Goal: Task Accomplishment & Management: Manage account settings

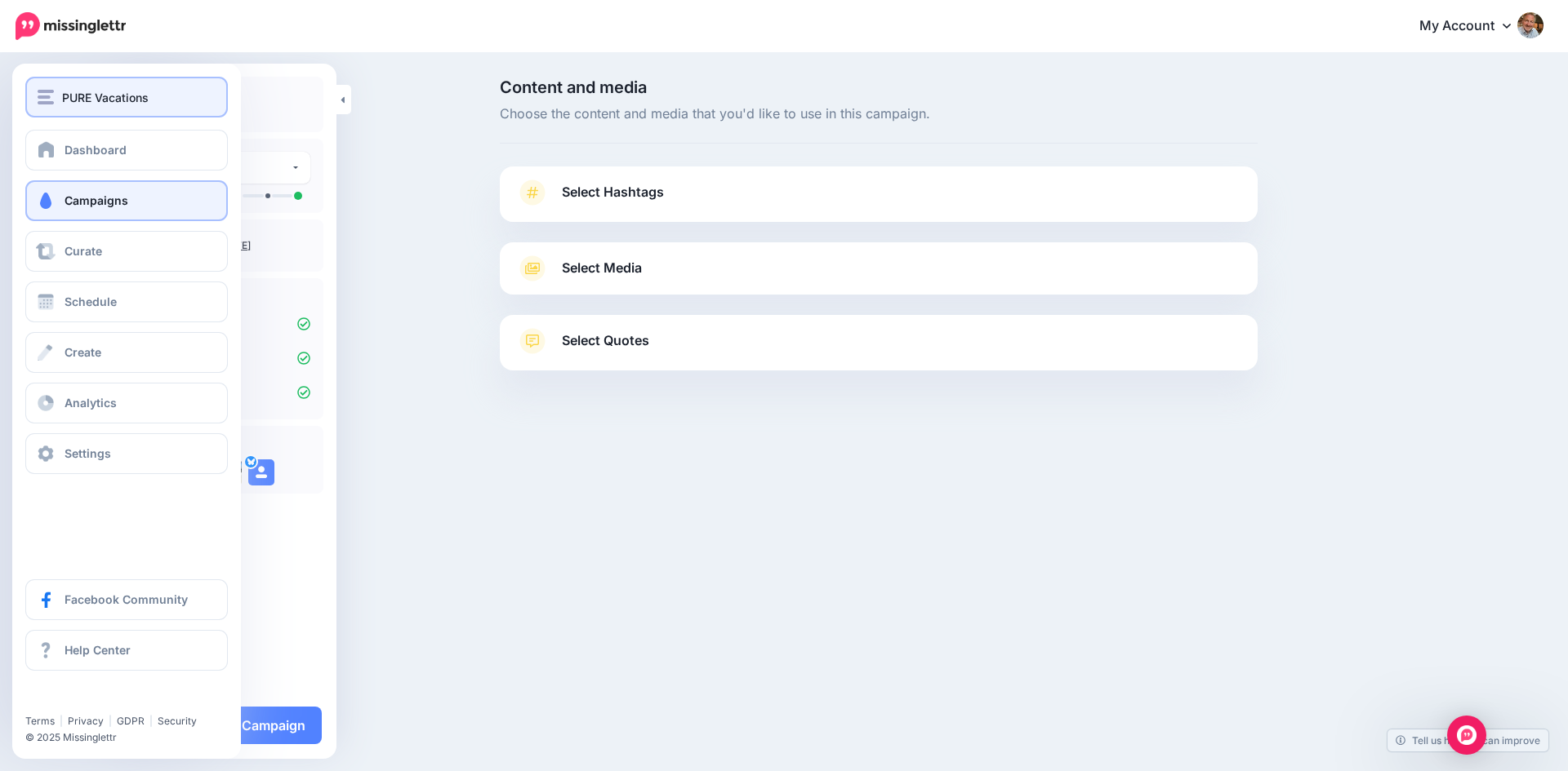
click at [45, 100] on img "button" at bounding box center [45, 97] width 17 height 15
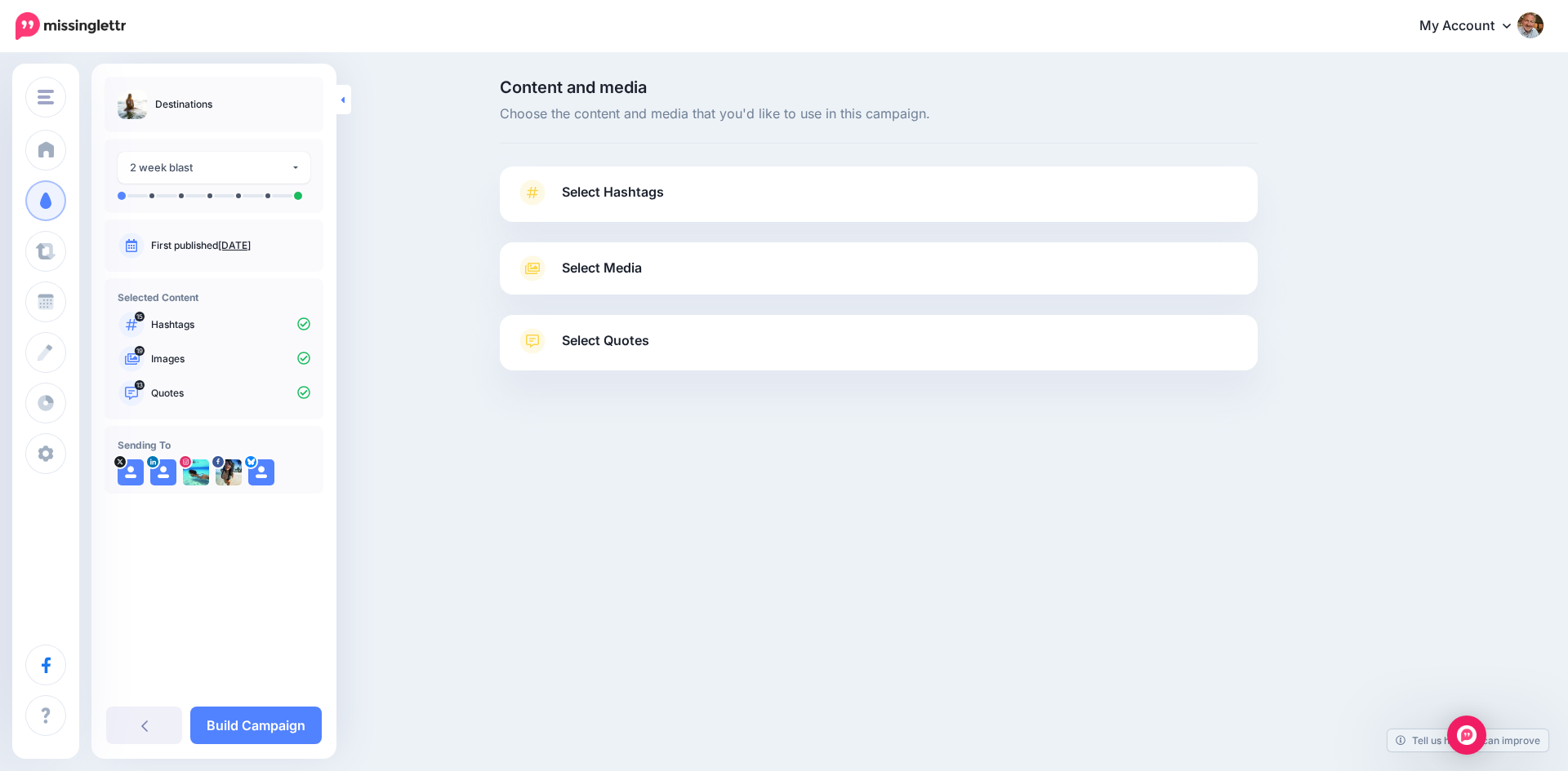
click at [343, 98] on icon at bounding box center [343, 99] width 3 height 6
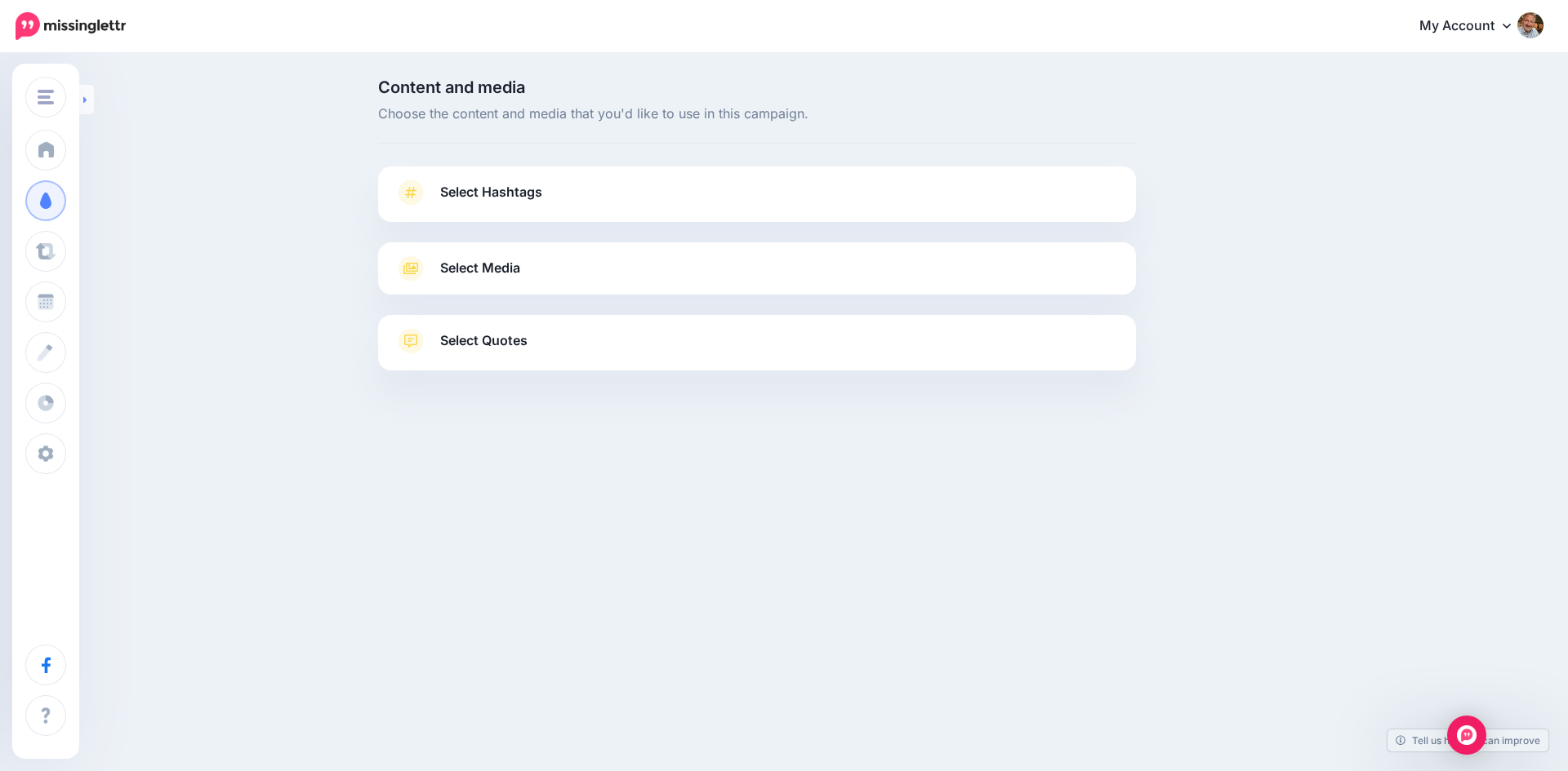
click at [89, 97] on link at bounding box center [86, 99] width 15 height 30
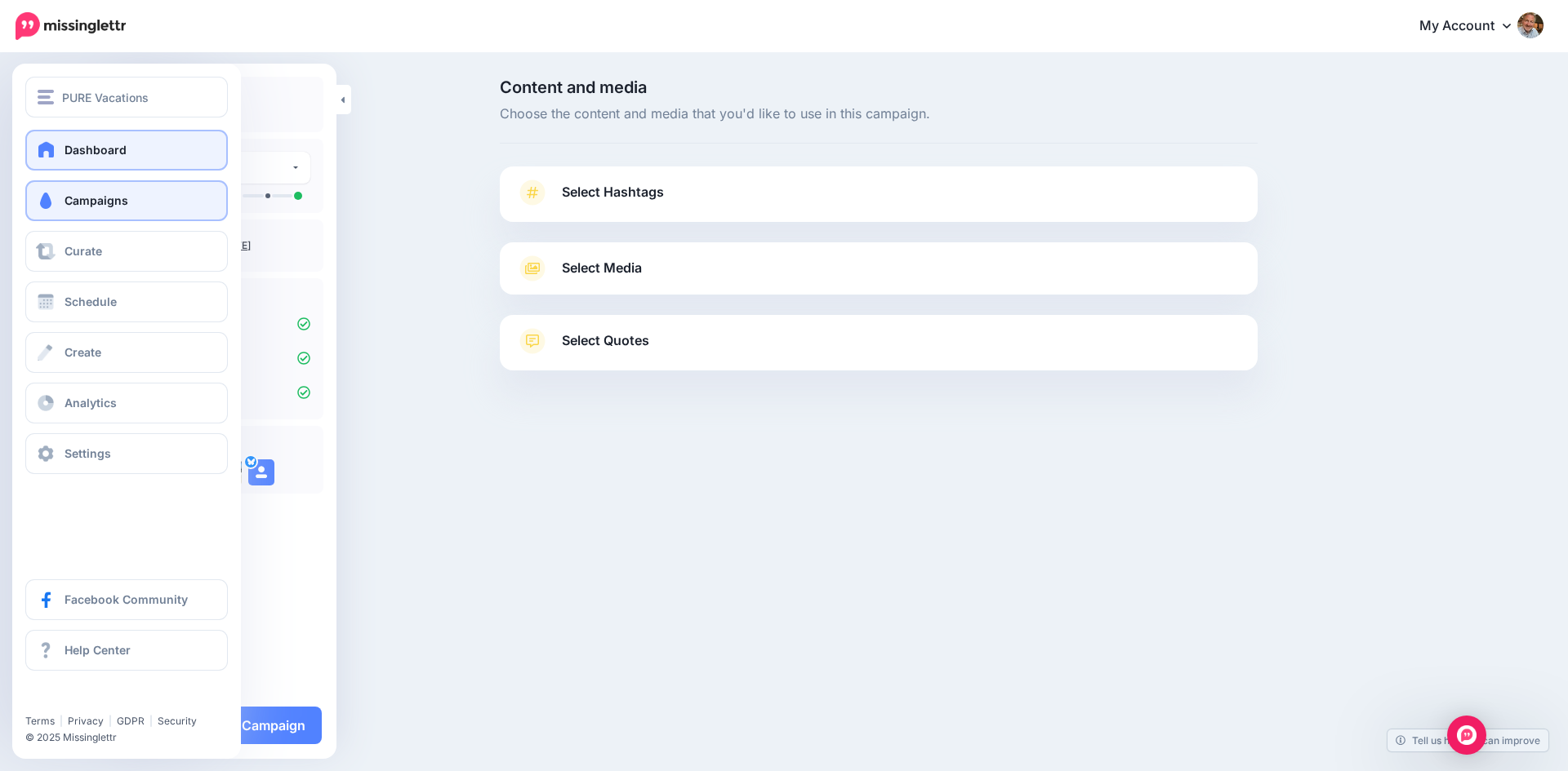
click at [46, 149] on span at bounding box center [46, 149] width 21 height 17
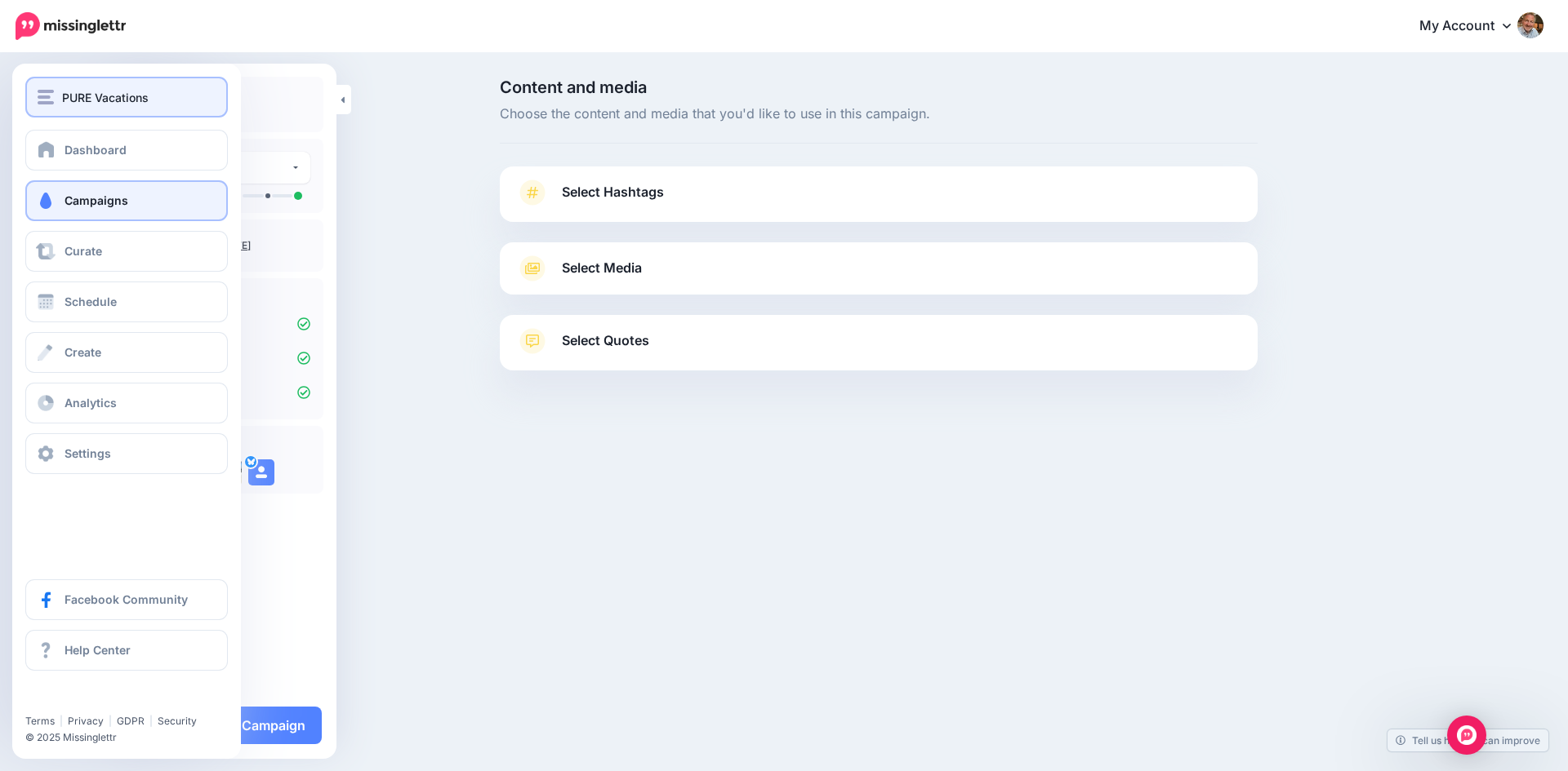
click at [46, 95] on img "button" at bounding box center [45, 97] width 17 height 15
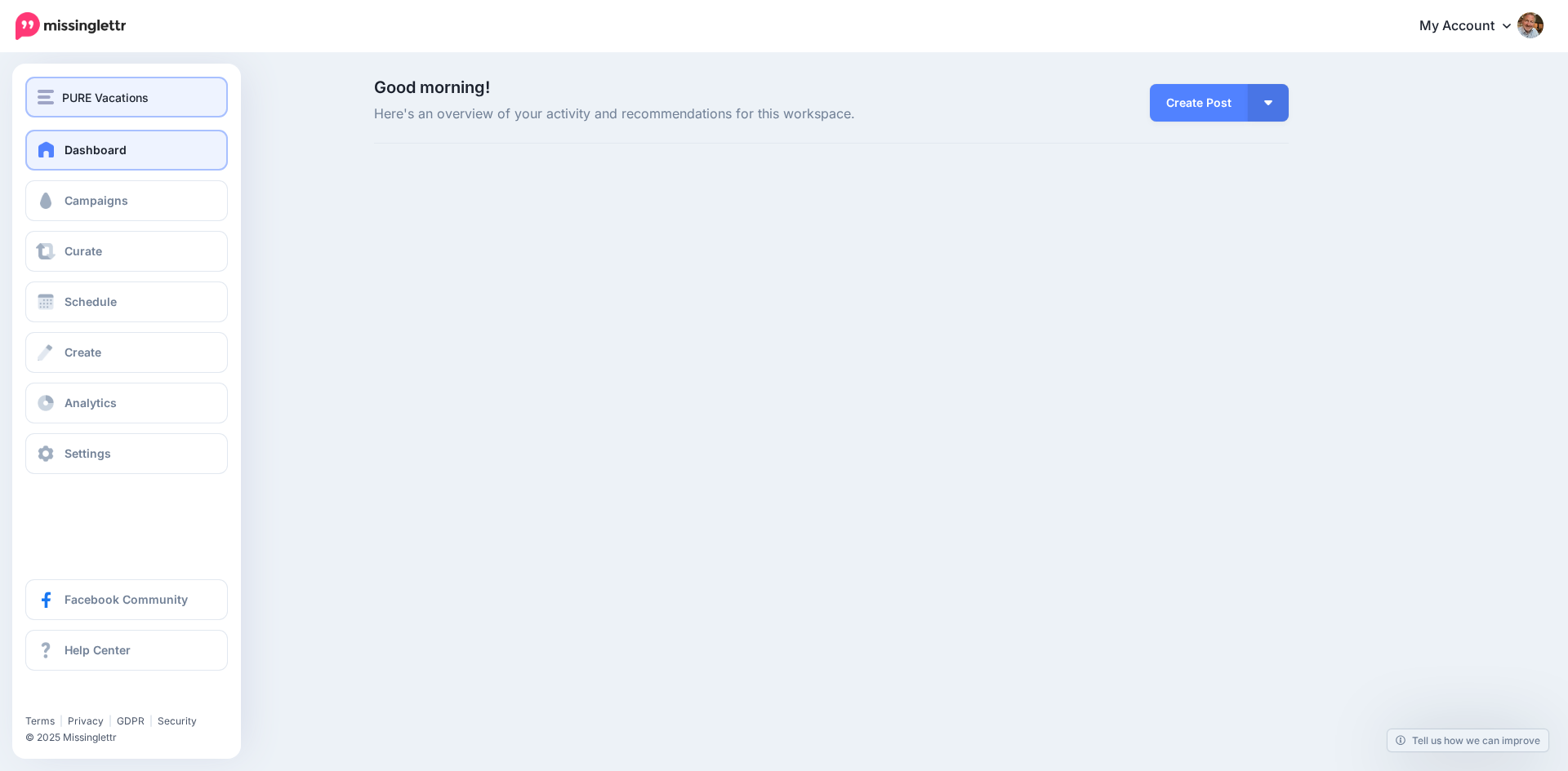
click at [47, 93] on img "button" at bounding box center [45, 97] width 17 height 15
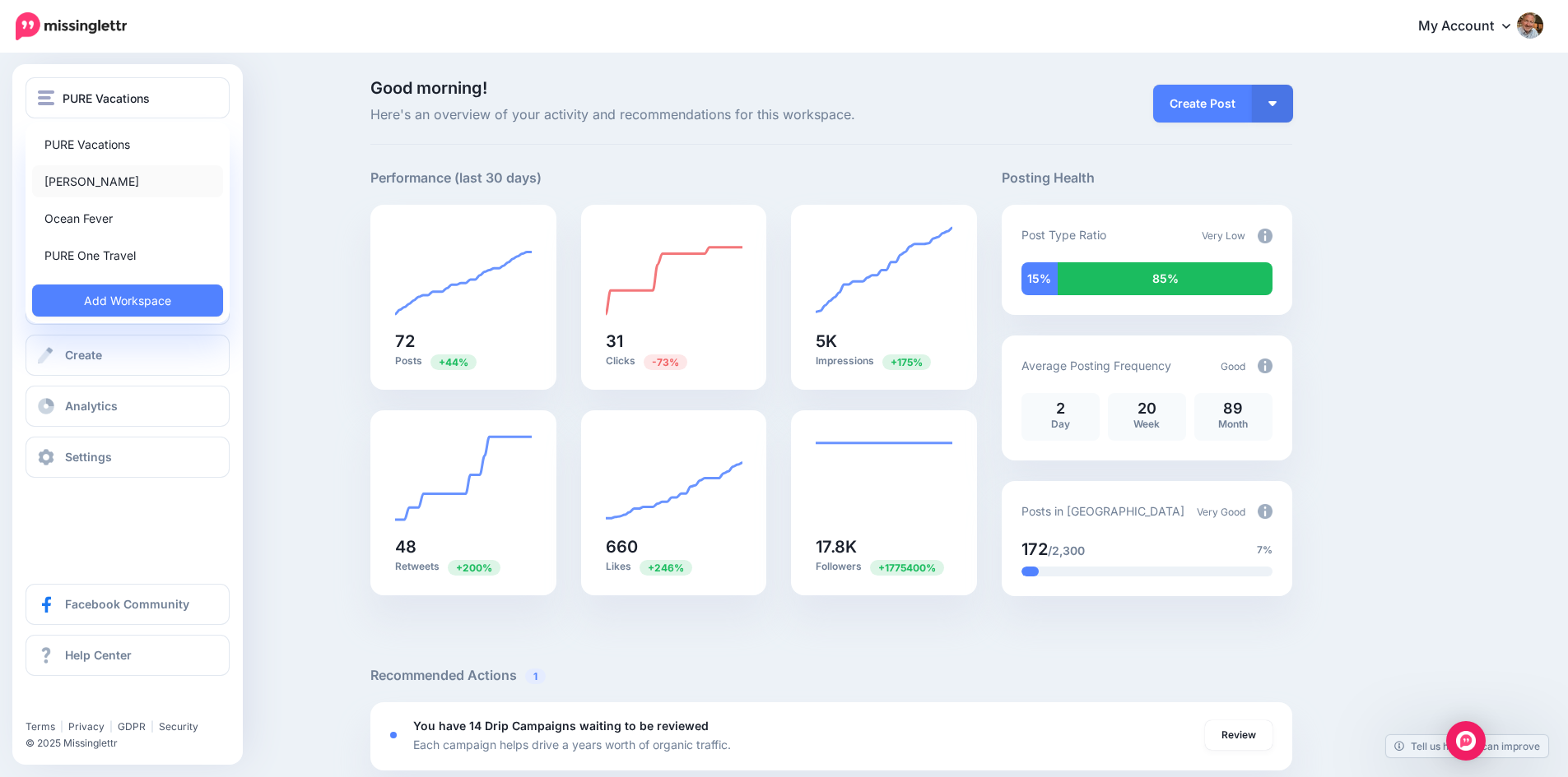
click at [77, 180] on link "[PERSON_NAME]" at bounding box center [127, 181] width 191 height 32
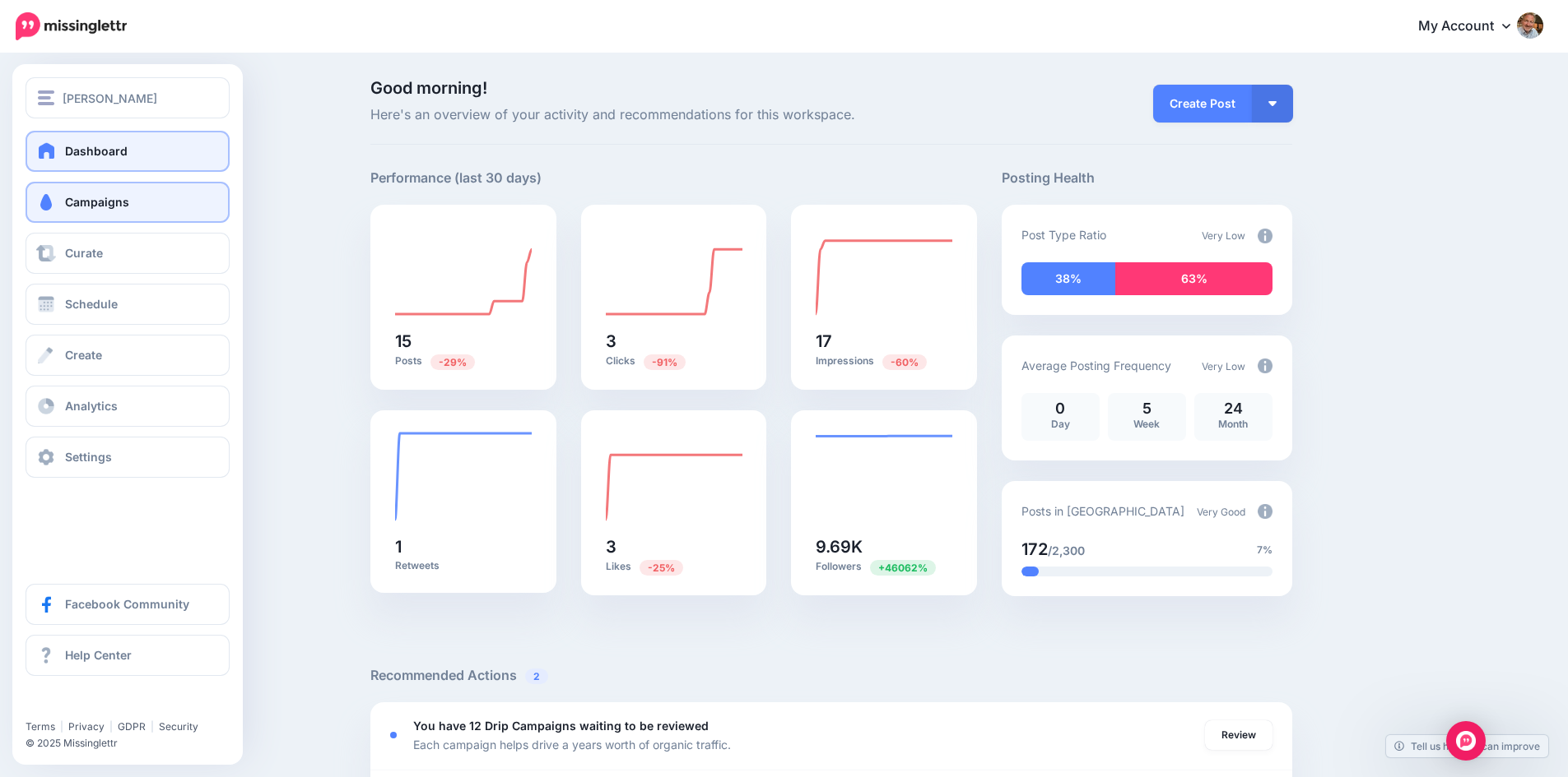
click at [72, 200] on span "Campaigns" at bounding box center [97, 202] width 64 height 14
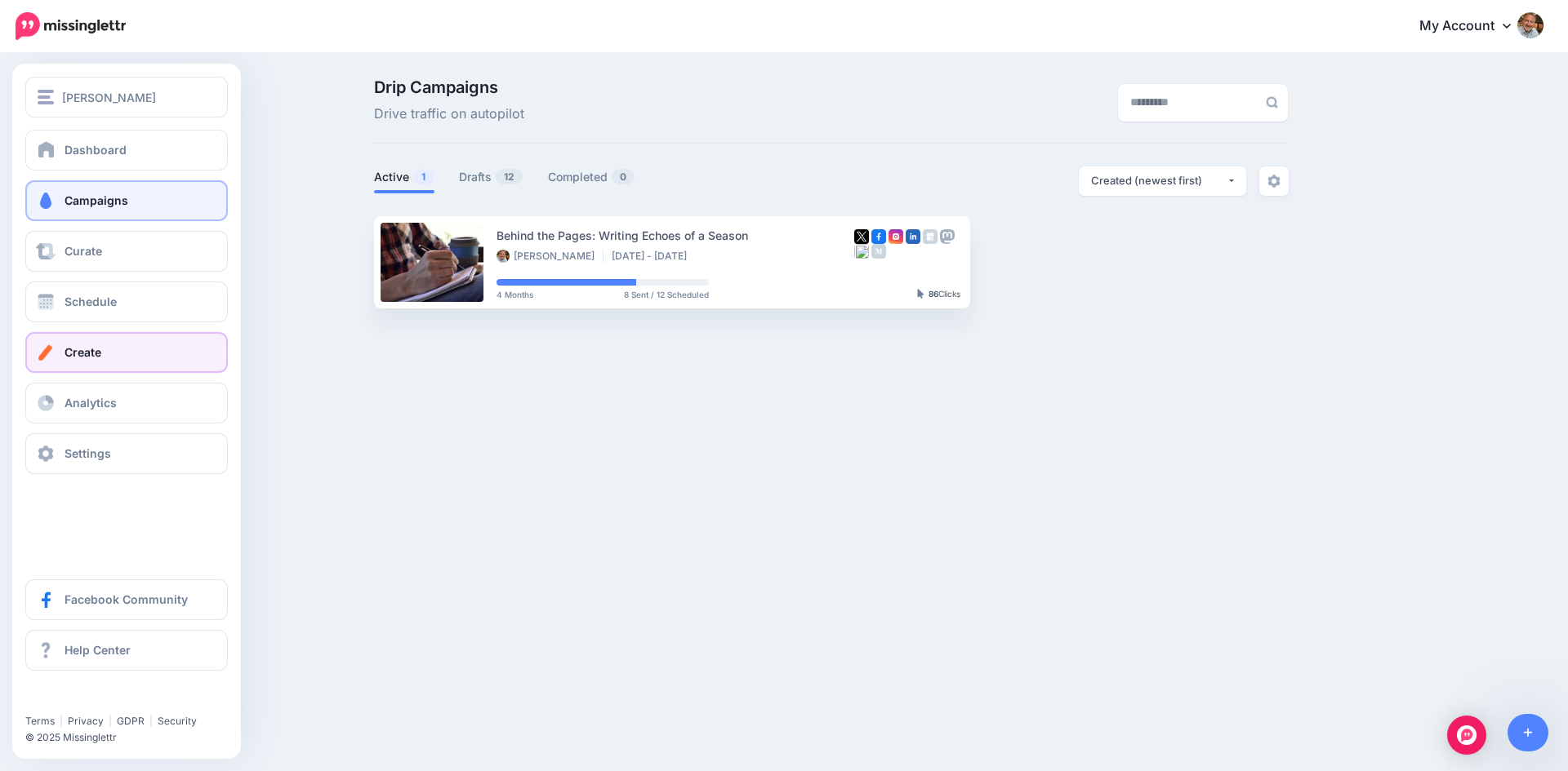
click at [114, 346] on link "Create" at bounding box center [126, 352] width 202 height 41
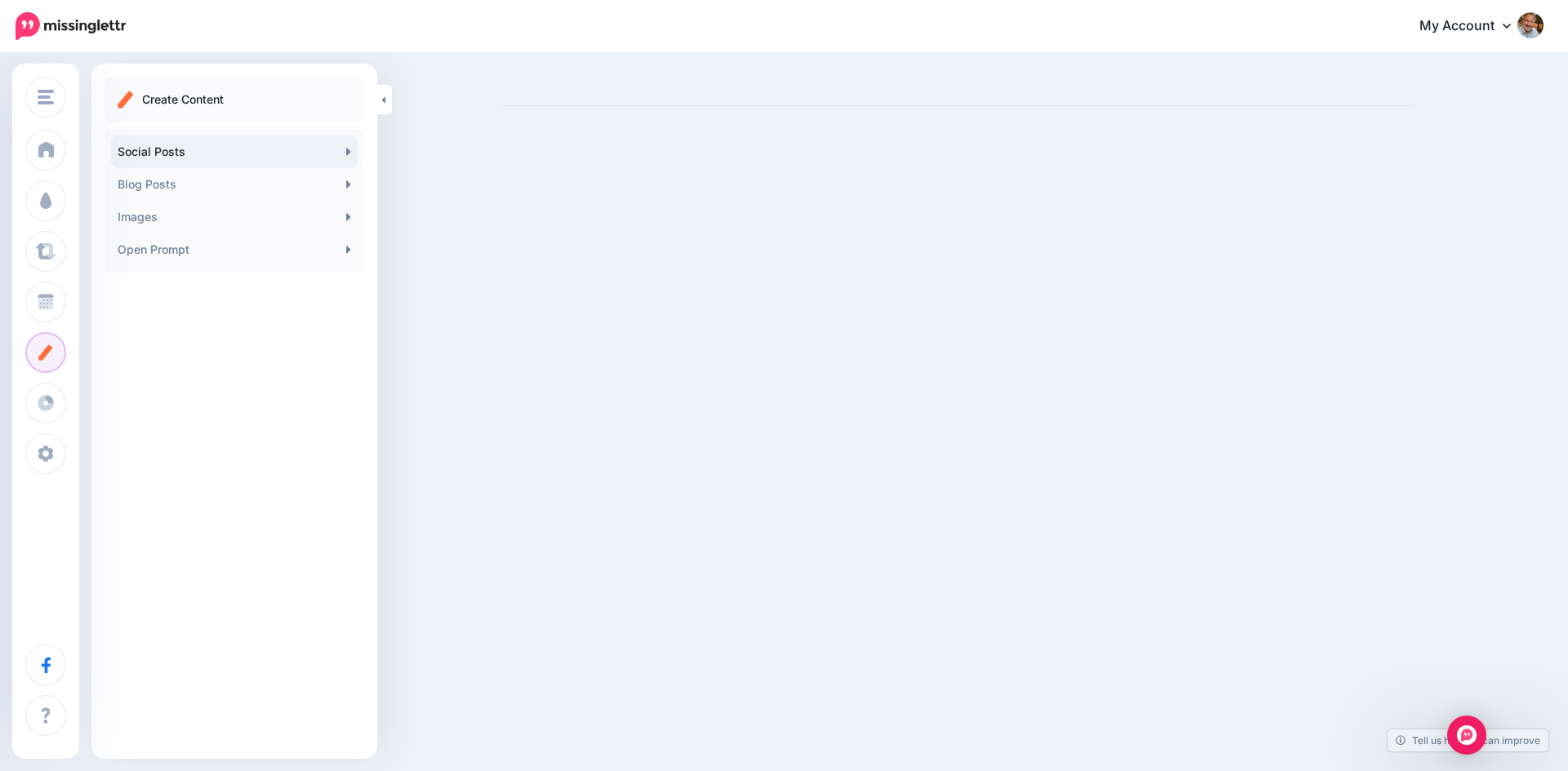
click at [267, 148] on link "Social Posts" at bounding box center [234, 152] width 247 height 32
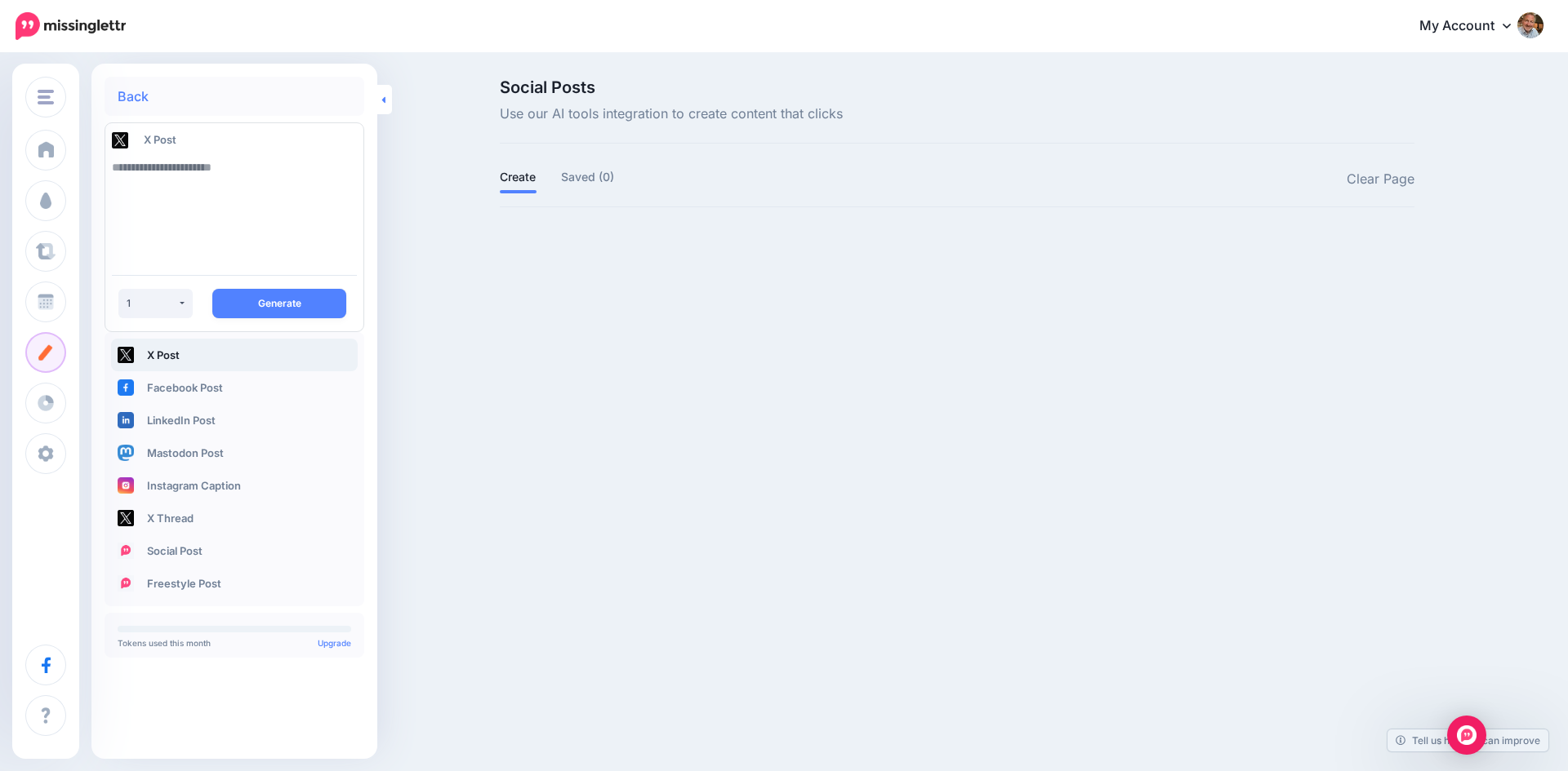
click at [380, 96] on link at bounding box center [384, 99] width 15 height 30
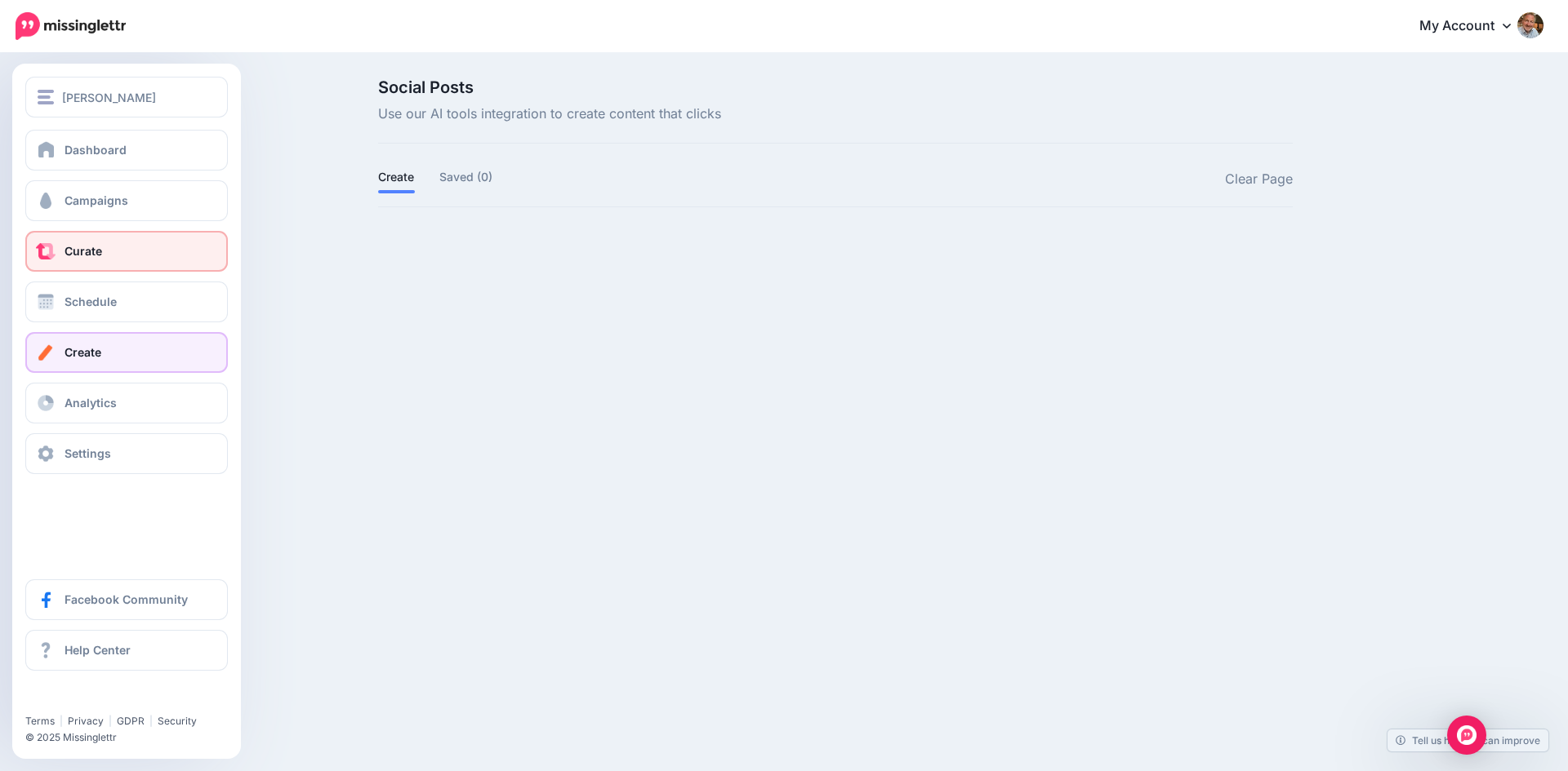
click at [85, 250] on span "Curate" at bounding box center [83, 251] width 37 height 14
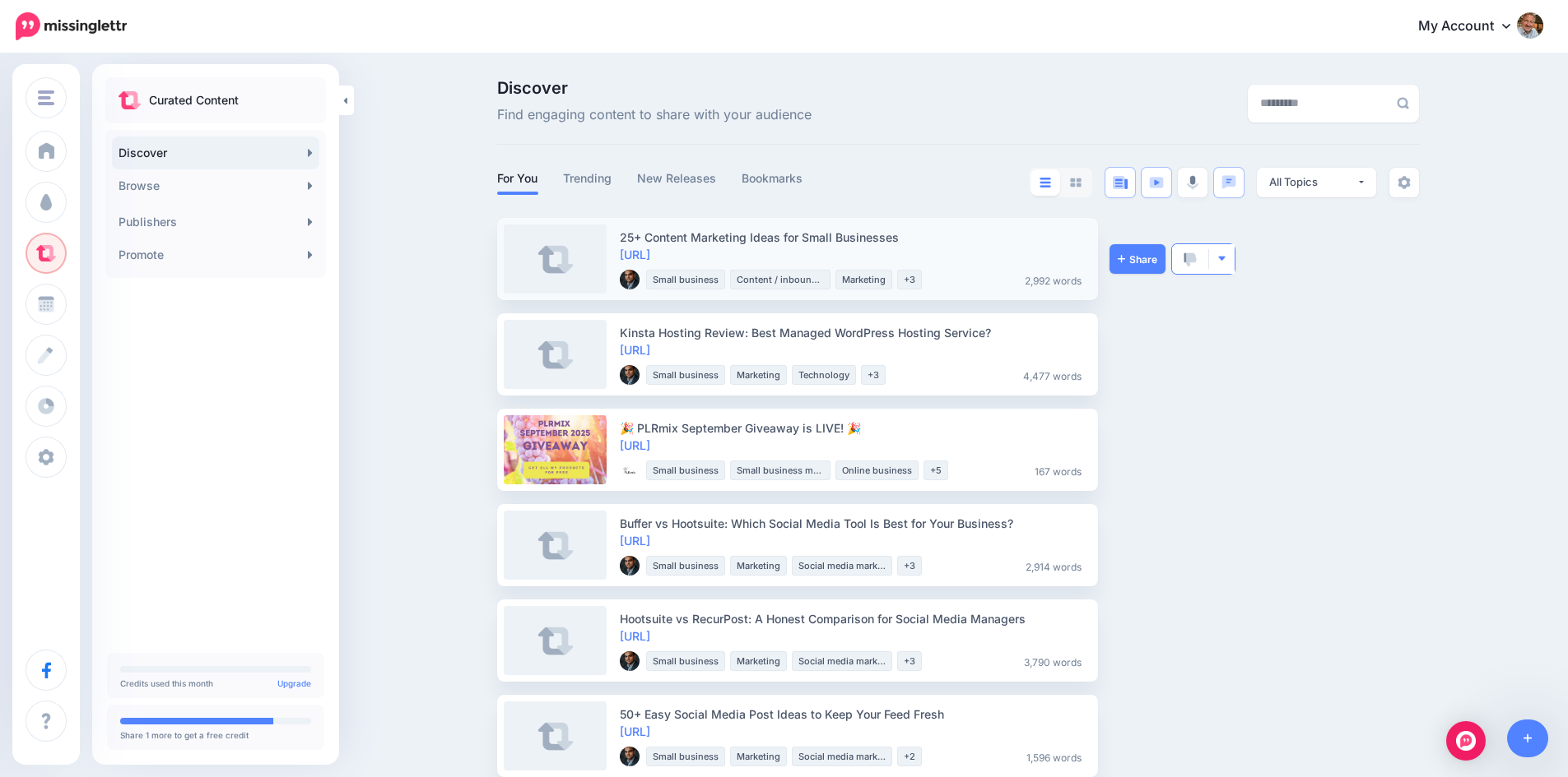
click at [1226, 260] on img "button" at bounding box center [1222, 258] width 9 height 9
drag, startPoint x: 973, startPoint y: 369, endPoint x: 1232, endPoint y: 457, distance: 273.5
click at [1226, 262] on img "button" at bounding box center [1222, 258] width 9 height 9
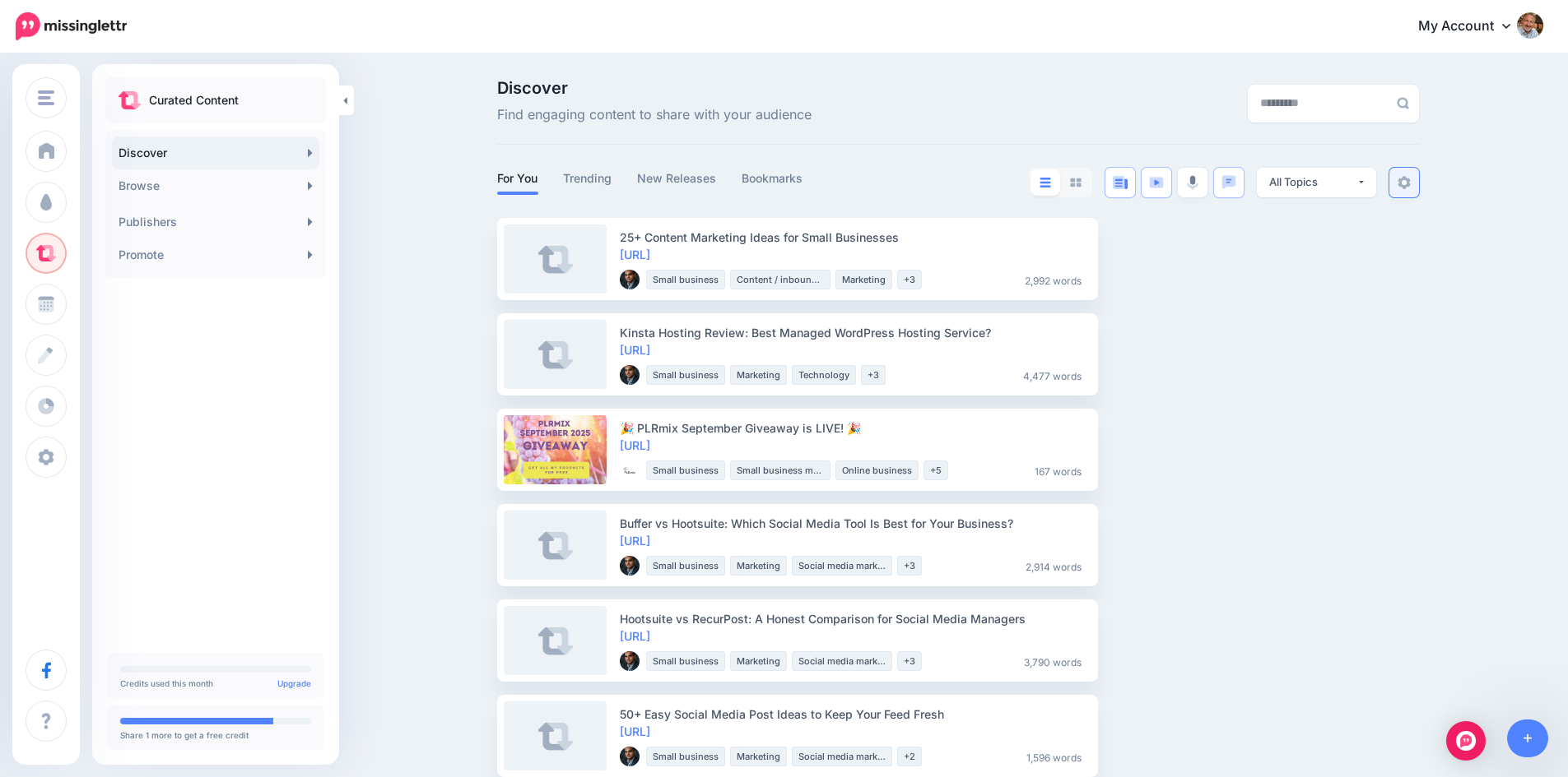
click at [1411, 184] on img at bounding box center [1404, 182] width 13 height 13
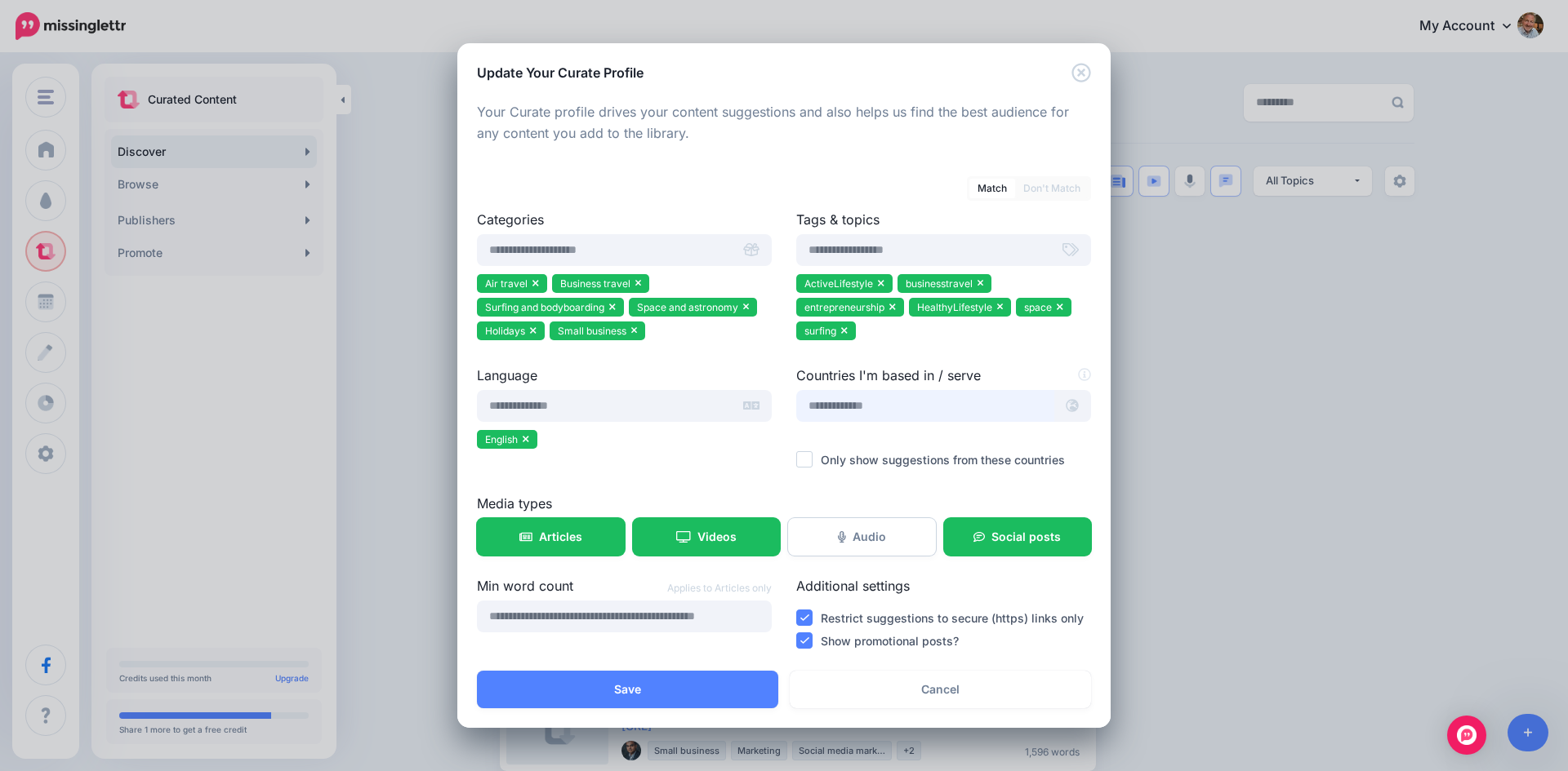
click at [980, 408] on input "text" at bounding box center [925, 406] width 258 height 32
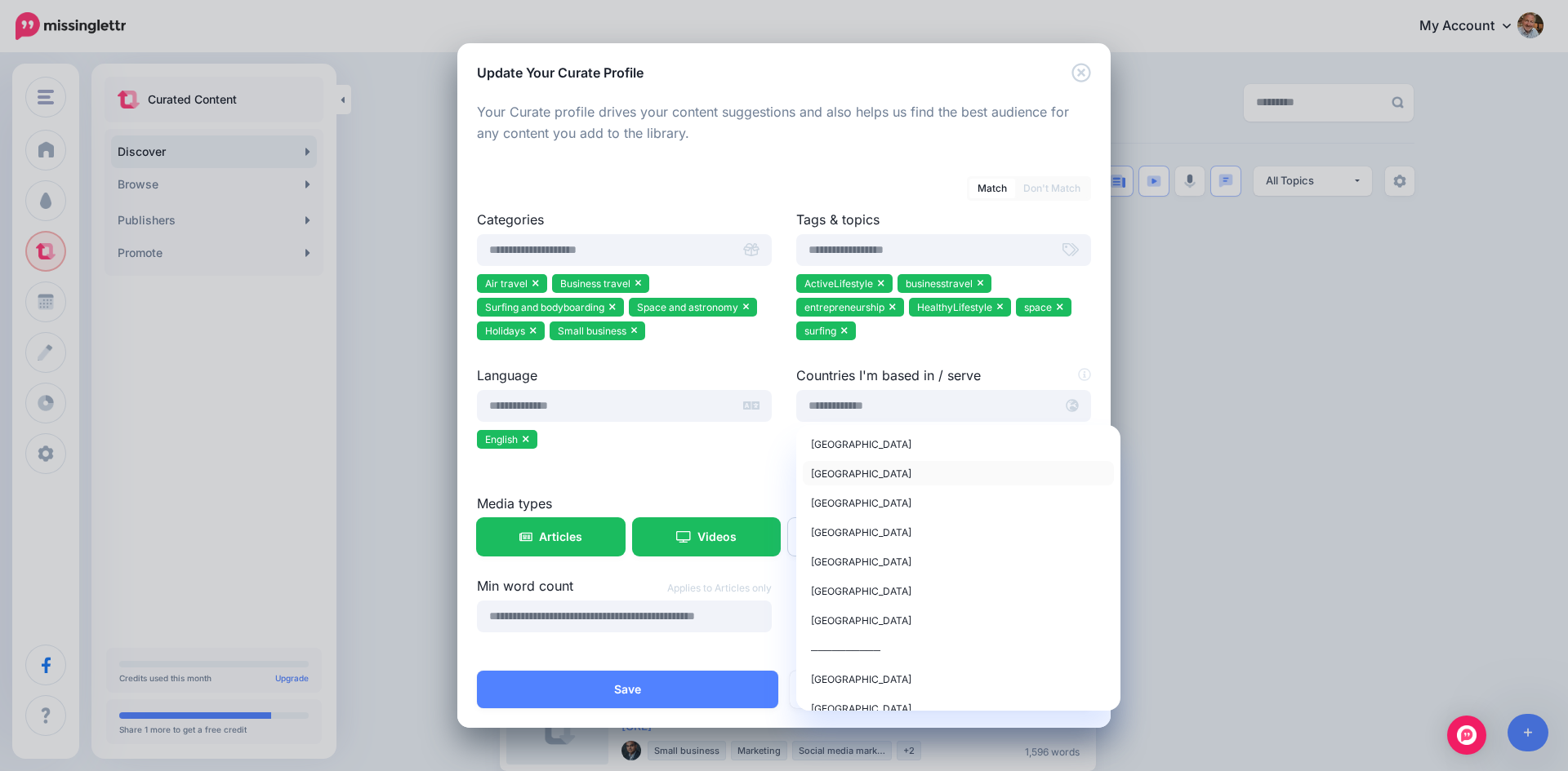
click at [859, 471] on span "[GEOGRAPHIC_DATA]" at bounding box center [860, 474] width 100 height 12
click at [845, 471] on span "[GEOGRAPHIC_DATA]" at bounding box center [860, 474] width 100 height 12
click at [832, 474] on span "[GEOGRAPHIC_DATA]" at bounding box center [860, 474] width 100 height 12
click at [868, 471] on span "[GEOGRAPHIC_DATA]" at bounding box center [860, 474] width 100 height 12
click at [729, 466] on div at bounding box center [624, 463] width 295 height 20
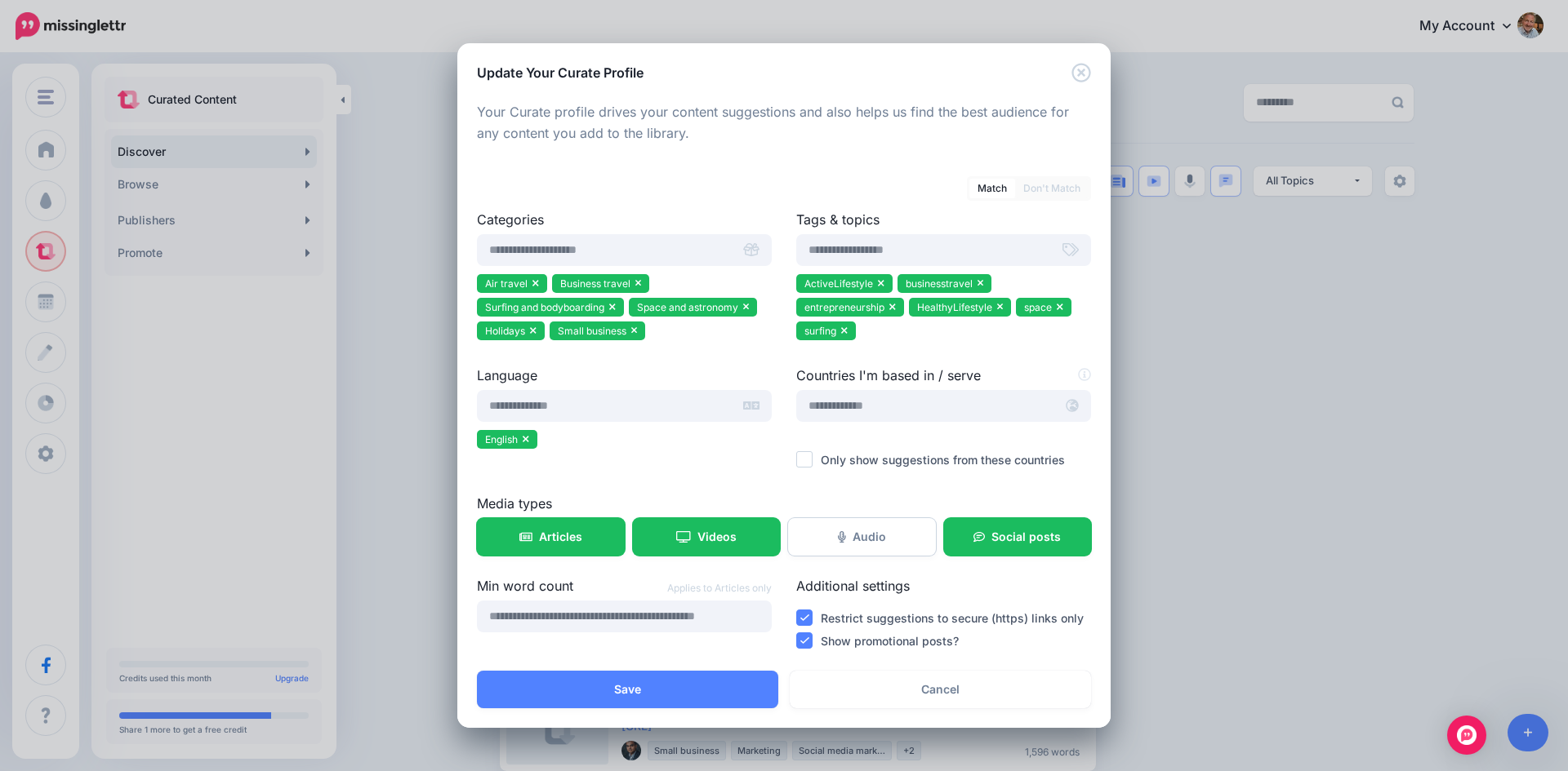
click at [799, 462] on ins at bounding box center [804, 459] width 17 height 17
click at [897, 414] on input "text" at bounding box center [925, 406] width 258 height 32
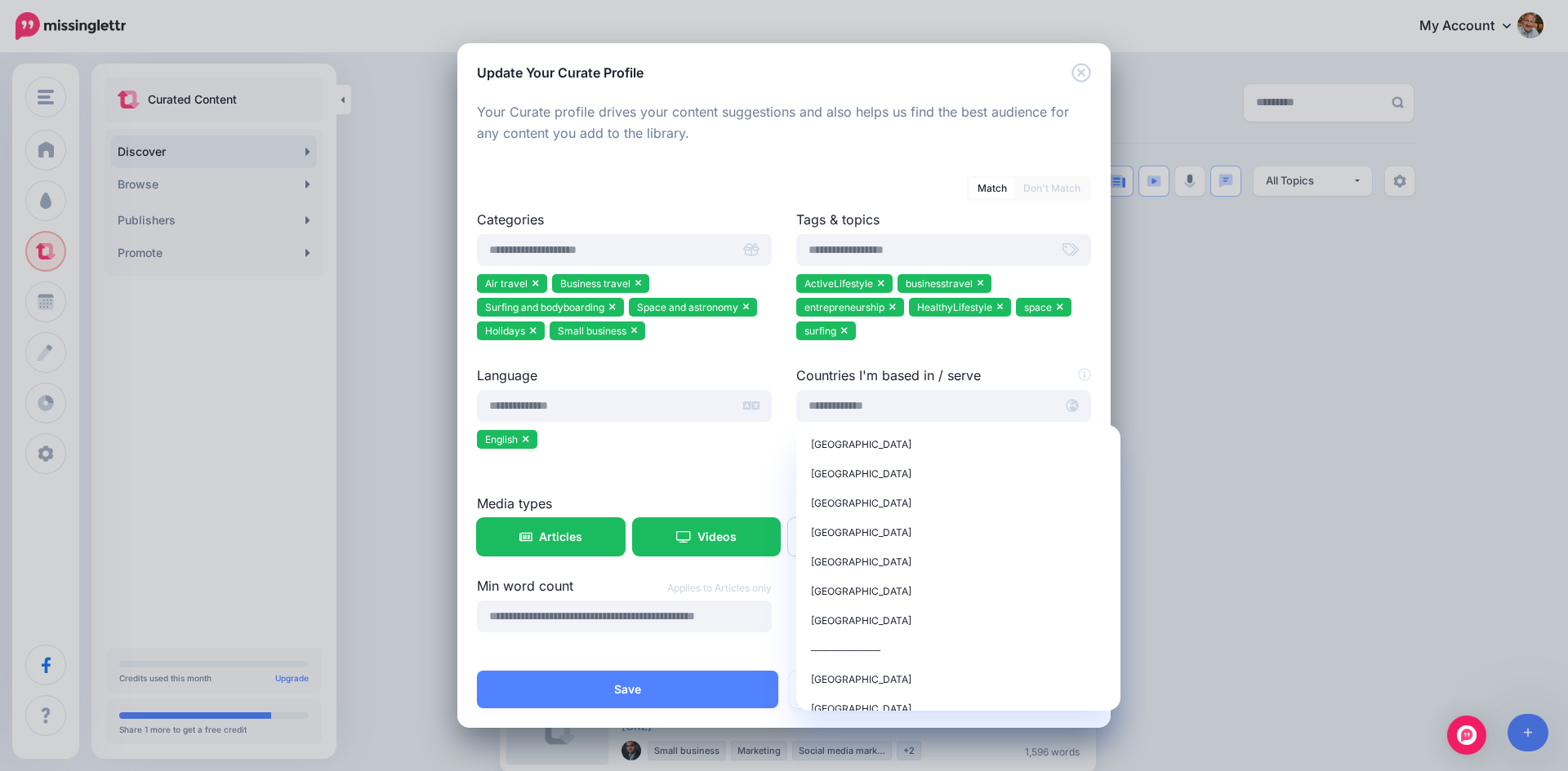
click at [1077, 403] on icon at bounding box center [1072, 406] width 13 height 13
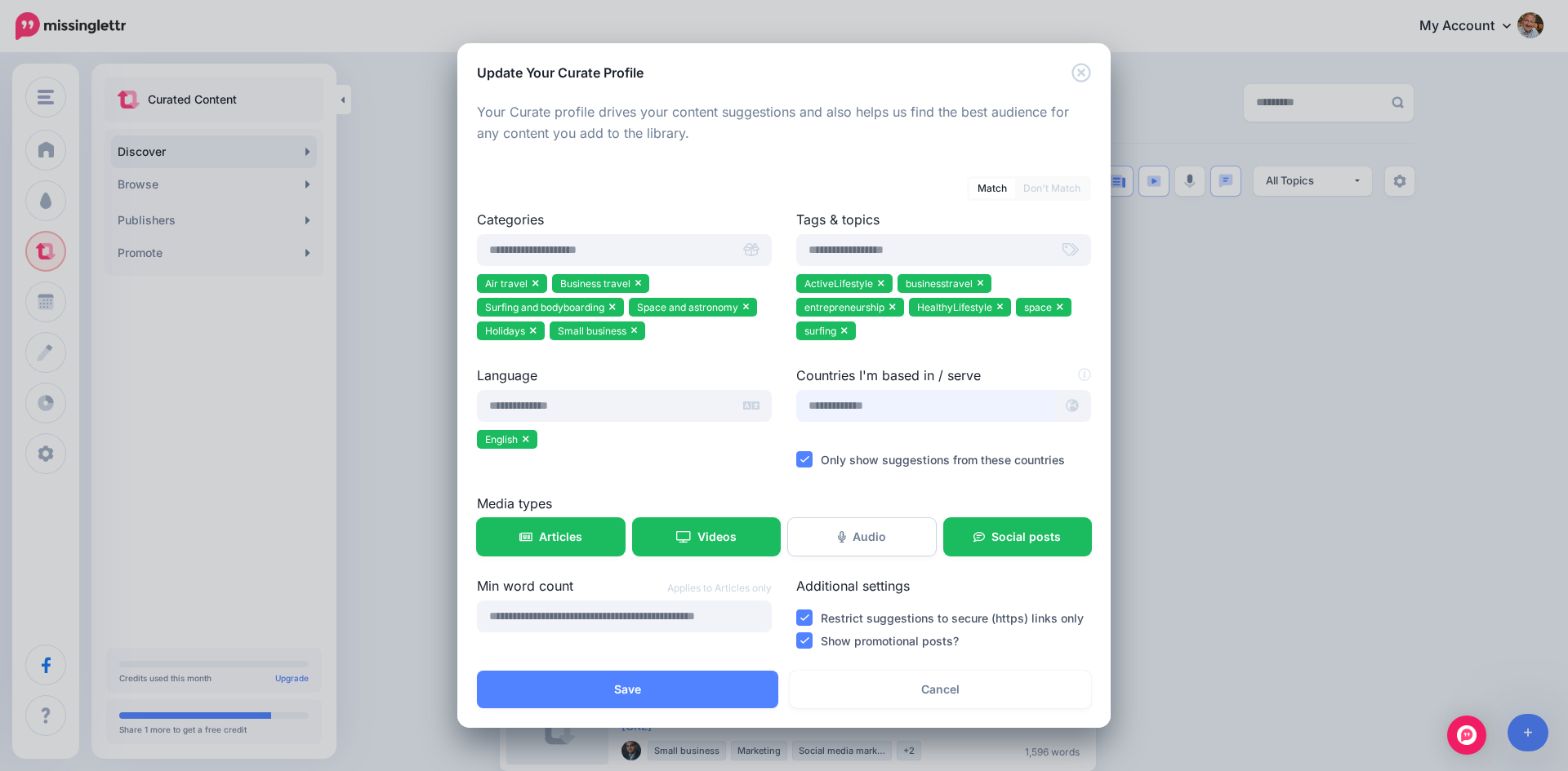
click at [1012, 409] on input "text" at bounding box center [925, 406] width 258 height 32
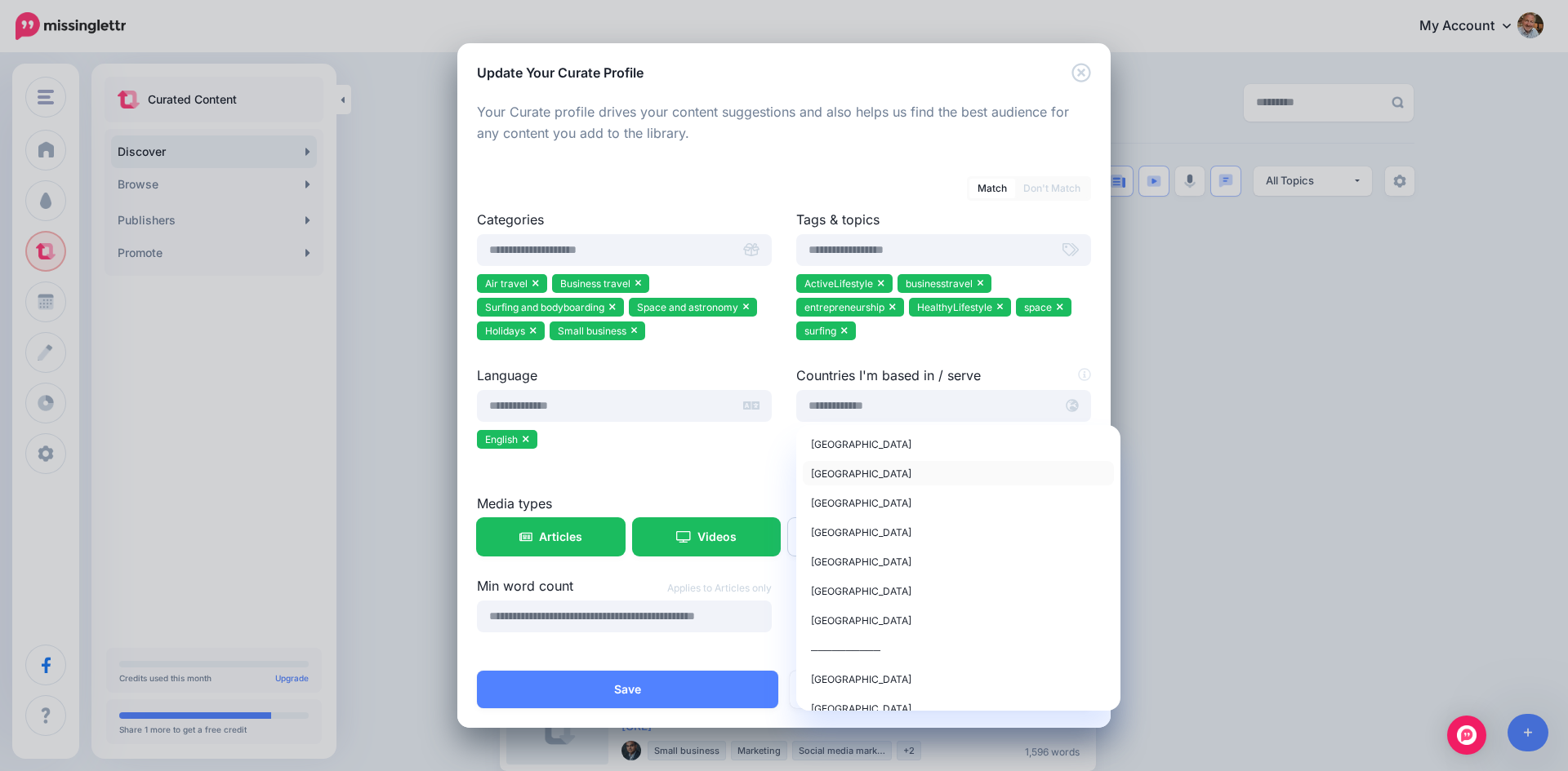
click at [894, 474] on div "[GEOGRAPHIC_DATA]" at bounding box center [958, 473] width 295 height 19
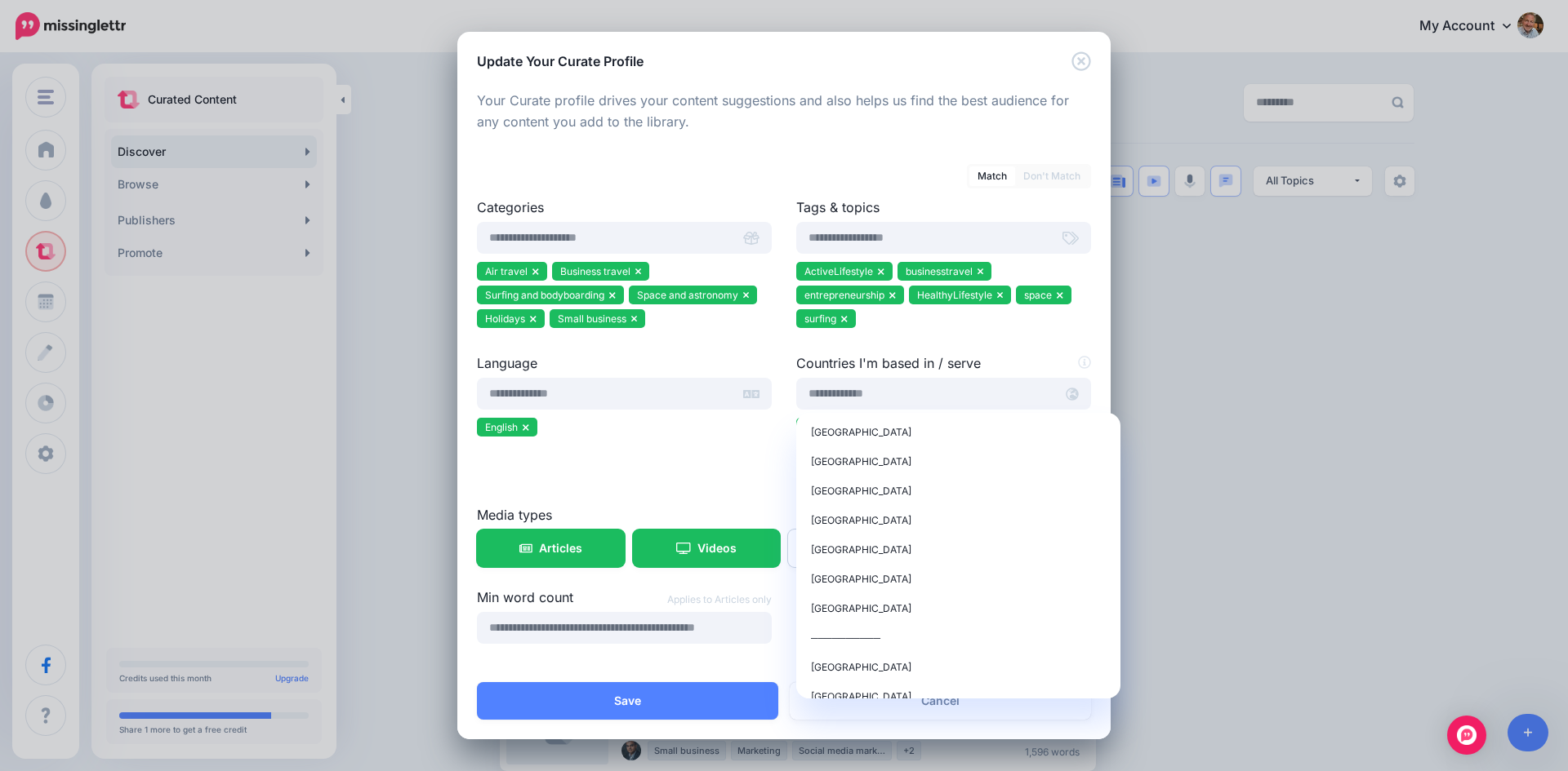
click at [738, 470] on div "Language English" at bounding box center [624, 429] width 319 height 152
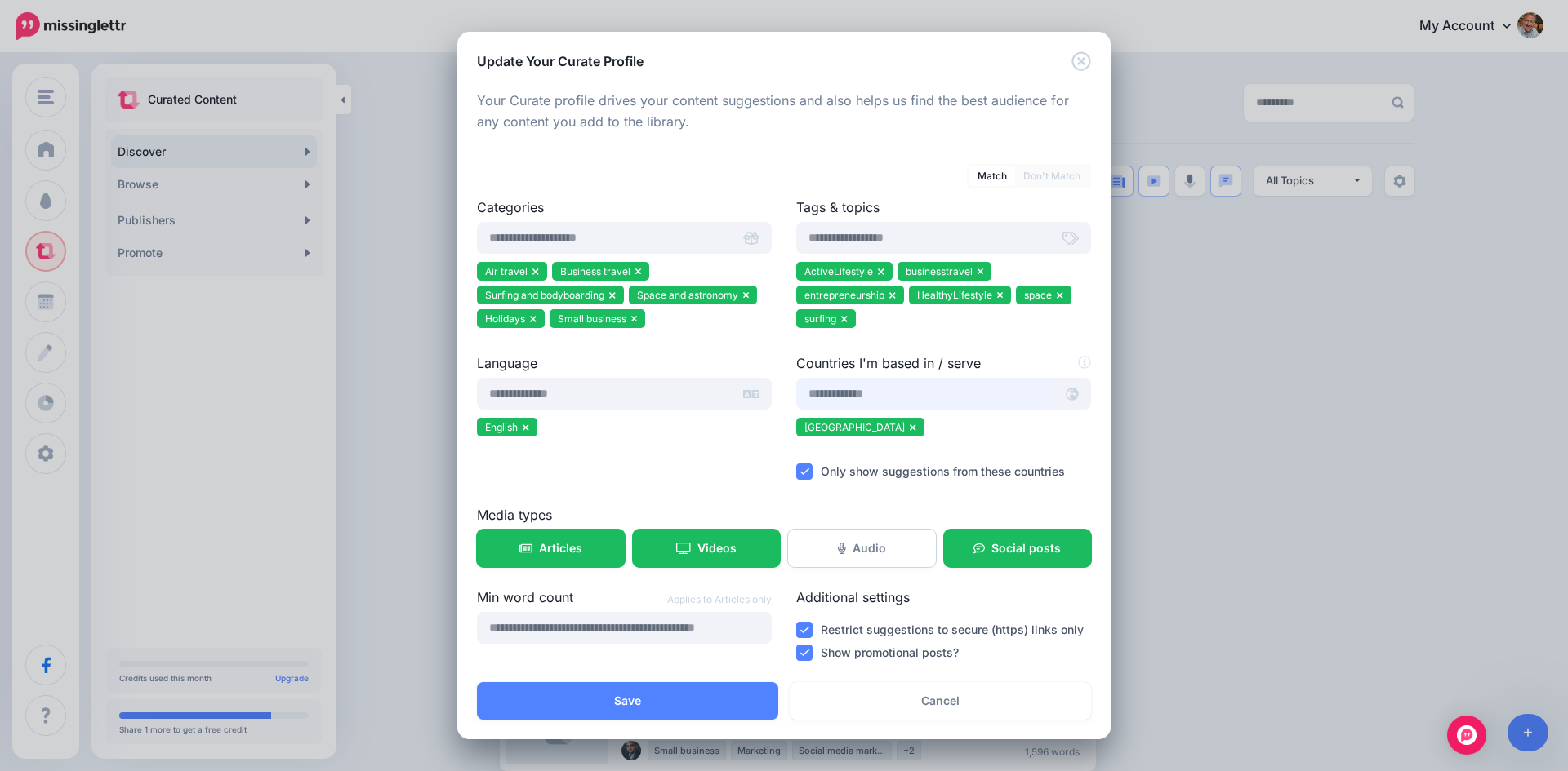
click at [949, 388] on input "text" at bounding box center [925, 394] width 258 height 32
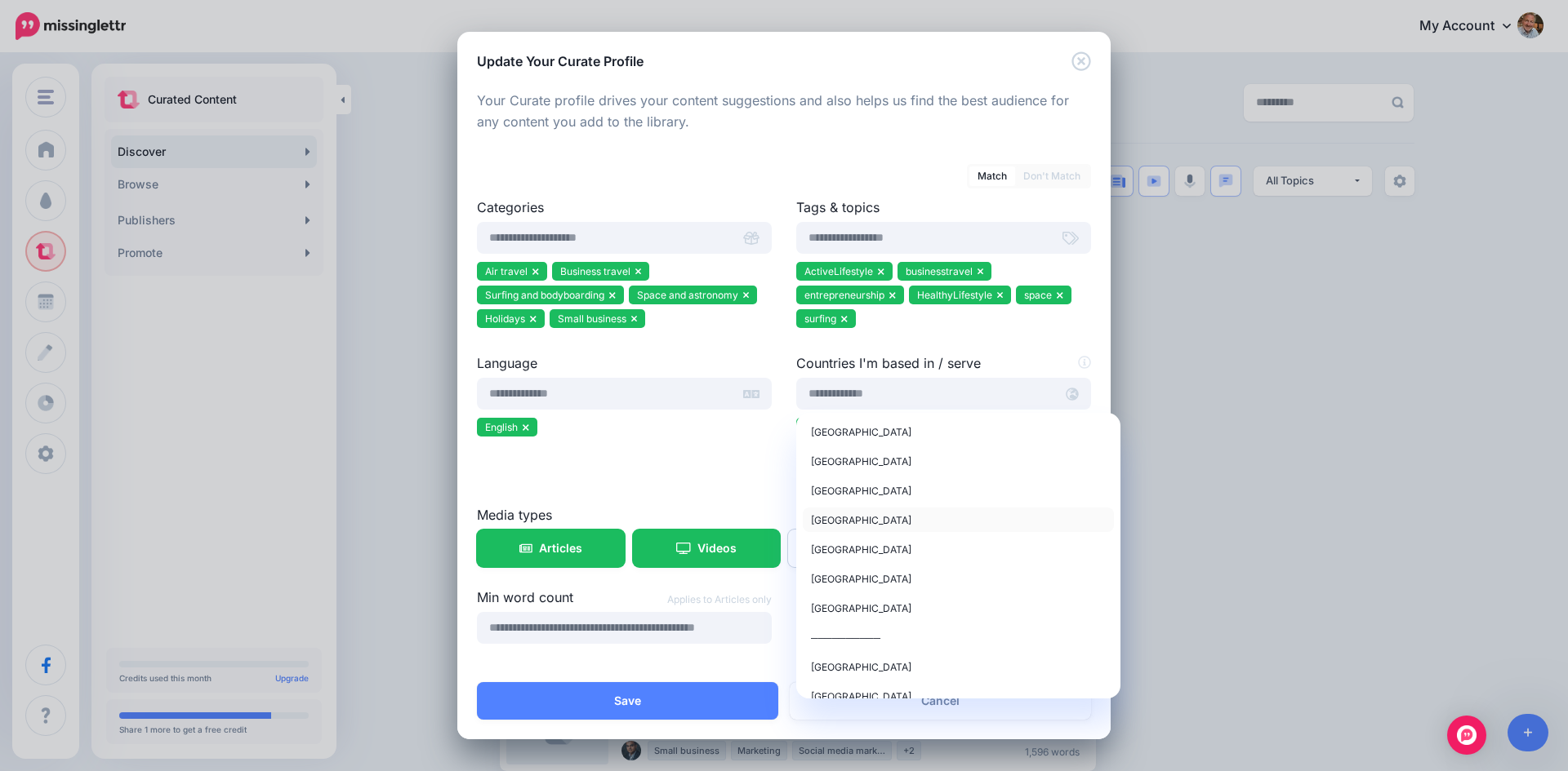
click at [831, 517] on span "[GEOGRAPHIC_DATA]" at bounding box center [860, 520] width 100 height 12
click at [840, 519] on span "[GEOGRAPHIC_DATA]" at bounding box center [860, 520] width 100 height 12
click at [769, 479] on div "Language English" at bounding box center [624, 429] width 319 height 152
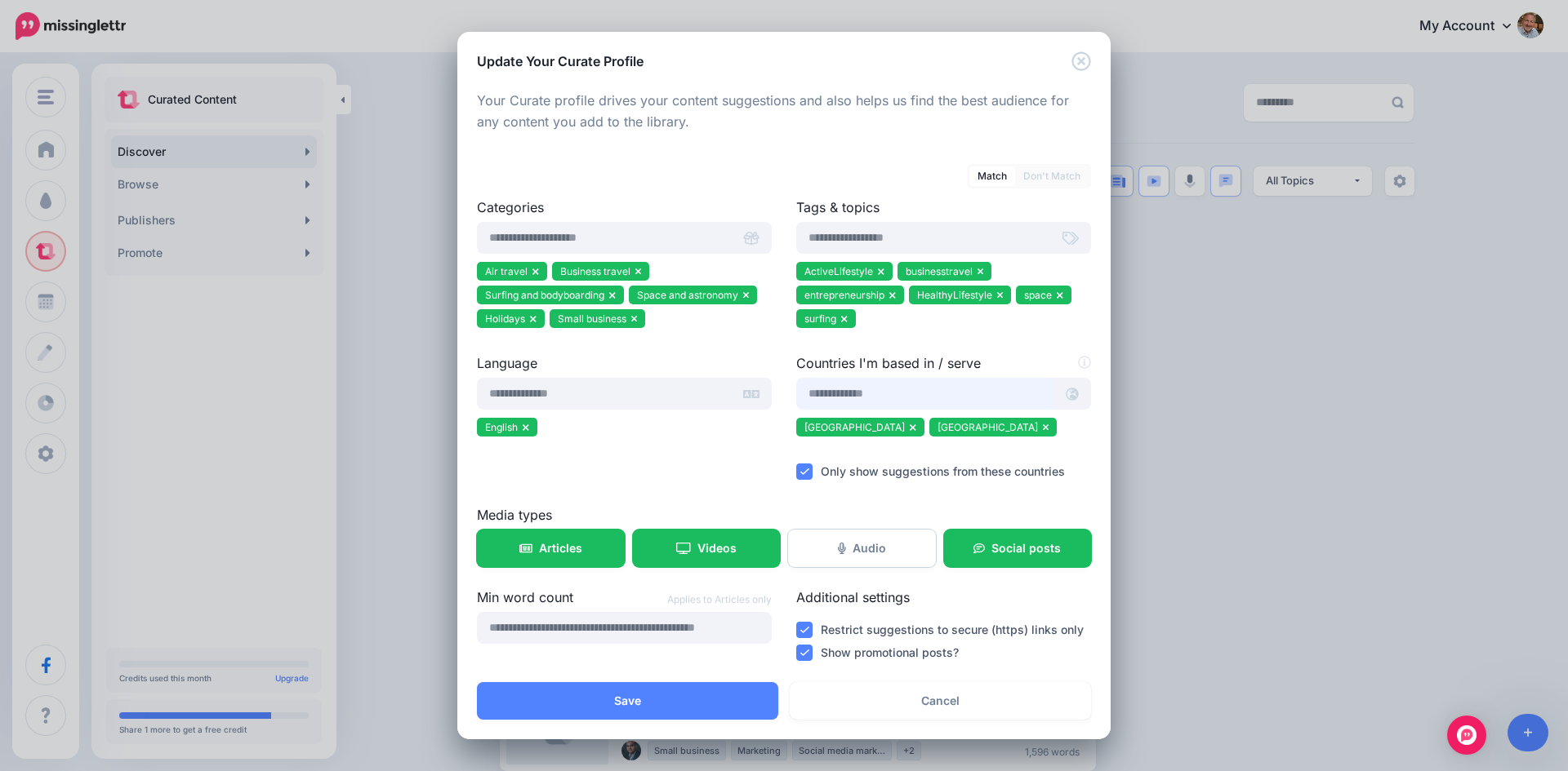
click at [965, 393] on input "text" at bounding box center [925, 394] width 258 height 32
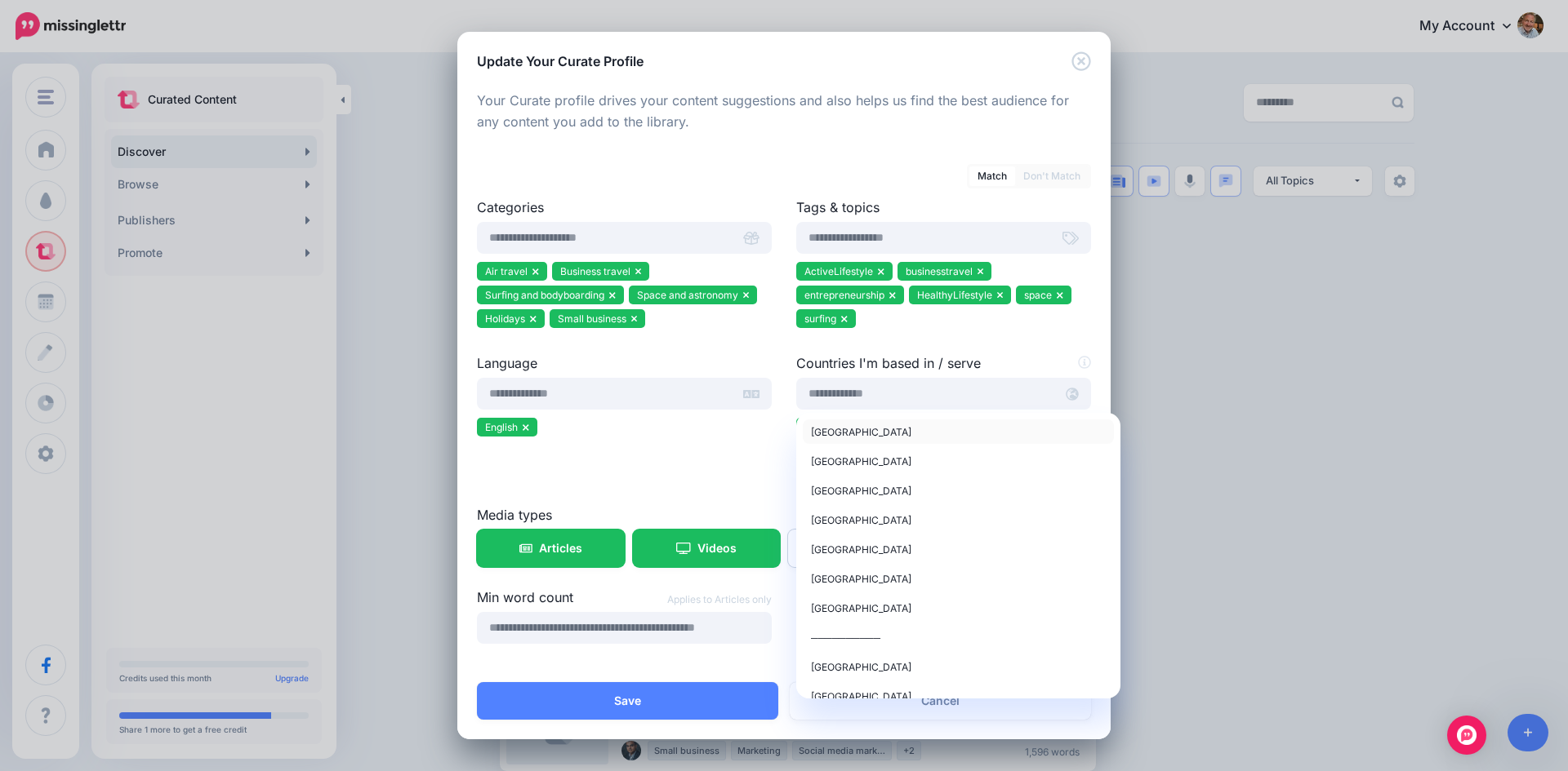
click at [954, 432] on div "[GEOGRAPHIC_DATA]" at bounding box center [958, 431] width 295 height 19
click at [773, 463] on div "Language English" at bounding box center [624, 429] width 319 height 152
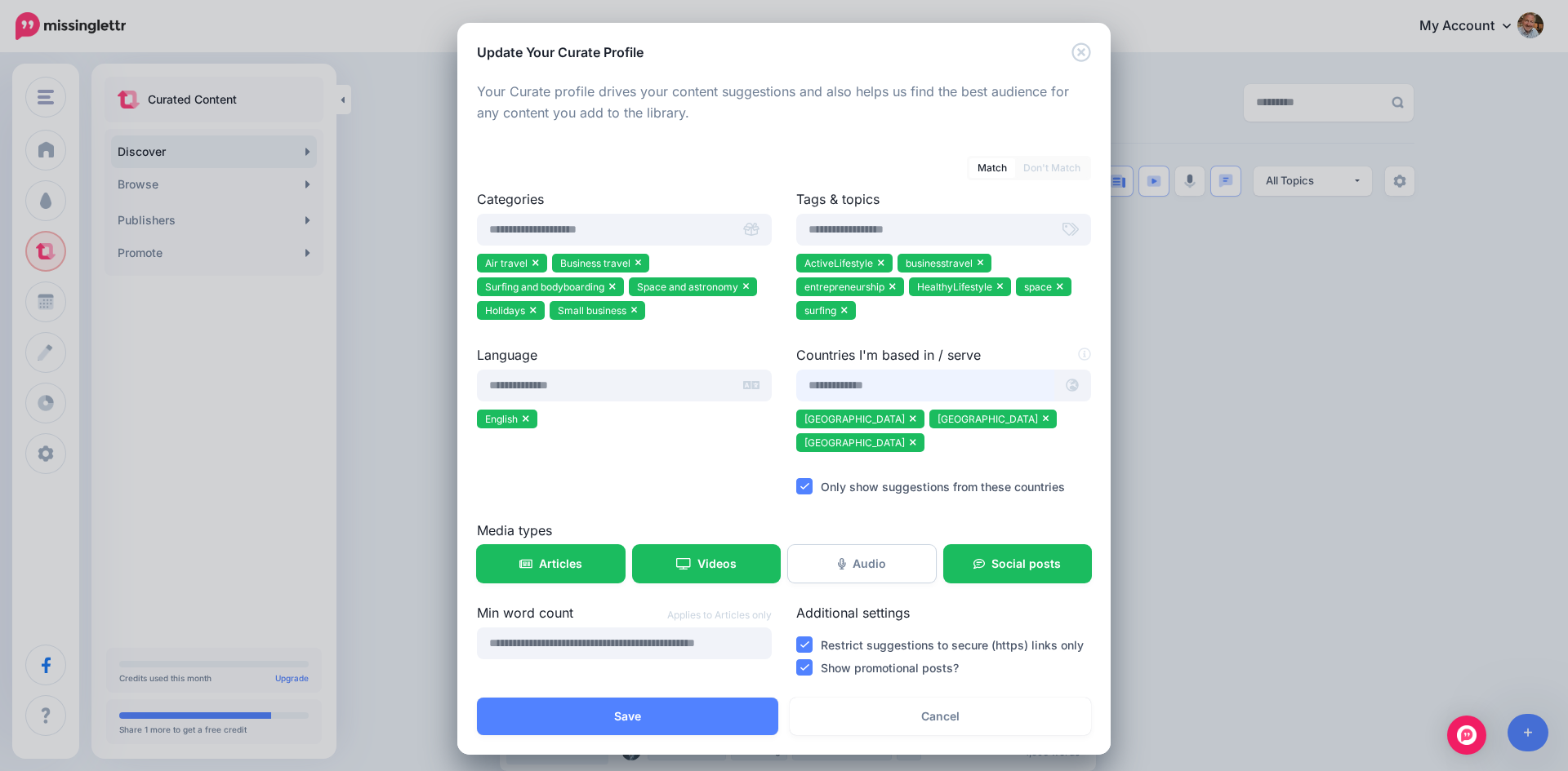
click at [926, 386] on input "text" at bounding box center [925, 385] width 258 height 32
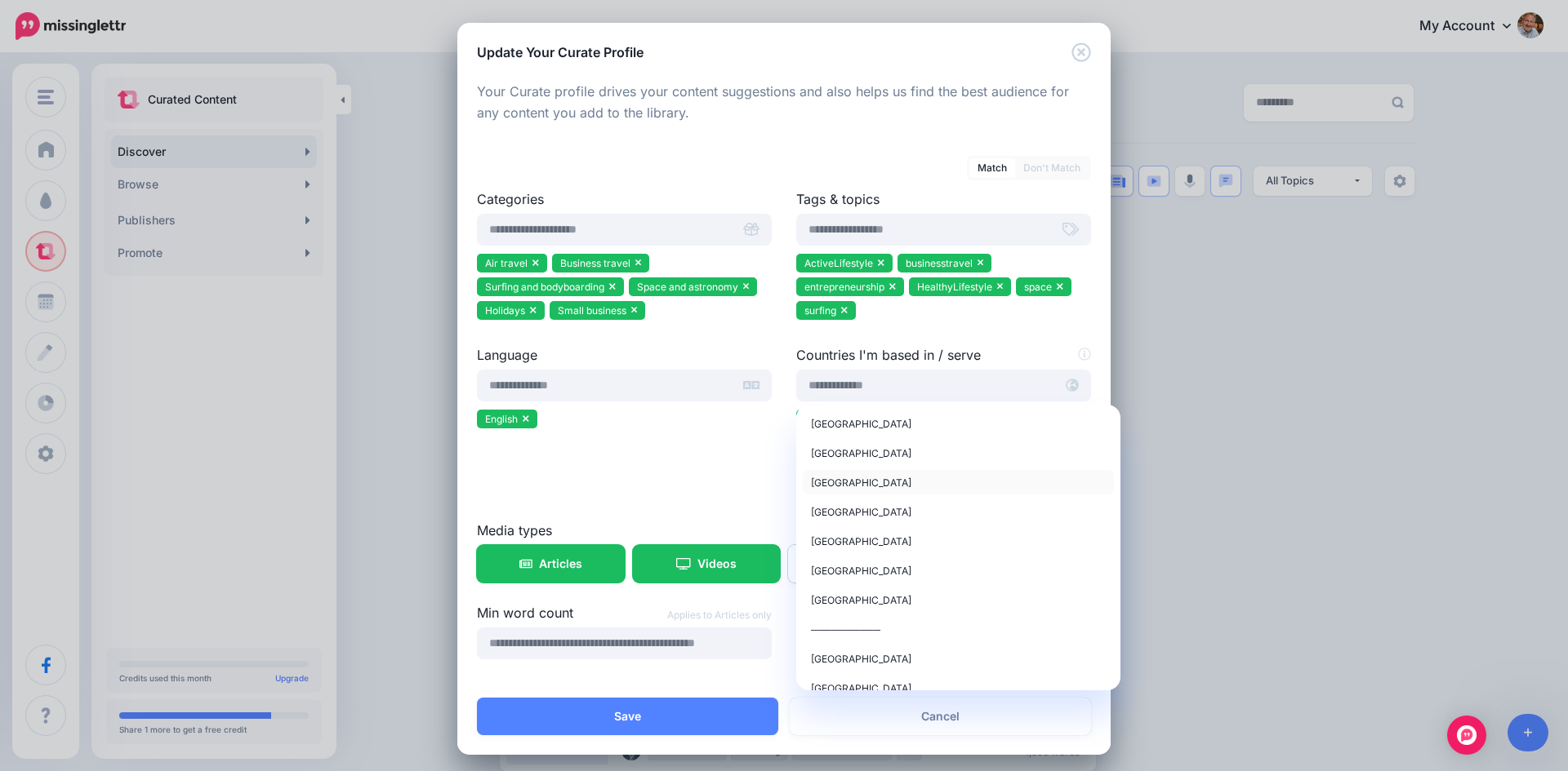
click at [867, 483] on div "[GEOGRAPHIC_DATA]" at bounding box center [958, 482] width 295 height 19
click at [834, 478] on span "[GEOGRAPHIC_DATA]" at bounding box center [860, 483] width 100 height 12
click at [774, 475] on div "Language English" at bounding box center [624, 432] width 319 height 175
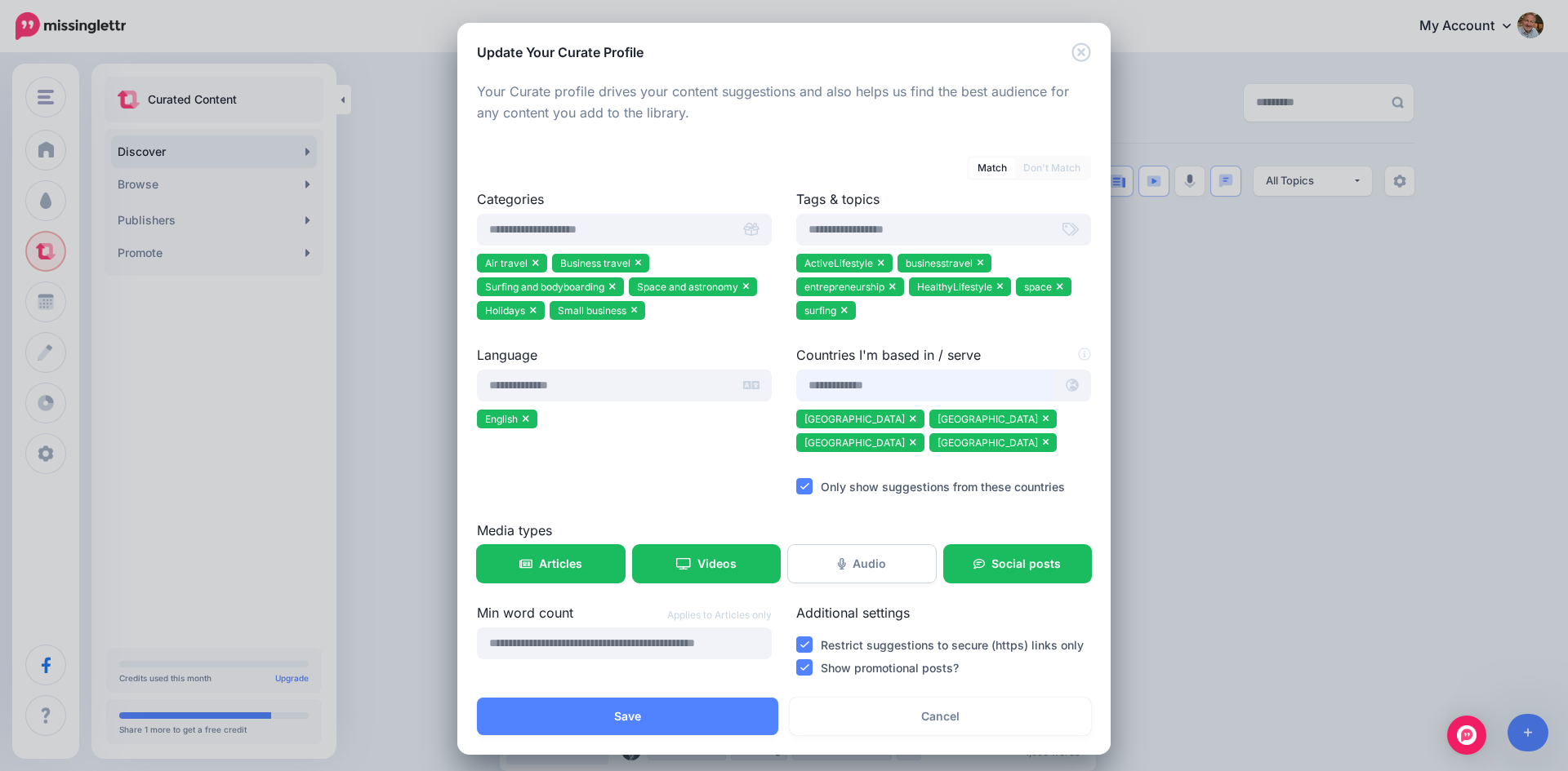
click at [937, 381] on input "text" at bounding box center [925, 385] width 258 height 32
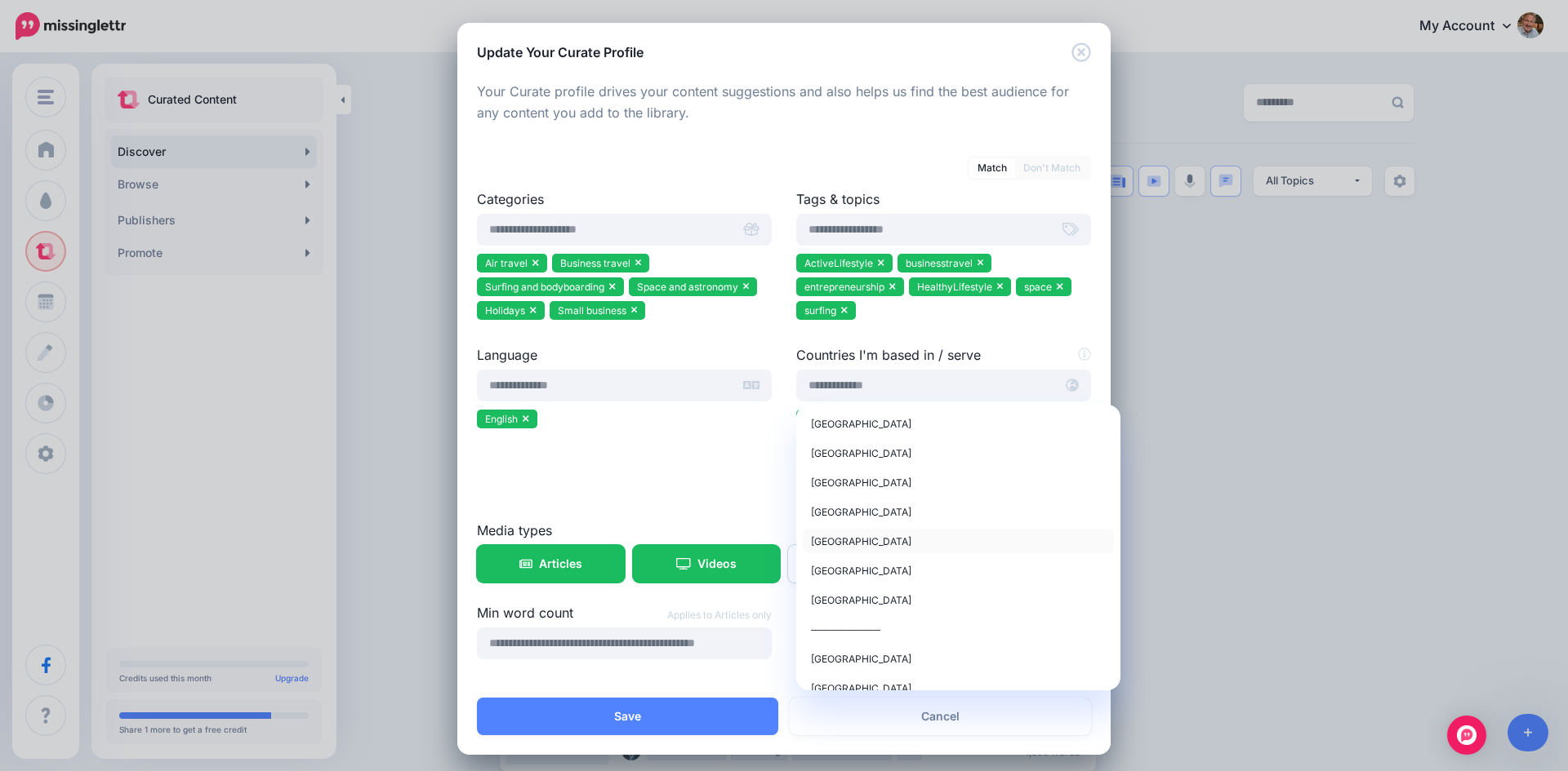
click at [844, 544] on span "Germany" at bounding box center [860, 542] width 100 height 12
click at [776, 490] on div "Language English" at bounding box center [624, 432] width 319 height 175
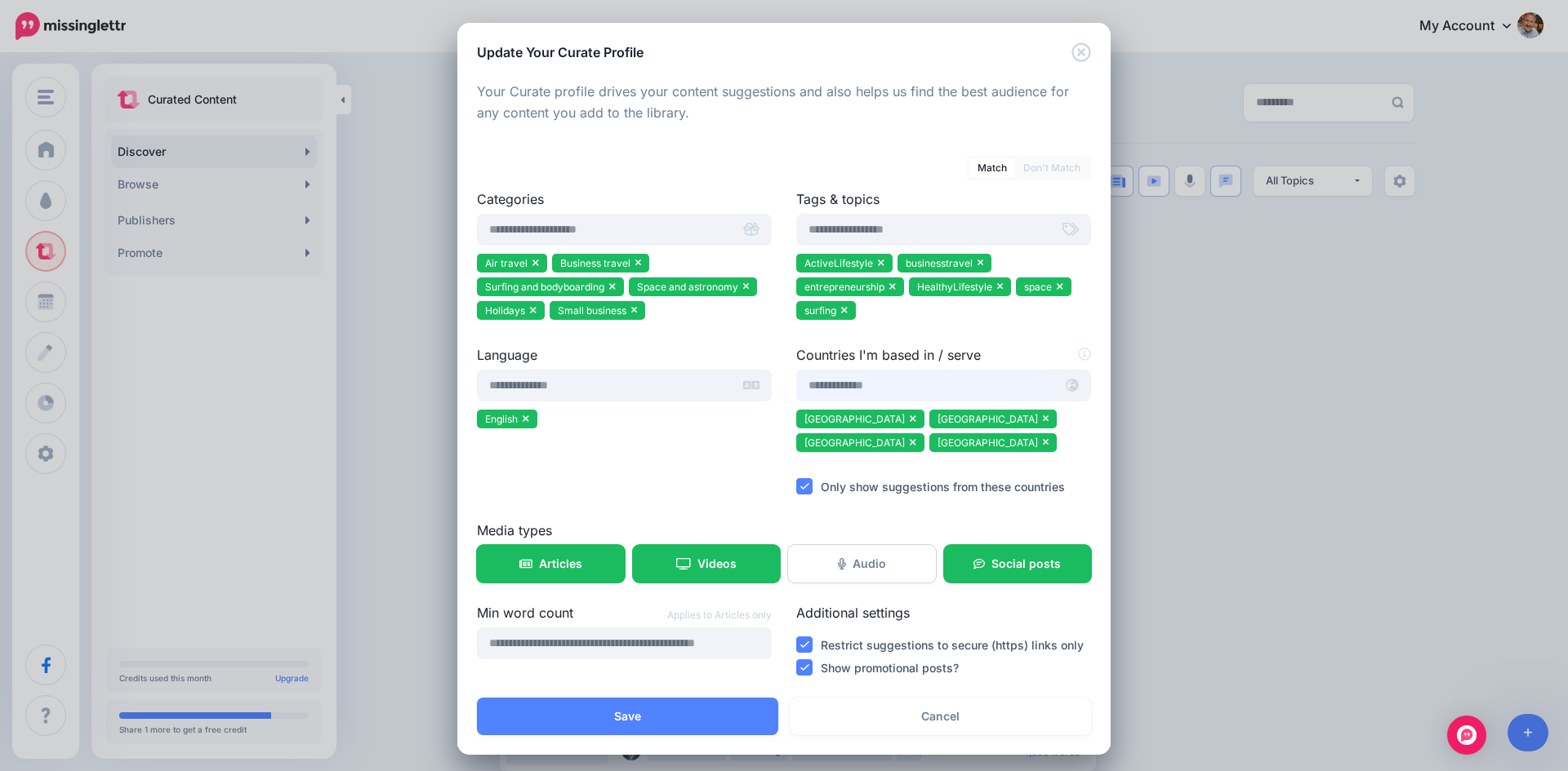
click at [914, 394] on input "text" at bounding box center [925, 385] width 258 height 32
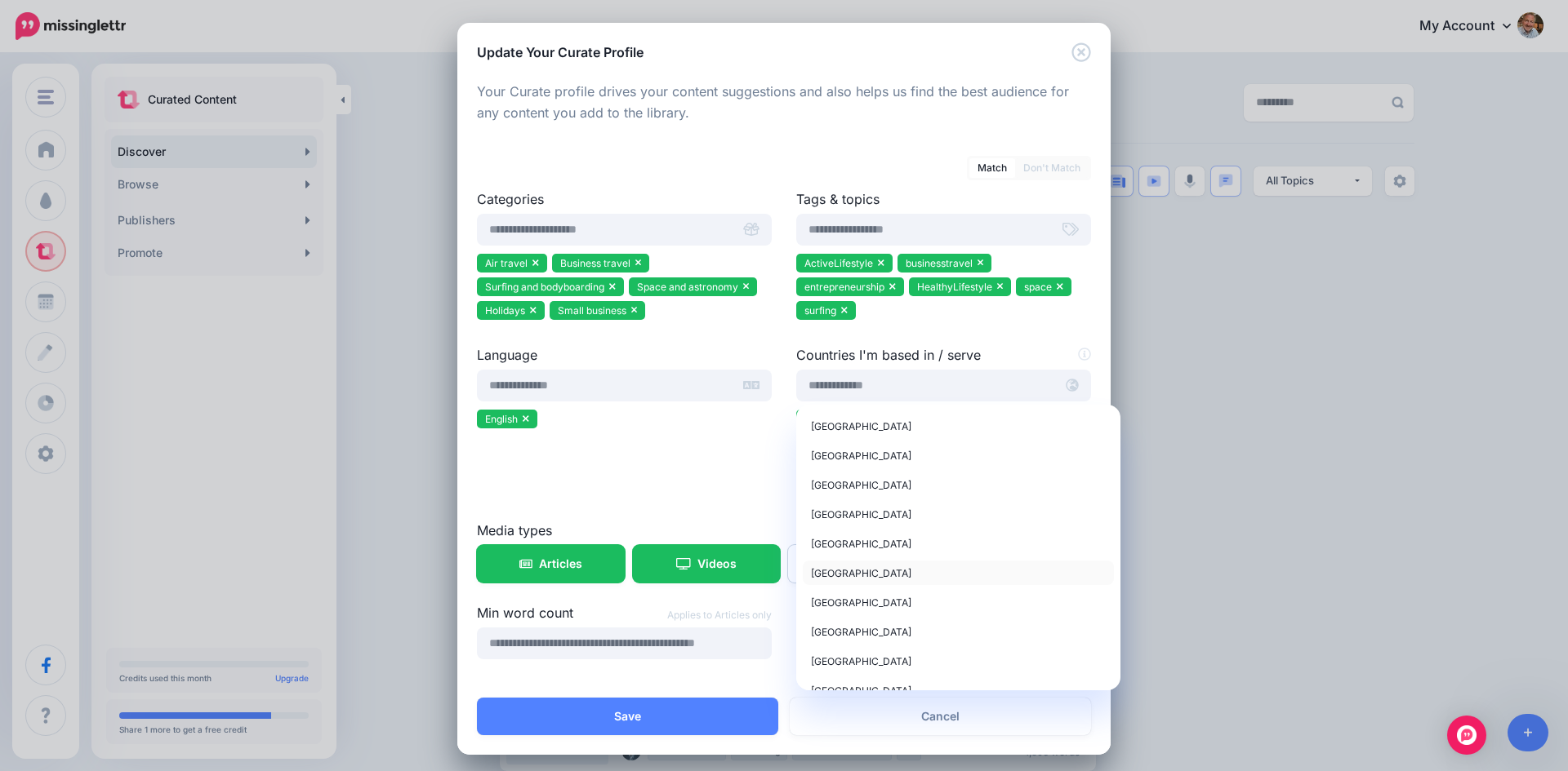
scroll to position [693, 0]
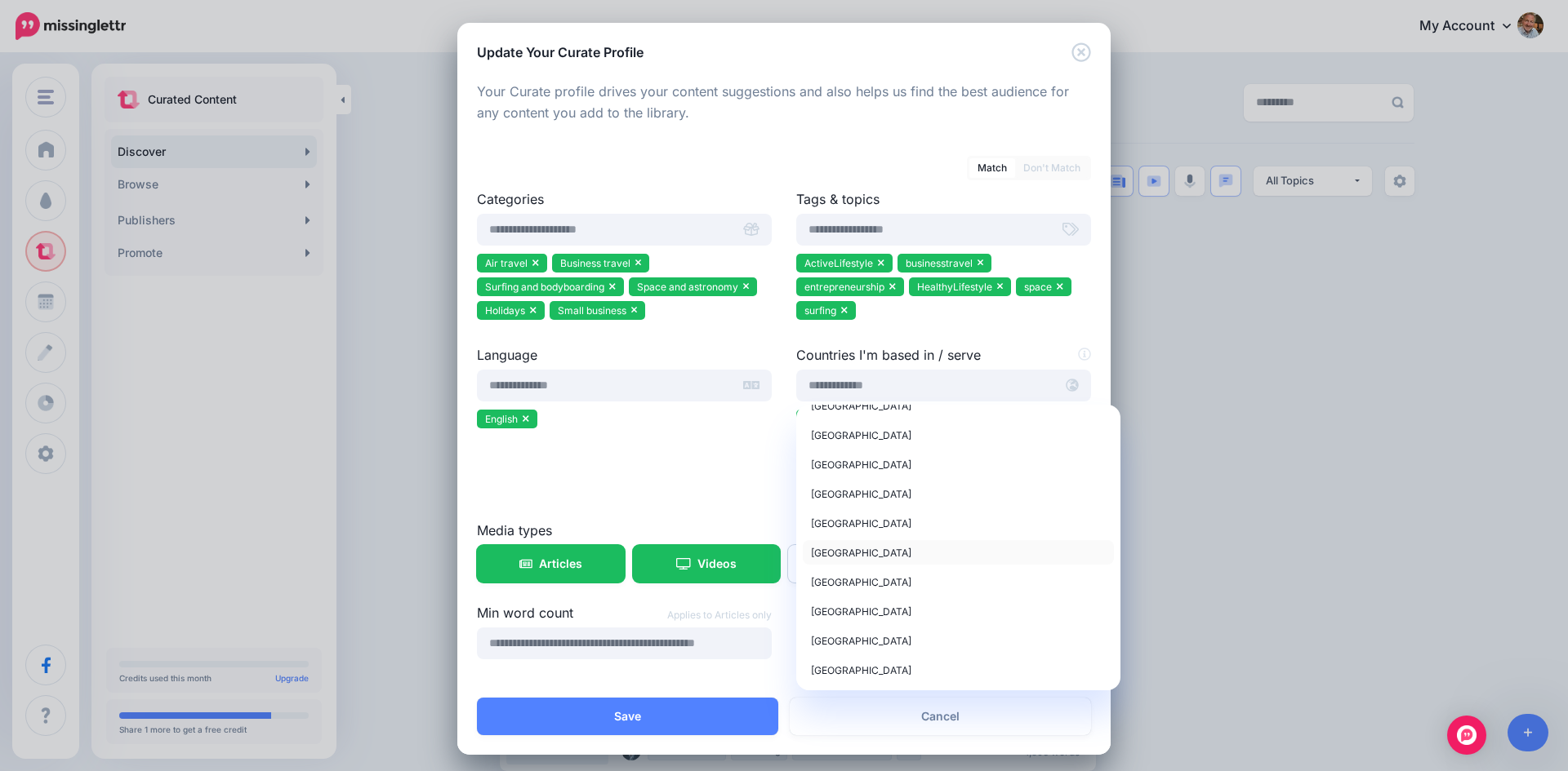
click at [832, 551] on span "Belgium" at bounding box center [860, 553] width 100 height 12
click at [830, 553] on span "Belgium" at bounding box center [860, 553] width 100 height 12
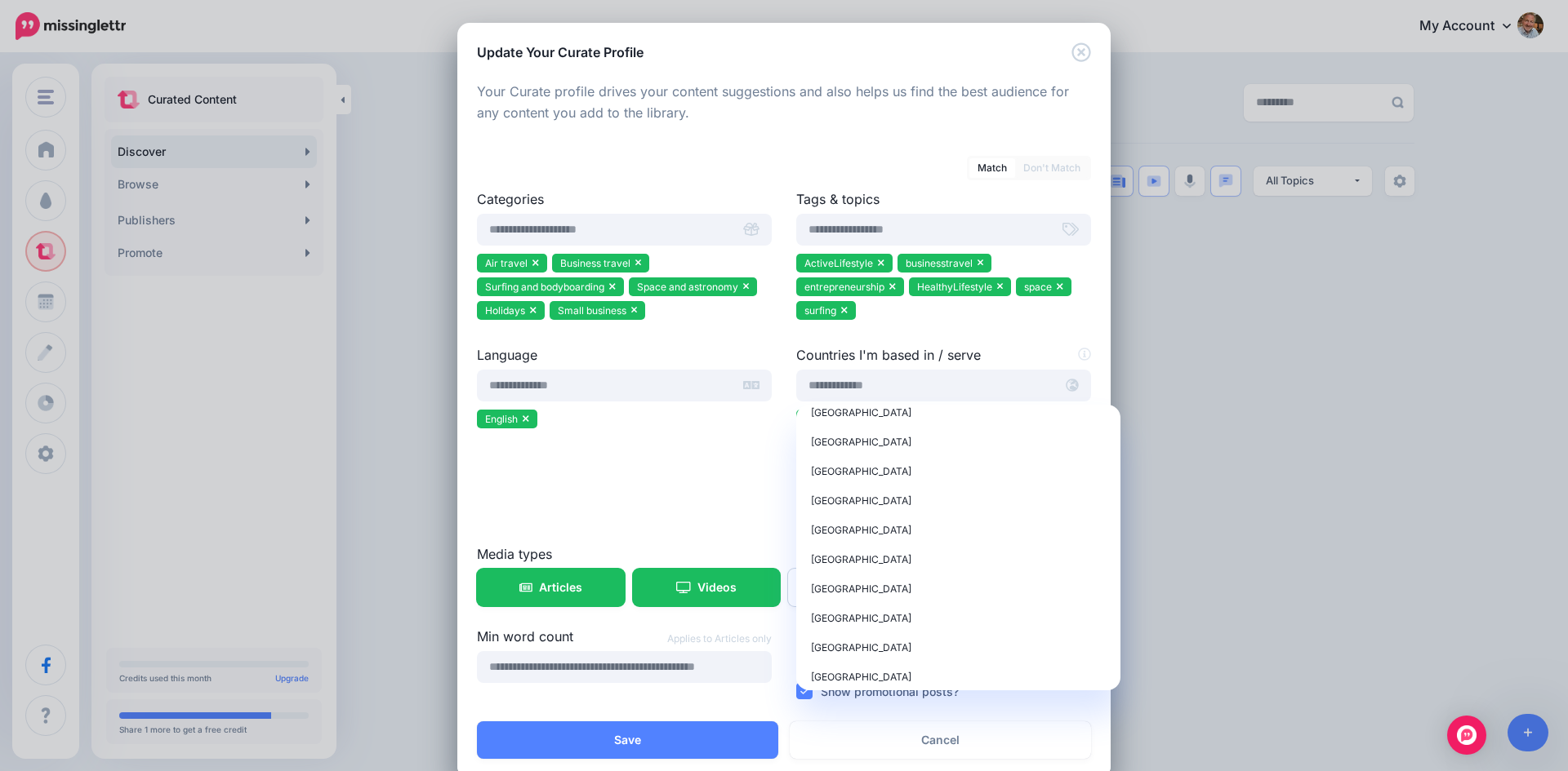
scroll to position [4529, 0]
click at [848, 508] on span "Netherlands" at bounding box center [860, 507] width 100 height 12
click at [903, 511] on div "Netherlands" at bounding box center [958, 507] width 295 height 19
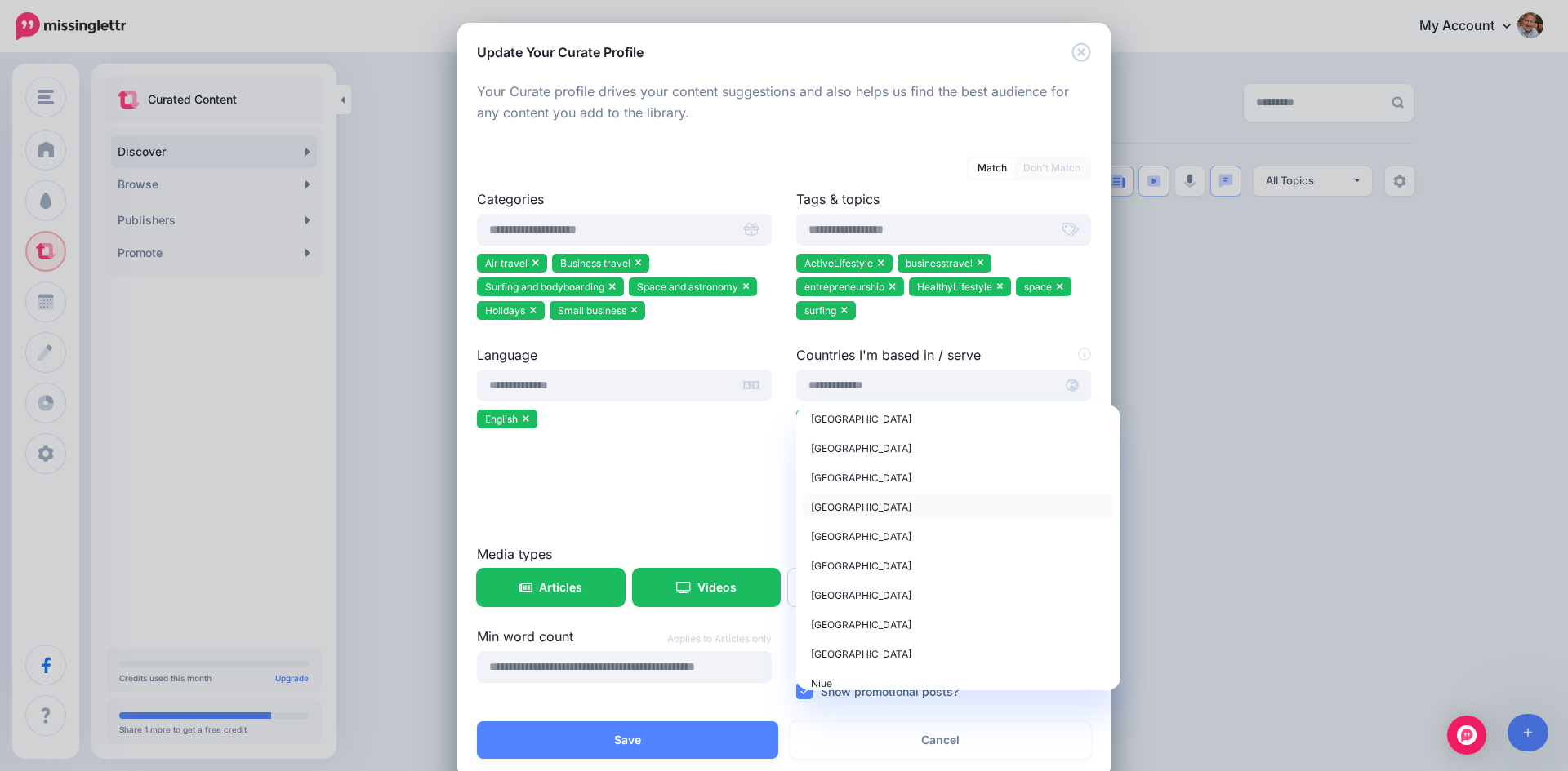
click at [903, 511] on div "Netherlands" at bounding box center [958, 507] width 295 height 19
click at [763, 501] on div "Language English" at bounding box center [624, 444] width 319 height 200
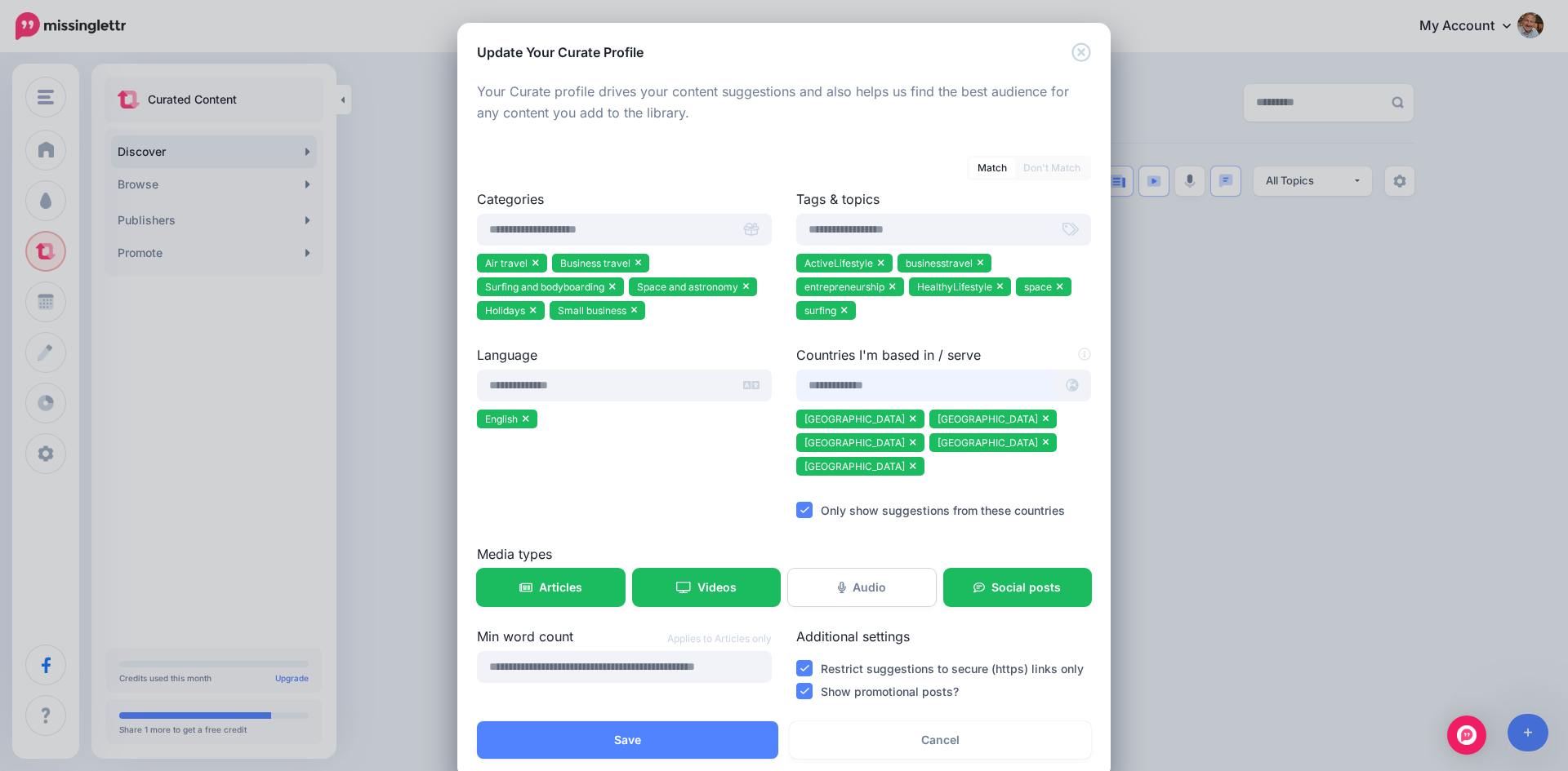
click at [950, 388] on input "text" at bounding box center [925, 385] width 258 height 32
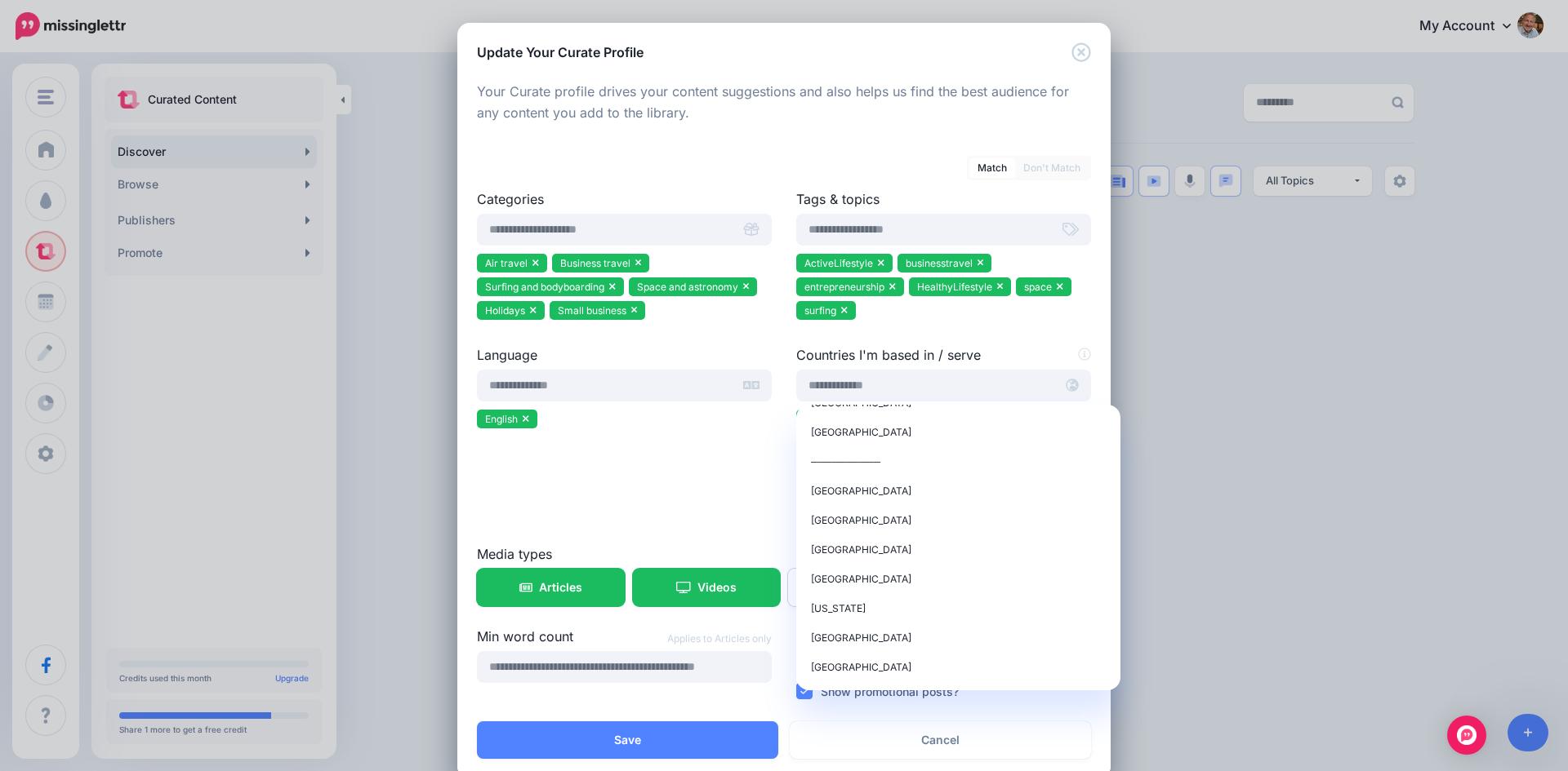
scroll to position [0, 0]
click at [821, 477] on span "Canada" at bounding box center [860, 483] width 100 height 12
click at [772, 471] on div "Language English" at bounding box center [624, 444] width 319 height 200
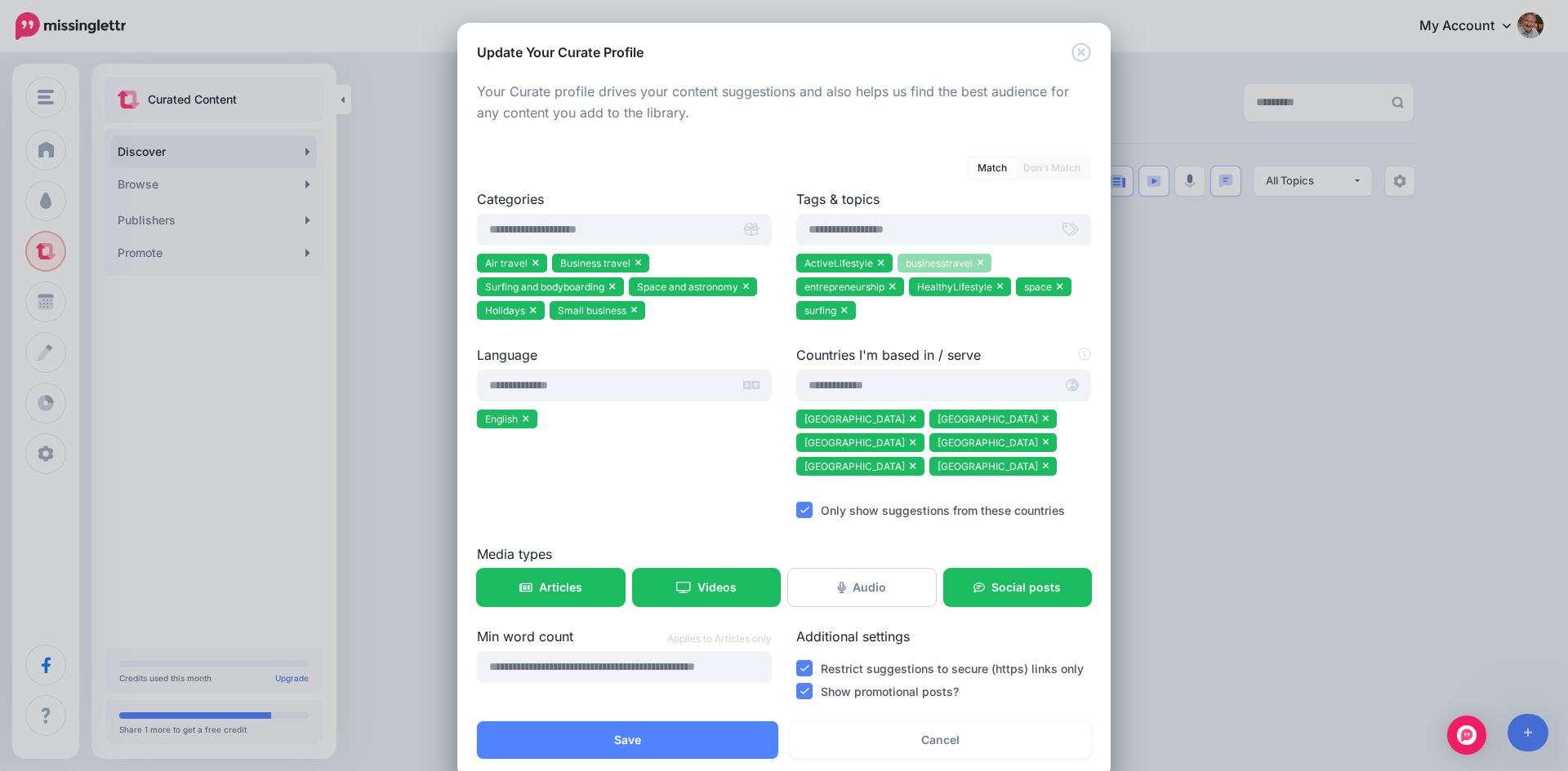
click at [977, 262] on icon at bounding box center [980, 262] width 6 height 10
click at [635, 264] on icon at bounding box center [638, 263] width 6 height 6
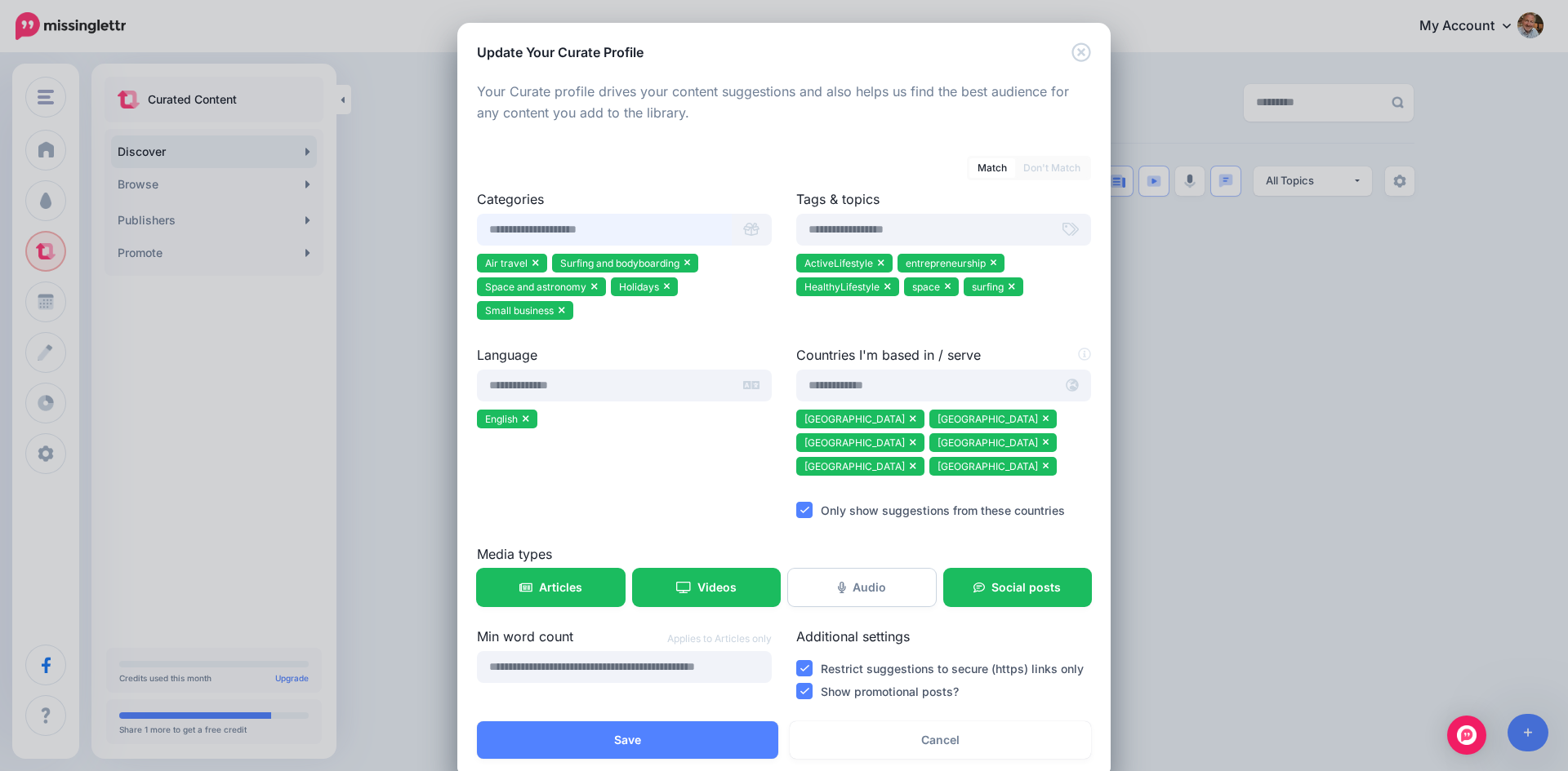
click at [654, 233] on input "text" at bounding box center [604, 229] width 255 height 32
click at [727, 314] on ul "Air travel Surfing and bodyboarding Space and astronomy Holidays Small business" at bounding box center [624, 289] width 295 height 71
click at [556, 230] on input "*******" at bounding box center [604, 229] width 255 height 32
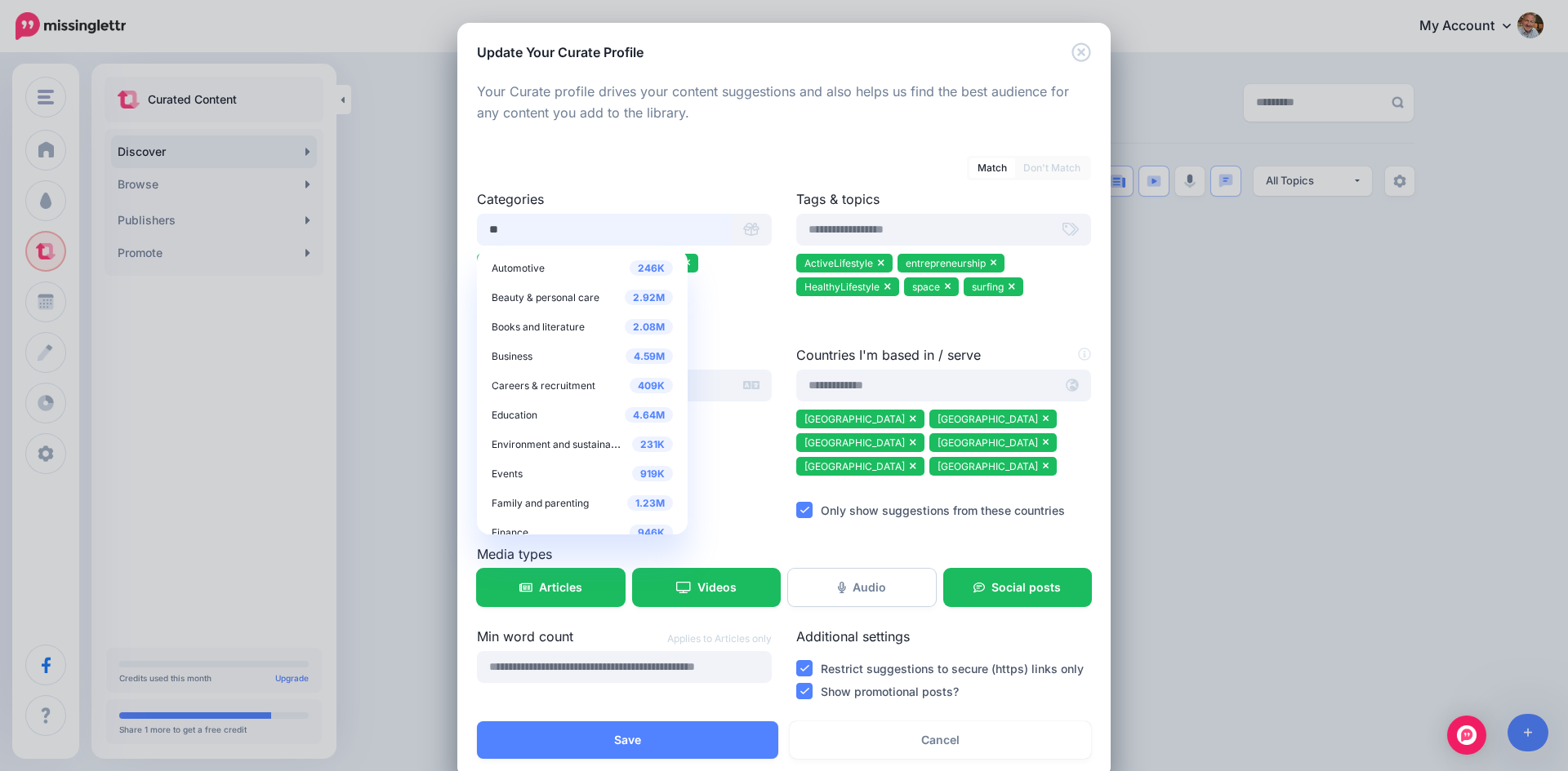
type input "*"
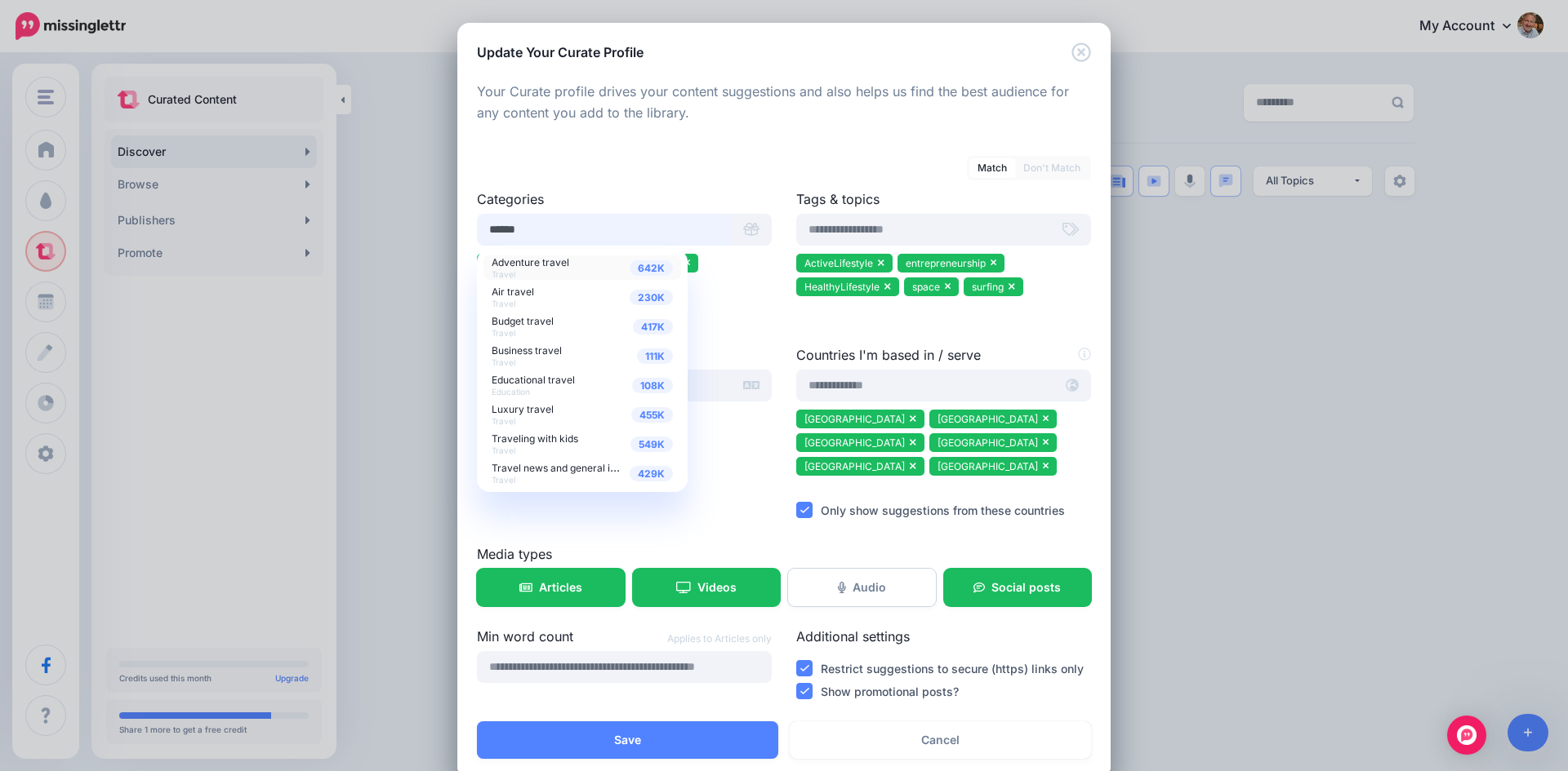
type input "******"
click at [530, 262] on span "Adventure travel" at bounding box center [530, 262] width 78 height 12
click at [538, 465] on span "Travel news and general info" at bounding box center [558, 467] width 133 height 14
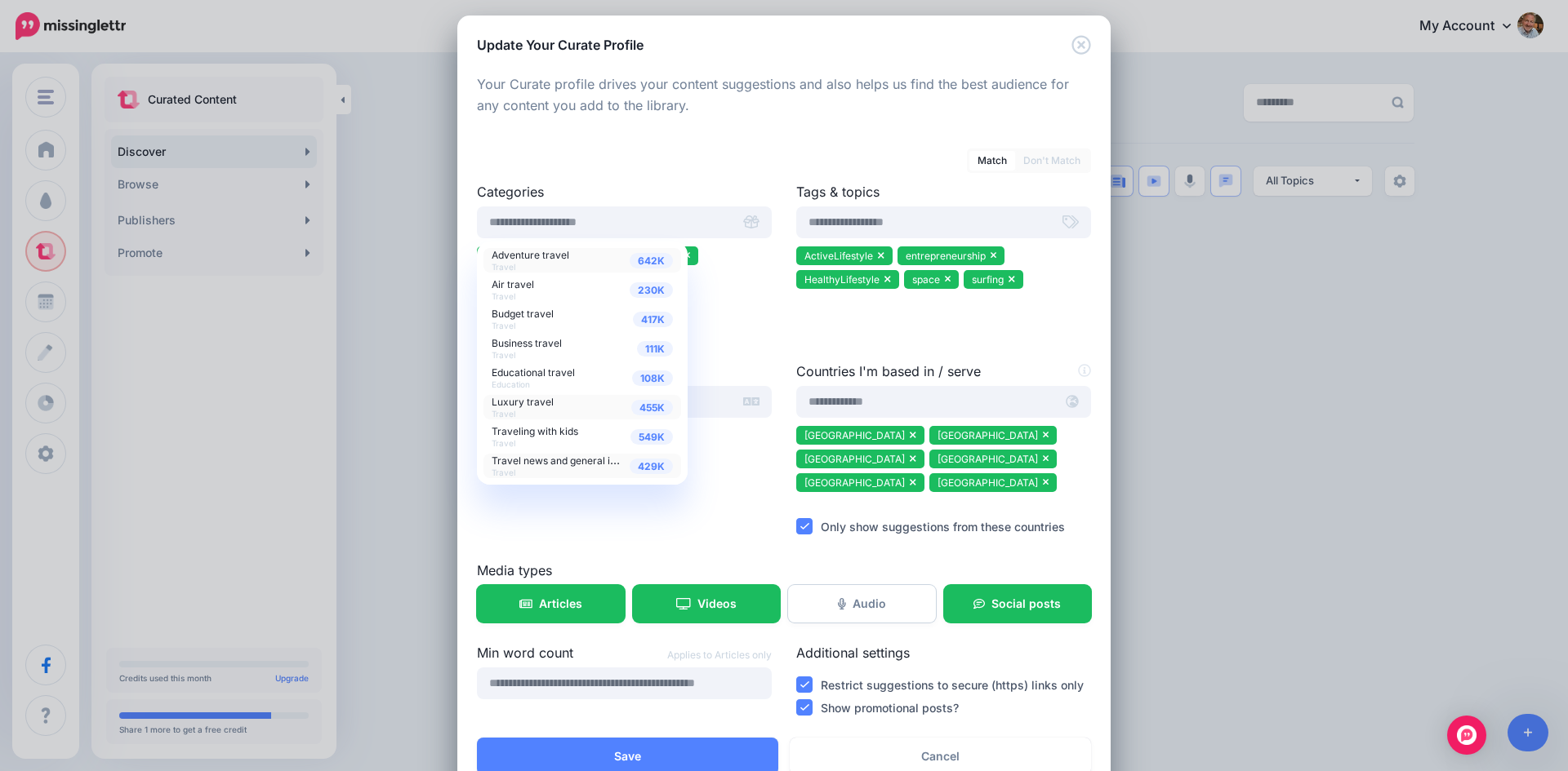
scroll to position [30, 0]
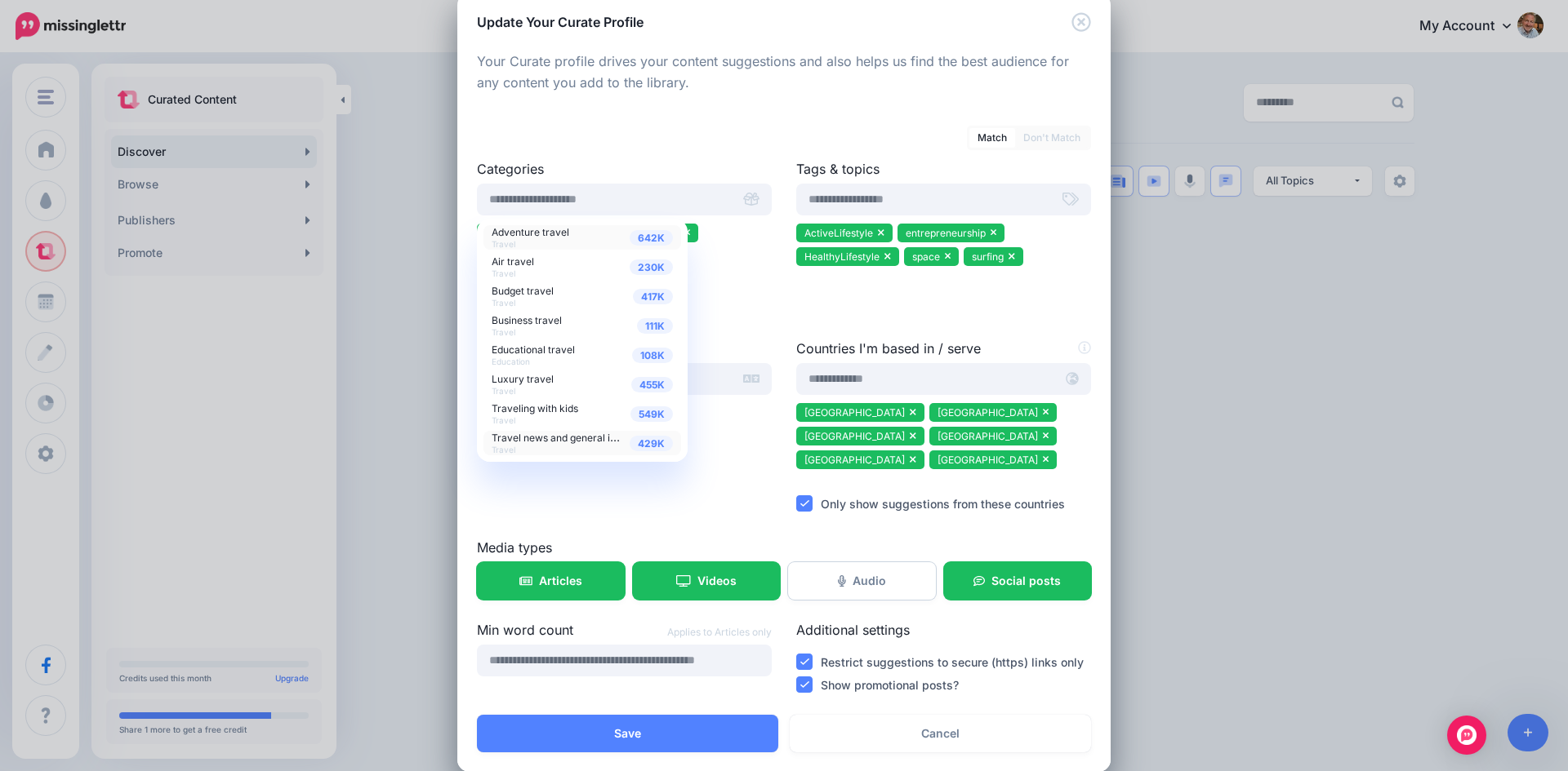
click at [741, 318] on div at bounding box center [624, 328] width 295 height 20
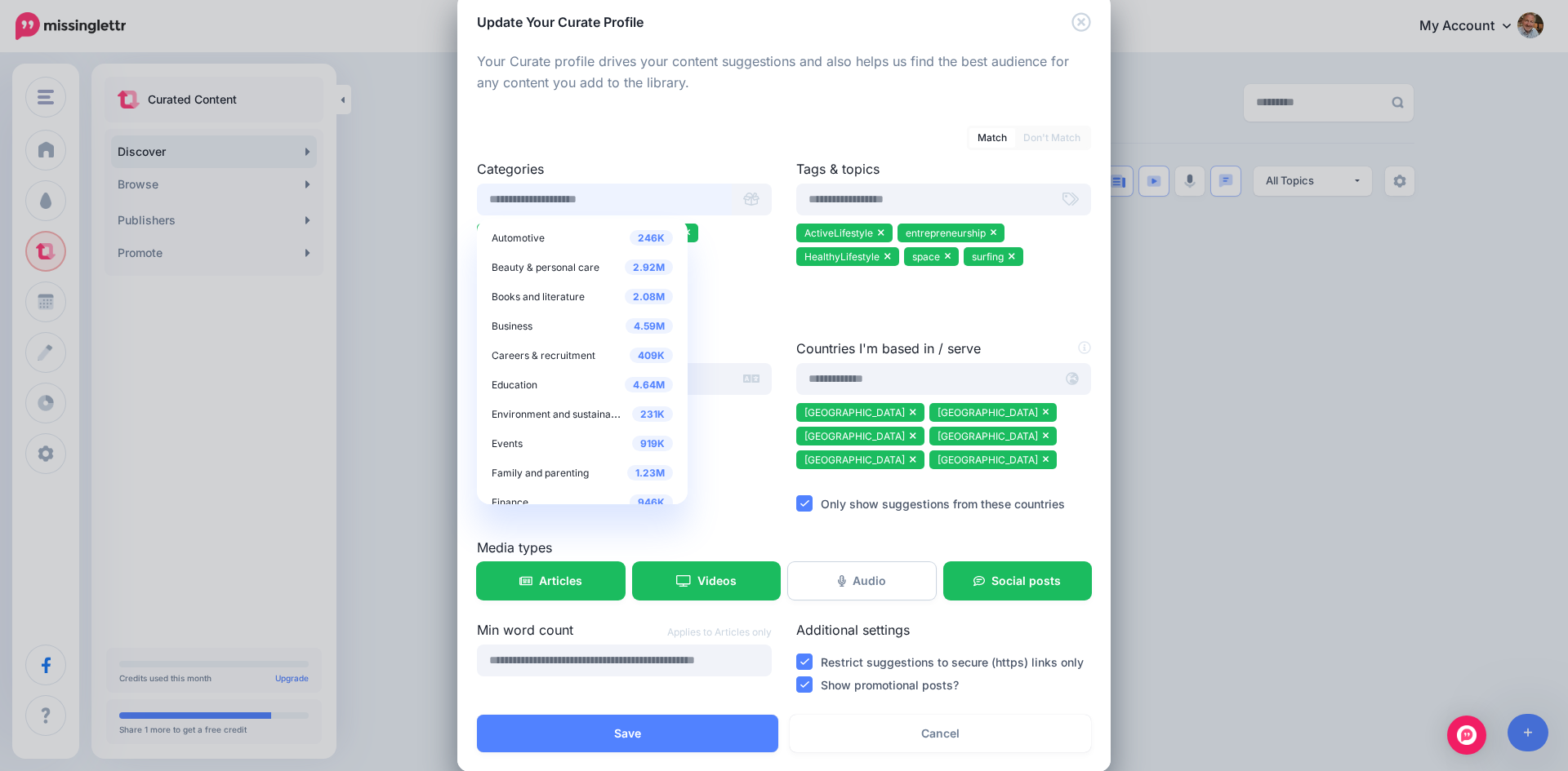
click at [601, 197] on input "text" at bounding box center [604, 200] width 255 height 32
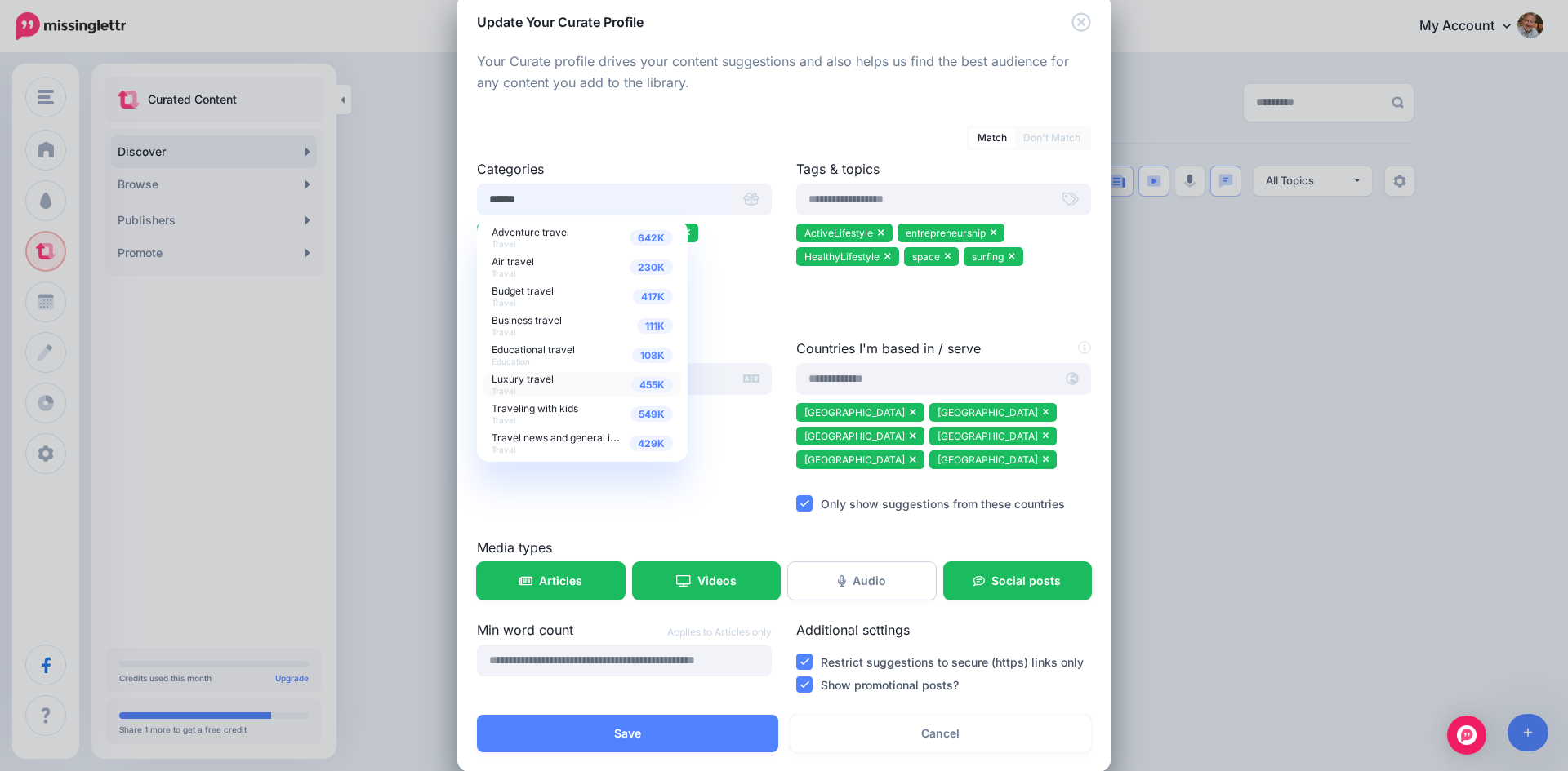
type input "******"
click at [542, 378] on span "Luxury travel" at bounding box center [522, 379] width 62 height 12
click at [564, 350] on span "Educational travel" at bounding box center [533, 349] width 84 height 12
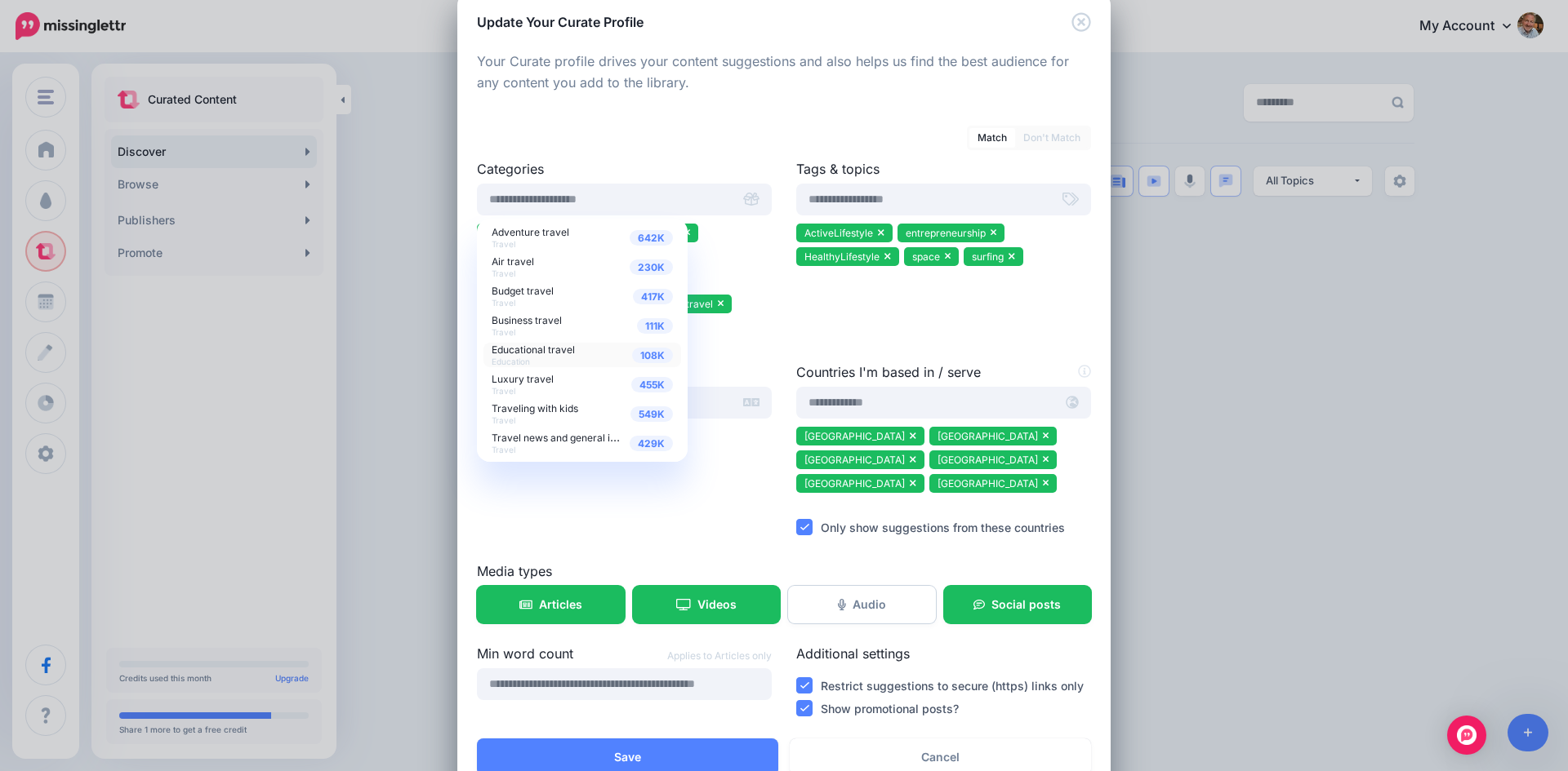
click at [728, 95] on div at bounding box center [784, 104] width 614 height 20
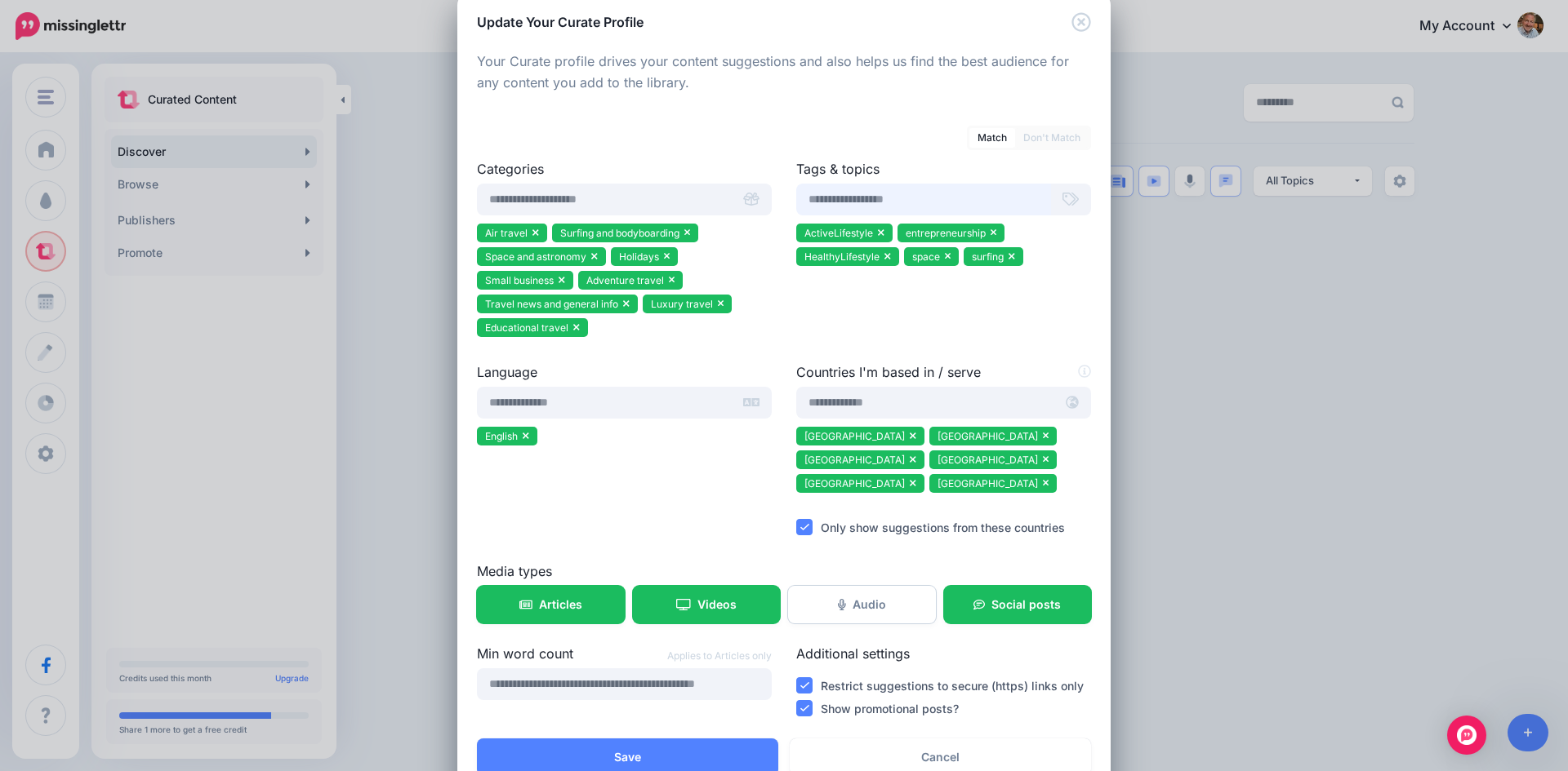
click at [861, 209] on input "text" at bounding box center [923, 200] width 255 height 32
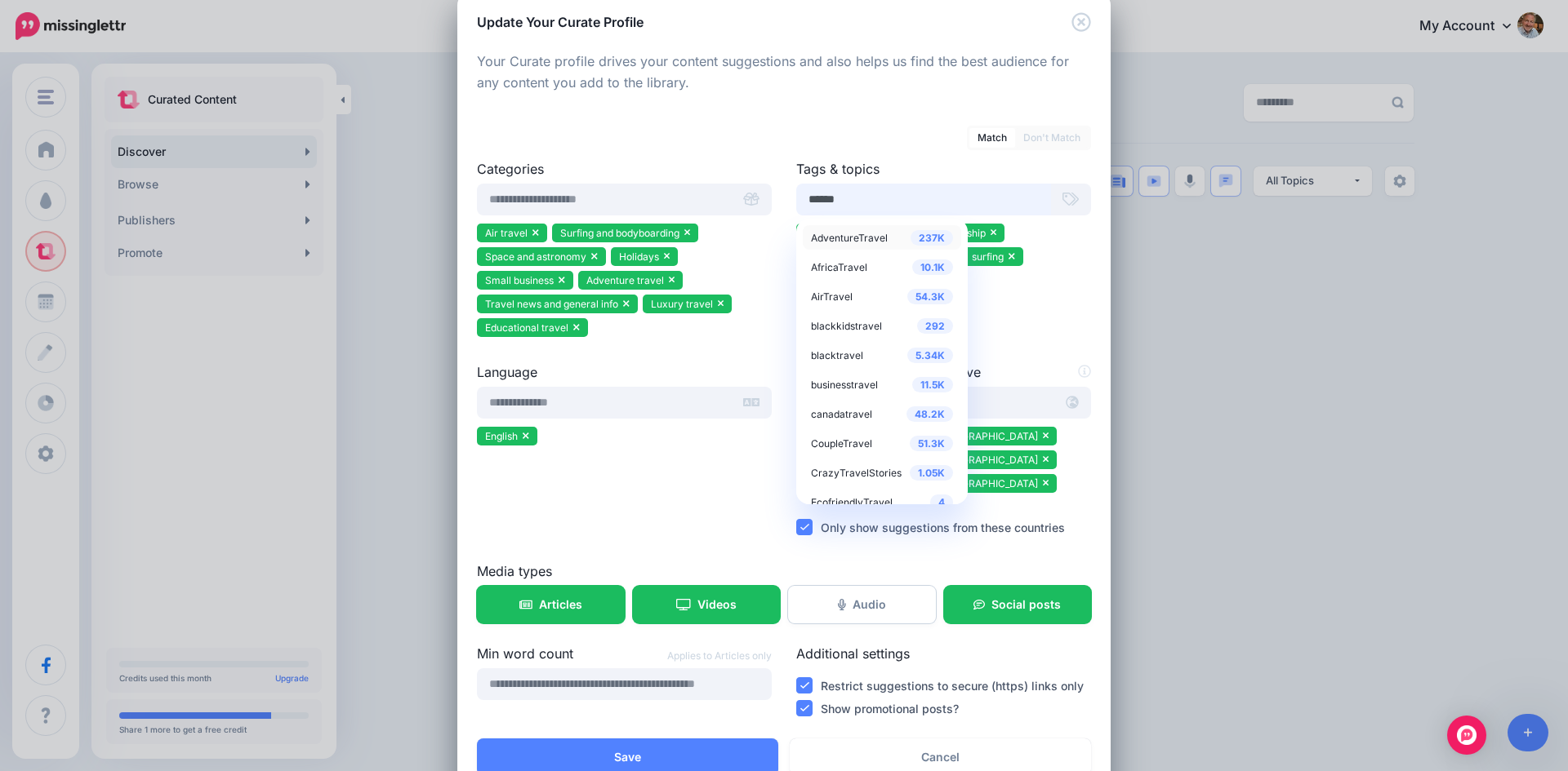
type input "******"
click at [855, 239] on span "AdventureTravel" at bounding box center [849, 238] width 77 height 12
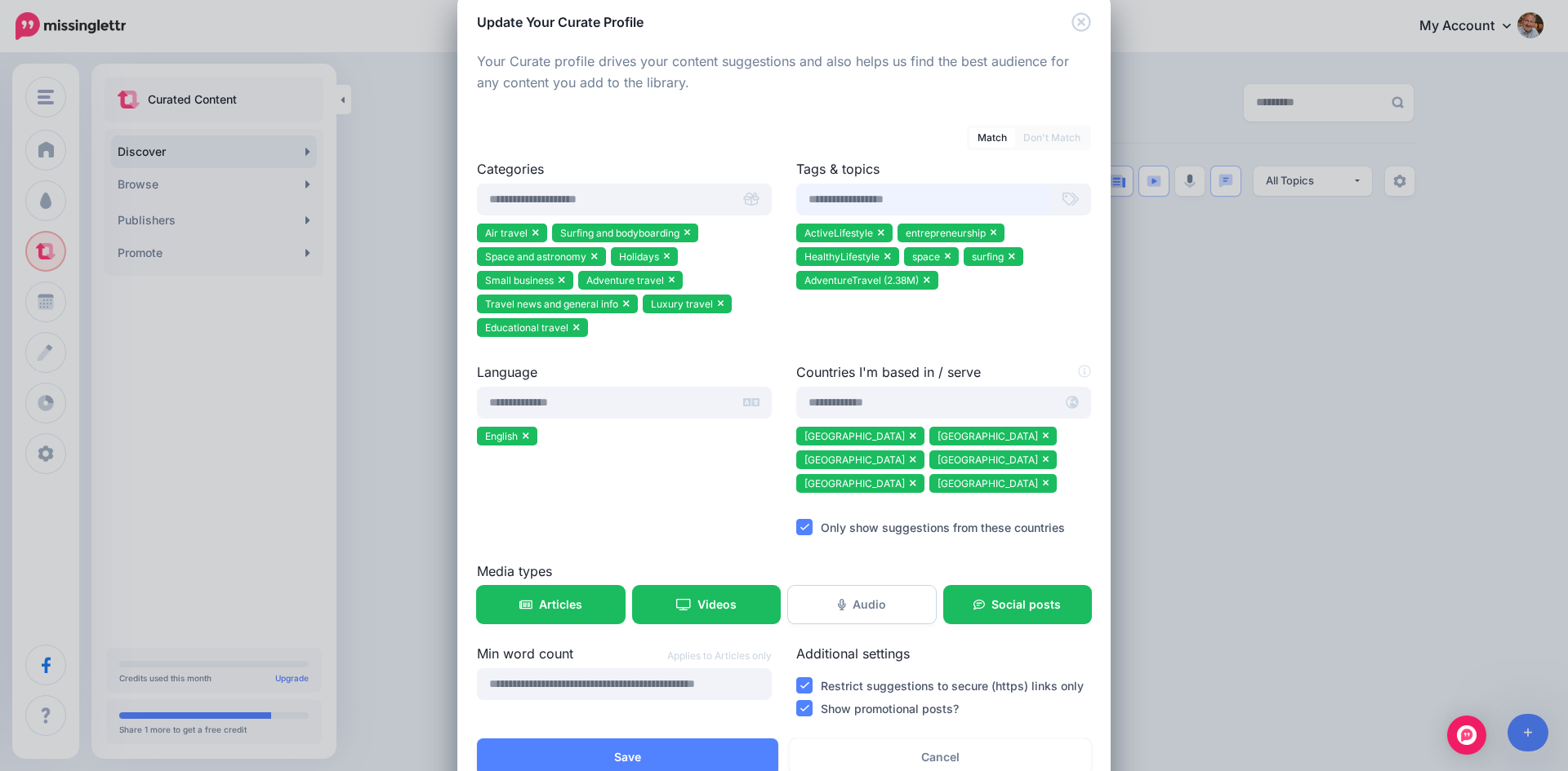
click at [887, 195] on input "text" at bounding box center [923, 200] width 255 height 32
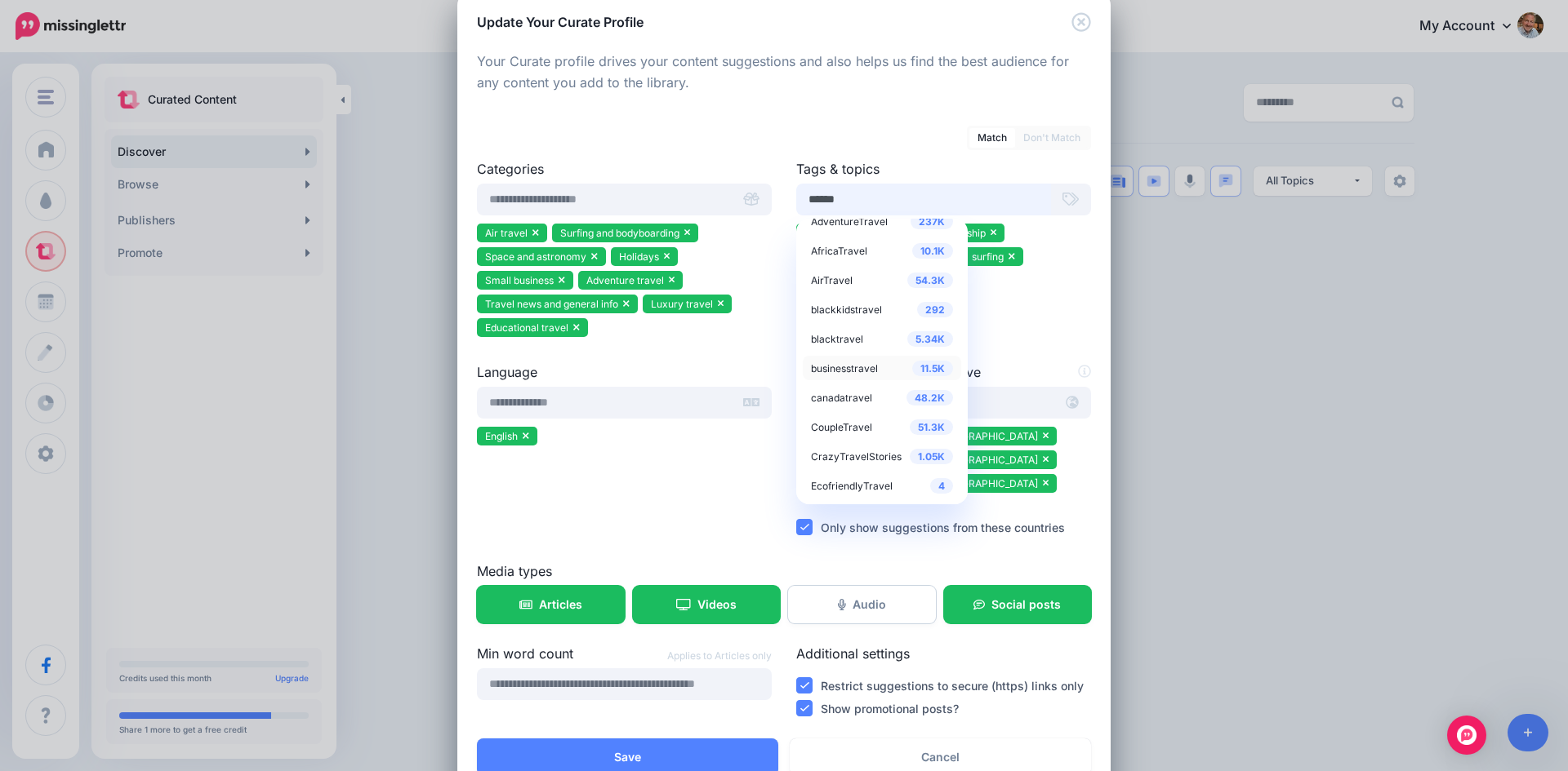
scroll to position [78, 0]
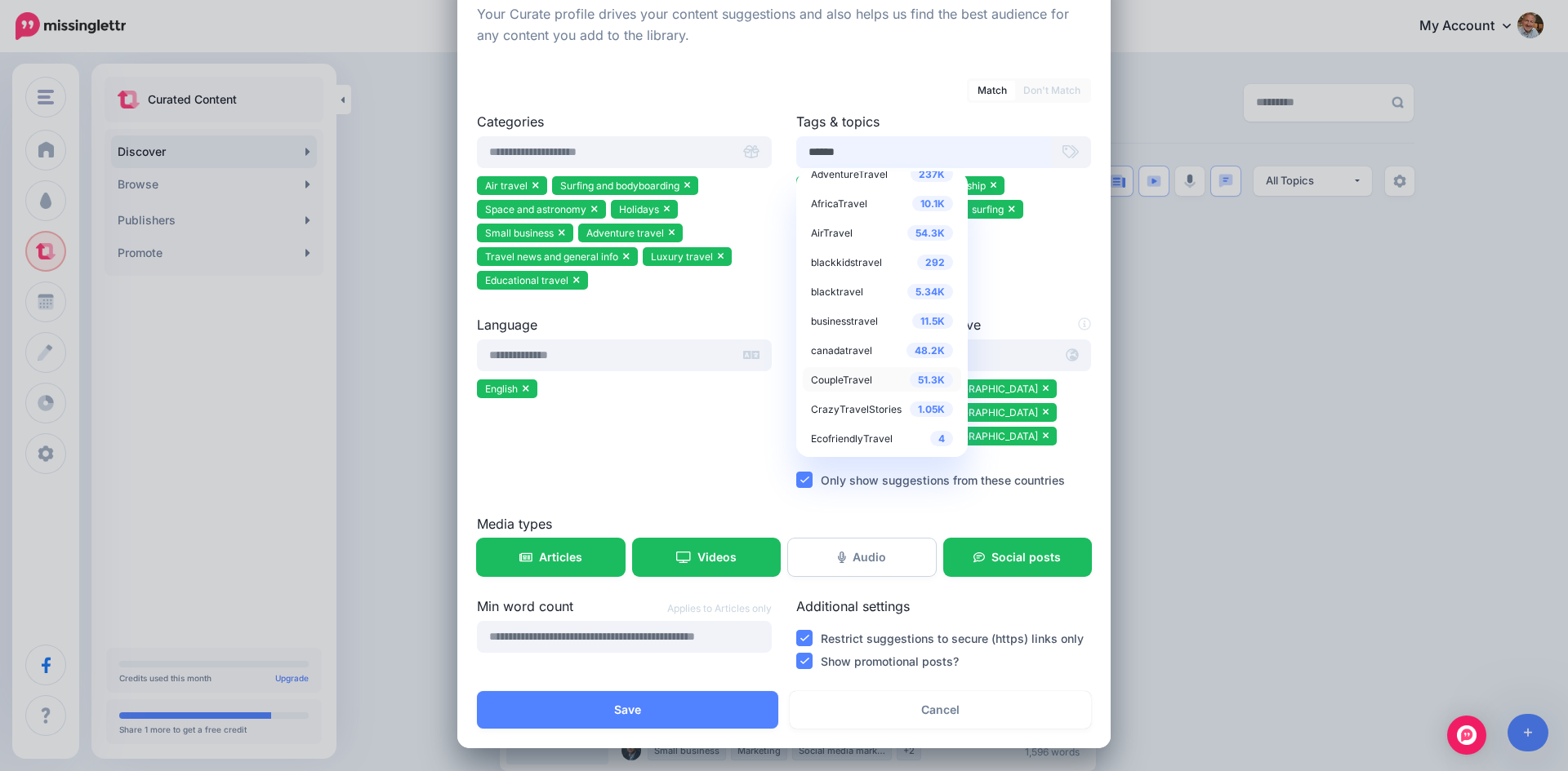
type input "******"
click at [856, 379] on span "CoupleTravel" at bounding box center [841, 380] width 61 height 12
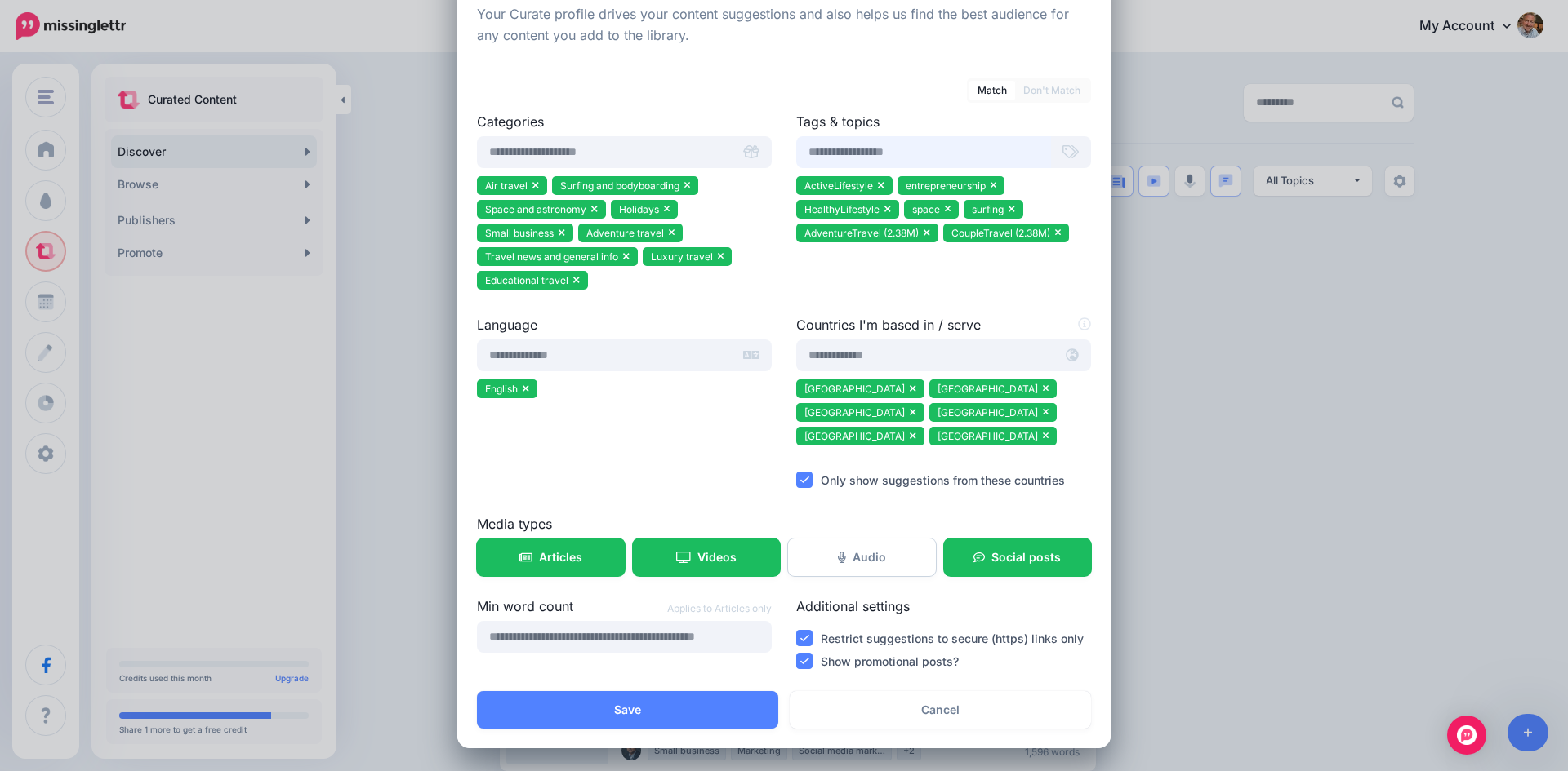
click at [856, 148] on input "text" at bounding box center [923, 152] width 255 height 32
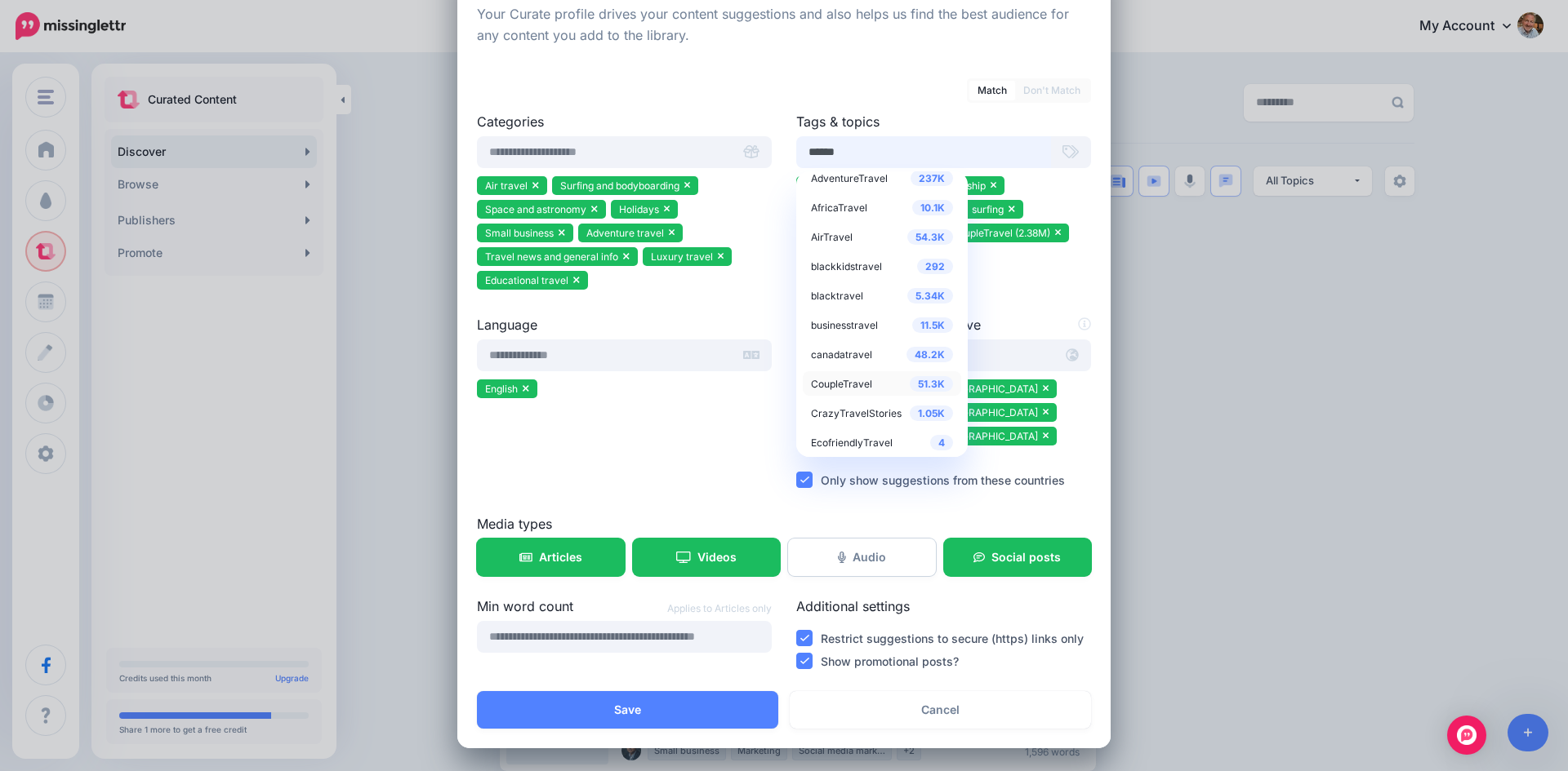
scroll to position [17, 0]
type input "******"
click at [849, 437] on span "EcofriendlyTravel" at bounding box center [852, 439] width 82 height 12
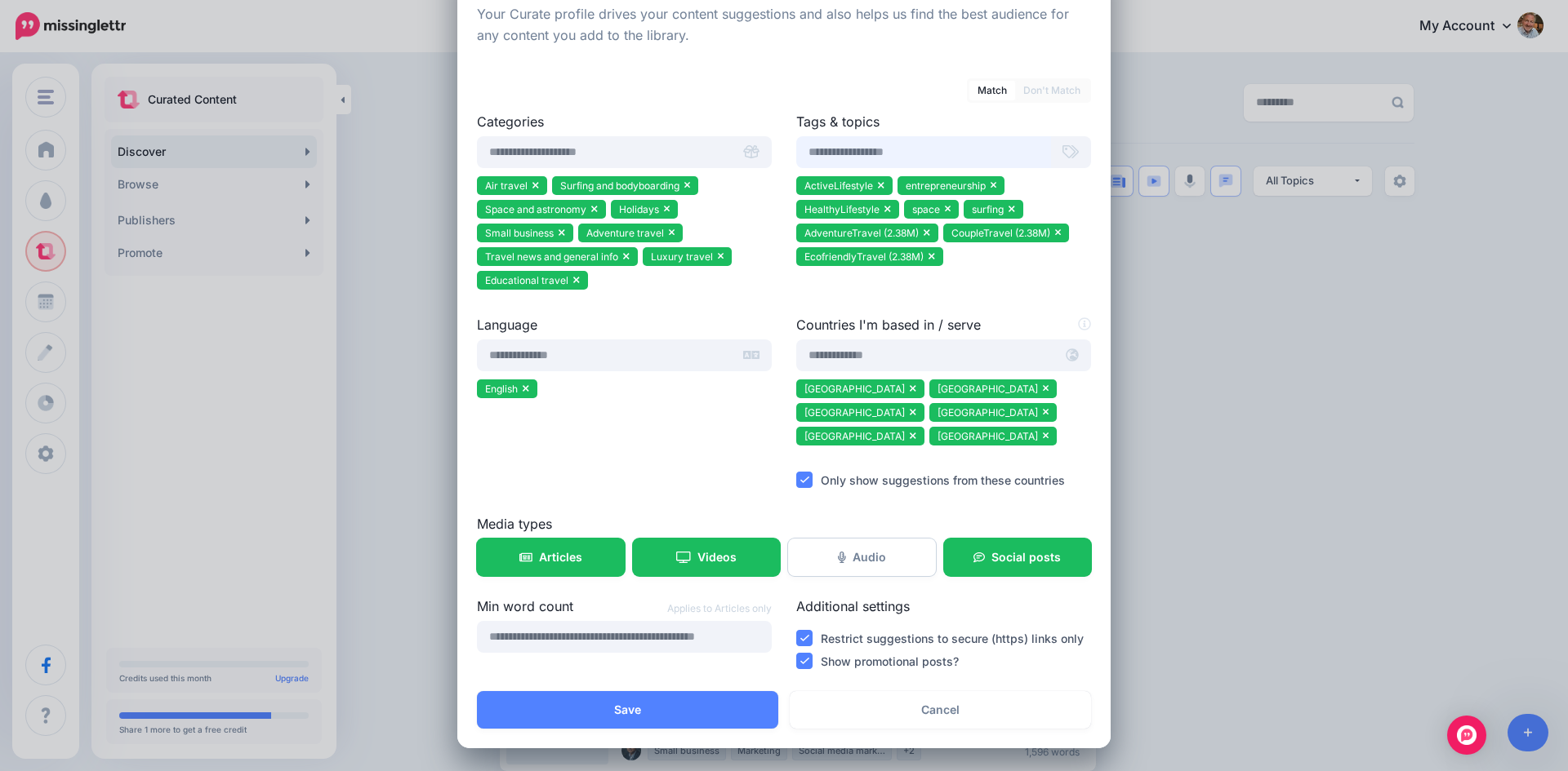
click at [803, 662] on ins at bounding box center [804, 660] width 17 height 17
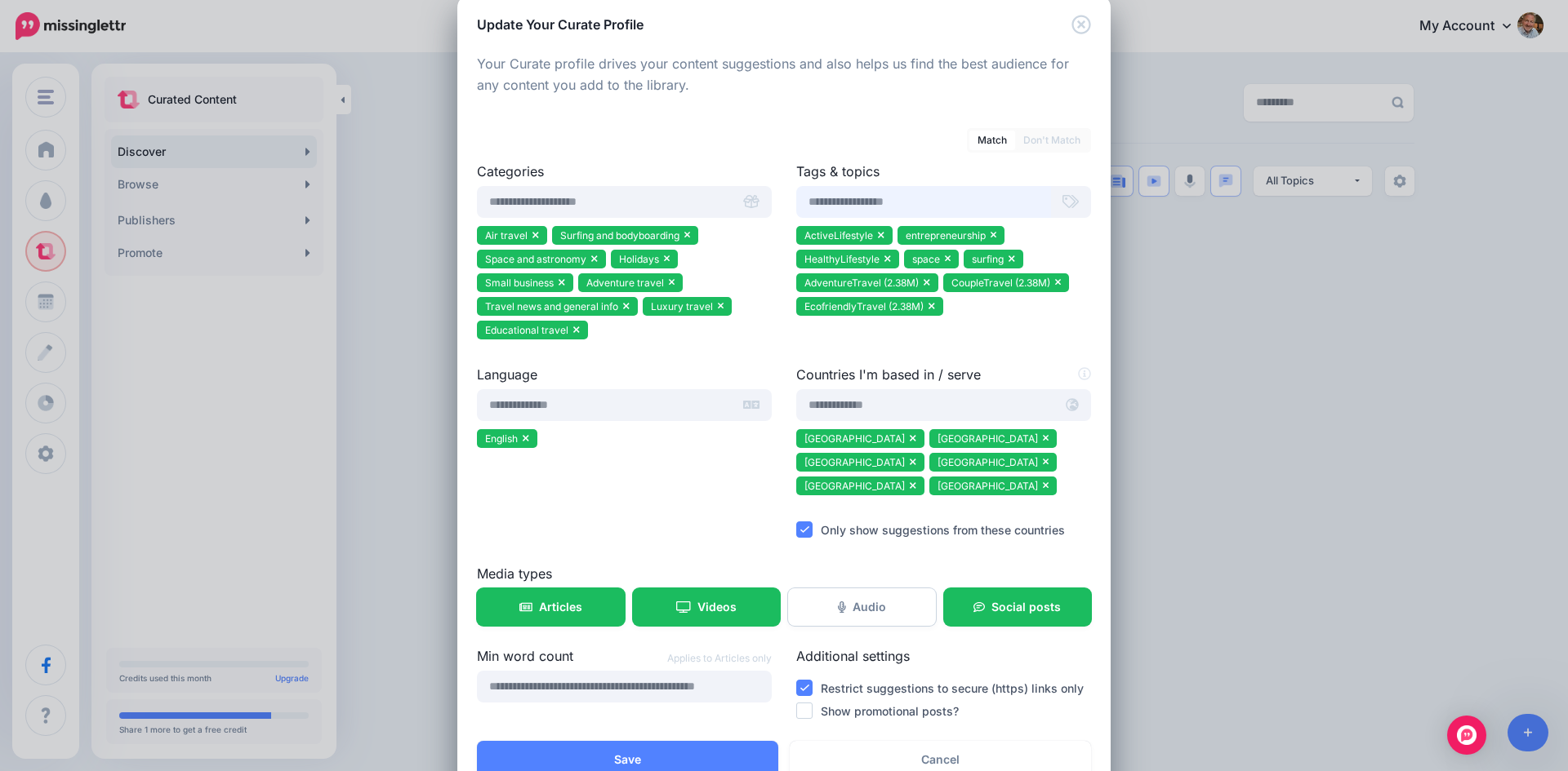
scroll to position [0, 0]
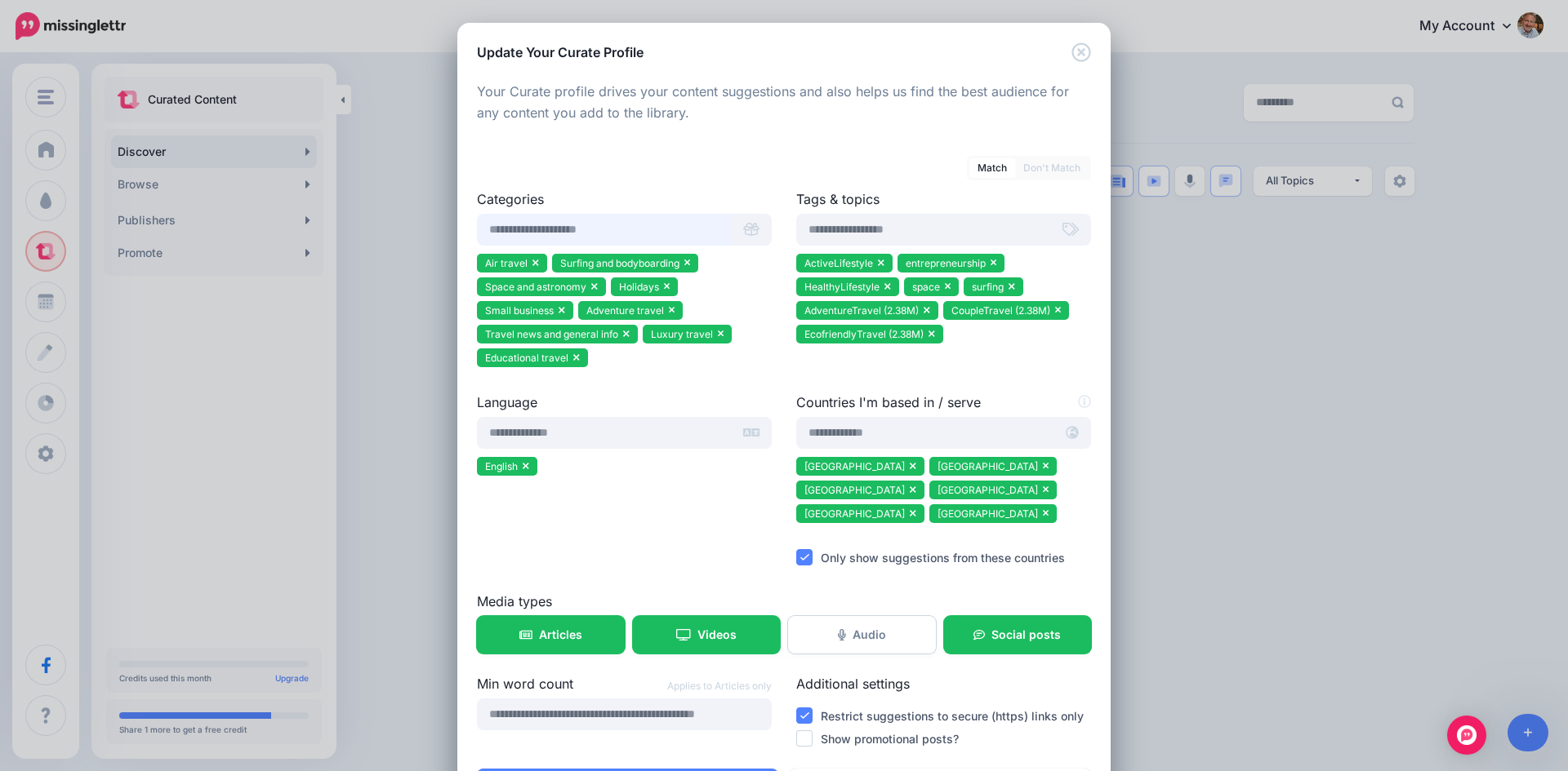
click at [576, 229] on input "text" at bounding box center [604, 229] width 255 height 32
type input "*"
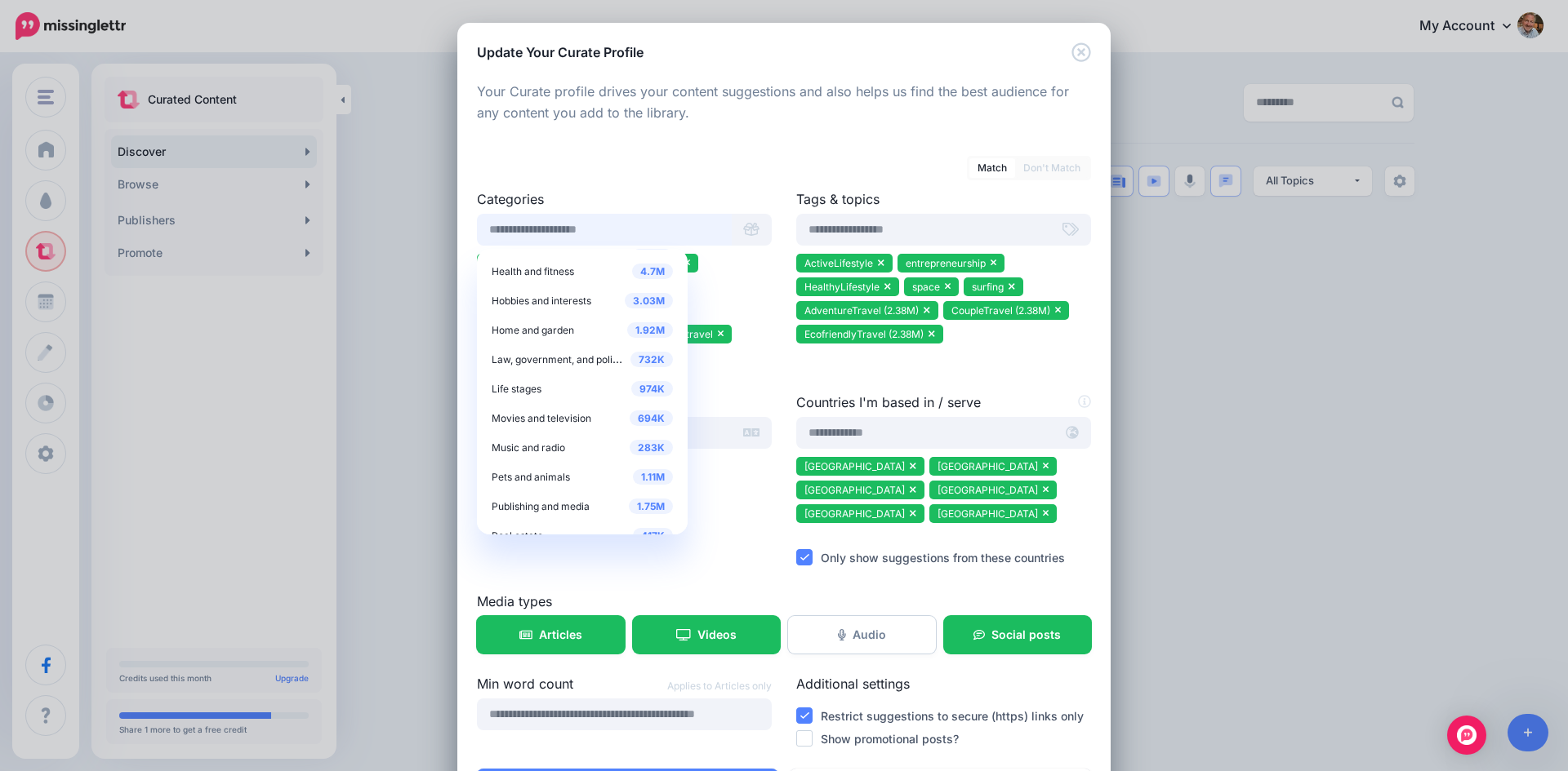
scroll to position [408, 0]
click at [562, 267] on span "Hobbies and interests" at bounding box center [541, 271] width 99 height 12
click at [740, 382] on div at bounding box center [624, 382] width 295 height 20
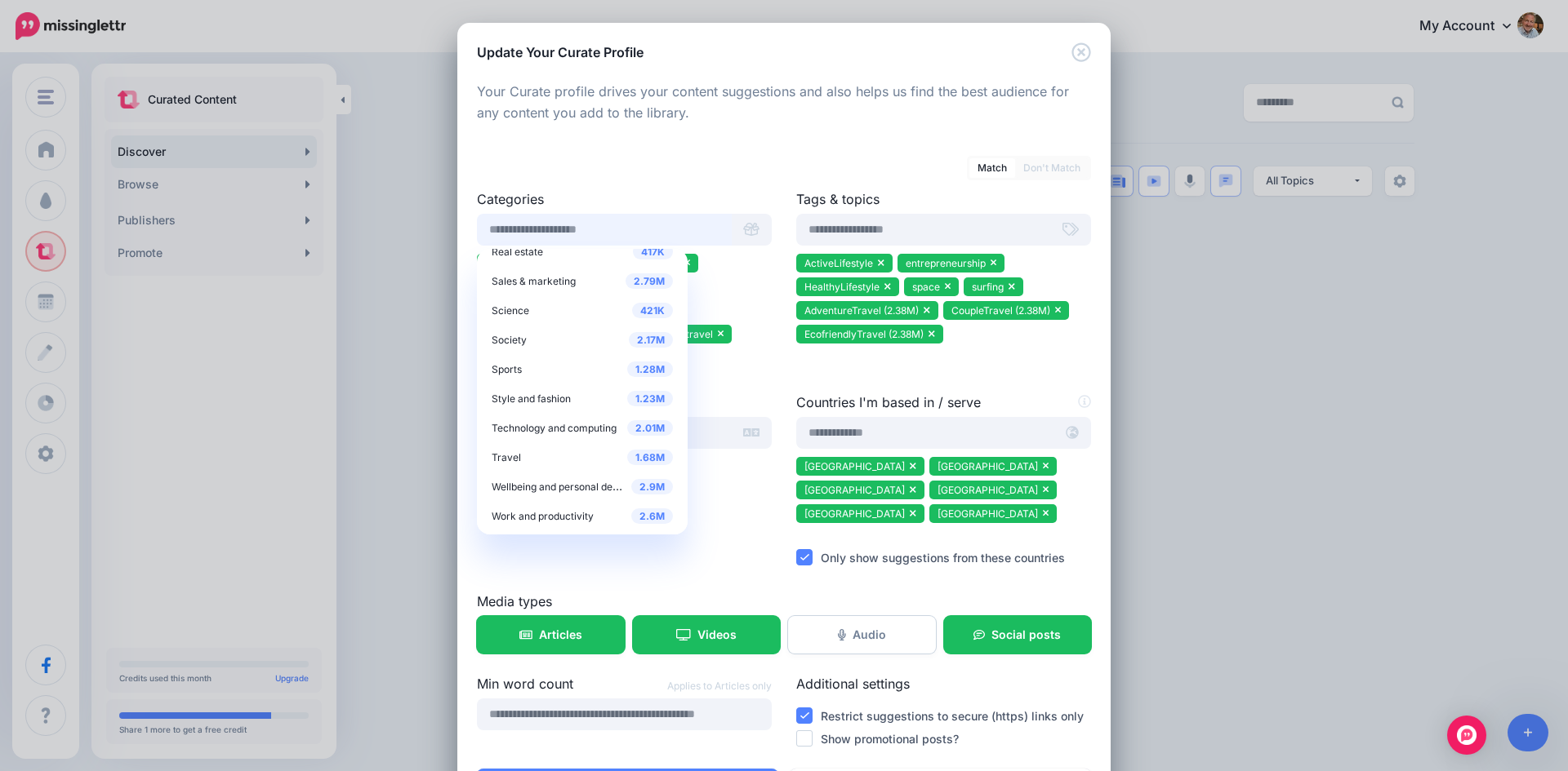
click at [605, 227] on input "text" at bounding box center [604, 229] width 255 height 32
type input "********"
click at [549, 303] on span "Business strategy" at bounding box center [533, 305] width 82 height 12
click at [575, 396] on div "170K Local businesses Business" at bounding box center [582, 398] width 181 height 23
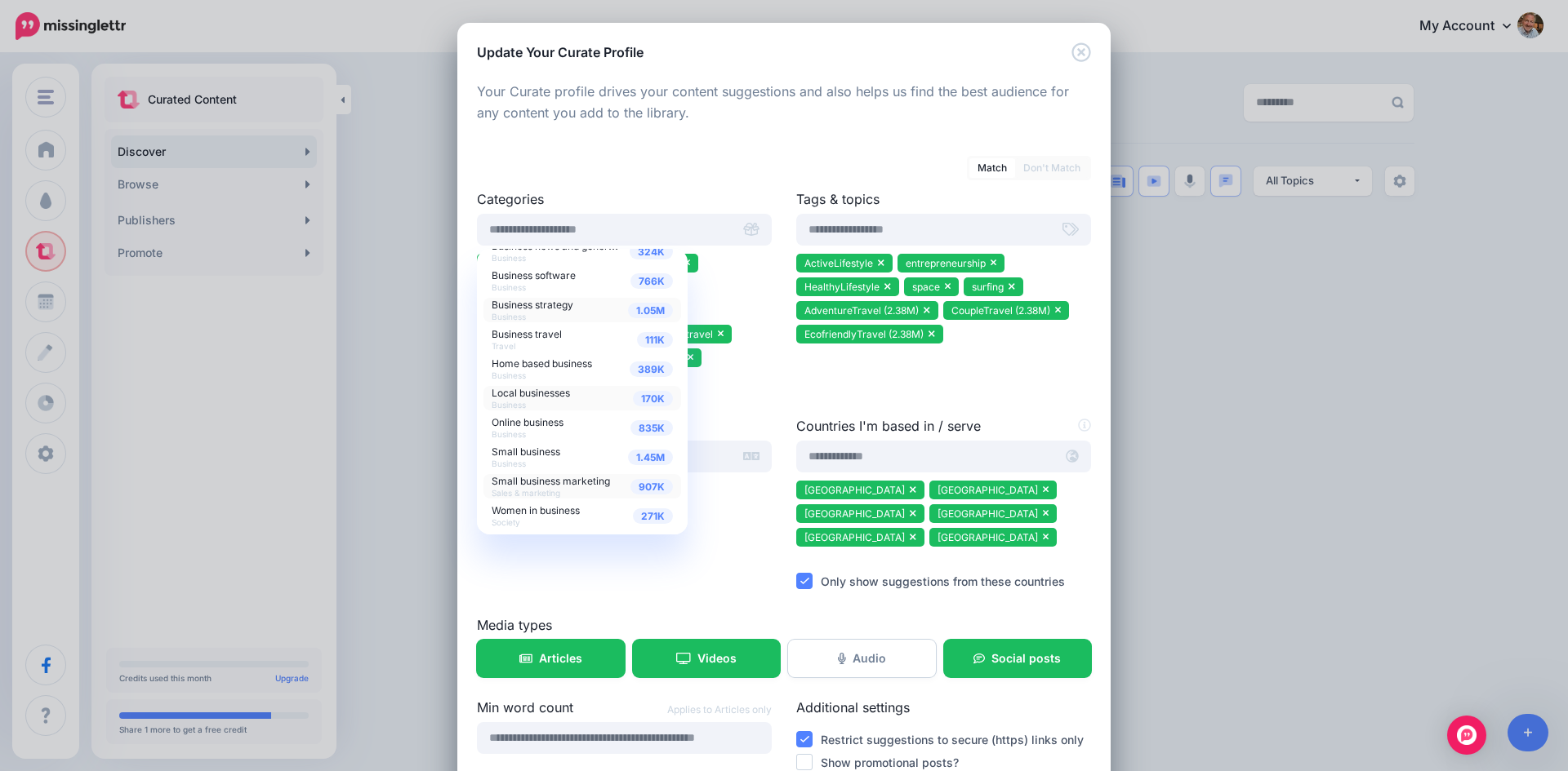
click at [580, 484] on span "Small business marketing" at bounding box center [551, 481] width 119 height 12
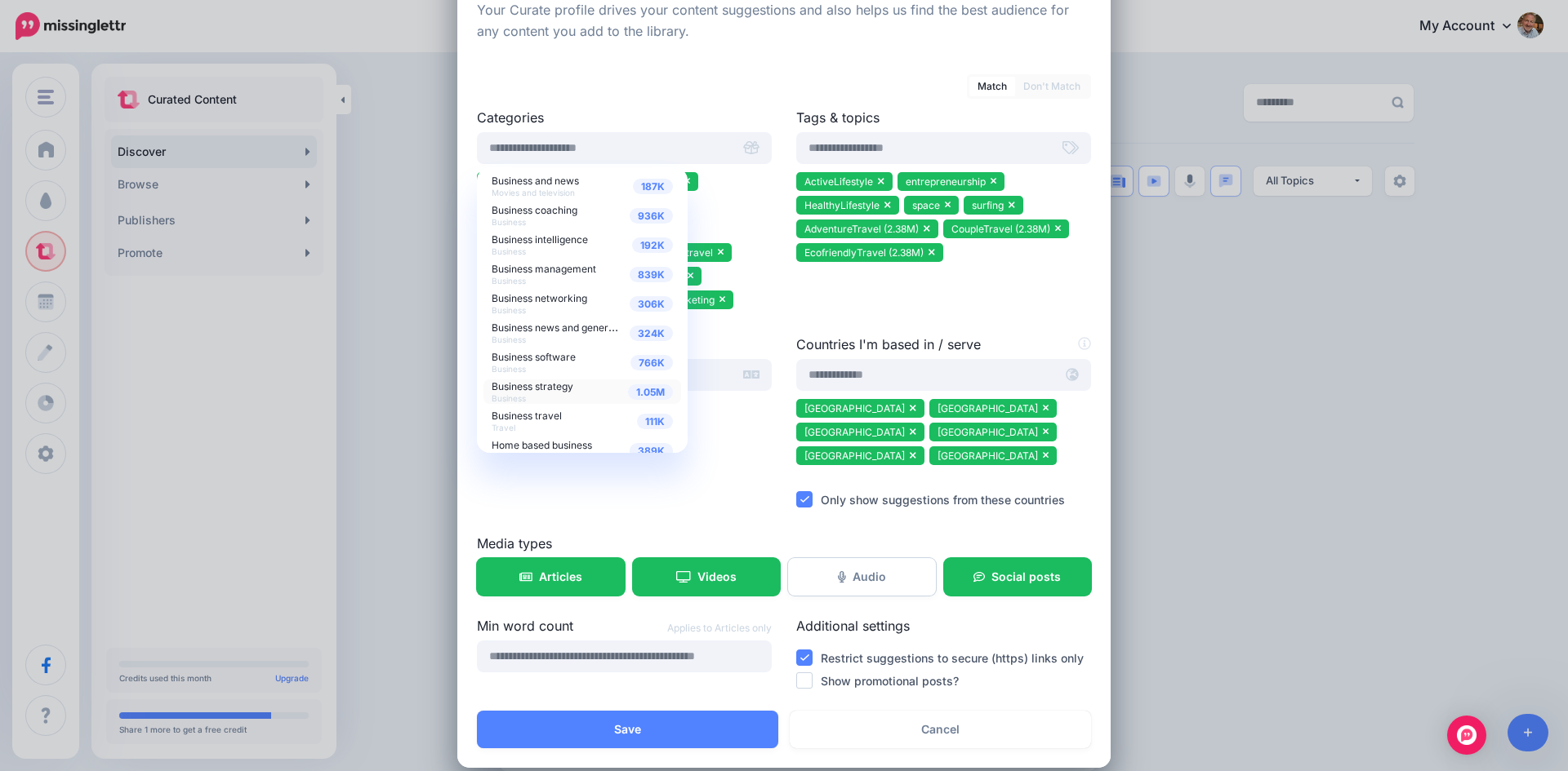
scroll to position [0, 0]
click at [544, 206] on span "Business and news" at bounding box center [535, 210] width 87 height 12
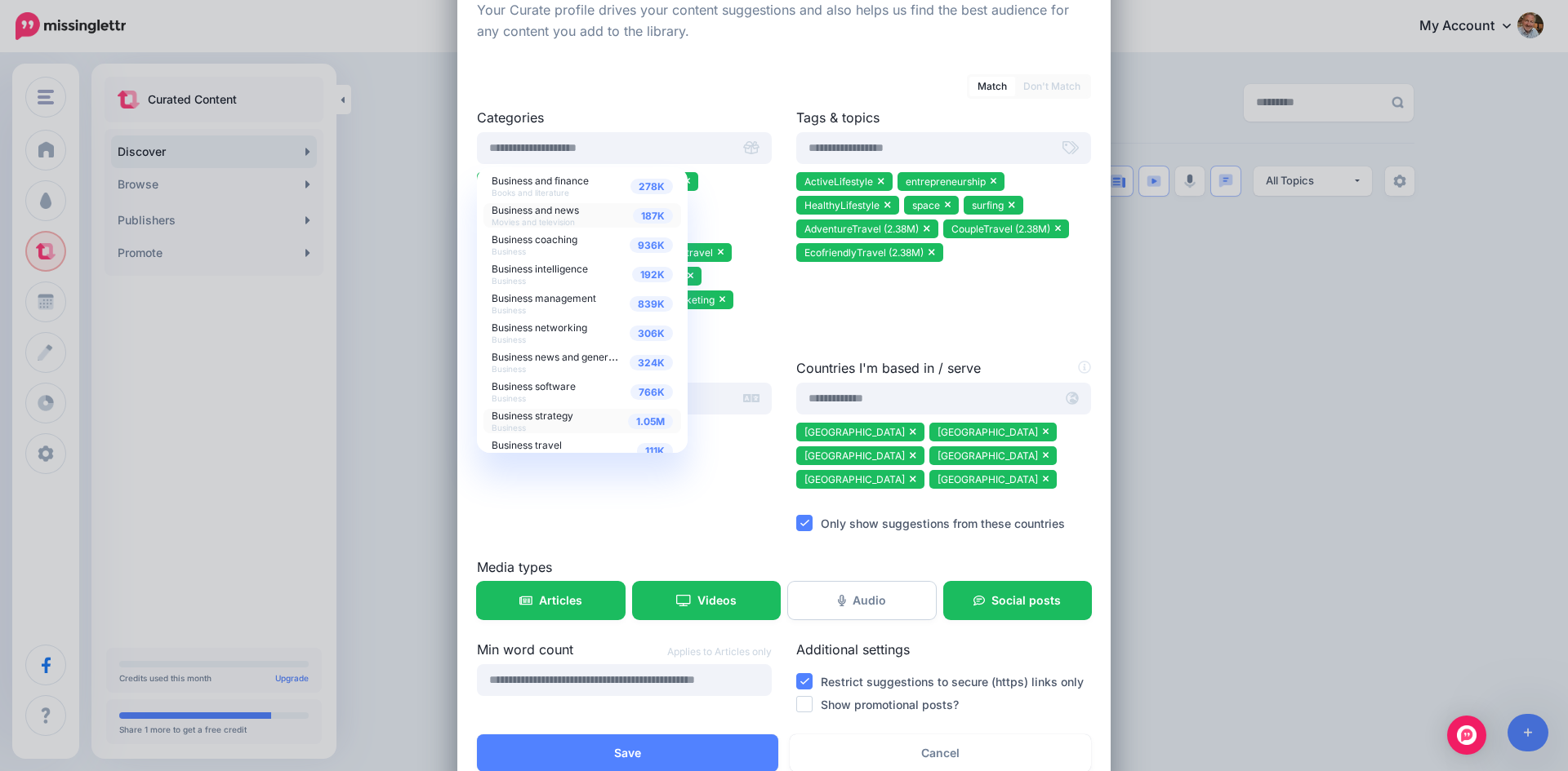
click at [933, 308] on div "Tags & topics 237K AdventureTravel 10.1K AfricaTravel 54.3K AirTravel 292 black…" at bounding box center [943, 233] width 319 height 251
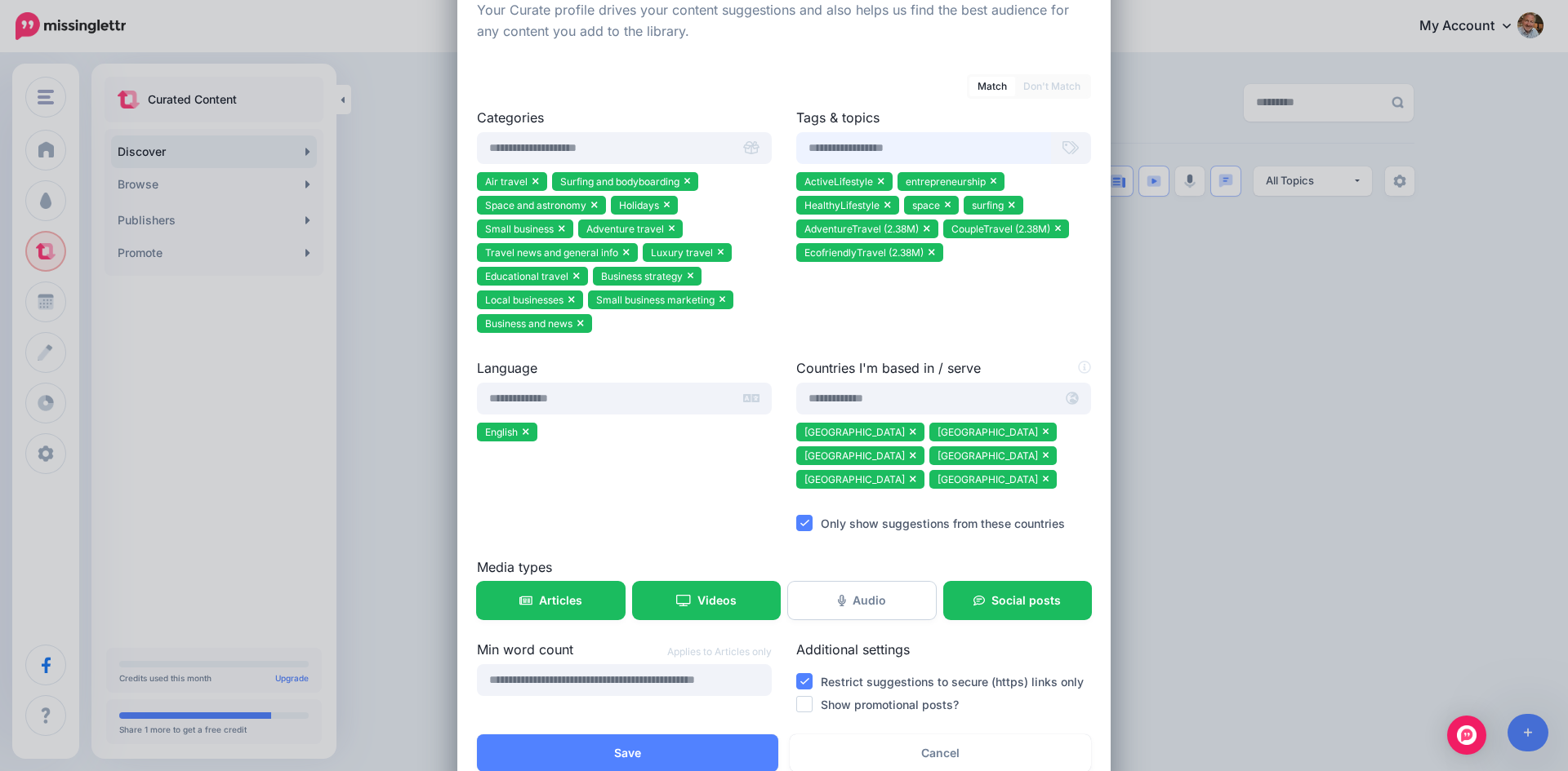
click at [855, 144] on input "text" at bounding box center [923, 148] width 255 height 32
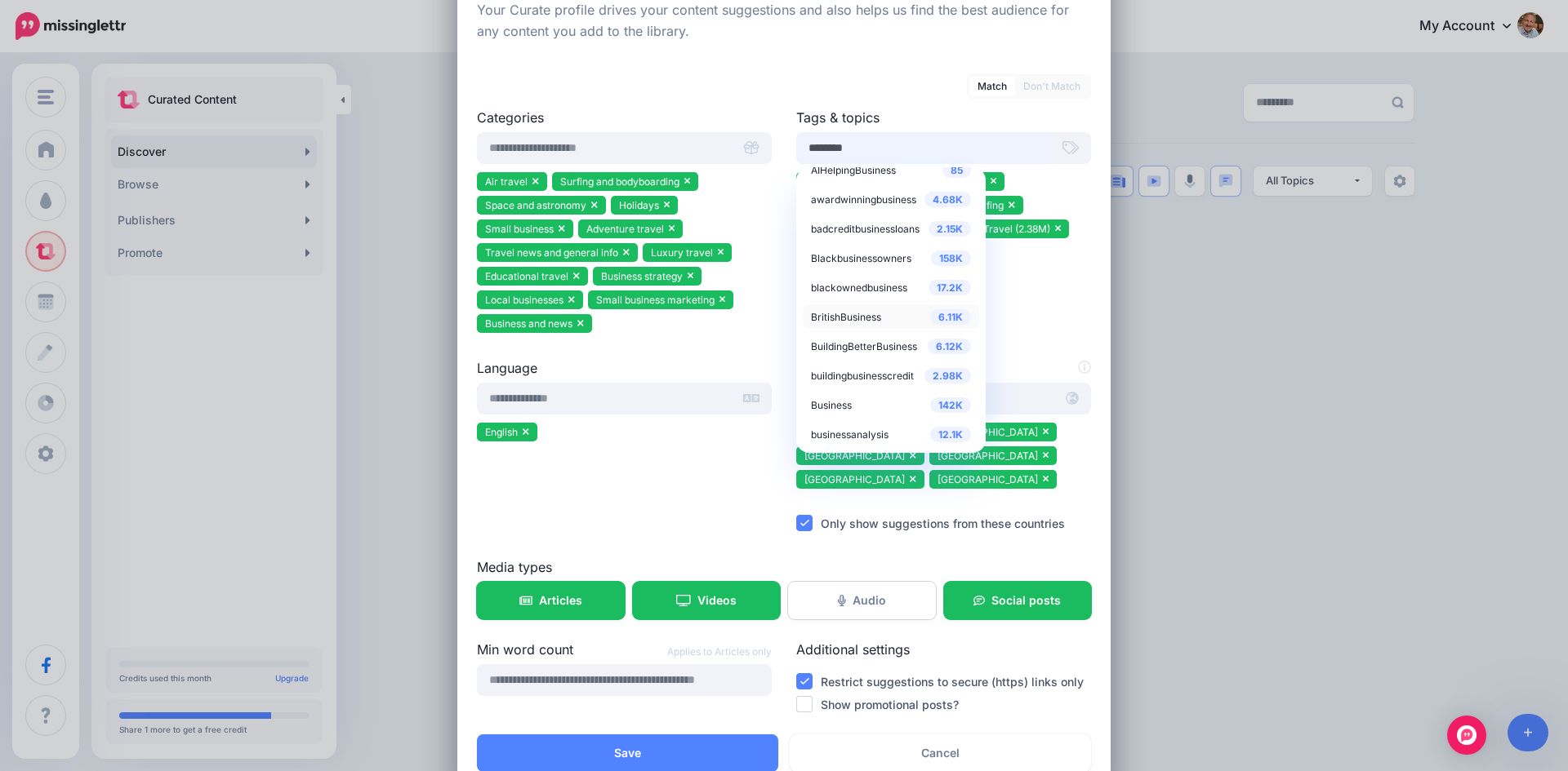
type input "********"
click at [862, 313] on span "BritishBusiness" at bounding box center [845, 317] width 71 height 12
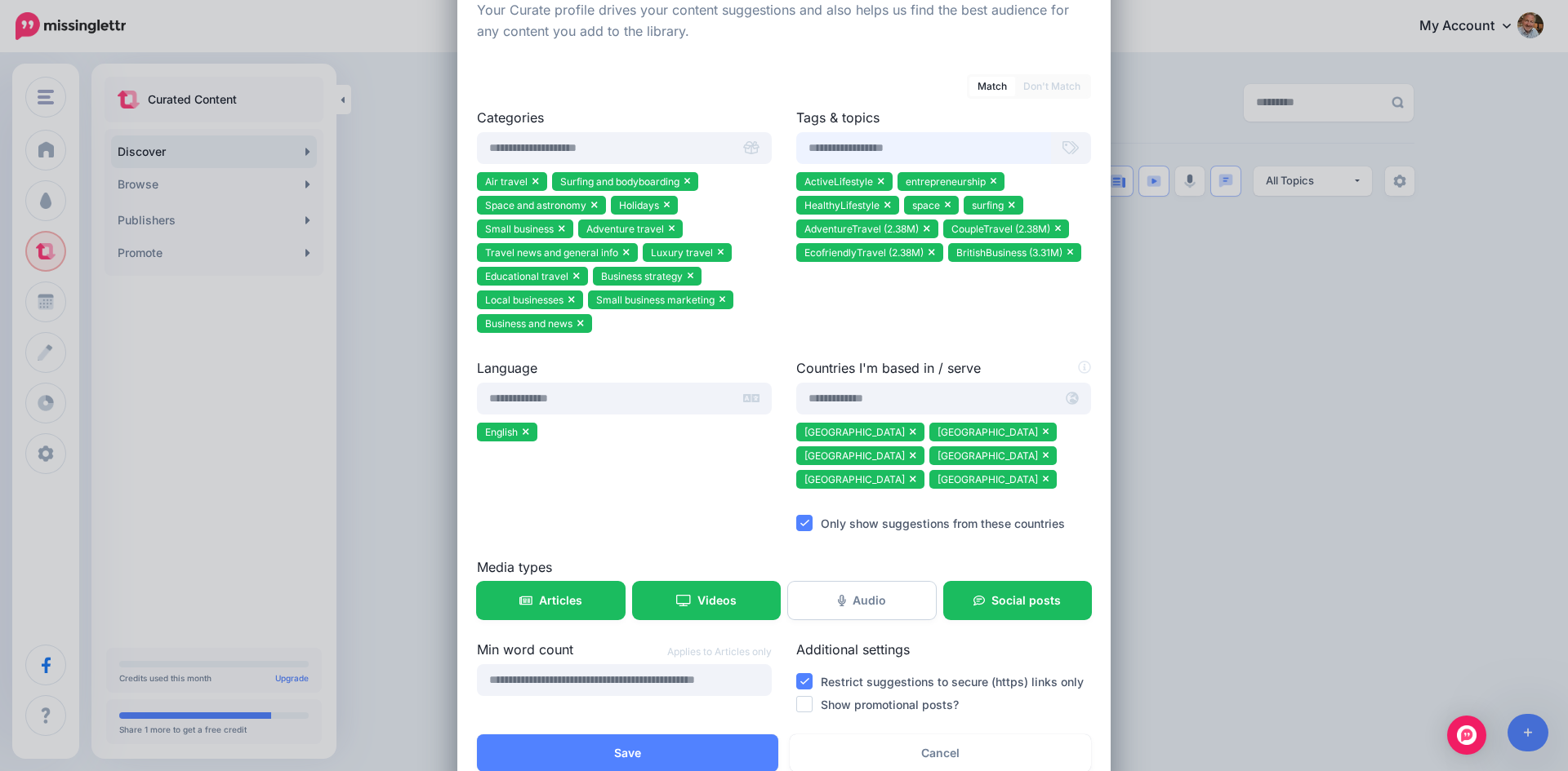
click at [876, 143] on input "text" at bounding box center [923, 148] width 255 height 32
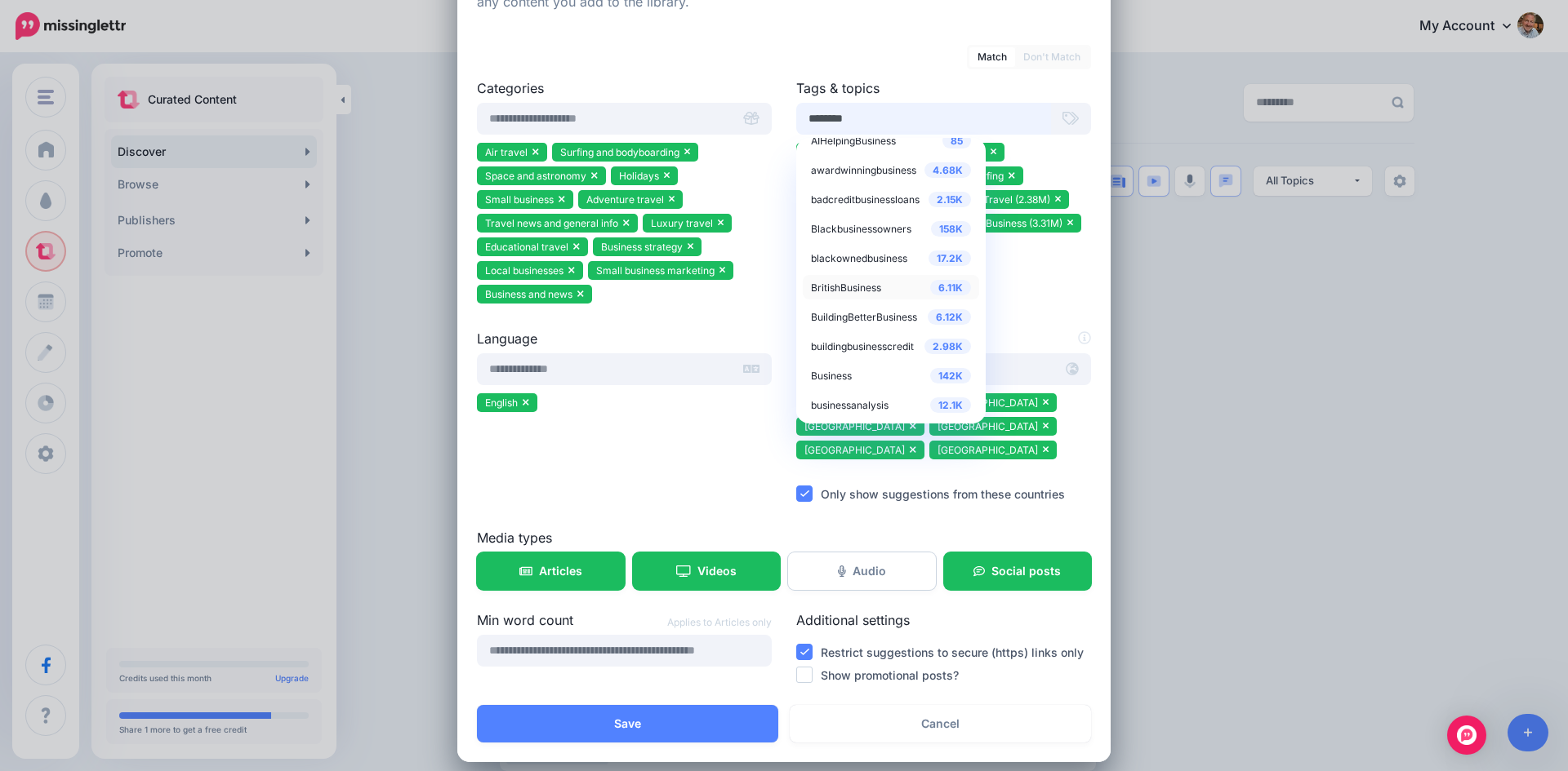
scroll to position [125, 0]
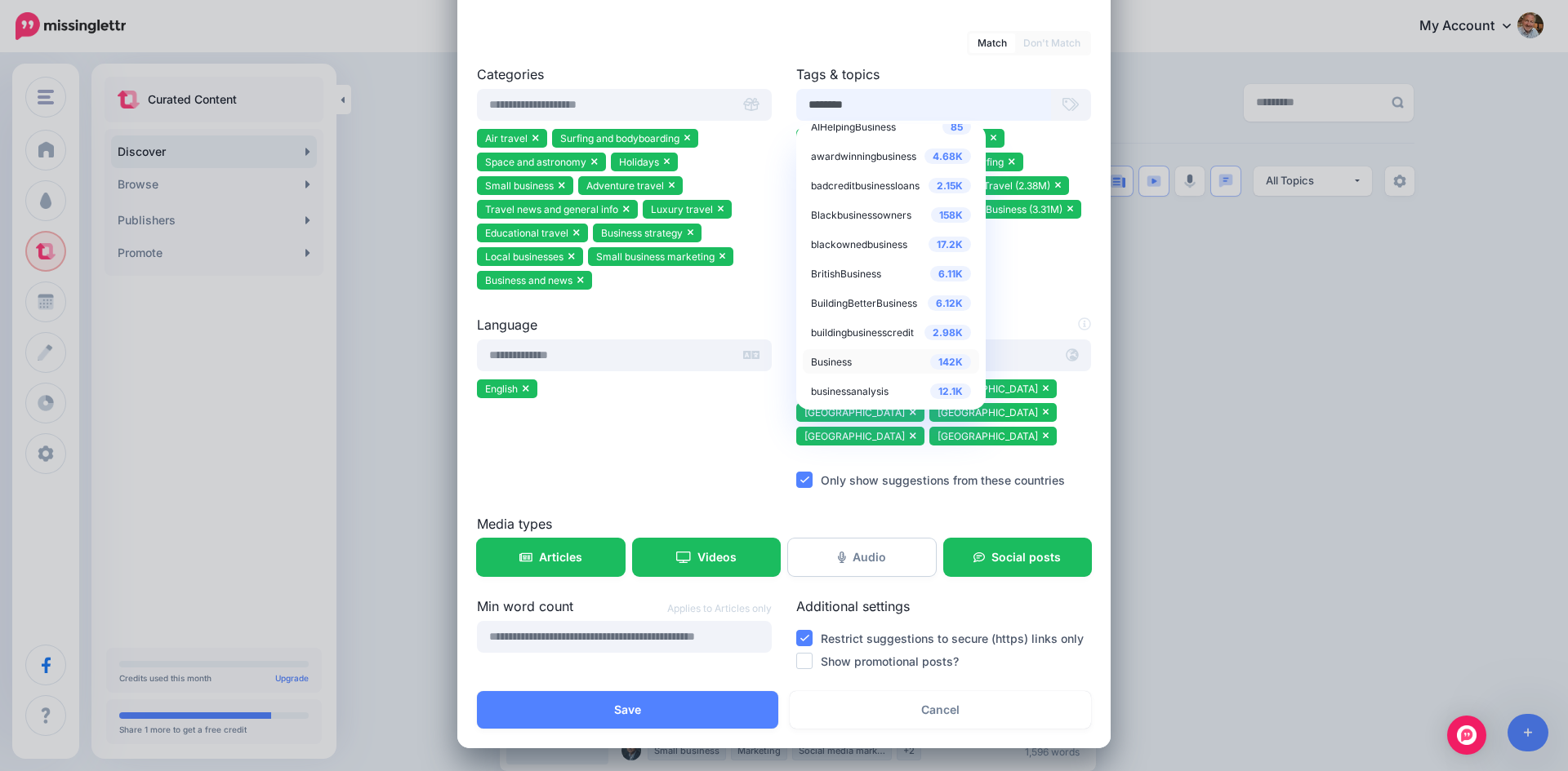
type input "********"
click at [841, 359] on span "Business" at bounding box center [831, 362] width 41 height 12
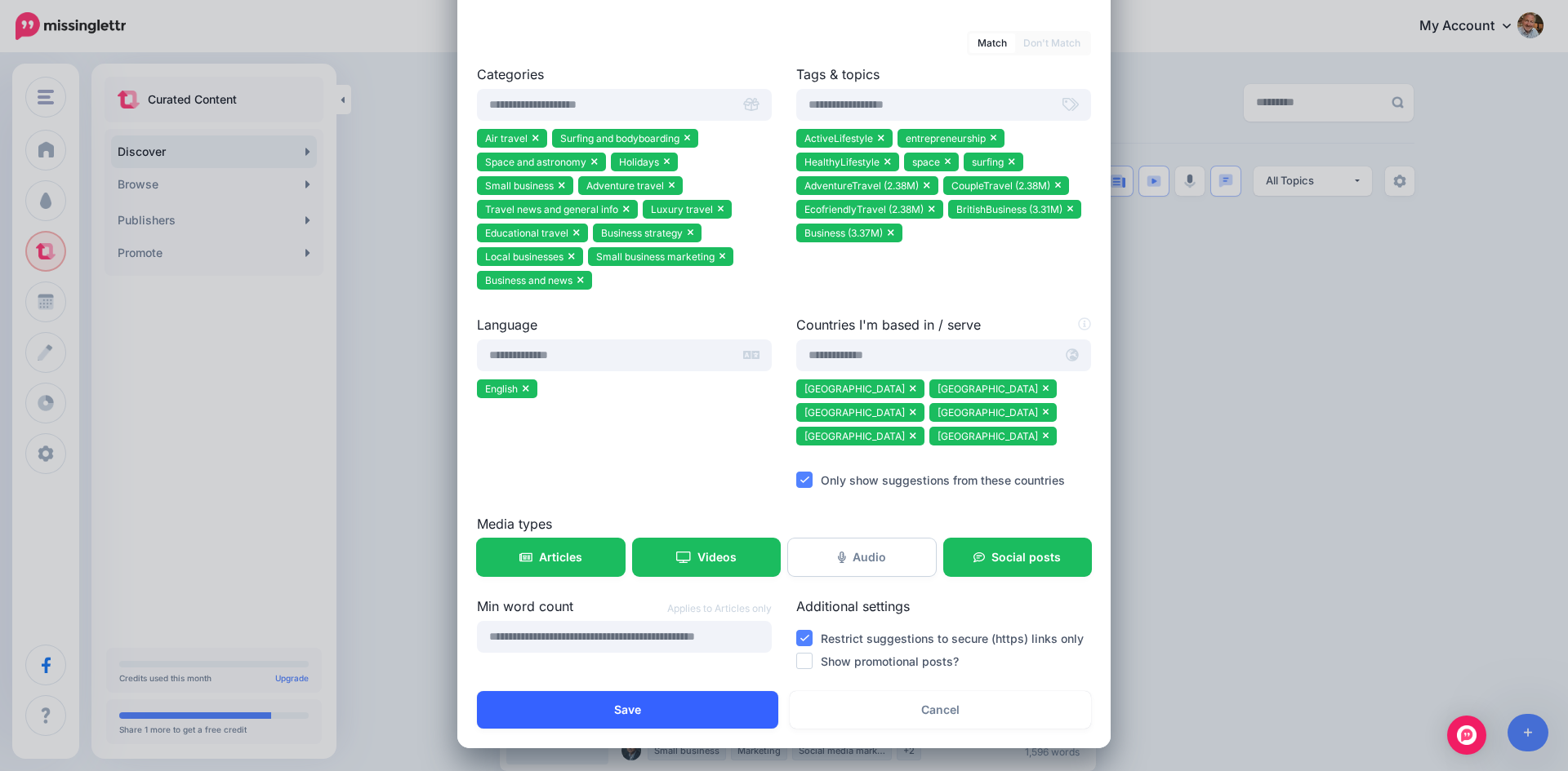
click at [625, 707] on button "Save" at bounding box center [628, 709] width 302 height 37
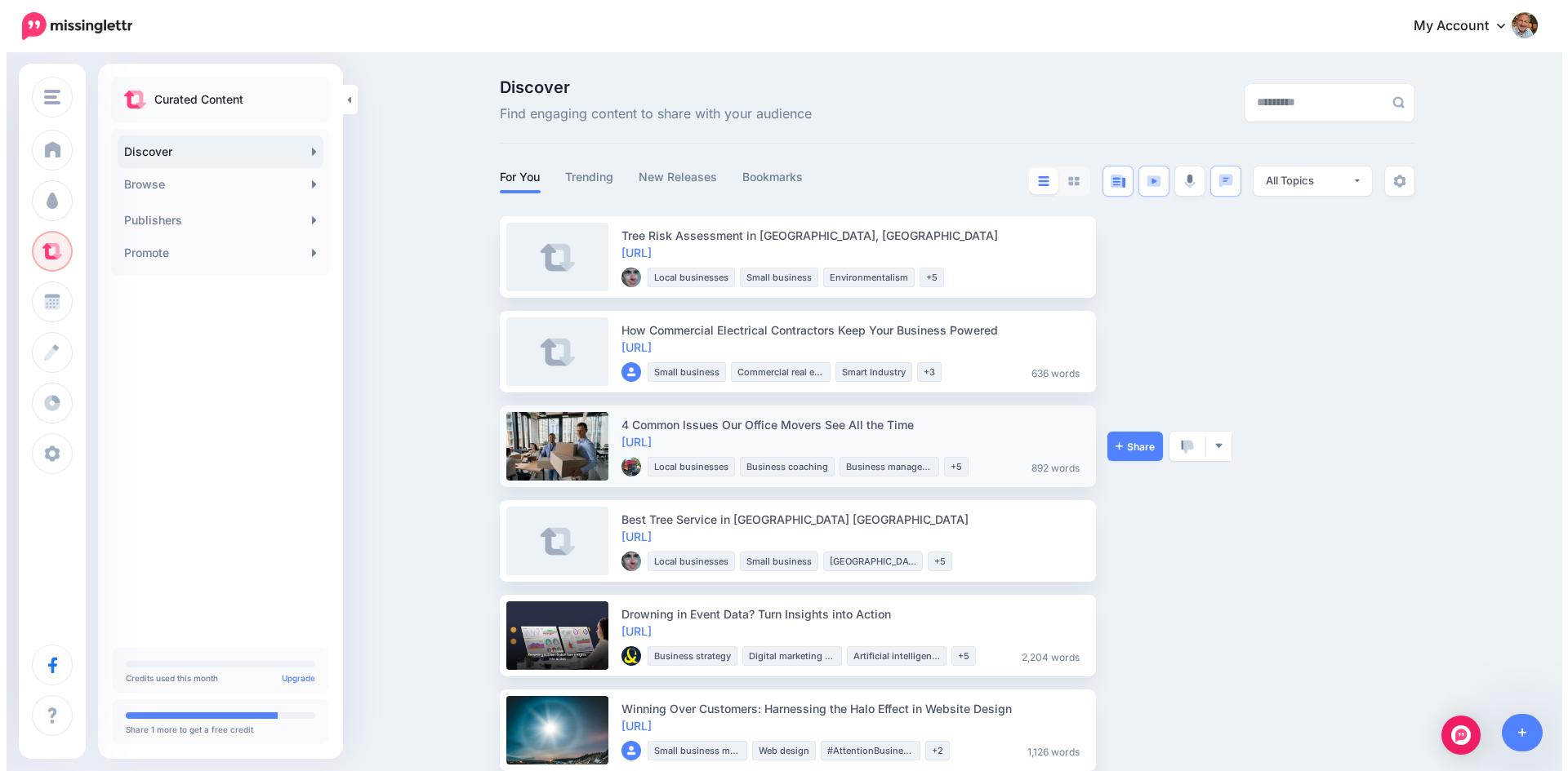
scroll to position [82, 0]
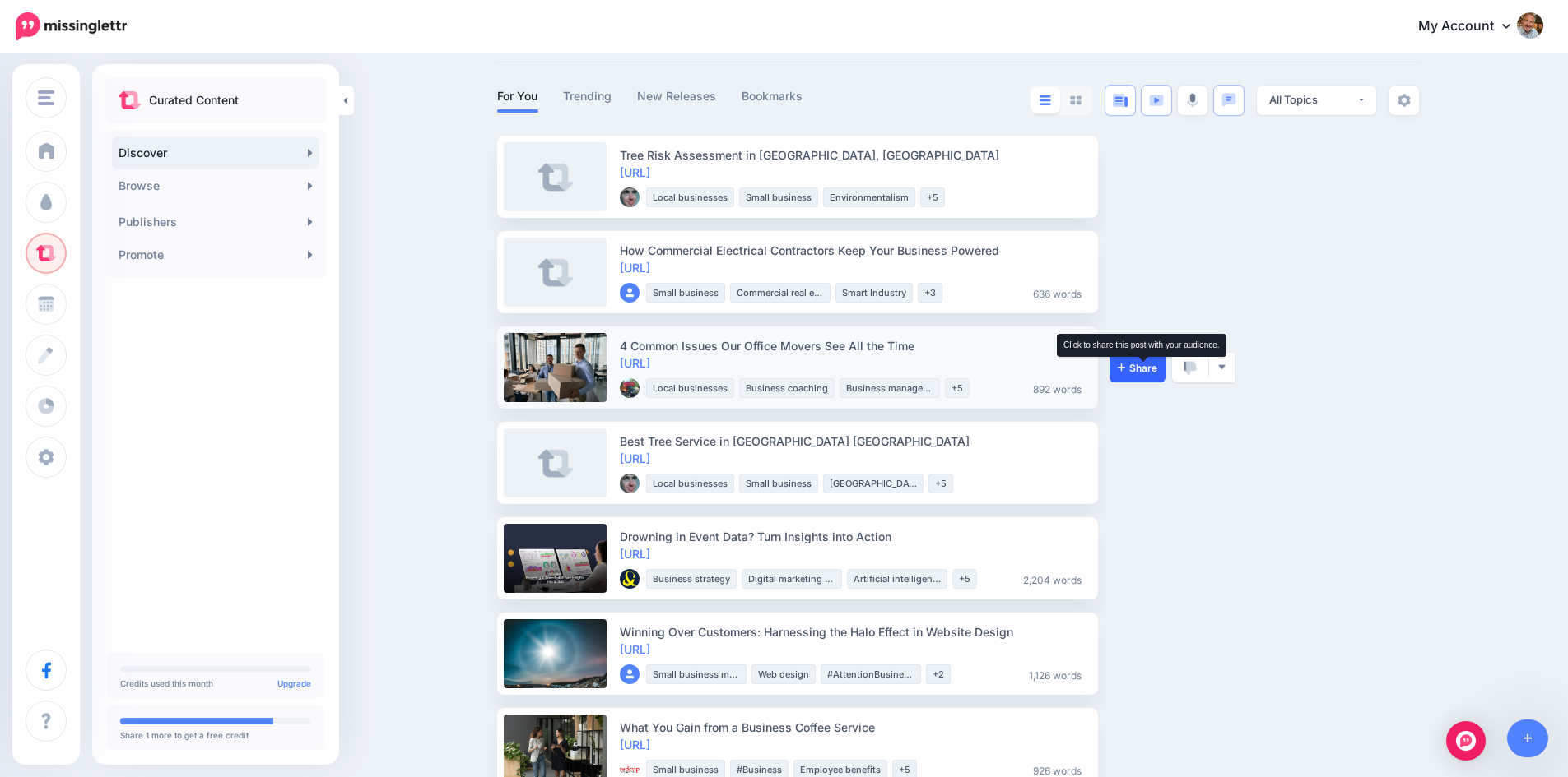
click at [1139, 369] on span "Share" at bounding box center [1137, 368] width 40 height 11
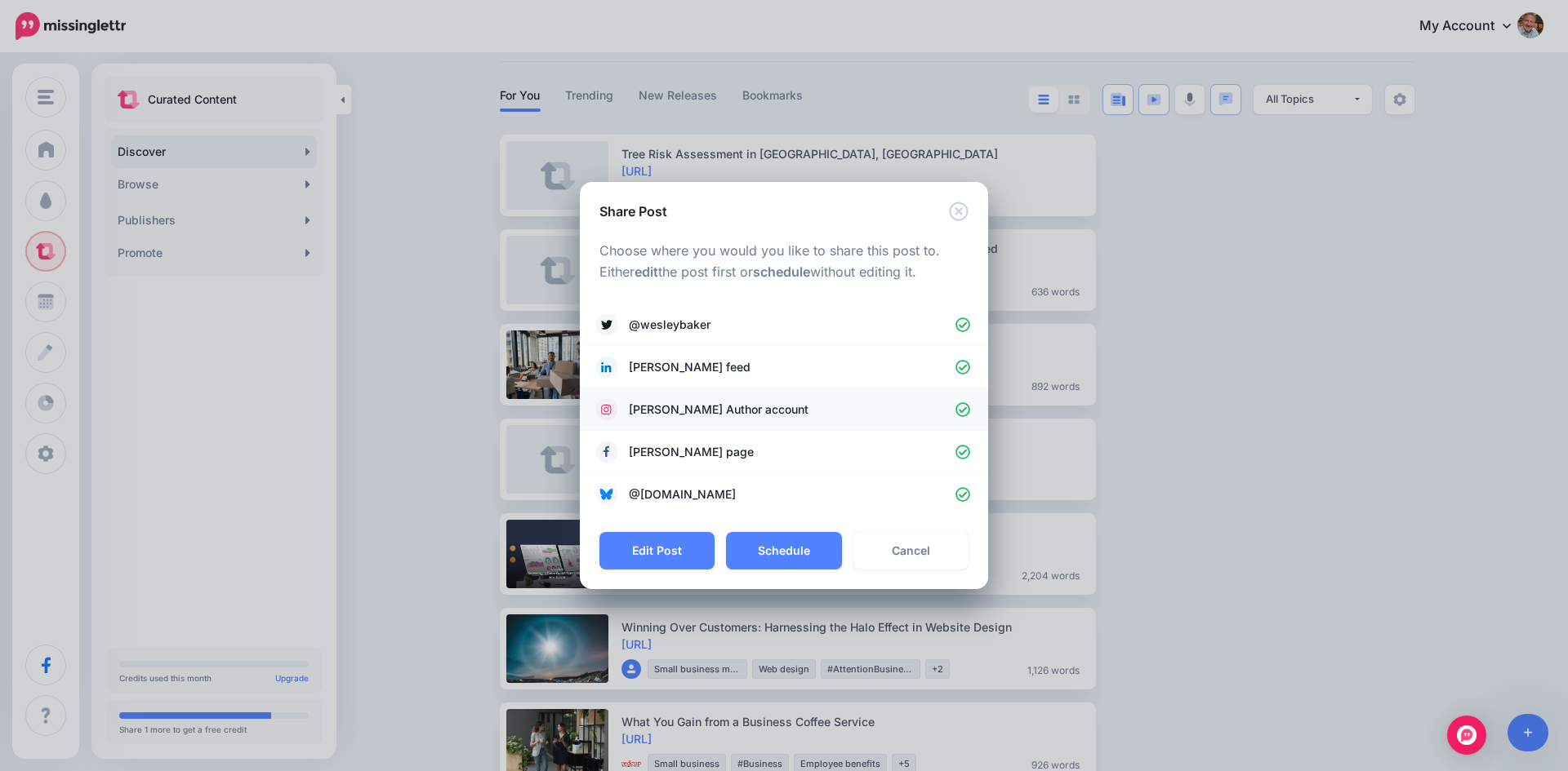
click at [963, 412] on icon at bounding box center [962, 409] width 15 height 15
click at [962, 451] on icon at bounding box center [963, 453] width 16 height 16
click at [916, 551] on link "Cancel" at bounding box center [911, 551] width 115 height 37
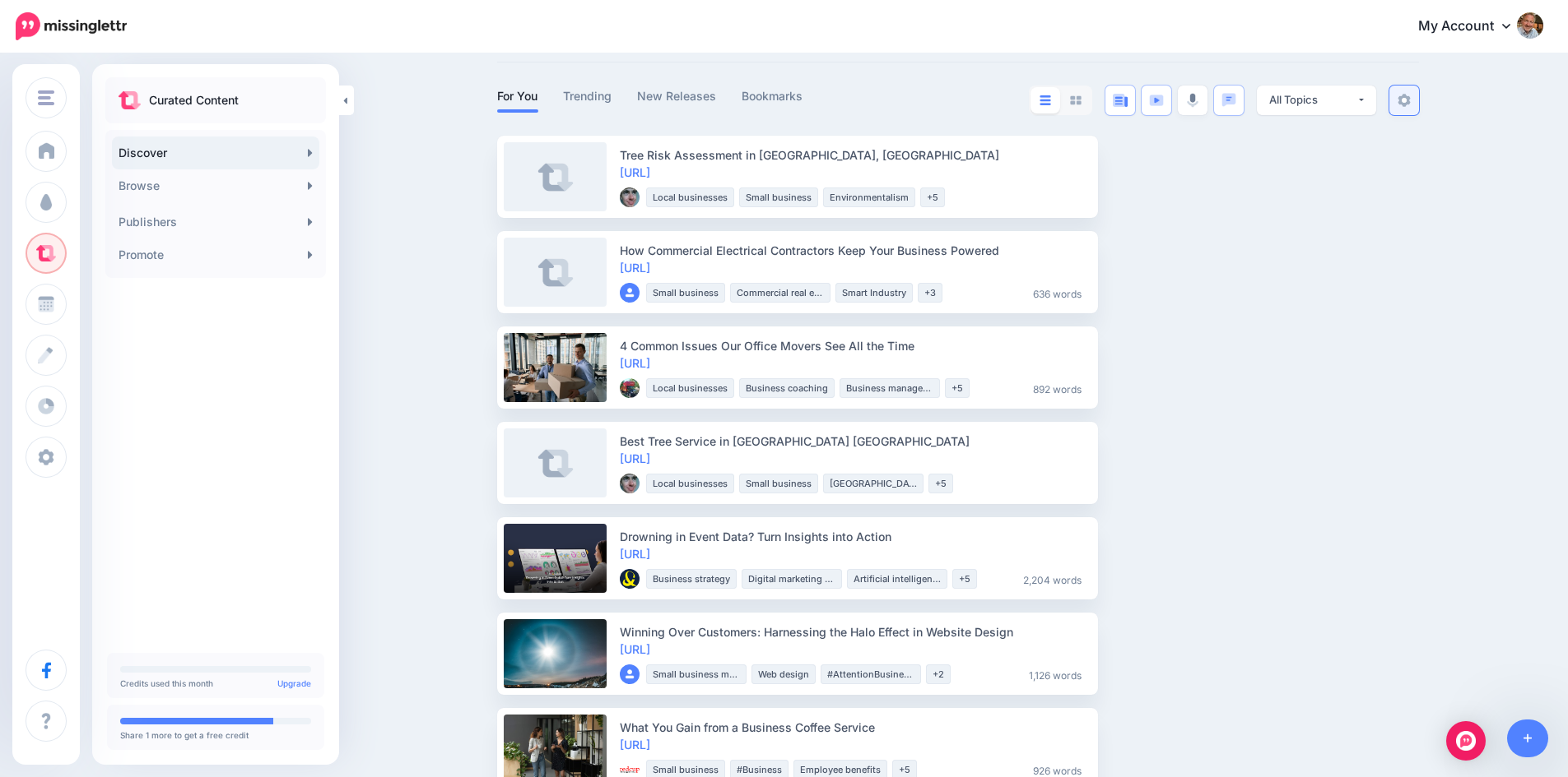
click at [1411, 104] on img at bounding box center [1404, 100] width 13 height 13
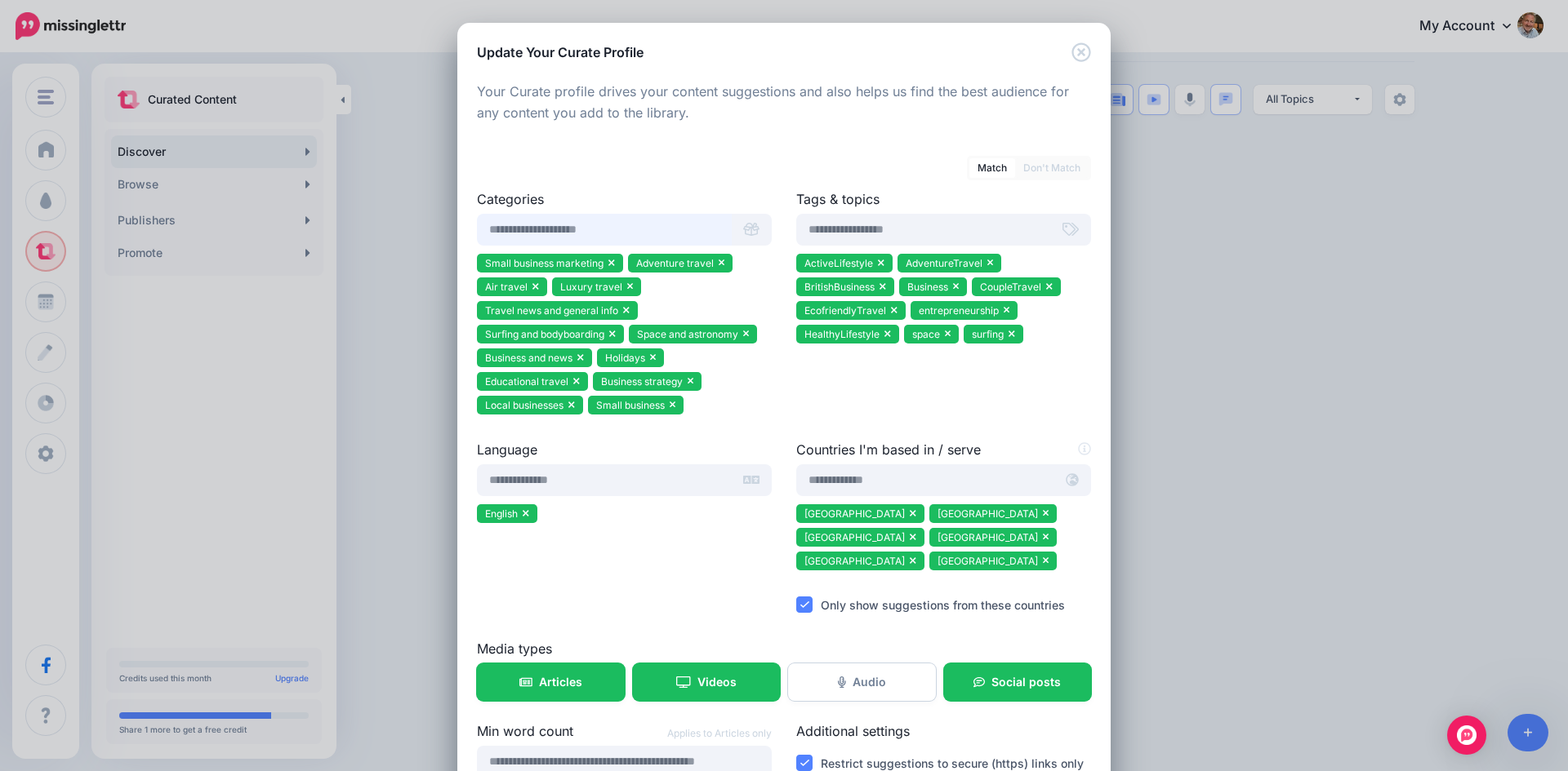
click at [564, 224] on input "text" at bounding box center [604, 229] width 255 height 32
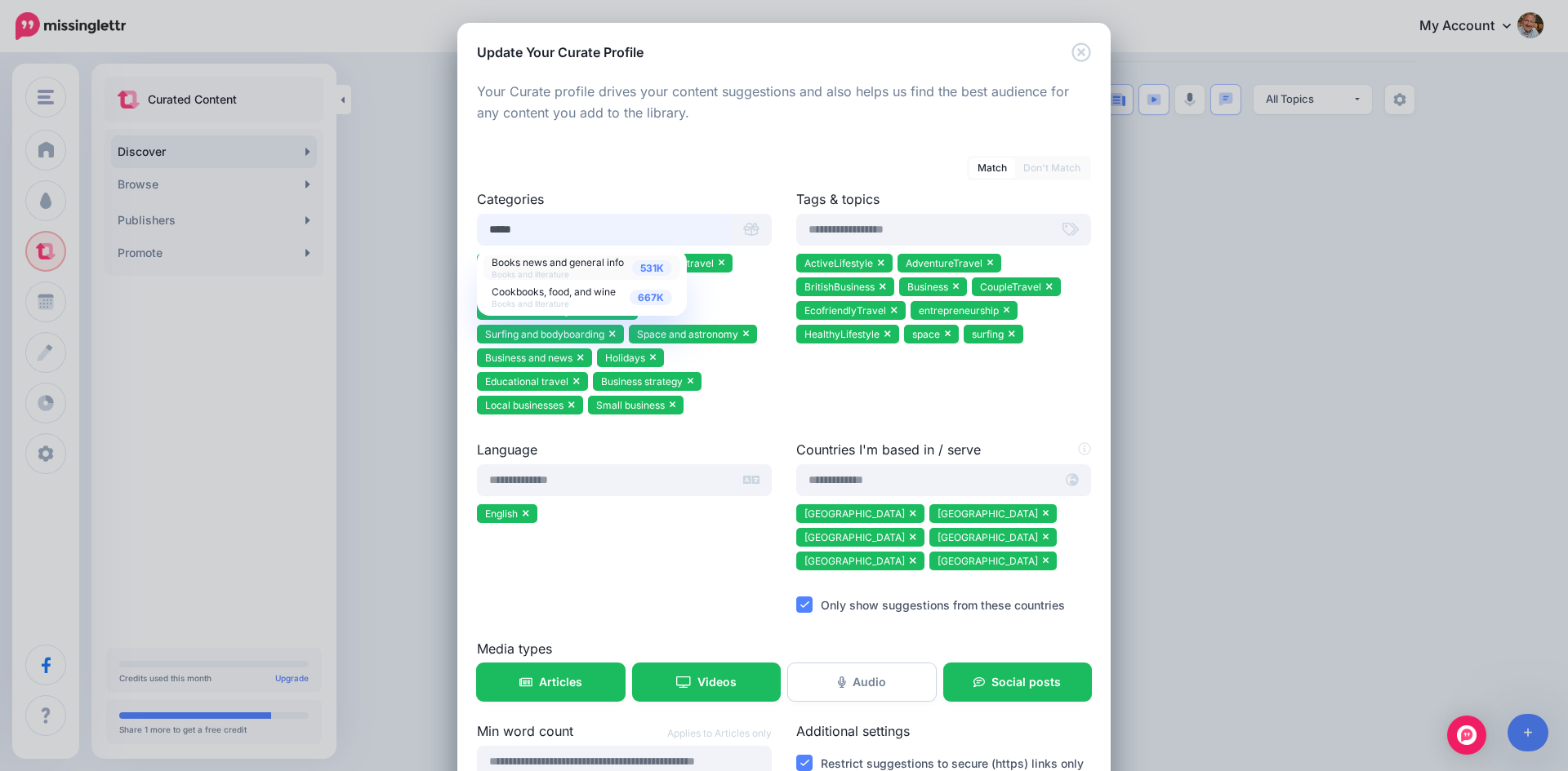
type input "*****"
click at [569, 264] on span "Books news and general info" at bounding box center [558, 262] width 132 height 12
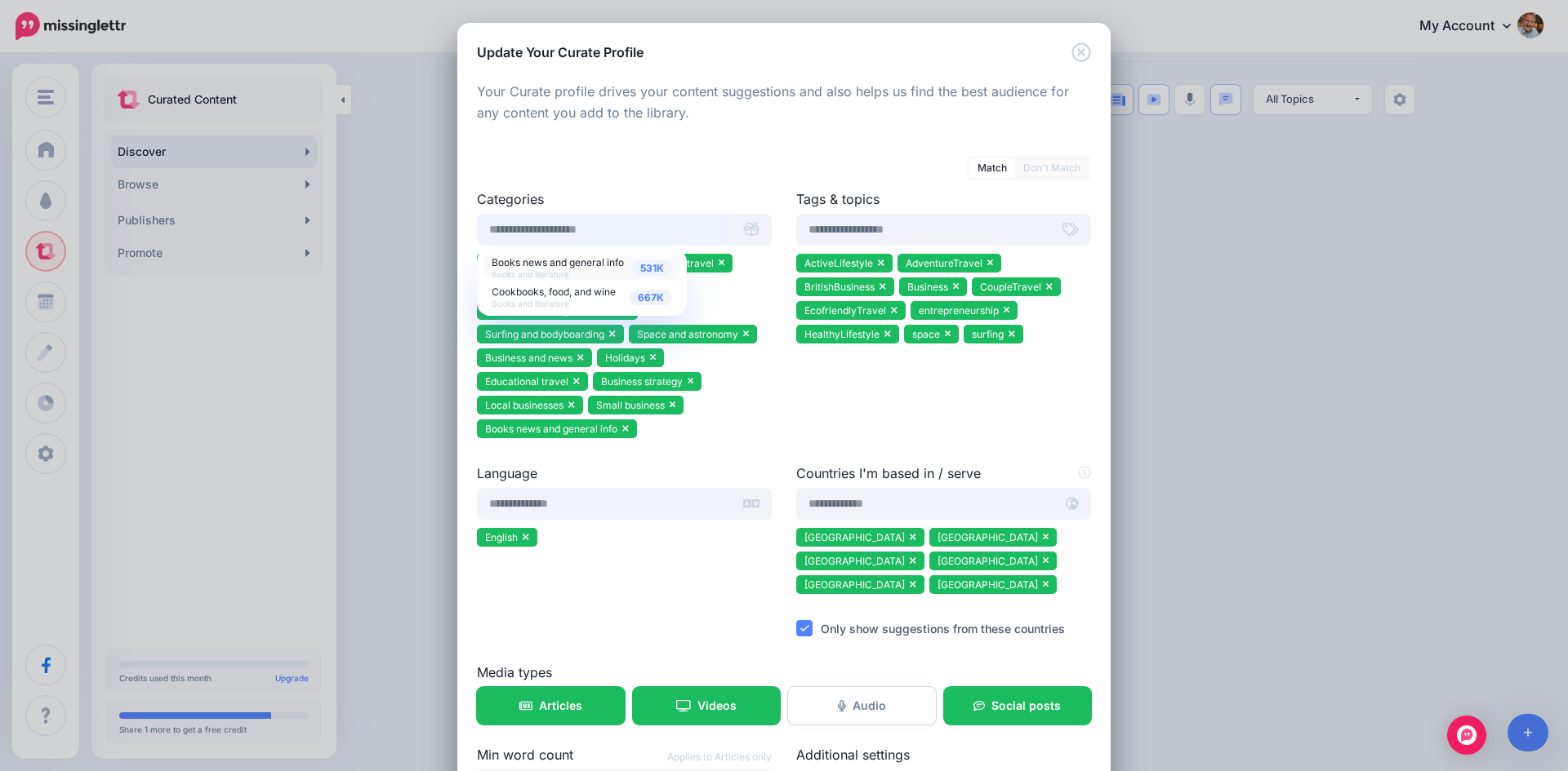
click at [540, 233] on input "text" at bounding box center [604, 229] width 255 height 32
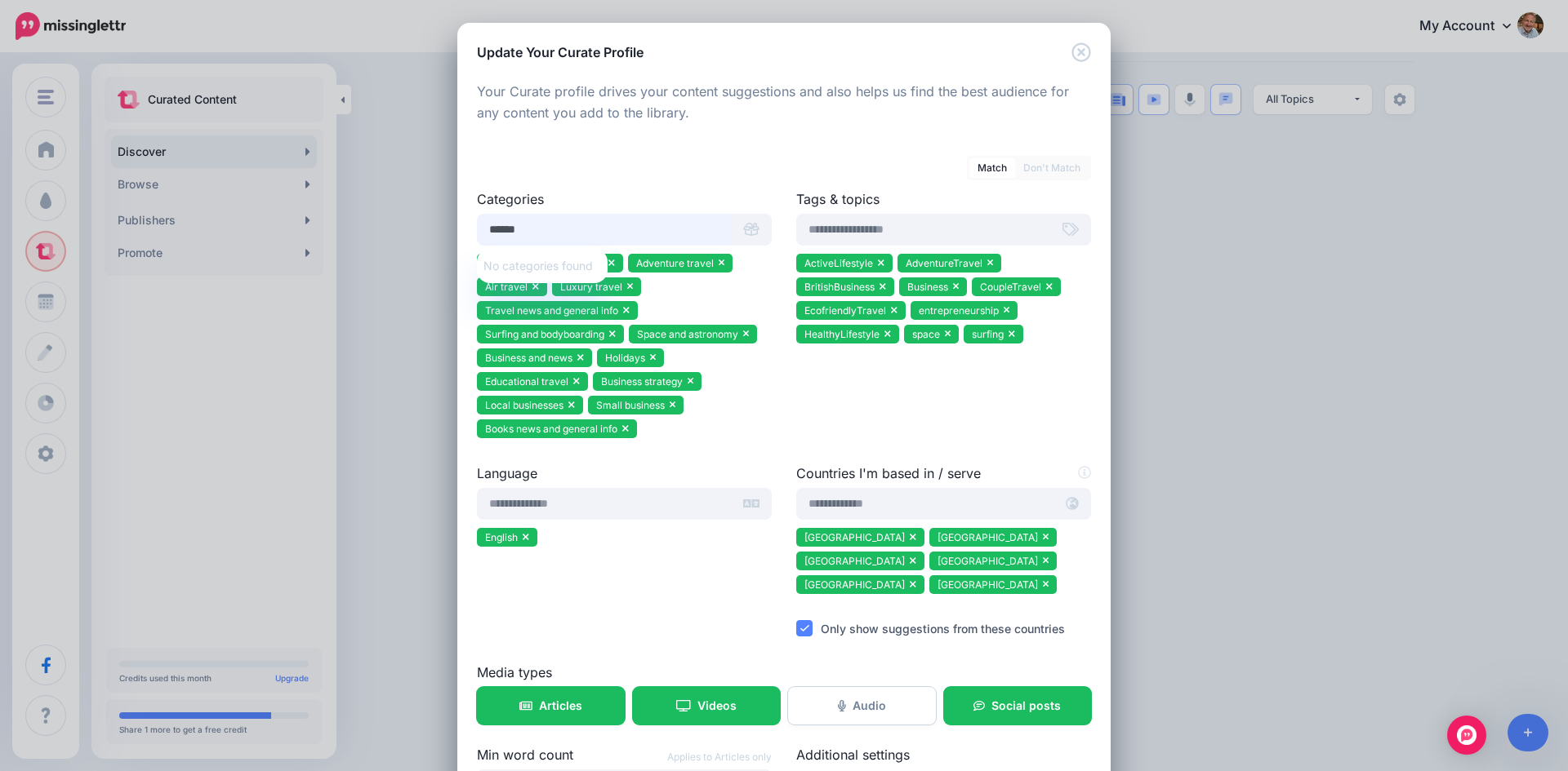
drag, startPoint x: 533, startPoint y: 228, endPoint x: 479, endPoint y: 232, distance: 54.1
click at [479, 232] on input "******" at bounding box center [604, 229] width 255 height 32
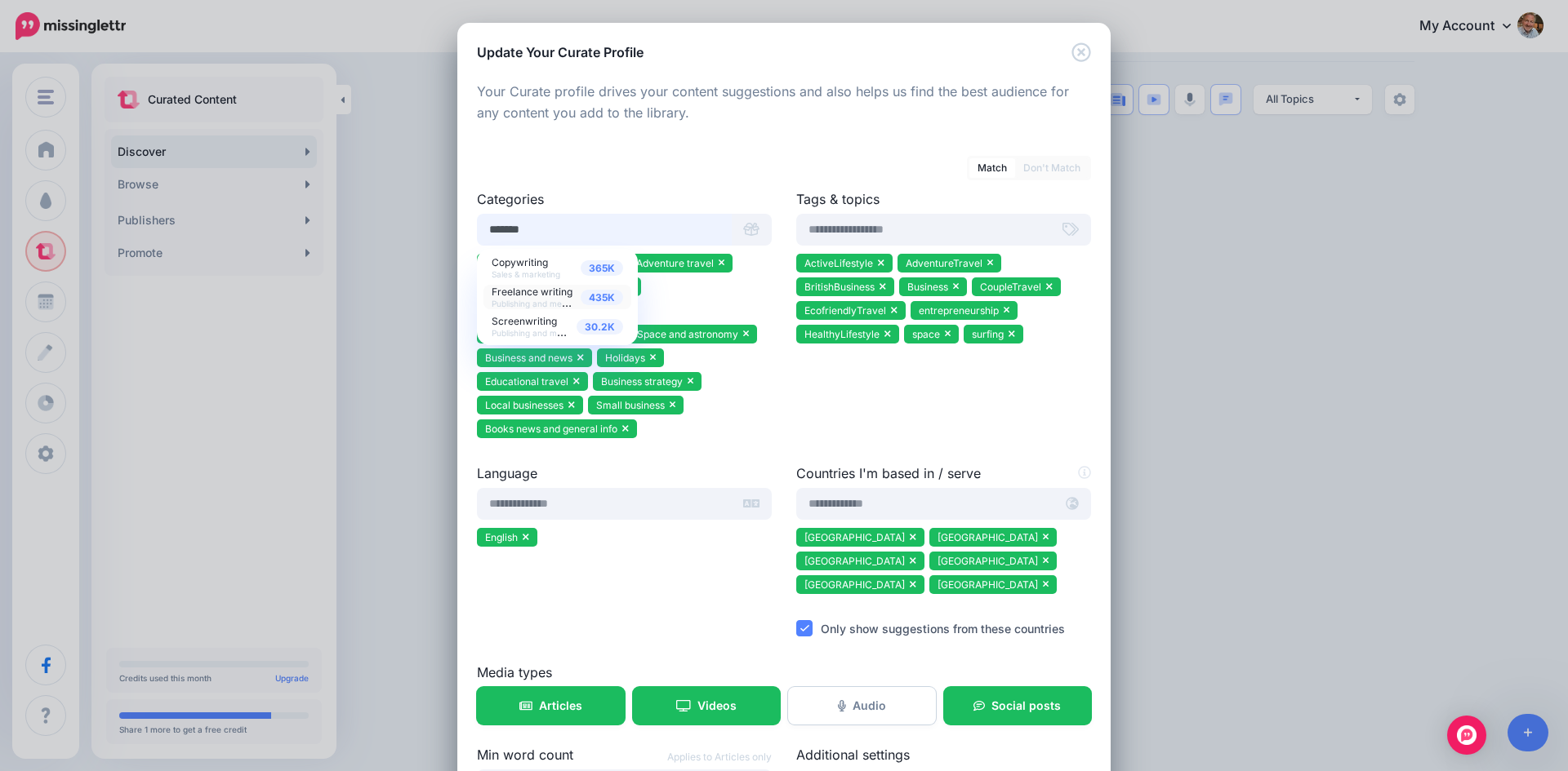
type input "*******"
click at [533, 293] on span "Freelance writing" at bounding box center [532, 292] width 81 height 12
click at [530, 260] on span "Copywriting" at bounding box center [519, 262] width 57 height 12
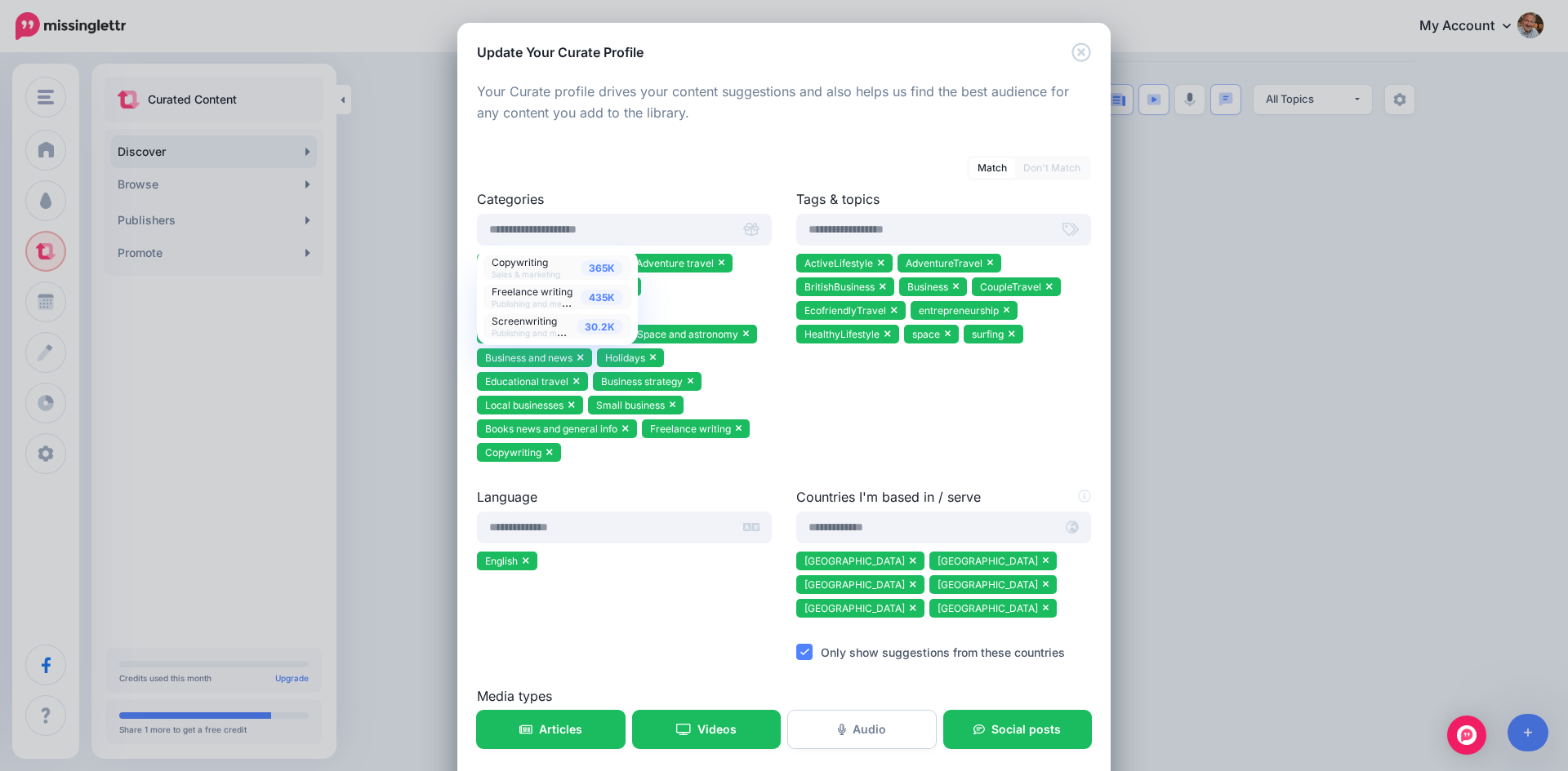
click at [530, 323] on span "Screenwriting" at bounding box center [524, 321] width 65 height 12
click at [691, 461] on ul "Small business marketing Adventure travel Air travel Luxury travel Travel news …" at bounding box center [624, 360] width 295 height 213
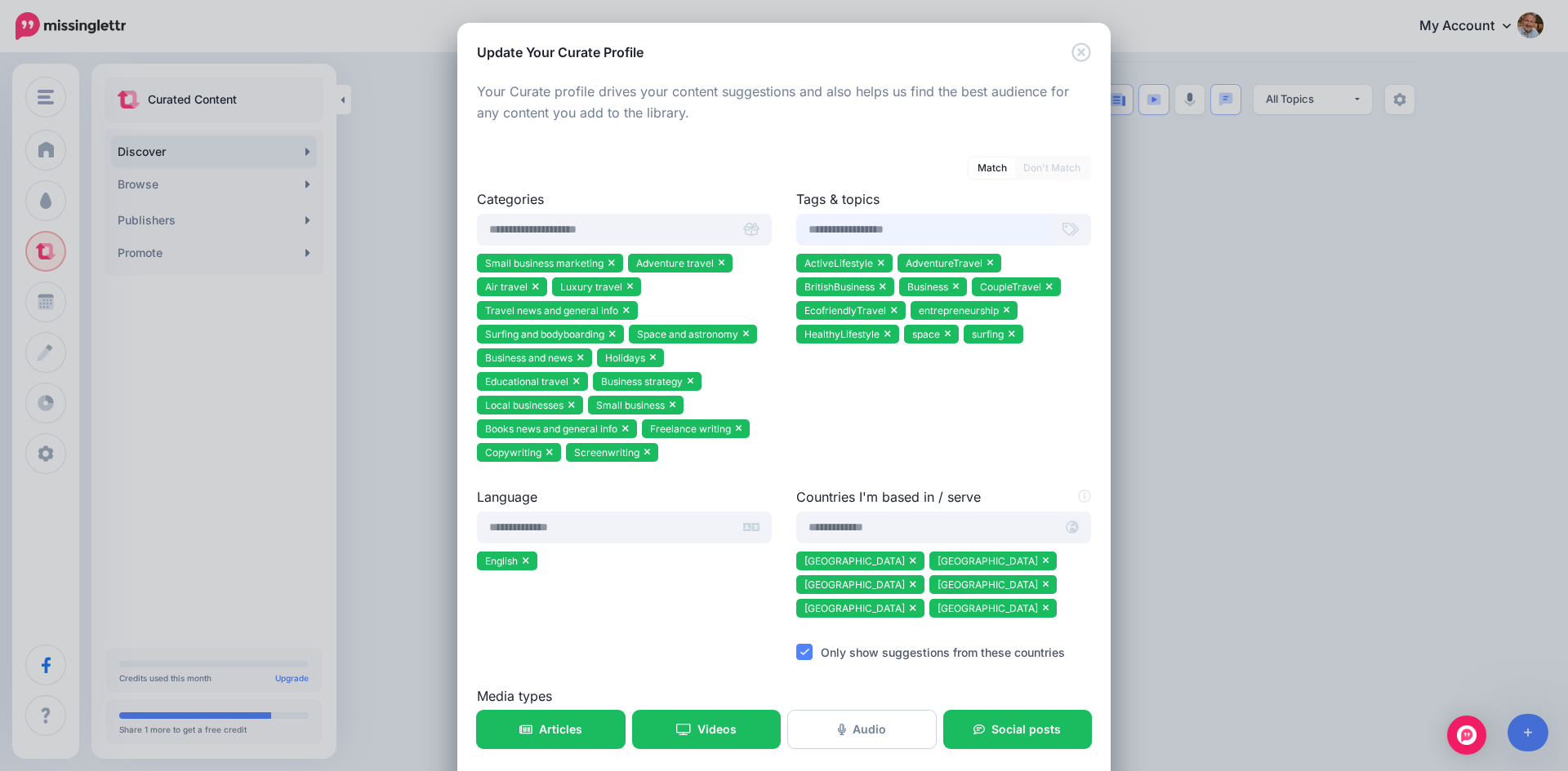
click at [853, 225] on input "text" at bounding box center [923, 229] width 255 height 32
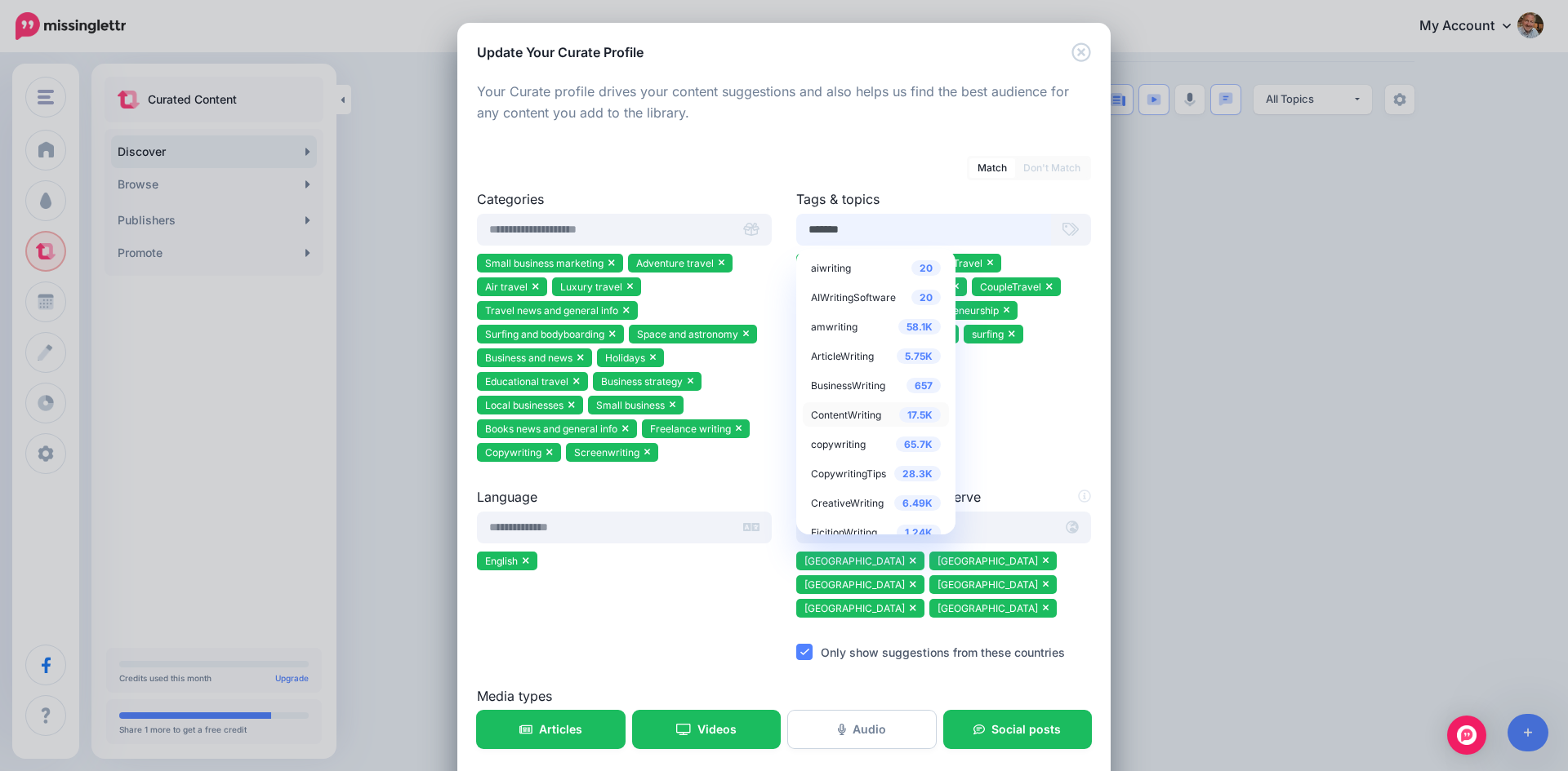
type input "*******"
click at [851, 410] on span "ContentWriting" at bounding box center [845, 415] width 71 height 12
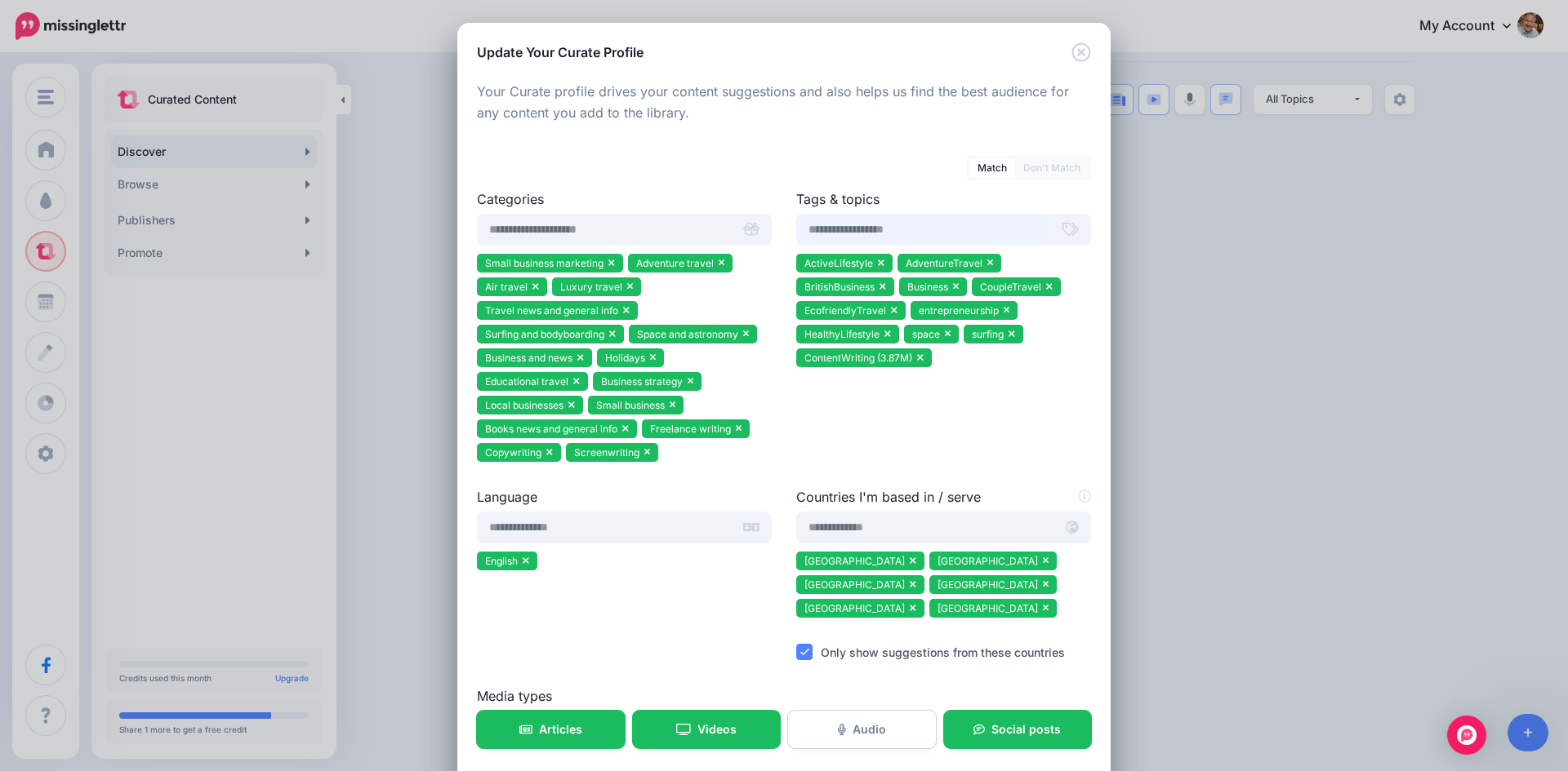
click at [846, 235] on input "text" at bounding box center [923, 229] width 255 height 32
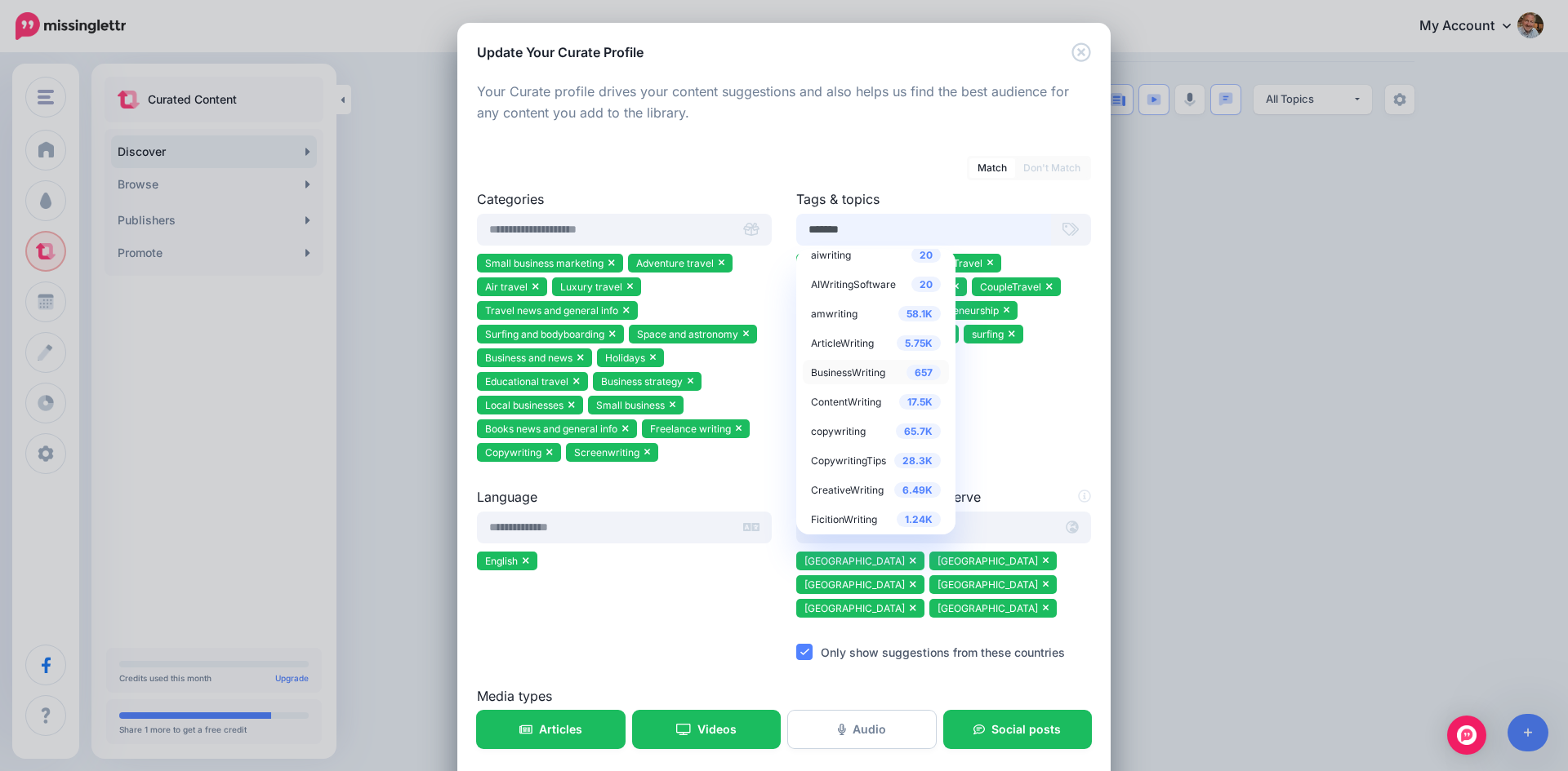
scroll to position [17, 0]
type input "*******"
click at [850, 483] on span "CreativeWriting" at bounding box center [846, 487] width 72 height 12
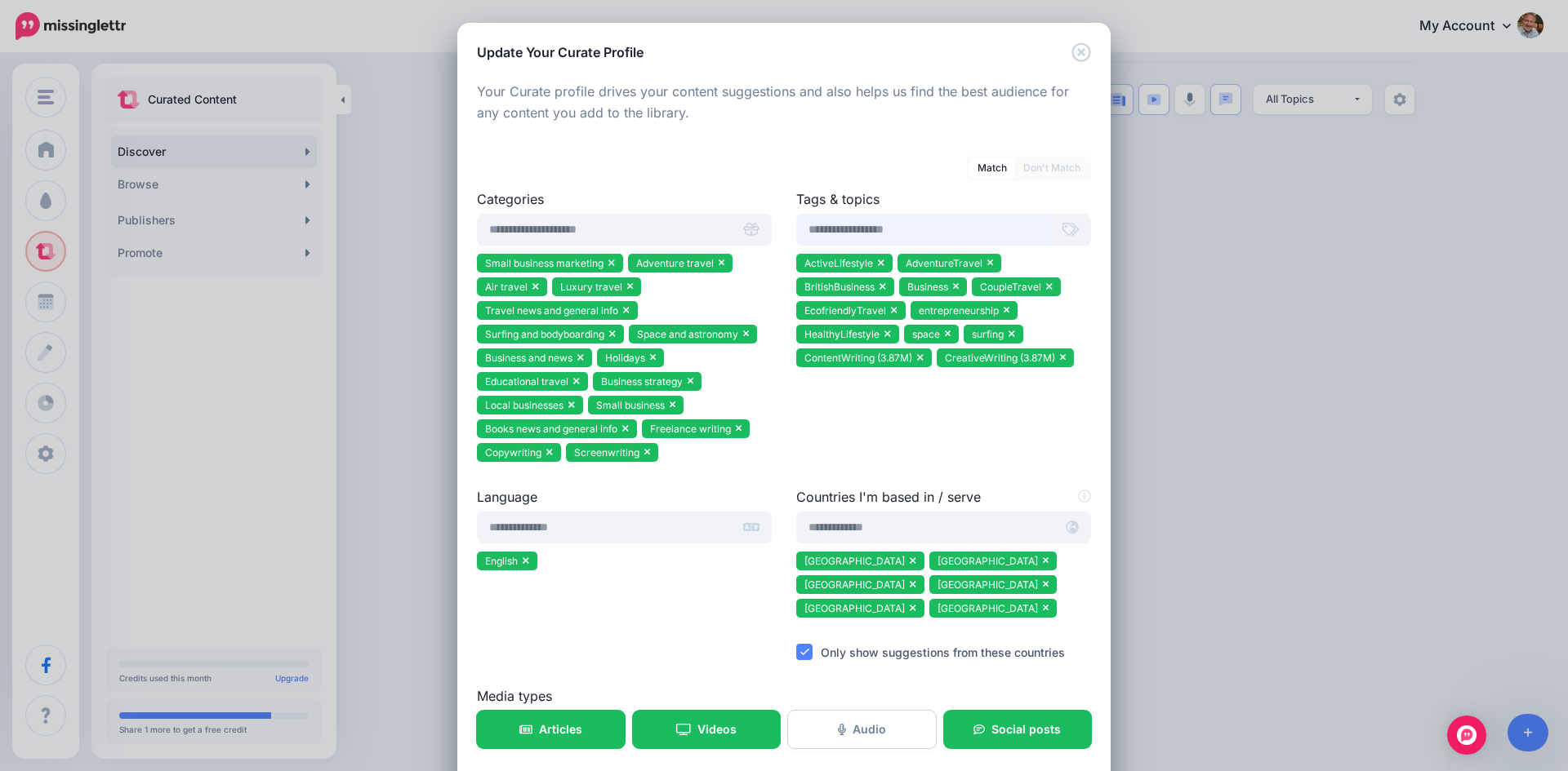
click at [866, 231] on input "text" at bounding box center [923, 229] width 255 height 32
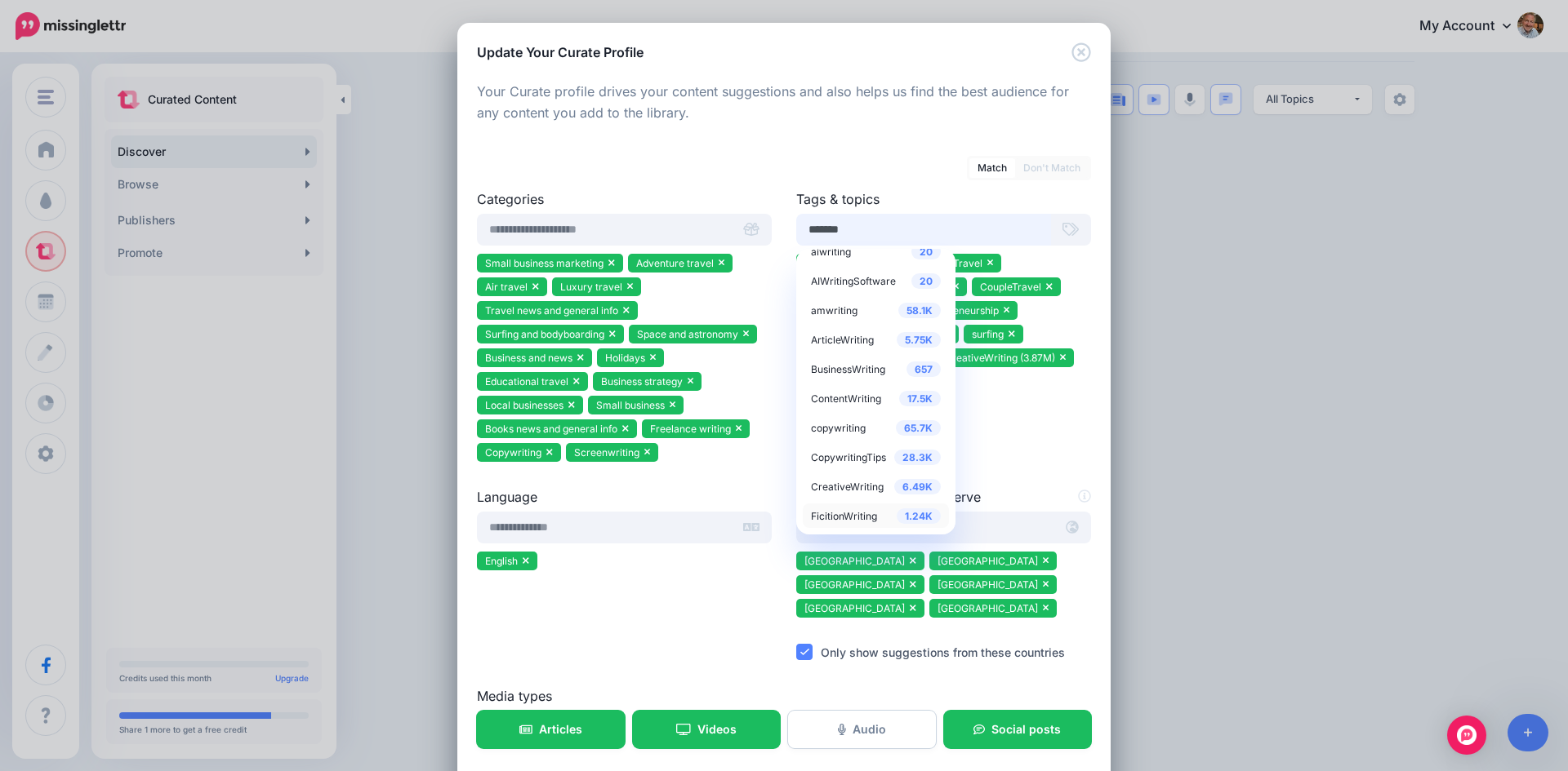
type input "*******"
click at [846, 514] on span "FicitionWriting" at bounding box center [844, 517] width 66 height 12
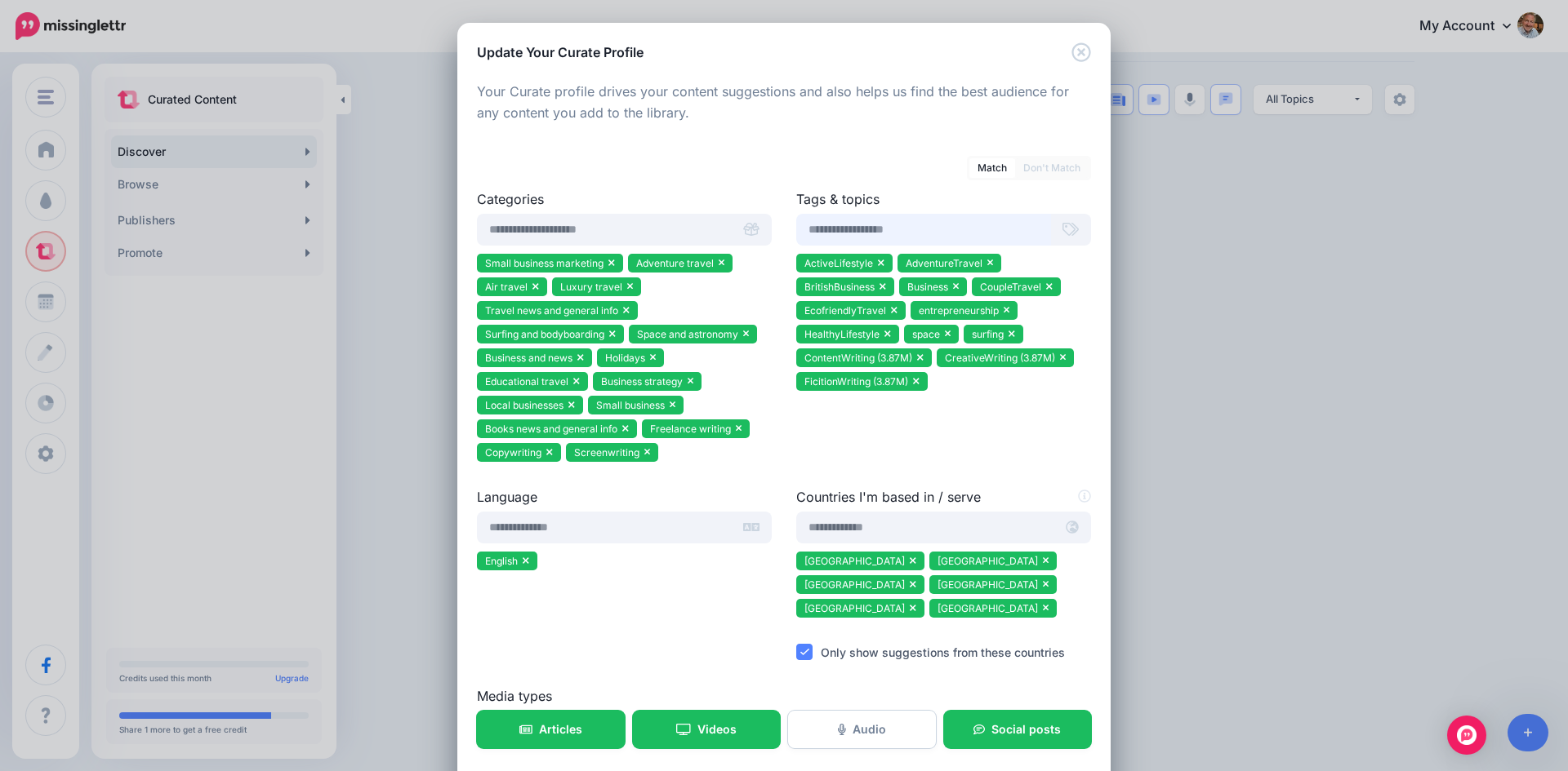
click at [862, 226] on input "text" at bounding box center [923, 229] width 255 height 32
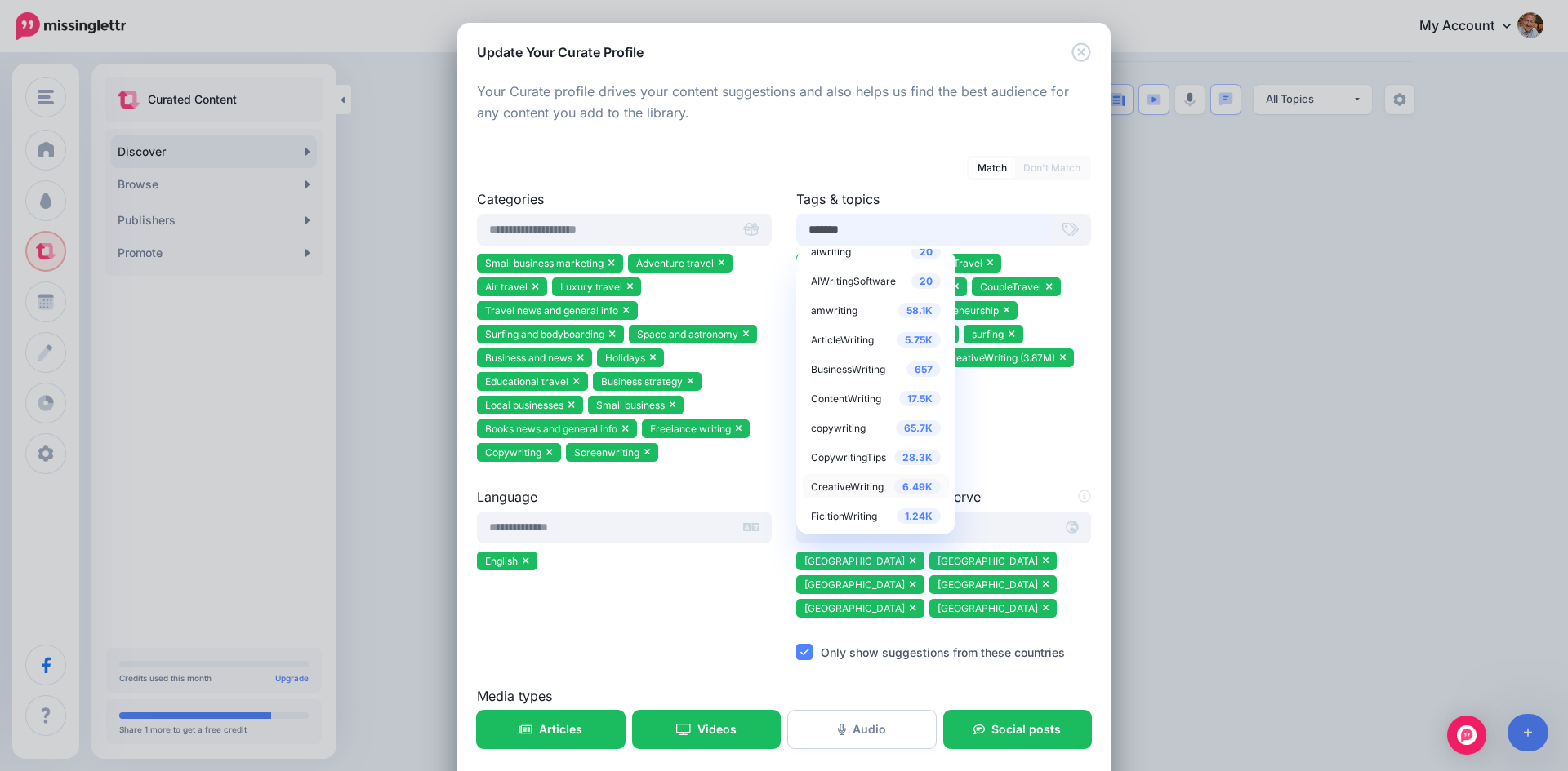
type input "*******"
click at [856, 484] on span "CreativeWriting" at bounding box center [846, 487] width 72 height 12
click at [852, 368] on span "BusinessWriting" at bounding box center [847, 369] width 74 height 12
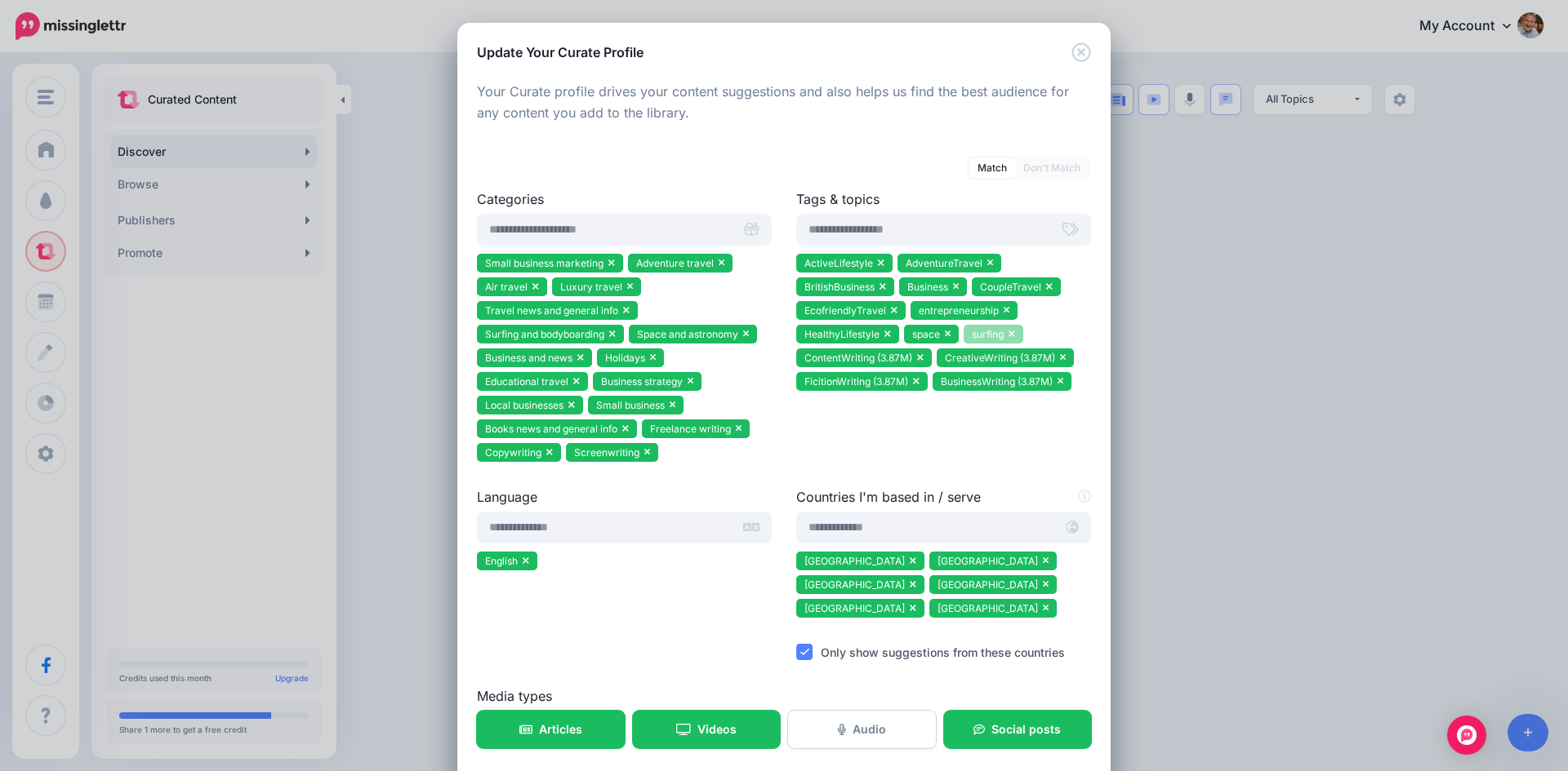
click at [1008, 333] on icon at bounding box center [1011, 334] width 6 height 6
click at [901, 231] on input "text" at bounding box center [923, 229] width 255 height 32
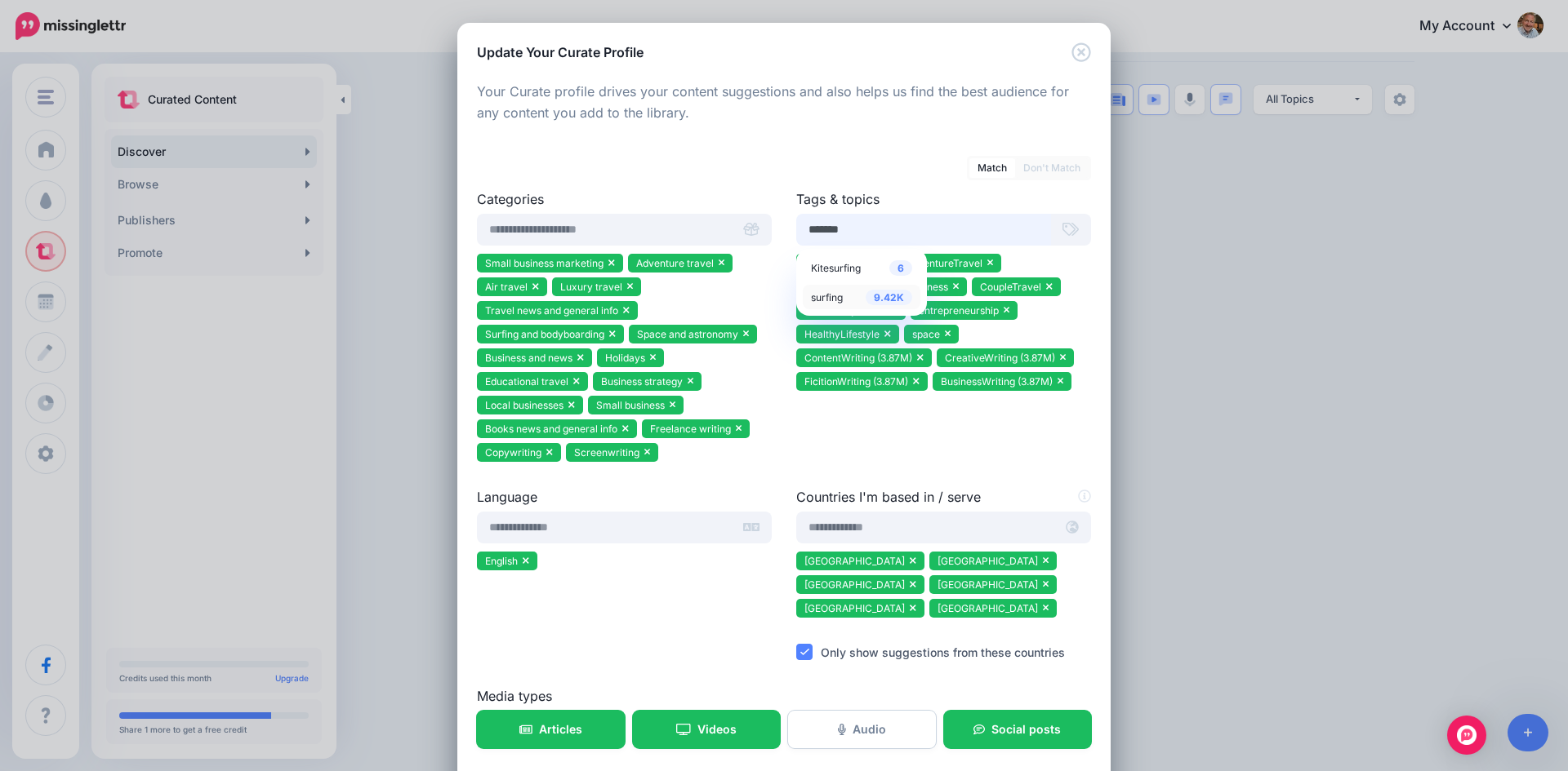
type input "*******"
click at [818, 297] on span "surfing" at bounding box center [826, 297] width 32 height 12
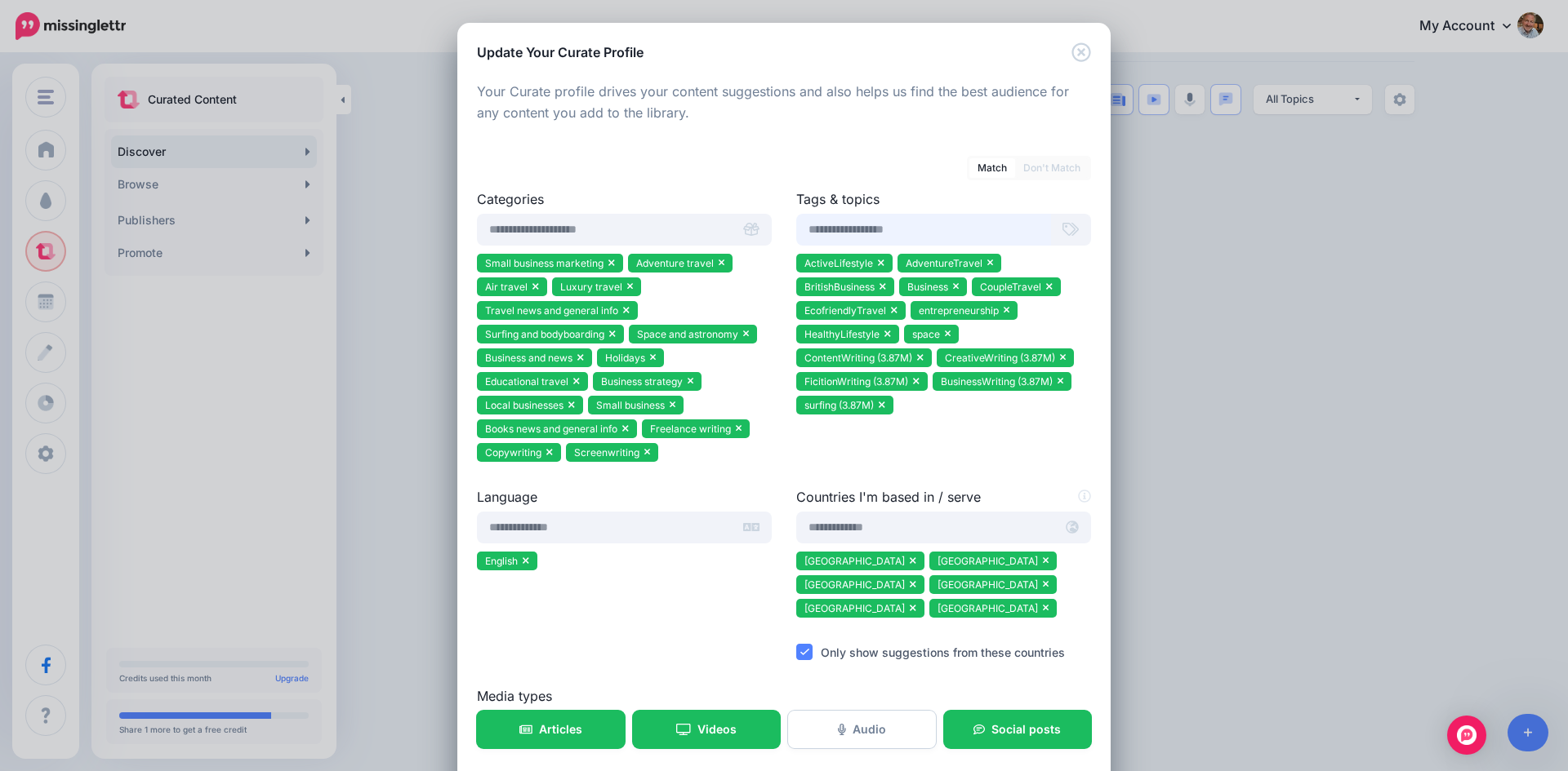
click at [837, 227] on input "text" at bounding box center [923, 229] width 255 height 32
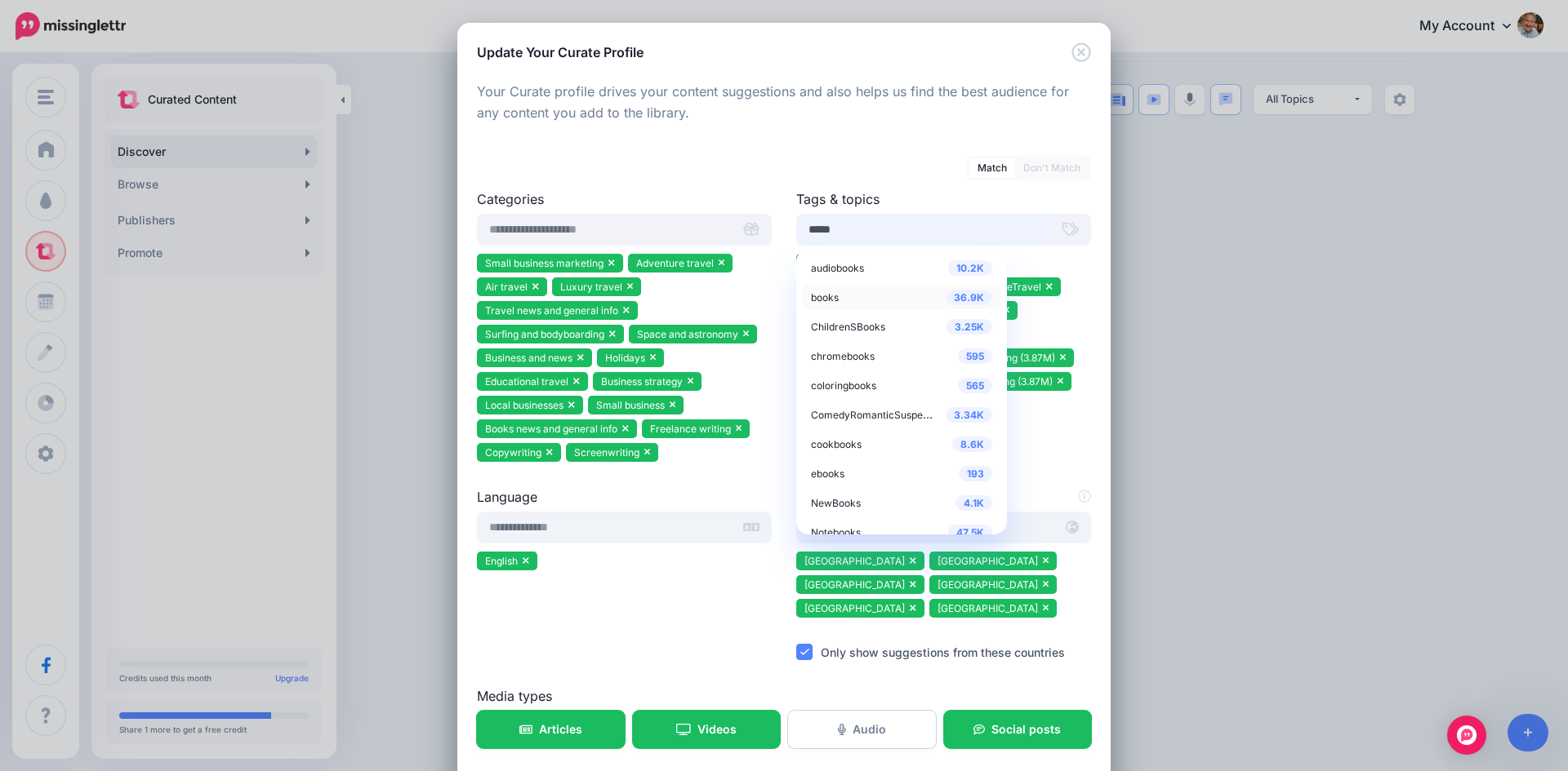
type input "*****"
click at [823, 298] on span "books" at bounding box center [825, 297] width 28 height 12
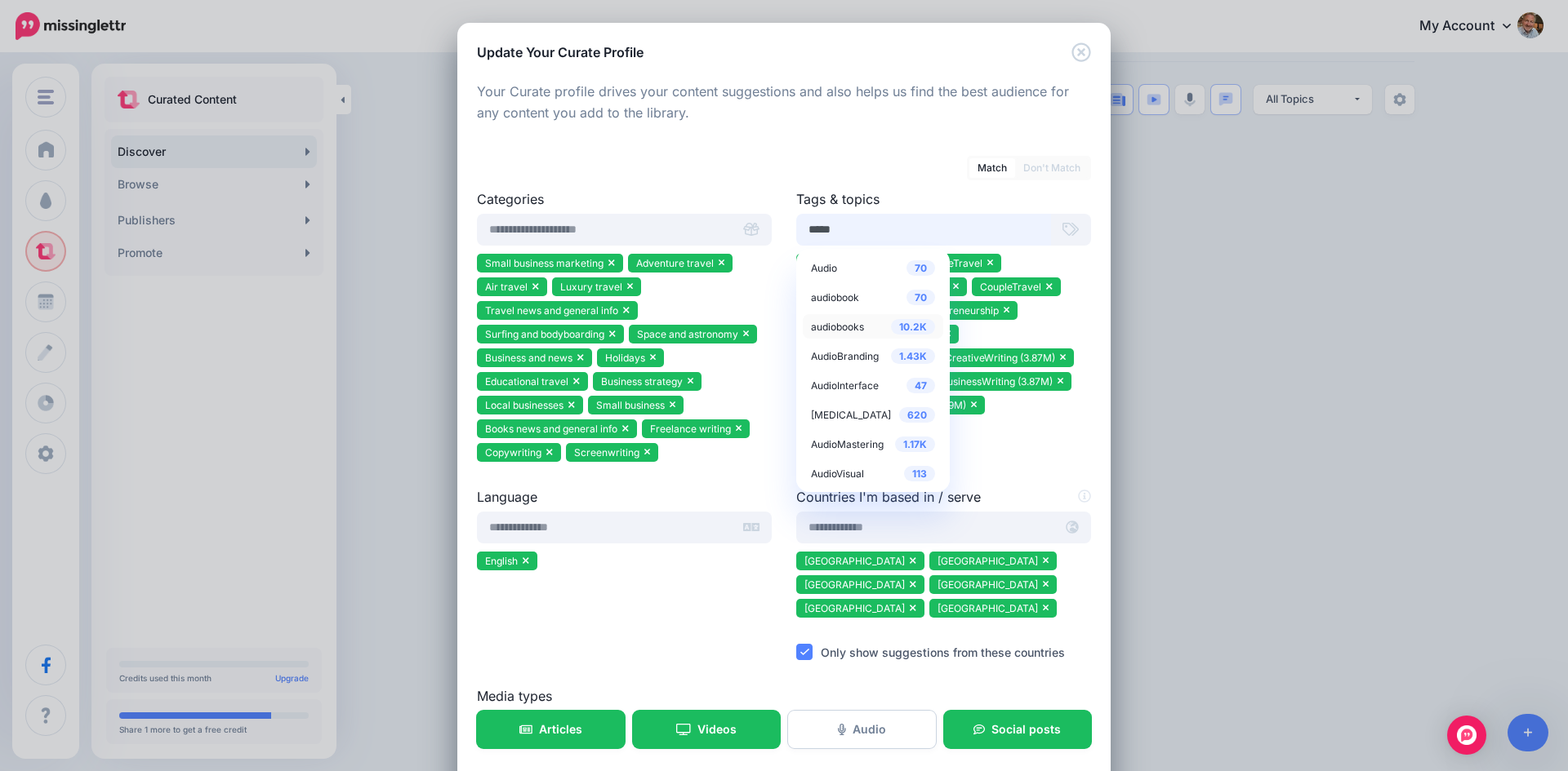
type input "*****"
click at [830, 325] on span "audiobooks" at bounding box center [837, 327] width 53 height 12
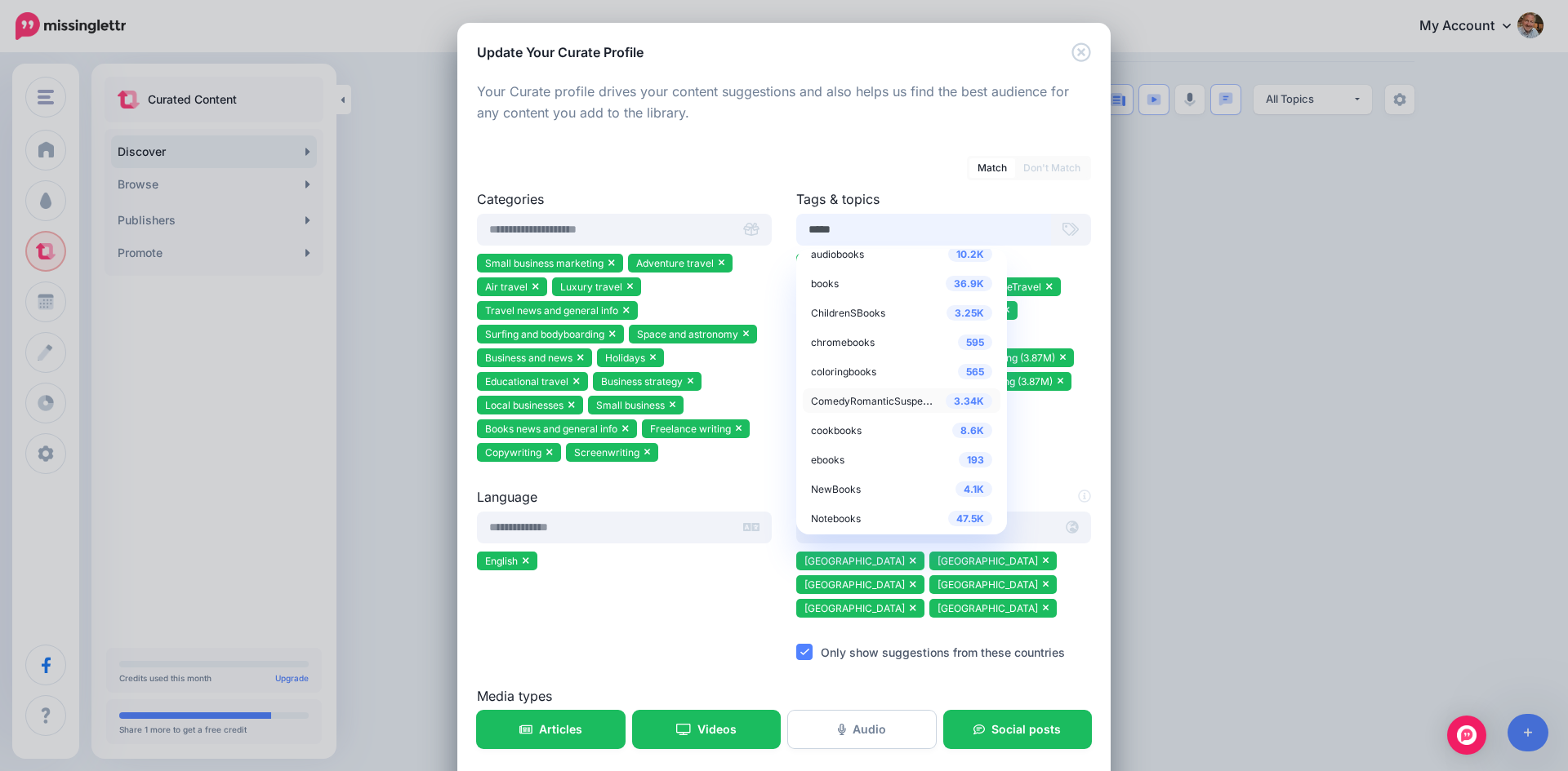
scroll to position [17, 0]
type input "*****"
click at [848, 487] on span "NewBooks" at bounding box center [835, 487] width 50 height 12
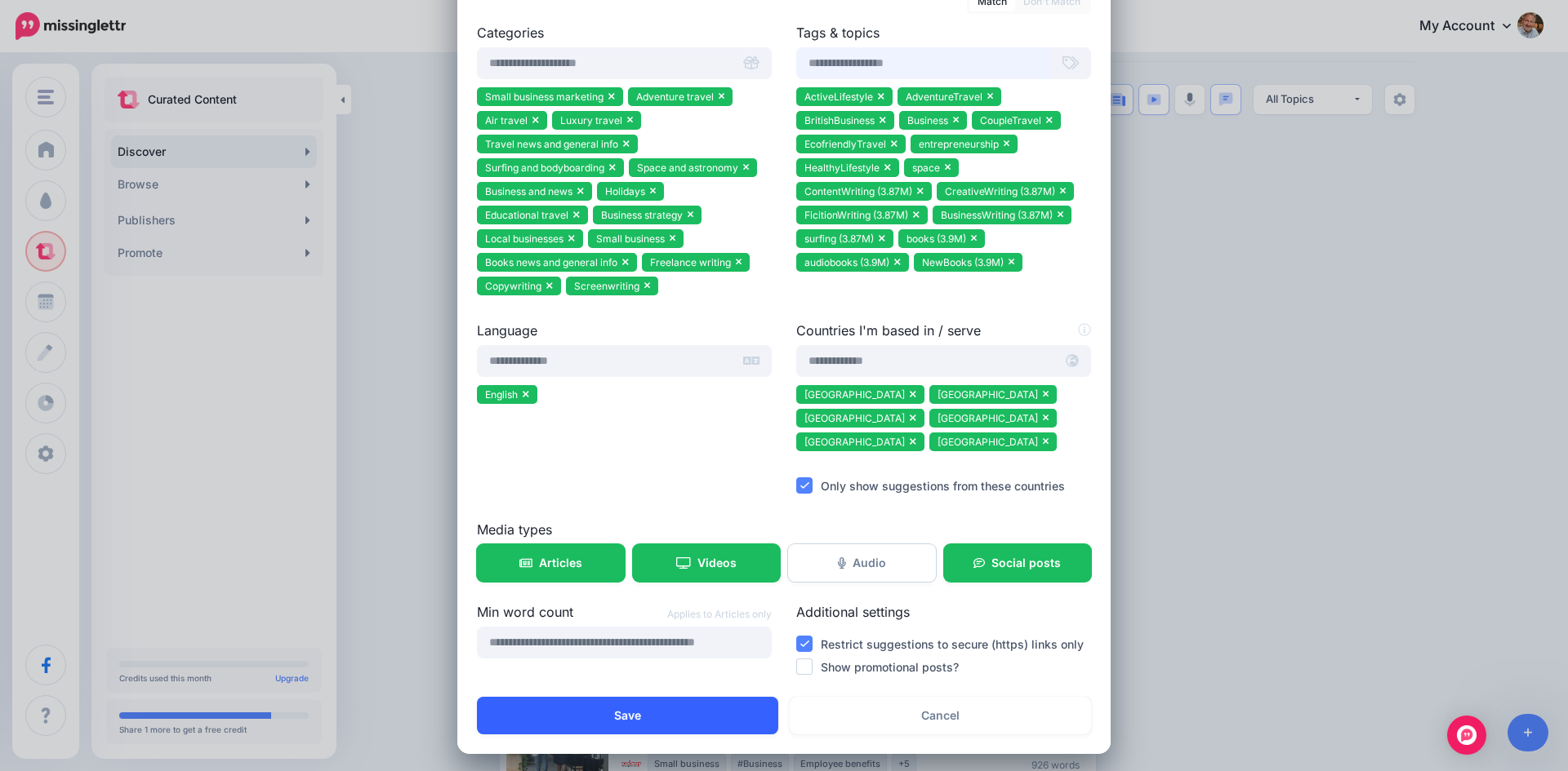
scroll to position [172, 0]
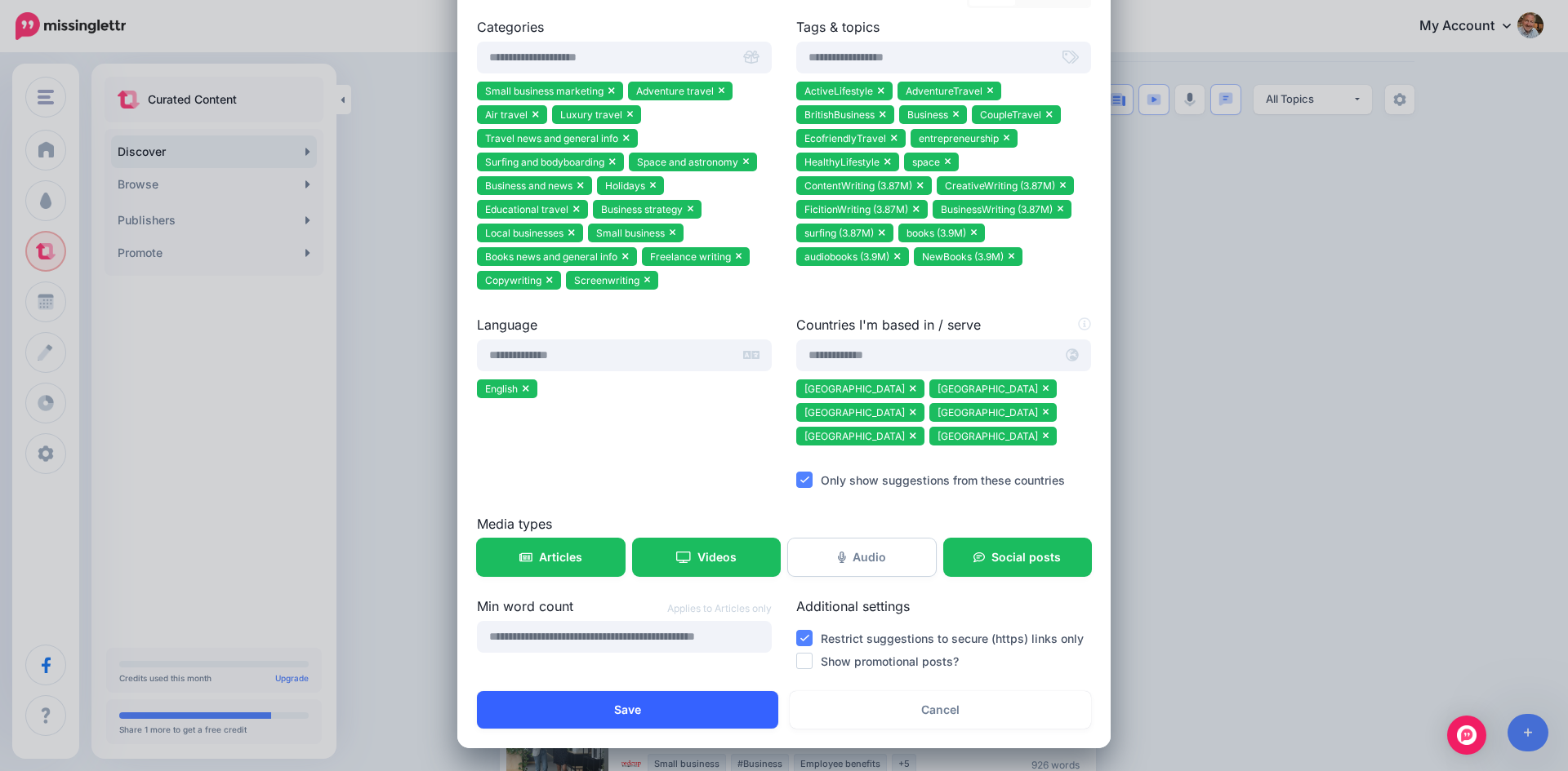
click at [686, 709] on button "Save" at bounding box center [628, 709] width 302 height 37
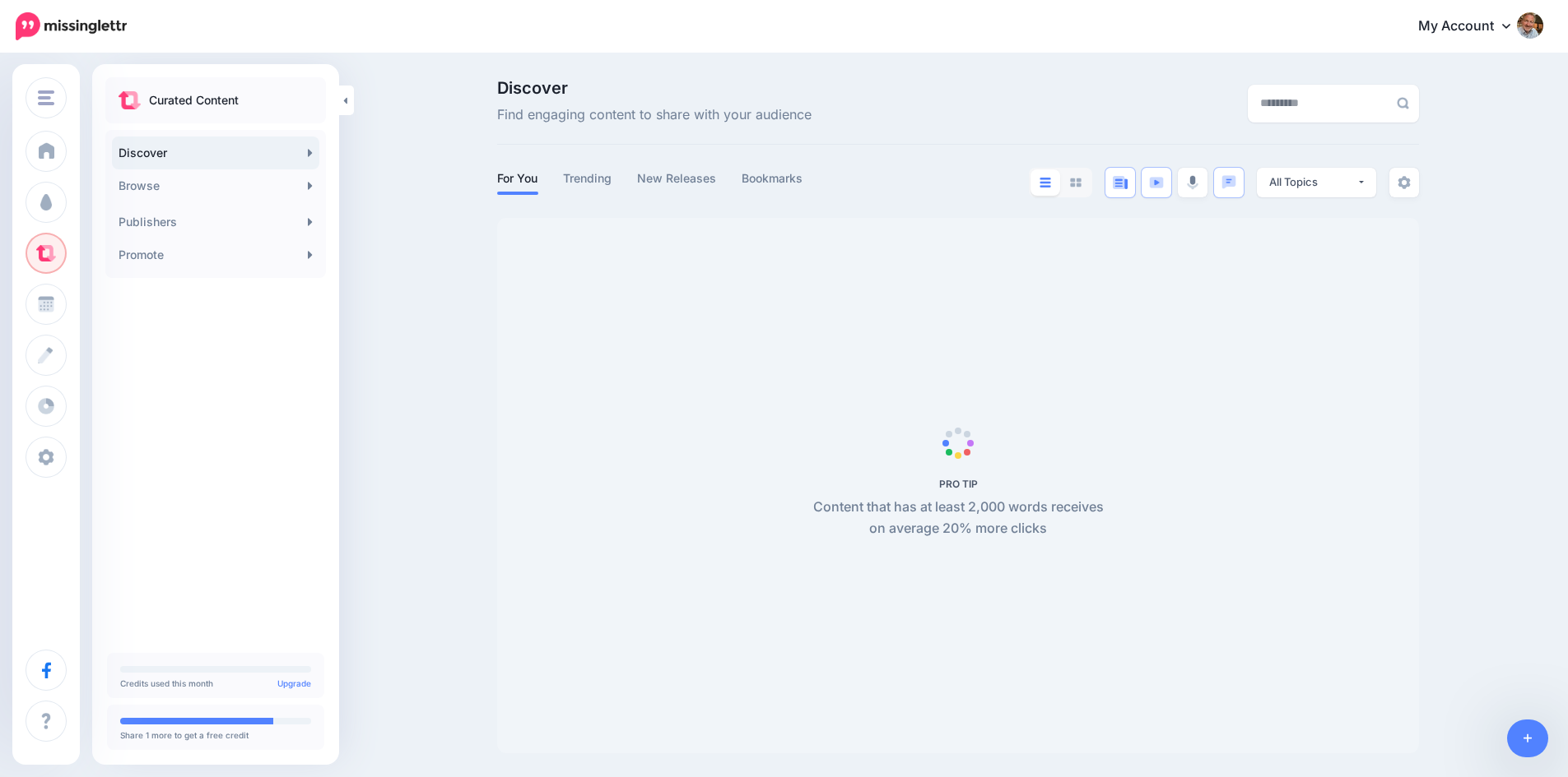
scroll to position [1, 0]
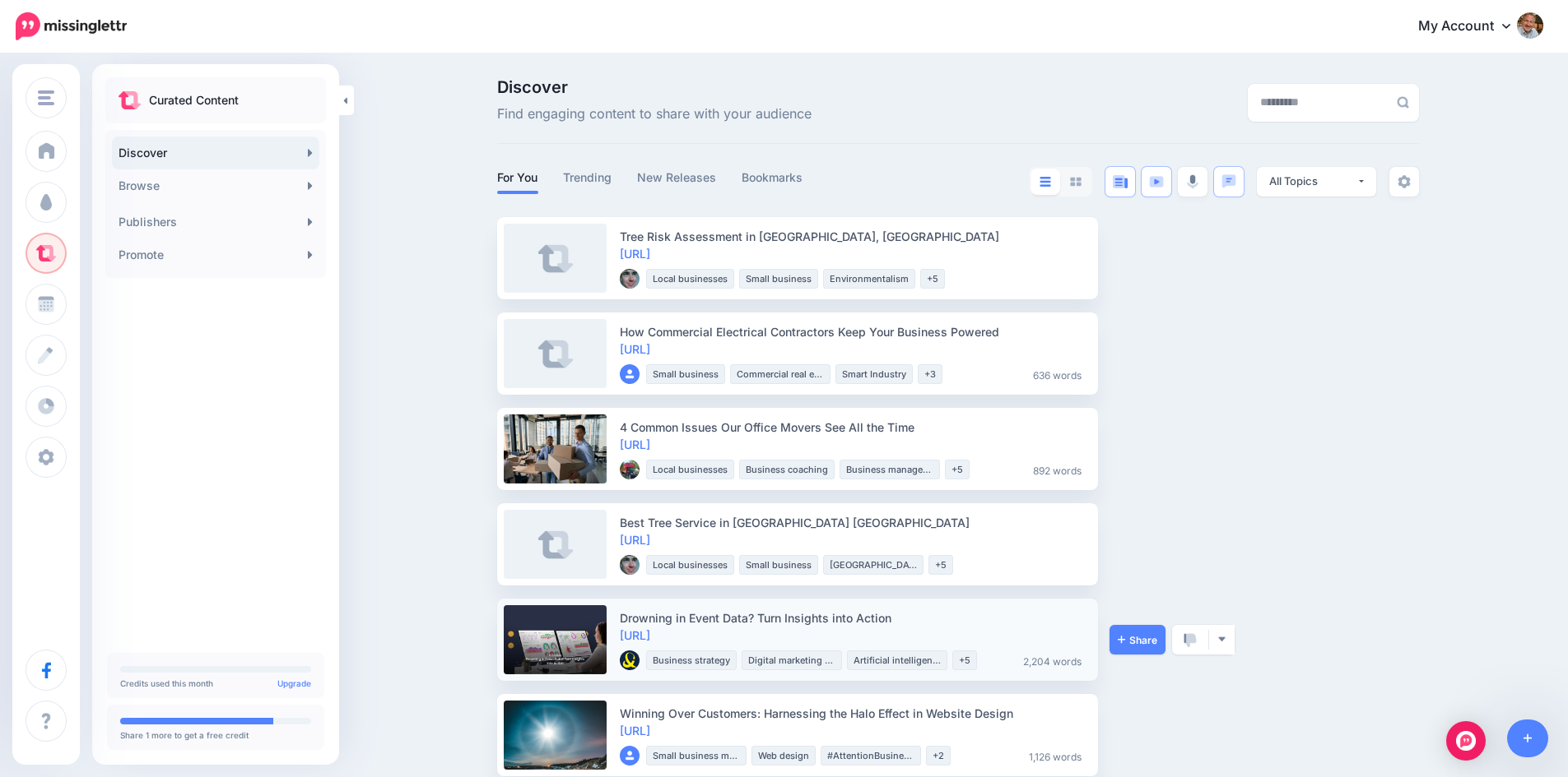
click at [1173, 637] on div "Share View Source Preview Post View Publisher Bookmark Block Website Block Publ…" at bounding box center [1171, 640] width 124 height 83
click at [1148, 258] on span "Share" at bounding box center [1137, 259] width 40 height 11
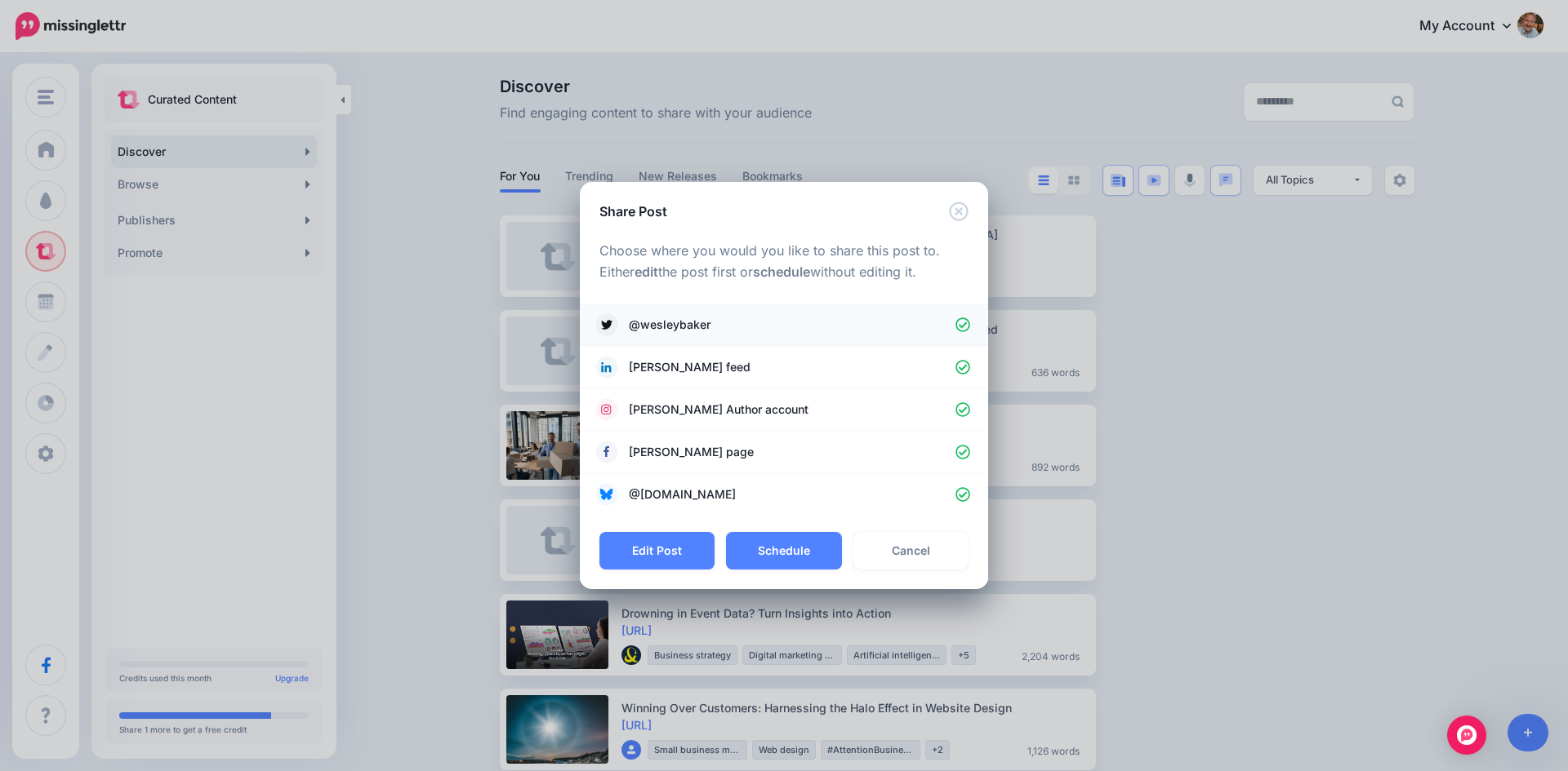
click at [960, 323] on icon at bounding box center [963, 325] width 16 height 16
click at [960, 410] on icon at bounding box center [962, 409] width 15 height 15
click at [963, 453] on icon at bounding box center [962, 452] width 15 height 15
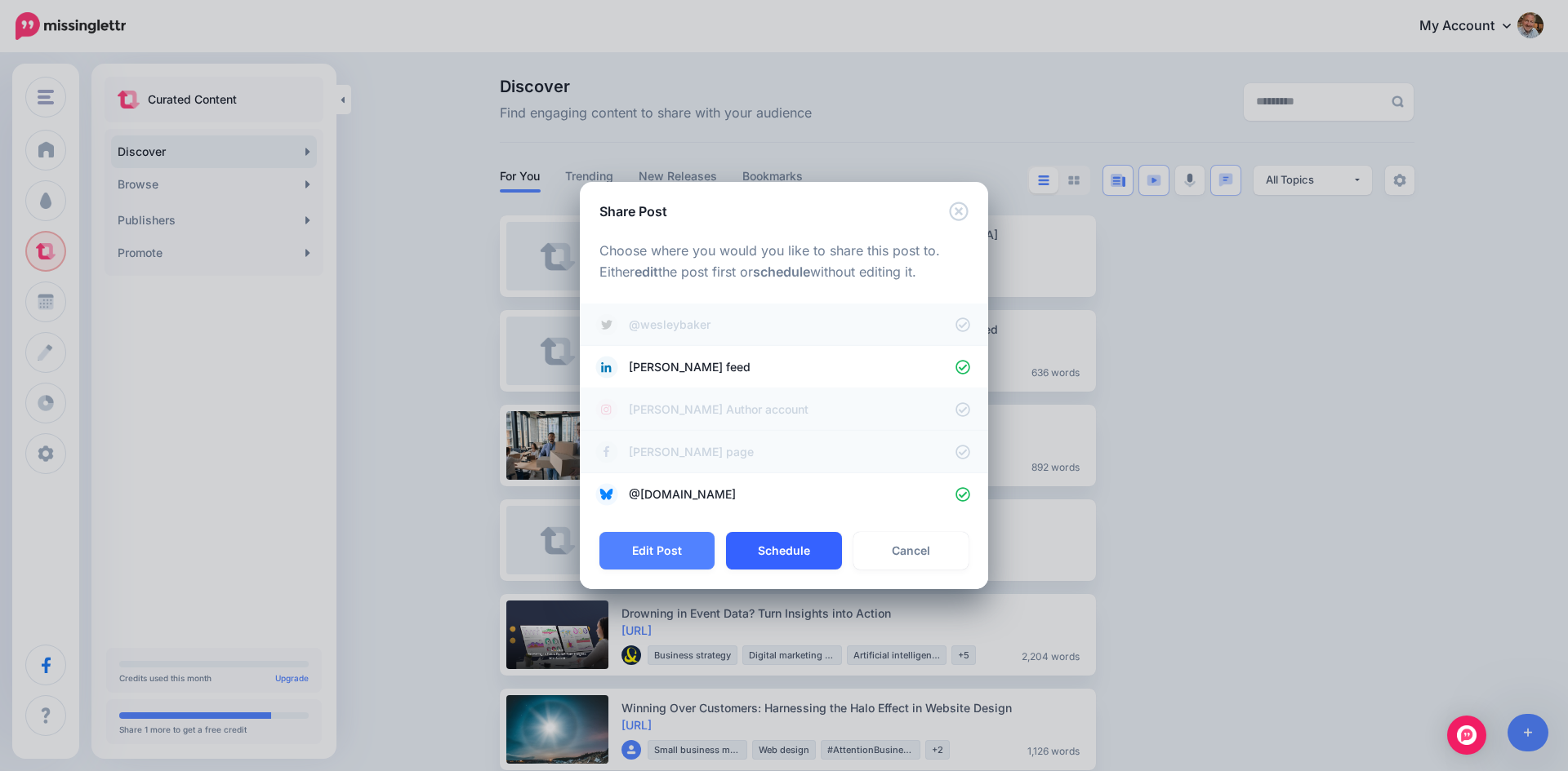
click at [783, 549] on button "Schedule" at bounding box center [784, 551] width 115 height 37
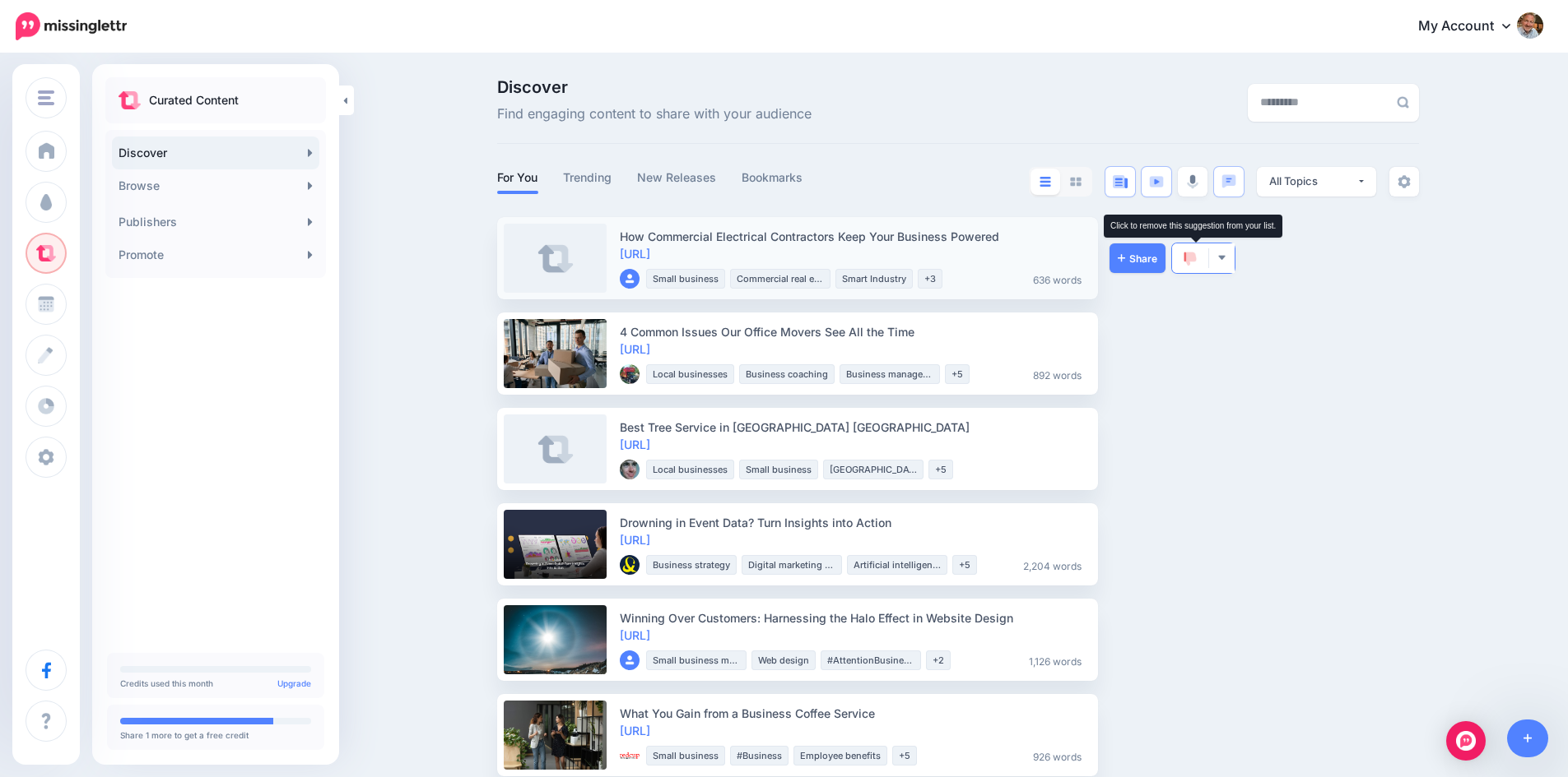
click at [1194, 260] on img at bounding box center [1189, 259] width 13 height 15
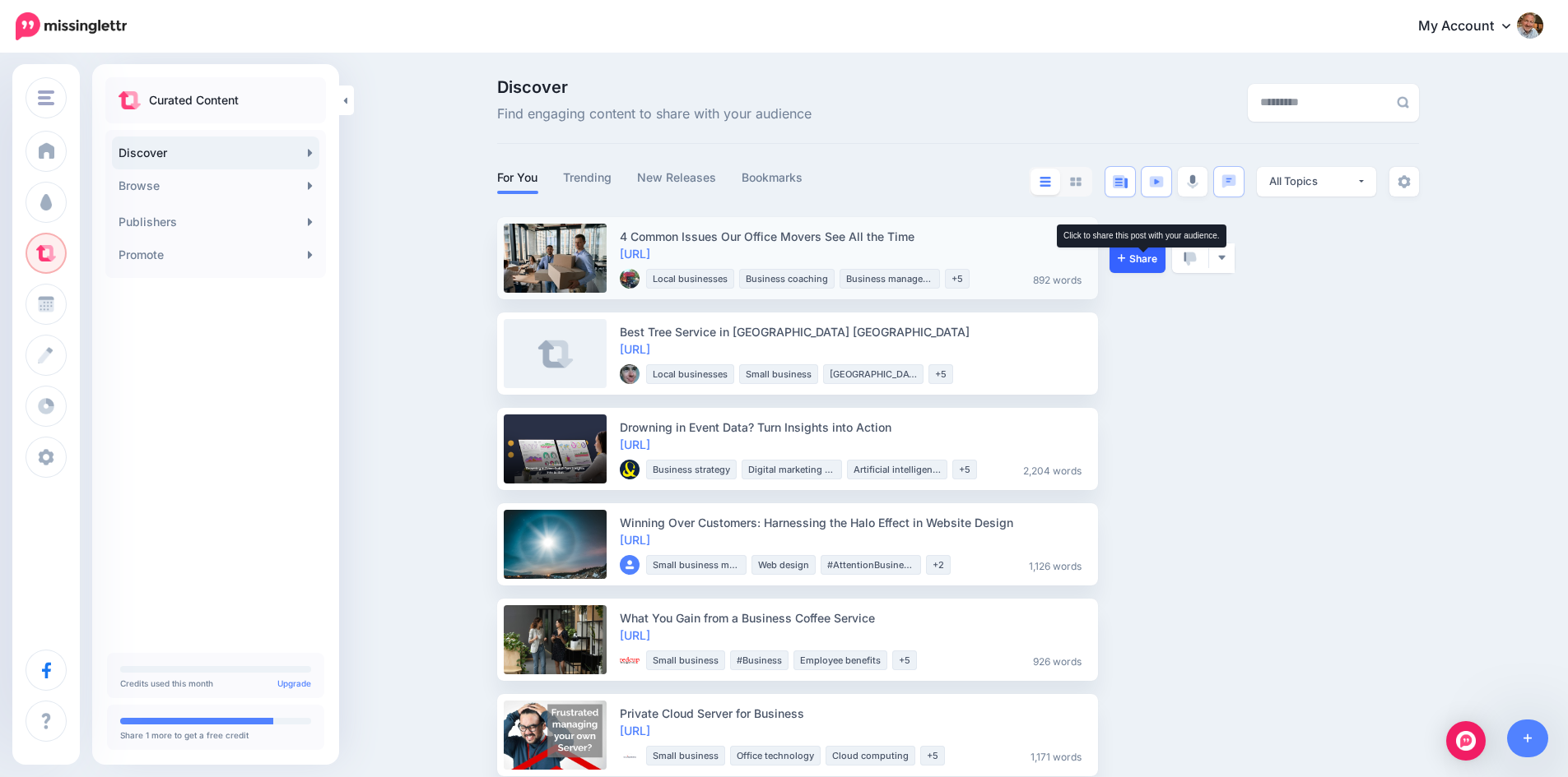
click at [1146, 255] on span "Share" at bounding box center [1137, 259] width 40 height 11
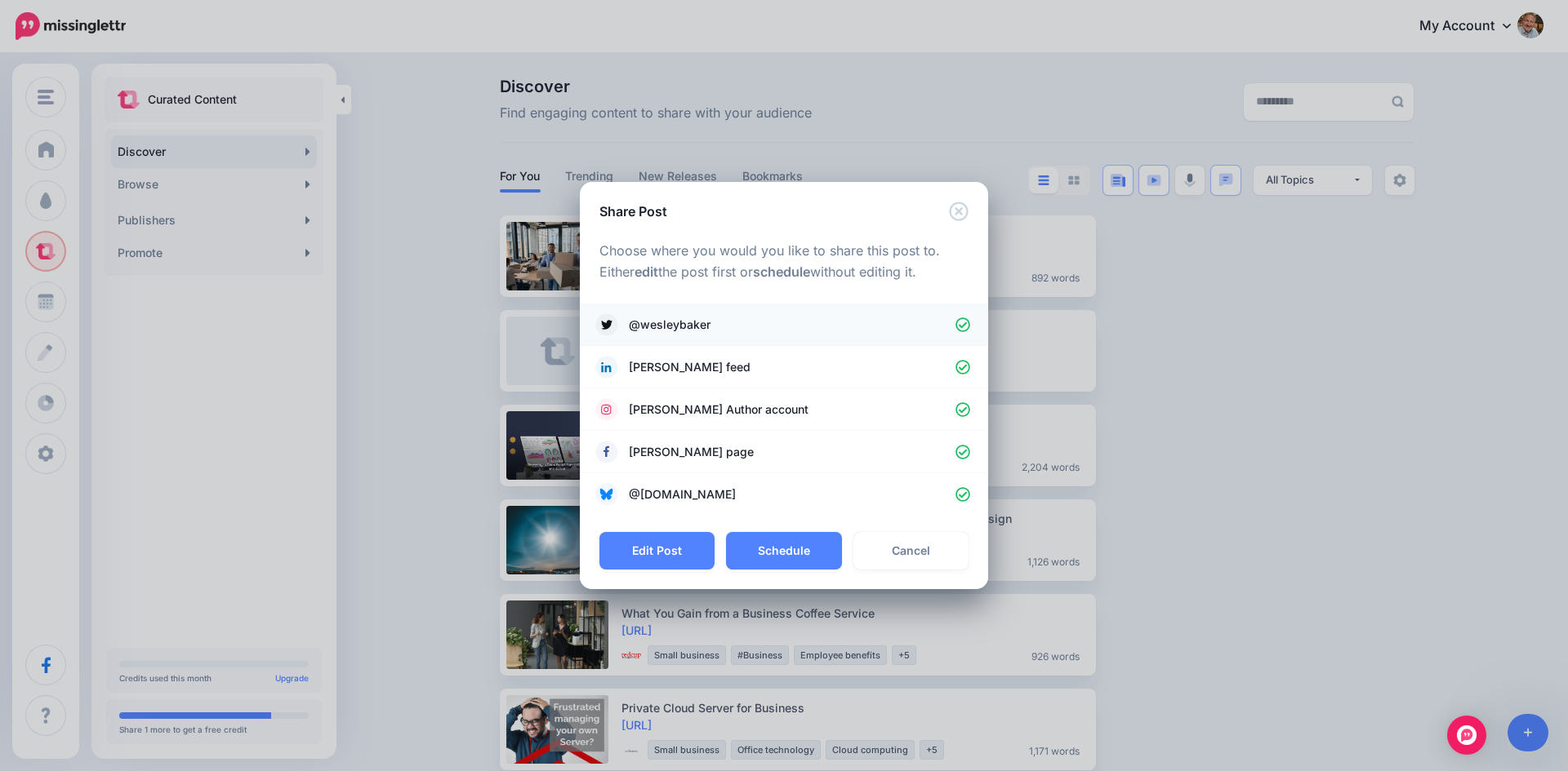
click at [966, 324] on icon at bounding box center [962, 324] width 15 height 15
click at [963, 407] on icon at bounding box center [963, 410] width 16 height 16
click at [963, 453] on icon at bounding box center [962, 452] width 15 height 15
click at [959, 492] on icon at bounding box center [963, 495] width 16 height 16
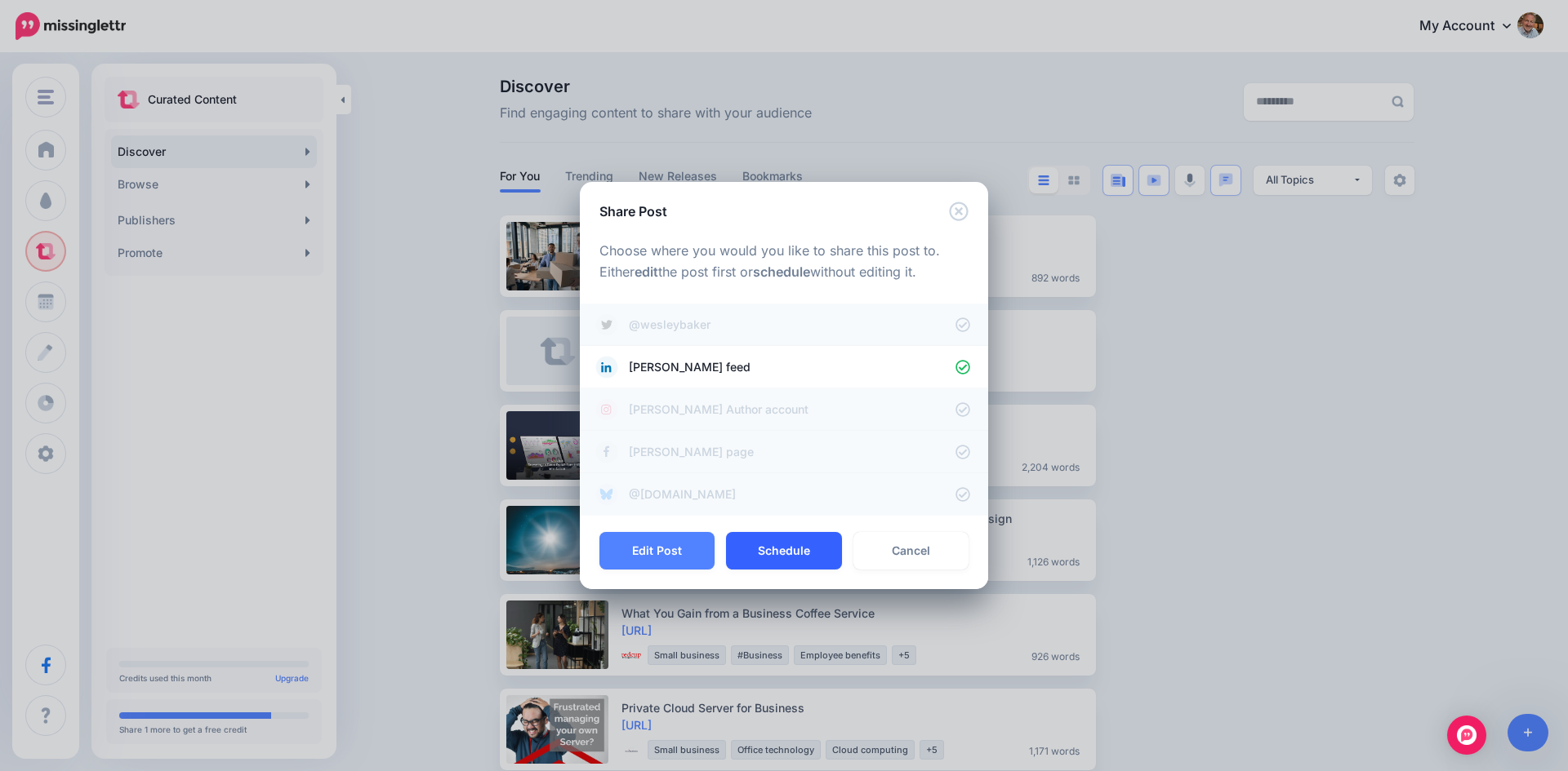
click at [785, 546] on button "Schedule" at bounding box center [784, 551] width 115 height 37
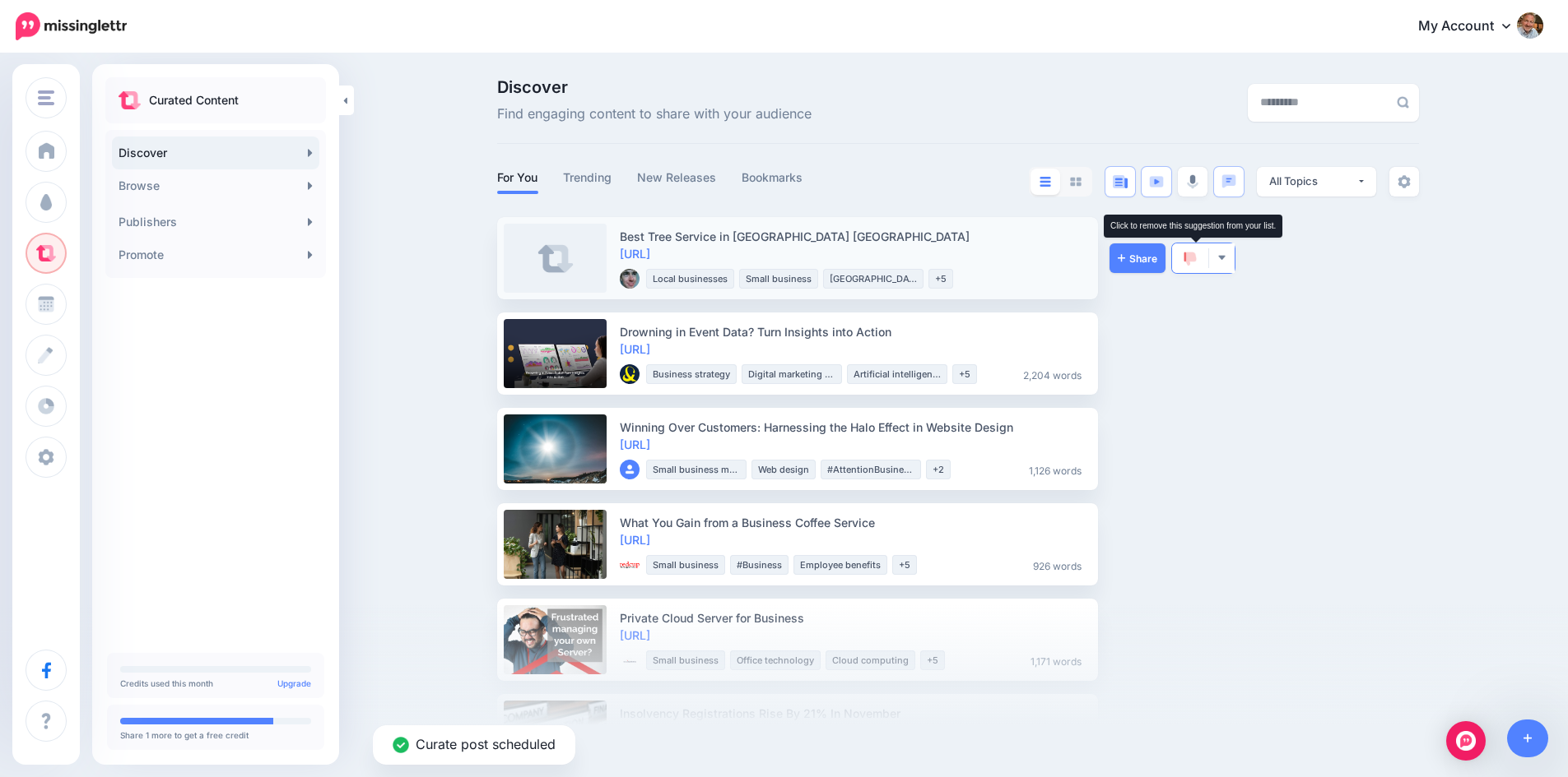
click at [1193, 254] on img at bounding box center [1189, 259] width 13 height 15
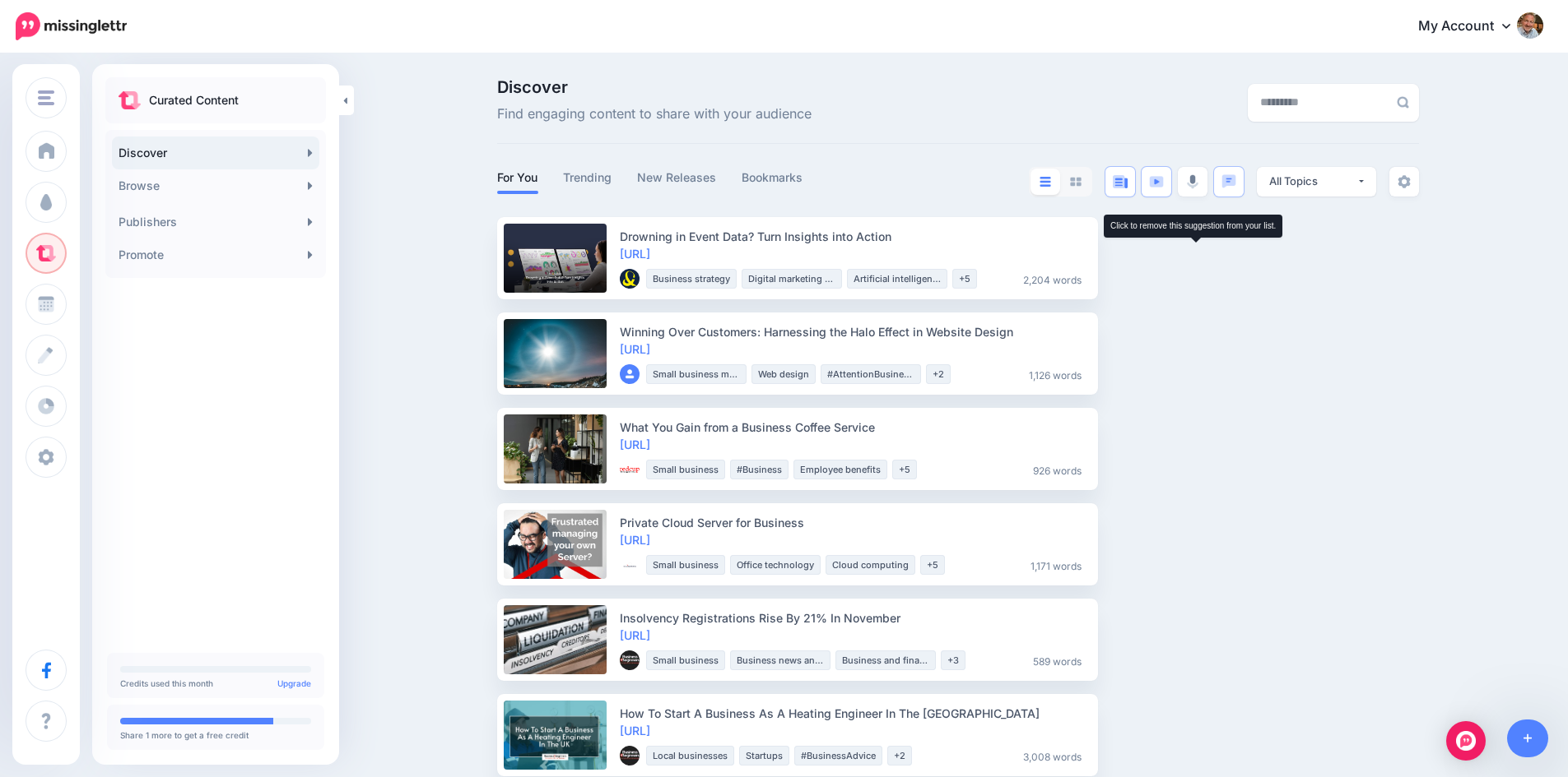
click at [1193, 254] on img at bounding box center [1189, 259] width 13 height 15
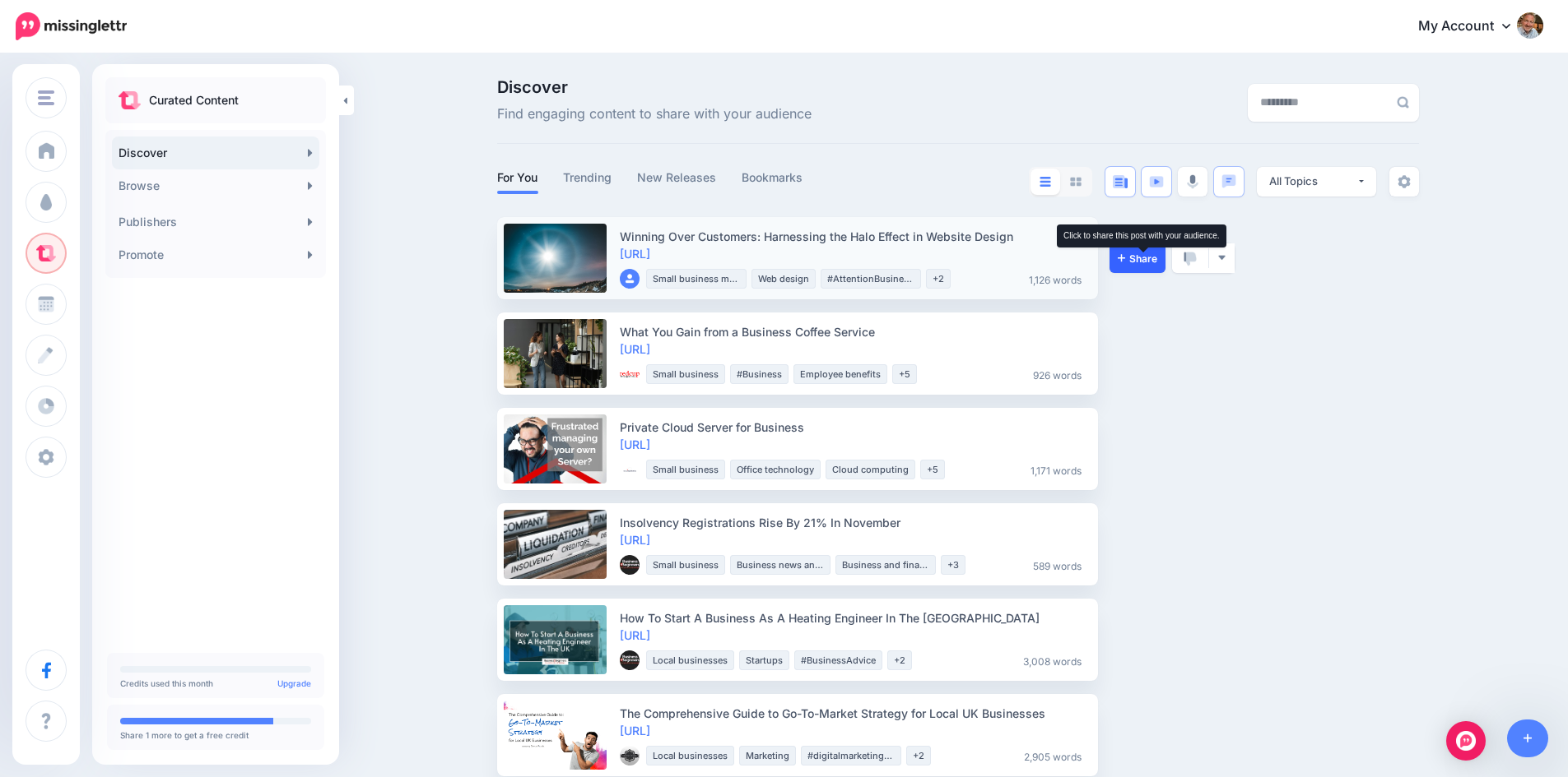
click at [1151, 263] on span "Share" at bounding box center [1137, 259] width 40 height 11
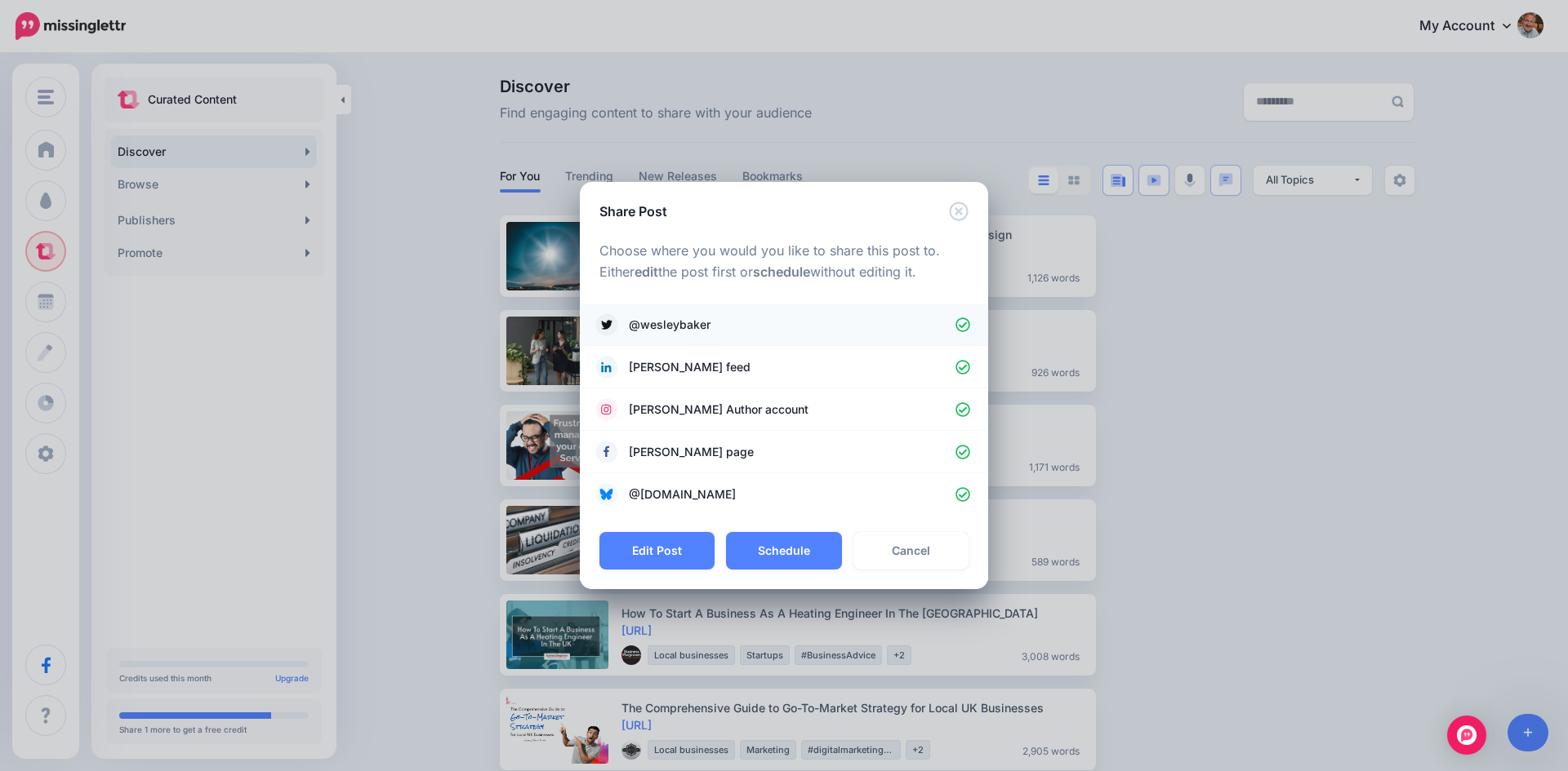
click at [962, 326] on icon at bounding box center [963, 325] width 16 height 16
click at [963, 407] on icon at bounding box center [963, 410] width 16 height 16
click at [795, 549] on button "Schedule" at bounding box center [784, 551] width 115 height 37
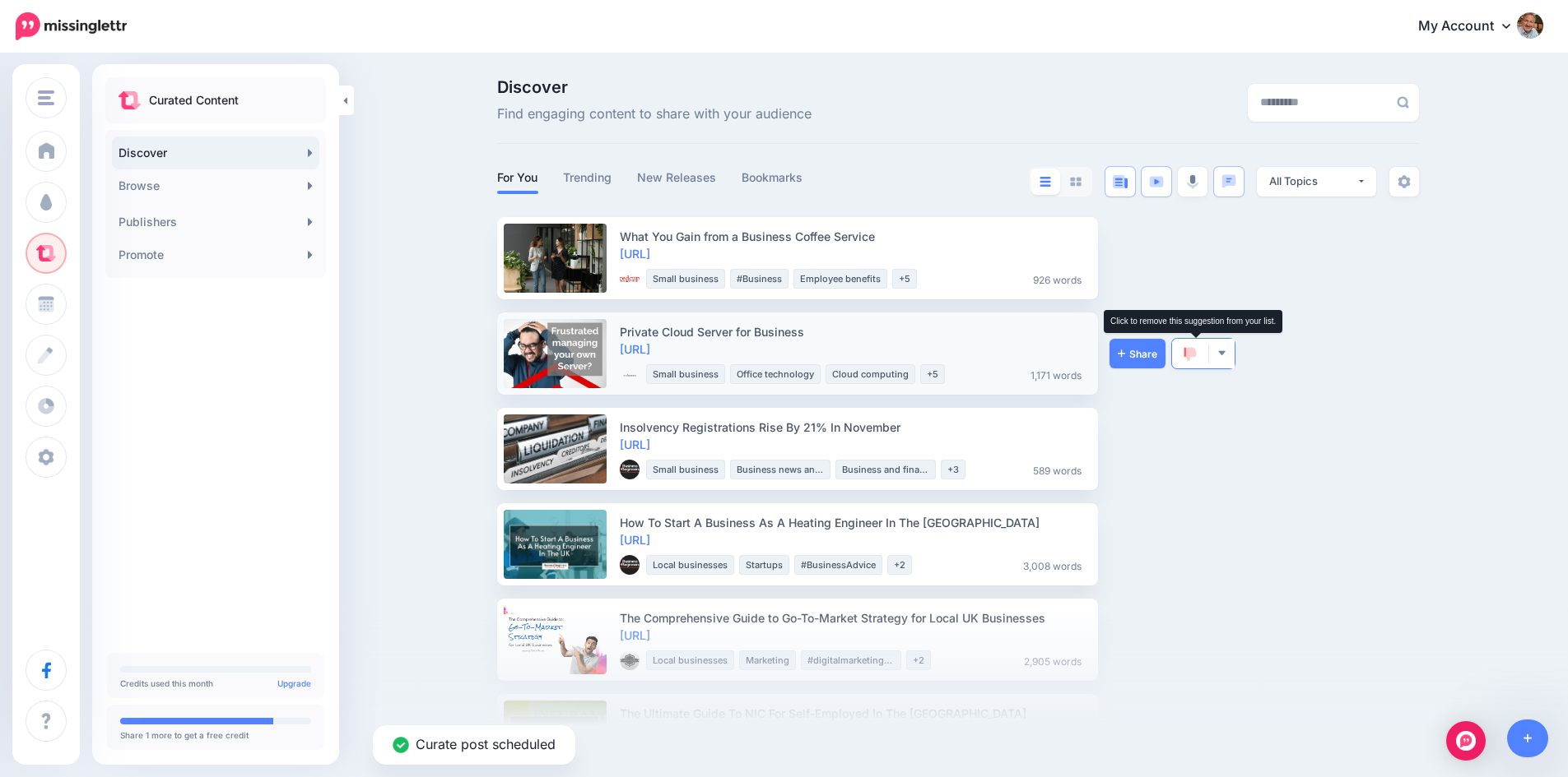
click at [1195, 351] on img at bounding box center [1189, 354] width 13 height 15
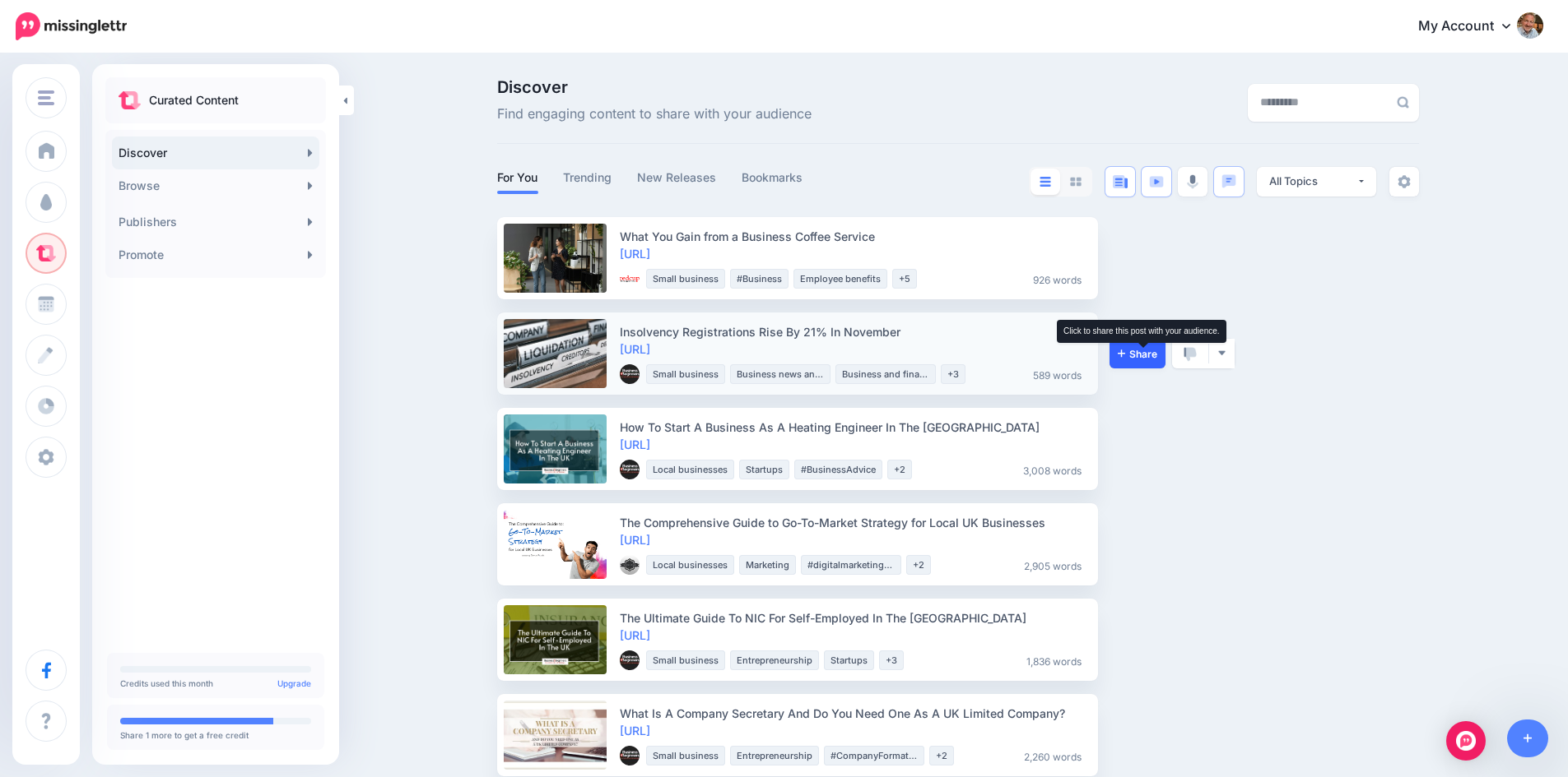
click at [1142, 349] on span "Share" at bounding box center [1137, 354] width 40 height 11
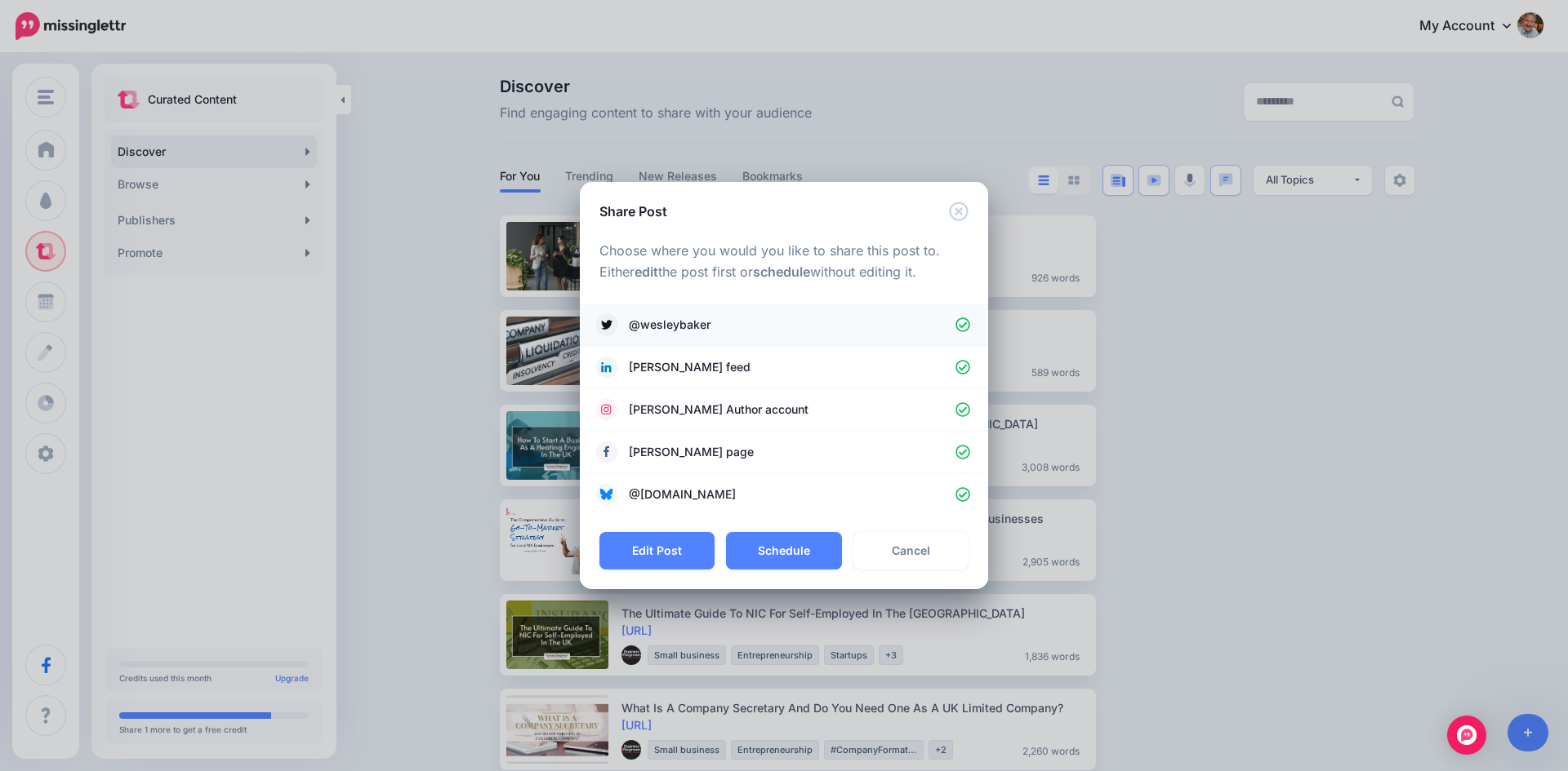
click at [964, 325] on icon at bounding box center [962, 324] width 15 height 15
click at [960, 401] on link "Wesley Baker Author account" at bounding box center [784, 409] width 376 height 23
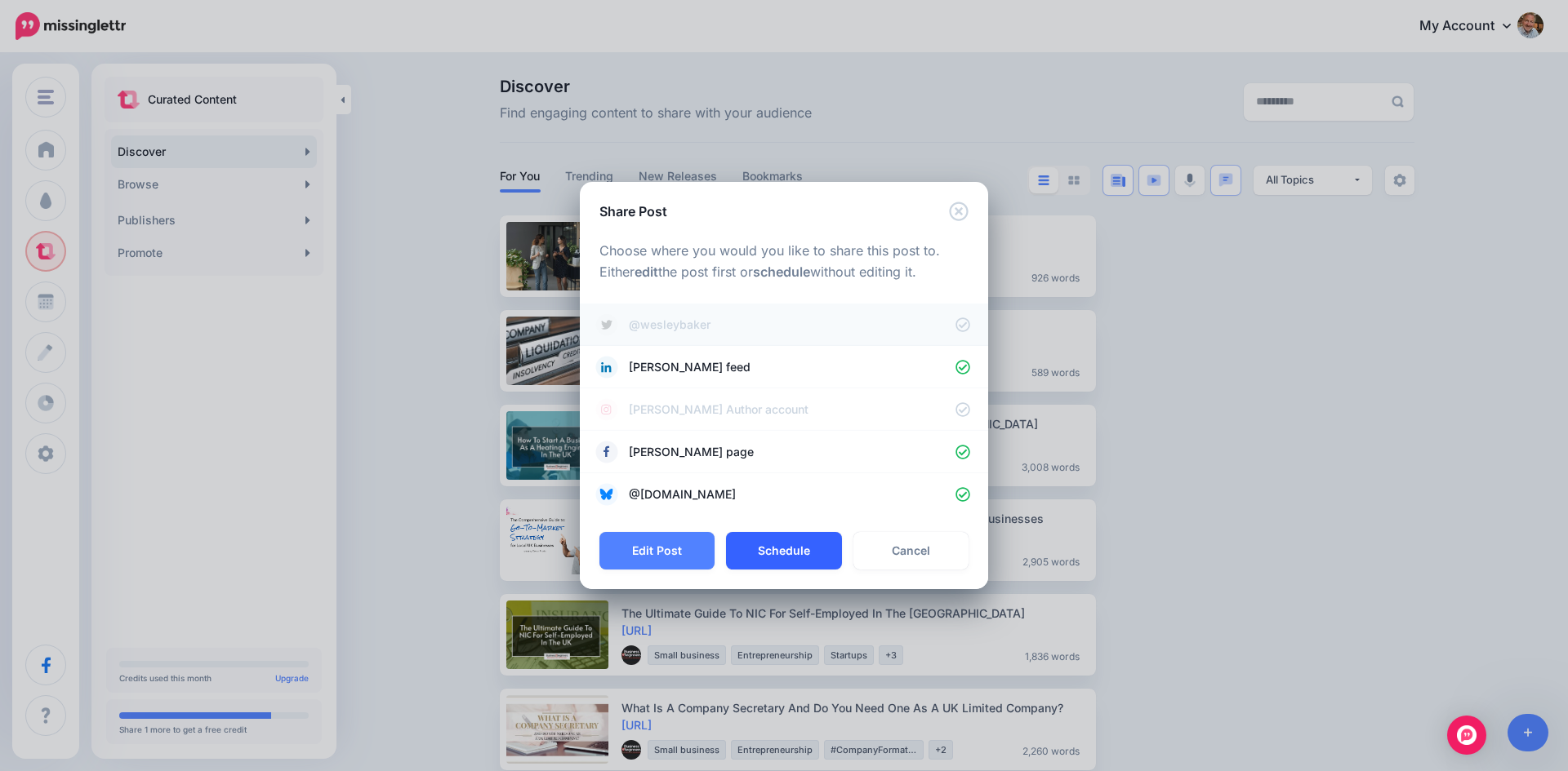
click at [771, 550] on button "Schedule" at bounding box center [784, 551] width 115 height 37
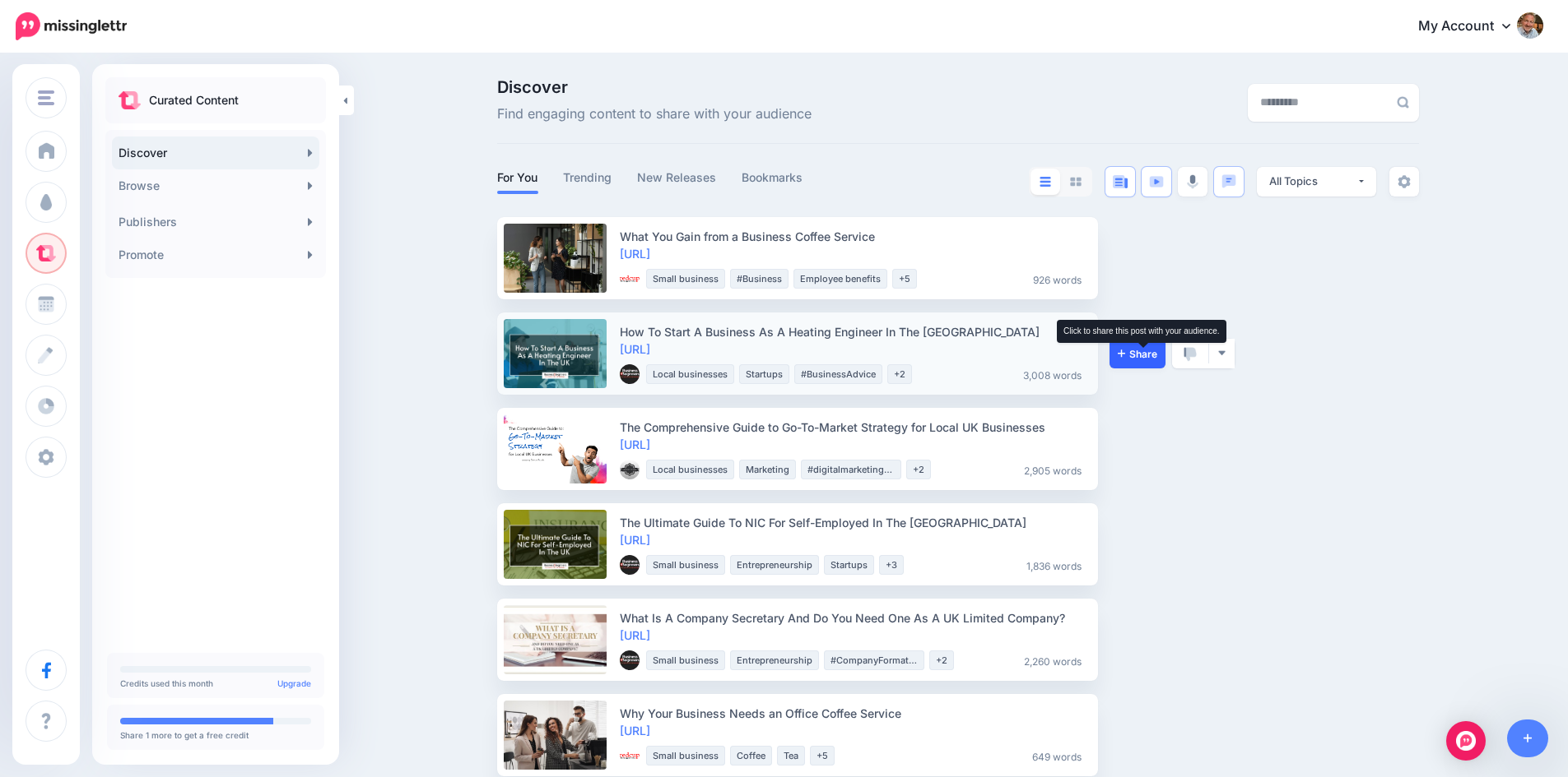
click at [1139, 349] on span "Share" at bounding box center [1137, 354] width 40 height 11
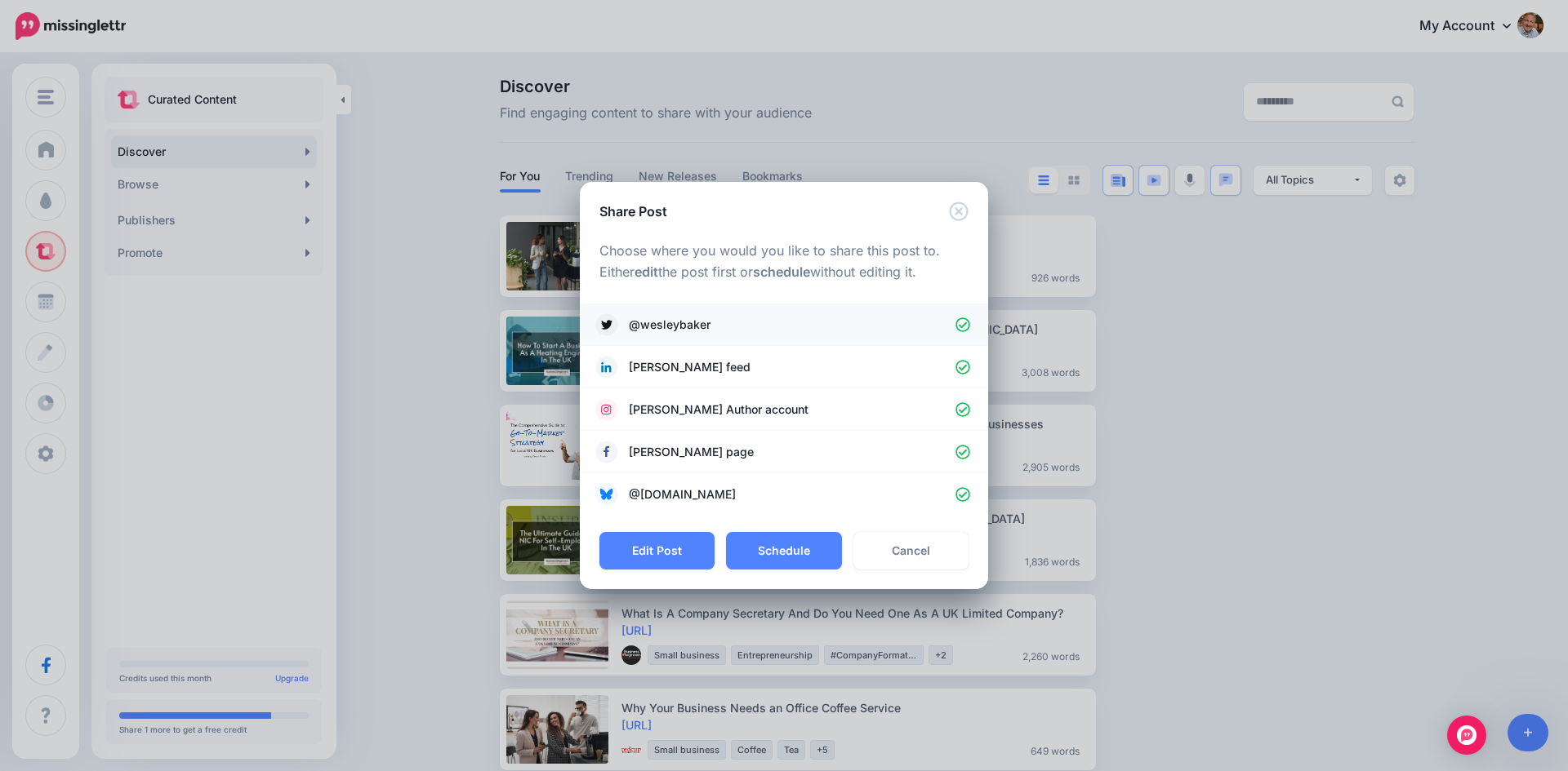
click at [961, 323] on icon at bounding box center [963, 325] width 16 height 16
click at [965, 409] on icon at bounding box center [962, 409] width 15 height 15
click at [961, 451] on icon at bounding box center [963, 453] width 16 height 16
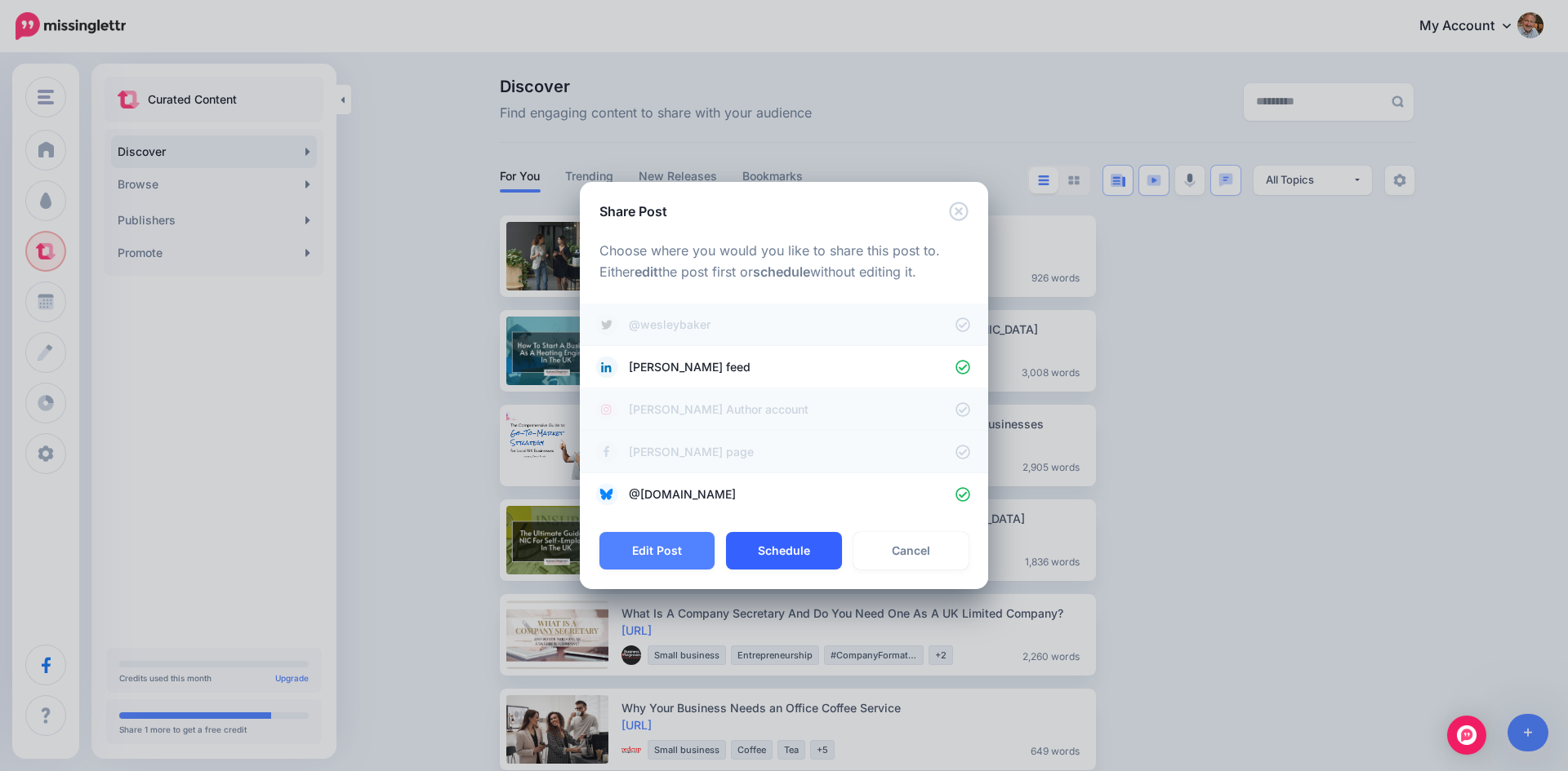
click at [778, 550] on button "Schedule" at bounding box center [784, 551] width 115 height 37
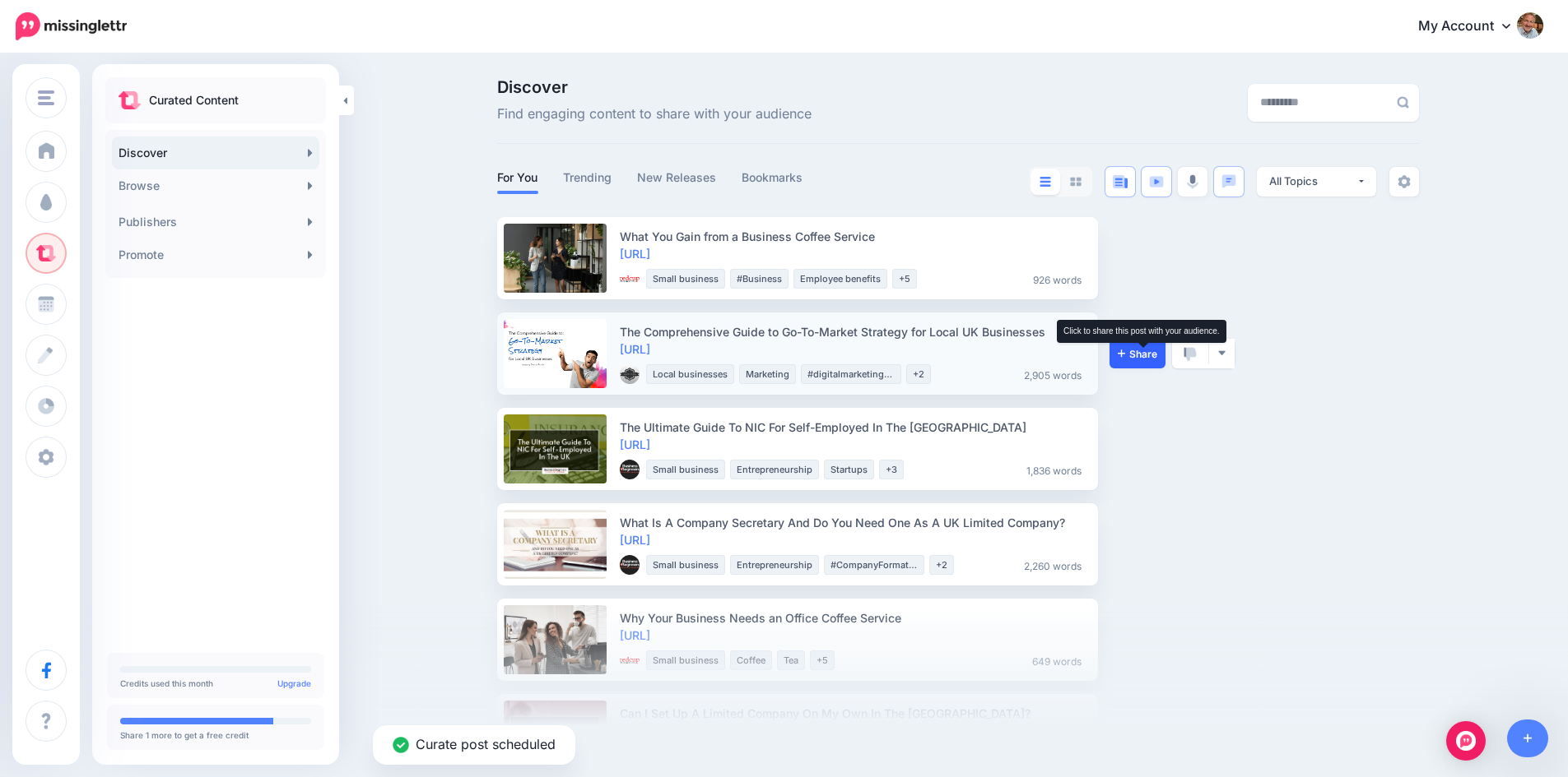
click at [1144, 356] on span "Share" at bounding box center [1137, 354] width 40 height 11
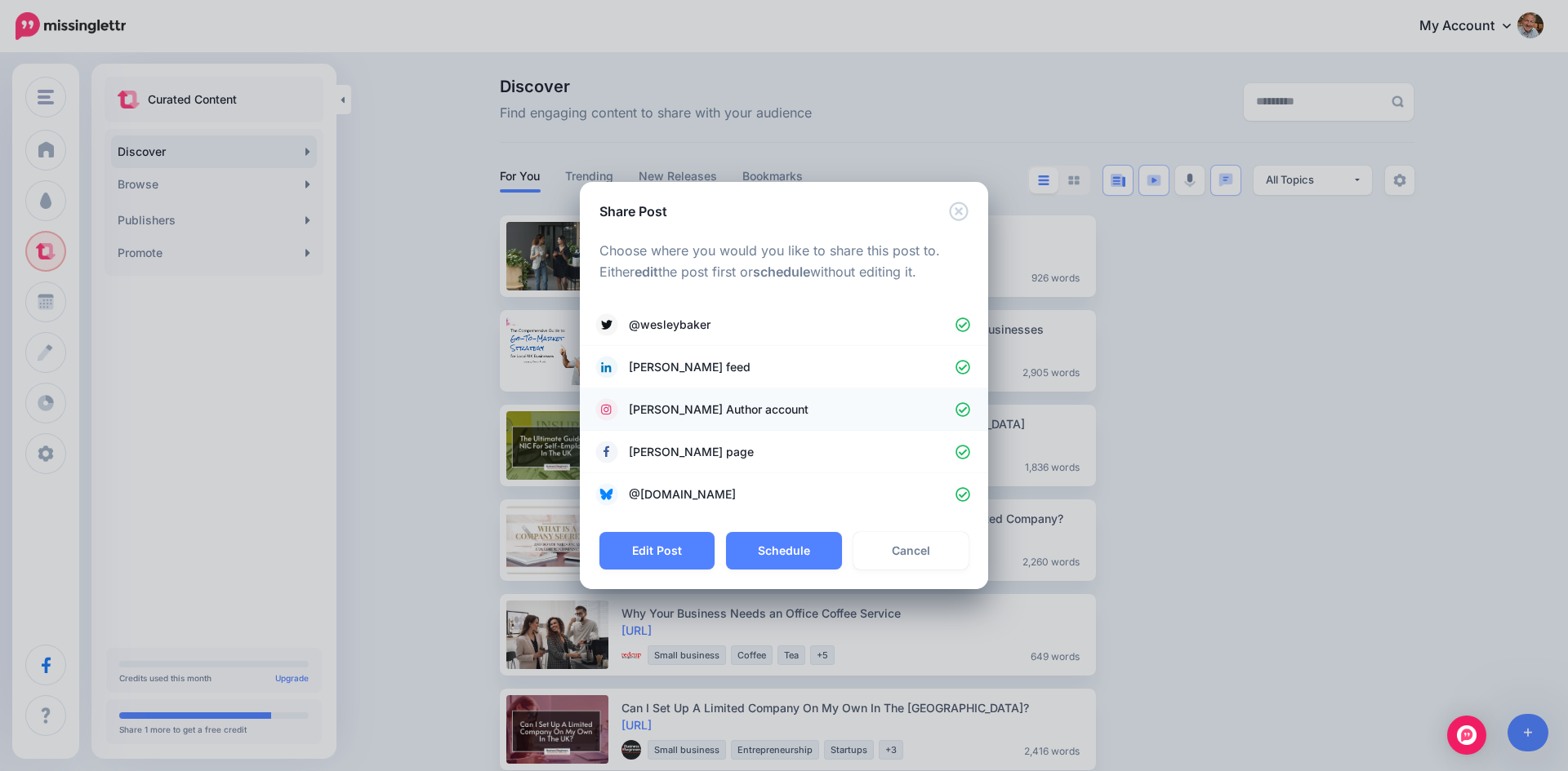
click at [960, 402] on icon at bounding box center [963, 410] width 16 height 16
click at [961, 326] on icon at bounding box center [962, 324] width 15 height 15
click at [779, 552] on button "Schedule" at bounding box center [784, 551] width 115 height 37
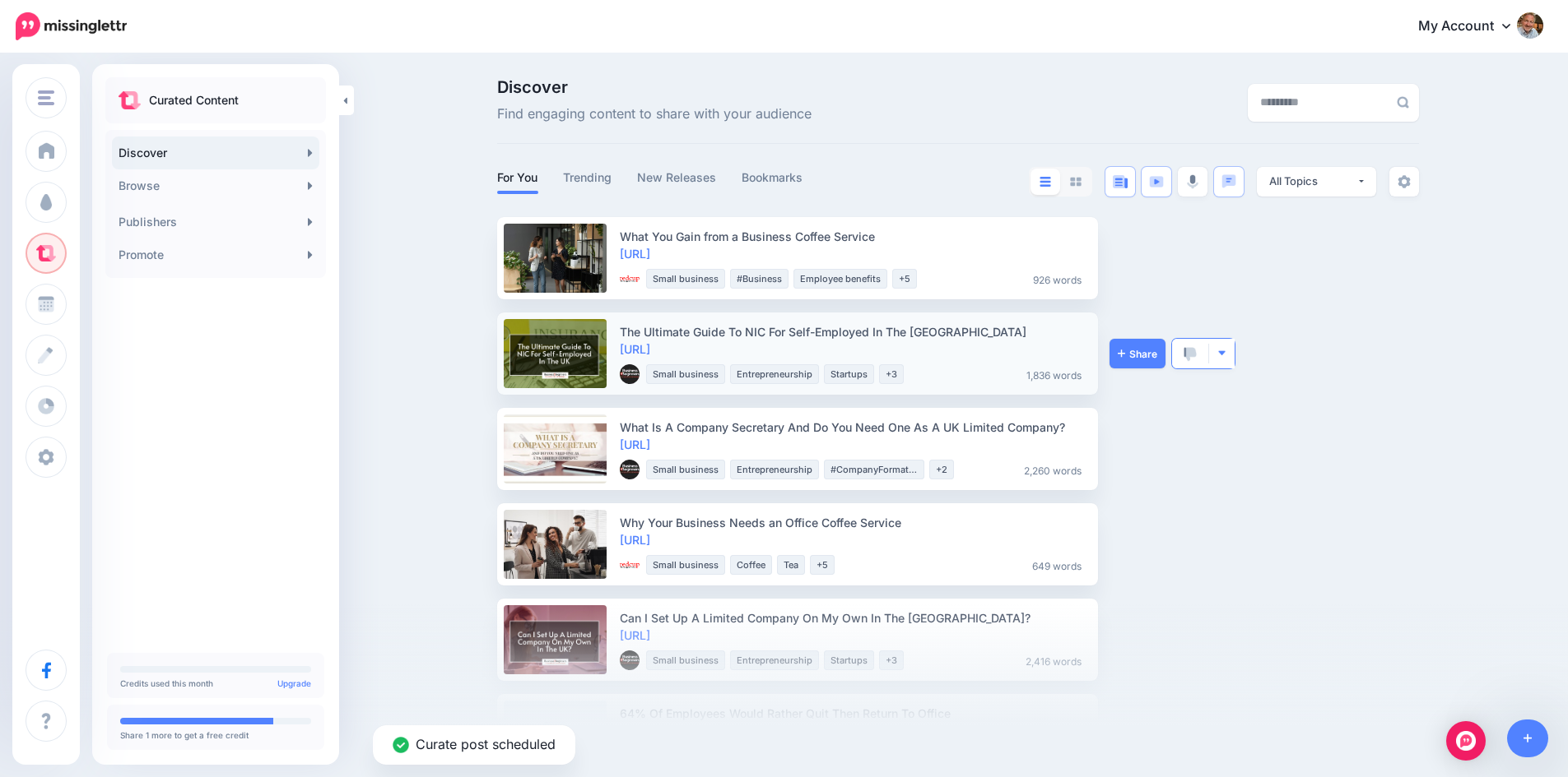
click at [1226, 351] on img "button" at bounding box center [1222, 353] width 9 height 9
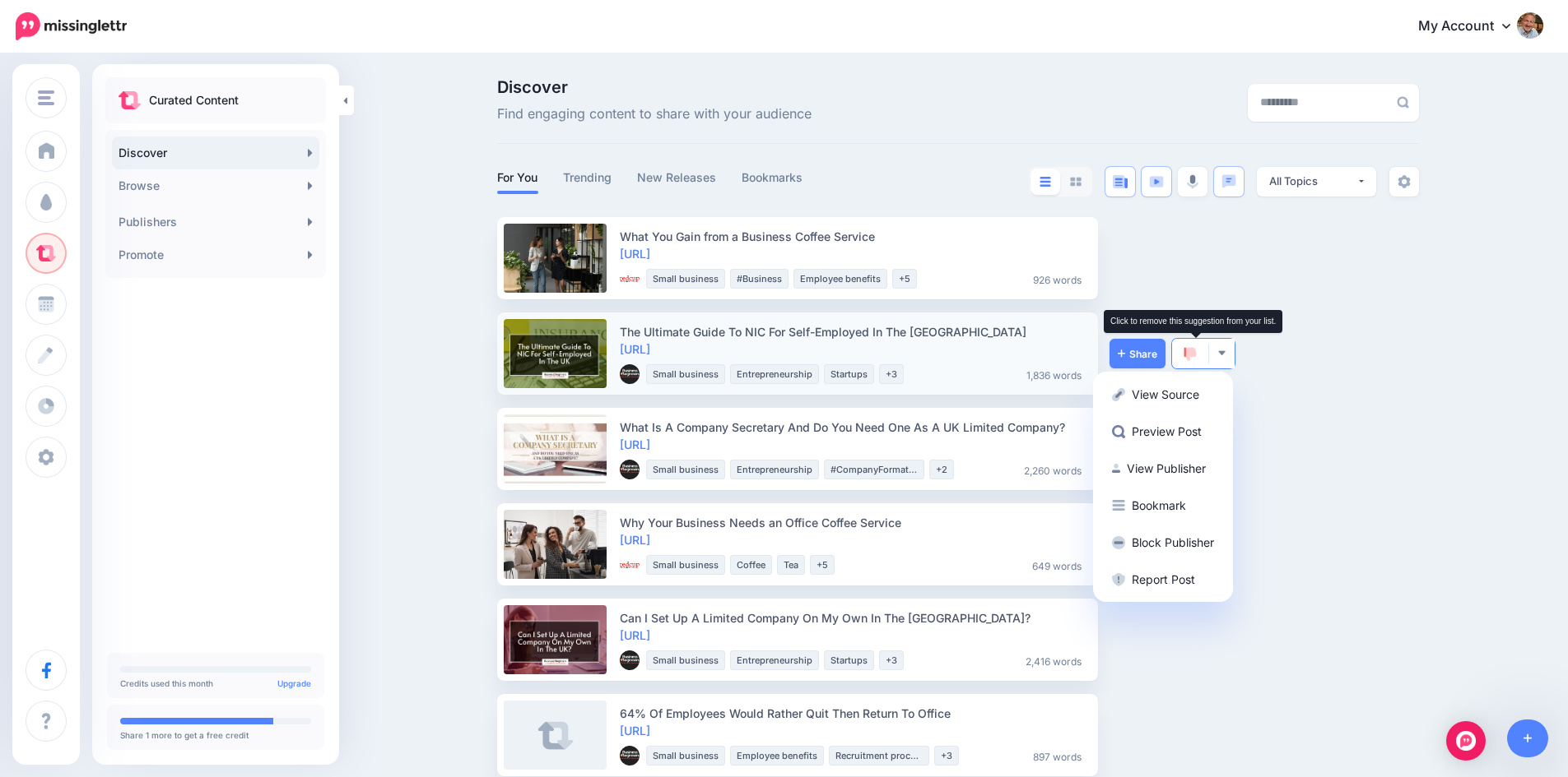
click at [1190, 350] on img at bounding box center [1189, 354] width 13 height 15
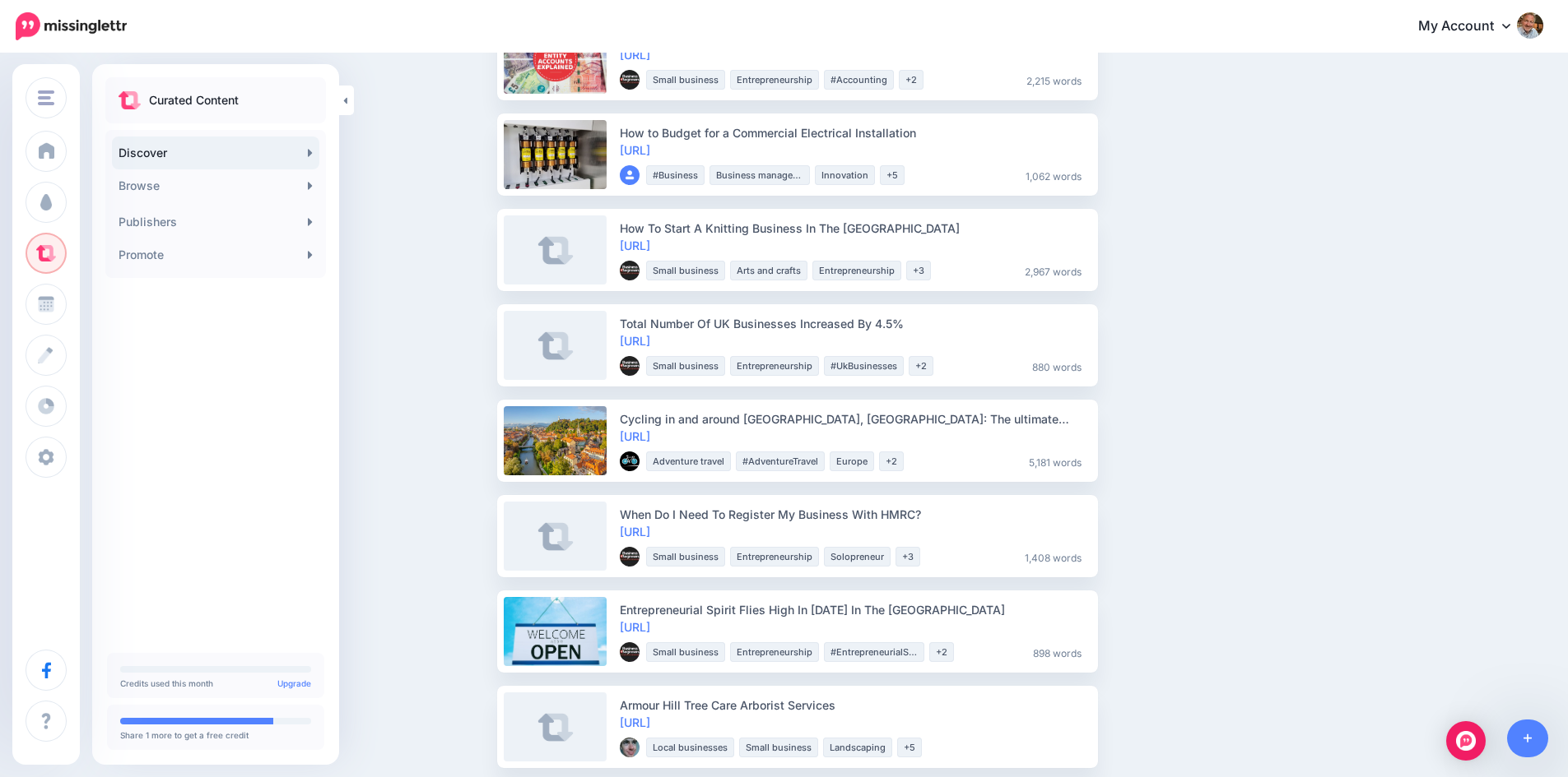
scroll to position [795, 0]
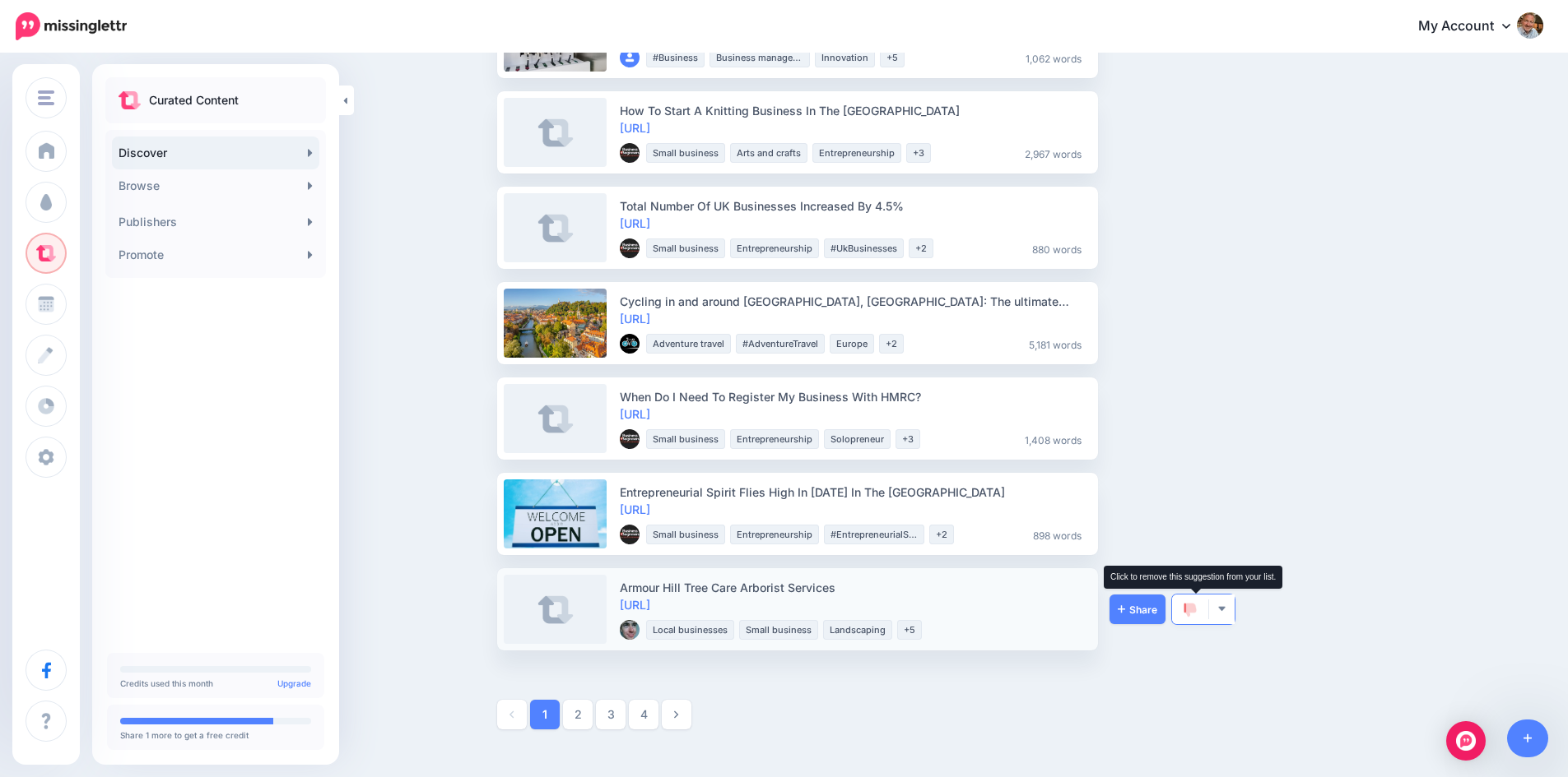
click at [1196, 607] on img at bounding box center [1189, 610] width 13 height 15
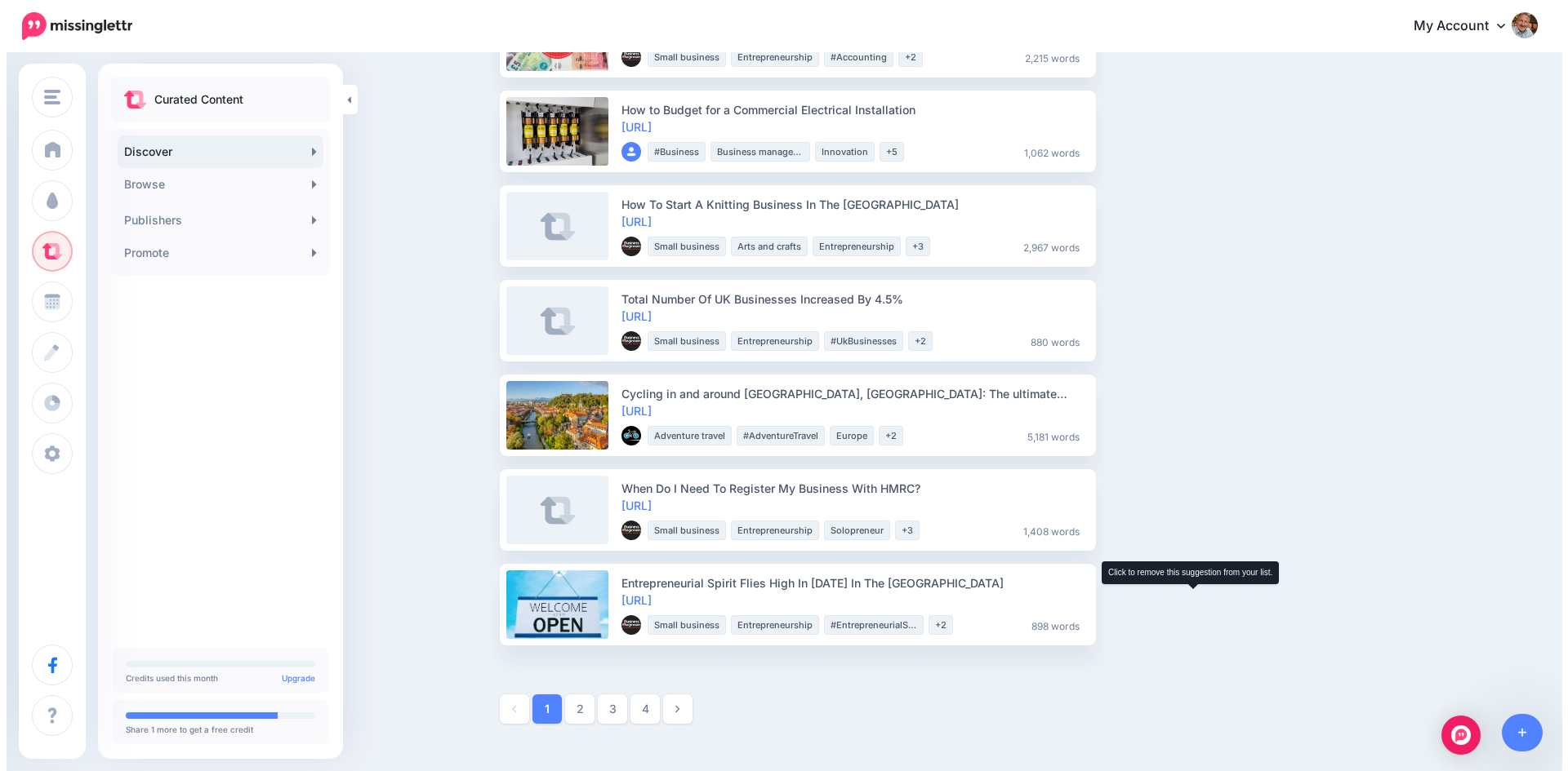
scroll to position [693, 0]
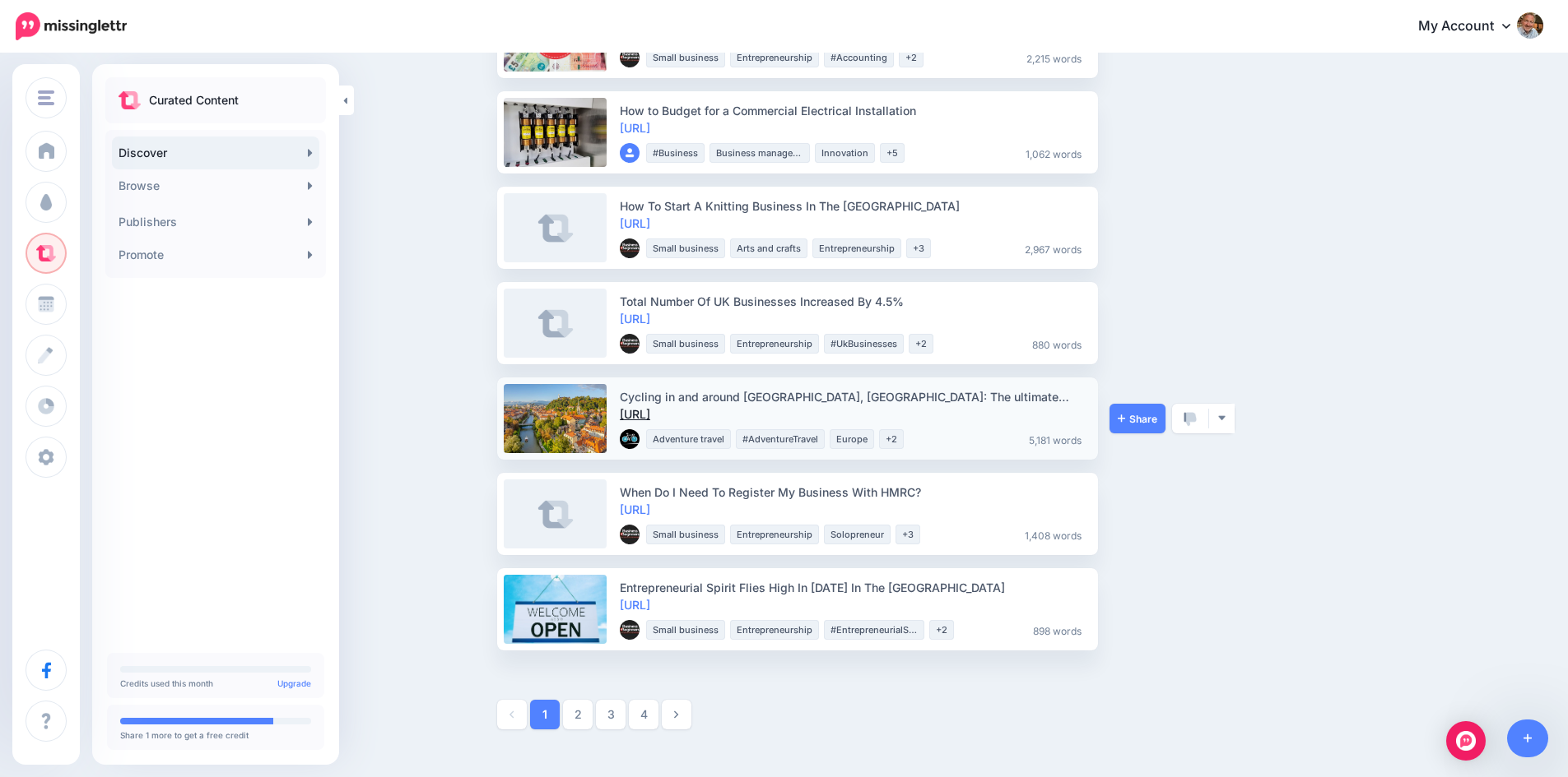
click at [650, 414] on link "https://lttr.ai/Aio1p" at bounding box center [634, 414] width 31 height 14
click at [1141, 417] on span "Share" at bounding box center [1137, 419] width 40 height 11
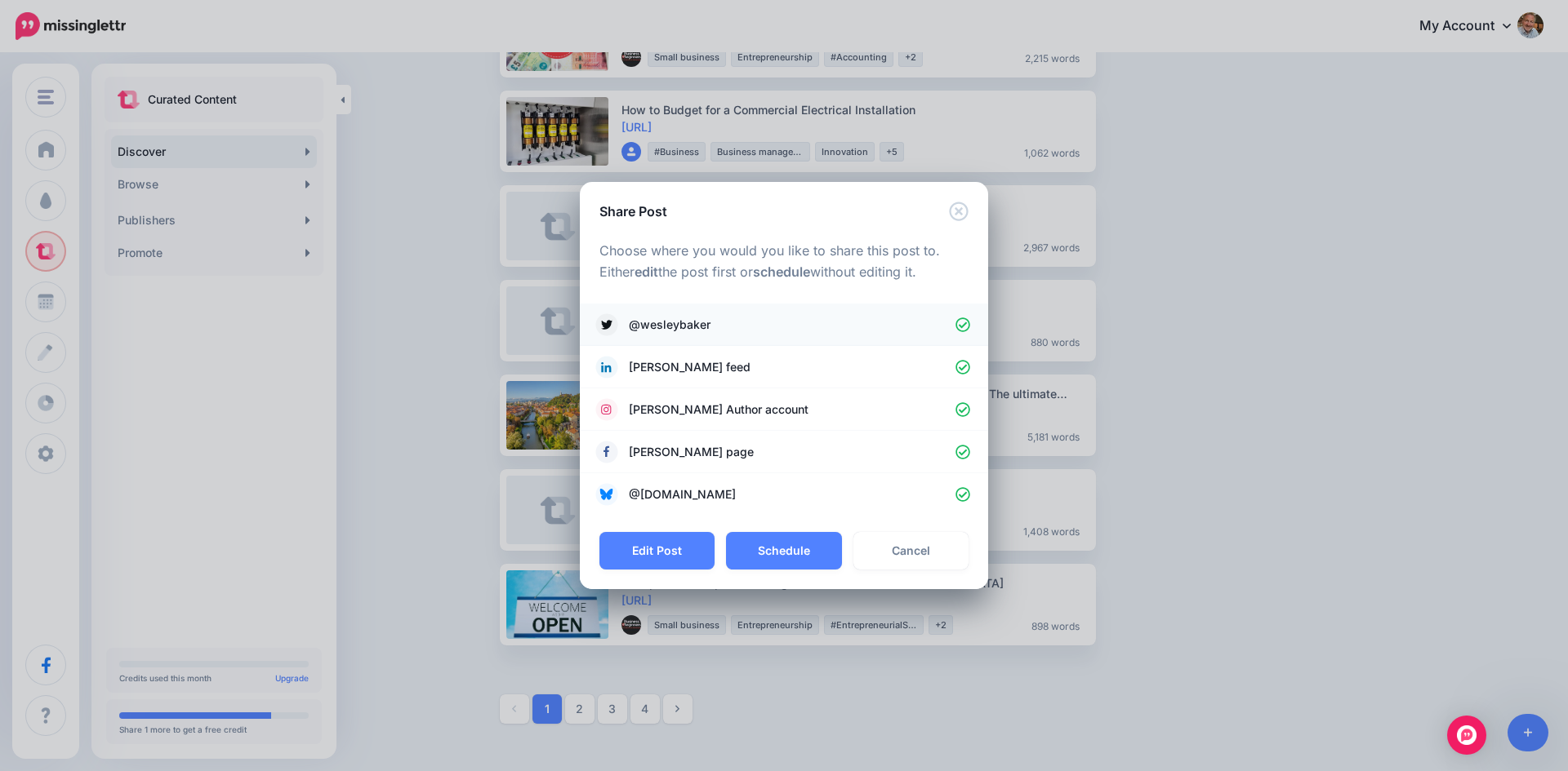
click at [963, 325] on icon at bounding box center [962, 324] width 15 height 15
click at [963, 407] on icon at bounding box center [963, 410] width 16 height 16
click at [782, 549] on button "Schedule" at bounding box center [784, 551] width 115 height 37
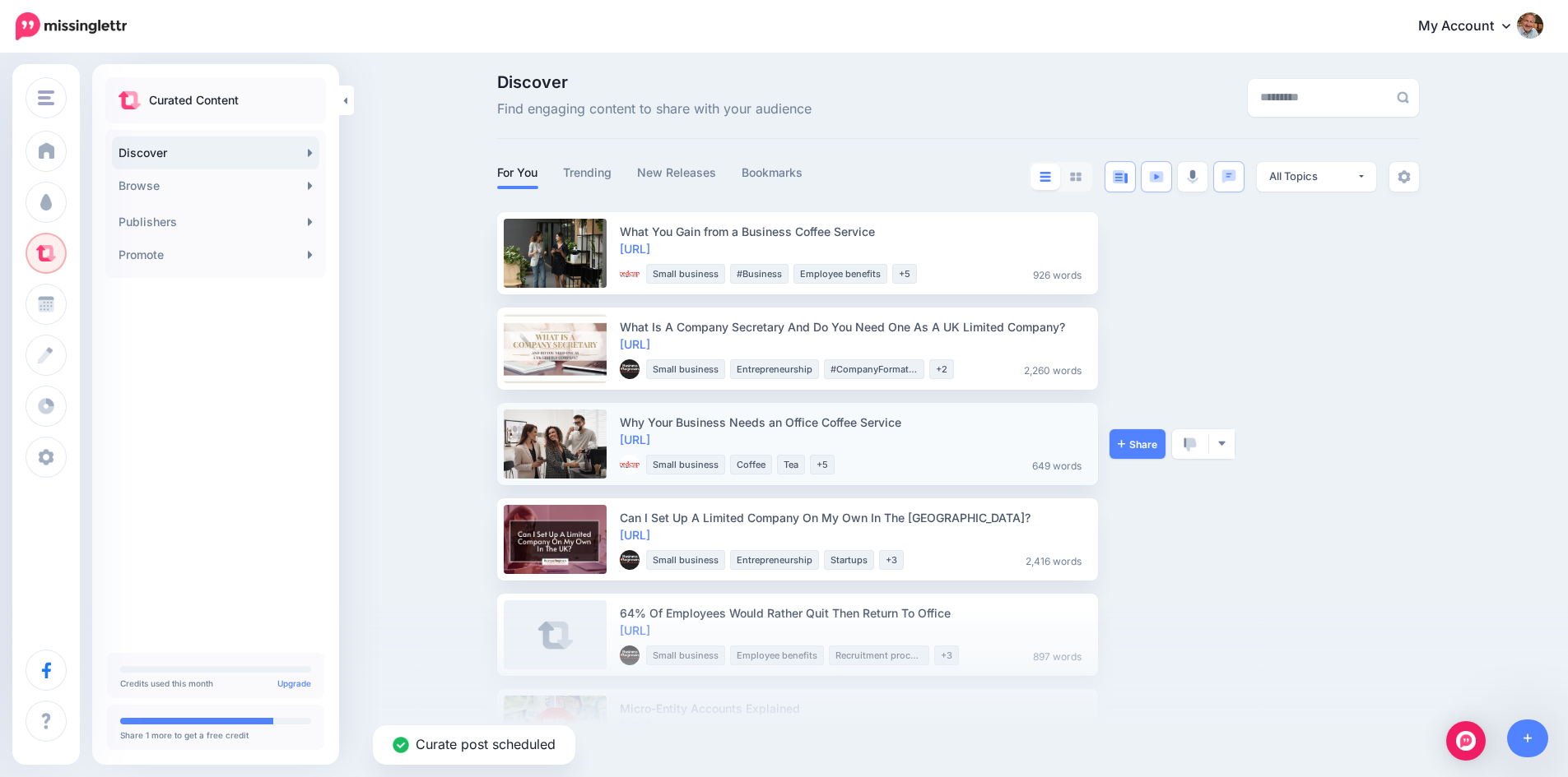
scroll to position [0, 0]
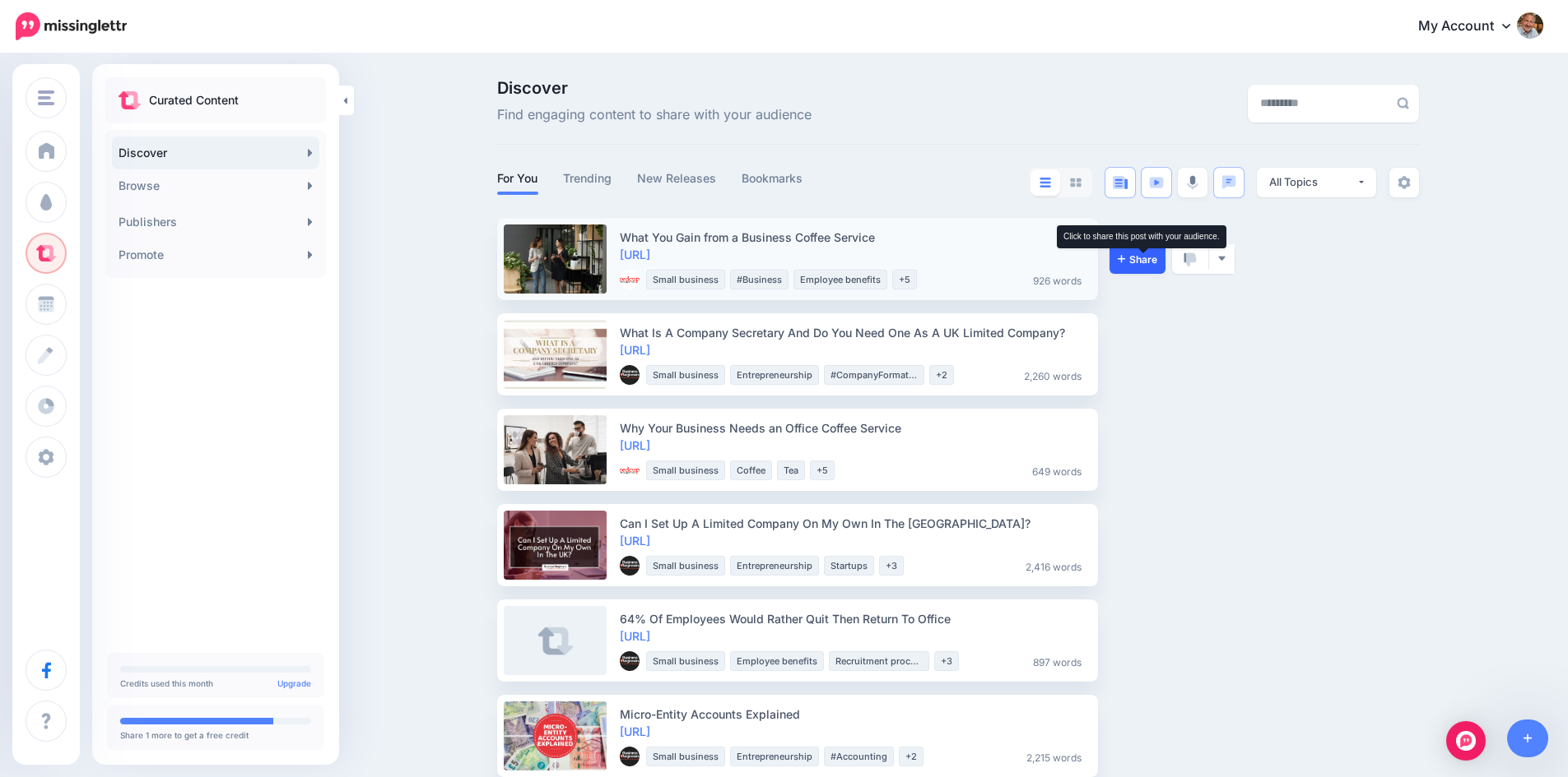
click at [1144, 259] on span "Share" at bounding box center [1137, 259] width 40 height 11
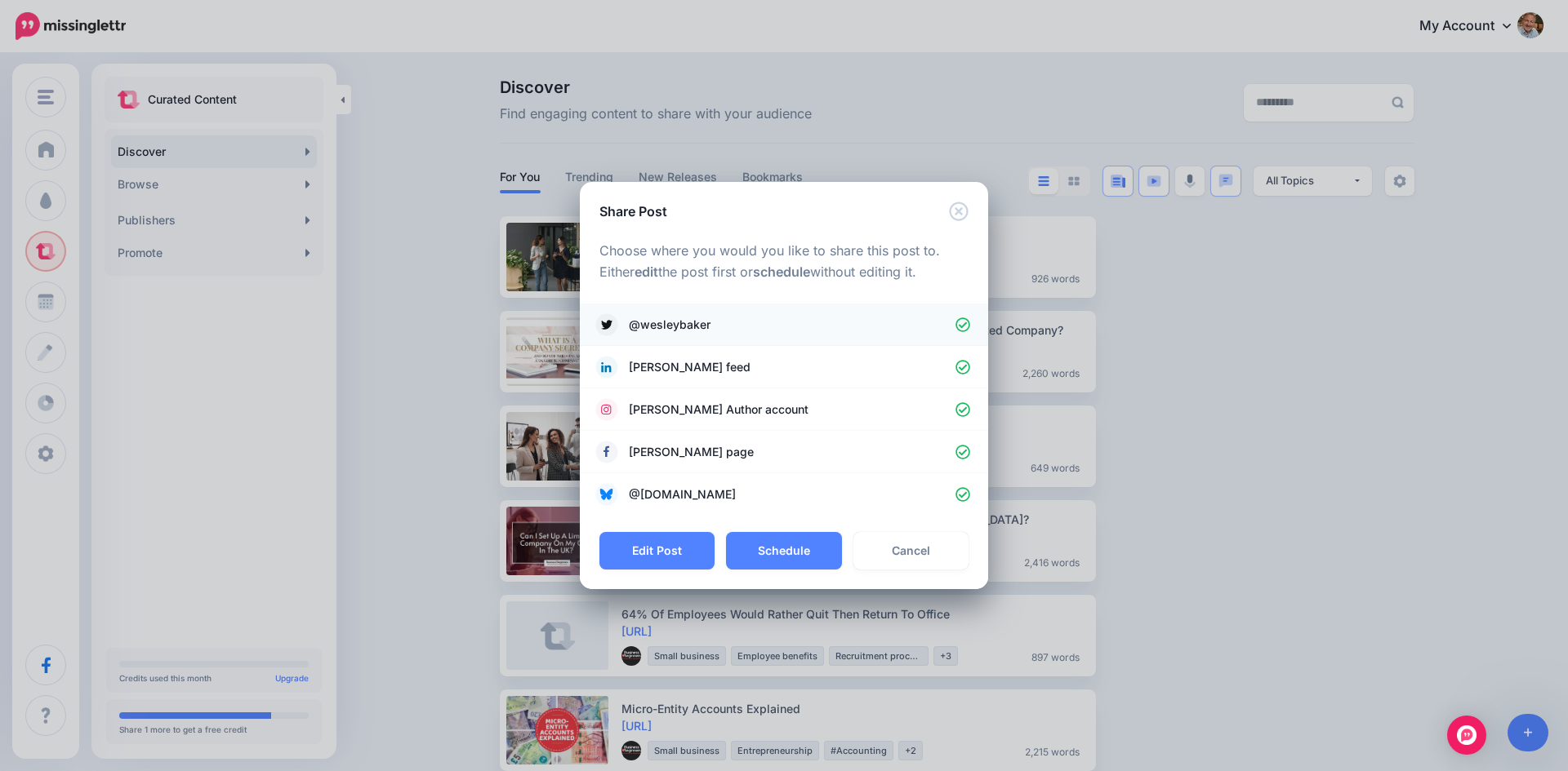
click at [967, 322] on icon at bounding box center [962, 324] width 15 height 15
click at [961, 407] on icon at bounding box center [963, 410] width 16 height 16
click at [784, 544] on button "Schedule" at bounding box center [784, 551] width 115 height 37
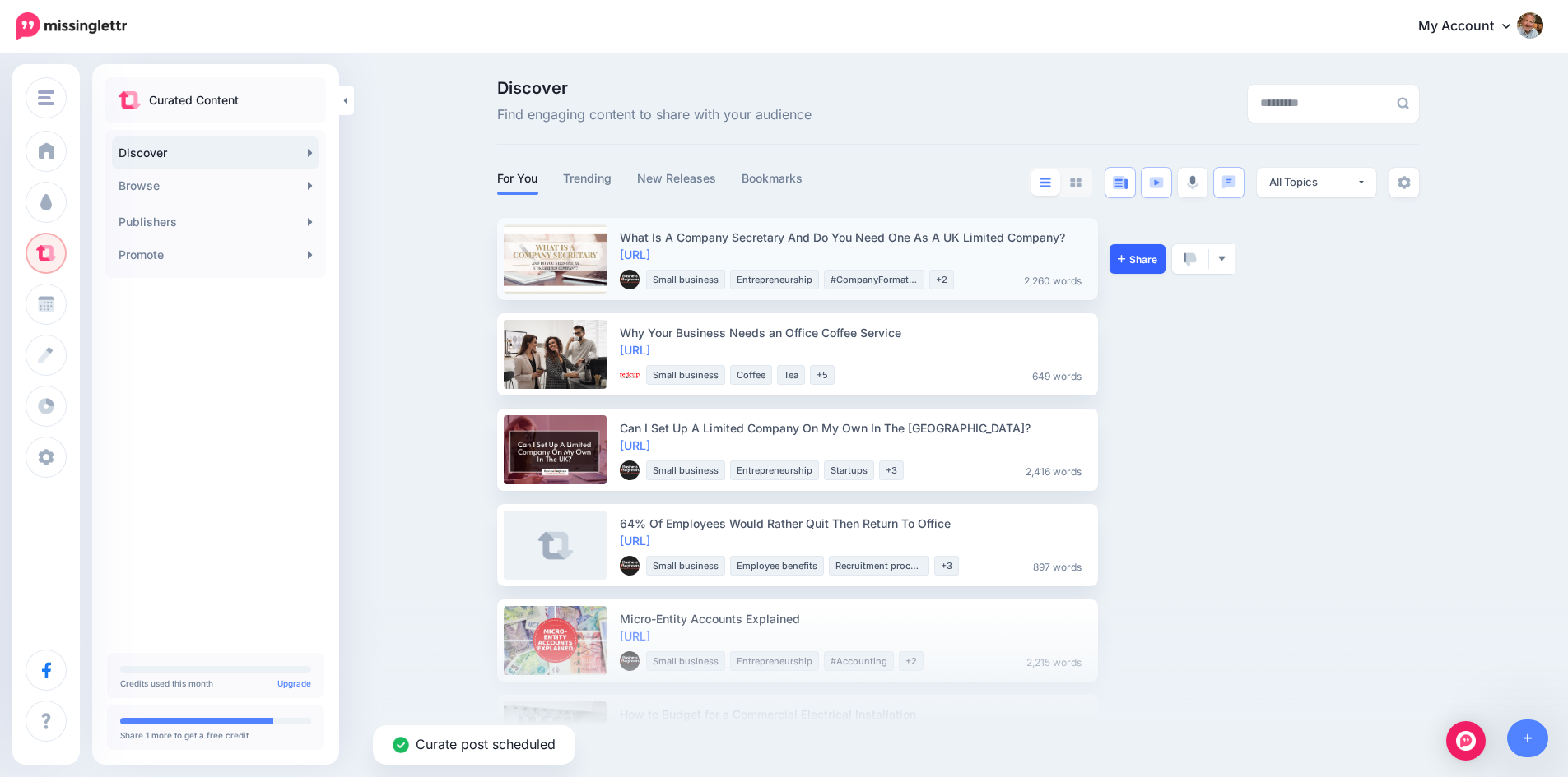
click at [1135, 252] on link "Share" at bounding box center [1138, 259] width 56 height 30
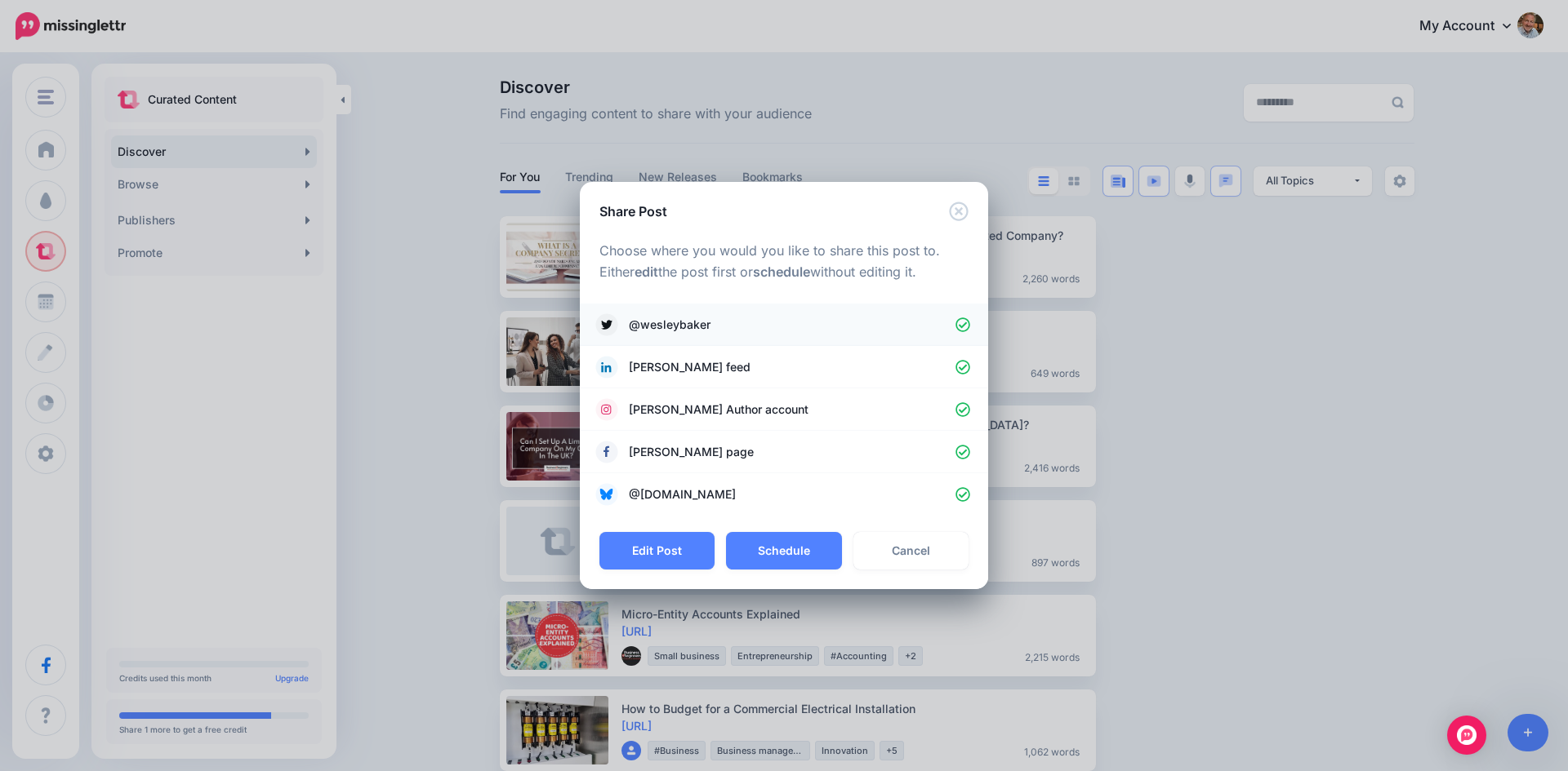
click at [966, 320] on icon at bounding box center [963, 325] width 16 height 16
click at [966, 409] on icon at bounding box center [962, 409] width 15 height 15
click at [962, 451] on icon at bounding box center [963, 453] width 16 height 16
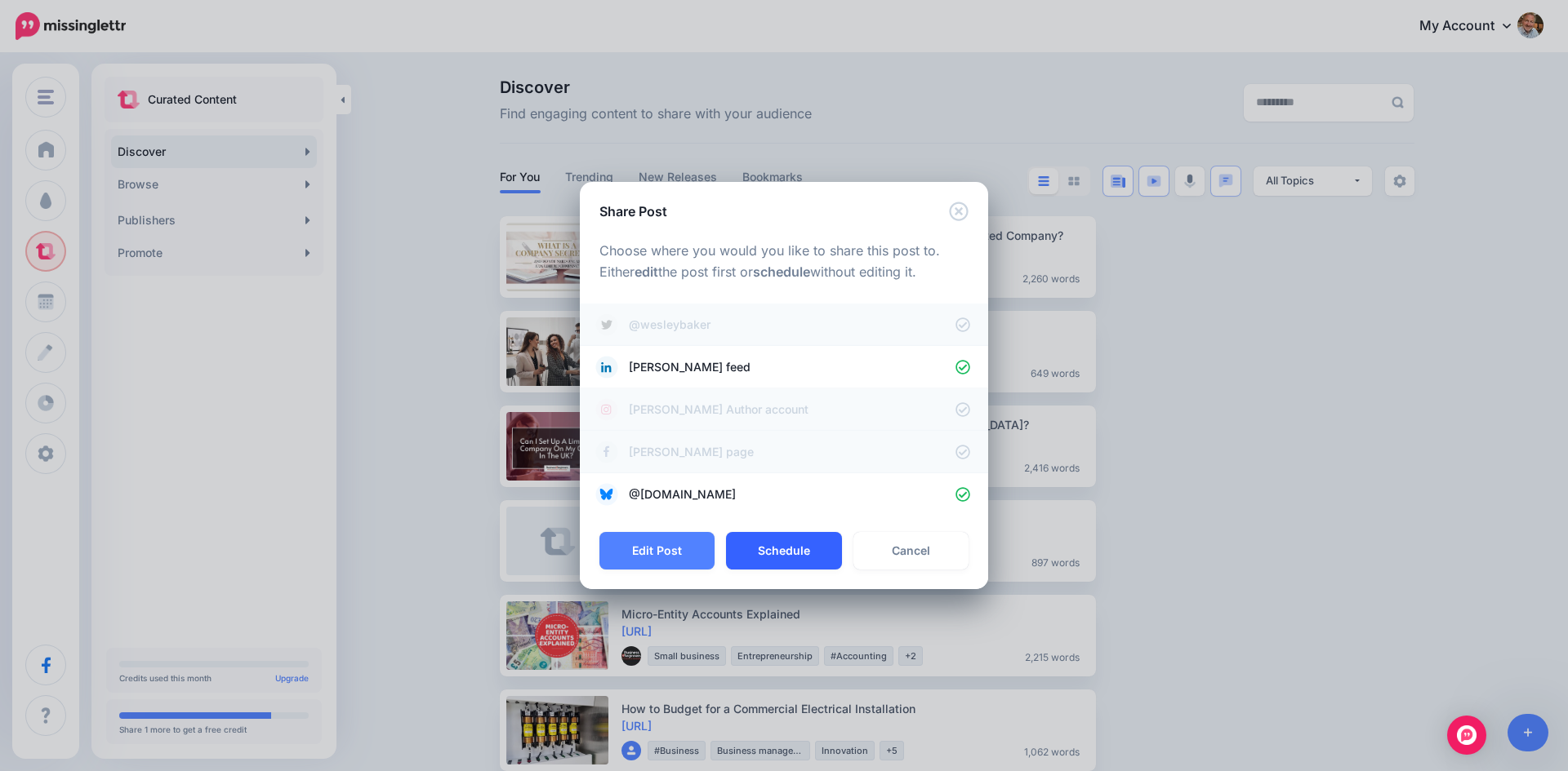
click at [796, 550] on button "Schedule" at bounding box center [784, 551] width 115 height 37
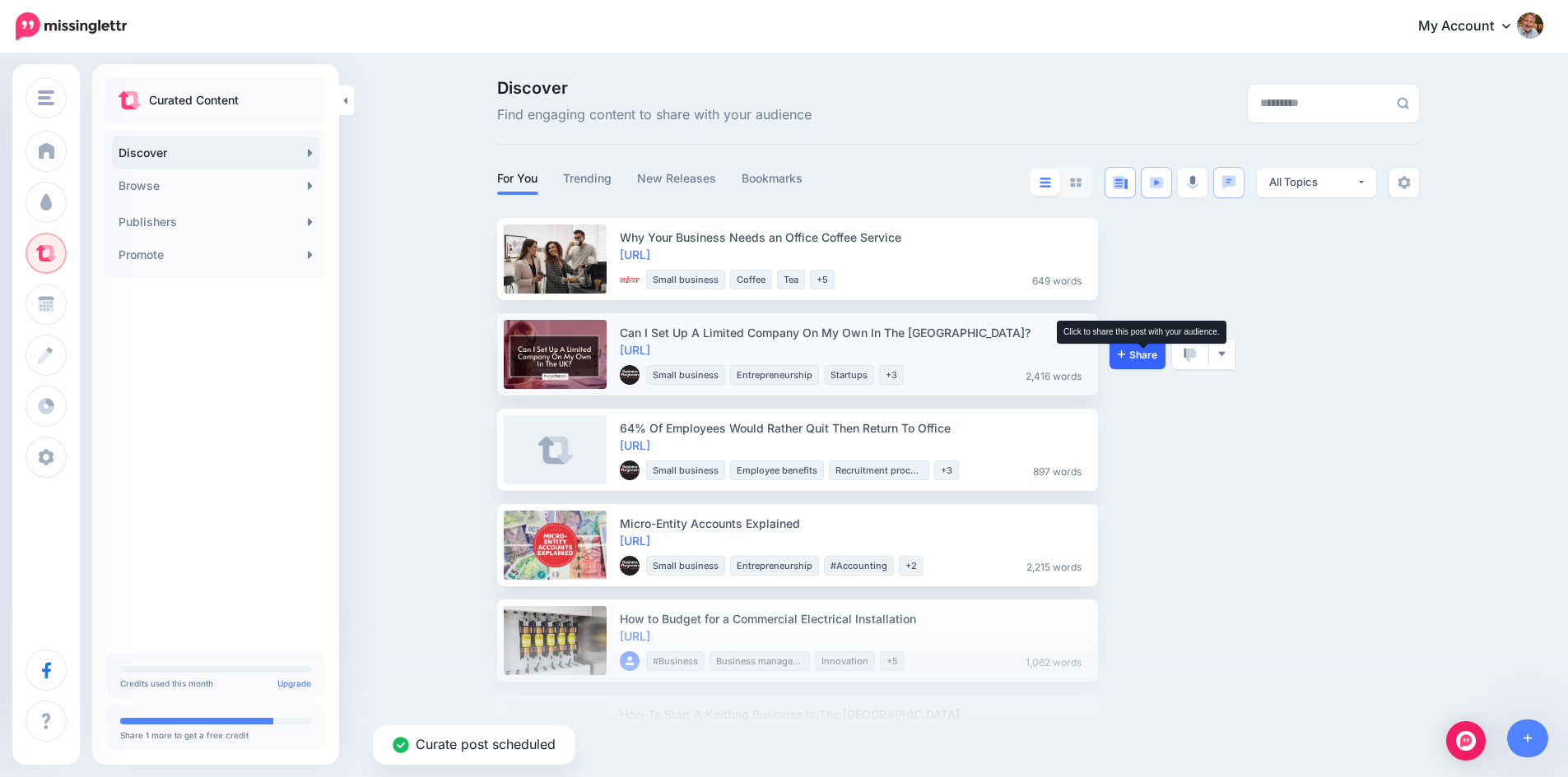
click at [1138, 354] on span "Share" at bounding box center [1137, 355] width 40 height 11
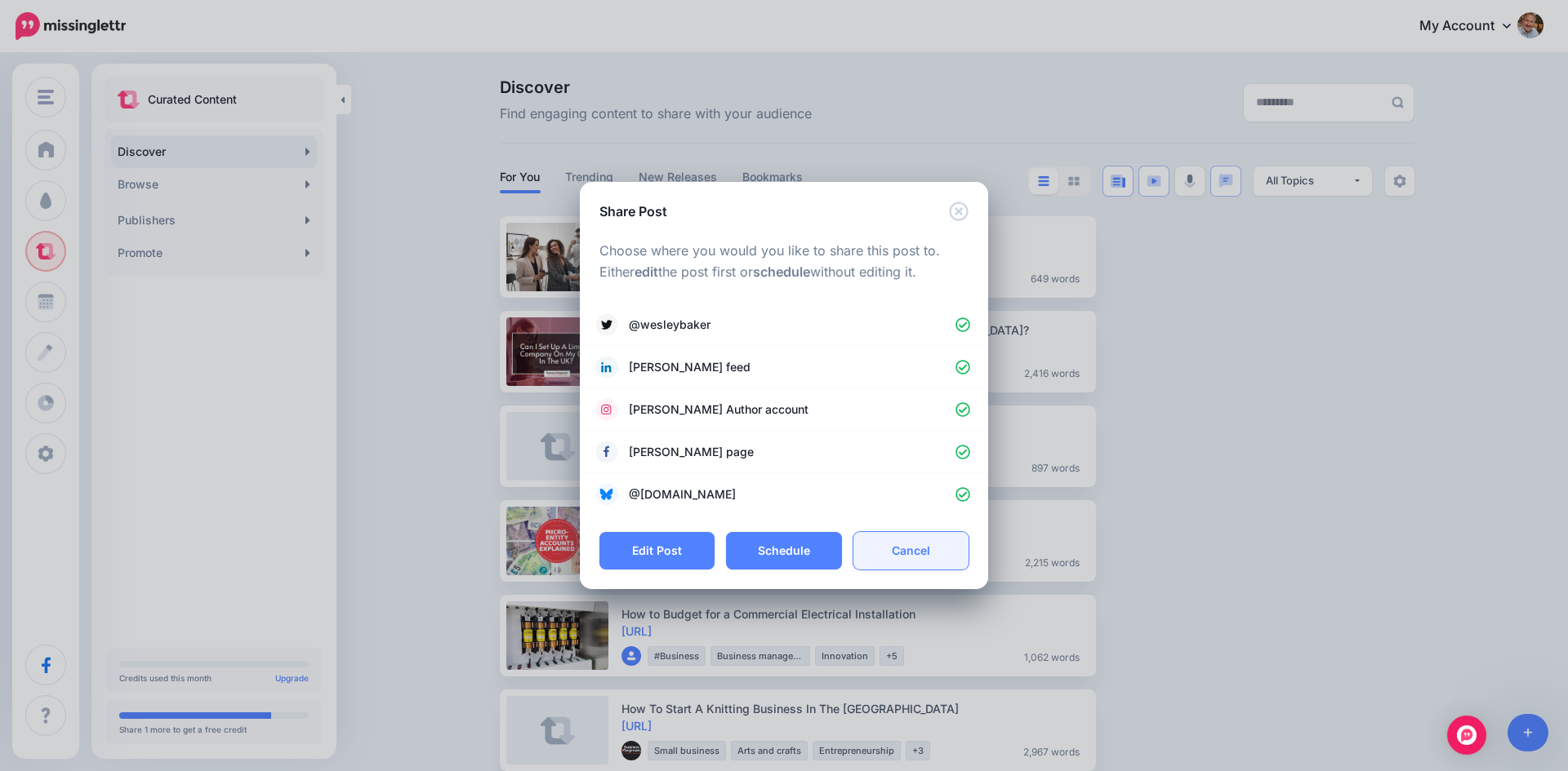
click at [904, 550] on link "Cancel" at bounding box center [911, 551] width 115 height 37
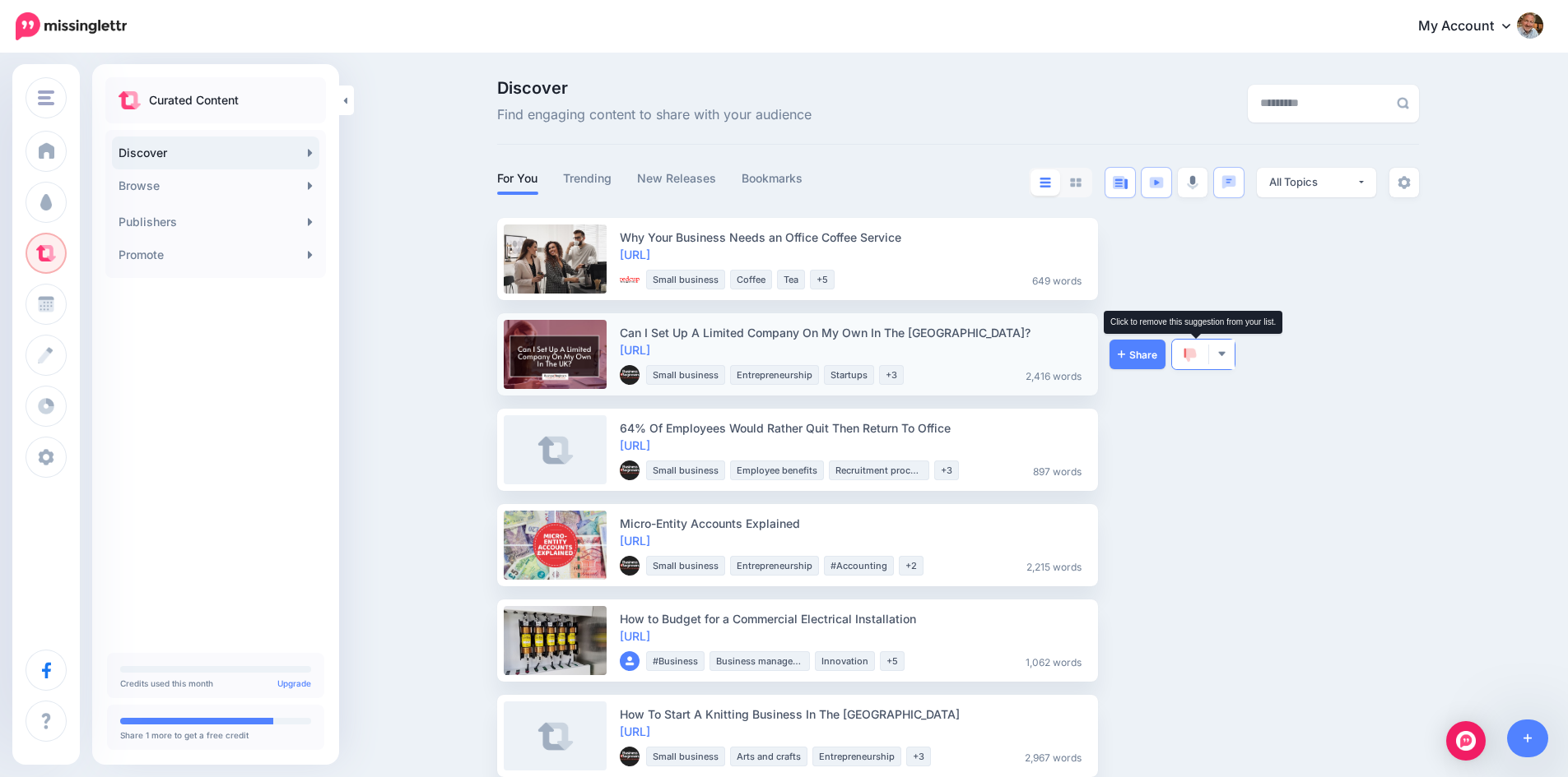
click at [1196, 359] on img at bounding box center [1189, 355] width 13 height 15
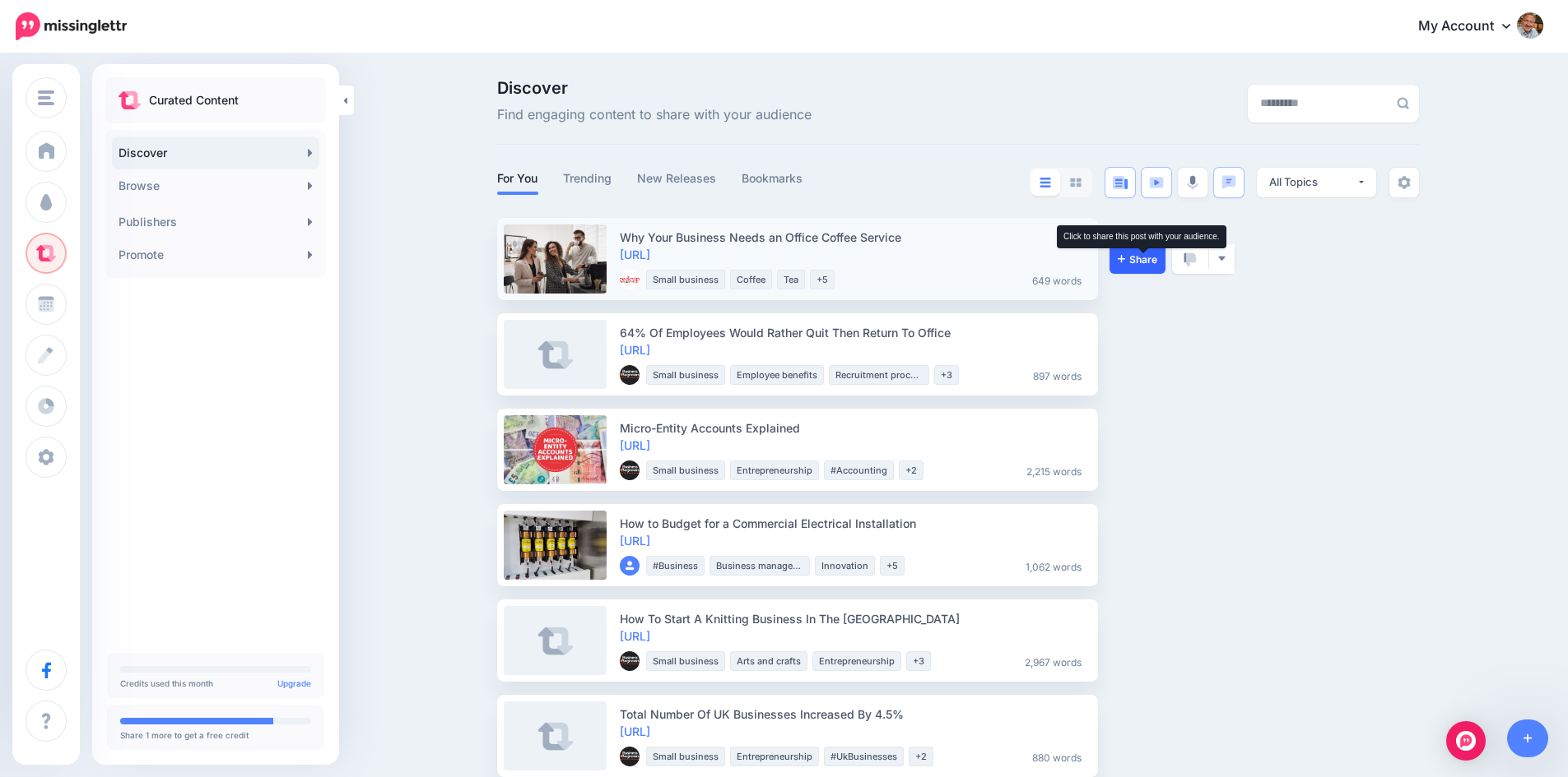
click at [1140, 259] on span "Share" at bounding box center [1137, 259] width 40 height 11
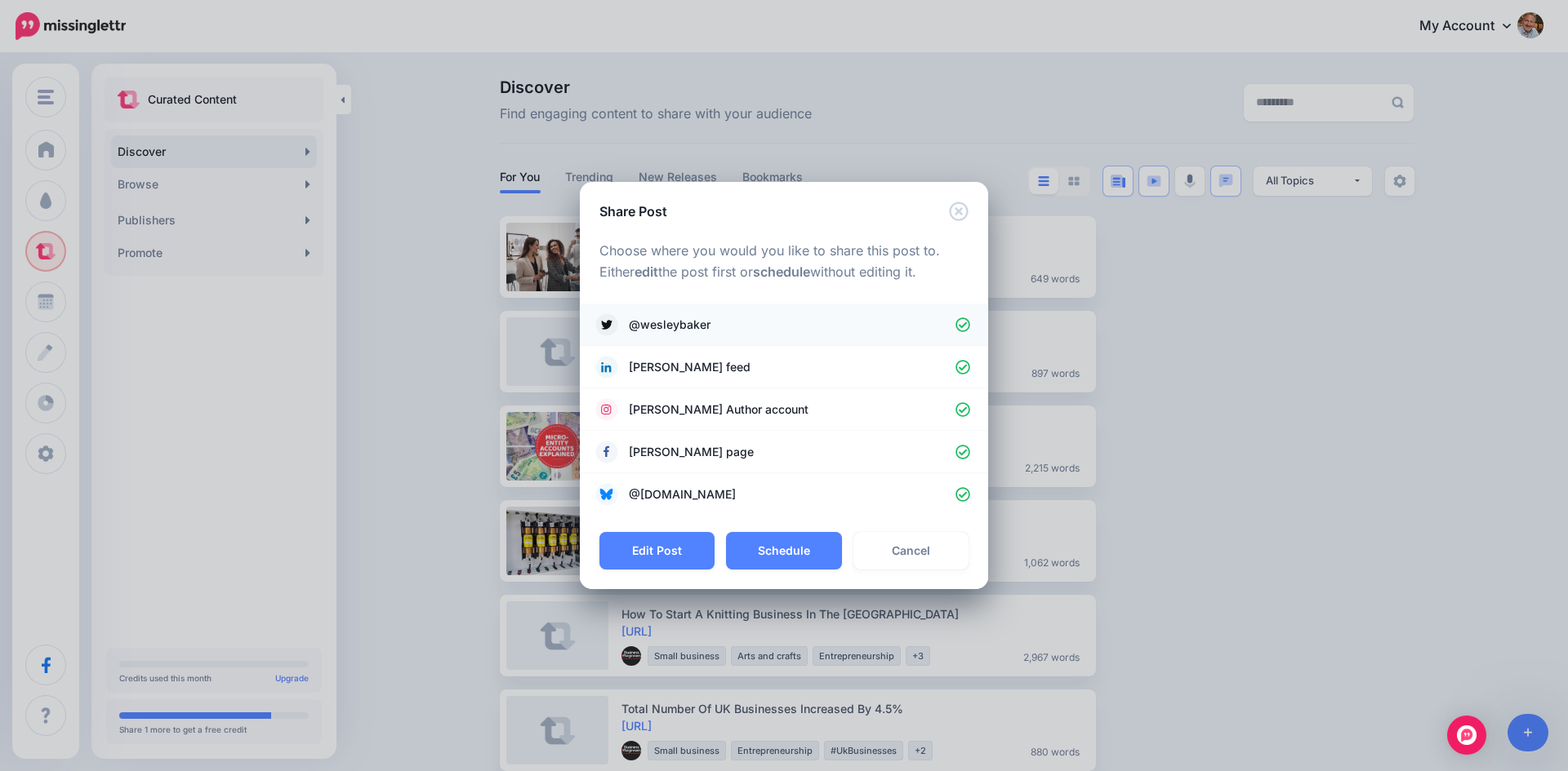
click at [967, 318] on icon at bounding box center [963, 325] width 16 height 16
click at [965, 406] on icon at bounding box center [963, 410] width 16 height 16
click at [794, 550] on button "Schedule" at bounding box center [784, 551] width 115 height 37
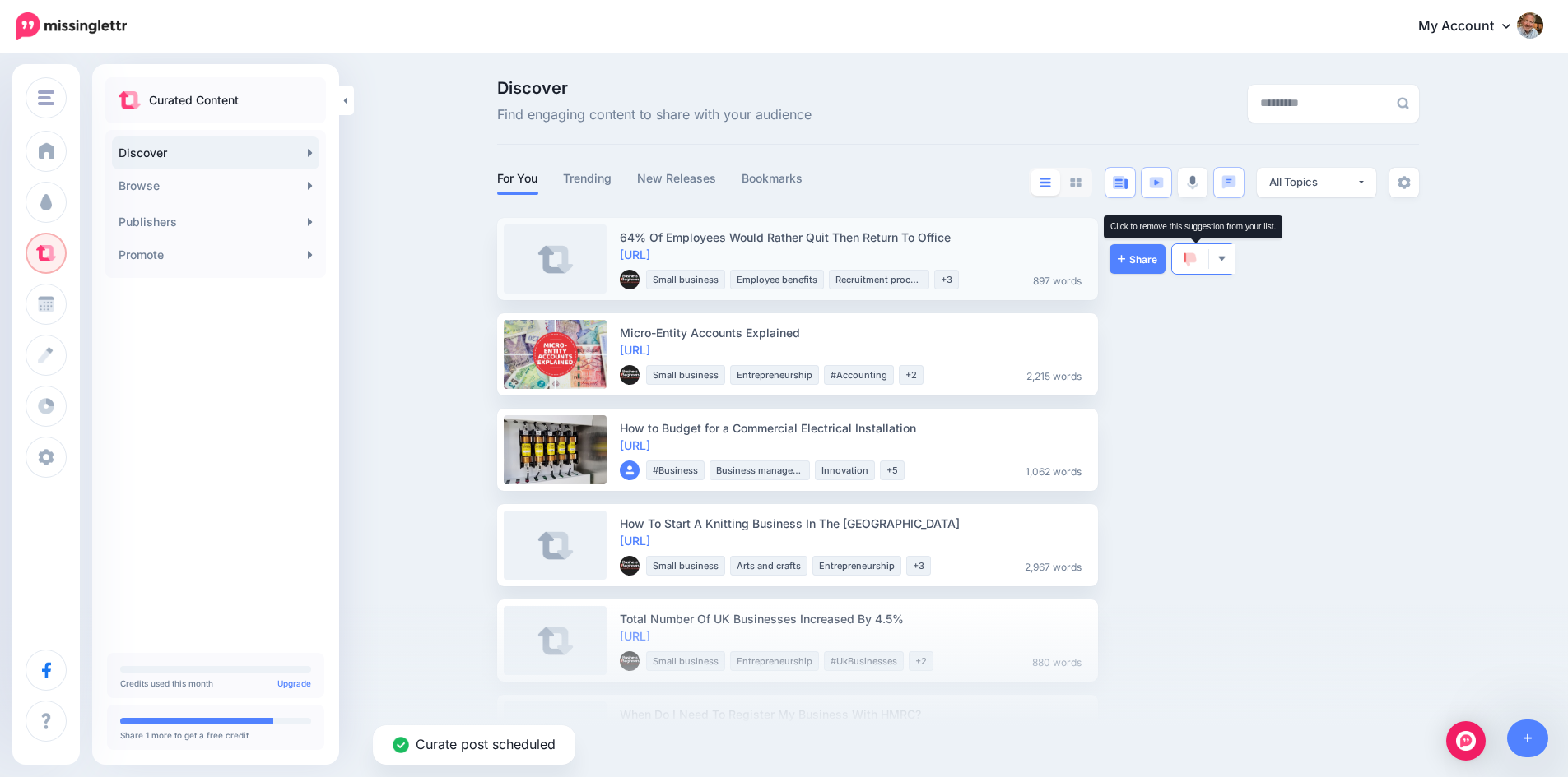
click at [1196, 255] on img at bounding box center [1189, 260] width 13 height 15
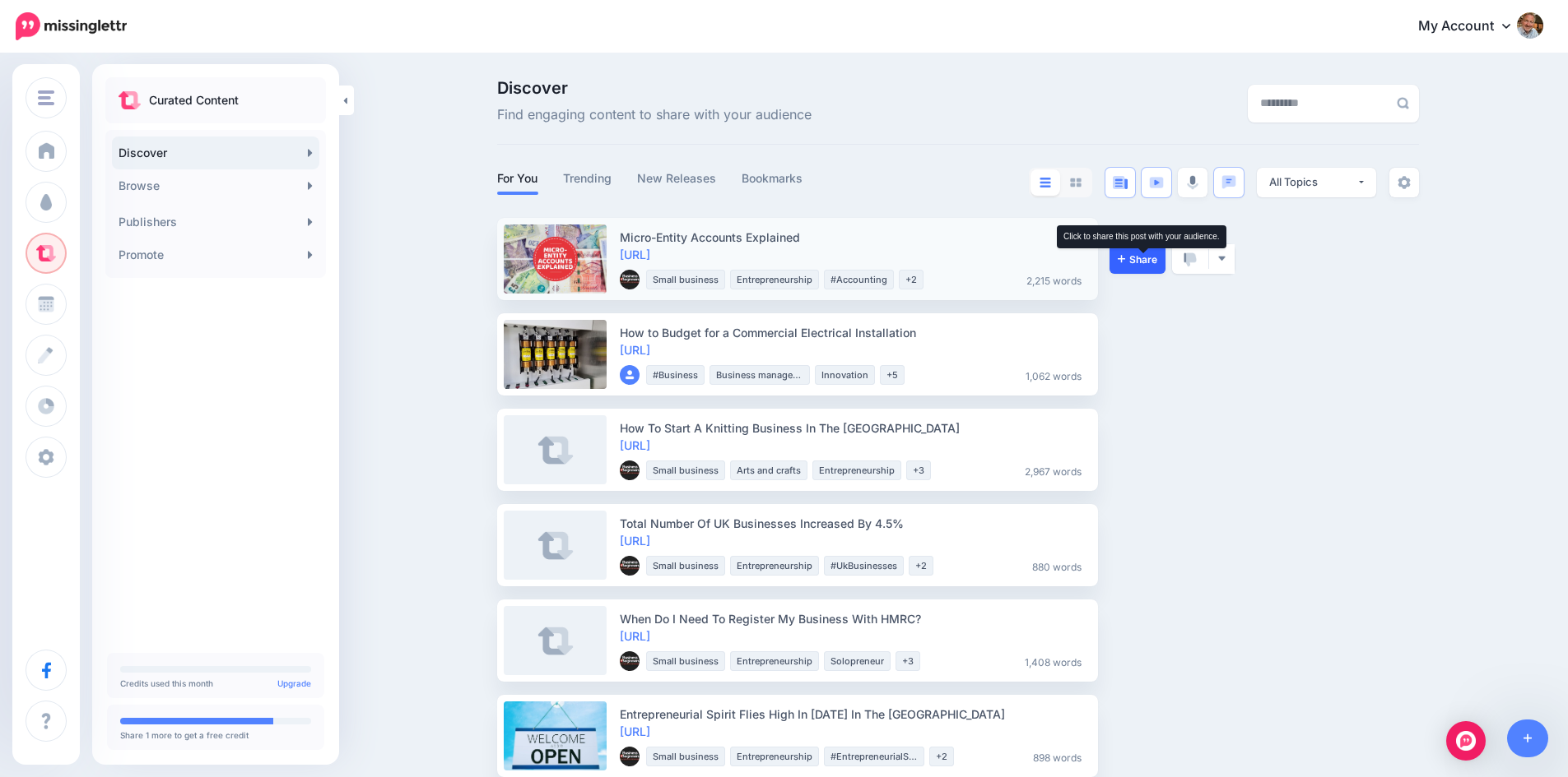
click at [1151, 260] on span "Share" at bounding box center [1137, 259] width 40 height 11
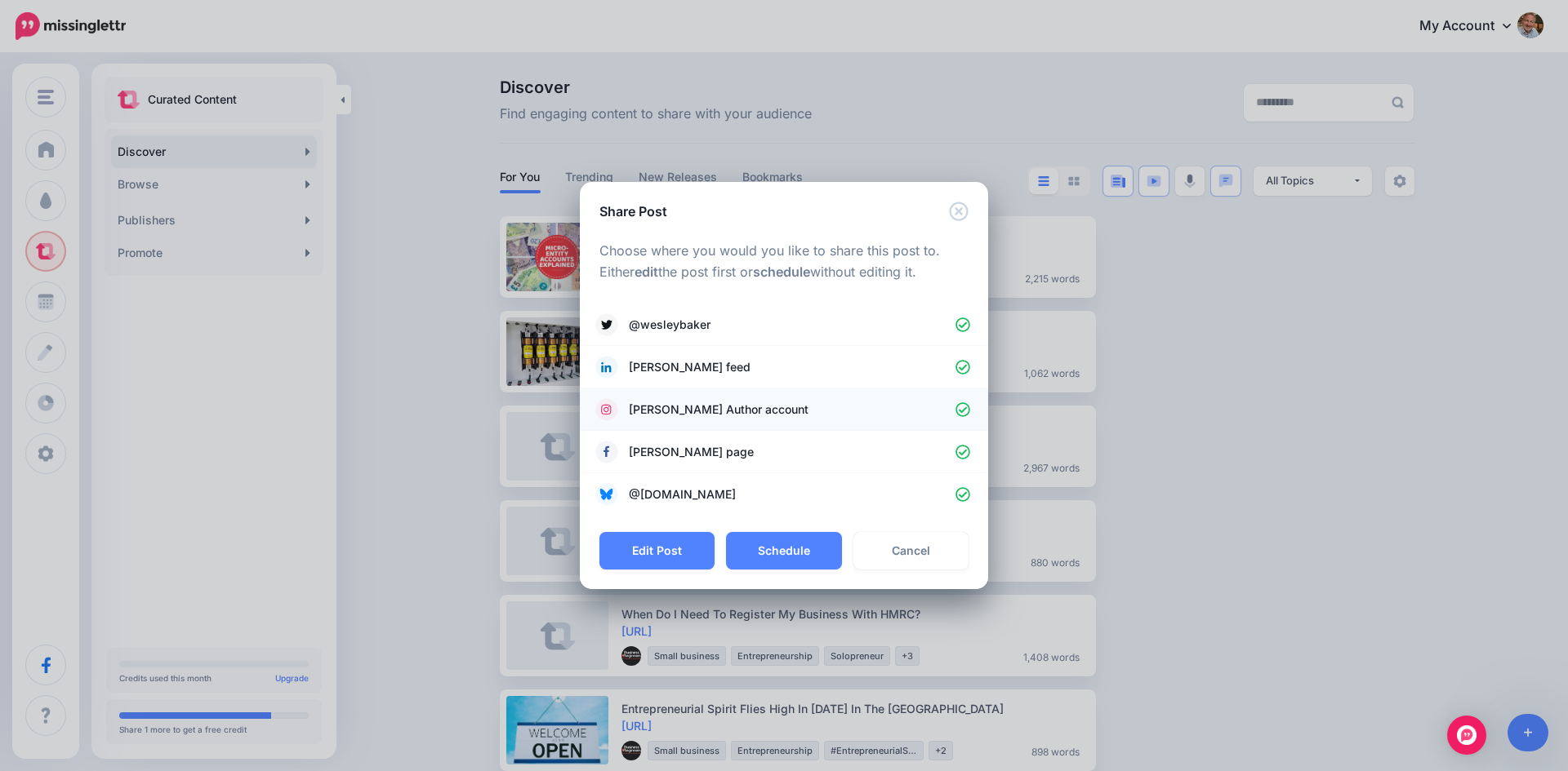
click at [963, 410] on icon at bounding box center [962, 409] width 15 height 15
click at [793, 551] on button "Schedule" at bounding box center [784, 551] width 115 height 37
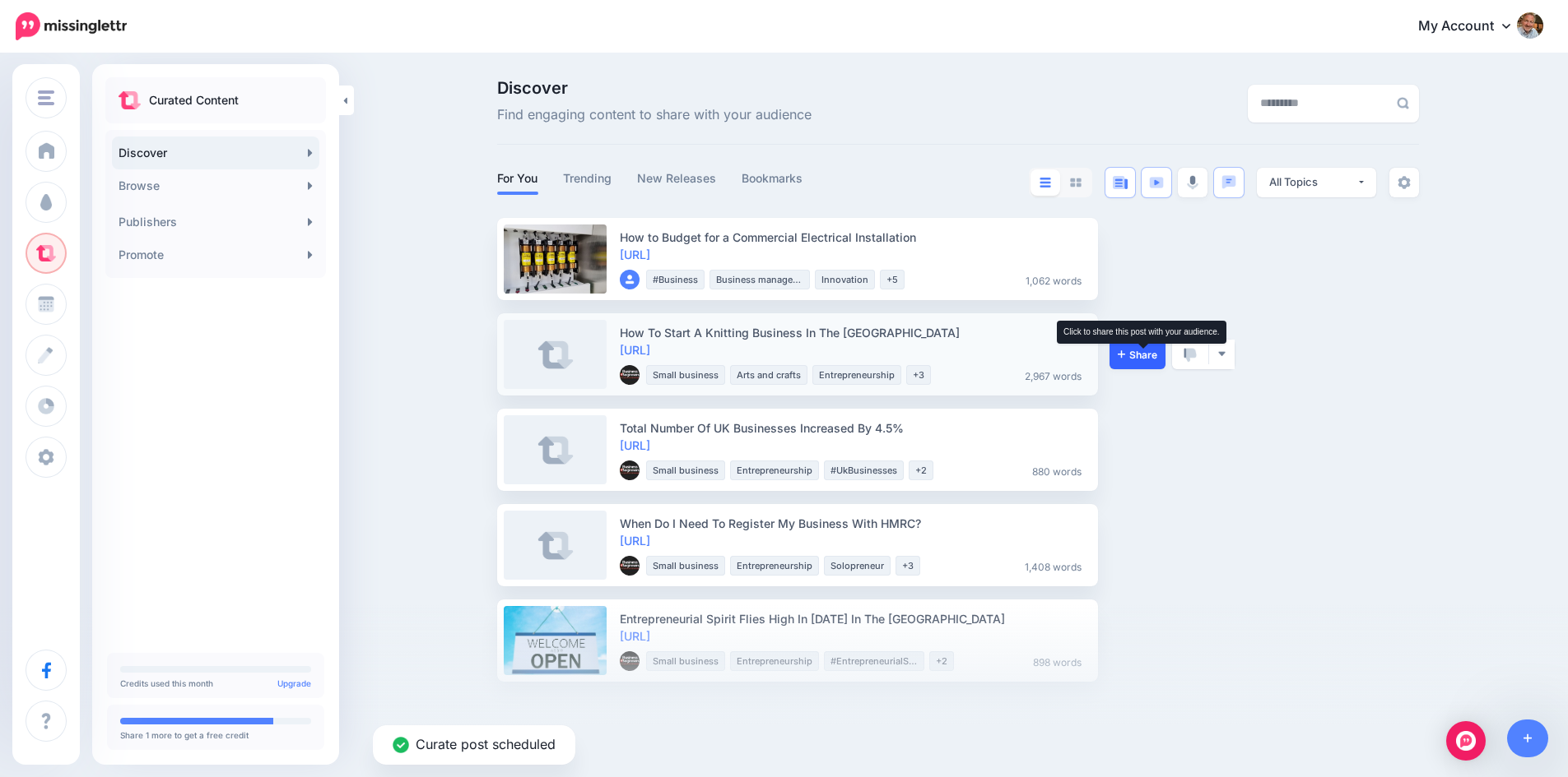
click at [1149, 355] on span "Share" at bounding box center [1137, 355] width 40 height 11
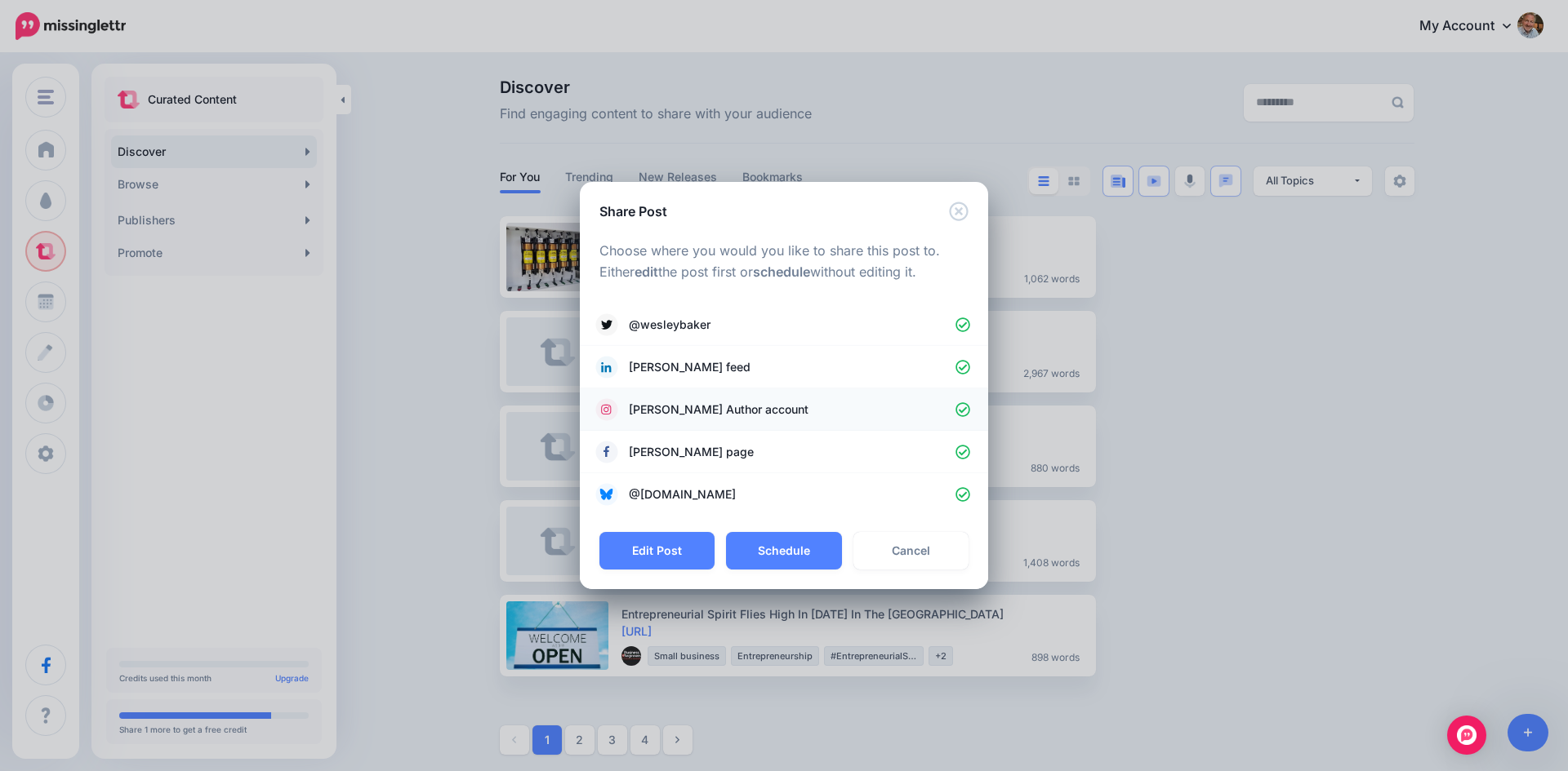
click at [960, 408] on icon at bounding box center [963, 410] width 16 height 16
click at [799, 551] on button "Schedule" at bounding box center [784, 551] width 115 height 37
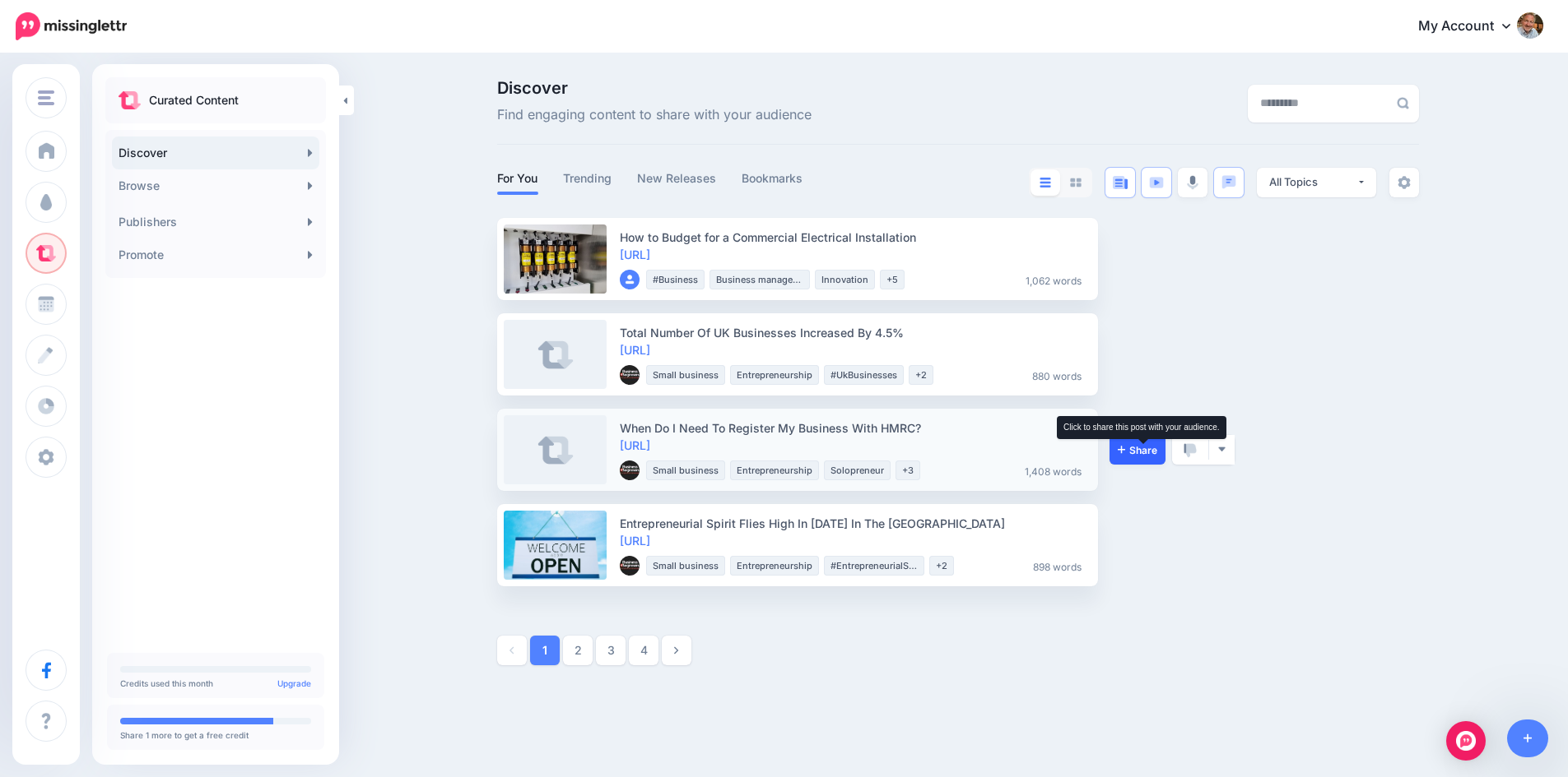
click at [1146, 452] on span "Share" at bounding box center [1137, 450] width 40 height 11
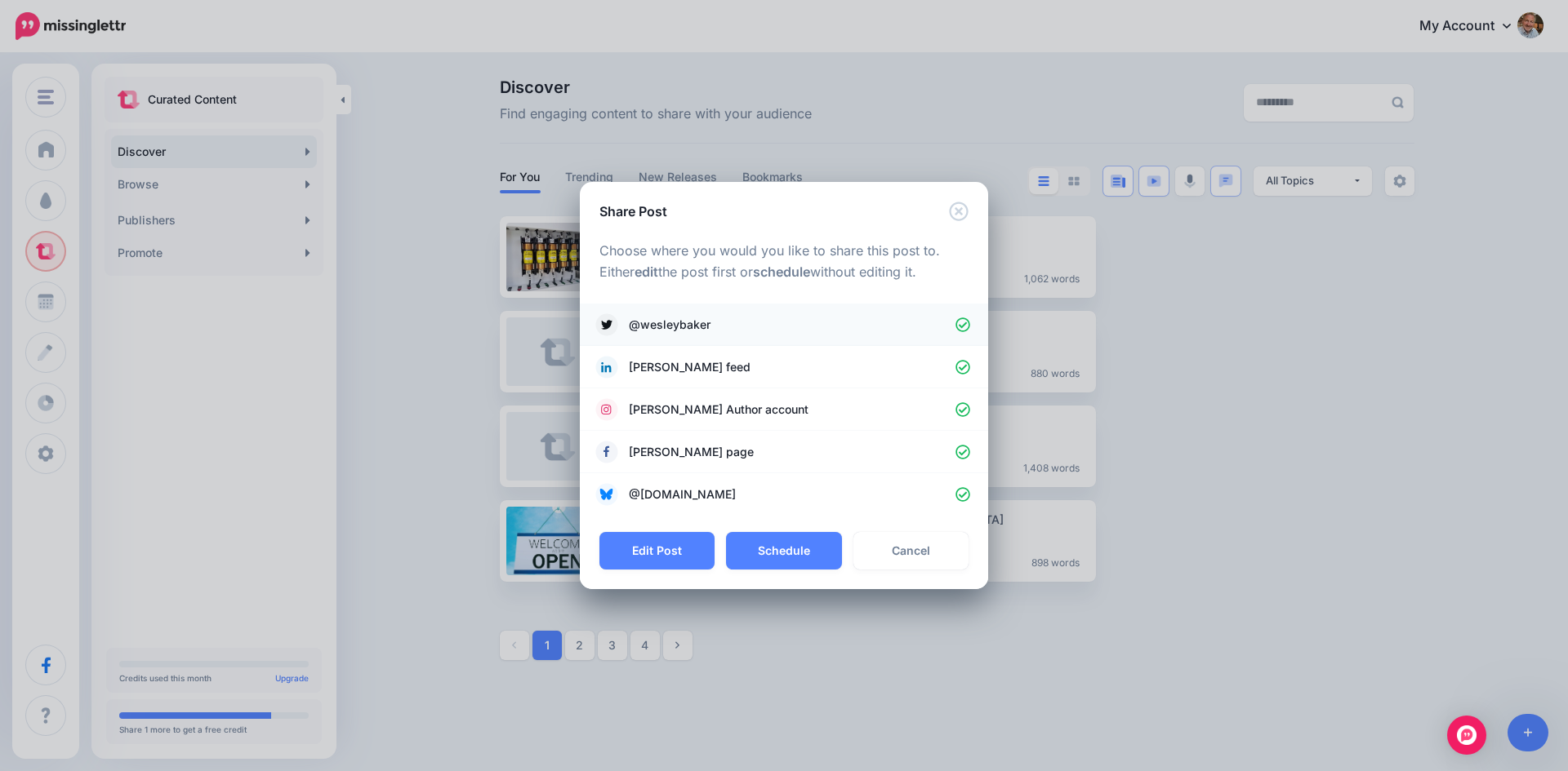
click at [963, 320] on icon at bounding box center [963, 325] width 16 height 16
click at [962, 411] on icon at bounding box center [962, 409] width 15 height 15
click at [962, 450] on icon at bounding box center [963, 453] width 16 height 16
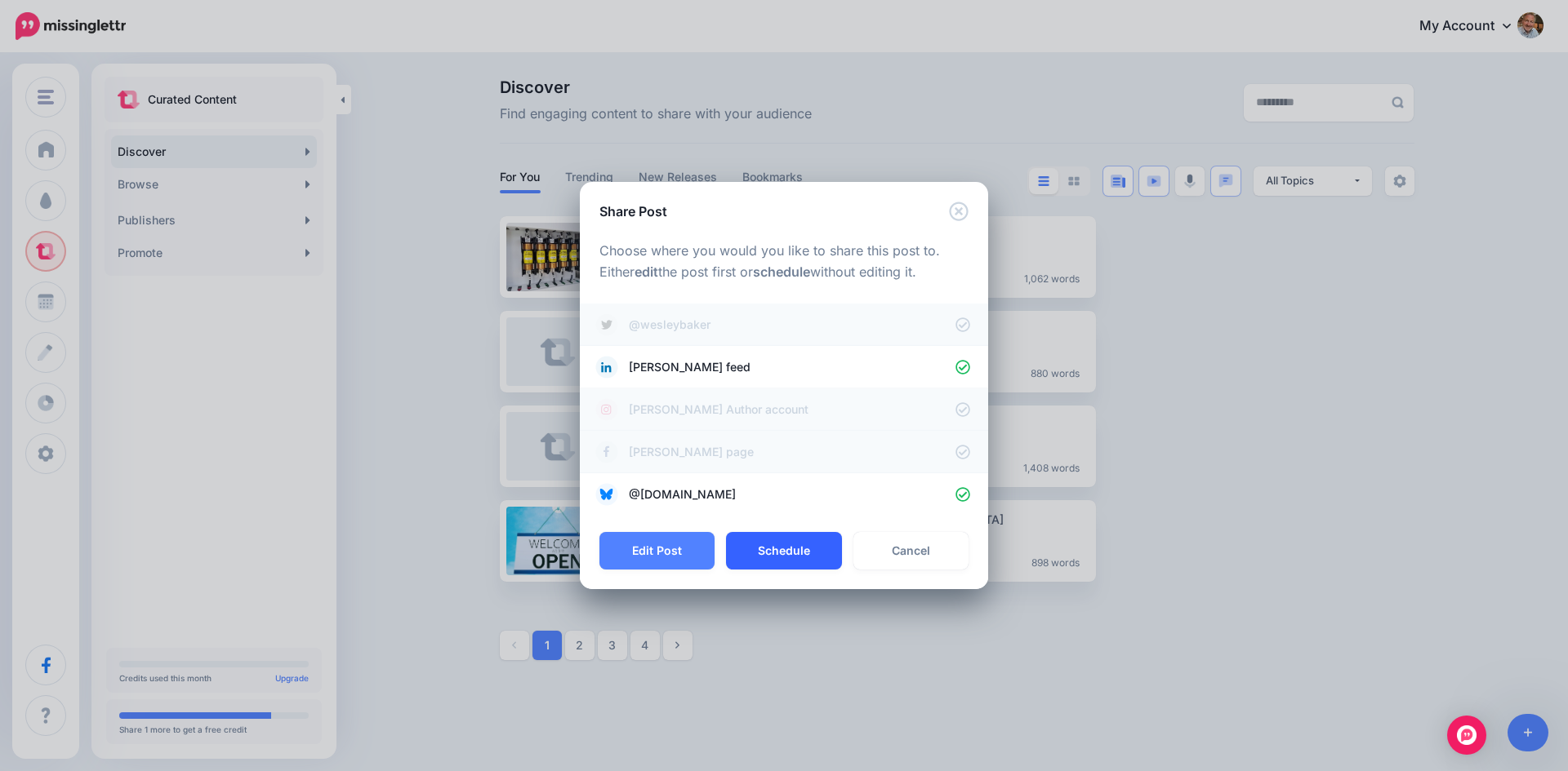
click at [788, 549] on button "Schedule" at bounding box center [784, 551] width 115 height 37
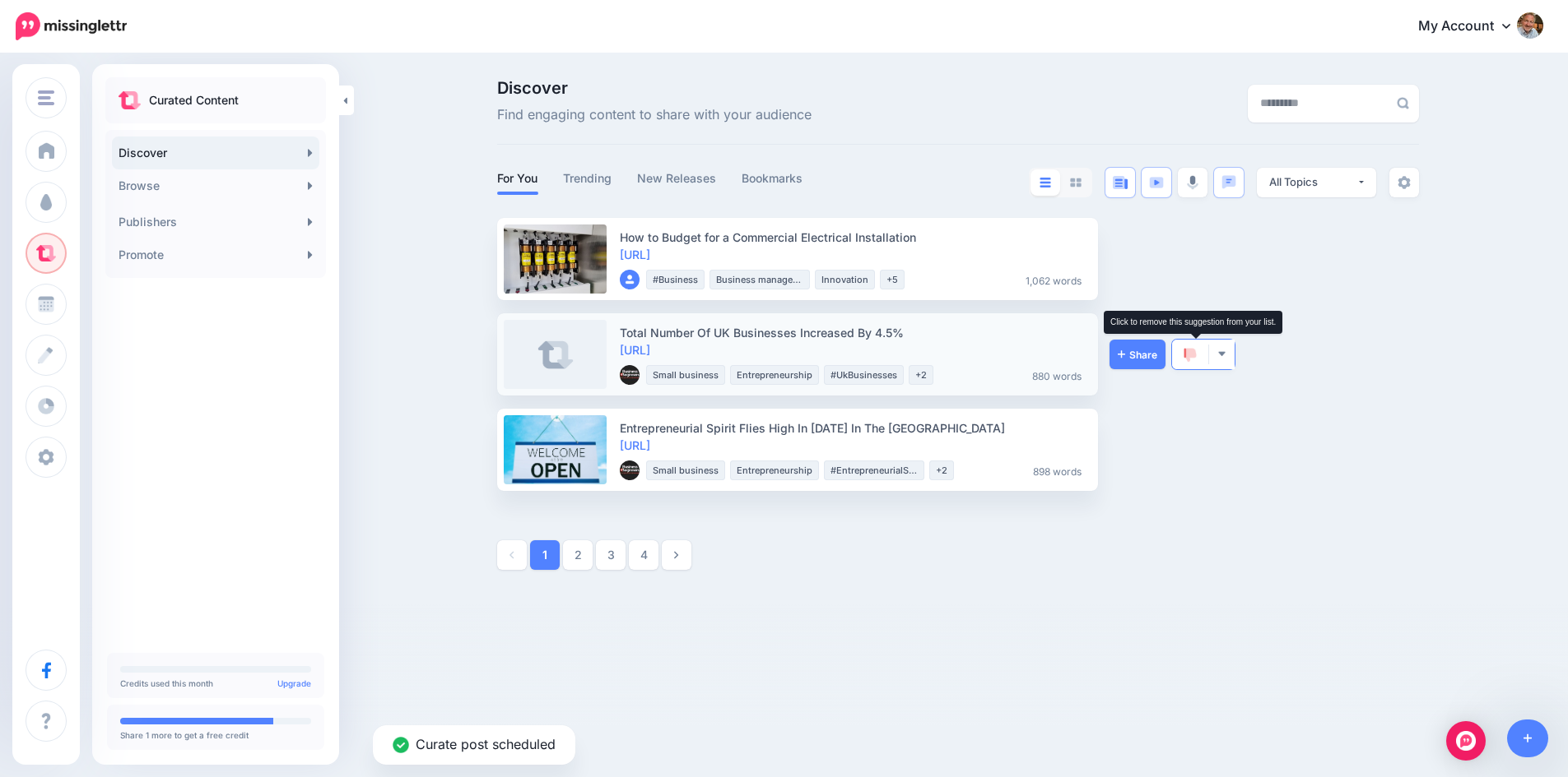
click at [1192, 350] on img at bounding box center [1189, 355] width 13 height 15
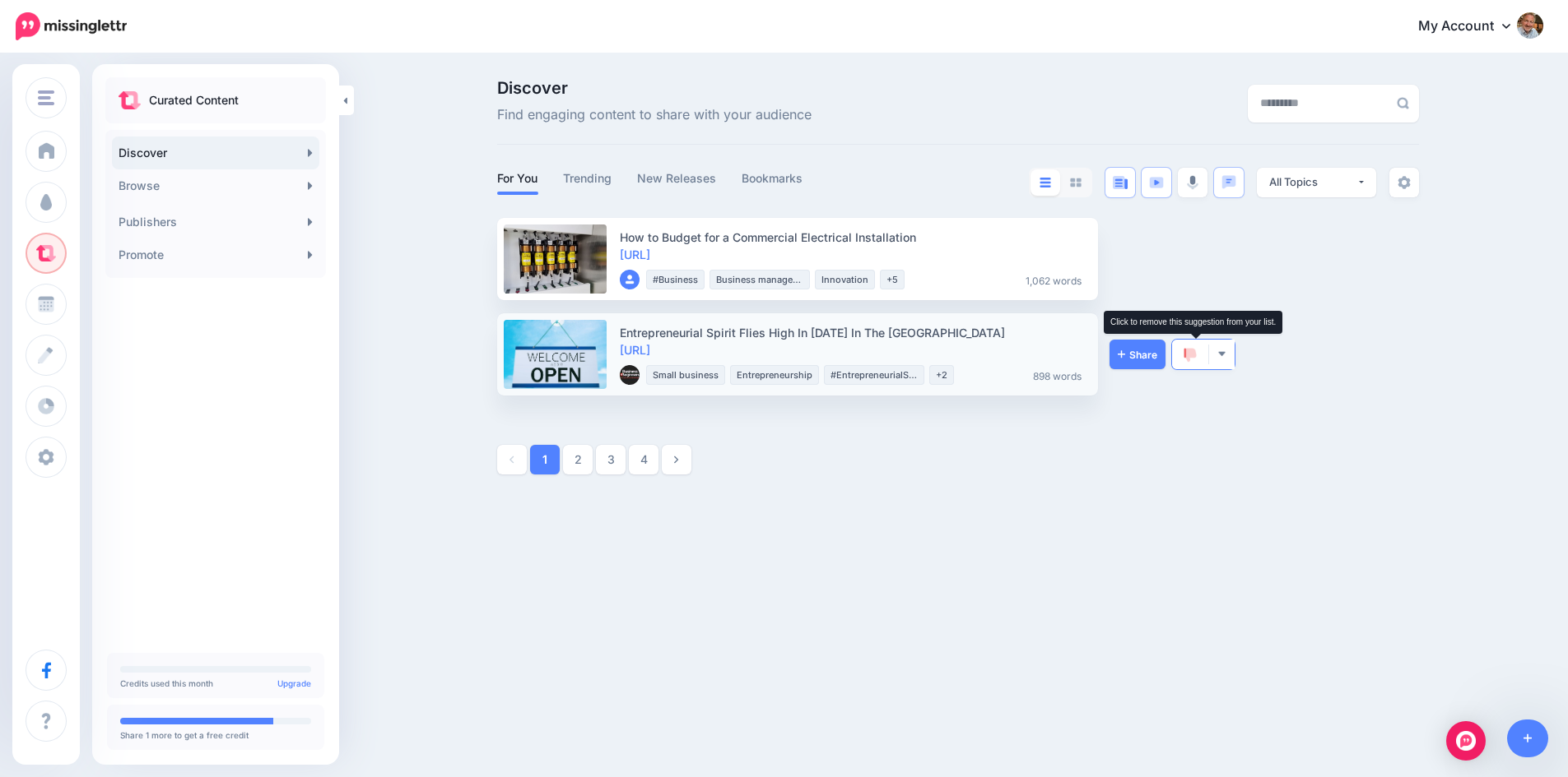
click at [1195, 351] on img at bounding box center [1189, 355] width 13 height 15
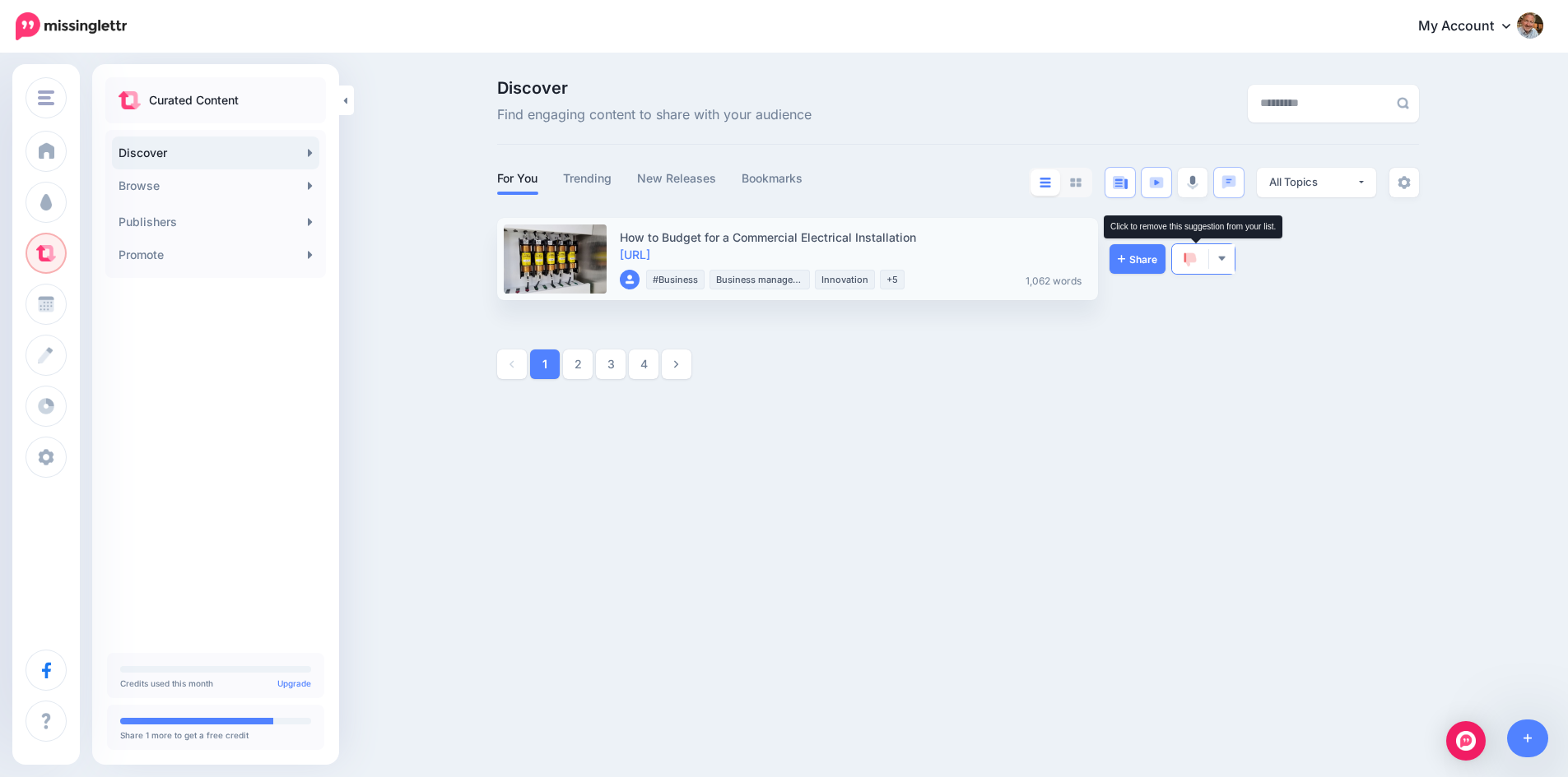
click at [1196, 255] on img at bounding box center [1189, 260] width 13 height 15
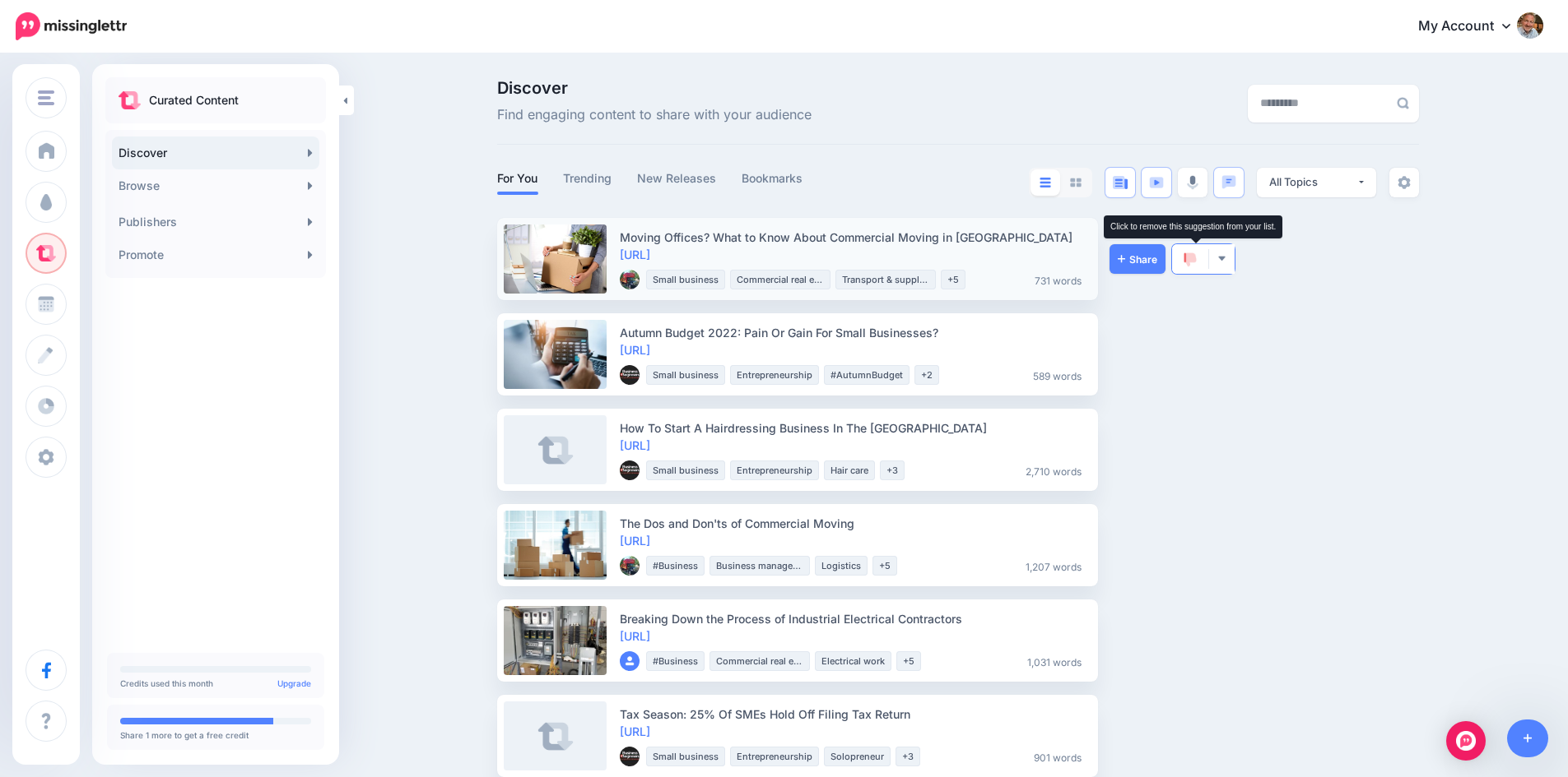
click at [1191, 255] on img at bounding box center [1189, 260] width 13 height 15
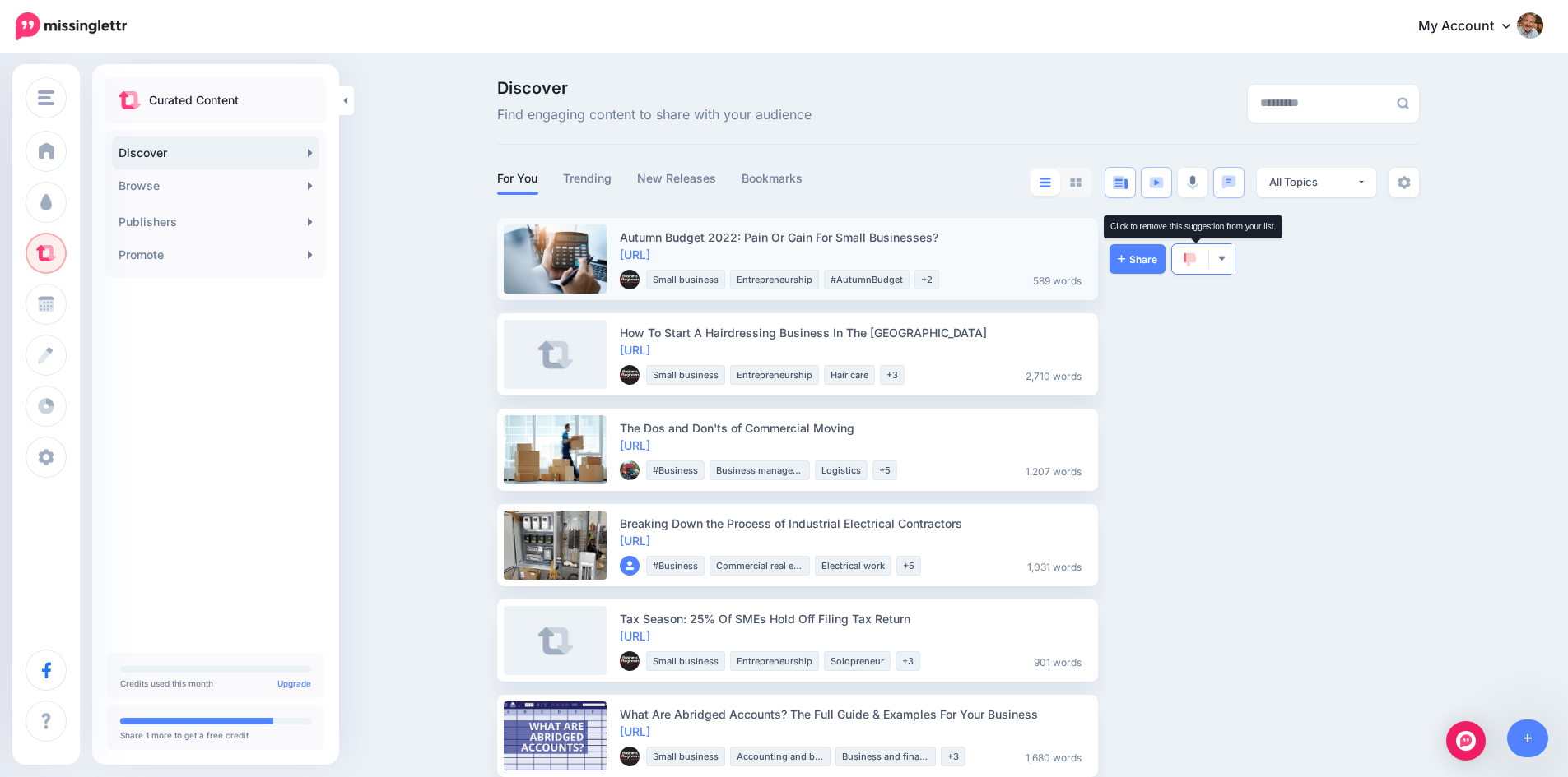
click at [1192, 255] on img at bounding box center [1189, 260] width 13 height 15
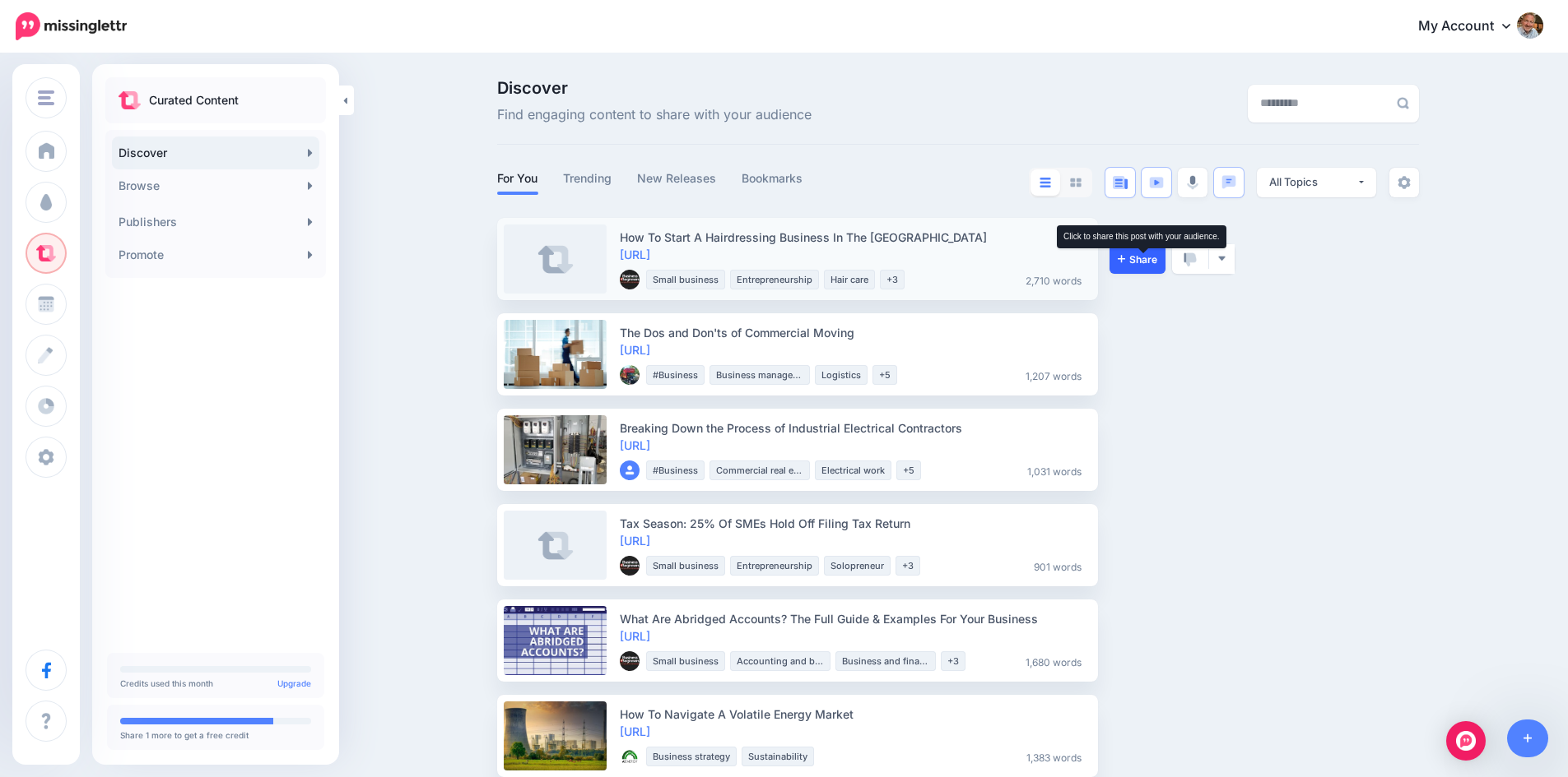
click at [1141, 260] on span "Share" at bounding box center [1137, 259] width 40 height 11
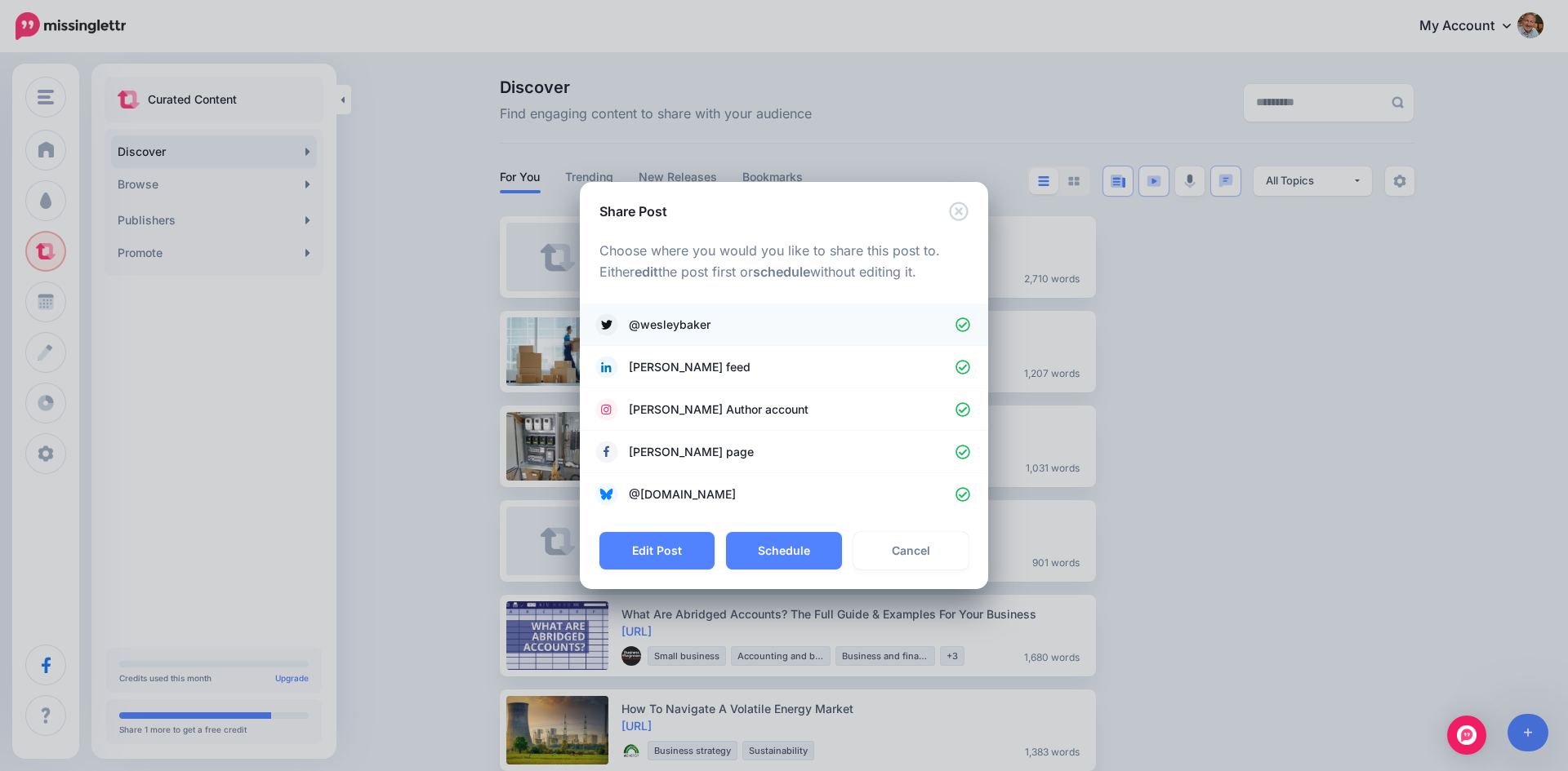
click at [964, 321] on icon at bounding box center [963, 325] width 16 height 16
click at [960, 406] on icon at bounding box center [963, 410] width 16 height 16
click at [802, 547] on button "Schedule" at bounding box center [784, 551] width 115 height 37
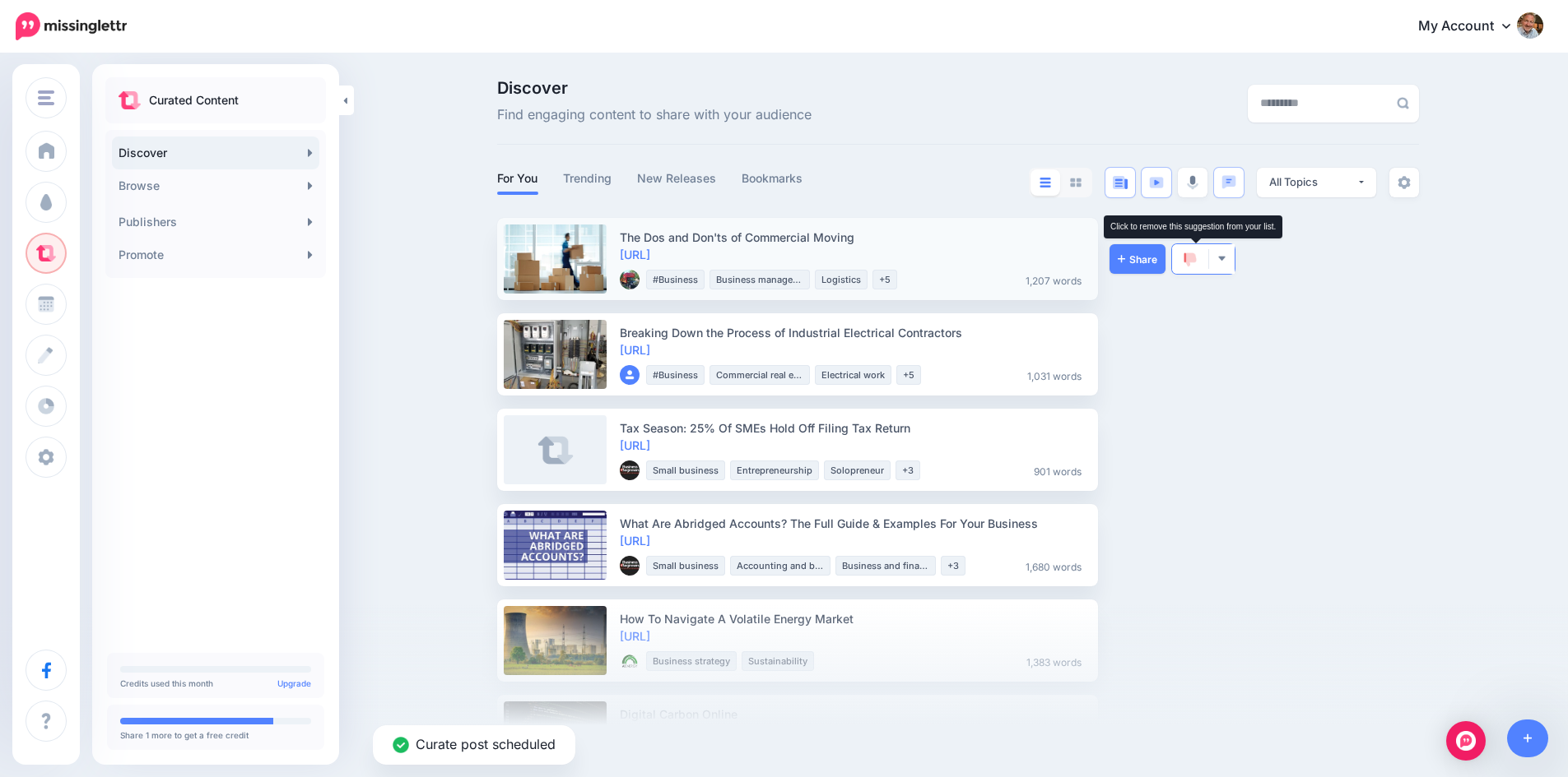
click at [1196, 254] on img at bounding box center [1189, 260] width 13 height 15
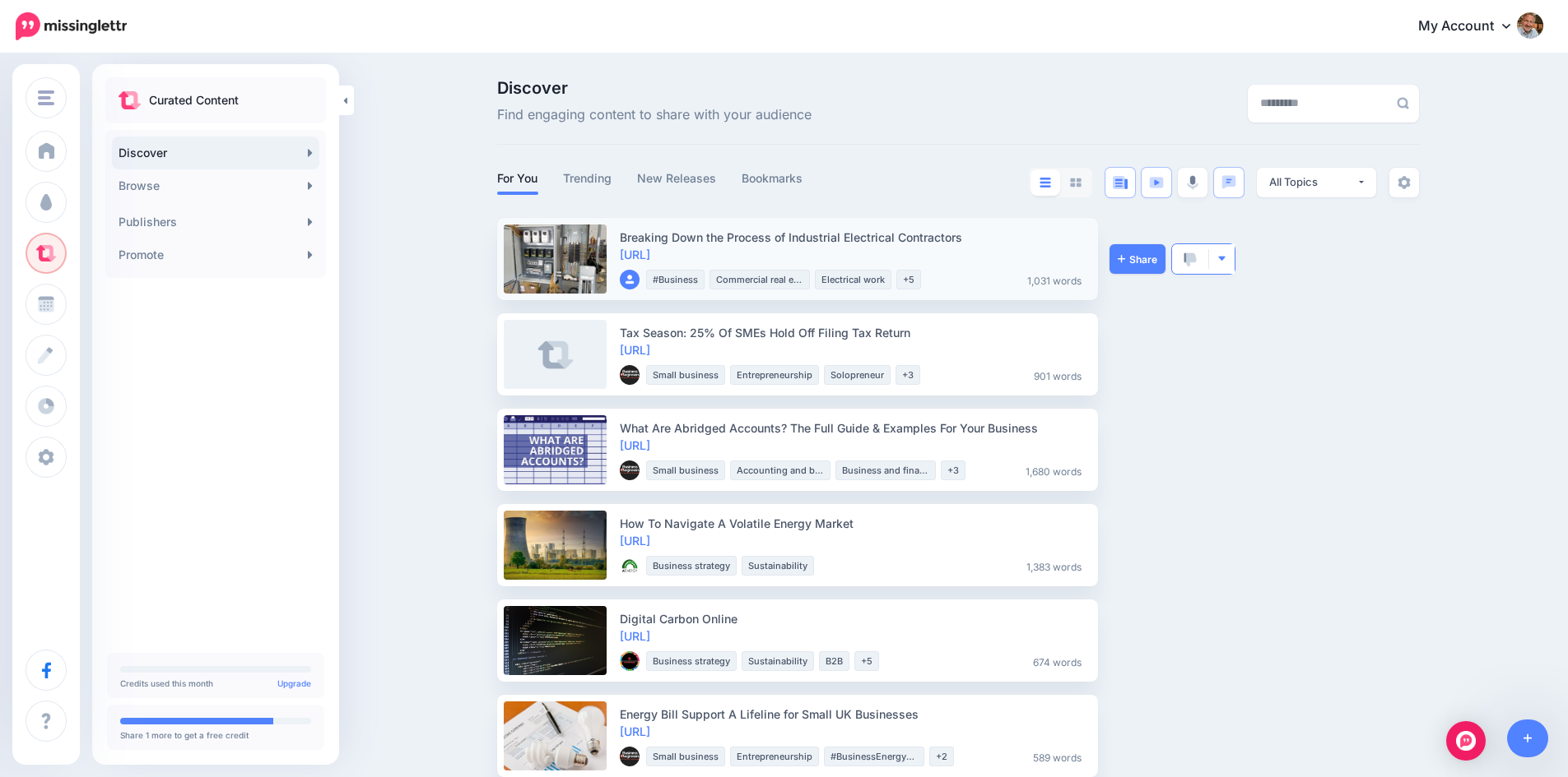
click at [1225, 262] on img "button" at bounding box center [1222, 258] width 9 height 9
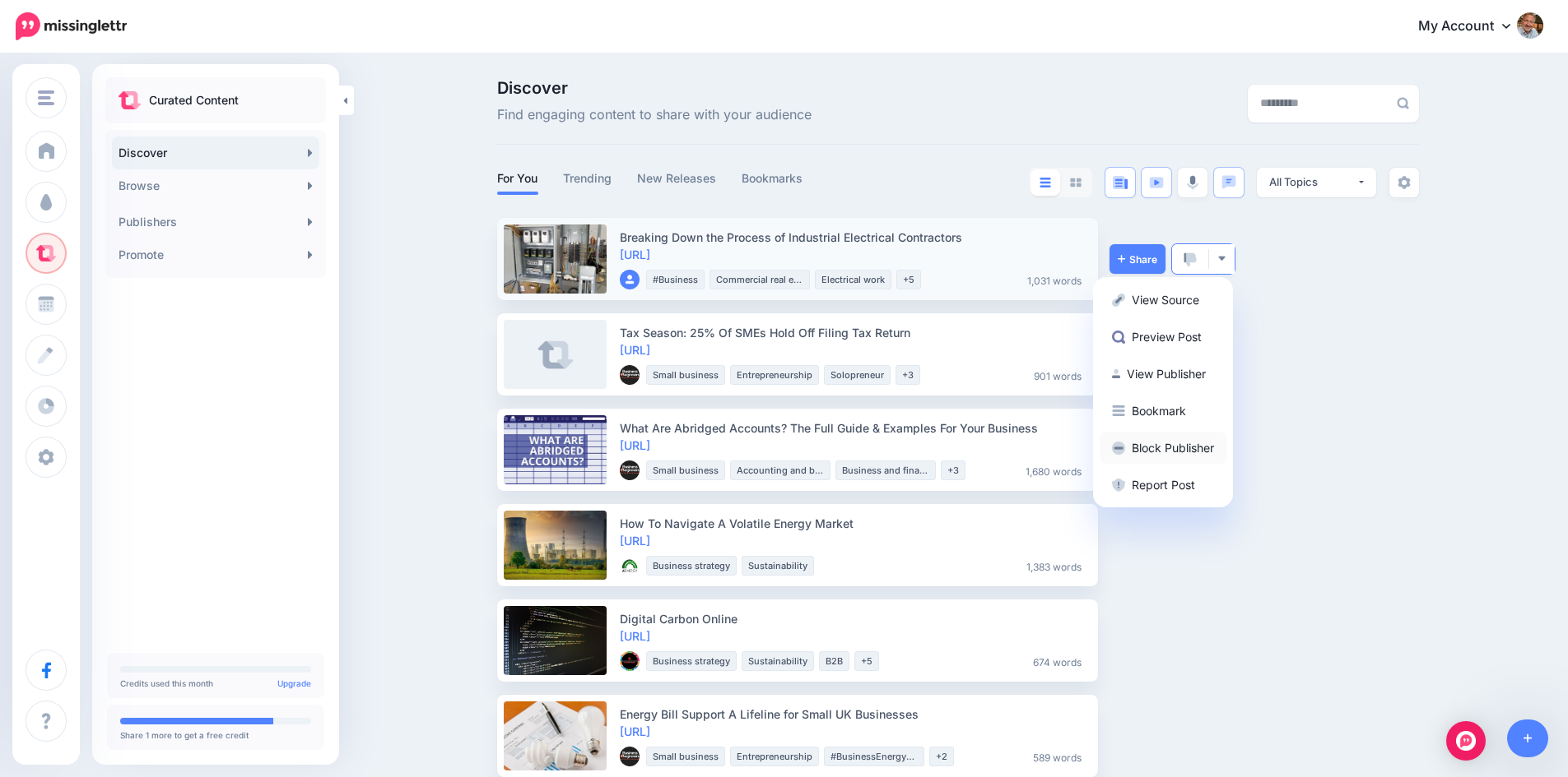
click at [1198, 444] on link "Block Publisher" at bounding box center [1163, 448] width 126 height 32
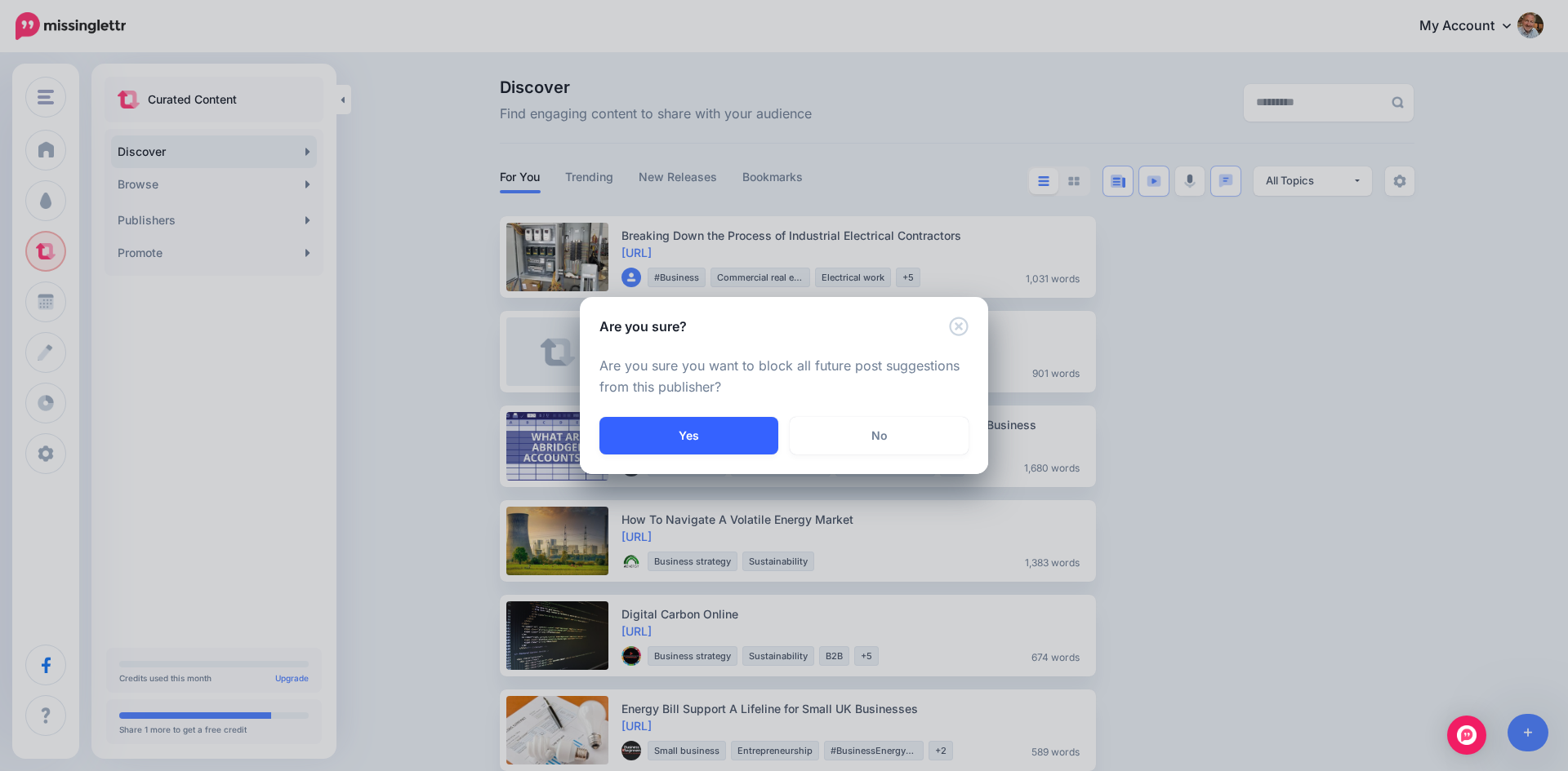
click at [705, 433] on button "Yes" at bounding box center [689, 436] width 179 height 37
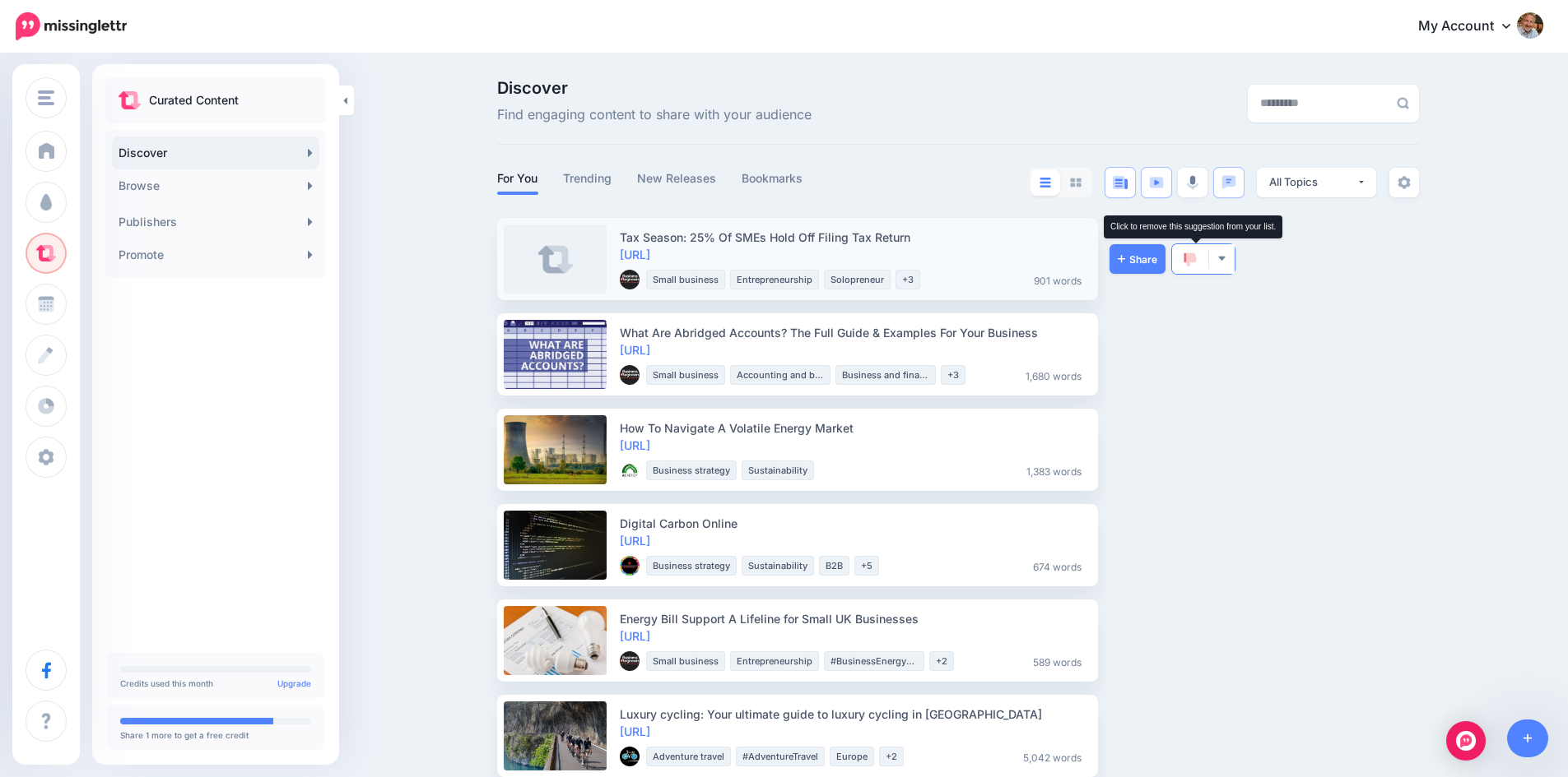
click at [1193, 260] on img at bounding box center [1189, 260] width 13 height 15
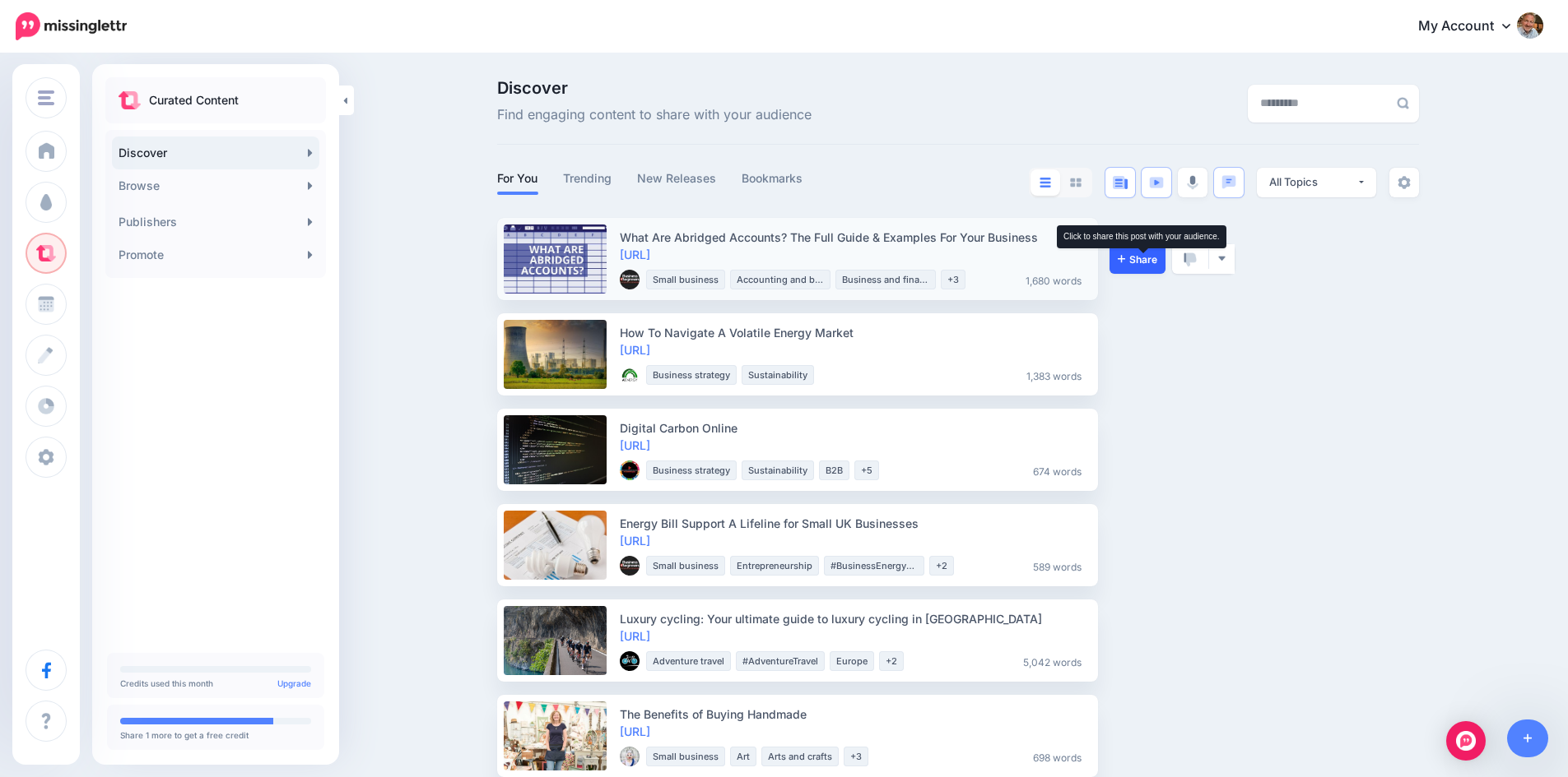
click at [1144, 255] on span "Share" at bounding box center [1137, 259] width 40 height 11
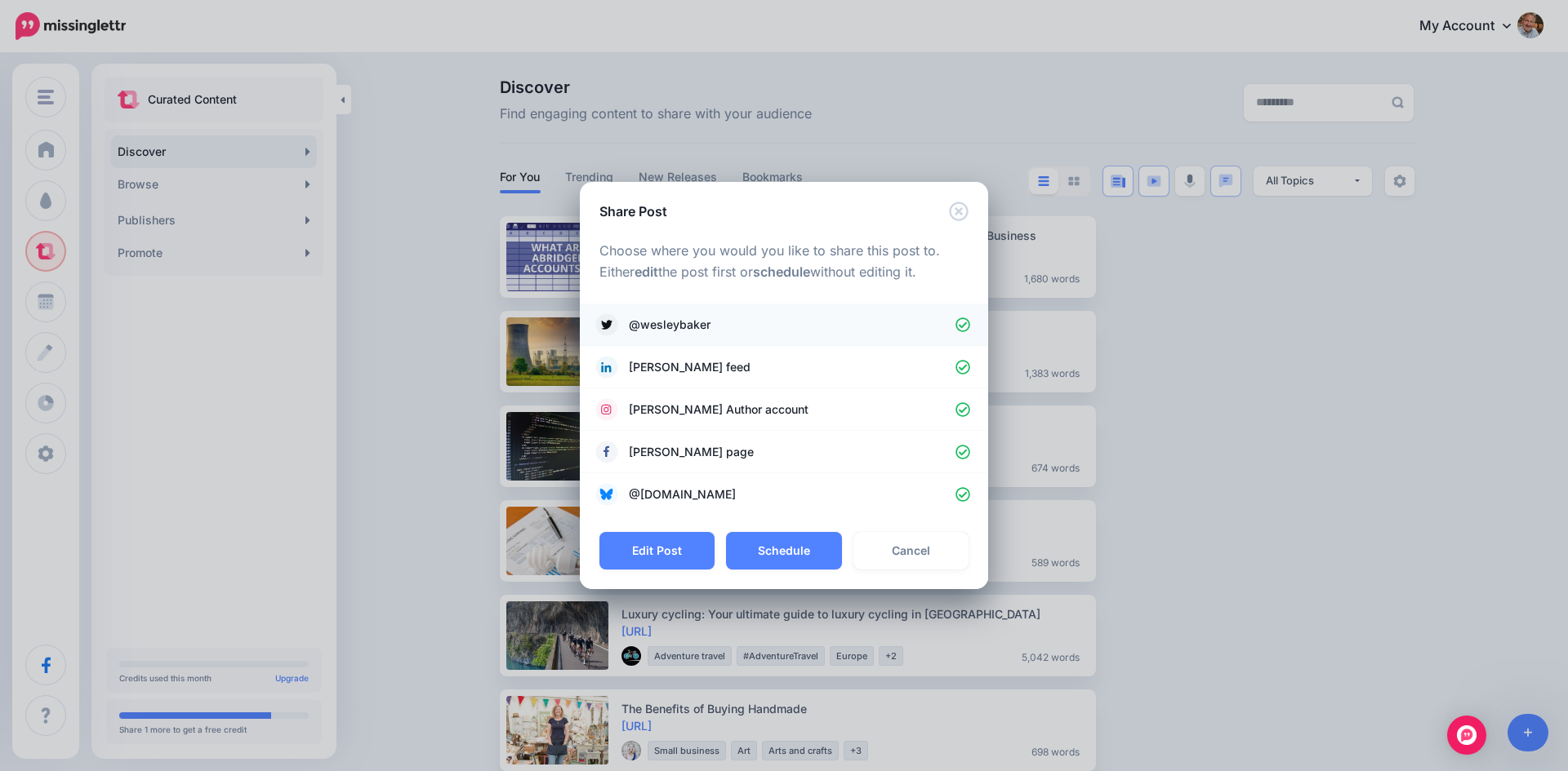
click at [963, 326] on icon at bounding box center [962, 324] width 15 height 15
click at [961, 408] on icon at bounding box center [963, 410] width 16 height 16
click at [963, 453] on icon at bounding box center [962, 452] width 15 height 15
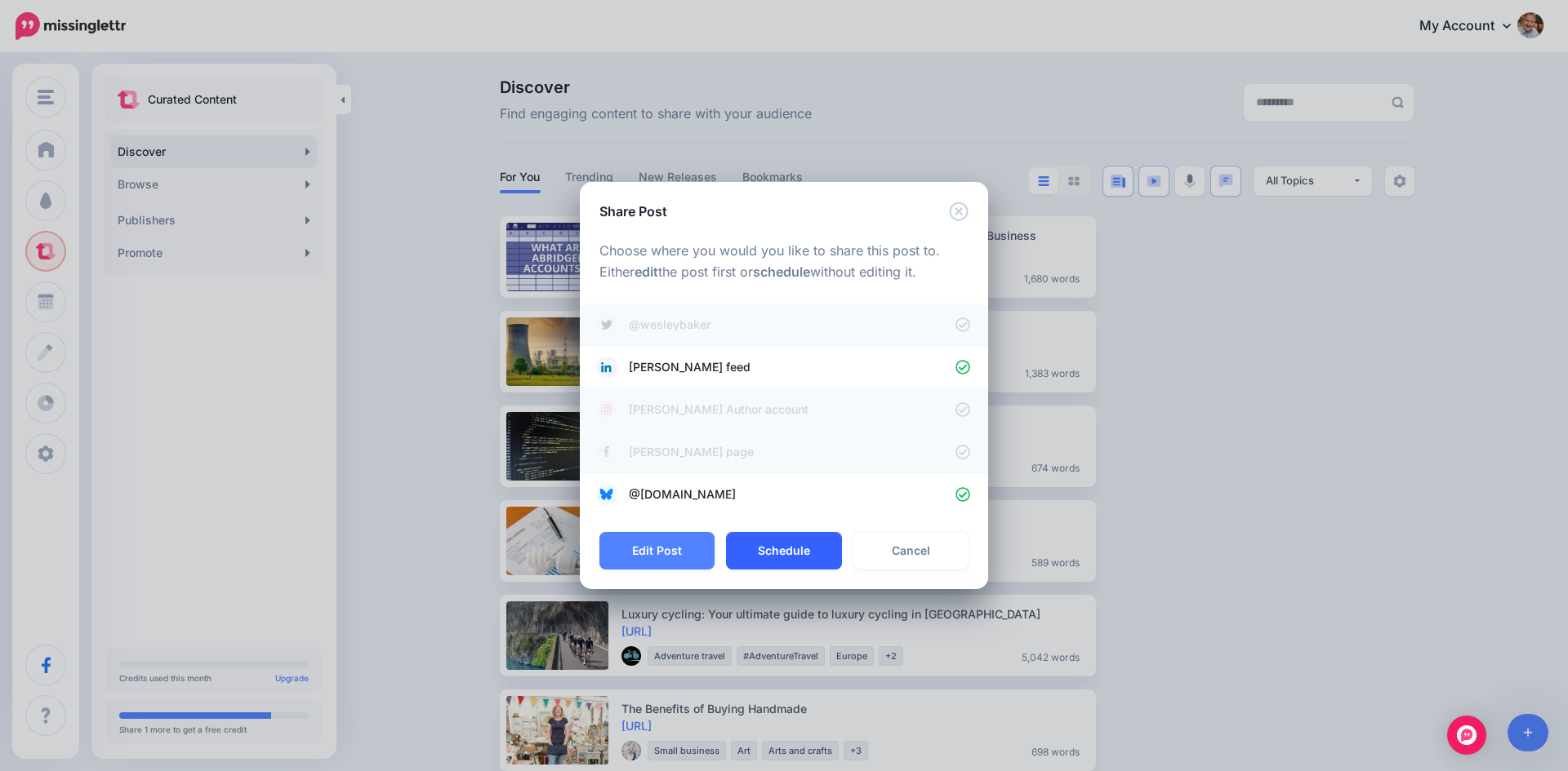
click at [788, 551] on button "Schedule" at bounding box center [784, 551] width 115 height 37
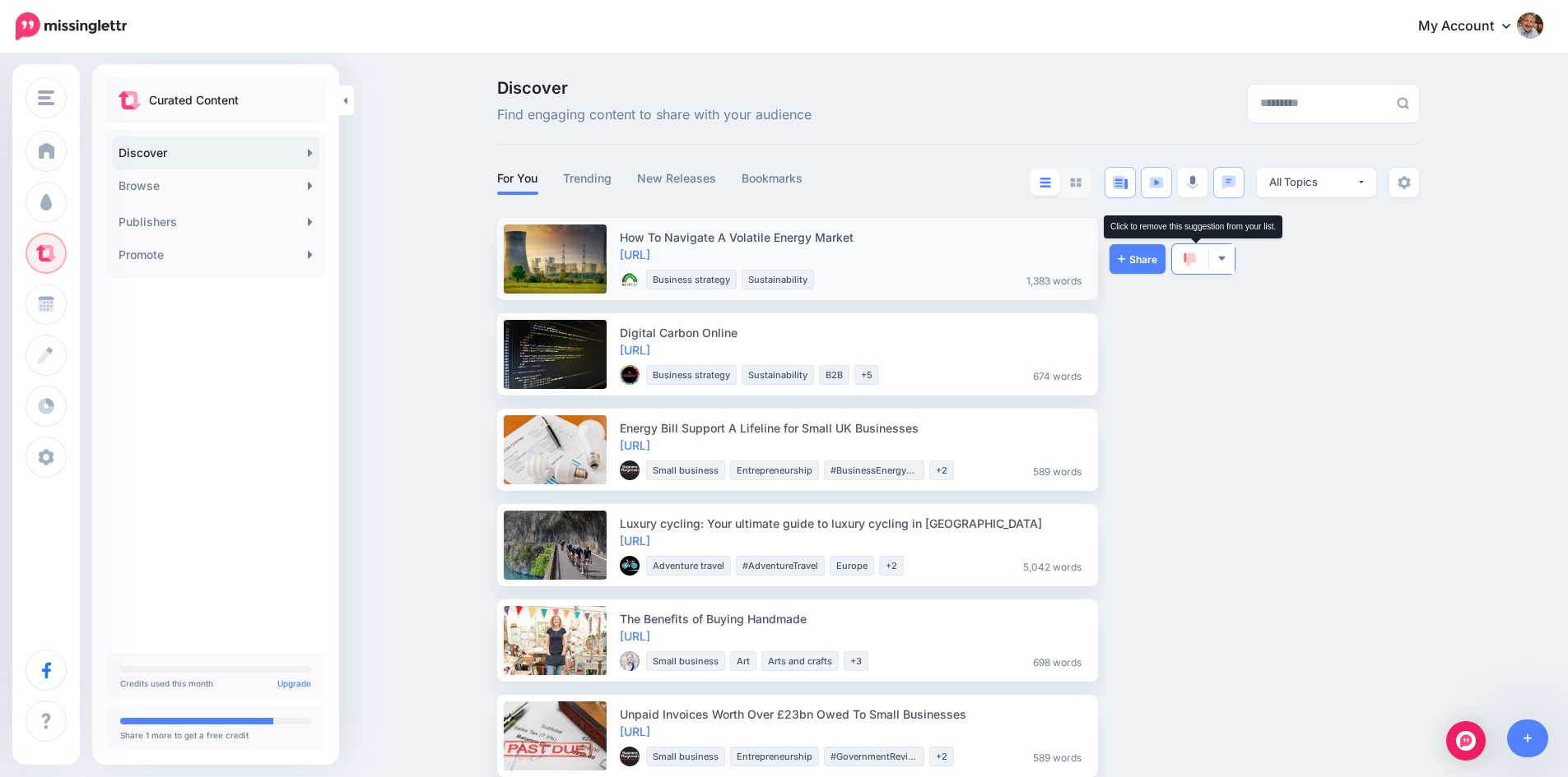
click at [1196, 257] on img at bounding box center [1189, 260] width 13 height 15
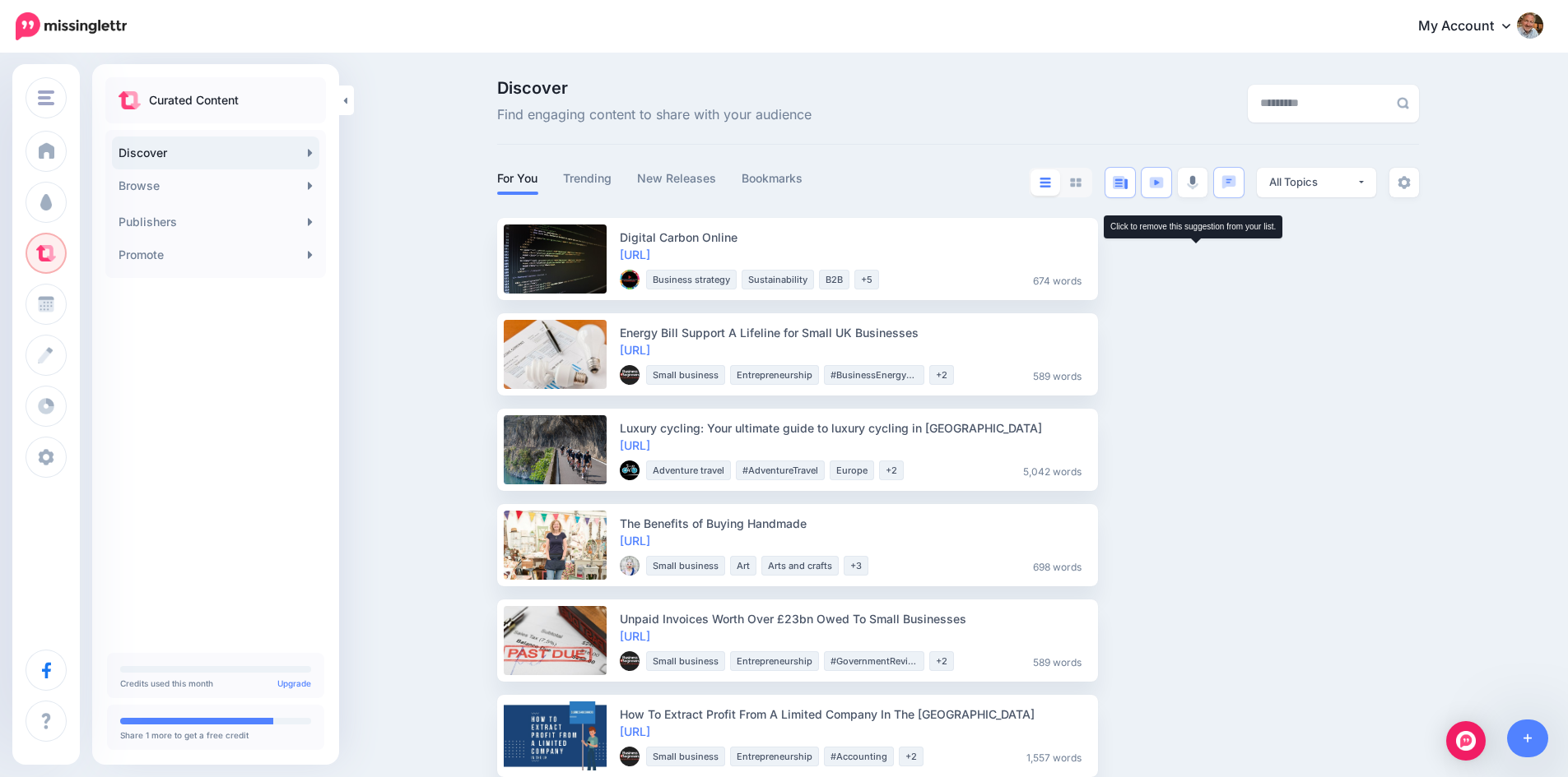
click at [1196, 257] on img at bounding box center [1189, 260] width 13 height 15
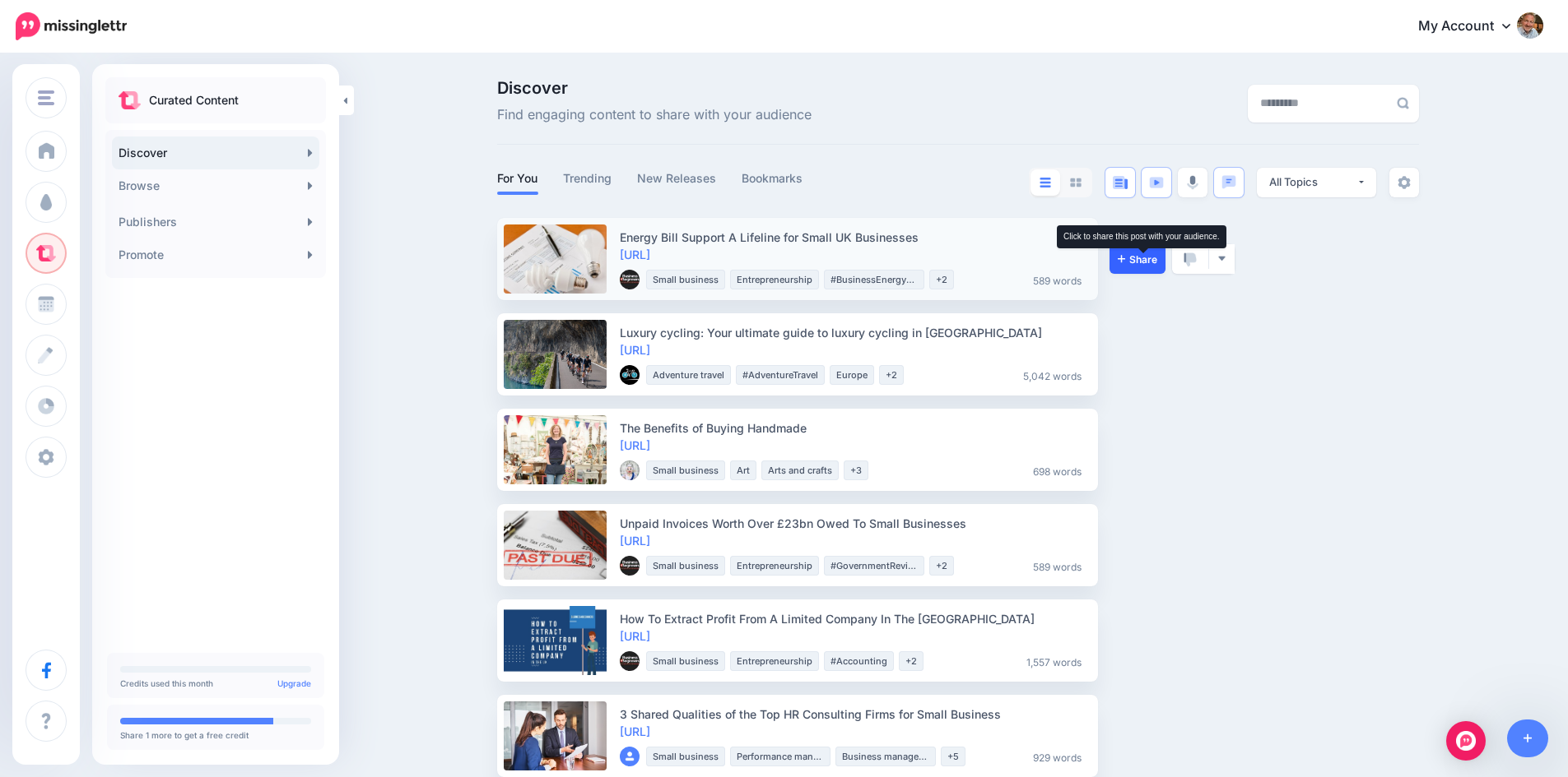
click at [1146, 259] on span "Share" at bounding box center [1137, 259] width 40 height 11
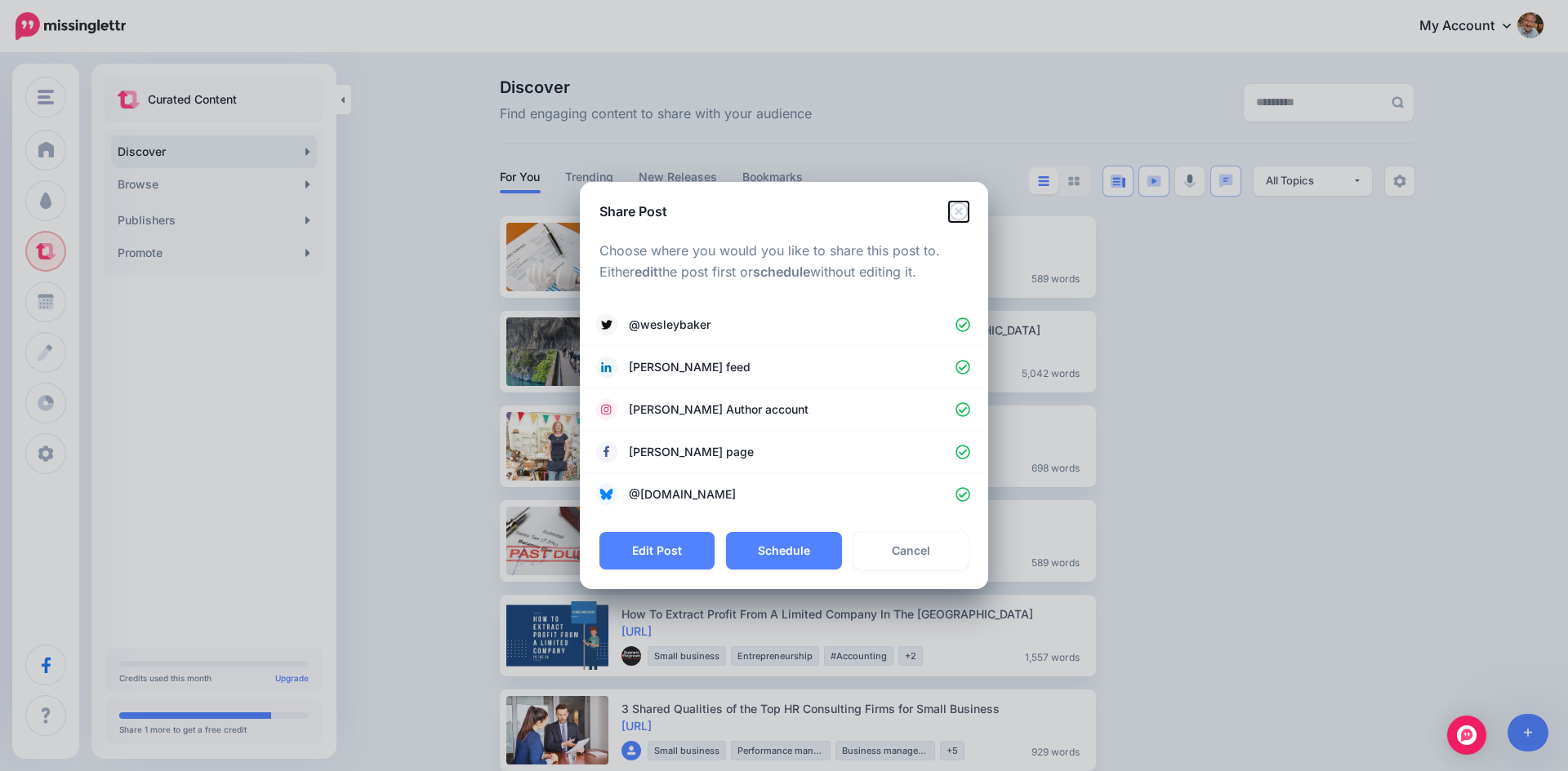
click at [957, 212] on icon "Close" at bounding box center [959, 211] width 19 height 19
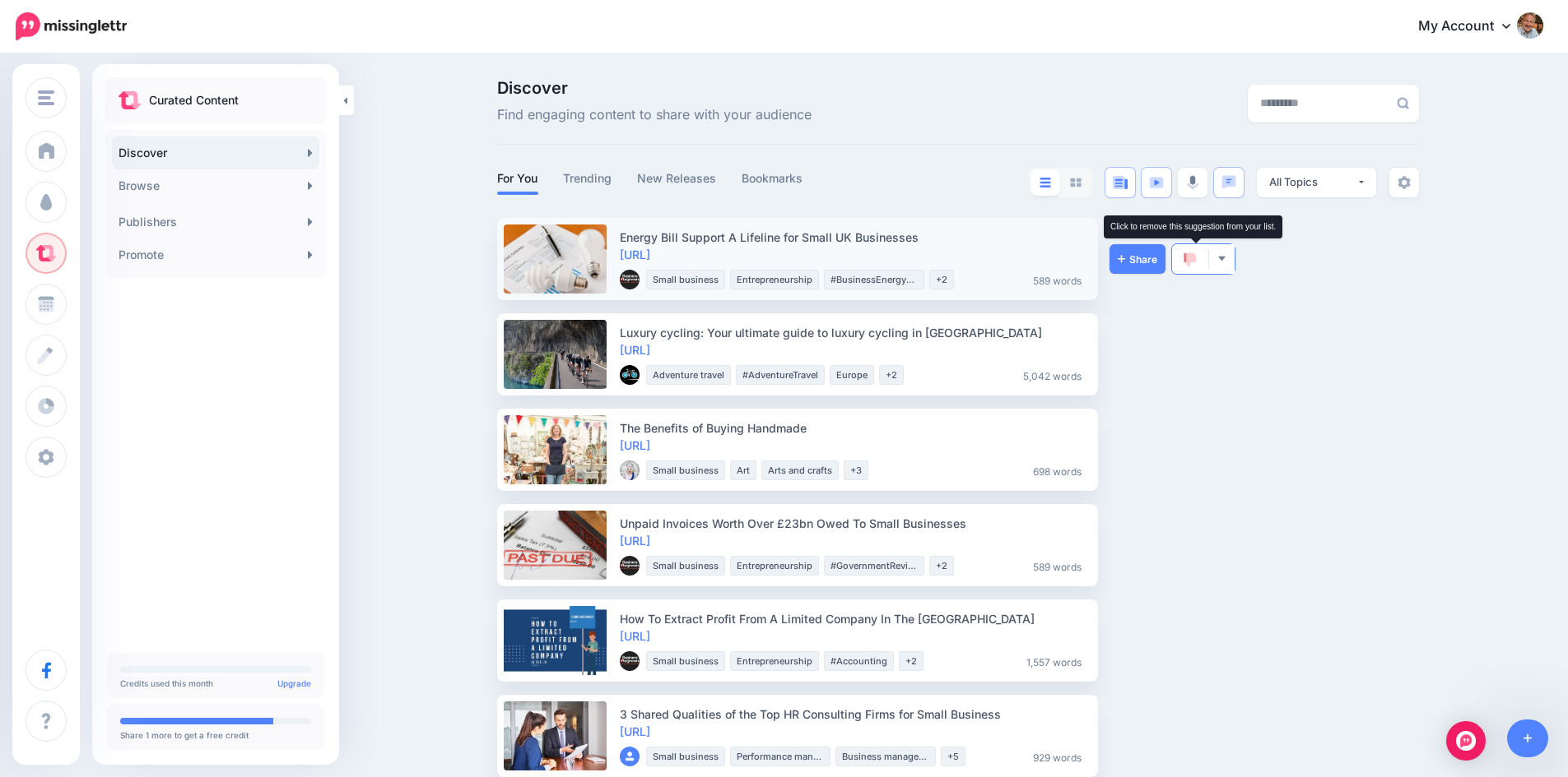
click at [1191, 254] on img at bounding box center [1189, 260] width 13 height 15
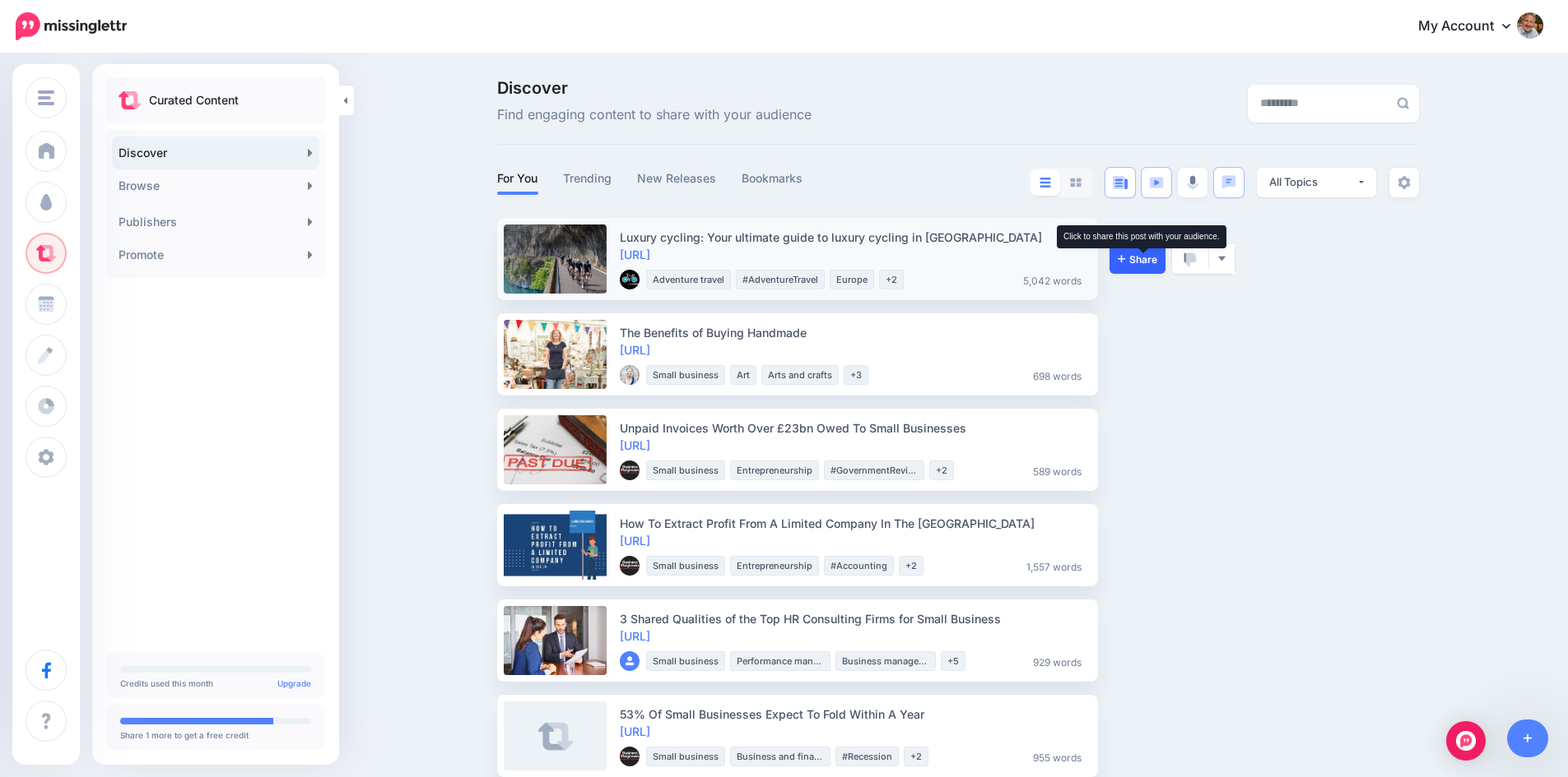
click at [1140, 257] on span "Share" at bounding box center [1137, 259] width 40 height 11
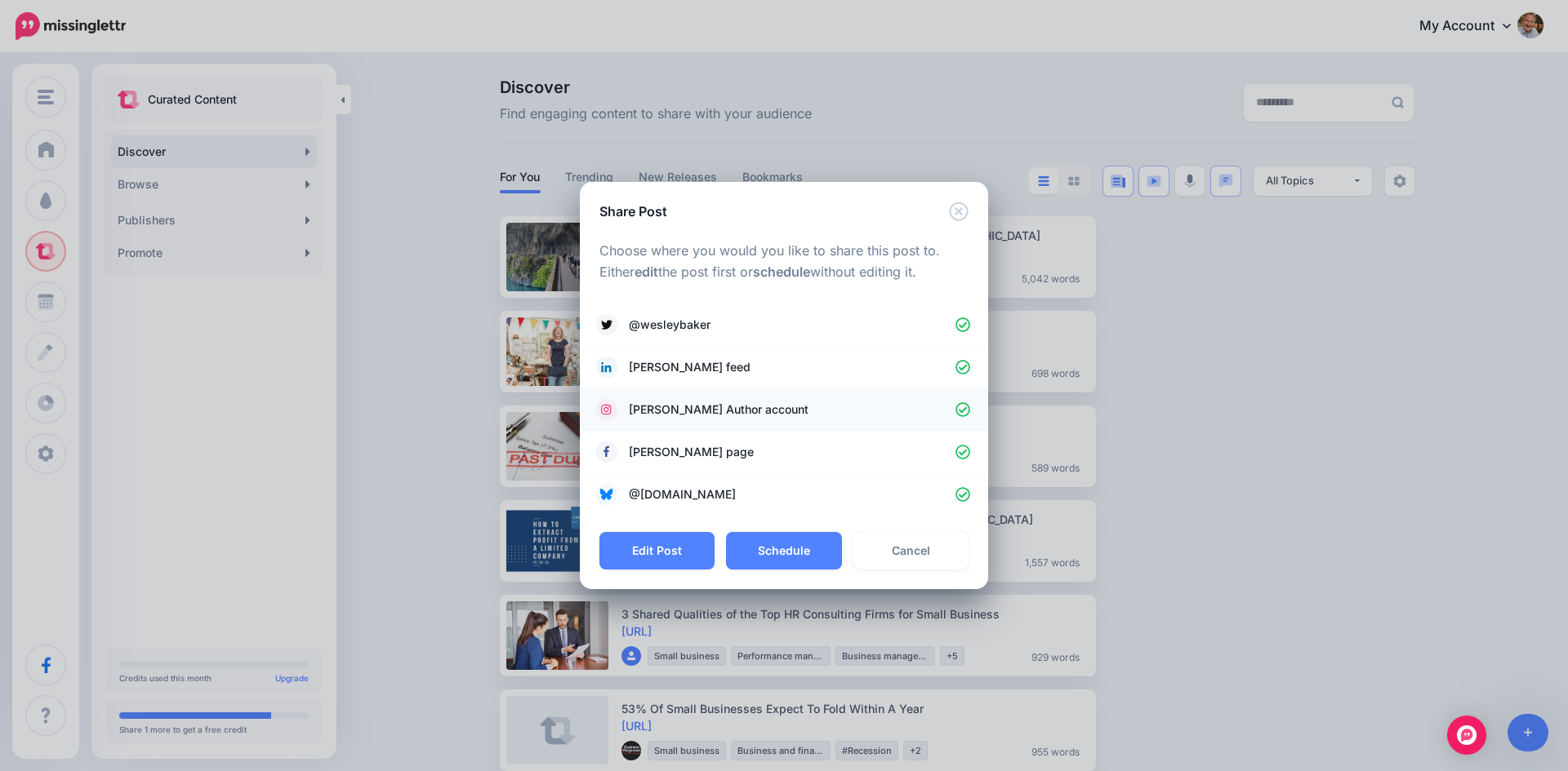
click at [967, 409] on icon at bounding box center [963, 410] width 16 height 16
click at [786, 548] on button "Schedule" at bounding box center [784, 551] width 115 height 37
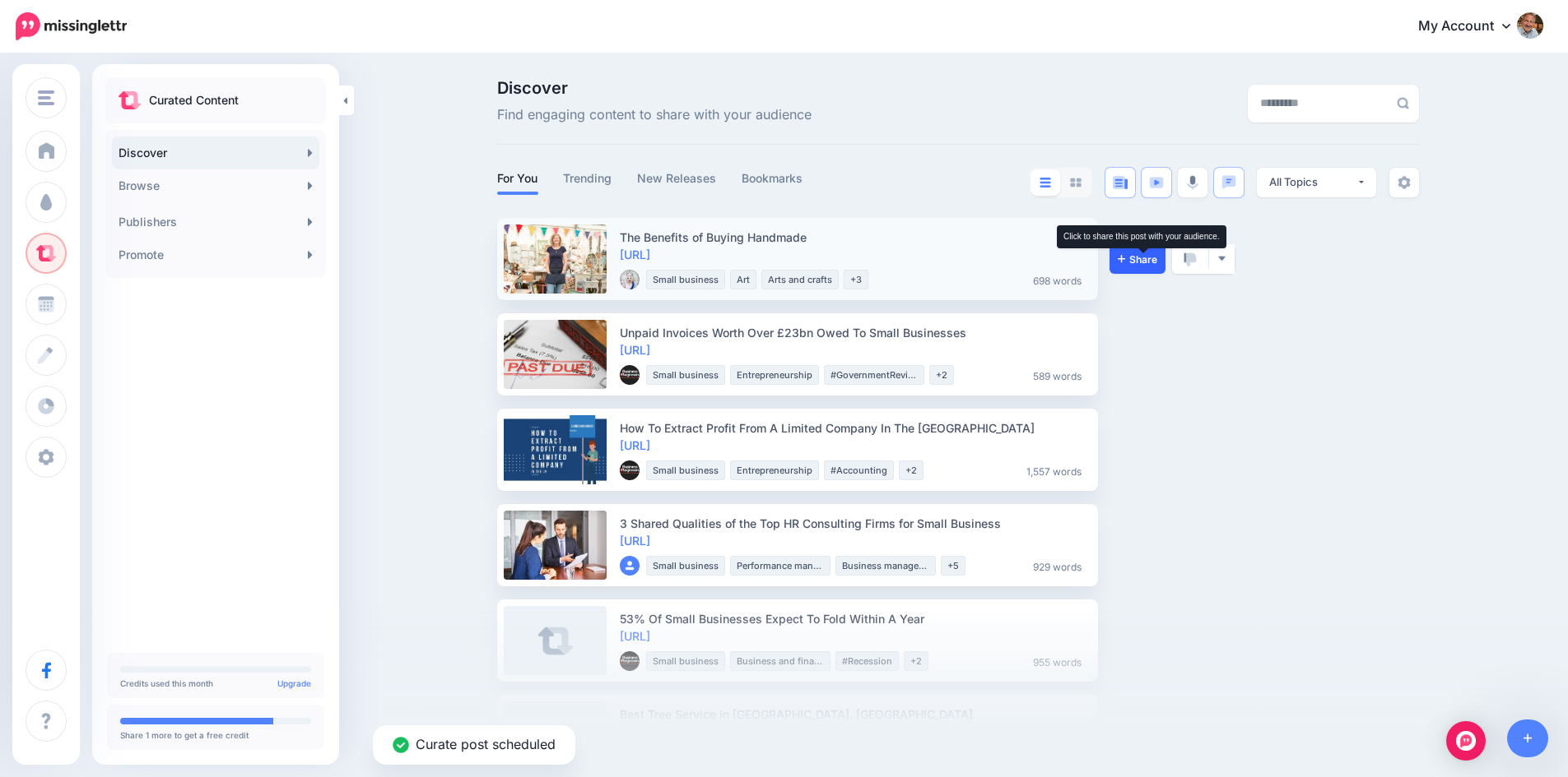
click at [1150, 263] on span "Share" at bounding box center [1137, 259] width 40 height 11
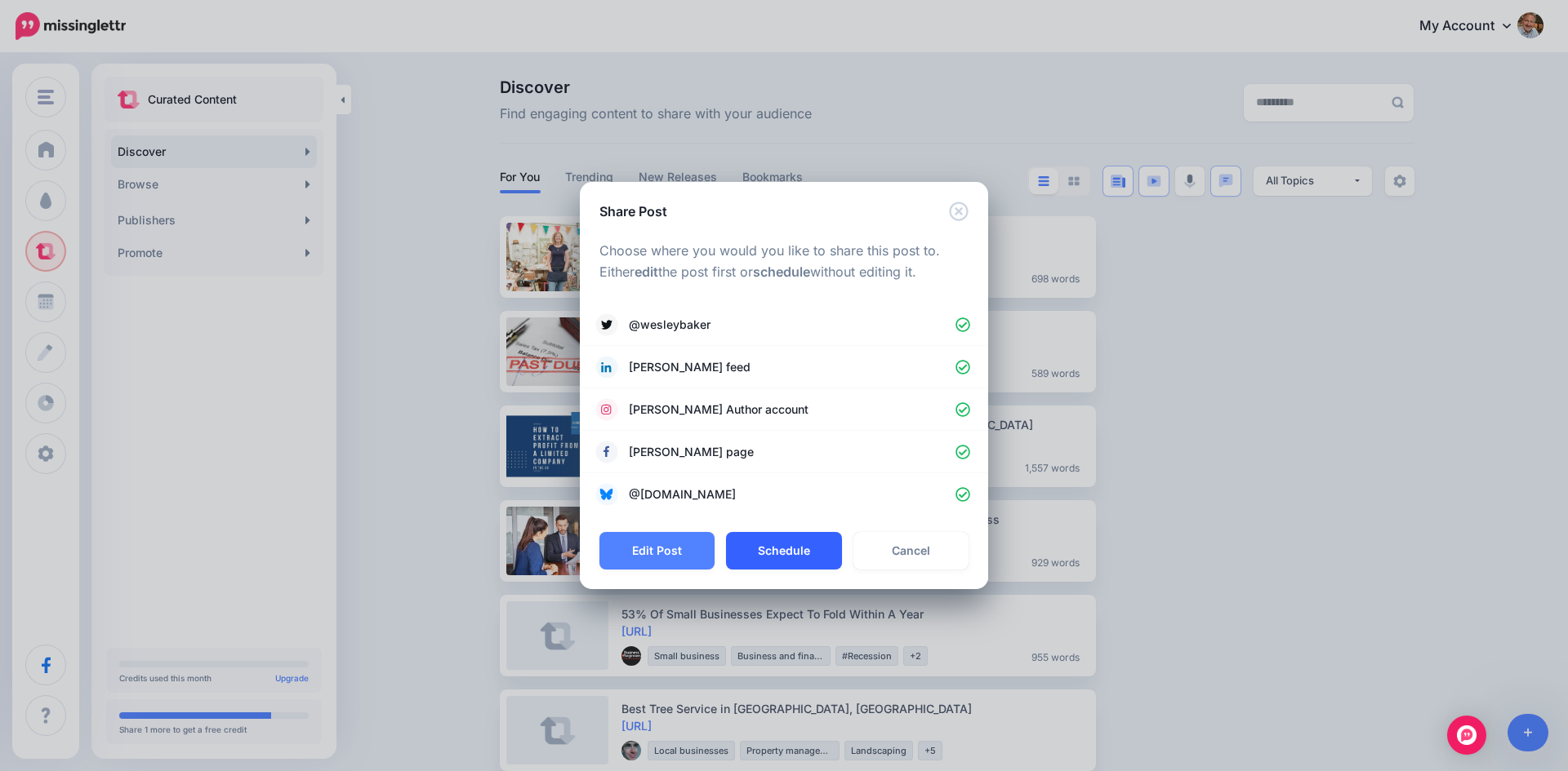
click at [798, 549] on button "Schedule" at bounding box center [784, 551] width 115 height 37
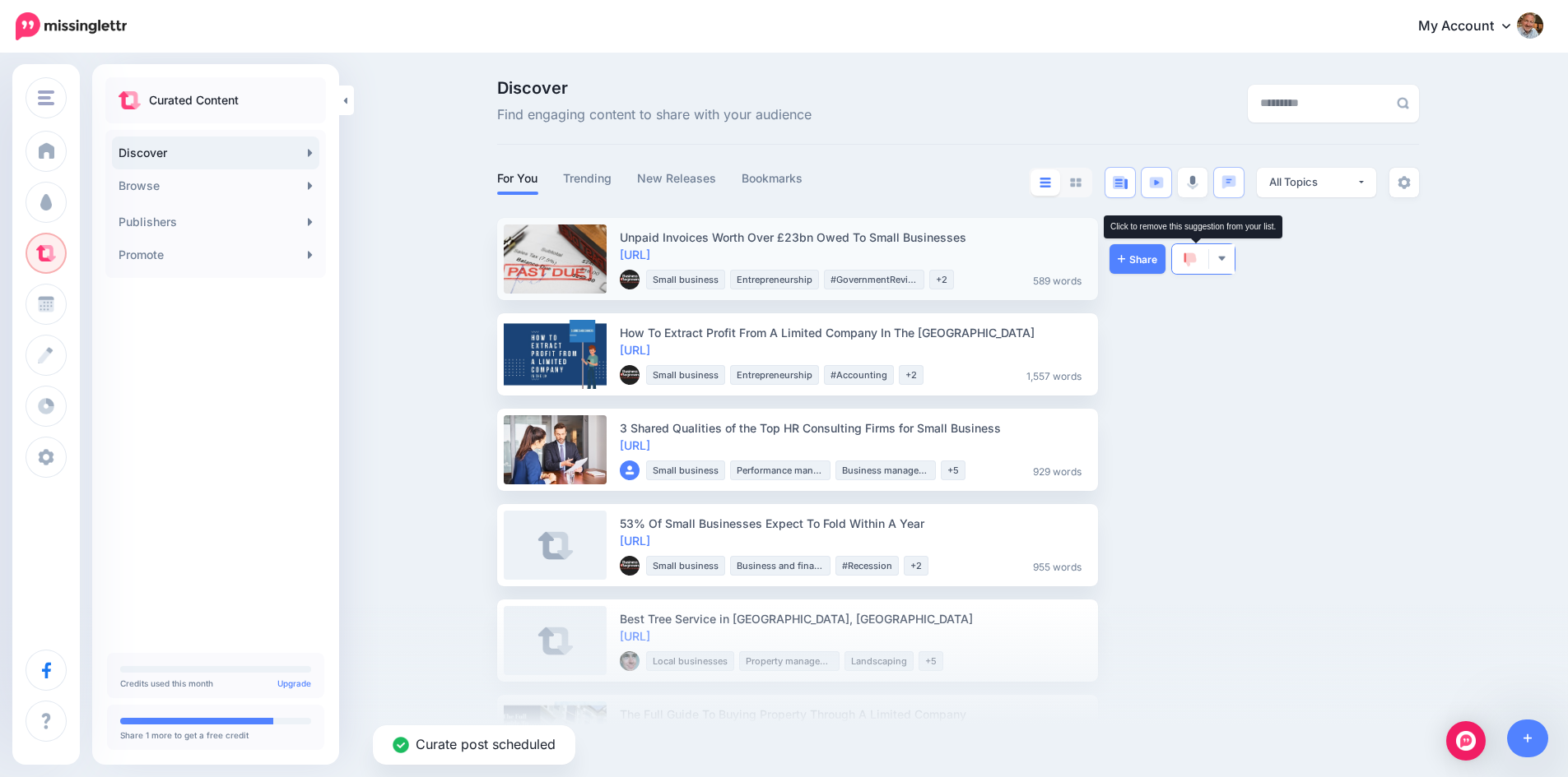
click at [1194, 256] on img at bounding box center [1189, 260] width 13 height 15
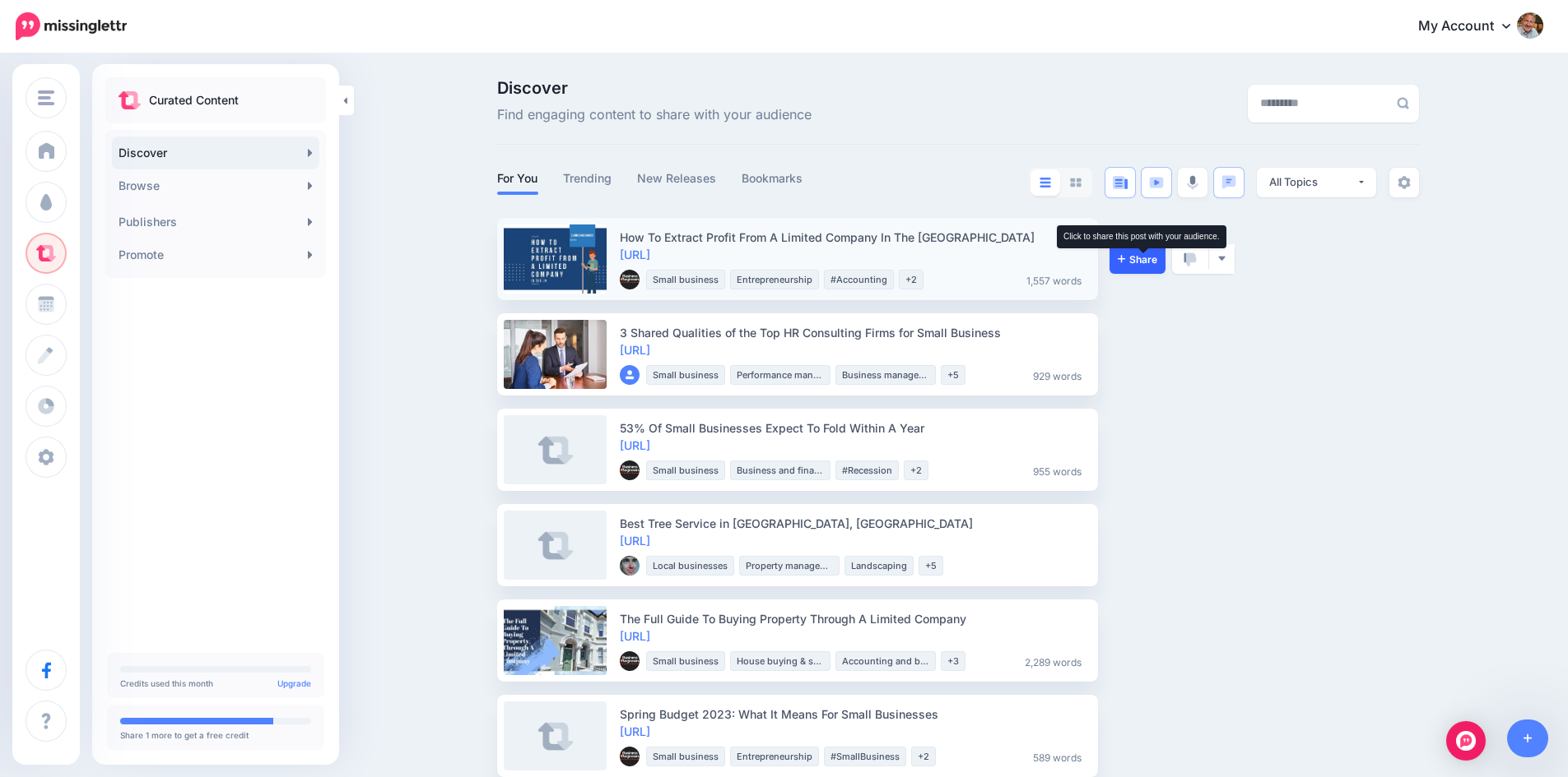
click at [1138, 254] on span "Share" at bounding box center [1137, 259] width 40 height 11
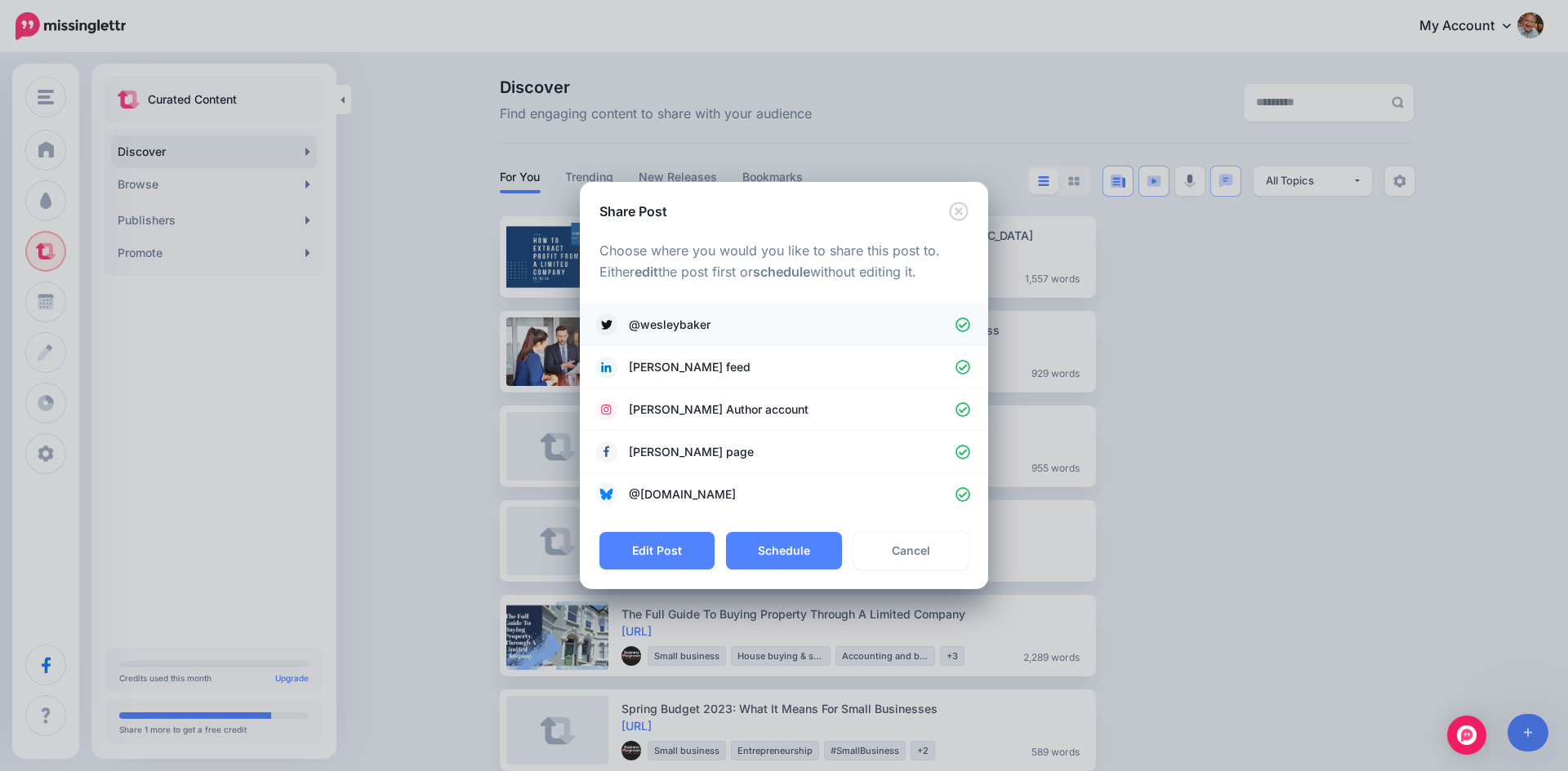
click at [961, 323] on icon at bounding box center [963, 325] width 16 height 16
click at [962, 414] on icon at bounding box center [963, 410] width 16 height 16
click at [804, 557] on button "Schedule" at bounding box center [784, 551] width 115 height 37
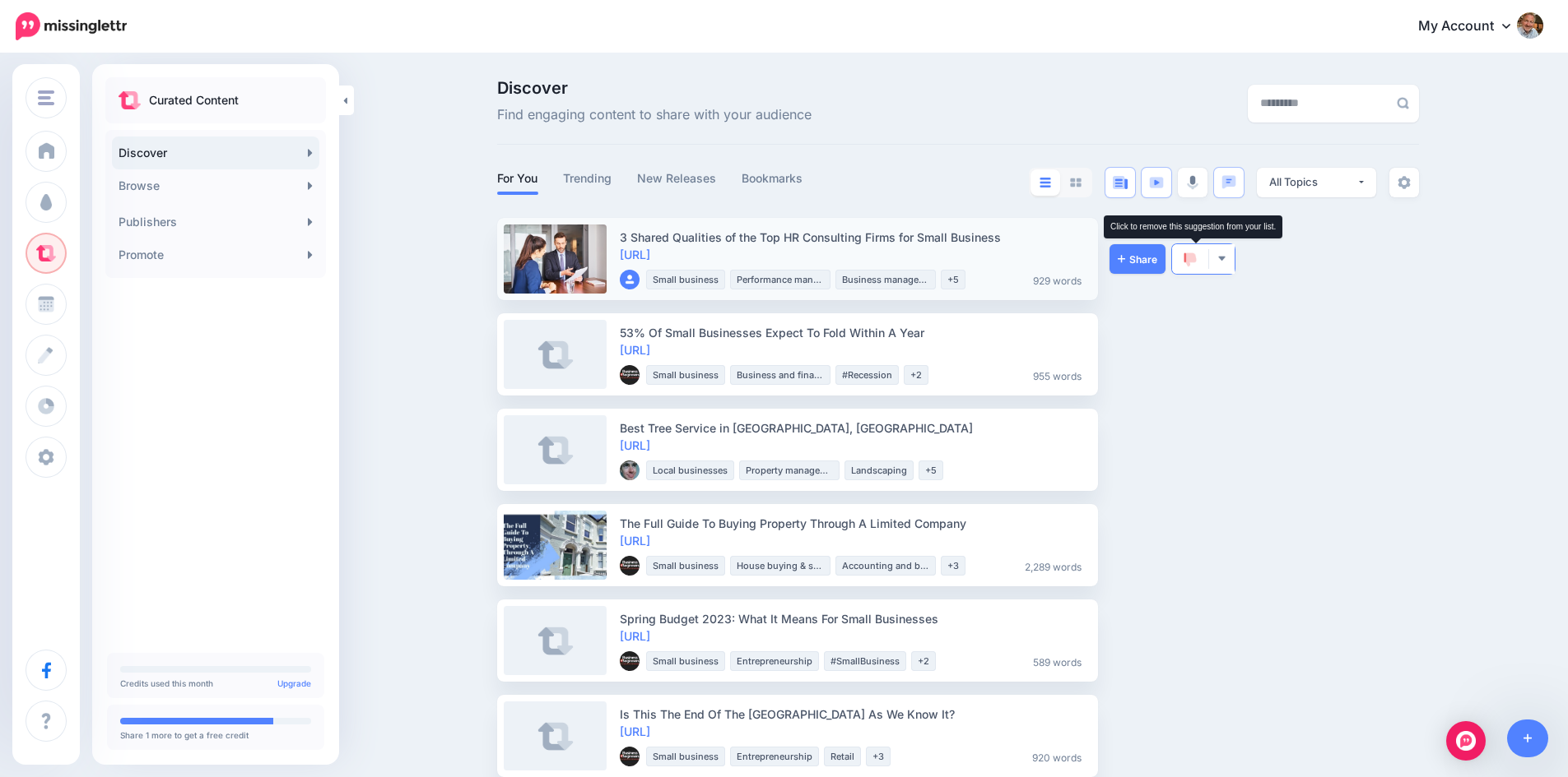
click at [1196, 255] on img at bounding box center [1189, 260] width 13 height 15
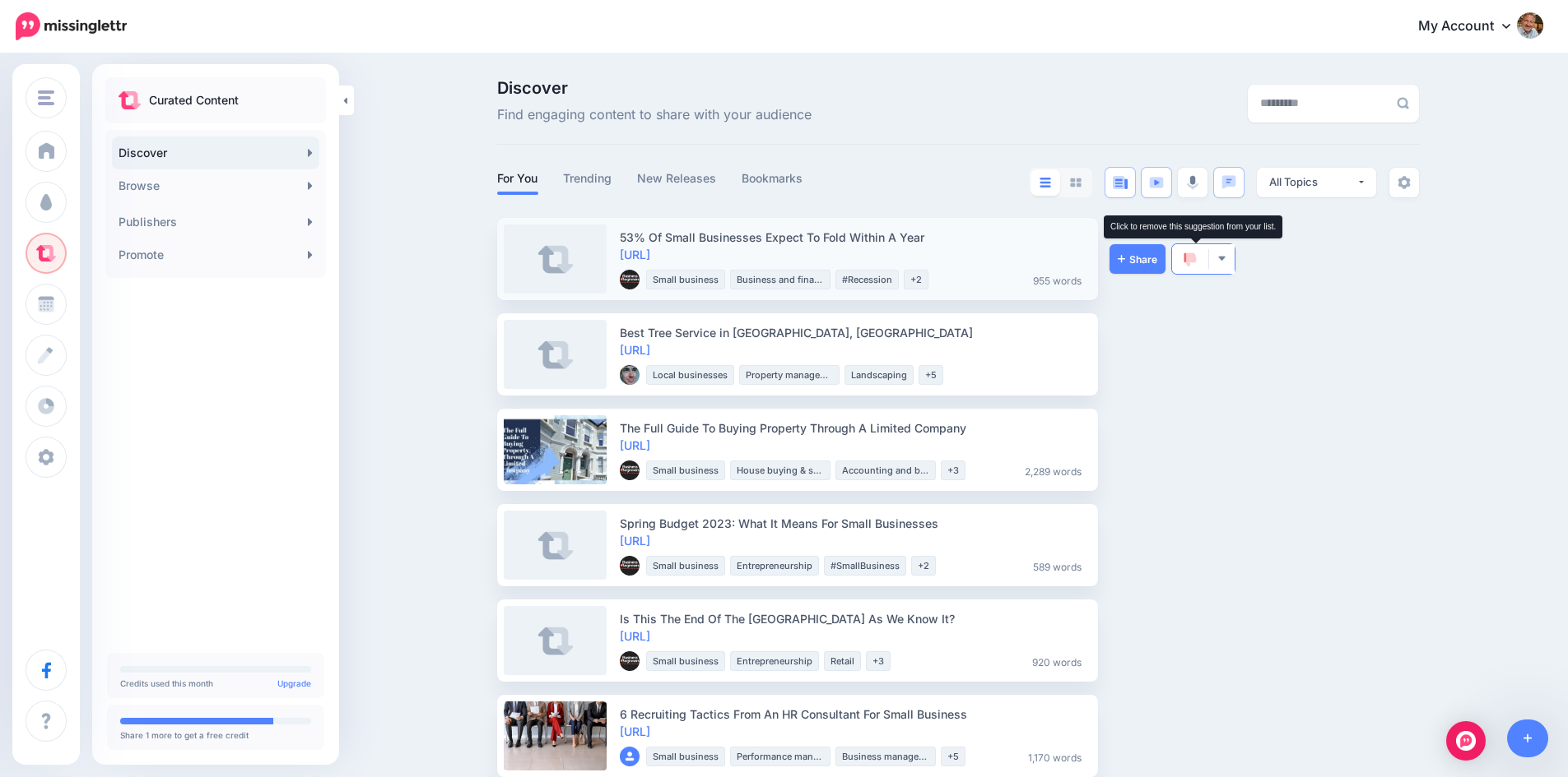
click at [1192, 258] on img at bounding box center [1189, 260] width 13 height 15
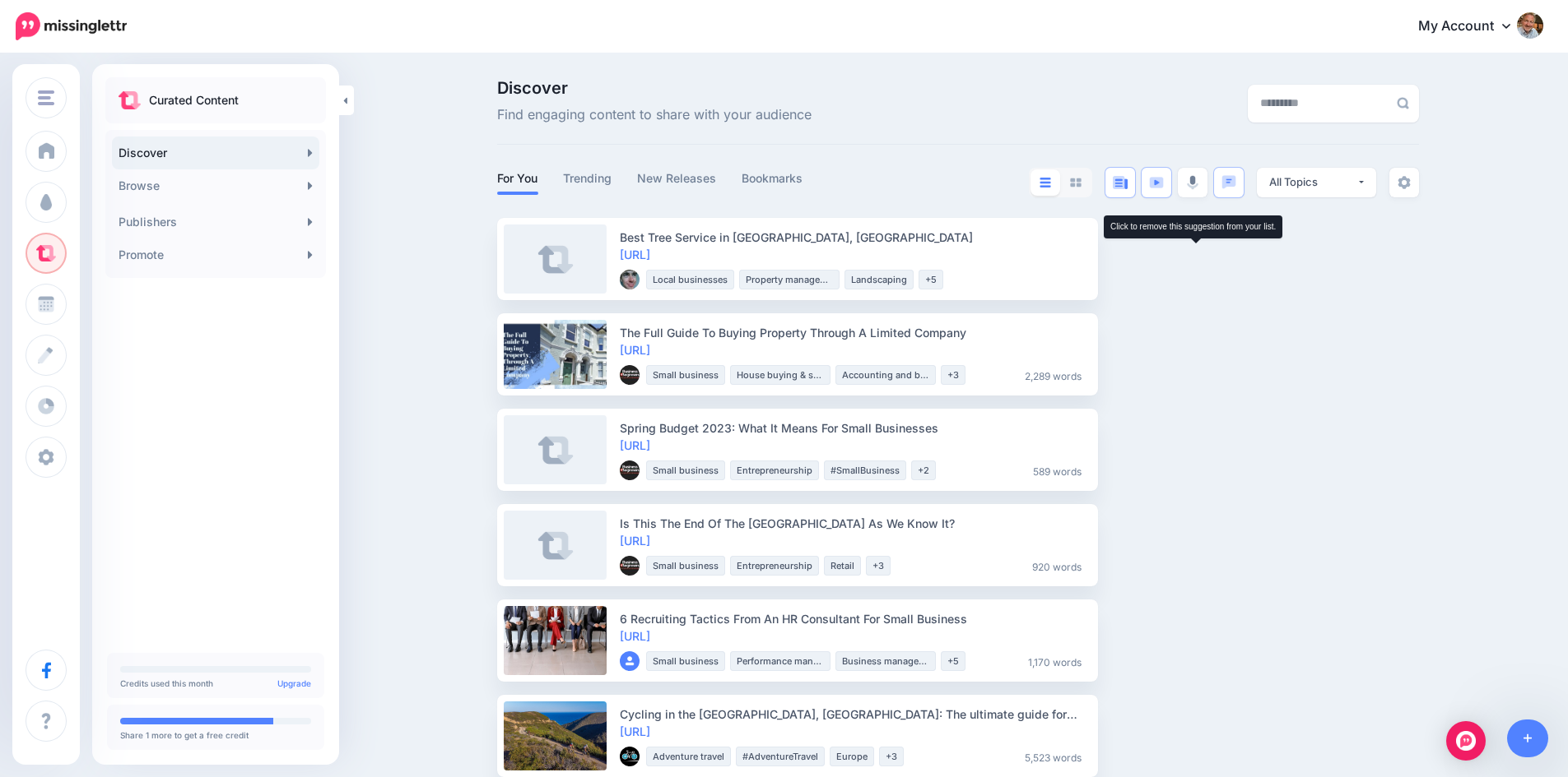
click at [1192, 258] on img at bounding box center [1189, 260] width 13 height 15
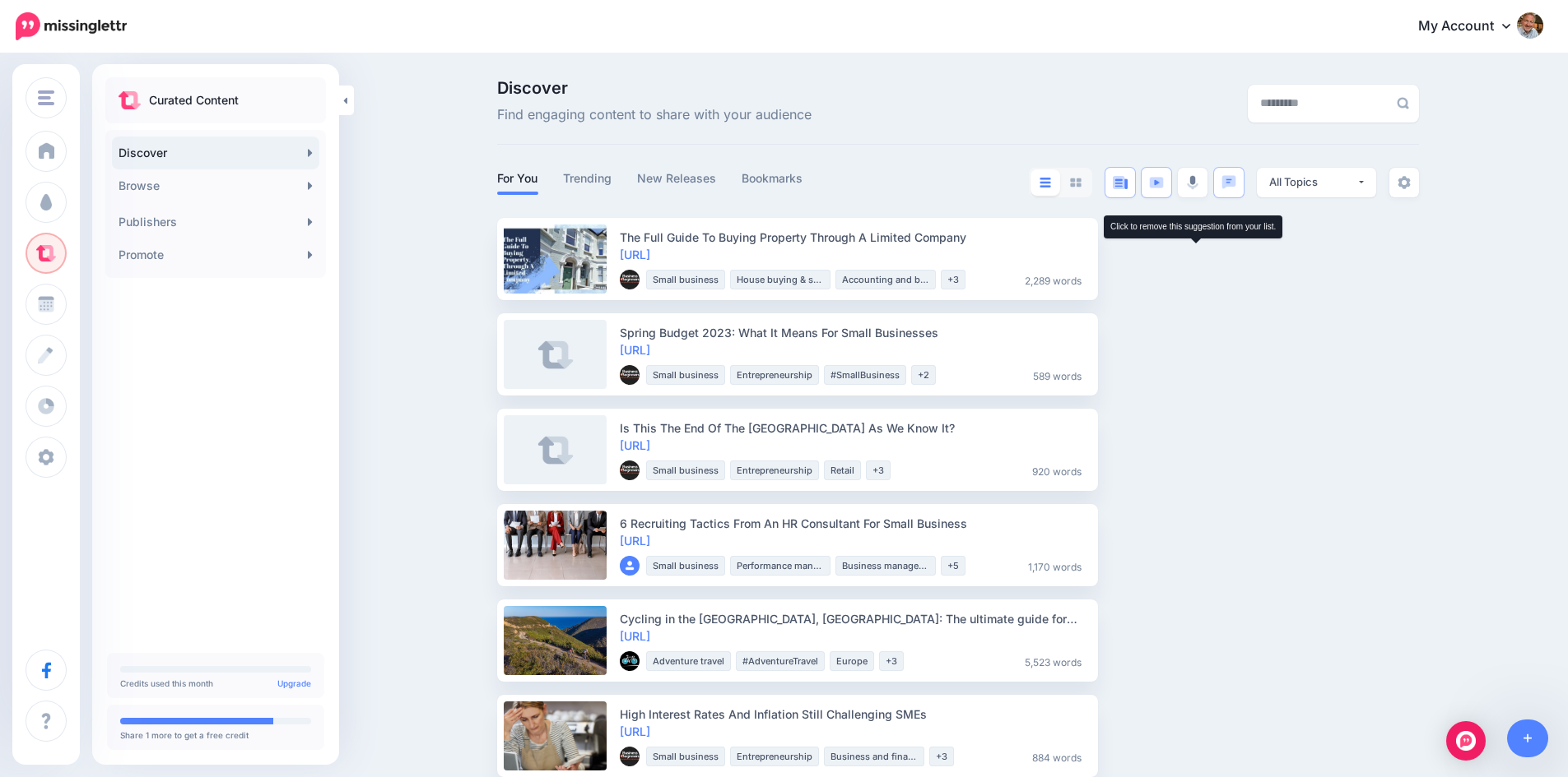
click at [1192, 258] on img at bounding box center [1189, 260] width 13 height 15
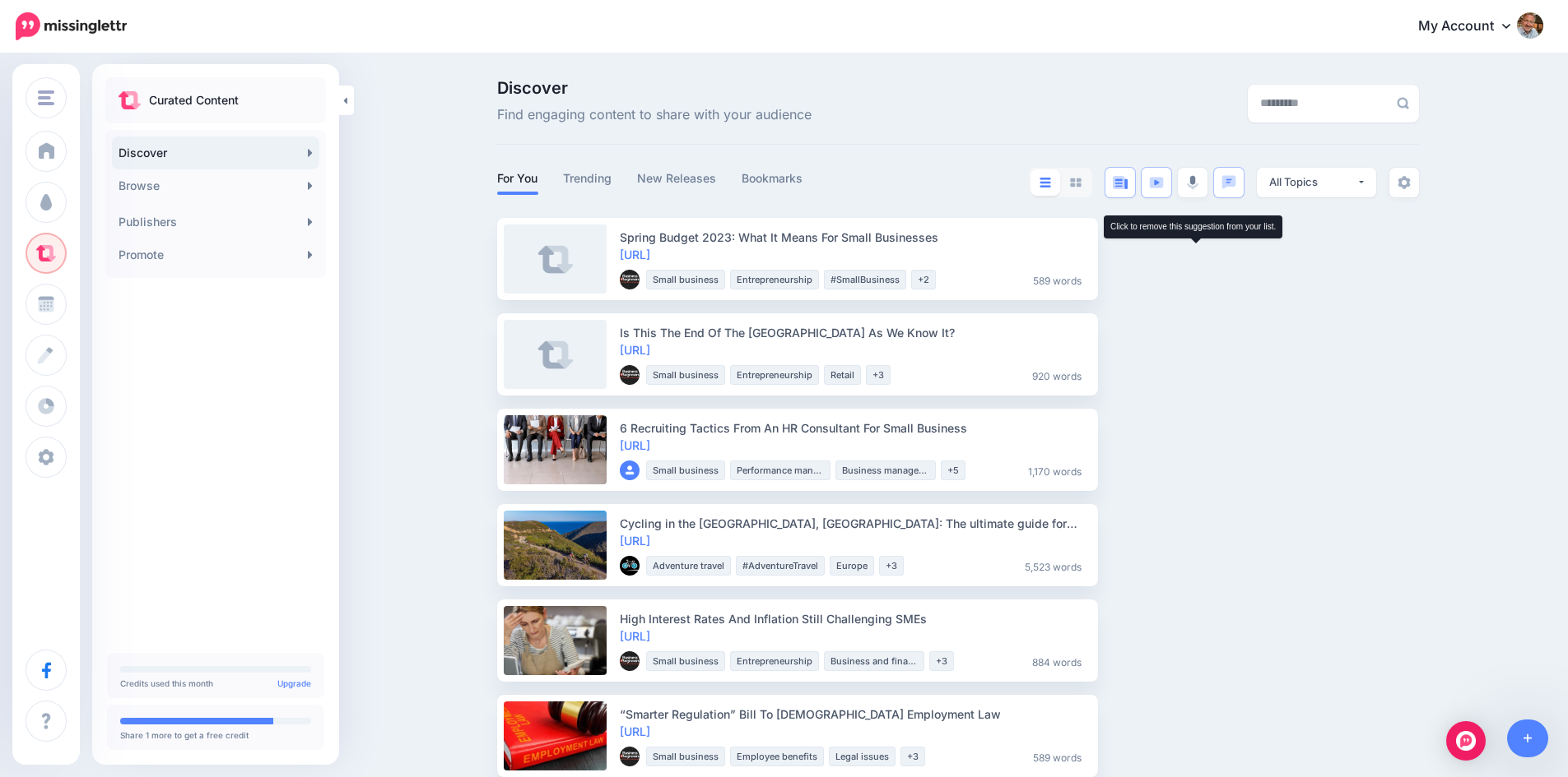
click at [1192, 258] on img at bounding box center [1189, 260] width 13 height 15
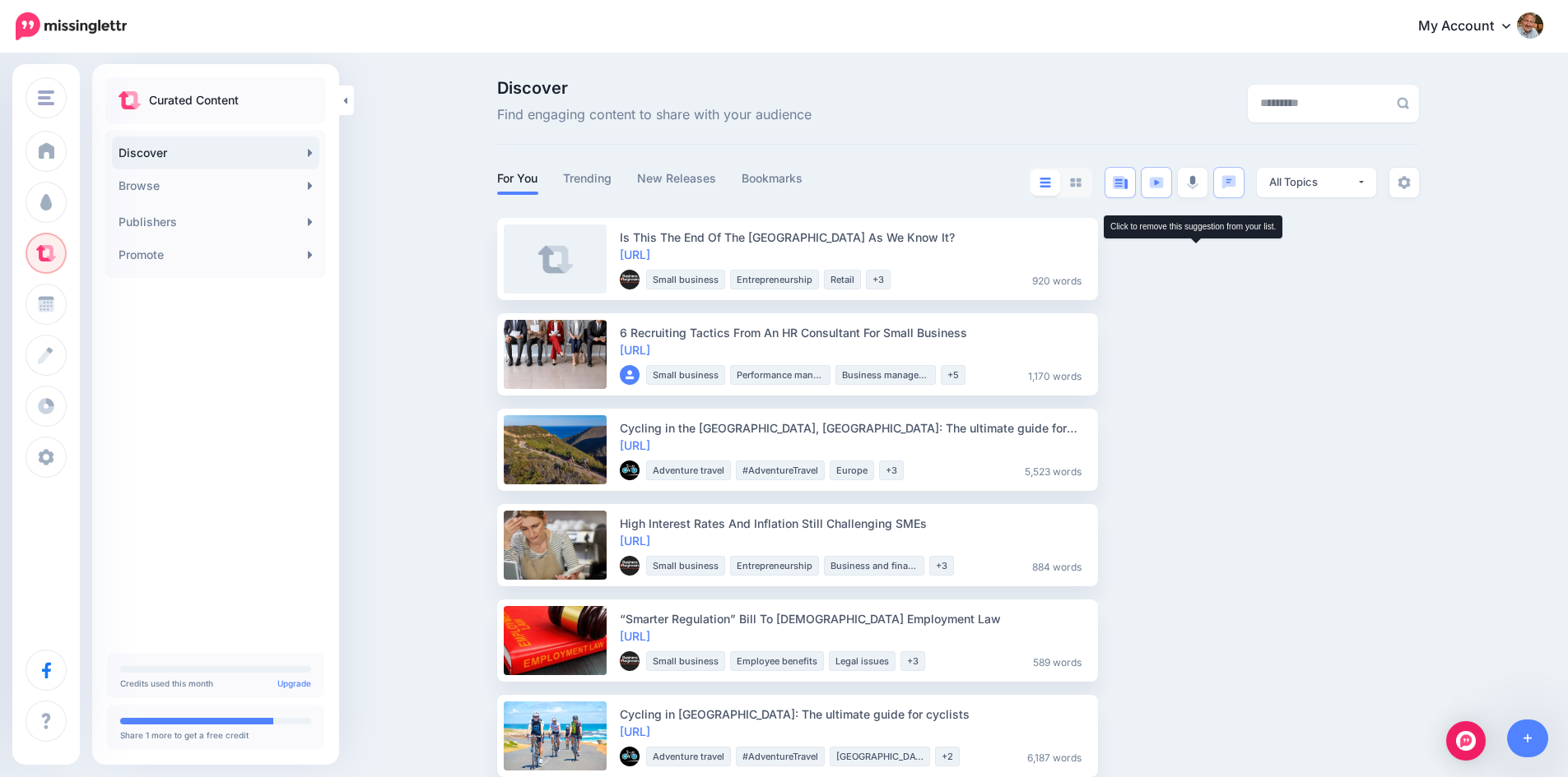
click at [1192, 258] on img at bounding box center [1189, 260] width 13 height 15
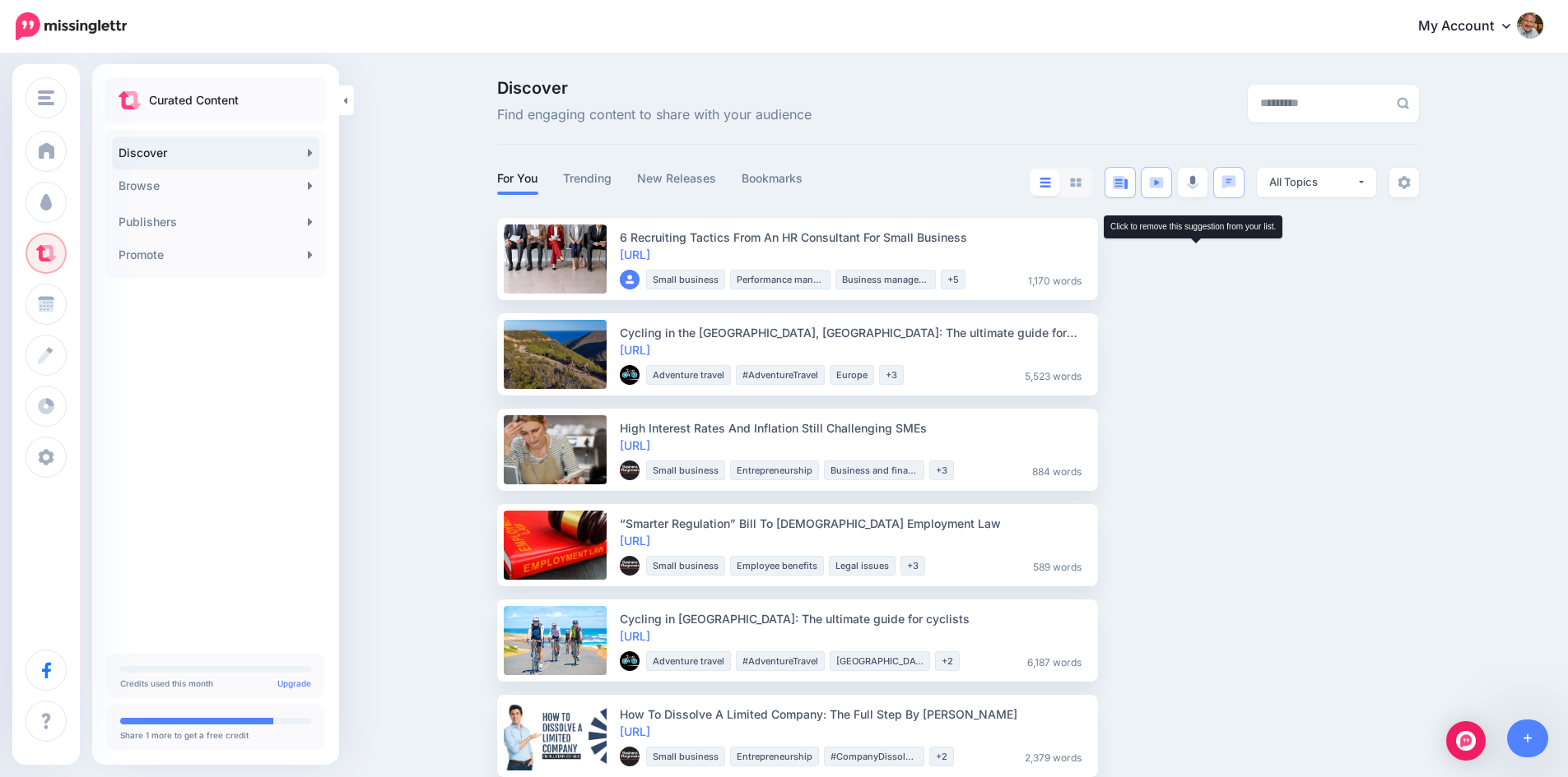
click at [1192, 258] on img at bounding box center [1189, 260] width 13 height 15
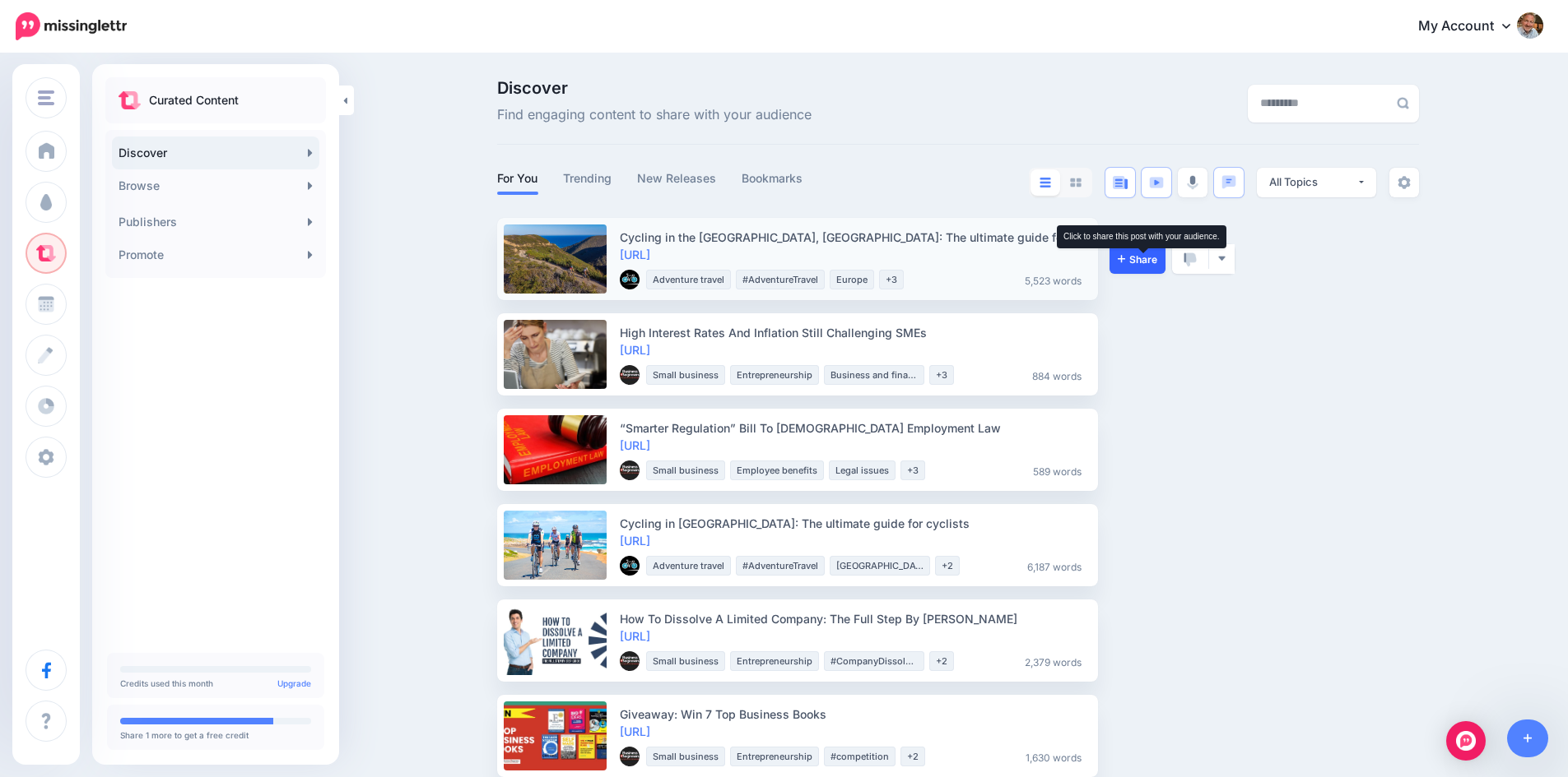
click at [1149, 263] on span "Share" at bounding box center [1137, 259] width 40 height 11
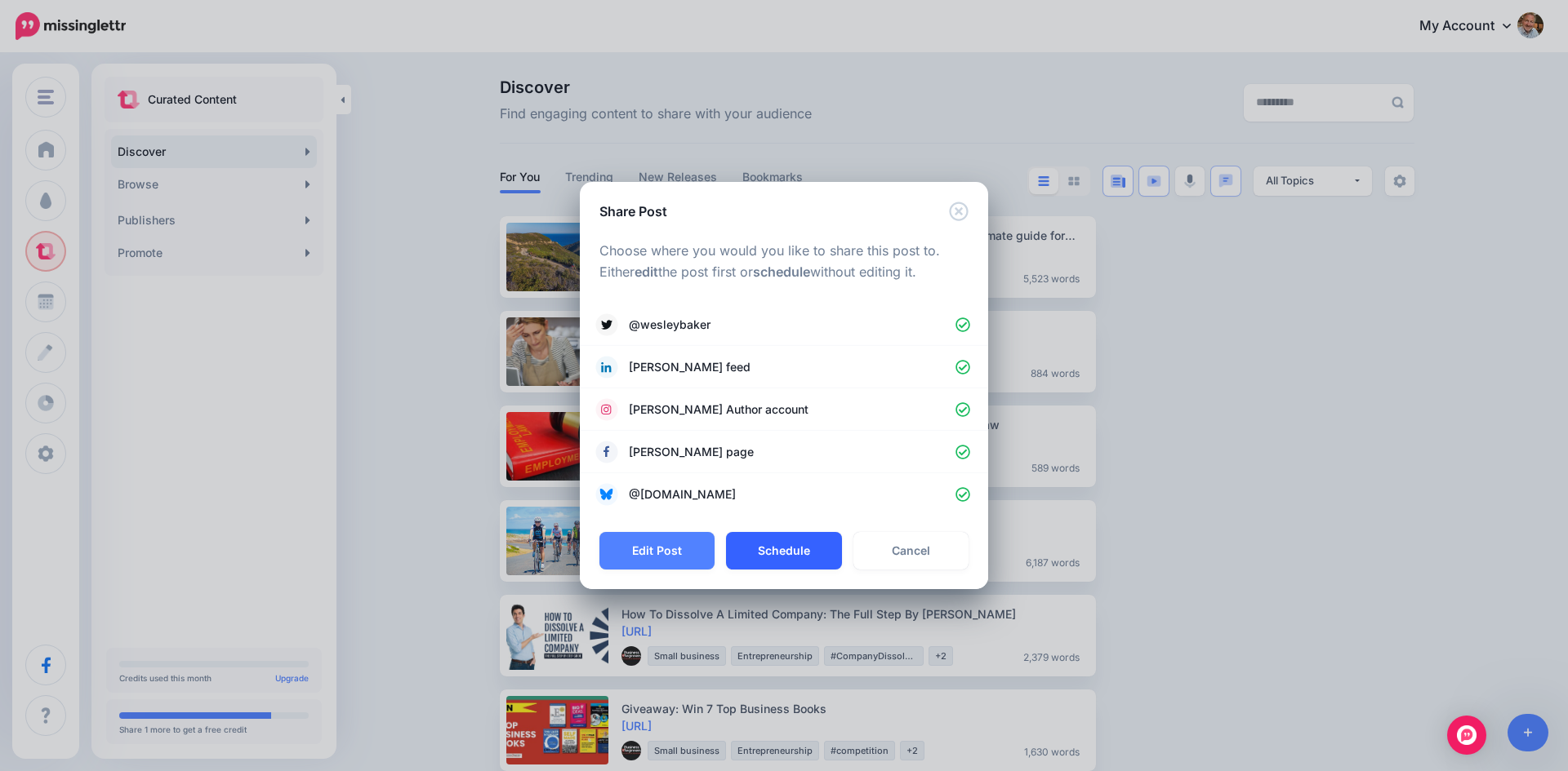
click at [795, 551] on button "Schedule" at bounding box center [784, 551] width 115 height 37
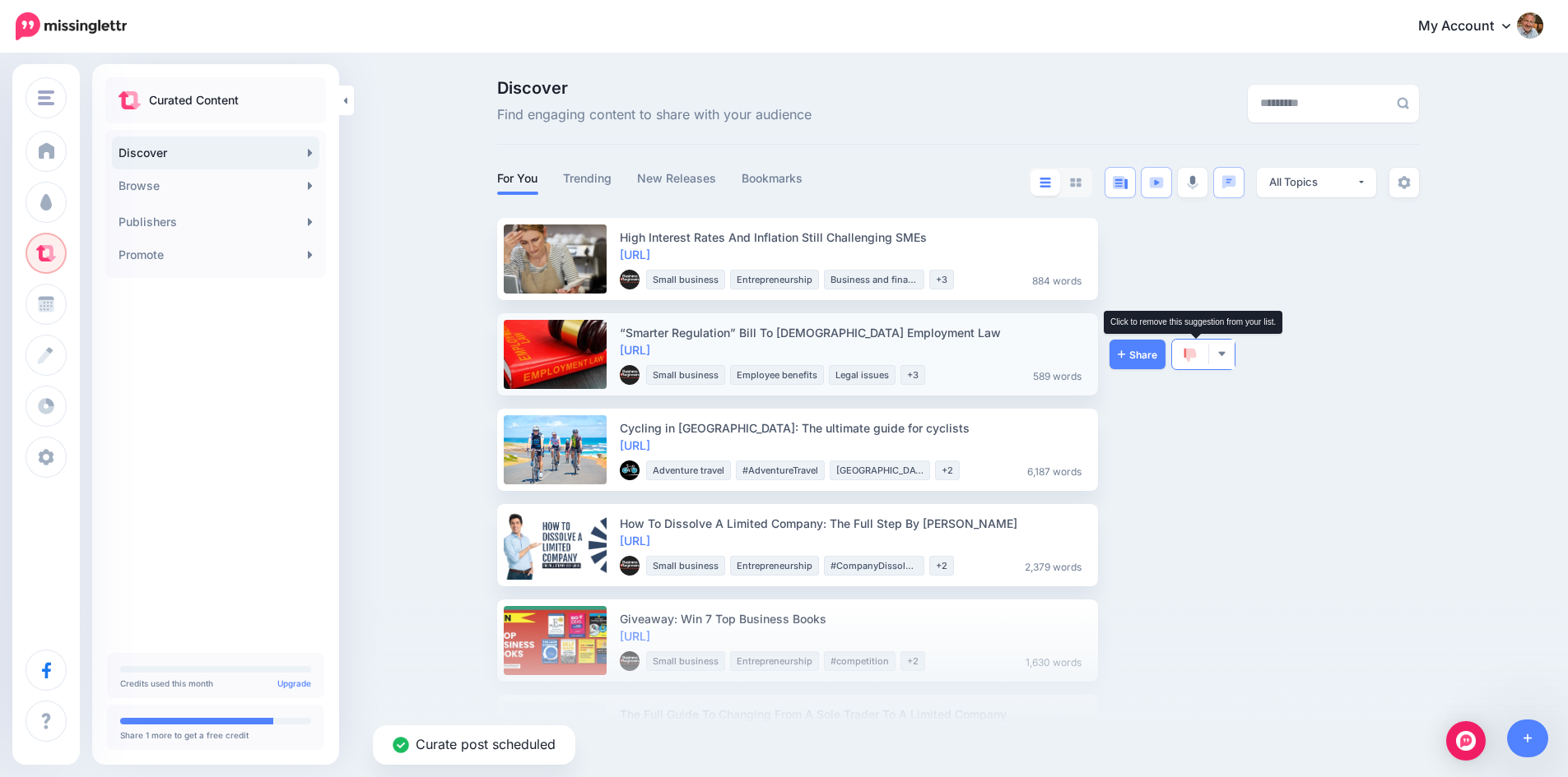
click at [1192, 350] on img at bounding box center [1189, 355] width 13 height 15
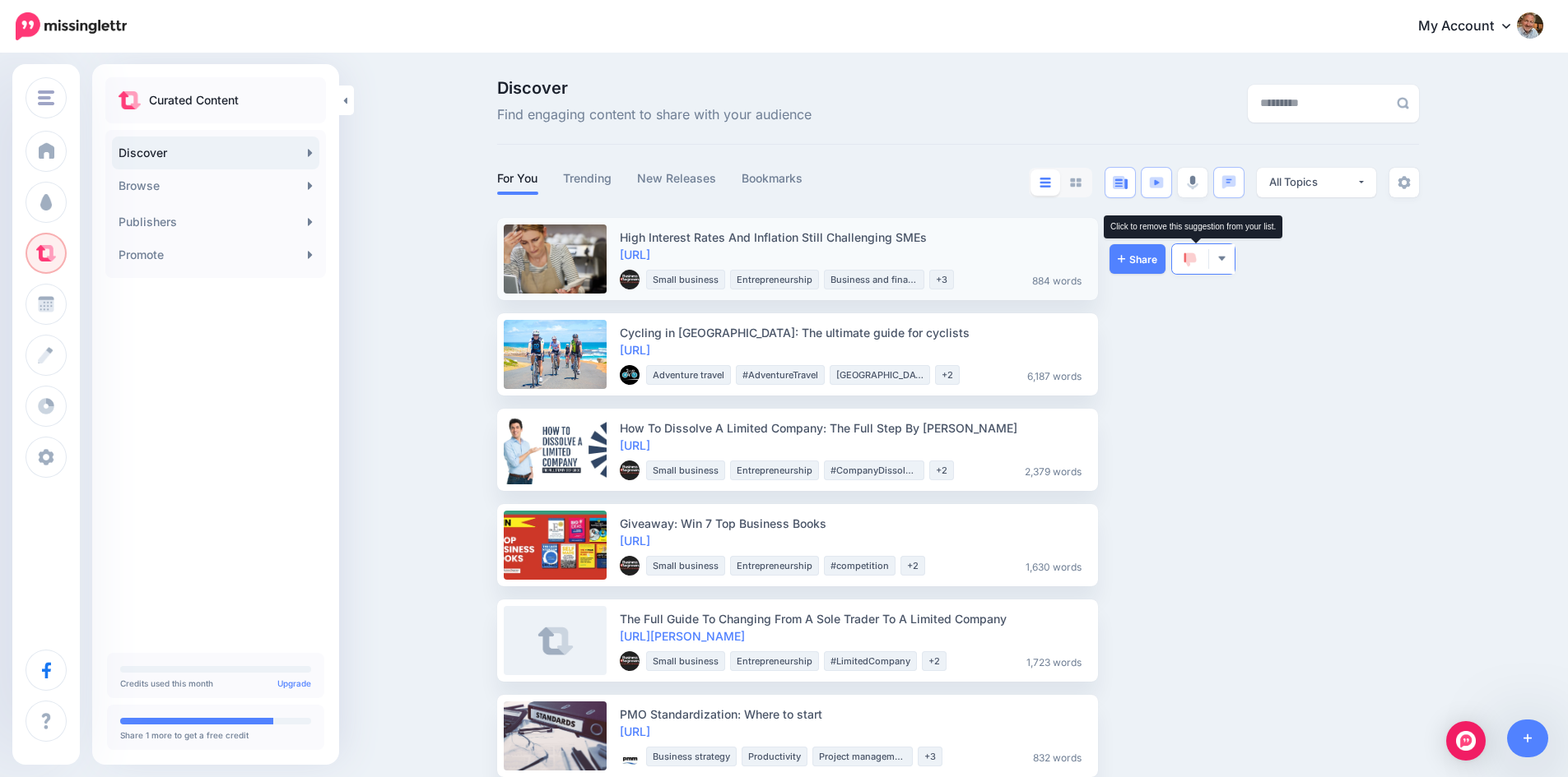
click at [1188, 254] on link at bounding box center [1189, 259] width 36 height 30
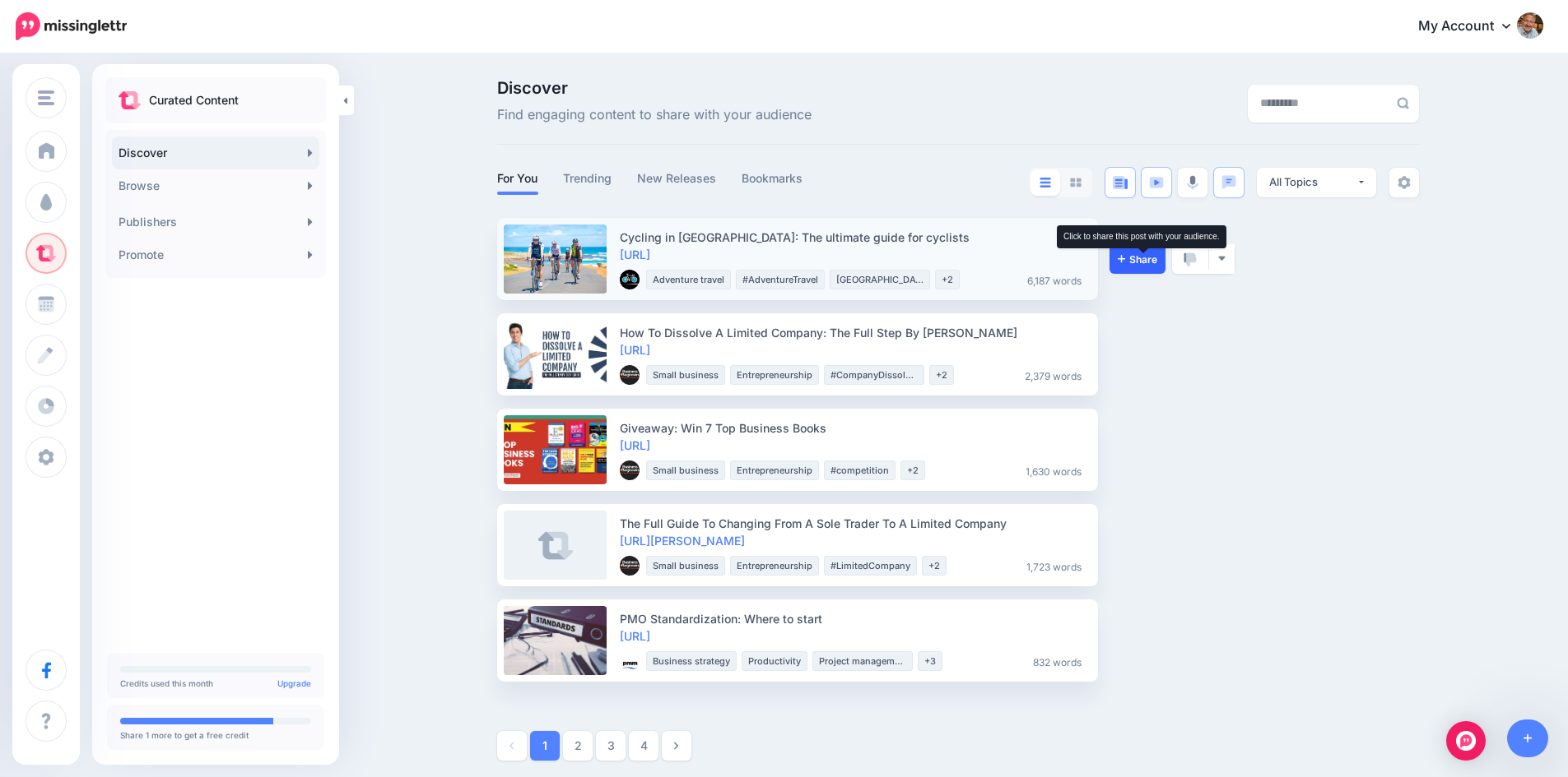
click at [1143, 260] on span "Share" at bounding box center [1137, 259] width 40 height 11
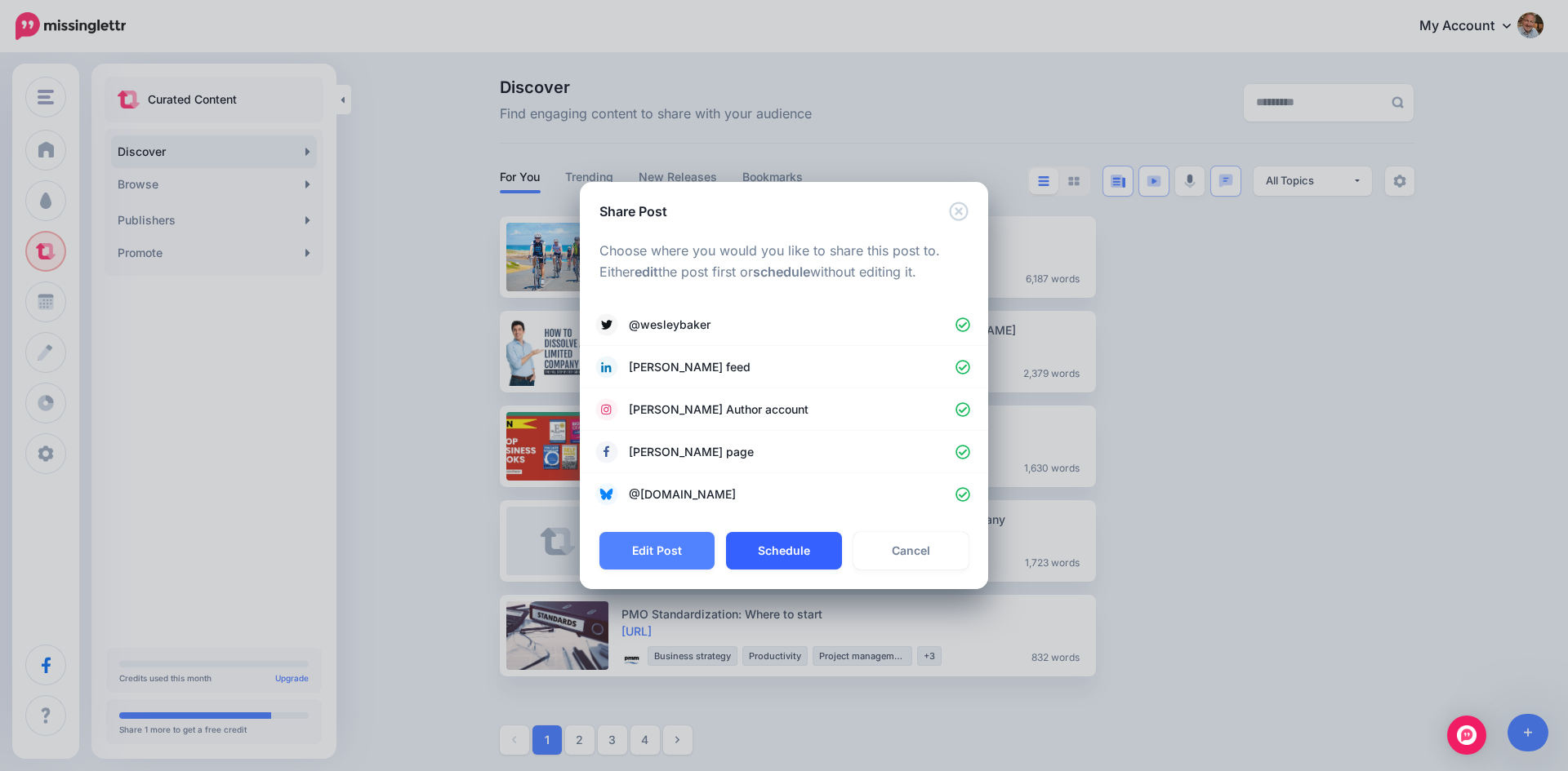
click at [792, 549] on button "Schedule" at bounding box center [784, 551] width 115 height 37
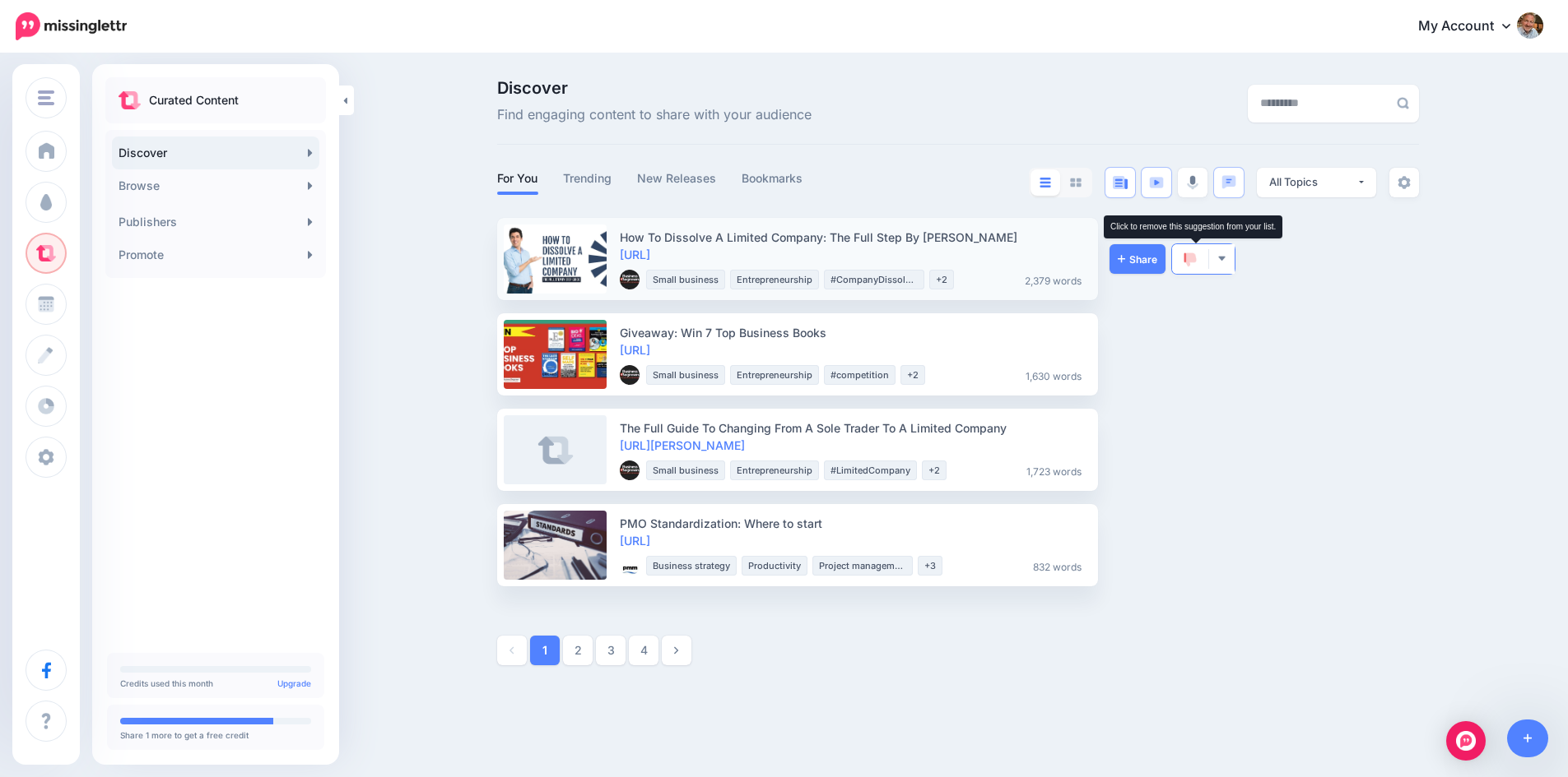
click at [1194, 259] on img at bounding box center [1189, 260] width 13 height 15
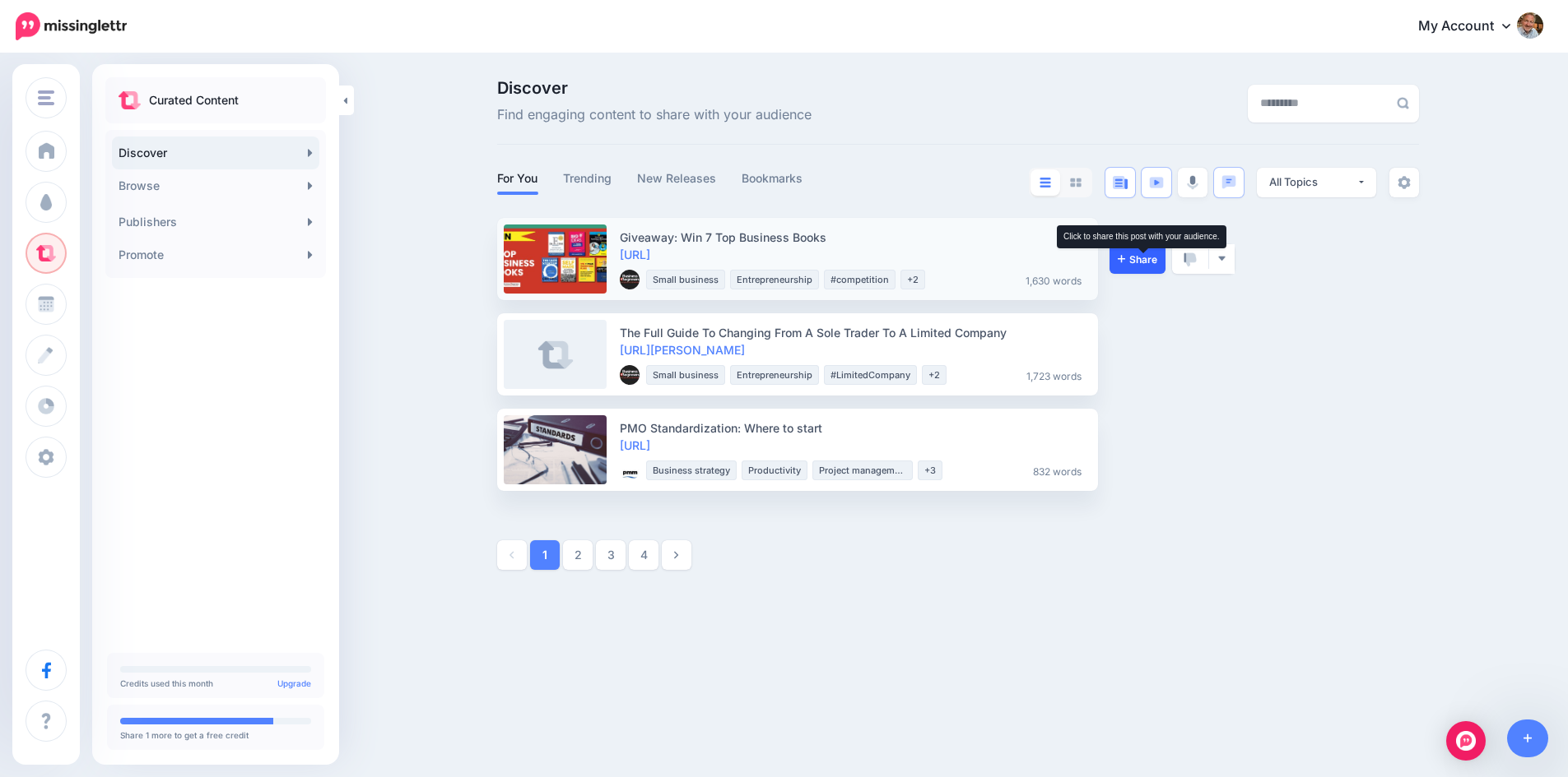
click at [1145, 255] on span "Share" at bounding box center [1137, 259] width 40 height 11
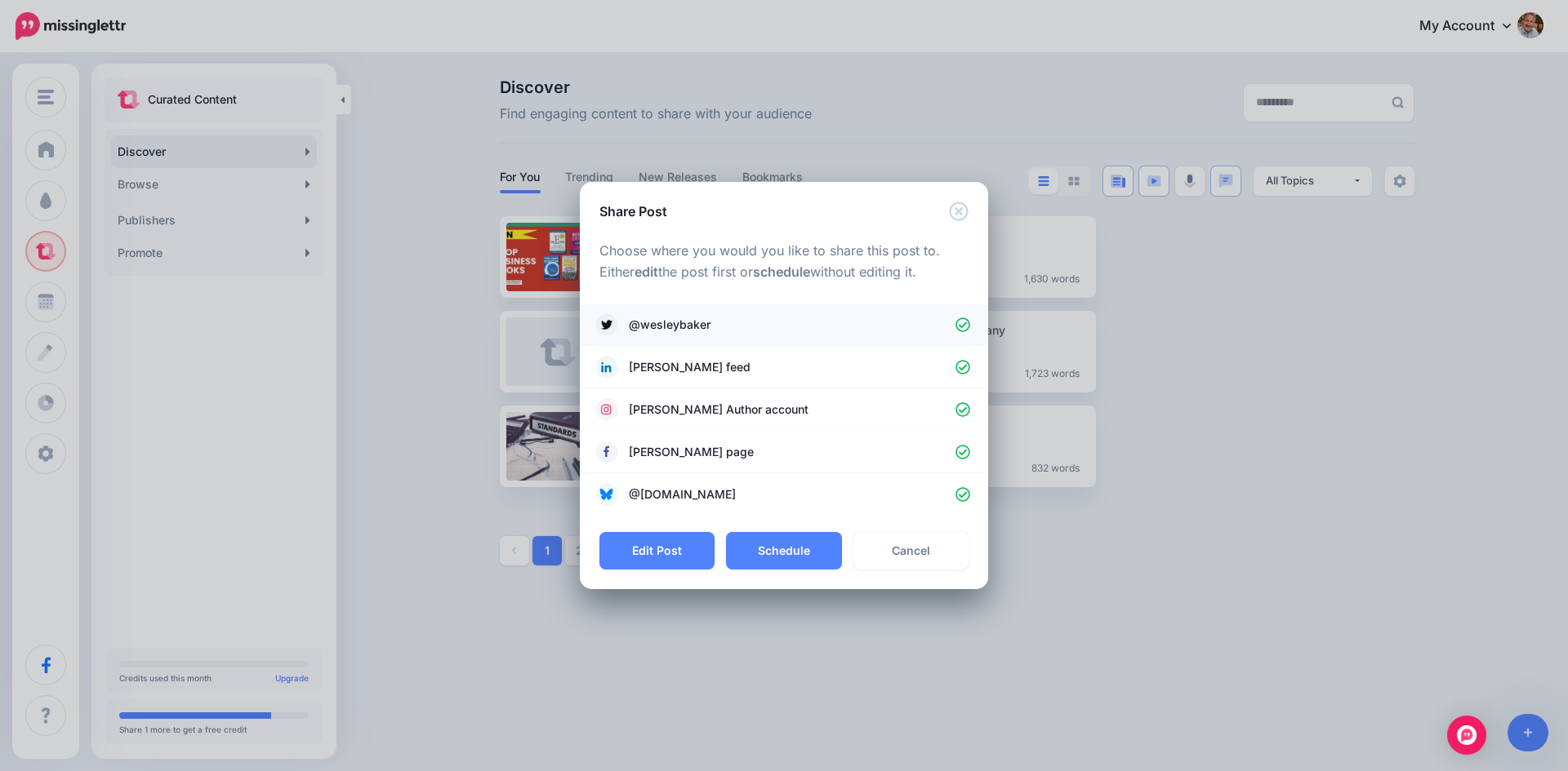
click at [967, 325] on icon at bounding box center [963, 325] width 16 height 16
click at [963, 409] on icon at bounding box center [963, 410] width 16 height 16
click at [963, 450] on icon at bounding box center [963, 453] width 16 height 16
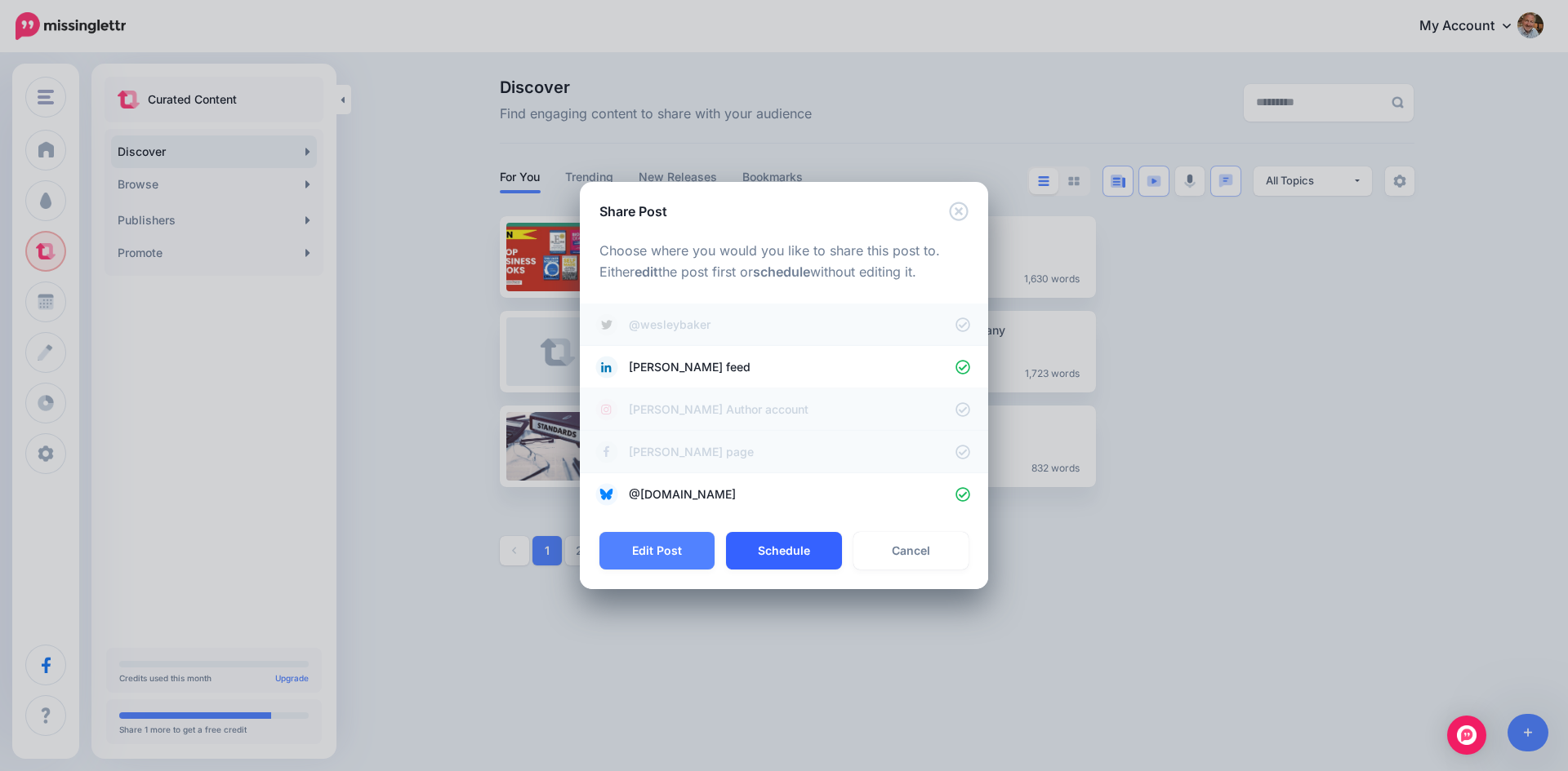
click at [792, 555] on button "Schedule" at bounding box center [784, 551] width 115 height 37
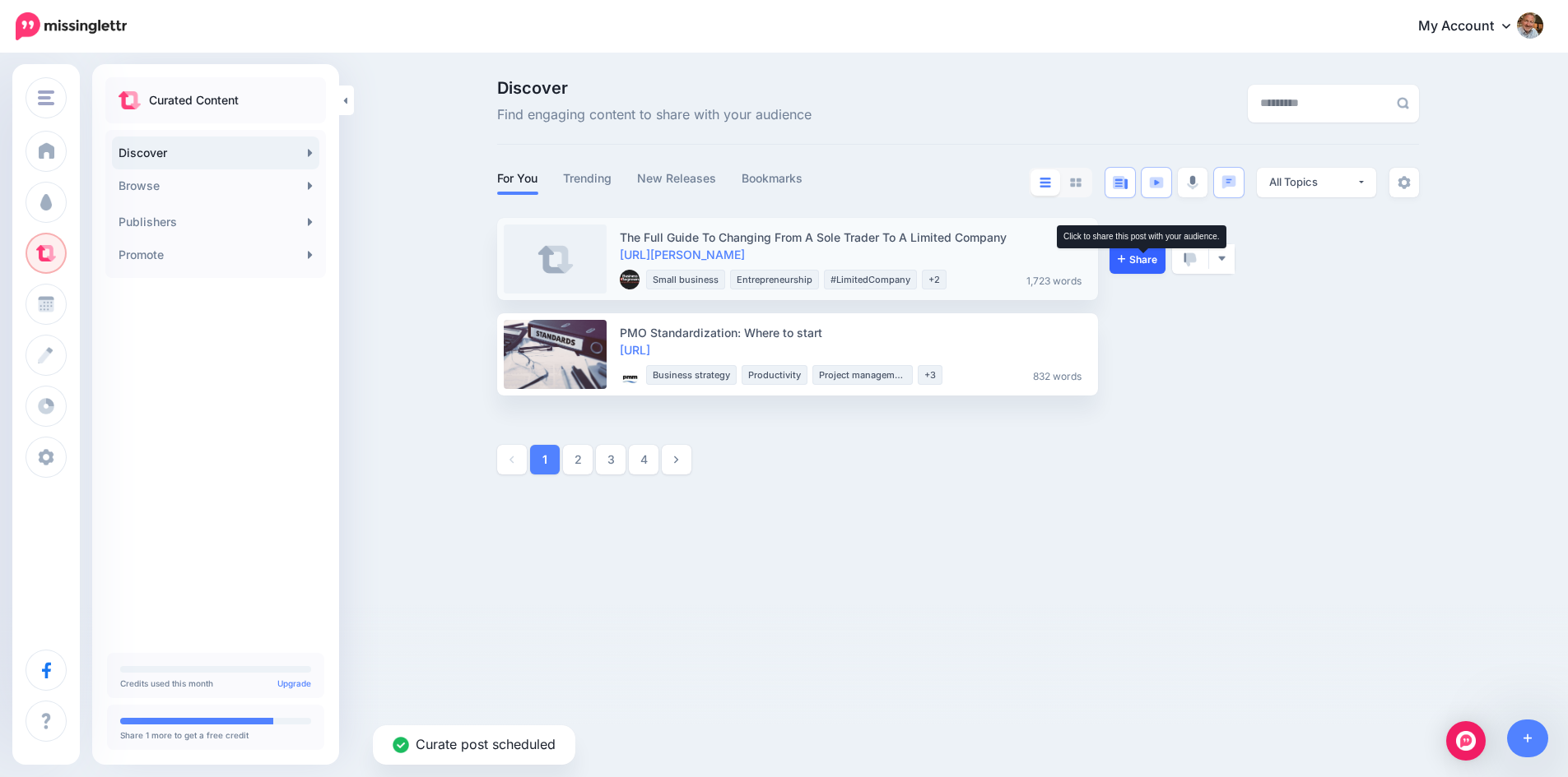
click at [1137, 254] on span "Share" at bounding box center [1137, 259] width 40 height 11
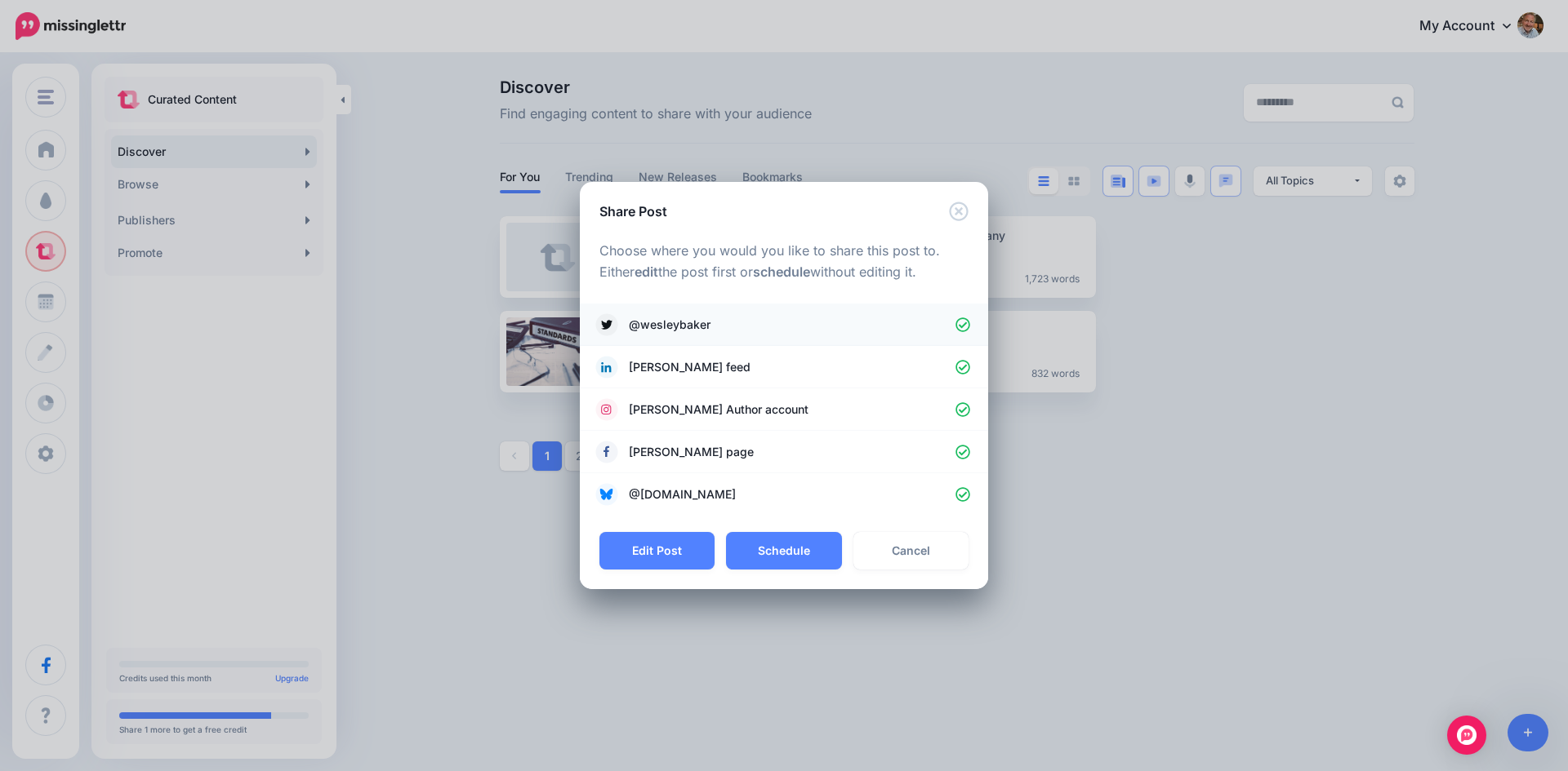
click at [960, 323] on icon at bounding box center [963, 325] width 16 height 16
click at [963, 403] on icon at bounding box center [962, 409] width 15 height 15
click at [798, 549] on button "Schedule" at bounding box center [784, 551] width 115 height 37
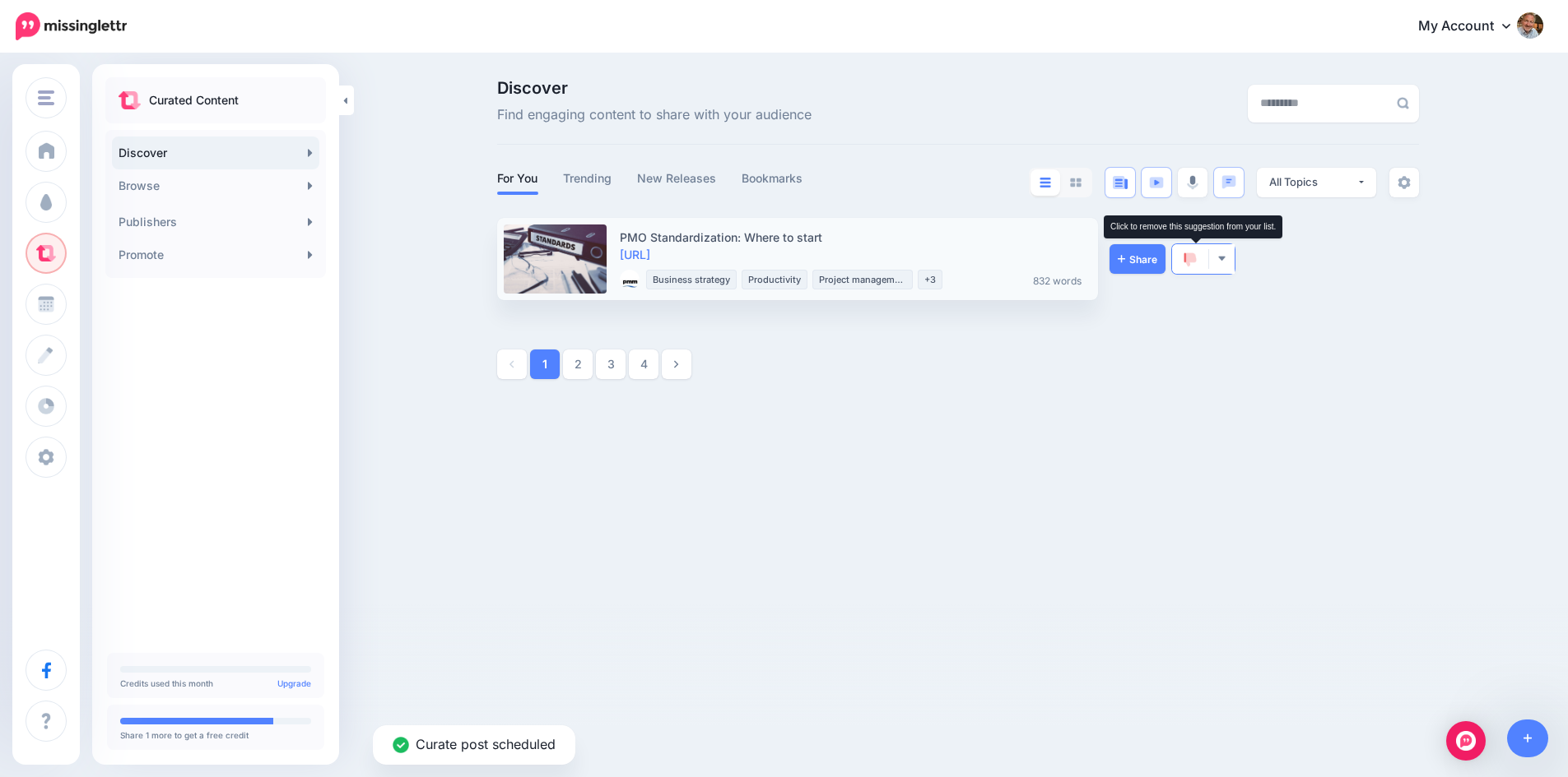
click at [1189, 255] on img at bounding box center [1189, 260] width 13 height 15
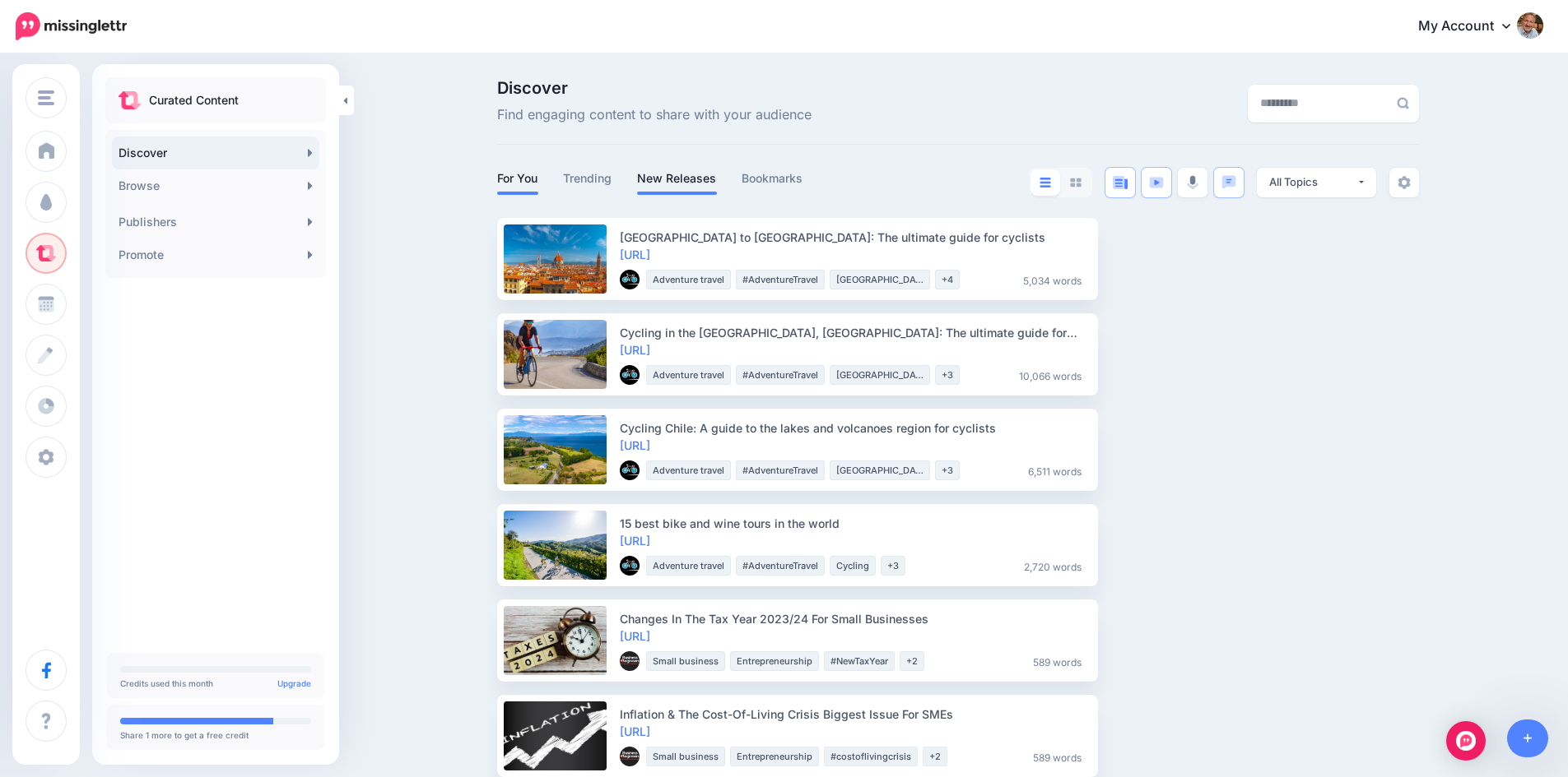
click at [676, 176] on link "New Releases" at bounding box center [676, 178] width 80 height 19
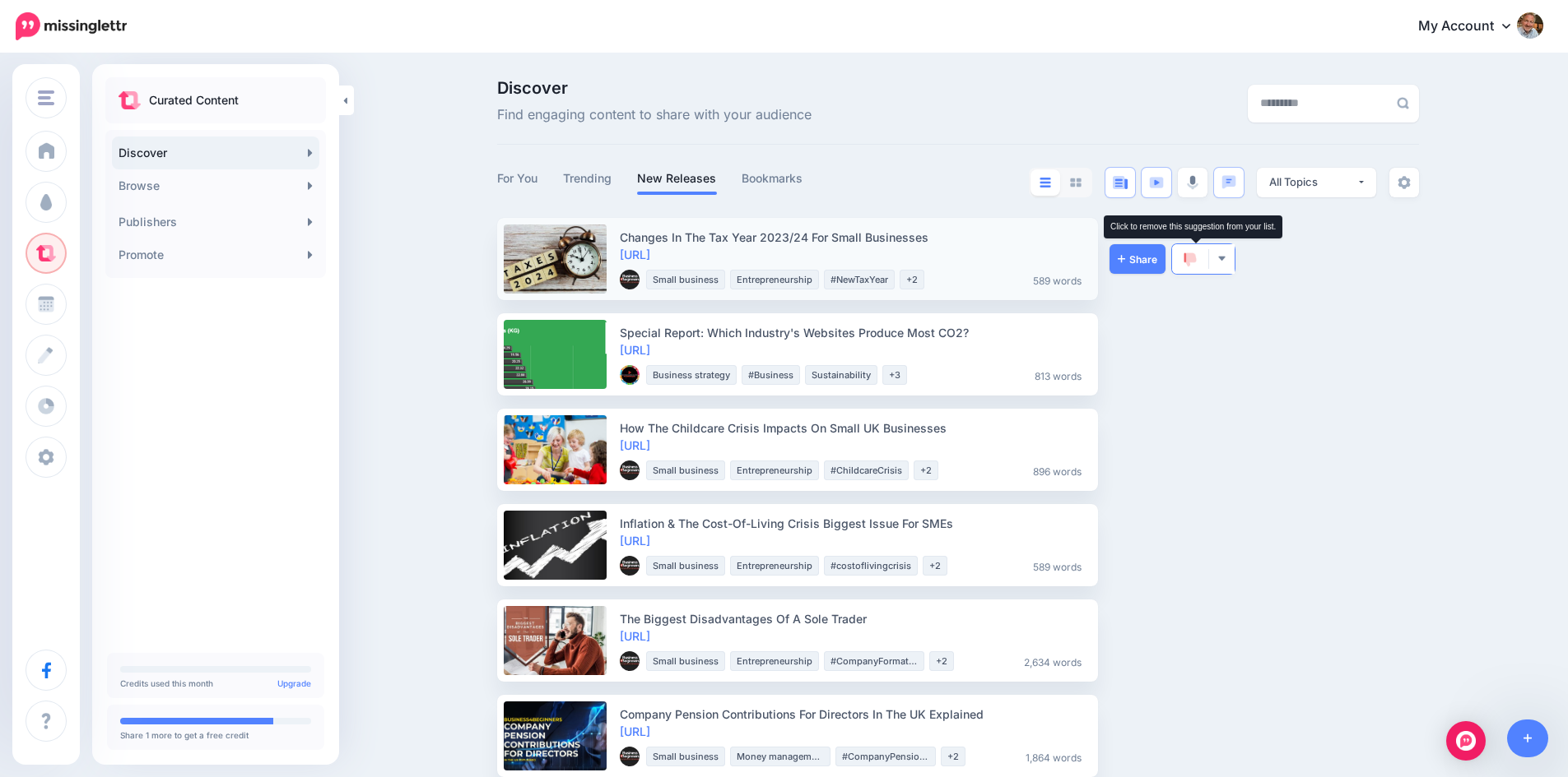
click at [1195, 258] on img at bounding box center [1189, 260] width 13 height 15
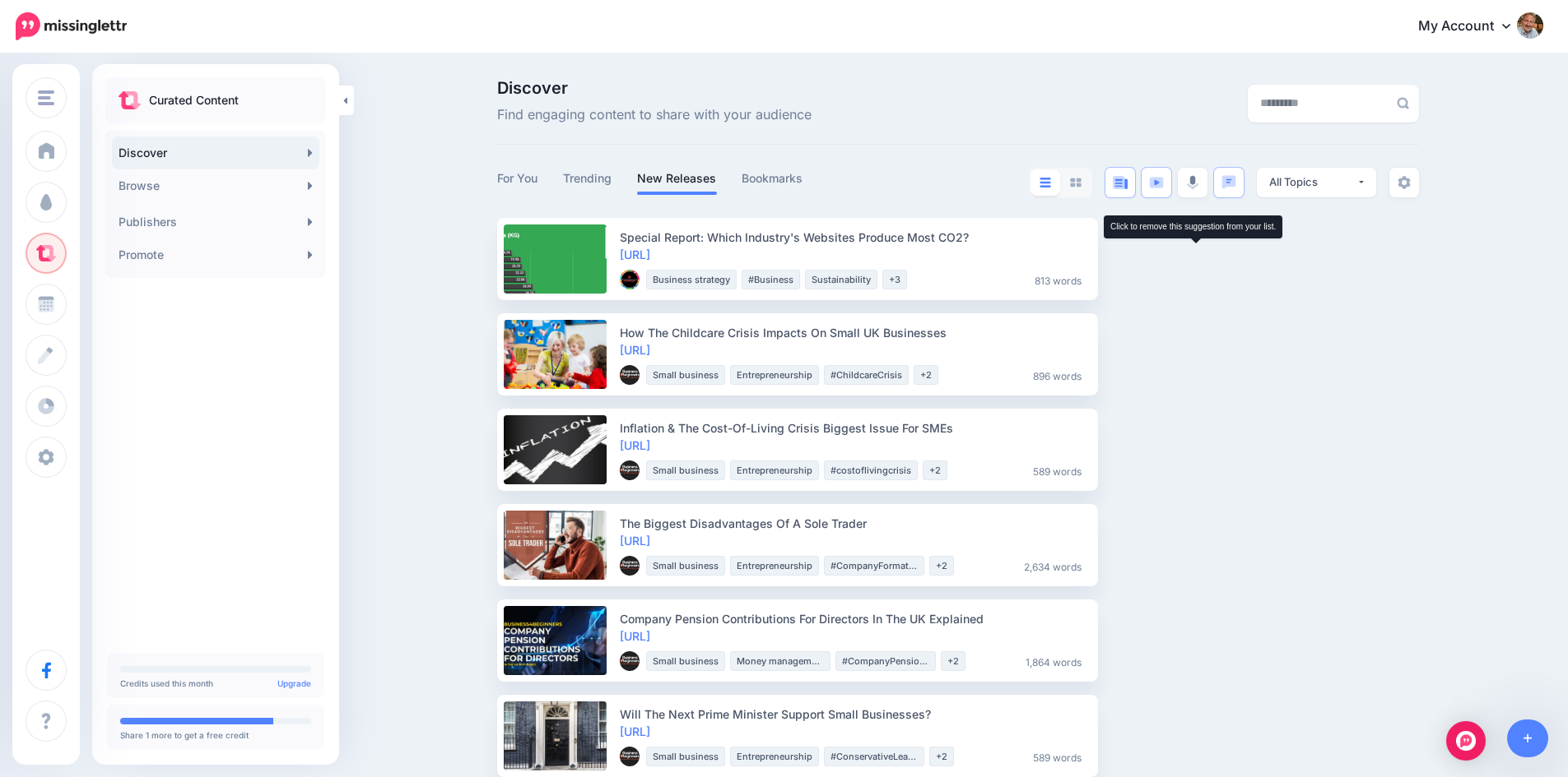
click at [1195, 258] on img at bounding box center [1189, 260] width 13 height 15
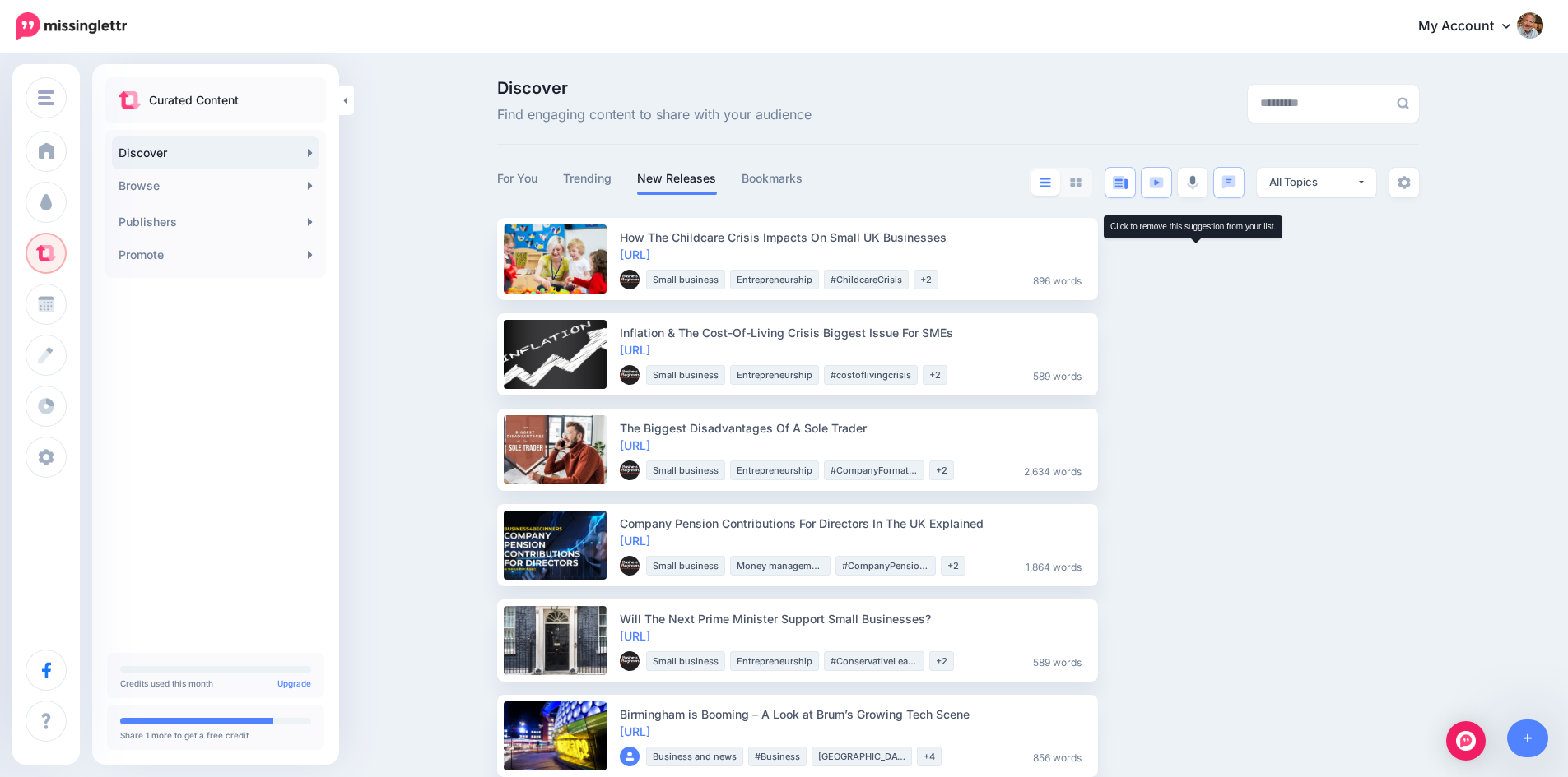
click at [1195, 258] on img at bounding box center [1189, 260] width 13 height 15
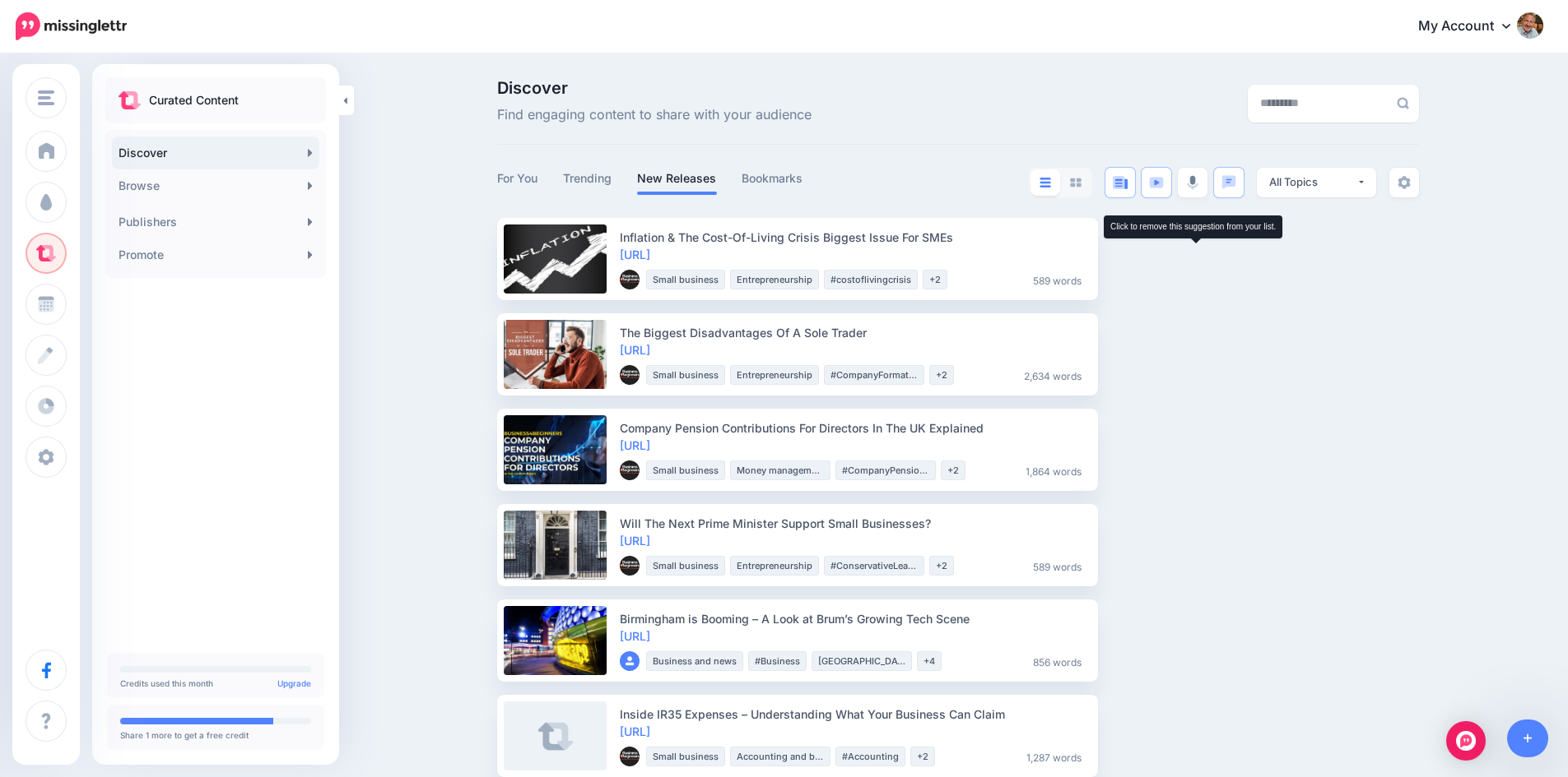
click at [1195, 258] on img at bounding box center [1189, 260] width 13 height 15
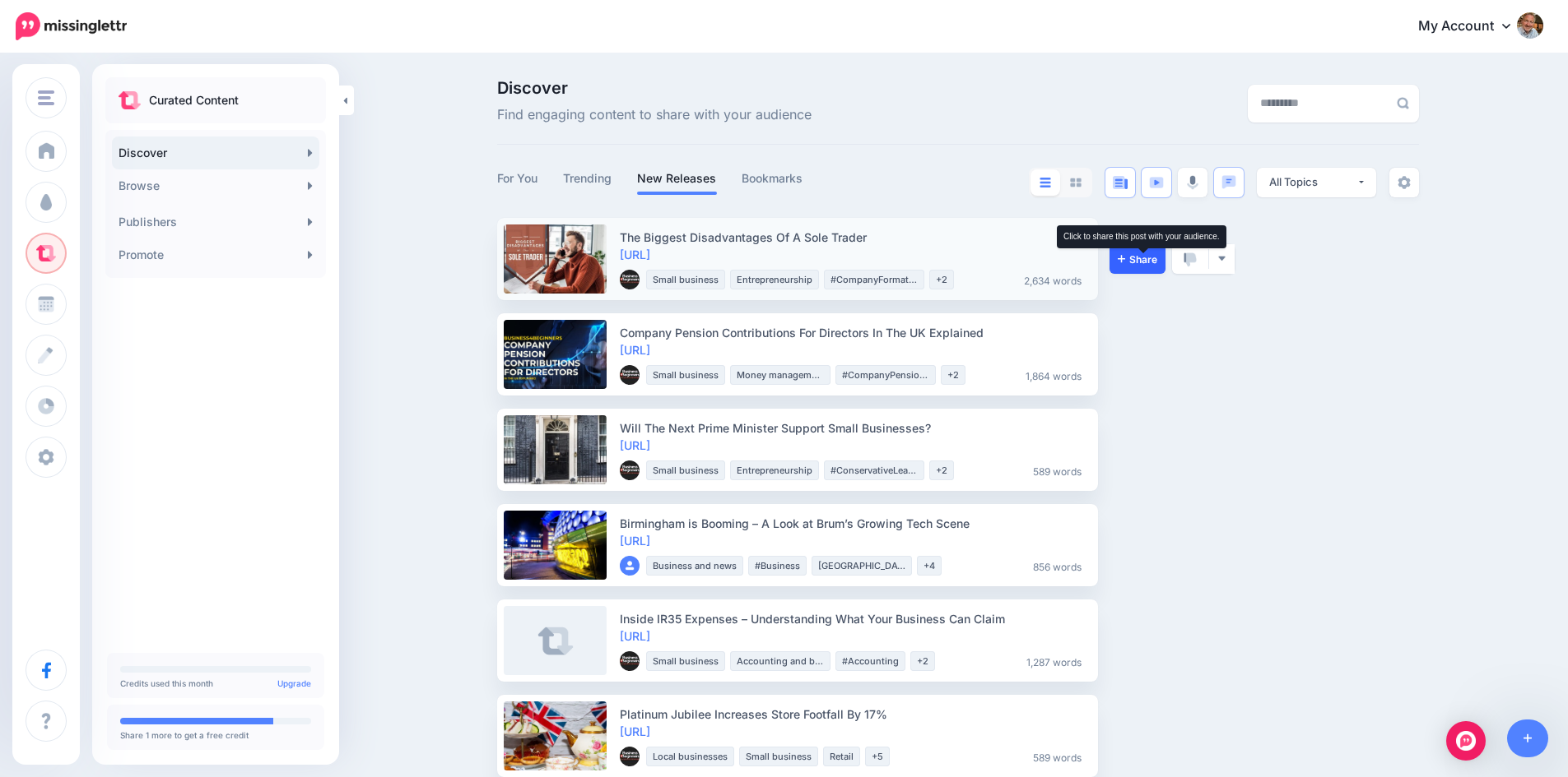
click at [1140, 262] on span "Share" at bounding box center [1137, 259] width 40 height 11
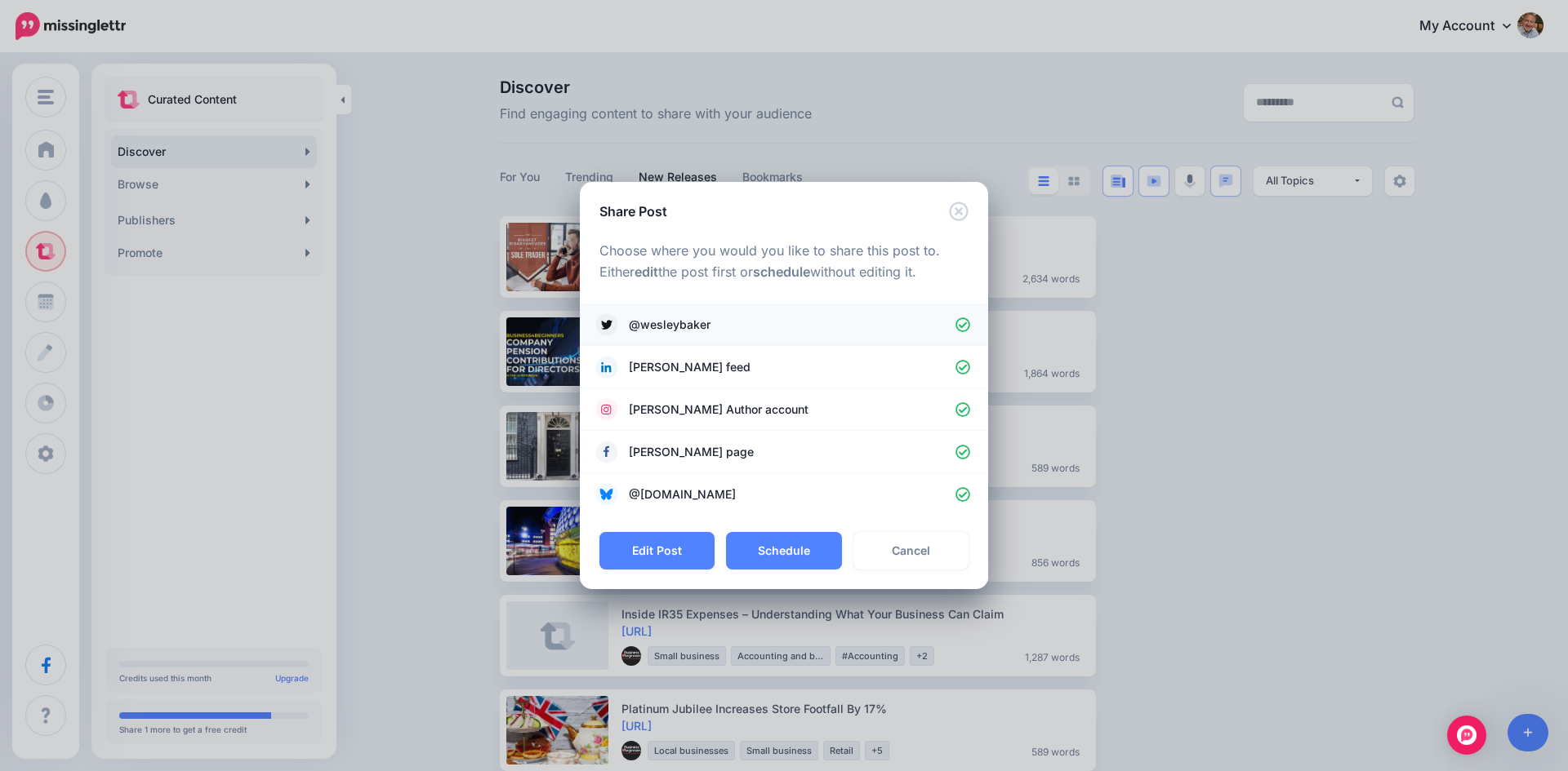
click at [963, 322] on icon at bounding box center [963, 325] width 16 height 16
drag, startPoint x: 960, startPoint y: 409, endPoint x: 959, endPoint y: 432, distance: 23.0
click at [960, 409] on icon at bounding box center [963, 410] width 16 height 16
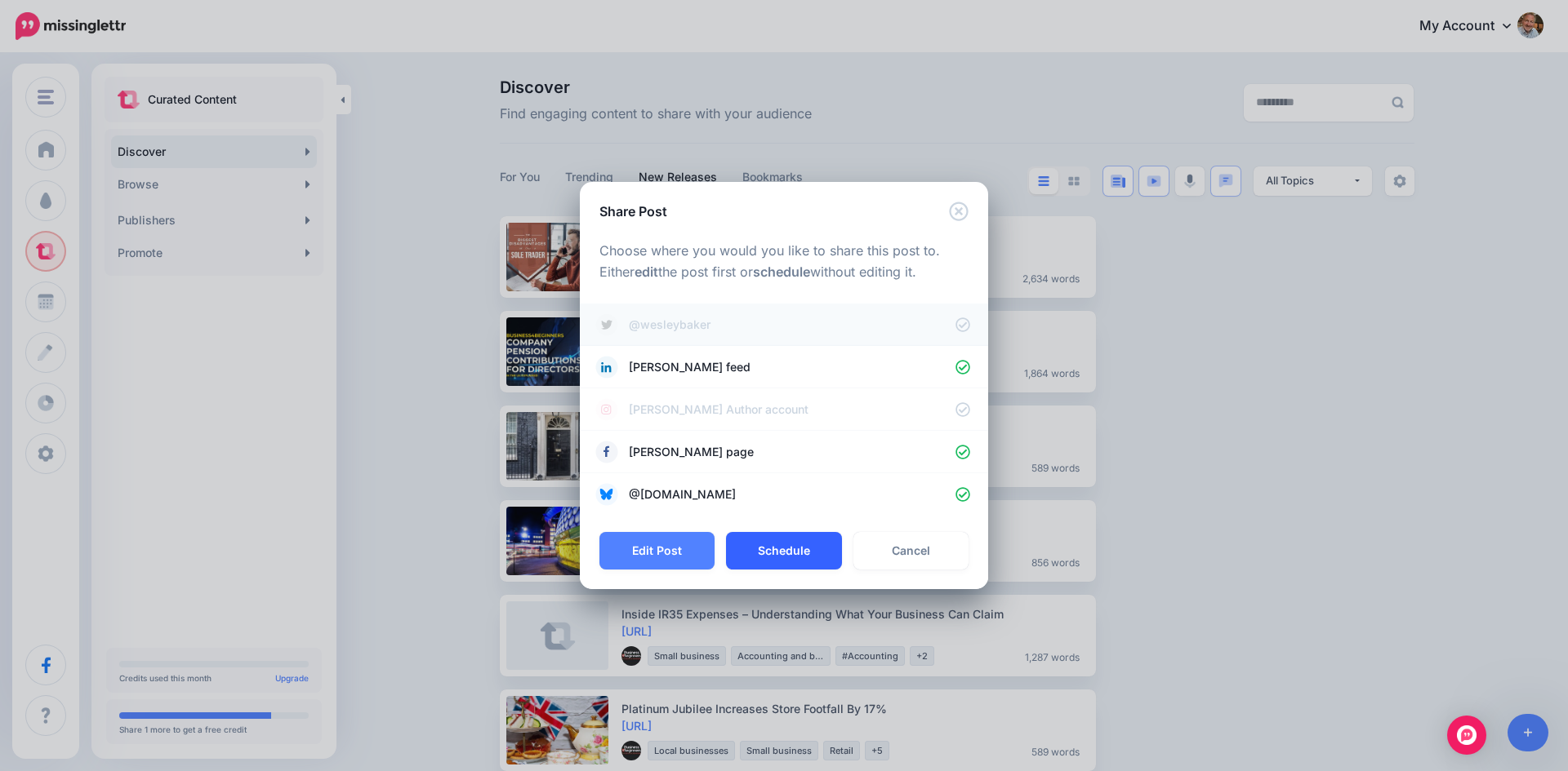
click at [785, 550] on button "Schedule" at bounding box center [784, 551] width 115 height 37
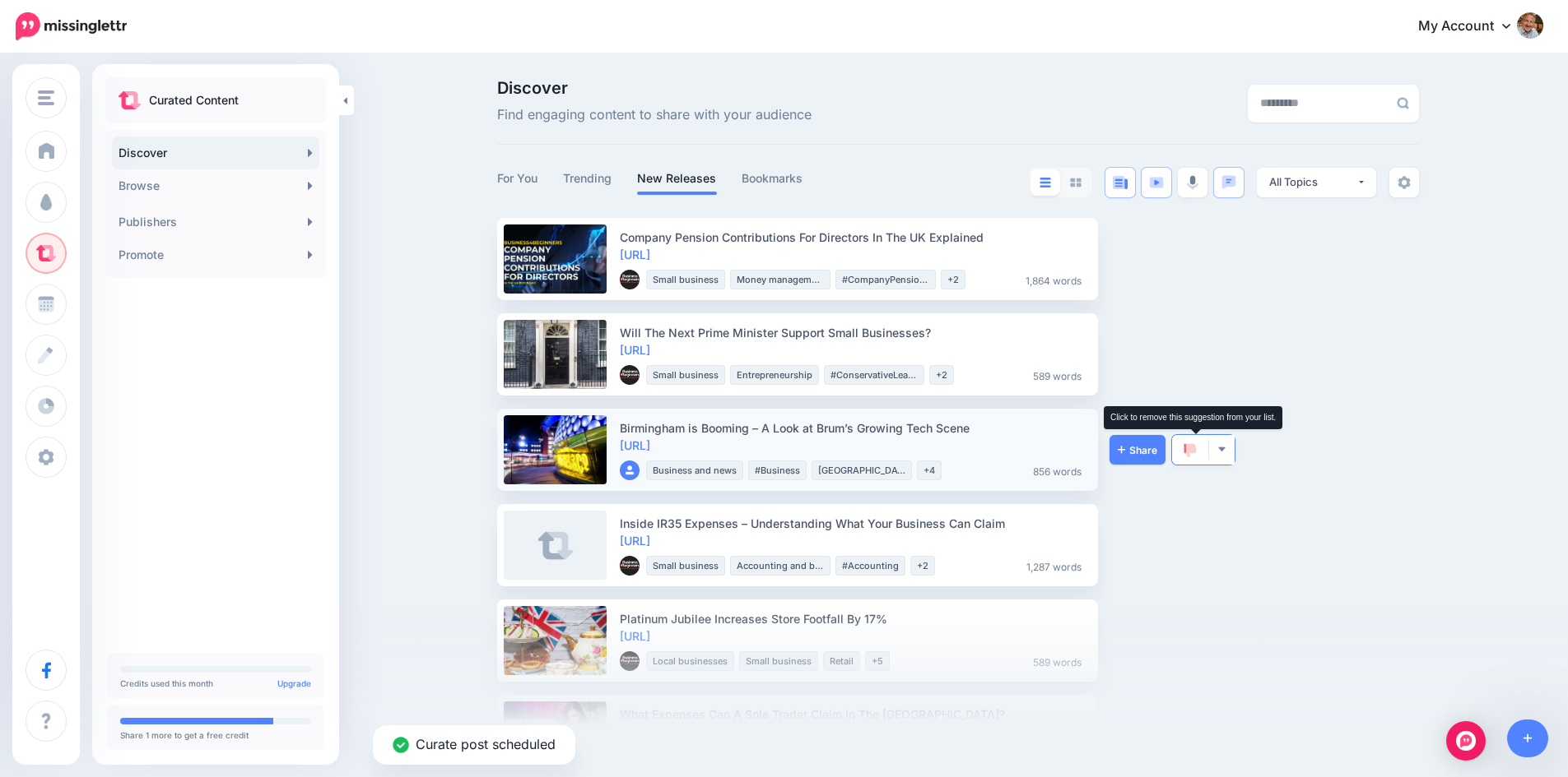
click at [1192, 450] on img at bounding box center [1189, 450] width 13 height 15
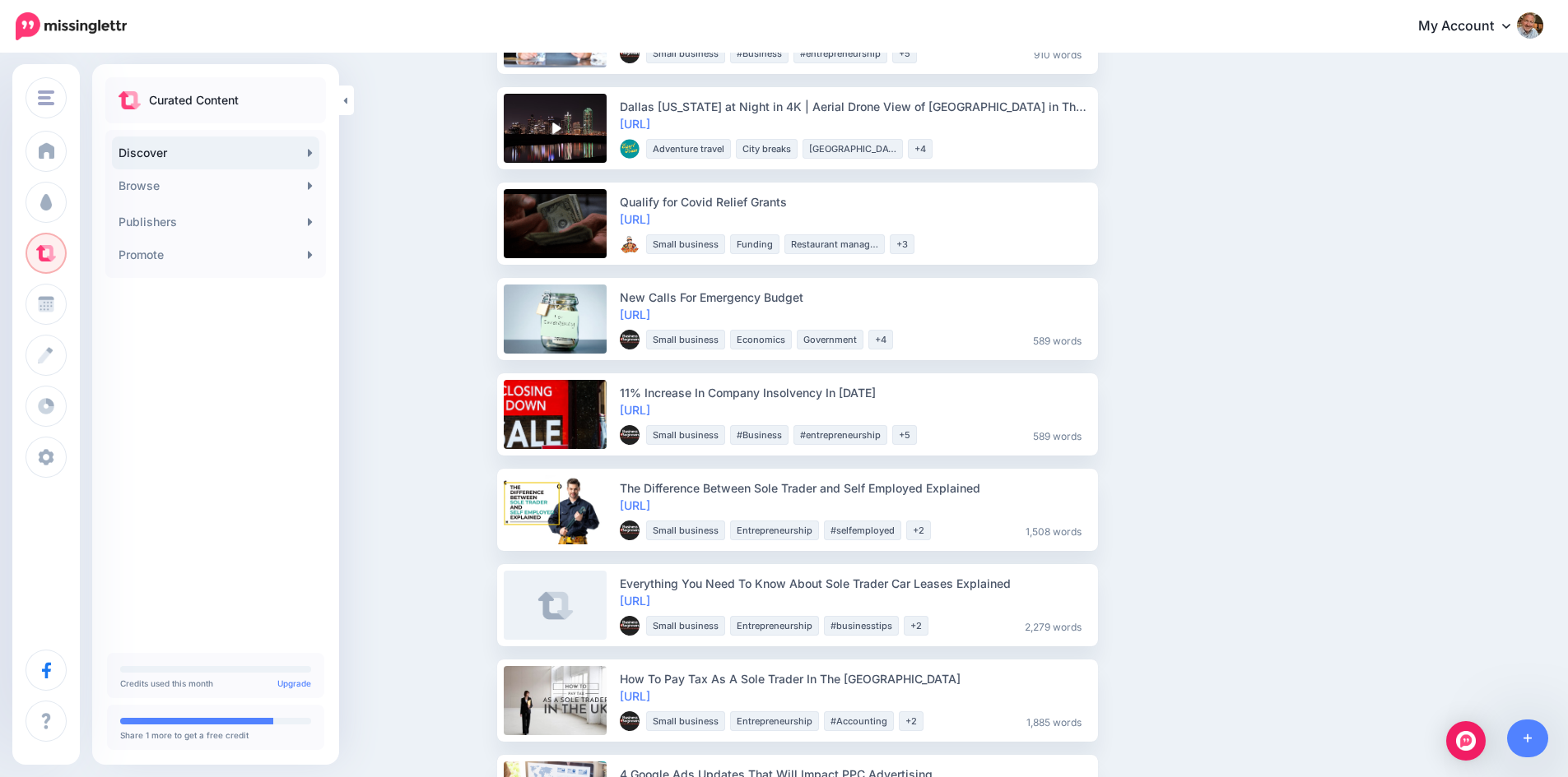
scroll to position [740, 0]
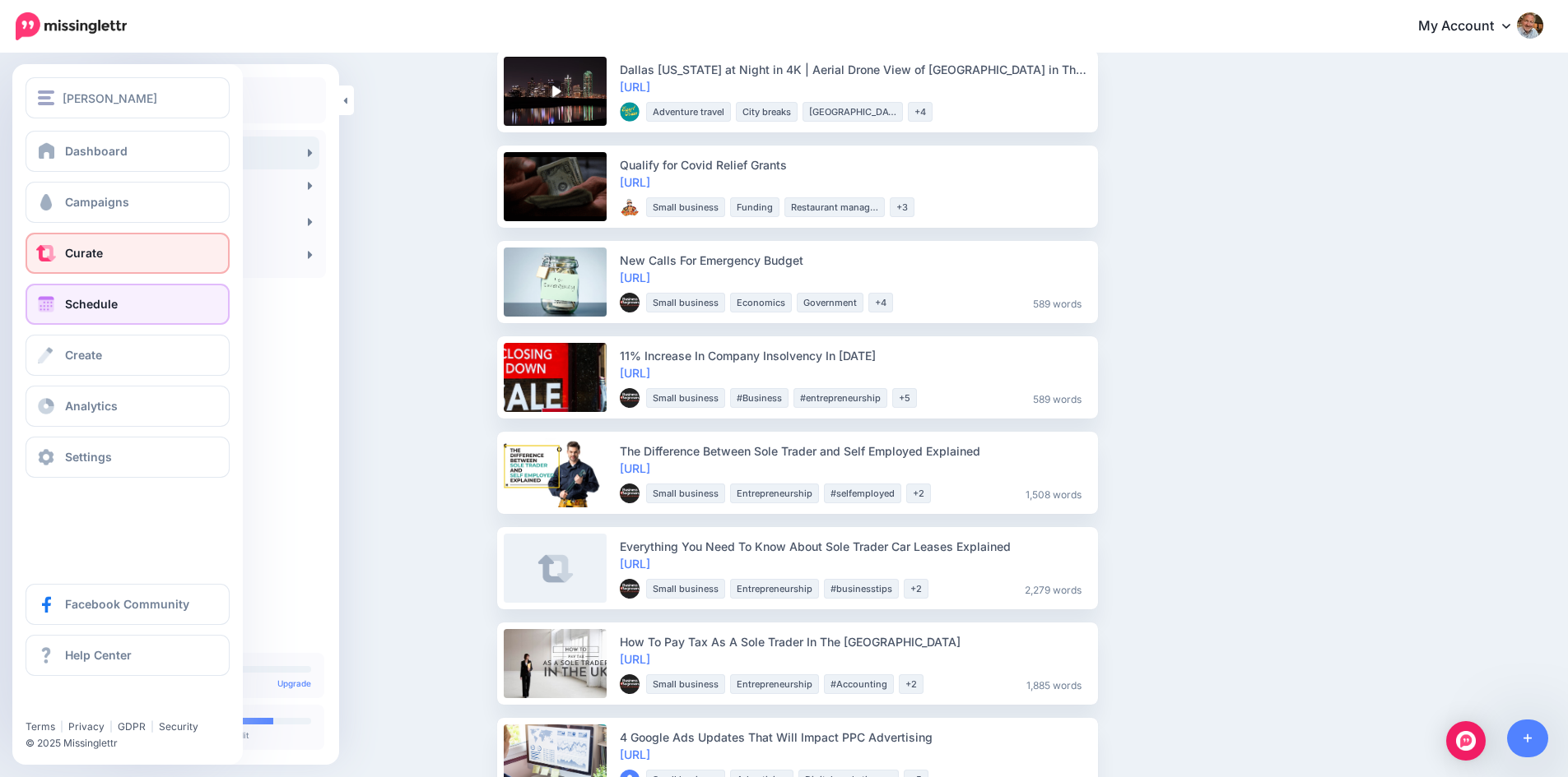
click at [93, 302] on span "Schedule" at bounding box center [91, 304] width 53 height 14
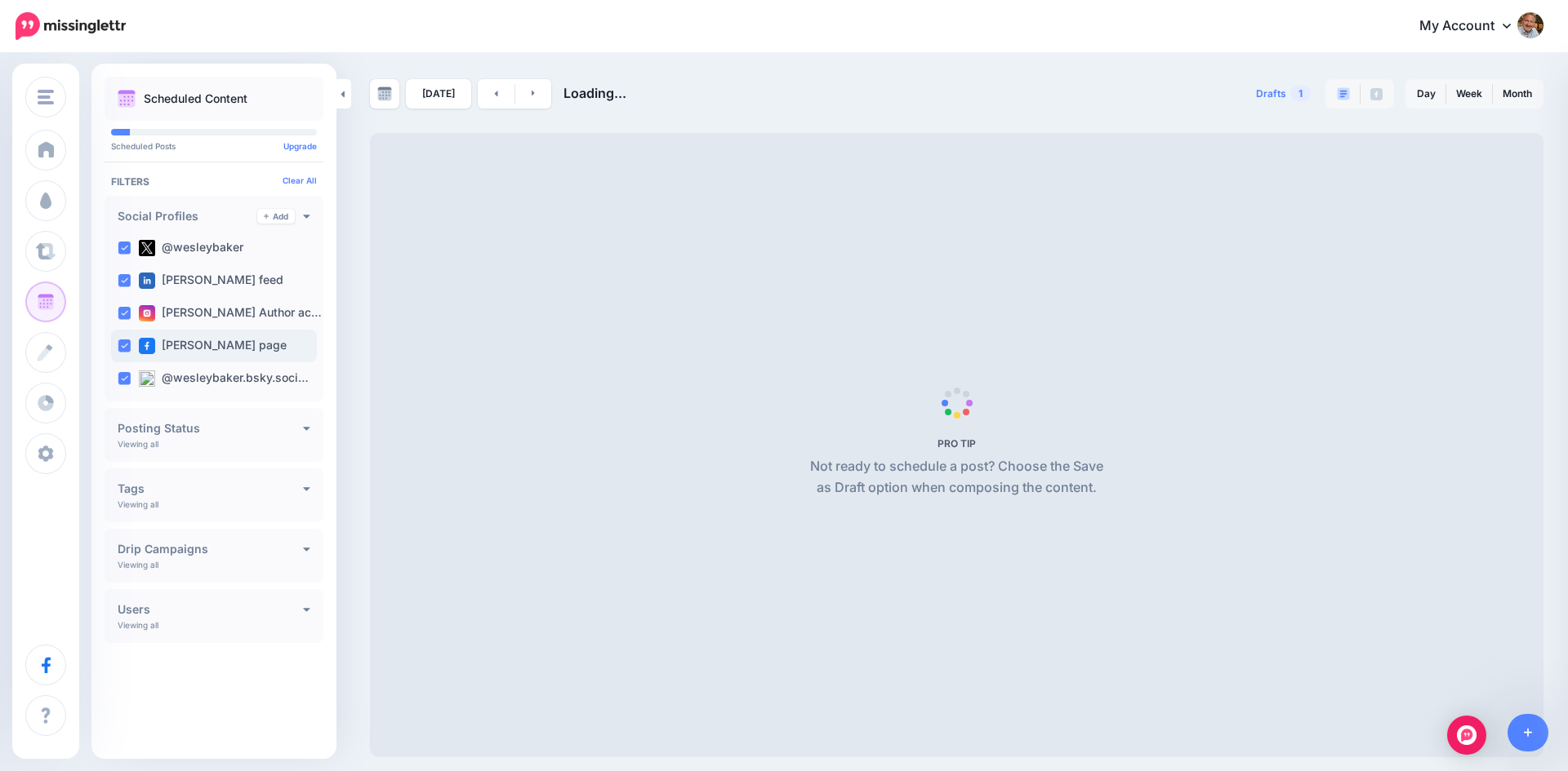
click at [124, 345] on ins at bounding box center [124, 346] width 13 height 13
click at [120, 375] on ins at bounding box center [124, 378] width 13 height 13
click at [121, 275] on ins at bounding box center [124, 281] width 13 height 13
click at [122, 240] on div "@wesleybaker" at bounding box center [214, 247] width 206 height 32
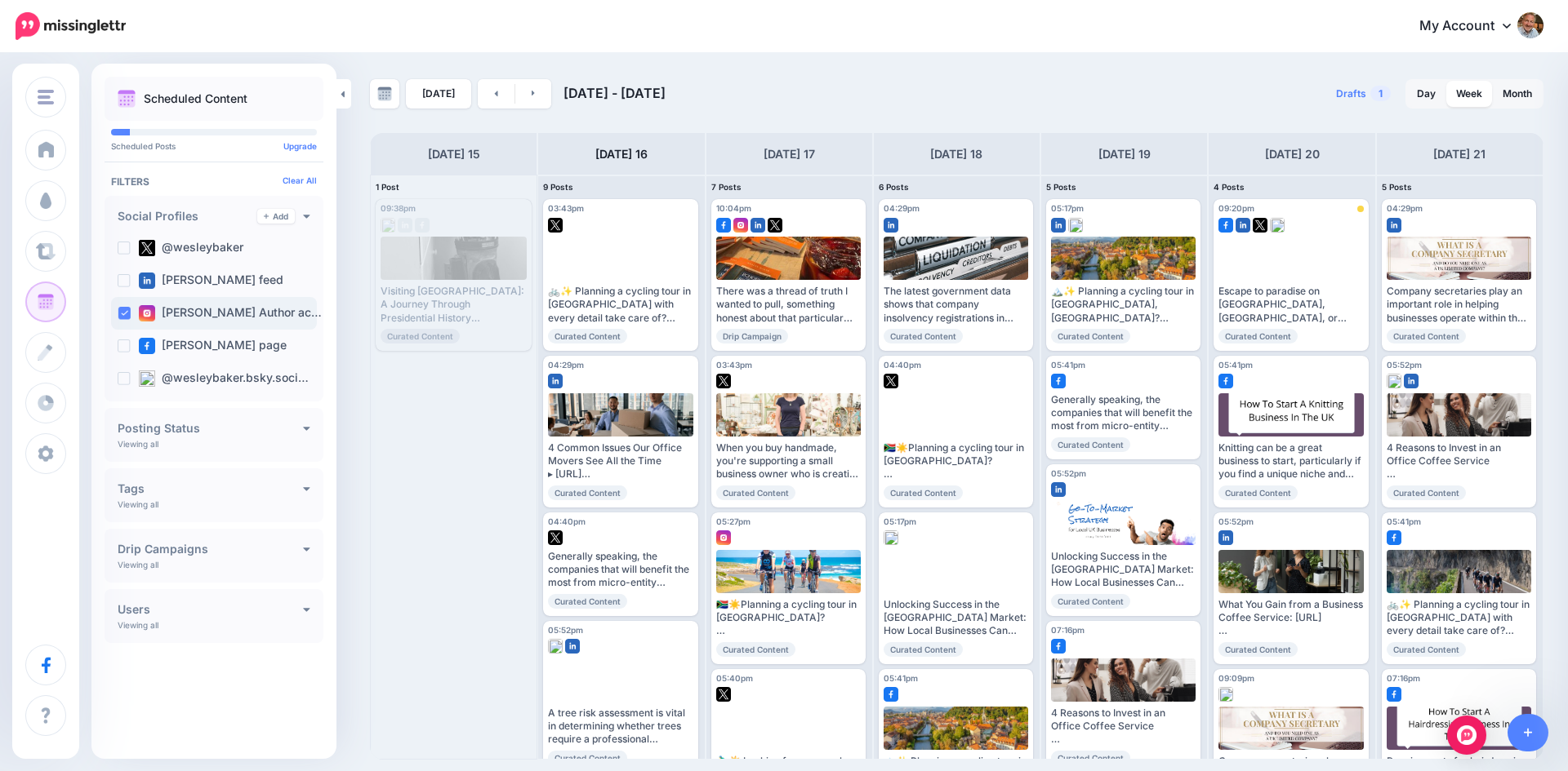
click at [120, 308] on ins at bounding box center [124, 313] width 13 height 13
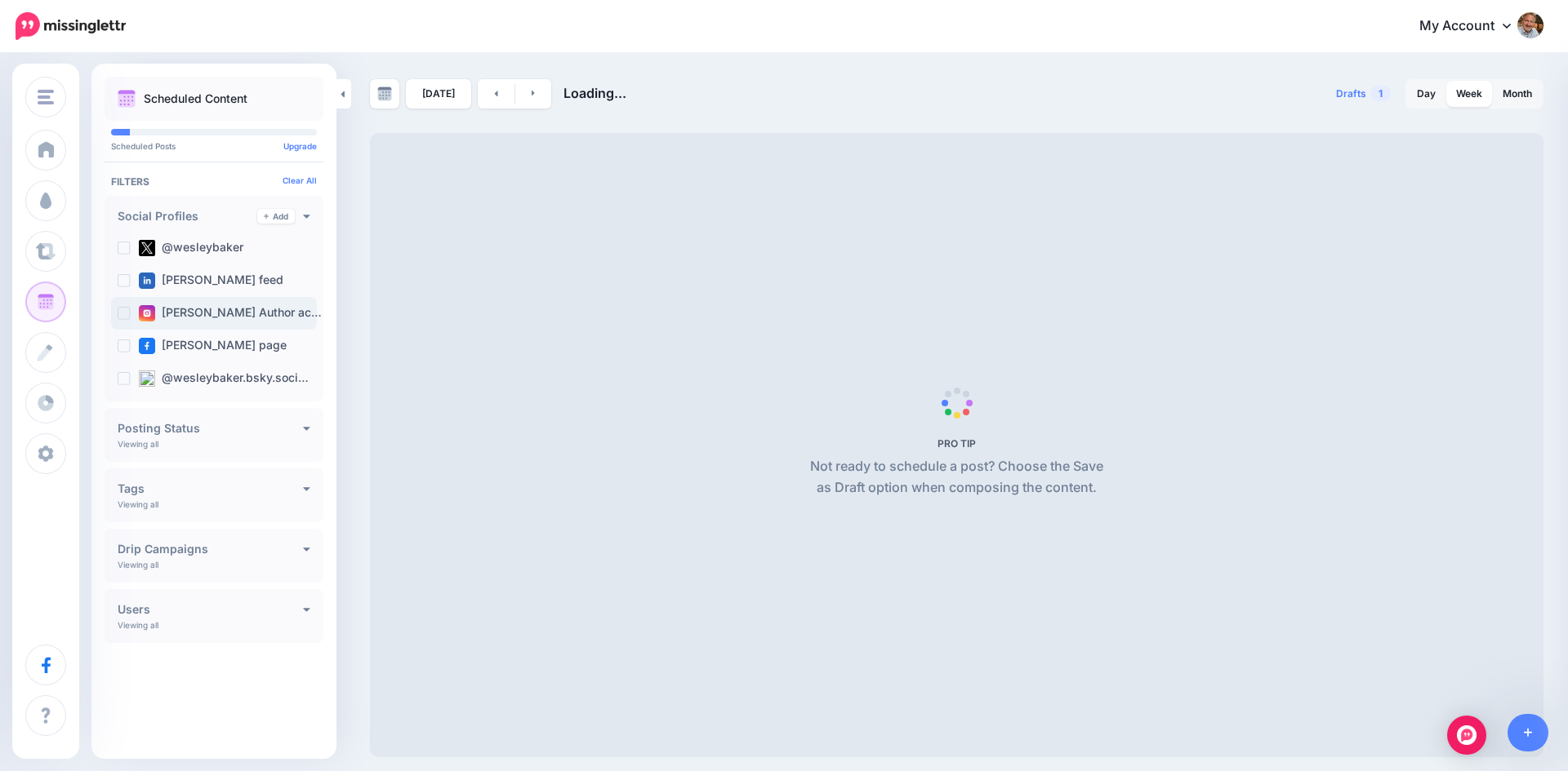
click at [125, 314] on ins at bounding box center [124, 313] width 13 height 13
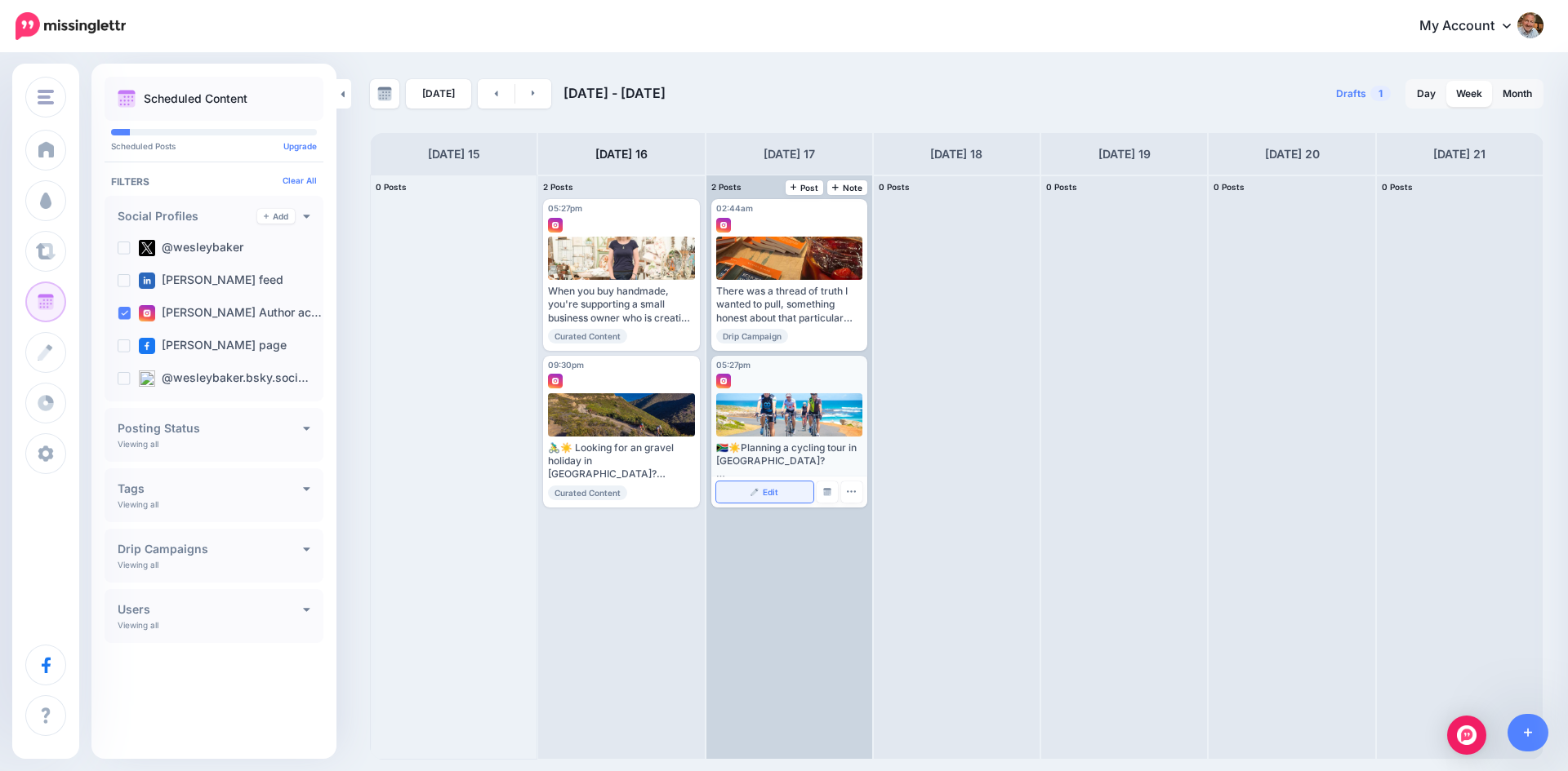
click at [782, 490] on link "Edit" at bounding box center [764, 492] width 97 height 21
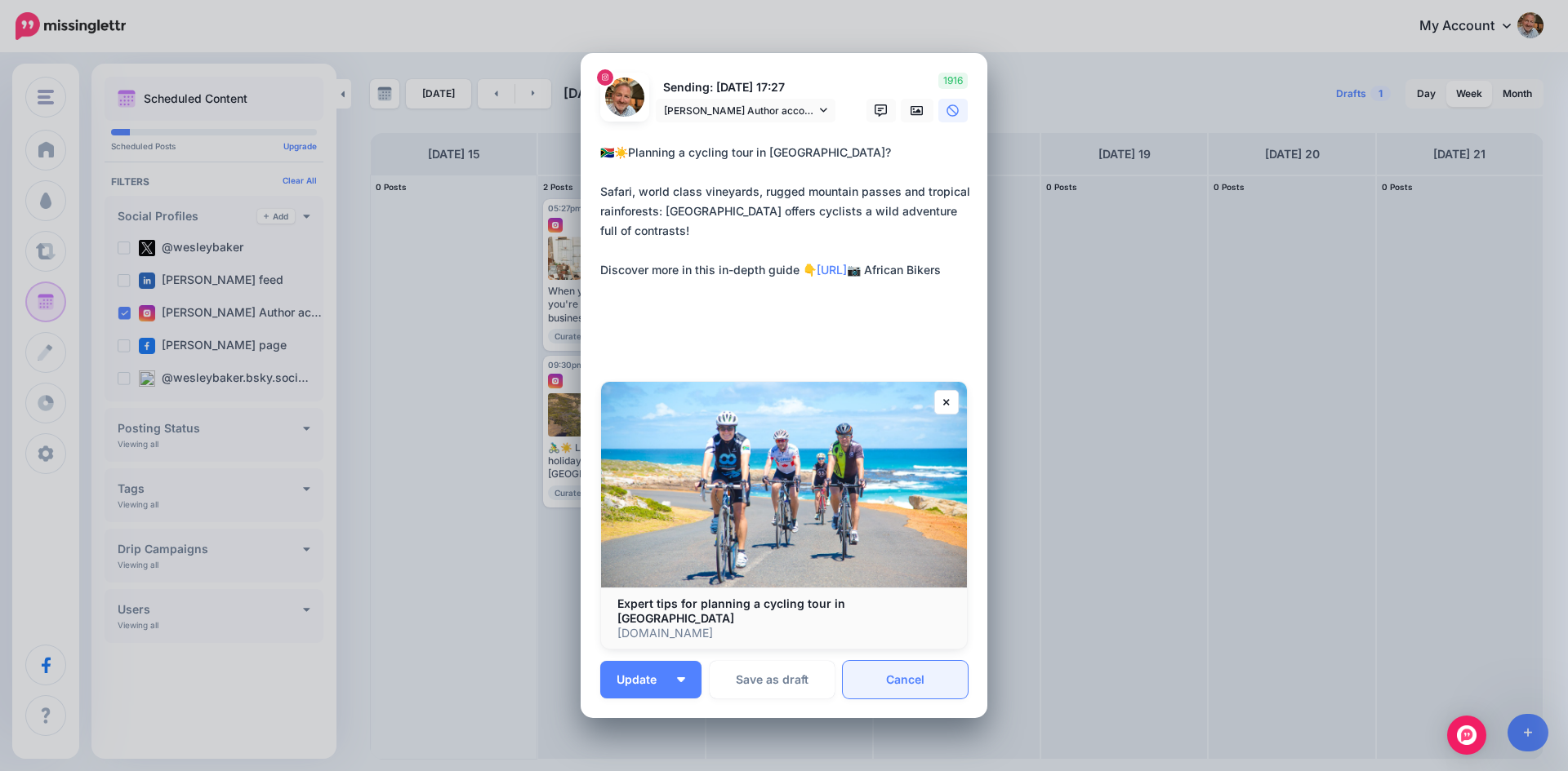
click at [902, 674] on link "Cancel" at bounding box center [905, 680] width 125 height 37
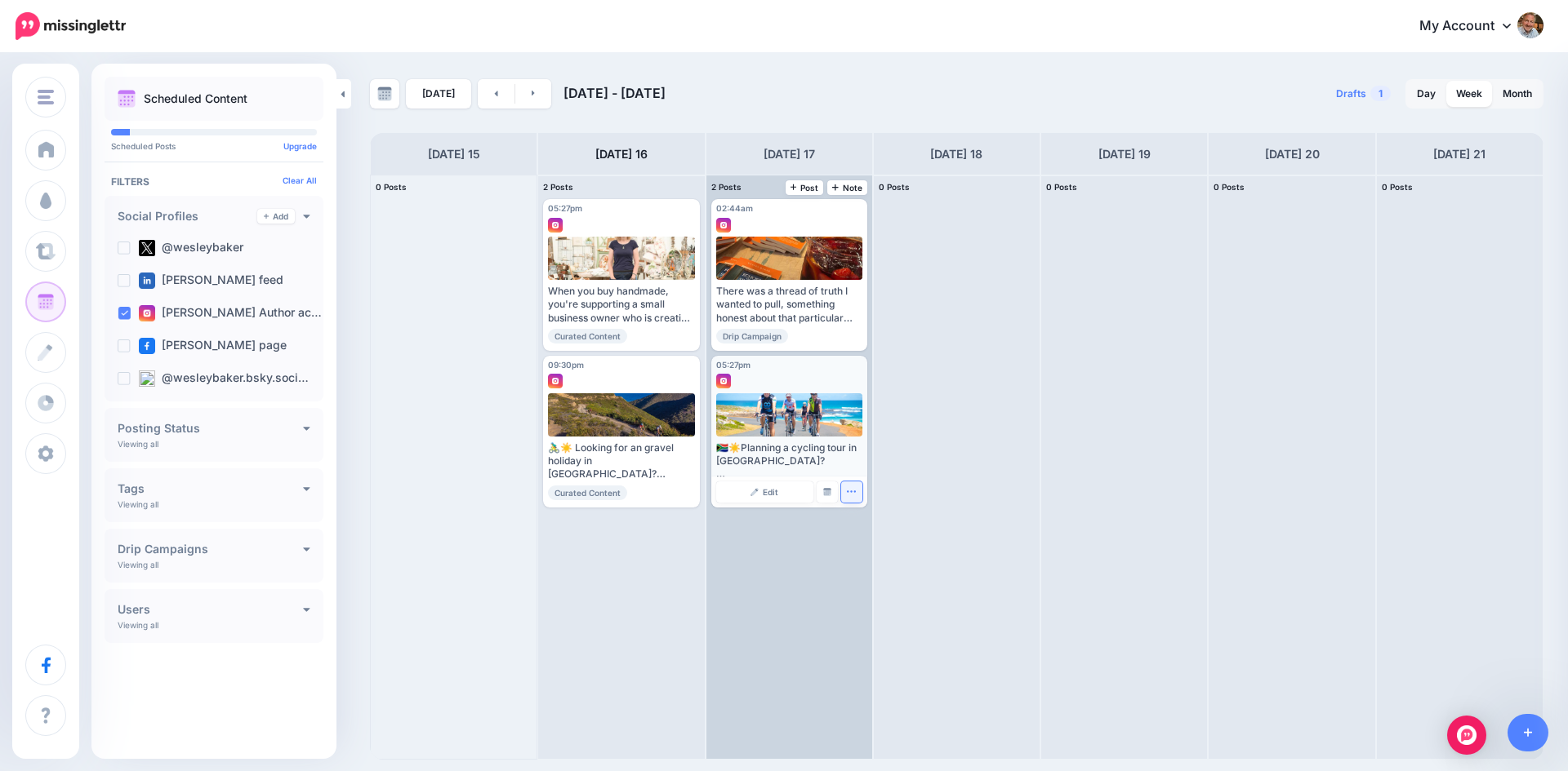
click at [852, 497] on button "button" at bounding box center [852, 492] width 21 height 21
click at [874, 544] on link "Delete Post" at bounding box center [889, 543] width 85 height 18
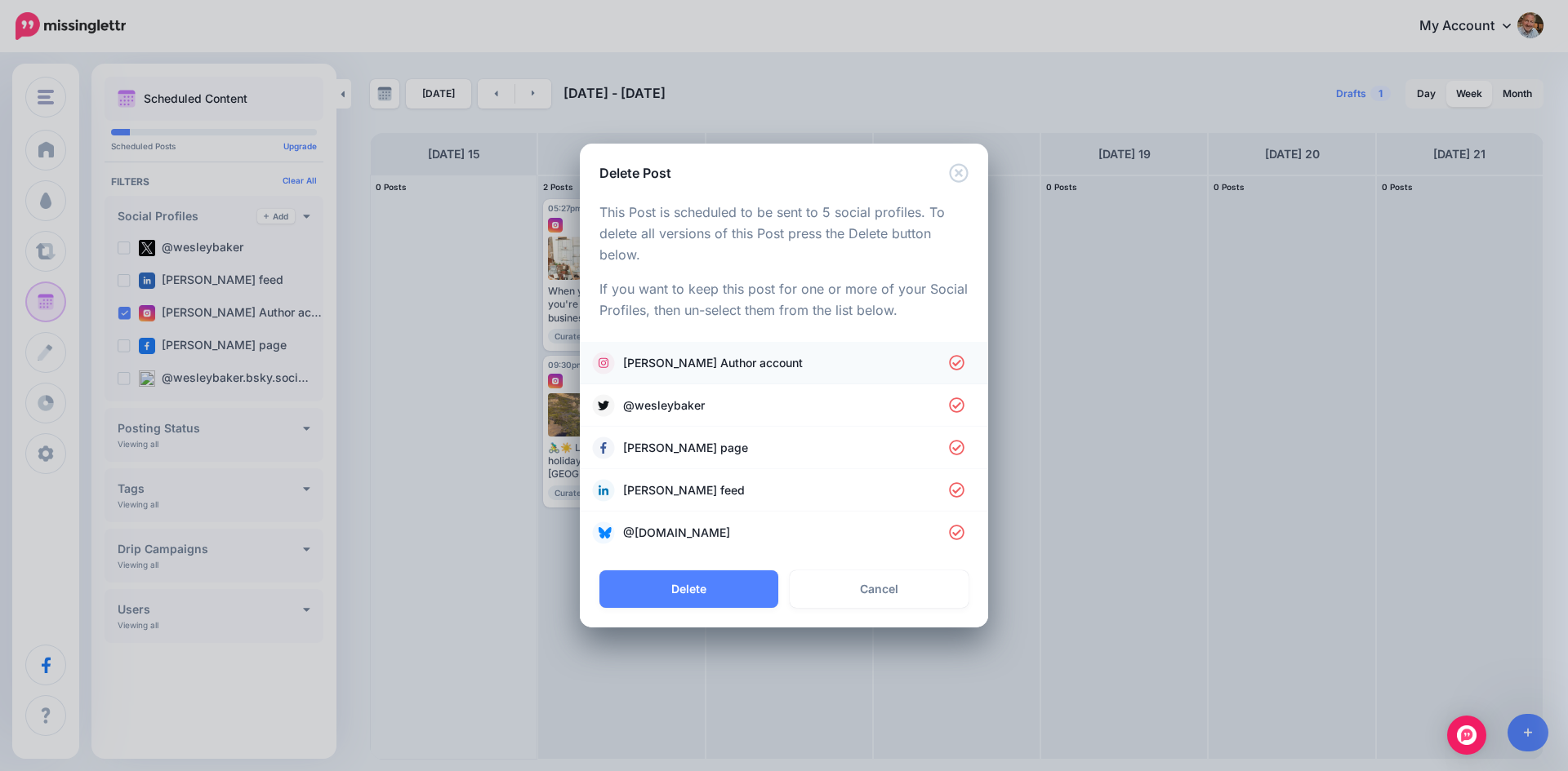
click at [957, 360] on icon at bounding box center [957, 363] width 16 height 16
click at [682, 585] on button "Delete" at bounding box center [689, 589] width 179 height 37
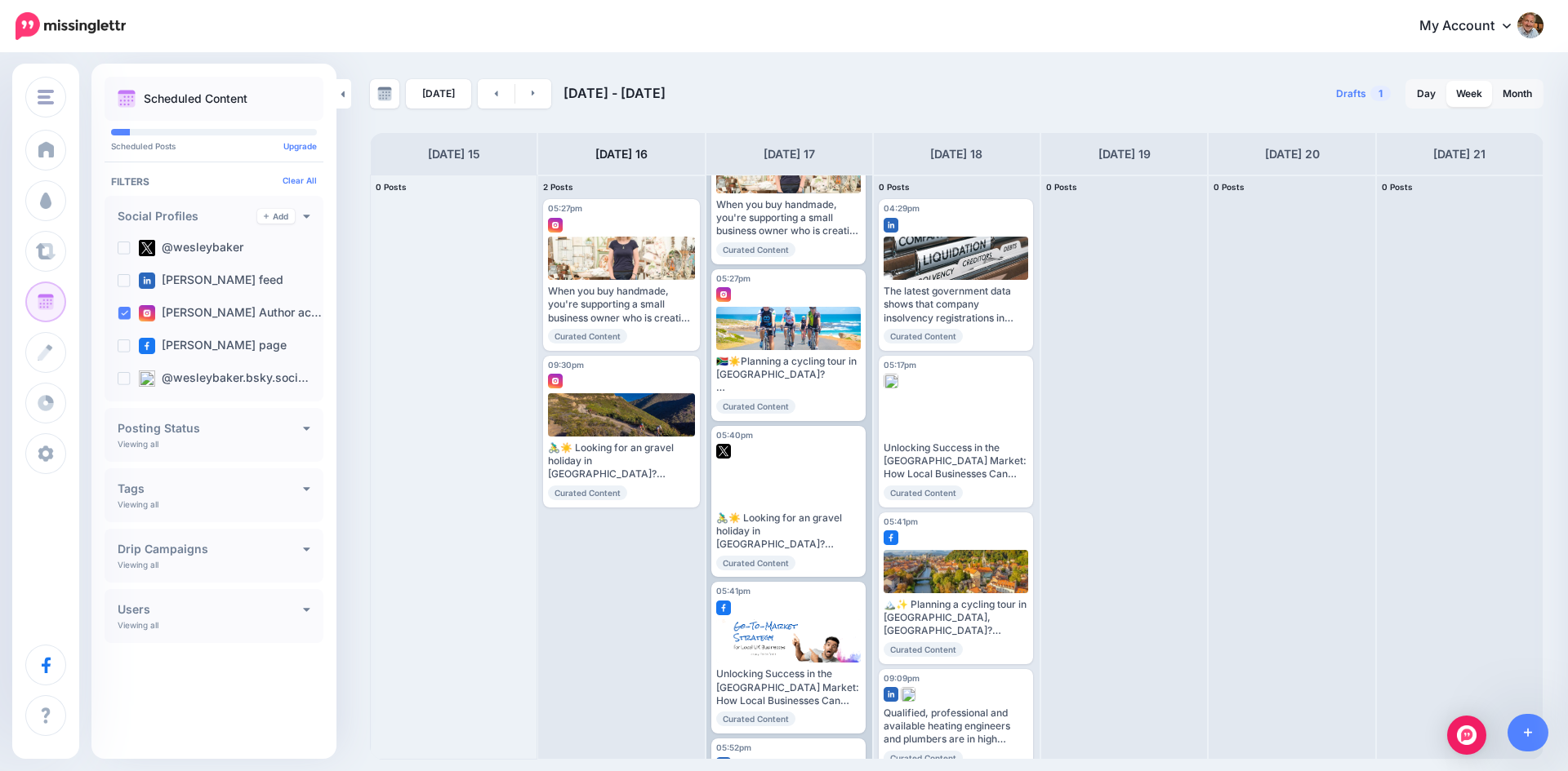
scroll to position [245, 0]
click at [1015, 491] on icon "button" at bounding box center [1017, 491] width 9 height 2
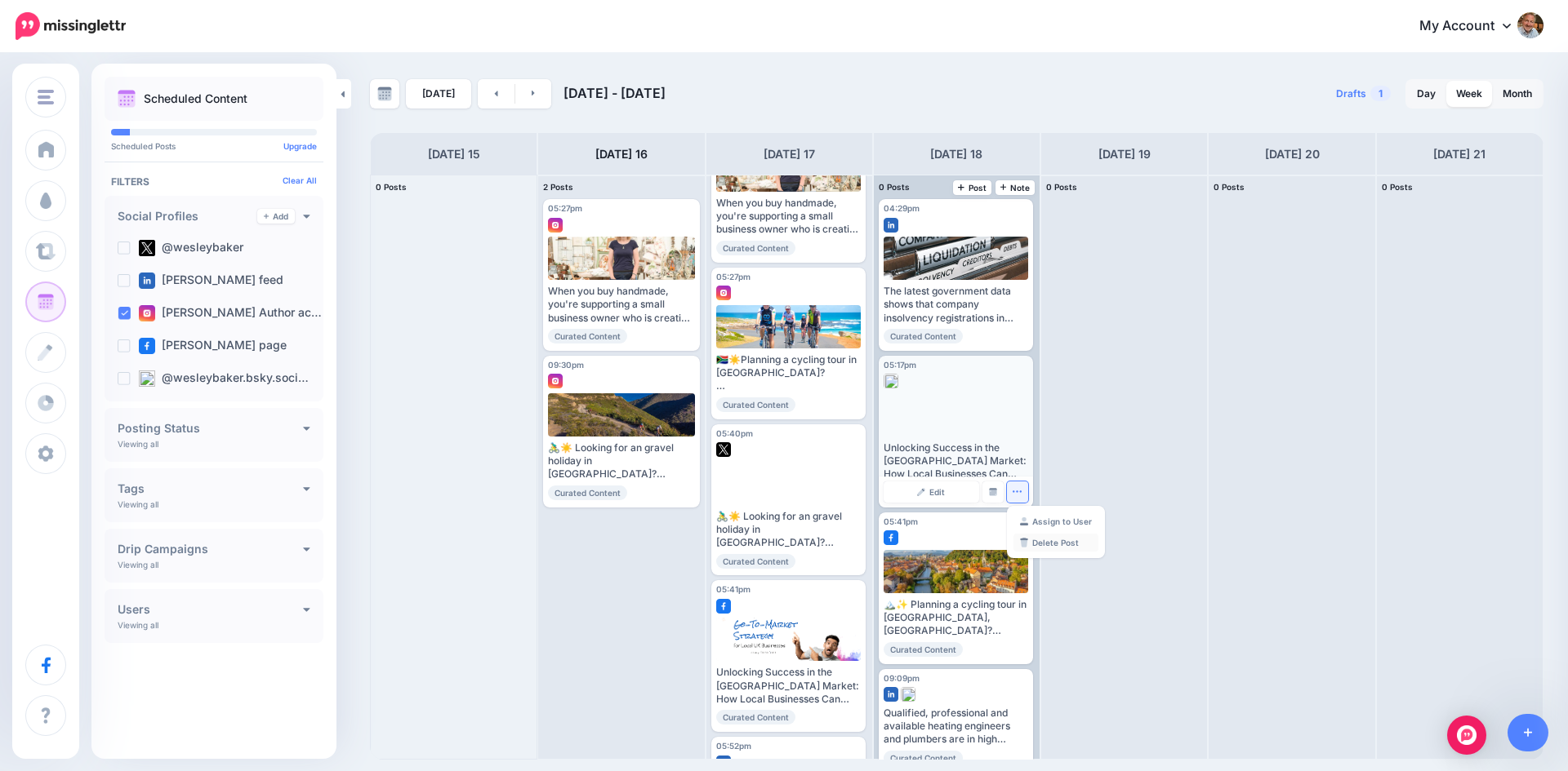
click at [1033, 544] on link "Delete Post" at bounding box center [1056, 543] width 85 height 18
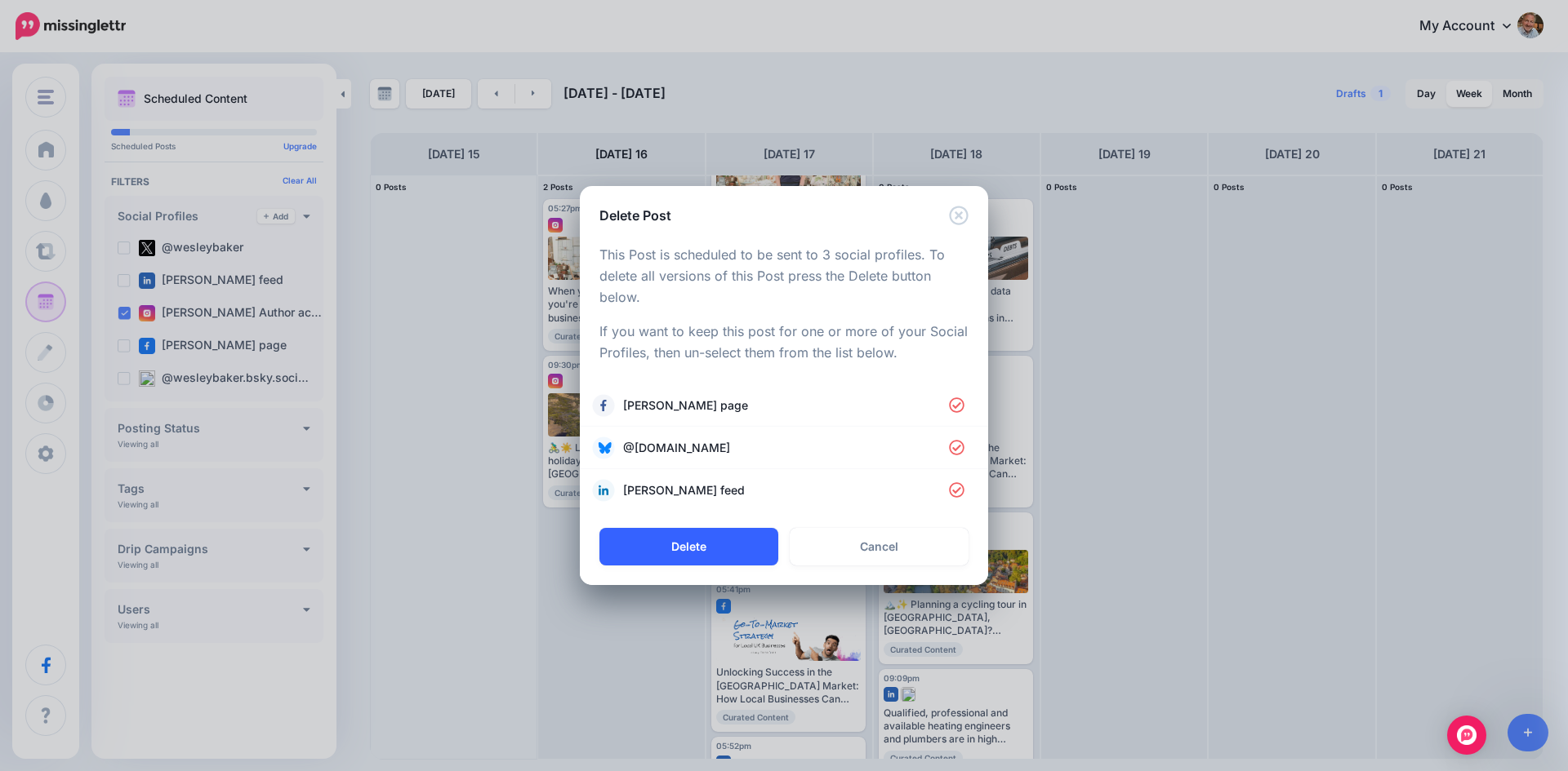
click at [701, 541] on button "Delete" at bounding box center [689, 546] width 179 height 37
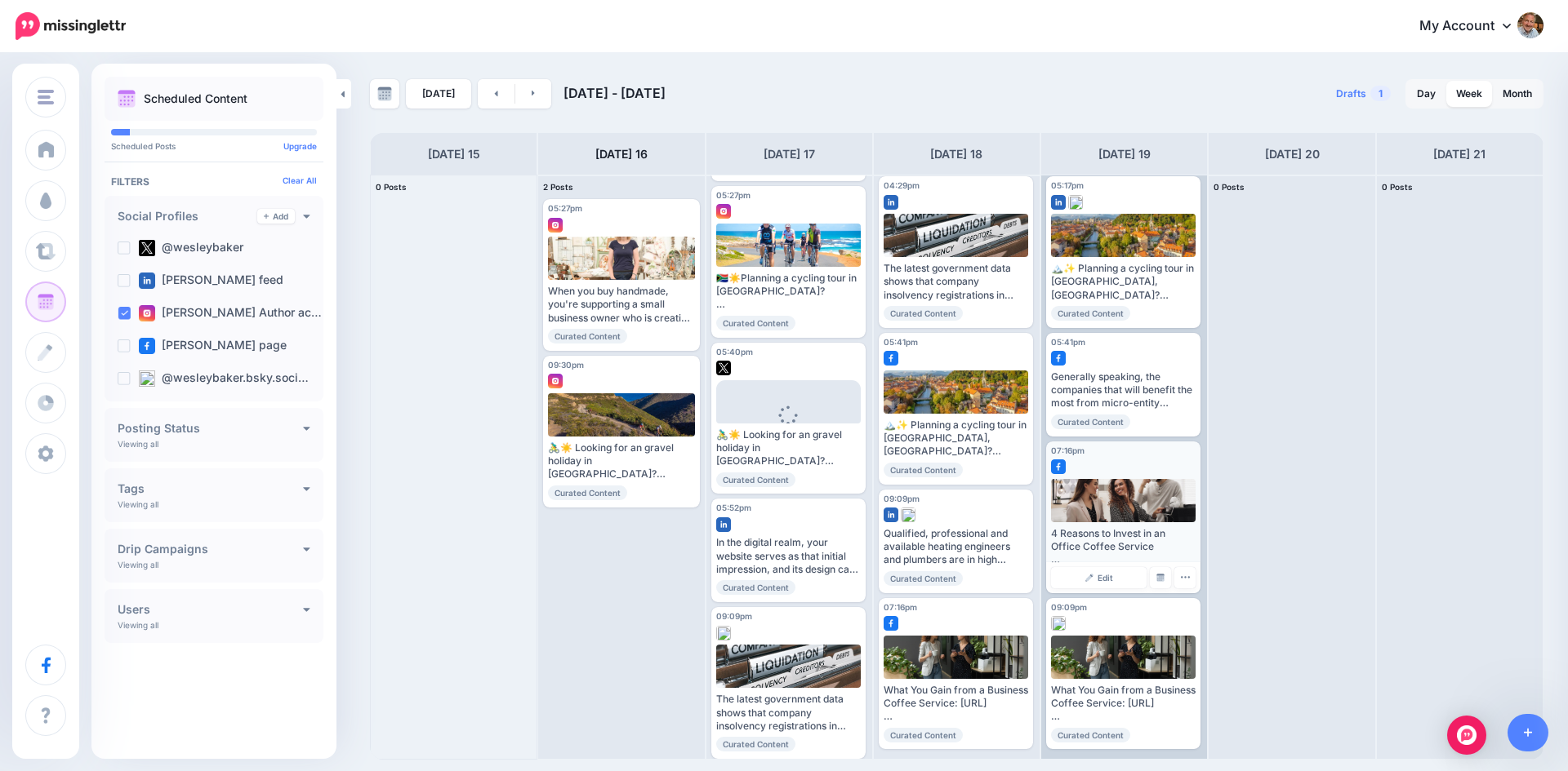
scroll to position [0, 0]
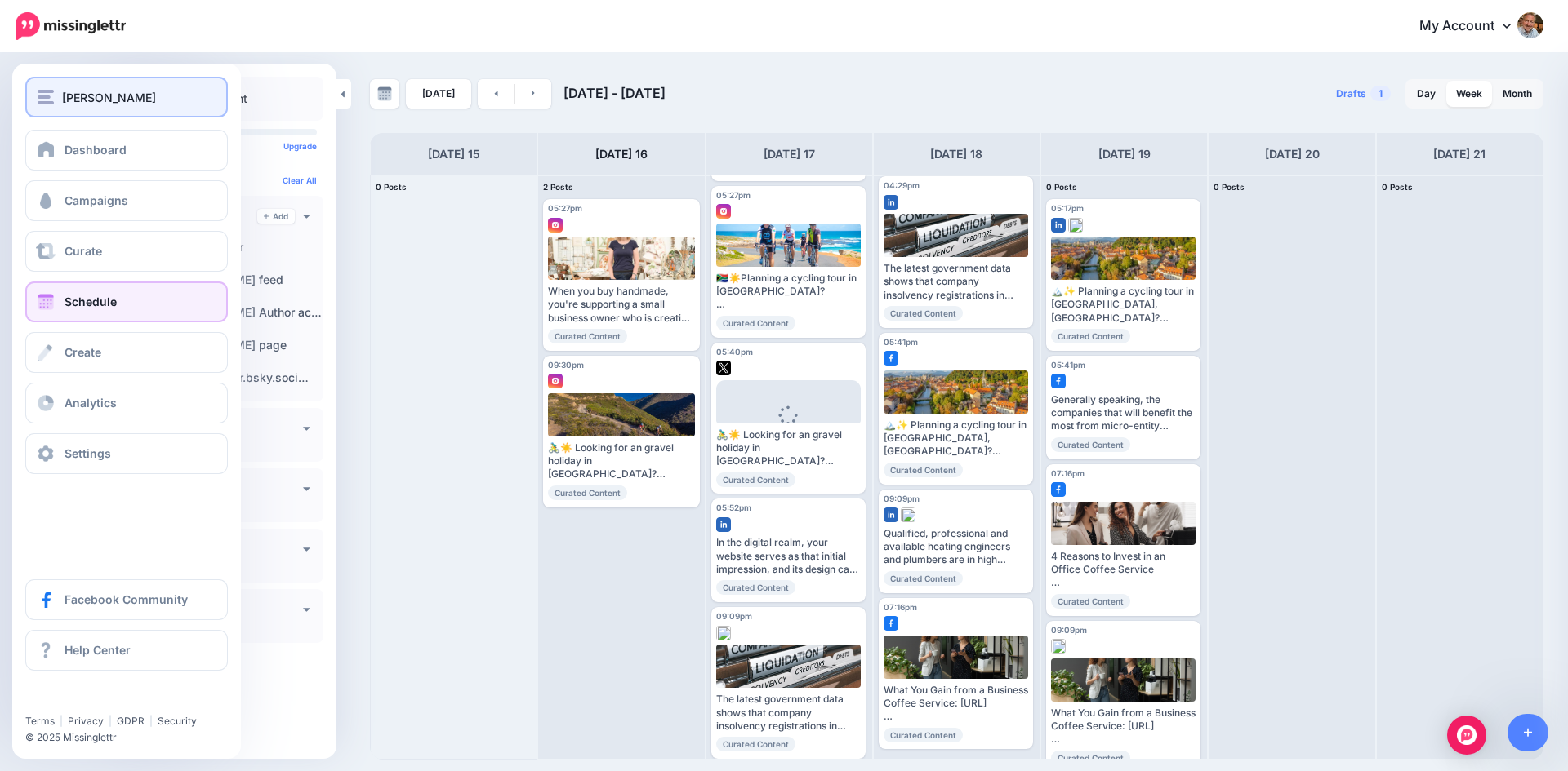
click at [38, 96] on img "button" at bounding box center [45, 97] width 17 height 15
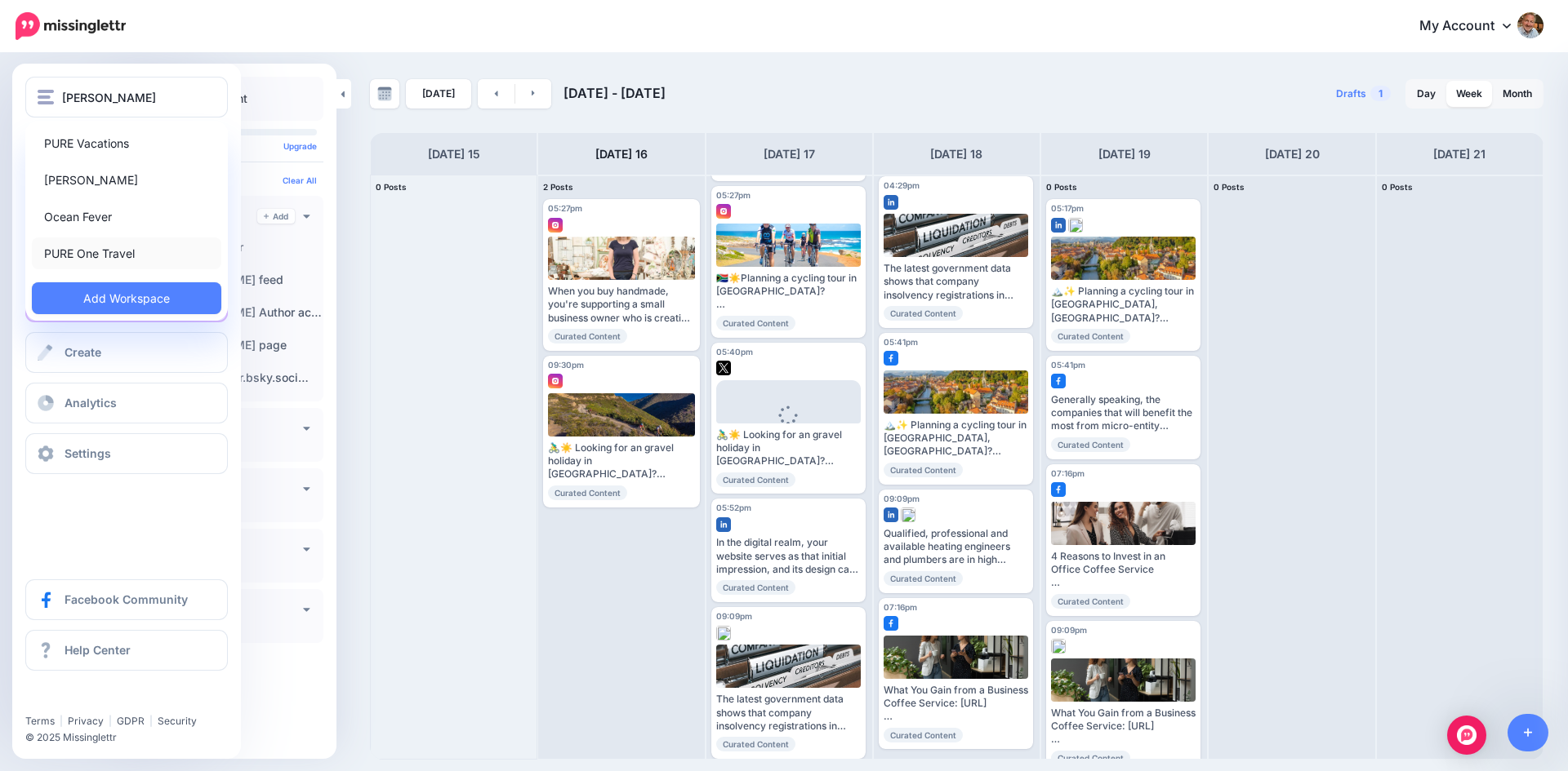
click at [91, 250] on link "PURE One Travel" at bounding box center [126, 254] width 189 height 32
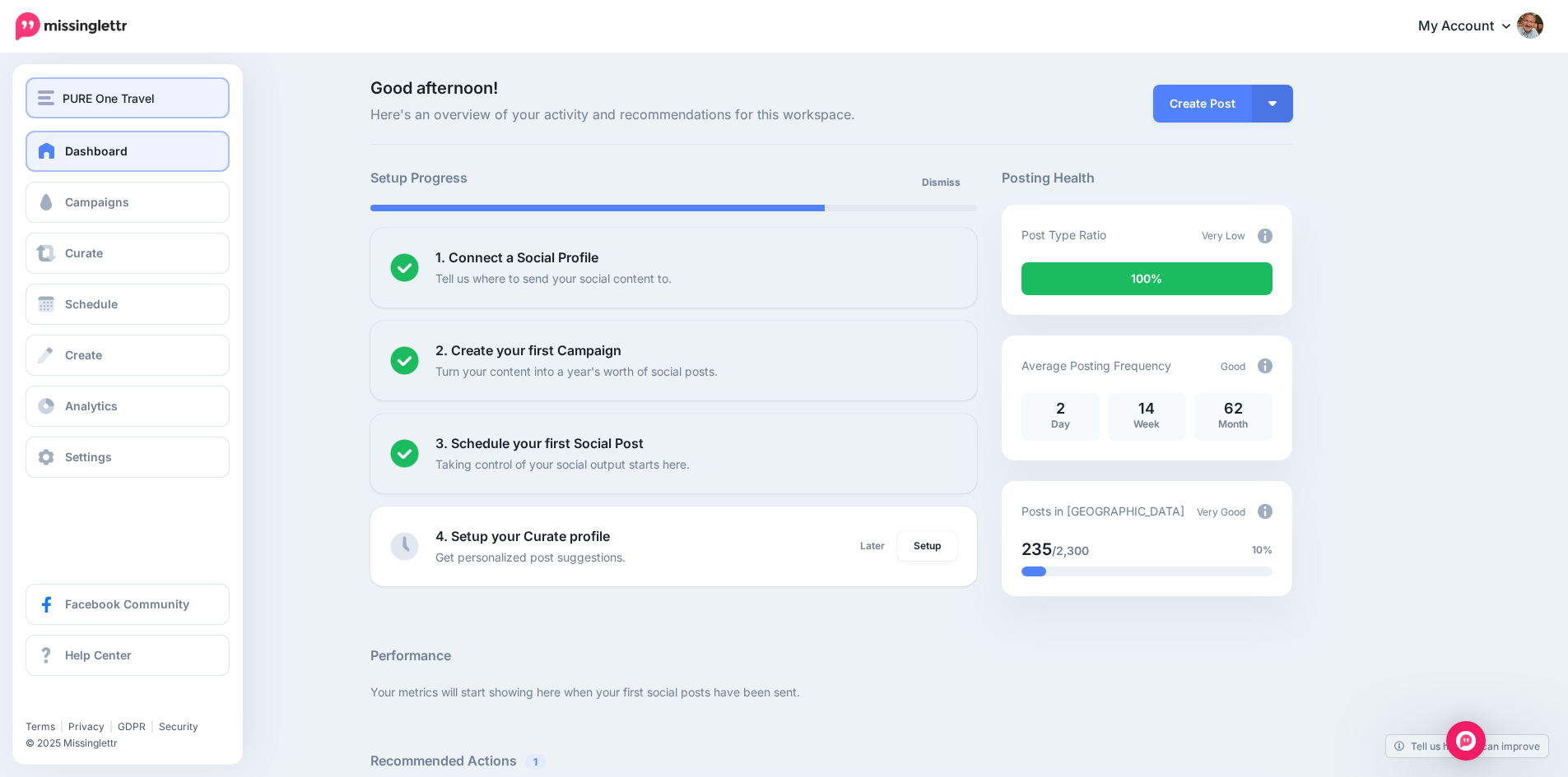
click at [41, 97] on img "button" at bounding box center [46, 97] width 17 height 15
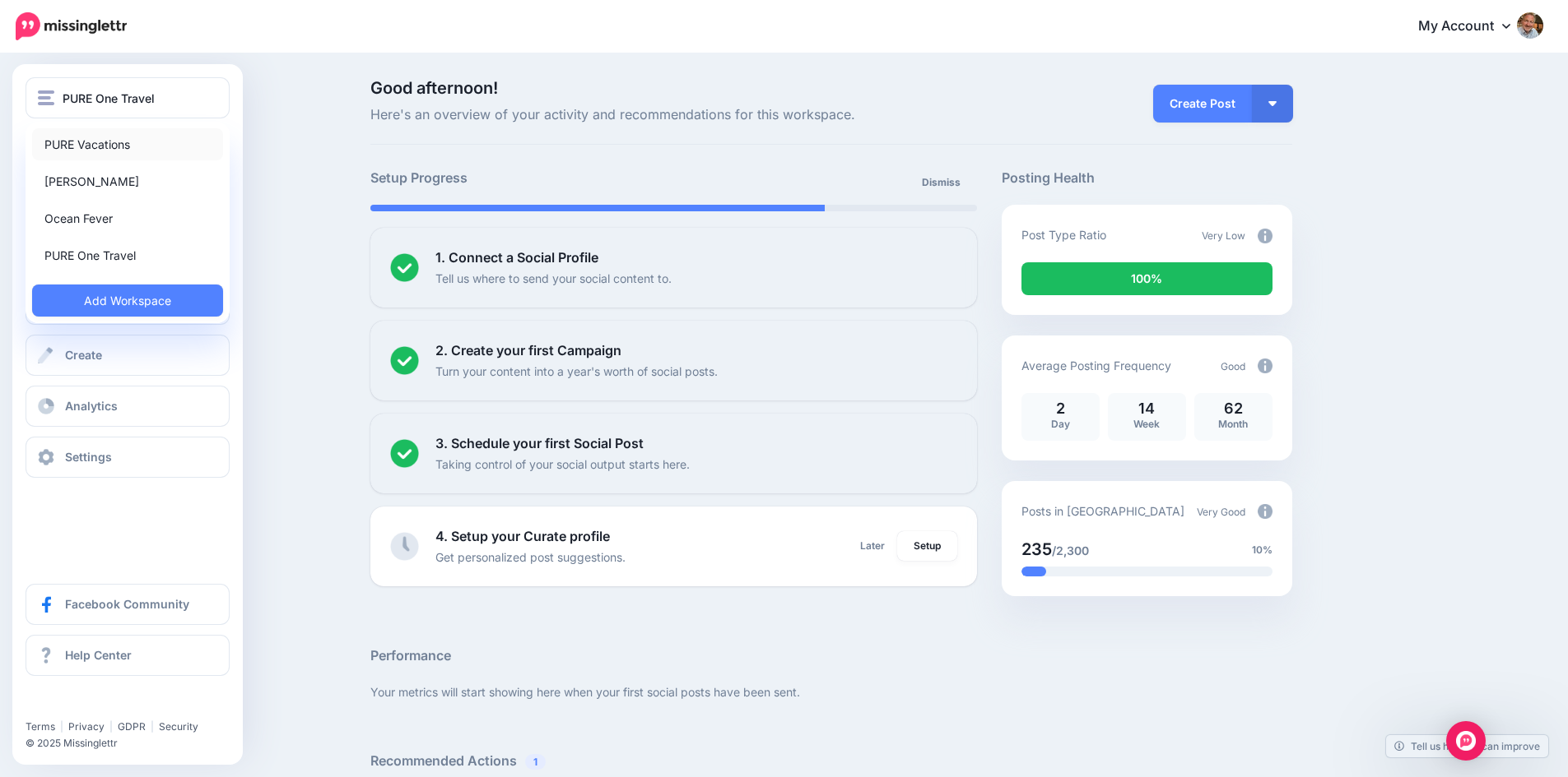
click at [48, 134] on link "PURE Vacations" at bounding box center [127, 144] width 191 height 32
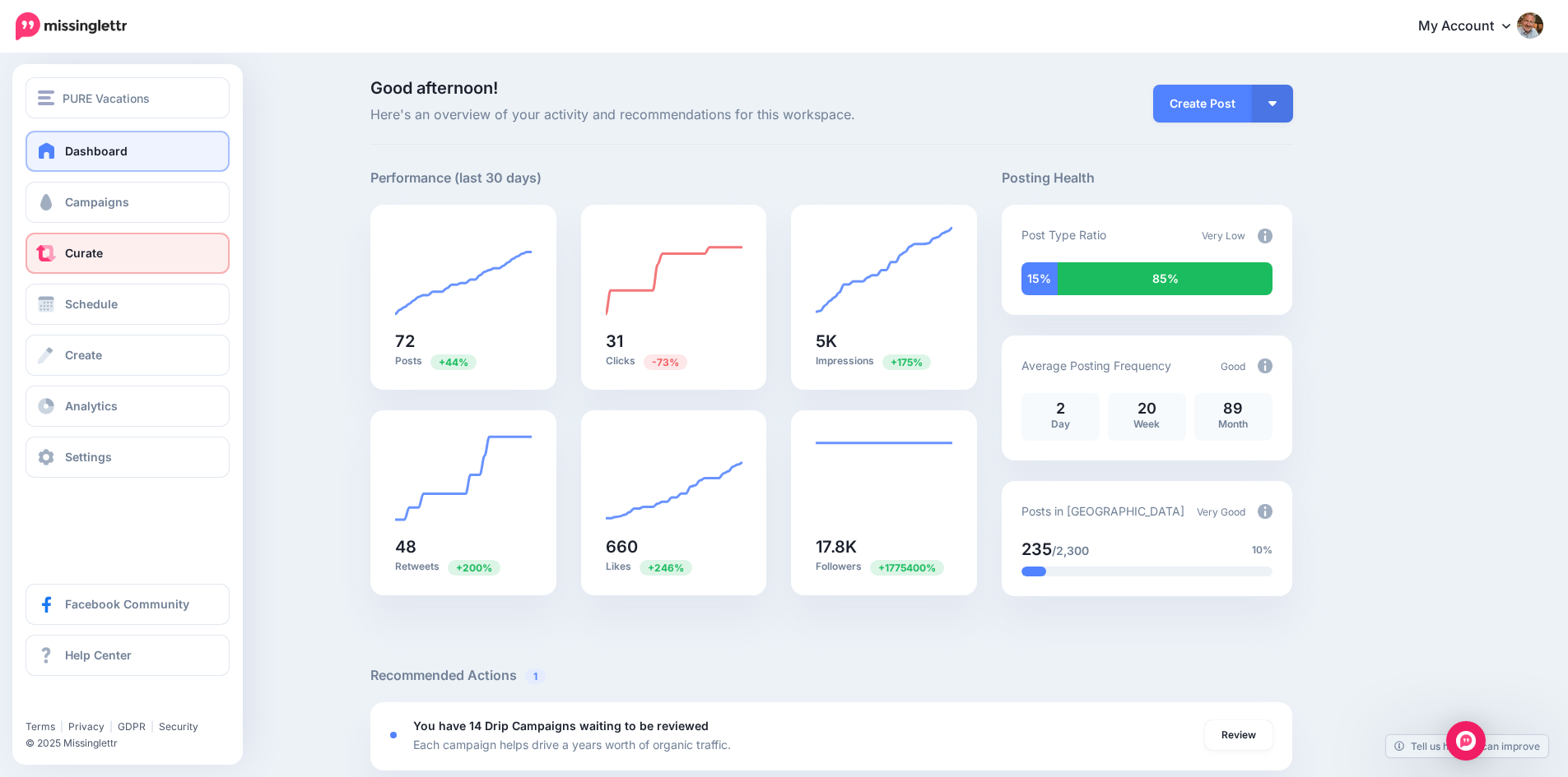
click at [73, 256] on span "Curate" at bounding box center [83, 253] width 38 height 14
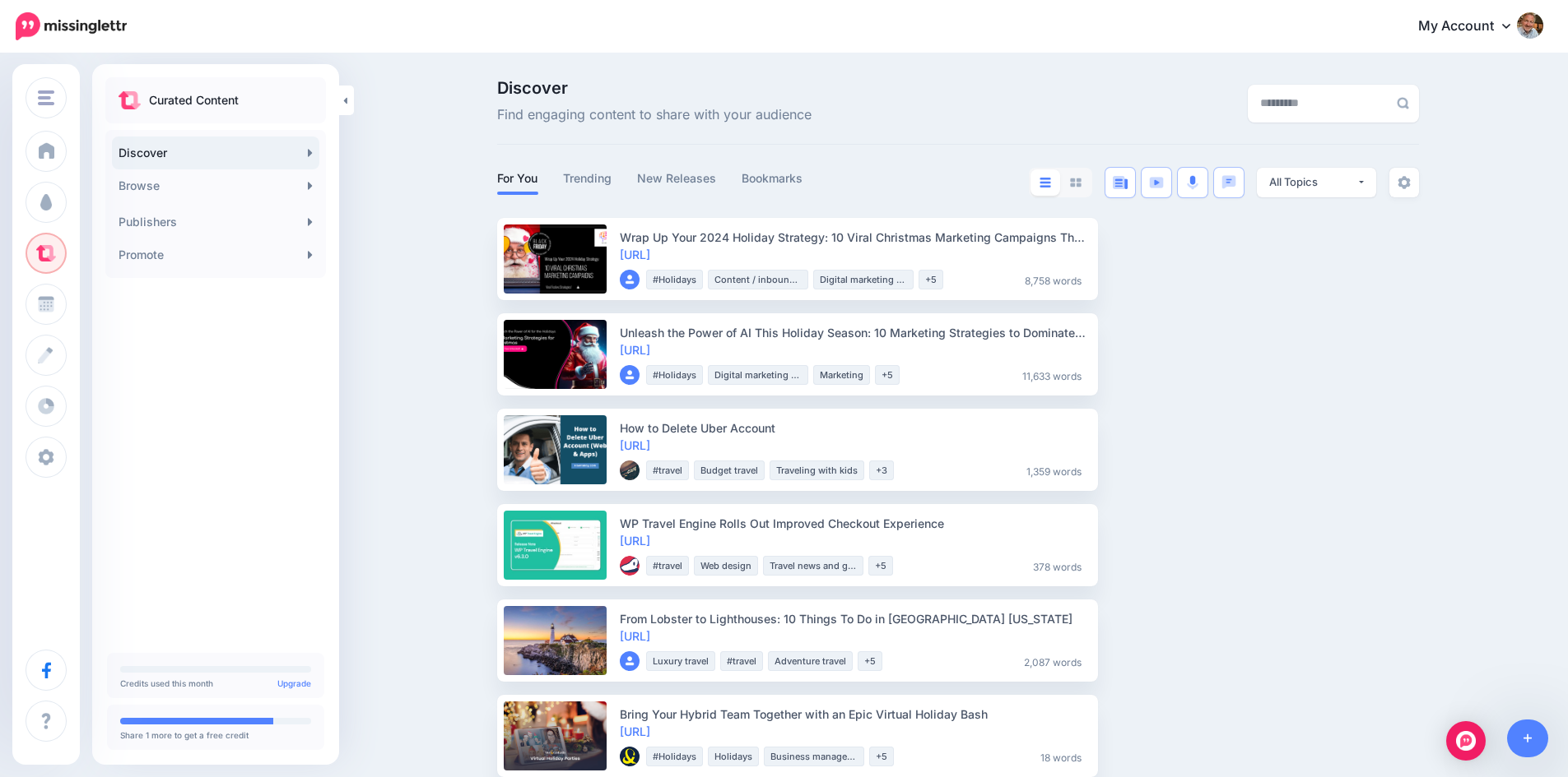
scroll to position [83, 0]
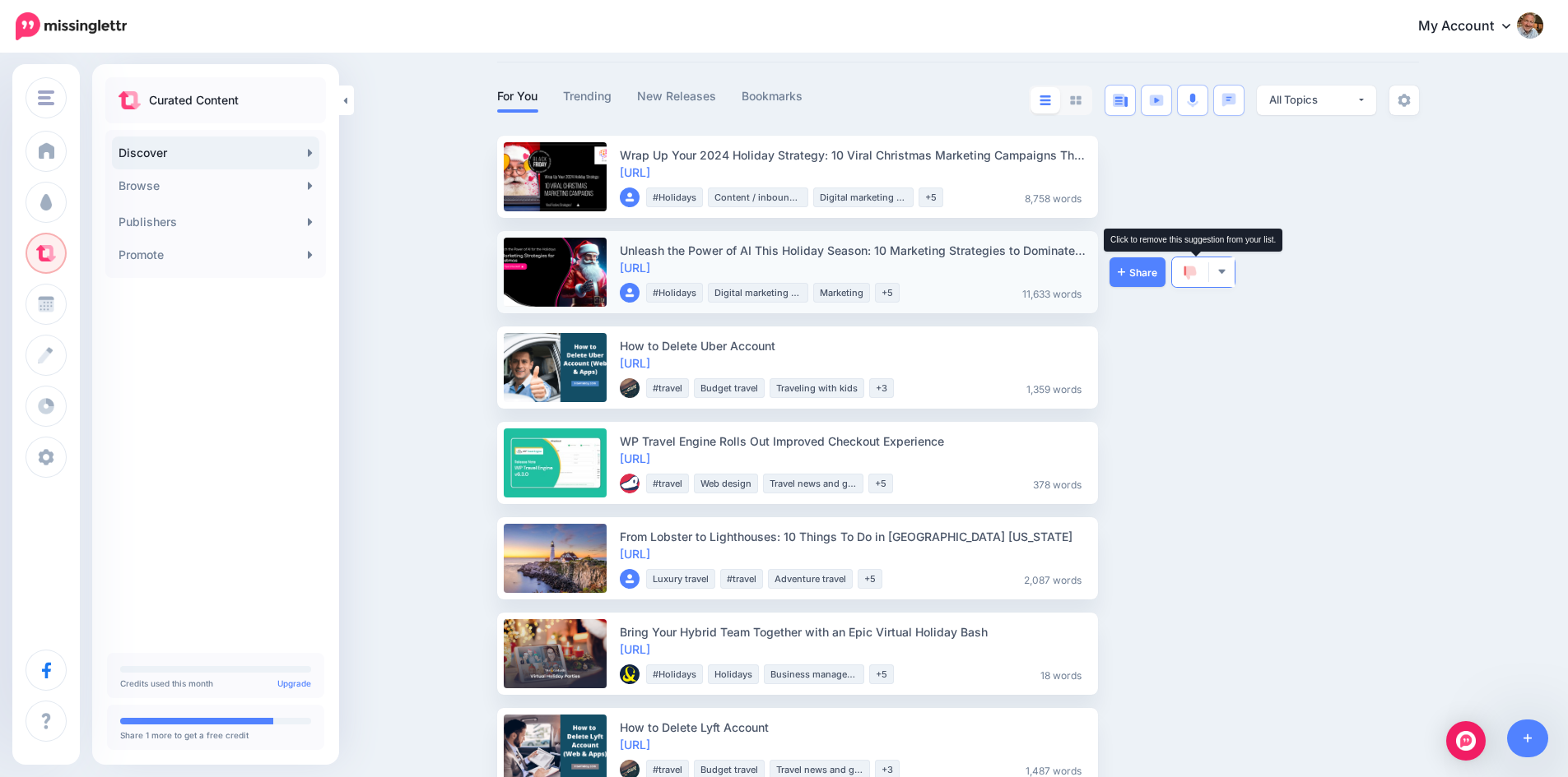
click at [1196, 271] on img at bounding box center [1189, 273] width 13 height 15
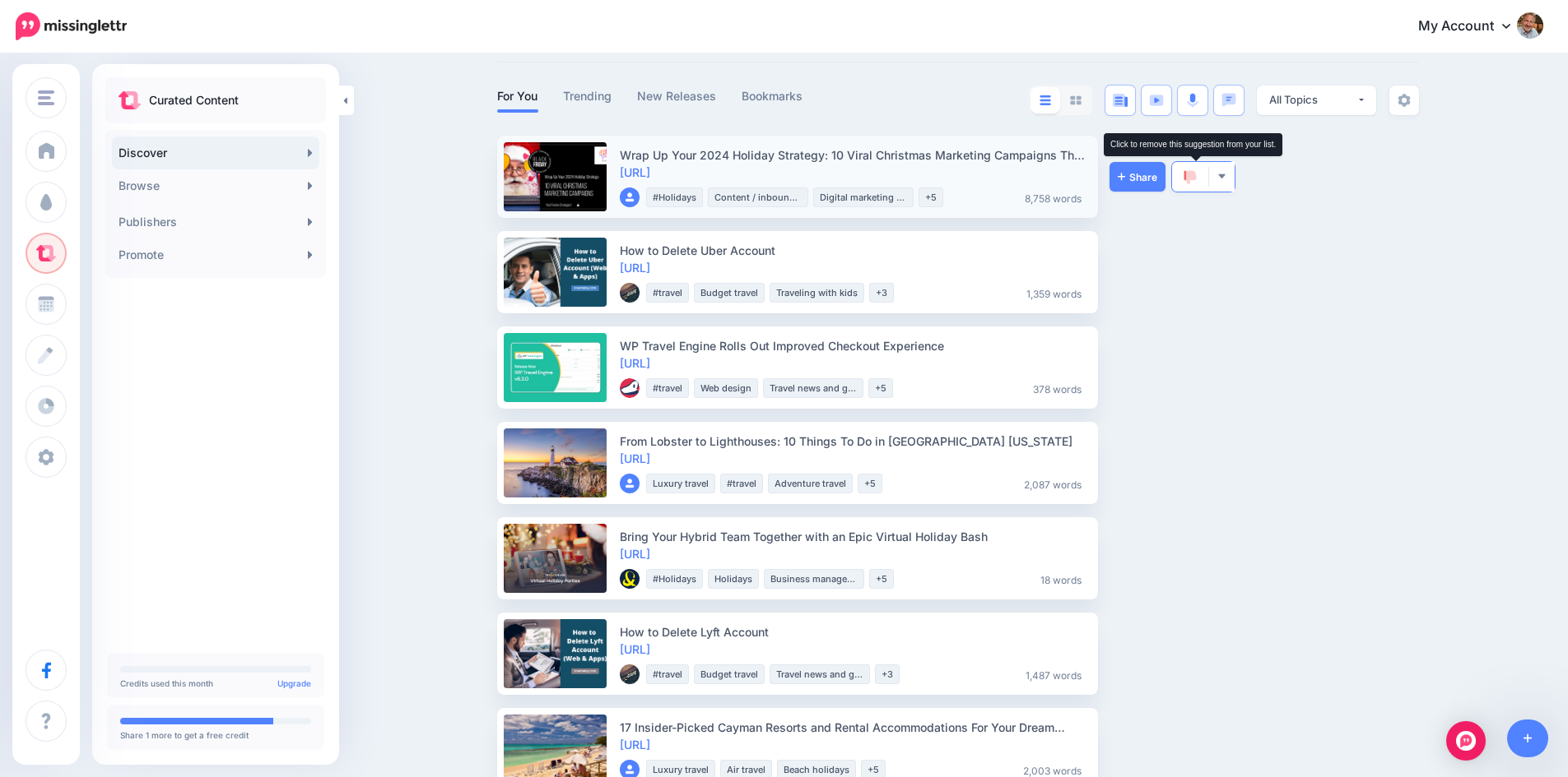
click at [1192, 176] on img at bounding box center [1189, 177] width 13 height 15
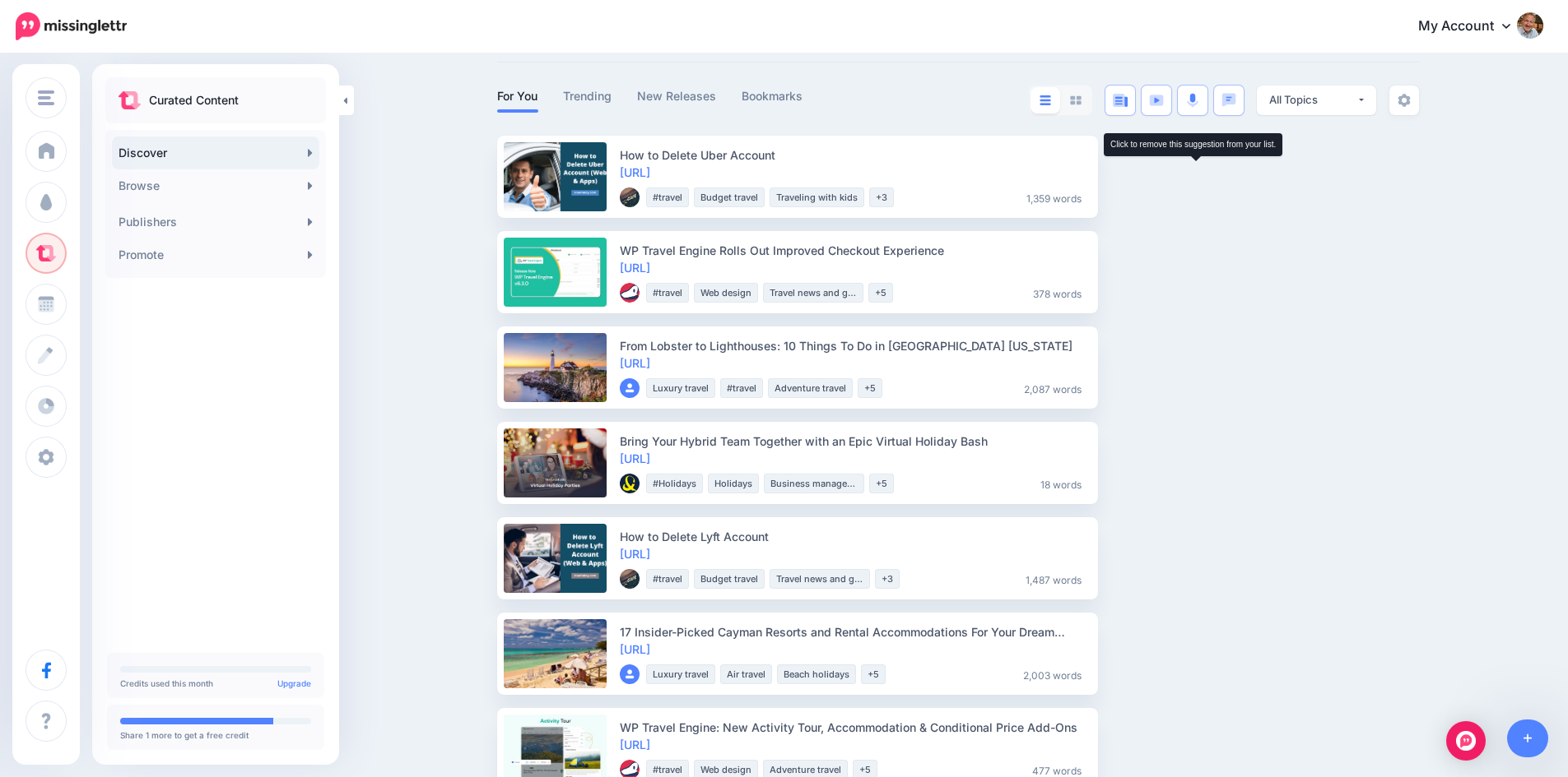
click at [1192, 176] on img at bounding box center [1189, 177] width 13 height 15
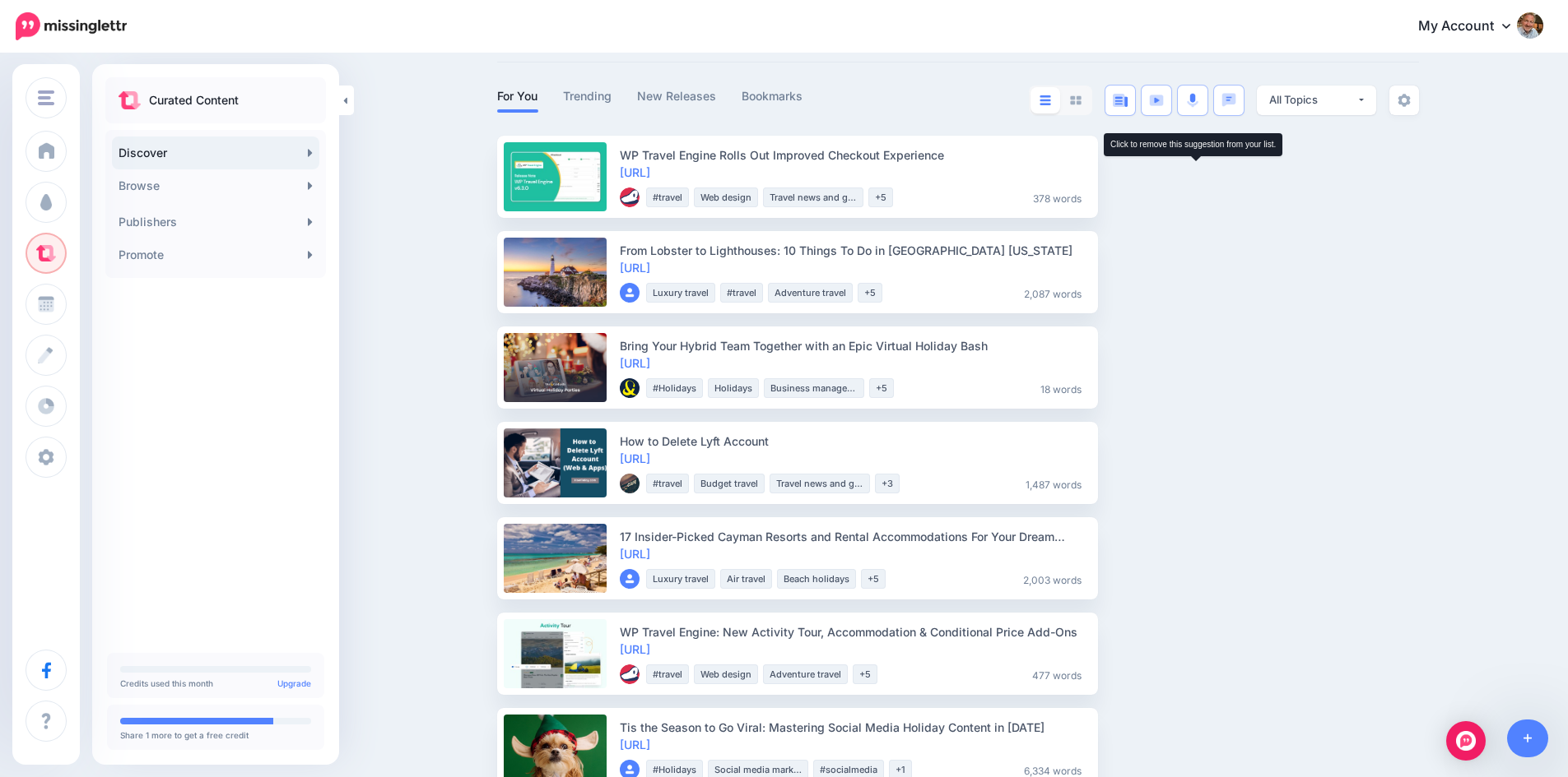
click at [1192, 176] on img at bounding box center [1189, 177] width 13 height 15
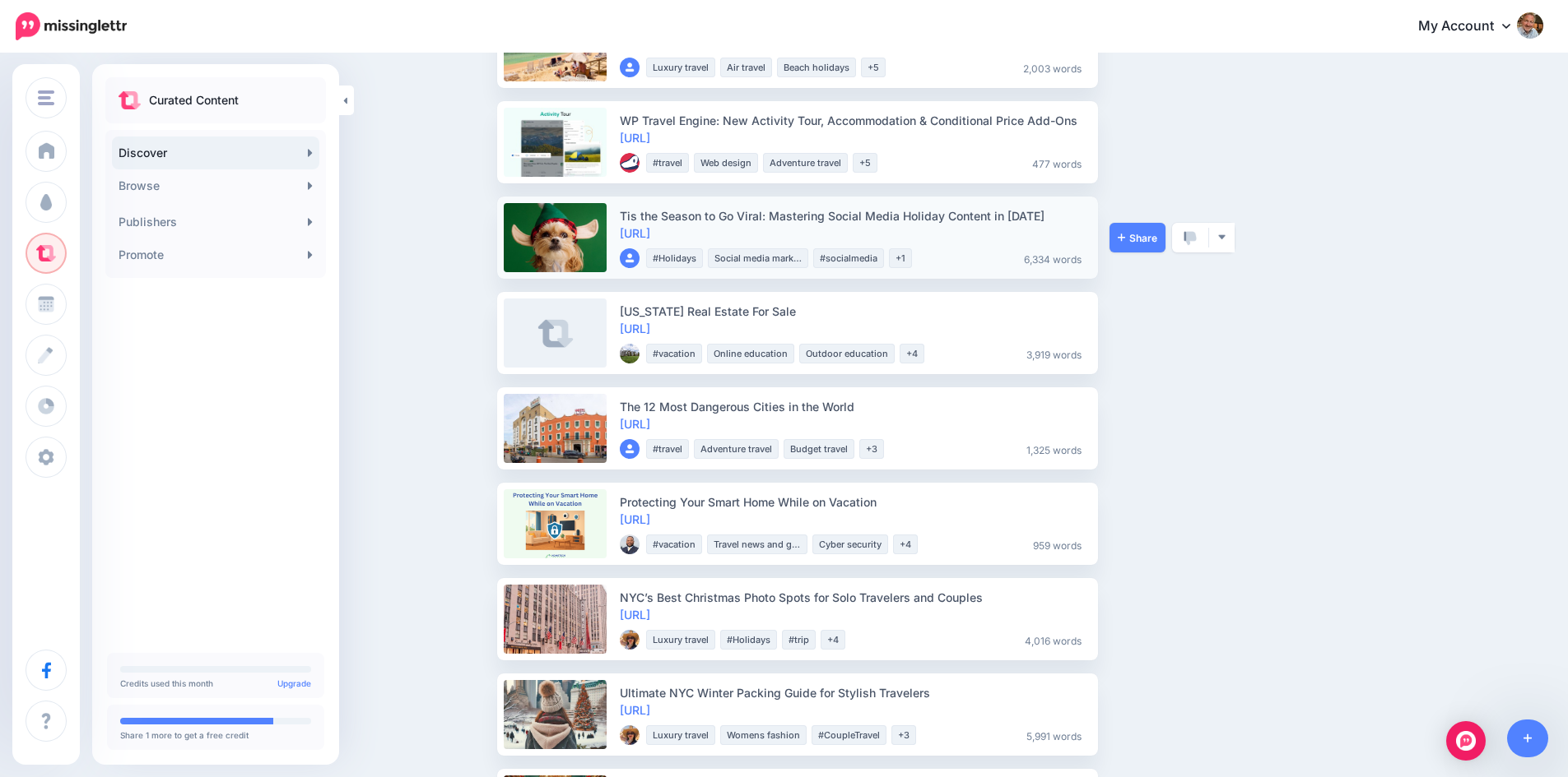
scroll to position [329, 0]
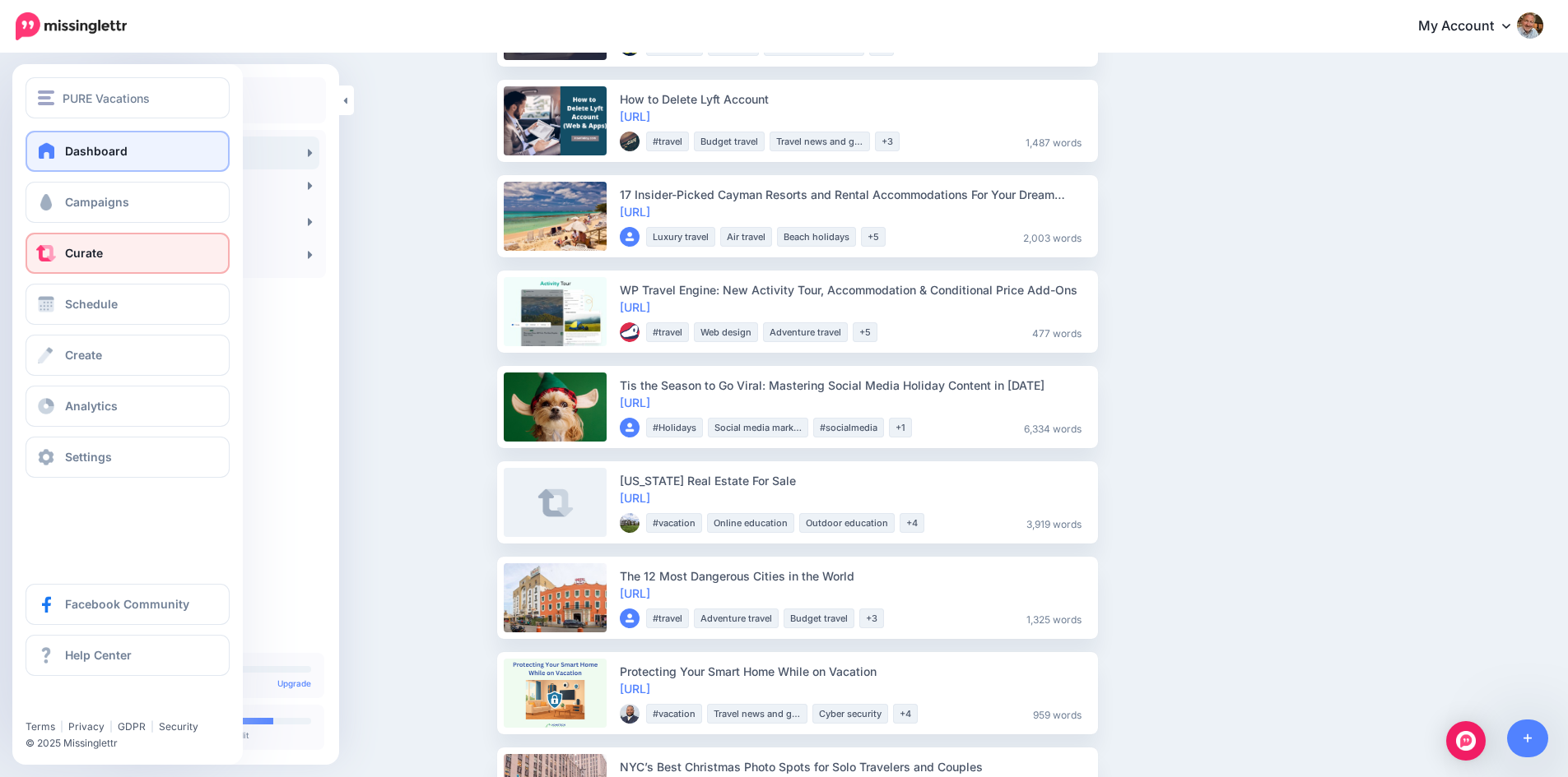
click at [46, 143] on span at bounding box center [47, 150] width 21 height 17
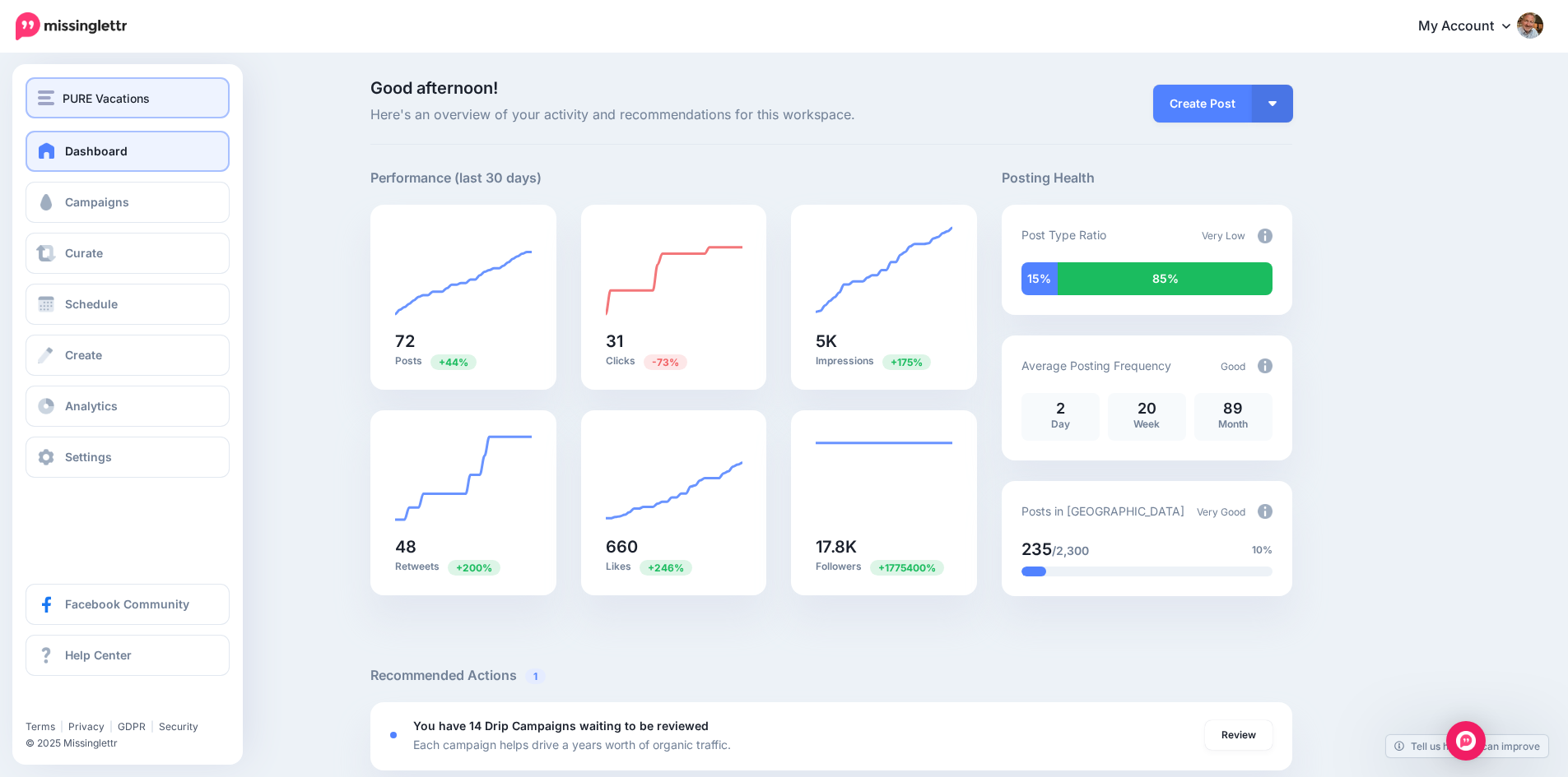
click at [43, 98] on img "button" at bounding box center [46, 97] width 17 height 15
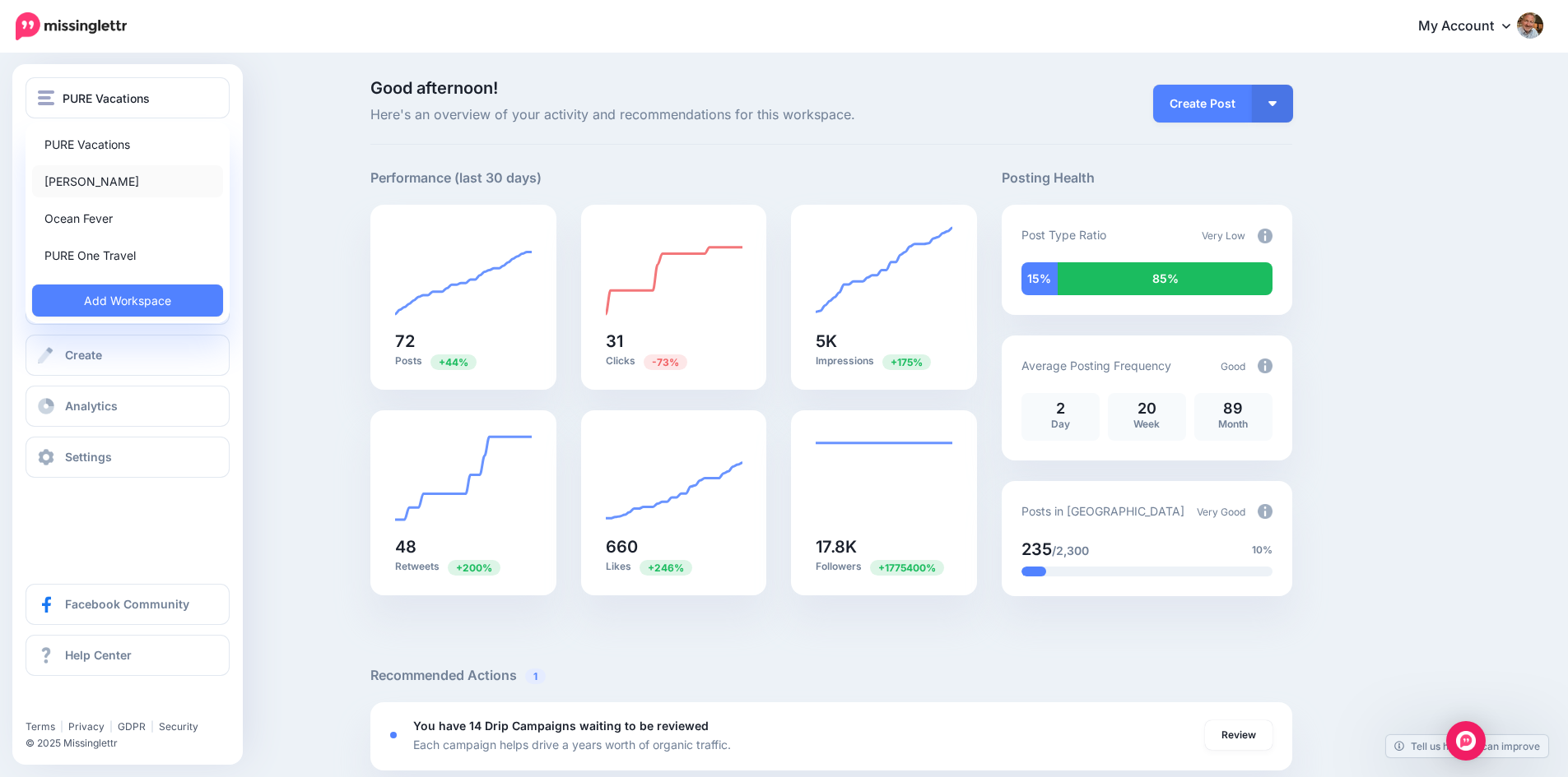
click at [73, 177] on link "[PERSON_NAME]" at bounding box center [127, 181] width 191 height 32
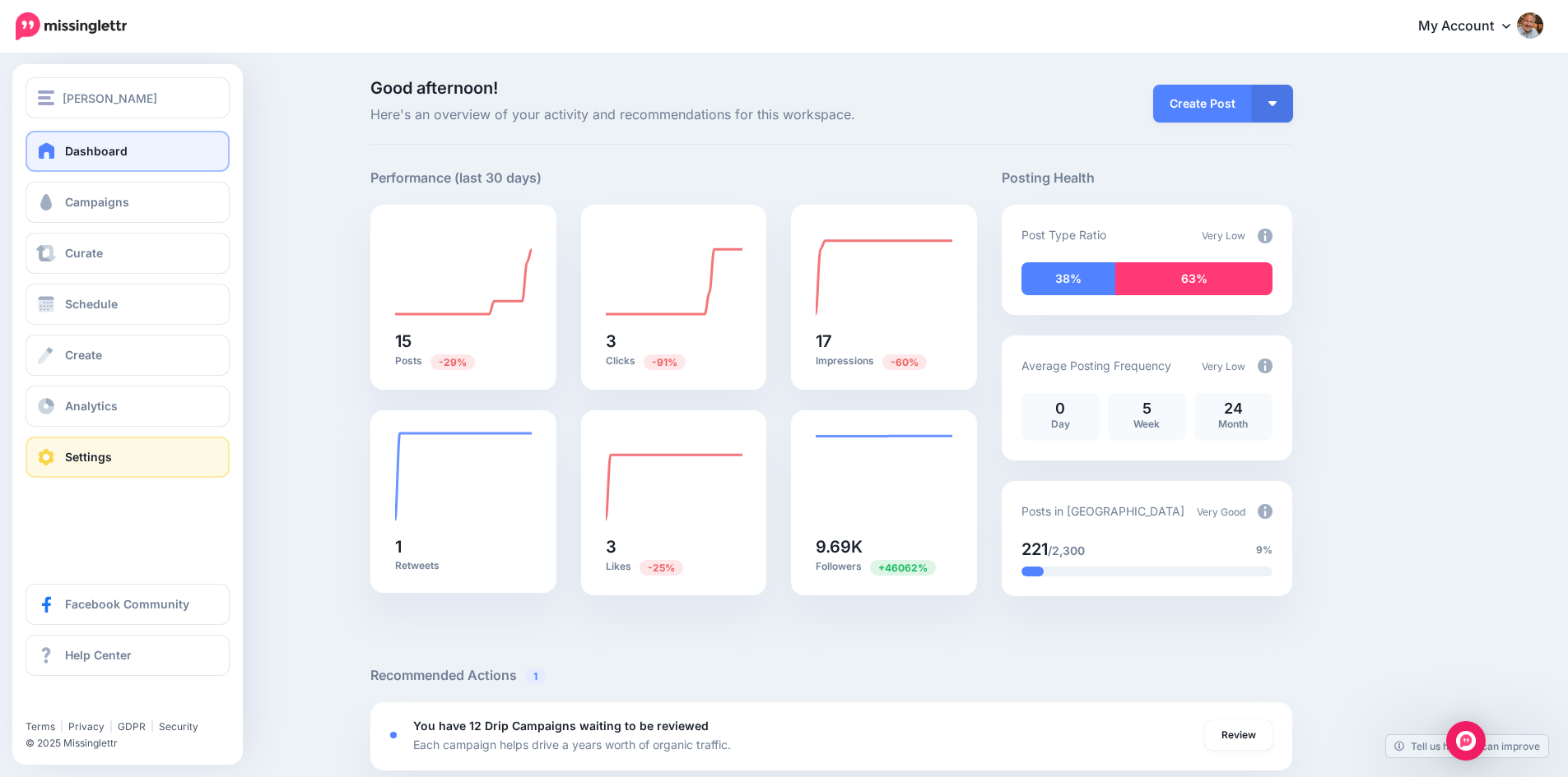
click at [41, 450] on span at bounding box center [46, 457] width 21 height 17
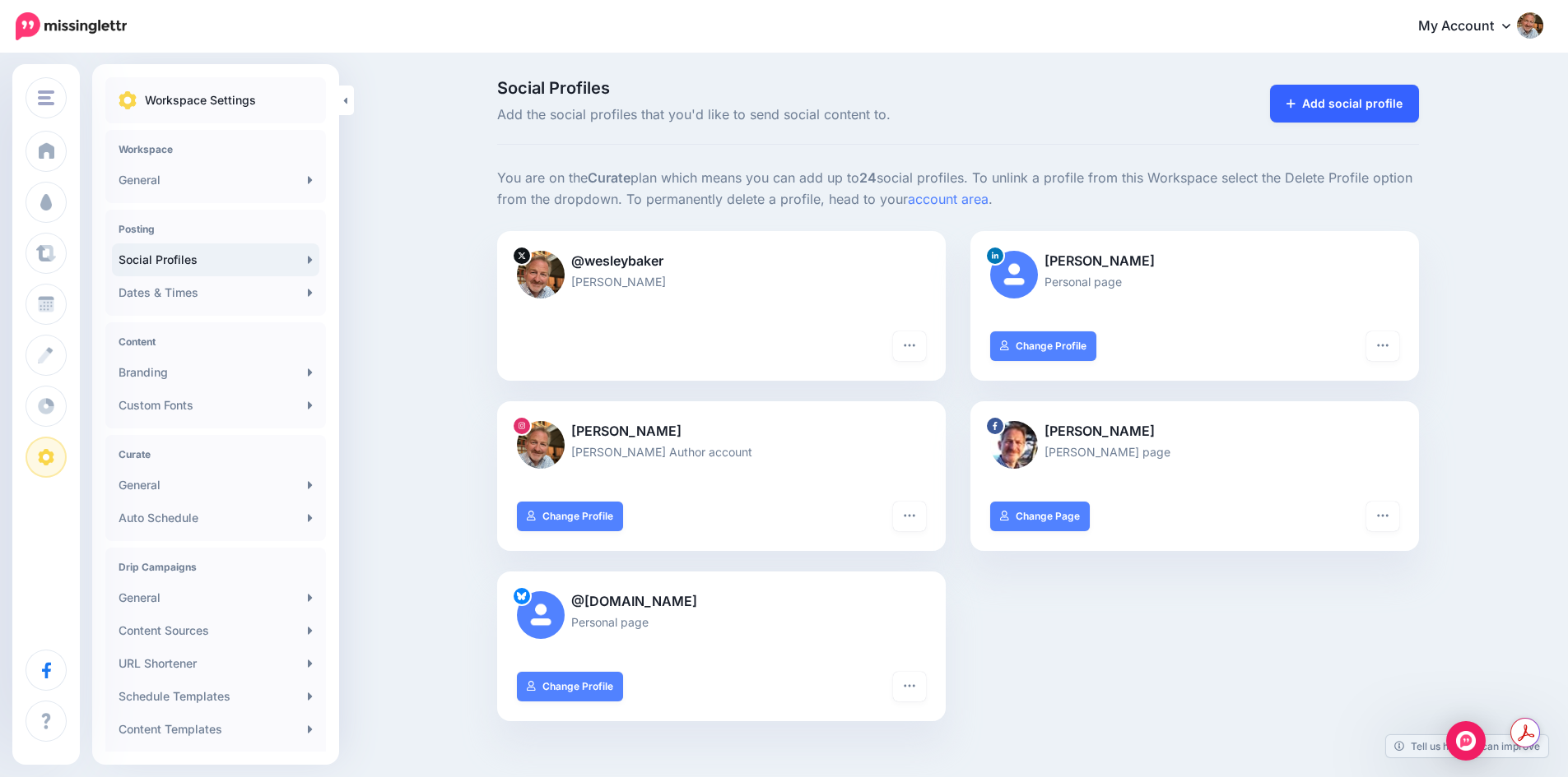
click at [1314, 103] on link "Add social profile" at bounding box center [1345, 103] width 149 height 38
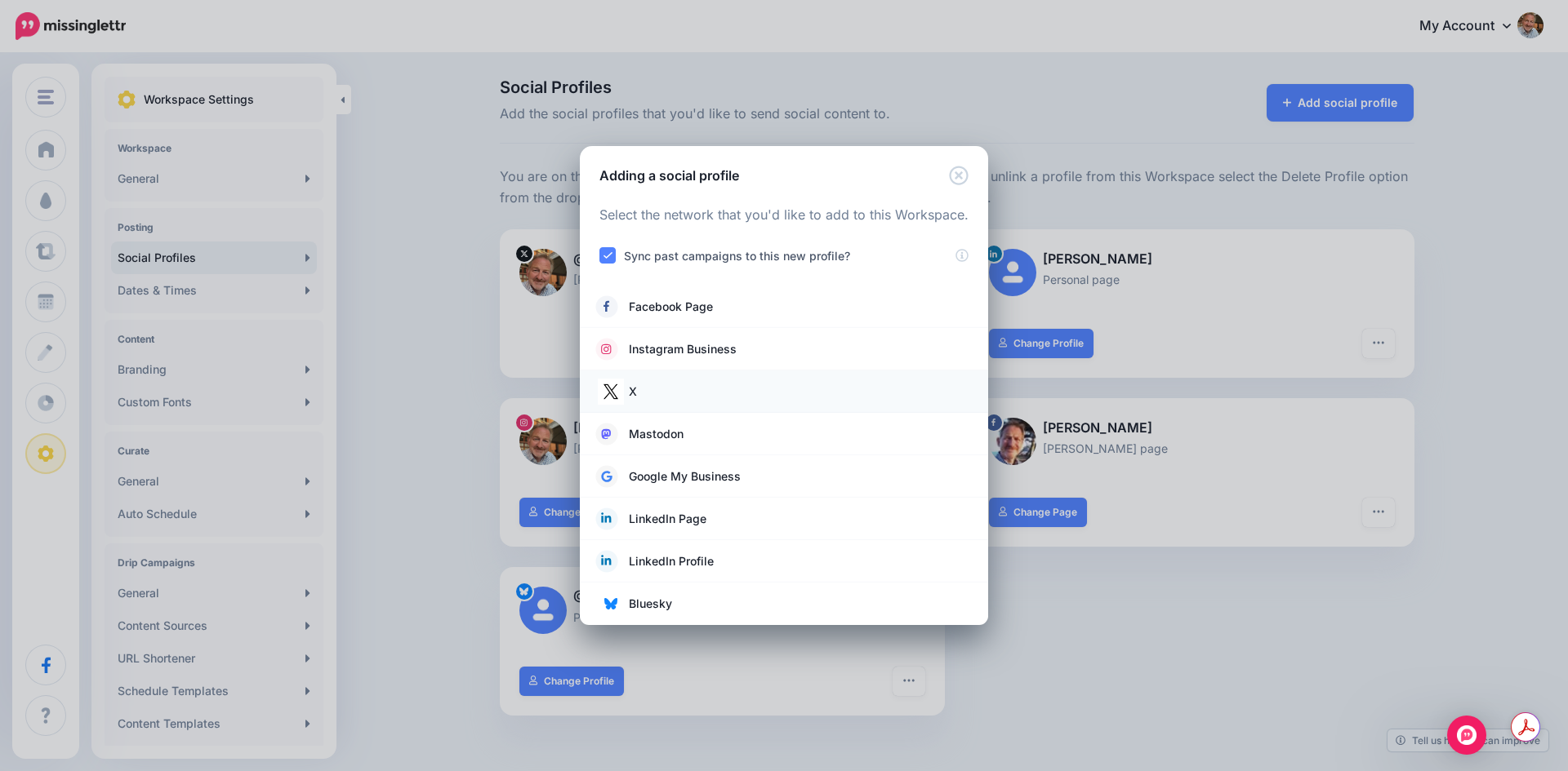
click at [689, 394] on link "X" at bounding box center [784, 392] width 376 height 23
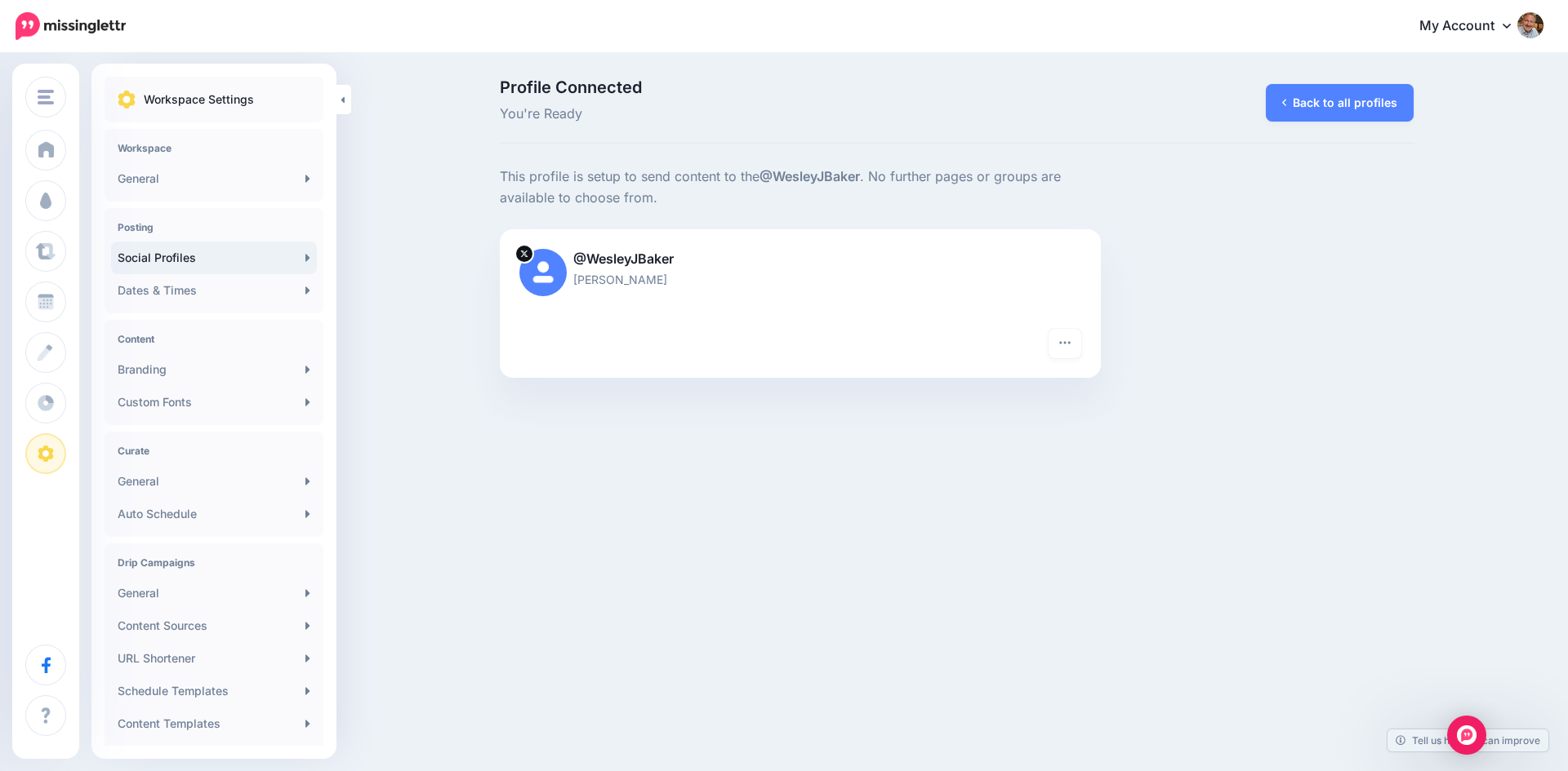
click at [180, 256] on link "Social Profiles" at bounding box center [214, 257] width 206 height 32
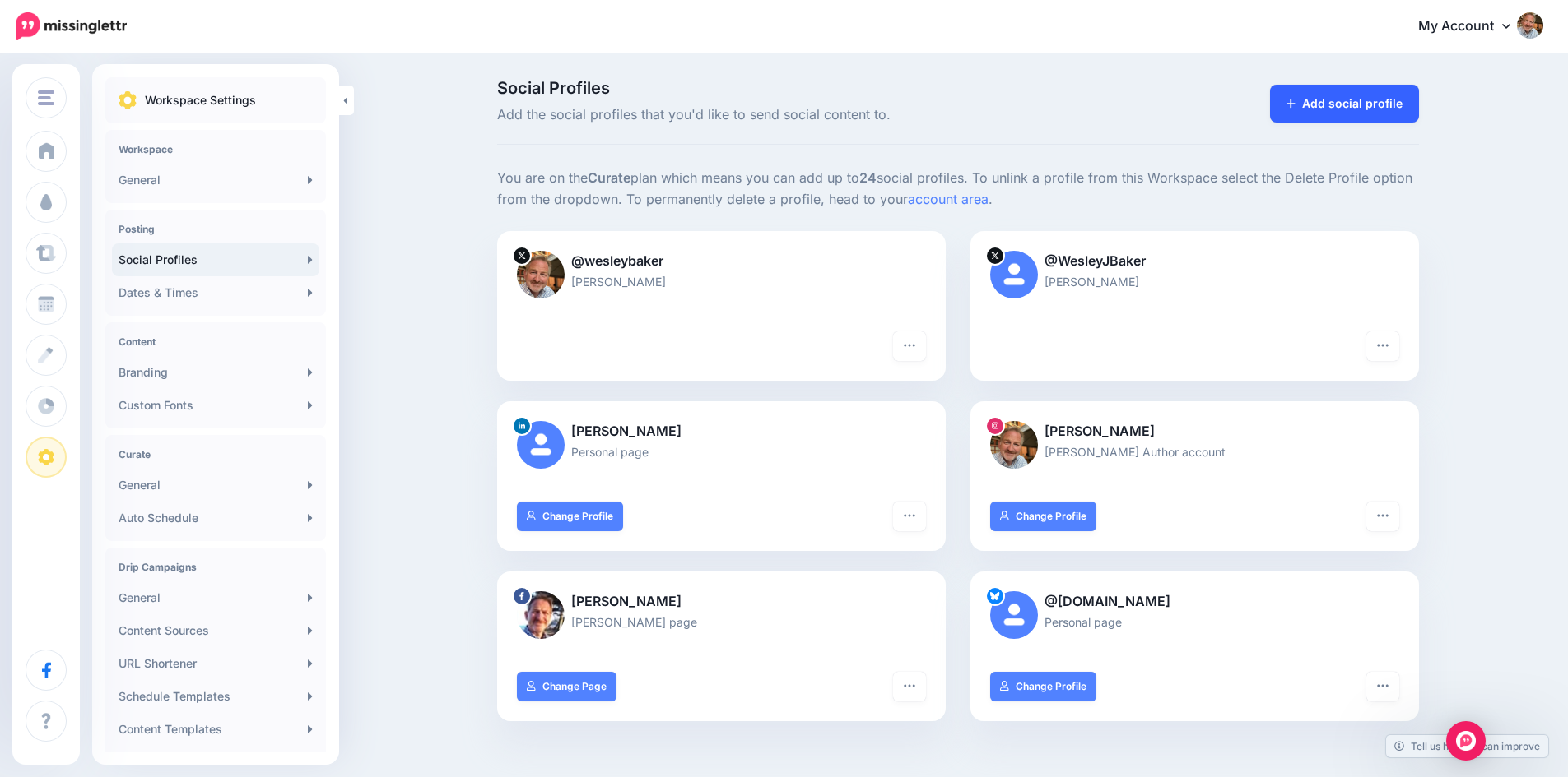
click at [1319, 98] on link "Add social profile" at bounding box center [1345, 103] width 149 height 38
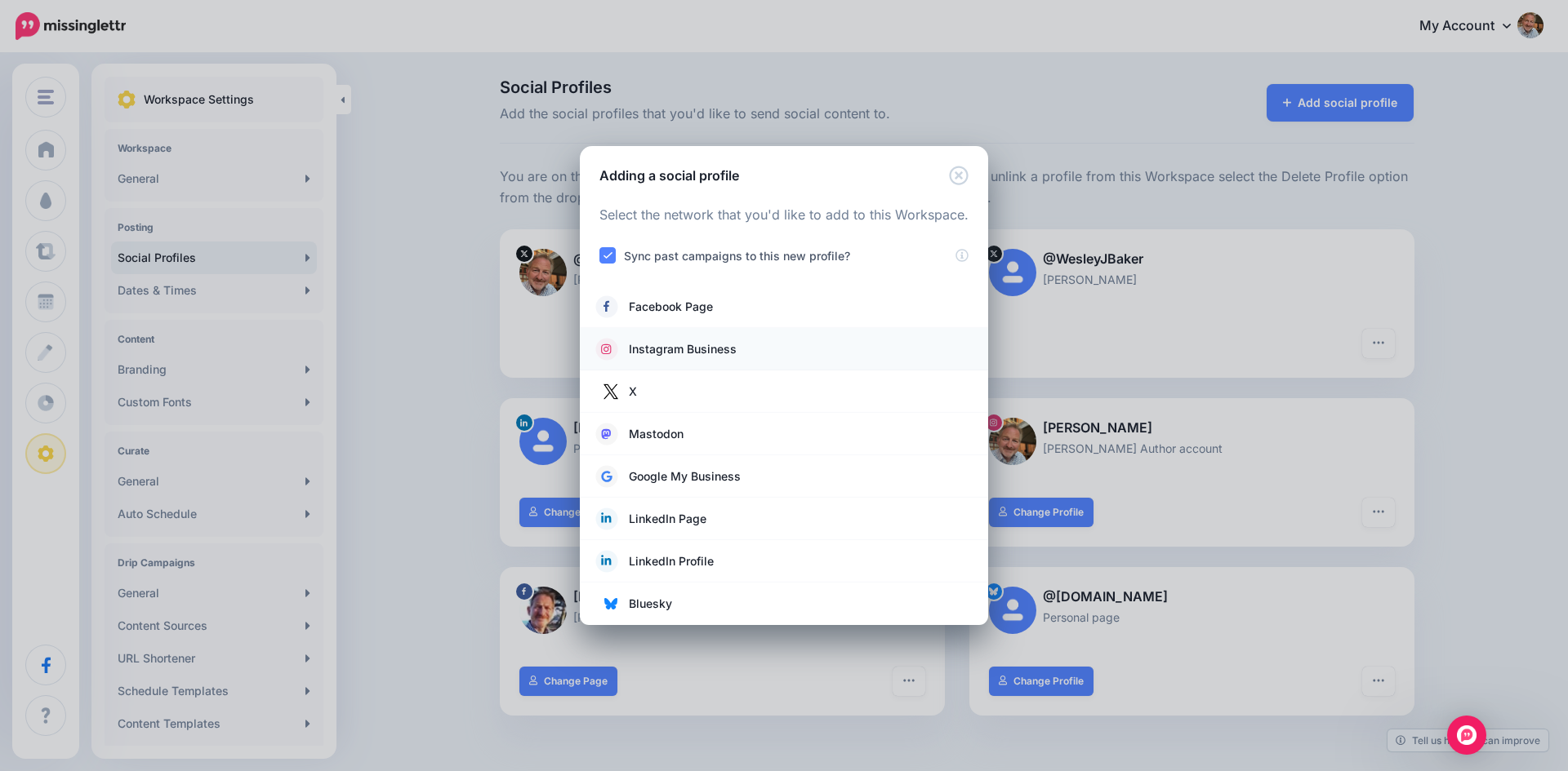
click at [833, 355] on link "Instagram Business" at bounding box center [784, 349] width 376 height 23
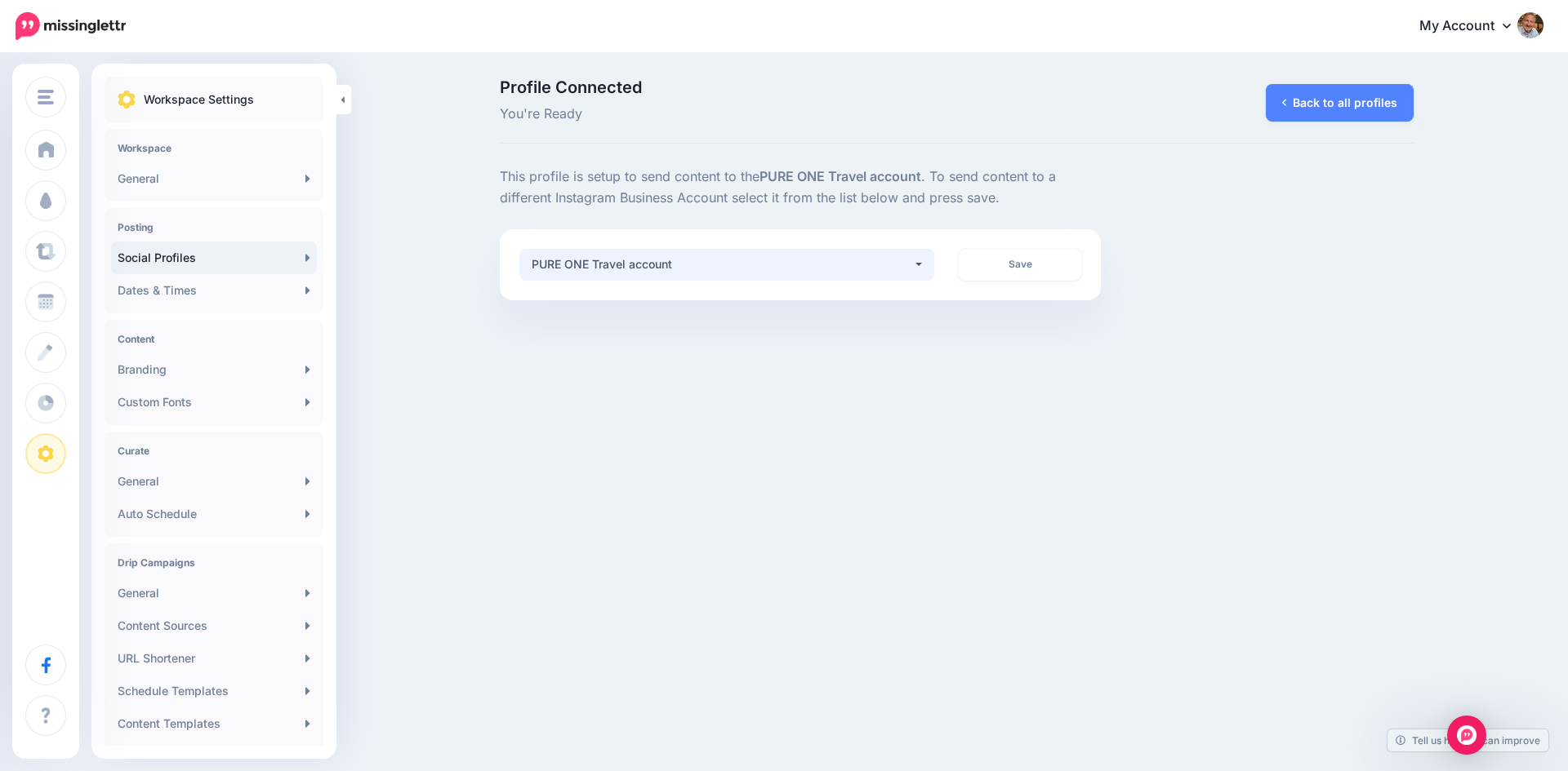
click at [920, 266] on button "PURE ONE Travel account" at bounding box center [727, 265] width 416 height 32
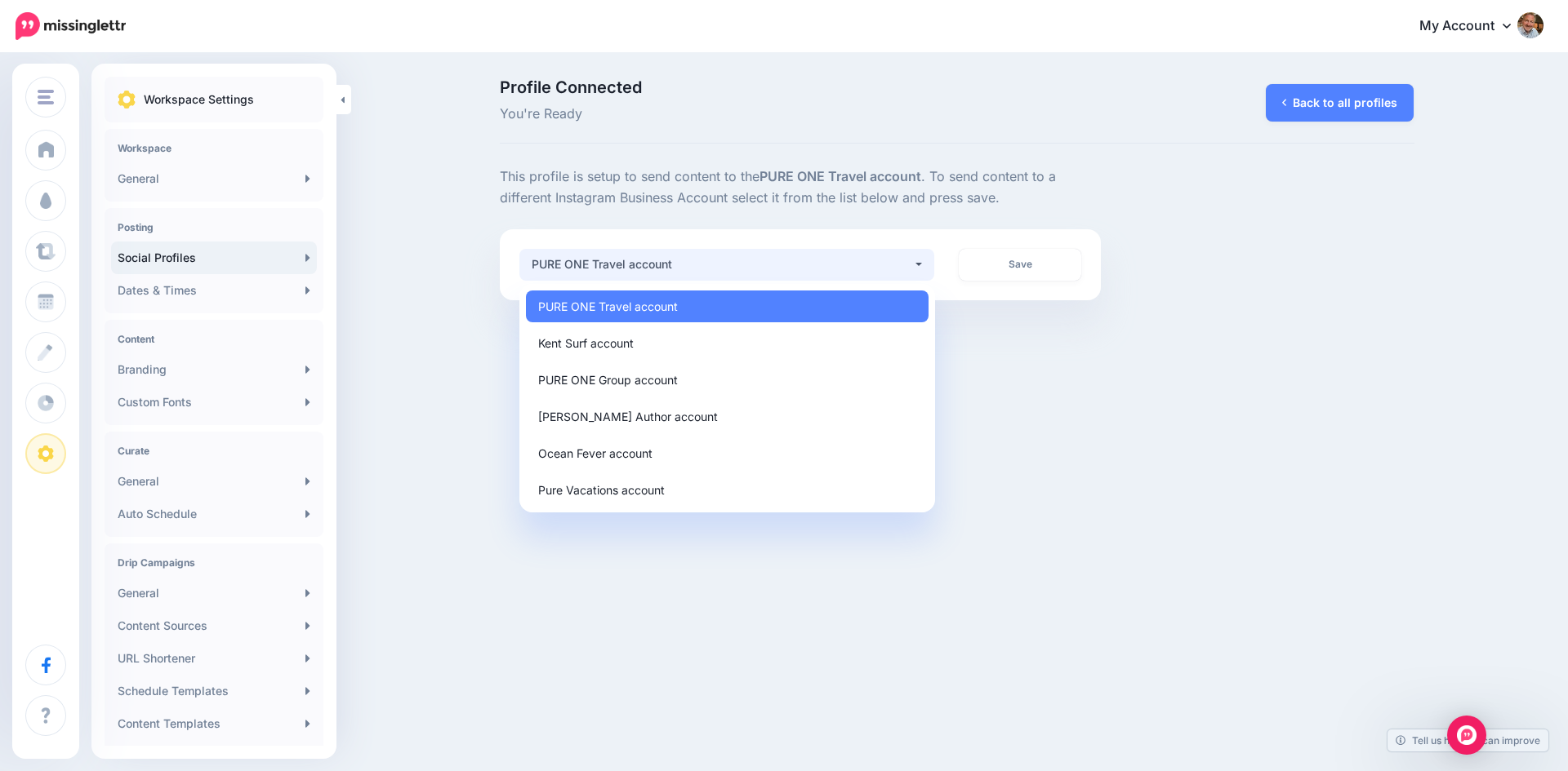
click at [1142, 355] on div "[PERSON_NAME] PURE Vacations [PERSON_NAME] Ocean Fever PURE One Travel Add Work…" at bounding box center [784, 385] width 1568 height 771
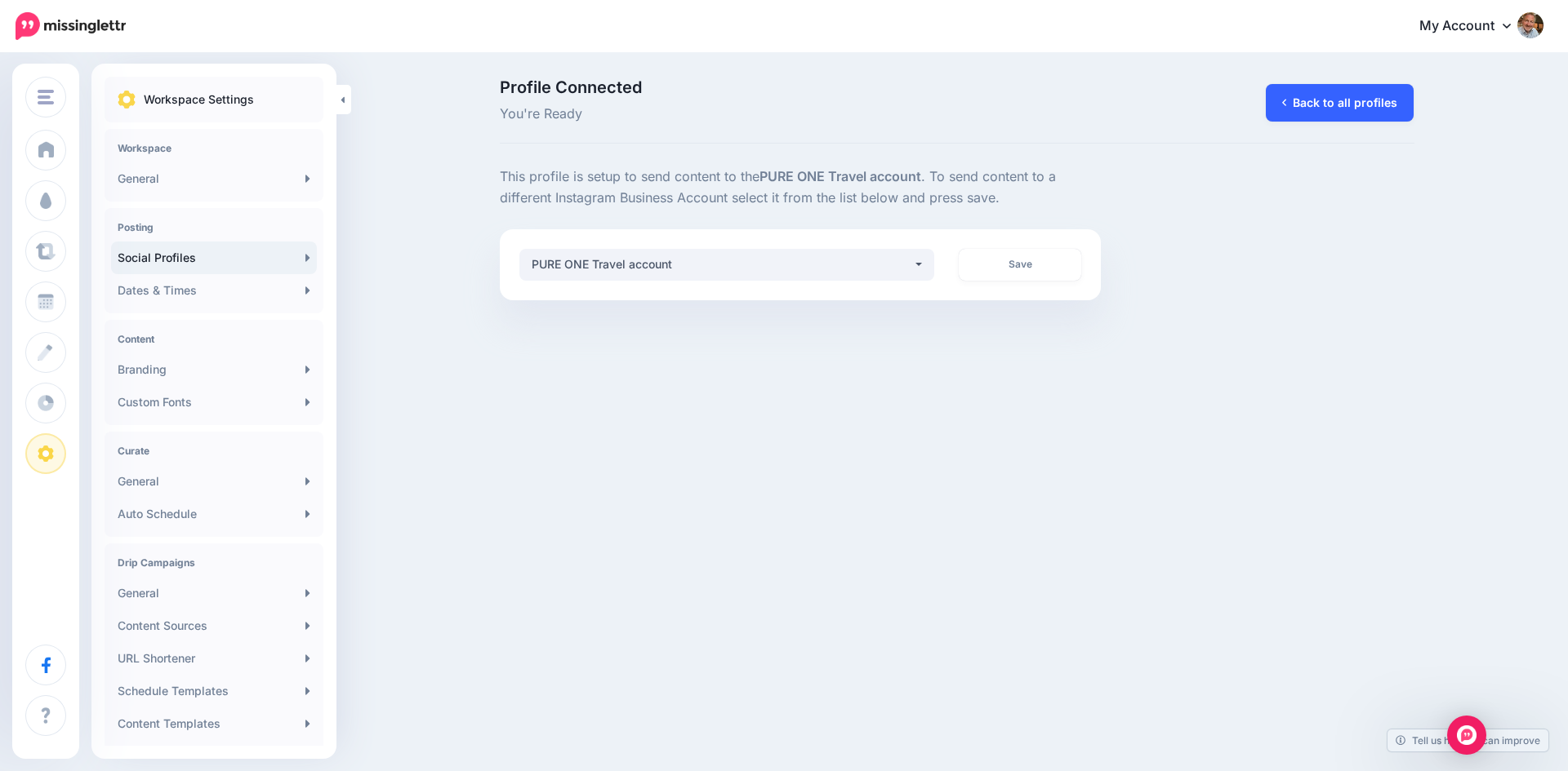
click at [1301, 107] on link "Back to all profiles" at bounding box center [1340, 102] width 148 height 37
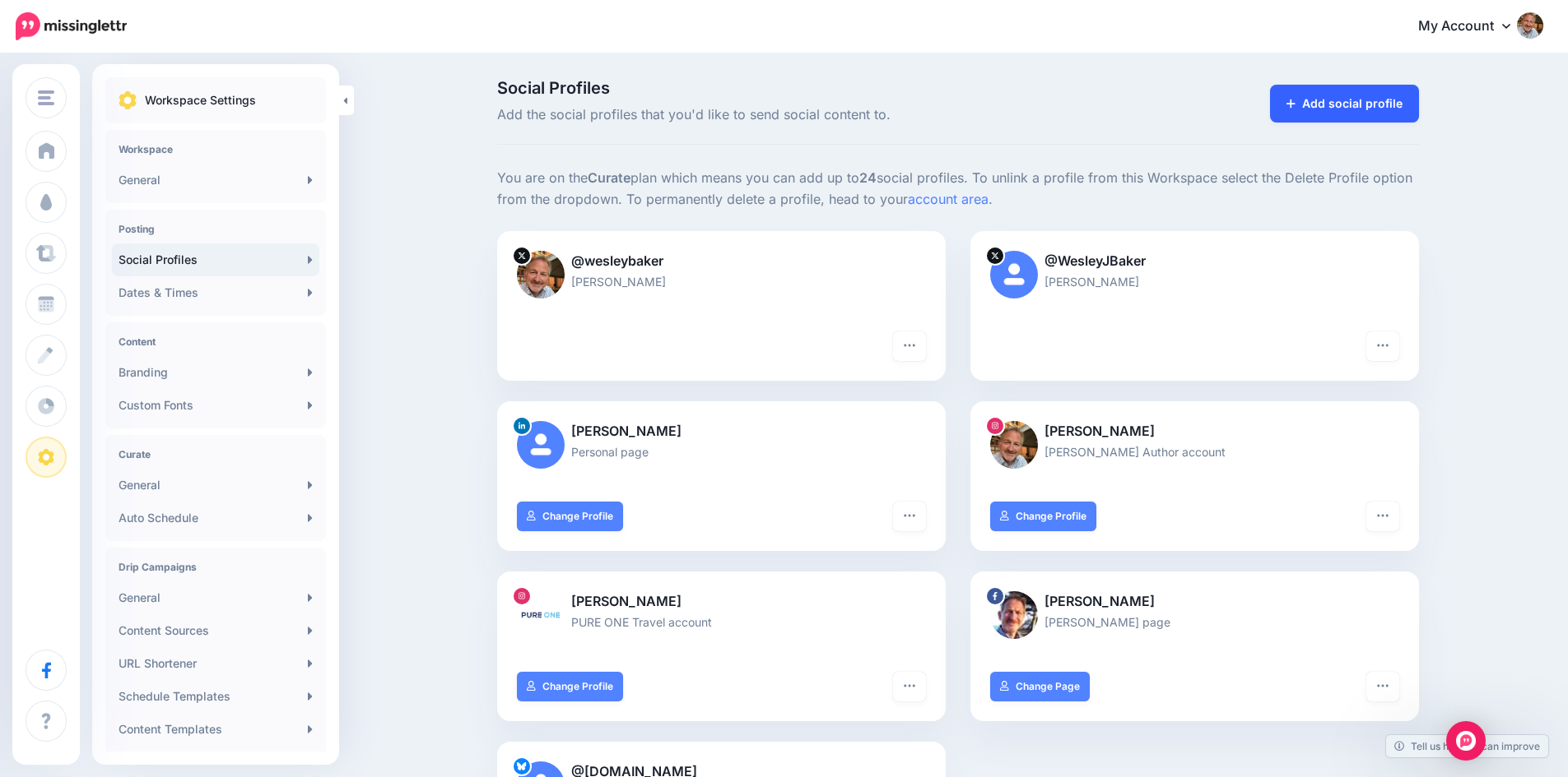
click at [1344, 85] on link "Add social profile" at bounding box center [1345, 103] width 149 height 38
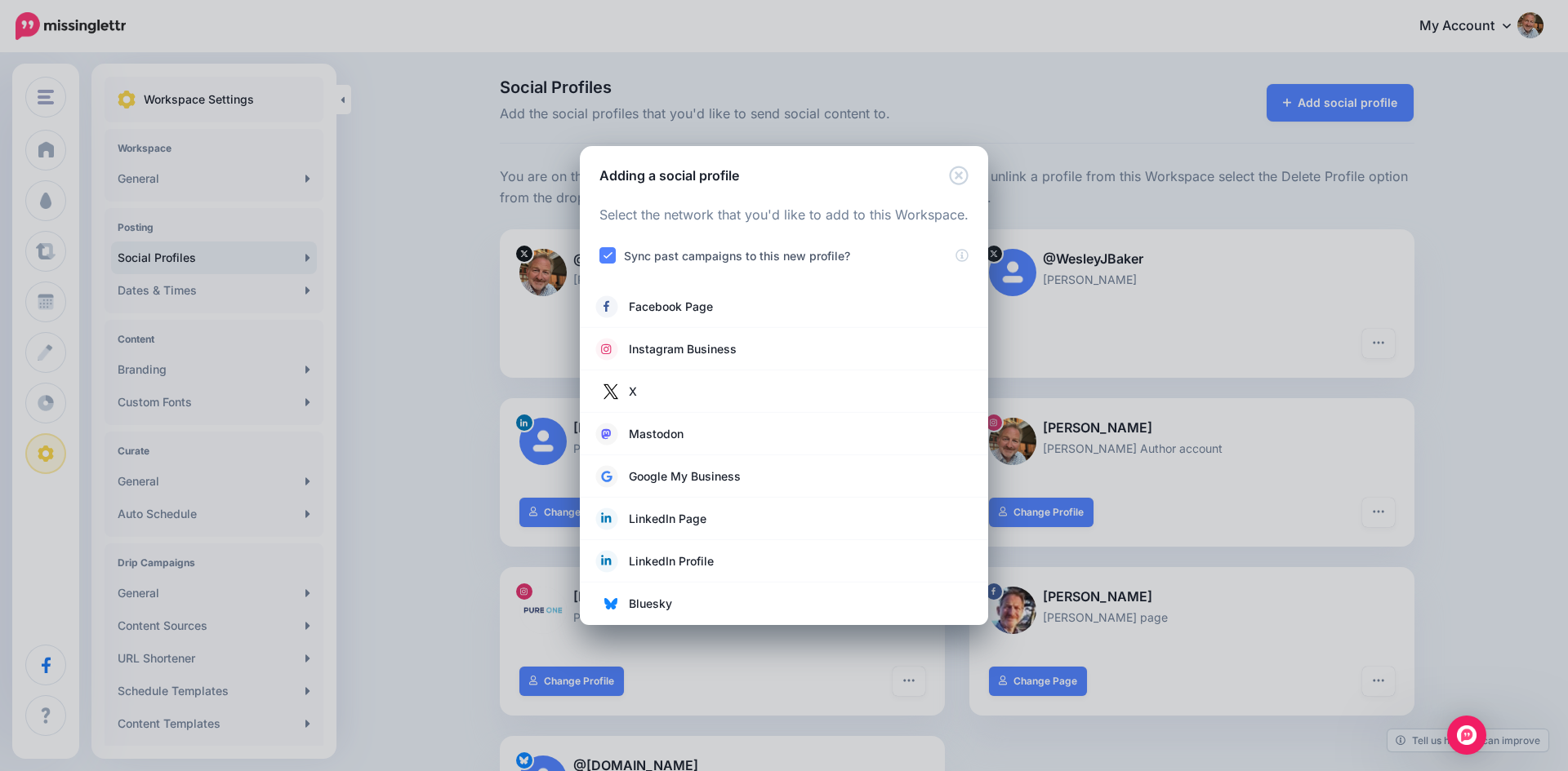
click at [1475, 303] on div "Adding a social profile Loading Select the network that you'd like to add to th…" at bounding box center [784, 385] width 1568 height 771
click at [963, 179] on icon "Close" at bounding box center [959, 175] width 19 height 19
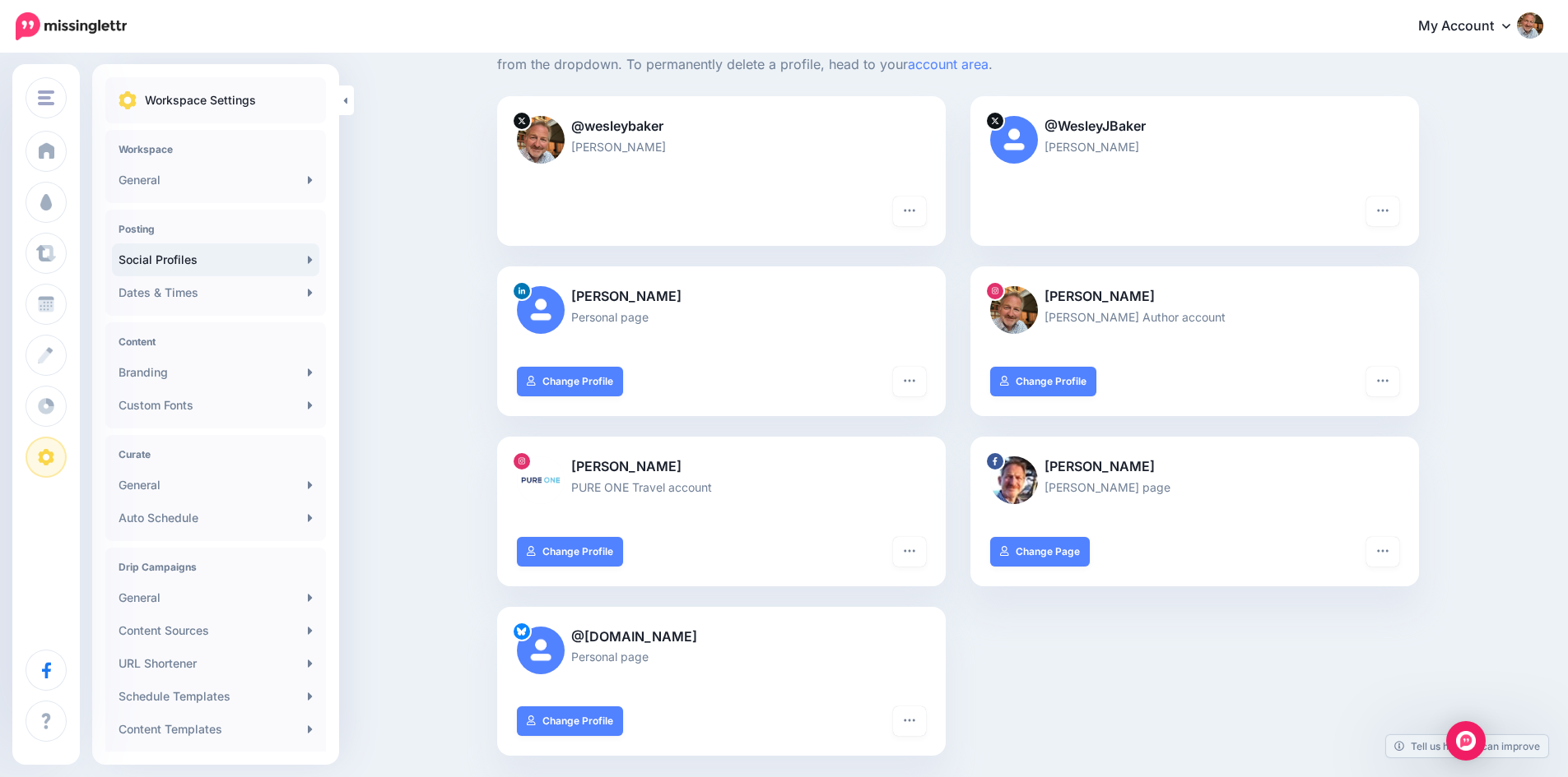
scroll to position [164, 0]
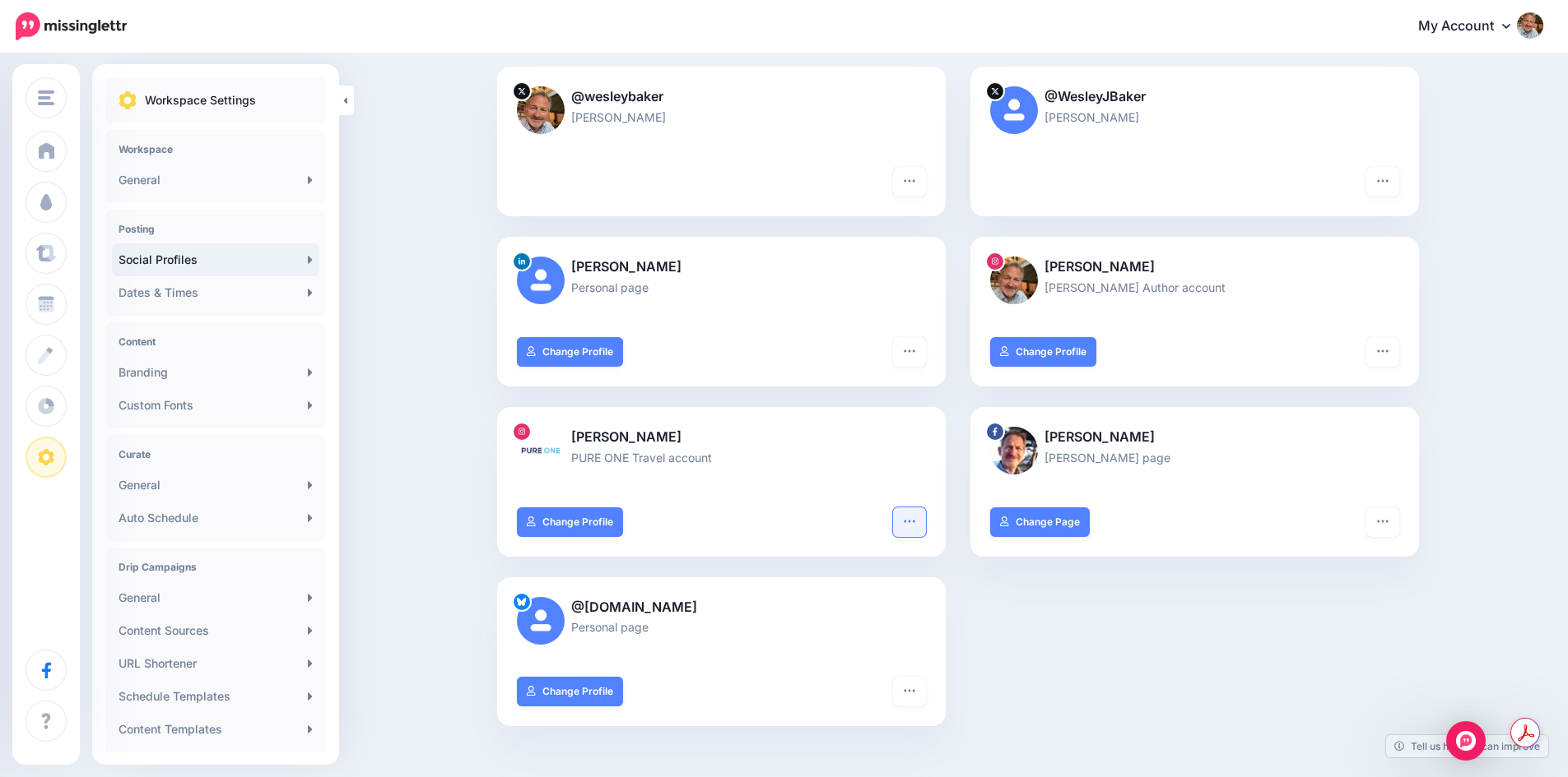
click at [916, 524] on icon "button" at bounding box center [909, 521] width 13 height 13
click at [869, 714] on link "Delete Profile" at bounding box center [849, 720] width 135 height 32
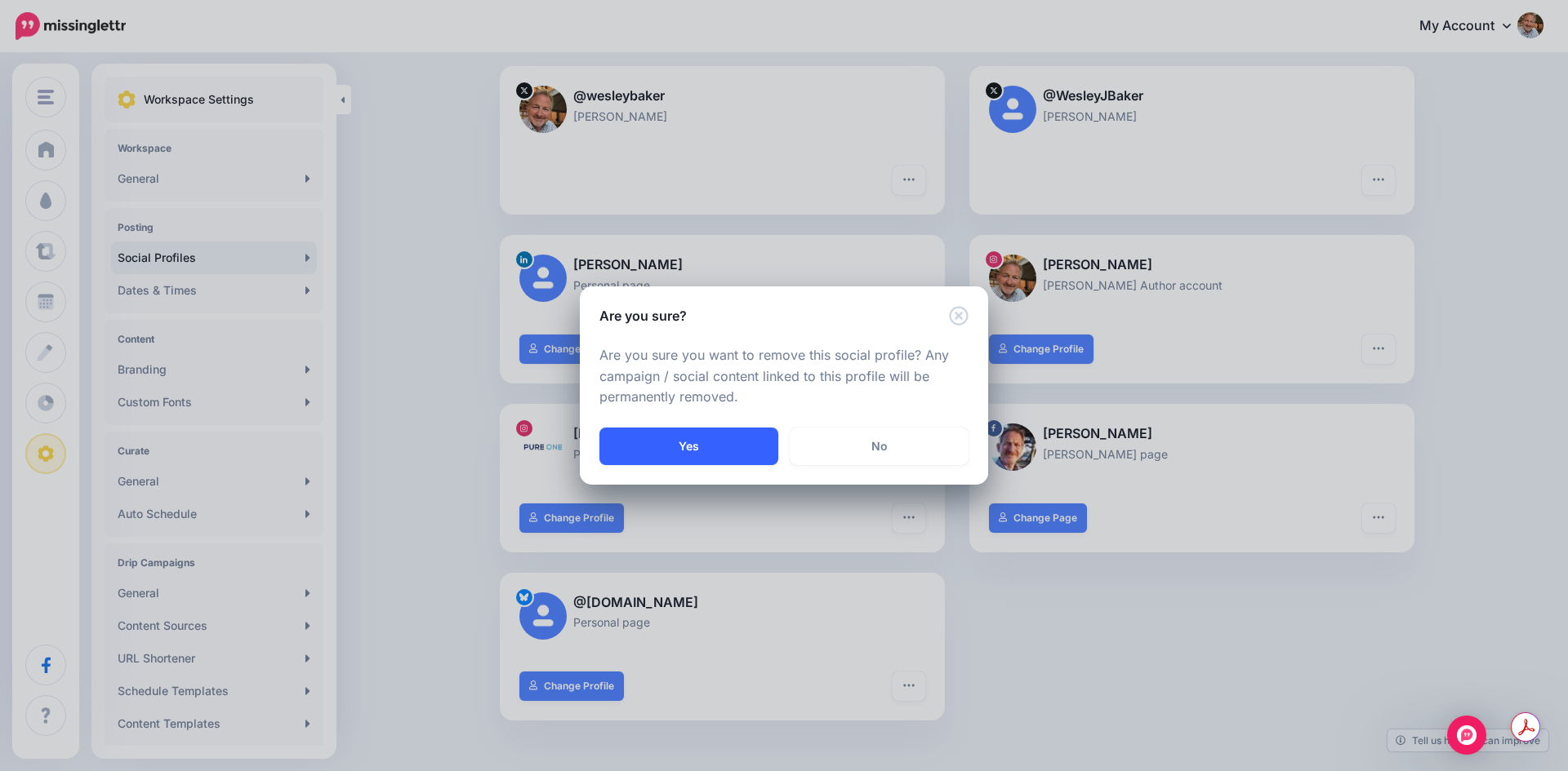
click at [691, 446] on button "Yes" at bounding box center [689, 446] width 179 height 37
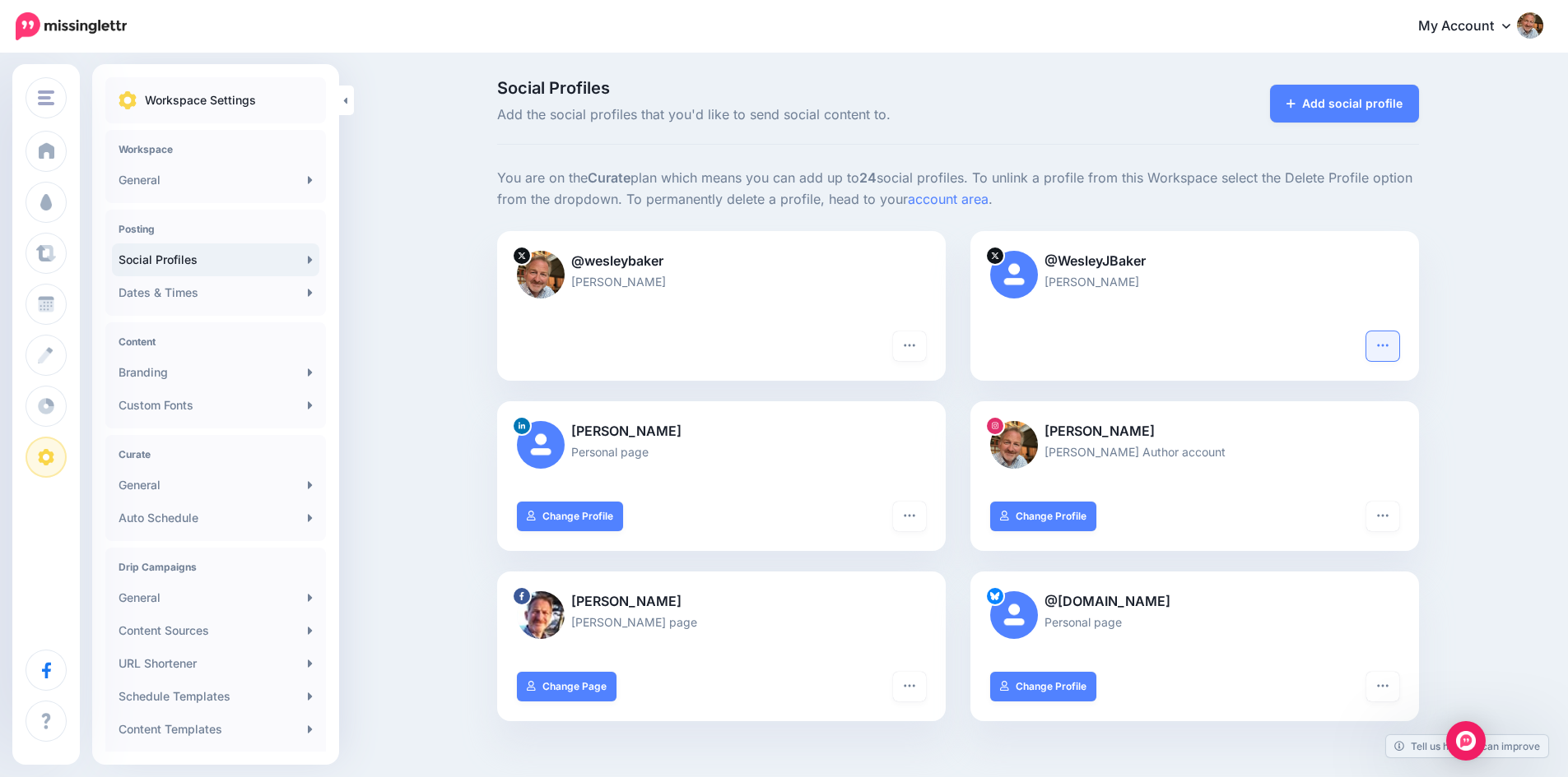
click at [1389, 339] on icon "button" at bounding box center [1382, 345] width 13 height 13
drag, startPoint x: 693, startPoint y: 176, endPoint x: 636, endPoint y: 176, distance: 57.0
click at [692, 176] on p "You are on the Curate plan which means you can add up to 24 social profiles. To…" at bounding box center [957, 189] width 921 height 43
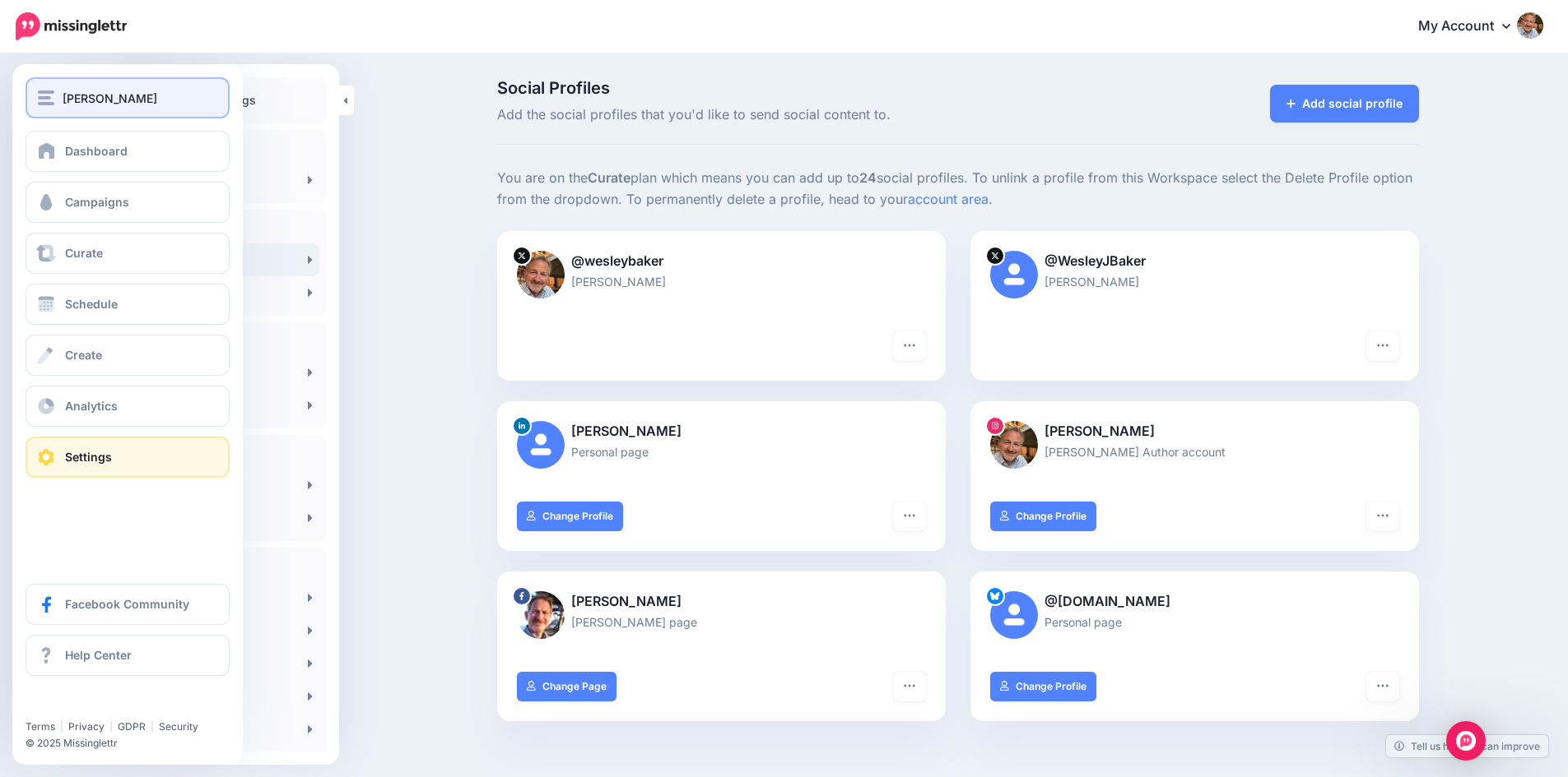
click at [46, 94] on img "button" at bounding box center [46, 97] width 17 height 15
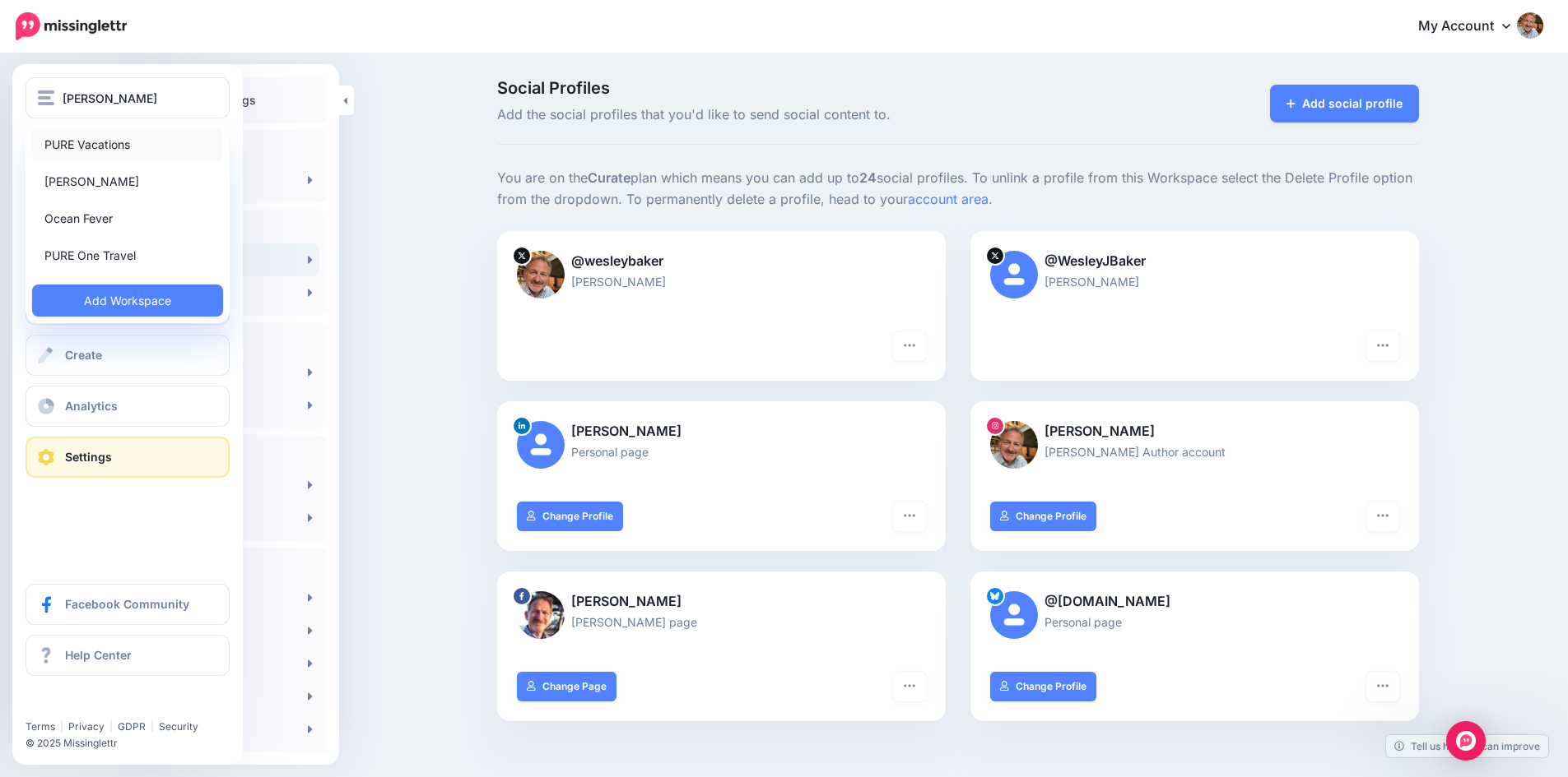
click at [64, 144] on link "PURE Vacations" at bounding box center [127, 144] width 191 height 32
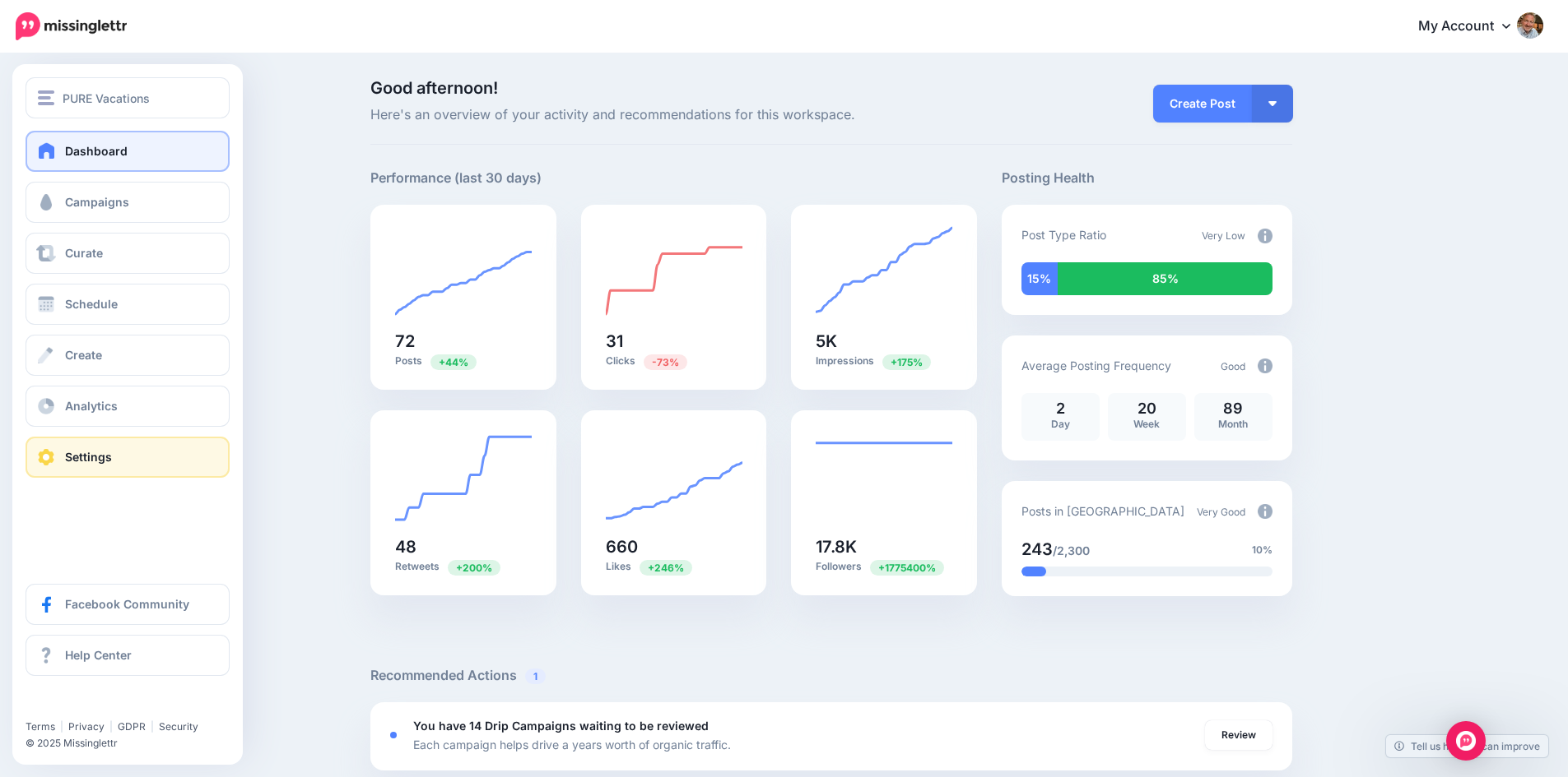
click at [61, 454] on link "Settings" at bounding box center [127, 457] width 204 height 41
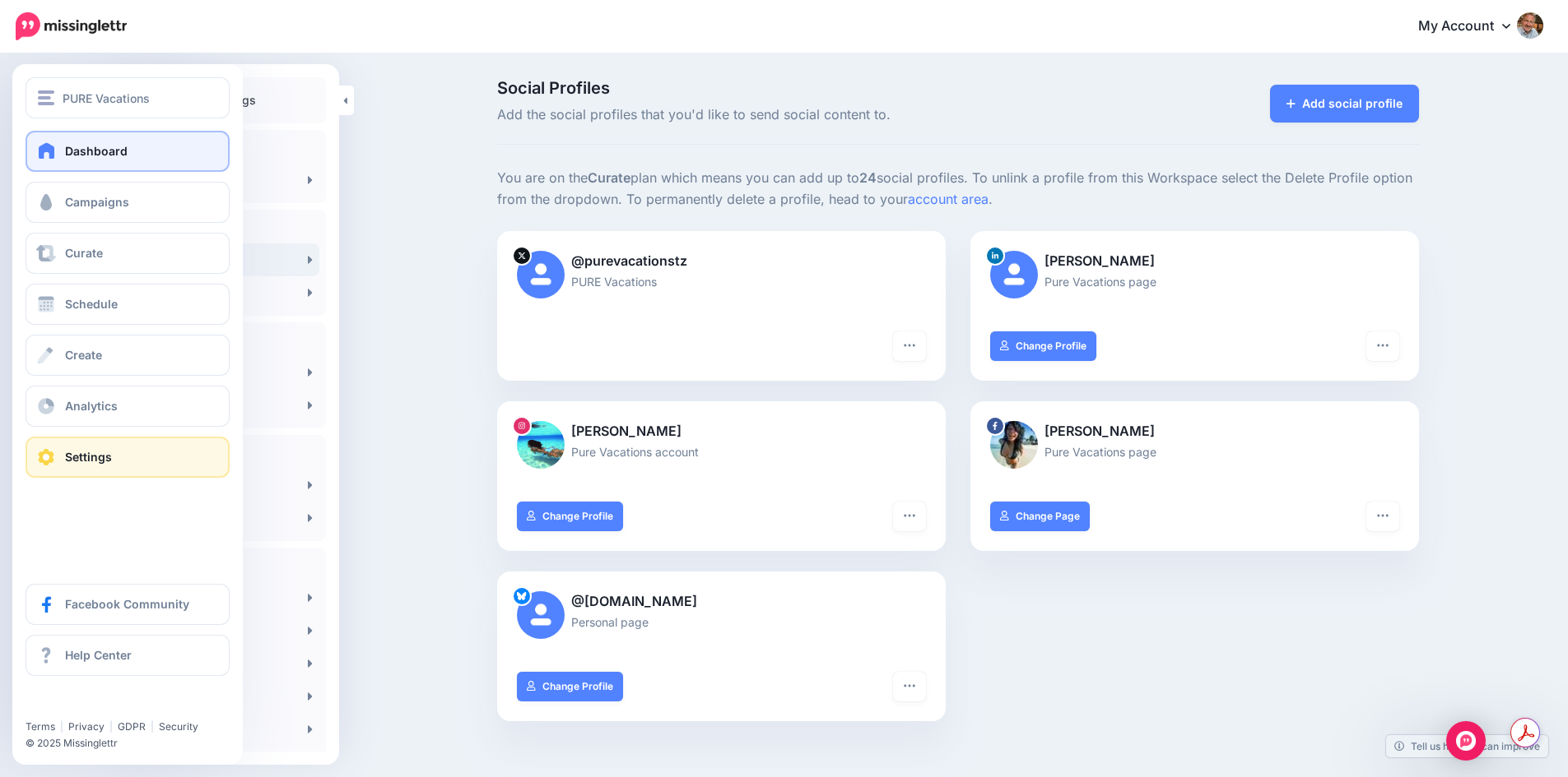
click at [54, 148] on span at bounding box center [47, 150] width 21 height 17
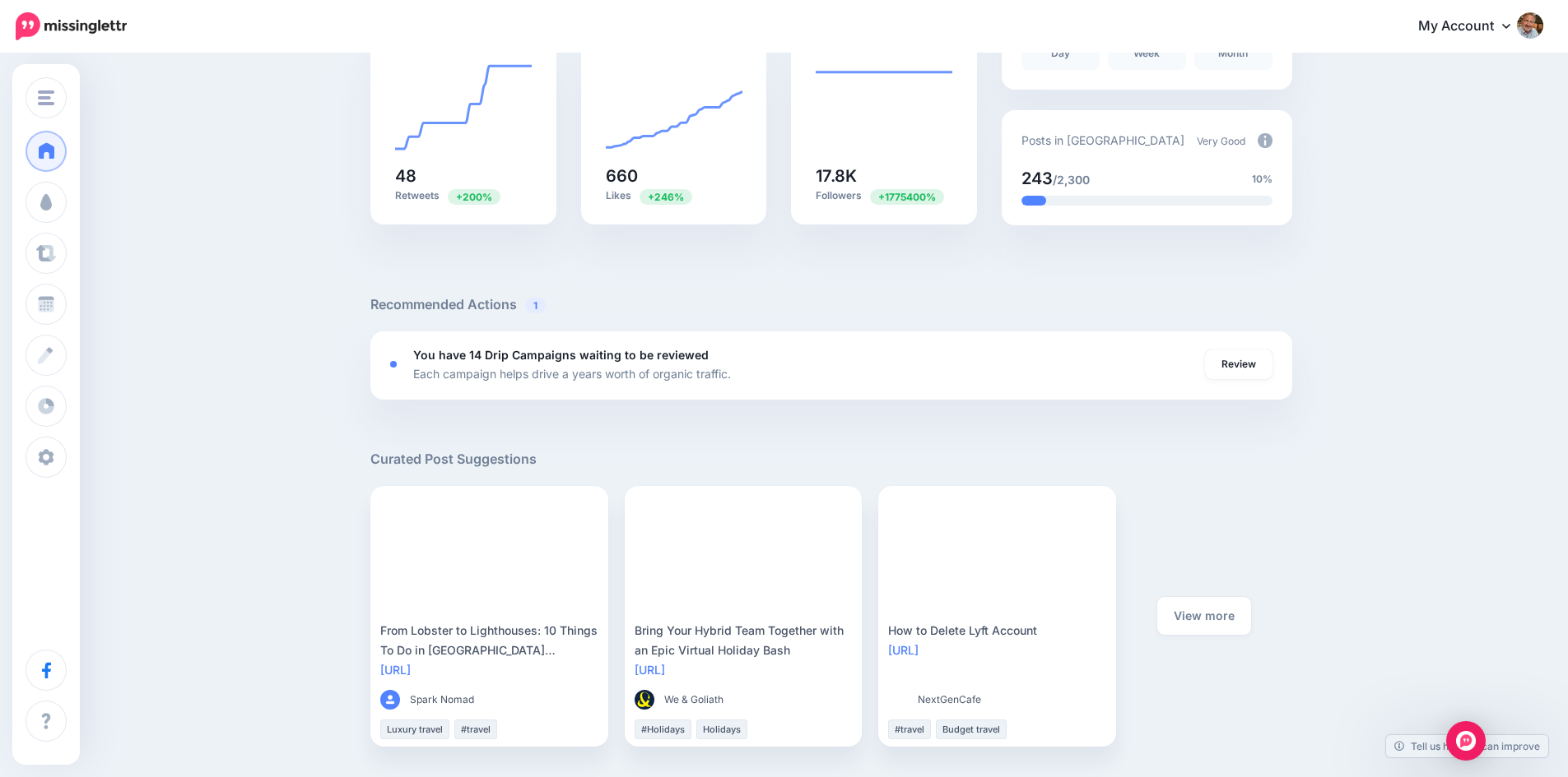
scroll to position [329, 0]
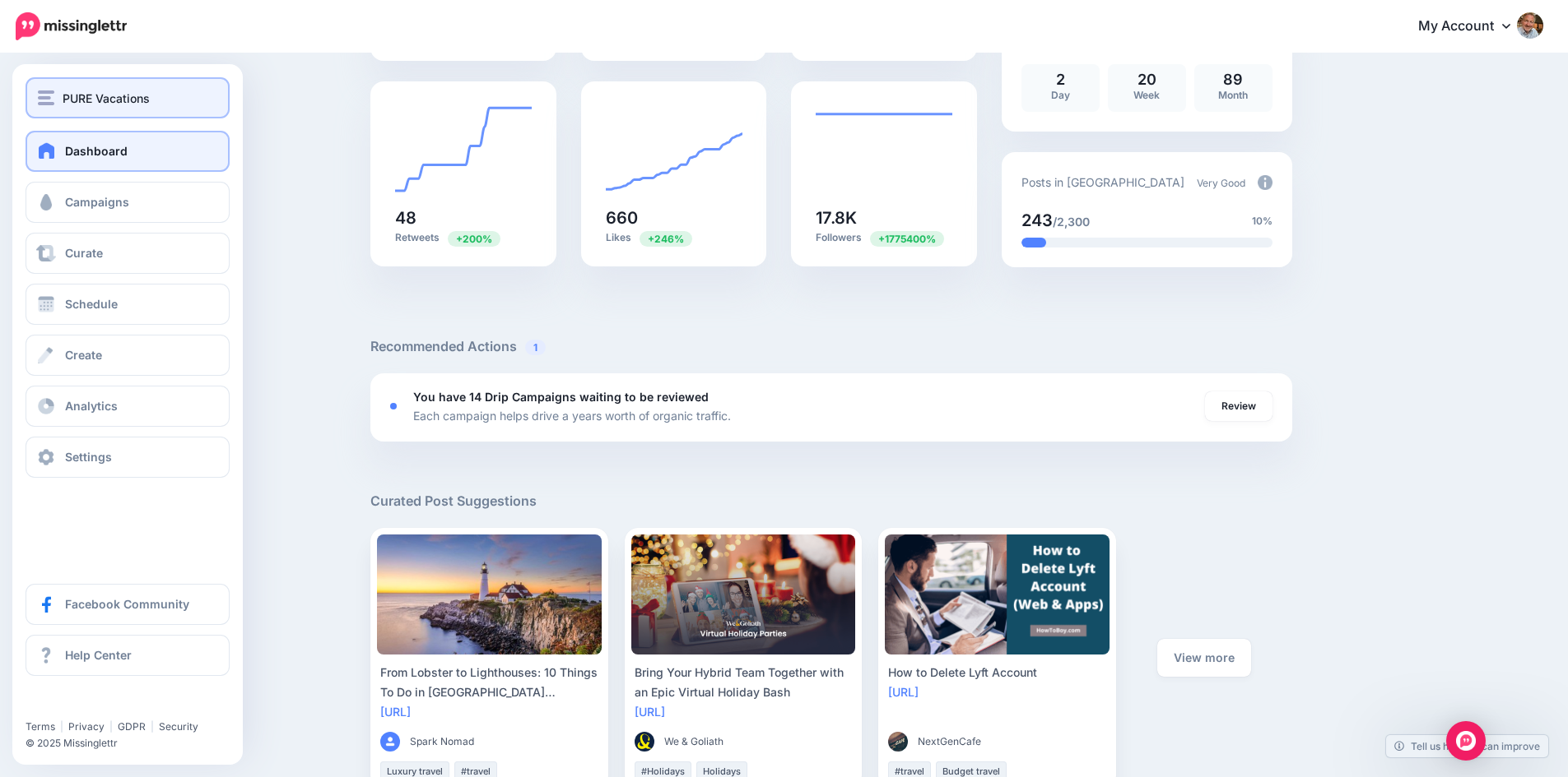
click at [36, 93] on button "PURE Vacations" at bounding box center [127, 97] width 204 height 41
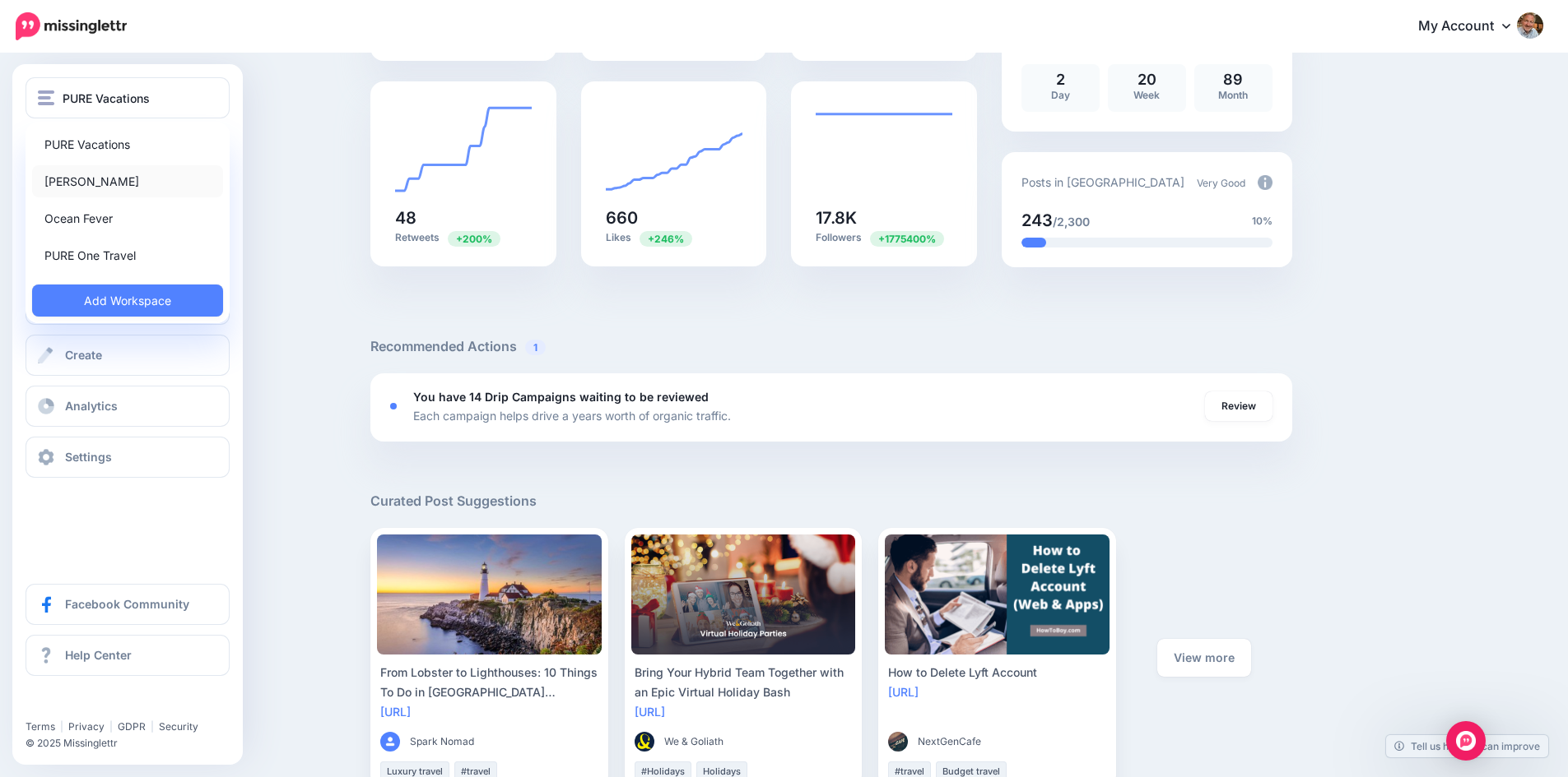
click at [97, 178] on link "[PERSON_NAME]" at bounding box center [127, 181] width 191 height 32
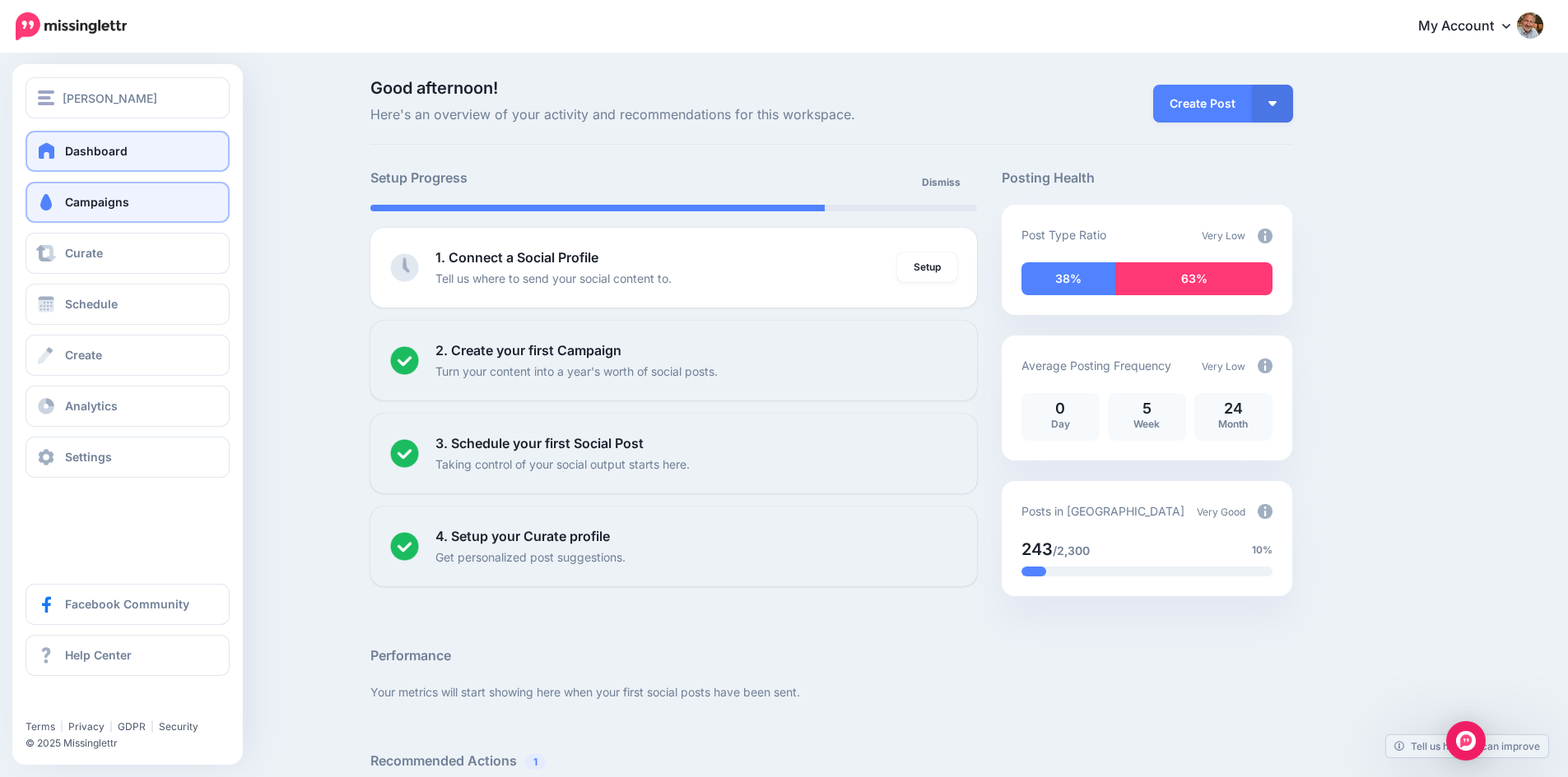
click at [92, 200] on span "Campaigns" at bounding box center [97, 202] width 64 height 14
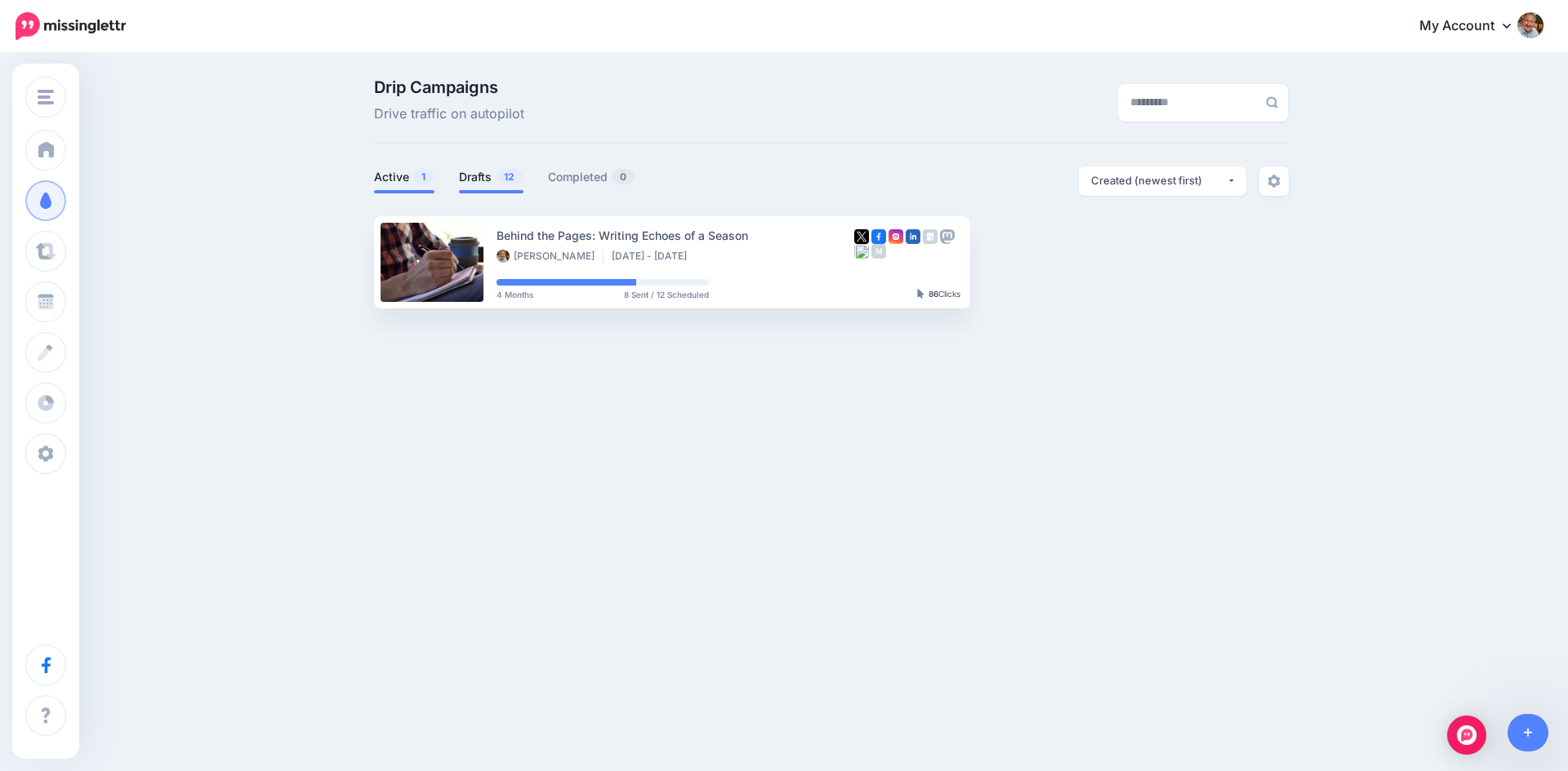
click at [475, 175] on link "Drafts 12" at bounding box center [491, 177] width 64 height 19
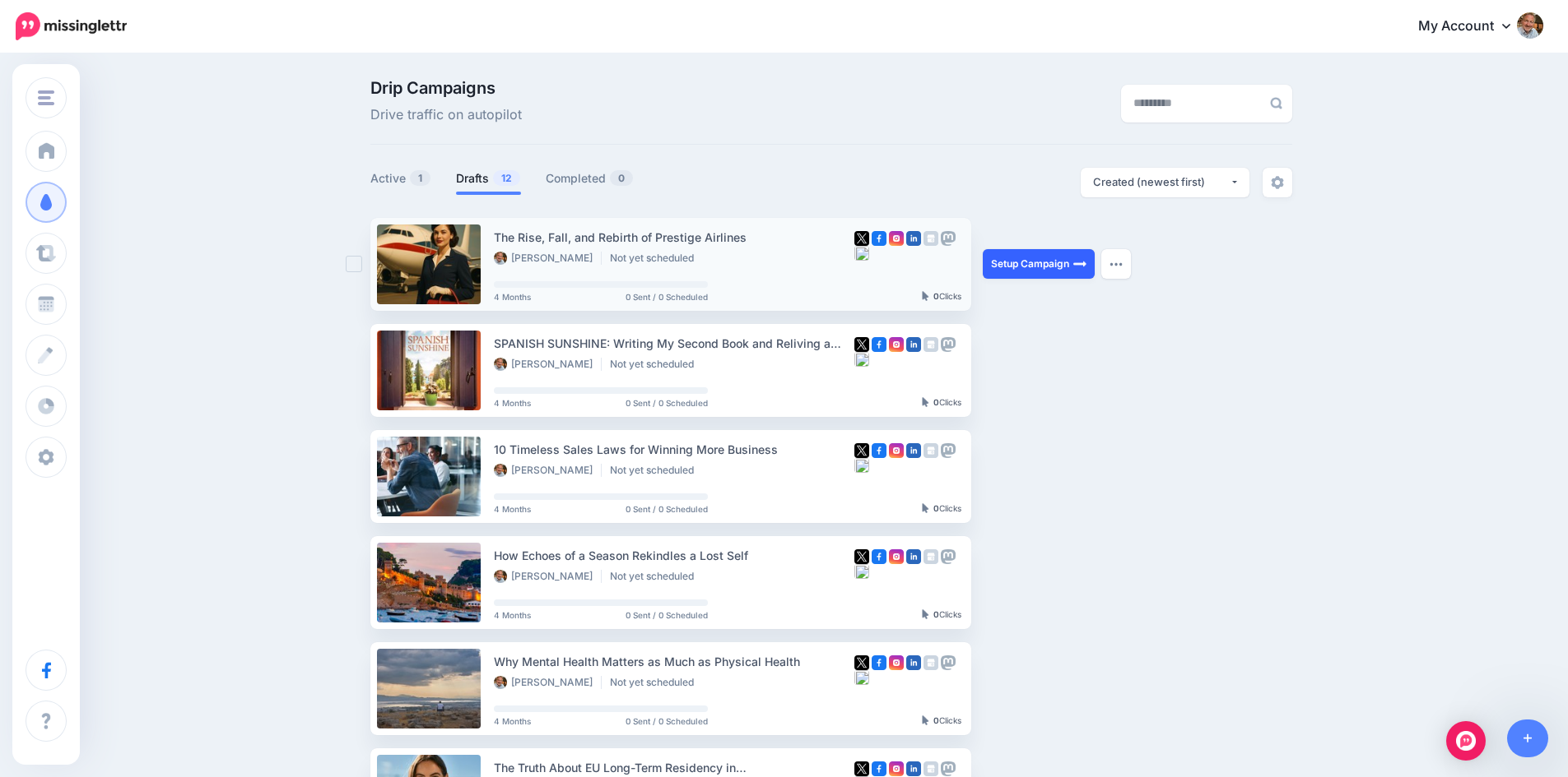
click at [1031, 267] on link "Setup Campaign" at bounding box center [1038, 264] width 112 height 30
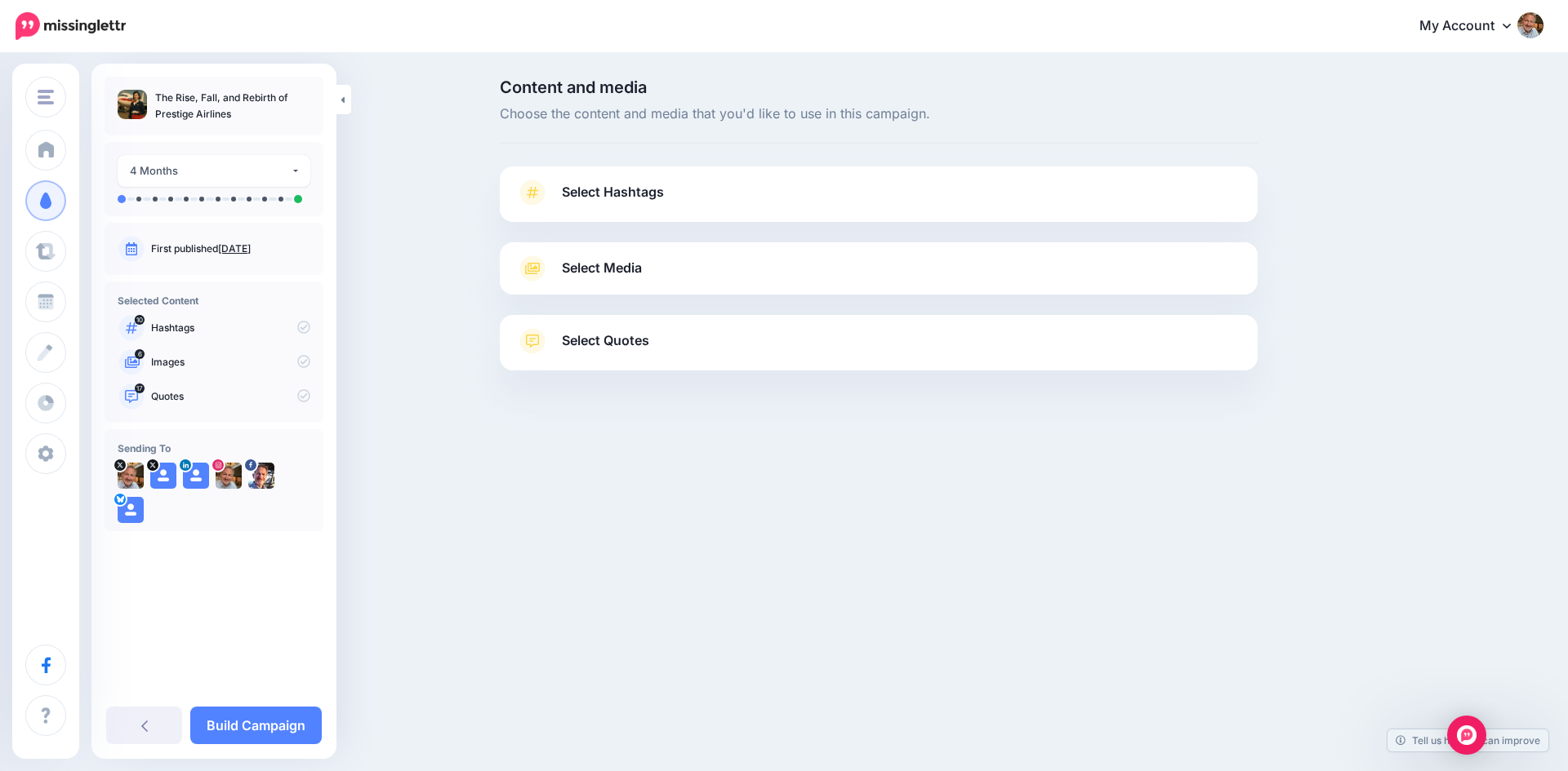
click at [575, 272] on span "Select Media" at bounding box center [602, 267] width 80 height 22
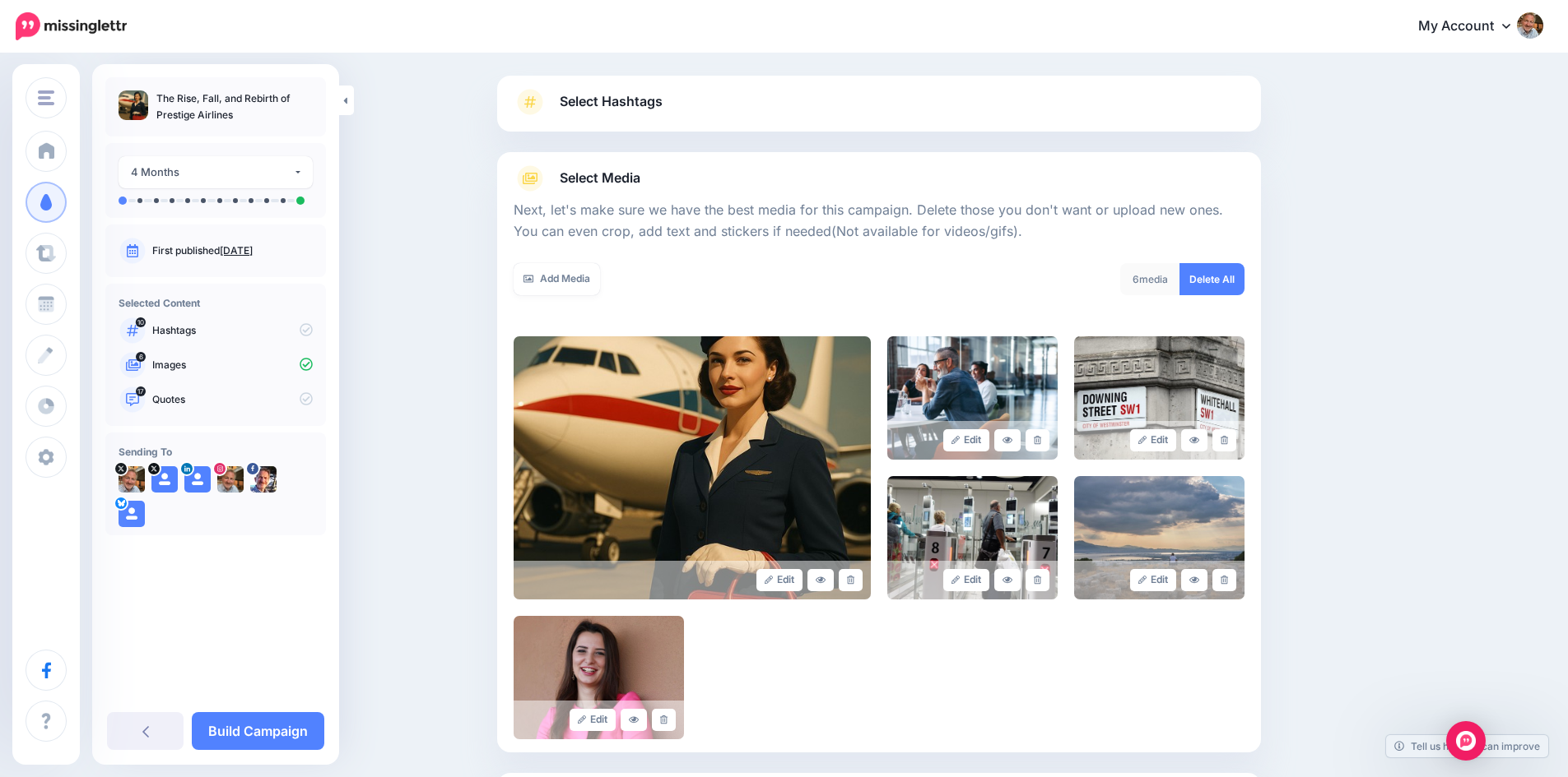
scroll to position [164, 0]
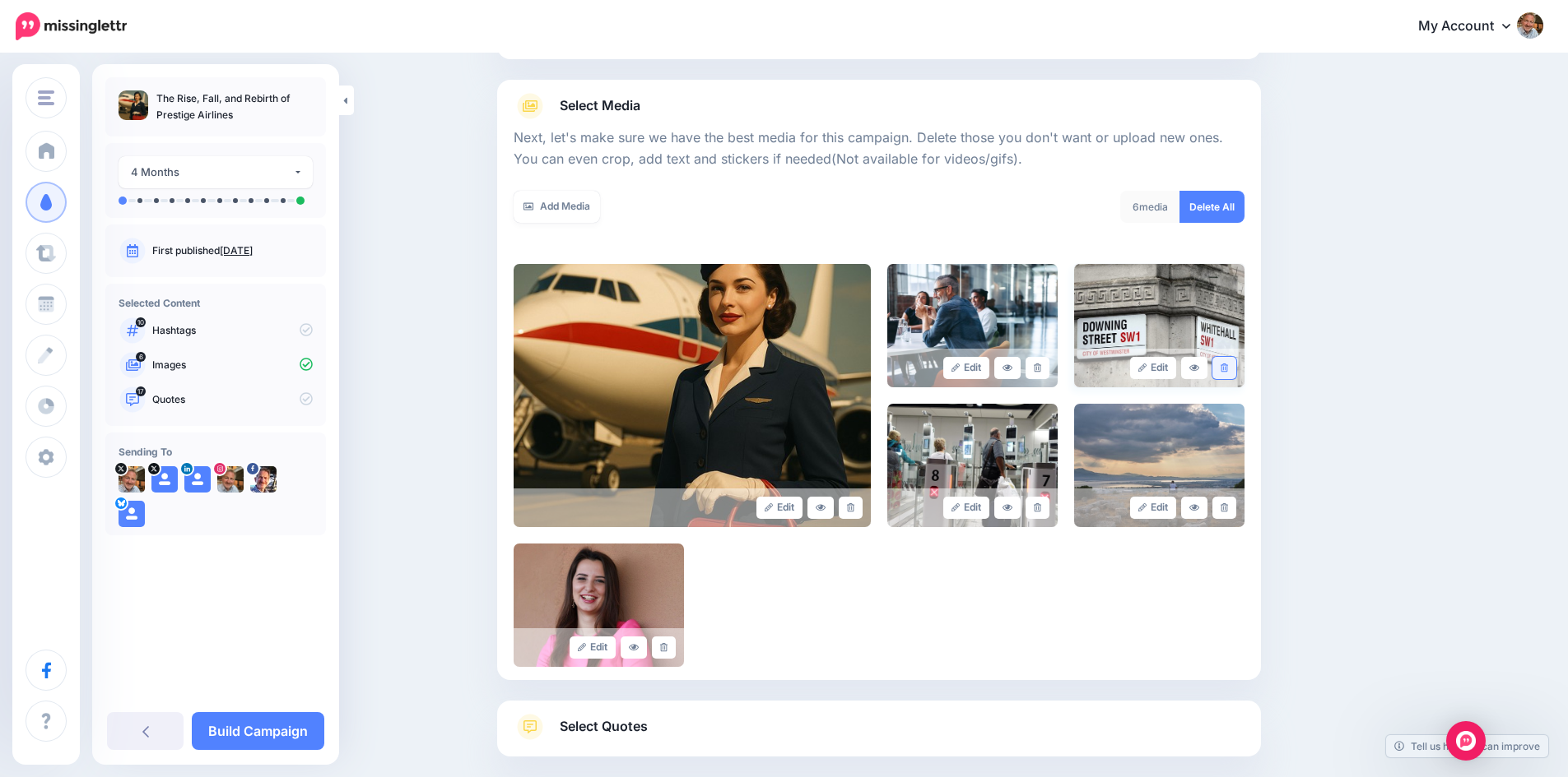
click at [1234, 367] on link at bounding box center [1224, 368] width 24 height 22
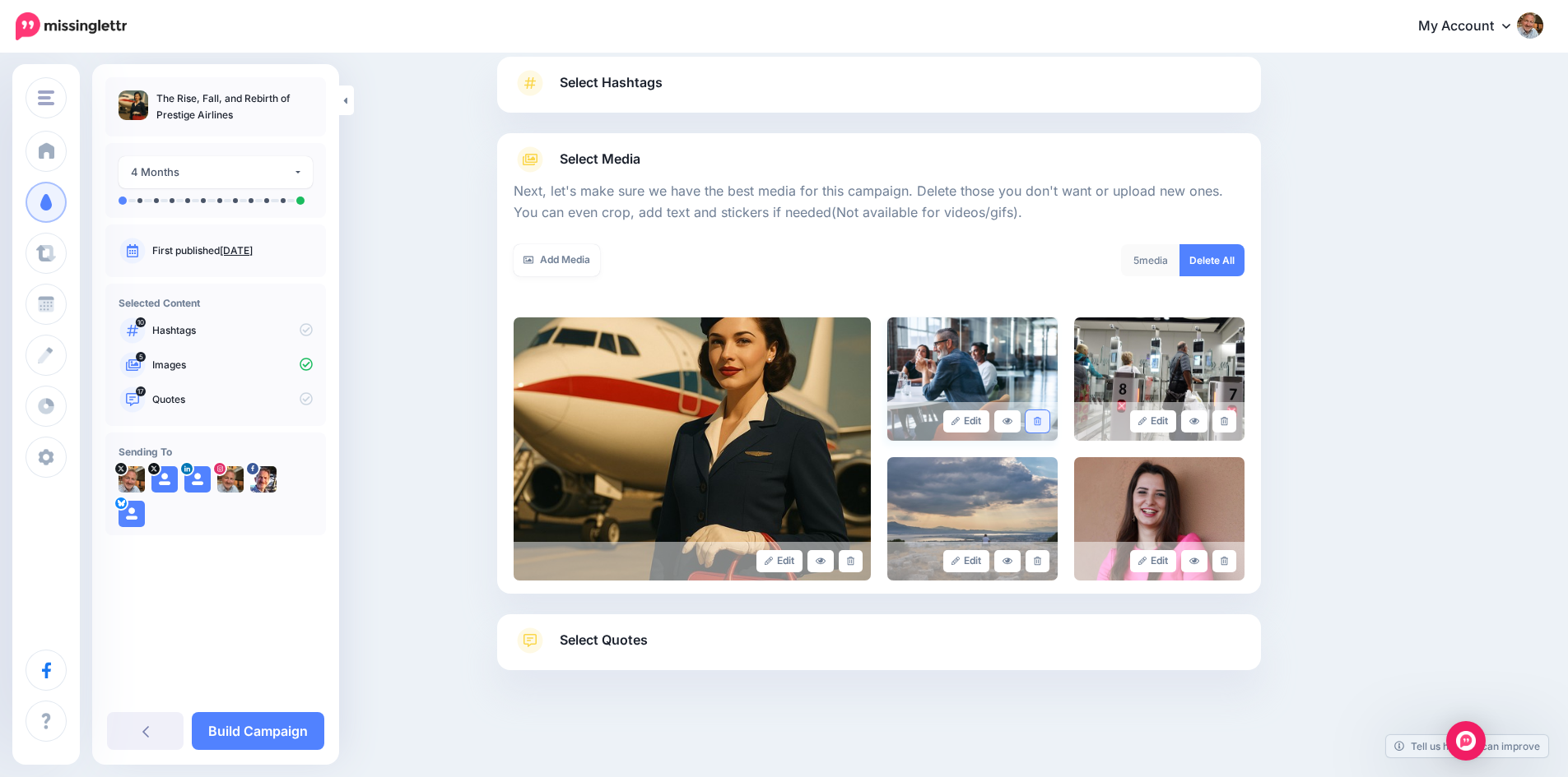
click at [1041, 418] on icon at bounding box center [1037, 421] width 7 height 9
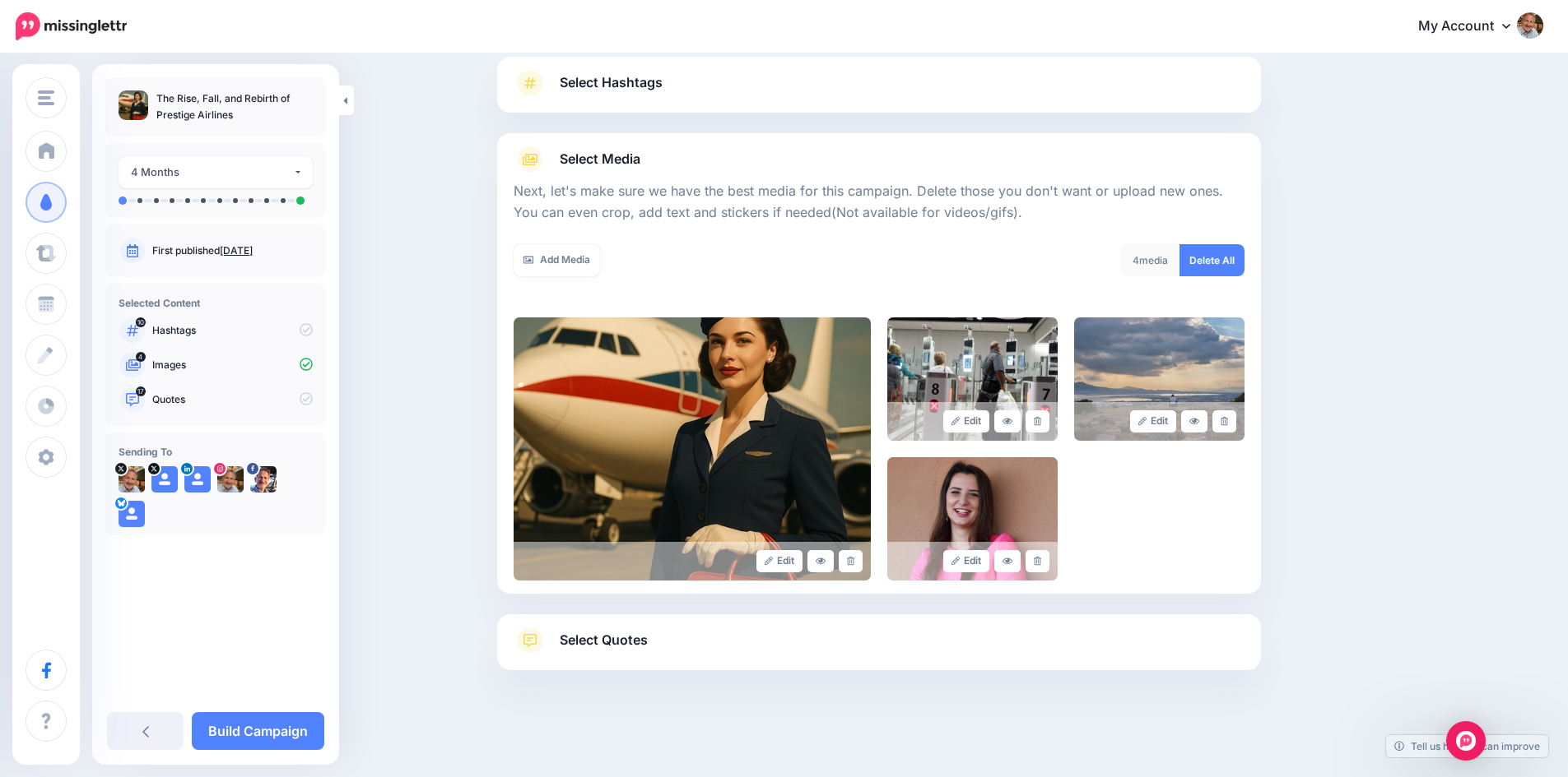
click at [1041, 418] on icon at bounding box center [1037, 421] width 7 height 9
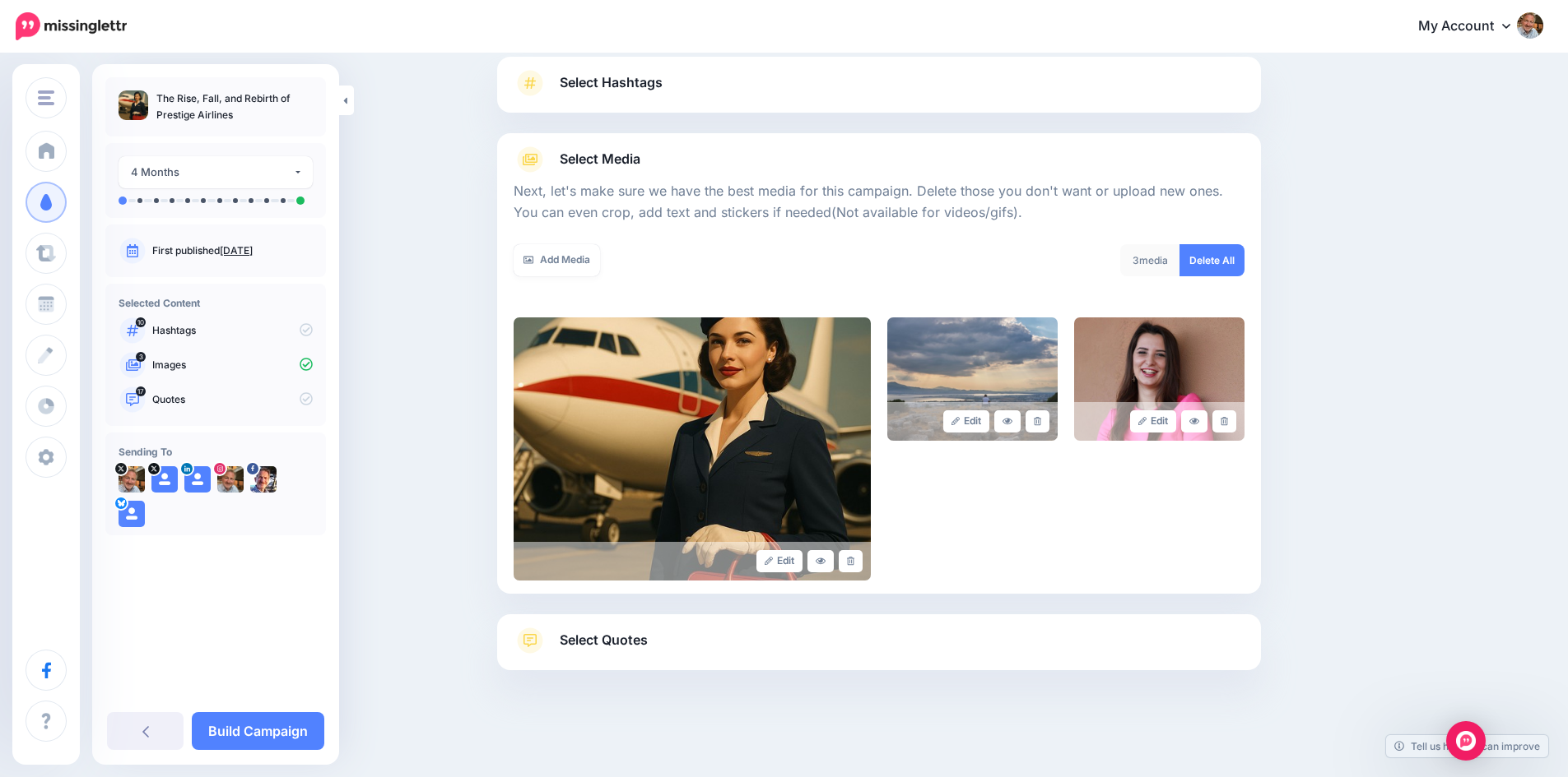
click at [1041, 418] on icon at bounding box center [1037, 421] width 7 height 9
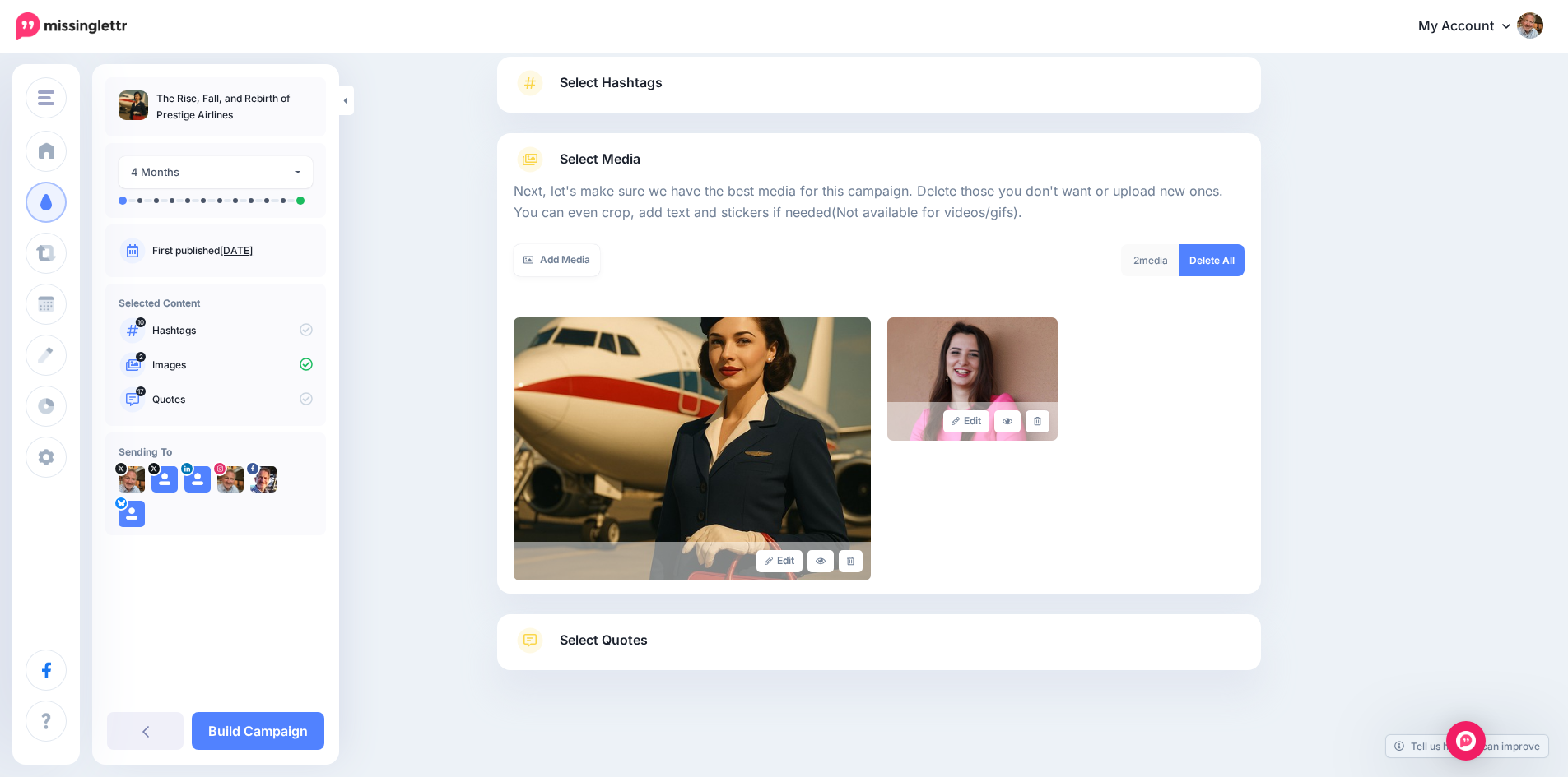
click at [1041, 418] on icon at bounding box center [1037, 421] width 7 height 9
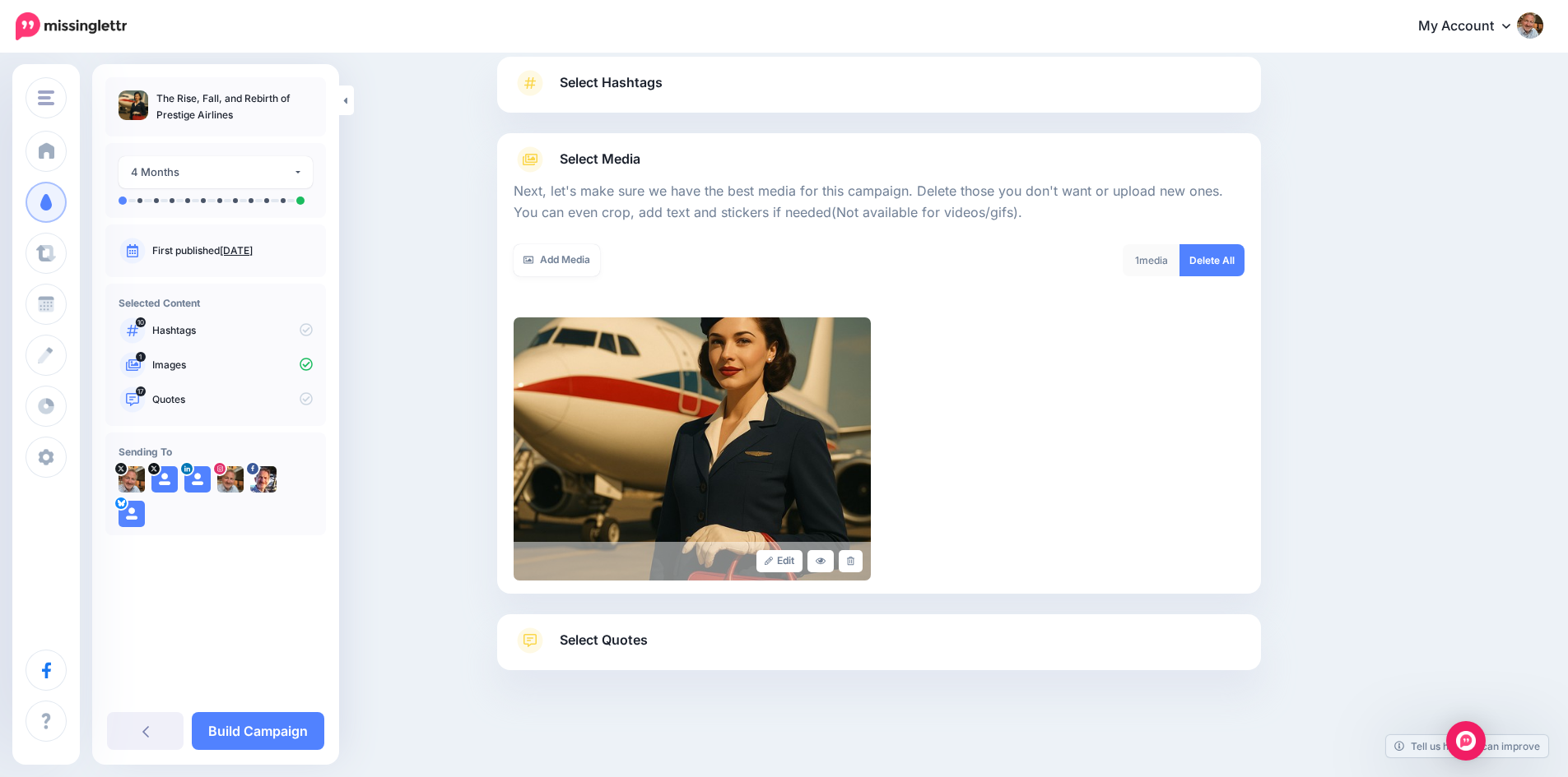
click at [587, 636] on span "Select Quotes" at bounding box center [603, 640] width 88 height 22
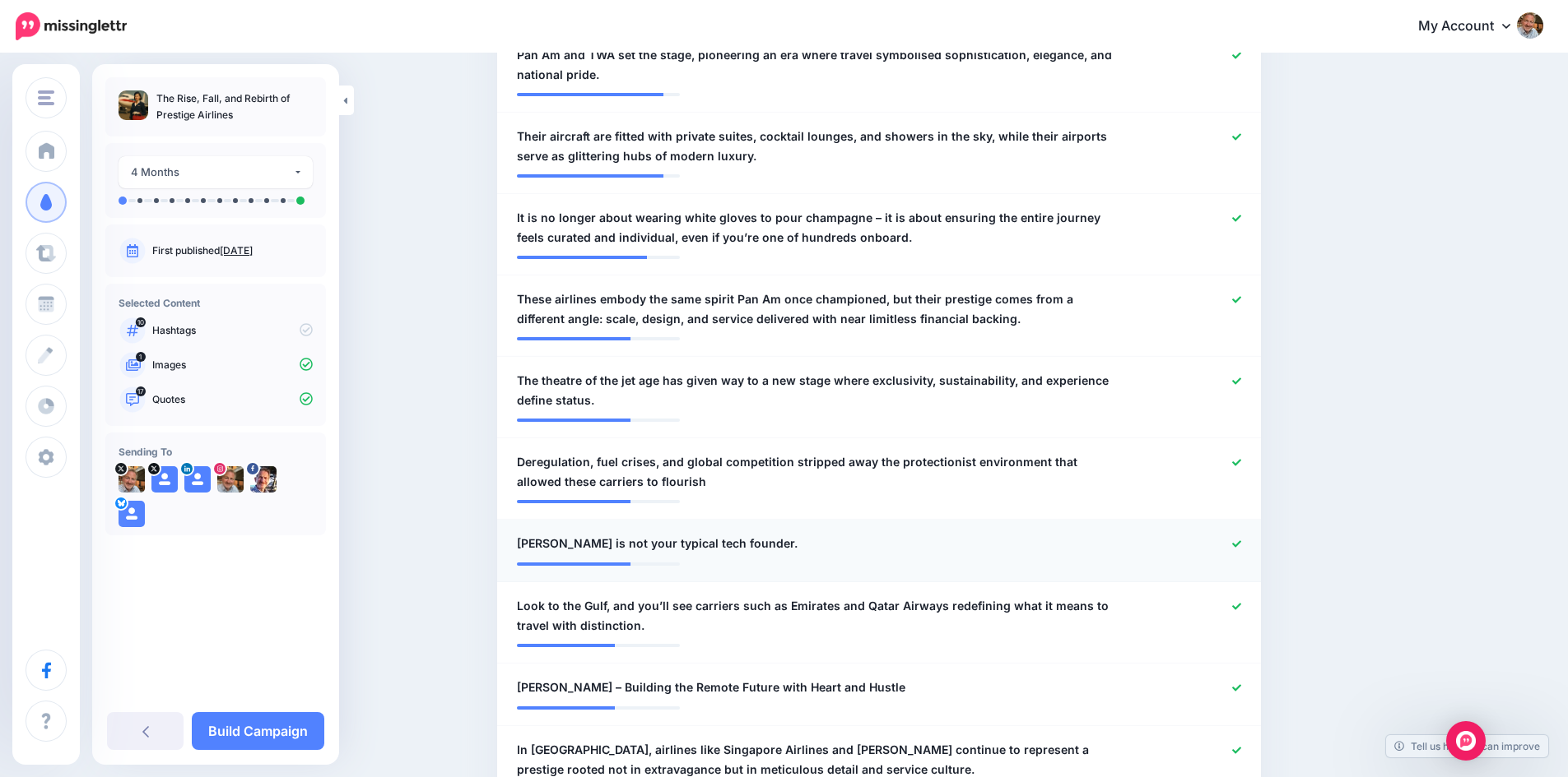
scroll to position [605, 0]
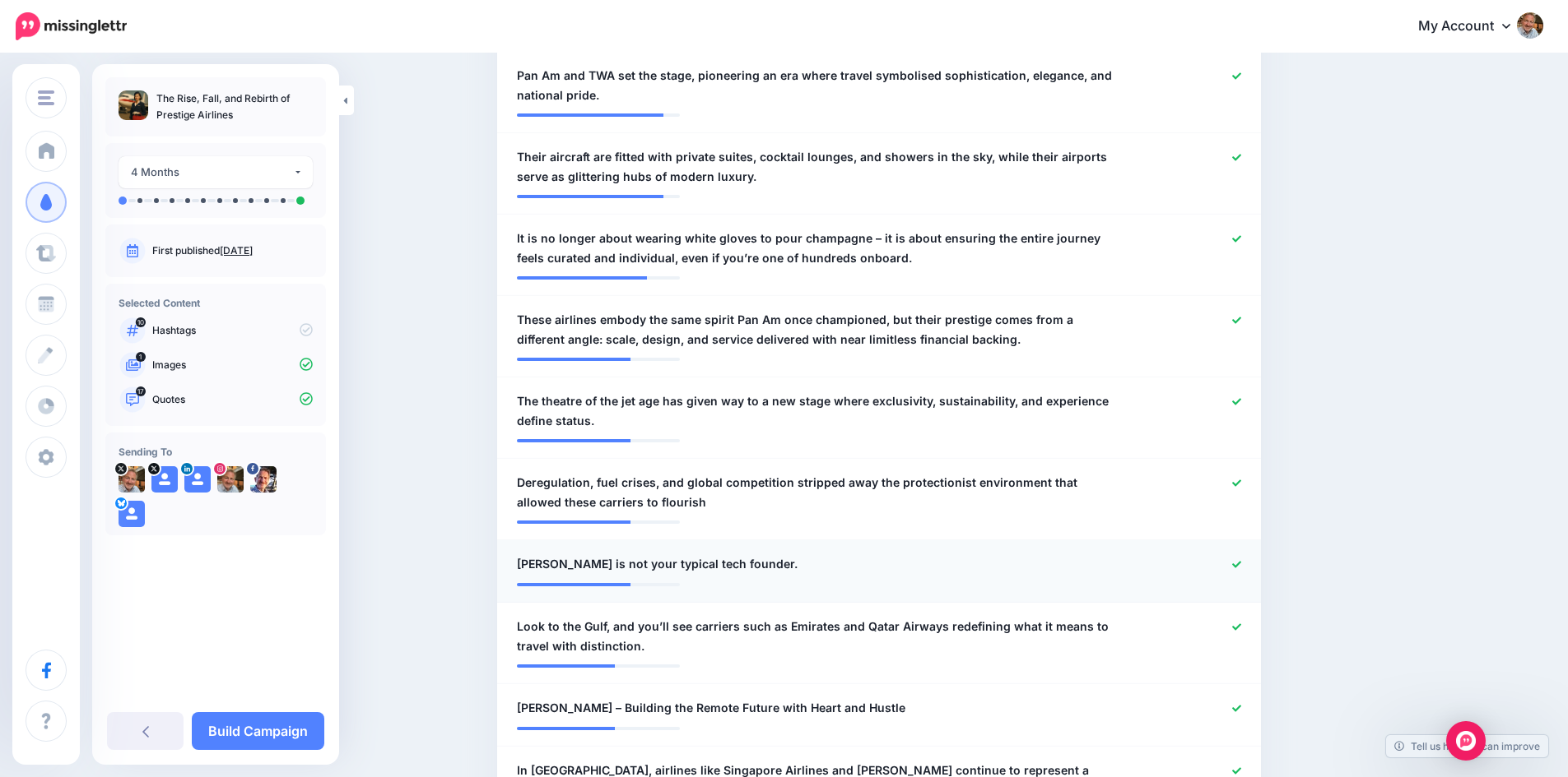
click at [1241, 567] on icon at bounding box center [1236, 565] width 9 height 9
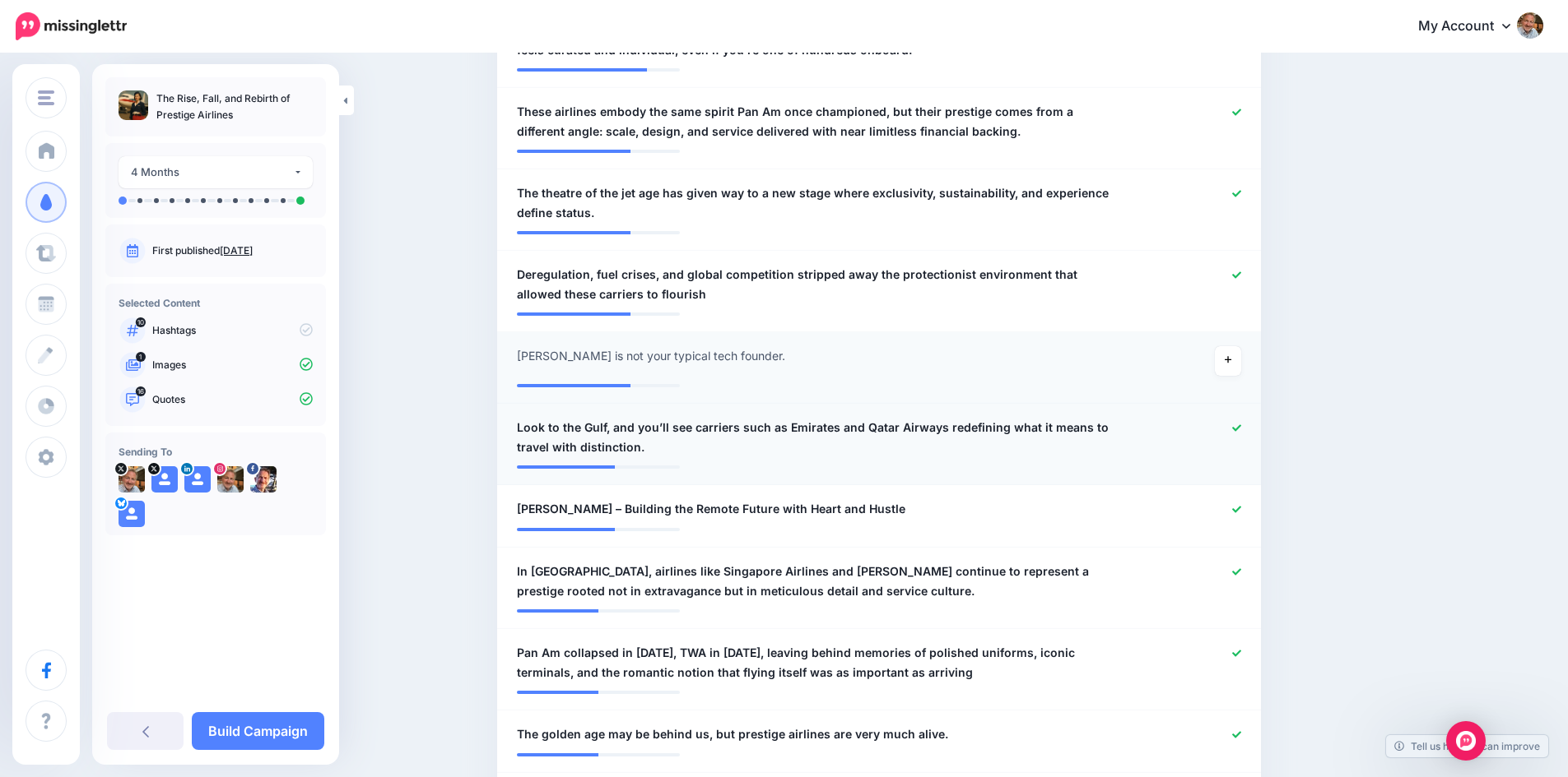
scroll to position [852, 0]
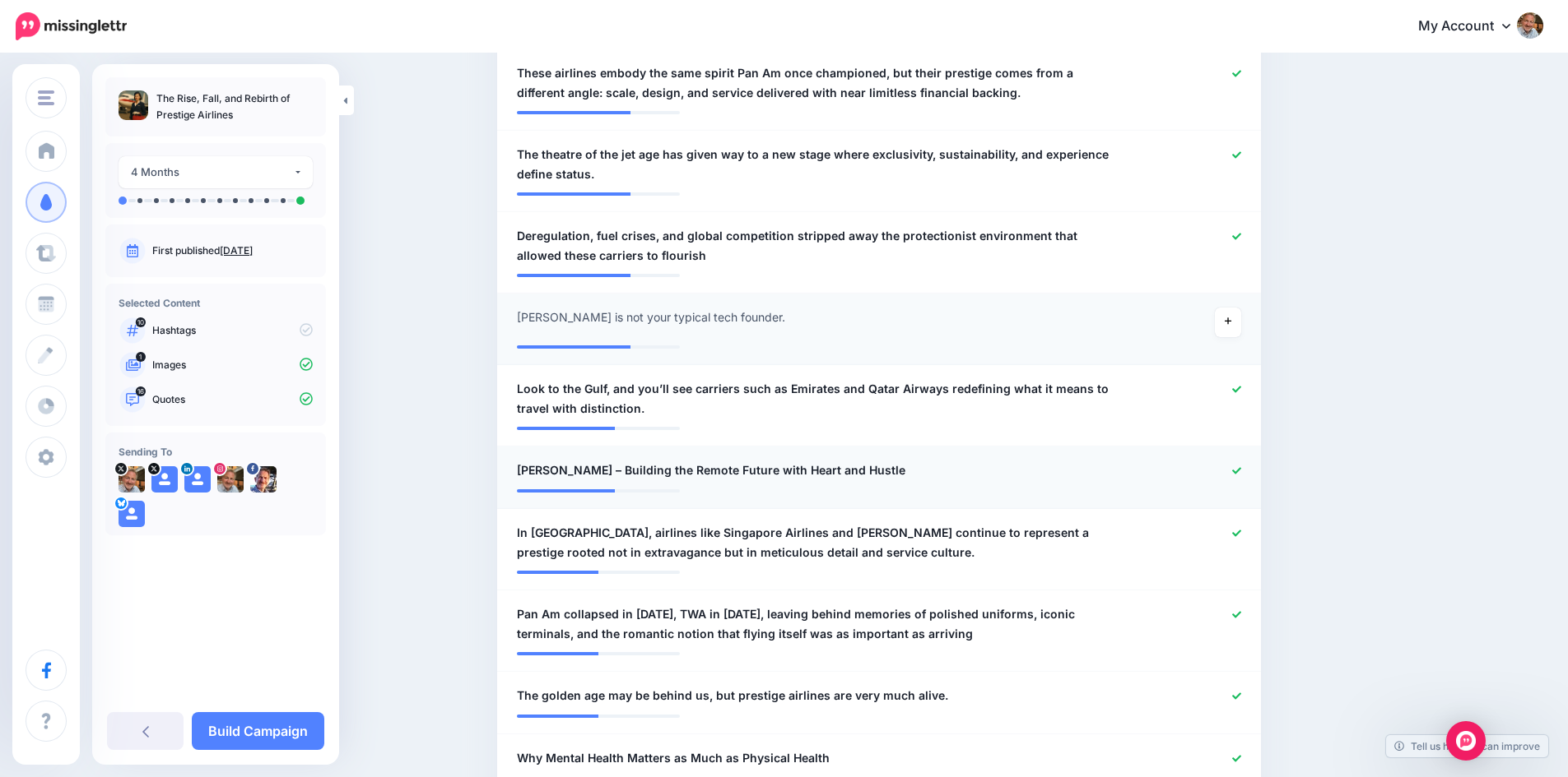
click at [1241, 472] on icon at bounding box center [1236, 471] width 9 height 9
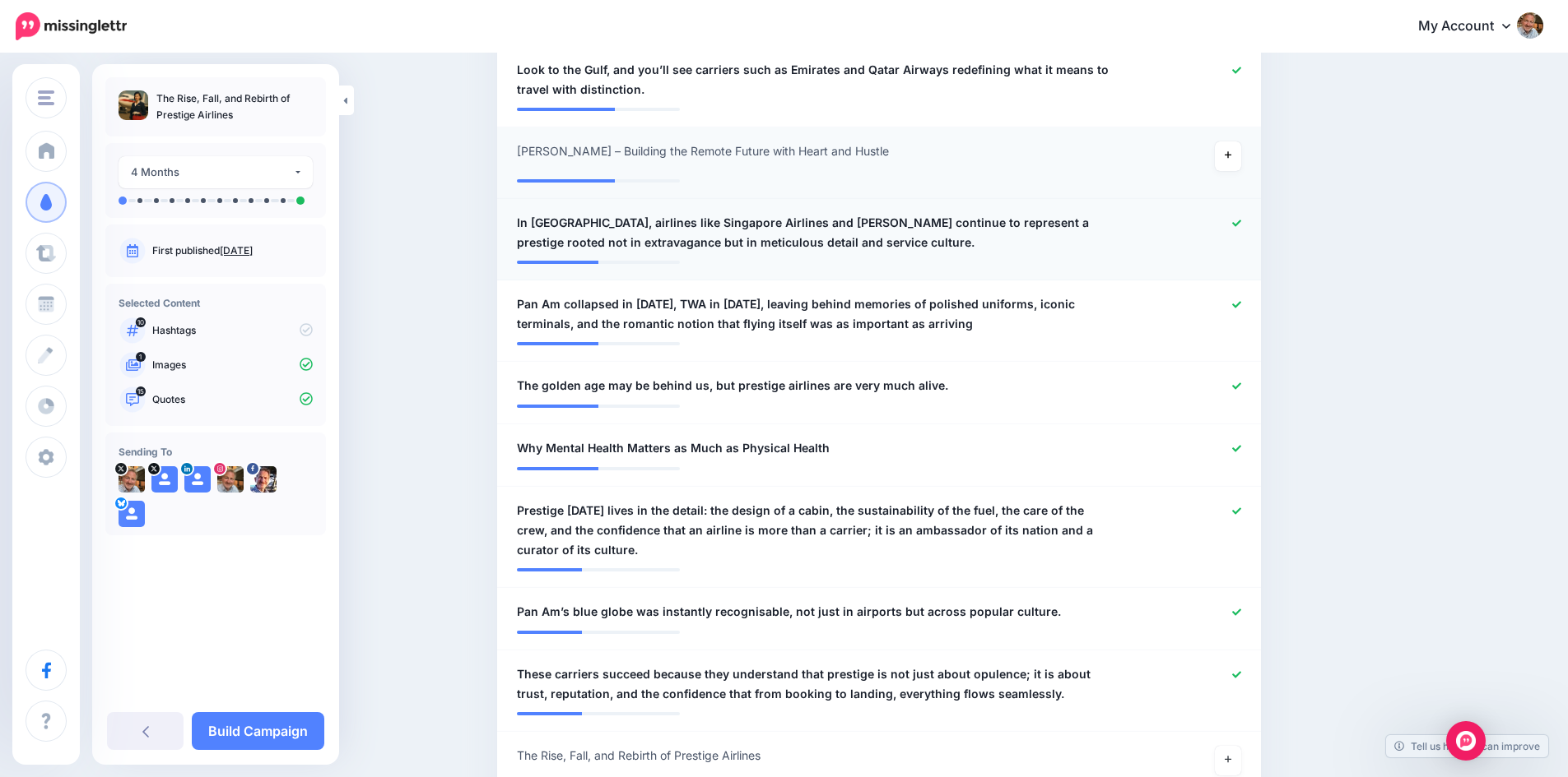
scroll to position [1180, 0]
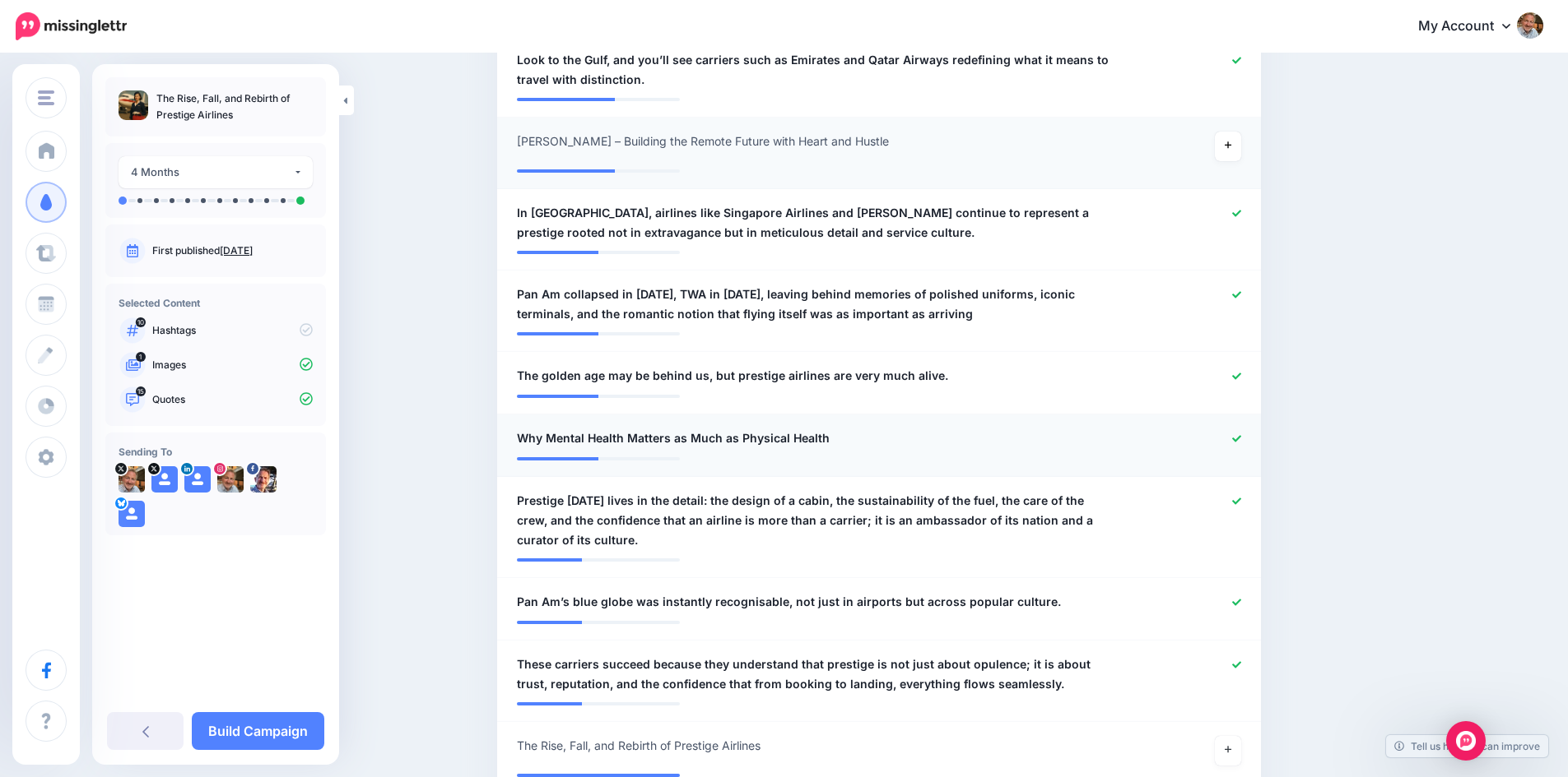
click at [1241, 437] on icon at bounding box center [1236, 438] width 9 height 6
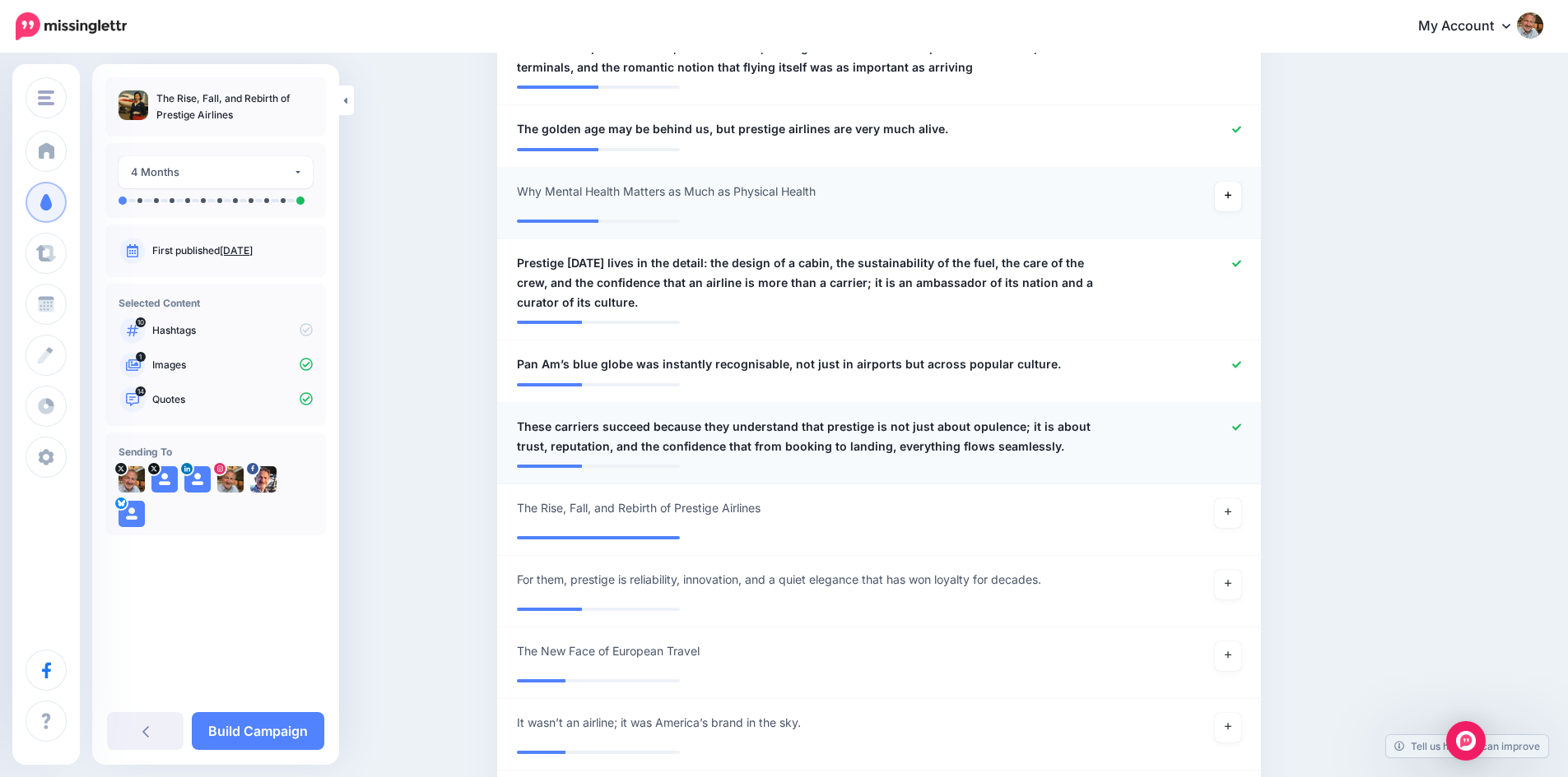
scroll to position [1509, 0]
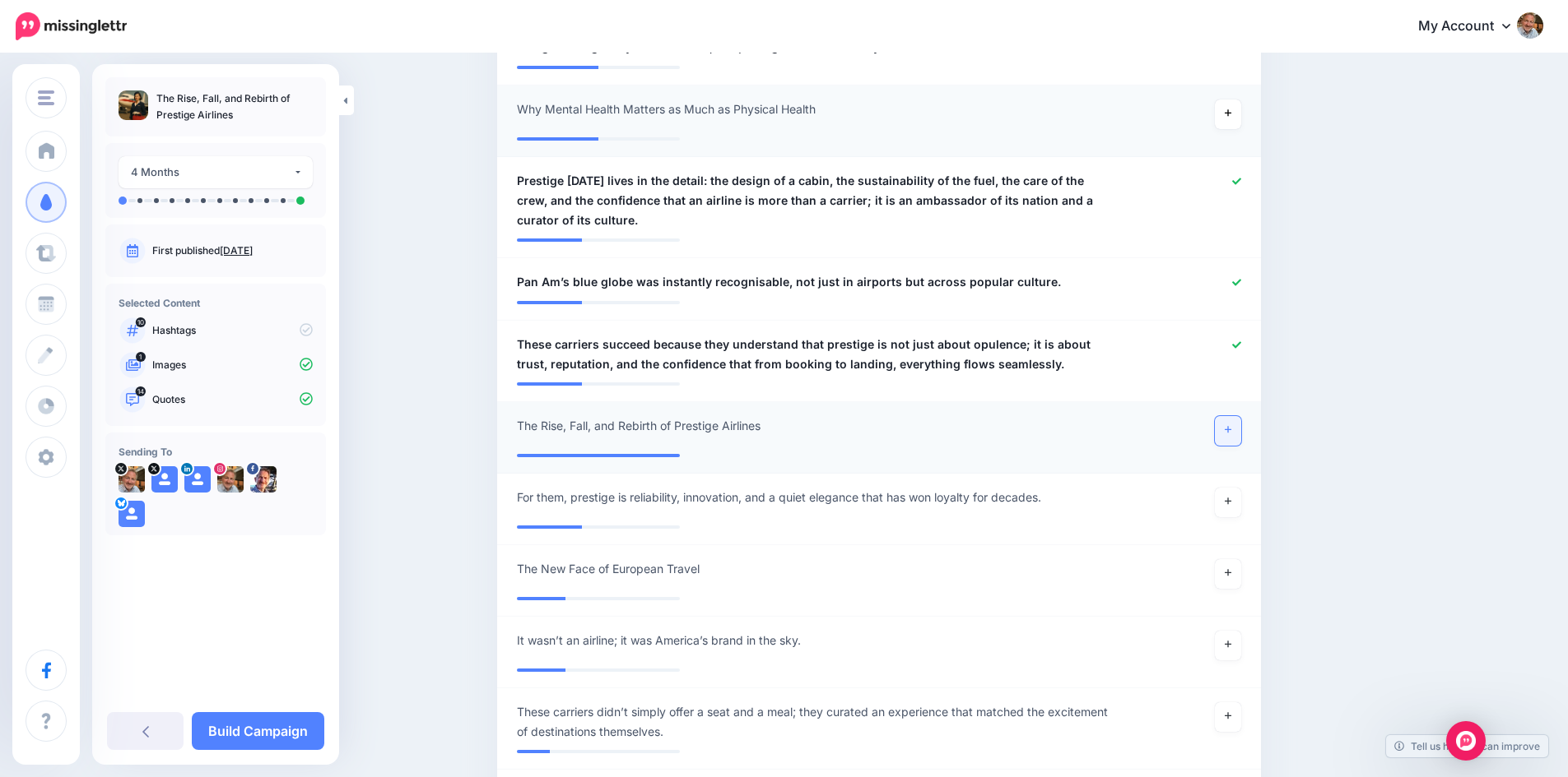
click at [1231, 429] on icon at bounding box center [1227, 429] width 6 height 6
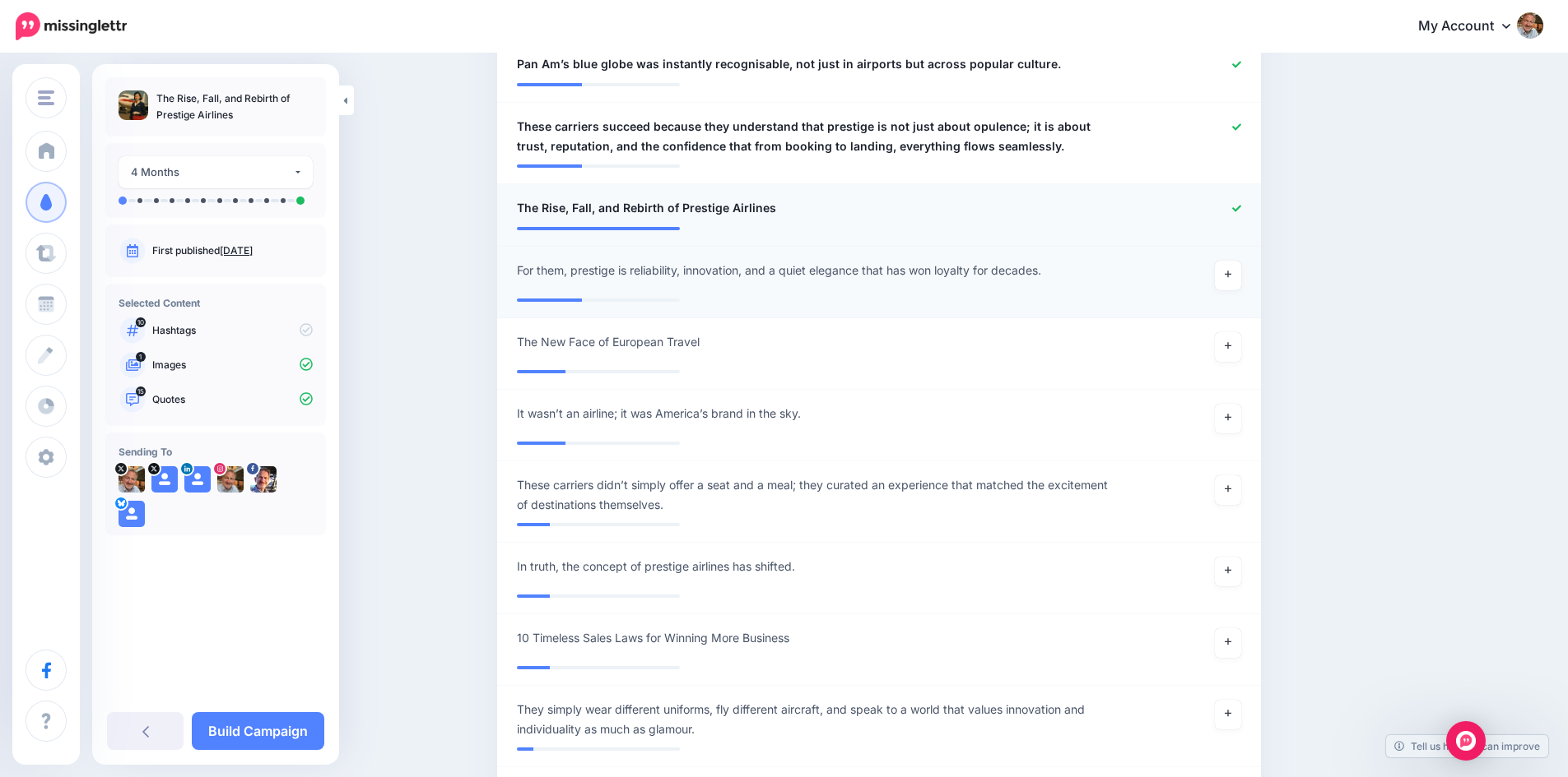
scroll to position [1756, 0]
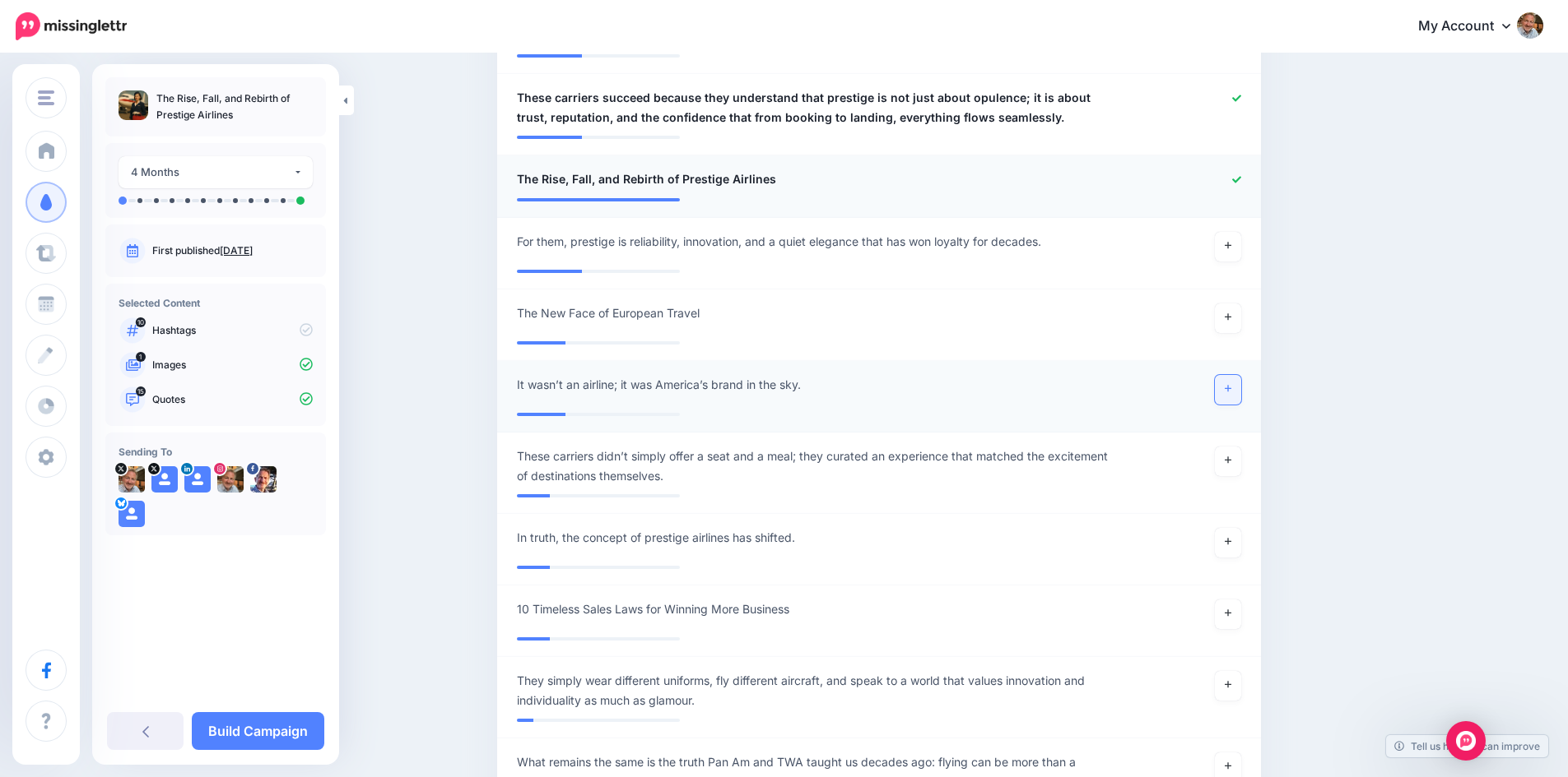
click at [1239, 393] on link at bounding box center [1228, 390] width 26 height 30
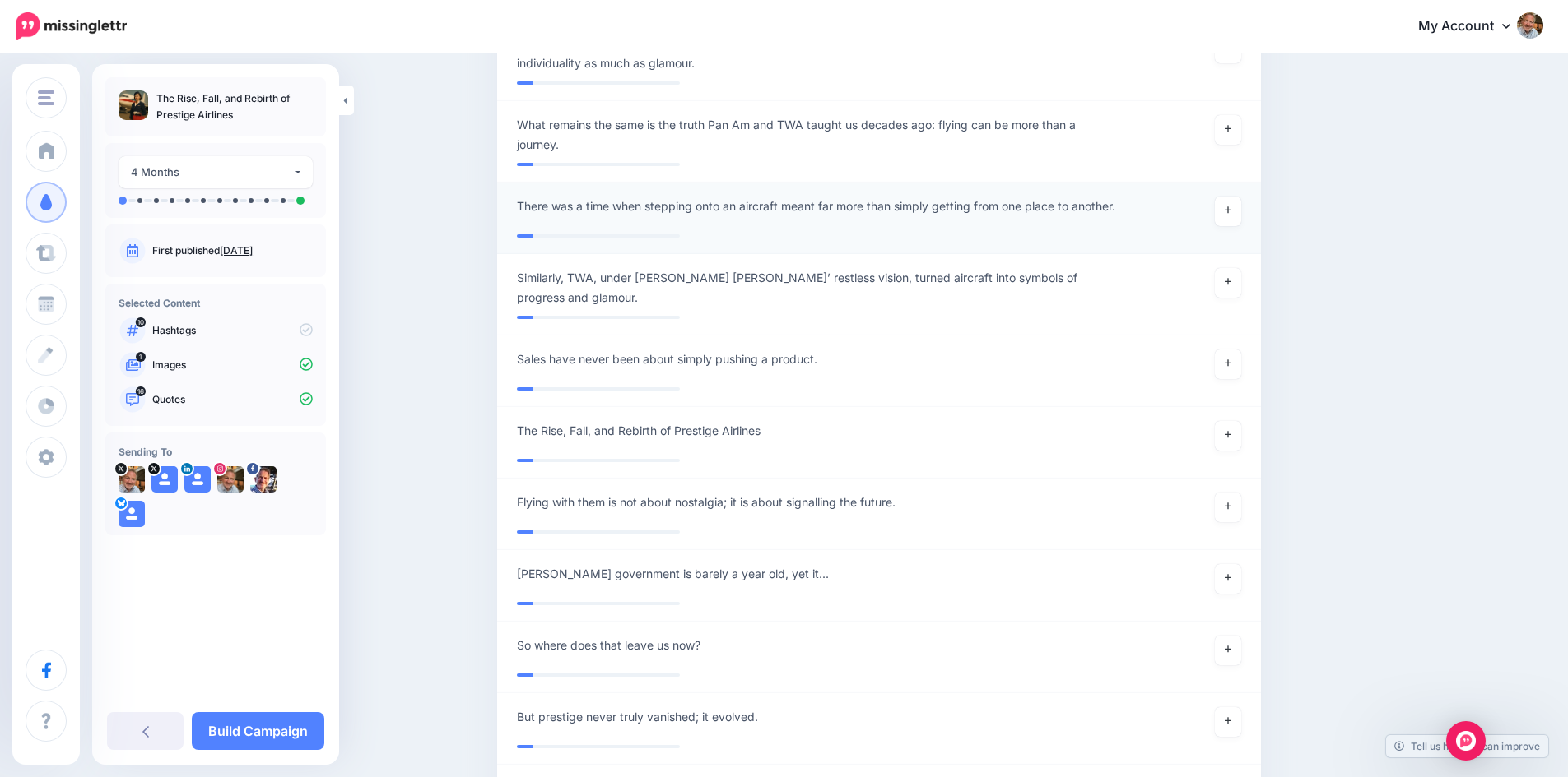
scroll to position [2414, 0]
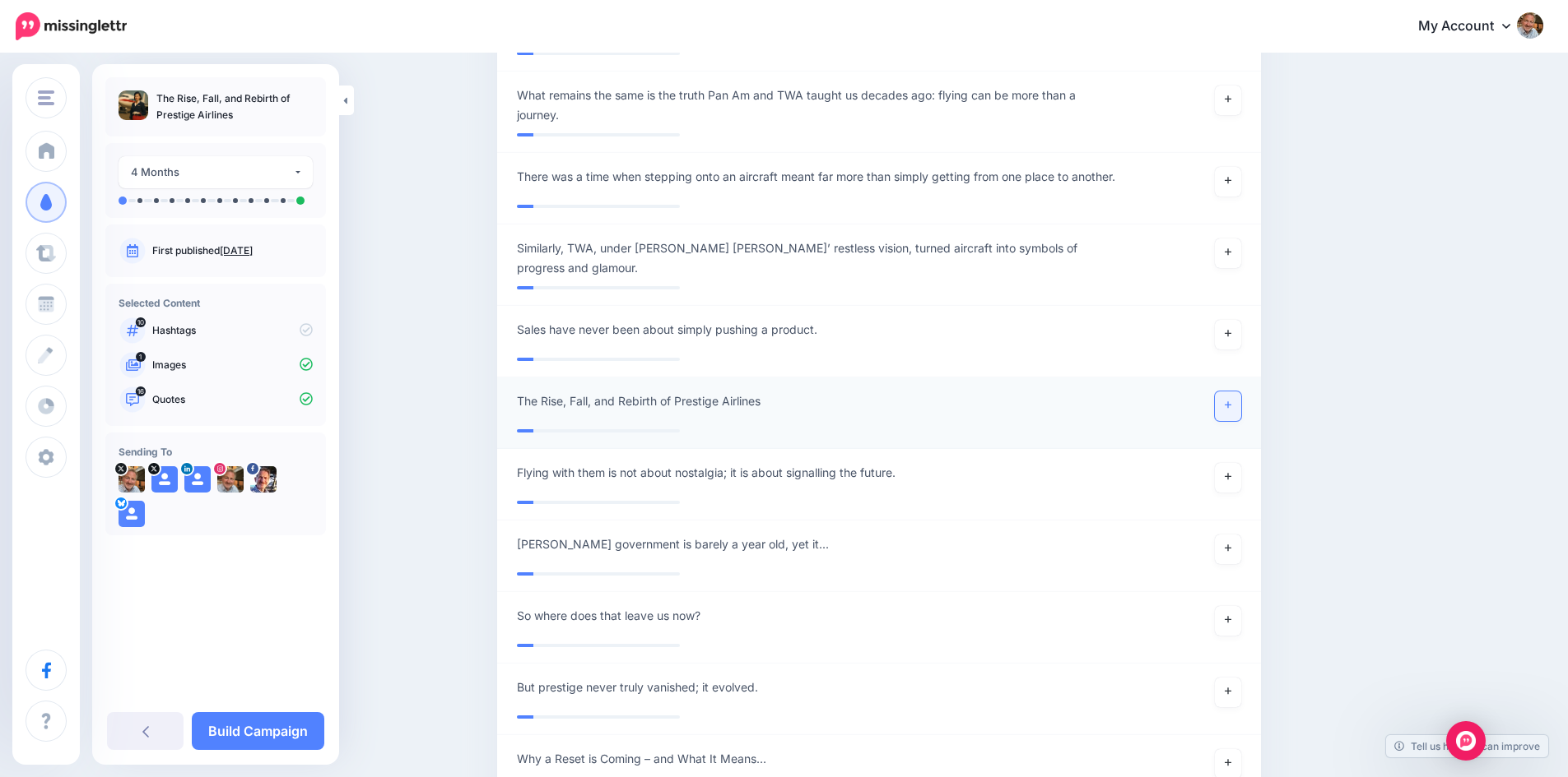
click at [1234, 411] on link at bounding box center [1228, 406] width 26 height 30
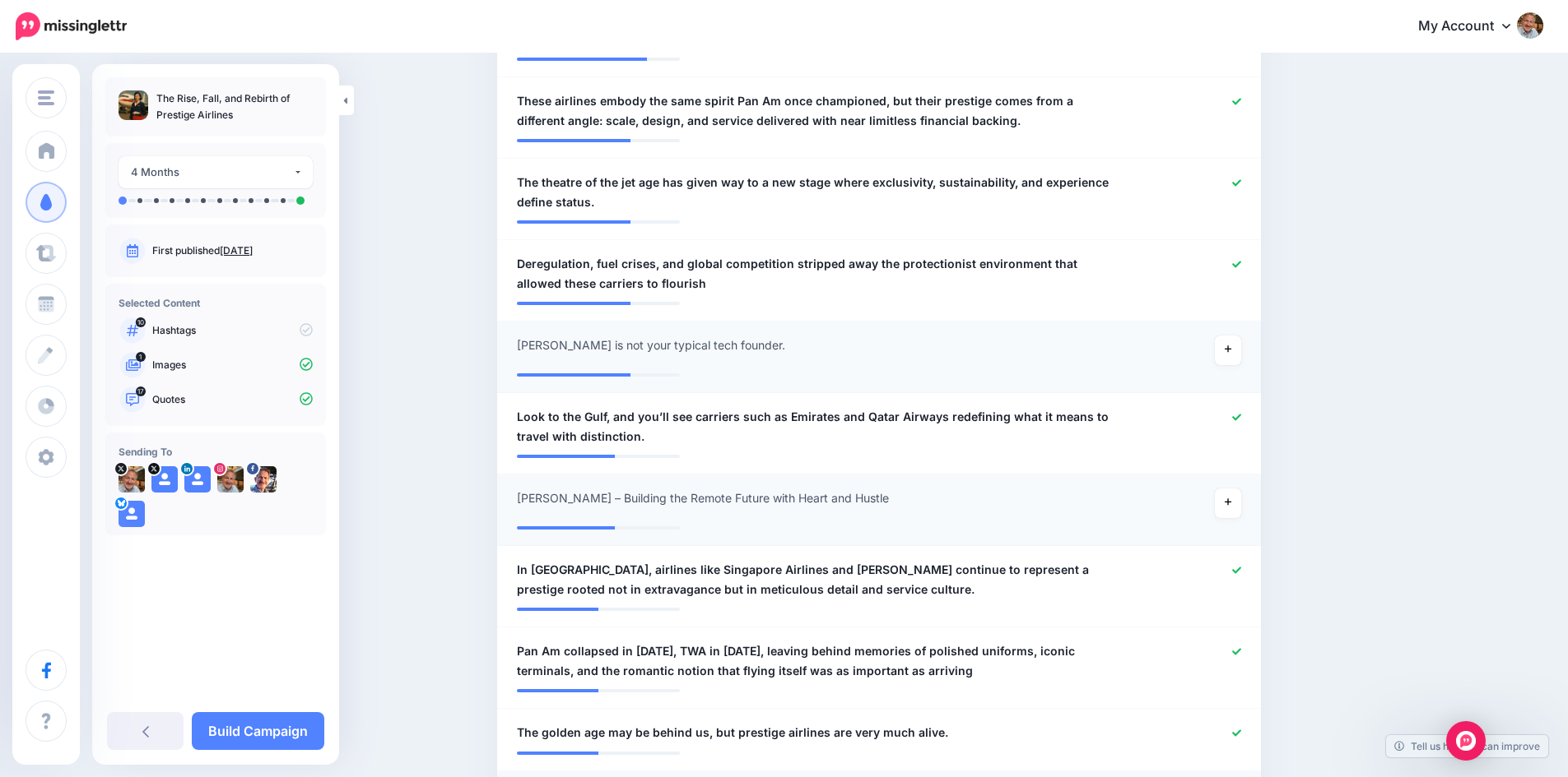
scroll to position [852, 0]
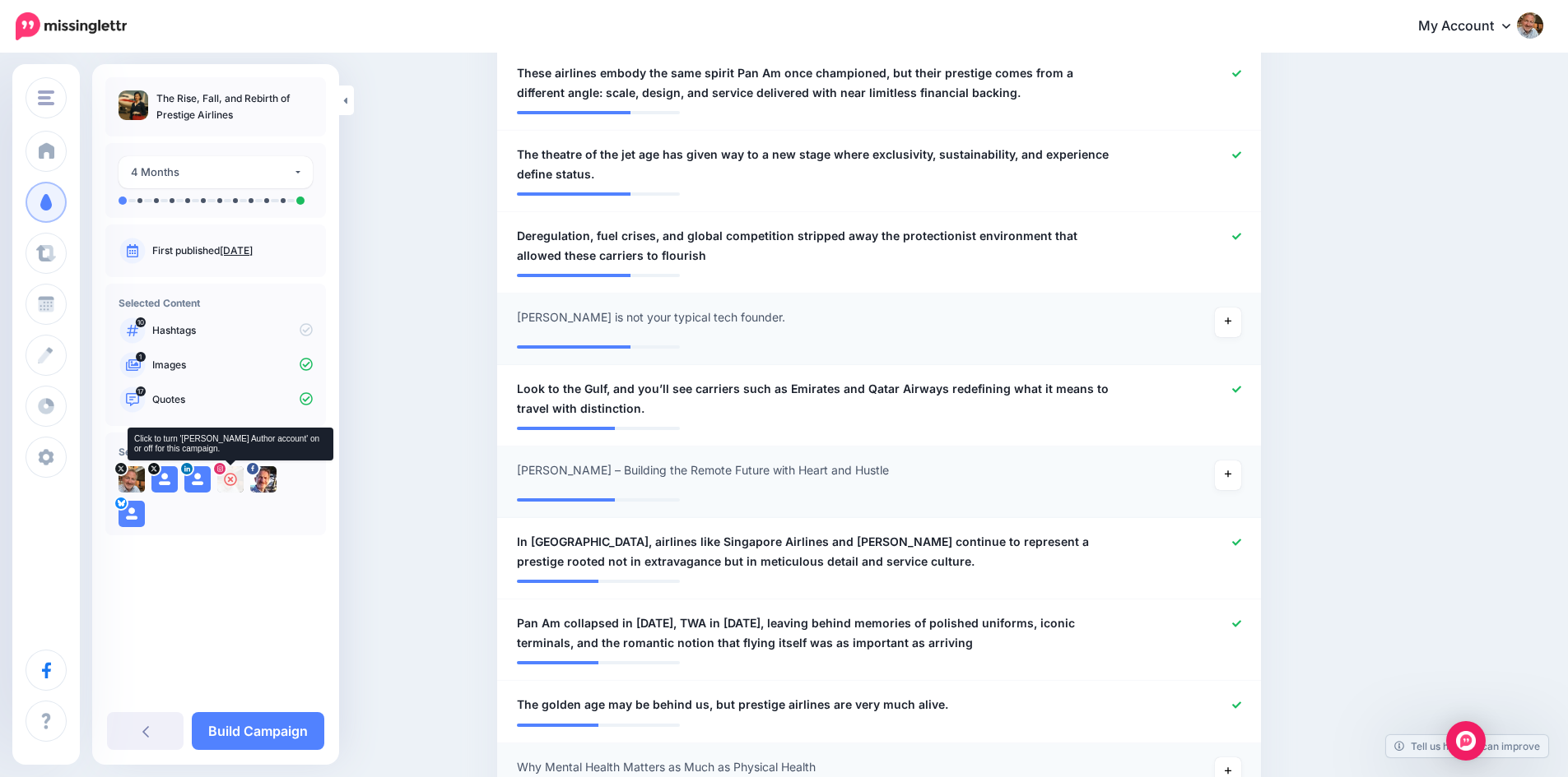
click at [231, 478] on icon at bounding box center [230, 479] width 13 height 13
click at [132, 477] on icon at bounding box center [131, 479] width 13 height 13
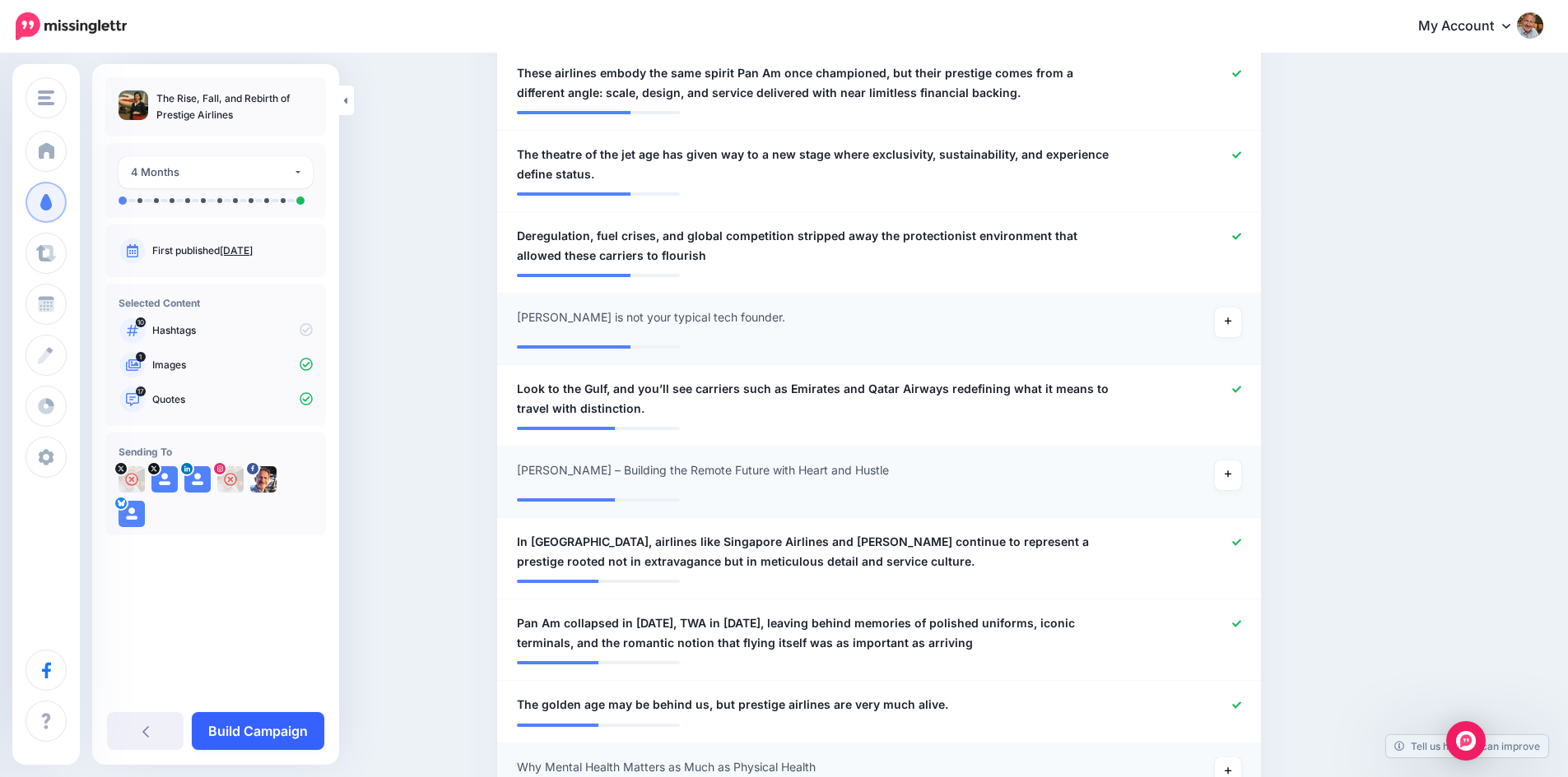
click at [271, 730] on link "Build Campaign" at bounding box center [257, 730] width 133 height 38
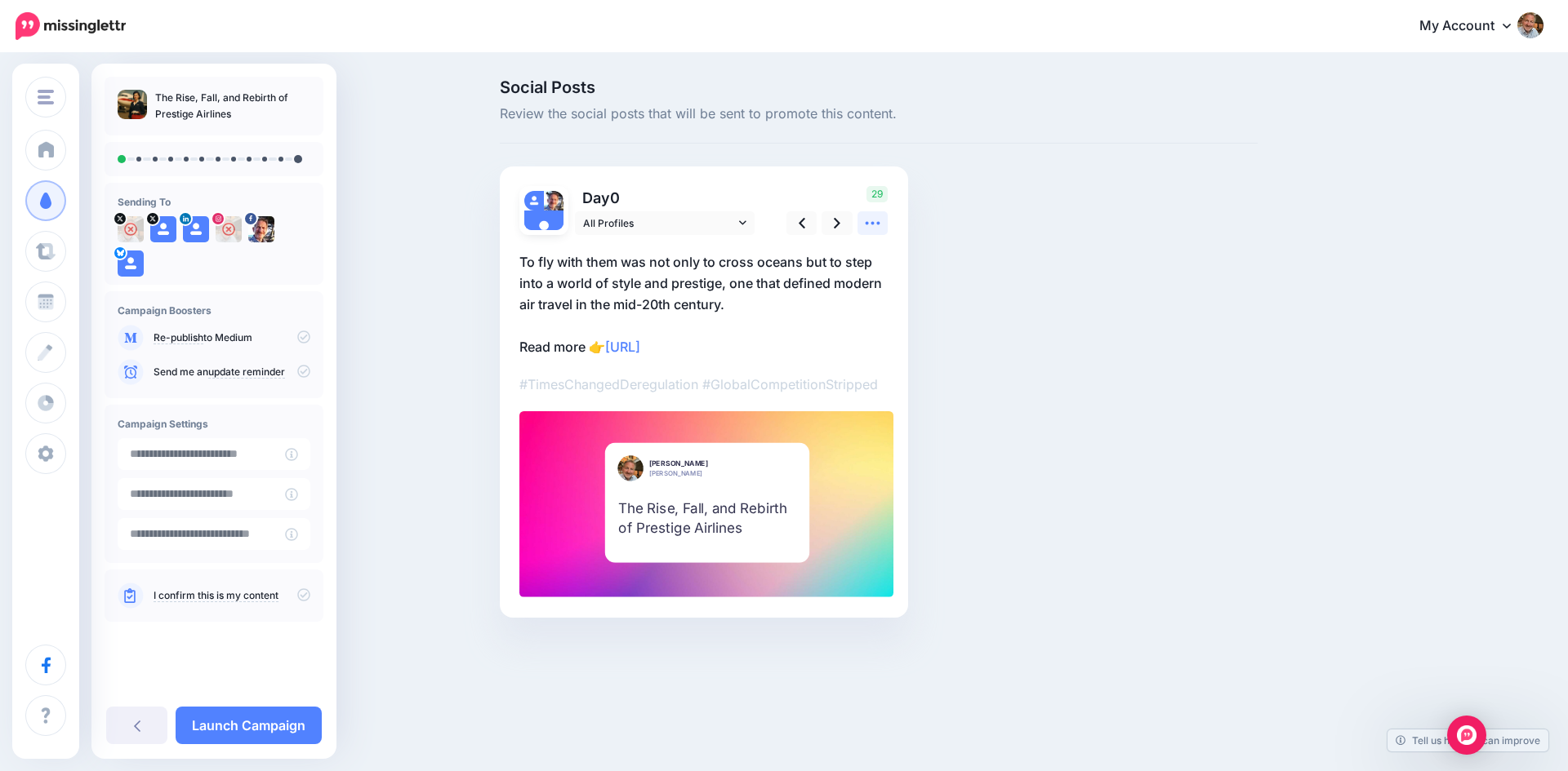
click at [866, 222] on icon at bounding box center [872, 224] width 15 height 3
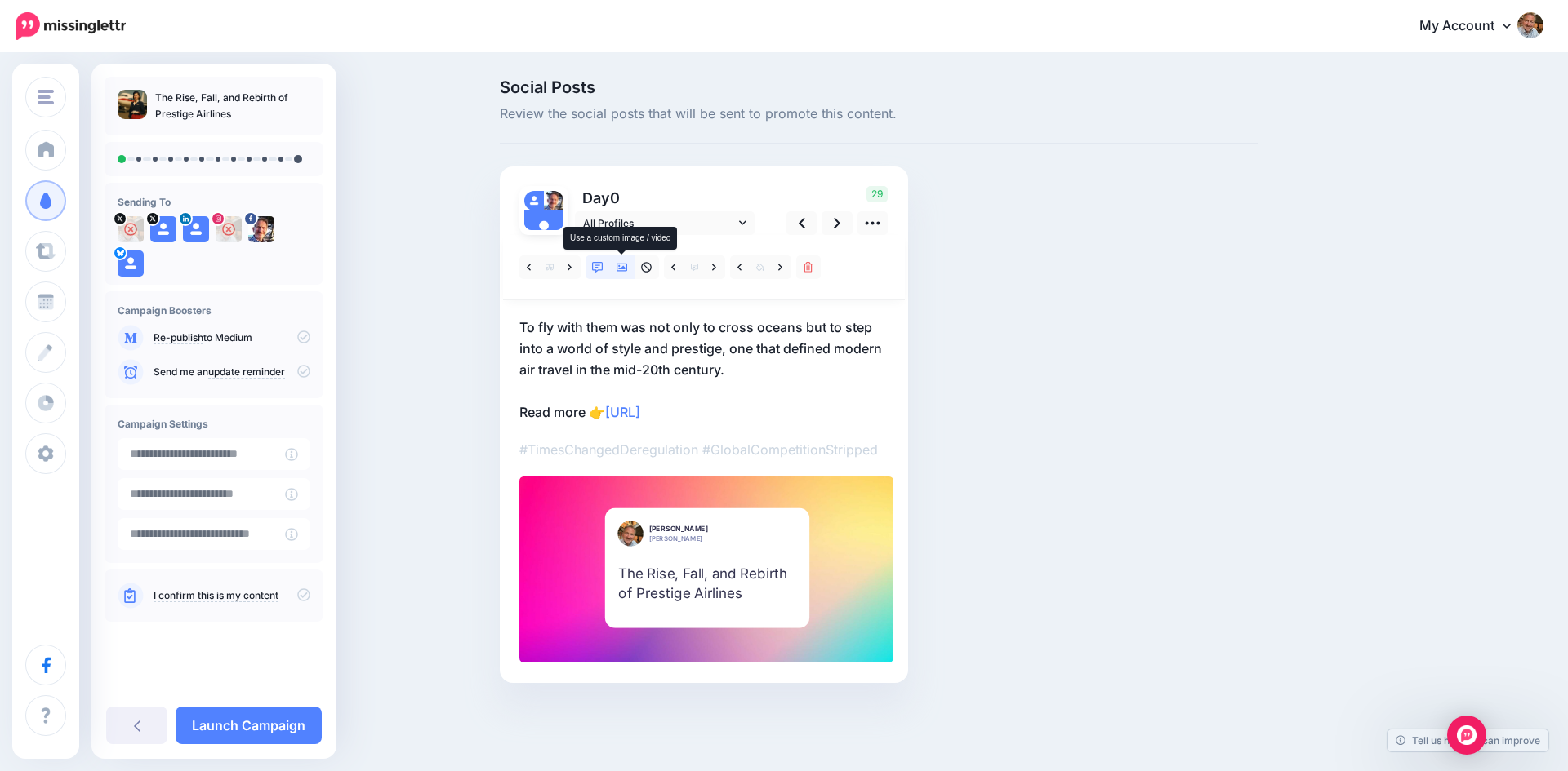
click at [617, 267] on icon at bounding box center [621, 267] width 11 height 8
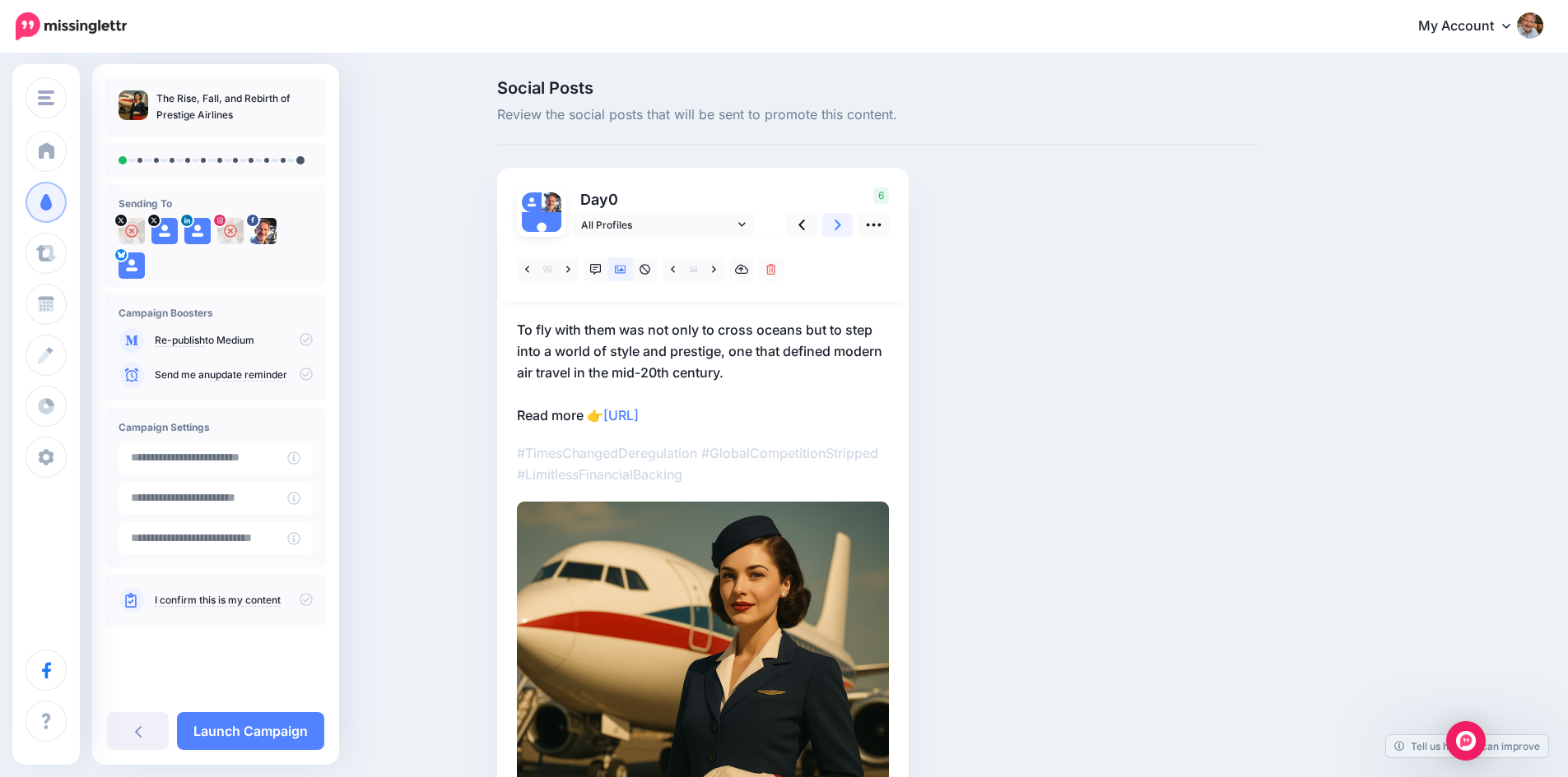
click at [841, 228] on icon at bounding box center [837, 225] width 6 height 18
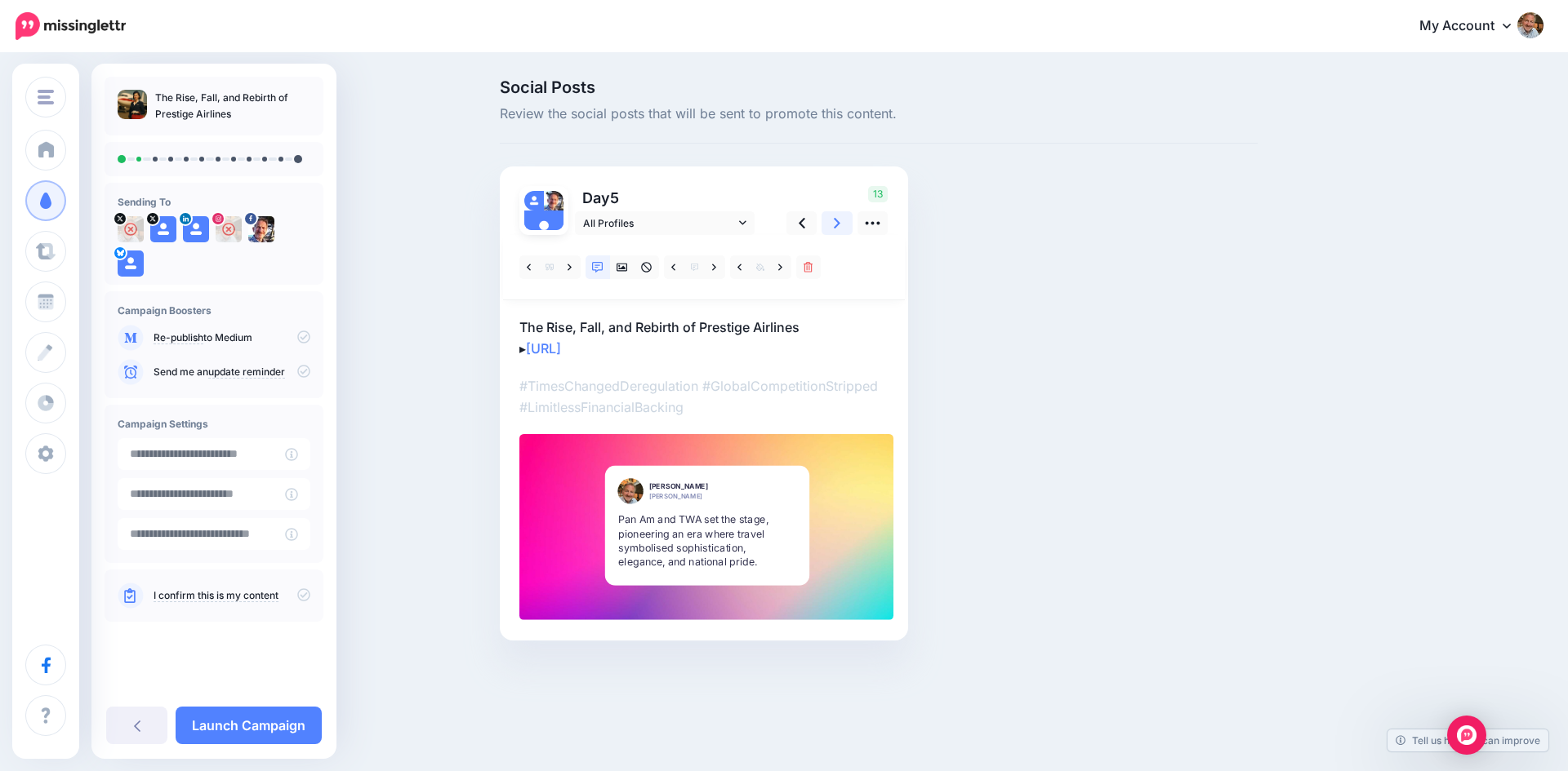
click at [837, 227] on icon at bounding box center [836, 223] width 6 height 17
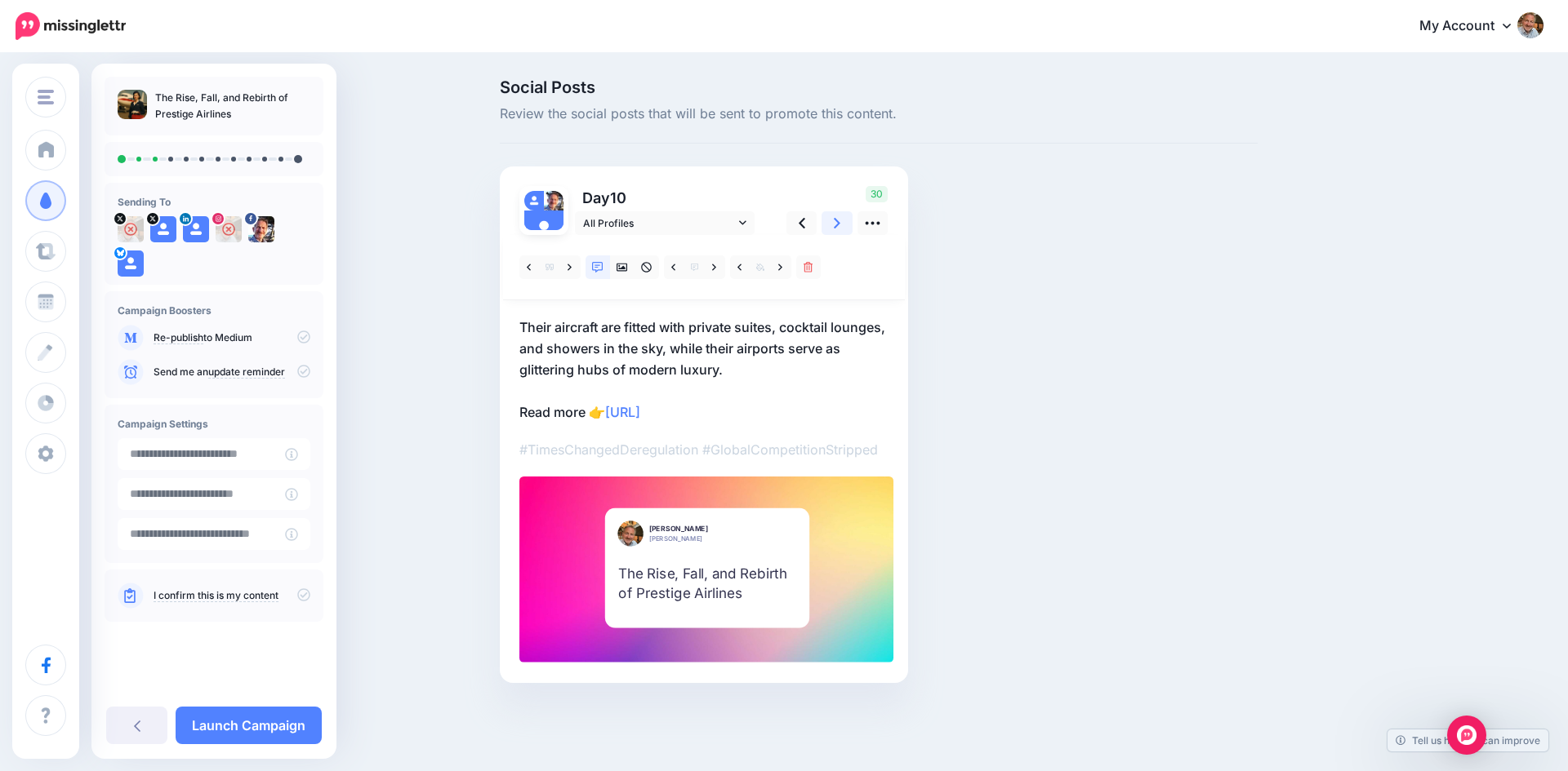
click at [837, 227] on icon at bounding box center [836, 223] width 6 height 17
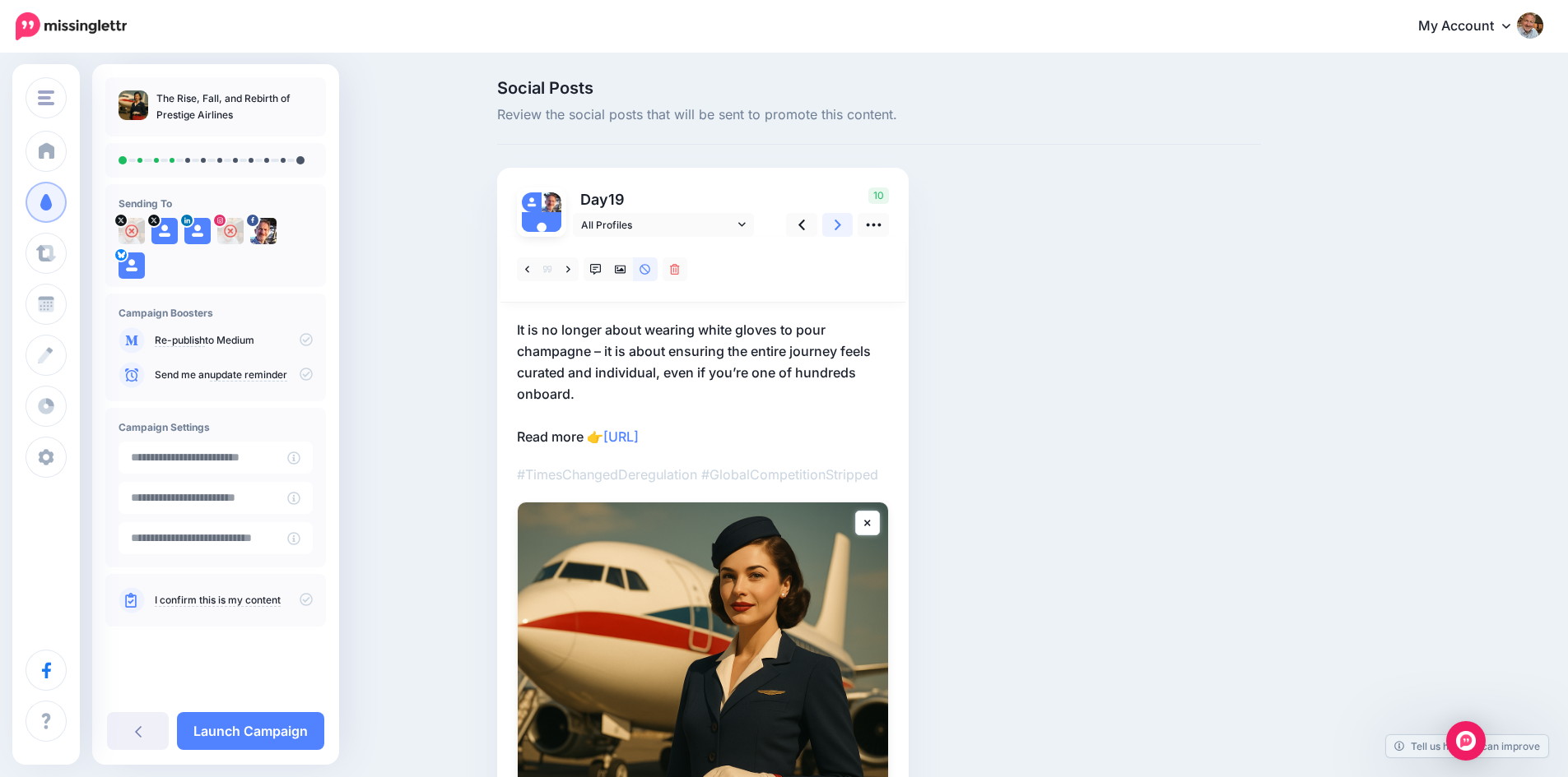
click at [841, 228] on icon at bounding box center [837, 225] width 6 height 18
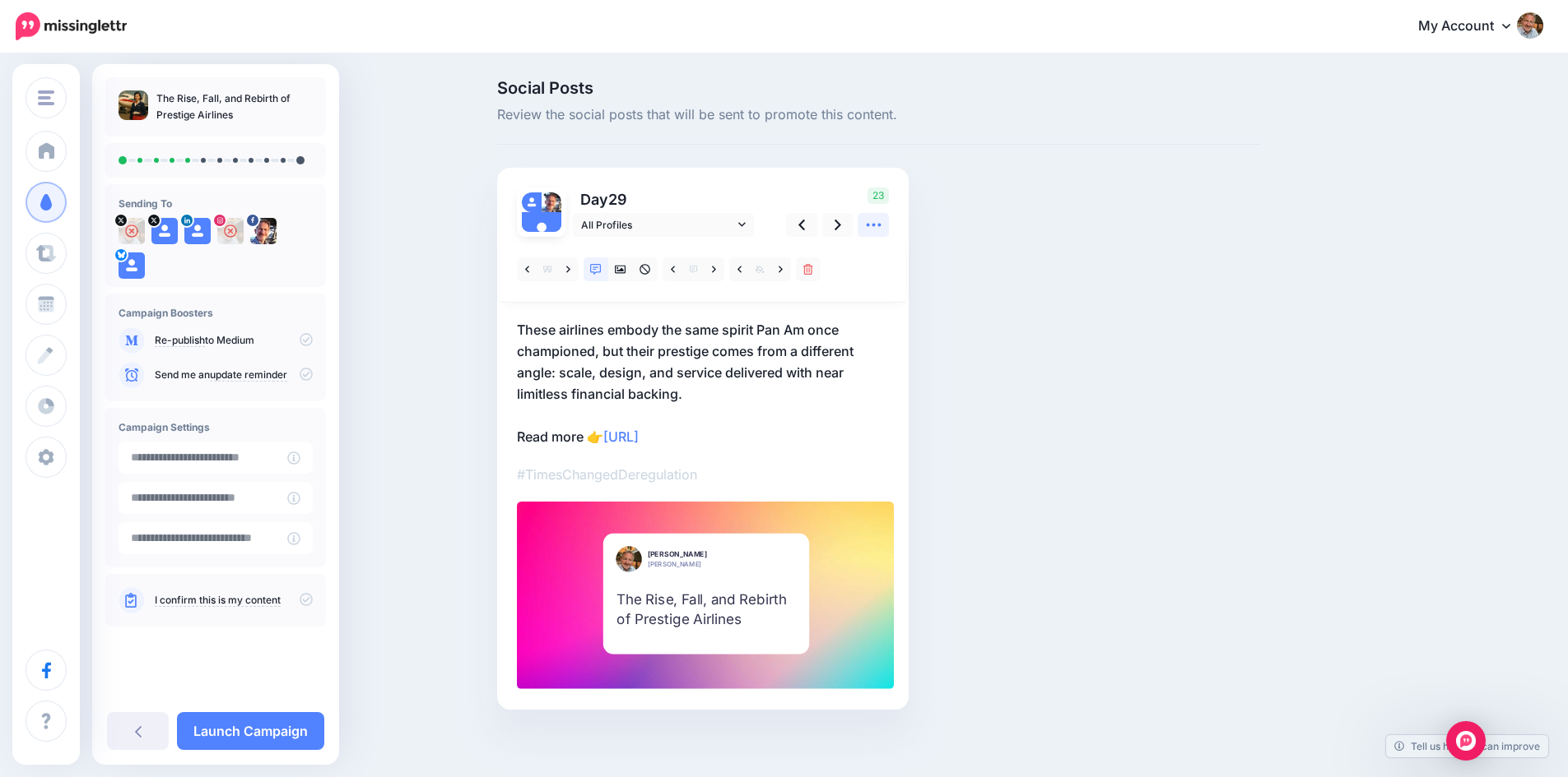
click at [882, 225] on icon at bounding box center [874, 225] width 18 height 18
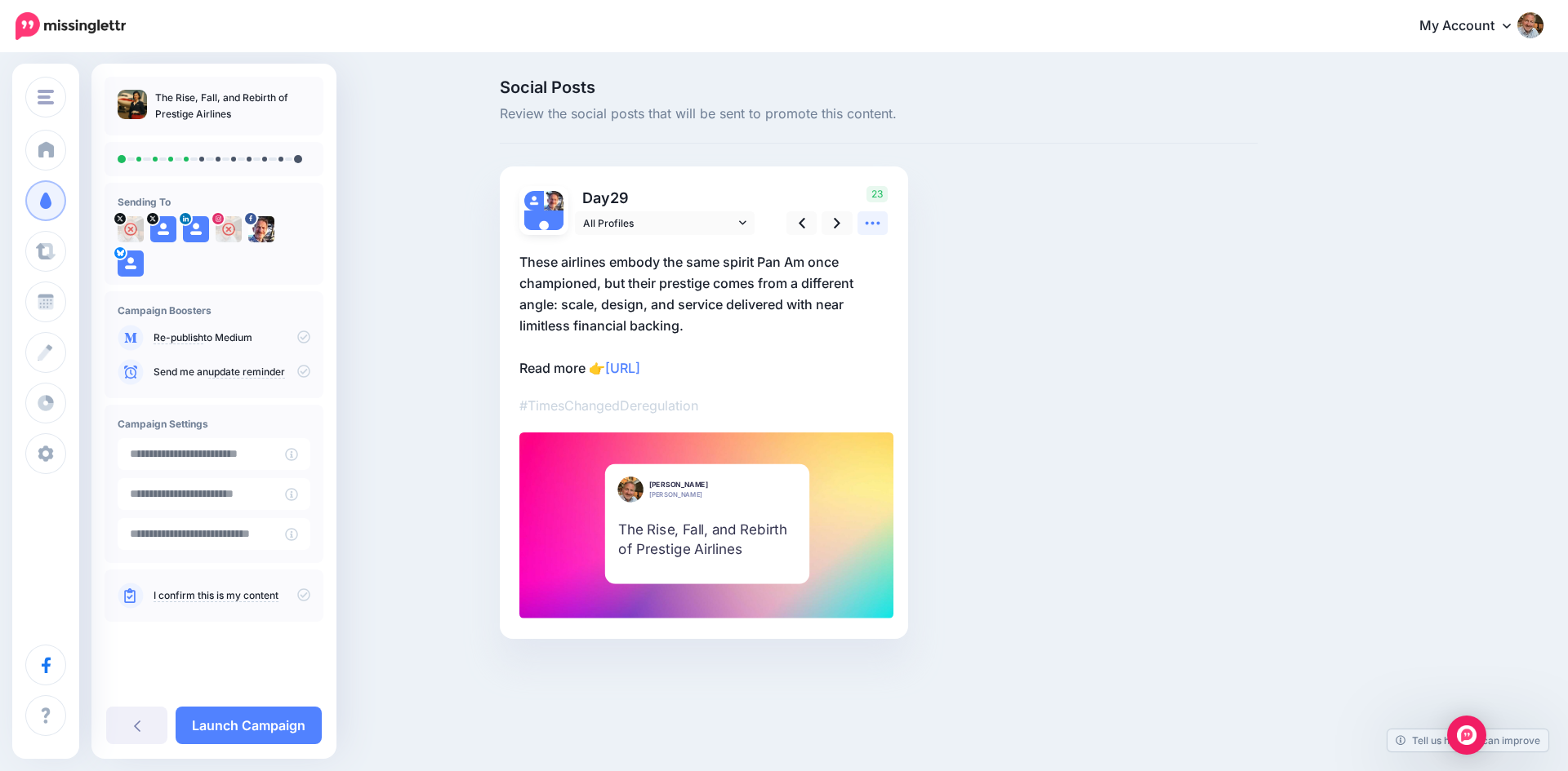
click at [870, 227] on icon at bounding box center [872, 223] width 17 height 17
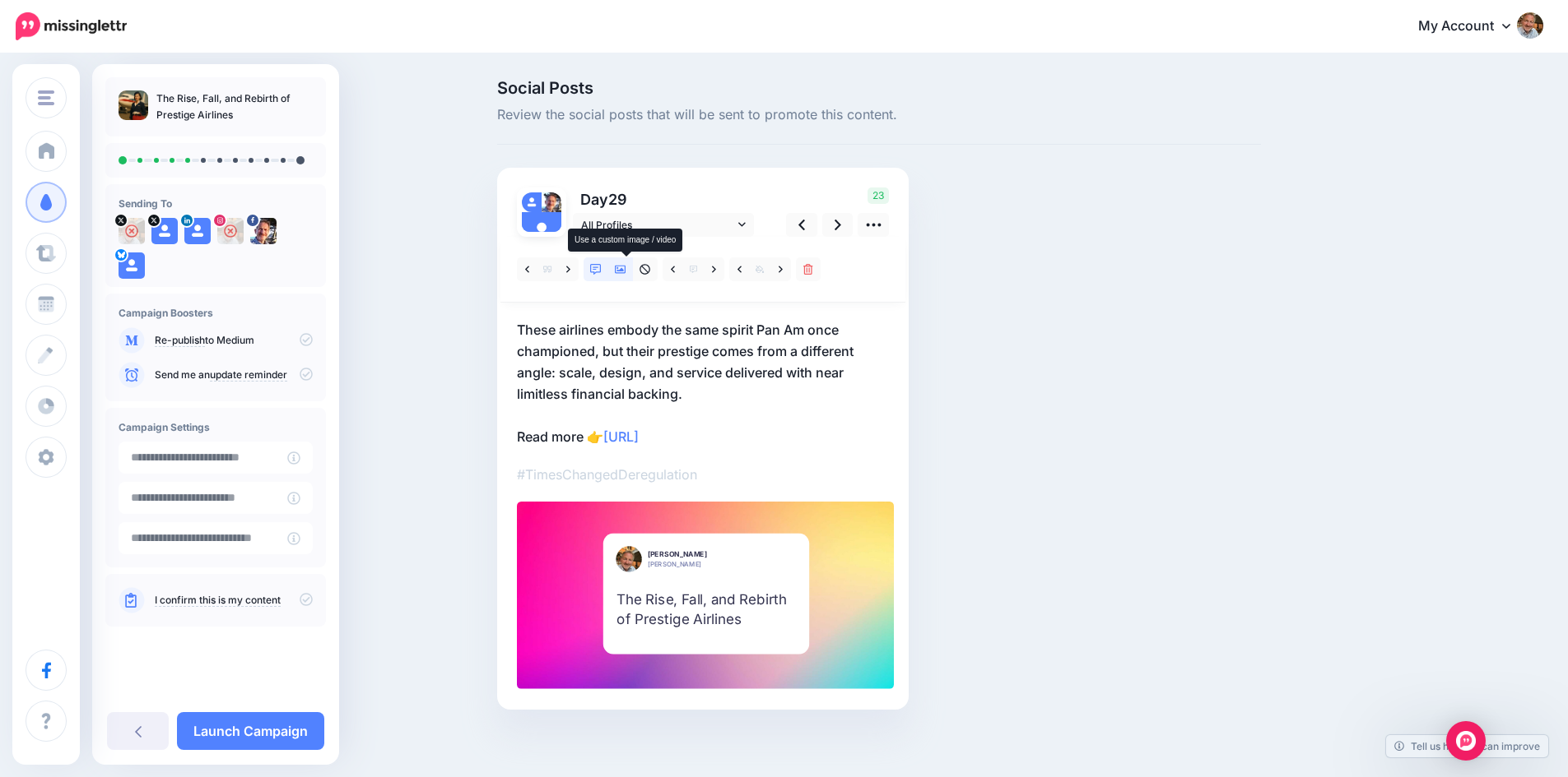
click at [621, 272] on icon at bounding box center [620, 270] width 11 height 8
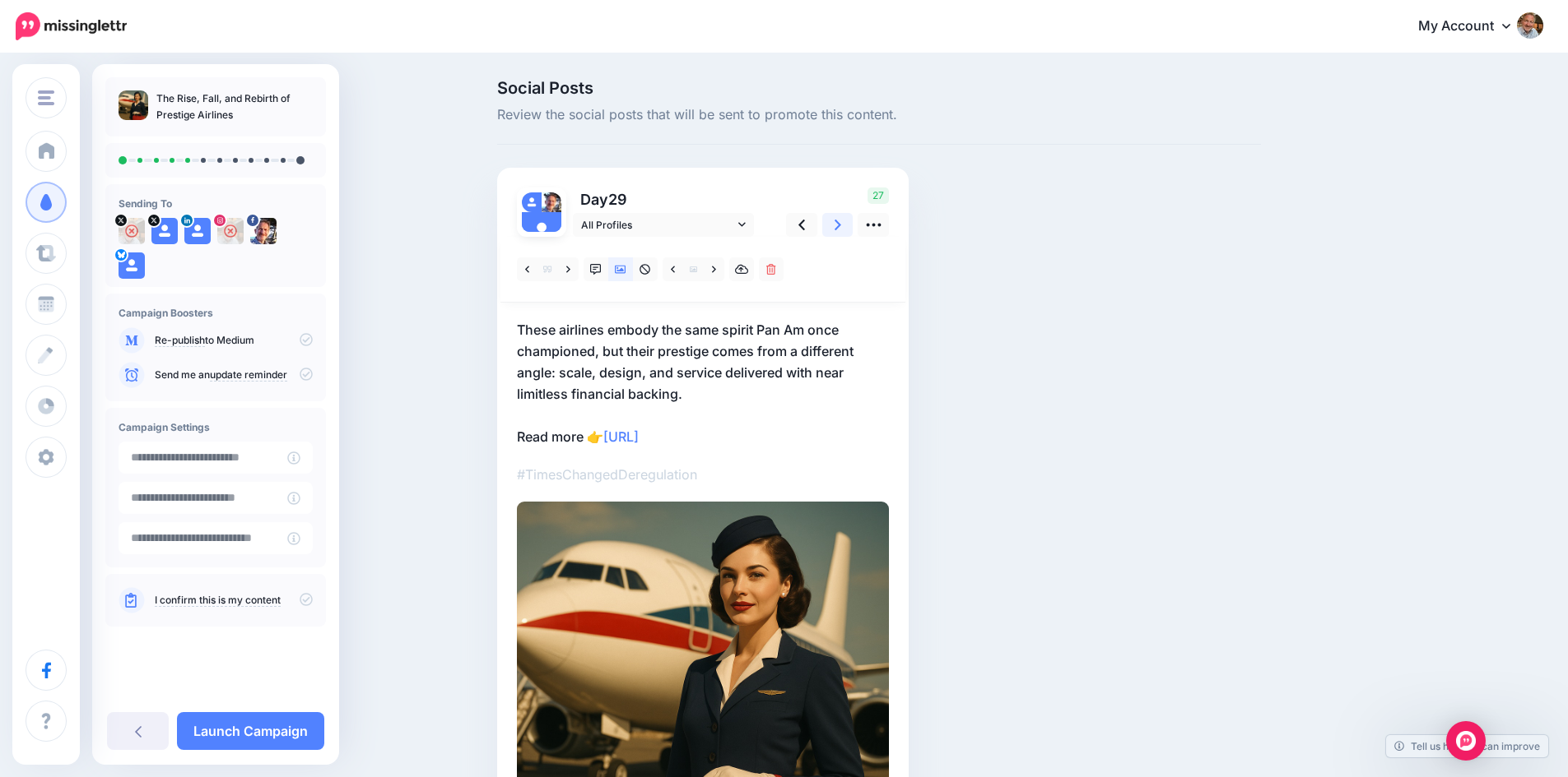
click at [841, 227] on icon at bounding box center [837, 225] width 6 height 11
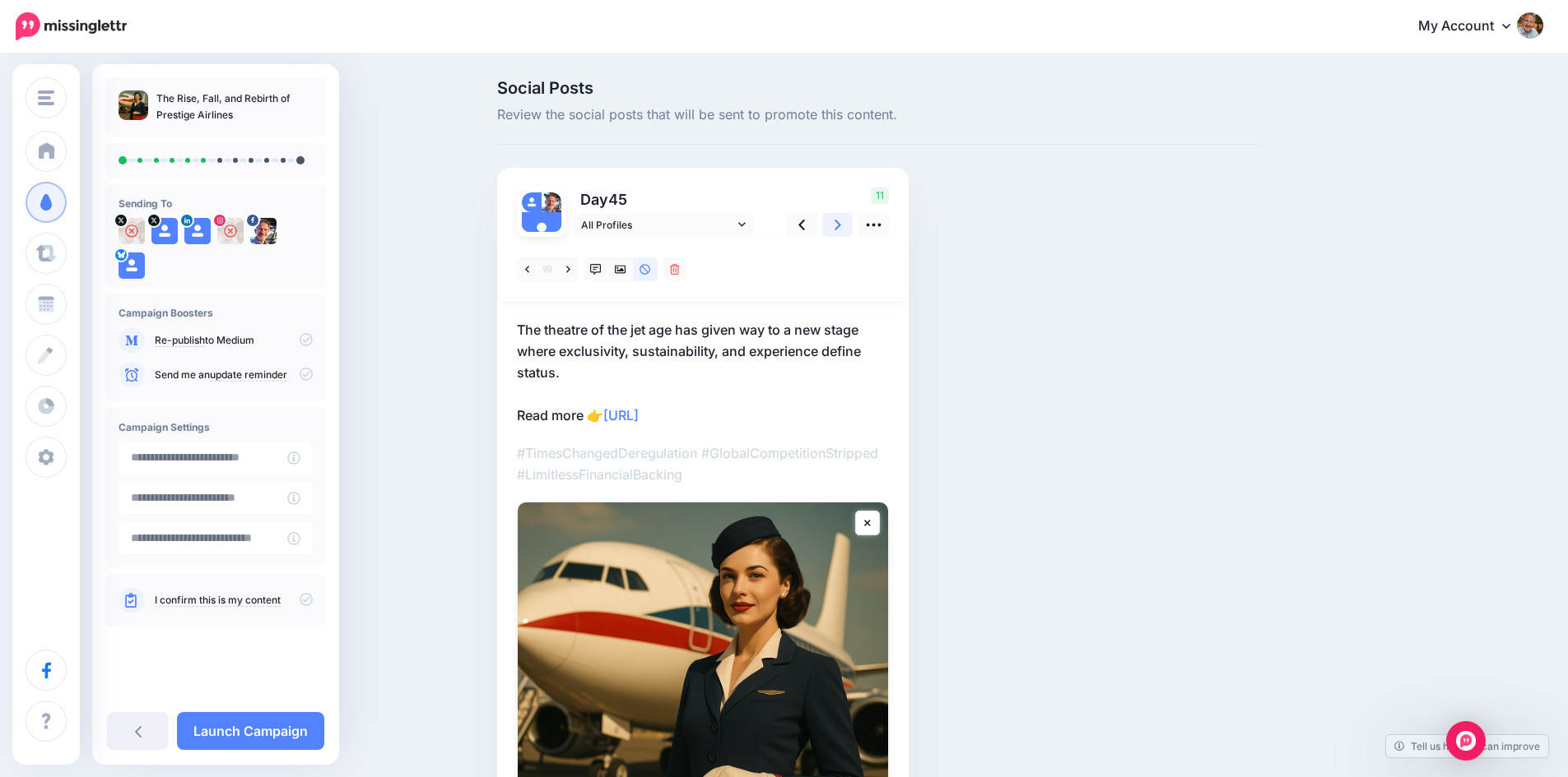
click at [841, 227] on icon at bounding box center [837, 225] width 6 height 11
click at [306, 602] on icon at bounding box center [306, 599] width 13 height 13
click at [259, 730] on link "Launch Campaign" at bounding box center [250, 730] width 148 height 38
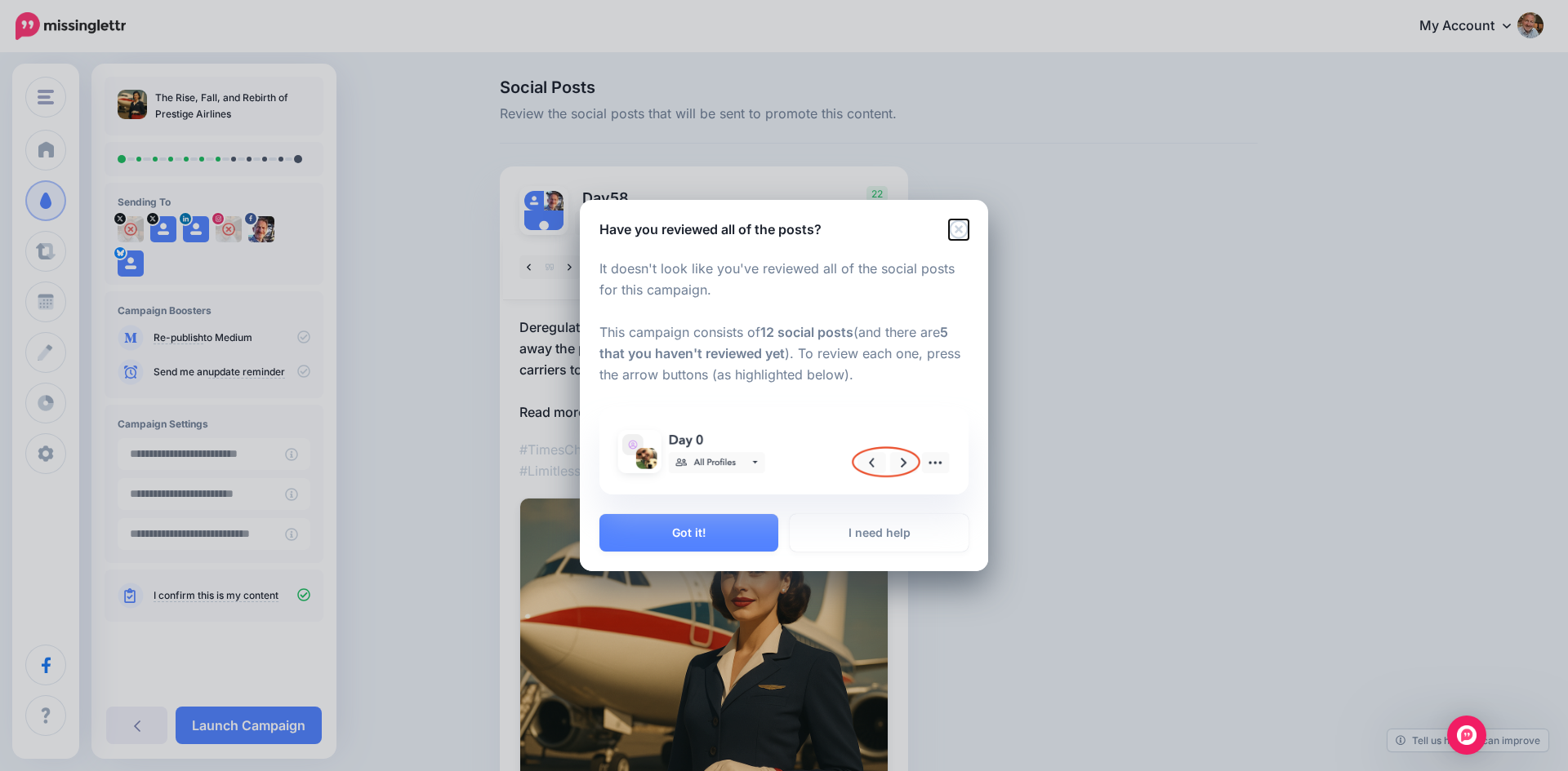
click at [957, 227] on icon "Close" at bounding box center [959, 230] width 19 height 19
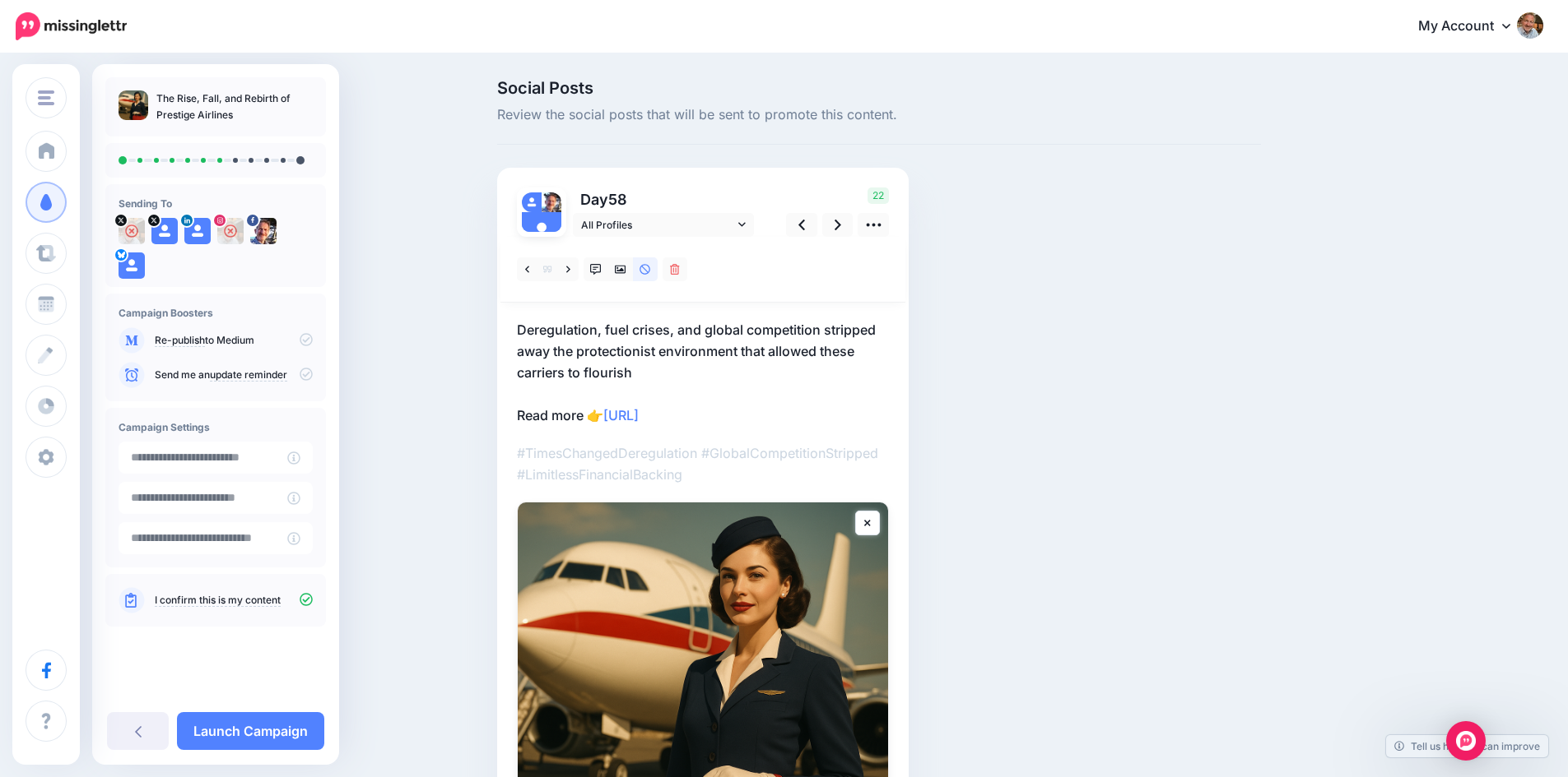
click at [304, 341] on icon at bounding box center [306, 339] width 13 height 13
click at [264, 729] on link "Launch Campaign" at bounding box center [250, 730] width 148 height 38
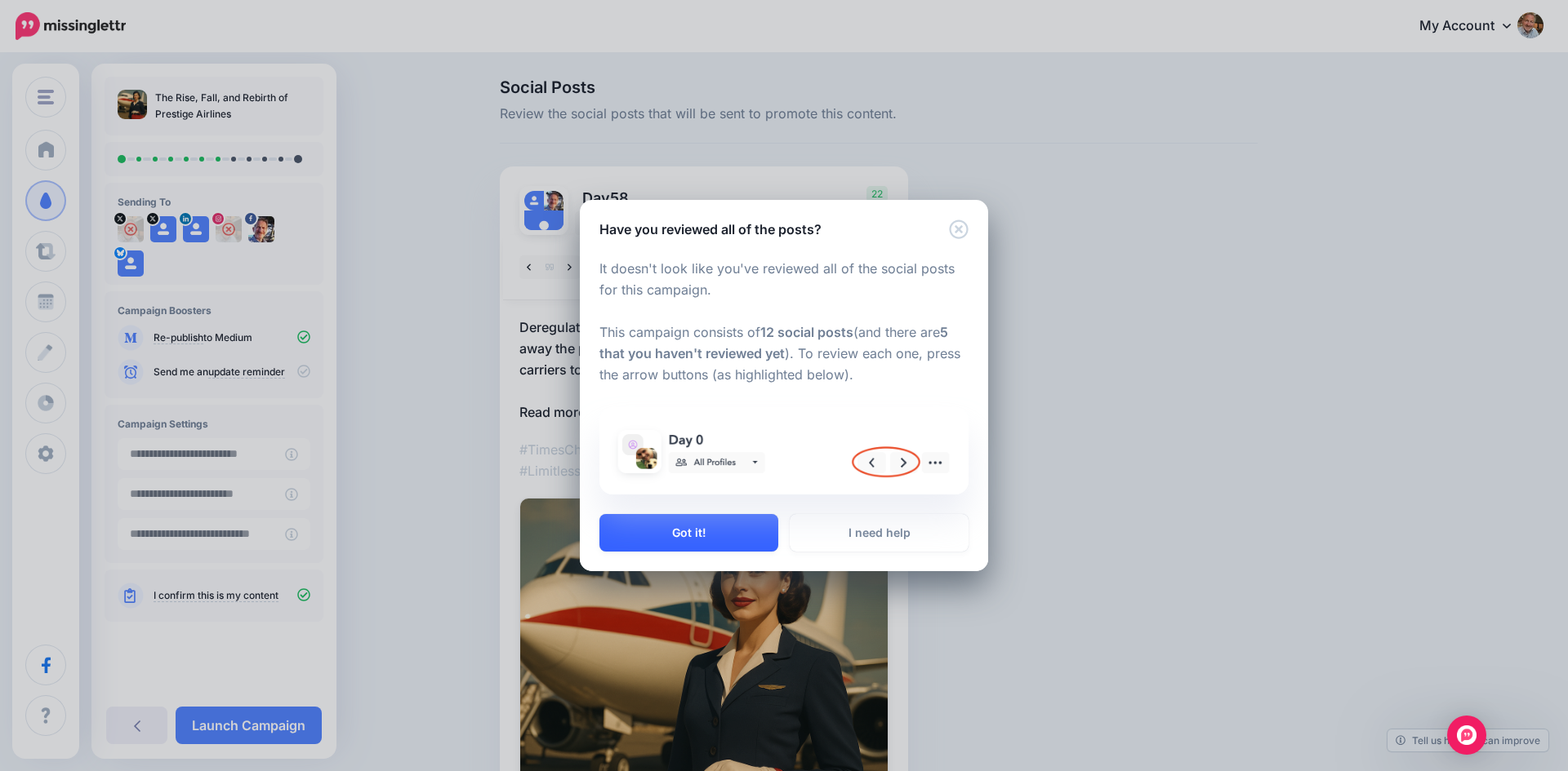
click at [703, 528] on button "Got it!" at bounding box center [689, 532] width 179 height 37
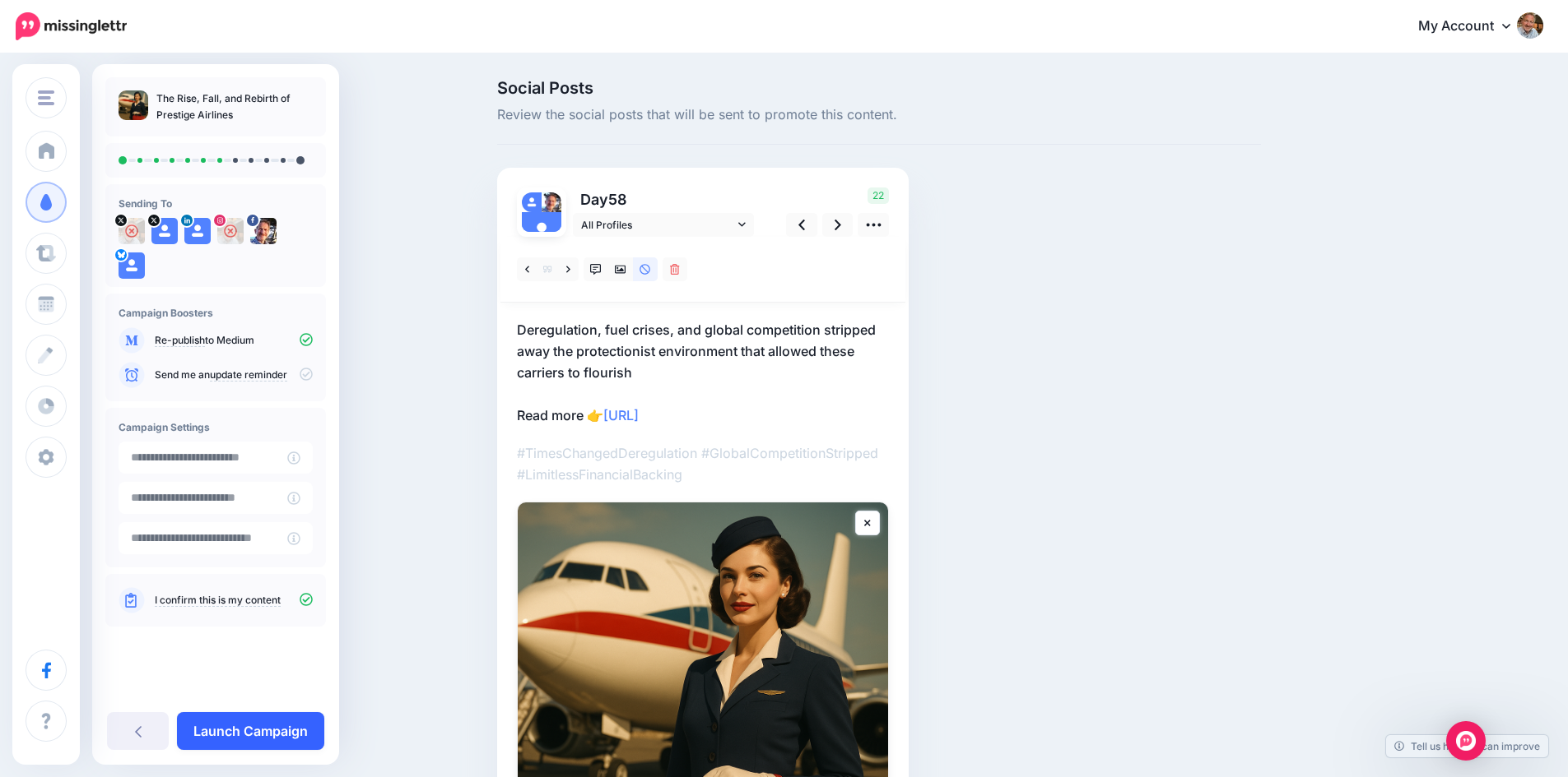
click at [274, 732] on link "Launch Campaign" at bounding box center [250, 730] width 148 height 38
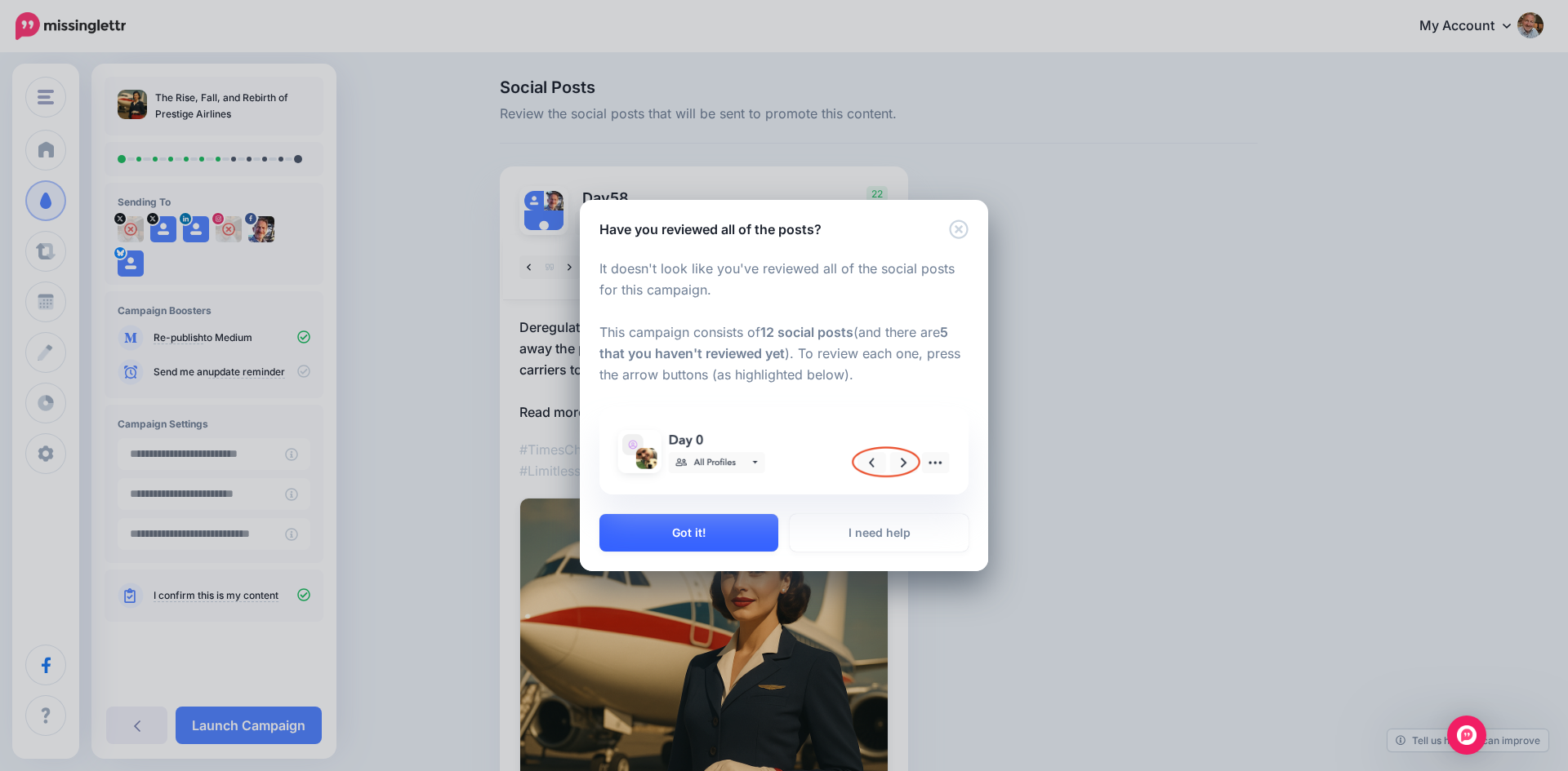
click at [682, 529] on button "Got it!" at bounding box center [689, 532] width 179 height 37
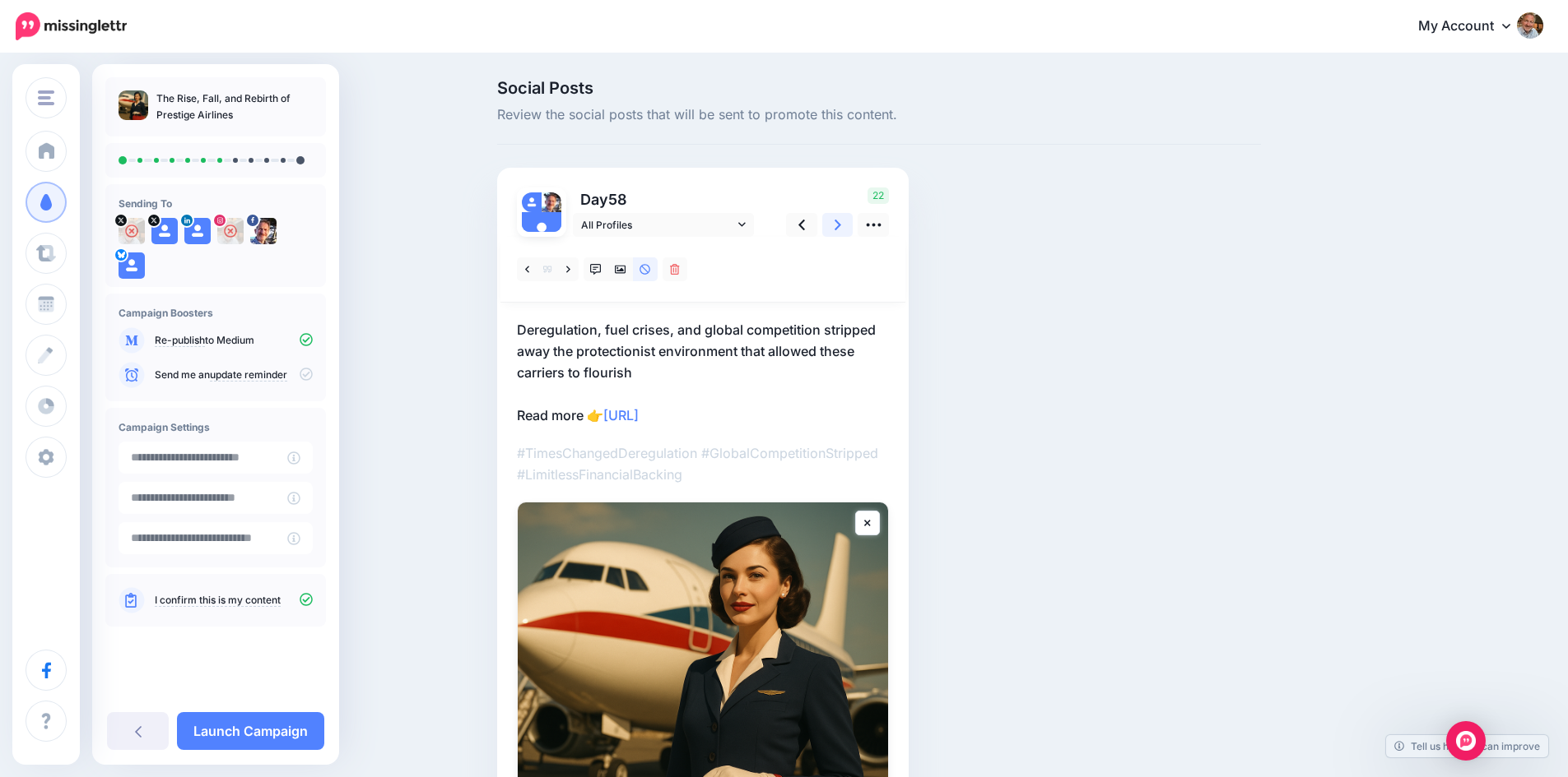
click at [841, 227] on icon at bounding box center [837, 225] width 6 height 18
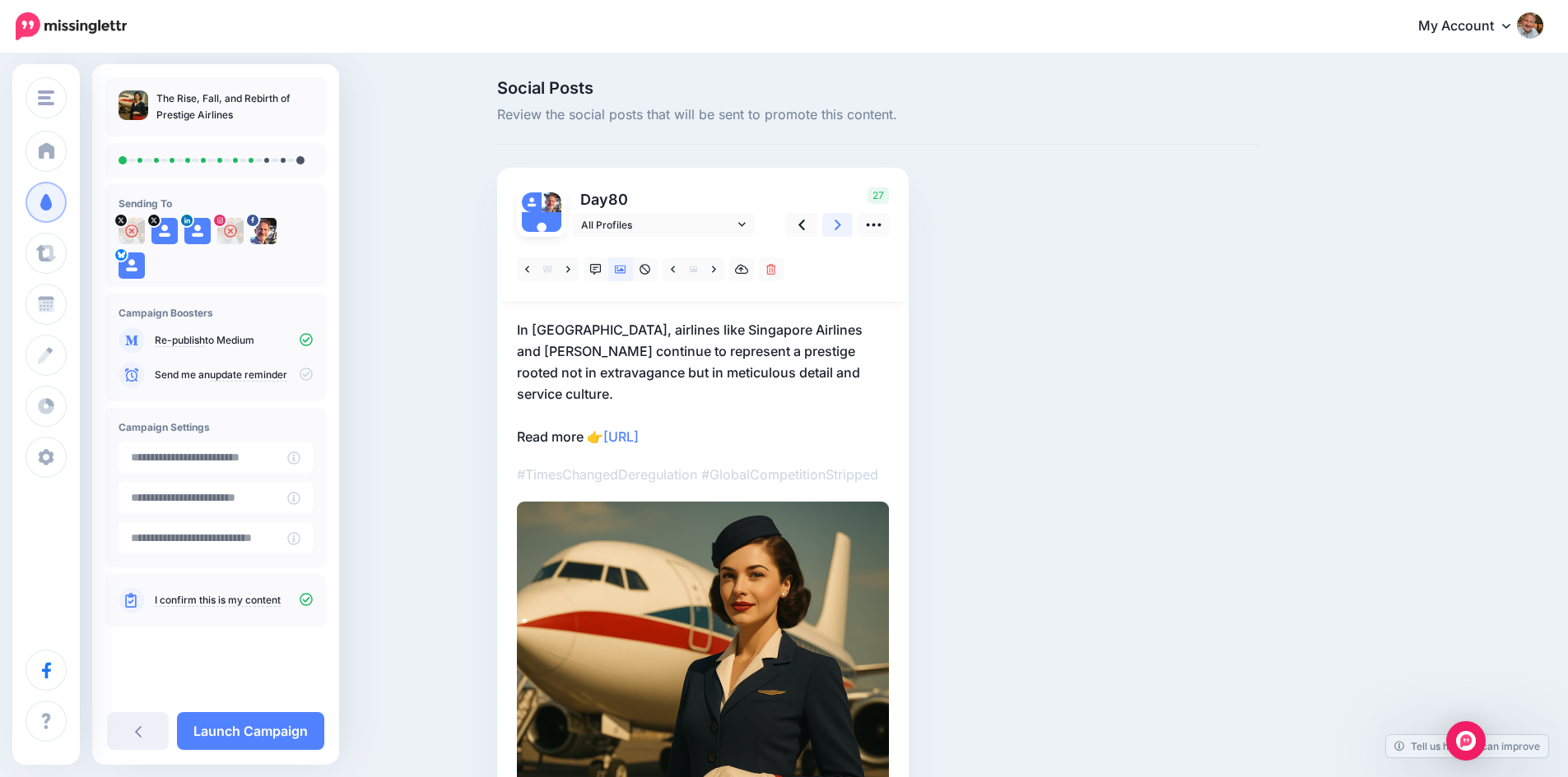
click at [841, 227] on icon at bounding box center [837, 225] width 6 height 18
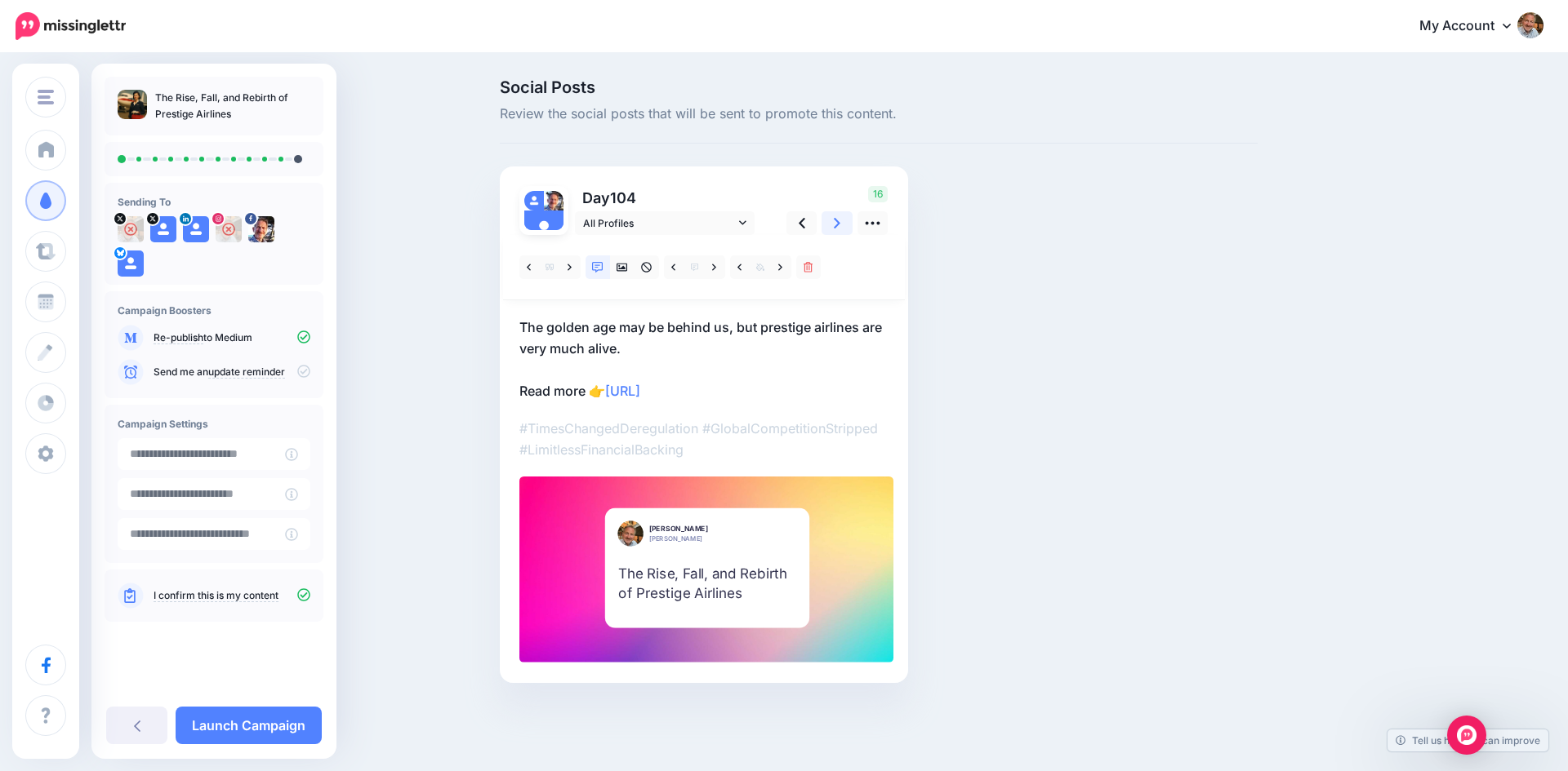
click at [835, 226] on icon at bounding box center [836, 223] width 6 height 17
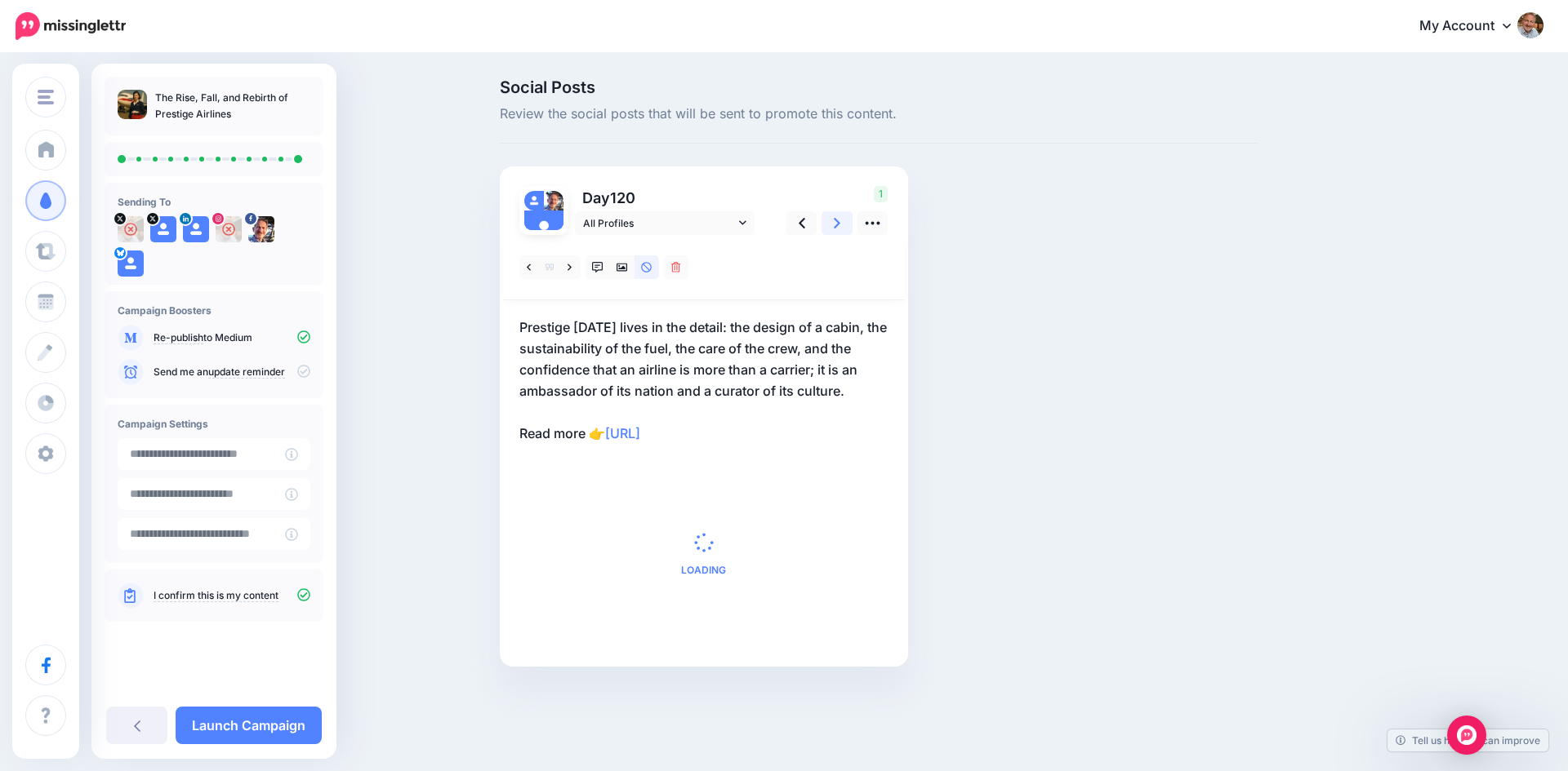
click at [835, 226] on icon at bounding box center [836, 223] width 6 height 17
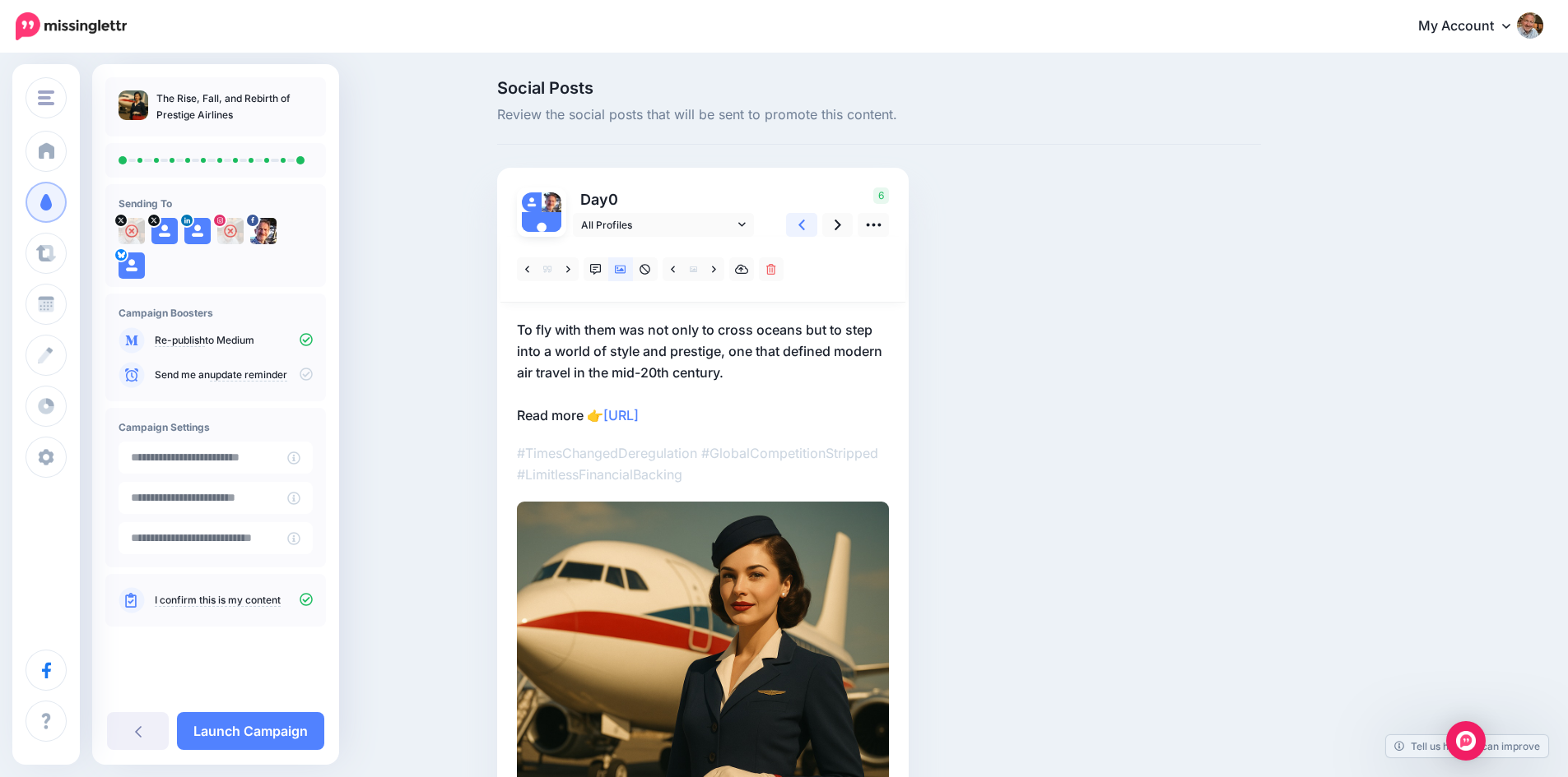
click at [813, 220] on link at bounding box center [802, 225] width 32 height 24
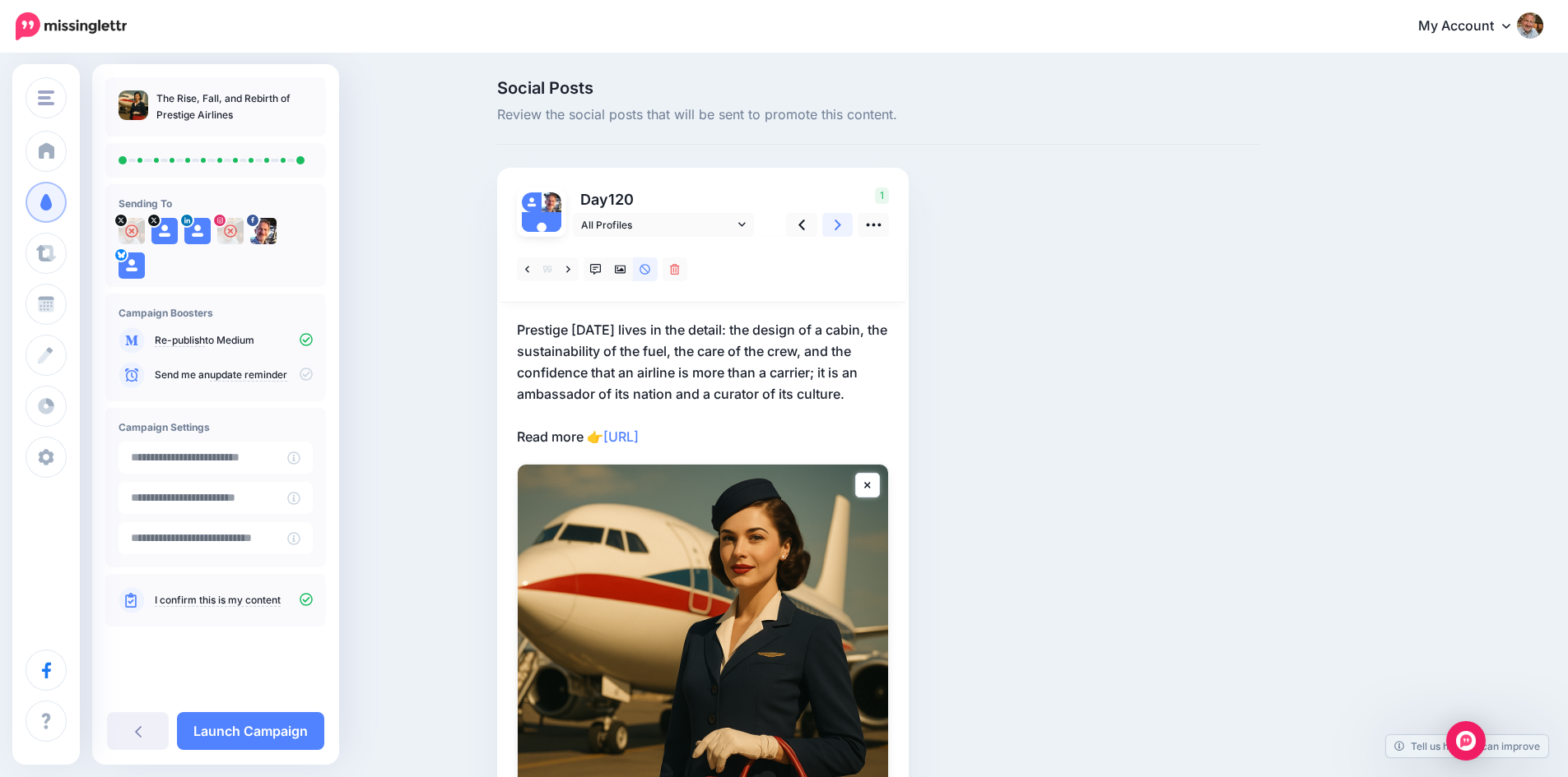
click at [840, 223] on link at bounding box center [838, 225] width 32 height 24
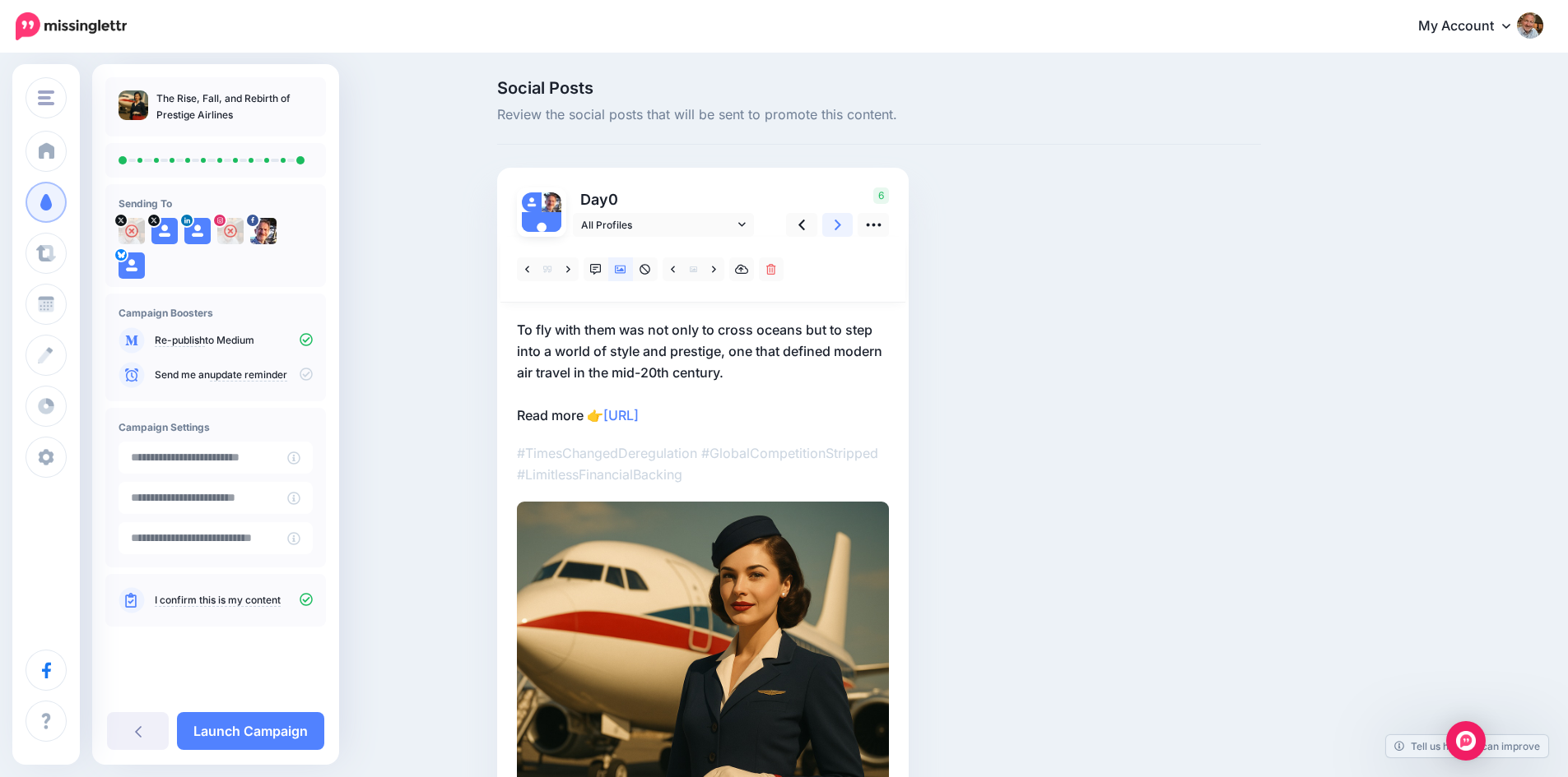
click at [840, 223] on link at bounding box center [838, 225] width 32 height 24
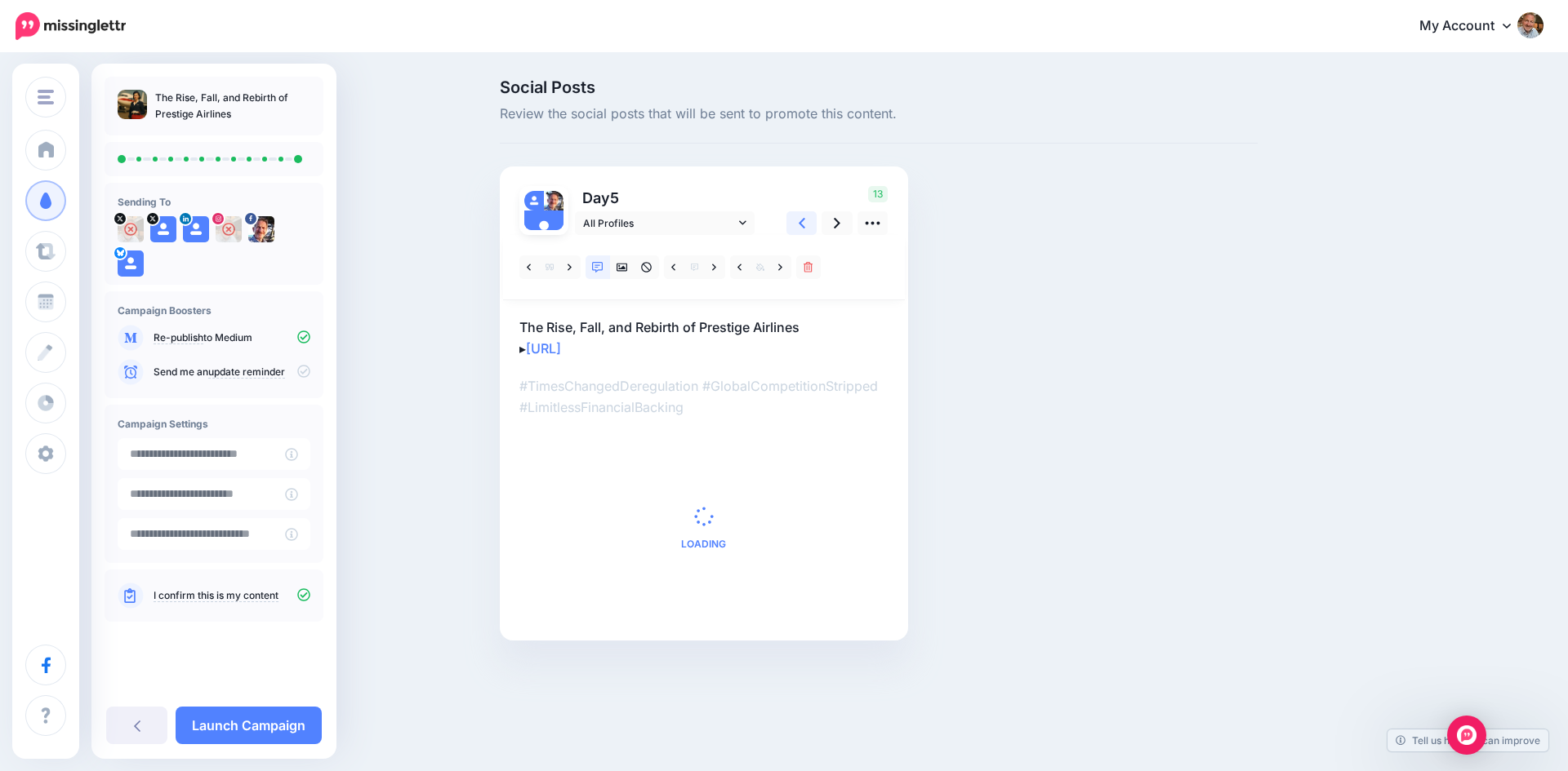
click at [806, 220] on link at bounding box center [802, 223] width 31 height 24
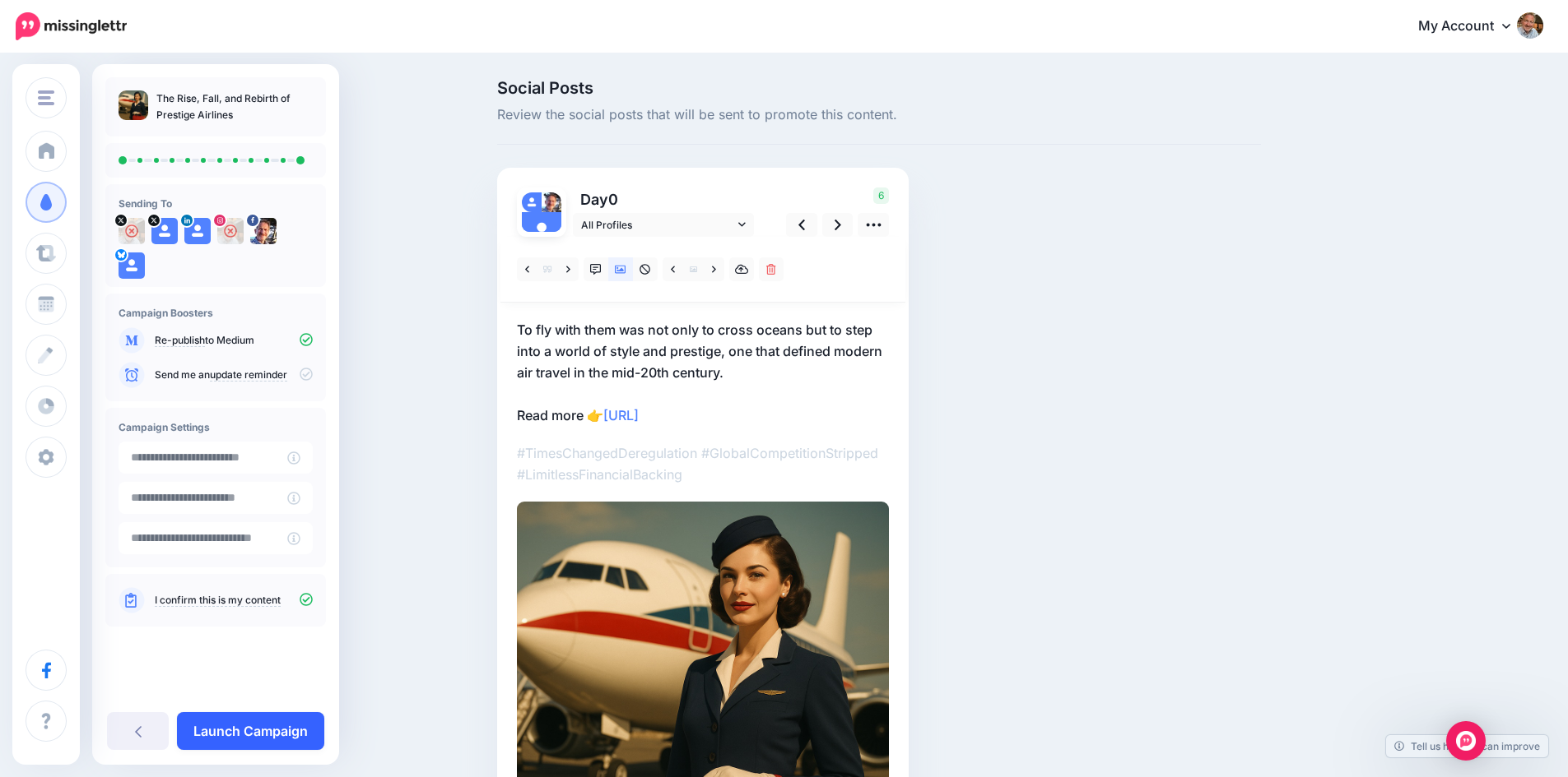
click at [264, 718] on link "Launch Campaign" at bounding box center [250, 730] width 148 height 38
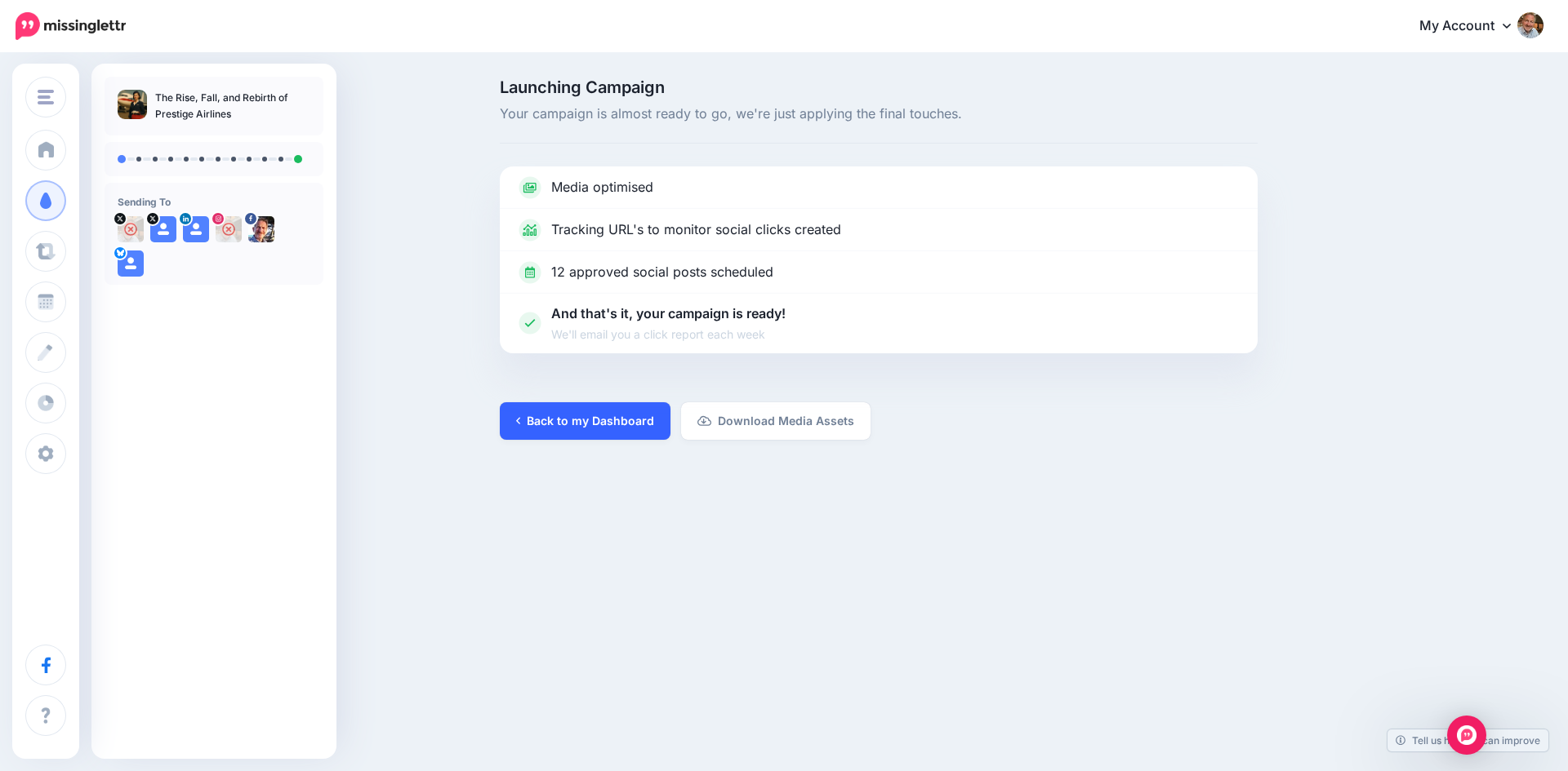
click at [592, 418] on link "Back to my Dashboard" at bounding box center [585, 421] width 171 height 37
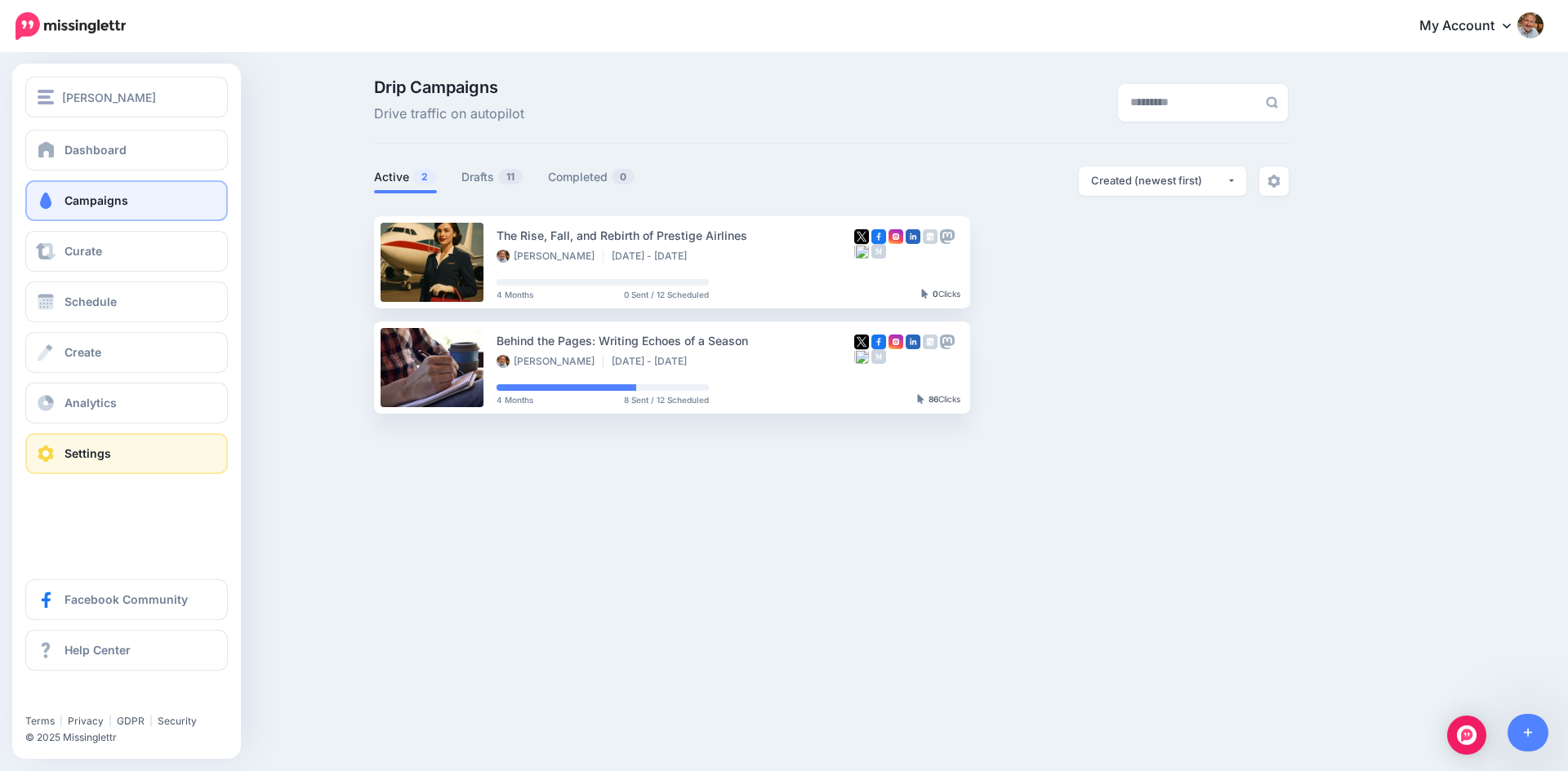
click at [75, 450] on span "Settings" at bounding box center [87, 453] width 46 height 14
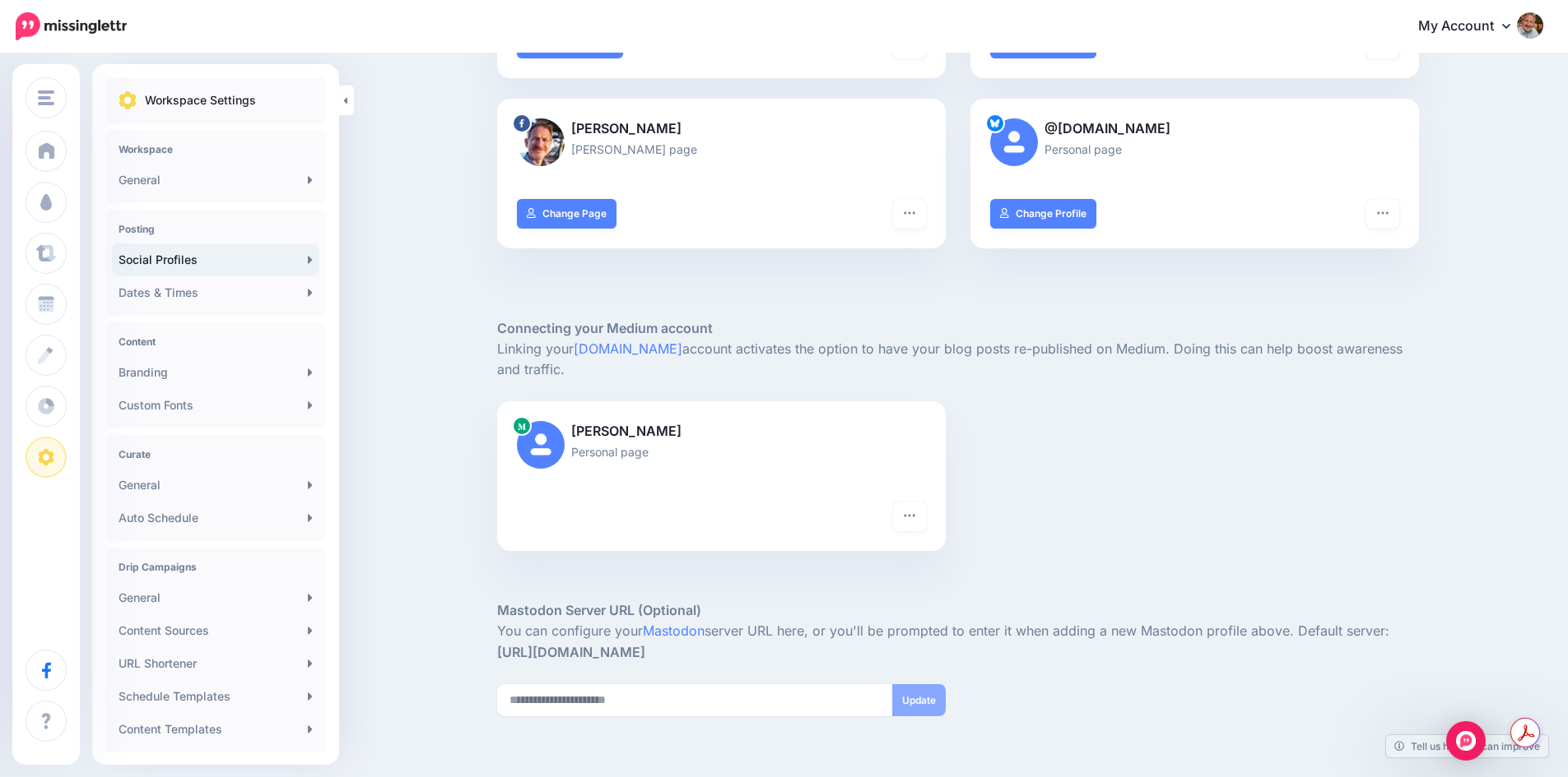
scroll to position [493, 0]
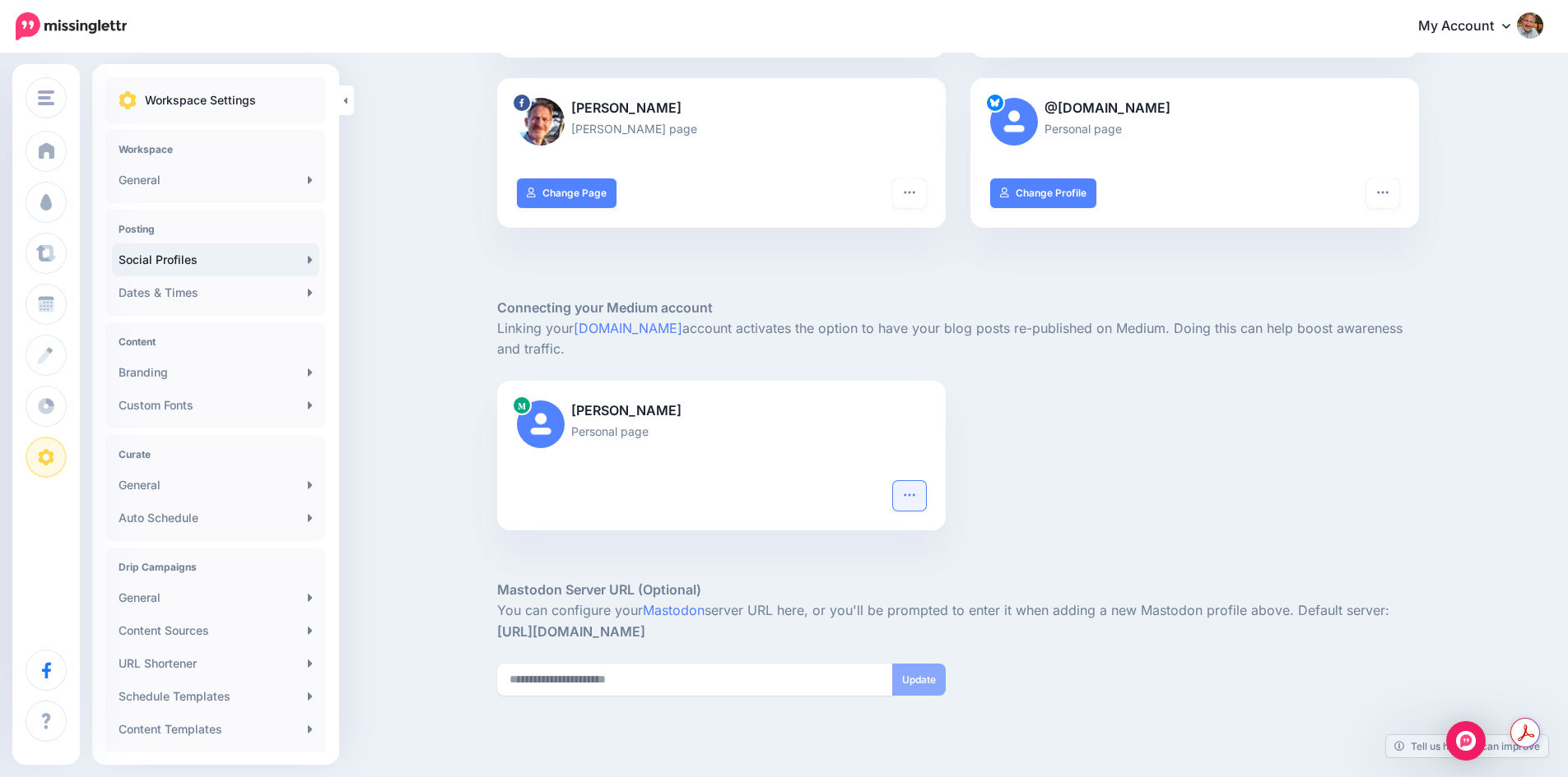
click at [916, 494] on icon "button" at bounding box center [909, 494] width 13 height 13
click at [869, 535] on link "Reconnect" at bounding box center [858, 536] width 120 height 32
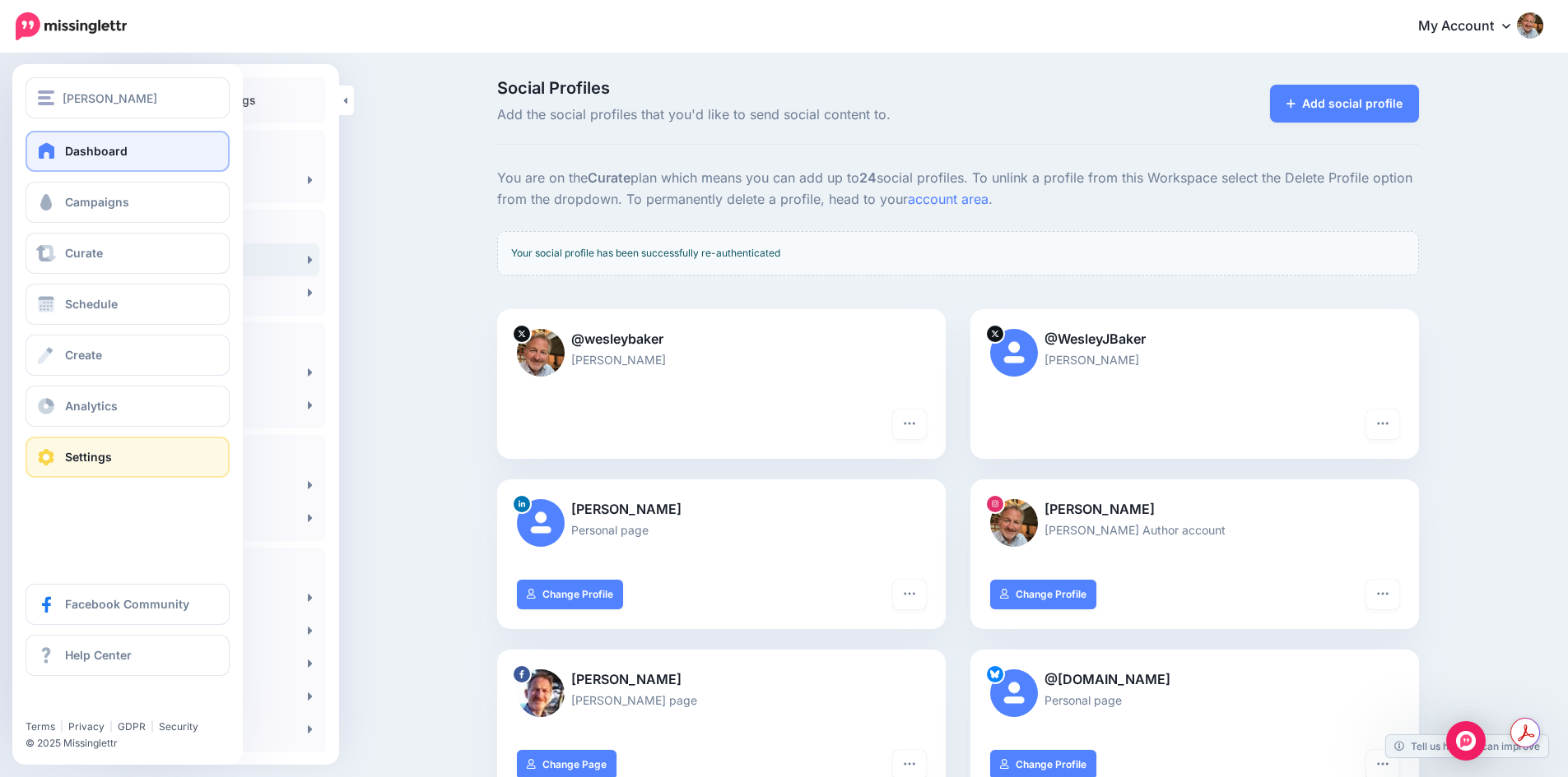
click at [74, 160] on link "Dashboard" at bounding box center [127, 151] width 204 height 41
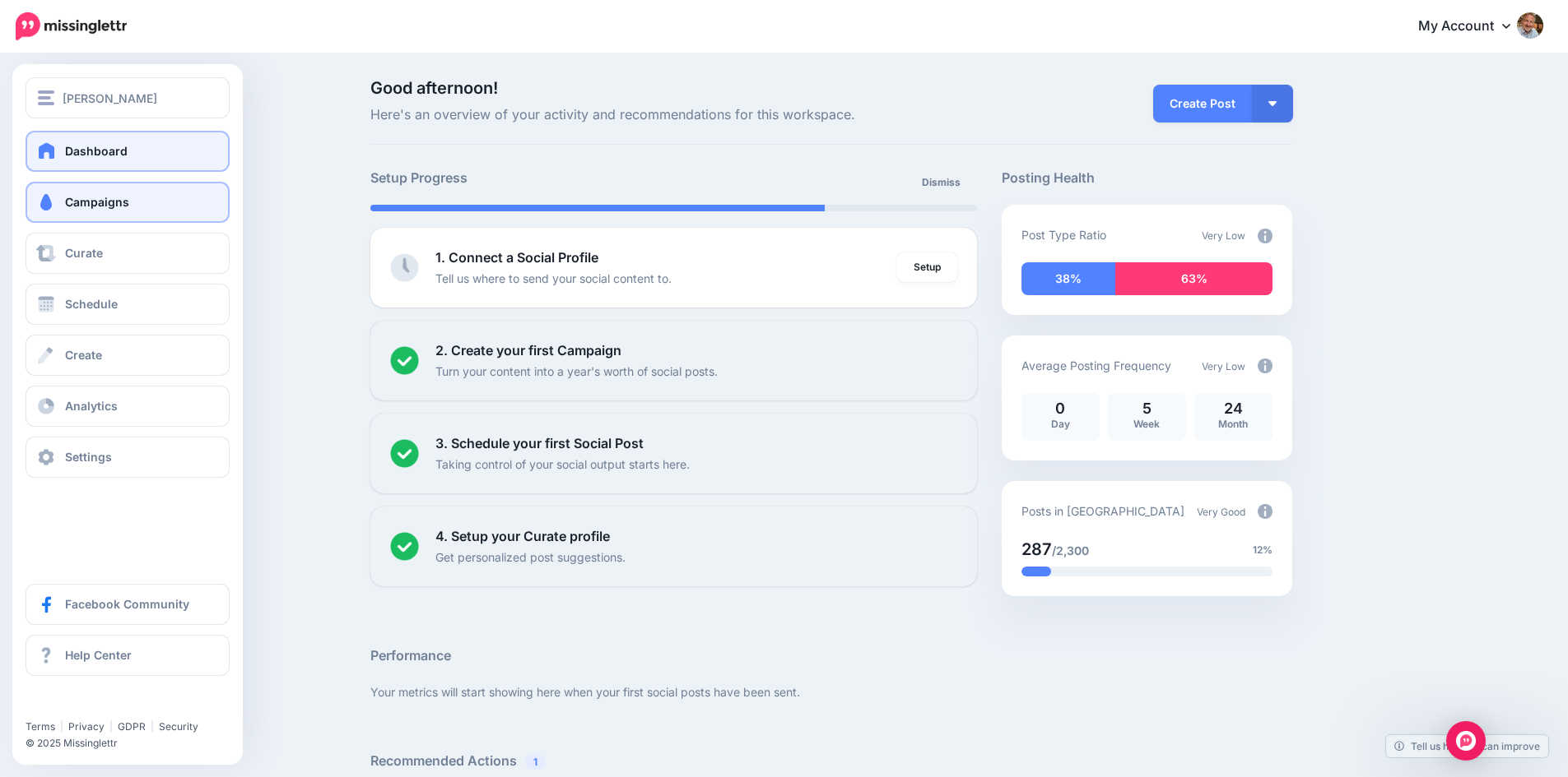
click at [87, 195] on span "Campaigns" at bounding box center [97, 202] width 64 height 14
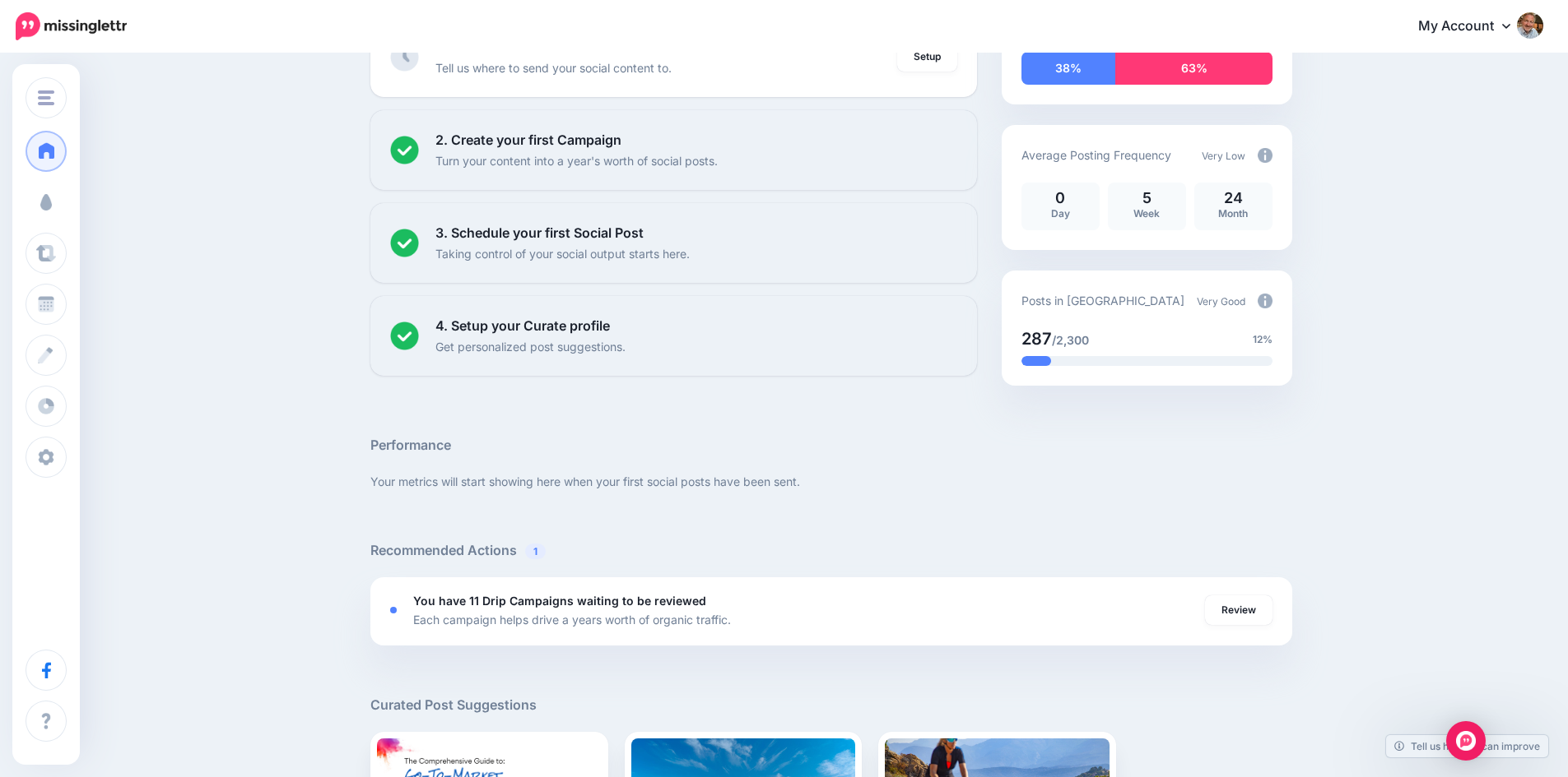
scroll to position [402, 0]
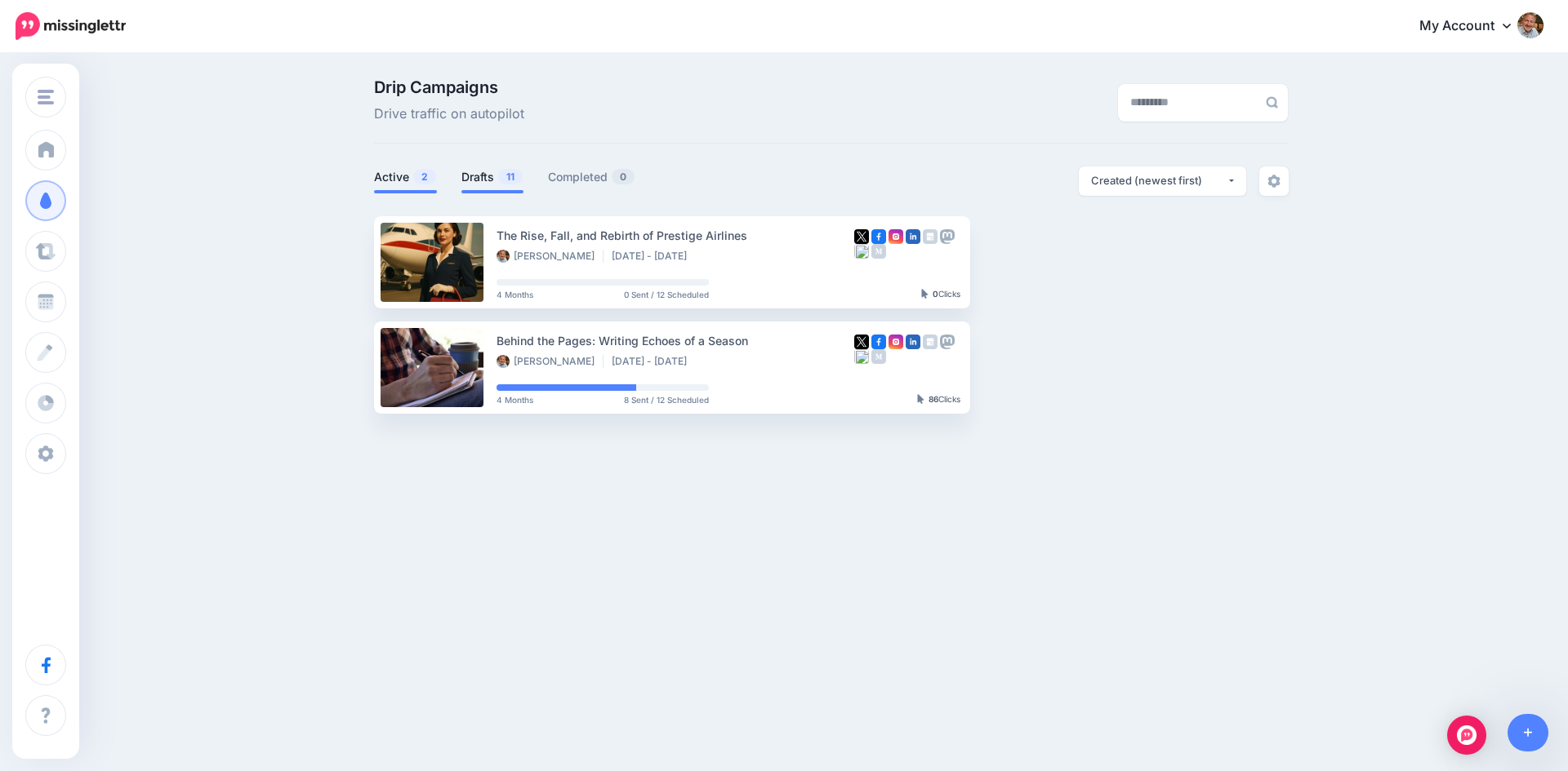
click at [479, 173] on link "Drafts 11" at bounding box center [492, 177] width 62 height 19
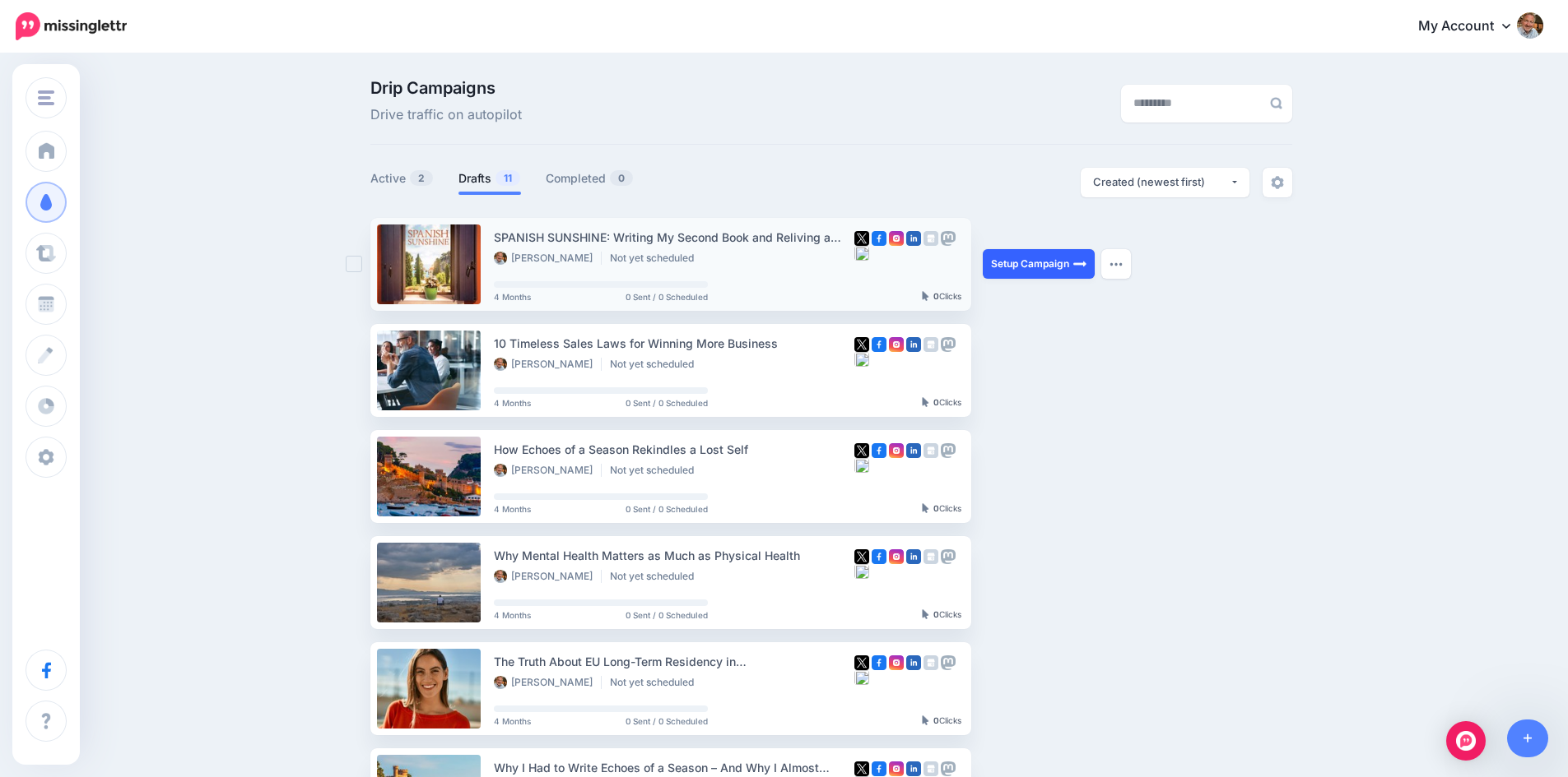
click at [1023, 267] on link "Setup Campaign" at bounding box center [1038, 264] width 112 height 30
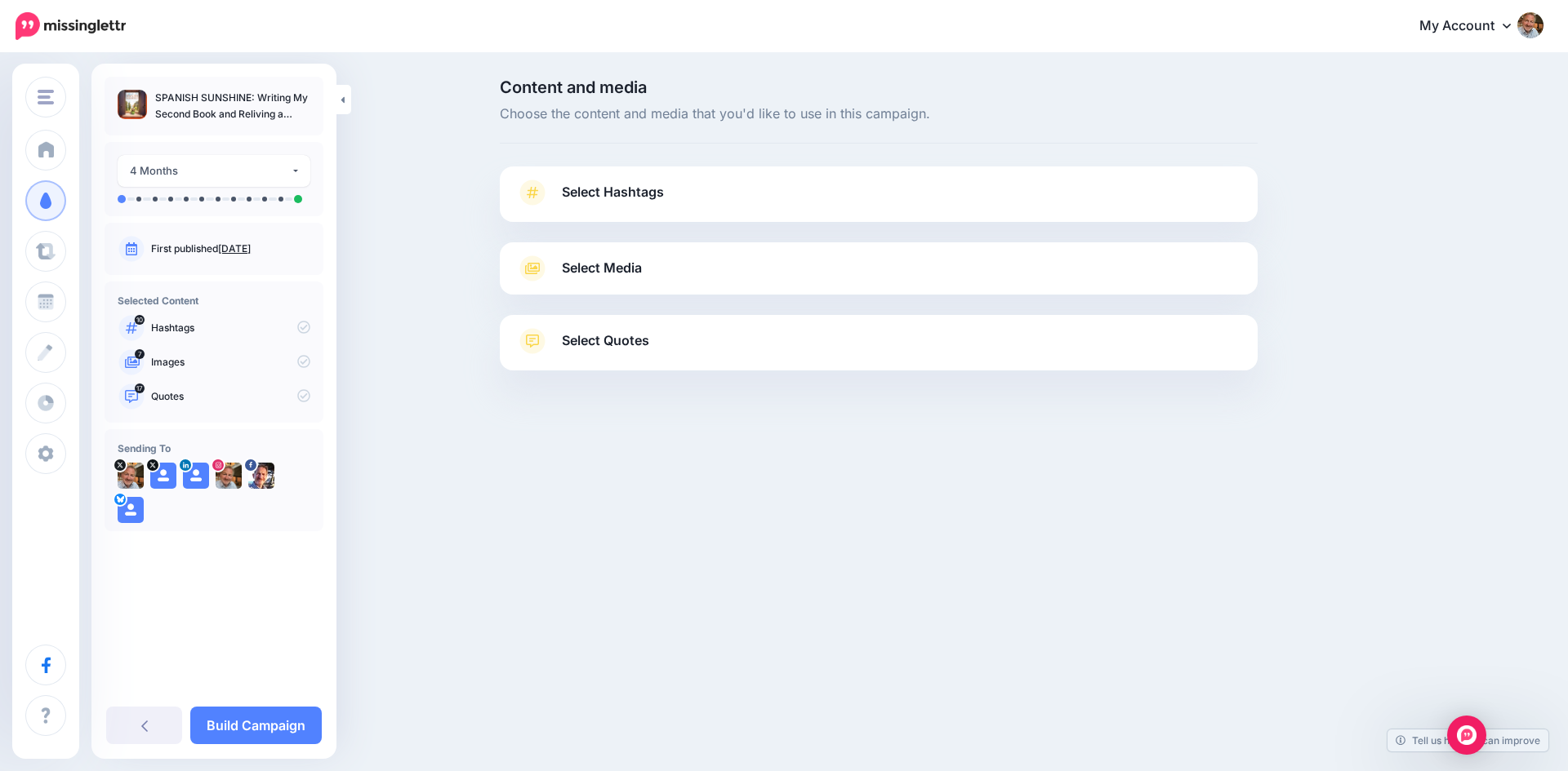
click at [625, 187] on span "Select Hashtags" at bounding box center [613, 192] width 102 height 22
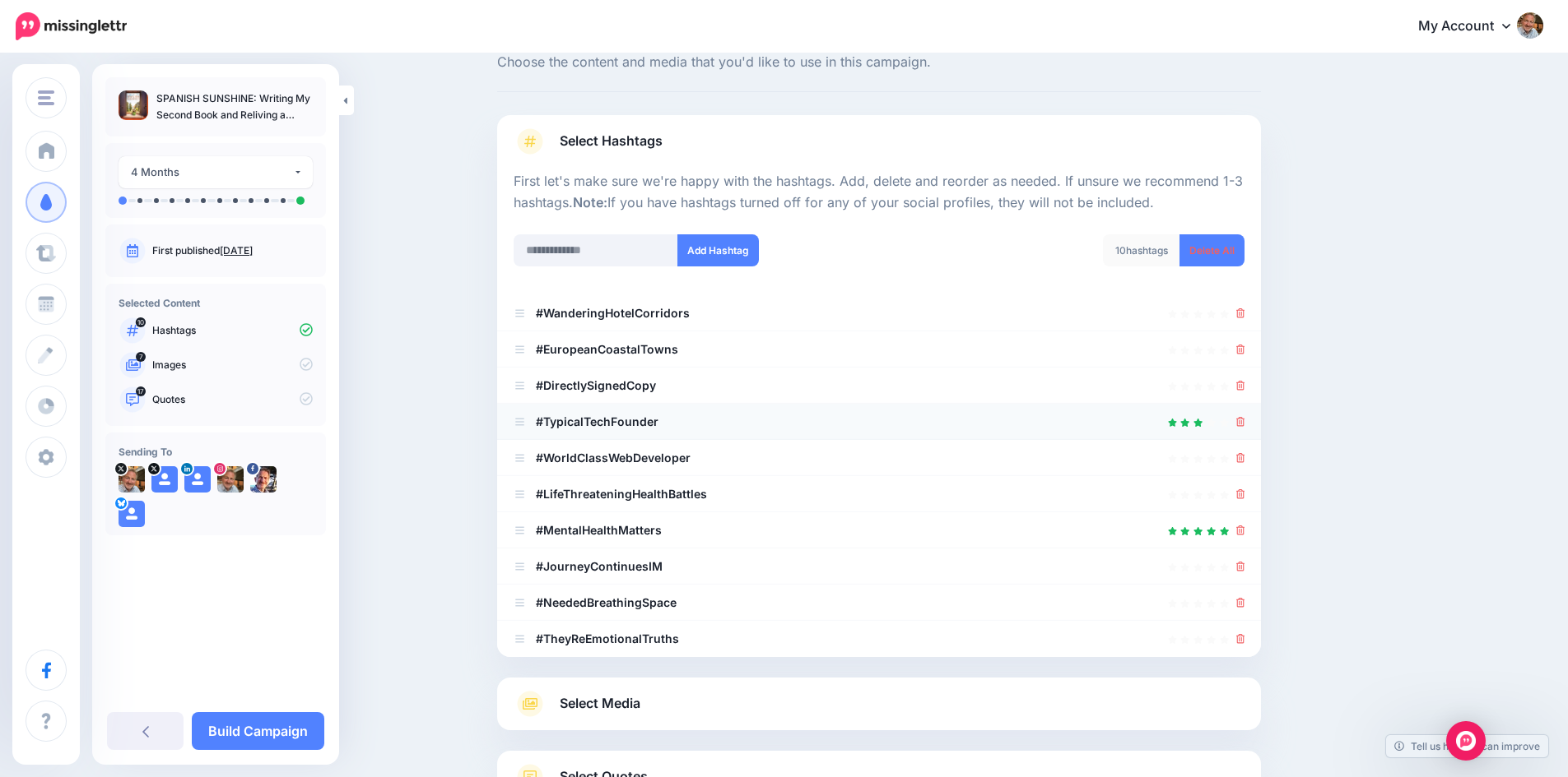
scroll to position [83, 0]
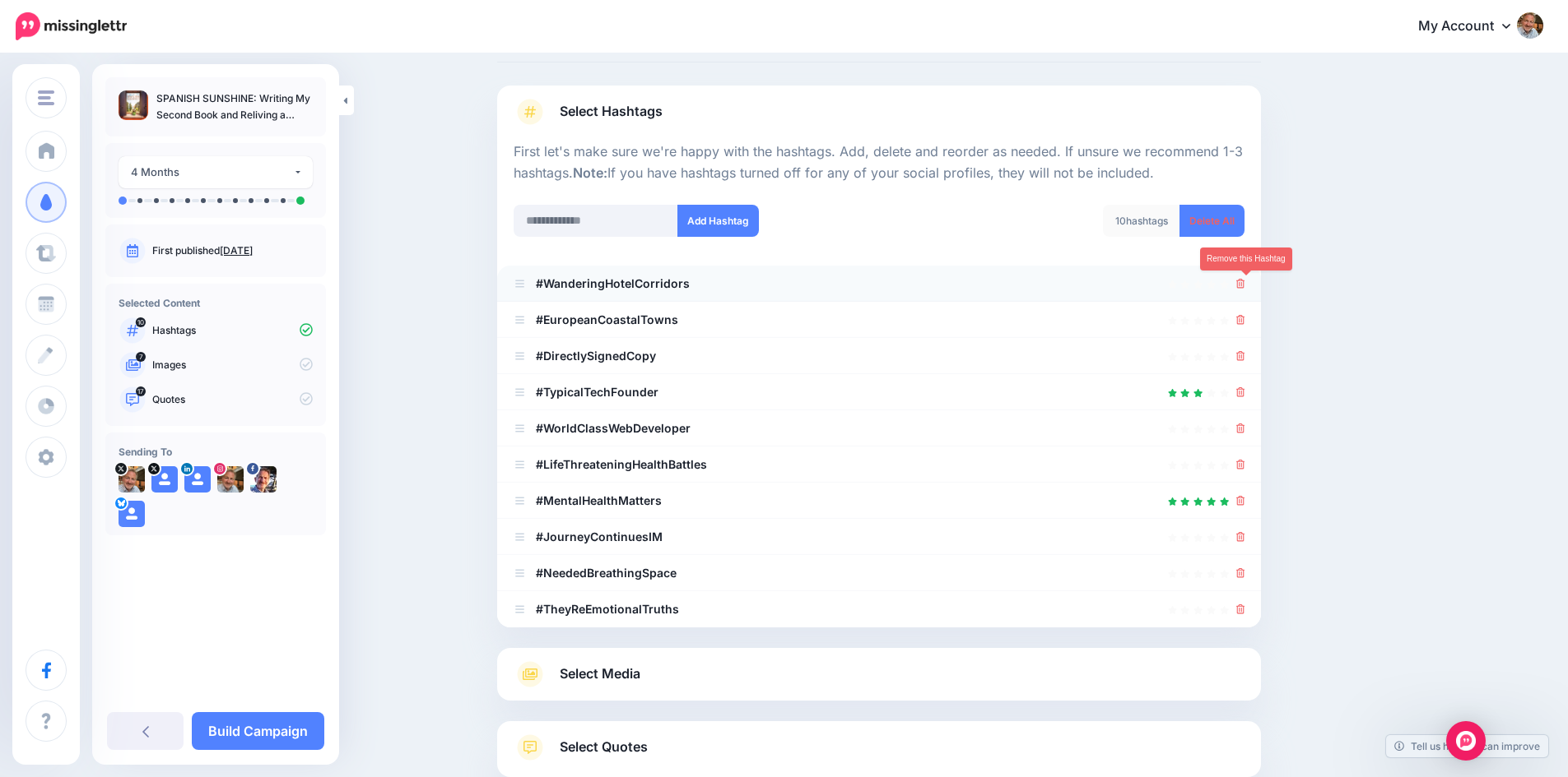
click at [1245, 280] on icon at bounding box center [1240, 284] width 9 height 10
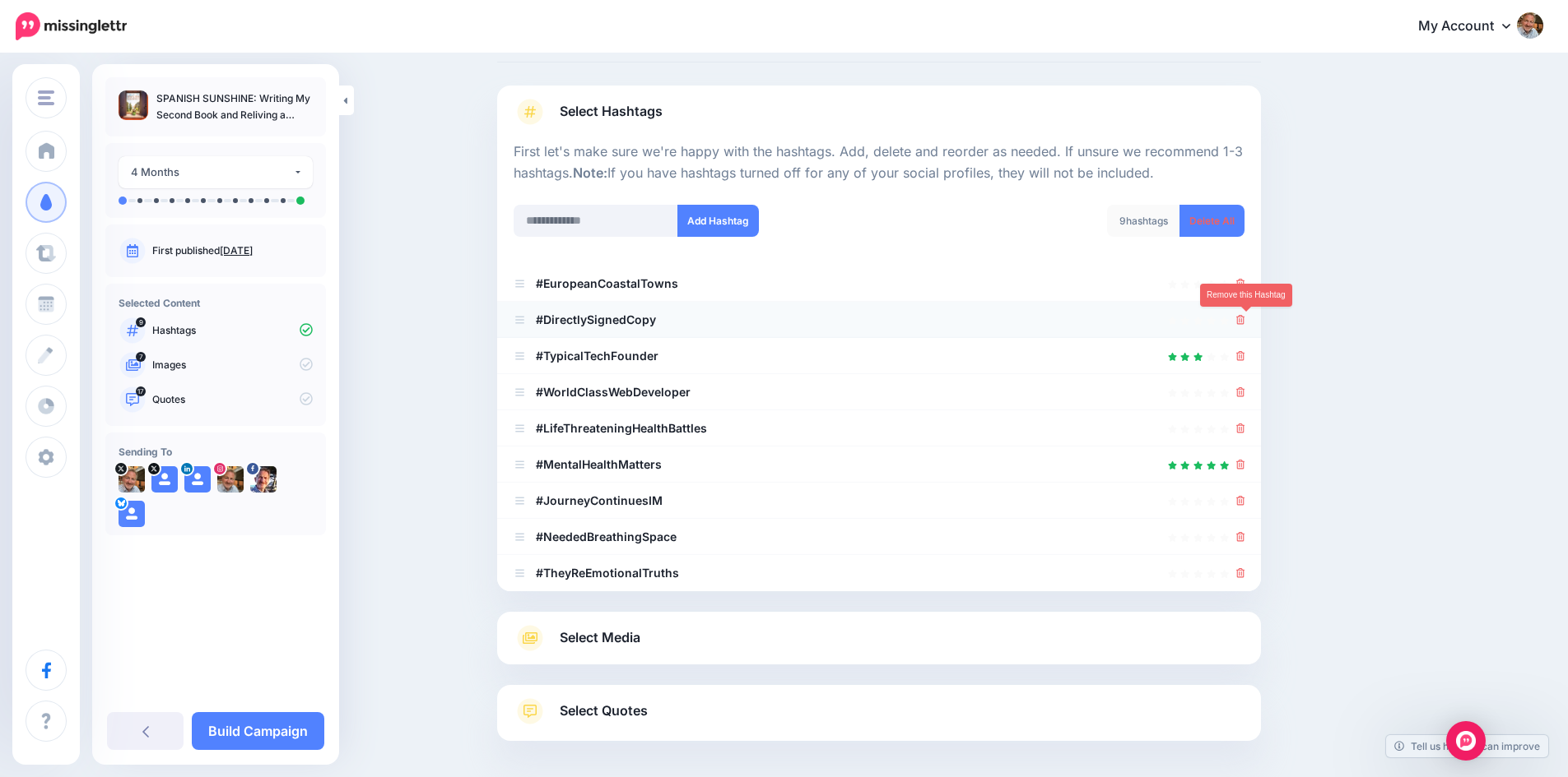
click at [1245, 317] on icon at bounding box center [1240, 320] width 9 height 10
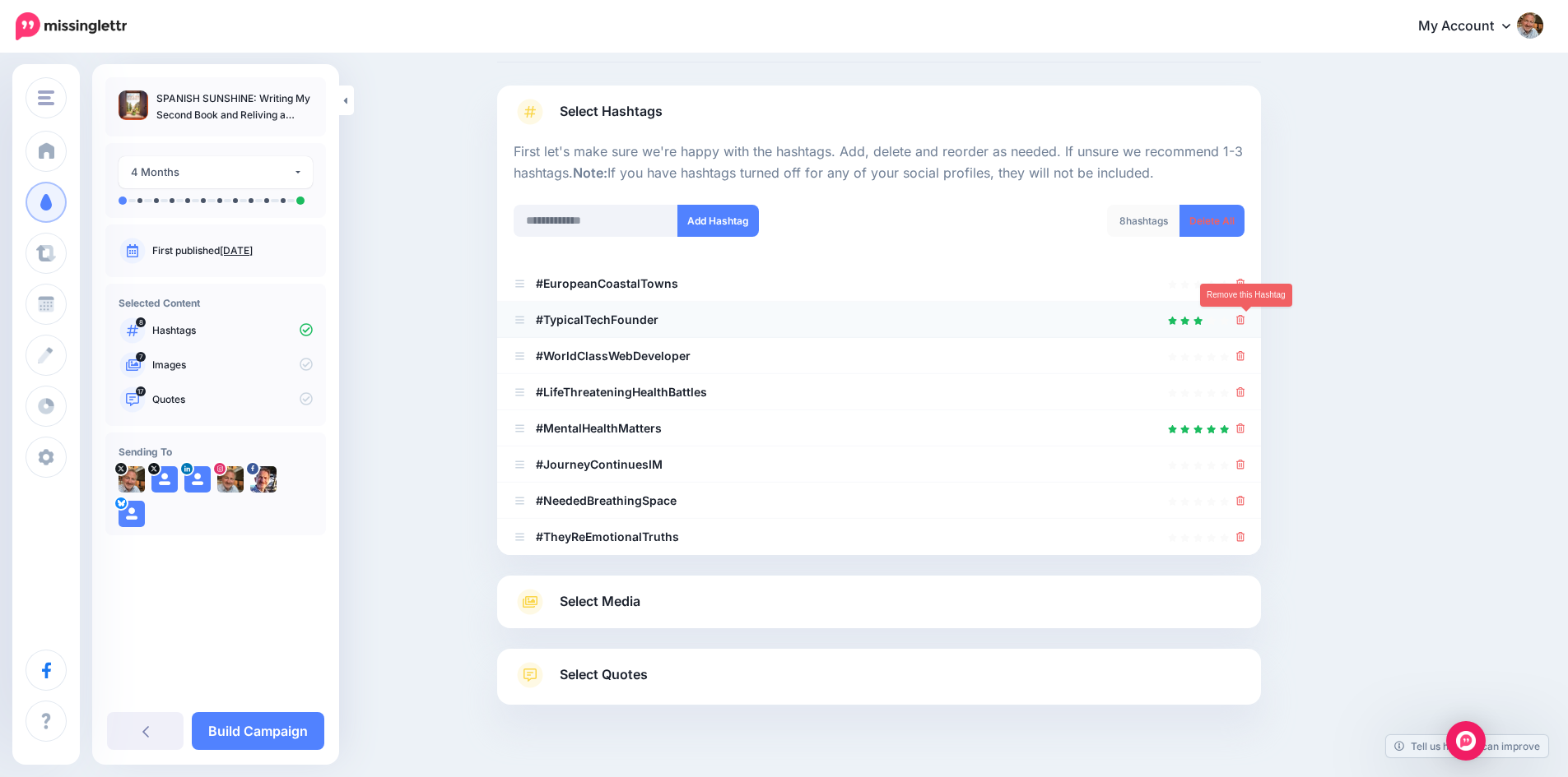
click at [1245, 319] on icon at bounding box center [1240, 320] width 9 height 10
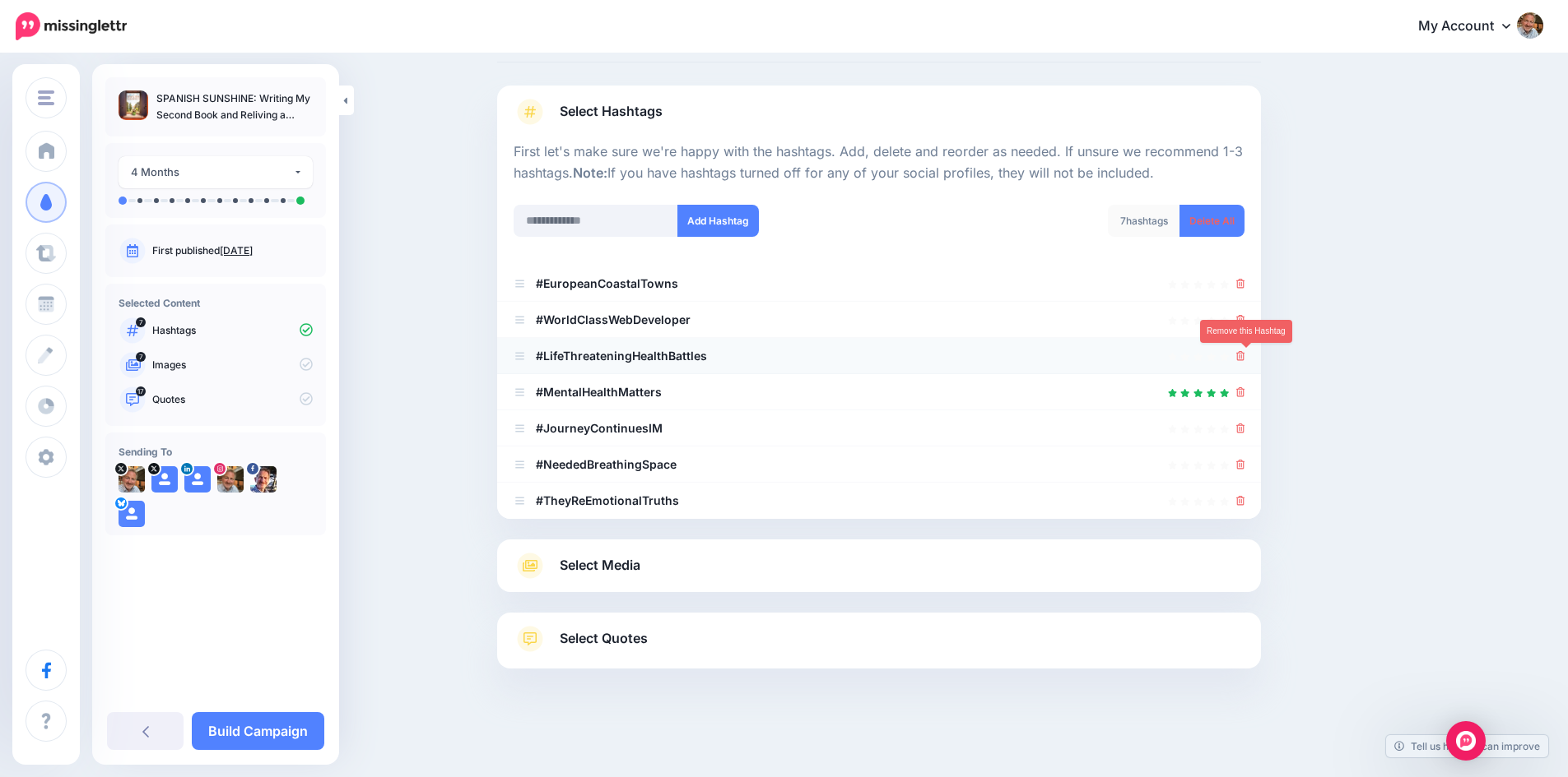
click at [1245, 355] on icon at bounding box center [1240, 356] width 9 height 10
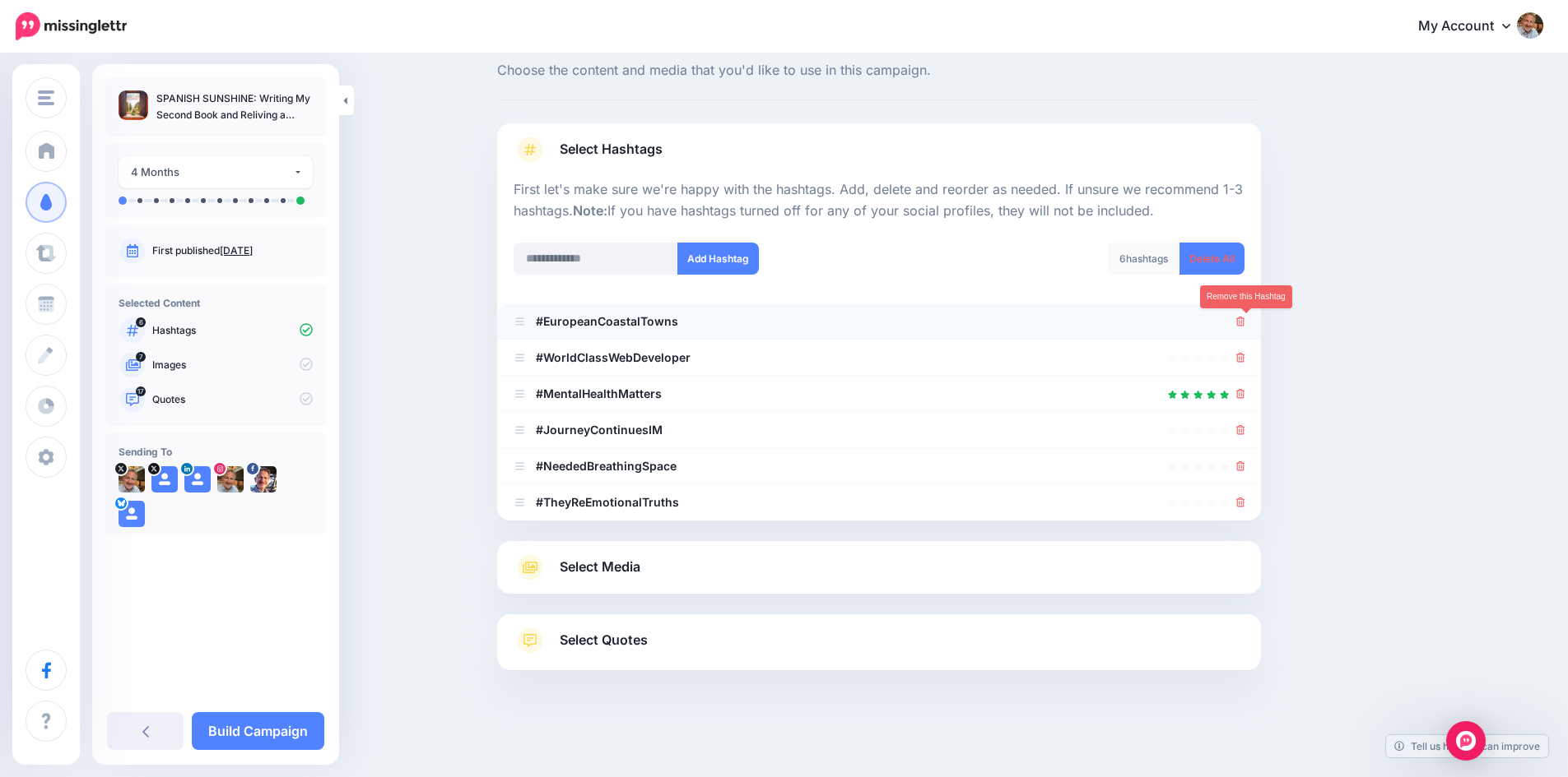
scroll to position [45, 0]
click at [1244, 427] on icon at bounding box center [1240, 429] width 9 height 10
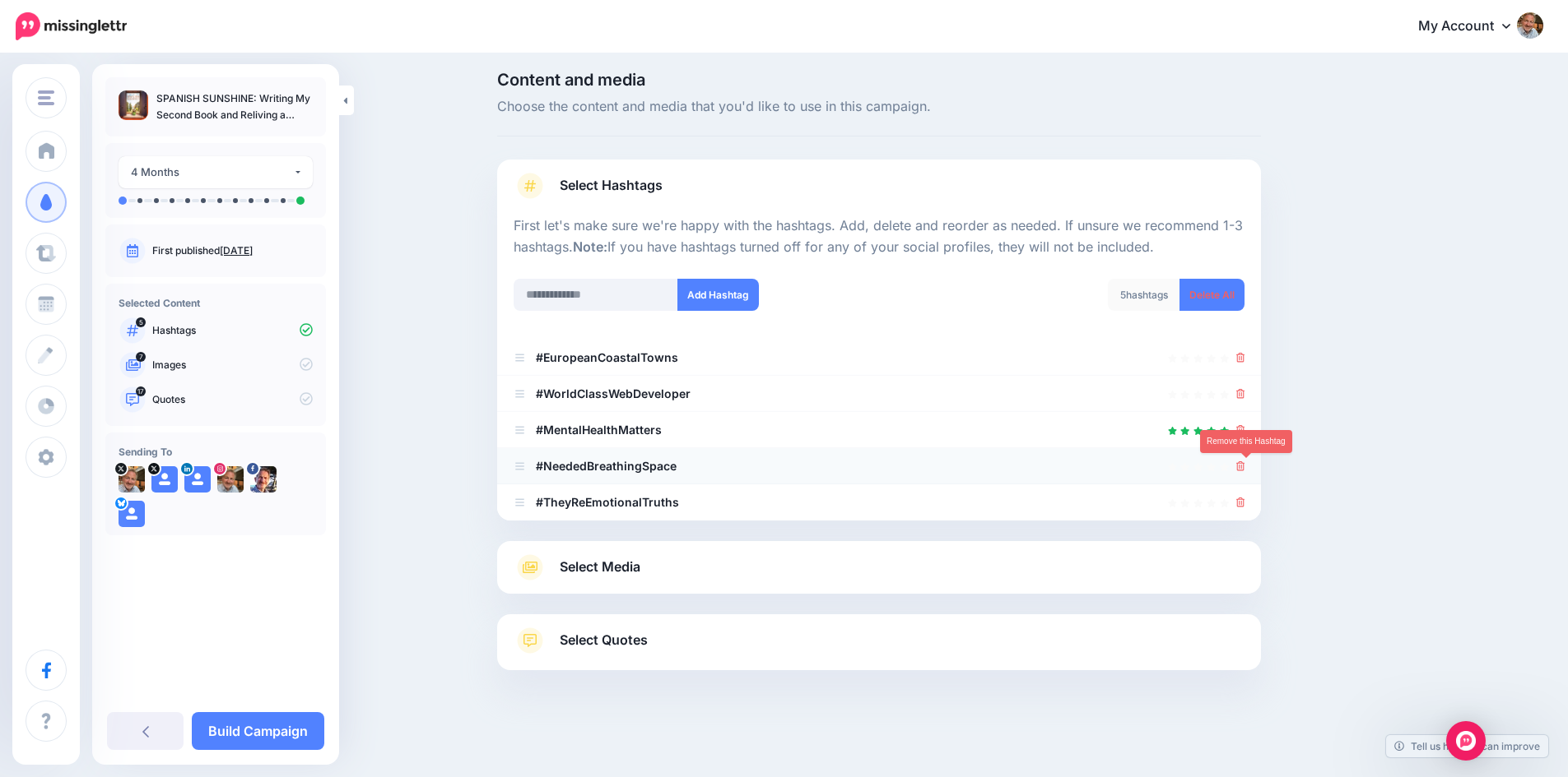
click at [1245, 462] on icon at bounding box center [1240, 466] width 9 height 10
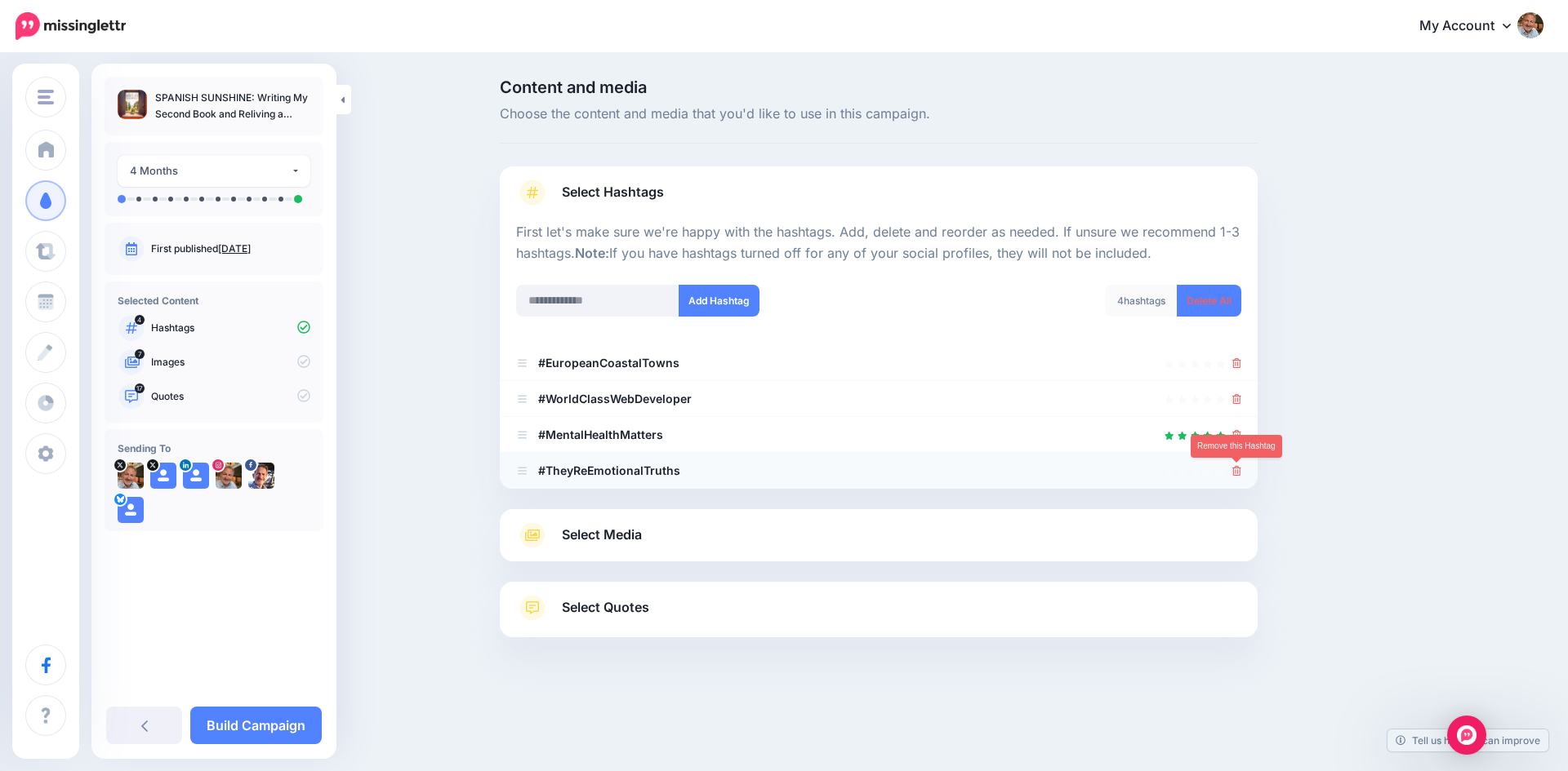
click at [1236, 471] on icon at bounding box center [1237, 470] width 9 height 10
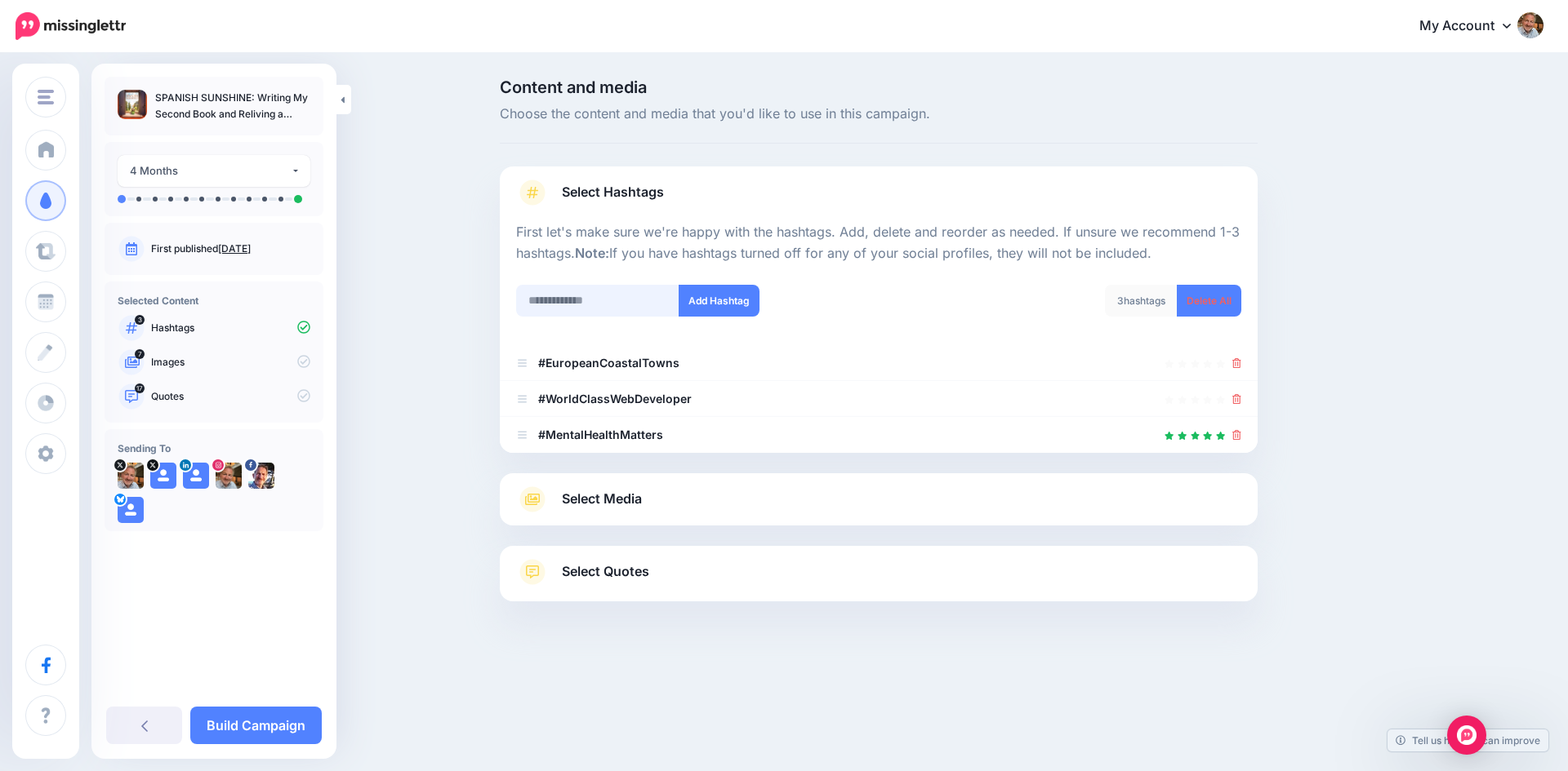
click at [625, 298] on input "text" at bounding box center [597, 301] width 163 height 32
type input "*******"
click at [714, 294] on button "Add Hashtag" at bounding box center [719, 301] width 81 height 32
click at [588, 299] on input "text" at bounding box center [597, 301] width 163 height 32
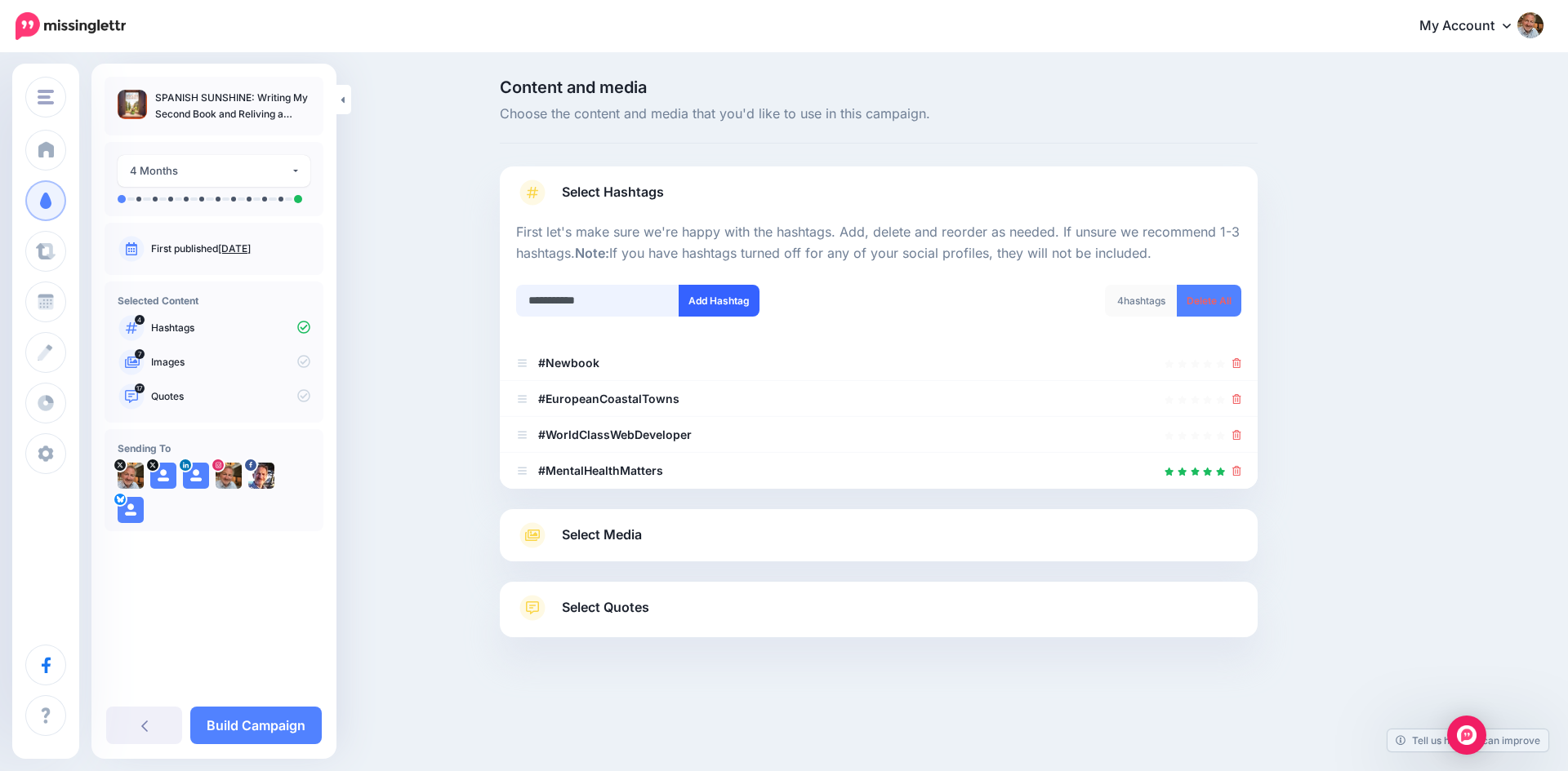
type input "**********"
click at [714, 301] on button "Add Hashtag" at bounding box center [719, 301] width 81 height 32
click at [606, 303] on input "text" at bounding box center [597, 301] width 163 height 32
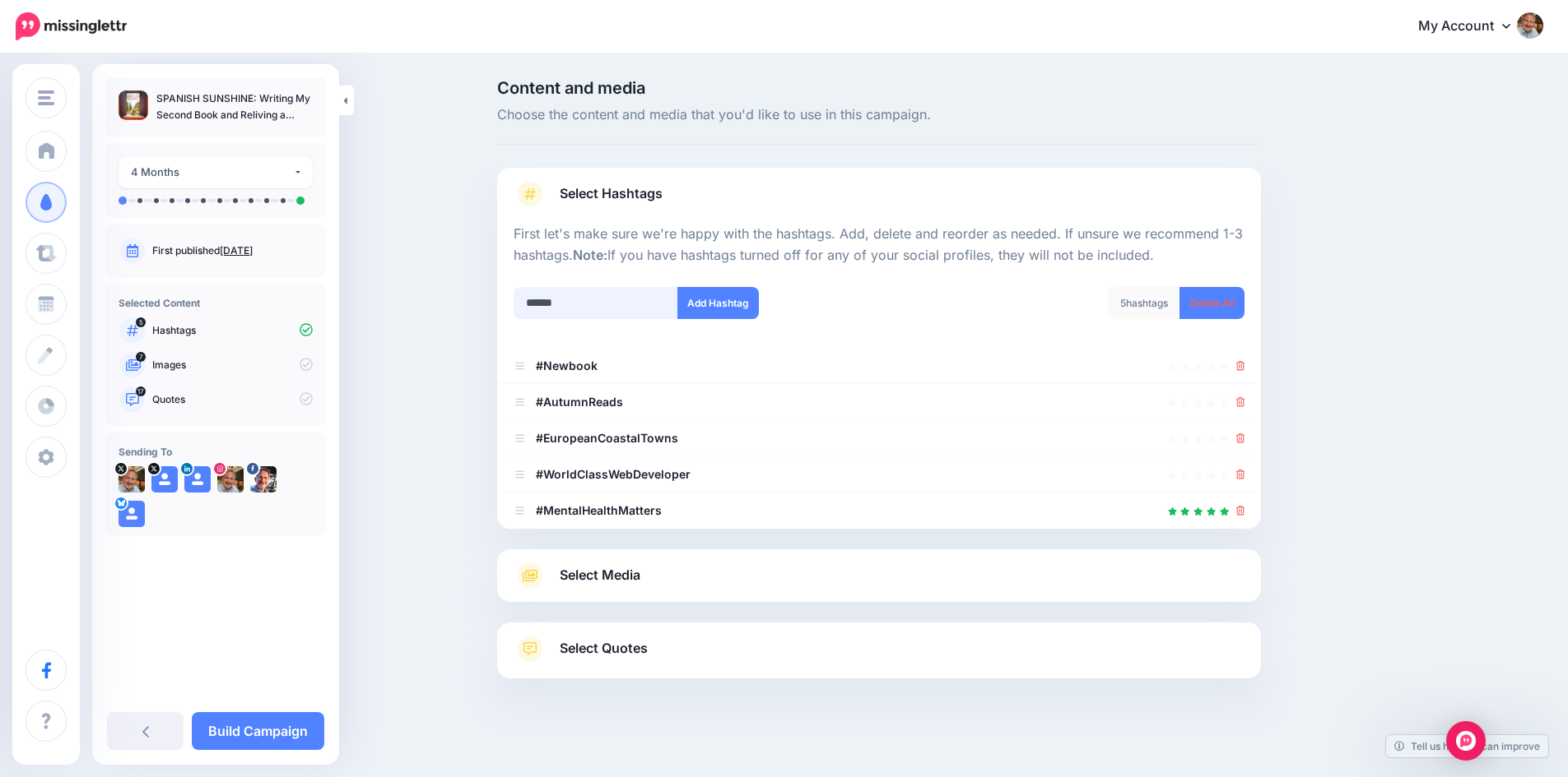
scroll to position [8, 0]
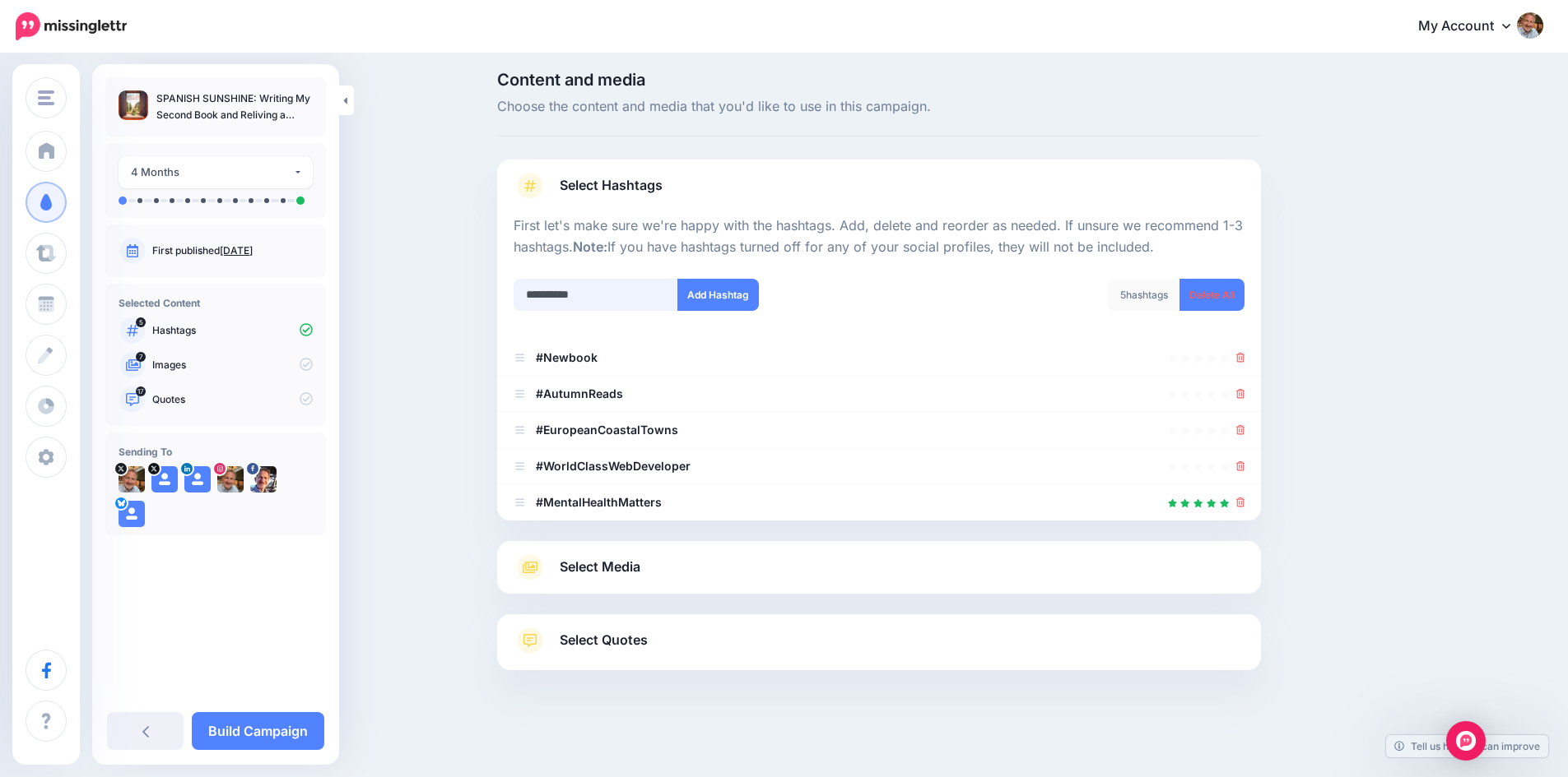
drag, startPoint x: 603, startPoint y: 297, endPoint x: 525, endPoint y: 294, distance: 78.1
click at [525, 294] on input "**********" at bounding box center [596, 295] width 164 height 32
type input "*******"
click at [726, 296] on button "Add Hashtag" at bounding box center [718, 295] width 82 height 32
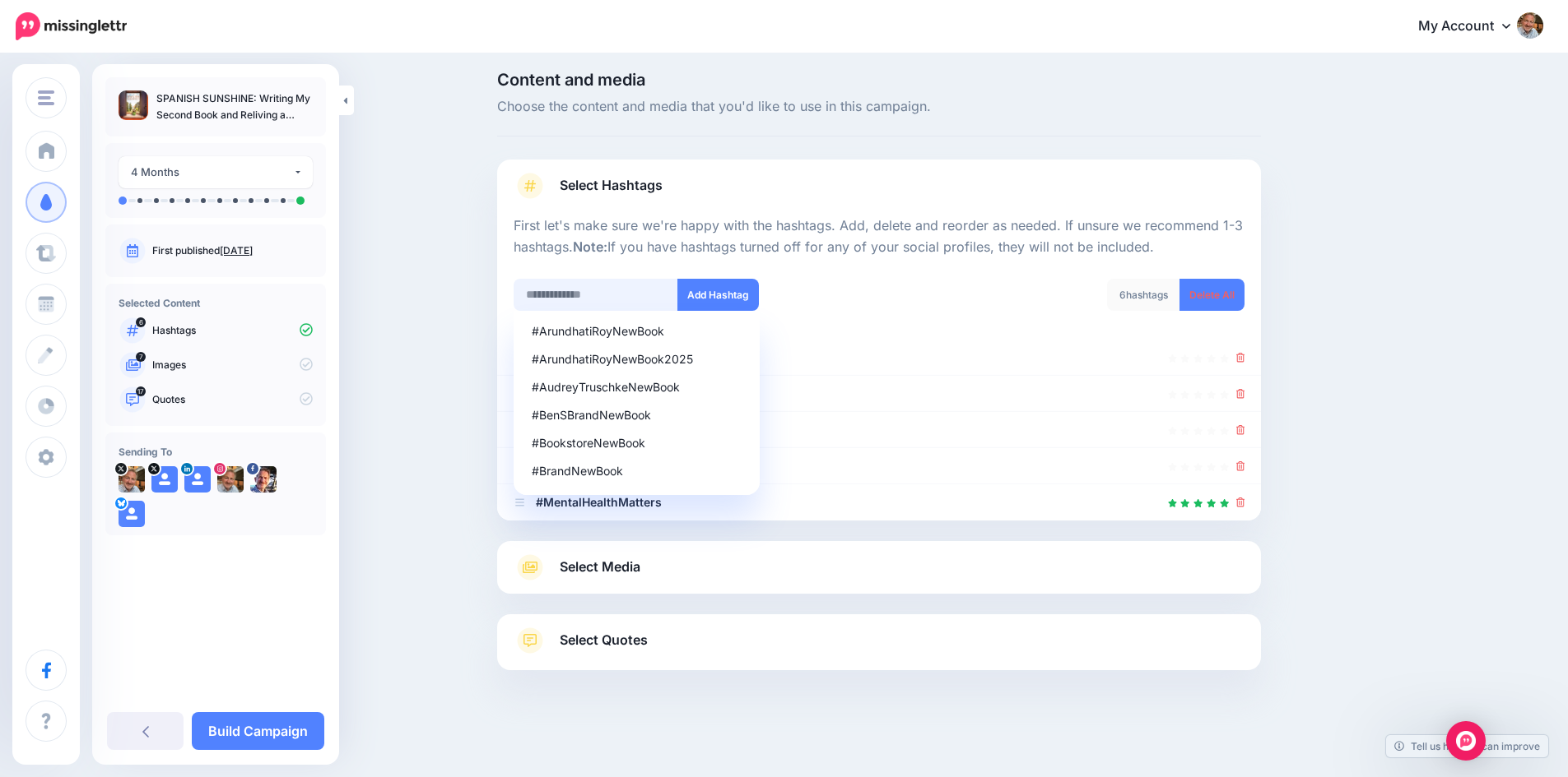
click at [599, 293] on input "text" at bounding box center [596, 295] width 164 height 32
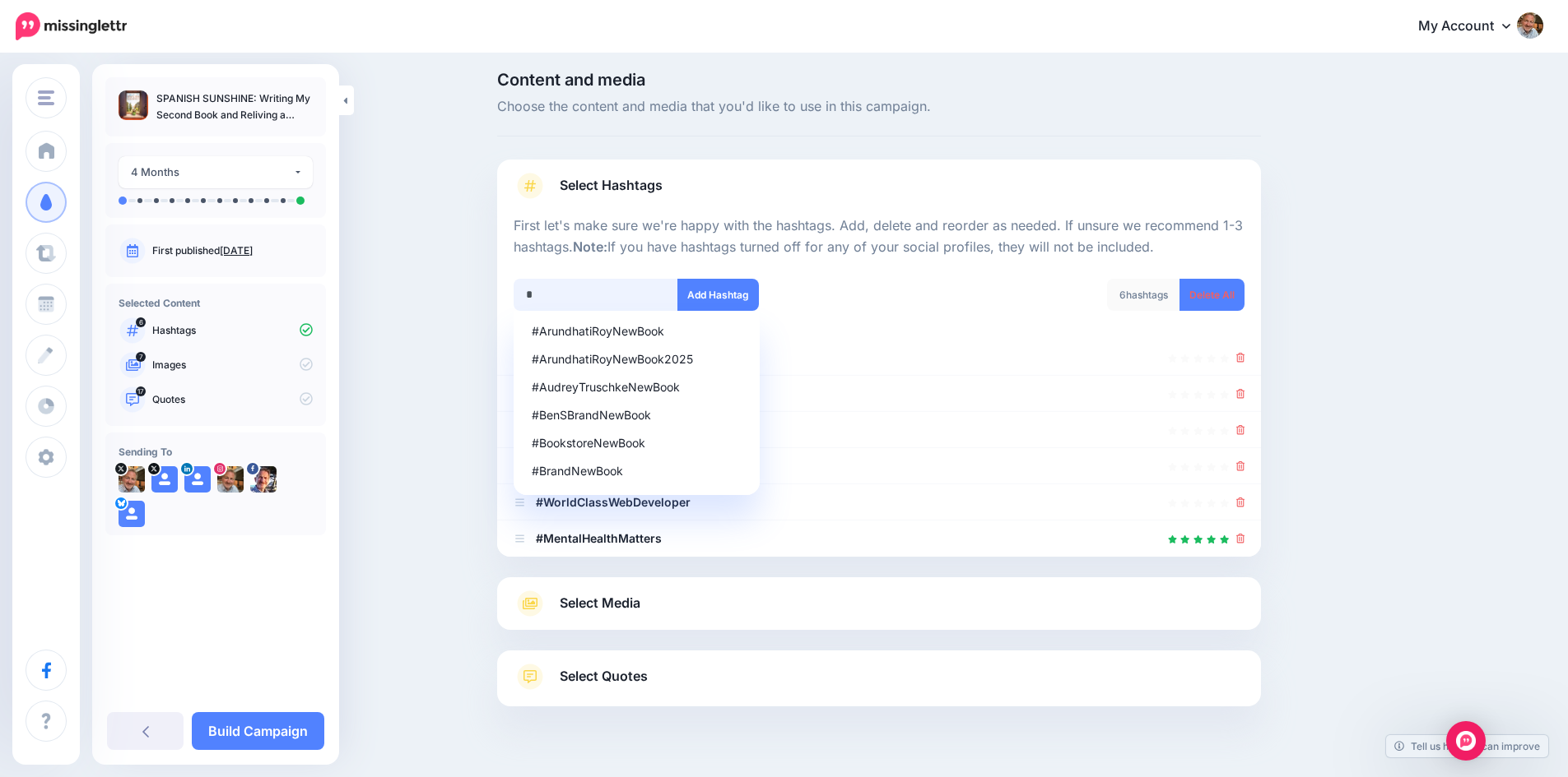
scroll to position [45, 0]
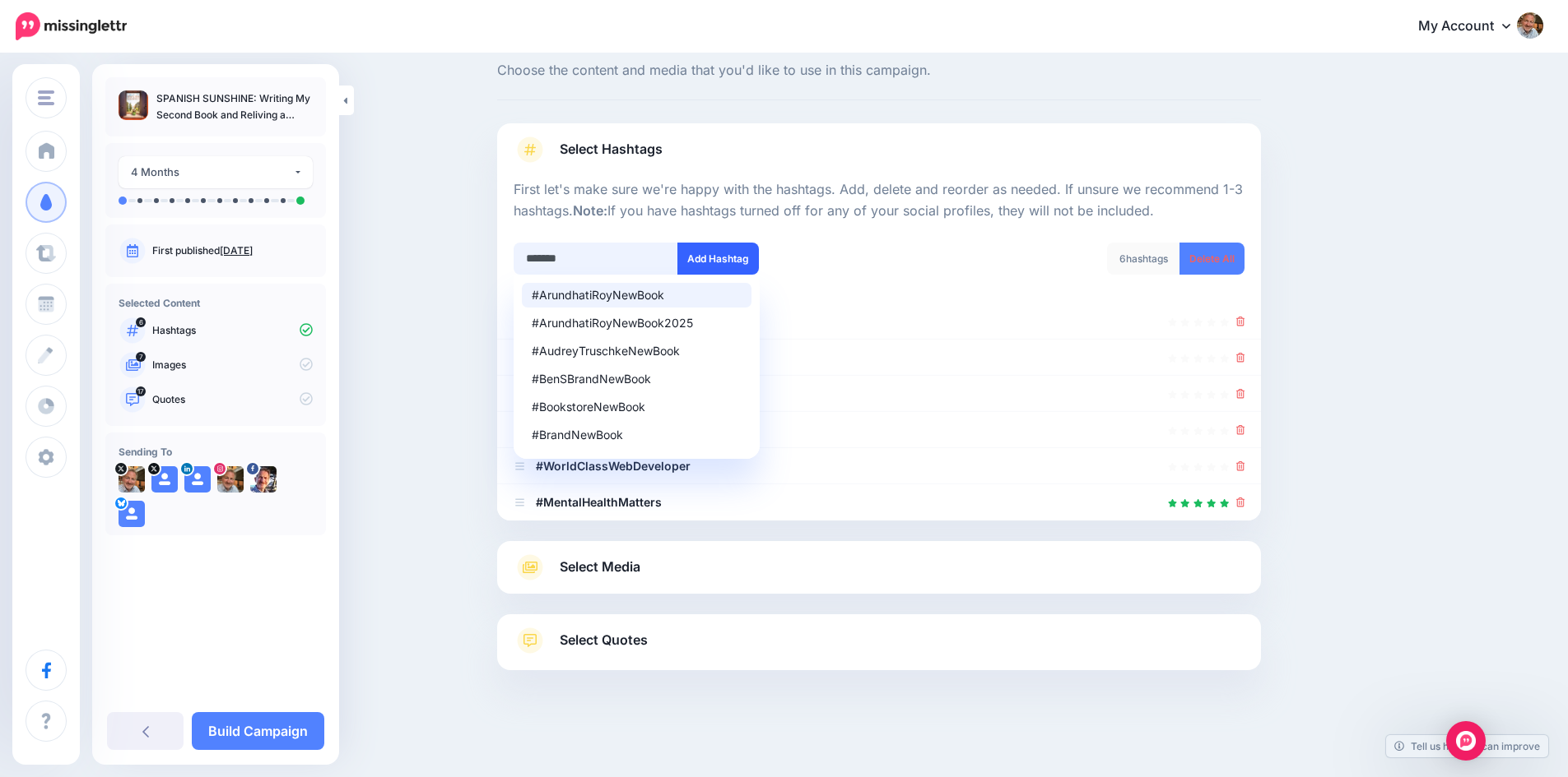
type input "*******"
click at [714, 257] on button "Add Hashtag" at bounding box center [718, 258] width 82 height 32
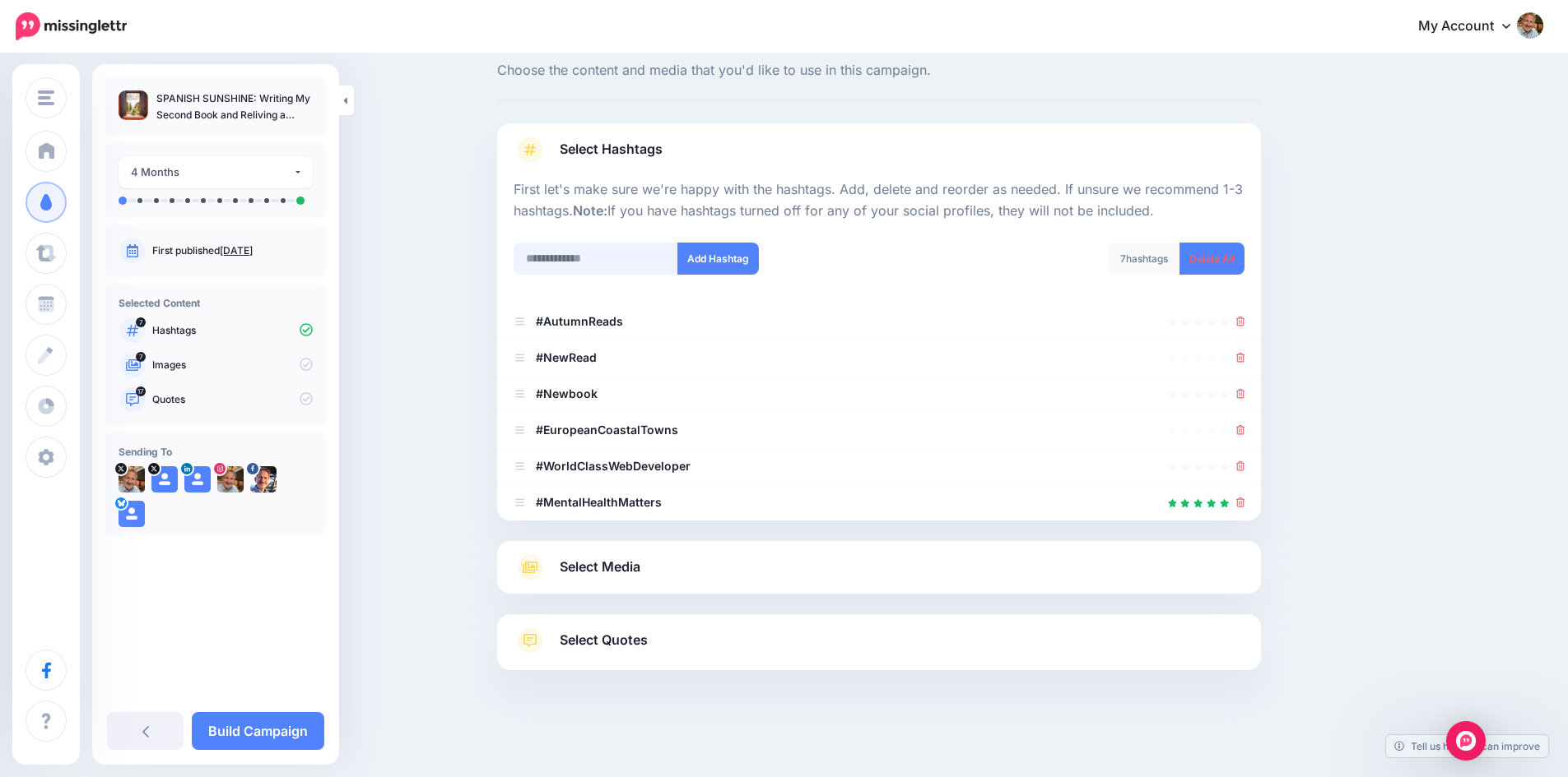
click at [595, 264] on input "text" at bounding box center [596, 258] width 164 height 32
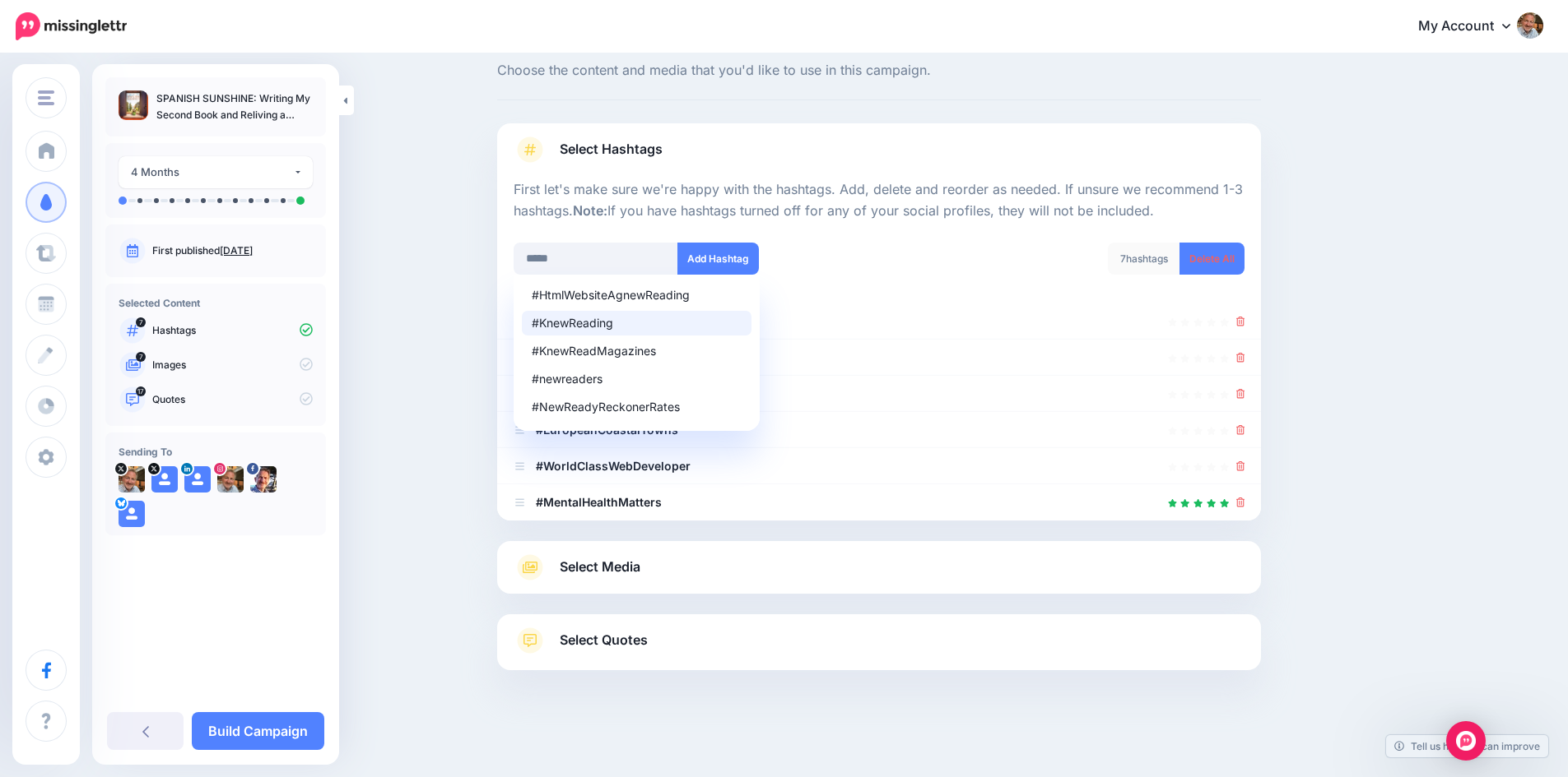
click at [581, 321] on div "#KnewReading" at bounding box center [636, 323] width 210 height 11
type input "**********"
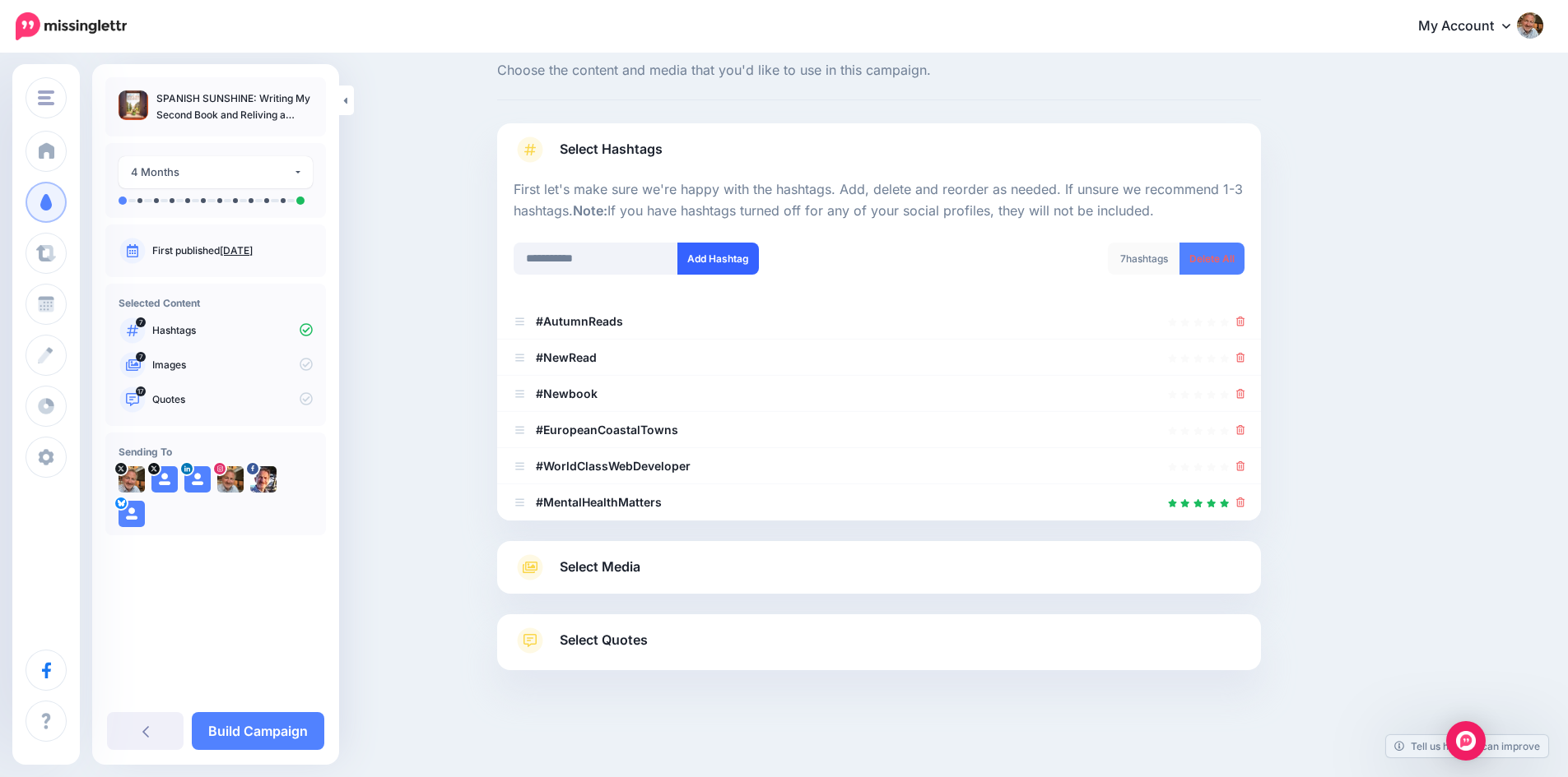
click at [712, 254] on button "Add Hashtag" at bounding box center [718, 258] width 82 height 32
click at [614, 261] on input "text" at bounding box center [596, 258] width 164 height 32
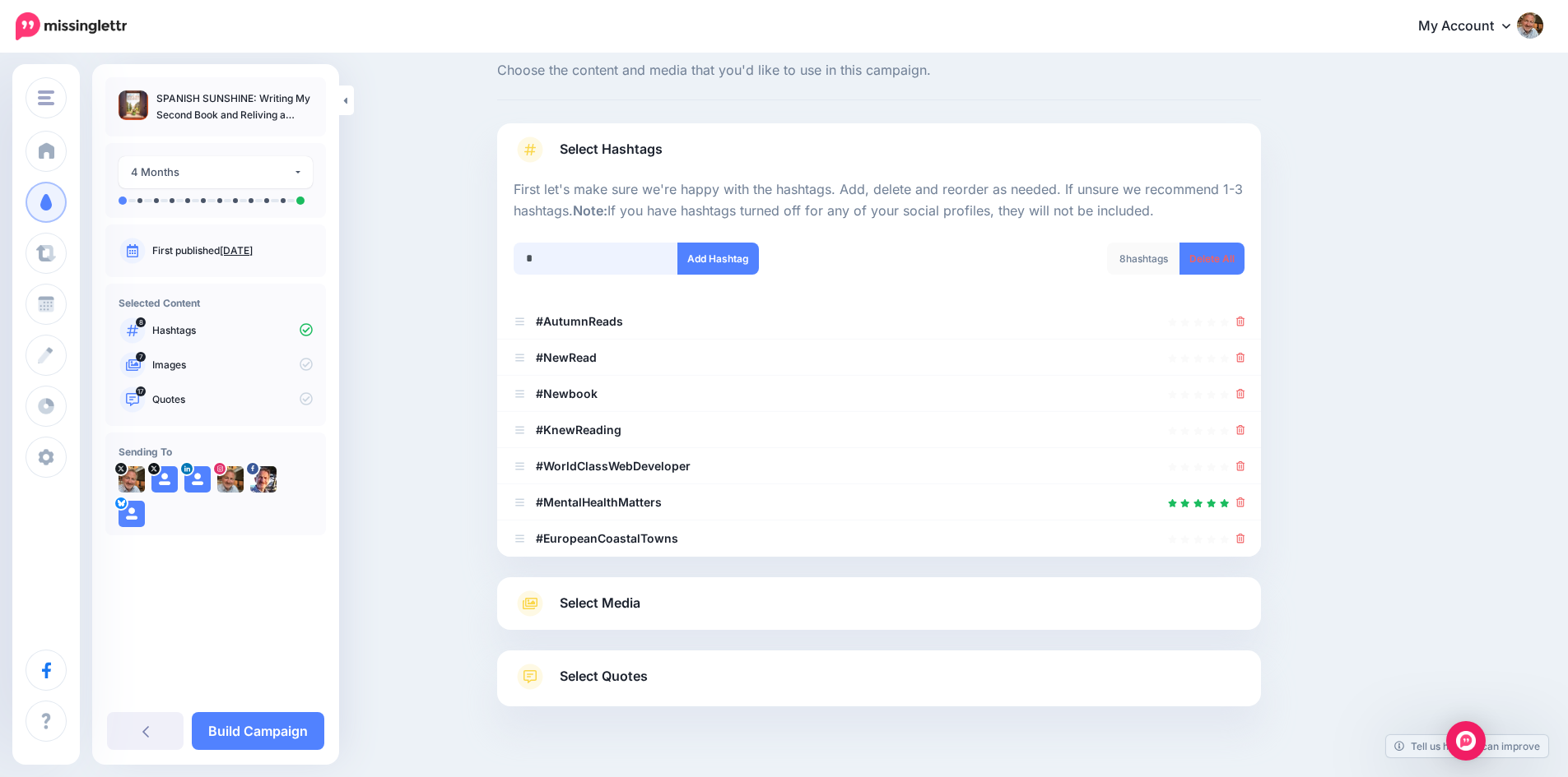
scroll to position [81, 0]
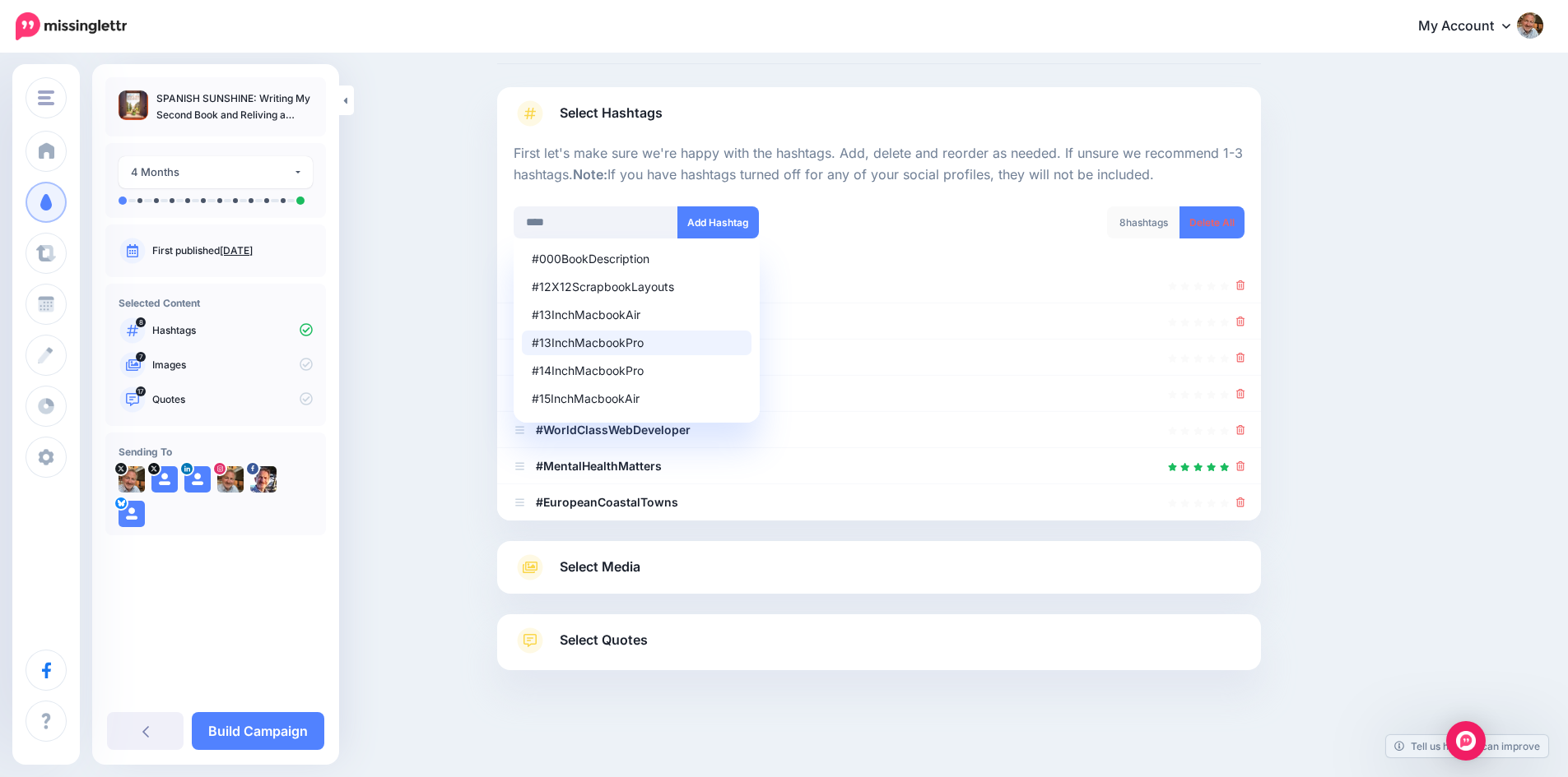
click at [606, 341] on div "#13InchMacbookPro" at bounding box center [636, 342] width 210 height 11
click at [606, 341] on div "**********" at bounding box center [879, 332] width 731 height 378
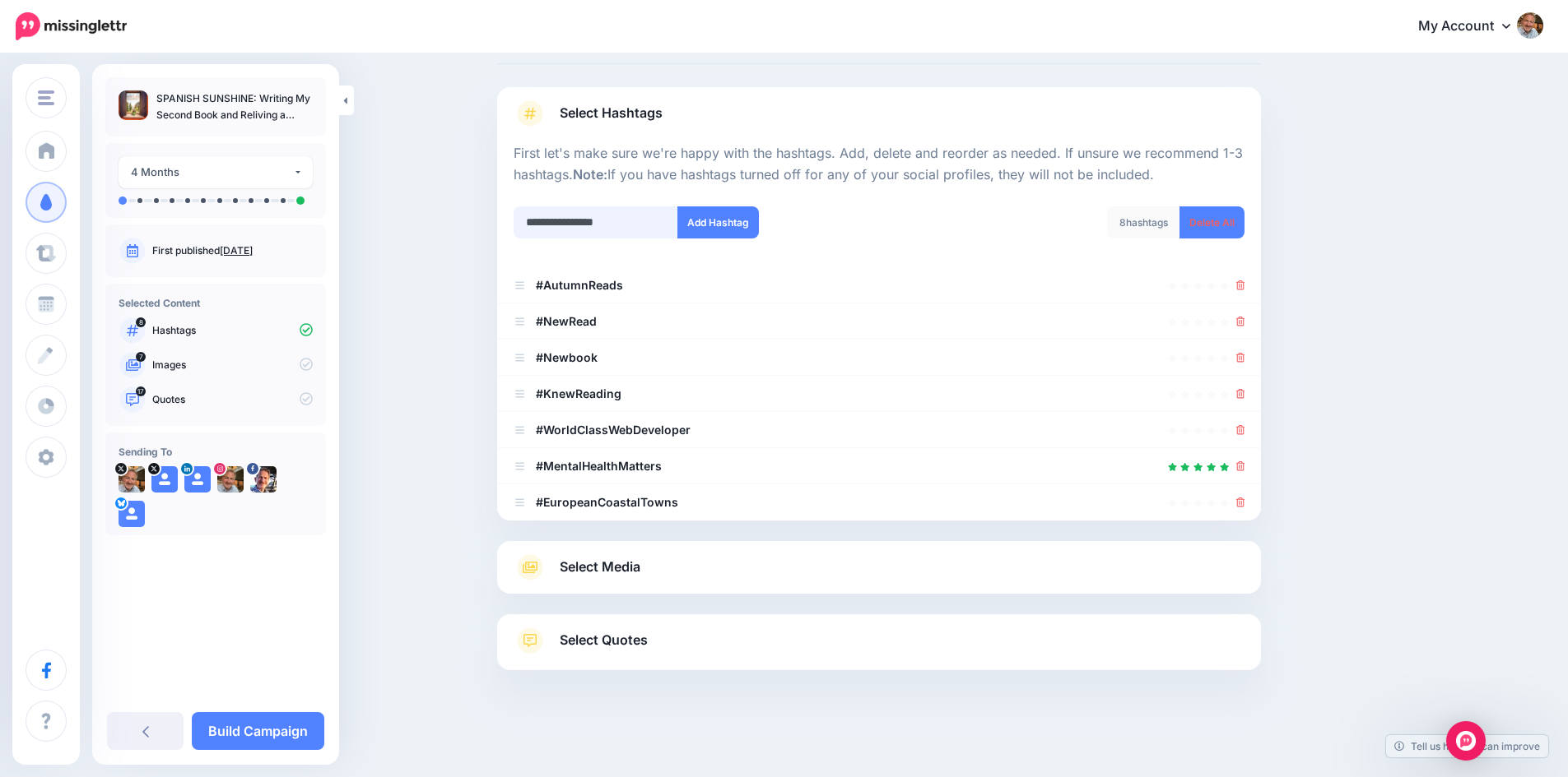
click at [652, 215] on input "**********" at bounding box center [596, 222] width 164 height 32
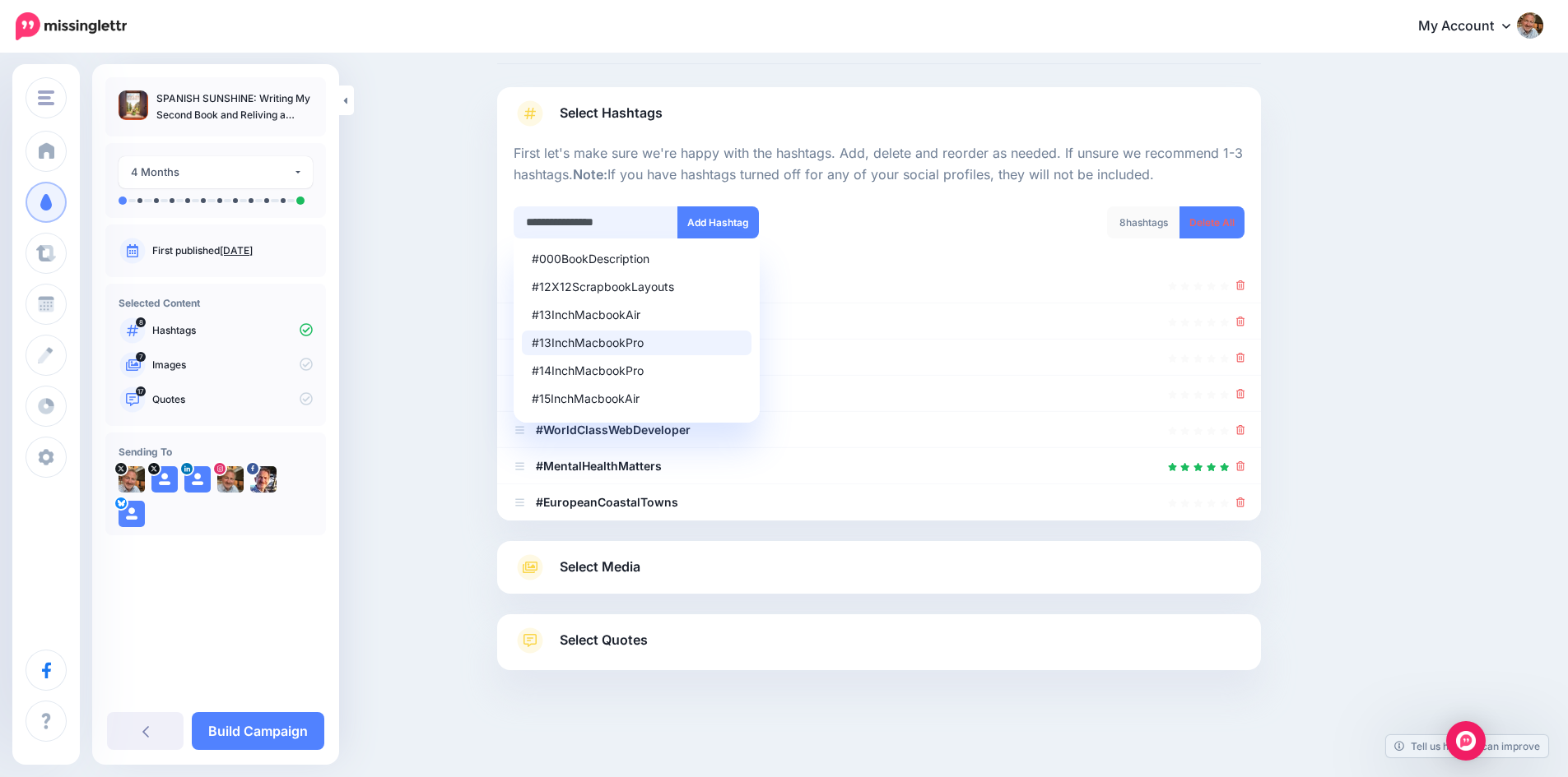
drag, startPoint x: 652, startPoint y: 215, endPoint x: 513, endPoint y: 215, distance: 139.0
click at [513, 215] on div "**********" at bounding box center [690, 233] width 378 height 53
drag, startPoint x: 573, startPoint y: 218, endPoint x: 529, endPoint y: 215, distance: 44.1
click at [529, 215] on input "****" at bounding box center [596, 222] width 164 height 32
type input "*"
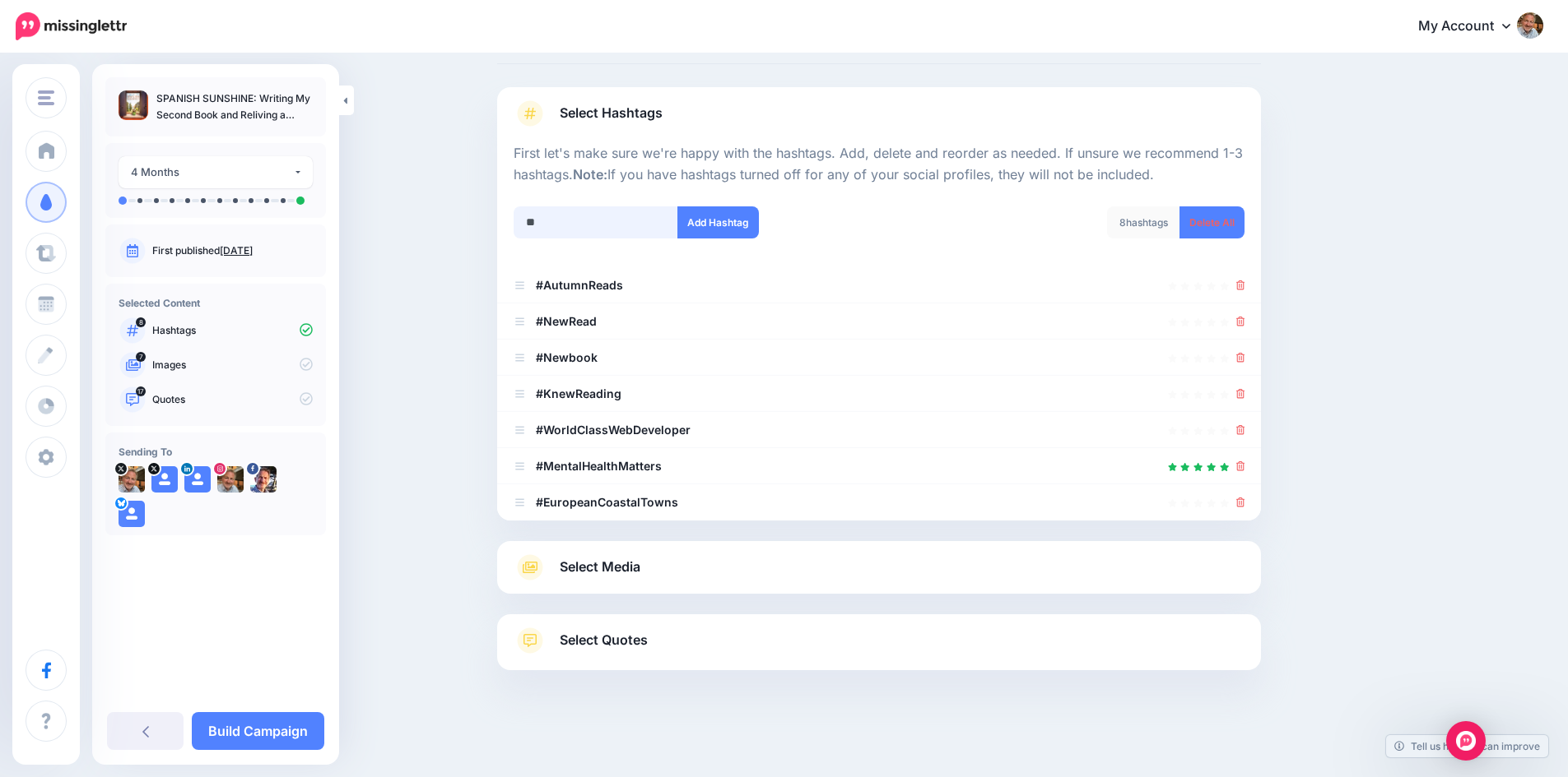
type input "*"
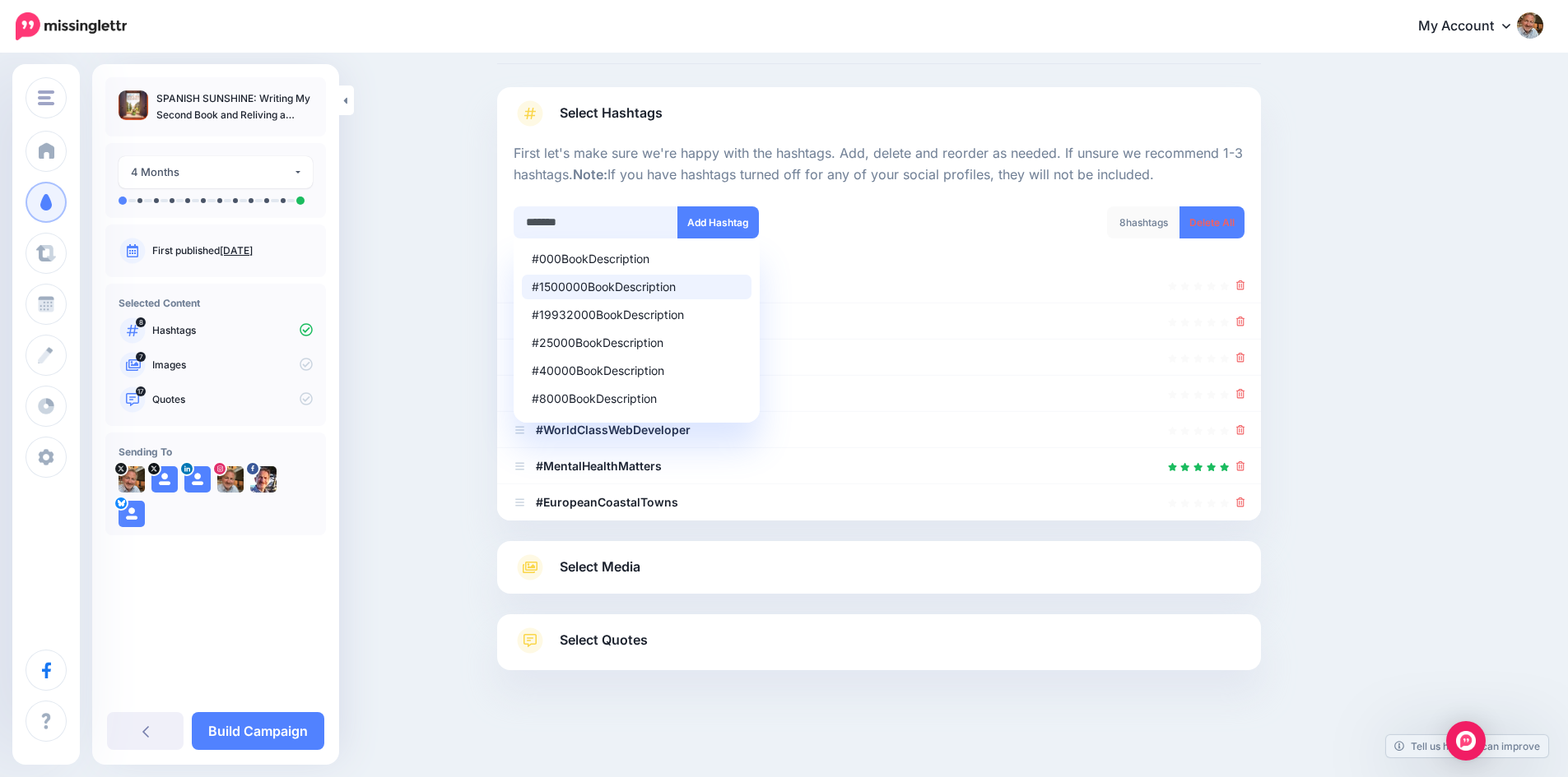
type input "*******"
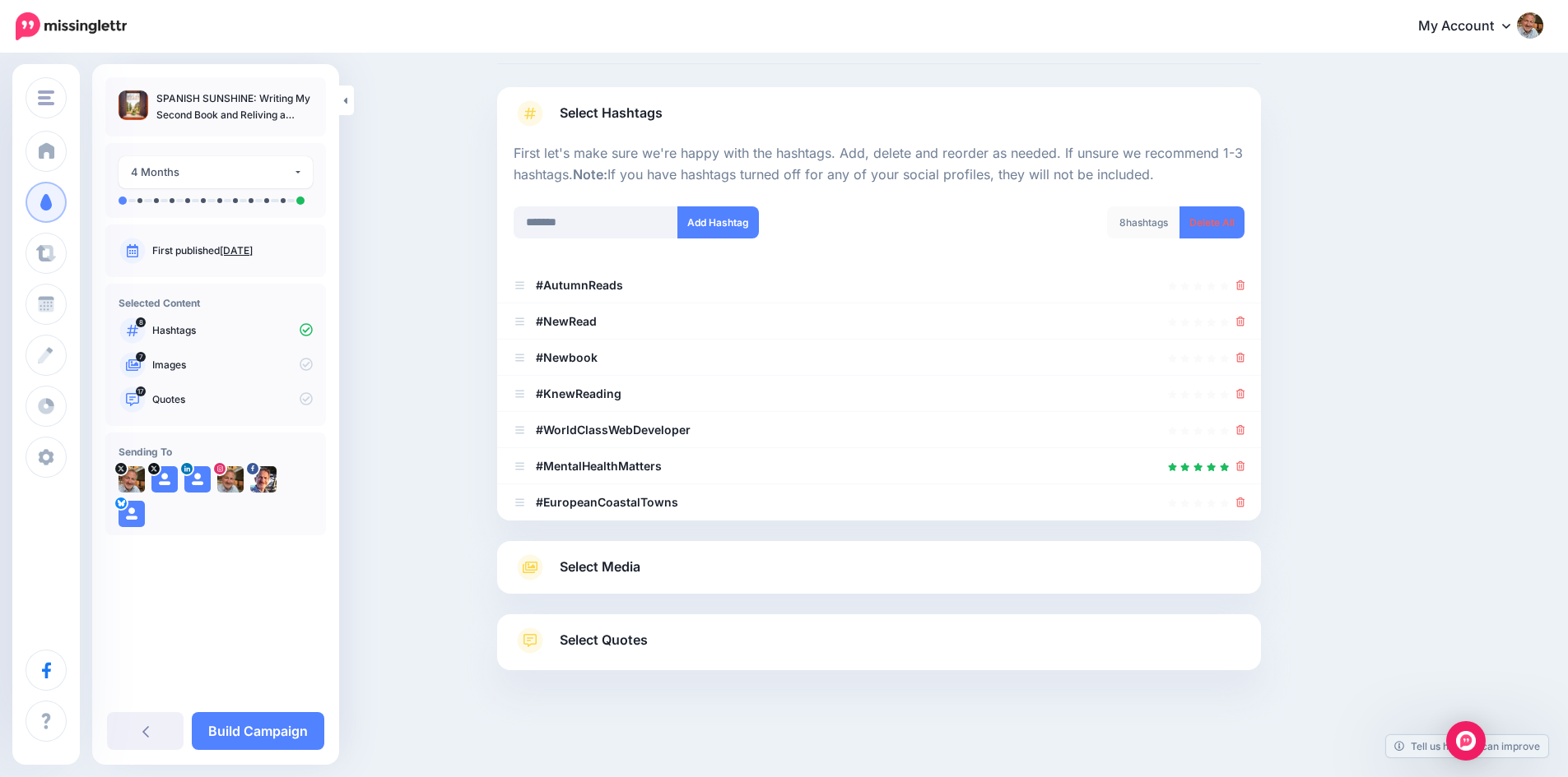
click at [892, 201] on div at bounding box center [879, 196] width 731 height 20
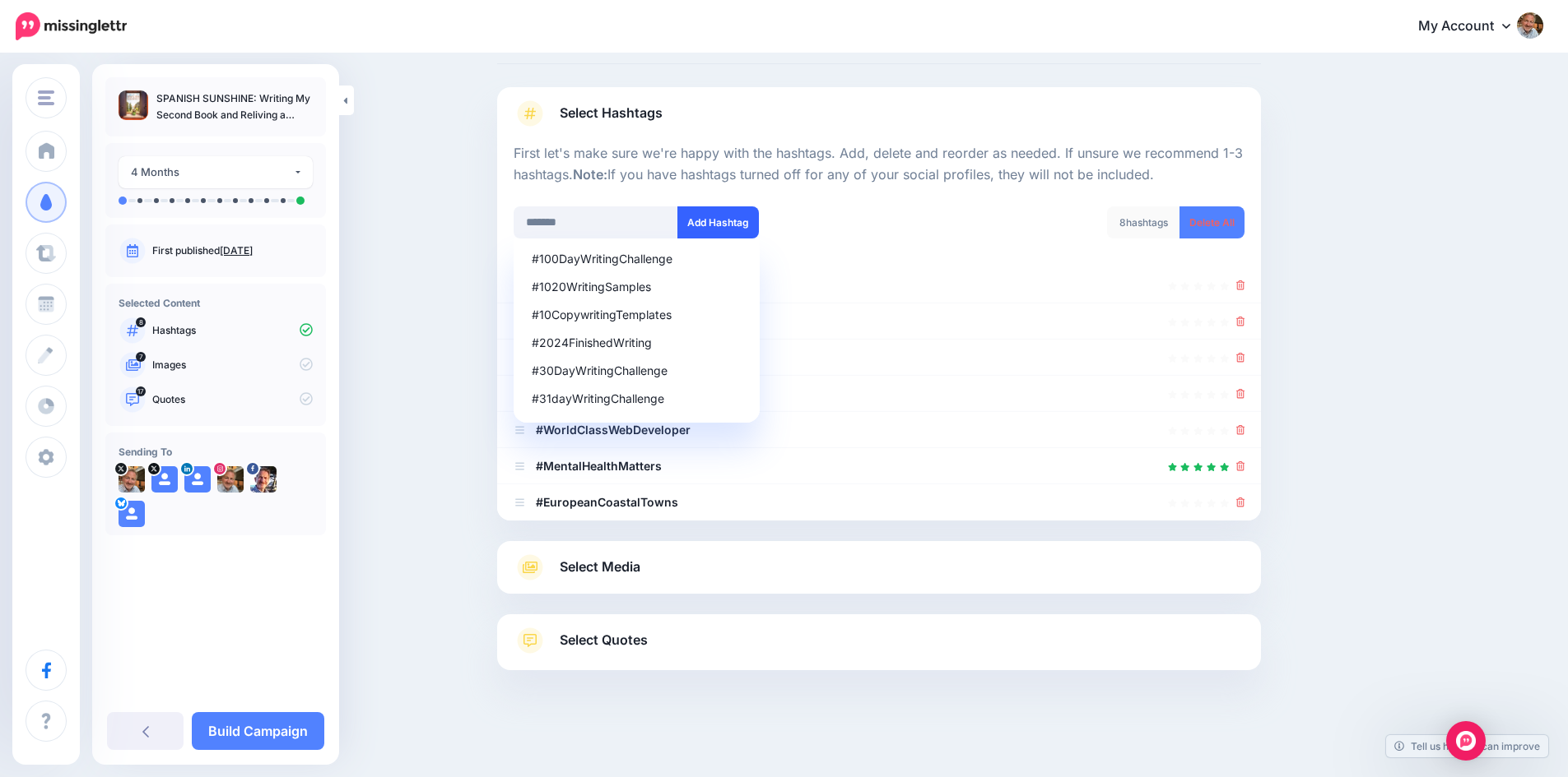
click at [724, 212] on button "Add Hashtag" at bounding box center [718, 222] width 82 height 32
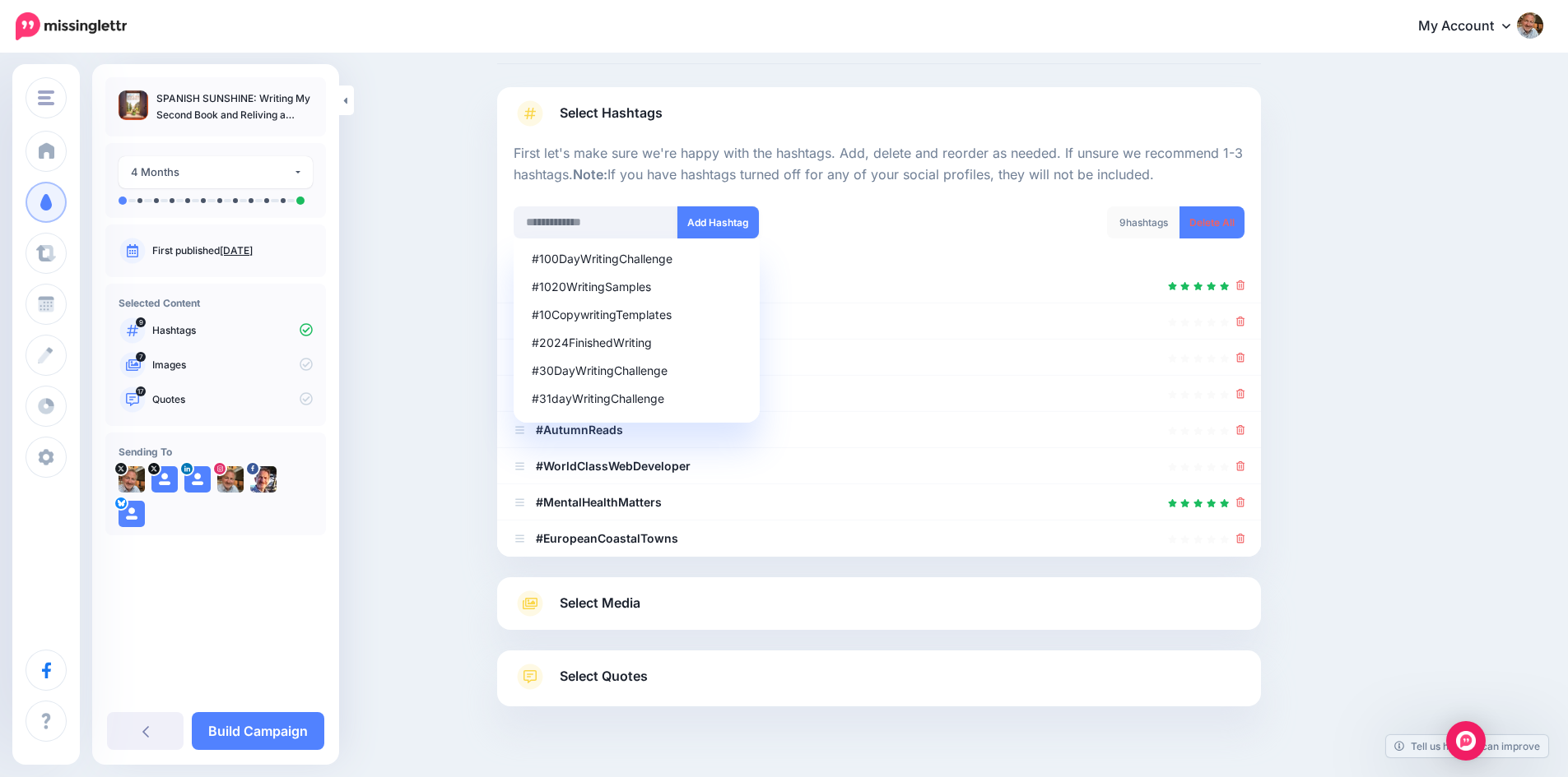
scroll to position [117, 0]
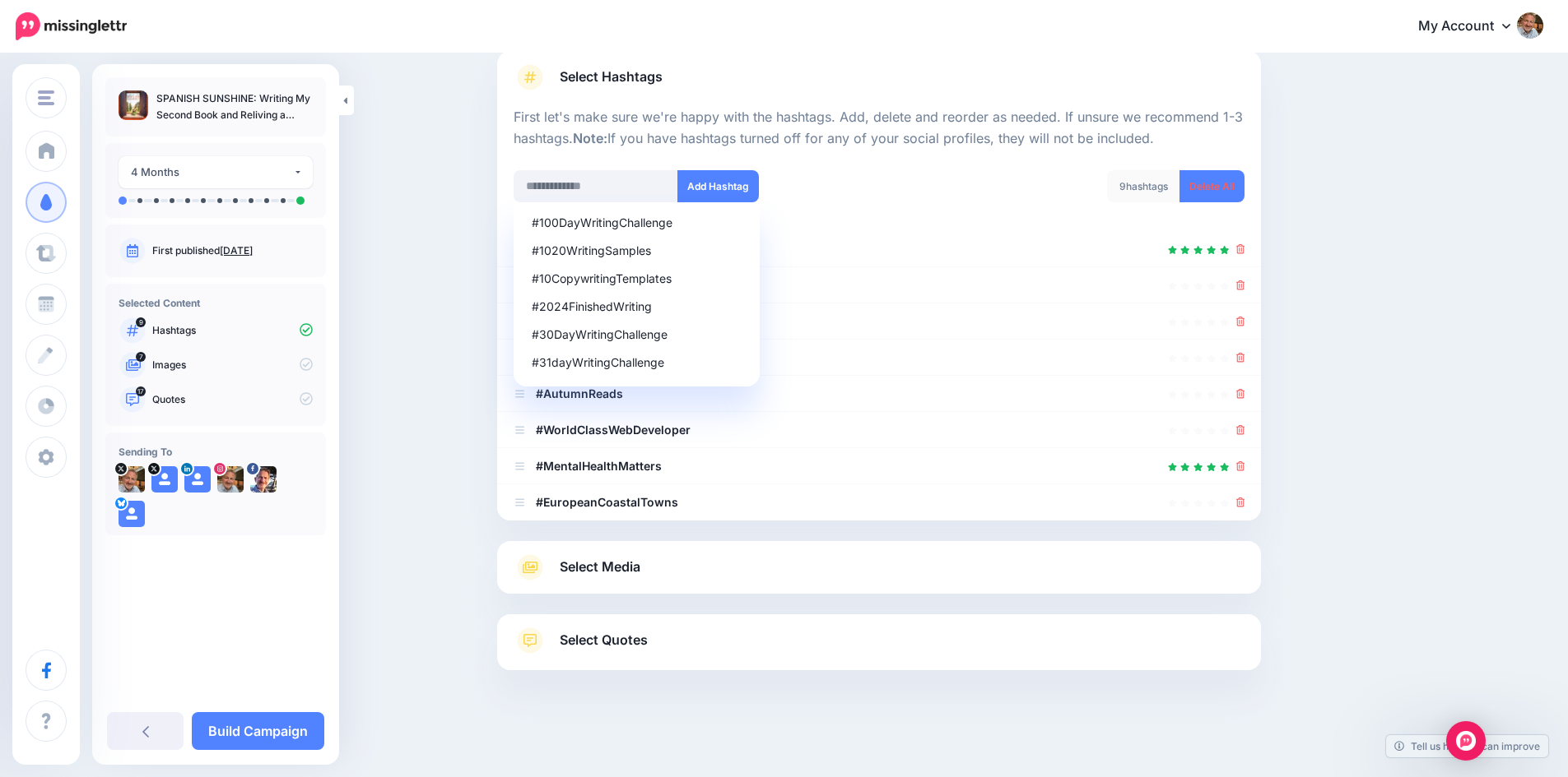
click at [931, 213] on div "9 hashtags Delete All" at bounding box center [1068, 197] width 378 height 53
click at [574, 189] on input "text" at bounding box center [596, 186] width 164 height 32
click at [1245, 466] on icon at bounding box center [1240, 466] width 9 height 10
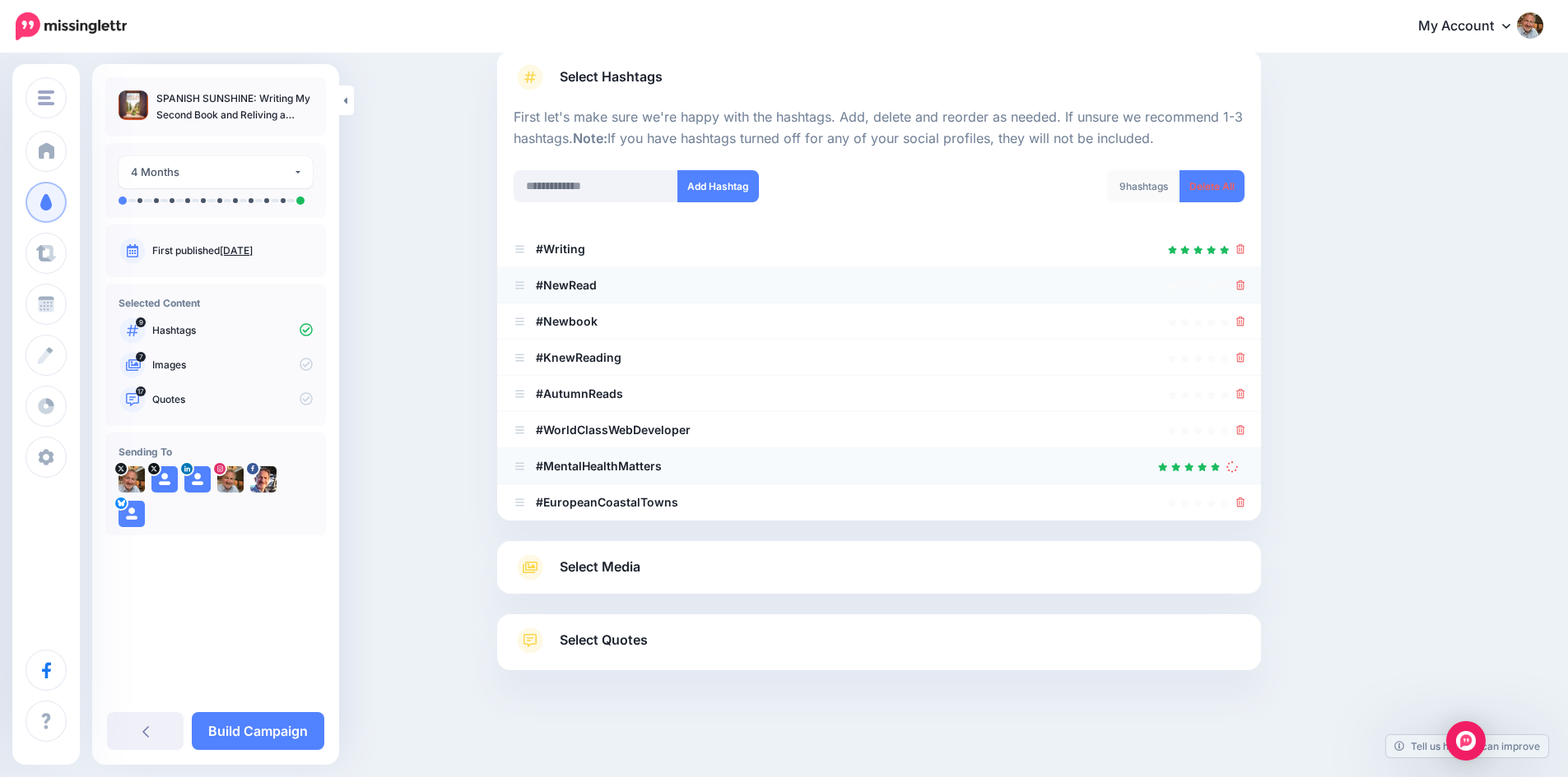
scroll to position [81, 0]
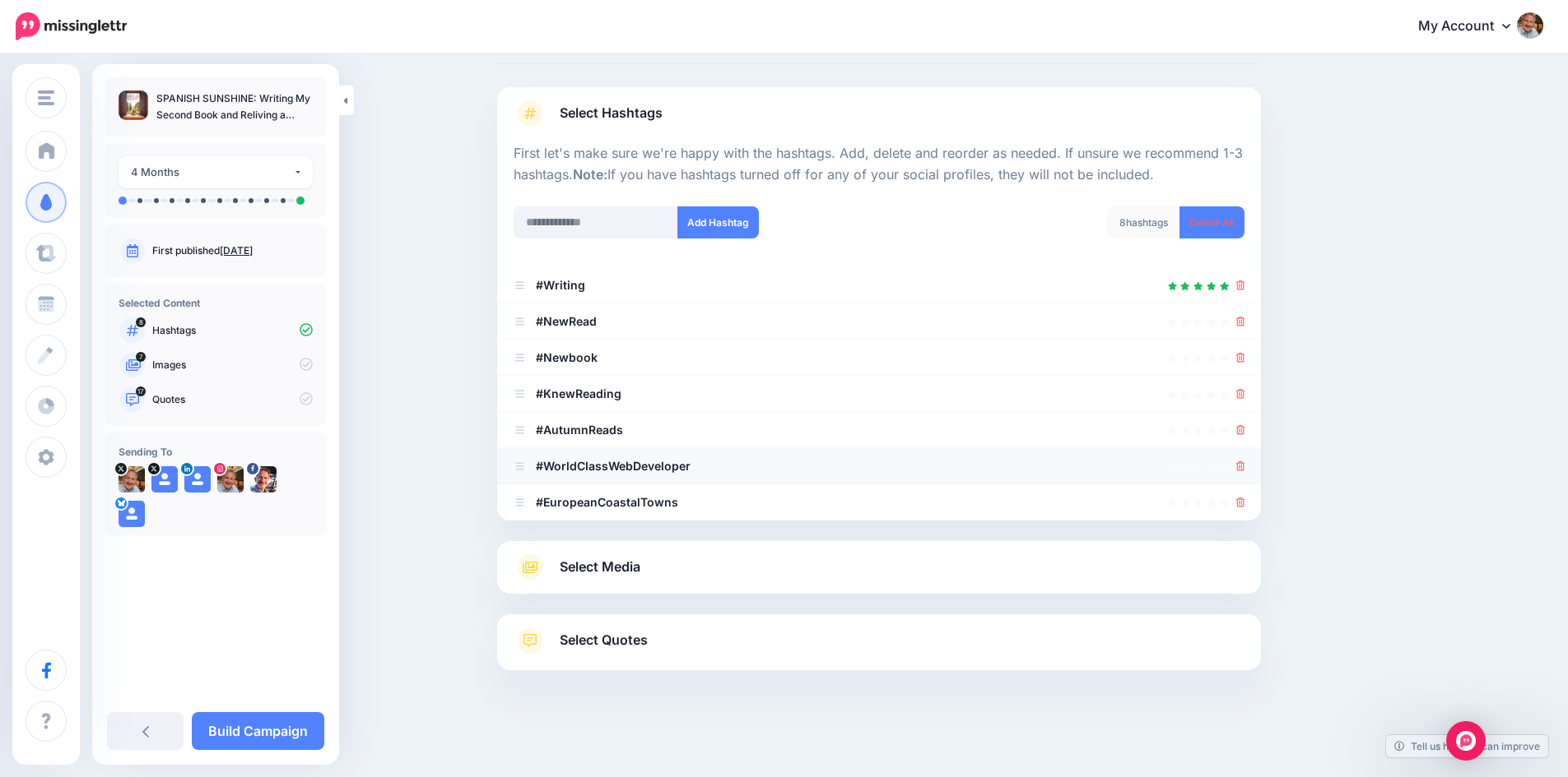
click at [1244, 467] on icon at bounding box center [1240, 466] width 9 height 10
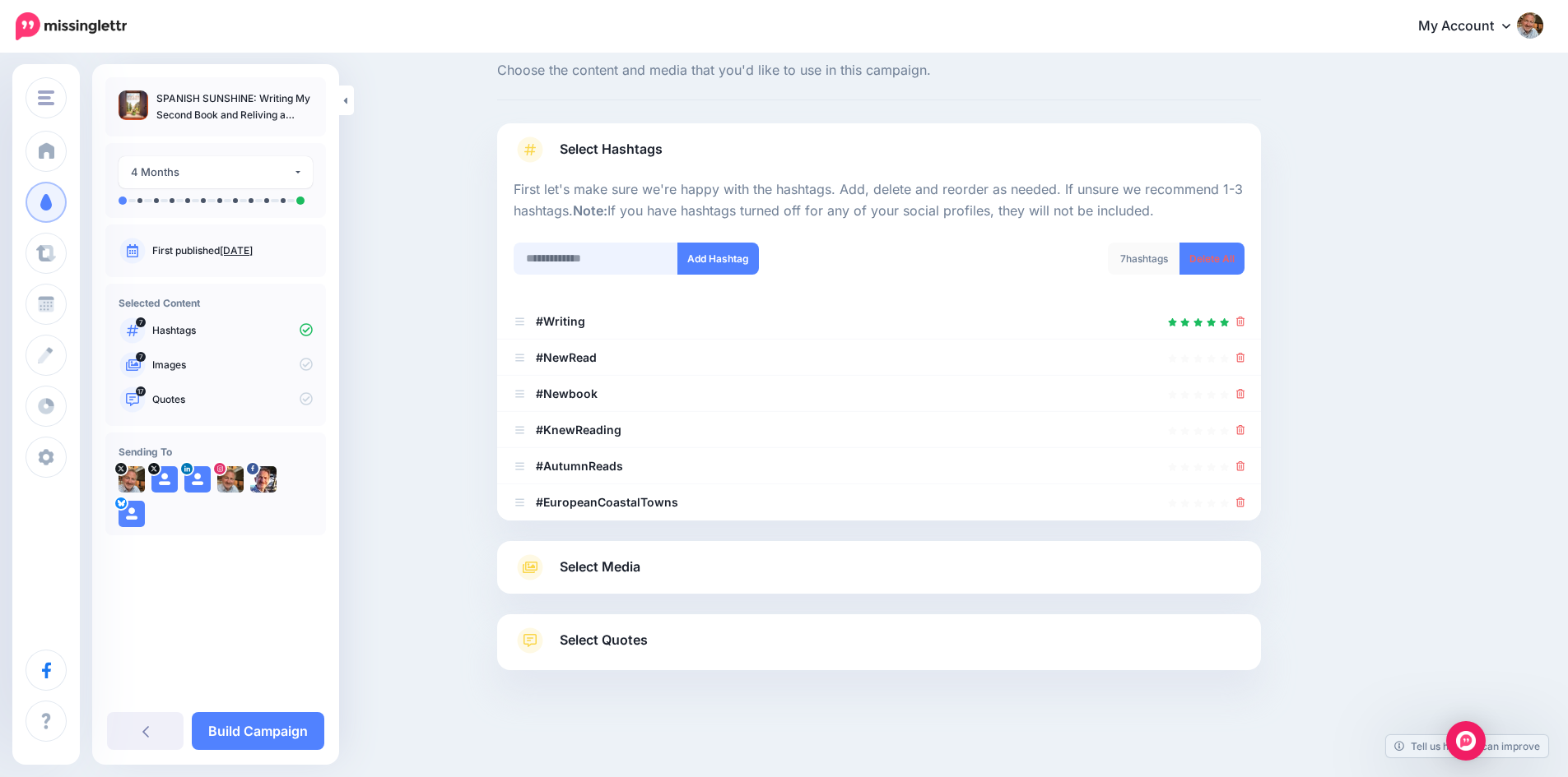
click at [580, 258] on input "text" at bounding box center [596, 258] width 164 height 32
type input "*****"
click at [716, 255] on button "Add Hashtag" at bounding box center [718, 258] width 82 height 32
click at [599, 266] on input "text" at bounding box center [596, 258] width 164 height 32
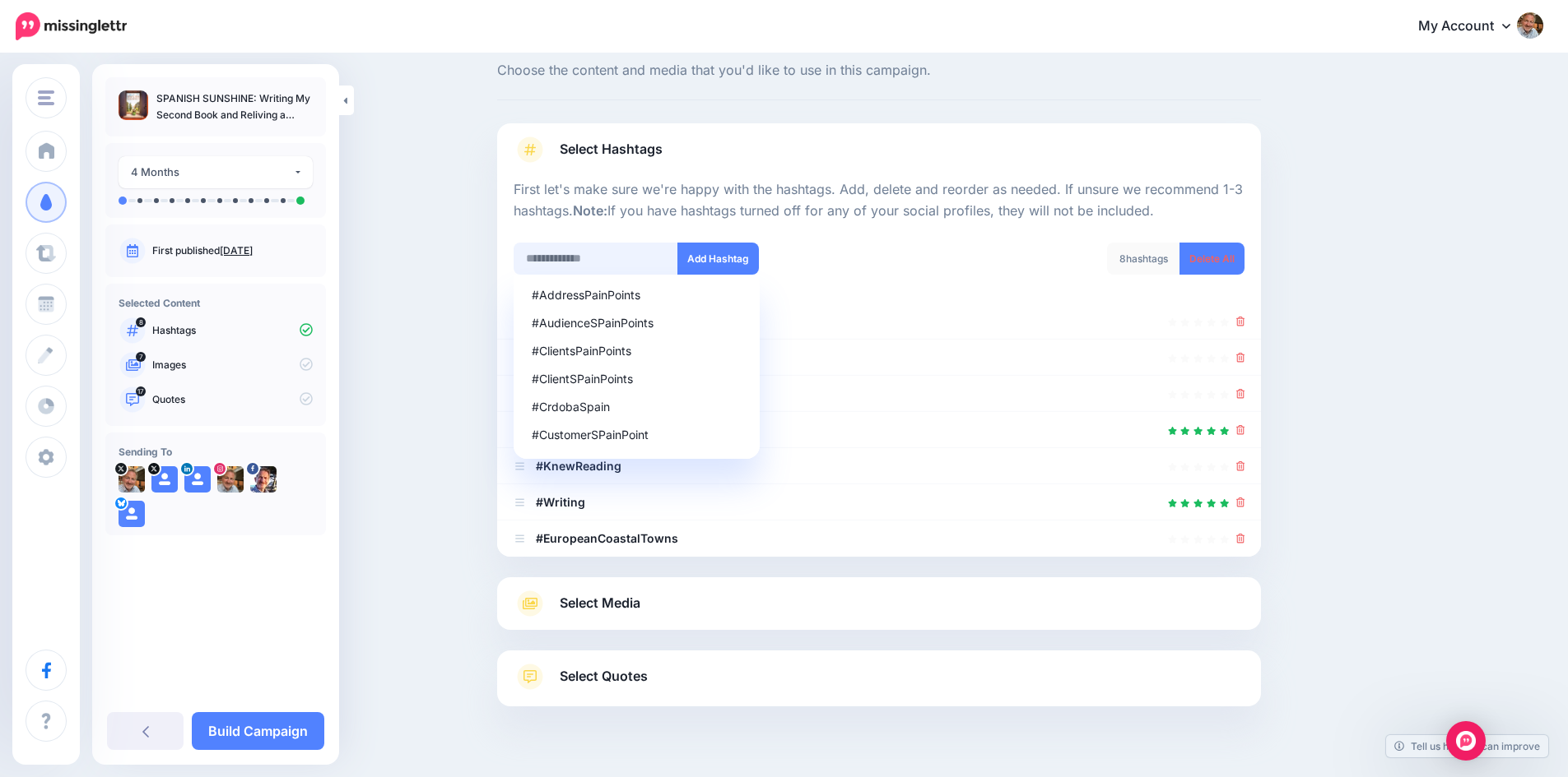
scroll to position [81, 0]
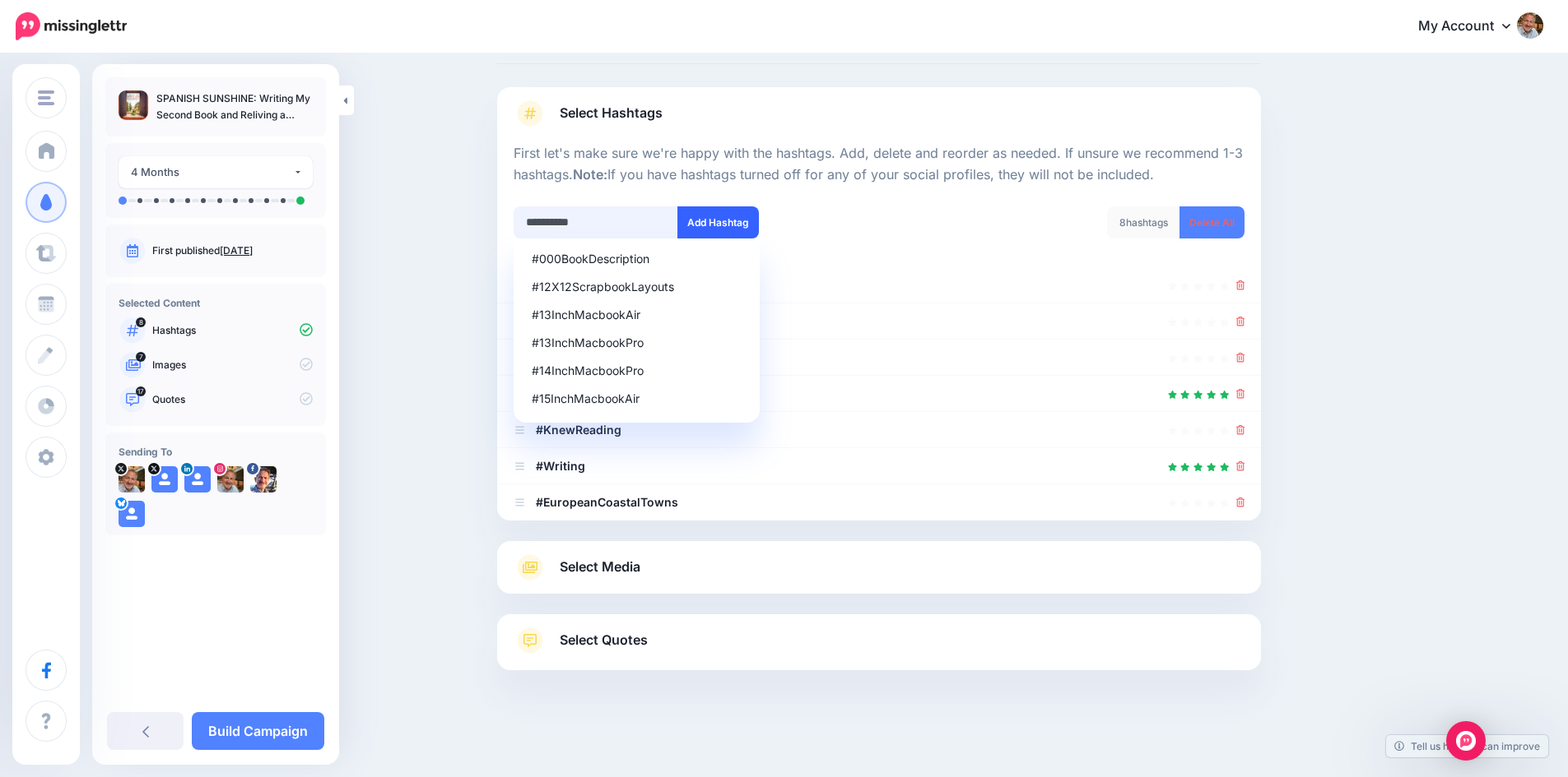
type input "**********"
click at [719, 212] on button "Add Hashtag" at bounding box center [718, 222] width 82 height 32
click at [594, 220] on input "text" at bounding box center [596, 222] width 164 height 32
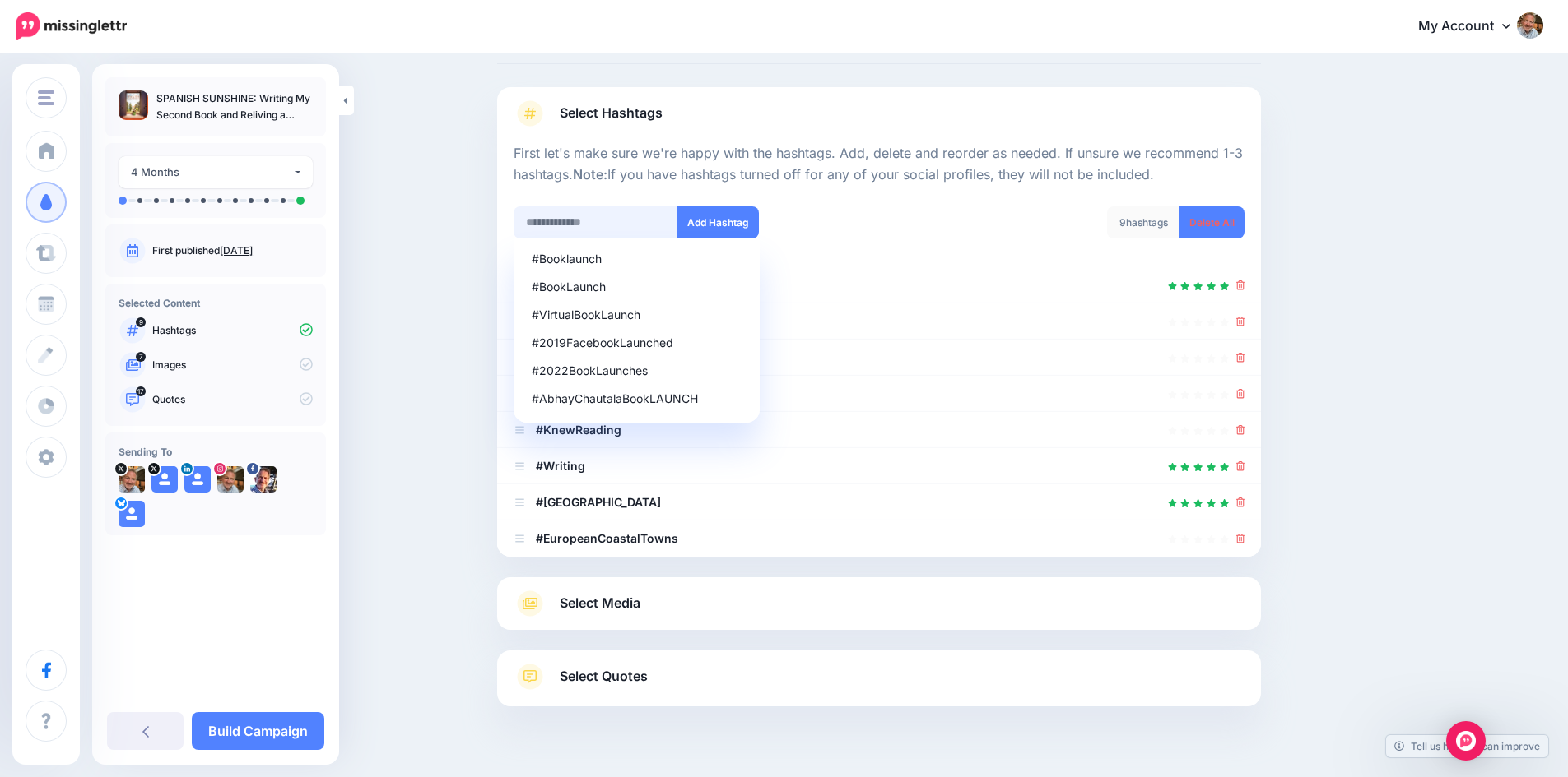
scroll to position [117, 0]
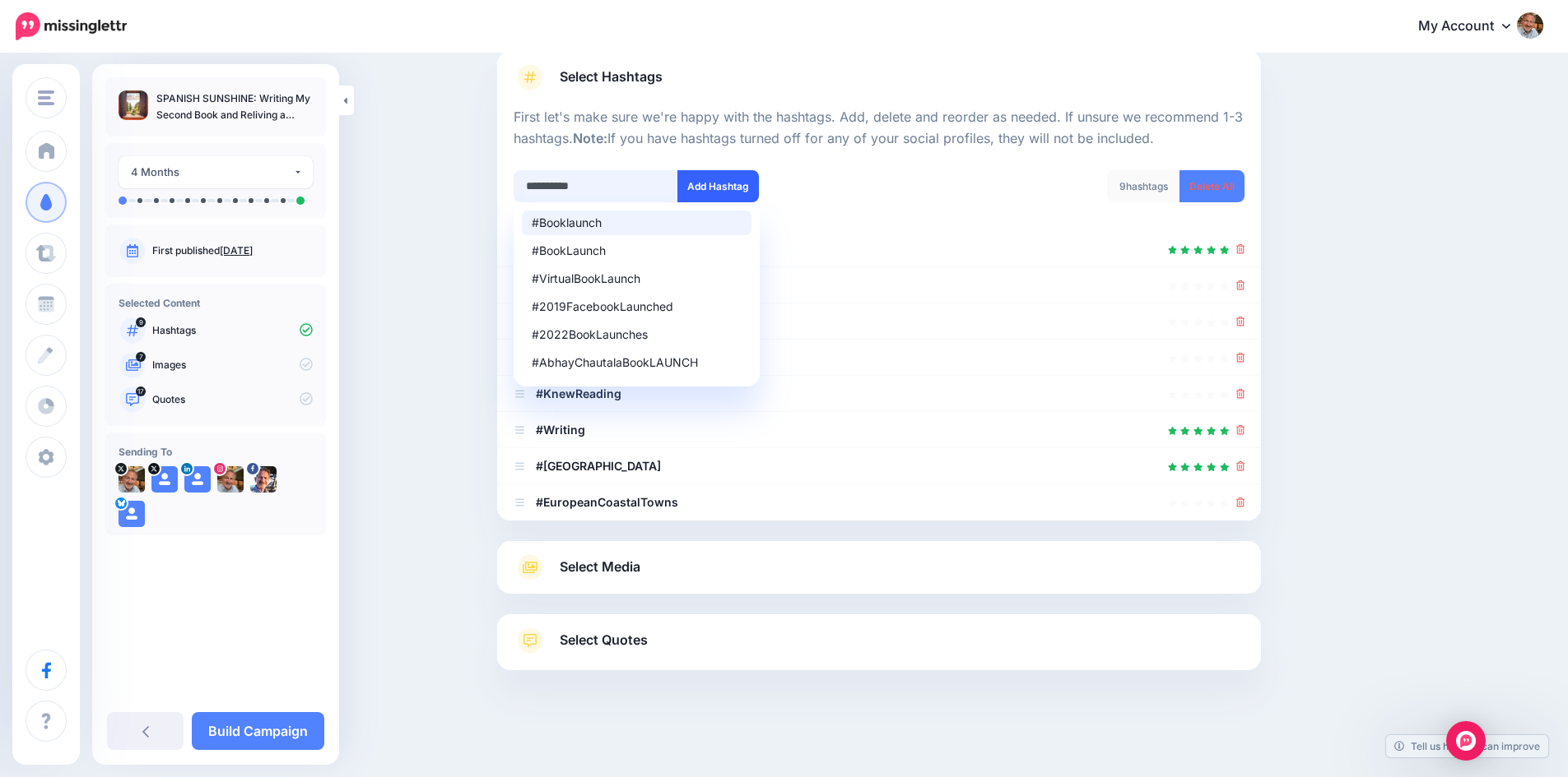
type input "**********"
click at [714, 183] on button "Add Hashtag" at bounding box center [718, 186] width 82 height 32
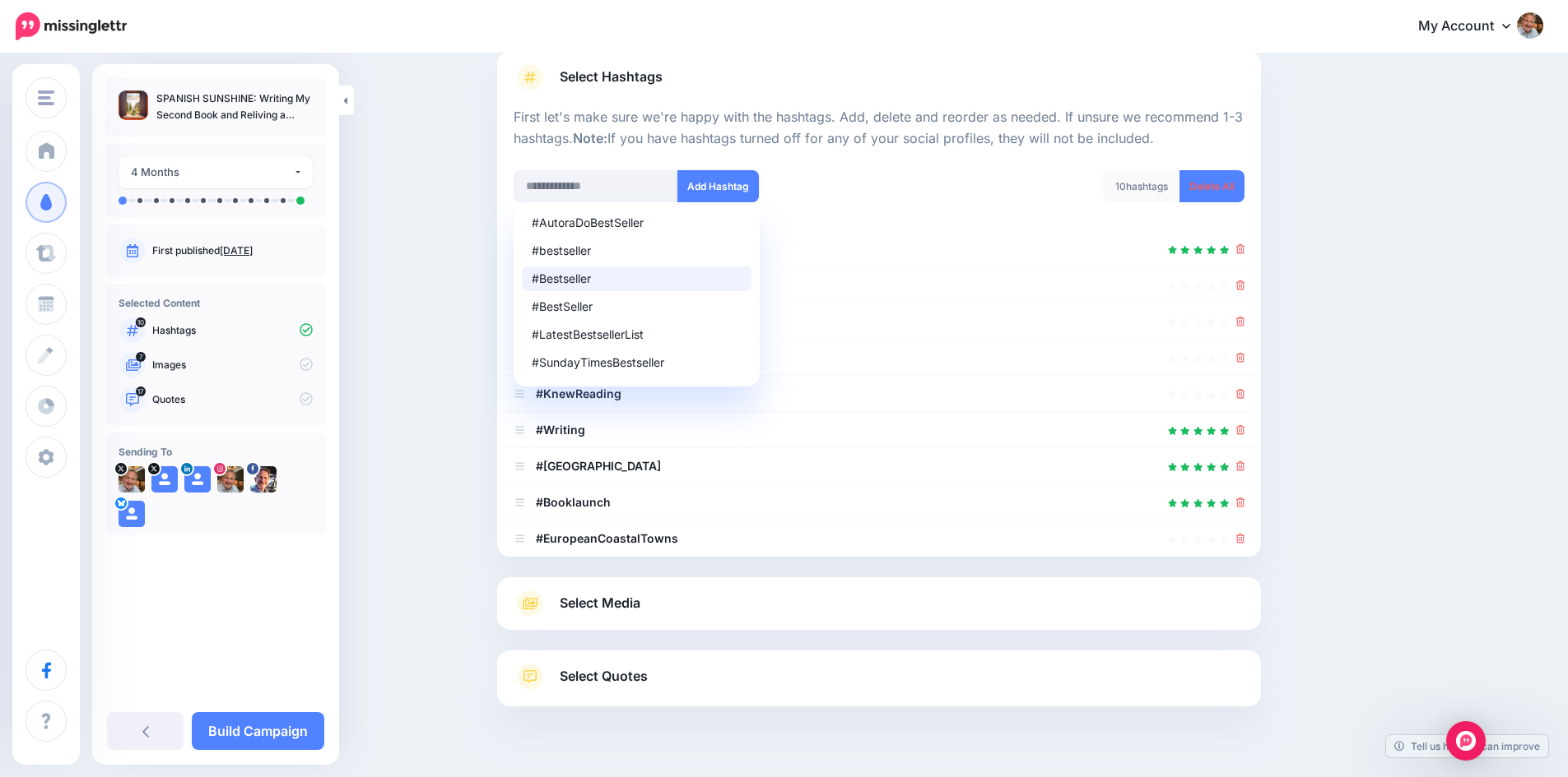
scroll to position [153, 0]
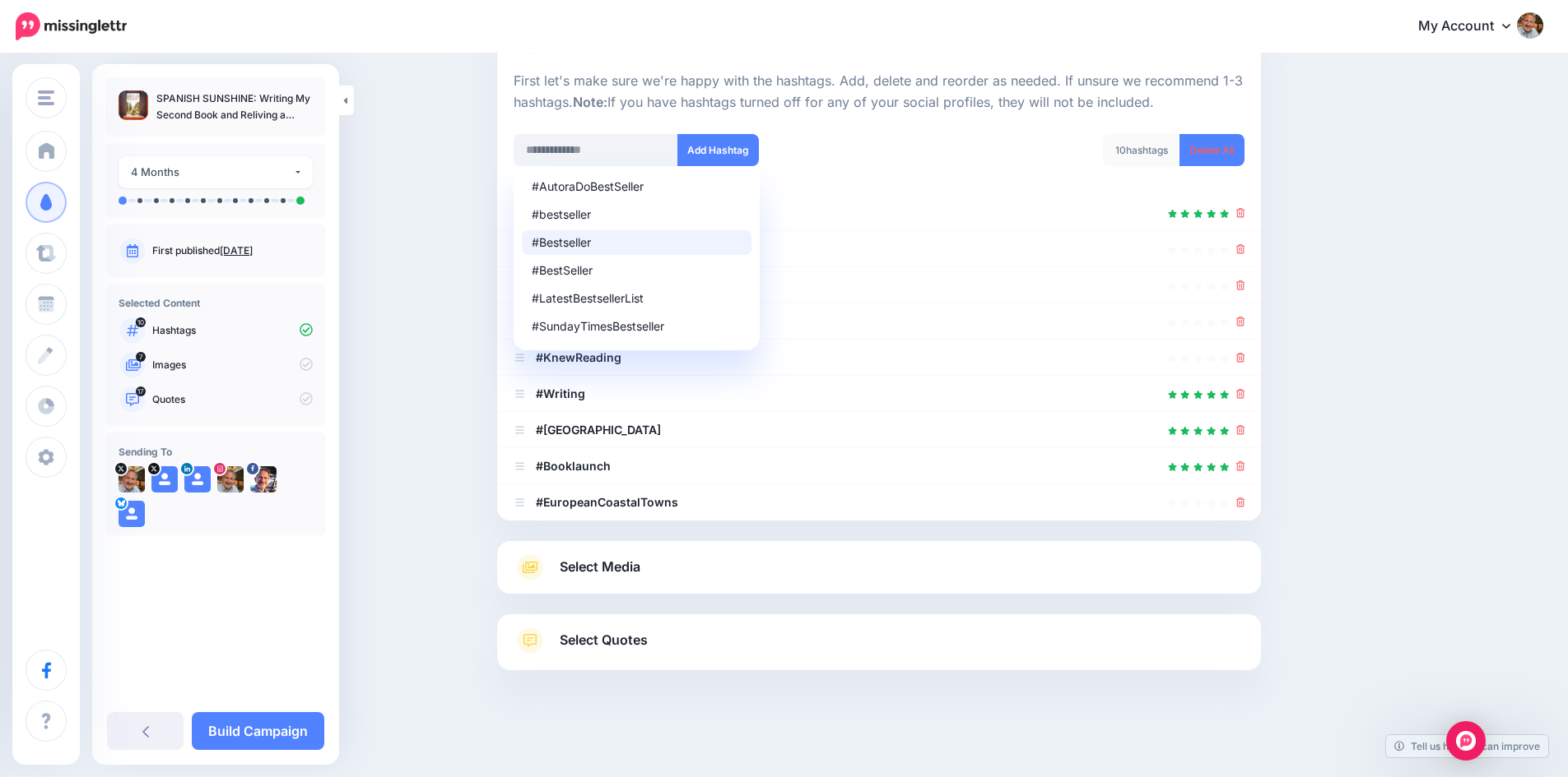
click at [877, 143] on div "#AutoraDoBestSeller #bestseller #Bestseller #BestSeller #LatestBestsellerList #…" at bounding box center [690, 161] width 378 height 53
click at [1245, 357] on icon at bounding box center [1240, 357] width 9 height 10
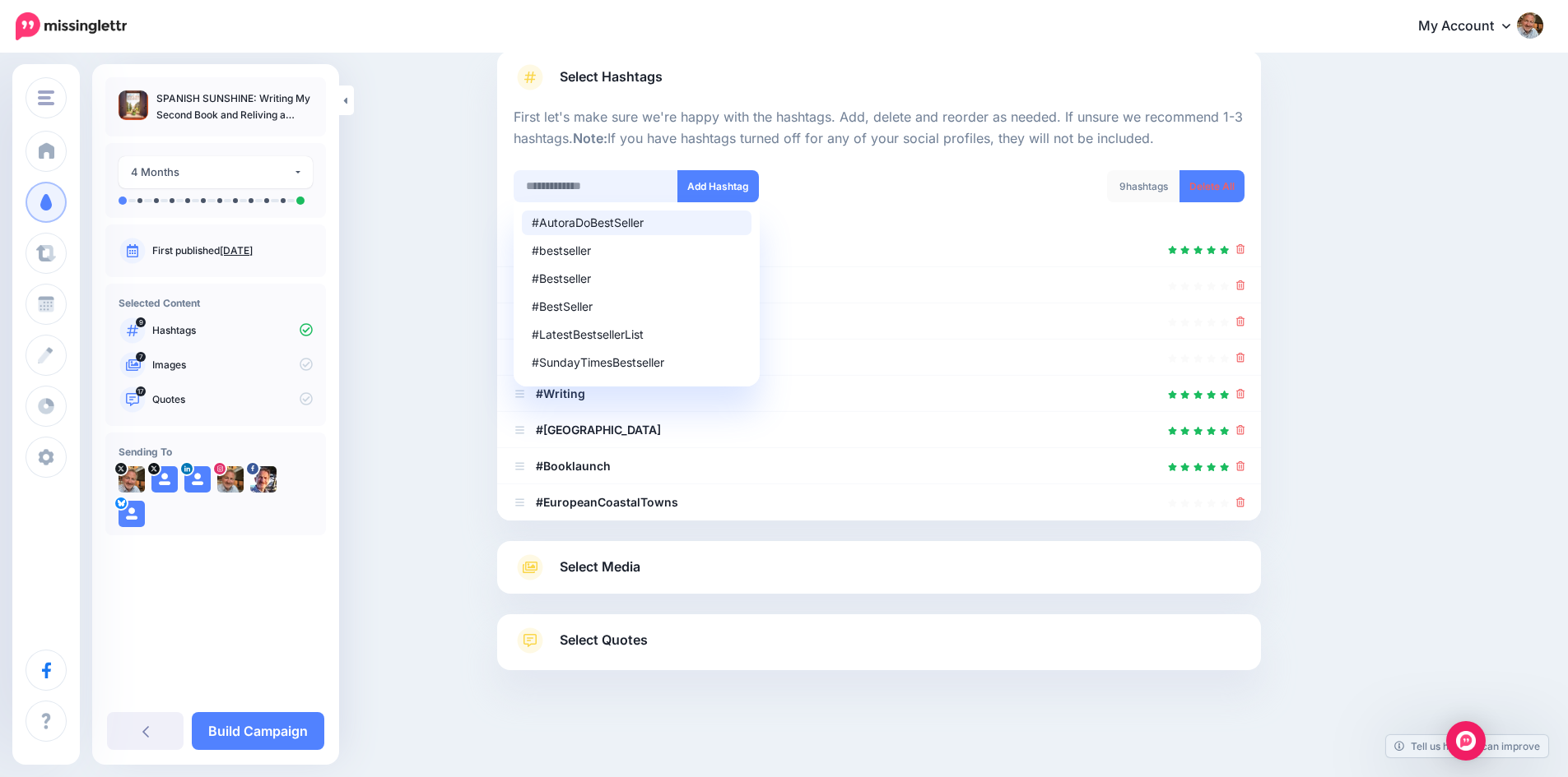
click at [617, 185] on input "text" at bounding box center [596, 186] width 164 height 32
click at [588, 185] on input "**********" at bounding box center [596, 186] width 164 height 32
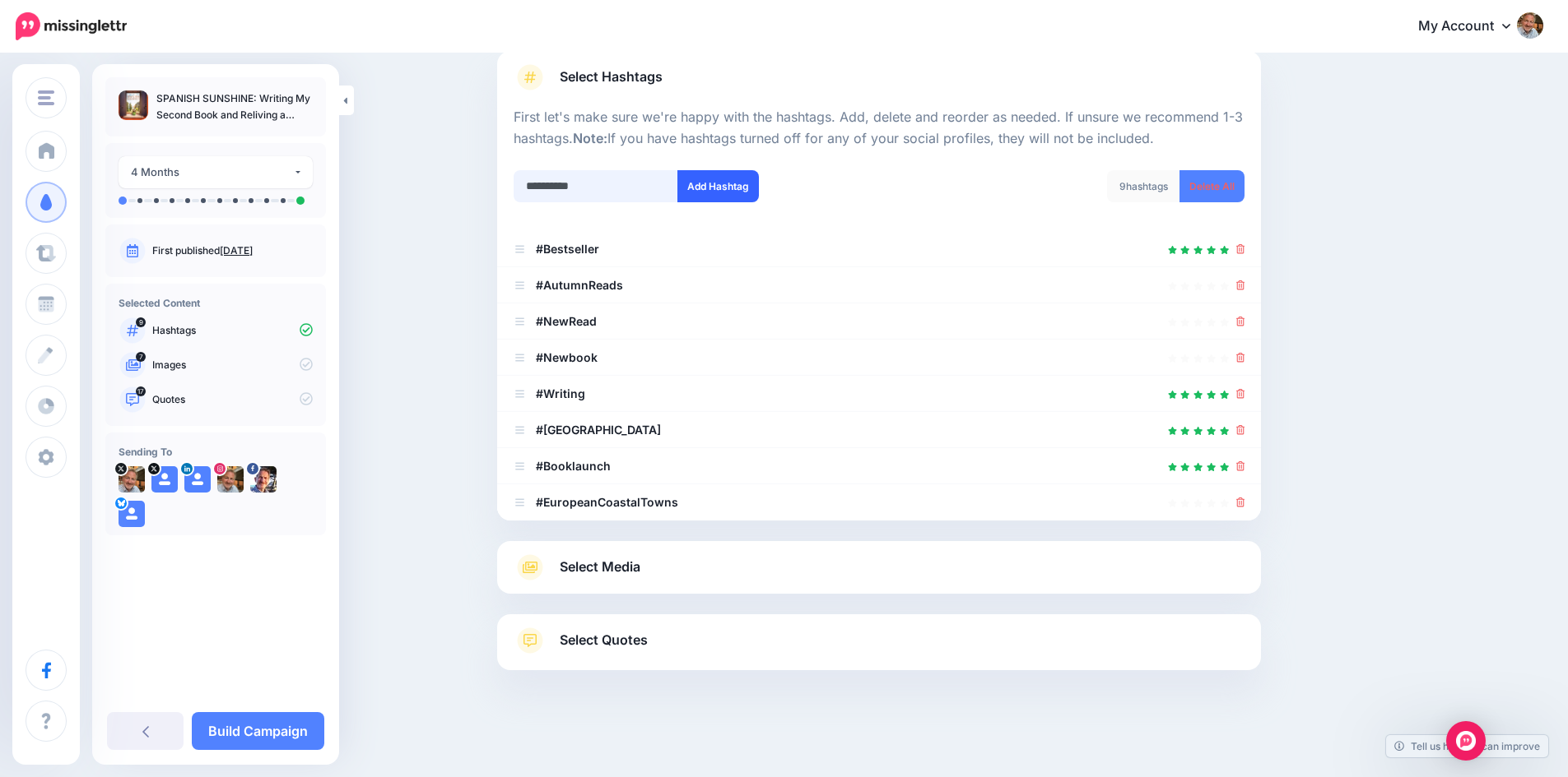
type input "**********"
click at [714, 183] on button "Add Hashtag" at bounding box center [718, 186] width 82 height 32
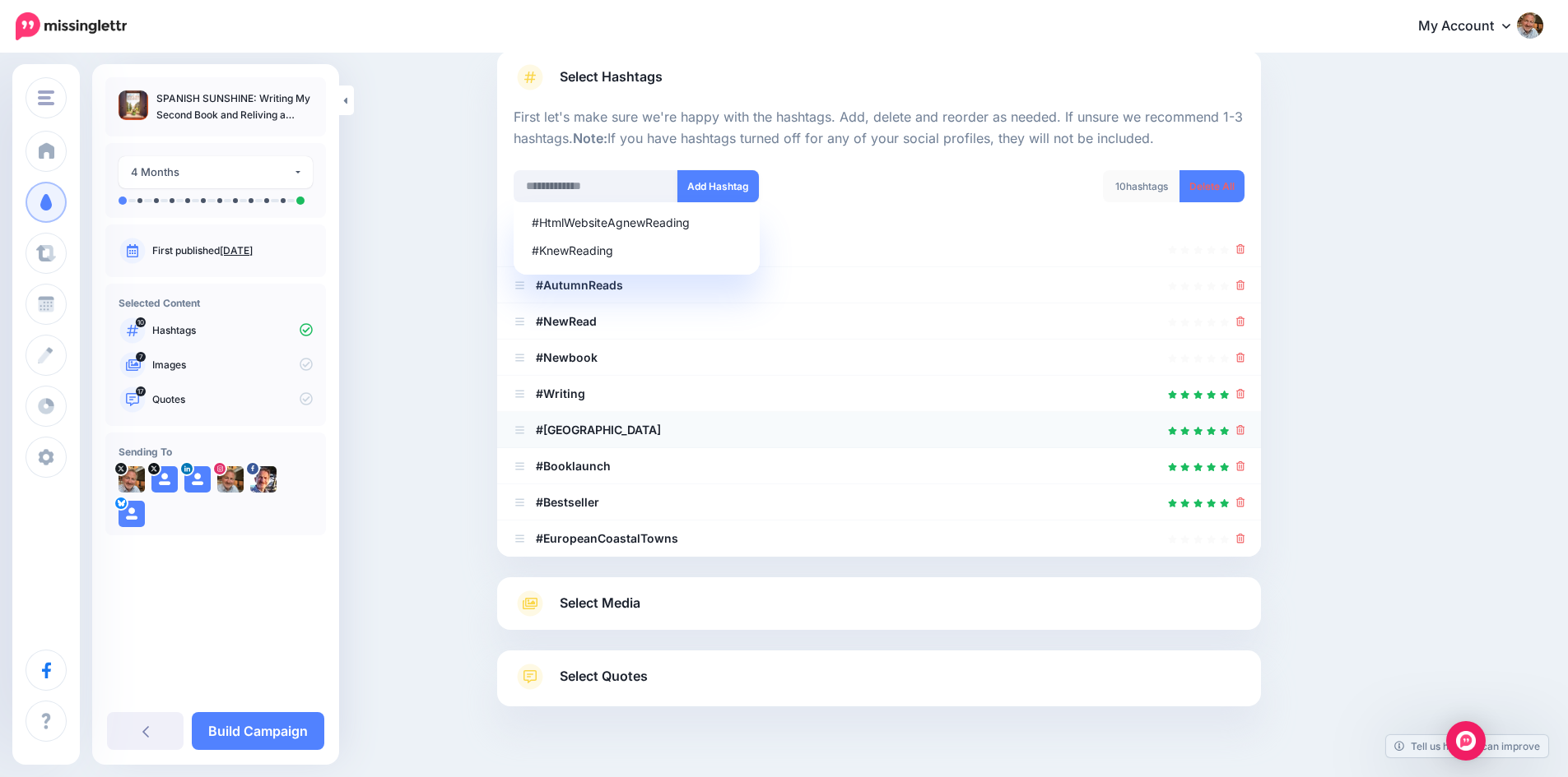
scroll to position [153, 0]
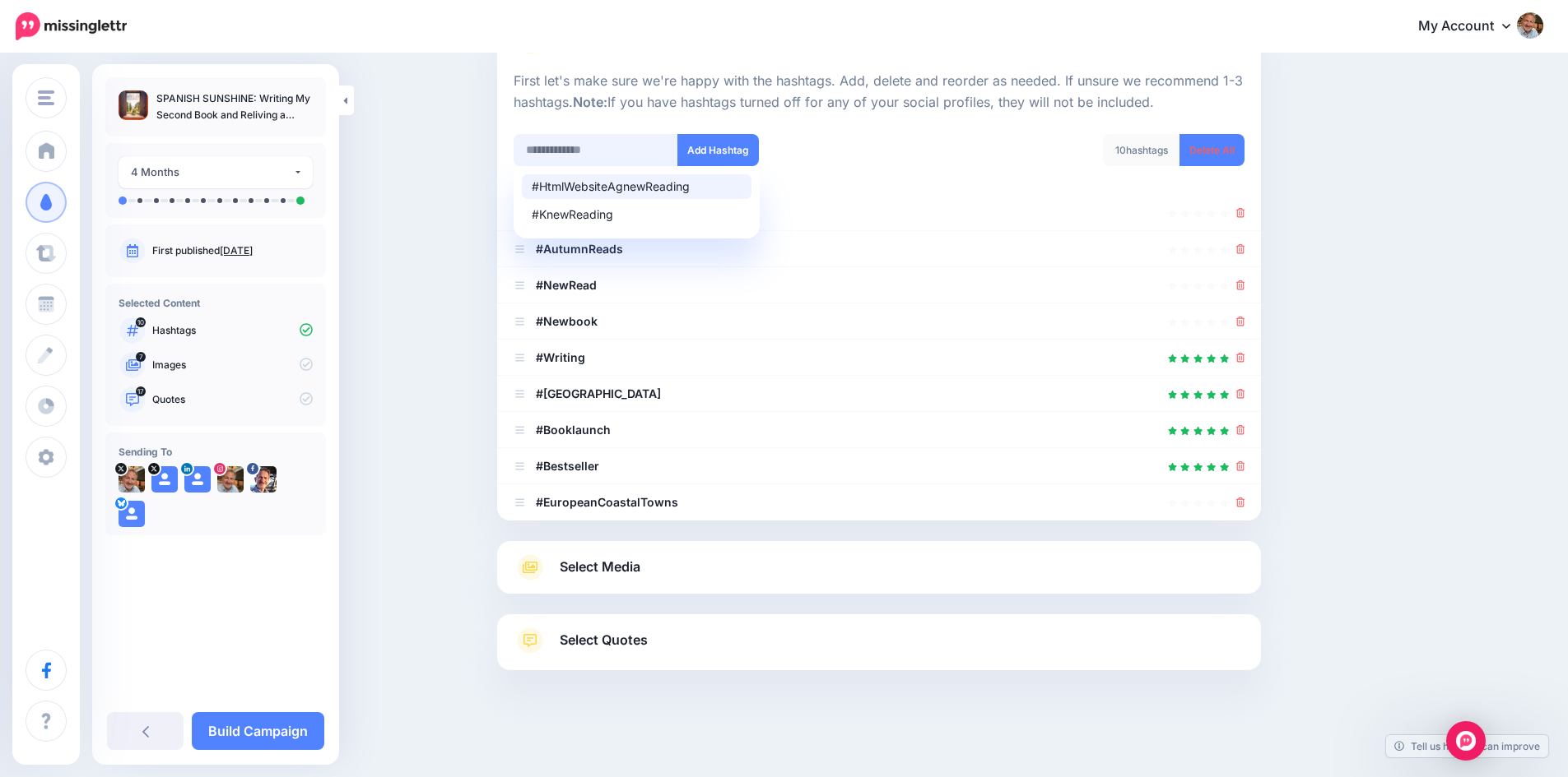
click at [597, 152] on input "text" at bounding box center [596, 150] width 164 height 32
type input "**********"
click at [725, 152] on button "Add Hashtag" at bounding box center [718, 150] width 82 height 32
click at [606, 150] on input "text" at bounding box center [596, 150] width 164 height 32
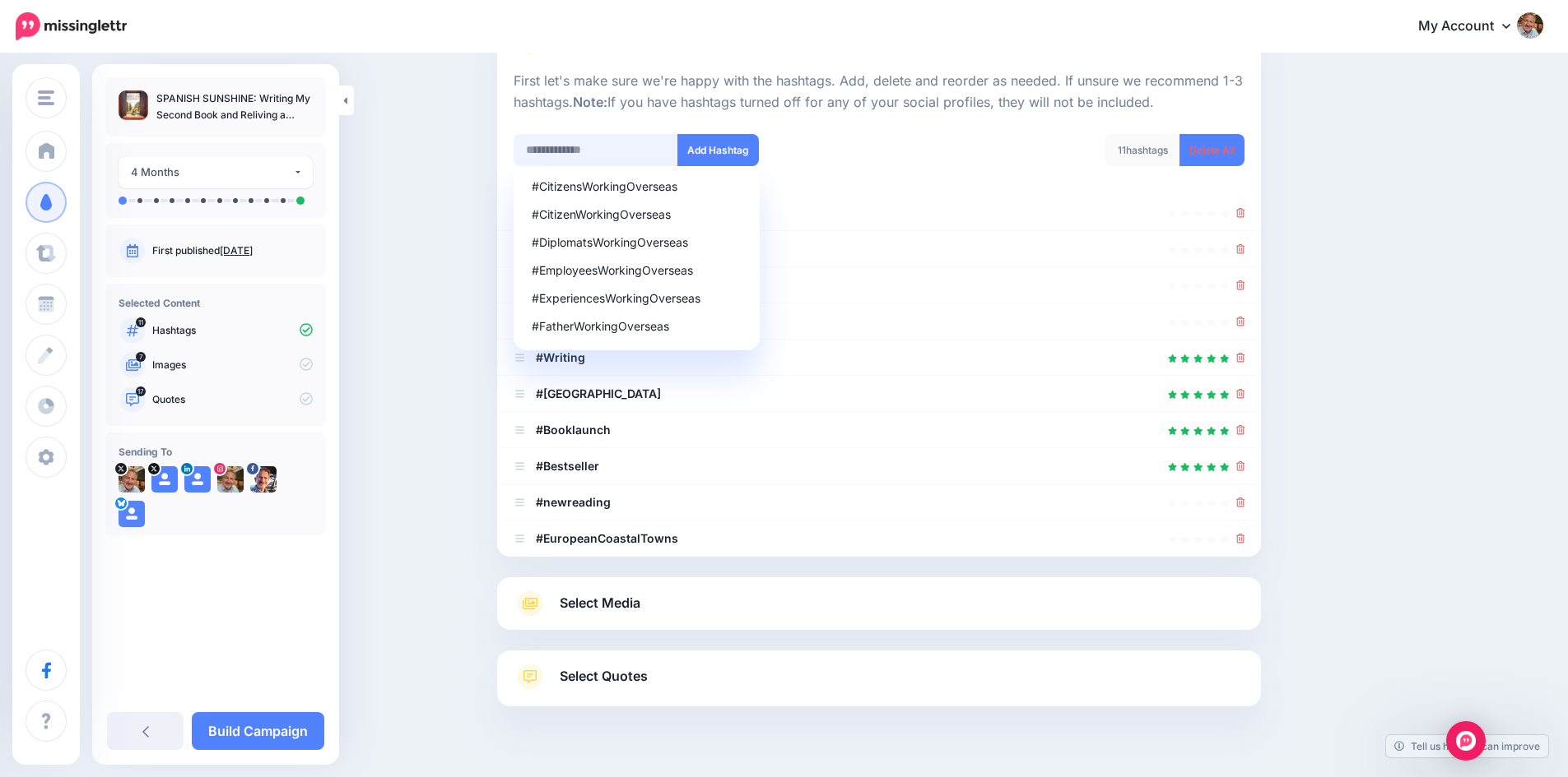
scroll to position [189, 0]
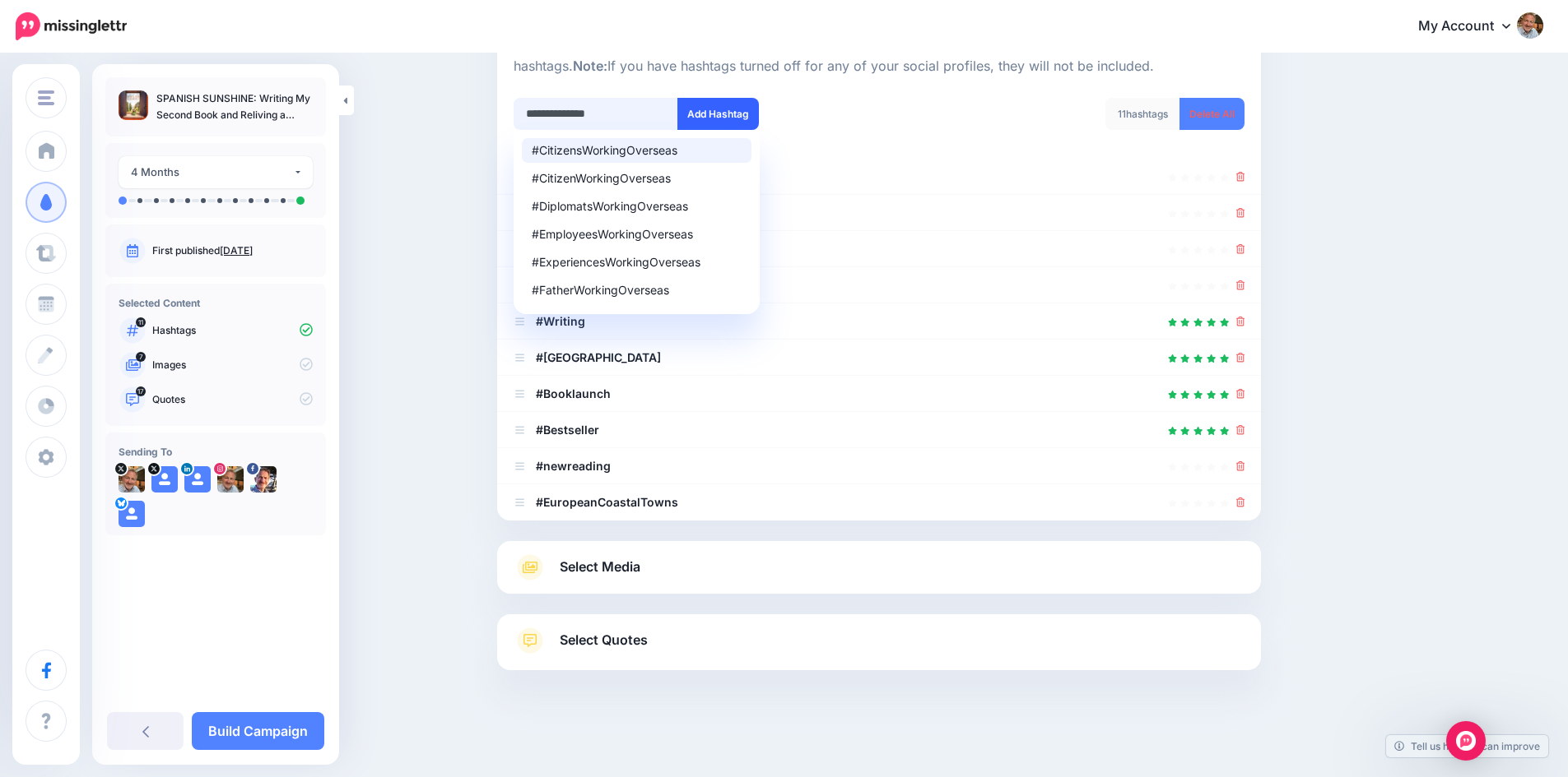
type input "**********"
click at [715, 111] on button "Add Hashtag" at bounding box center [718, 113] width 82 height 32
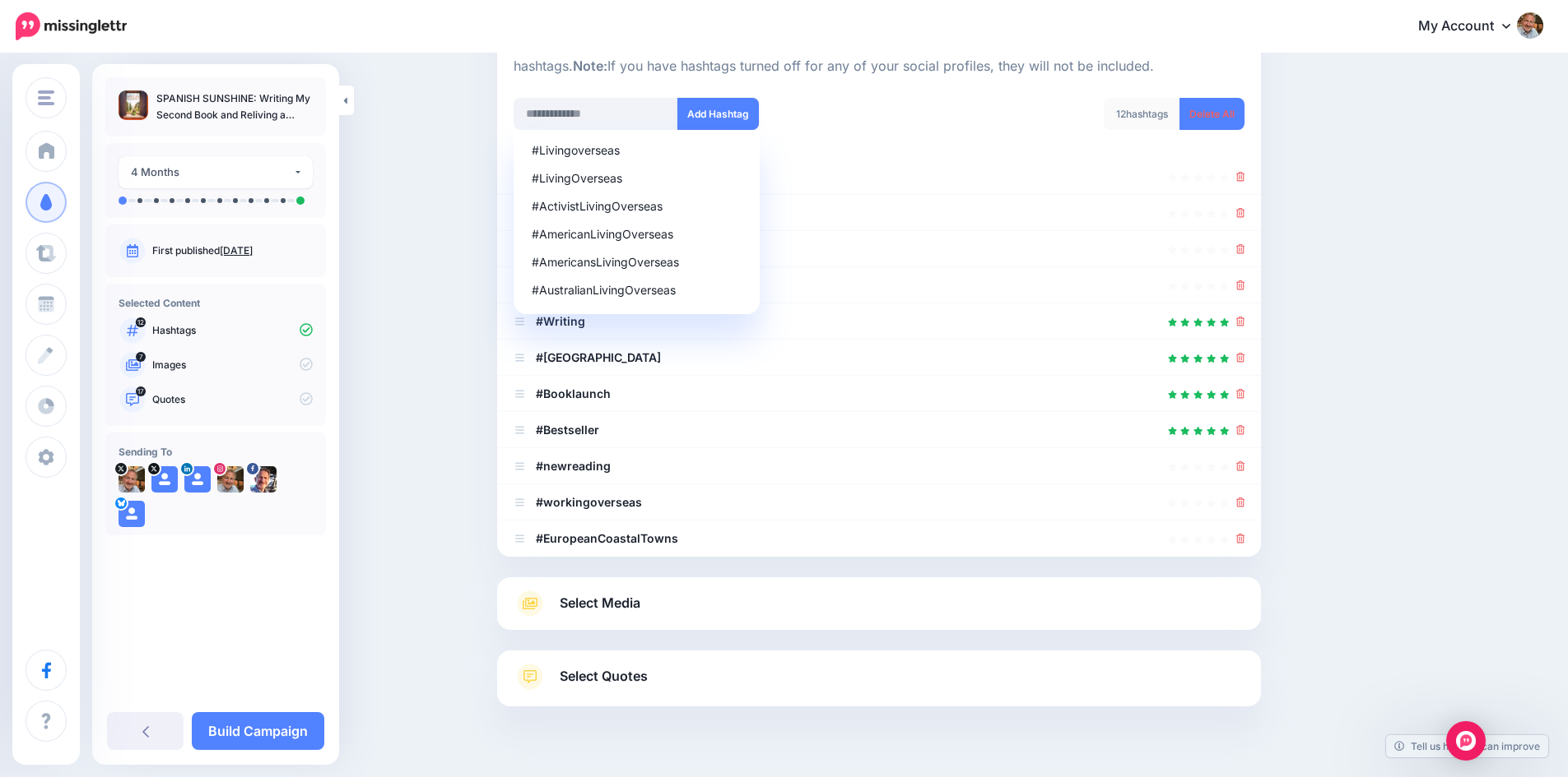
scroll to position [226, 0]
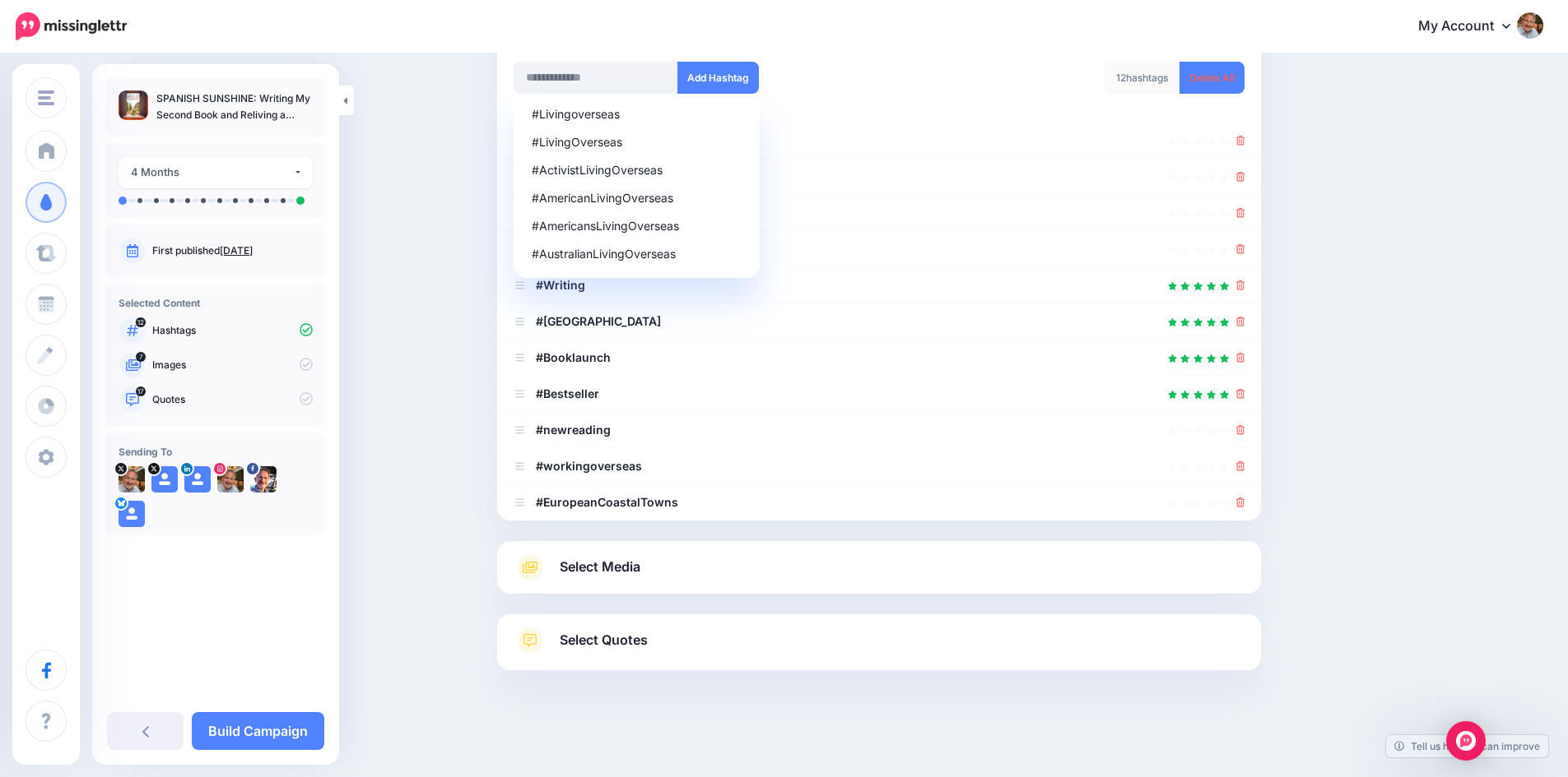
click at [608, 572] on span "Select Media" at bounding box center [600, 566] width 81 height 22
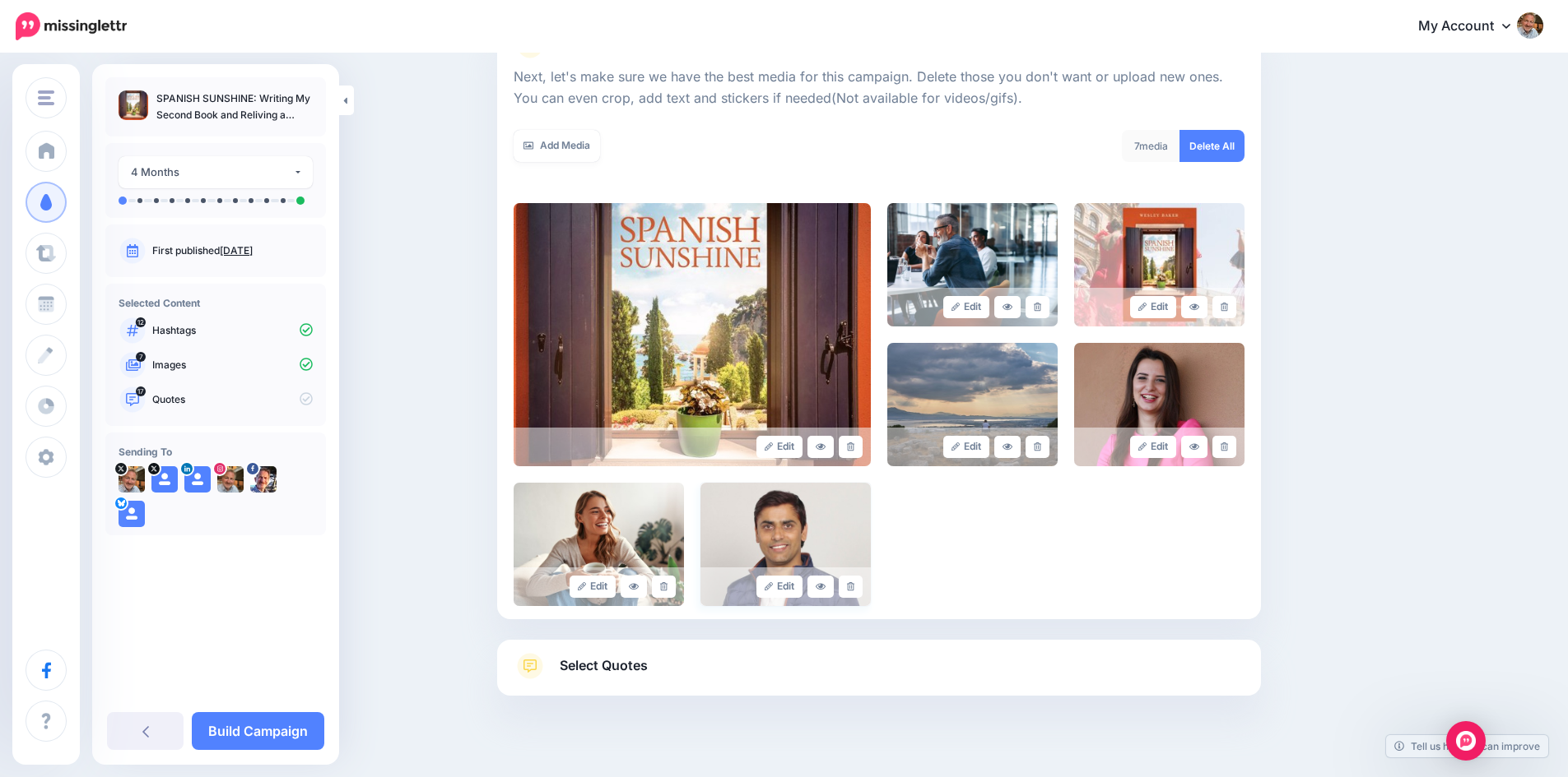
scroll to position [225, 0]
click at [857, 582] on link at bounding box center [850, 587] width 24 height 22
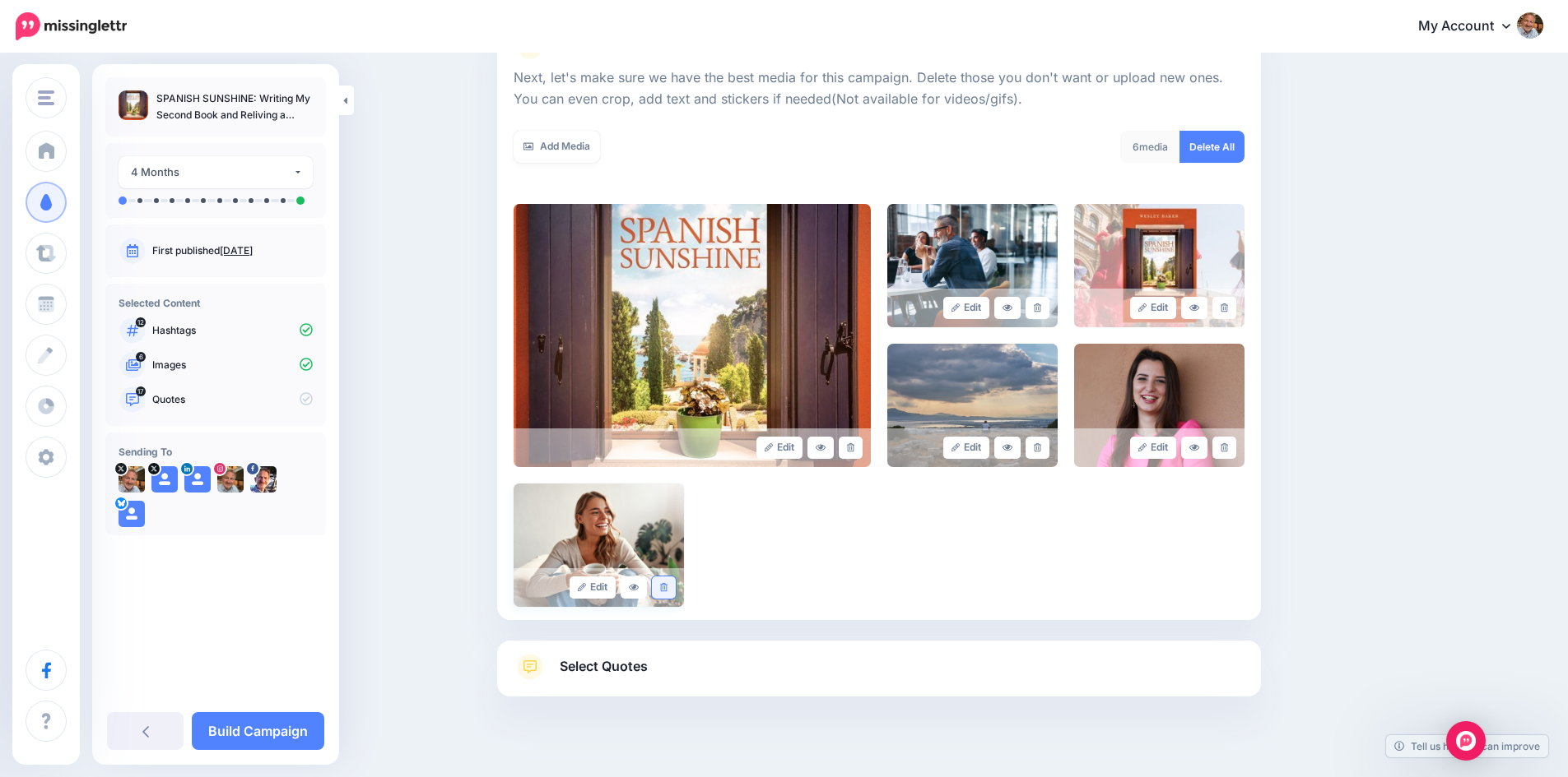
click at [670, 581] on link at bounding box center [663, 587] width 24 height 22
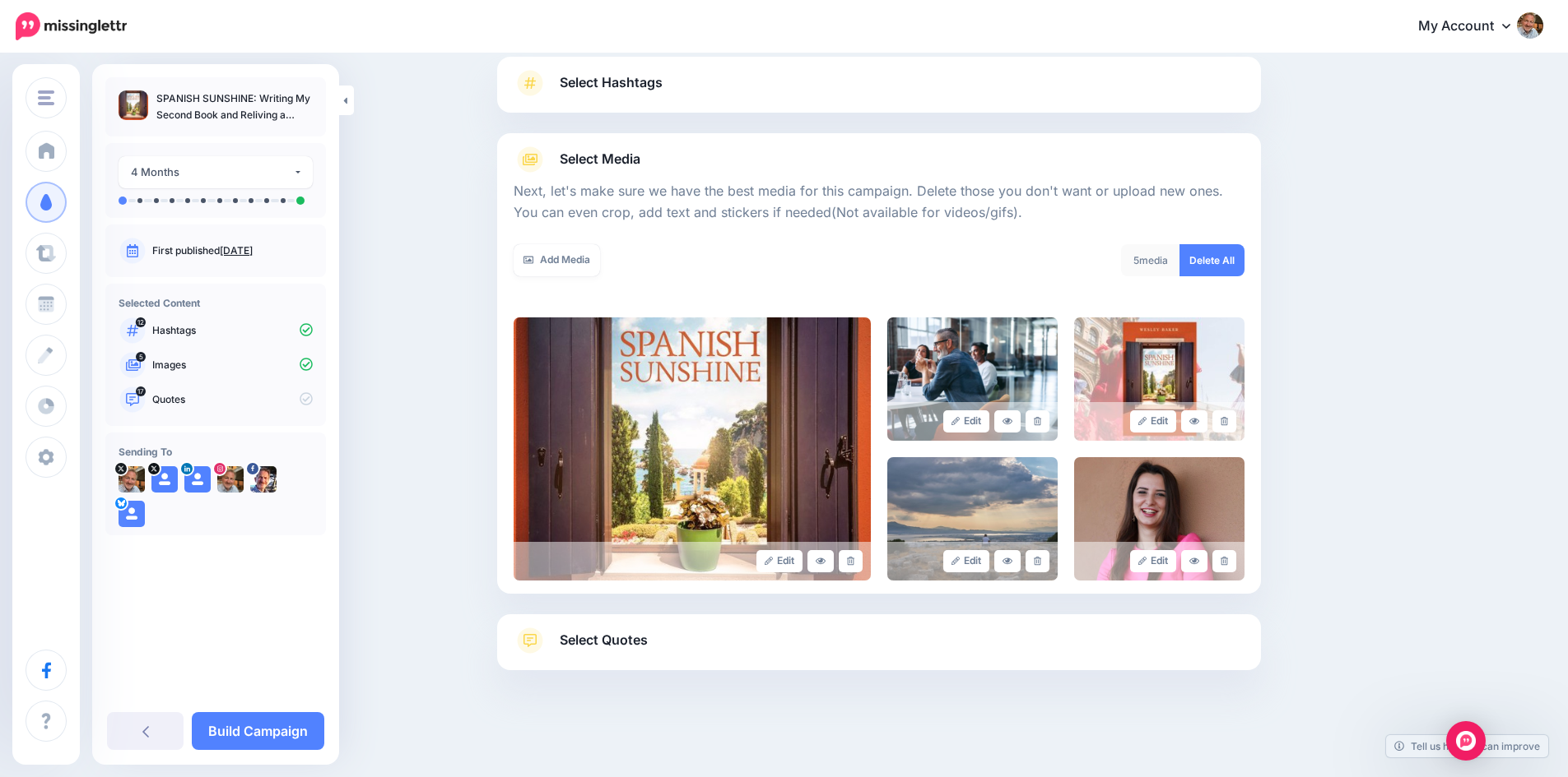
scroll to position [111, 0]
click at [1041, 443] on div "Edit Edit Edit" at bounding box center [879, 450] width 731 height 263
click at [1041, 420] on icon at bounding box center [1037, 421] width 7 height 9
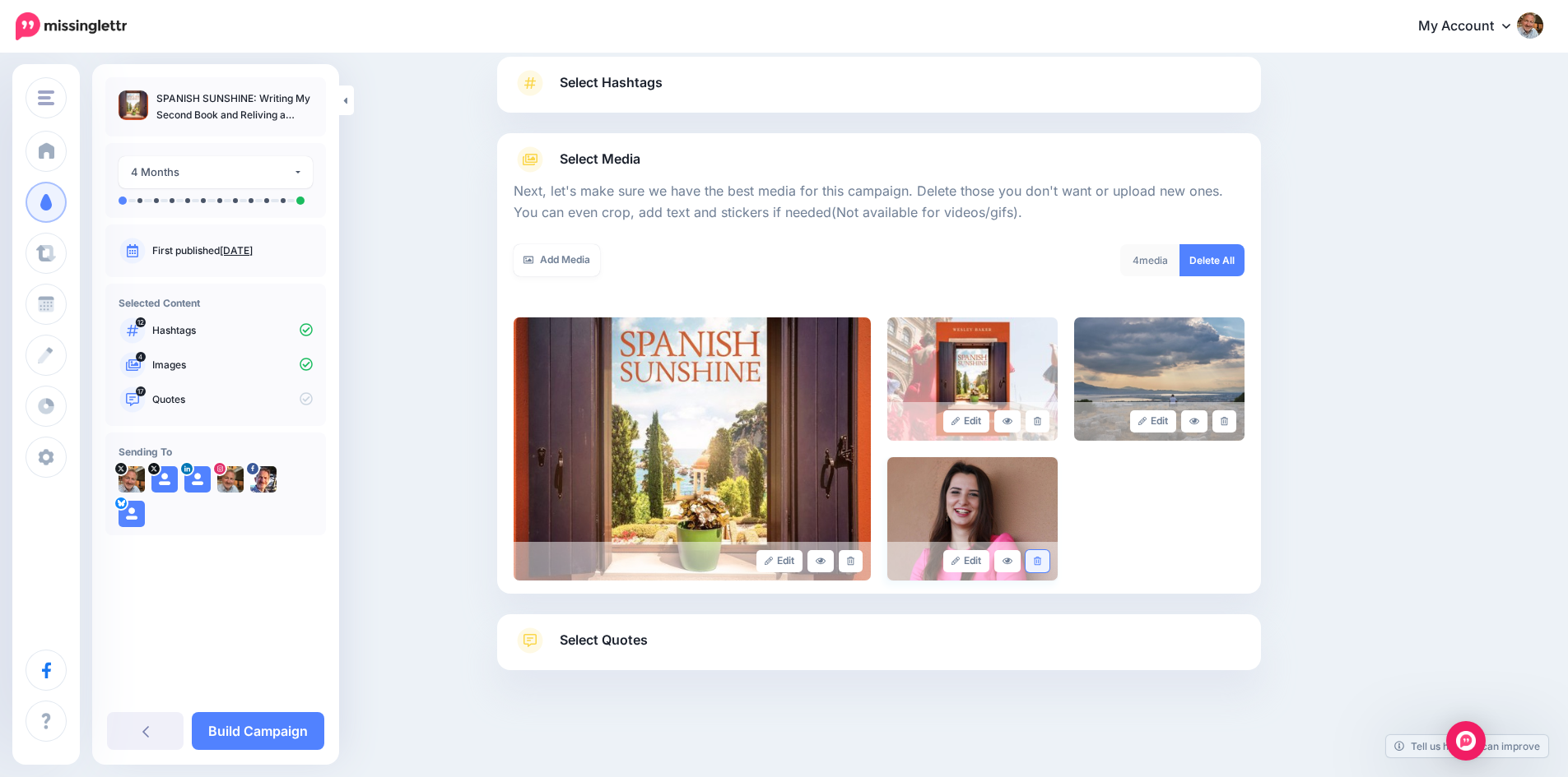
click at [1039, 551] on link at bounding box center [1037, 561] width 24 height 22
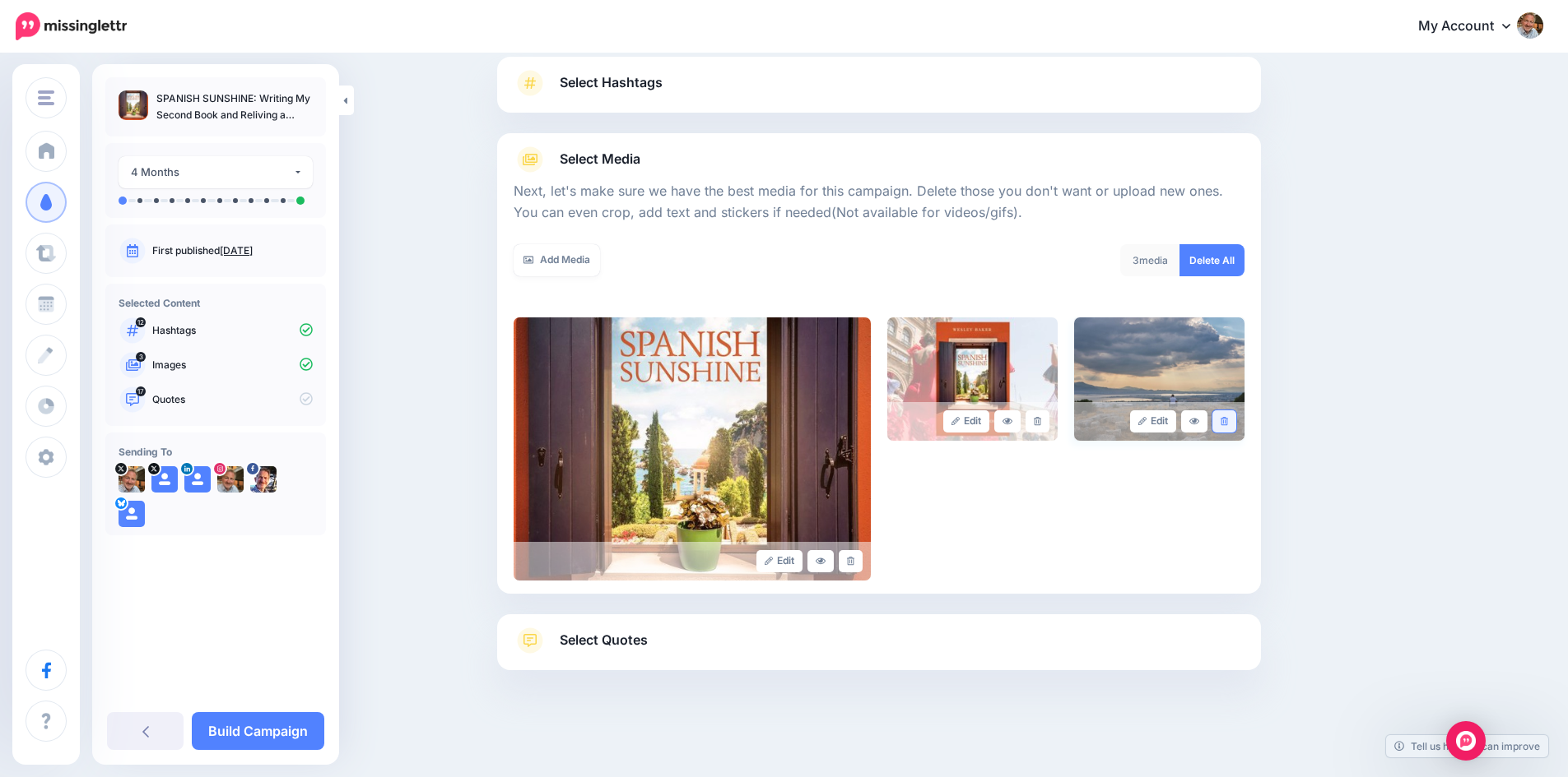
click at [1228, 421] on icon at bounding box center [1224, 421] width 7 height 9
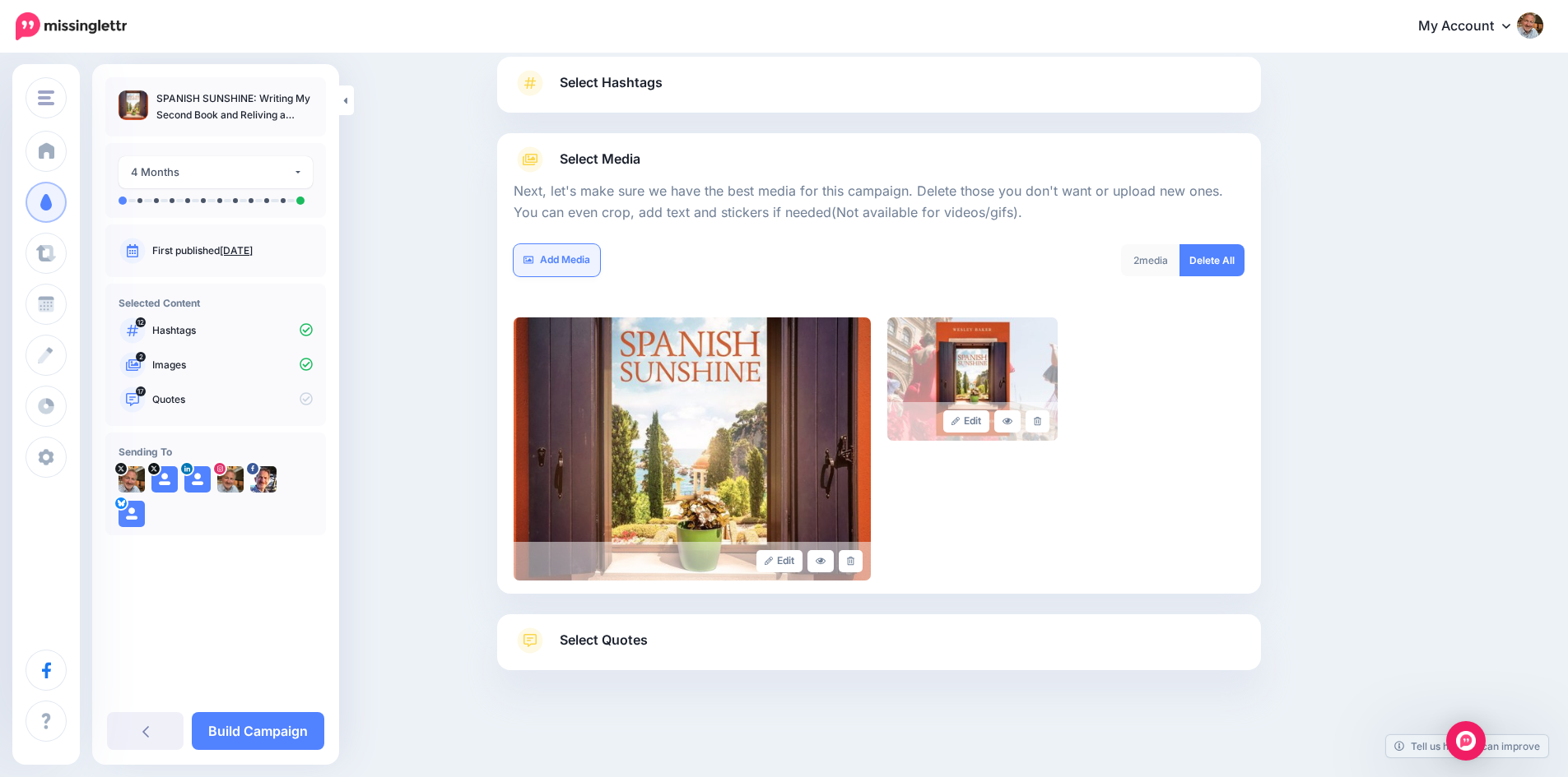
click at [582, 267] on link "Add Media" at bounding box center [557, 260] width 86 height 32
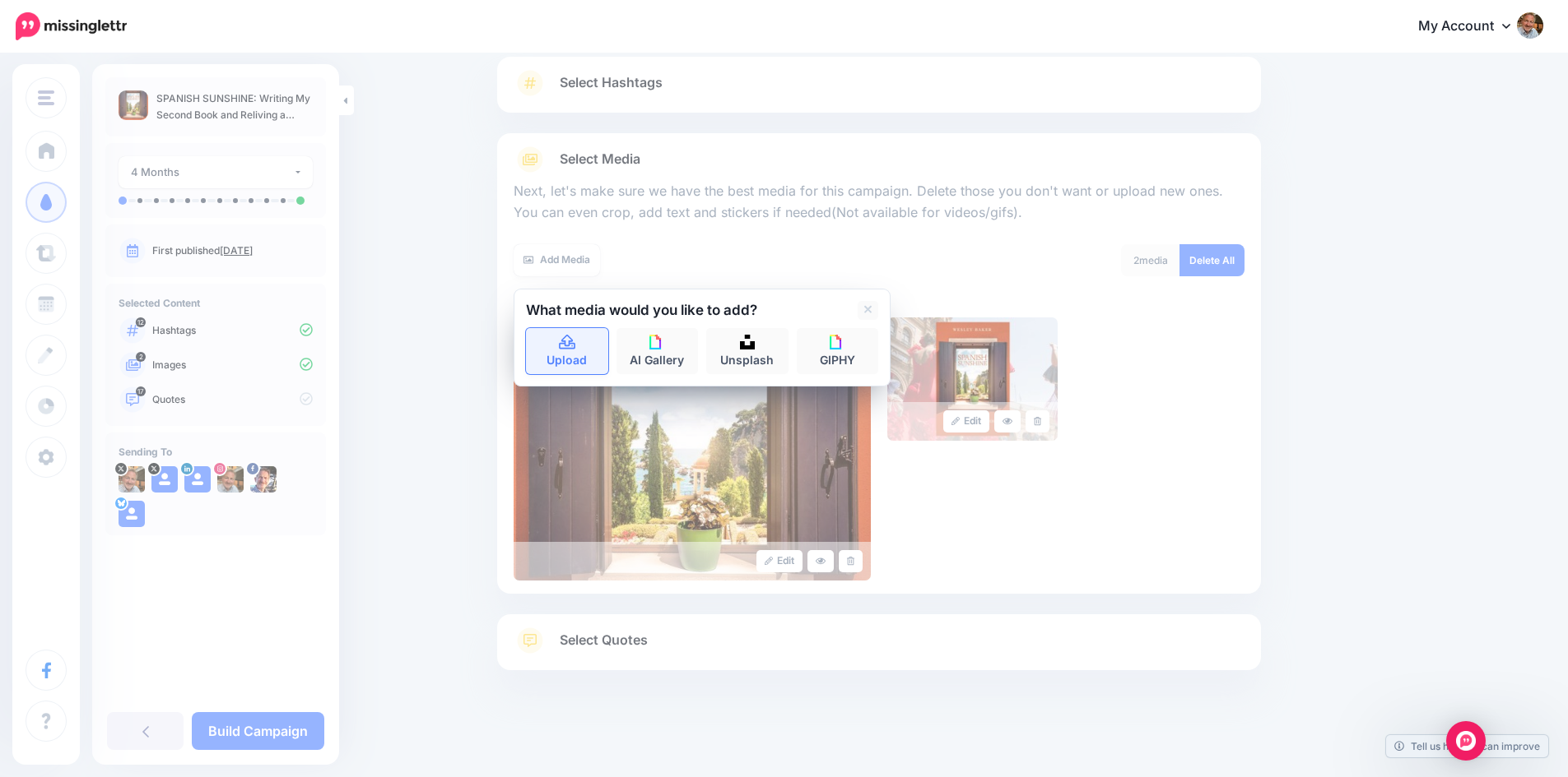
click at [577, 349] on icon at bounding box center [567, 342] width 19 height 15
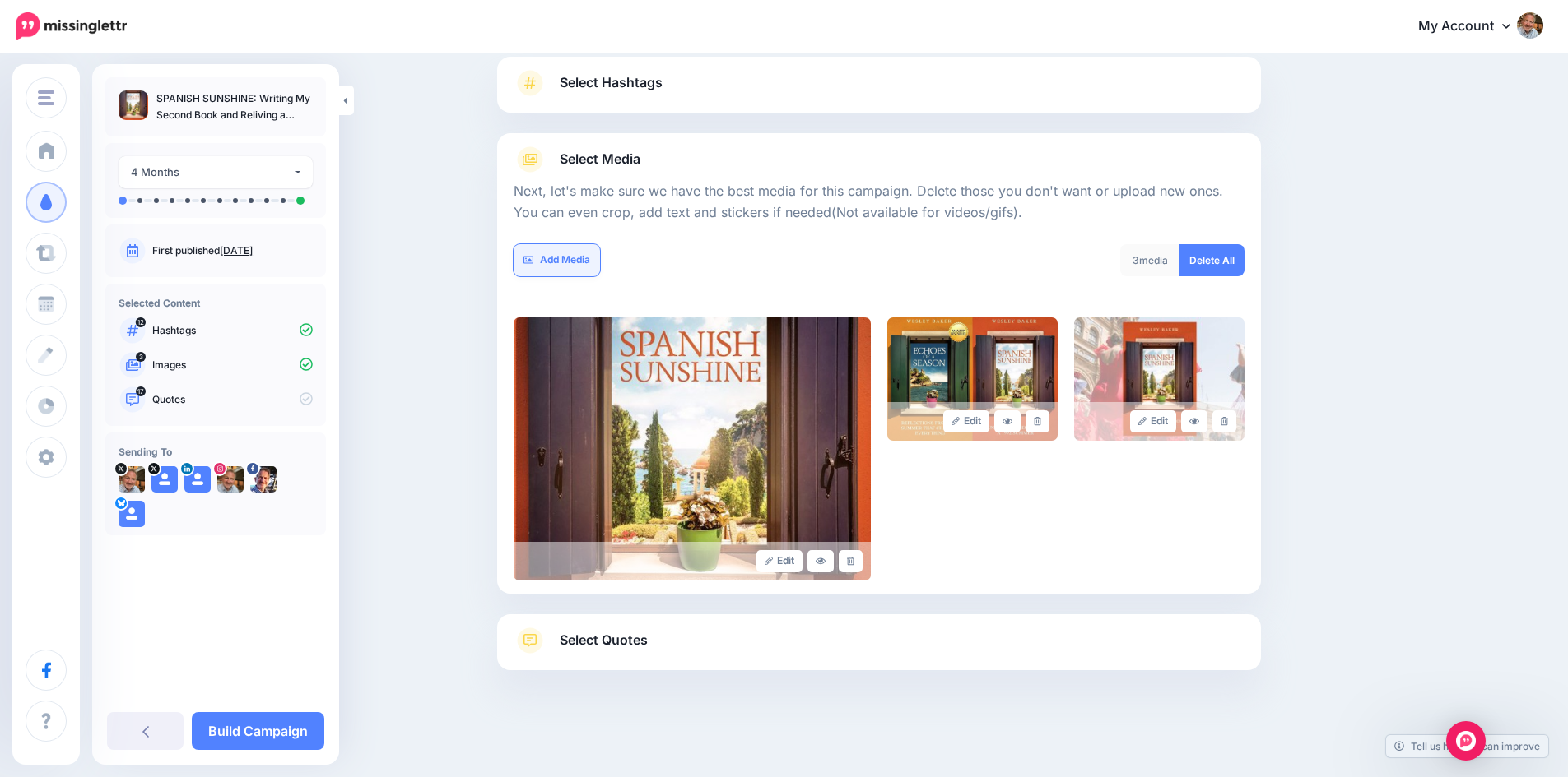
click at [564, 257] on link "Add Media" at bounding box center [557, 260] width 86 height 32
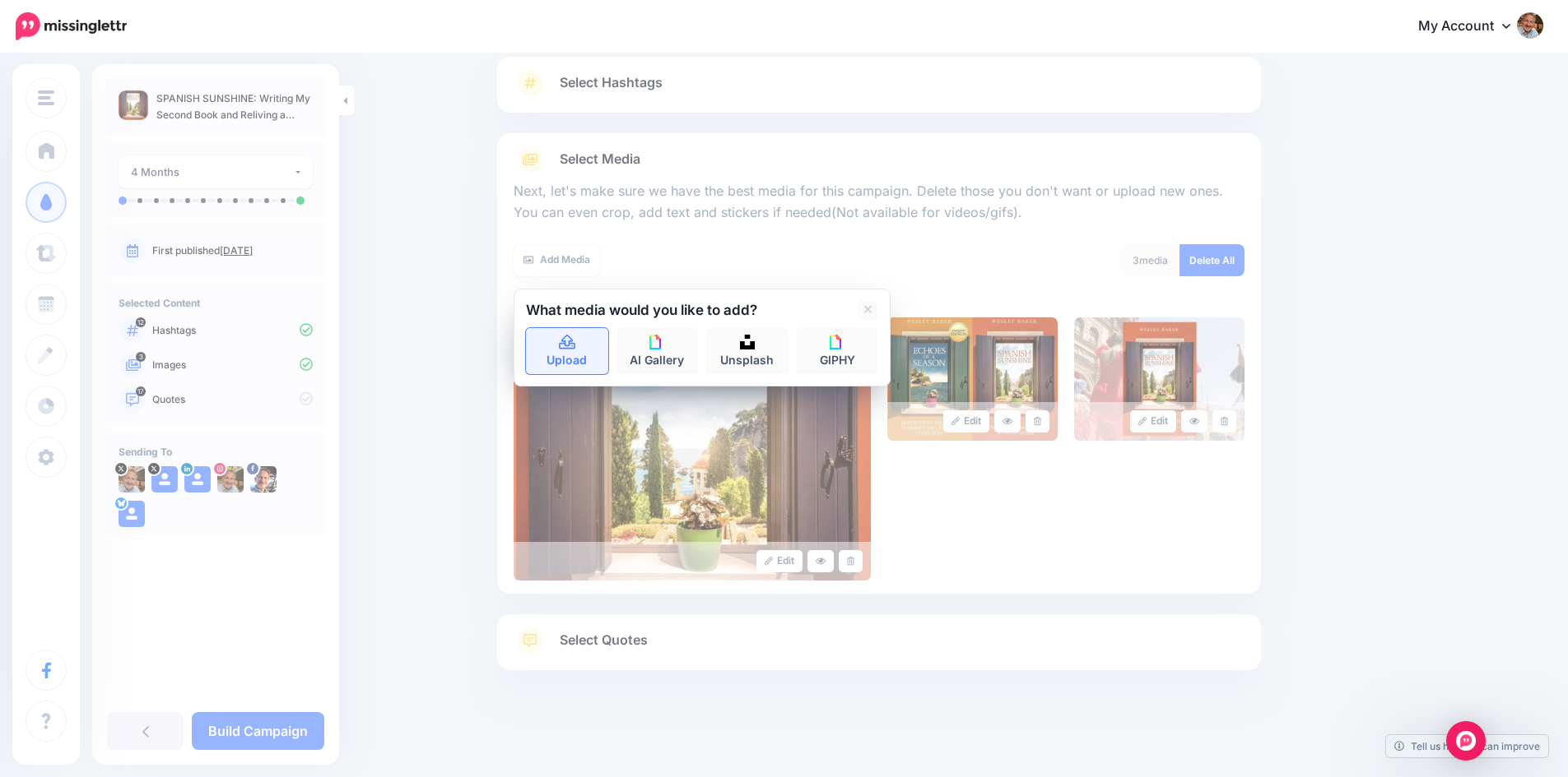
click at [567, 340] on icon at bounding box center [567, 342] width 19 height 15
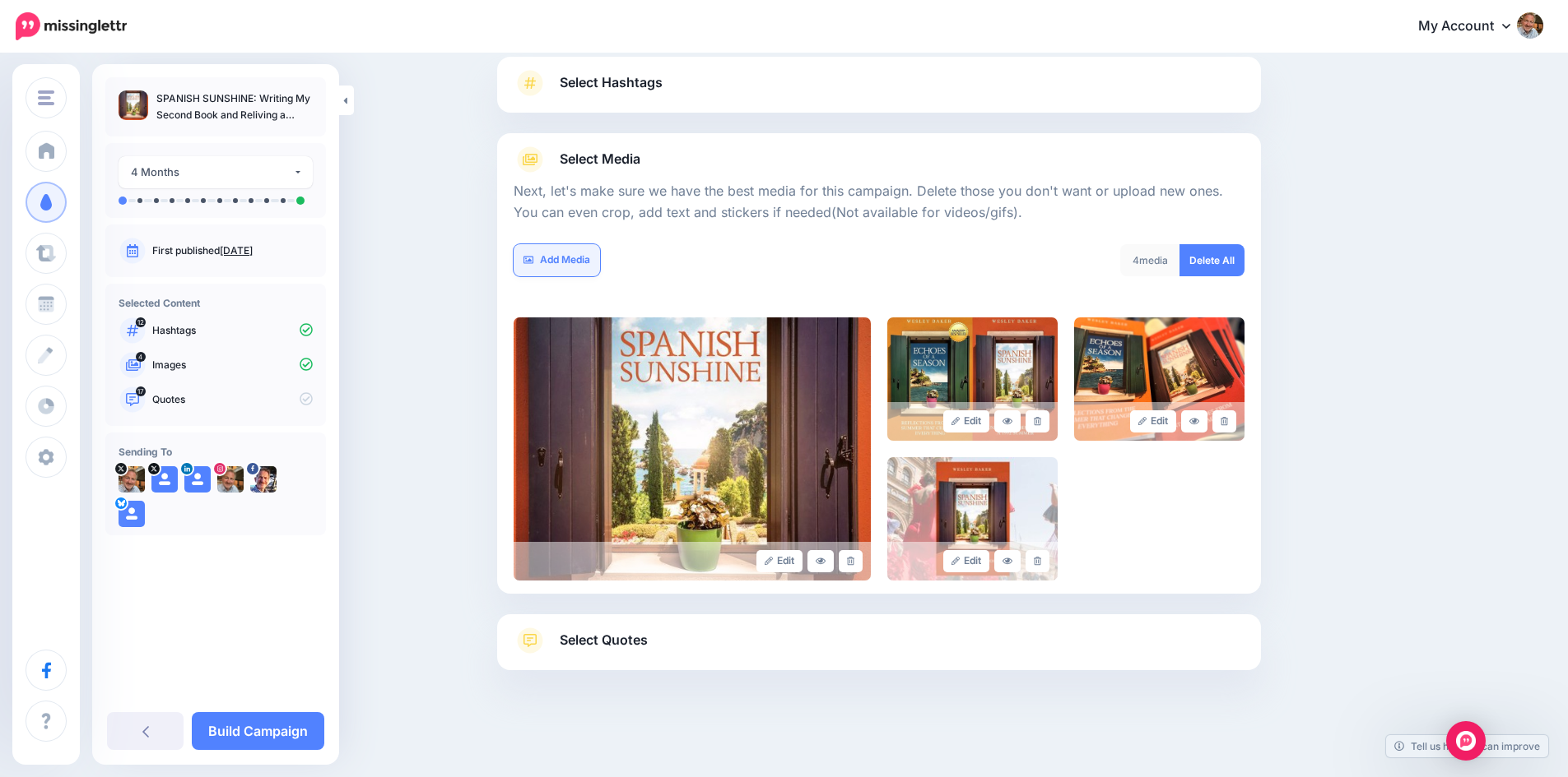
click at [569, 260] on link "Add Media" at bounding box center [557, 260] width 86 height 32
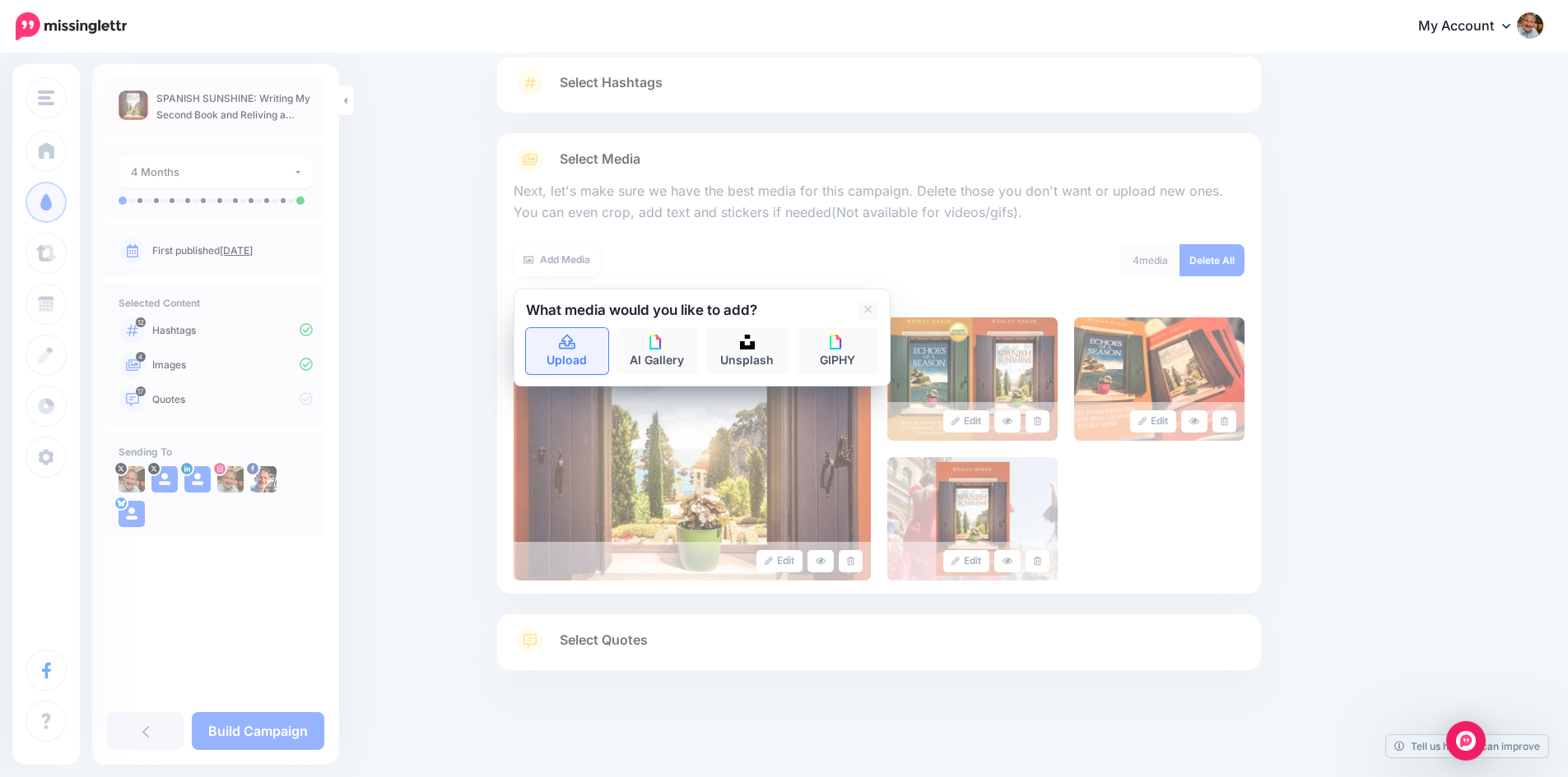
click at [568, 352] on link "Upload" at bounding box center [567, 351] width 83 height 46
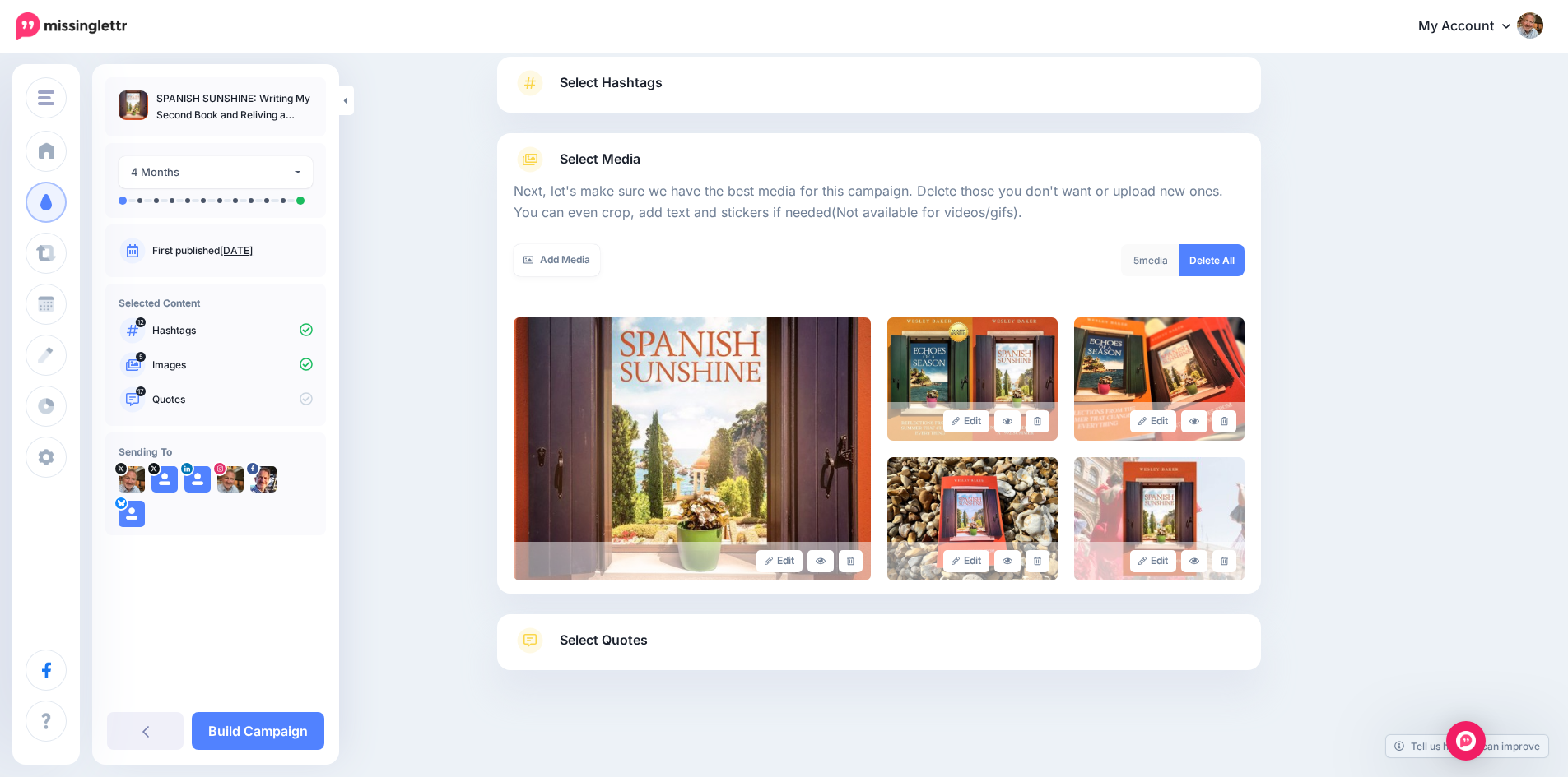
click at [628, 640] on span "Select Quotes" at bounding box center [603, 640] width 88 height 22
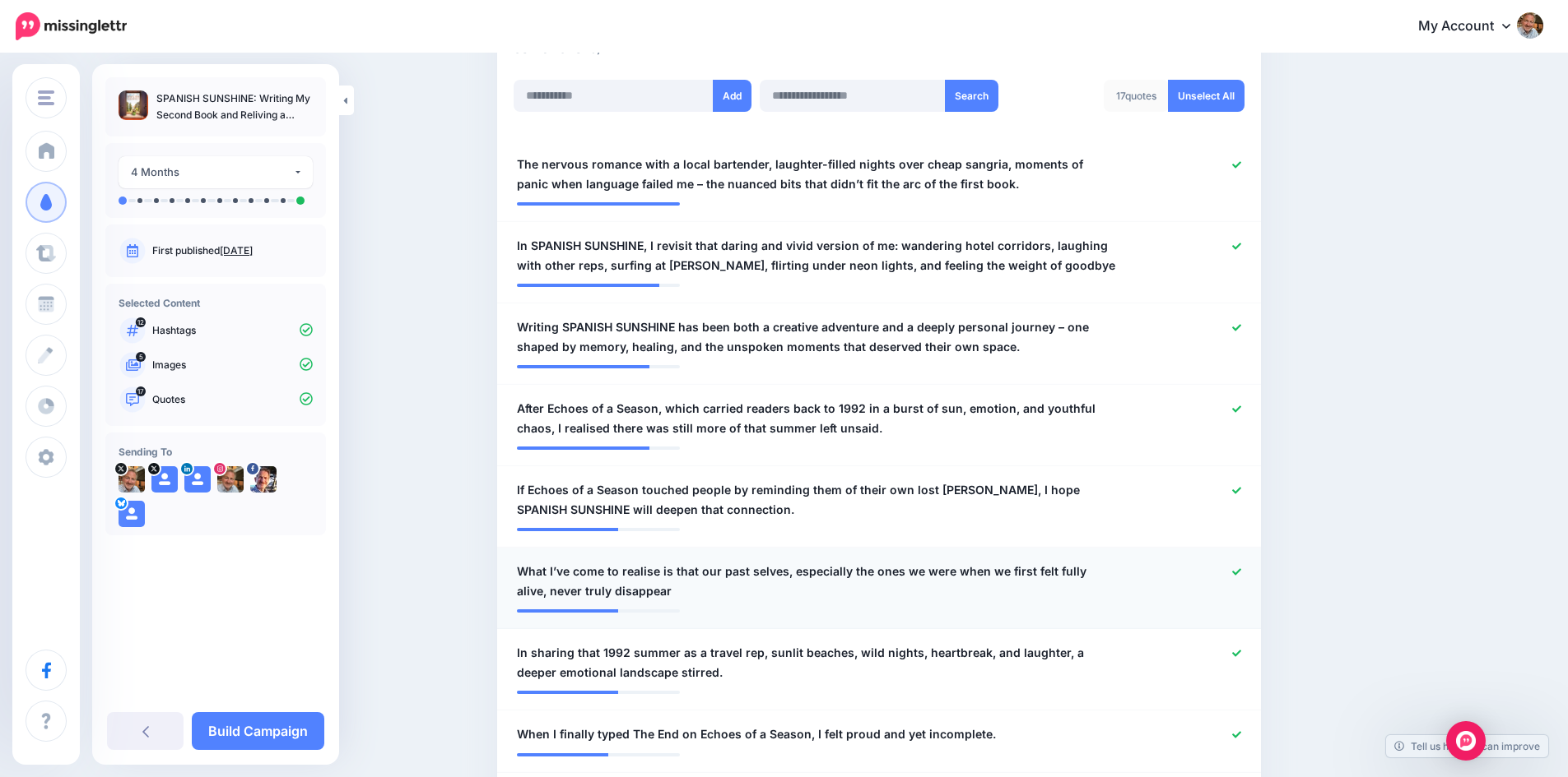
scroll to position [440, 0]
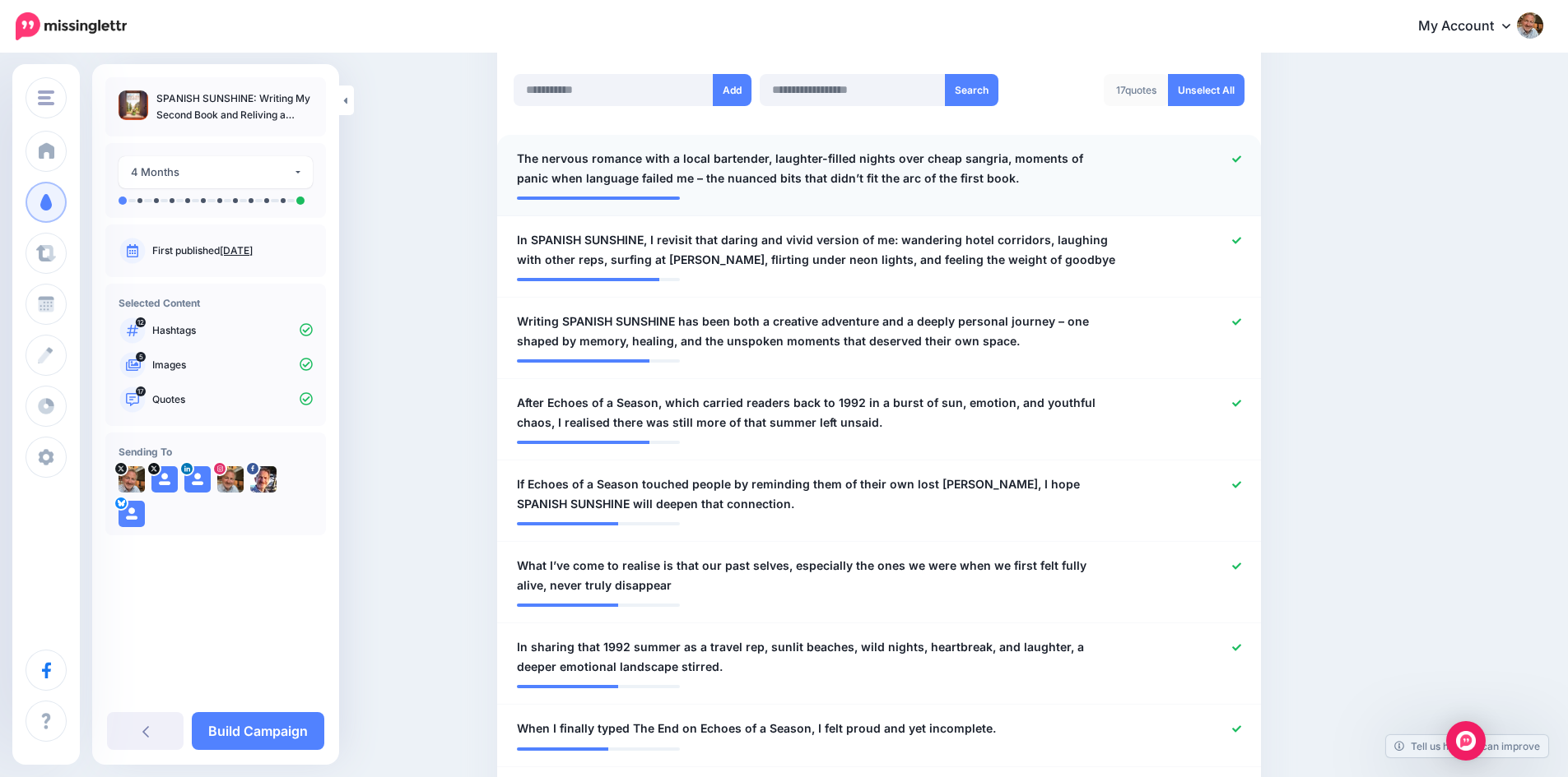
click at [970, 171] on span "The nervous romance with a local bartender, laughter-filled nights over cheap s…" at bounding box center [816, 169] width 600 height 40
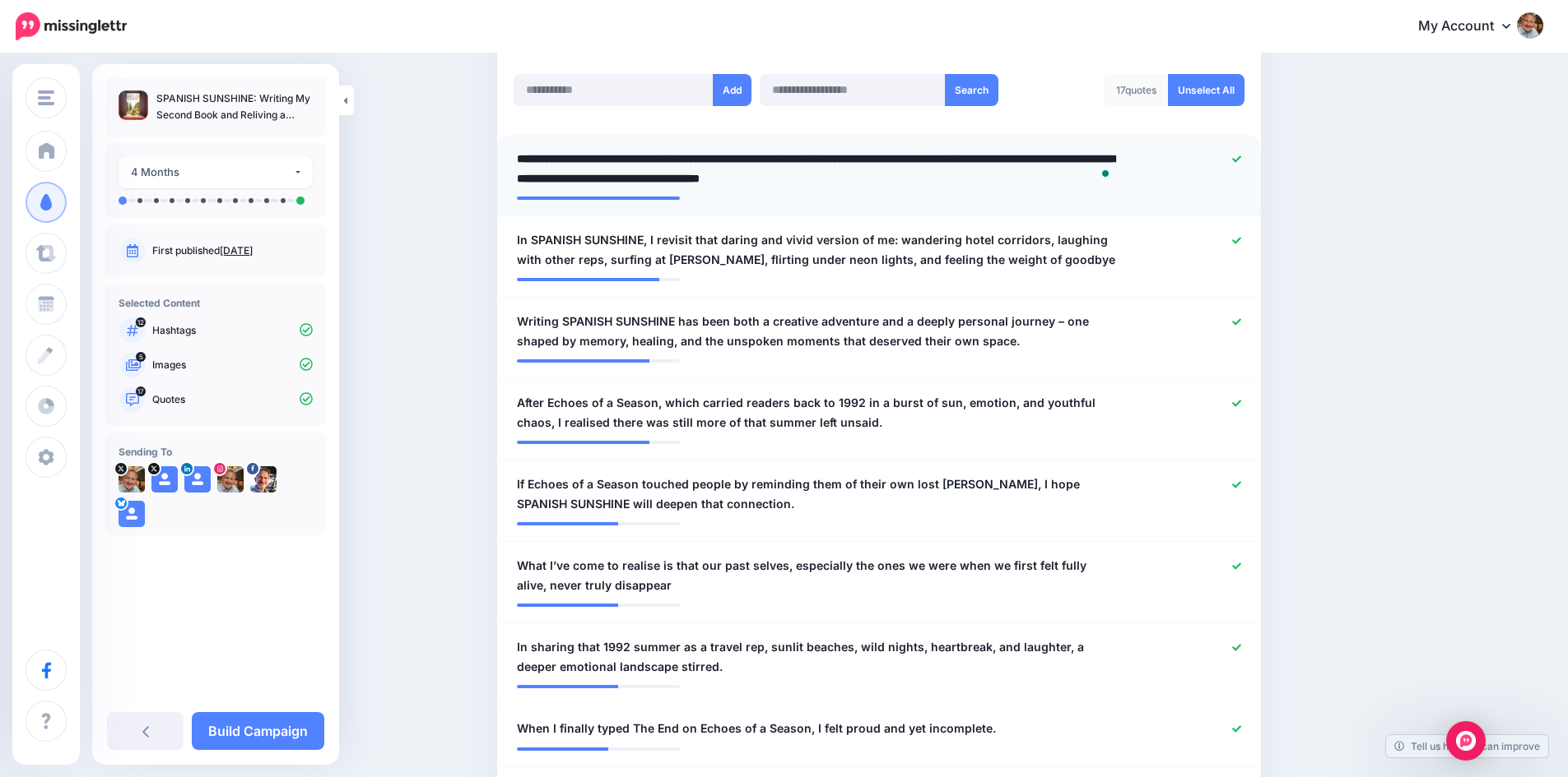
click at [601, 165] on textarea "**********" at bounding box center [816, 169] width 600 height 40
drag, startPoint x: 926, startPoint y: 157, endPoint x: 955, endPoint y: 160, distance: 29.2
click at [955, 160] on textarea "**********" at bounding box center [816, 169] width 600 height 40
drag, startPoint x: 776, startPoint y: 157, endPoint x: 524, endPoint y: 154, distance: 252.0
click at [524, 154] on textarea "**********" at bounding box center [816, 169] width 600 height 40
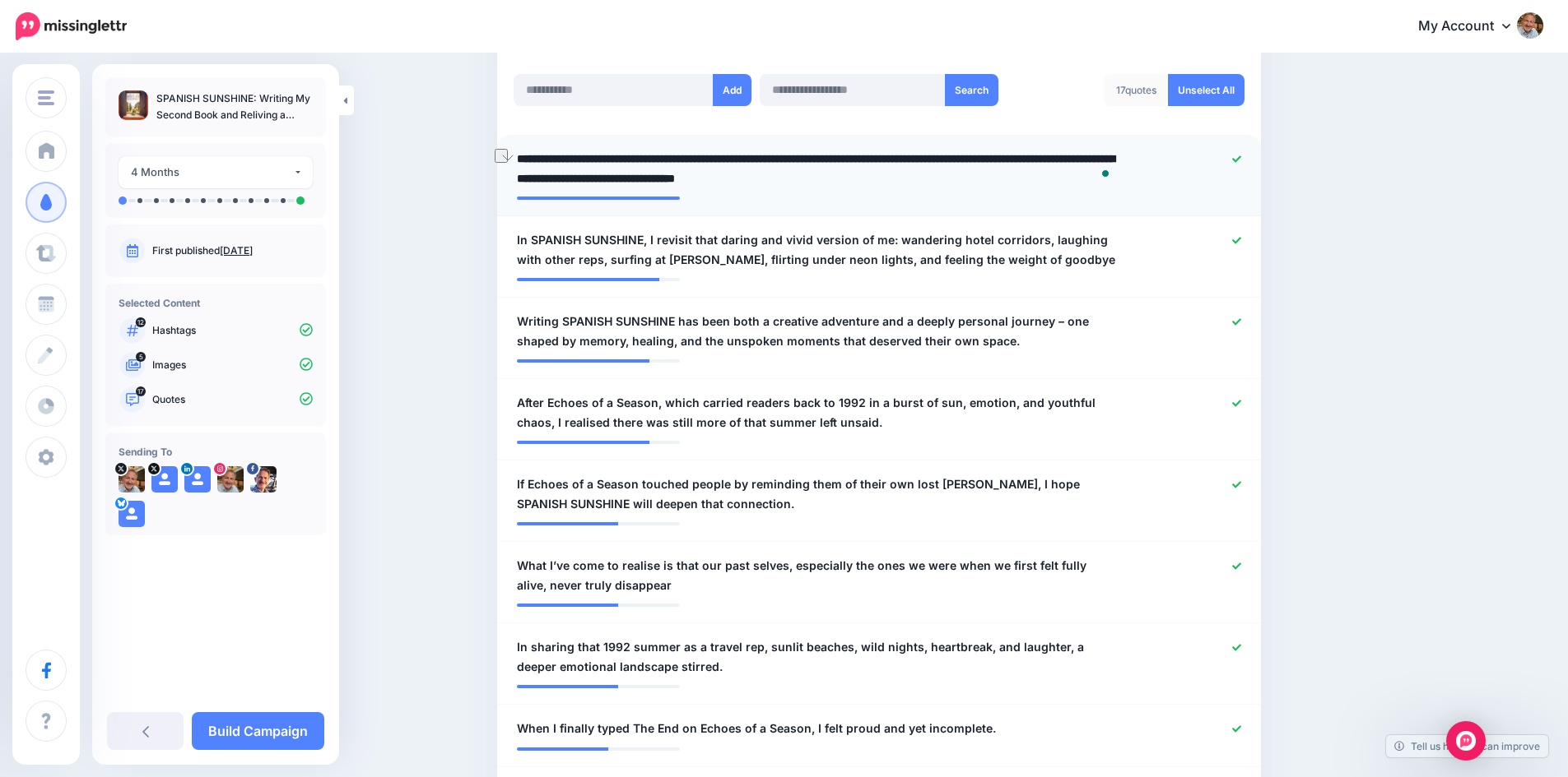
type textarea "**********"
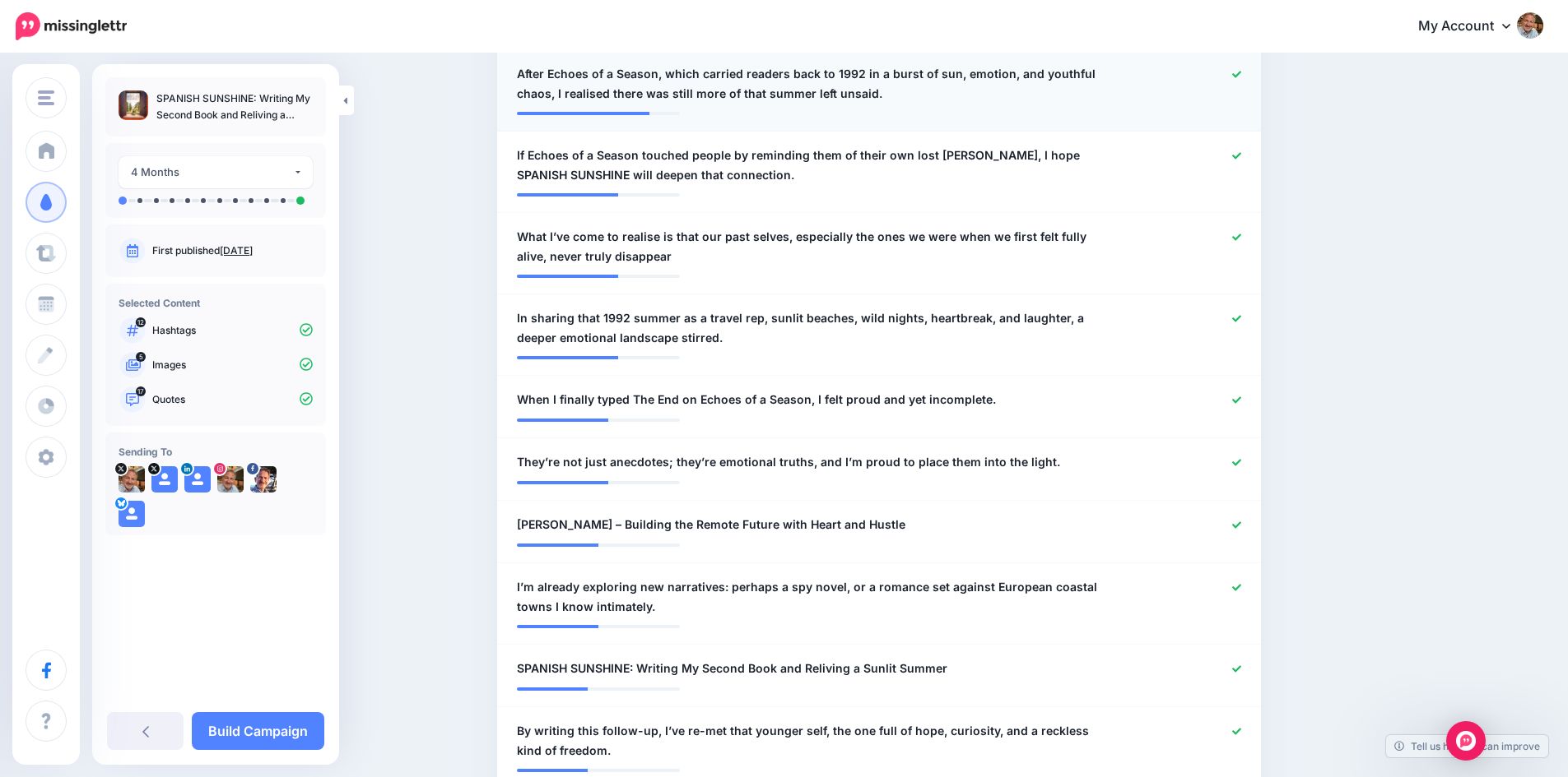
scroll to position [852, 0]
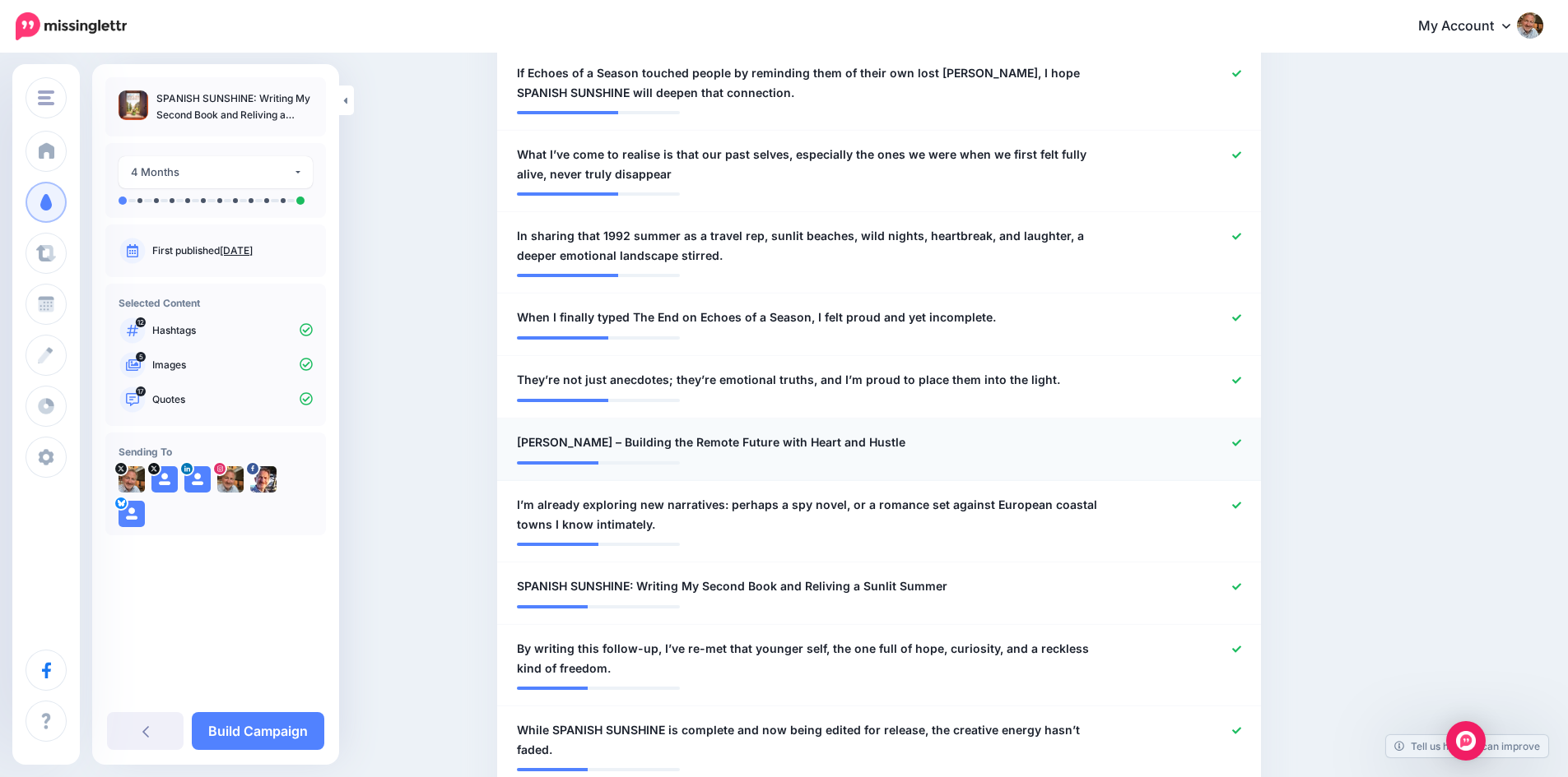
click at [1241, 440] on icon at bounding box center [1236, 442] width 9 height 9
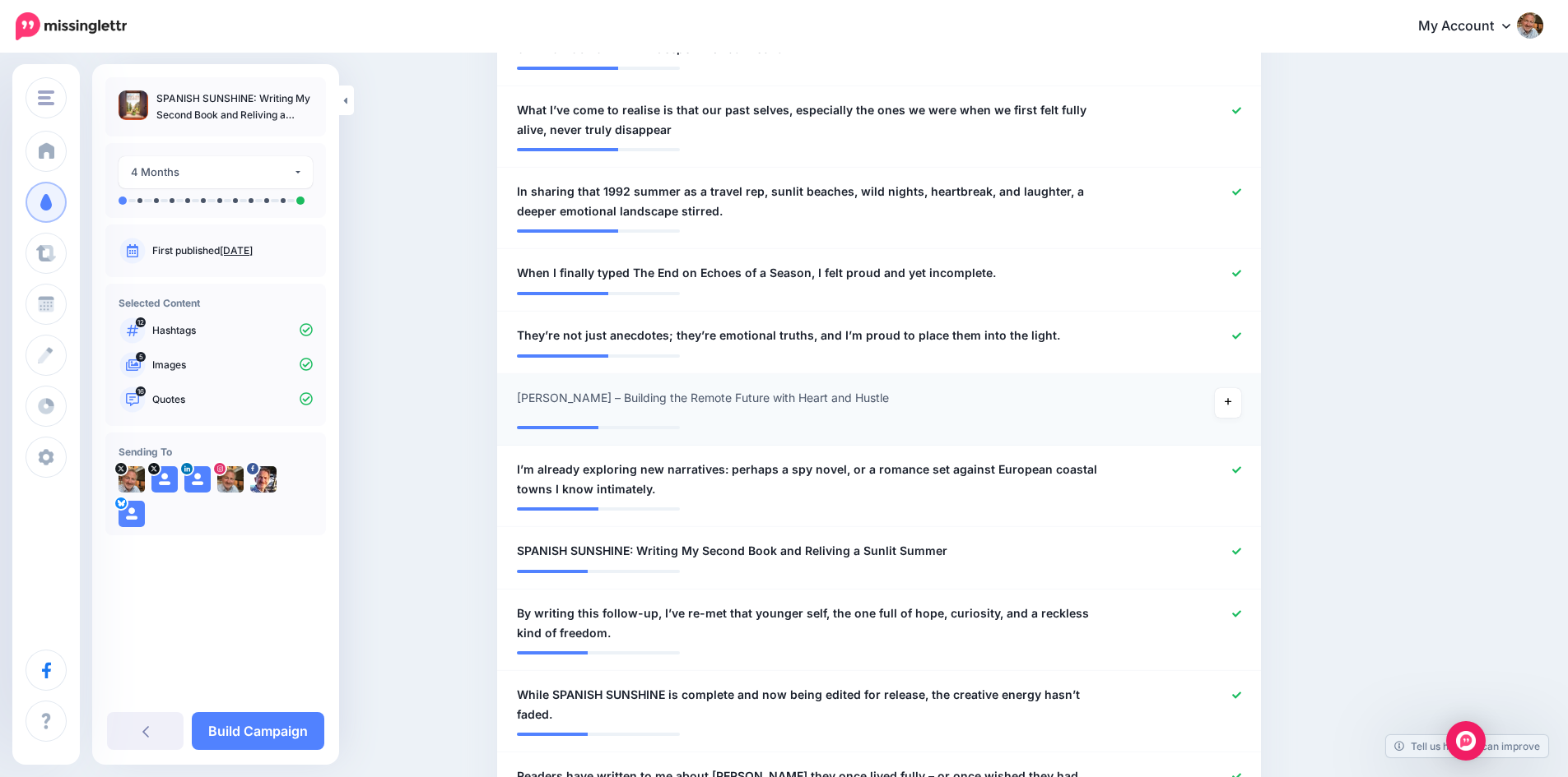
scroll to position [933, 0]
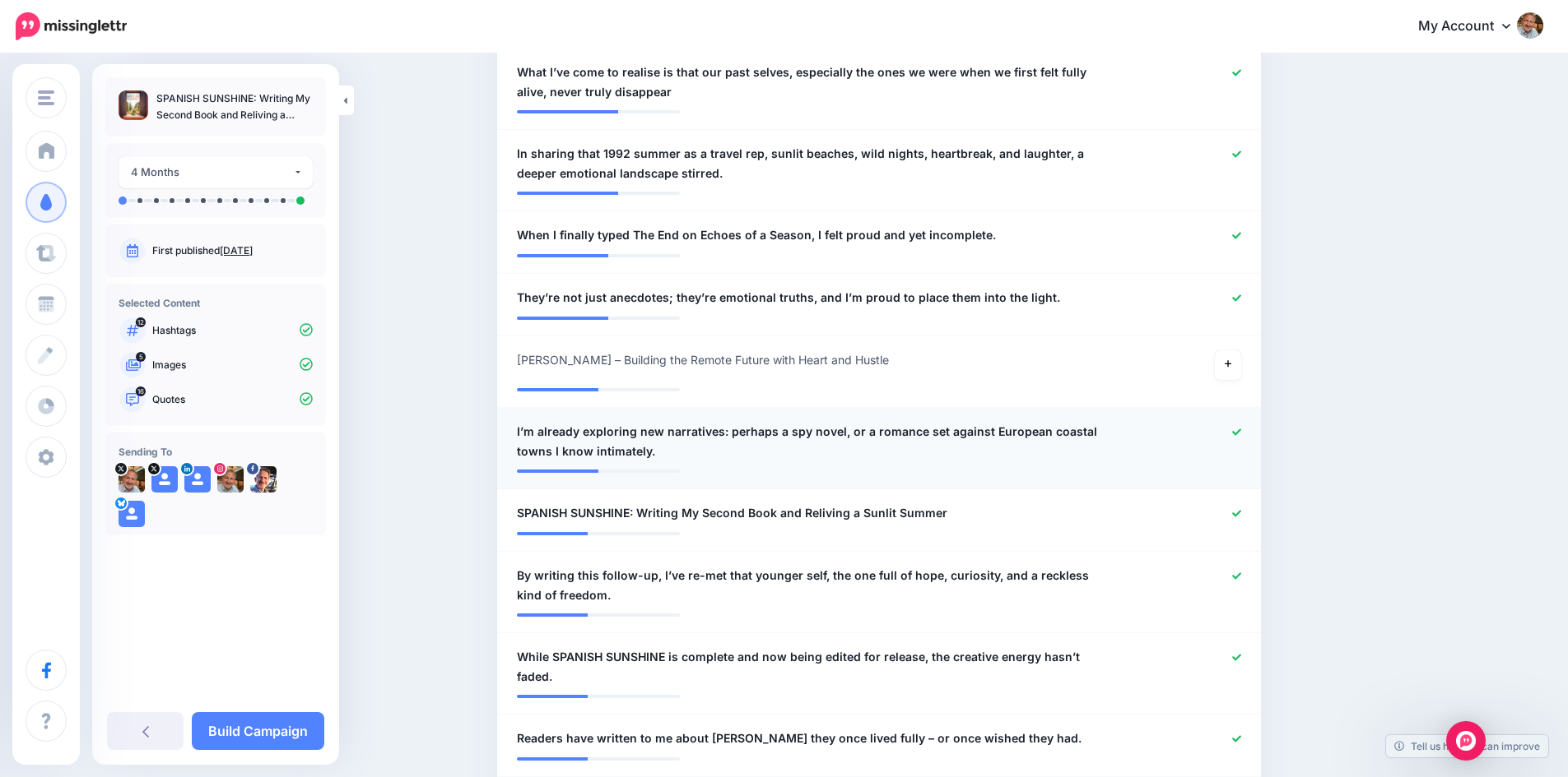
click at [1241, 430] on icon at bounding box center [1236, 432] width 9 height 9
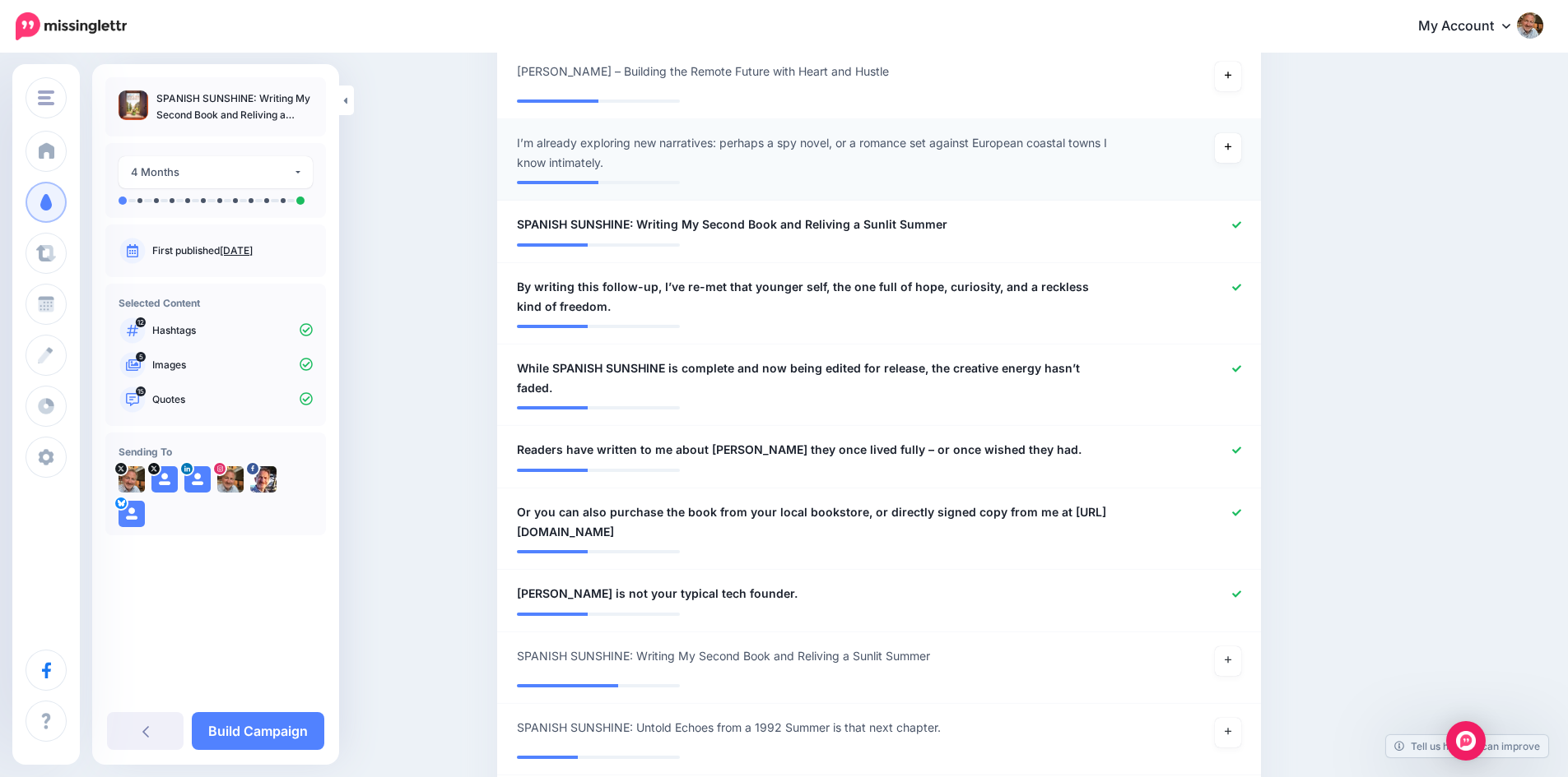
scroll to position [1263, 0]
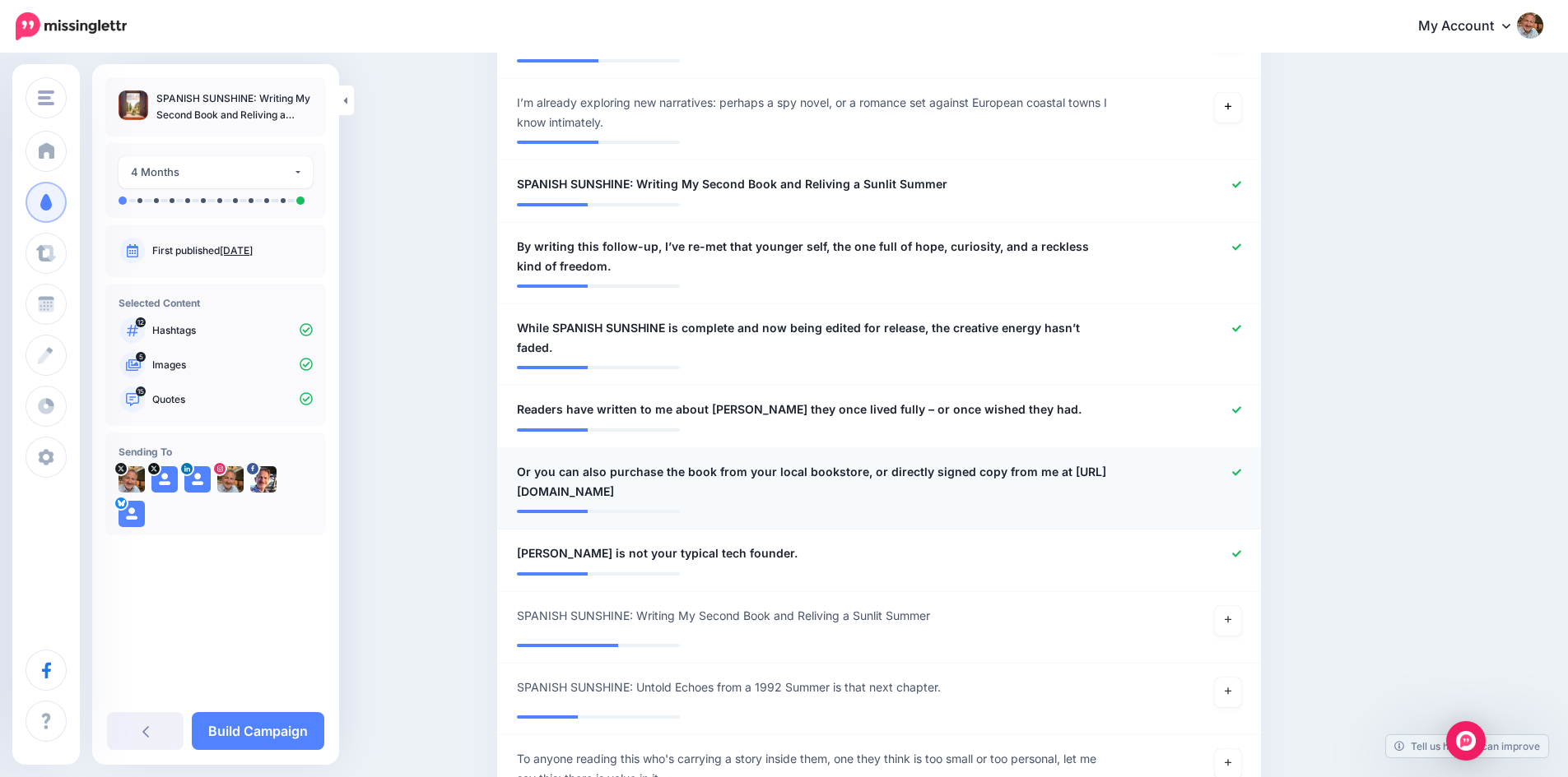
click at [1240, 468] on icon at bounding box center [1236, 472] width 9 height 9
click at [1241, 550] on icon at bounding box center [1236, 553] width 9 height 6
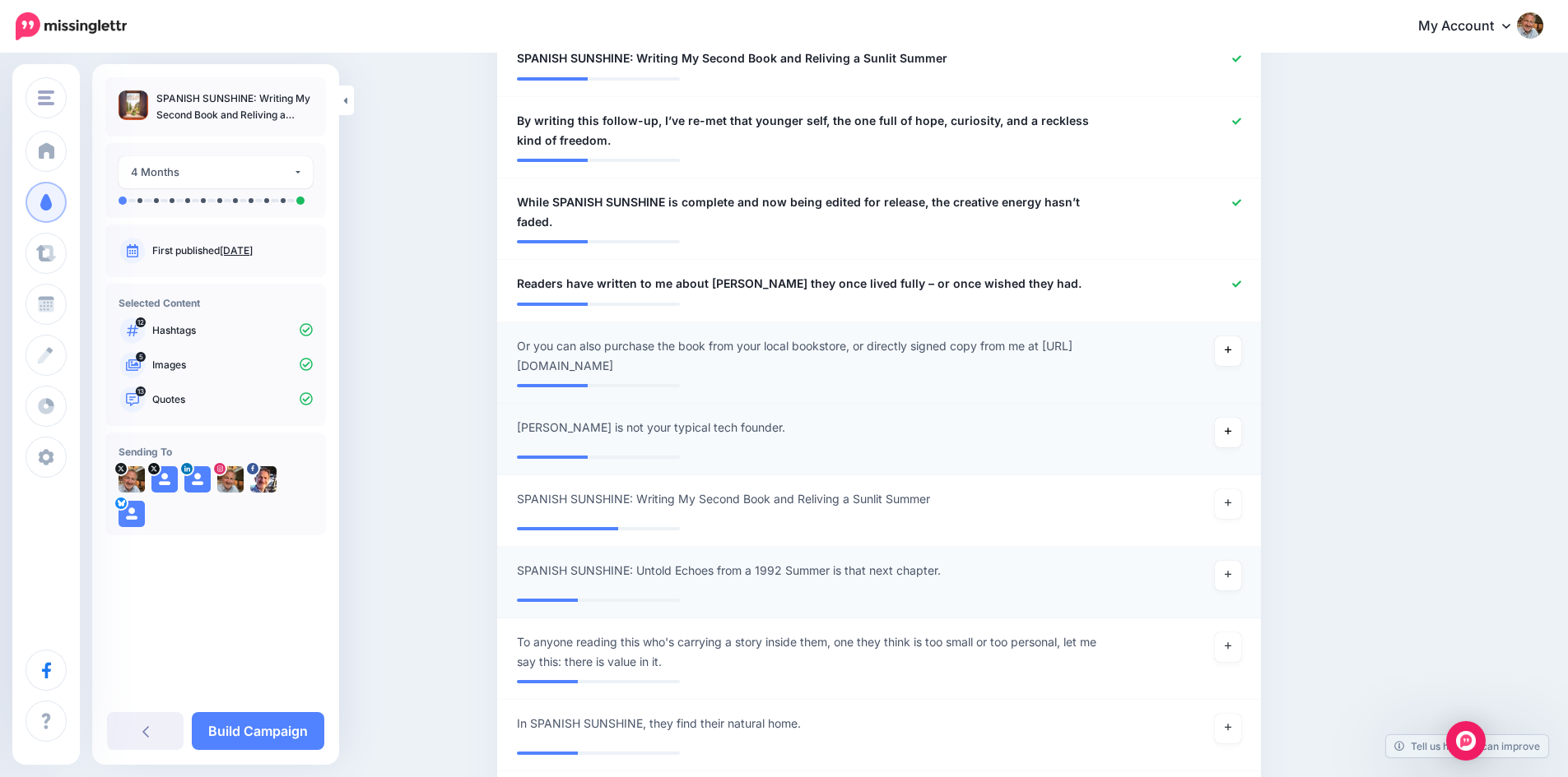
scroll to position [1427, 0]
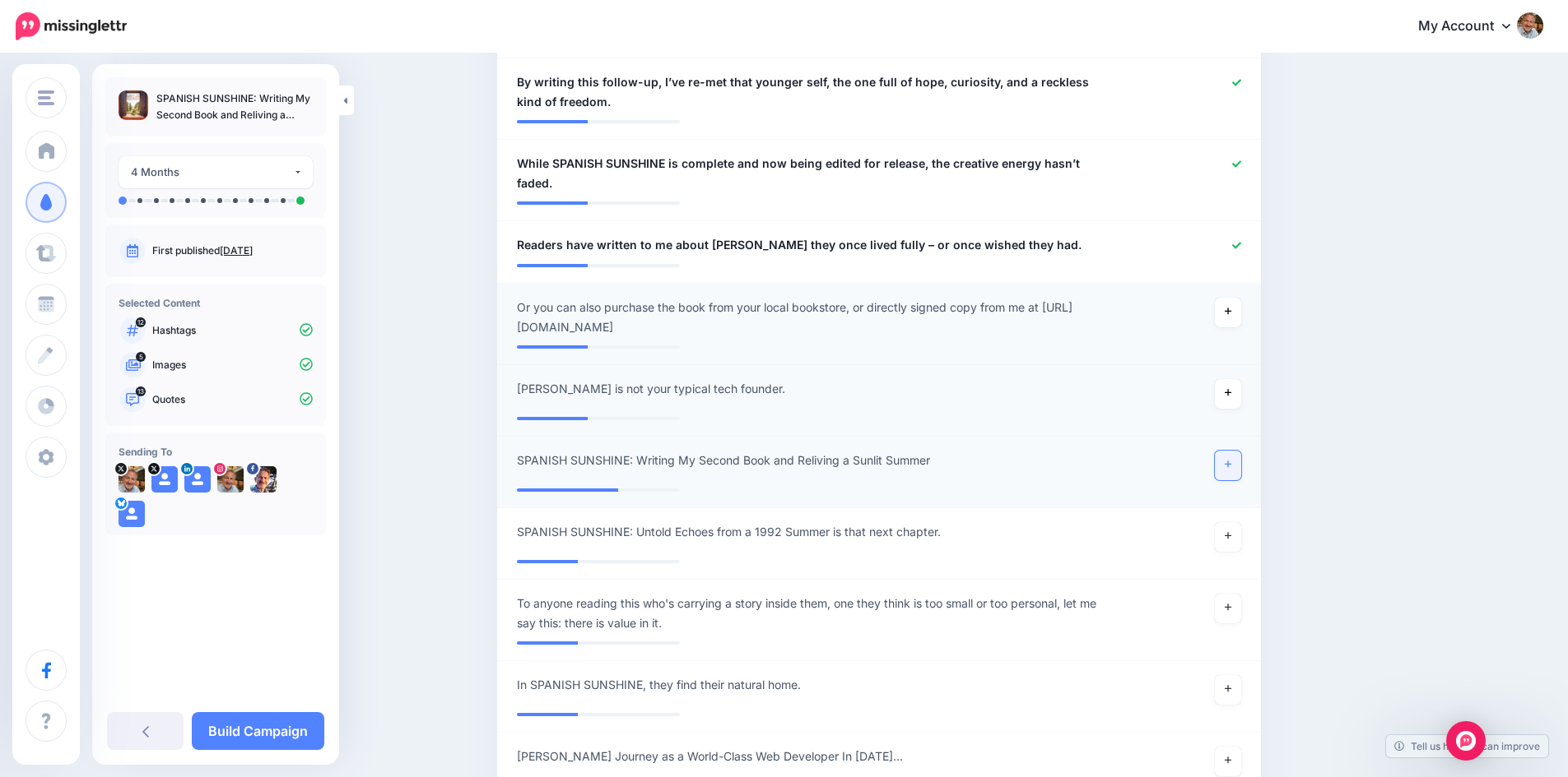
click at [1231, 460] on icon at bounding box center [1227, 464] width 6 height 9
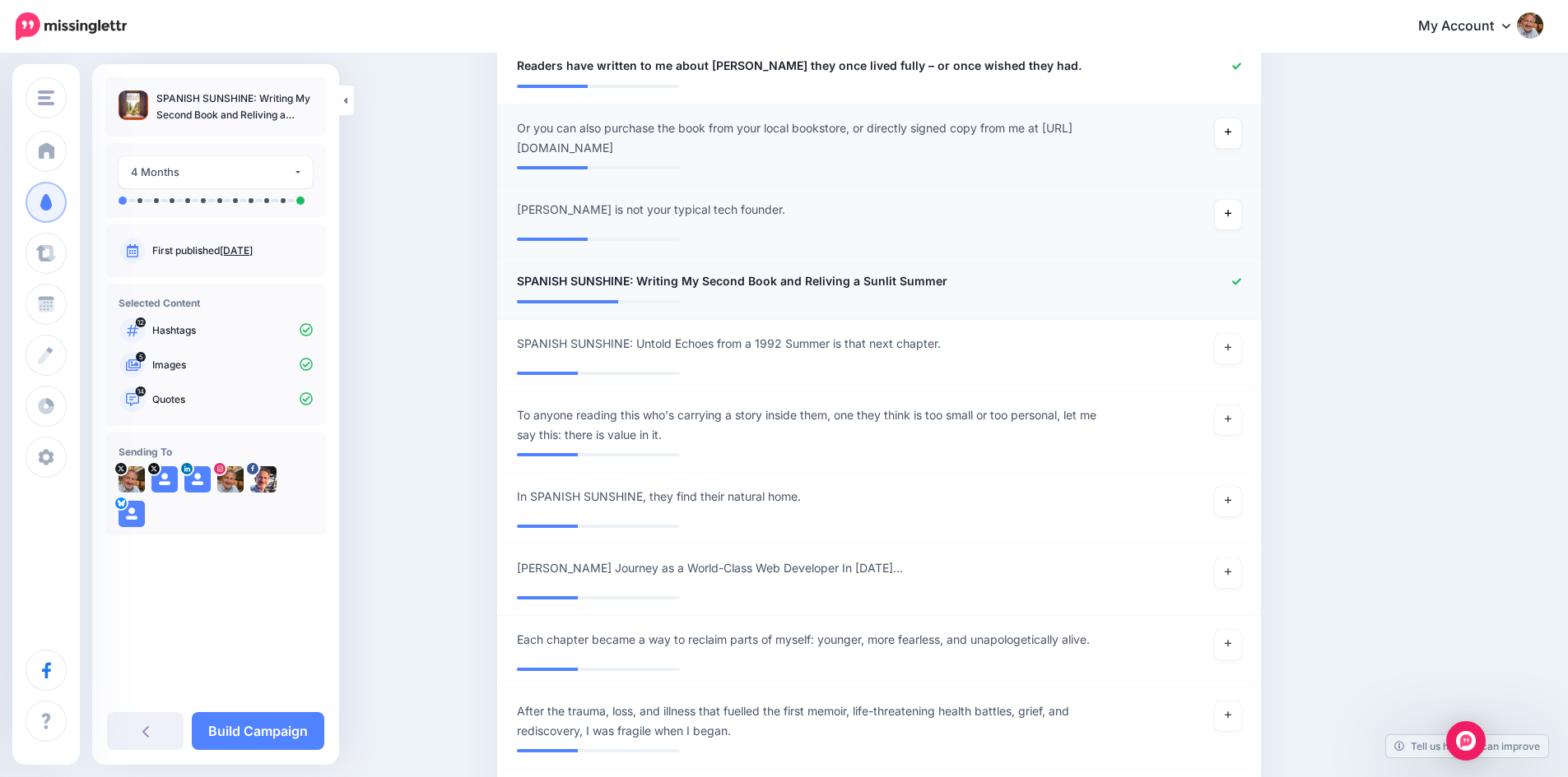
scroll to position [1673, 0]
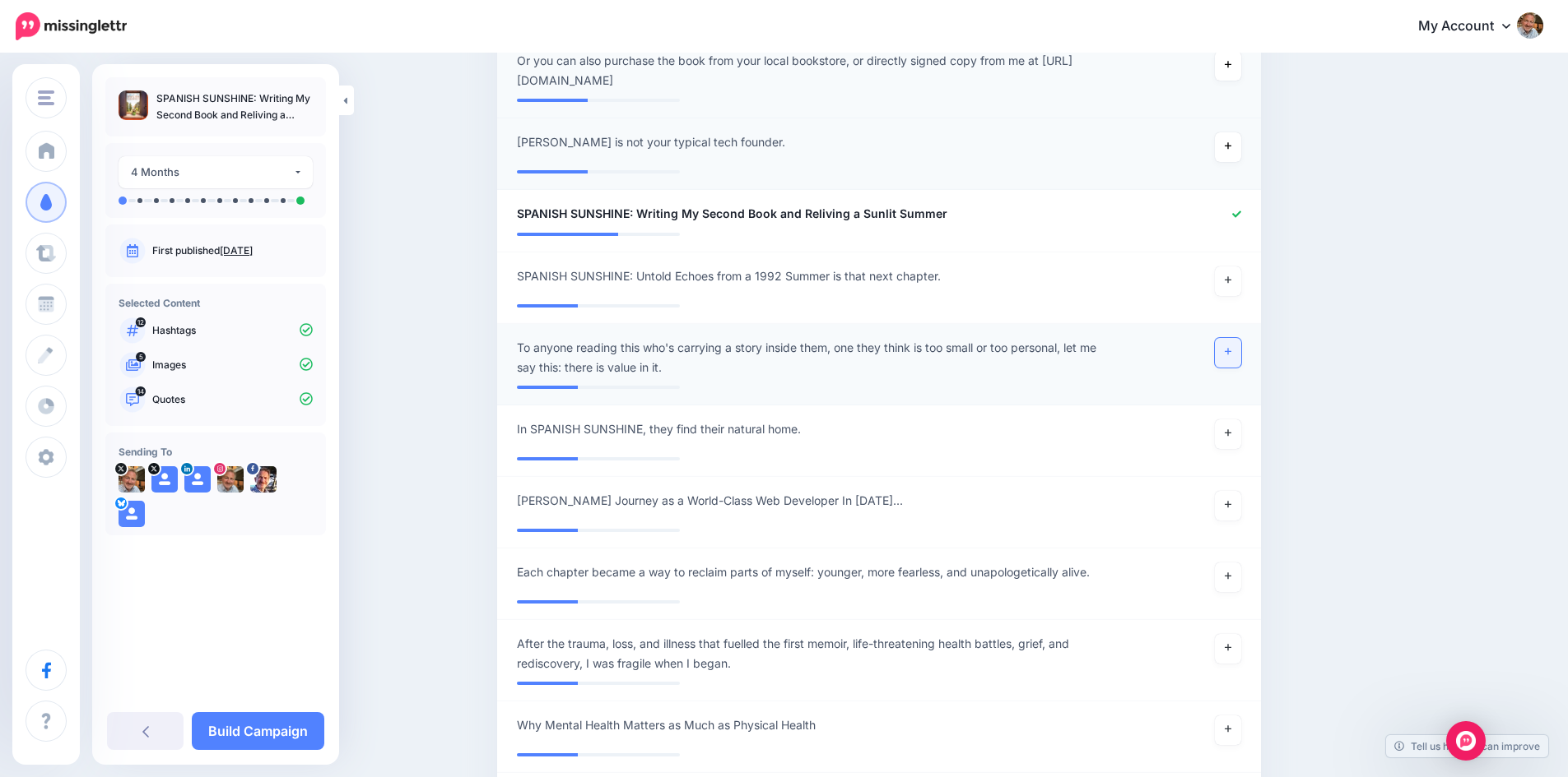
click at [1238, 338] on link at bounding box center [1228, 353] width 26 height 30
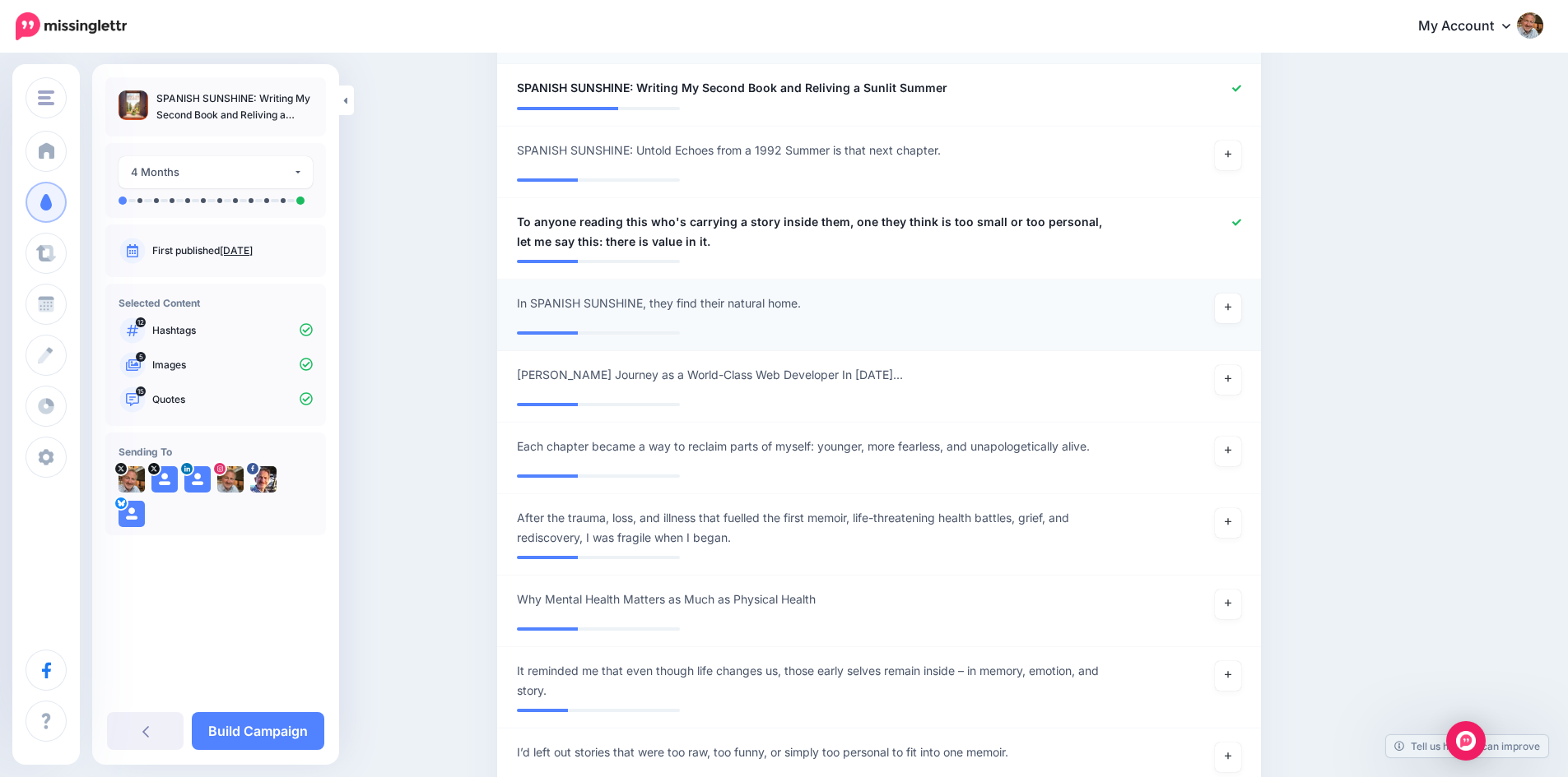
scroll to position [1838, 0]
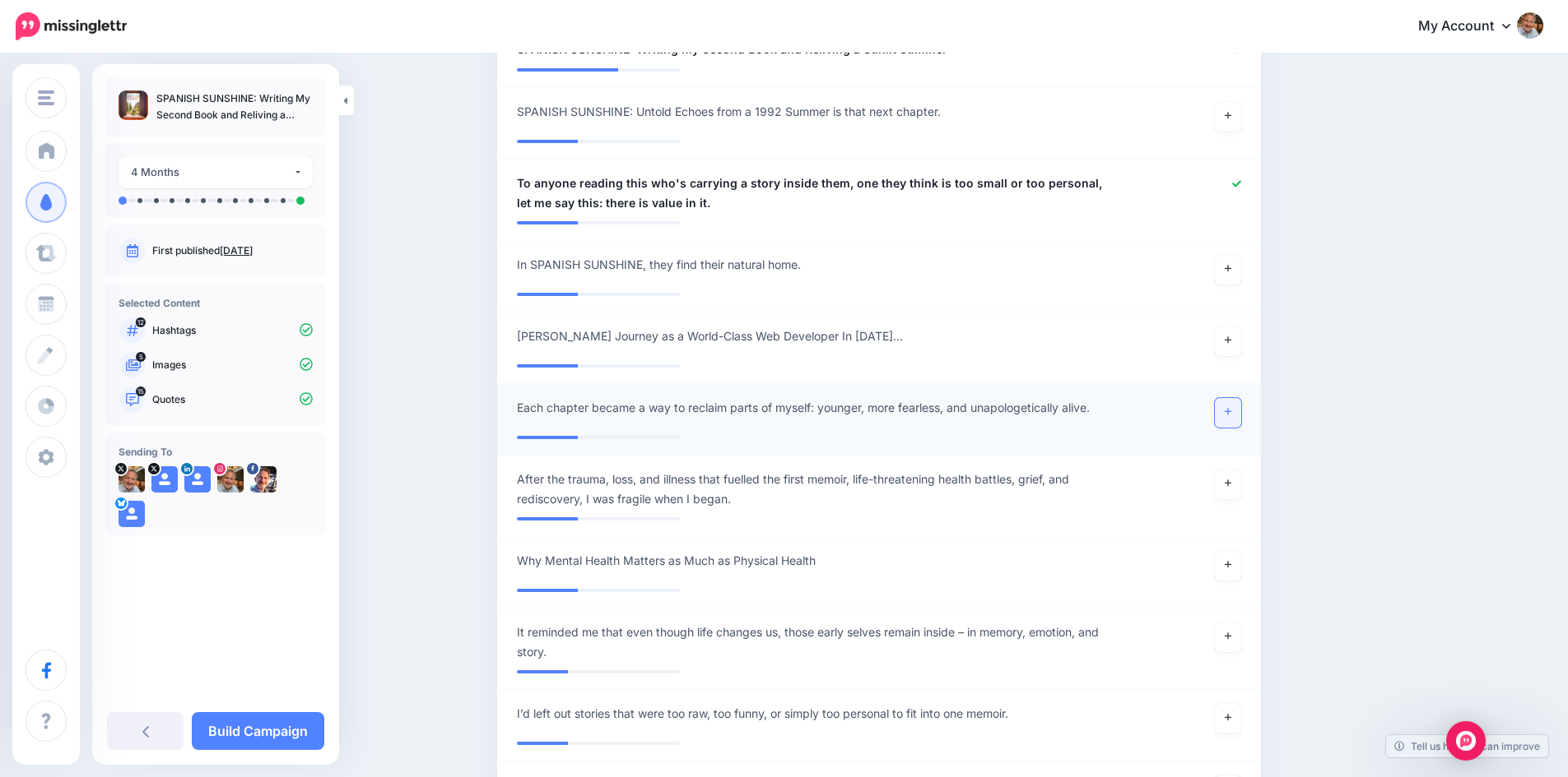
click at [1231, 409] on icon at bounding box center [1227, 412] width 6 height 6
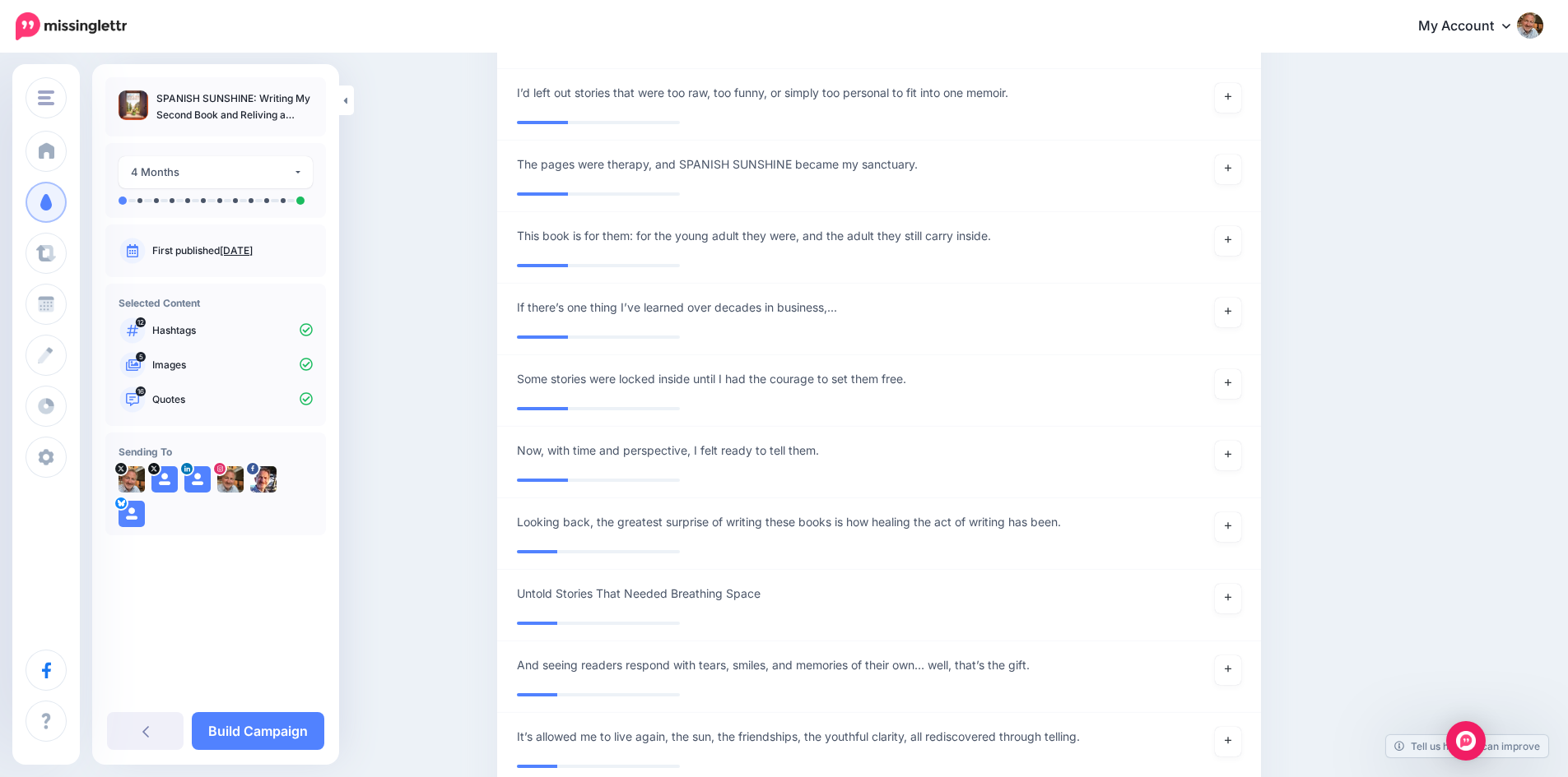
scroll to position [2496, 0]
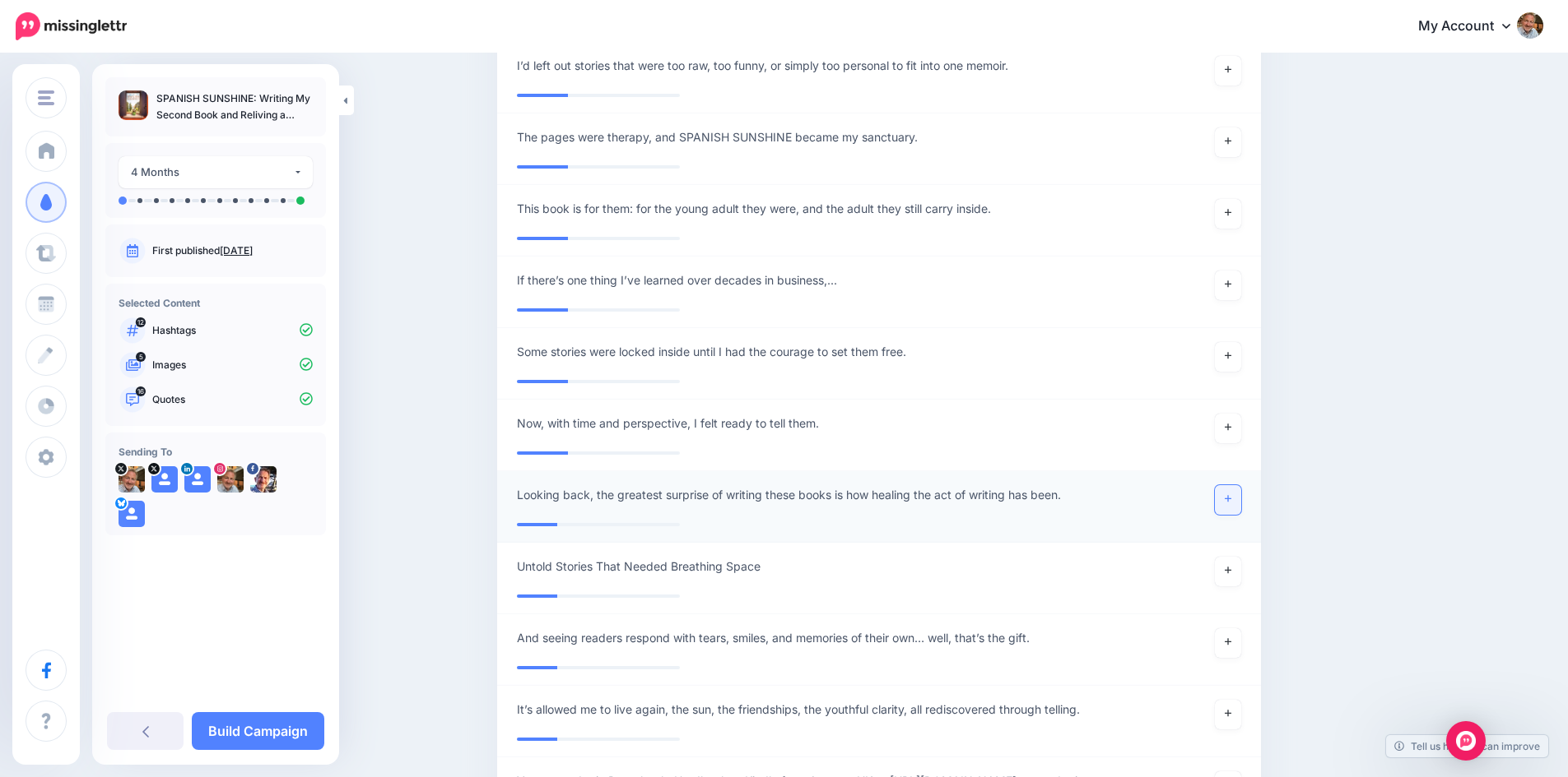
click at [1231, 494] on icon at bounding box center [1227, 499] width 6 height 9
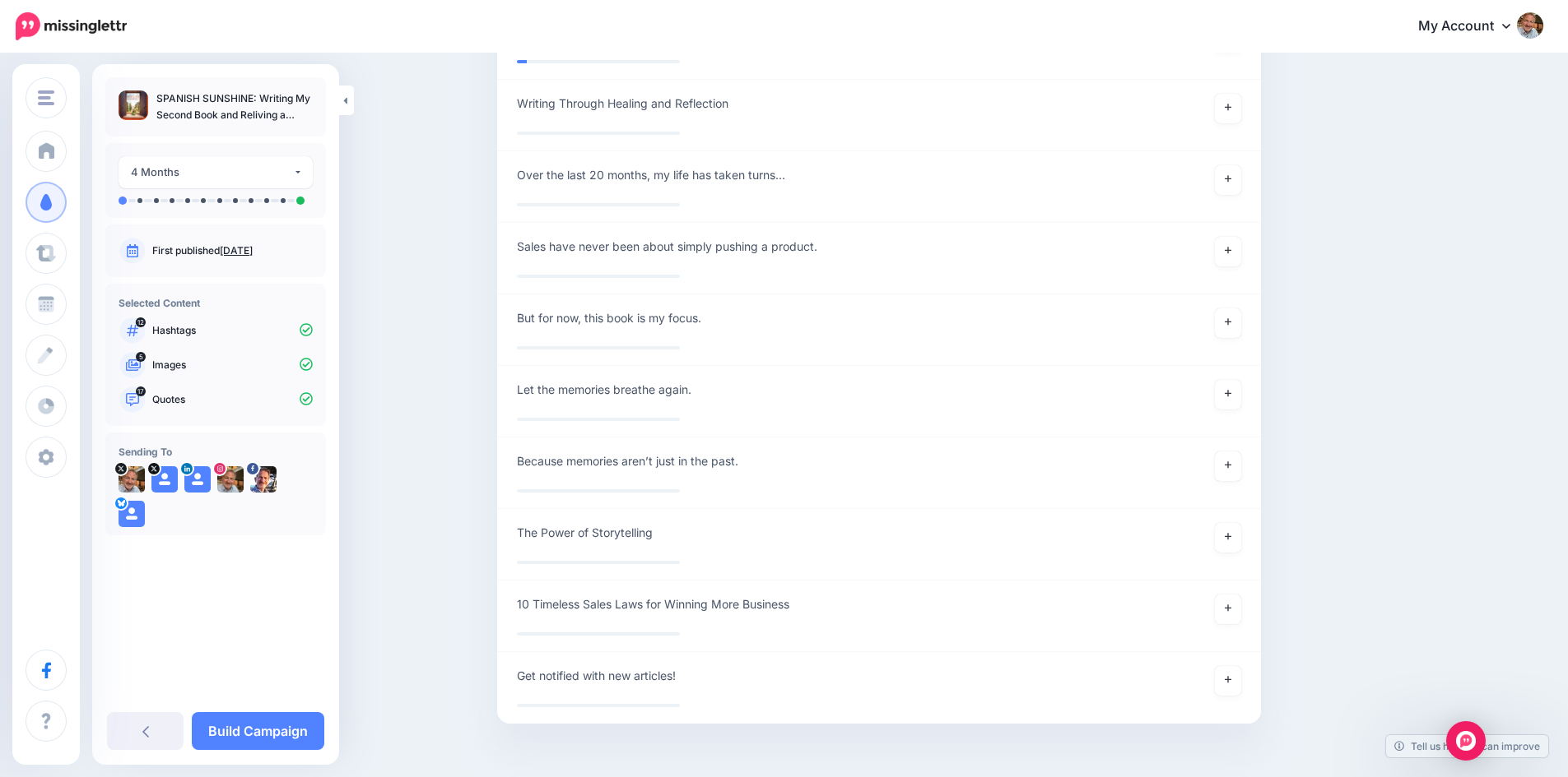
scroll to position [3691, 0]
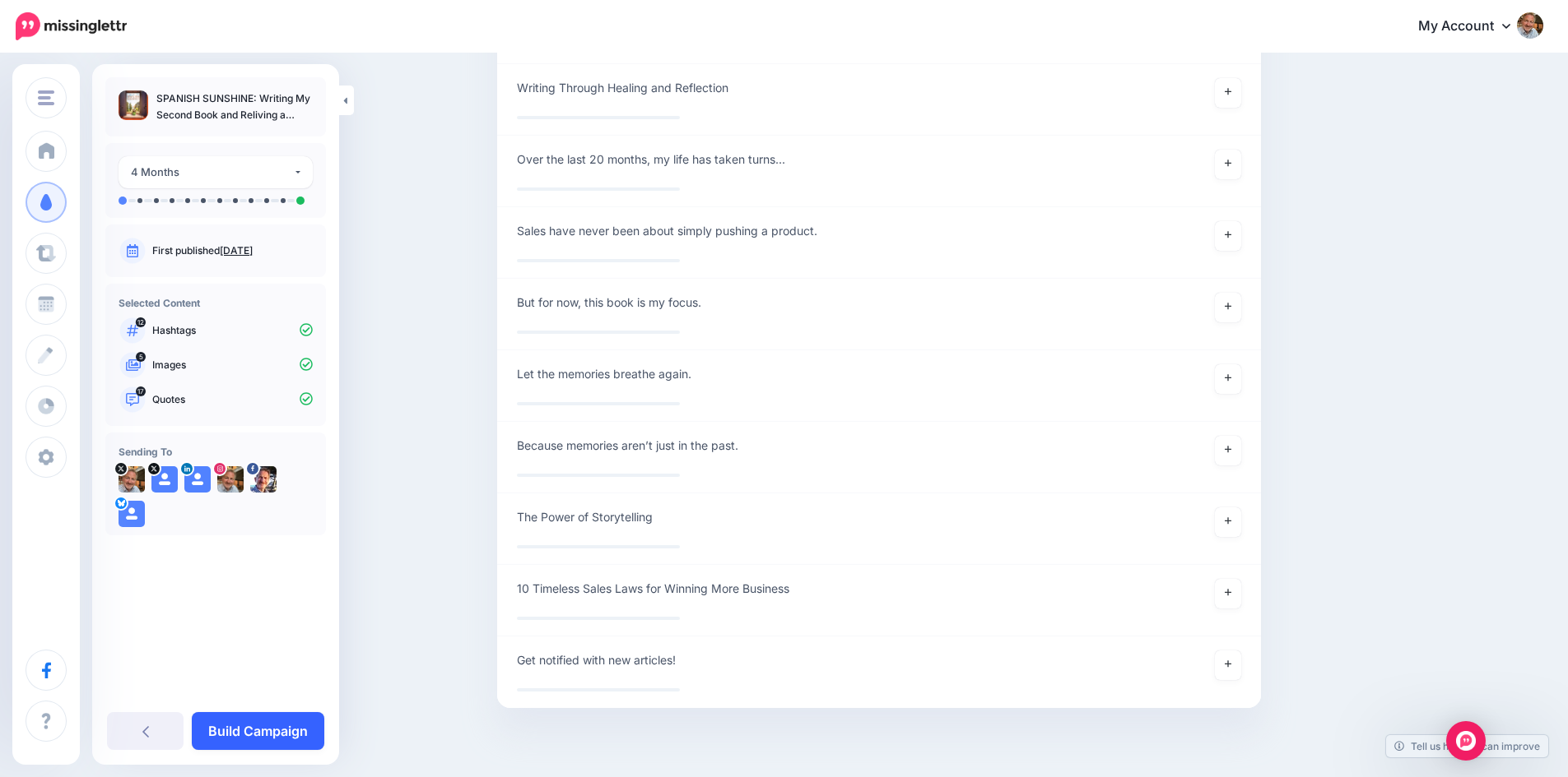
click at [273, 727] on link "Build Campaign" at bounding box center [257, 730] width 133 height 38
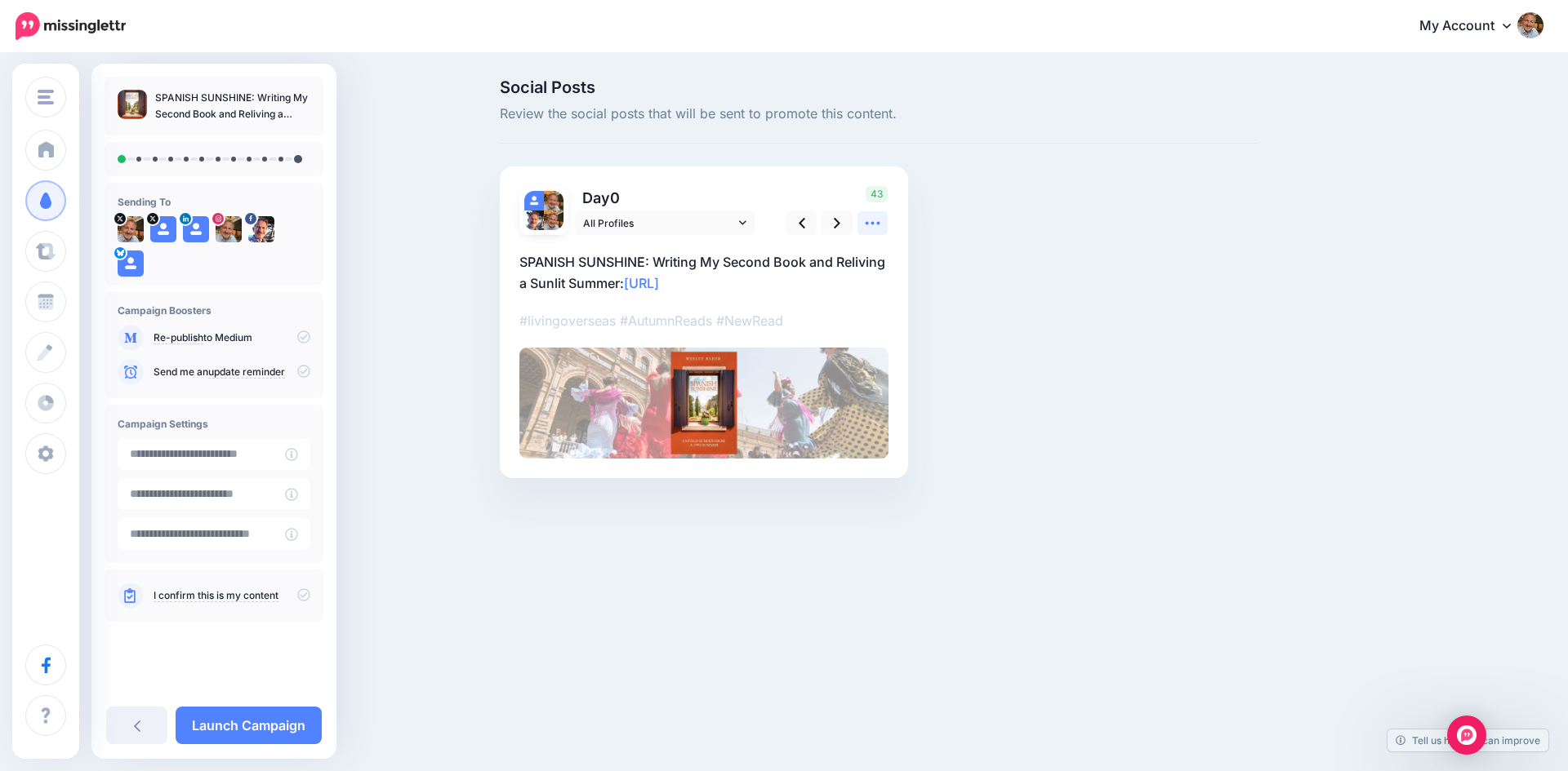
click at [868, 222] on icon at bounding box center [872, 223] width 17 height 17
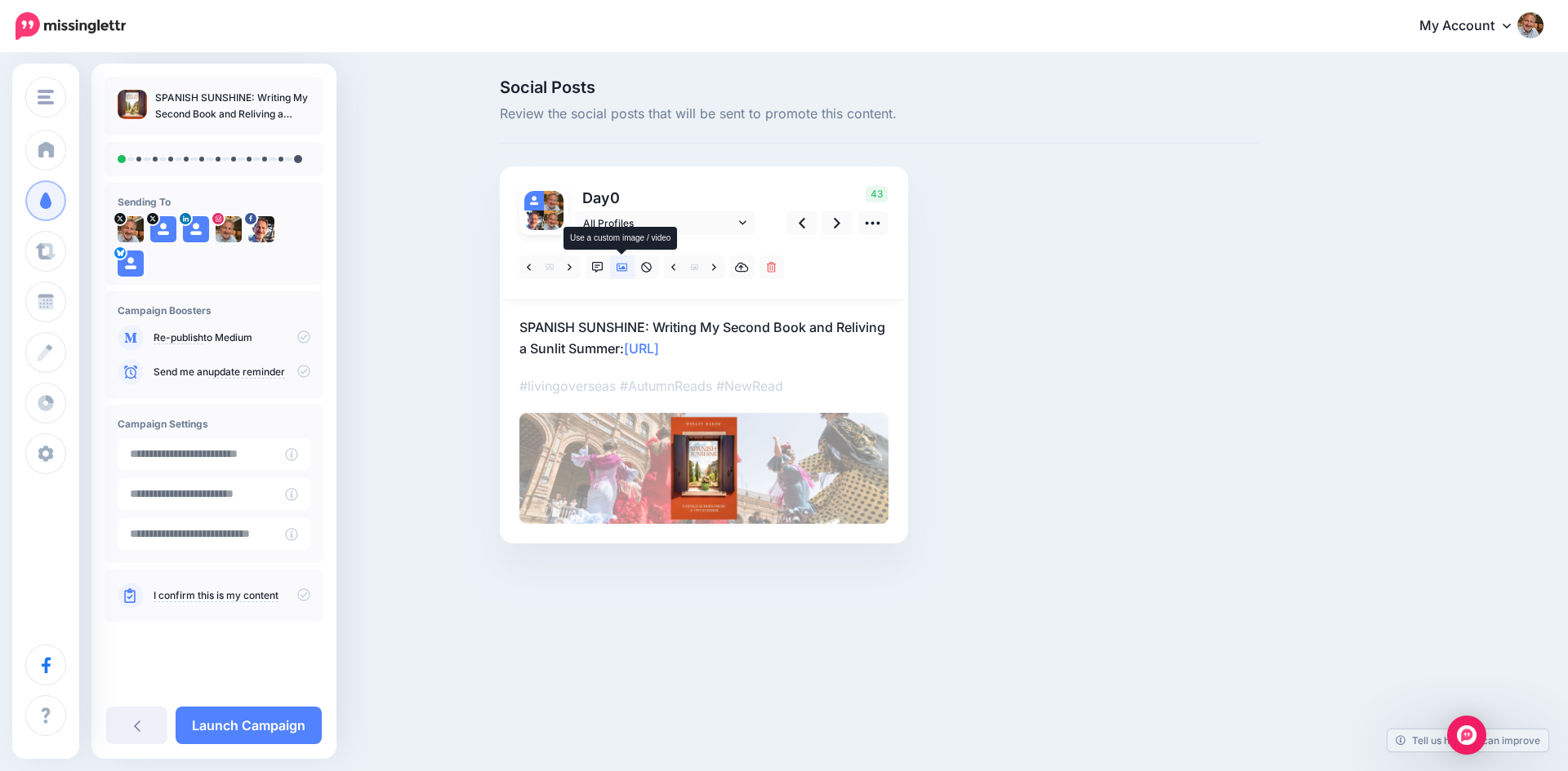
click at [621, 270] on icon at bounding box center [621, 267] width 11 height 11
click at [711, 268] on link at bounding box center [714, 267] width 20 height 24
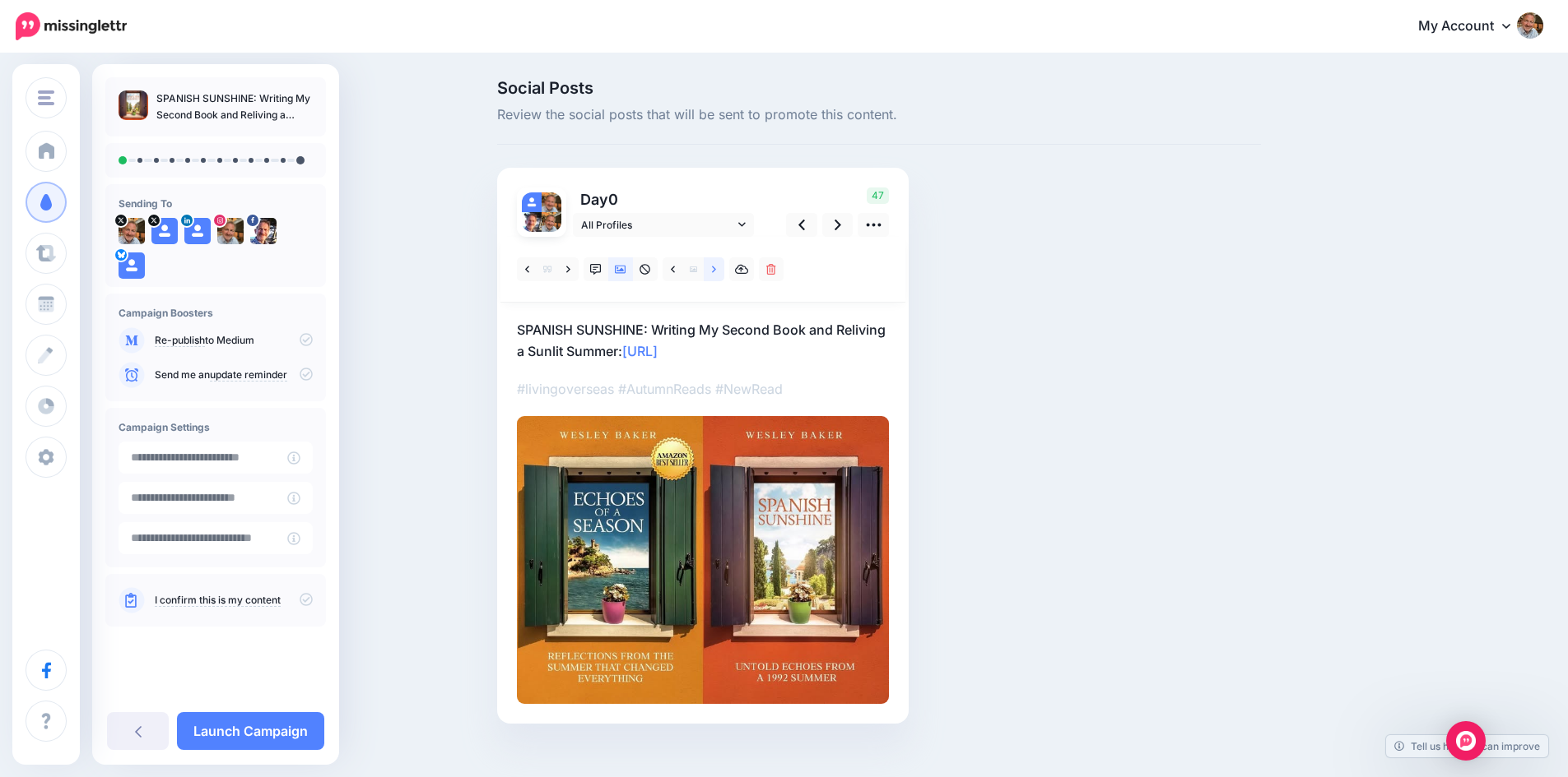
click at [717, 270] on link at bounding box center [713, 269] width 20 height 24
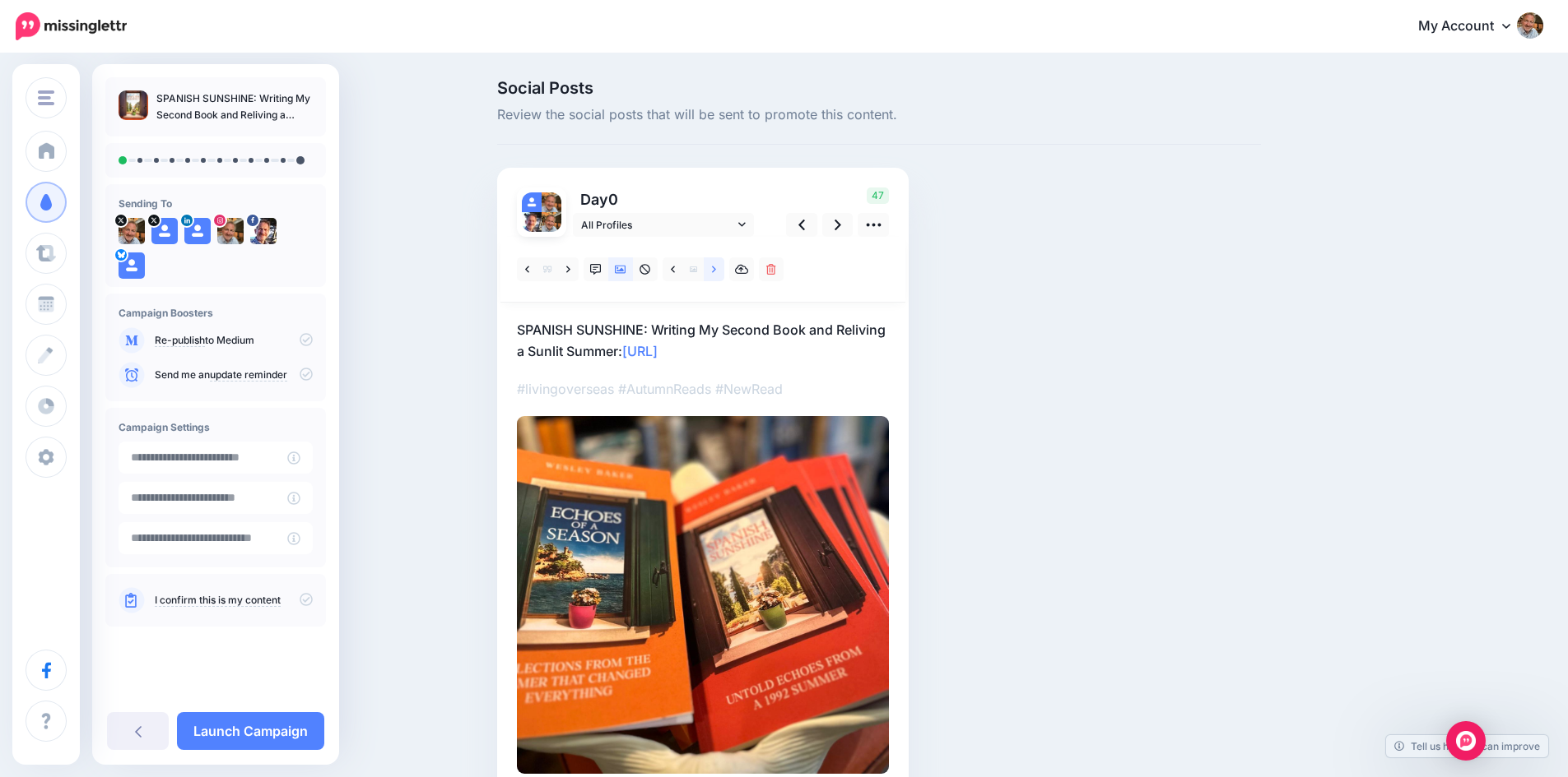
click at [717, 270] on link at bounding box center [713, 269] width 20 height 24
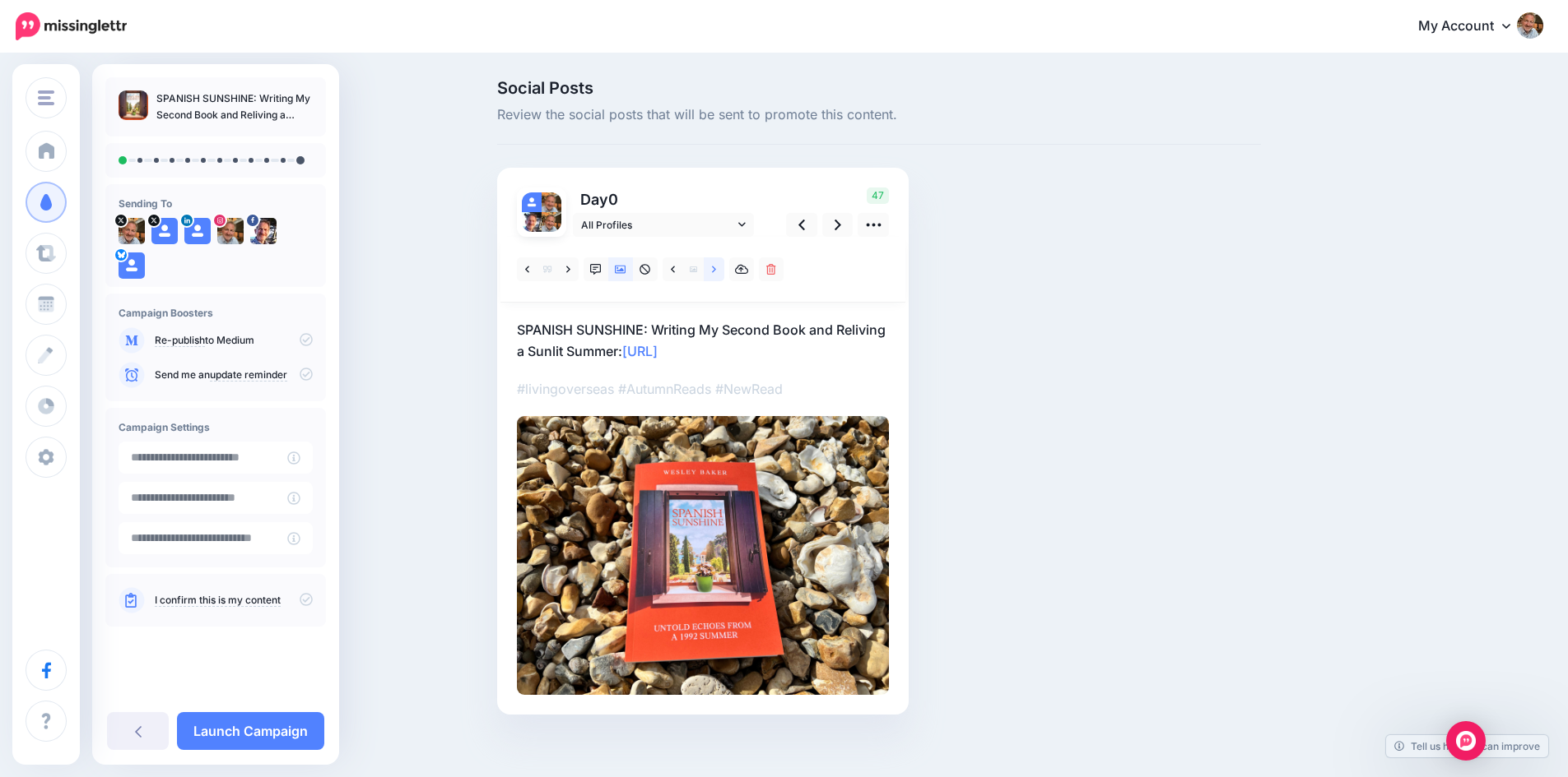
click at [716, 269] on icon at bounding box center [713, 269] width 4 height 6
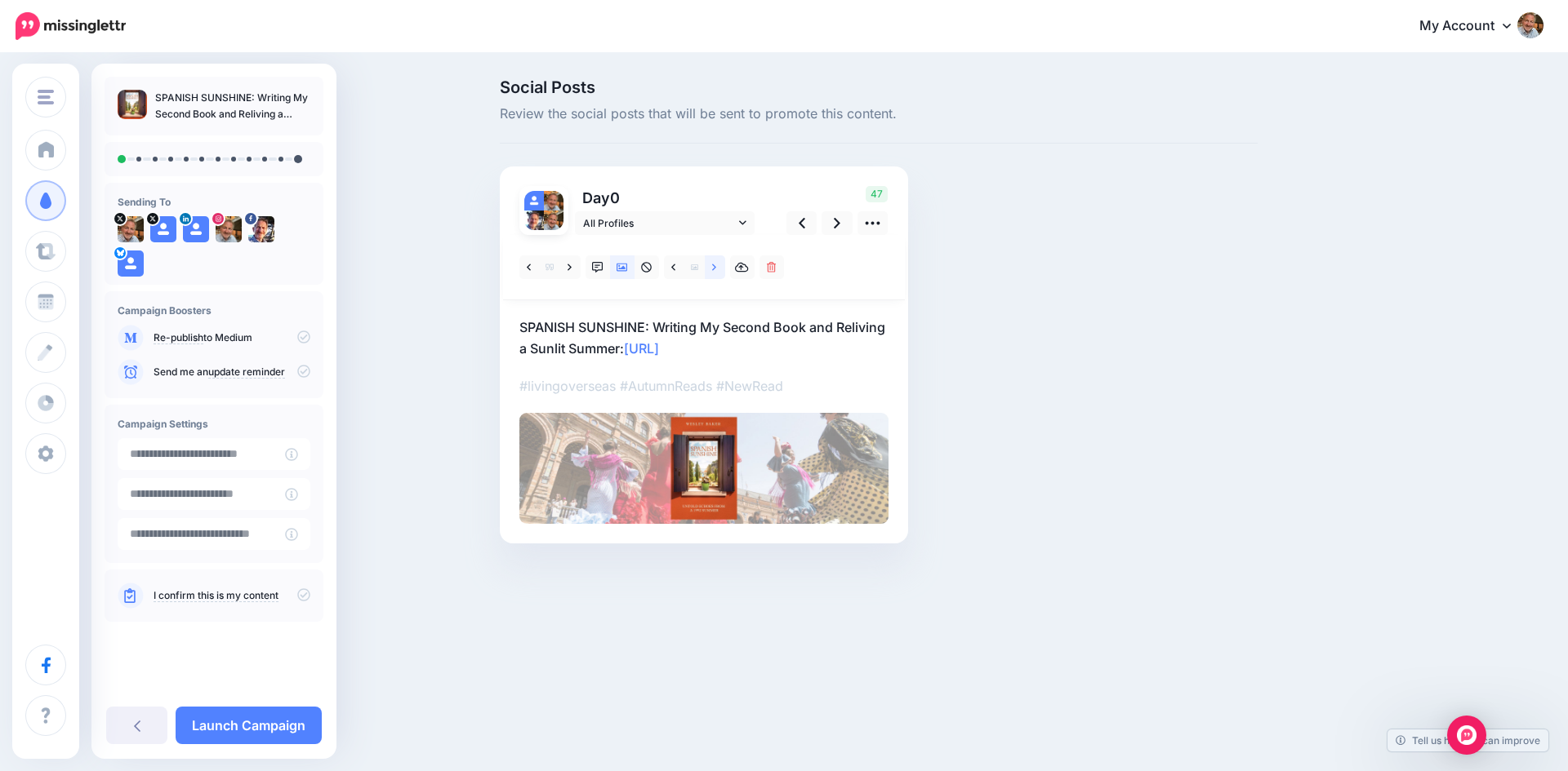
click at [714, 268] on icon at bounding box center [714, 267] width 4 height 11
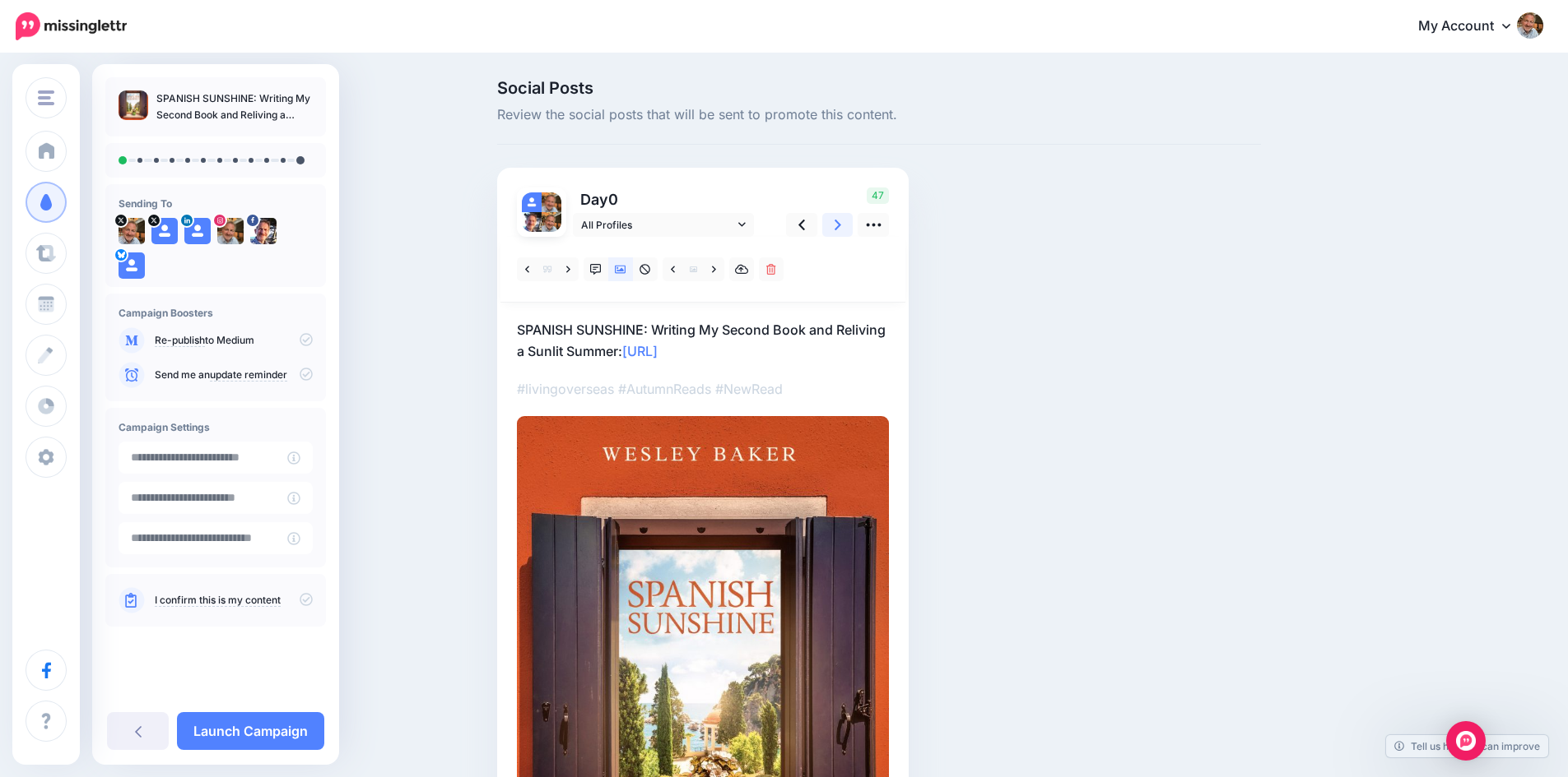
click at [841, 227] on icon at bounding box center [837, 225] width 6 height 11
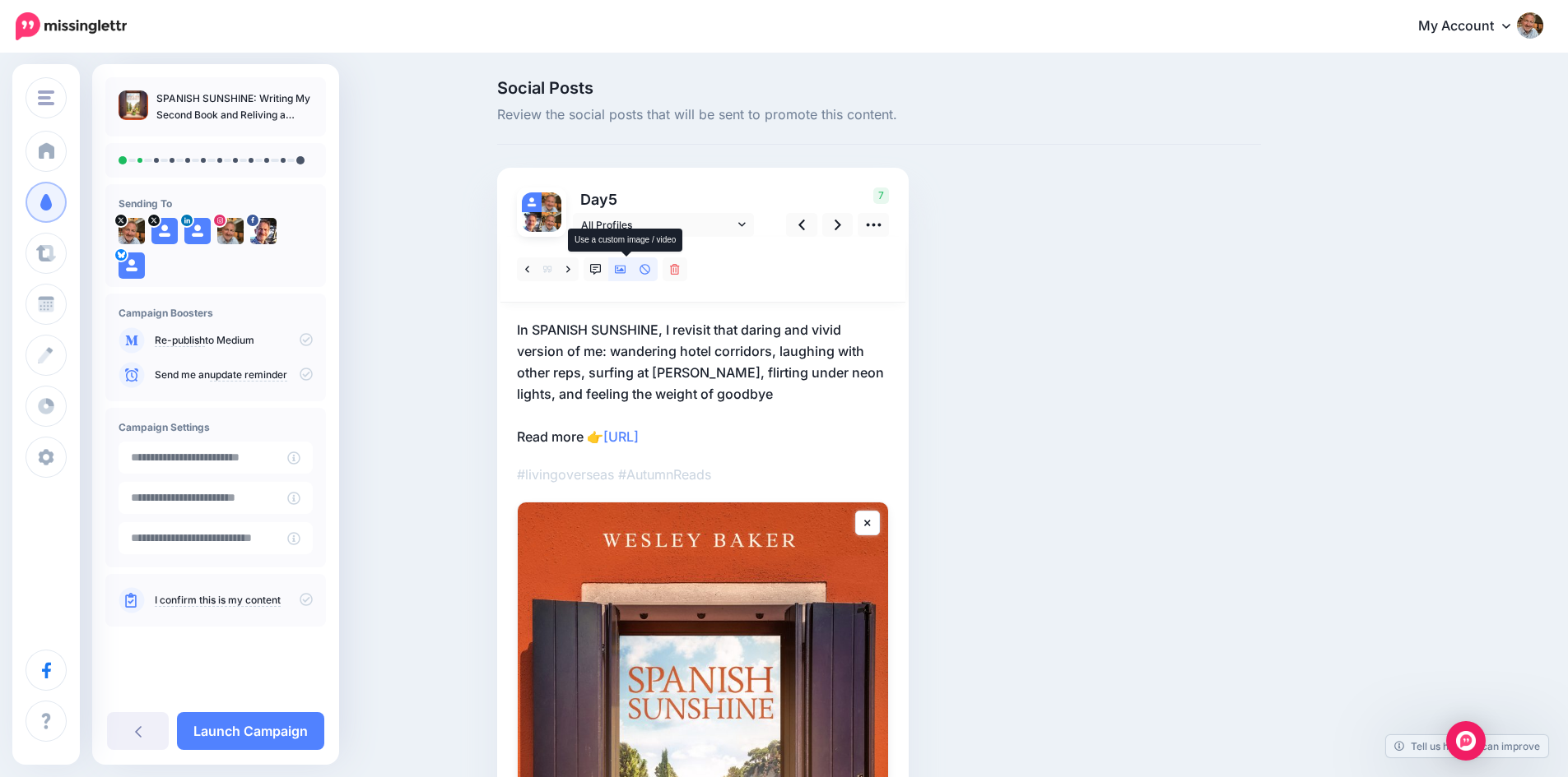
click at [625, 268] on icon at bounding box center [620, 270] width 11 height 8
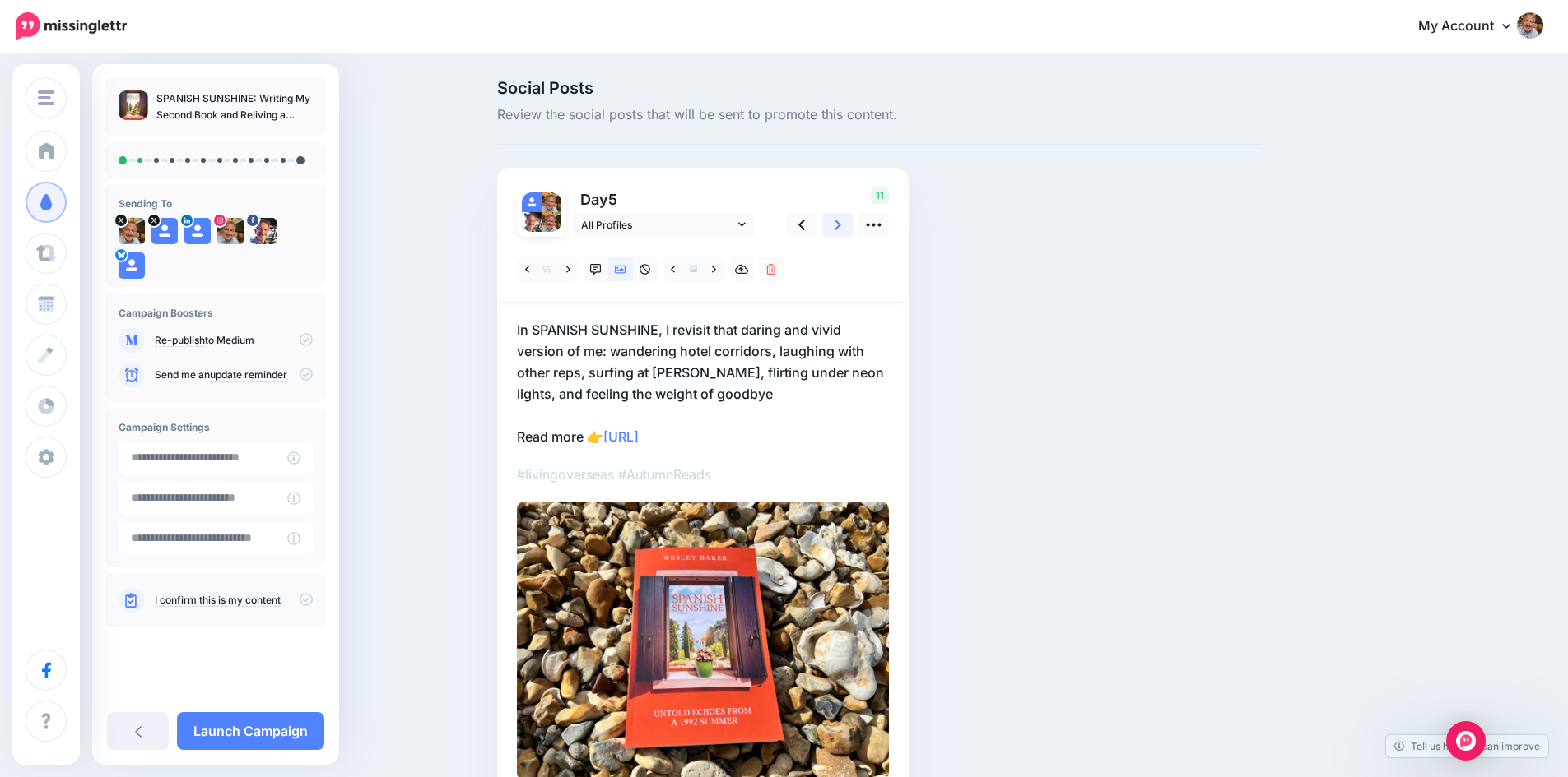
click at [841, 227] on icon at bounding box center [837, 225] width 6 height 11
click at [805, 223] on icon at bounding box center [801, 225] width 6 height 18
click at [841, 225] on icon at bounding box center [837, 225] width 6 height 18
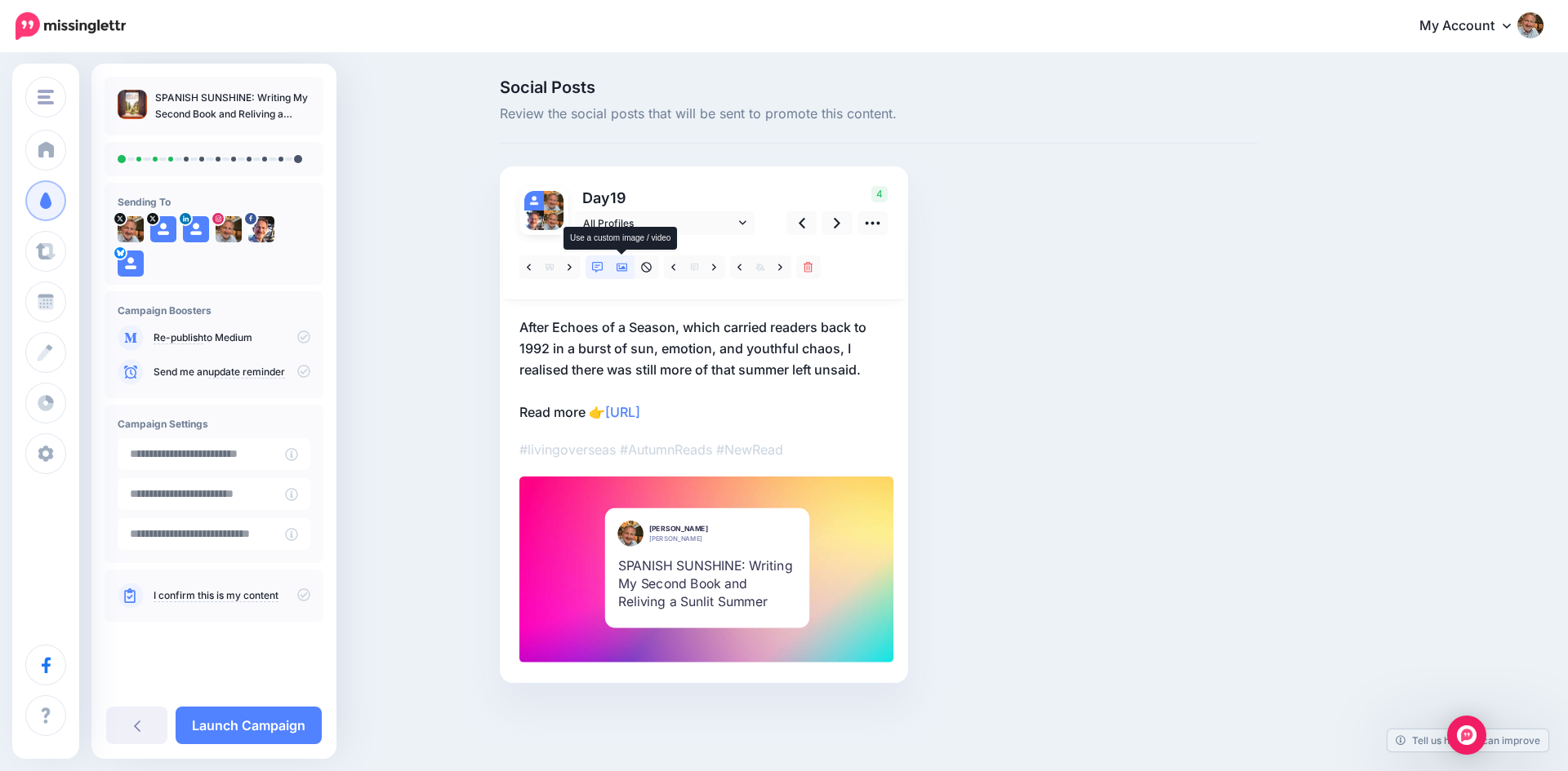
click at [623, 276] on link at bounding box center [622, 267] width 24 height 24
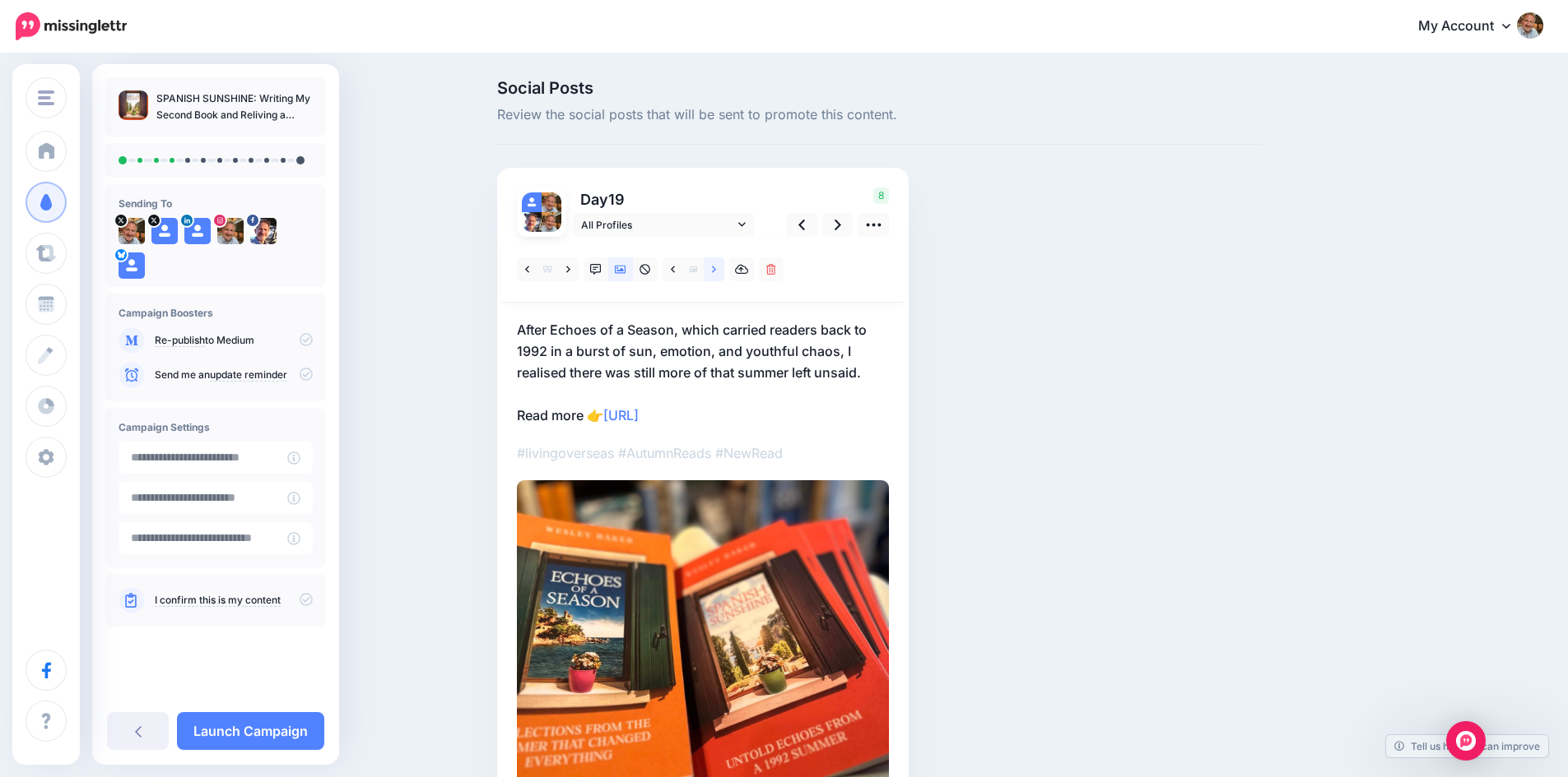
click at [716, 270] on icon at bounding box center [713, 270] width 4 height 11
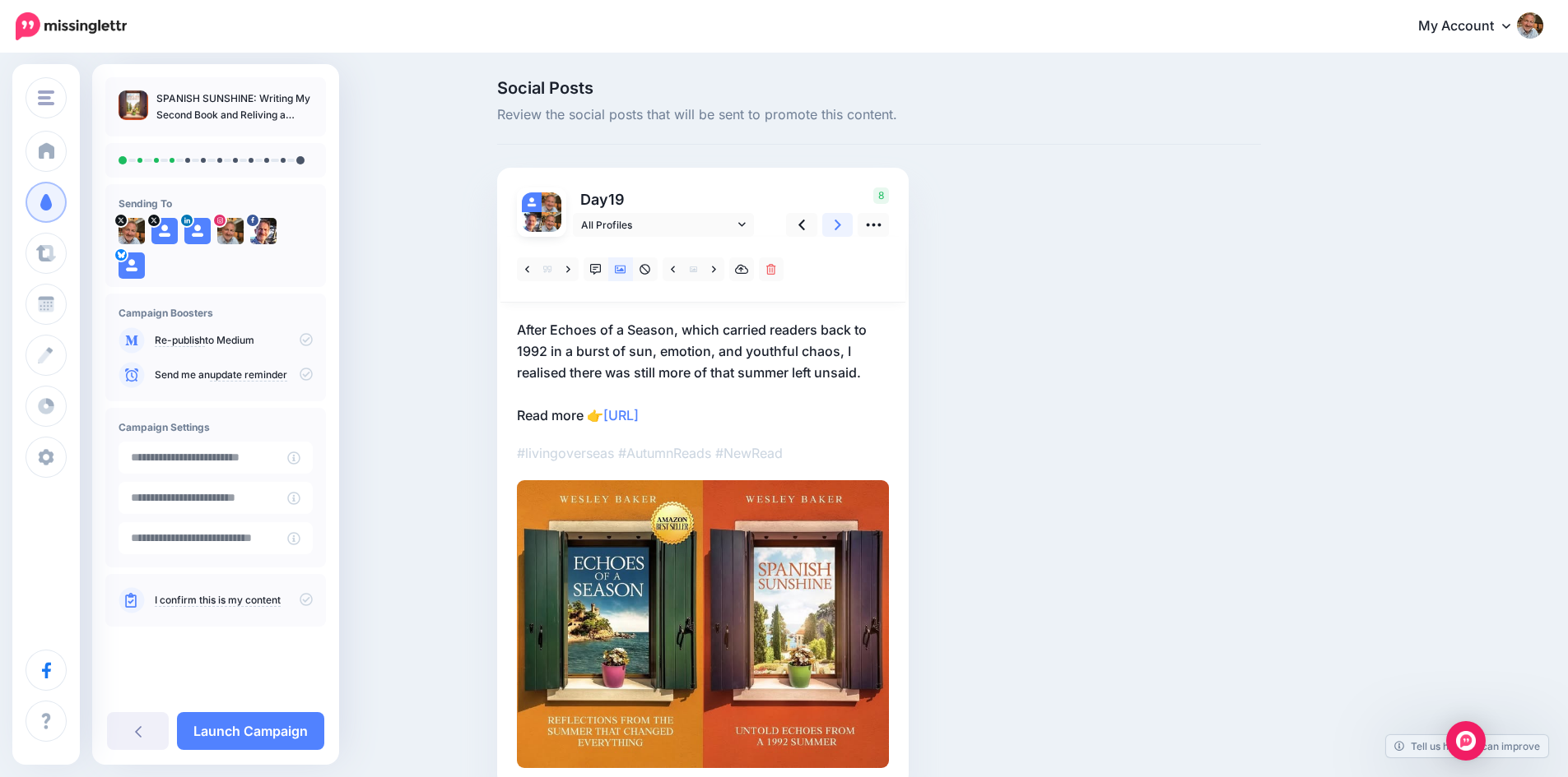
click at [841, 227] on icon at bounding box center [837, 225] width 6 height 11
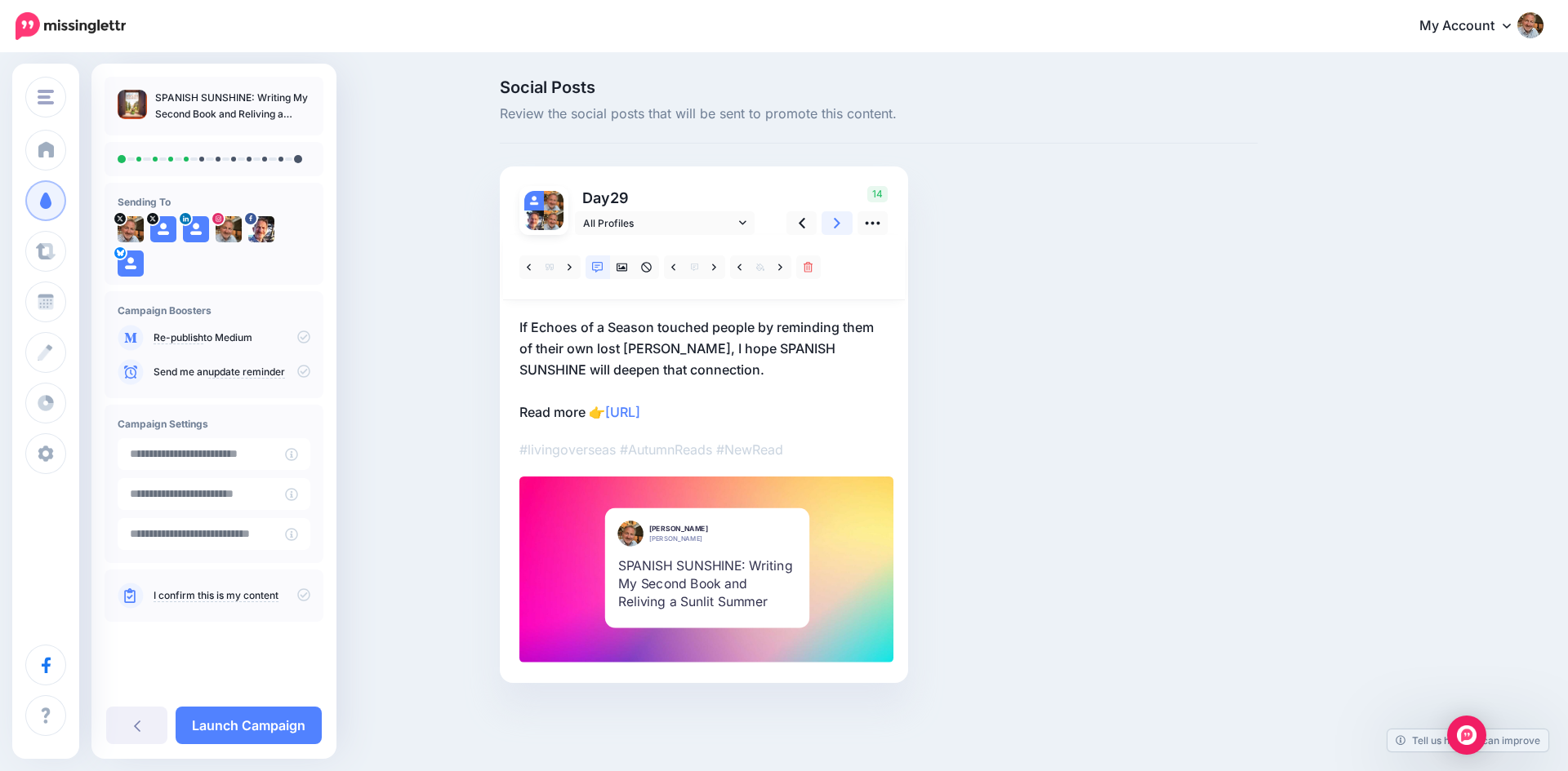
click at [838, 225] on icon at bounding box center [836, 223] width 6 height 10
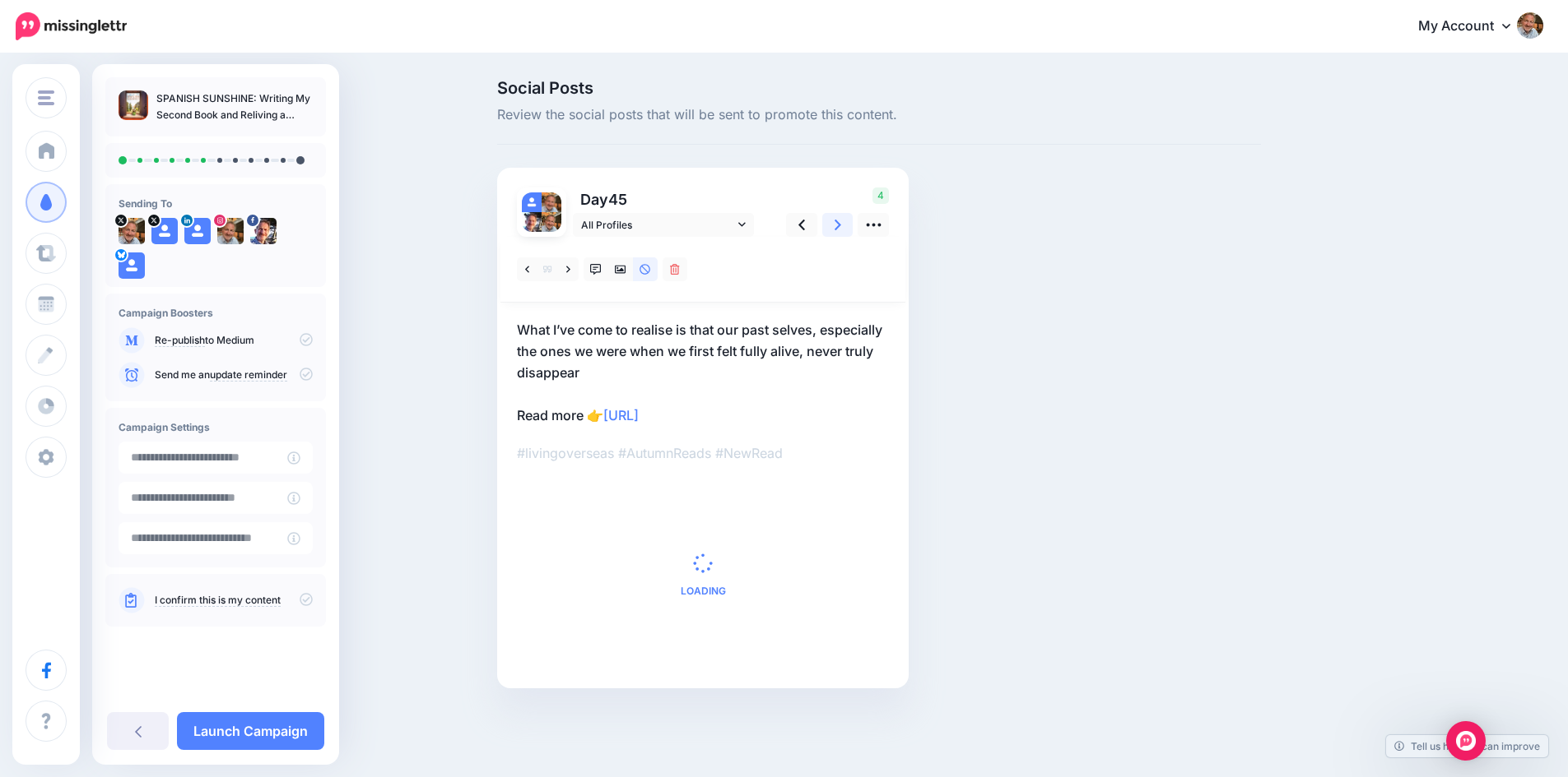
click at [841, 227] on icon at bounding box center [837, 225] width 6 height 11
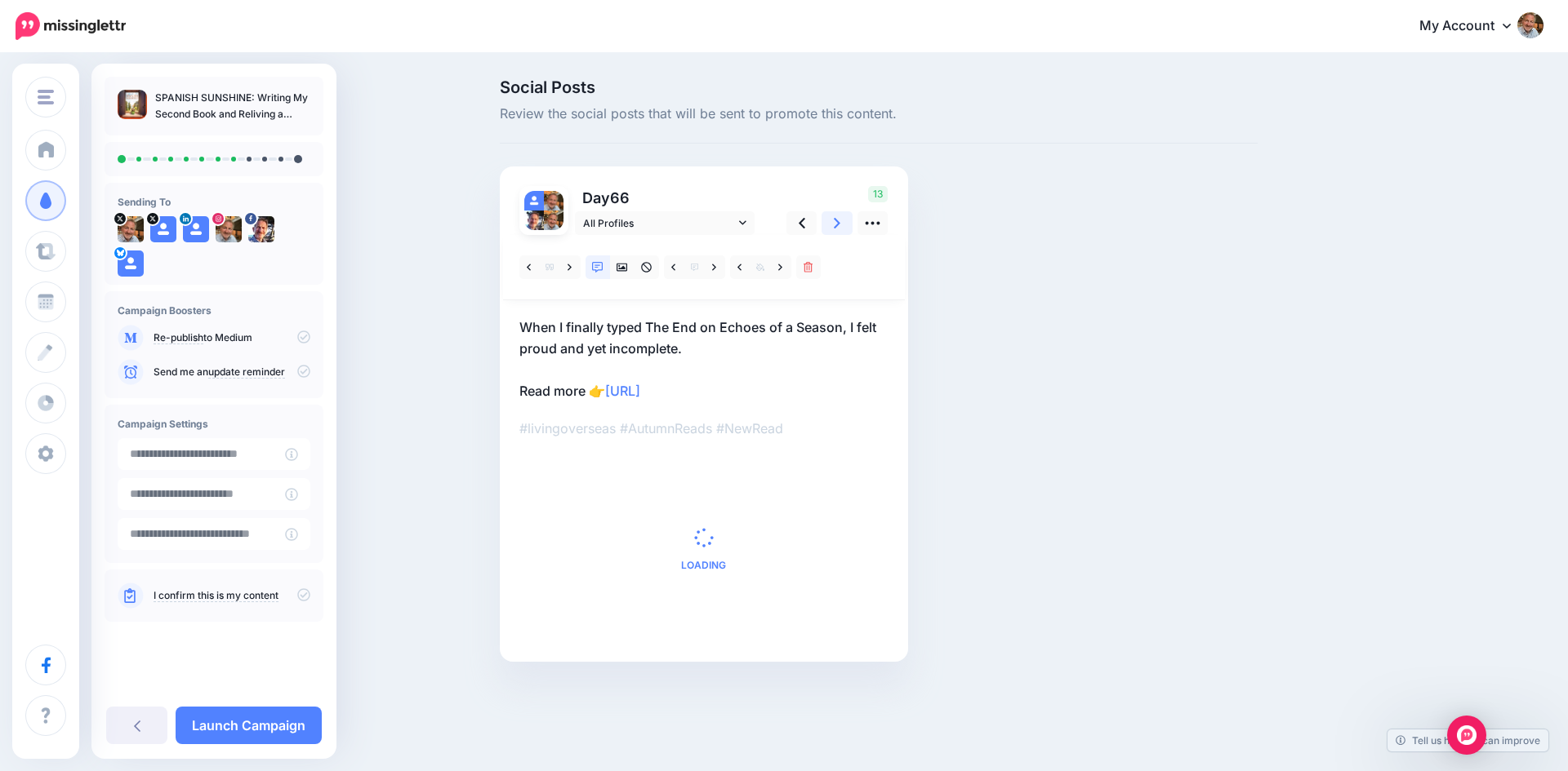
click at [838, 225] on icon at bounding box center [836, 223] width 6 height 10
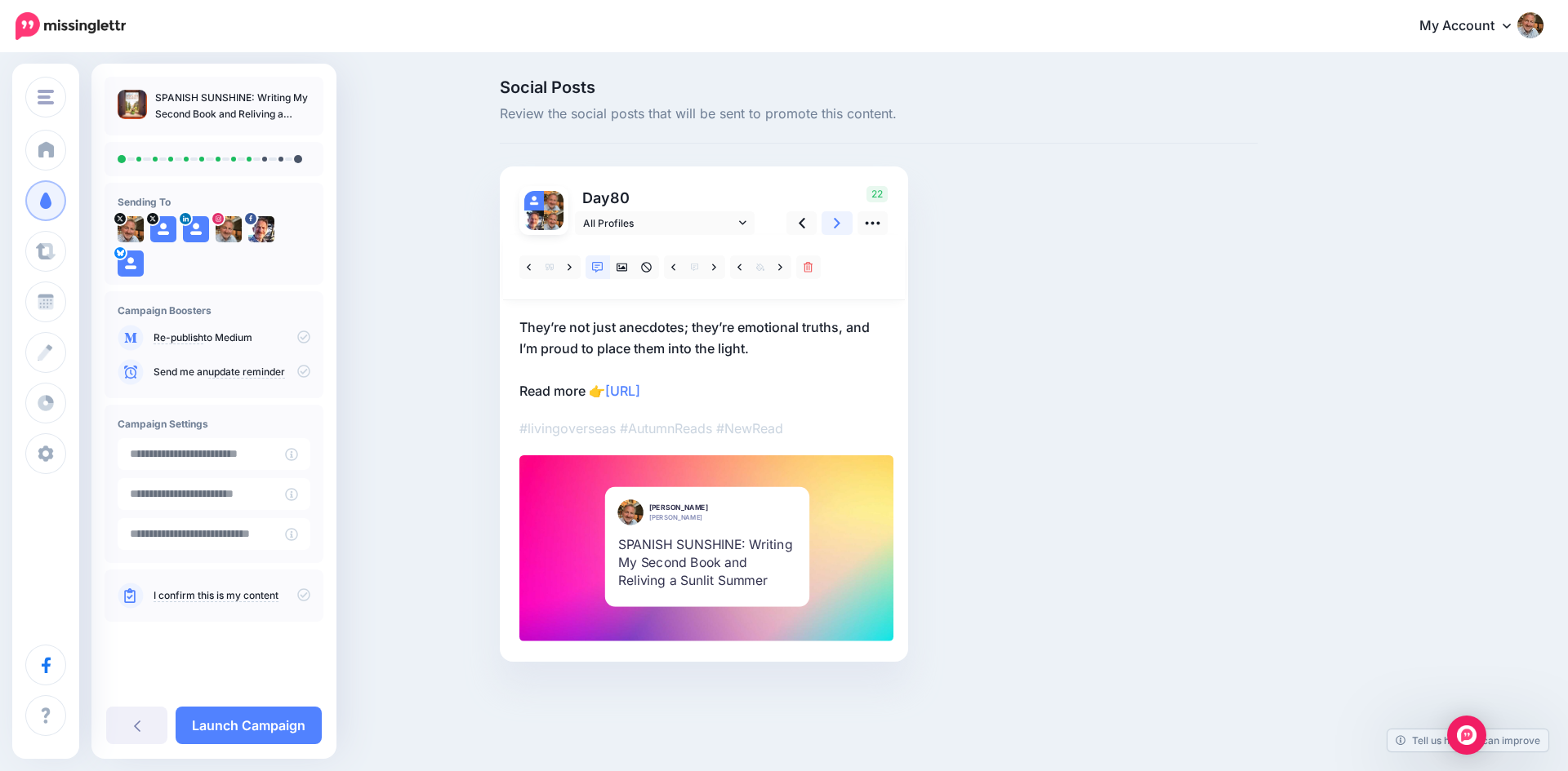
click at [838, 225] on icon at bounding box center [836, 223] width 6 height 10
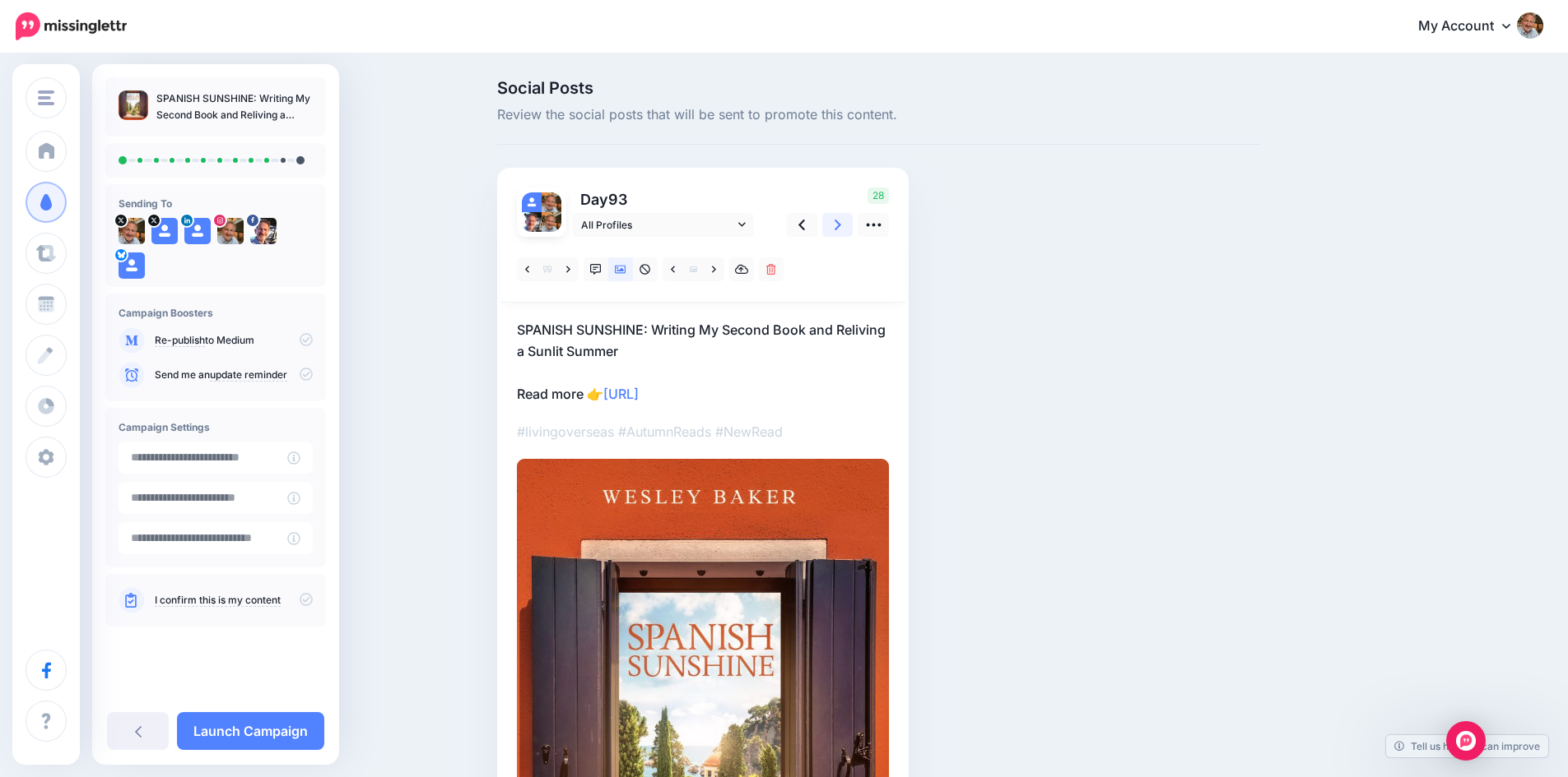
click at [841, 227] on icon at bounding box center [837, 225] width 6 height 11
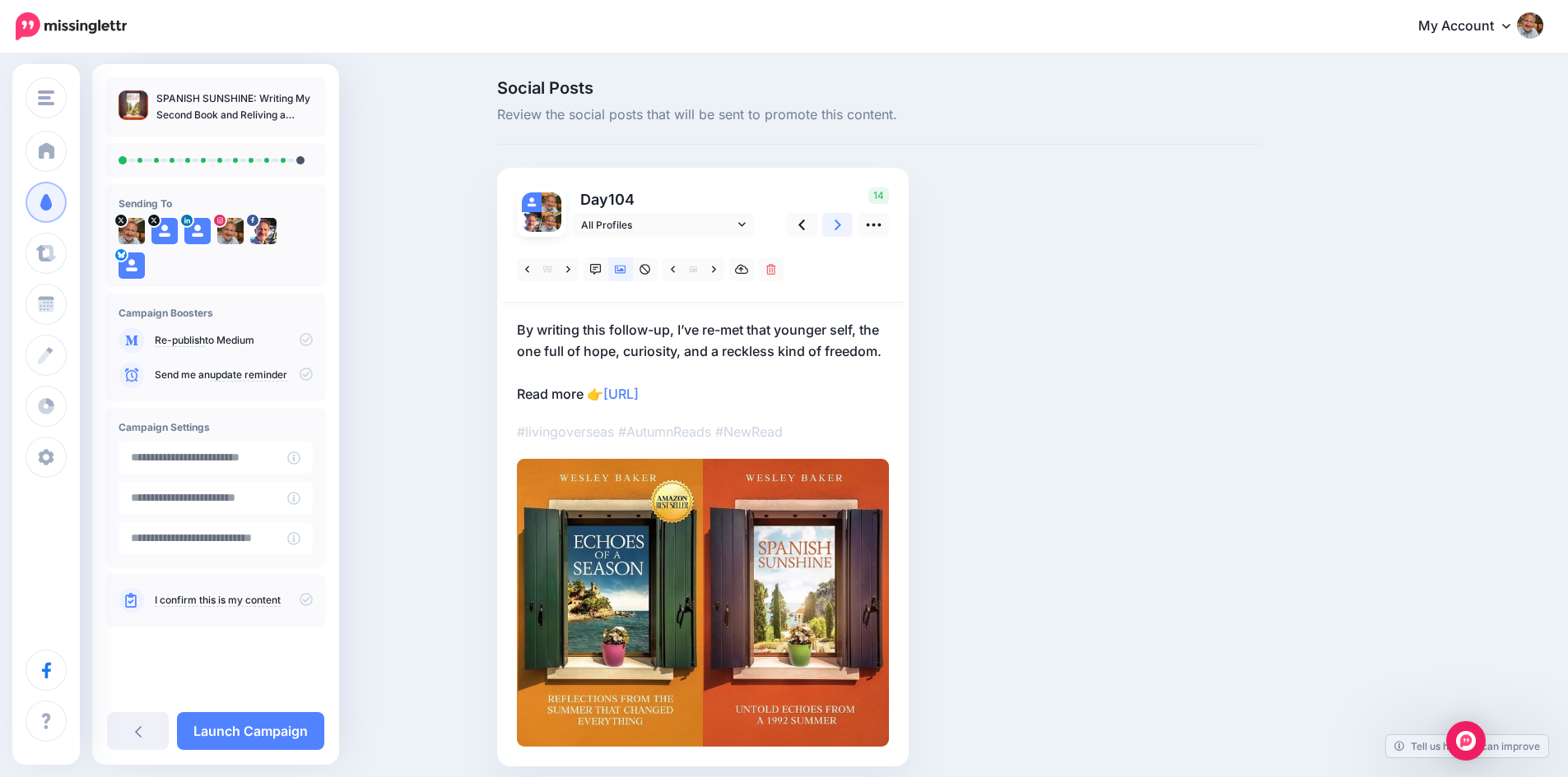
click at [841, 227] on icon at bounding box center [837, 225] width 6 height 11
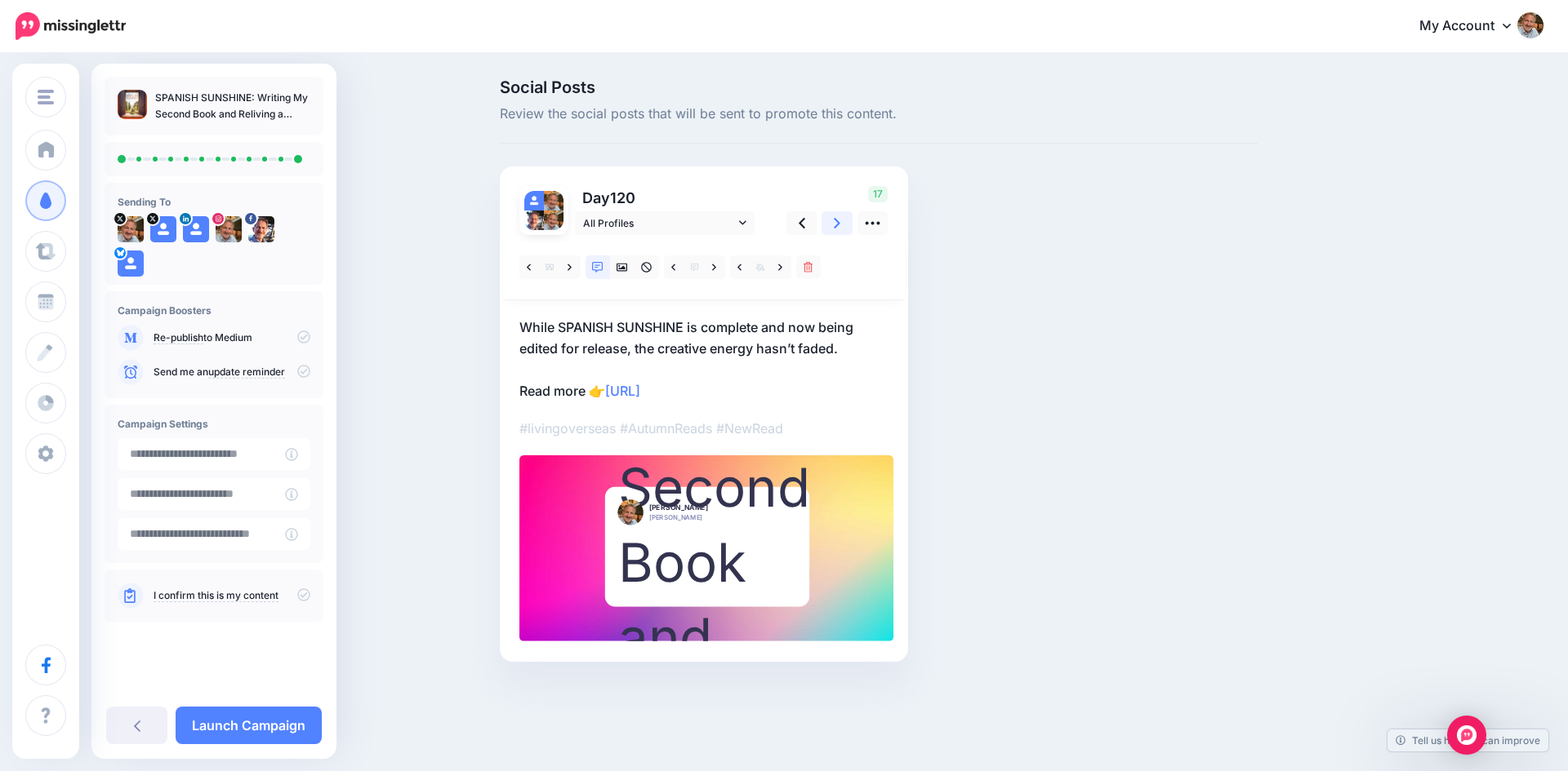
click at [838, 225] on icon at bounding box center [836, 223] width 6 height 10
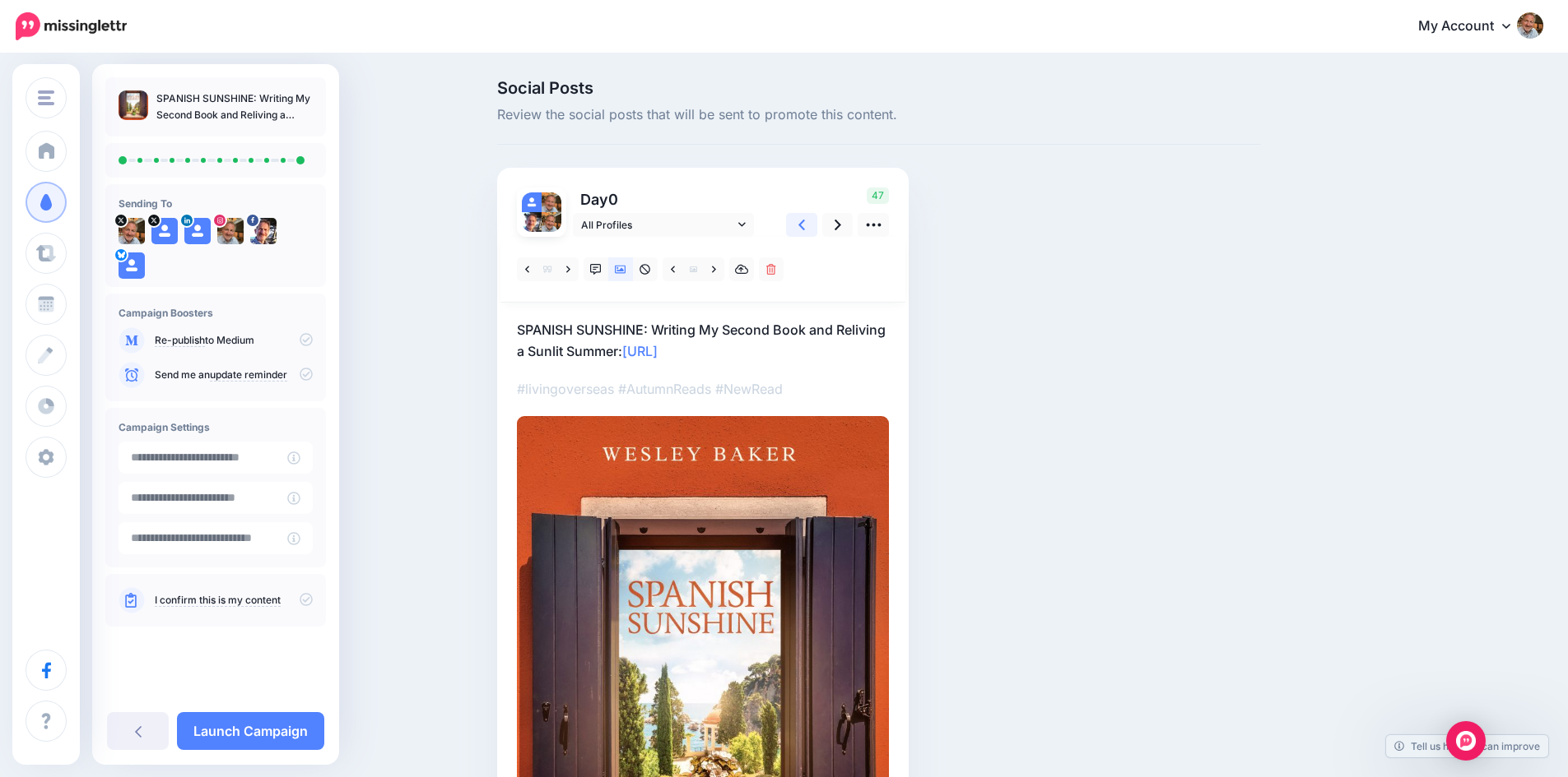
click at [805, 228] on icon at bounding box center [801, 225] width 6 height 18
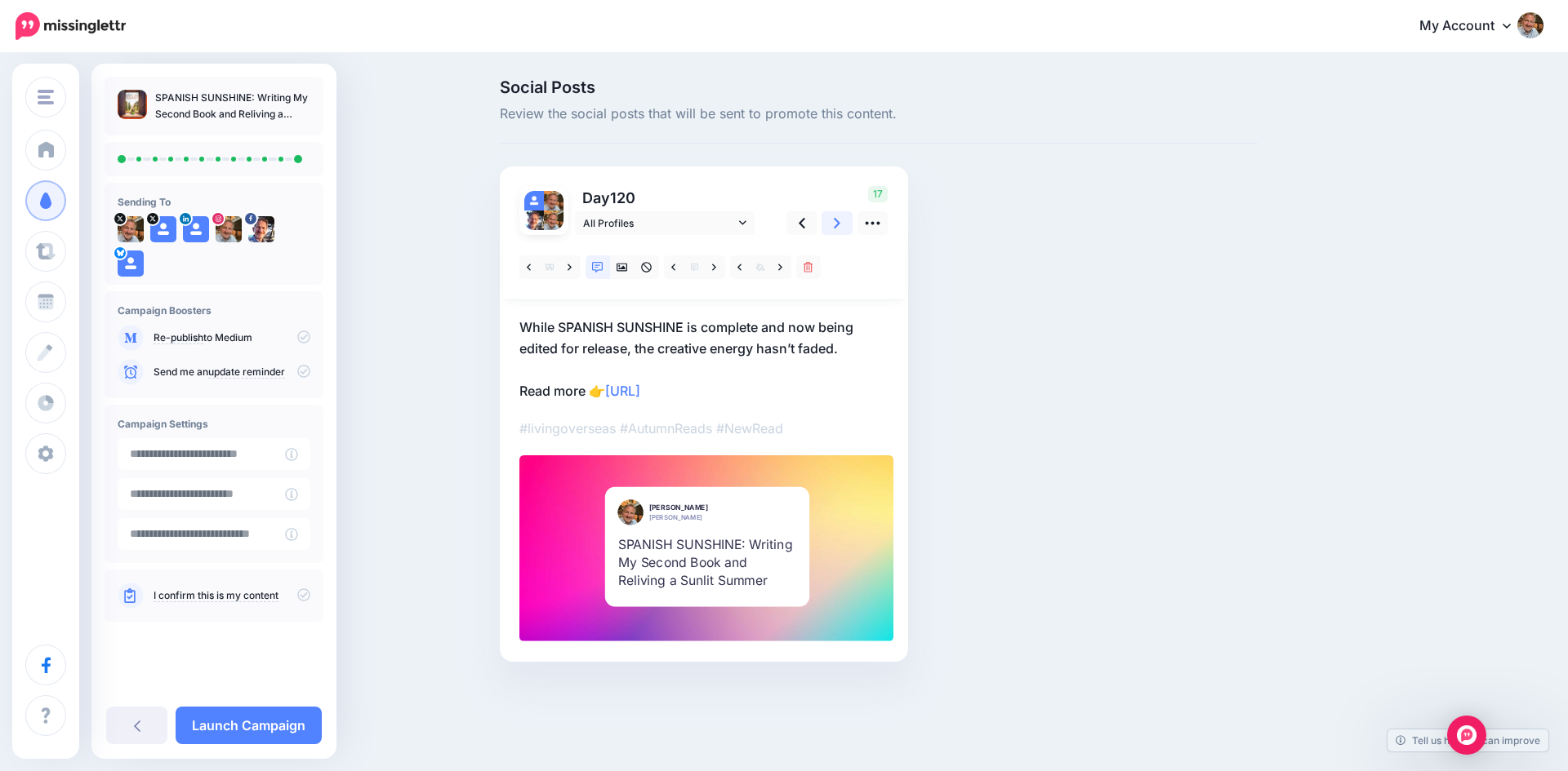
click at [838, 225] on icon at bounding box center [836, 223] width 6 height 10
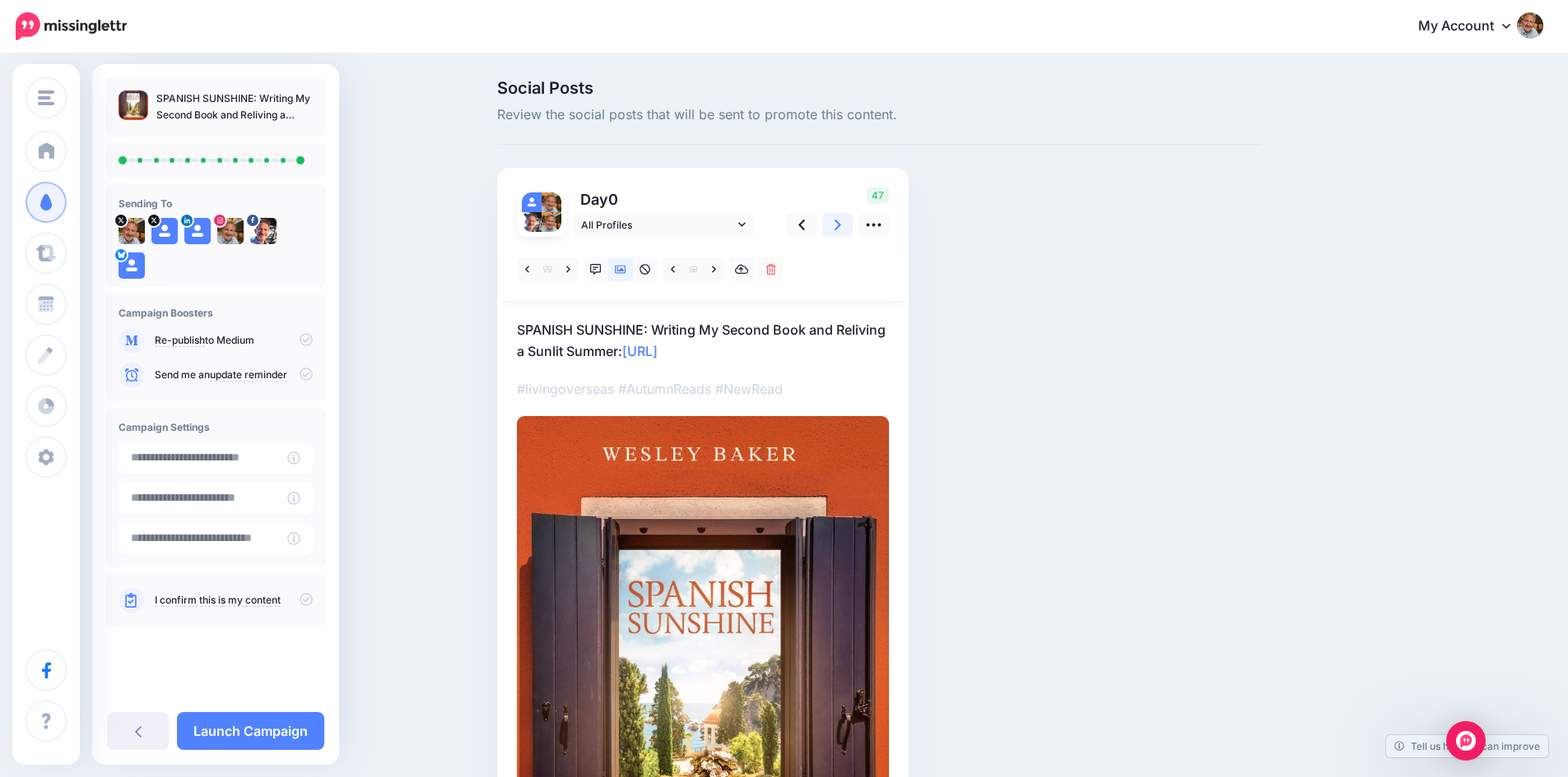
click at [841, 227] on icon at bounding box center [837, 225] width 6 height 11
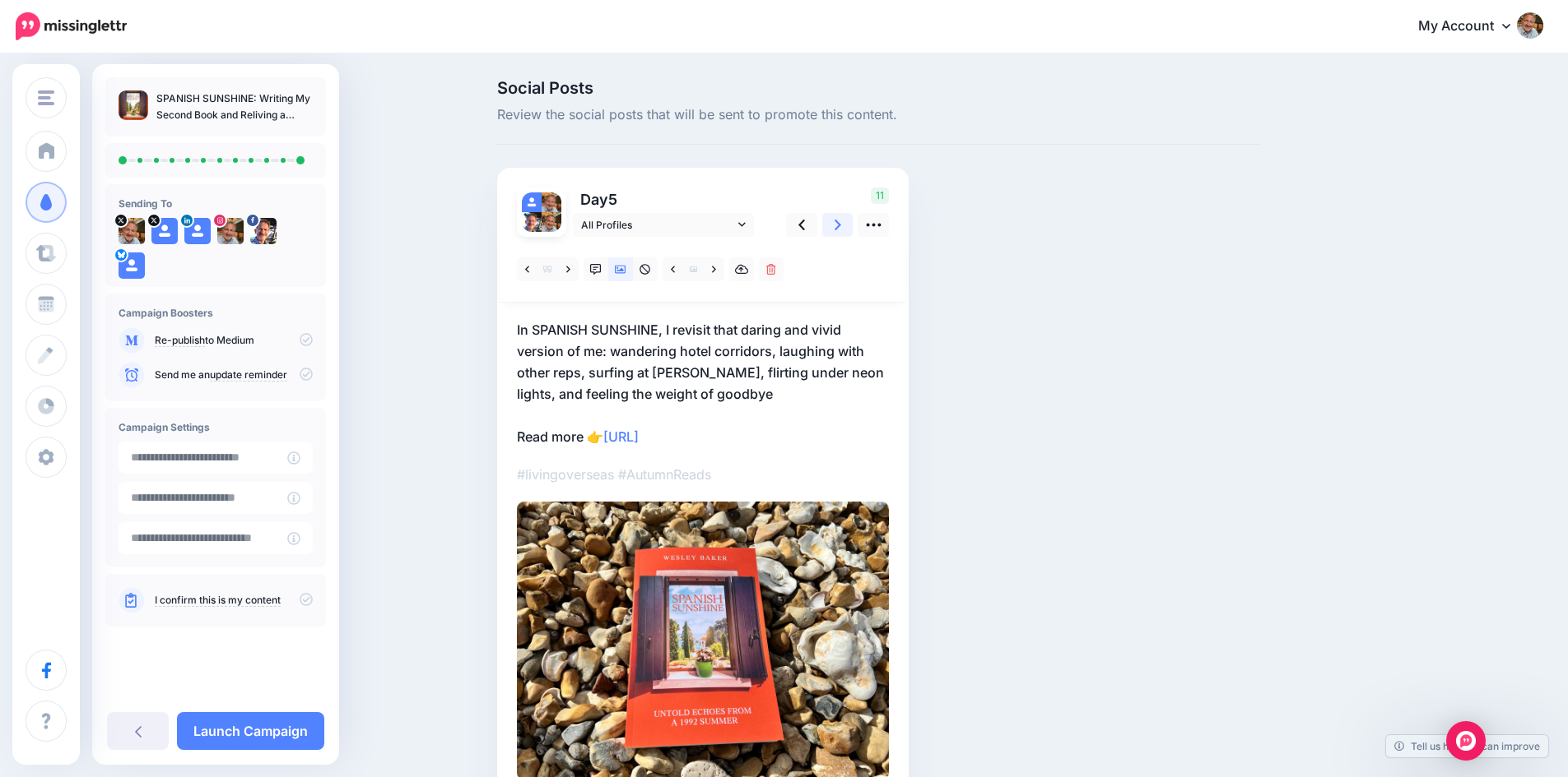
click at [841, 227] on icon at bounding box center [837, 225] width 6 height 11
click at [309, 600] on icon at bounding box center [306, 599] width 13 height 13
click at [310, 340] on icon at bounding box center [306, 339] width 13 height 13
click at [305, 342] on icon at bounding box center [306, 339] width 13 height 13
click at [268, 728] on link "Launch Campaign" at bounding box center [250, 730] width 148 height 38
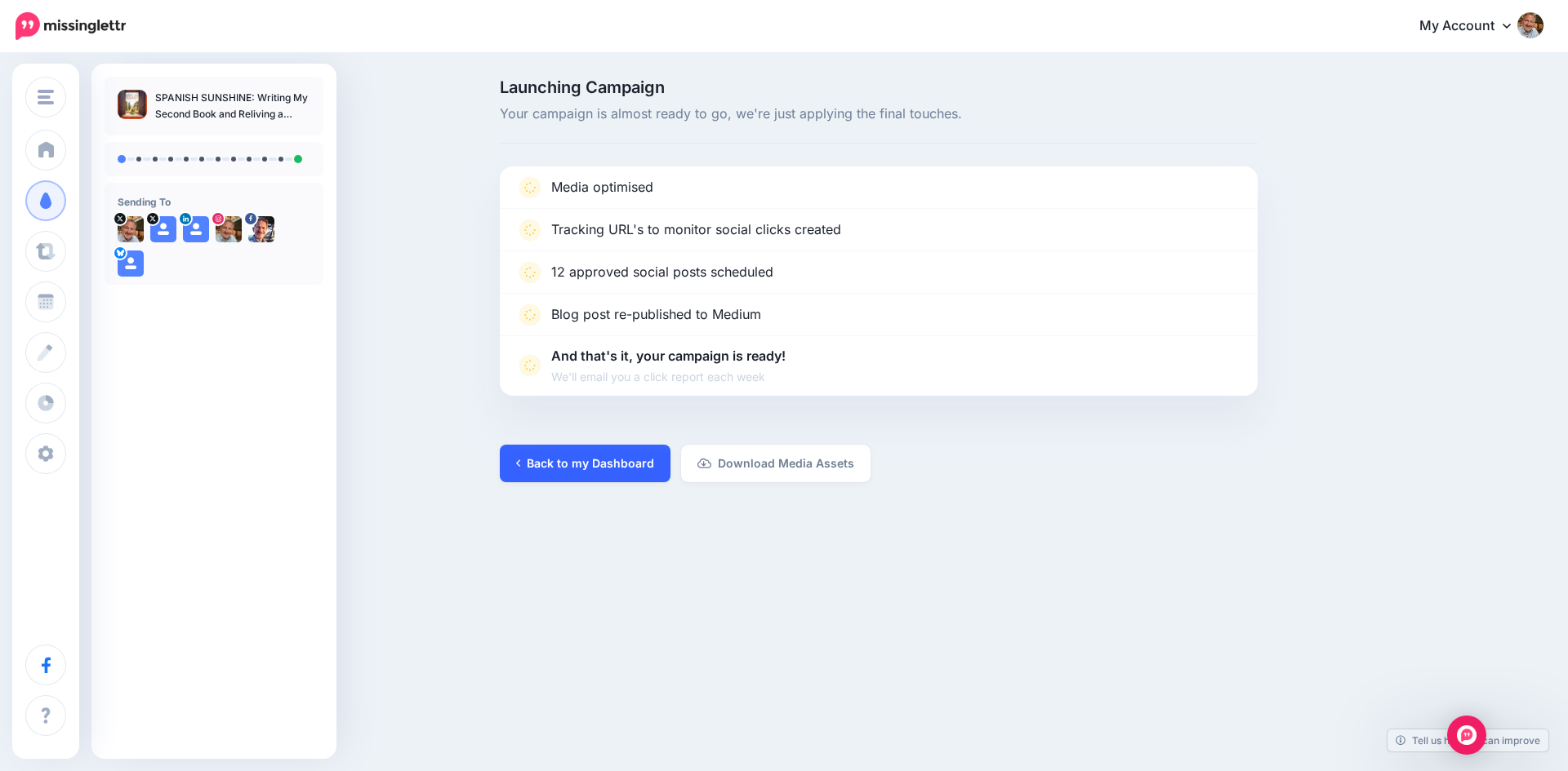
click at [567, 466] on link "Back to my Dashboard" at bounding box center [585, 463] width 171 height 37
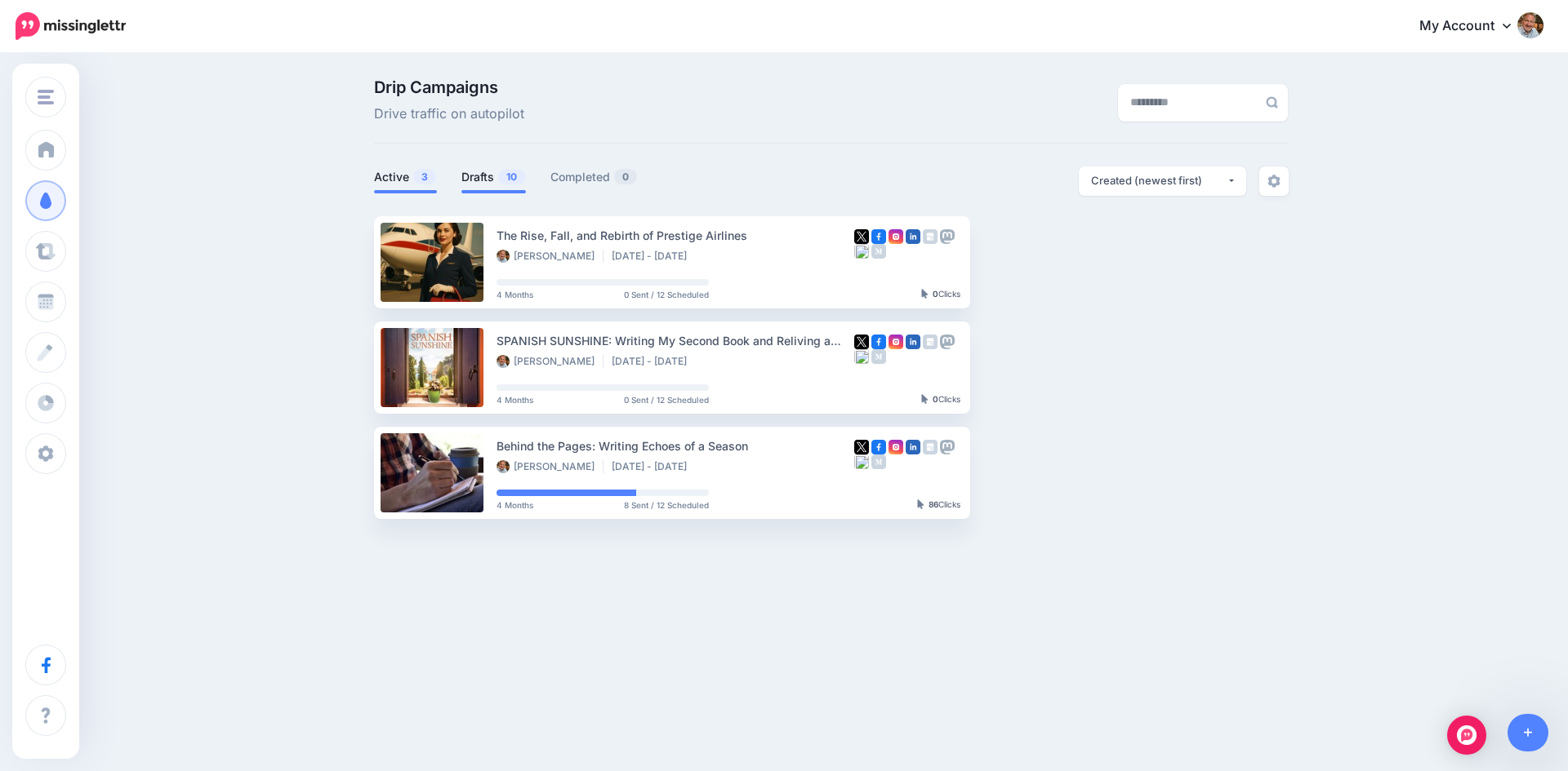
click at [476, 176] on link "Drafts 10" at bounding box center [493, 177] width 64 height 19
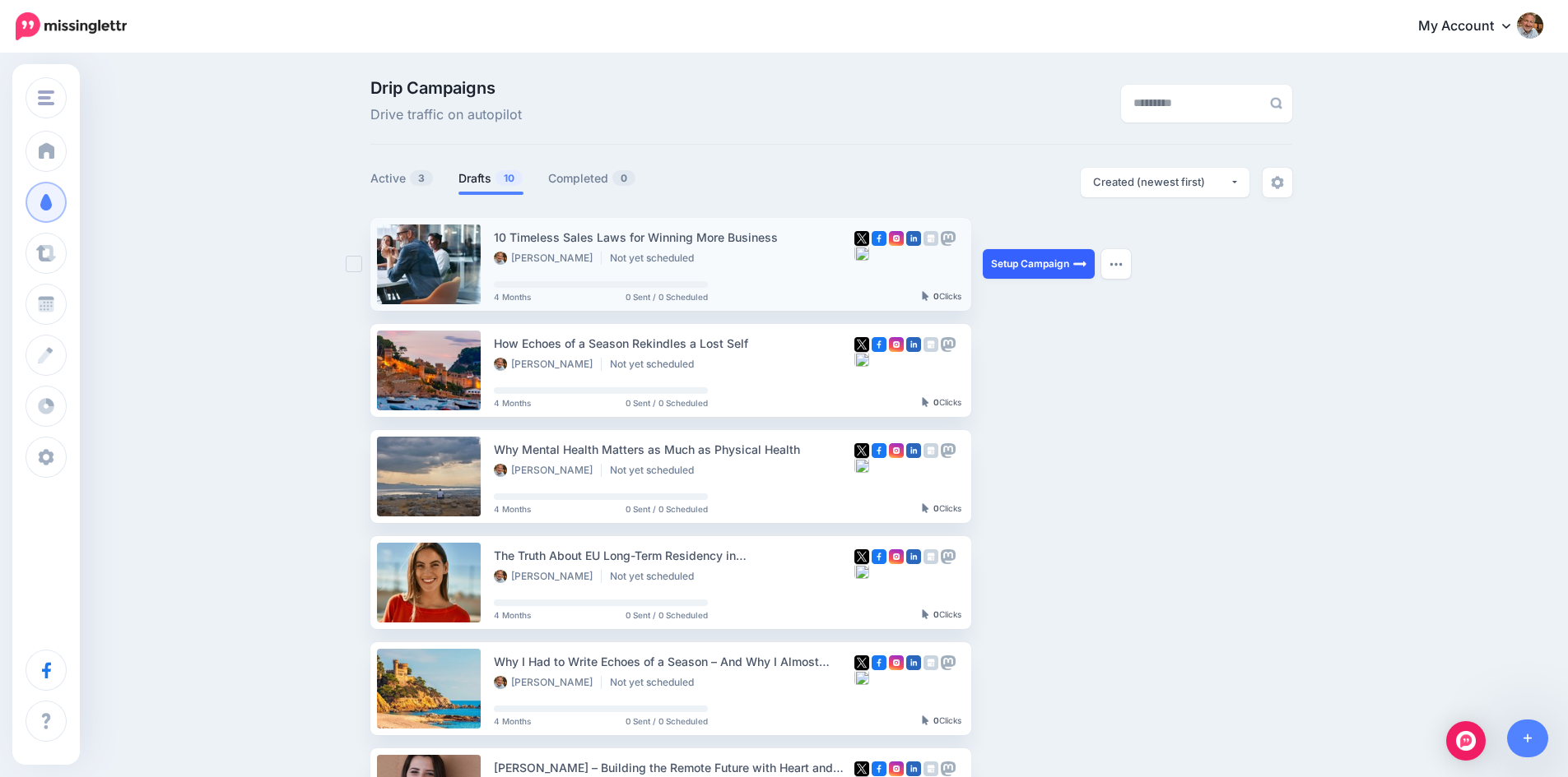
click at [1038, 261] on link "Setup Campaign" at bounding box center [1038, 264] width 112 height 30
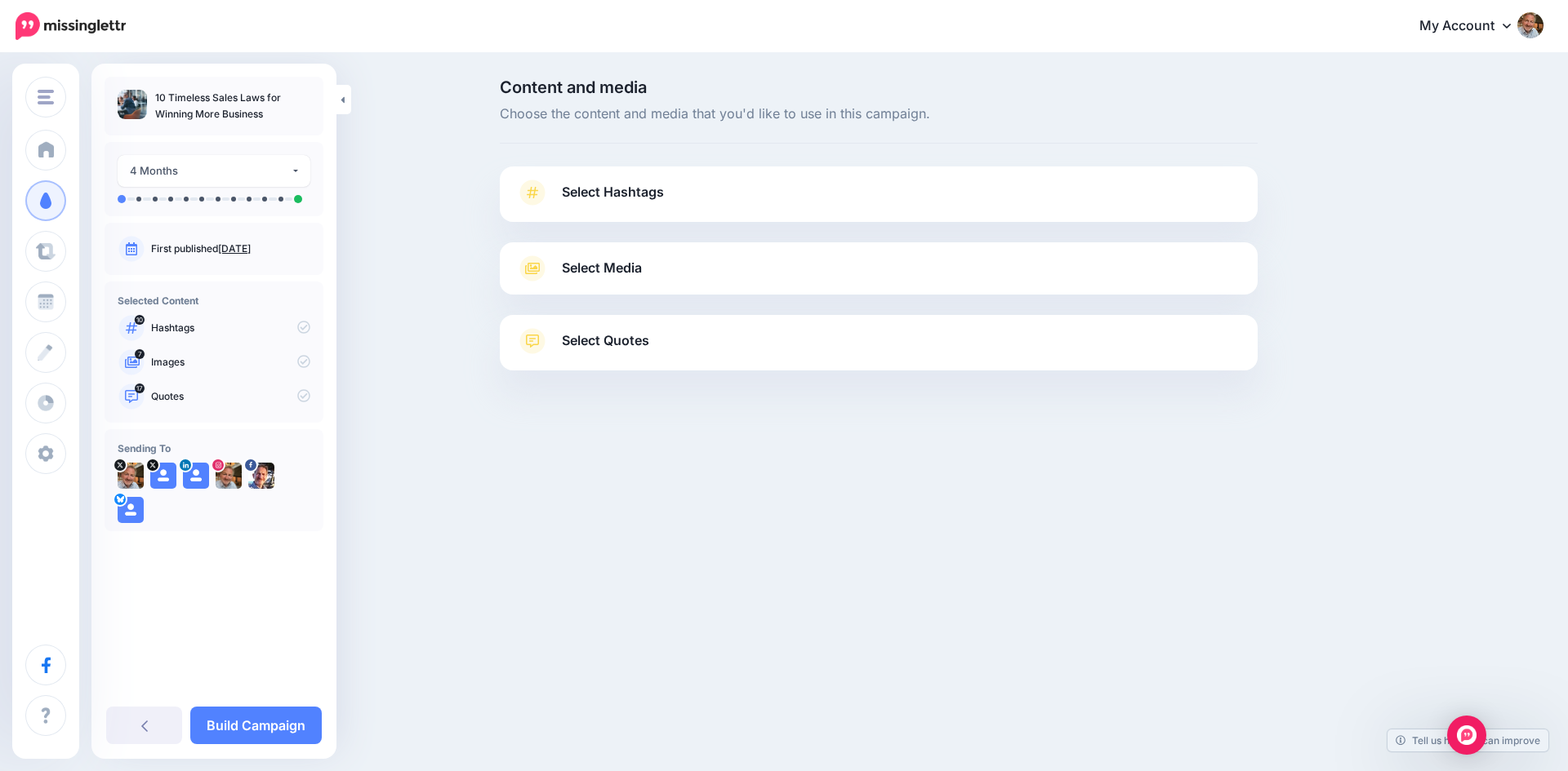
click at [707, 197] on link "Select Hashtags" at bounding box center [879, 200] width 725 height 43
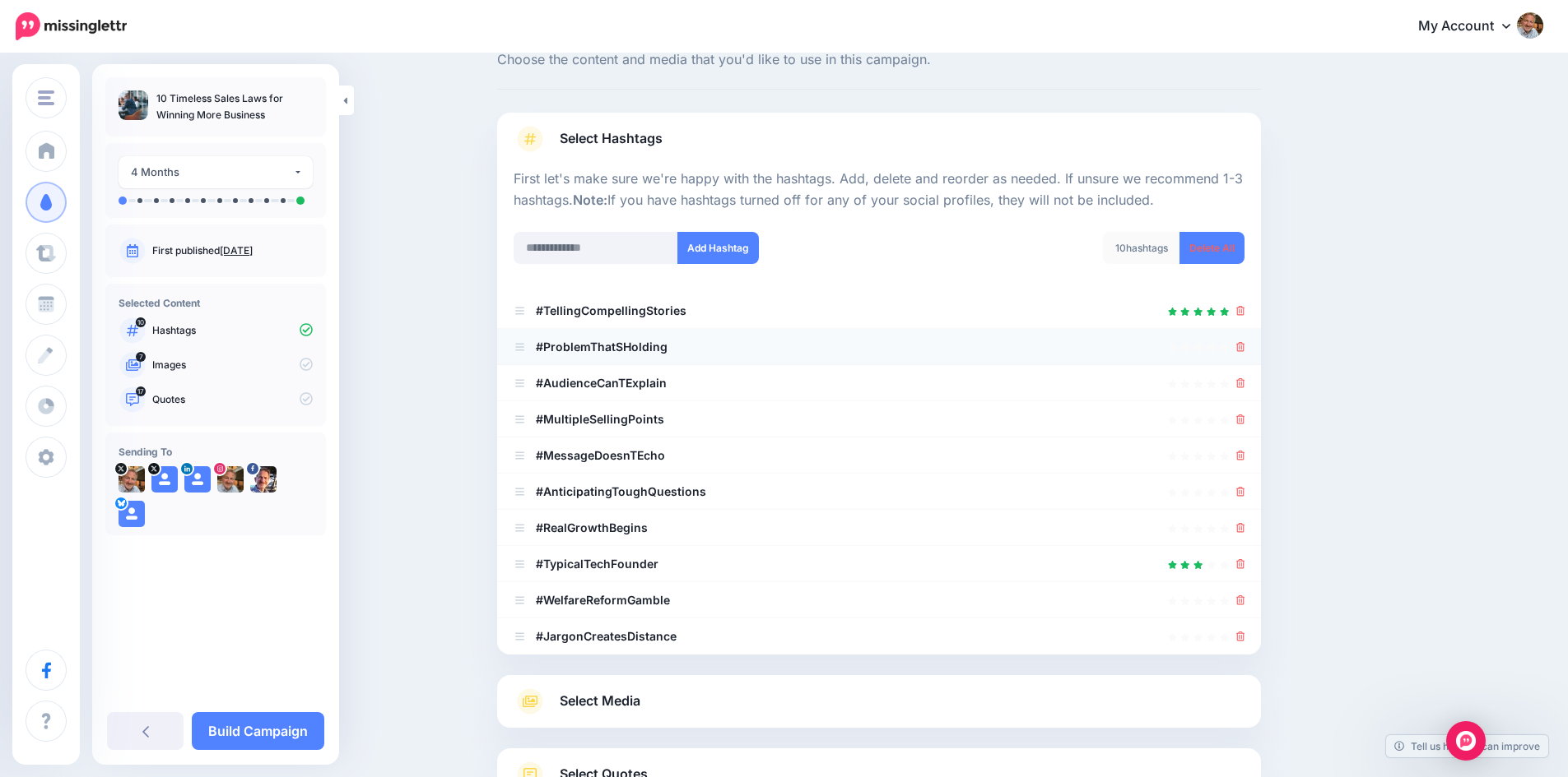
scroll to position [83, 0]
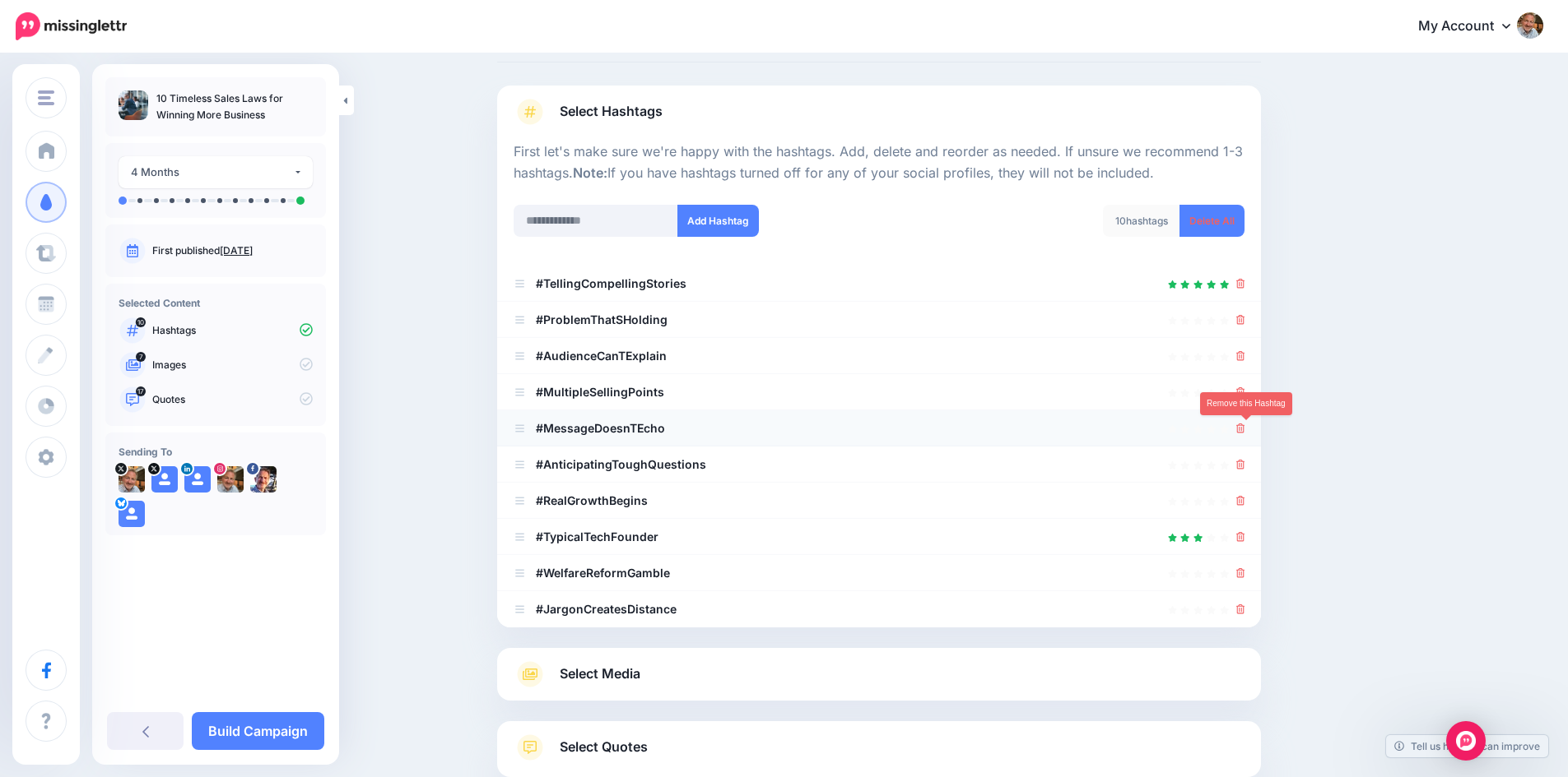
click at [1245, 422] on link at bounding box center [1240, 428] width 9 height 14
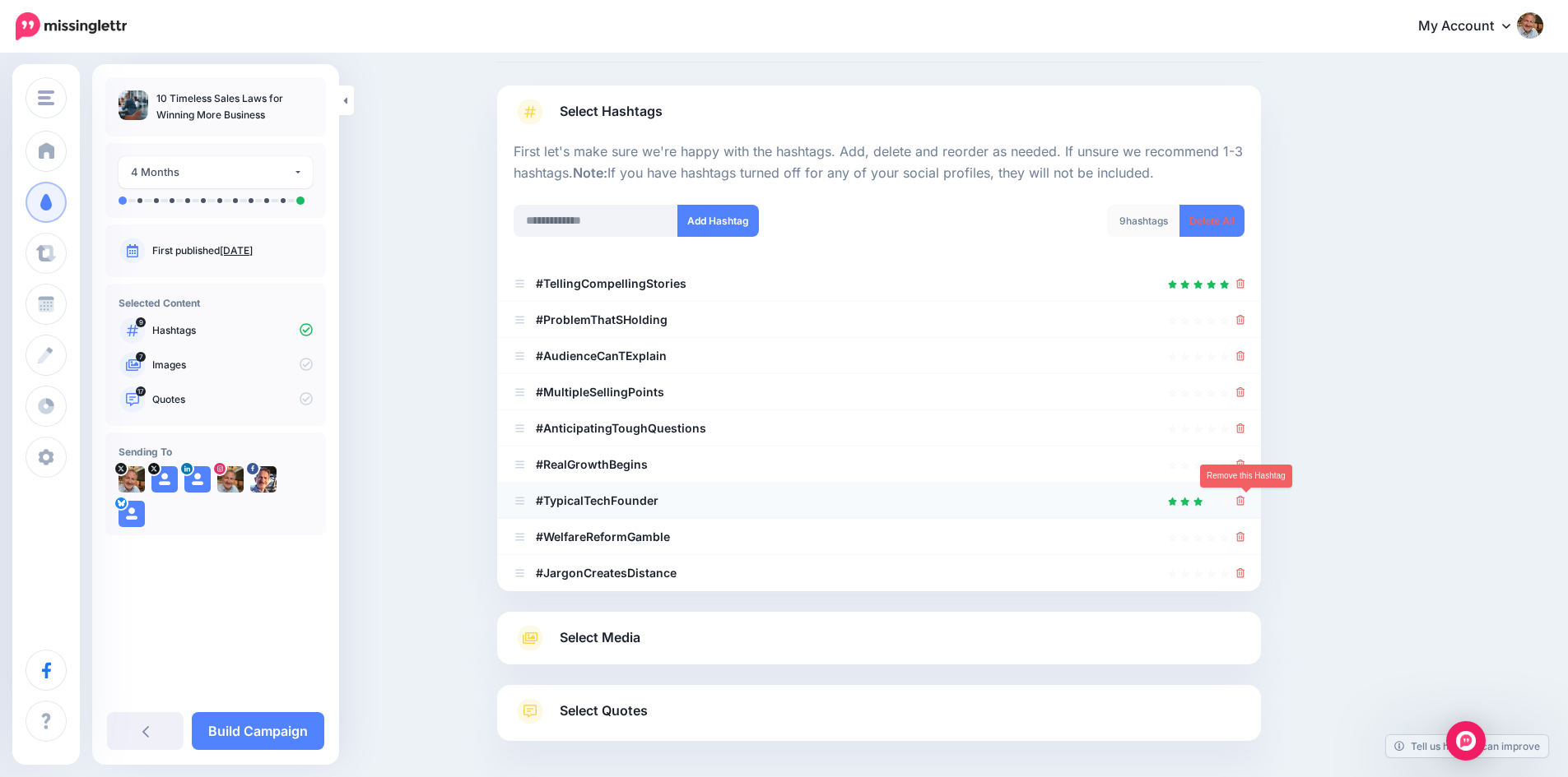
click at [1244, 500] on icon at bounding box center [1240, 500] width 9 height 10
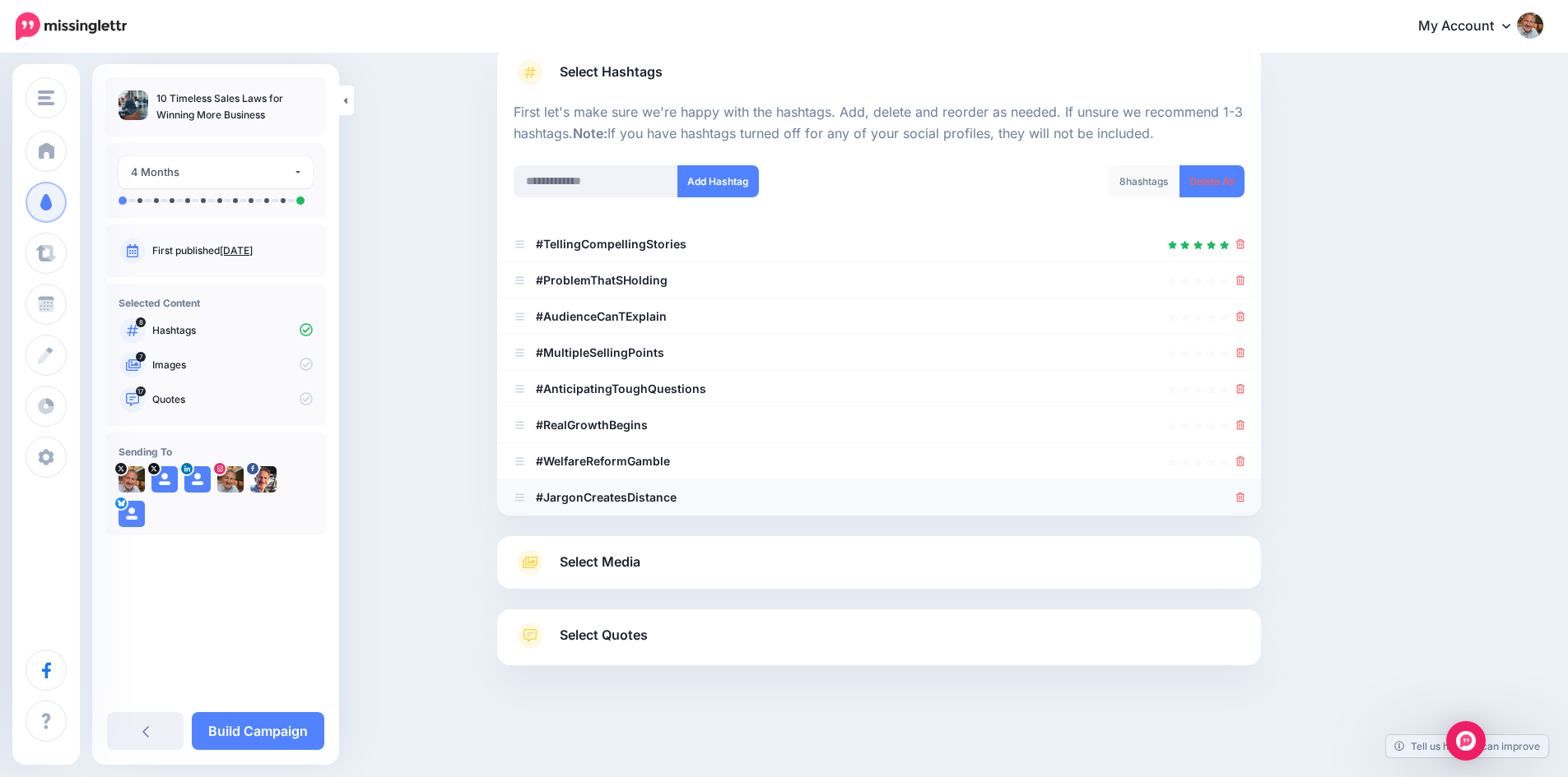
scroll to position [140, 0]
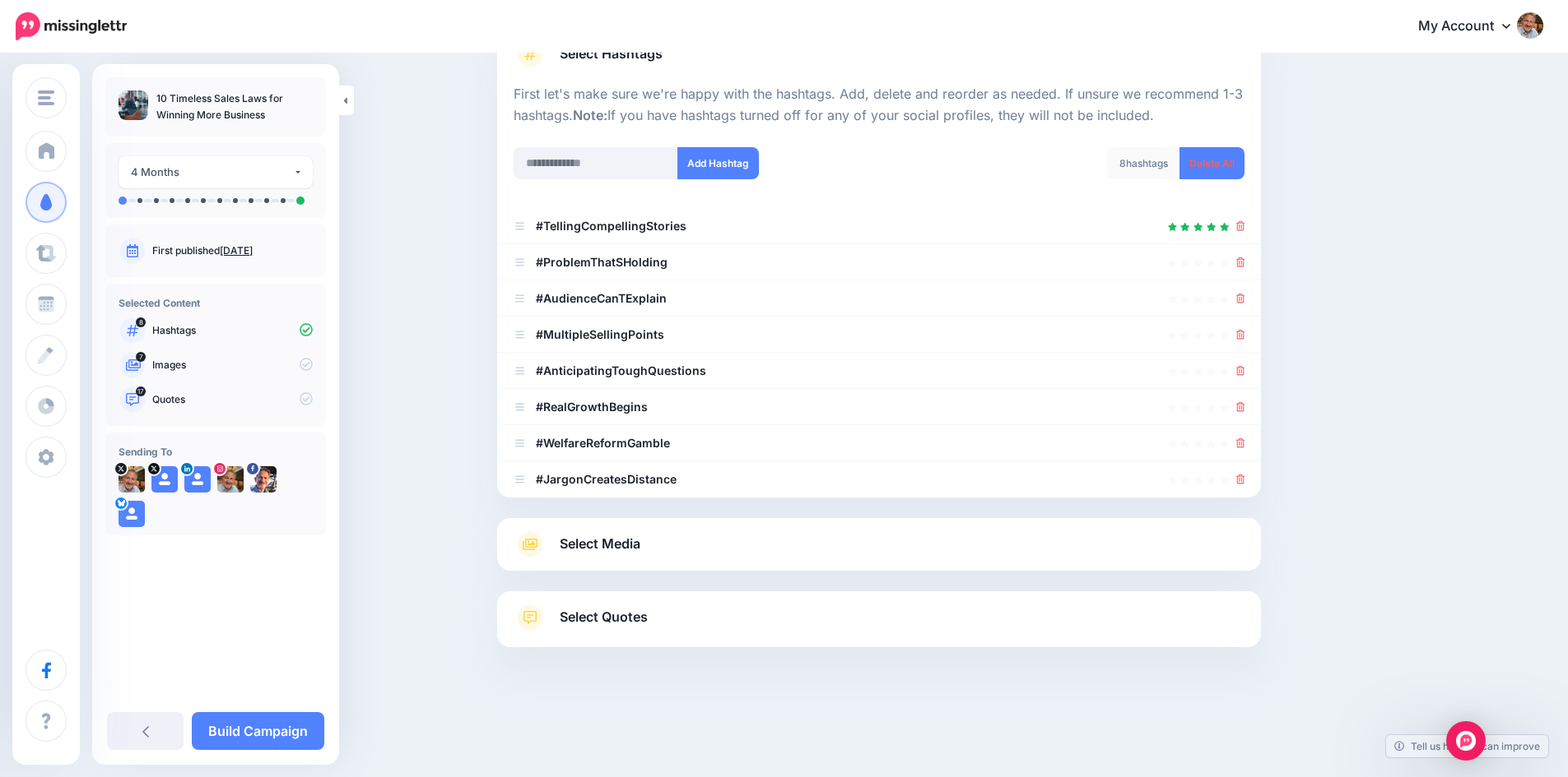
click at [704, 543] on link "Select Media" at bounding box center [879, 544] width 731 height 26
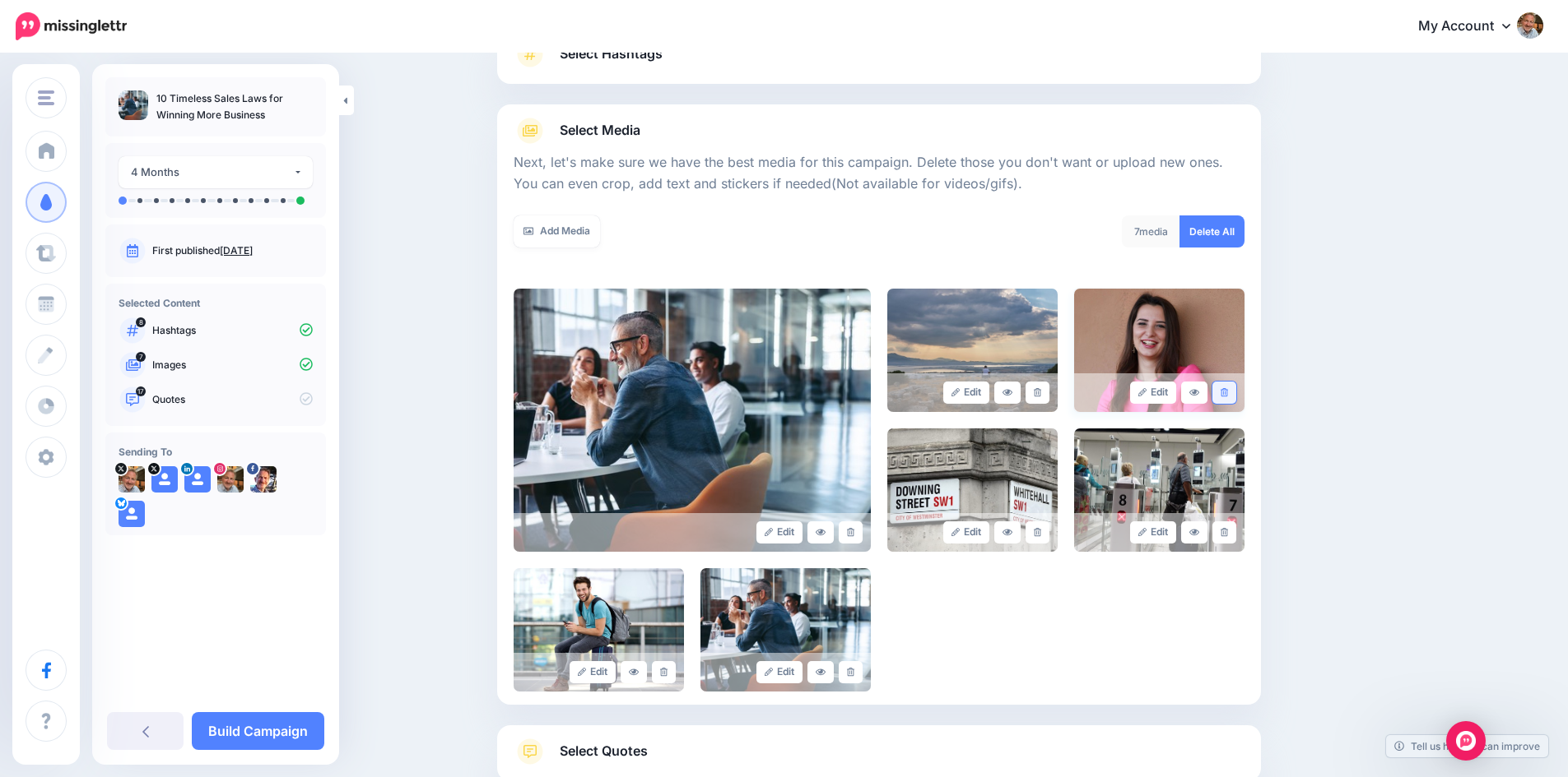
click at [1227, 392] on icon at bounding box center [1224, 392] width 7 height 9
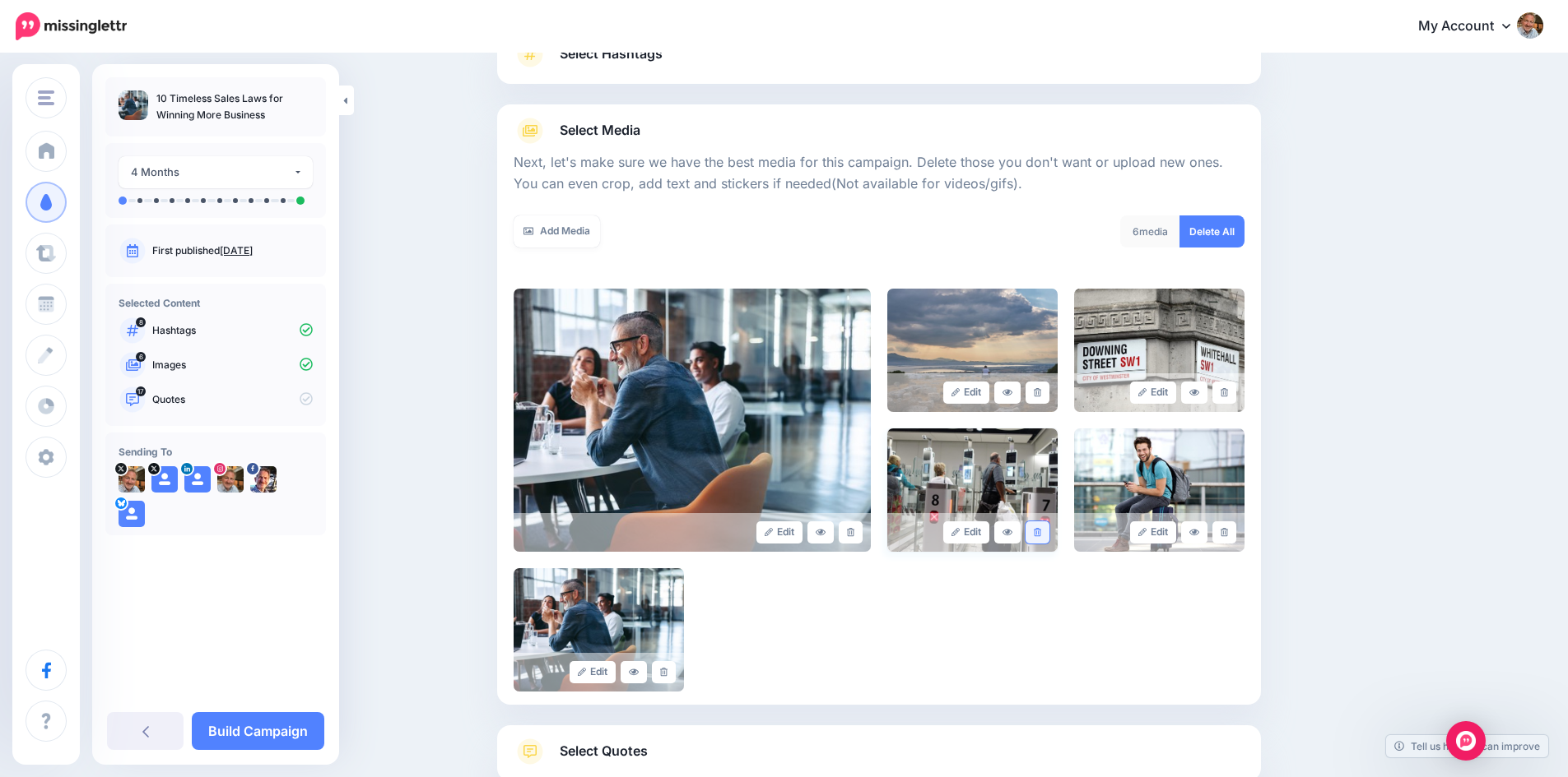
click at [1041, 531] on icon at bounding box center [1037, 532] width 7 height 9
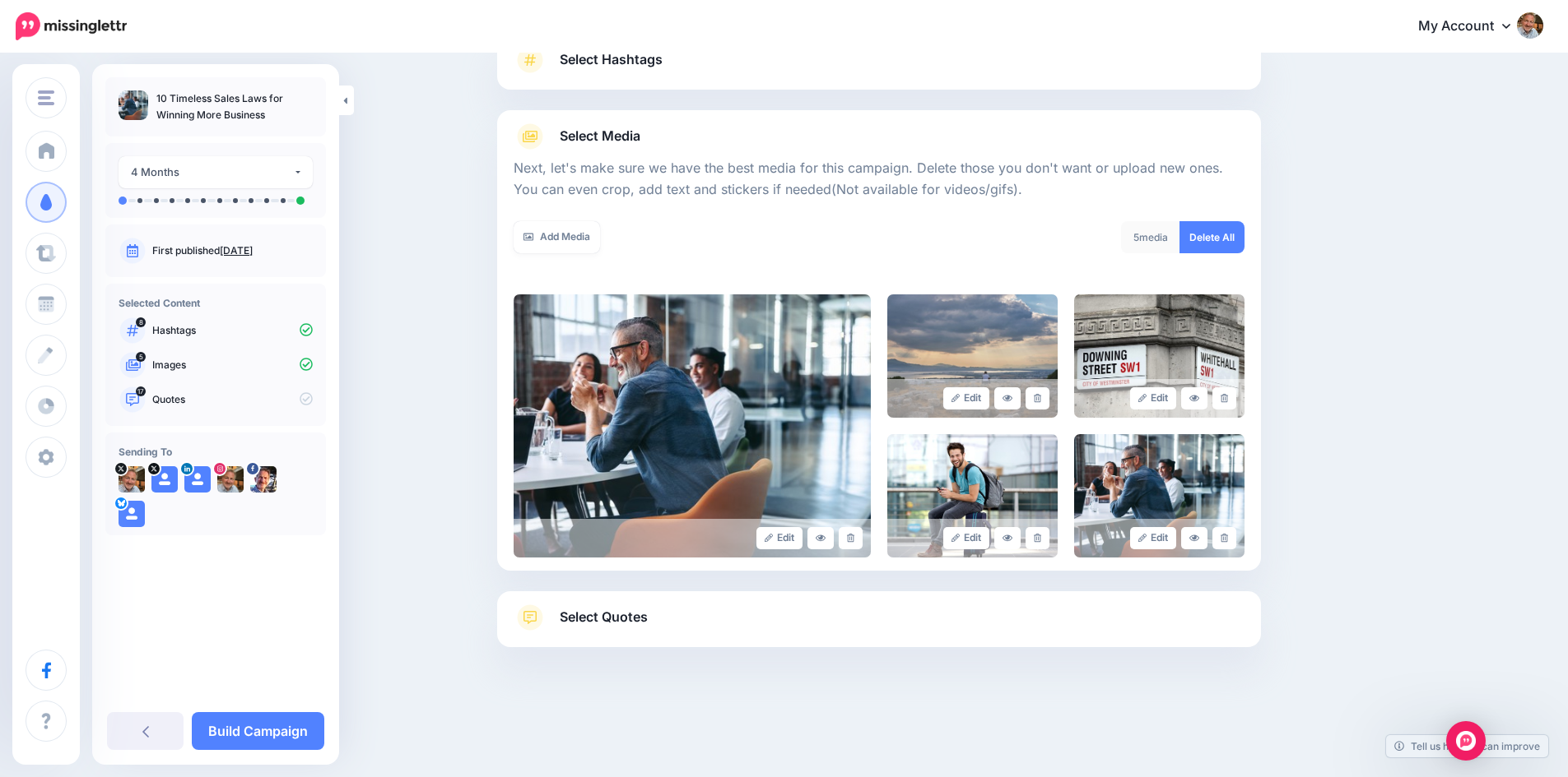
scroll to position [134, 0]
click at [1234, 537] on link at bounding box center [1224, 538] width 24 height 22
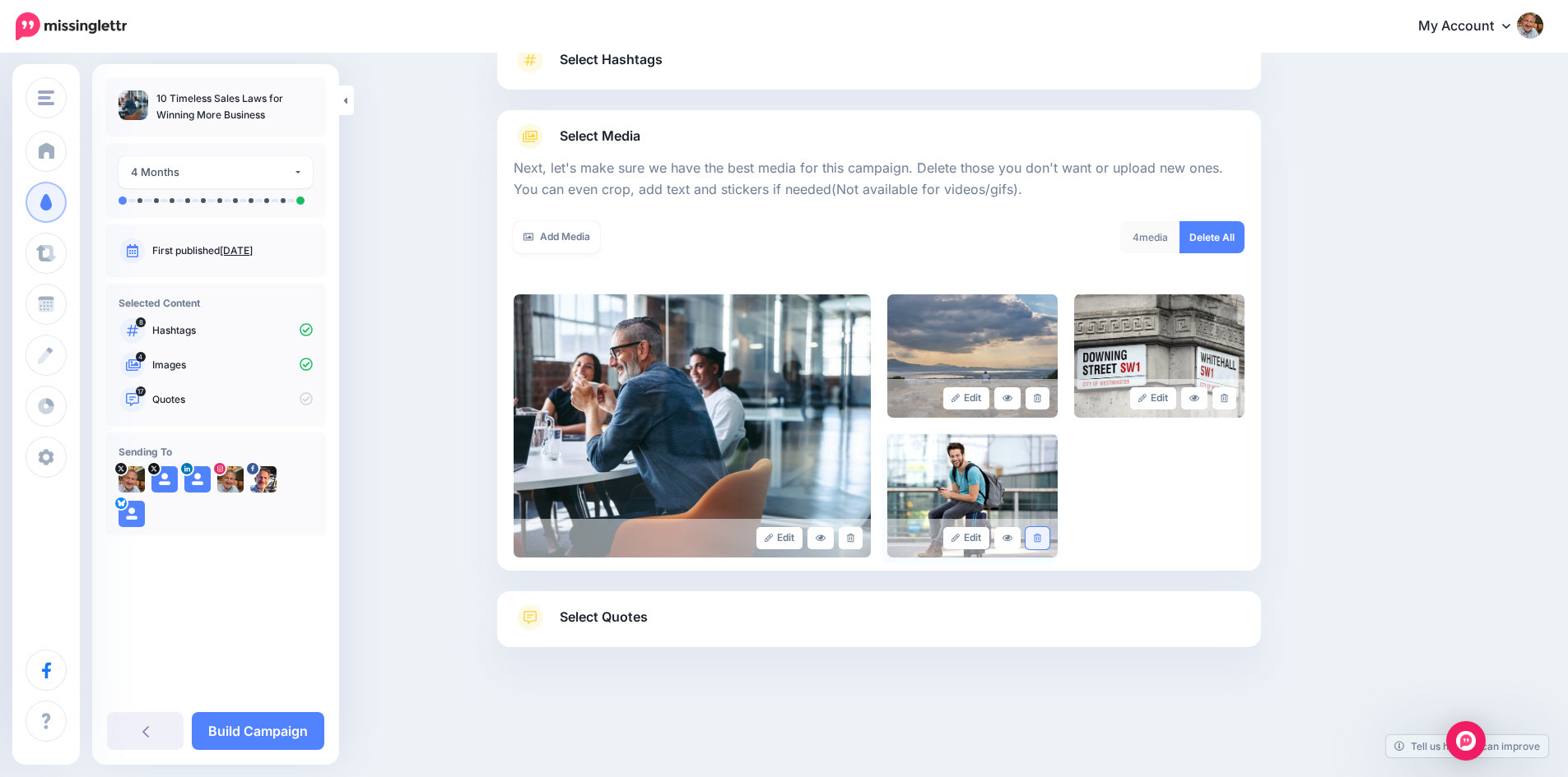
click at [1049, 532] on link at bounding box center [1037, 538] width 24 height 22
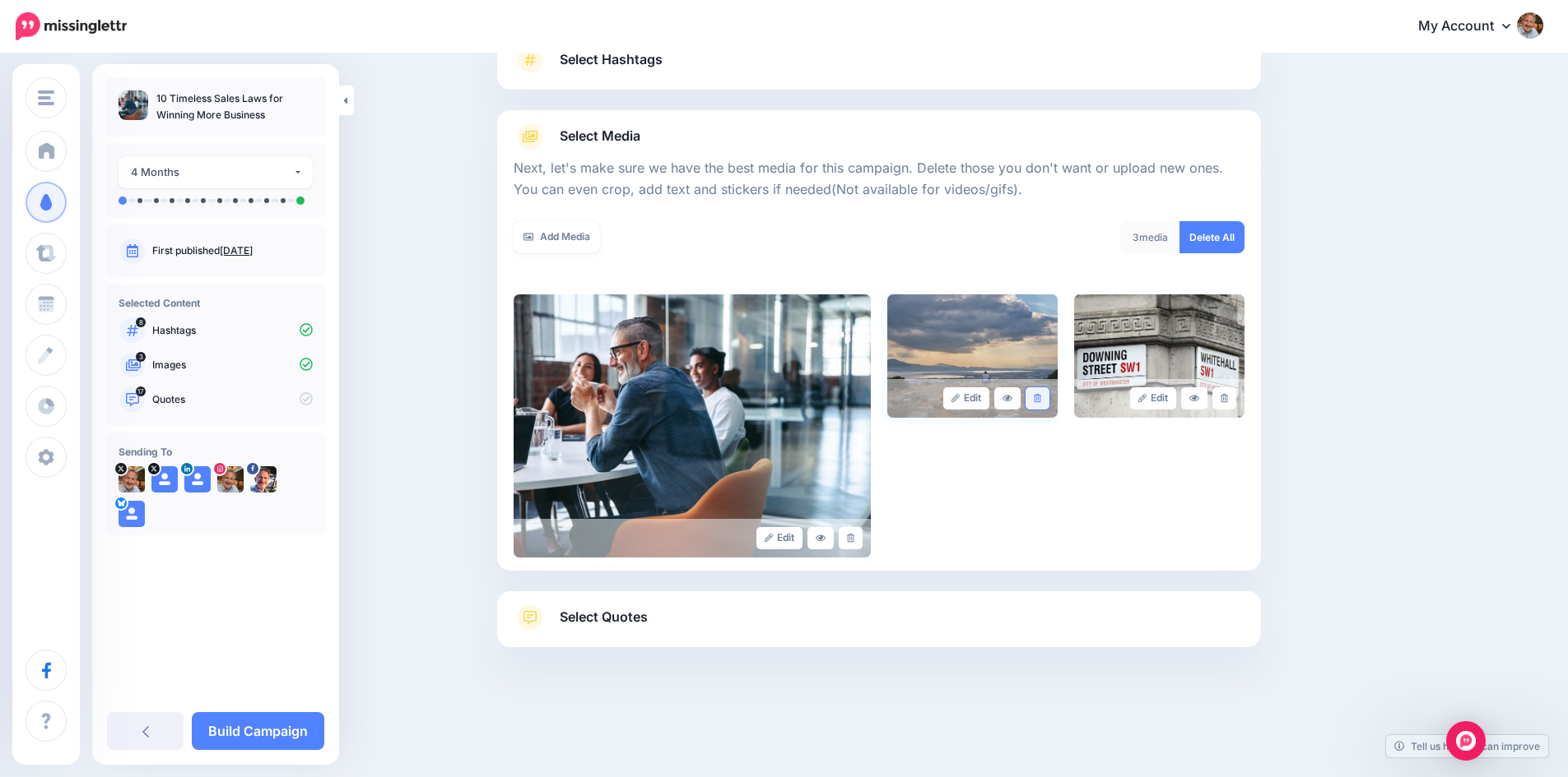
click at [1041, 397] on icon at bounding box center [1037, 399] width 7 height 9
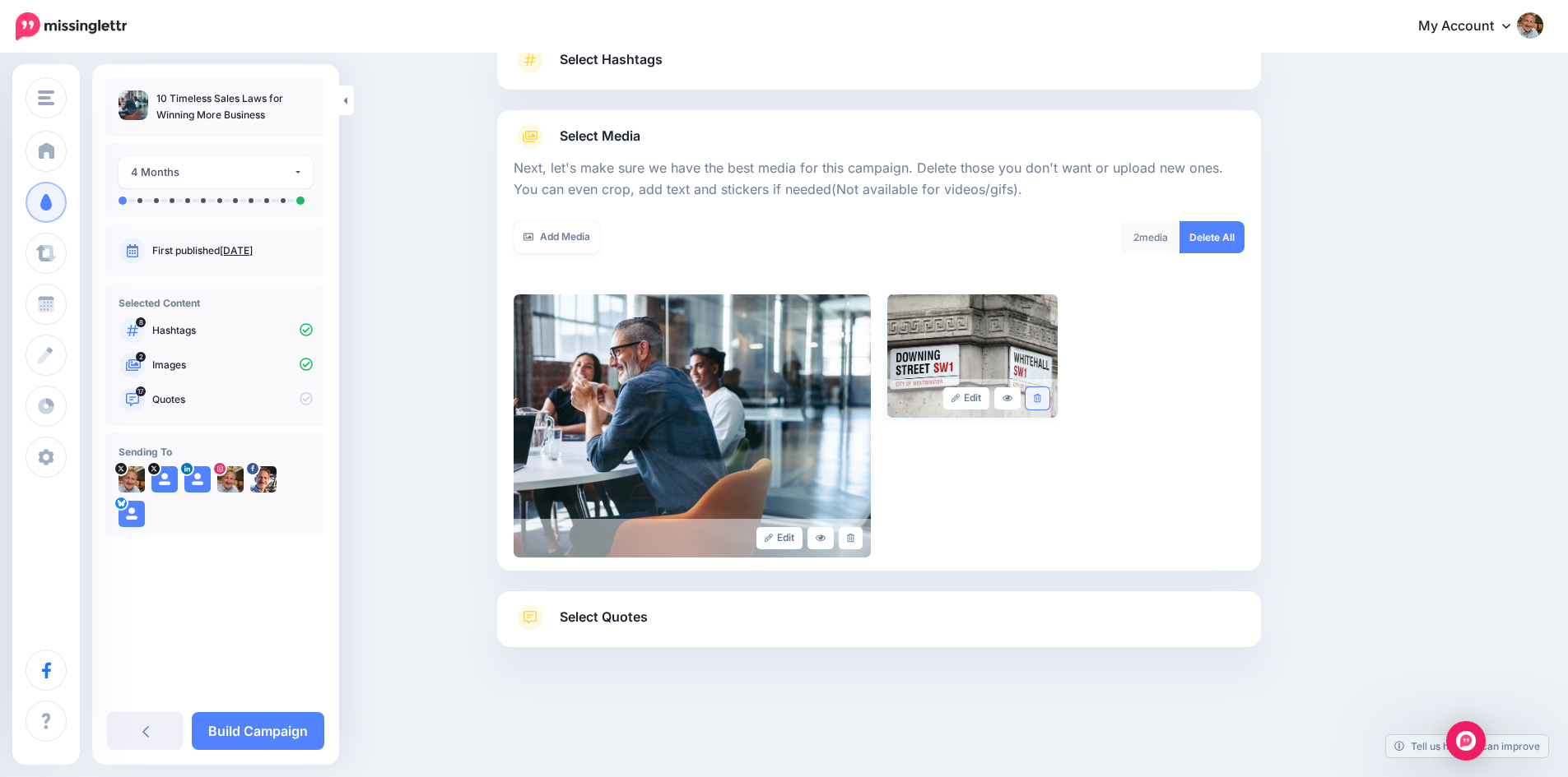
click at [1048, 398] on link at bounding box center [1037, 398] width 24 height 22
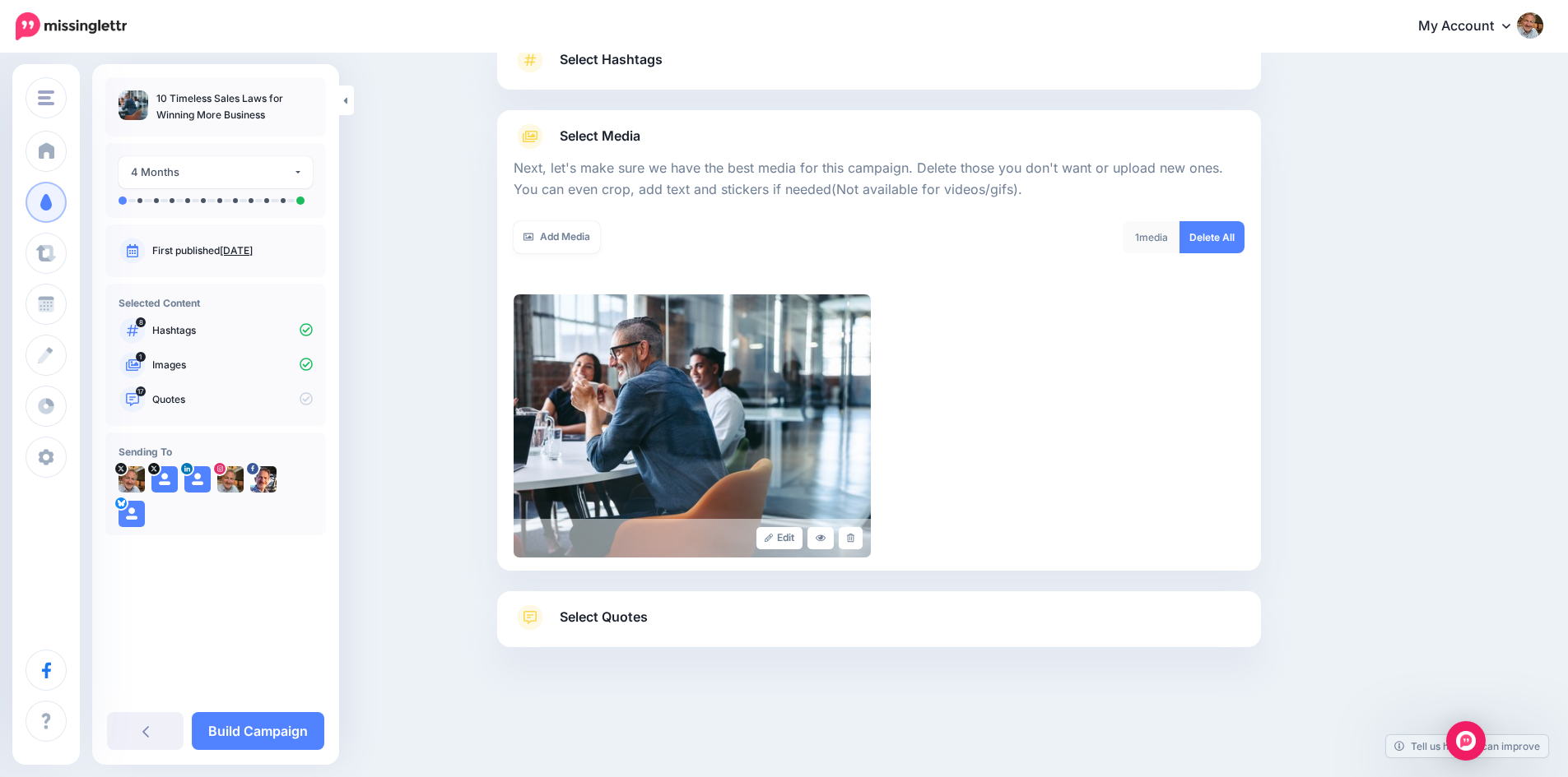
click at [625, 618] on span "Select Quotes" at bounding box center [603, 616] width 88 height 22
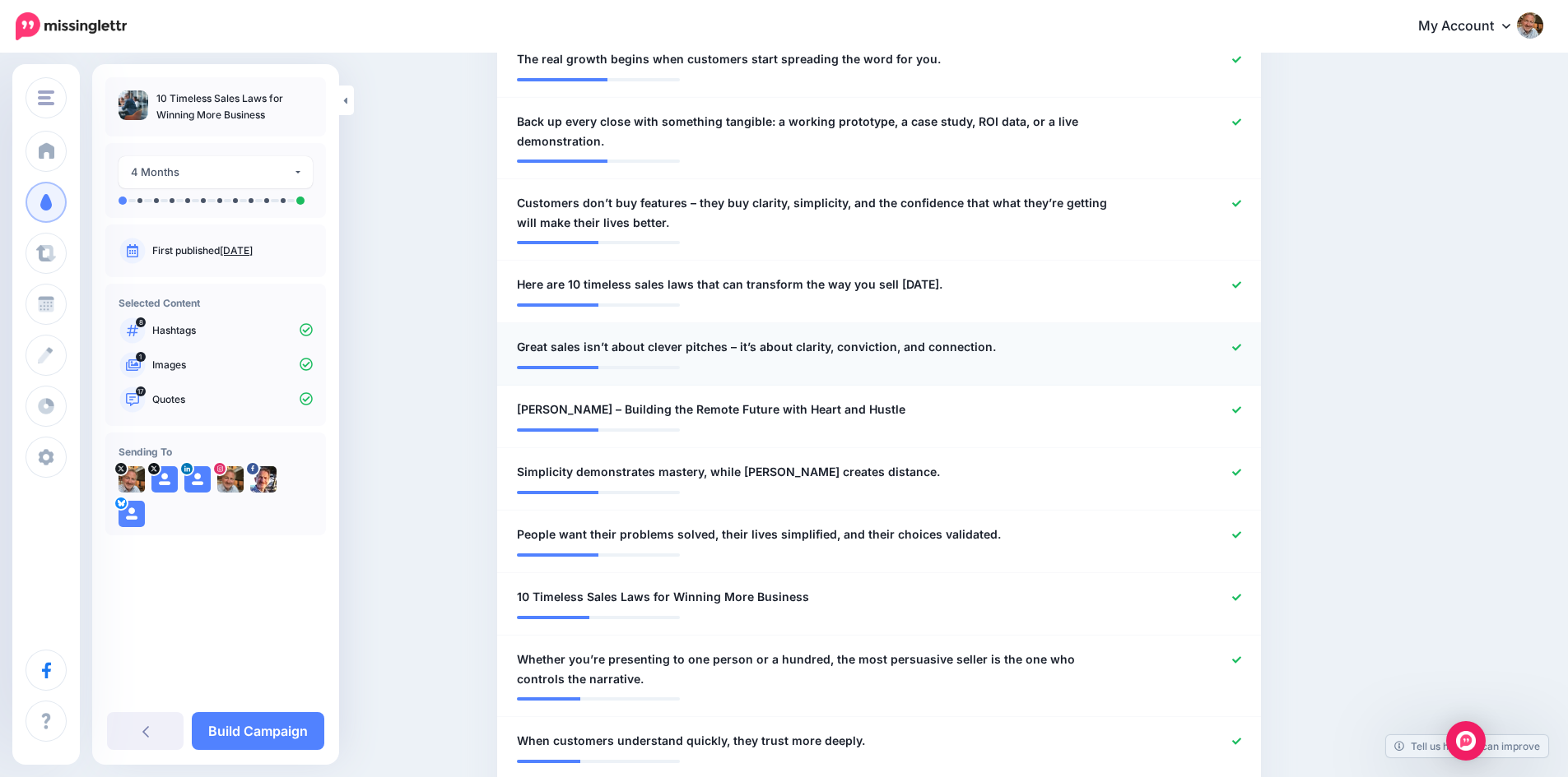
scroll to position [957, 0]
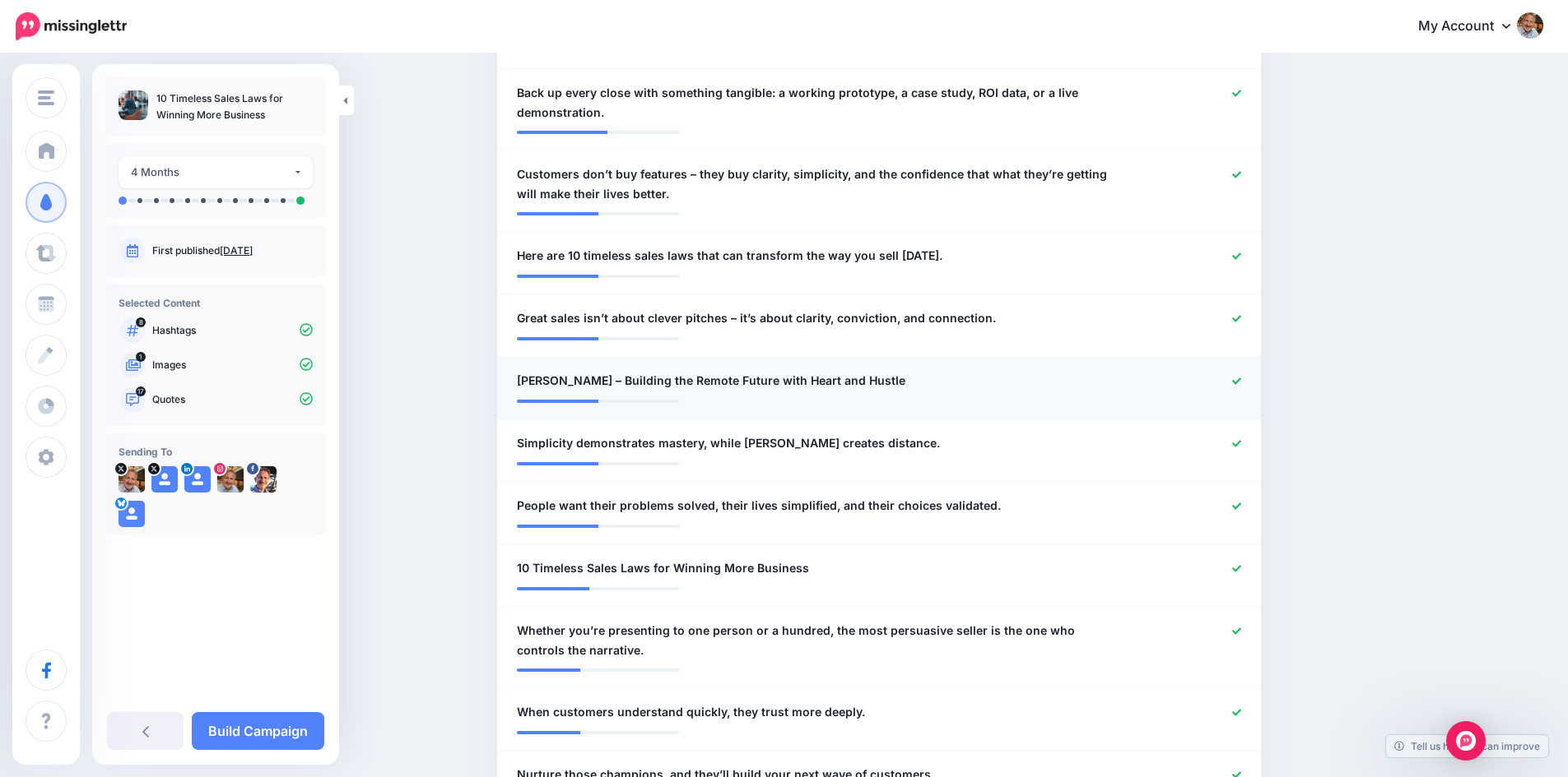
click at [1239, 377] on icon at bounding box center [1236, 381] width 9 height 9
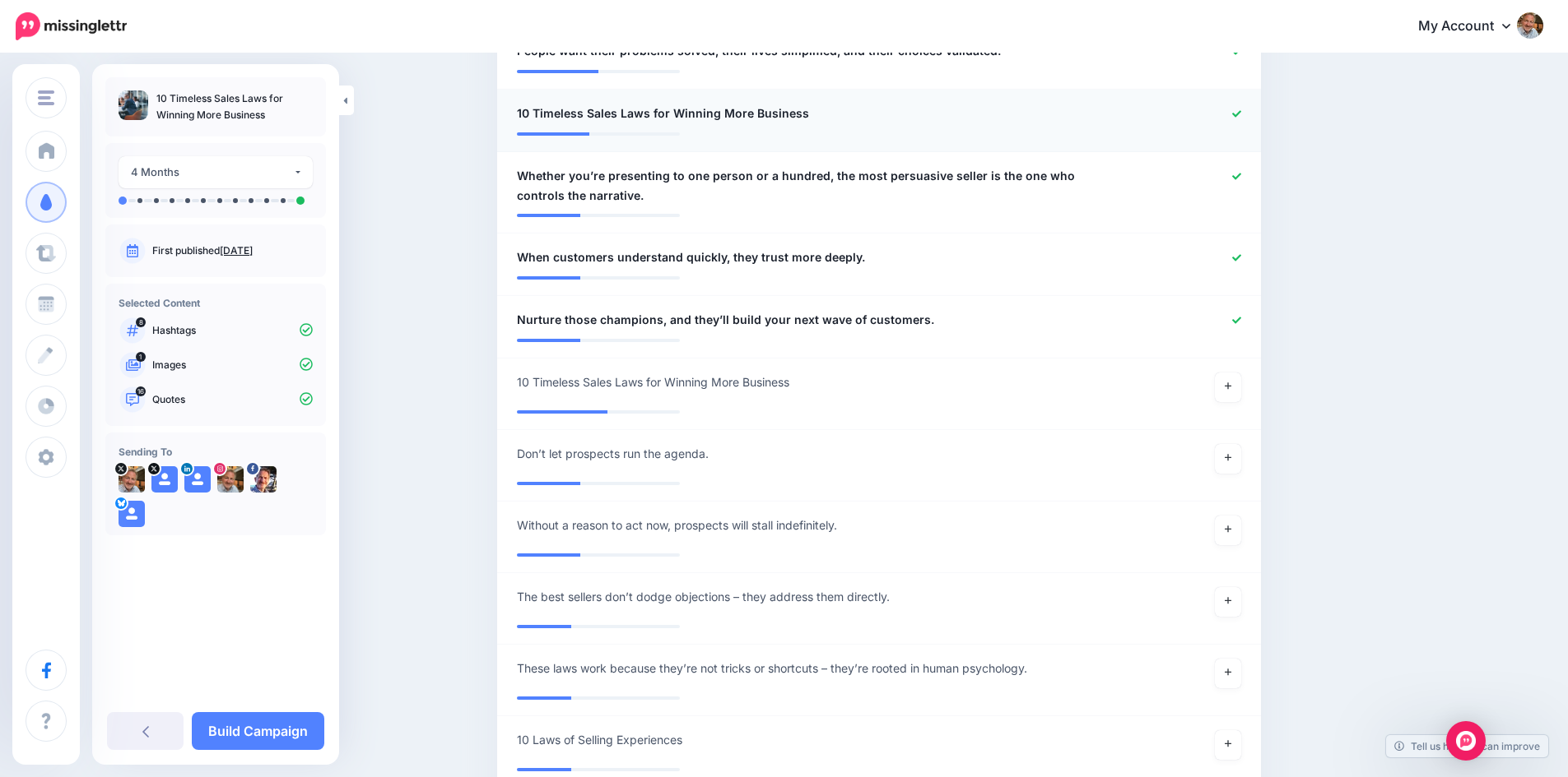
scroll to position [1450, 0]
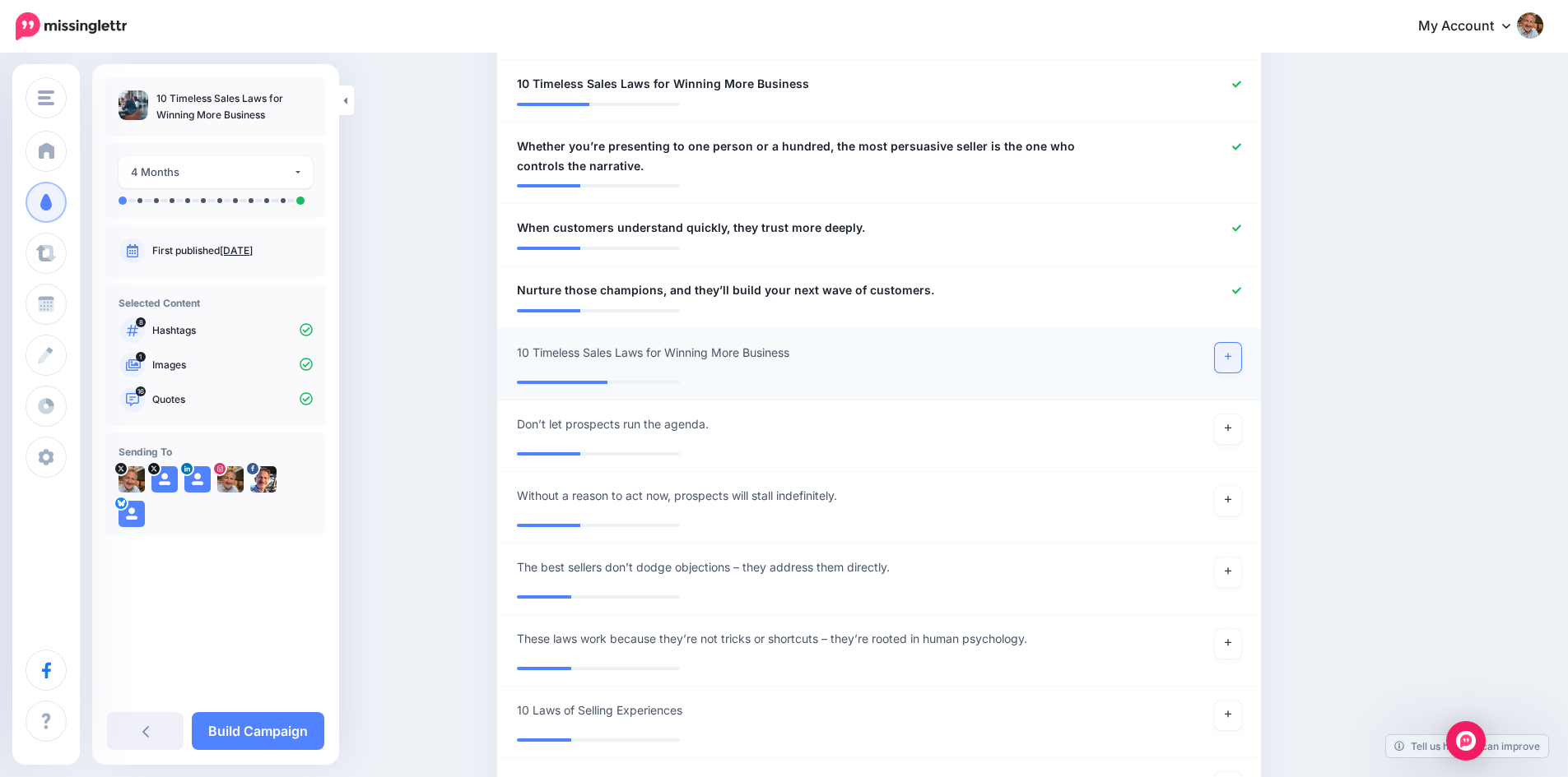
click at [1231, 356] on icon at bounding box center [1227, 356] width 6 height 9
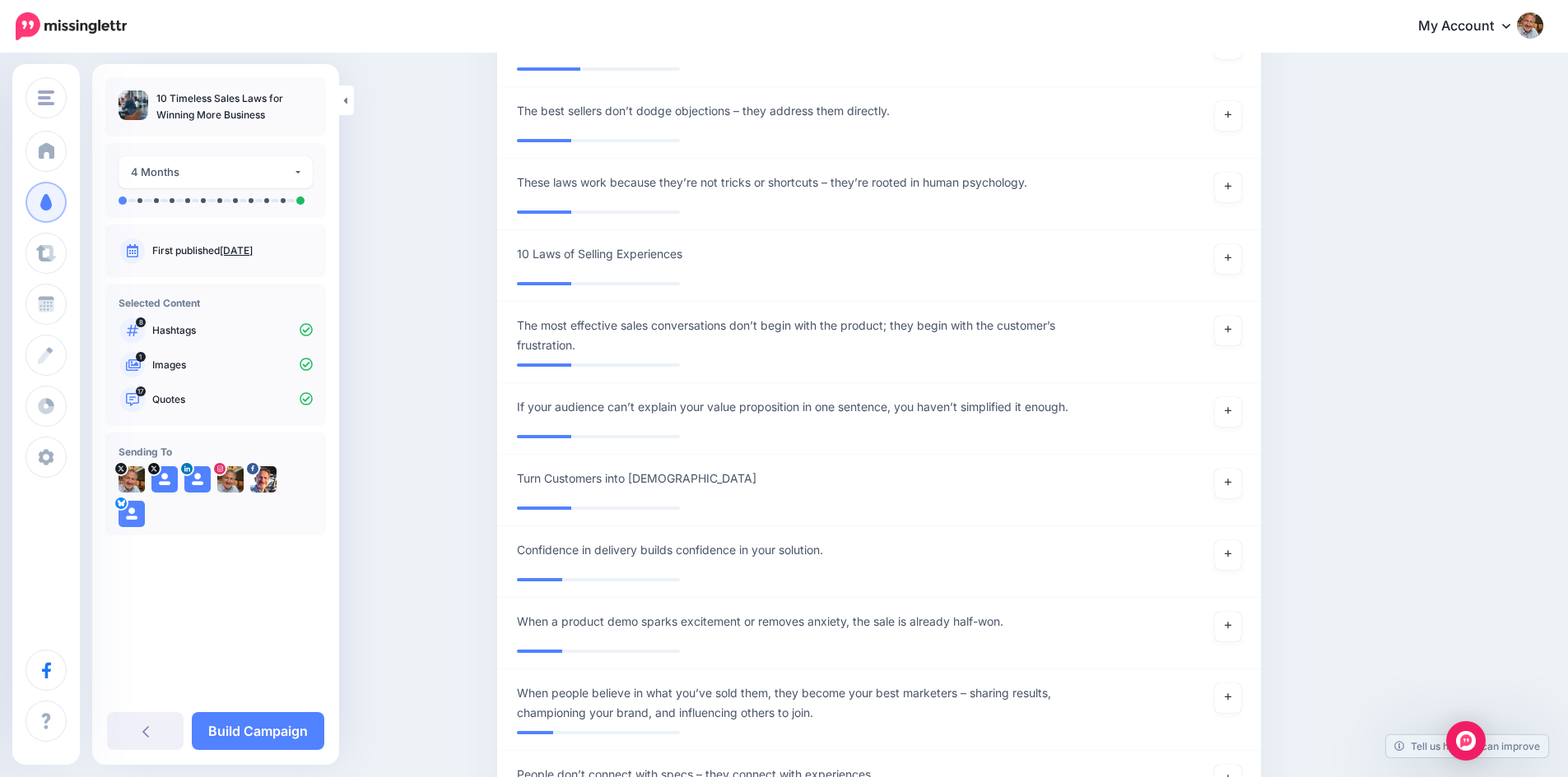
scroll to position [1779, 0]
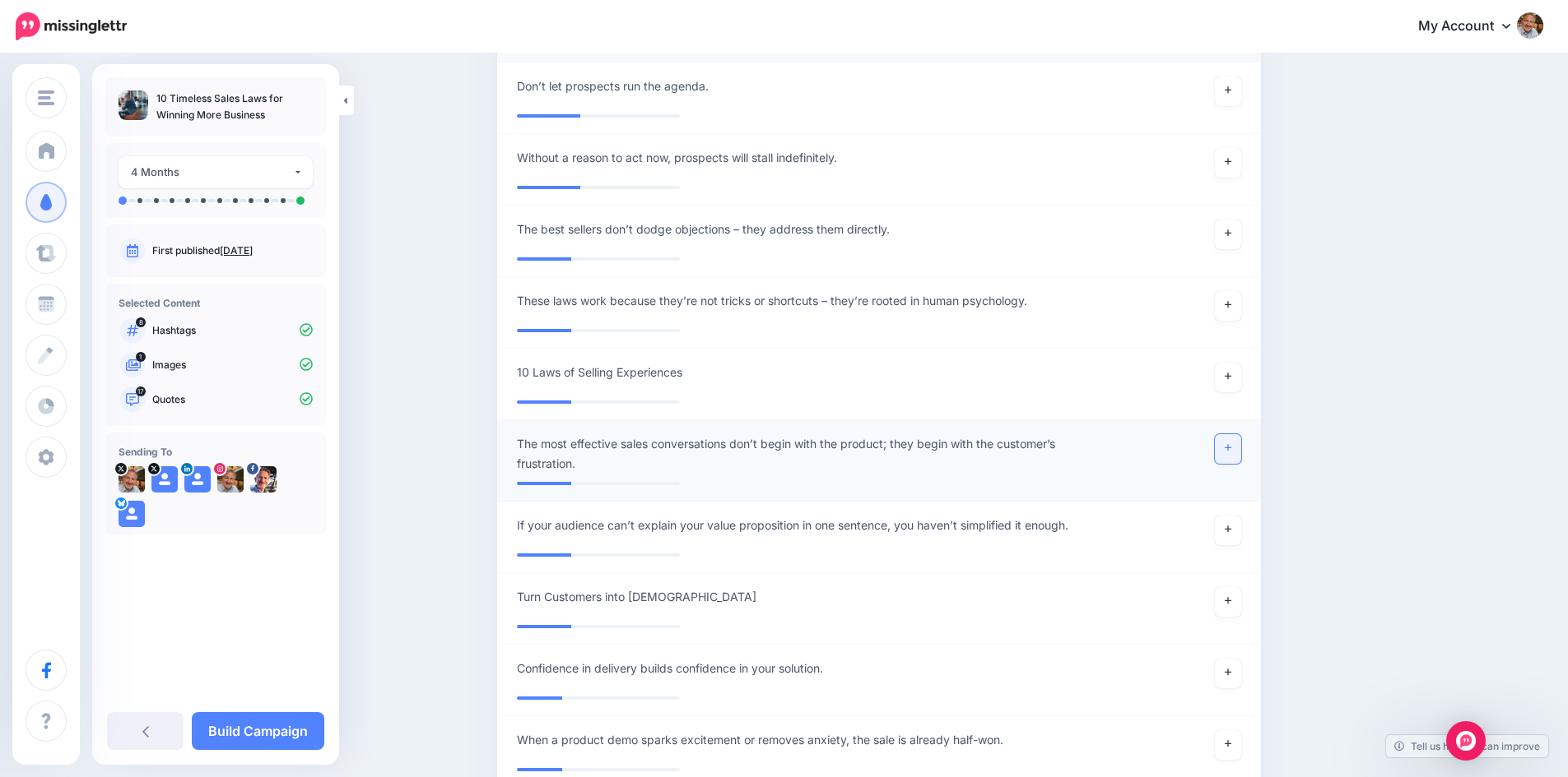
click at [1231, 450] on icon at bounding box center [1227, 448] width 6 height 9
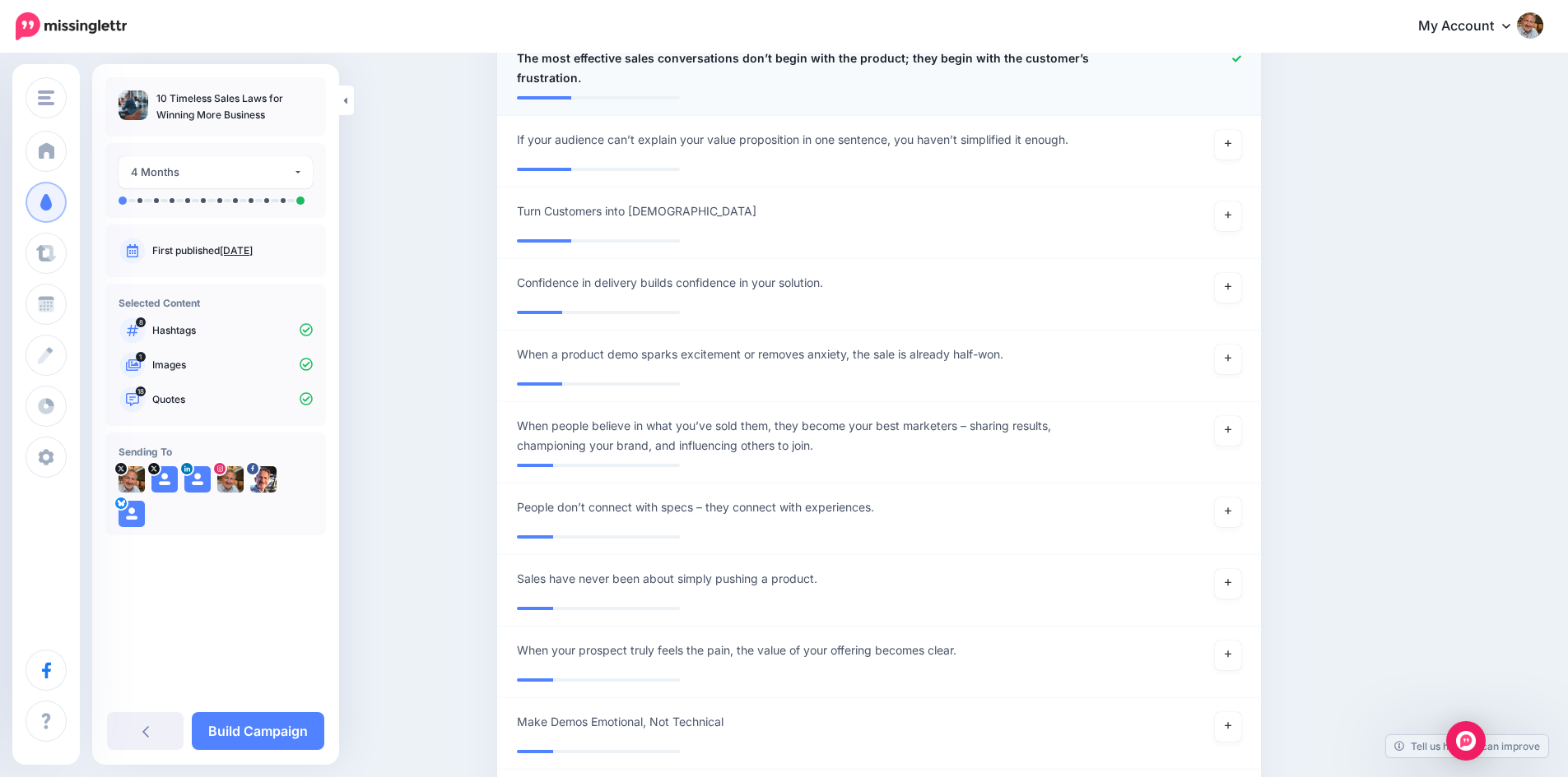
scroll to position [2191, 0]
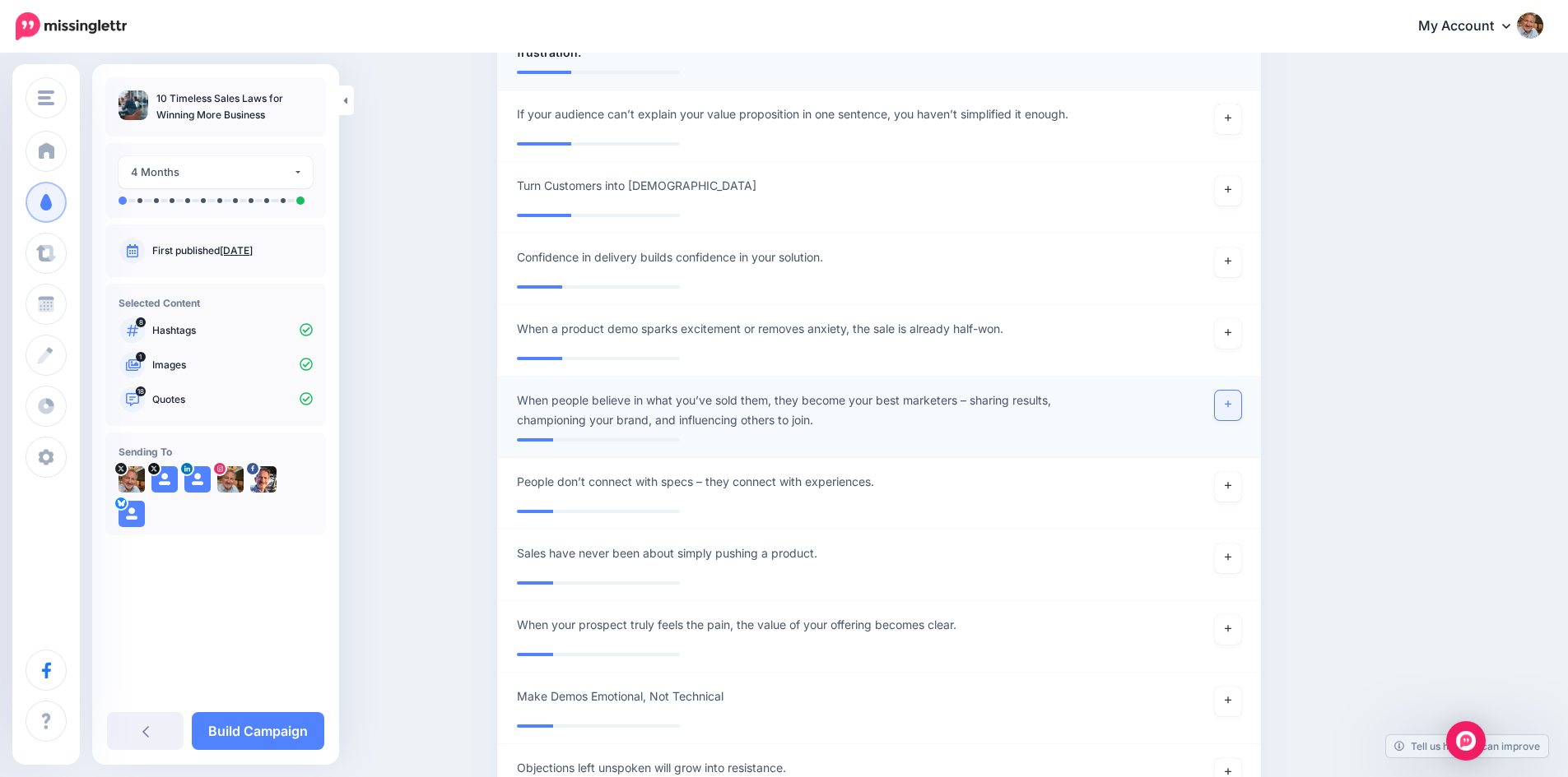
click at [1231, 406] on icon at bounding box center [1227, 404] width 6 height 9
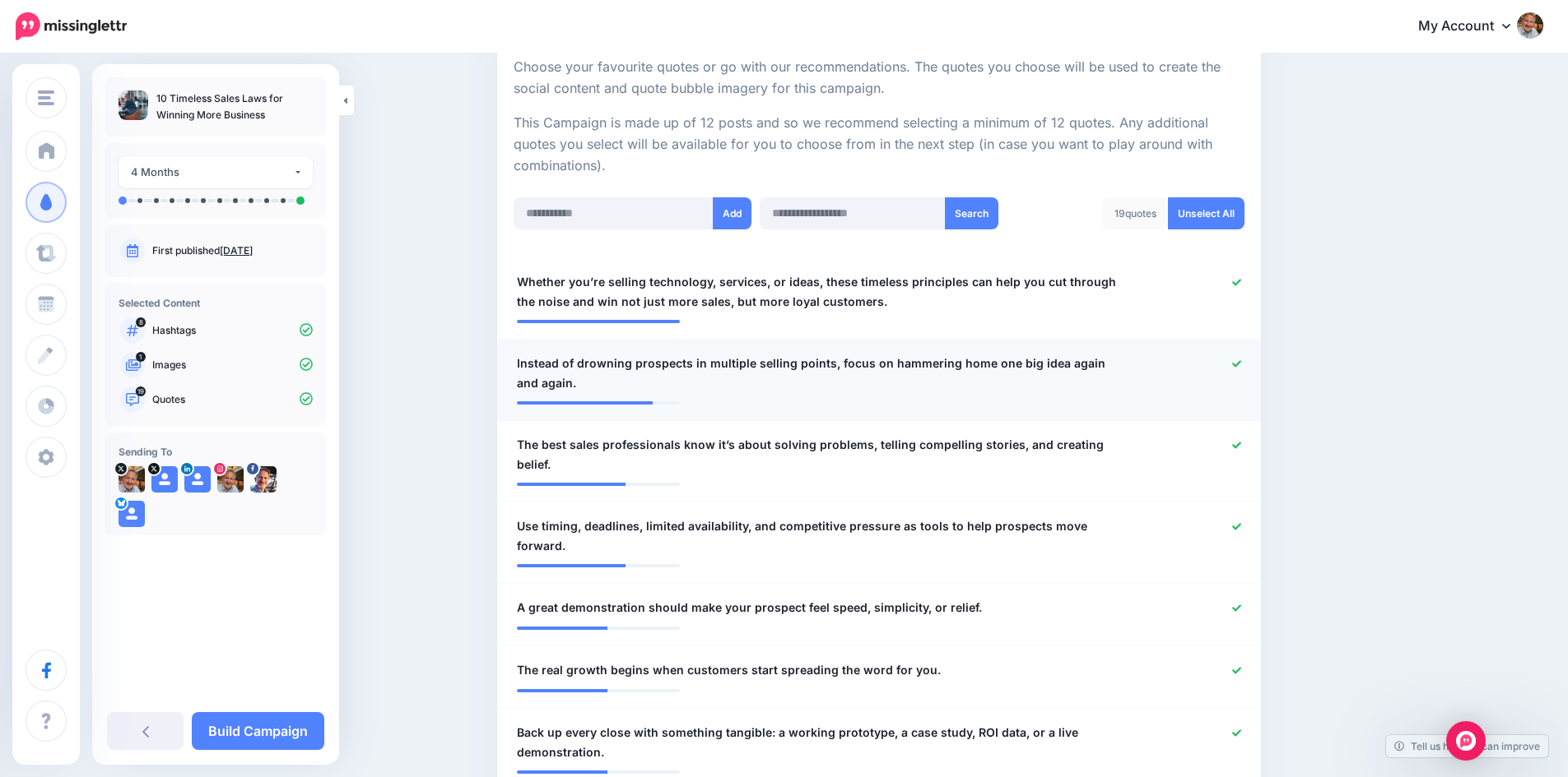
scroll to position [299, 0]
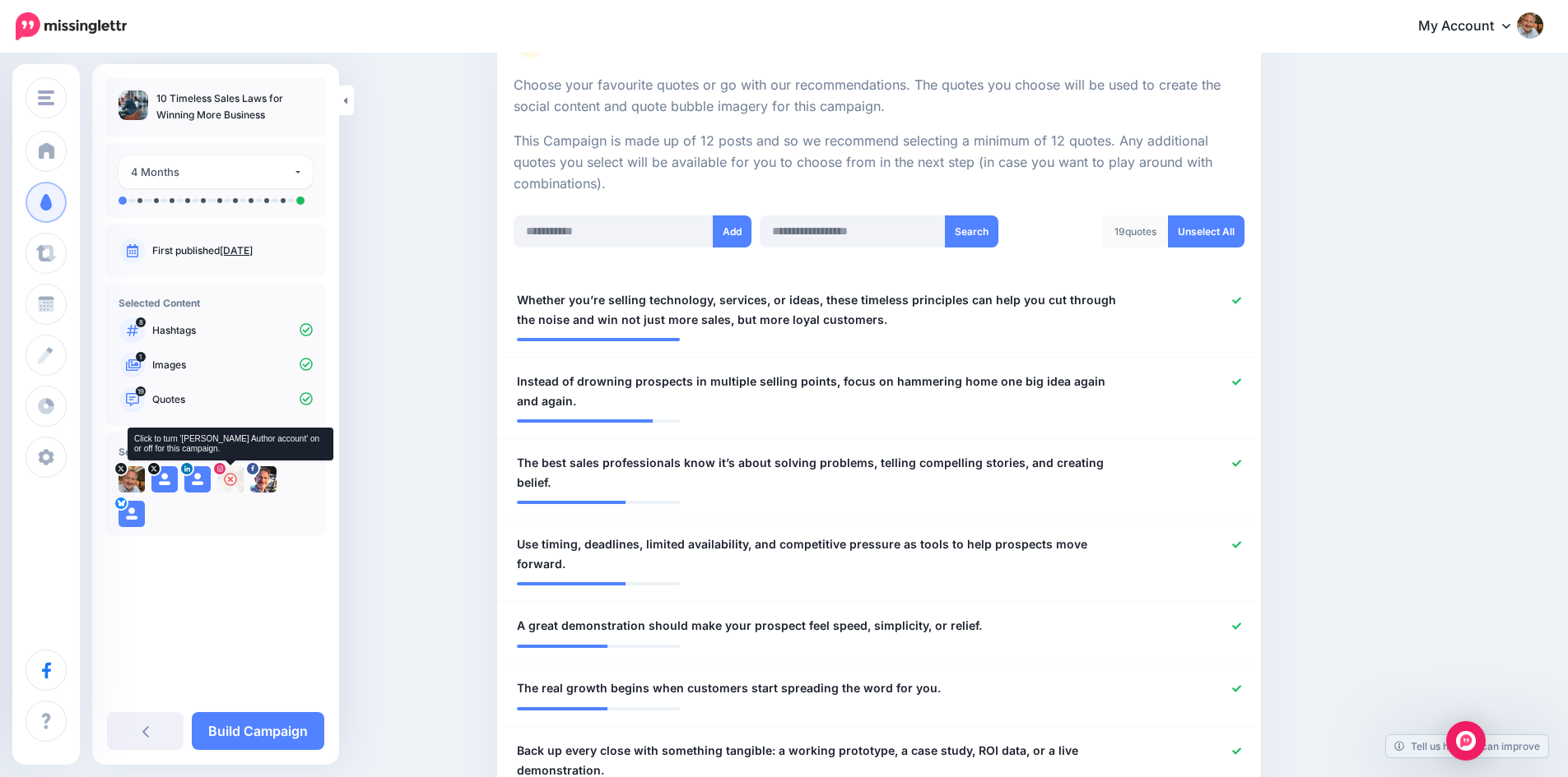
click at [226, 477] on icon at bounding box center [230, 479] width 13 height 13
click at [126, 477] on icon at bounding box center [131, 479] width 13 height 13
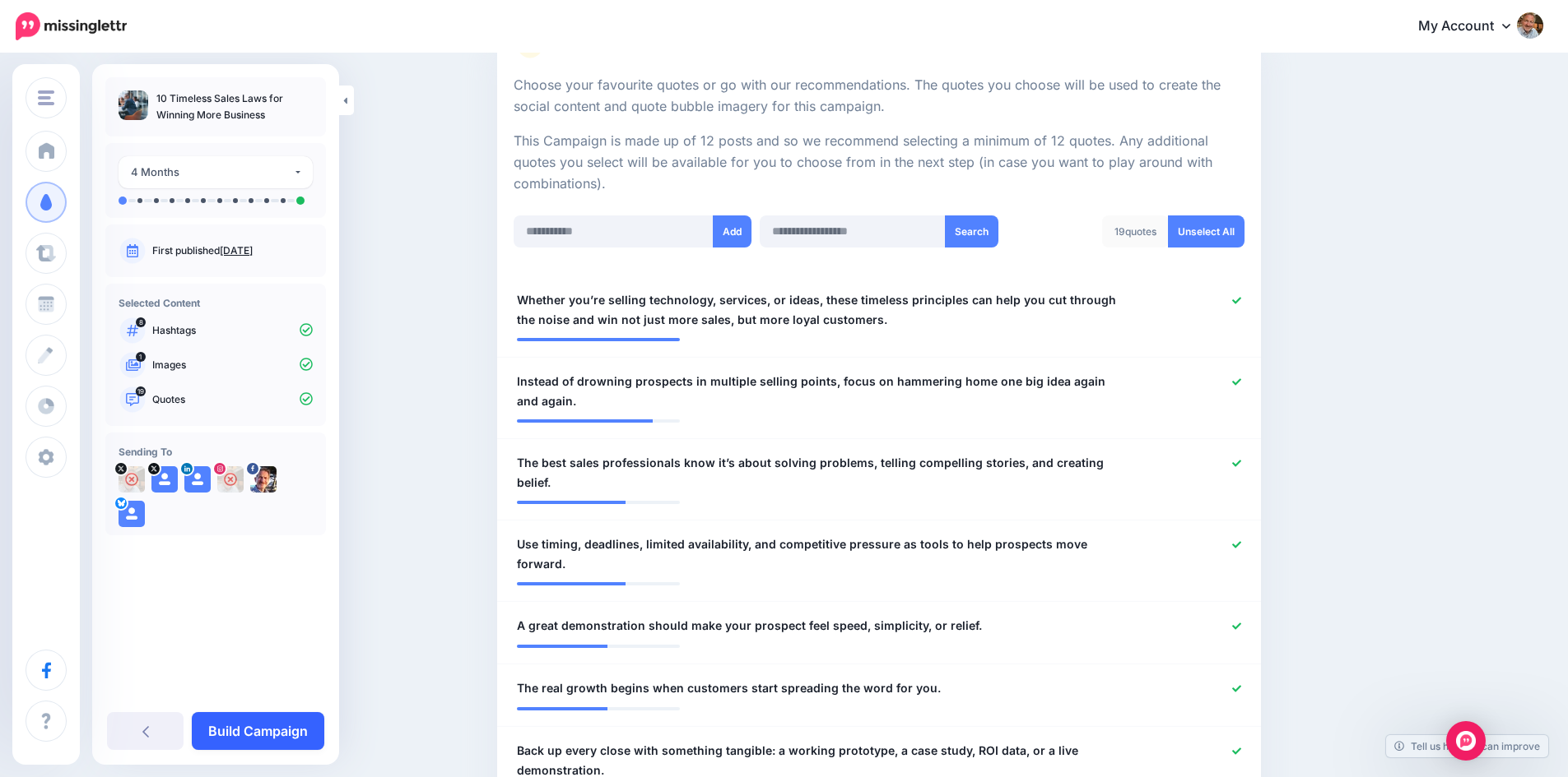
click at [269, 730] on link "Build Campaign" at bounding box center [257, 730] width 133 height 38
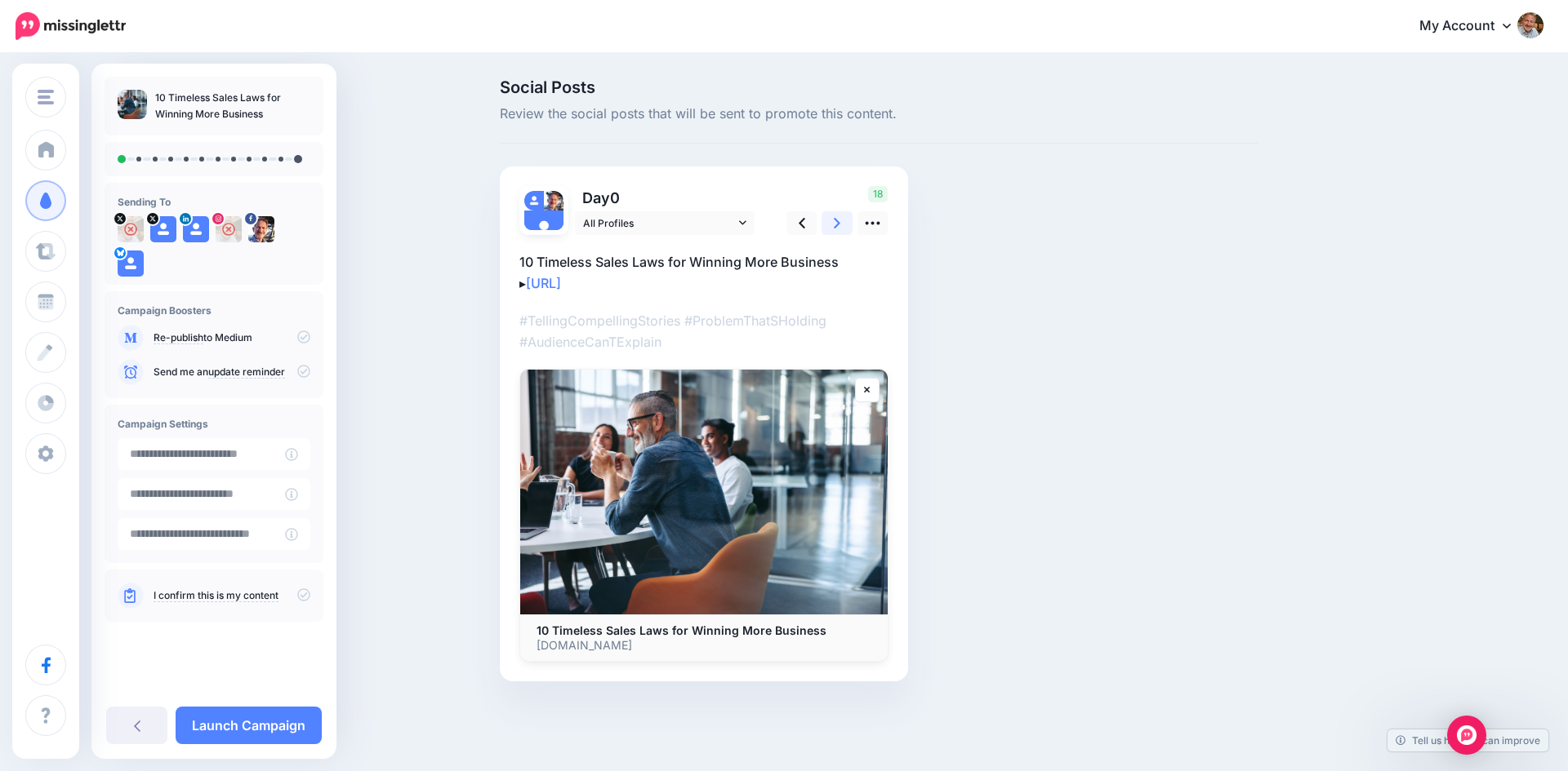
click at [834, 218] on icon at bounding box center [836, 223] width 6 height 17
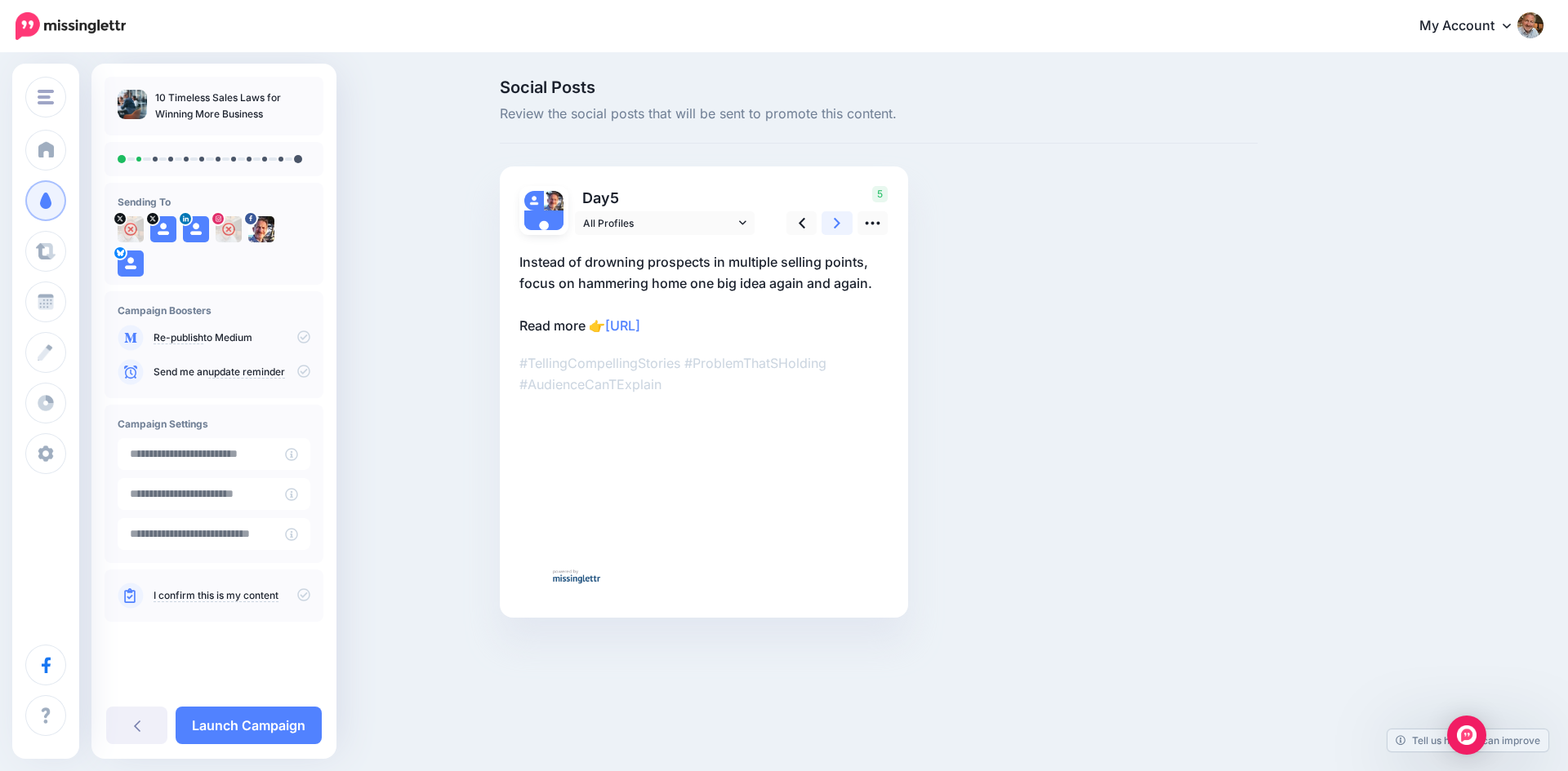
click at [834, 218] on icon at bounding box center [836, 223] width 6 height 17
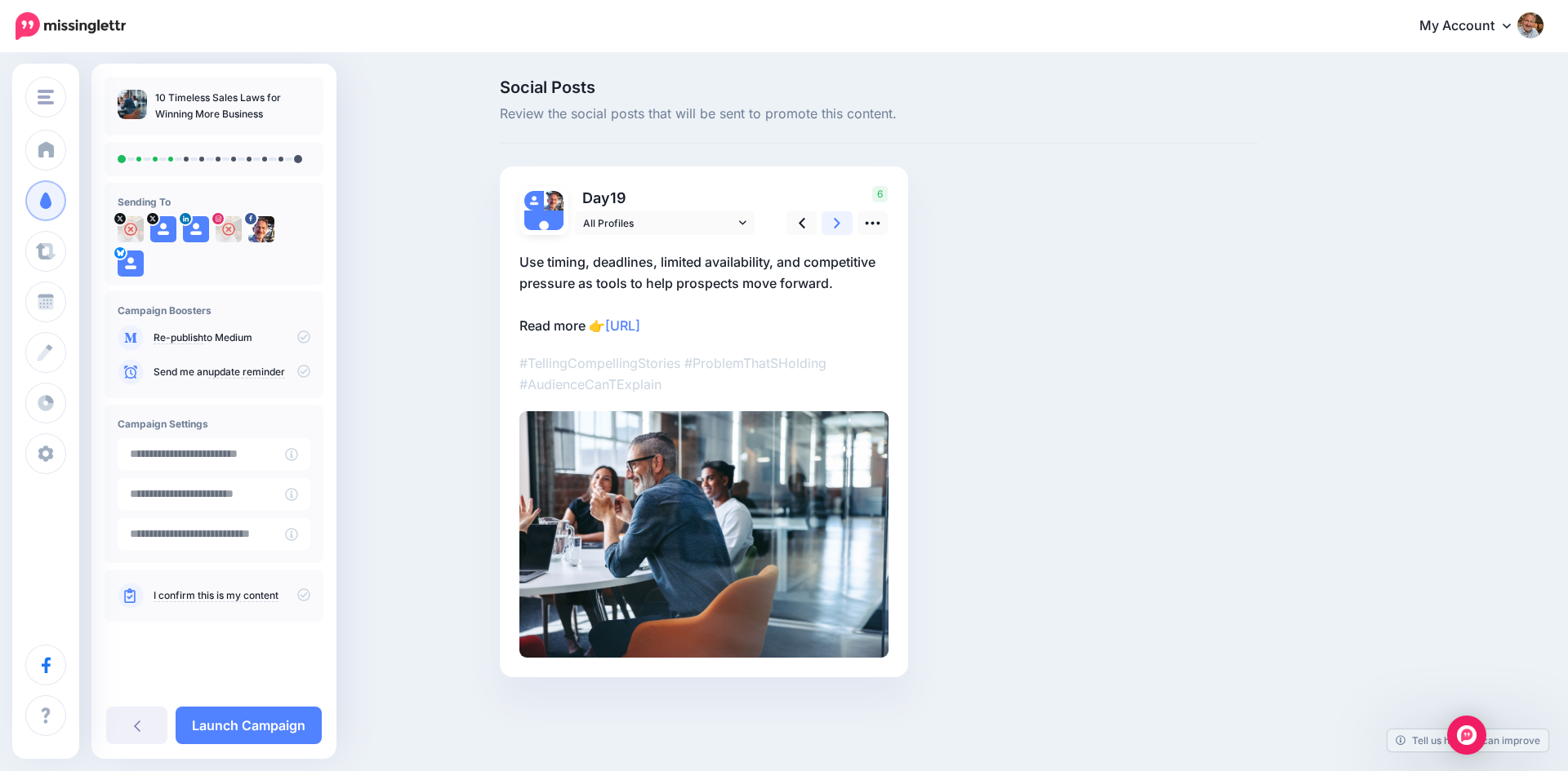
click at [834, 218] on icon at bounding box center [836, 223] width 6 height 17
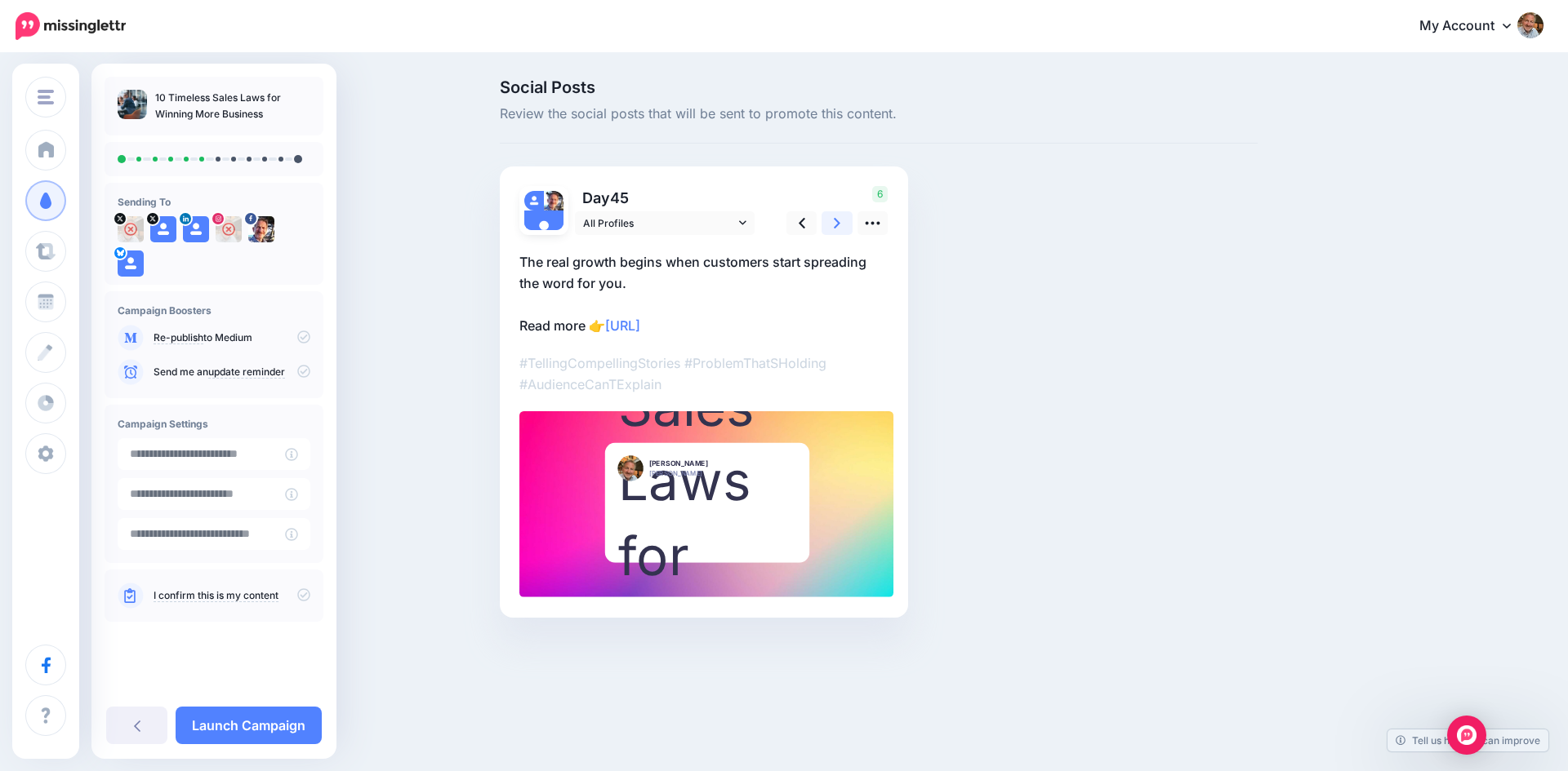
click at [834, 218] on icon at bounding box center [836, 223] width 6 height 17
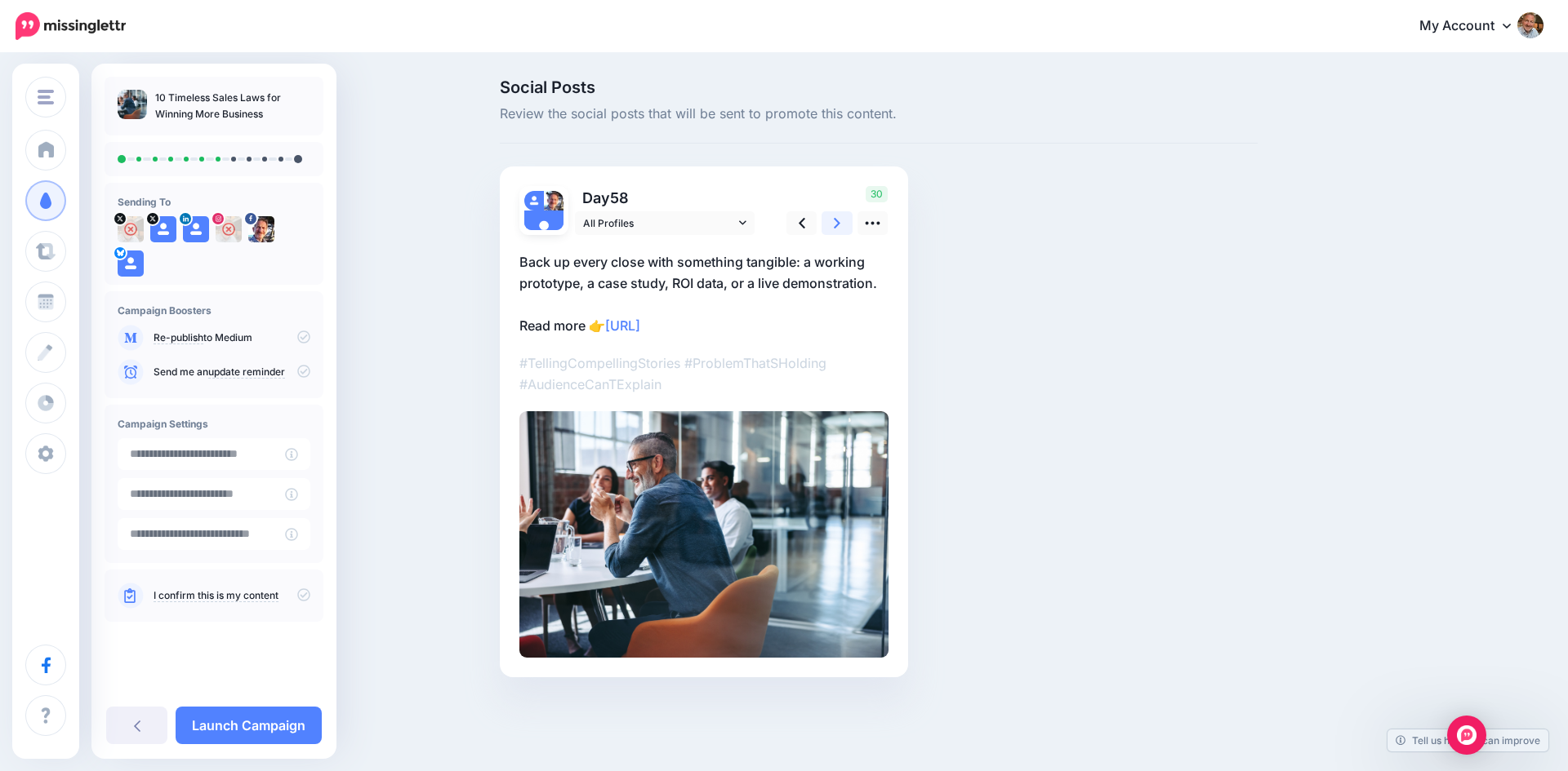
click at [834, 218] on icon at bounding box center [836, 223] width 6 height 17
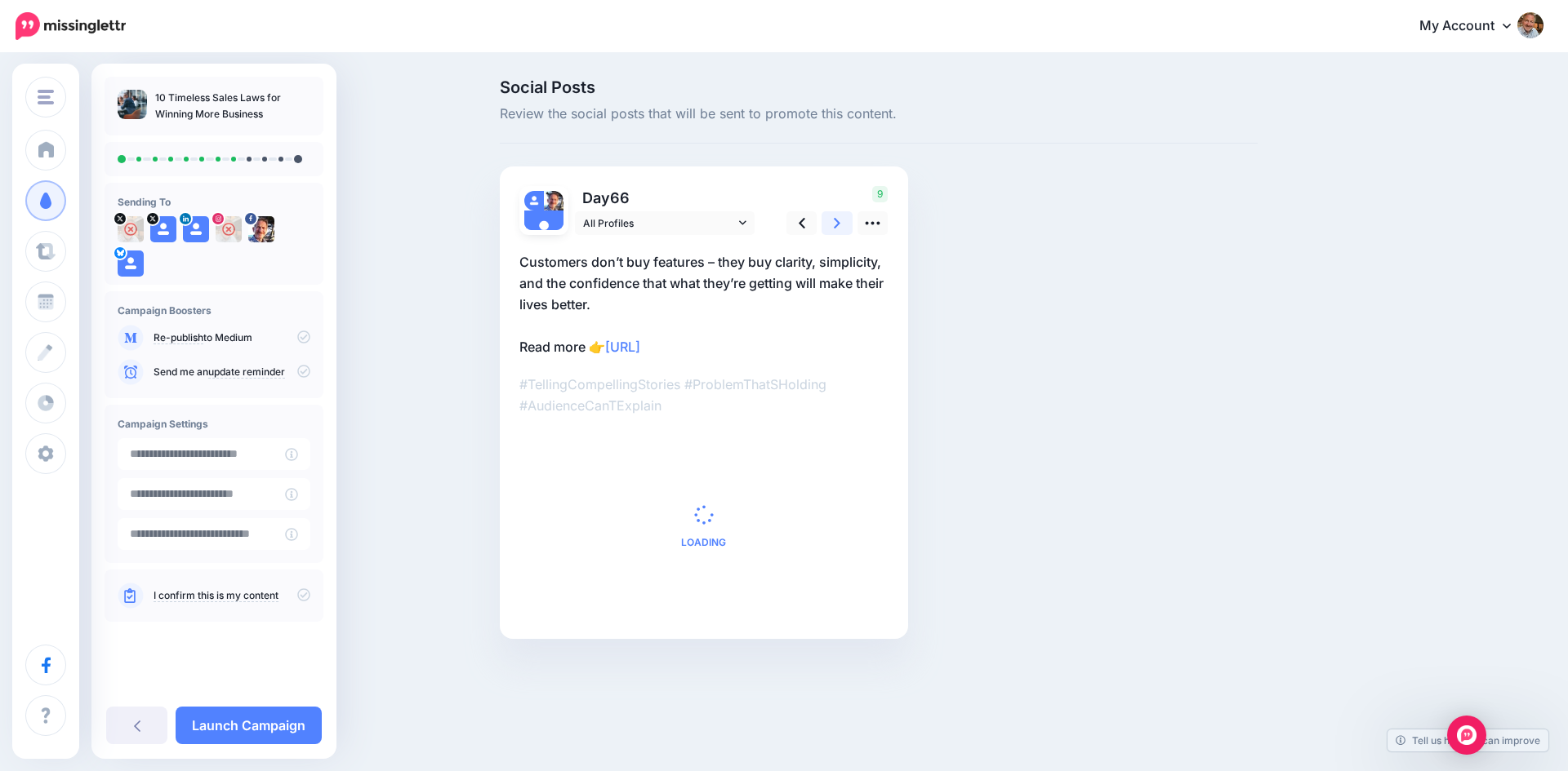
click at [834, 218] on icon at bounding box center [836, 223] width 6 height 17
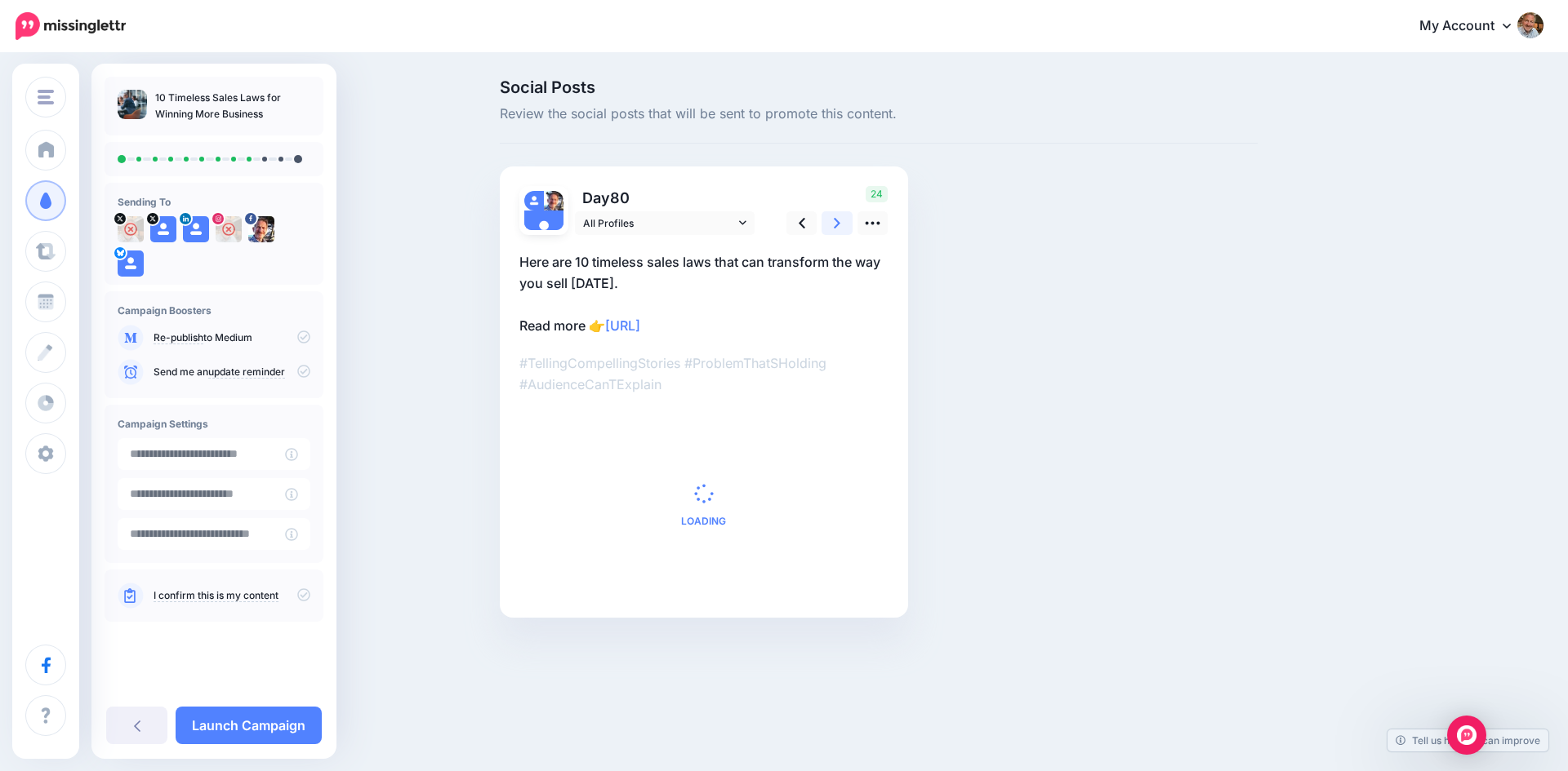
click at [834, 218] on icon at bounding box center [836, 223] width 6 height 17
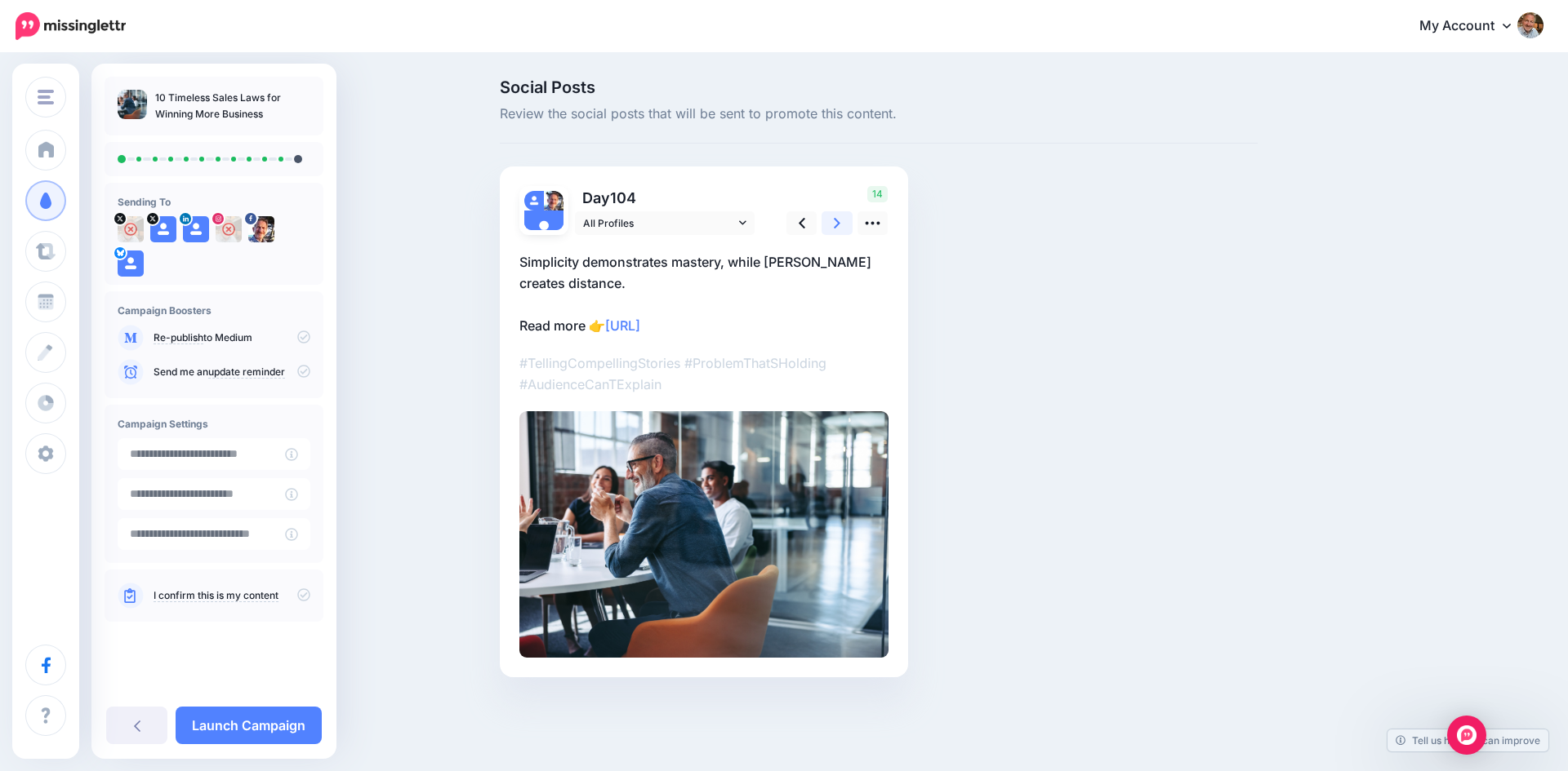
click at [834, 218] on icon at bounding box center [836, 223] width 6 height 17
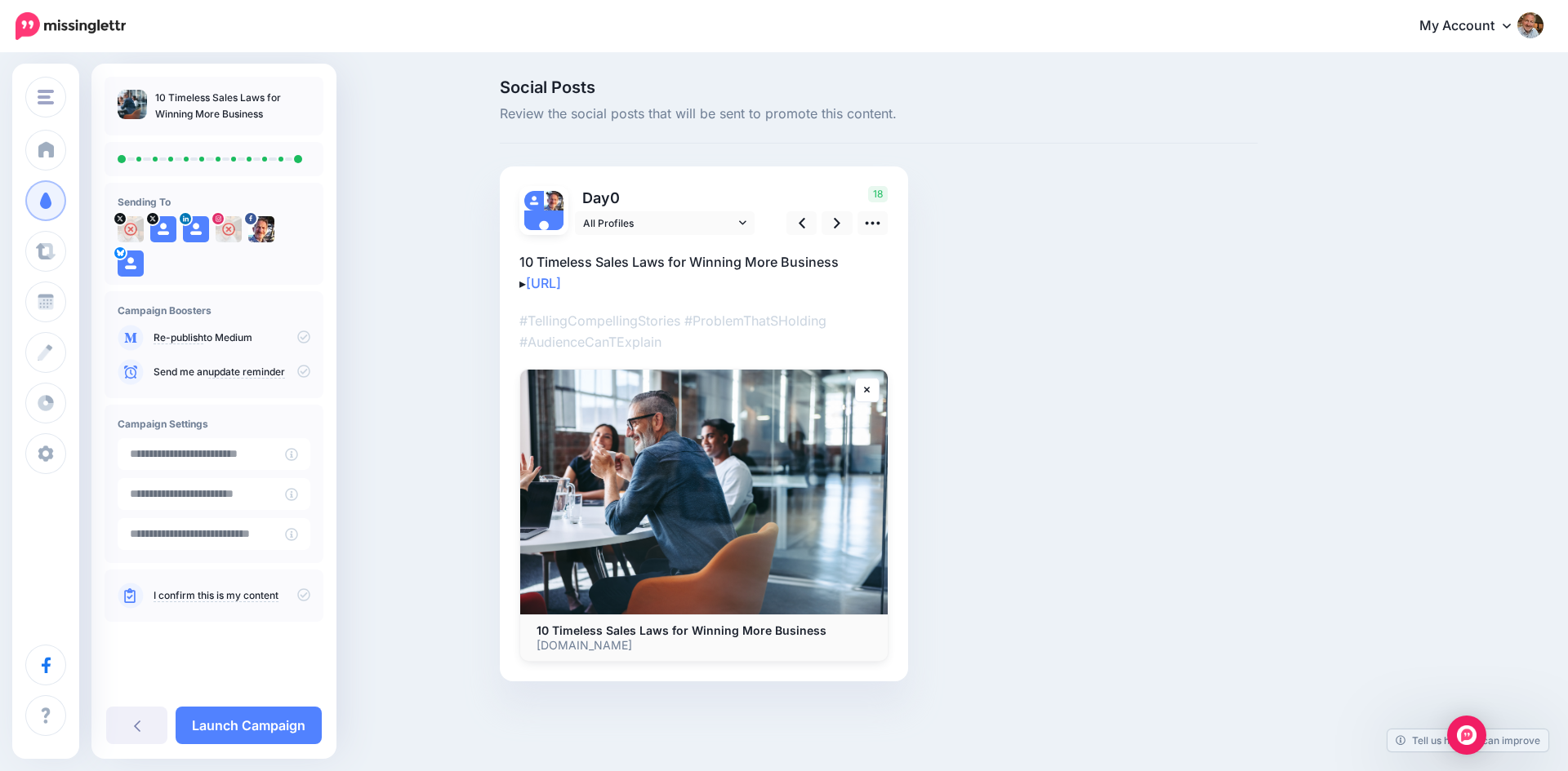
click at [303, 595] on icon at bounding box center [303, 594] width 13 height 13
click at [309, 337] on icon at bounding box center [303, 336] width 13 height 13
click at [261, 723] on link "Launch Campaign" at bounding box center [248, 725] width 146 height 37
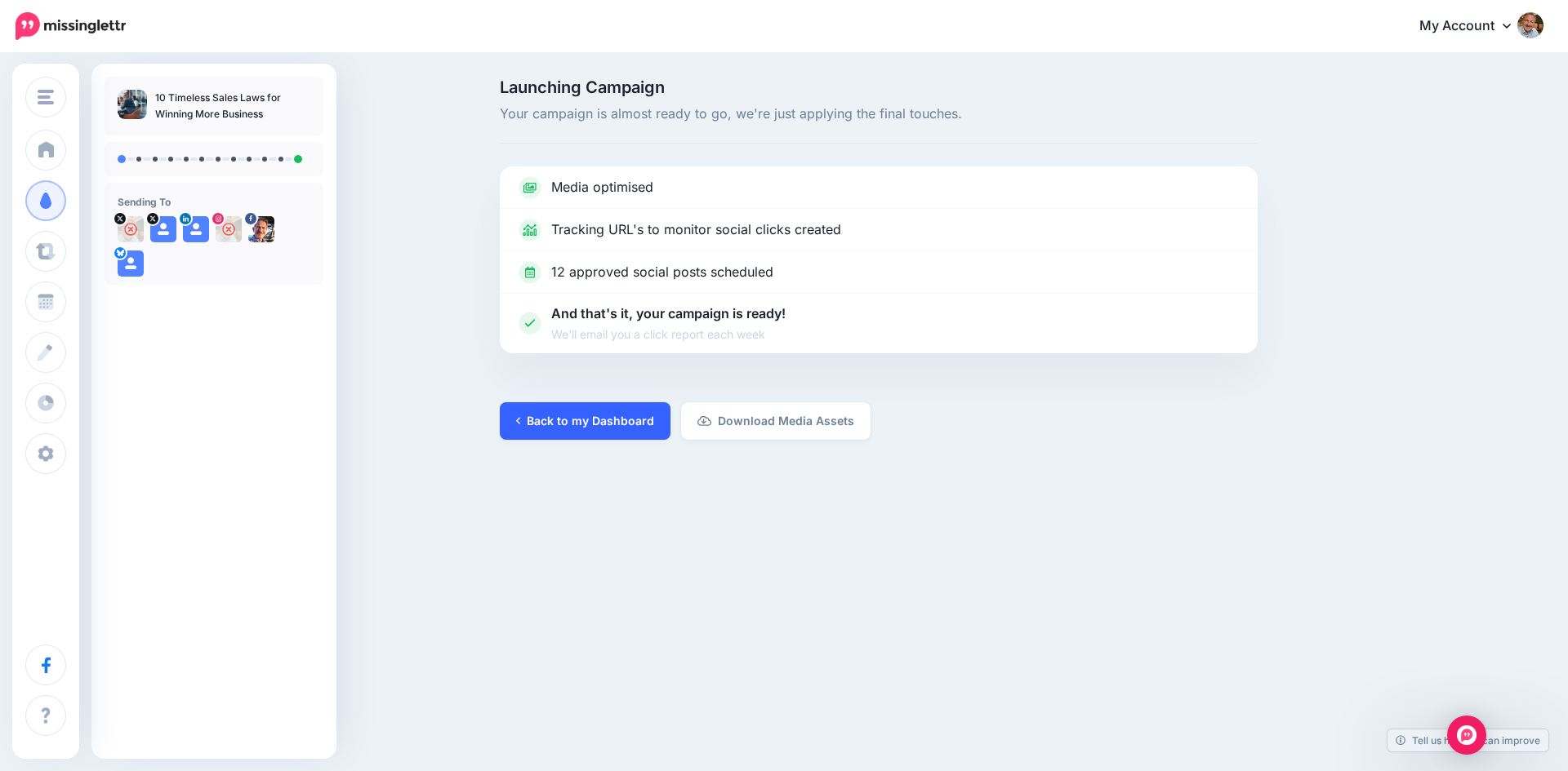
click at [585, 421] on link "Back to my Dashboard" at bounding box center [585, 421] width 171 height 37
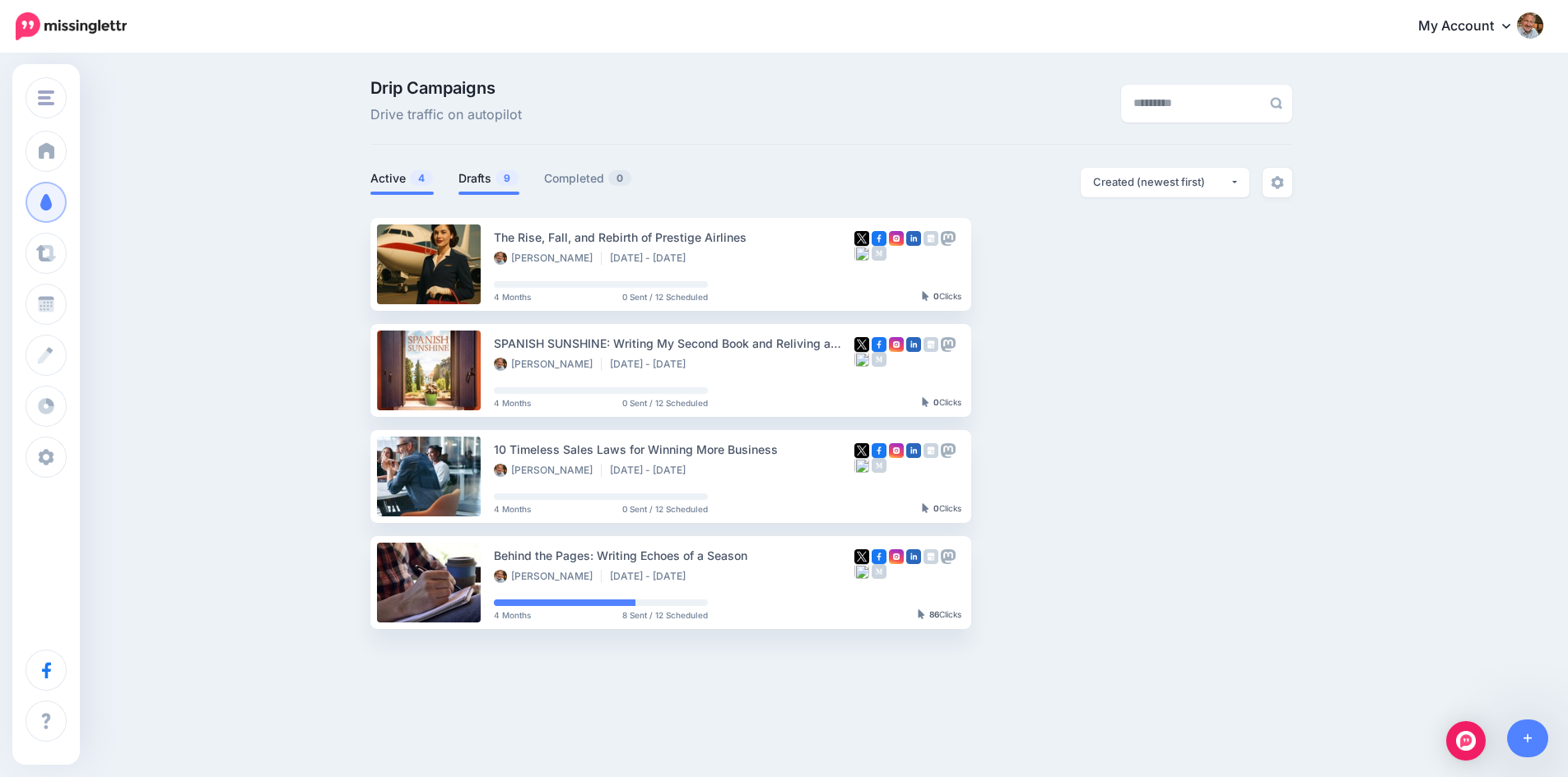
click at [477, 175] on link "Drafts 9" at bounding box center [488, 178] width 61 height 19
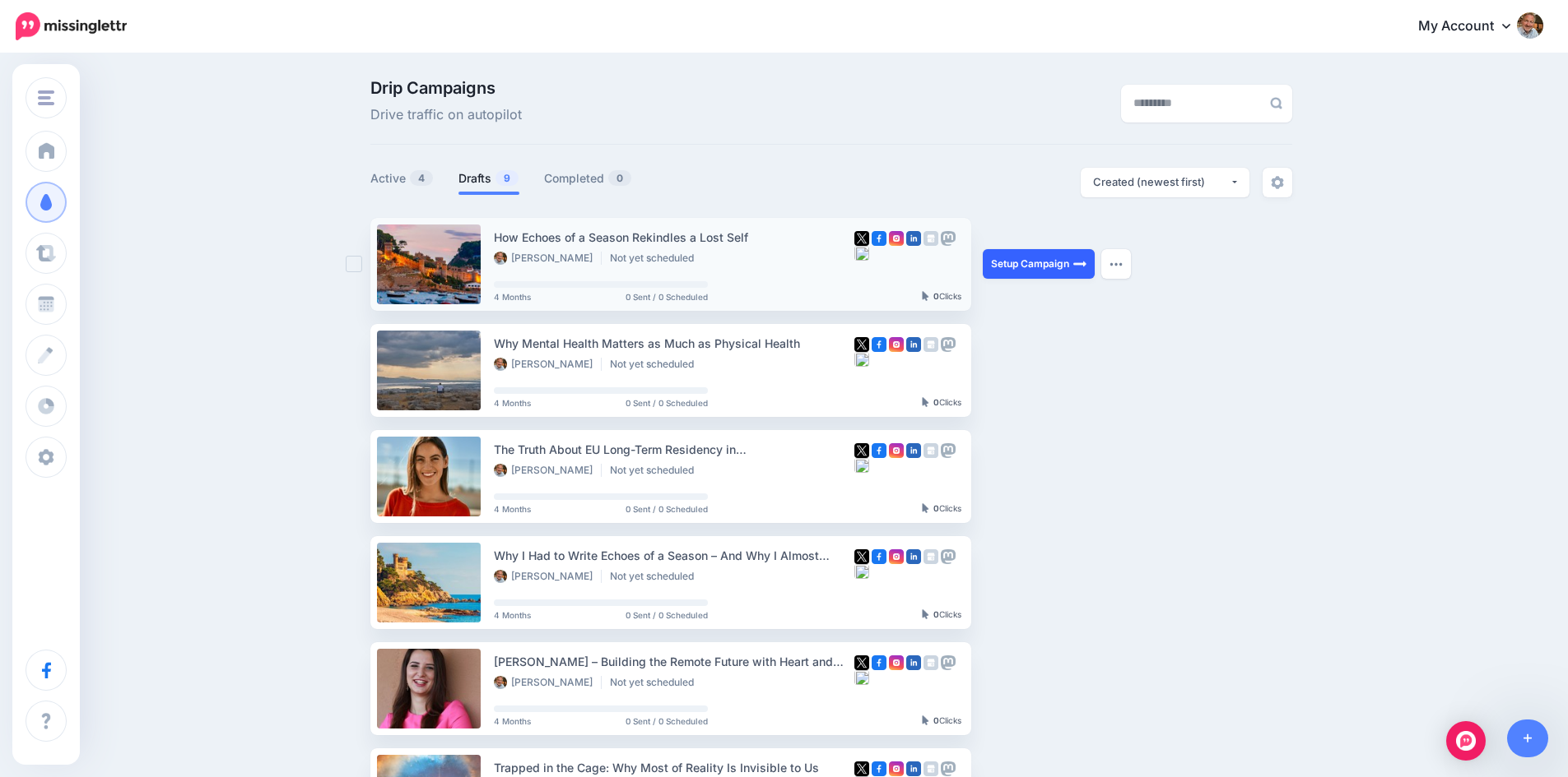
click at [1032, 257] on link "Setup Campaign" at bounding box center [1038, 264] width 112 height 30
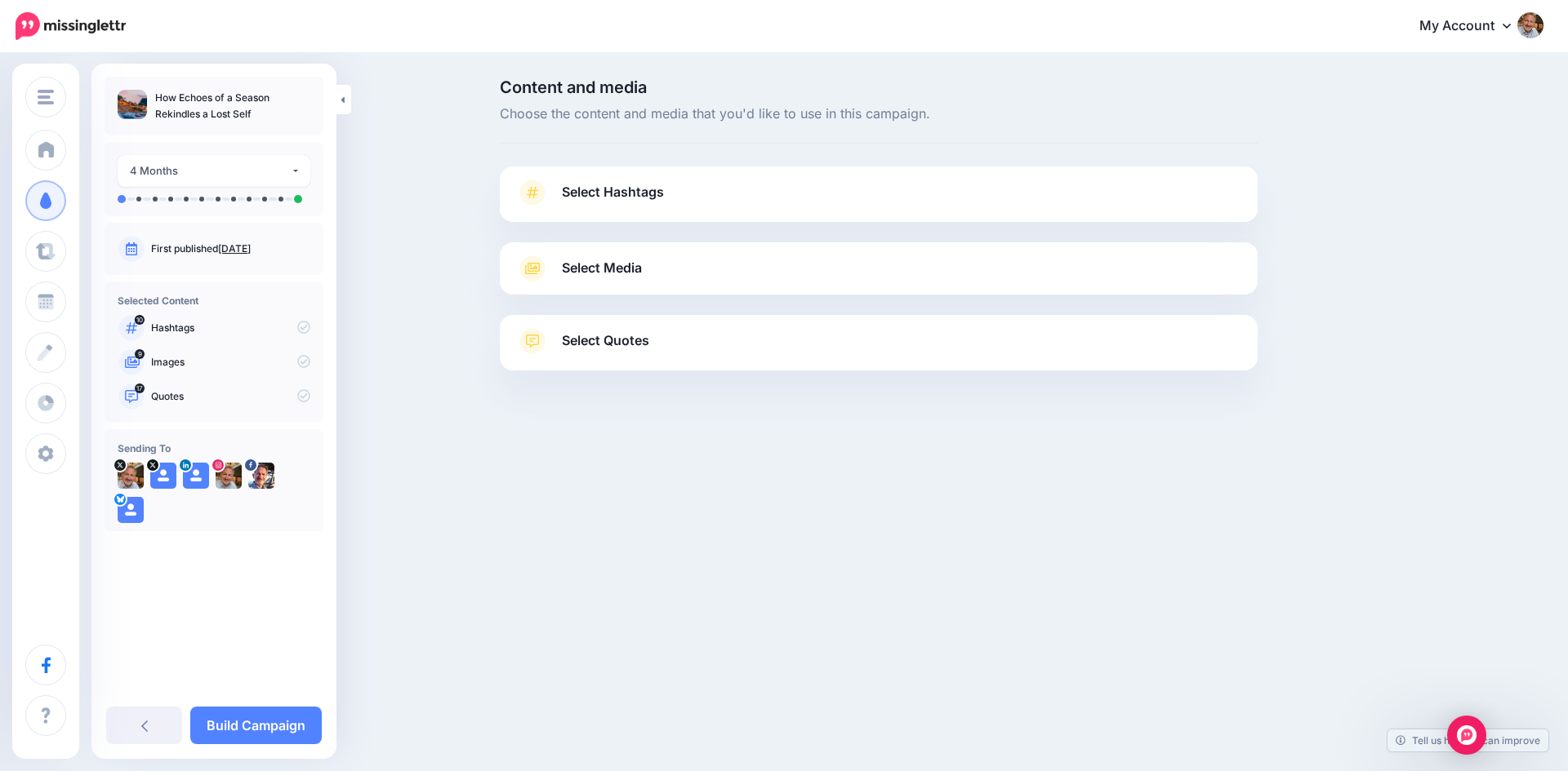
click at [597, 184] on span "Select Hashtags" at bounding box center [613, 192] width 102 height 22
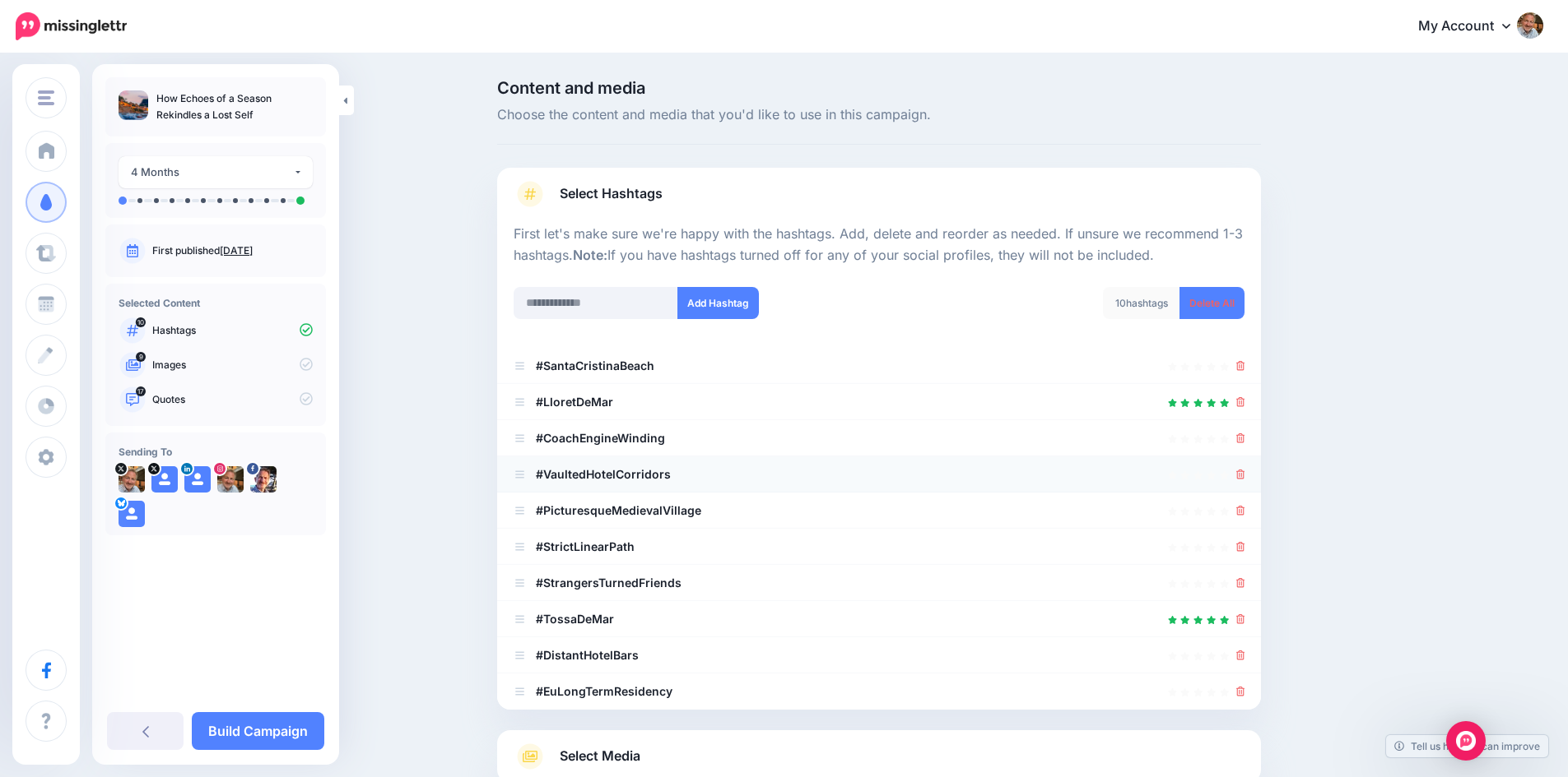
scroll to position [83, 0]
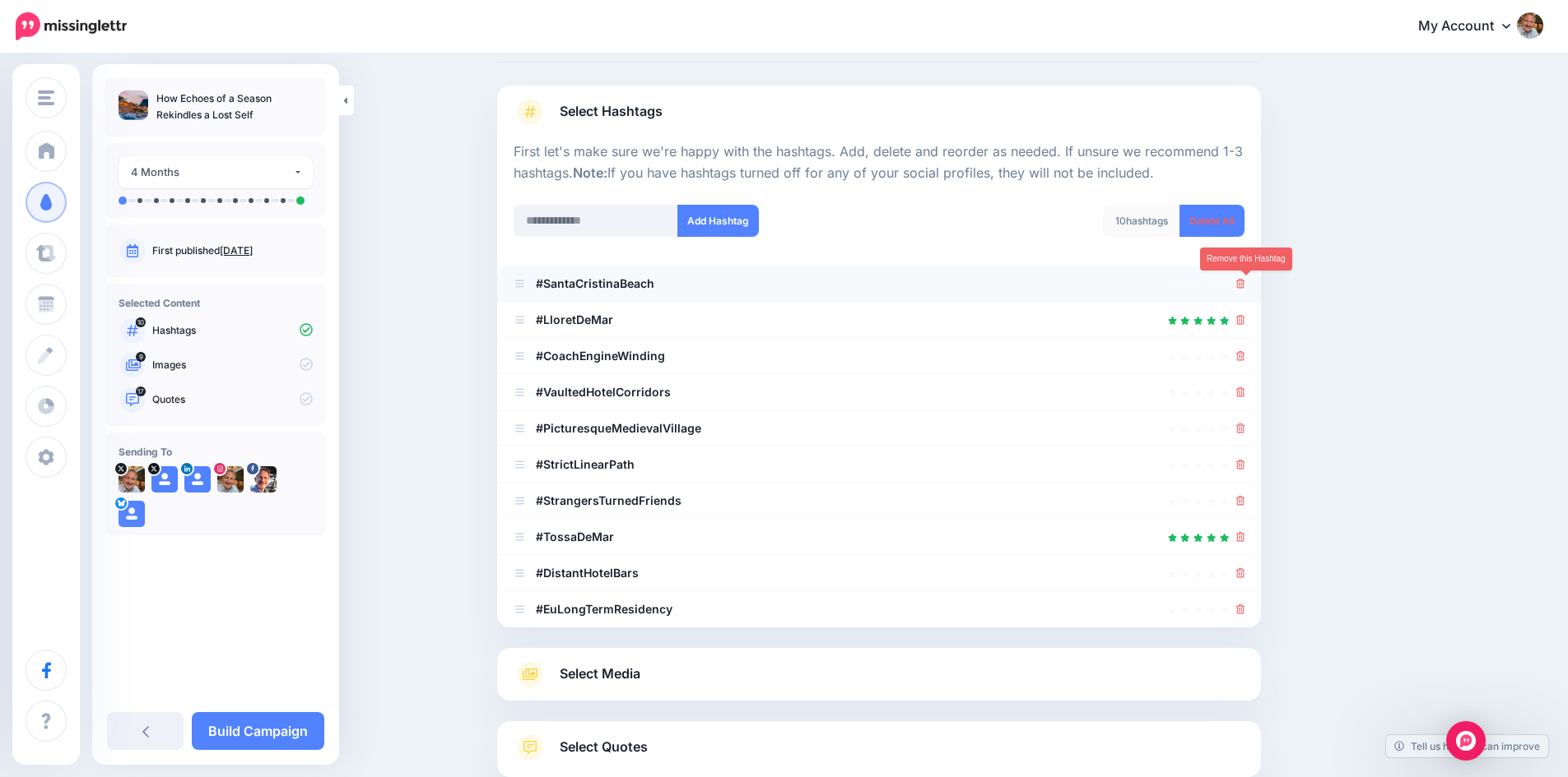
click at [1243, 282] on icon at bounding box center [1240, 284] width 9 height 10
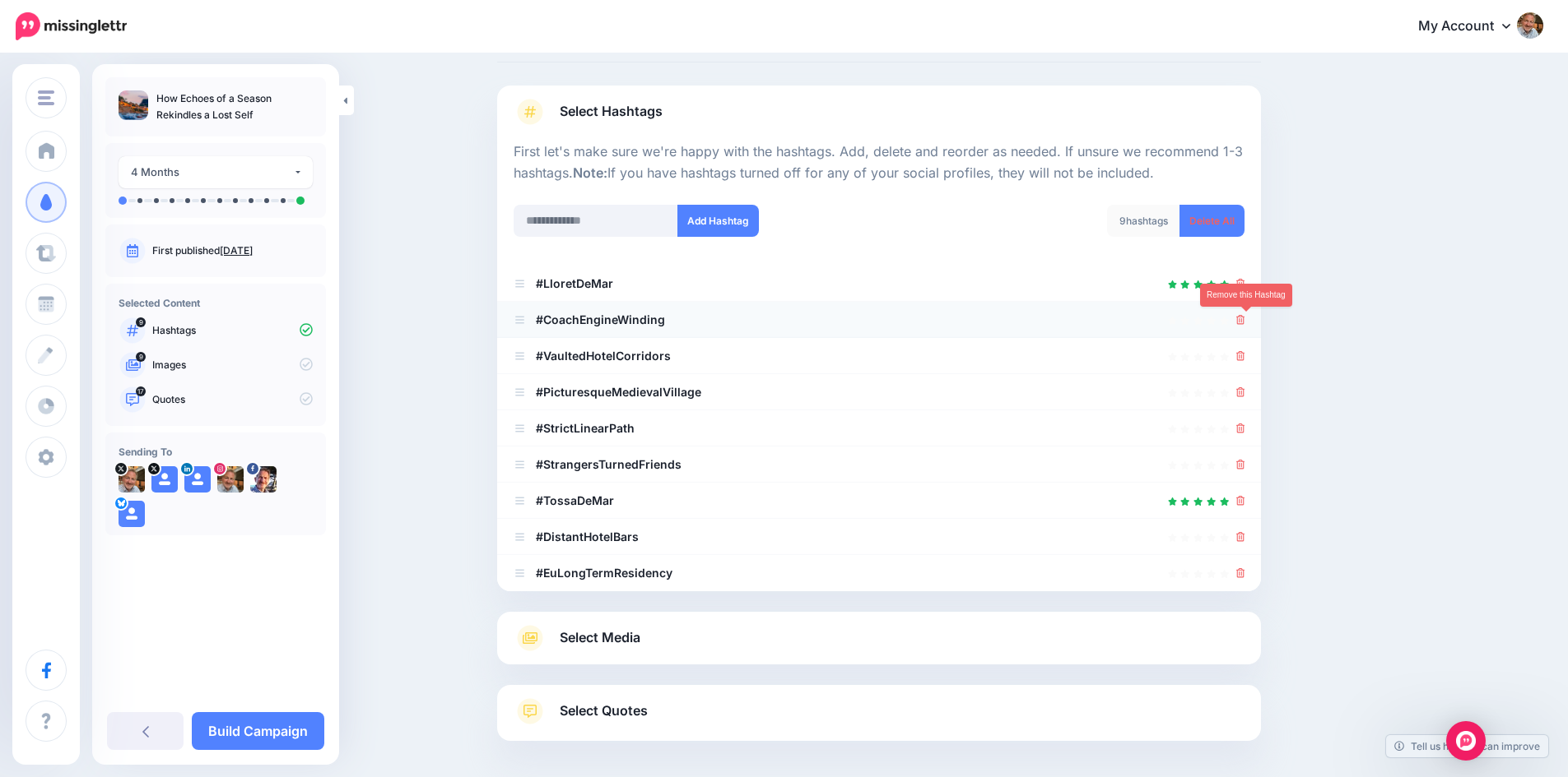
click at [1245, 320] on icon at bounding box center [1240, 320] width 9 height 10
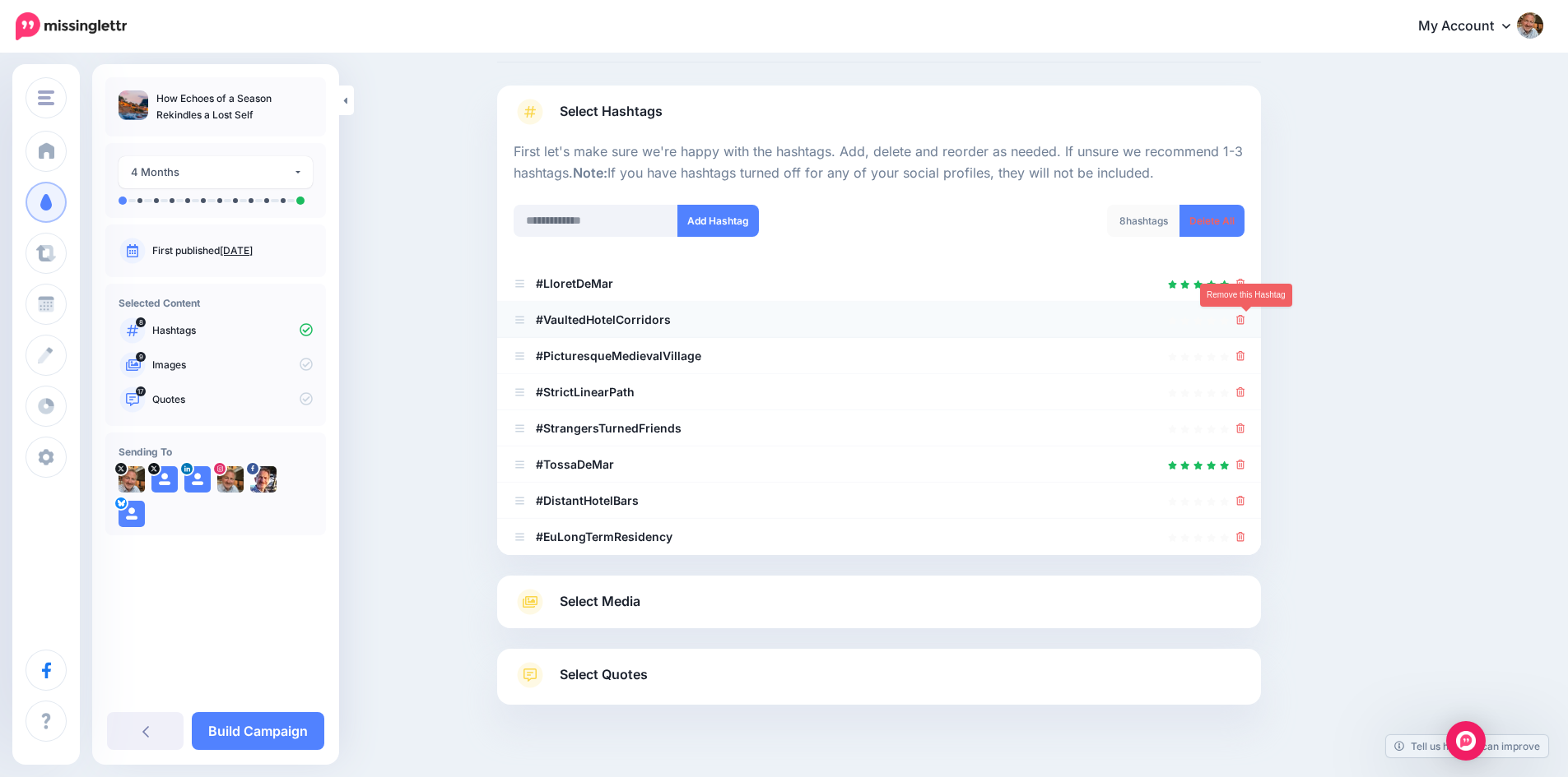
click at [1245, 319] on icon at bounding box center [1240, 320] width 9 height 10
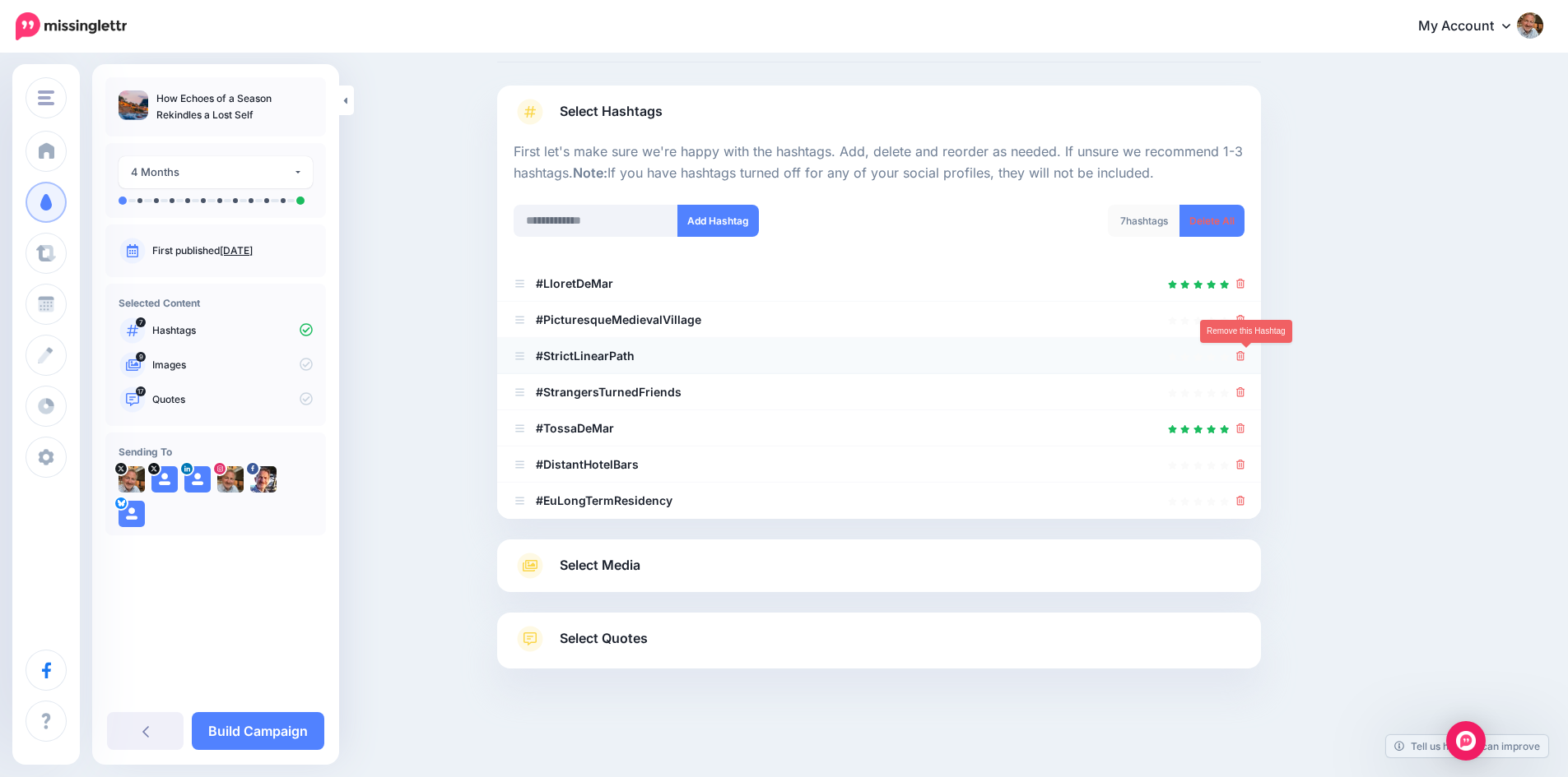
click at [1245, 354] on icon at bounding box center [1240, 356] width 9 height 10
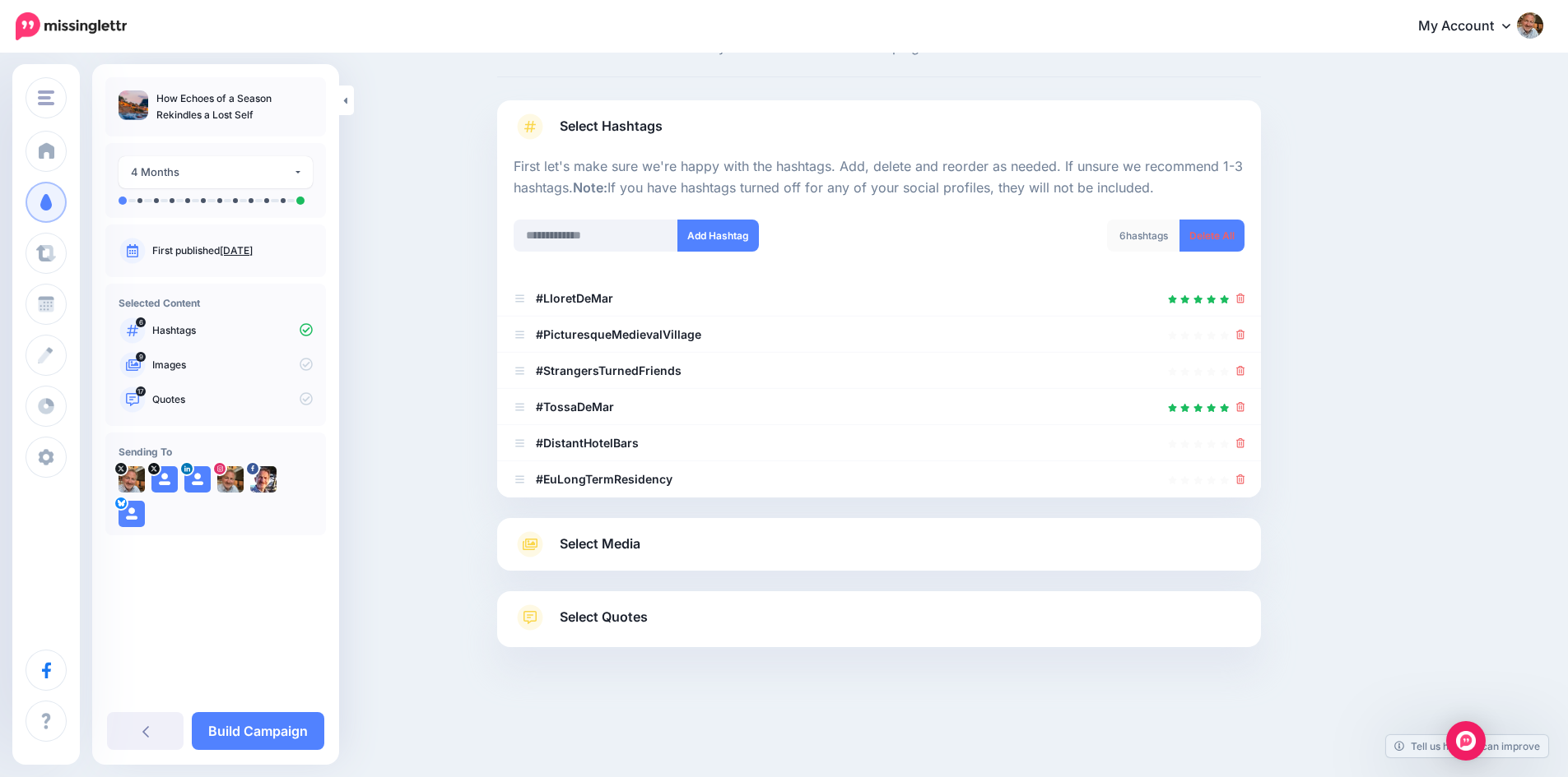
scroll to position [68, 0]
click at [1244, 371] on icon at bounding box center [1240, 371] width 9 height 10
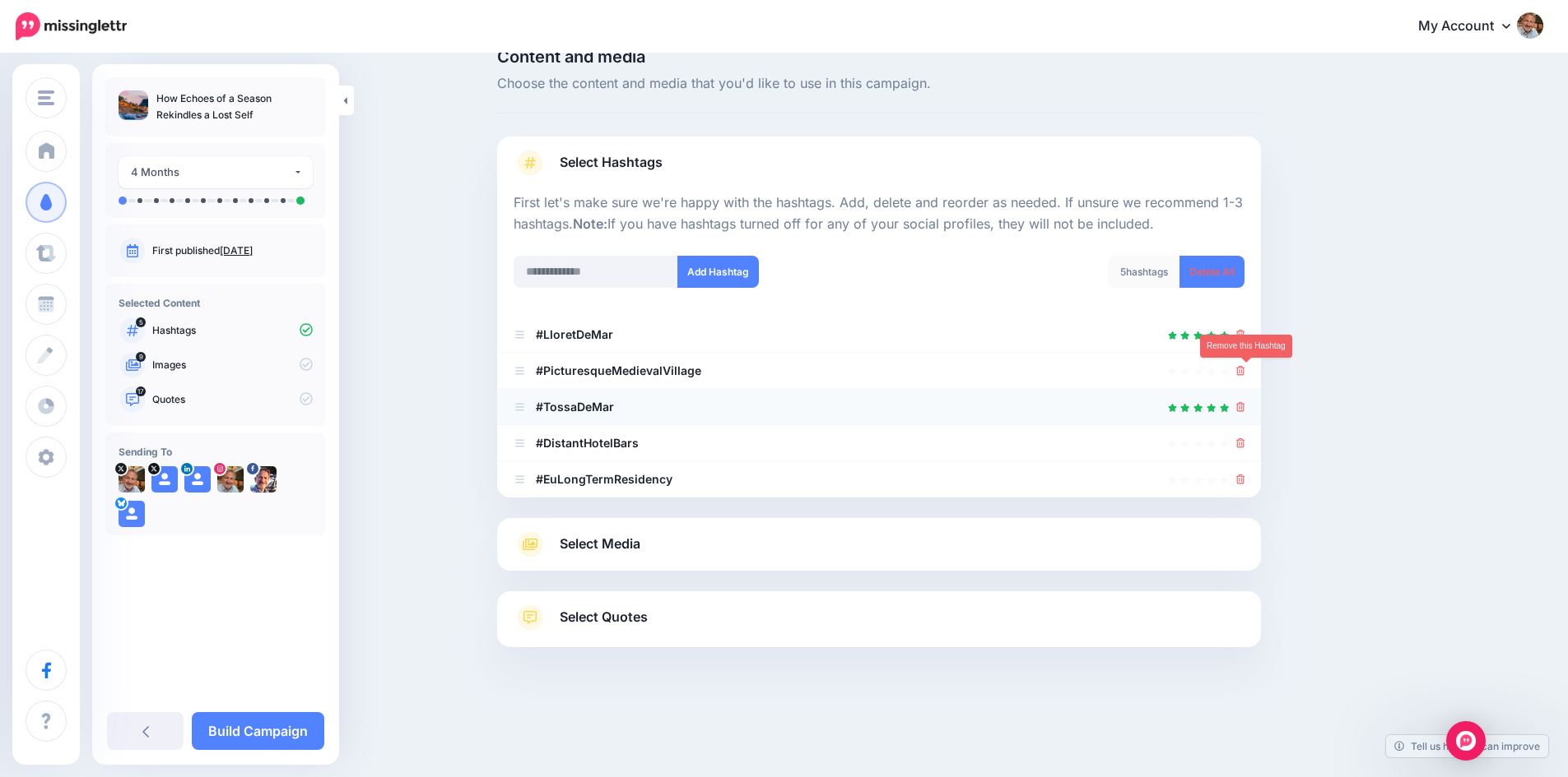
scroll to position [32, 0]
click at [1243, 442] on icon at bounding box center [1240, 442] width 9 height 10
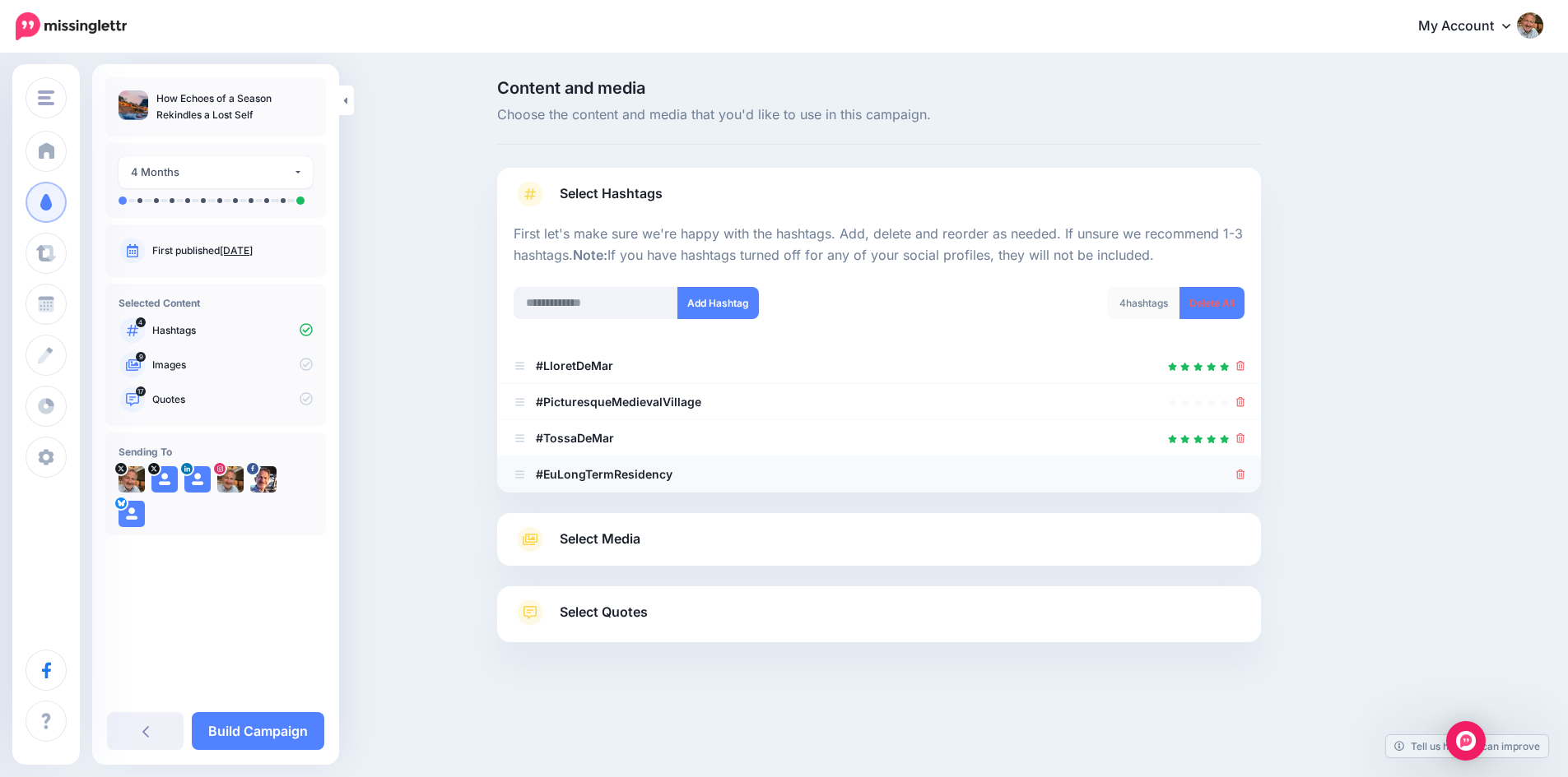
scroll to position [0, 0]
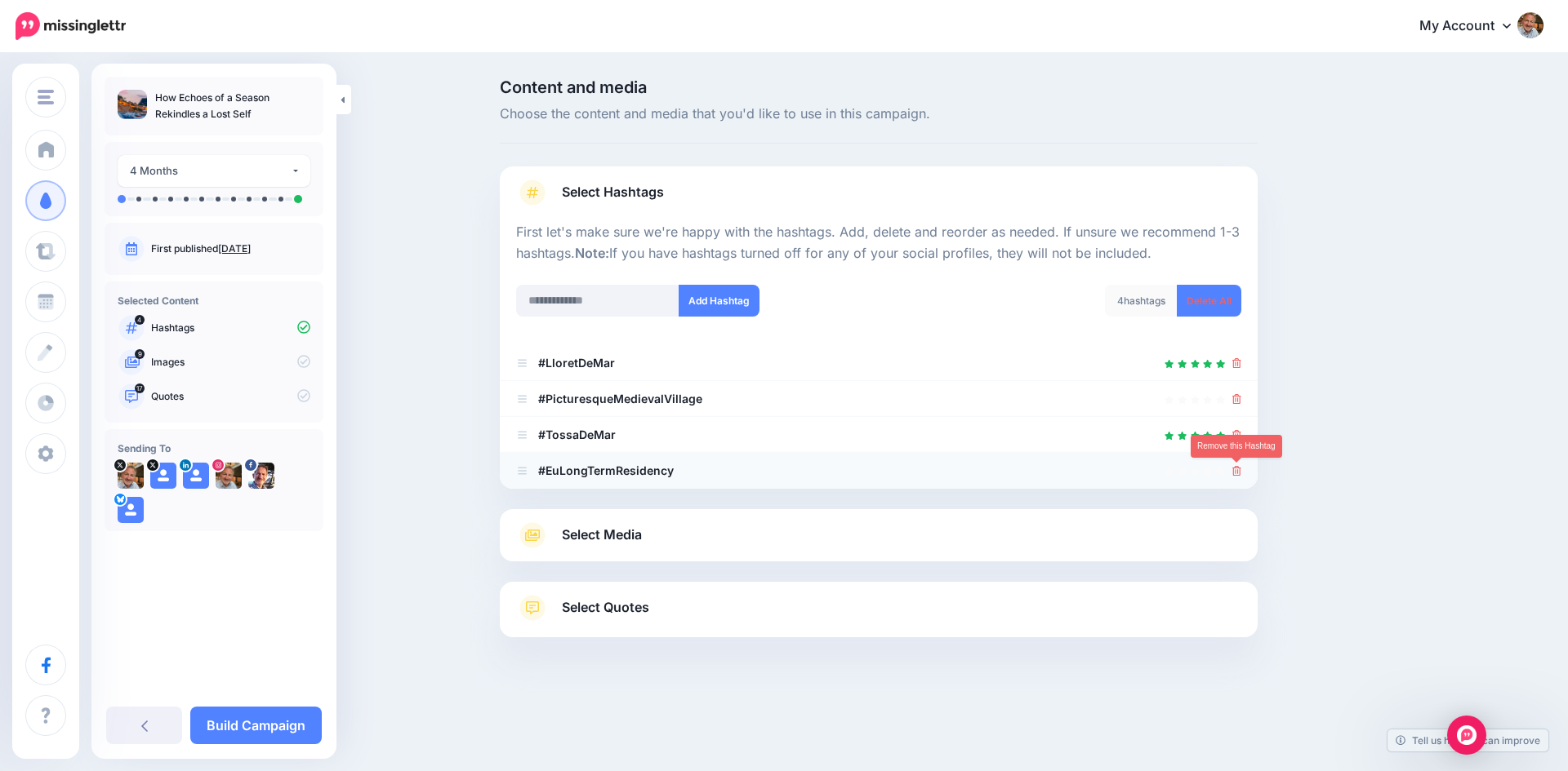
click at [1235, 467] on icon at bounding box center [1237, 470] width 9 height 10
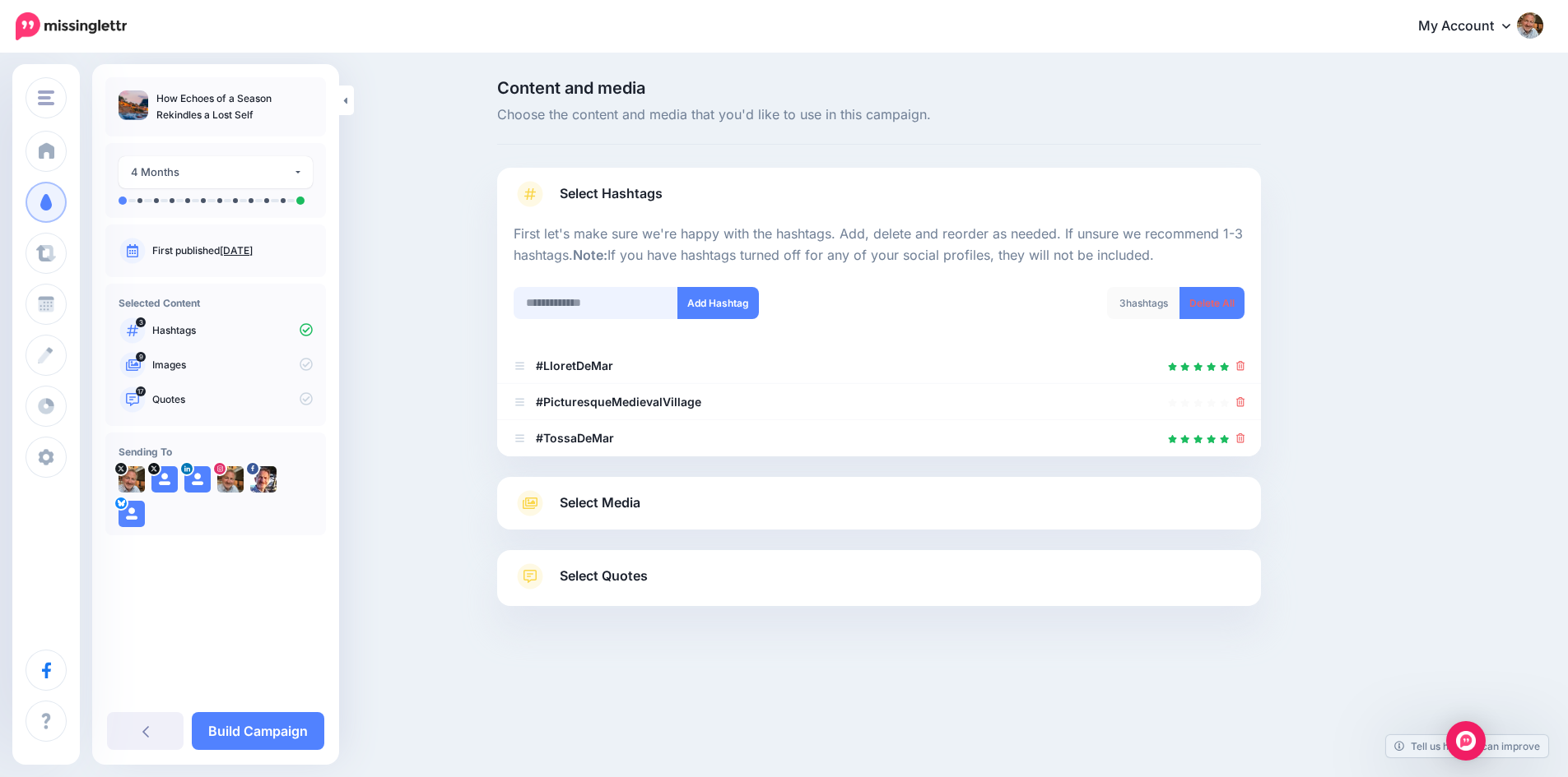
click at [611, 299] on input "text" at bounding box center [596, 303] width 164 height 32
type input "**********"
click at [712, 295] on button "Add Hashtag" at bounding box center [718, 303] width 82 height 32
click at [578, 306] on input "text" at bounding box center [596, 303] width 164 height 32
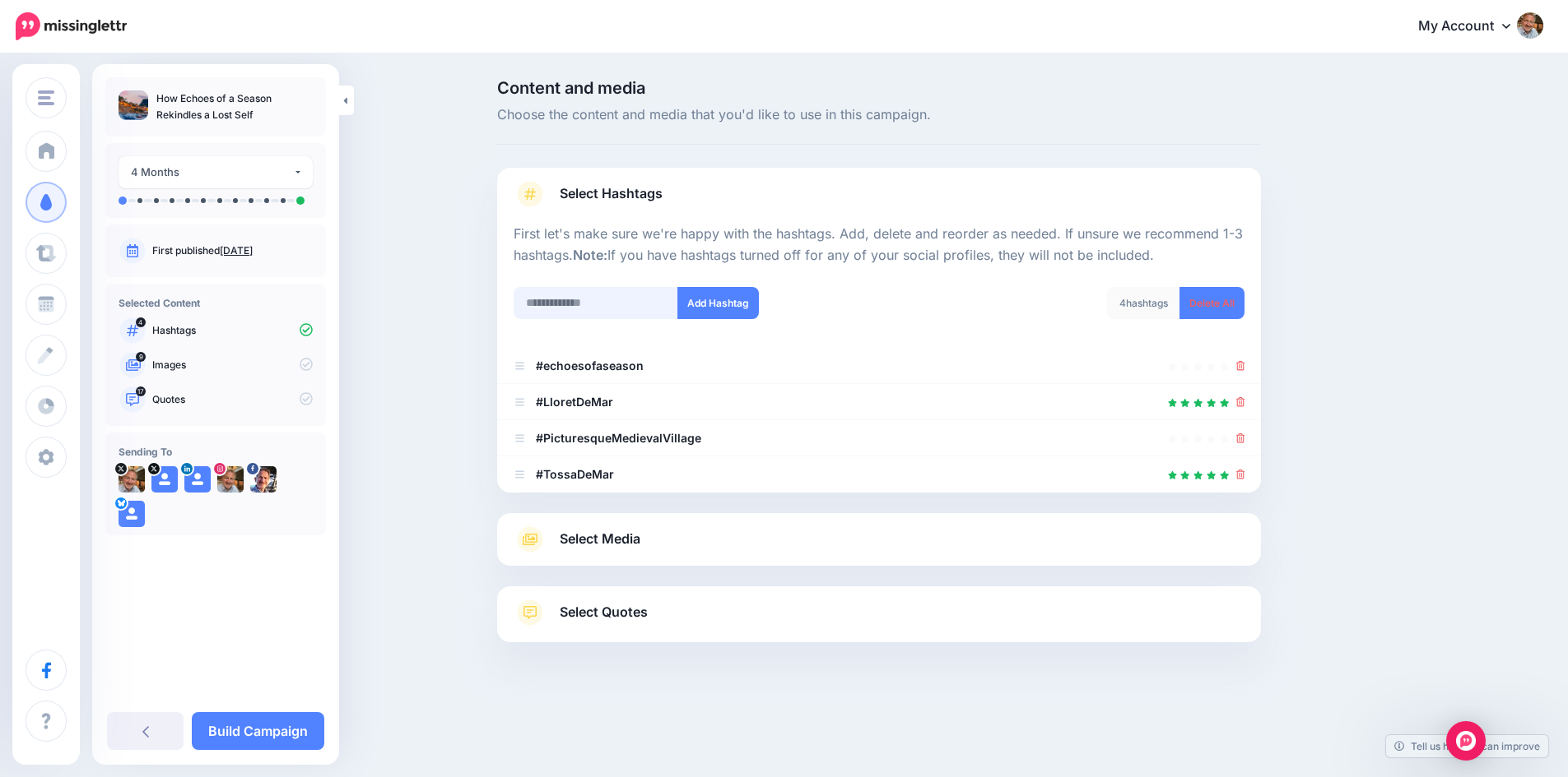
scroll to position [23, 0]
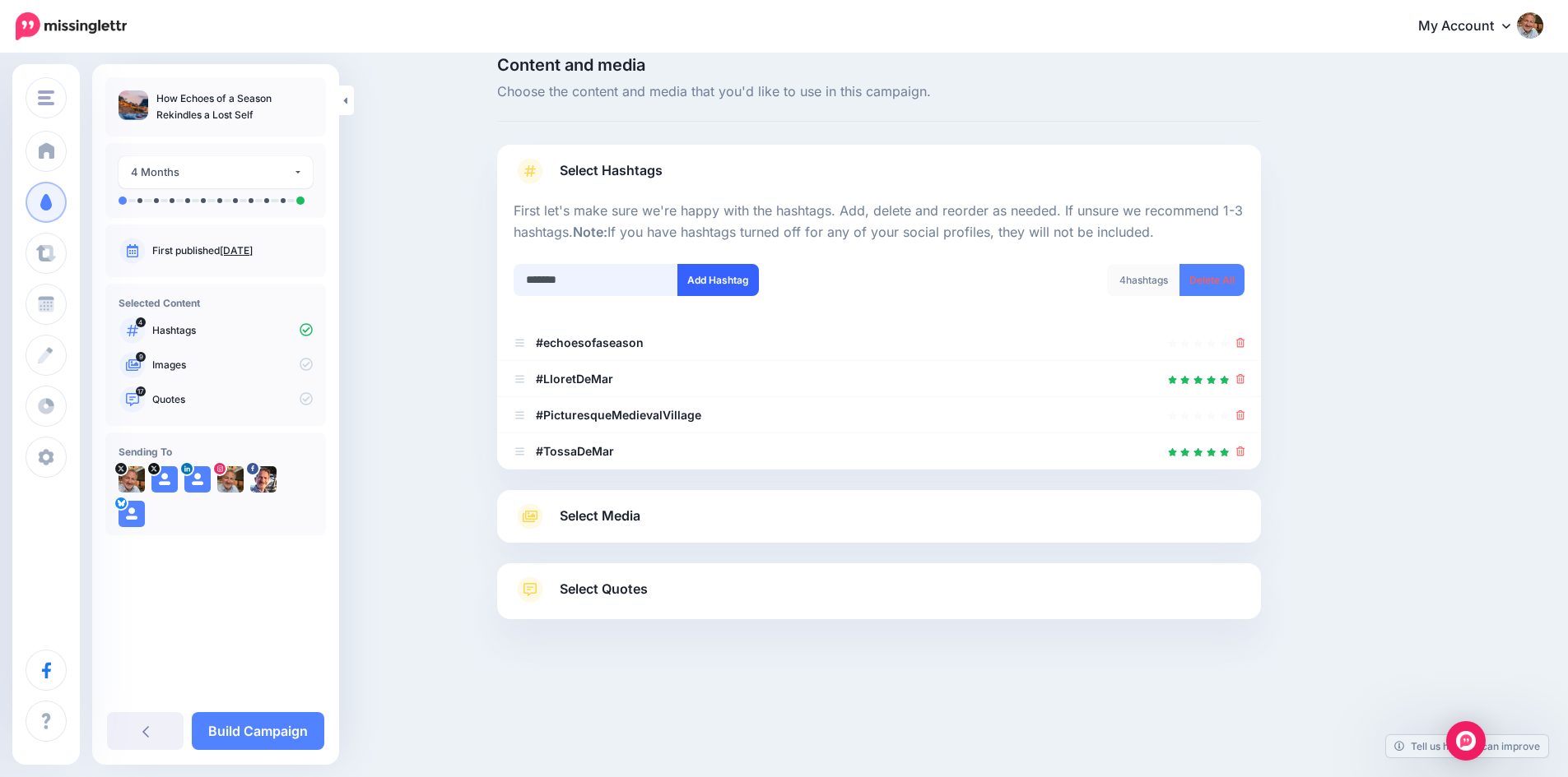
type input "*******"
click at [726, 269] on button "Add Hashtag" at bounding box center [718, 280] width 82 height 32
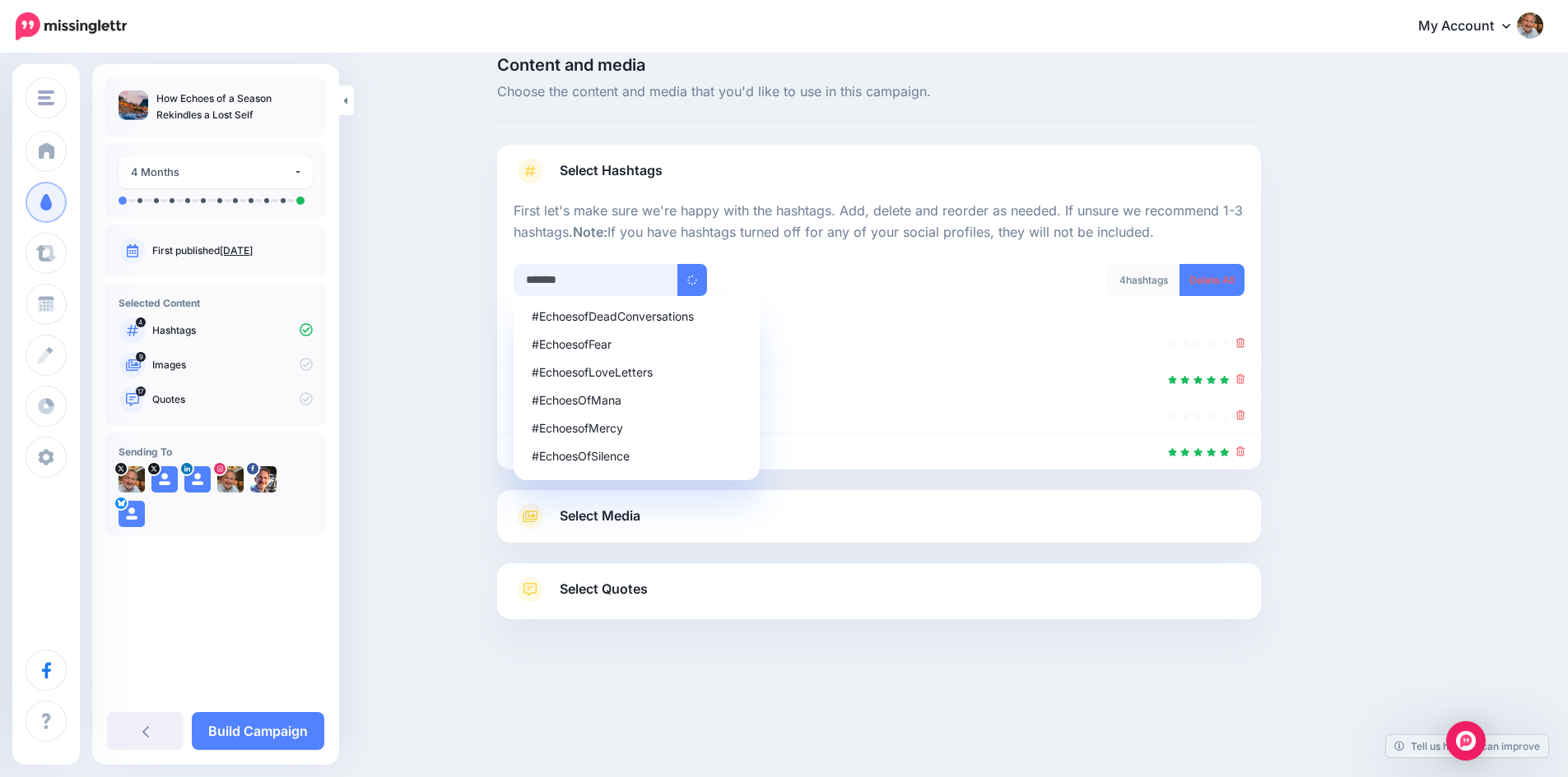
click at [587, 287] on input "*******" at bounding box center [596, 280] width 164 height 32
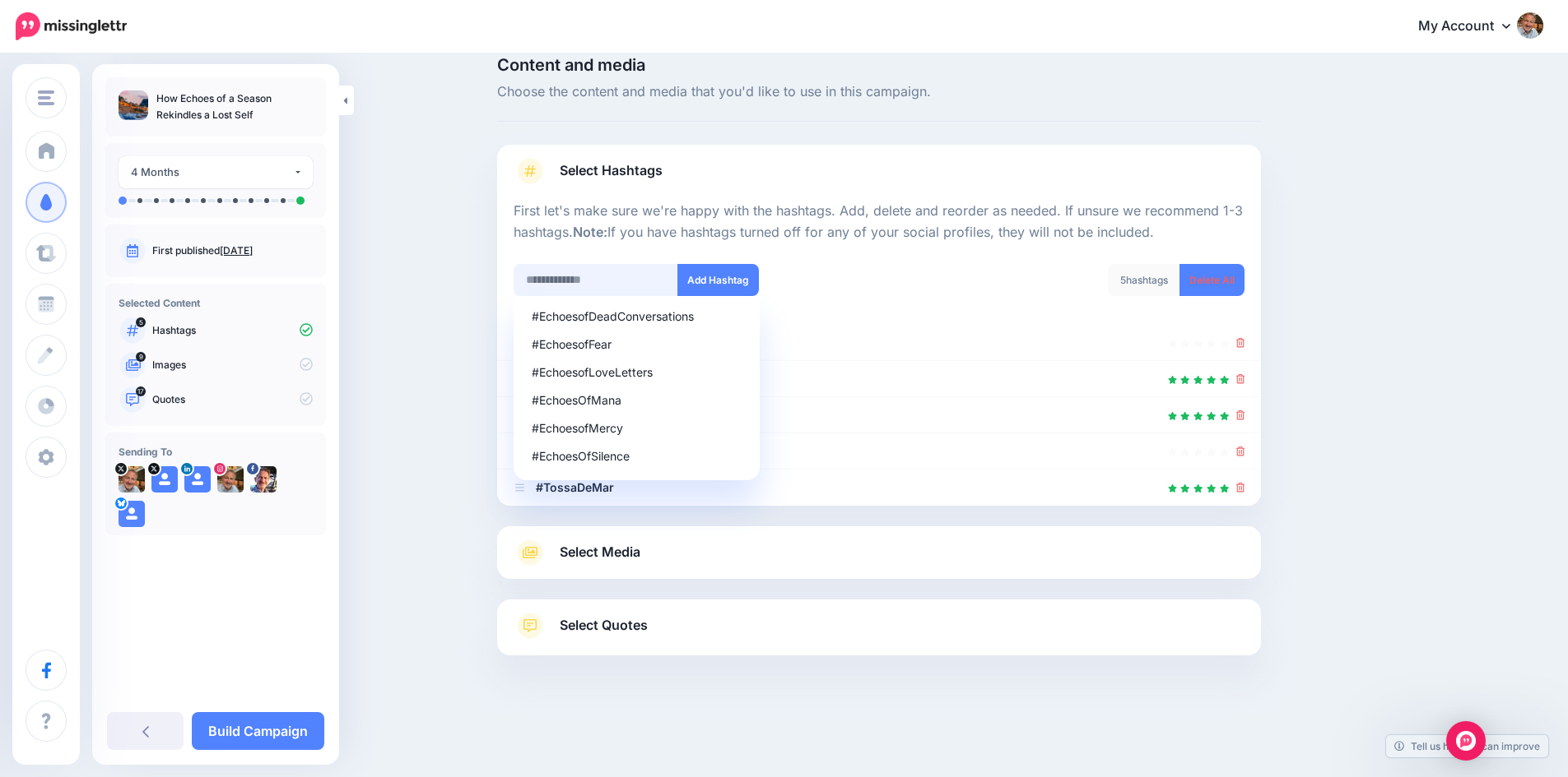
scroll to position [32, 0]
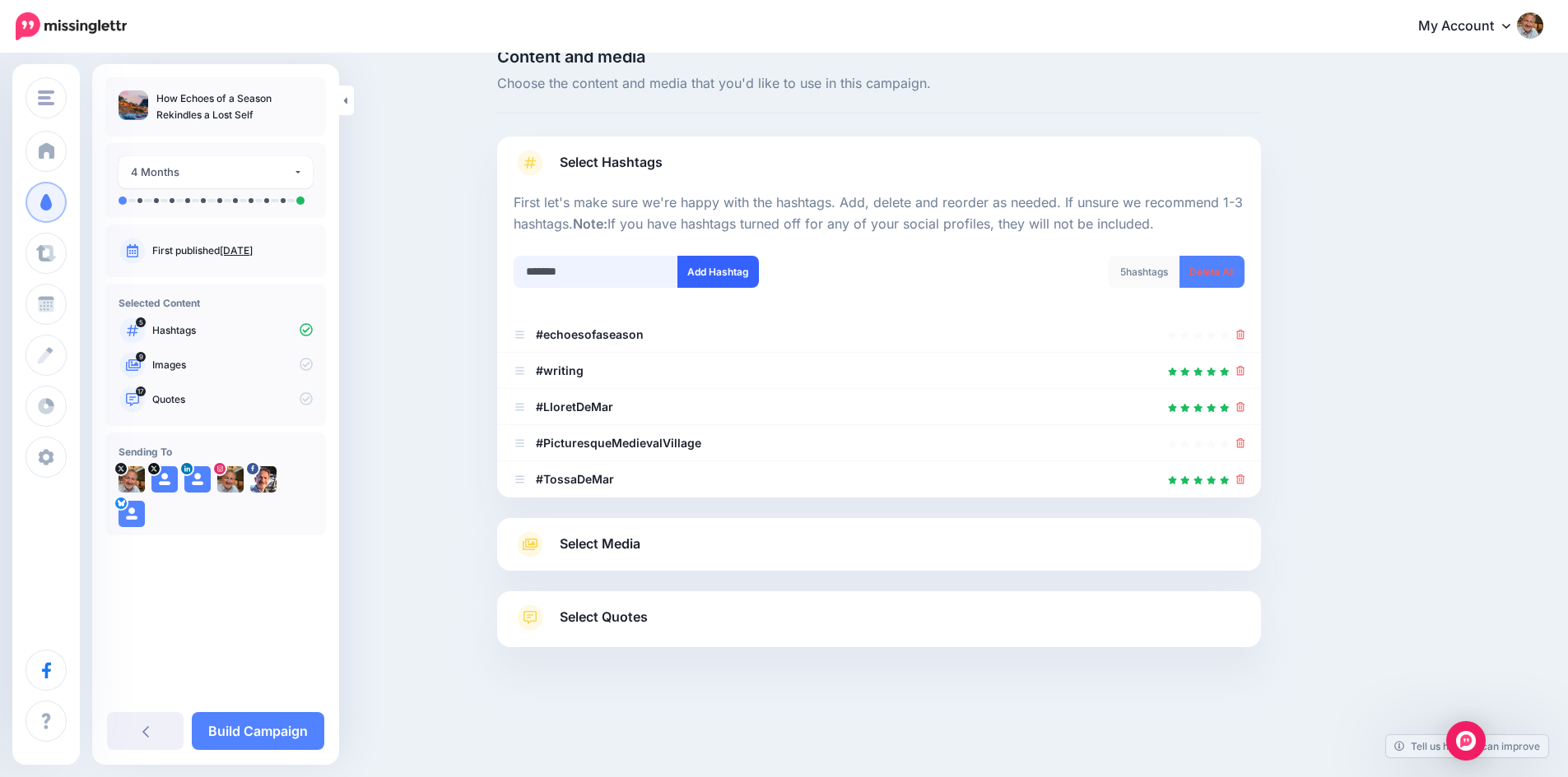
type input "*******"
click at [734, 267] on button "Add Hashtag" at bounding box center [718, 271] width 82 height 32
click at [585, 272] on input "text" at bounding box center [596, 271] width 164 height 32
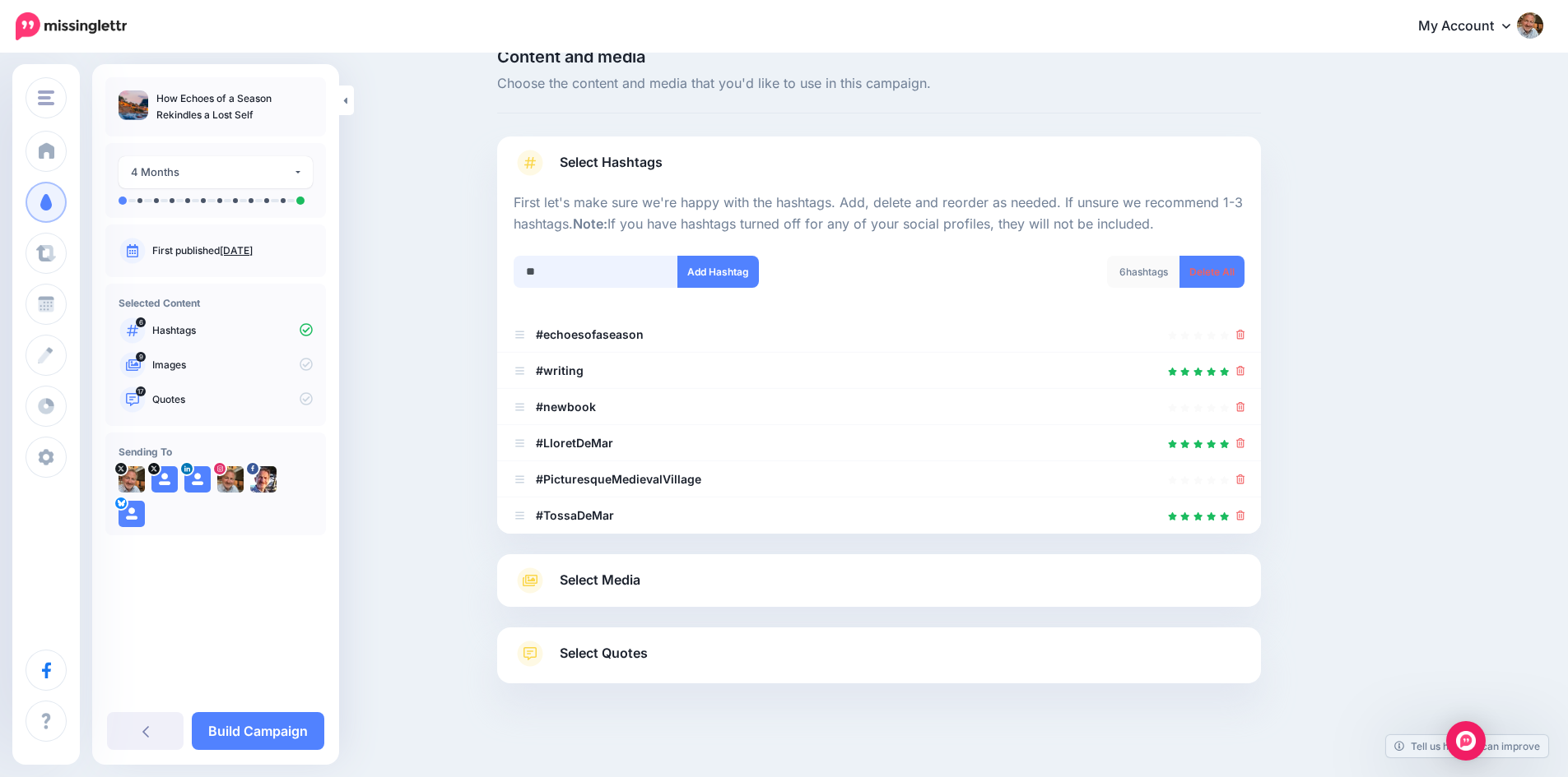
scroll to position [68, 0]
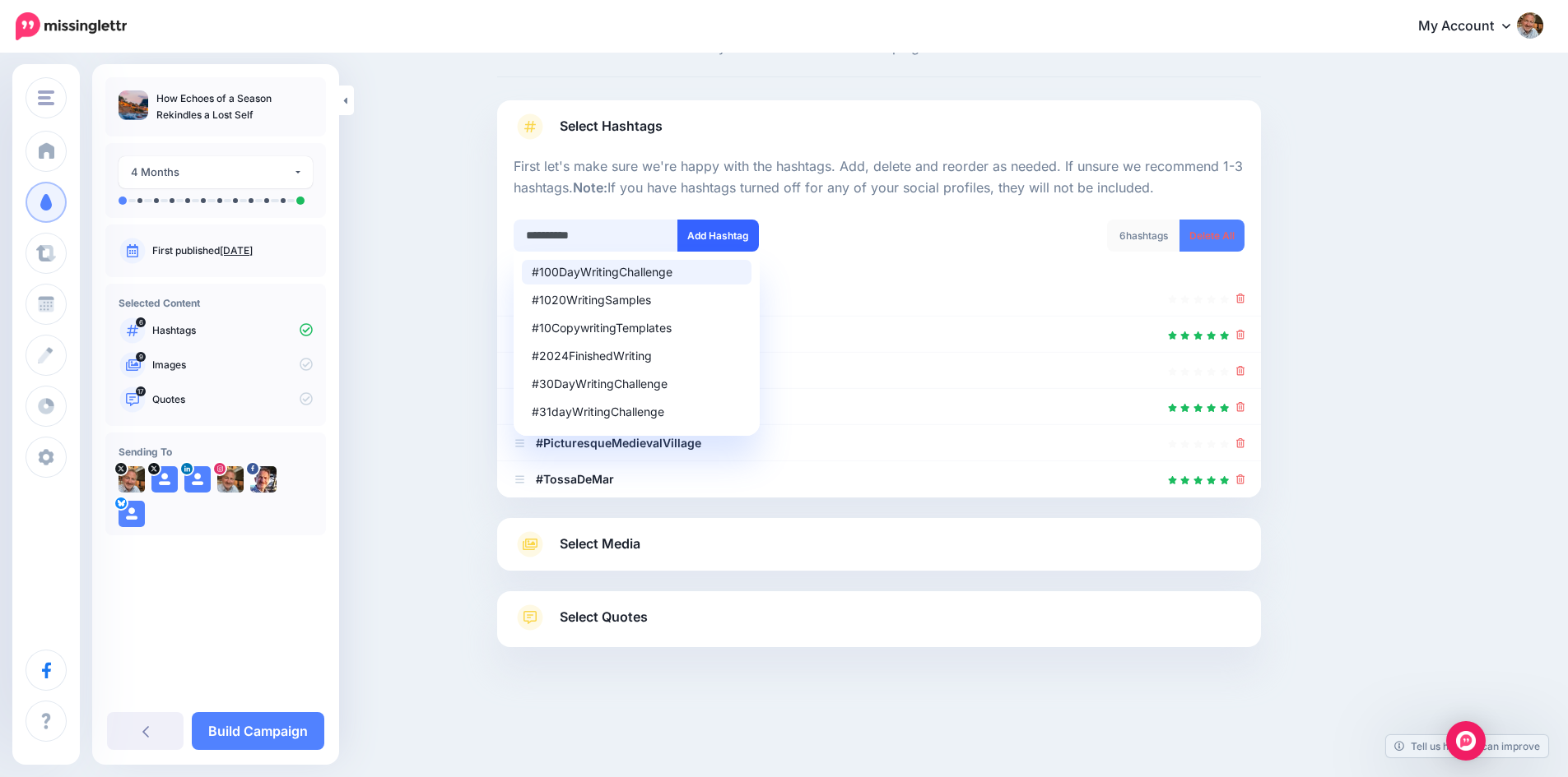
type input "**********"
click at [728, 224] on button "Add Hashtag" at bounding box center [718, 235] width 82 height 32
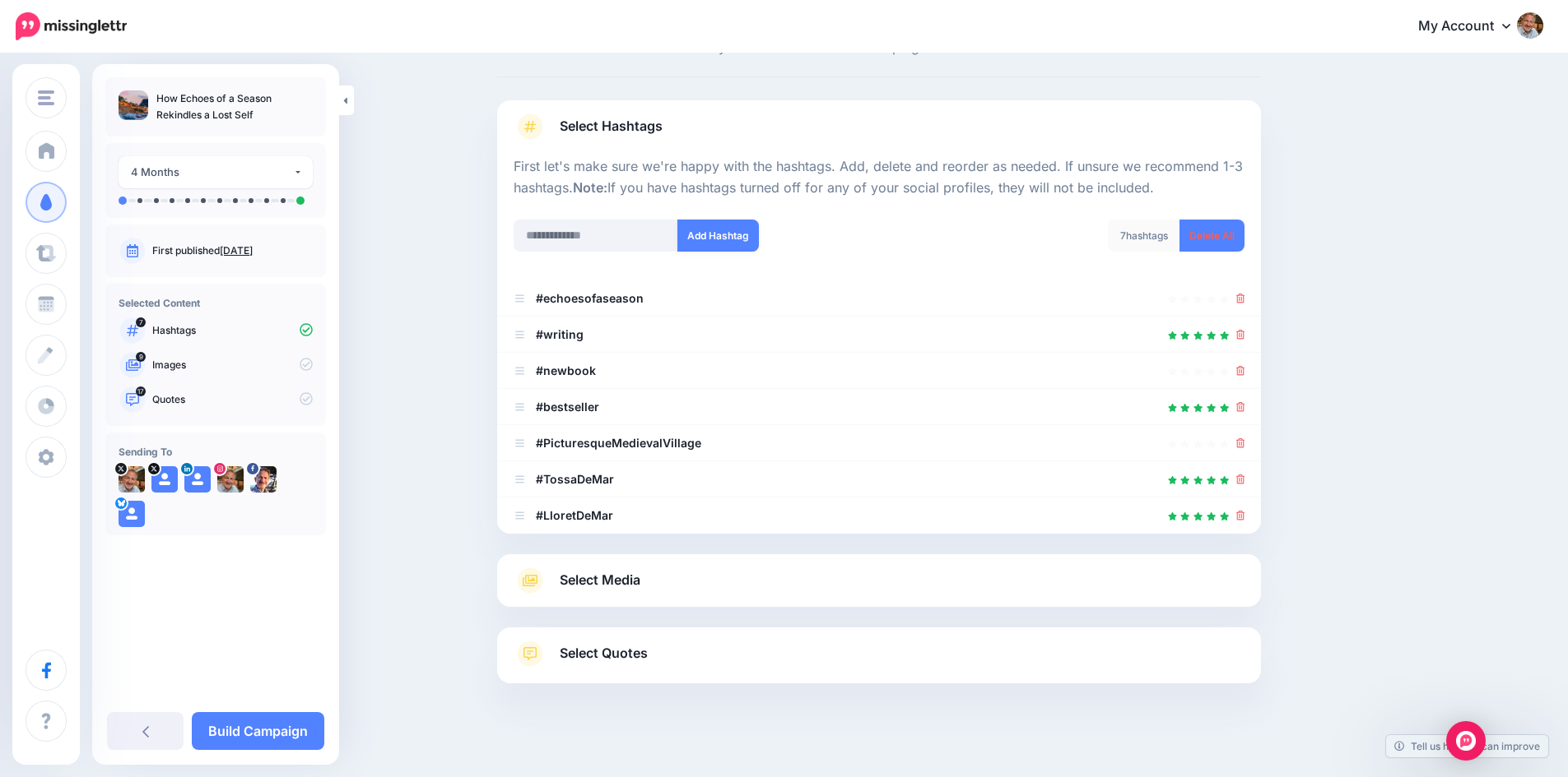
scroll to position [104, 0]
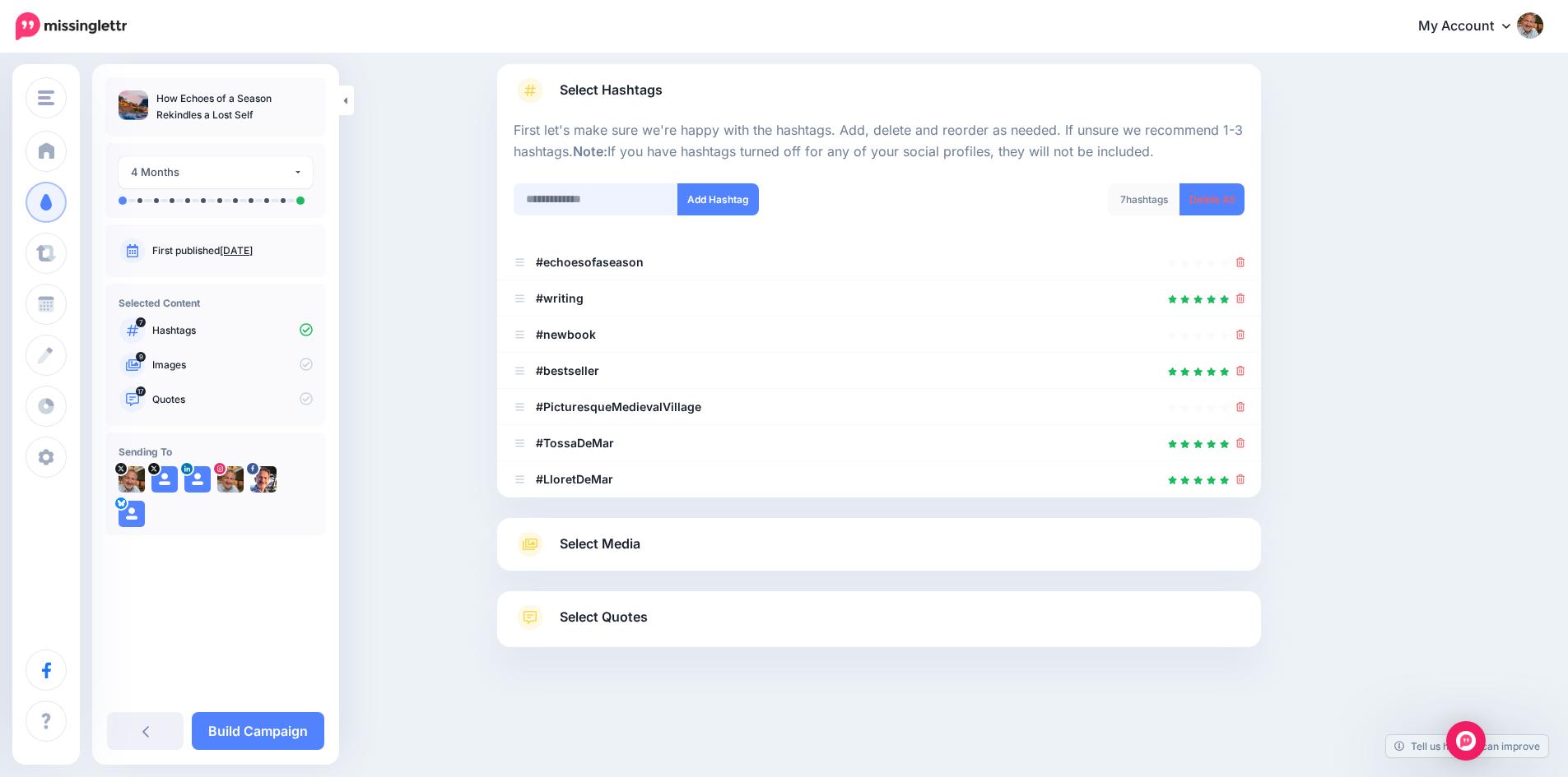
click at [599, 197] on input "text" at bounding box center [596, 199] width 164 height 32
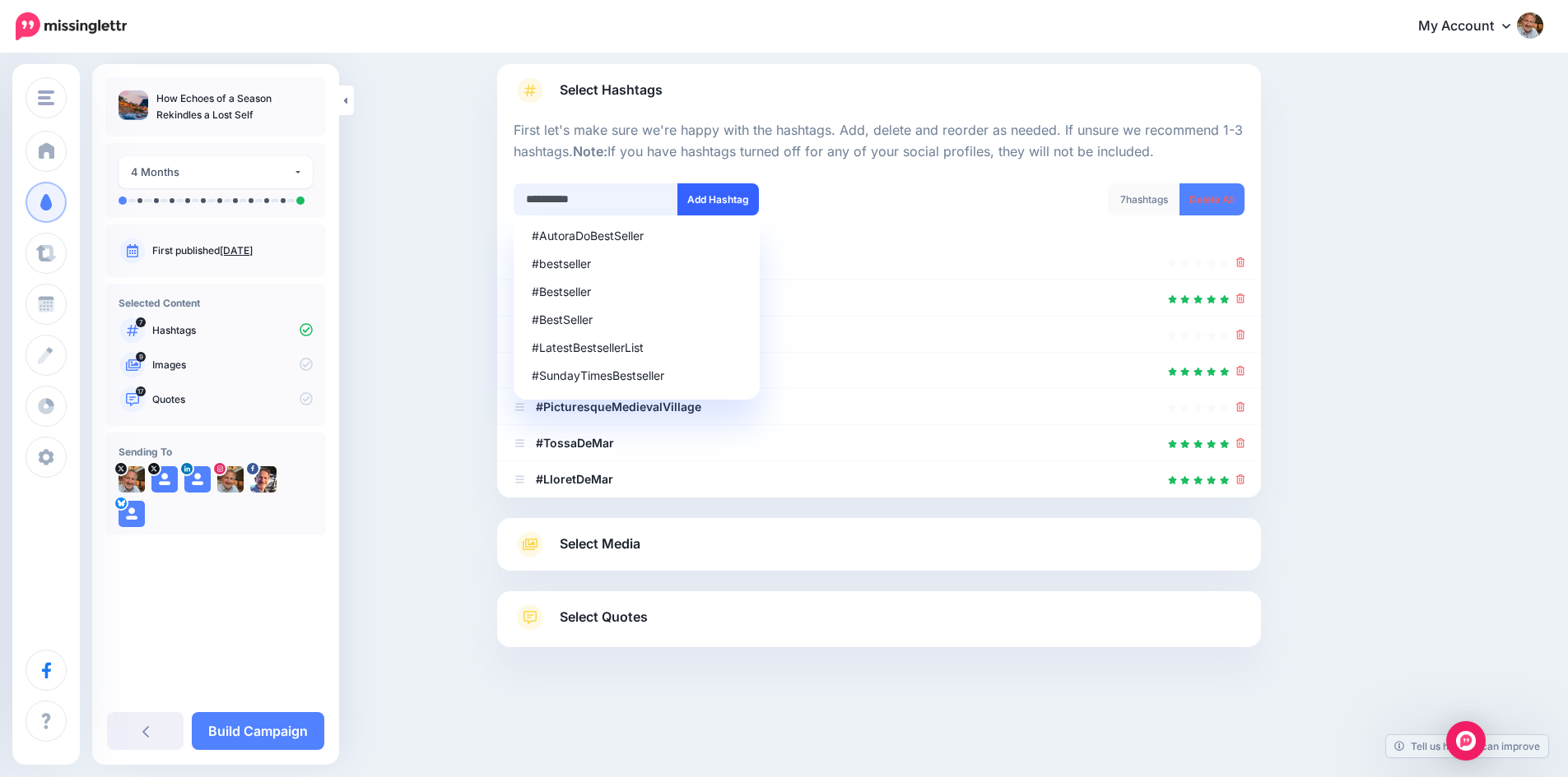
type input "**********"
click at [722, 202] on button "Add Hashtag" at bounding box center [718, 199] width 82 height 32
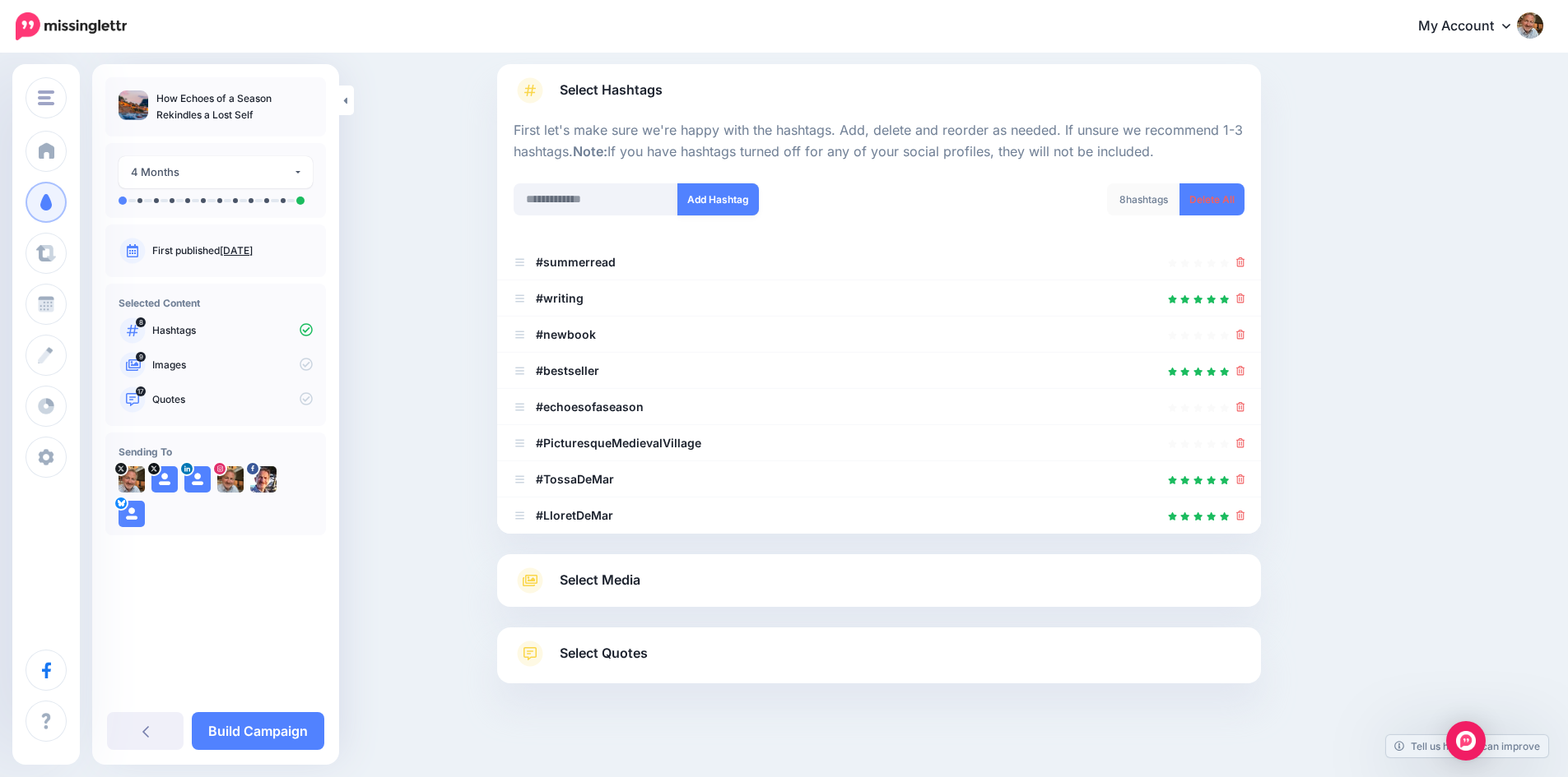
scroll to position [140, 0]
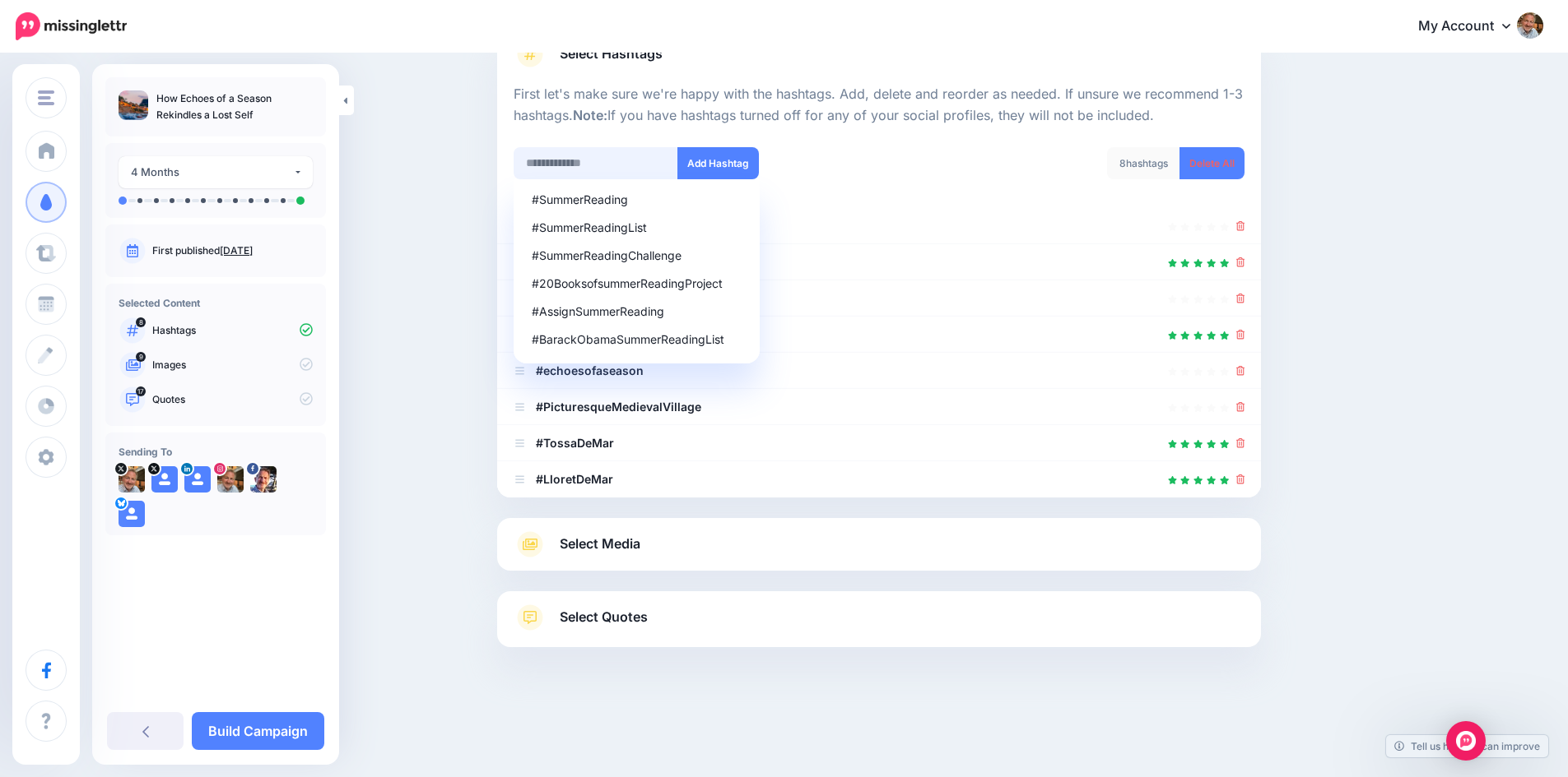
click at [613, 163] on input "text" at bounding box center [596, 163] width 164 height 32
type input "*******"
click at [724, 155] on button "Add Hashtag" at bounding box center [718, 163] width 82 height 32
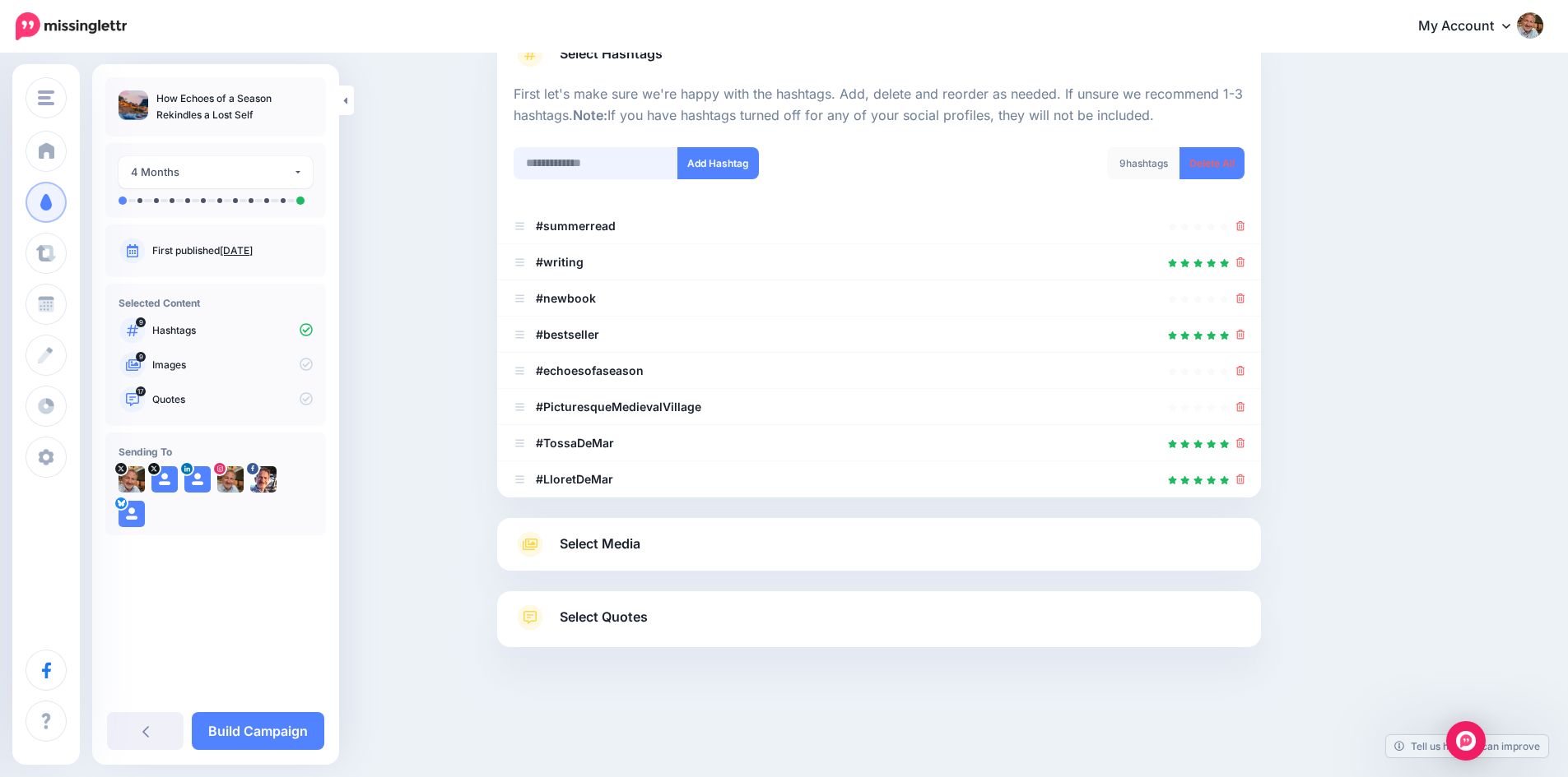
click at [609, 162] on input "text" at bounding box center [596, 163] width 164 height 32
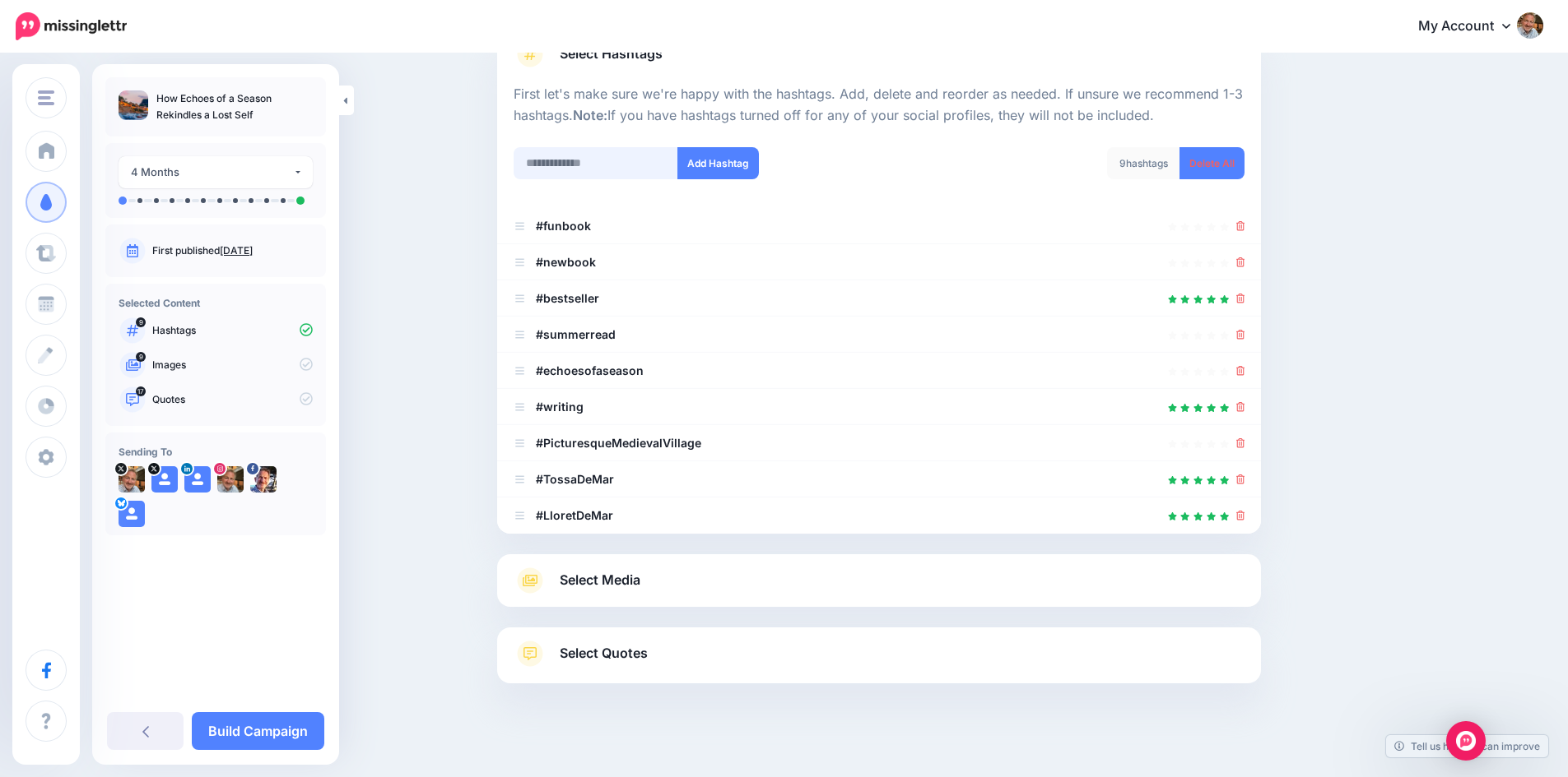
scroll to position [176, 0]
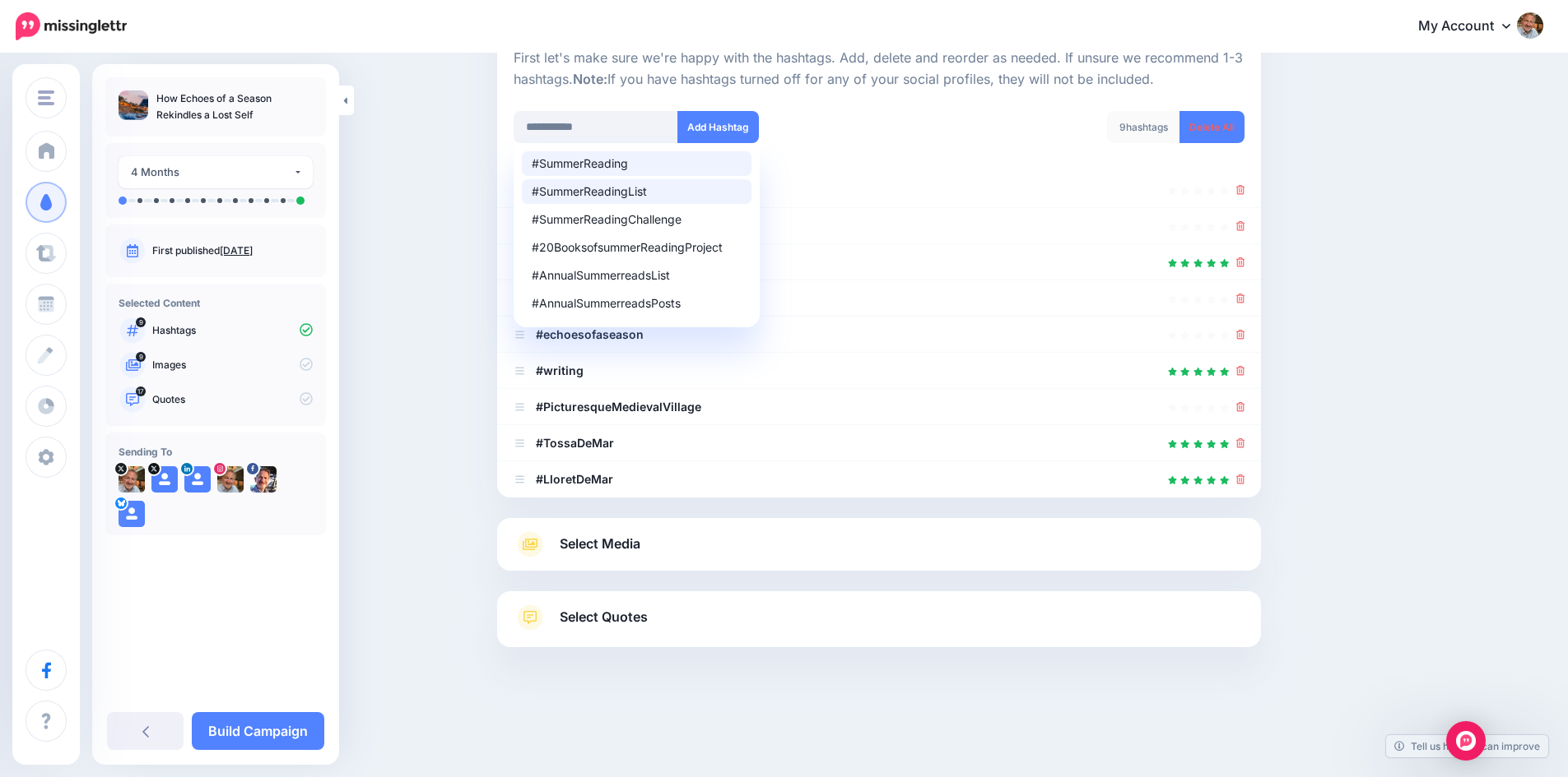
click at [610, 183] on li "#SummerReadingList" at bounding box center [636, 191] width 229 height 25
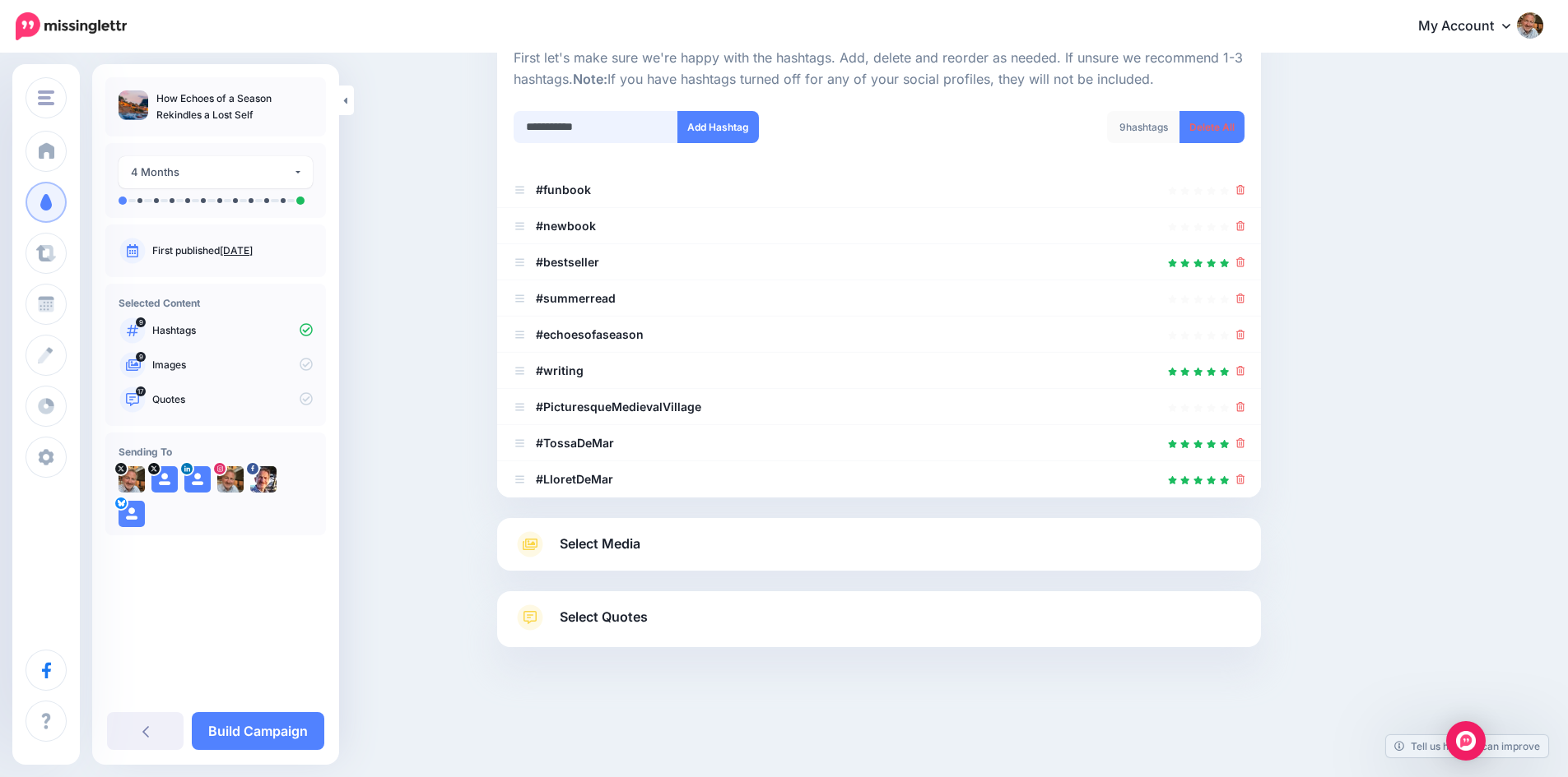
click at [625, 133] on input "**********" at bounding box center [596, 126] width 164 height 32
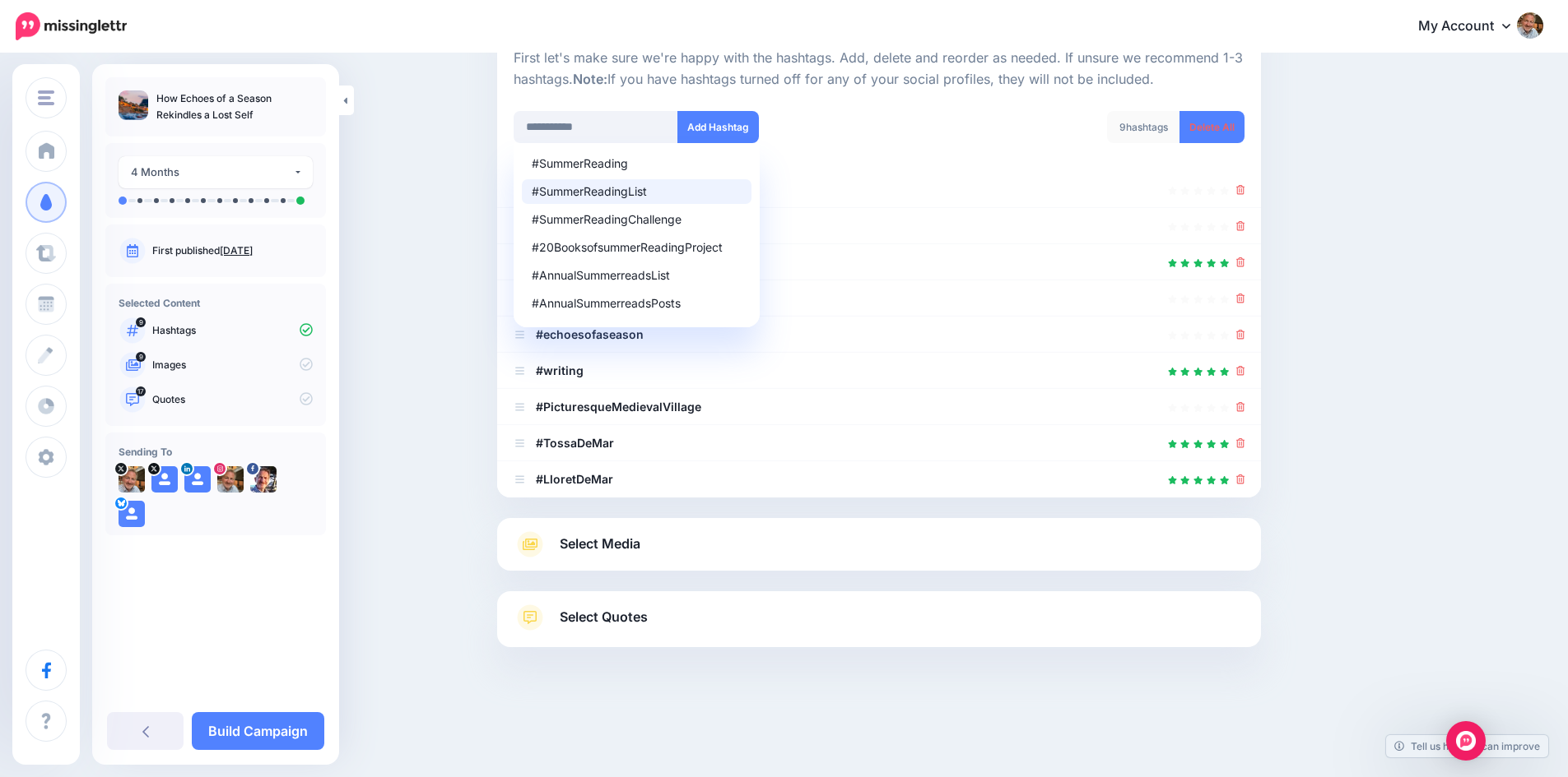
click at [633, 191] on div "#SummerReadingList" at bounding box center [636, 191] width 210 height 11
type input "**********"
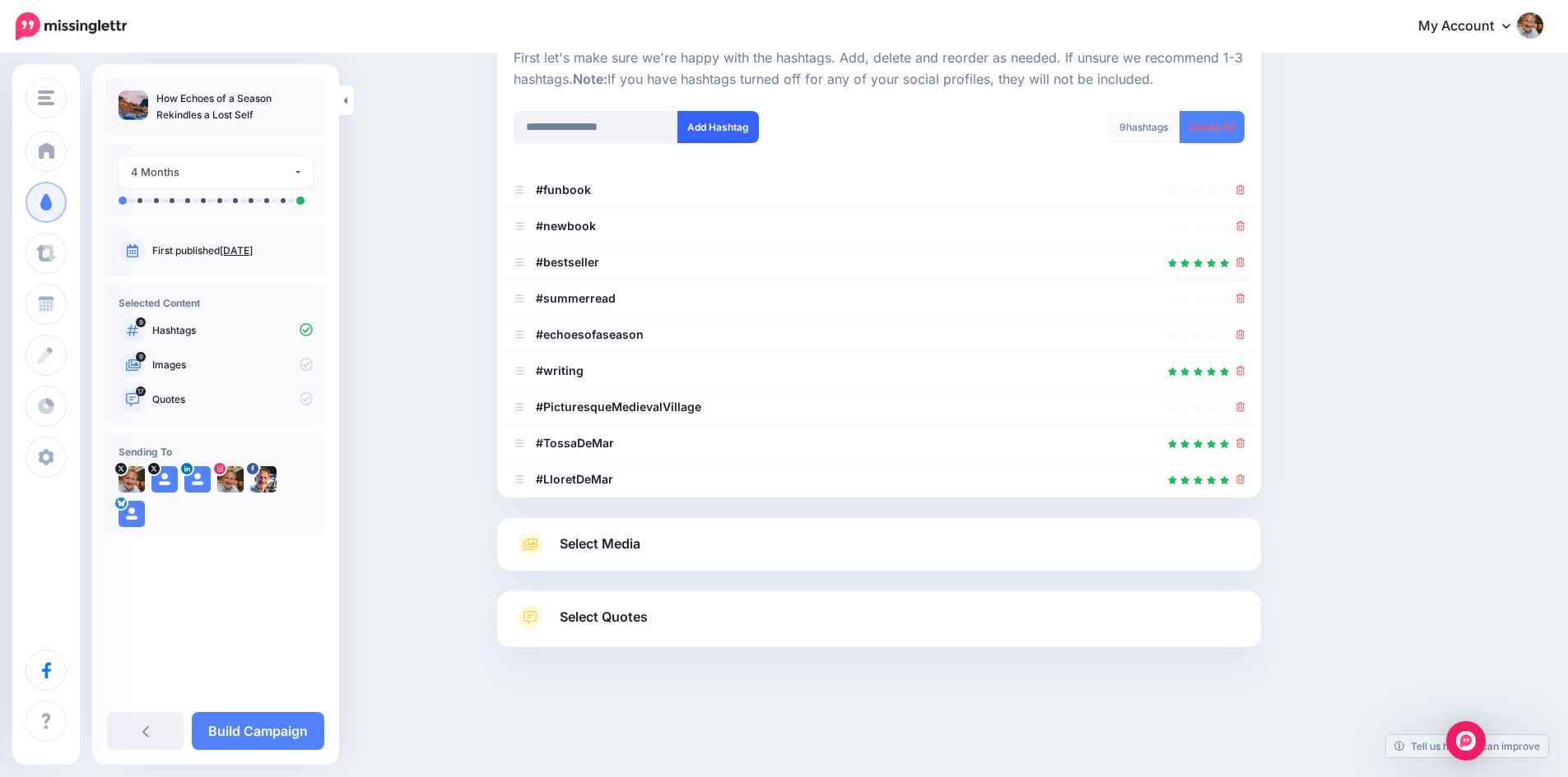
click at [711, 128] on button "Add Hashtag" at bounding box center [718, 126] width 82 height 32
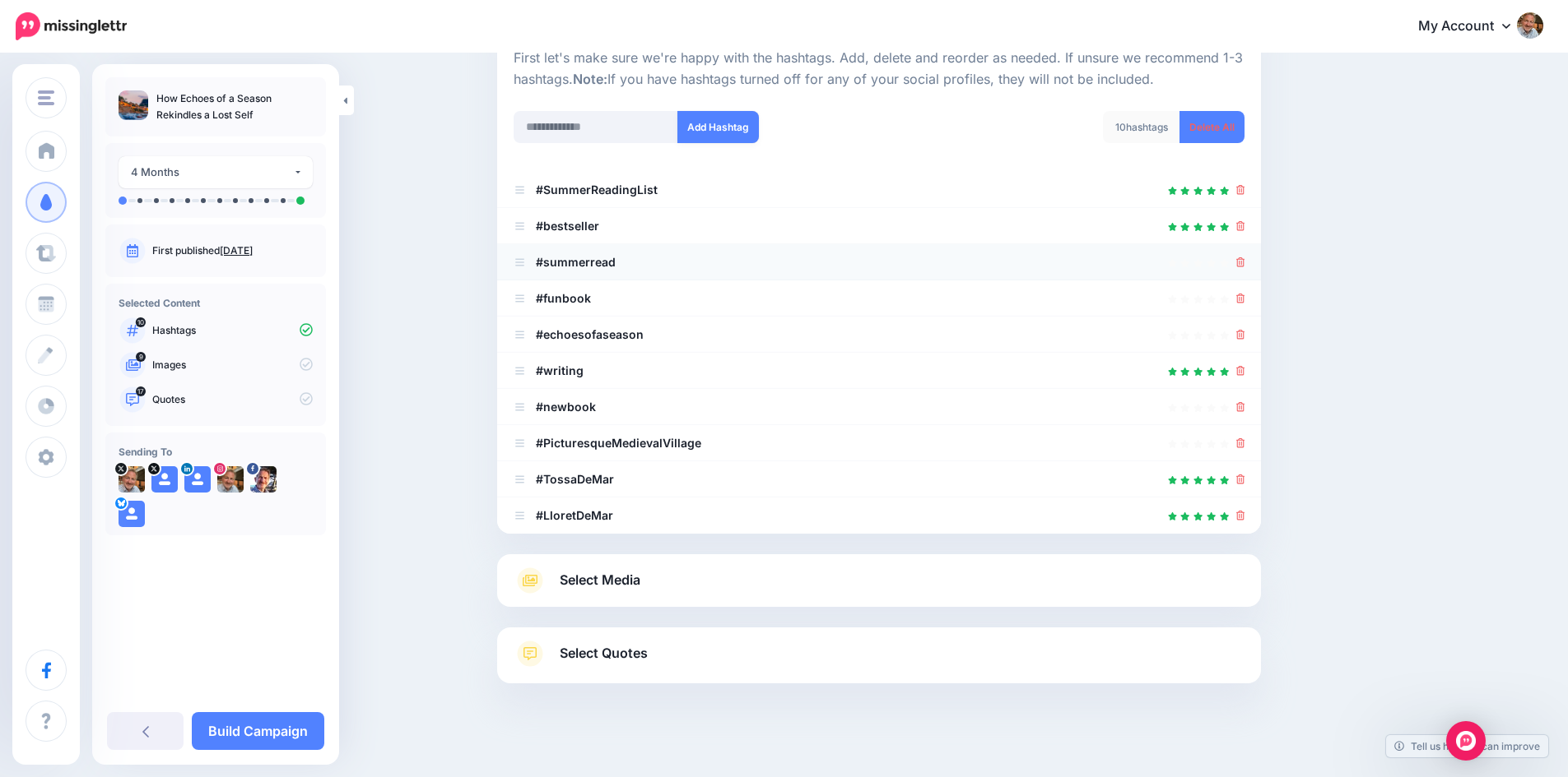
scroll to position [212, 0]
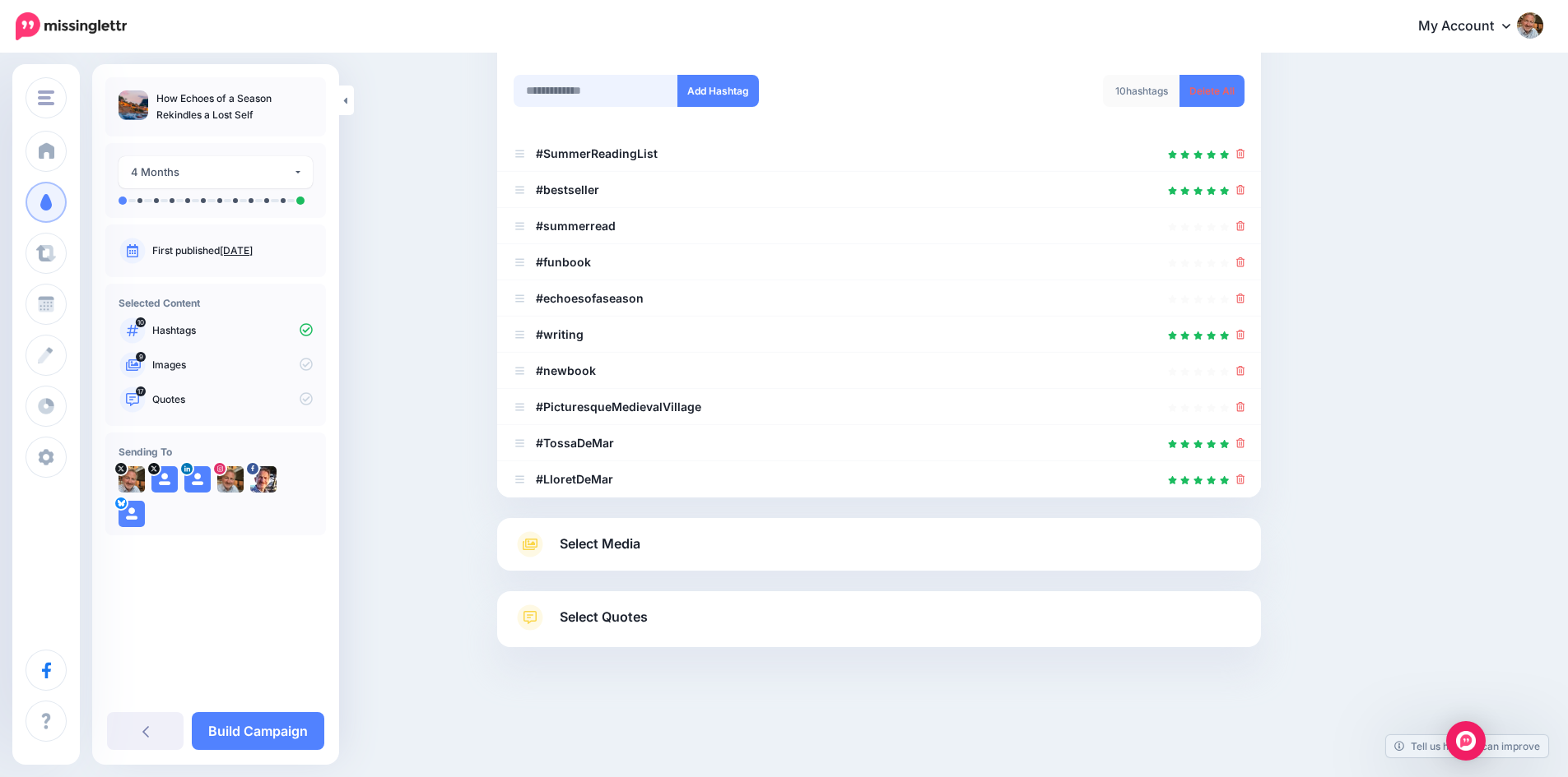
click at [595, 88] on input "text" at bounding box center [596, 90] width 164 height 32
type input "*****"
click at [729, 86] on button "Add Hashtag" at bounding box center [718, 90] width 82 height 32
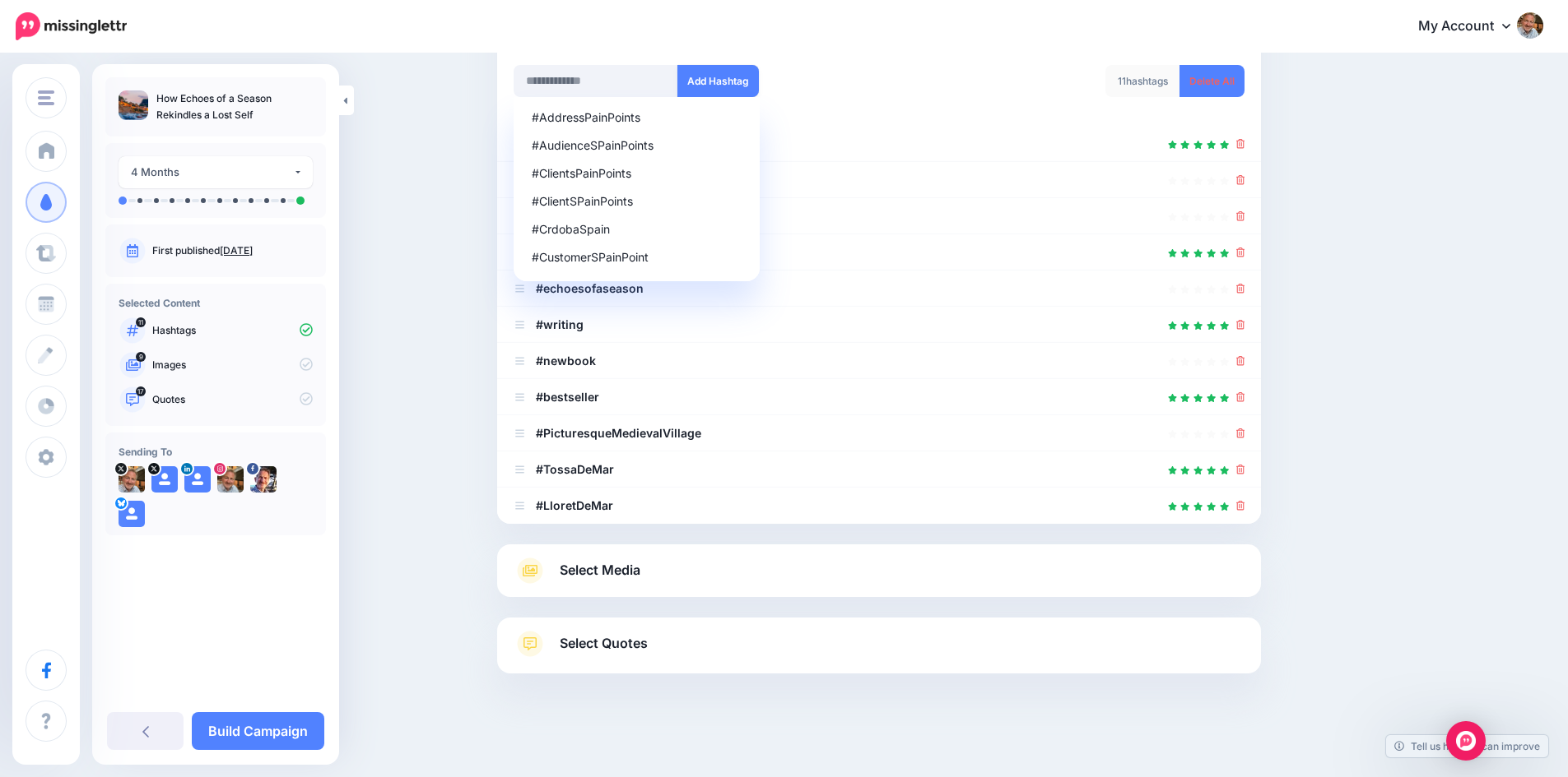
scroll to position [248, 0]
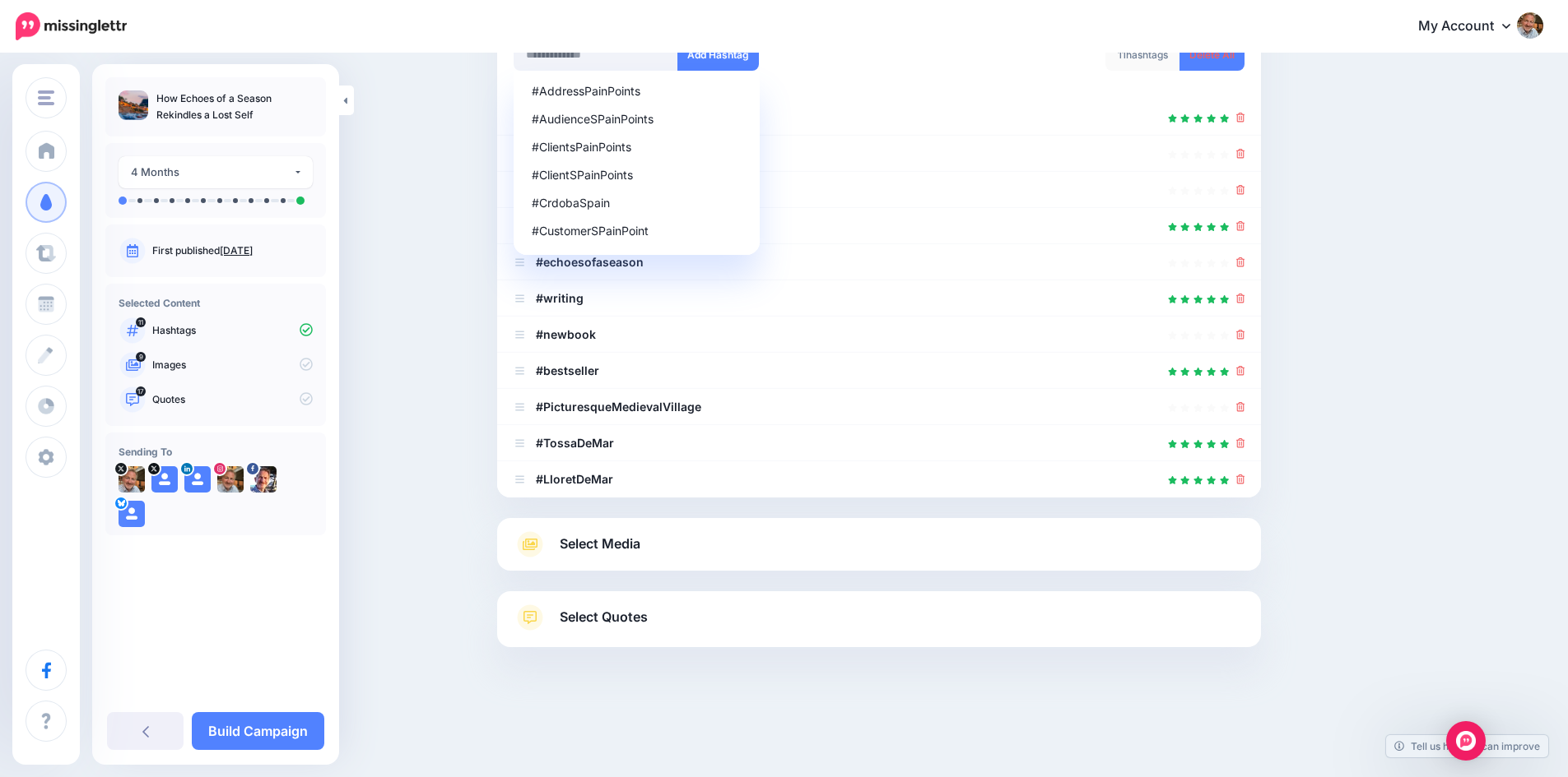
click at [710, 542] on link "Select Media" at bounding box center [879, 544] width 731 height 26
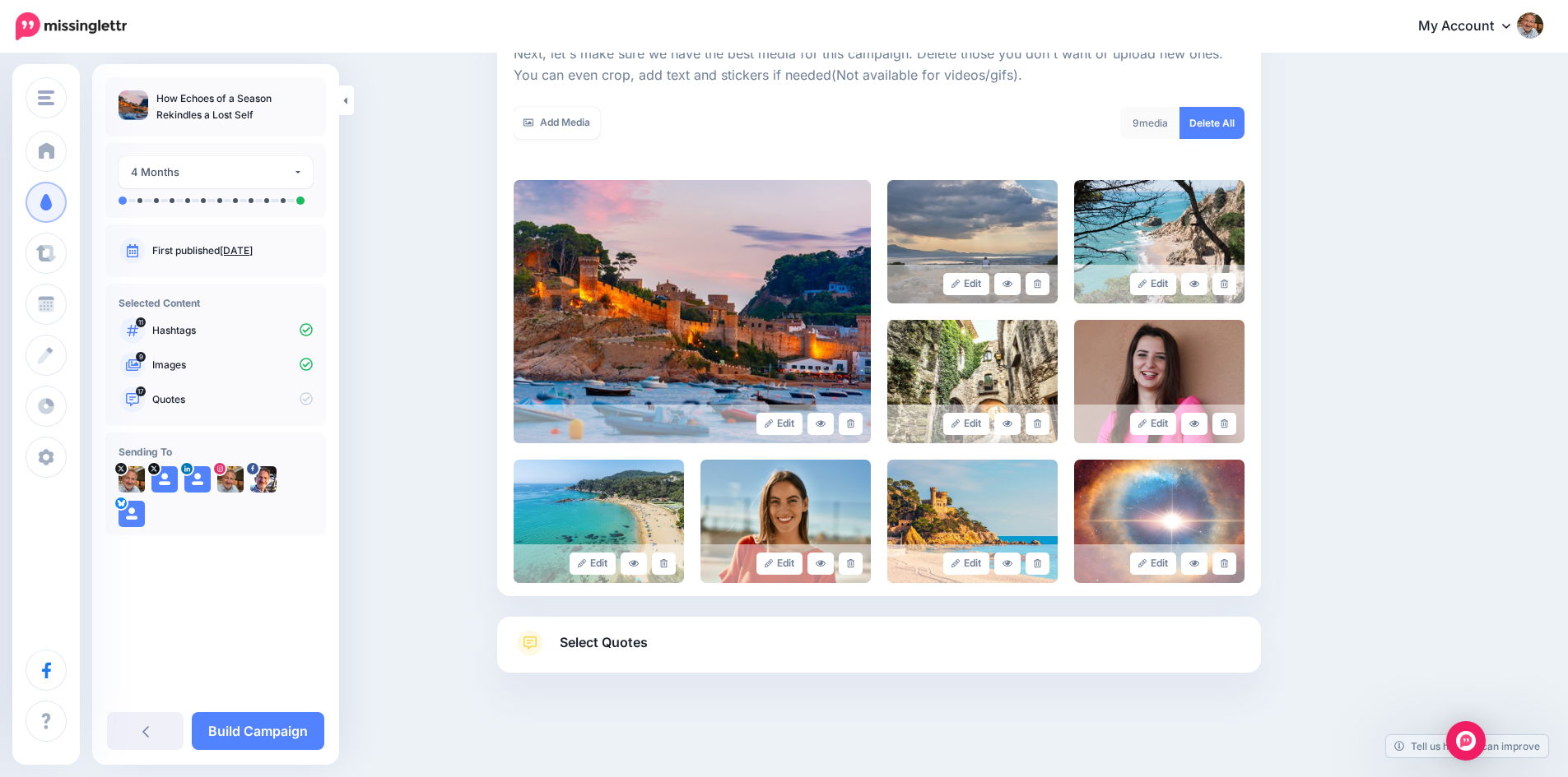
scroll to position [248, 0]
click at [1234, 564] on link at bounding box center [1224, 564] width 24 height 22
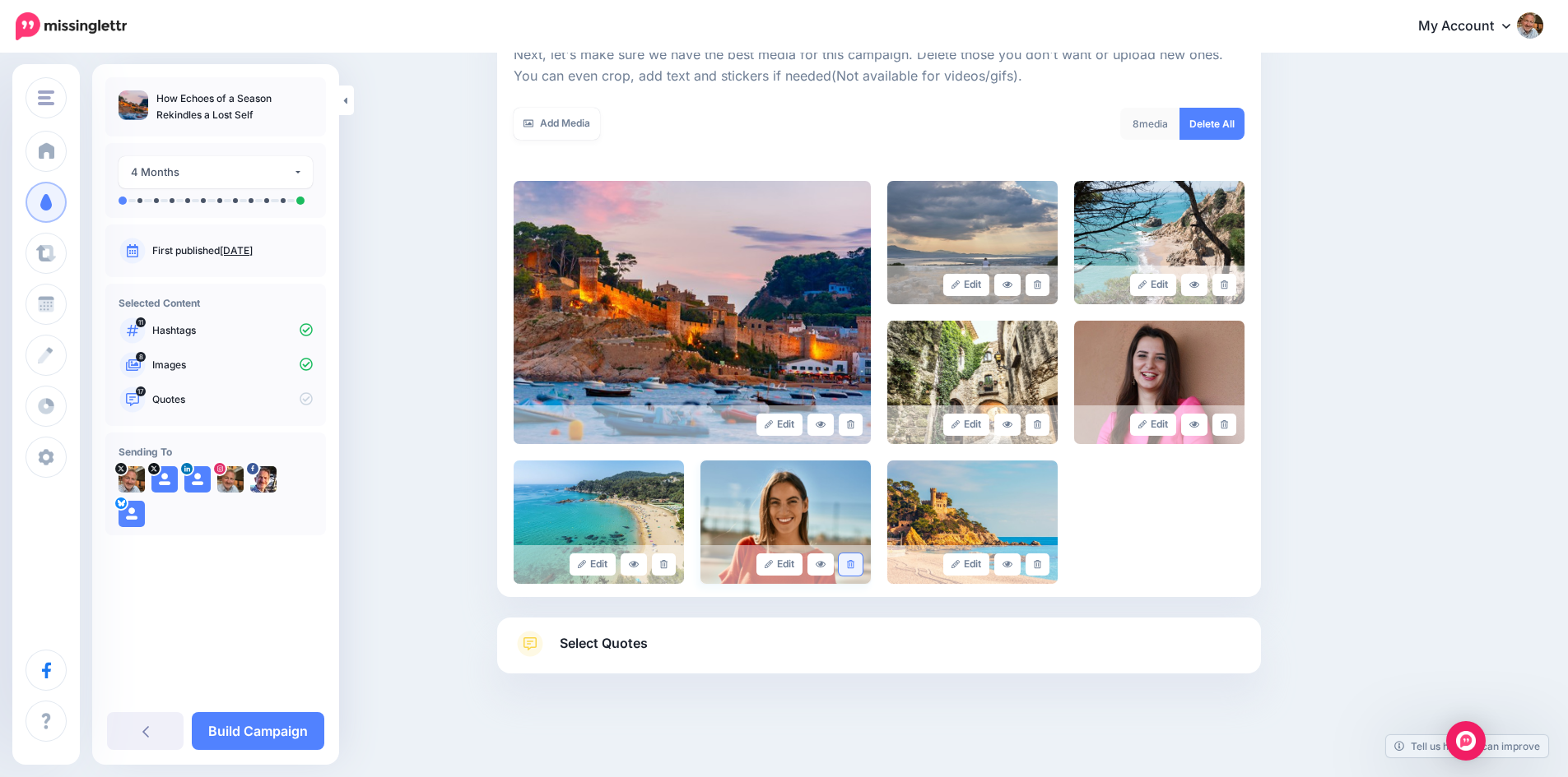
click at [854, 561] on icon at bounding box center [850, 565] width 7 height 9
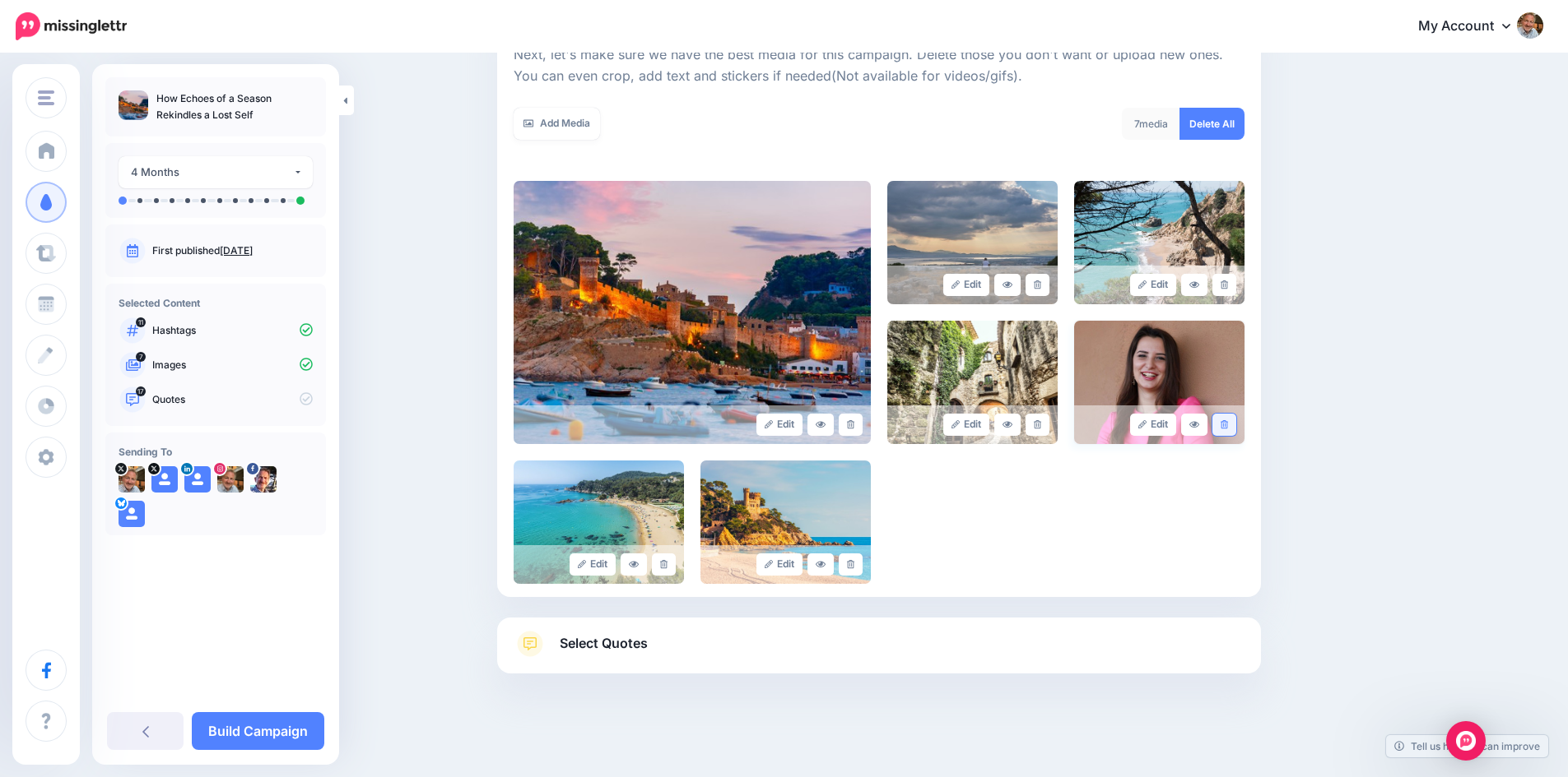
click at [1236, 422] on link at bounding box center [1224, 424] width 24 height 22
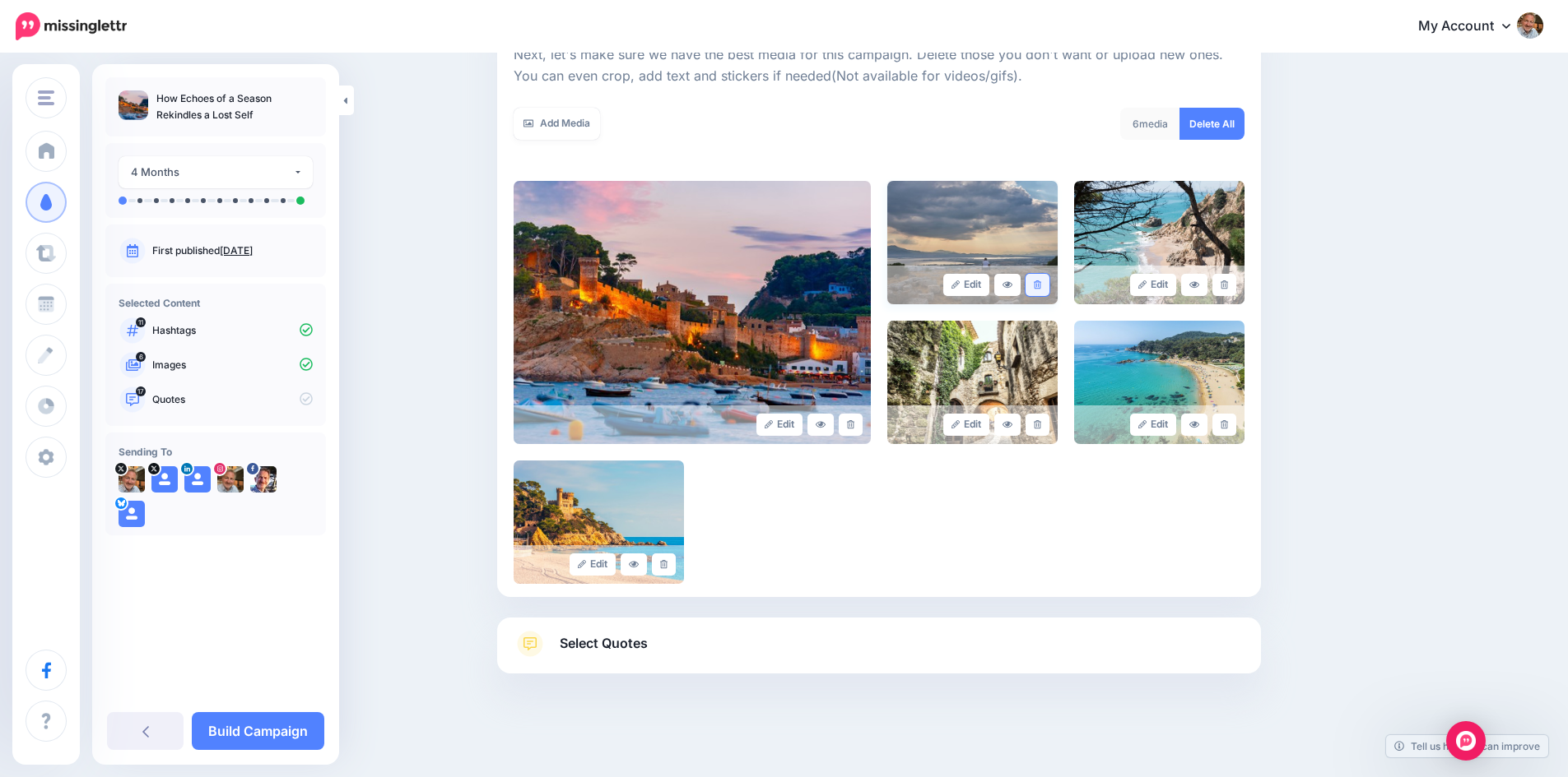
click at [1041, 284] on icon at bounding box center [1037, 284] width 7 height 9
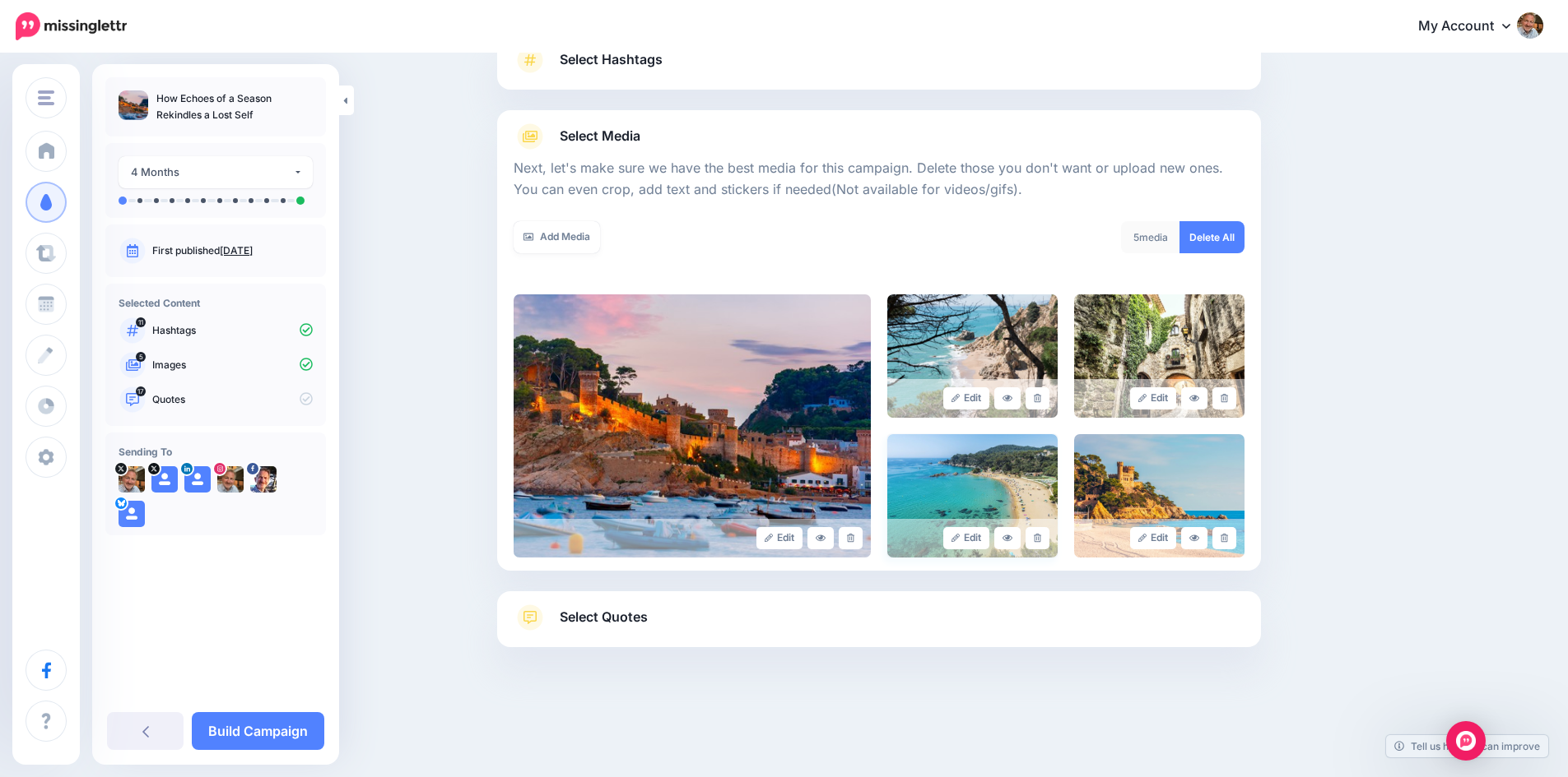
scroll to position [134, 0]
click at [559, 236] on link "Add Media" at bounding box center [557, 237] width 86 height 32
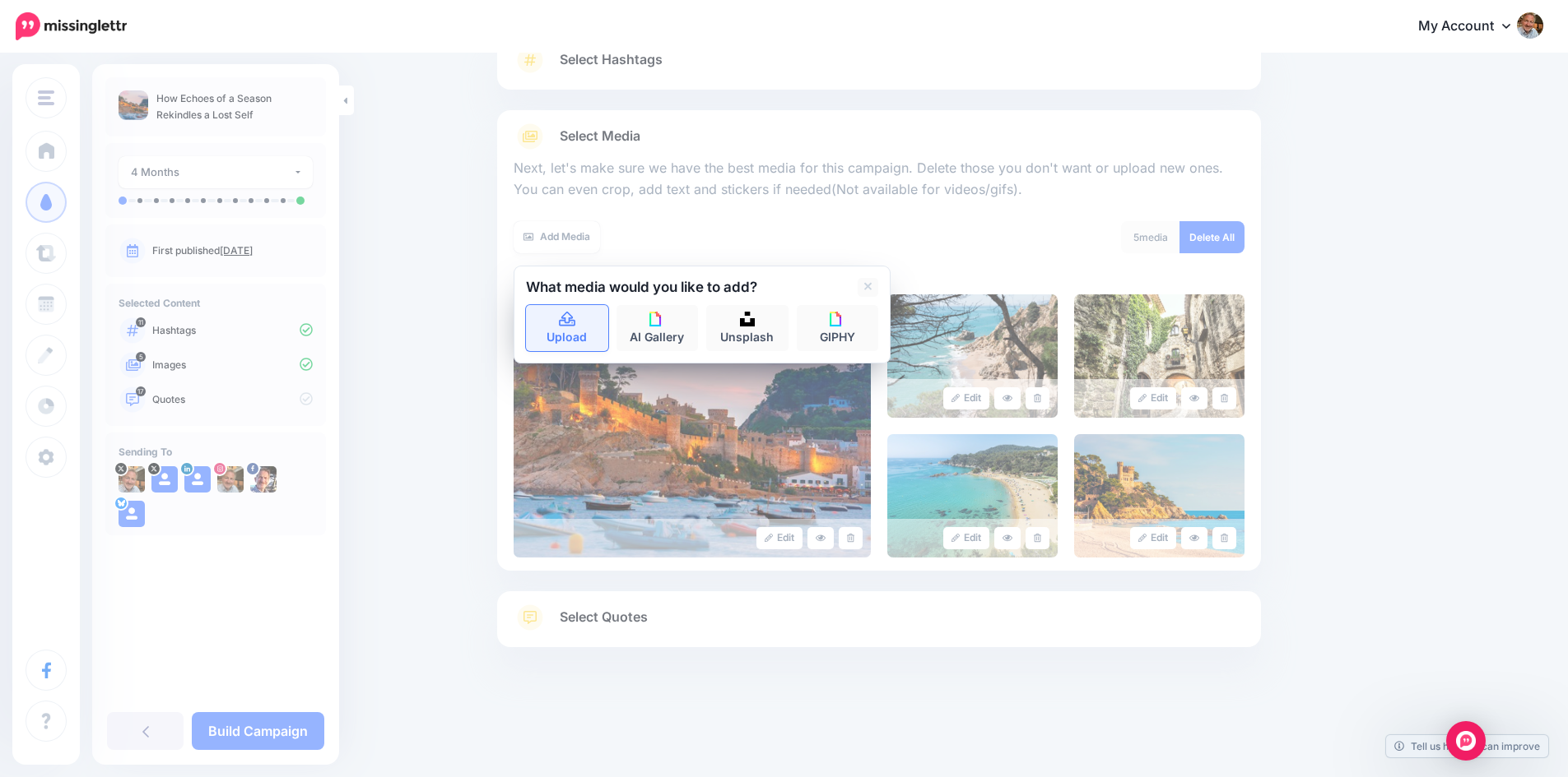
click at [564, 329] on link "Upload" at bounding box center [567, 328] width 83 height 46
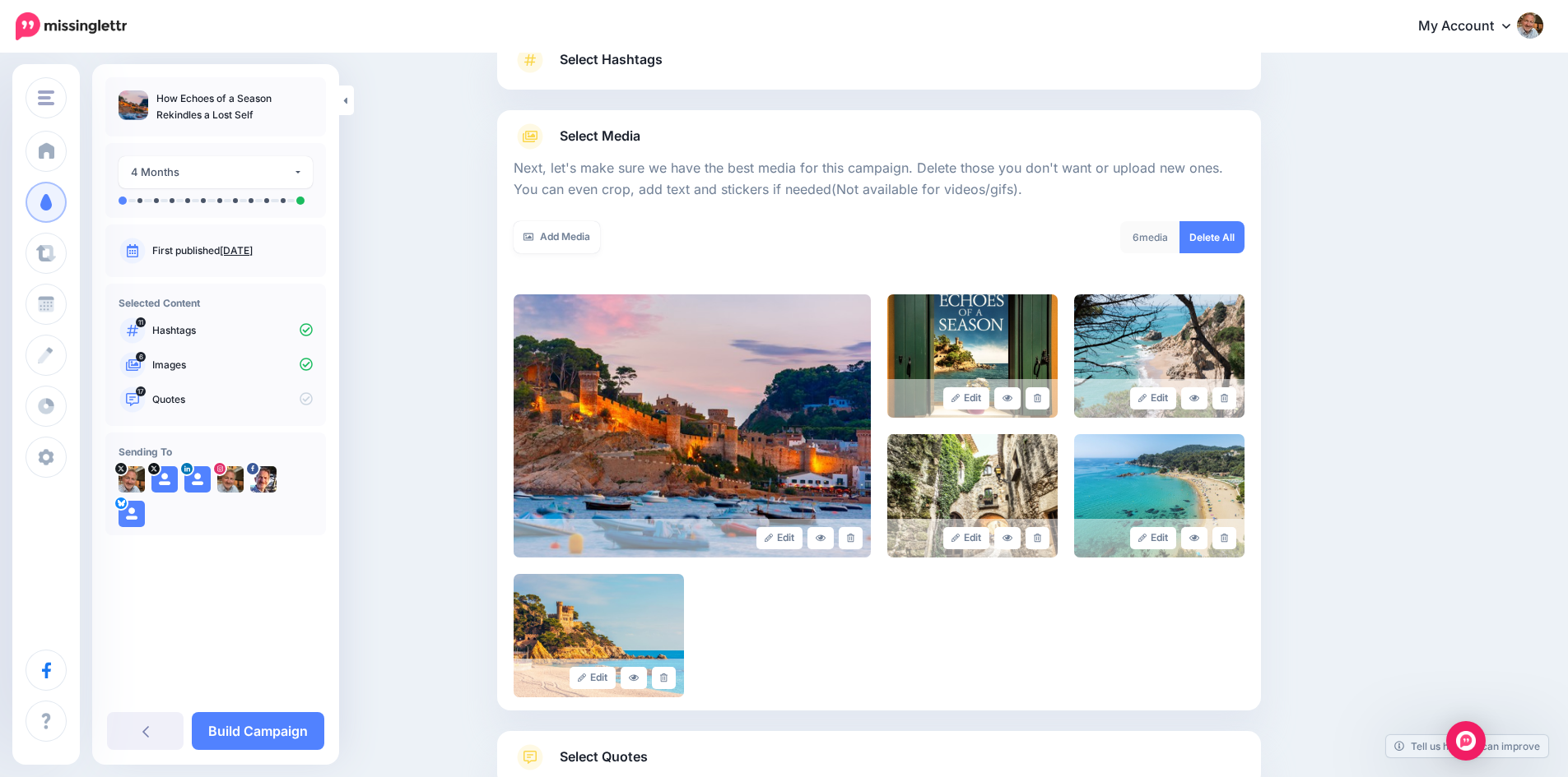
scroll to position [274, 0]
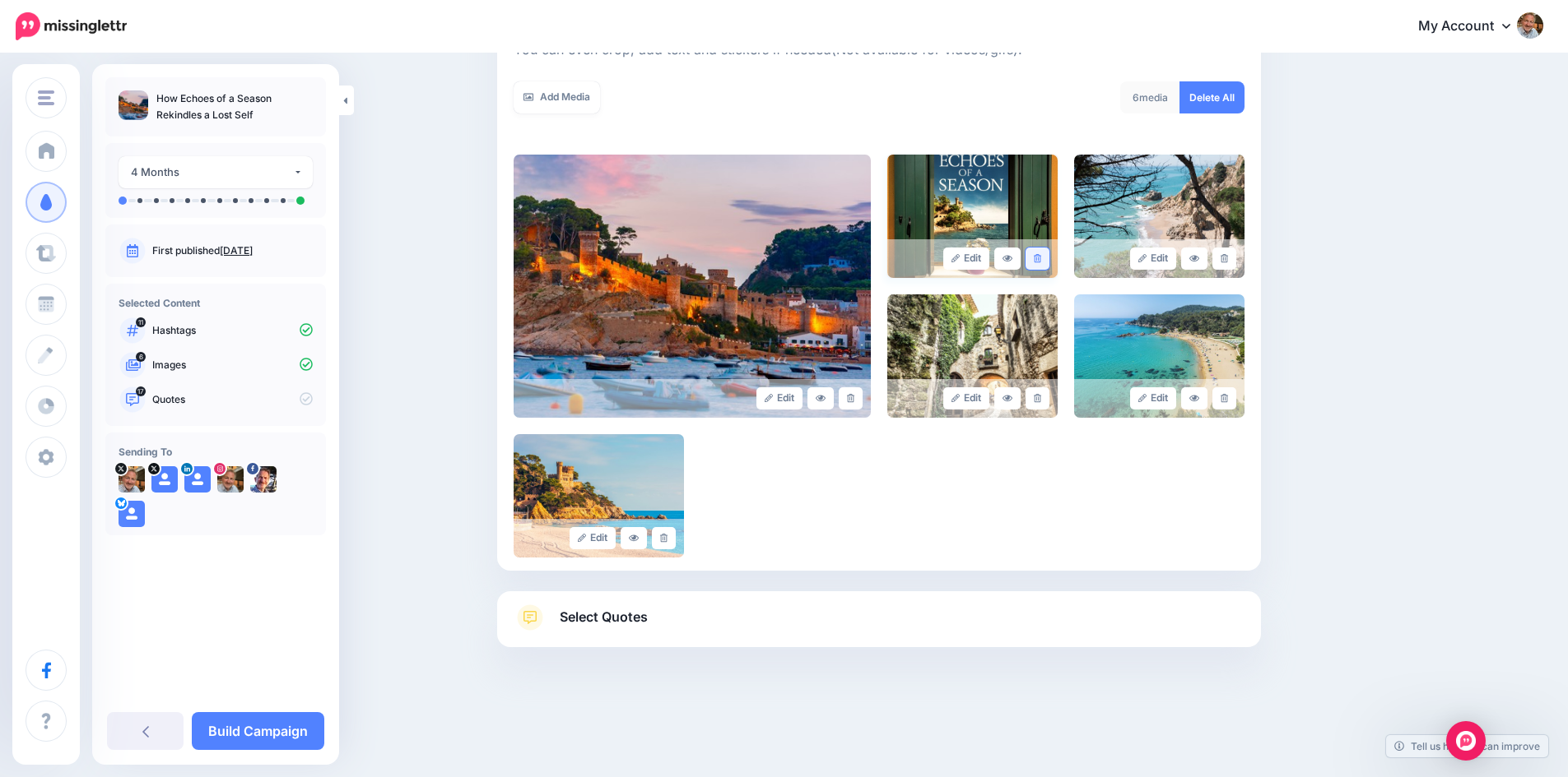
click at [1041, 255] on icon at bounding box center [1037, 258] width 7 height 9
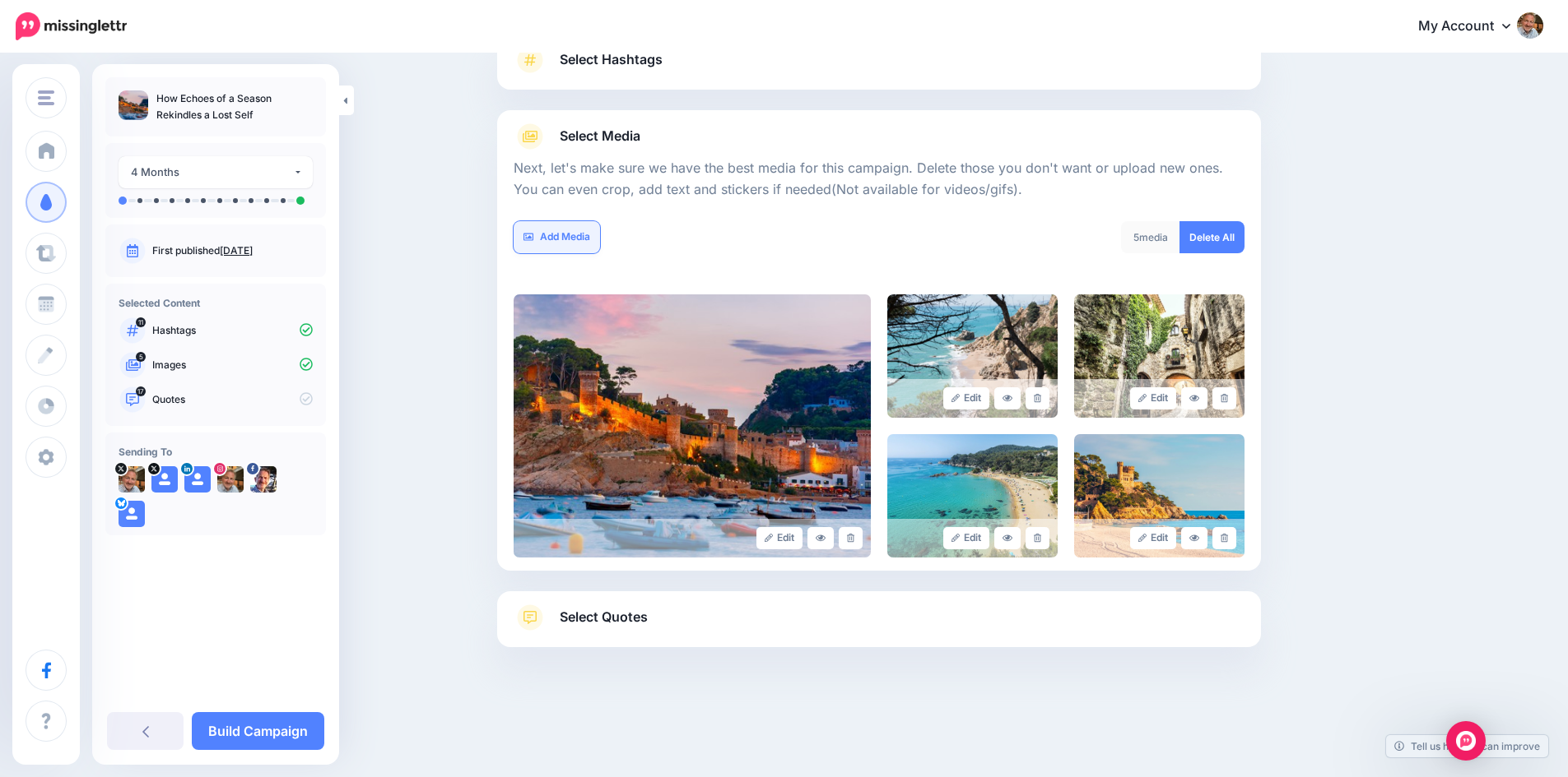
click at [563, 241] on link "Add Media" at bounding box center [557, 237] width 86 height 32
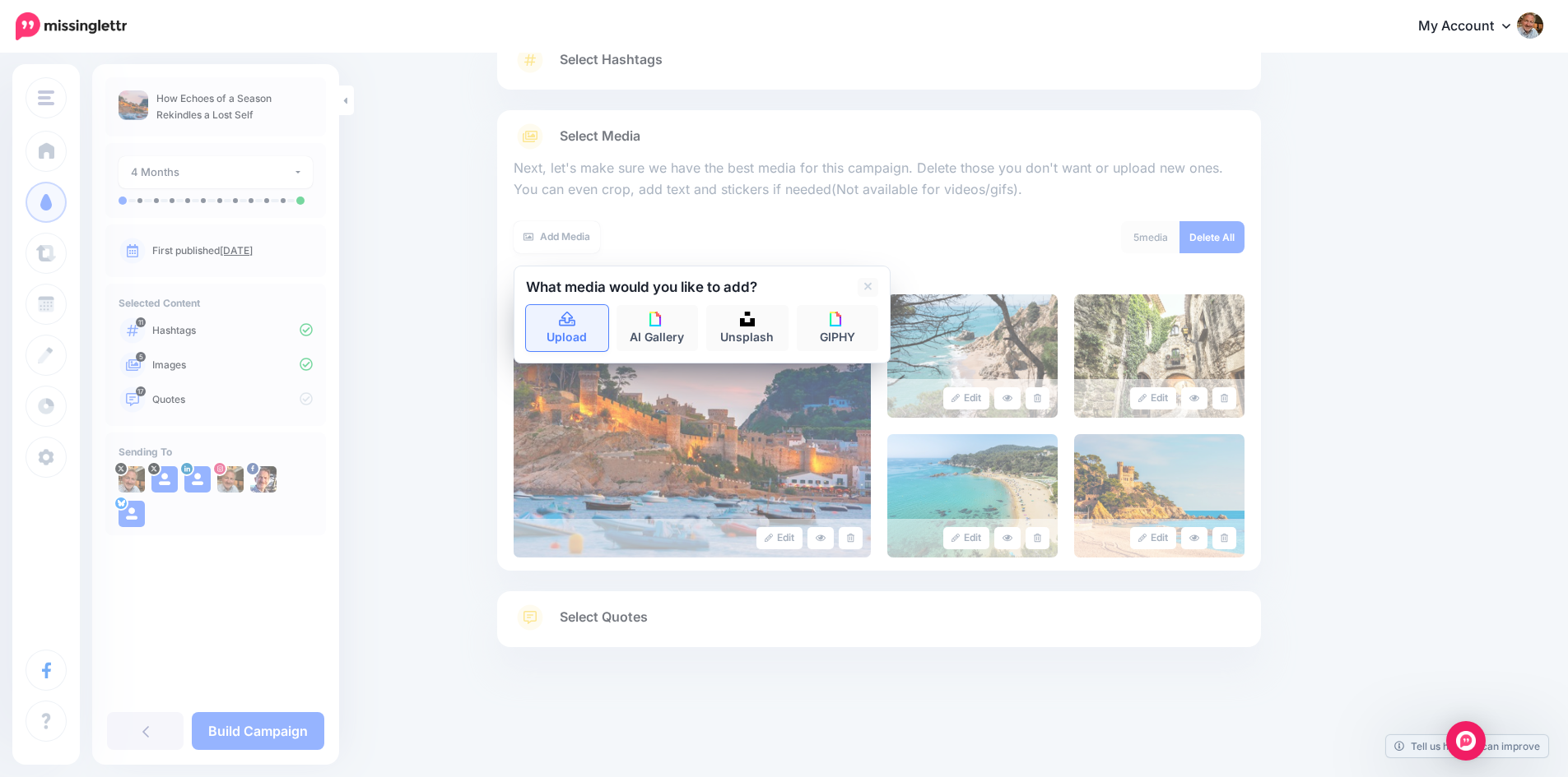
click at [577, 323] on icon at bounding box center [567, 320] width 19 height 15
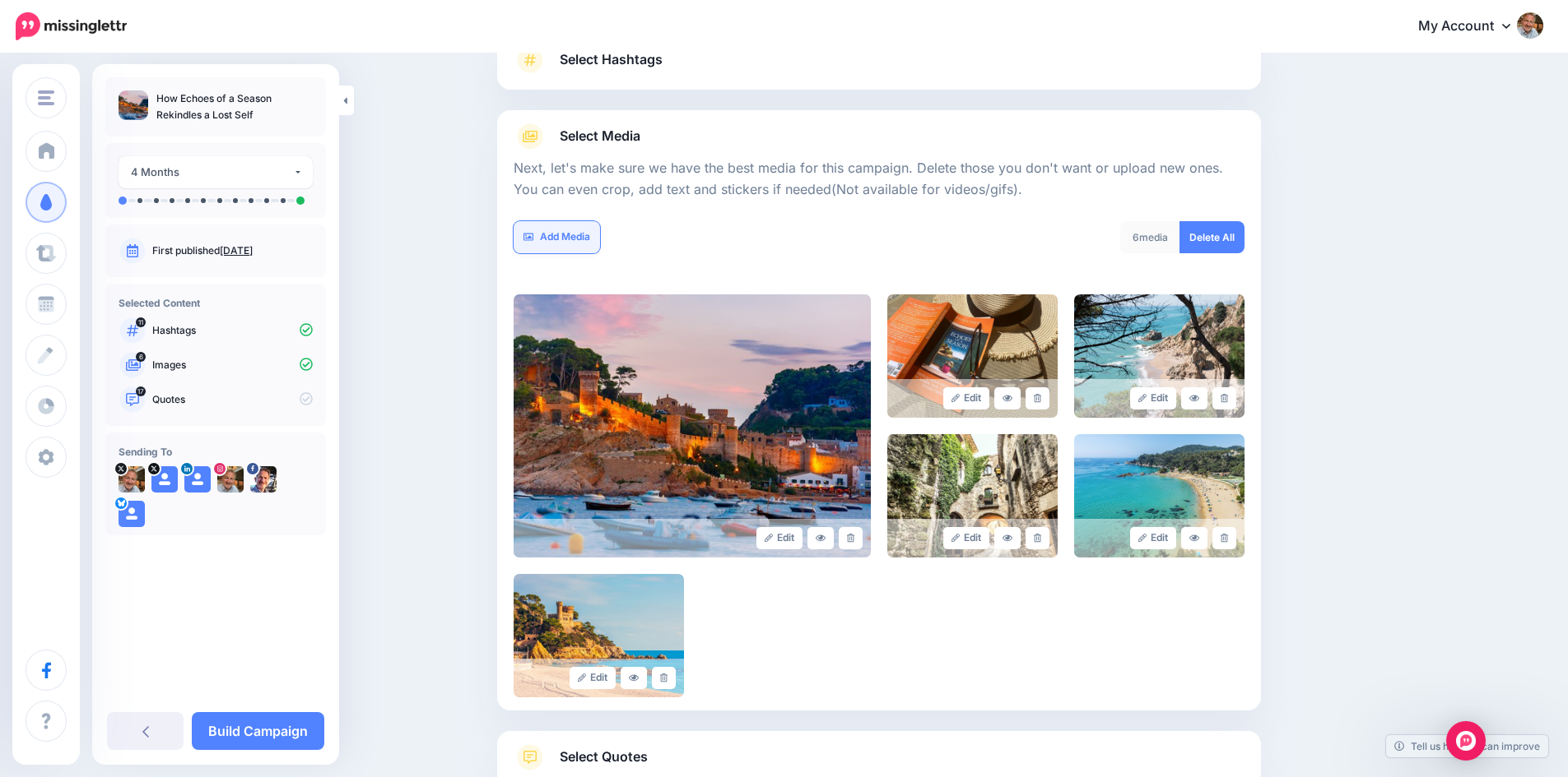
scroll to position [274, 0]
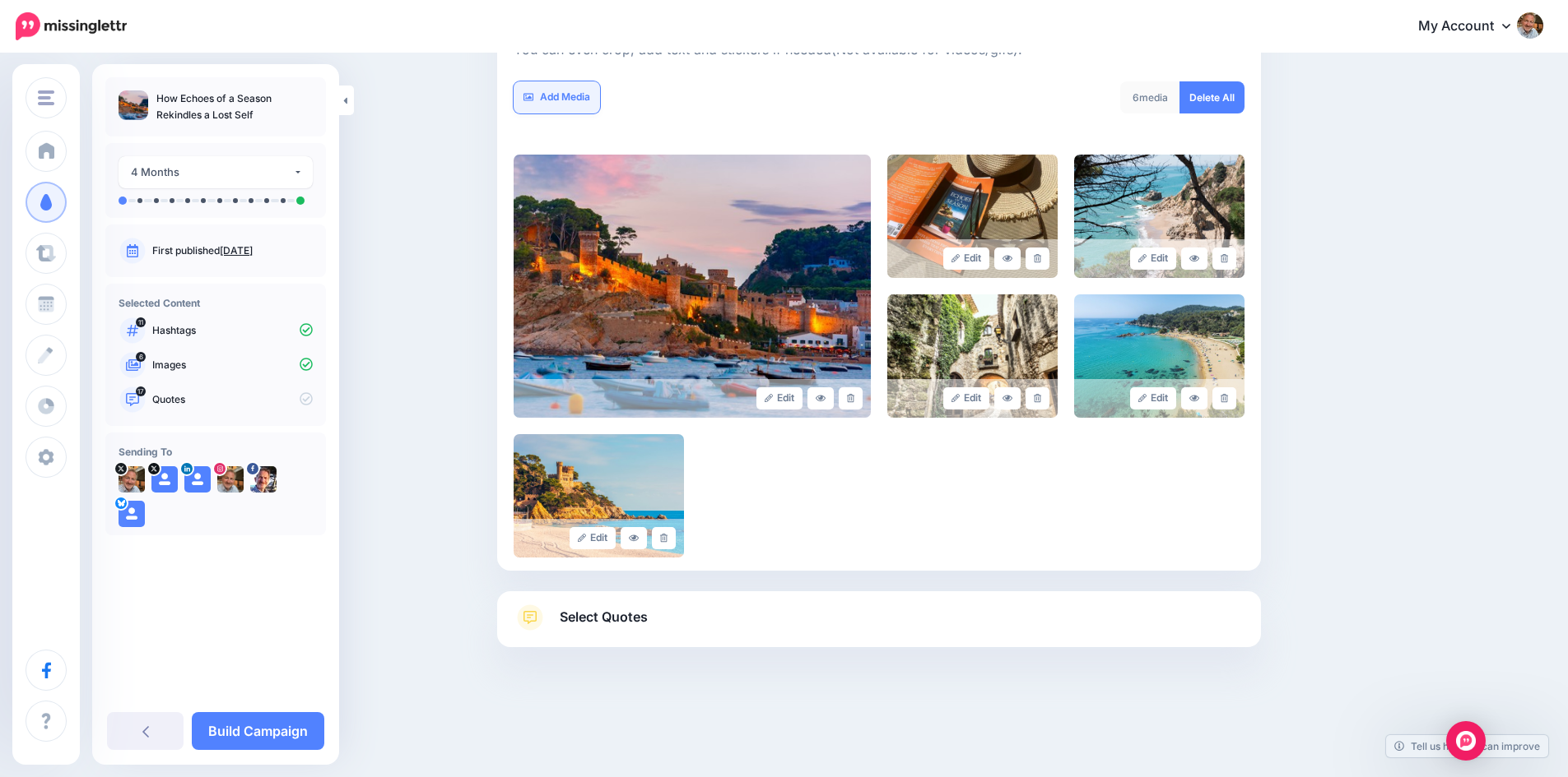
click at [553, 99] on link "Add Media" at bounding box center [557, 97] width 86 height 32
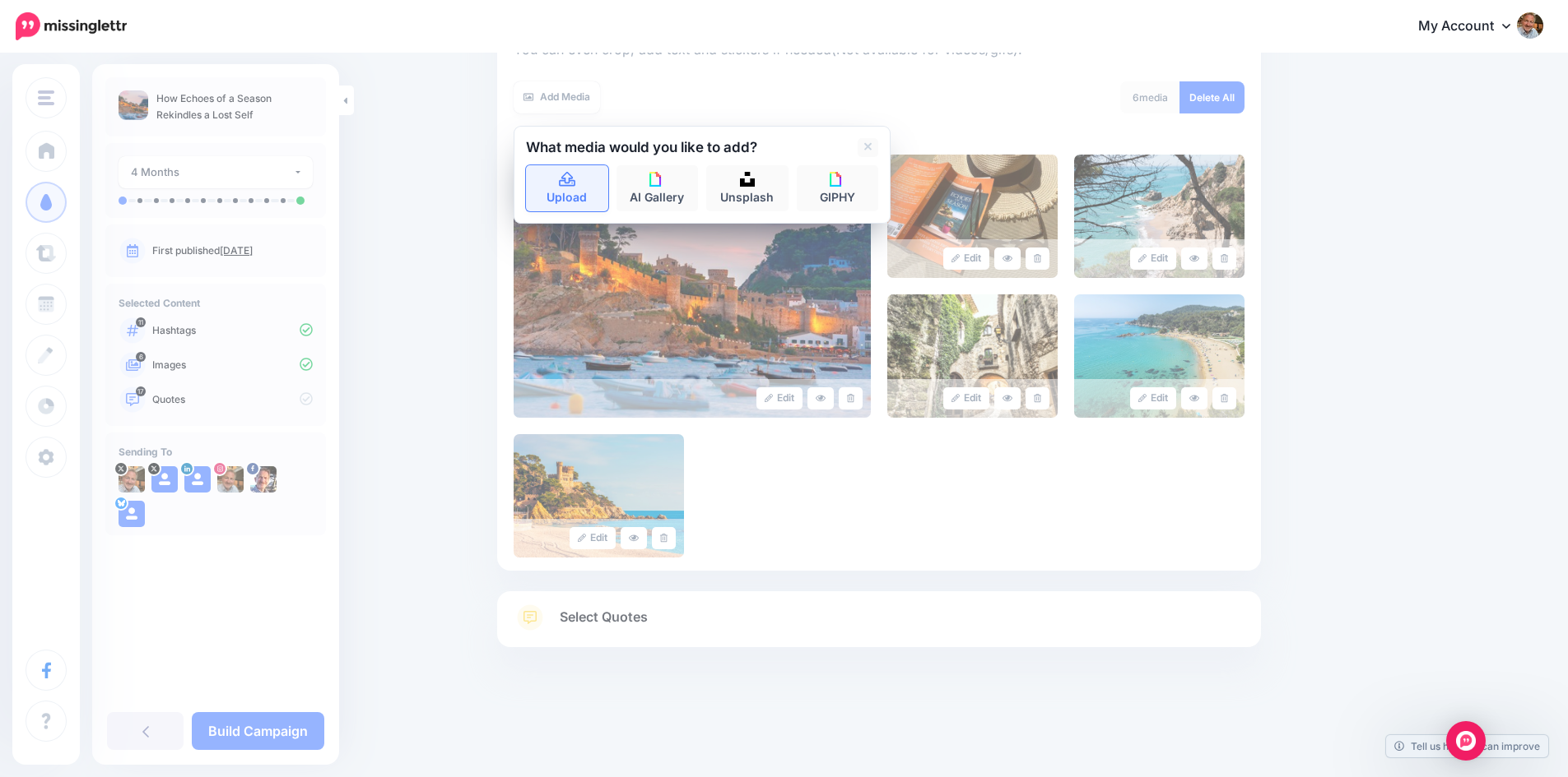
click at [570, 176] on icon at bounding box center [567, 180] width 19 height 15
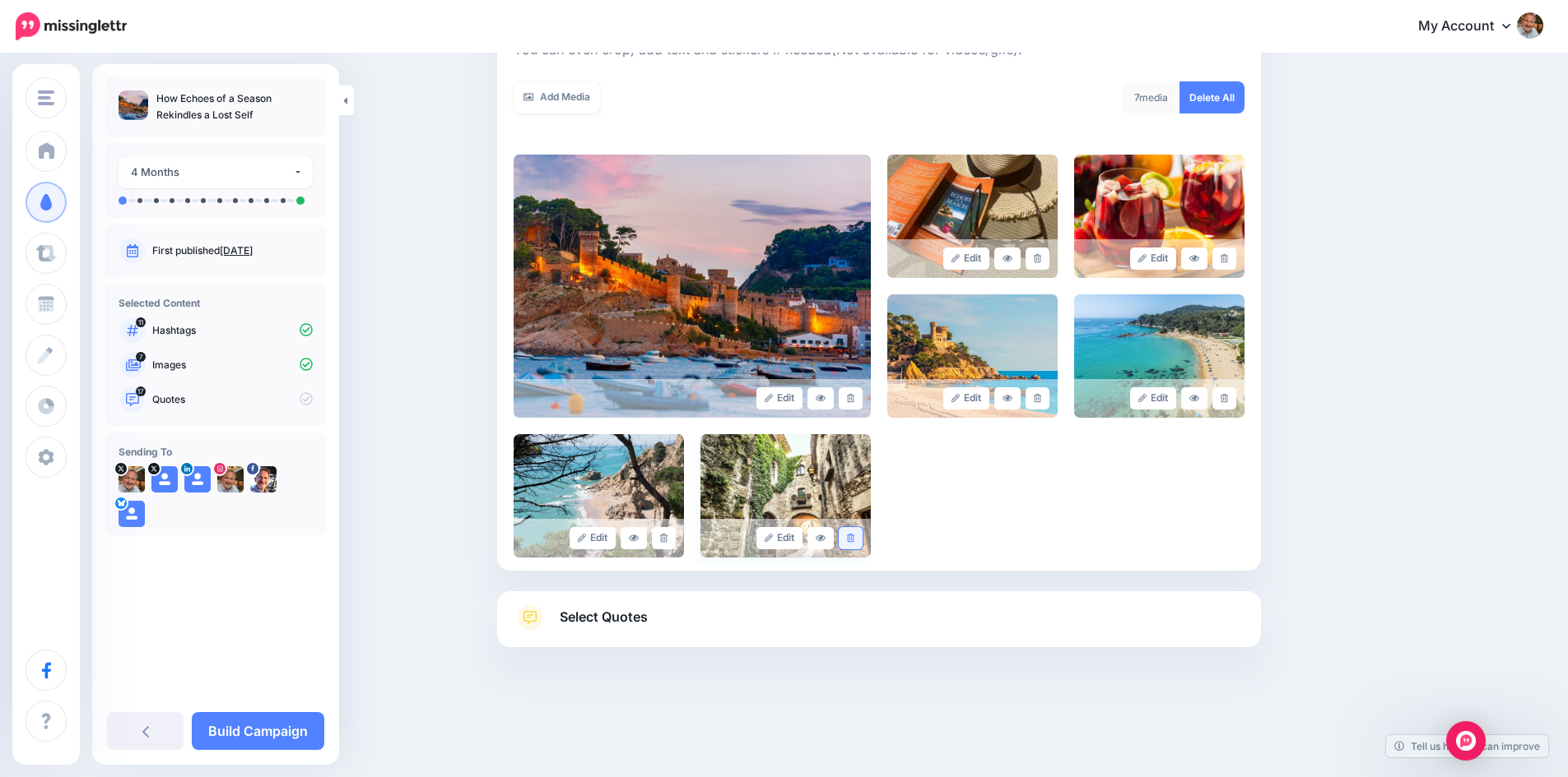
click at [857, 532] on link at bounding box center [850, 538] width 24 height 22
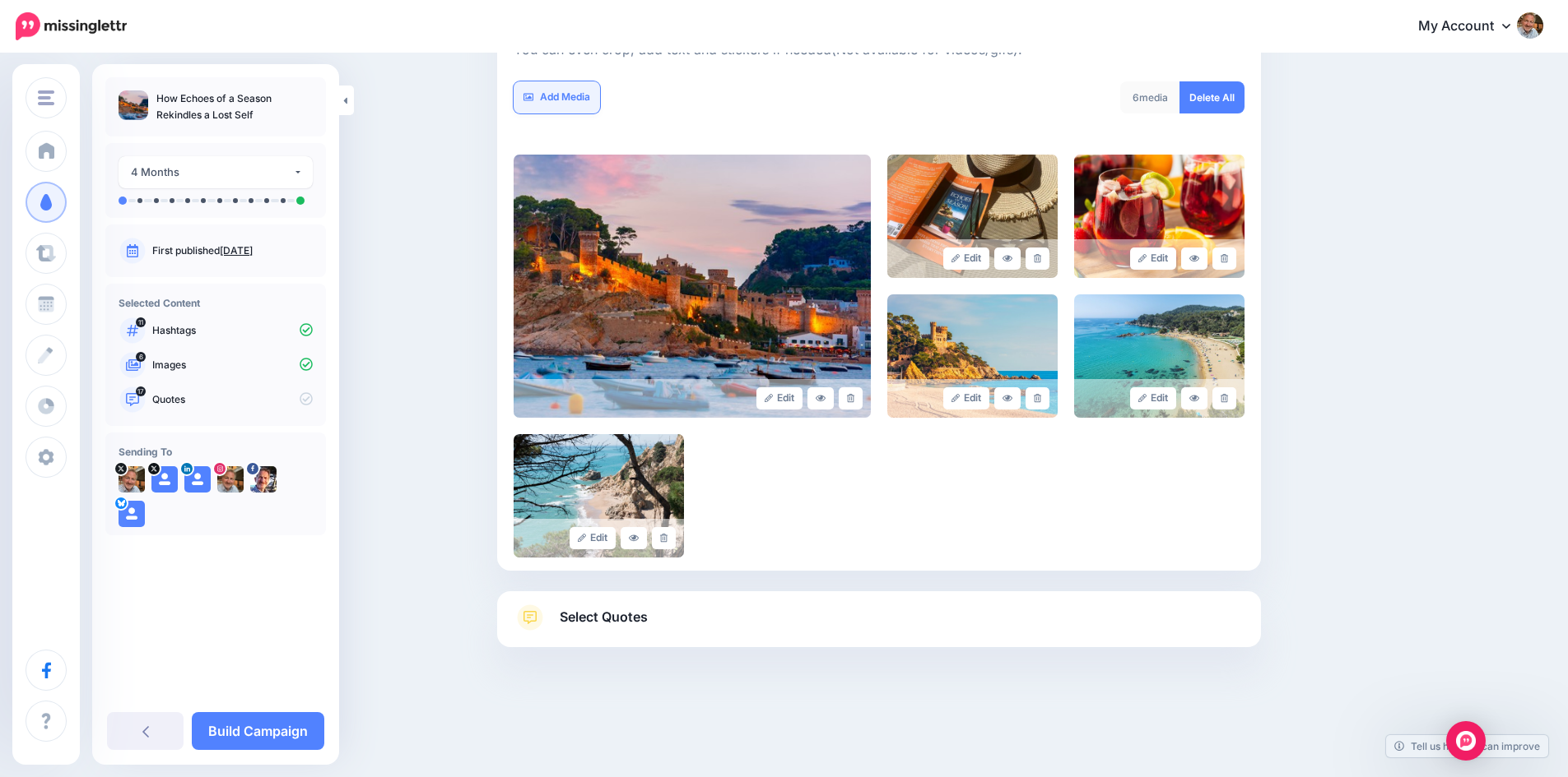
click at [567, 93] on link "Add Media" at bounding box center [557, 97] width 86 height 32
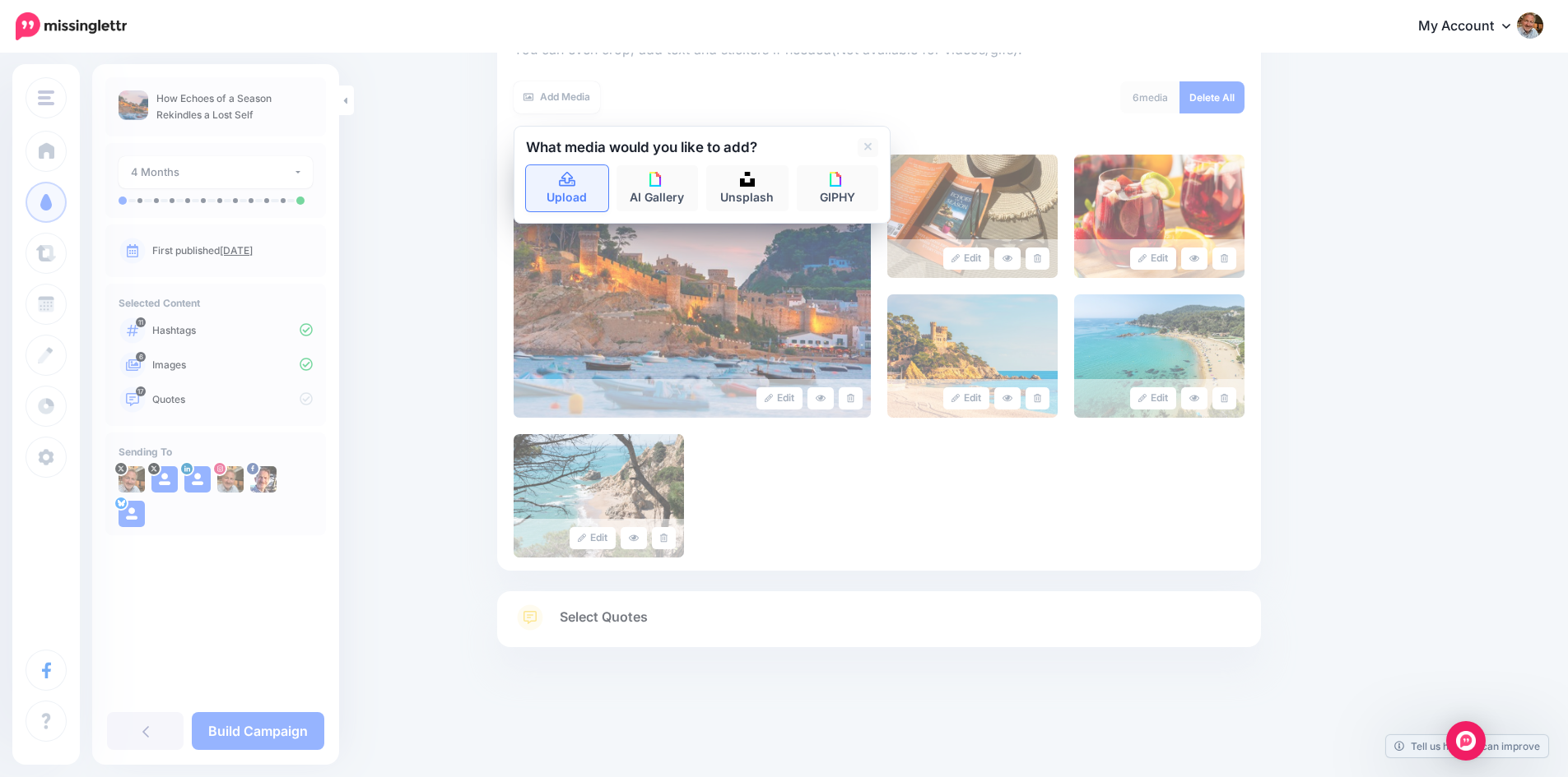
click at [567, 187] on icon at bounding box center [567, 180] width 19 height 15
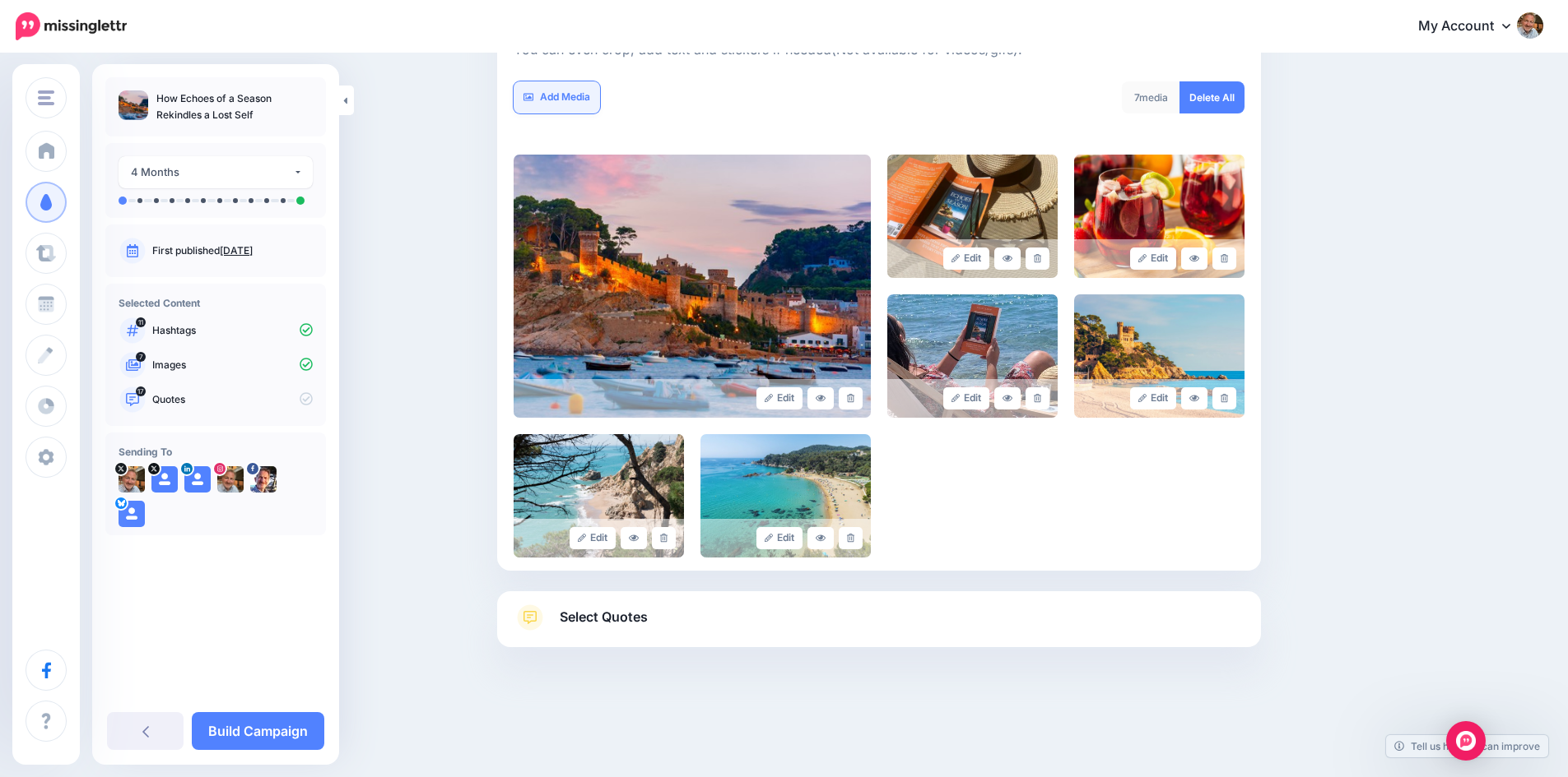
click at [563, 99] on link "Add Media" at bounding box center [557, 97] width 86 height 32
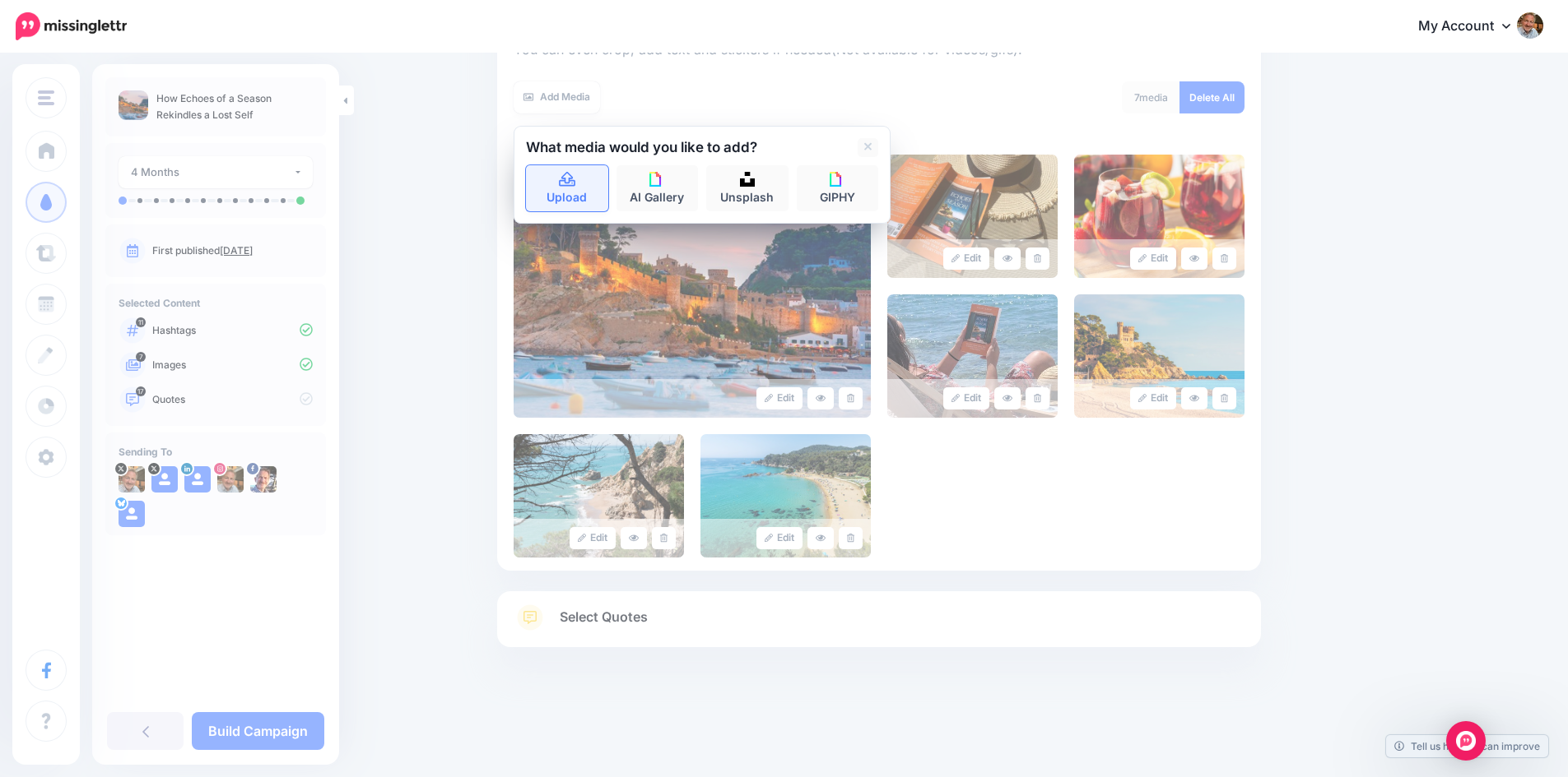
click at [568, 183] on icon at bounding box center [567, 180] width 19 height 15
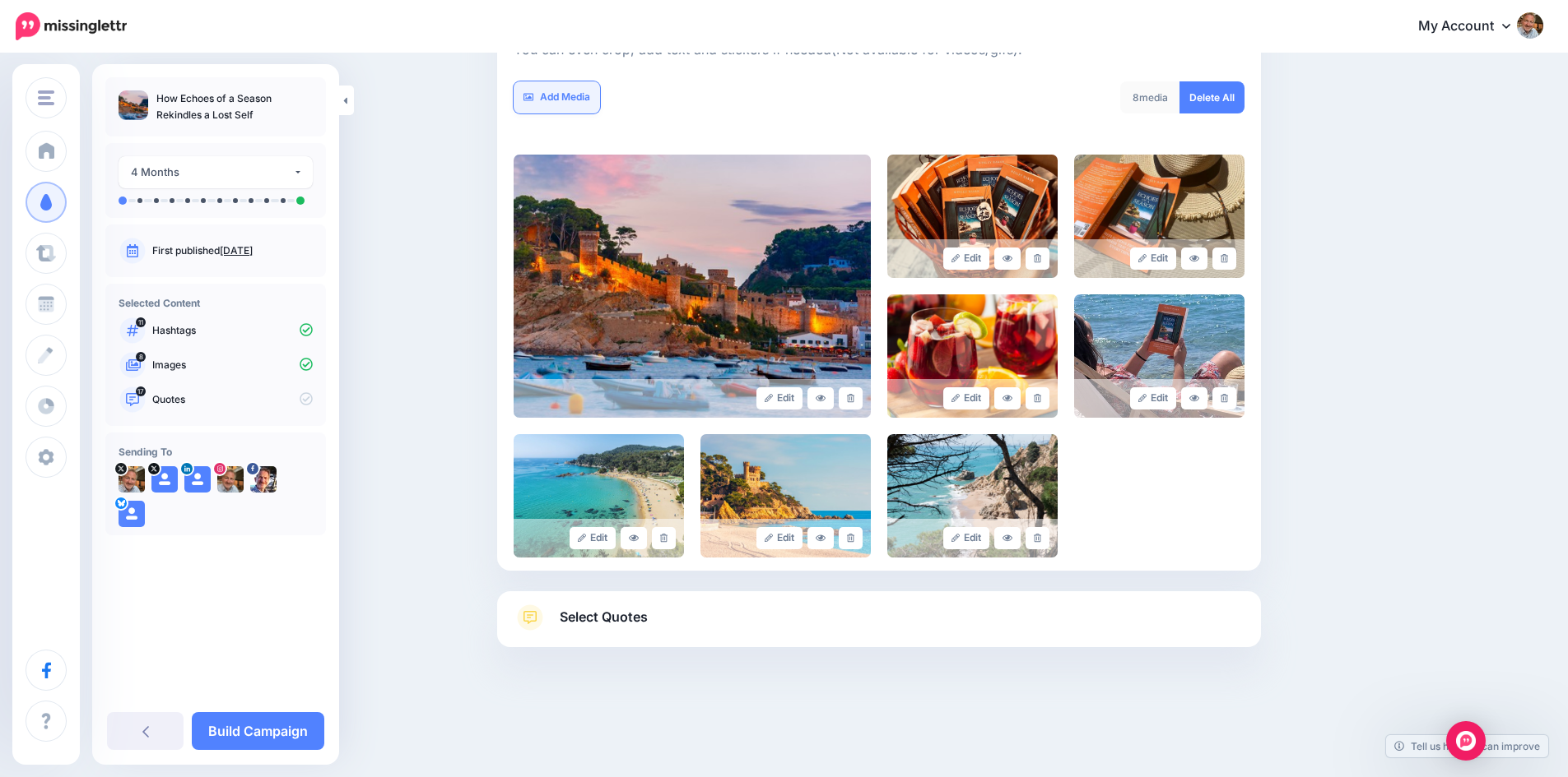
click at [560, 98] on link "Add Media" at bounding box center [557, 97] width 86 height 32
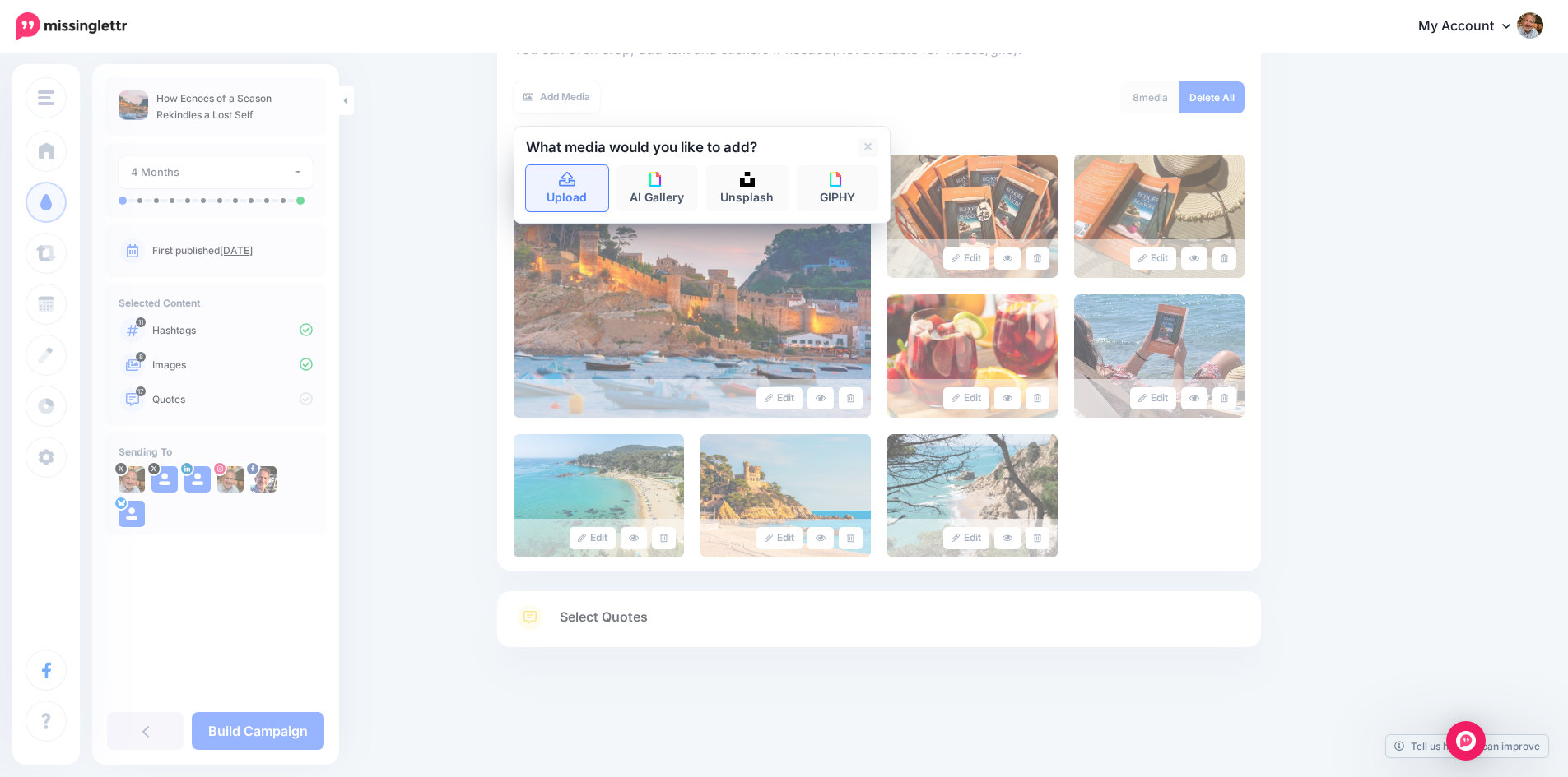
click at [572, 202] on link "Upload" at bounding box center [567, 188] width 83 height 46
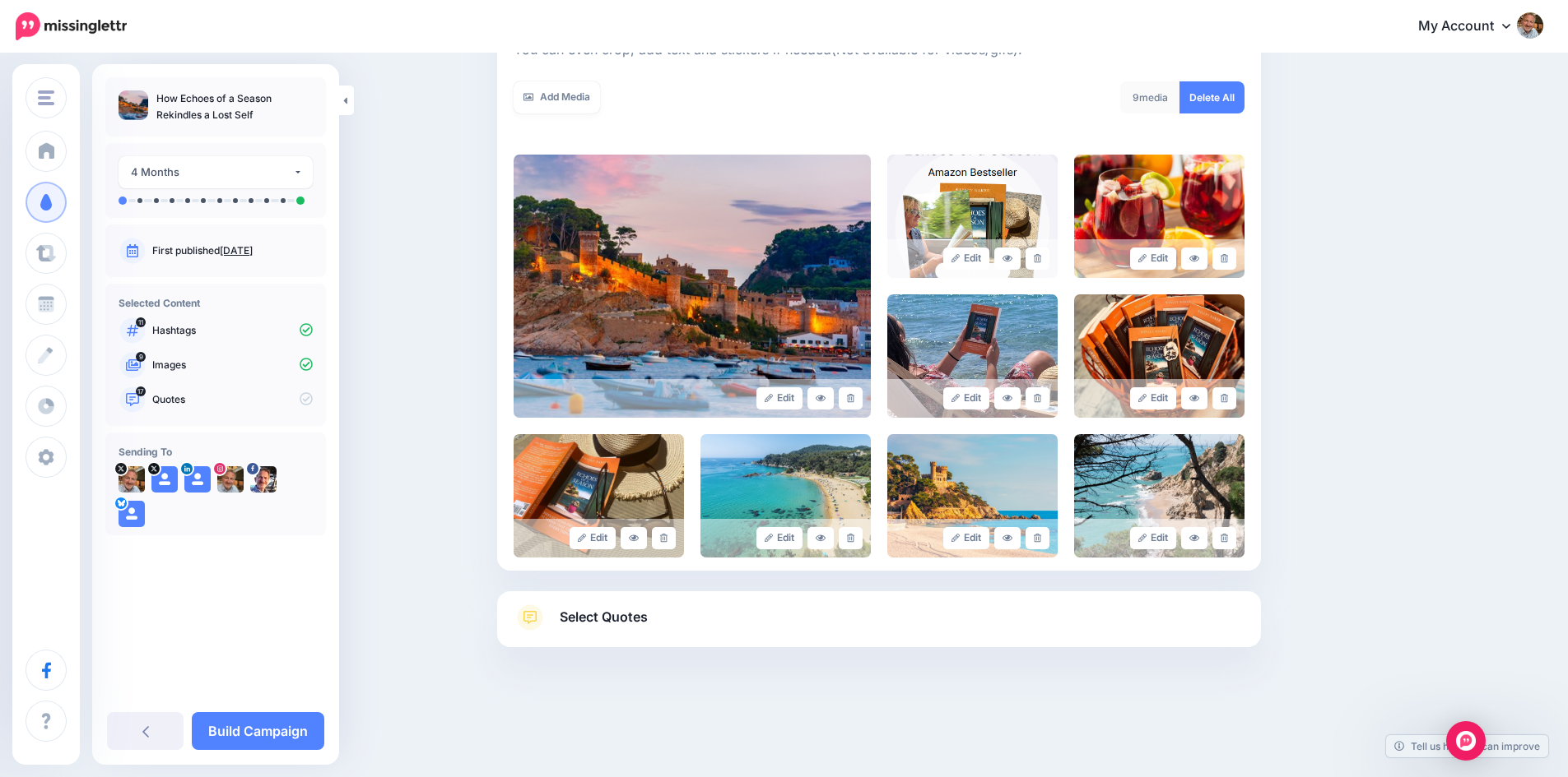
click at [599, 623] on span "Select Quotes" at bounding box center [603, 616] width 88 height 22
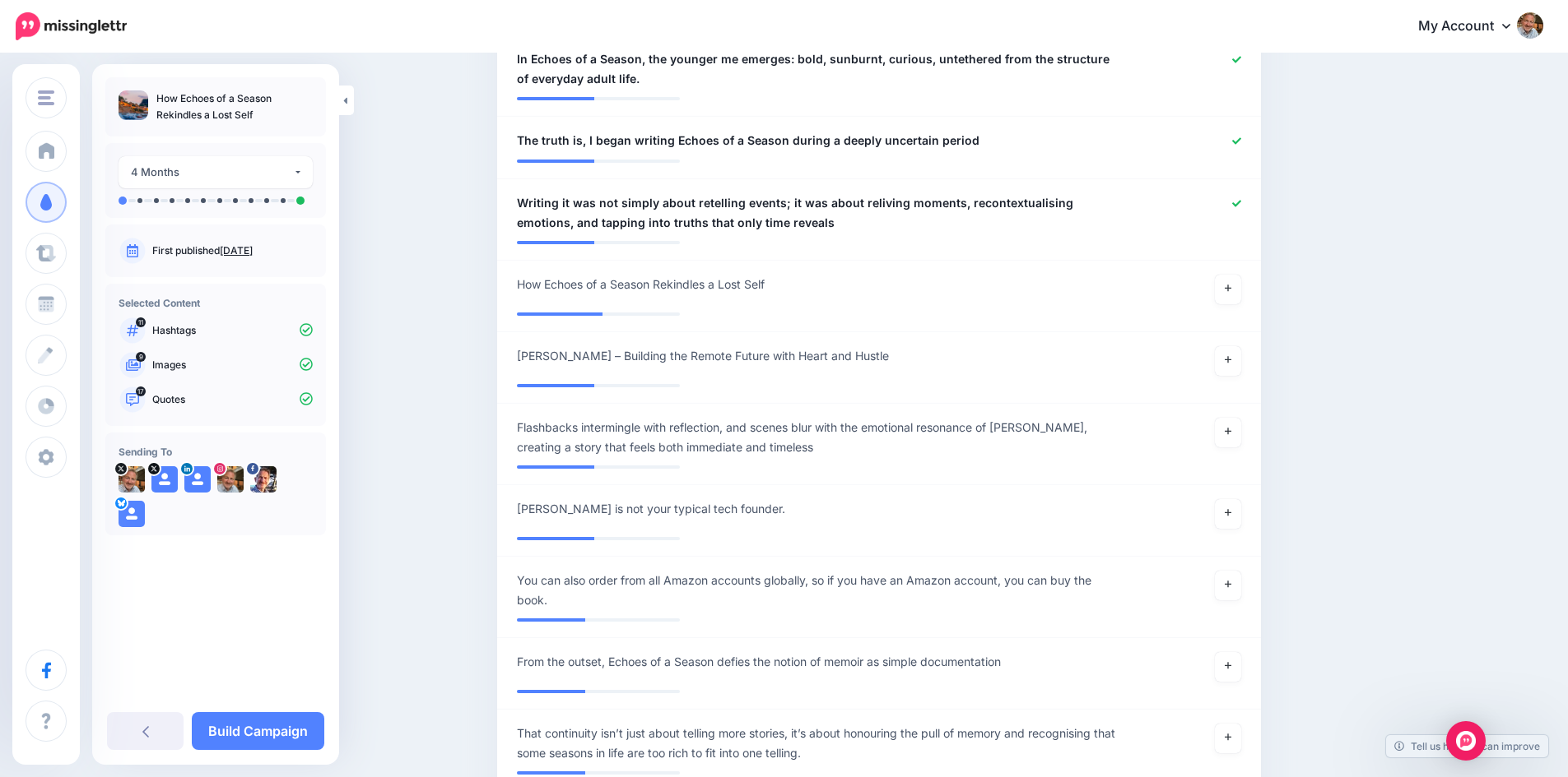
scroll to position [1673, 0]
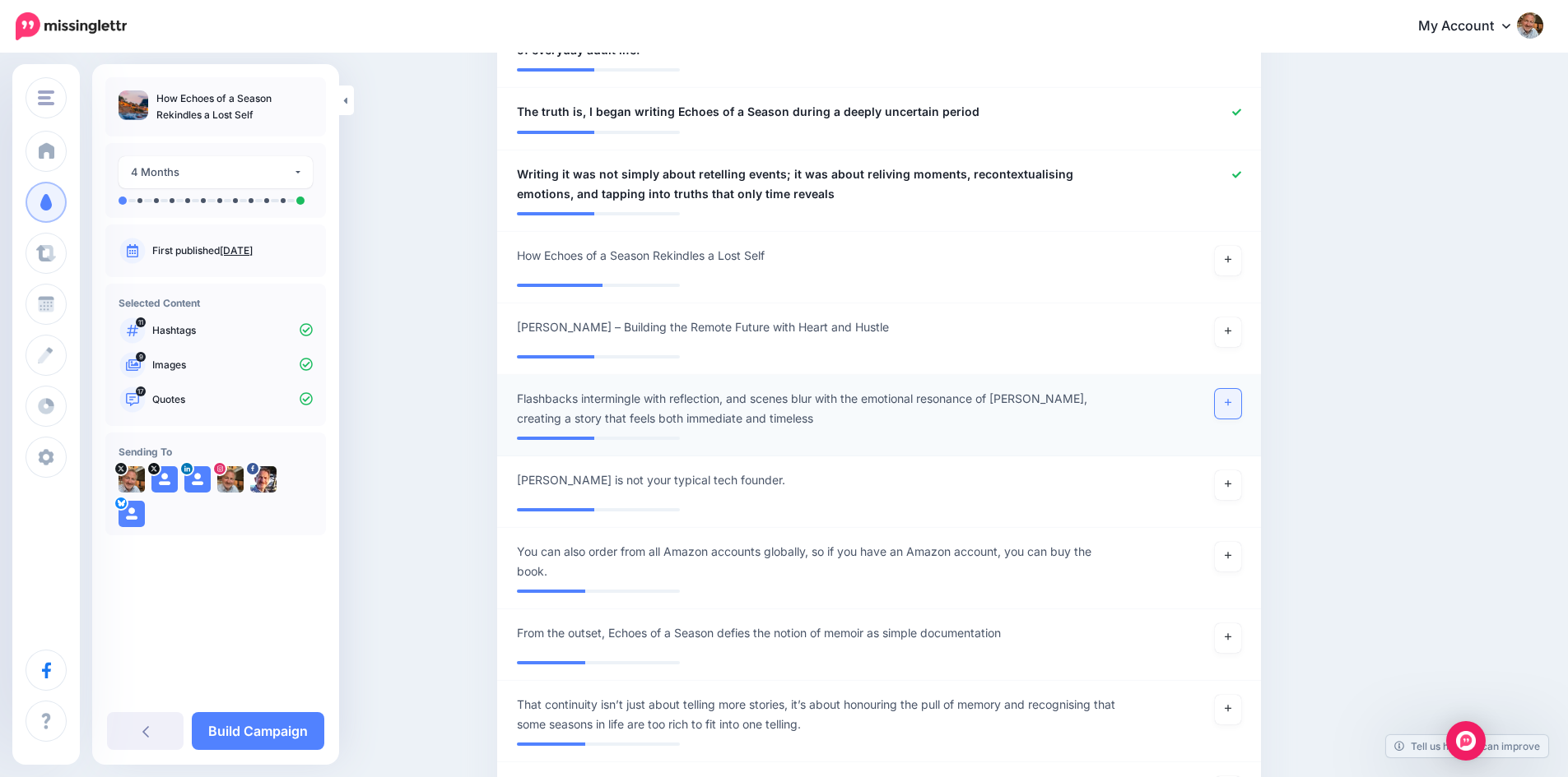
click at [1231, 403] on icon at bounding box center [1227, 402] width 6 height 6
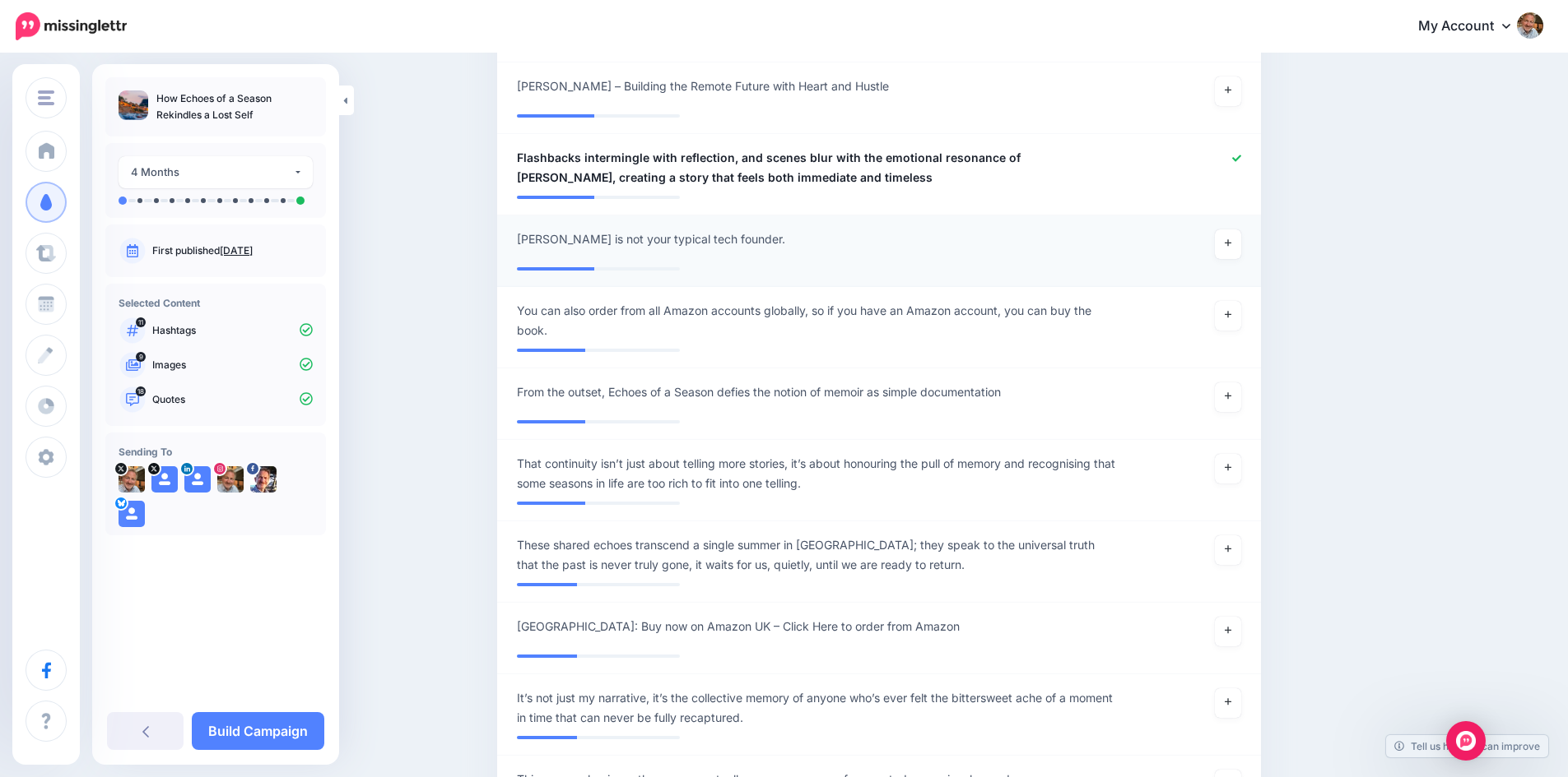
scroll to position [1919, 0]
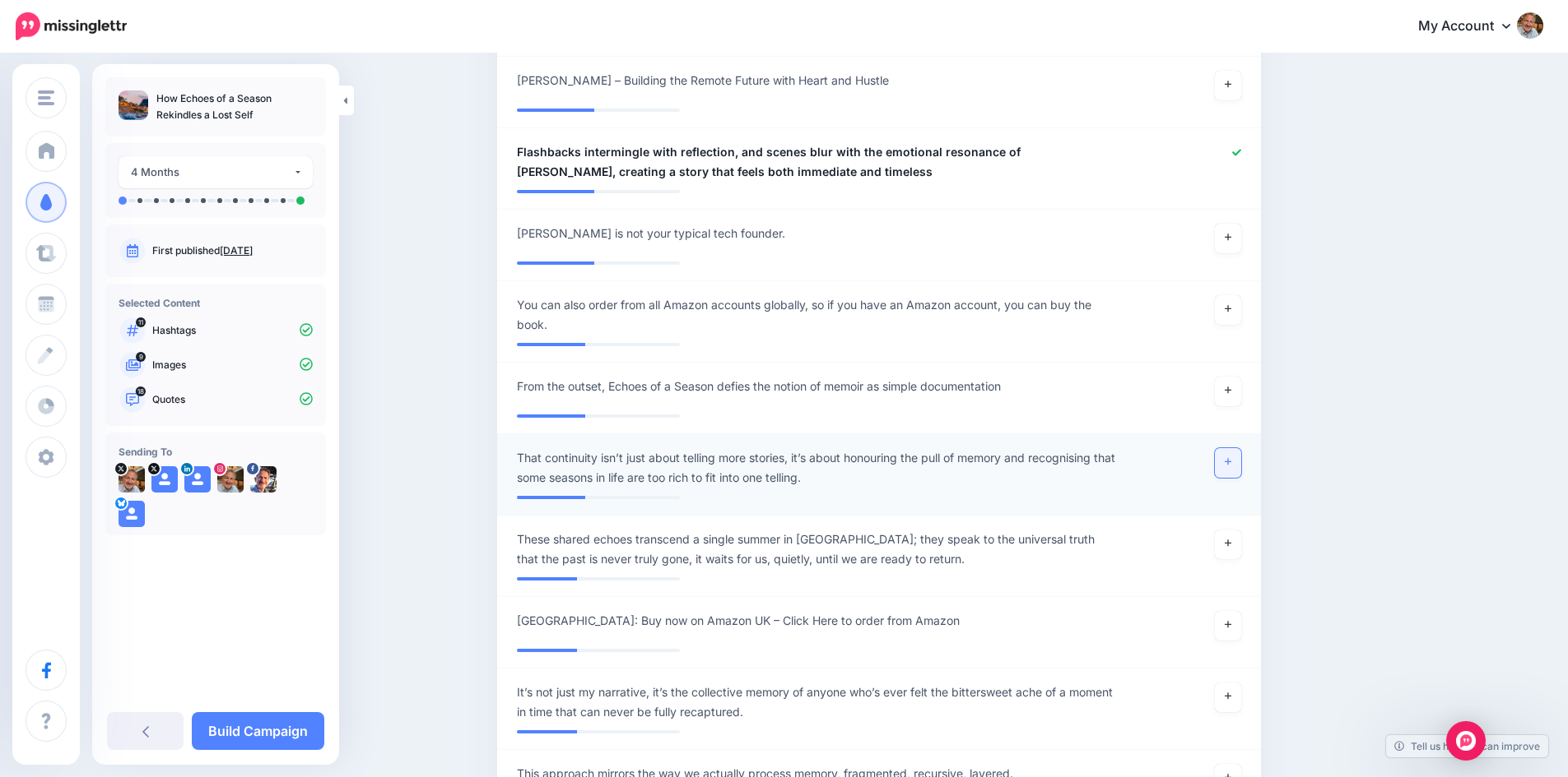
click at [1238, 465] on link at bounding box center [1228, 464] width 26 height 30
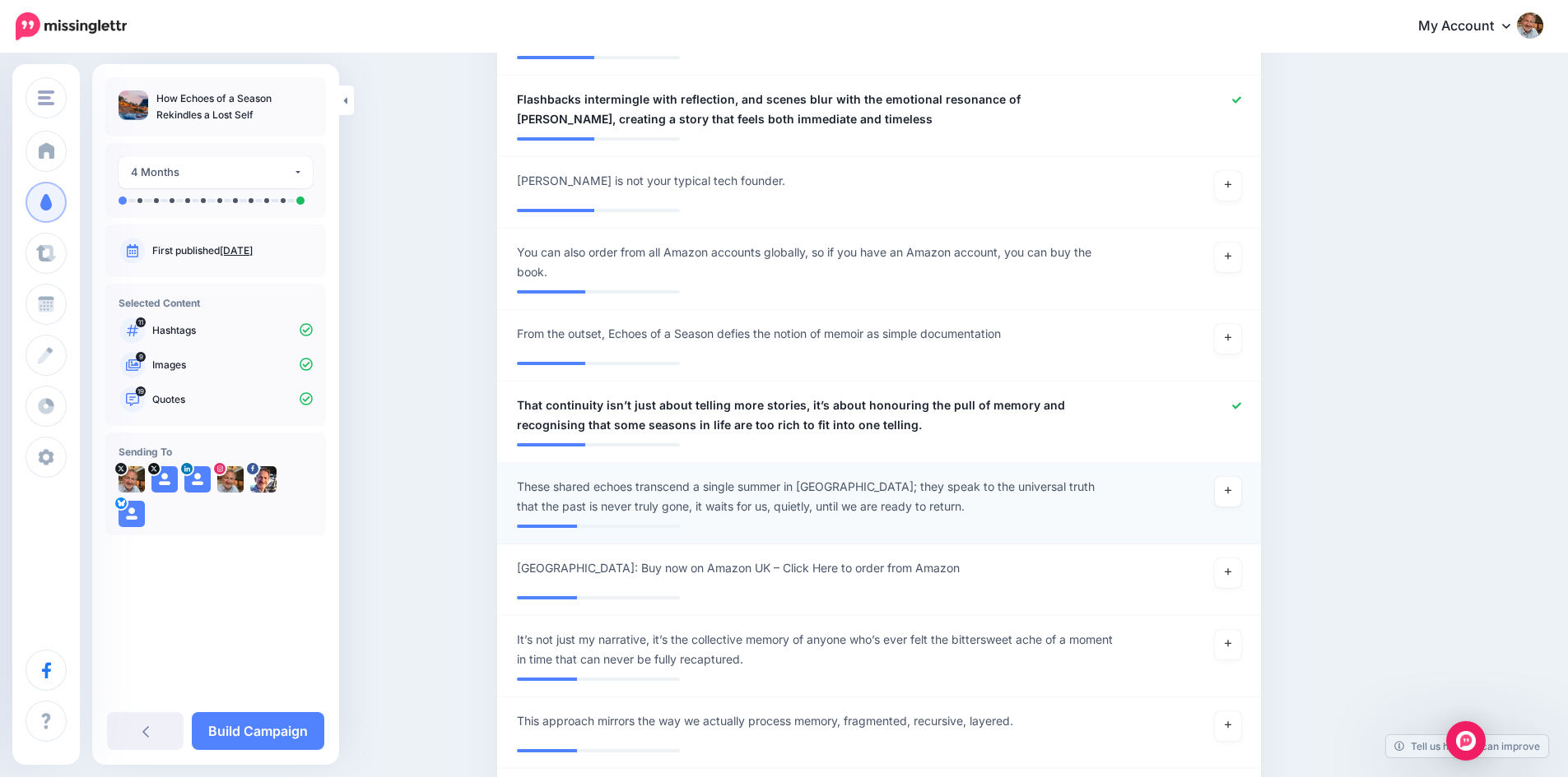
scroll to position [2001, 0]
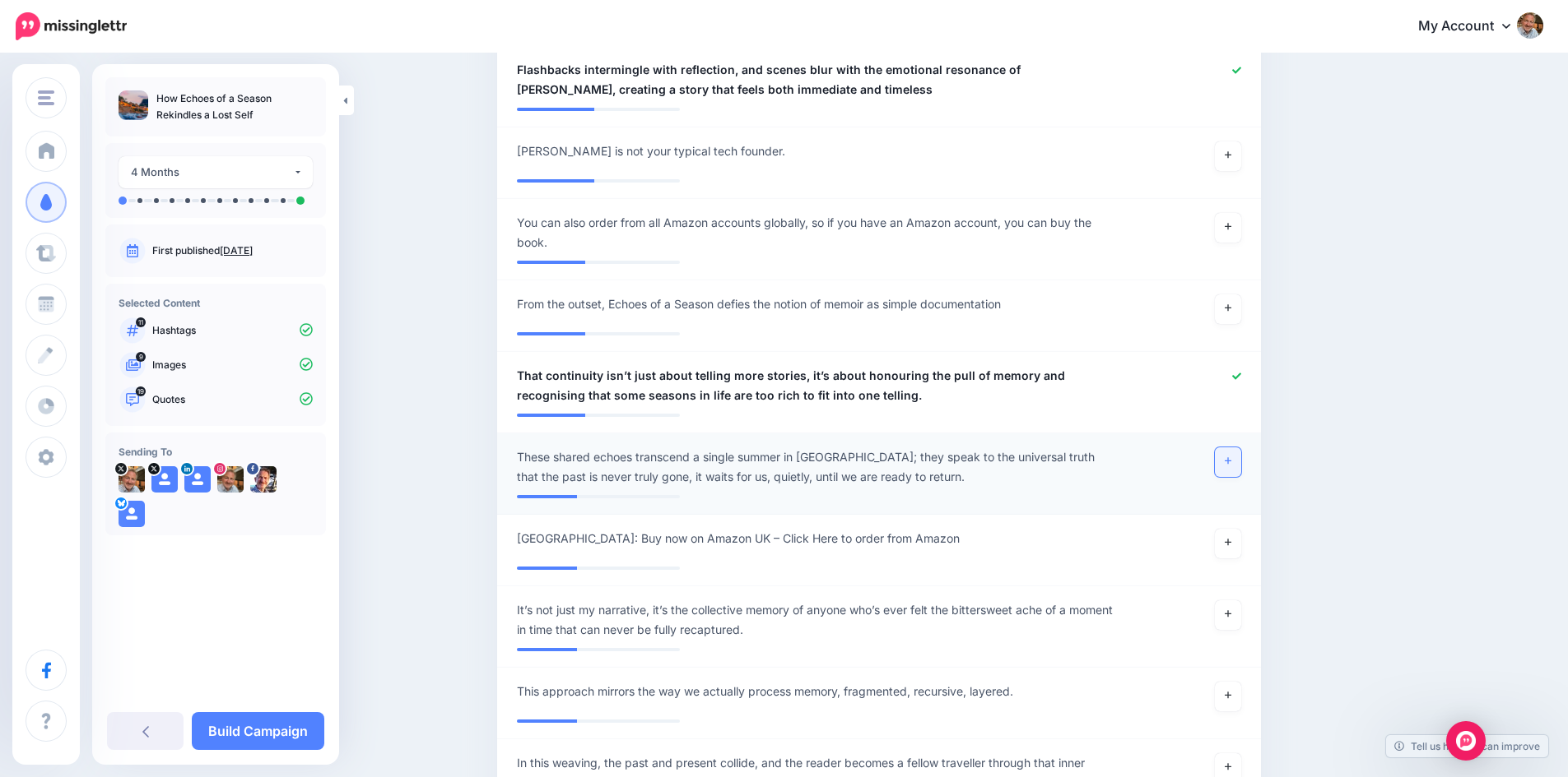
click at [1231, 464] on icon at bounding box center [1227, 461] width 6 height 9
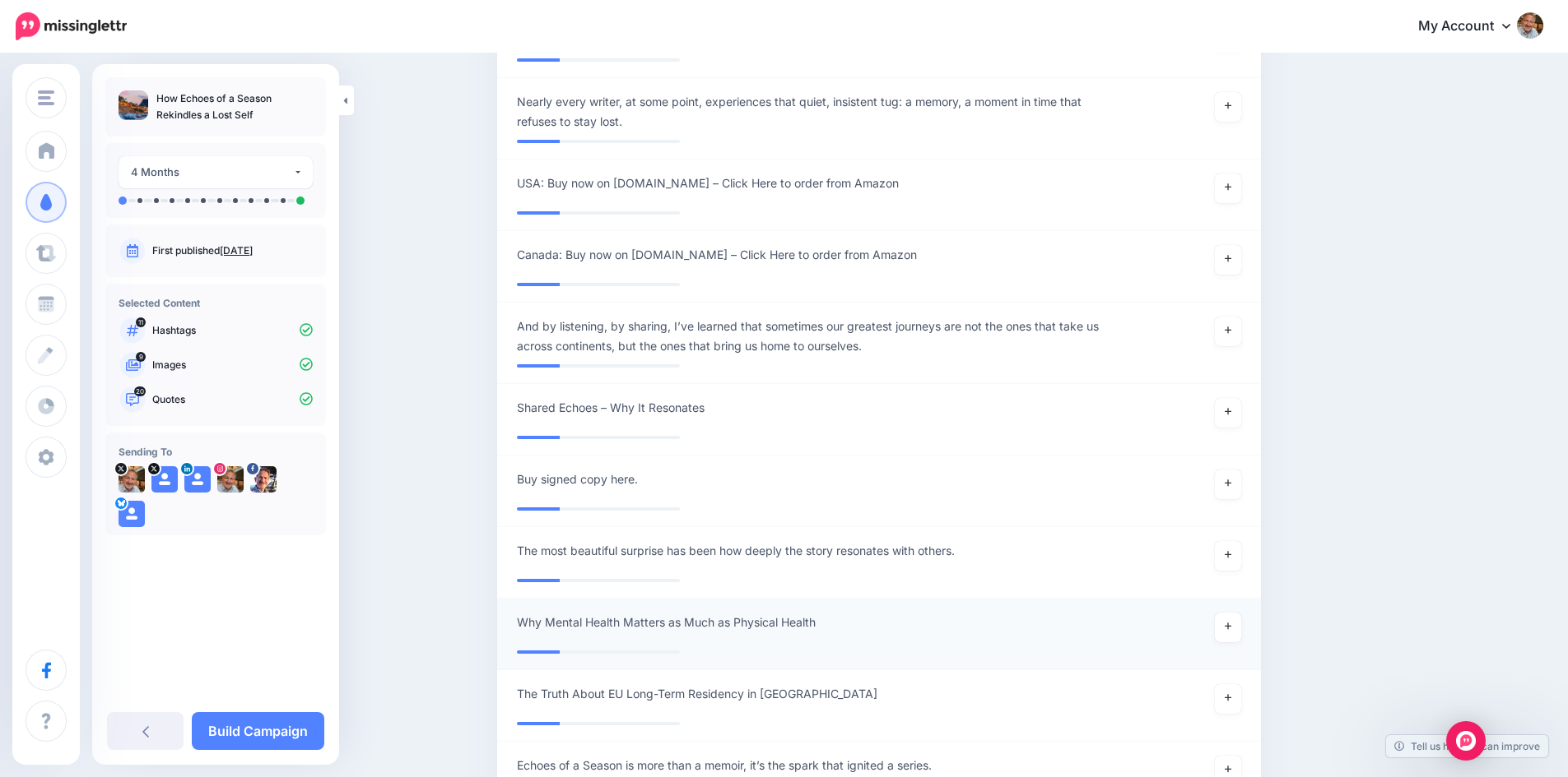
scroll to position [3235, 0]
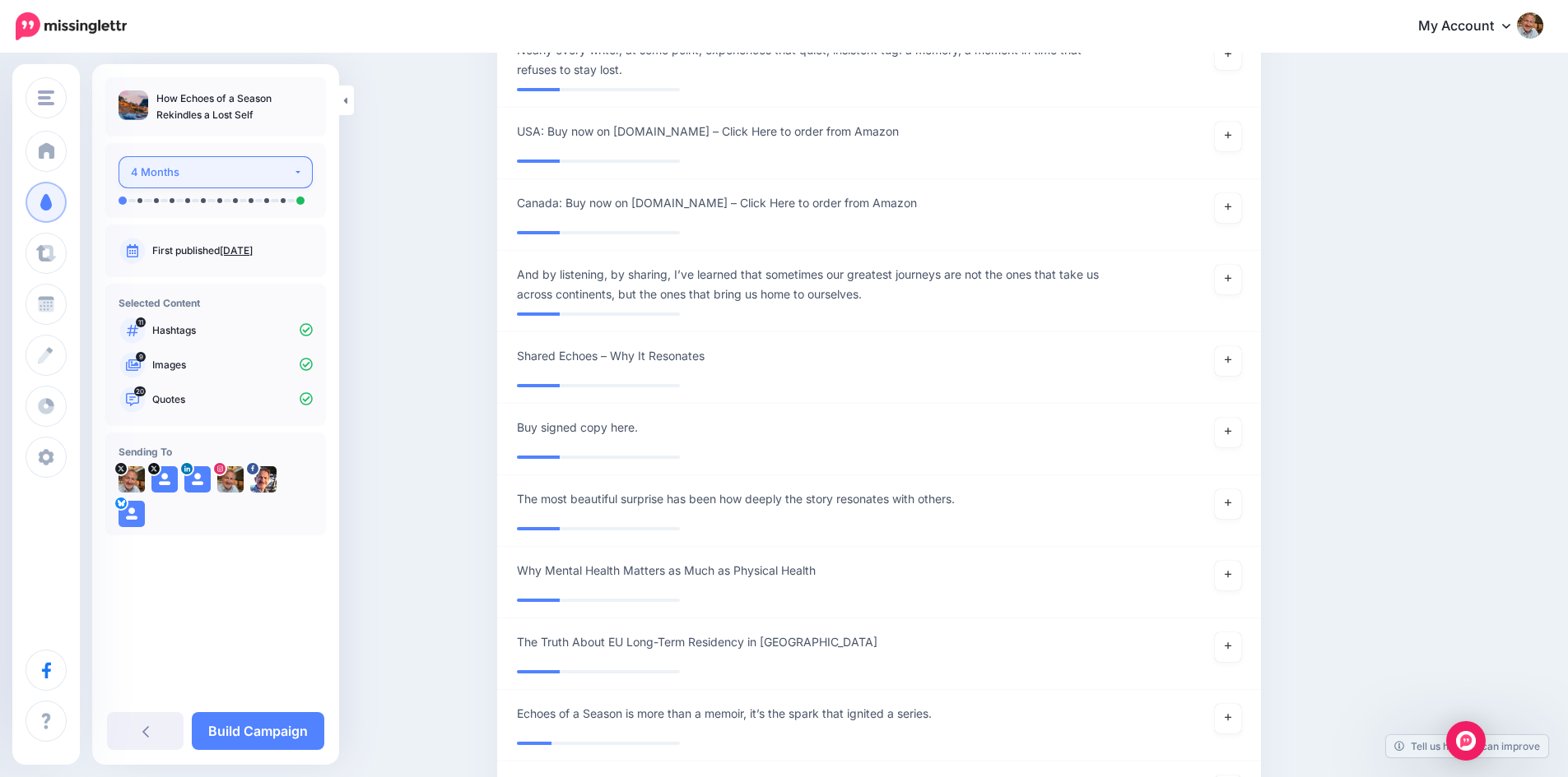
click at [293, 175] on button "4 Months" at bounding box center [215, 172] width 194 height 32
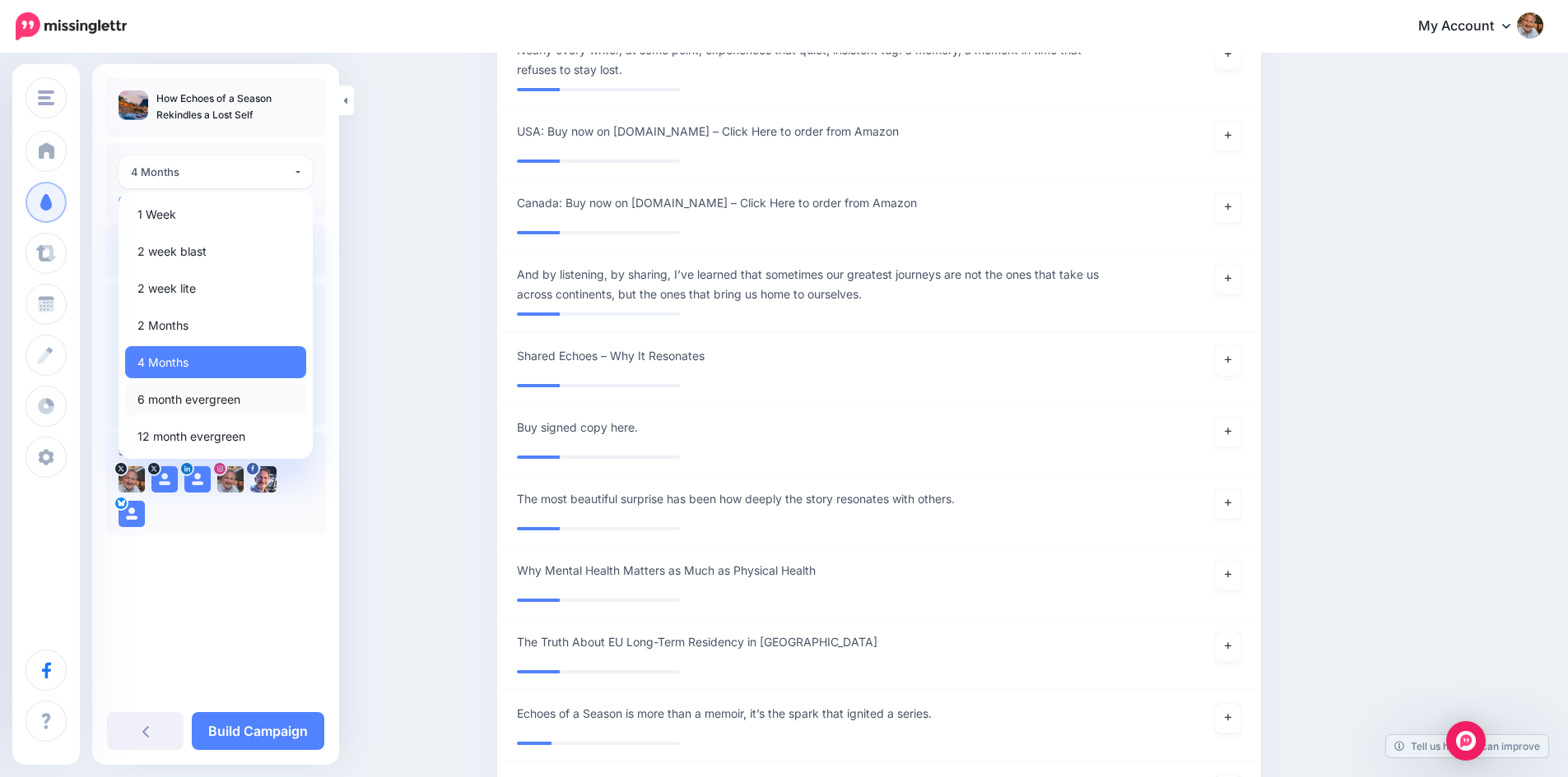
click at [228, 399] on span "6 month evergreen" at bounding box center [188, 399] width 103 height 19
select select "******"
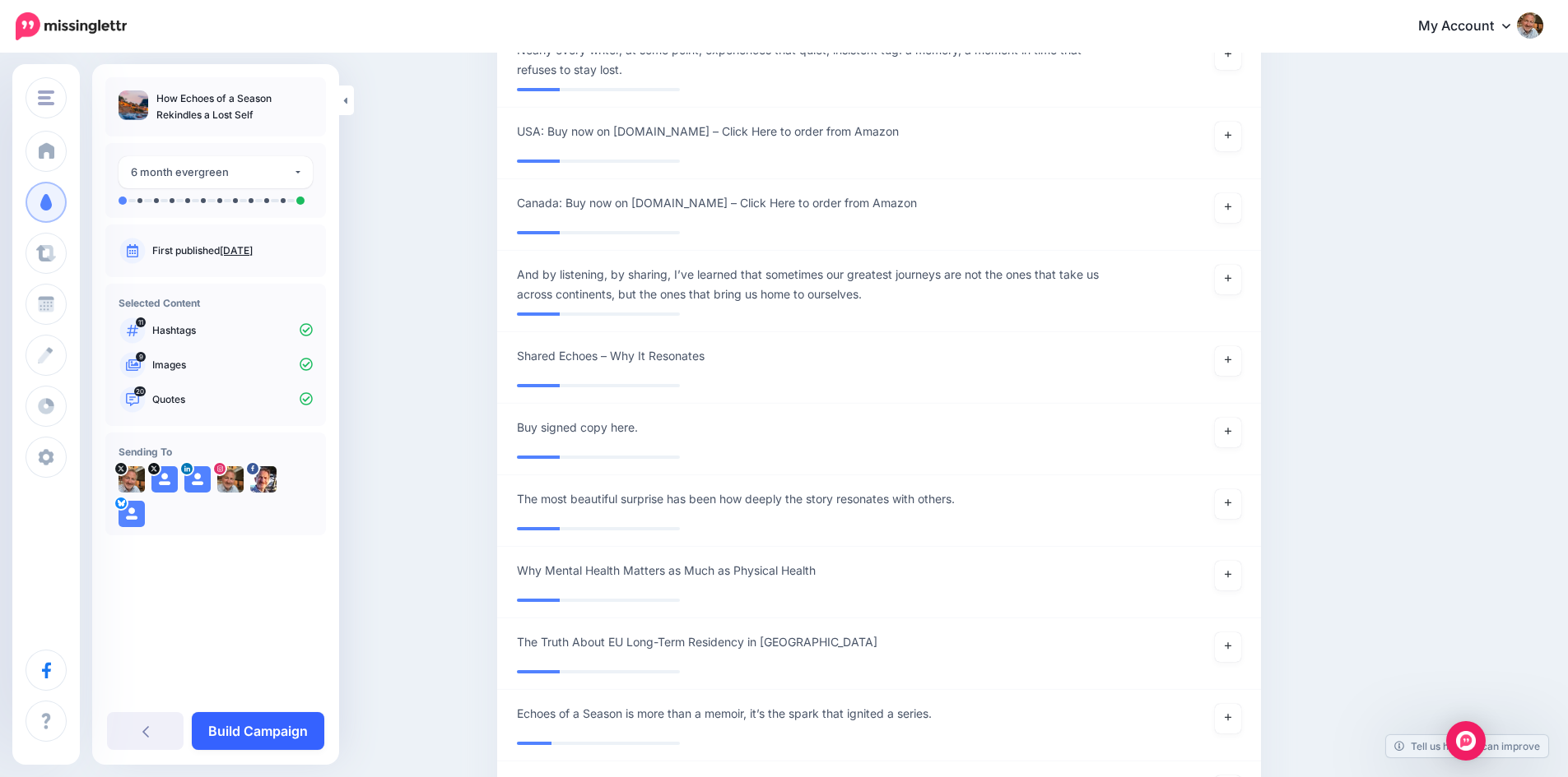
click at [277, 727] on link "Build Campaign" at bounding box center [257, 730] width 133 height 38
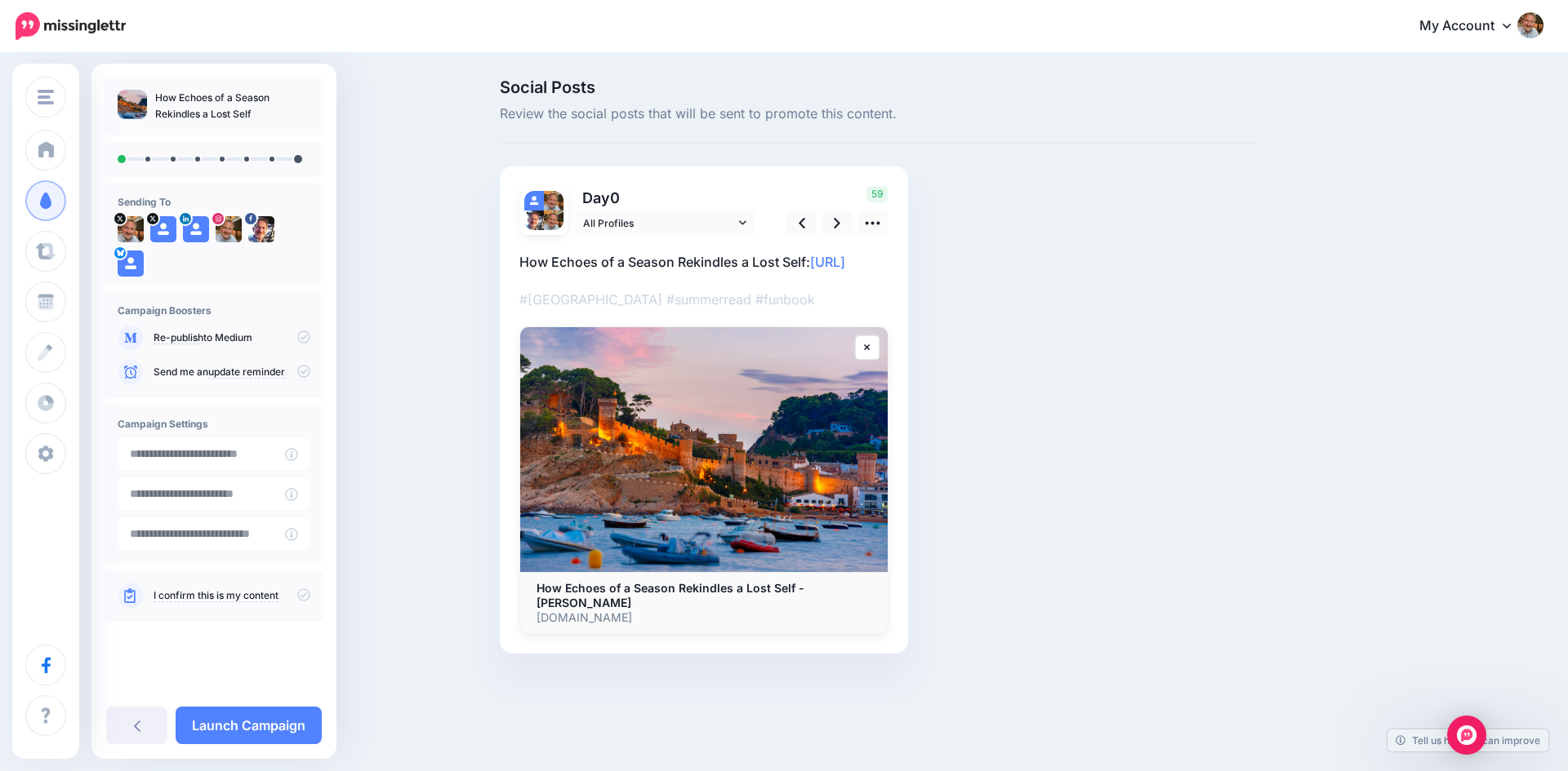
click at [303, 337] on icon at bounding box center [303, 336] width 13 height 13
click at [308, 593] on icon at bounding box center [303, 594] width 13 height 13
click at [833, 224] on icon at bounding box center [836, 223] width 6 height 17
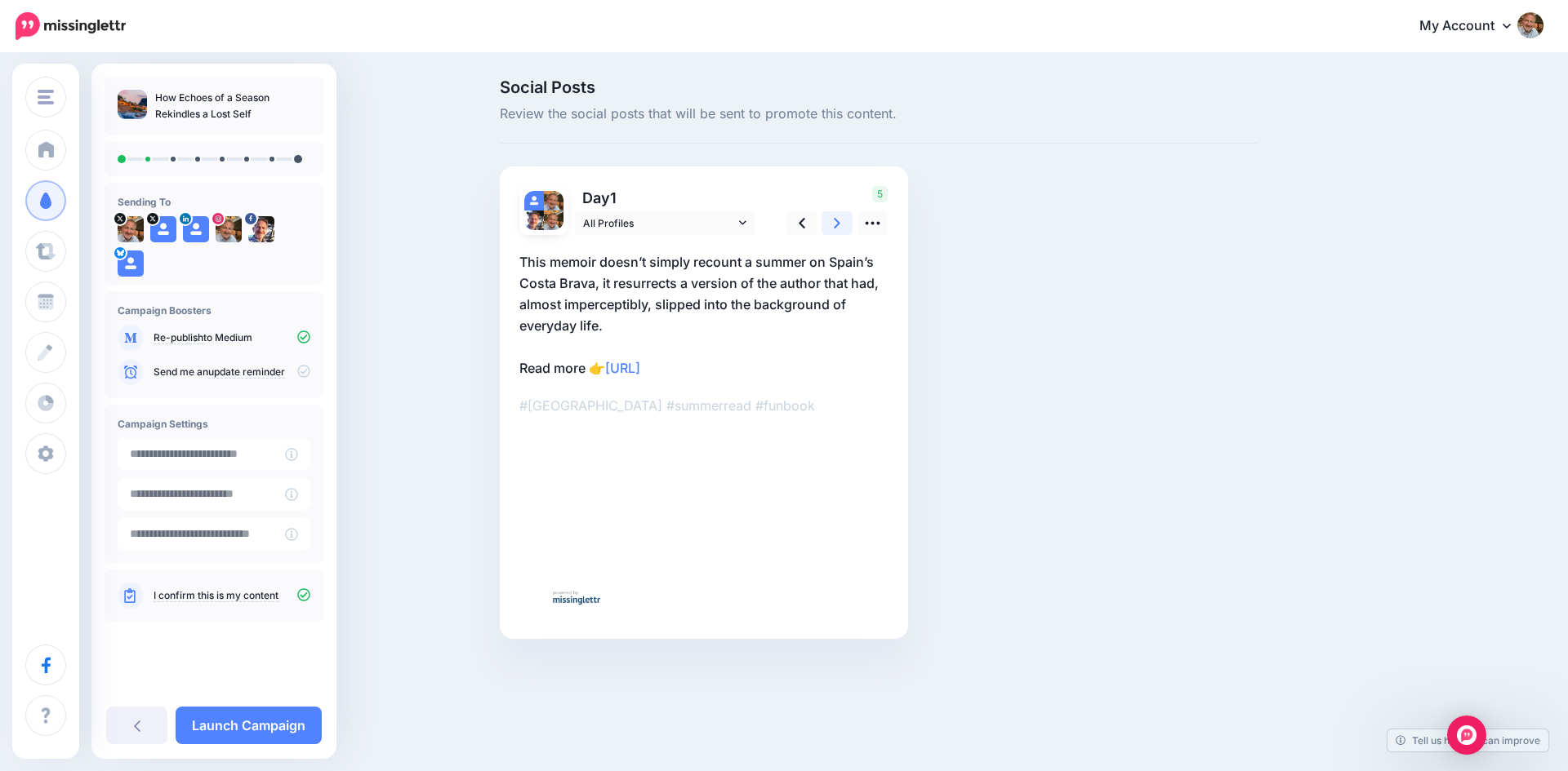
click at [833, 224] on icon at bounding box center [836, 223] width 6 height 17
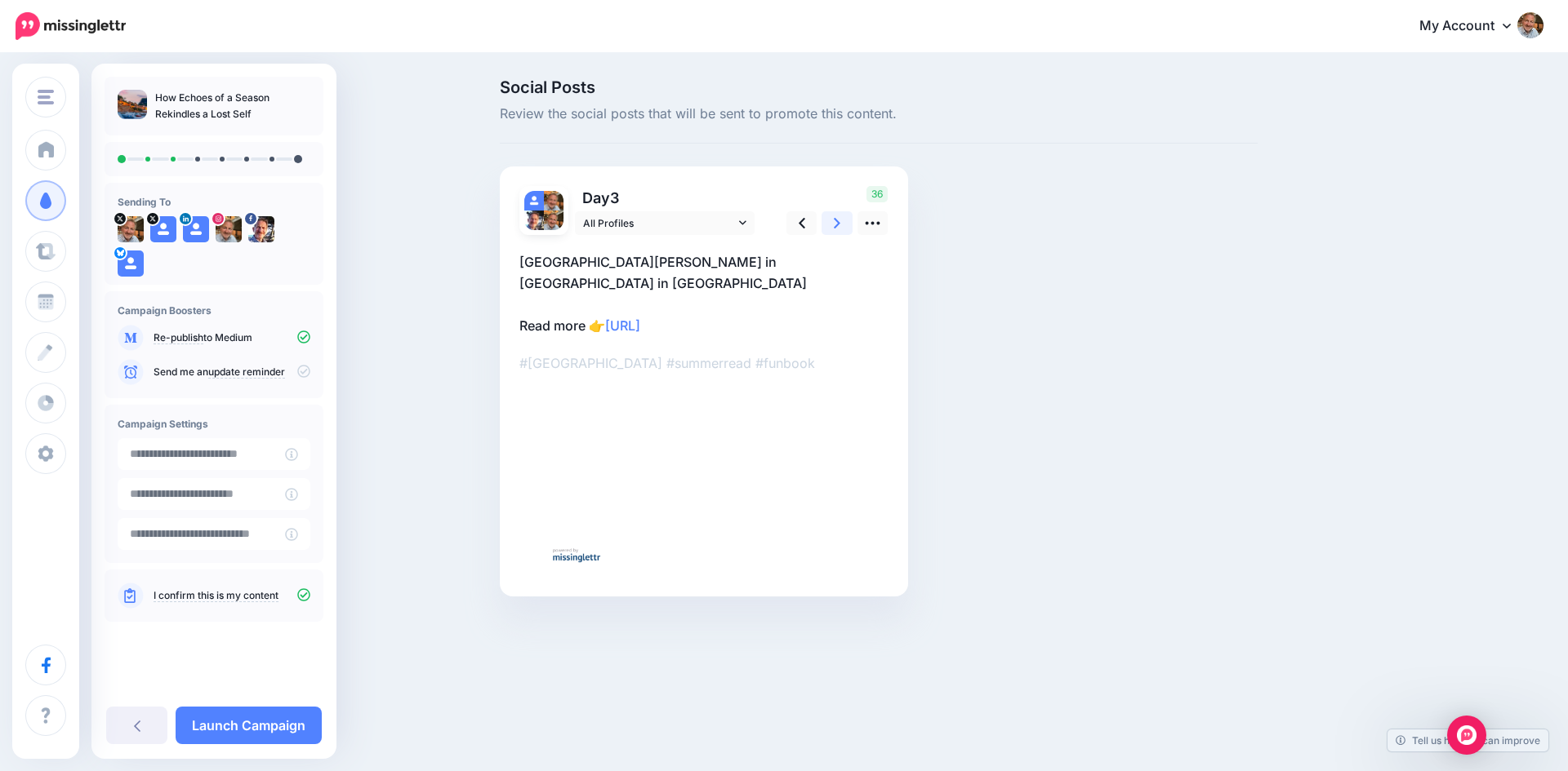
click at [833, 224] on icon at bounding box center [836, 223] width 6 height 17
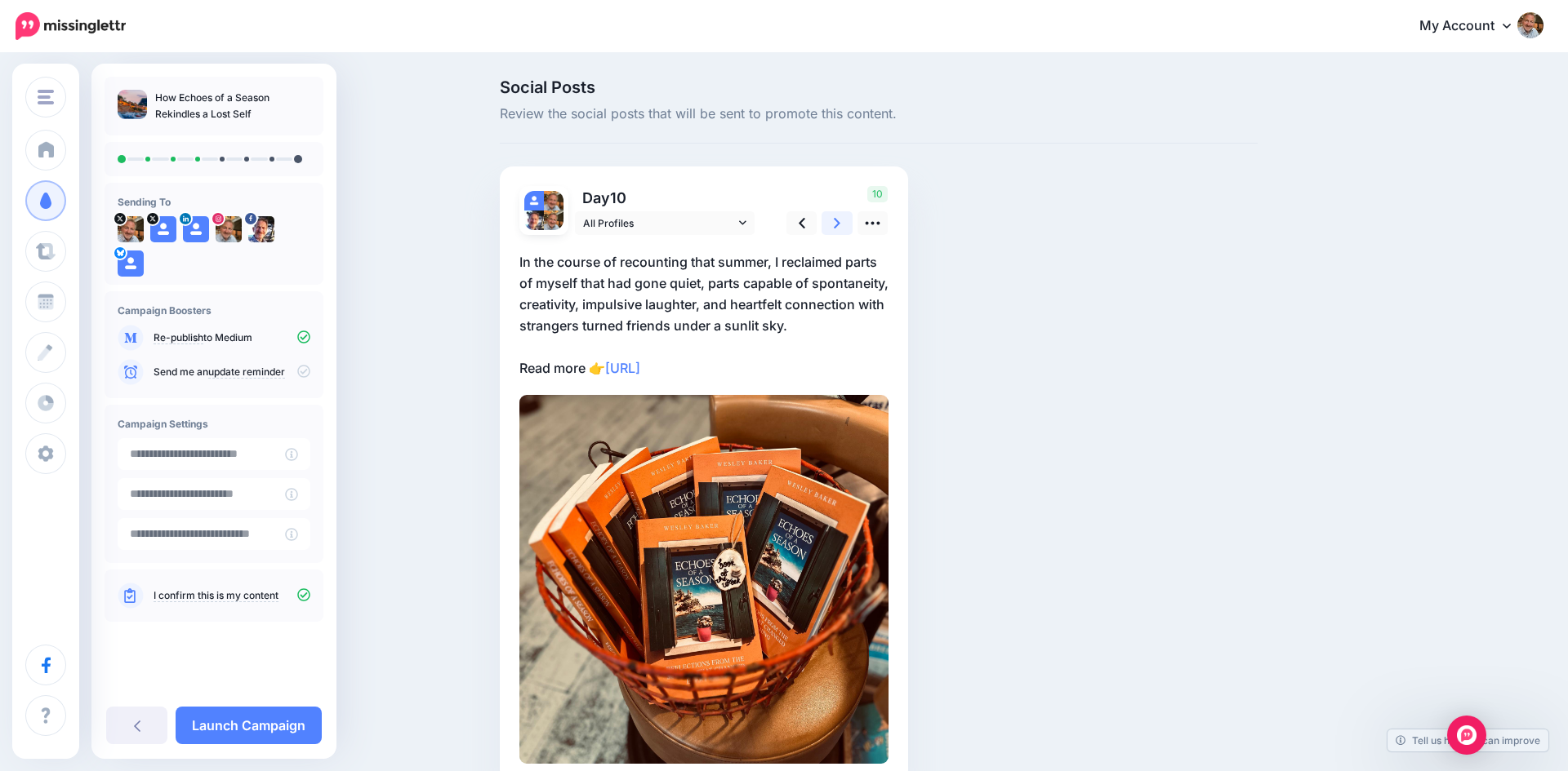
click at [833, 224] on icon at bounding box center [836, 223] width 6 height 17
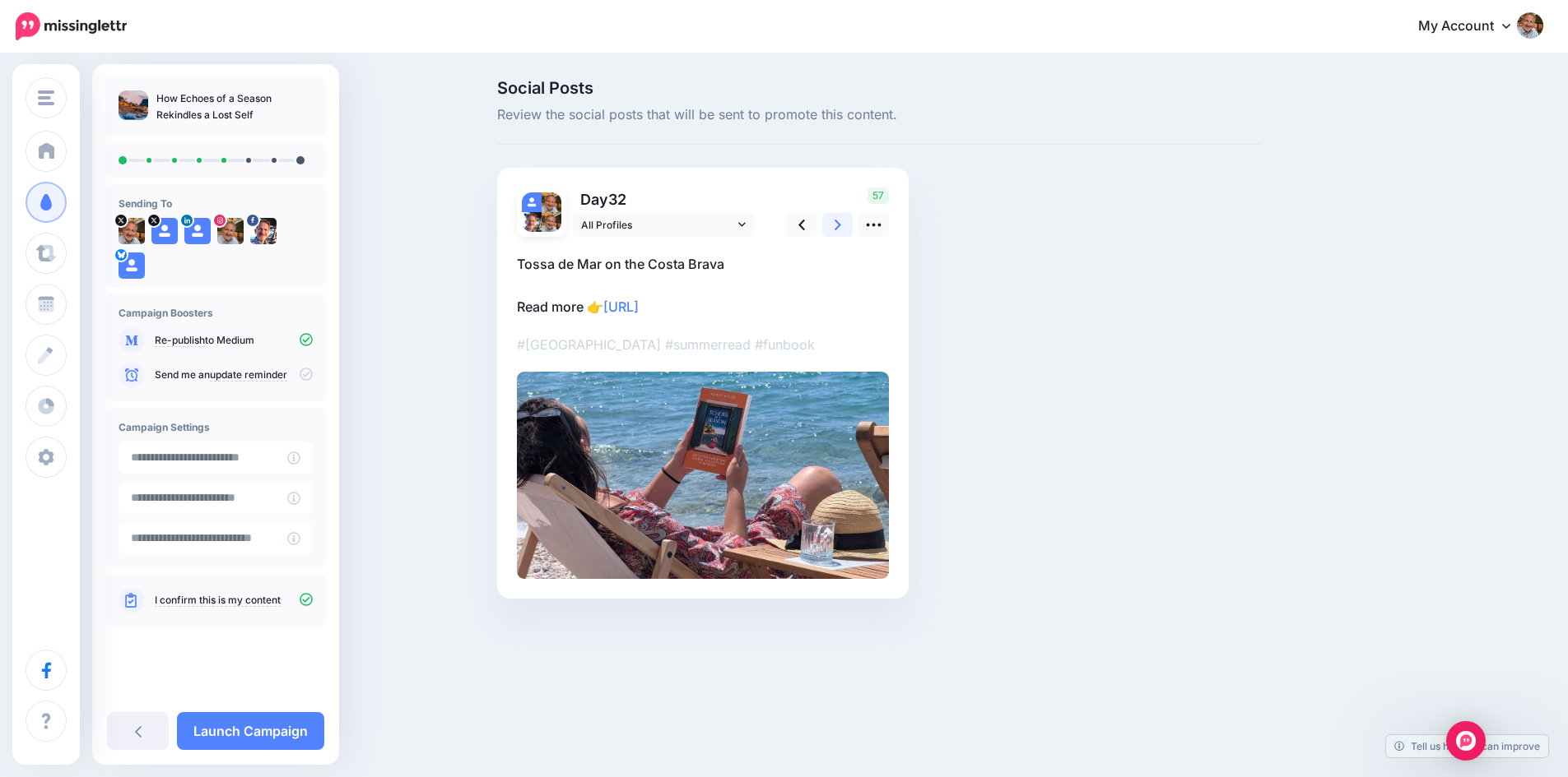
click at [840, 226] on icon at bounding box center [837, 225] width 6 height 18
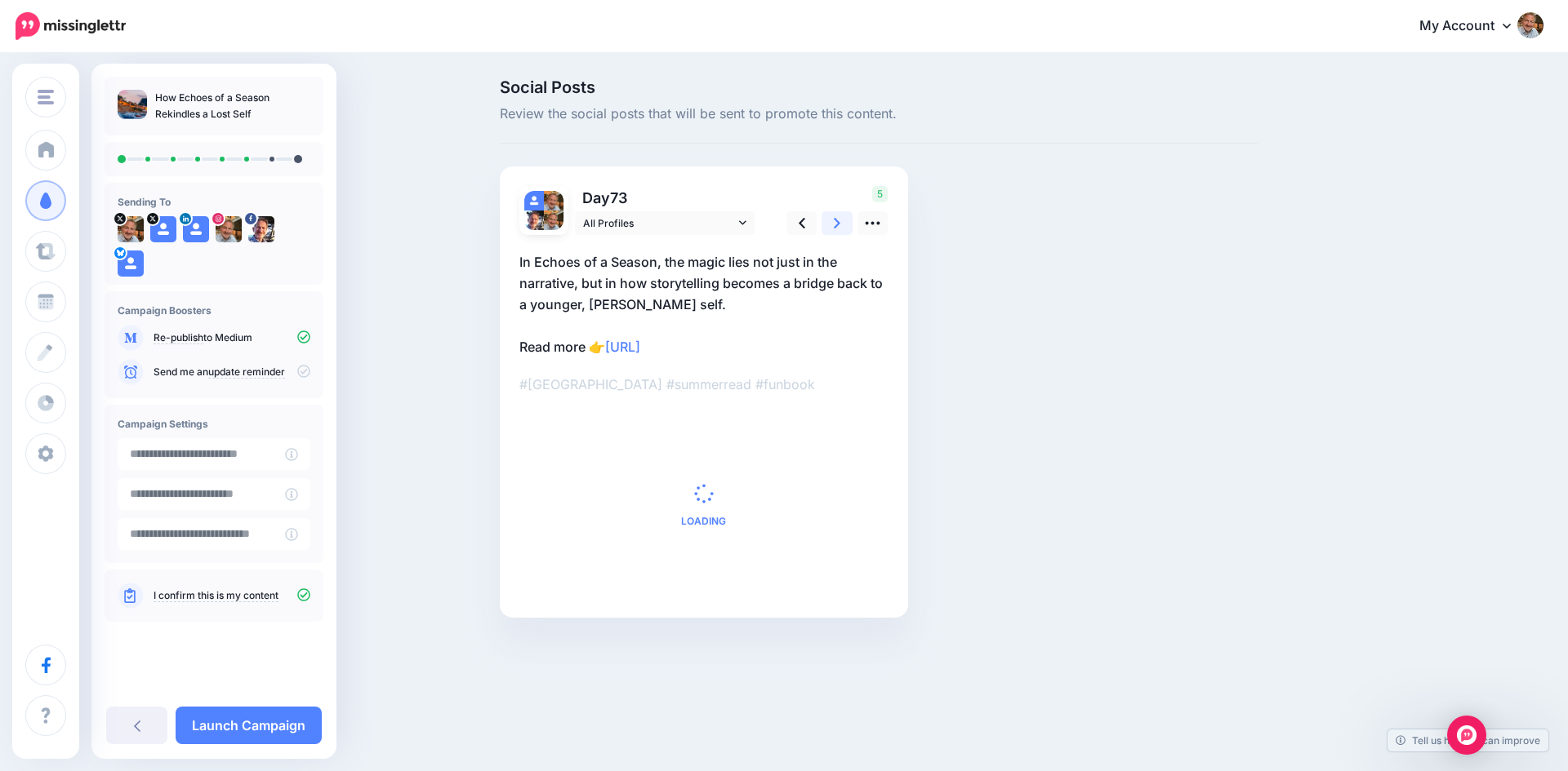
click at [833, 224] on icon at bounding box center [836, 223] width 6 height 17
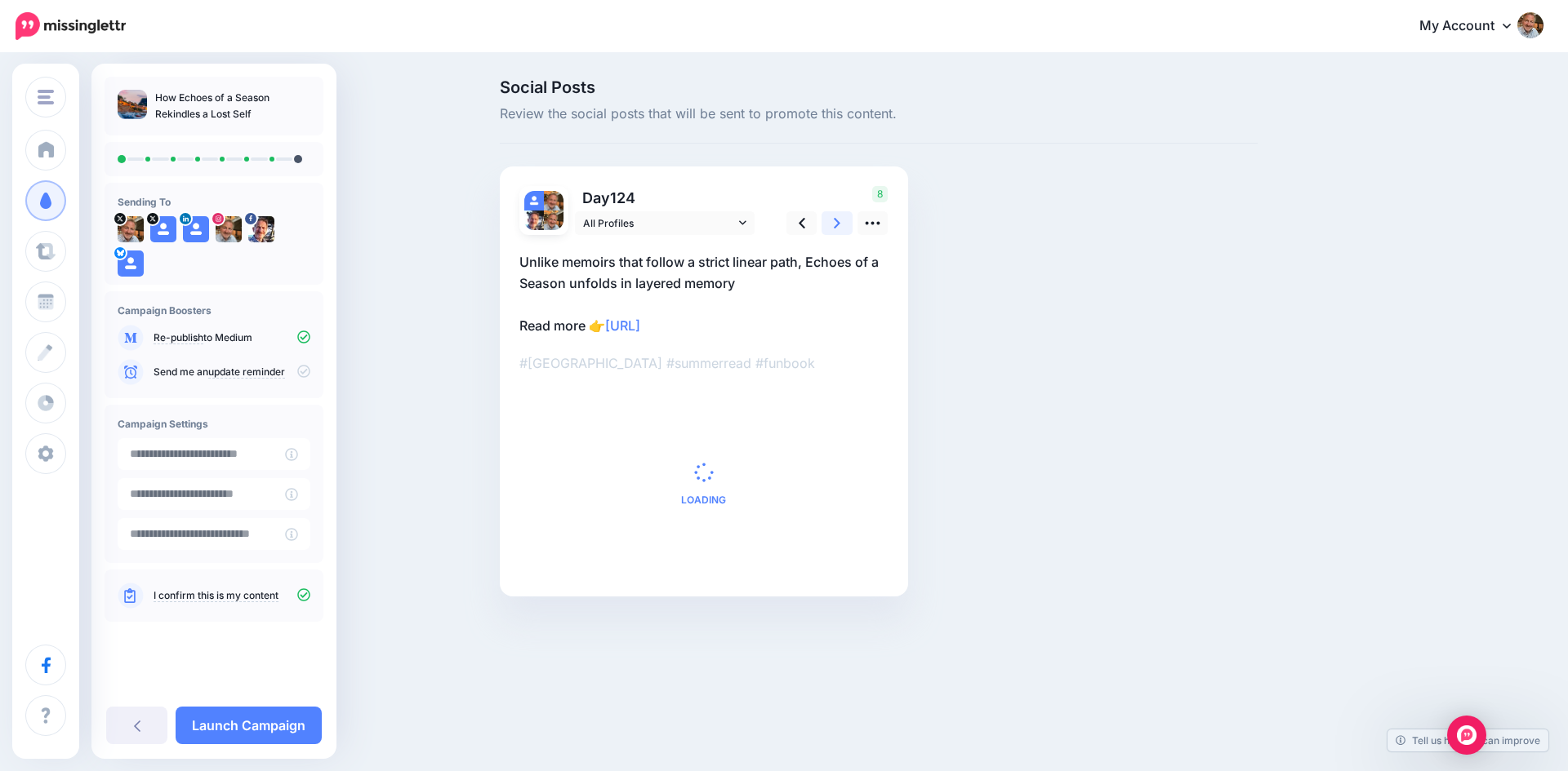
click at [833, 224] on icon at bounding box center [836, 223] width 6 height 17
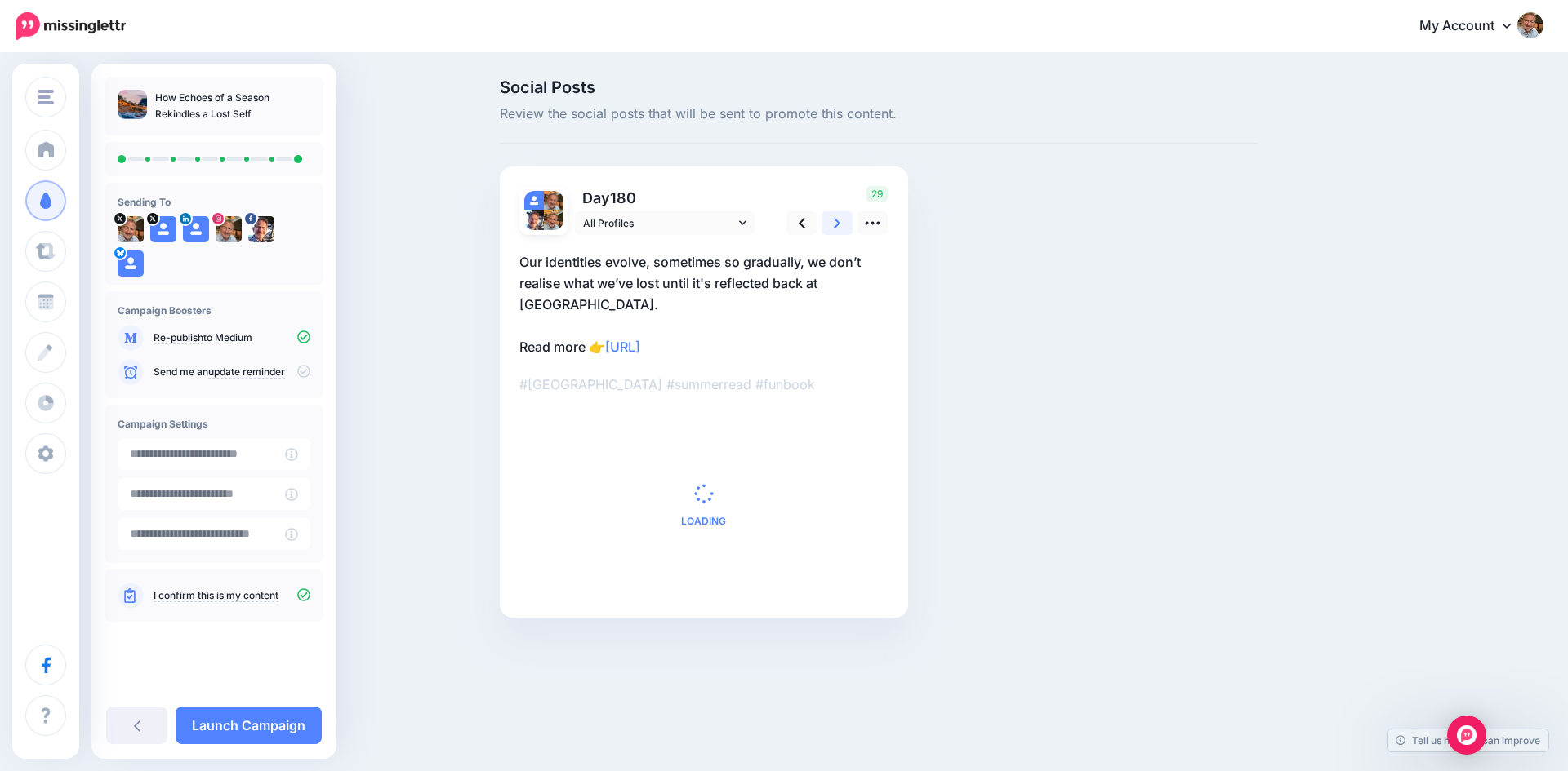
click at [833, 224] on icon at bounding box center [836, 223] width 6 height 17
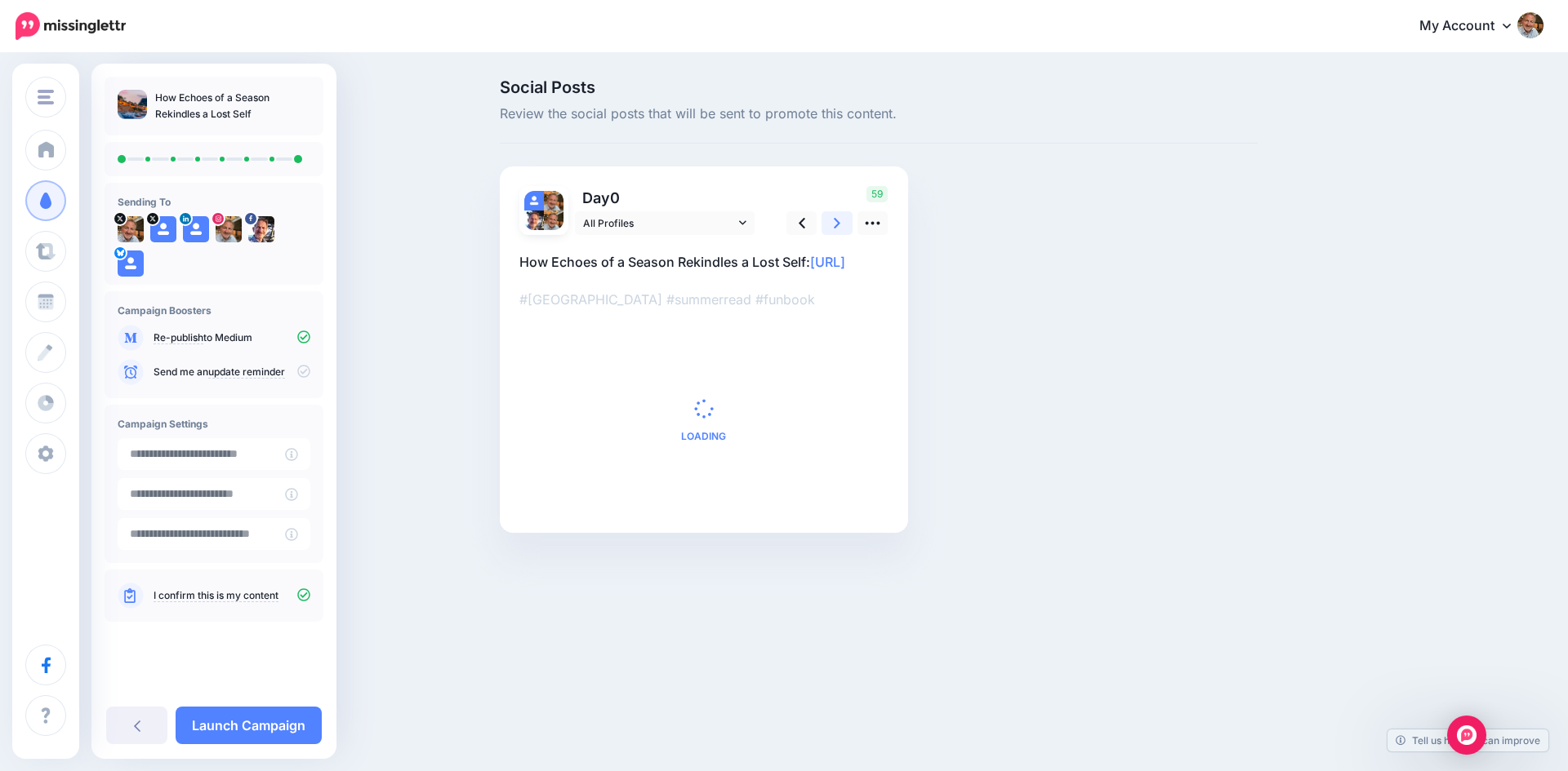
click at [833, 224] on icon at bounding box center [836, 223] width 6 height 17
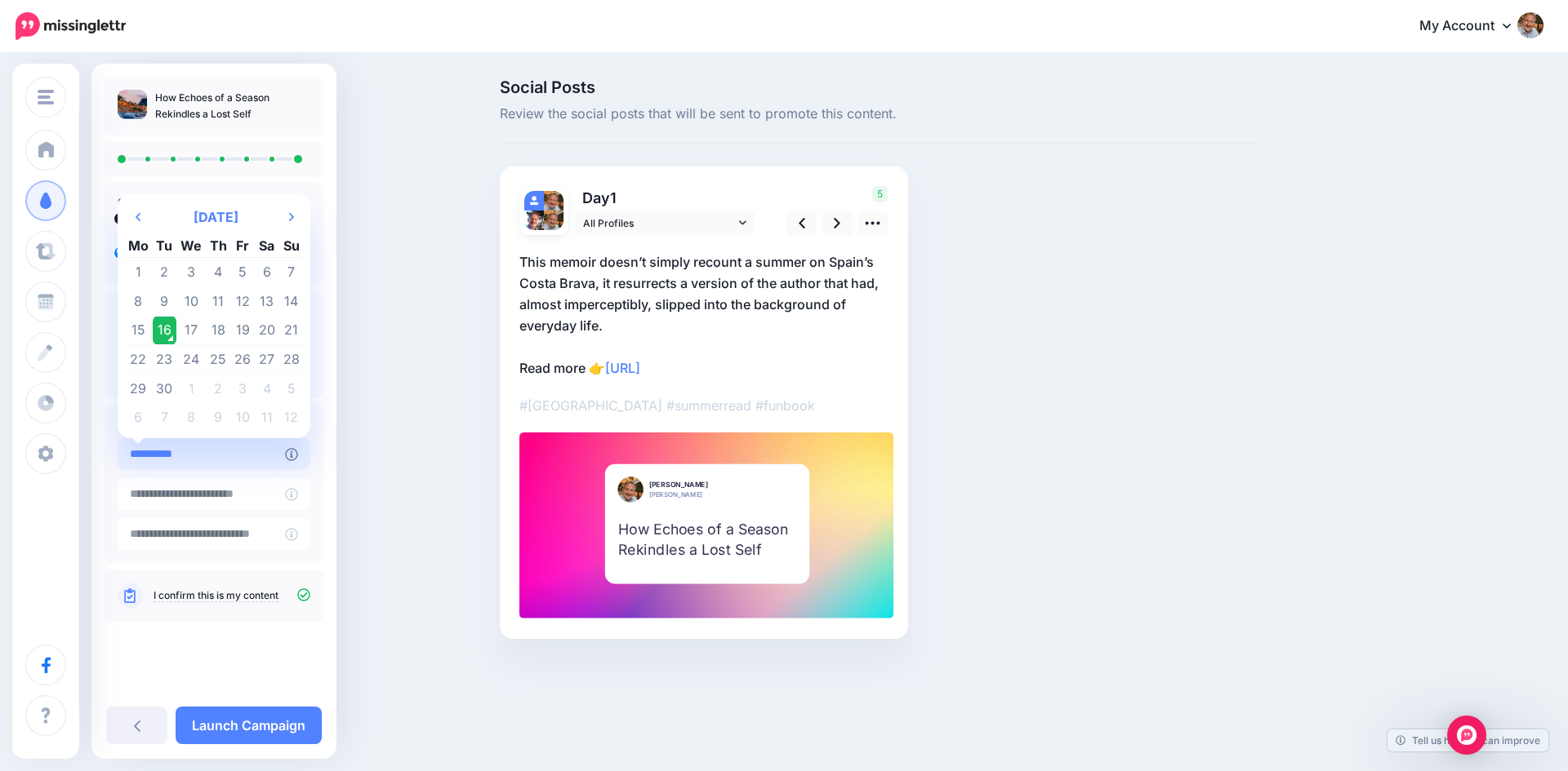
click at [232, 455] on input "**********" at bounding box center [201, 454] width 167 height 32
click at [220, 327] on td "18" at bounding box center [218, 331] width 25 height 30
type input "**********"
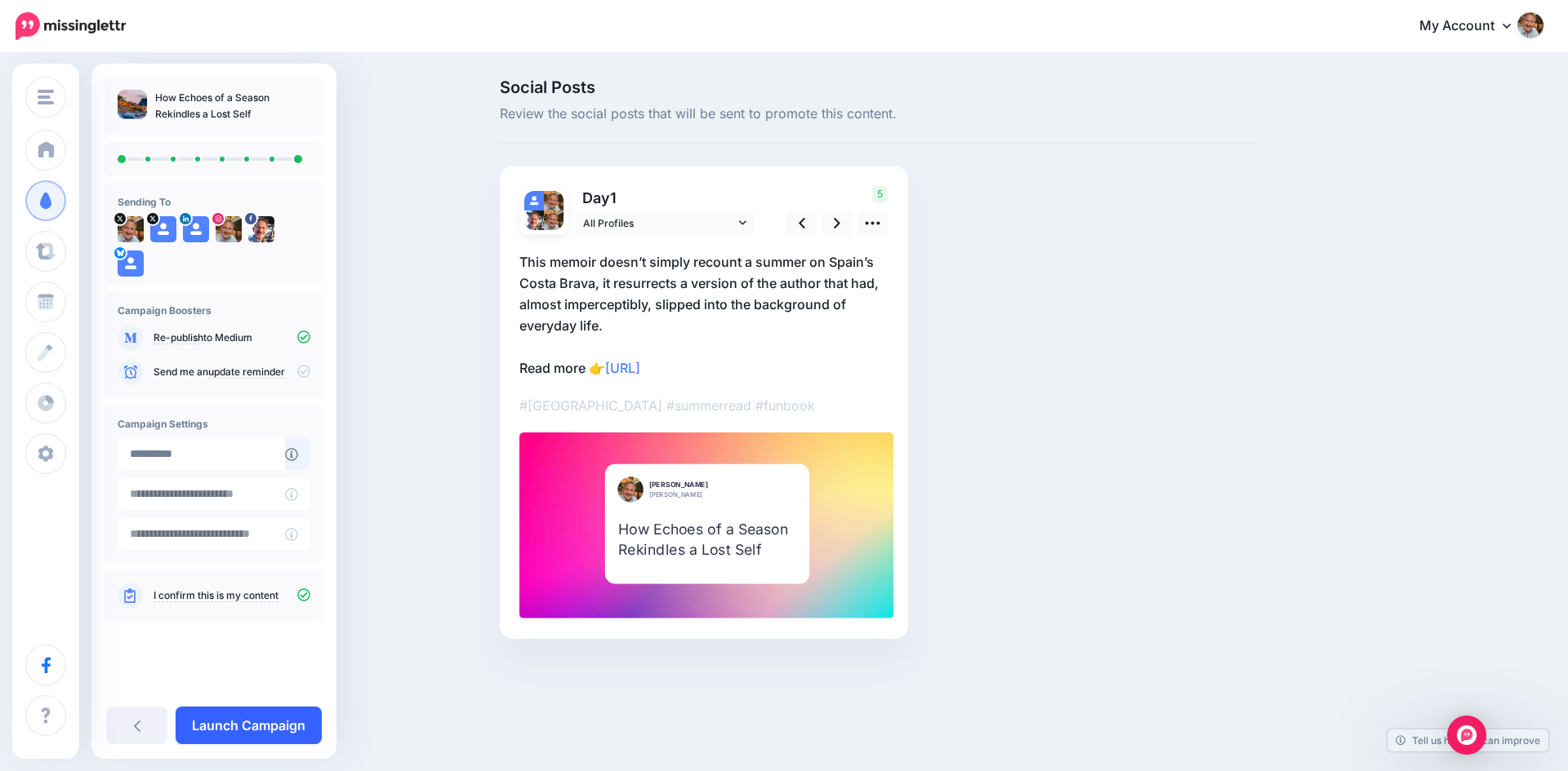
click at [247, 720] on link "Launch Campaign" at bounding box center [248, 725] width 146 height 37
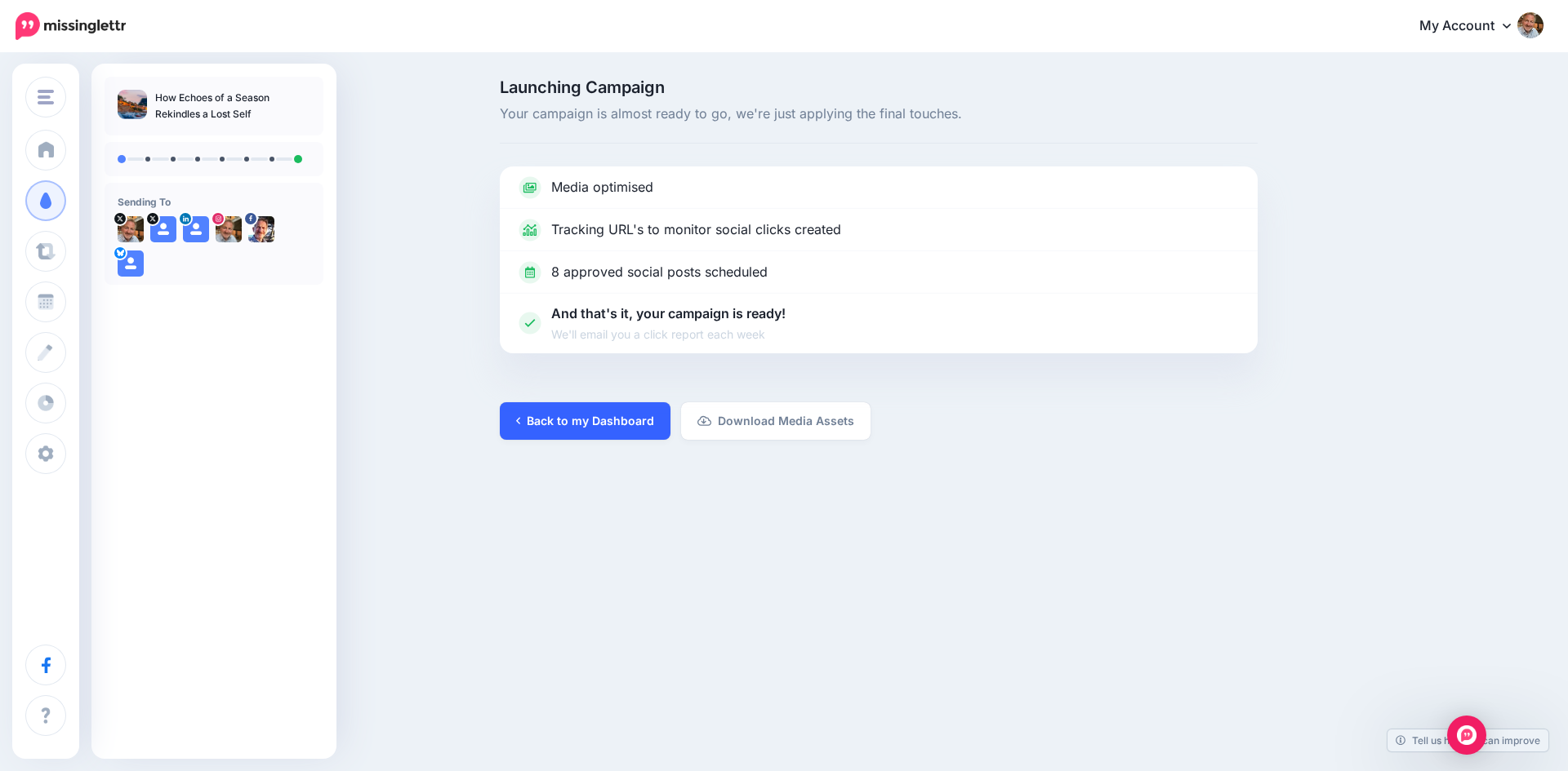
click at [588, 424] on link "Back to my Dashboard" at bounding box center [585, 421] width 171 height 37
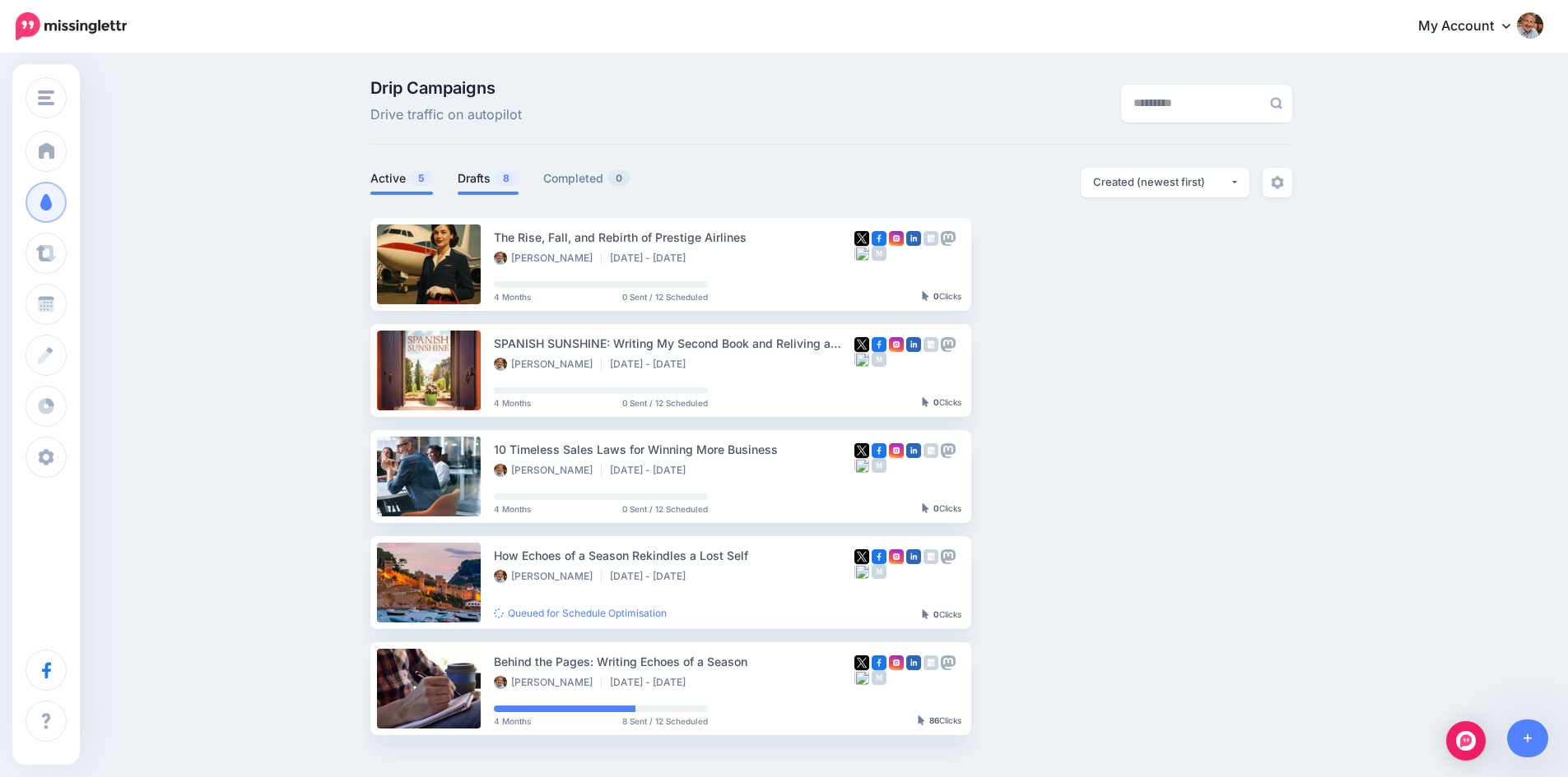
click at [473, 174] on link "Drafts 8" at bounding box center [488, 178] width 61 height 19
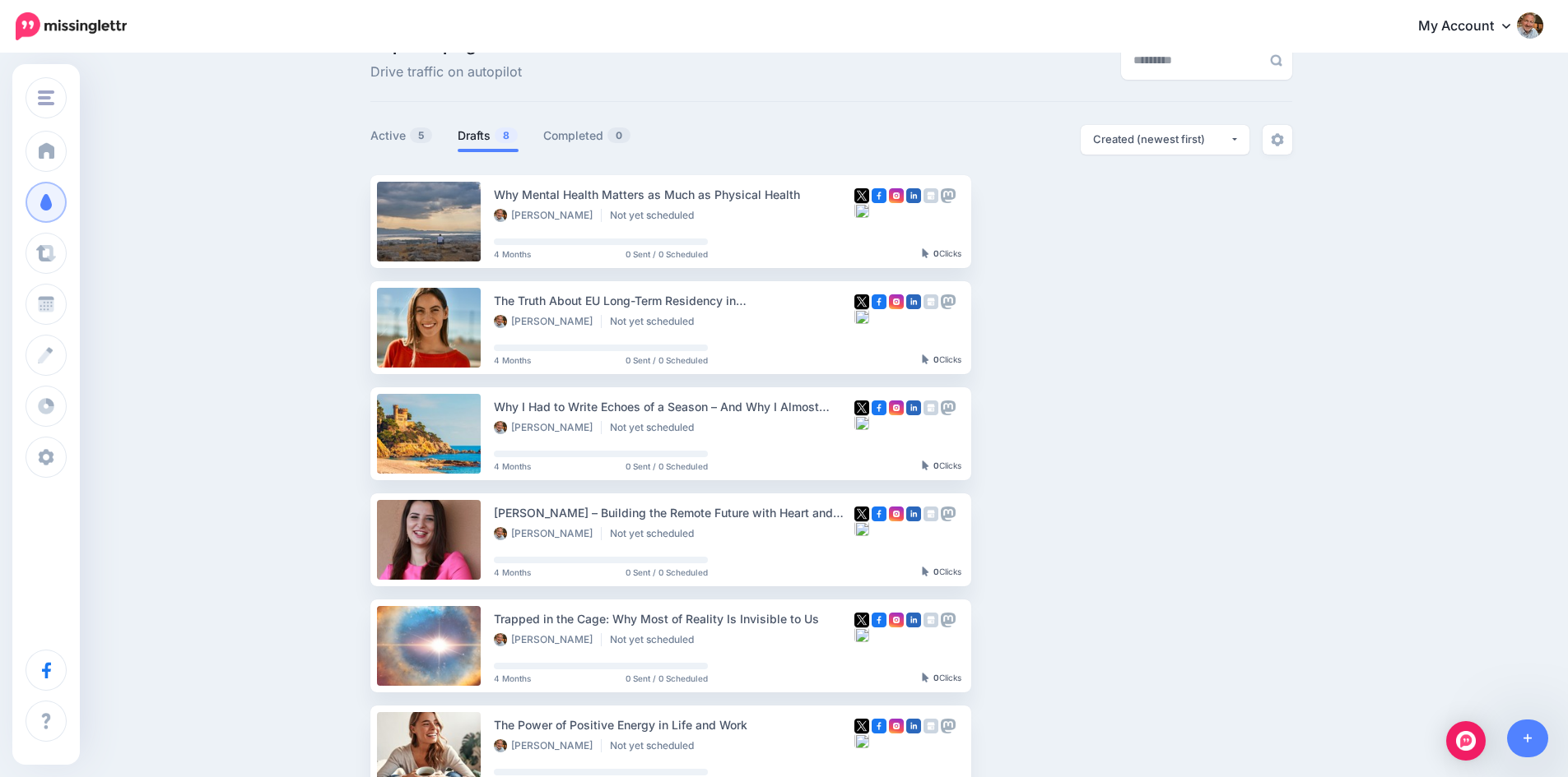
scroll to position [83, 0]
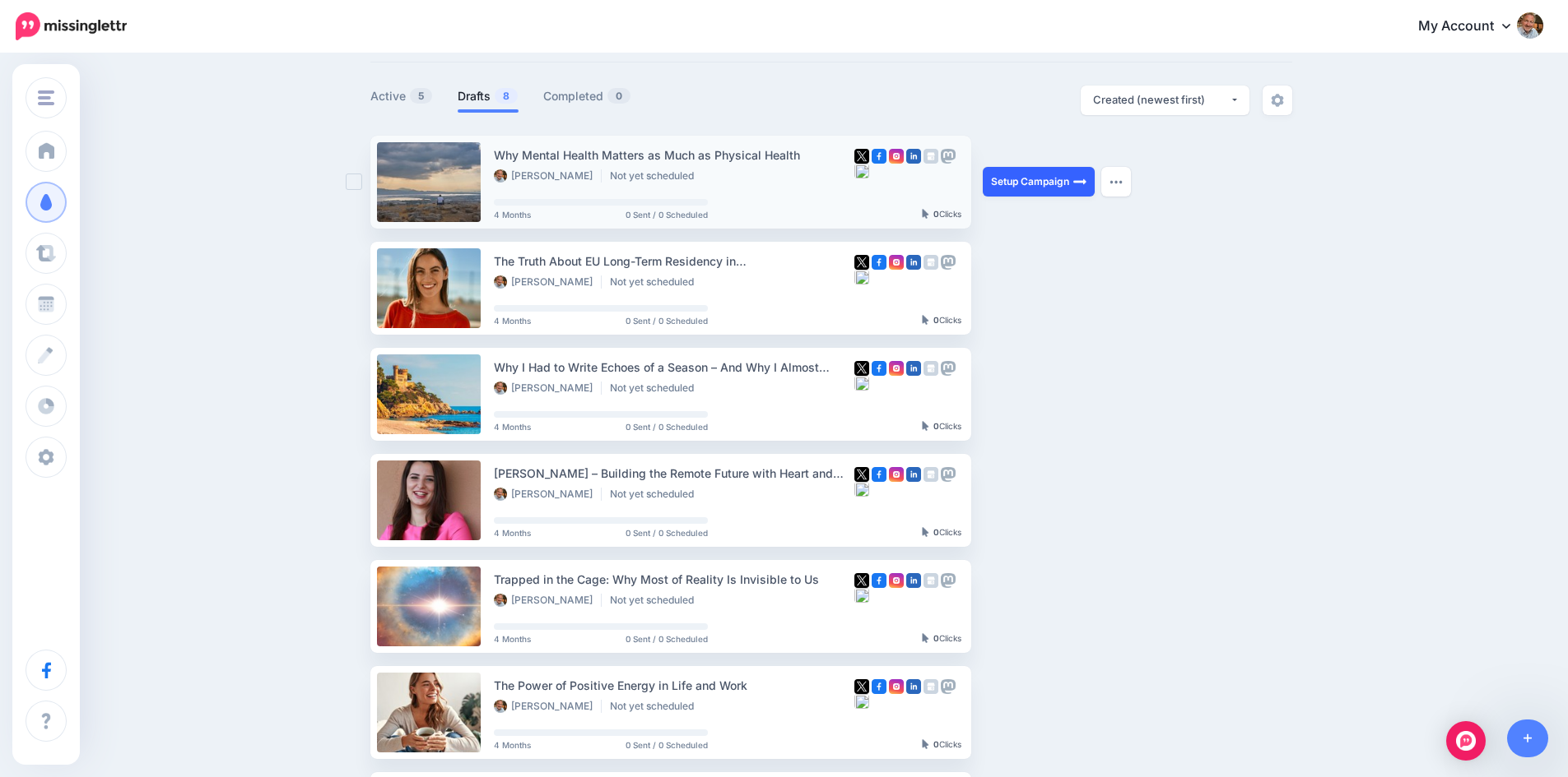
click at [1034, 179] on link "Setup Campaign" at bounding box center [1038, 182] width 112 height 30
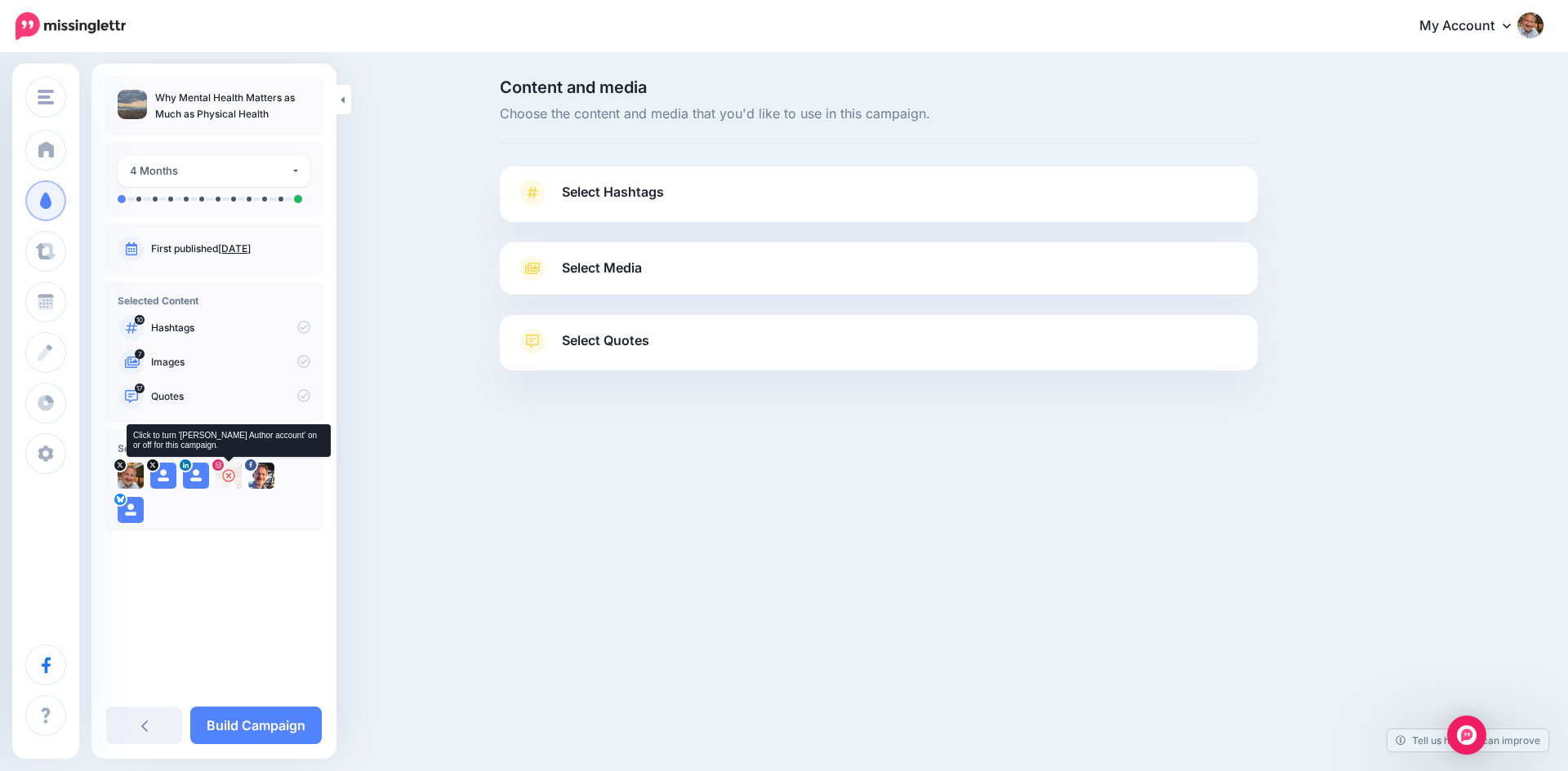
click at [225, 476] on icon at bounding box center [228, 476] width 13 height 13
click at [129, 475] on icon at bounding box center [130, 476] width 13 height 13
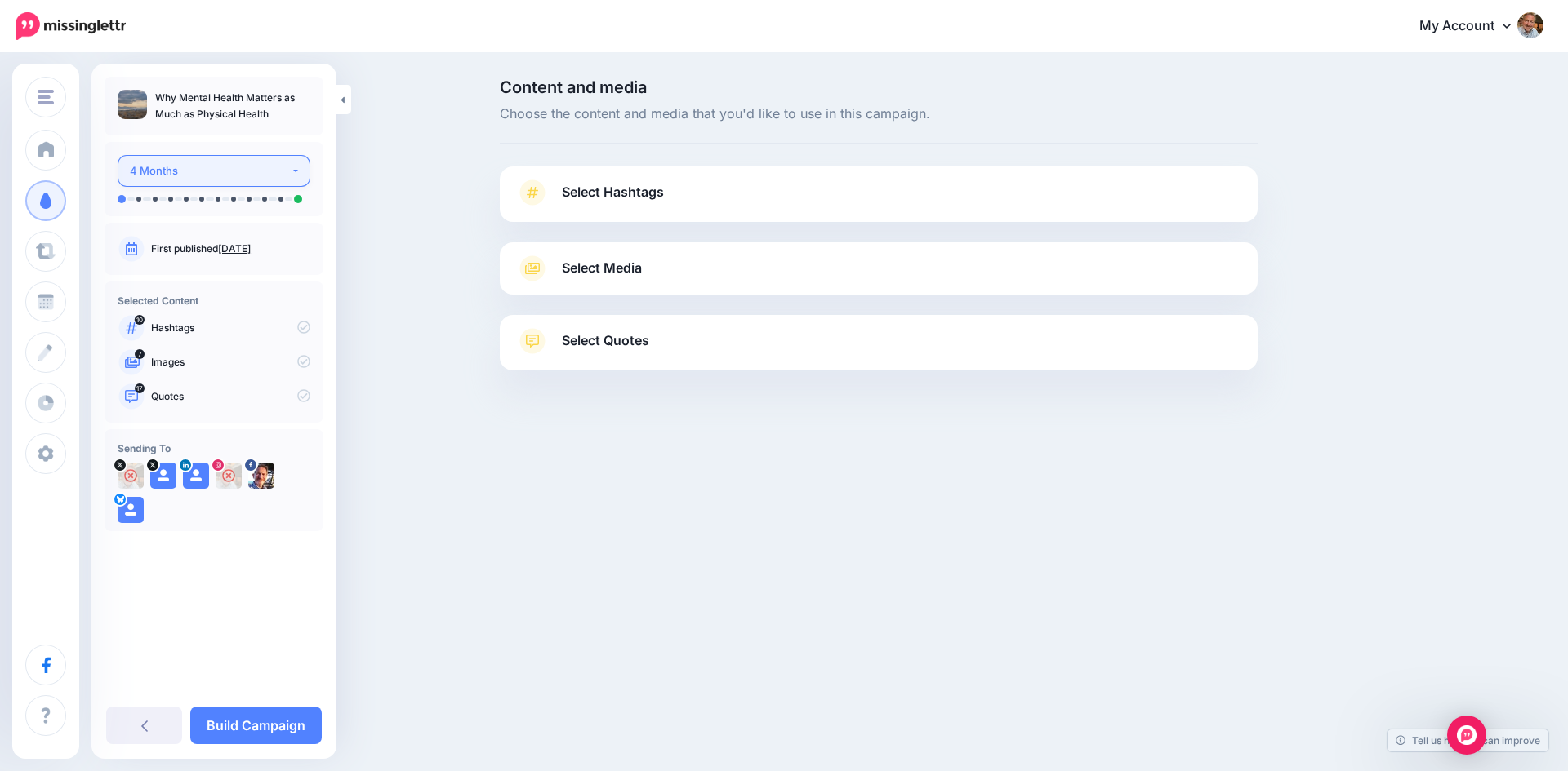
click at [298, 170] on button "4 Months" at bounding box center [214, 171] width 193 height 32
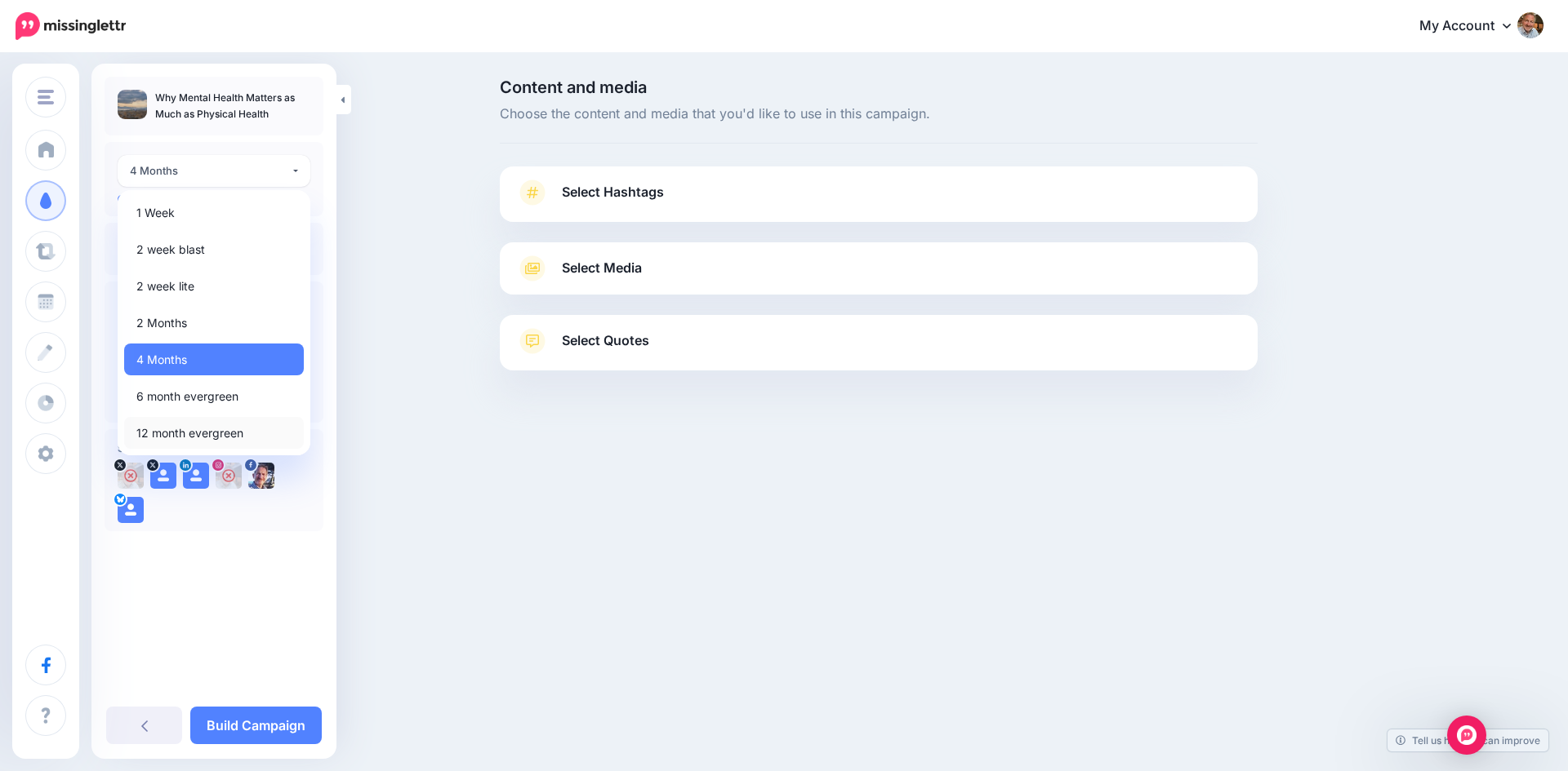
click at [220, 433] on span "12 month evergreen" at bounding box center [189, 433] width 107 height 19
select select "******"
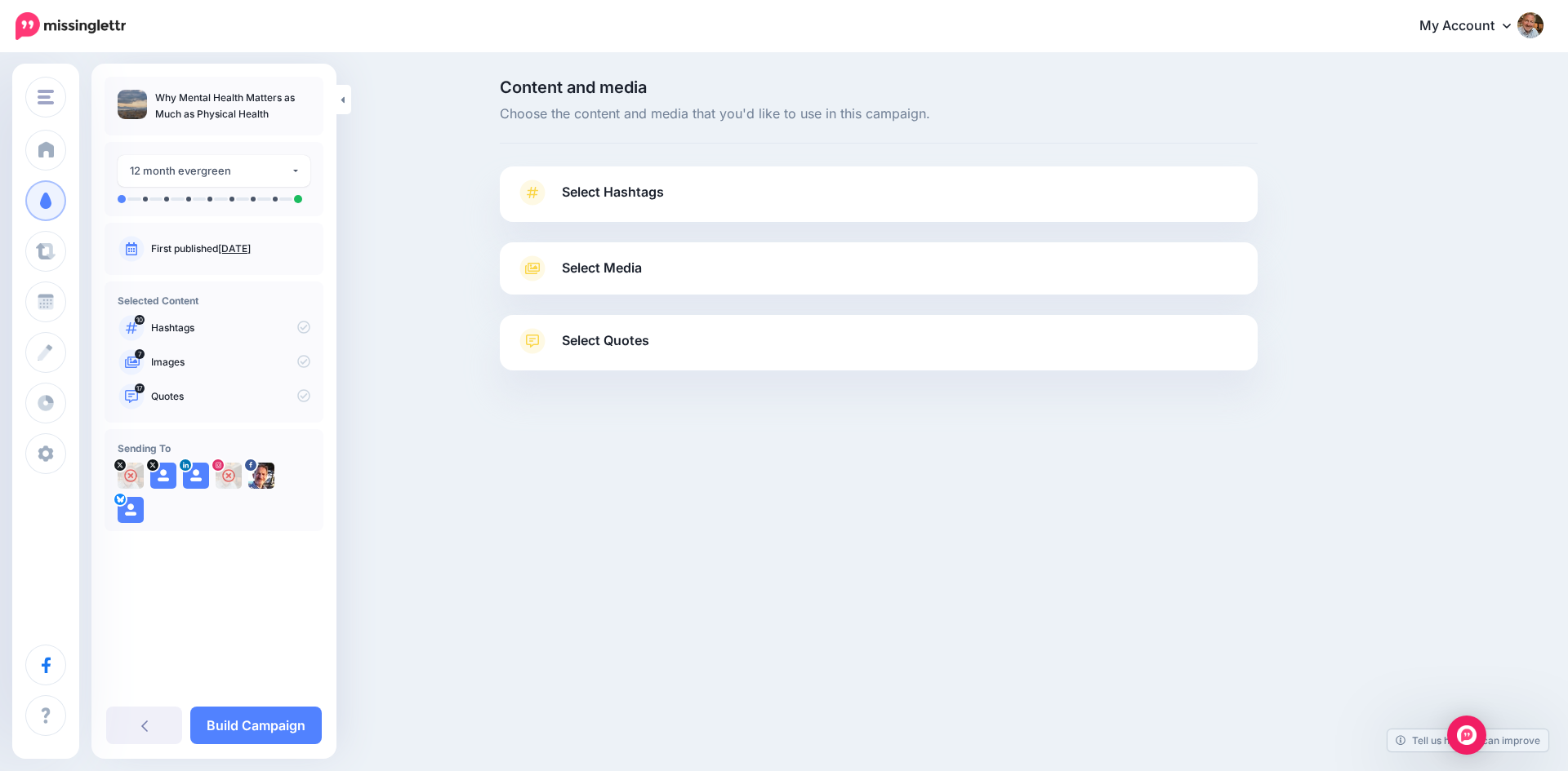
click at [663, 196] on span "Select Hashtags" at bounding box center [613, 192] width 102 height 22
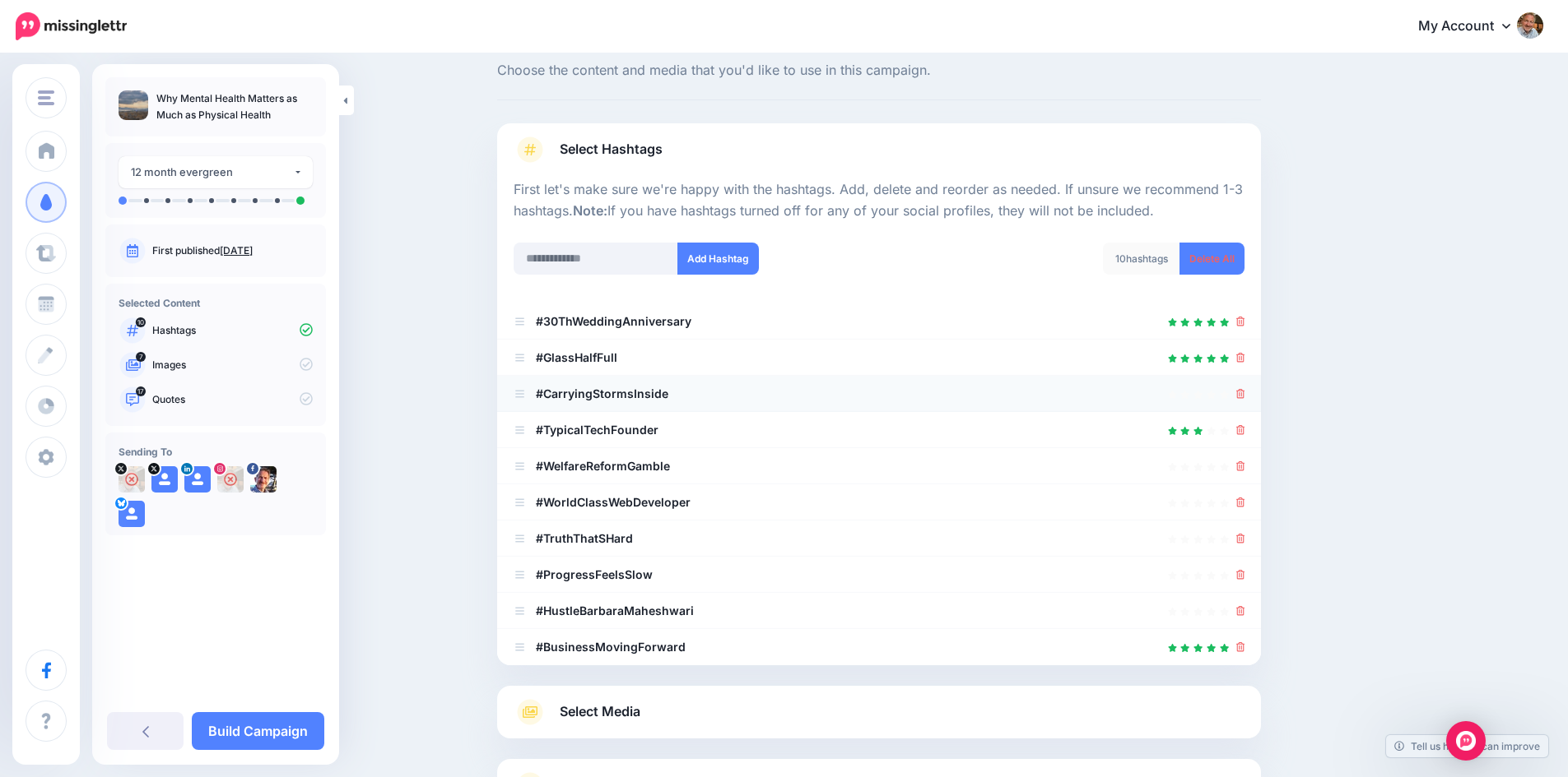
scroll to position [83, 0]
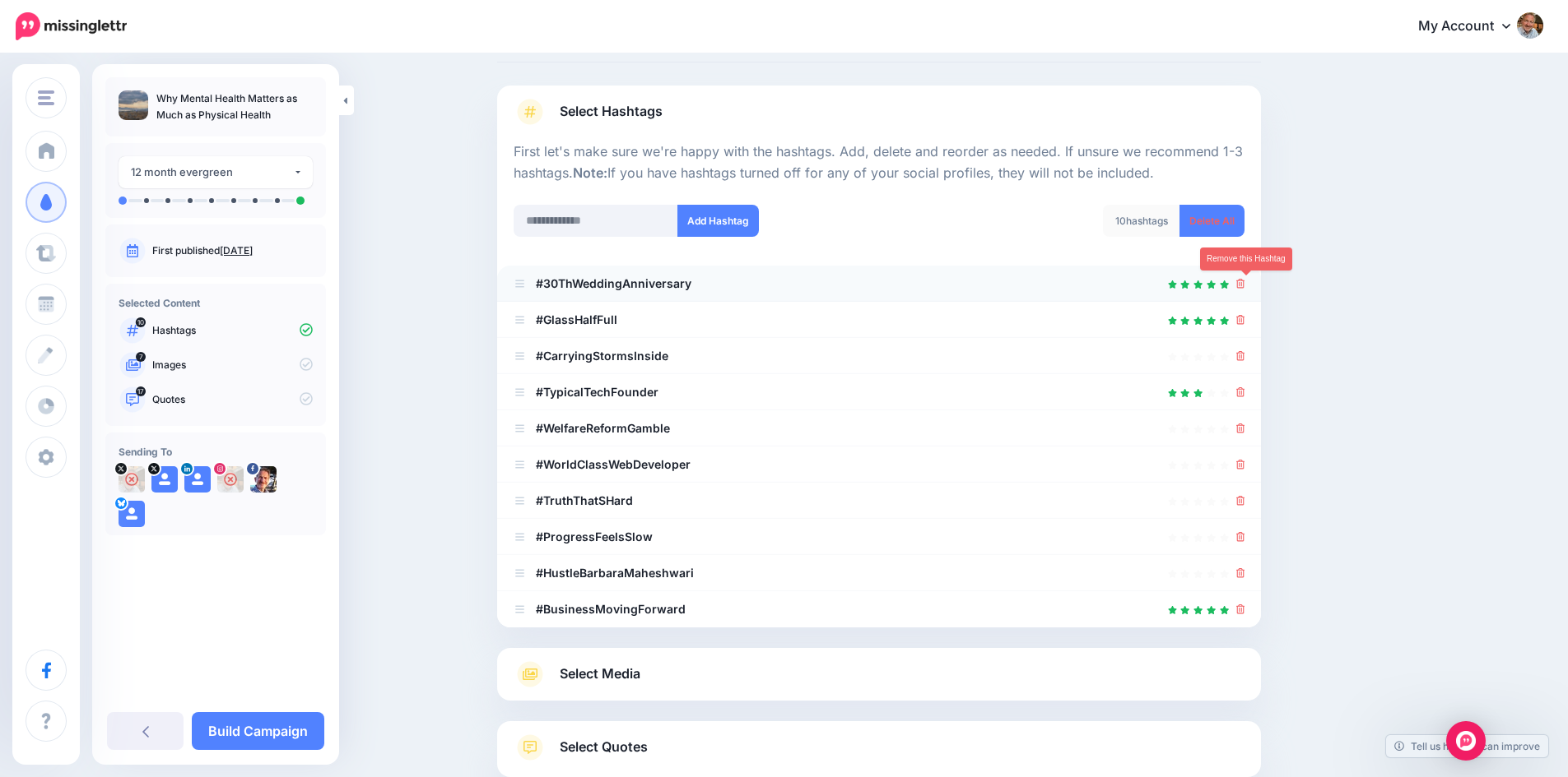
click at [1245, 282] on icon at bounding box center [1240, 284] width 9 height 10
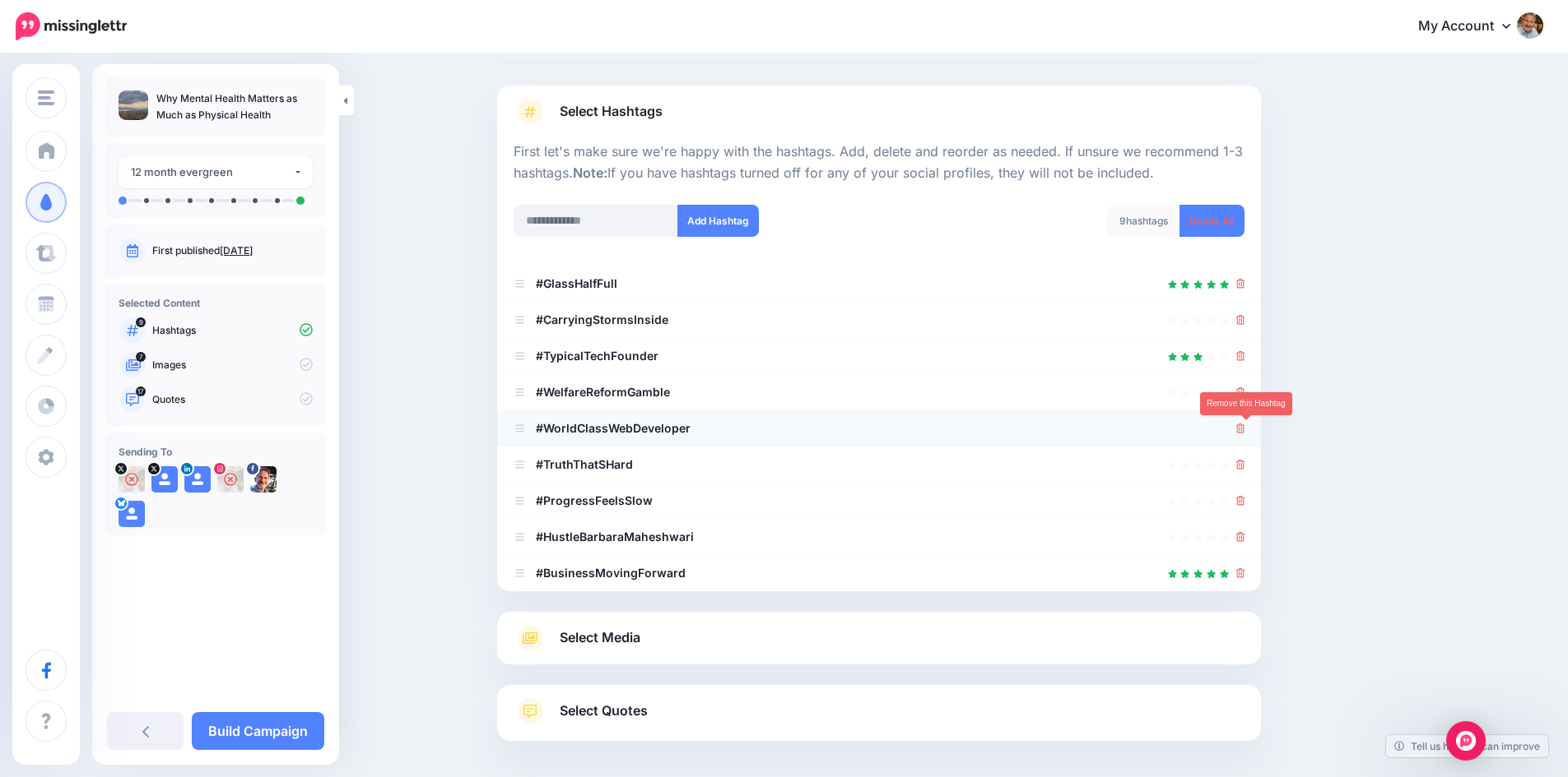
click at [1245, 425] on icon at bounding box center [1240, 428] width 9 height 10
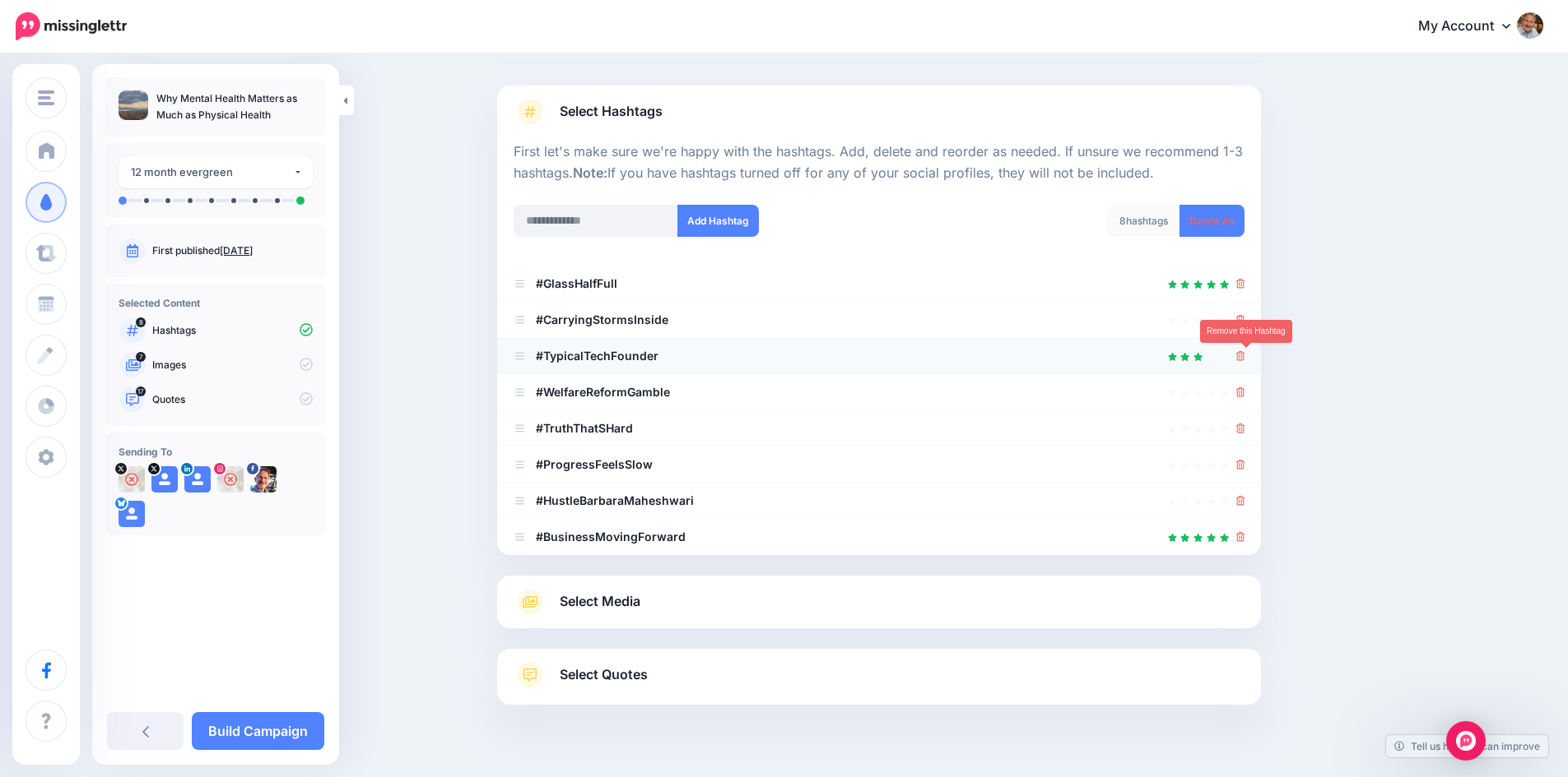
click at [1245, 354] on icon at bounding box center [1240, 356] width 9 height 10
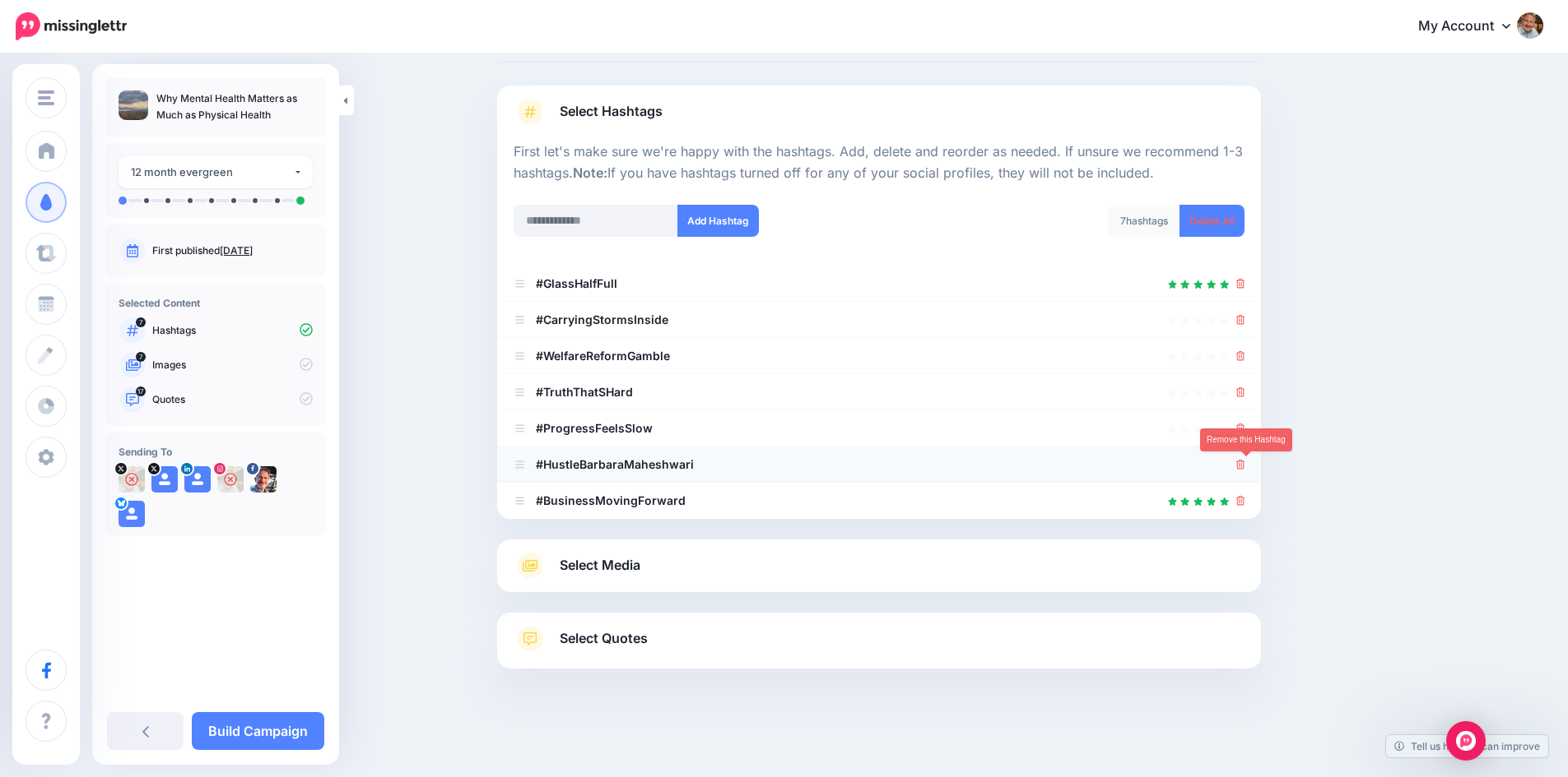
click at [1244, 464] on icon at bounding box center [1240, 464] width 9 height 10
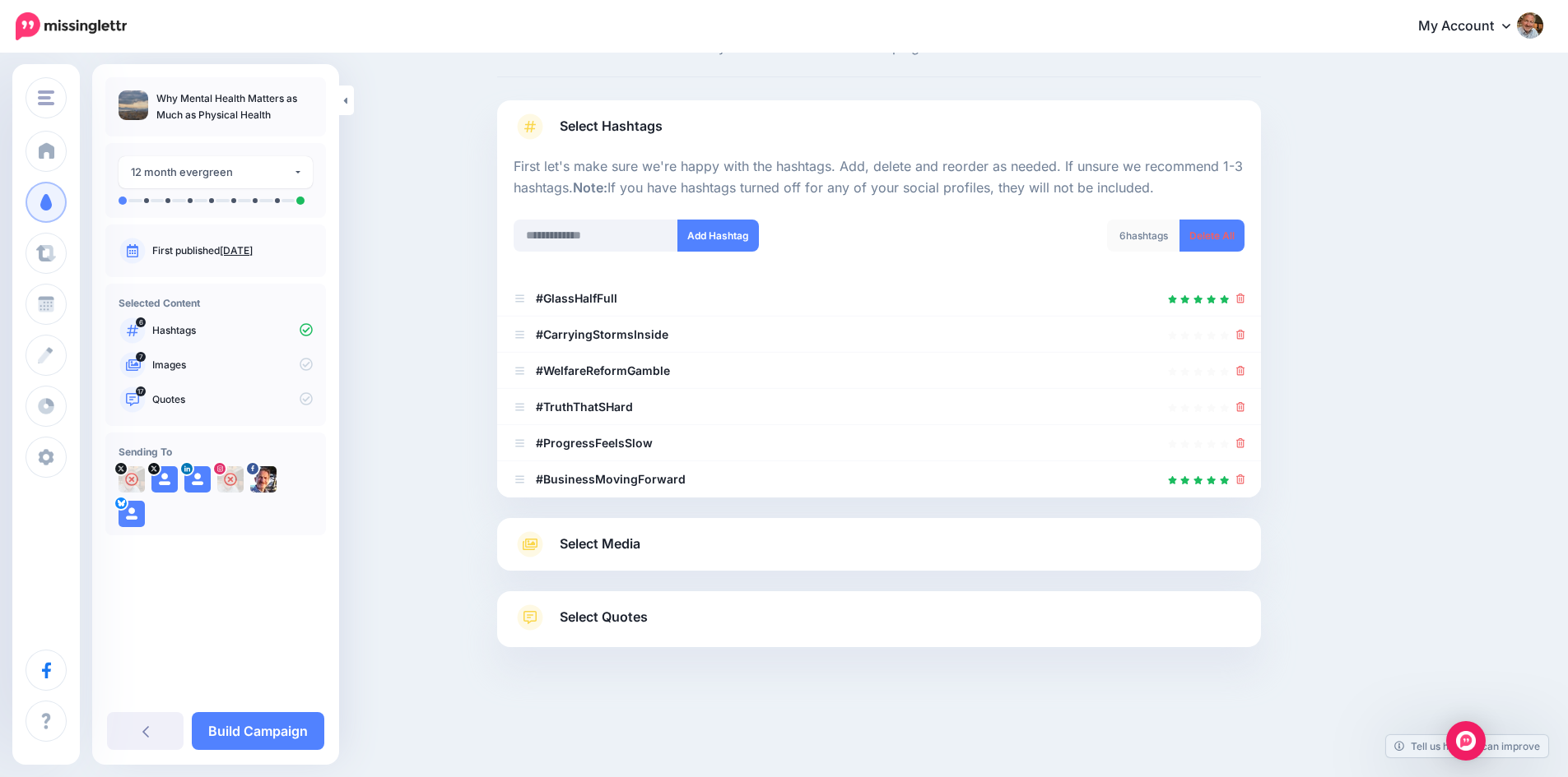
scroll to position [68, 0]
click at [601, 241] on input "text" at bounding box center [596, 235] width 164 height 32
type input "**********"
click at [728, 233] on button "Add Hashtag" at bounding box center [718, 235] width 82 height 32
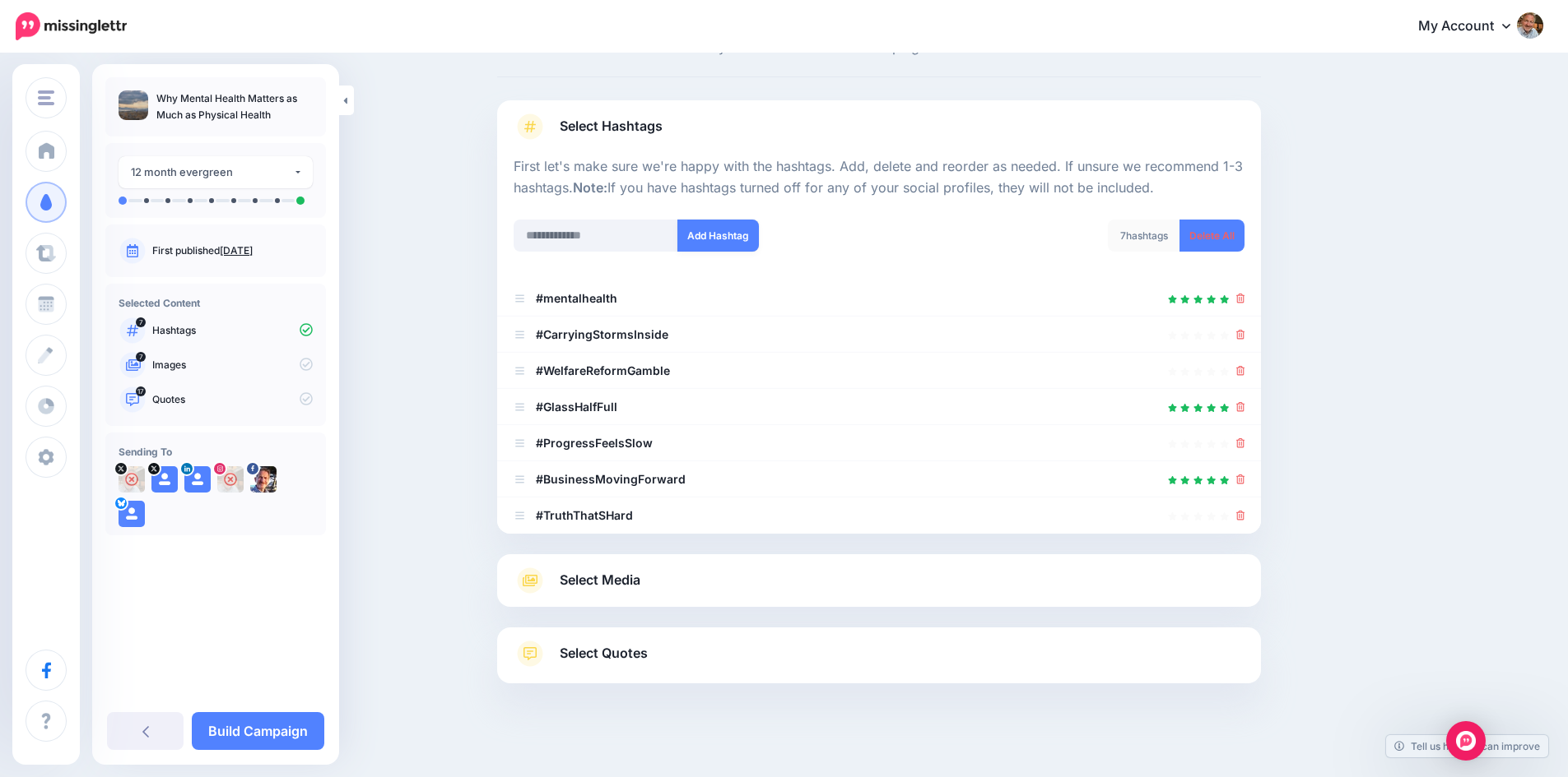
scroll to position [104, 0]
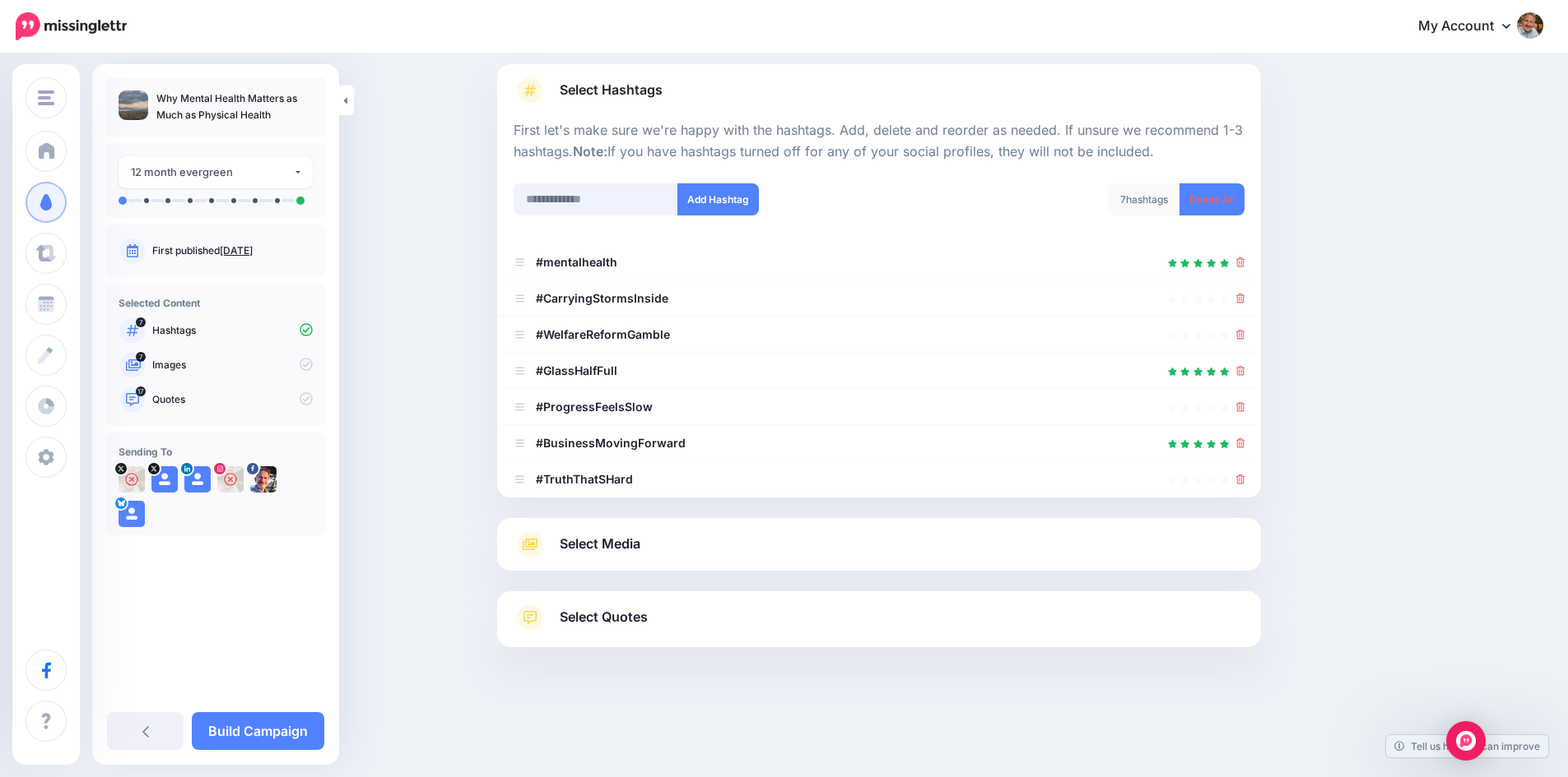
click at [605, 201] on input "text" at bounding box center [596, 199] width 164 height 32
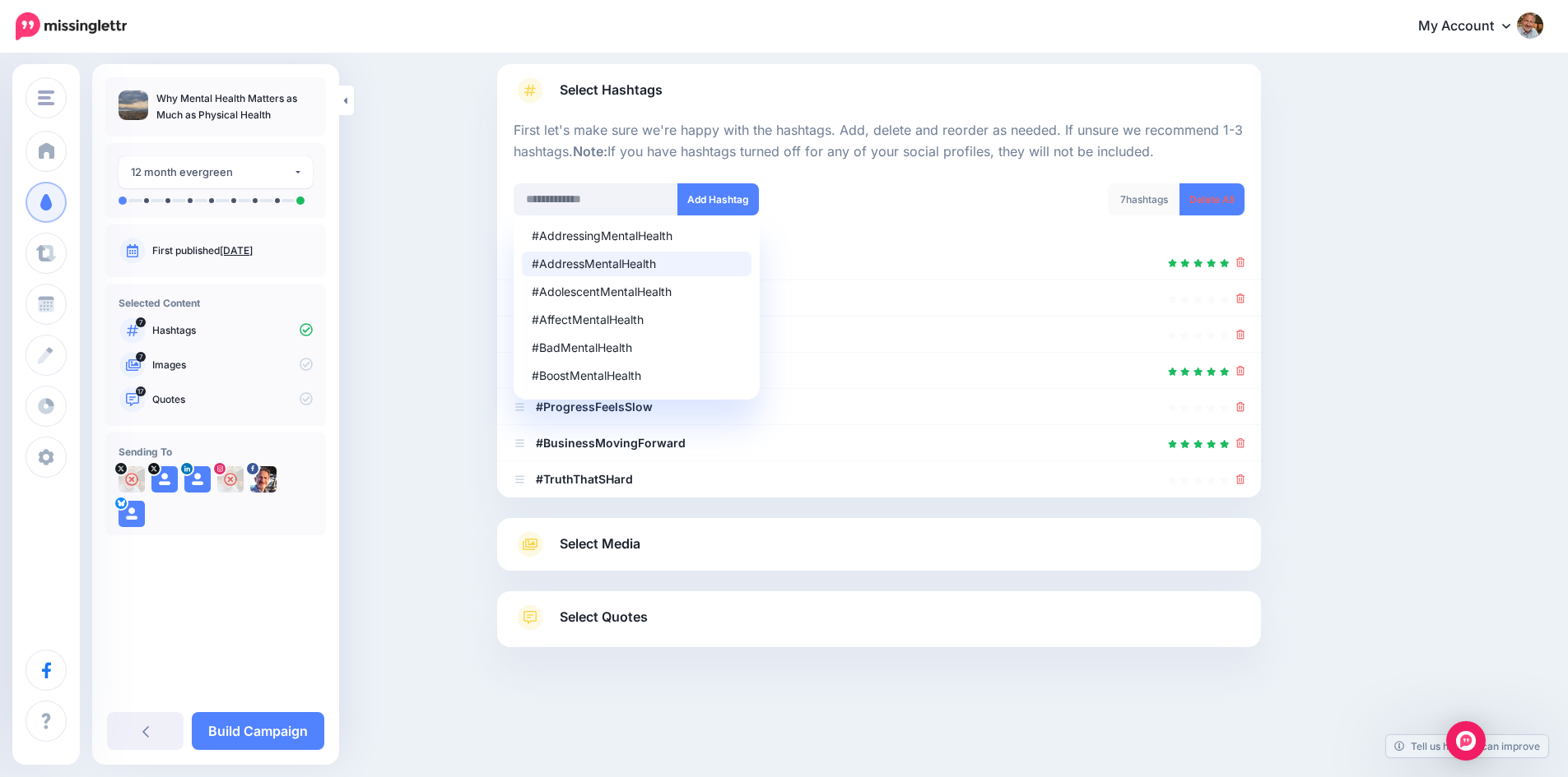
click at [611, 260] on div "#AddressMentalHealth" at bounding box center [636, 263] width 210 height 11
type input "**********"
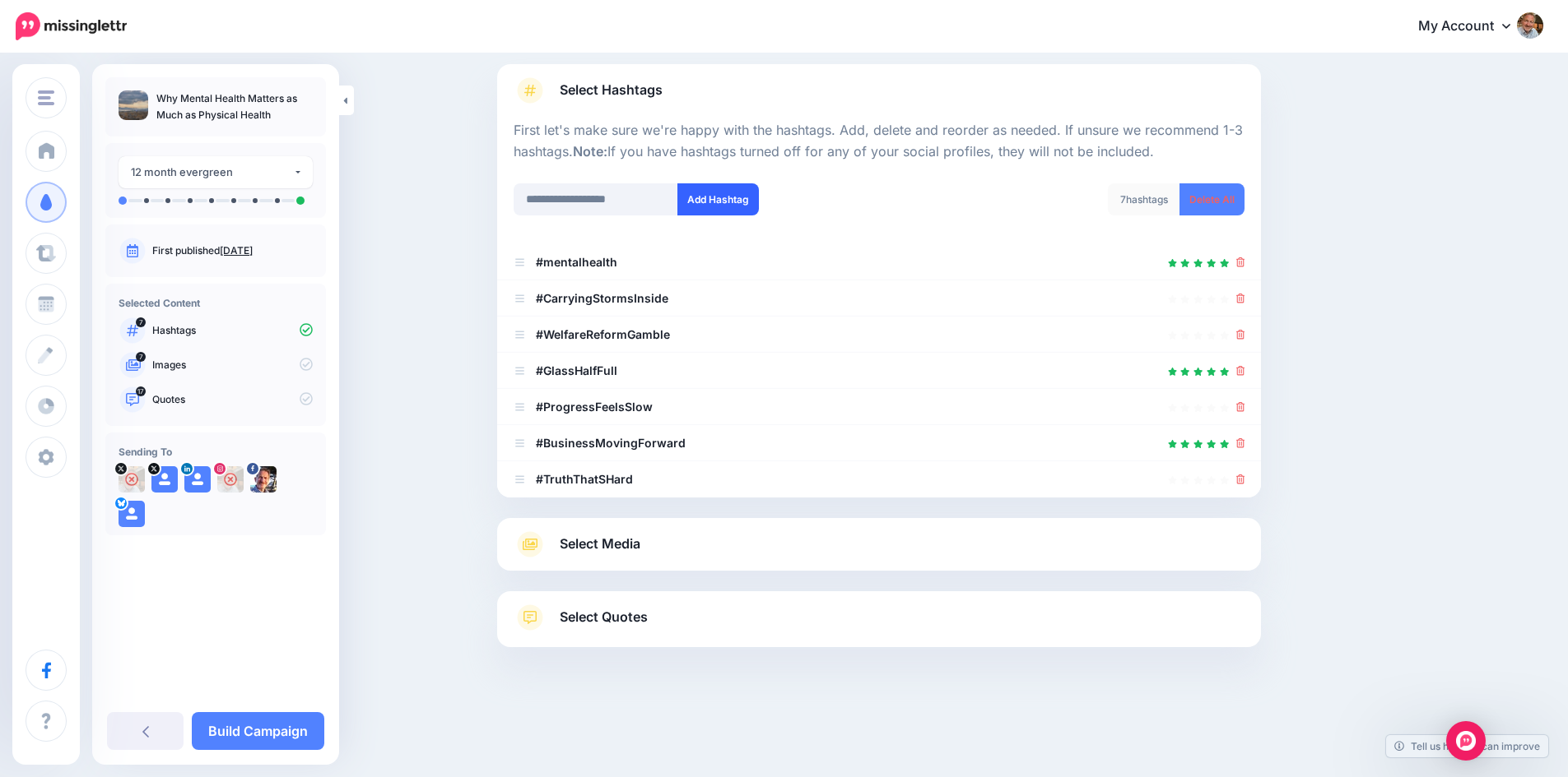
click at [716, 198] on button "Add Hashtag" at bounding box center [718, 199] width 82 height 32
click at [608, 199] on input "text" at bounding box center [596, 199] width 164 height 32
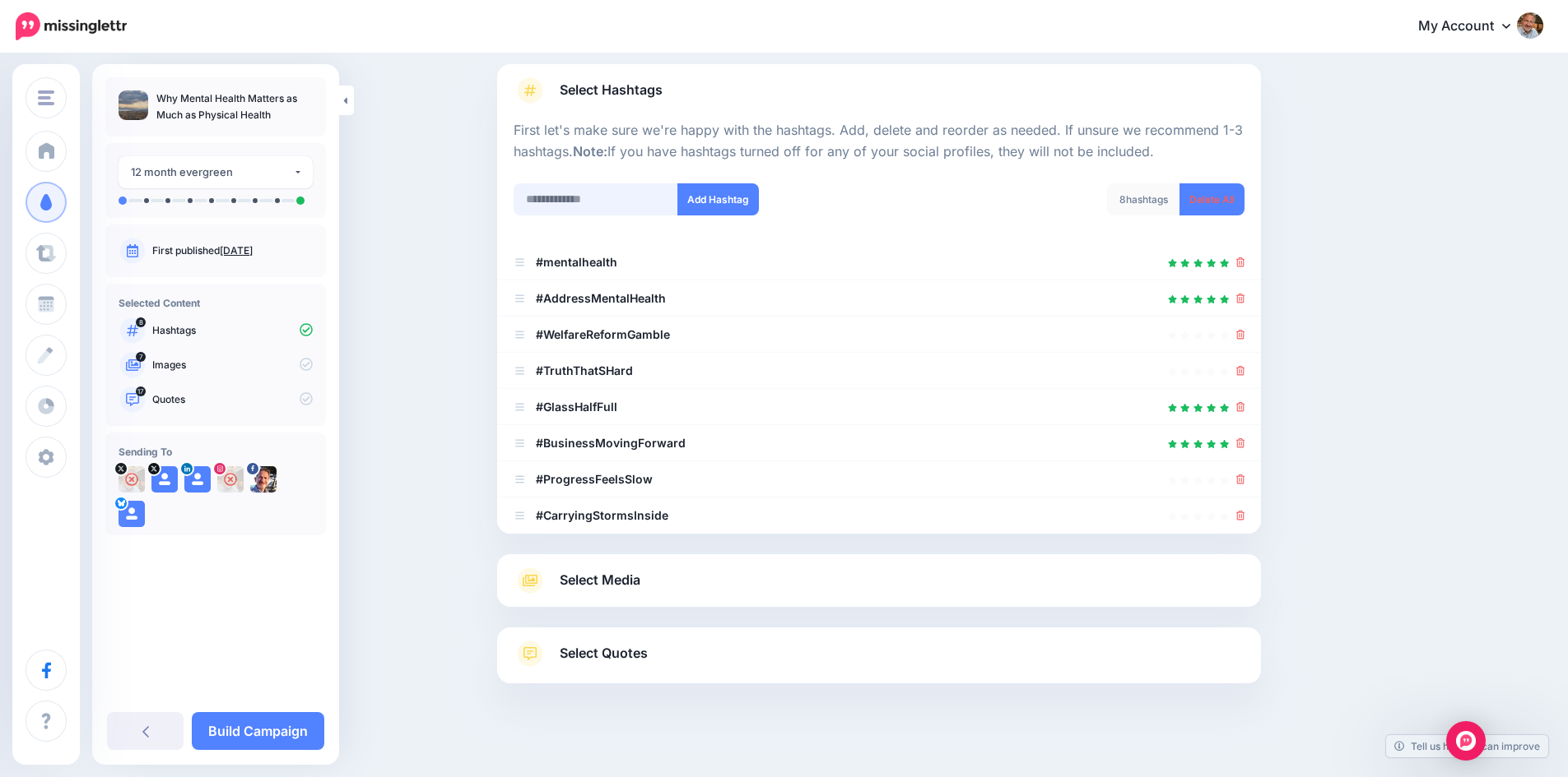
scroll to position [140, 0]
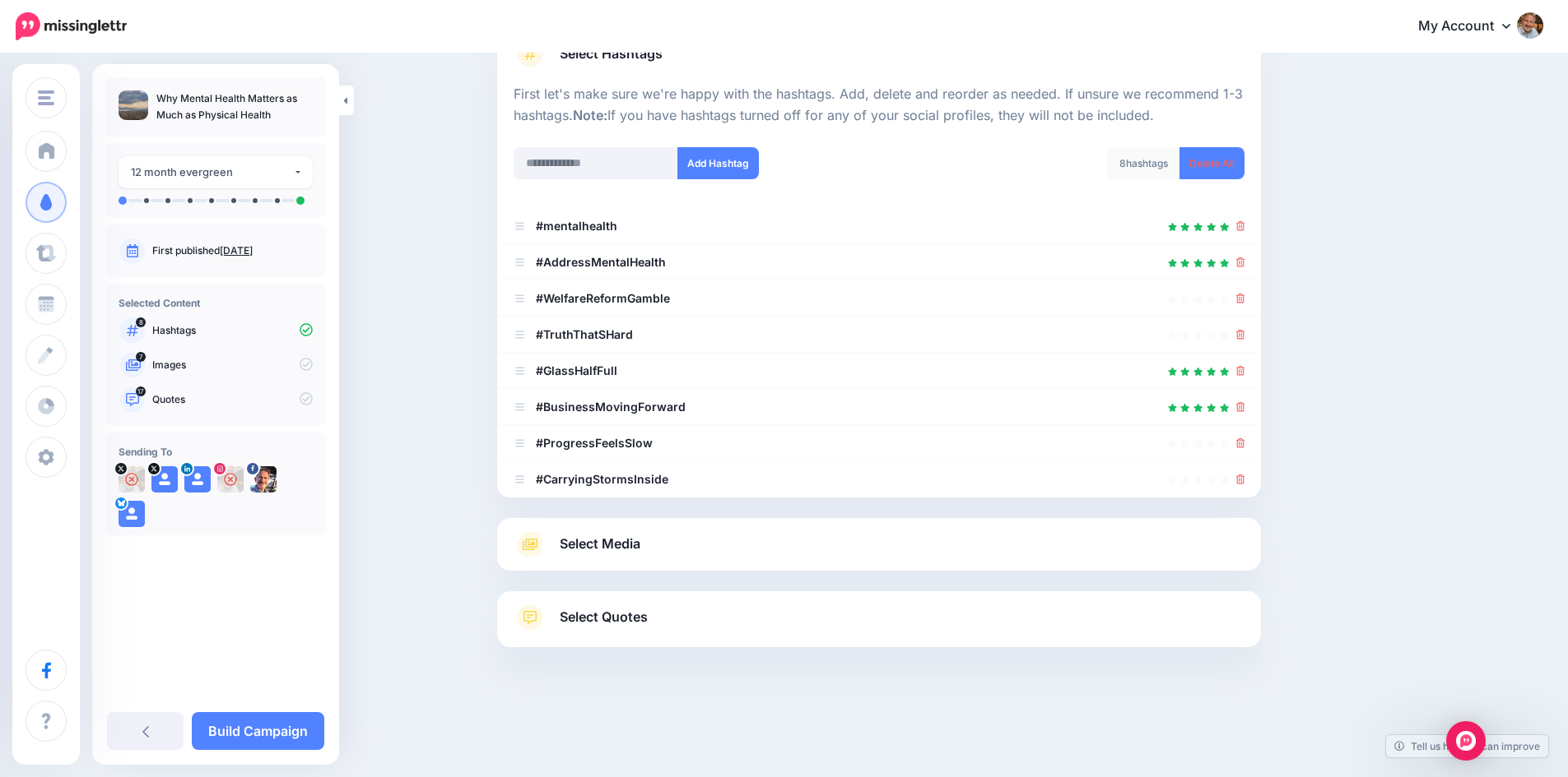
click at [560, 197] on div "#AddressingMentalHealth #AddressMentalHealth #AdolescentMentalHealth #AffectMen…" at bounding box center [690, 174] width 378 height 53
click at [572, 158] on input "text" at bounding box center [596, 163] width 164 height 32
click at [567, 160] on input "text" at bounding box center [596, 163] width 164 height 32
click at [626, 538] on span "Select Media" at bounding box center [600, 543] width 81 height 22
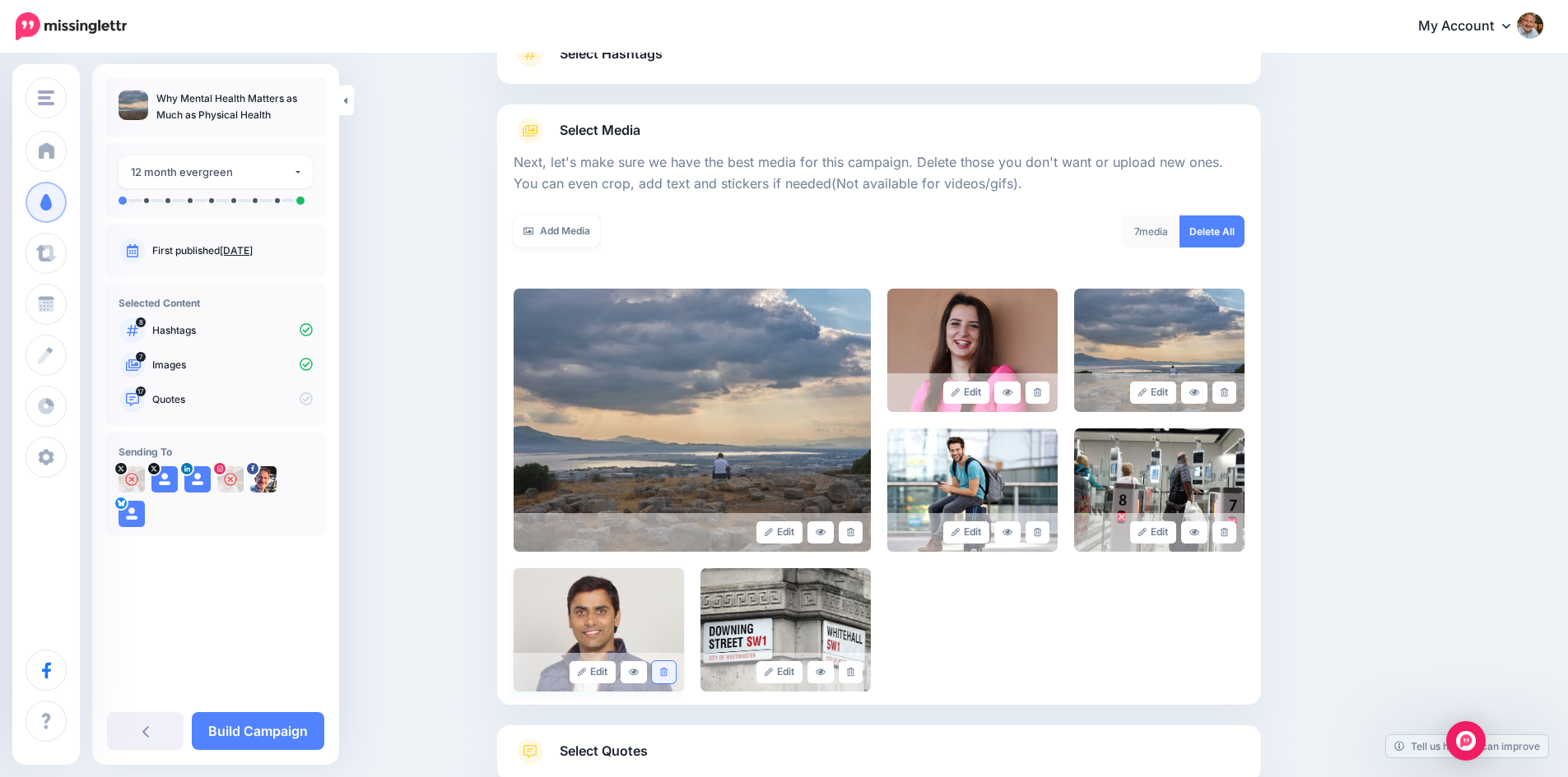
click at [668, 672] on icon at bounding box center [663, 673] width 7 height 9
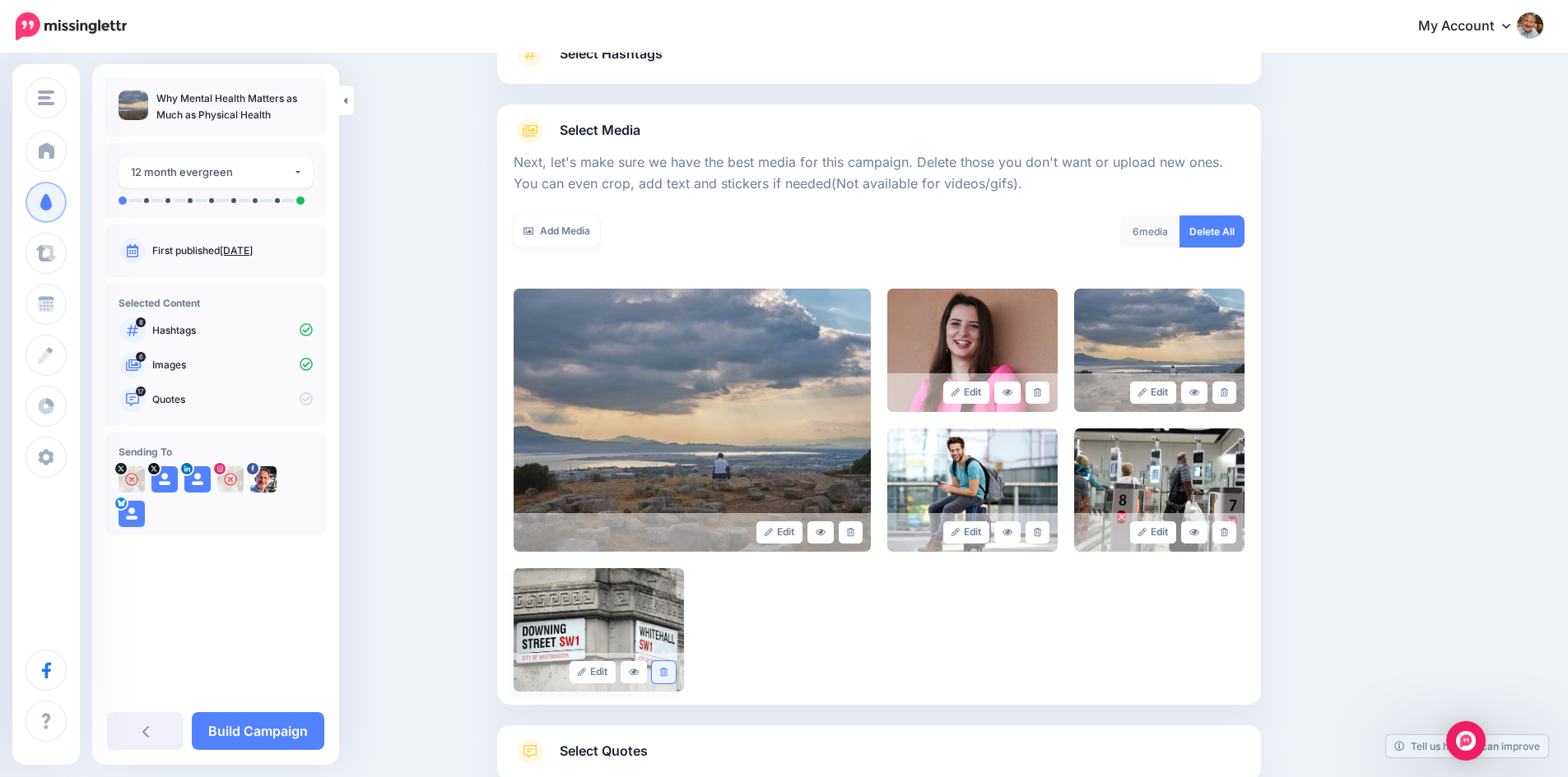
click at [668, 672] on icon at bounding box center [663, 673] width 7 height 9
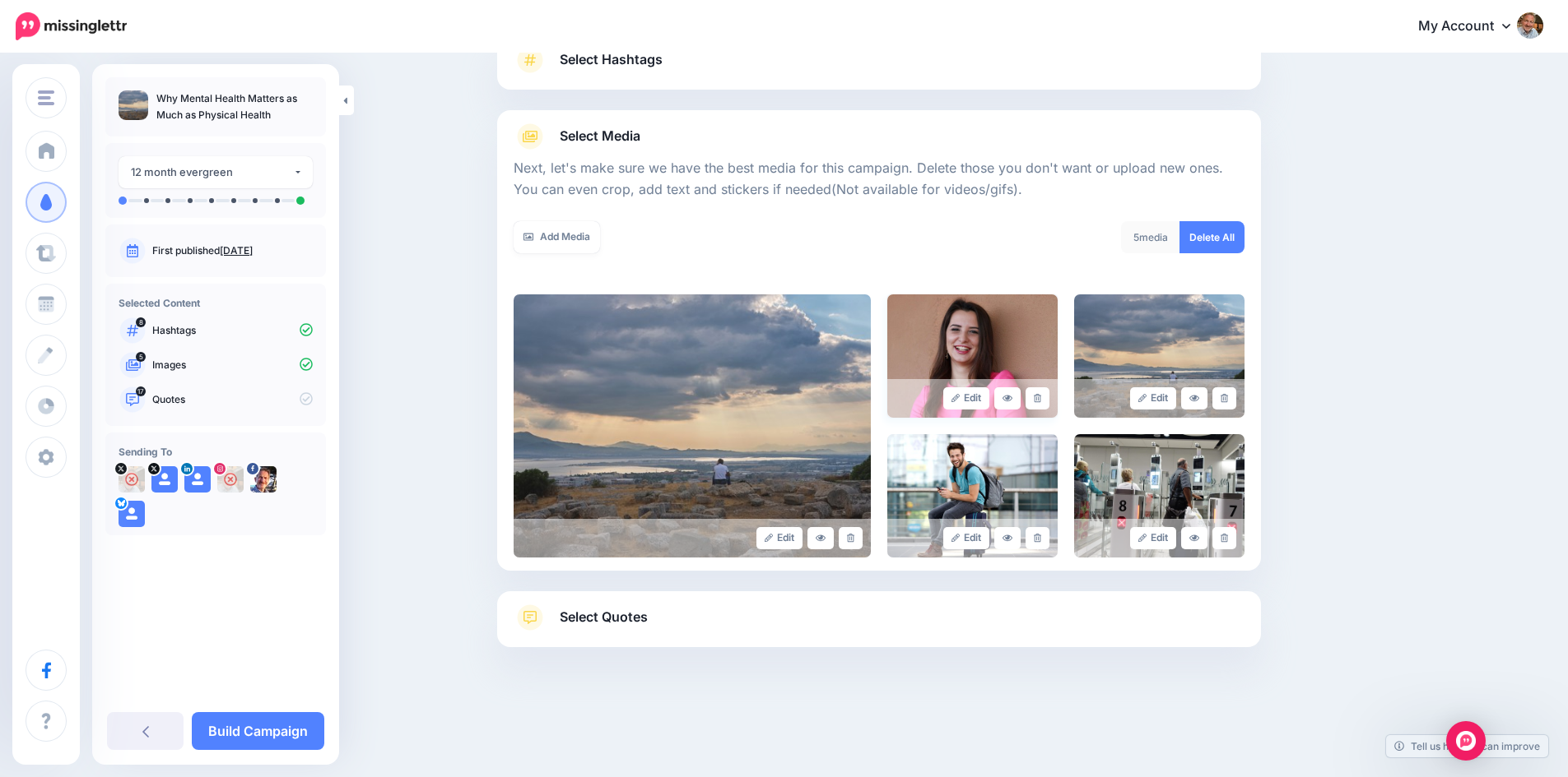
scroll to position [134, 0]
click at [1041, 394] on icon at bounding box center [1037, 399] width 7 height 9
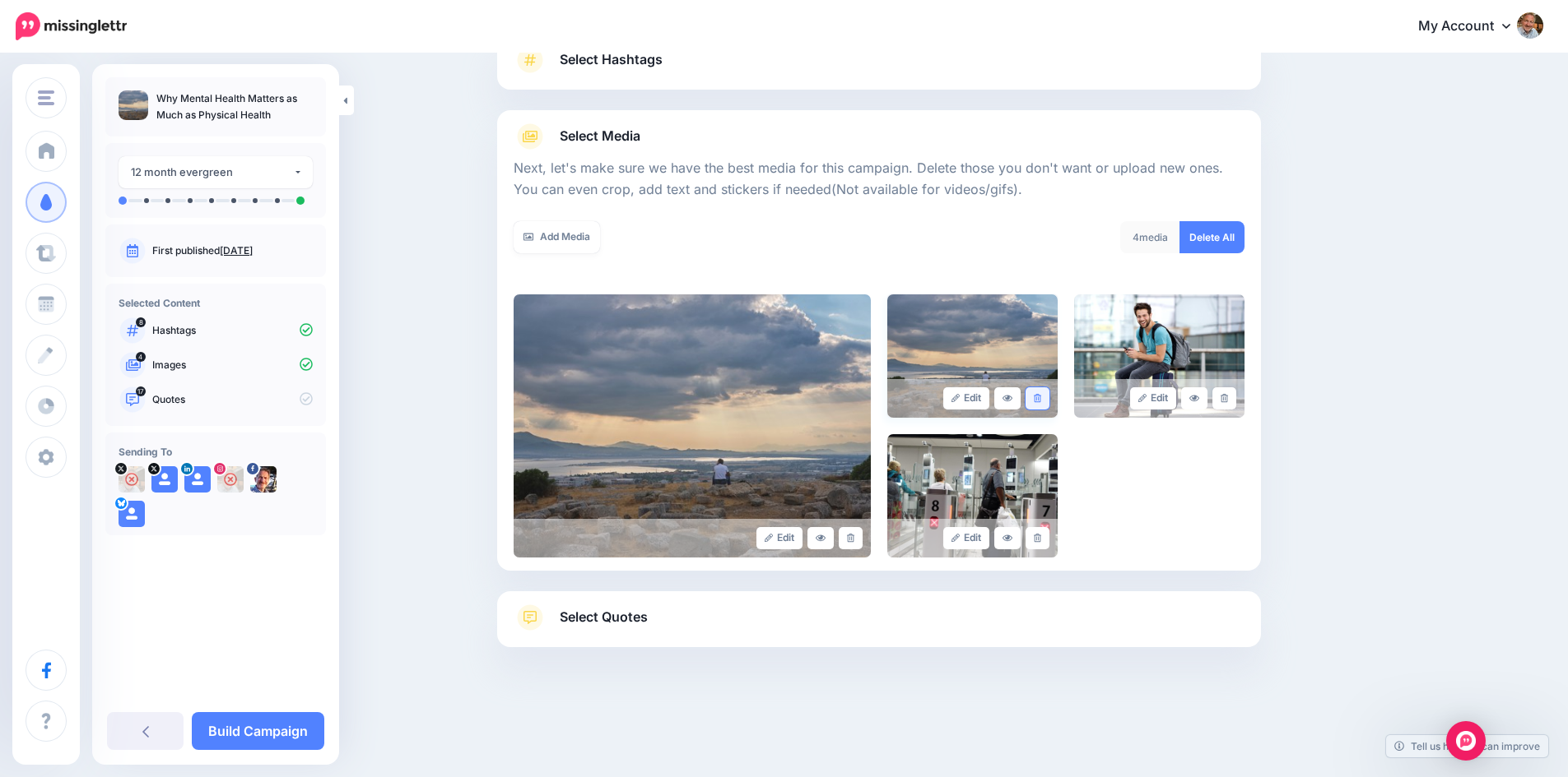
click at [1228, 398] on icon at bounding box center [1224, 399] width 7 height 9
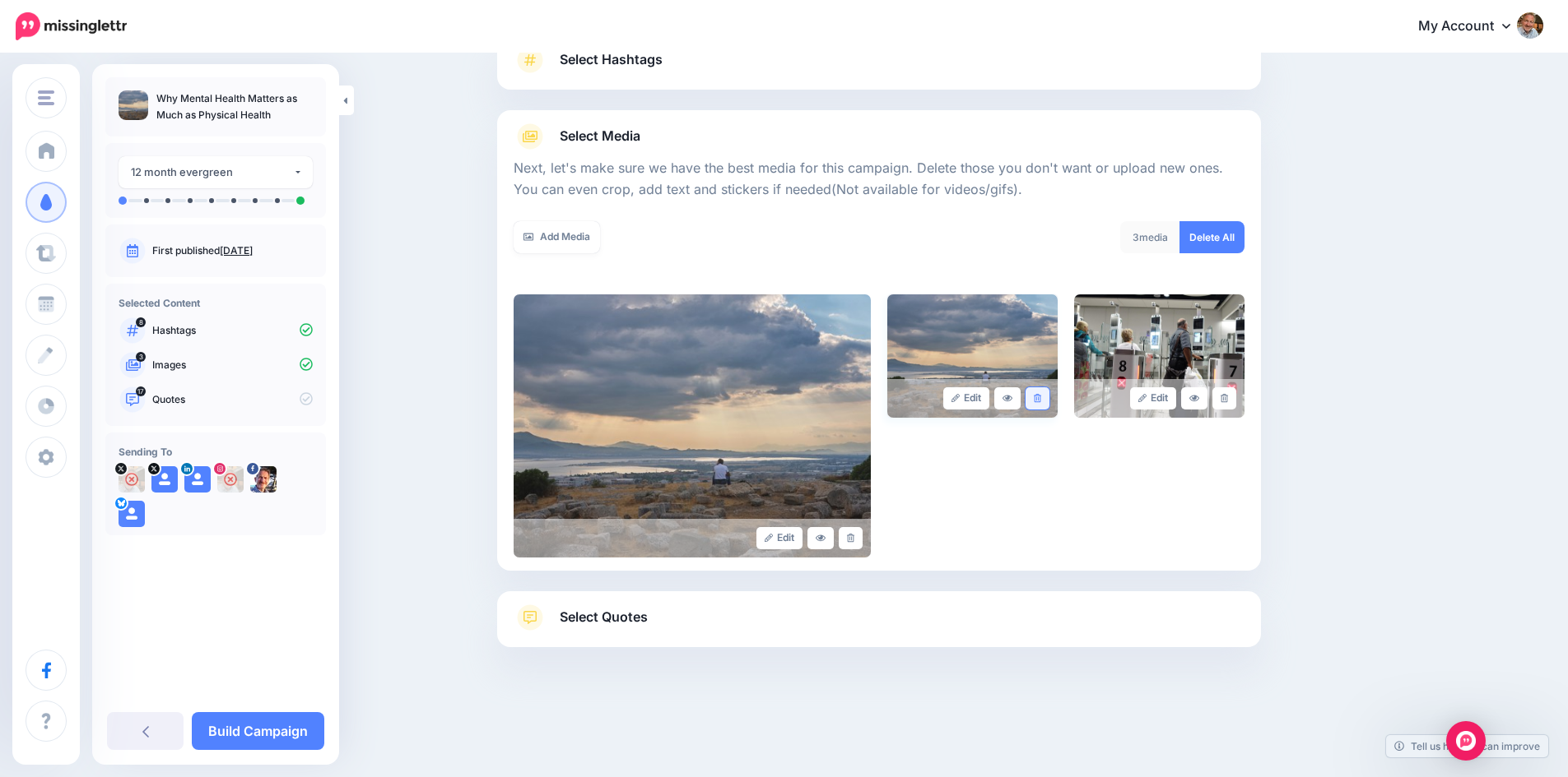
click at [1048, 399] on link at bounding box center [1037, 398] width 24 height 22
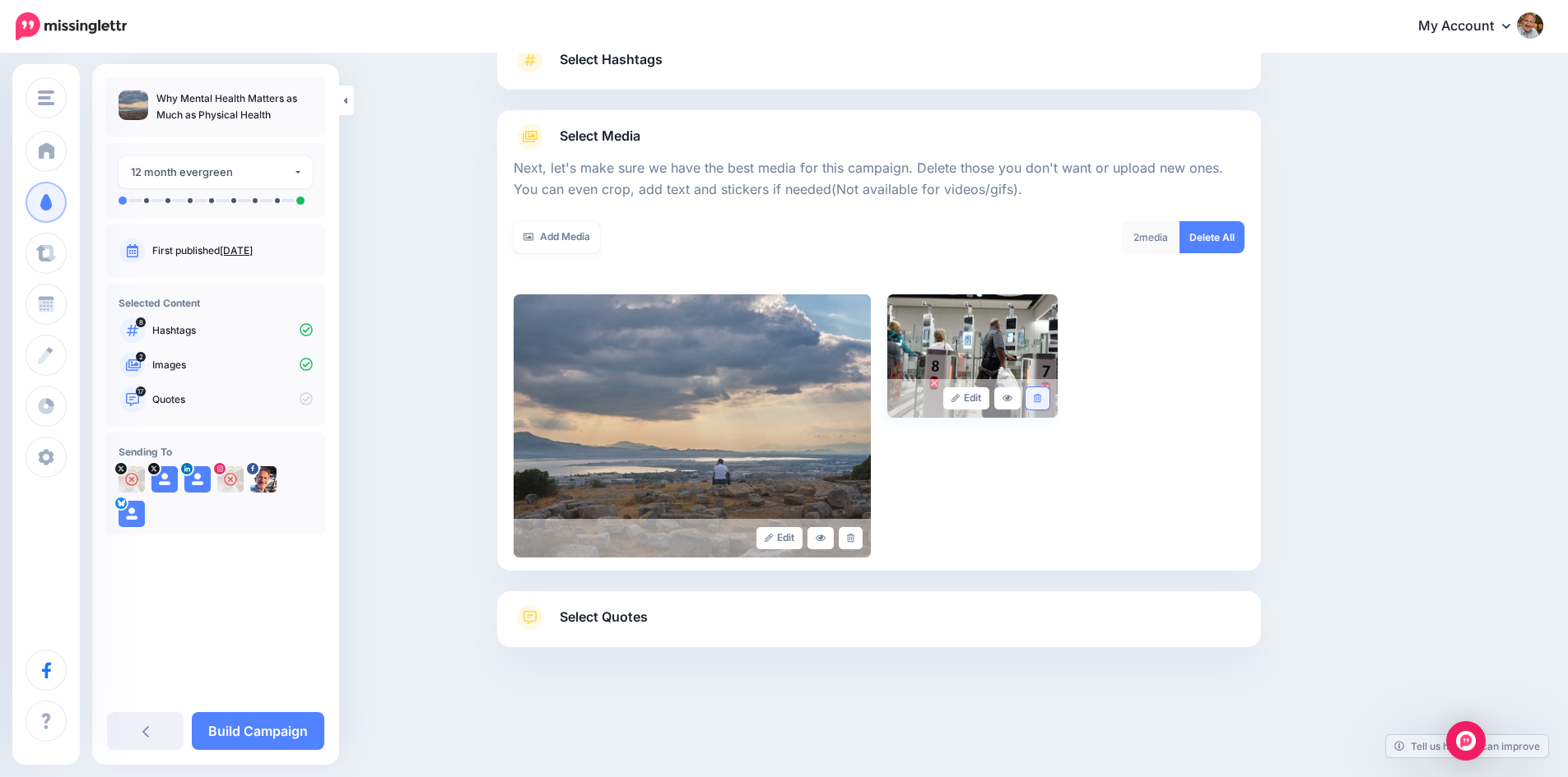
click at [1049, 398] on link at bounding box center [1037, 398] width 24 height 22
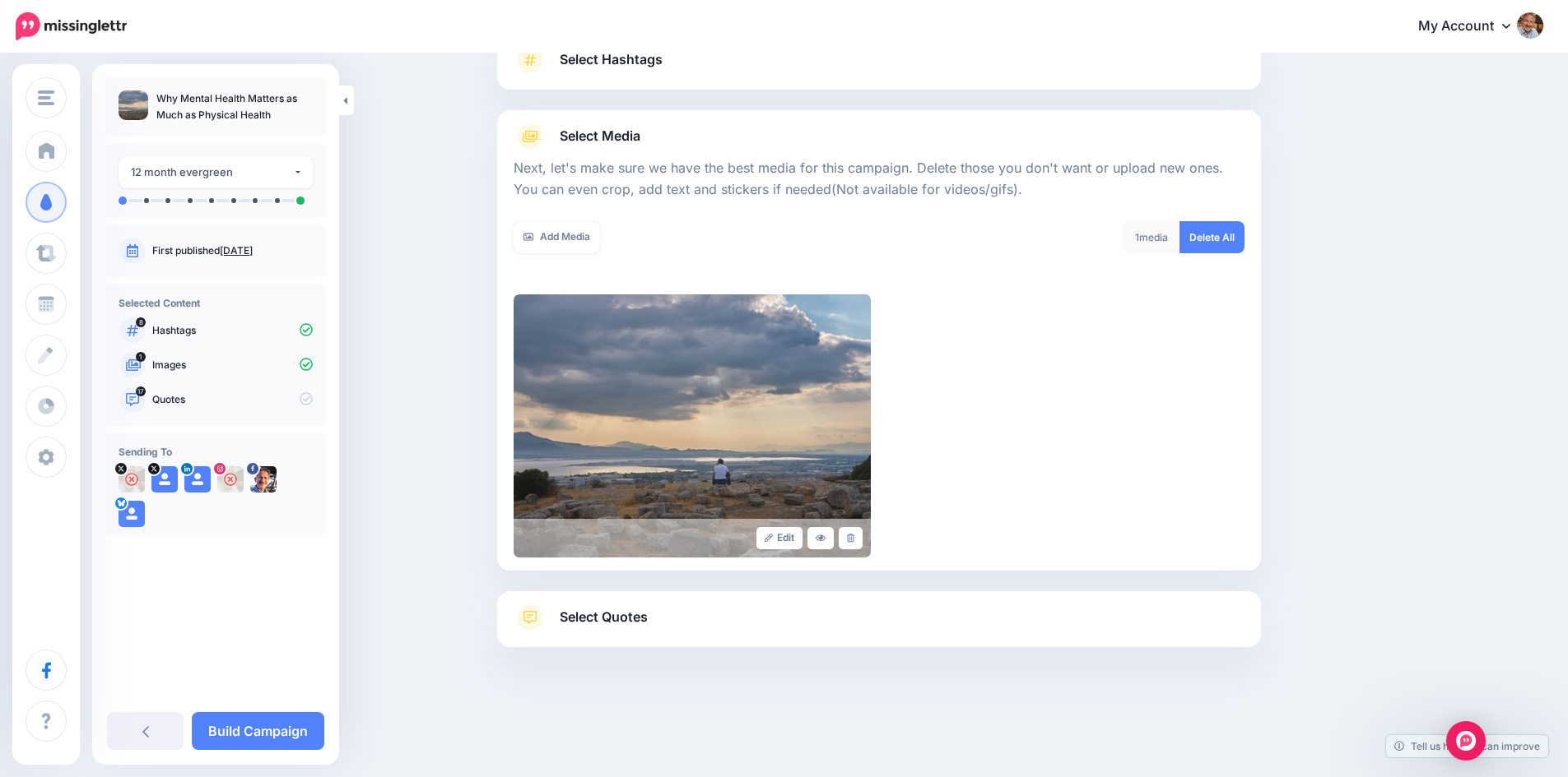
click at [615, 619] on span "Select Quotes" at bounding box center [603, 616] width 88 height 22
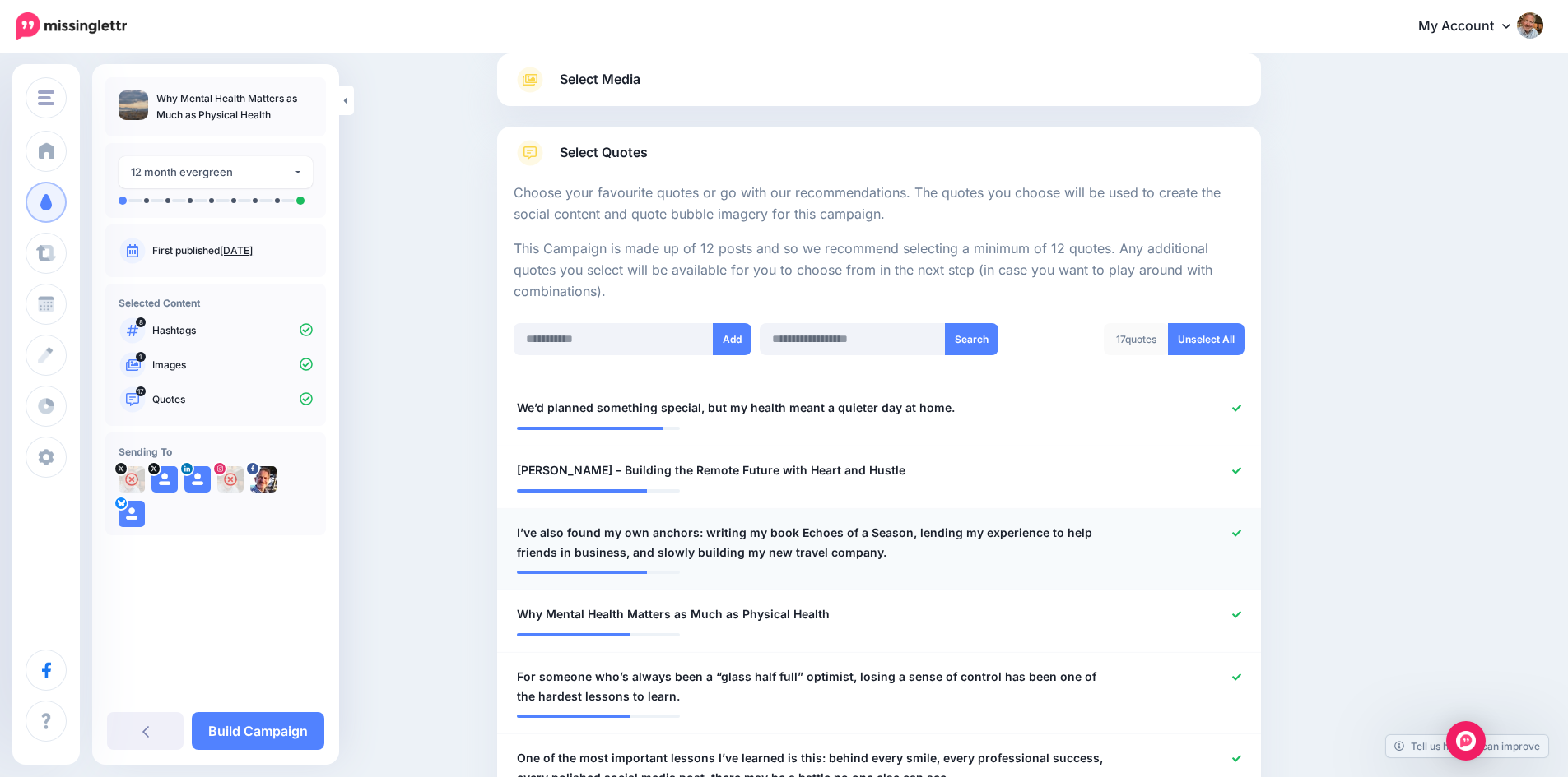
scroll to position [216, 0]
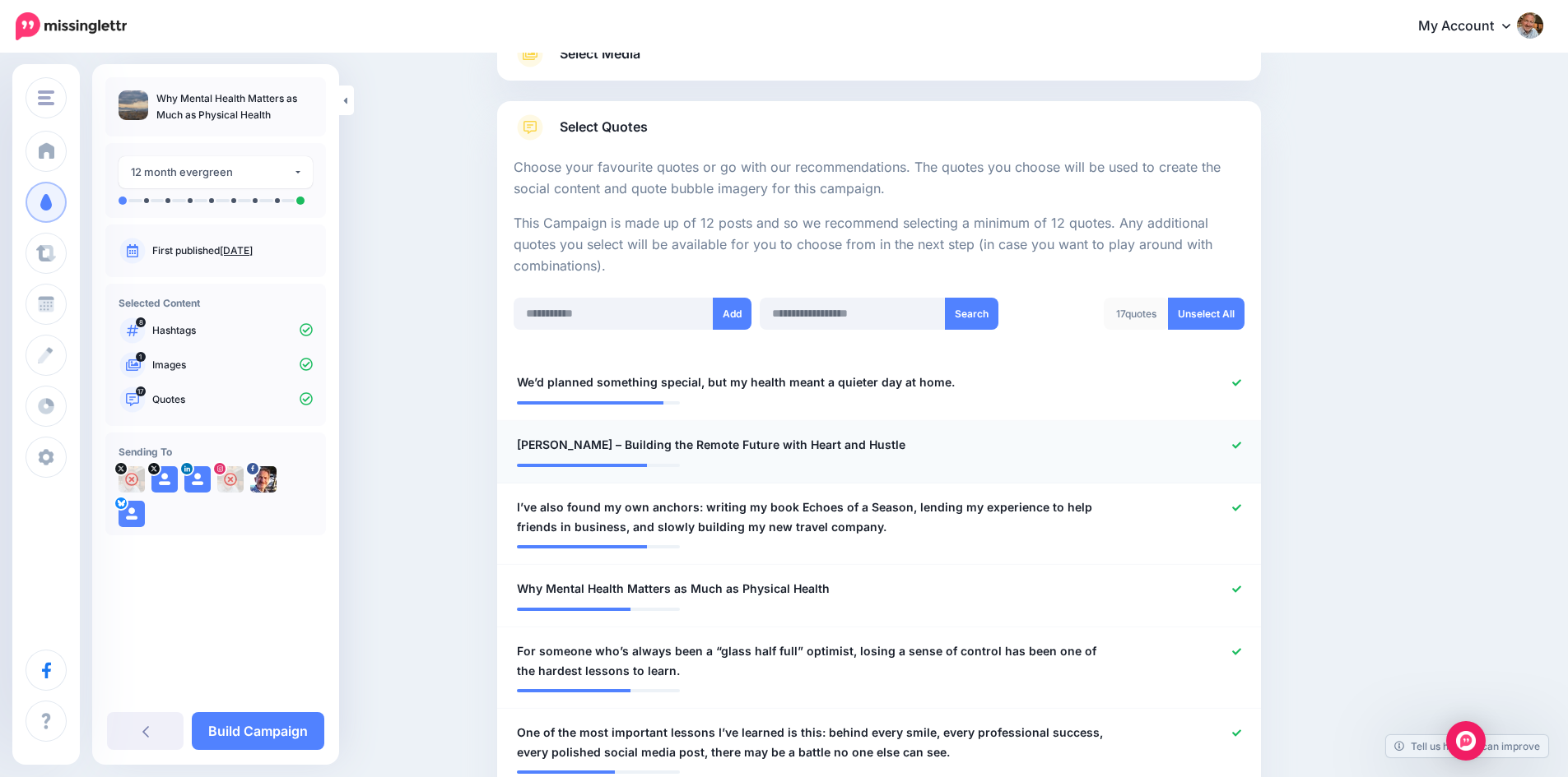
click at [1241, 445] on icon at bounding box center [1236, 445] width 9 height 9
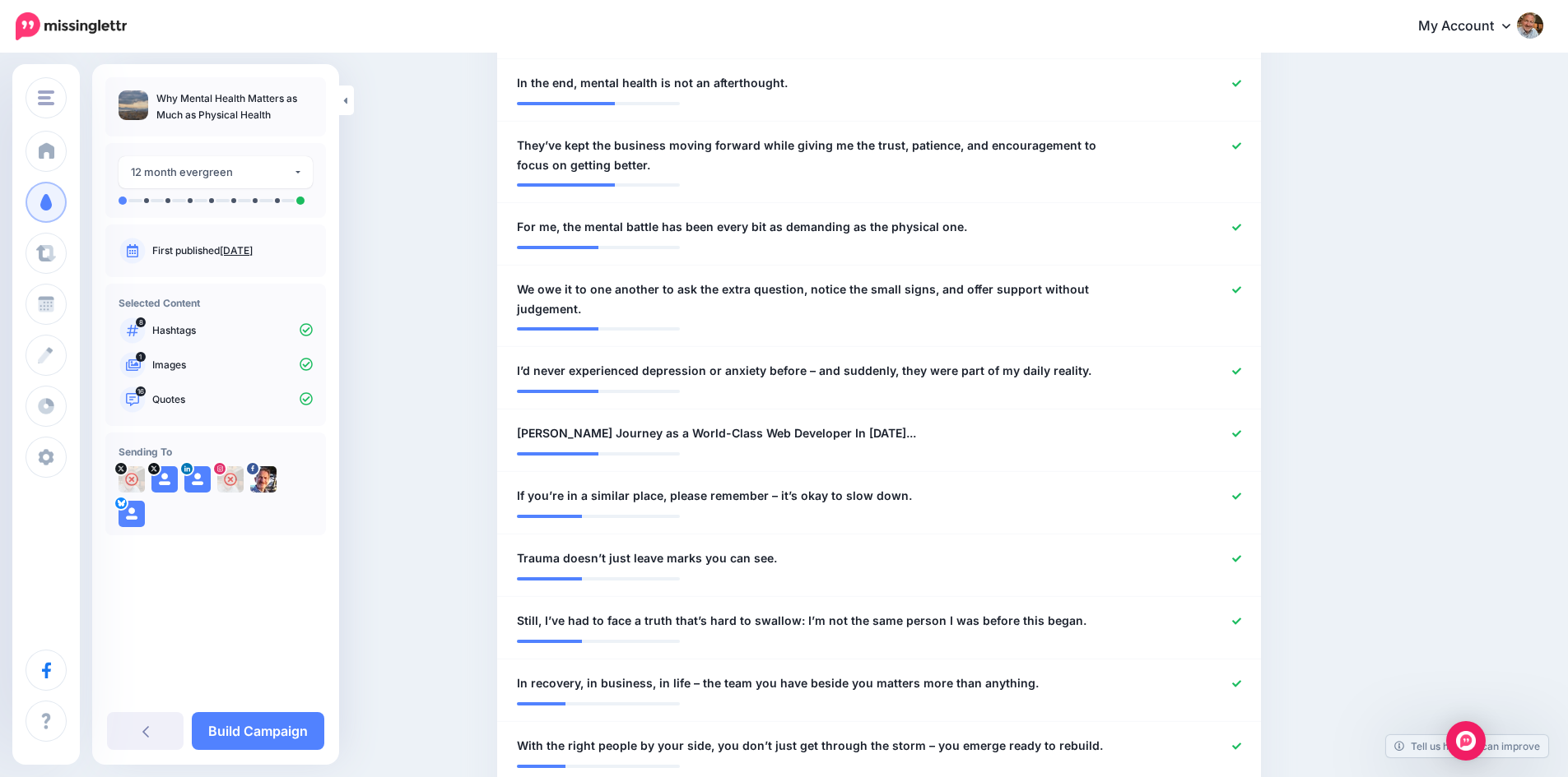
scroll to position [1039, 0]
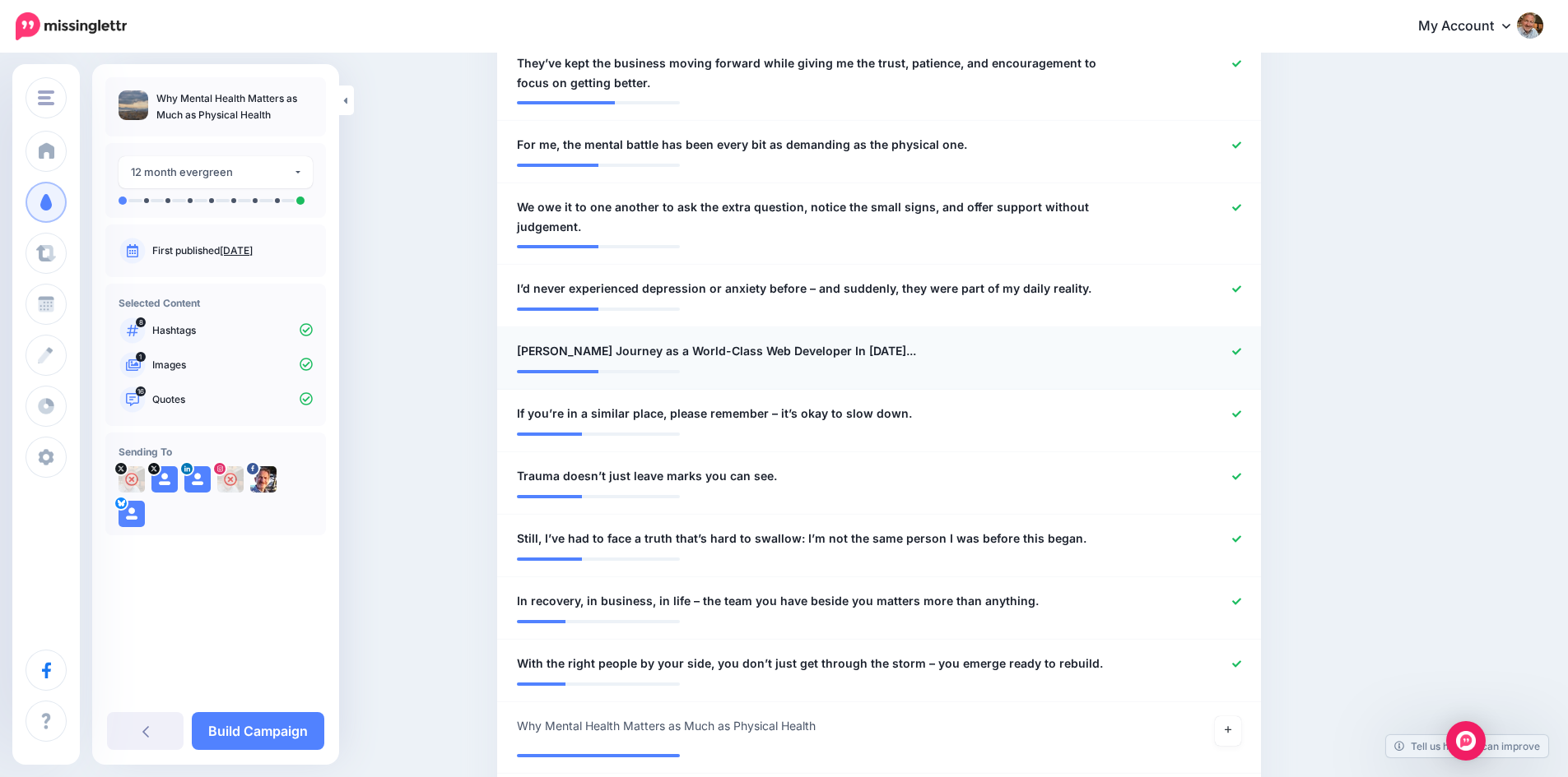
click at [1241, 350] on icon at bounding box center [1236, 351] width 9 height 9
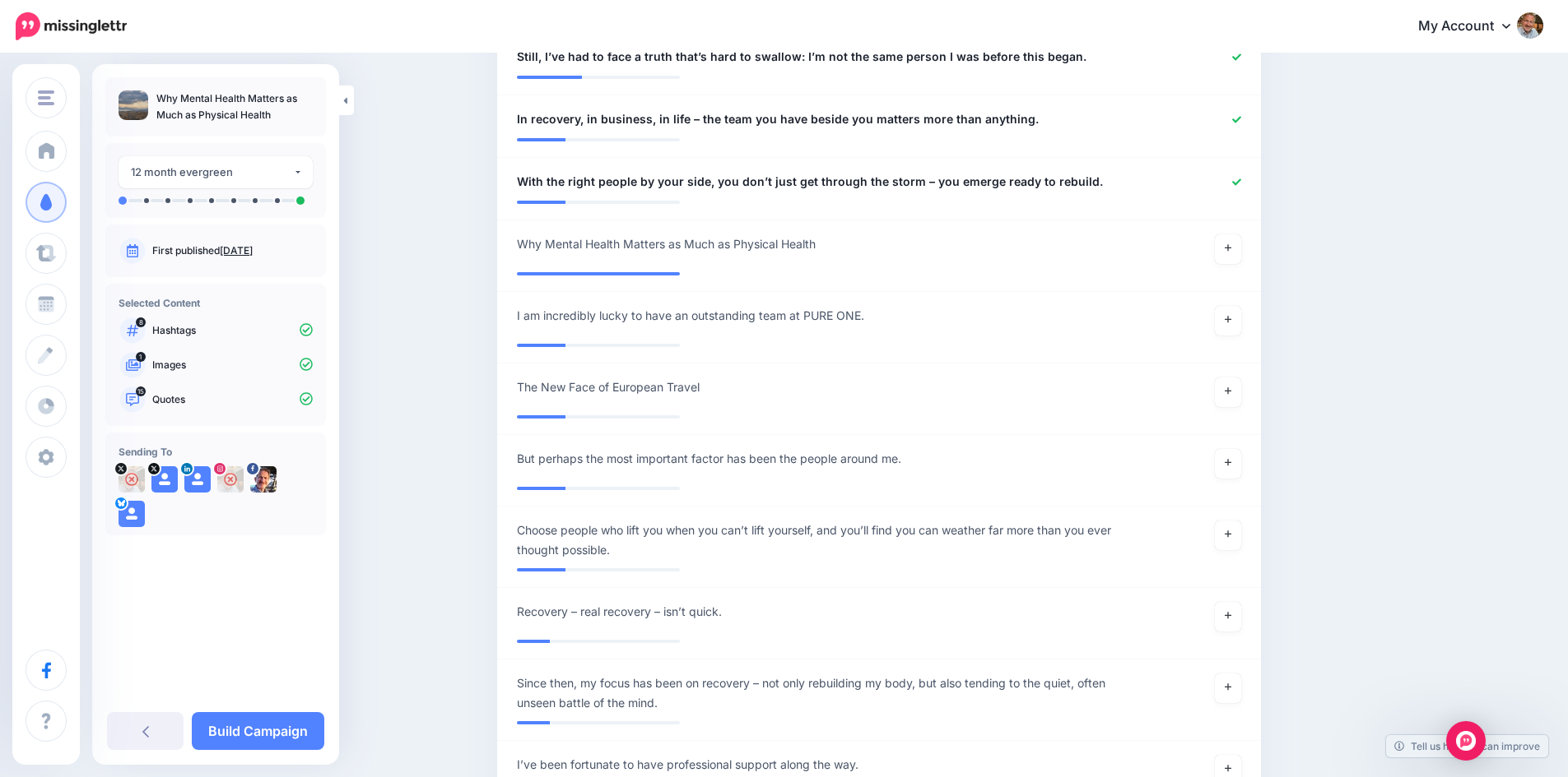
scroll to position [1532, 0]
click at [1231, 245] on icon at bounding box center [1227, 245] width 6 height 6
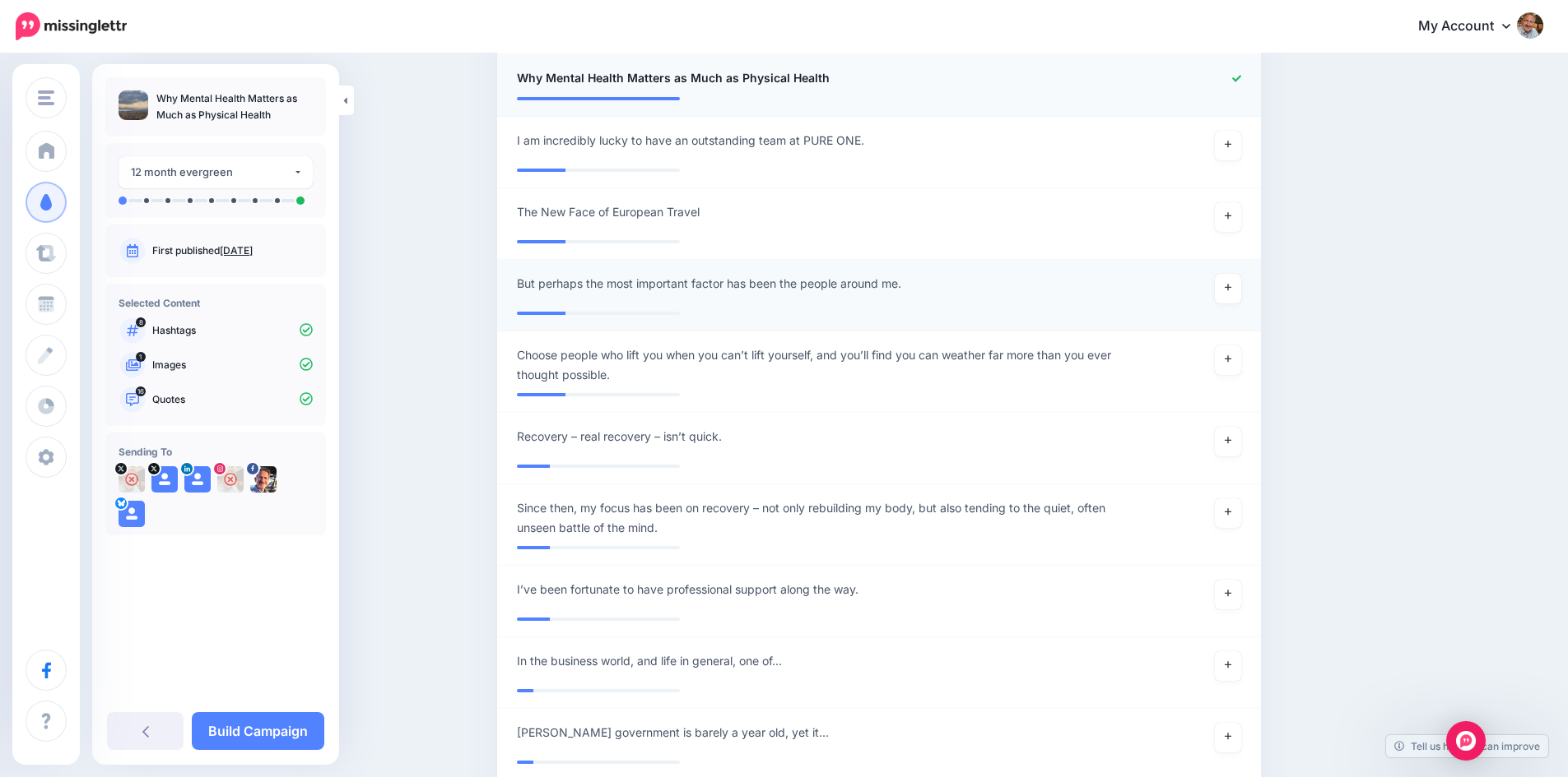
scroll to position [1697, 0]
click at [1231, 357] on icon at bounding box center [1227, 358] width 6 height 9
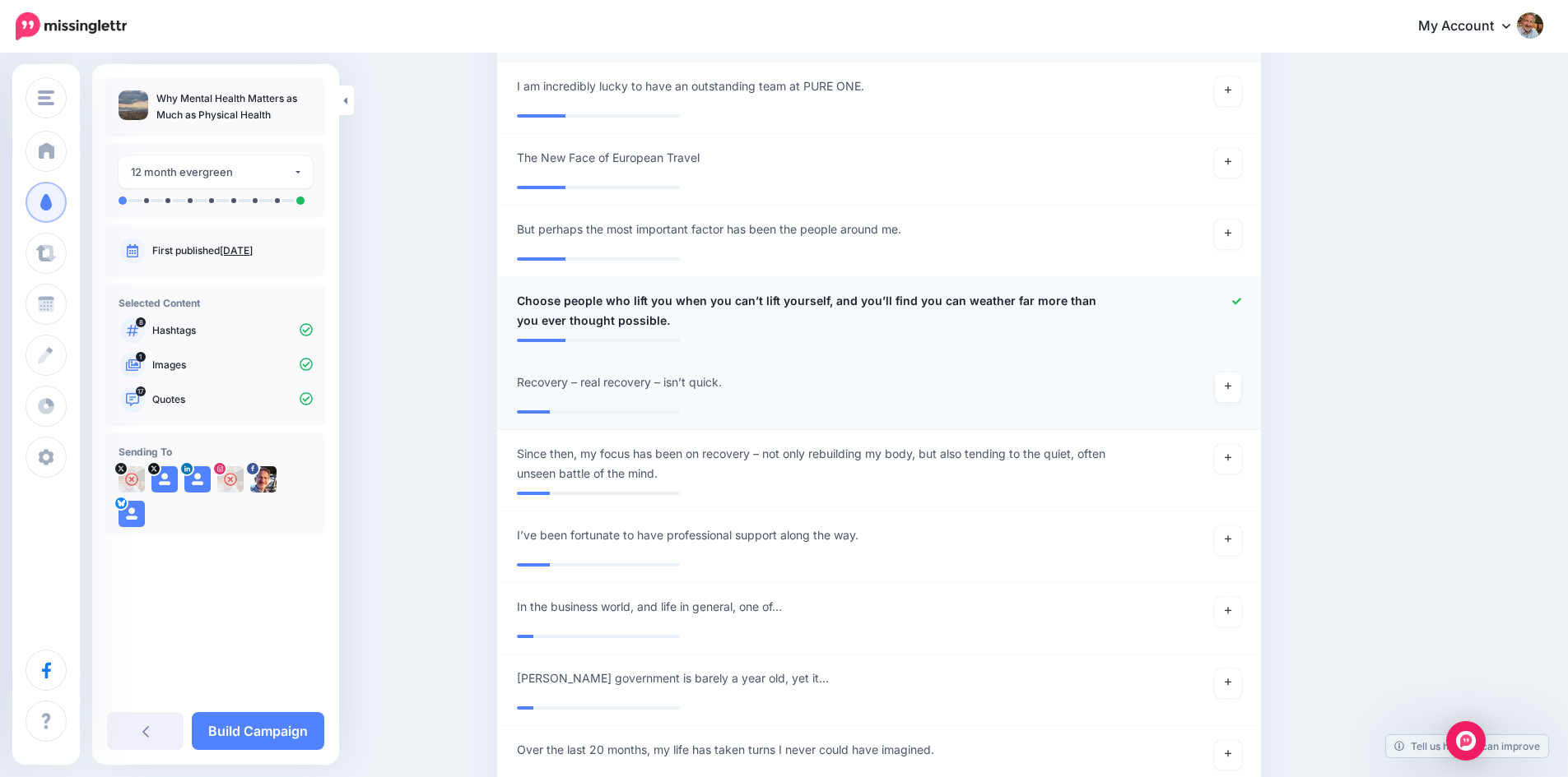
scroll to position [1861, 0]
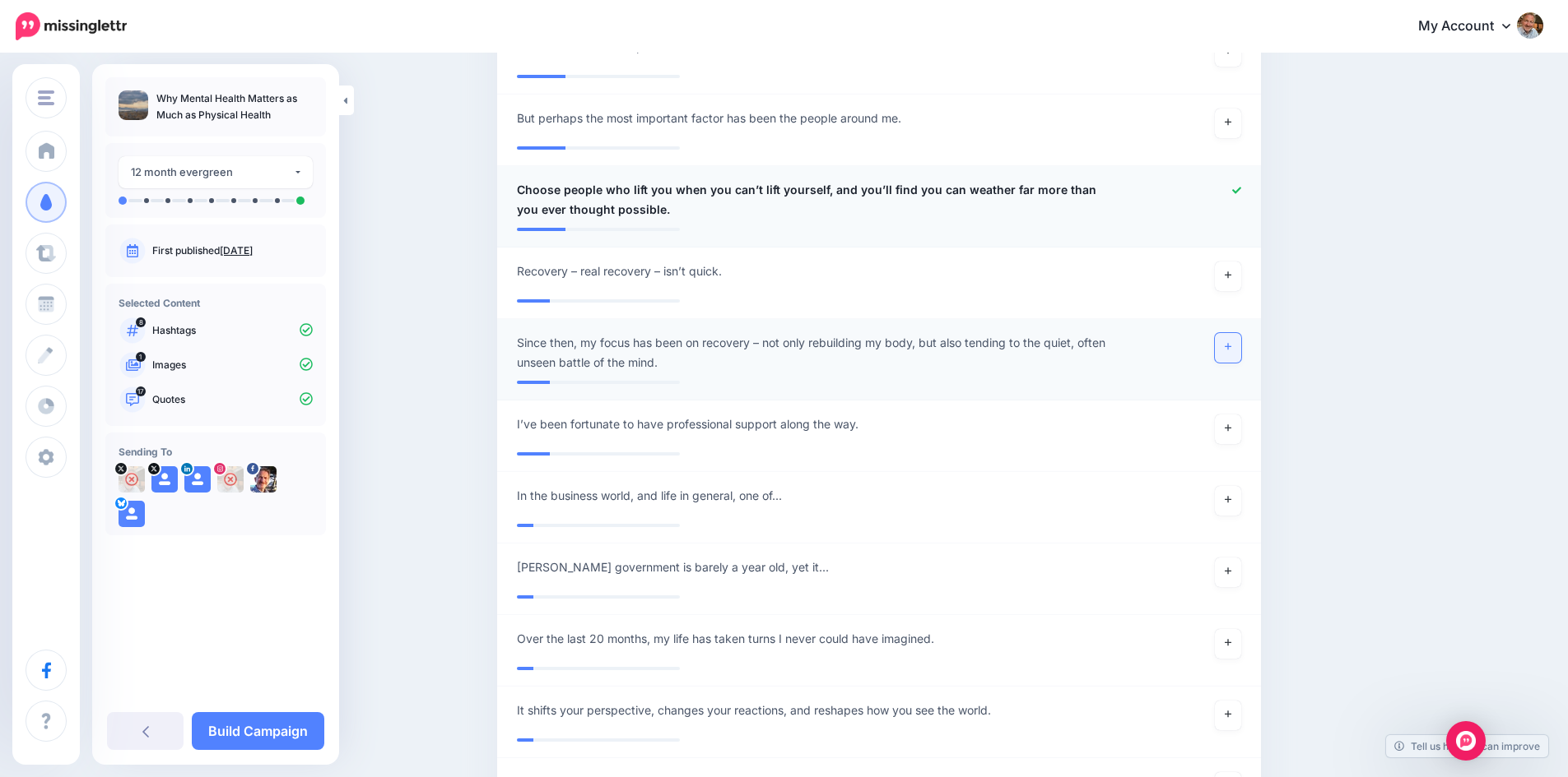
click at [1231, 349] on icon at bounding box center [1227, 347] width 6 height 9
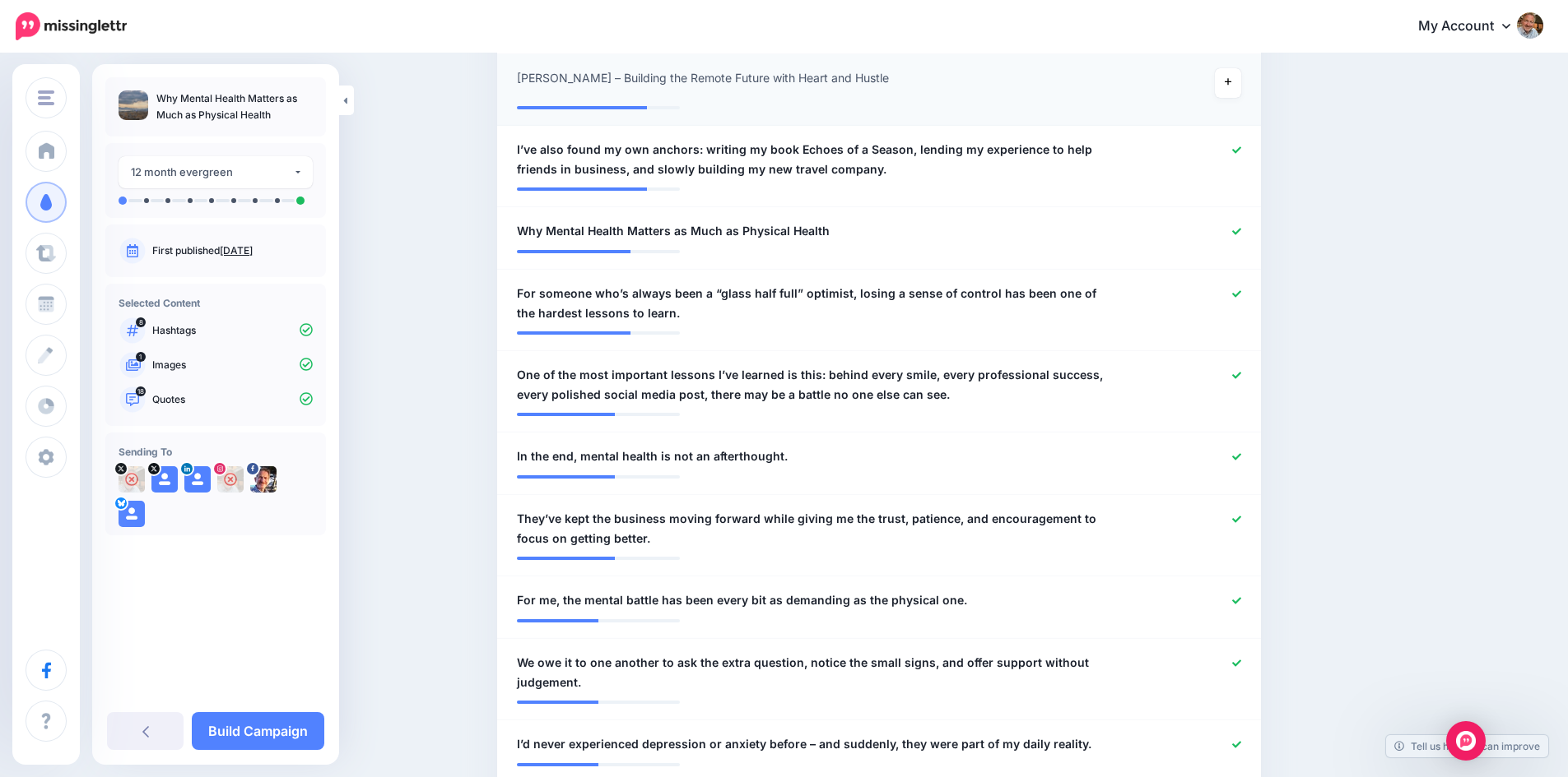
scroll to position [581, 0]
click at [288, 731] on link "Build Campaign" at bounding box center [257, 730] width 133 height 38
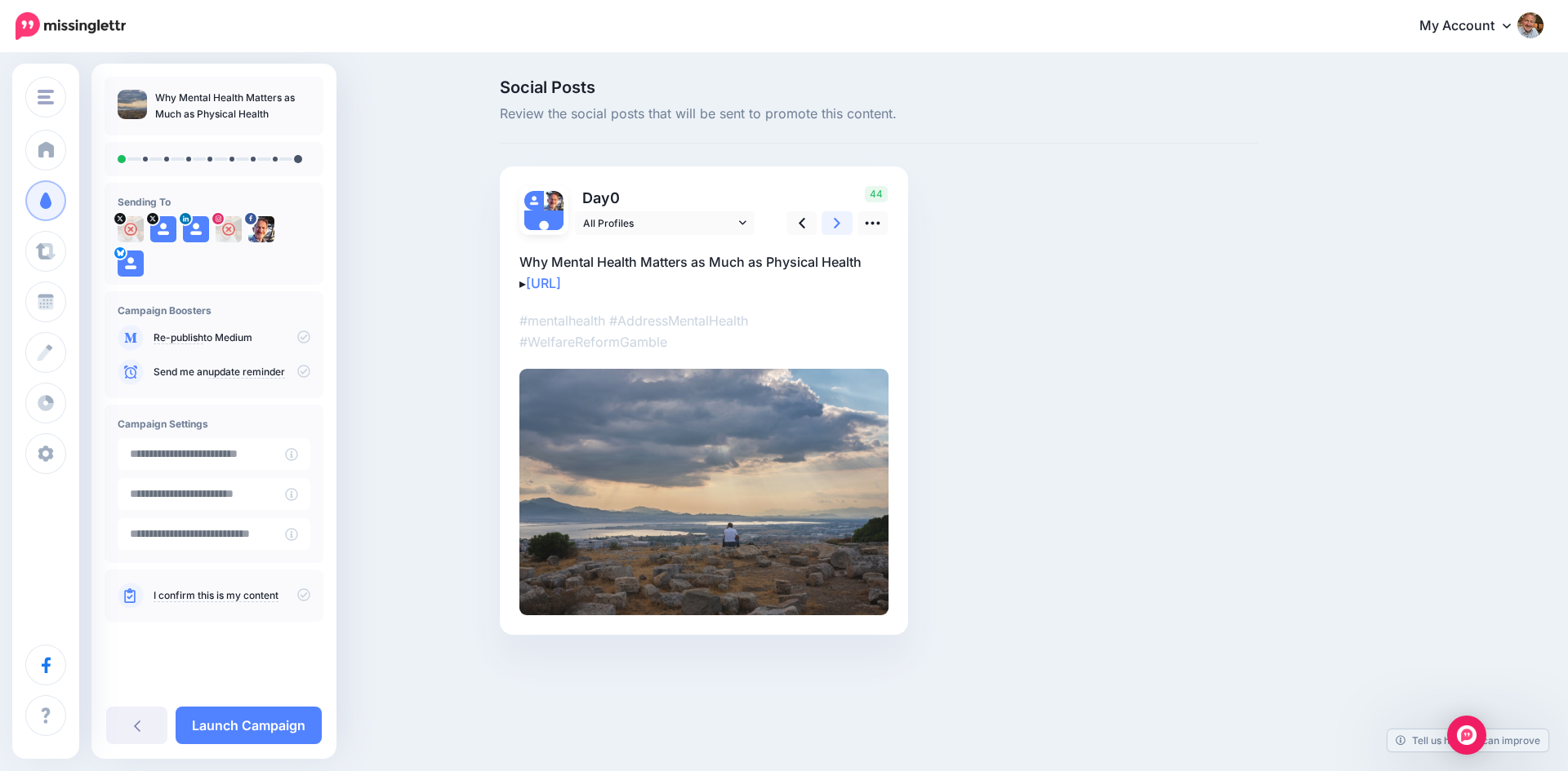
click at [832, 225] on link at bounding box center [837, 223] width 31 height 24
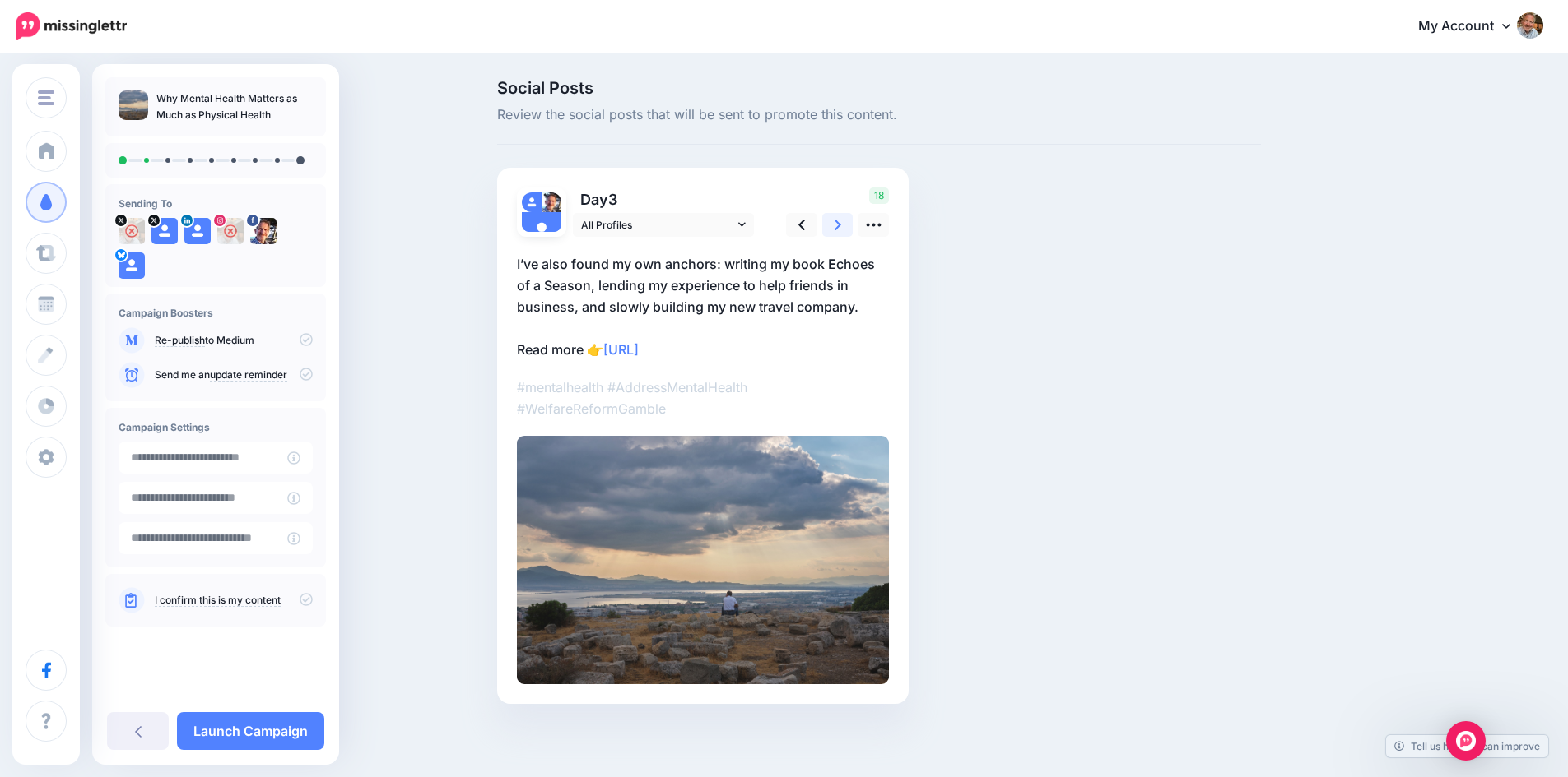
click at [839, 226] on link at bounding box center [838, 225] width 32 height 24
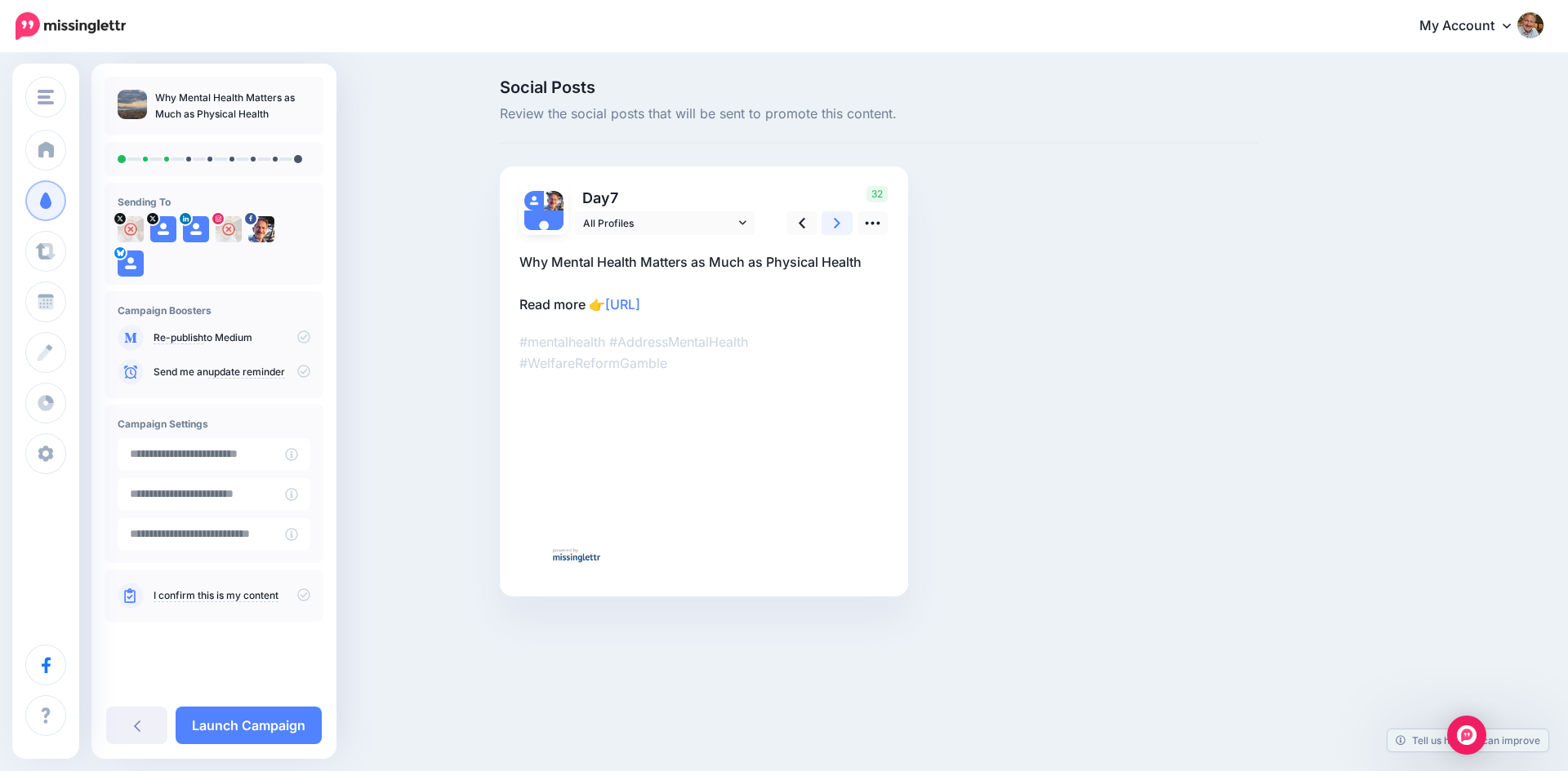
click at [832, 224] on link at bounding box center [837, 223] width 31 height 24
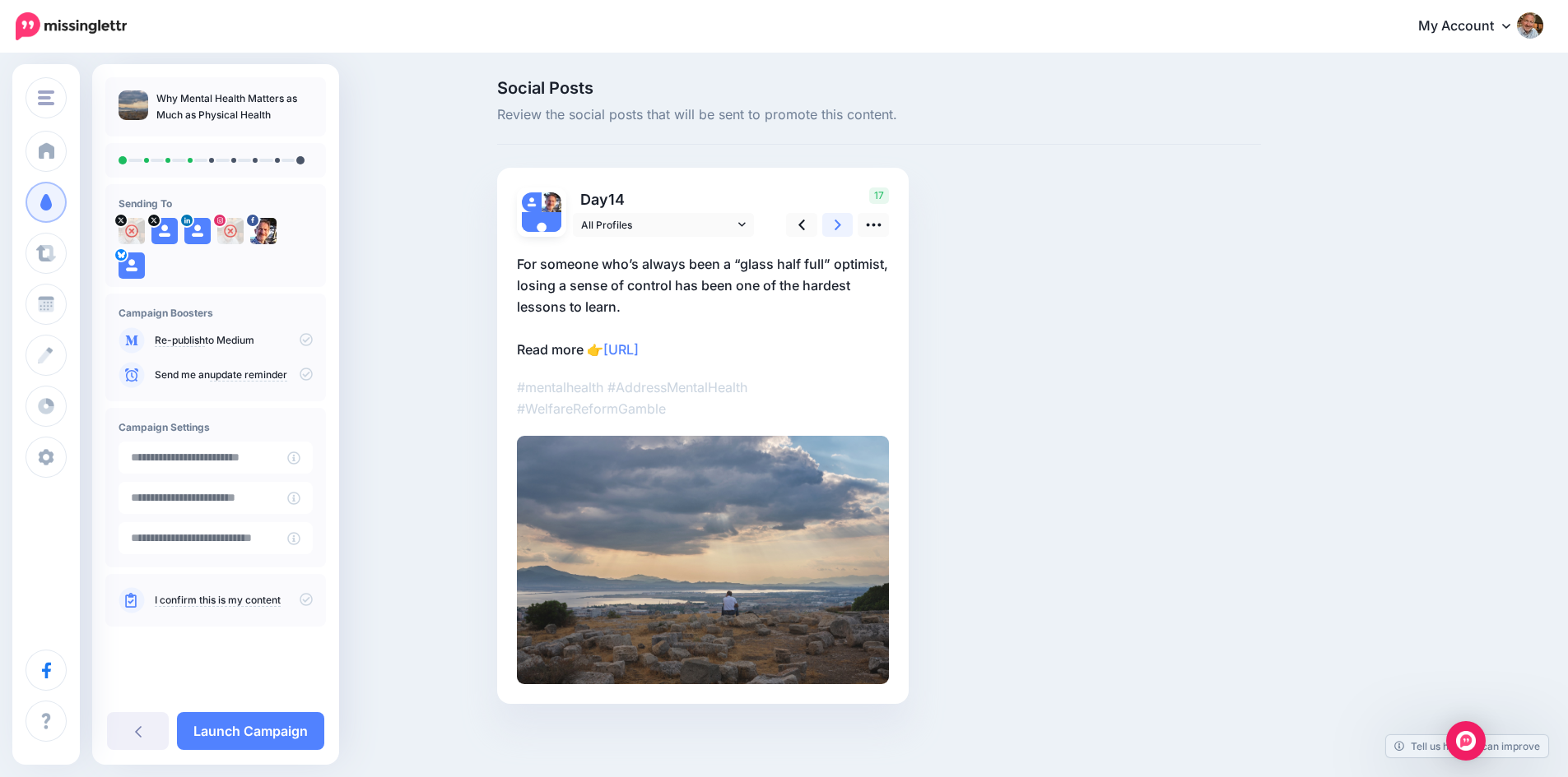
click at [839, 226] on link at bounding box center [838, 225] width 32 height 24
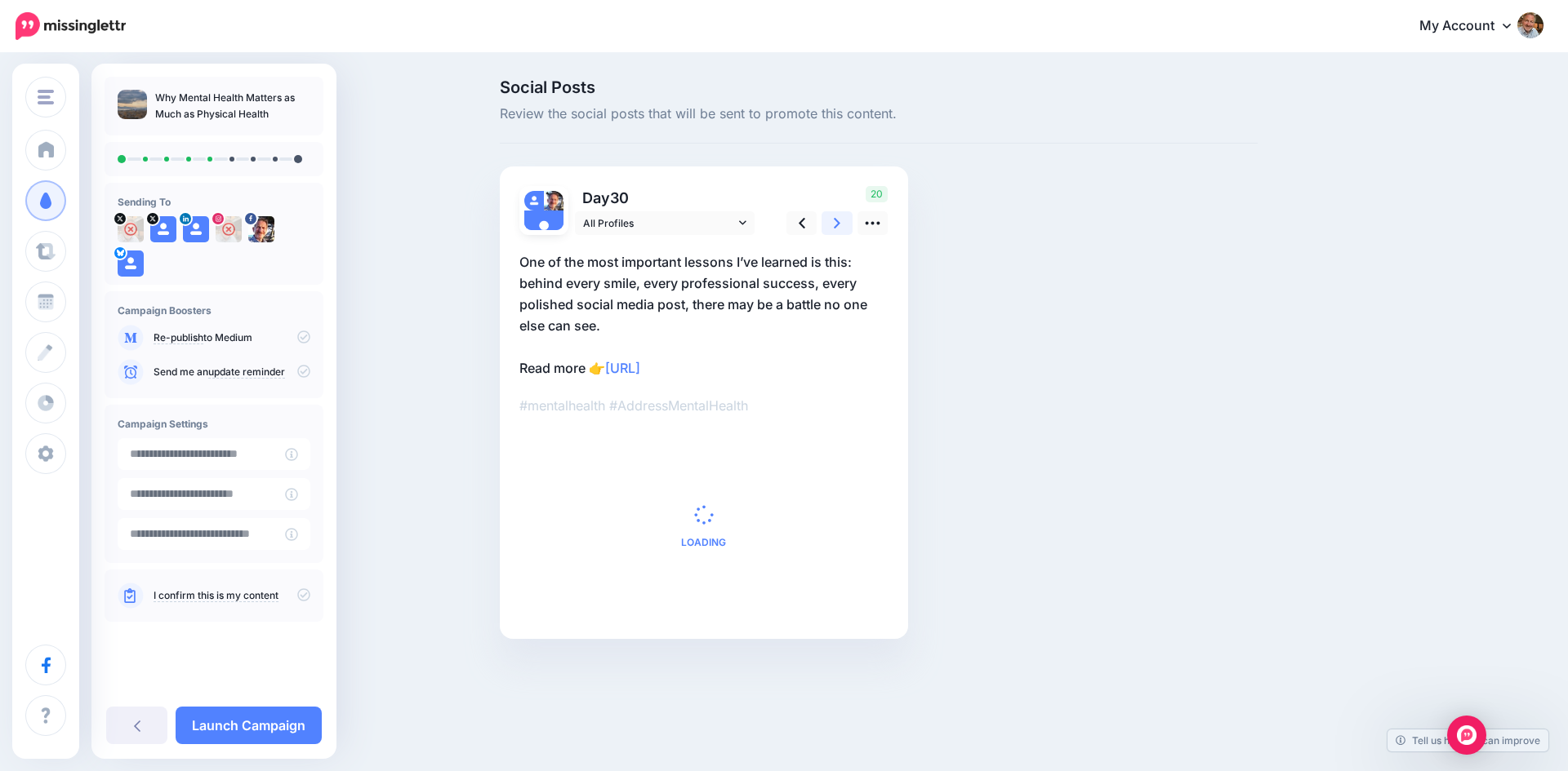
click at [832, 224] on link at bounding box center [837, 223] width 31 height 24
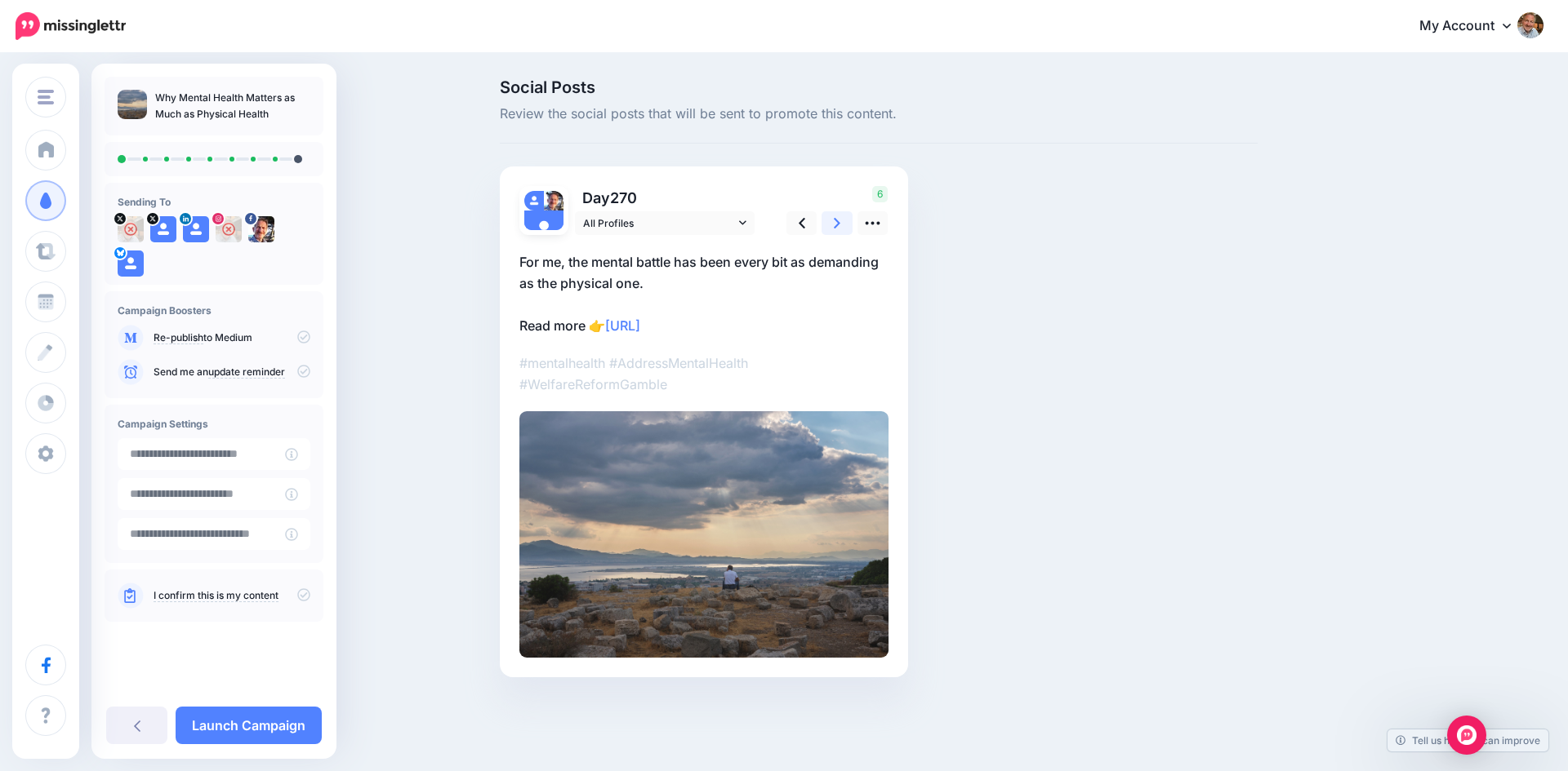
click at [832, 224] on link at bounding box center [837, 223] width 31 height 24
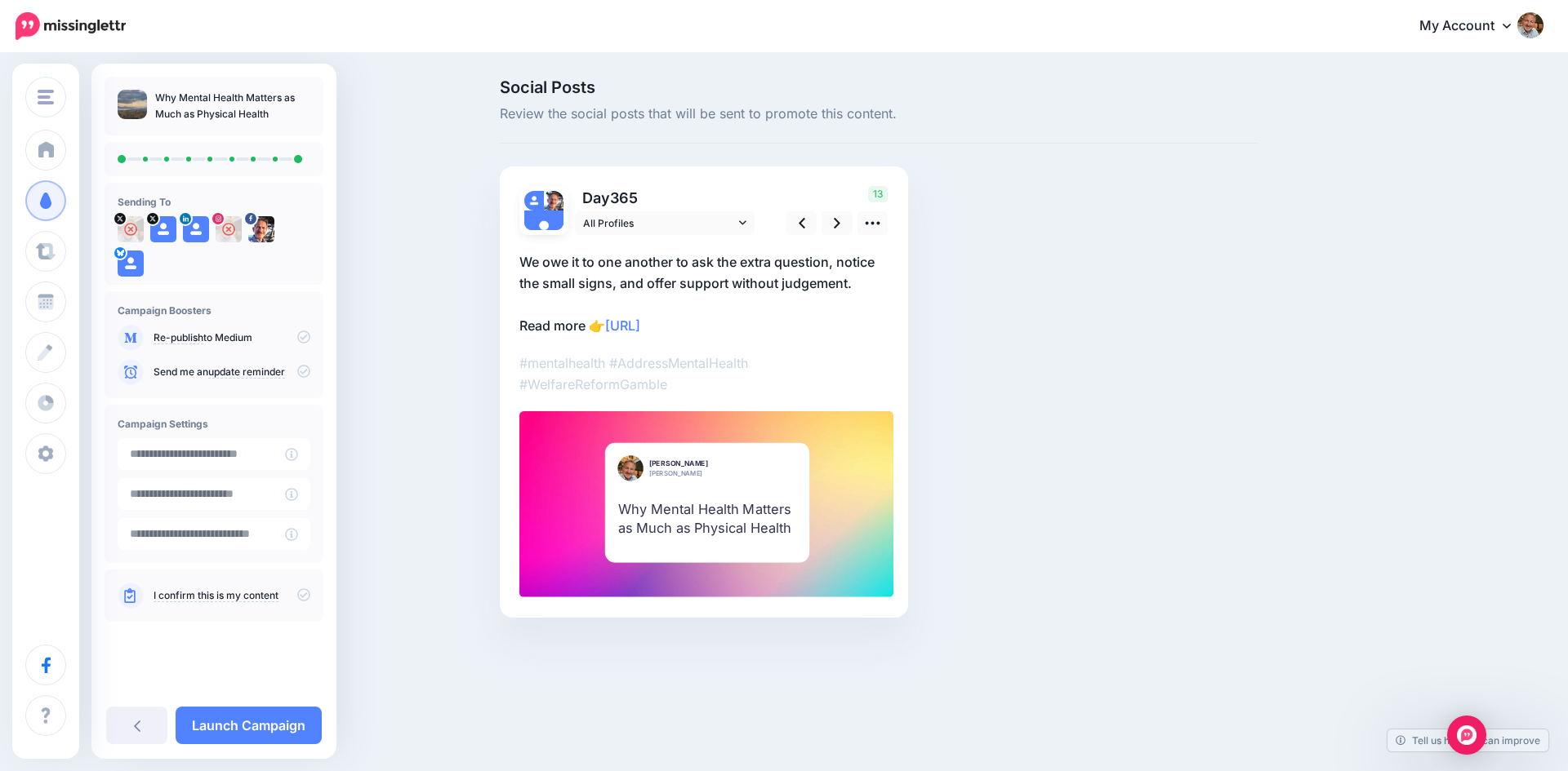
click at [303, 591] on icon at bounding box center [303, 594] width 13 height 13
click at [307, 337] on icon at bounding box center [303, 336] width 13 height 13
click at [302, 338] on icon at bounding box center [303, 336] width 13 height 13
click at [254, 719] on link "Launch Campaign" at bounding box center [248, 725] width 146 height 37
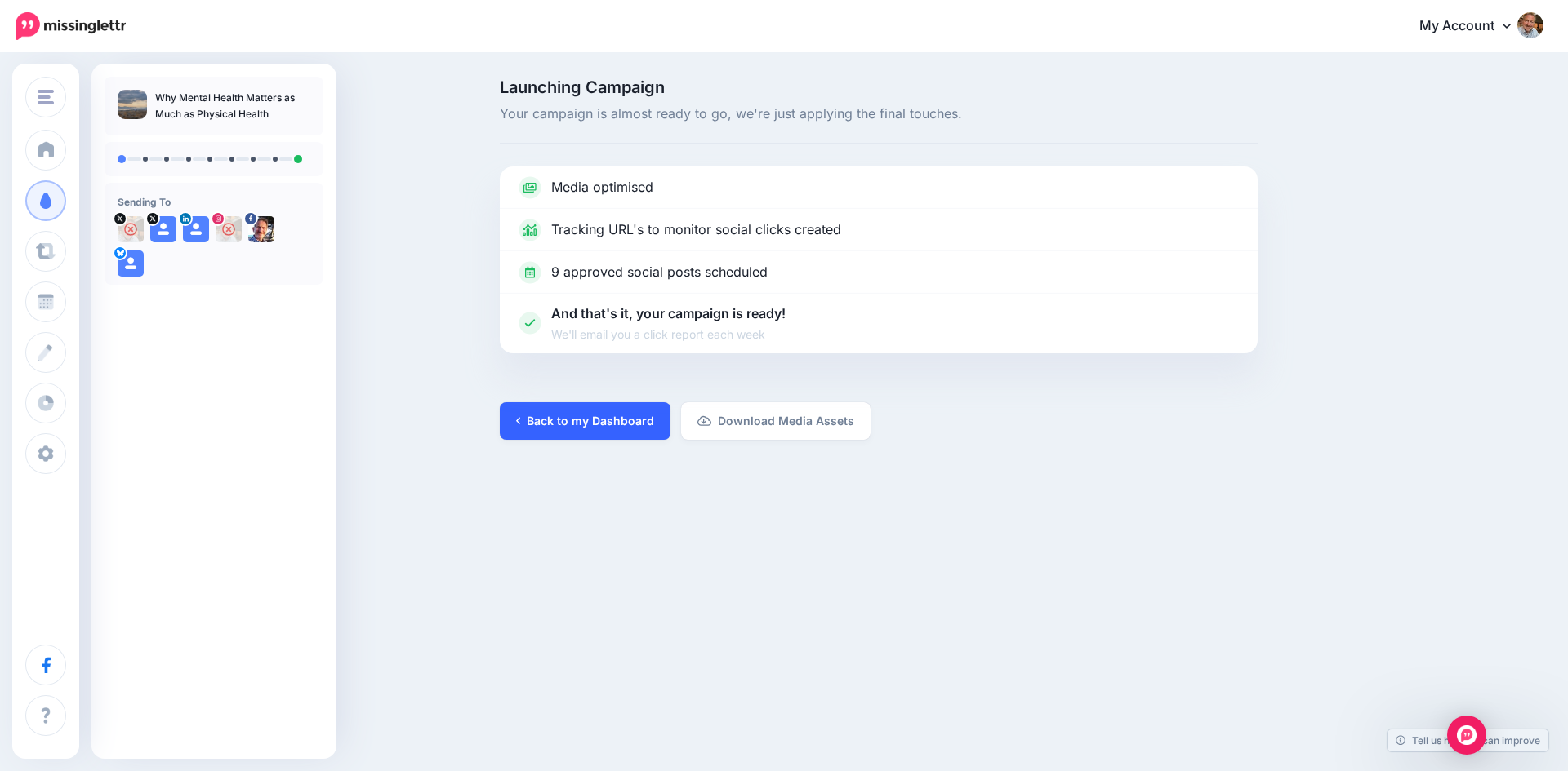
click at [576, 427] on link "Back to my Dashboard" at bounding box center [585, 421] width 171 height 37
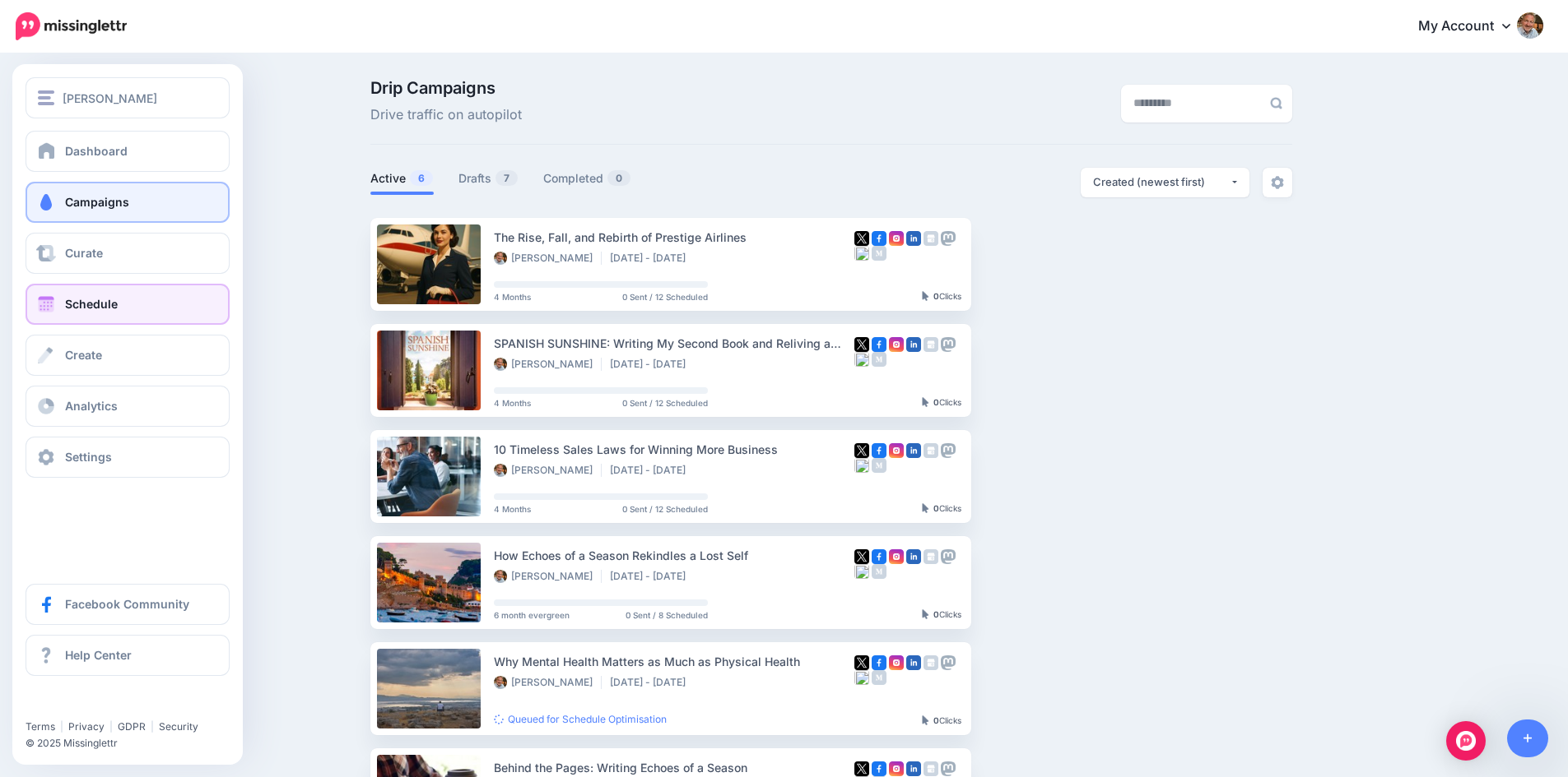
click at [58, 303] on link "Schedule" at bounding box center [127, 304] width 204 height 41
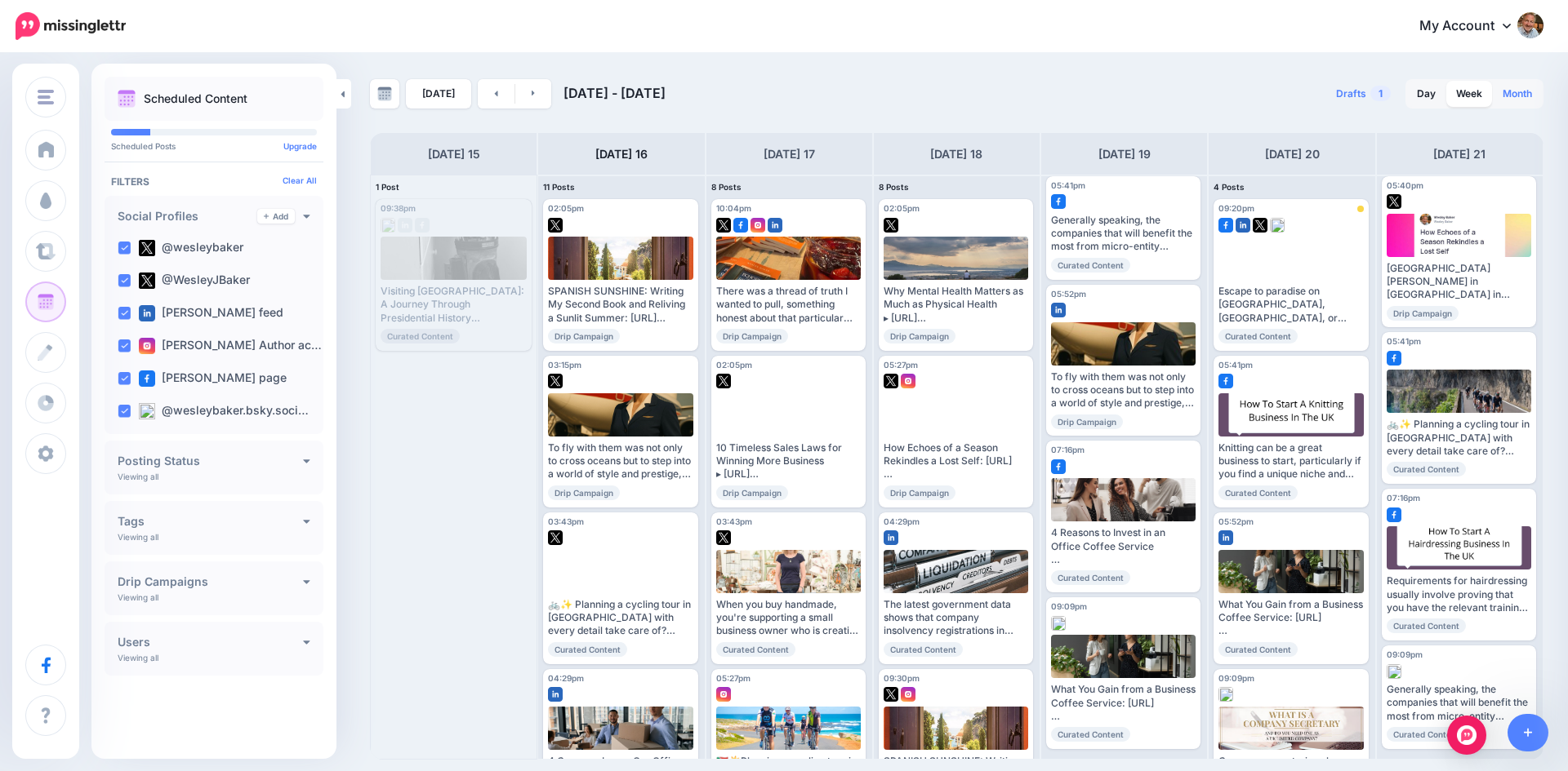
click at [1522, 91] on link "Month" at bounding box center [1517, 94] width 49 height 26
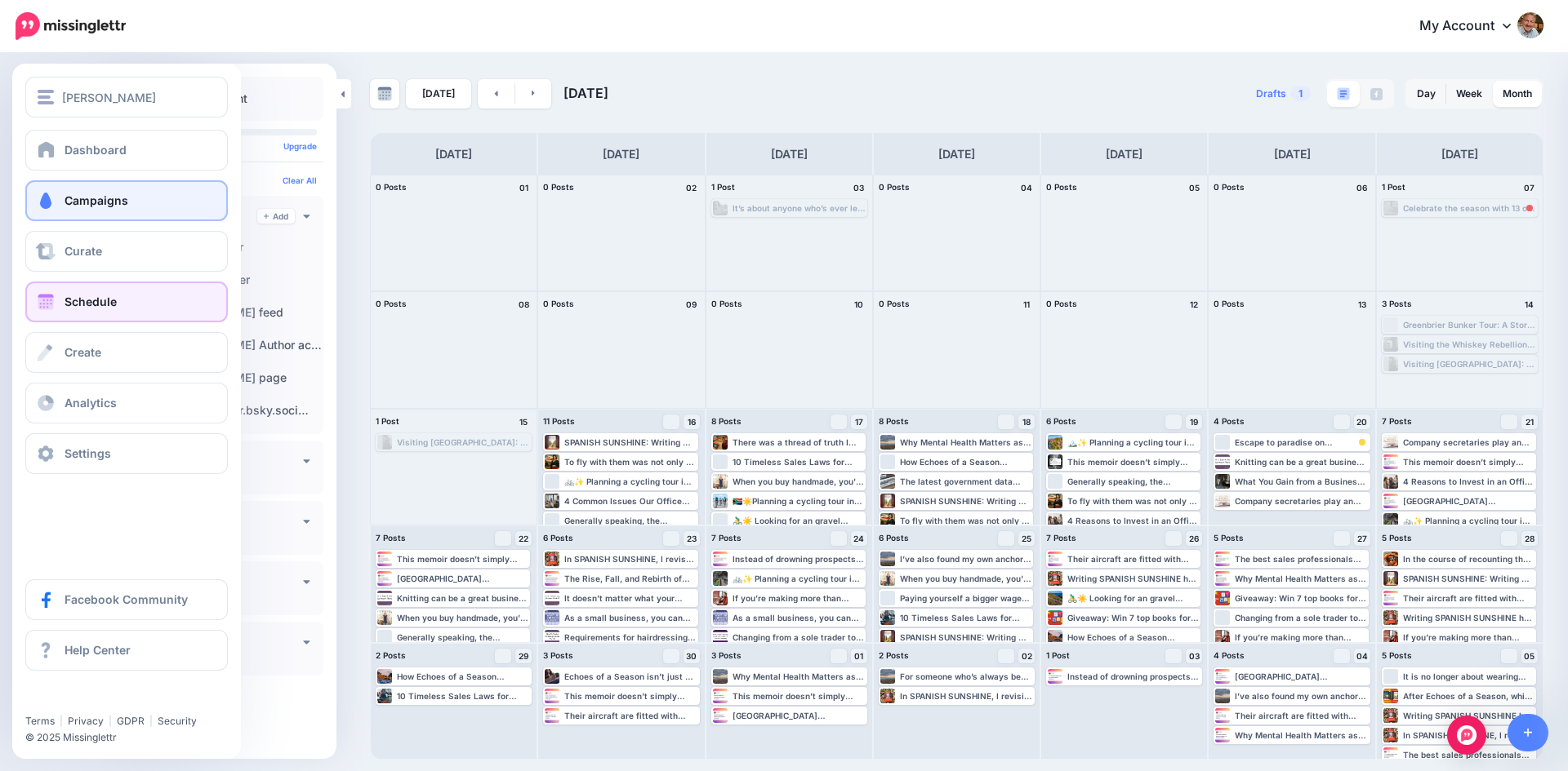
click at [71, 199] on span "Campaigns" at bounding box center [96, 200] width 64 height 14
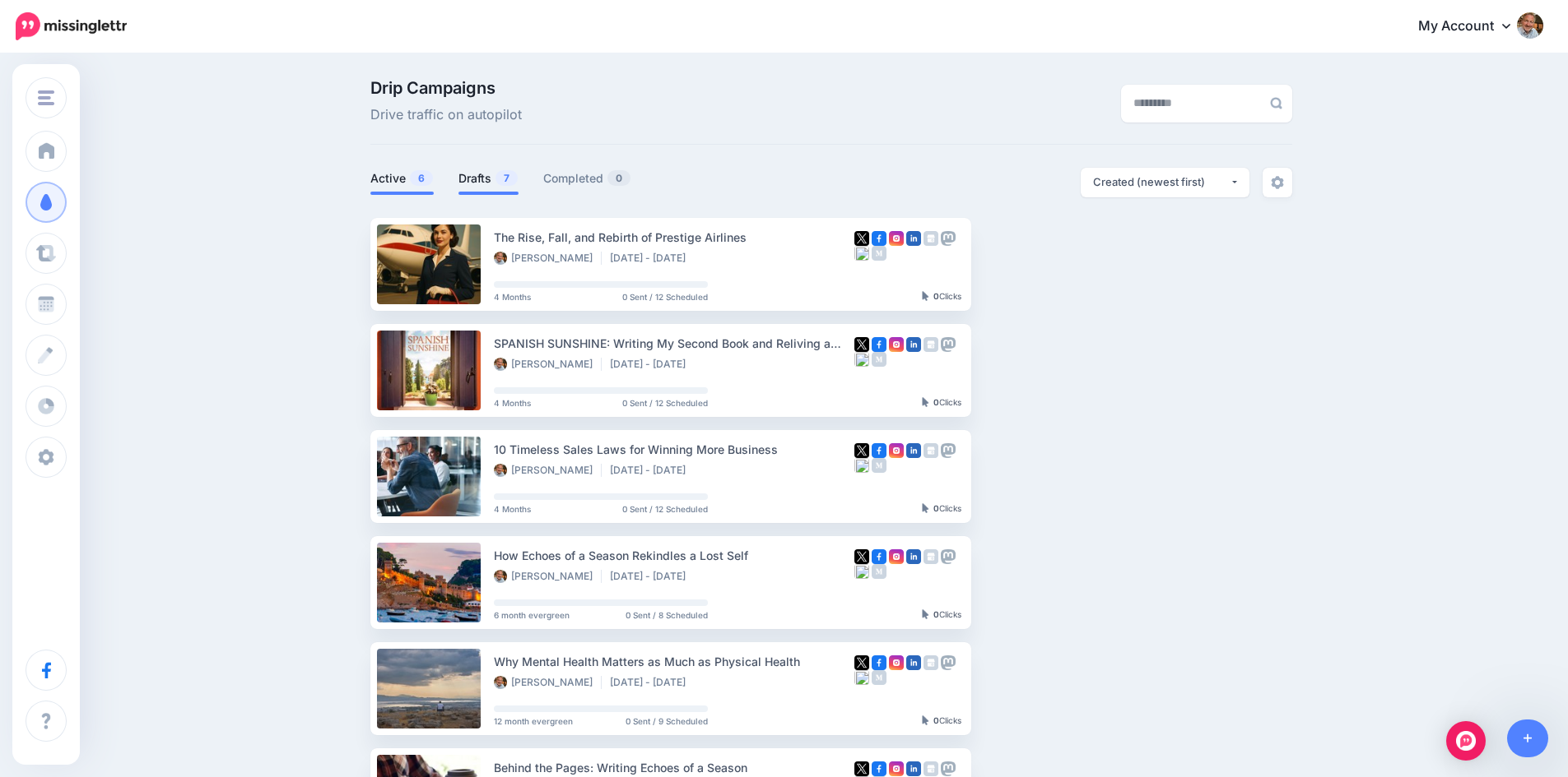
click at [491, 177] on link "Drafts 7" at bounding box center [488, 178] width 60 height 19
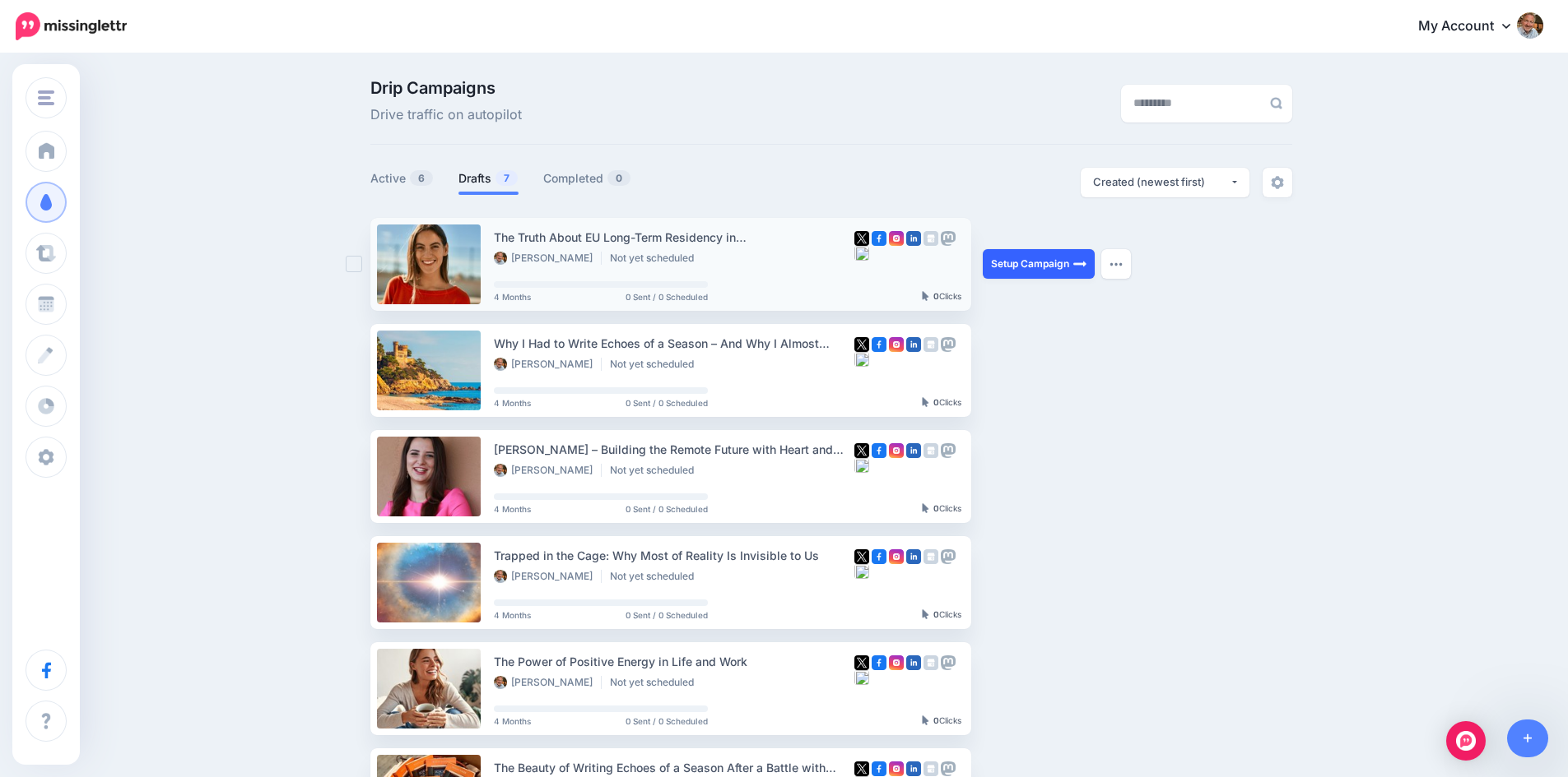
click at [1029, 263] on link "Setup Campaign" at bounding box center [1038, 264] width 112 height 30
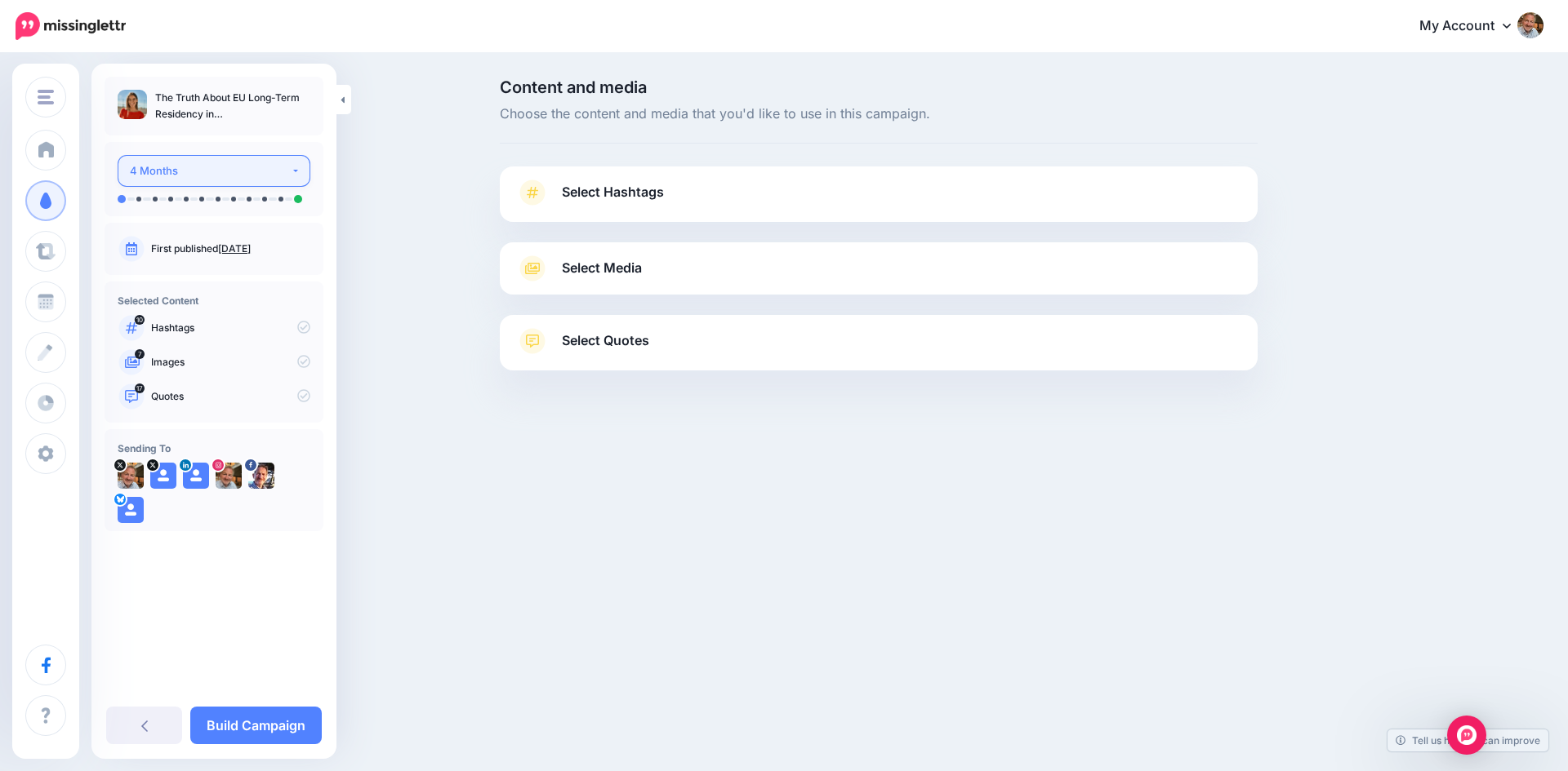
click at [298, 169] on button "4 Months" at bounding box center [214, 171] width 193 height 32
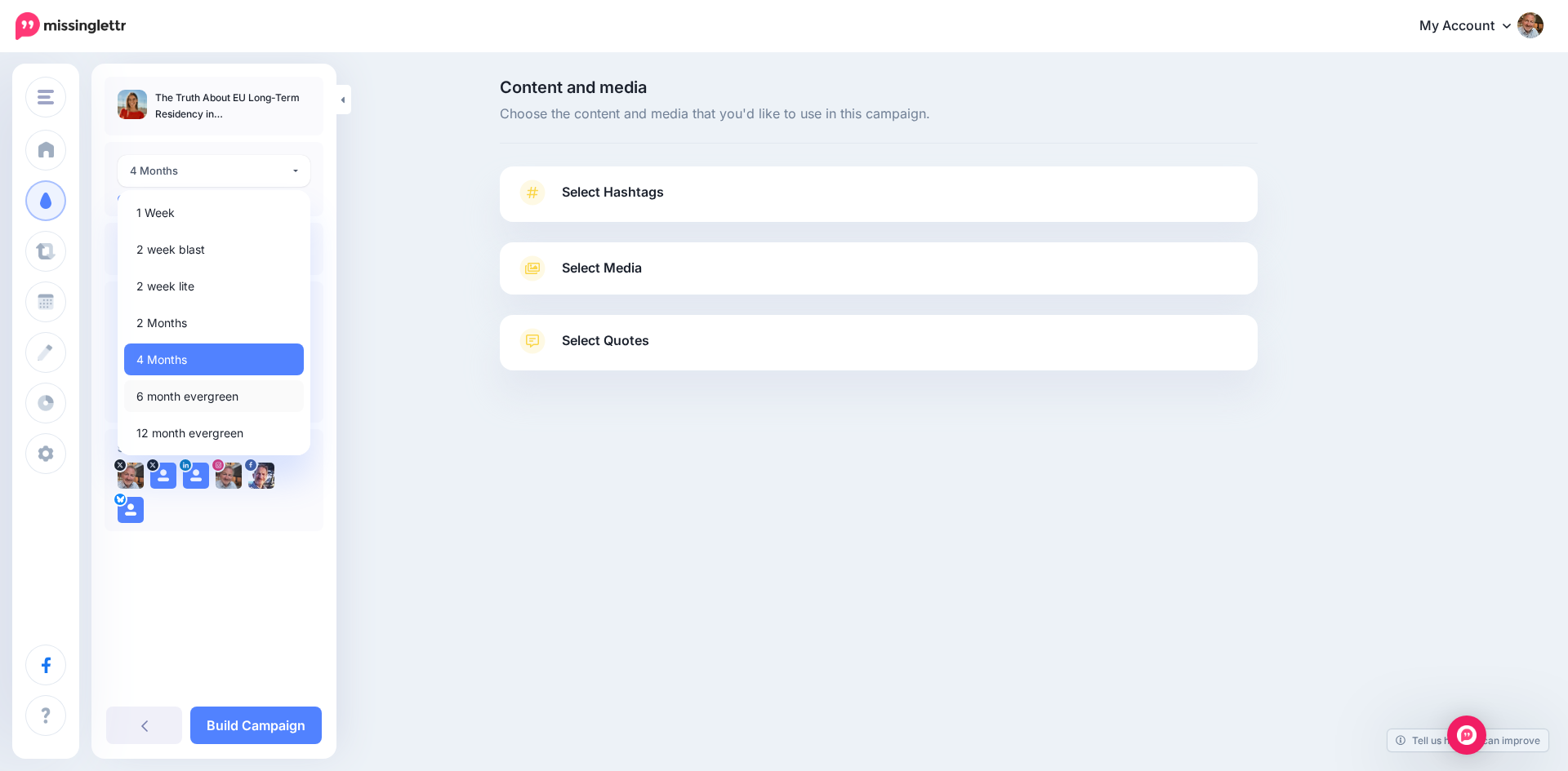
click at [233, 396] on span "6 month evergreen" at bounding box center [187, 396] width 102 height 19
select select "******"
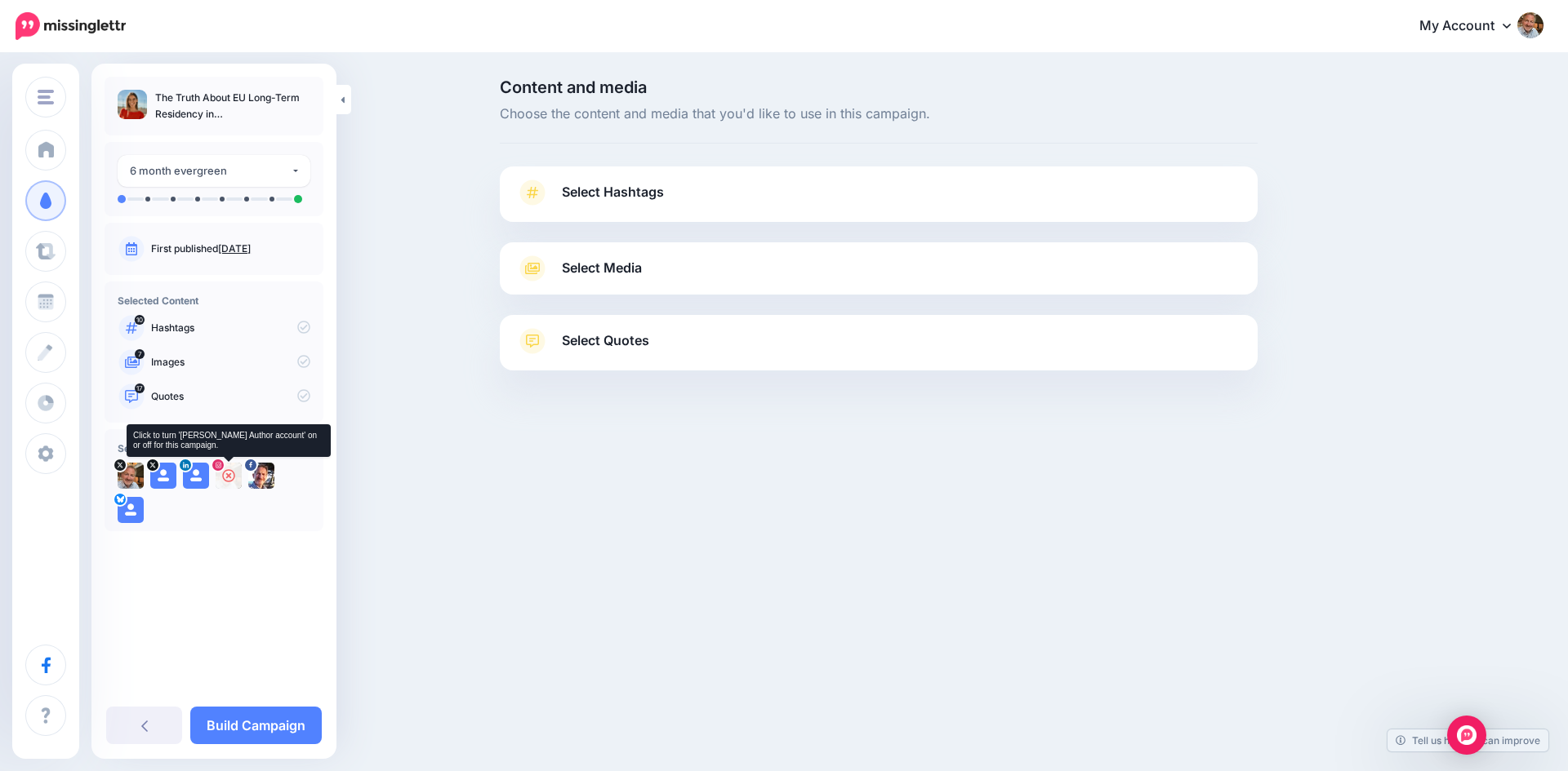
click at [231, 478] on icon at bounding box center [228, 476] width 13 height 13
click at [669, 201] on link "Select Hashtags" at bounding box center [879, 200] width 725 height 43
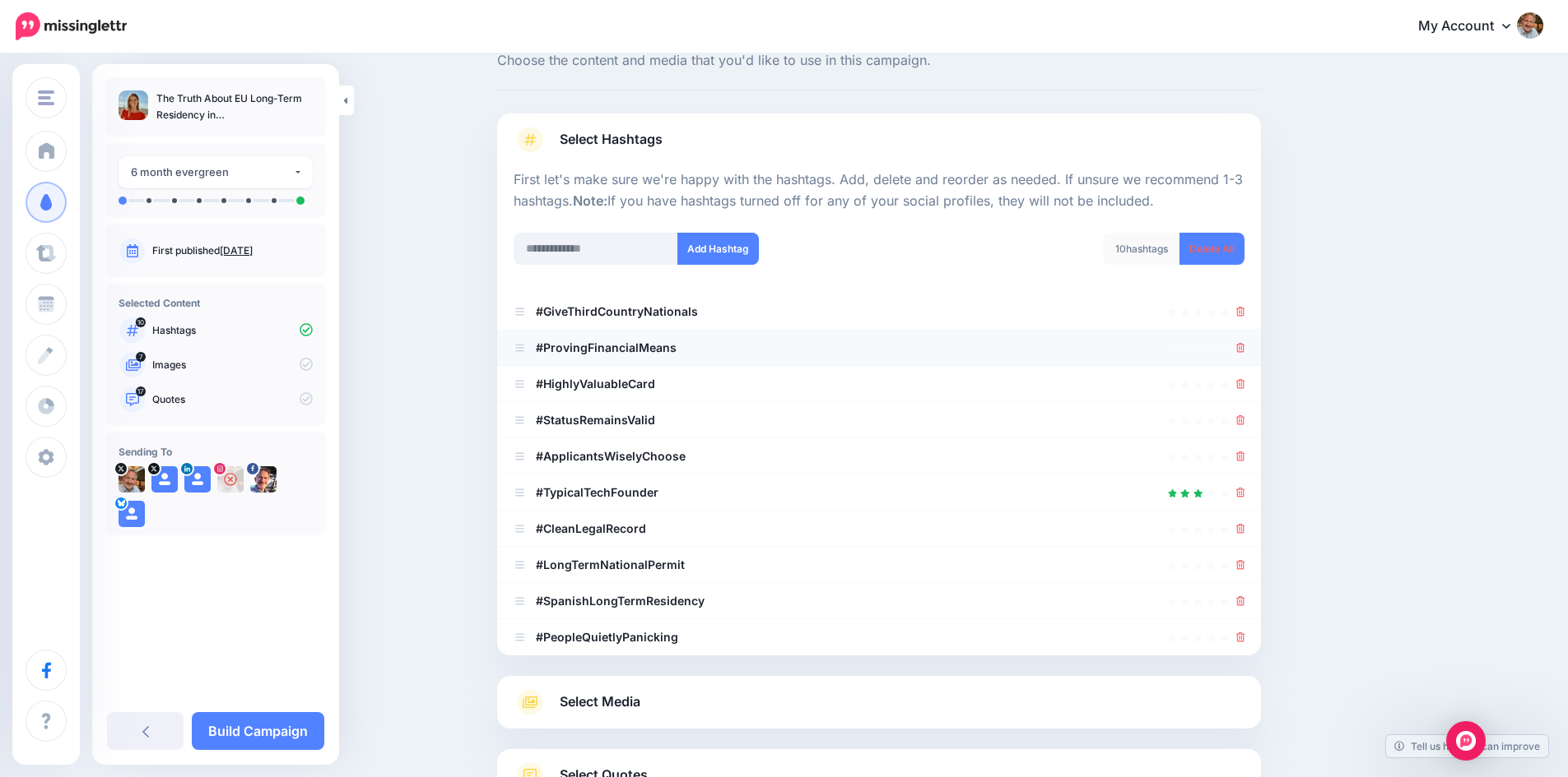
scroll to position [83, 0]
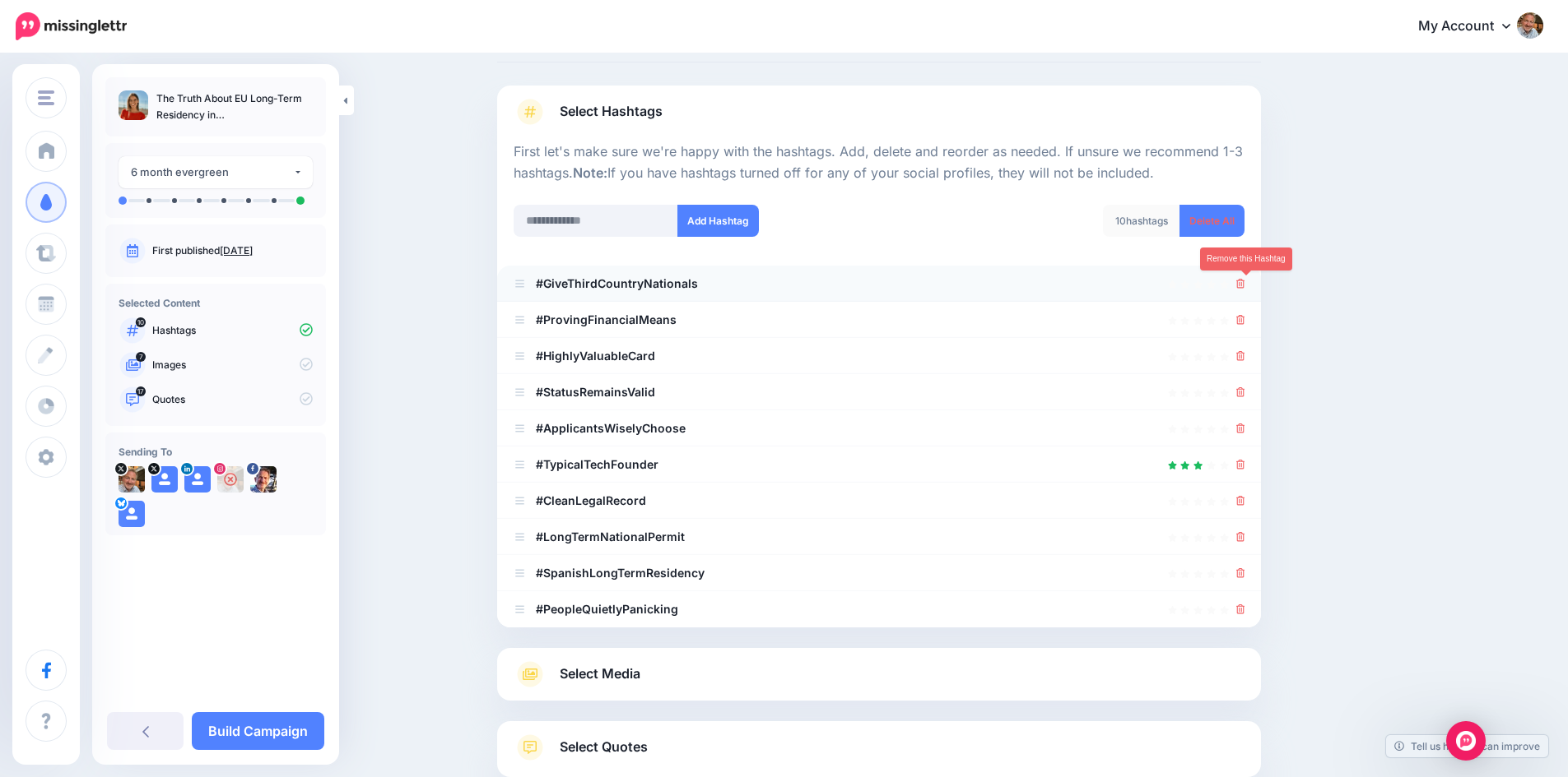
click at [1245, 280] on icon at bounding box center [1240, 284] width 9 height 10
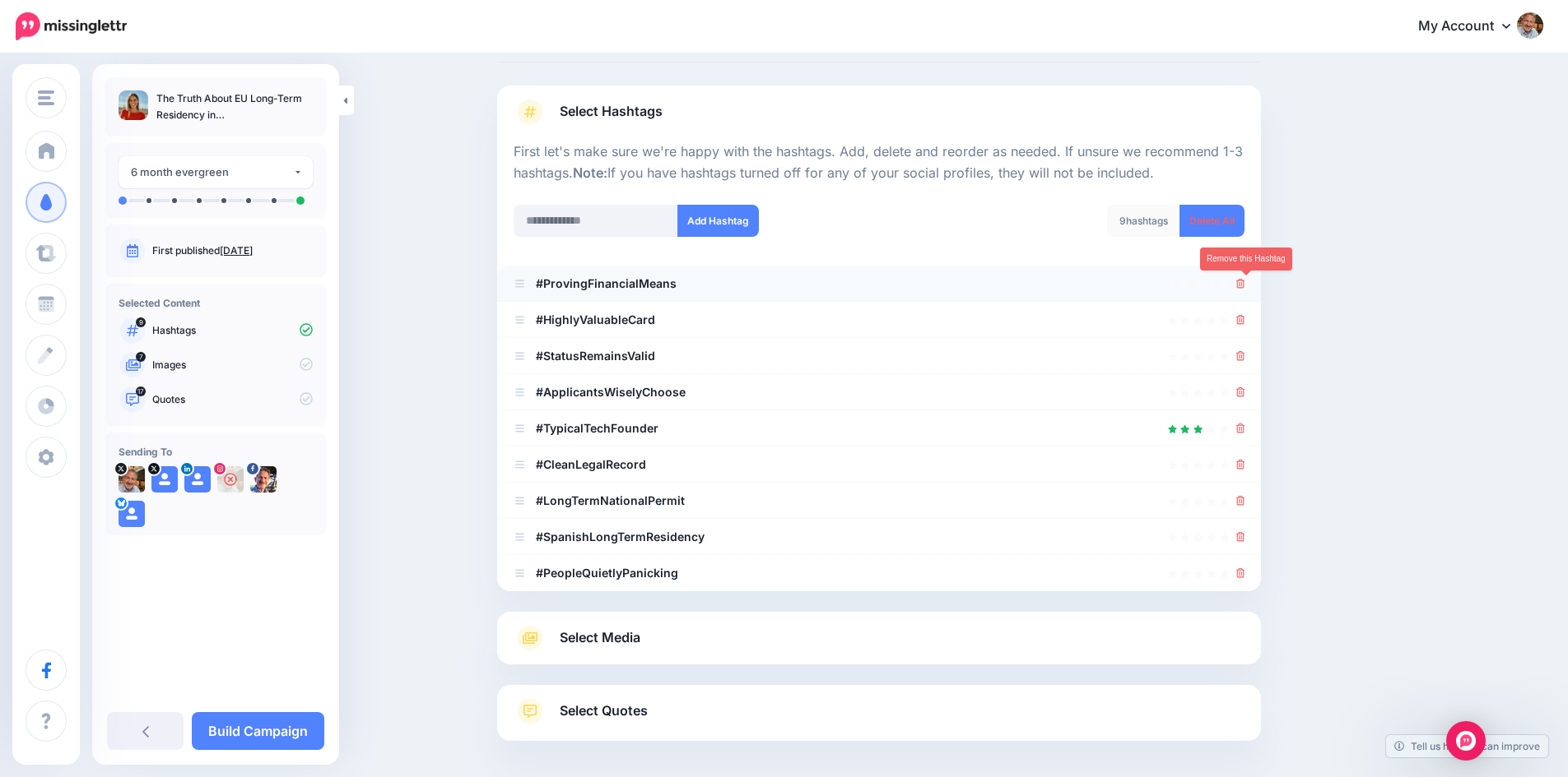
click at [1245, 284] on icon at bounding box center [1240, 284] width 9 height 10
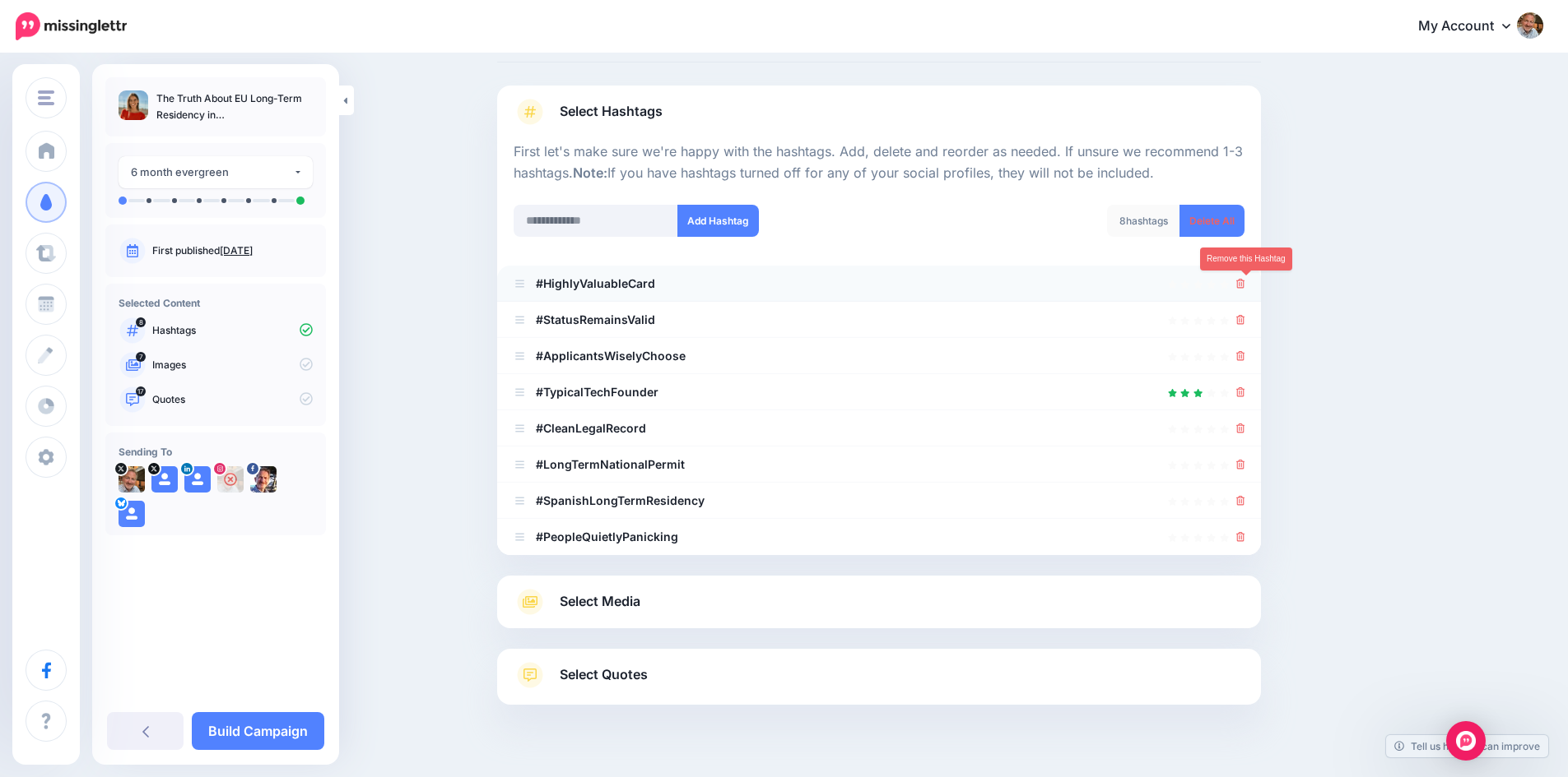
click at [1245, 282] on icon at bounding box center [1240, 284] width 9 height 10
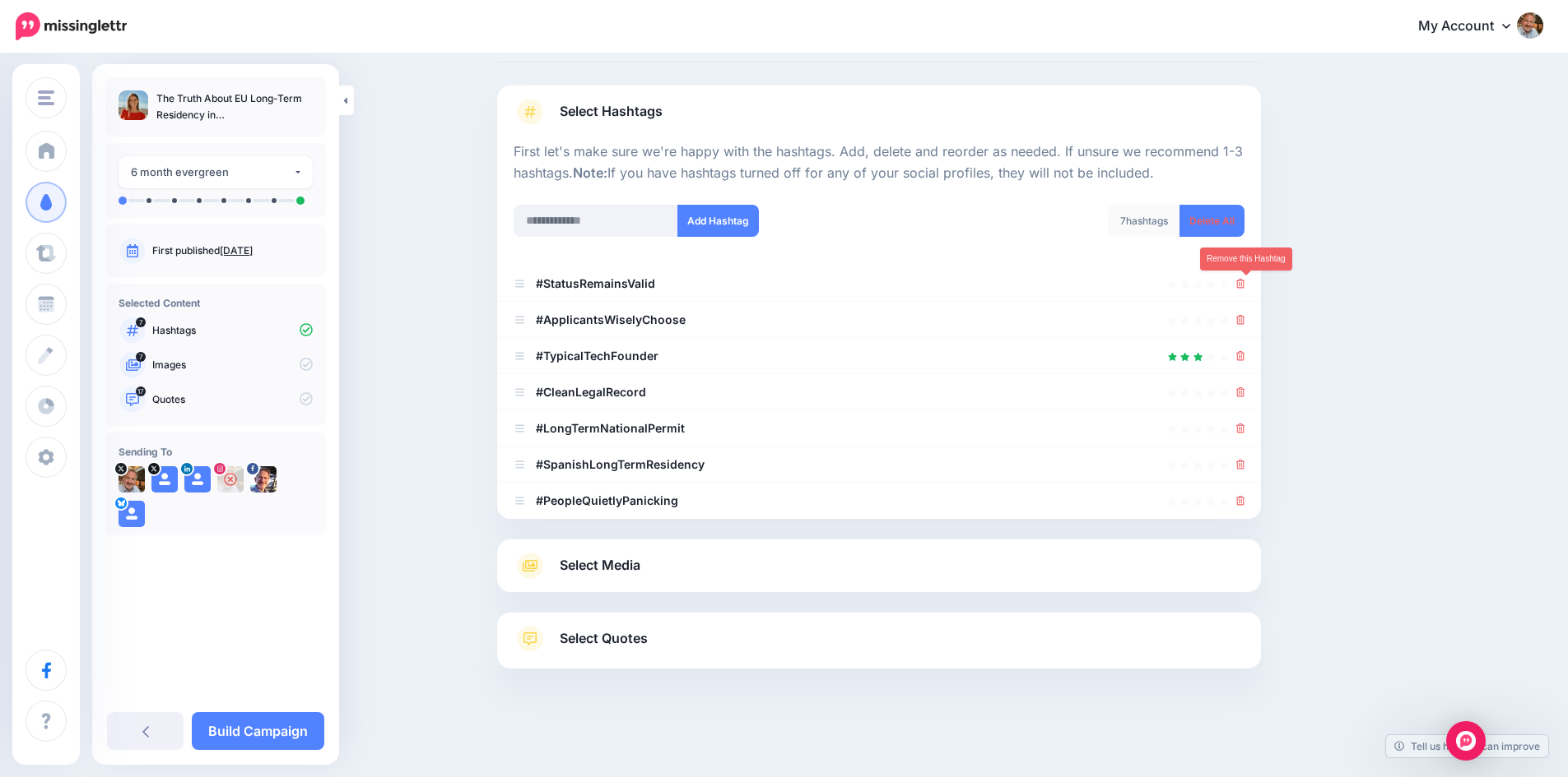
click at [1245, 282] on icon at bounding box center [1240, 284] width 9 height 10
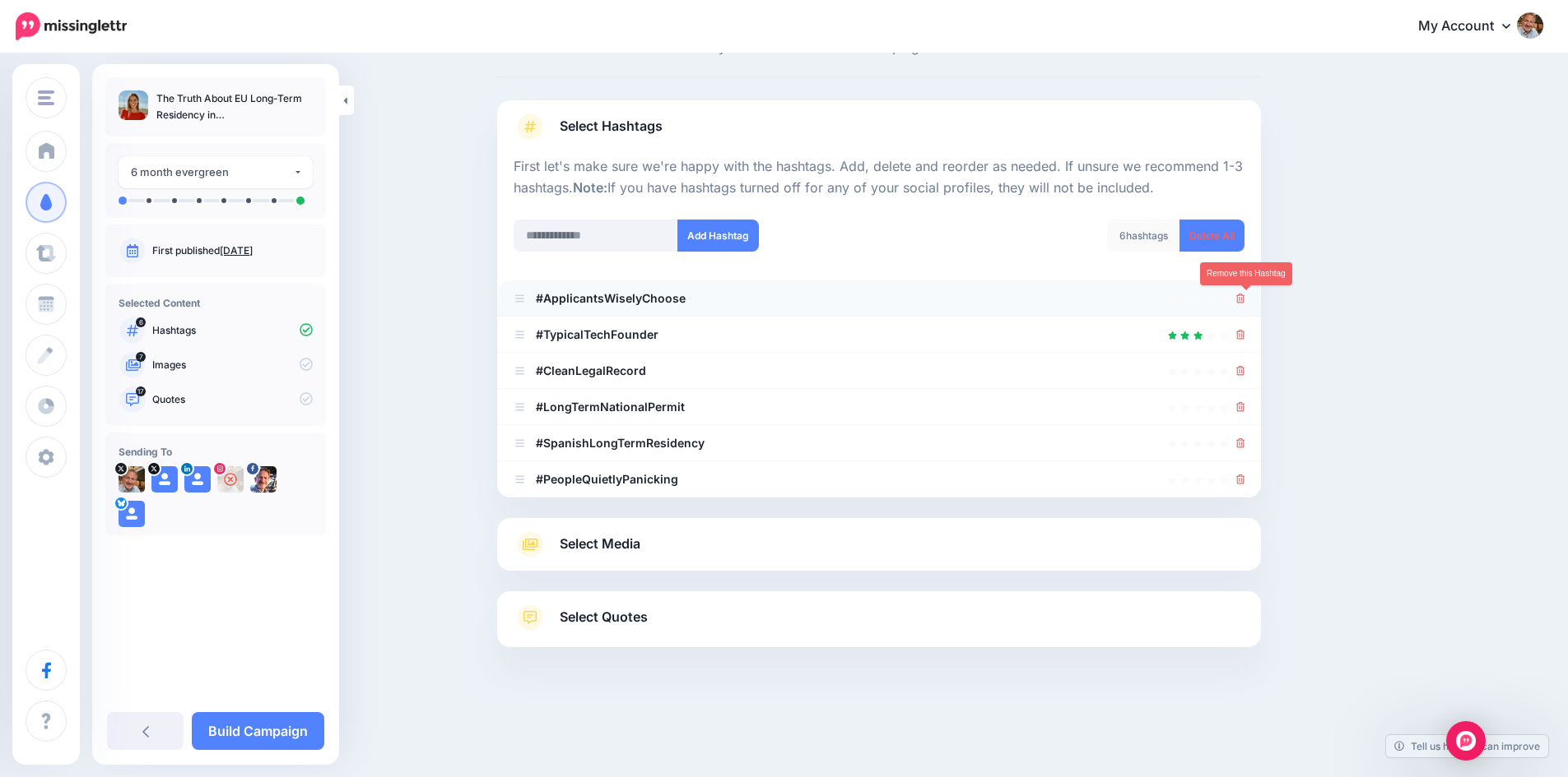
click at [1243, 296] on icon at bounding box center [1240, 298] width 9 height 10
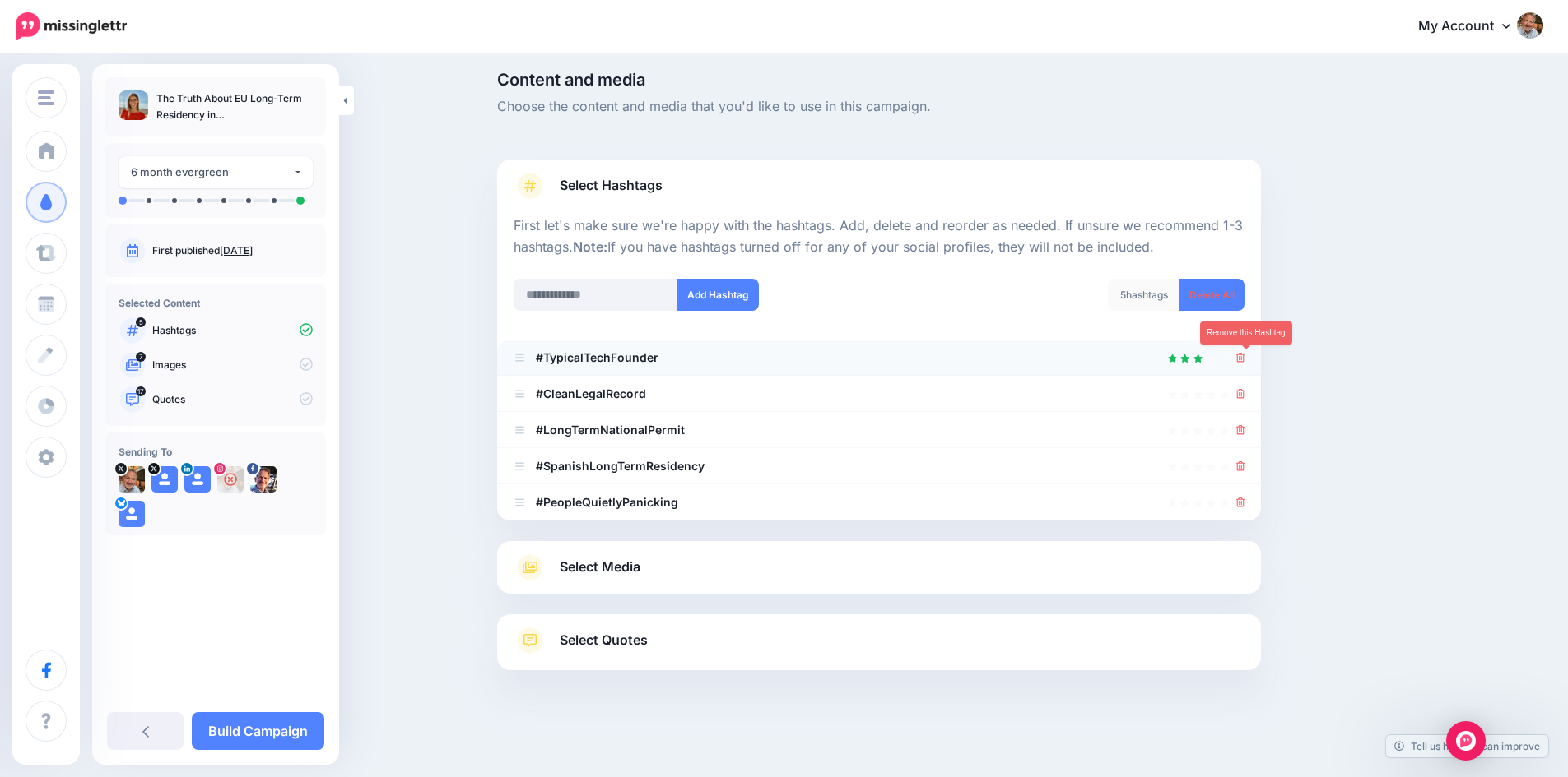
click at [1243, 357] on icon at bounding box center [1240, 357] width 9 height 10
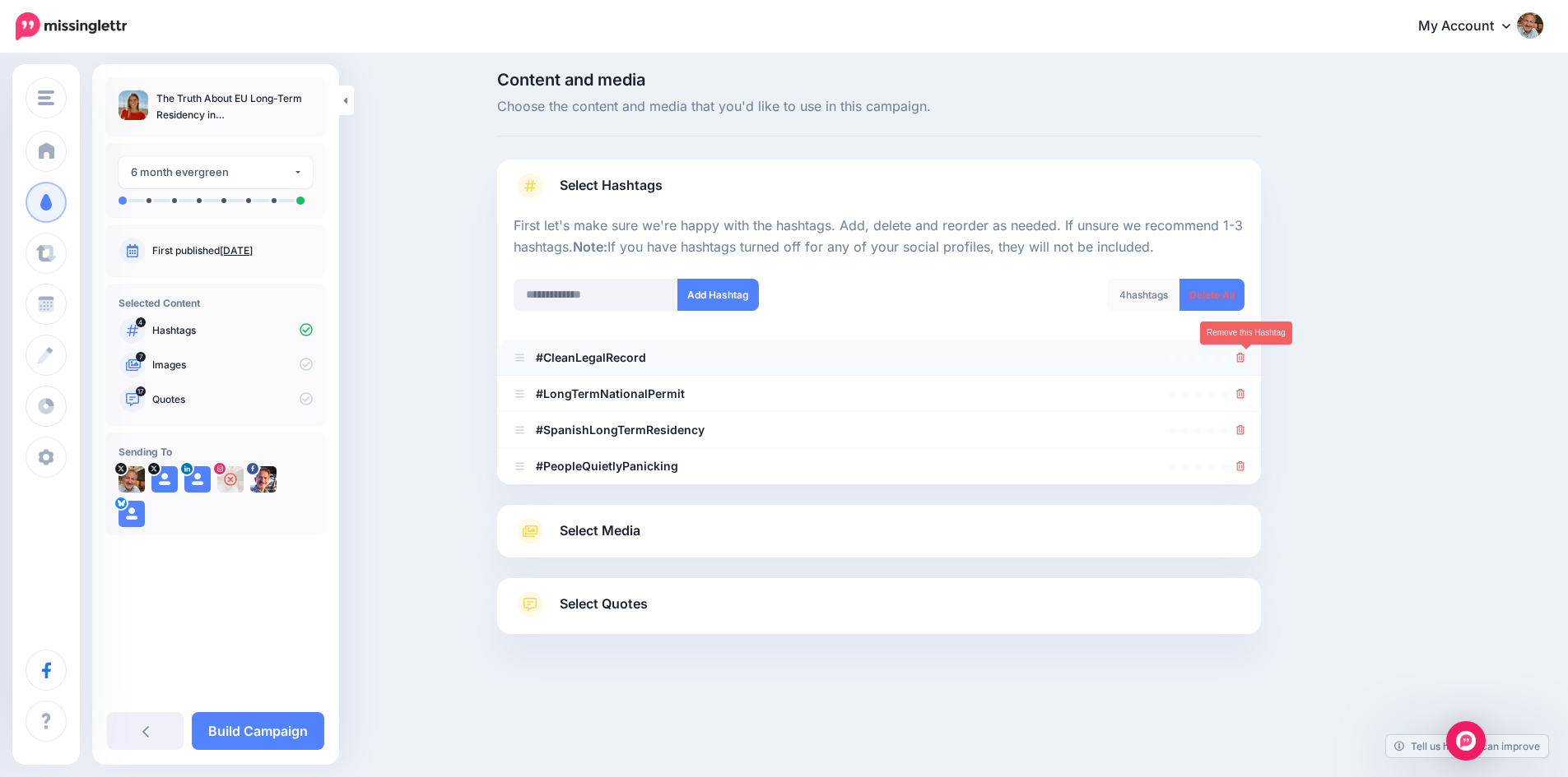
click at [1245, 354] on icon at bounding box center [1240, 357] width 9 height 10
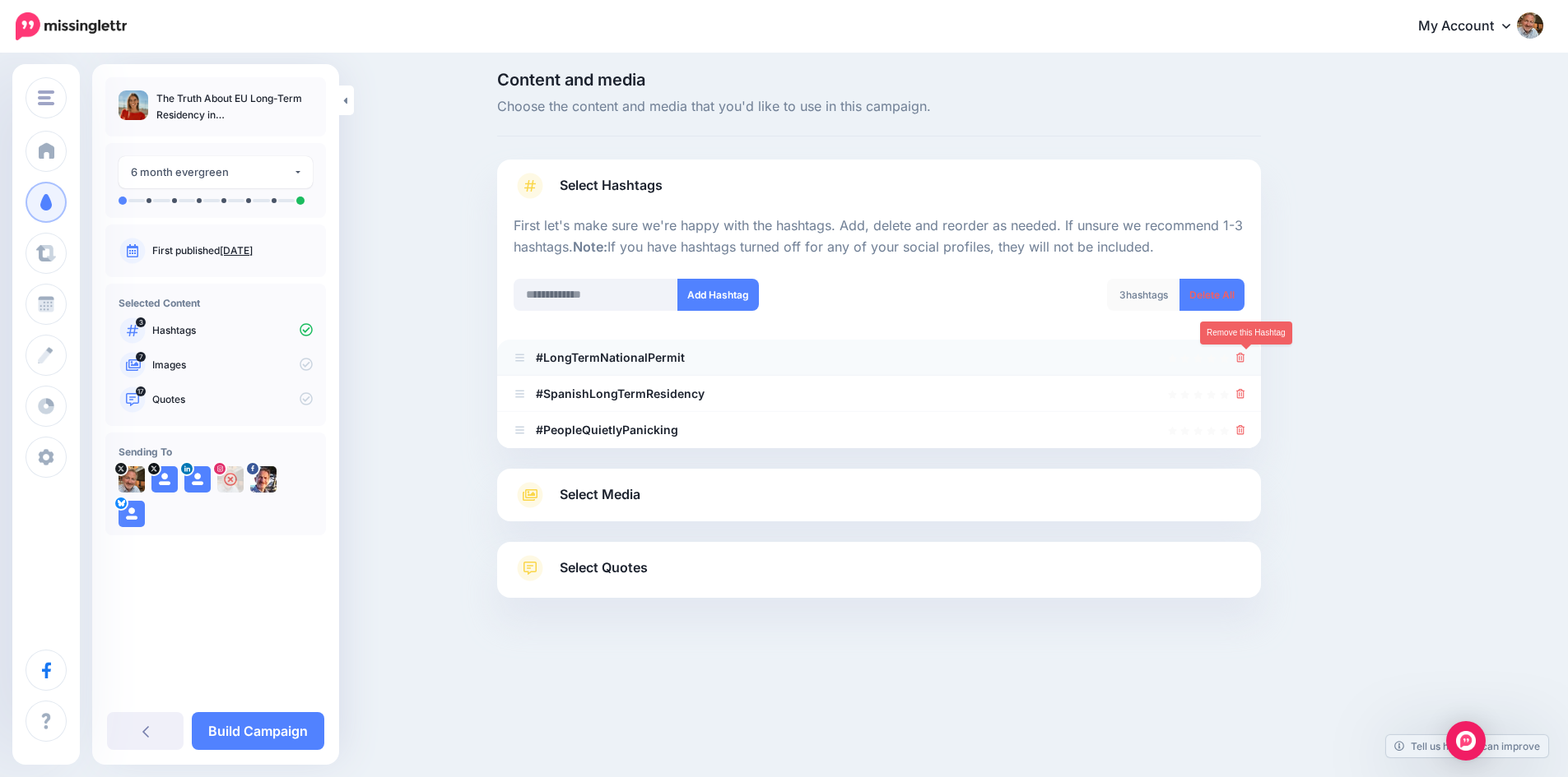
click at [1245, 358] on icon at bounding box center [1240, 357] width 9 height 10
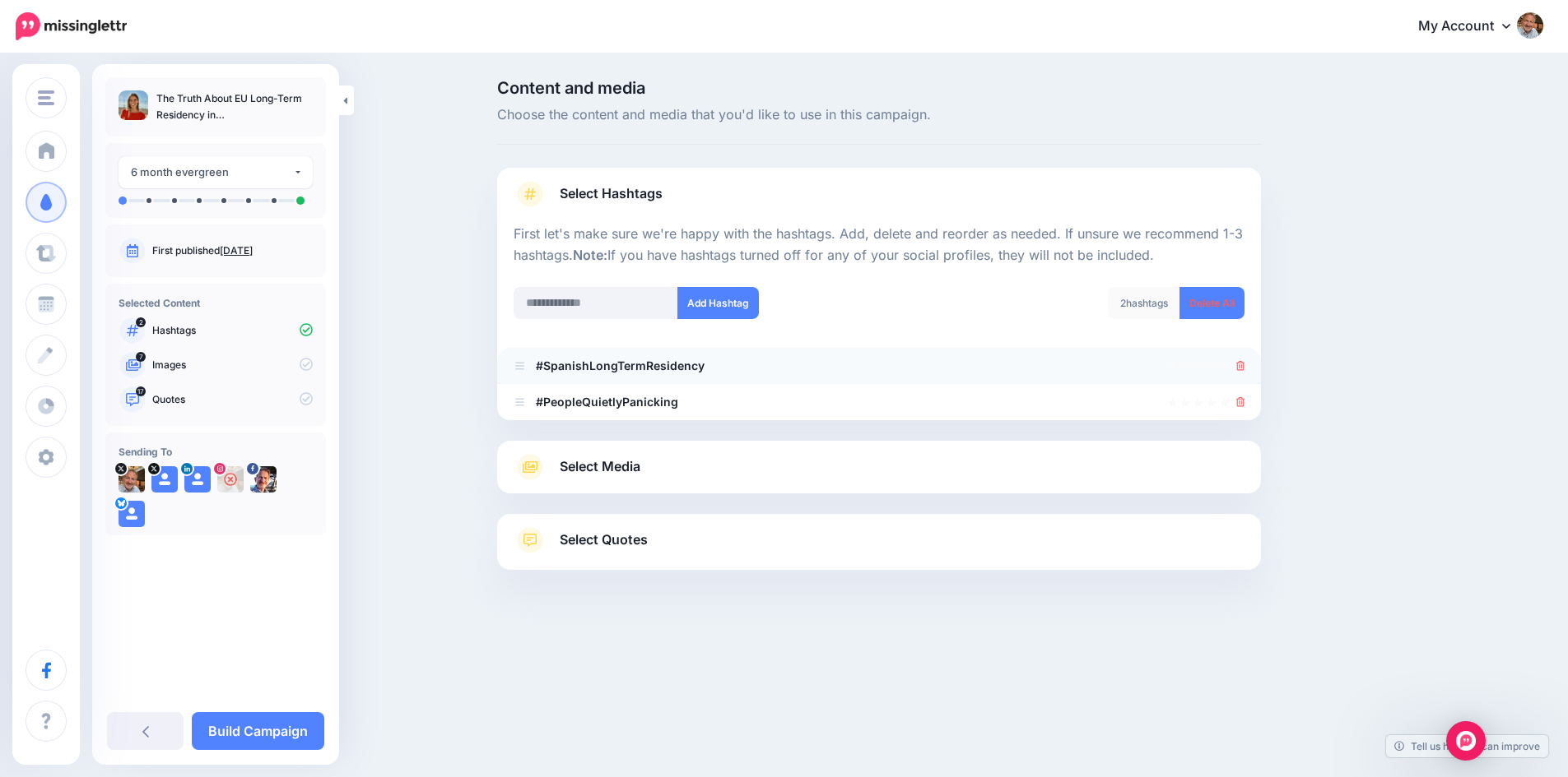
scroll to position [0, 0]
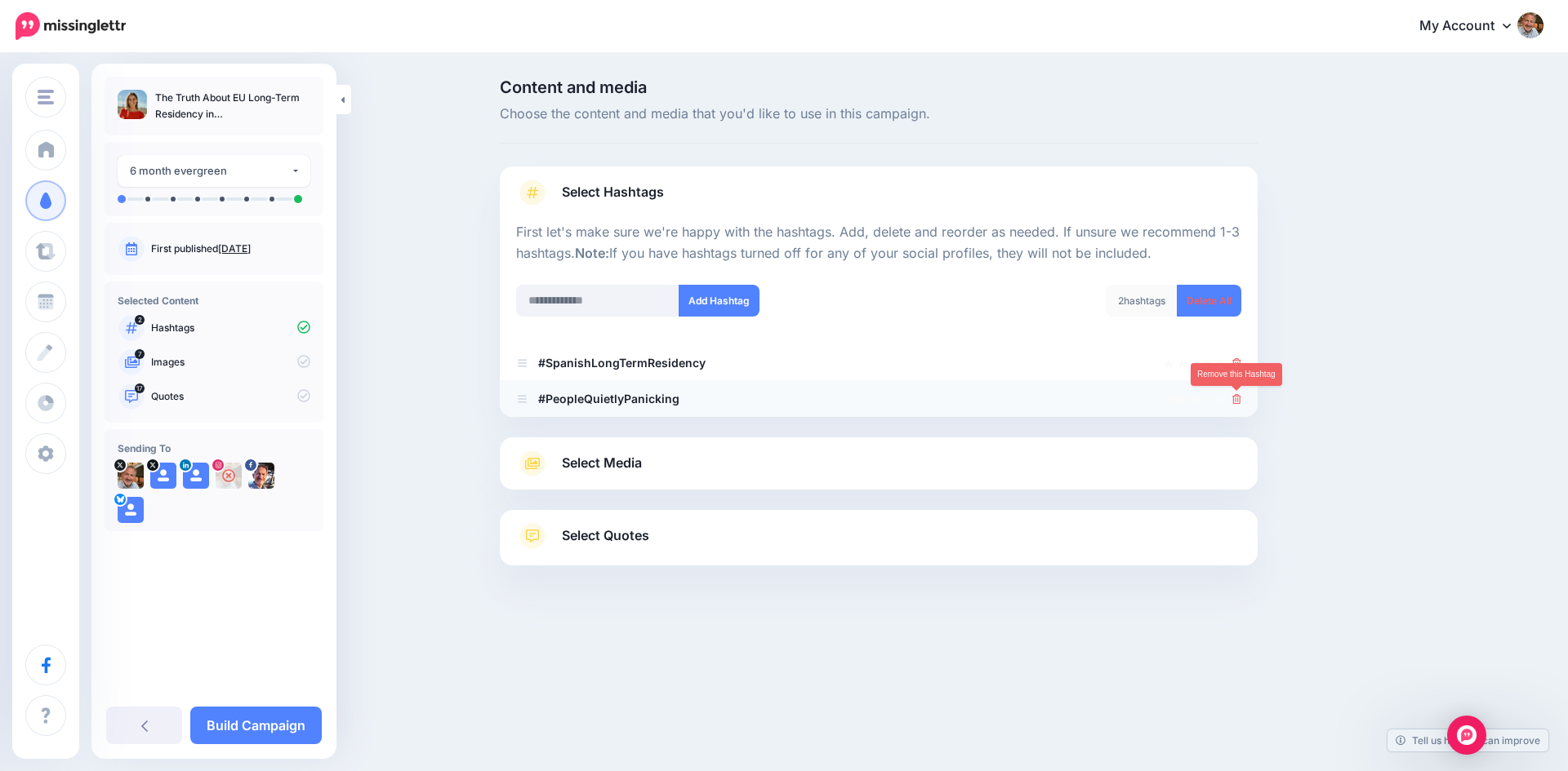
click at [1239, 397] on icon at bounding box center [1237, 398] width 9 height 10
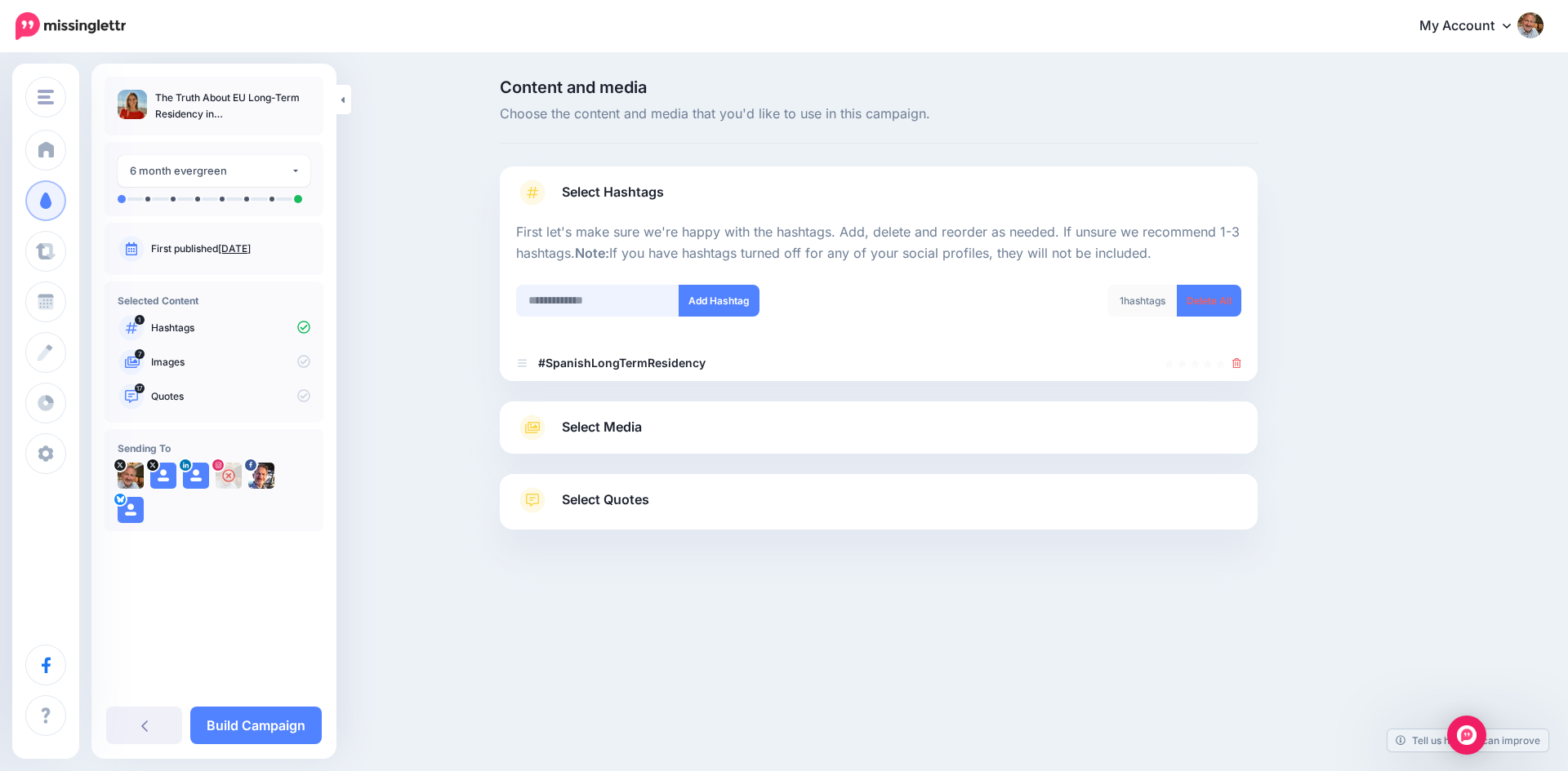
click at [601, 301] on input "text" at bounding box center [597, 301] width 163 height 32
type input "**********"
click at [713, 298] on button "Add Hashtag" at bounding box center [719, 301] width 81 height 32
click at [601, 299] on input "text" at bounding box center [597, 301] width 163 height 32
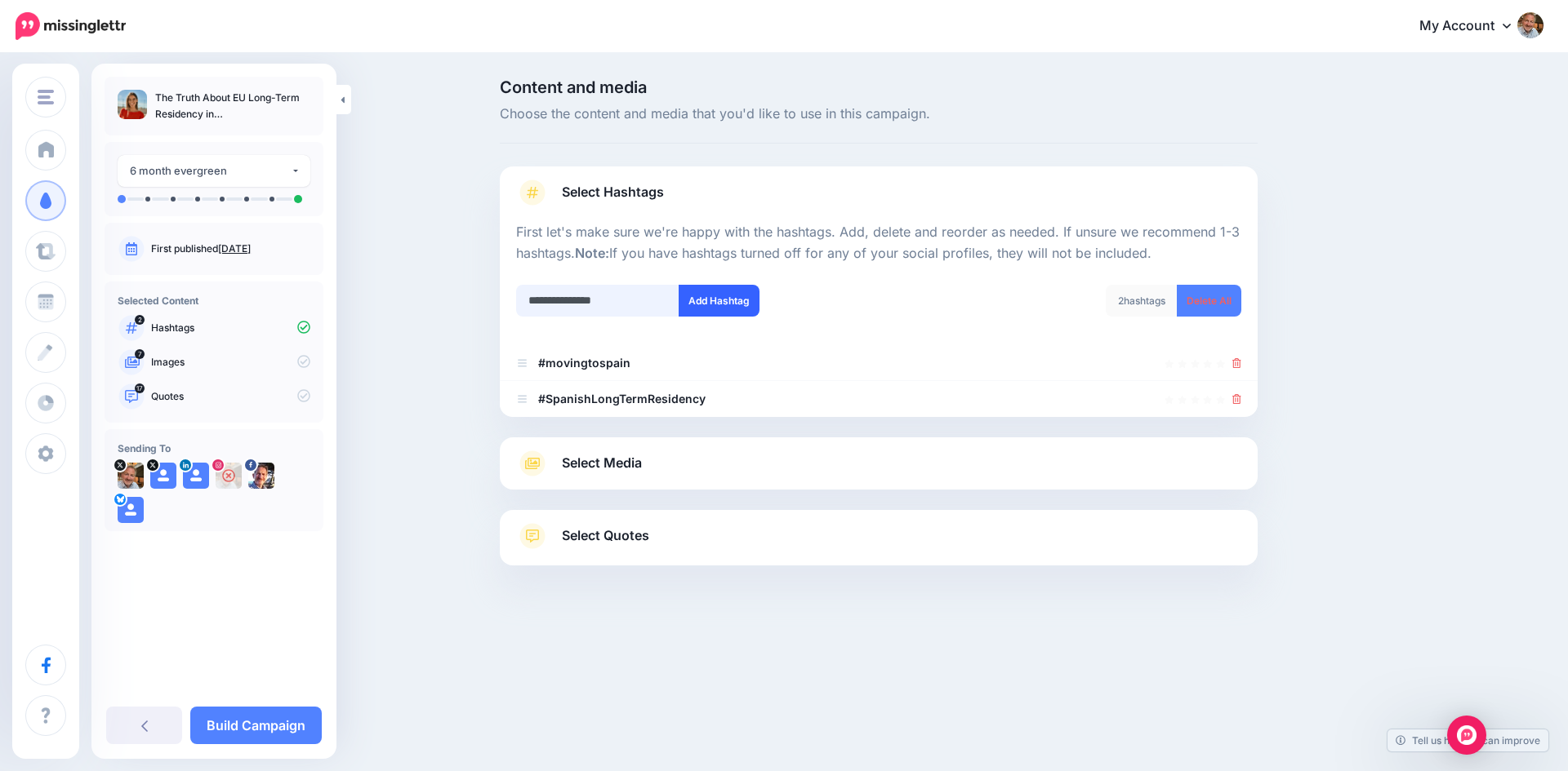
type input "**********"
click at [702, 295] on button "Add Hashtag" at bounding box center [719, 301] width 81 height 32
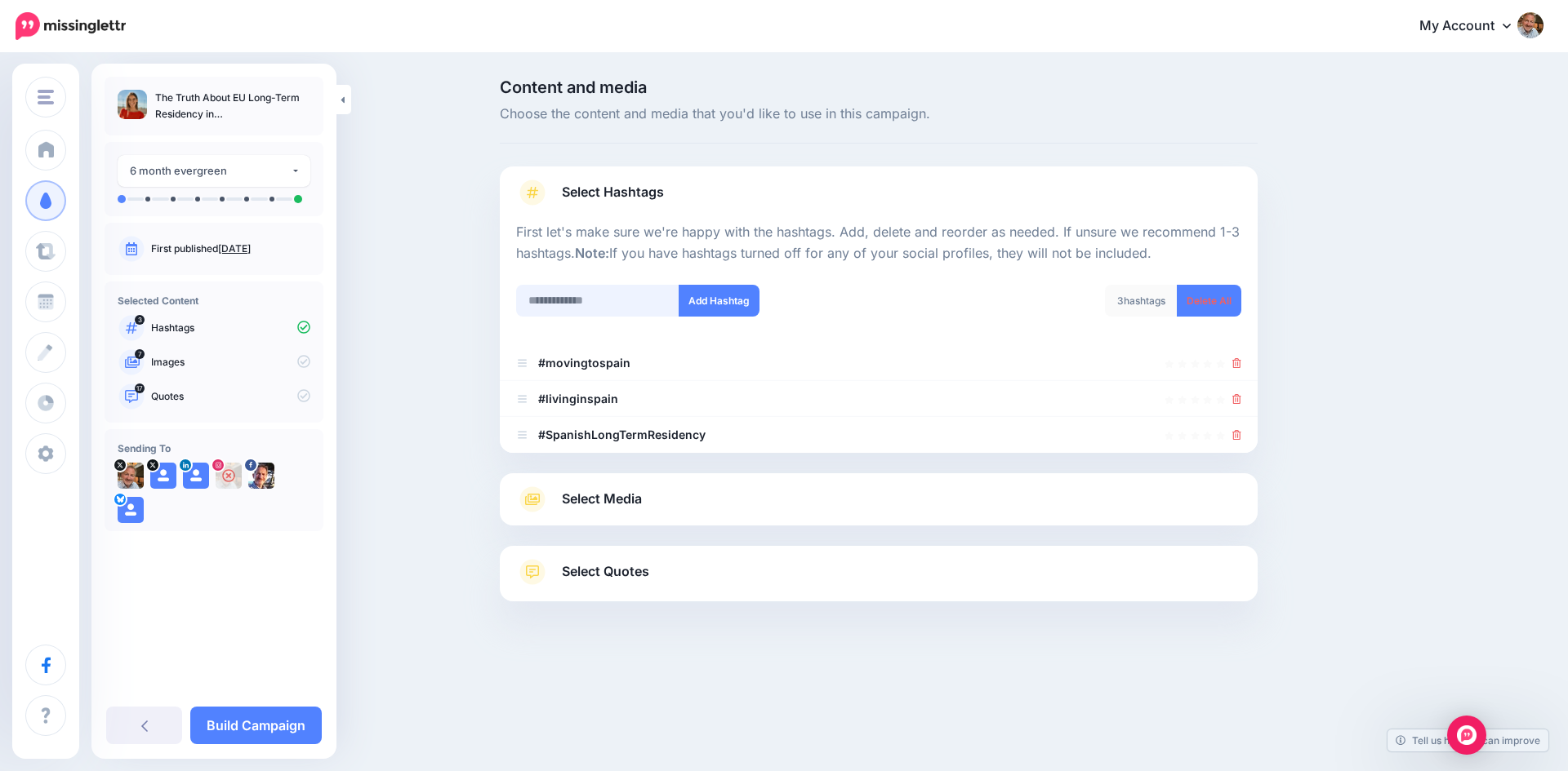
click at [592, 301] on input "text" at bounding box center [597, 301] width 163 height 32
type input "**********"
click at [704, 294] on button "Add Hashtag" at bounding box center [719, 301] width 81 height 32
click at [594, 301] on input "text" at bounding box center [597, 301] width 163 height 32
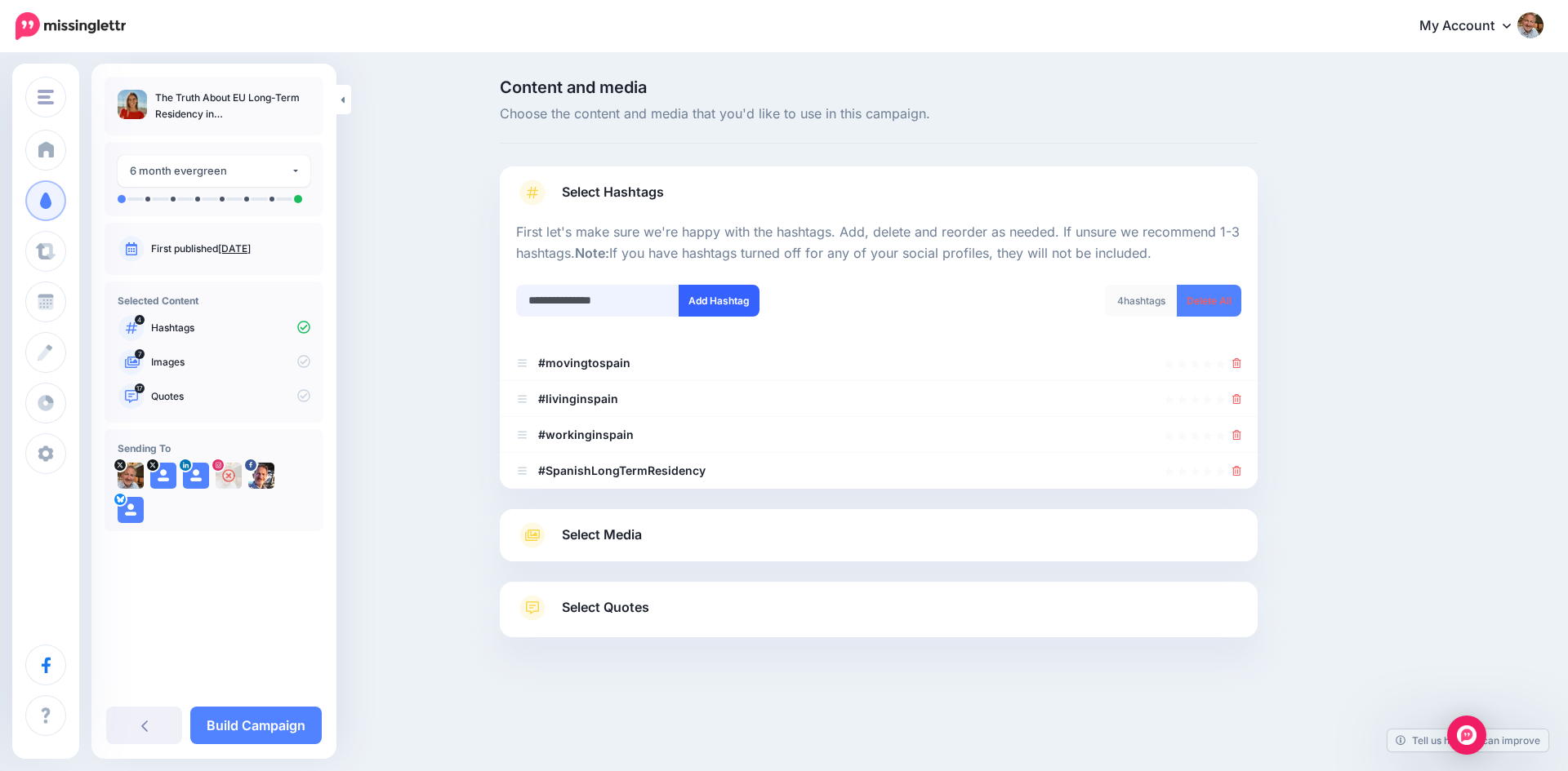
type input "**********"
click at [715, 291] on button "Add Hashtag" at bounding box center [719, 301] width 81 height 32
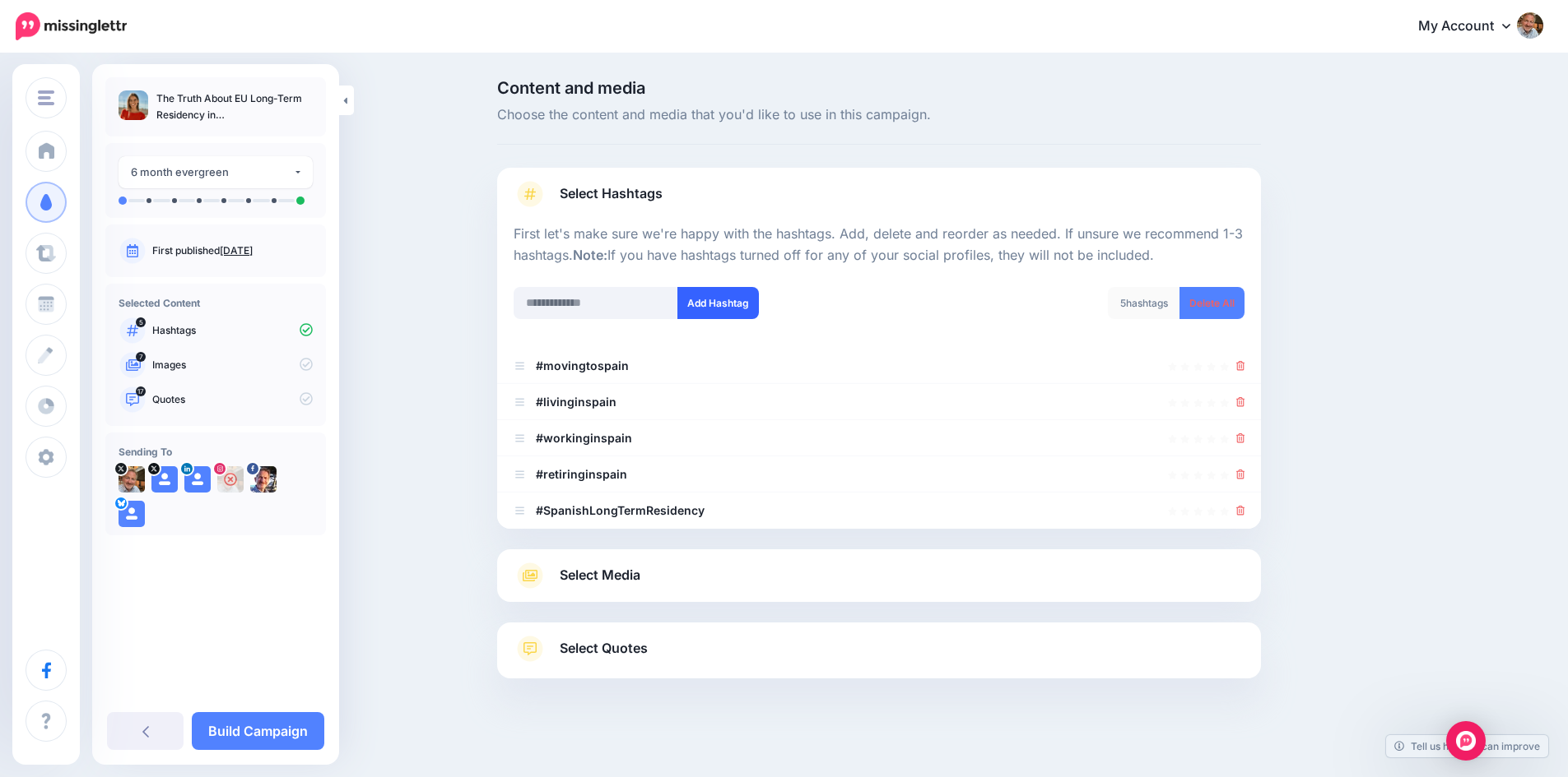
scroll to position [8, 0]
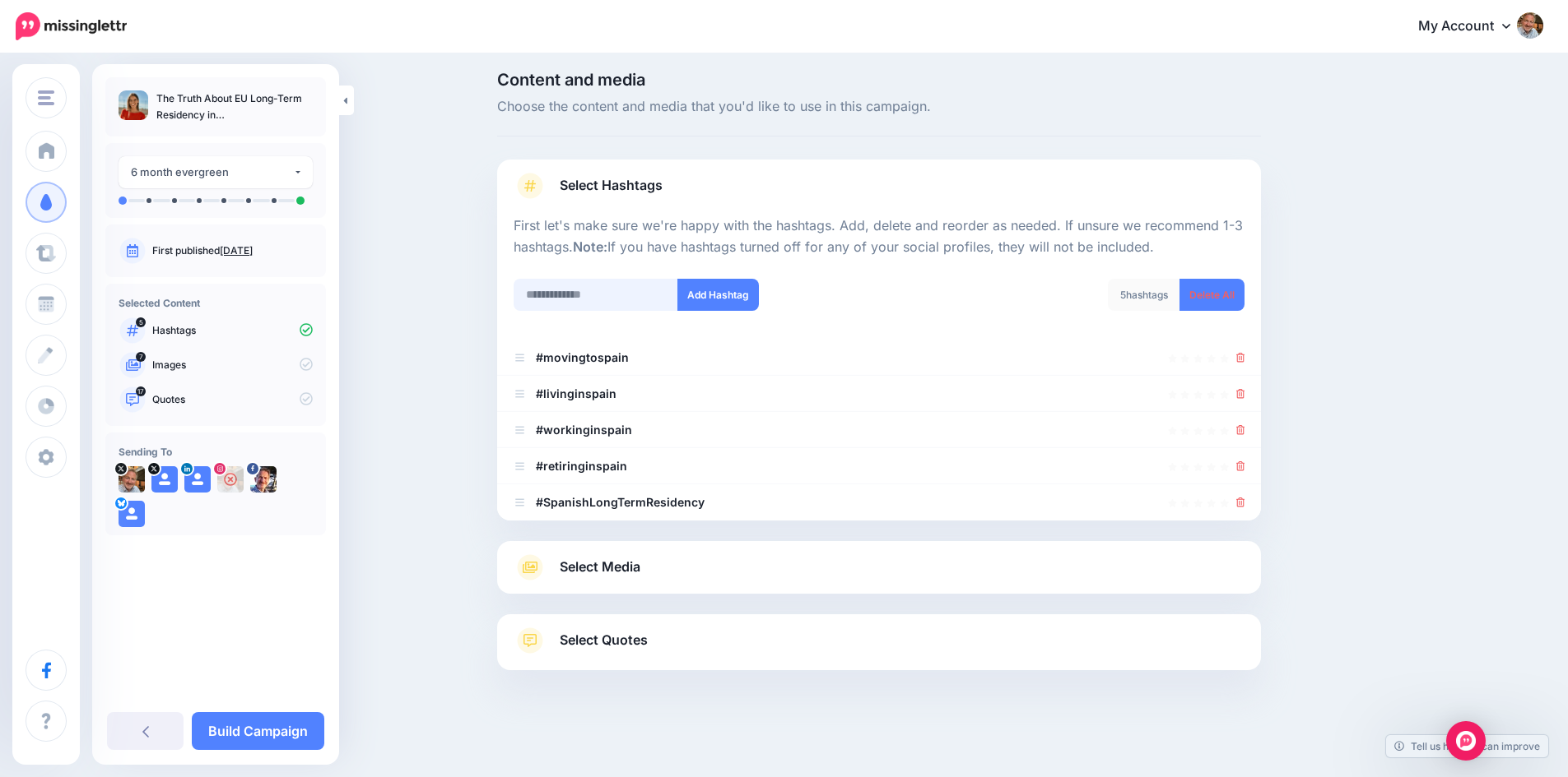
click at [596, 291] on input "text" at bounding box center [596, 295] width 164 height 32
type input "**********"
click at [712, 298] on button "Add Hashtag" at bounding box center [718, 295] width 82 height 32
click at [634, 565] on div "Select Hashtags First let's make sure we're happy with the hashtags. Add, delet…" at bounding box center [878, 415] width 763 height 511
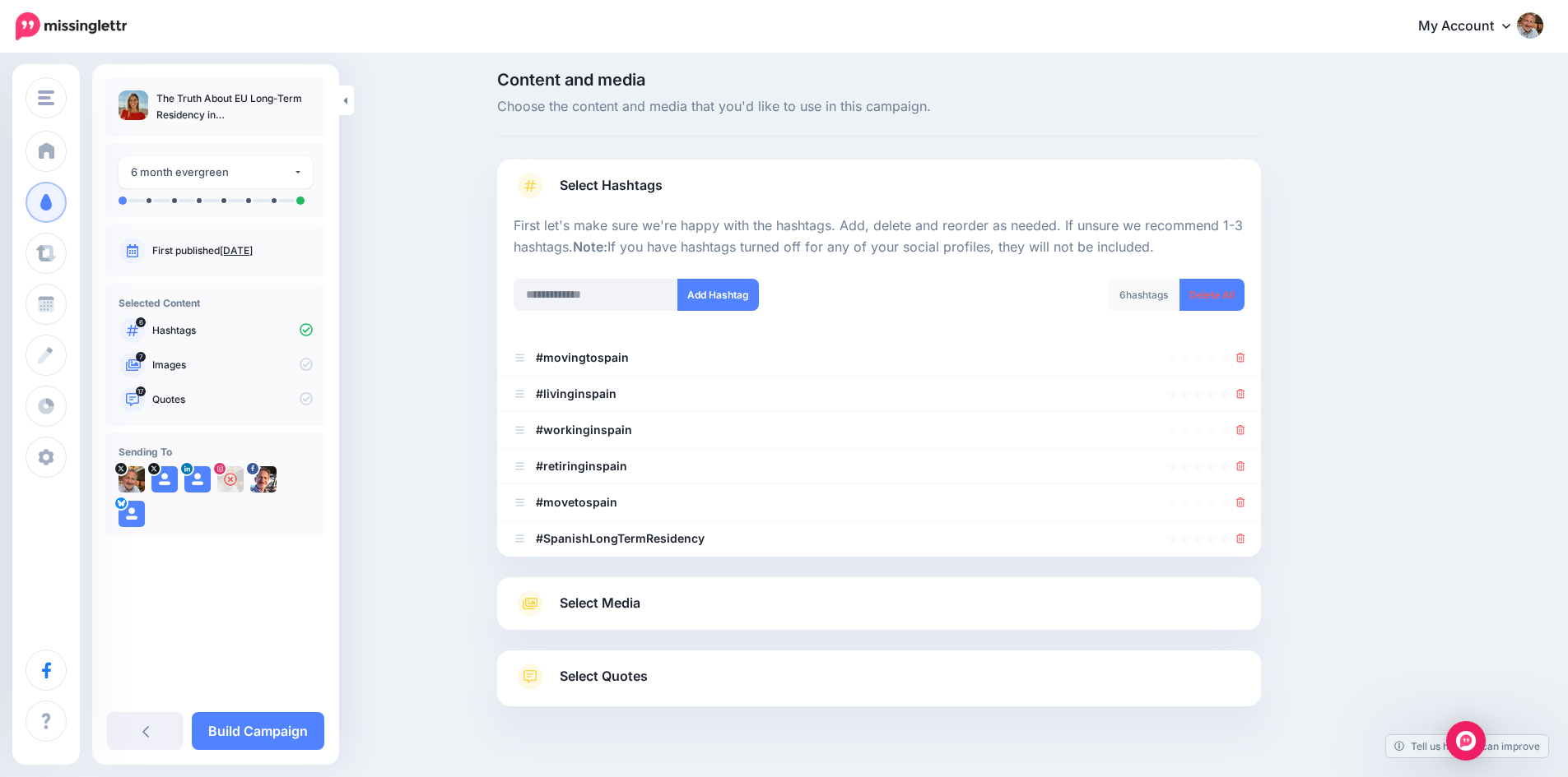
scroll to position [45, 0]
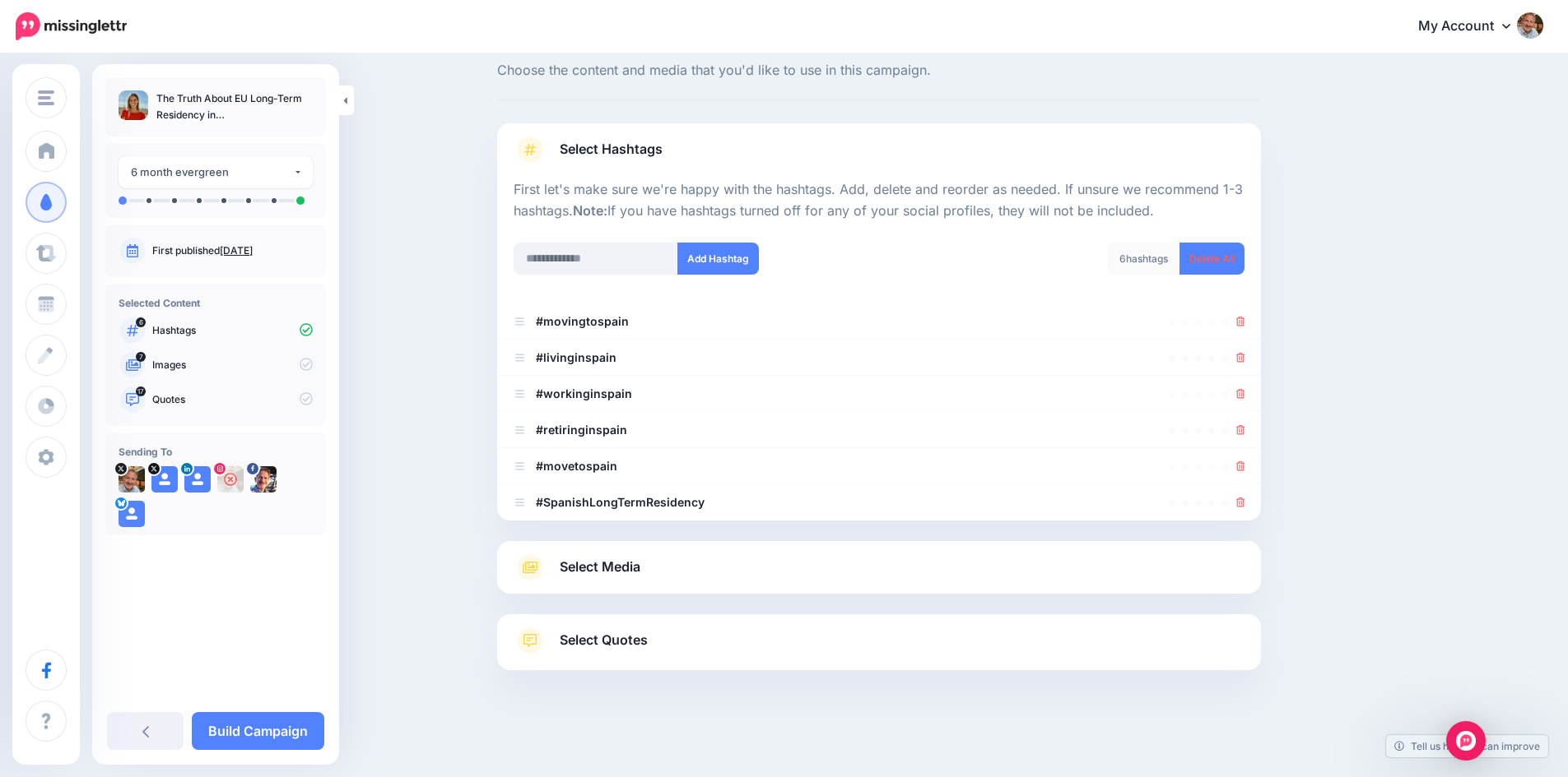
click at [615, 567] on span "Select Media" at bounding box center [600, 566] width 81 height 22
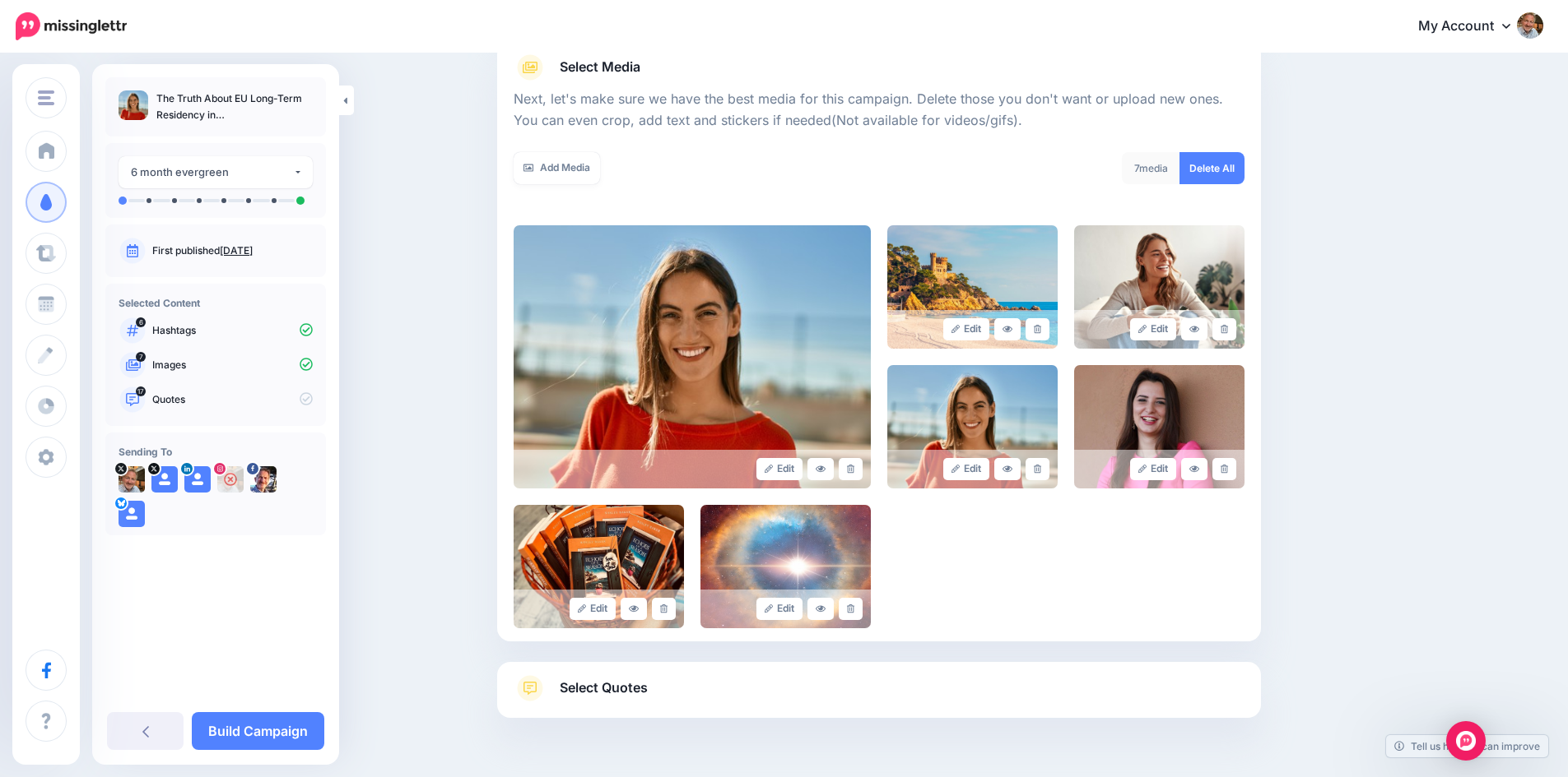
scroll to position [209, 0]
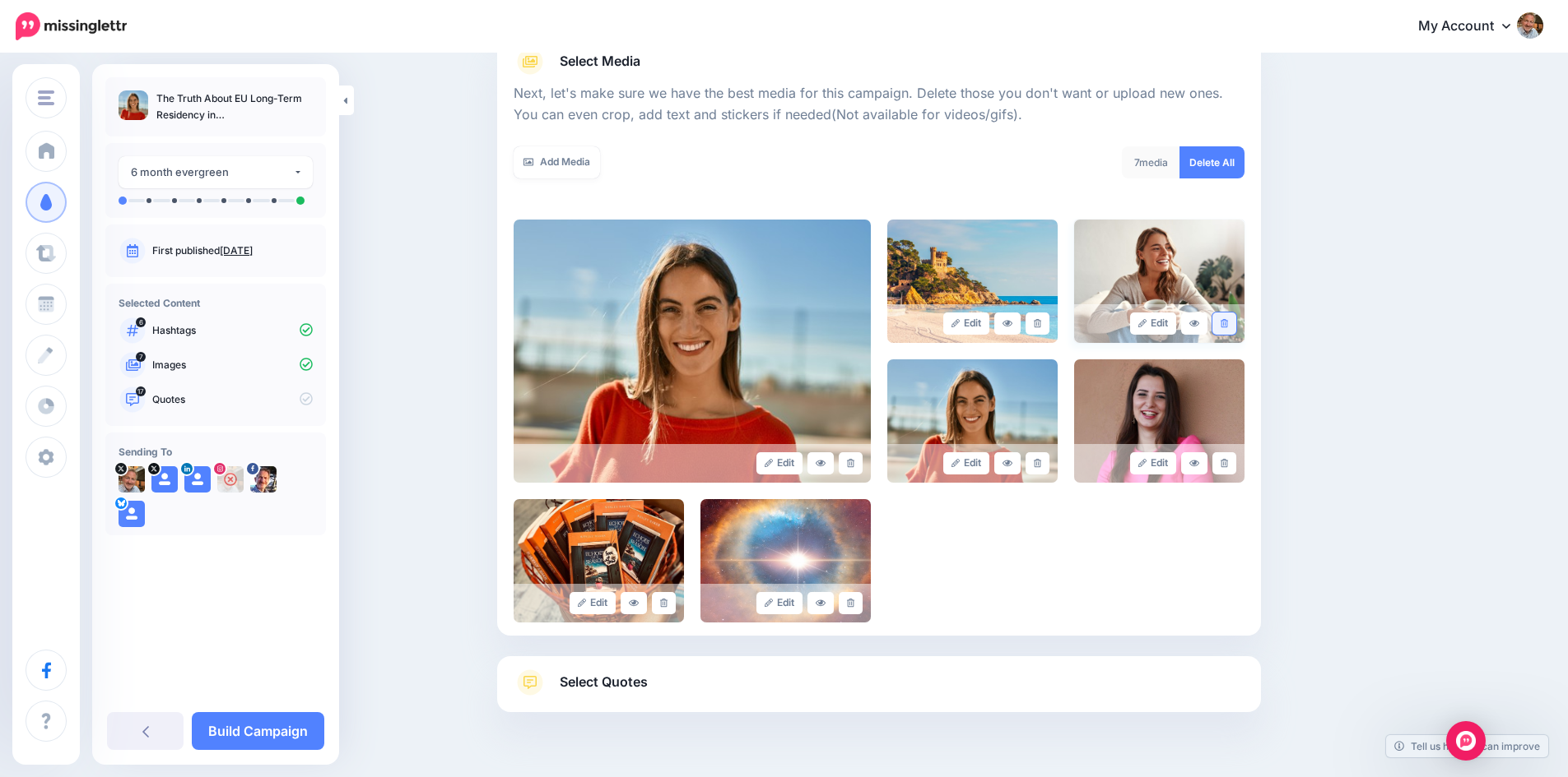
click at [1234, 320] on link at bounding box center [1224, 323] width 24 height 22
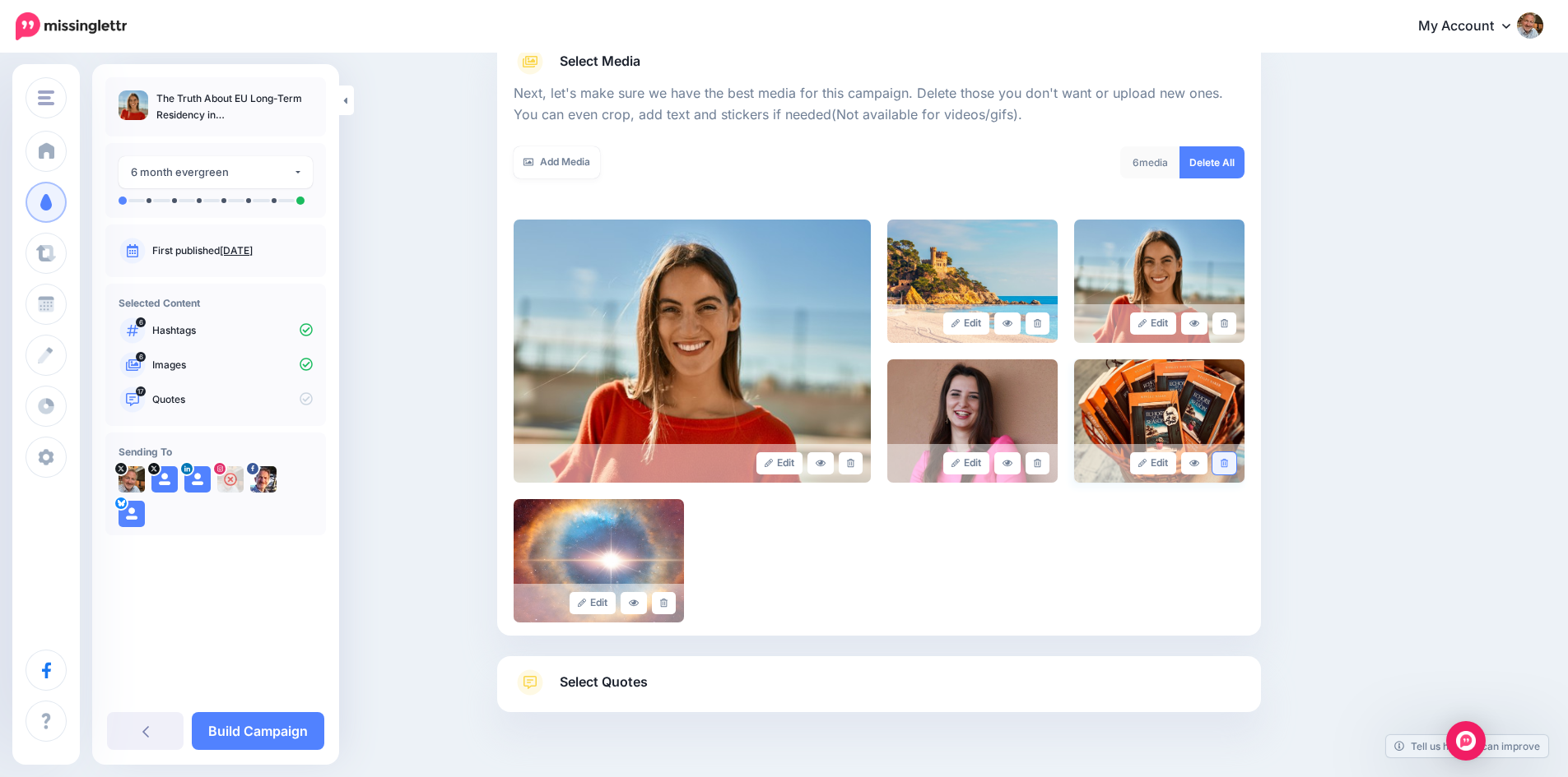
click at [1228, 462] on icon at bounding box center [1224, 464] width 7 height 9
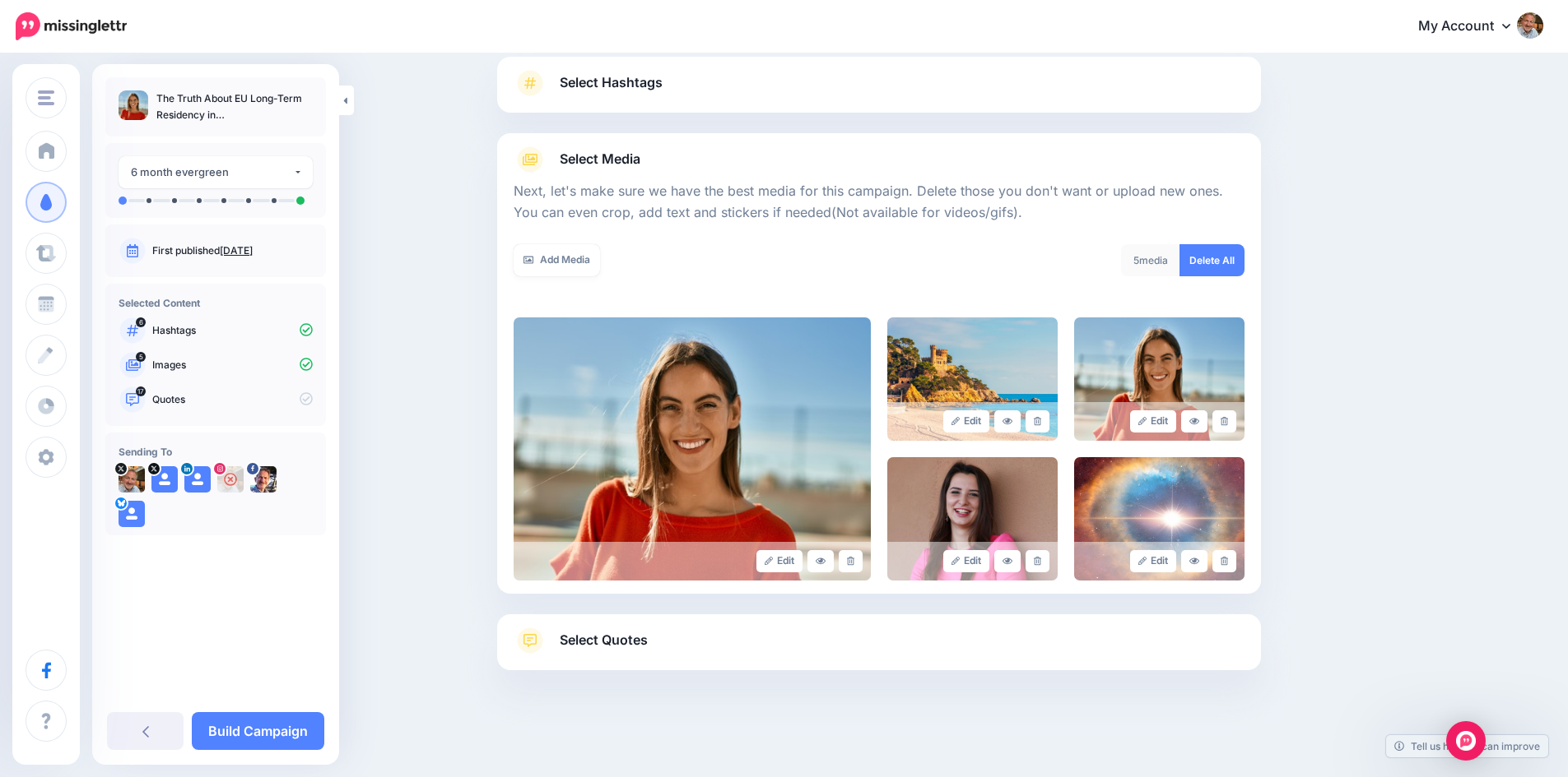
scroll to position [111, 0]
click at [1228, 561] on icon at bounding box center [1224, 561] width 7 height 9
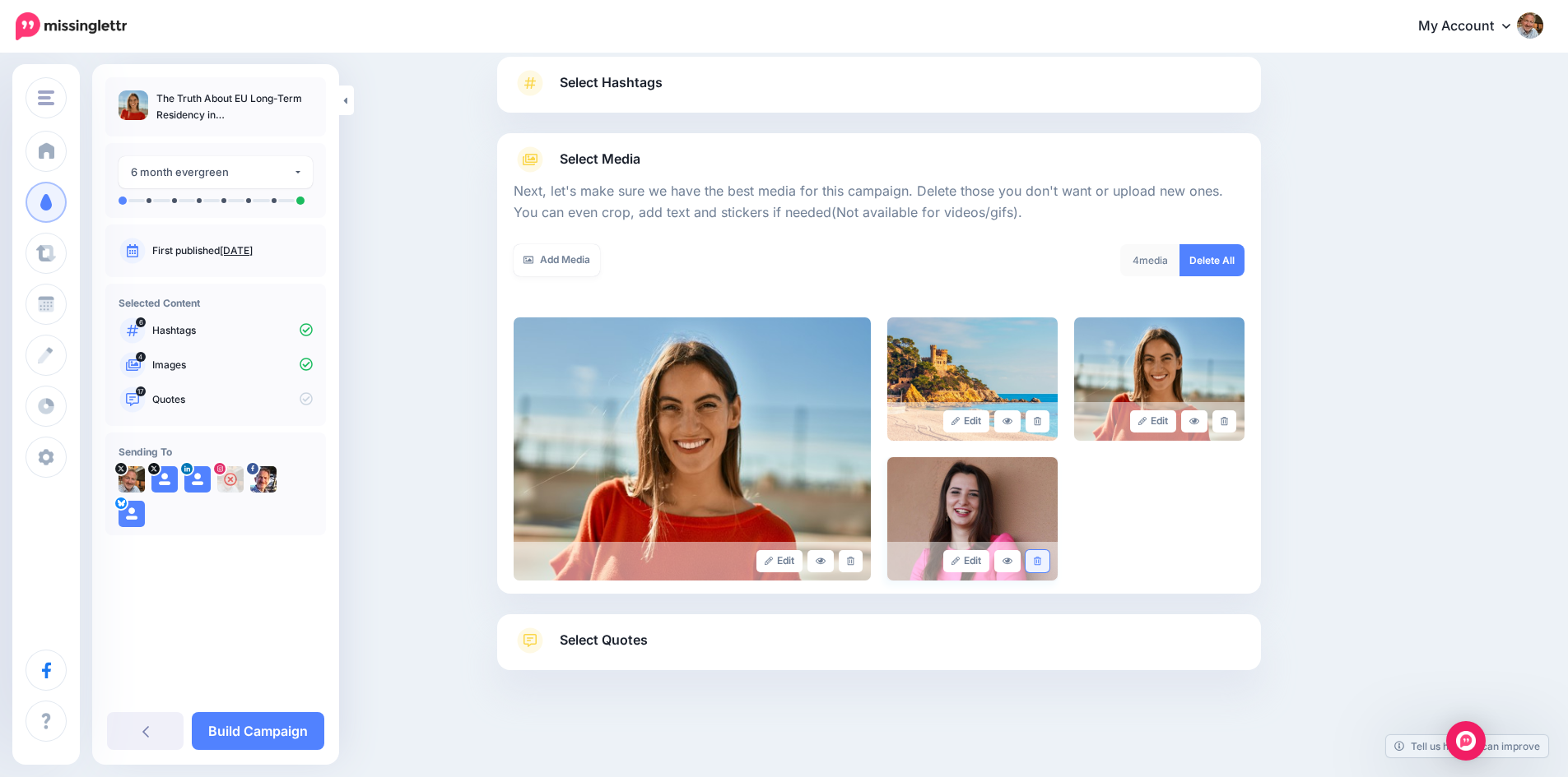
click at [1041, 557] on icon at bounding box center [1037, 561] width 7 height 9
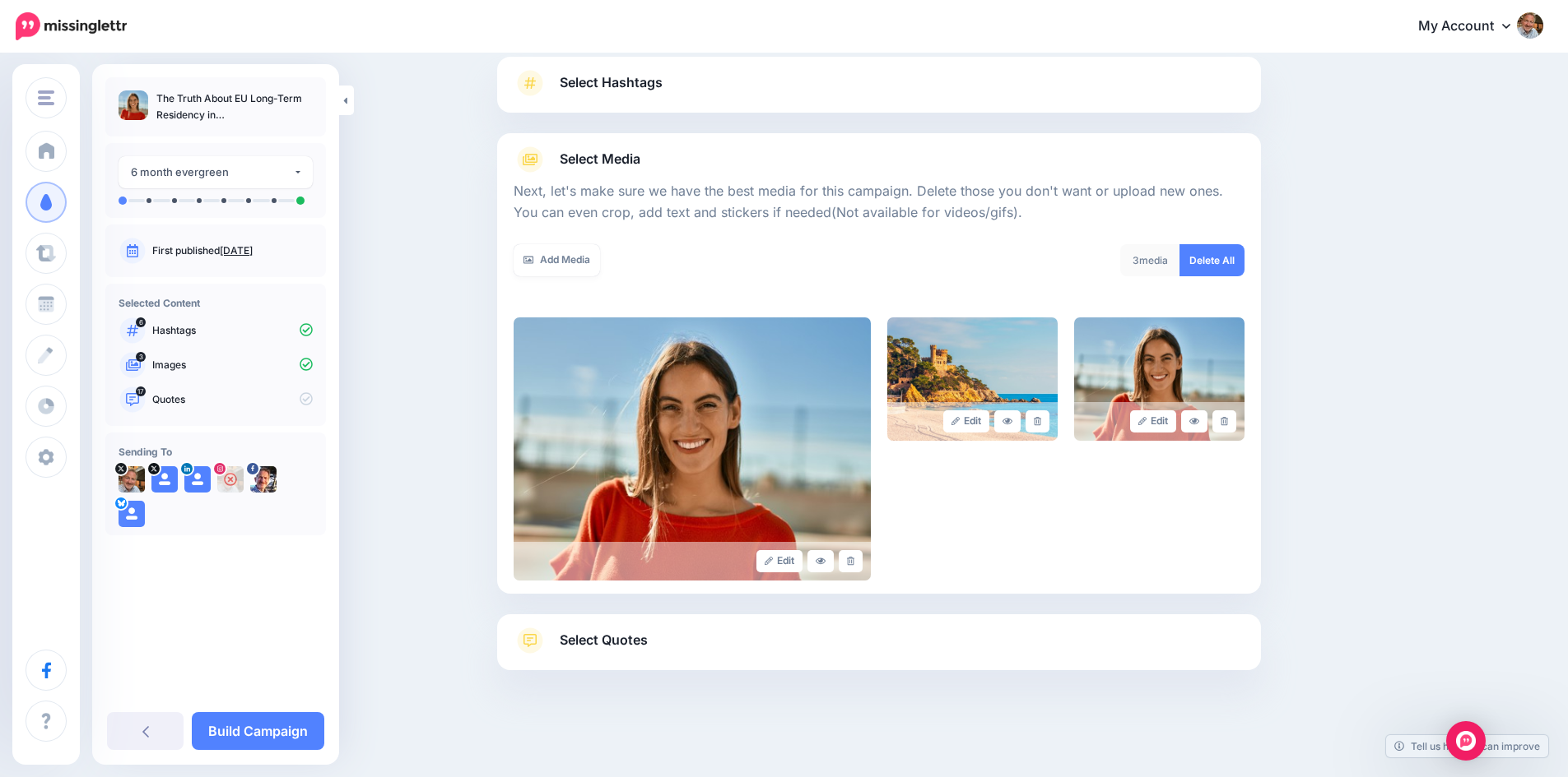
click at [619, 644] on span "Select Quotes" at bounding box center [603, 640] width 88 height 22
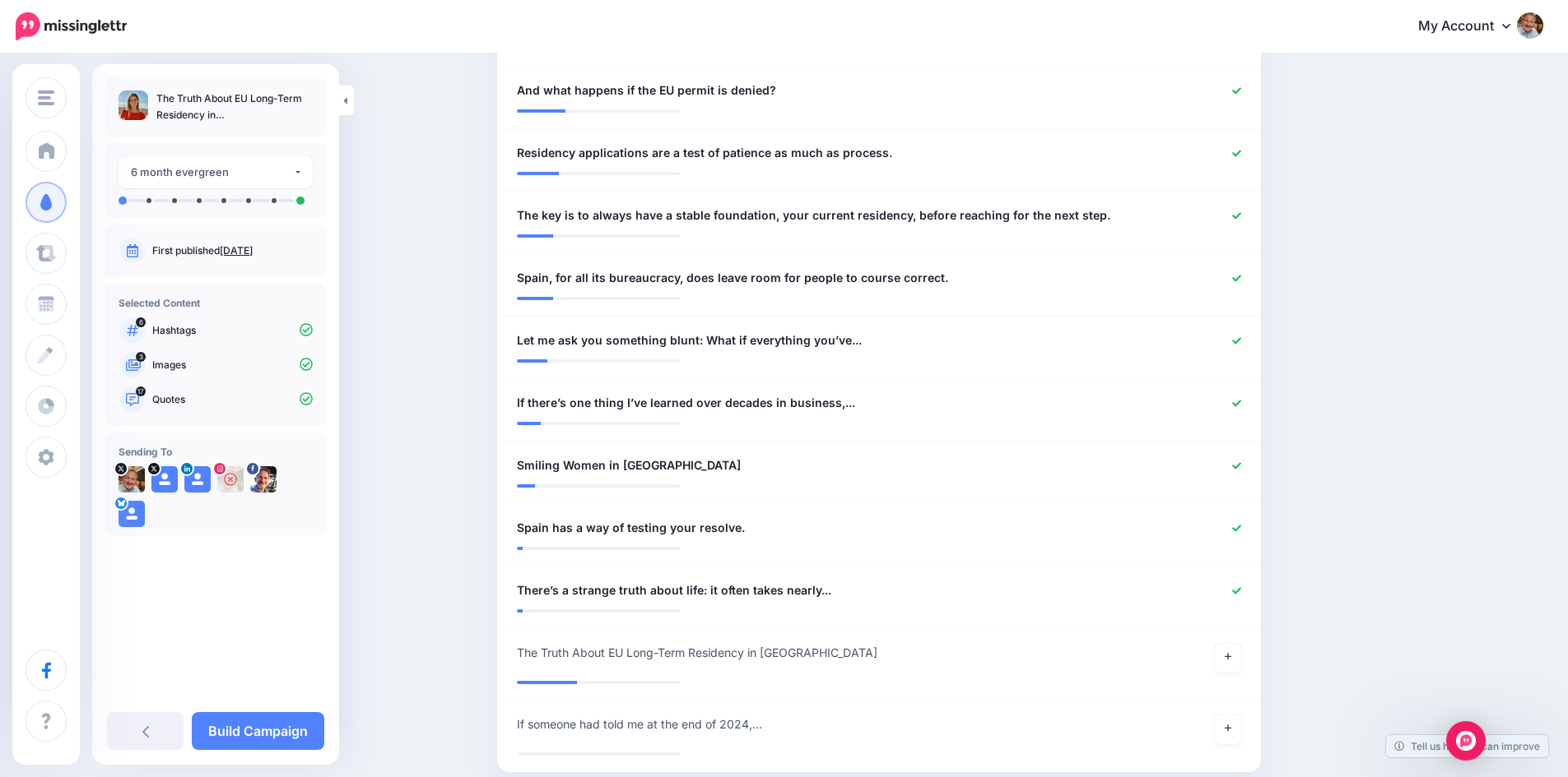
scroll to position [1263, 0]
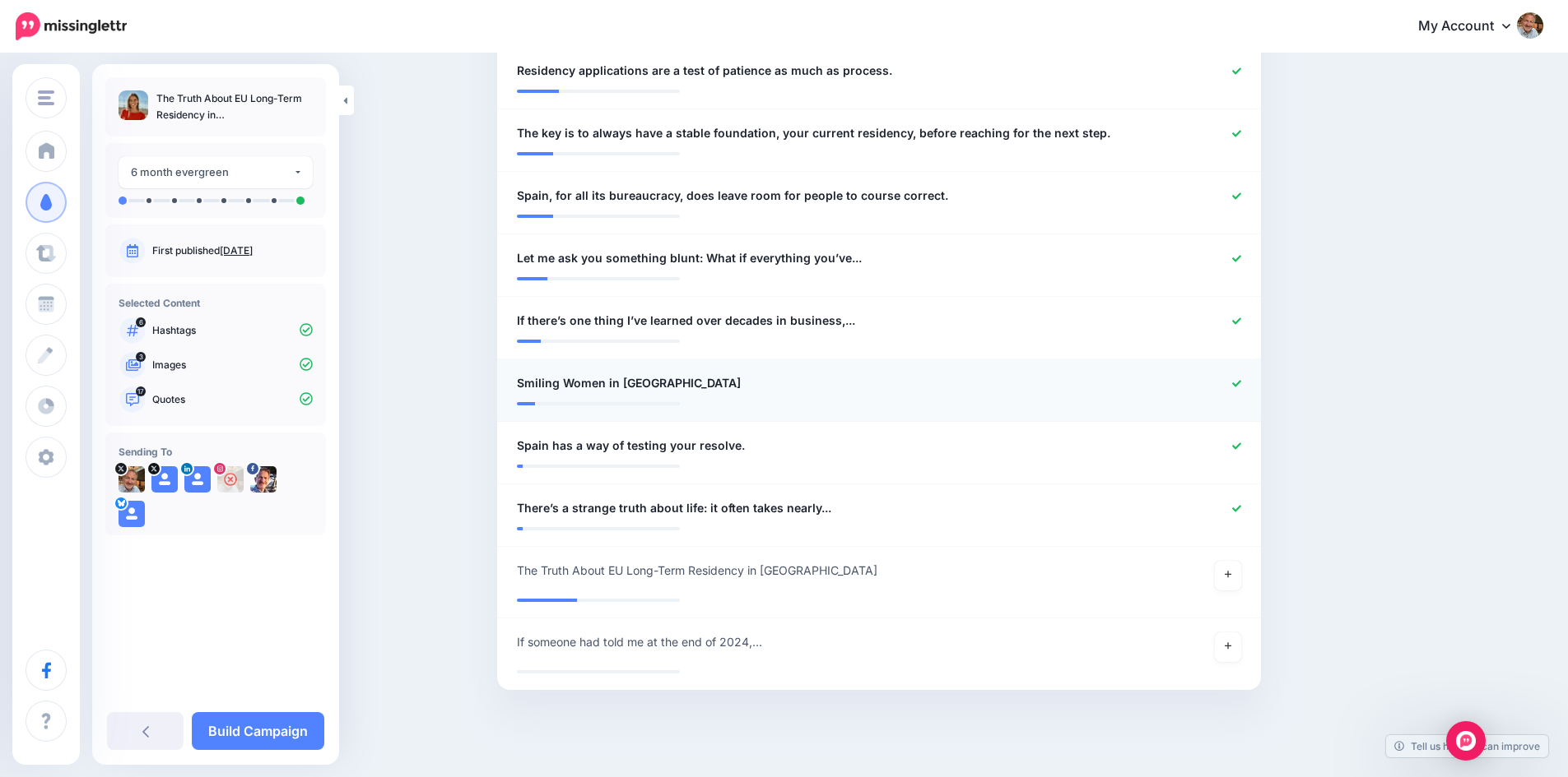
click at [1241, 379] on icon at bounding box center [1236, 384] width 9 height 9
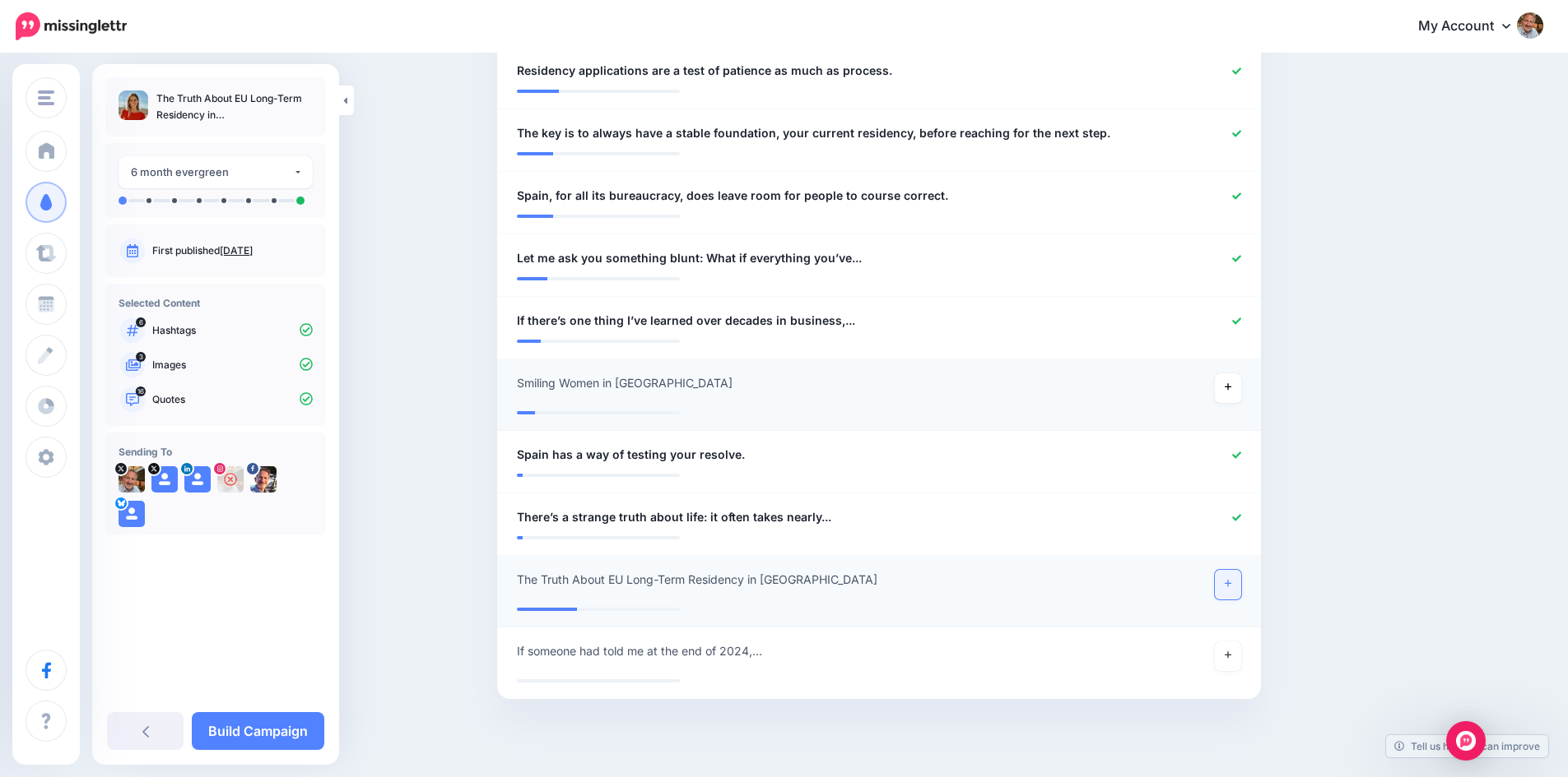
click at [1239, 570] on link at bounding box center [1228, 585] width 26 height 30
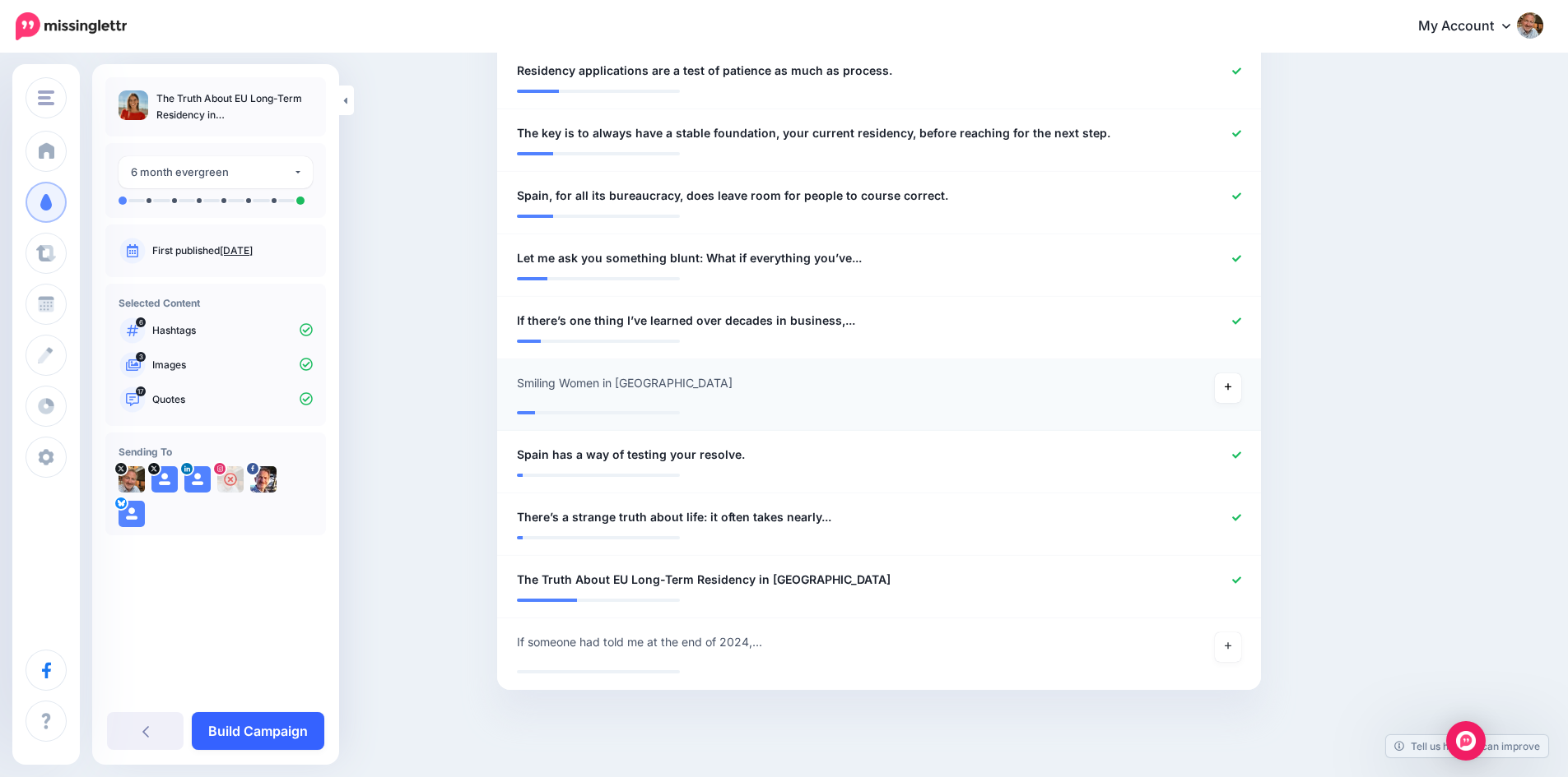
click at [267, 725] on link "Build Campaign" at bounding box center [257, 730] width 133 height 38
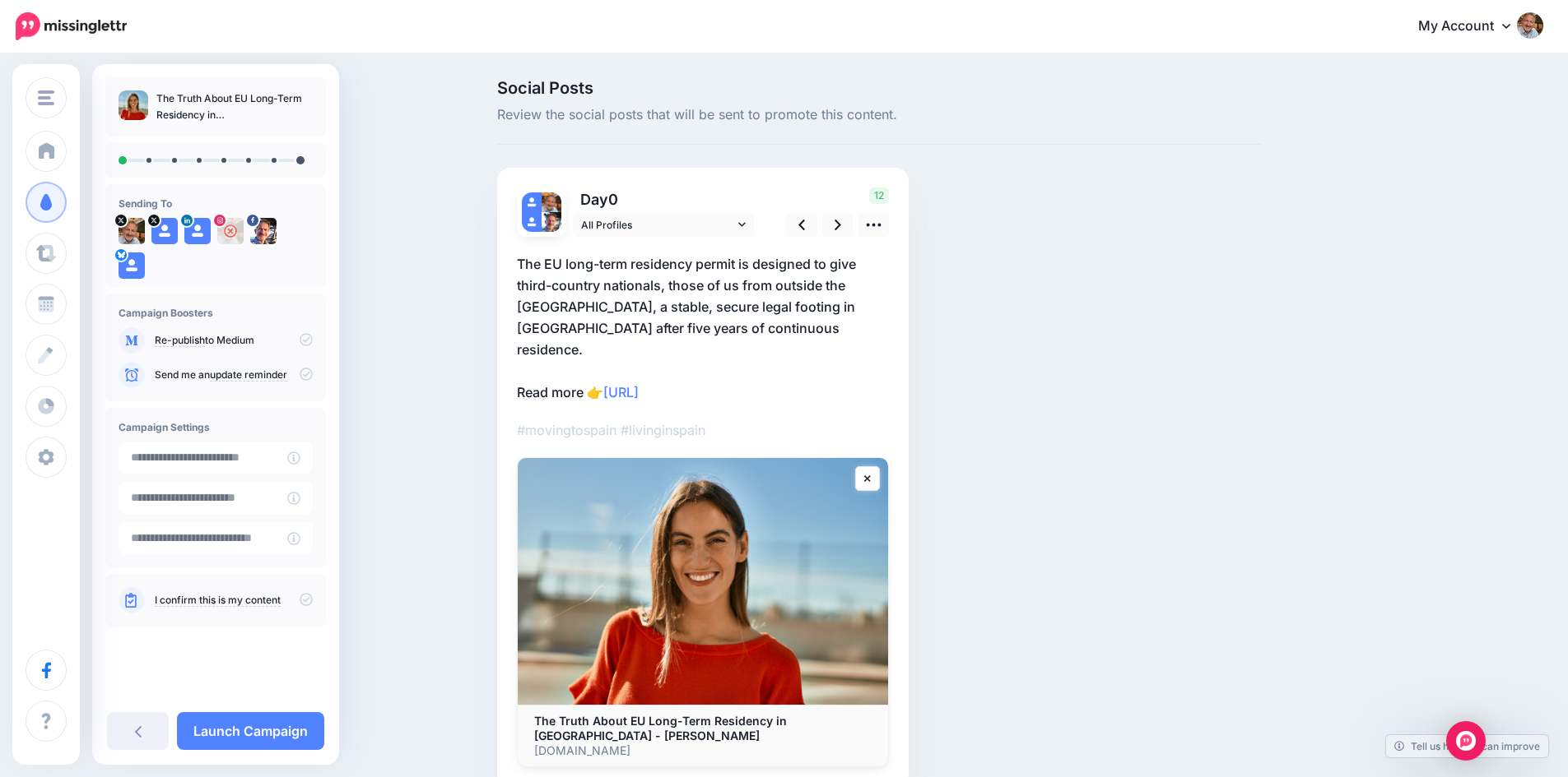
click at [308, 601] on icon at bounding box center [306, 599] width 13 height 13
click at [307, 336] on icon at bounding box center [306, 339] width 13 height 13
click at [305, 338] on icon at bounding box center [306, 339] width 13 height 13
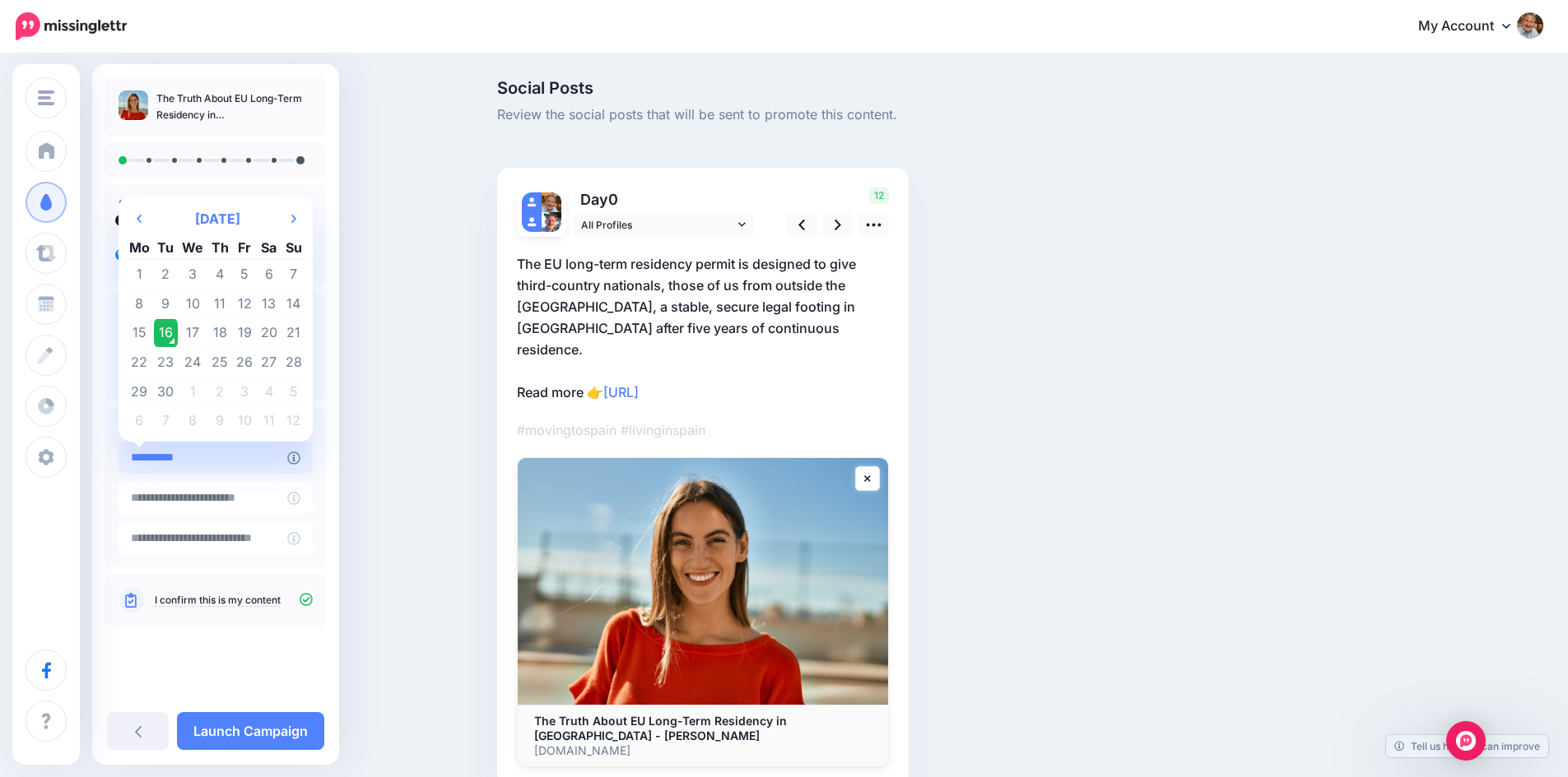
click at [223, 458] on input "**********" at bounding box center [203, 457] width 169 height 32
click at [144, 363] on td "22" at bounding box center [139, 363] width 29 height 30
type input "**********"
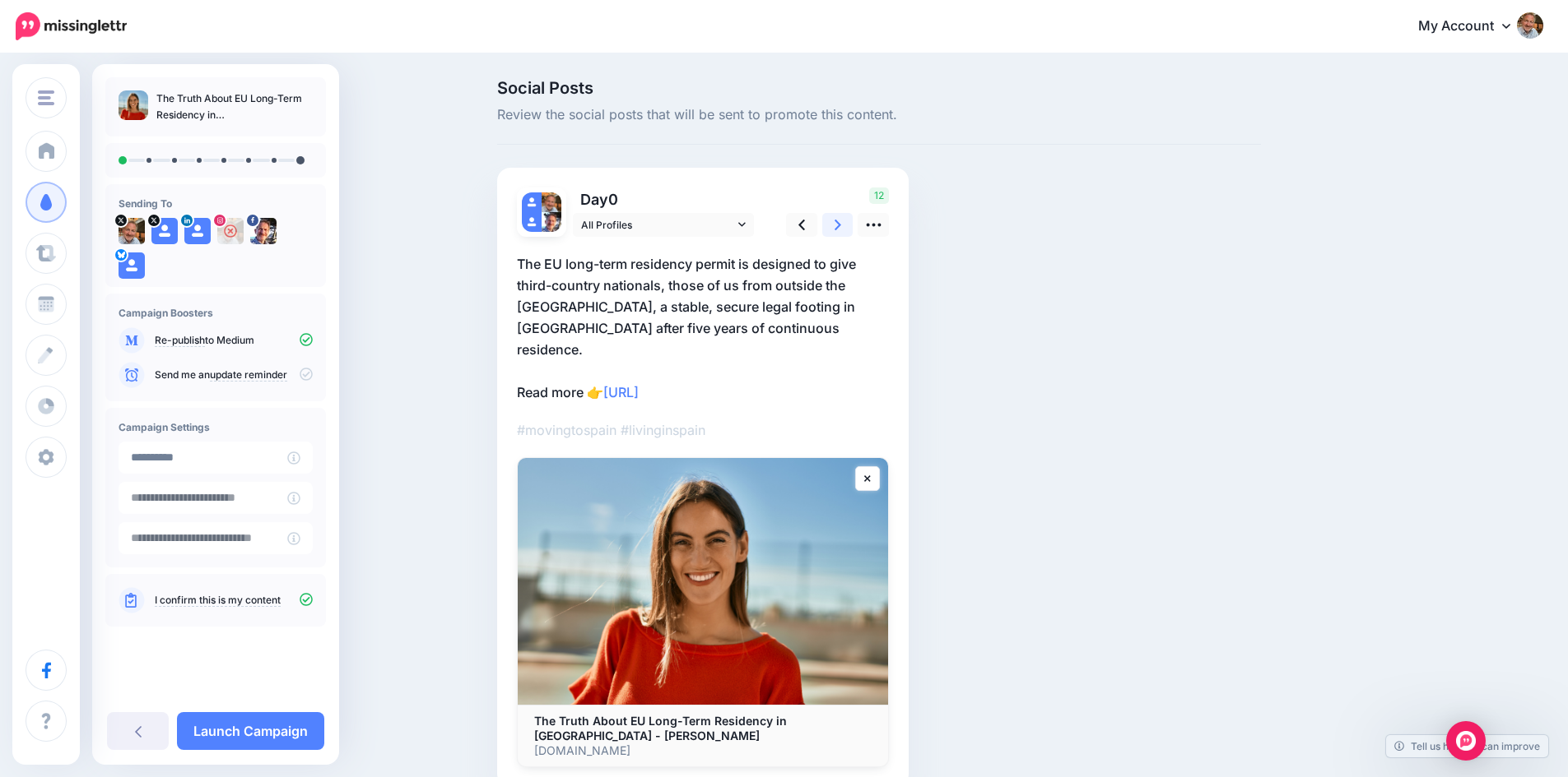
click at [848, 219] on link at bounding box center [838, 225] width 32 height 24
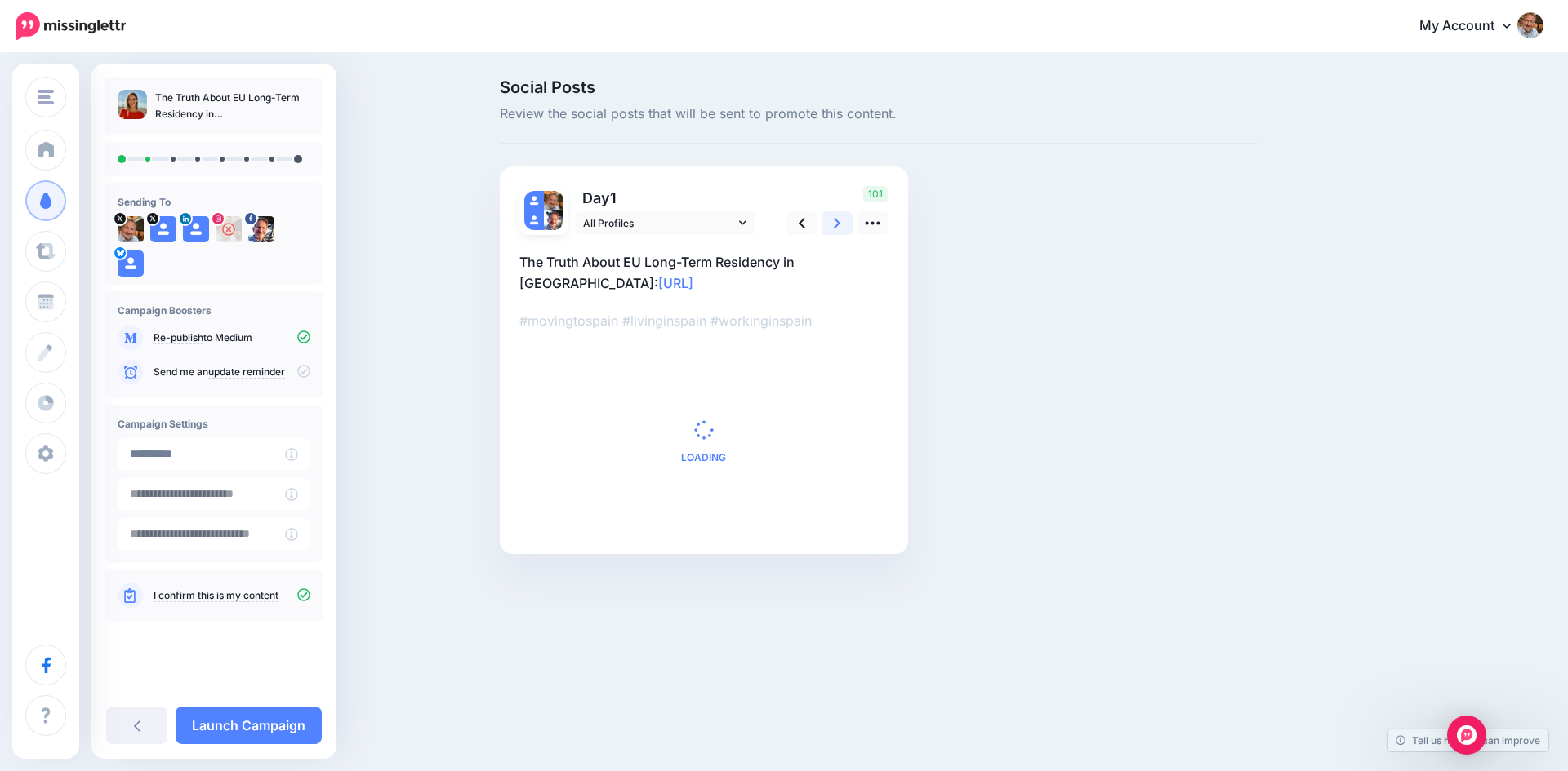
click at [840, 220] on icon at bounding box center [836, 223] width 6 height 17
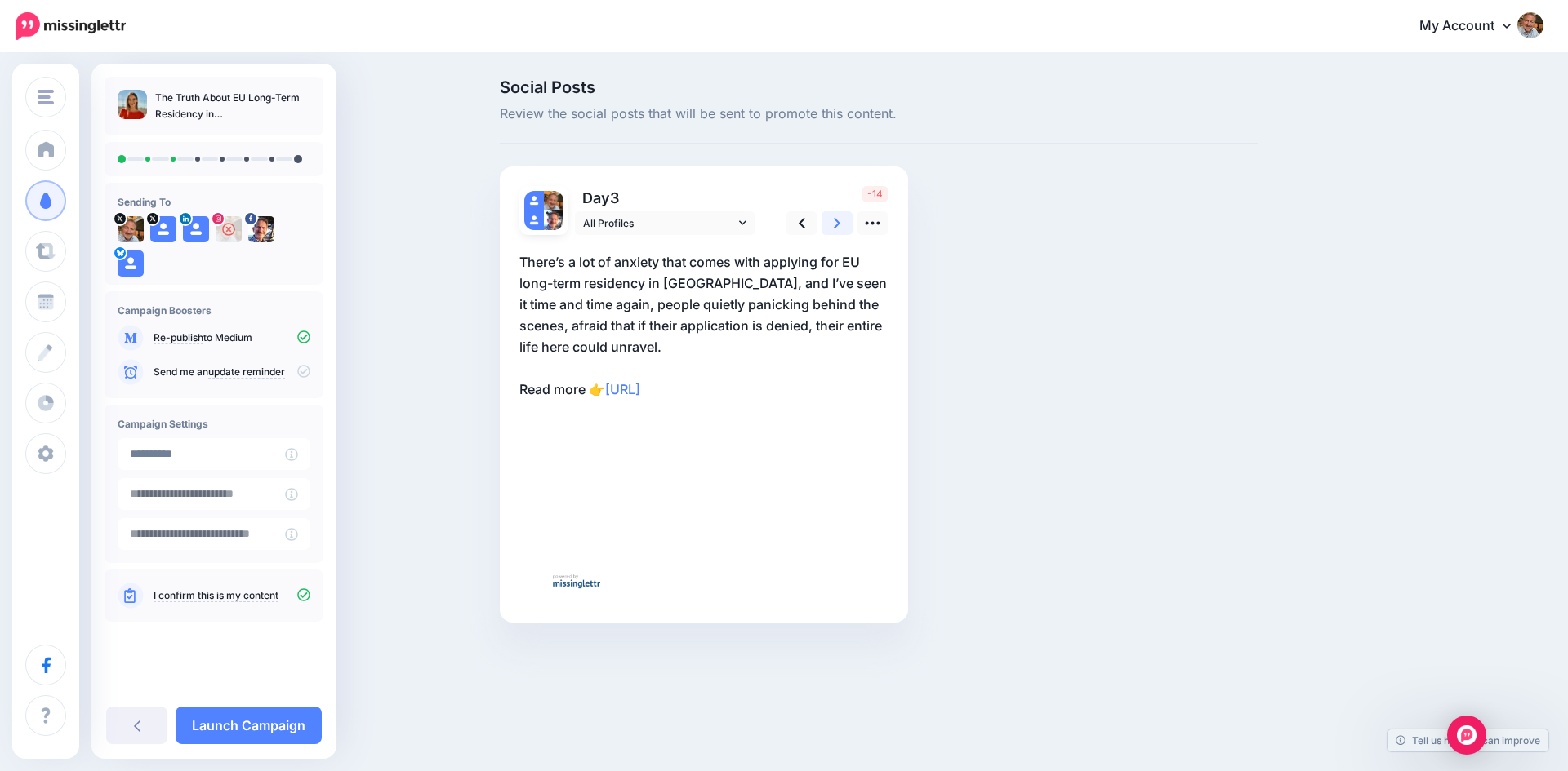
click at [840, 220] on icon at bounding box center [836, 223] width 6 height 17
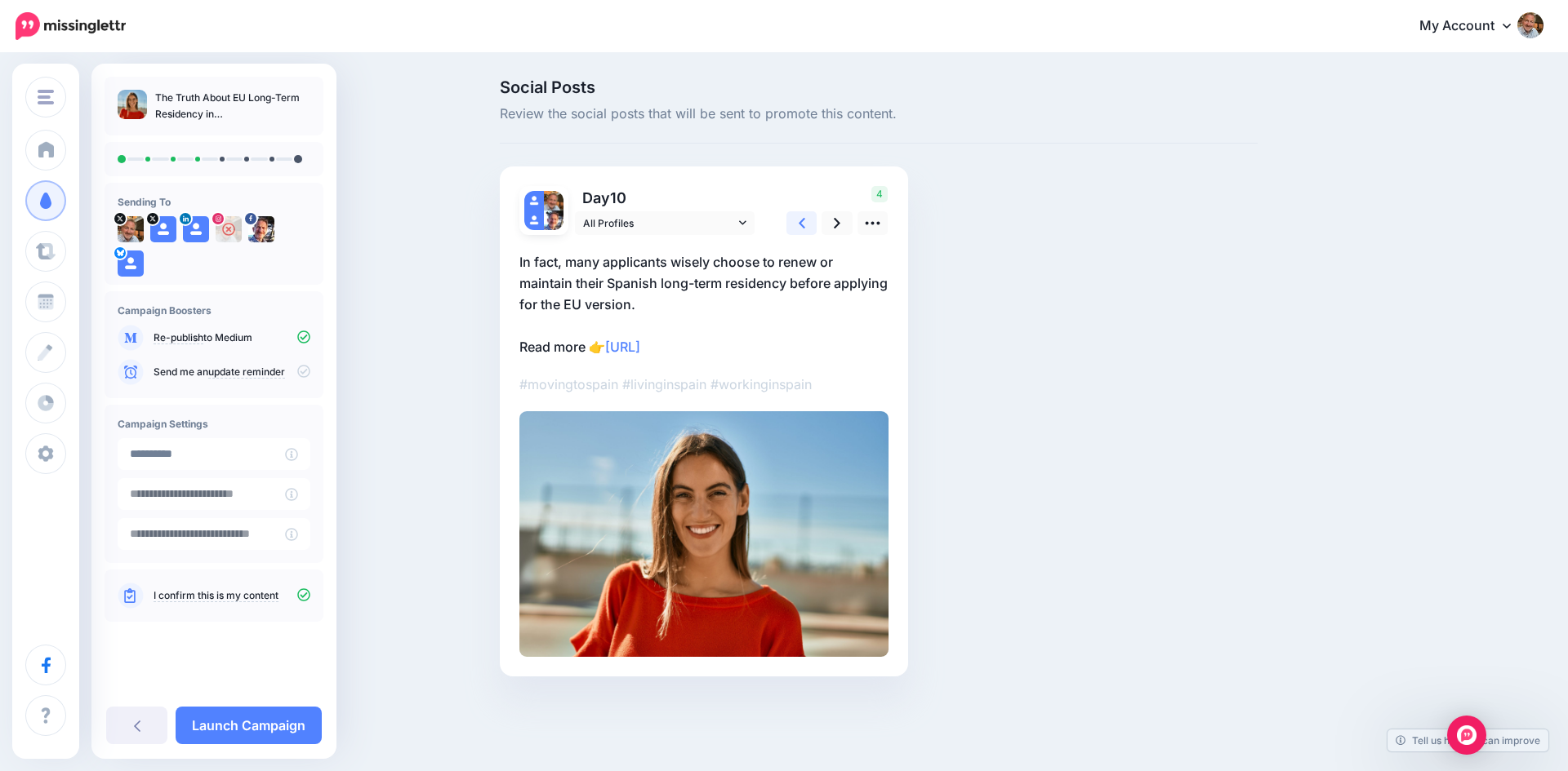
click at [801, 223] on icon at bounding box center [801, 223] width 6 height 10
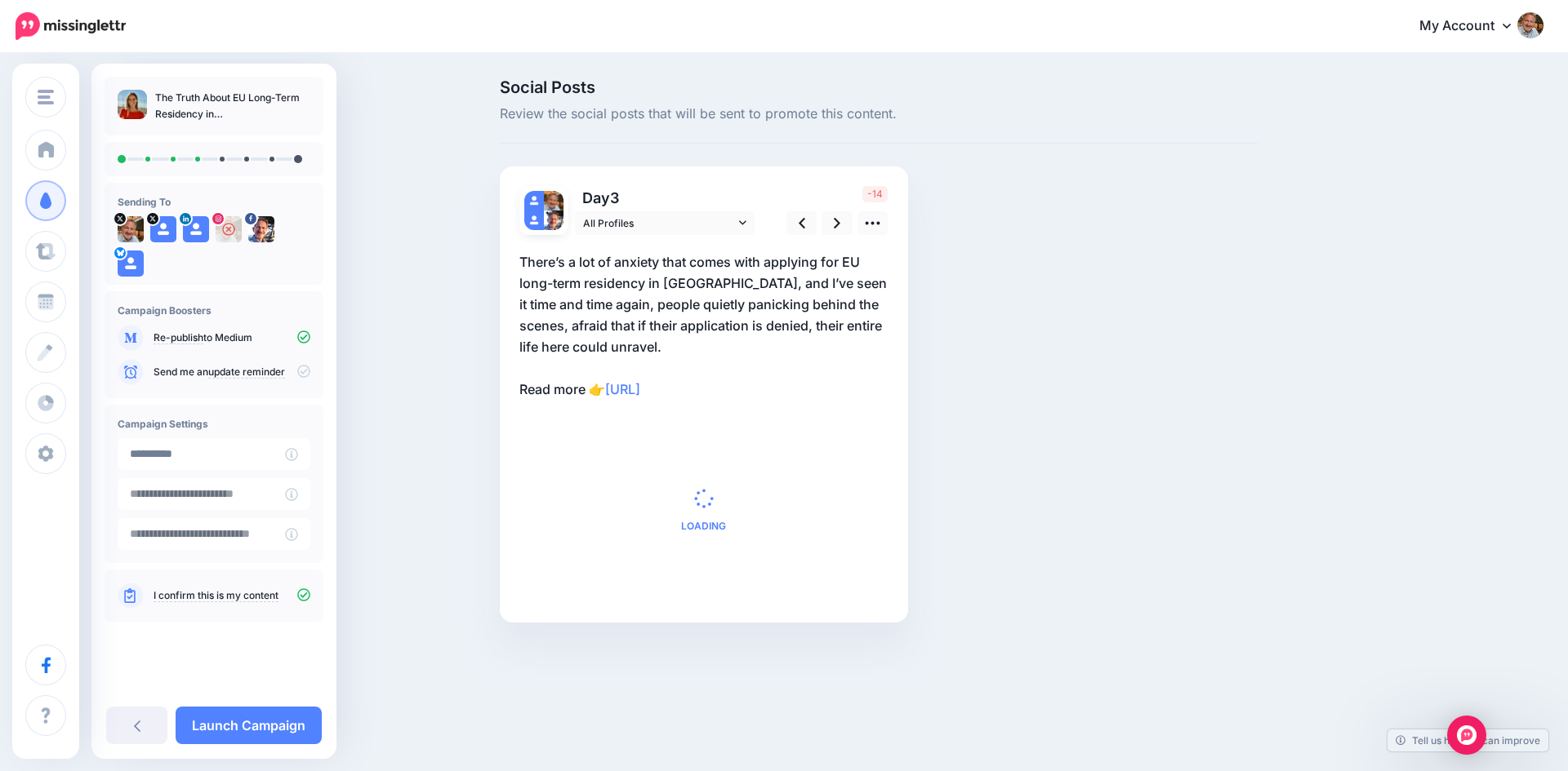
click at [760, 317] on p "There’s a lot of anxiety that comes with applying for EU long-term residency in…" at bounding box center [703, 326] width 369 height 149
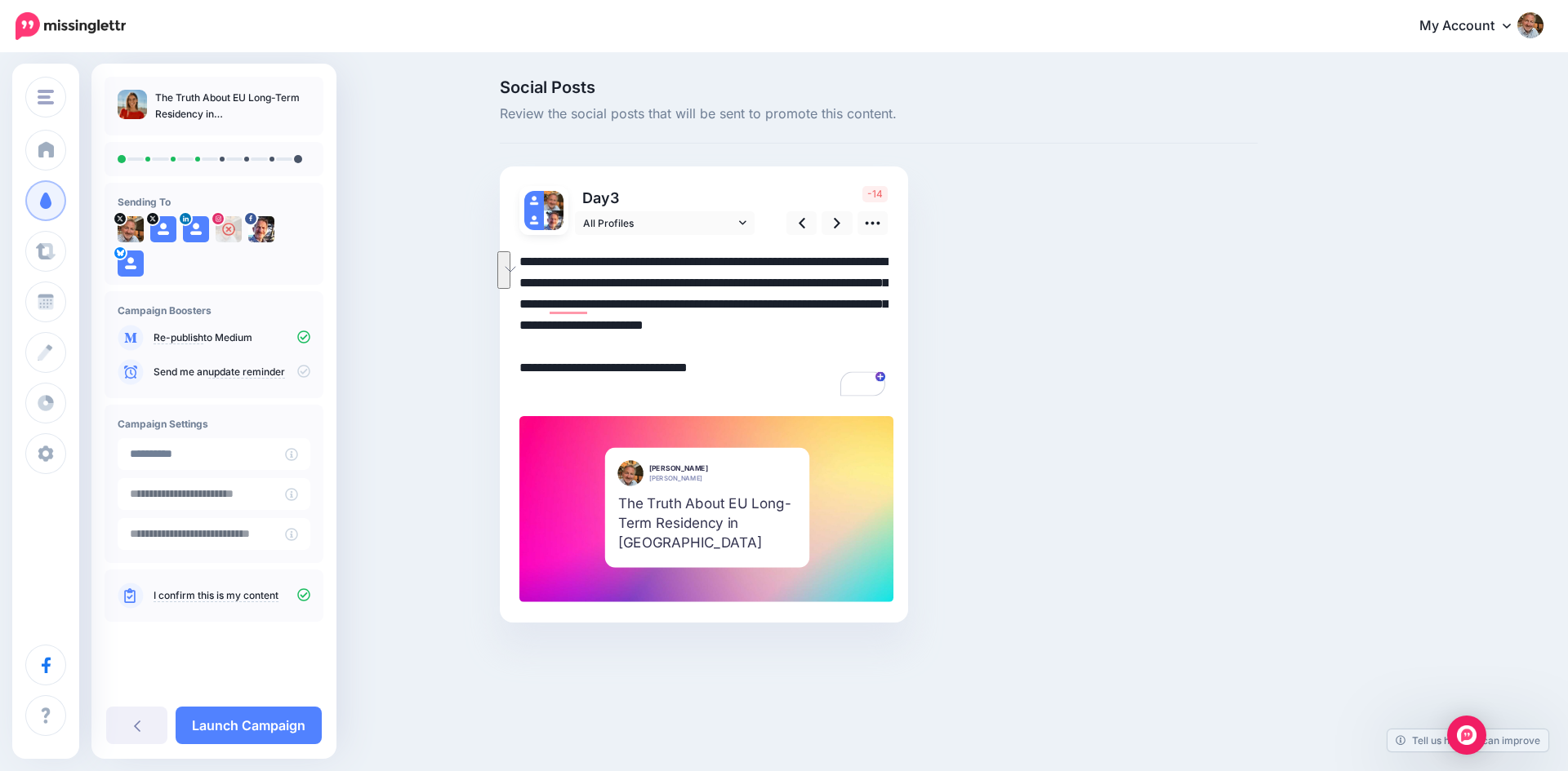
drag, startPoint x: 757, startPoint y: 325, endPoint x: 602, endPoint y: 349, distance: 156.8
click at [602, 349] on textarea "**********" at bounding box center [703, 326] width 369 height 149
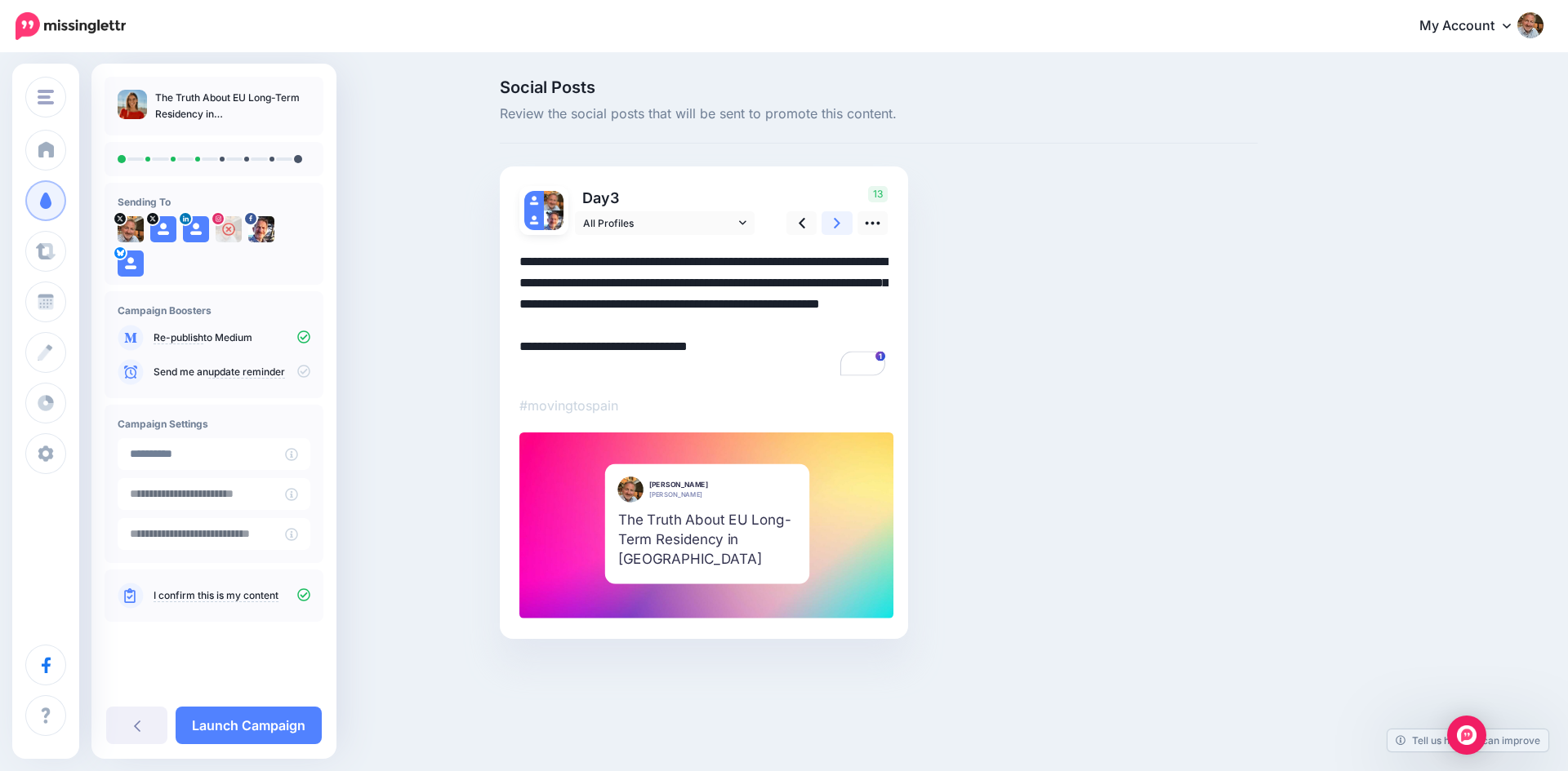
type textarea "**********"
click at [836, 220] on icon at bounding box center [836, 223] width 6 height 10
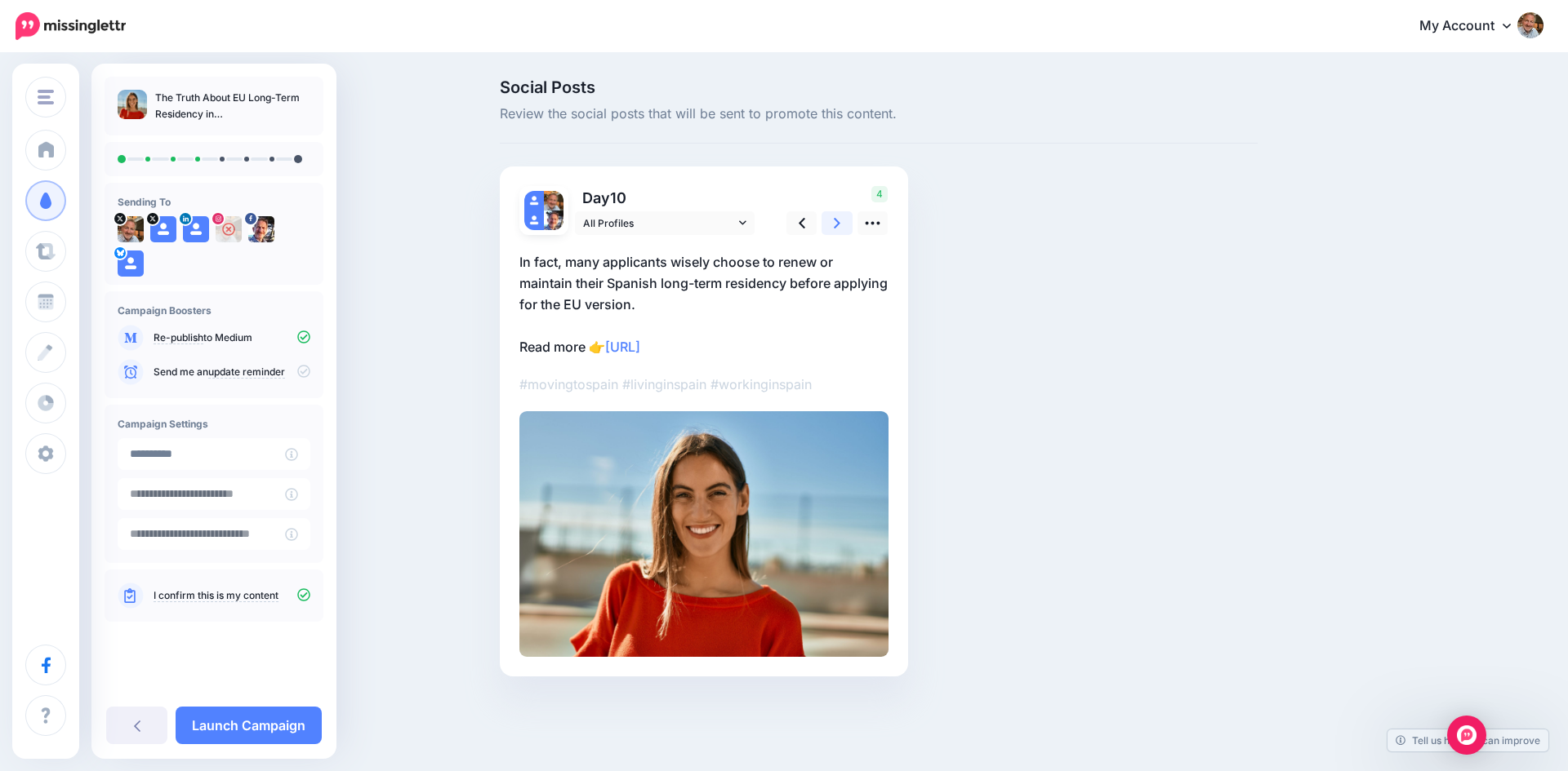
click at [836, 220] on icon at bounding box center [836, 223] width 6 height 10
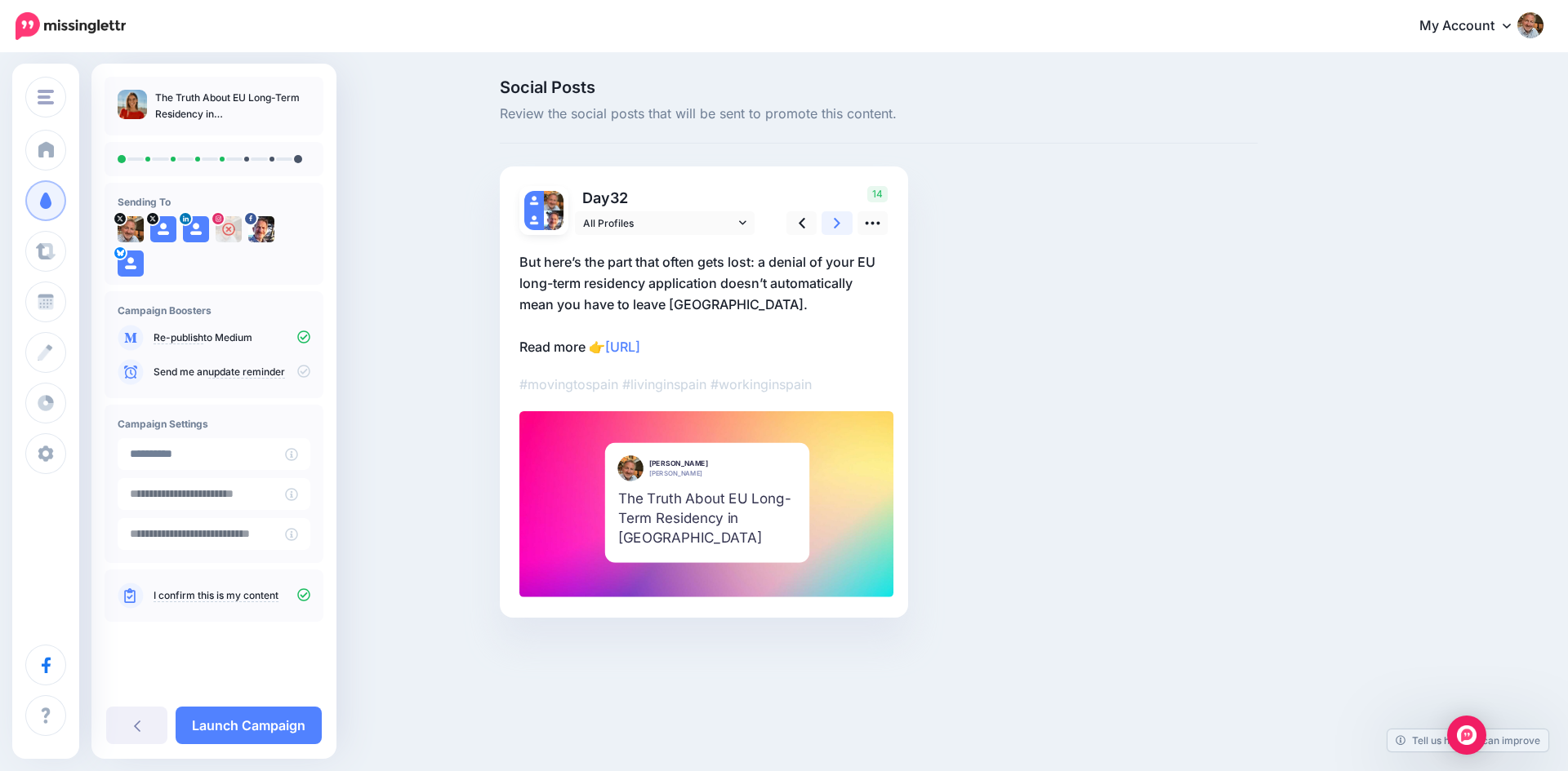
click at [836, 220] on icon at bounding box center [836, 223] width 6 height 10
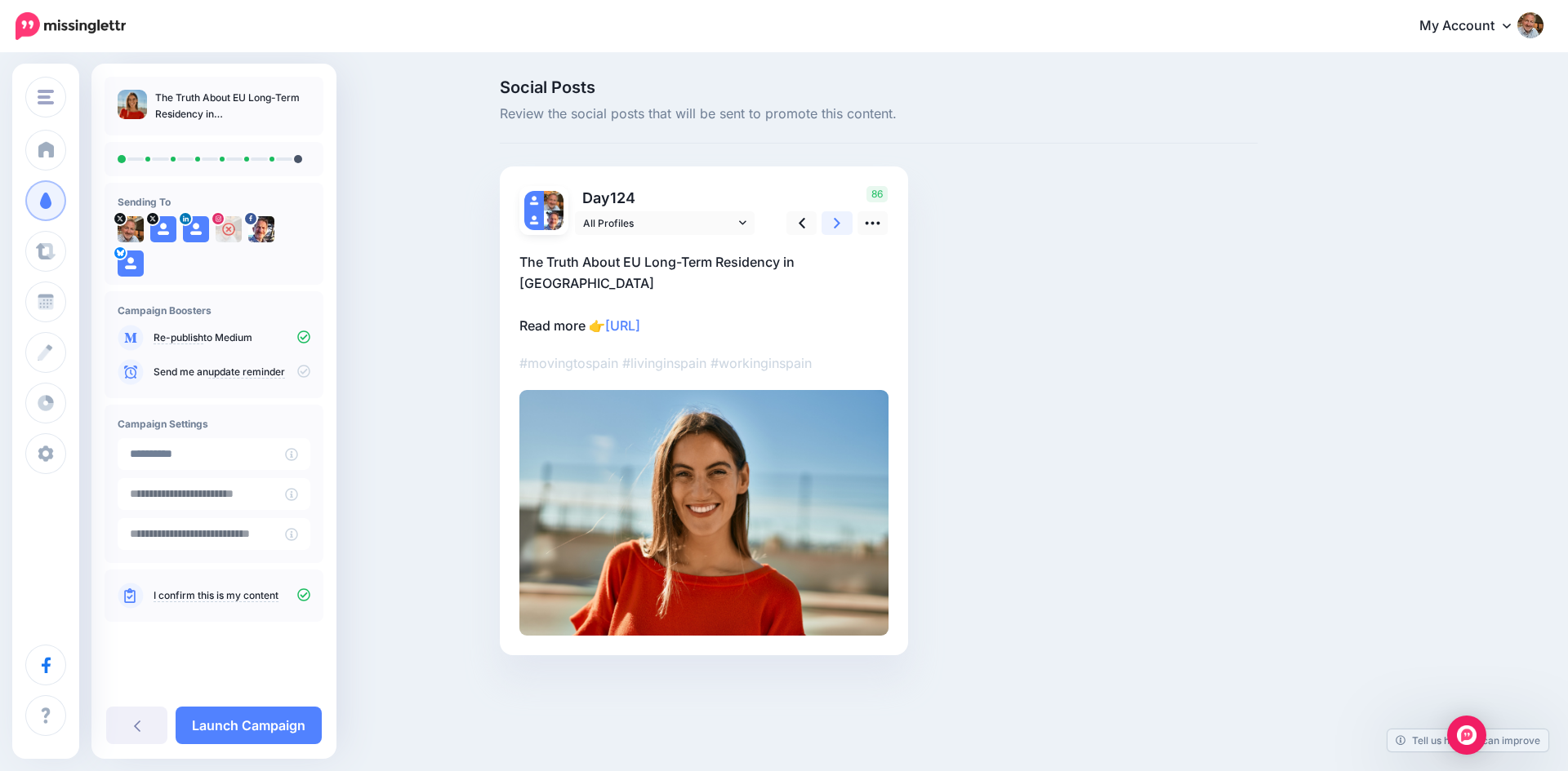
click at [836, 220] on icon at bounding box center [836, 223] width 6 height 10
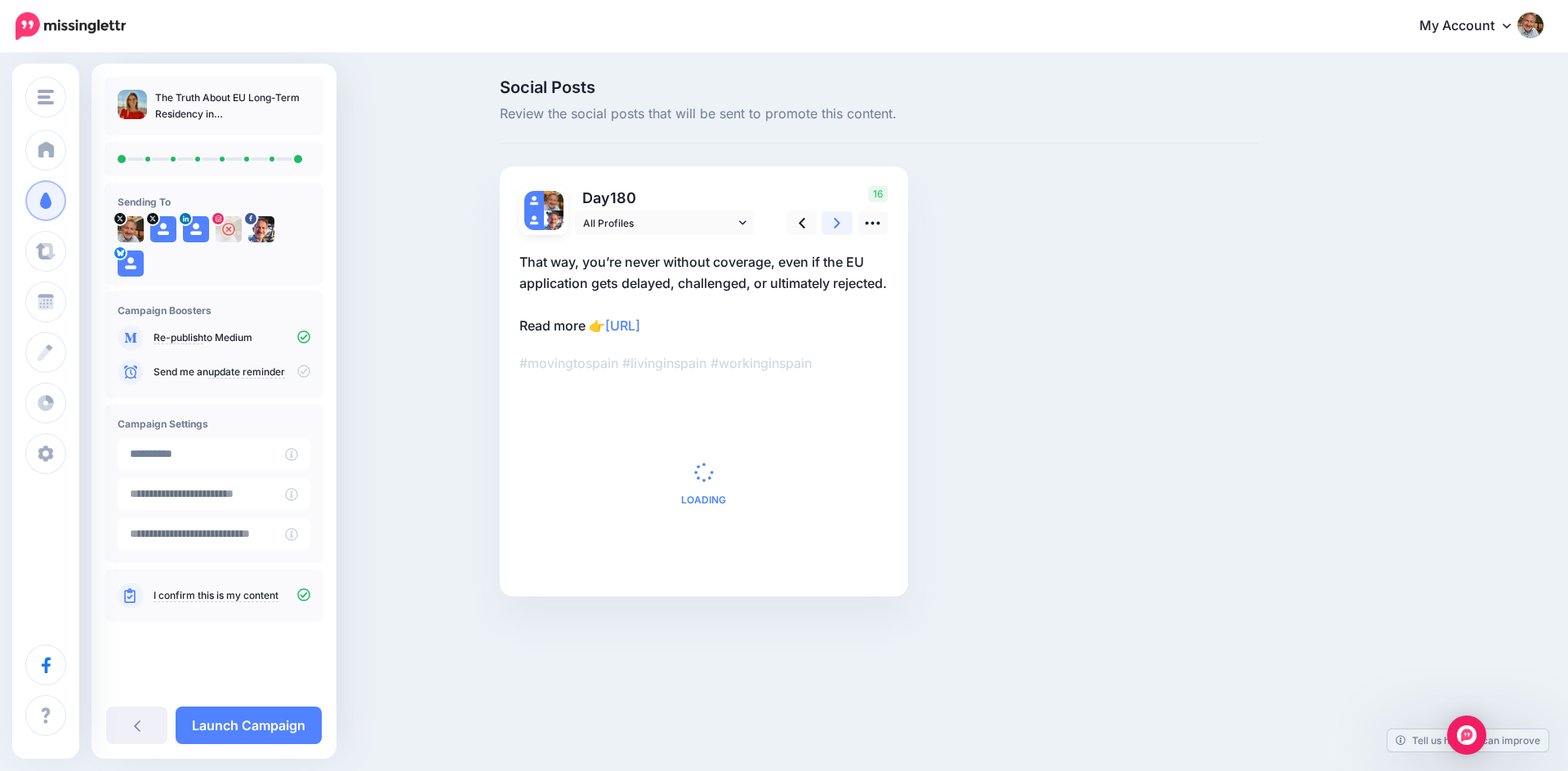
click at [836, 220] on icon at bounding box center [836, 223] width 6 height 10
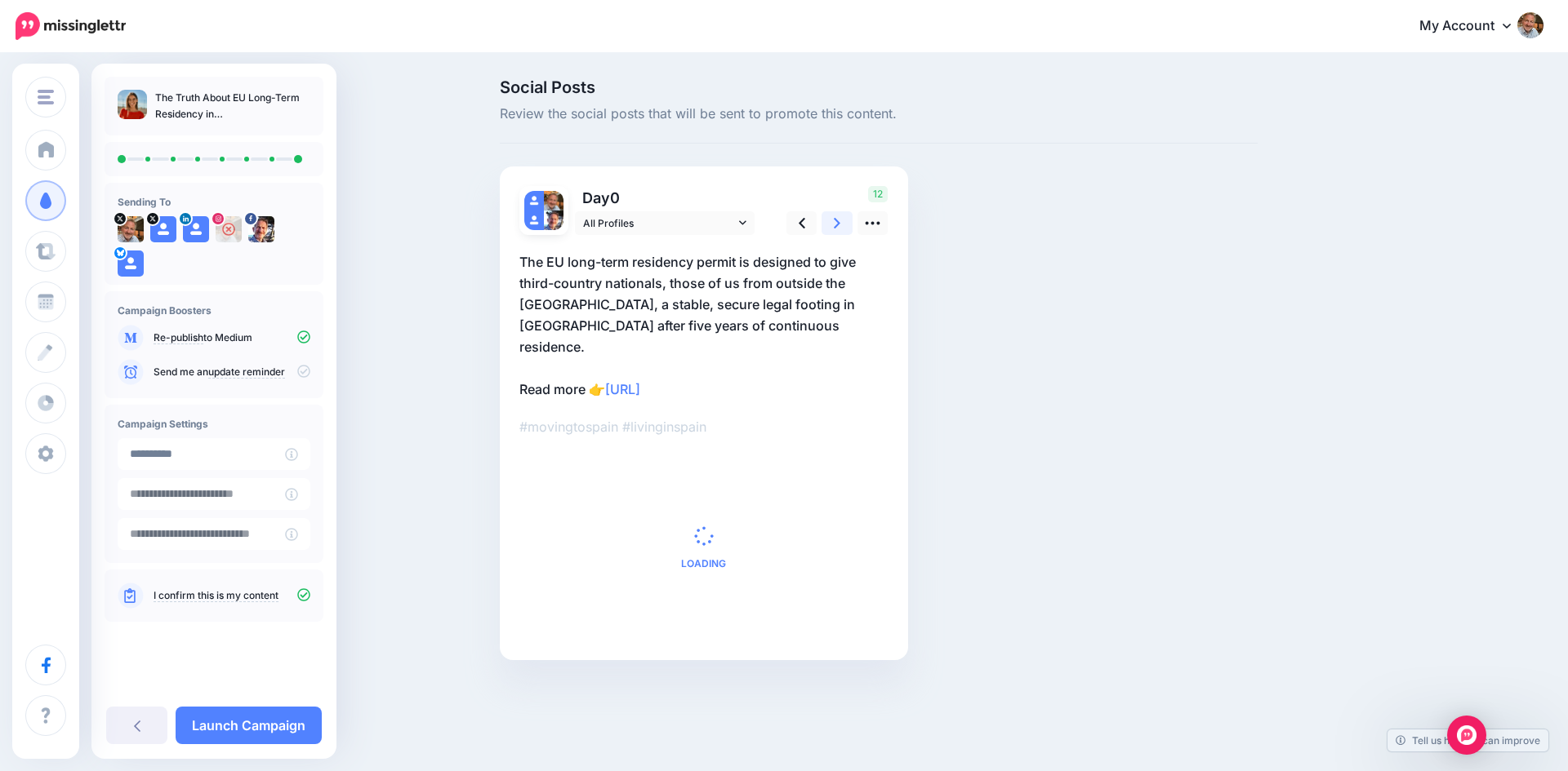
click at [836, 220] on icon at bounding box center [836, 223] width 6 height 10
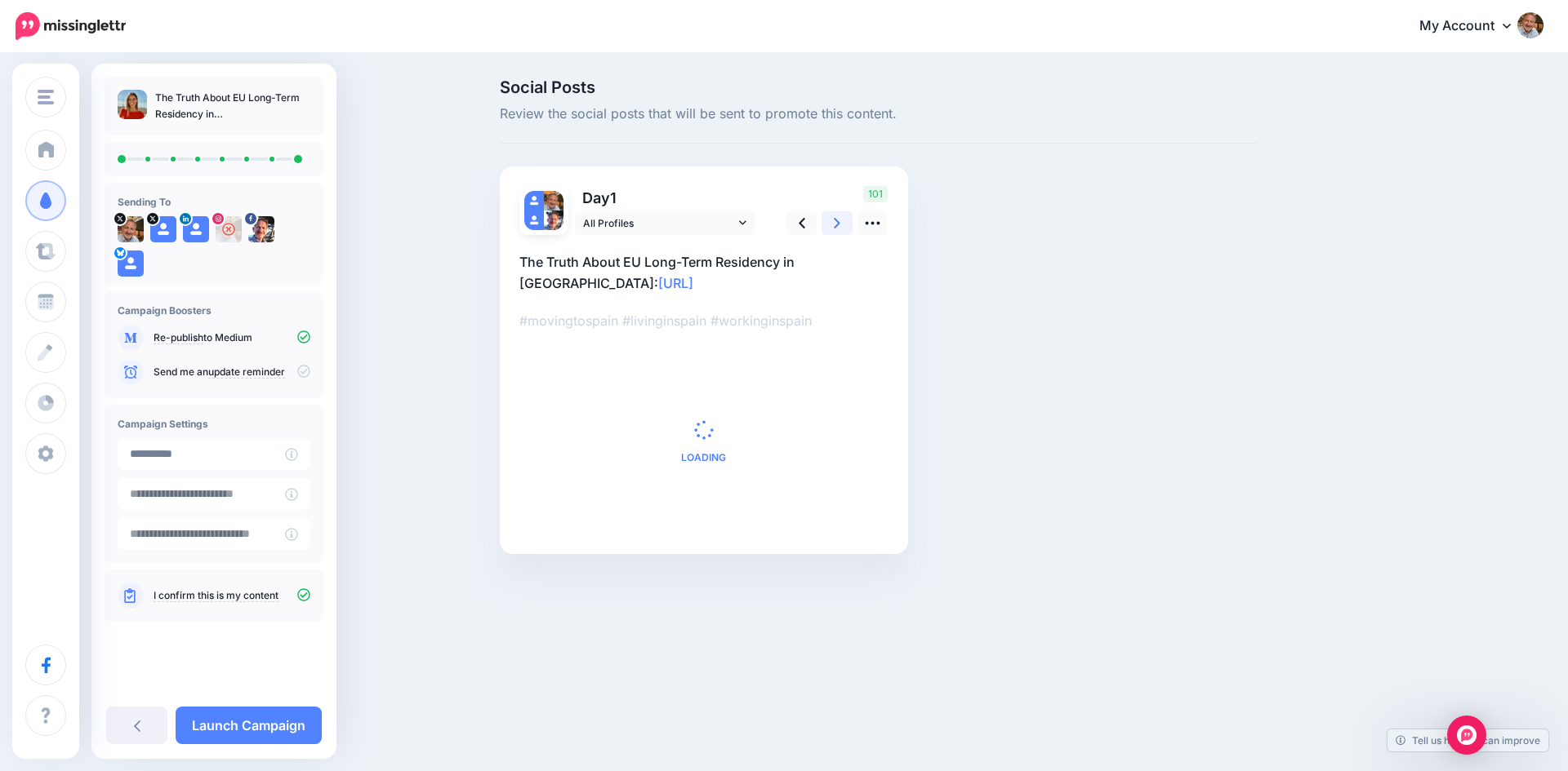
click at [836, 220] on icon at bounding box center [836, 223] width 6 height 10
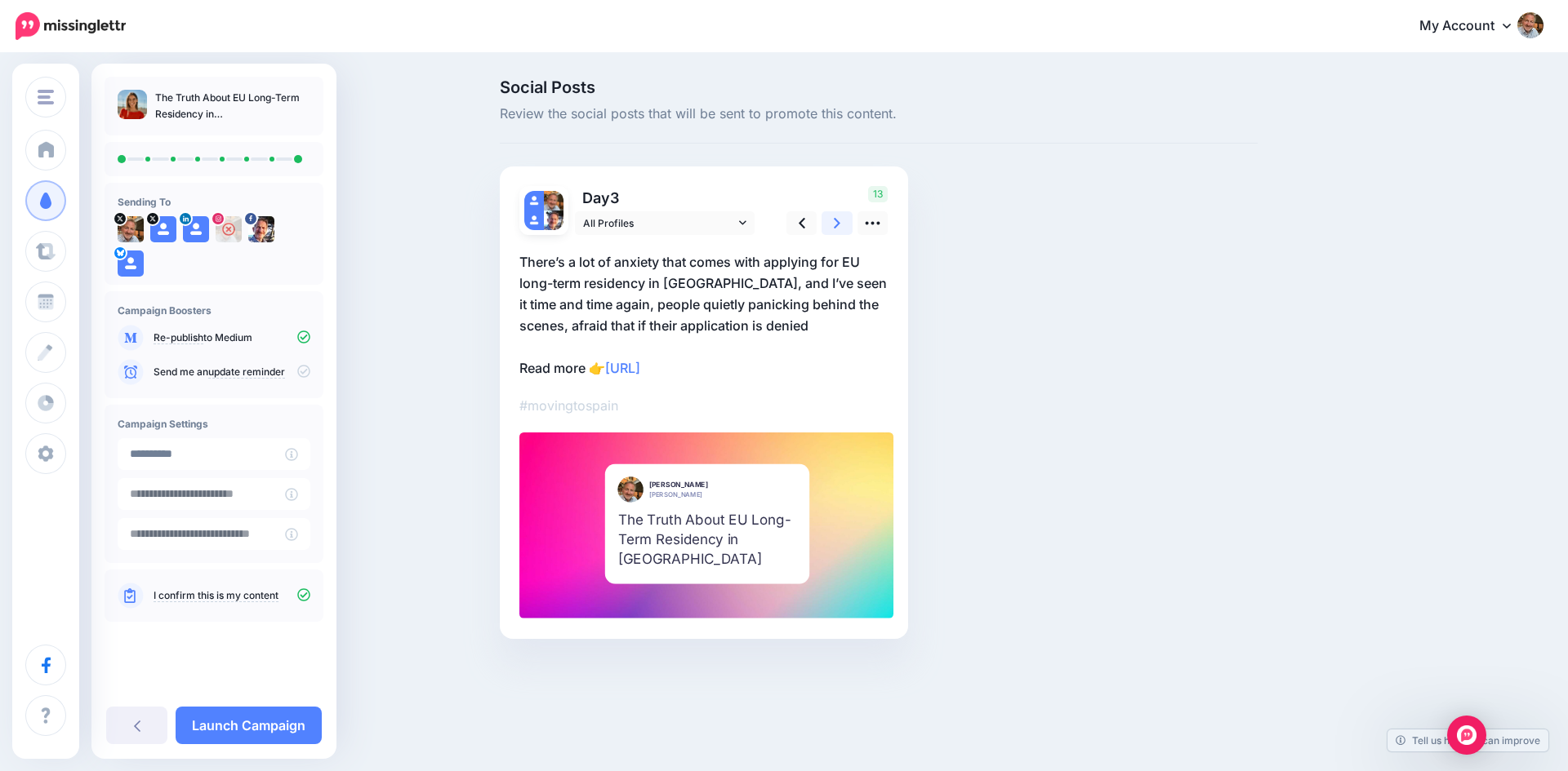
click at [836, 220] on icon at bounding box center [836, 223] width 6 height 10
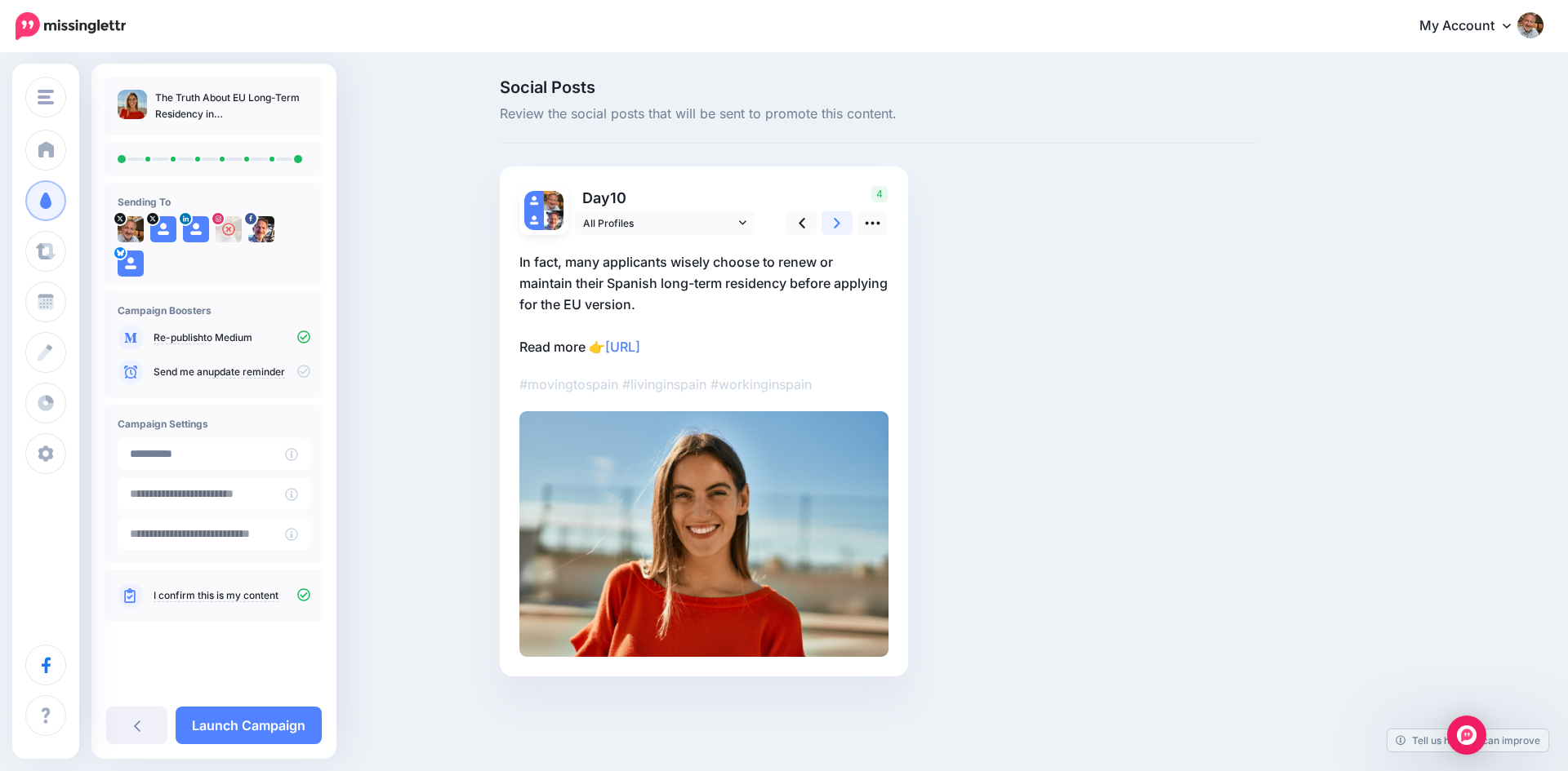
click at [836, 220] on icon at bounding box center [836, 223] width 6 height 10
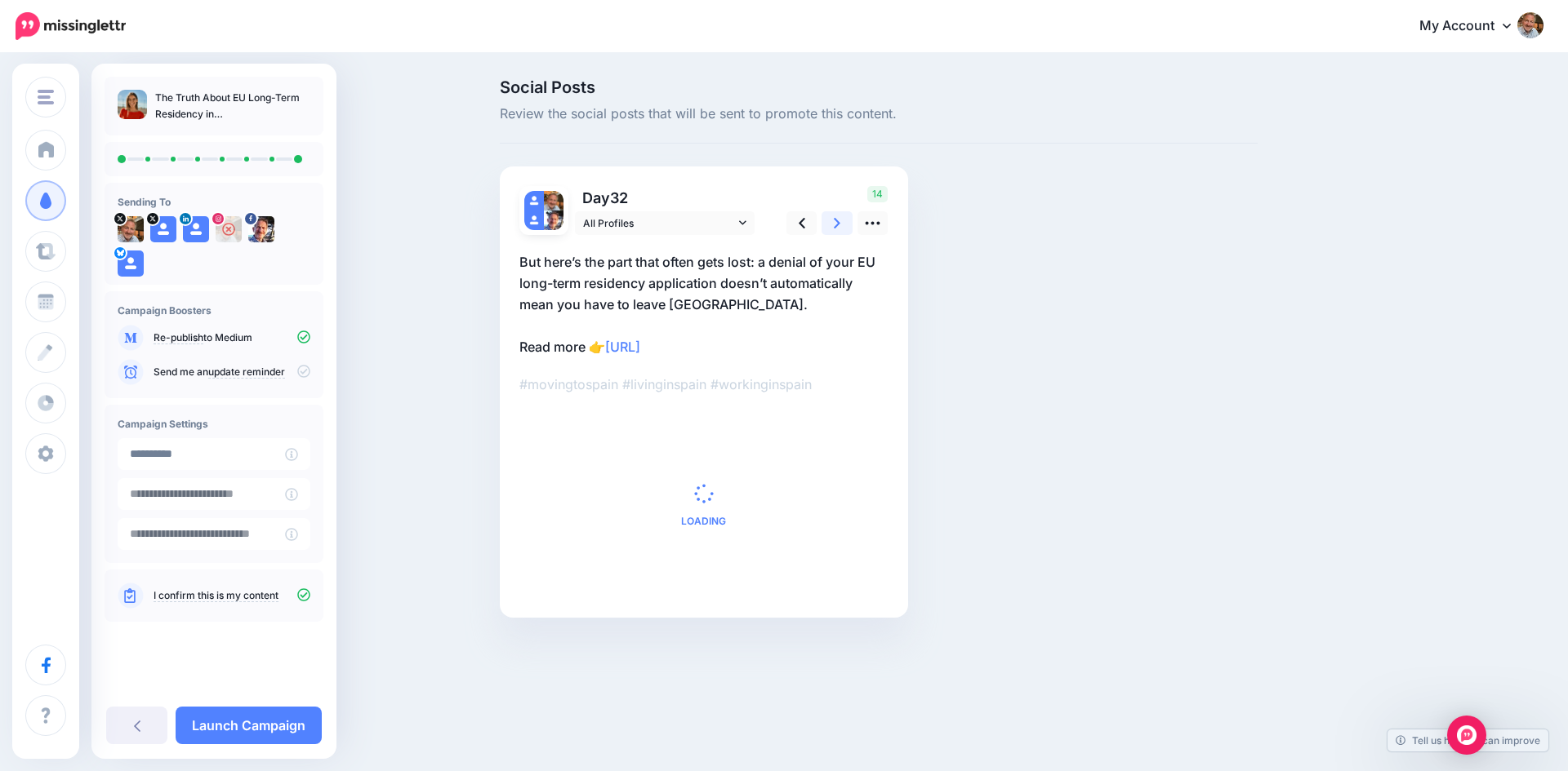
click at [836, 220] on icon at bounding box center [836, 223] width 6 height 10
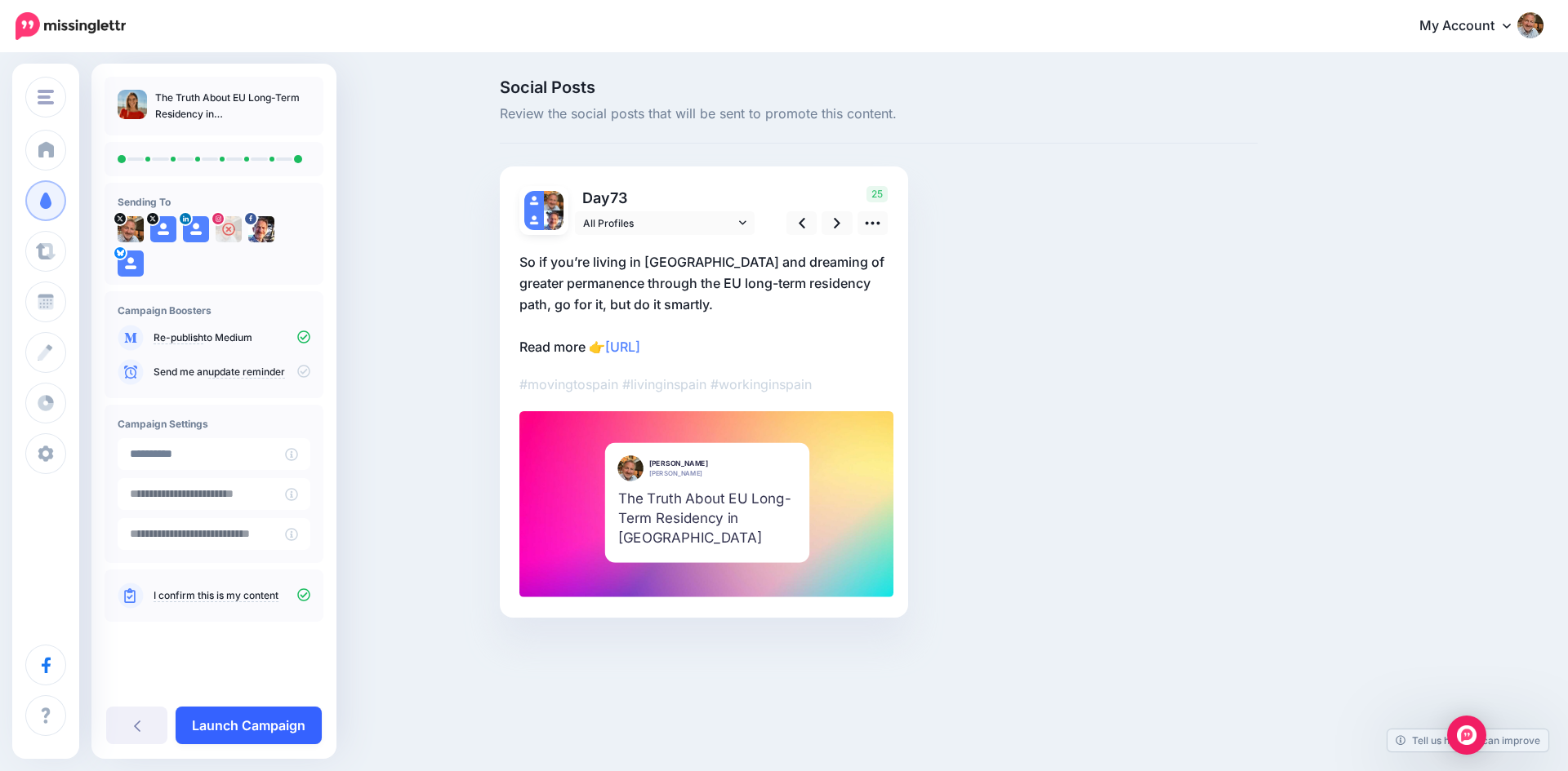
click at [265, 718] on link "Launch Campaign" at bounding box center [248, 725] width 146 height 37
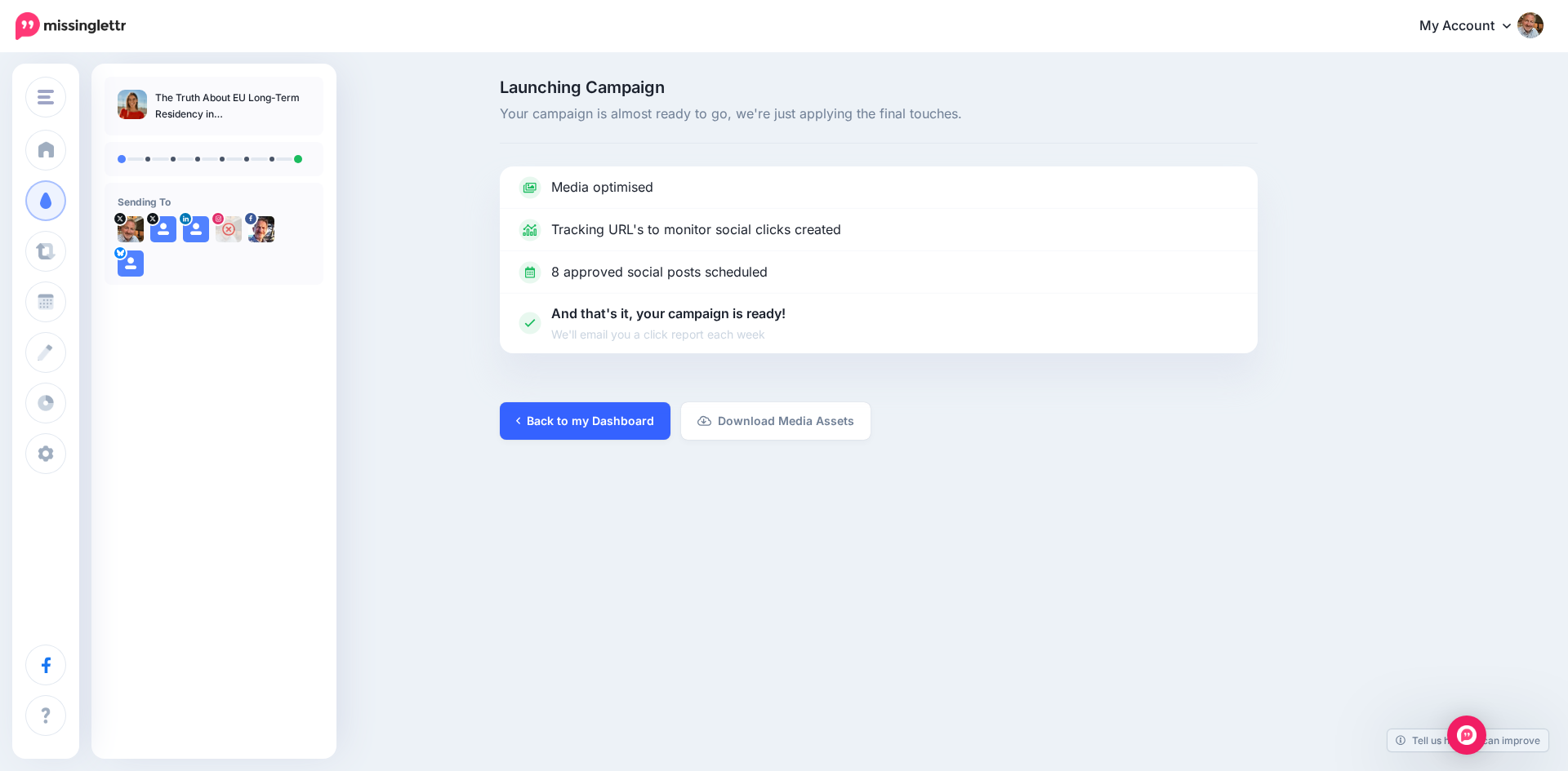
click at [589, 419] on link "Back to my Dashboard" at bounding box center [585, 421] width 171 height 37
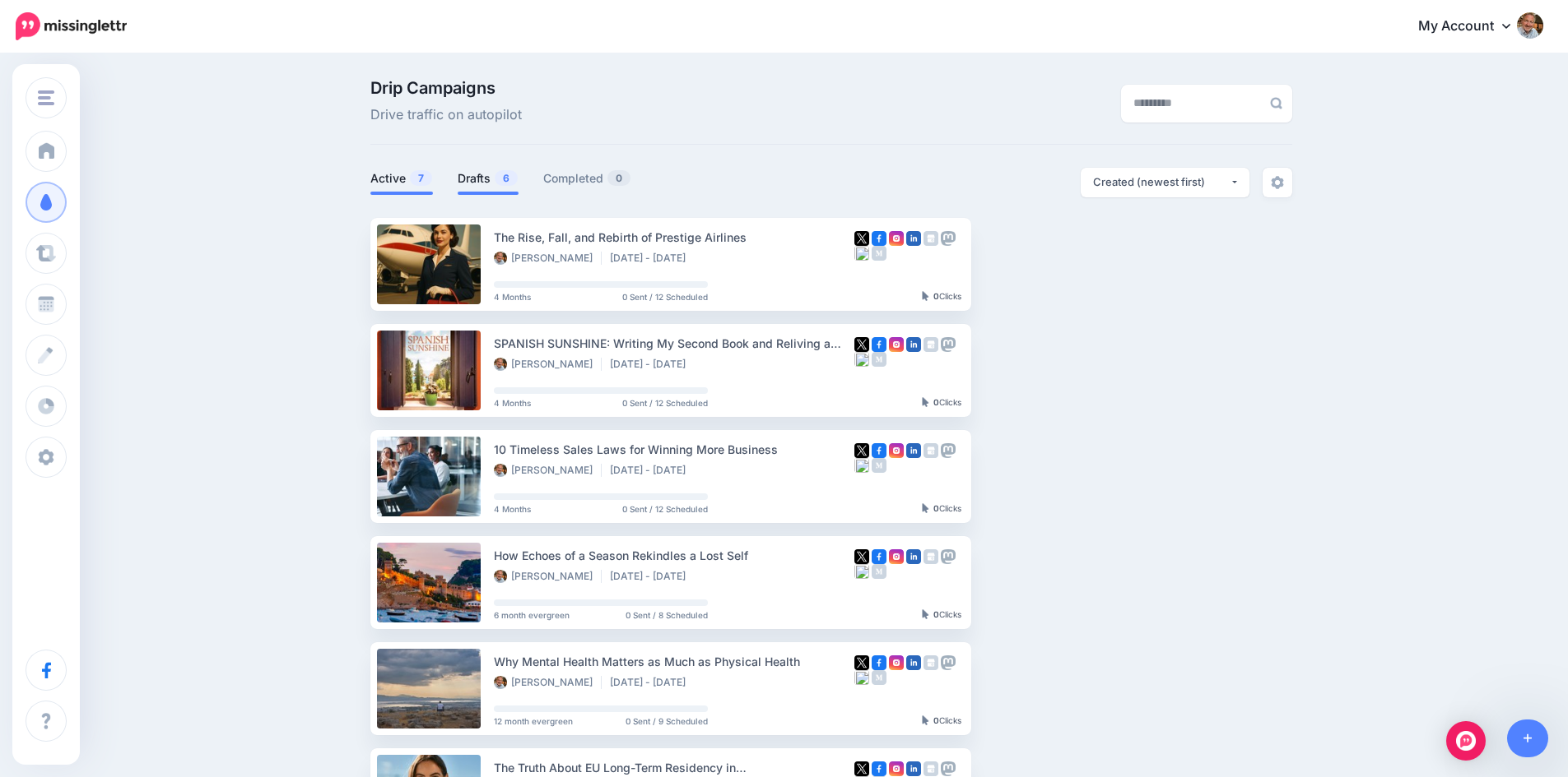
click at [489, 178] on link "Drafts 6" at bounding box center [488, 178] width 61 height 19
click at [480, 180] on link "Drafts 6" at bounding box center [488, 178] width 61 height 19
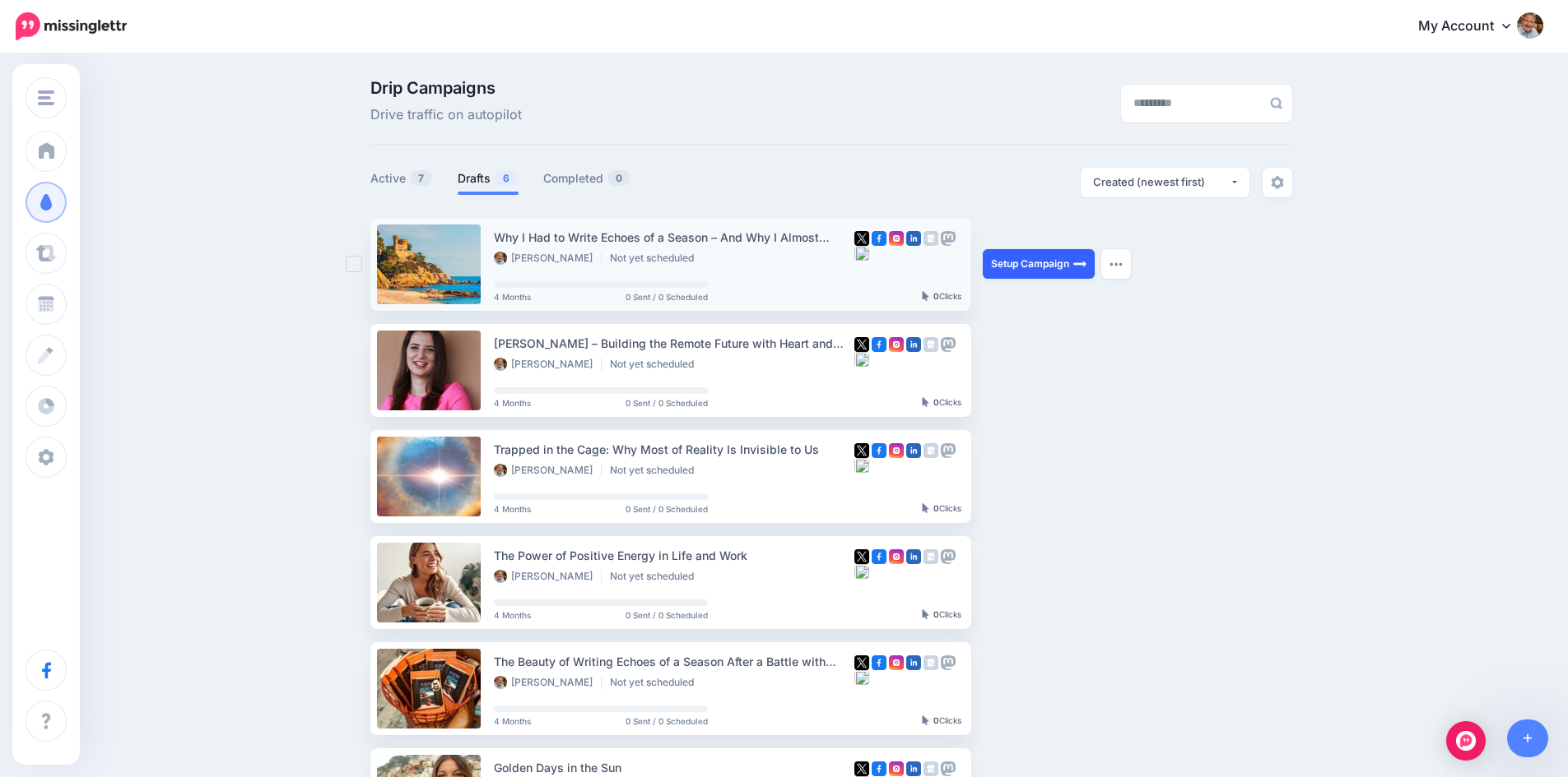
click at [1040, 264] on link "Setup Campaign" at bounding box center [1038, 264] width 112 height 30
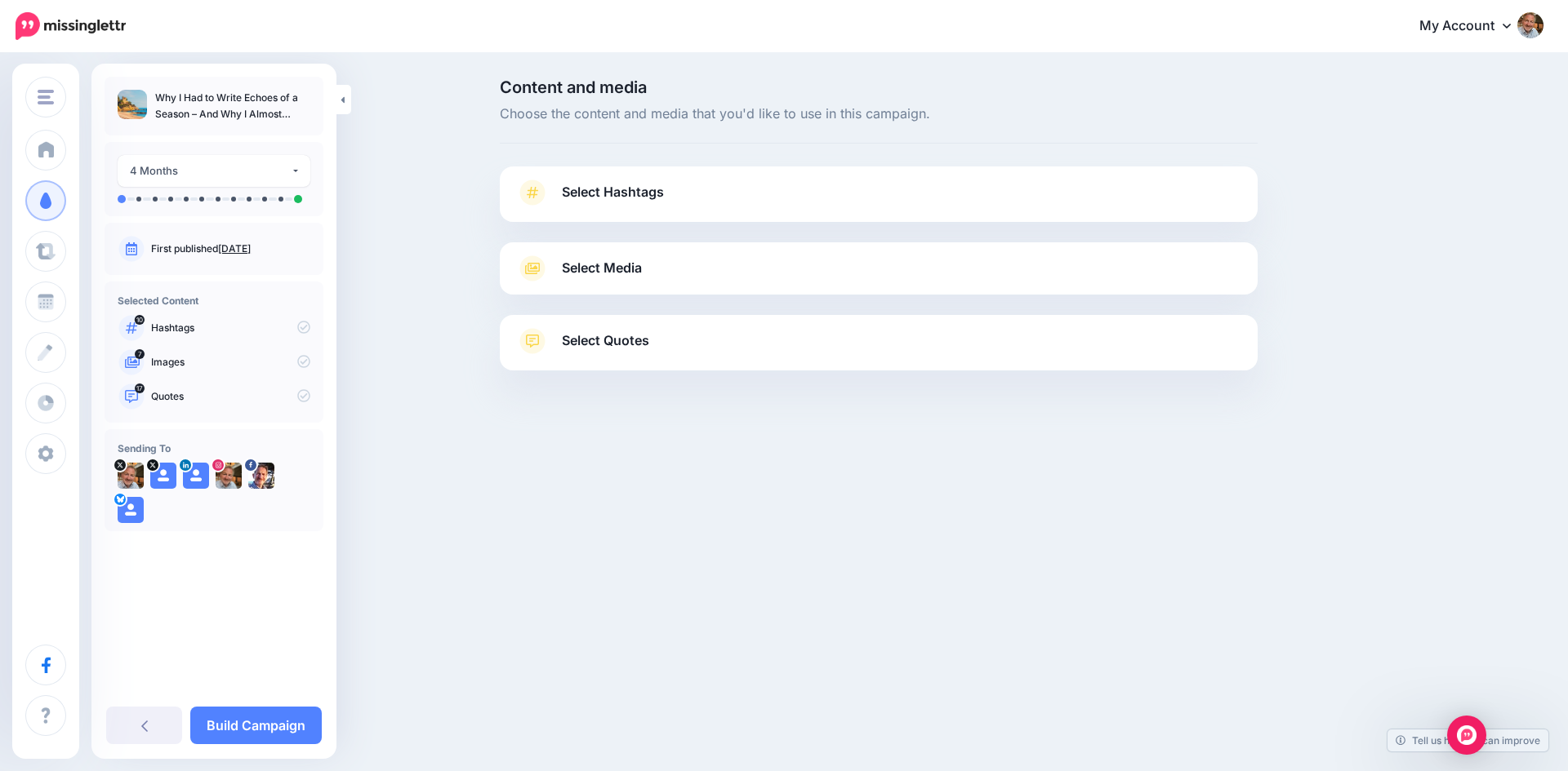
click at [567, 199] on span "Select Hashtags" at bounding box center [613, 192] width 102 height 22
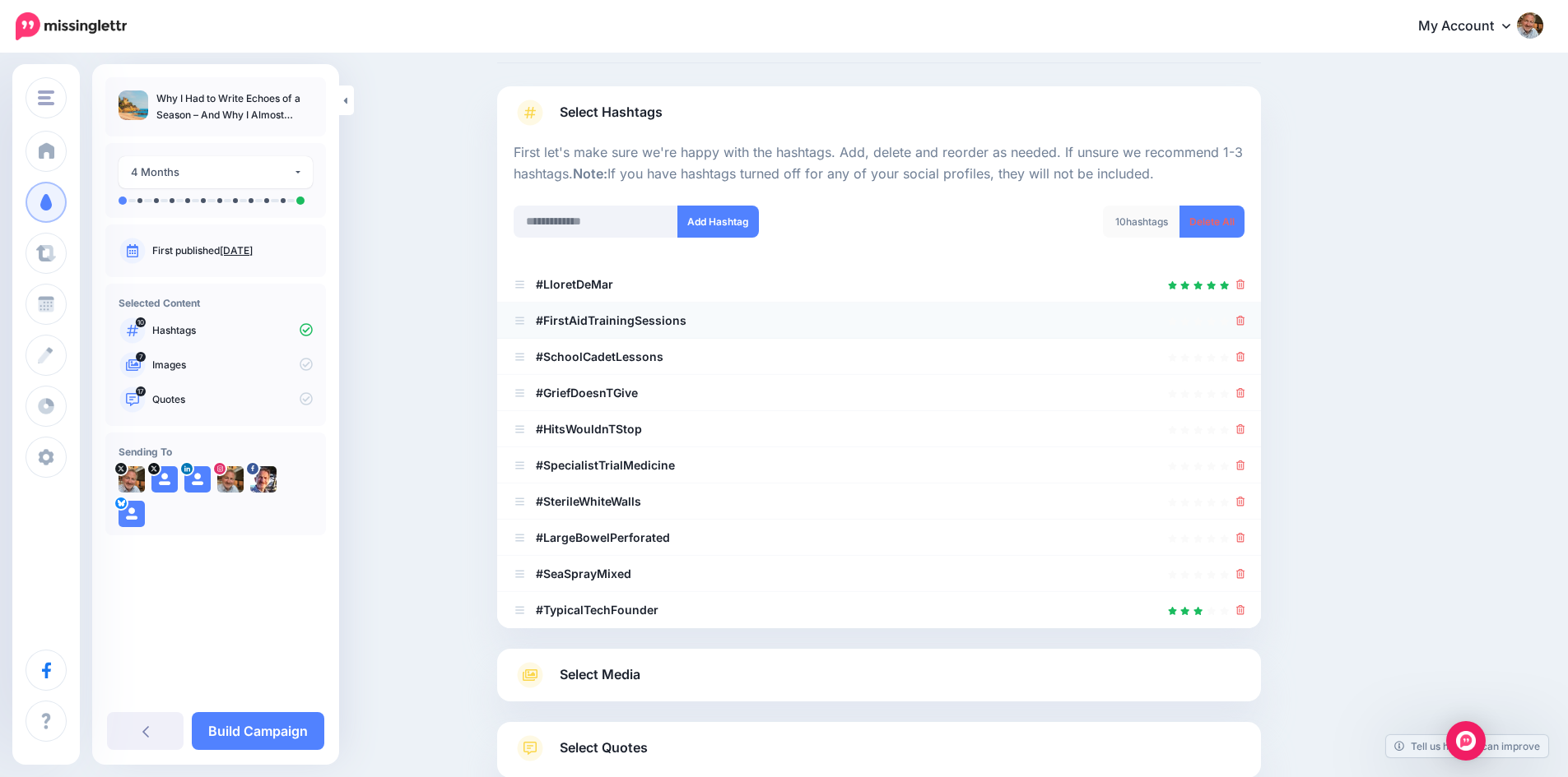
scroll to position [83, 0]
click at [1245, 318] on icon at bounding box center [1240, 320] width 9 height 10
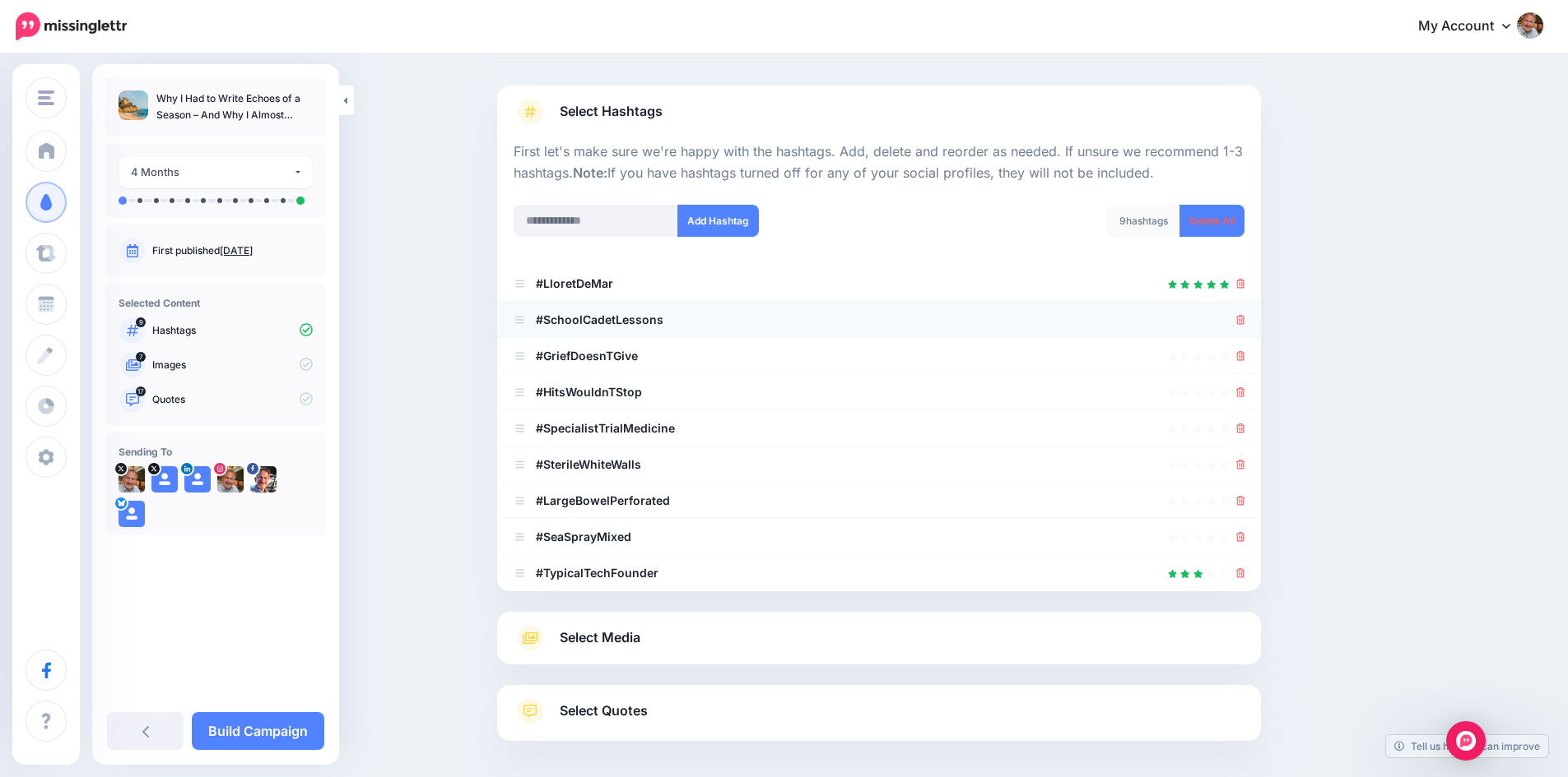
click at [1239, 320] on div at bounding box center [879, 320] width 731 height 19
click at [1245, 320] on icon at bounding box center [1240, 320] width 9 height 10
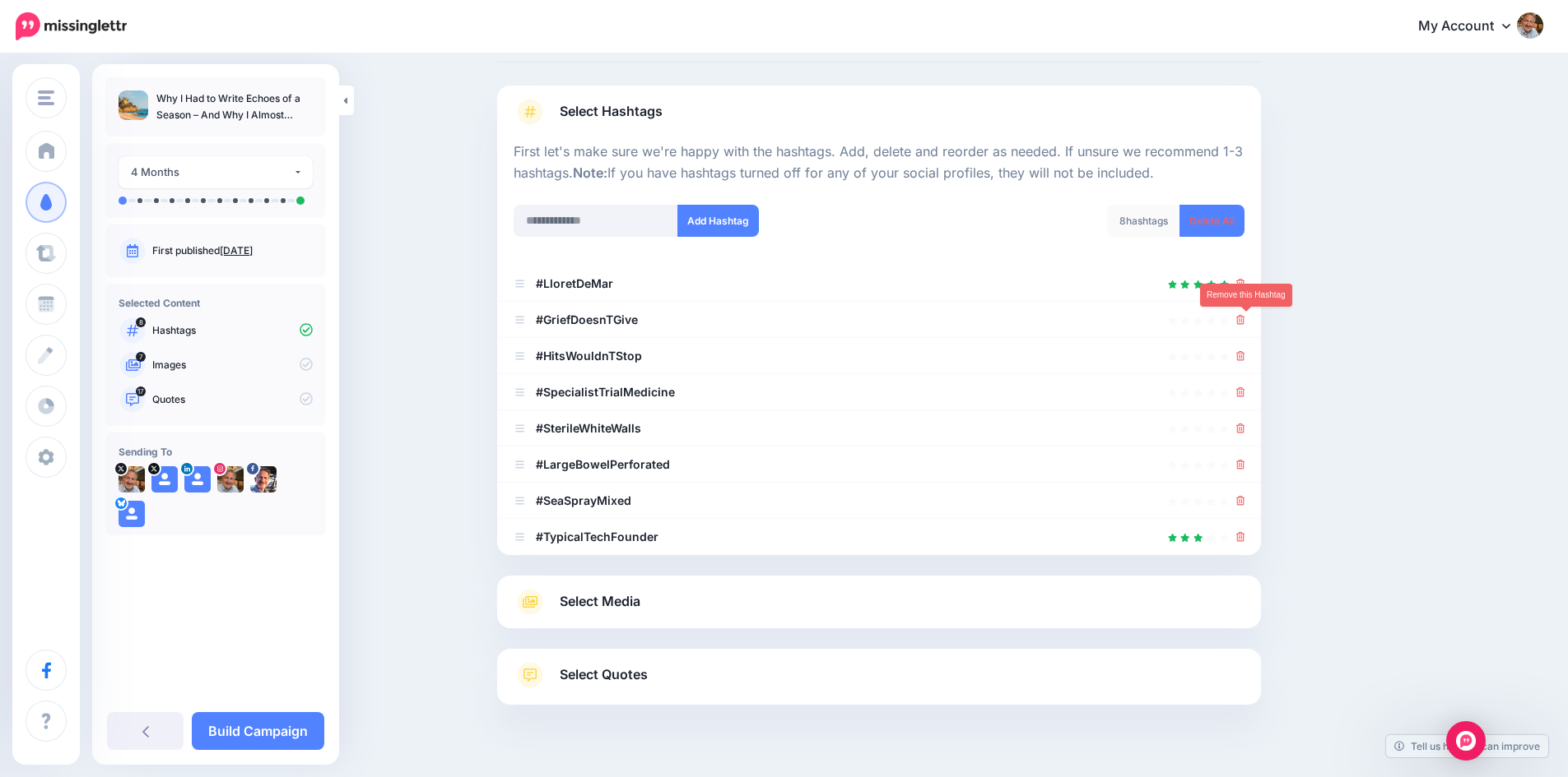
click at [1245, 320] on icon at bounding box center [1240, 320] width 9 height 10
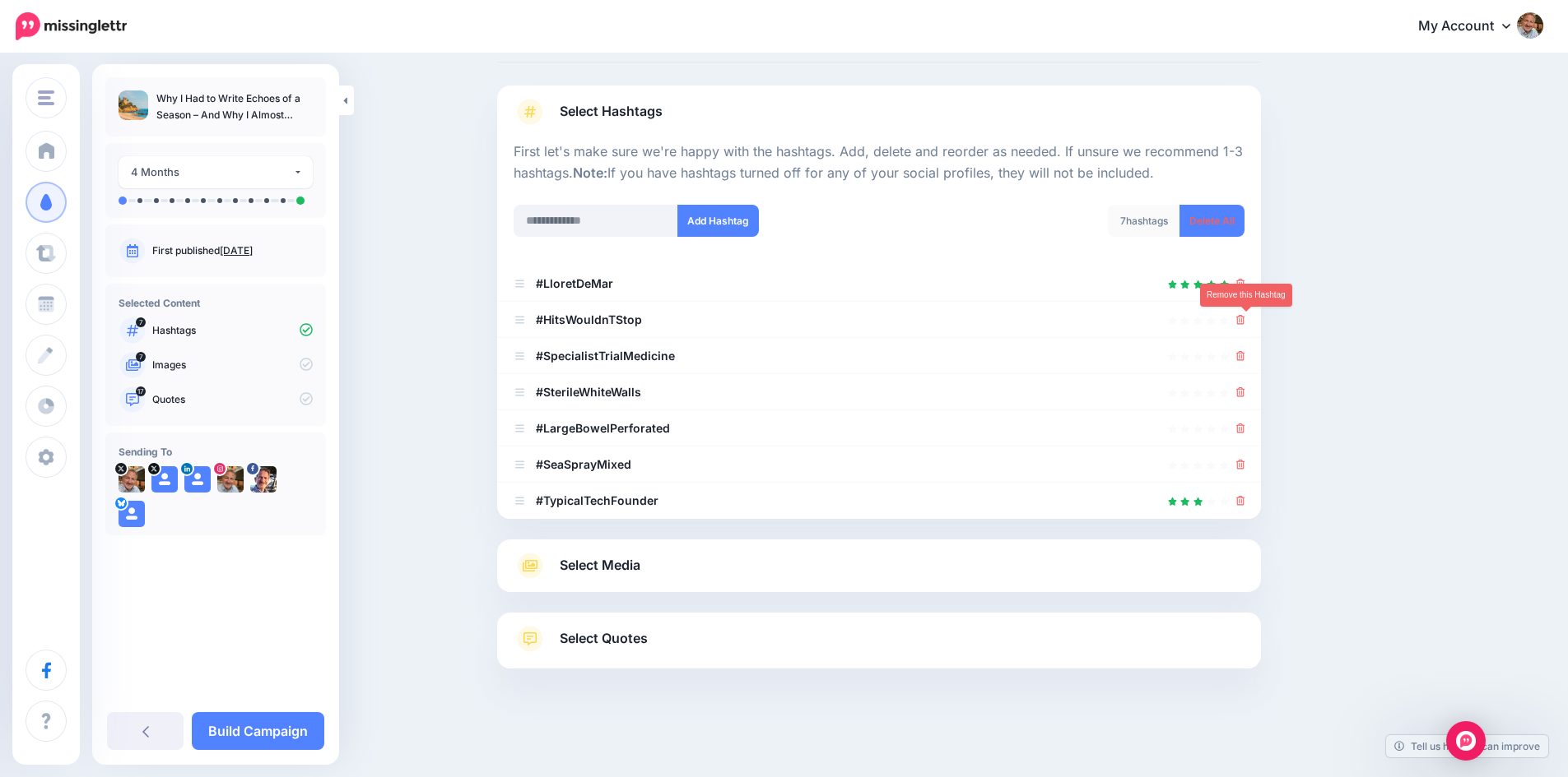
click at [1245, 320] on icon at bounding box center [1240, 320] width 9 height 10
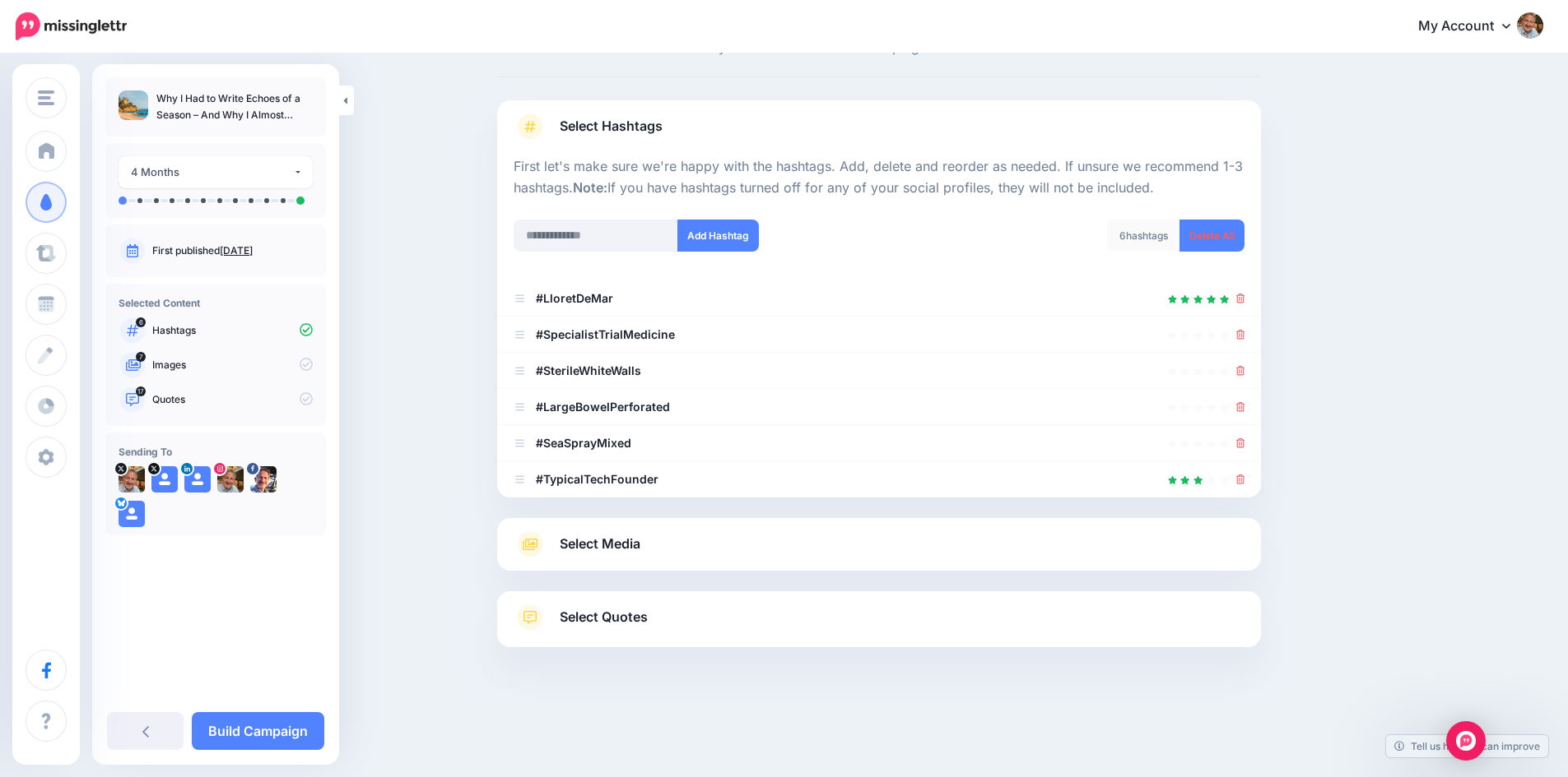
scroll to position [68, 0]
click at [1245, 333] on icon at bounding box center [1240, 335] width 9 height 10
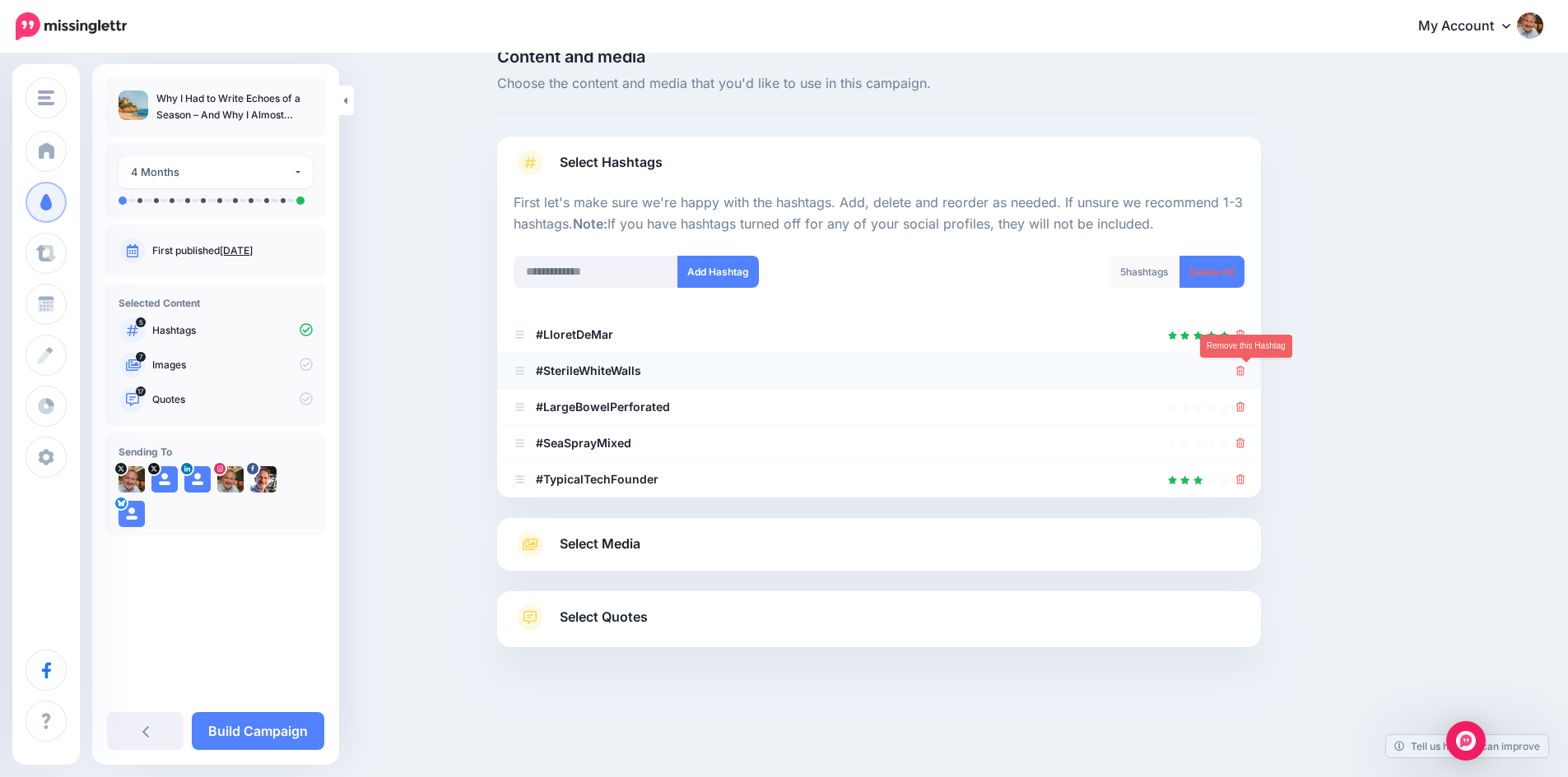
click at [1245, 369] on icon at bounding box center [1240, 371] width 9 height 10
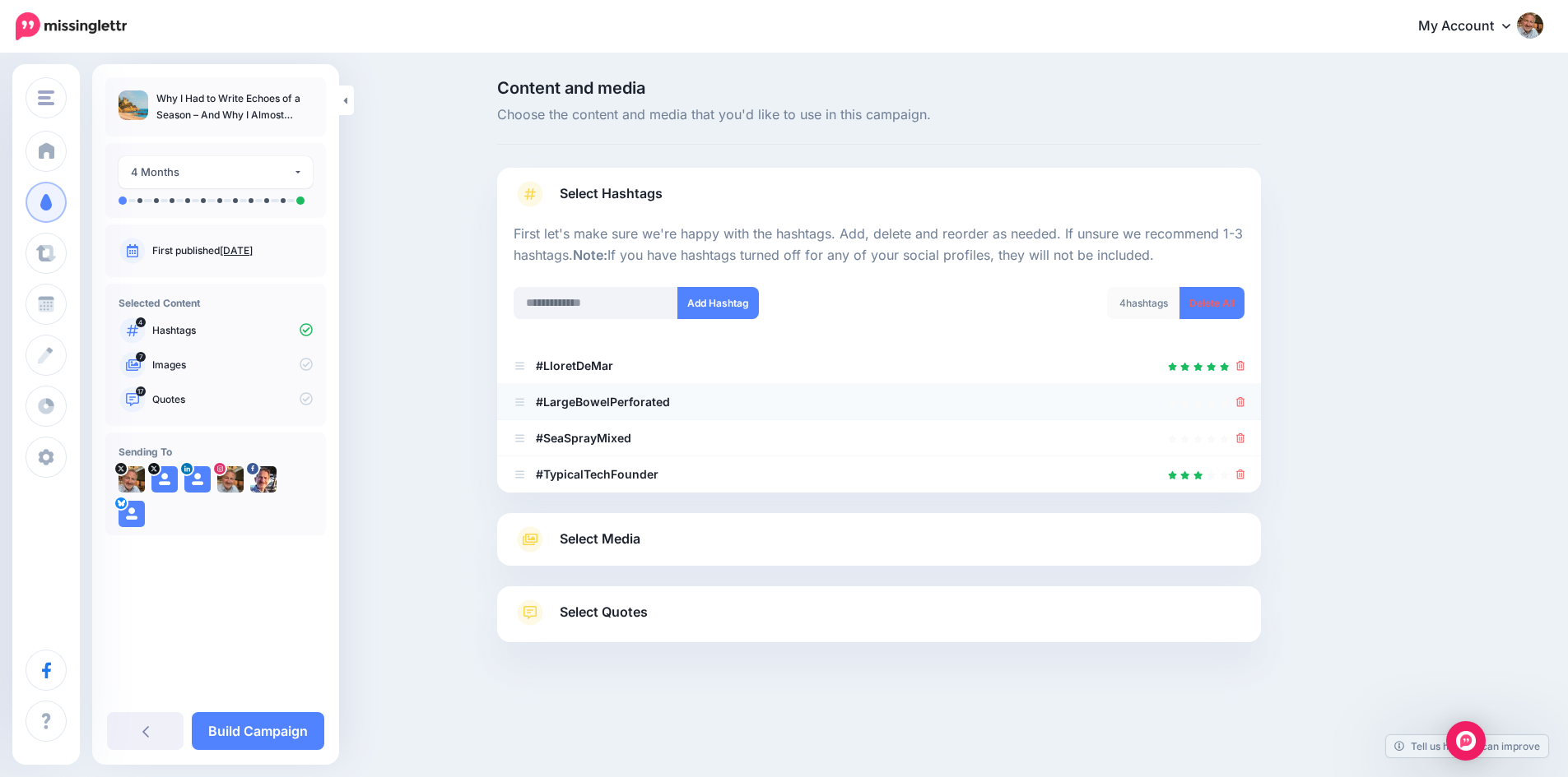
scroll to position [0, 0]
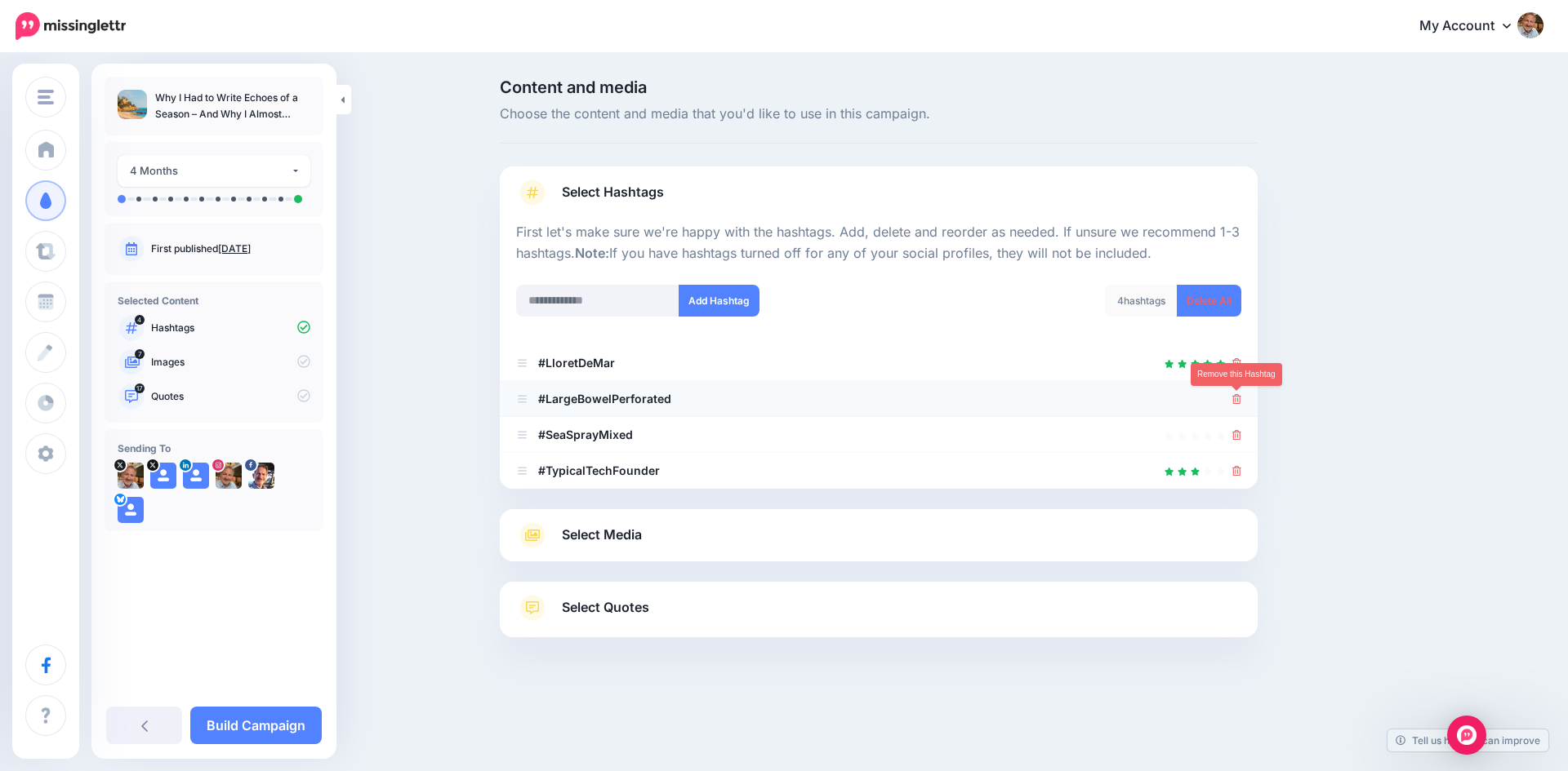
click at [1235, 400] on icon at bounding box center [1237, 398] width 9 height 10
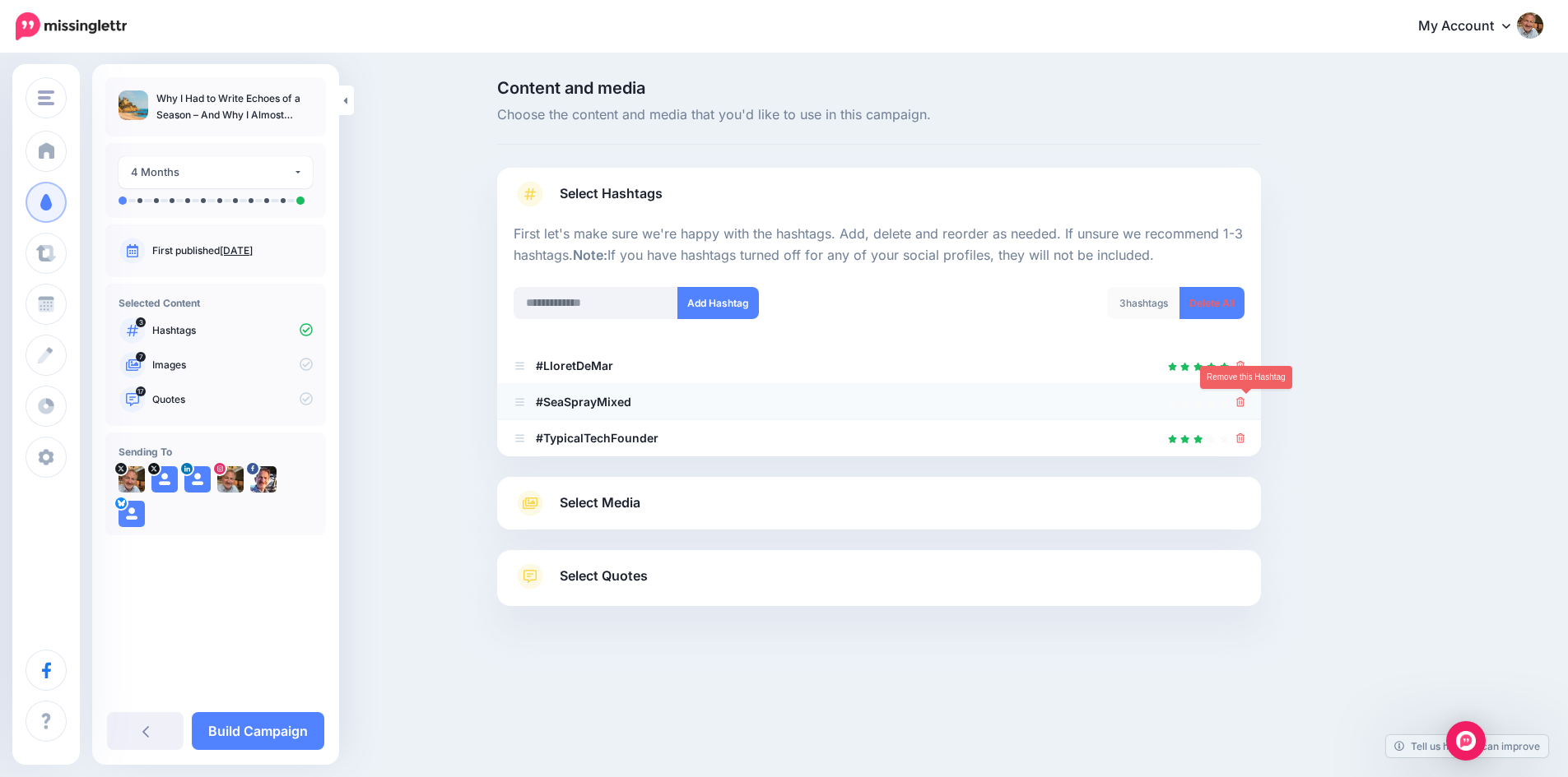
click at [1245, 403] on icon at bounding box center [1240, 401] width 9 height 10
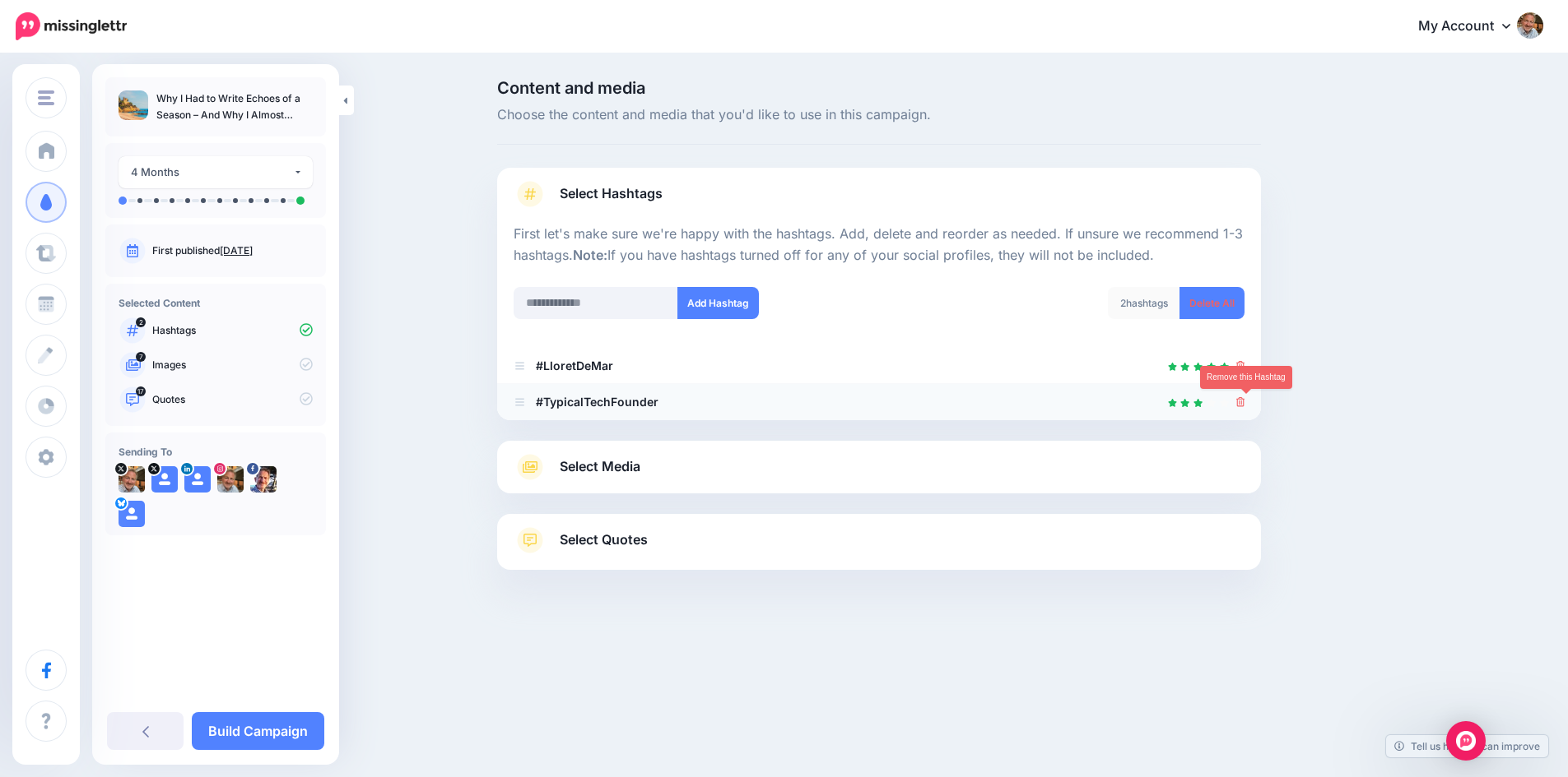
click at [1245, 404] on icon at bounding box center [1240, 401] width 9 height 10
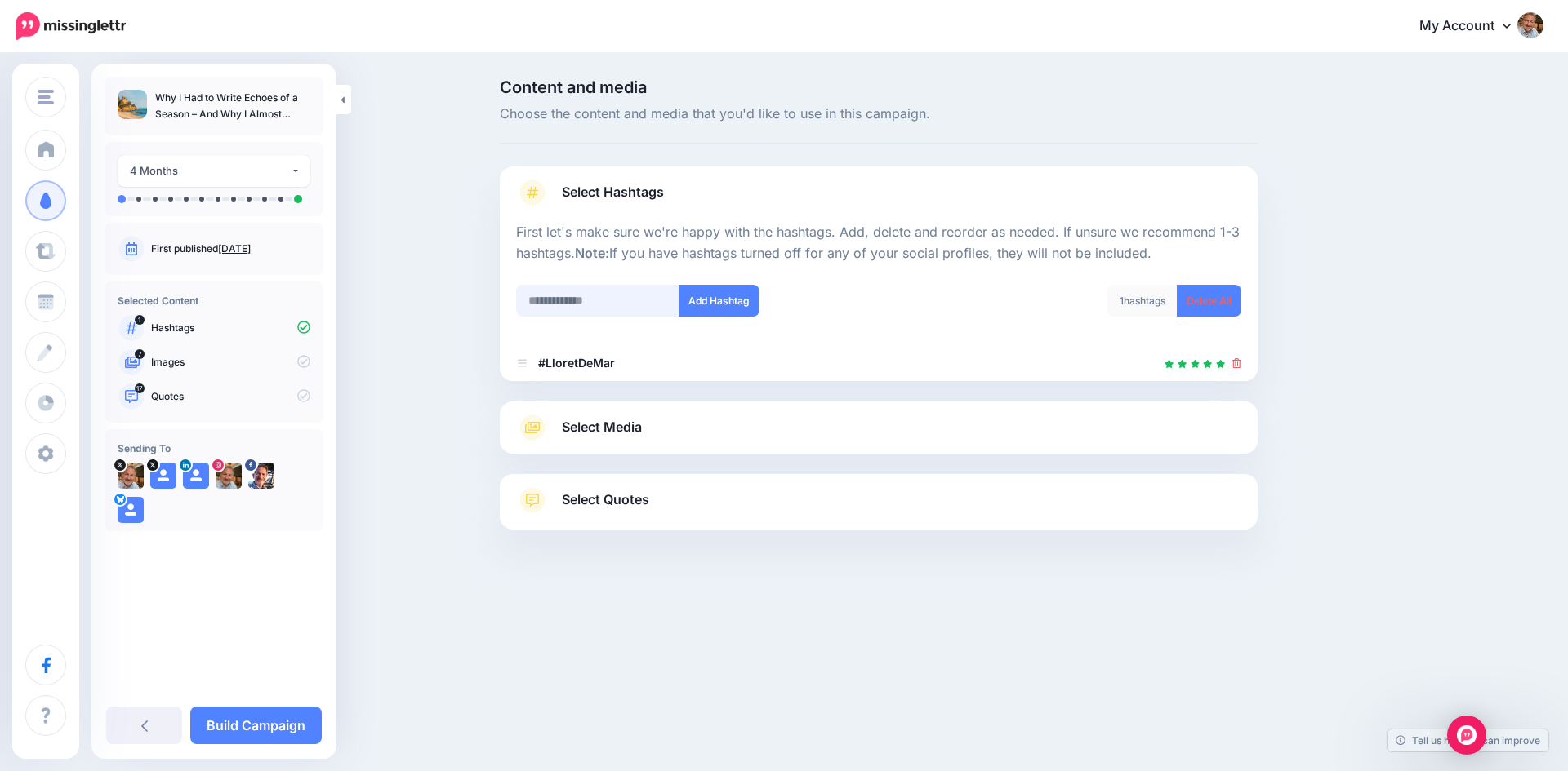
click at [602, 300] on input "text" at bounding box center [597, 301] width 163 height 32
type input "**********"
click at [712, 297] on button "Add Hashtag" at bounding box center [719, 301] width 81 height 32
click at [574, 300] on input "text" at bounding box center [597, 301] width 163 height 32
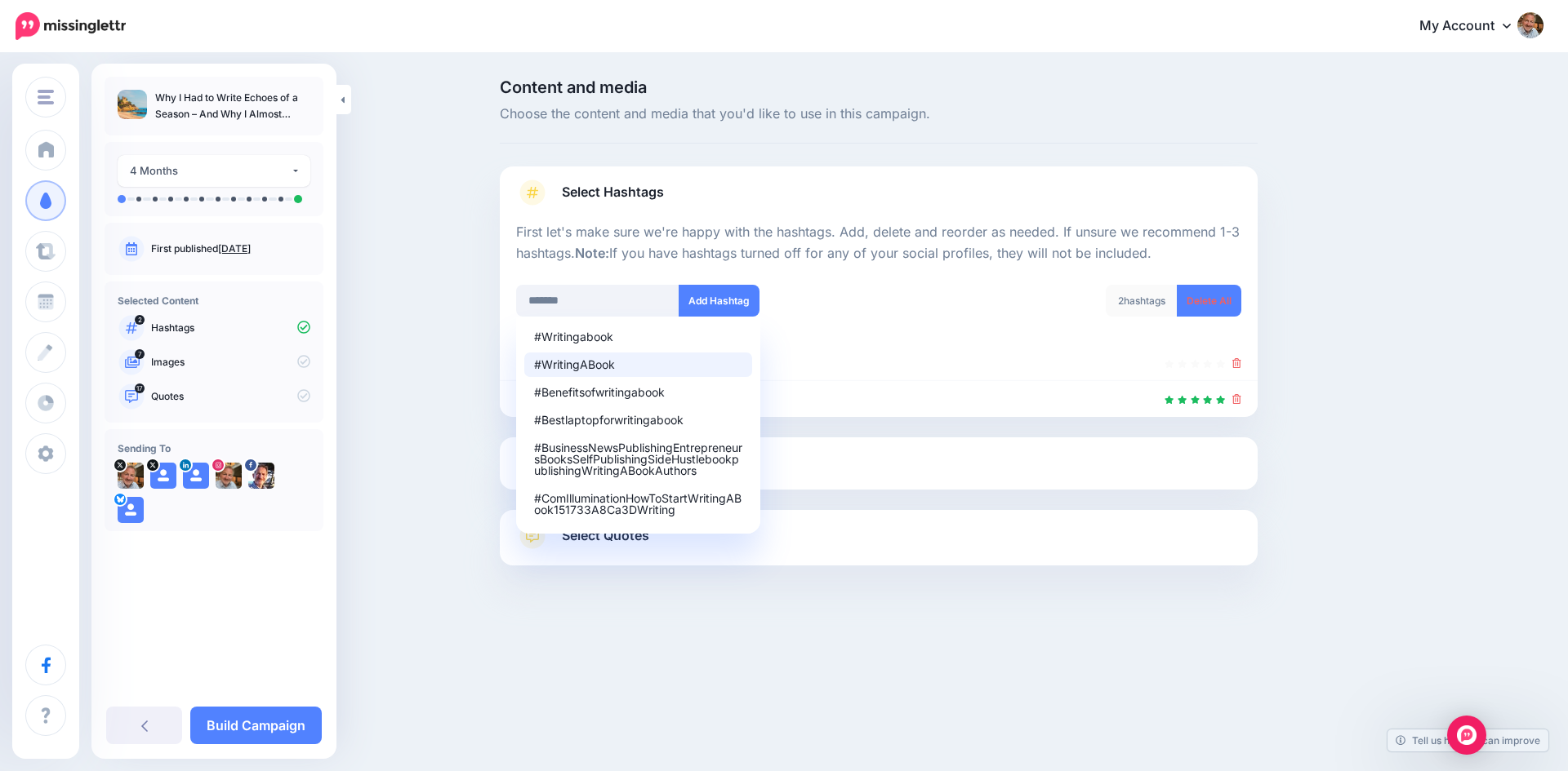
click at [580, 369] on div "#WritingABook" at bounding box center [638, 364] width 208 height 11
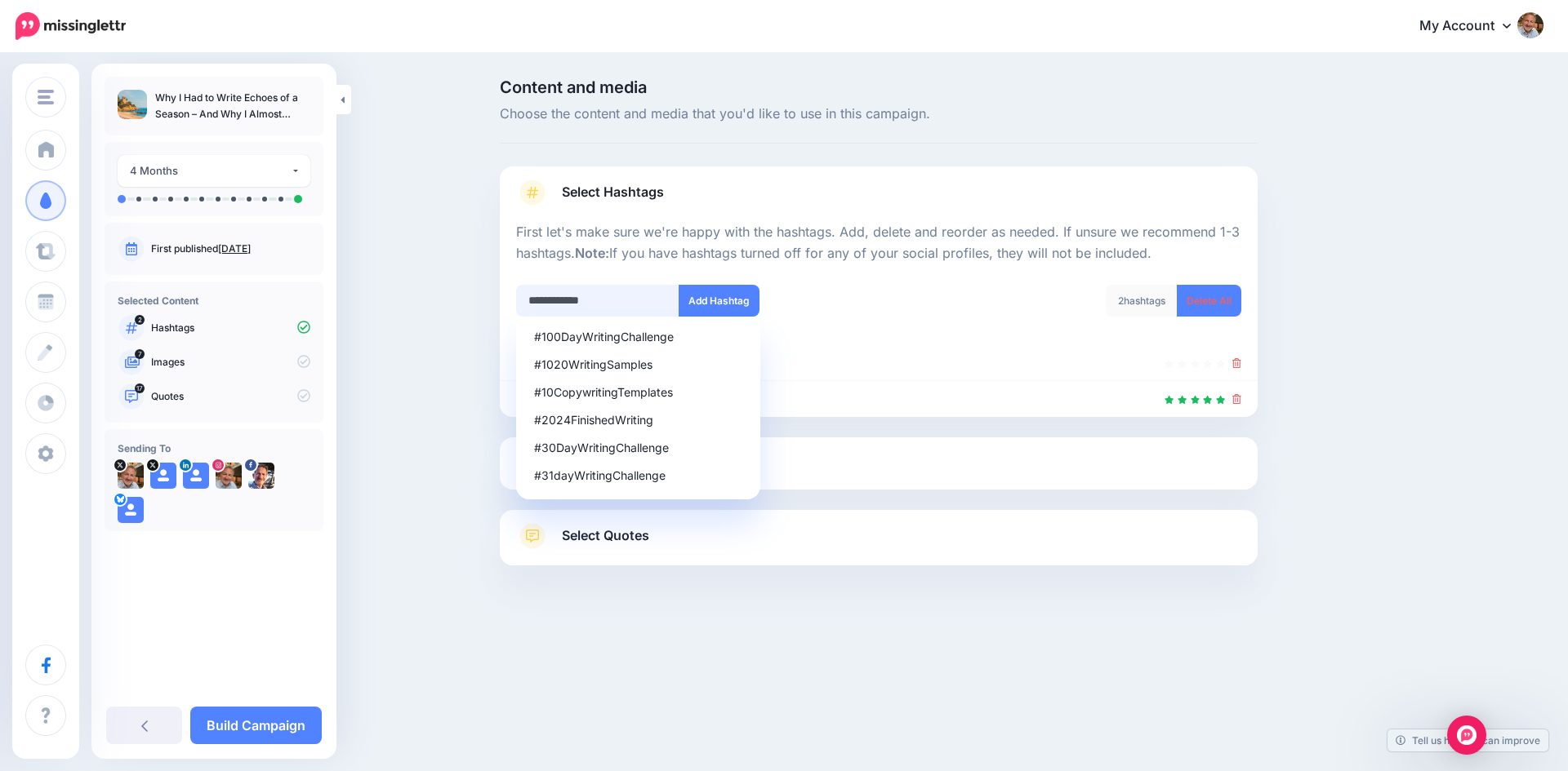
click at [618, 298] on input "**********" at bounding box center [597, 301] width 163 height 32
drag, startPoint x: 617, startPoint y: 298, endPoint x: 490, endPoint y: 295, distance: 127.0
click at [490, 295] on div "**********" at bounding box center [878, 363] width 782 height 568
type input "****"
click at [694, 298] on button "Add Hashtag" at bounding box center [719, 301] width 81 height 32
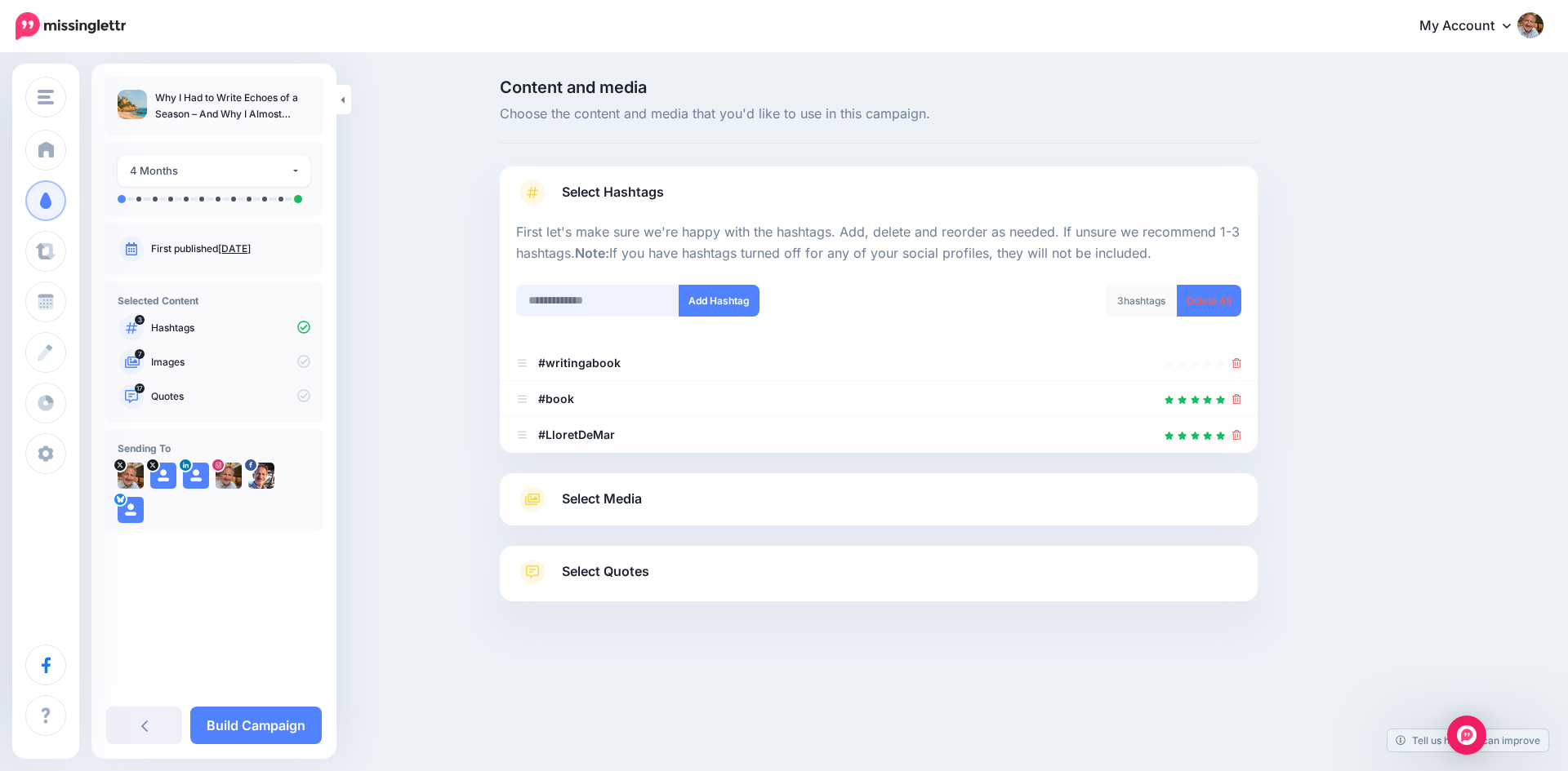
click at [577, 299] on input "text" at bounding box center [597, 301] width 163 height 32
type input "*******"
click at [701, 302] on button "Add Hashtag" at bounding box center [719, 301] width 81 height 32
click at [567, 300] on input "text" at bounding box center [597, 301] width 163 height 32
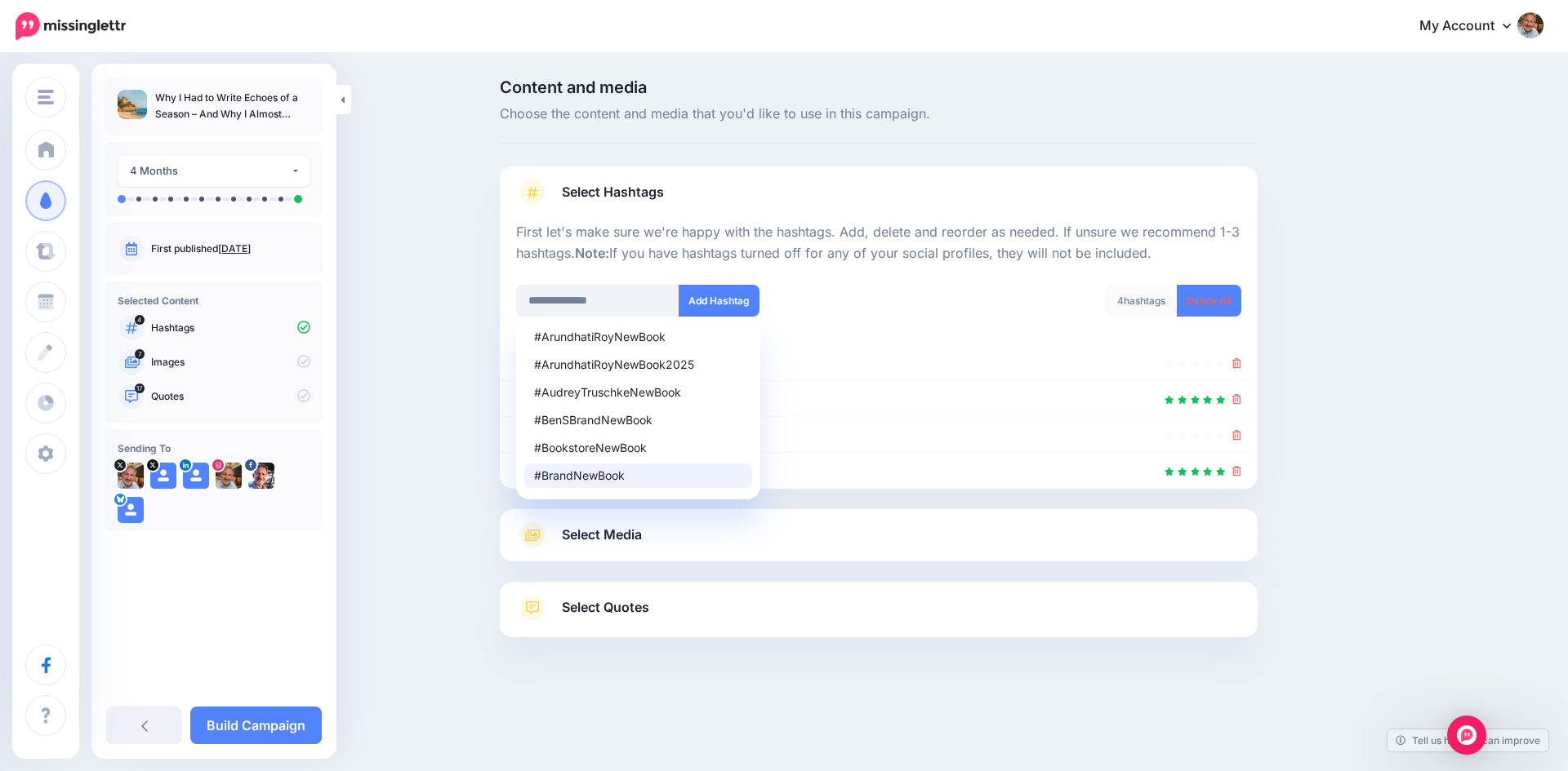
click at [591, 471] on div "#BrandNewBook" at bounding box center [638, 476] width 208 height 11
type input "**********"
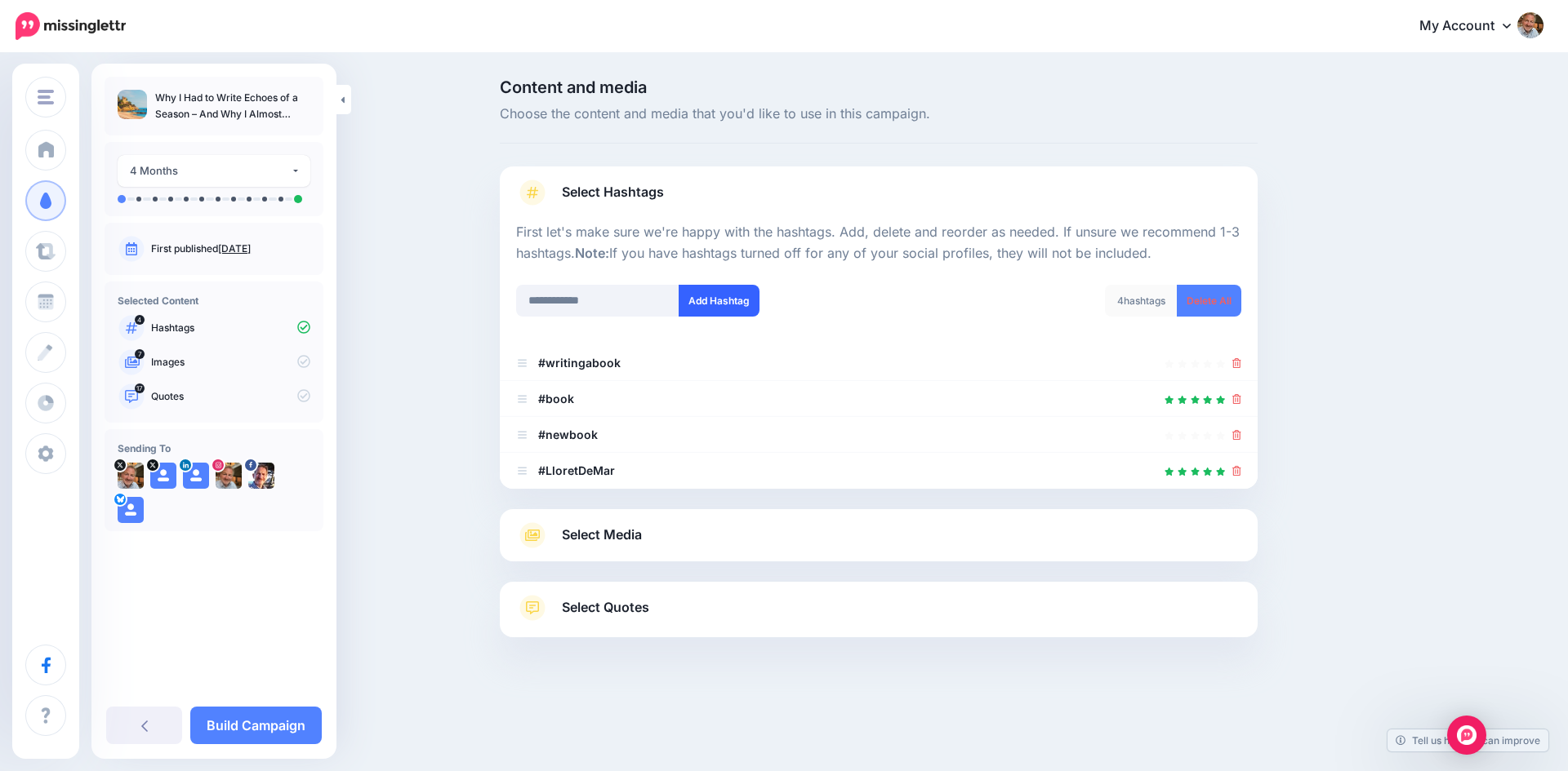
click at [713, 292] on button "Add Hashtag" at bounding box center [719, 301] width 81 height 32
click at [601, 303] on input "text" at bounding box center [597, 301] width 163 height 32
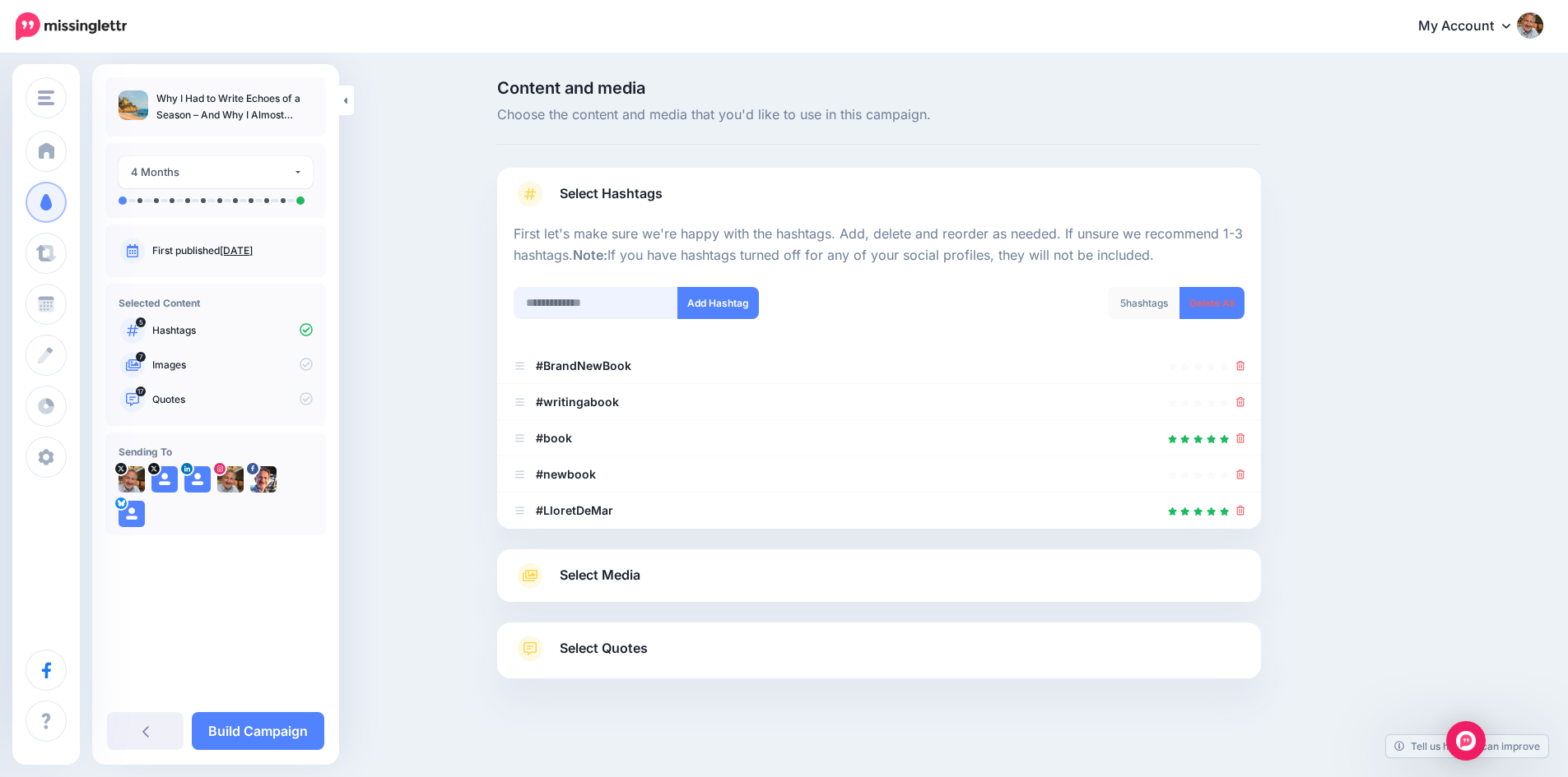
scroll to position [8, 0]
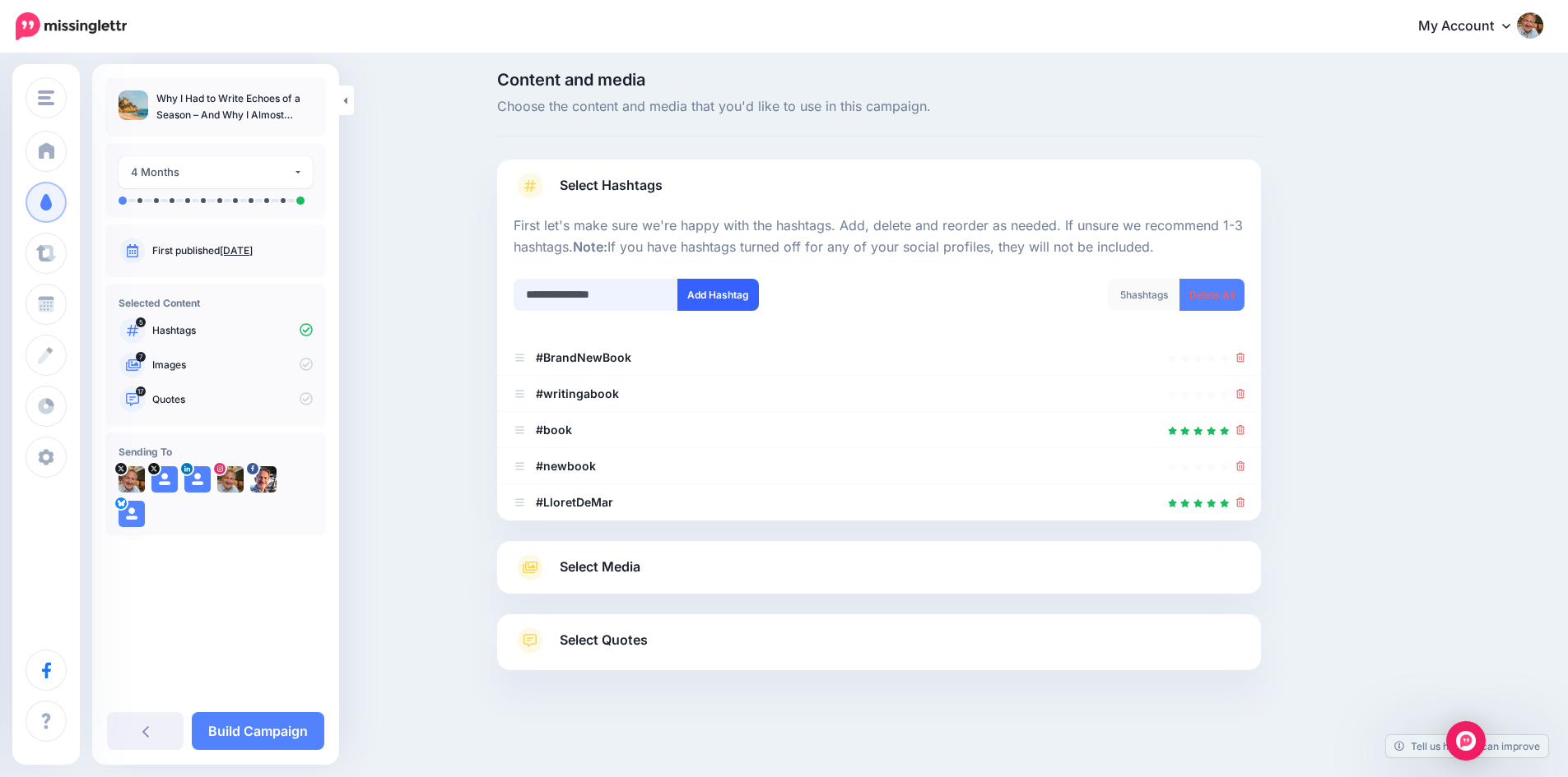
type input "**********"
click at [722, 291] on button "Add Hashtag" at bounding box center [718, 295] width 82 height 32
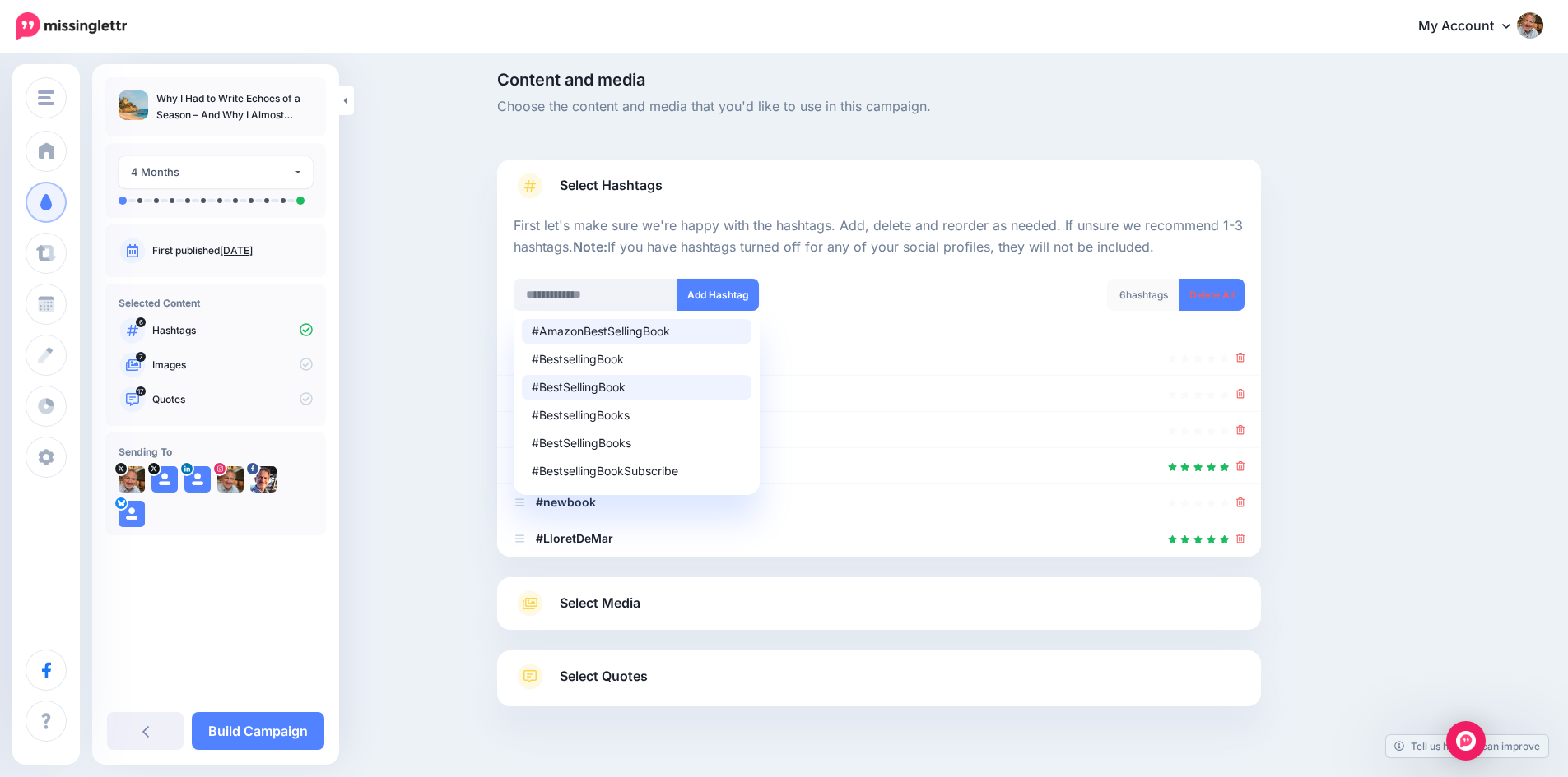
scroll to position [45, 0]
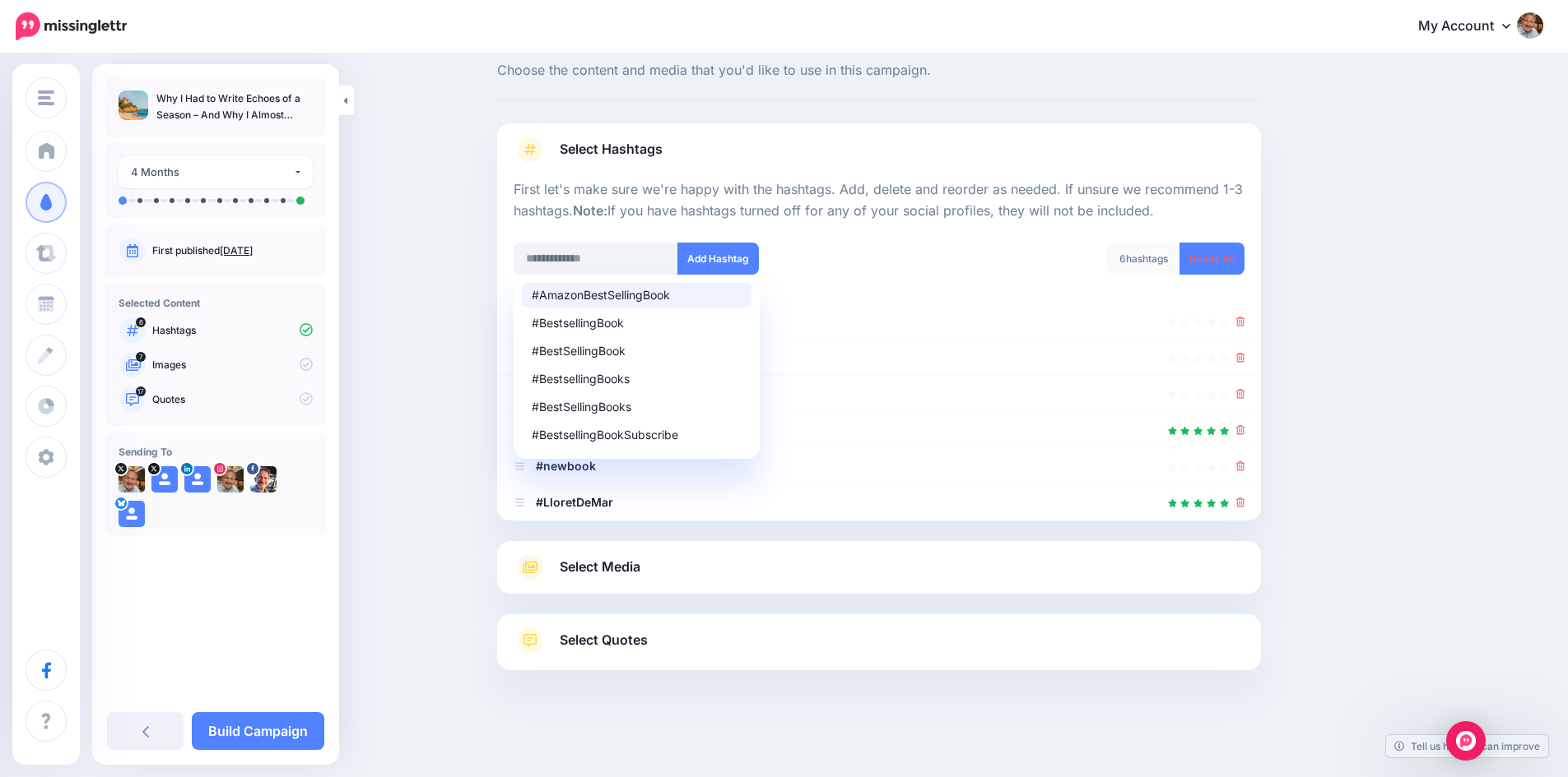
click at [612, 292] on div "#AmazonBestSellingBook" at bounding box center [636, 295] width 210 height 11
type input "**********"
click at [723, 262] on button "Add Hashtag" at bounding box center [718, 258] width 82 height 32
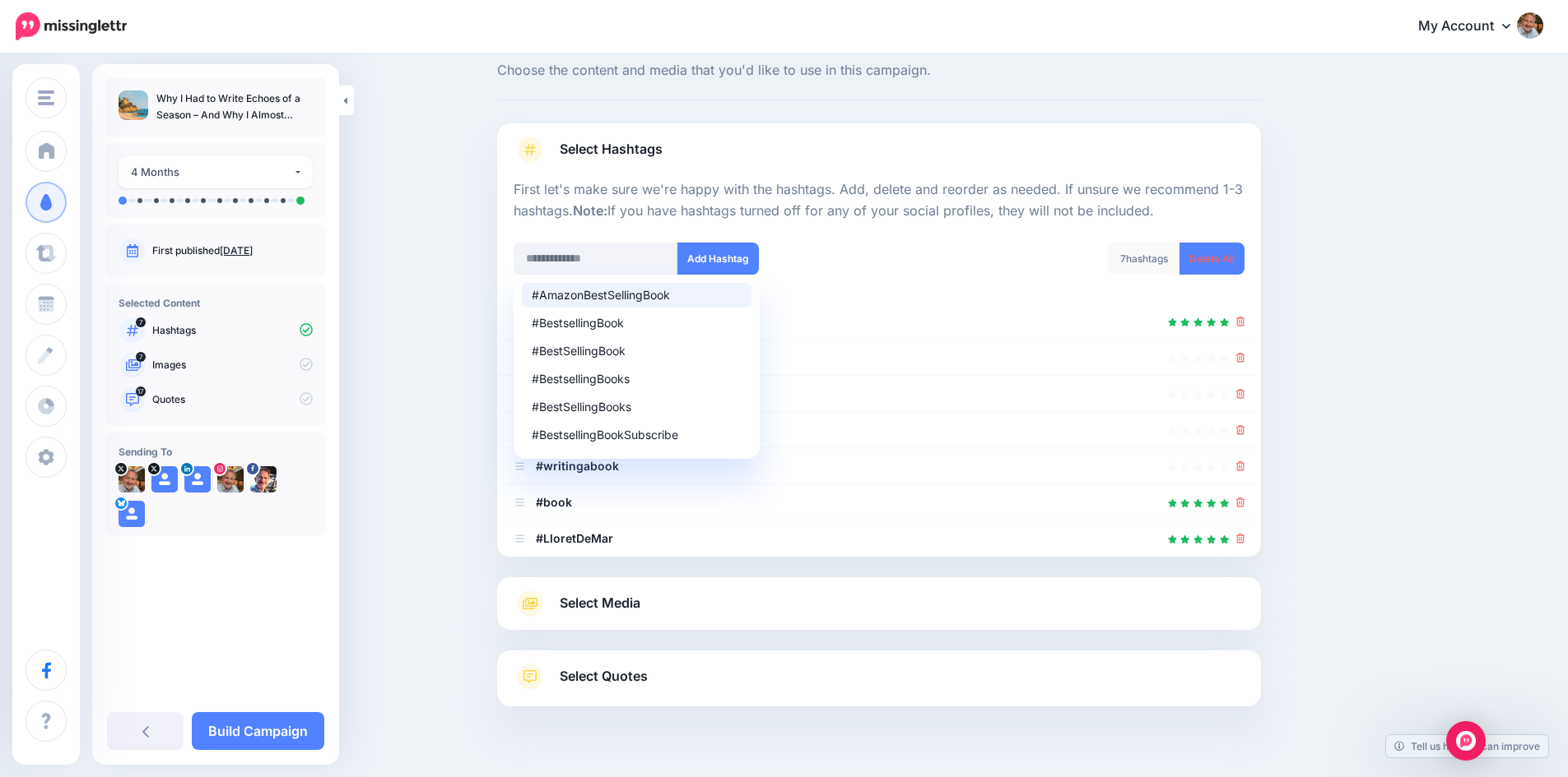
scroll to position [81, 0]
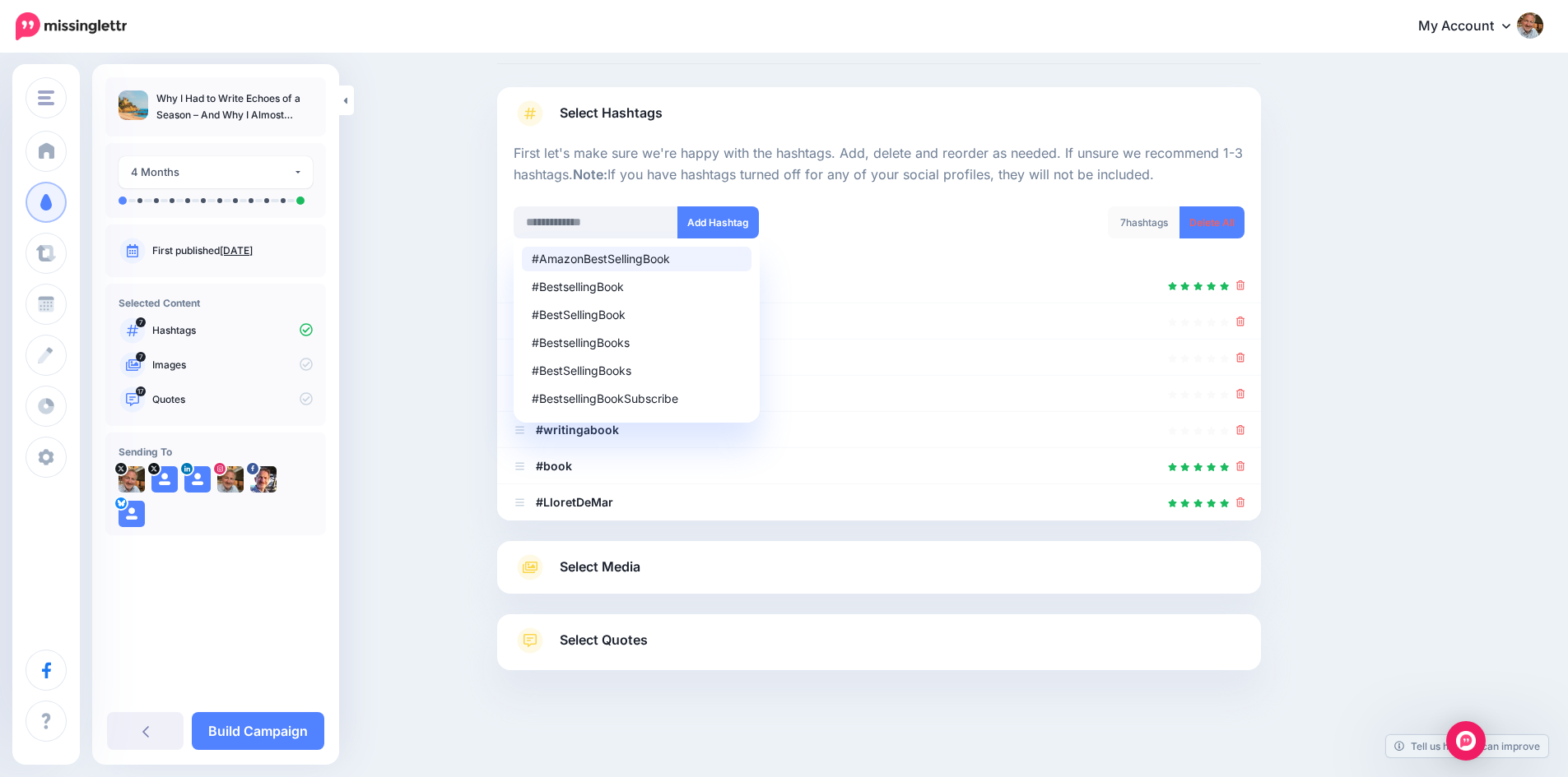
click at [846, 216] on div "#AmazonBestSellingBook #BestsellingBook #BestSellingBook #BestsellingBooks #Bes…" at bounding box center [690, 222] width 353 height 32
click at [625, 574] on span "Select Media" at bounding box center [600, 566] width 81 height 22
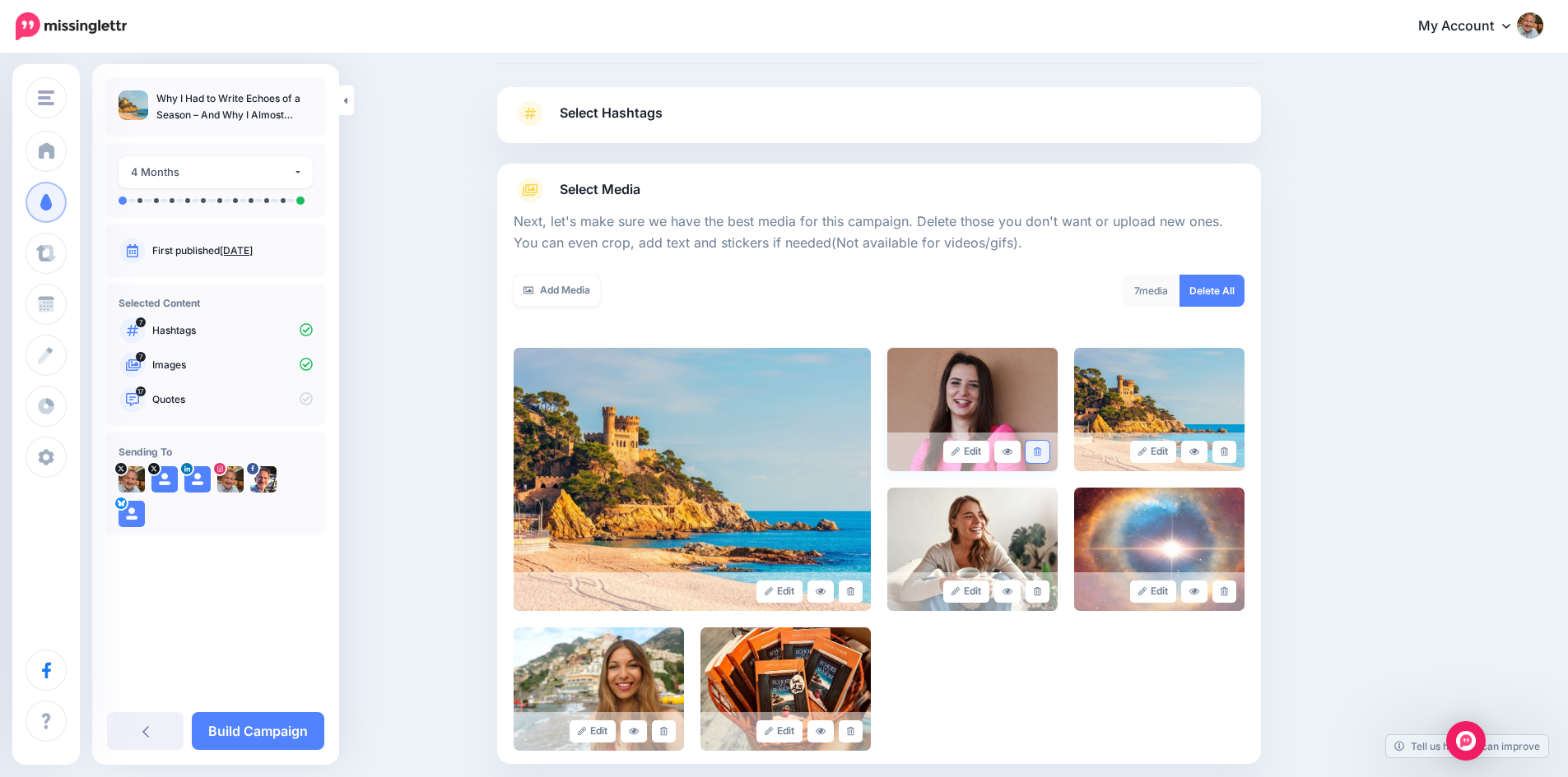
click at [1041, 448] on icon at bounding box center [1037, 452] width 7 height 9
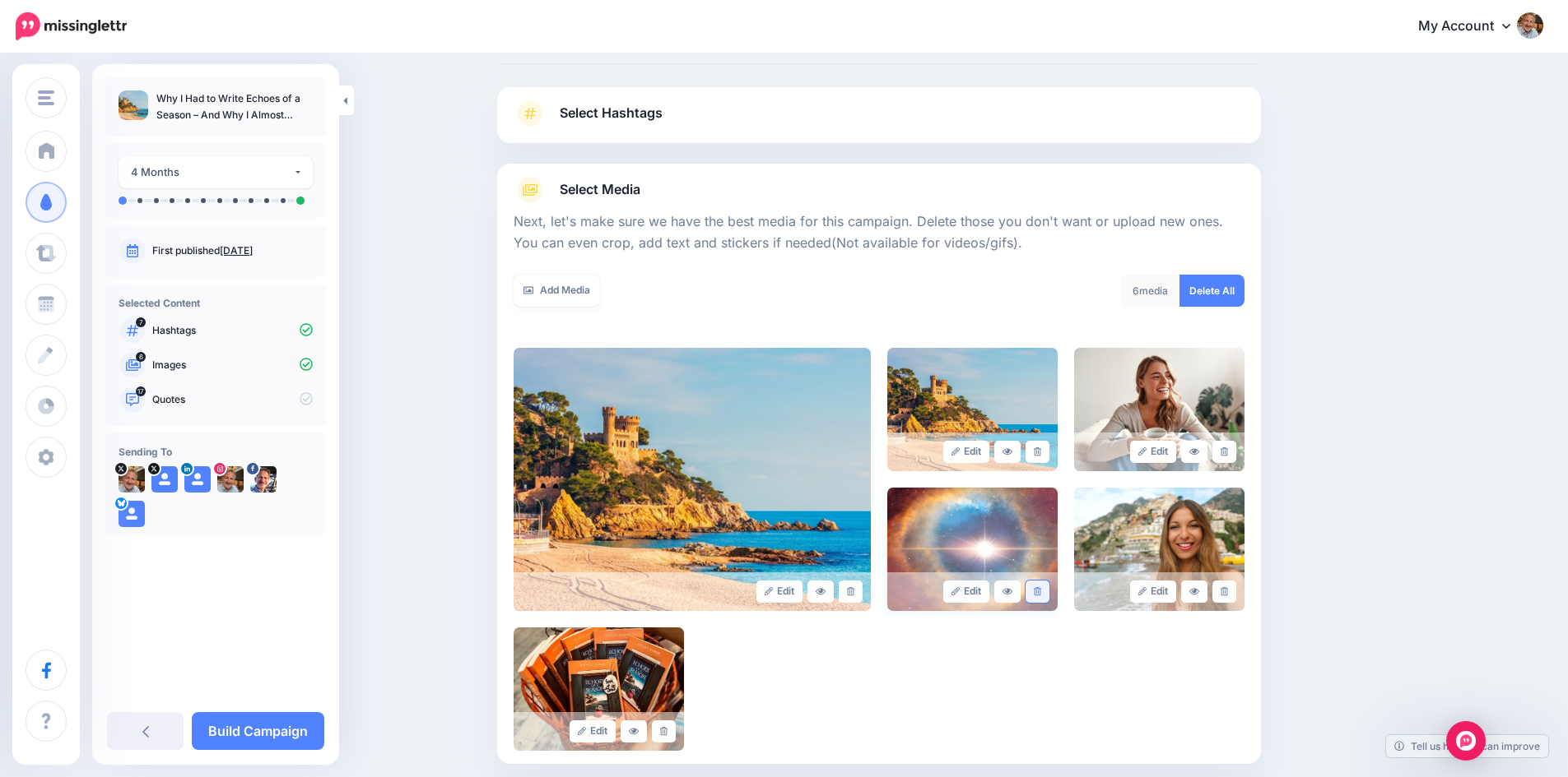
click at [1041, 587] on icon at bounding box center [1037, 592] width 7 height 9
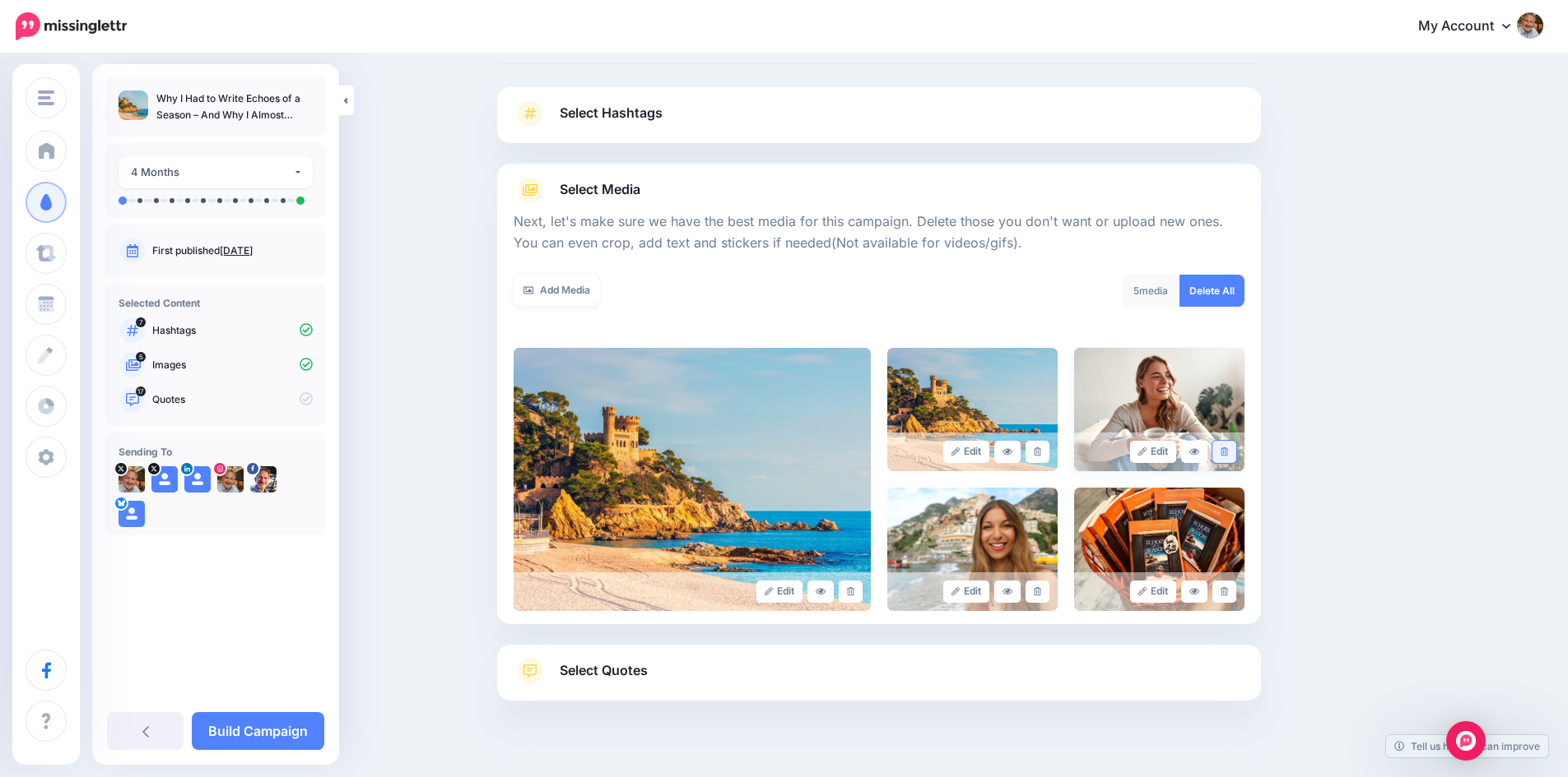
click at [1228, 451] on icon at bounding box center [1224, 452] width 7 height 9
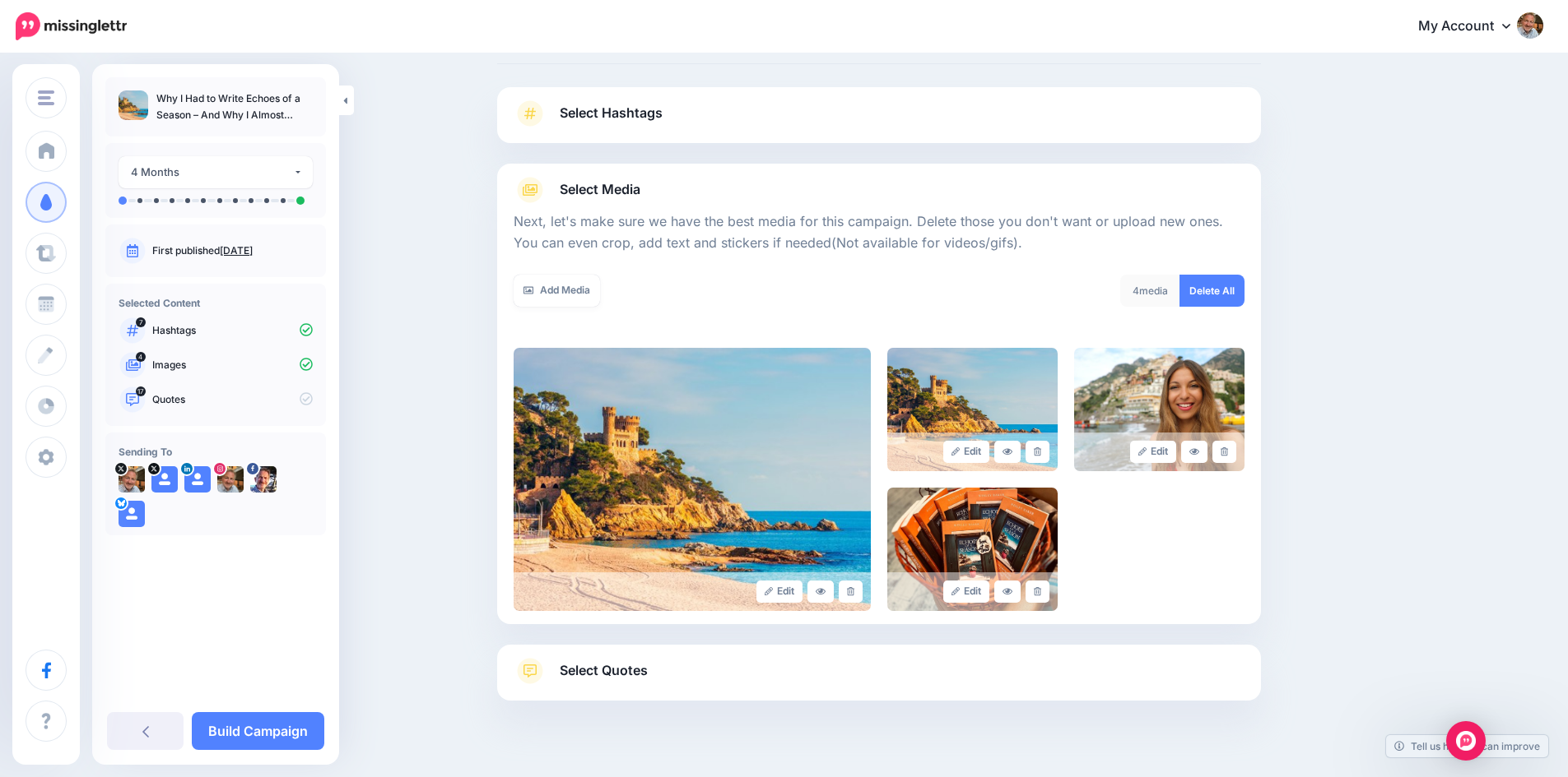
click at [613, 671] on span "Select Quotes" at bounding box center [603, 670] width 88 height 22
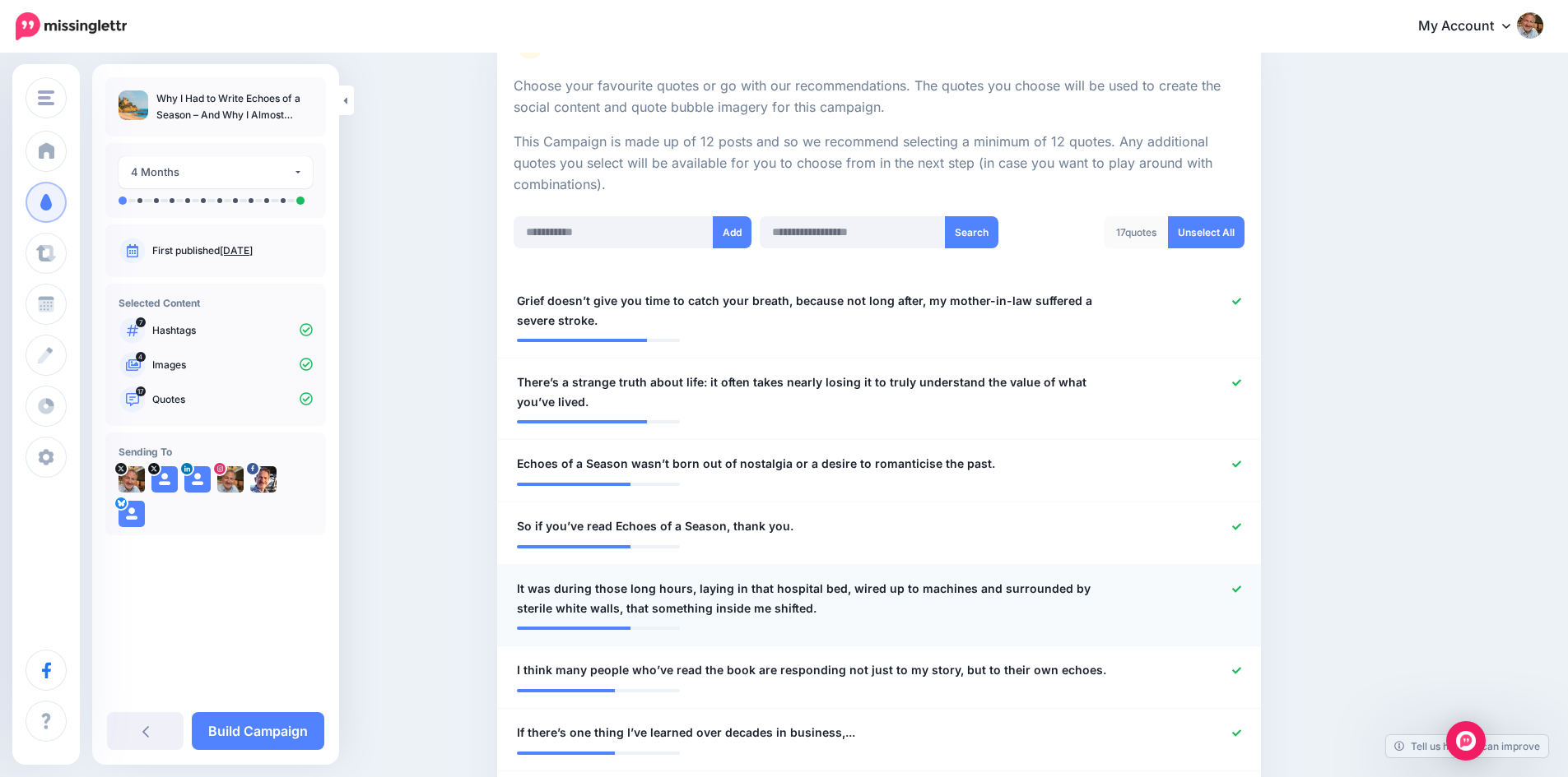
scroll to position [327, 0]
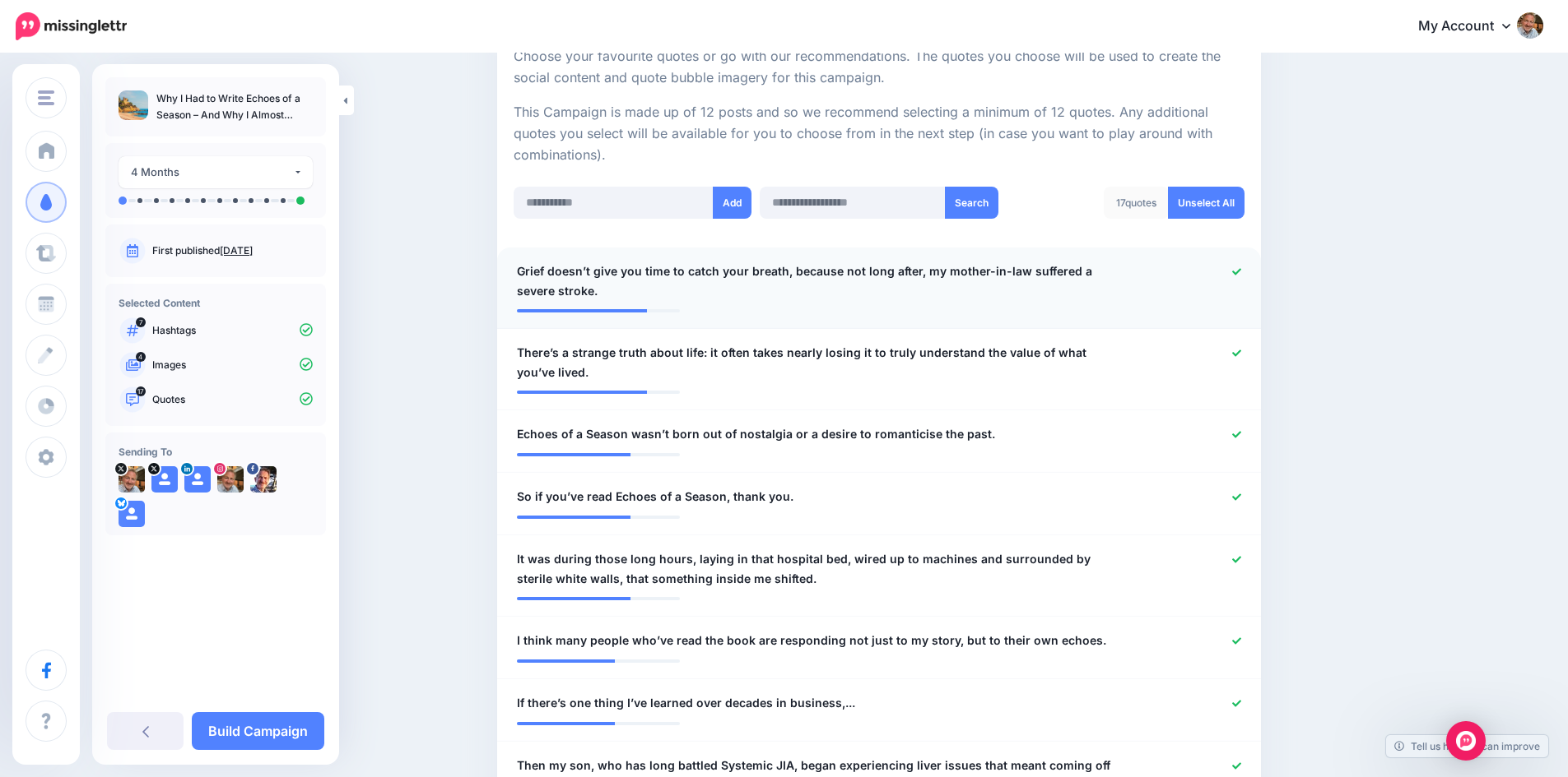
click at [611, 284] on span "Grief doesn’t give you time to catch your breath, because not long after, my mo…" at bounding box center [816, 281] width 600 height 40
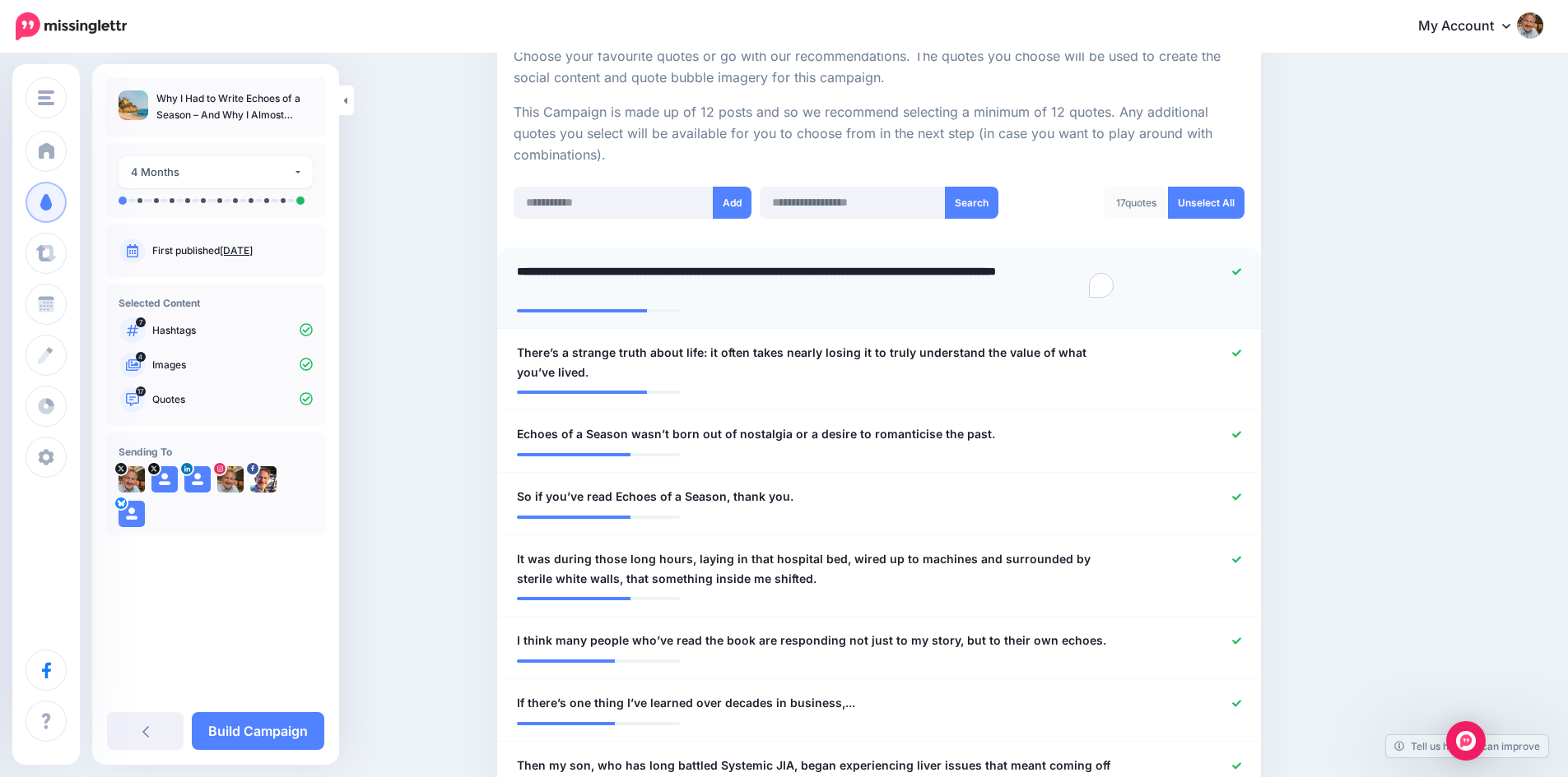
click at [607, 290] on textarea "**********" at bounding box center [816, 281] width 600 height 40
type textarea "**********"
drag, startPoint x: 984, startPoint y: 431, endPoint x: 992, endPoint y: 436, distance: 9.4
click at [984, 431] on span "Echoes of a Season wasn’t born out of nostalgia or a desire to romanticise the …" at bounding box center [755, 434] width 478 height 19
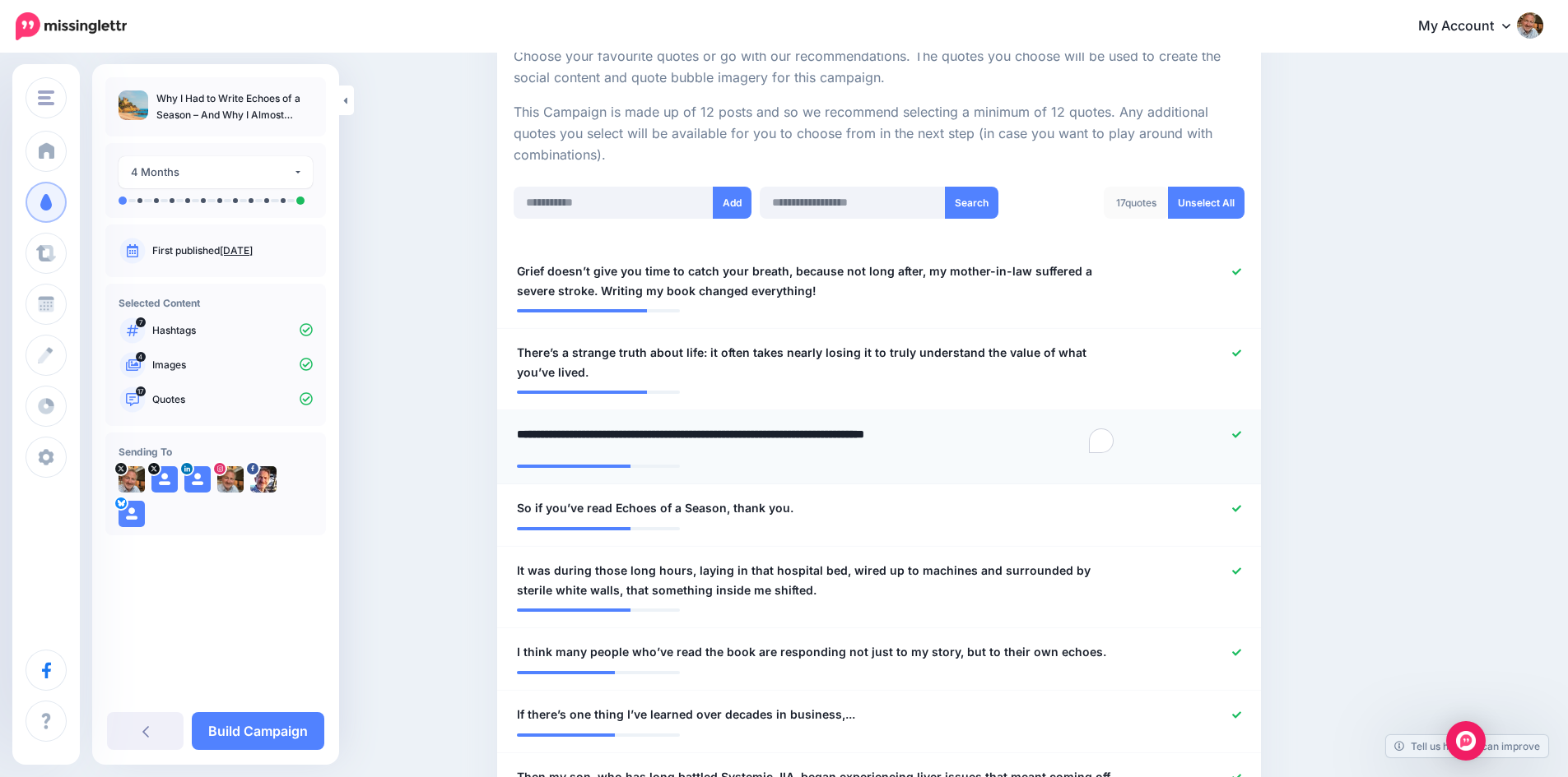
click at [992, 433] on textarea "**********" at bounding box center [816, 440] width 600 height 32
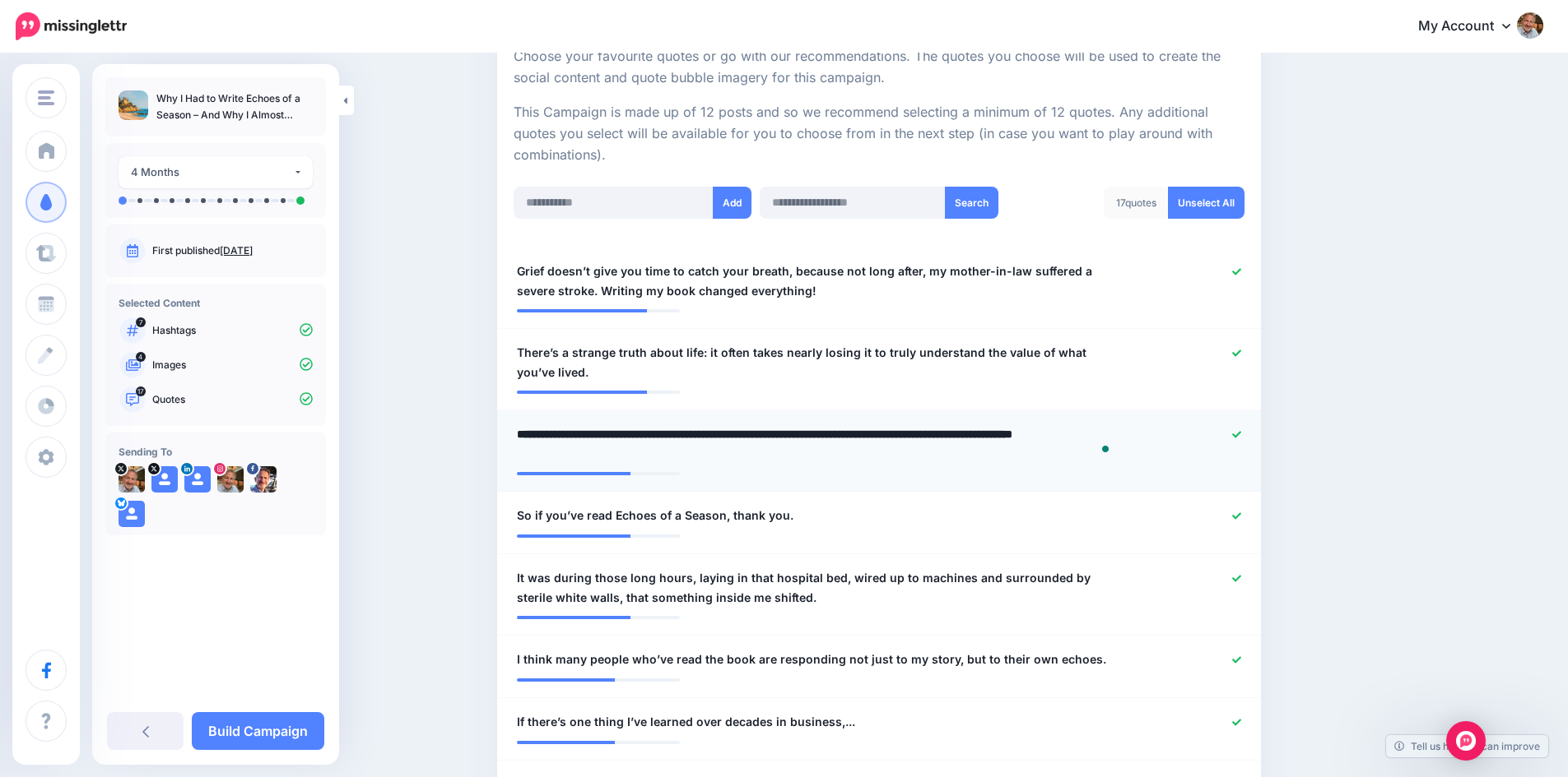
type textarea "**********"
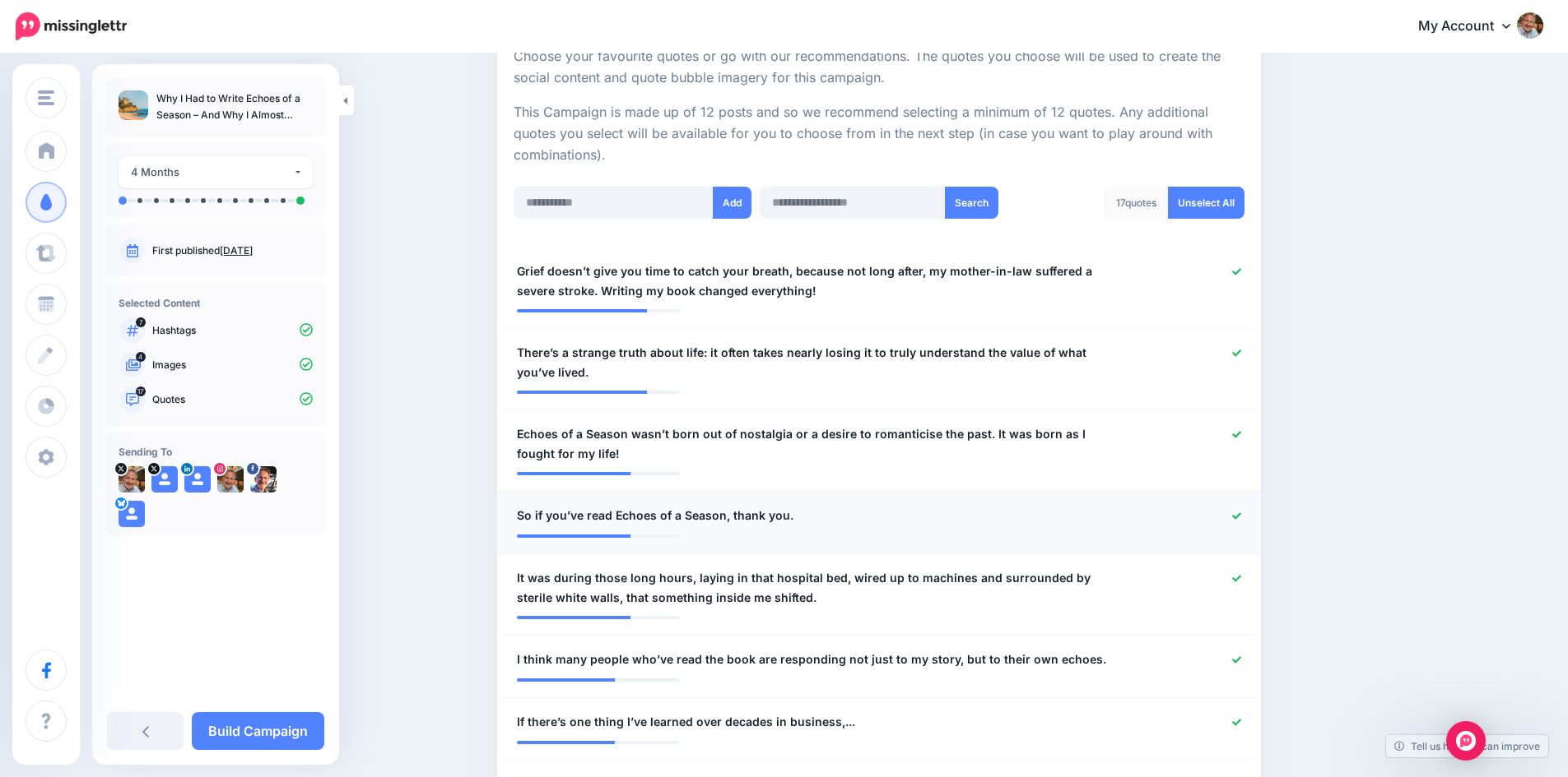
click at [808, 520] on div "**********" at bounding box center [816, 515] width 625 height 20
click at [1239, 514] on icon at bounding box center [1236, 516] width 9 height 9
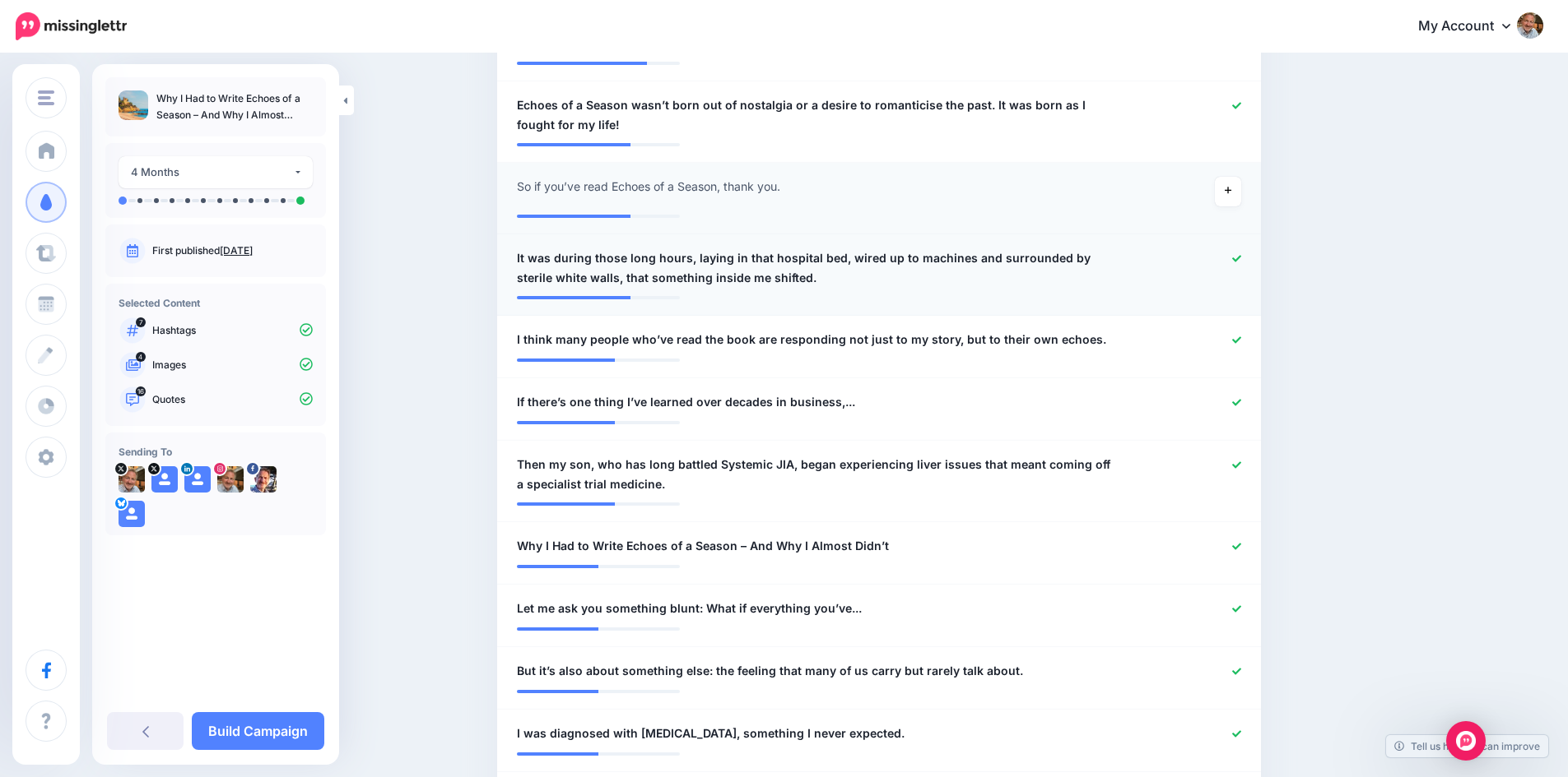
scroll to position [738, 0]
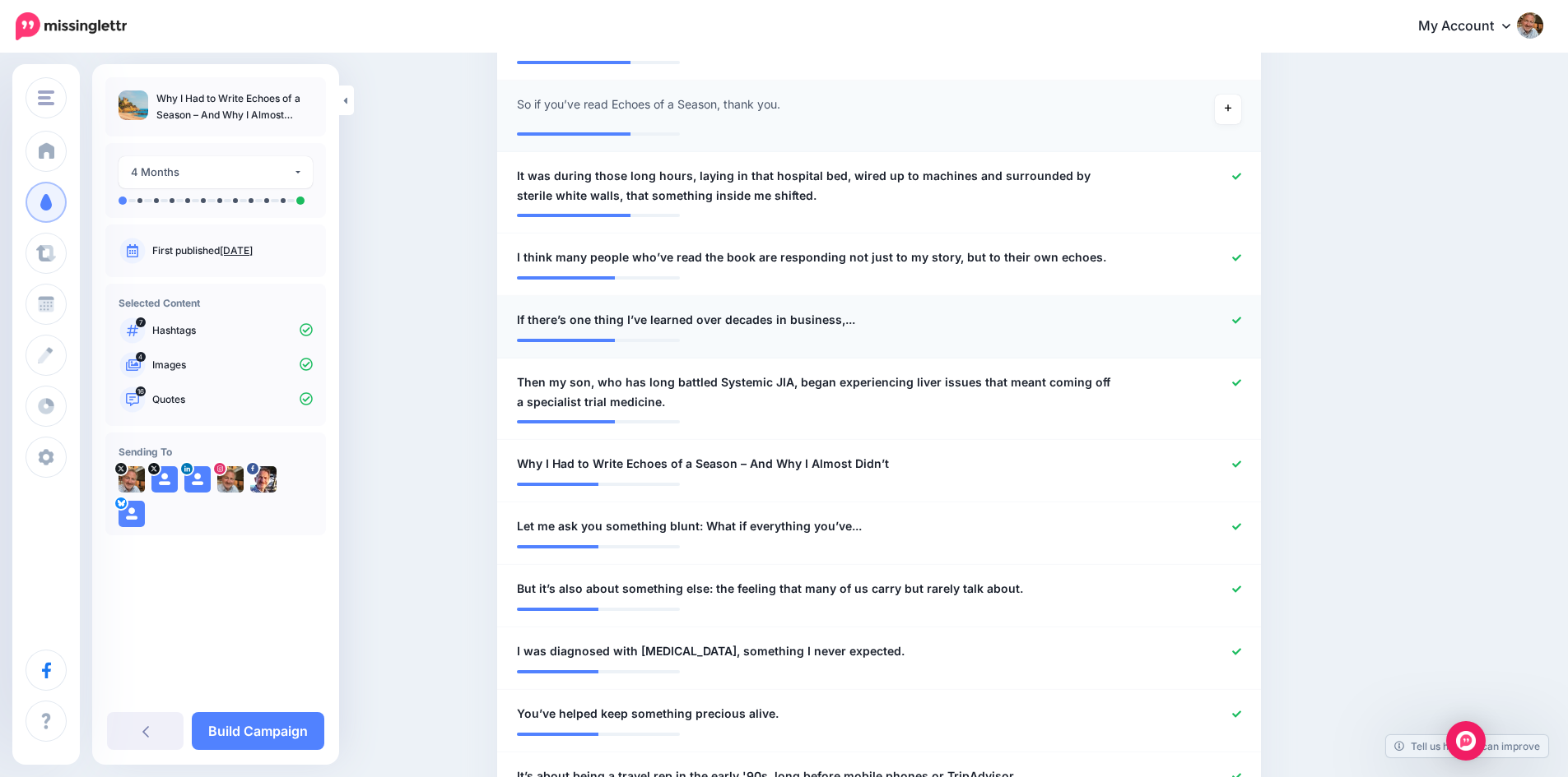
click at [860, 321] on div "**********" at bounding box center [816, 320] width 625 height 20
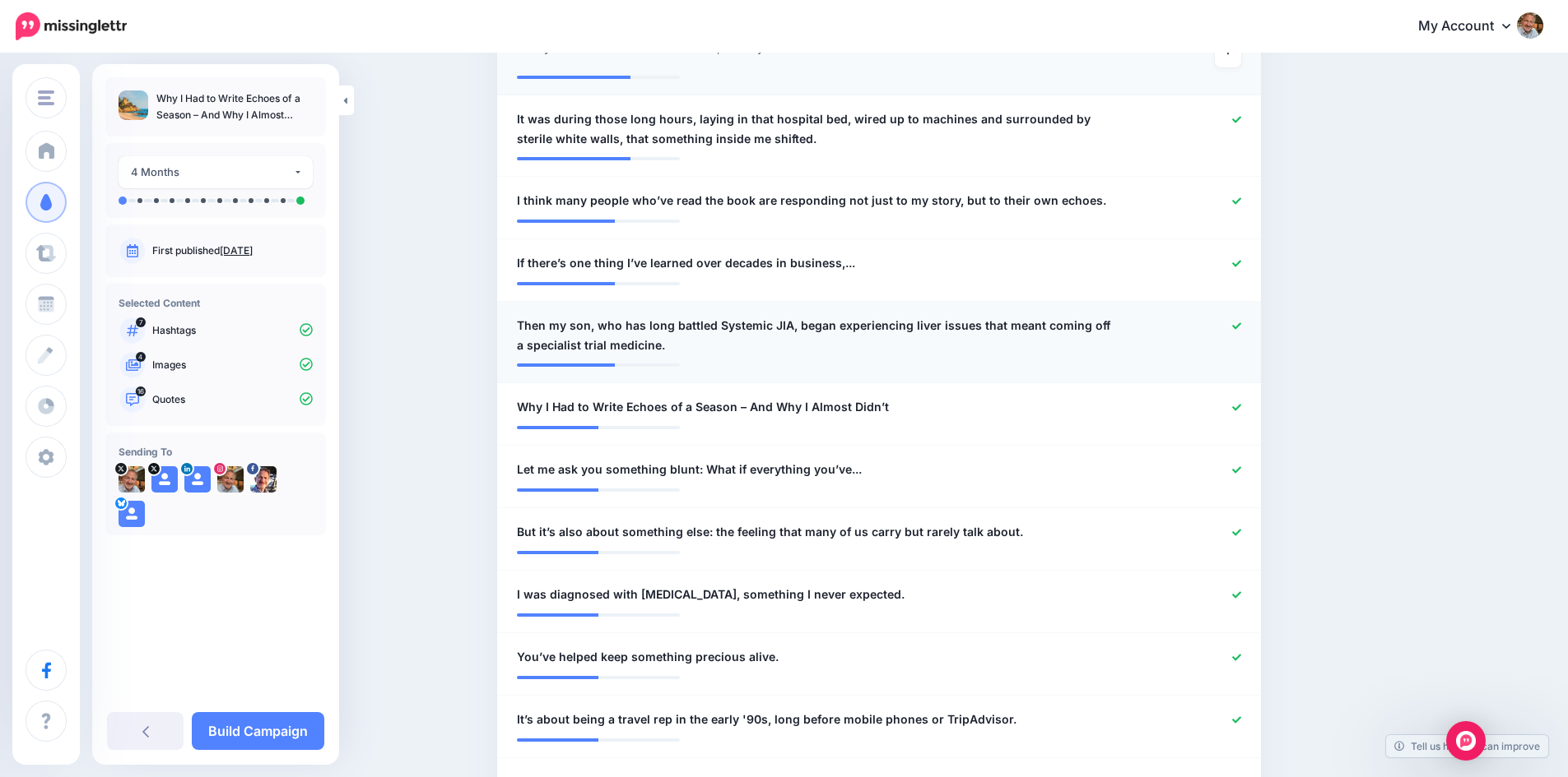
scroll to position [821, 0]
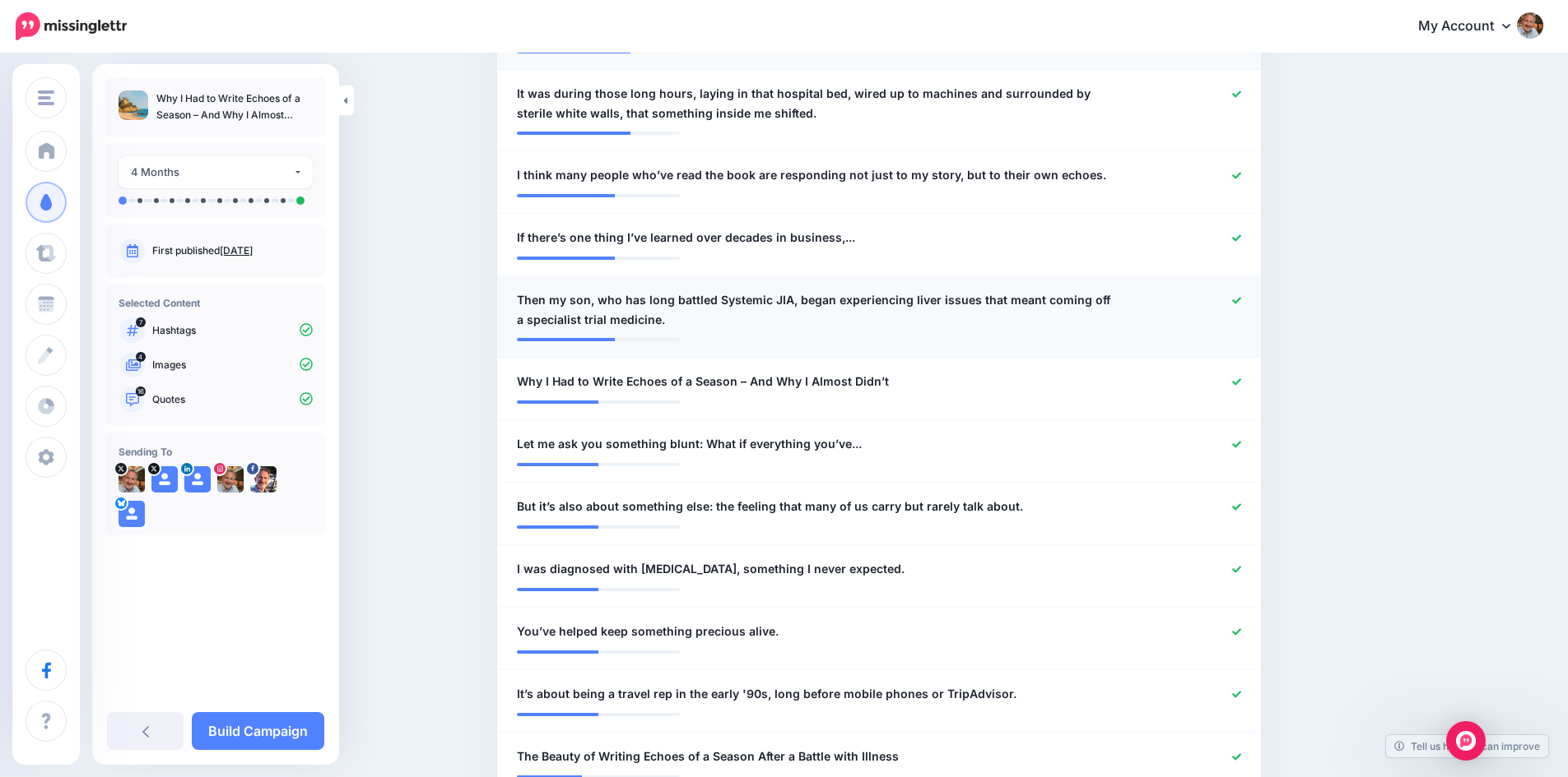
click at [1241, 299] on icon at bounding box center [1236, 300] width 9 height 9
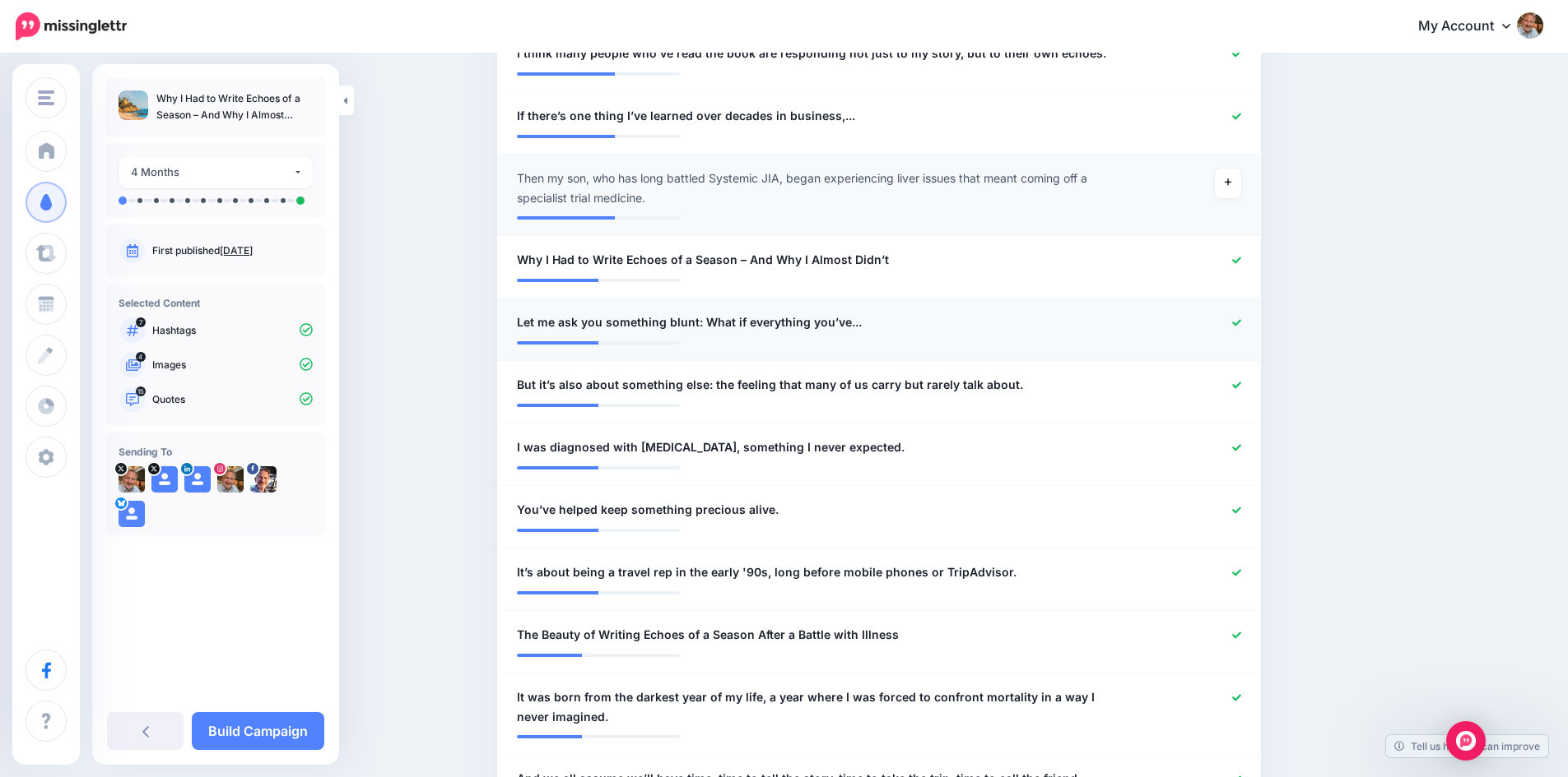
scroll to position [985, 0]
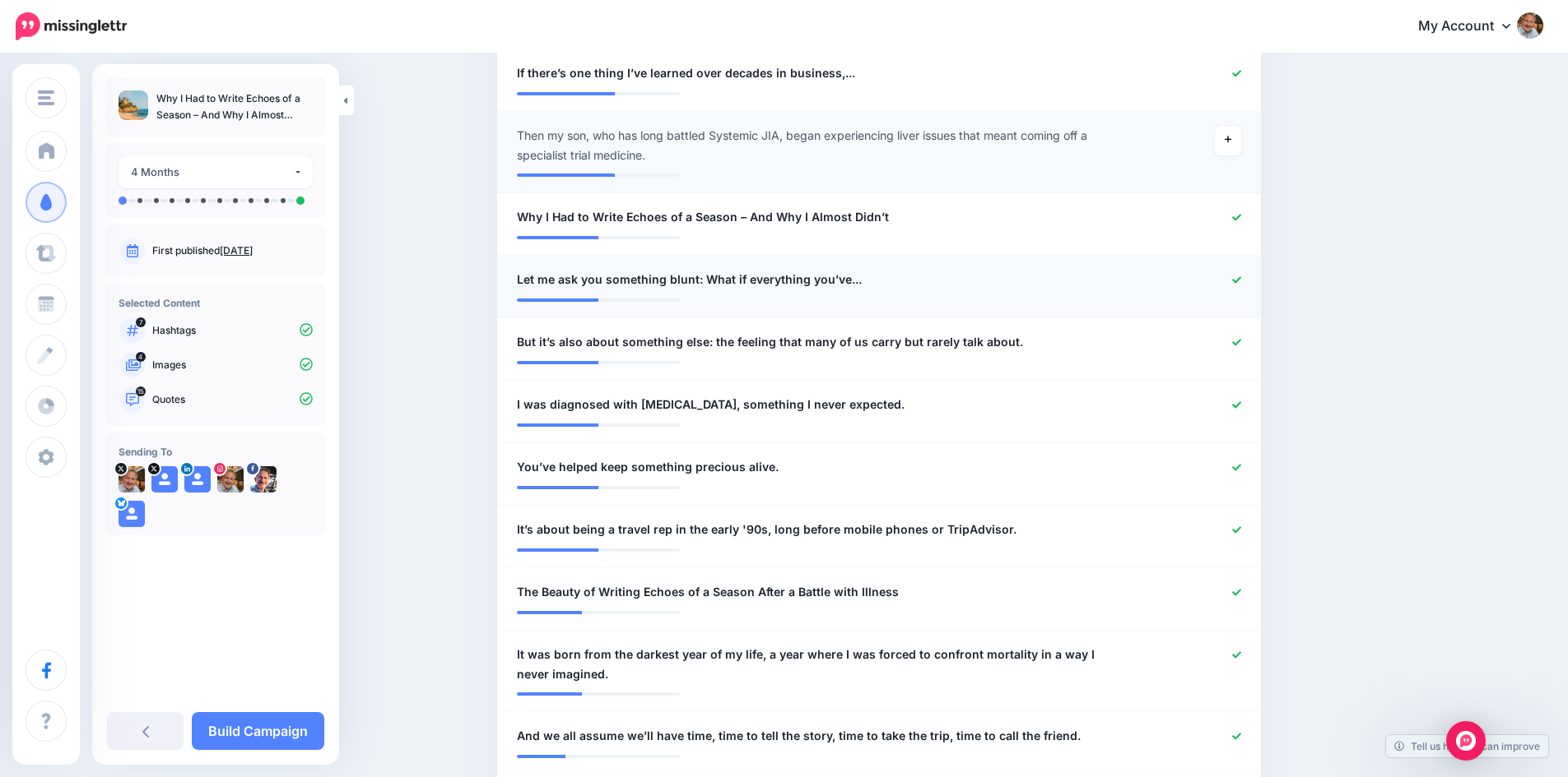
click at [854, 282] on span "Let me ask you something blunt: What if everything you’ve..." at bounding box center [689, 279] width 345 height 19
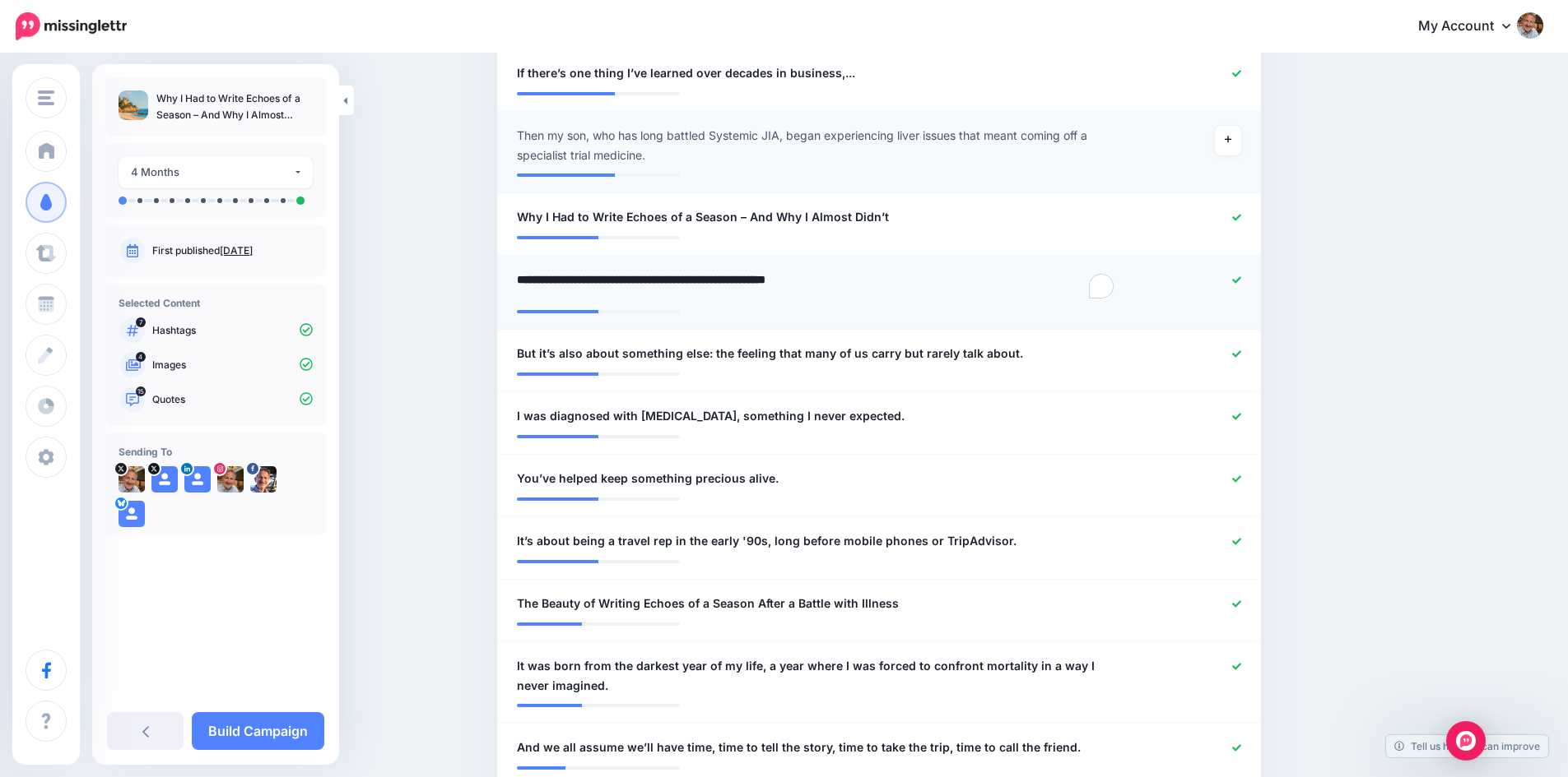
click at [848, 280] on textarea "**********" at bounding box center [816, 285] width 600 height 32
type textarea "**********"
click at [1338, 371] on div "Content and media Choose the content and media that you'd like to use in this c…" at bounding box center [957, 375] width 946 height 2561
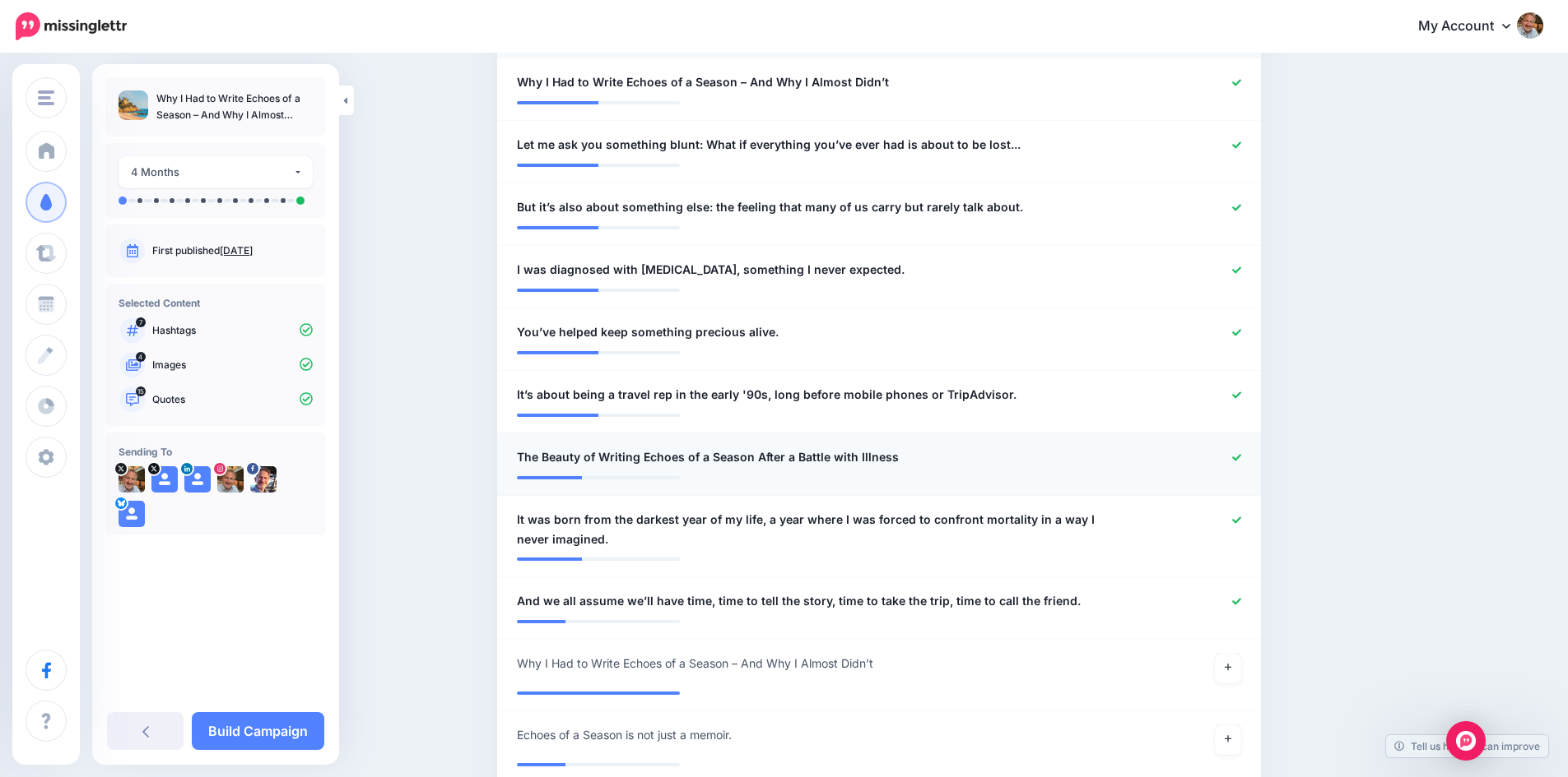
scroll to position [1150, 0]
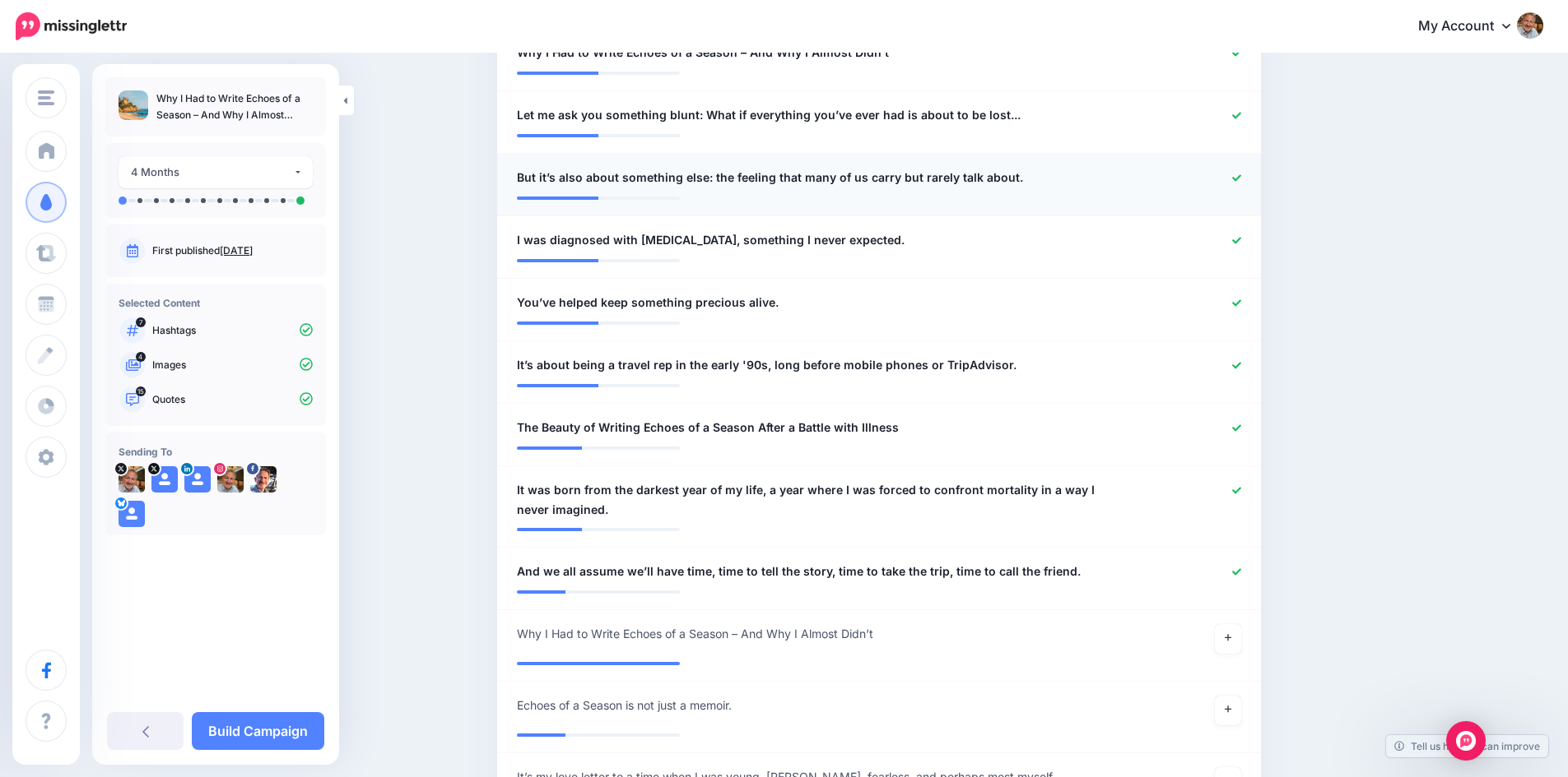
click at [1241, 177] on icon at bounding box center [1236, 178] width 9 height 9
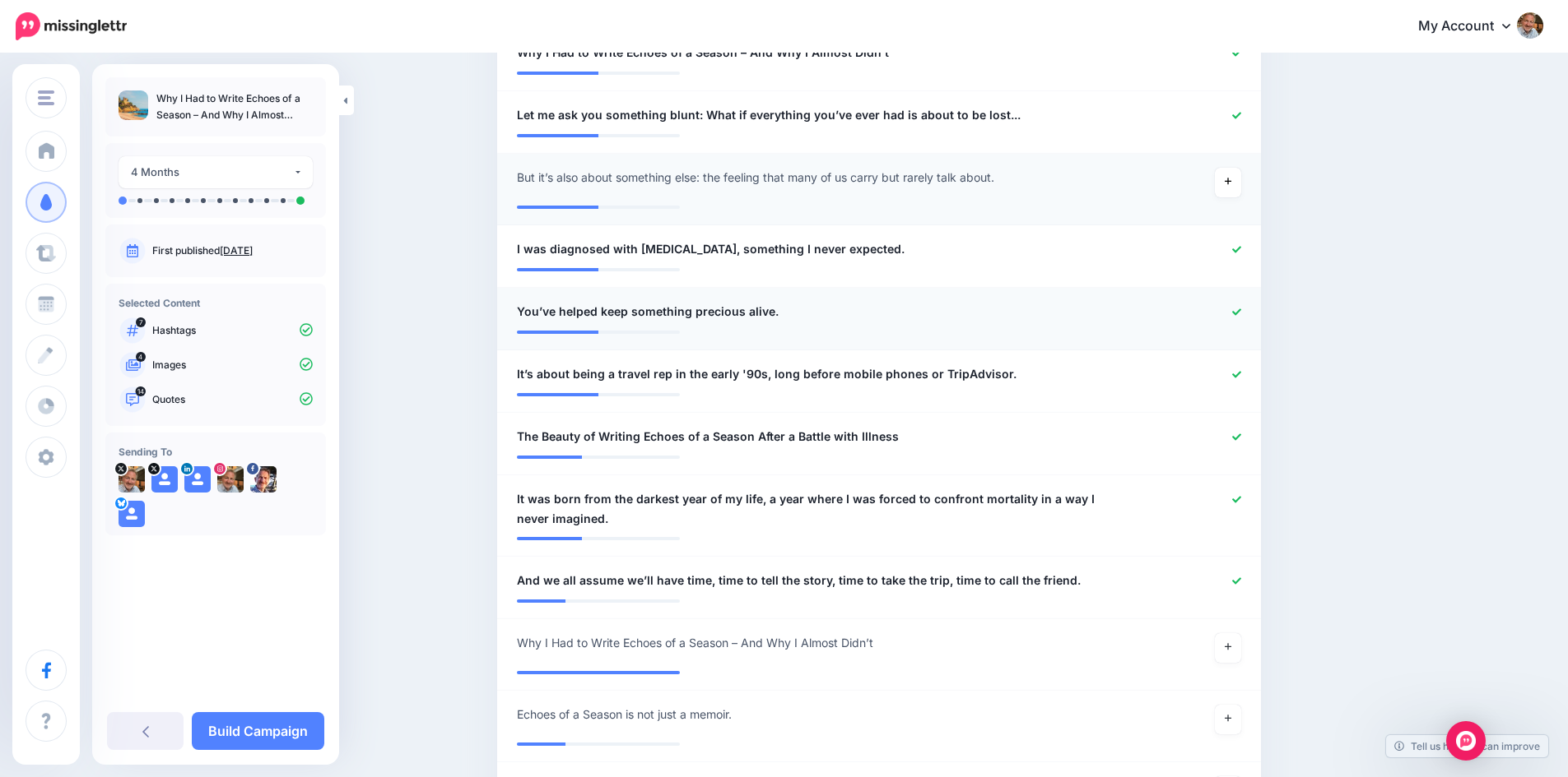
click at [1241, 313] on icon at bounding box center [1236, 311] width 9 height 6
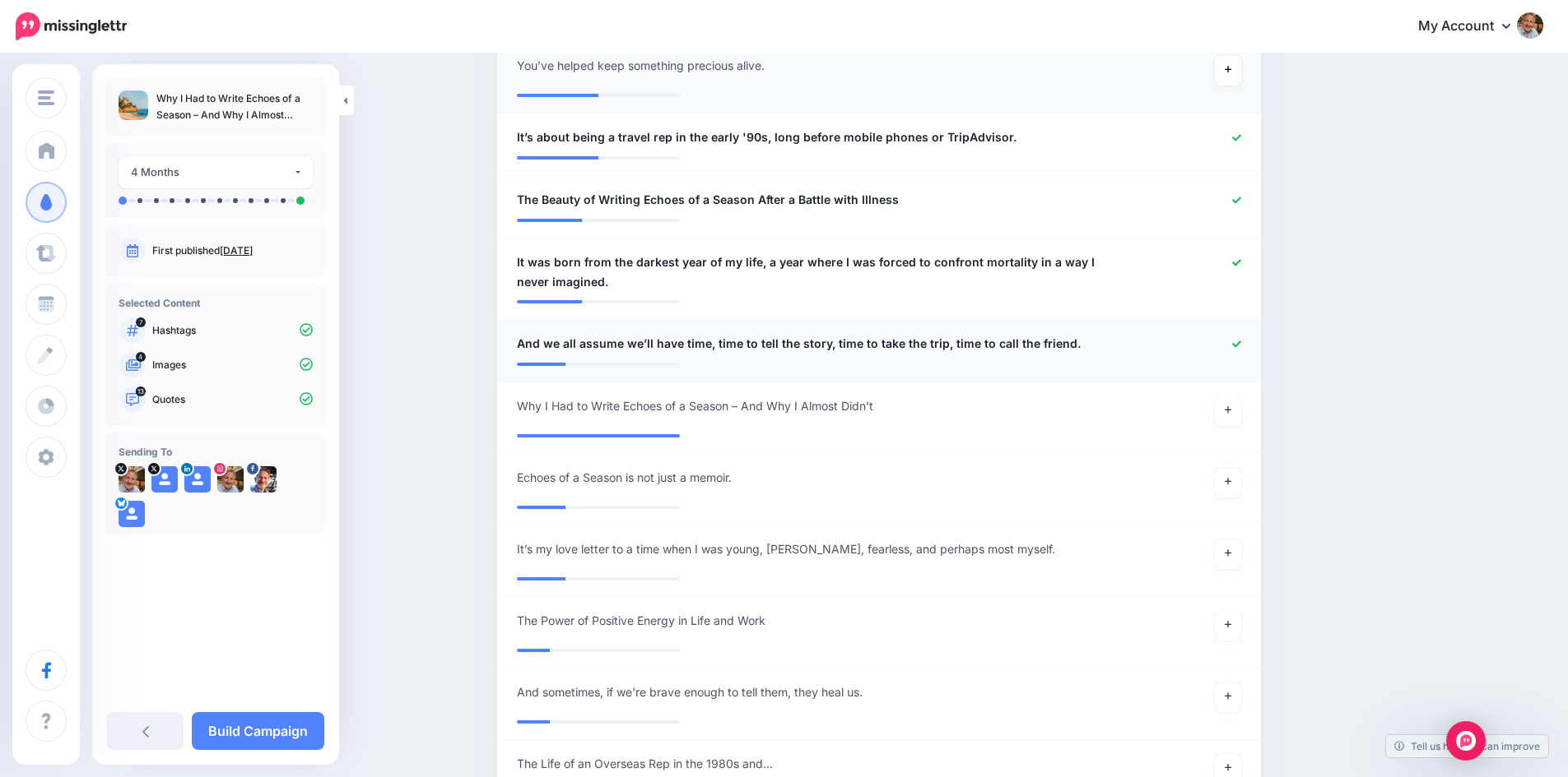
scroll to position [1397, 0]
click at [1231, 409] on icon at bounding box center [1227, 409] width 6 height 6
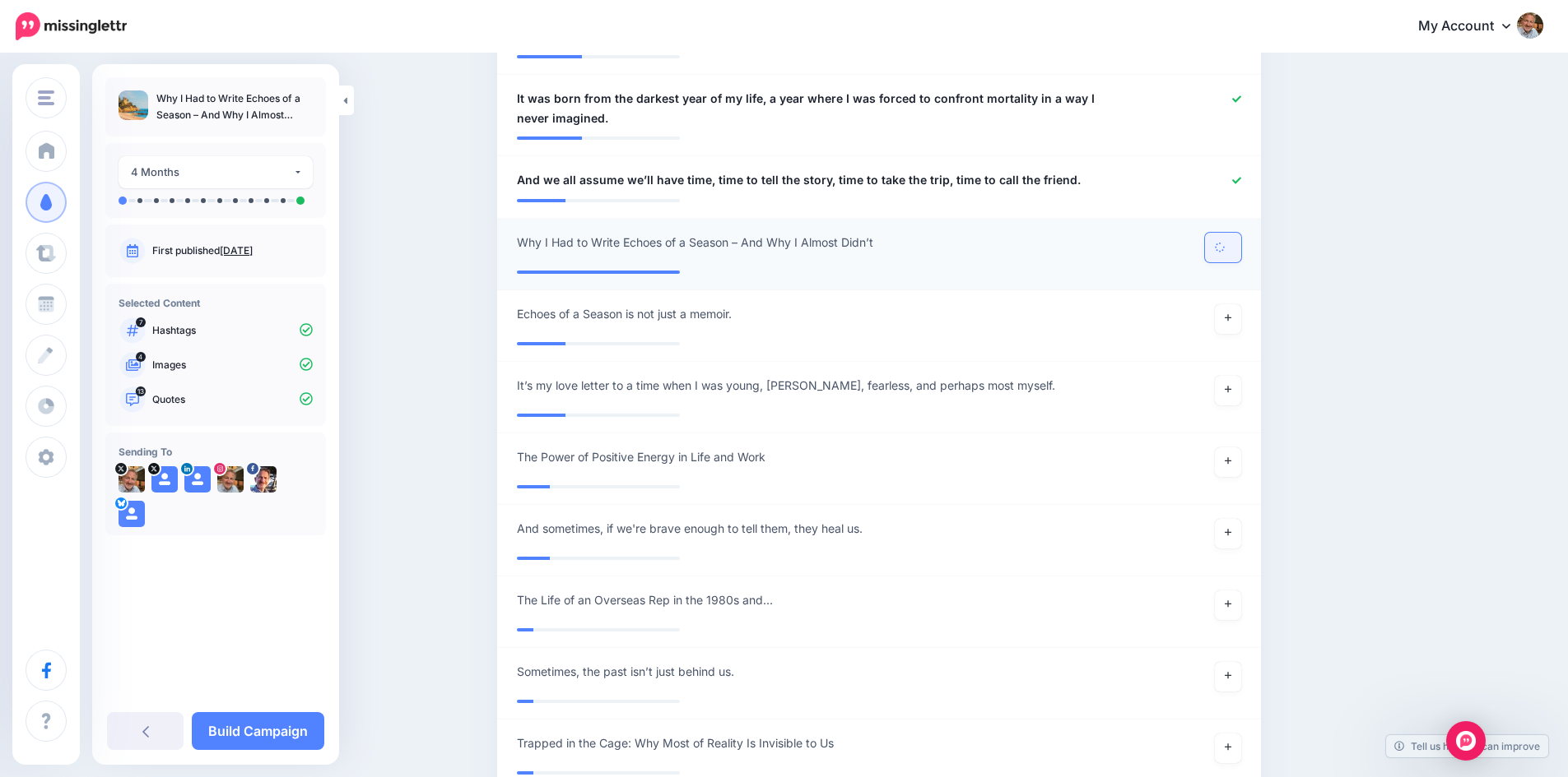
scroll to position [1561, 0]
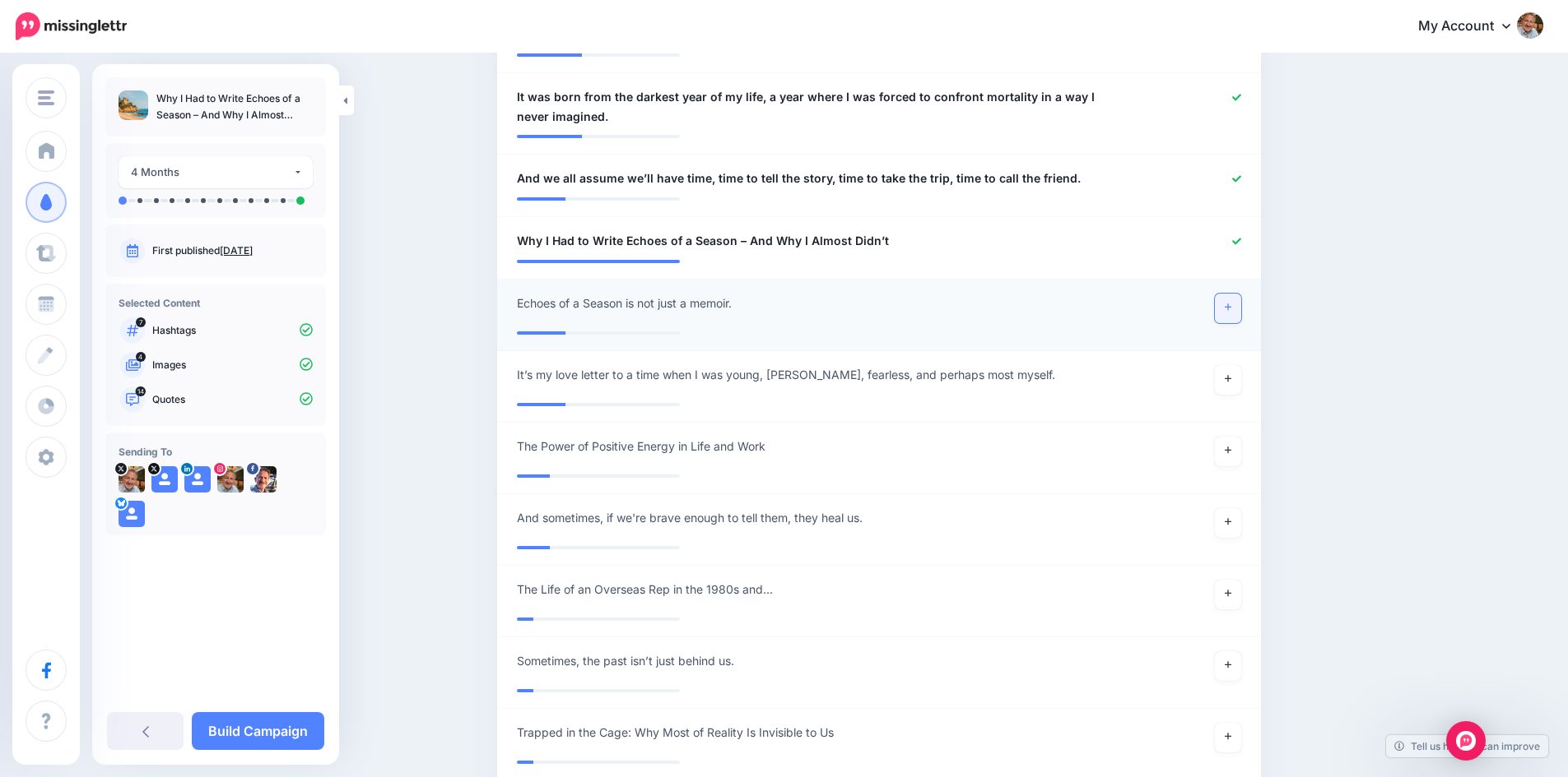
click at [1231, 309] on icon at bounding box center [1227, 307] width 6 height 9
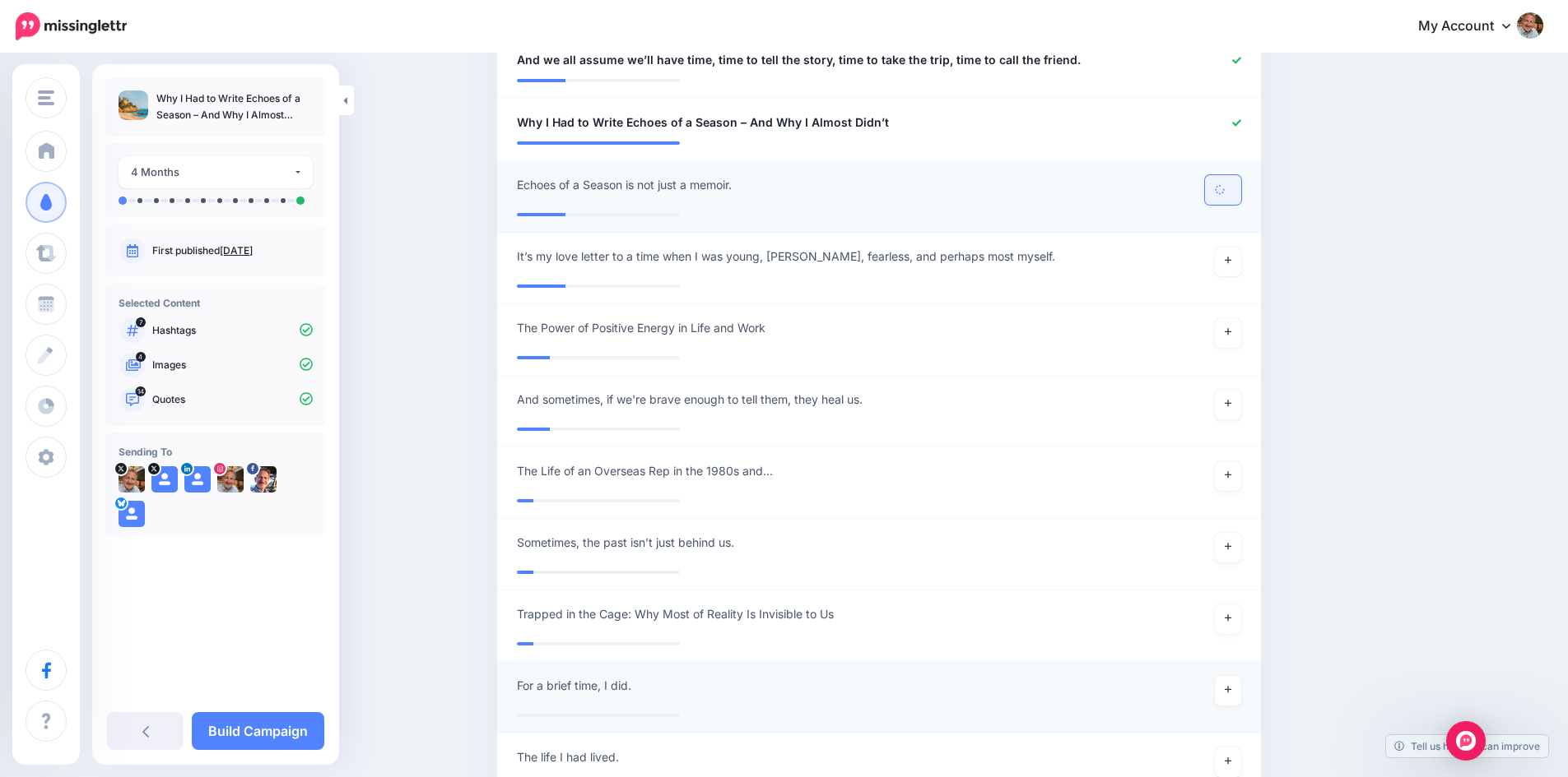
scroll to position [1877, 0]
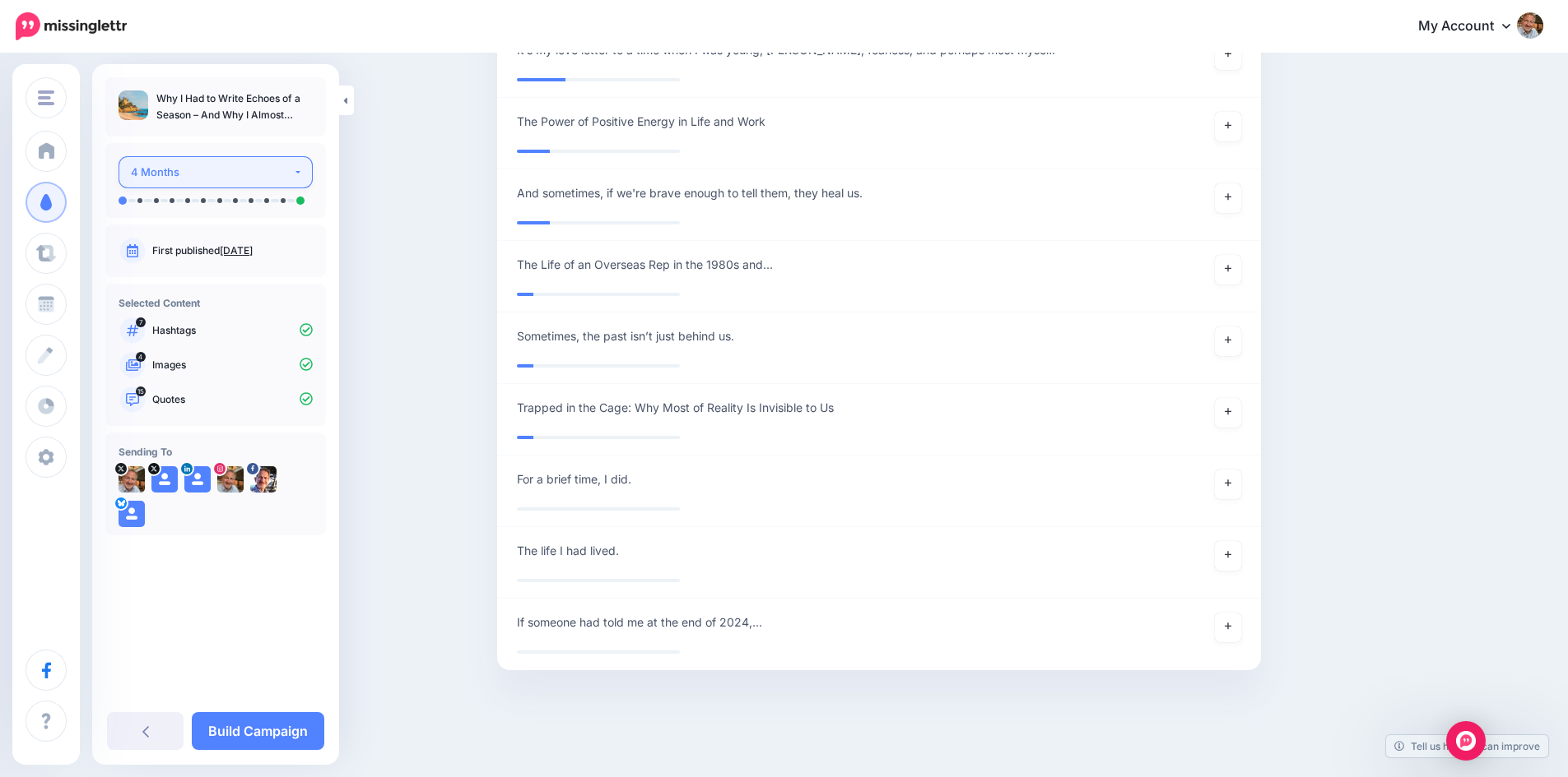
click at [303, 177] on button "4 Months" at bounding box center [215, 172] width 194 height 32
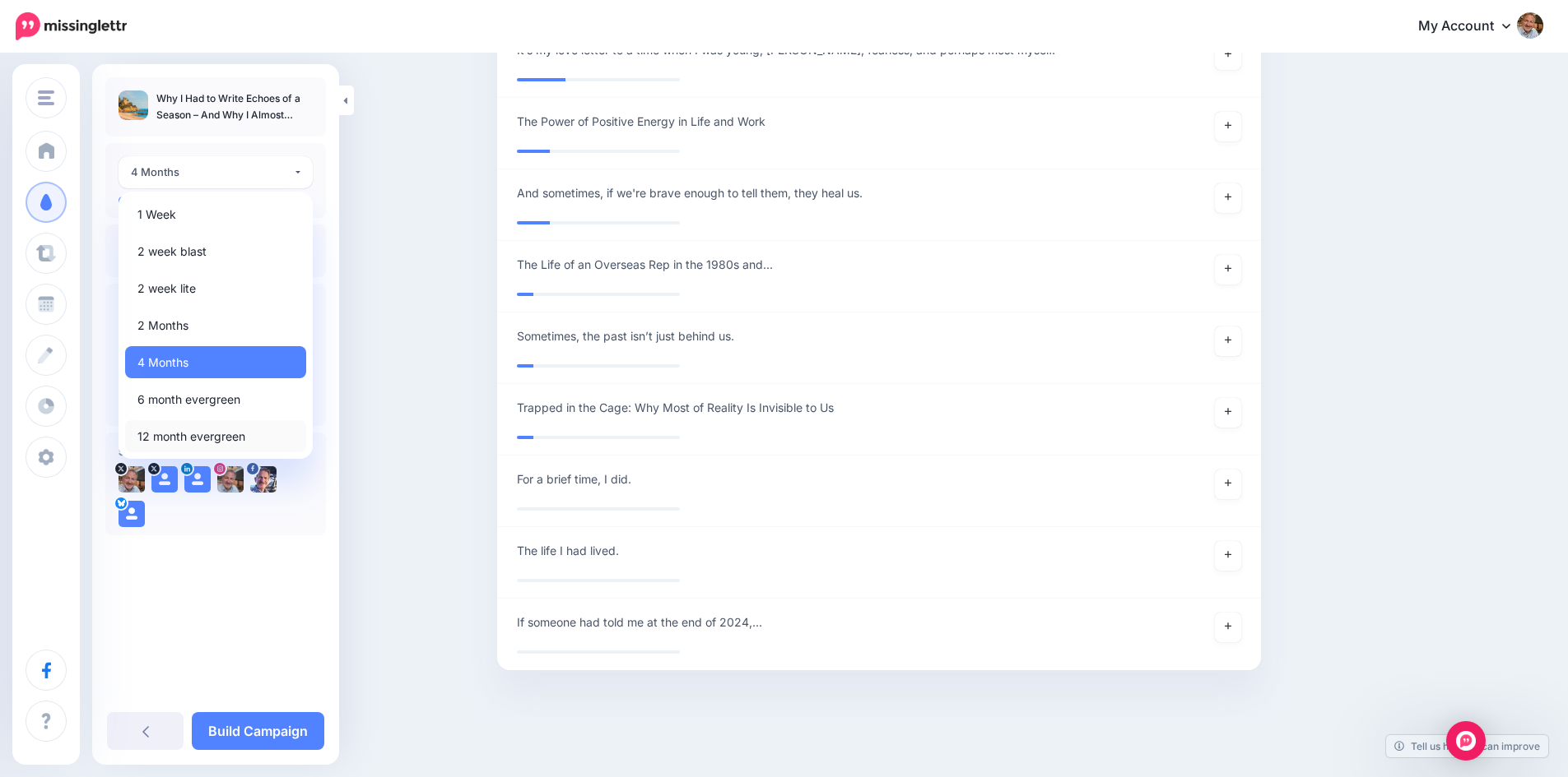
click at [231, 430] on span "12 month evergreen" at bounding box center [191, 436] width 108 height 19
select select "******"
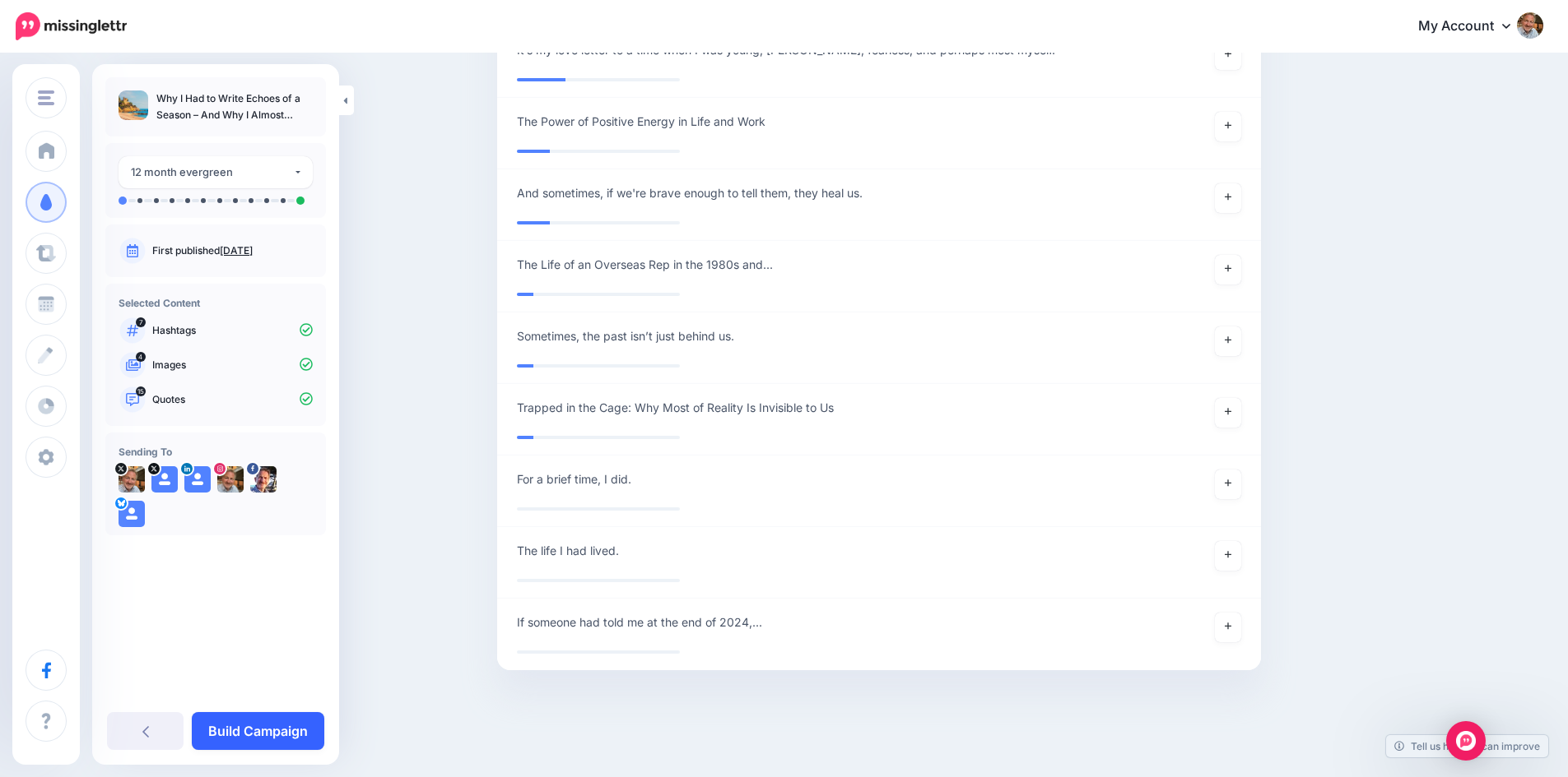
click at [278, 730] on link "Build Campaign" at bounding box center [257, 730] width 133 height 38
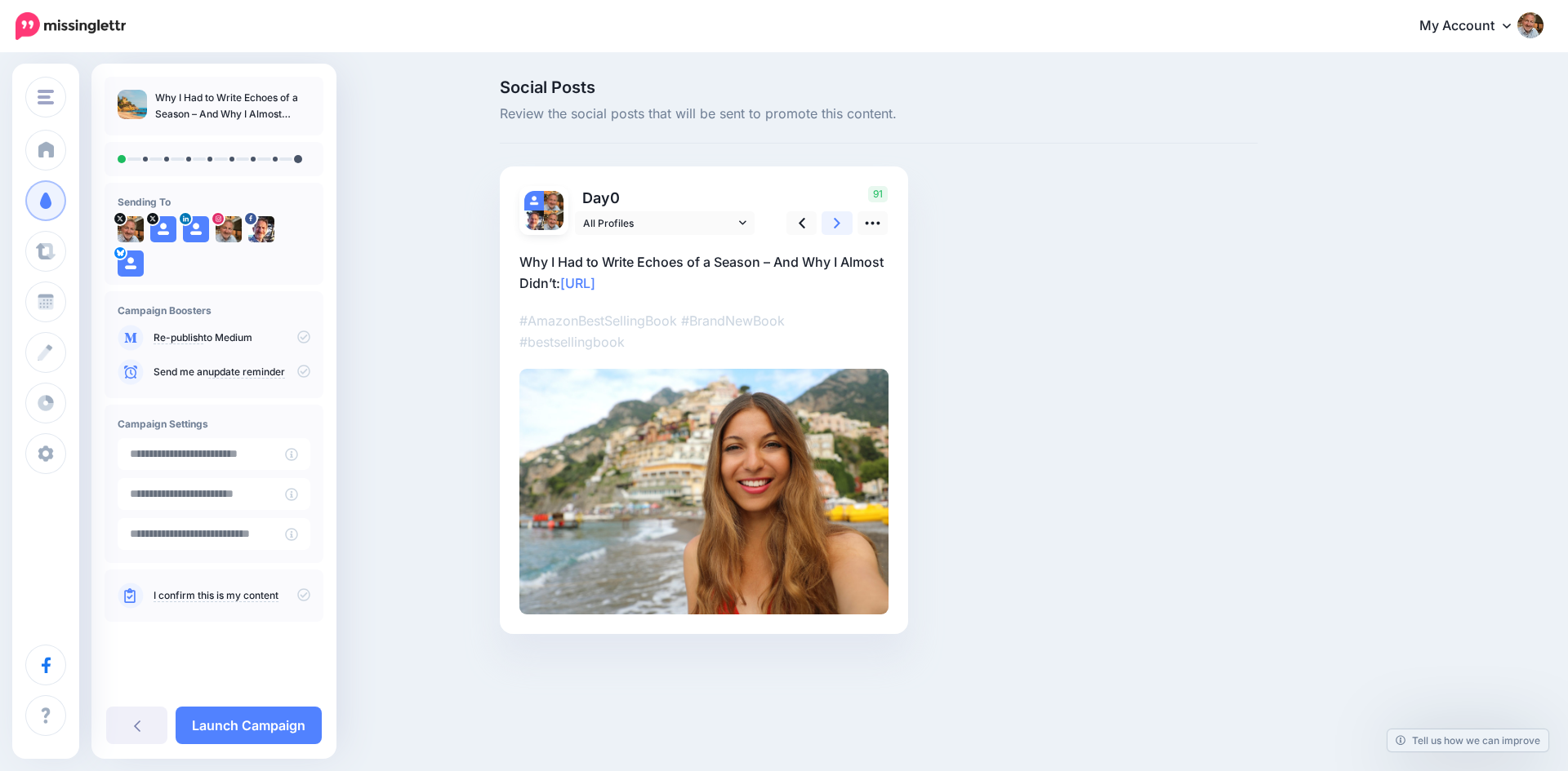
click at [835, 220] on icon at bounding box center [836, 223] width 6 height 10
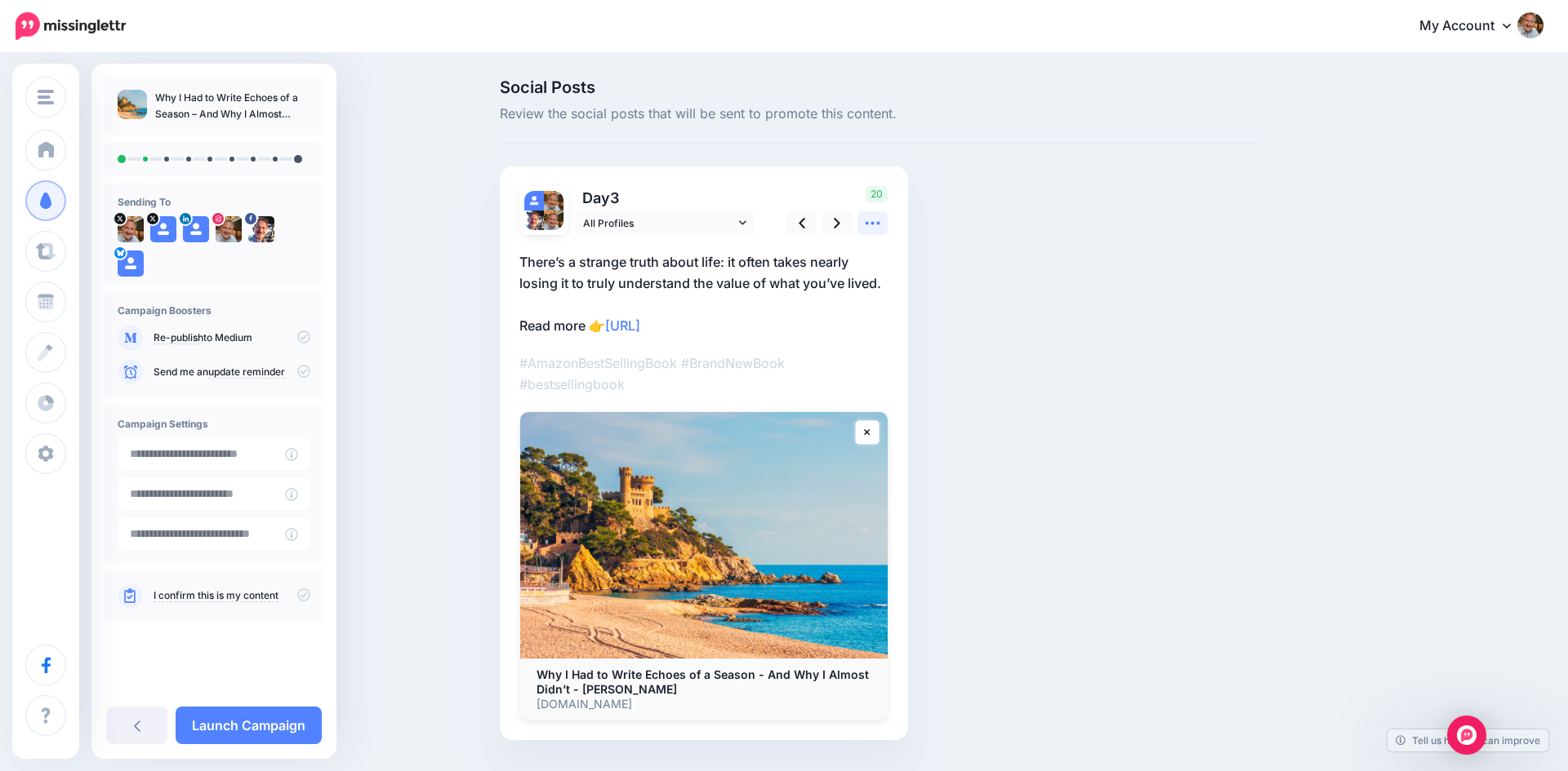
click at [871, 226] on icon at bounding box center [872, 223] width 17 height 17
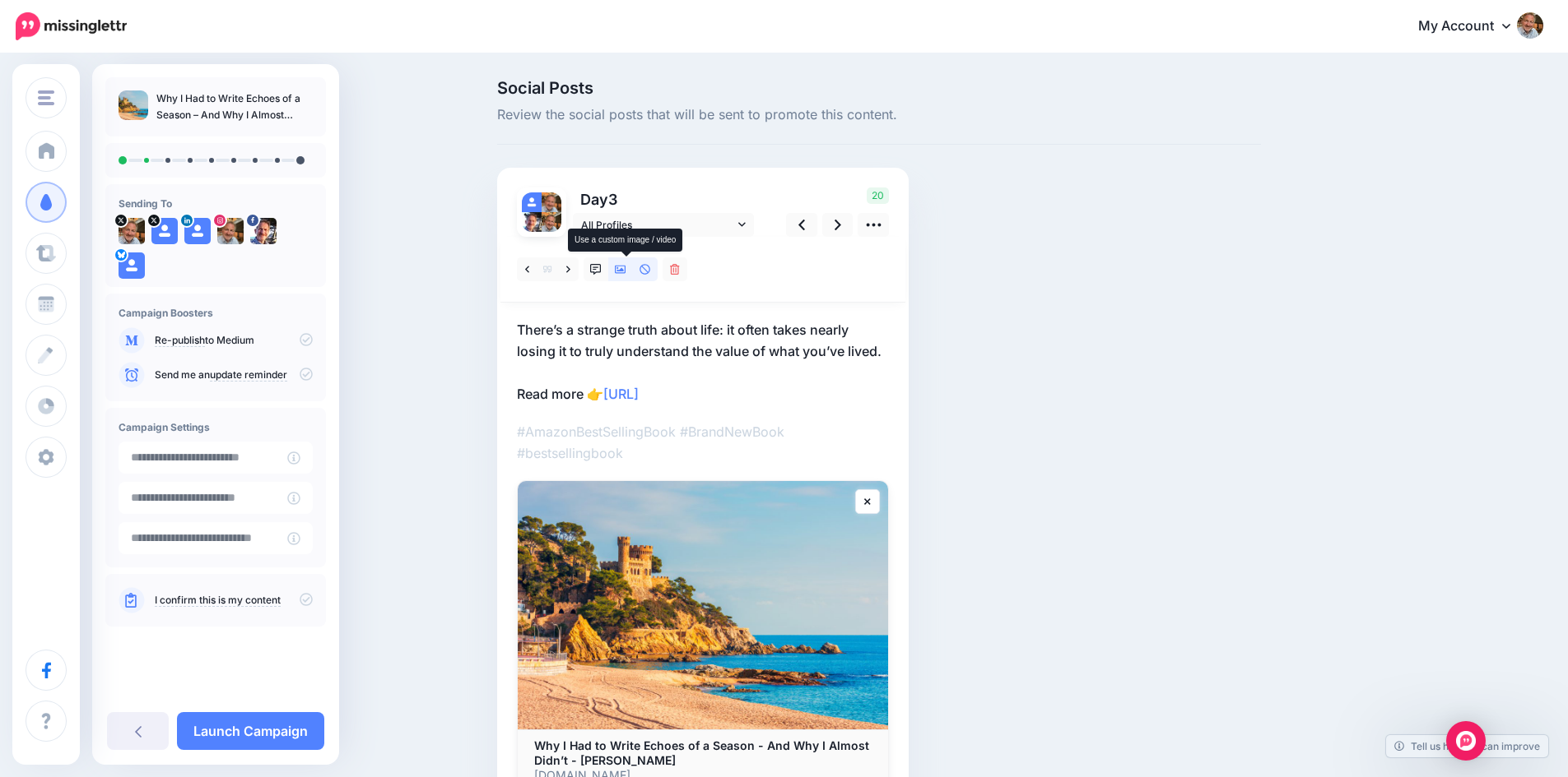
click at [626, 271] on icon at bounding box center [620, 270] width 11 height 8
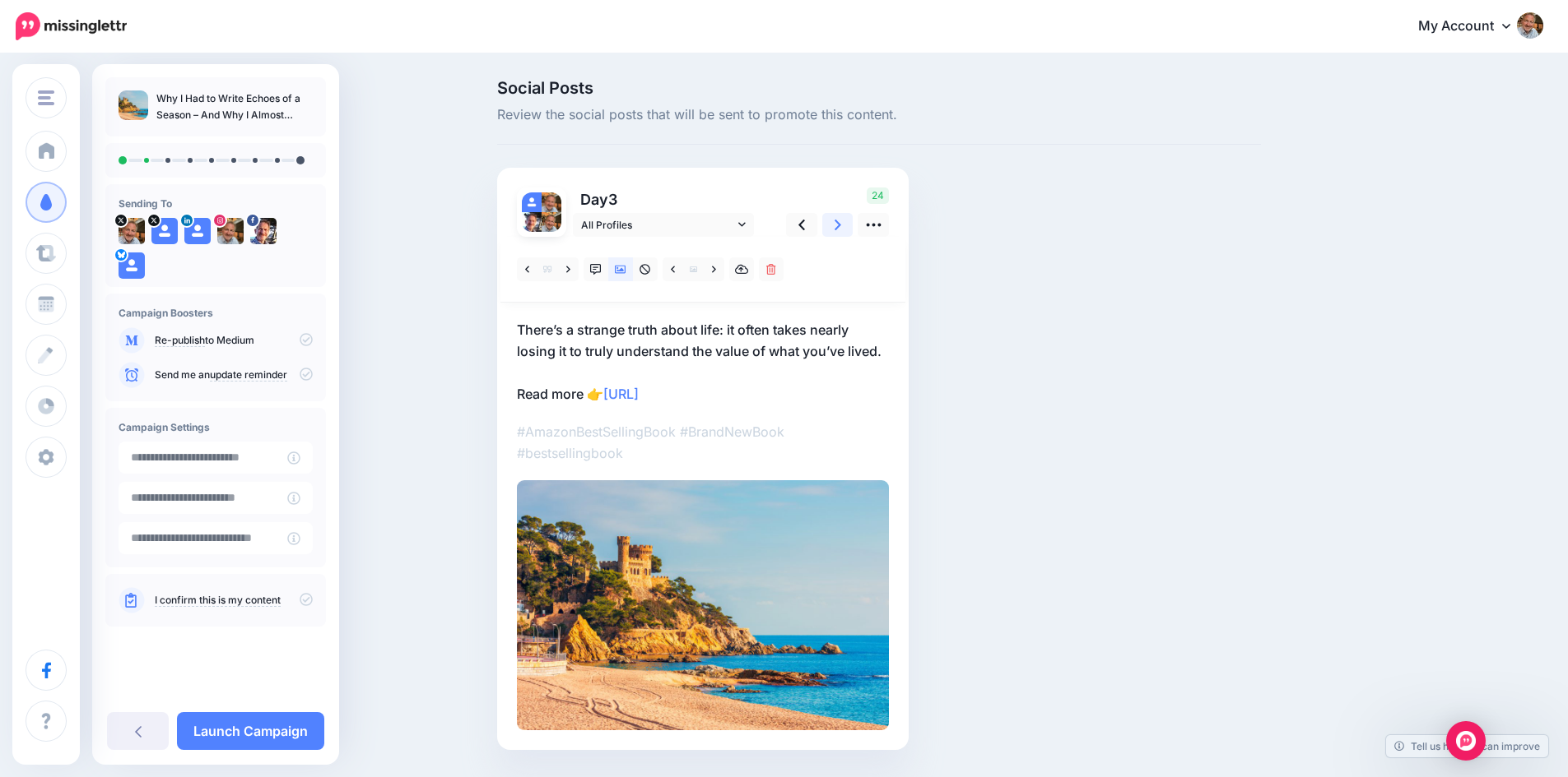
click at [841, 228] on icon at bounding box center [837, 225] width 6 height 18
click at [716, 268] on icon at bounding box center [713, 270] width 4 height 11
click at [716, 270] on icon at bounding box center [713, 270] width 4 height 11
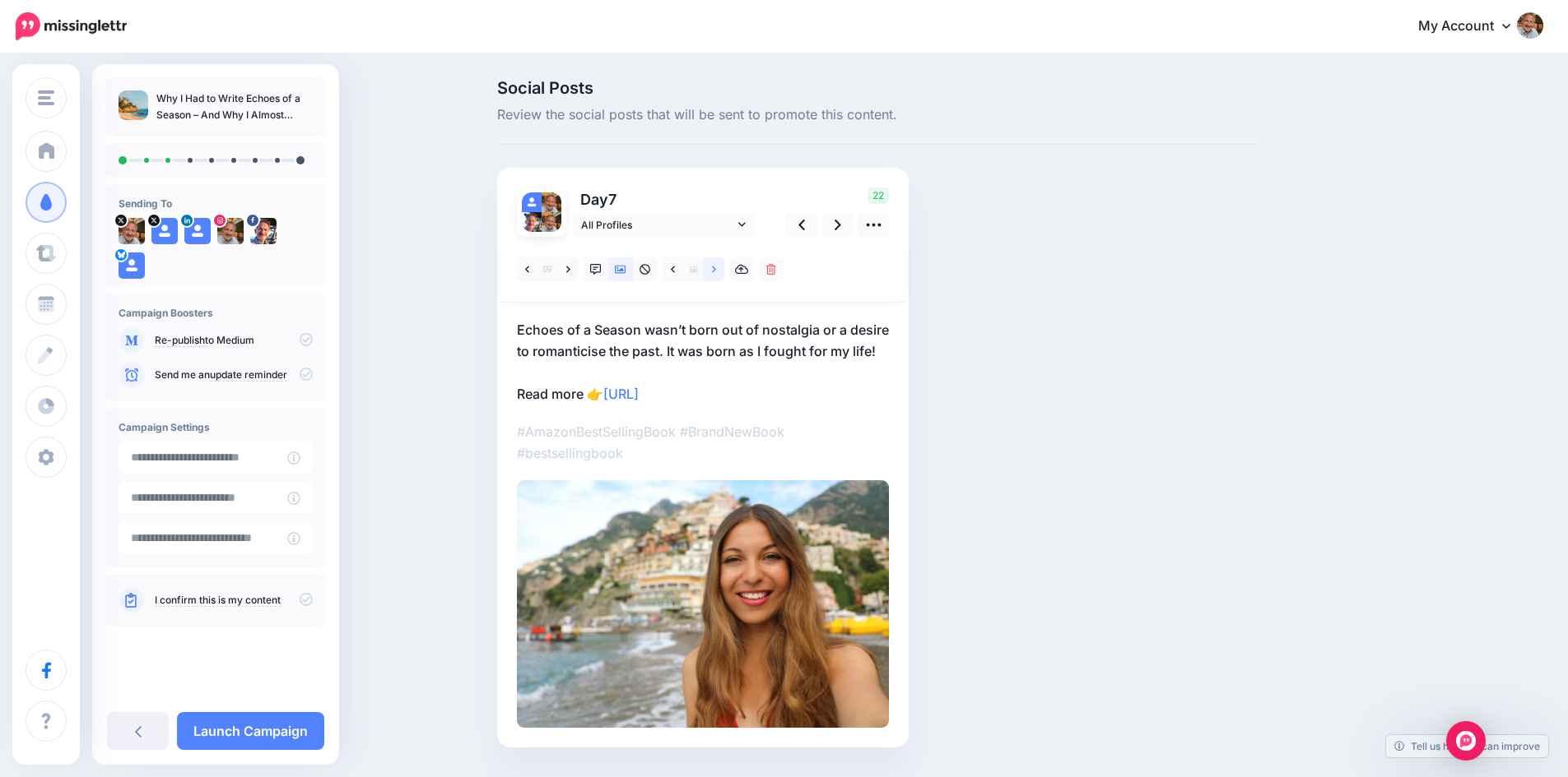
click at [716, 265] on link at bounding box center [713, 269] width 20 height 24
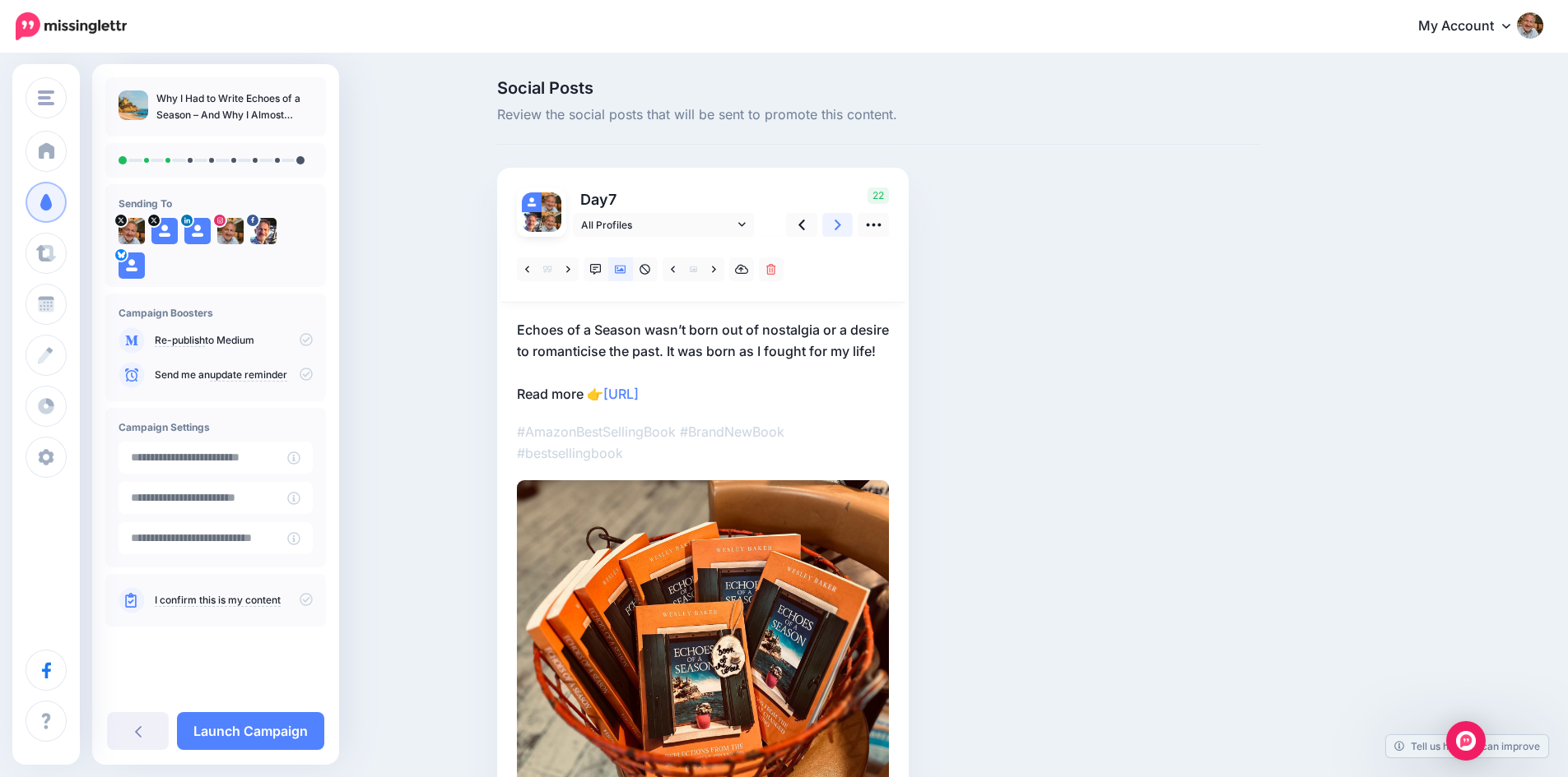
click at [841, 226] on icon at bounding box center [837, 225] width 6 height 18
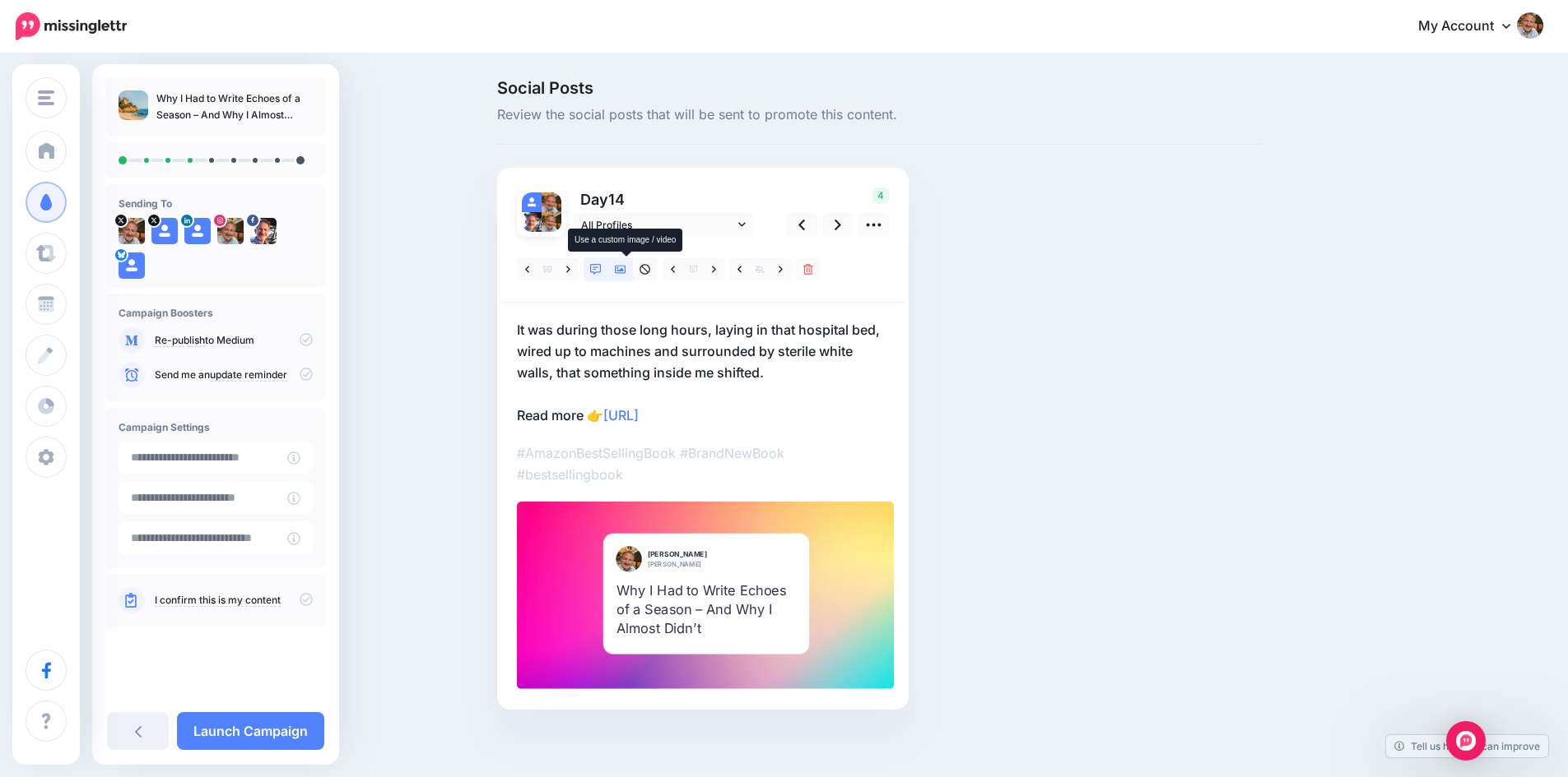
click at [623, 273] on icon at bounding box center [620, 270] width 11 height 8
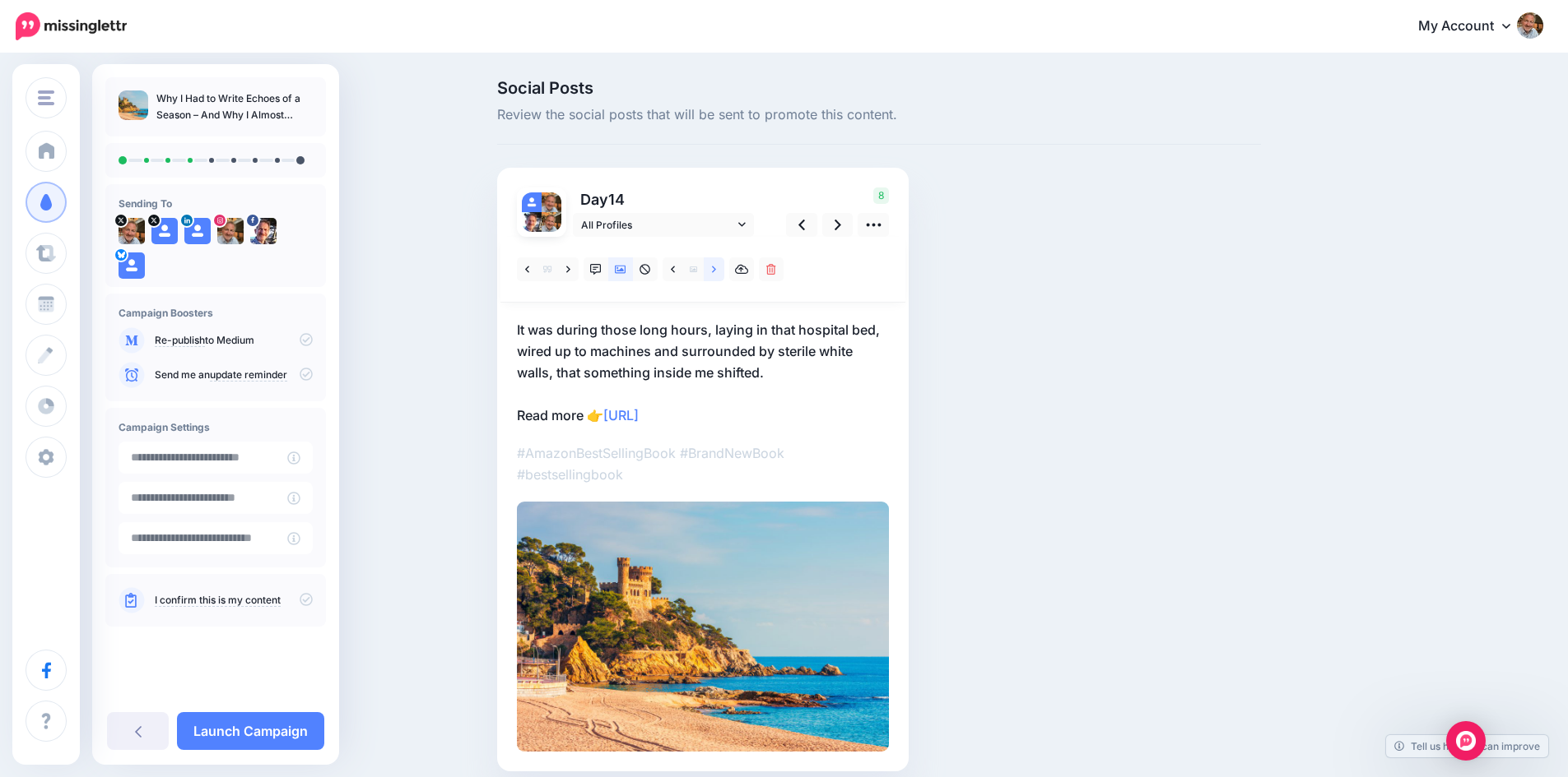
click at [716, 270] on icon at bounding box center [713, 270] width 4 height 11
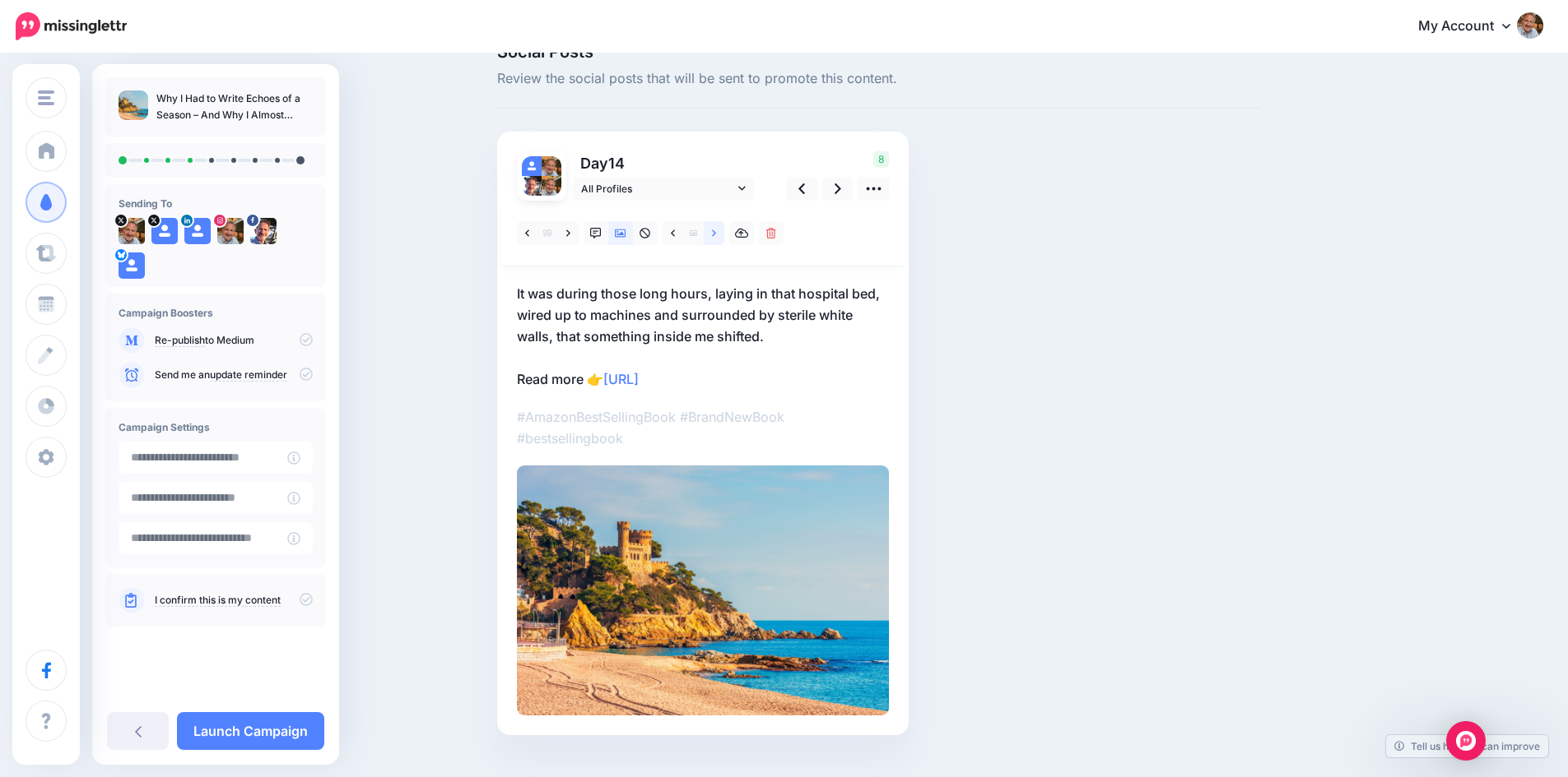
scroll to position [68, 0]
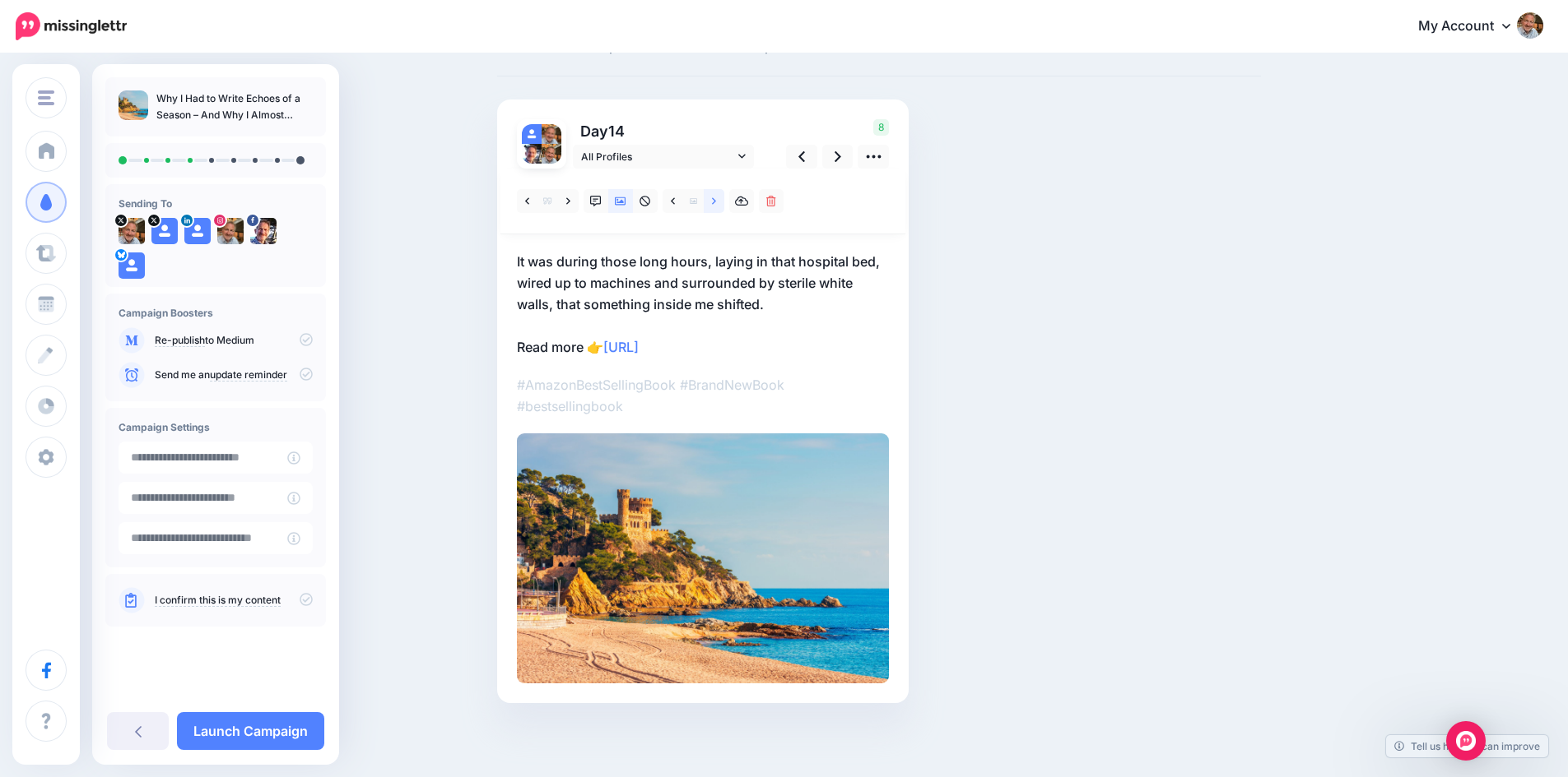
click at [716, 202] on icon at bounding box center [713, 201] width 4 height 11
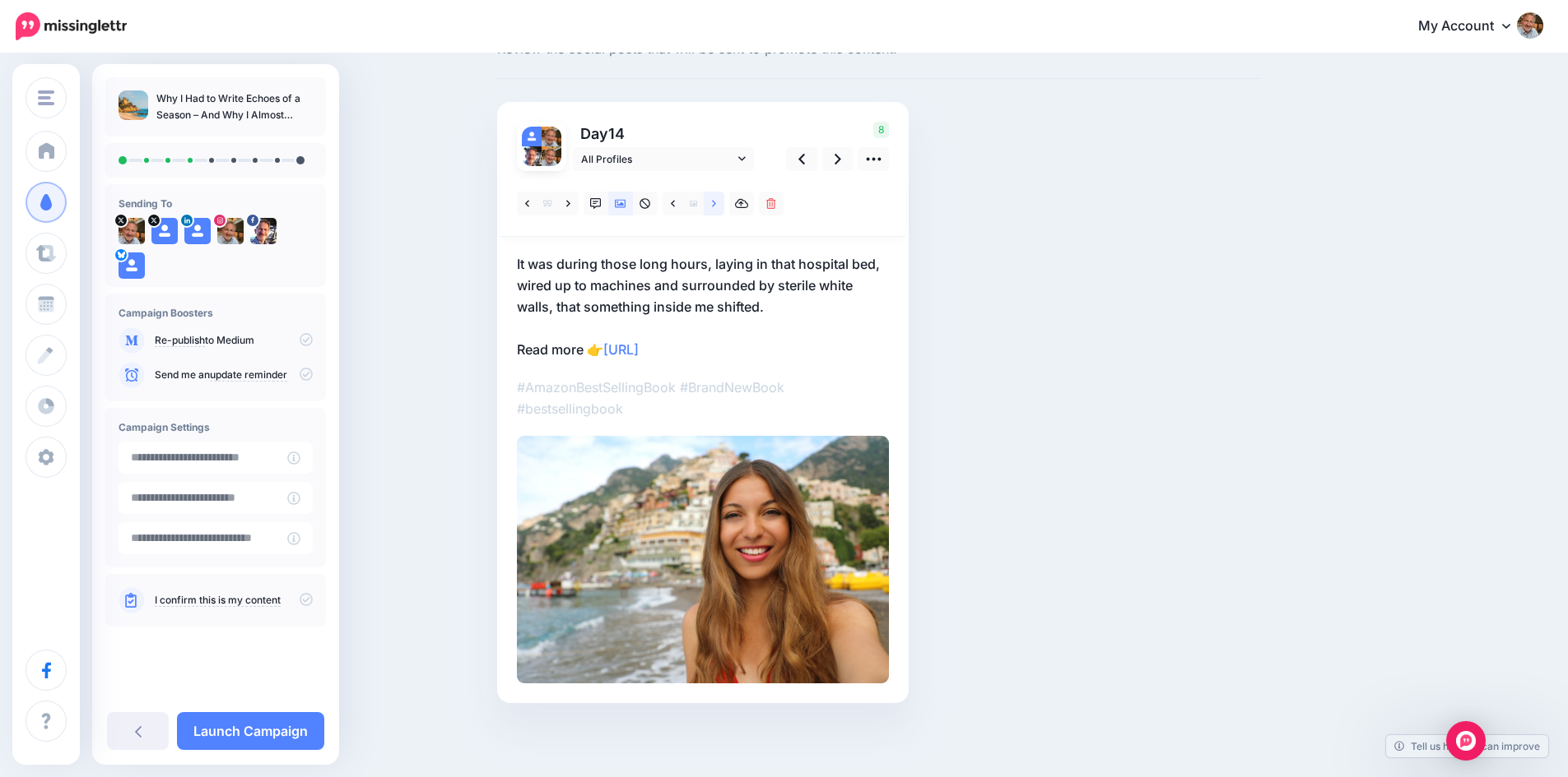
scroll to position [66, 0]
click at [716, 202] on icon at bounding box center [713, 203] width 4 height 6
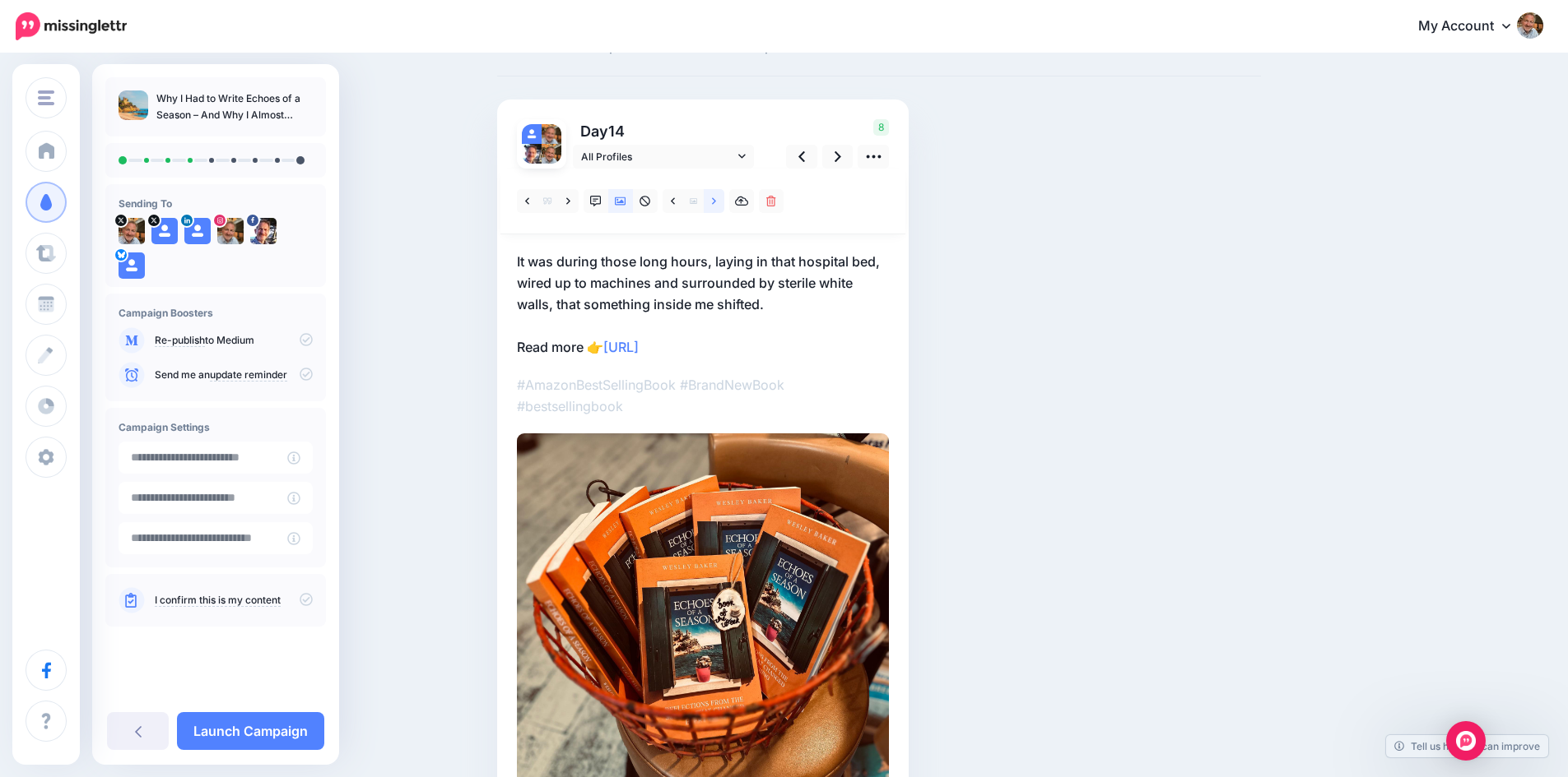
click at [716, 202] on icon at bounding box center [713, 201] width 4 height 11
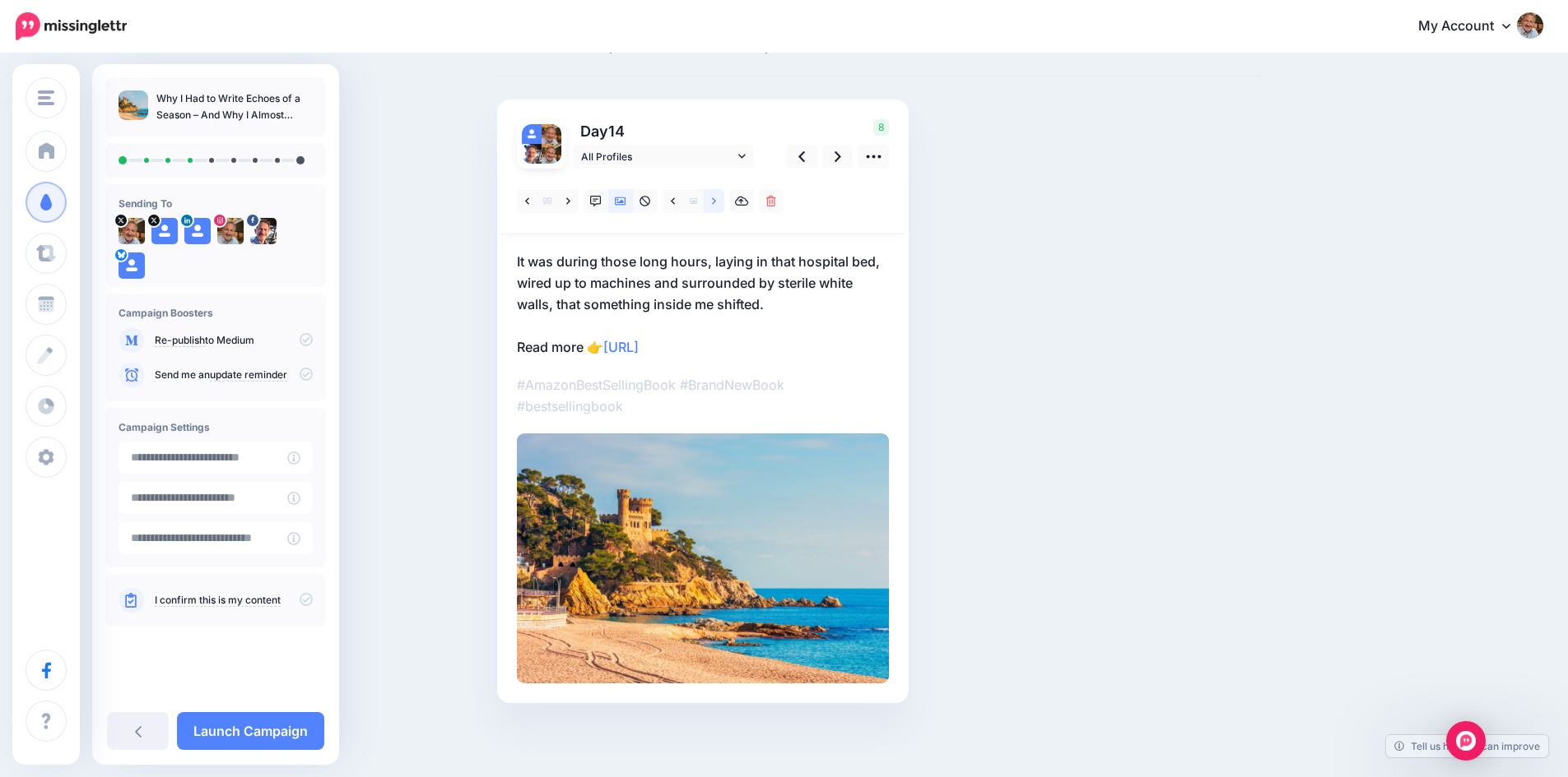
click at [716, 202] on icon at bounding box center [713, 201] width 4 height 11
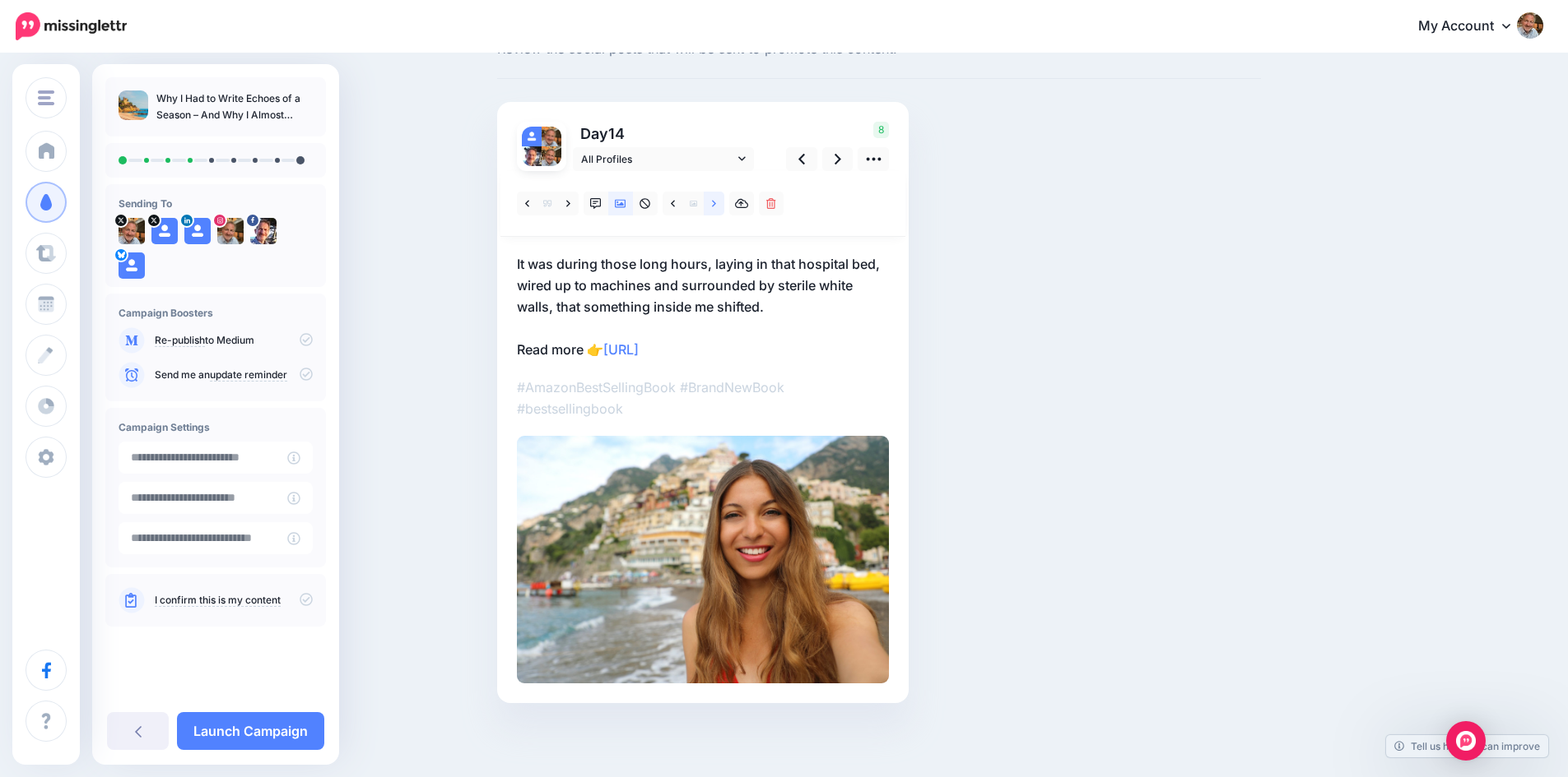
scroll to position [66, 0]
click at [716, 202] on icon at bounding box center [713, 203] width 4 height 6
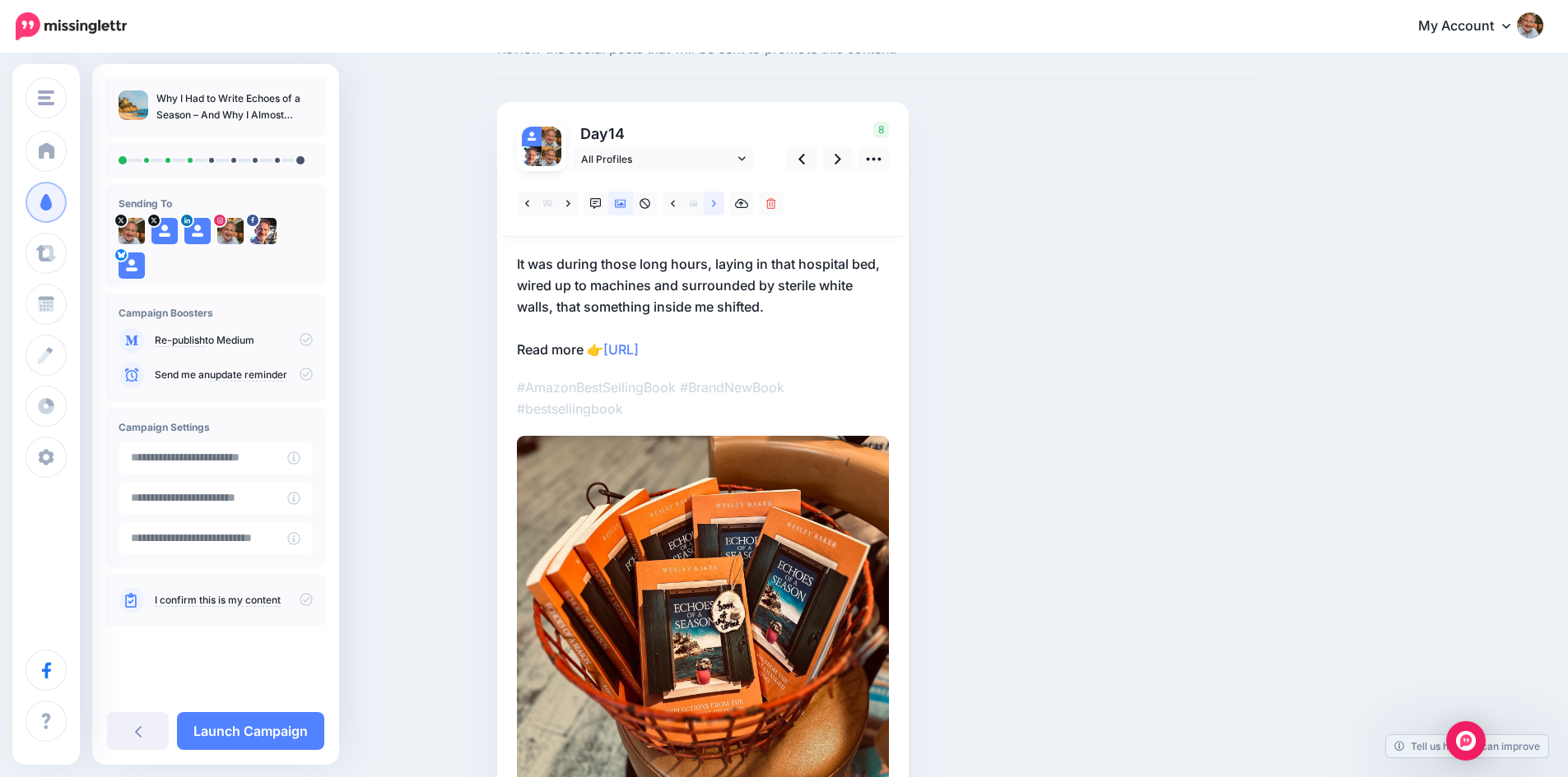
scroll to position [68, 0]
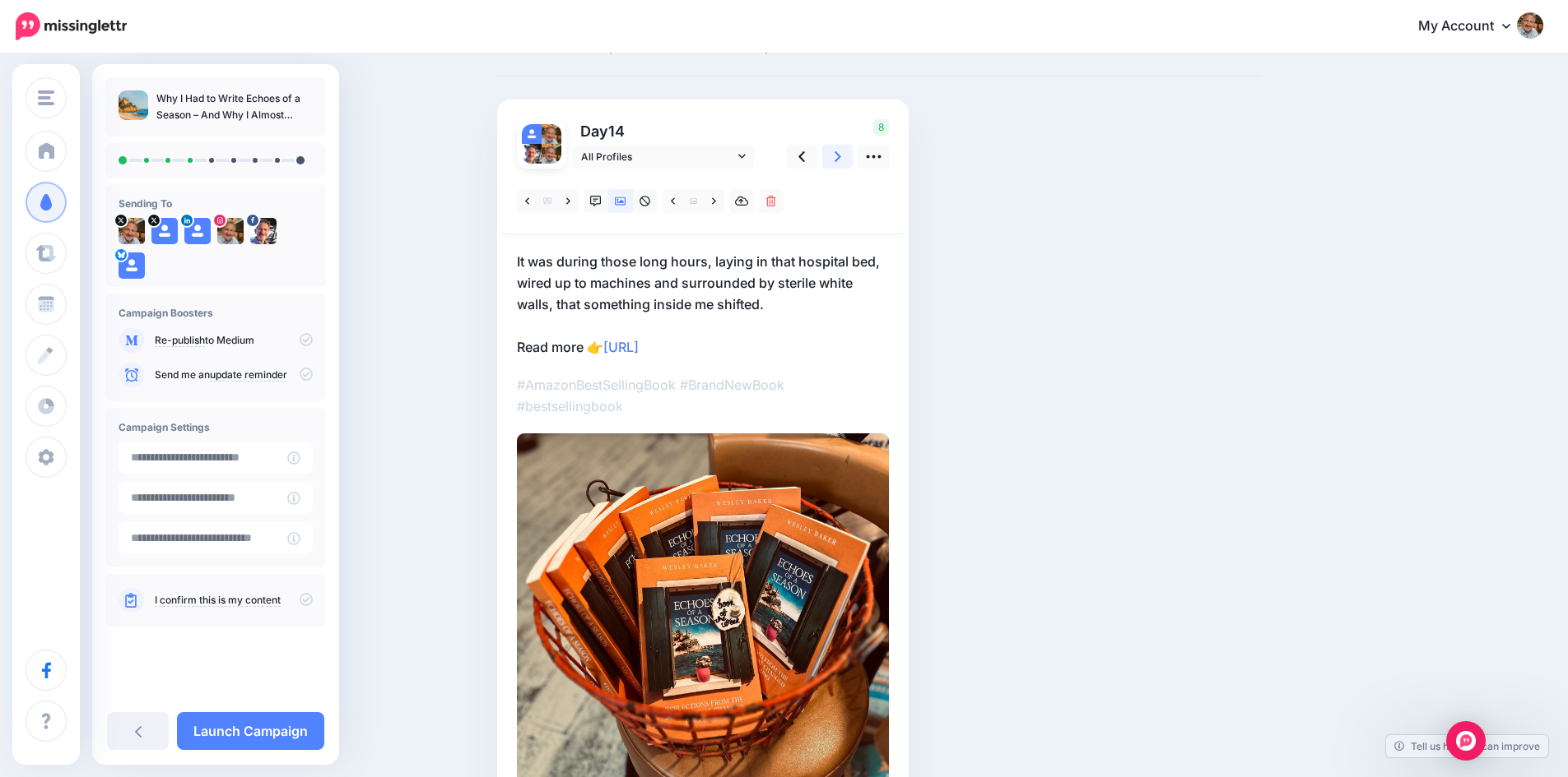
click at [841, 158] on icon at bounding box center [837, 156] width 6 height 11
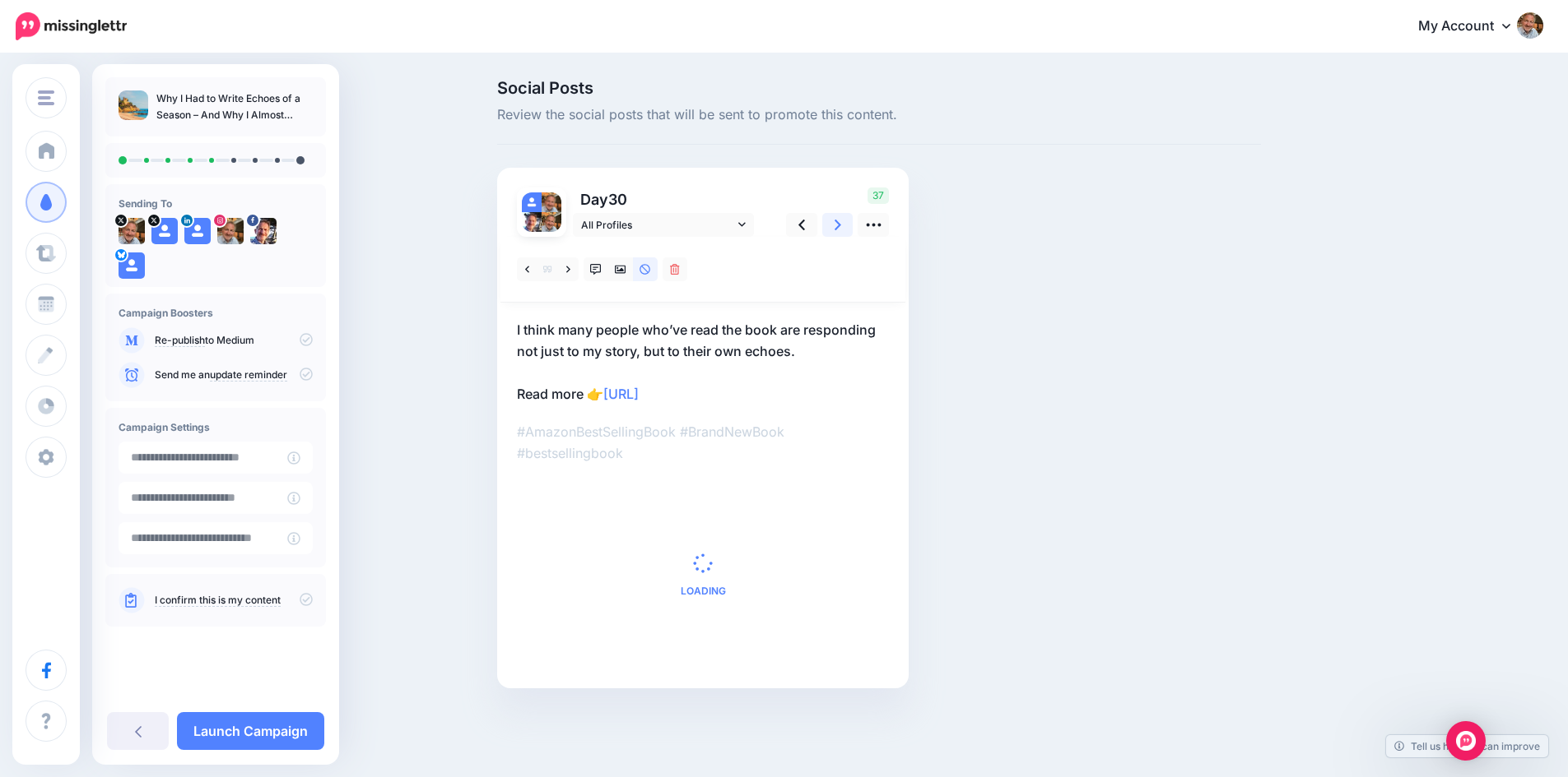
scroll to position [0, 0]
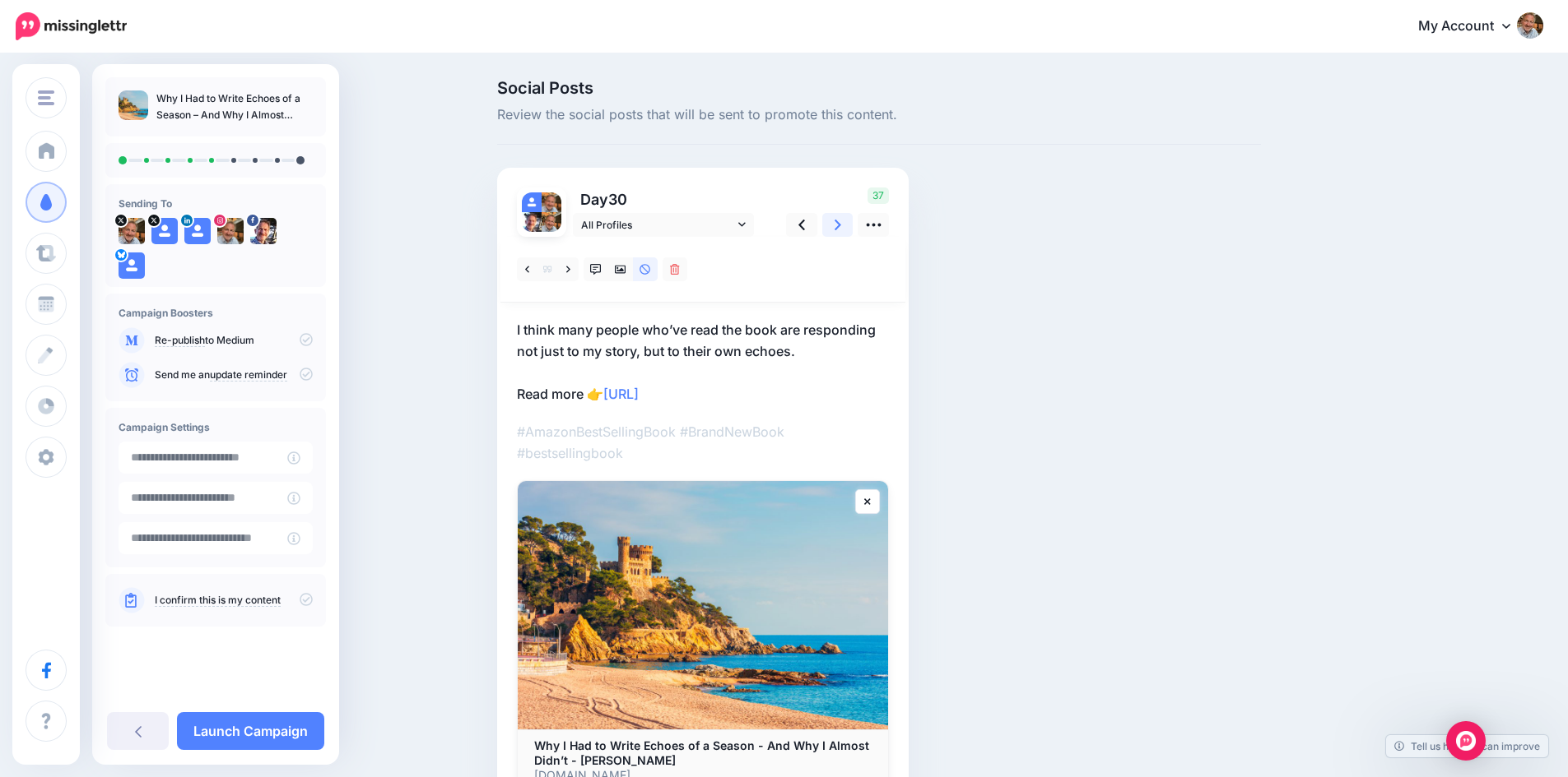
click at [838, 222] on link at bounding box center [838, 225] width 32 height 24
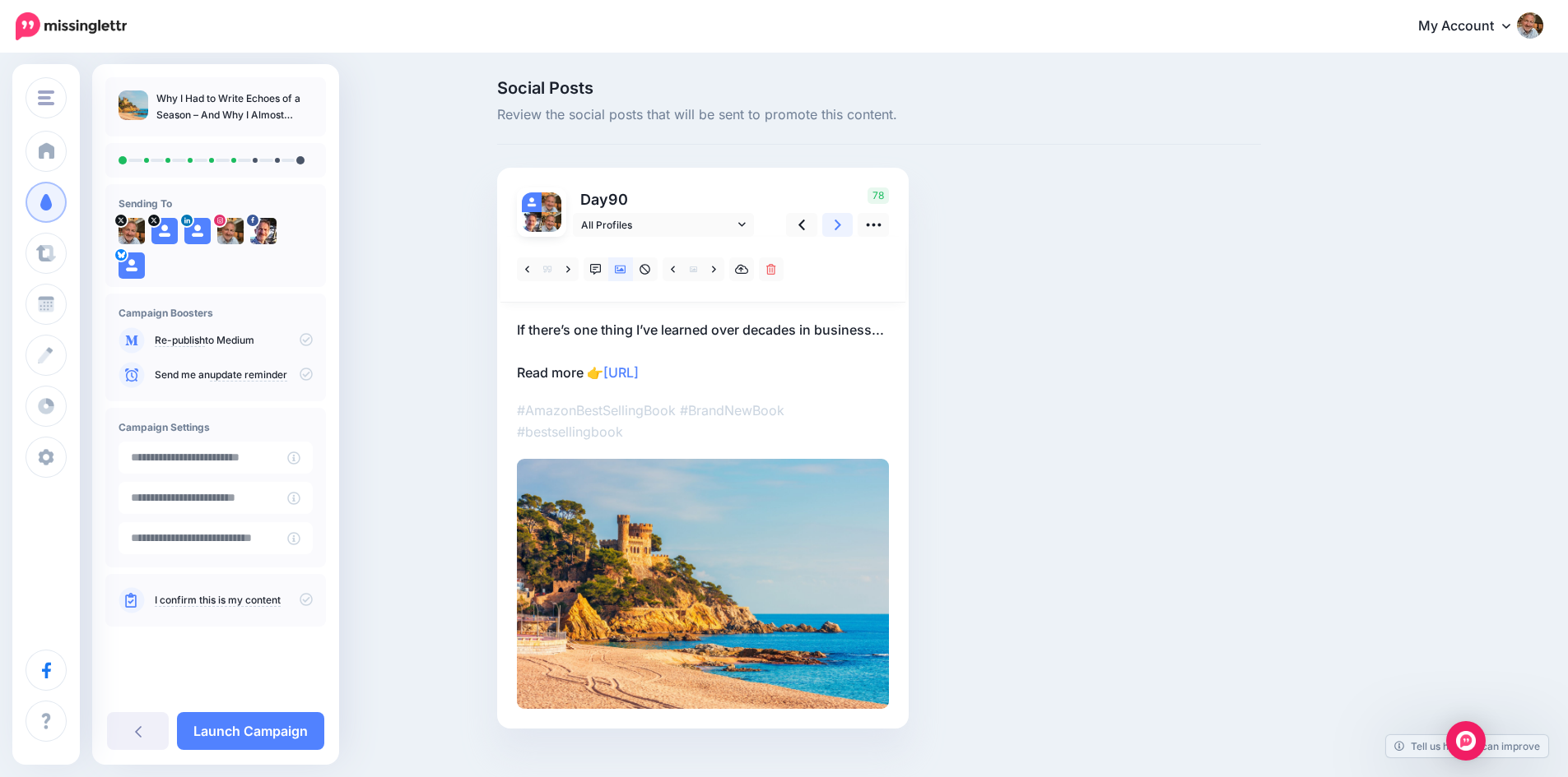
click at [838, 222] on link at bounding box center [838, 225] width 32 height 24
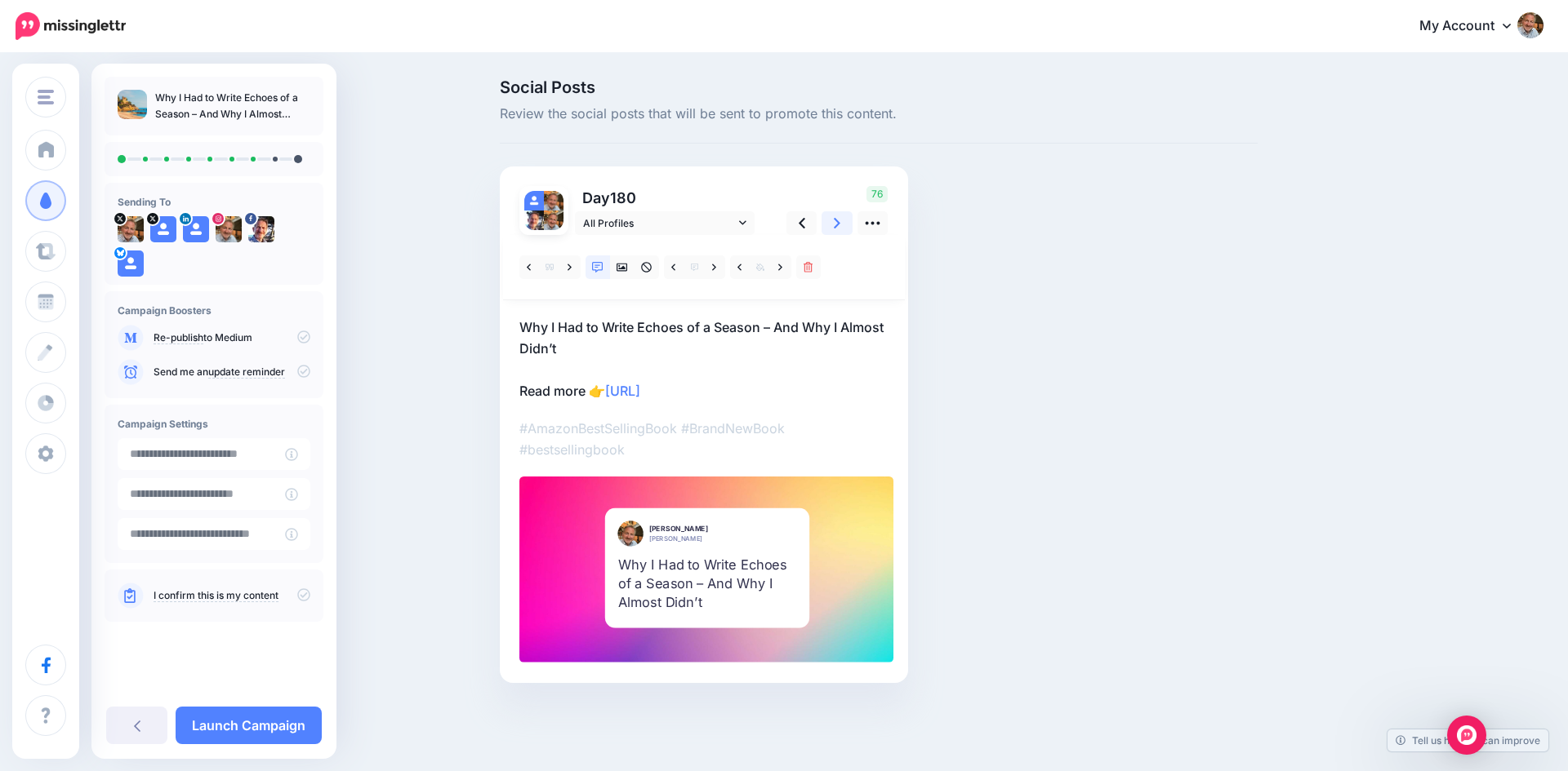
click at [832, 220] on link at bounding box center [837, 223] width 31 height 24
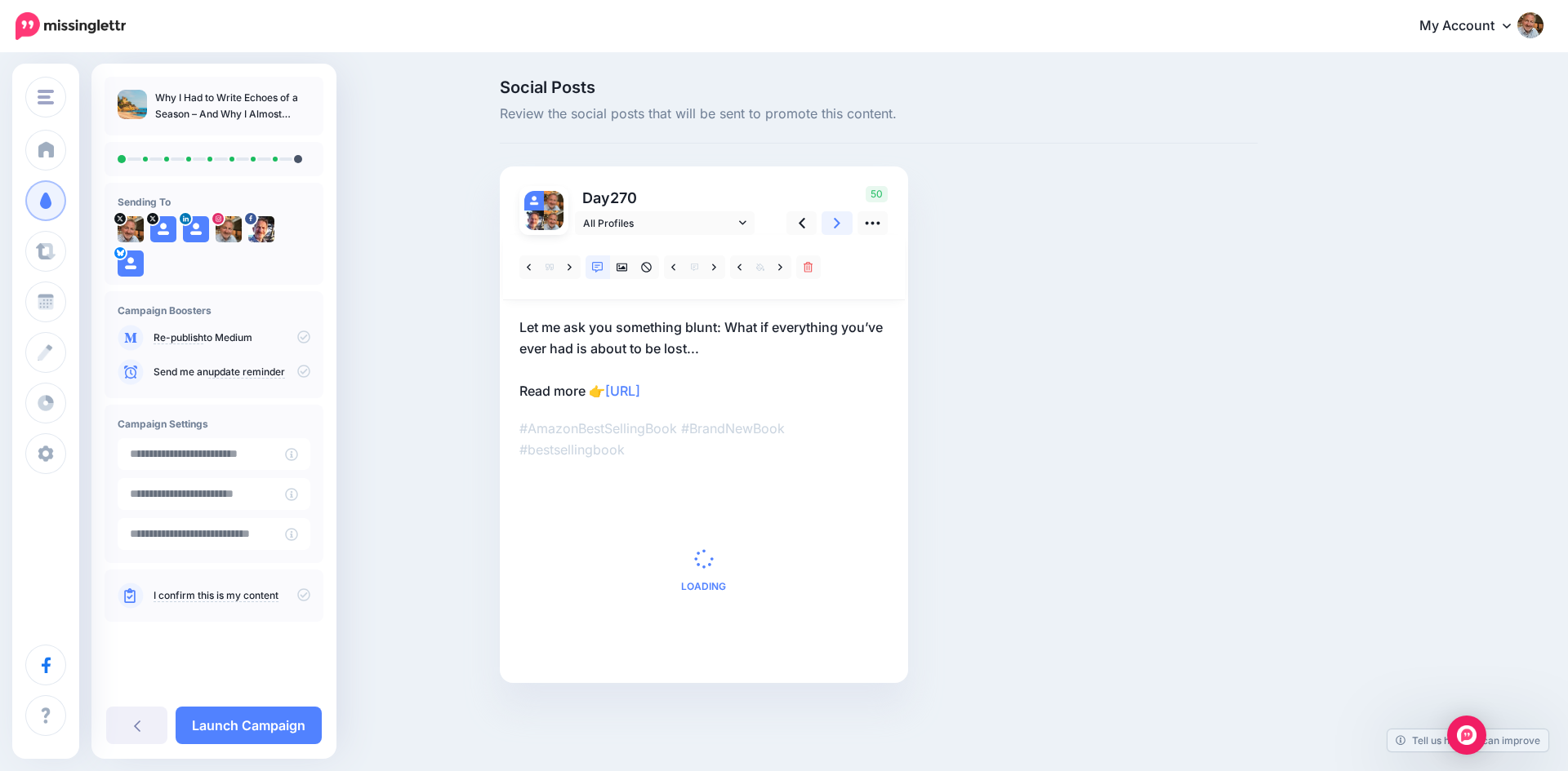
click at [832, 220] on link at bounding box center [837, 223] width 31 height 24
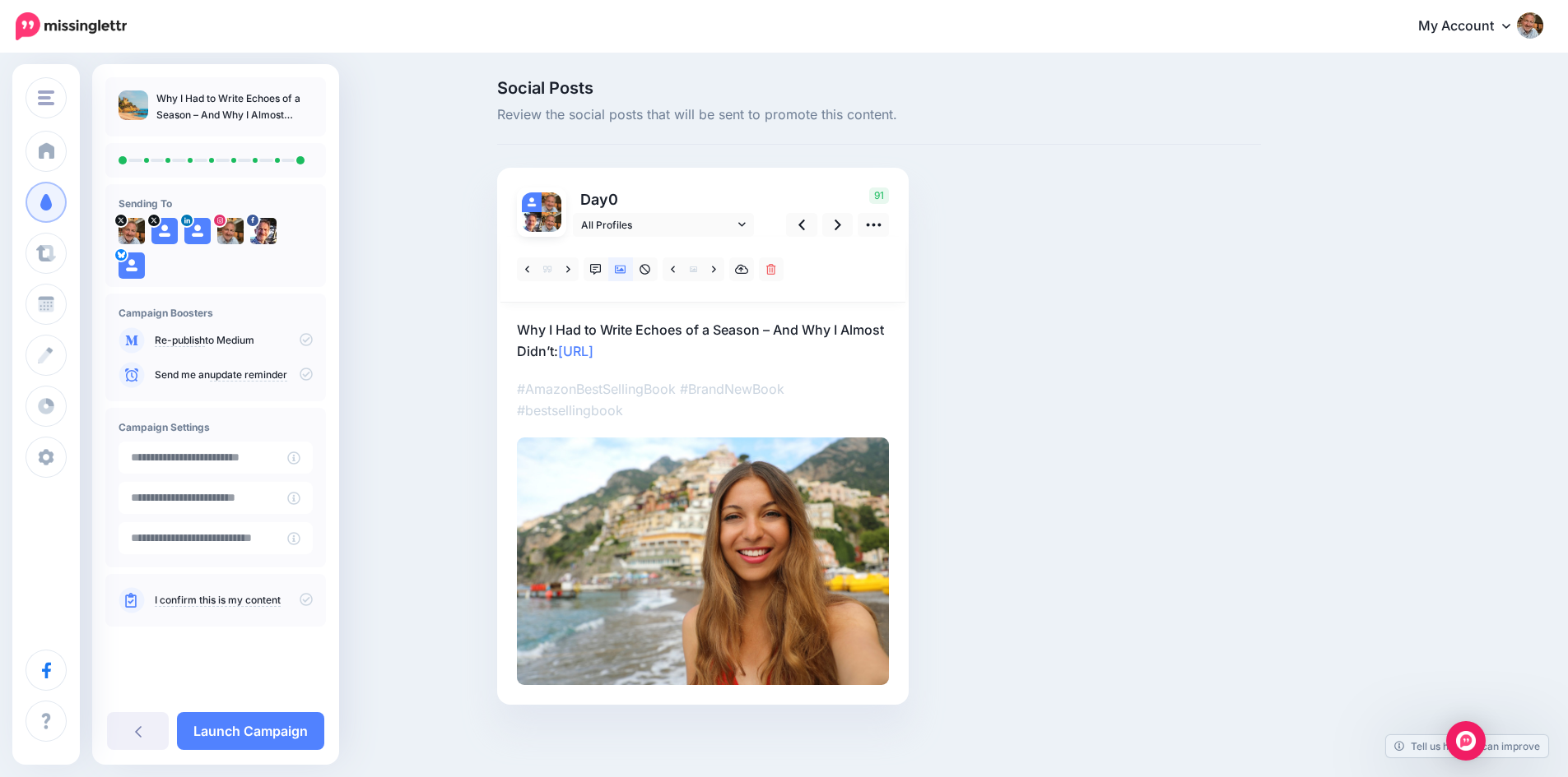
click at [306, 600] on icon at bounding box center [306, 599] width 13 height 13
click at [307, 339] on icon at bounding box center [306, 339] width 13 height 13
click at [306, 339] on icon at bounding box center [306, 339] width 13 height 13
click at [213, 455] on input "**********" at bounding box center [203, 457] width 169 height 32
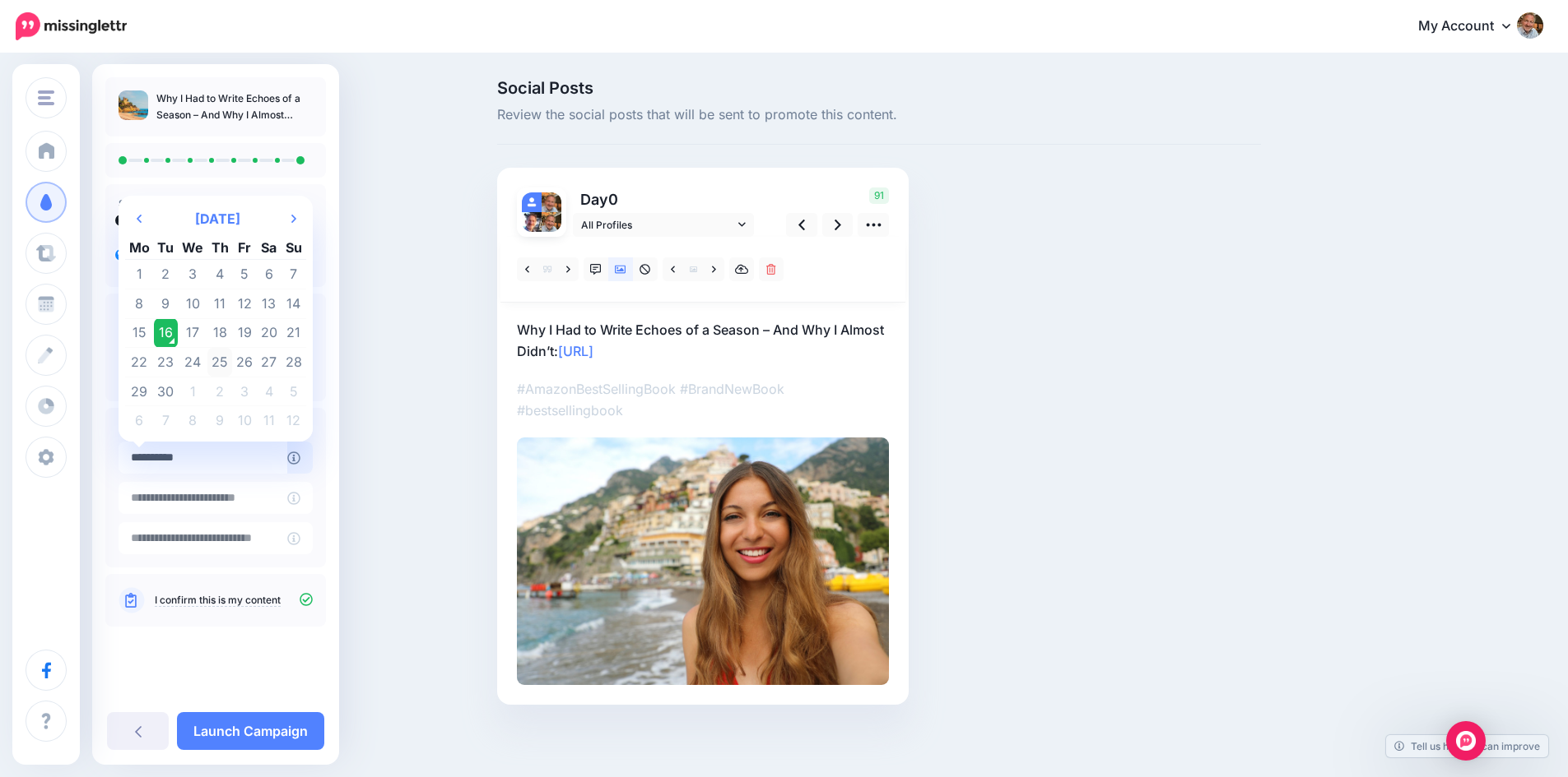
click at [217, 360] on td "25" at bounding box center [220, 363] width 25 height 30
type input "**********"
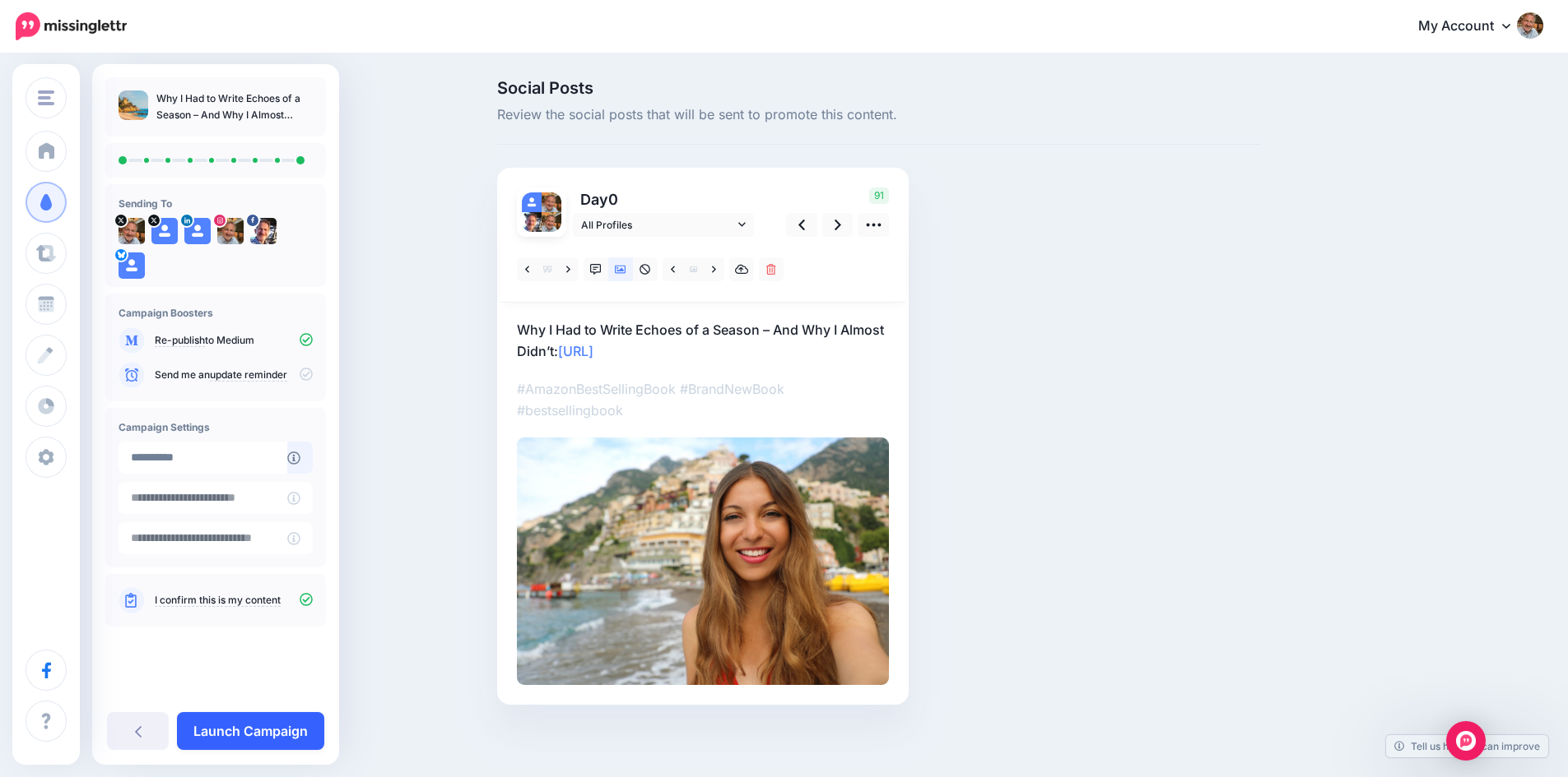
click at [240, 728] on link "Launch Campaign" at bounding box center [250, 730] width 148 height 38
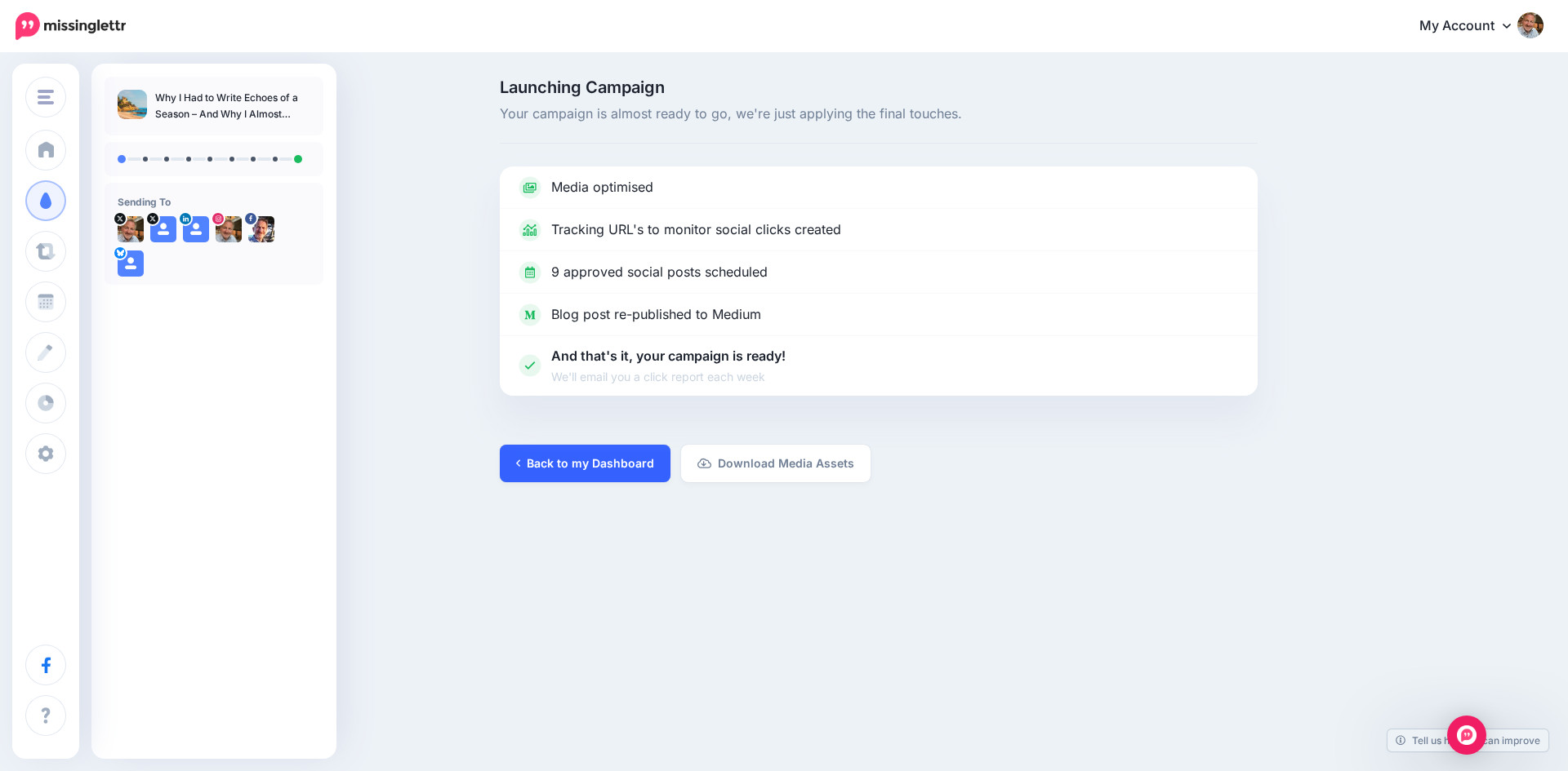
click at [584, 458] on link "Back to my Dashboard" at bounding box center [585, 463] width 171 height 37
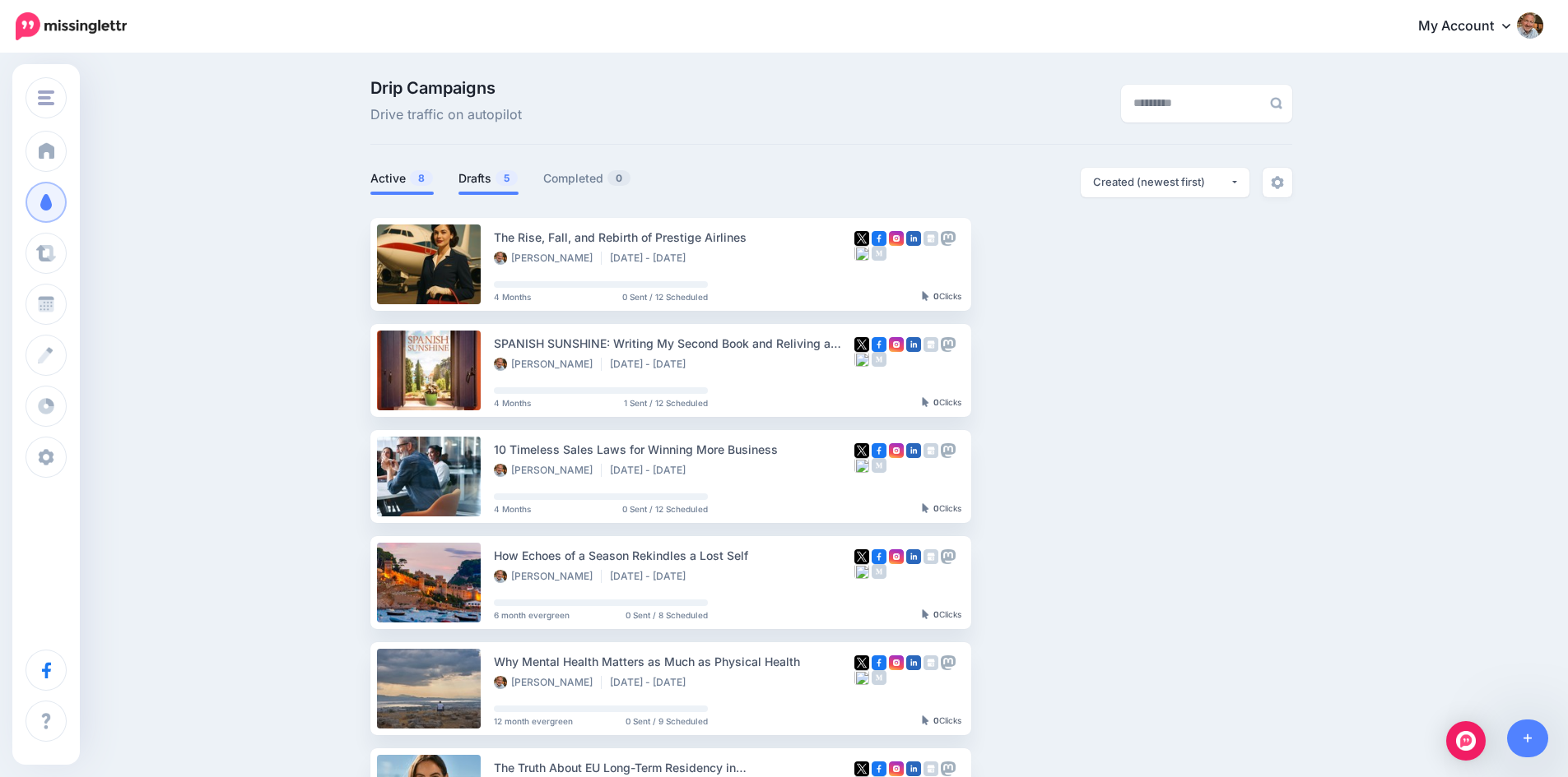
click at [481, 176] on link "Drafts 5" at bounding box center [488, 178] width 60 height 19
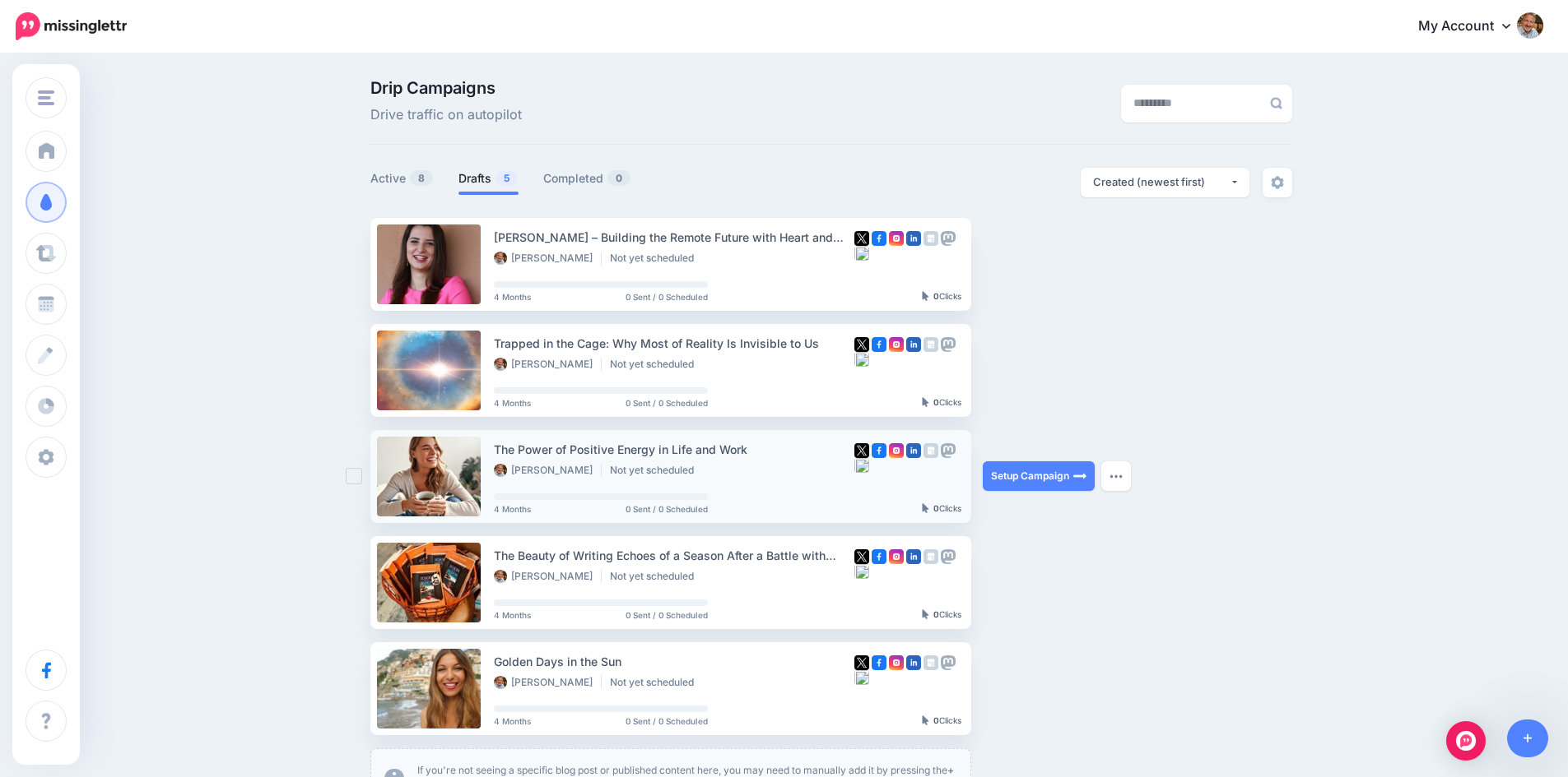
scroll to position [83, 0]
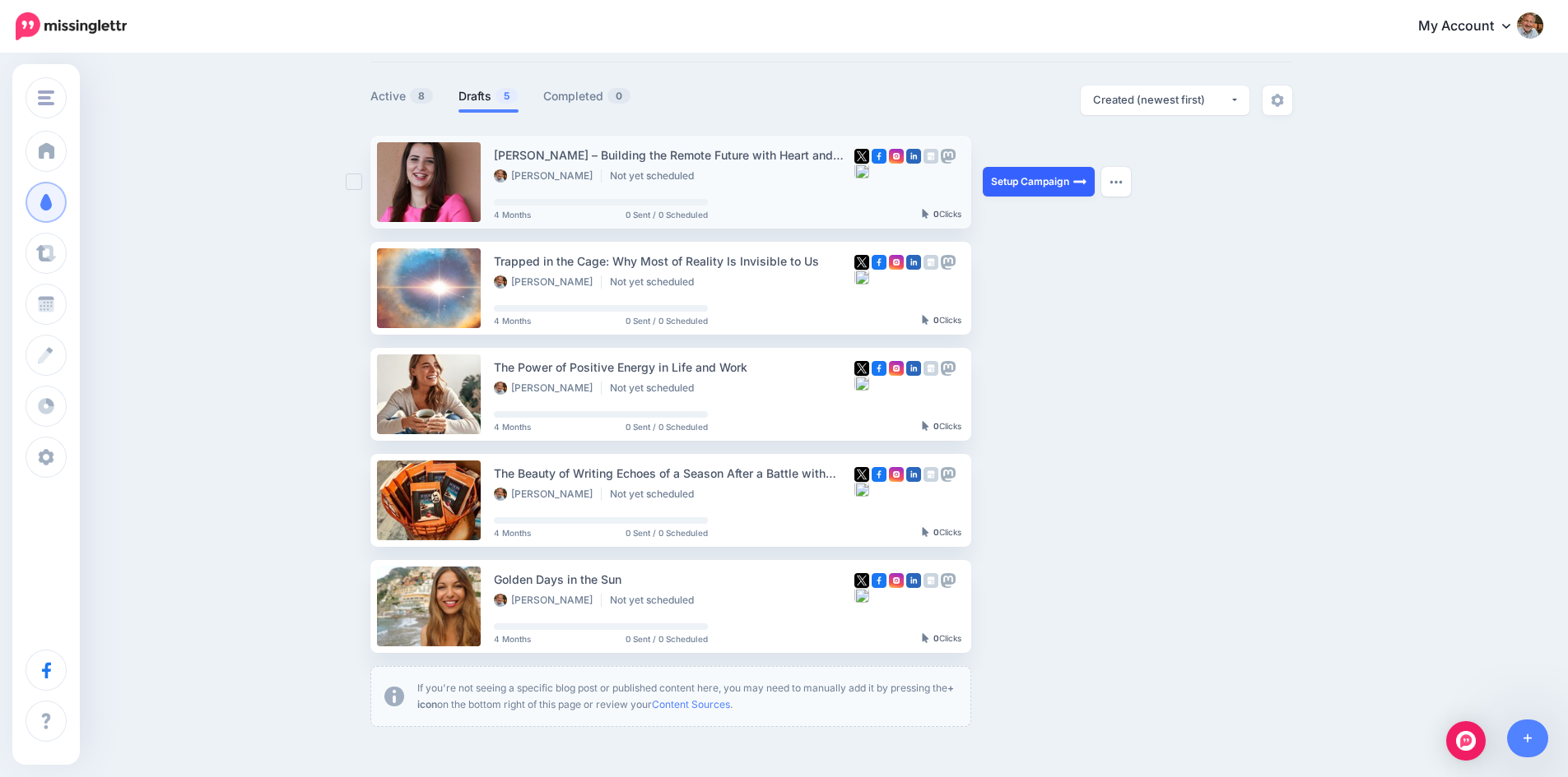
click at [1055, 183] on link "Setup Campaign" at bounding box center [1038, 182] width 112 height 30
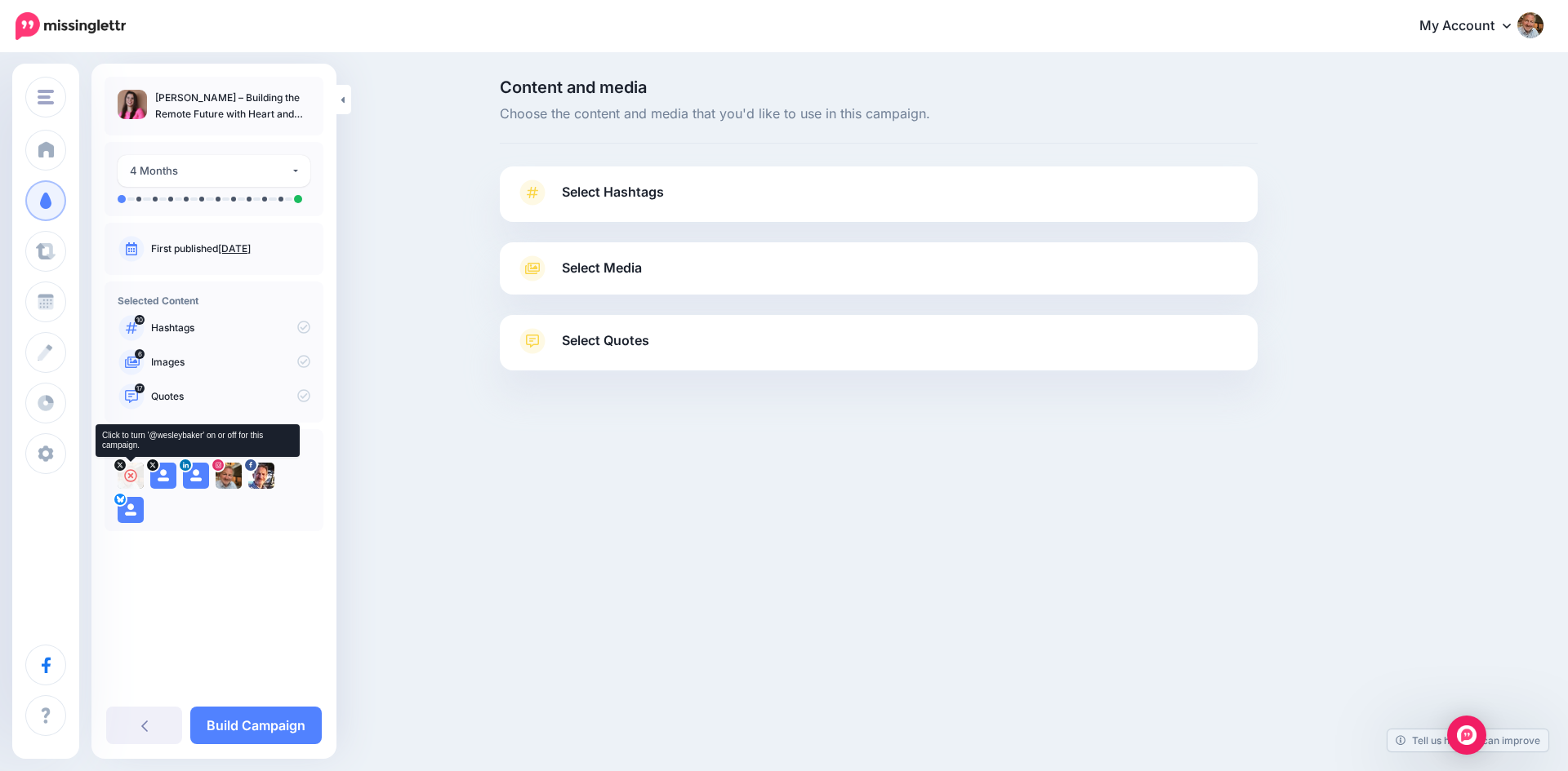
click at [125, 476] on icon at bounding box center [130, 476] width 13 height 13
click at [230, 479] on icon at bounding box center [228, 476] width 13 height 13
click at [261, 470] on icon at bounding box center [261, 476] width 13 height 13
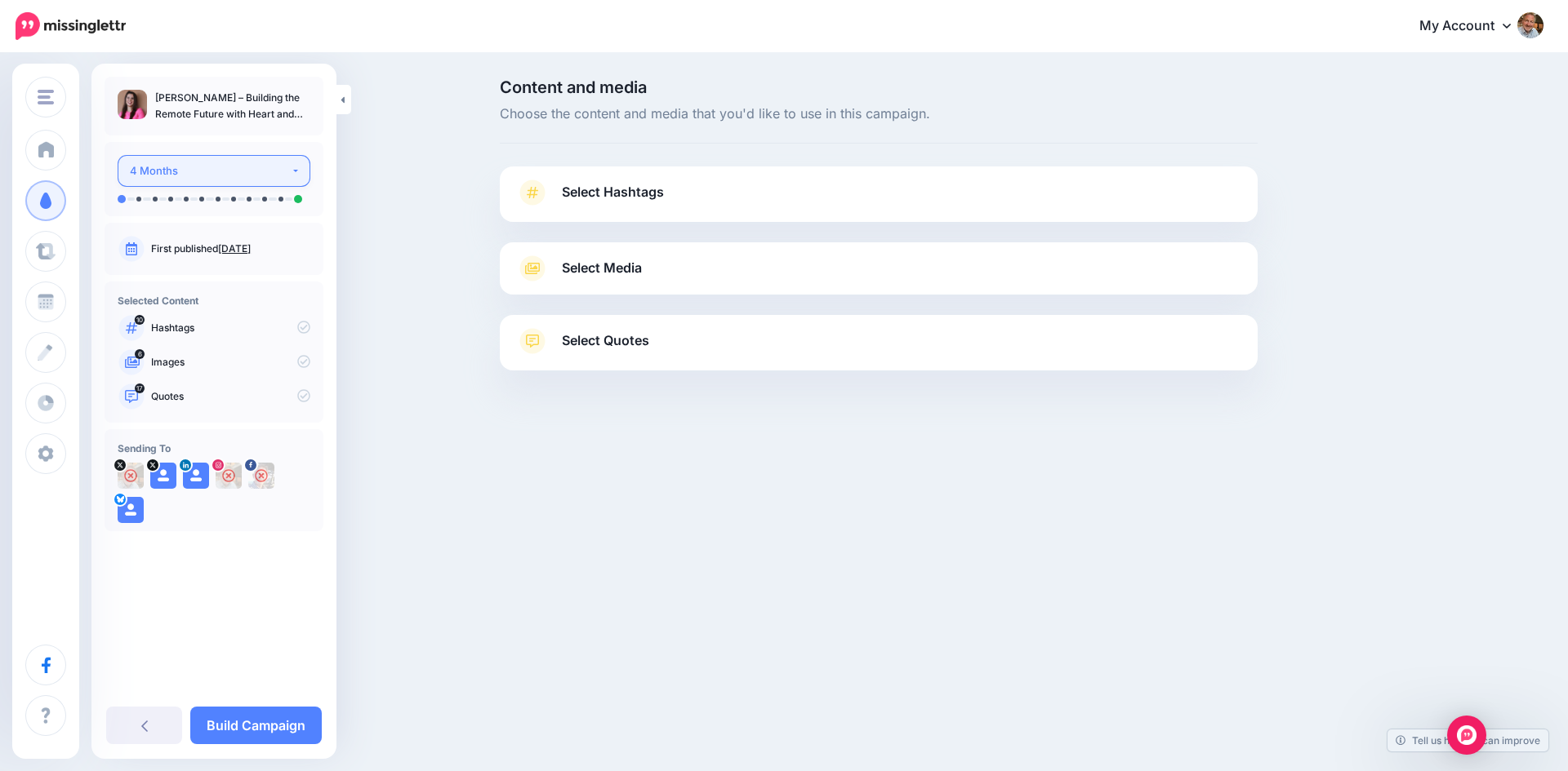
click at [291, 174] on button "4 Months" at bounding box center [214, 171] width 193 height 32
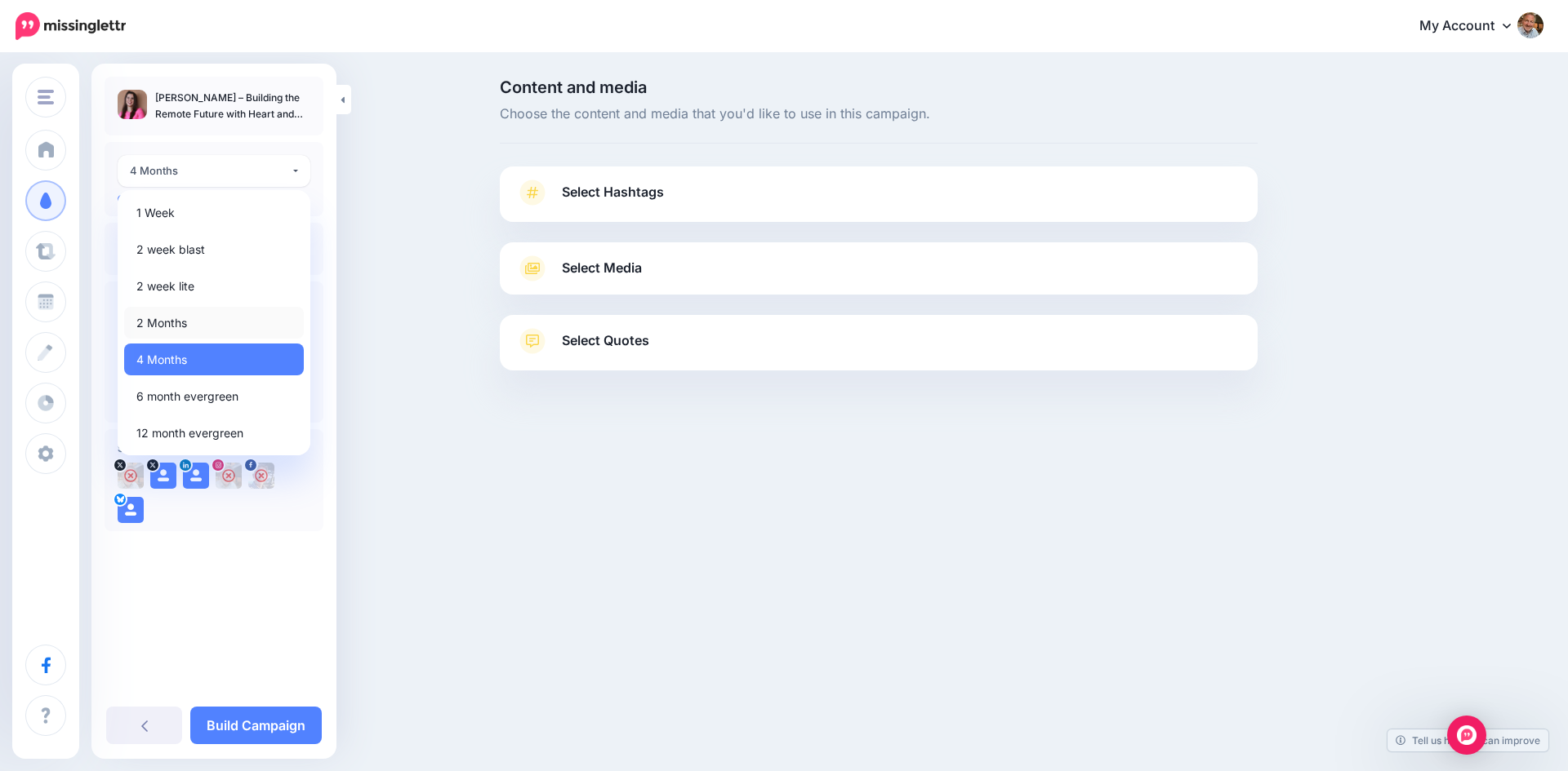
click at [209, 325] on link "2 Months" at bounding box center [214, 322] width 180 height 32
select select "******"
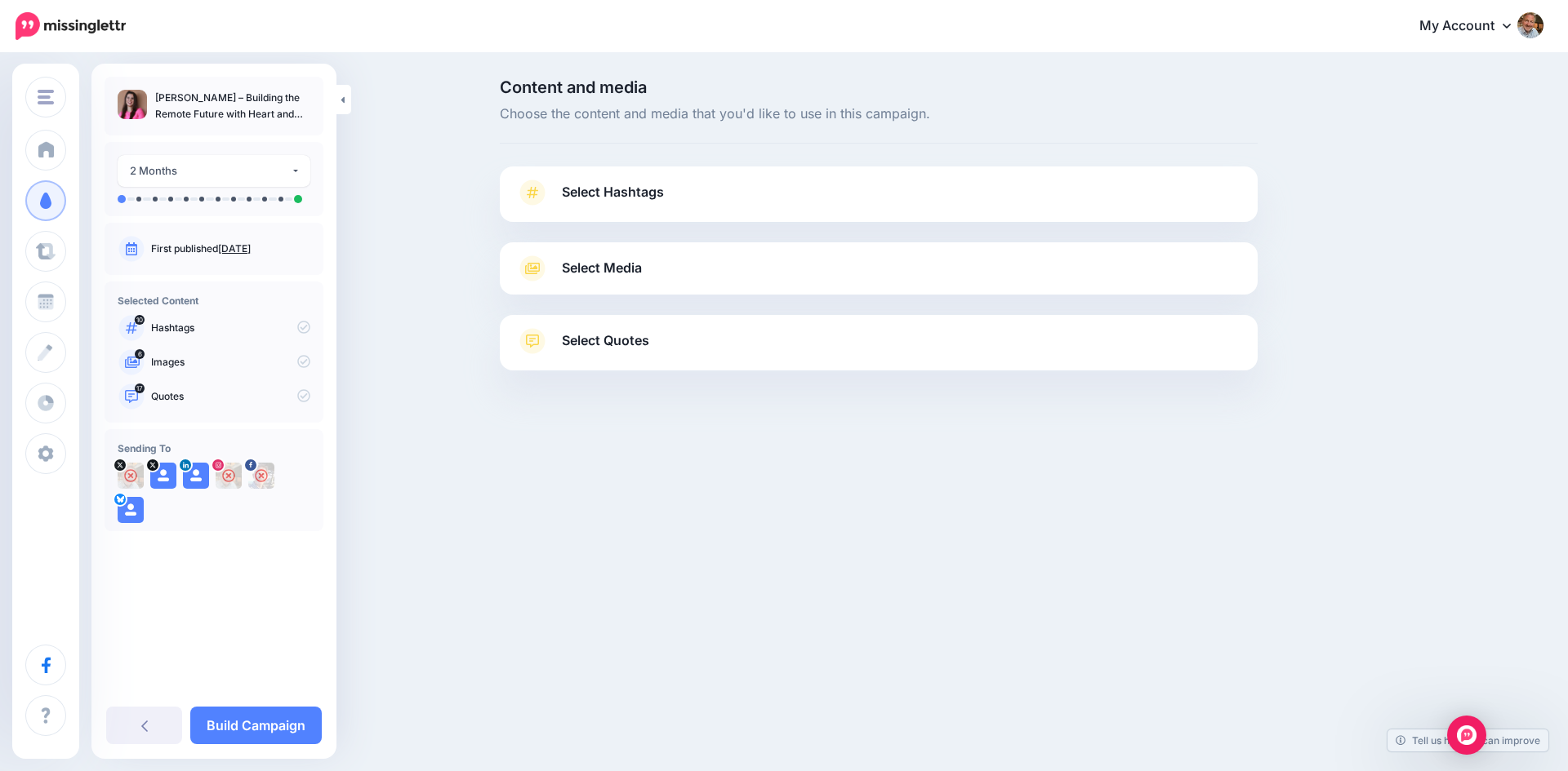
click at [552, 186] on link "Select Hashtags" at bounding box center [879, 200] width 725 height 43
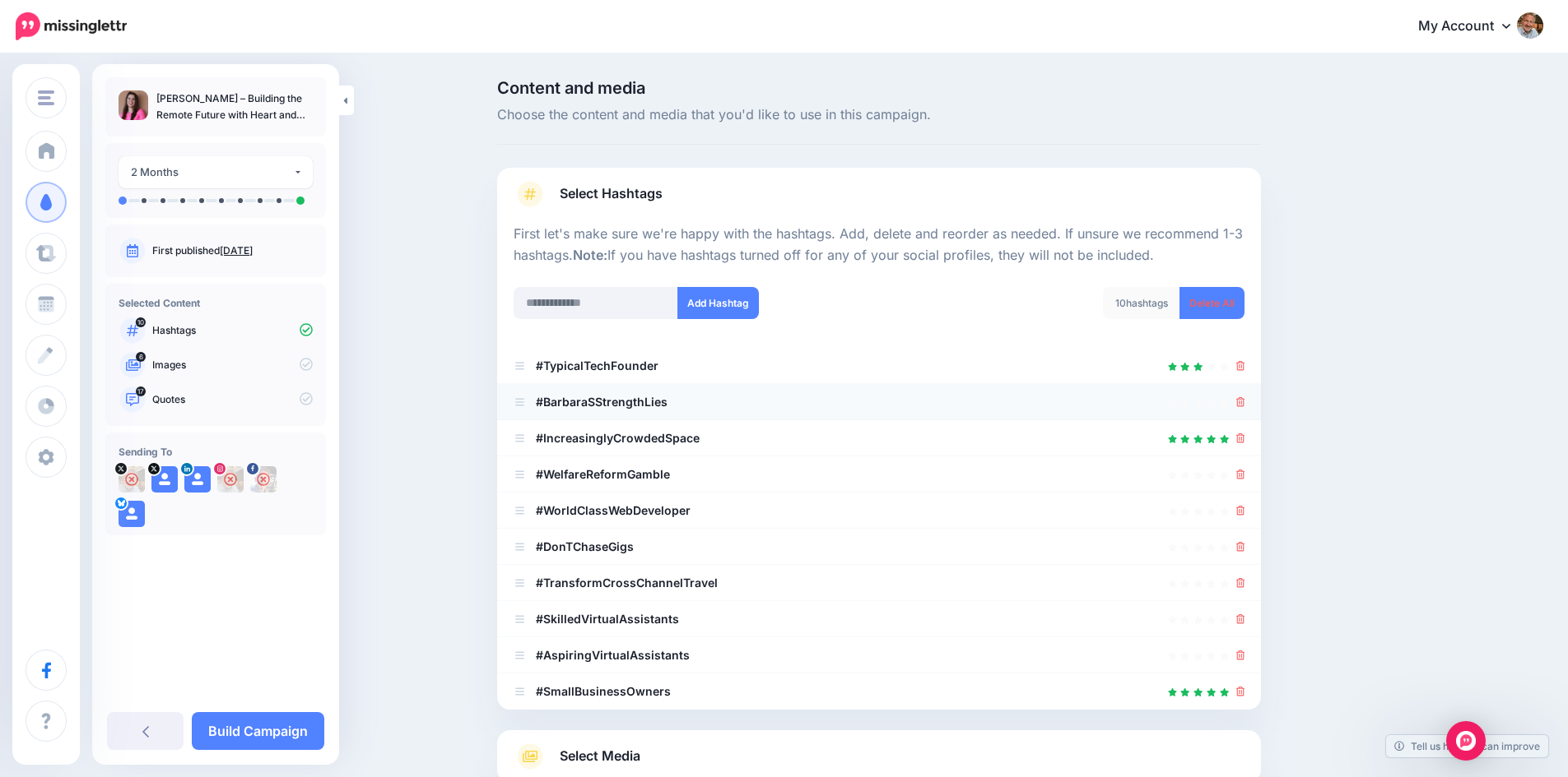
scroll to position [189, 0]
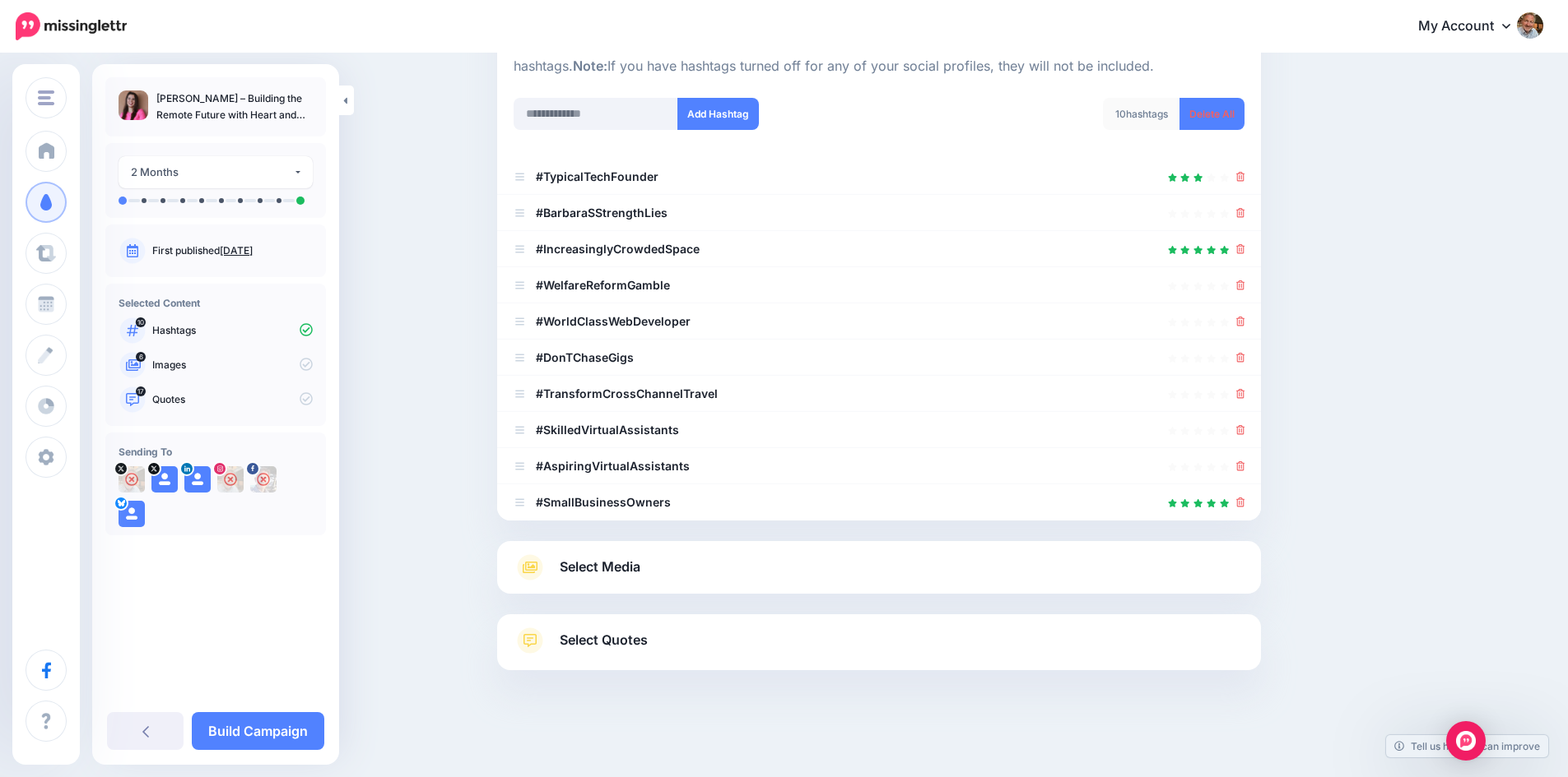
click at [619, 561] on span "Select Media" at bounding box center [600, 566] width 81 height 22
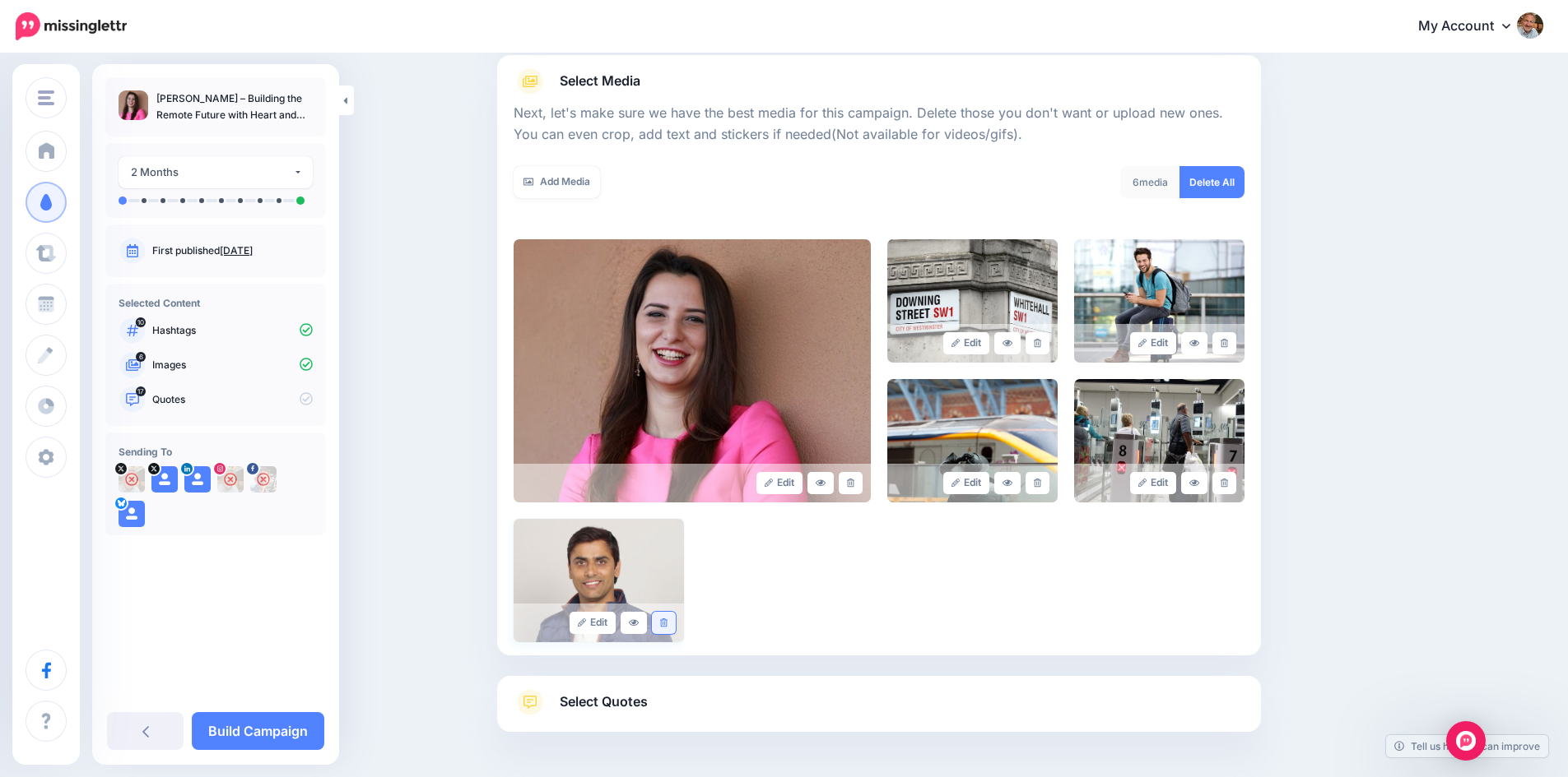
click at [671, 618] on link at bounding box center [663, 622] width 24 height 22
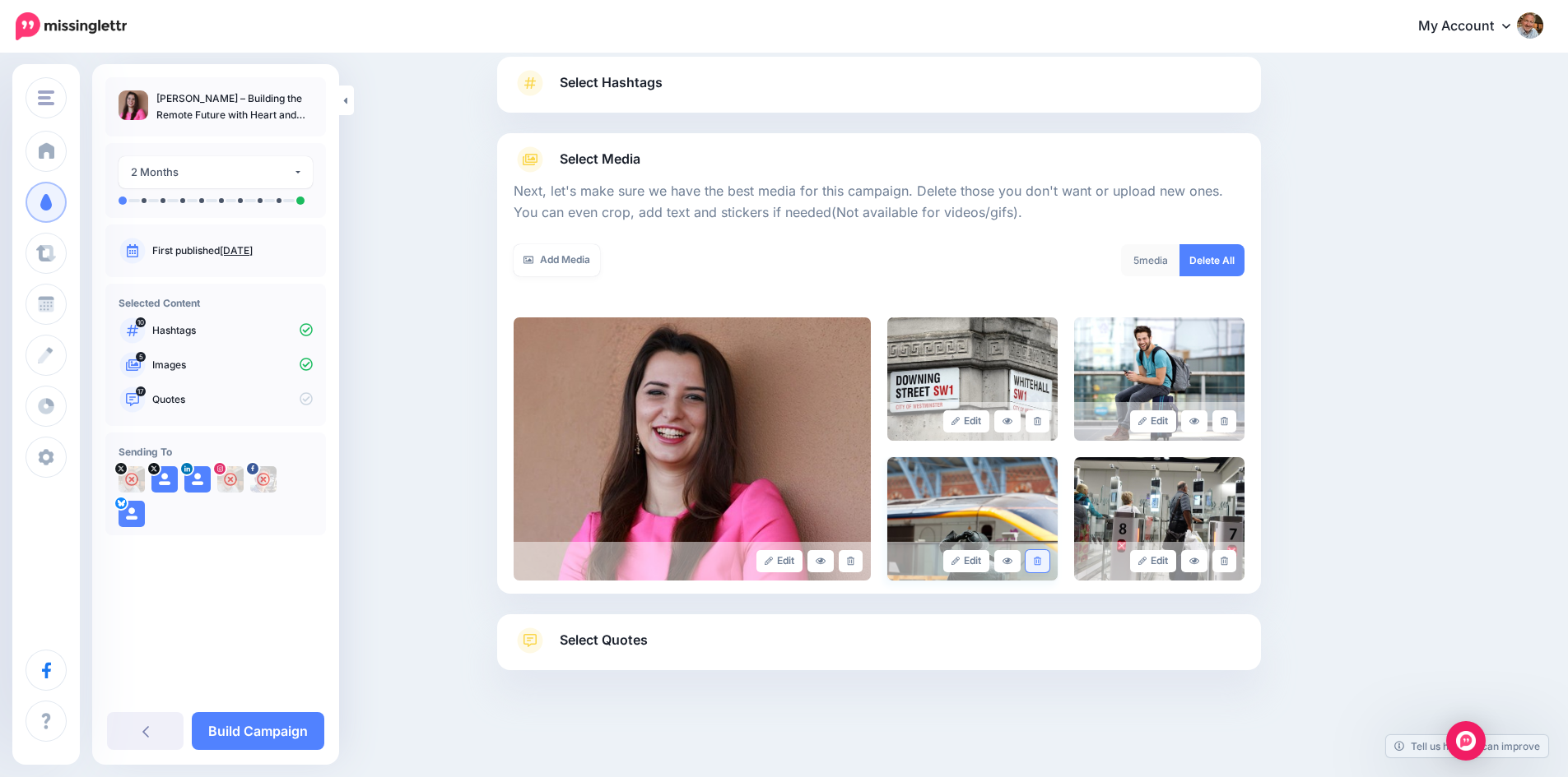
click at [1037, 562] on link at bounding box center [1037, 561] width 24 height 22
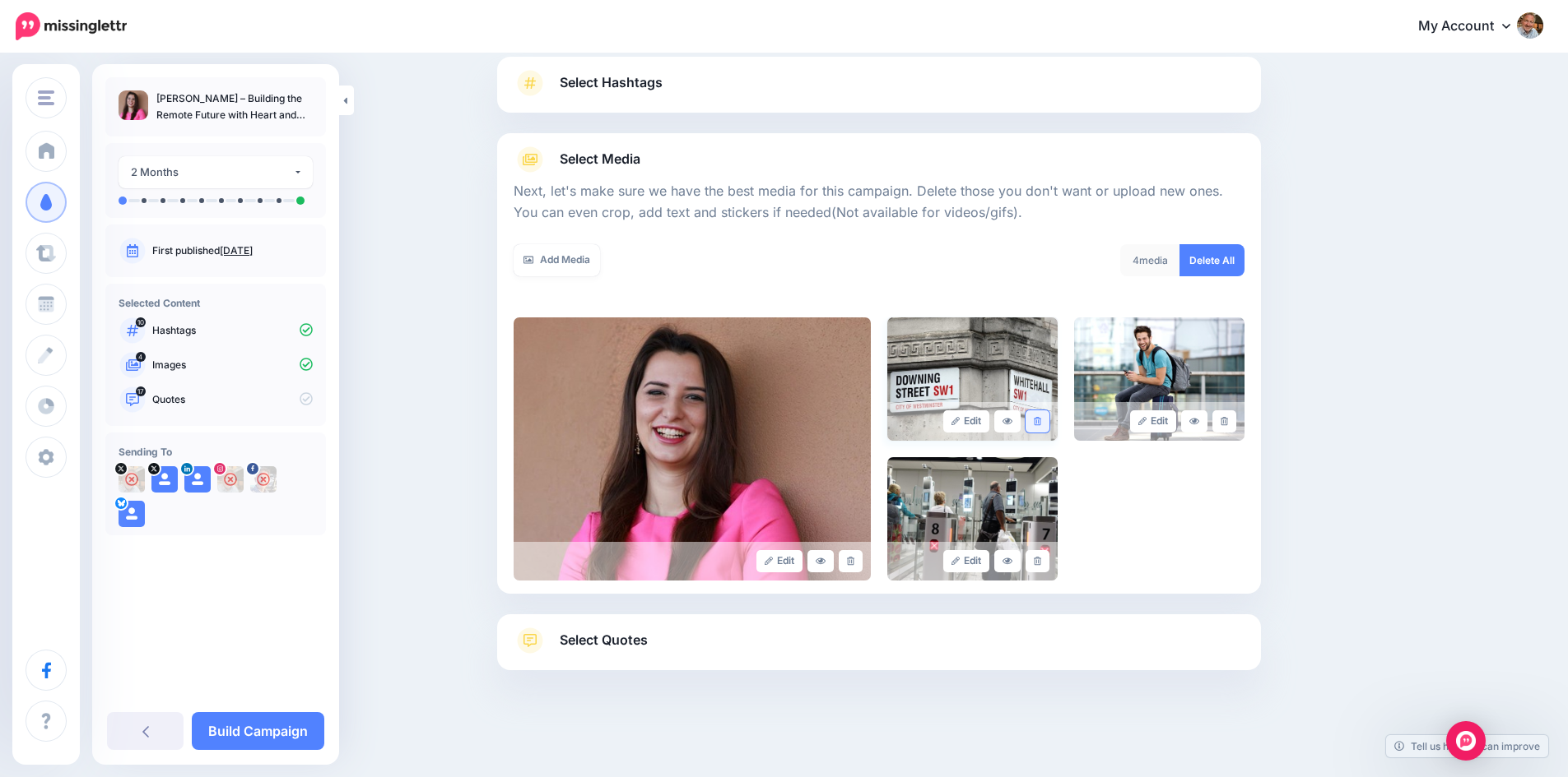
click at [1041, 421] on icon at bounding box center [1037, 421] width 7 height 9
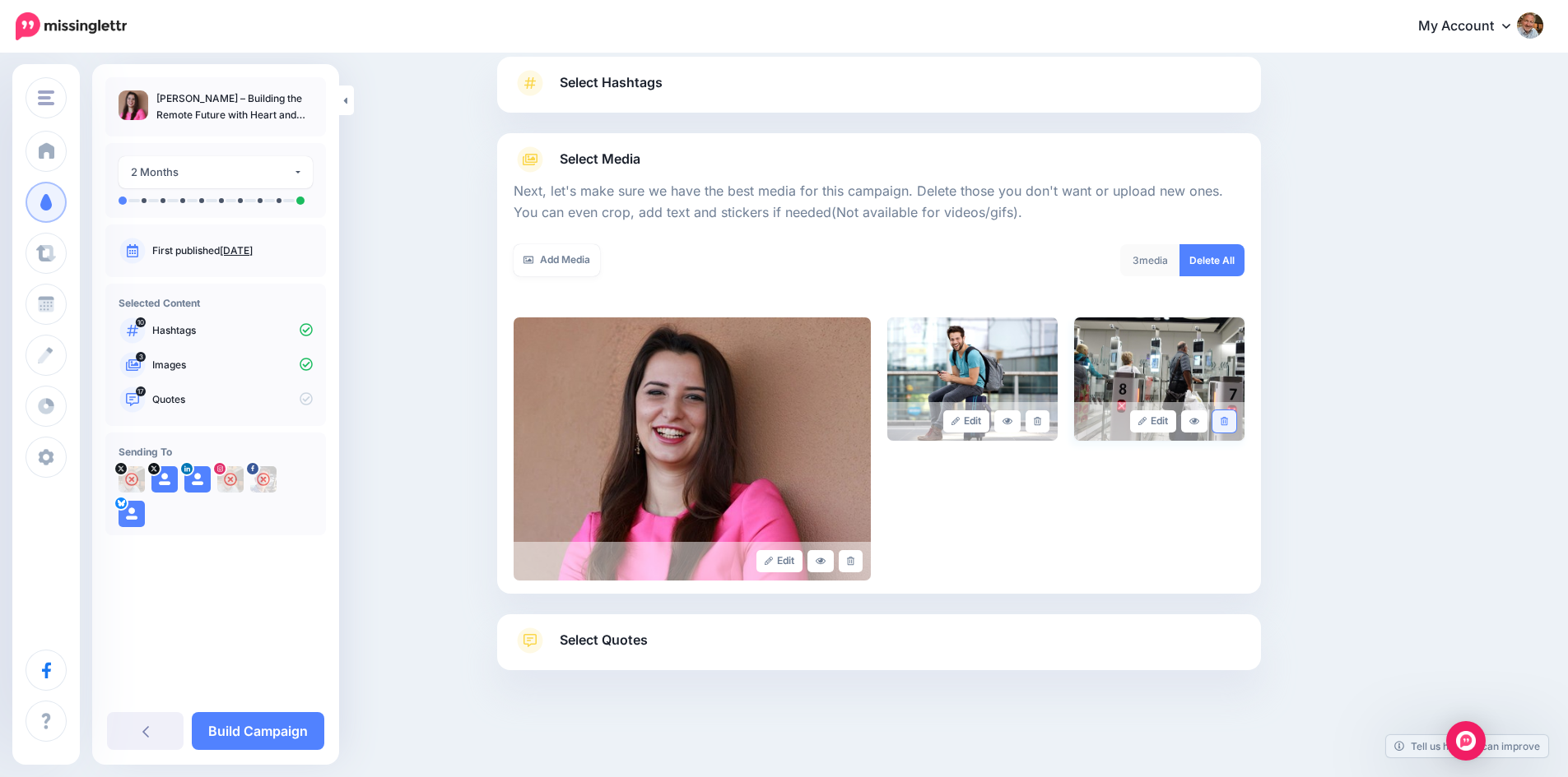
click at [1235, 421] on link at bounding box center [1224, 421] width 24 height 22
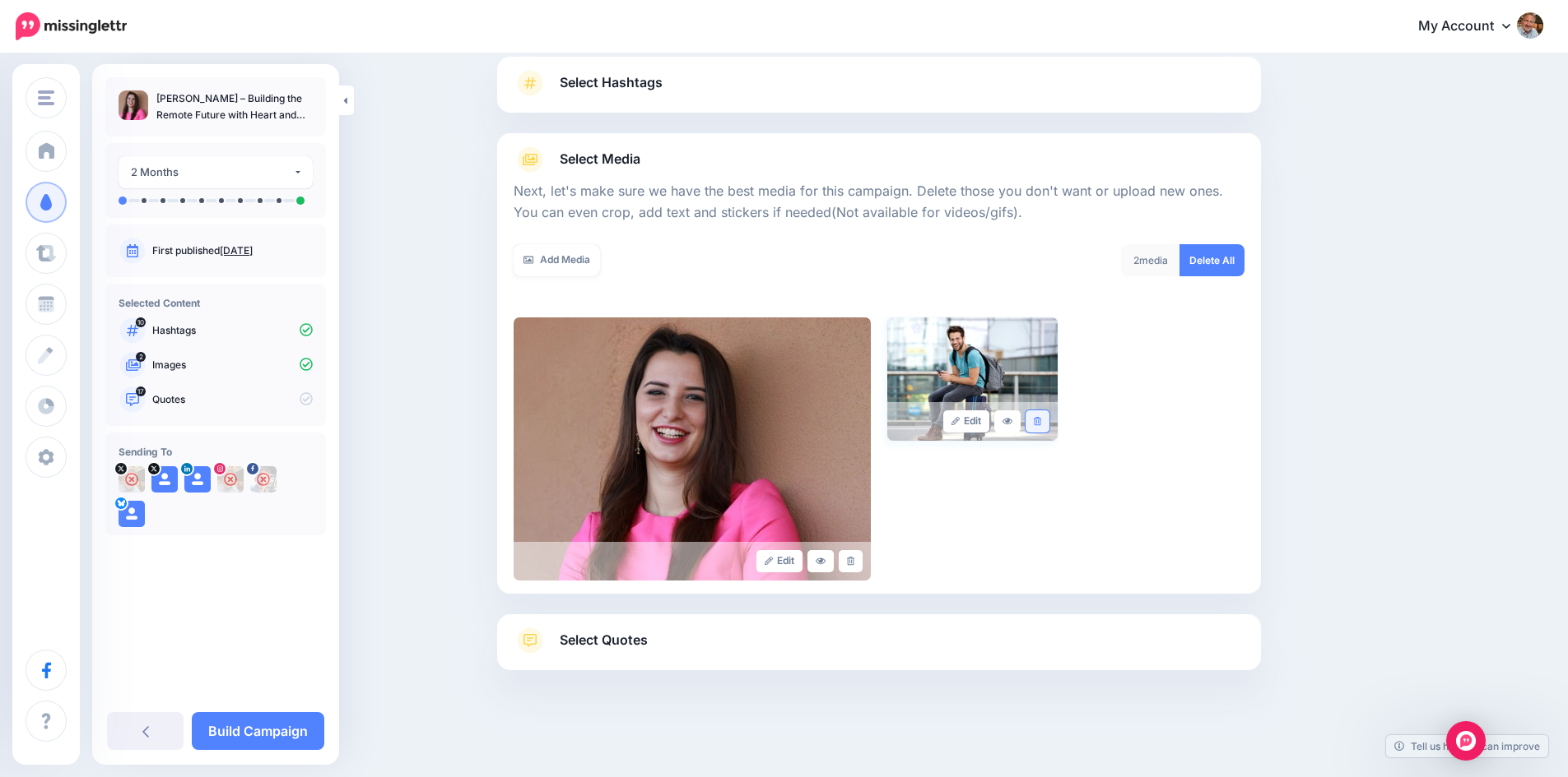
click at [1049, 421] on link at bounding box center [1037, 421] width 24 height 22
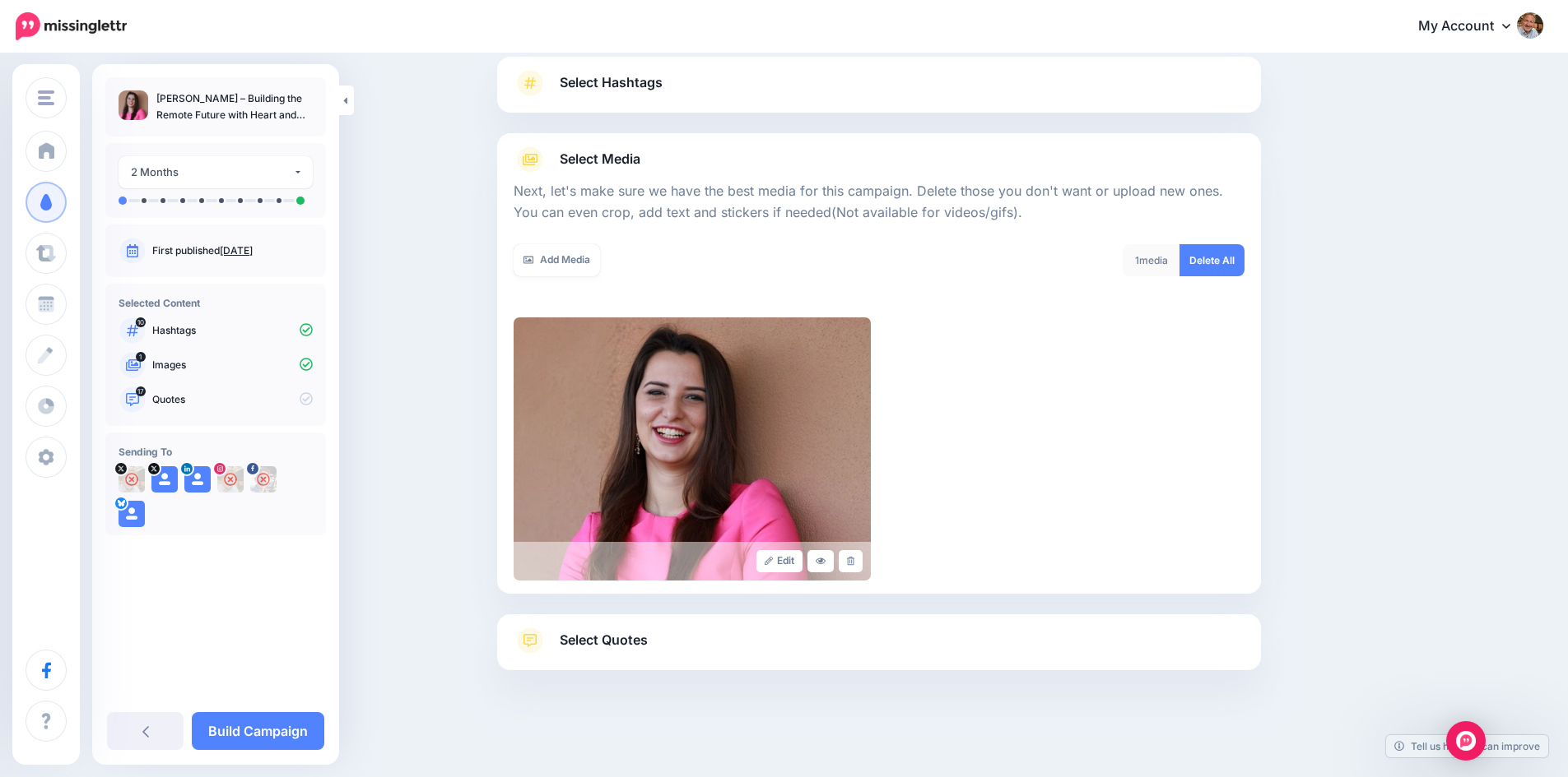
click at [625, 649] on span "Select Quotes" at bounding box center [603, 640] width 88 height 22
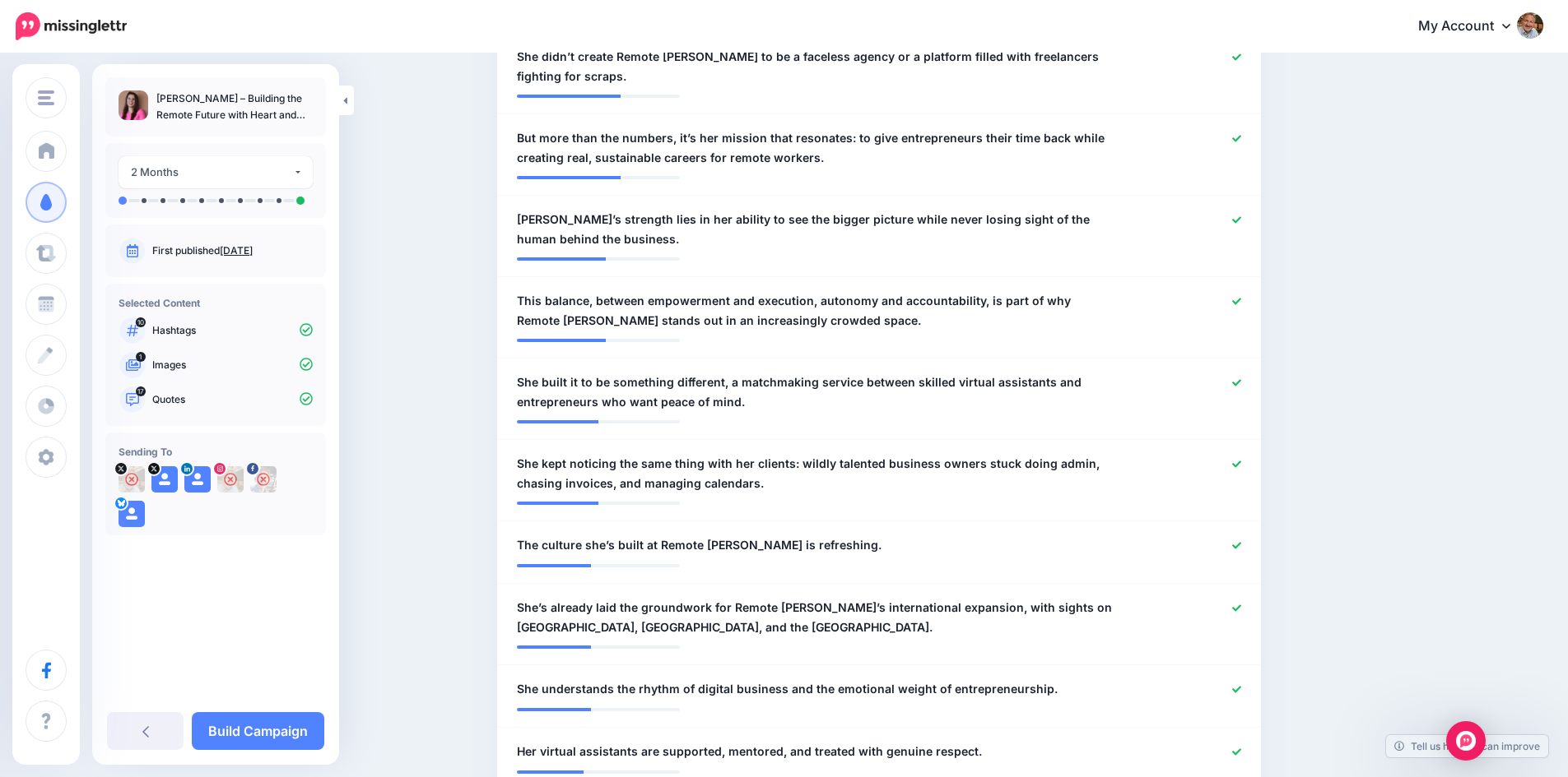
scroll to position [1016, 0]
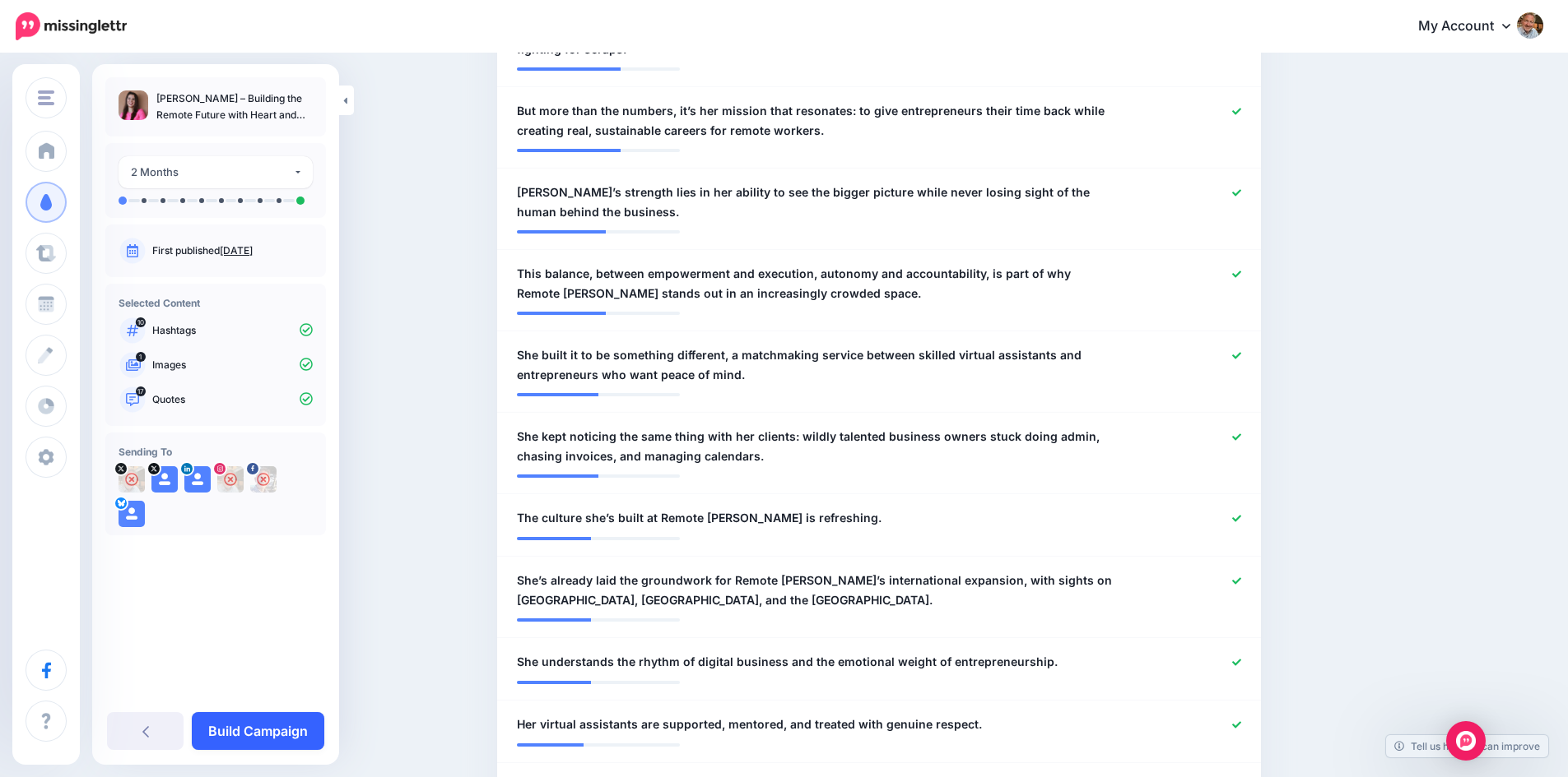
click at [273, 724] on link "Build Campaign" at bounding box center [257, 730] width 133 height 38
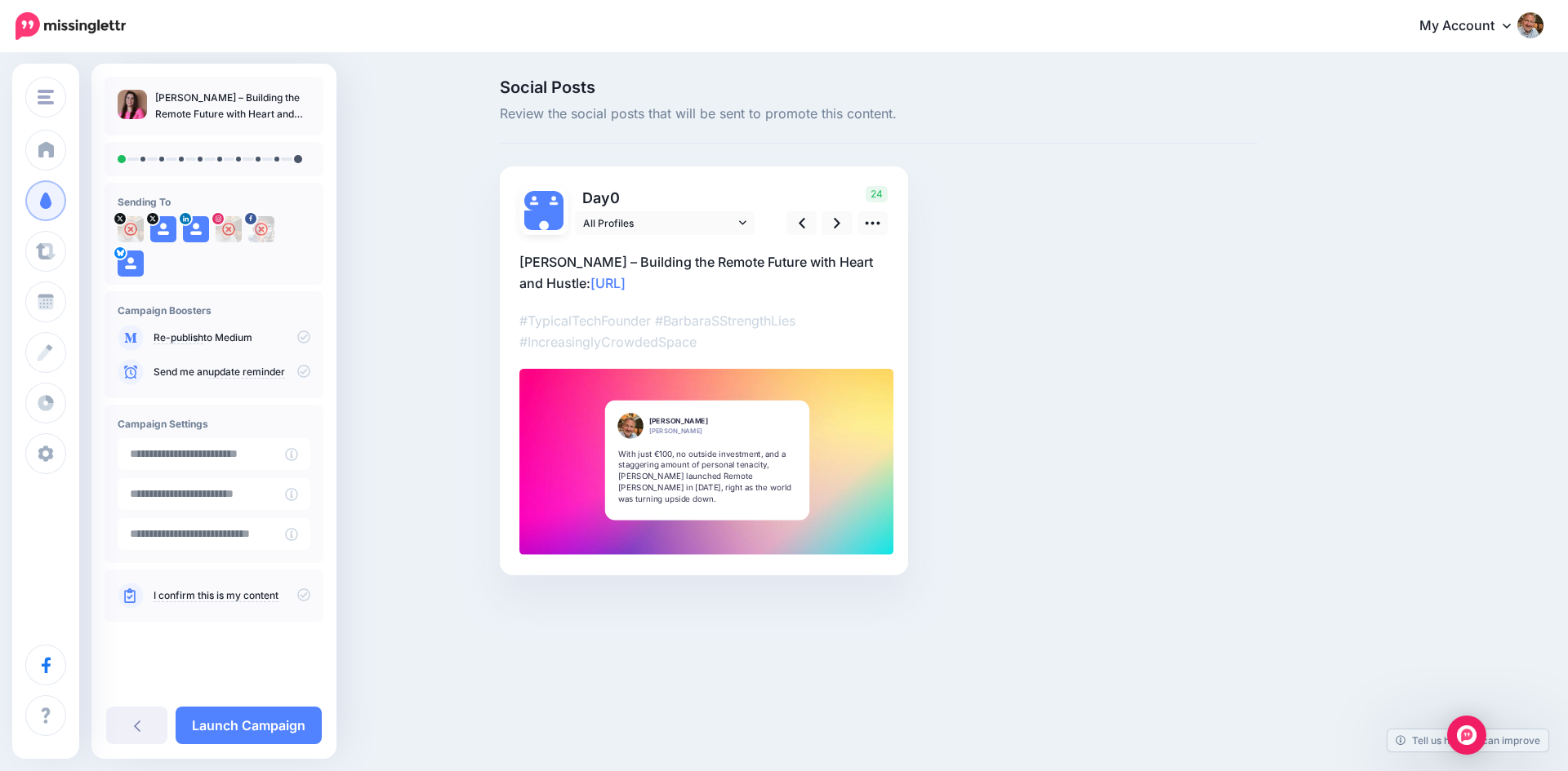
click at [304, 594] on icon at bounding box center [303, 594] width 13 height 13
click at [304, 338] on icon at bounding box center [303, 336] width 13 height 13
click at [303, 336] on icon at bounding box center [303, 336] width 13 height 13
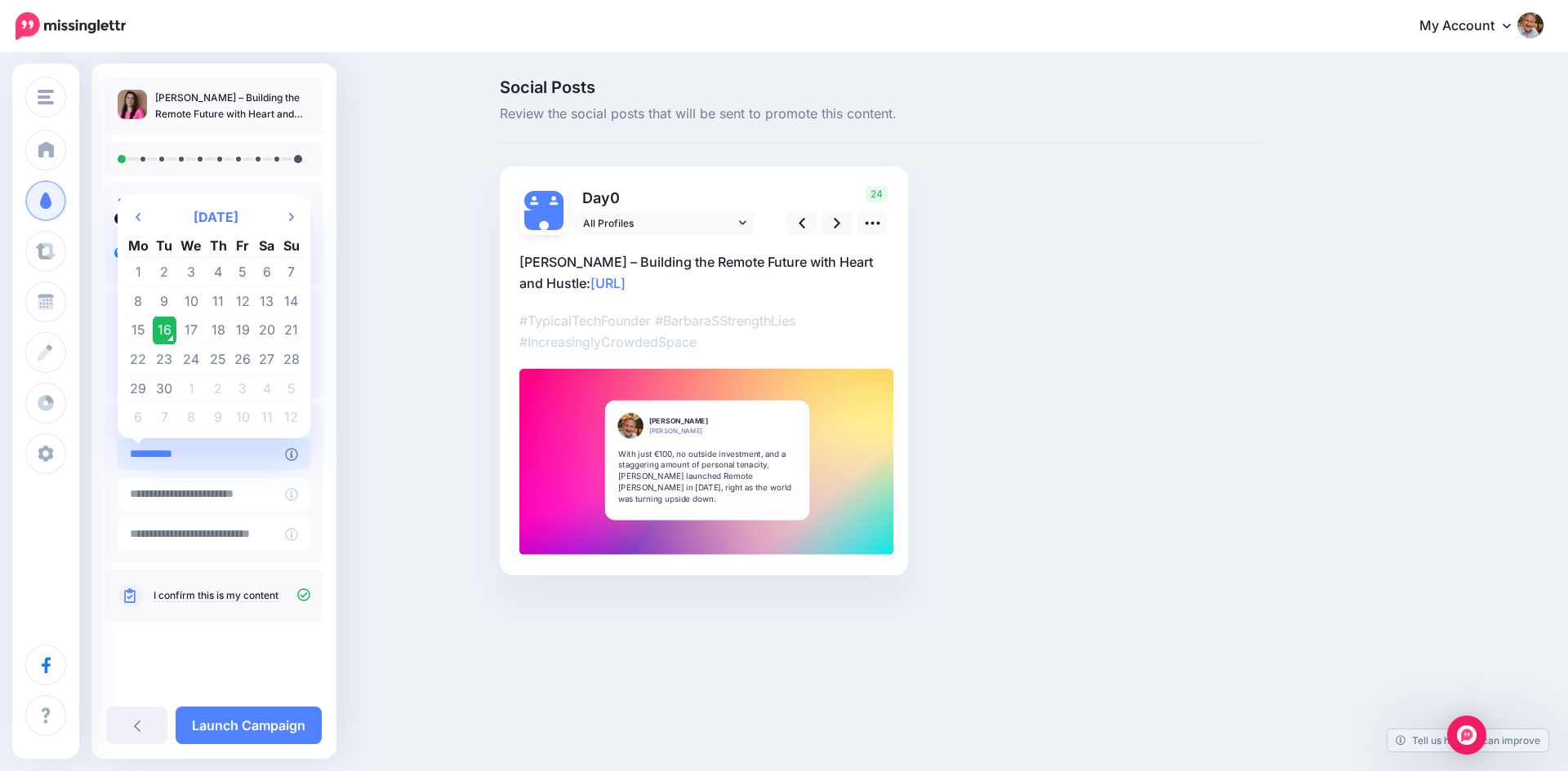
click at [239, 455] on input "**********" at bounding box center [201, 454] width 167 height 32
click at [187, 390] on td "1" at bounding box center [191, 389] width 30 height 30
type input "**********"
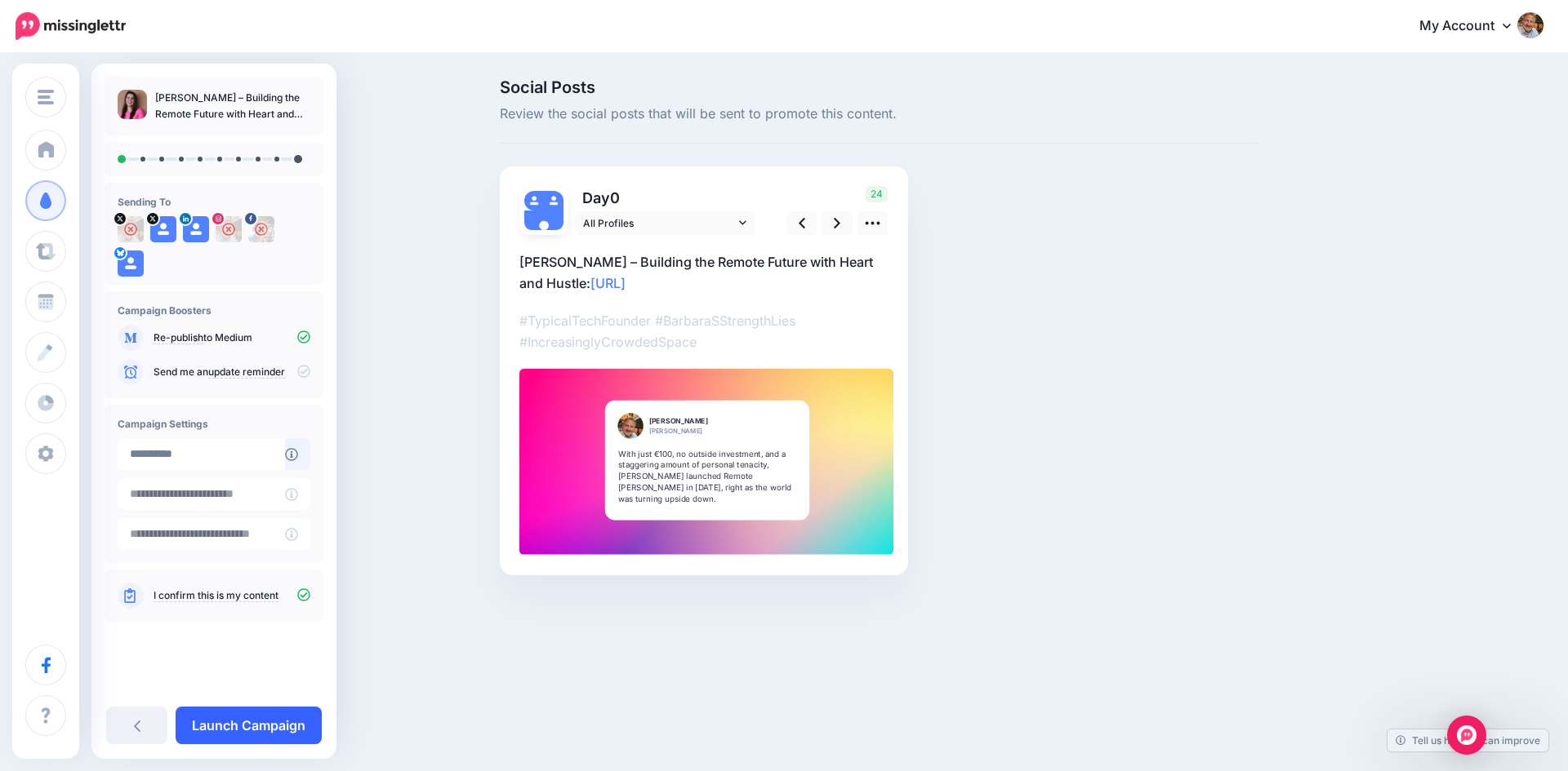
click at [245, 722] on link "Launch Campaign" at bounding box center [248, 725] width 146 height 37
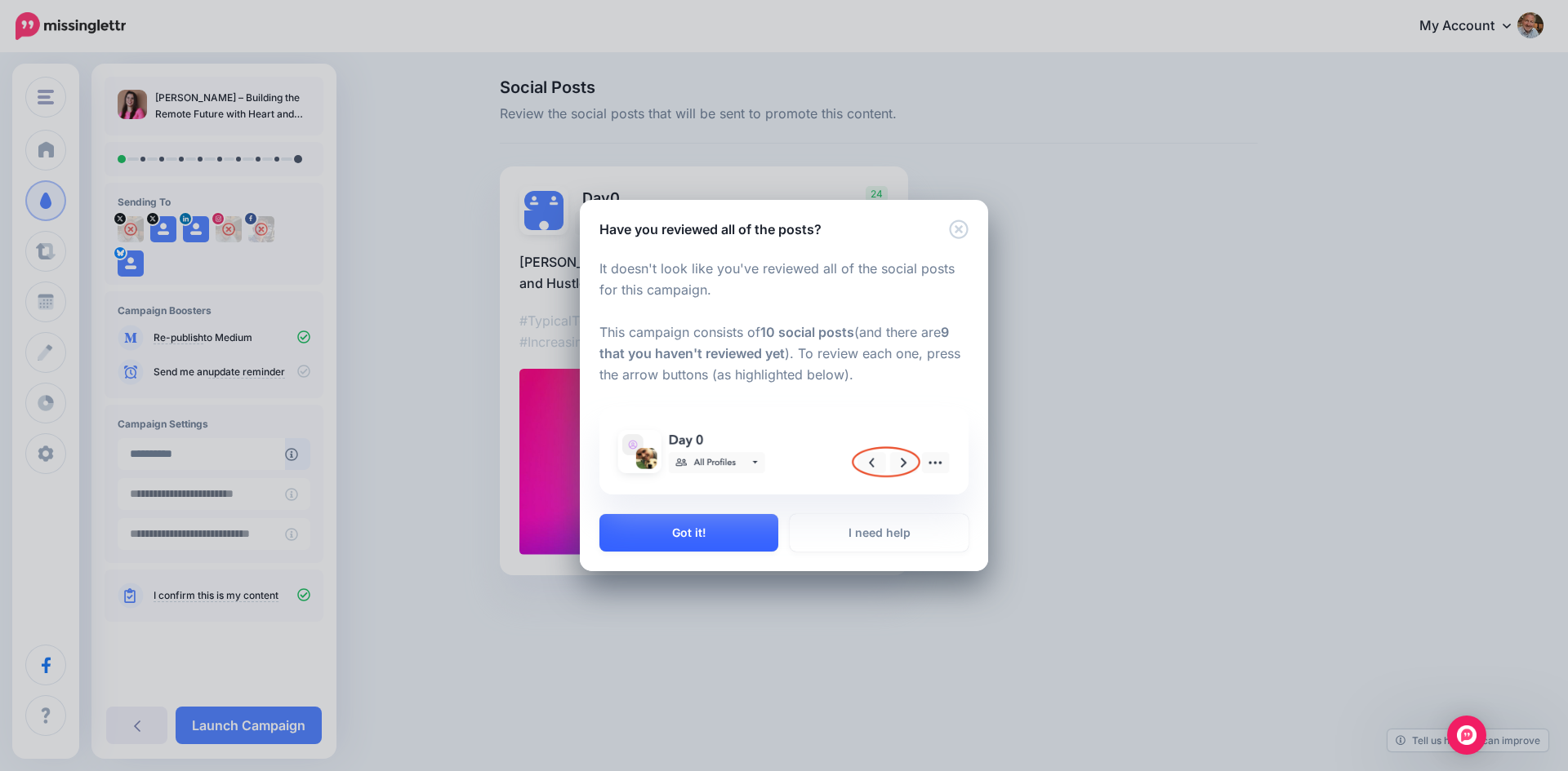
click at [692, 537] on button "Got it!" at bounding box center [689, 532] width 179 height 37
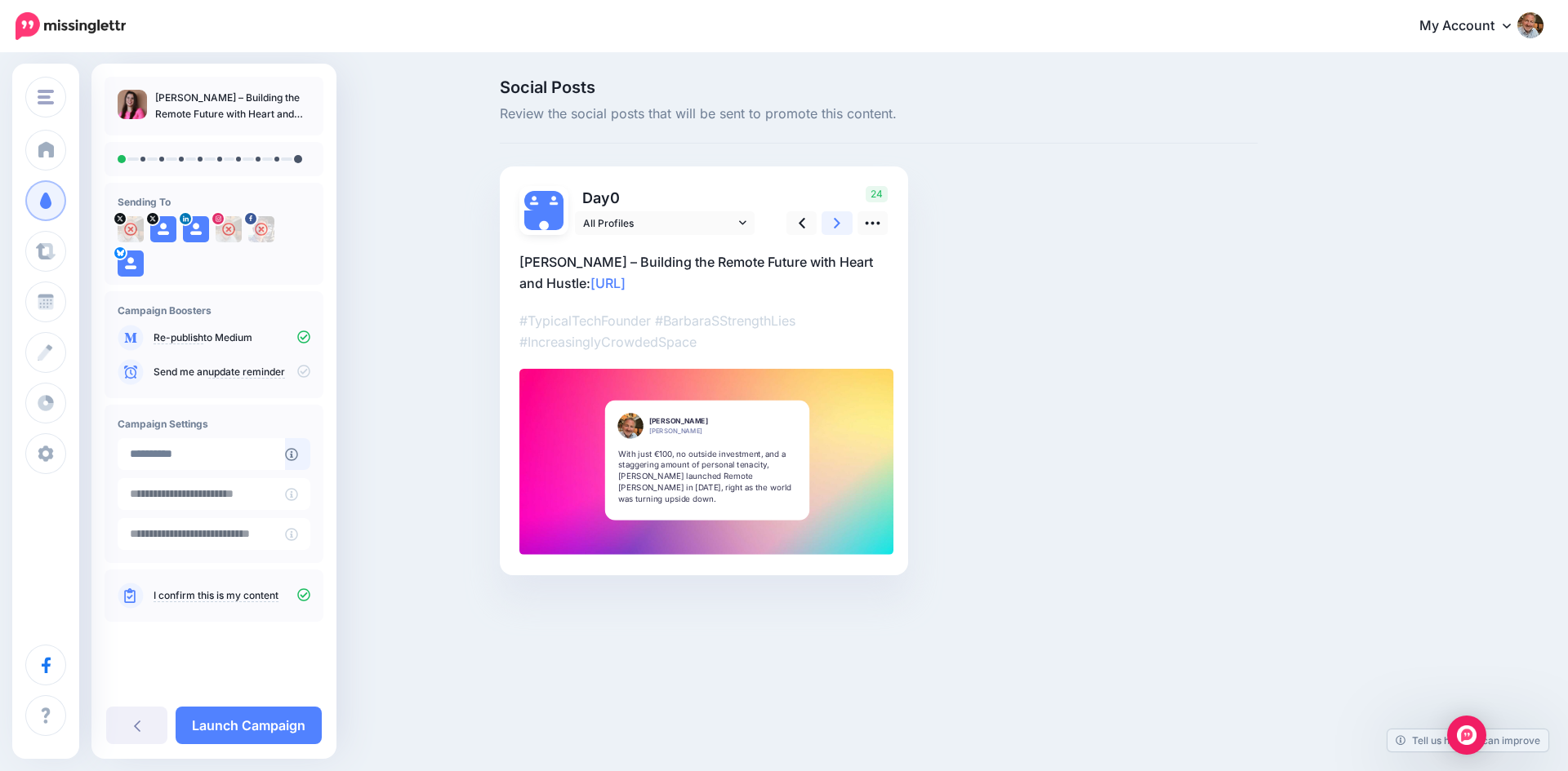
click at [832, 226] on link at bounding box center [837, 223] width 31 height 24
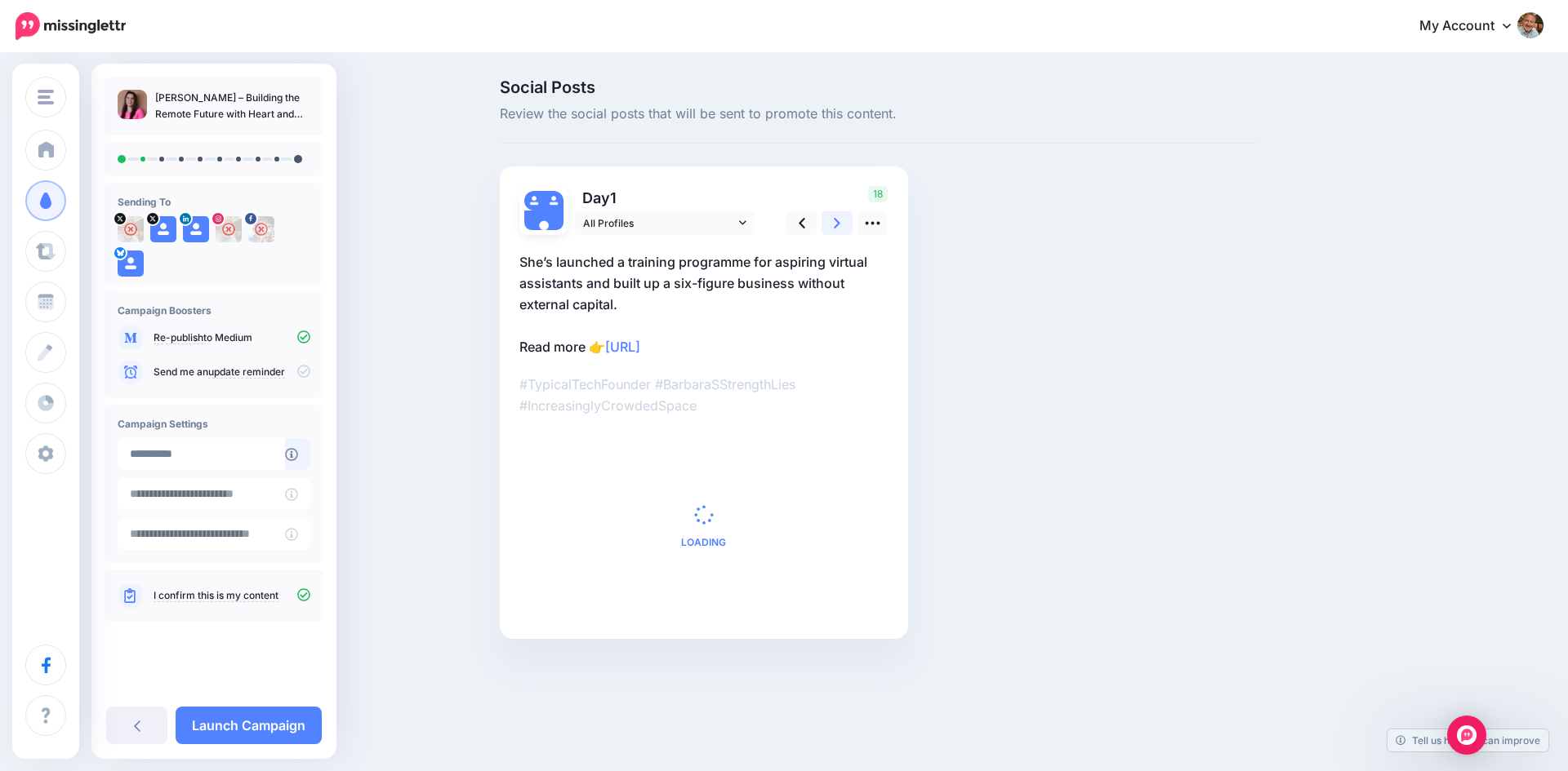
click at [832, 226] on link at bounding box center [837, 223] width 31 height 24
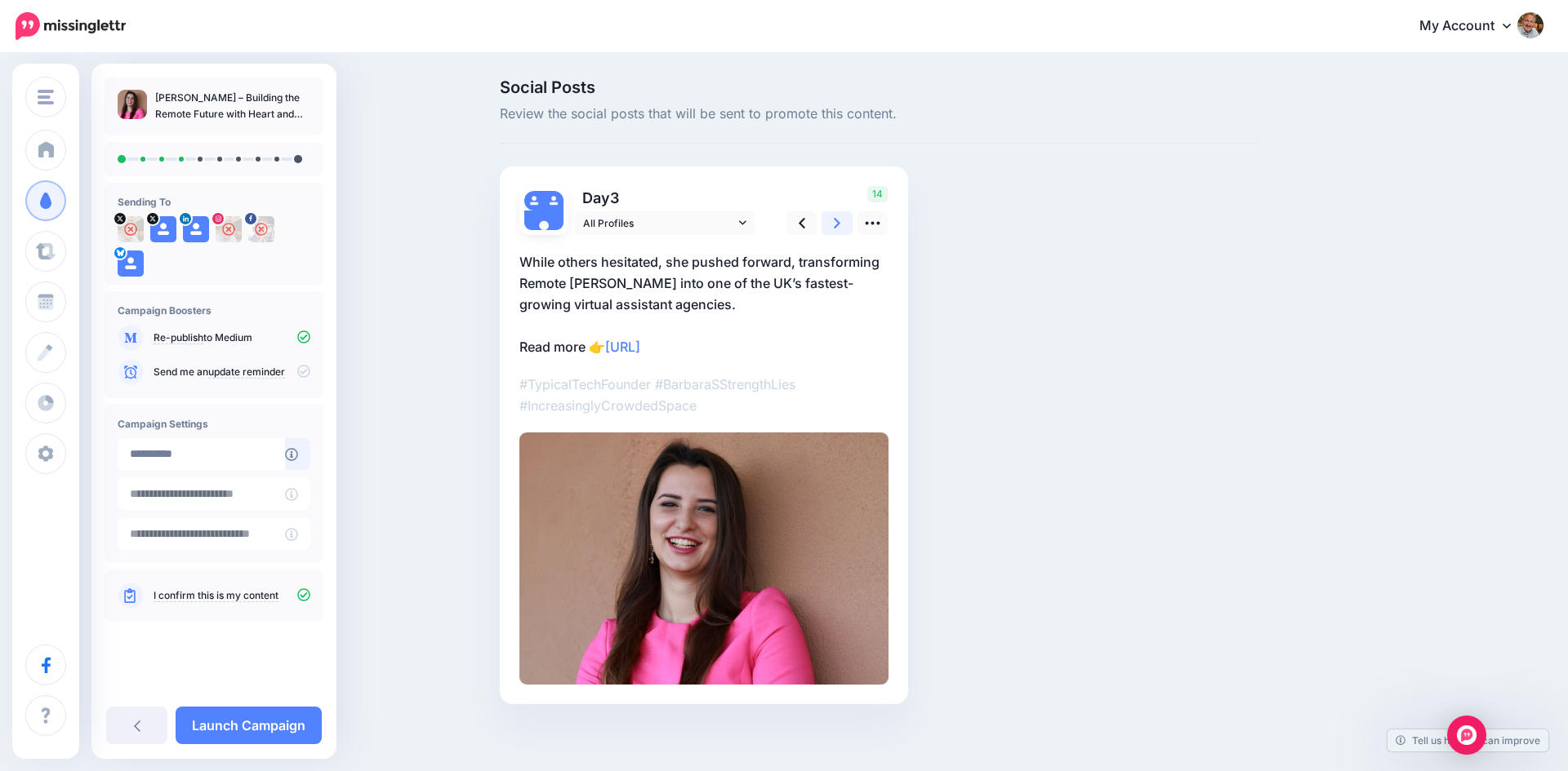
click at [832, 226] on link at bounding box center [837, 223] width 31 height 24
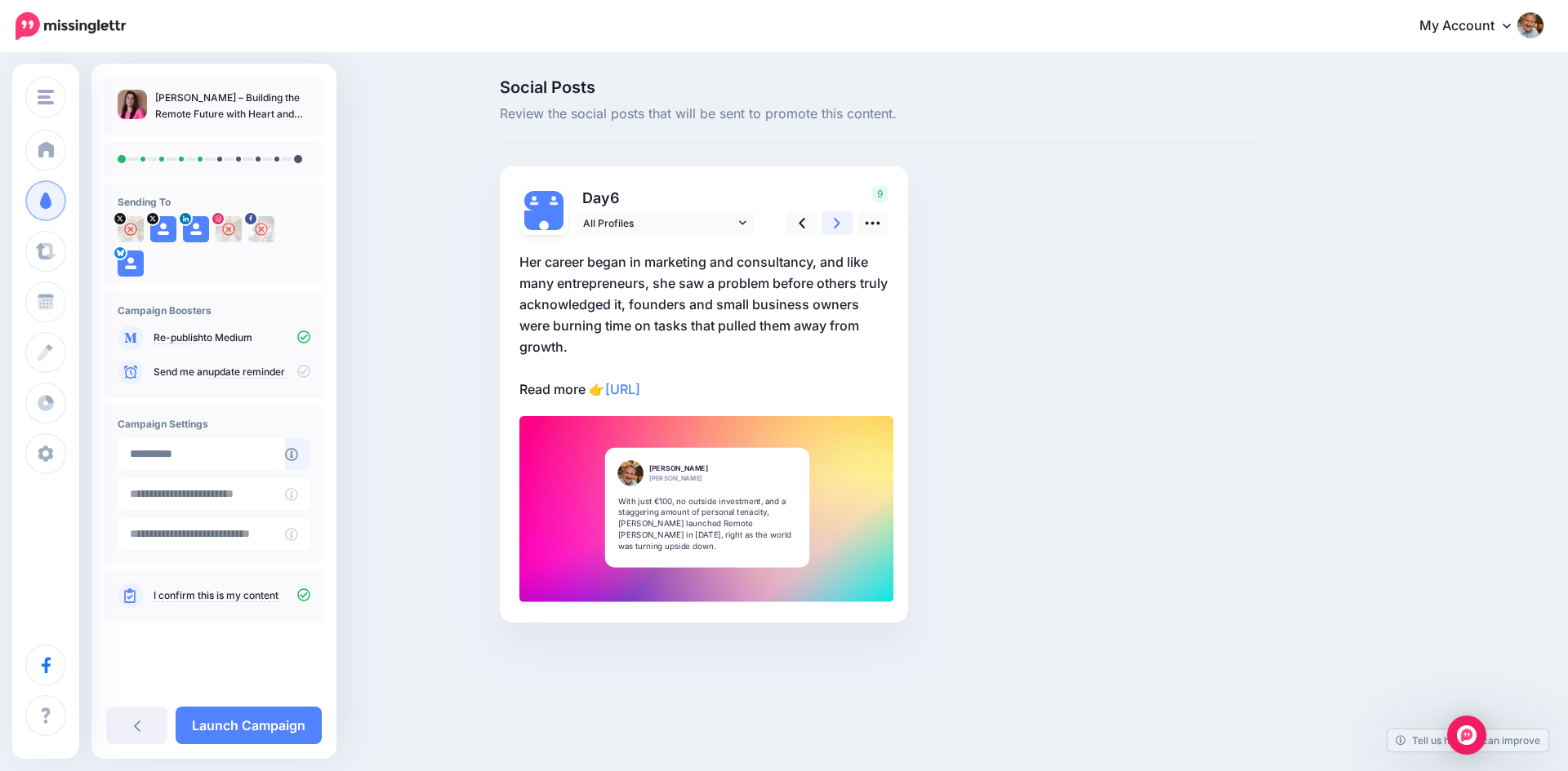
click at [832, 226] on link at bounding box center [837, 223] width 31 height 24
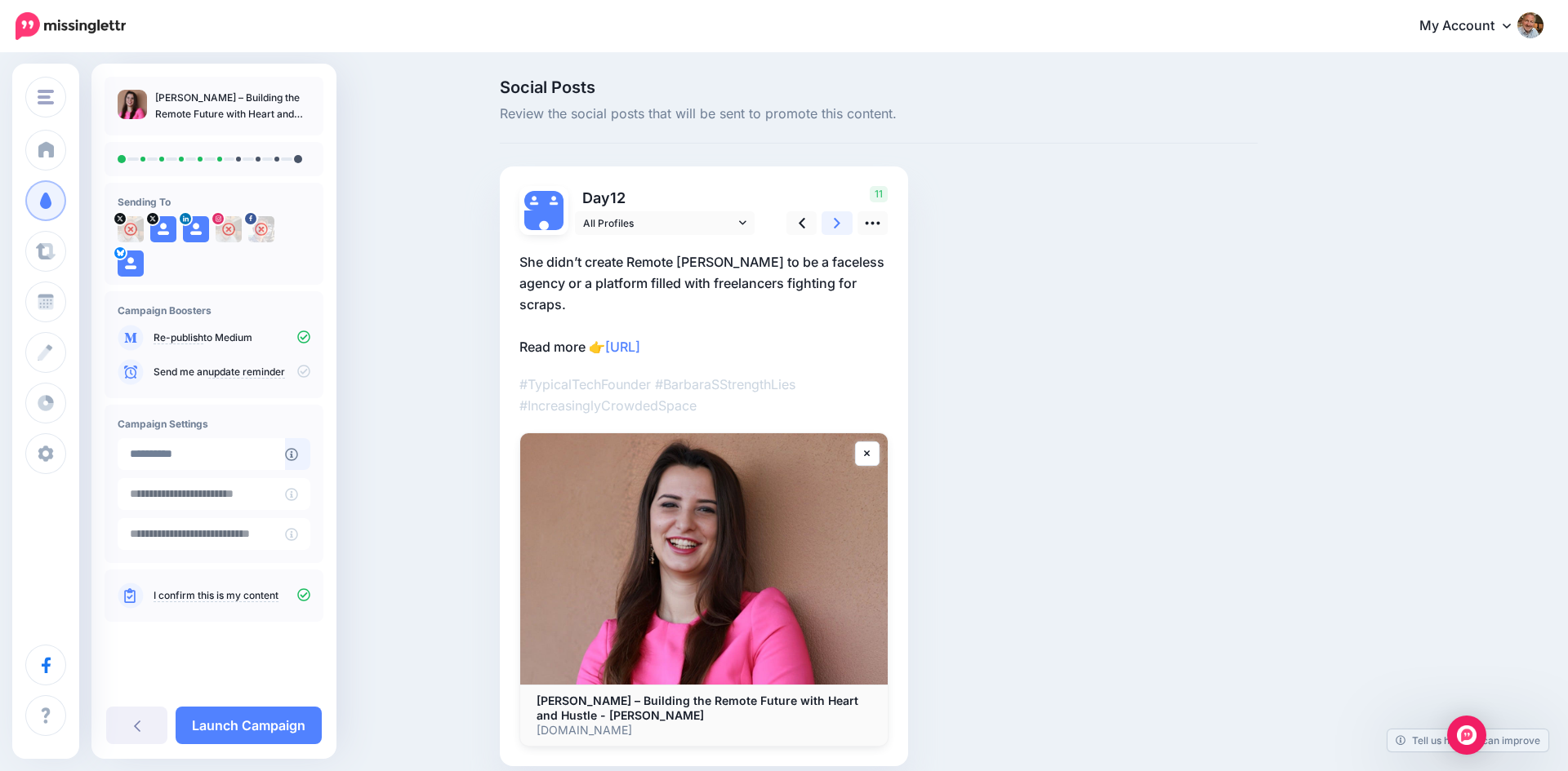
click at [832, 226] on link at bounding box center [837, 223] width 31 height 24
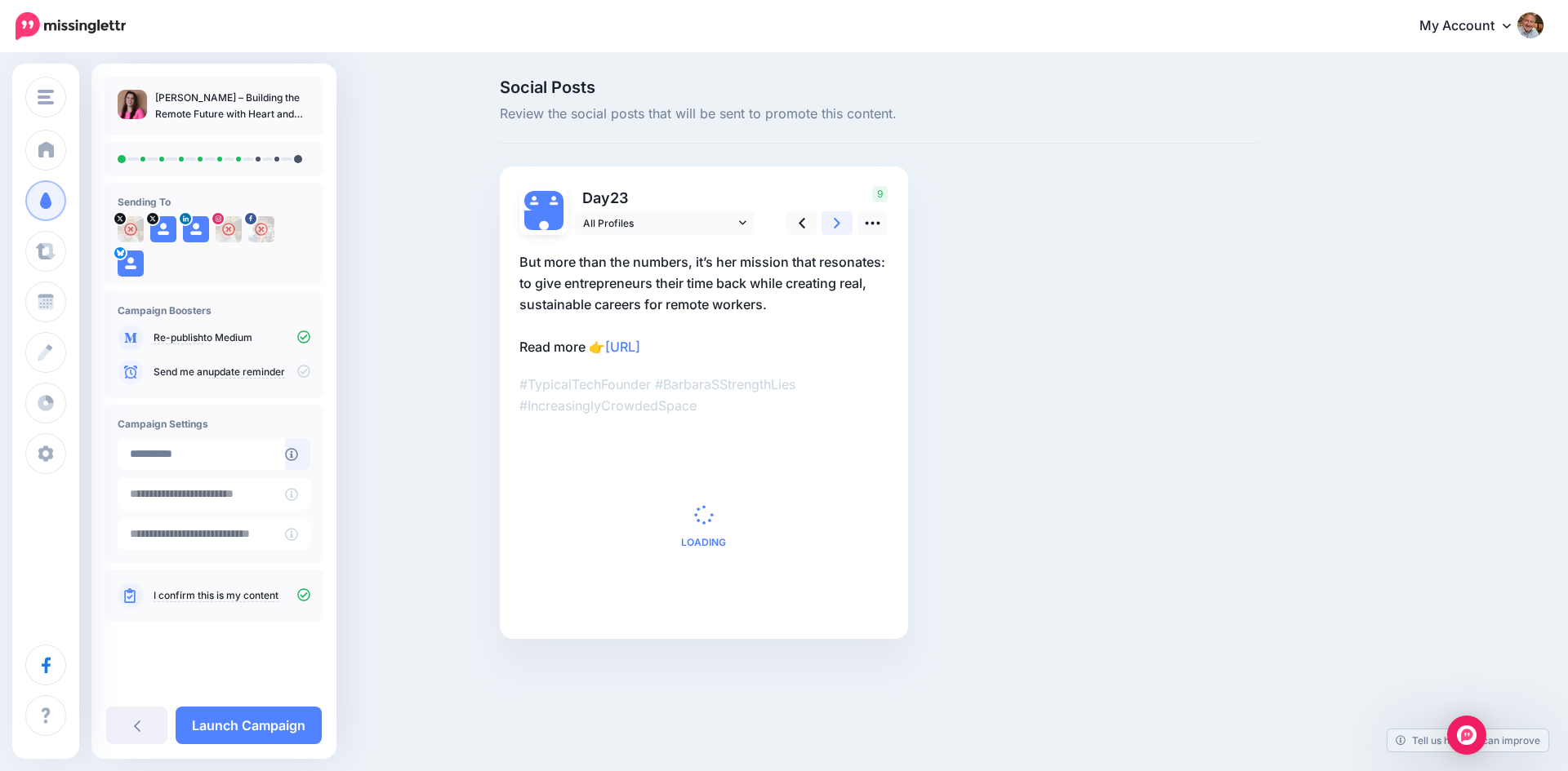
click at [832, 225] on link at bounding box center [837, 223] width 31 height 24
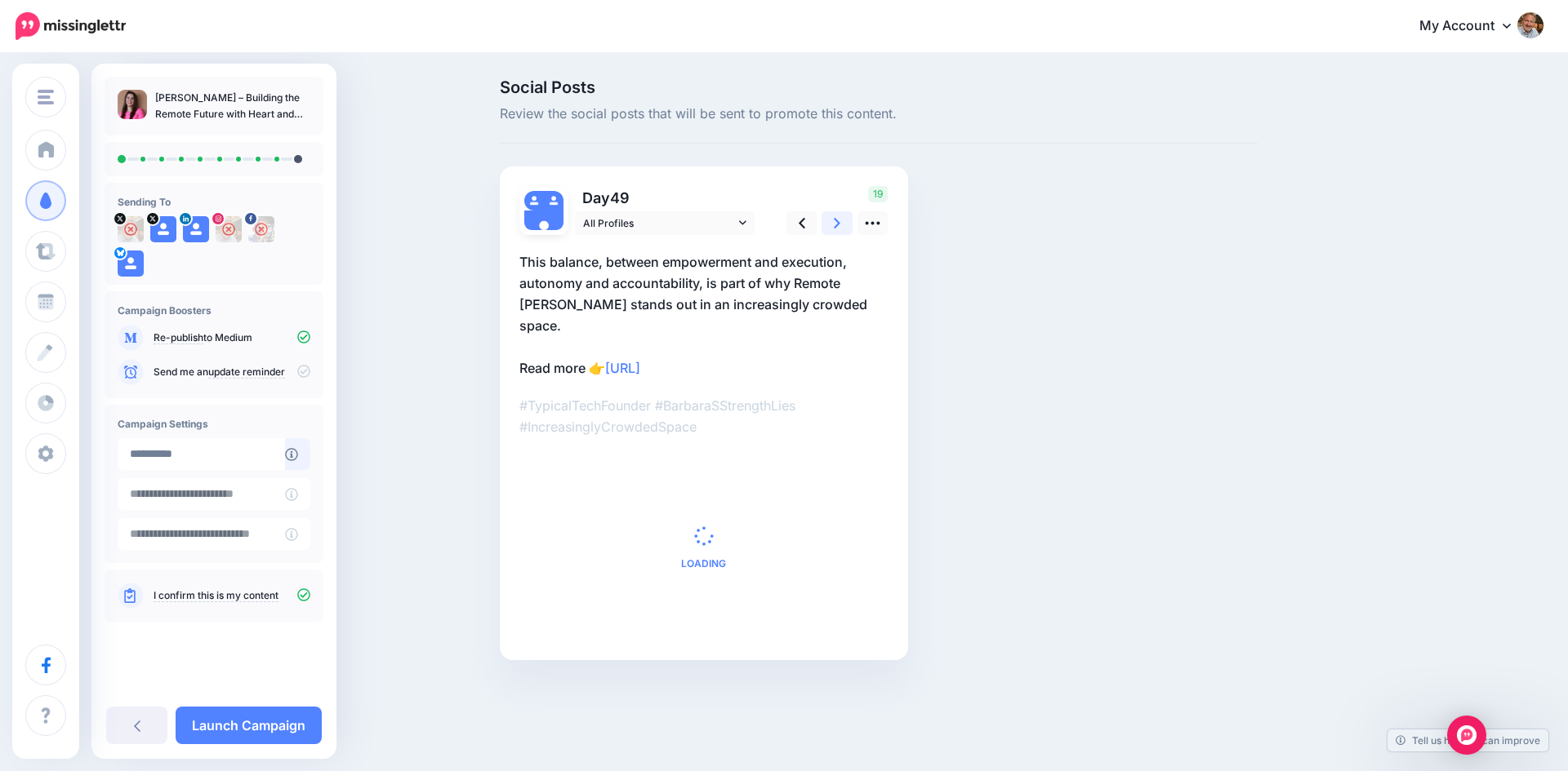
click at [832, 225] on link at bounding box center [837, 223] width 31 height 24
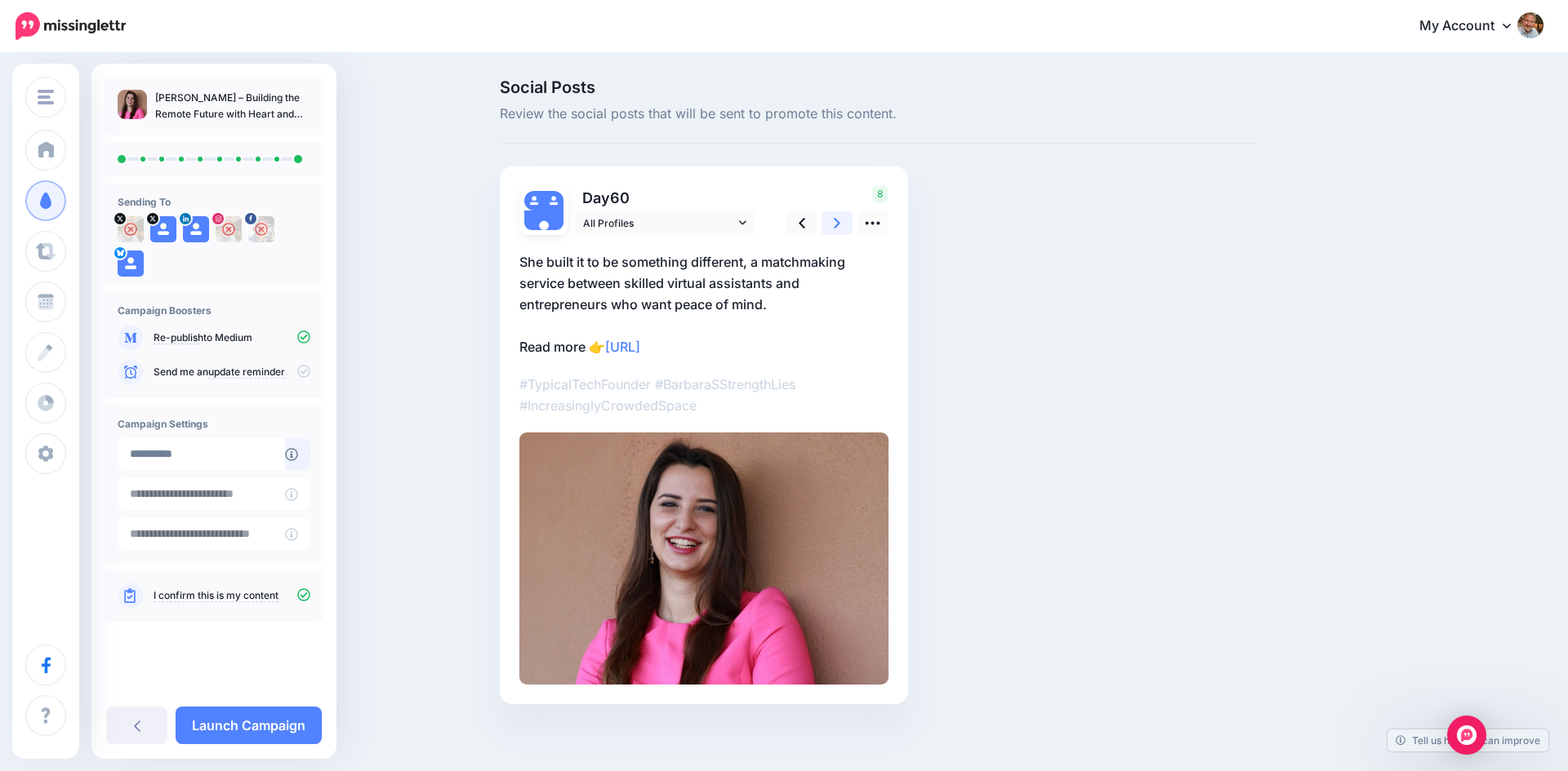
click at [832, 225] on link at bounding box center [837, 223] width 31 height 24
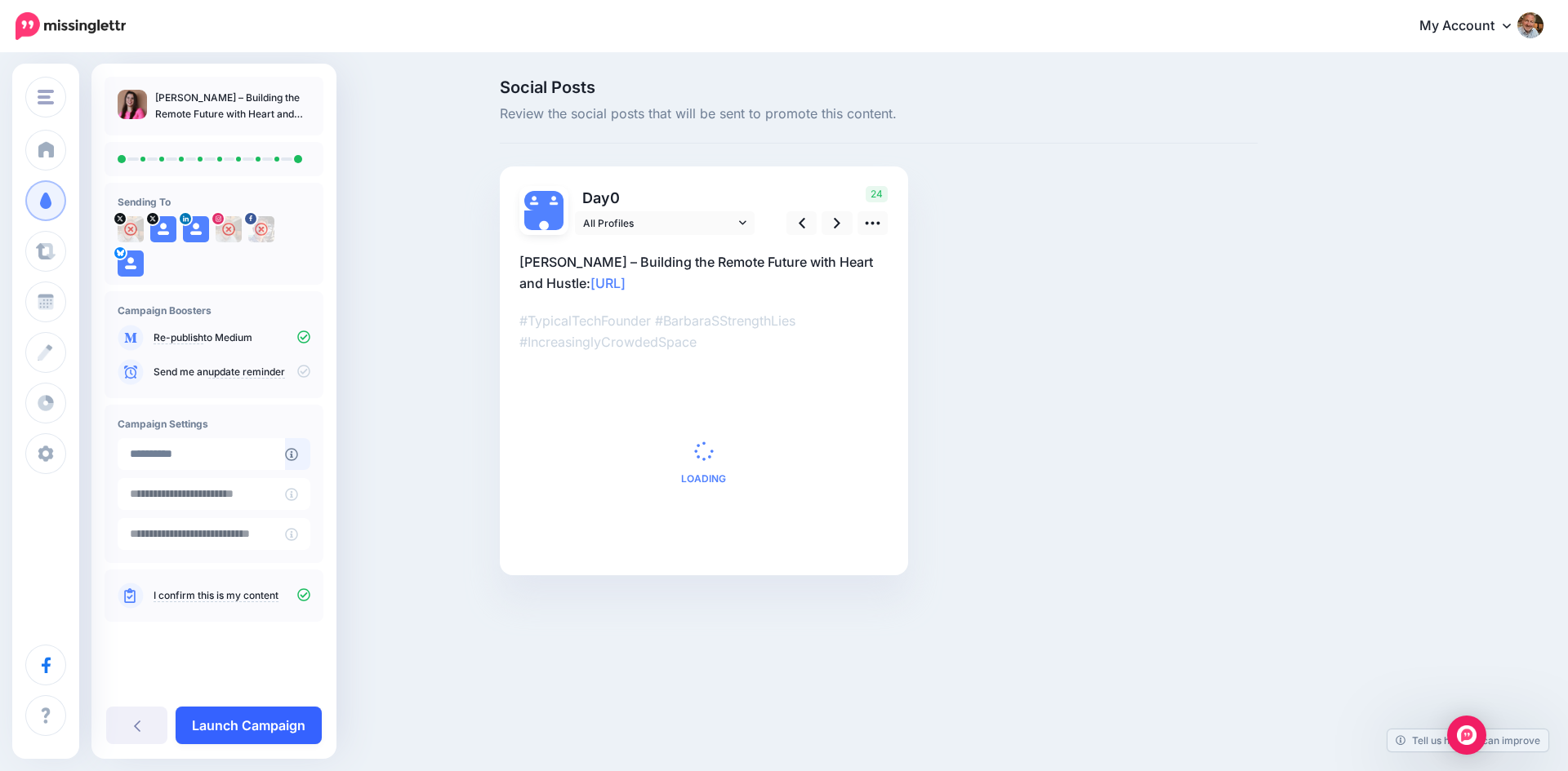
click at [251, 718] on link "Launch Campaign" at bounding box center [248, 725] width 146 height 37
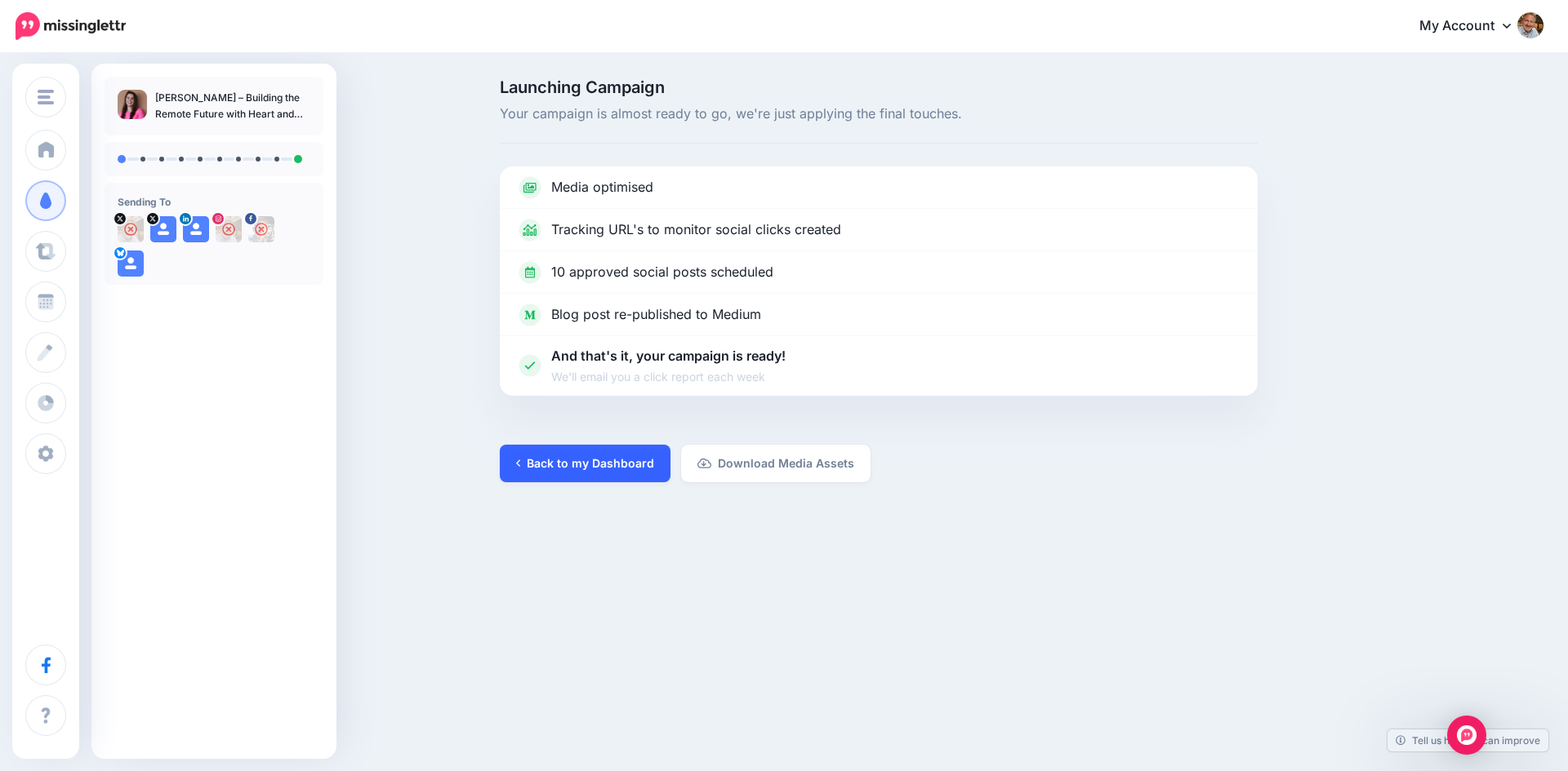
click at [593, 470] on link "Back to my Dashboard" at bounding box center [585, 463] width 171 height 37
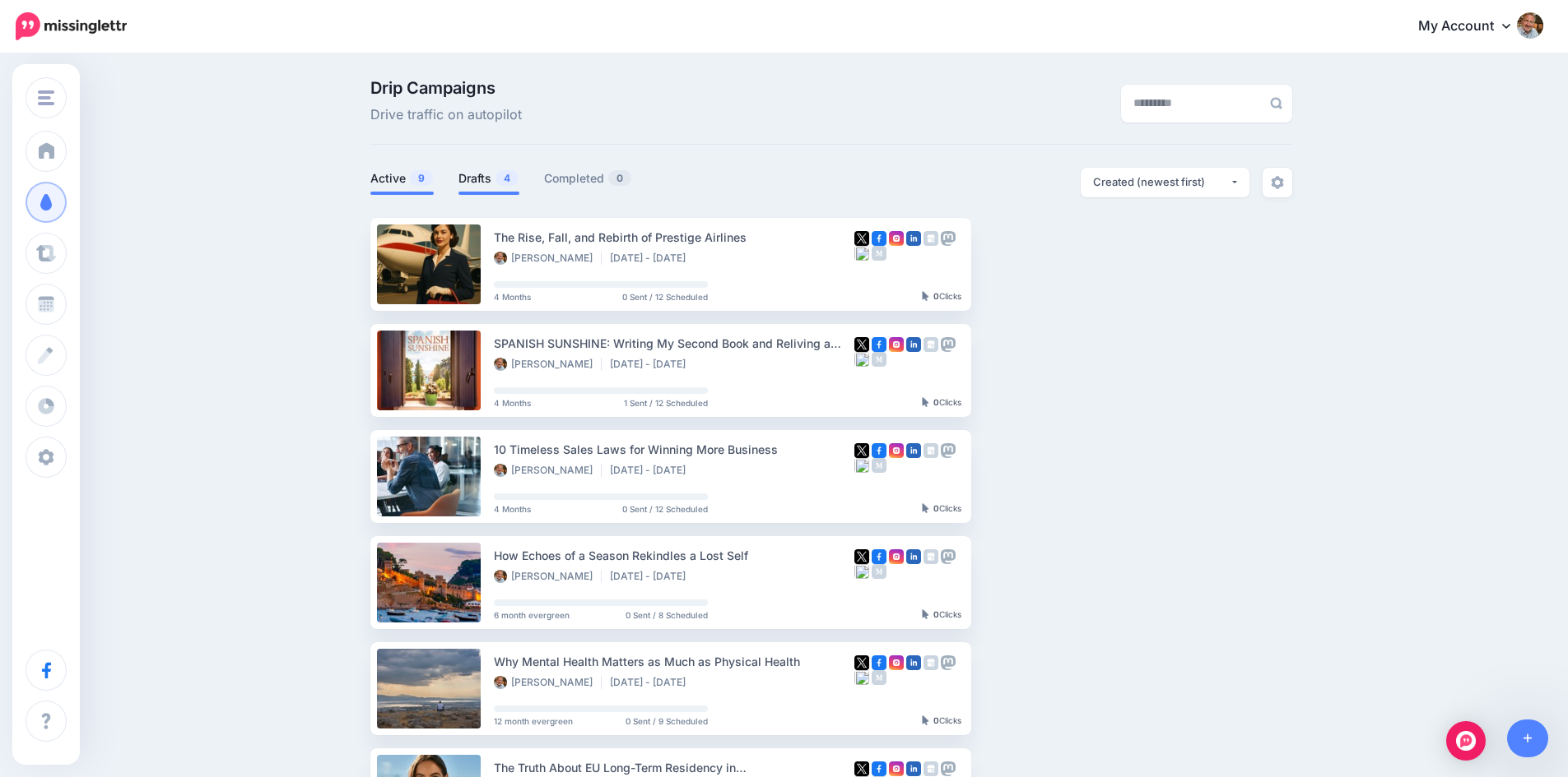
click at [485, 174] on link "Drafts 4" at bounding box center [488, 178] width 61 height 19
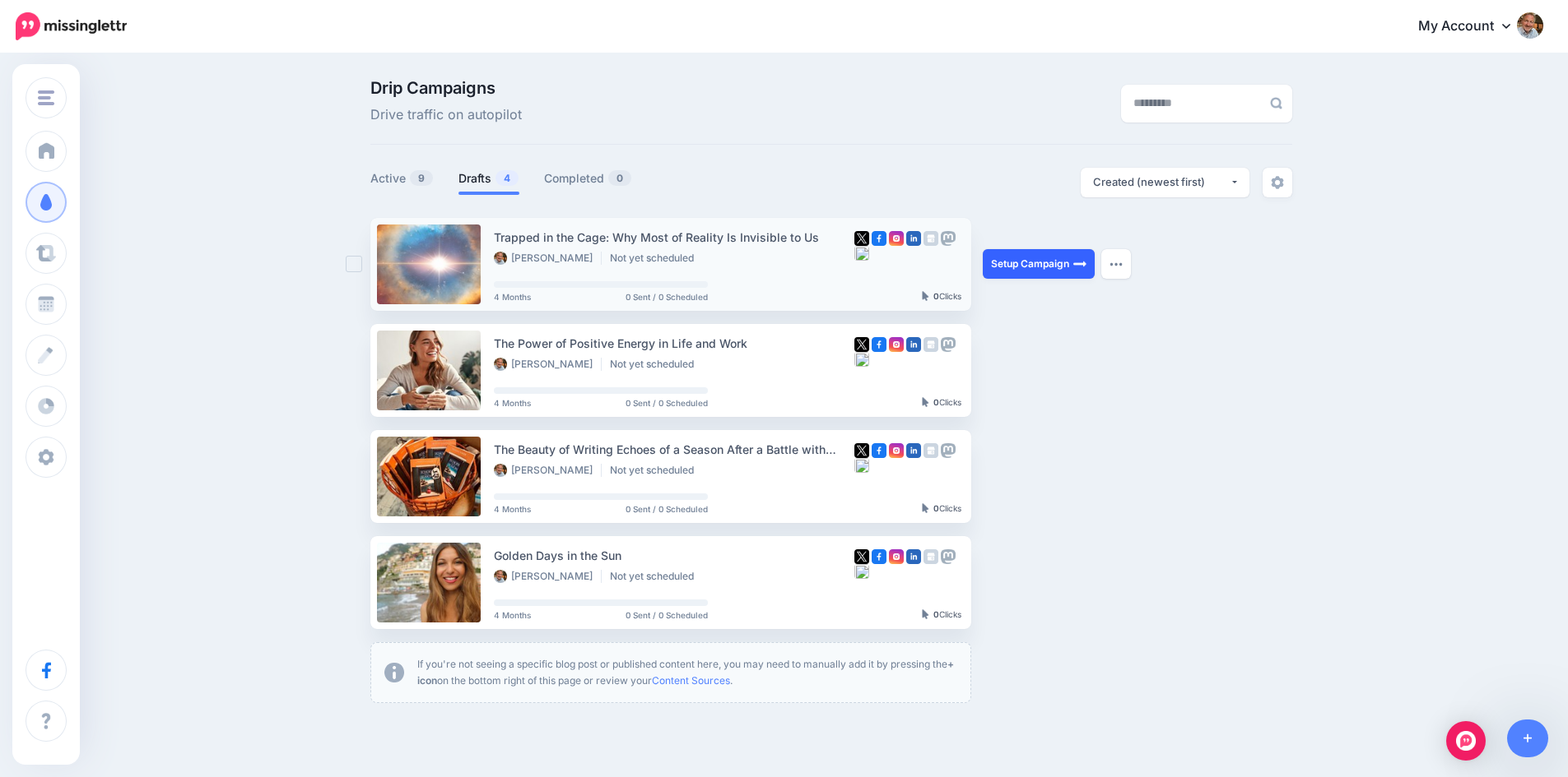
click at [1022, 262] on link "Setup Campaign" at bounding box center [1038, 264] width 112 height 30
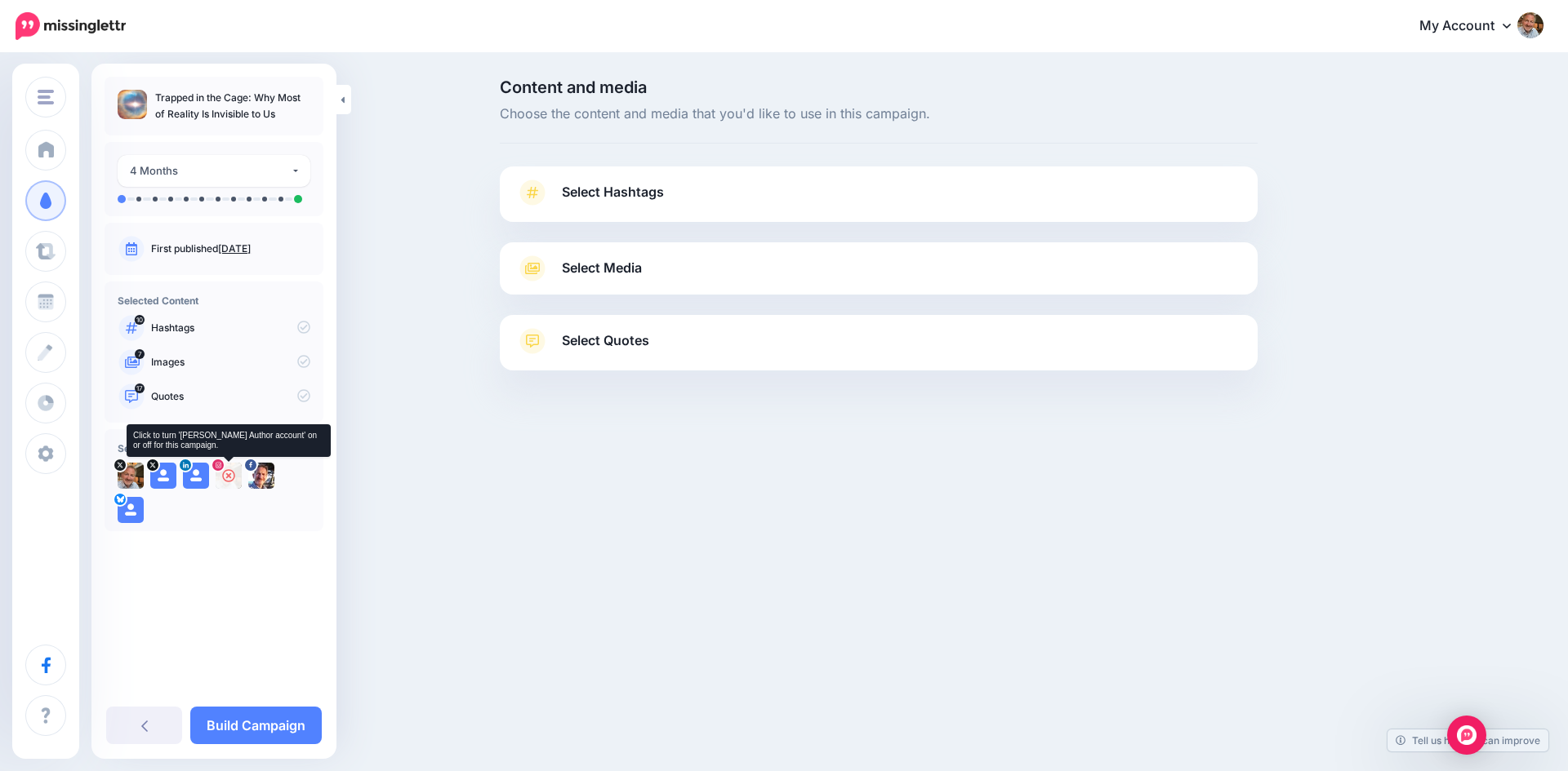
click at [224, 476] on icon at bounding box center [228, 476] width 13 height 13
click at [126, 470] on div at bounding box center [119, 465] width 15 height 15
click at [558, 204] on link "Select Hashtags" at bounding box center [879, 200] width 725 height 43
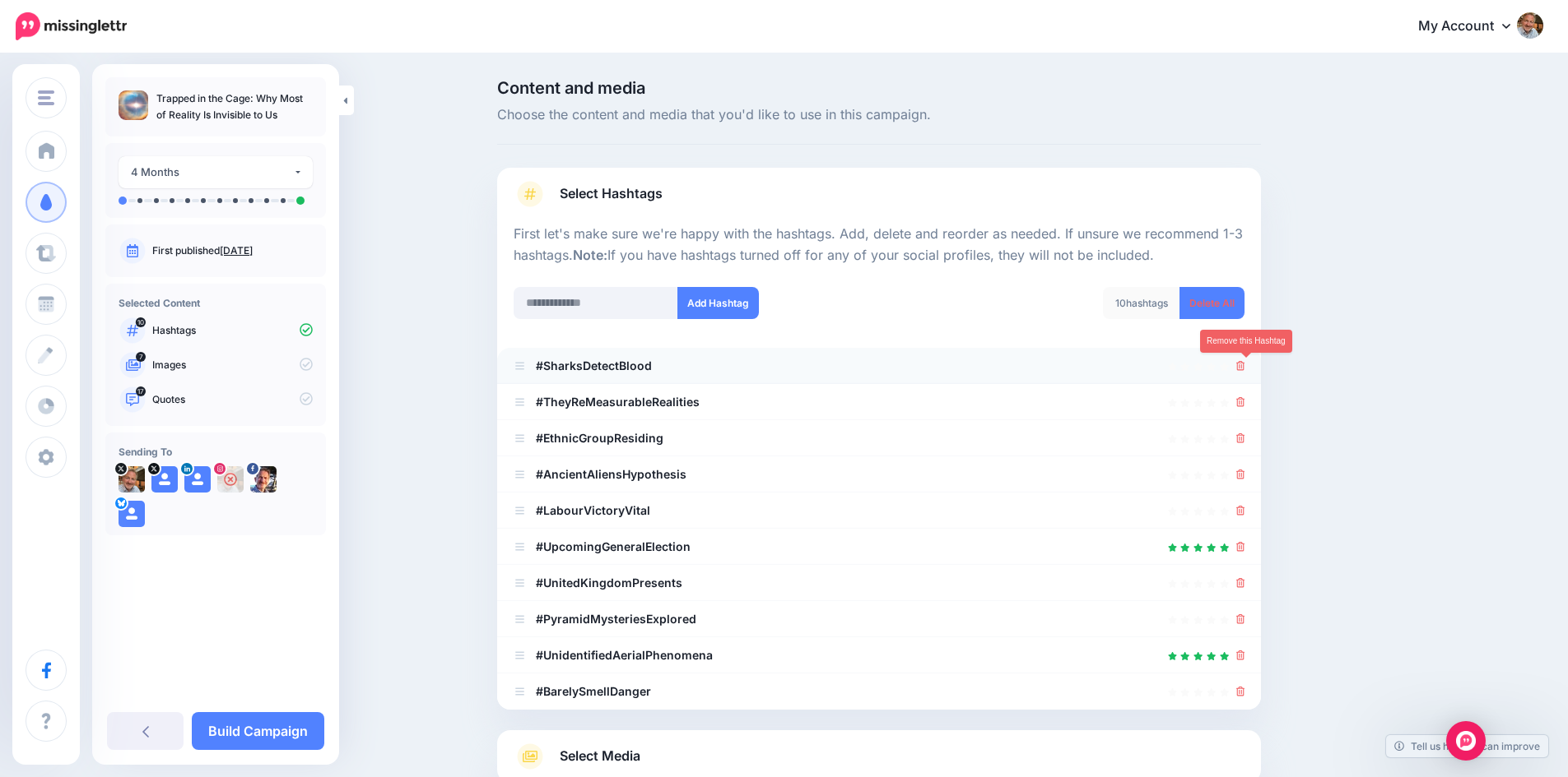
click at [1244, 365] on icon at bounding box center [1240, 365] width 9 height 10
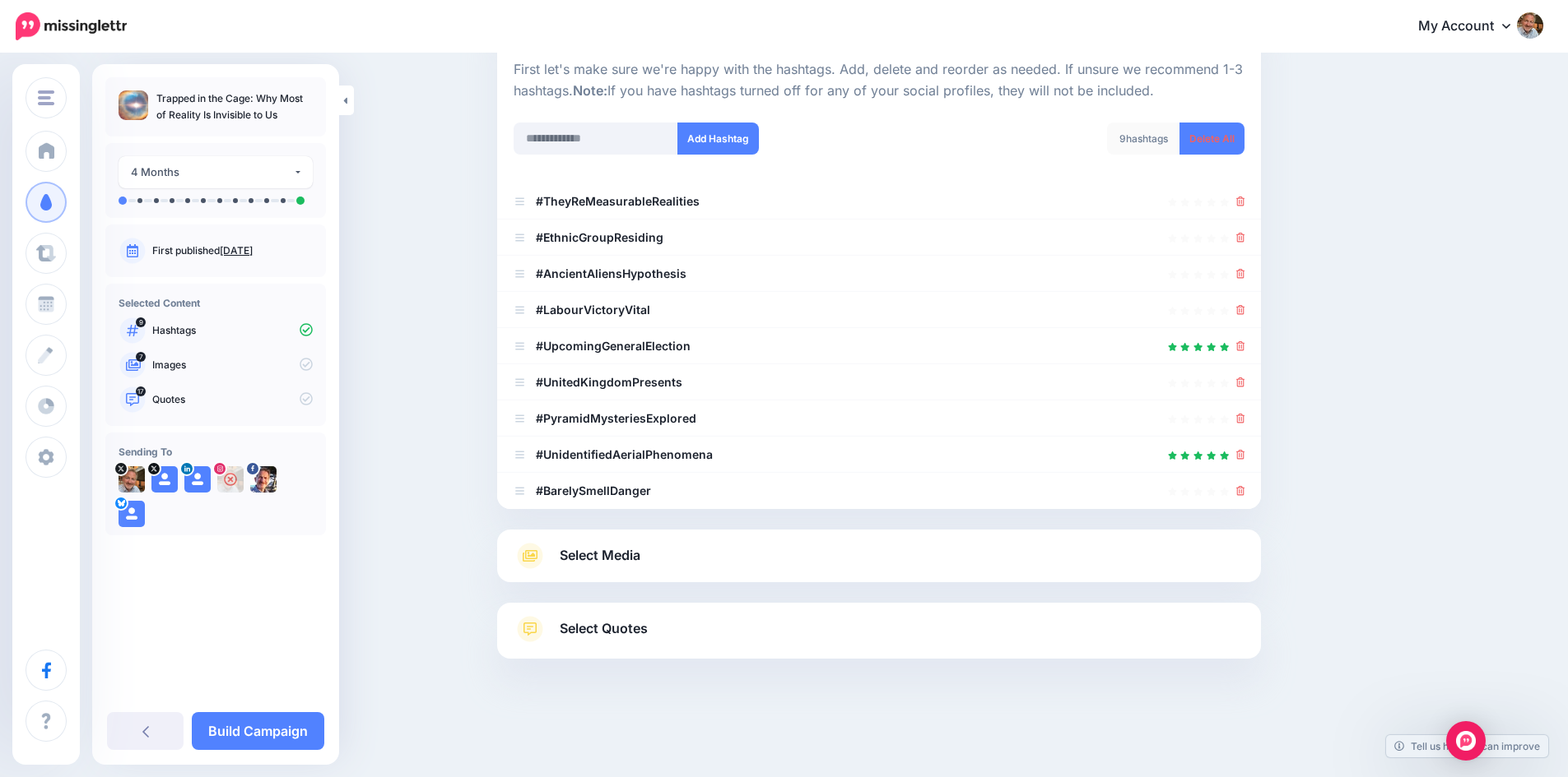
scroll to position [176, 0]
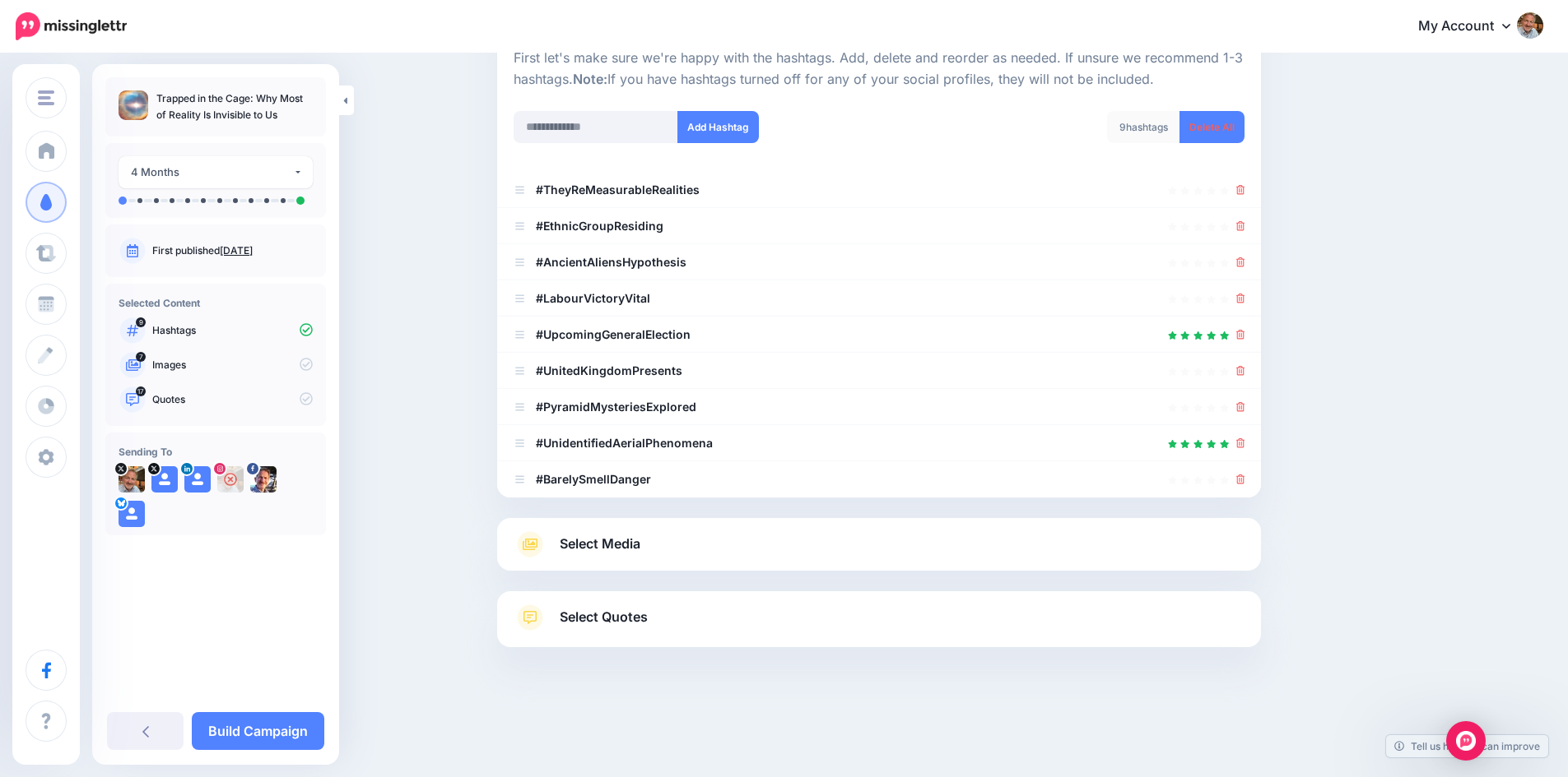
click at [613, 540] on span "Select Media" at bounding box center [600, 543] width 81 height 22
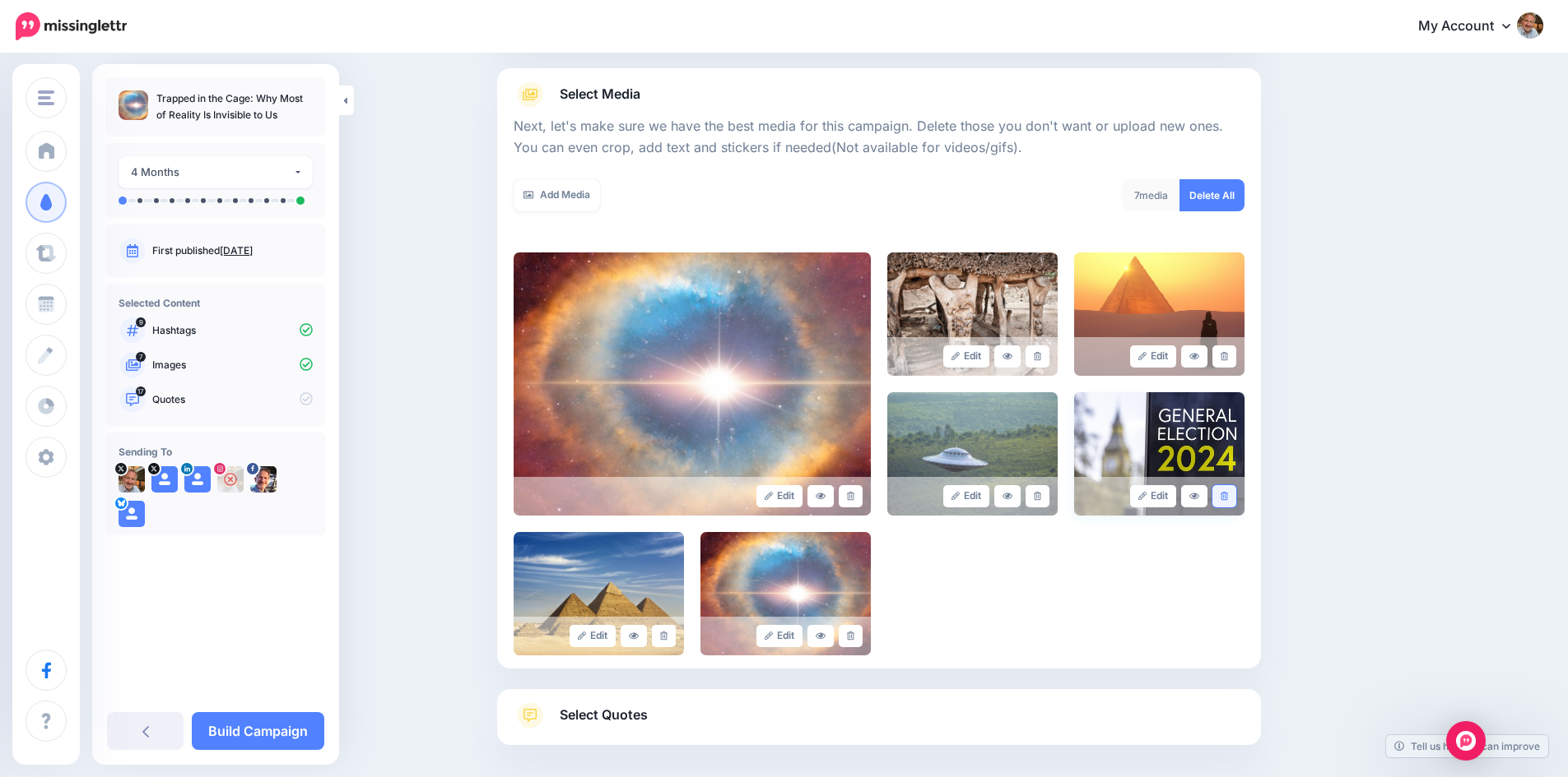
click at [1228, 492] on icon at bounding box center [1224, 496] width 7 height 9
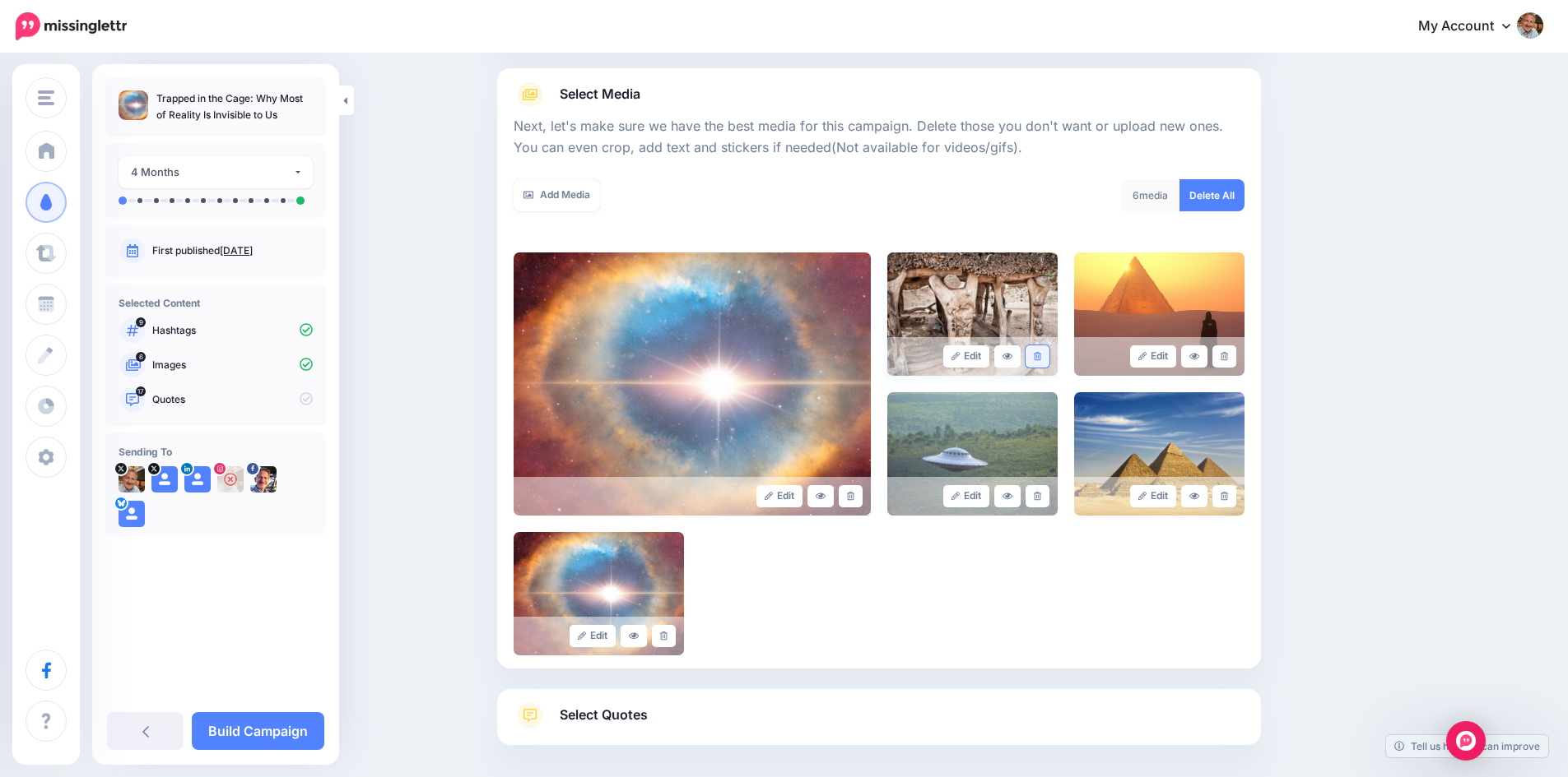
click at [1039, 351] on link at bounding box center [1037, 356] width 24 height 22
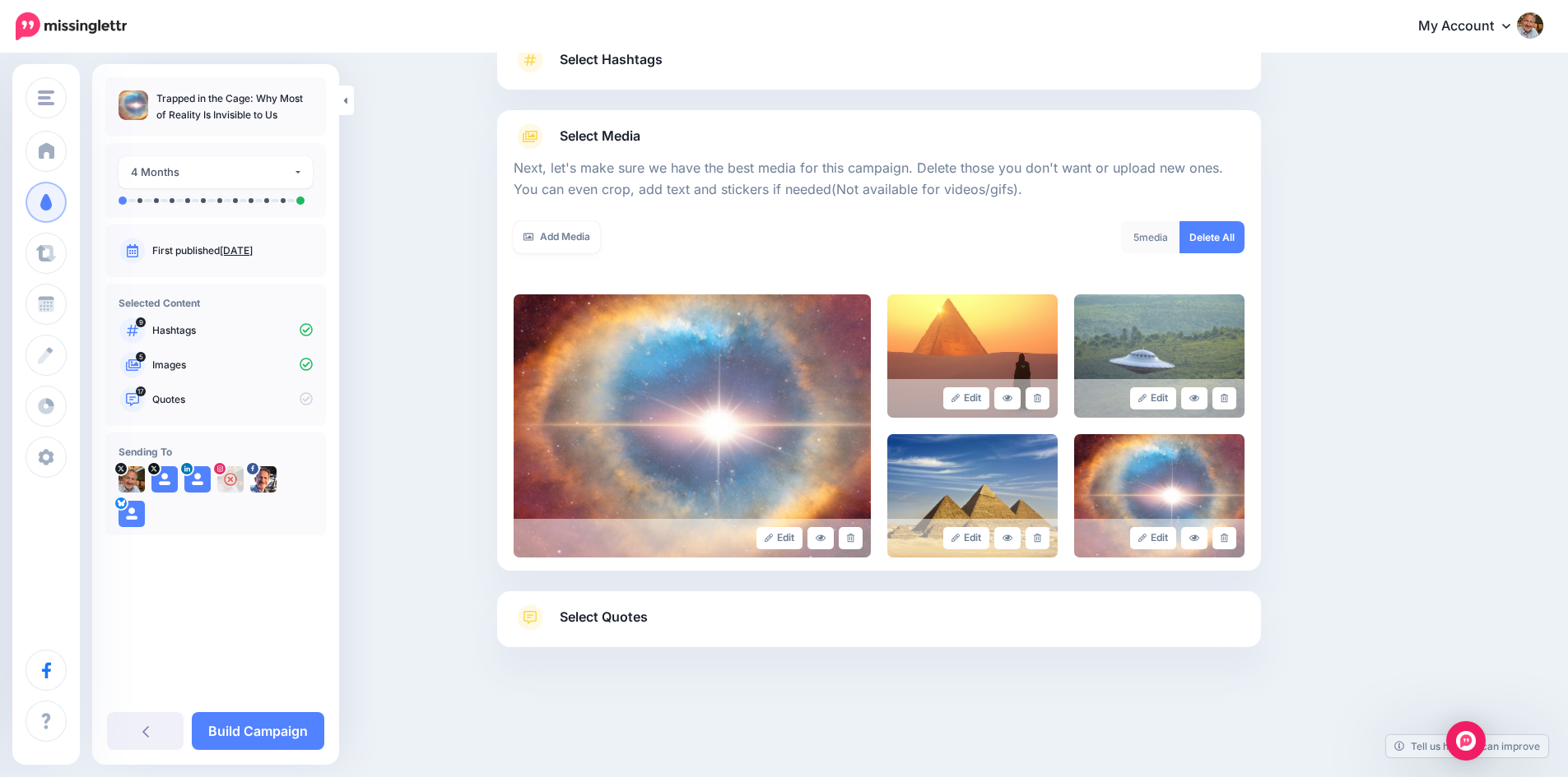
click at [615, 615] on span "Select Quotes" at bounding box center [603, 616] width 88 height 22
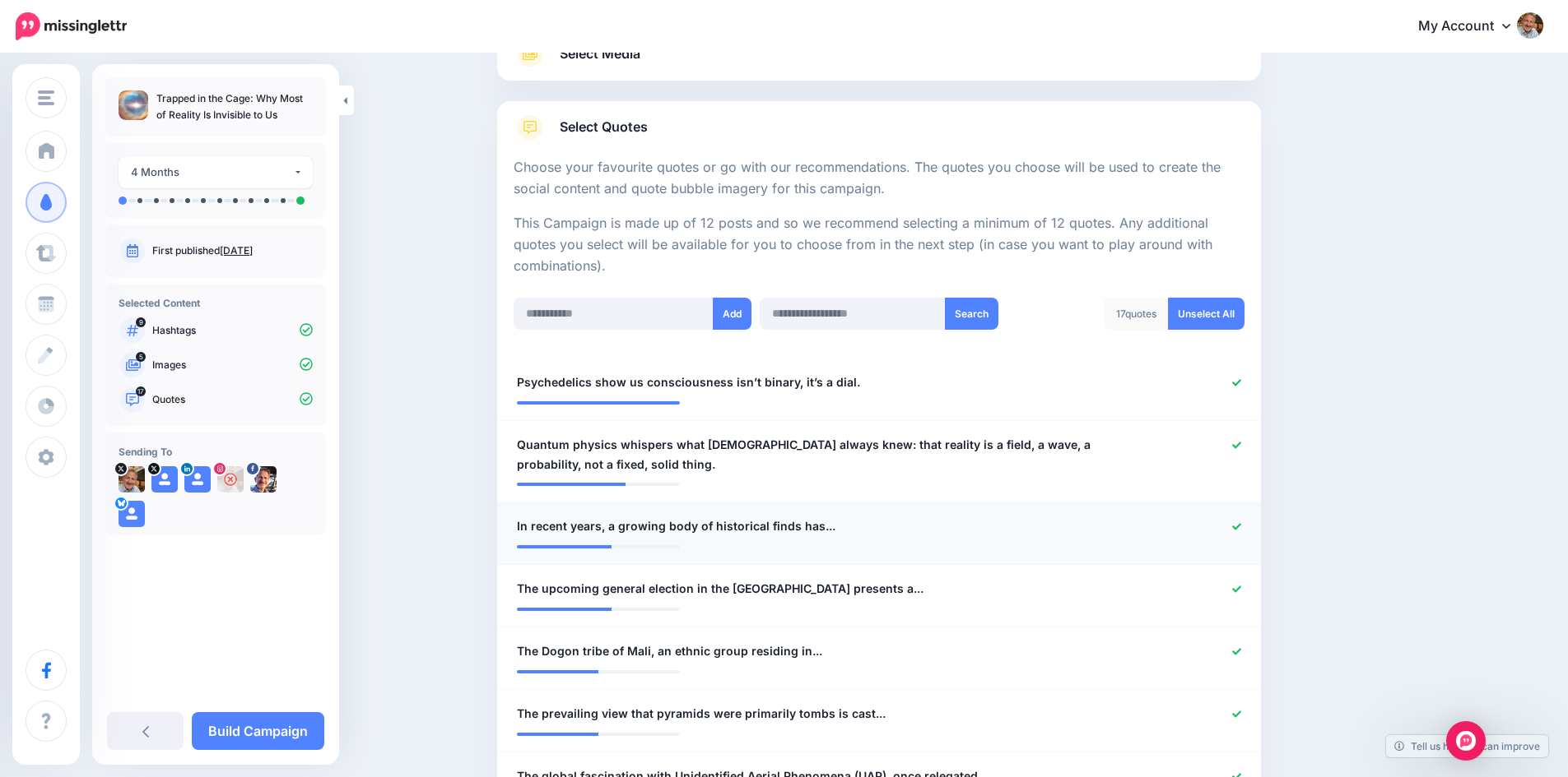
scroll to position [299, 0]
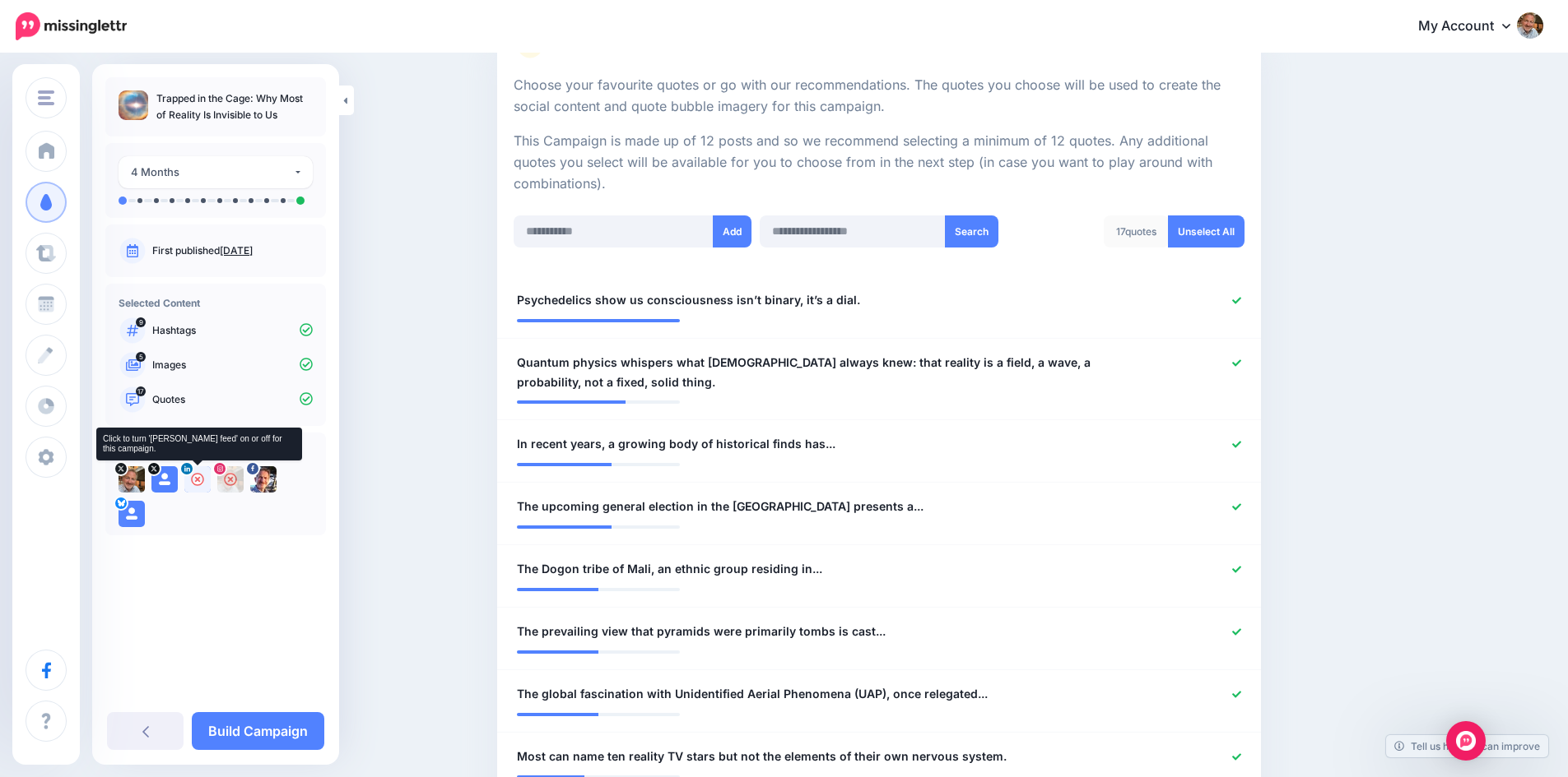
click at [202, 477] on icon at bounding box center [197, 479] width 13 height 13
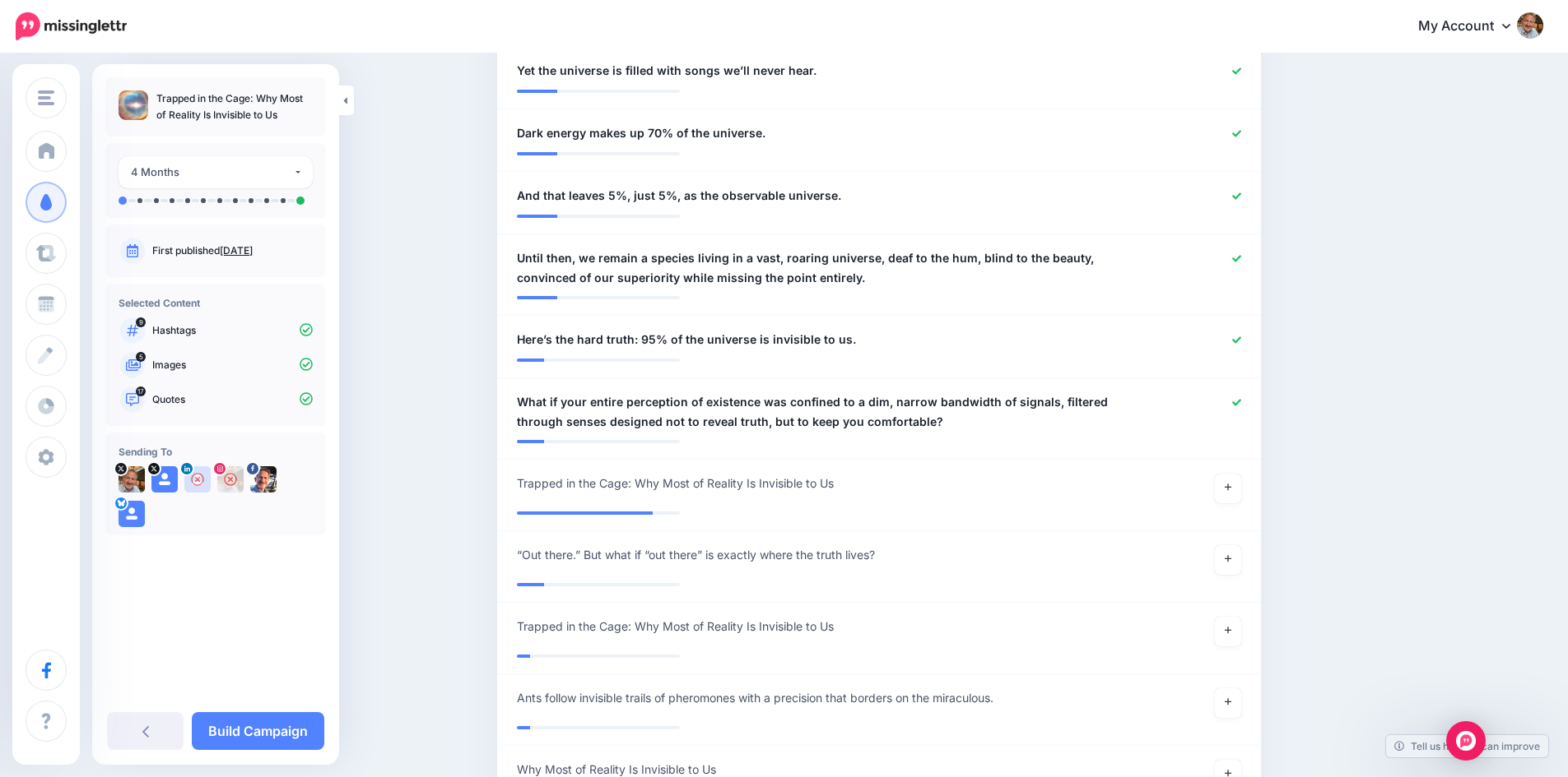
scroll to position [1285, 0]
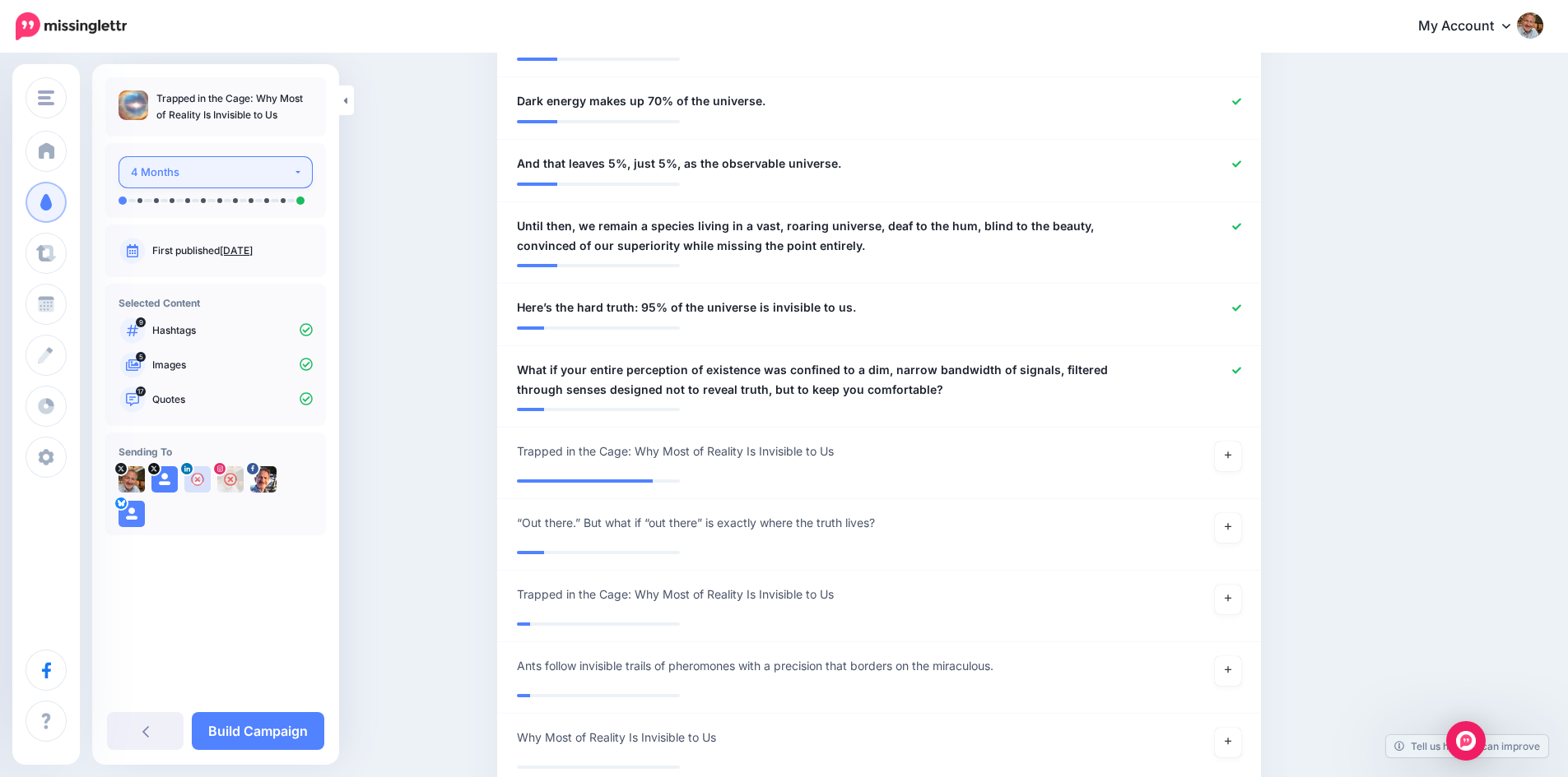
click at [291, 172] on div "4 Months" at bounding box center [212, 172] width 163 height 19
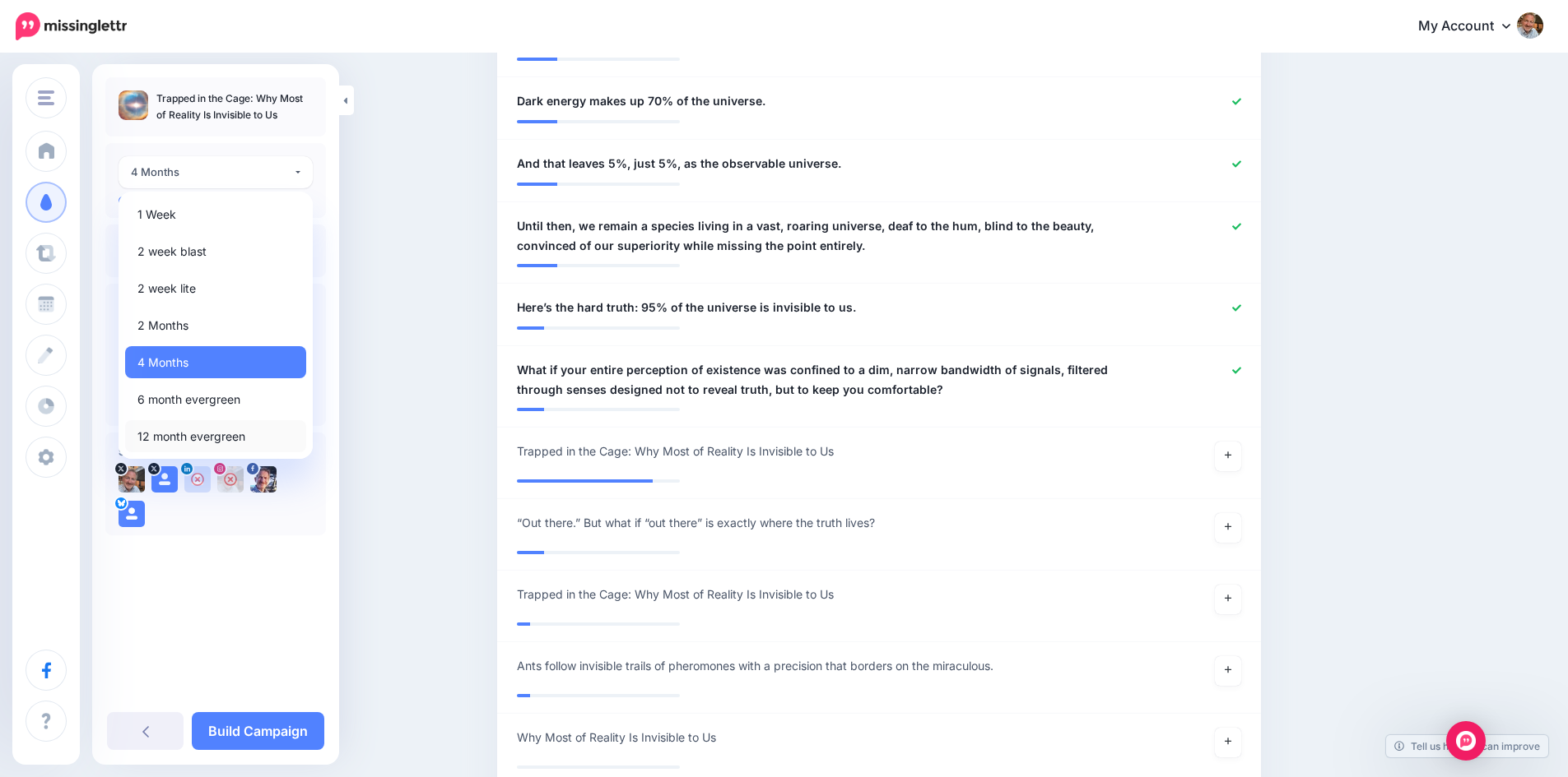
click at [226, 436] on span "12 month evergreen" at bounding box center [191, 436] width 108 height 19
select select "******"
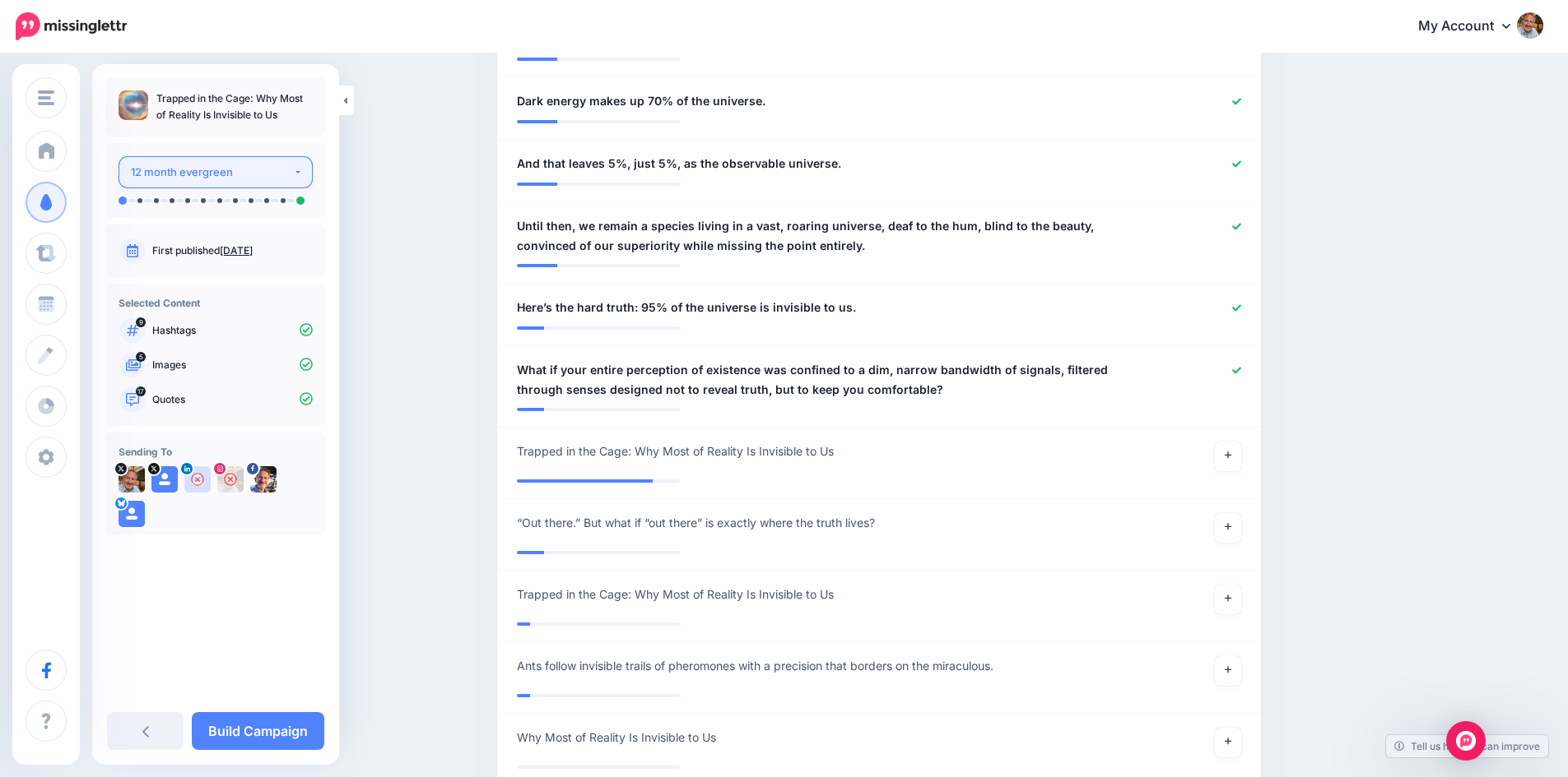
click at [286, 165] on div "12 month evergreen" at bounding box center [212, 172] width 163 height 19
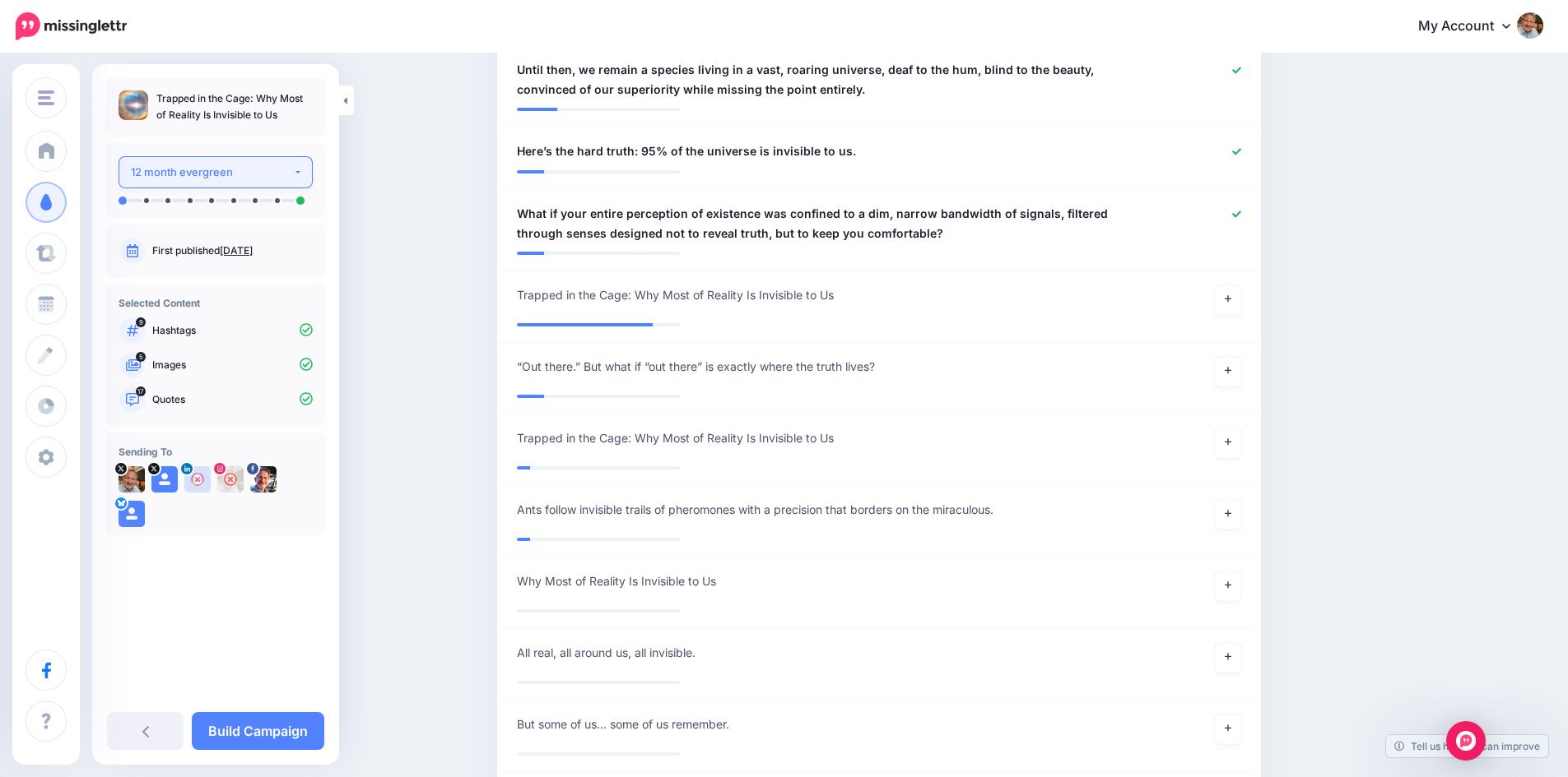
click at [228, 172] on div "12 month evergreen" at bounding box center [212, 172] width 163 height 19
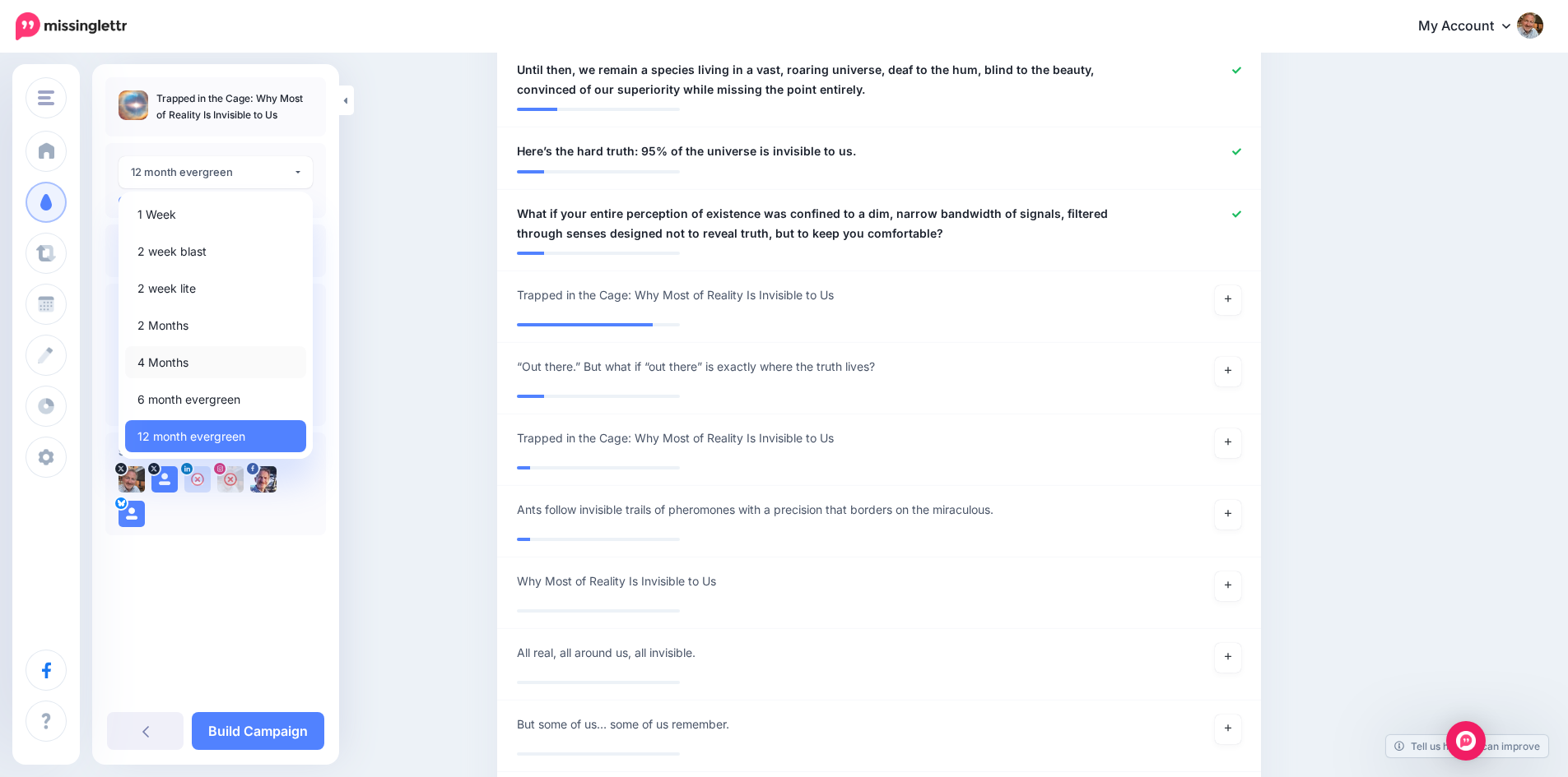
click at [186, 364] on span "4 Months" at bounding box center [163, 363] width 51 height 19
select select "******"
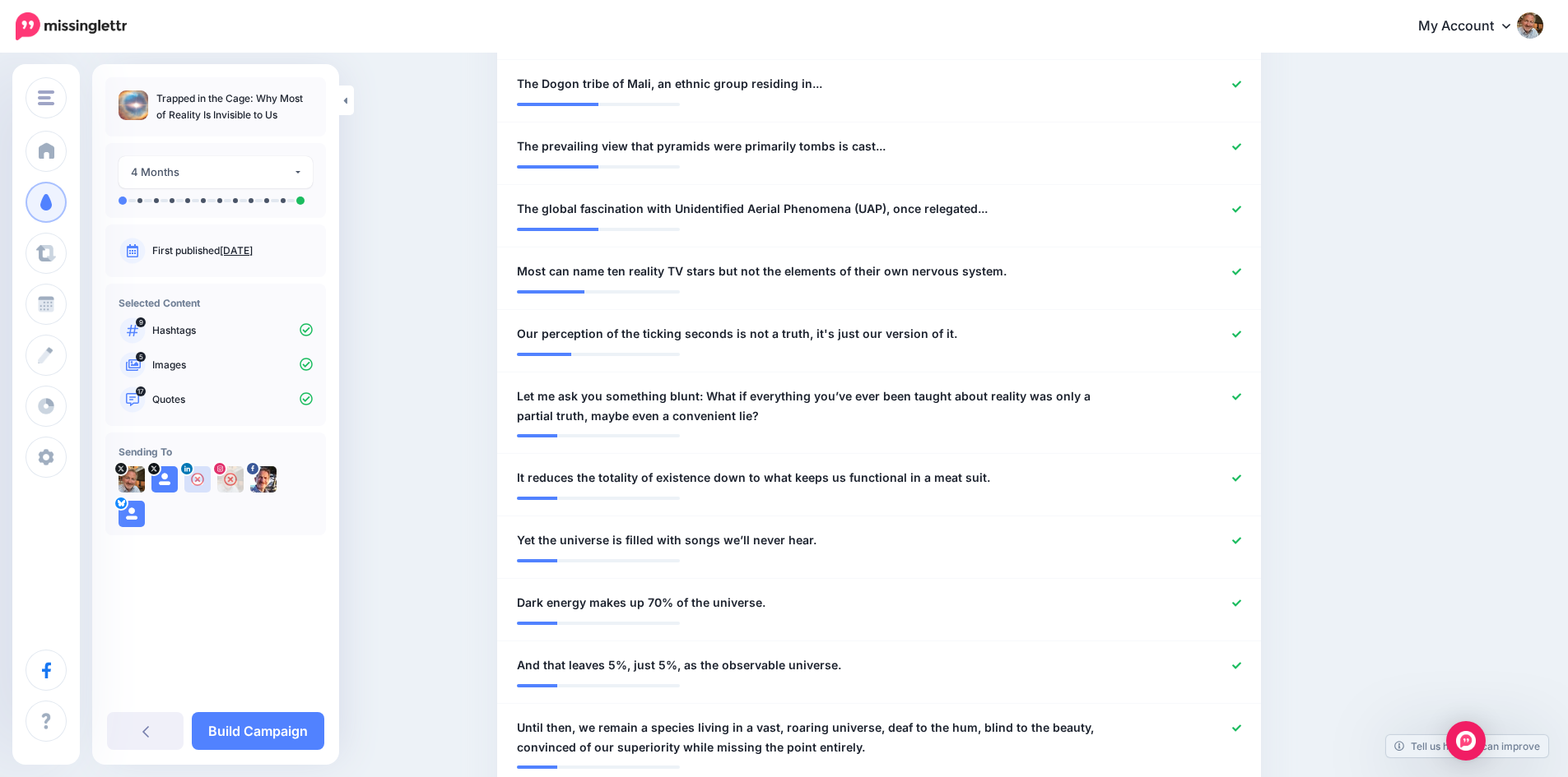
scroll to position [611, 0]
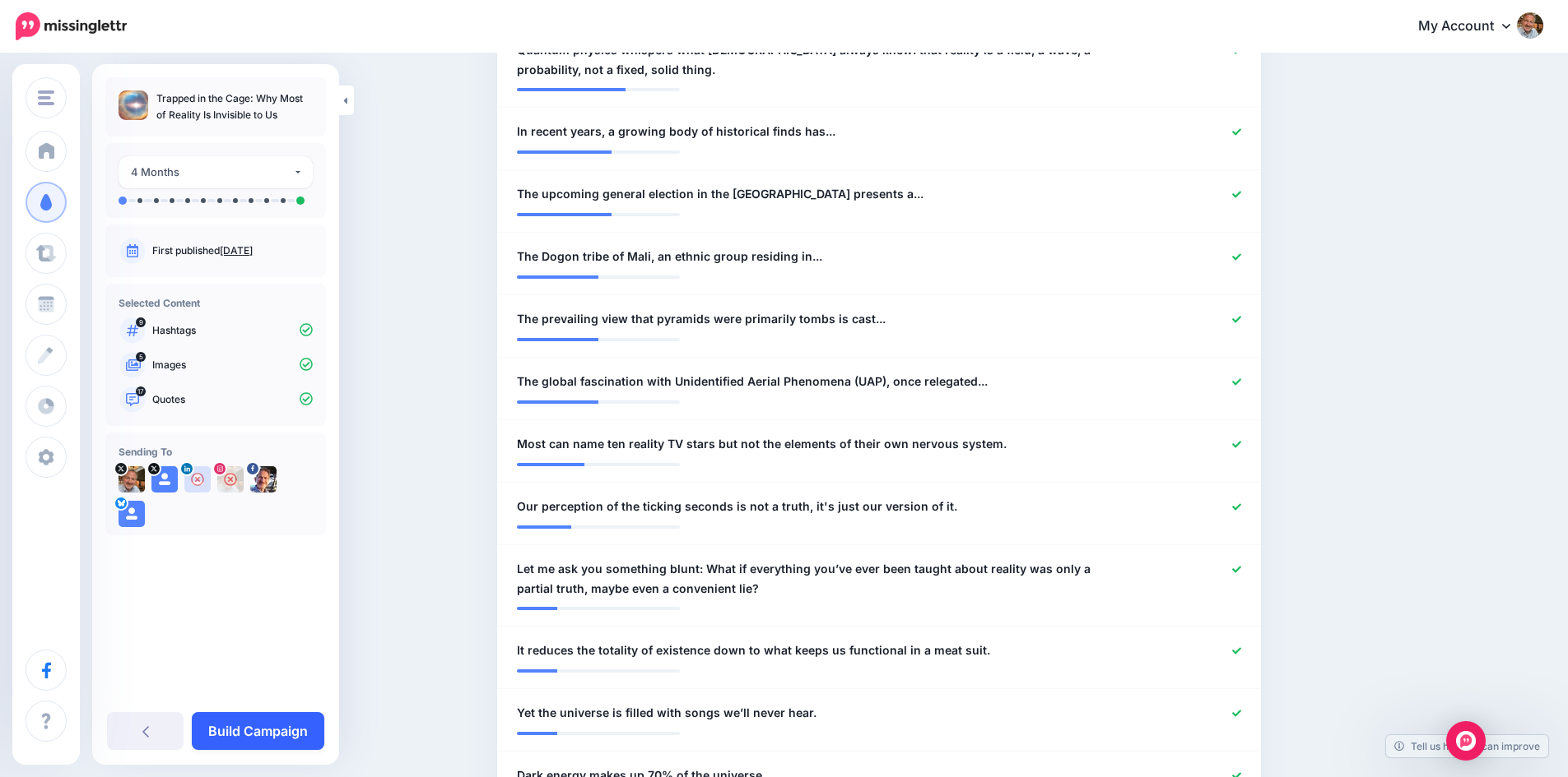
click at [265, 729] on link "Build Campaign" at bounding box center [257, 730] width 133 height 38
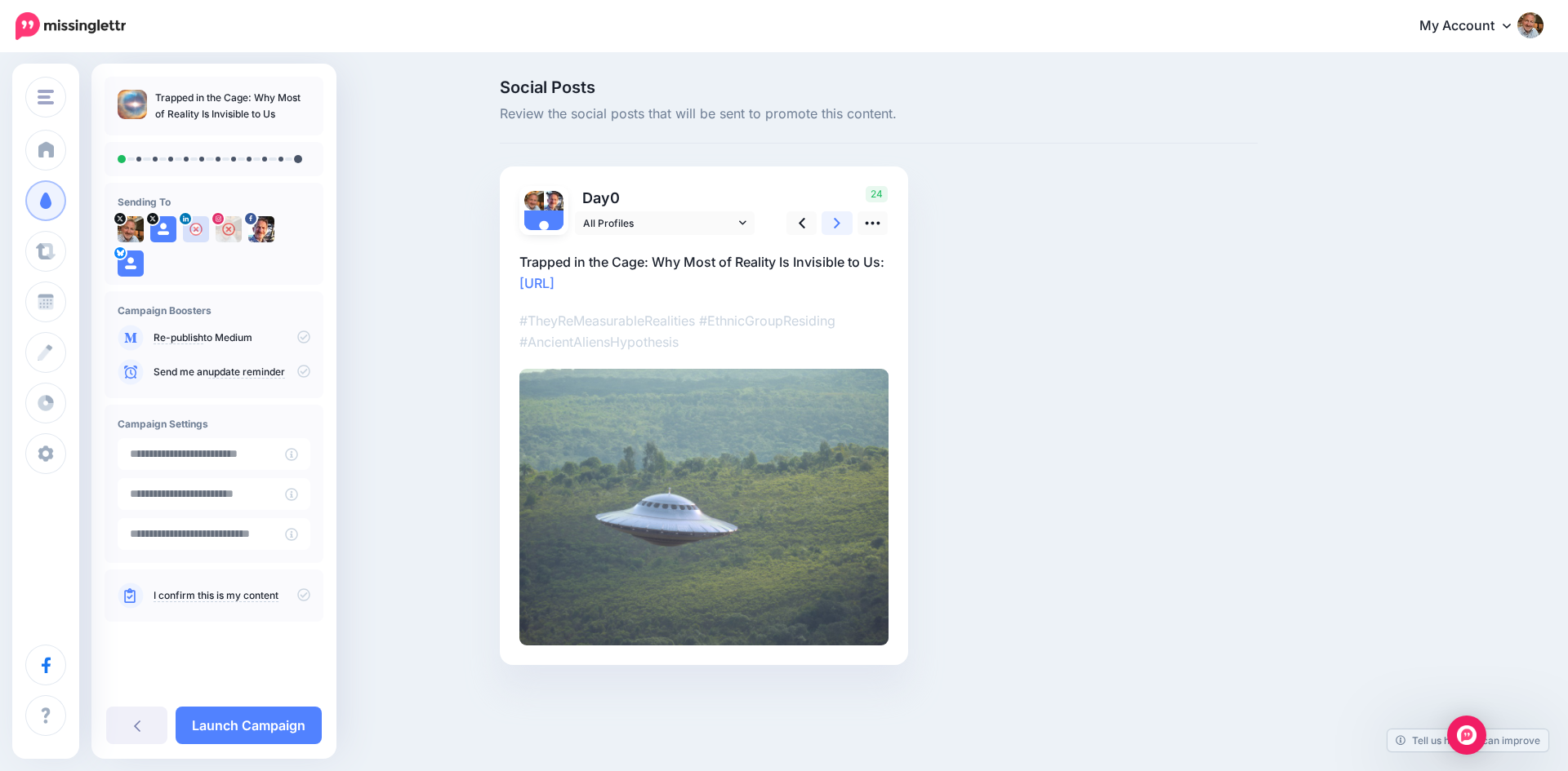
click at [833, 222] on icon at bounding box center [836, 223] width 6 height 17
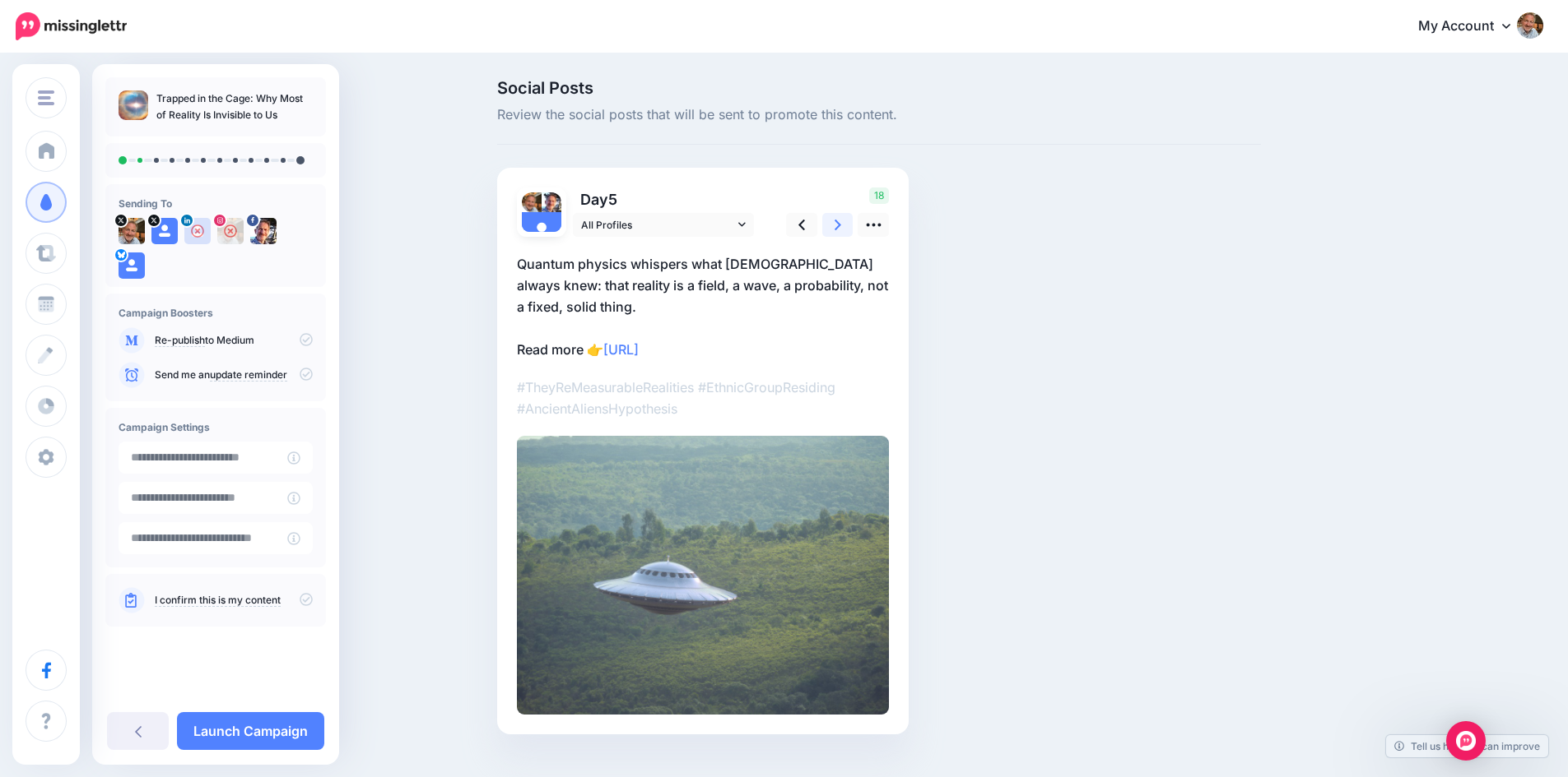
click at [840, 224] on icon at bounding box center [837, 225] width 6 height 18
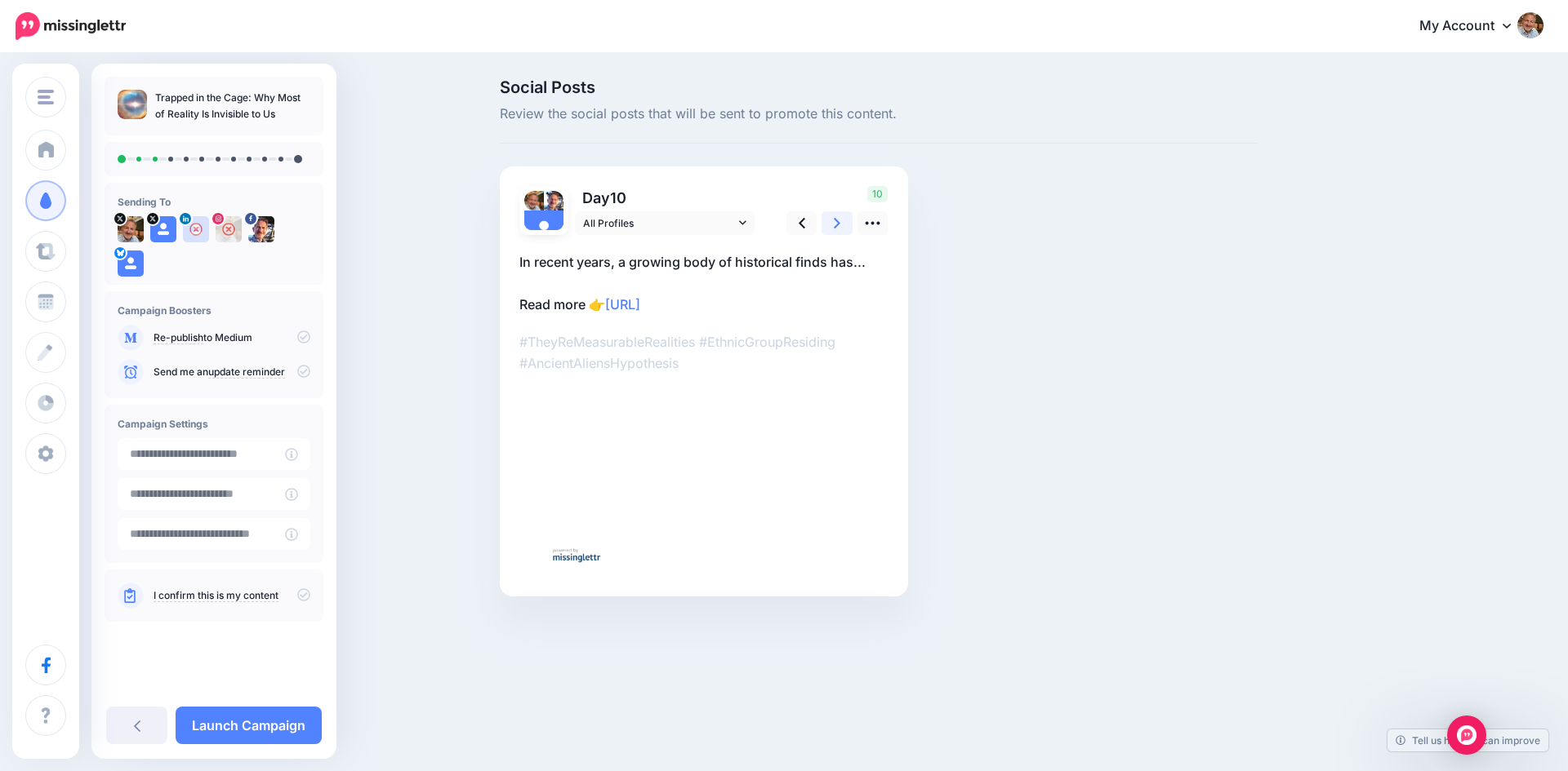
click at [833, 222] on icon at bounding box center [836, 223] width 6 height 17
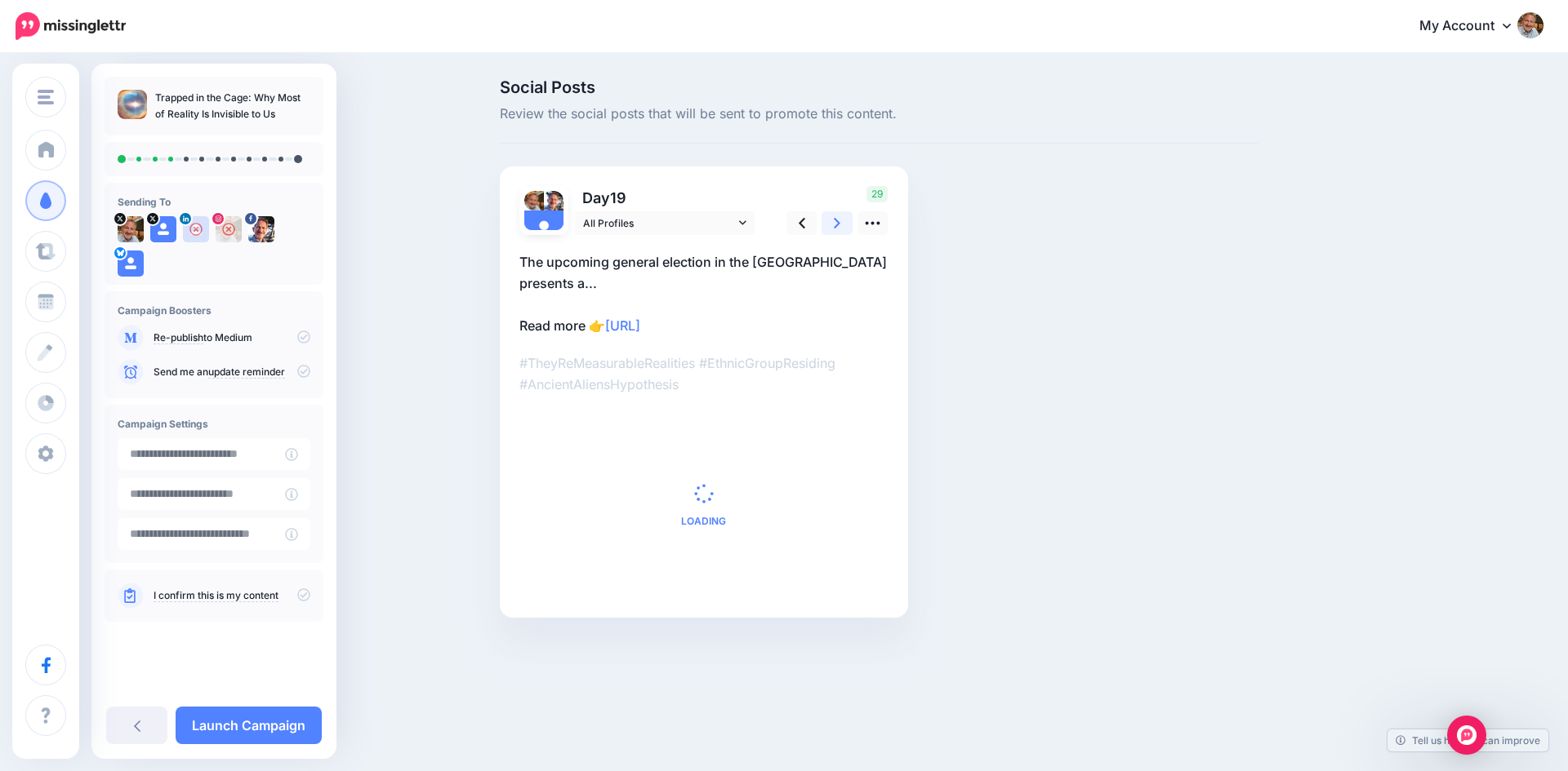
click at [833, 222] on icon at bounding box center [836, 223] width 6 height 17
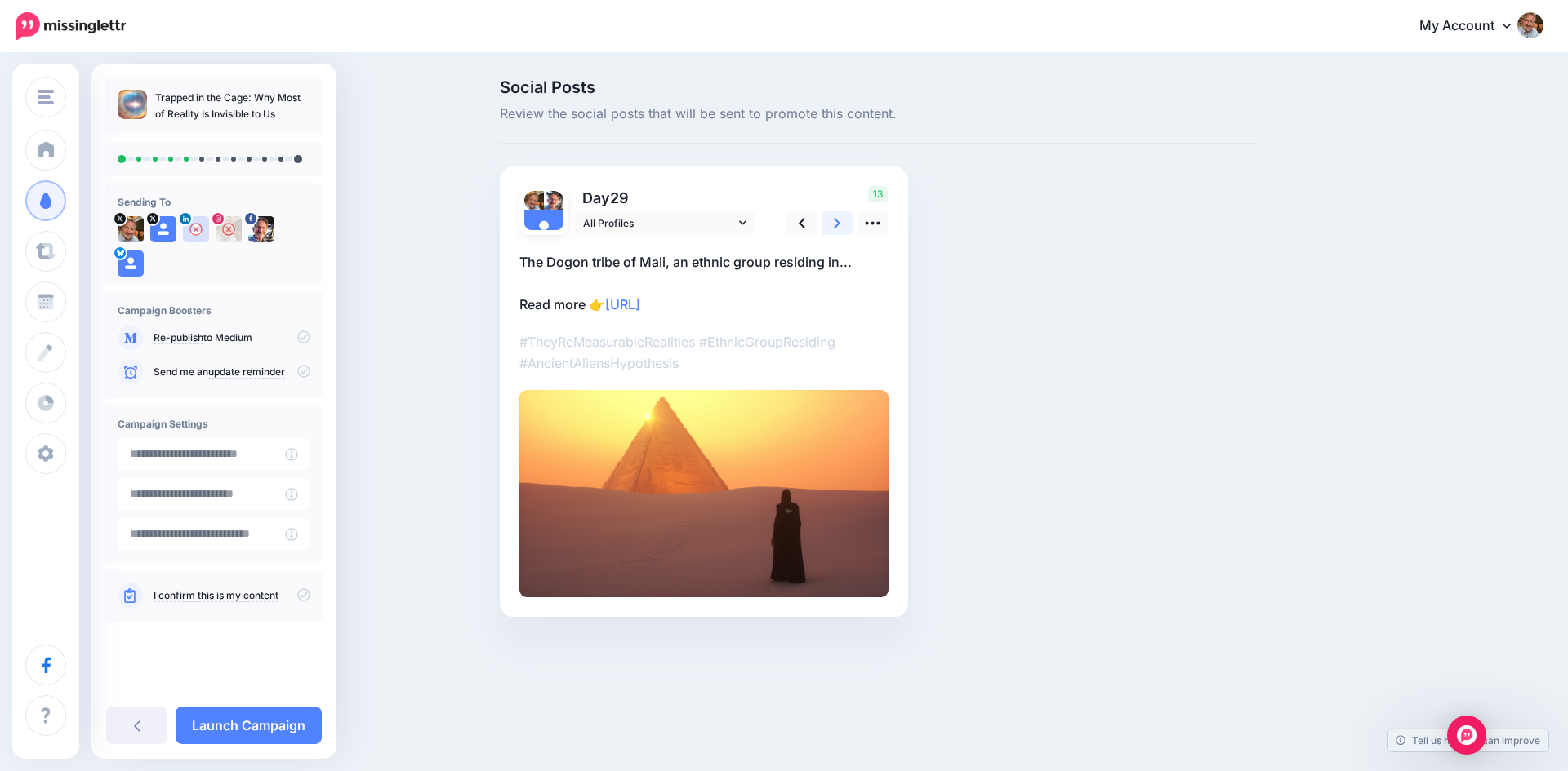
click at [833, 222] on icon at bounding box center [836, 223] width 6 height 17
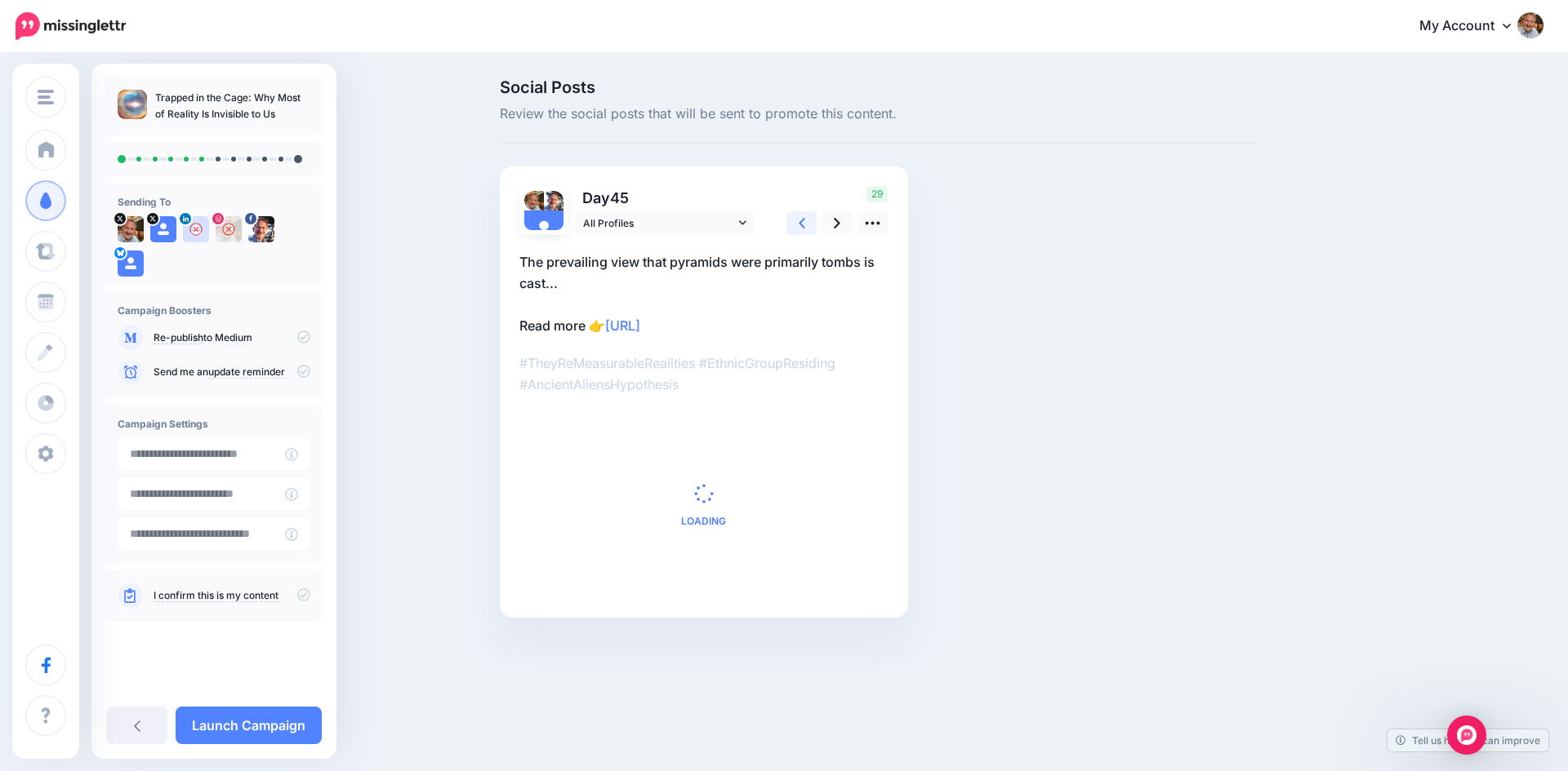
click at [802, 227] on icon at bounding box center [801, 223] width 6 height 17
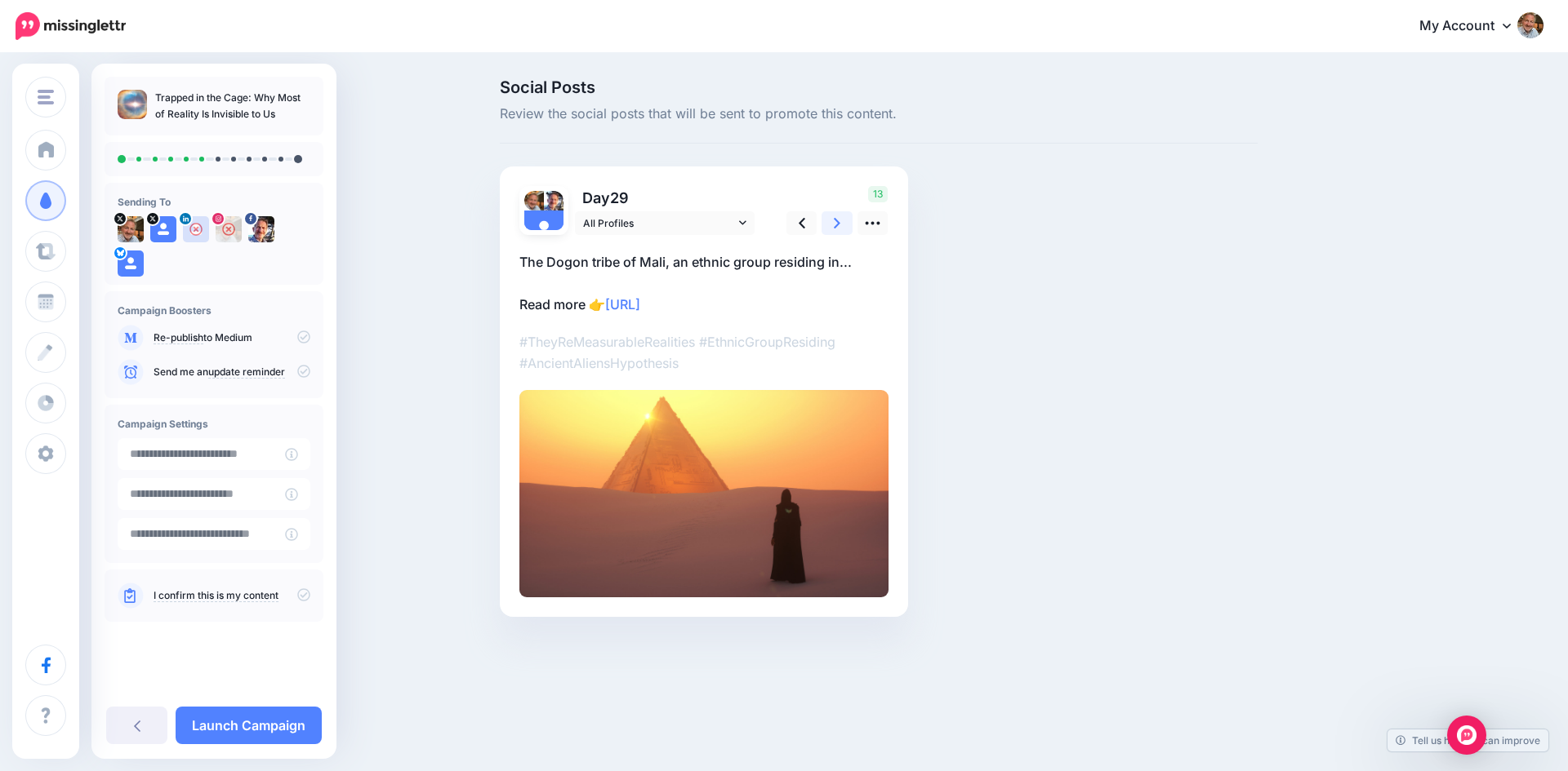
click at [828, 227] on link at bounding box center [837, 223] width 31 height 24
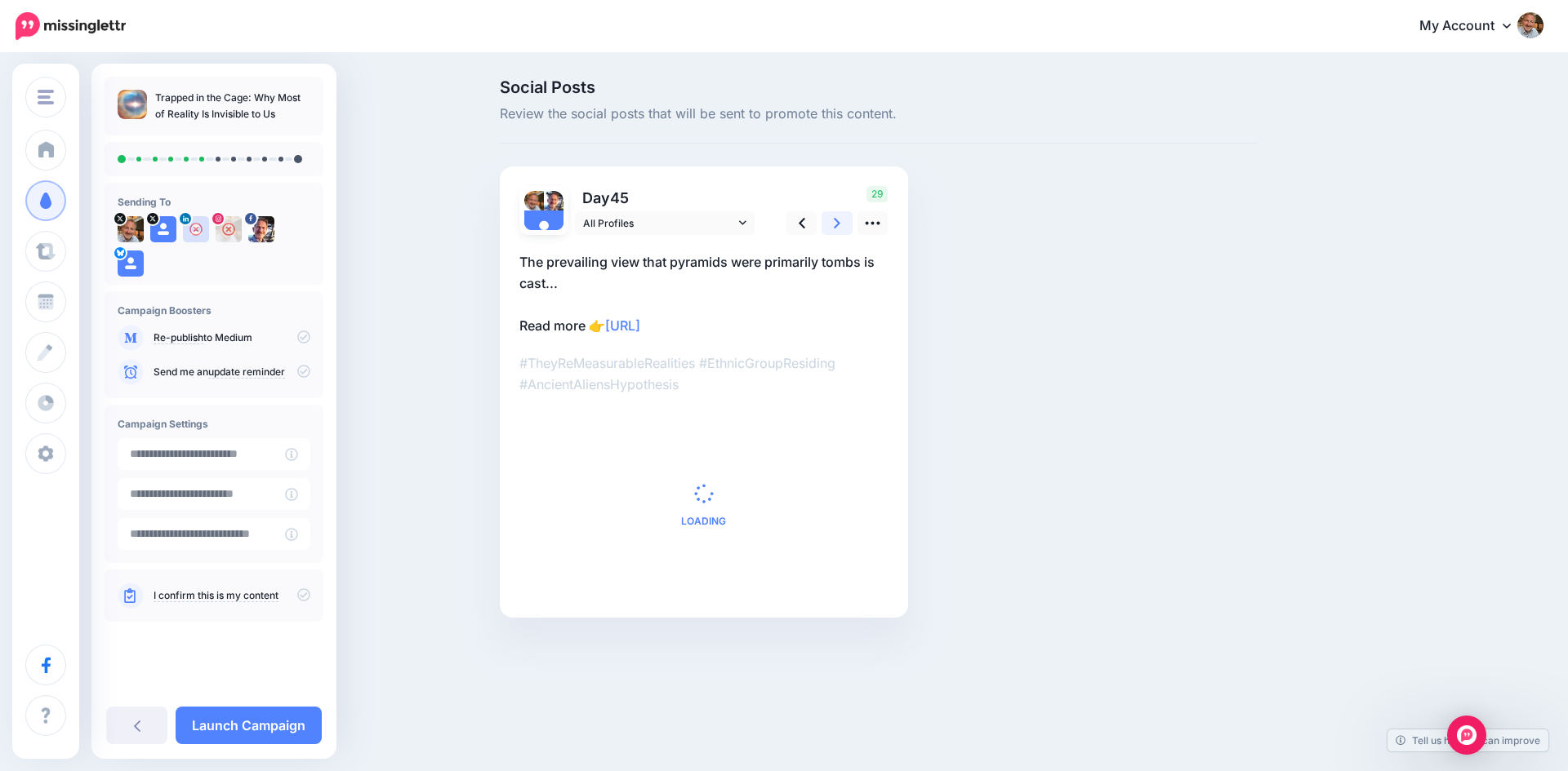
click at [832, 227] on link at bounding box center [837, 223] width 31 height 24
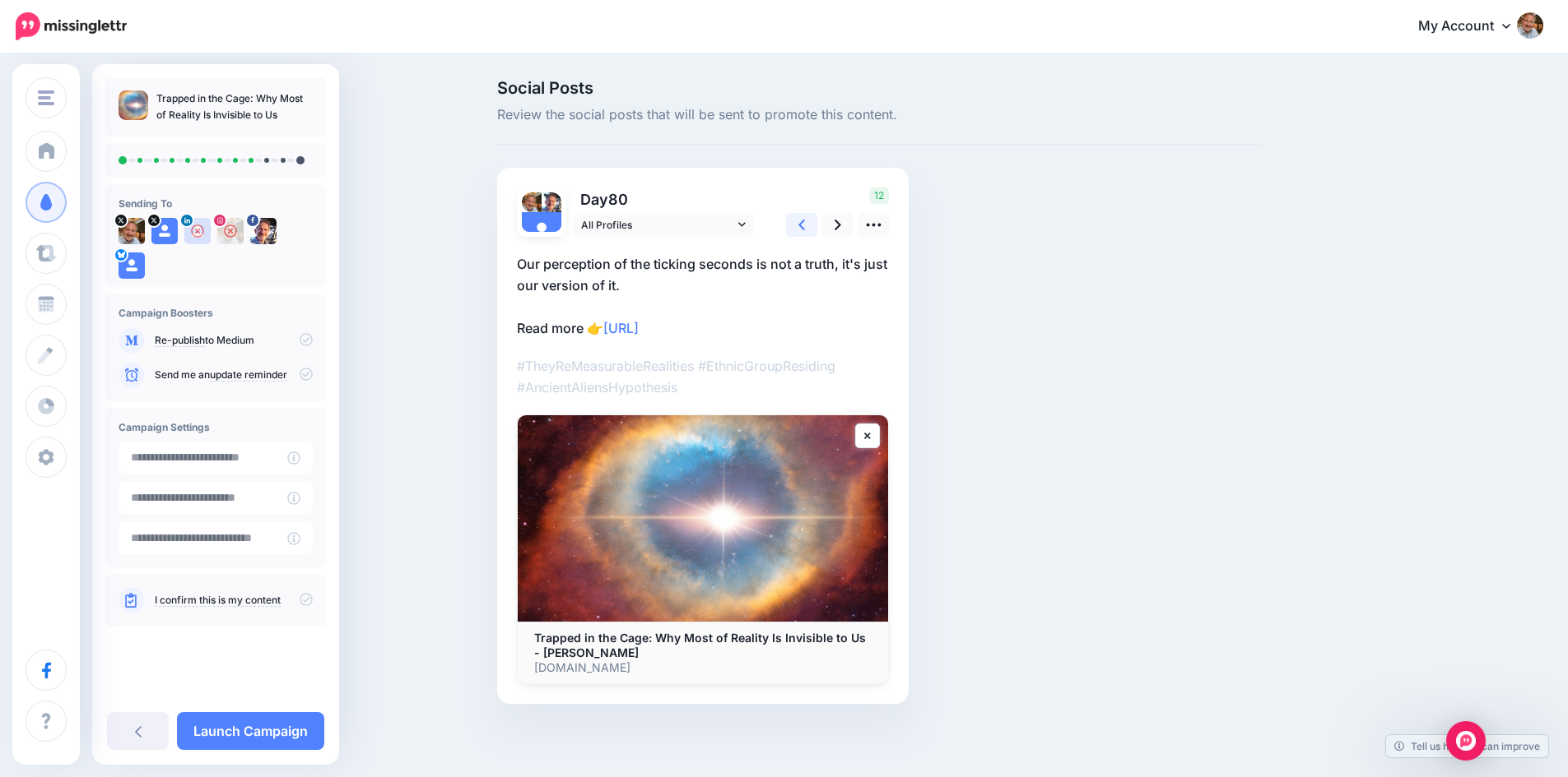
click at [805, 224] on icon at bounding box center [801, 225] width 6 height 11
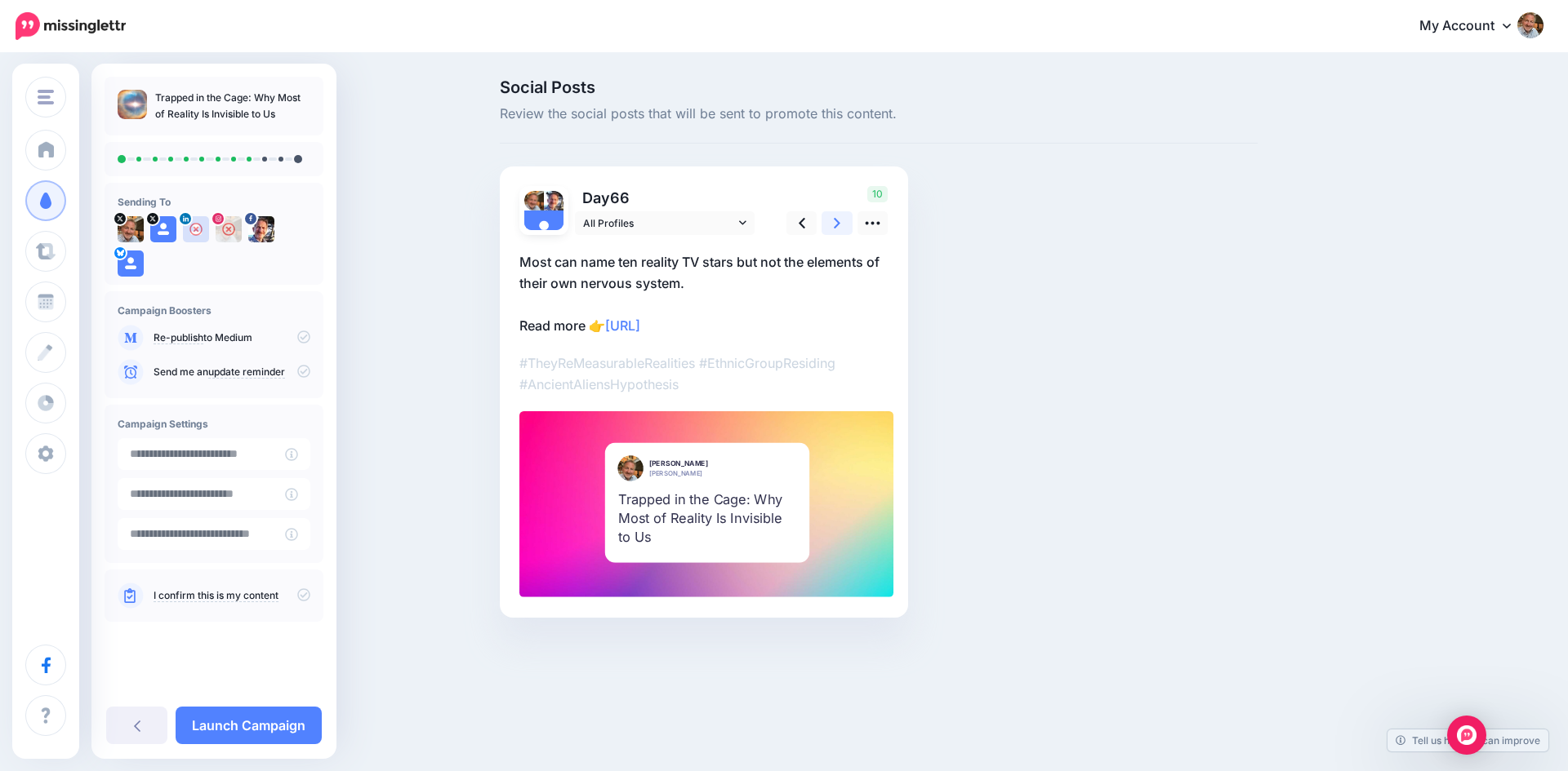
click at [835, 222] on icon at bounding box center [836, 223] width 6 height 17
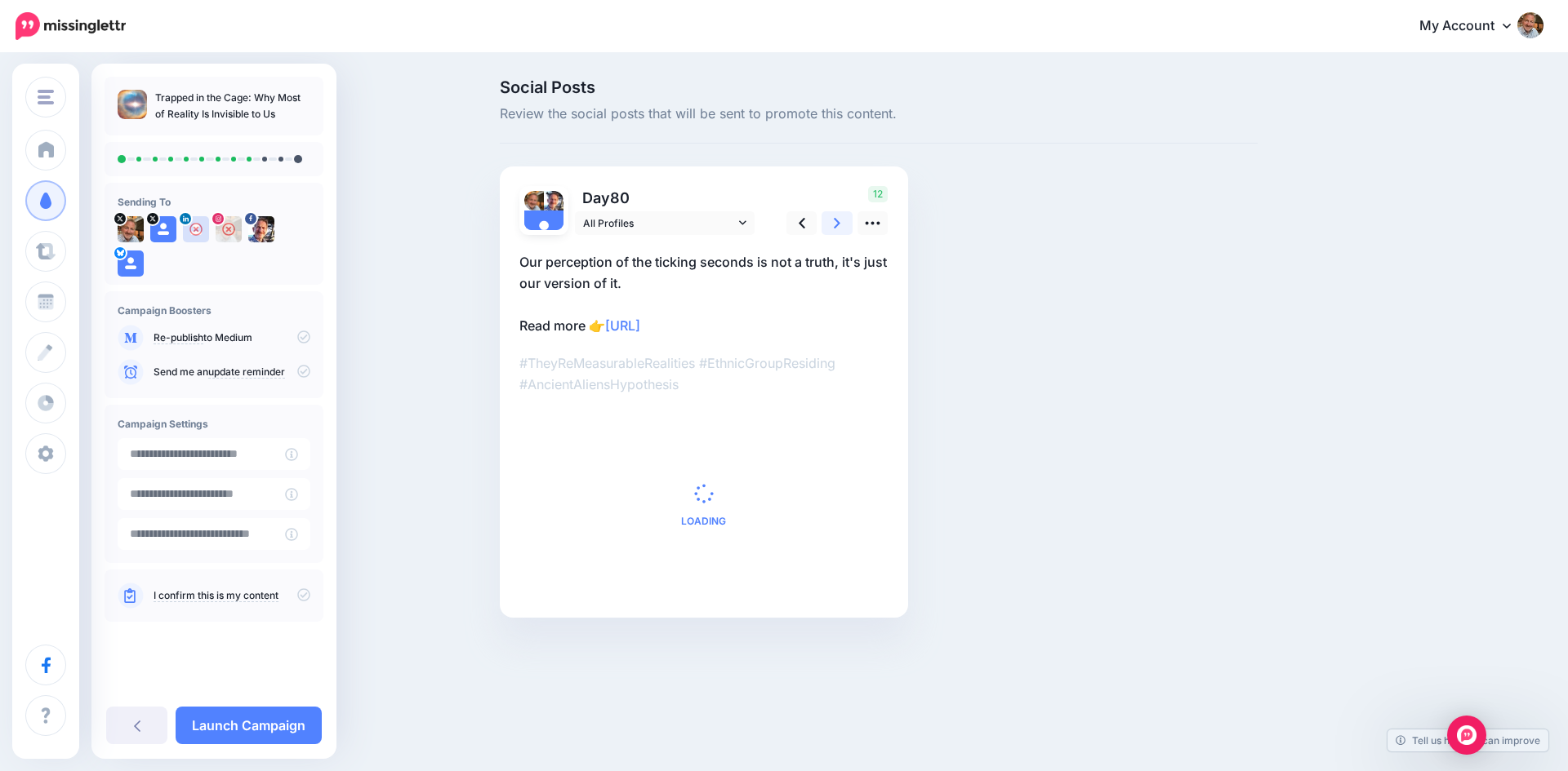
click at [835, 222] on icon at bounding box center [836, 223] width 6 height 17
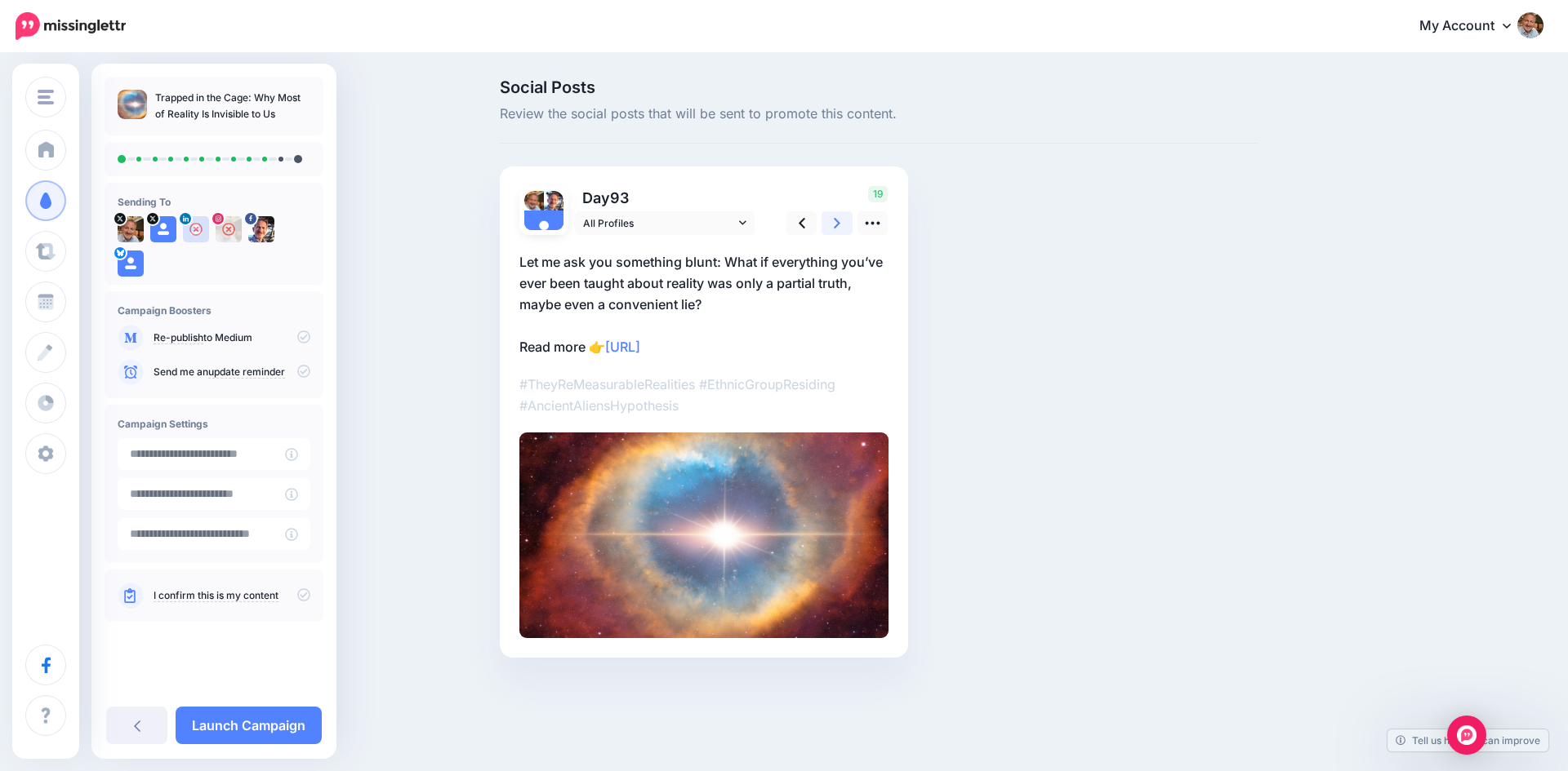
click at [835, 222] on icon at bounding box center [836, 223] width 6 height 17
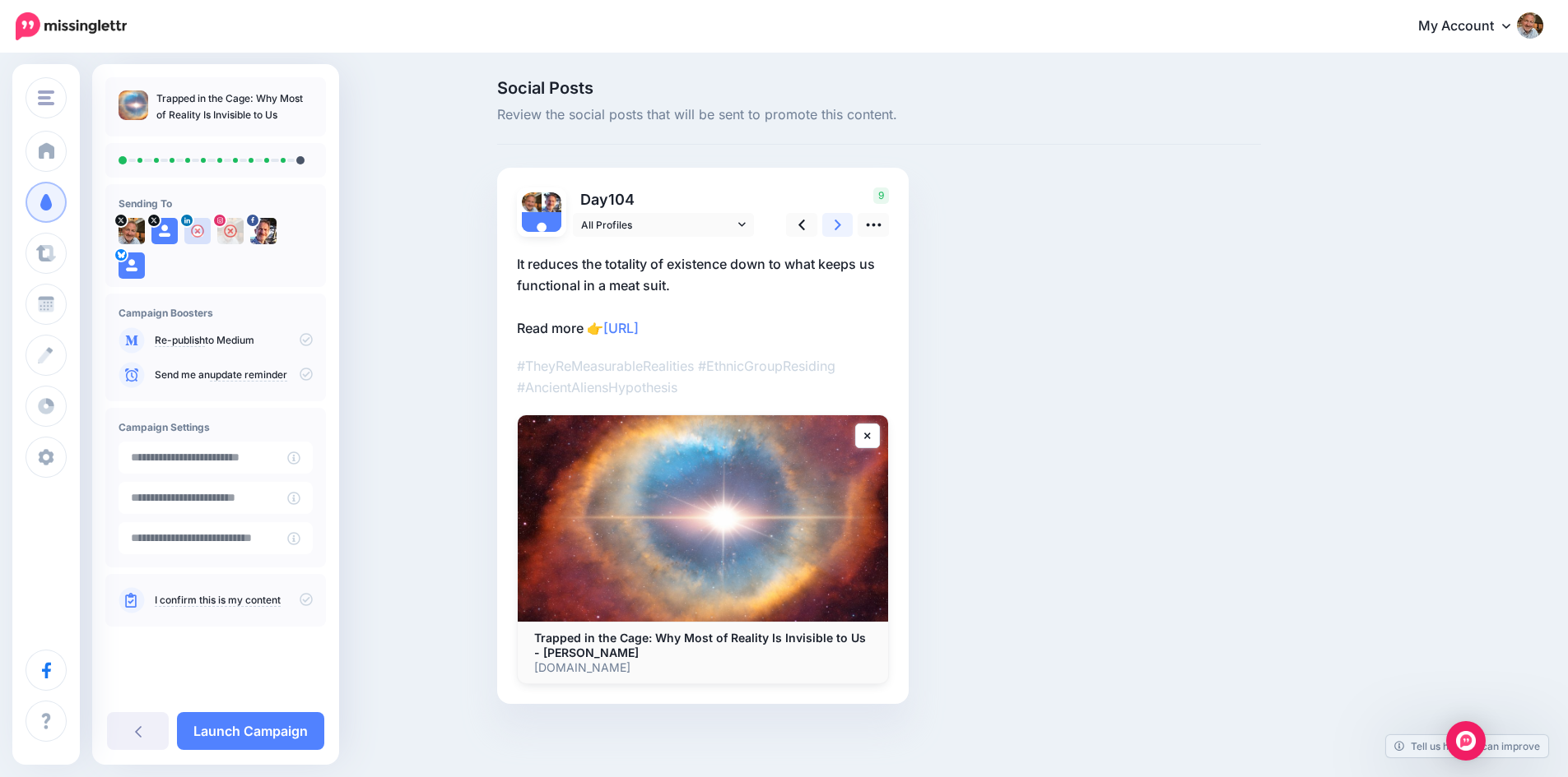
click at [841, 224] on icon at bounding box center [837, 225] width 6 height 18
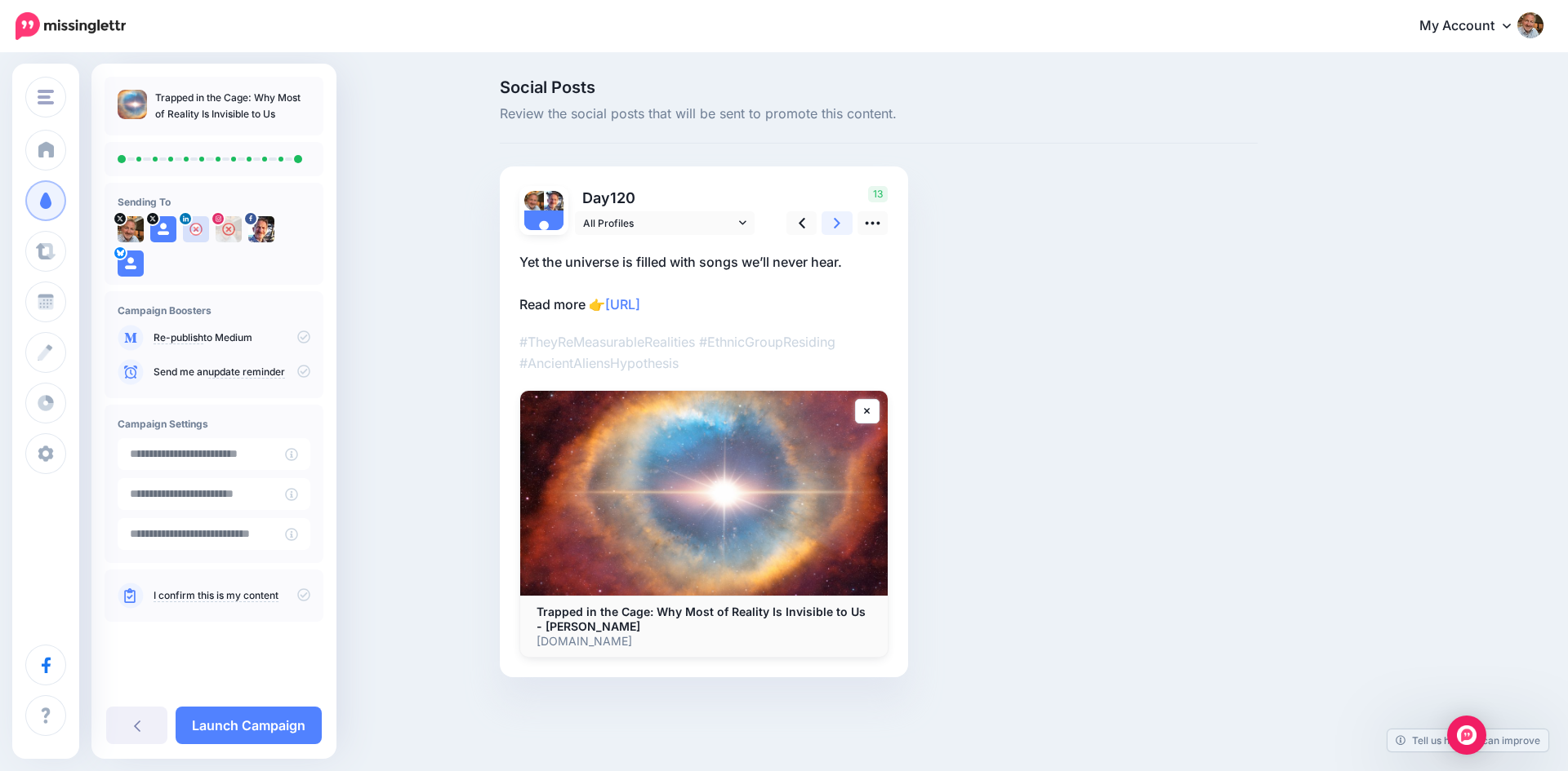
click at [835, 222] on icon at bounding box center [836, 223] width 6 height 17
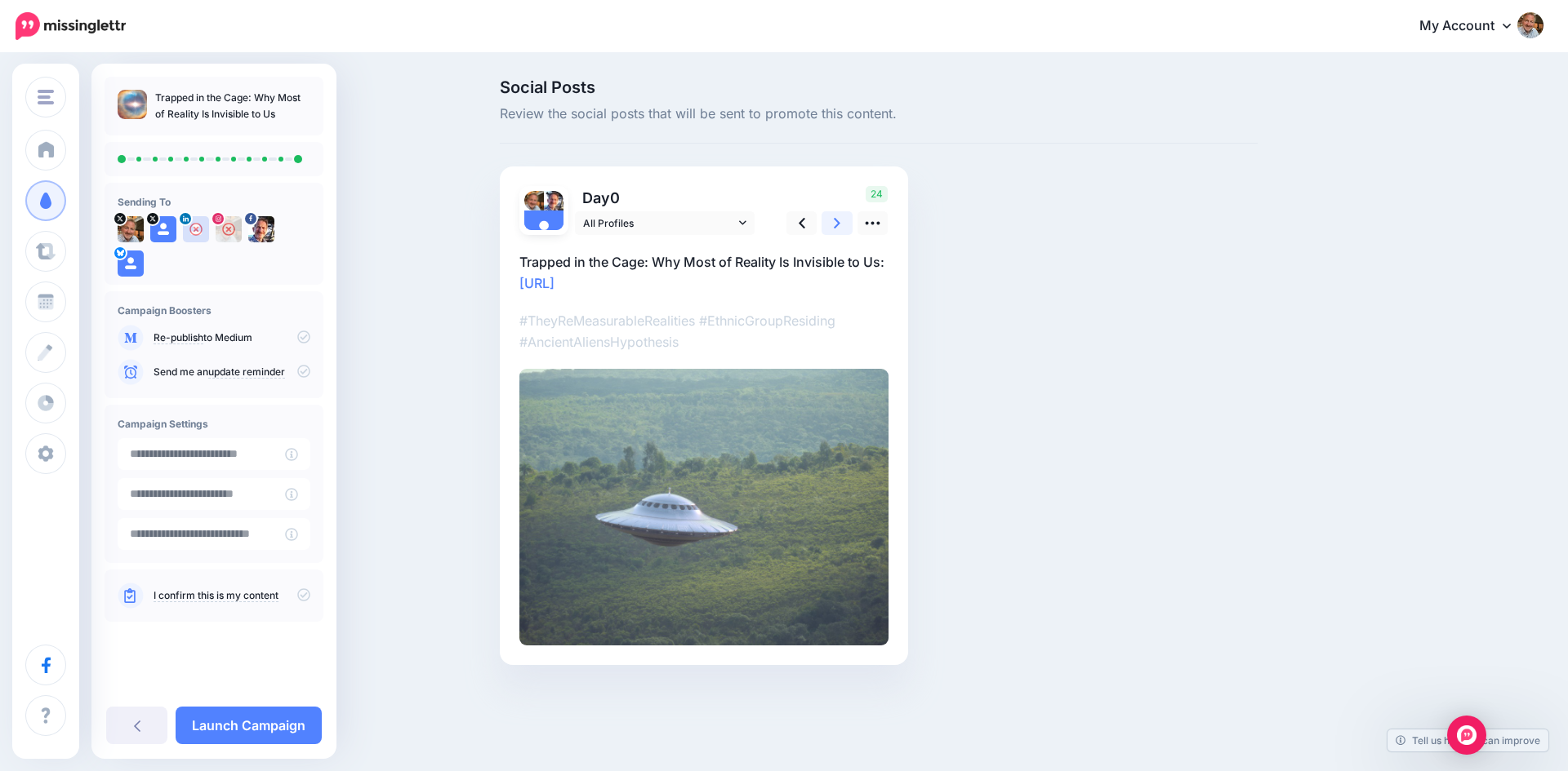
click at [835, 222] on icon at bounding box center [836, 223] width 6 height 17
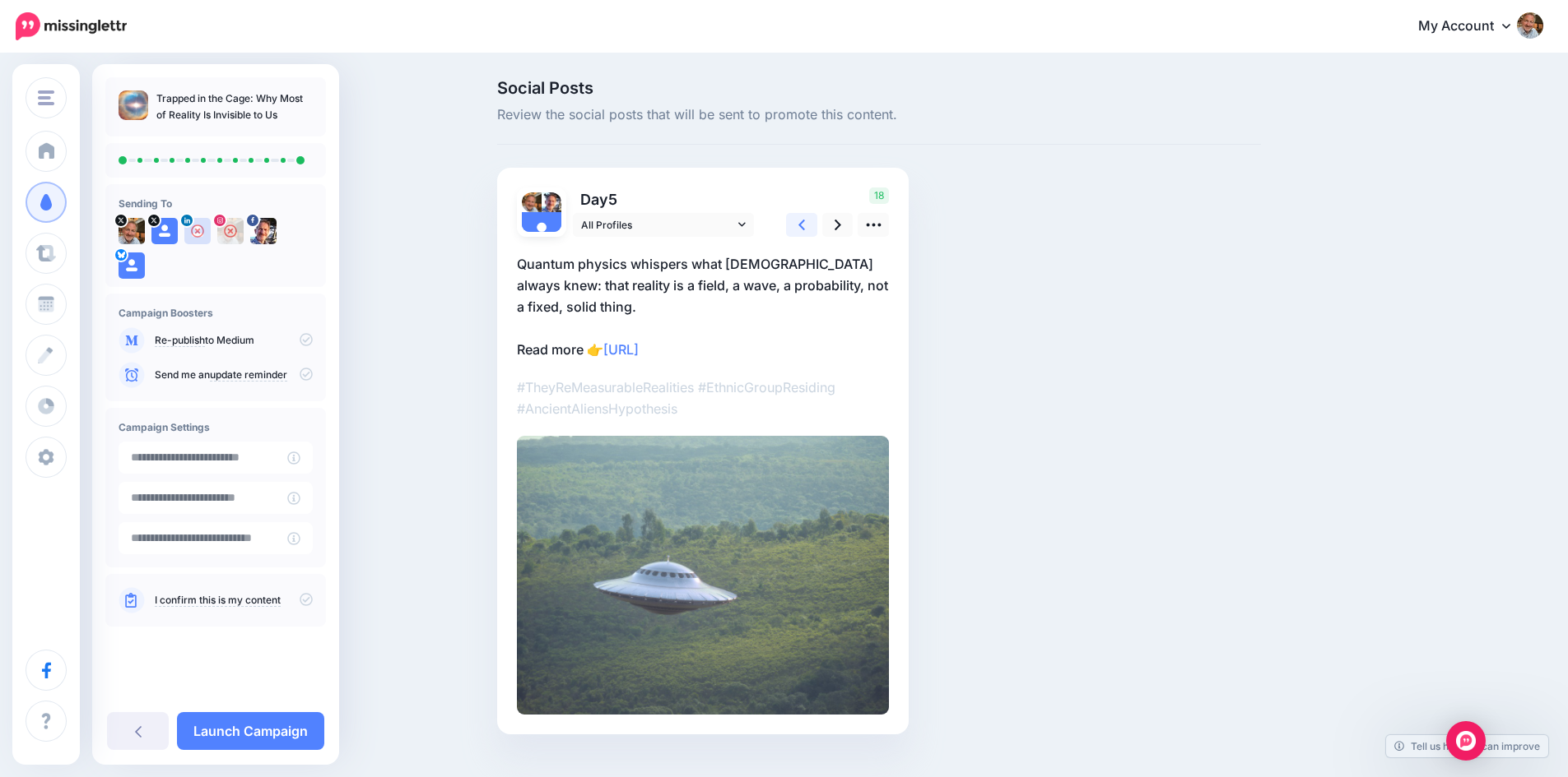
click at [813, 227] on link at bounding box center [802, 225] width 32 height 24
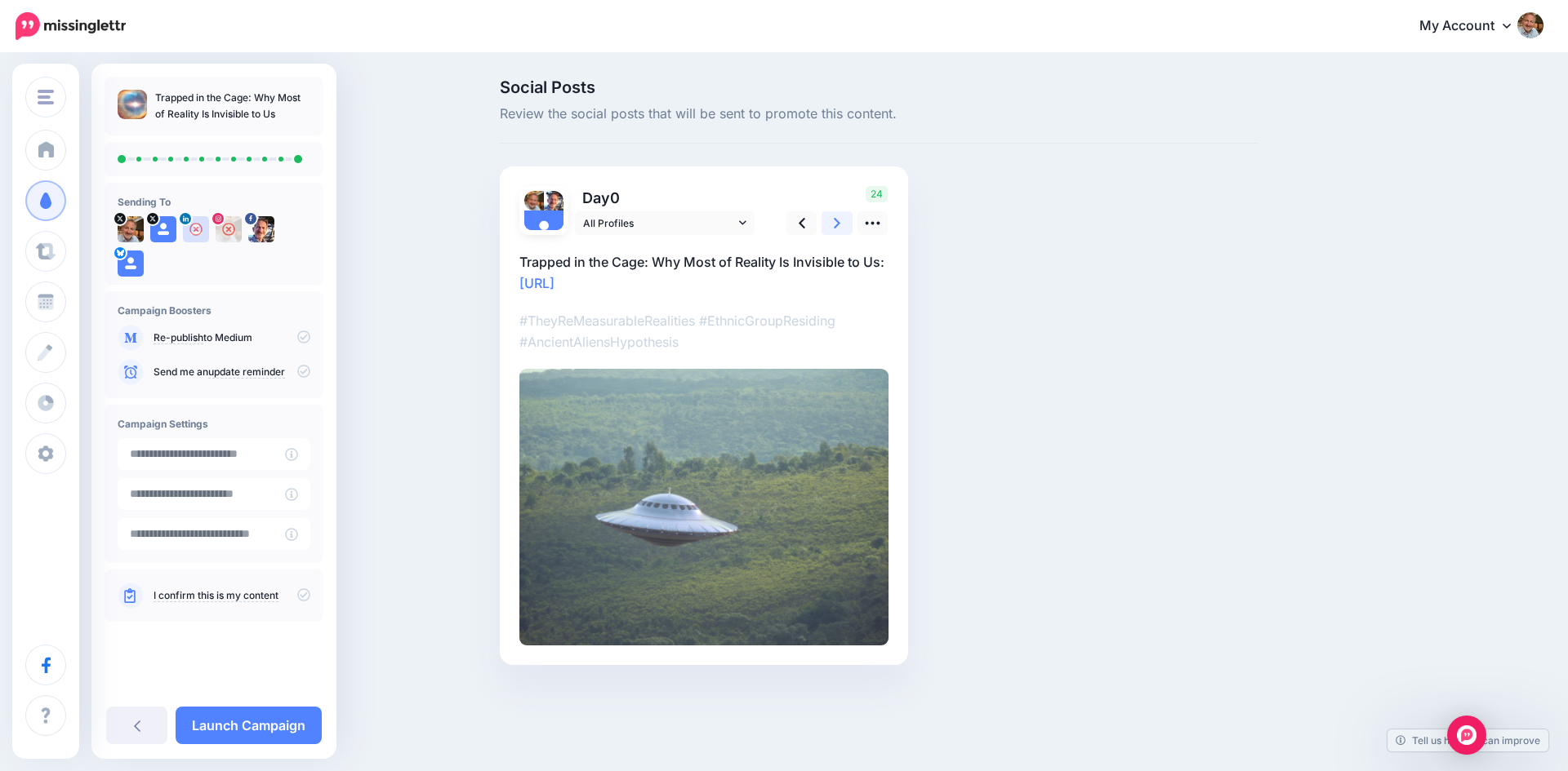
click at [835, 230] on icon at bounding box center [836, 223] width 6 height 17
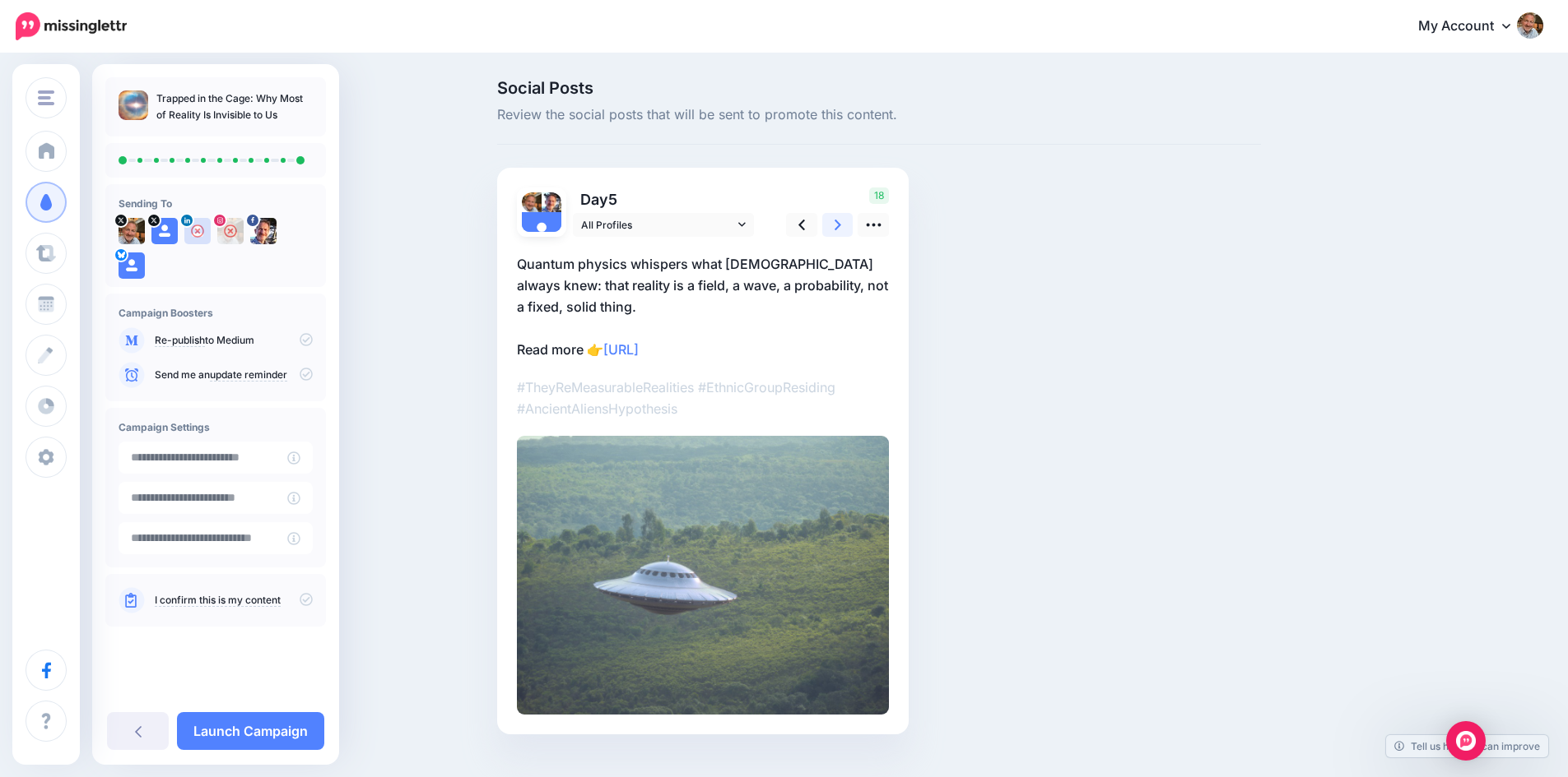
click at [841, 232] on icon at bounding box center [837, 225] width 6 height 18
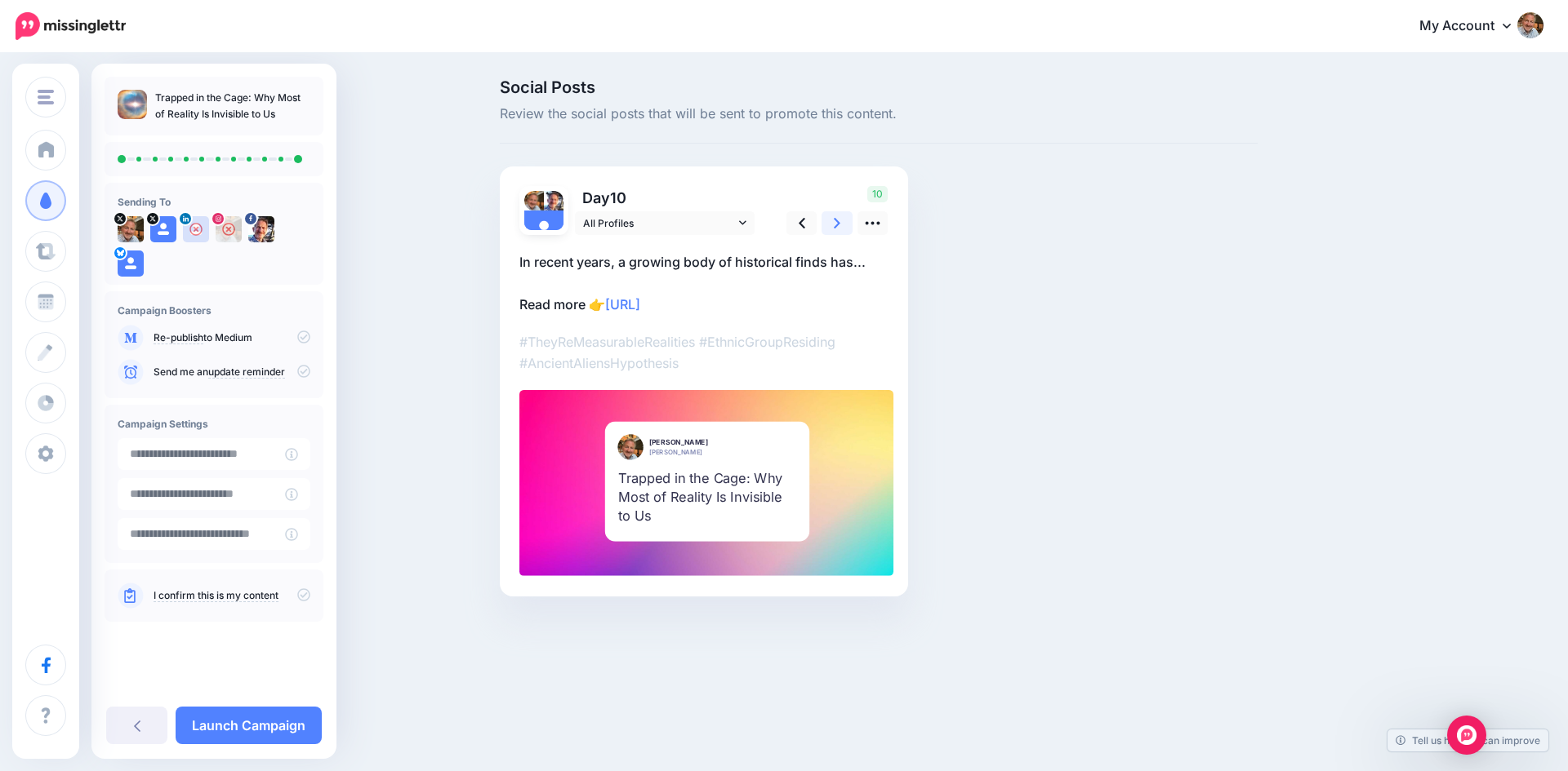
click at [835, 230] on icon at bounding box center [836, 223] width 6 height 17
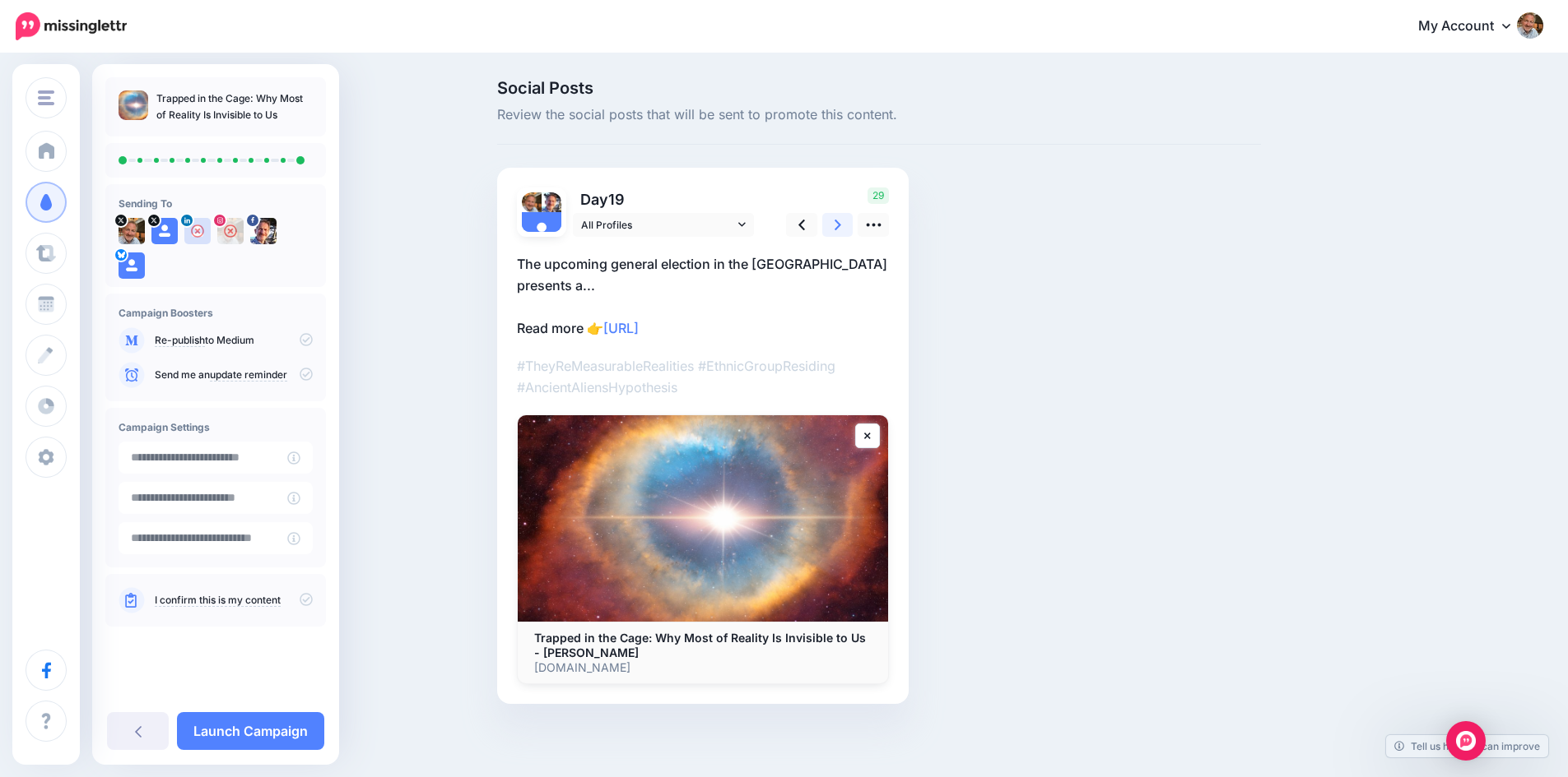
click at [841, 232] on icon at bounding box center [837, 225] width 6 height 18
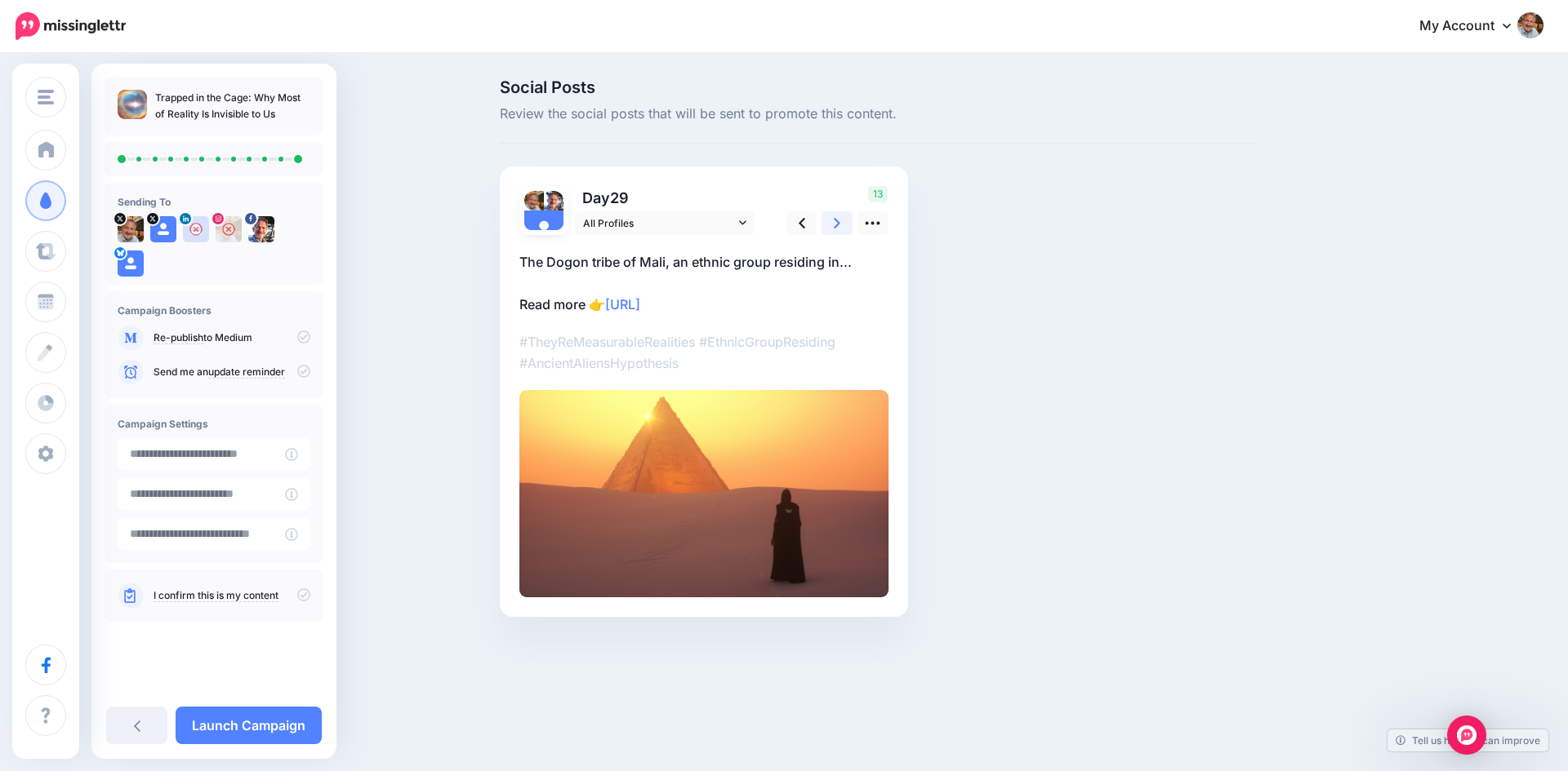
click at [835, 230] on icon at bounding box center [836, 223] width 6 height 17
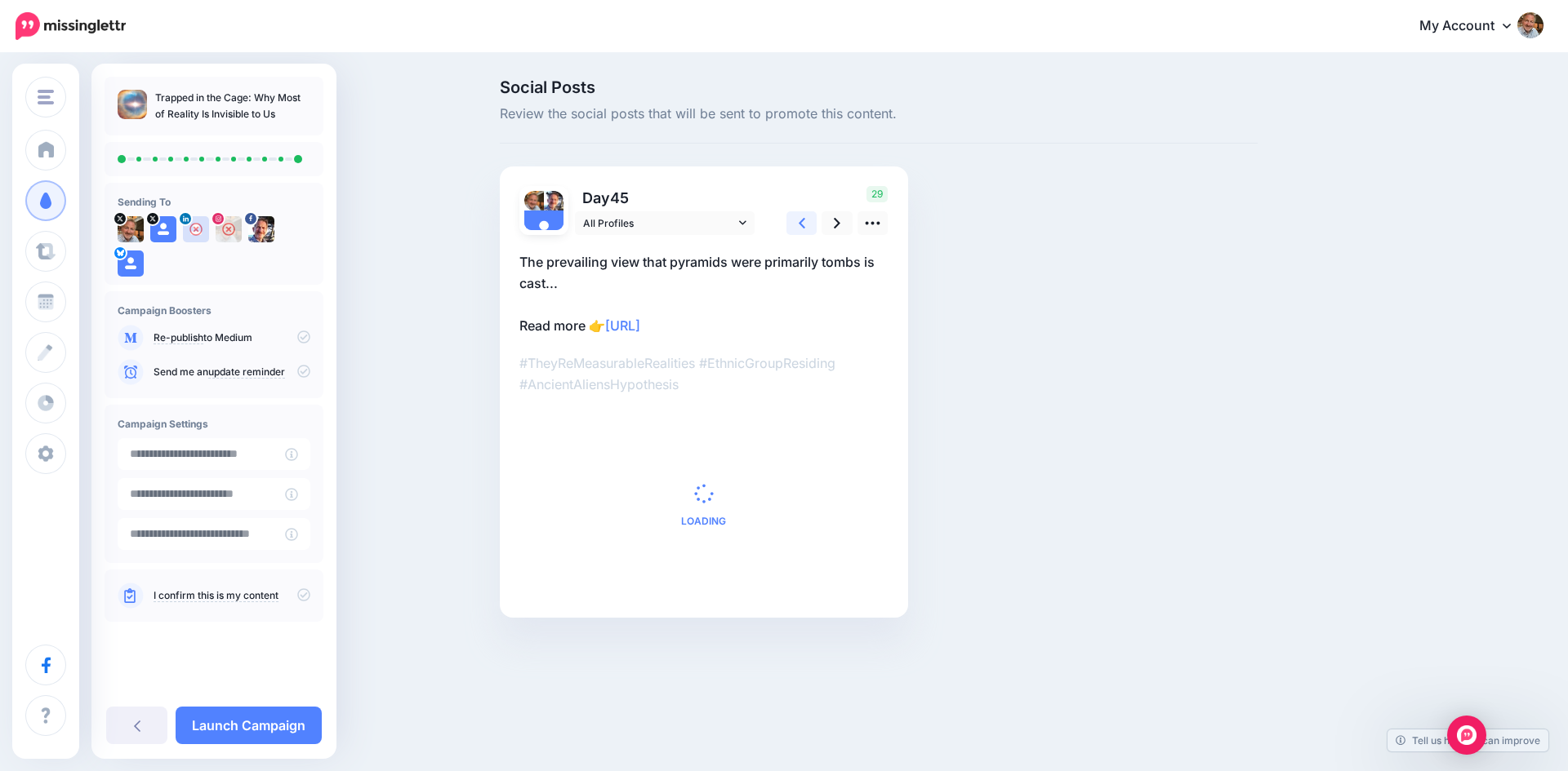
click at [798, 229] on icon at bounding box center [801, 223] width 6 height 17
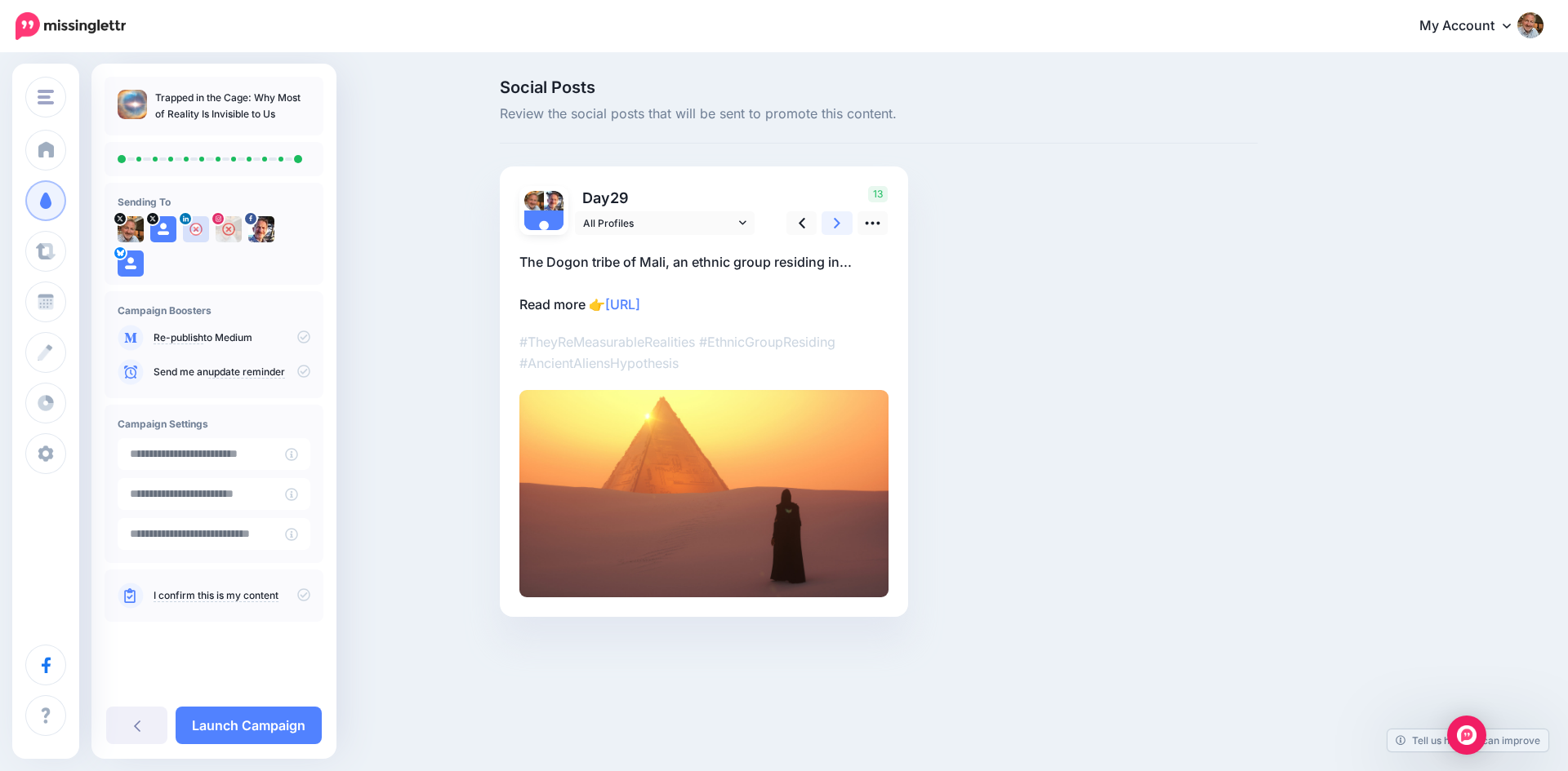
click at [840, 227] on icon at bounding box center [836, 223] width 6 height 17
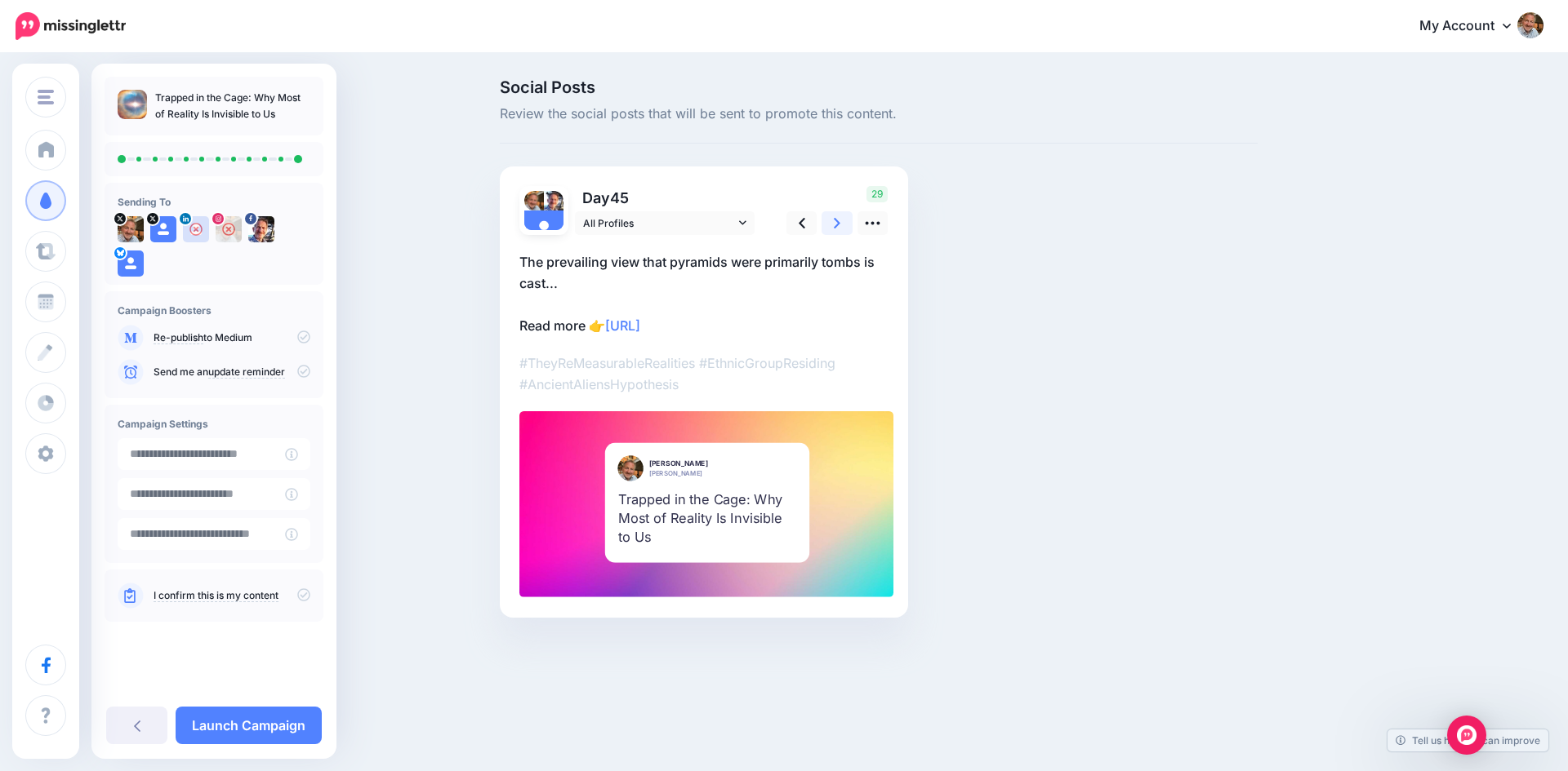
click at [840, 227] on icon at bounding box center [836, 223] width 6 height 17
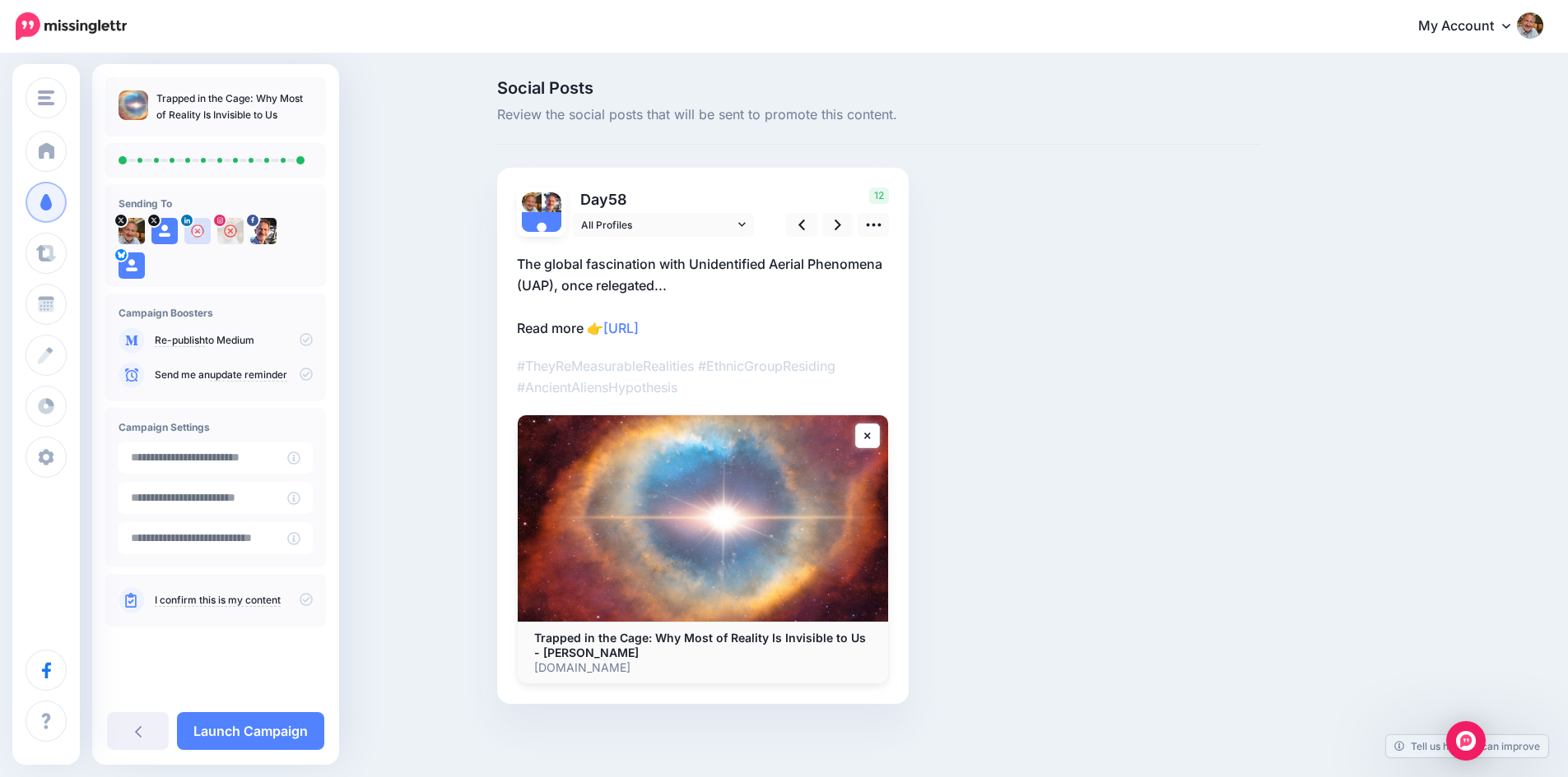
click at [311, 599] on icon at bounding box center [306, 599] width 13 height 13
click at [308, 342] on icon at bounding box center [306, 339] width 13 height 13
click at [305, 337] on icon at bounding box center [306, 339] width 13 height 13
click at [250, 726] on link "Launch Campaign" at bounding box center [250, 730] width 148 height 38
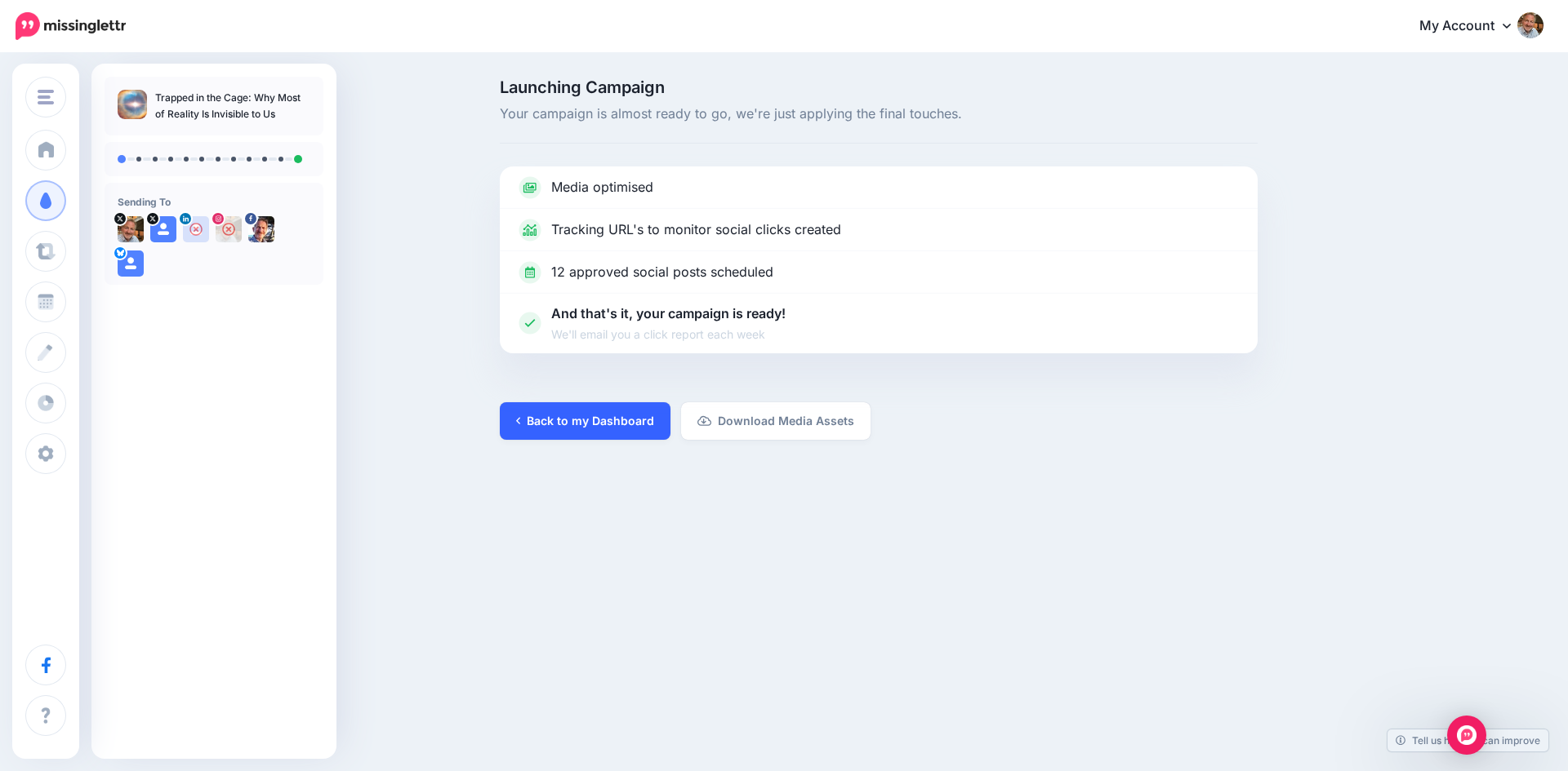
click at [594, 416] on link "Back to my Dashboard" at bounding box center [585, 421] width 171 height 37
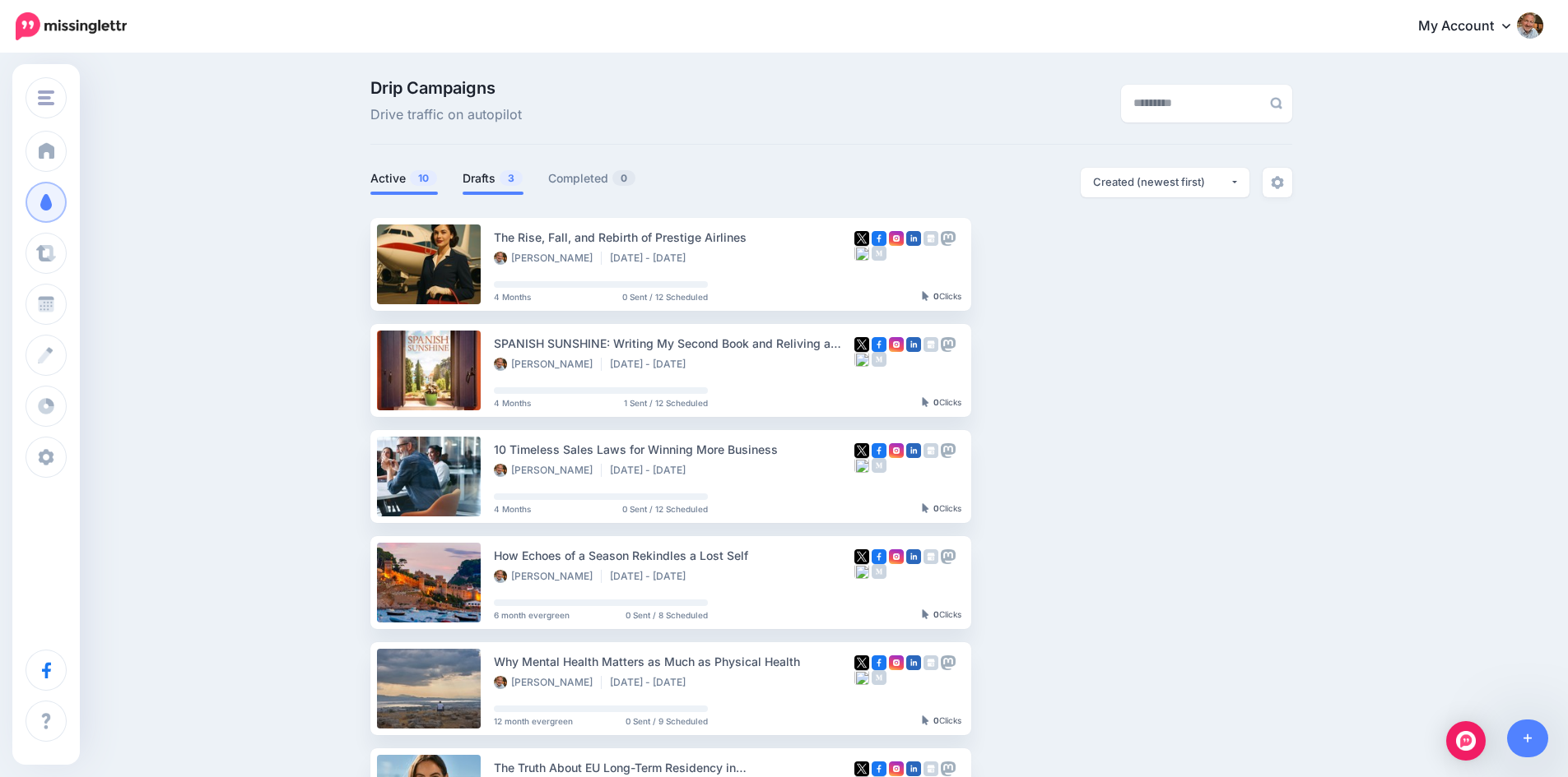
click at [486, 176] on link "Drafts 3" at bounding box center [492, 178] width 61 height 19
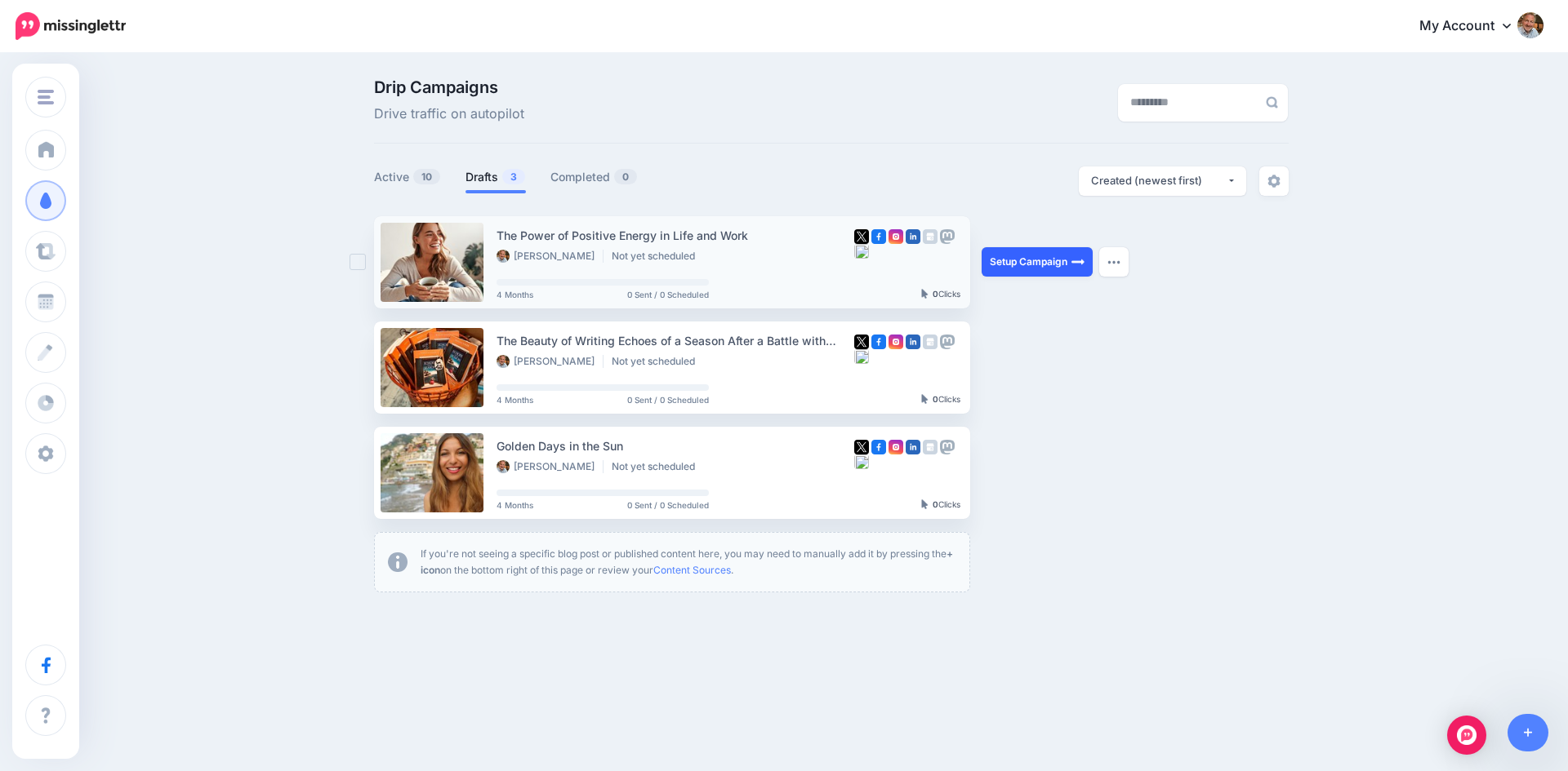
click at [1026, 259] on link "Setup Campaign" at bounding box center [1036, 262] width 111 height 30
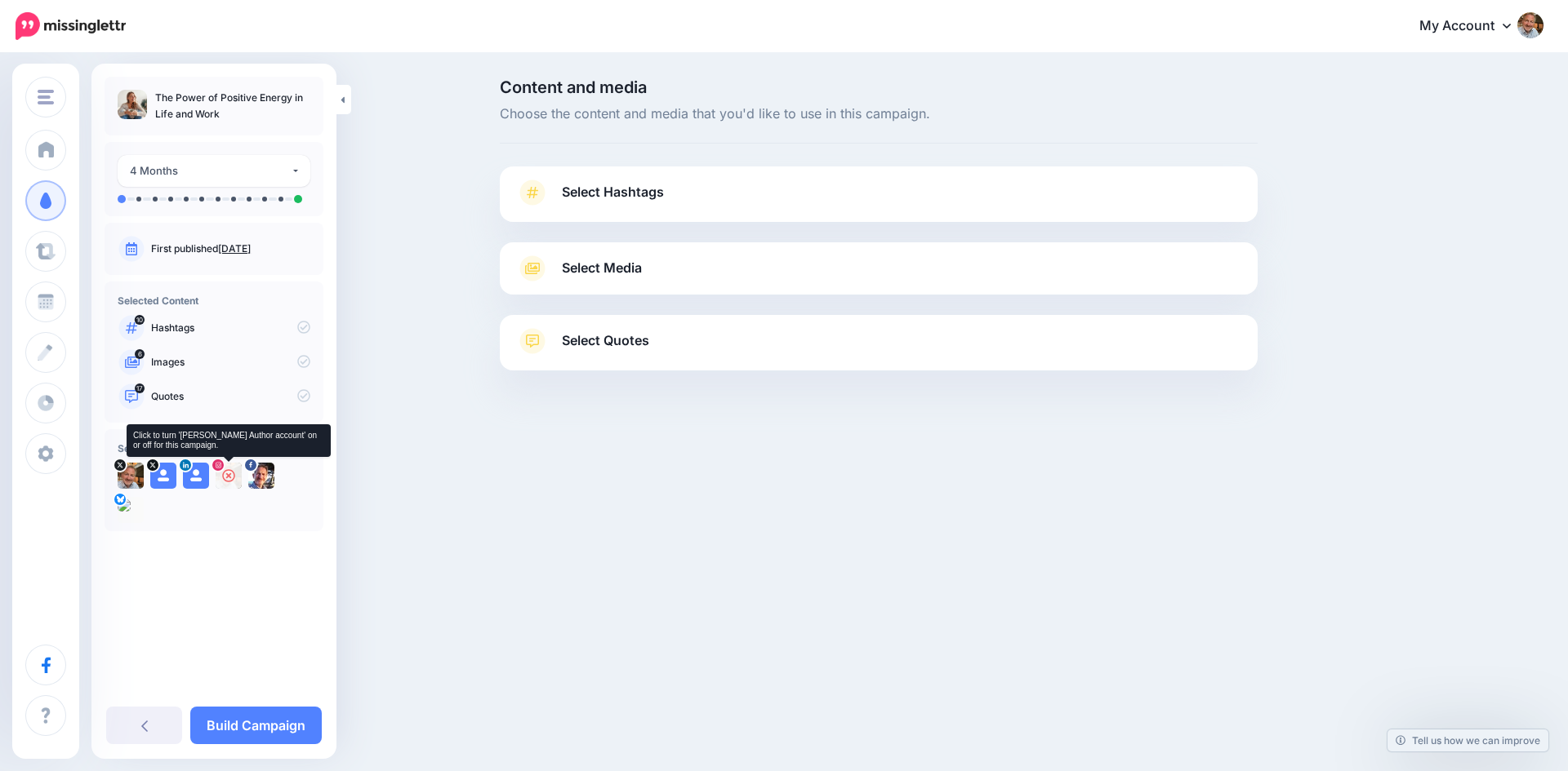
click at [225, 472] on icon at bounding box center [228, 476] width 13 height 13
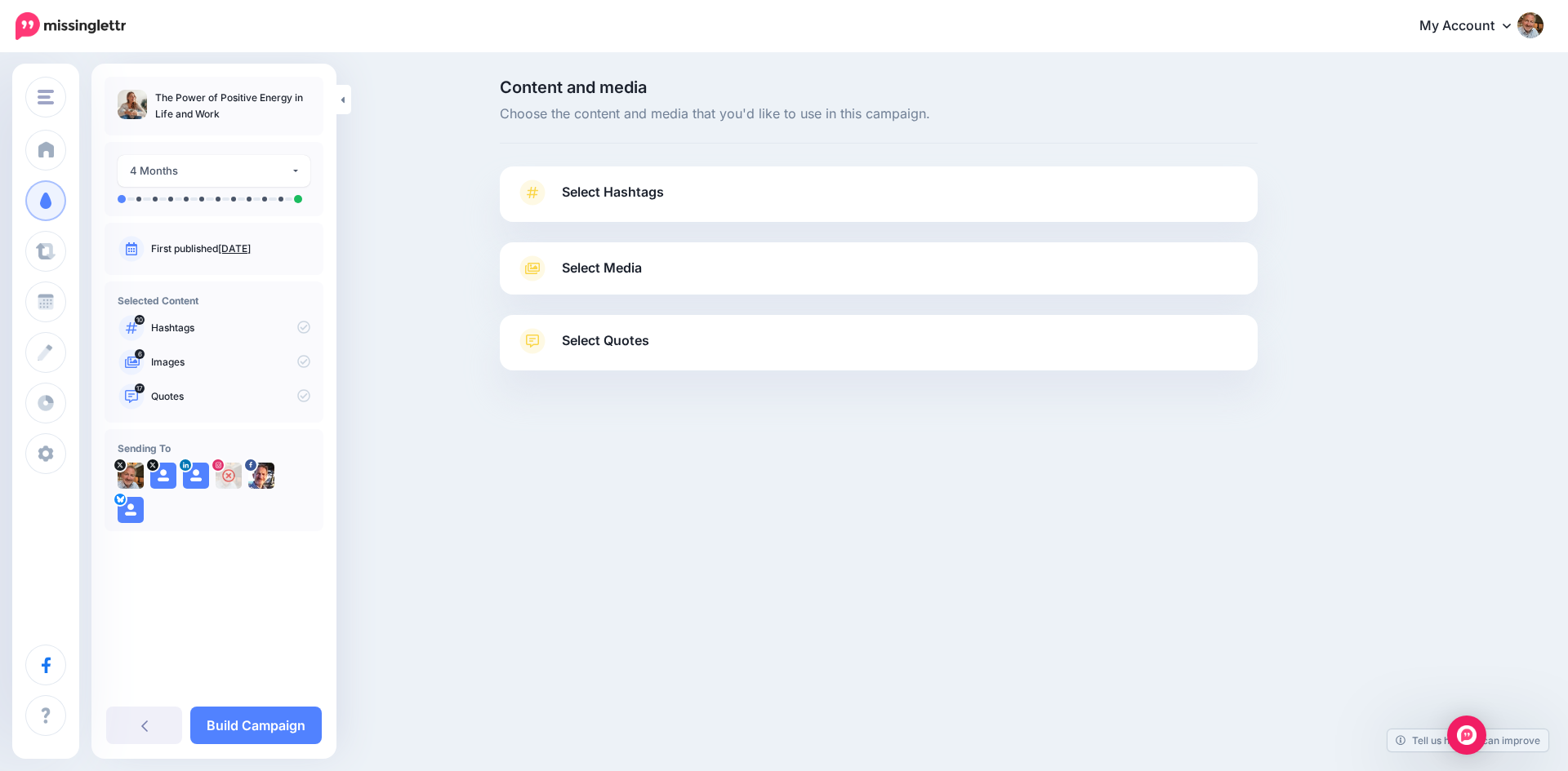
click at [589, 194] on span "Select Hashtags" at bounding box center [613, 192] width 102 height 22
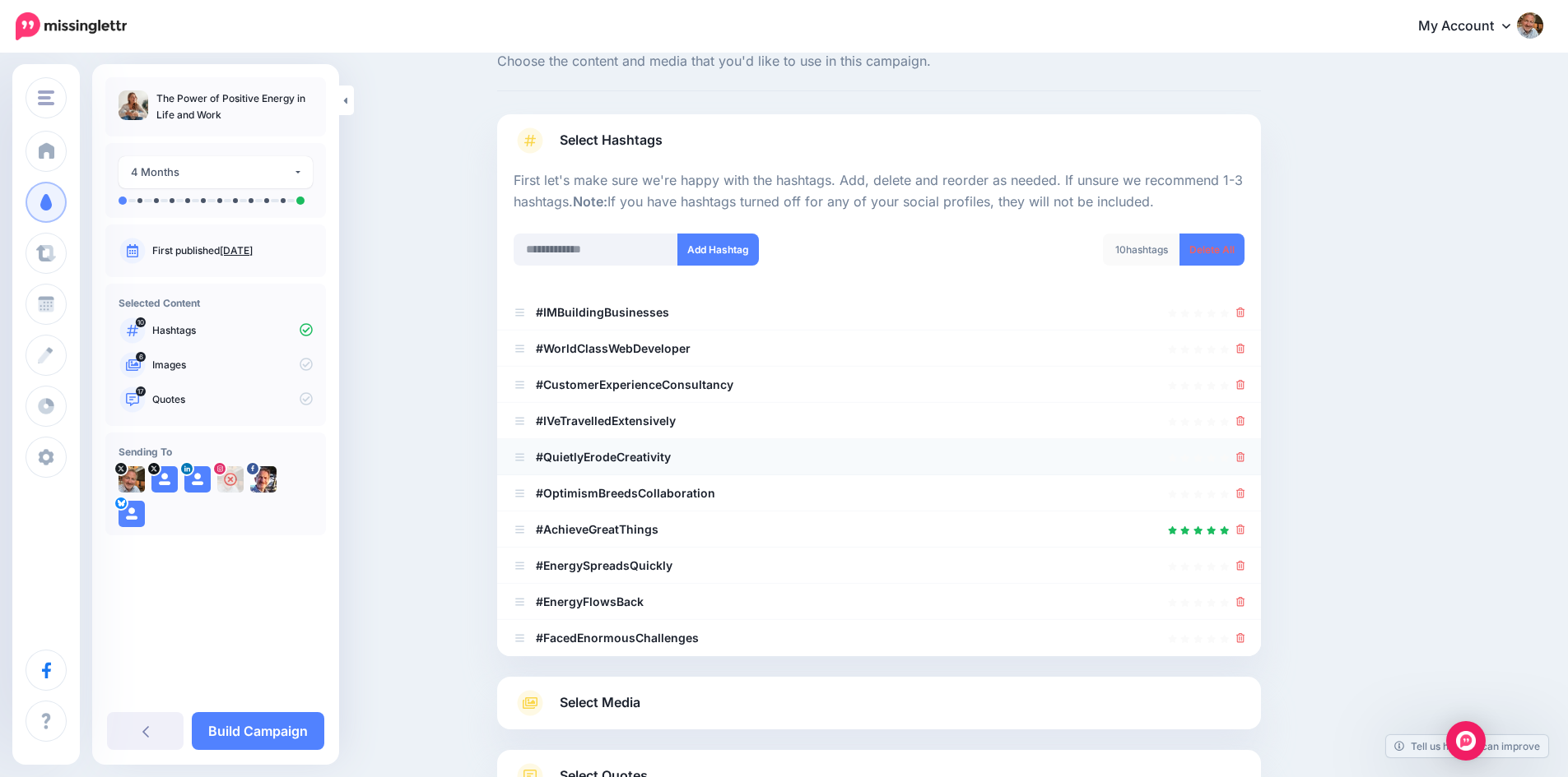
scroll to position [83, 0]
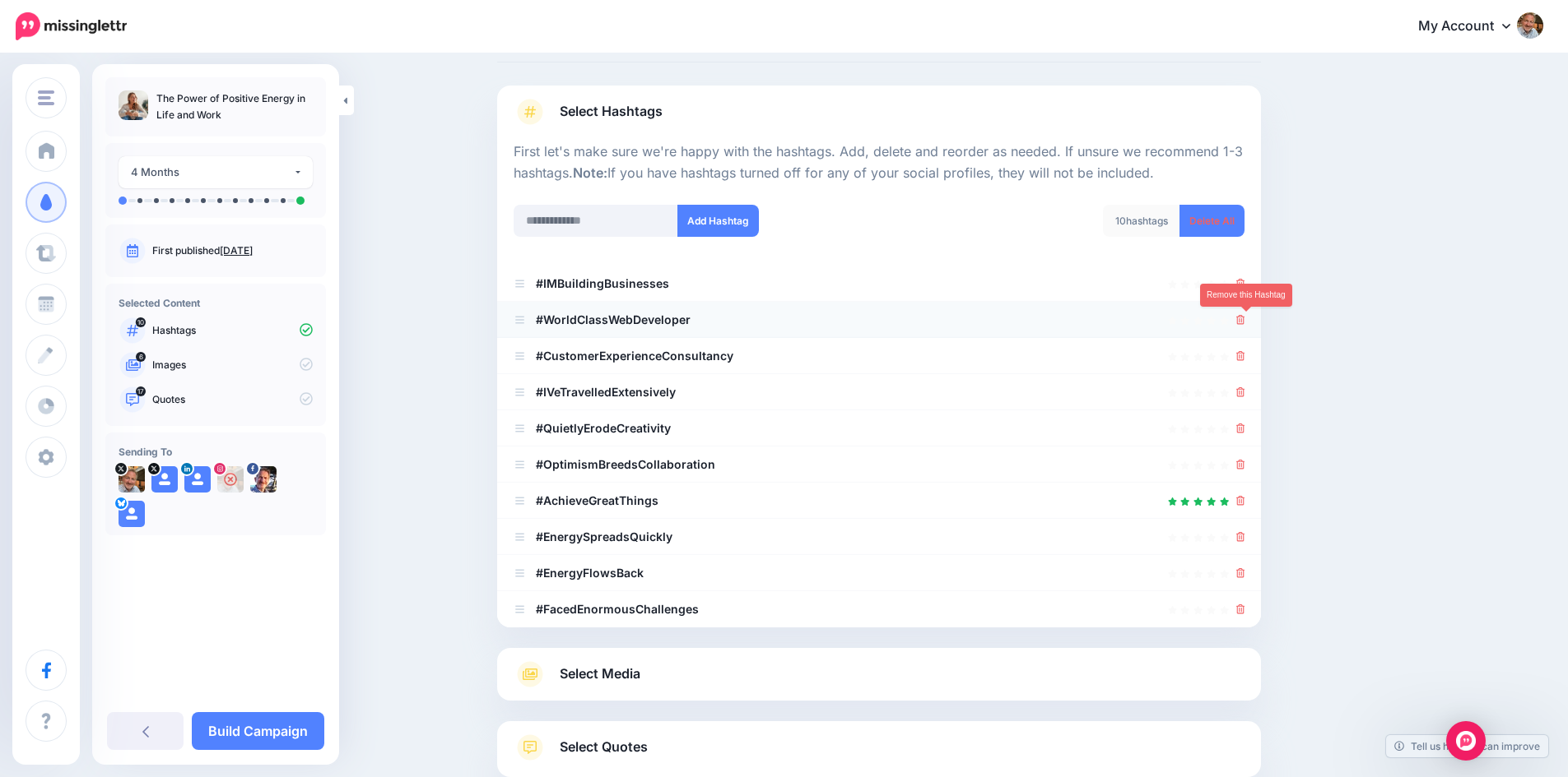
click at [1245, 320] on icon at bounding box center [1240, 320] width 9 height 10
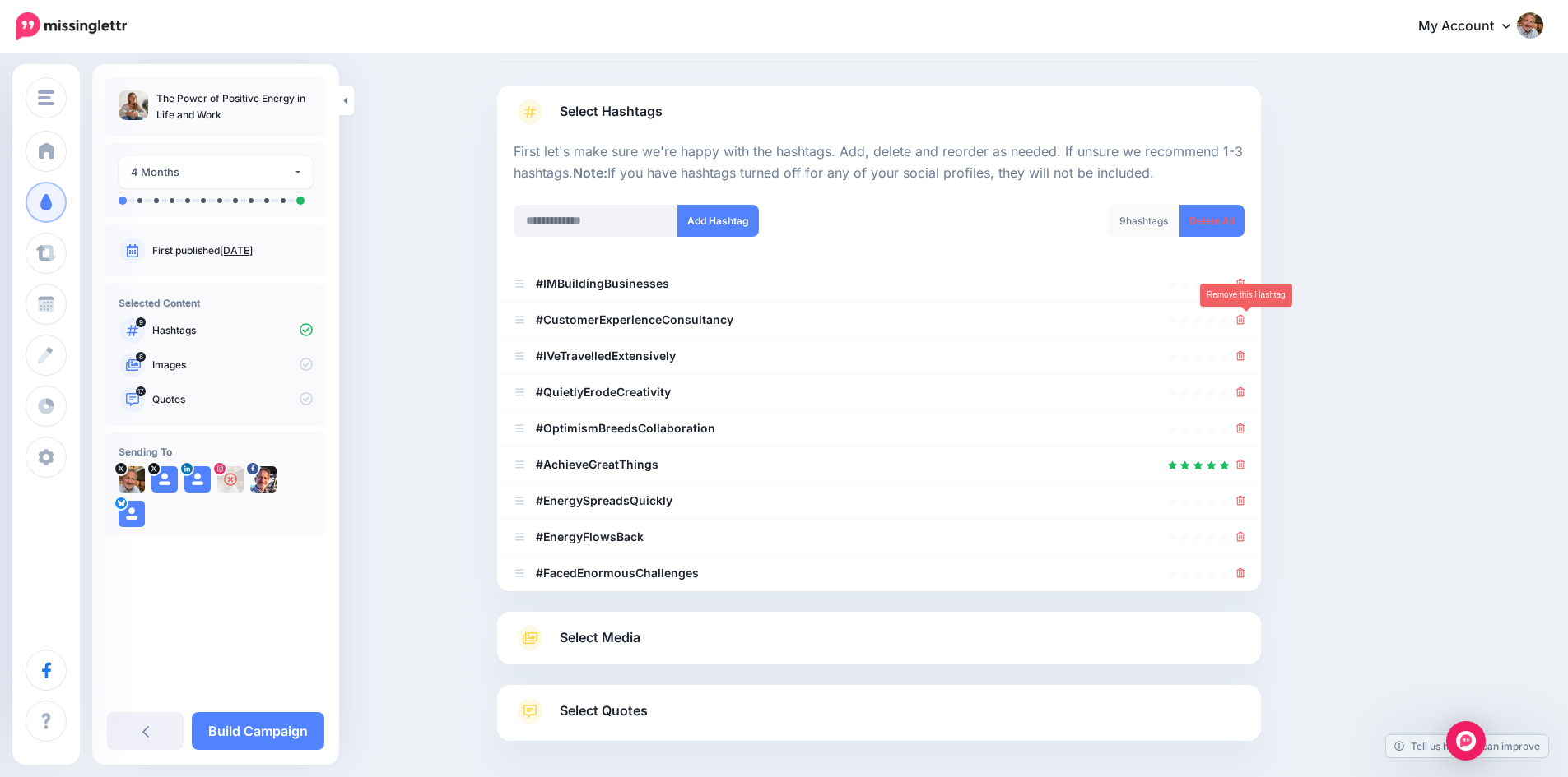
click at [1245, 320] on icon at bounding box center [1240, 320] width 9 height 10
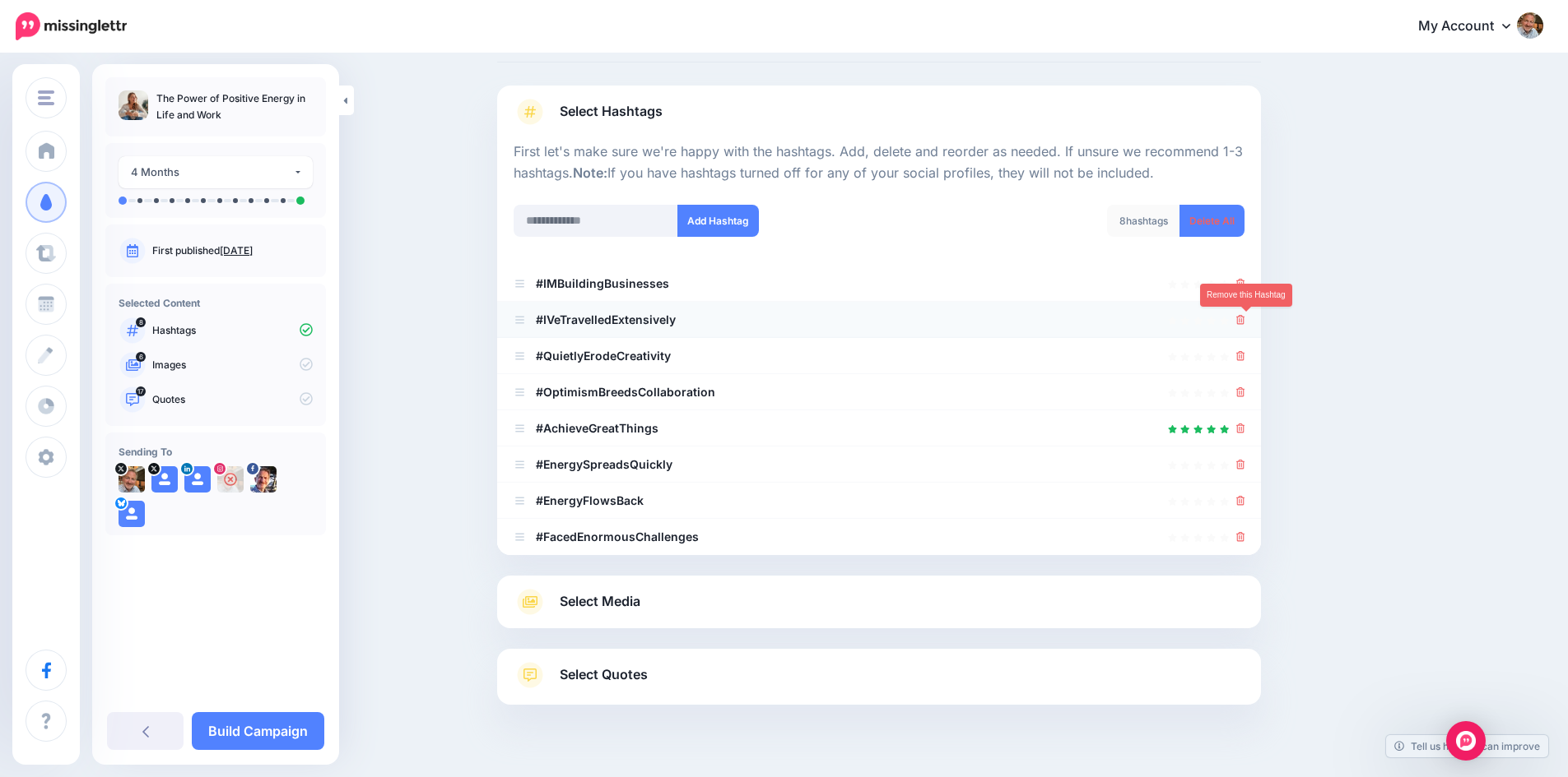
click at [1245, 319] on icon at bounding box center [1240, 320] width 9 height 10
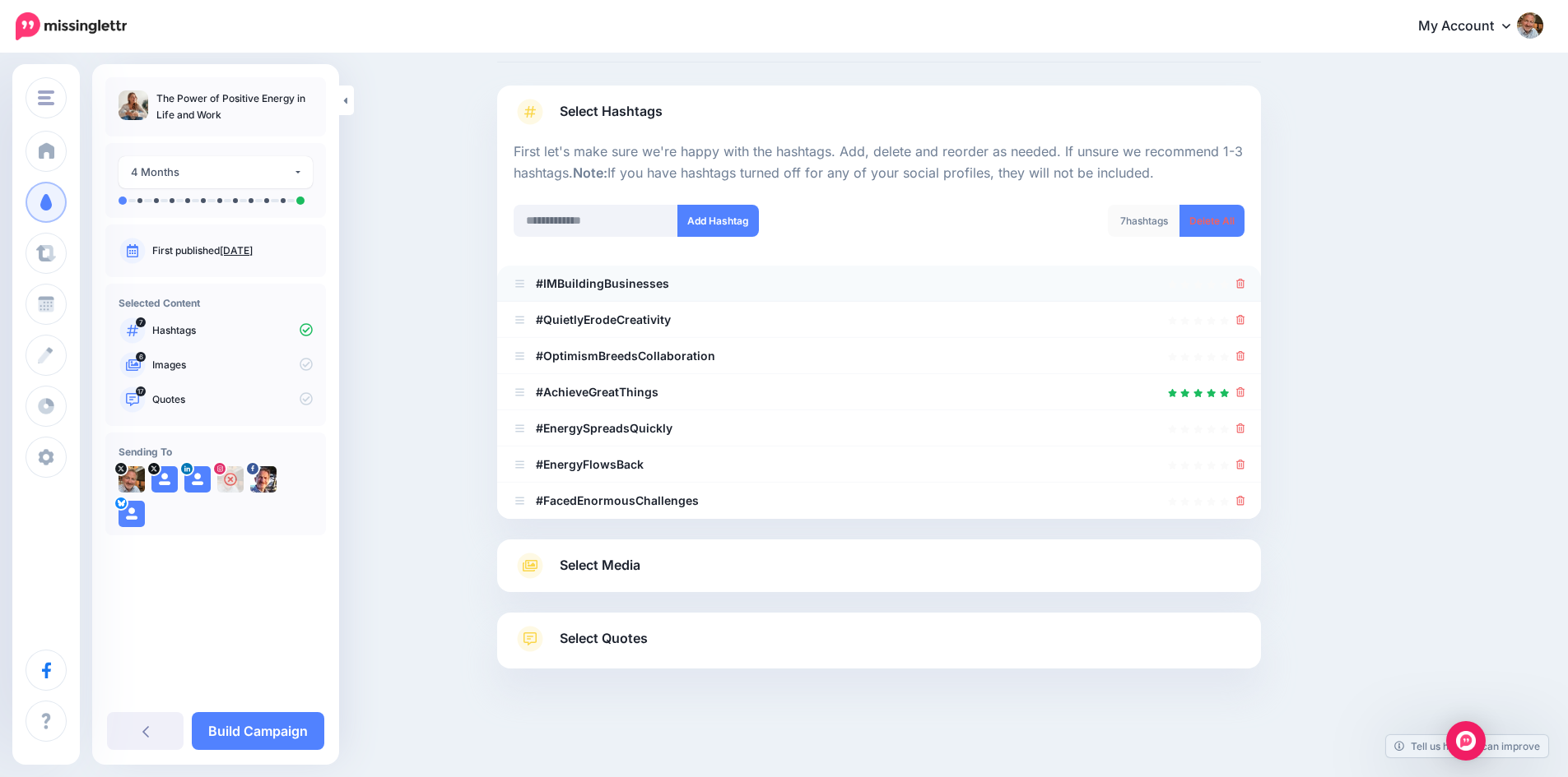
click at [1252, 283] on li "#IMBuildingBusinesses" at bounding box center [878, 284] width 763 height 36
click at [1239, 283] on div at bounding box center [879, 284] width 731 height 19
click at [1245, 281] on icon at bounding box center [1240, 284] width 9 height 10
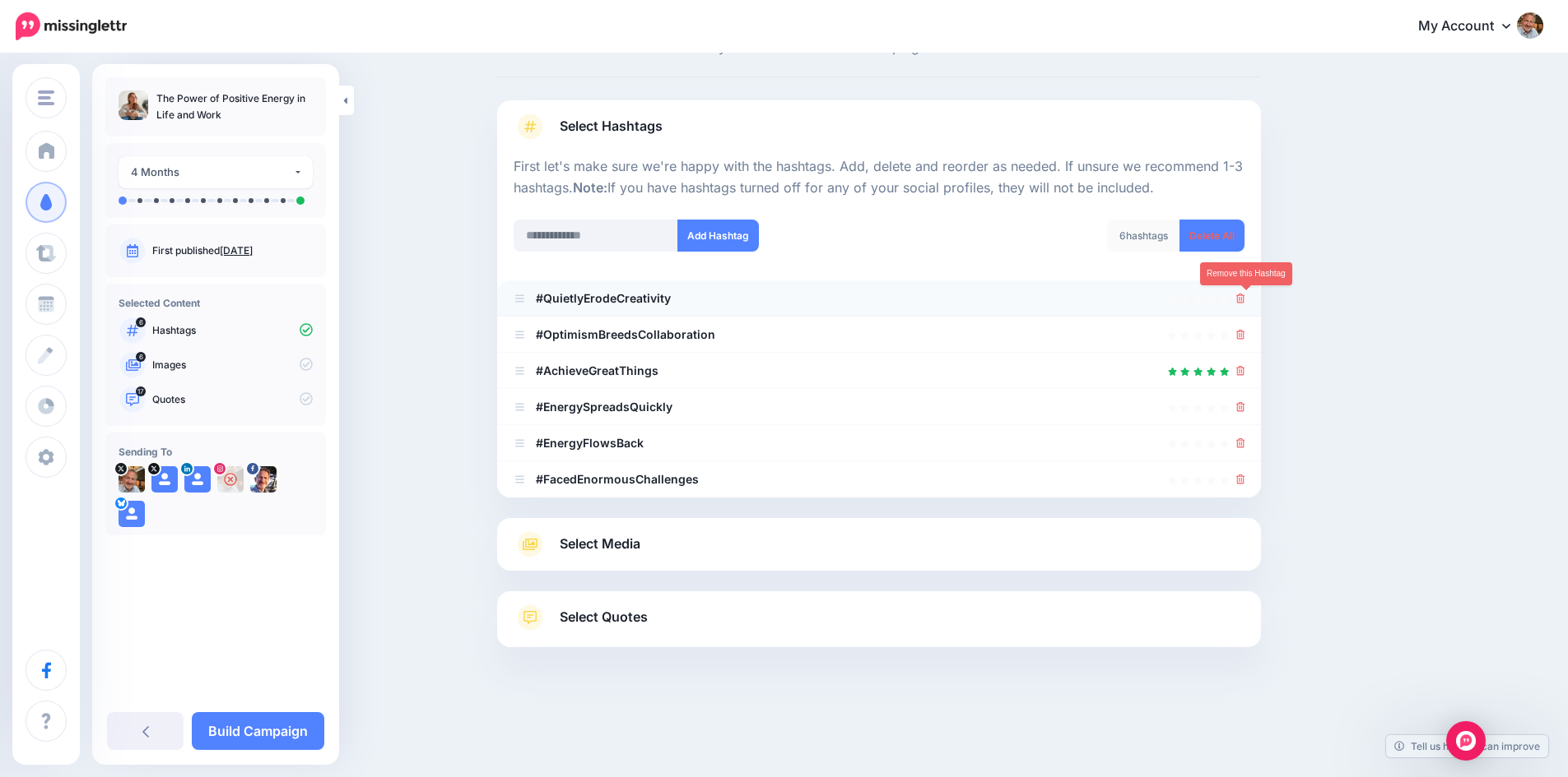
click at [1244, 295] on icon at bounding box center [1240, 298] width 9 height 10
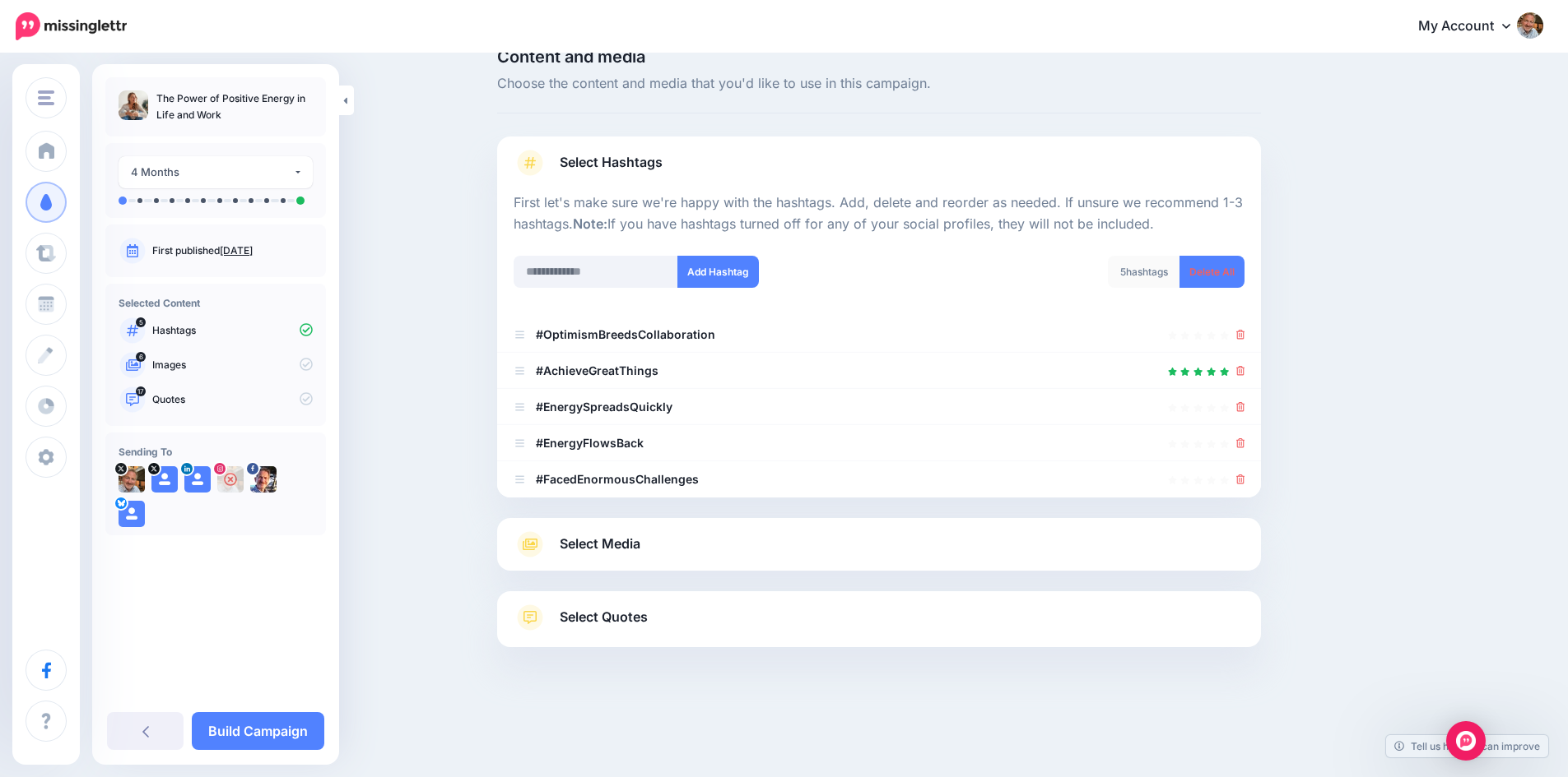
scroll to position [32, 0]
click at [587, 285] on input "text" at bounding box center [596, 271] width 164 height 32
type input "**********"
click at [742, 267] on button "Add Hashtag" at bounding box center [718, 271] width 82 height 32
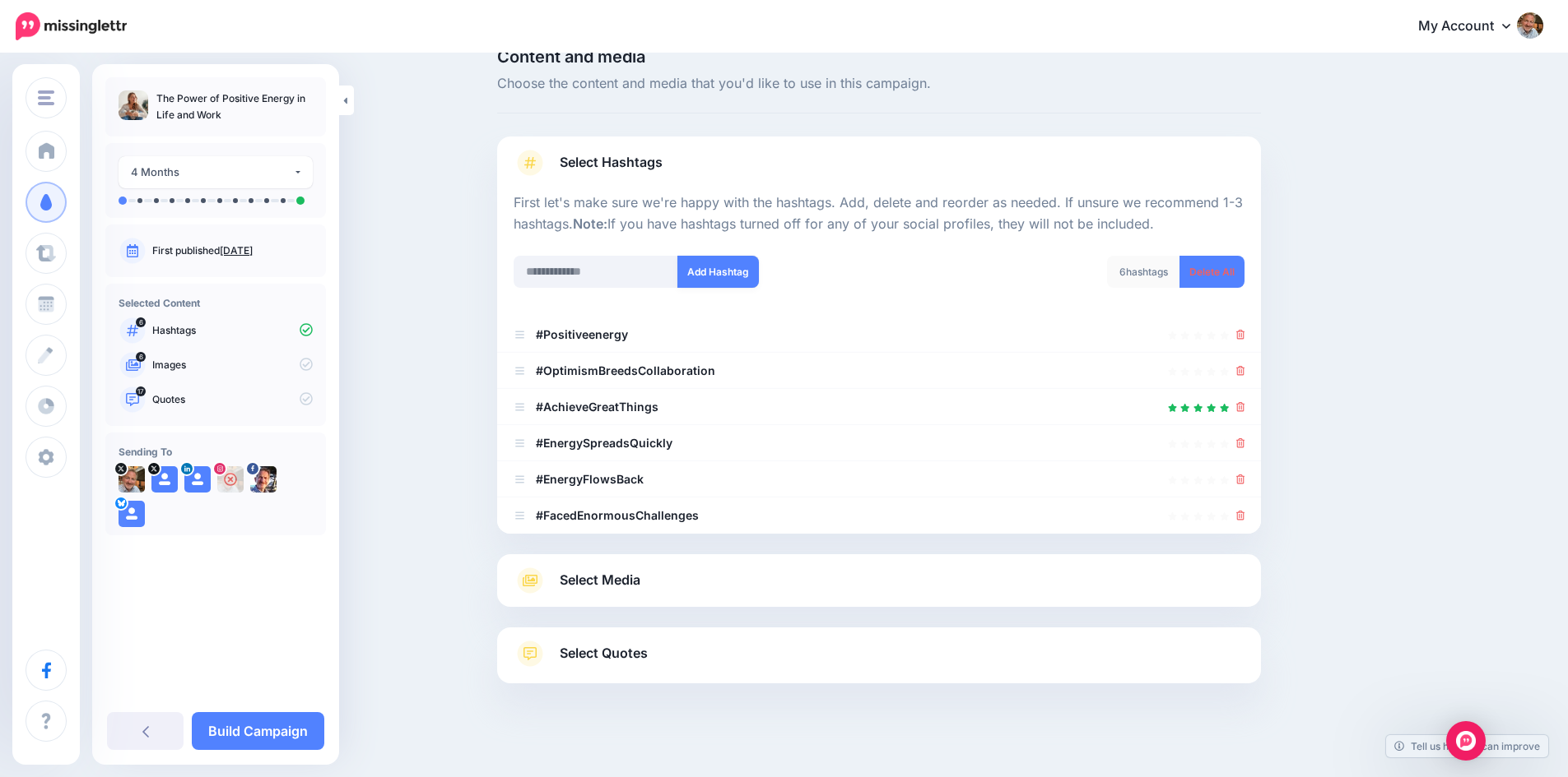
scroll to position [68, 0]
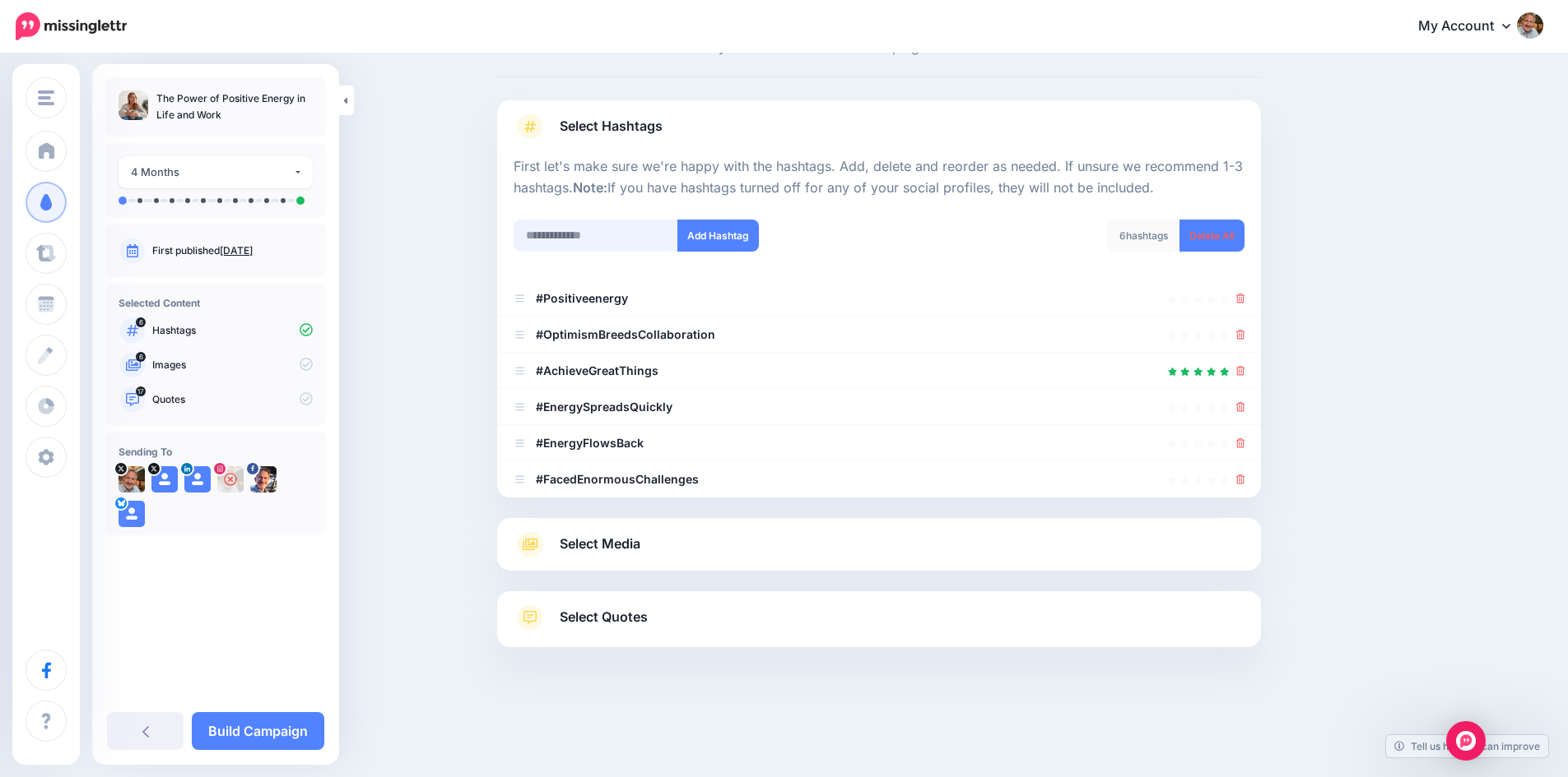
click at [592, 237] on input "text" at bounding box center [596, 235] width 164 height 32
type input "**********"
click at [721, 234] on button "Add Hashtag" at bounding box center [718, 235] width 82 height 32
click at [586, 543] on div "Select Hashtags First let's make sure we're happy with the hashtags. Add, delet…" at bounding box center [878, 373] width 763 height 547
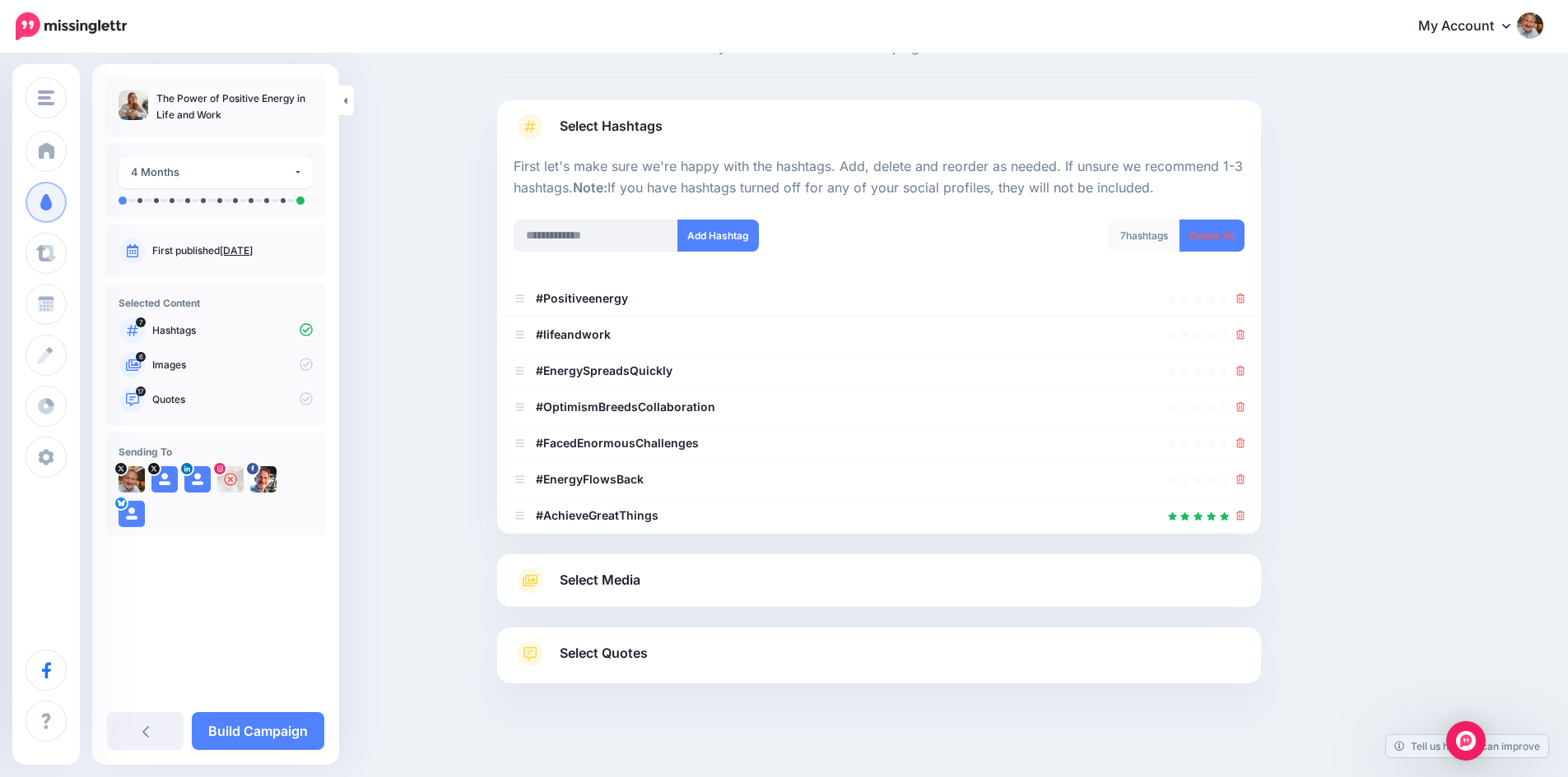
scroll to position [104, 0]
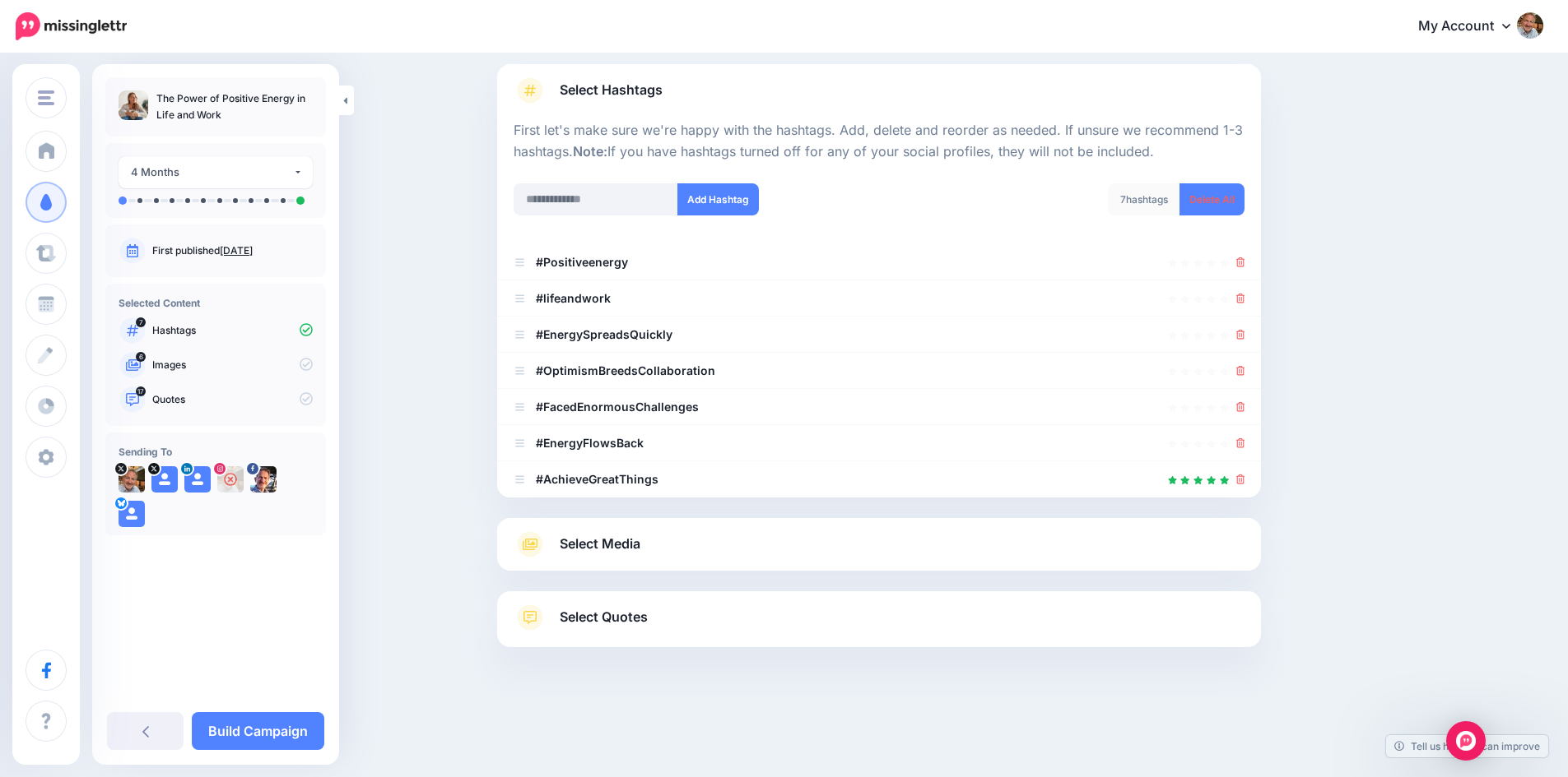
click at [603, 541] on span "Select Media" at bounding box center [600, 543] width 81 height 22
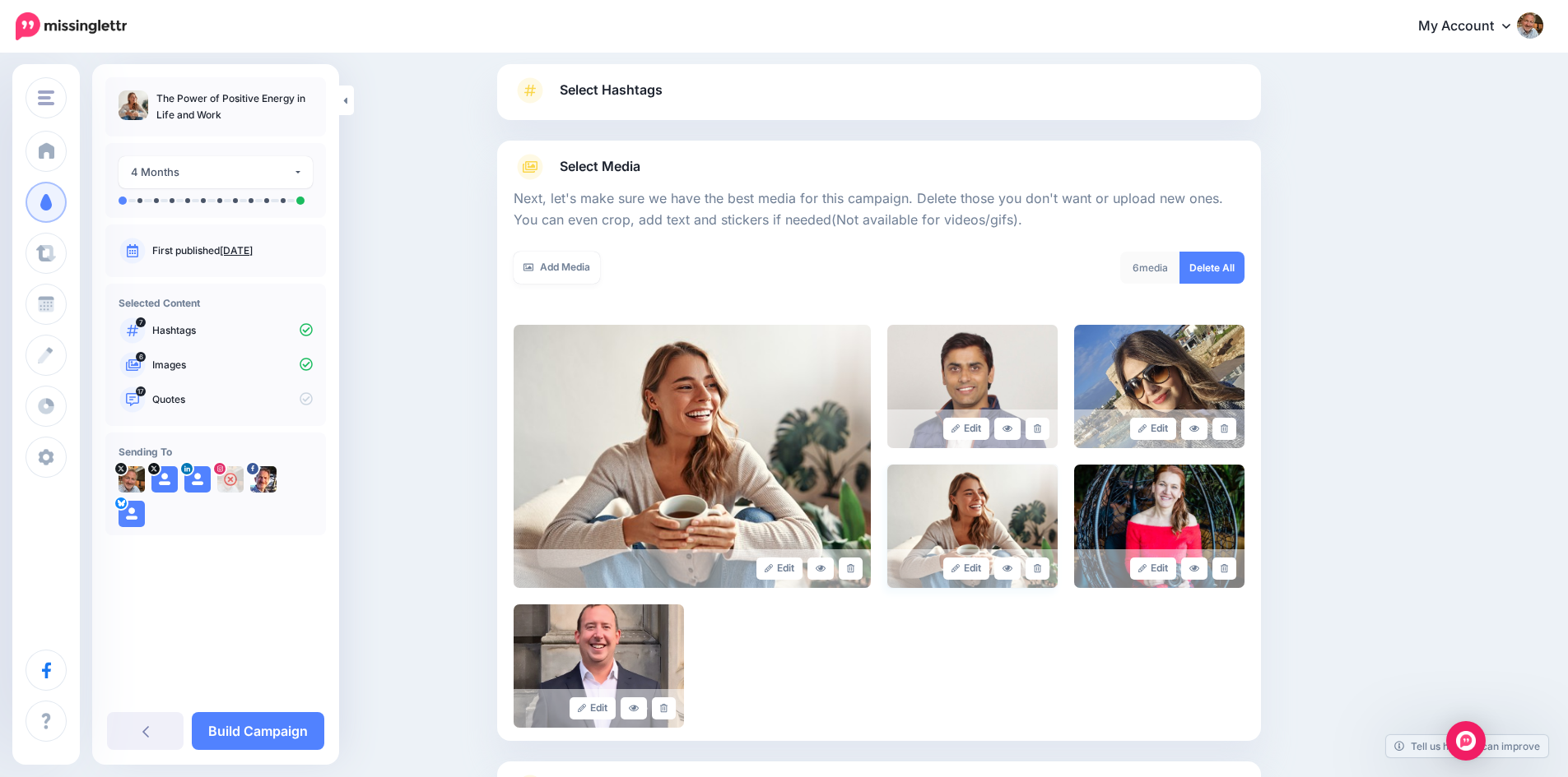
scroll to position [186, 0]
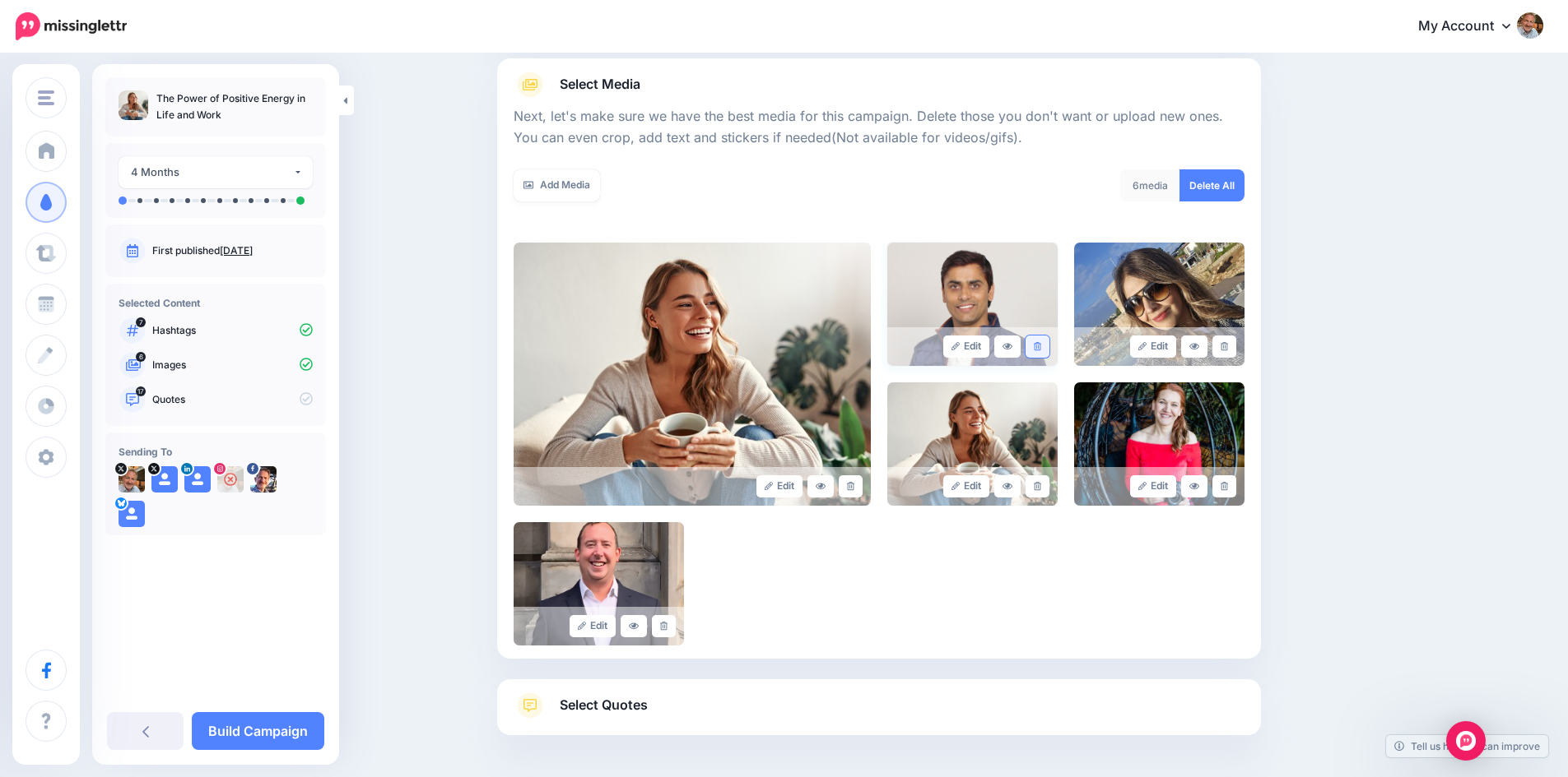
click at [1041, 343] on icon at bounding box center [1037, 347] width 7 height 9
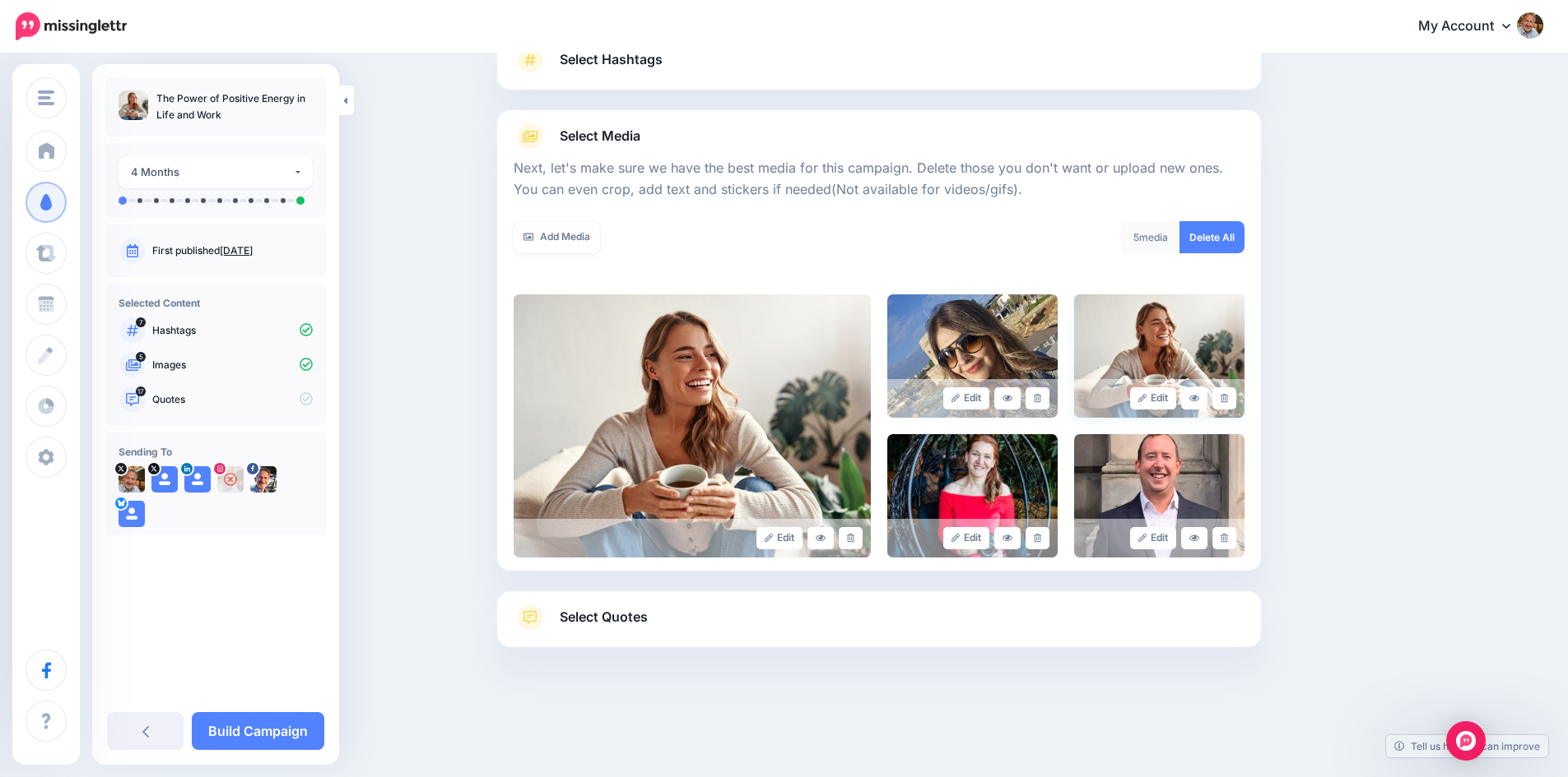
scroll to position [134, 0]
click at [1049, 396] on link at bounding box center [1037, 398] width 24 height 22
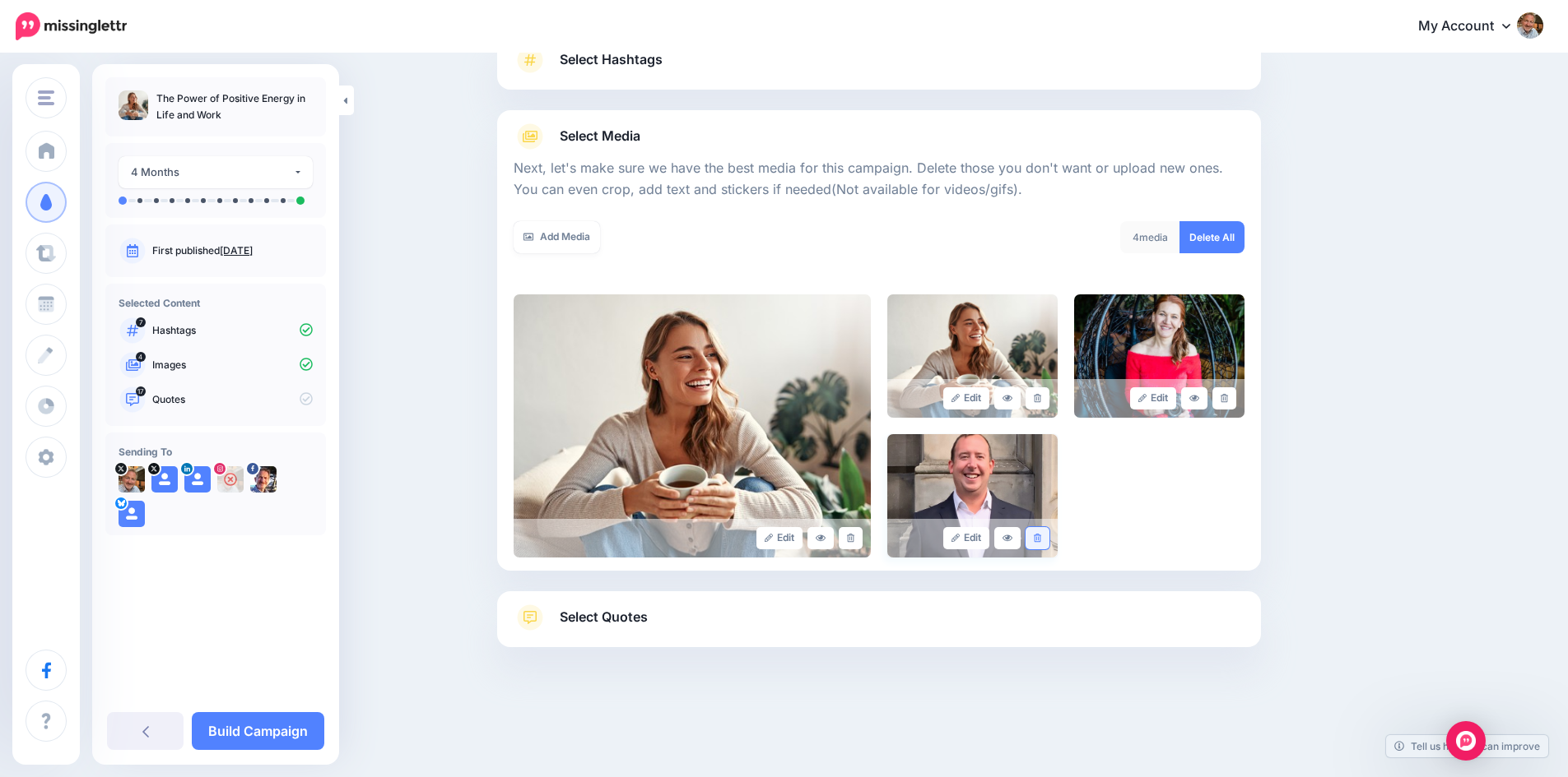
click at [1041, 534] on icon at bounding box center [1037, 538] width 7 height 9
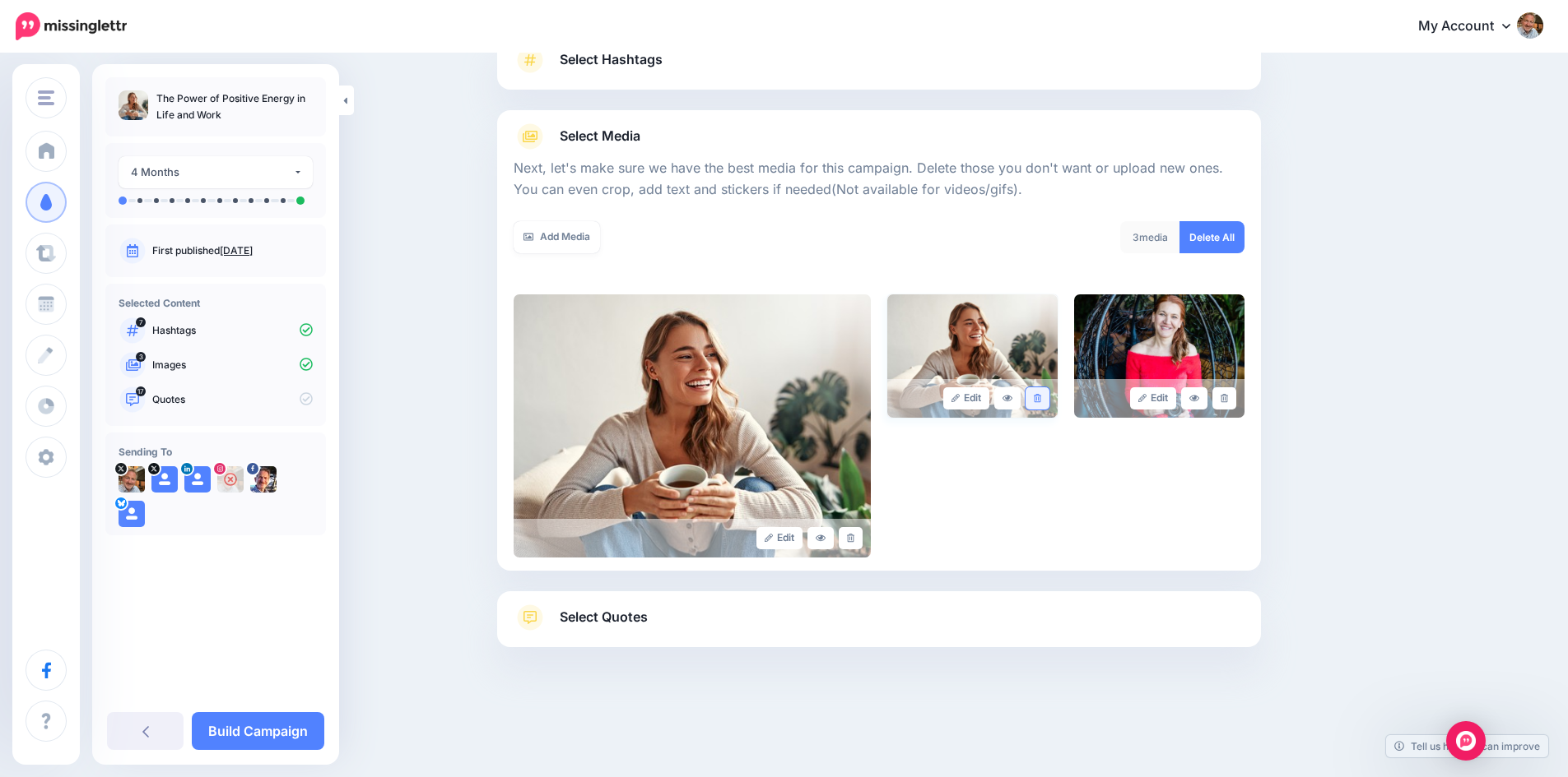
click at [1041, 396] on icon at bounding box center [1037, 399] width 7 height 9
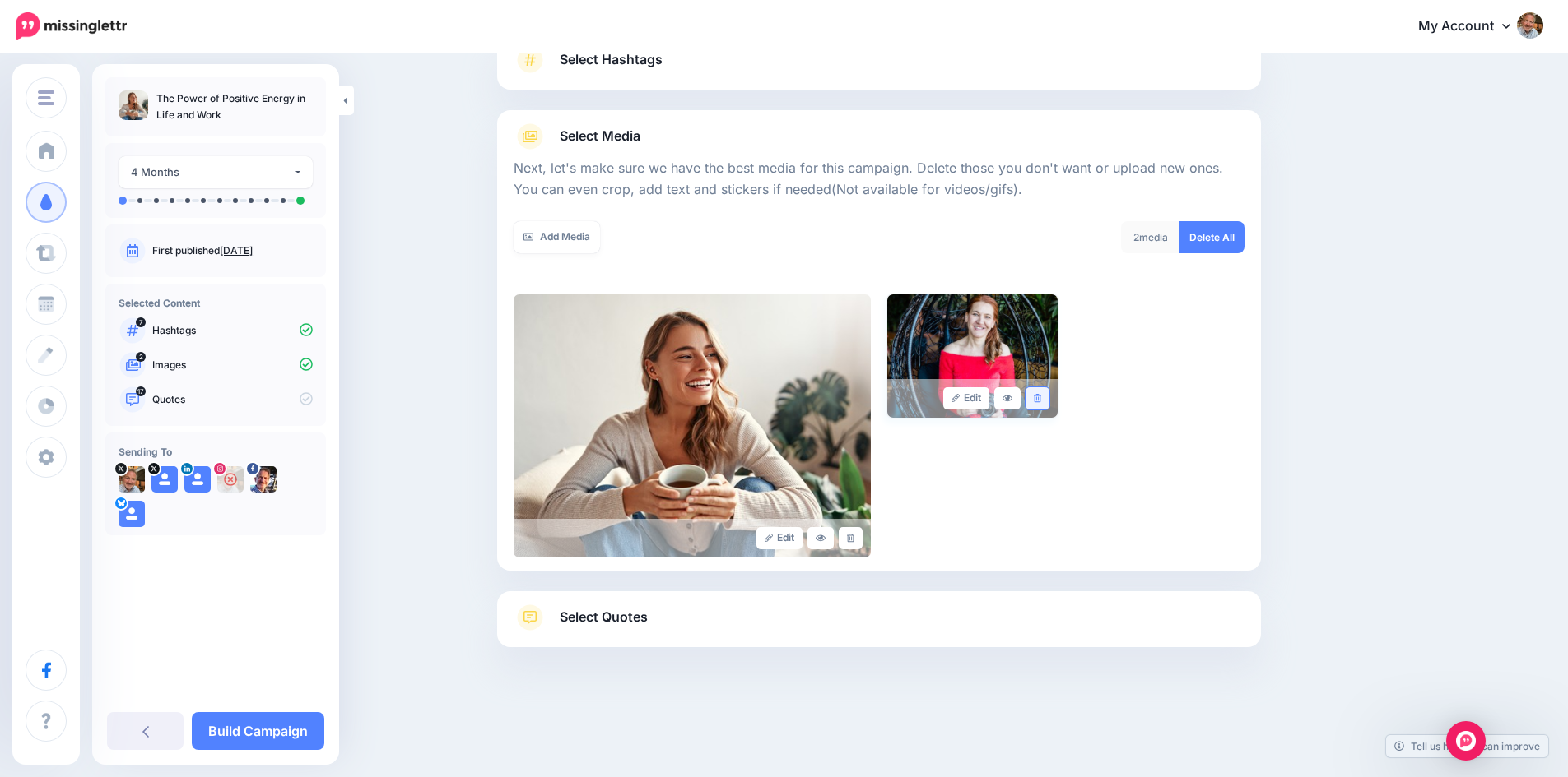
click at [1041, 396] on icon at bounding box center [1037, 399] width 7 height 9
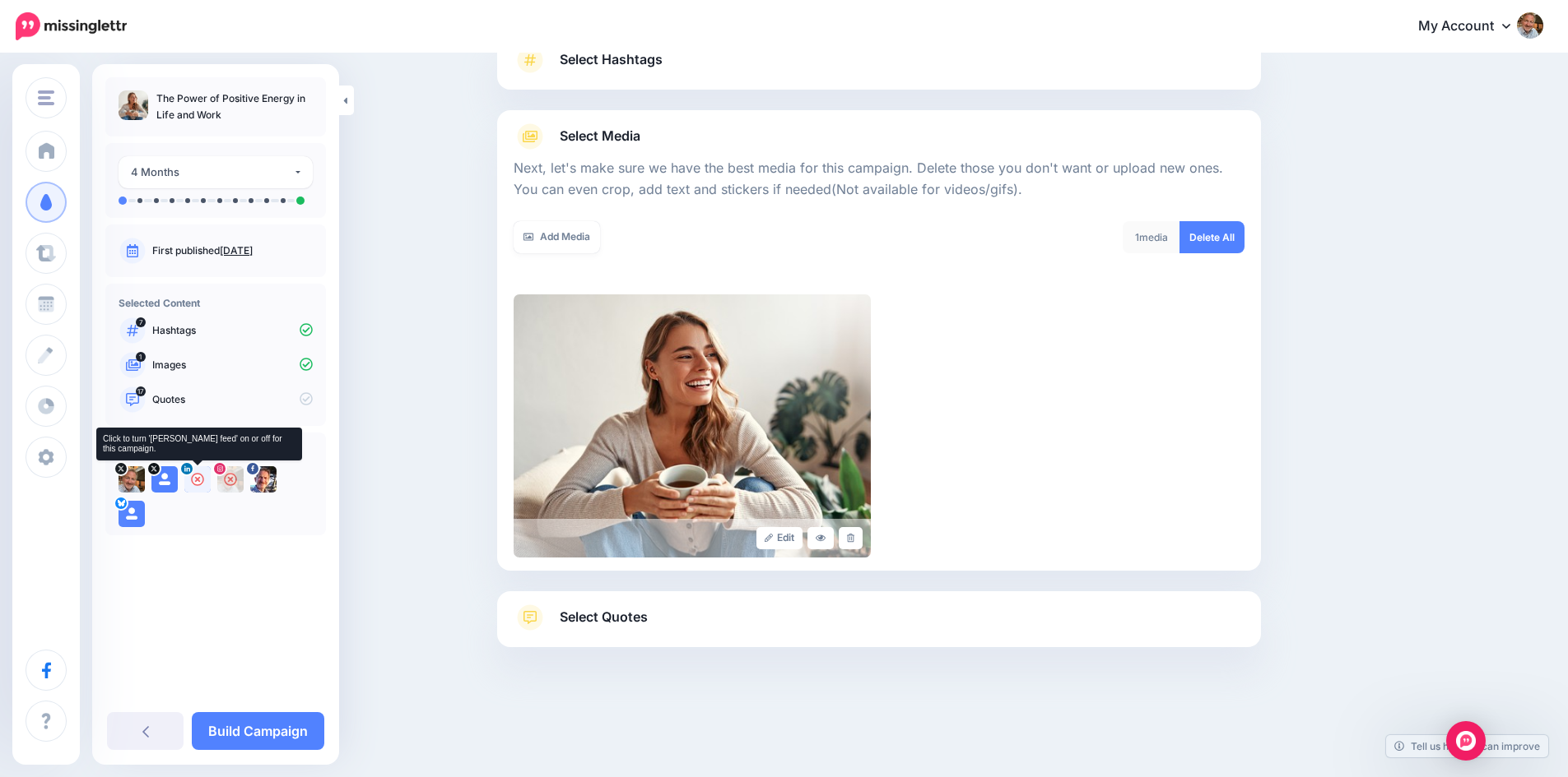
click at [193, 485] on icon at bounding box center [197, 479] width 13 height 13
click at [265, 480] on icon at bounding box center [263, 479] width 13 height 13
click at [196, 478] on img at bounding box center [198, 479] width 26 height 26
click at [595, 617] on span "Select Quotes" at bounding box center [603, 616] width 88 height 22
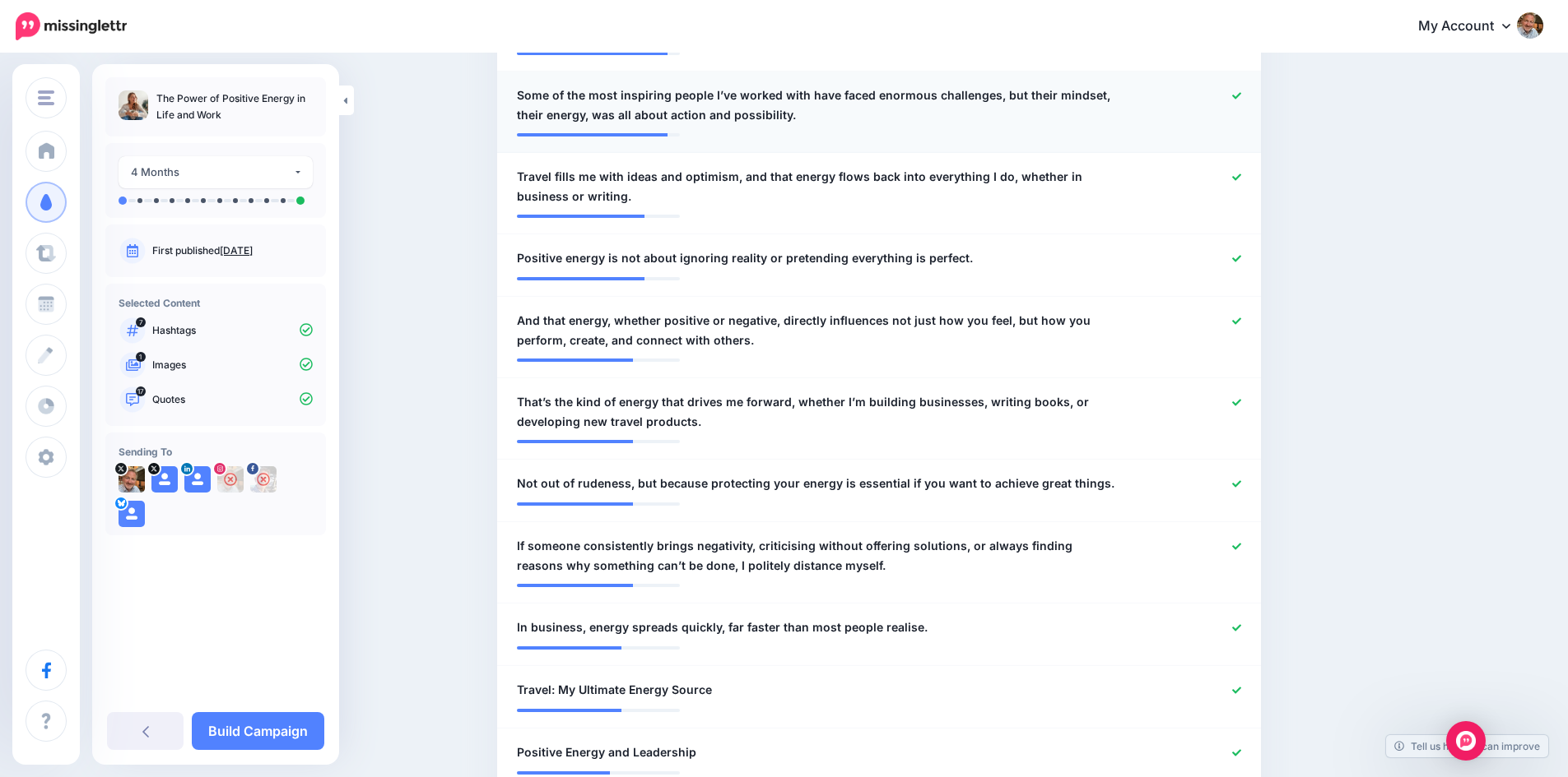
scroll to position [792, 0]
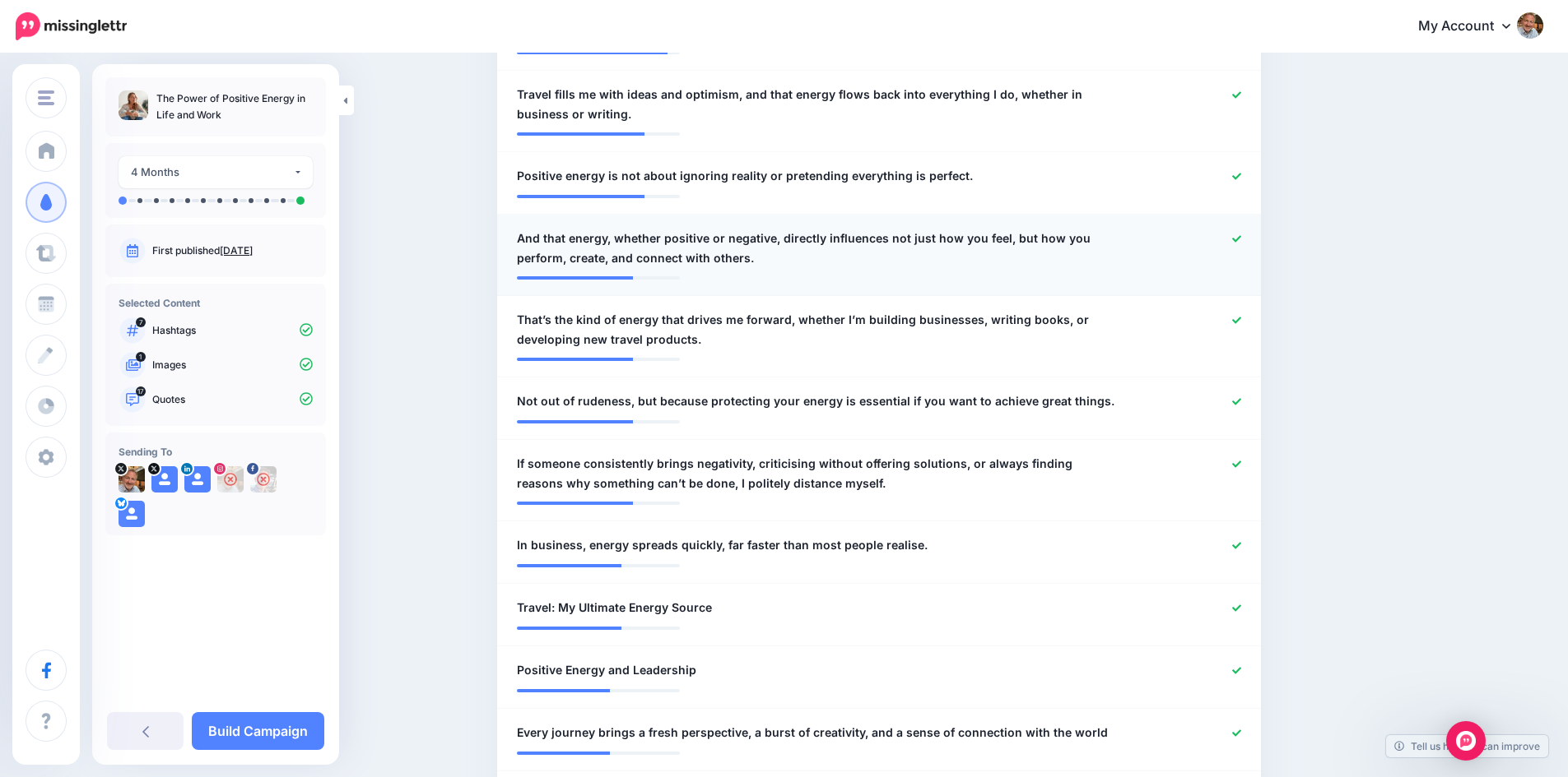
click at [1241, 241] on icon at bounding box center [1236, 239] width 9 height 9
click at [1241, 401] on icon at bounding box center [1236, 401] width 9 height 9
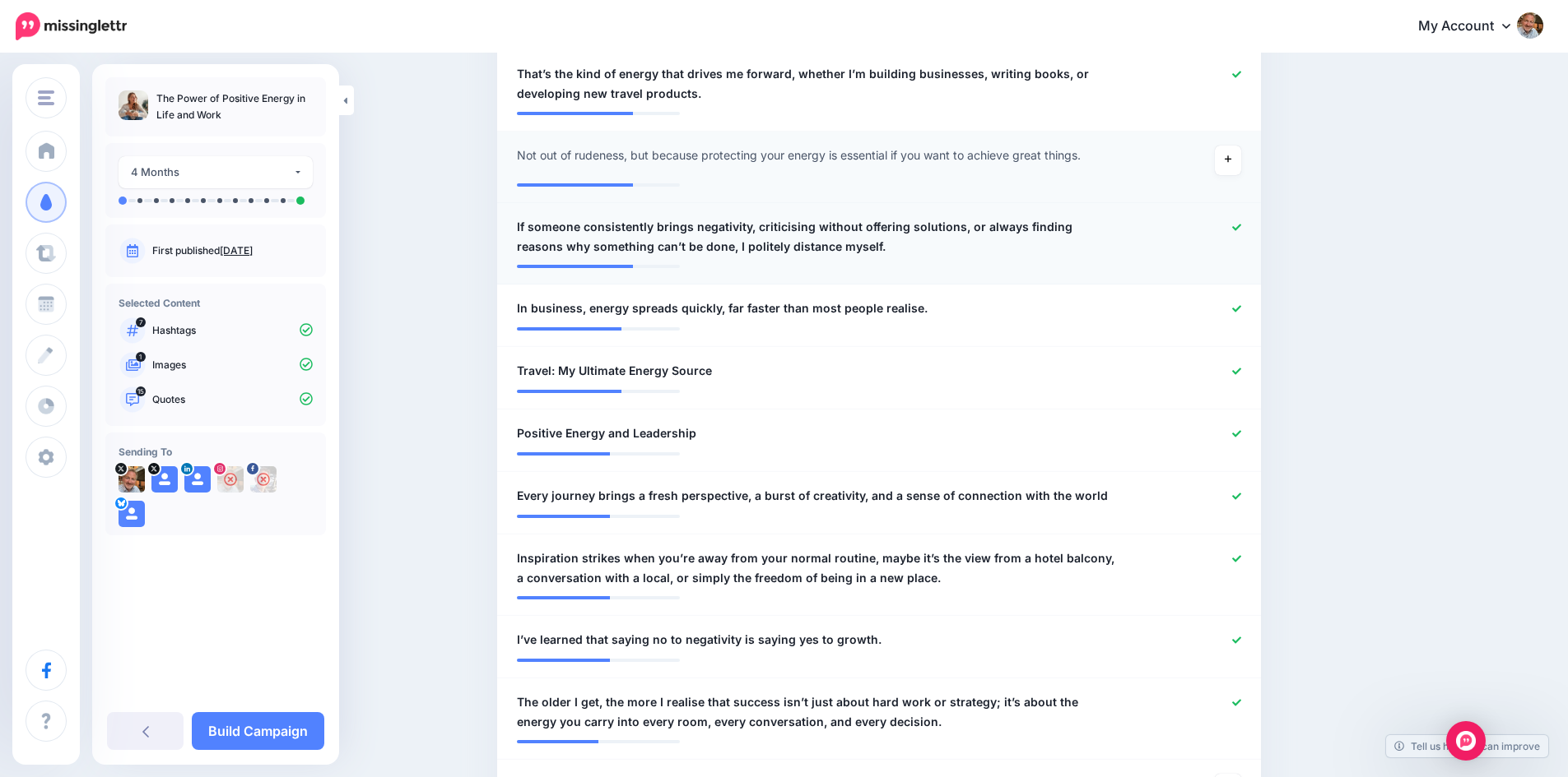
scroll to position [1039, 0]
click at [1247, 371] on div at bounding box center [1191, 370] width 125 height 20
click at [1241, 370] on icon at bounding box center [1236, 370] width 9 height 6
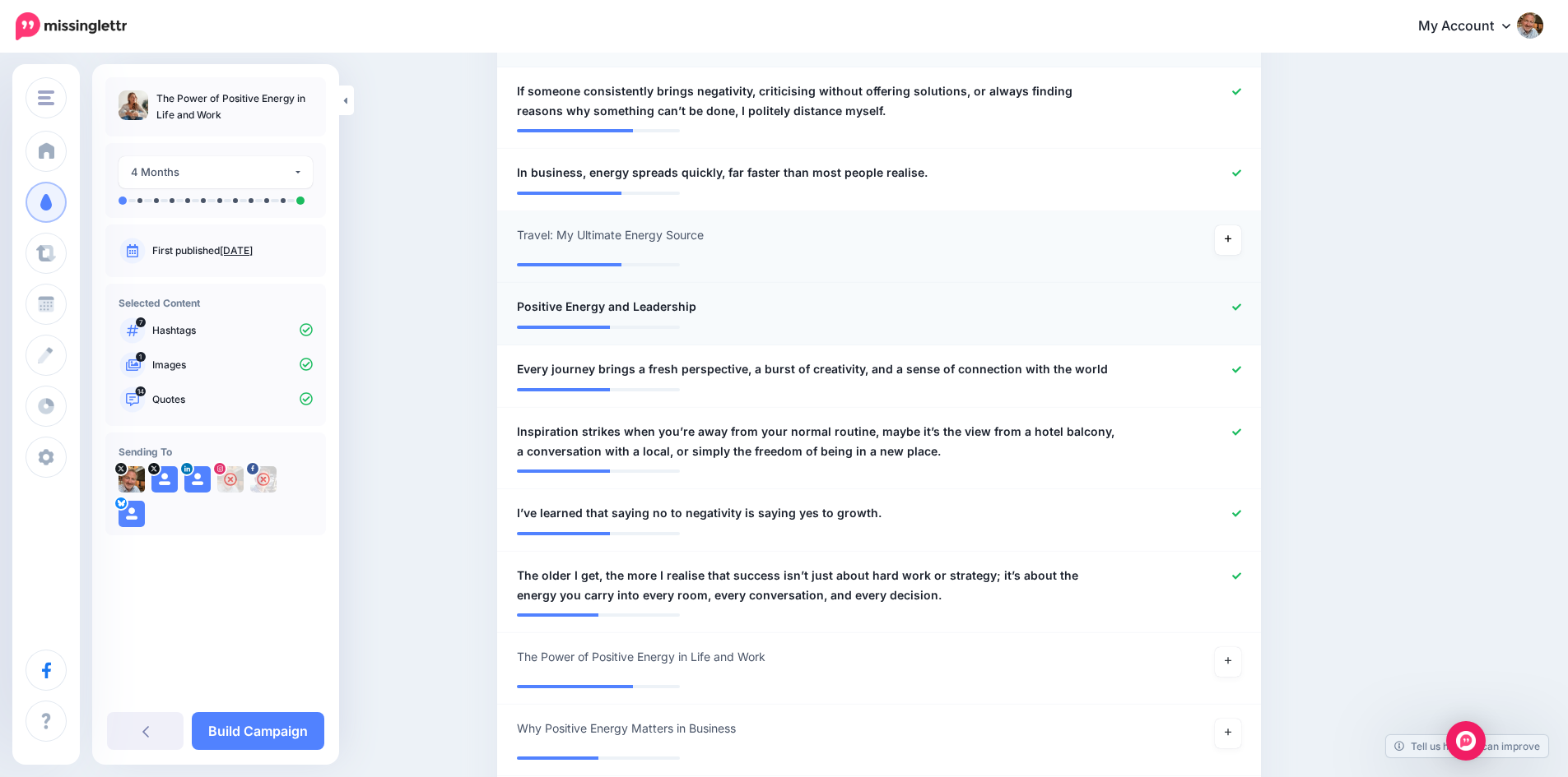
scroll to position [1204, 0]
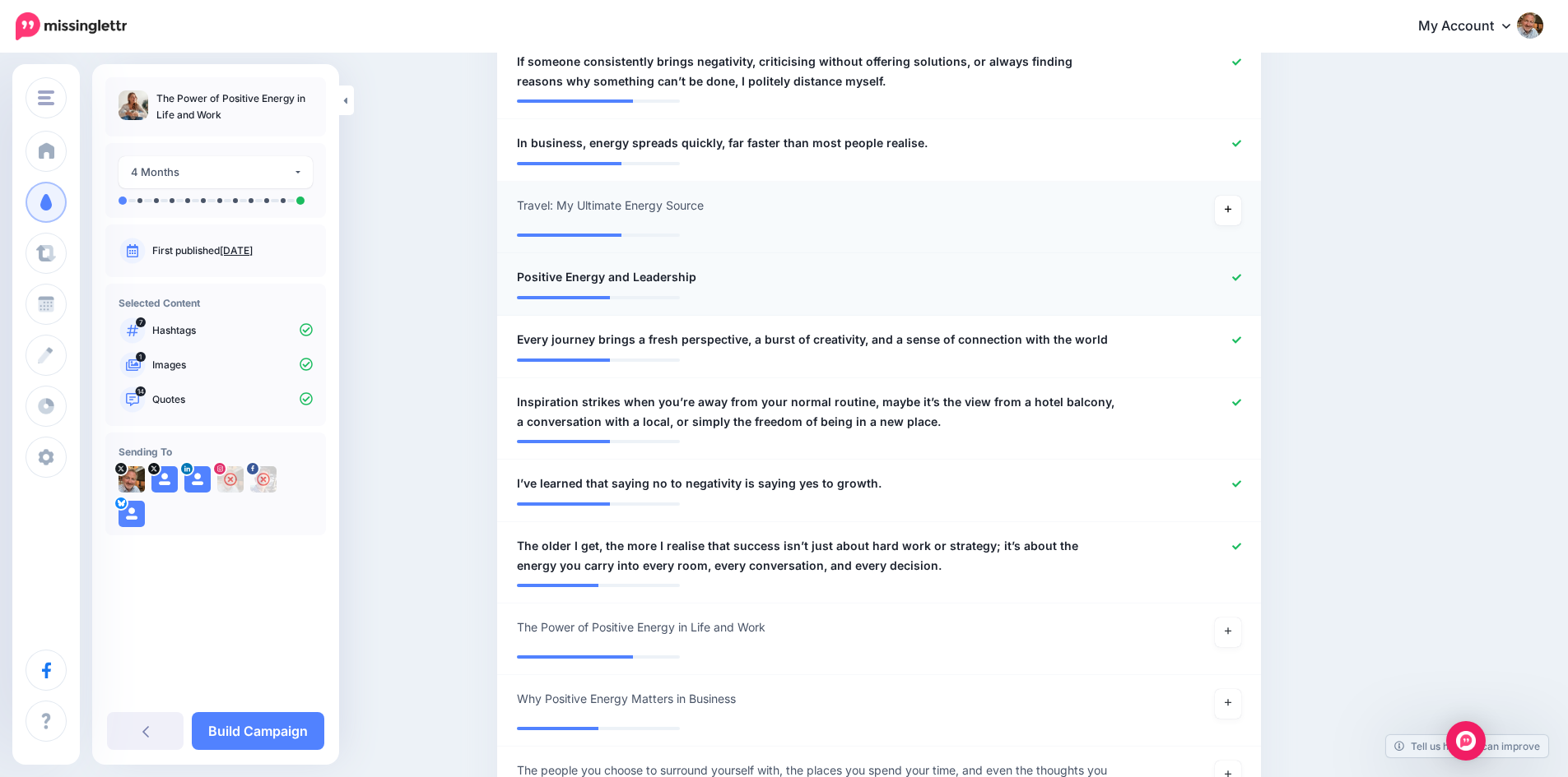
click at [1241, 277] on icon at bounding box center [1236, 277] width 9 height 9
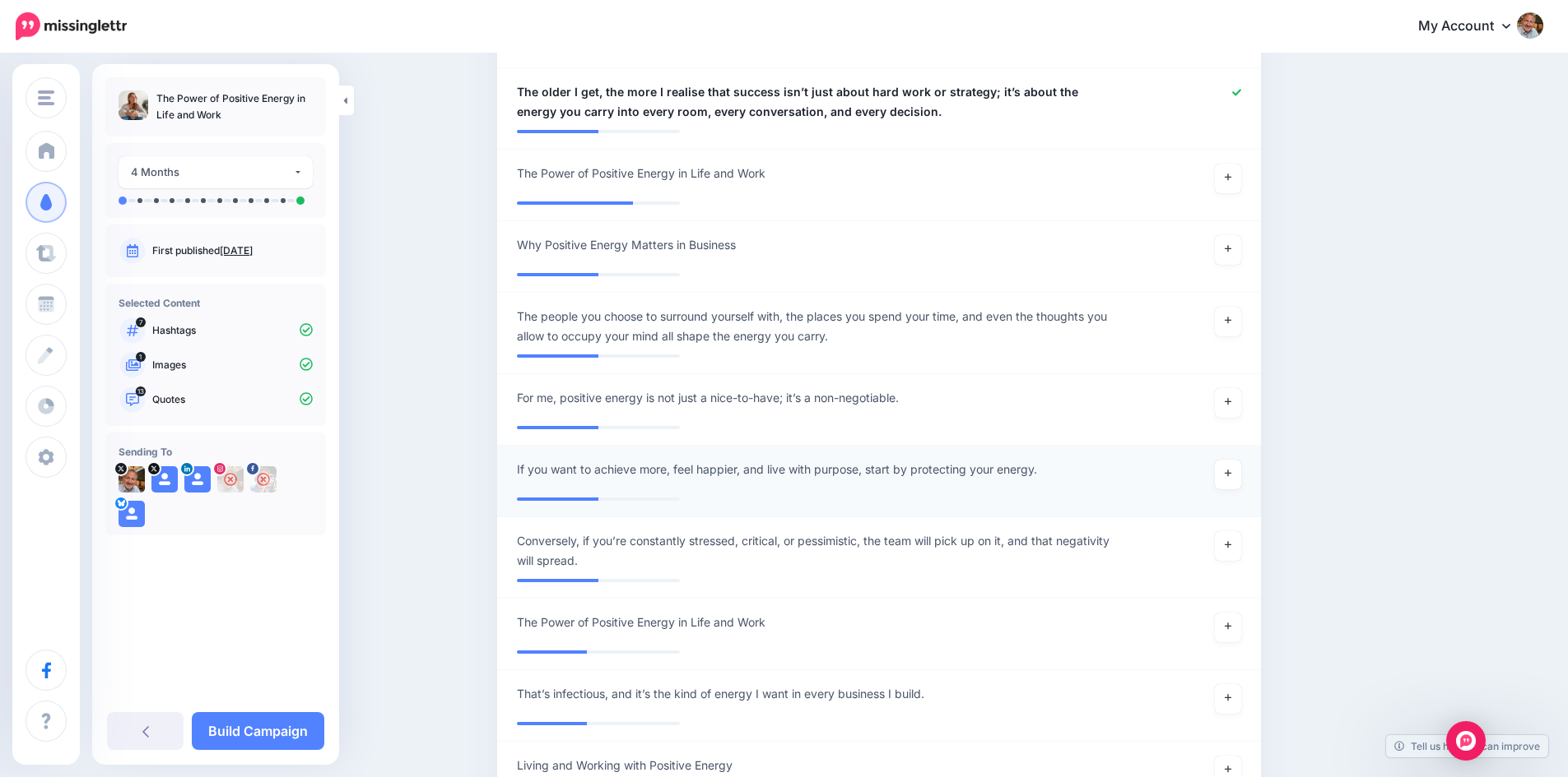
scroll to position [1697, 0]
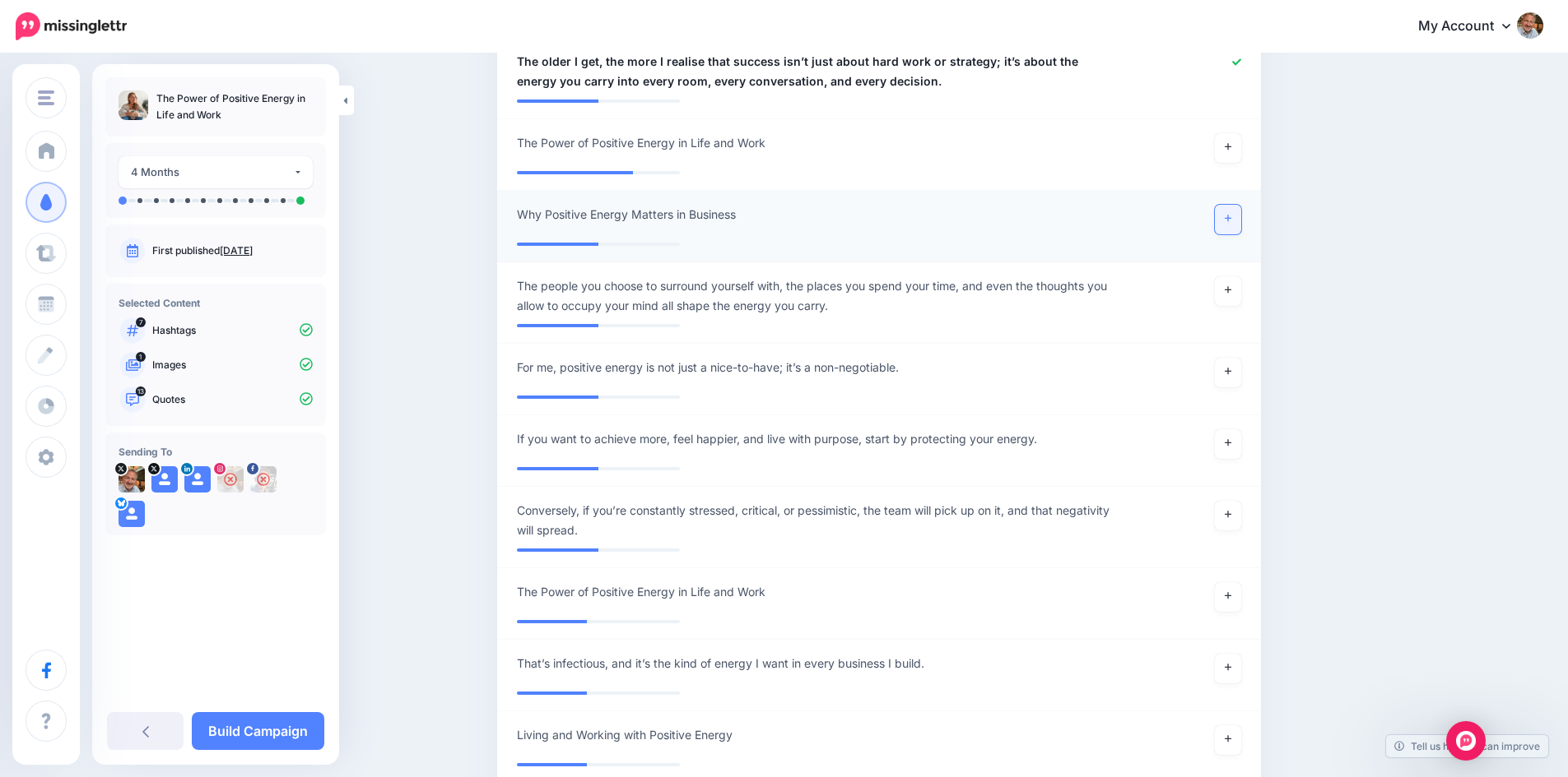
click at [1231, 219] on icon at bounding box center [1227, 218] width 6 height 6
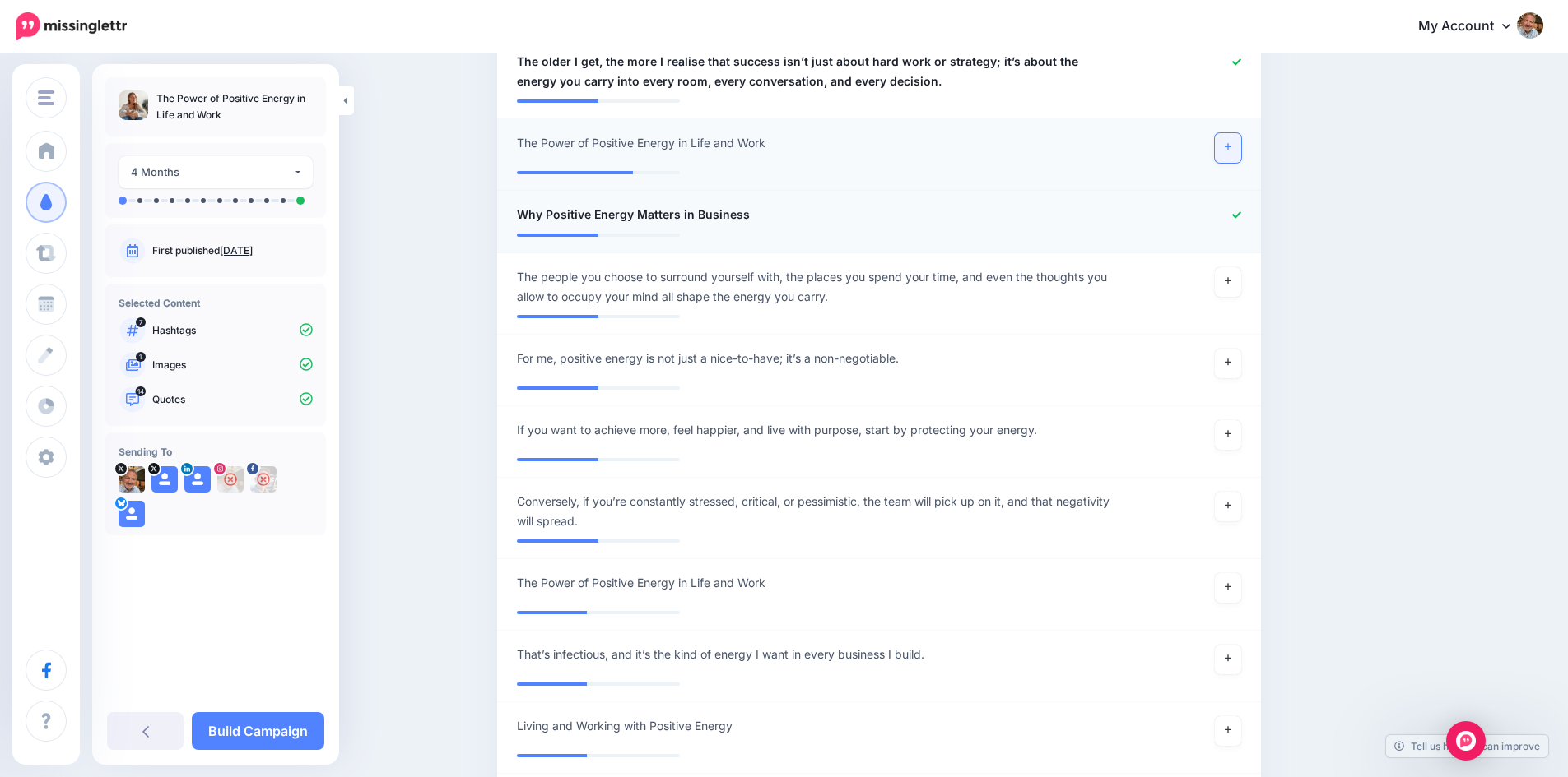
click at [1231, 150] on icon at bounding box center [1227, 147] width 6 height 9
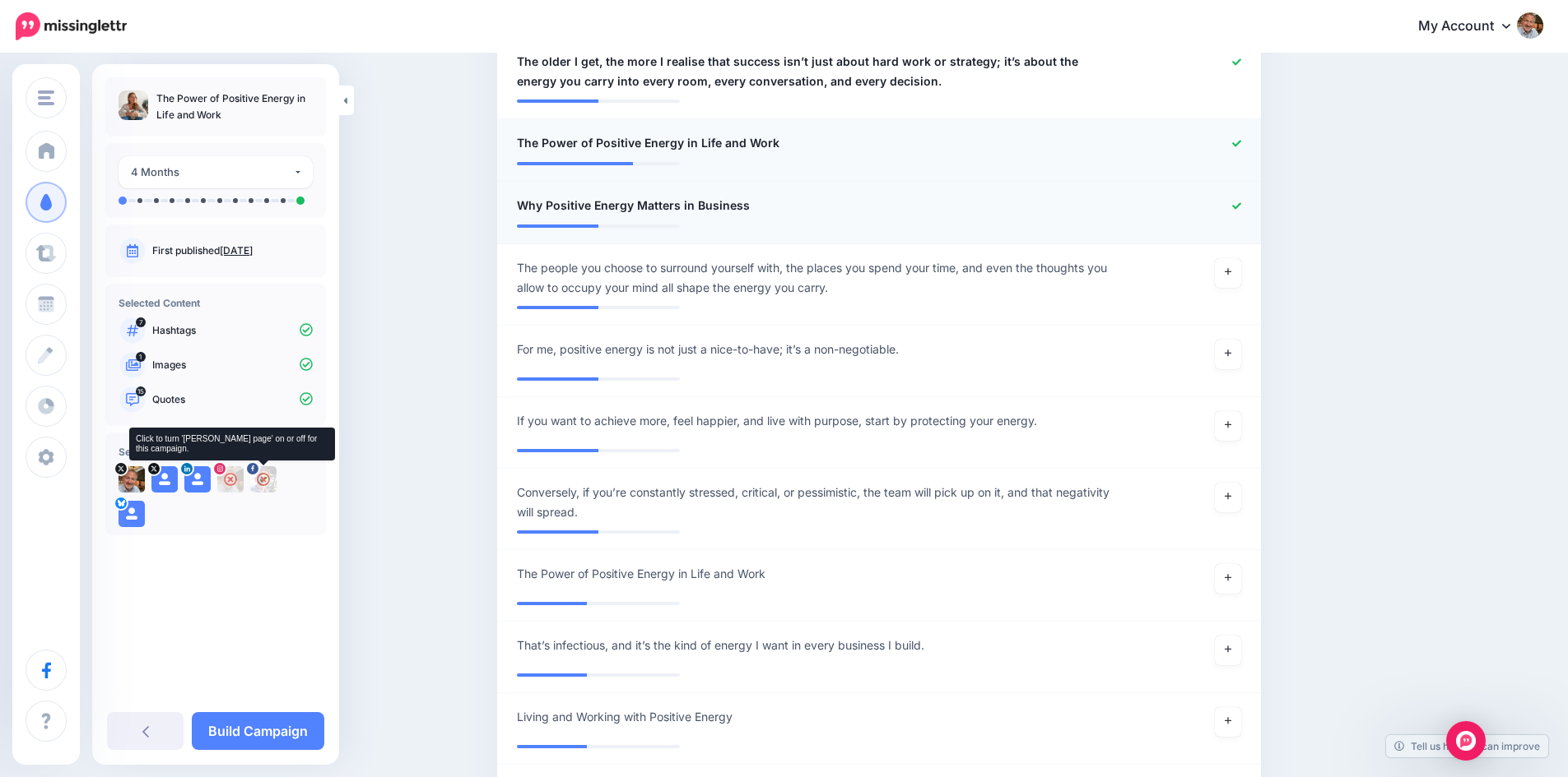
click at [265, 476] on img at bounding box center [264, 479] width 26 height 26
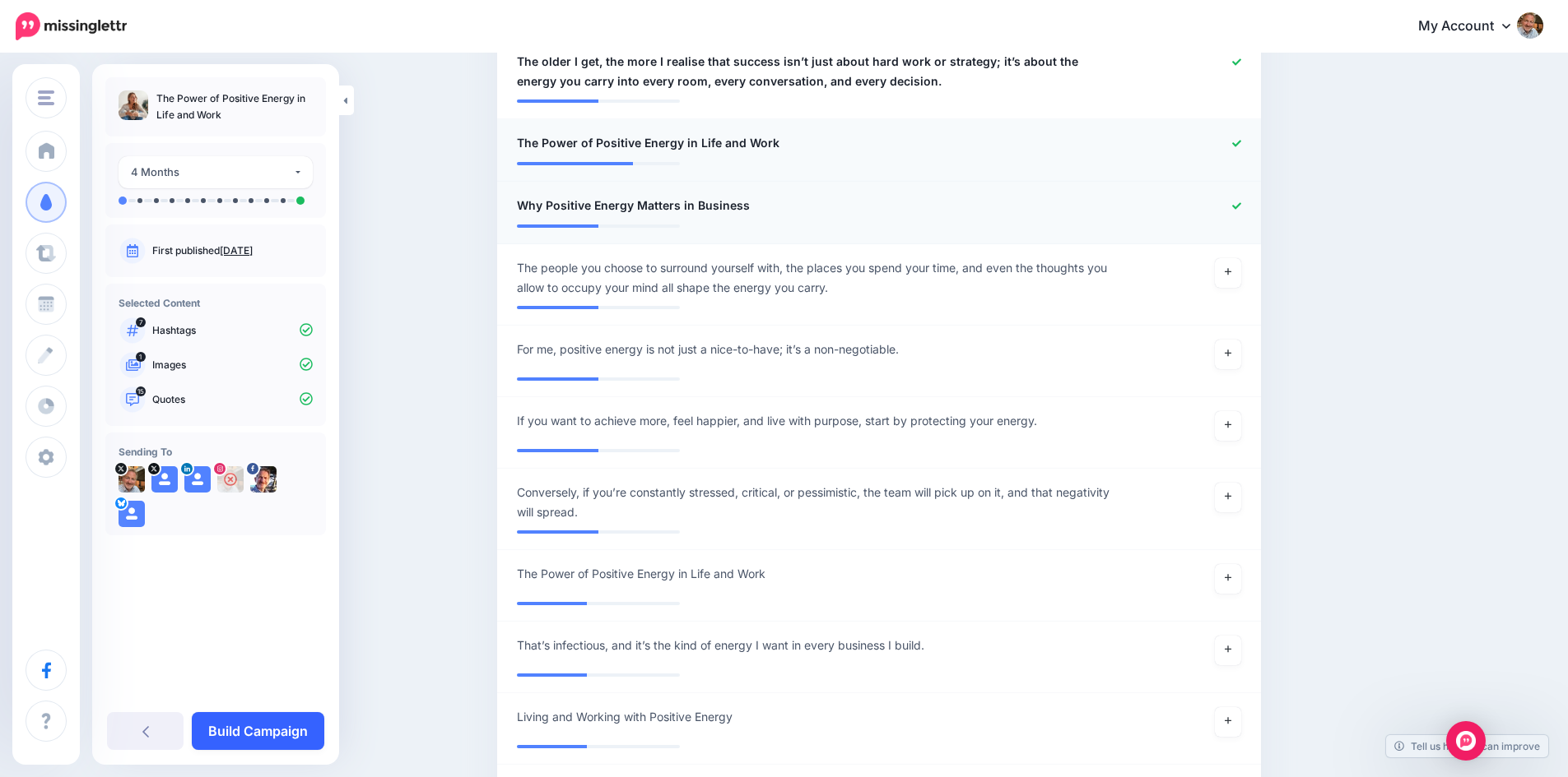
click at [273, 730] on link "Build Campaign" at bounding box center [257, 730] width 133 height 38
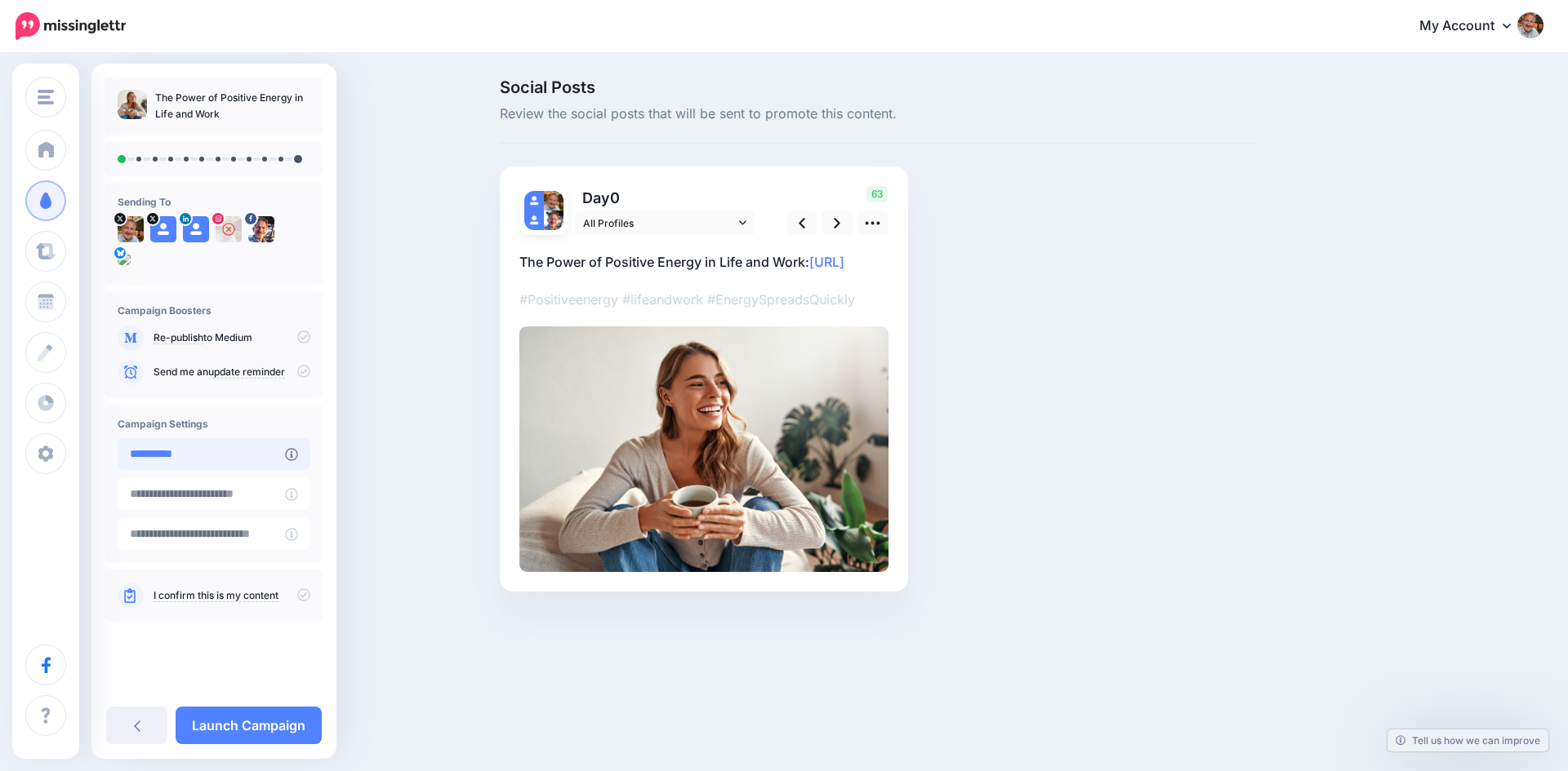
click at [244, 457] on input "**********" at bounding box center [201, 454] width 167 height 32
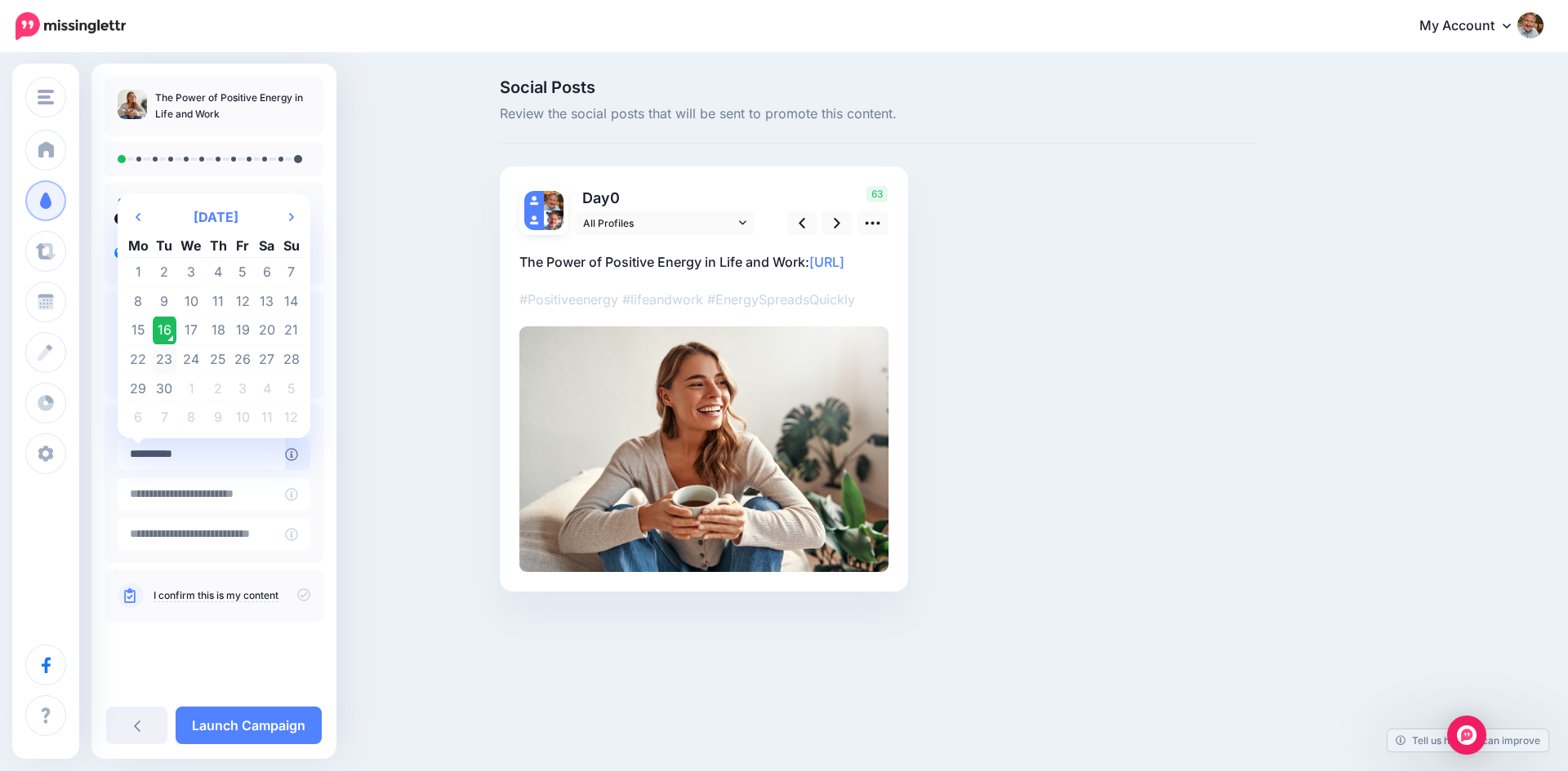
click at [161, 356] on td "23" at bounding box center [165, 360] width 24 height 30
type input "**********"
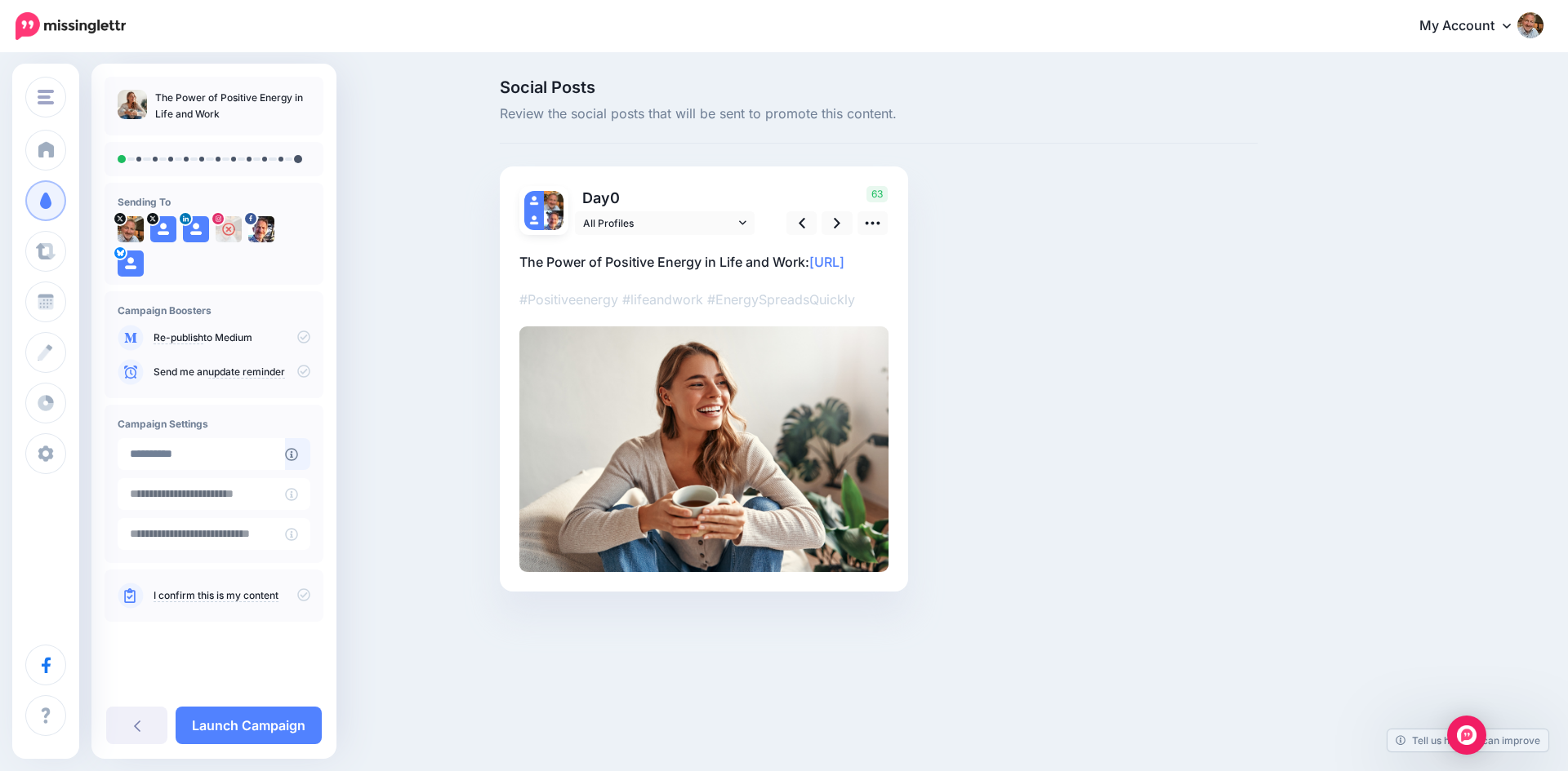
click at [307, 595] on icon at bounding box center [303, 594] width 13 height 13
click at [308, 339] on icon at bounding box center [303, 336] width 13 height 13
click at [302, 336] on icon at bounding box center [303, 336] width 13 height 13
click at [838, 220] on icon at bounding box center [836, 223] width 6 height 17
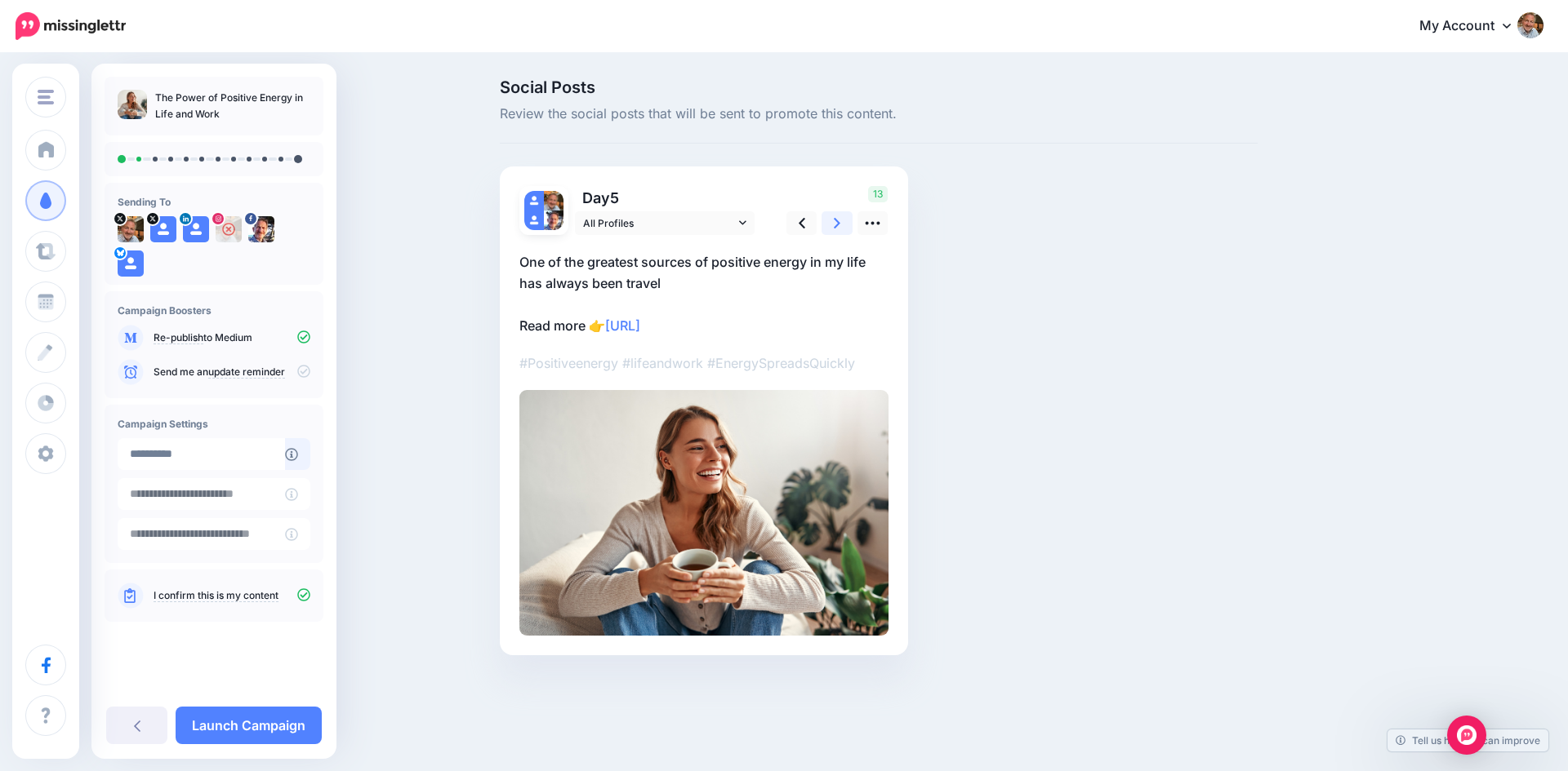
click at [838, 220] on icon at bounding box center [836, 223] width 6 height 17
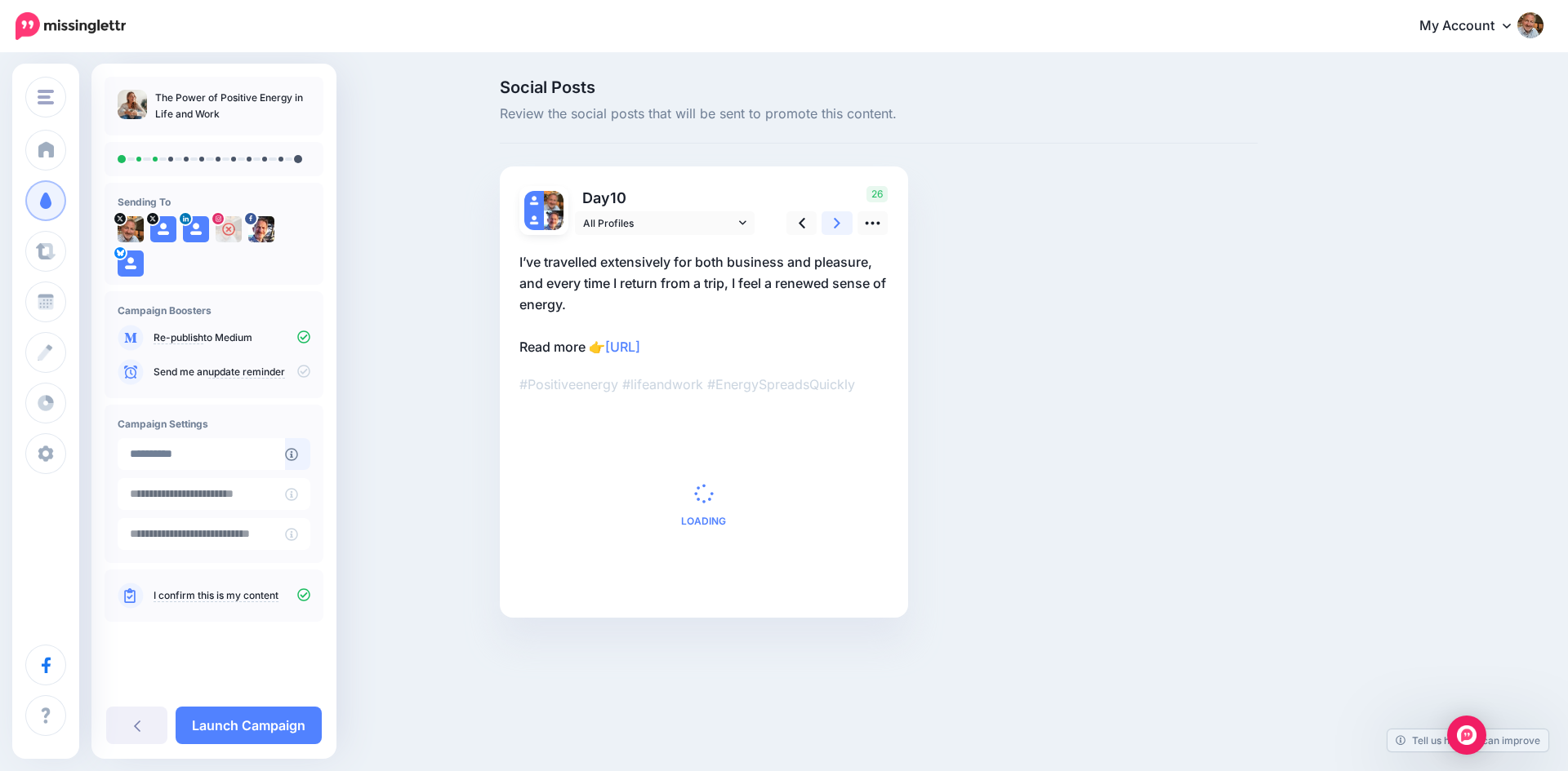
click at [838, 220] on icon at bounding box center [836, 223] width 6 height 17
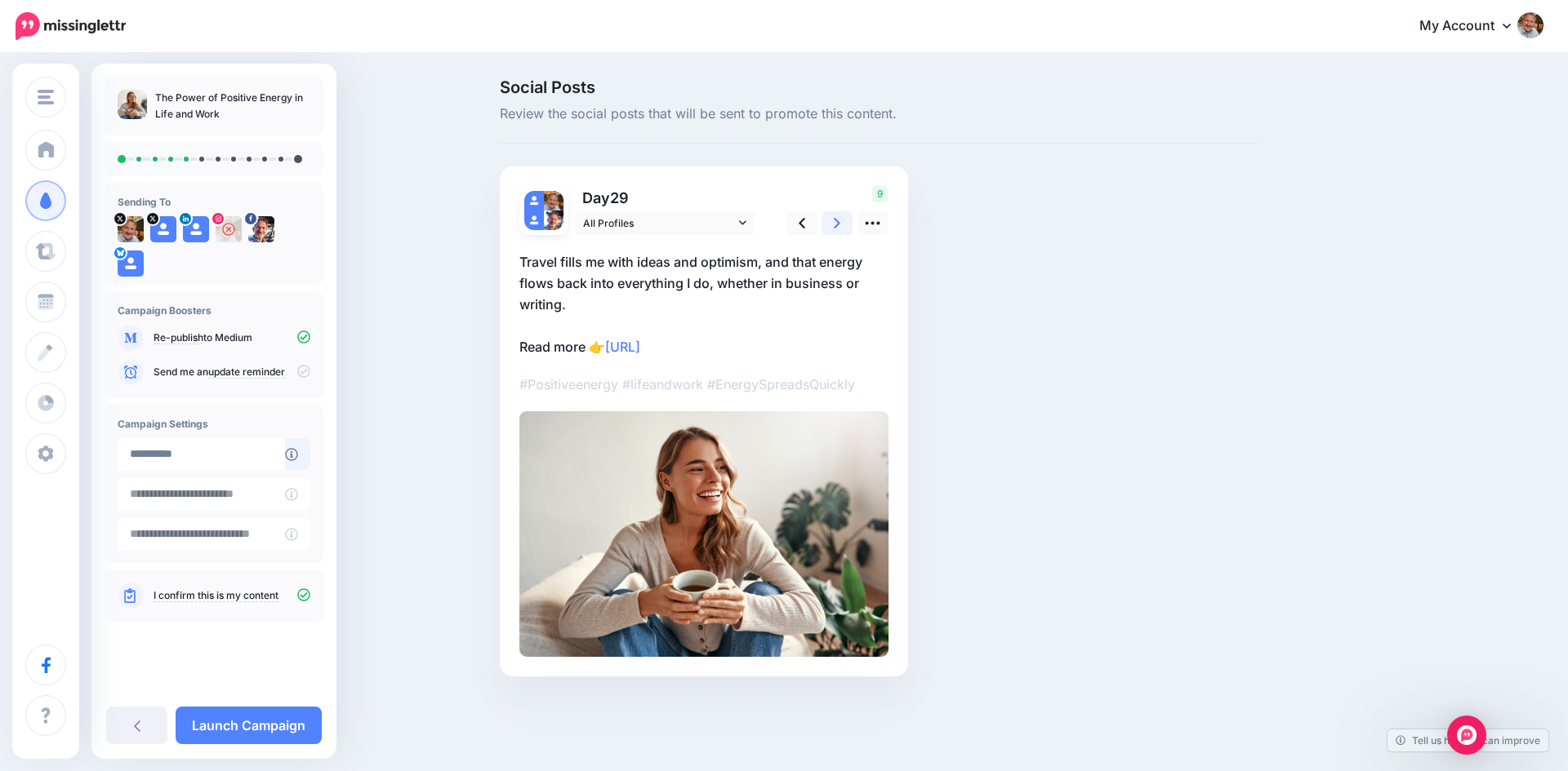
click at [838, 220] on icon at bounding box center [836, 223] width 6 height 17
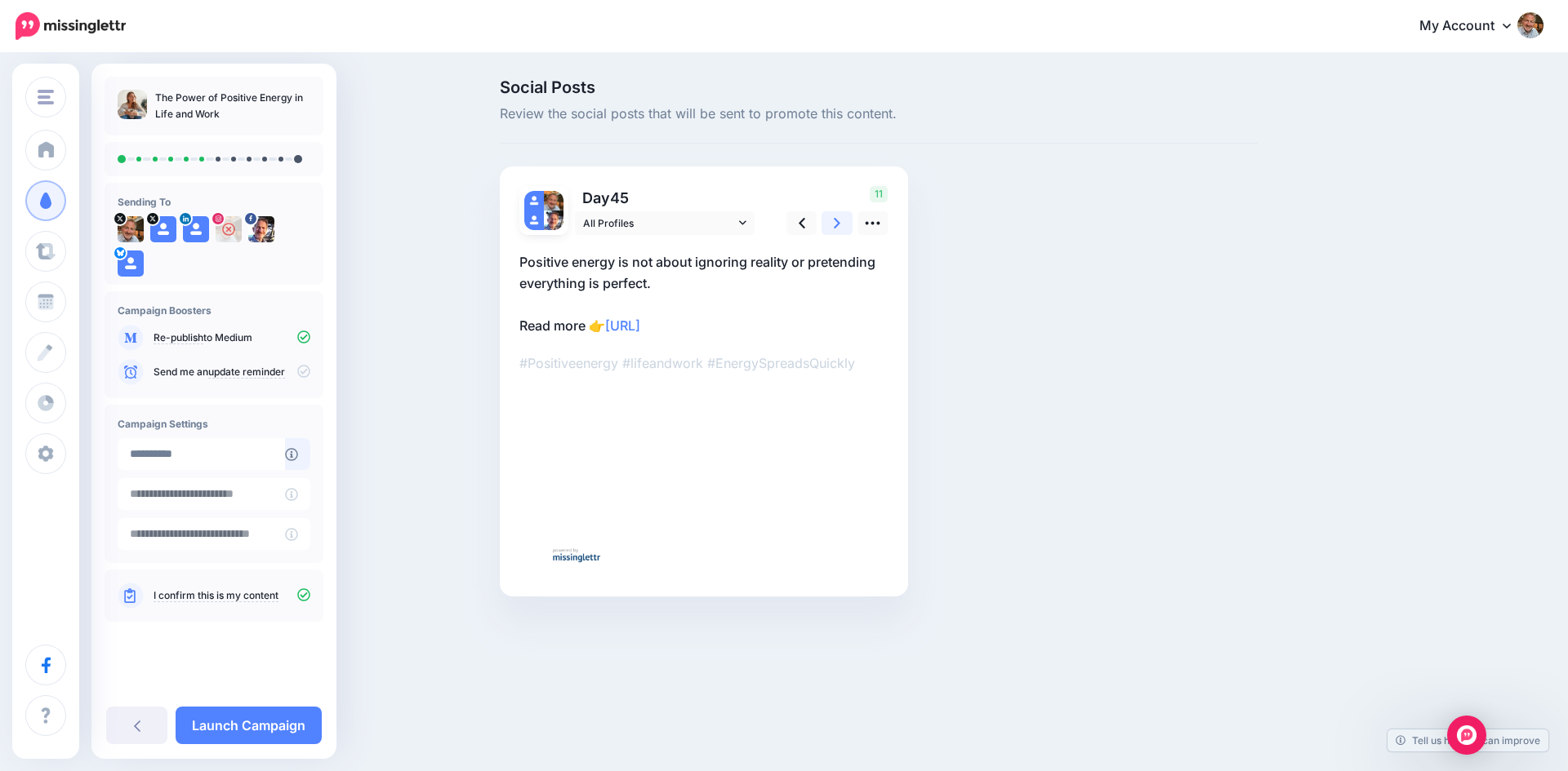
click at [838, 220] on icon at bounding box center [836, 223] width 6 height 17
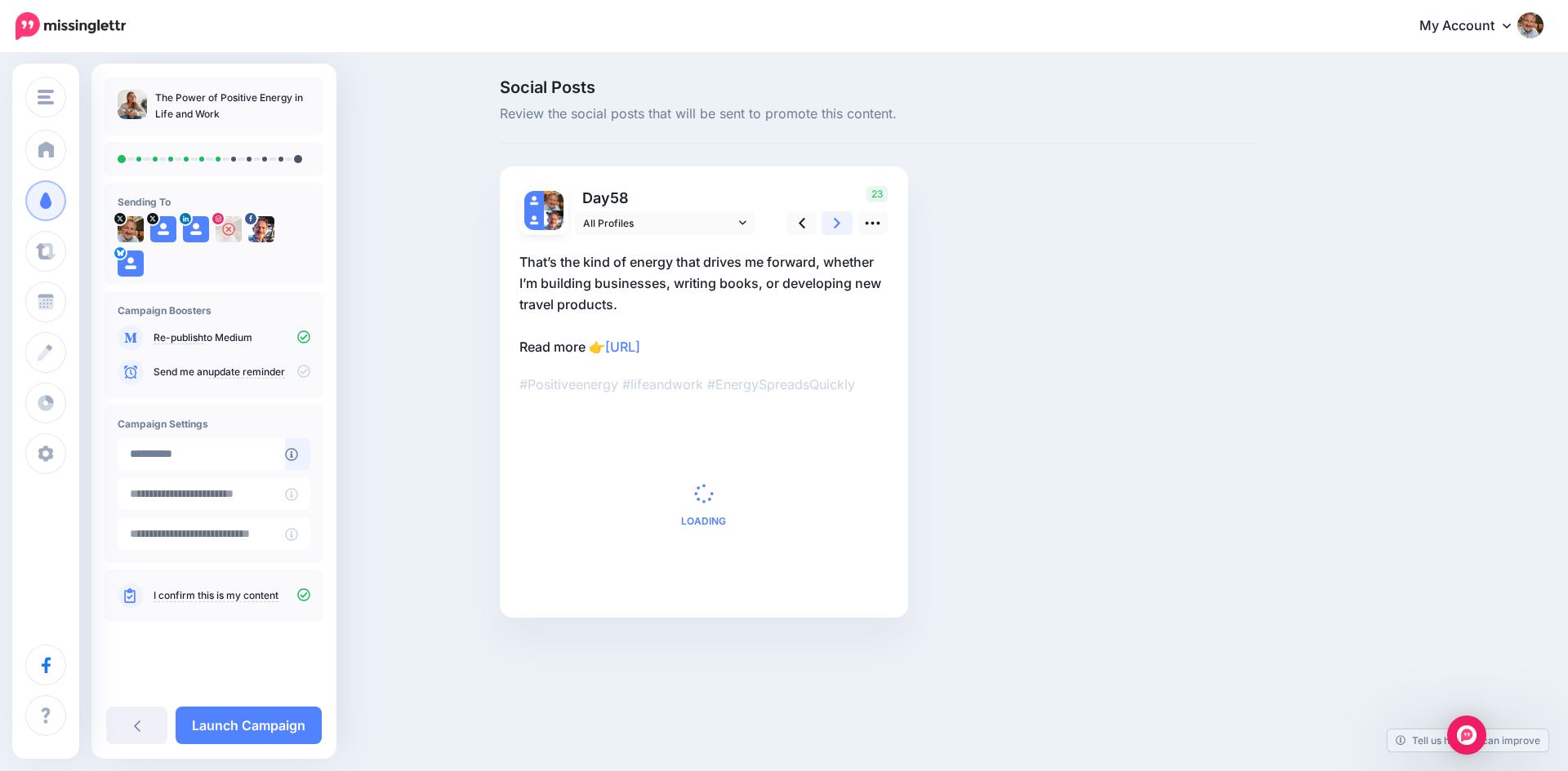
click at [838, 220] on icon at bounding box center [836, 223] width 6 height 17
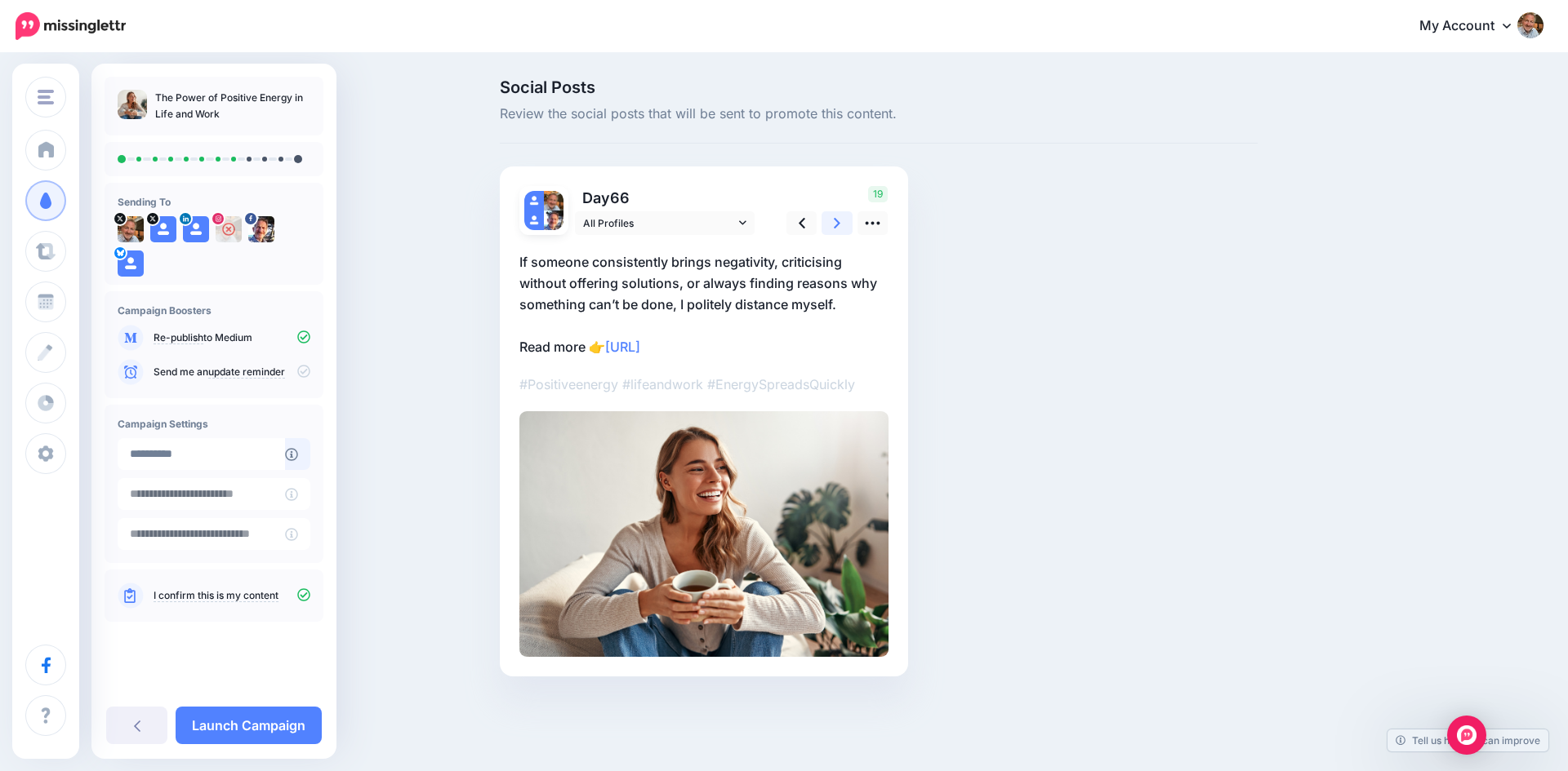
click at [838, 220] on icon at bounding box center [836, 223] width 6 height 17
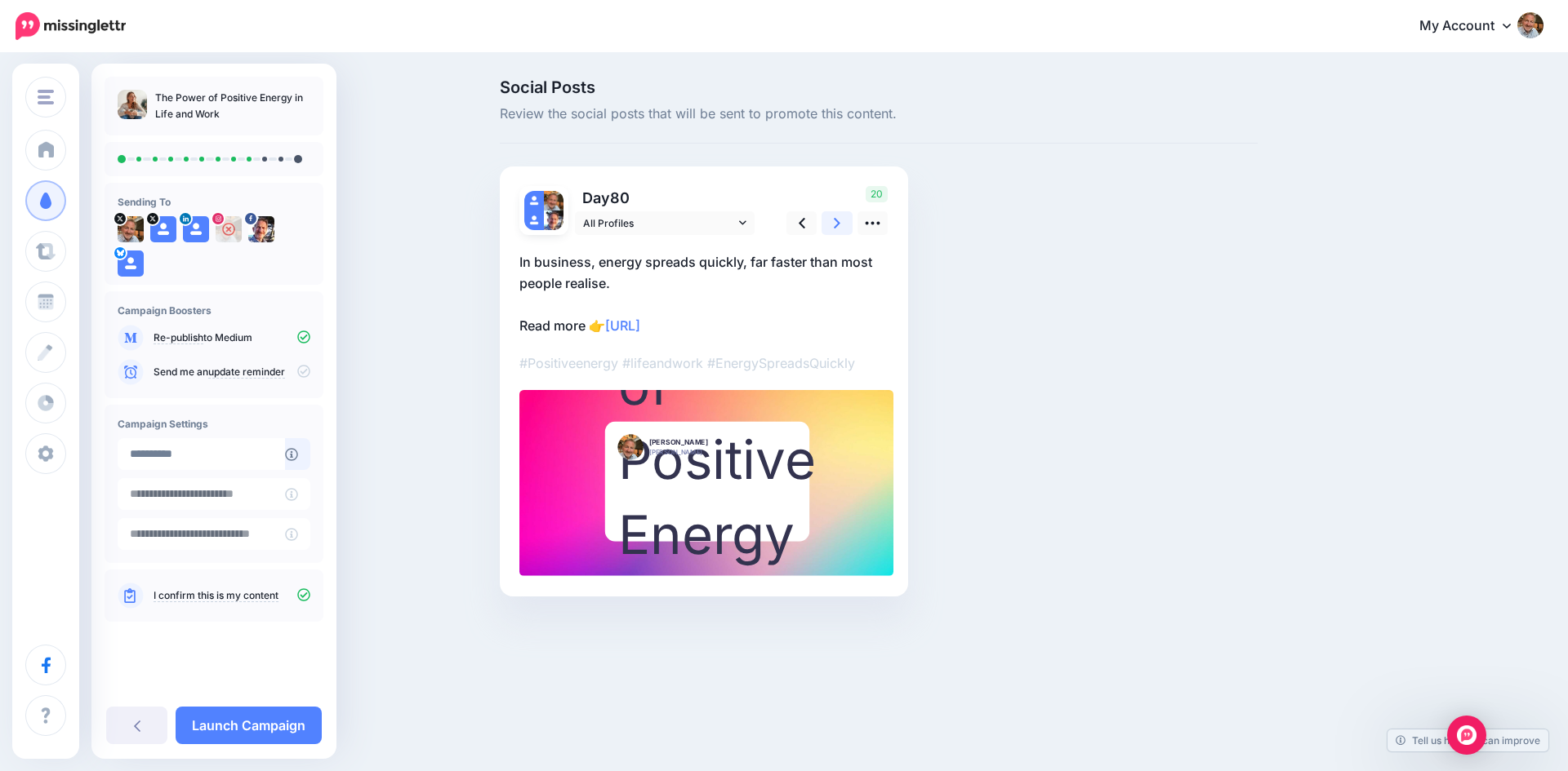
click at [838, 220] on icon at bounding box center [836, 223] width 6 height 17
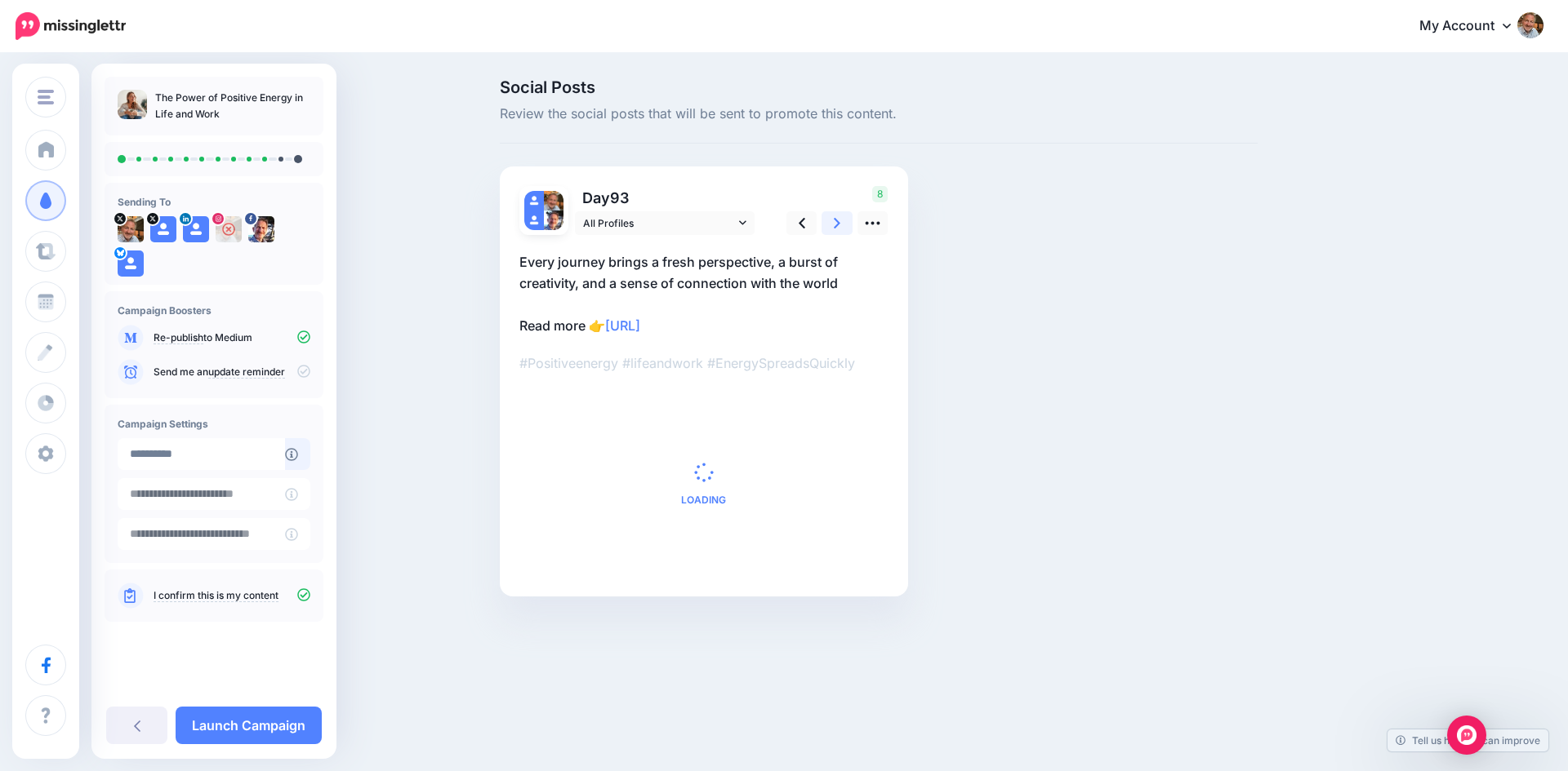
click at [838, 220] on icon at bounding box center [836, 223] width 6 height 17
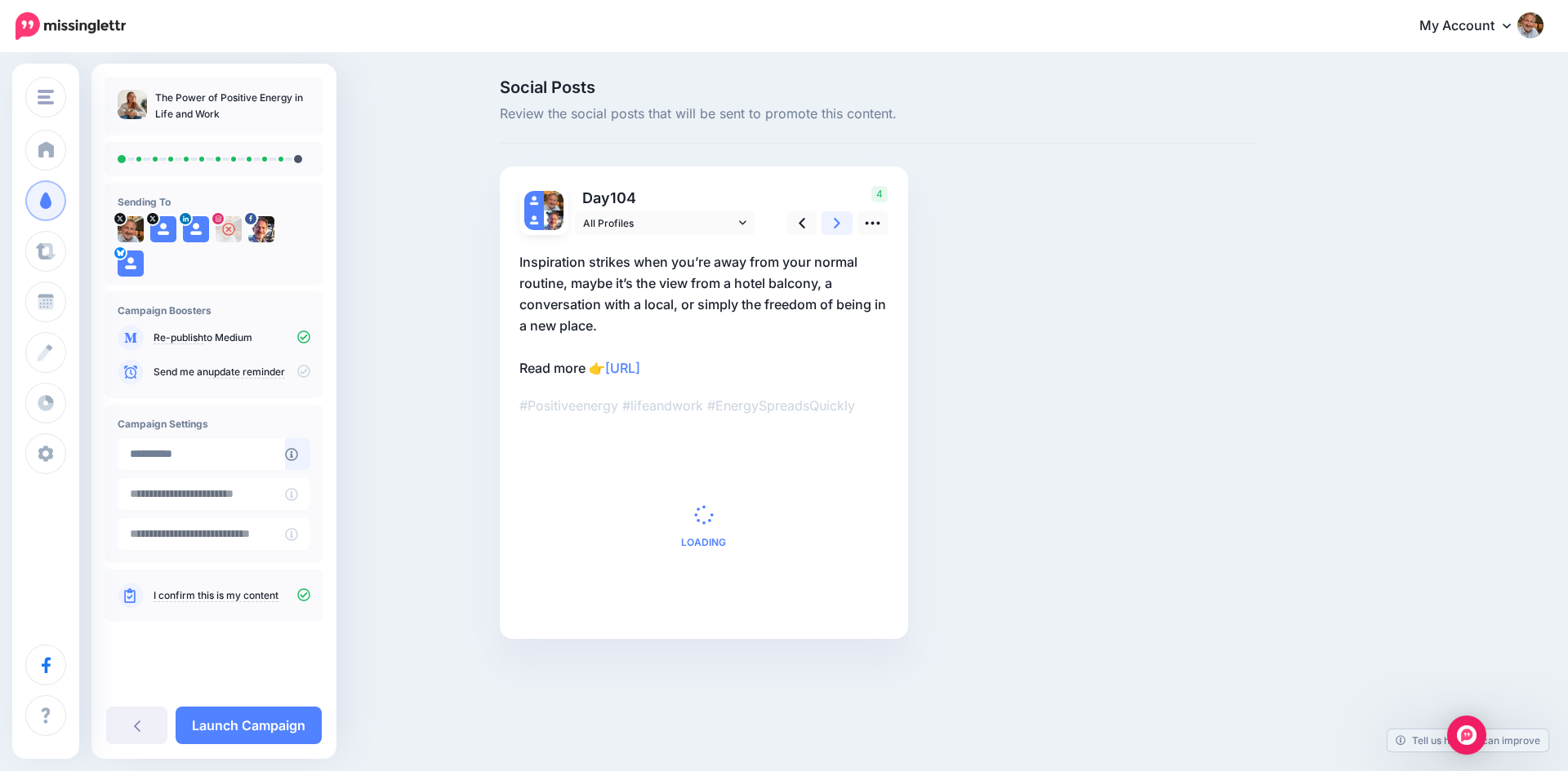
click at [838, 220] on icon at bounding box center [836, 223] width 6 height 17
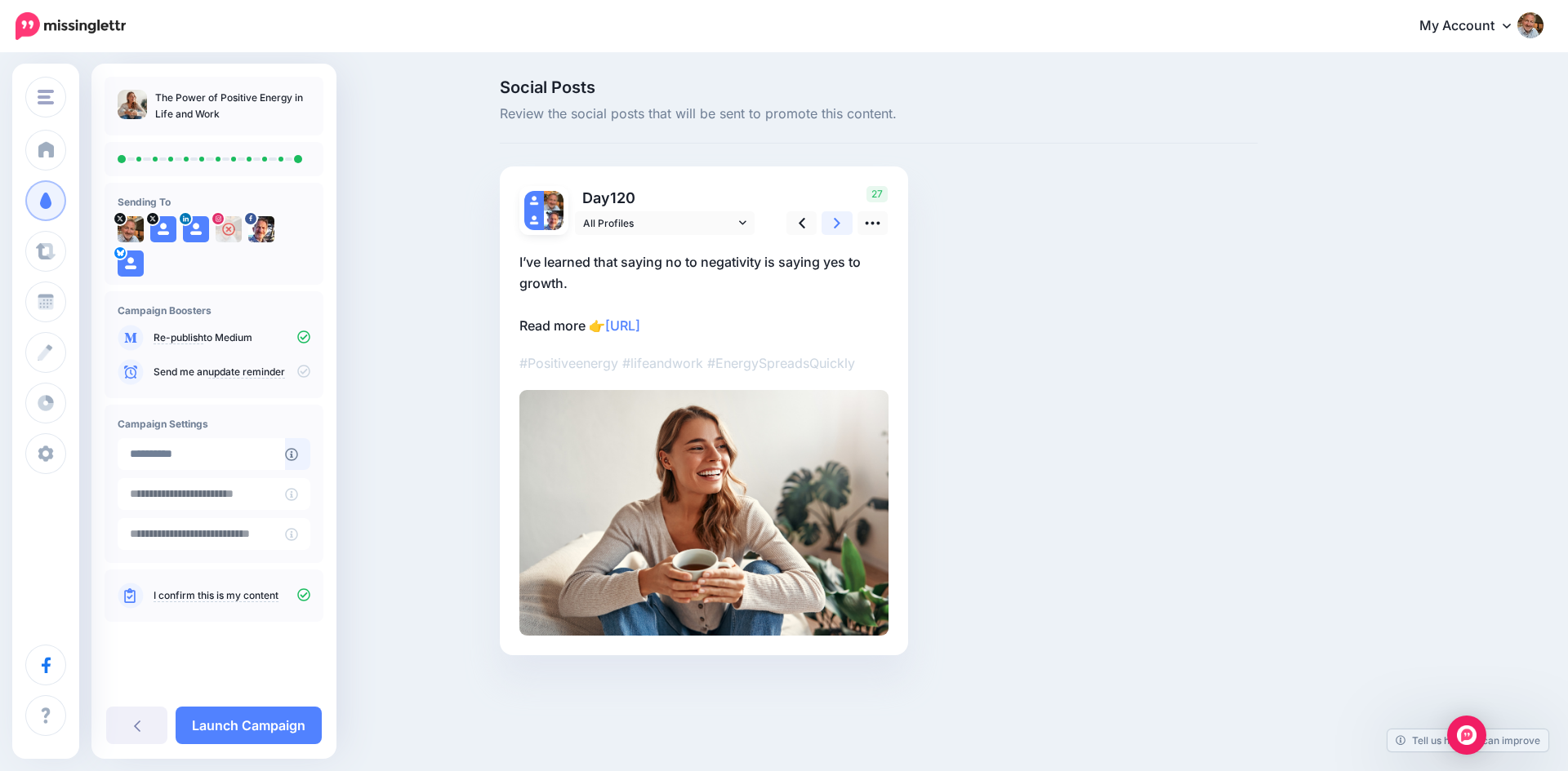
click at [838, 220] on icon at bounding box center [836, 223] width 6 height 17
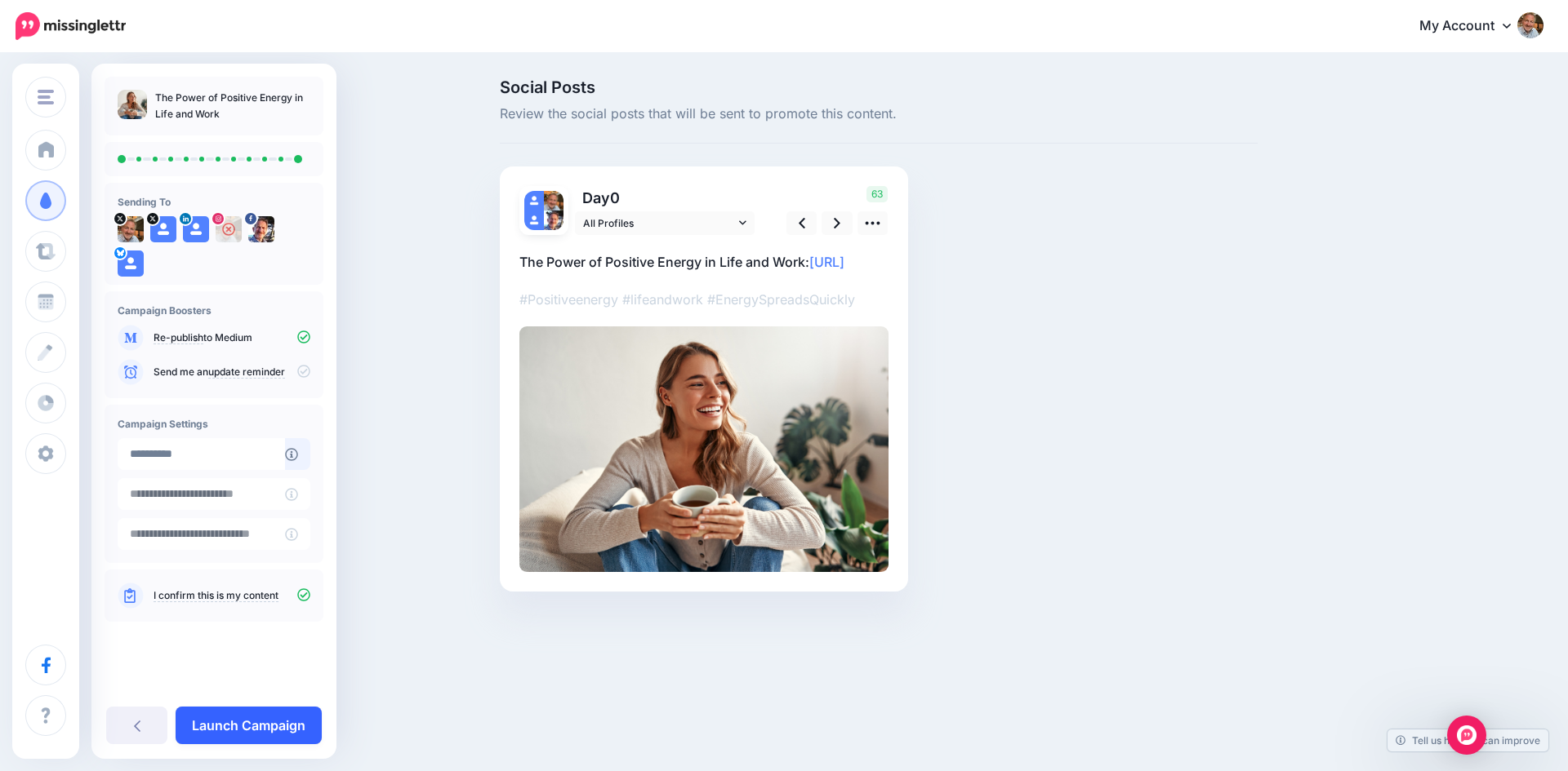
click at [270, 717] on link "Launch Campaign" at bounding box center [248, 725] width 146 height 37
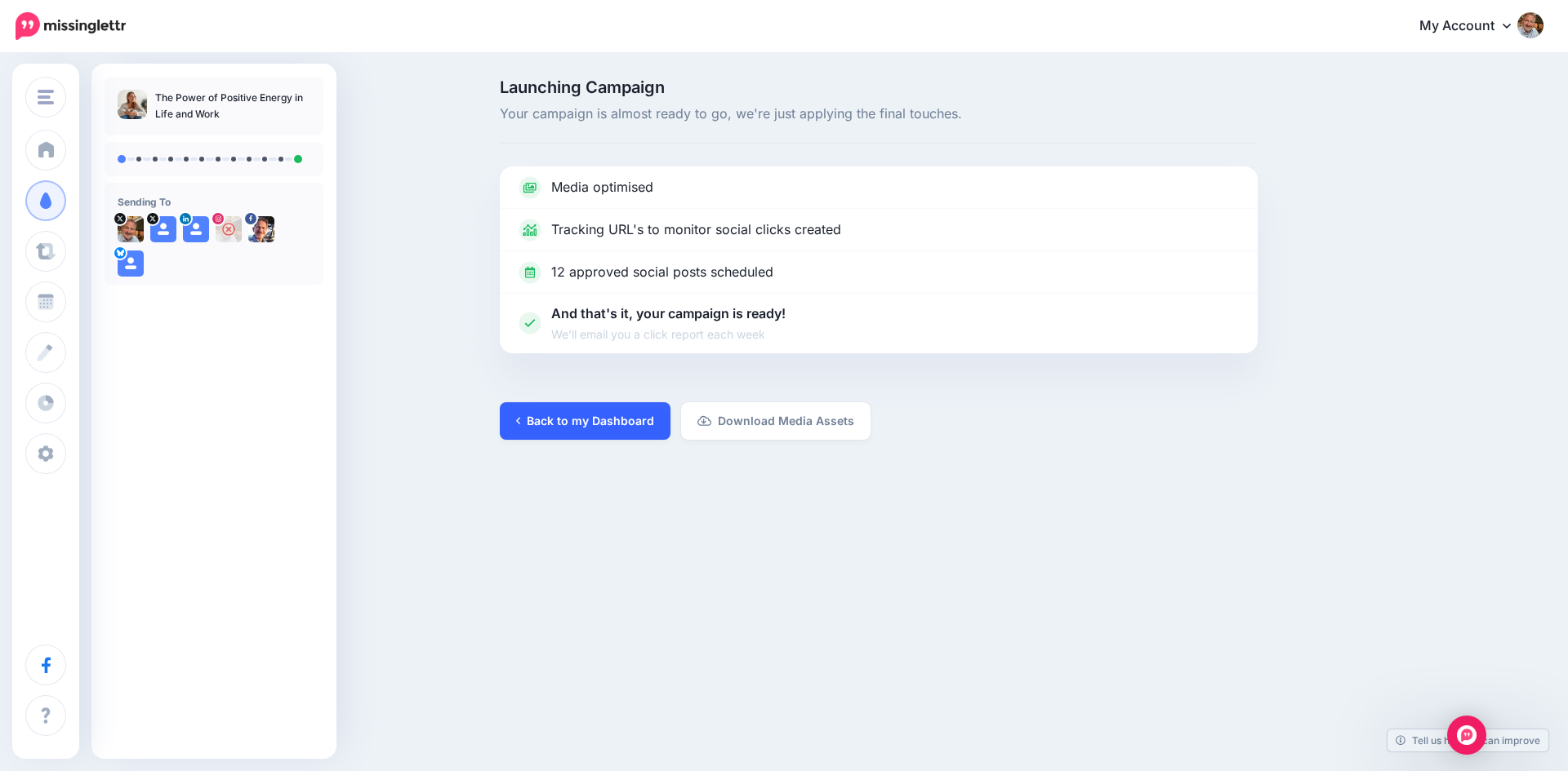
click at [576, 430] on link "Back to my Dashboard" at bounding box center [585, 421] width 171 height 37
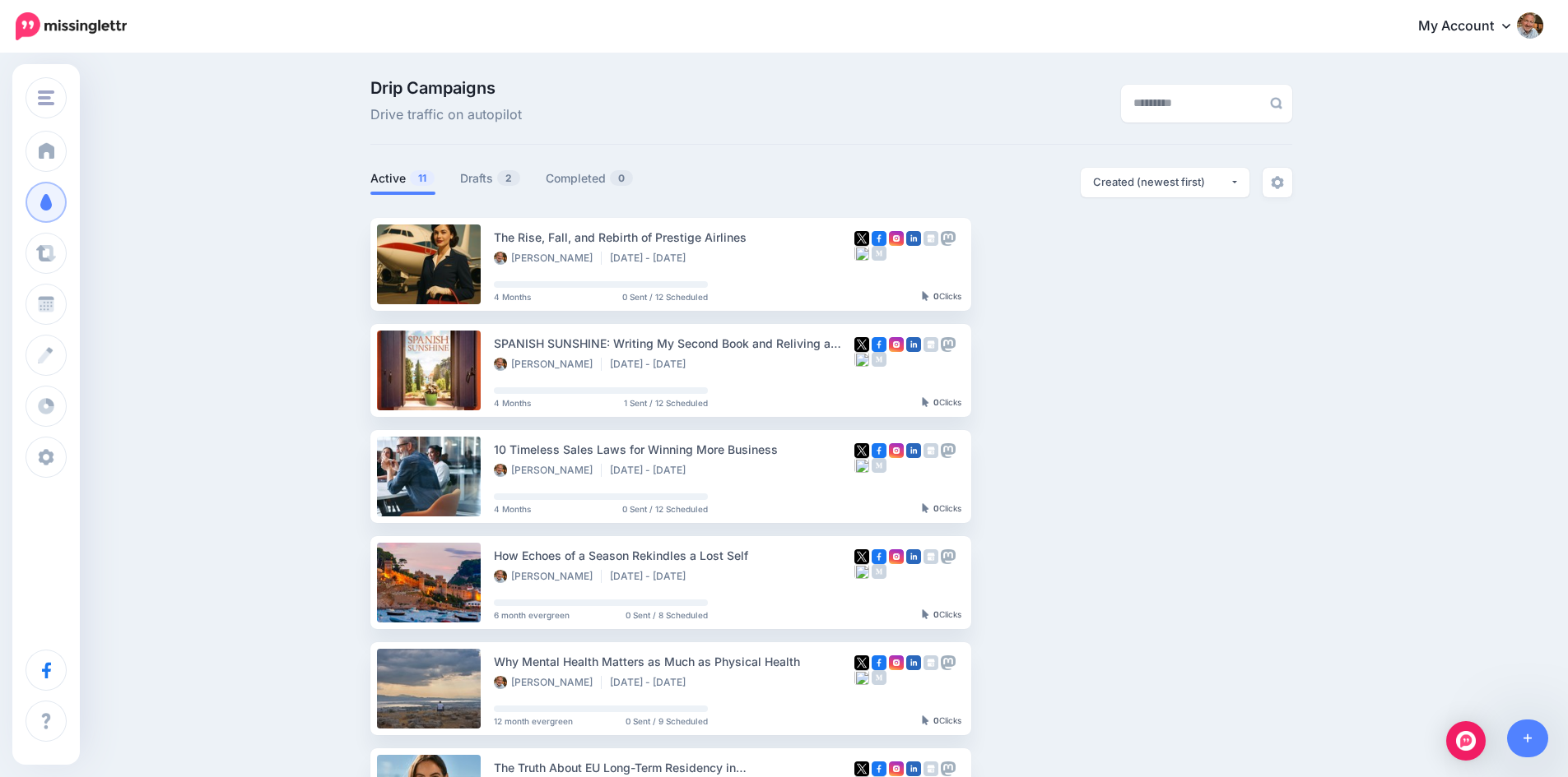
drag, startPoint x: 477, startPoint y: 181, endPoint x: 507, endPoint y: 207, distance: 39.7
click at [477, 181] on link "Drafts 2" at bounding box center [490, 178] width 61 height 19
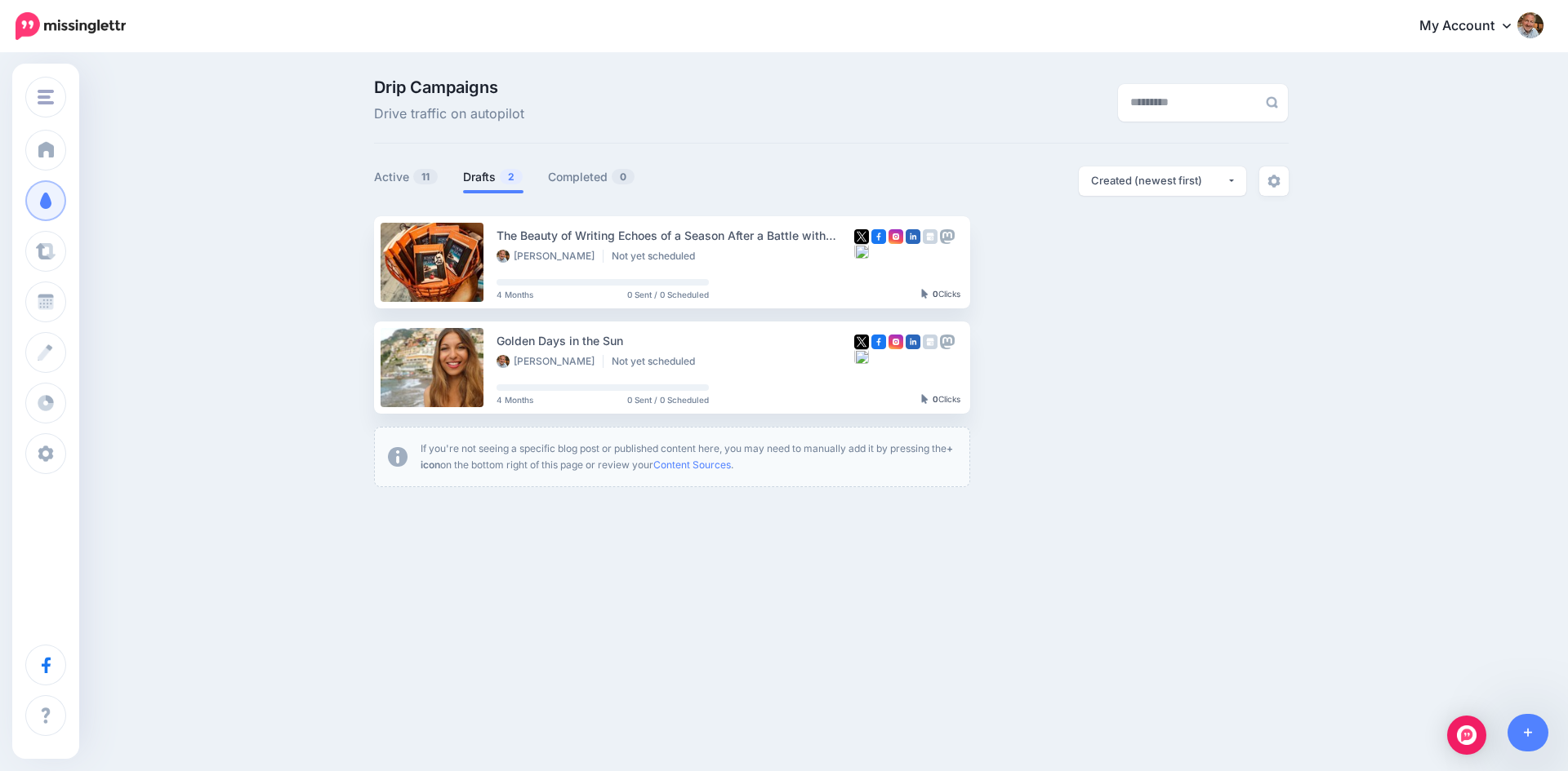
click at [937, 111] on div "Drip Campaigns Drive traffic on autopilot" at bounding box center [675, 102] width 627 height 45
click at [1019, 260] on link "Setup Campaign" at bounding box center [1036, 262] width 111 height 30
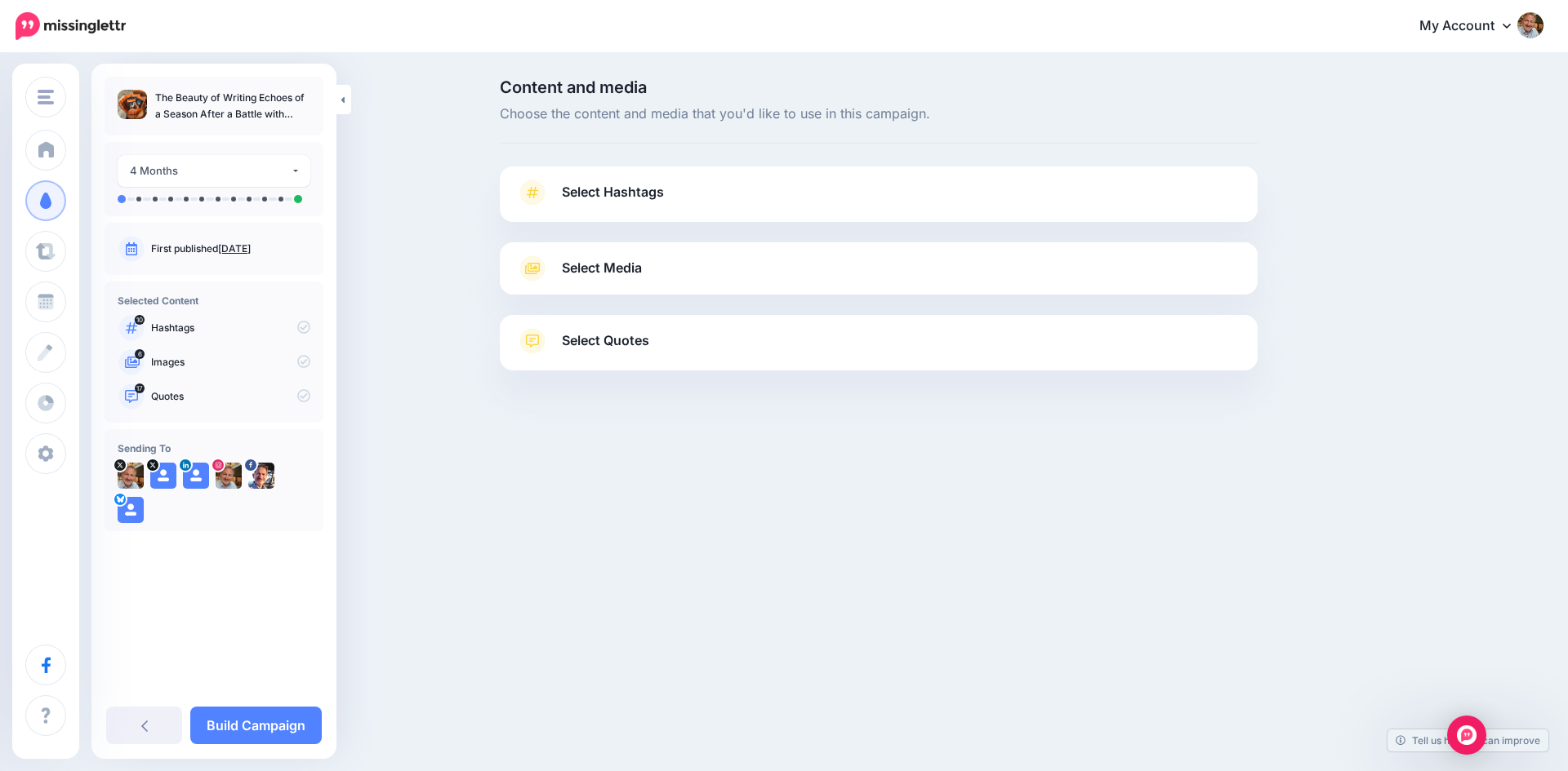
click at [592, 199] on span "Select Hashtags" at bounding box center [613, 192] width 102 height 22
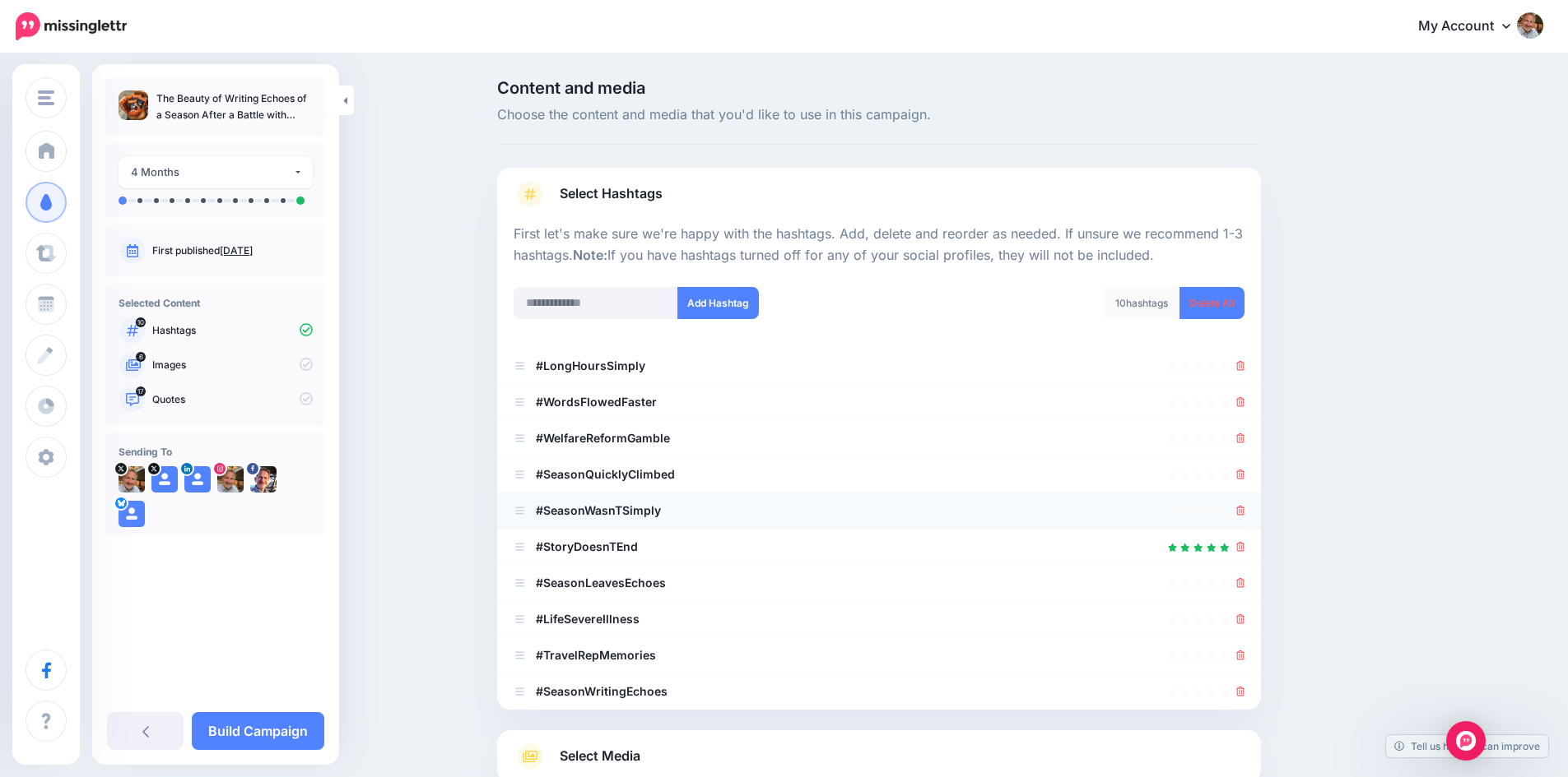
scroll to position [83, 0]
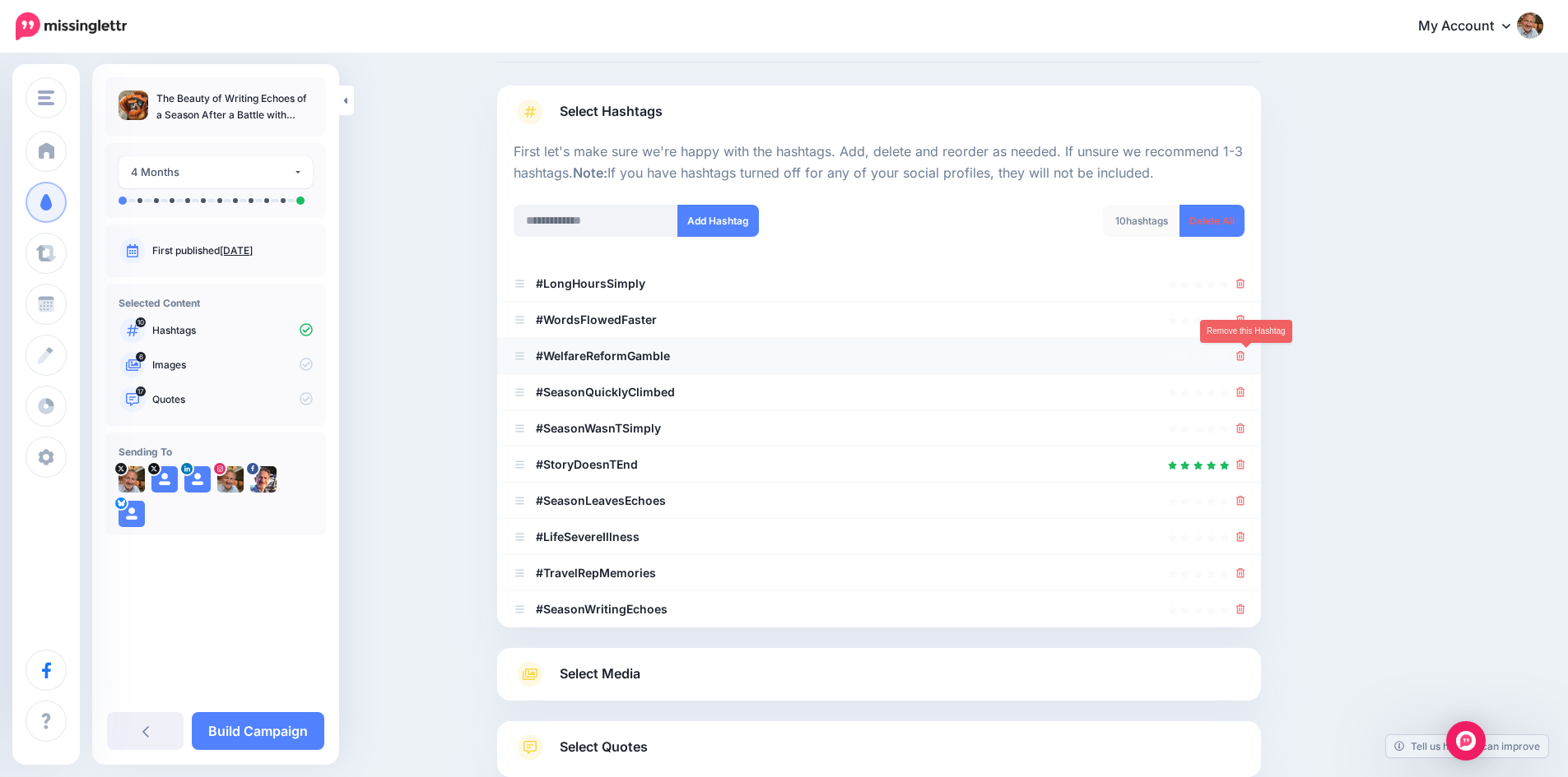
click at [1245, 356] on icon at bounding box center [1240, 356] width 9 height 10
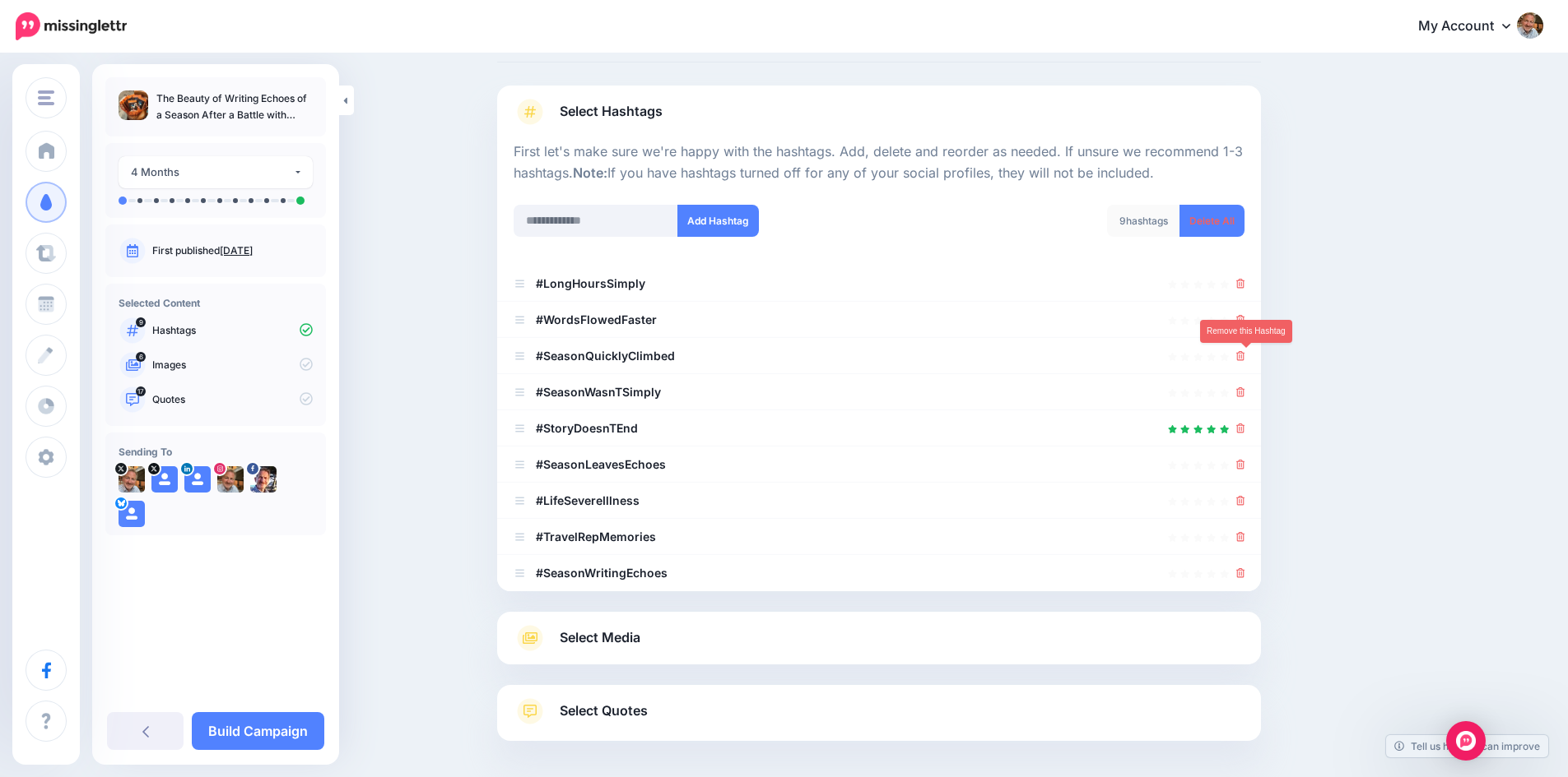
click at [1245, 356] on icon at bounding box center [1240, 356] width 9 height 10
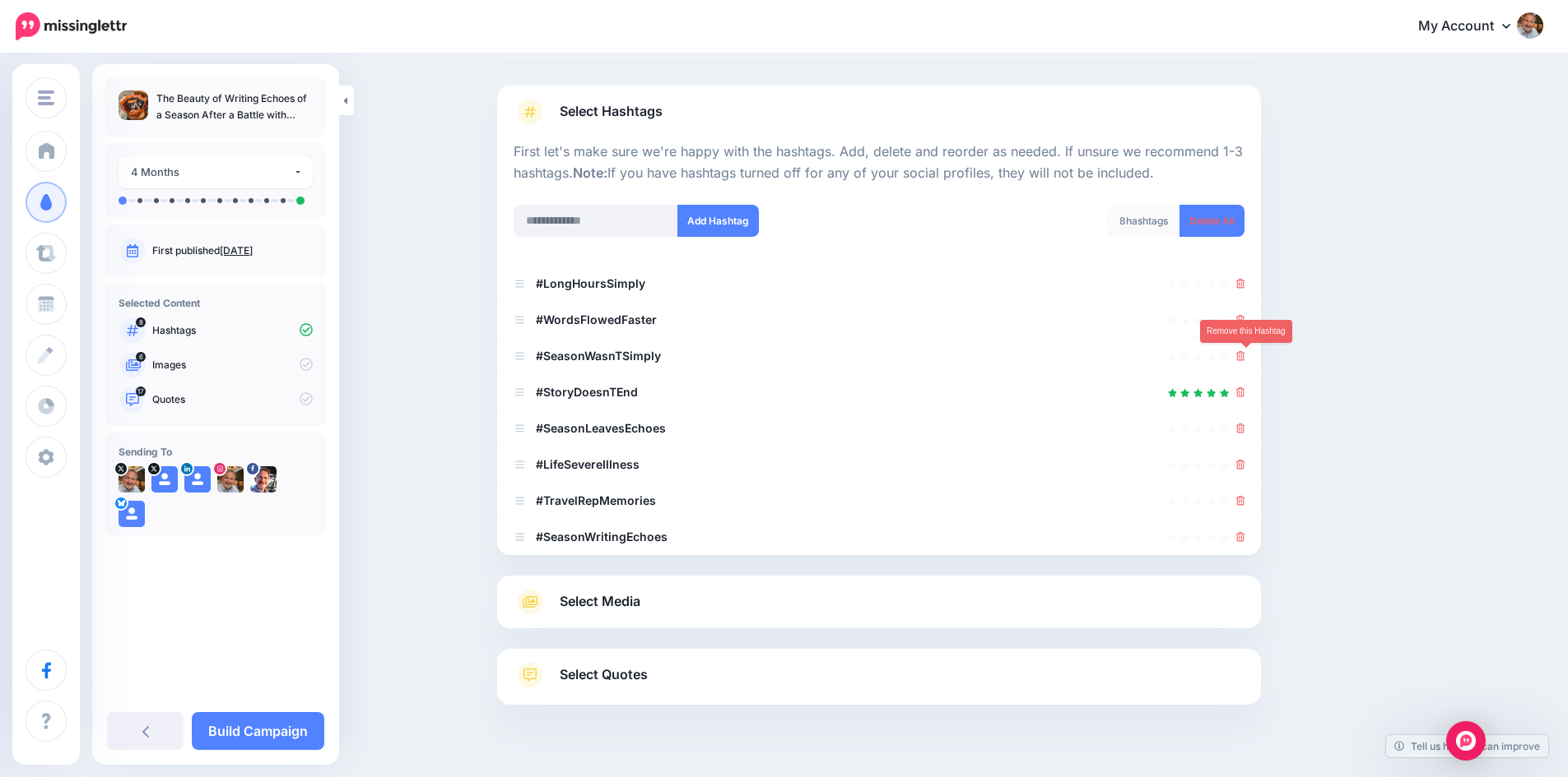
click at [1245, 356] on icon at bounding box center [1240, 356] width 9 height 10
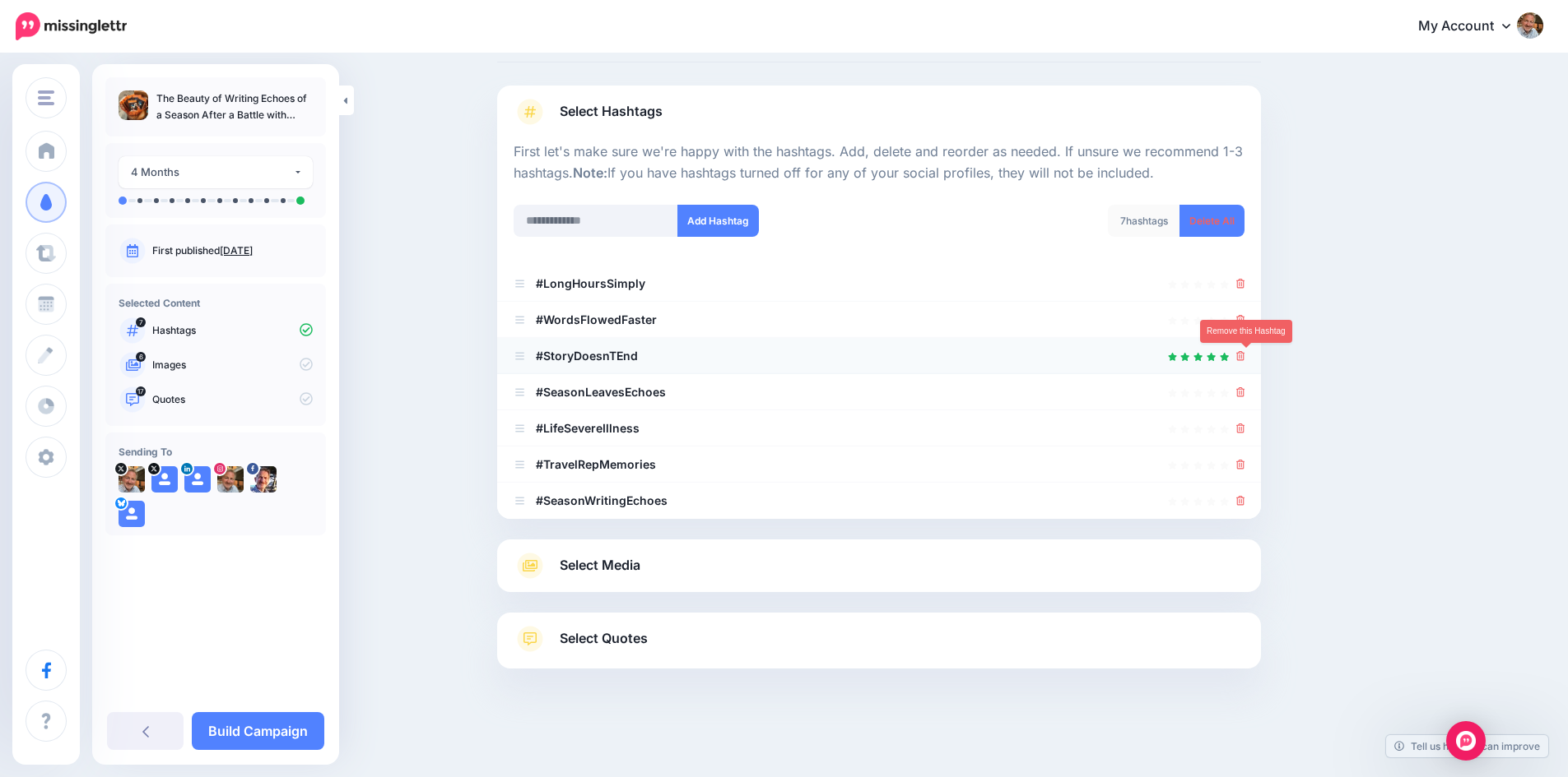
click at [1245, 358] on icon at bounding box center [1240, 356] width 9 height 10
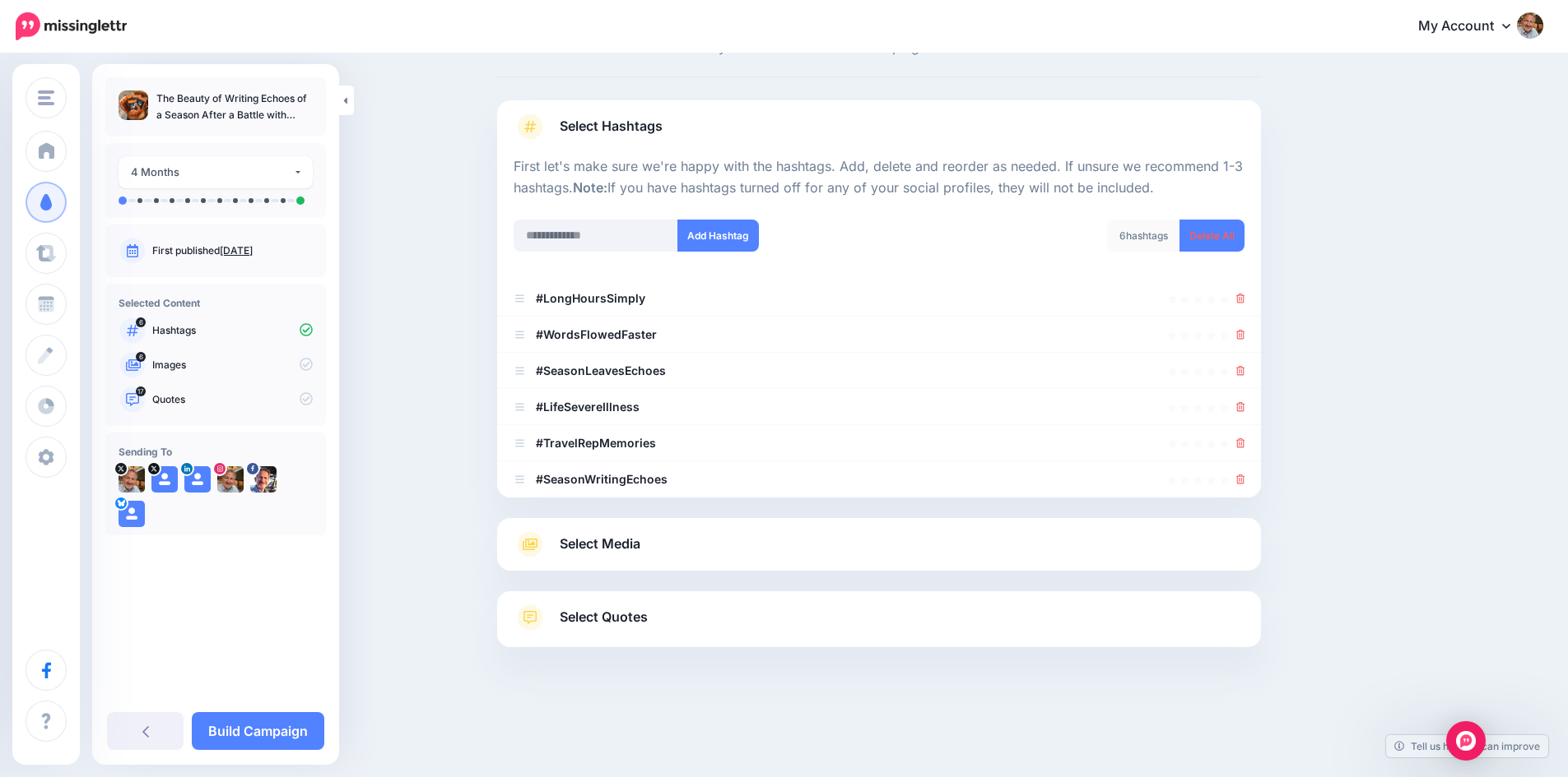
scroll to position [68, 0]
click at [1245, 407] on icon at bounding box center [1240, 406] width 9 height 10
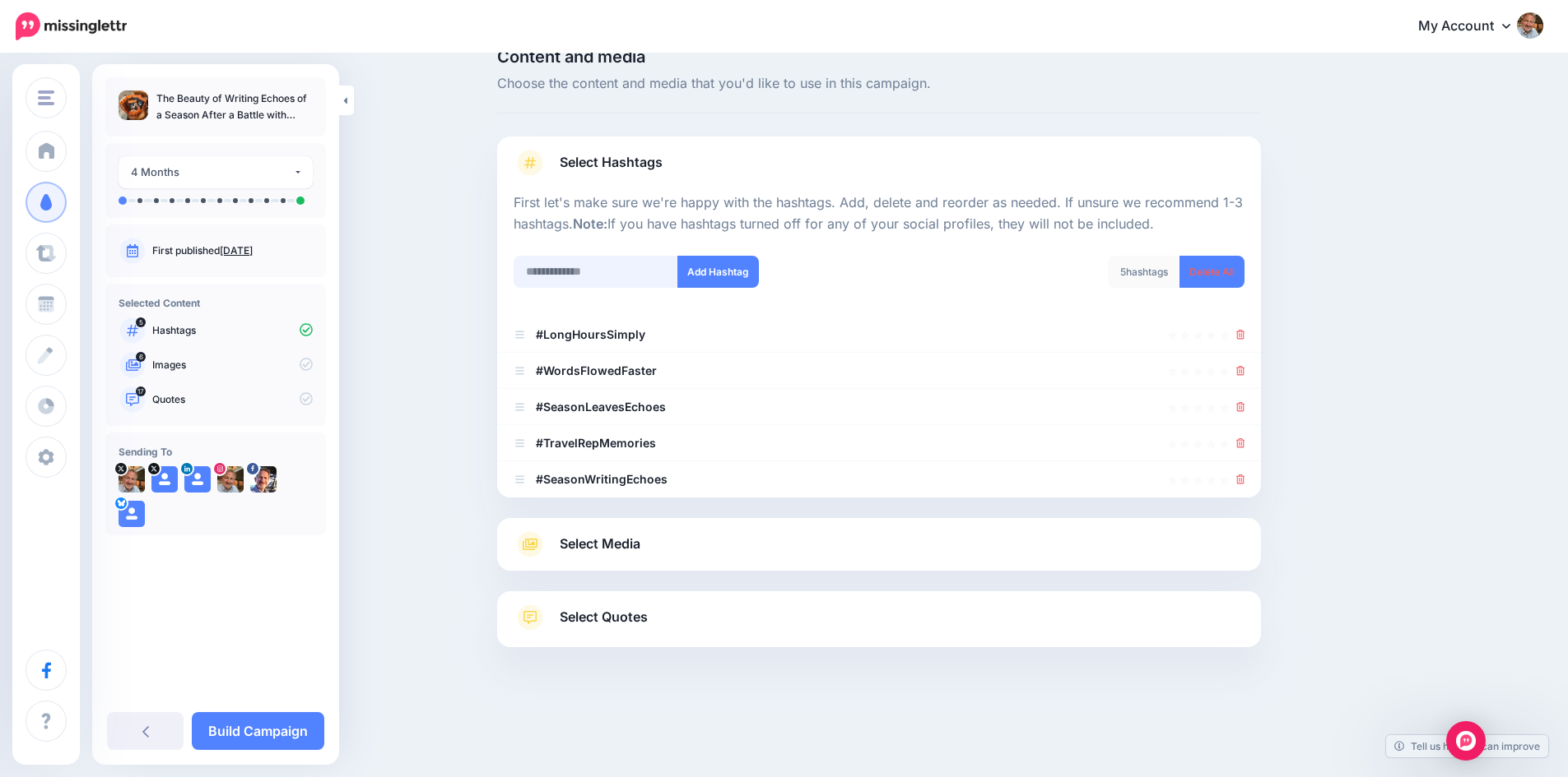
click at [603, 276] on input "text" at bounding box center [596, 271] width 164 height 32
type input "**********"
click at [721, 270] on button "Add Hashtag" at bounding box center [718, 271] width 82 height 32
click at [606, 273] on input "text" at bounding box center [596, 271] width 164 height 32
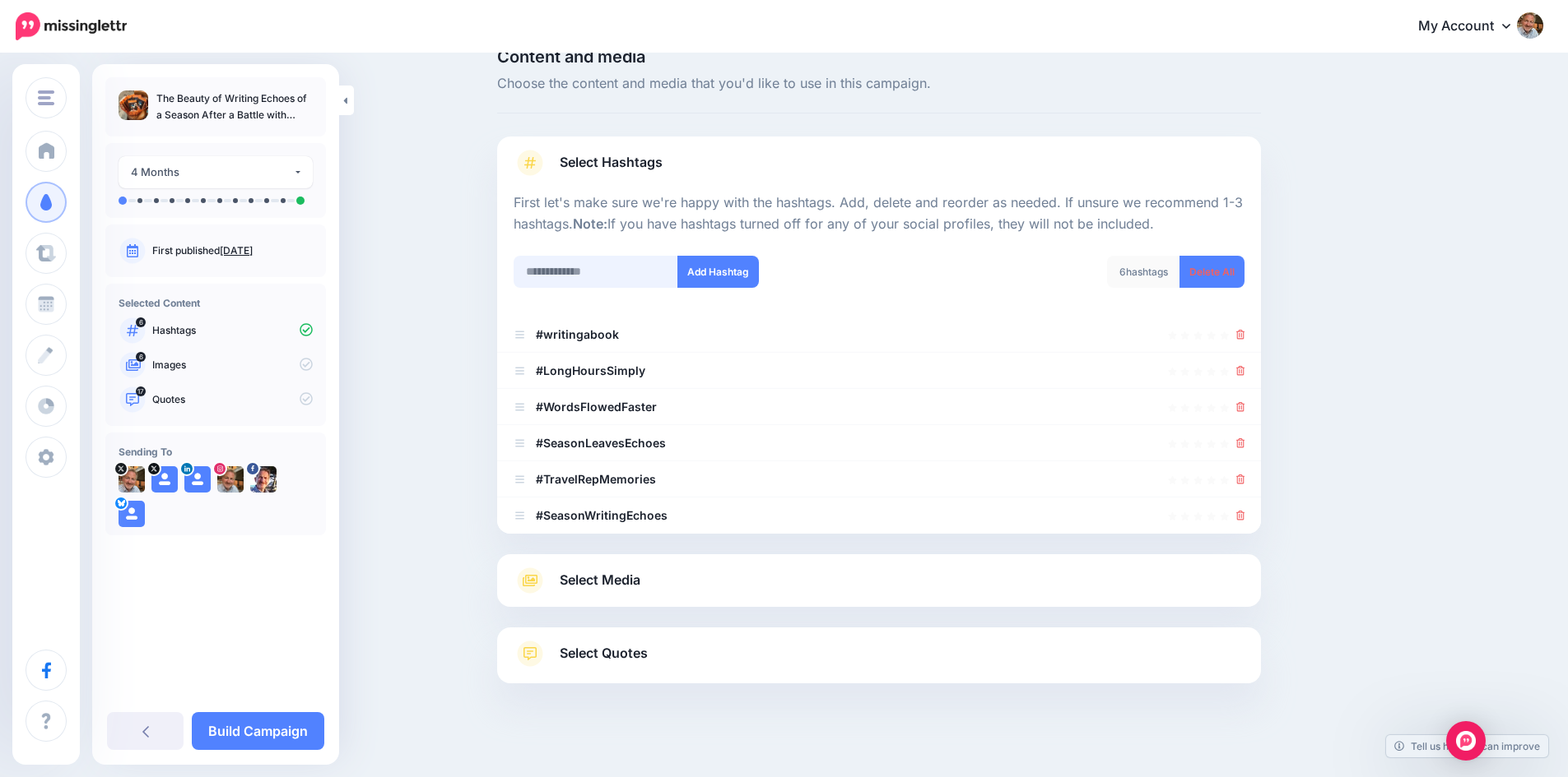
scroll to position [68, 0]
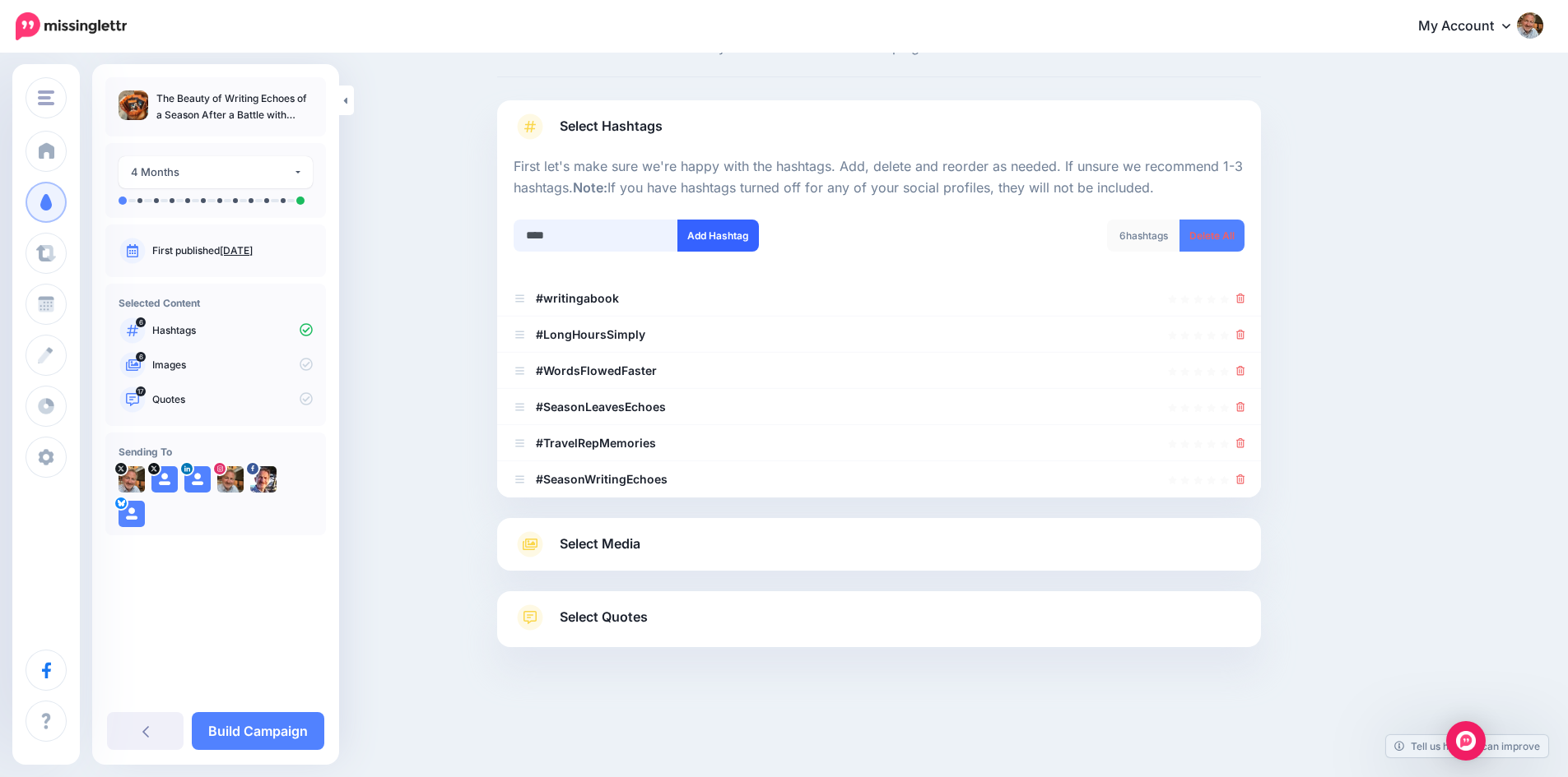
type input "****"
drag, startPoint x: 714, startPoint y: 237, endPoint x: 683, endPoint y: 237, distance: 31.0
click at [714, 236] on button "Add Hashtag" at bounding box center [718, 235] width 82 height 32
click at [563, 236] on input "text" at bounding box center [596, 235] width 164 height 32
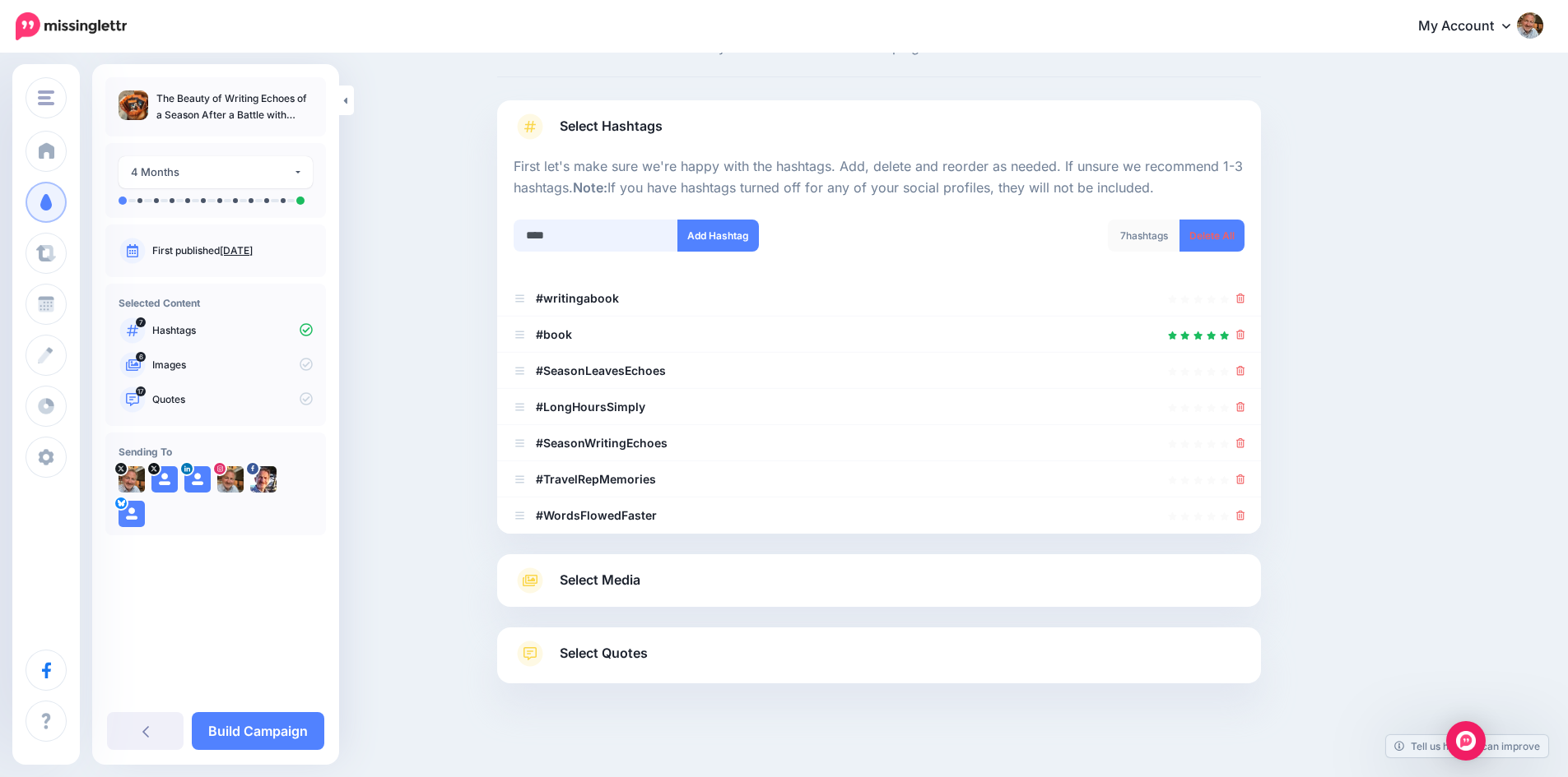
scroll to position [104, 0]
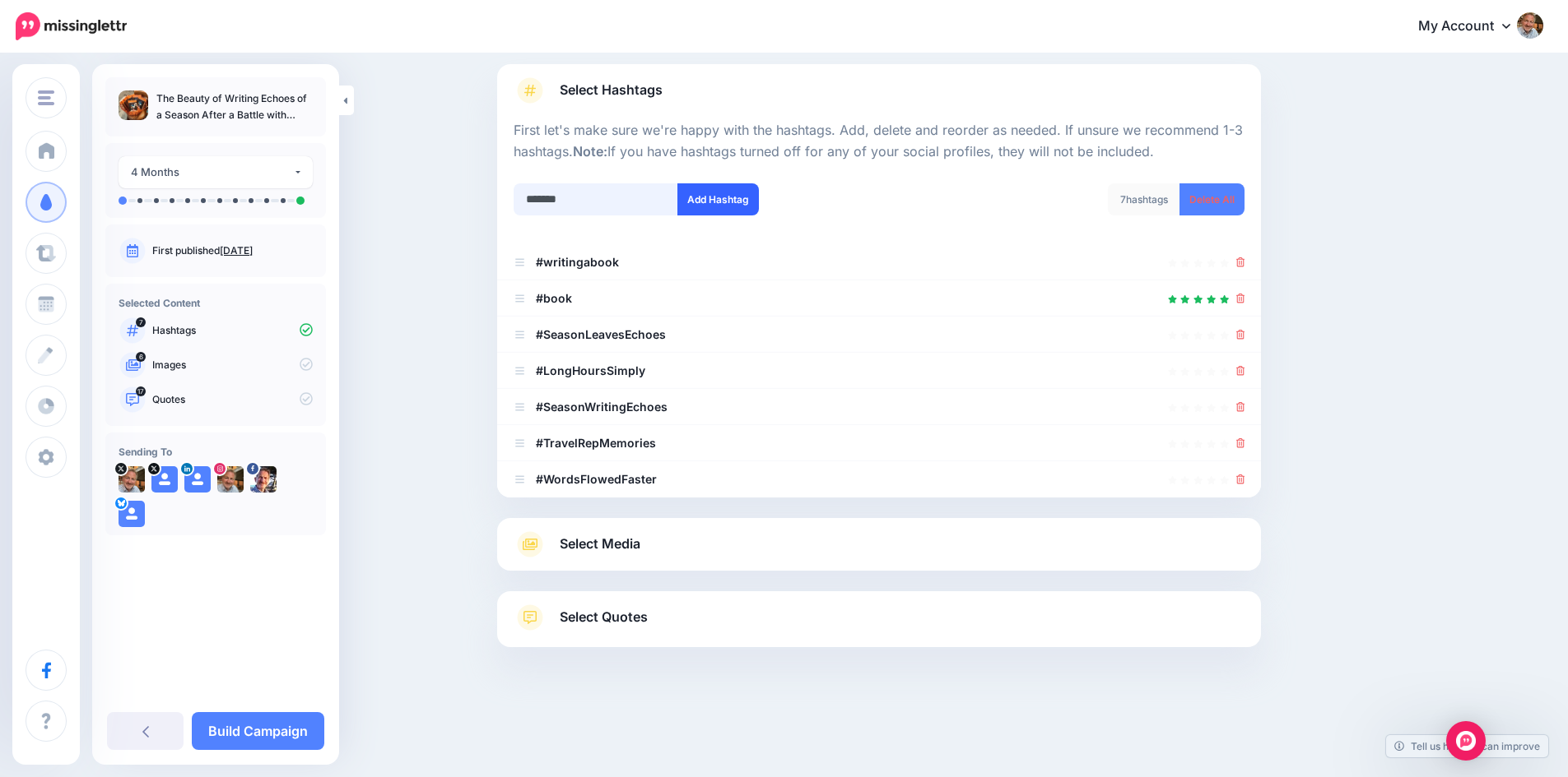
type input "*******"
click at [714, 198] on button "Add Hashtag" at bounding box center [718, 199] width 82 height 32
click at [591, 202] on input "text" at bounding box center [596, 199] width 164 height 32
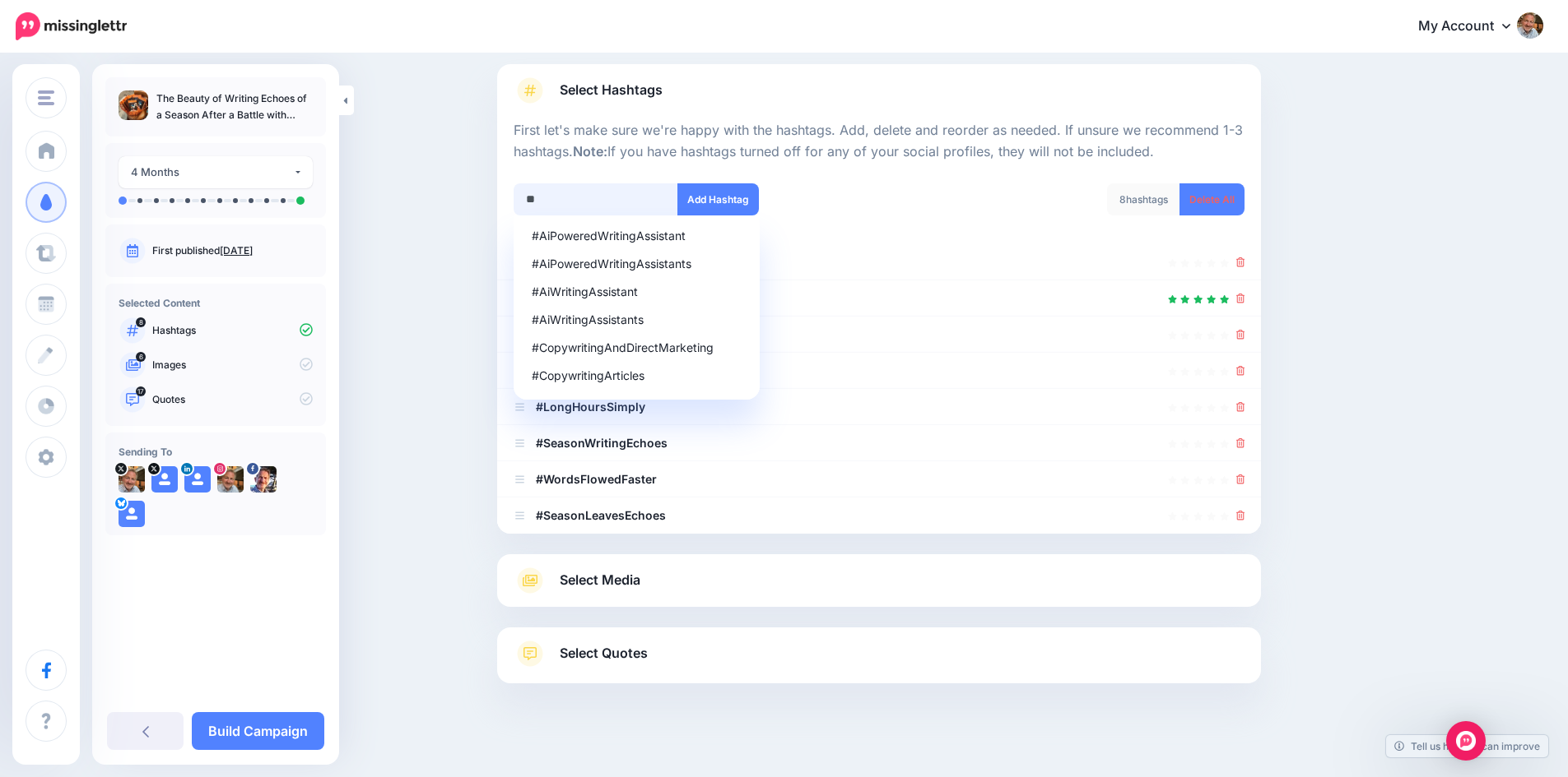
scroll to position [140, 0]
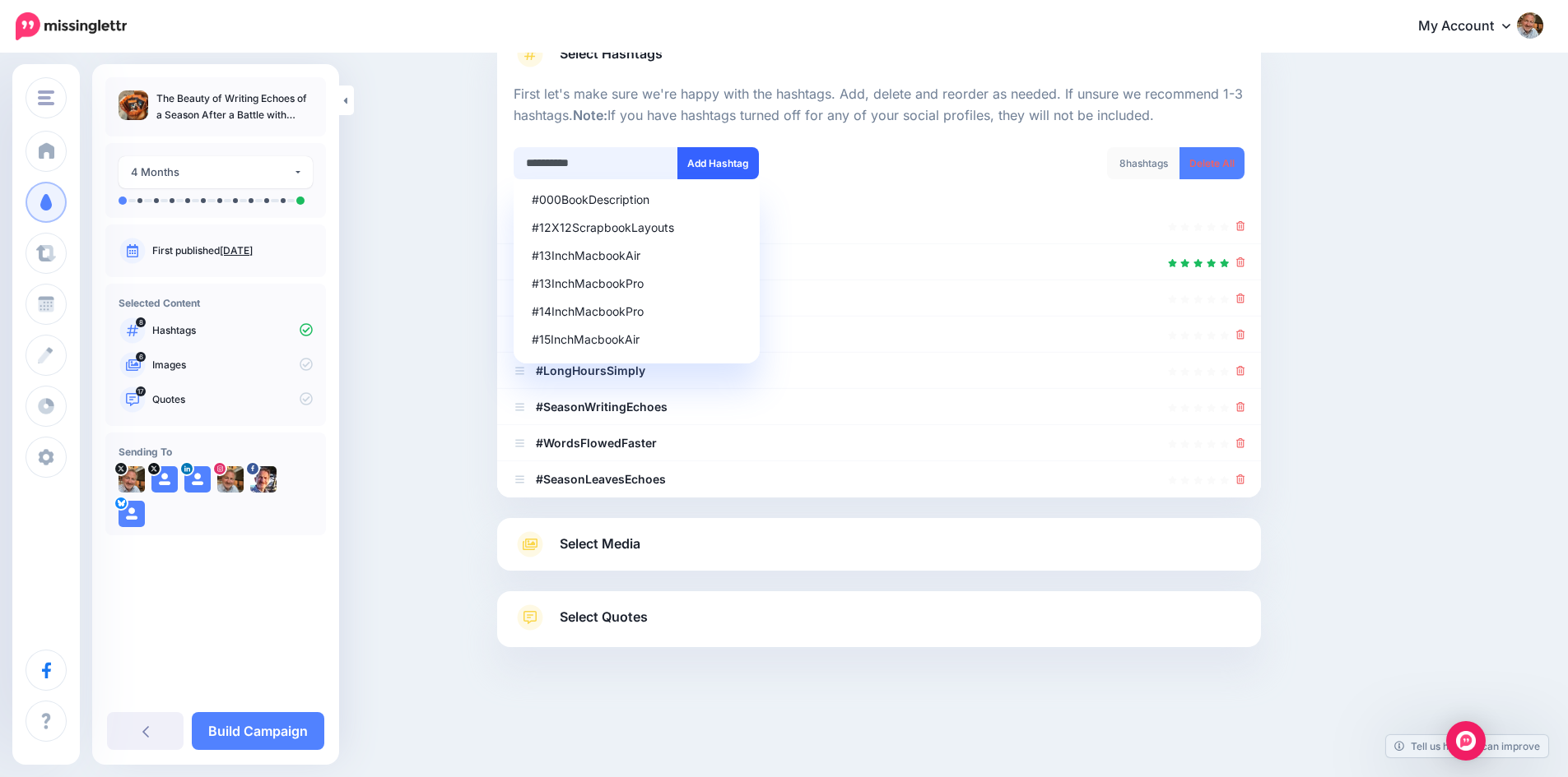
type input "**********"
click at [718, 154] on button "Add Hashtag" at bounding box center [718, 163] width 82 height 32
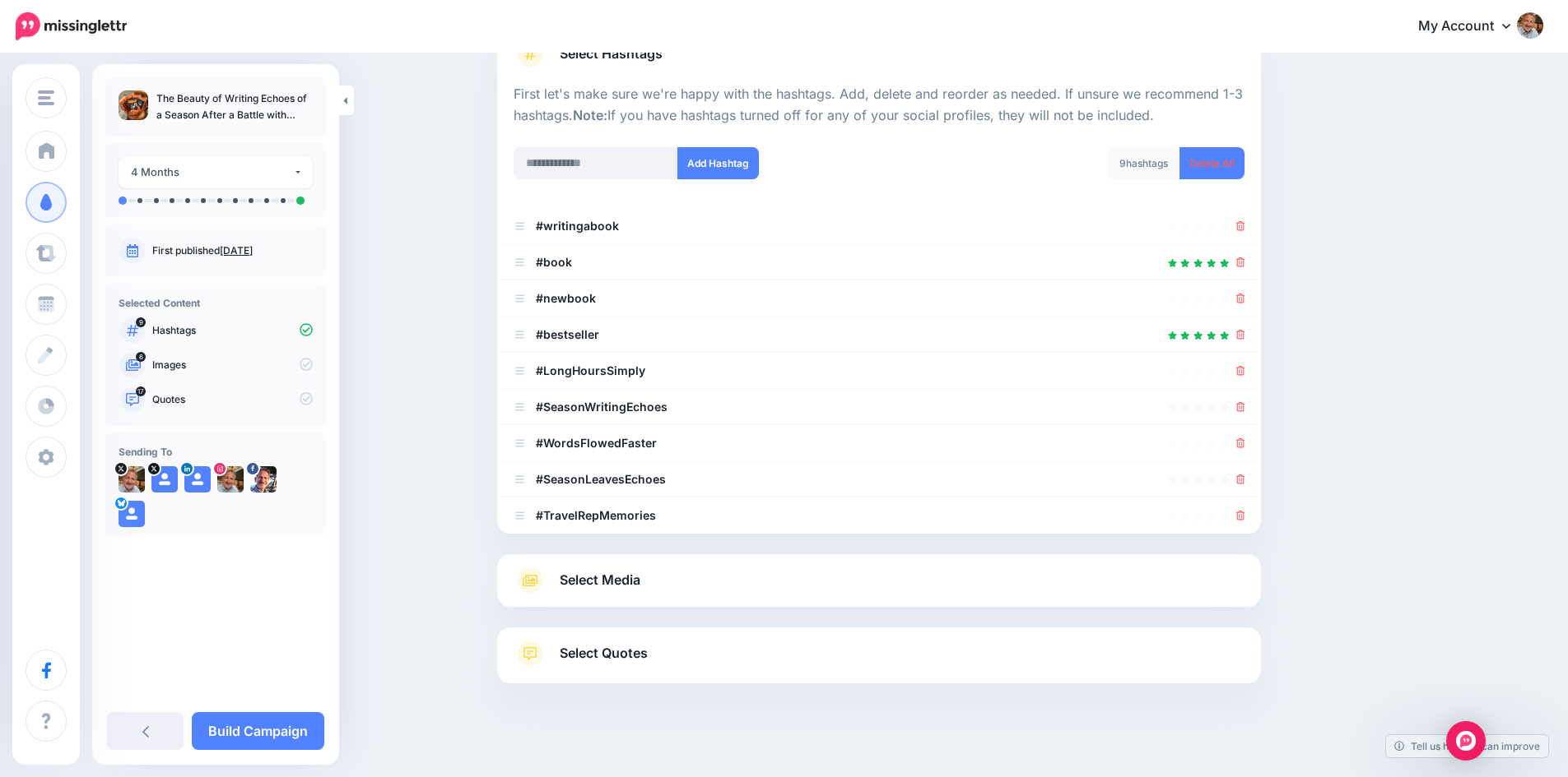
scroll to position [176, 0]
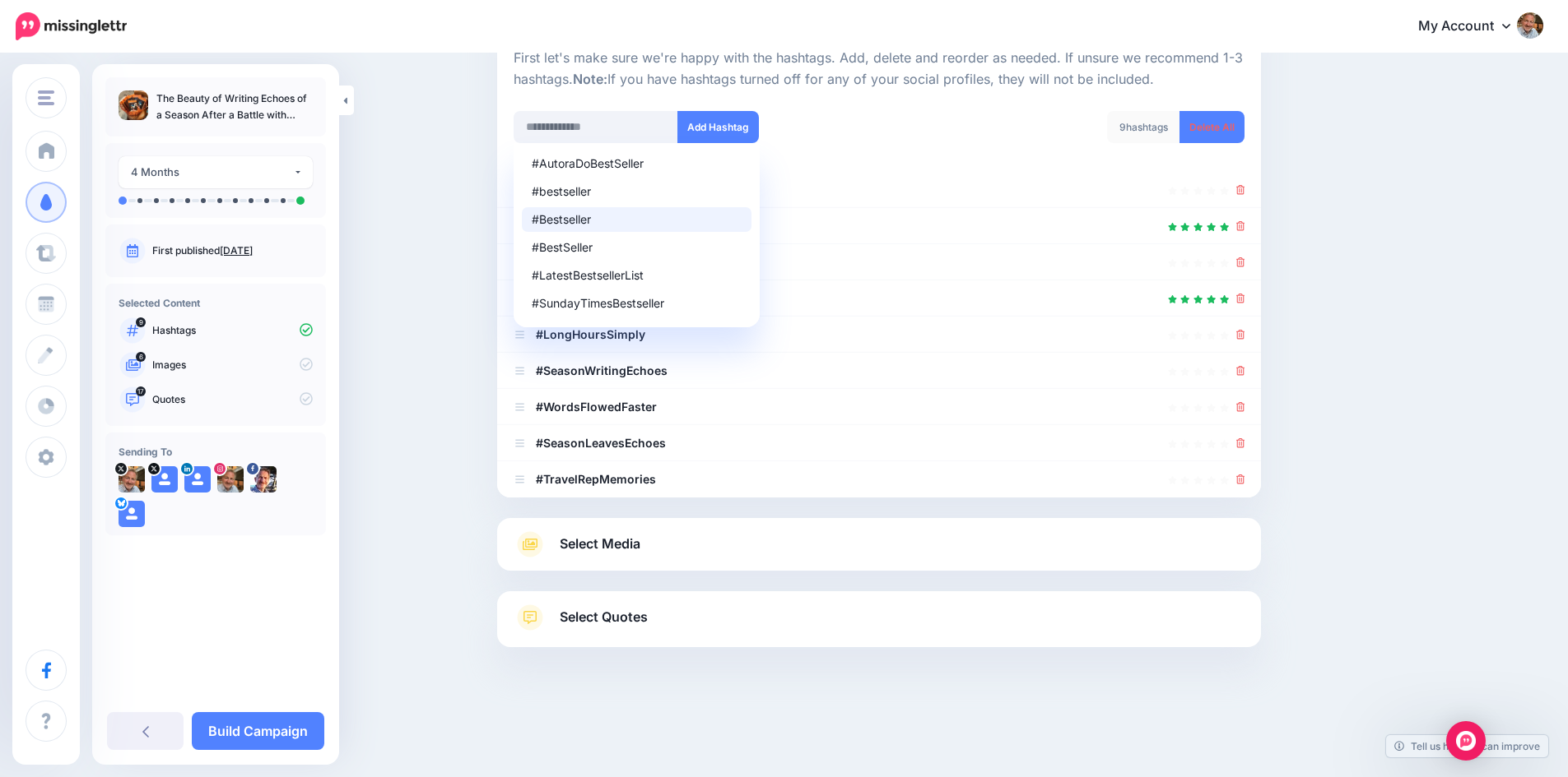
click at [847, 117] on div "#AutoraDoBestSeller #bestseller #Bestseller #BestSeller #LatestBestsellerList #…" at bounding box center [690, 126] width 353 height 32
click at [609, 547] on span "Select Media" at bounding box center [600, 543] width 81 height 22
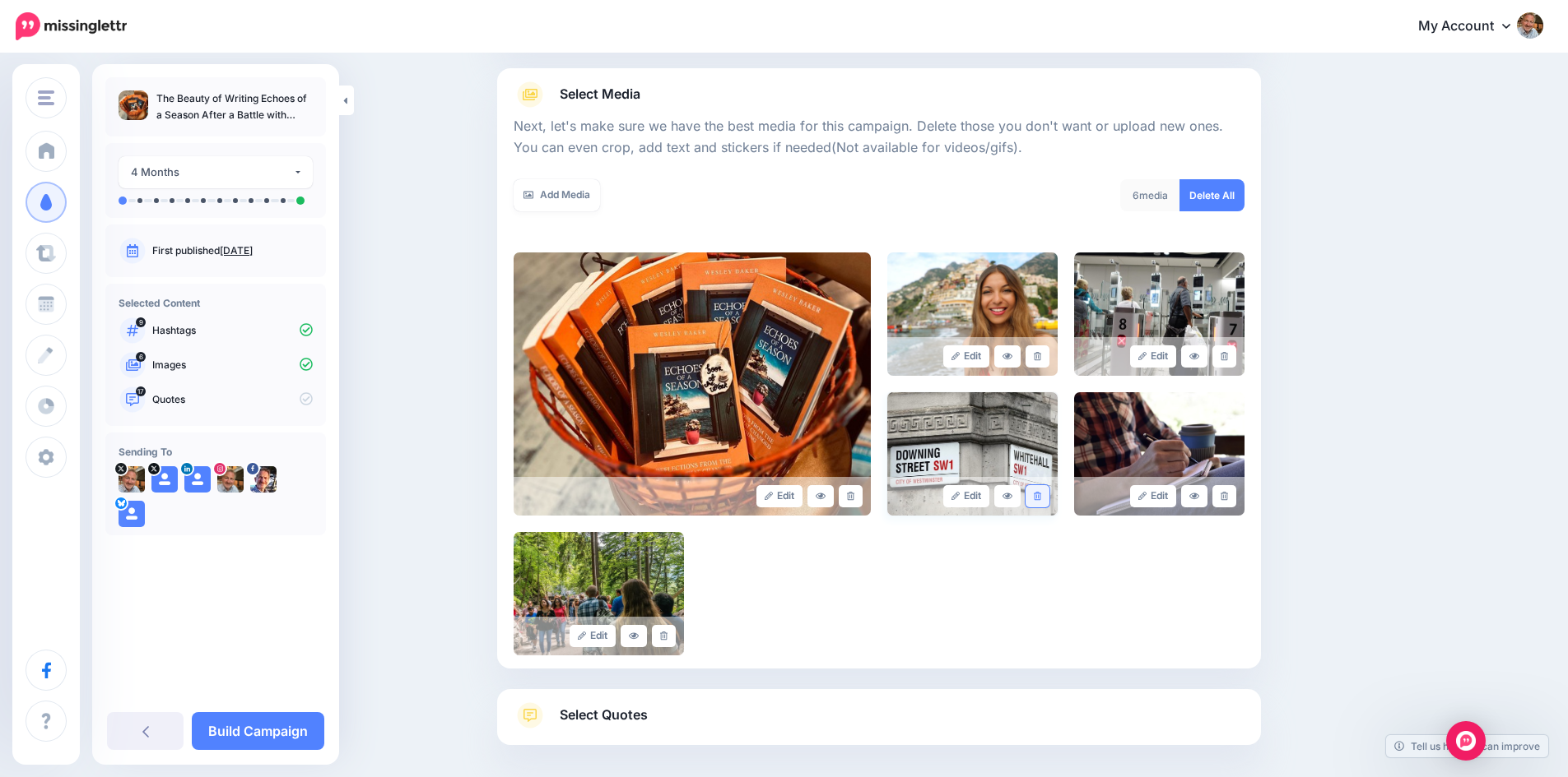
click at [1041, 493] on icon at bounding box center [1037, 496] width 7 height 9
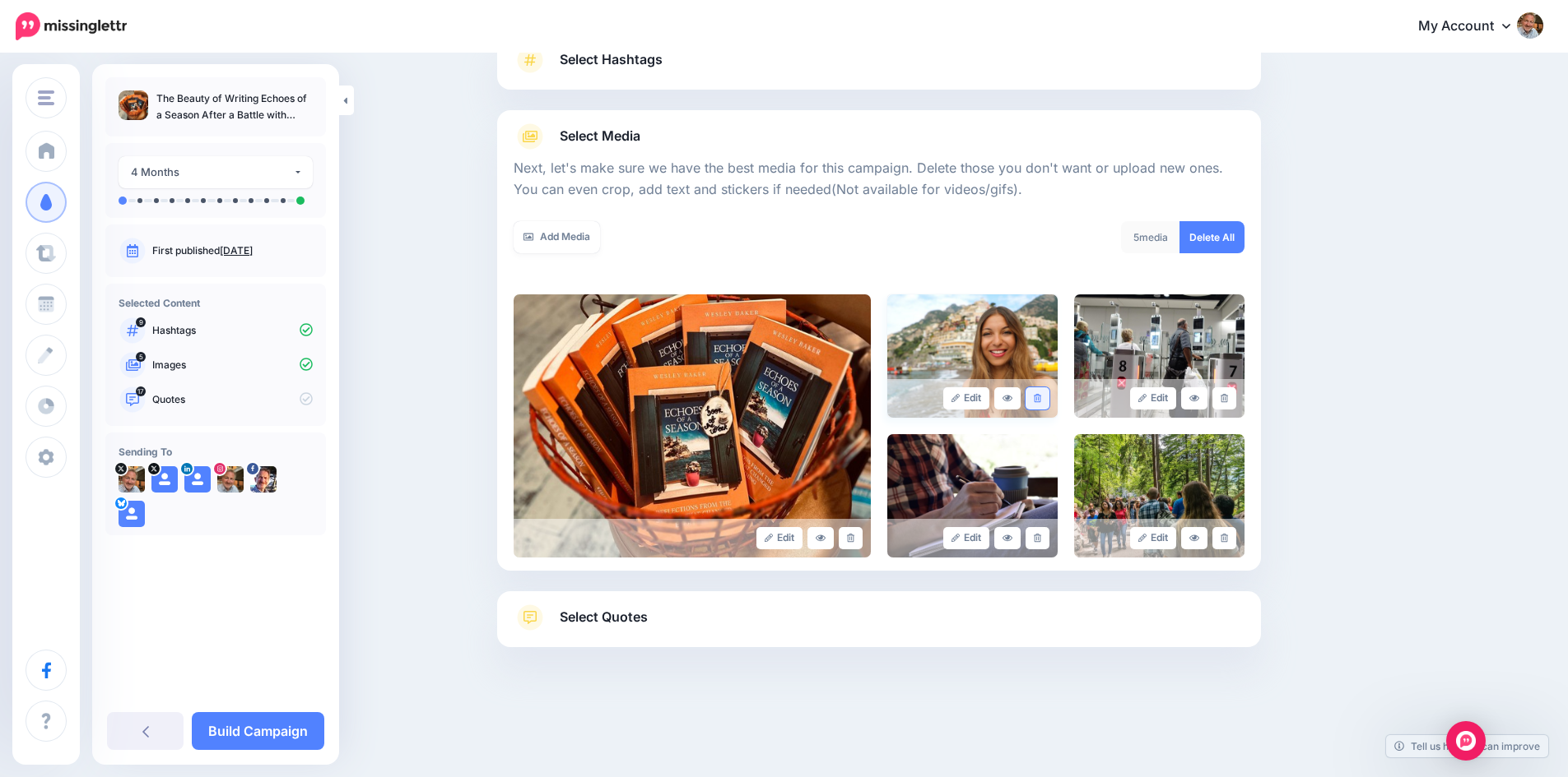
click at [1041, 394] on icon at bounding box center [1037, 399] width 7 height 9
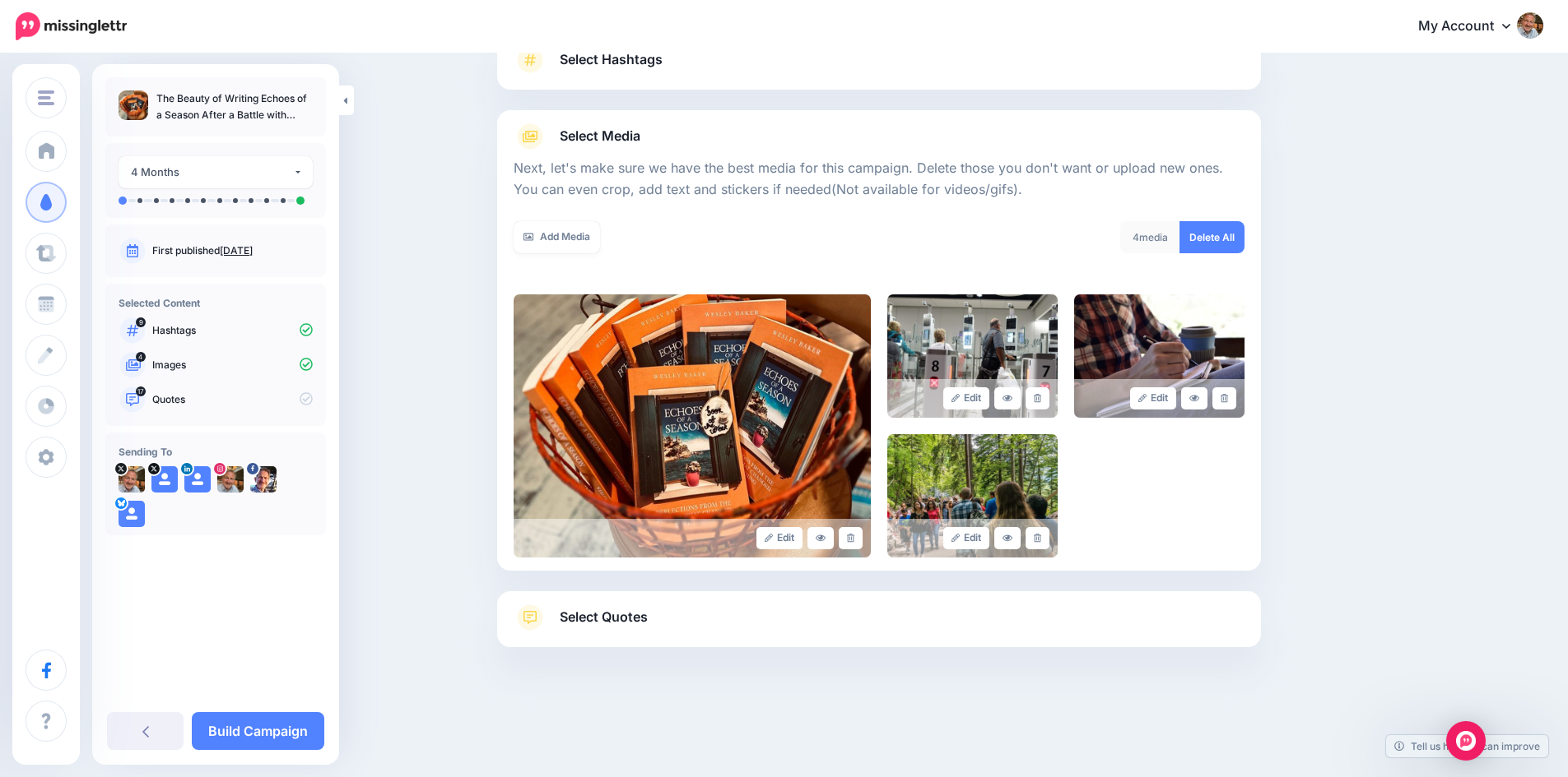
click at [1041, 394] on icon at bounding box center [1037, 399] width 7 height 9
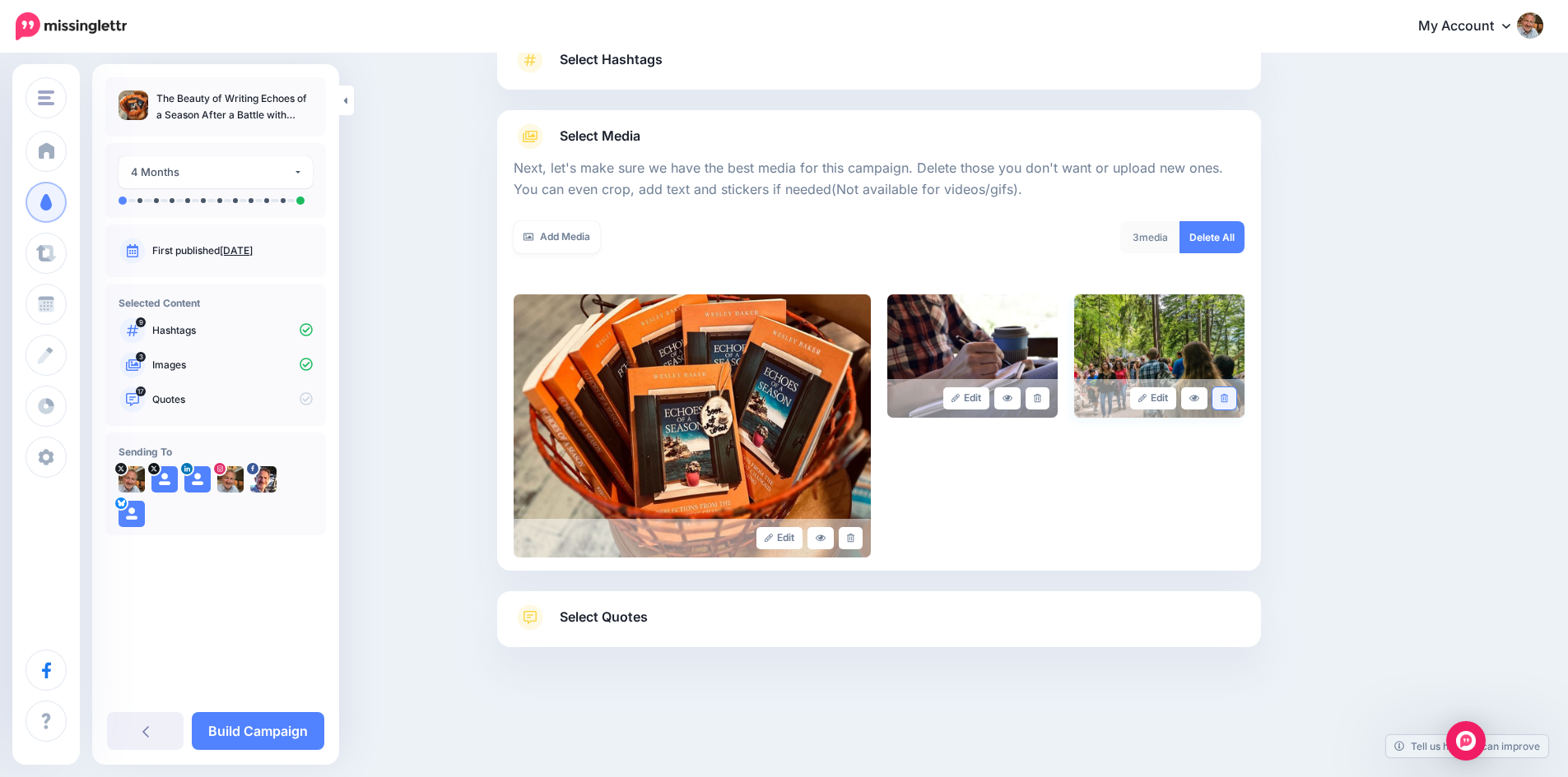
click at [1230, 392] on link at bounding box center [1224, 398] width 24 height 22
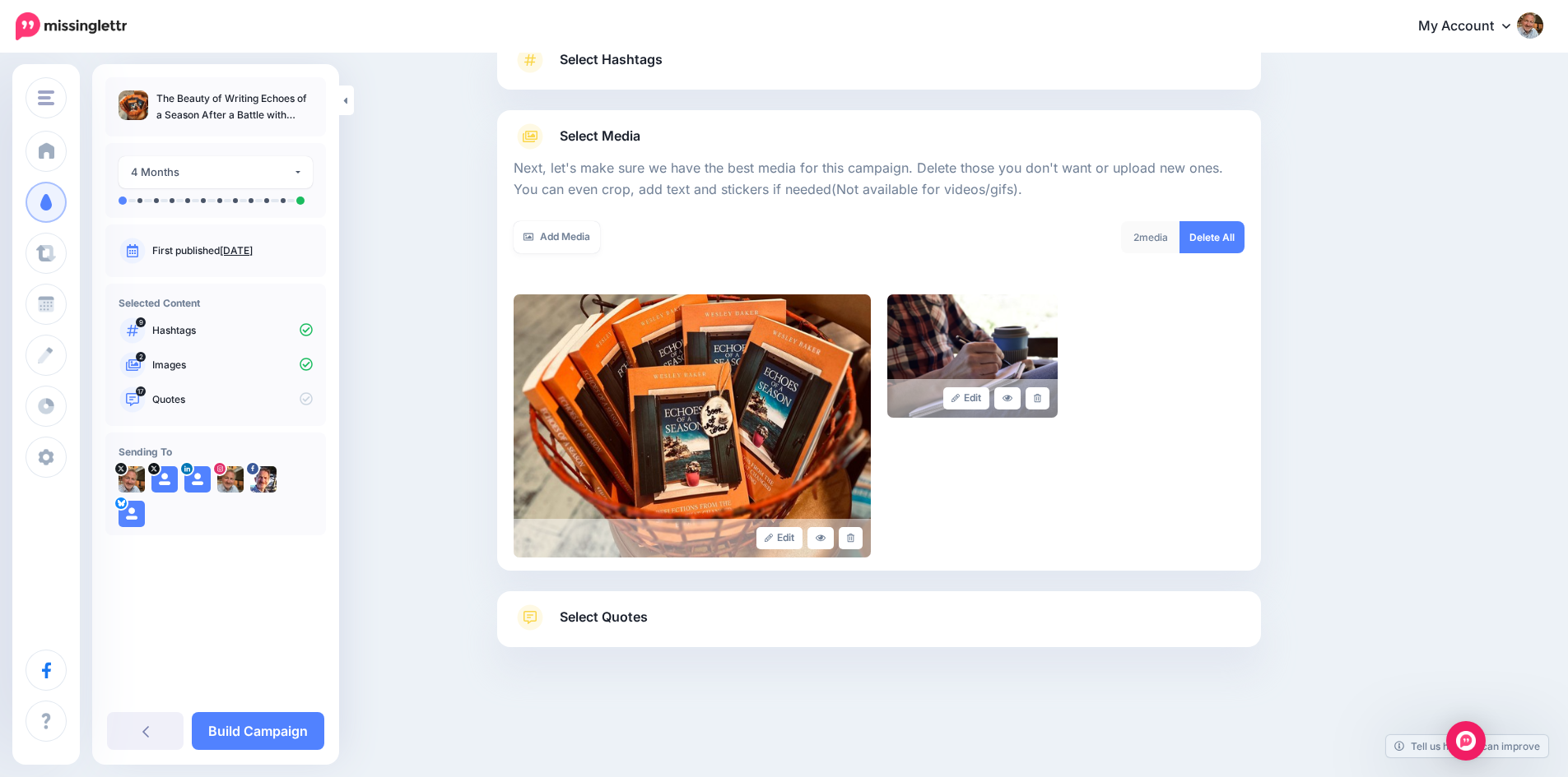
click at [623, 615] on span "Select Quotes" at bounding box center [603, 616] width 88 height 22
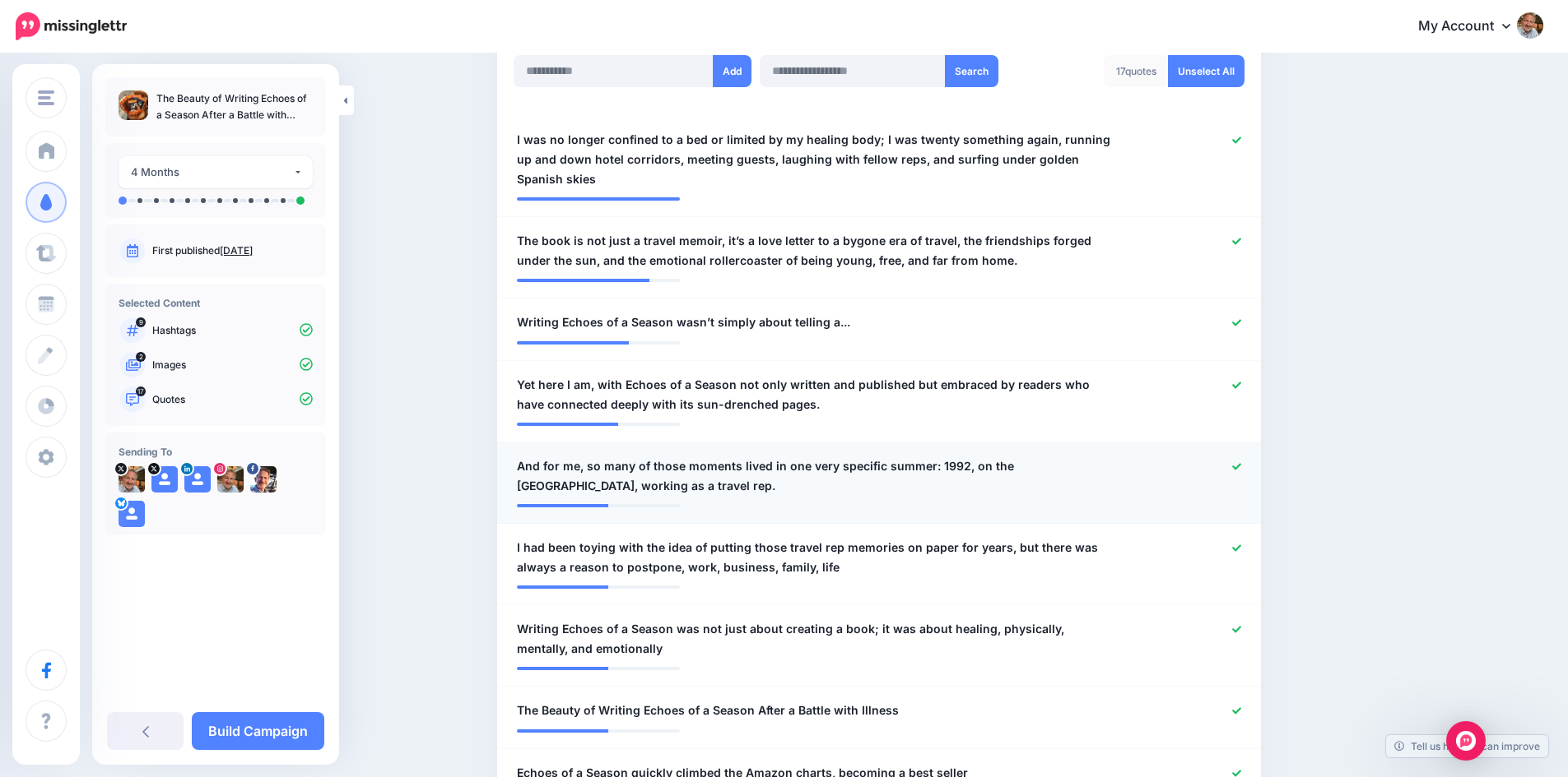
scroll to position [463, 0]
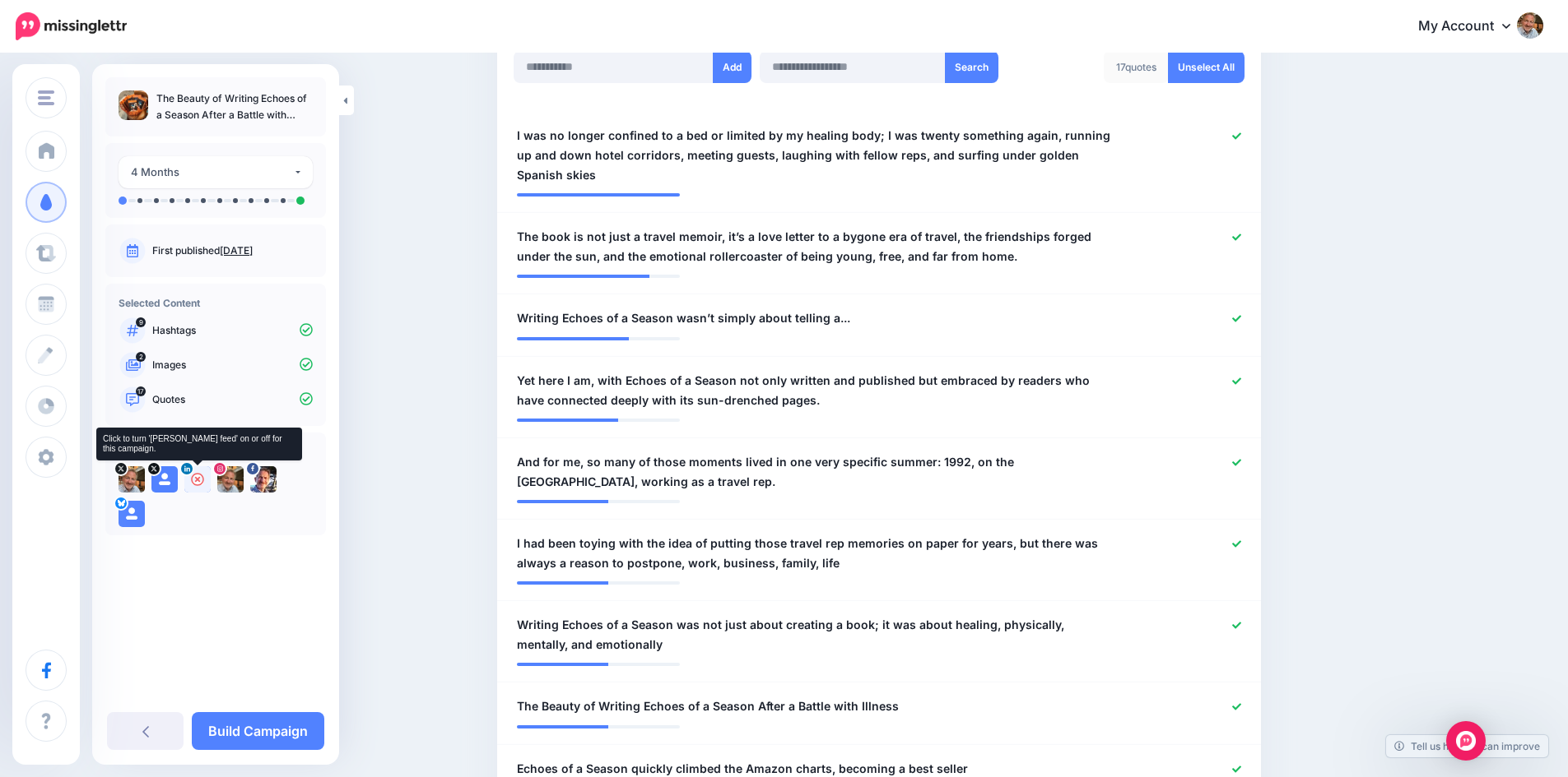
click at [194, 483] on icon at bounding box center [197, 479] width 13 height 13
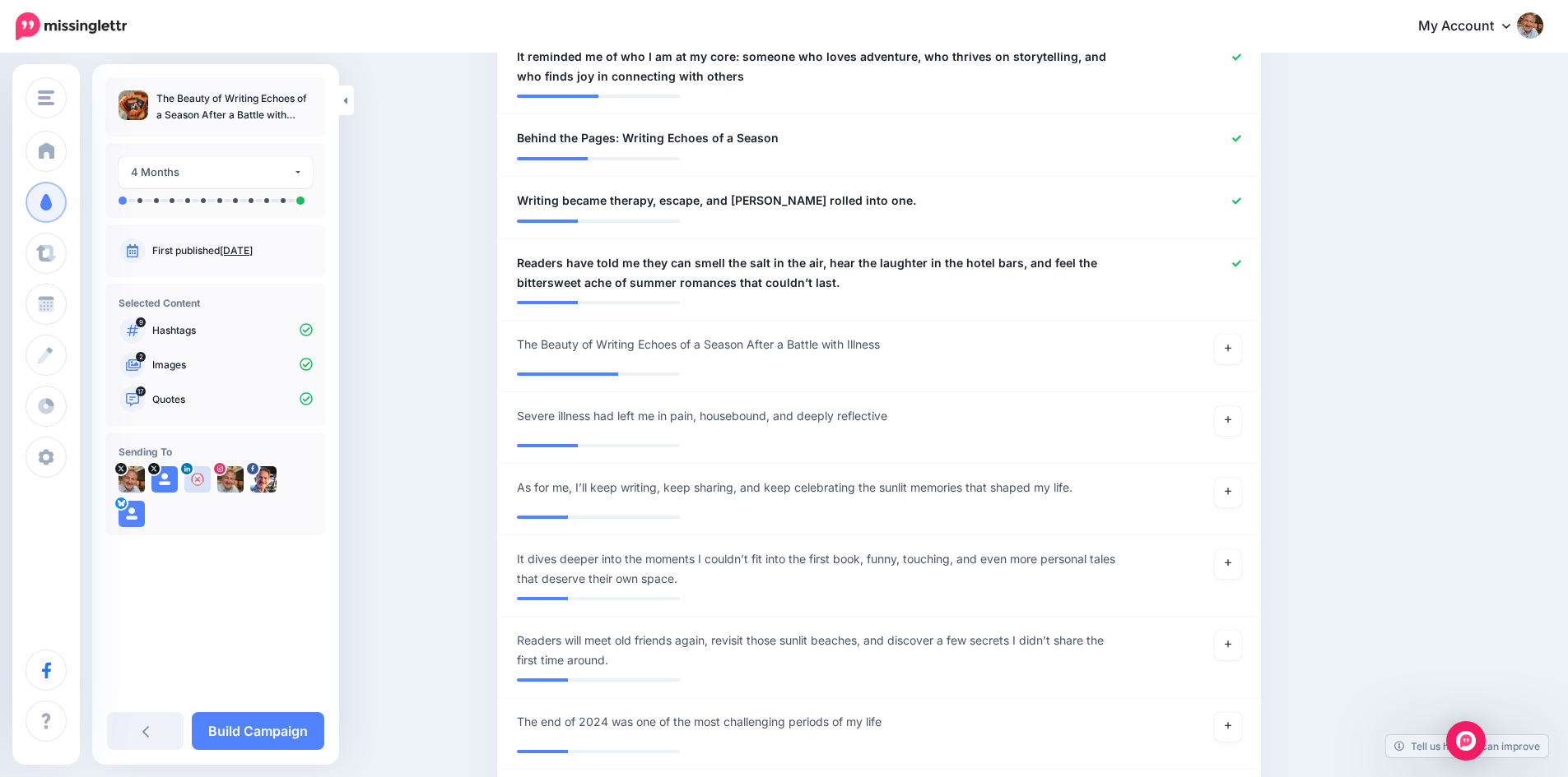
scroll to position [1532, 0]
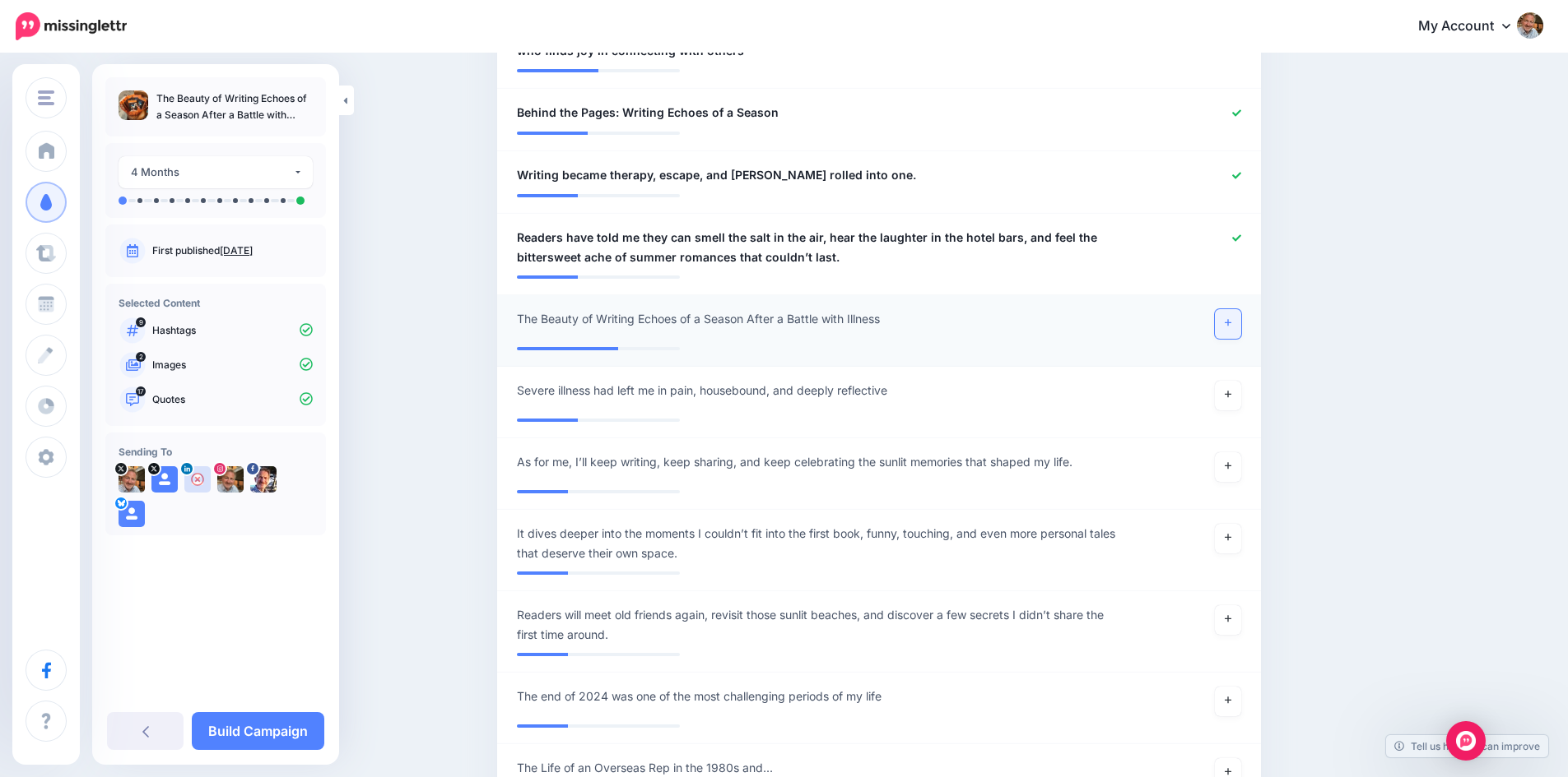
click at [1231, 320] on icon at bounding box center [1227, 322] width 6 height 6
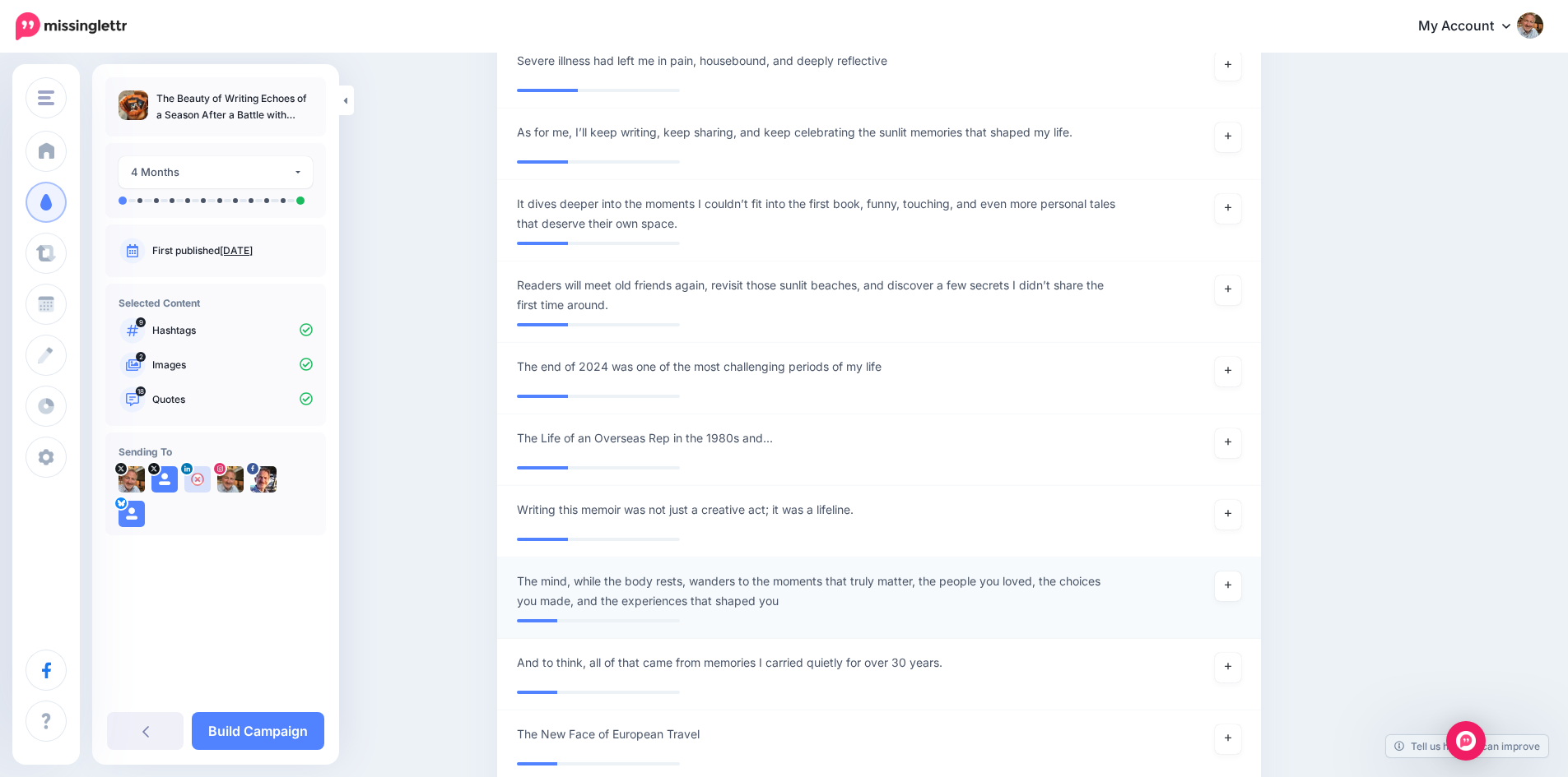
scroll to position [1861, 0]
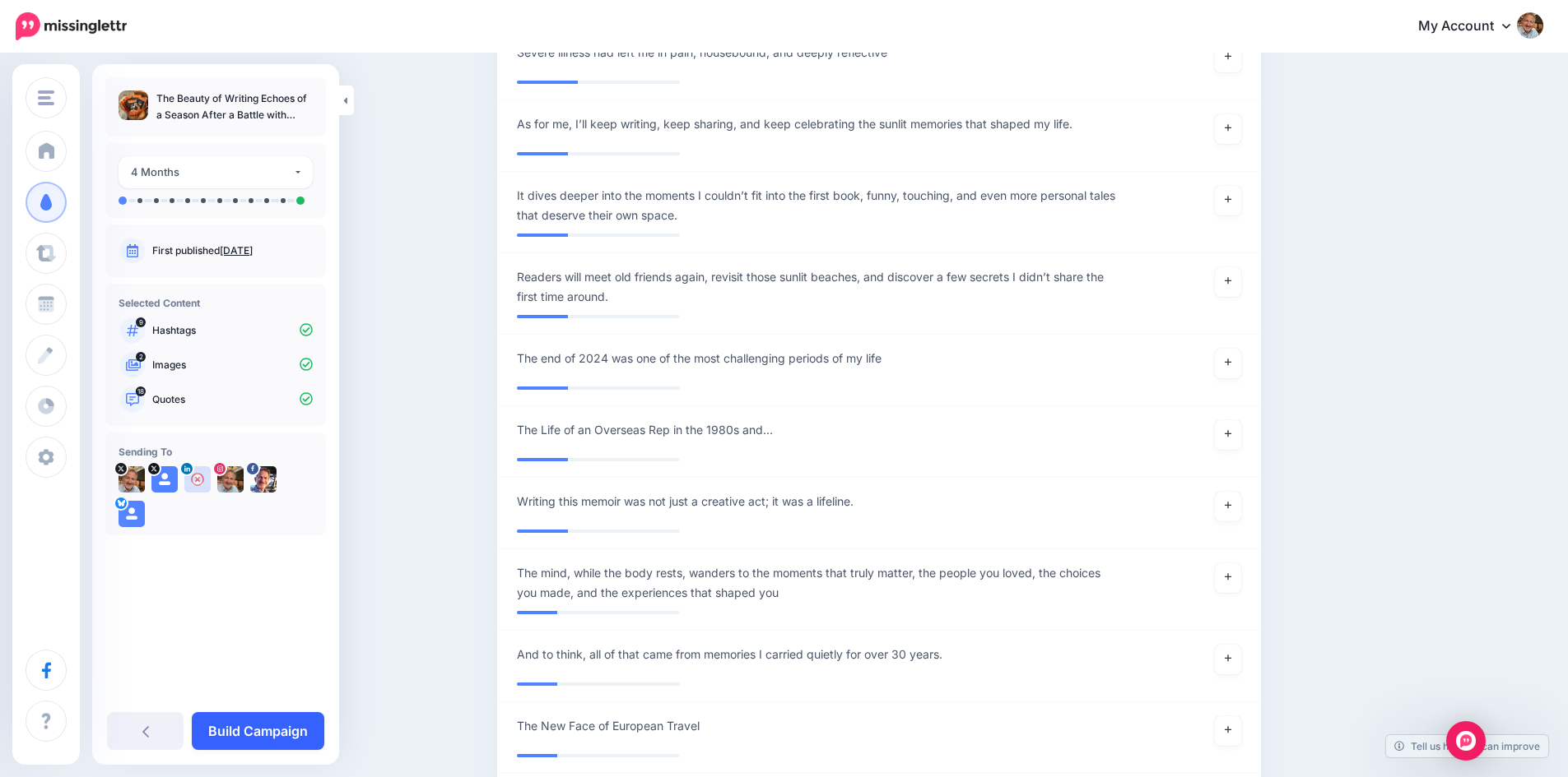
click at [269, 723] on link "Build Campaign" at bounding box center [257, 730] width 133 height 38
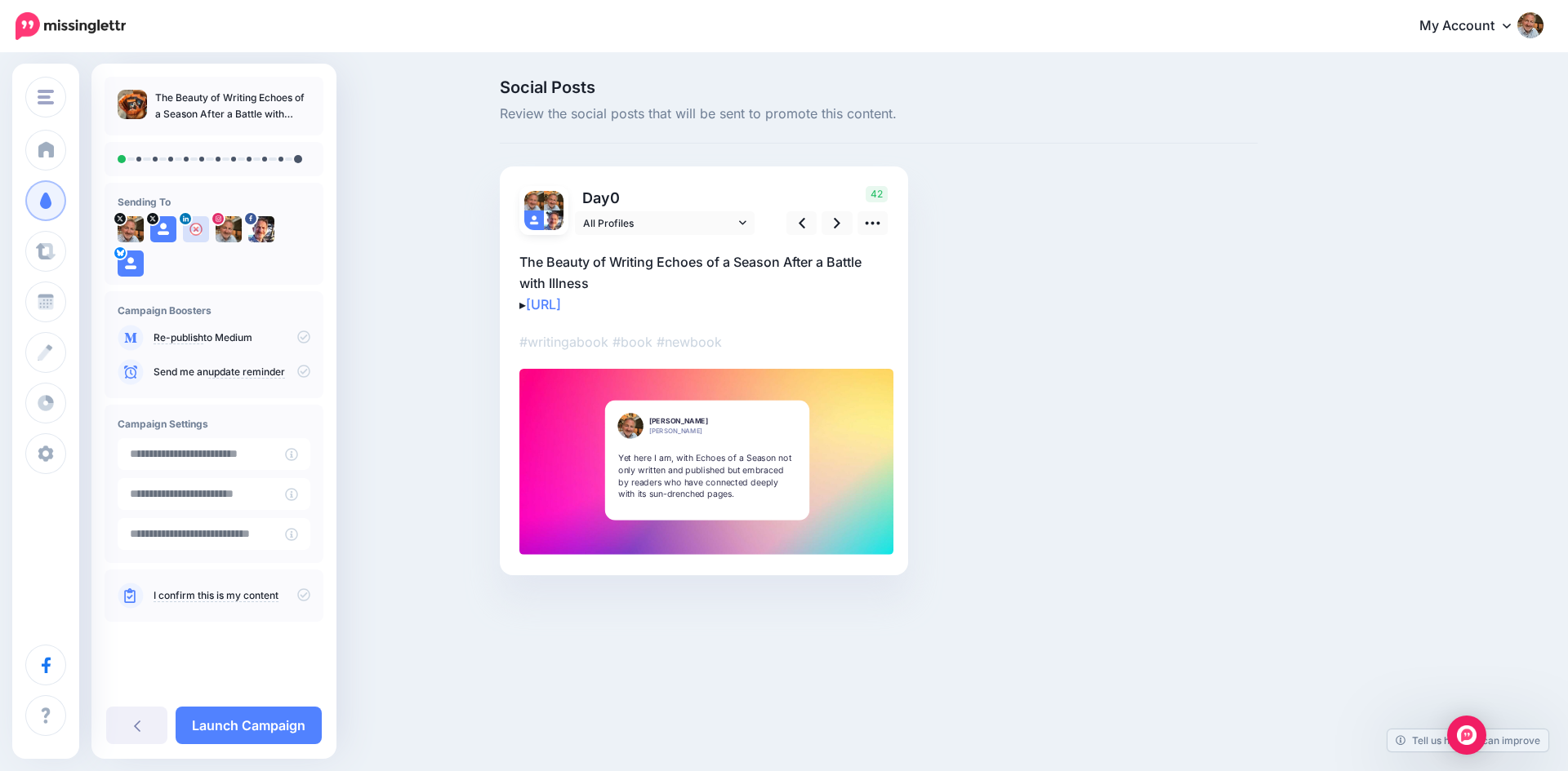
click at [302, 596] on icon at bounding box center [303, 594] width 13 height 13
click at [304, 337] on icon at bounding box center [303, 336] width 13 height 13
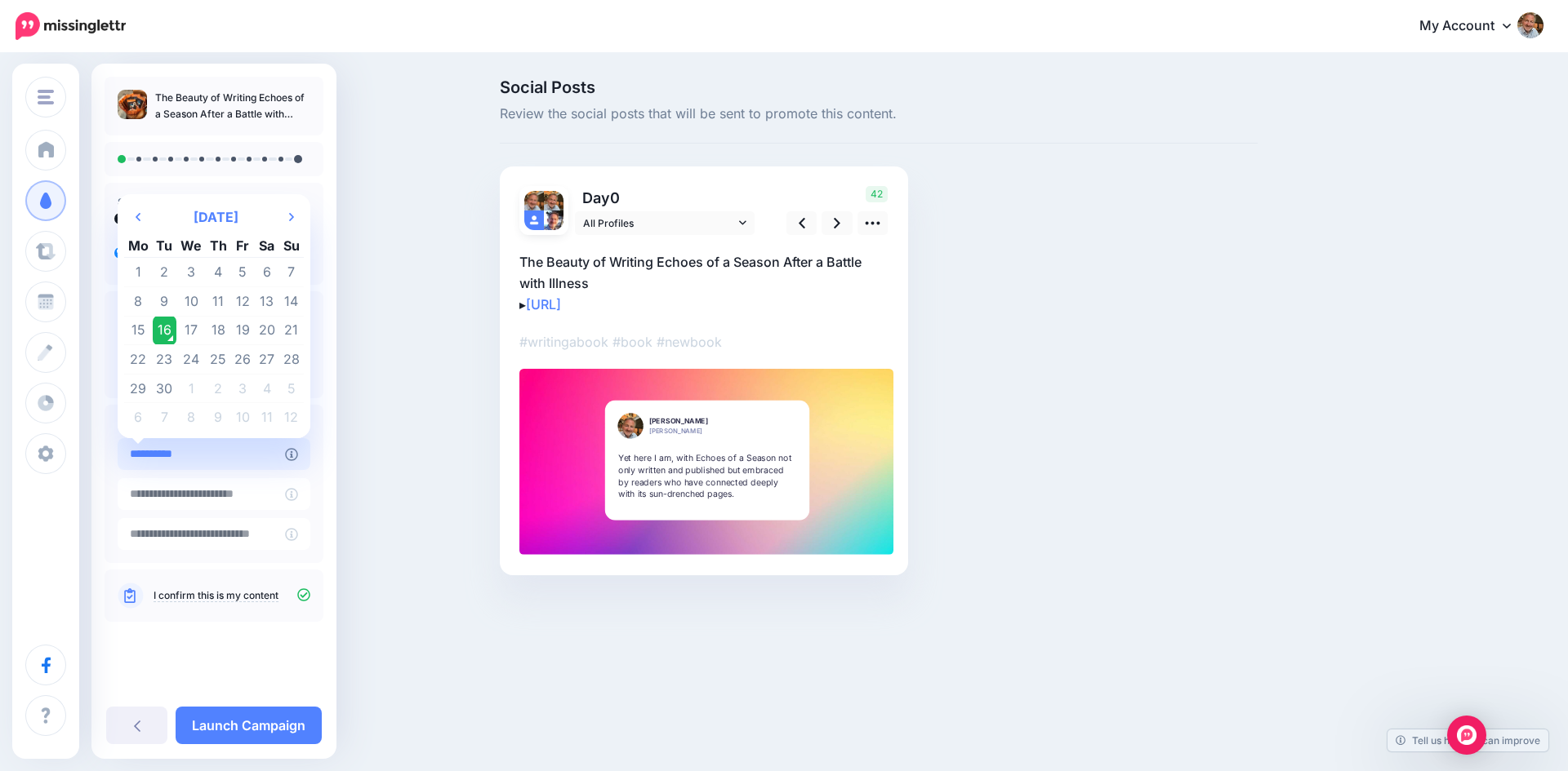
click at [227, 454] on input "**********" at bounding box center [201, 454] width 167 height 32
click at [291, 391] on td "5" at bounding box center [291, 389] width 24 height 30
type input "**********"
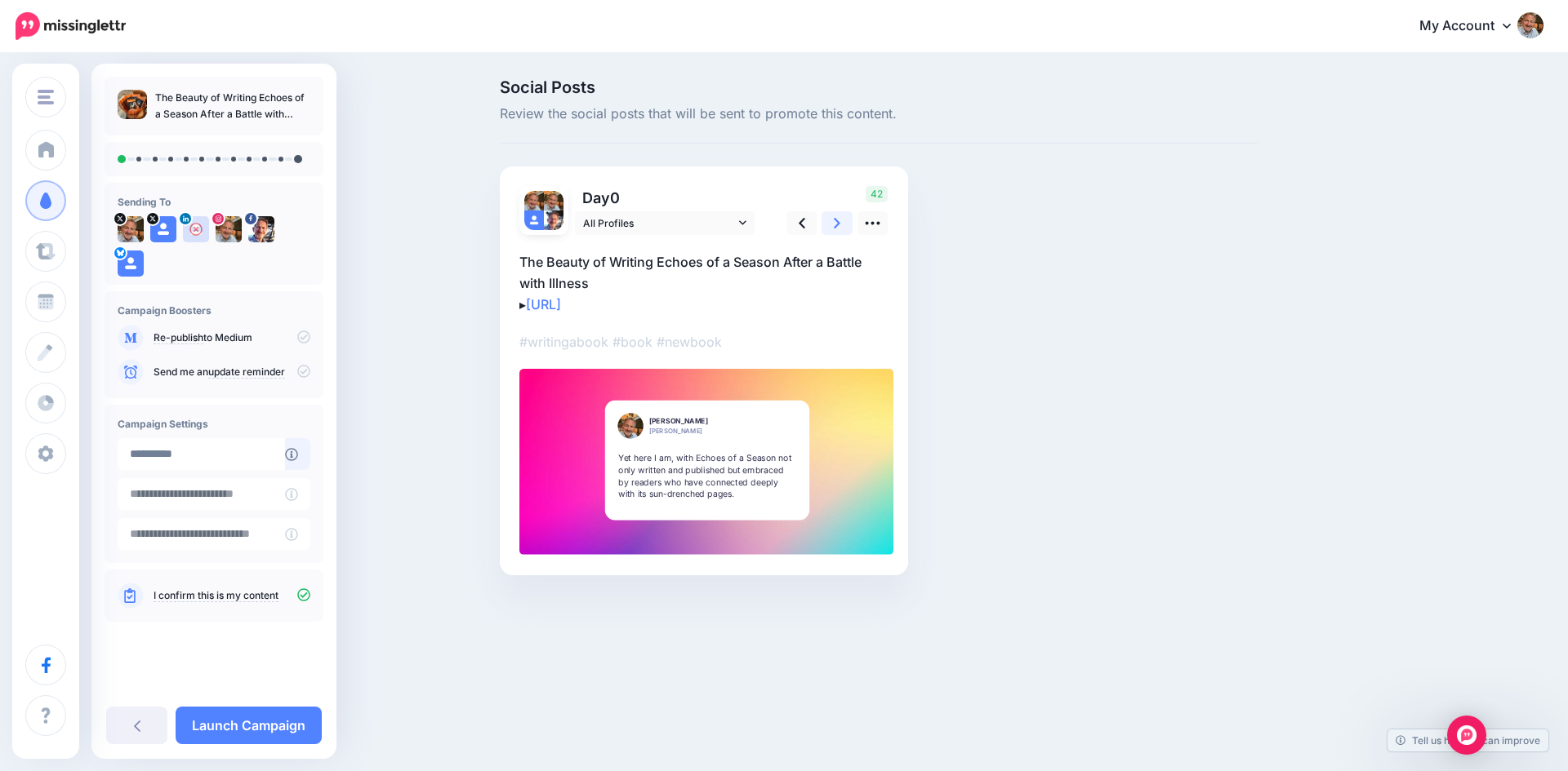
click at [837, 224] on icon at bounding box center [836, 223] width 6 height 17
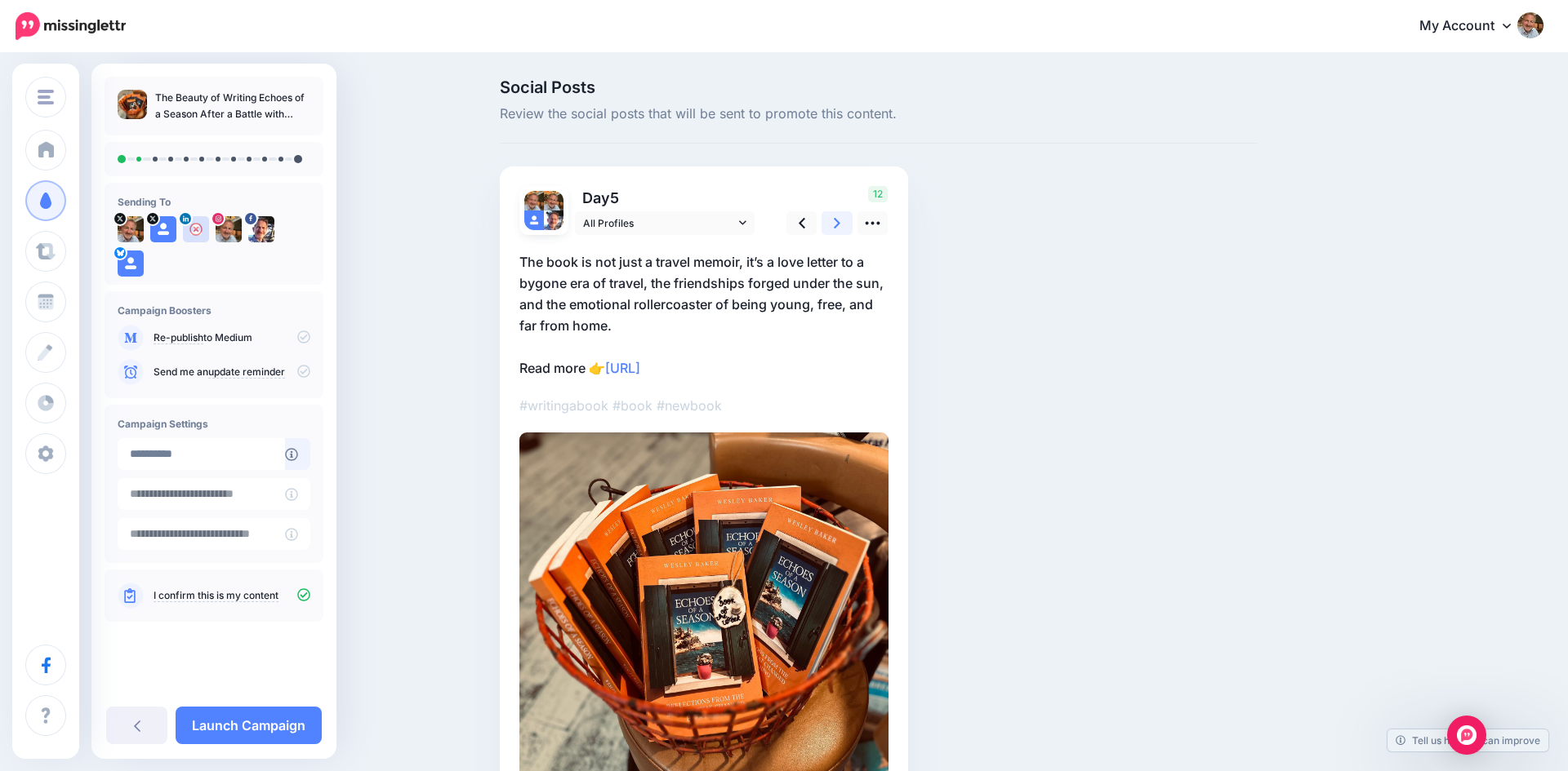
click at [837, 224] on icon at bounding box center [836, 223] width 6 height 17
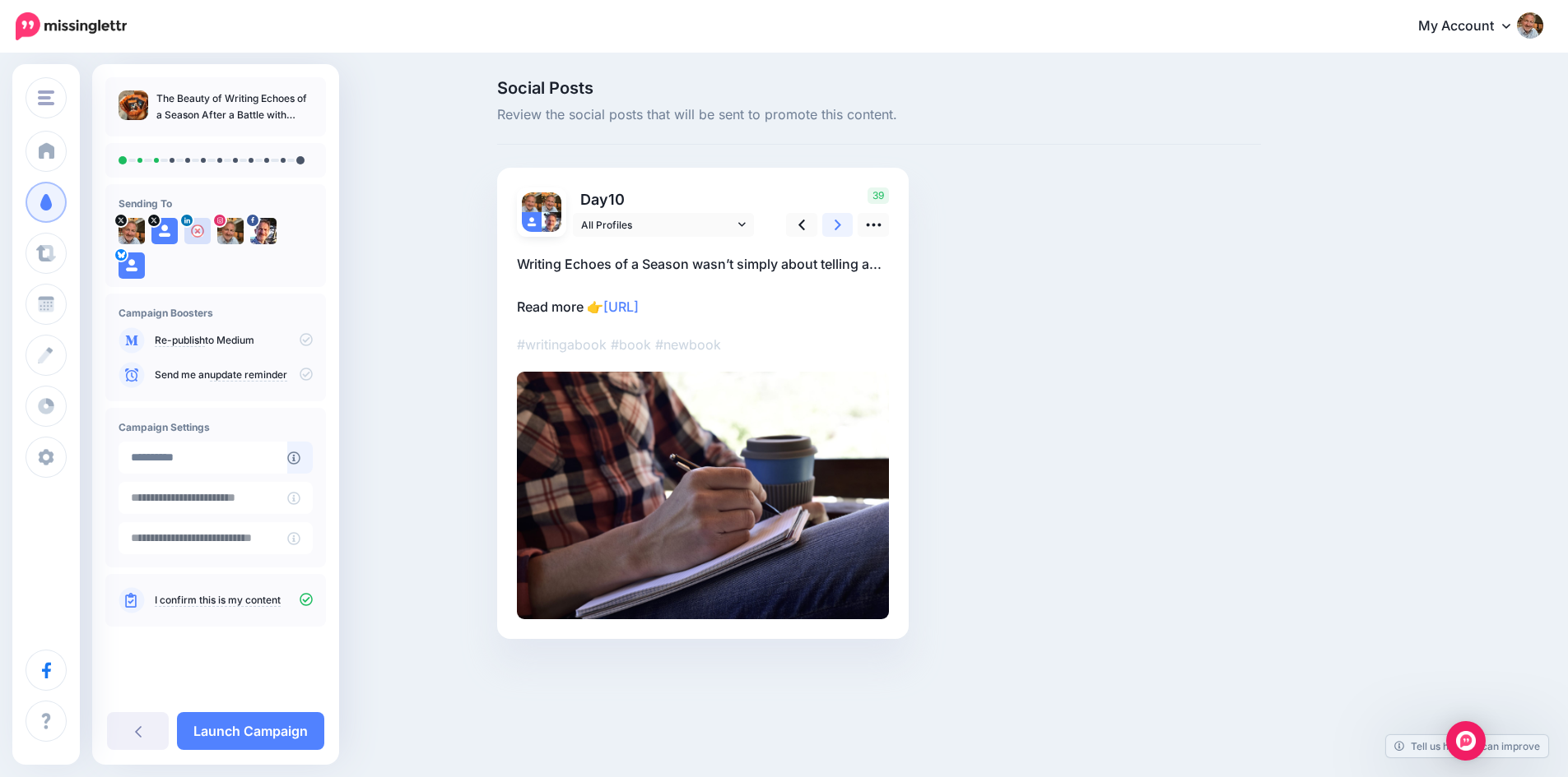
click at [841, 226] on icon at bounding box center [837, 225] width 6 height 18
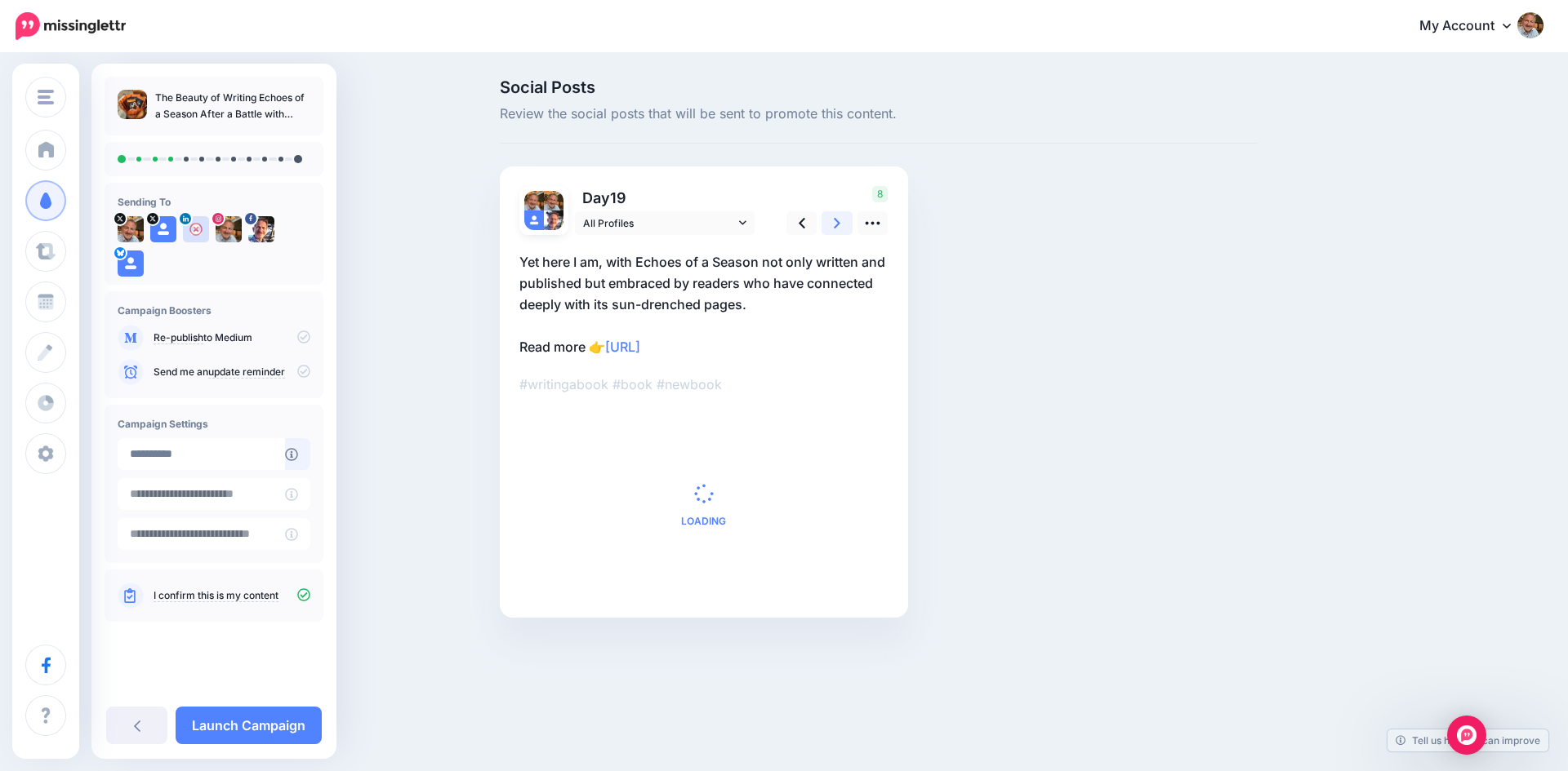
click at [837, 224] on icon at bounding box center [836, 223] width 6 height 17
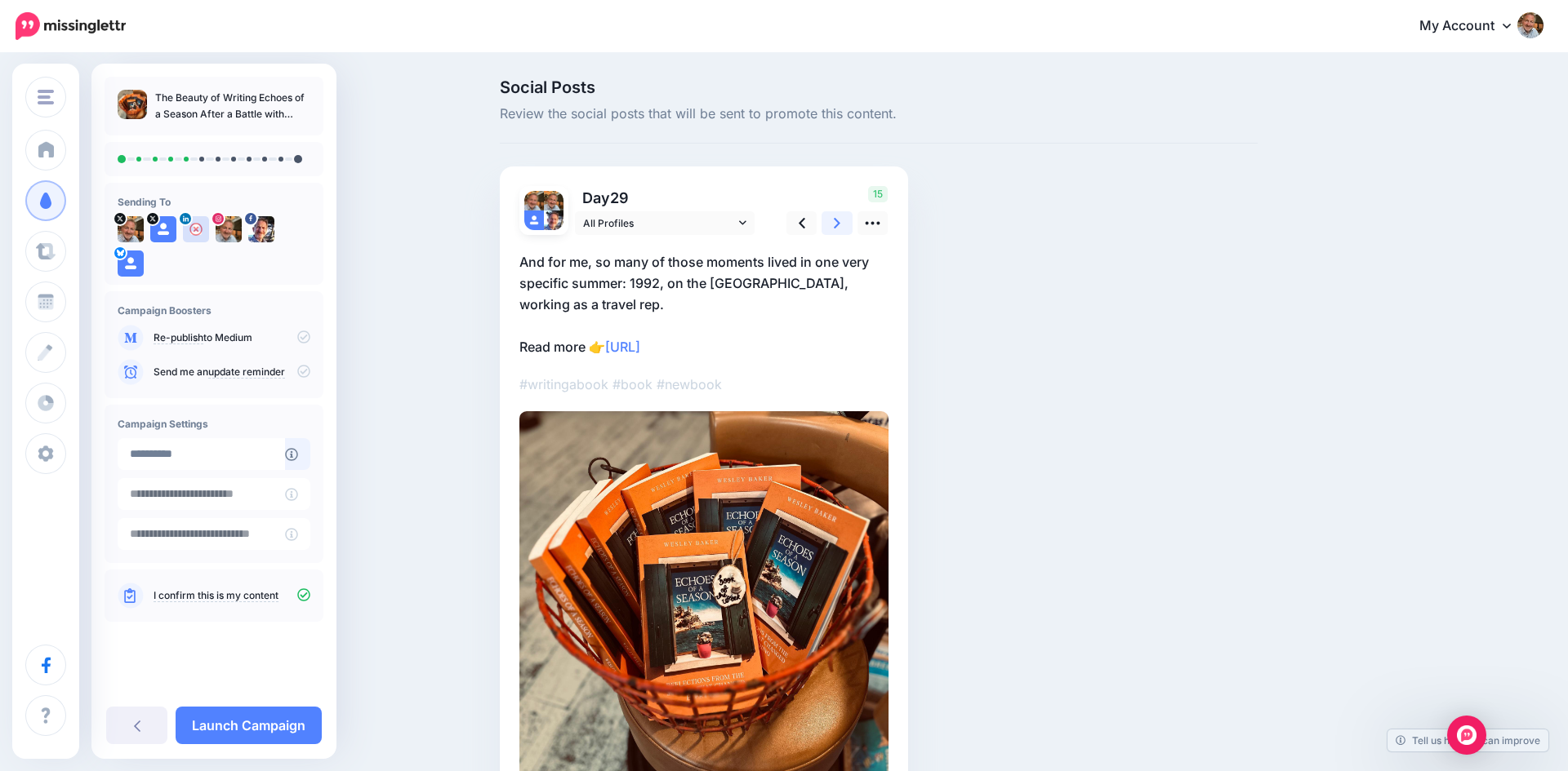
click at [837, 224] on icon at bounding box center [836, 223] width 6 height 17
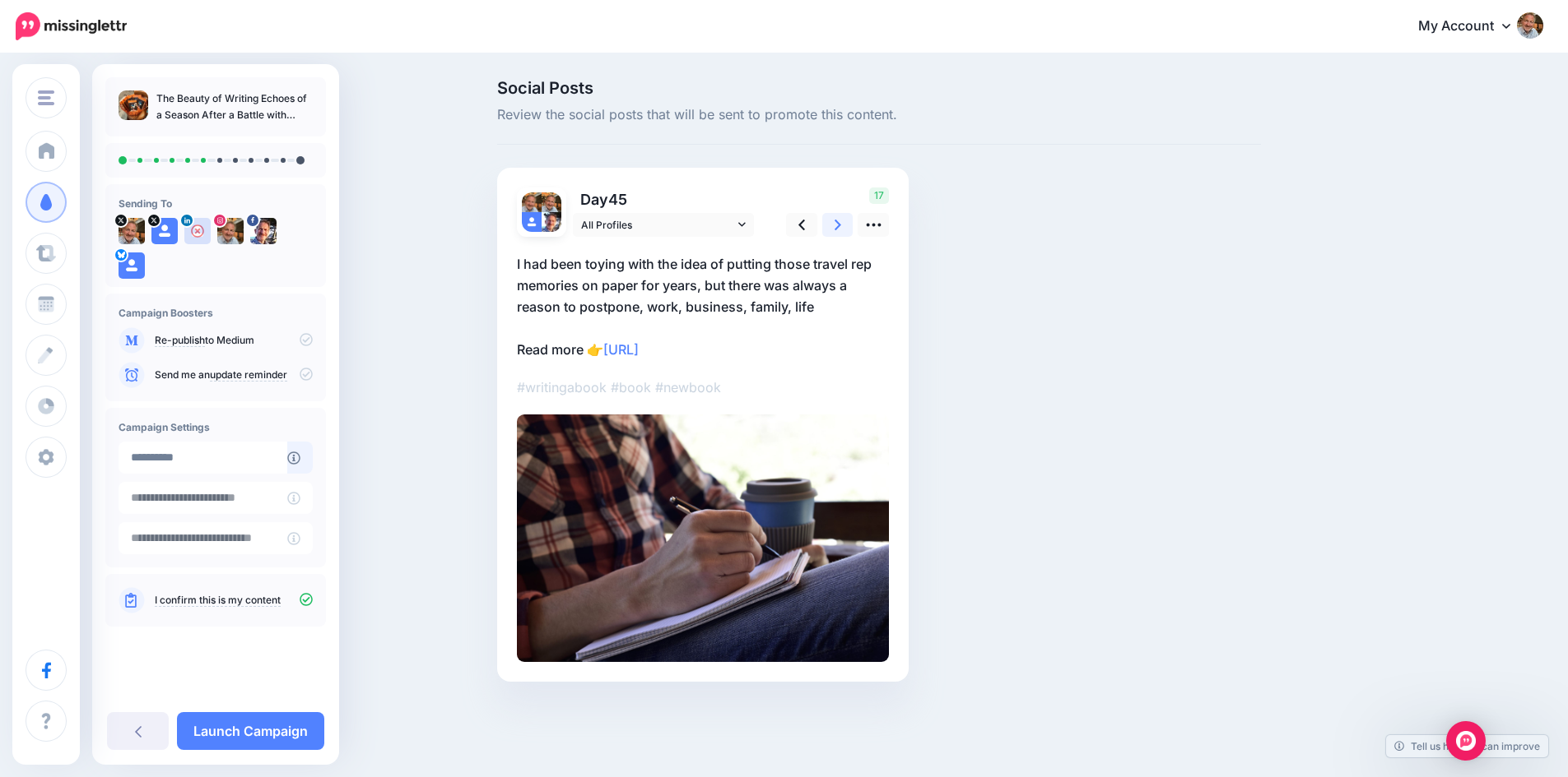
click at [841, 226] on icon at bounding box center [837, 225] width 6 height 18
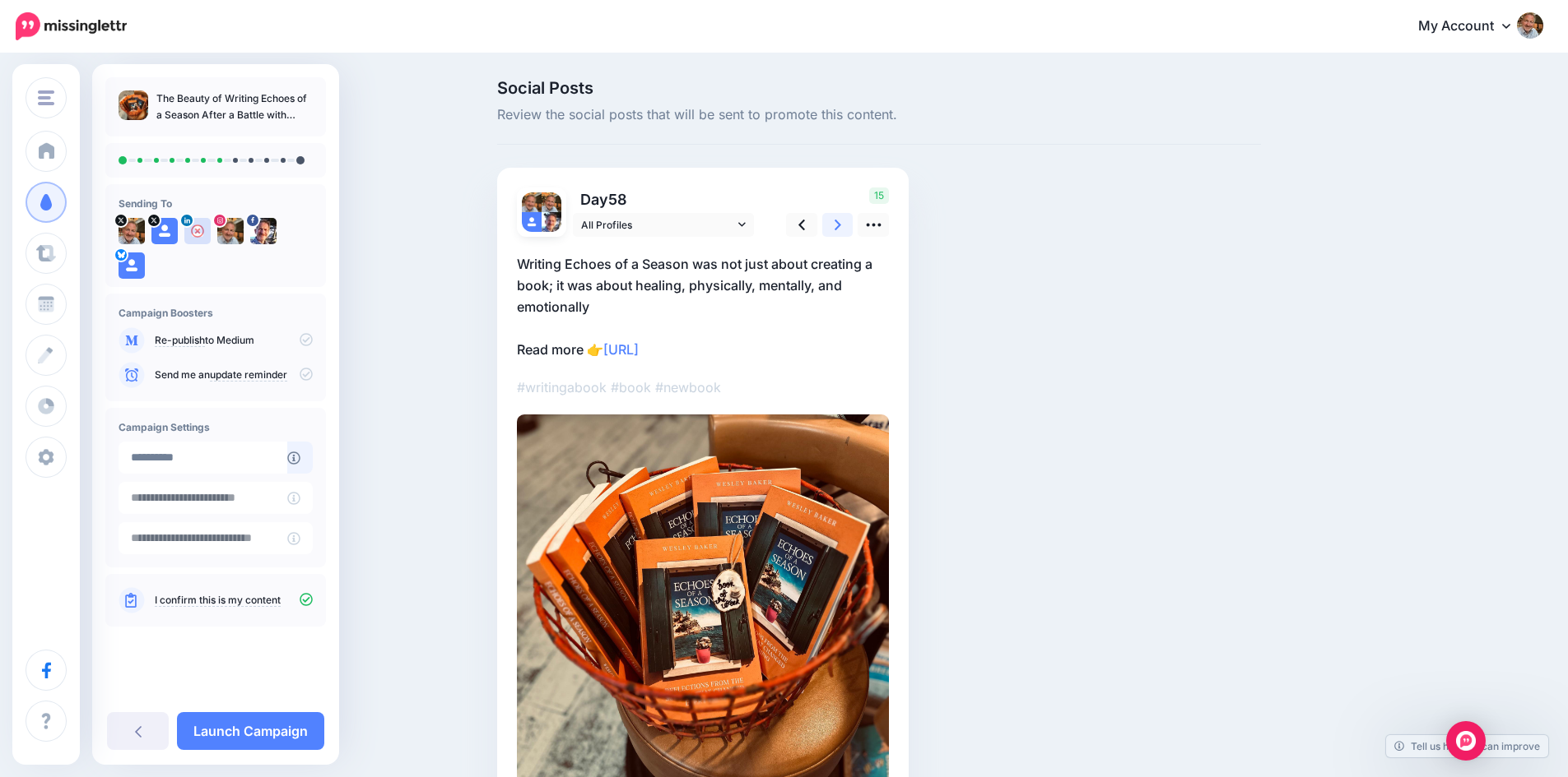
click at [841, 226] on icon at bounding box center [837, 225] width 6 height 18
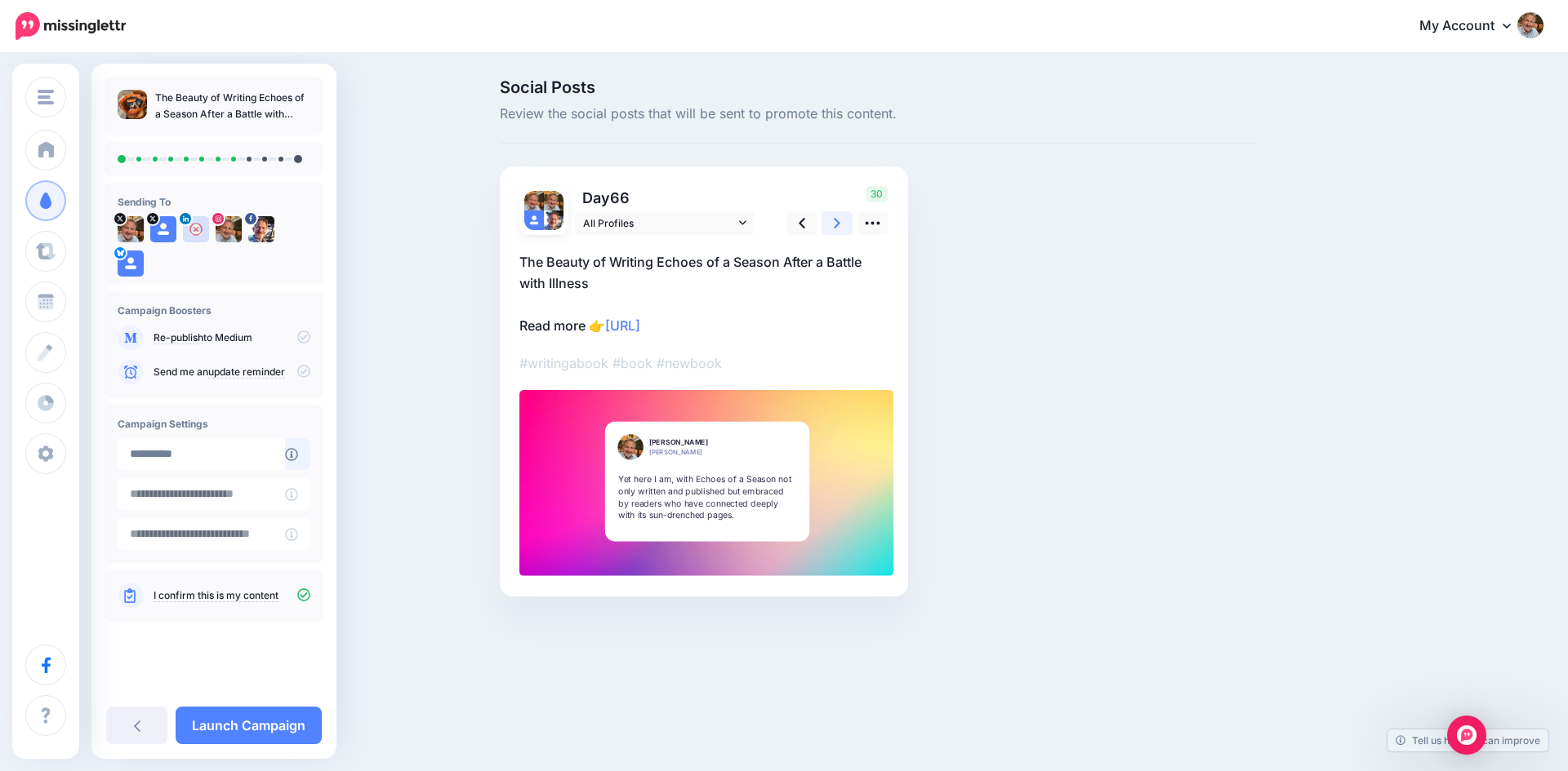
click at [837, 224] on icon at bounding box center [836, 223] width 6 height 17
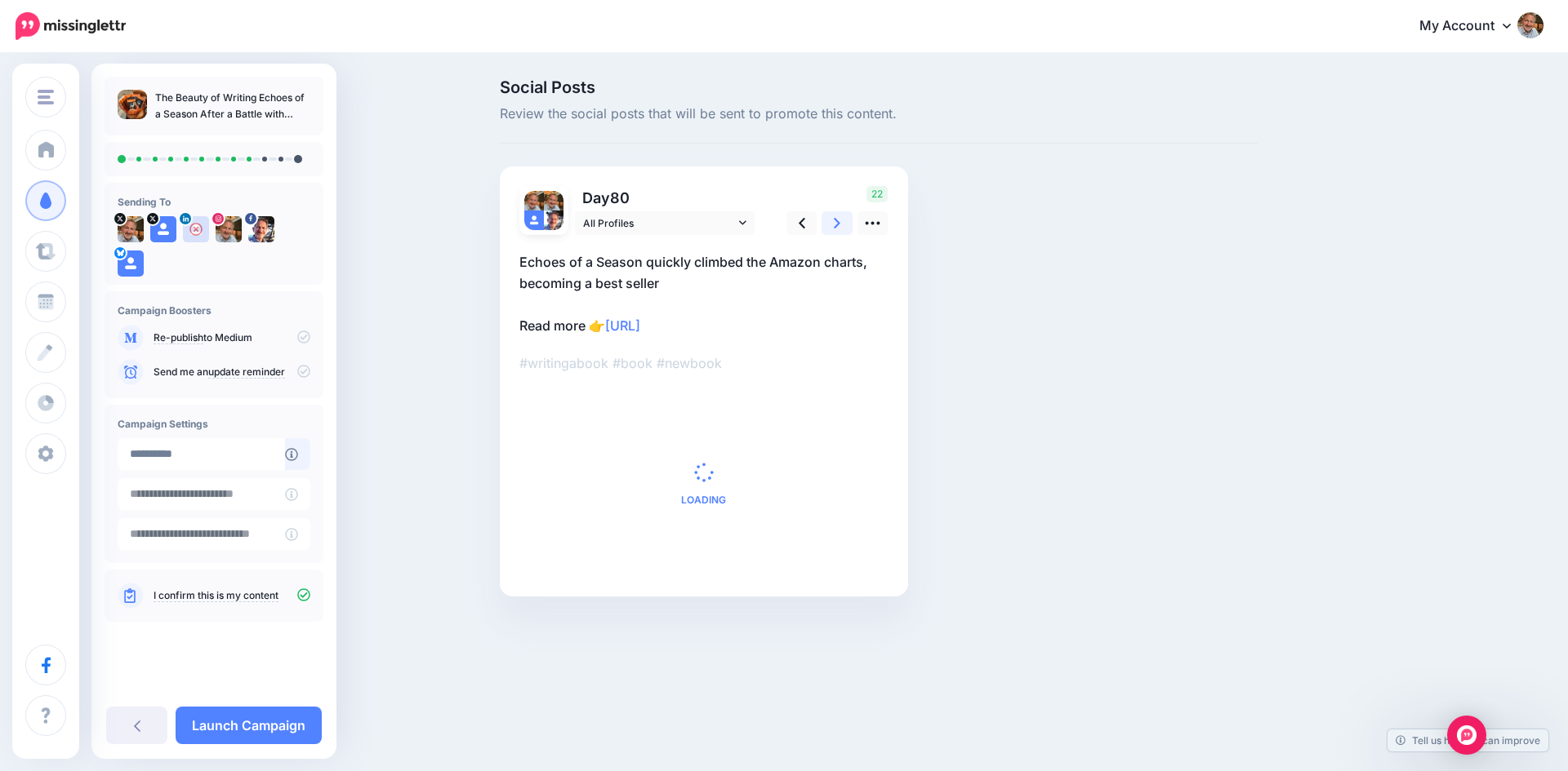
click at [837, 224] on icon at bounding box center [836, 223] width 6 height 17
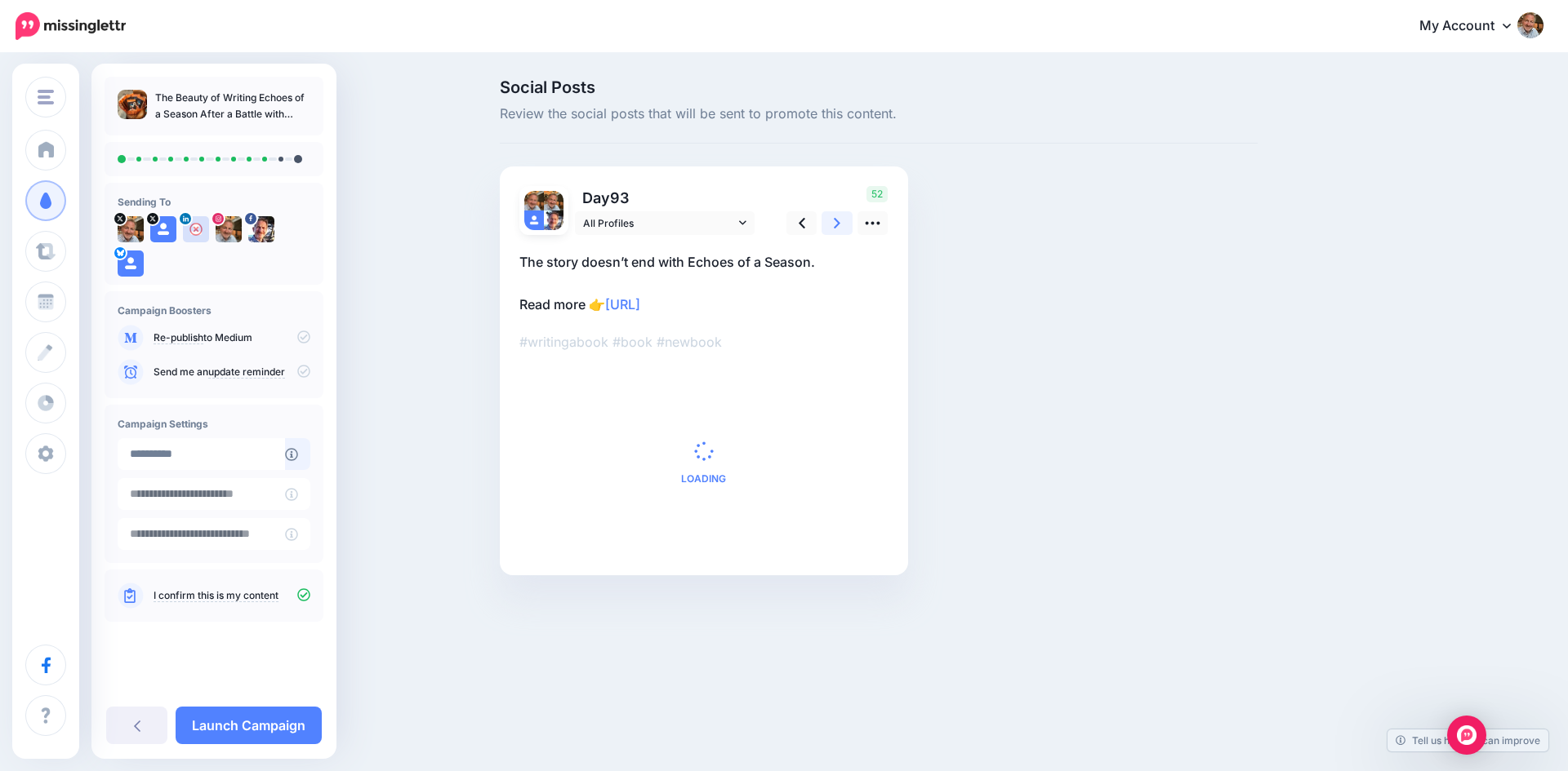
click at [837, 224] on icon at bounding box center [836, 223] width 6 height 17
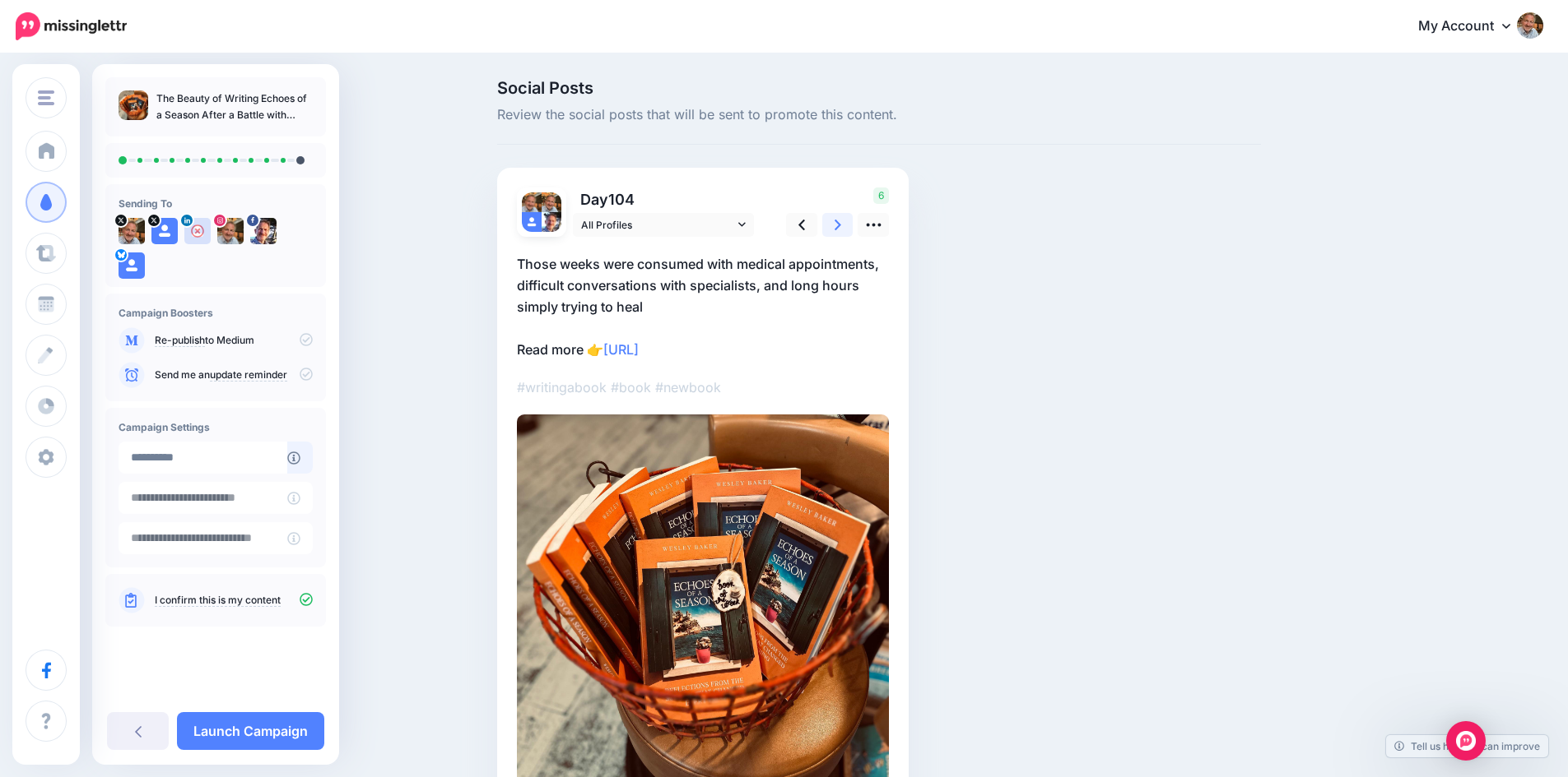
click at [841, 226] on icon at bounding box center [837, 225] width 6 height 18
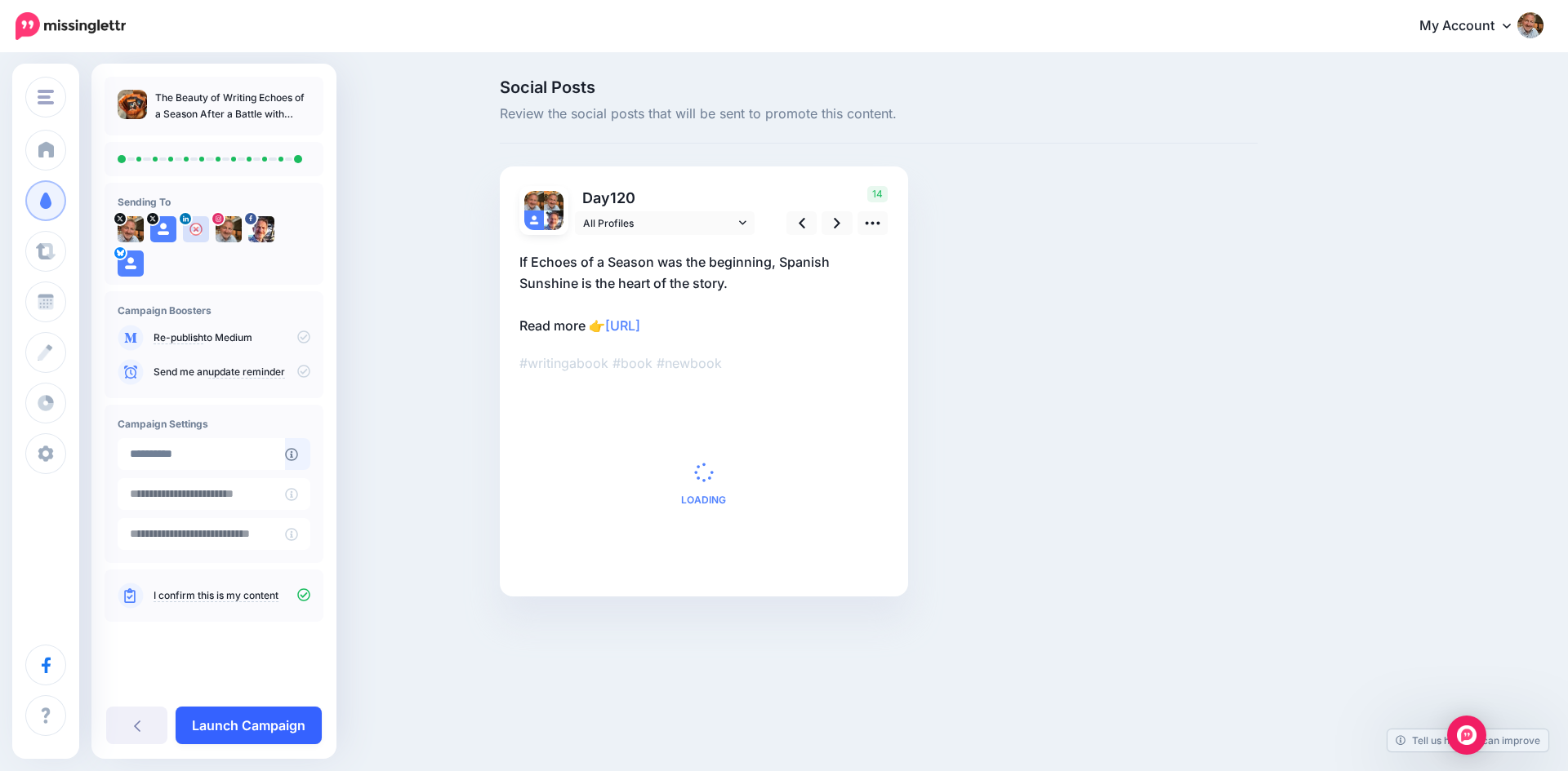
click at [244, 730] on link "Launch Campaign" at bounding box center [248, 725] width 146 height 37
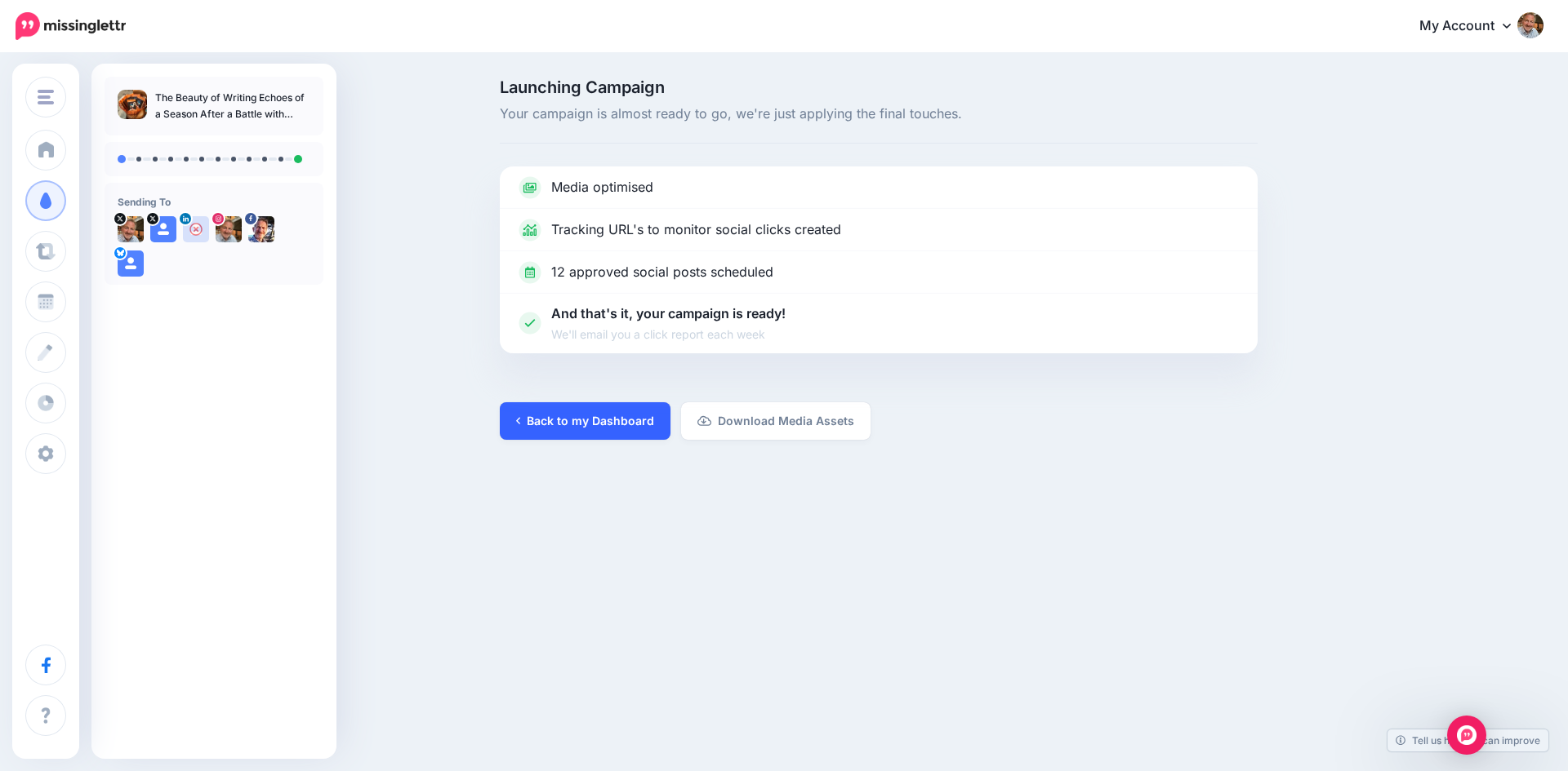
click at [571, 423] on link "Back to my Dashboard" at bounding box center [585, 421] width 171 height 37
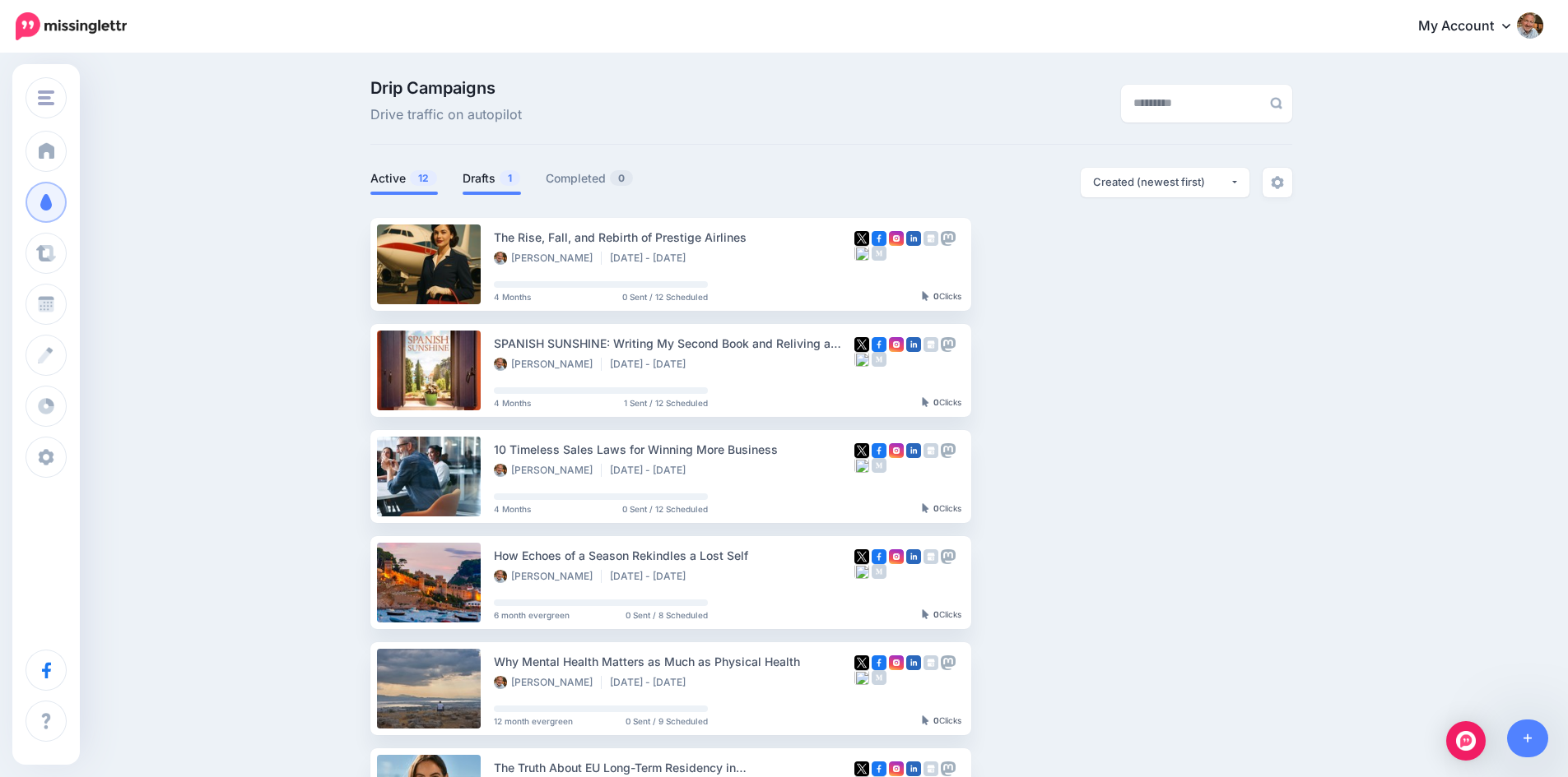
click at [485, 176] on link "Drafts 1" at bounding box center [491, 178] width 59 height 19
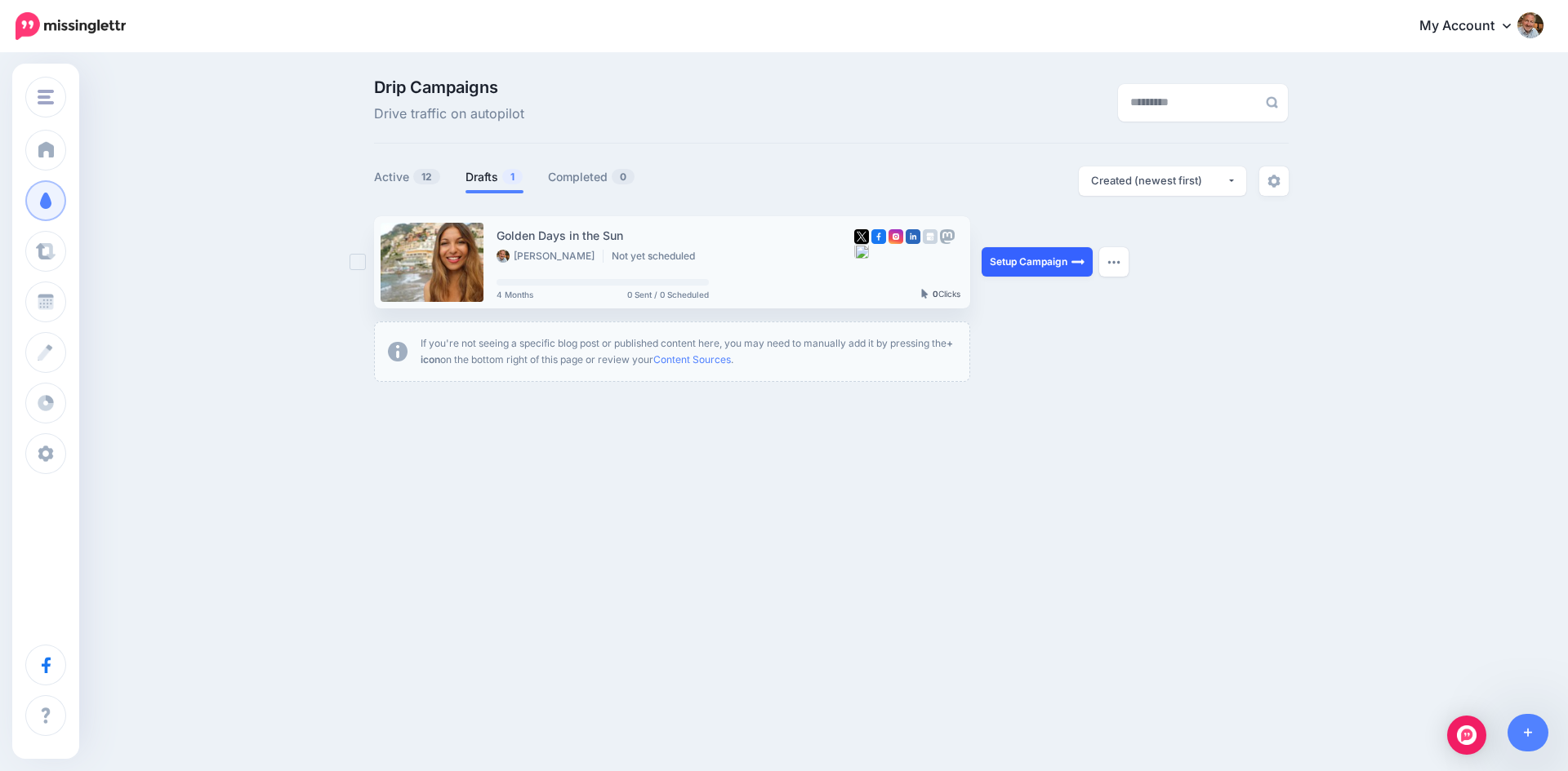
click at [1028, 265] on link "Setup Campaign" at bounding box center [1036, 262] width 111 height 30
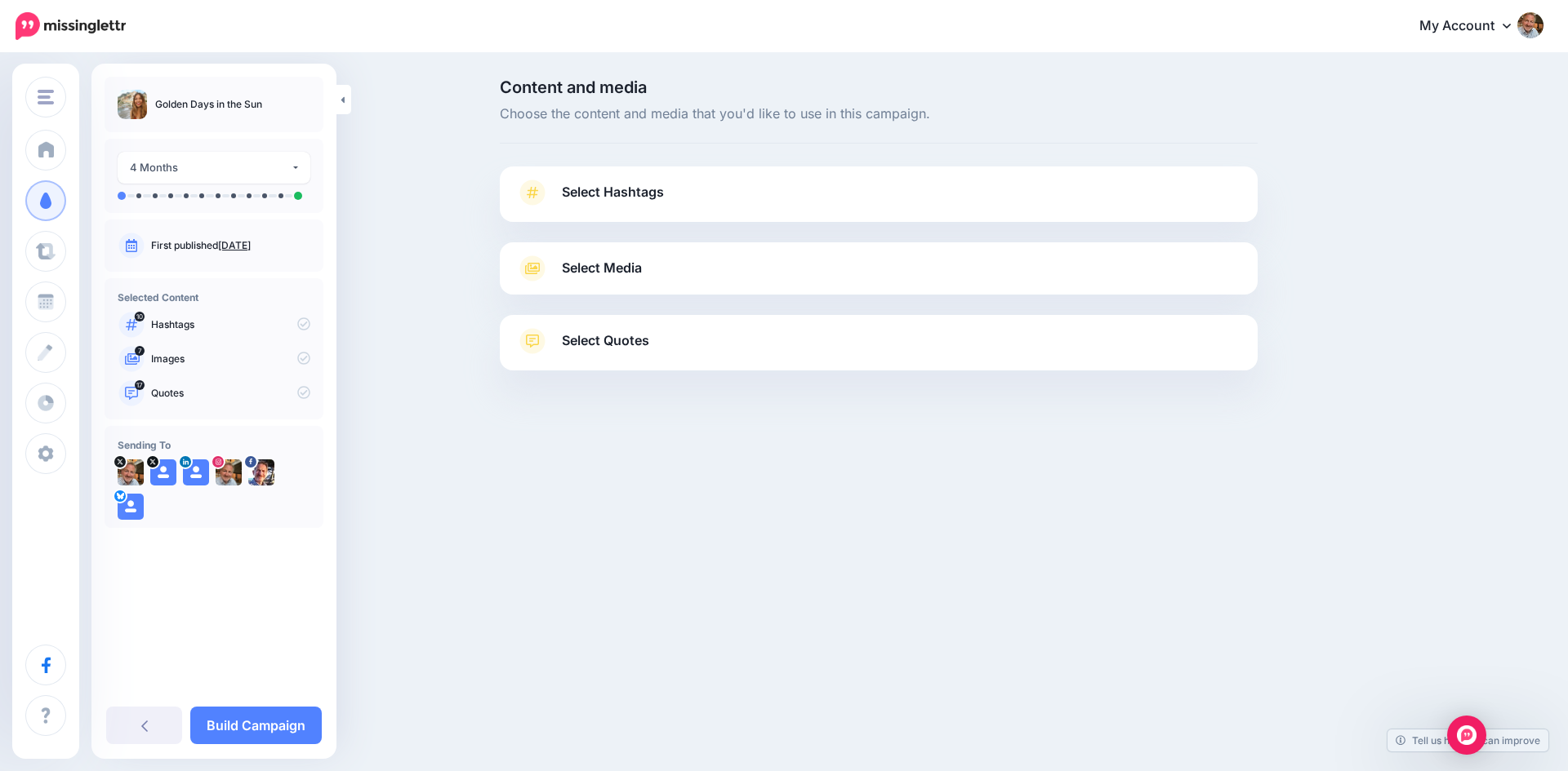
click at [554, 191] on link "Select Hashtags" at bounding box center [879, 200] width 725 height 43
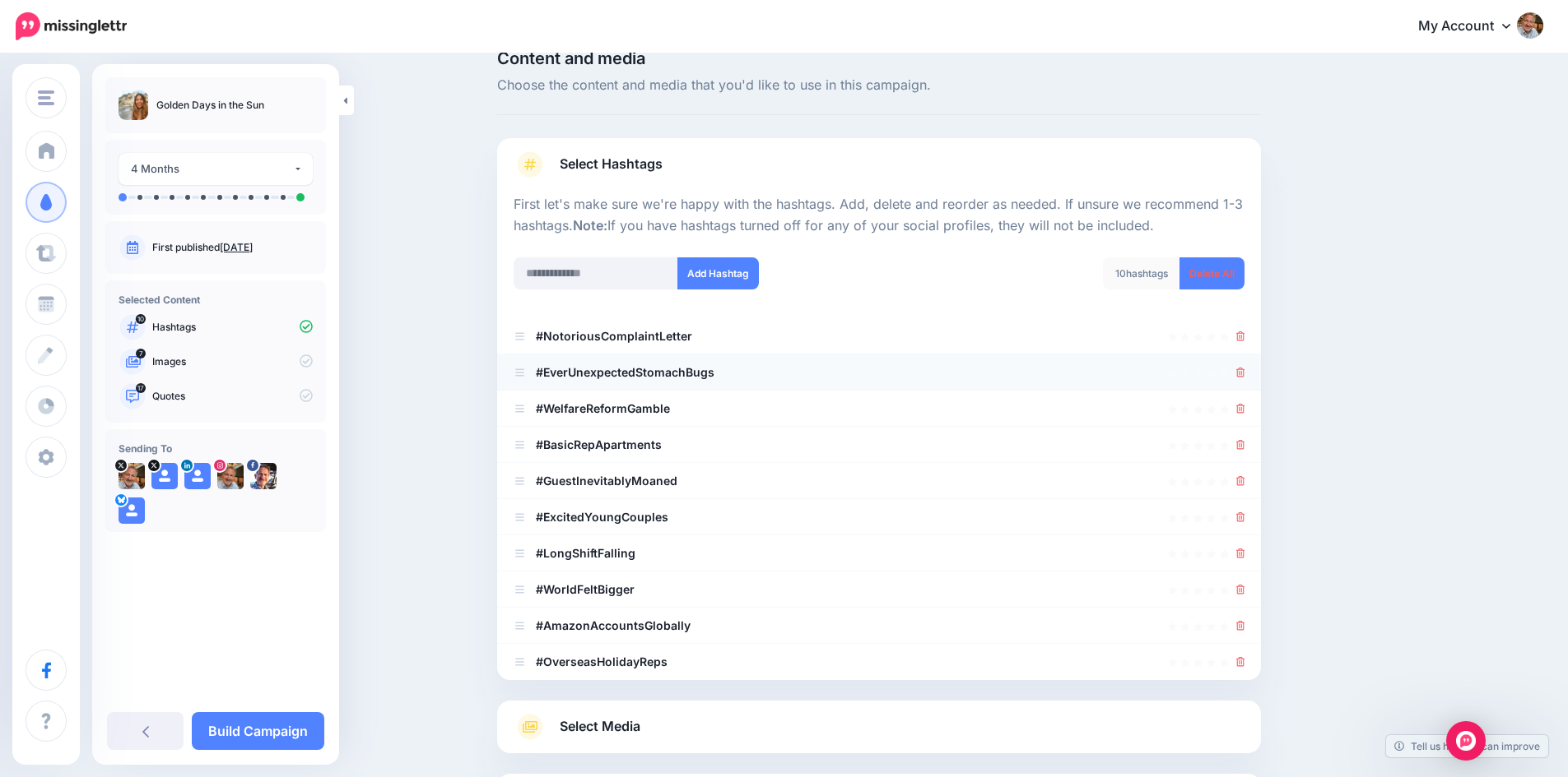
scroll to position [83, 0]
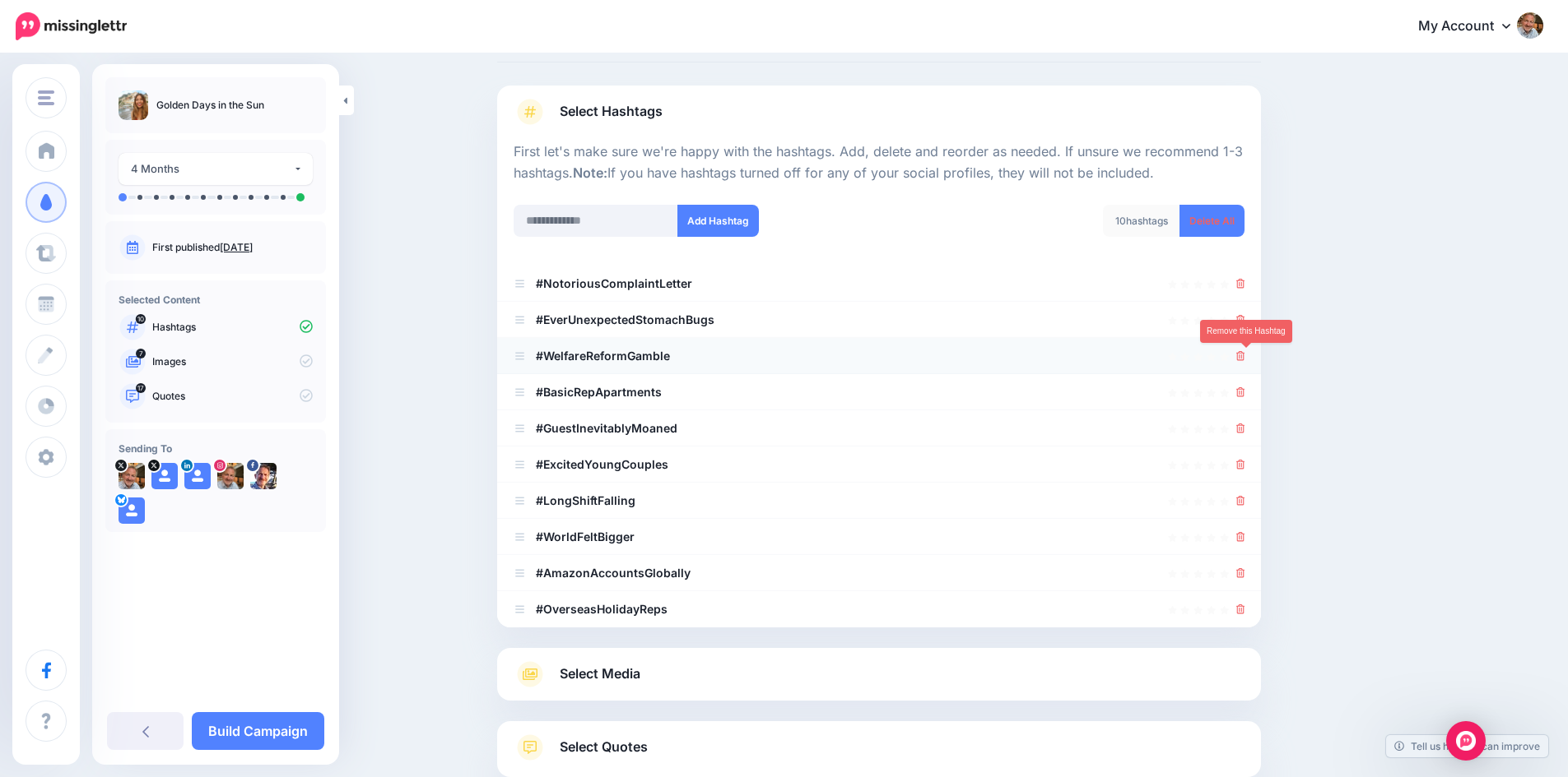
click at [1245, 358] on icon at bounding box center [1240, 356] width 9 height 10
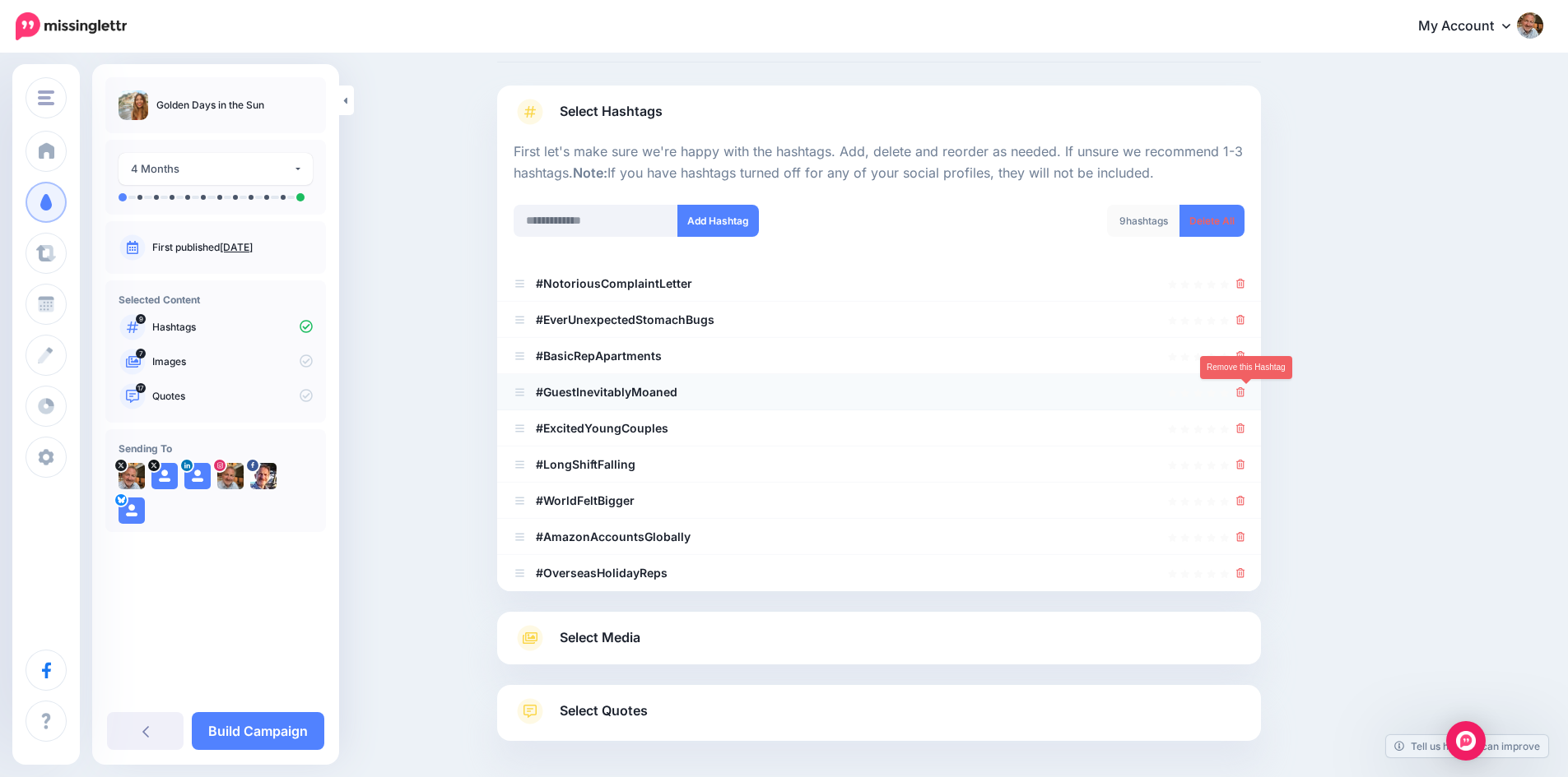
click at [1245, 395] on icon at bounding box center [1240, 392] width 9 height 10
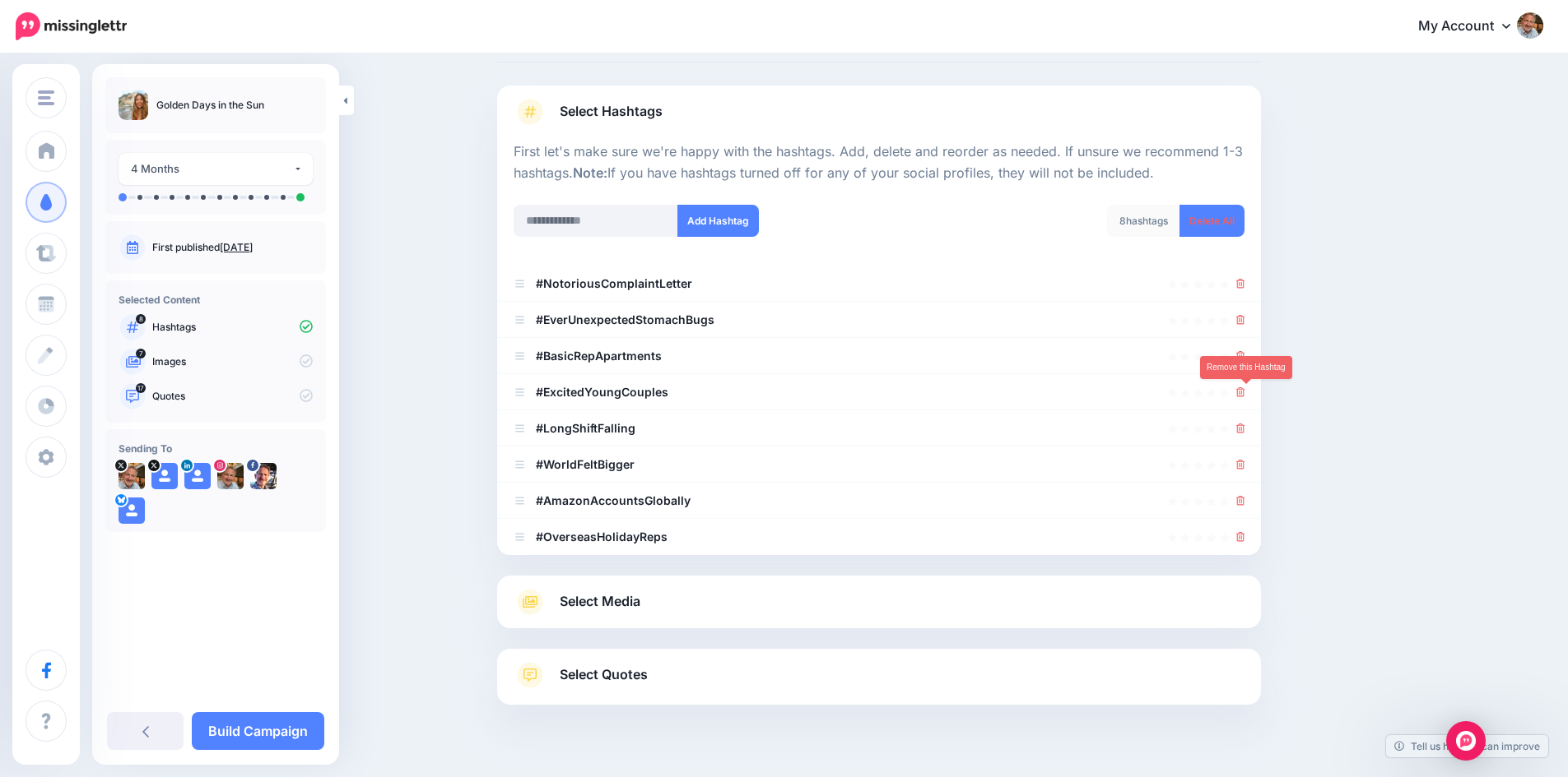
click at [1245, 395] on icon at bounding box center [1240, 392] width 9 height 10
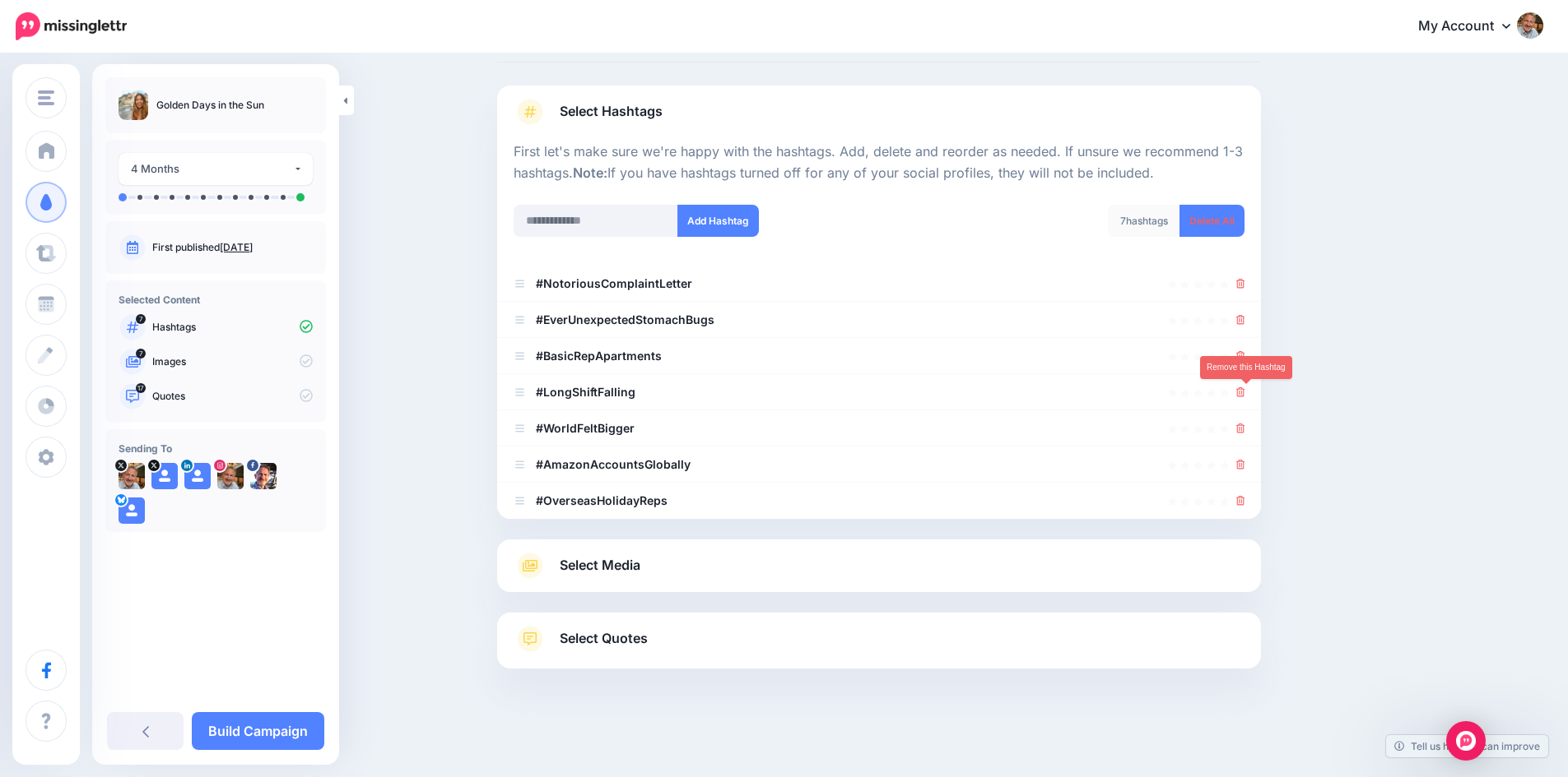
click at [1245, 395] on icon at bounding box center [1240, 392] width 9 height 10
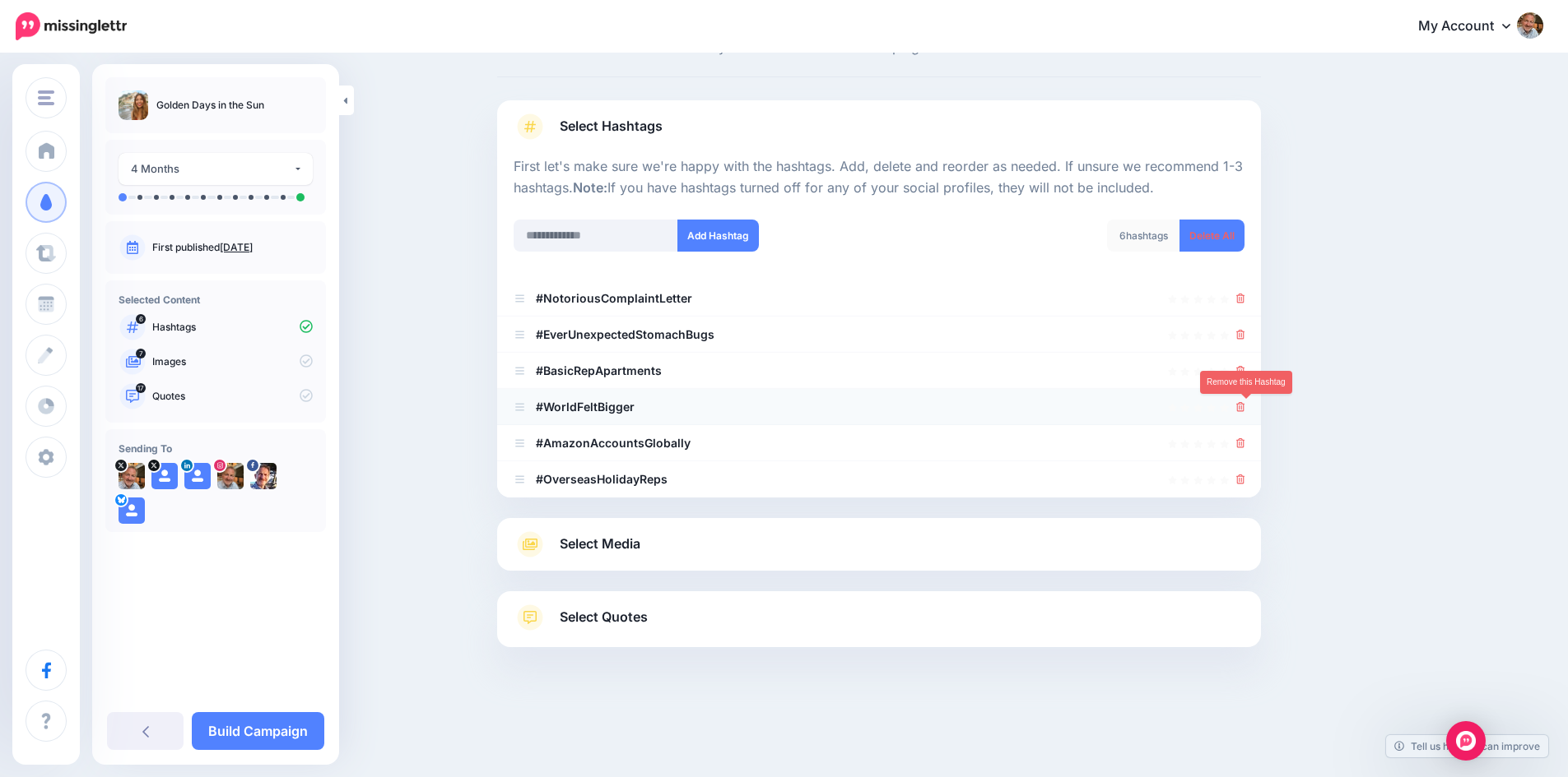
click at [1245, 410] on icon at bounding box center [1240, 406] width 9 height 10
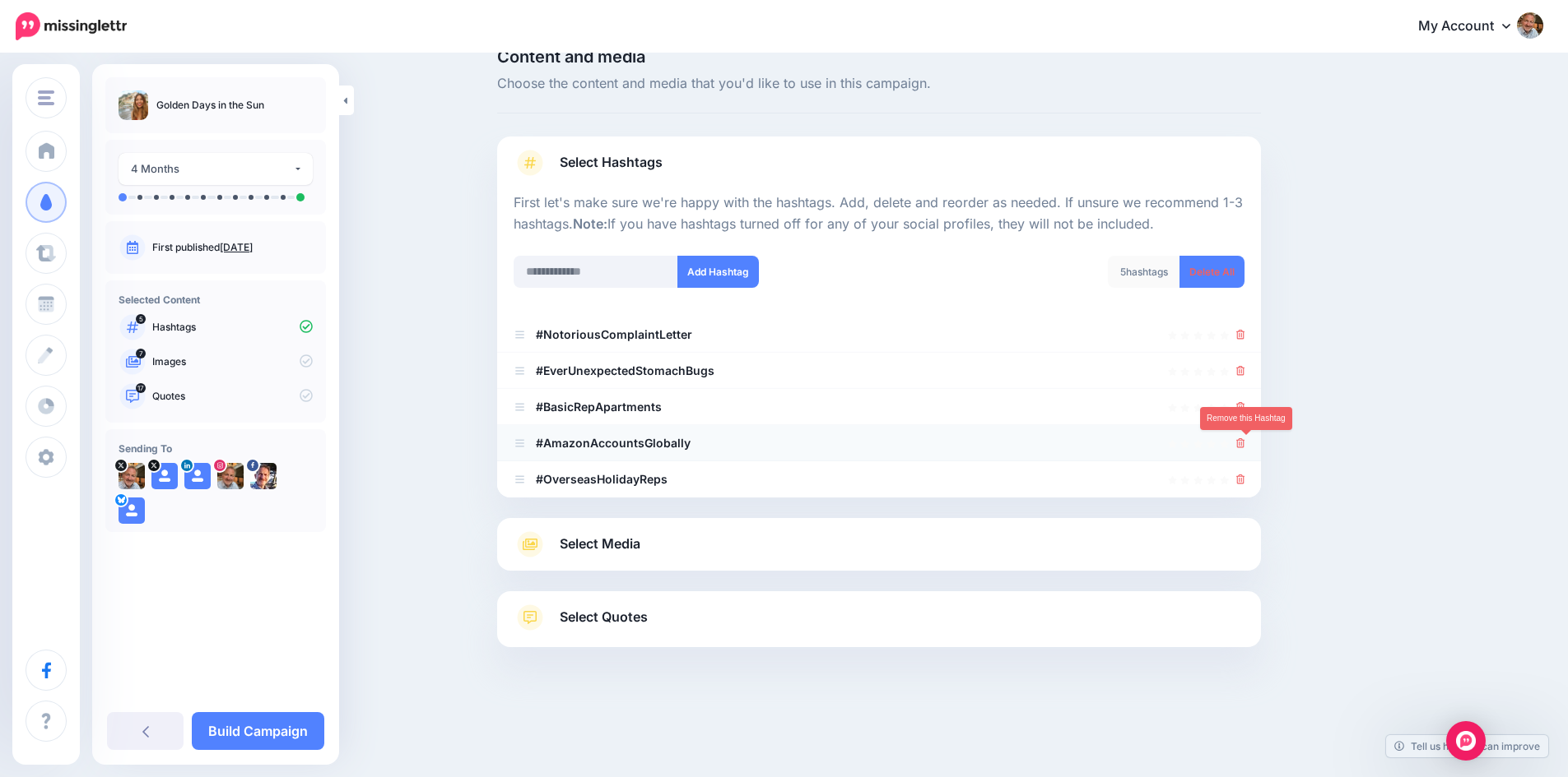
click at [1245, 442] on icon at bounding box center [1240, 442] width 9 height 10
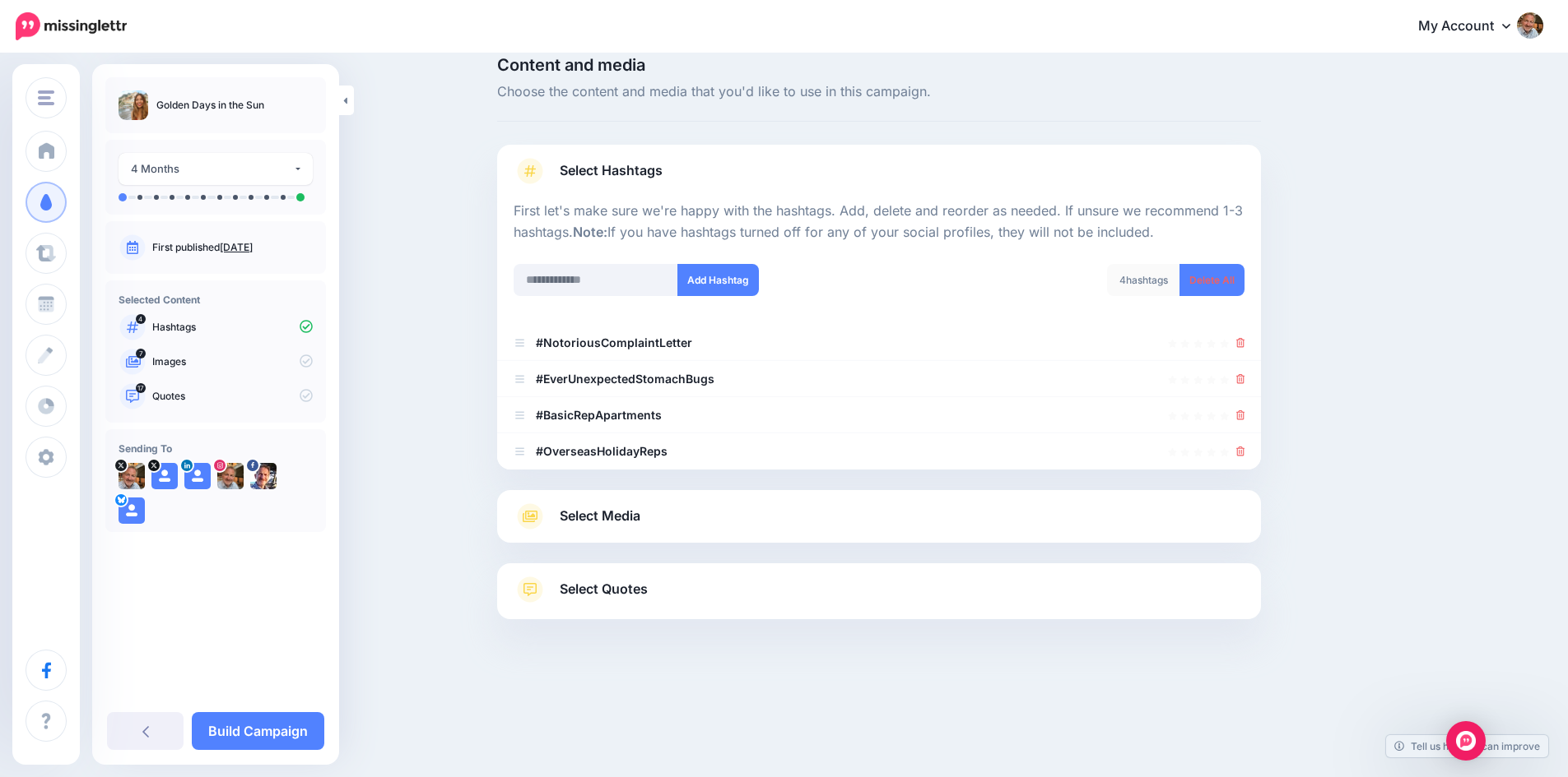
scroll to position [23, 0]
click at [618, 280] on input "text" at bounding box center [596, 280] width 164 height 32
type input "**********"
click at [722, 283] on button "Add Hashtag" at bounding box center [718, 280] width 82 height 32
click at [588, 280] on input "text" at bounding box center [596, 280] width 164 height 32
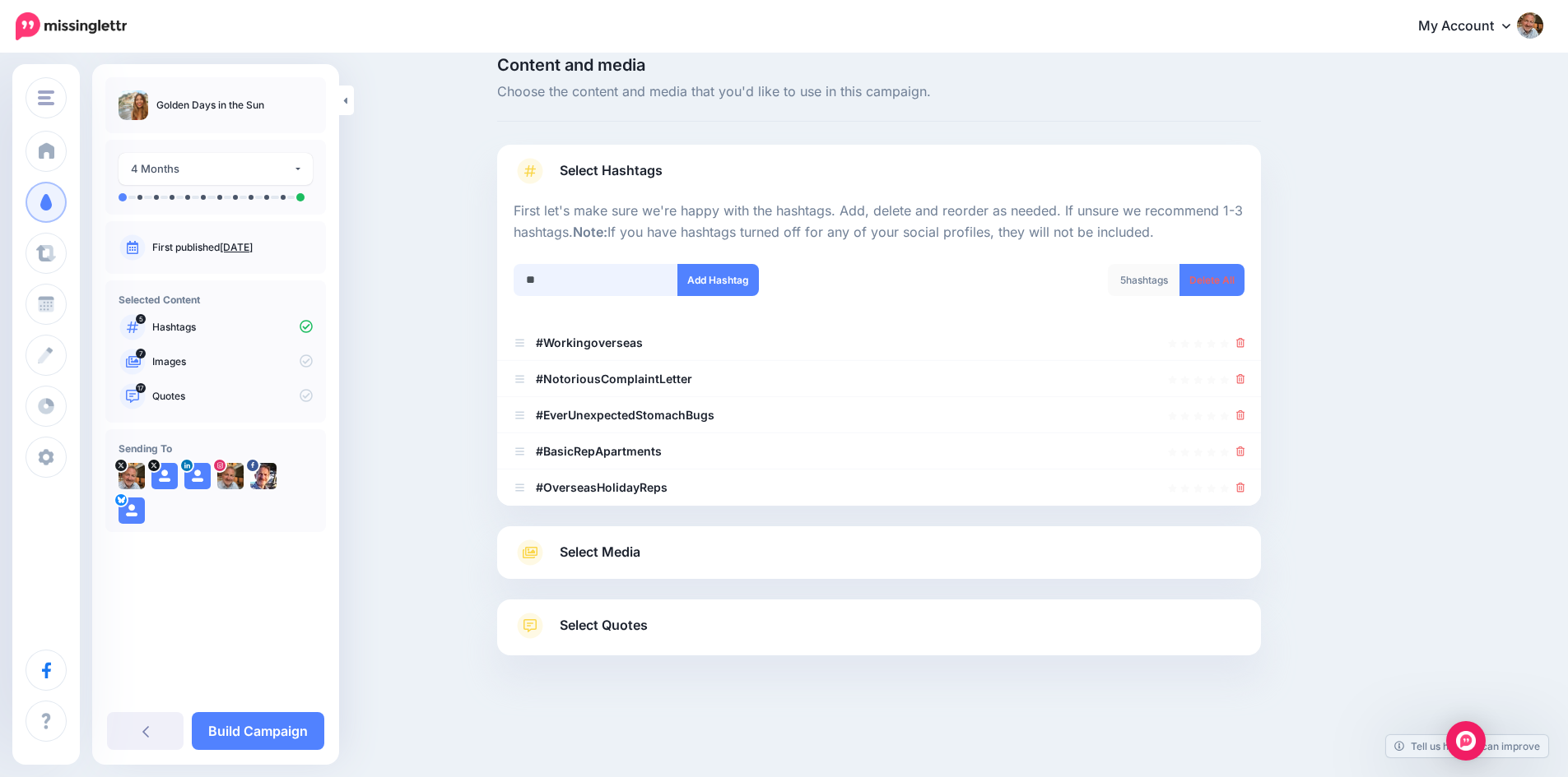
scroll to position [32, 0]
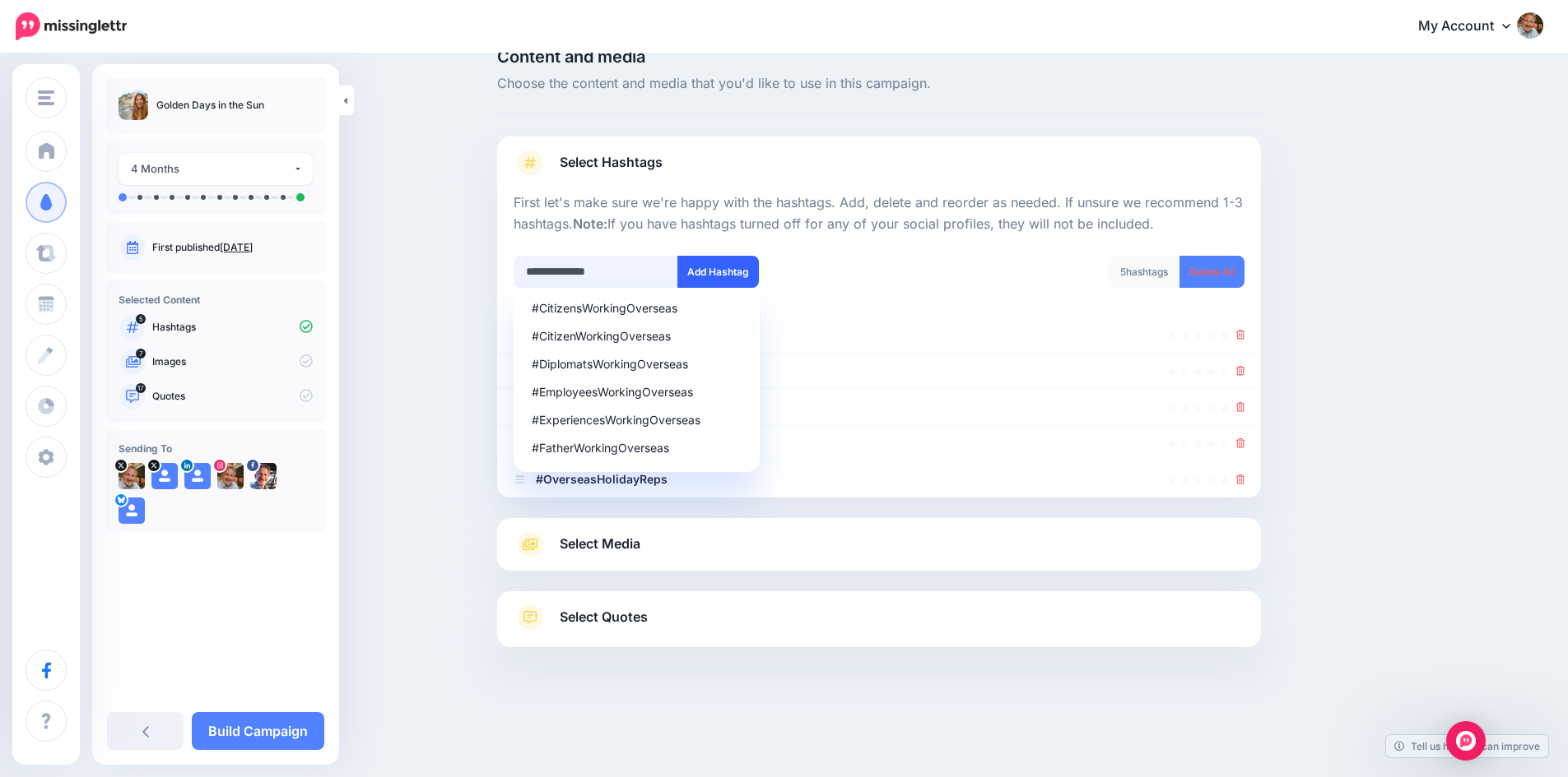
type input "**********"
click at [724, 268] on button "Add Hashtag" at bounding box center [718, 271] width 82 height 32
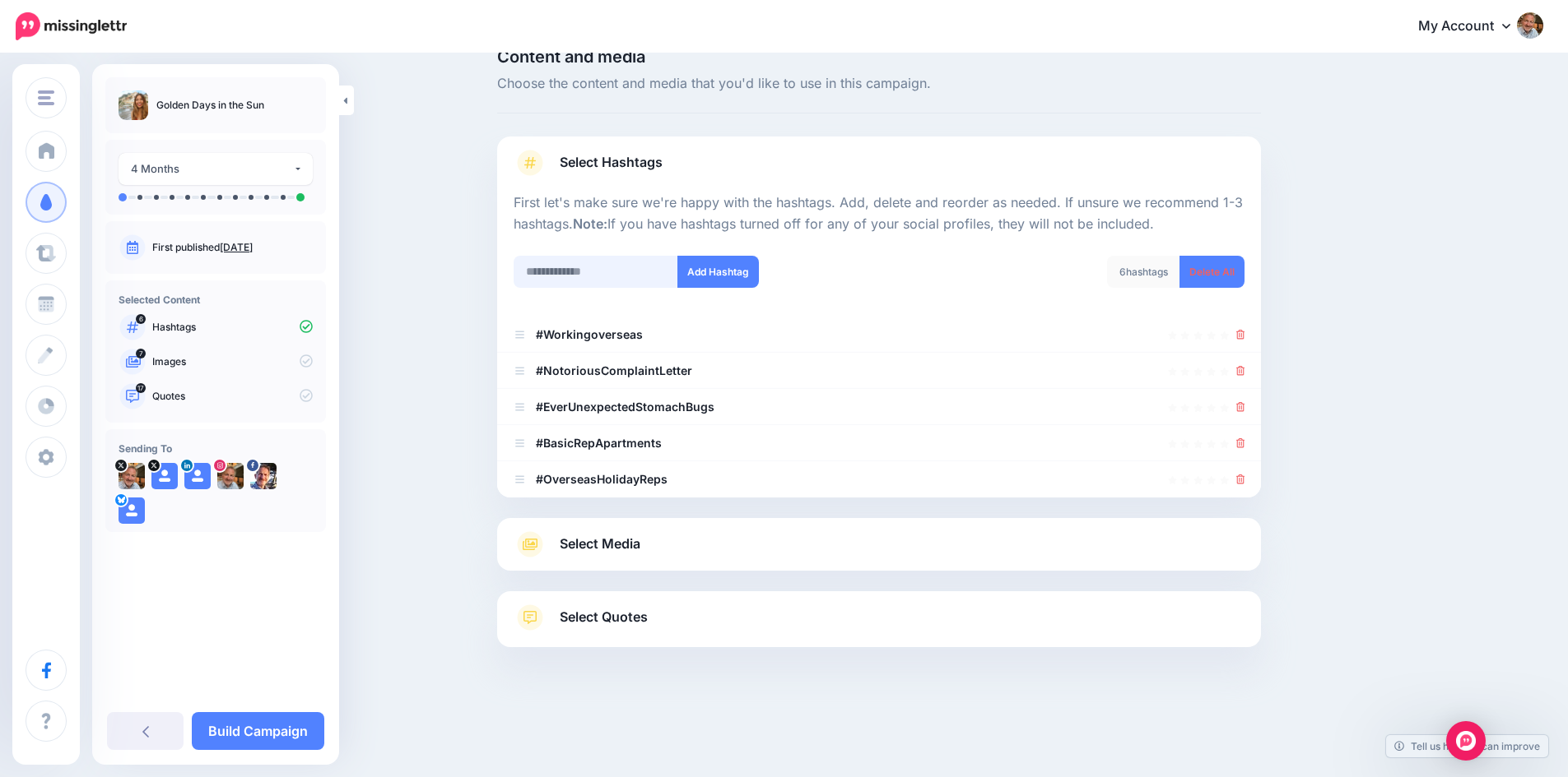
click at [593, 270] on input "text" at bounding box center [596, 271] width 164 height 32
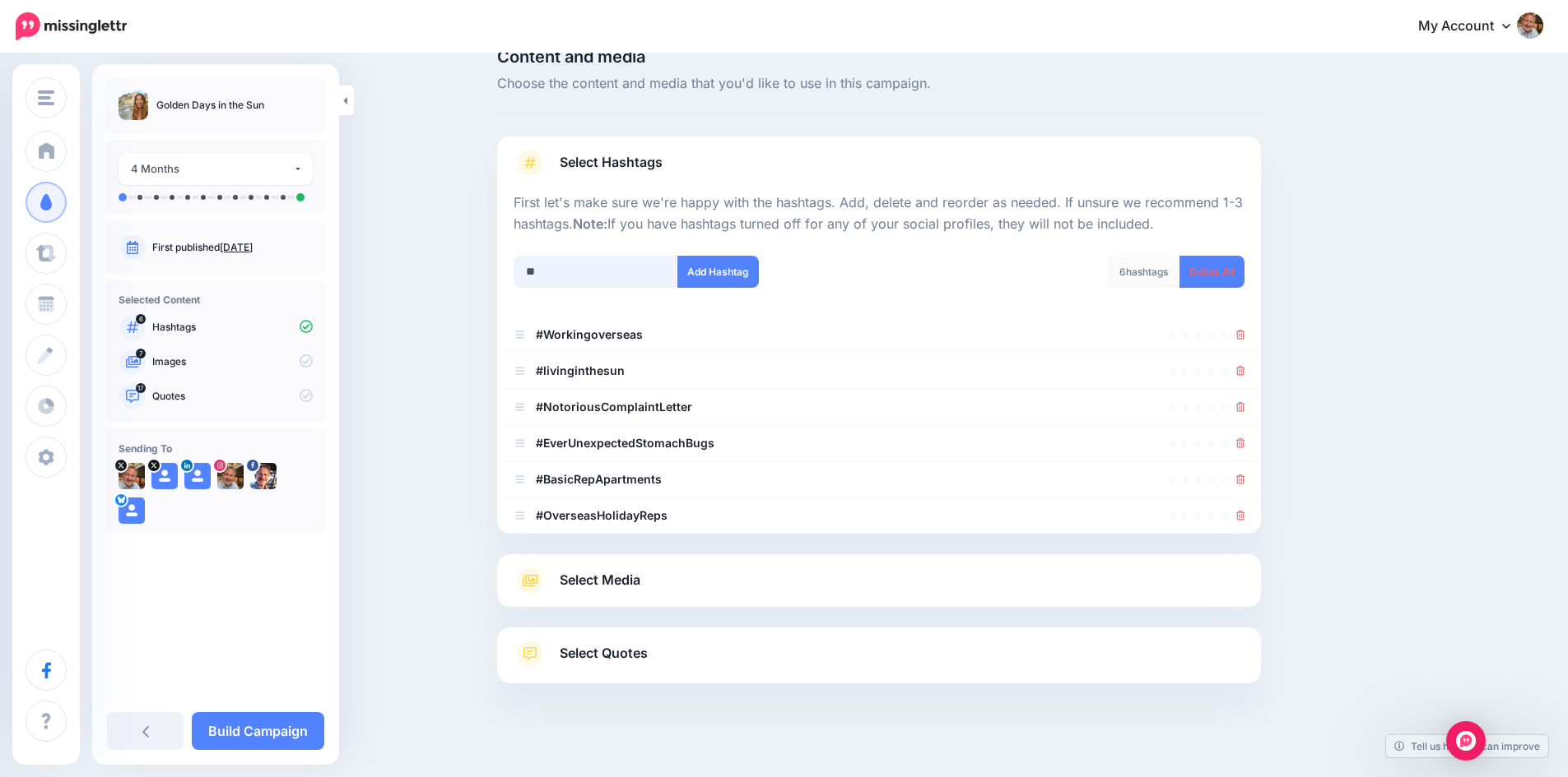
scroll to position [68, 0]
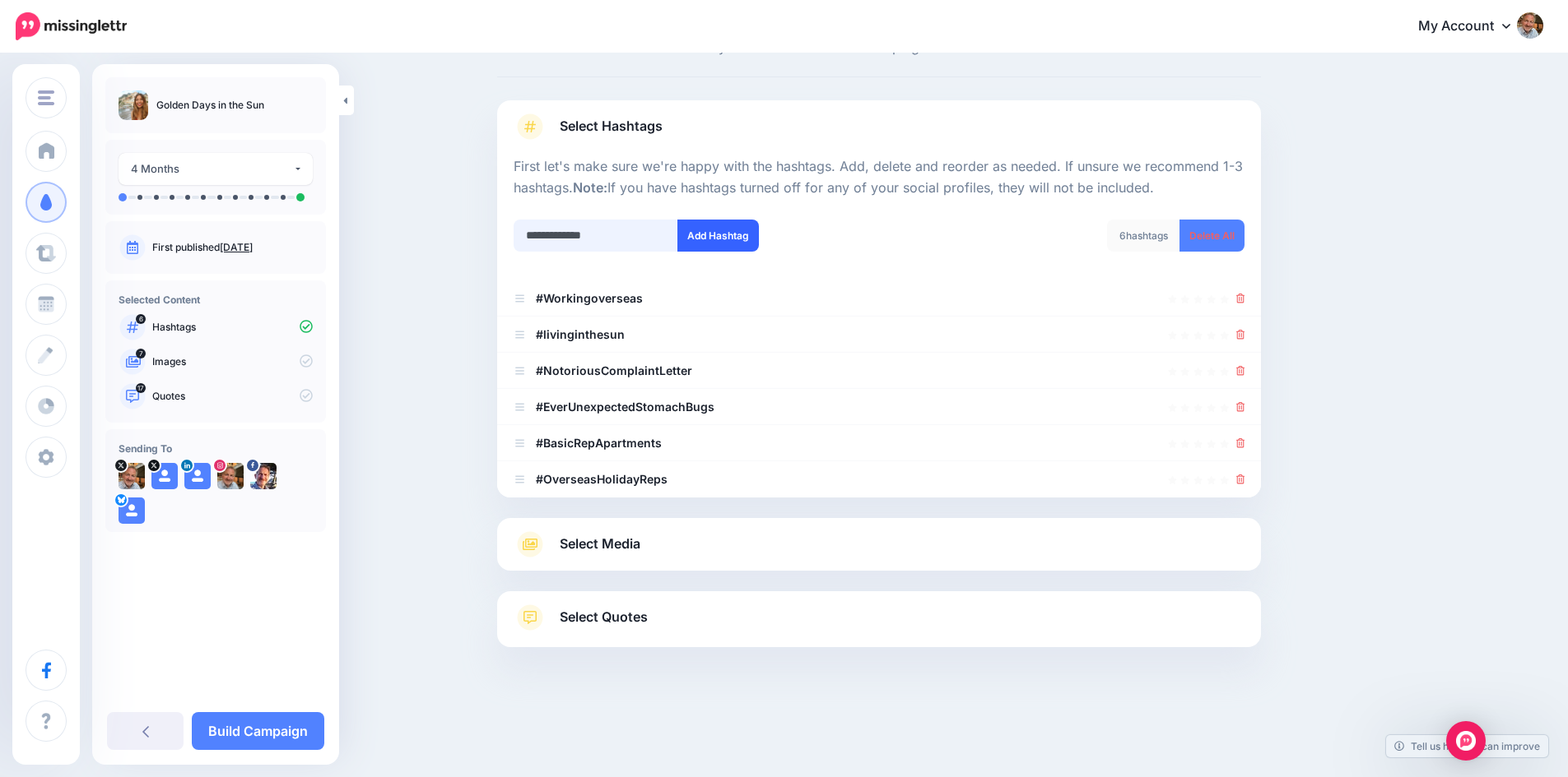
type input "**********"
click at [723, 234] on button "Add Hashtag" at bounding box center [718, 235] width 82 height 32
click at [602, 237] on input "text" at bounding box center [596, 235] width 164 height 32
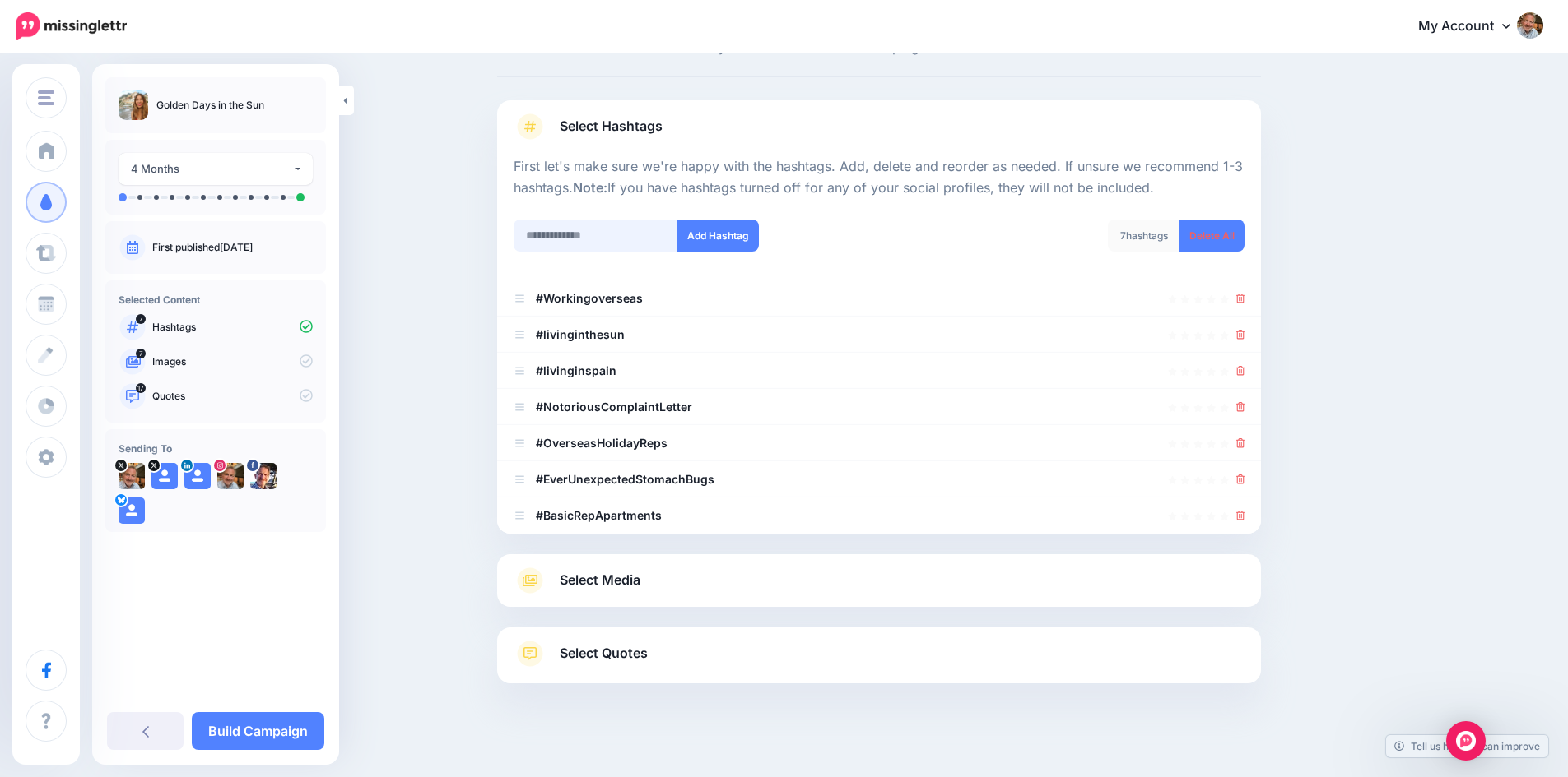
scroll to position [104, 0]
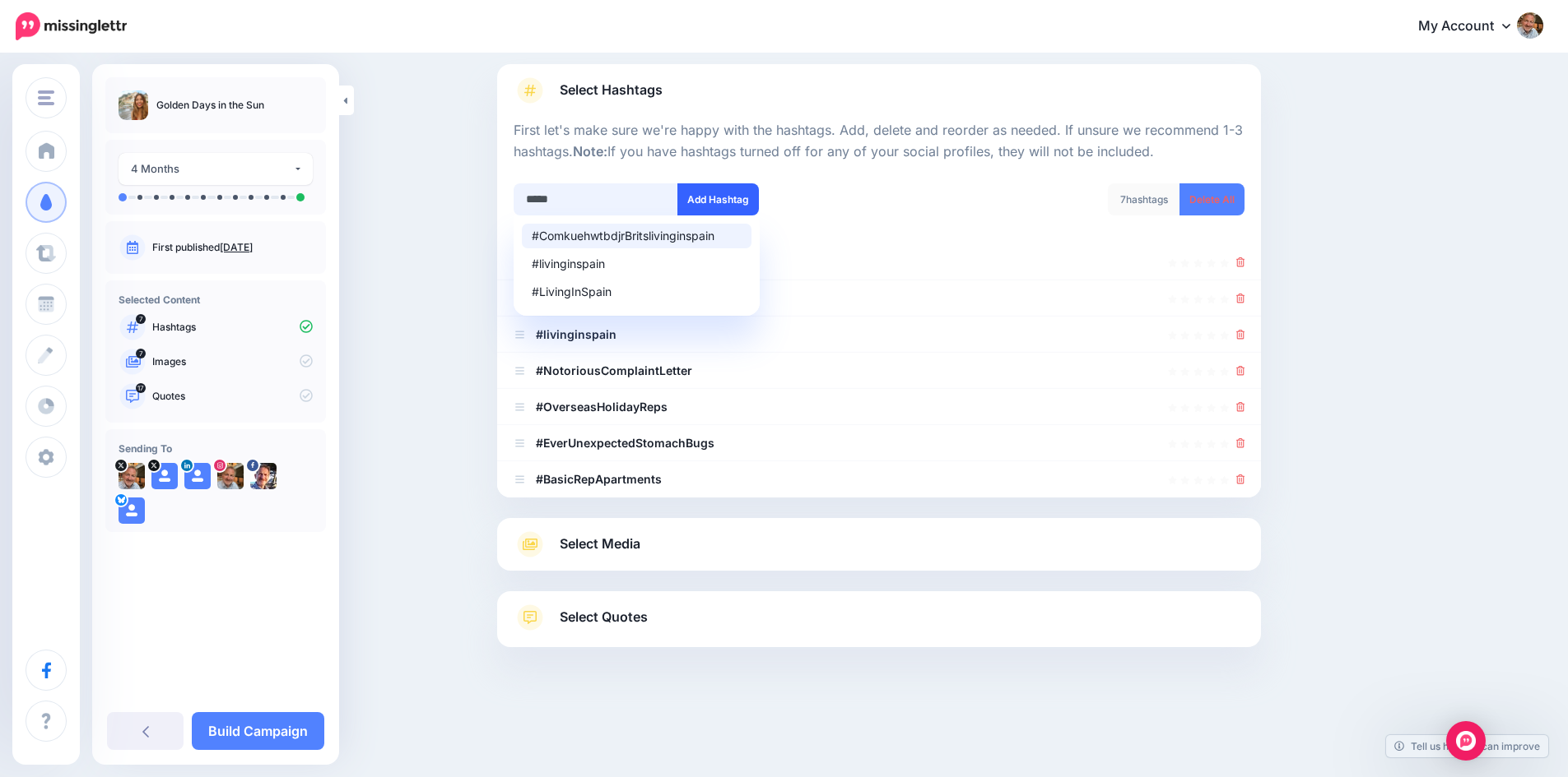
type input "*****"
click at [717, 192] on button "Add Hashtag" at bounding box center [718, 199] width 82 height 32
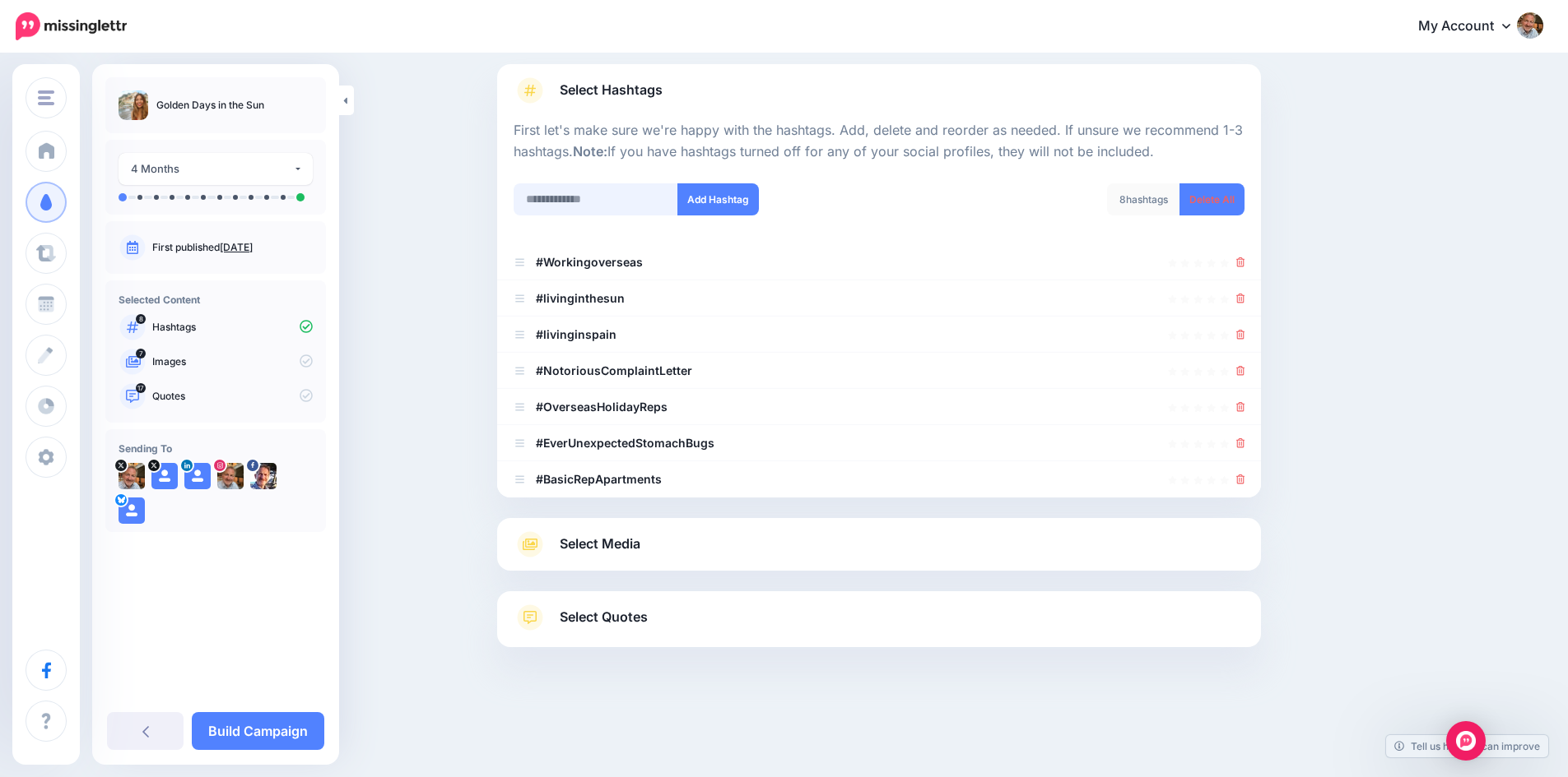
click at [594, 200] on input "text" at bounding box center [596, 199] width 164 height 32
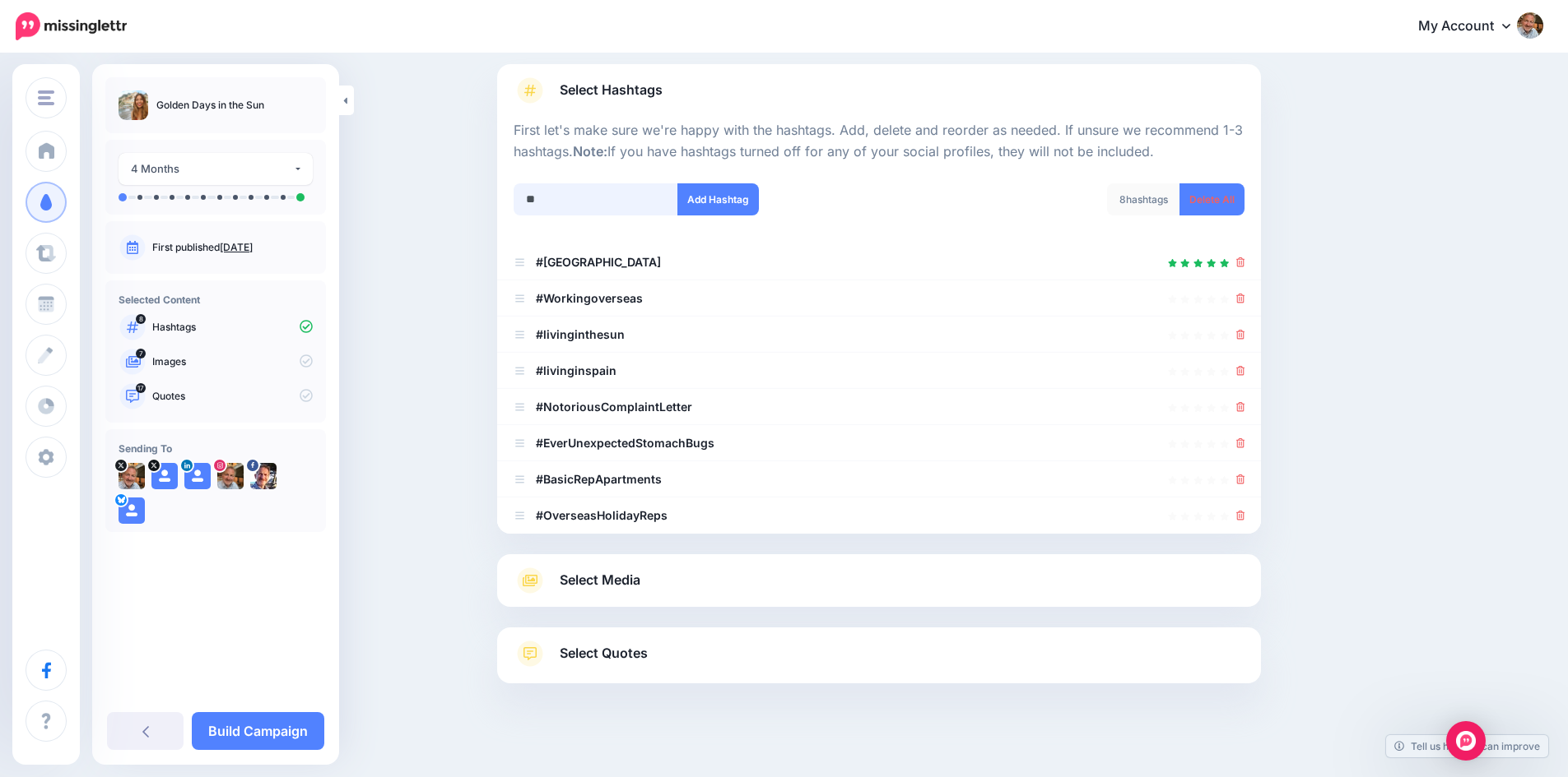
scroll to position [140, 0]
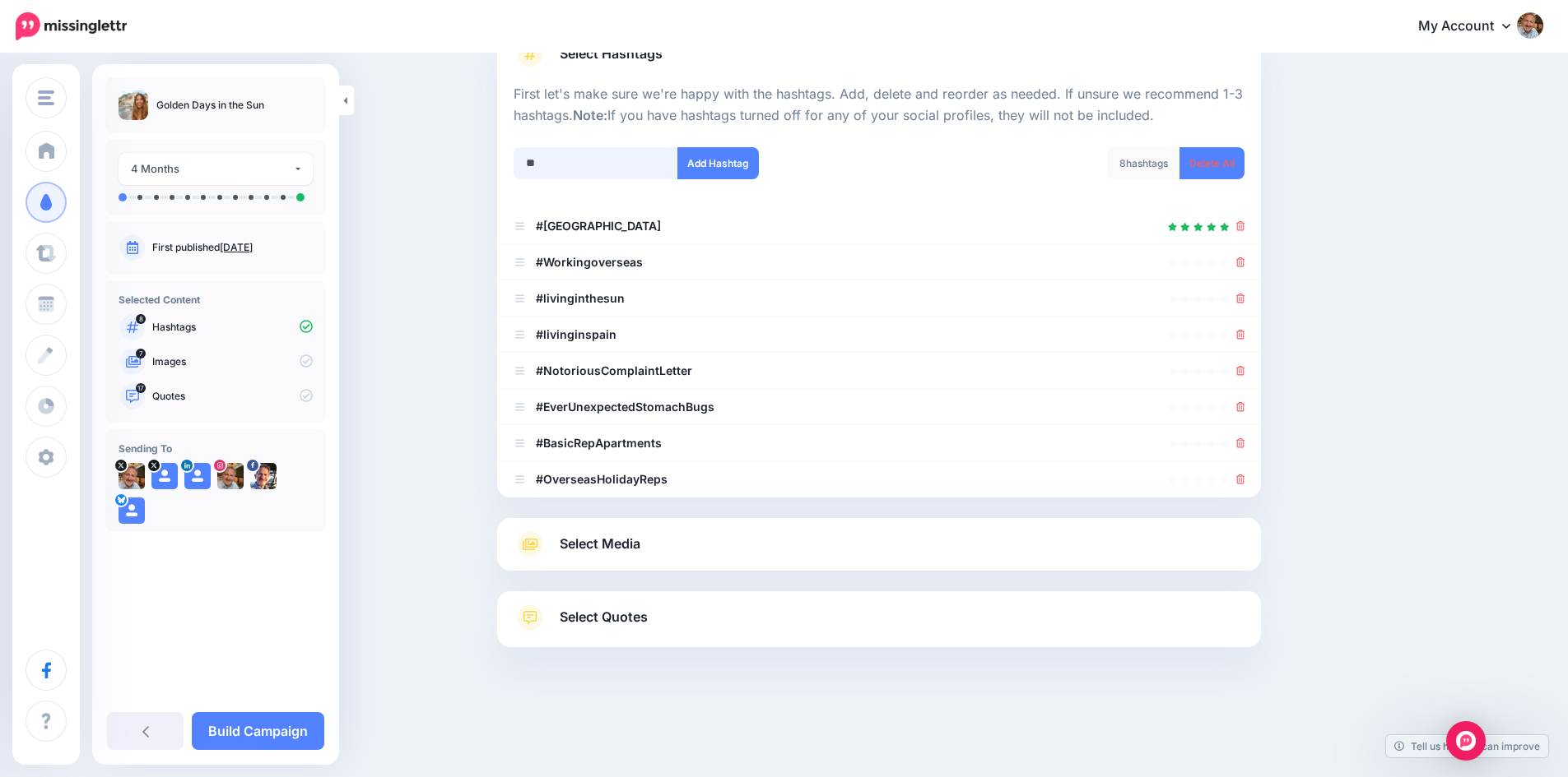
type input "*"
type input "**********"
click at [706, 158] on button "Add Hashtag" at bounding box center [718, 163] width 82 height 32
click at [582, 162] on input "text" at bounding box center [596, 163] width 164 height 32
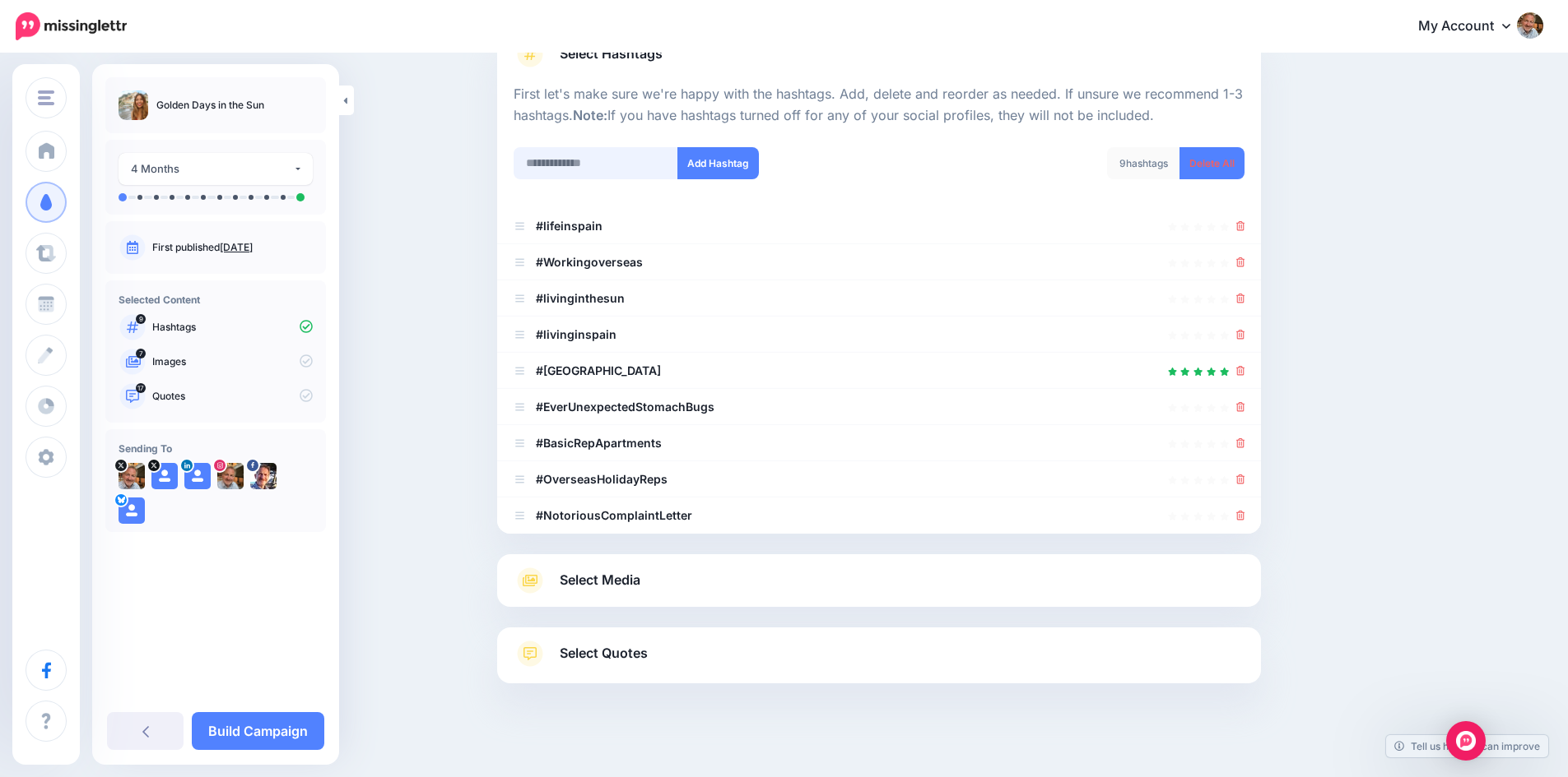
scroll to position [176, 0]
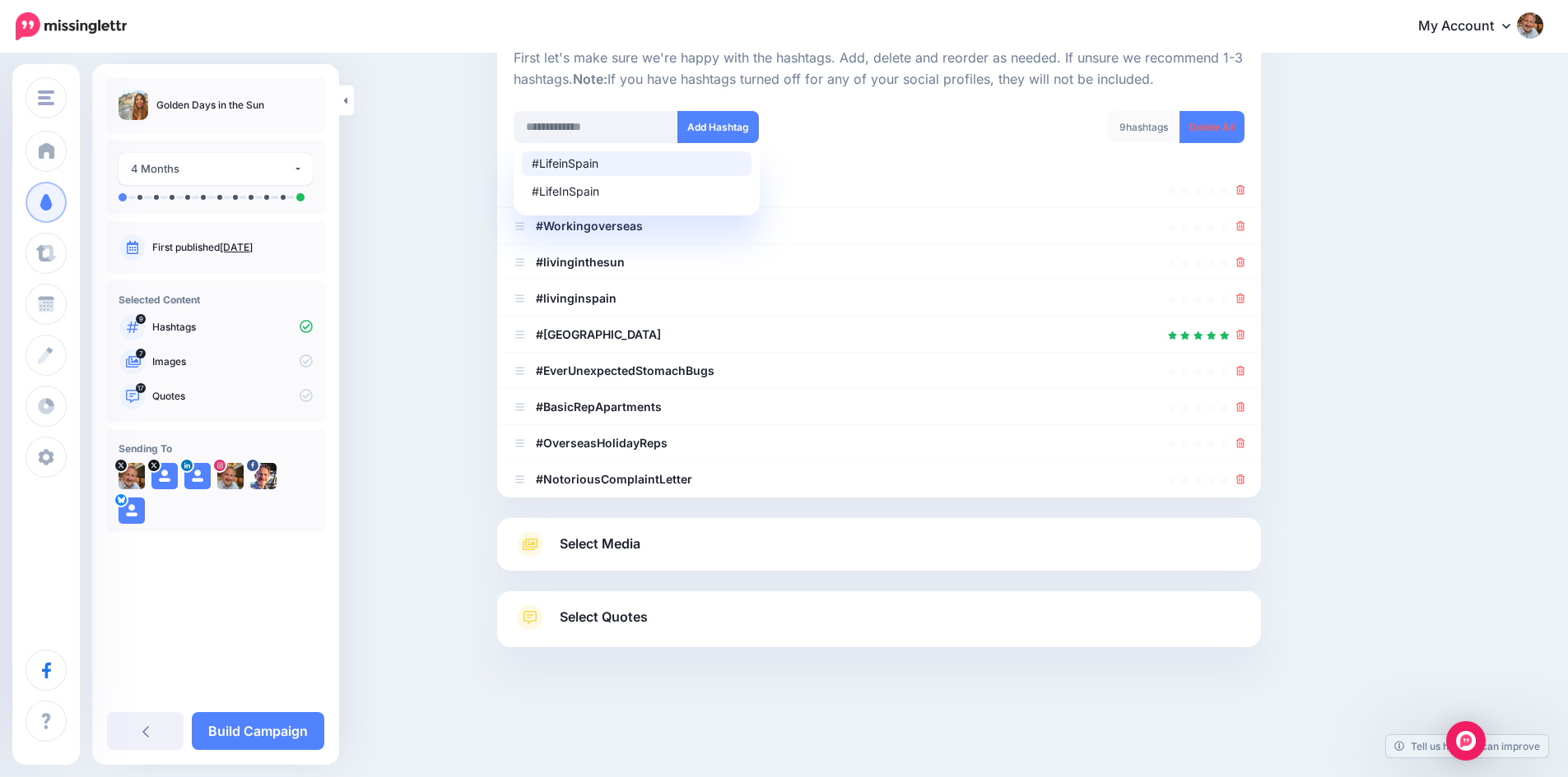
click at [598, 162] on div "#LifeinSpain" at bounding box center [636, 163] width 210 height 11
type input "**********"
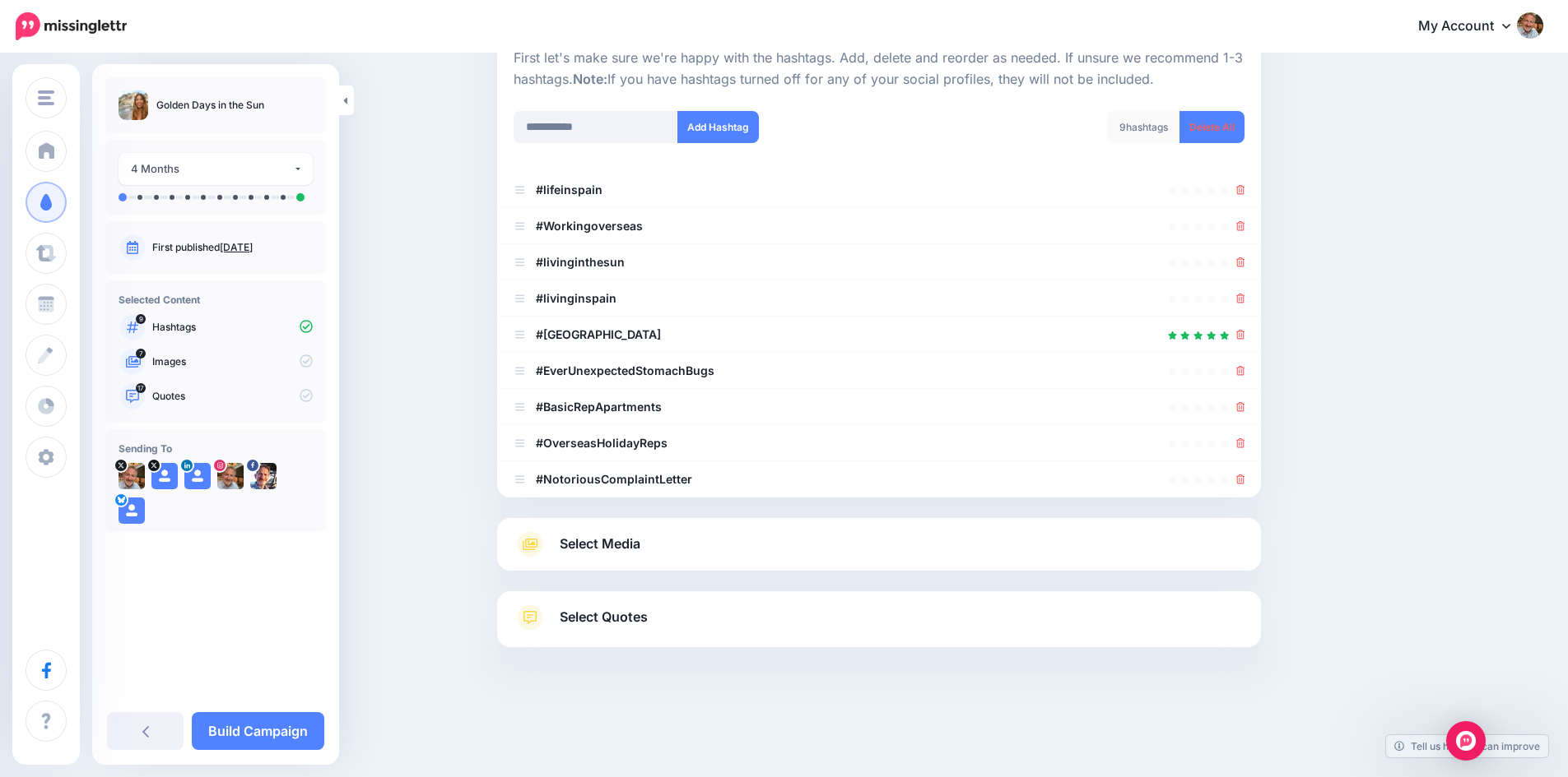
click at [633, 546] on span "Select Media" at bounding box center [600, 543] width 81 height 22
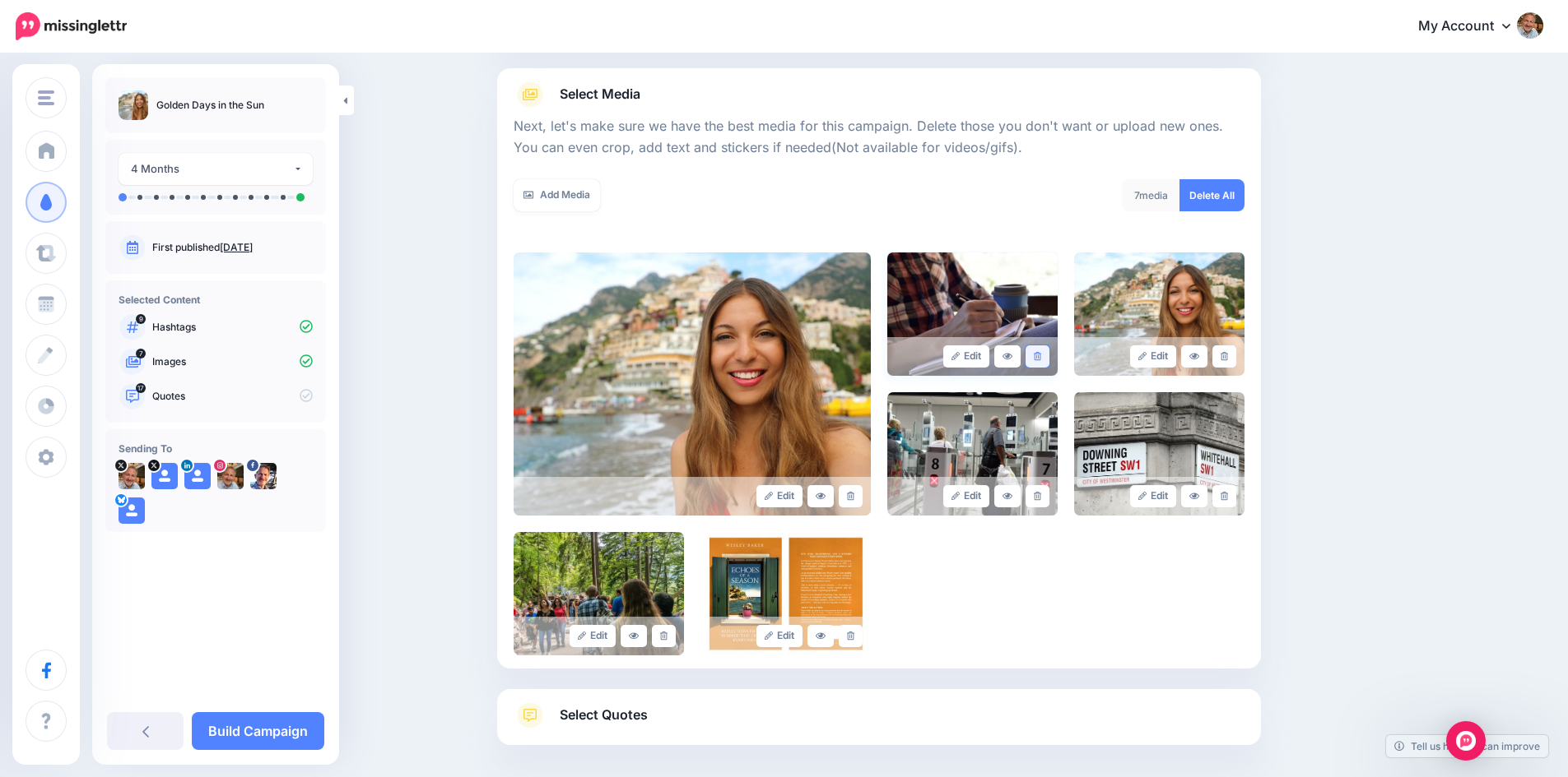
click at [1041, 354] on icon at bounding box center [1037, 356] width 7 height 9
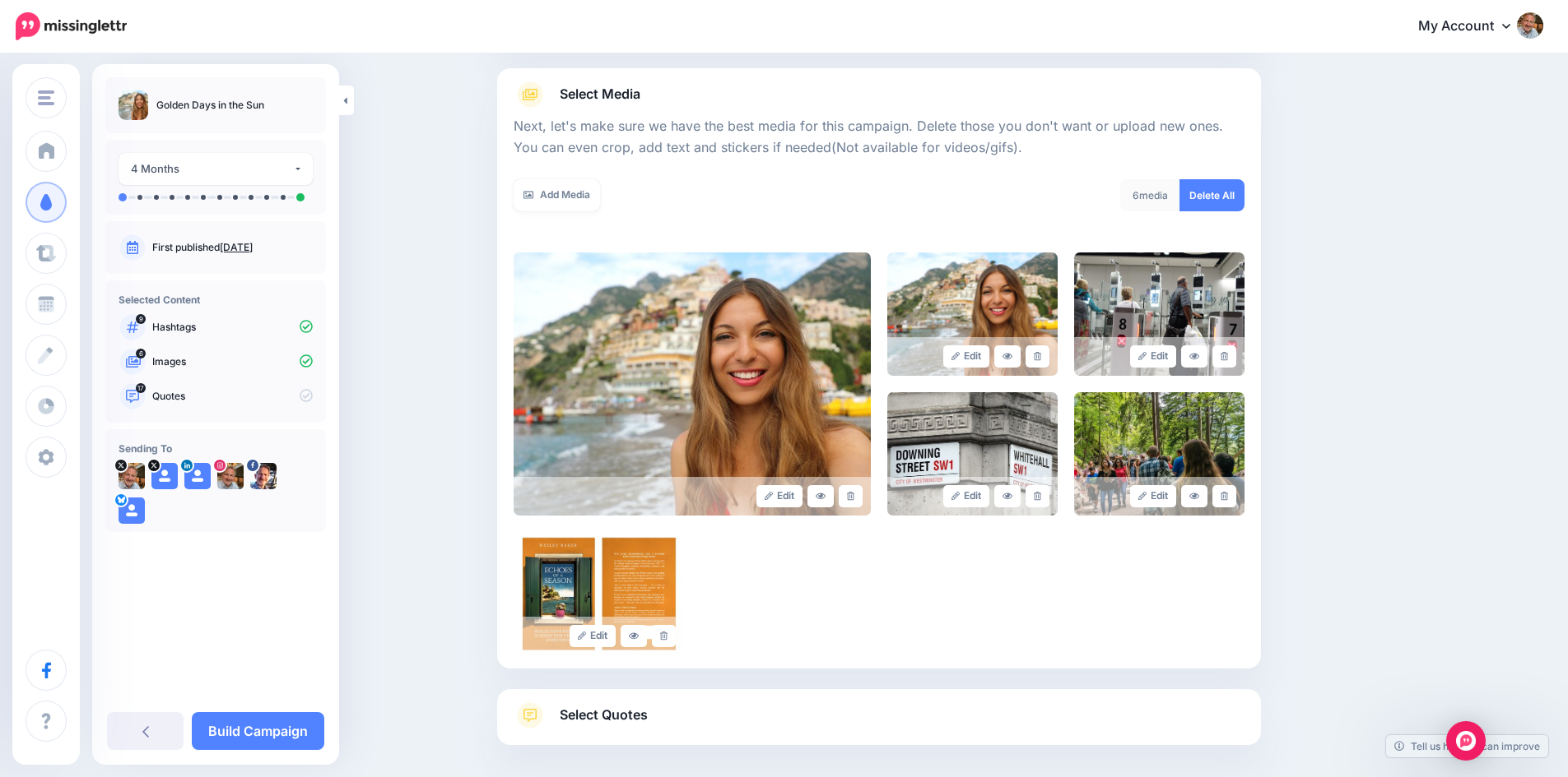
click at [1041, 354] on icon at bounding box center [1037, 356] width 7 height 9
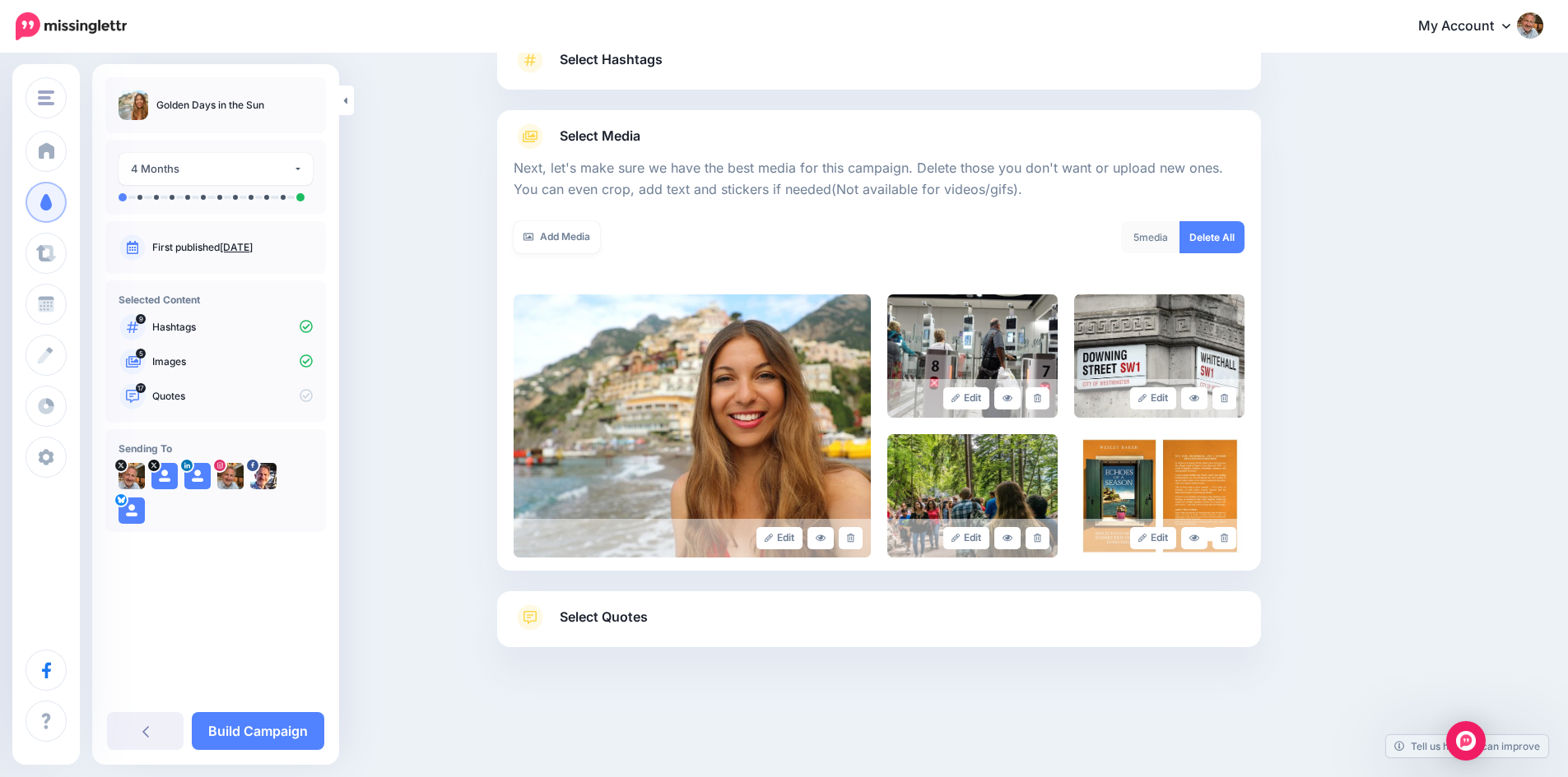
click at [1046, 354] on img at bounding box center [972, 356] width 170 height 124
click at [1044, 389] on link at bounding box center [1037, 398] width 24 height 22
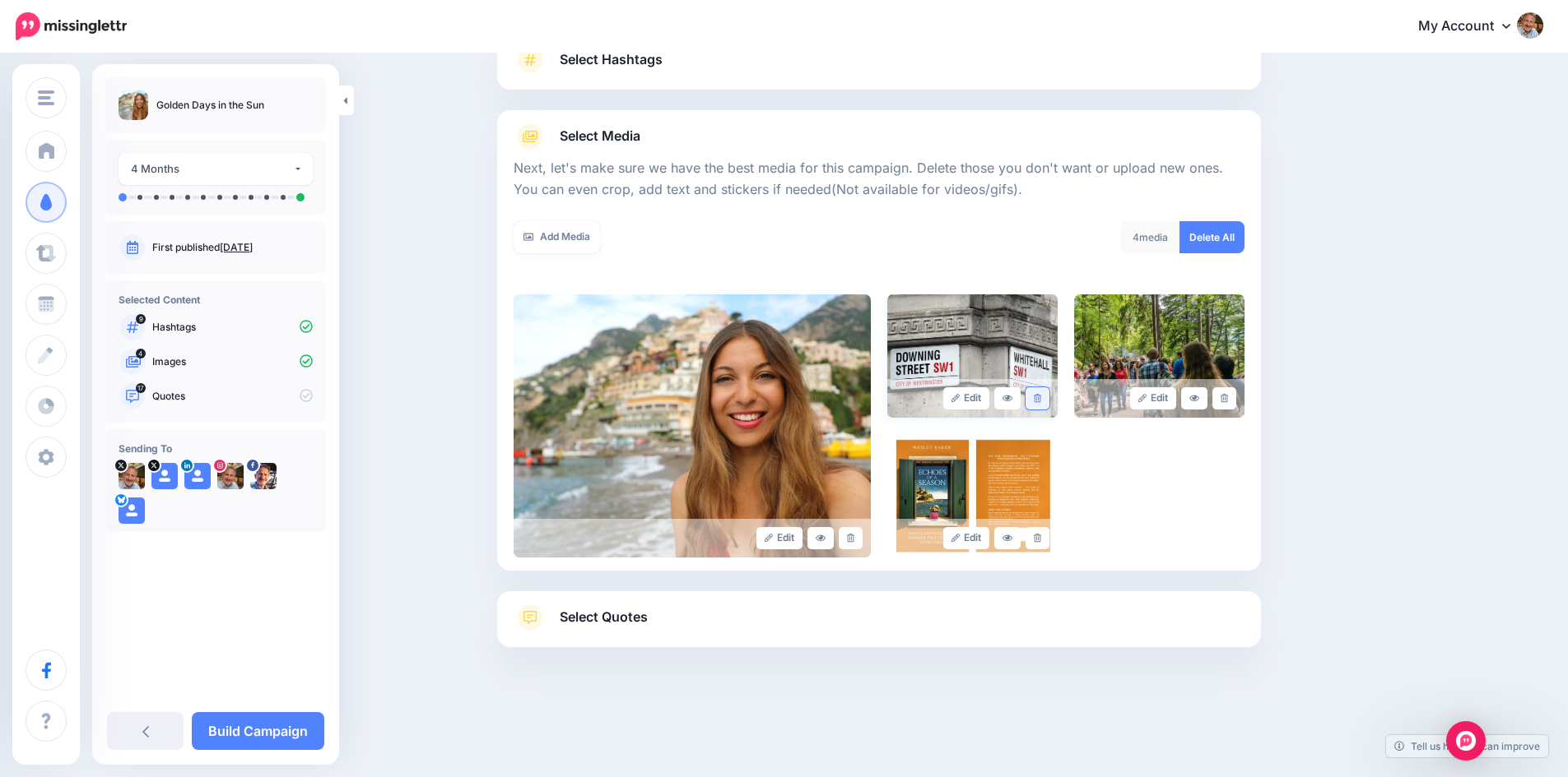
click at [1044, 390] on link at bounding box center [1037, 398] width 24 height 22
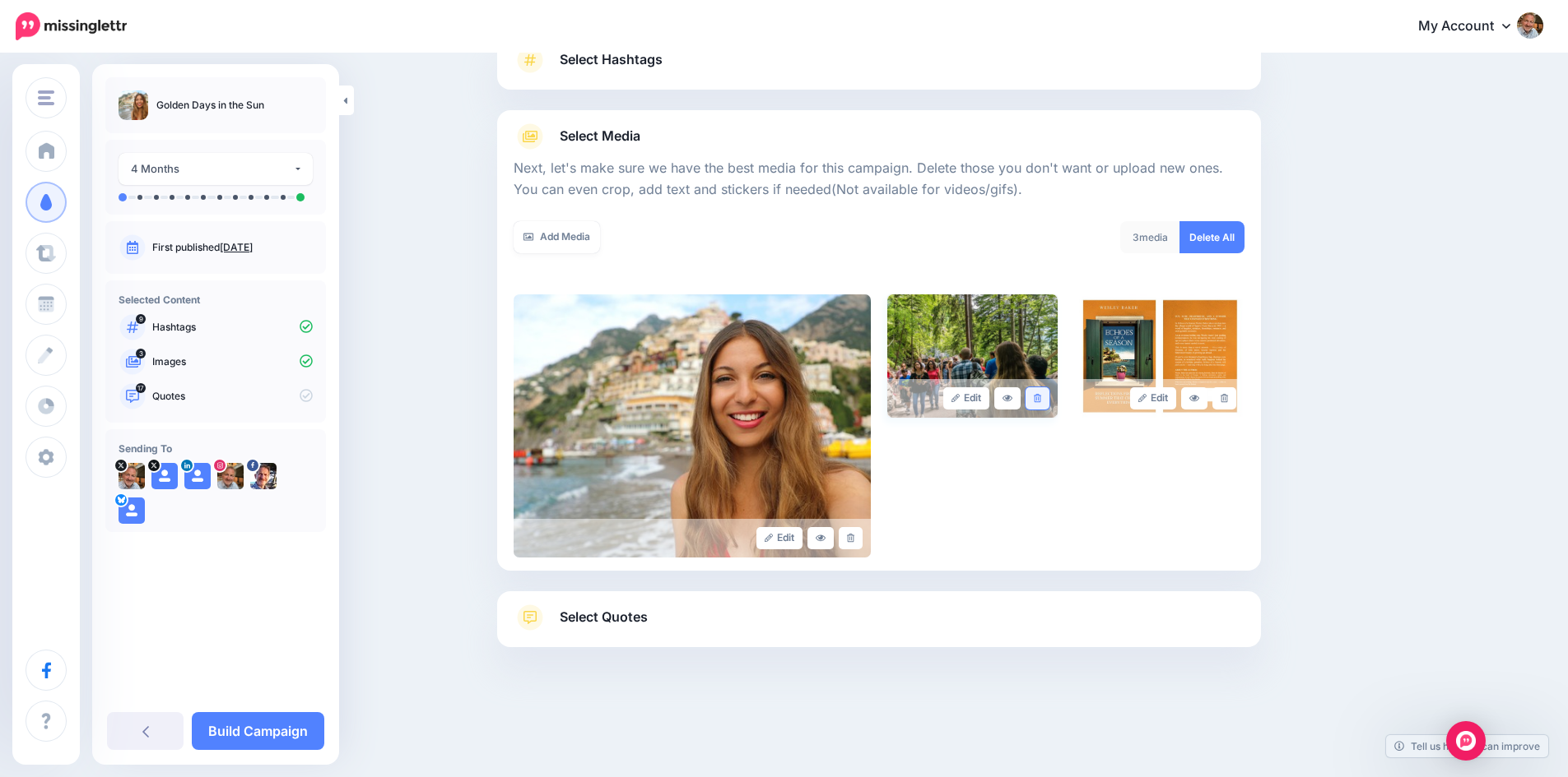
click at [1041, 396] on icon at bounding box center [1037, 399] width 7 height 9
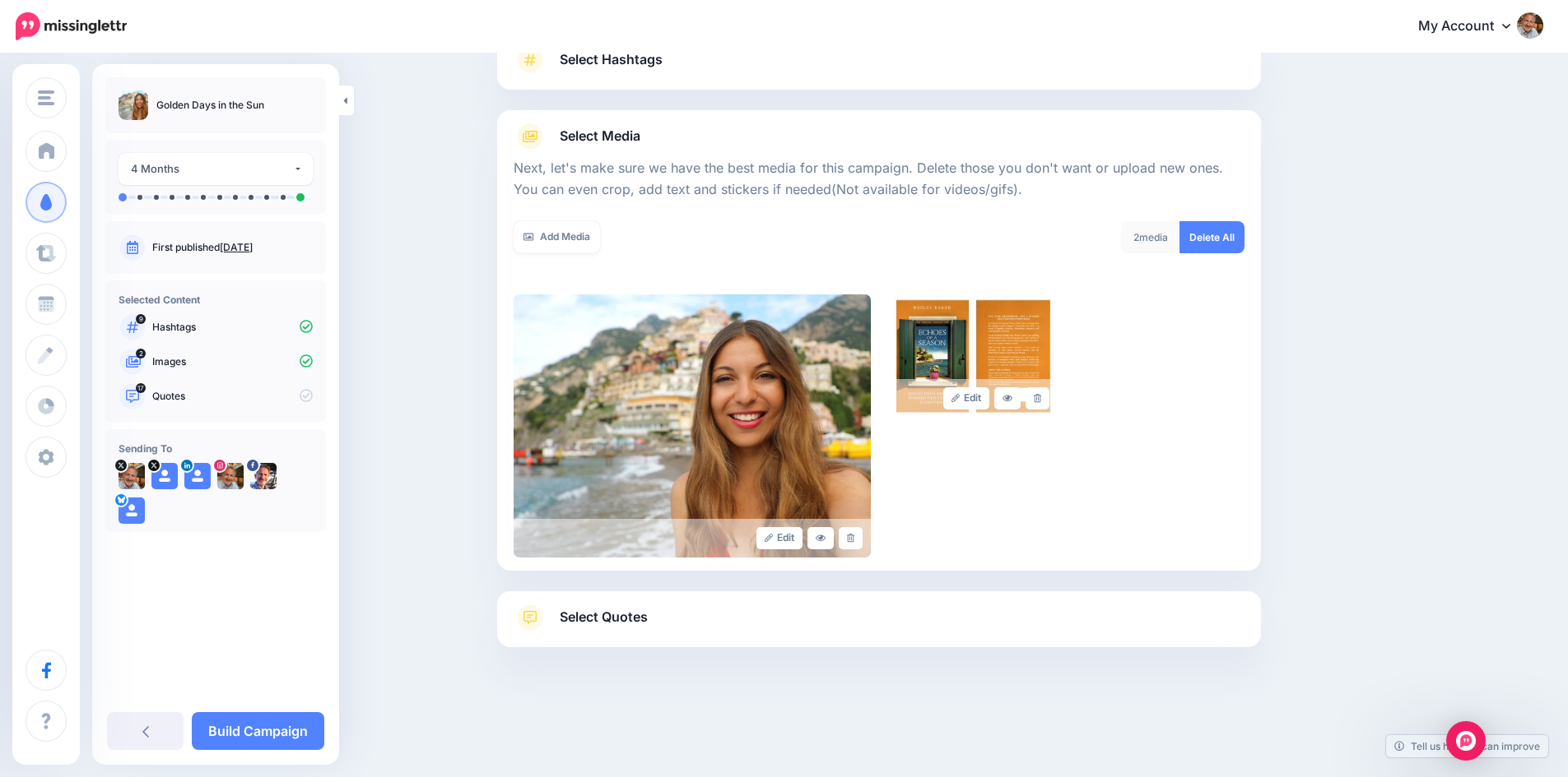
click at [618, 630] on link "Select Quotes" at bounding box center [879, 626] width 731 height 43
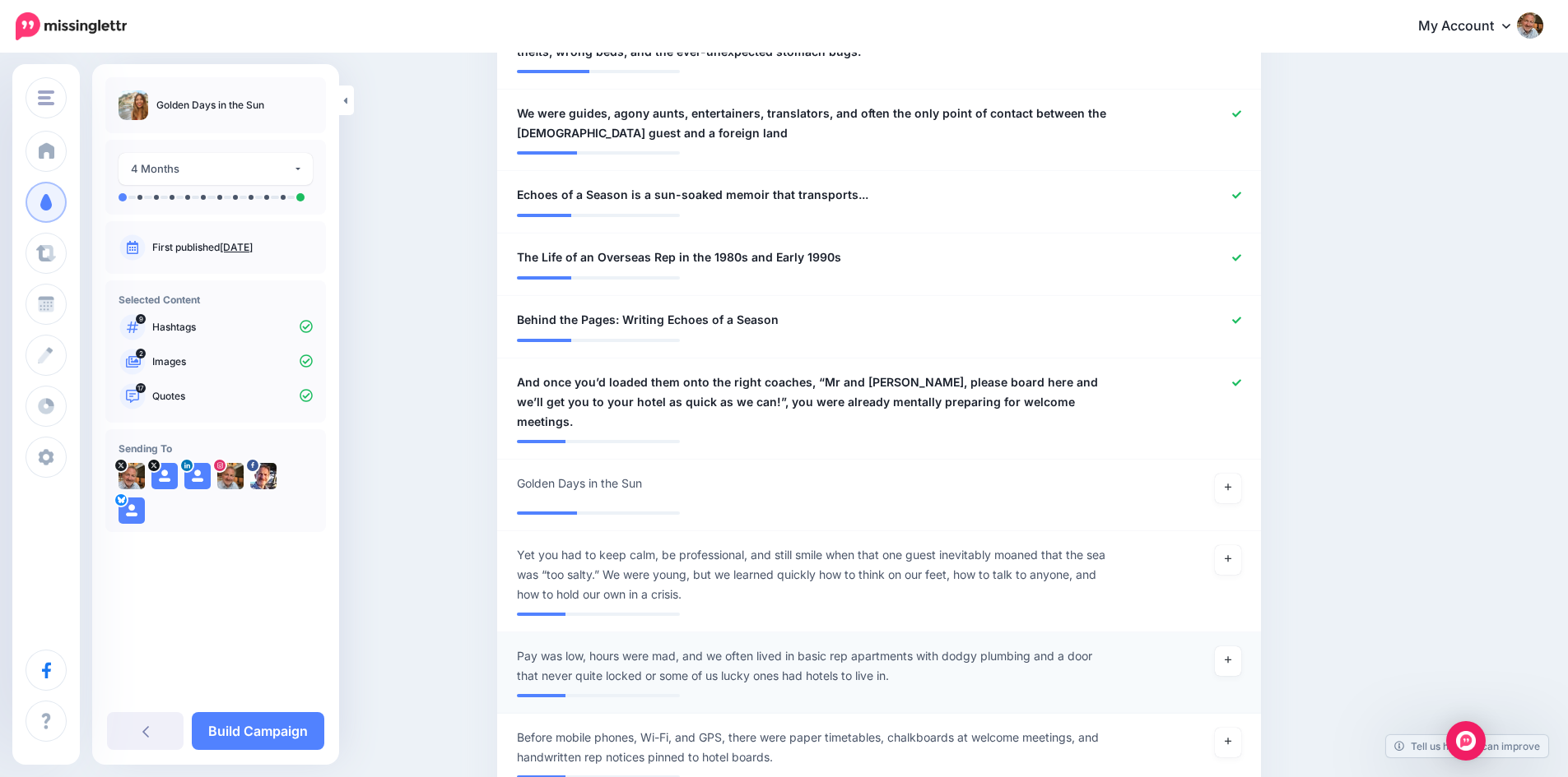
scroll to position [1532, 0]
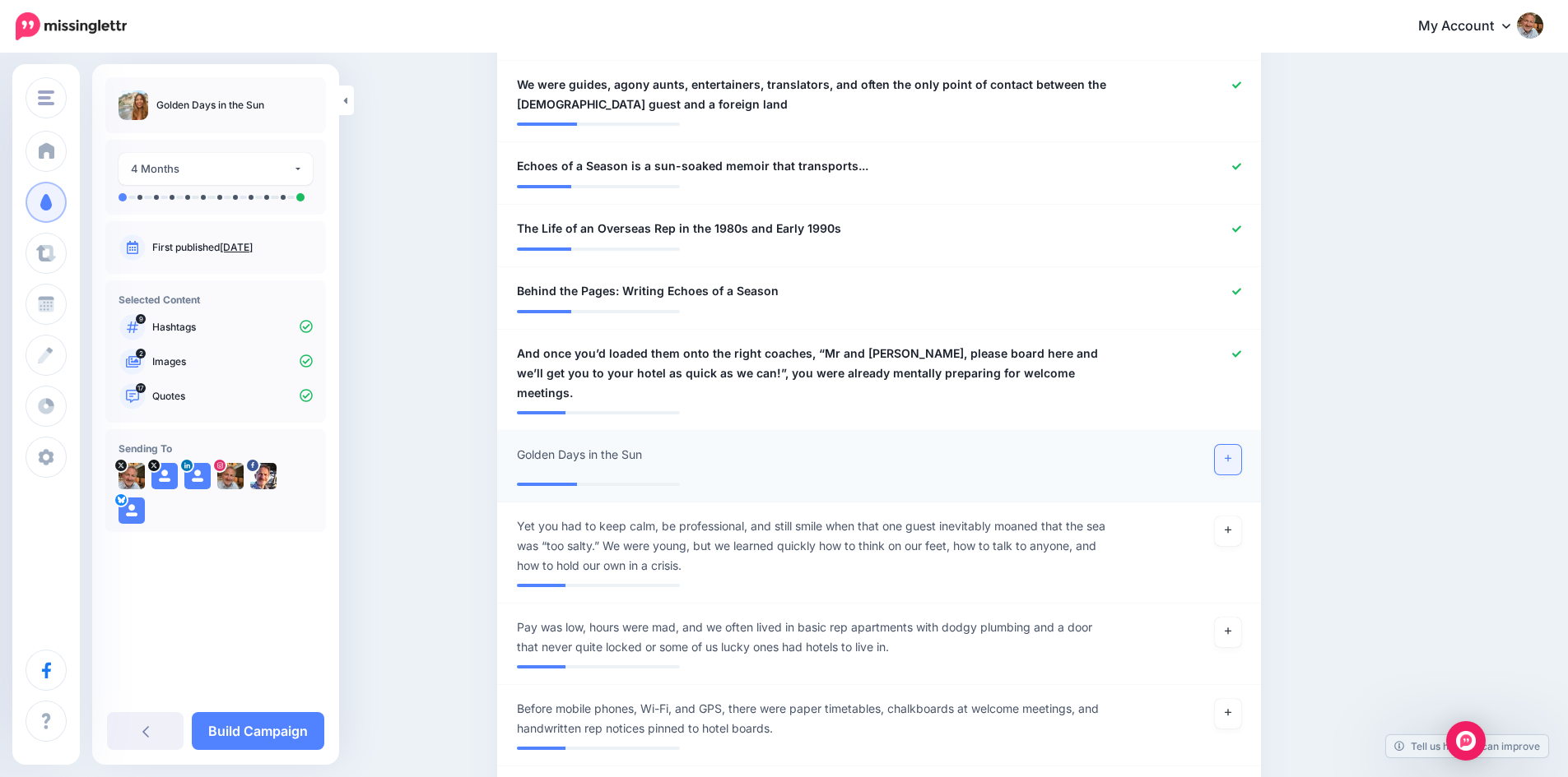
click at [1231, 456] on icon at bounding box center [1227, 458] width 6 height 6
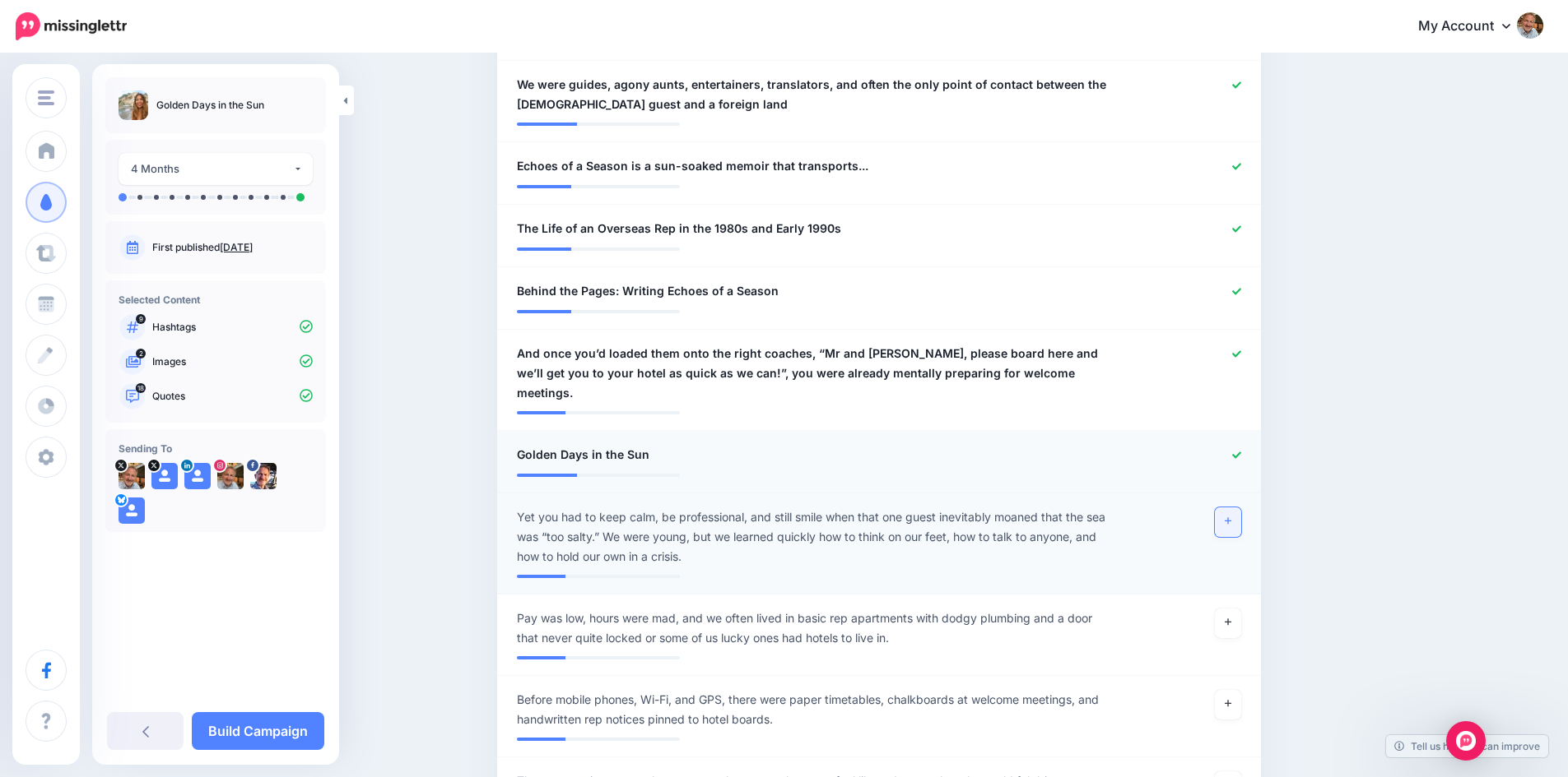
click at [1231, 516] on icon at bounding box center [1227, 521] width 6 height 9
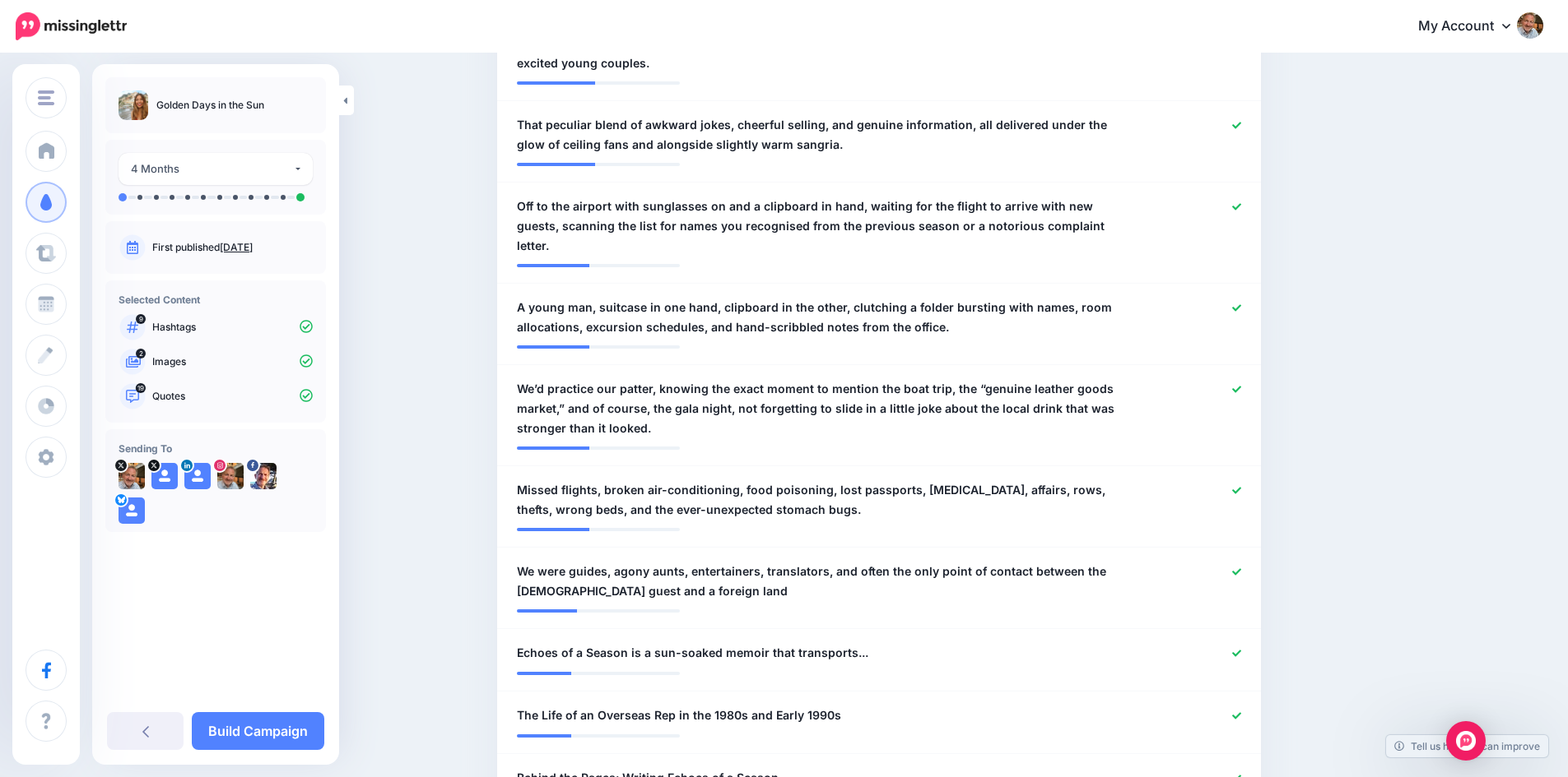
scroll to position [1039, 0]
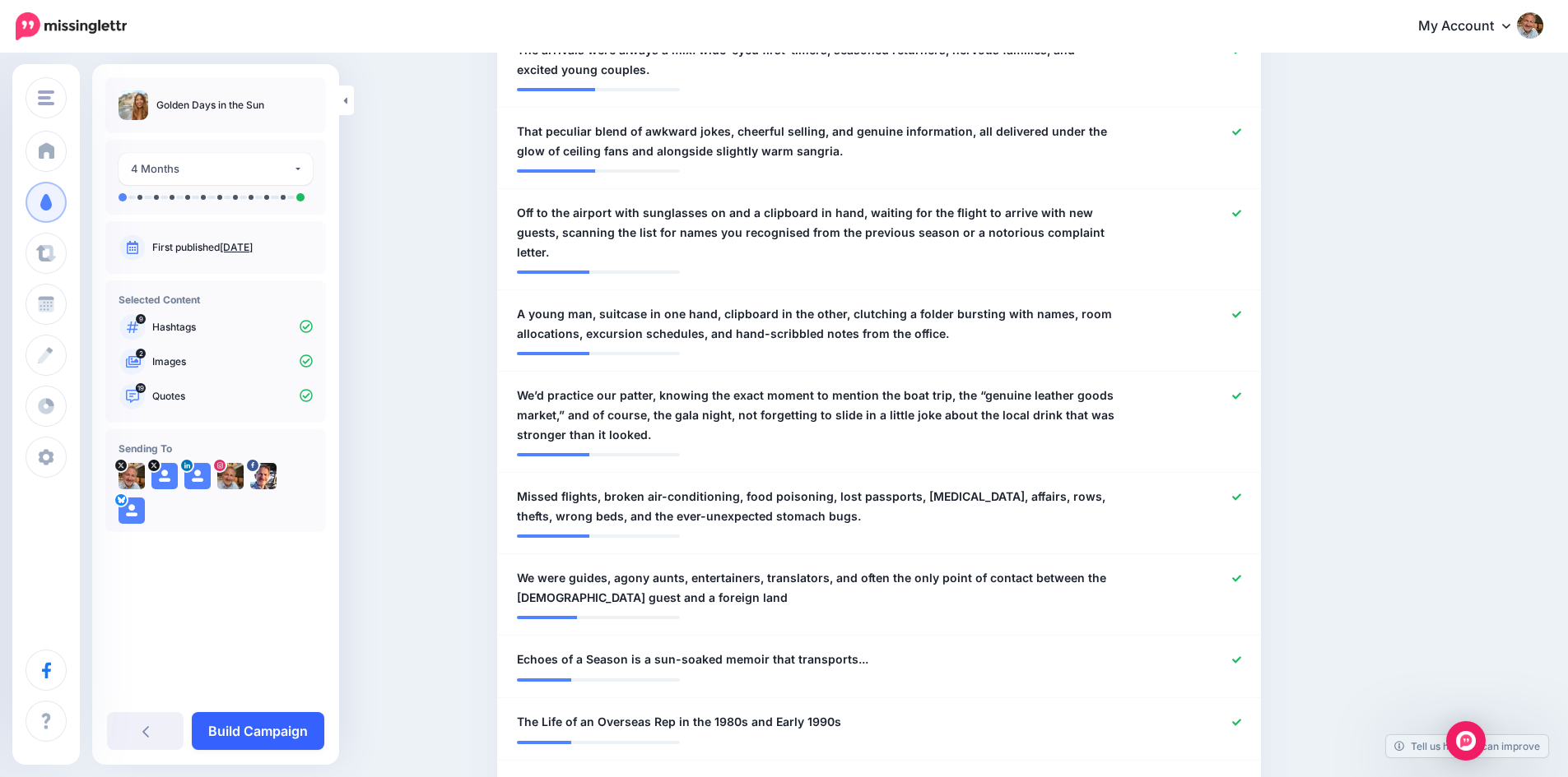
click at [280, 727] on link "Build Campaign" at bounding box center [257, 730] width 133 height 38
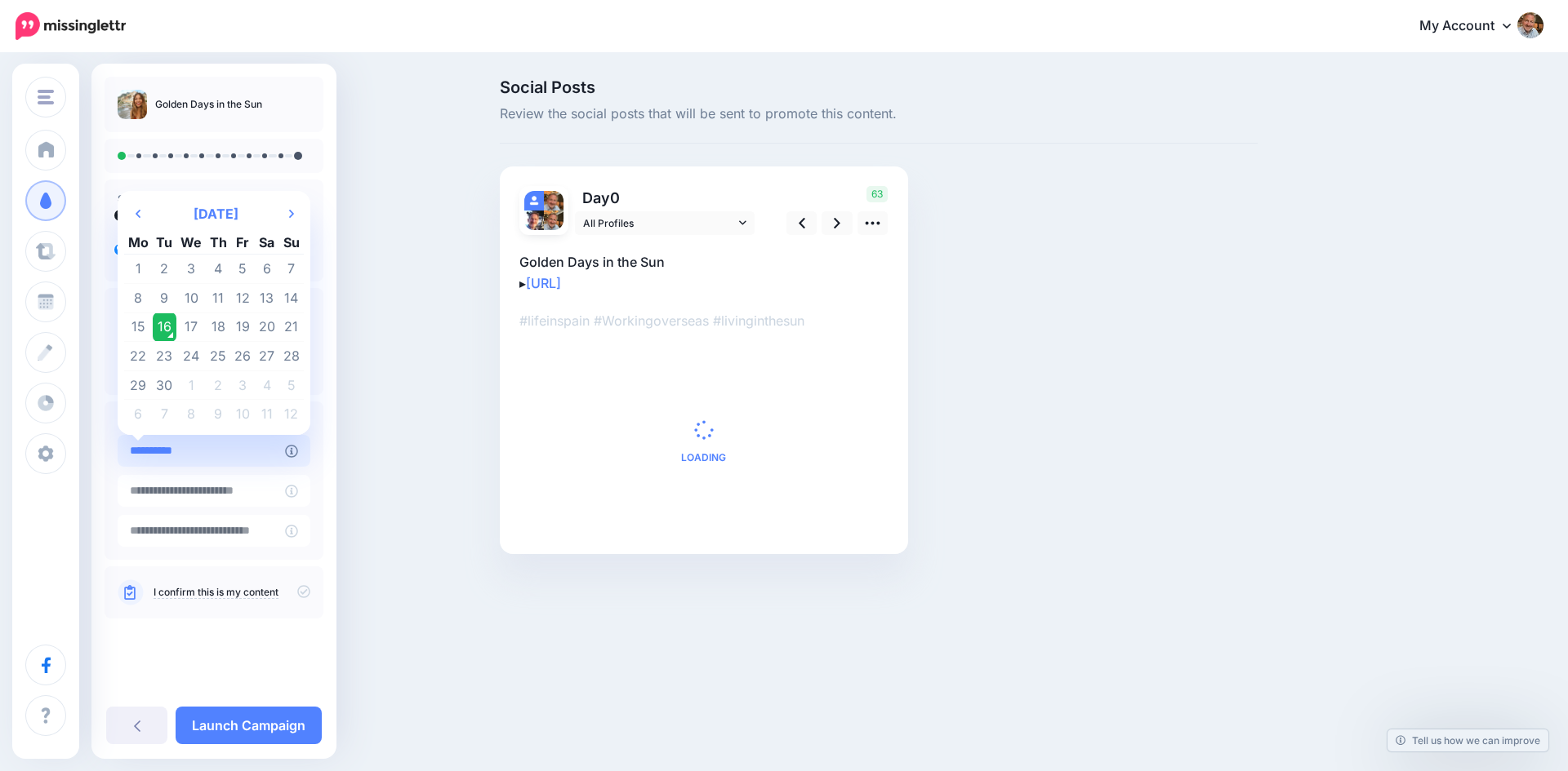
click at [239, 451] on input "**********" at bounding box center [201, 450] width 167 height 32
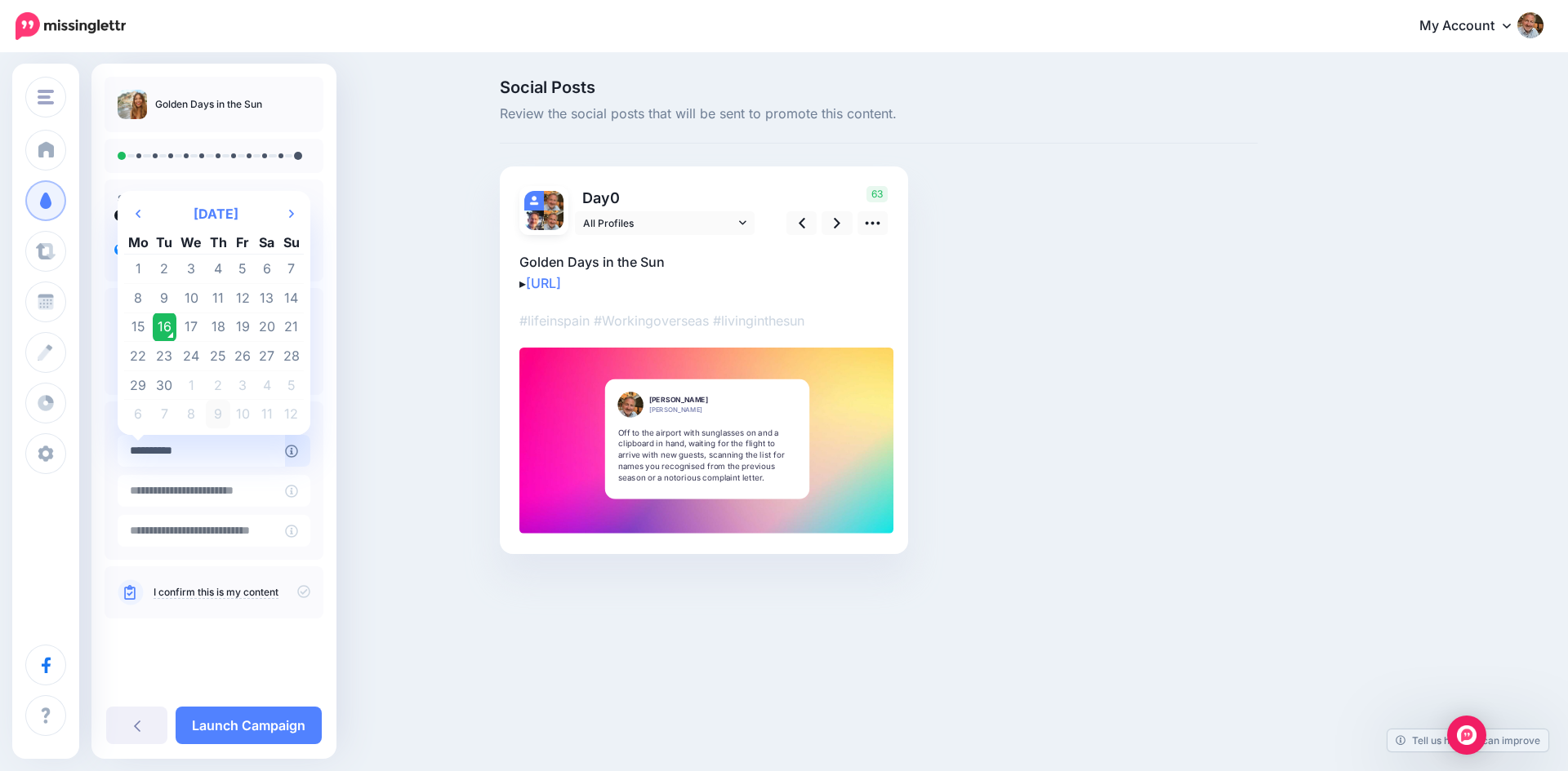
click at [223, 414] on td "9" at bounding box center [218, 414] width 25 height 29
type input "**********"
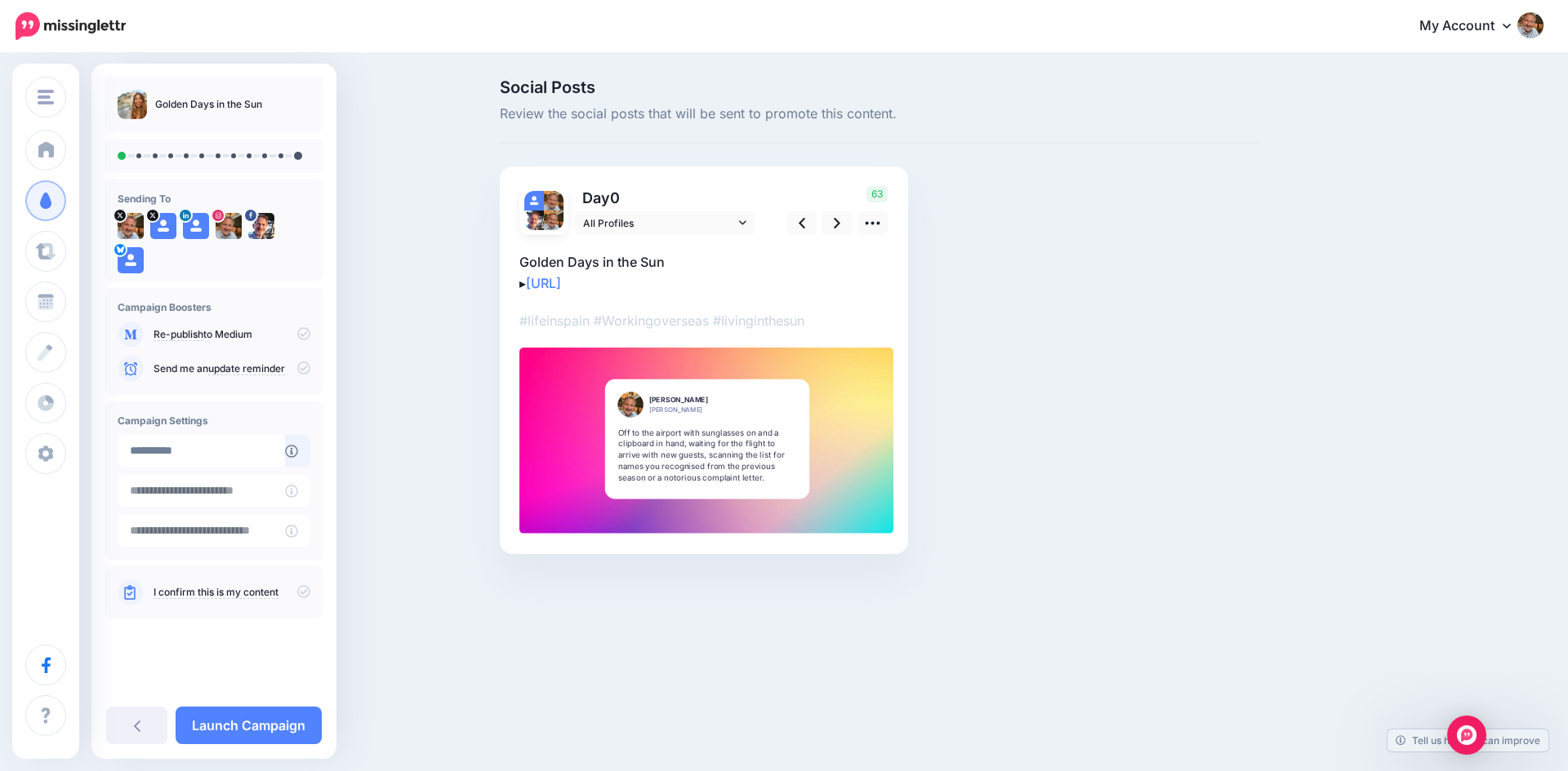
click at [301, 329] on icon at bounding box center [303, 334] width 13 height 13
click at [303, 591] on icon at bounding box center [303, 592] width 13 height 13
click at [837, 226] on icon at bounding box center [836, 223] width 6 height 10
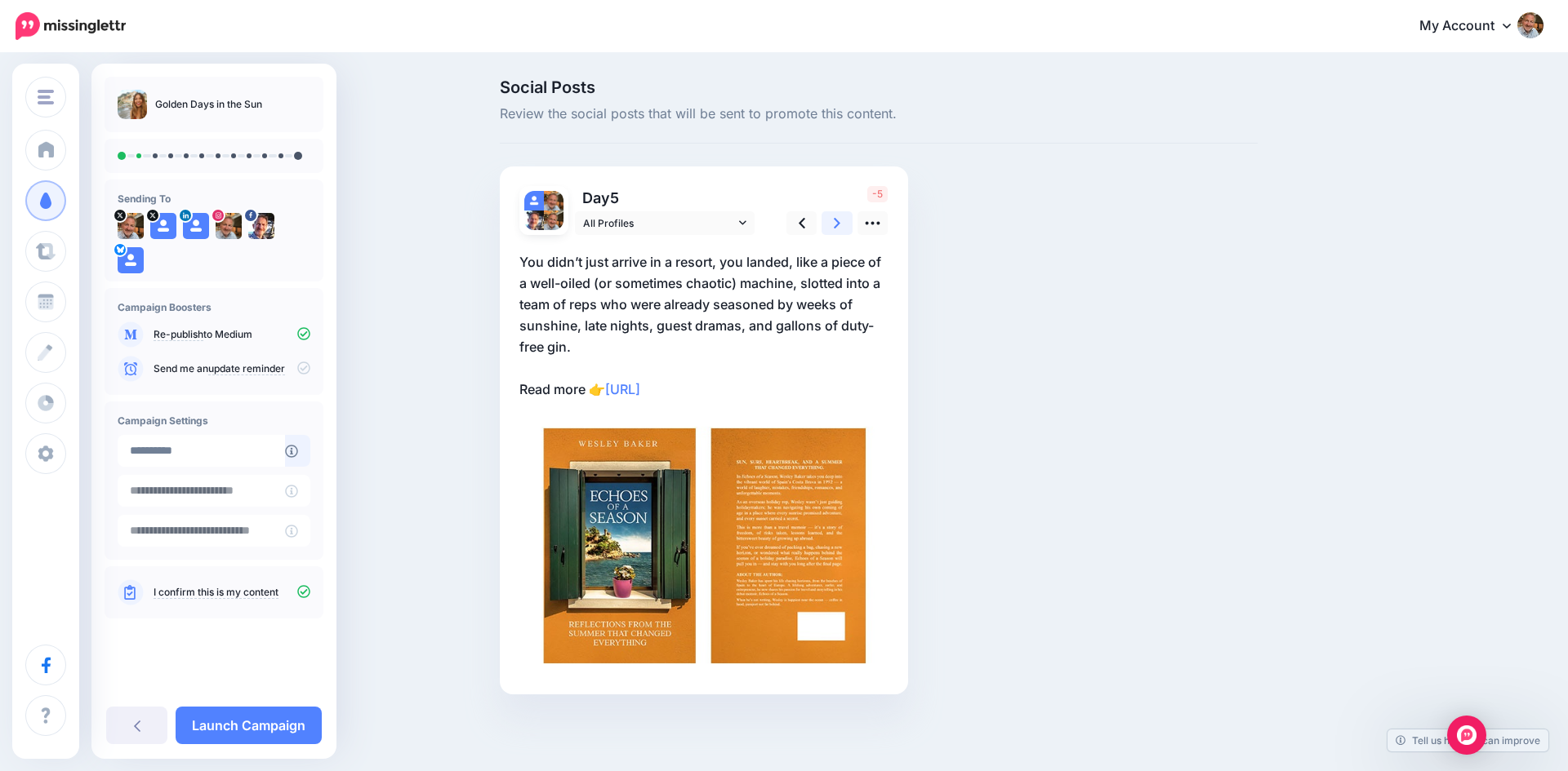
click at [837, 226] on icon at bounding box center [836, 223] width 6 height 10
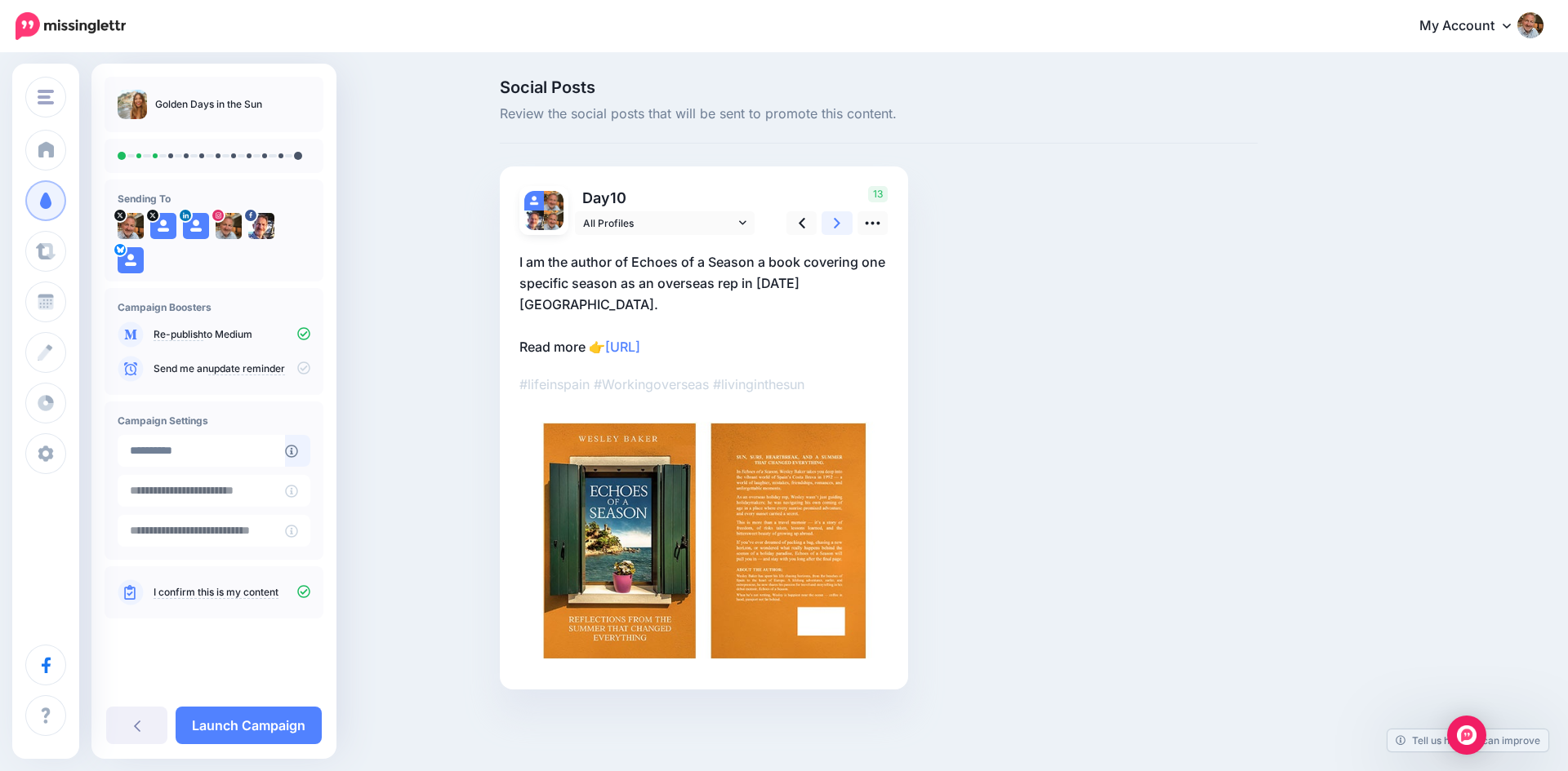
click at [837, 226] on icon at bounding box center [836, 223] width 6 height 10
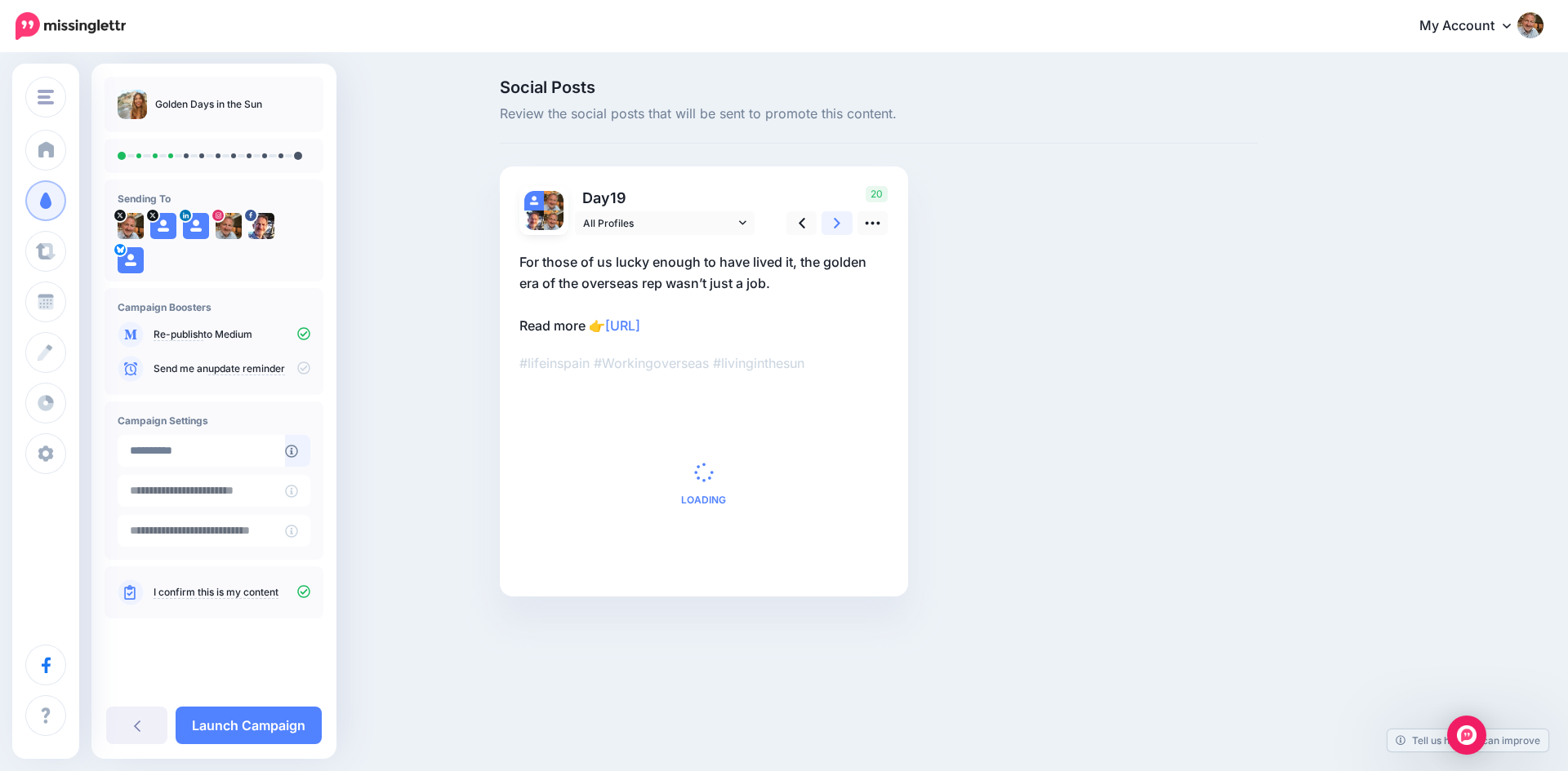
click at [837, 226] on icon at bounding box center [836, 223] width 6 height 10
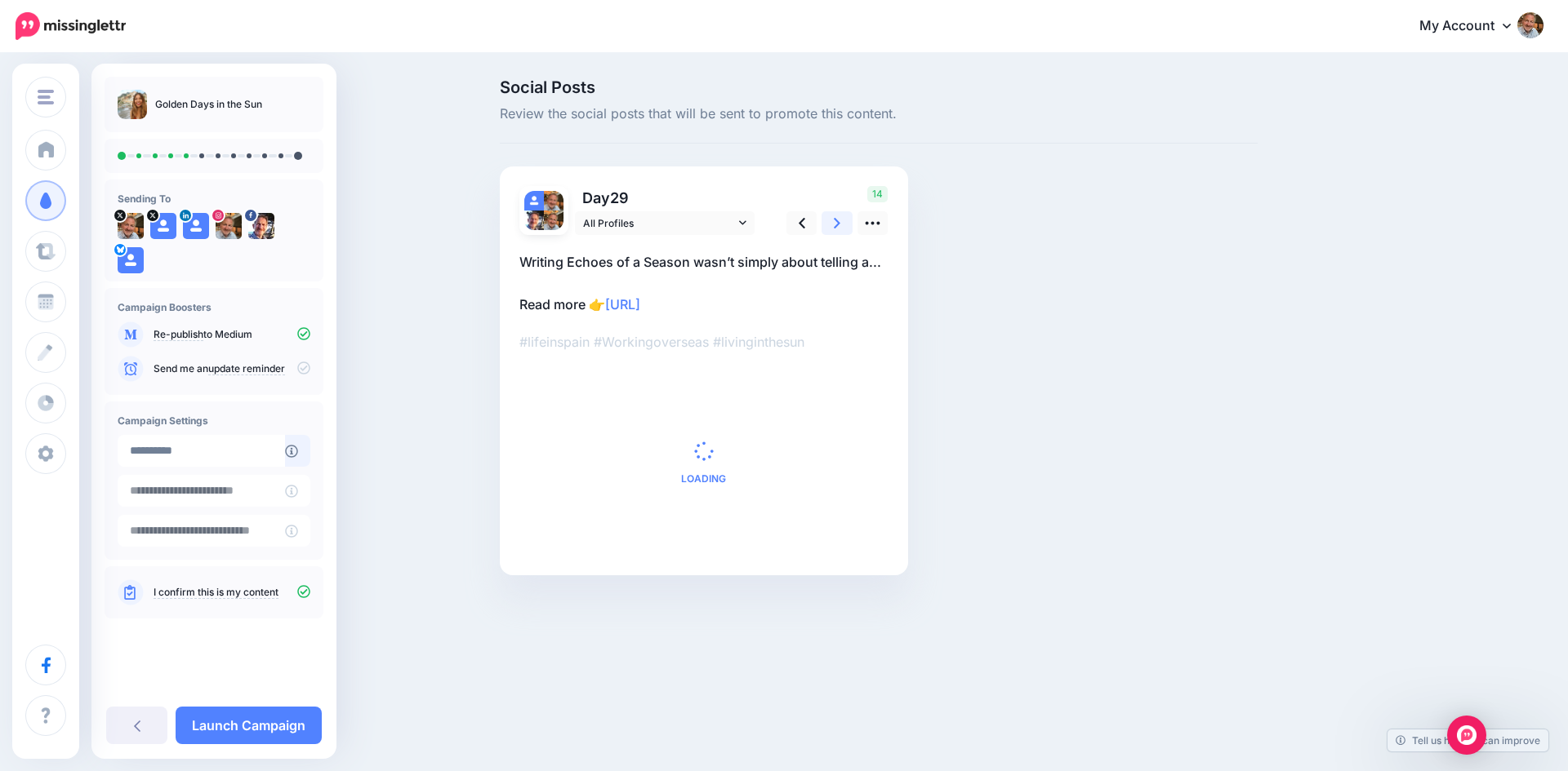
click at [837, 226] on icon at bounding box center [836, 223] width 6 height 10
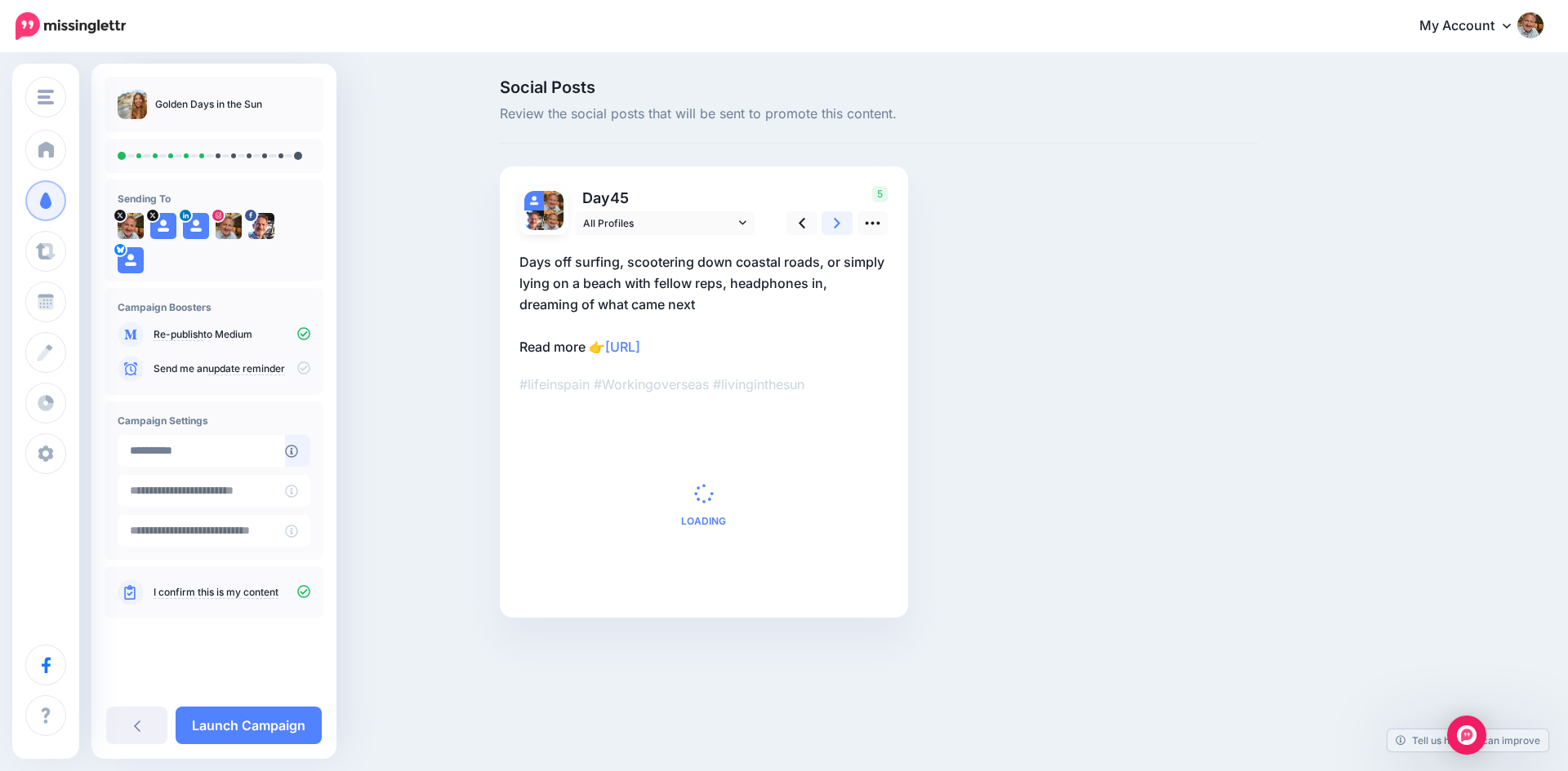
click at [837, 226] on icon at bounding box center [836, 223] width 6 height 10
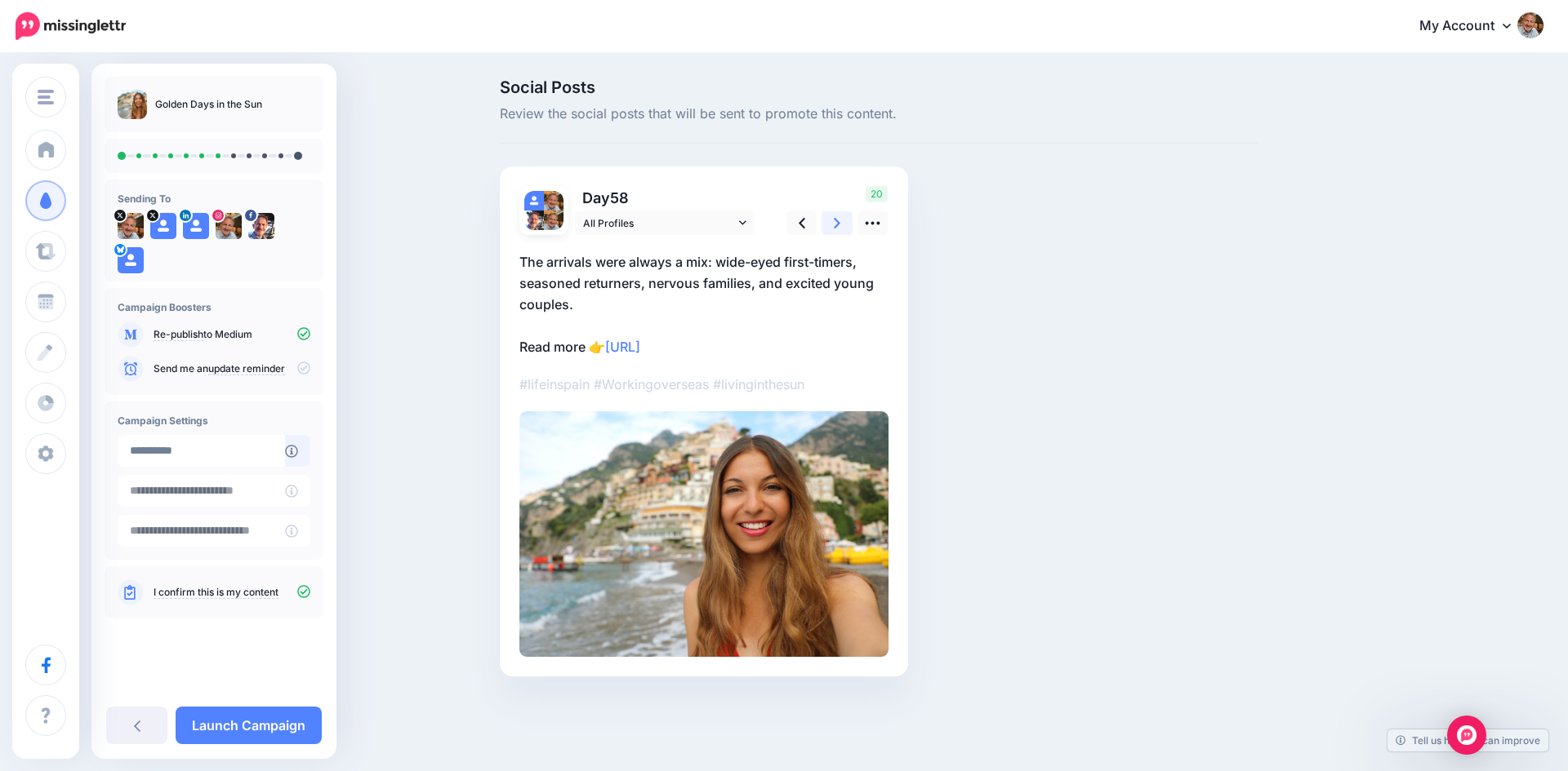
click at [837, 226] on icon at bounding box center [836, 223] width 6 height 10
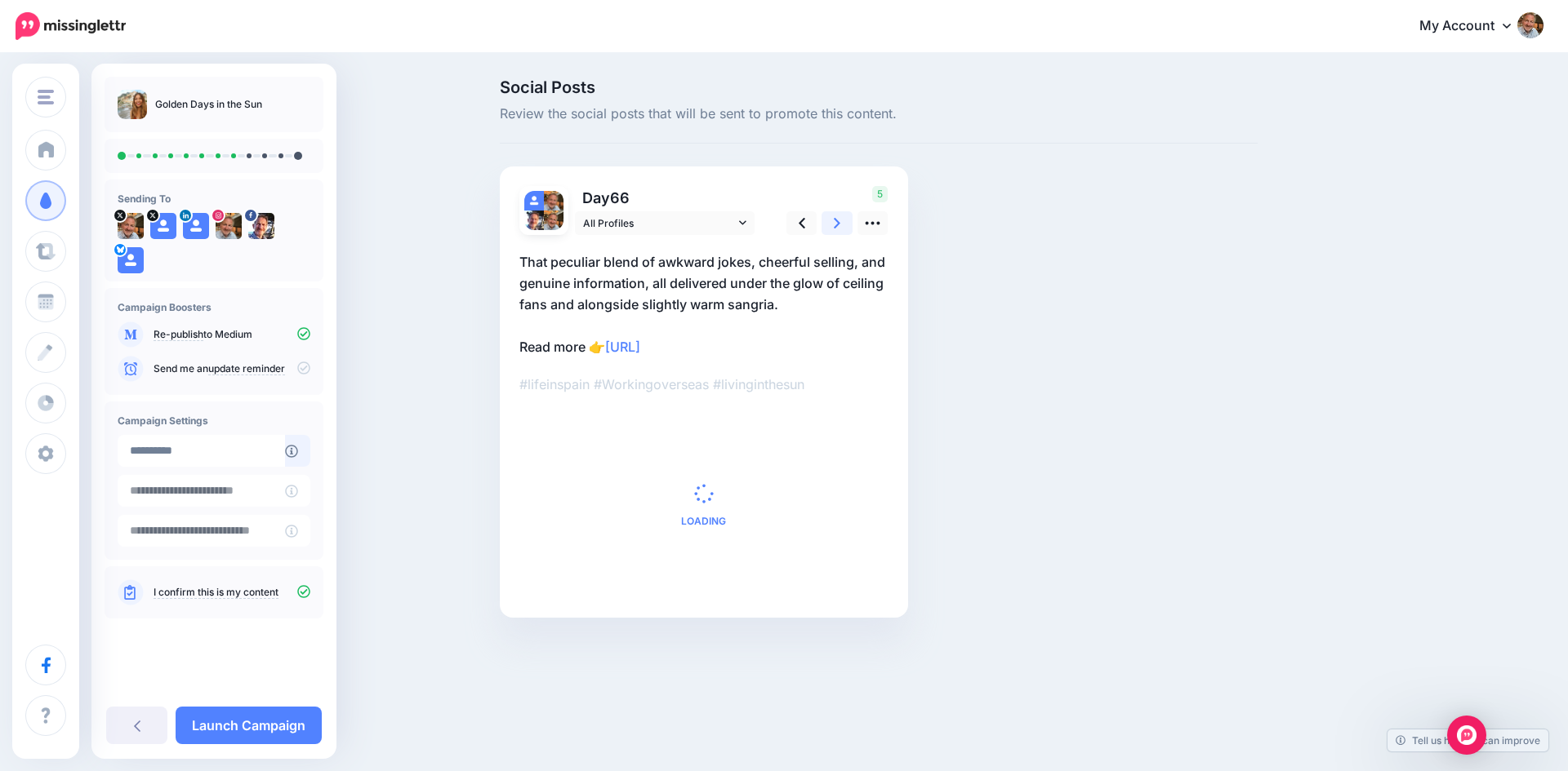
click at [837, 226] on icon at bounding box center [836, 223] width 6 height 10
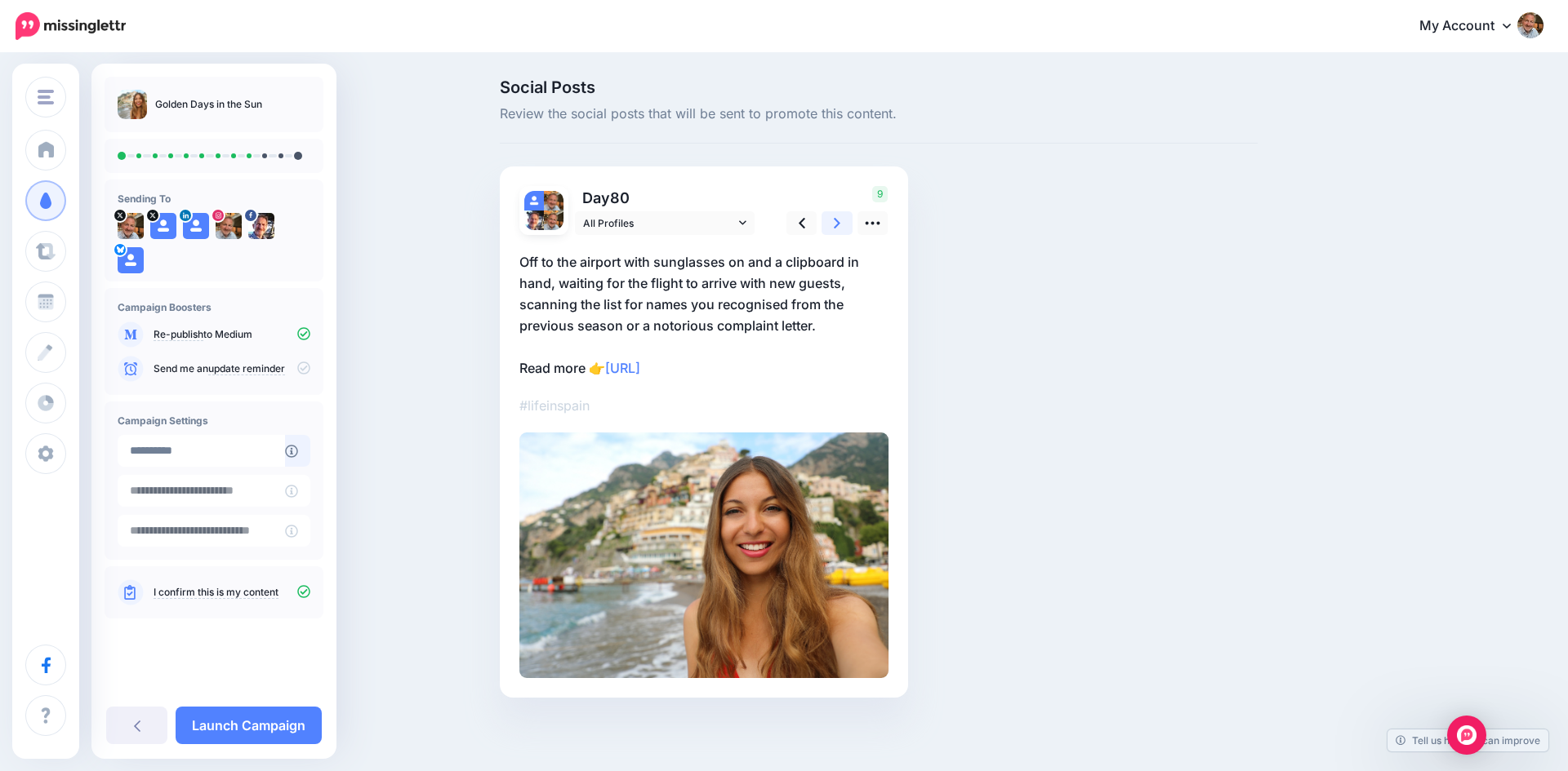
click at [837, 226] on icon at bounding box center [836, 223] width 6 height 10
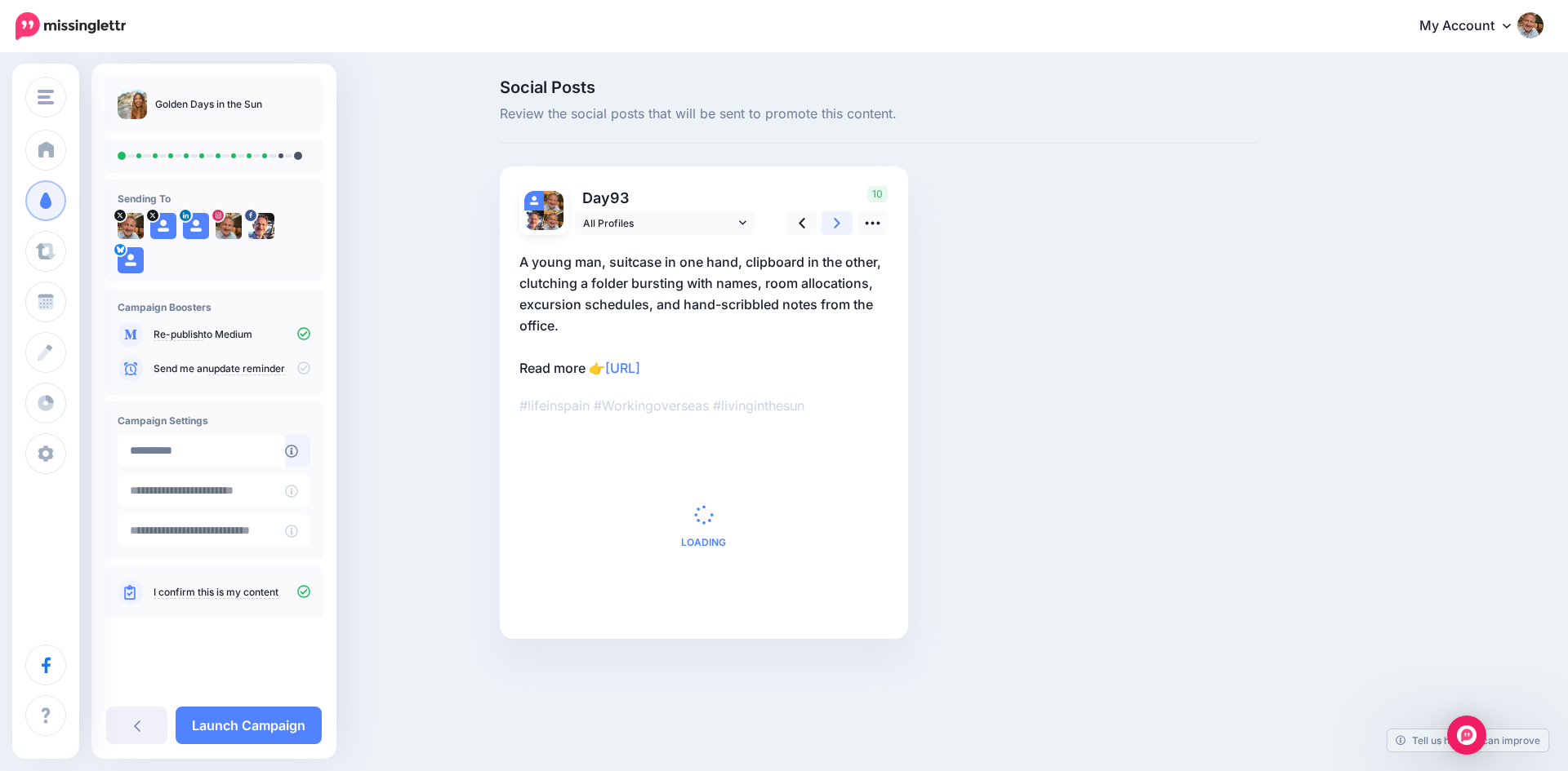
click at [837, 226] on icon at bounding box center [836, 223] width 6 height 10
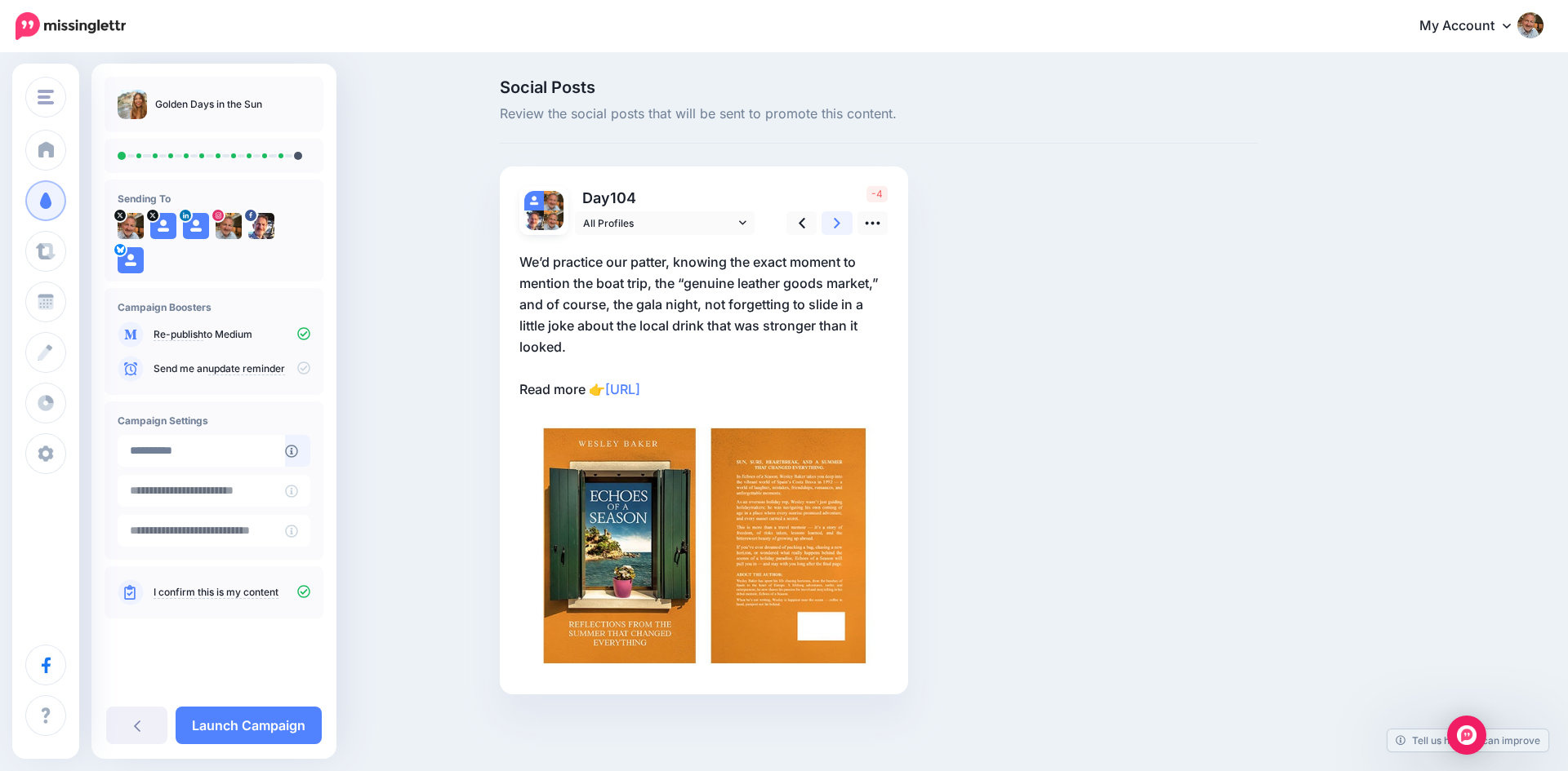
click at [837, 226] on icon at bounding box center [836, 223] width 6 height 10
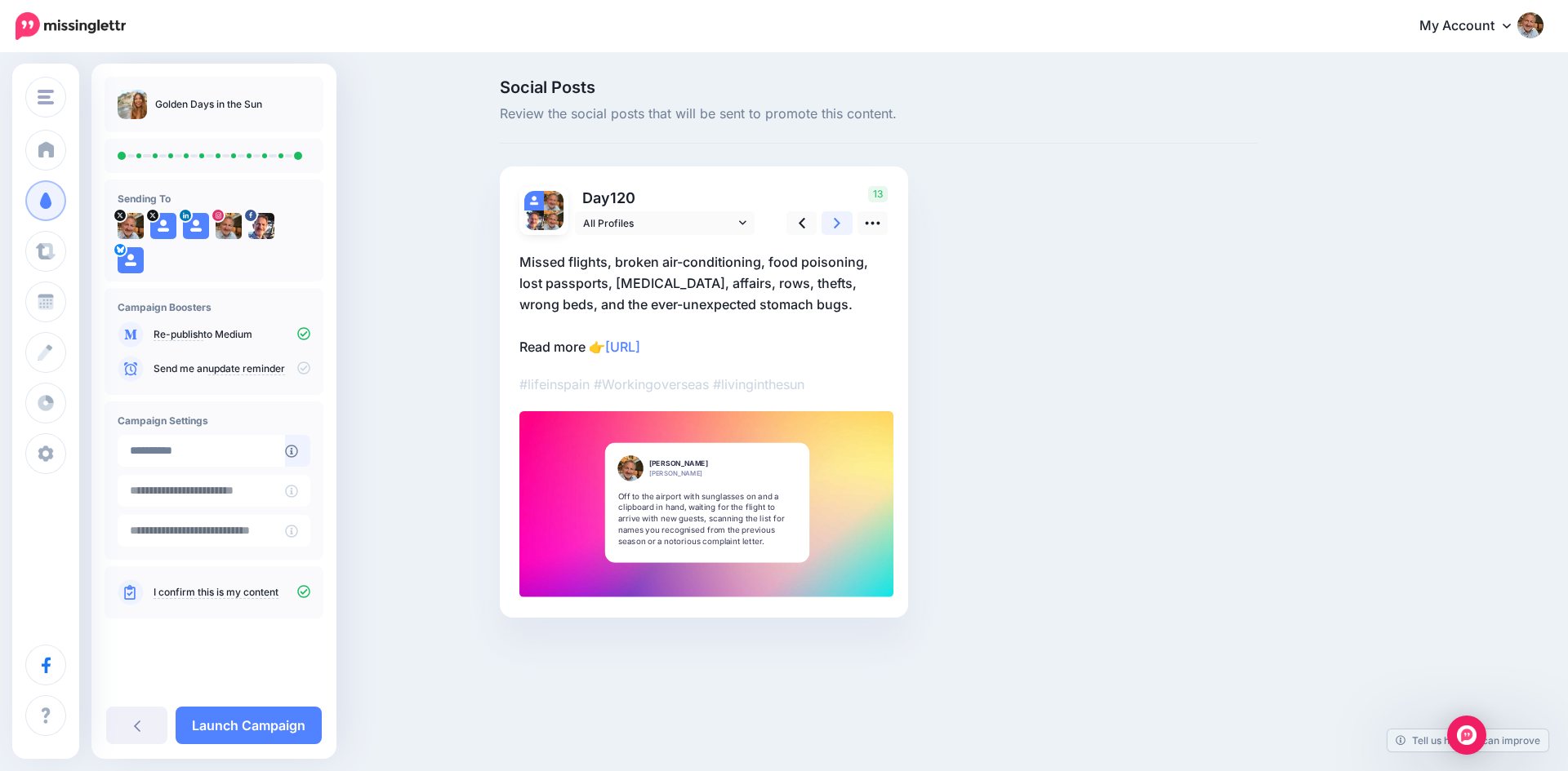
click at [837, 226] on icon at bounding box center [836, 223] width 6 height 10
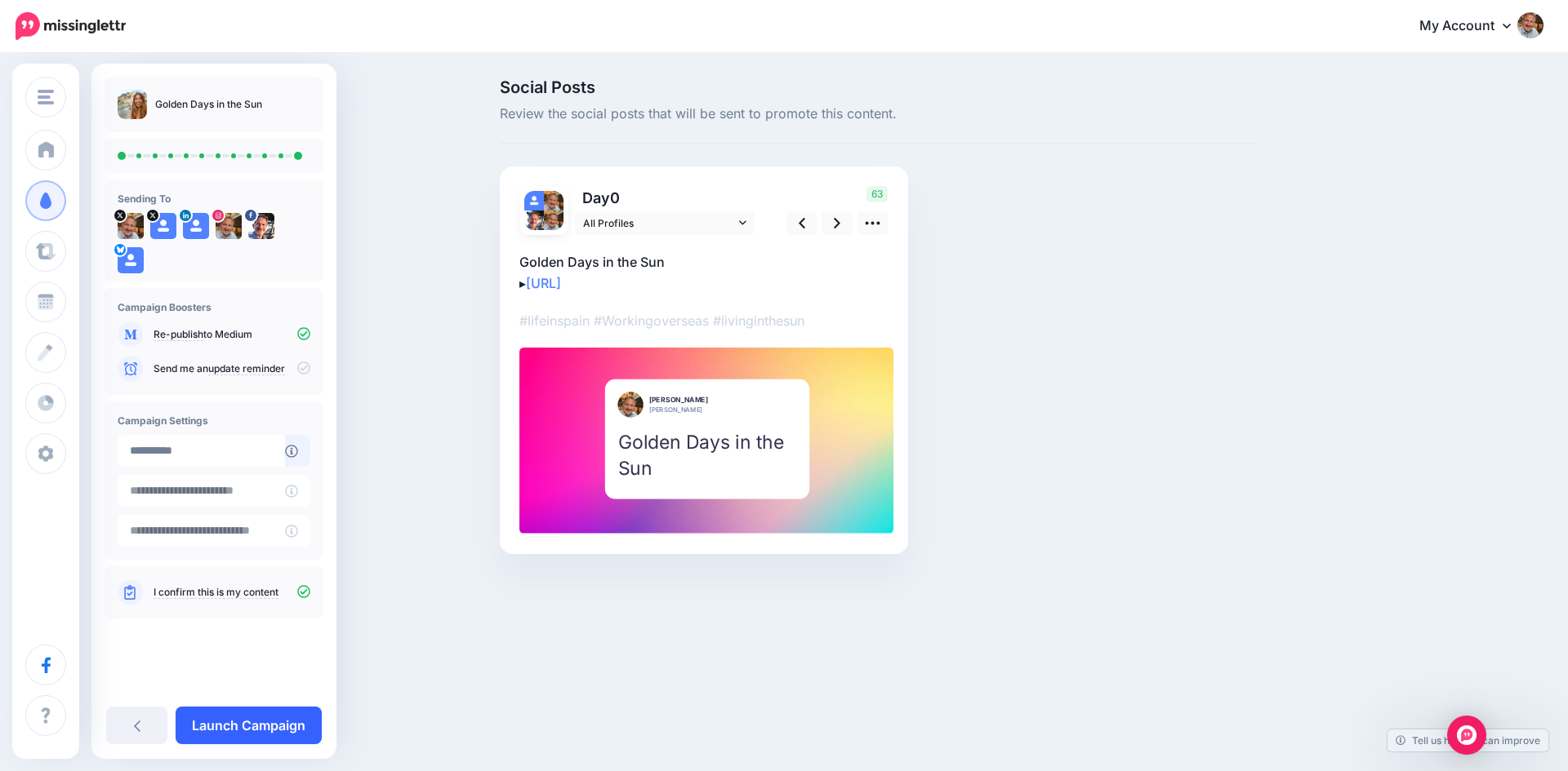
click at [241, 724] on link "Launch Campaign" at bounding box center [248, 725] width 146 height 37
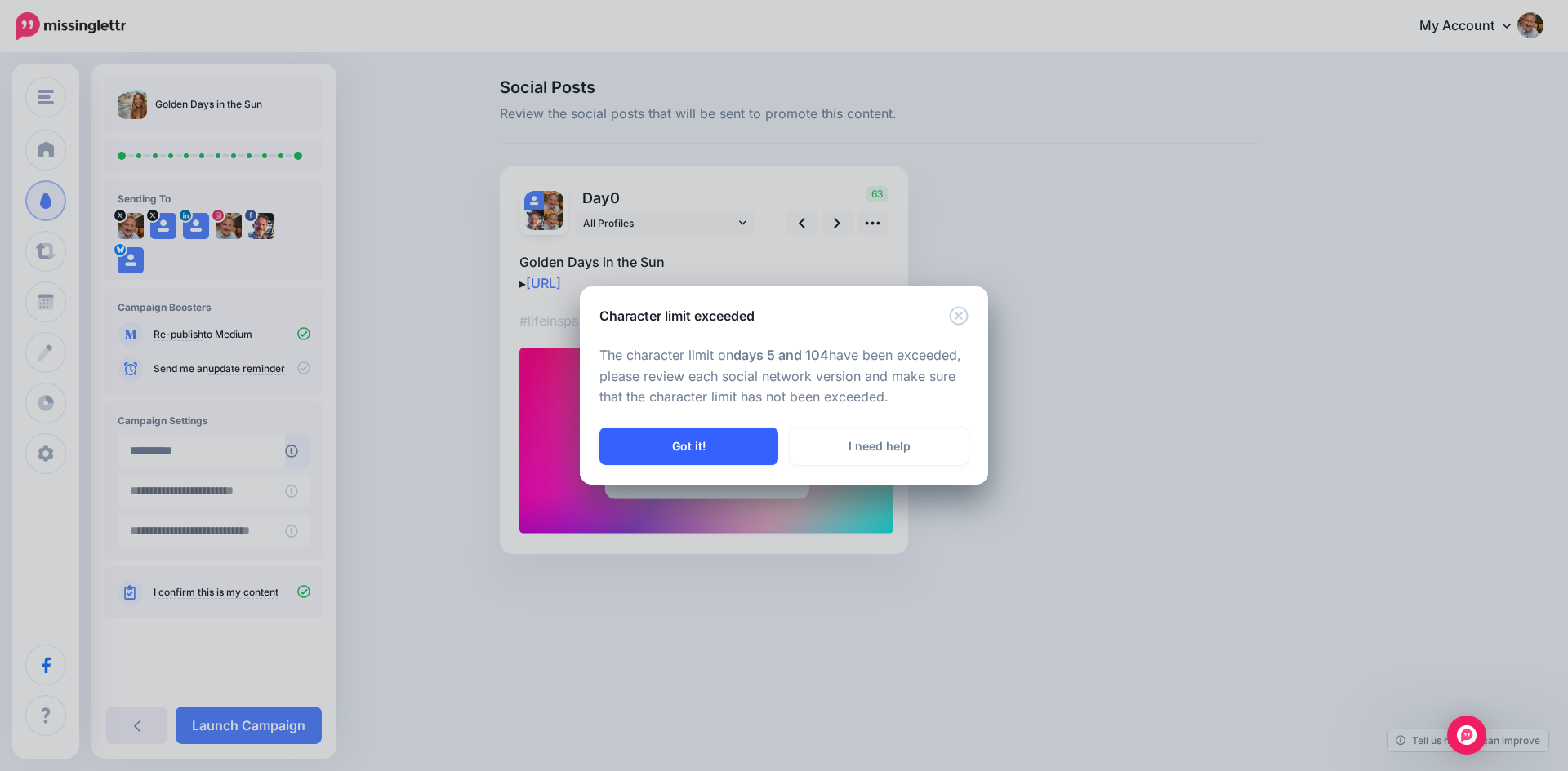
click at [698, 447] on button "Got it!" at bounding box center [689, 446] width 179 height 37
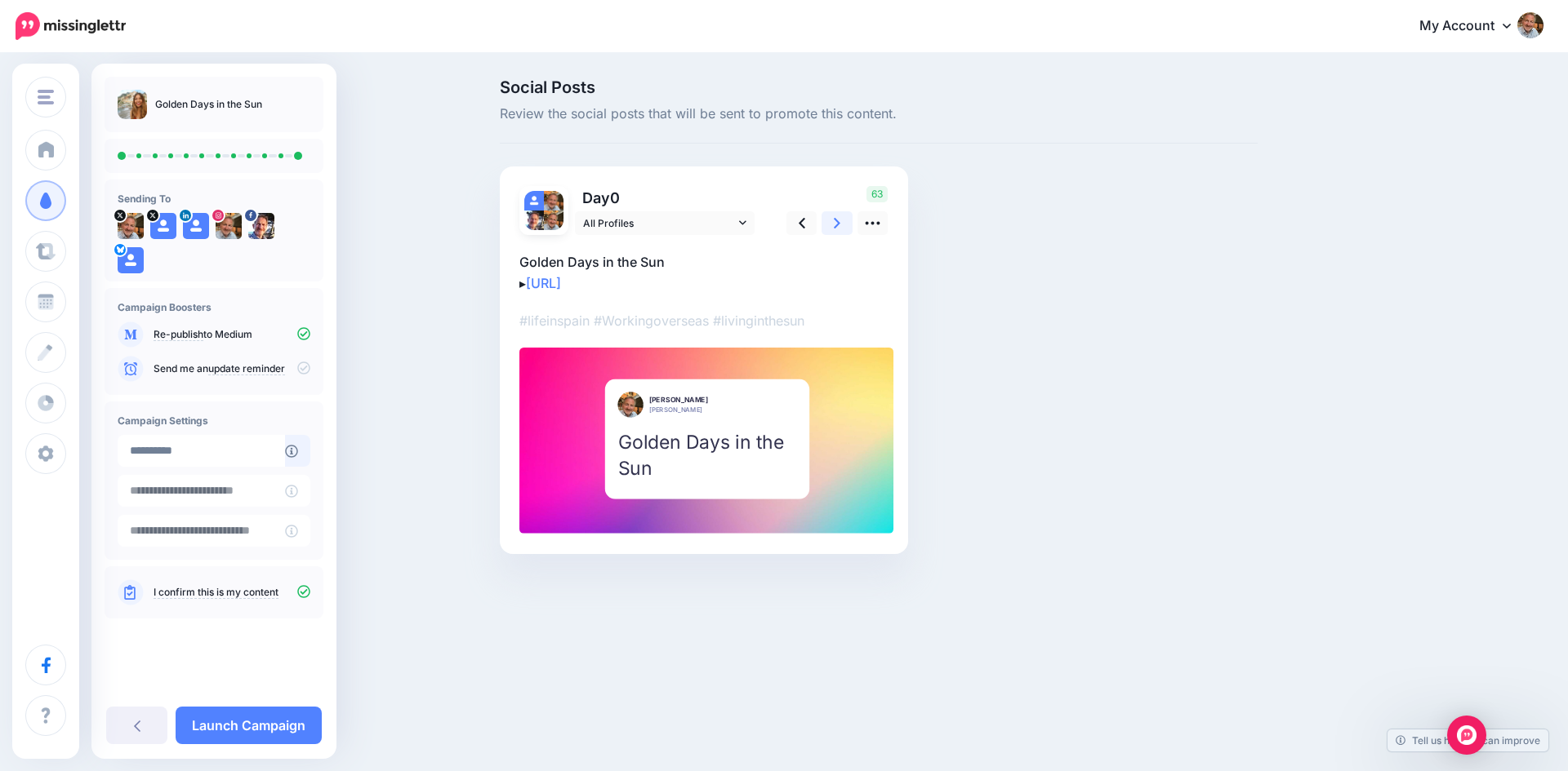
click at [835, 221] on icon at bounding box center [836, 223] width 6 height 17
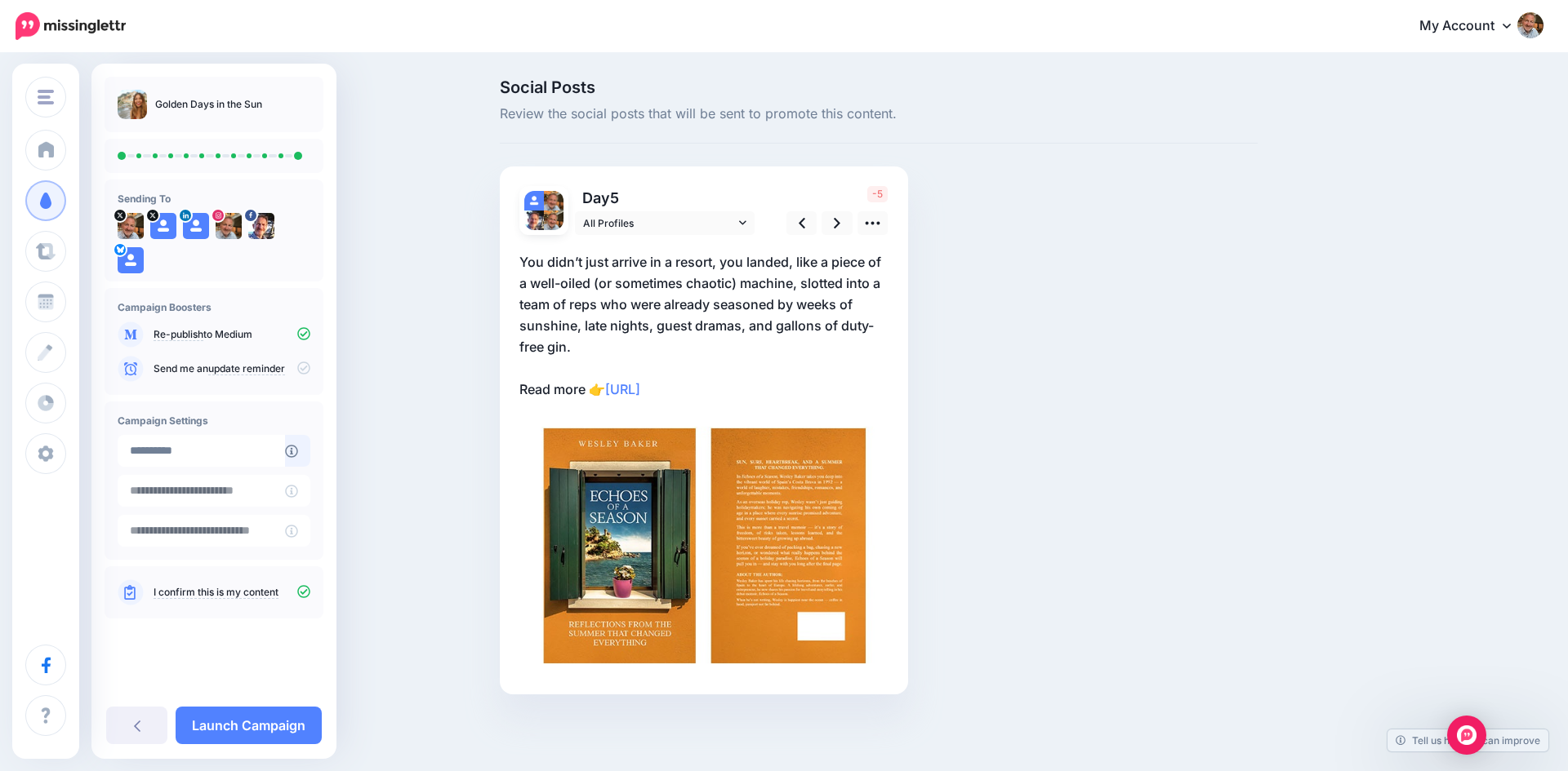
click at [741, 310] on p "You didn’t just arrive in a resort, you landed, like a piece of a well-oiled (o…" at bounding box center [703, 326] width 369 height 149
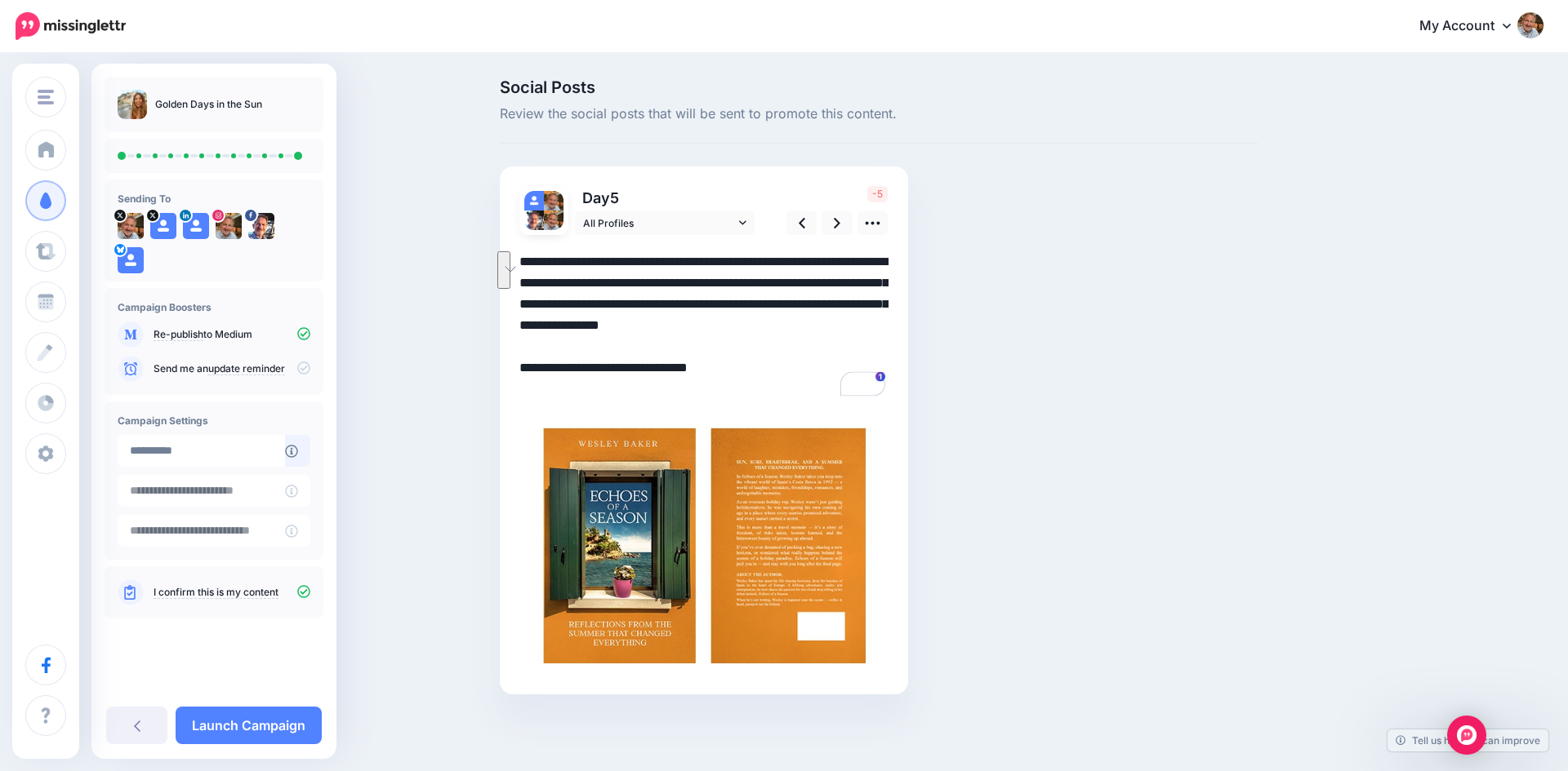
drag, startPoint x: 748, startPoint y: 326, endPoint x: 567, endPoint y: 353, distance: 183.0
click at [567, 353] on textarea "**********" at bounding box center [703, 326] width 369 height 149
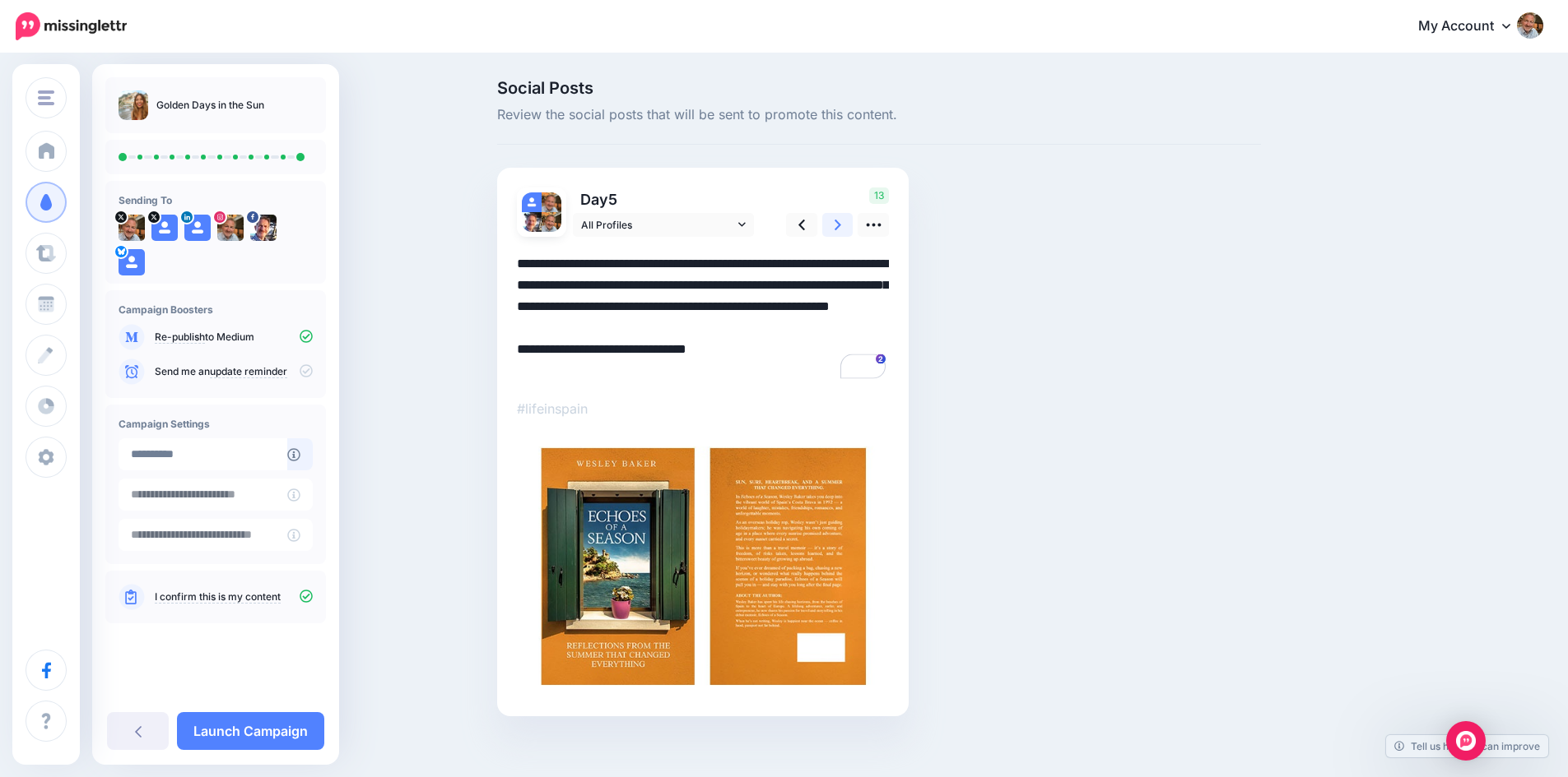
click at [839, 226] on link at bounding box center [838, 225] width 32 height 24
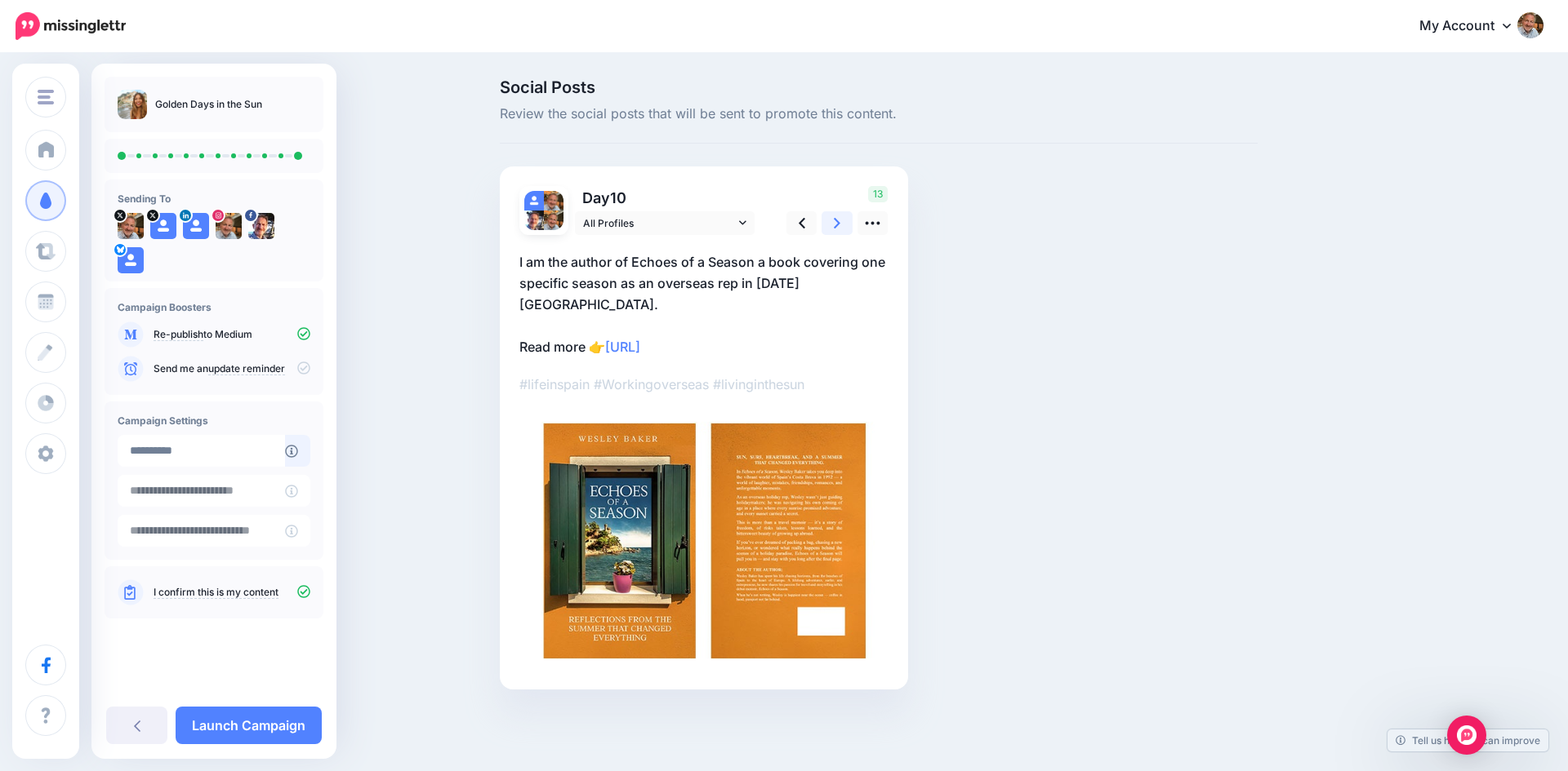
click at [832, 224] on link at bounding box center [837, 223] width 31 height 24
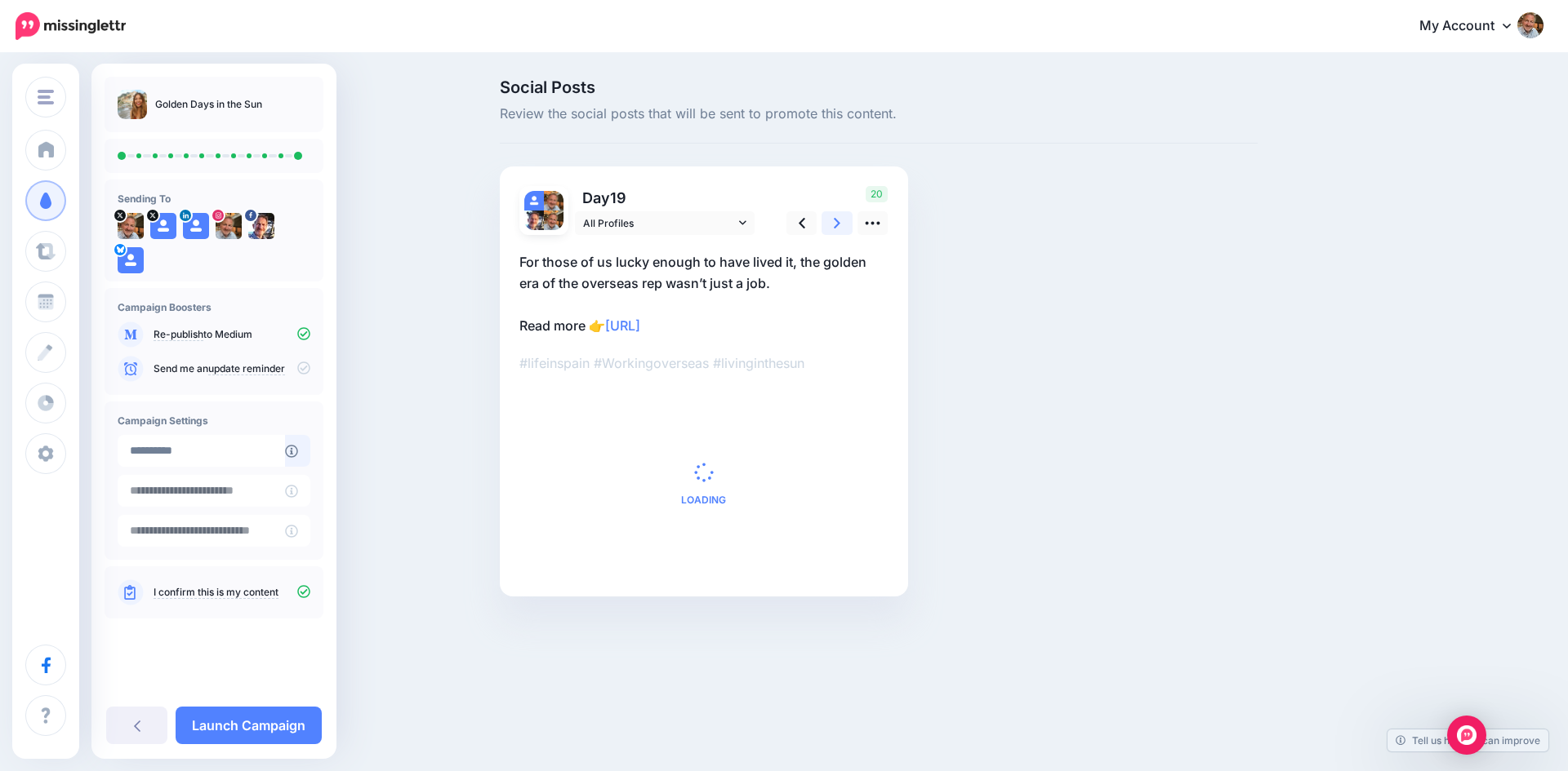
click at [832, 224] on link at bounding box center [837, 223] width 31 height 24
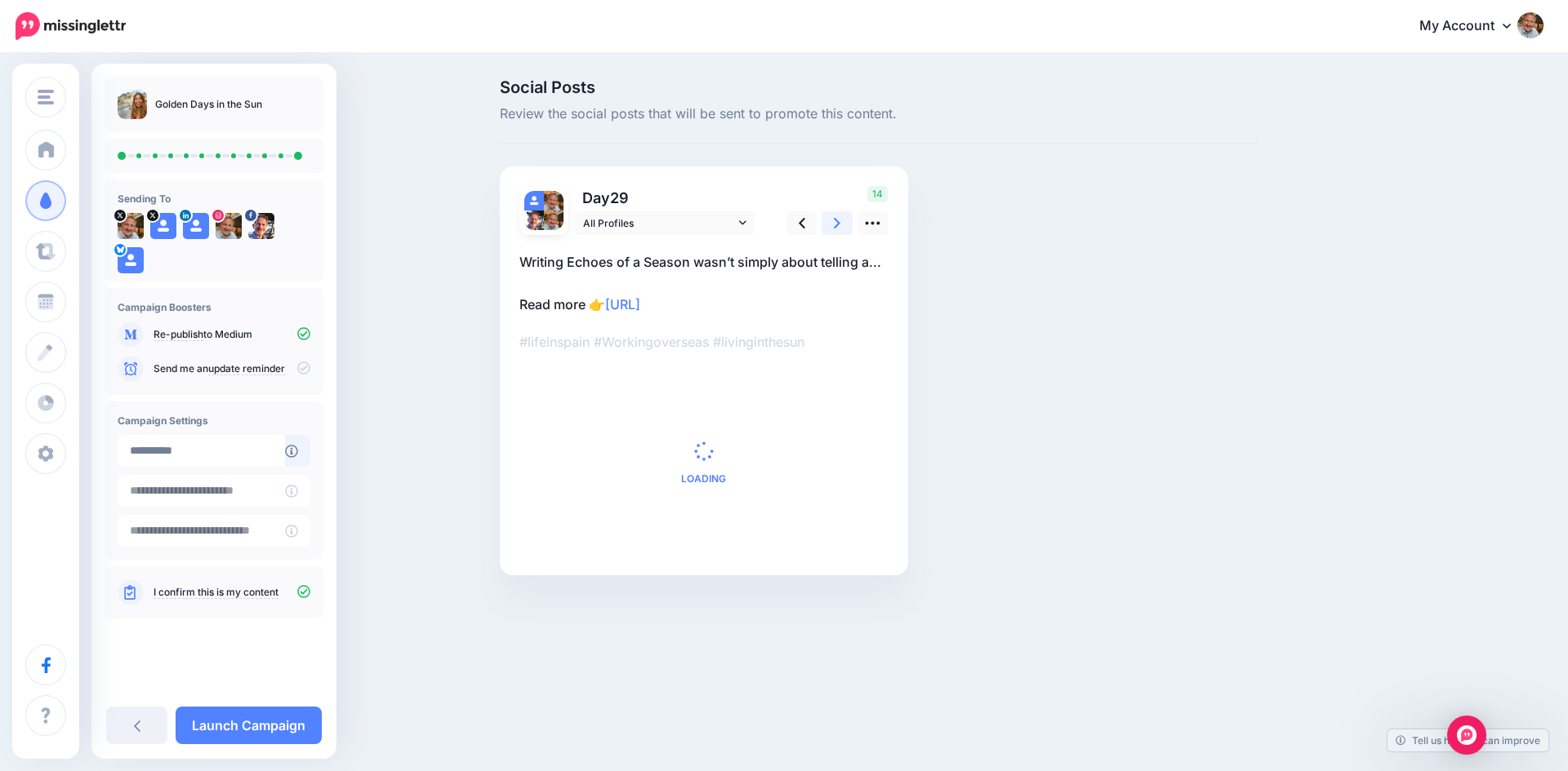
click at [832, 224] on link at bounding box center [837, 223] width 31 height 24
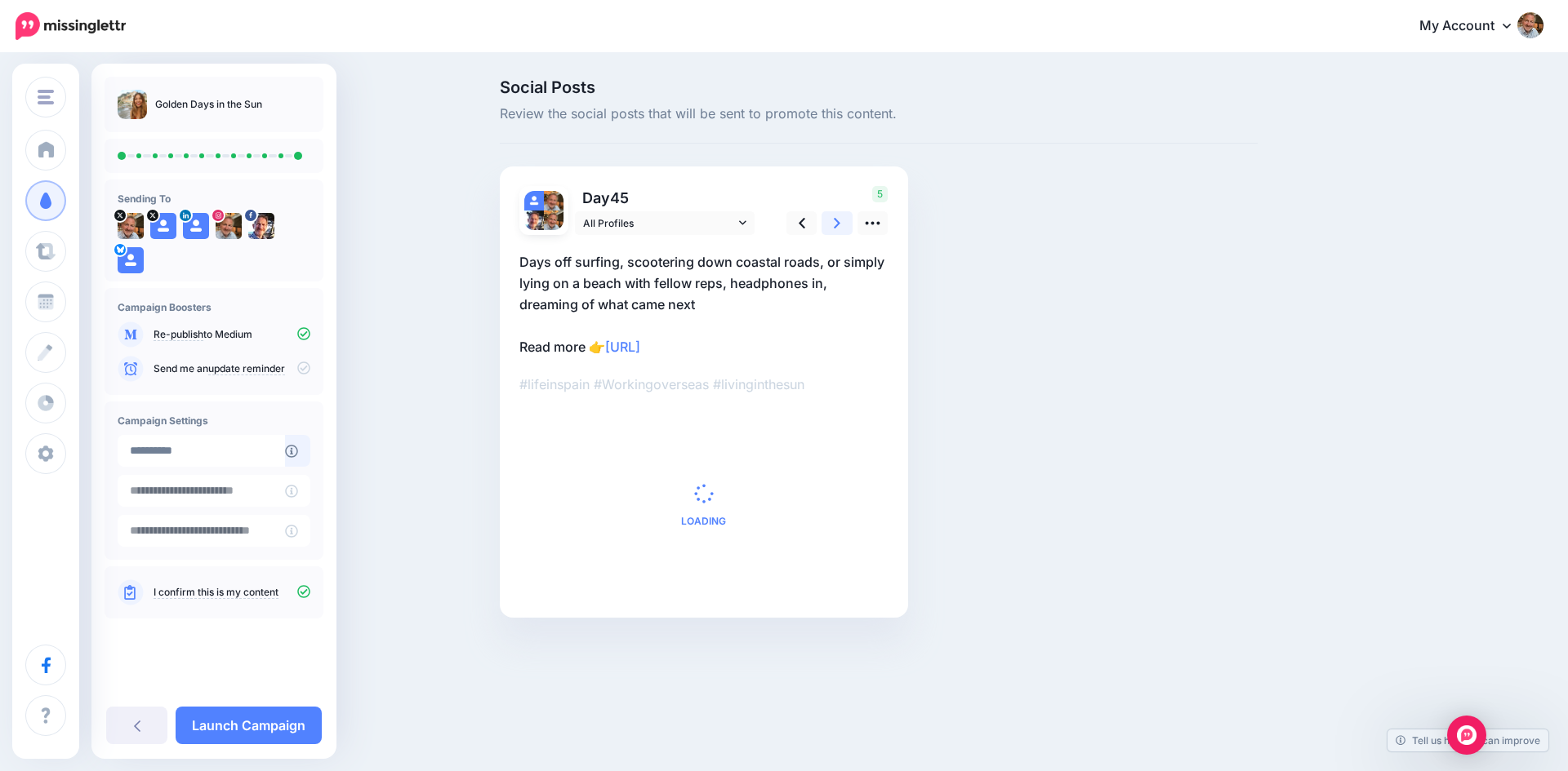
click at [832, 224] on link at bounding box center [837, 223] width 31 height 24
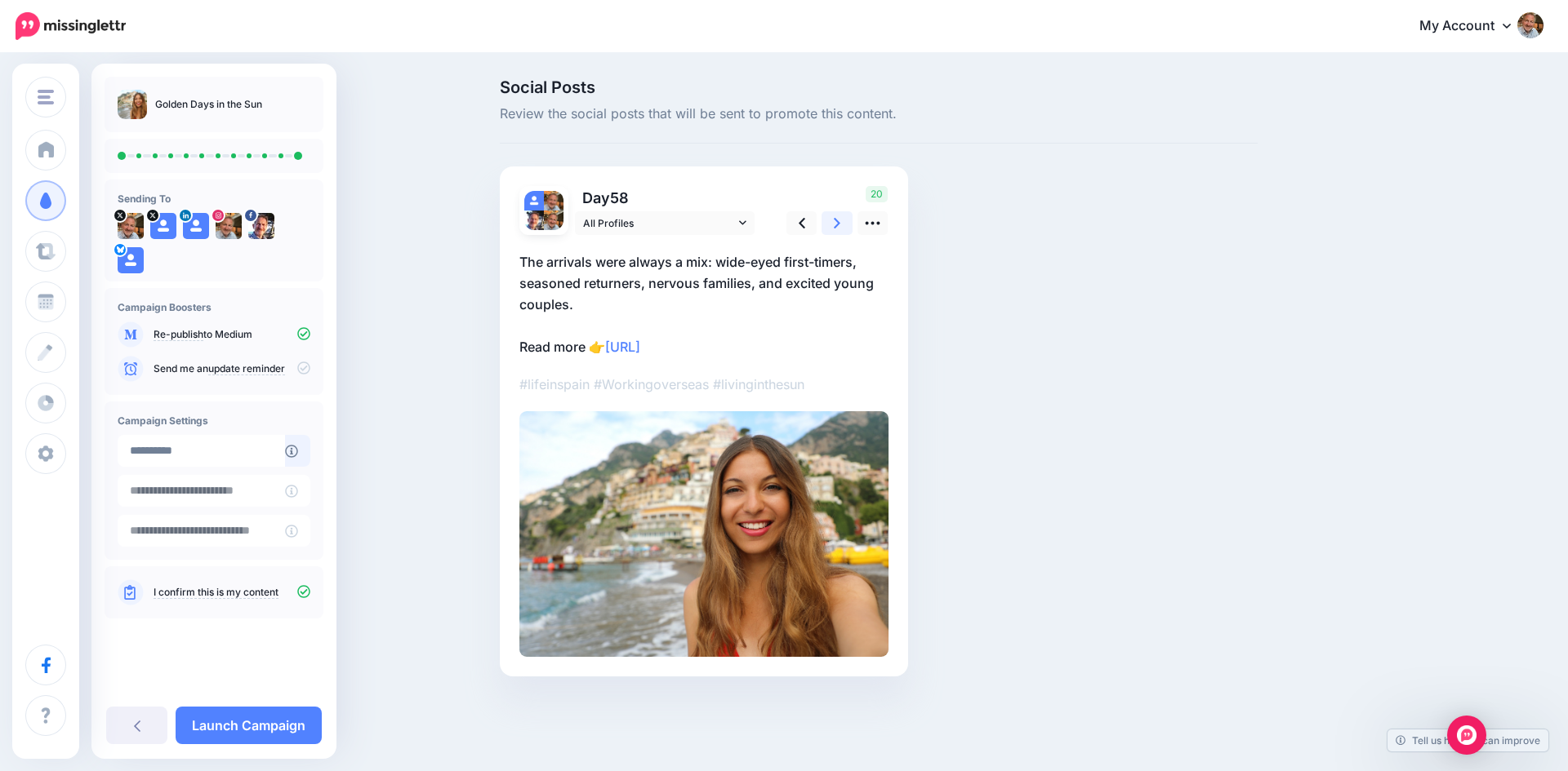
click at [832, 224] on link at bounding box center [837, 223] width 31 height 24
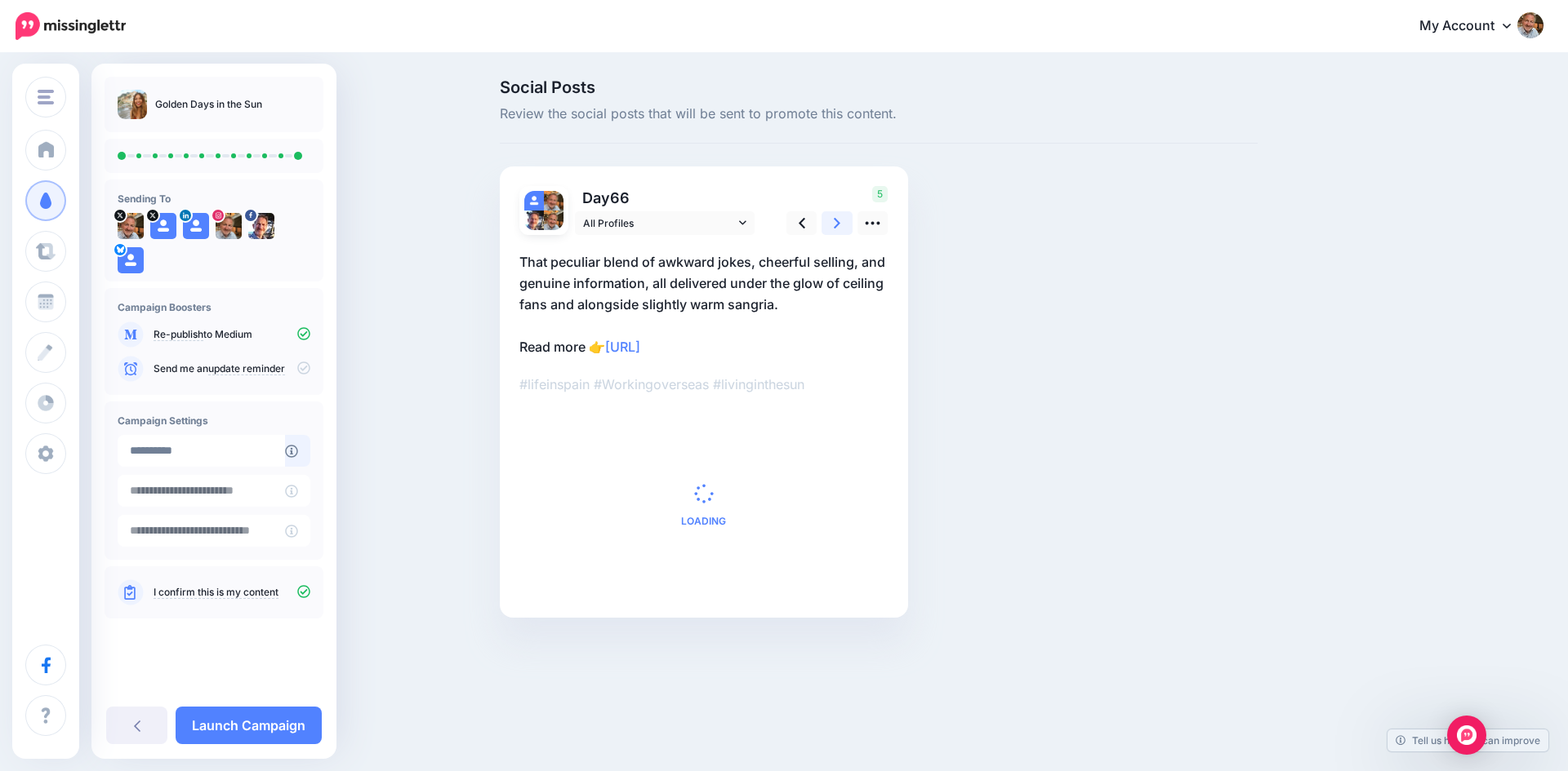
click at [832, 224] on link at bounding box center [837, 223] width 31 height 24
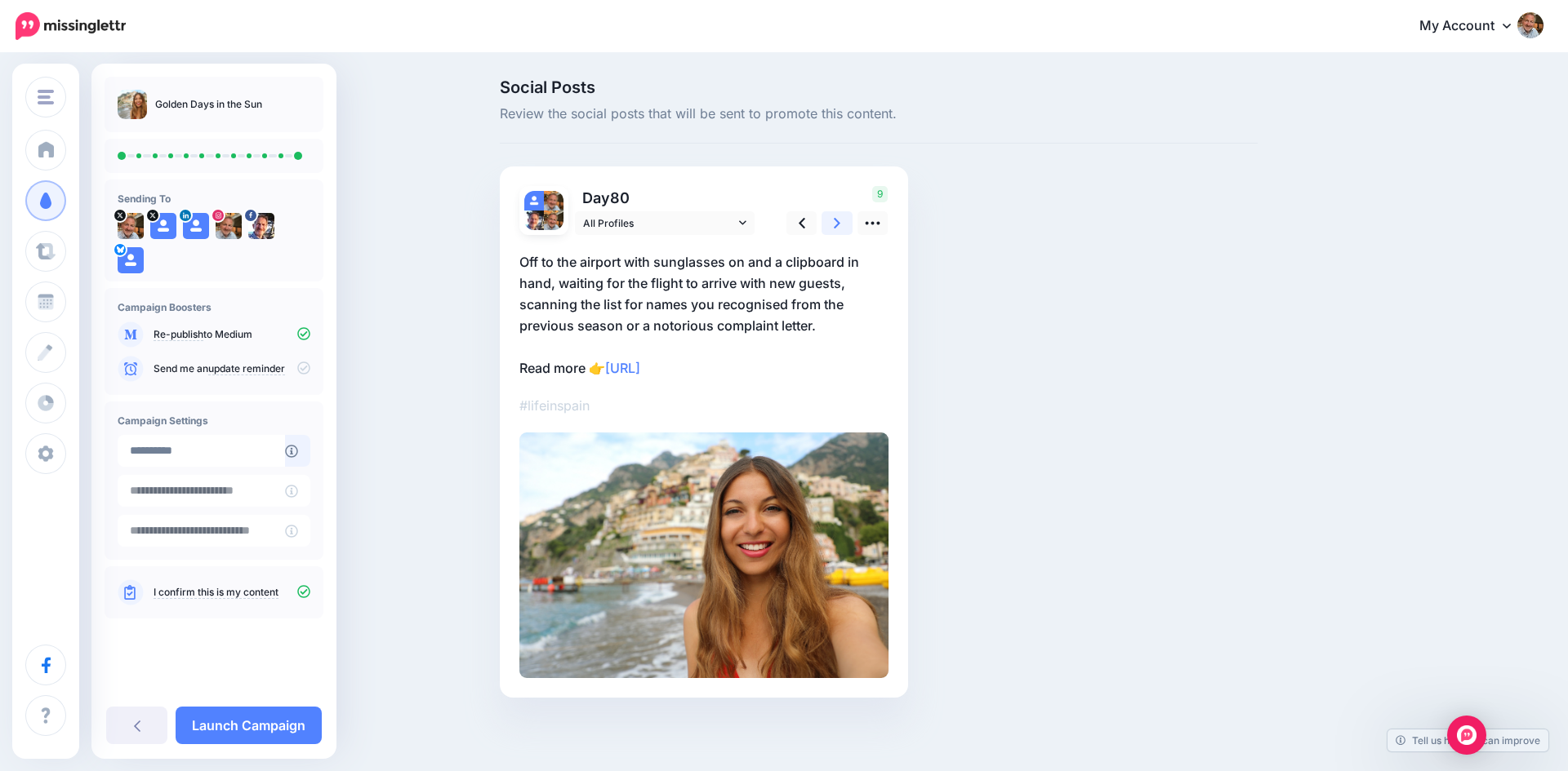
click at [832, 224] on link at bounding box center [837, 223] width 31 height 24
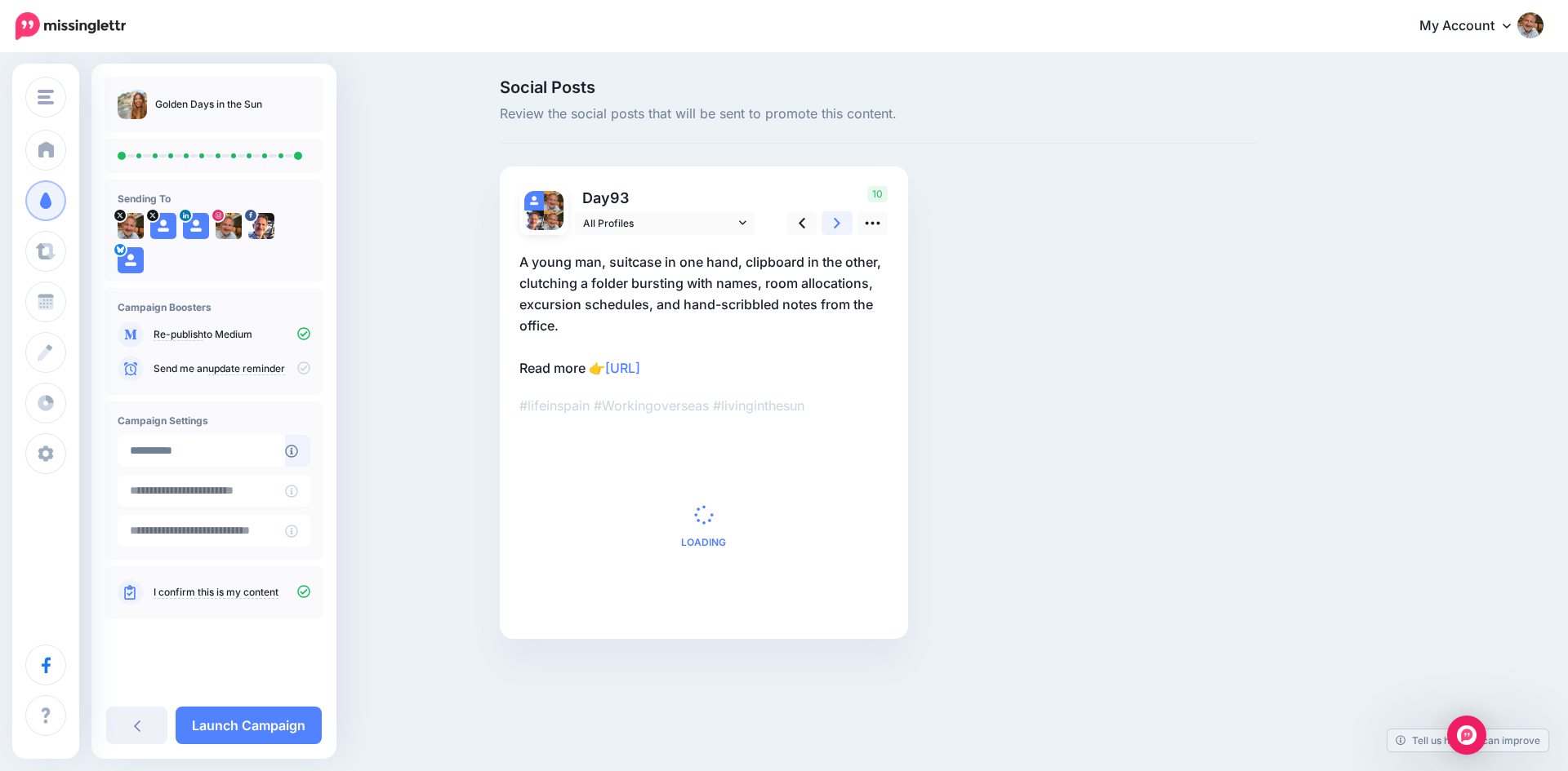
click at [832, 224] on link at bounding box center [837, 223] width 31 height 24
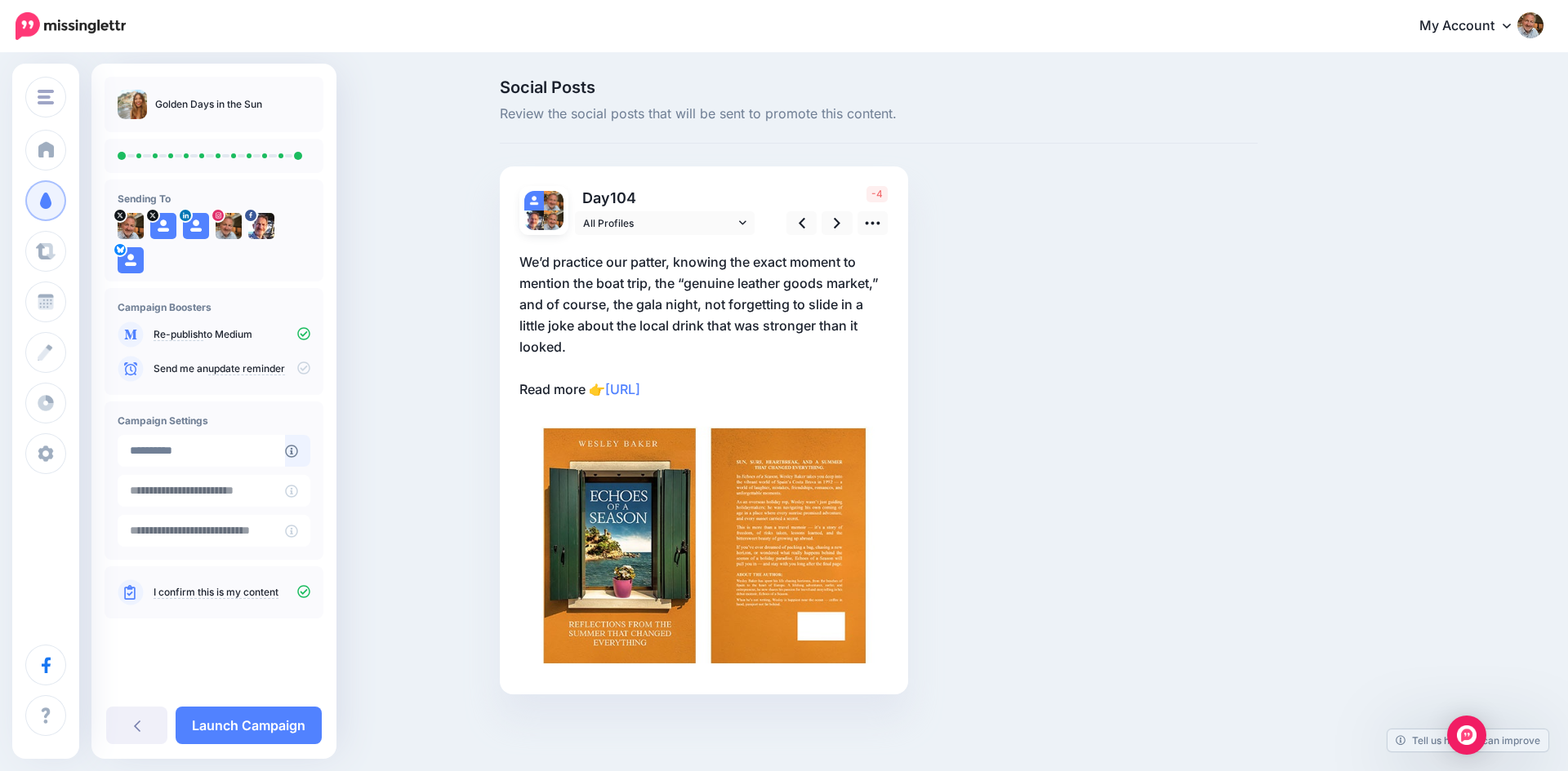
click at [584, 348] on p "We’d practice our patter, knowing the exact moment to mention the boat trip, th…" at bounding box center [703, 326] width 369 height 149
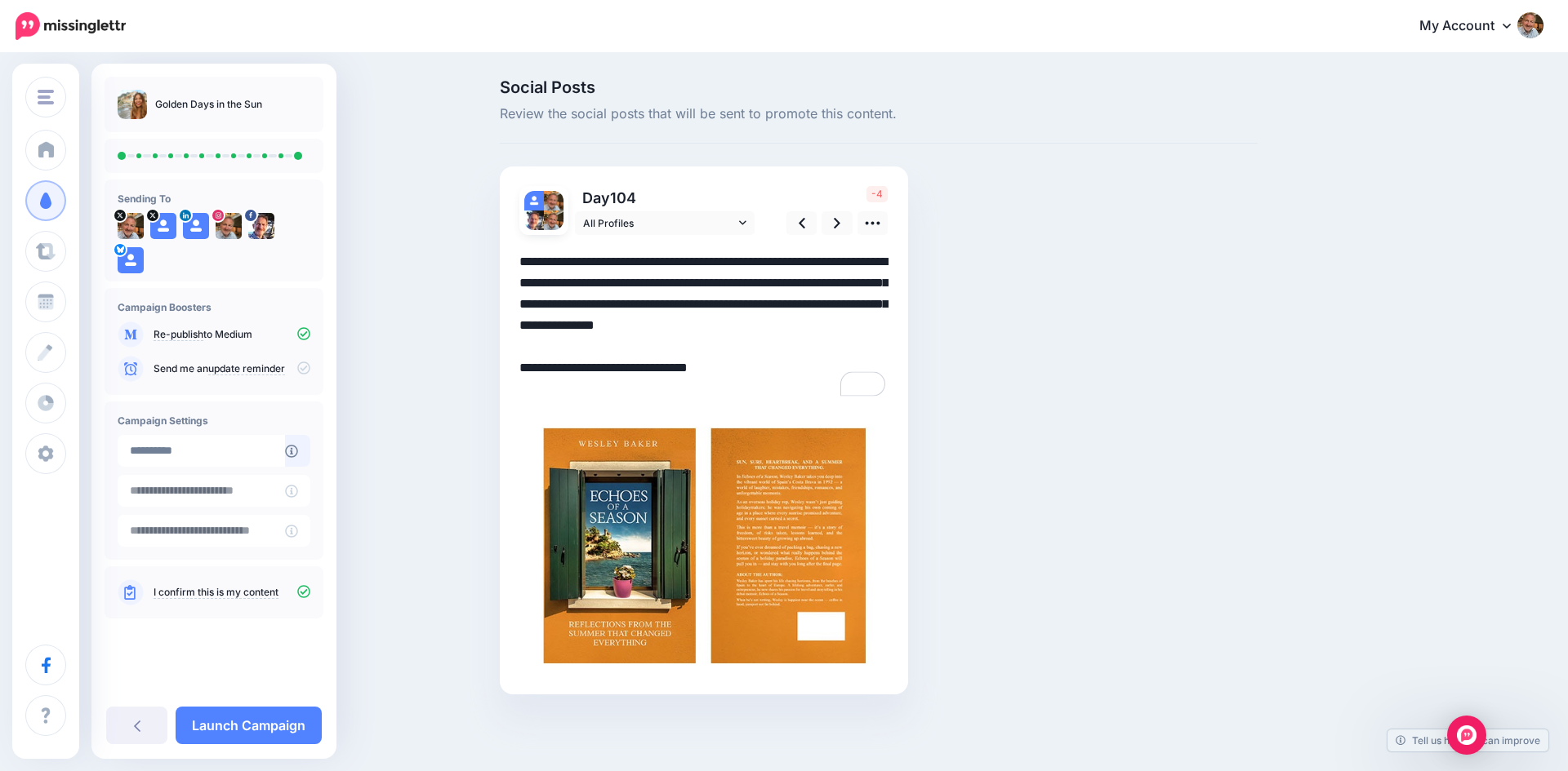
drag, startPoint x: 559, startPoint y: 346, endPoint x: 517, endPoint y: 348, distance: 42.0
click at [517, 348] on div "Day 104 All Profiles" at bounding box center [703, 430] width 408 height 528
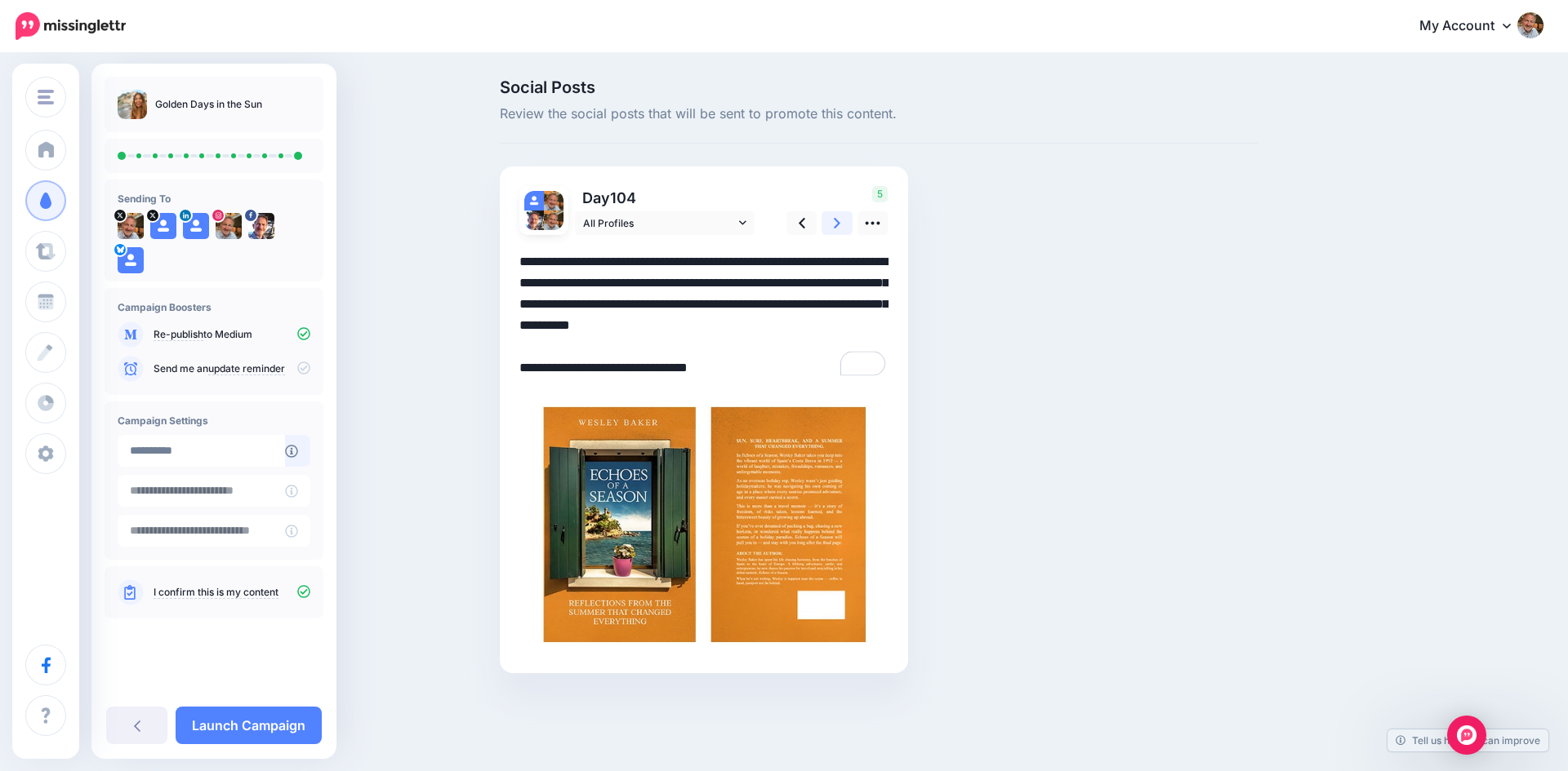
type textarea "**********"
click at [833, 224] on icon at bounding box center [836, 223] width 6 height 17
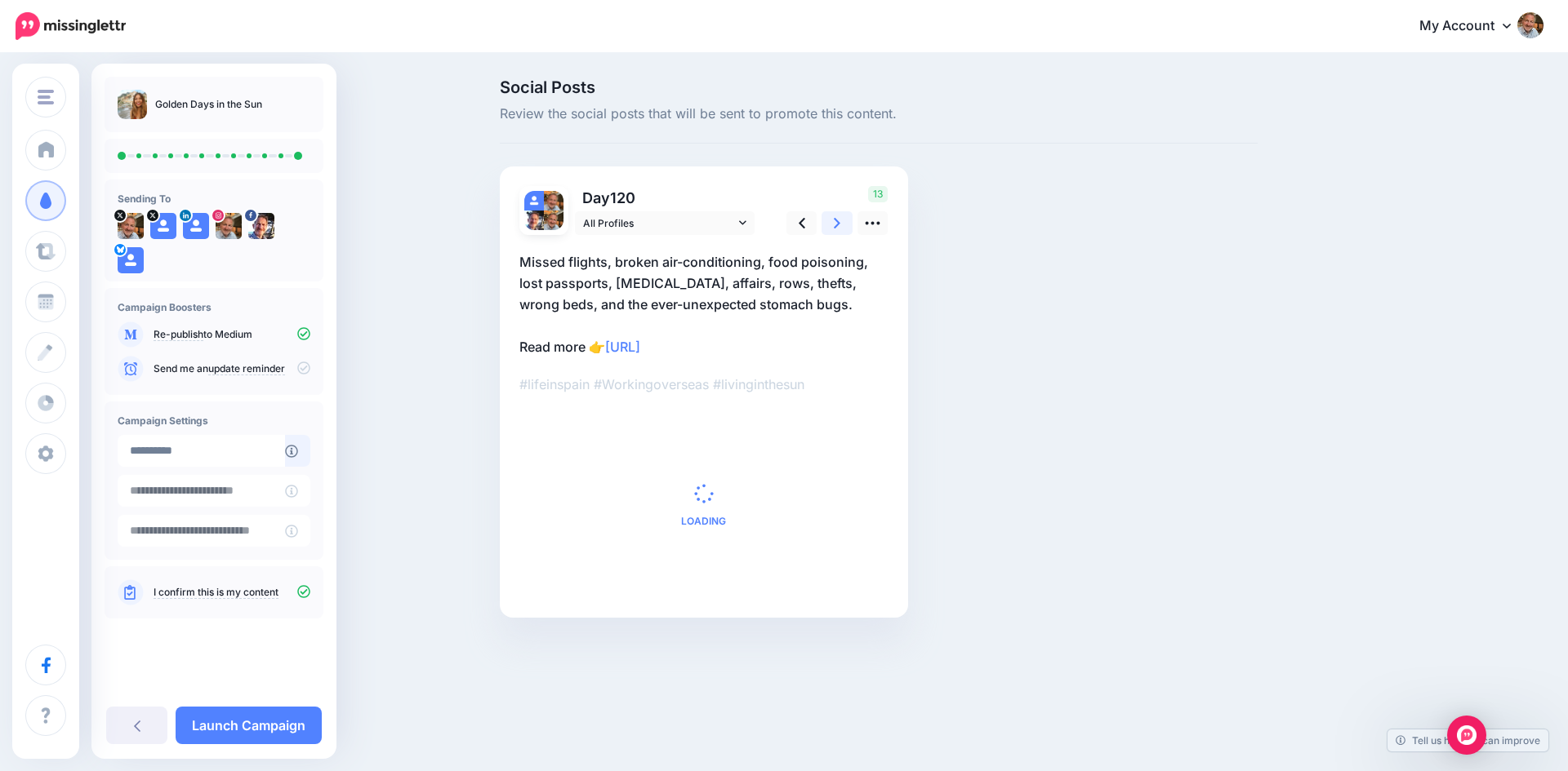
click at [833, 224] on icon at bounding box center [836, 223] width 6 height 17
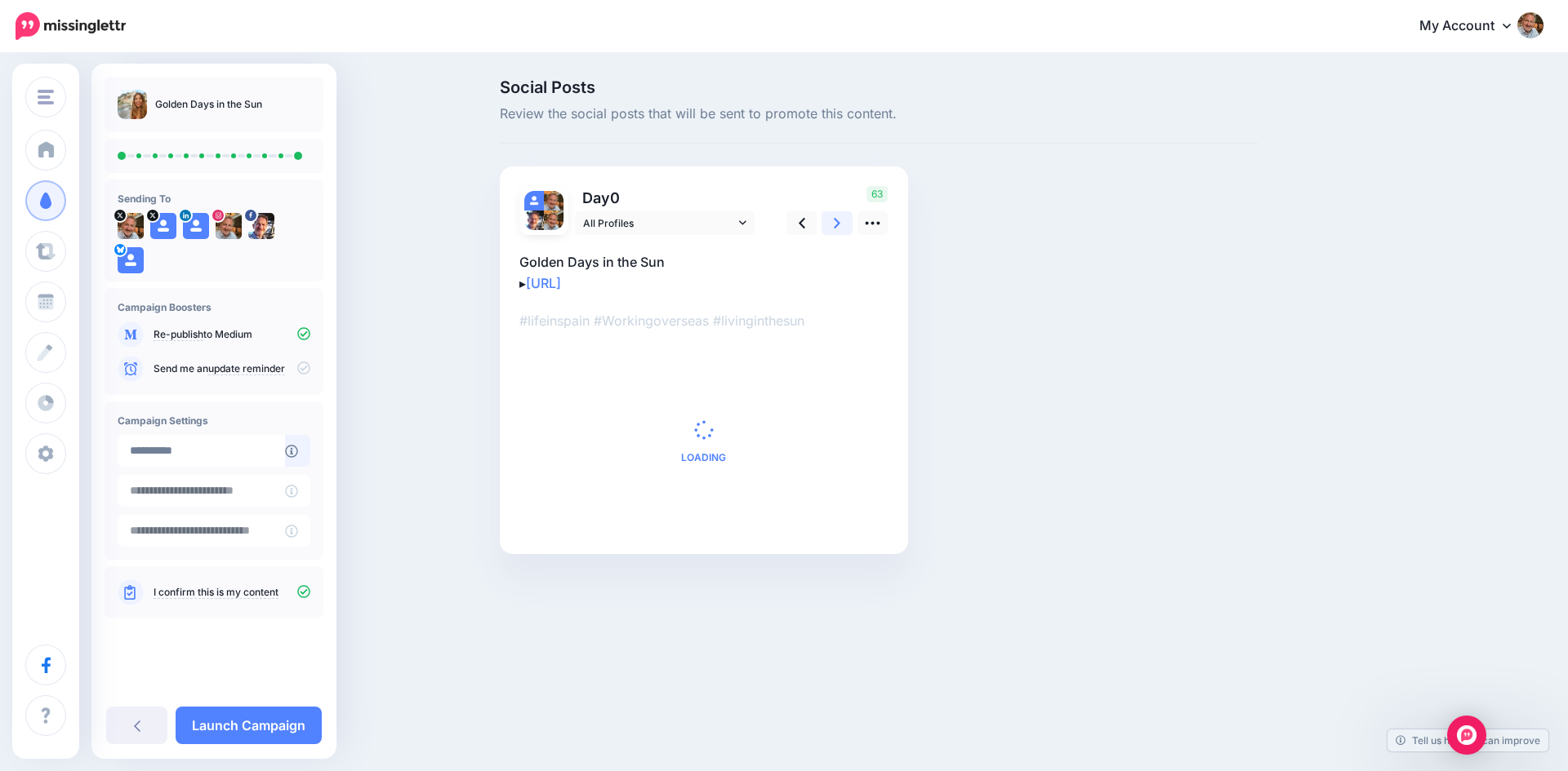
click at [833, 224] on icon at bounding box center [836, 223] width 6 height 17
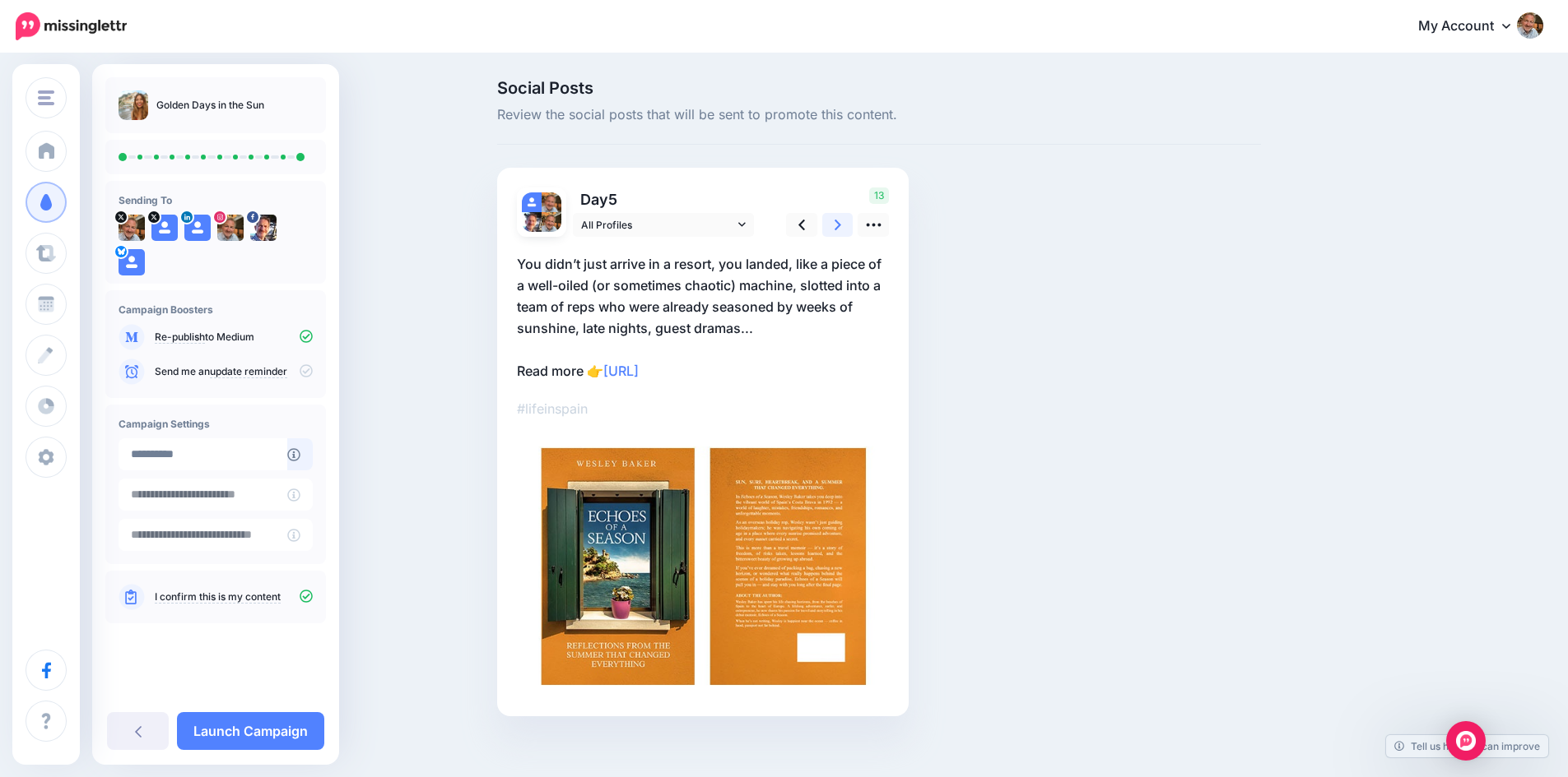
click at [840, 226] on icon at bounding box center [837, 225] width 6 height 18
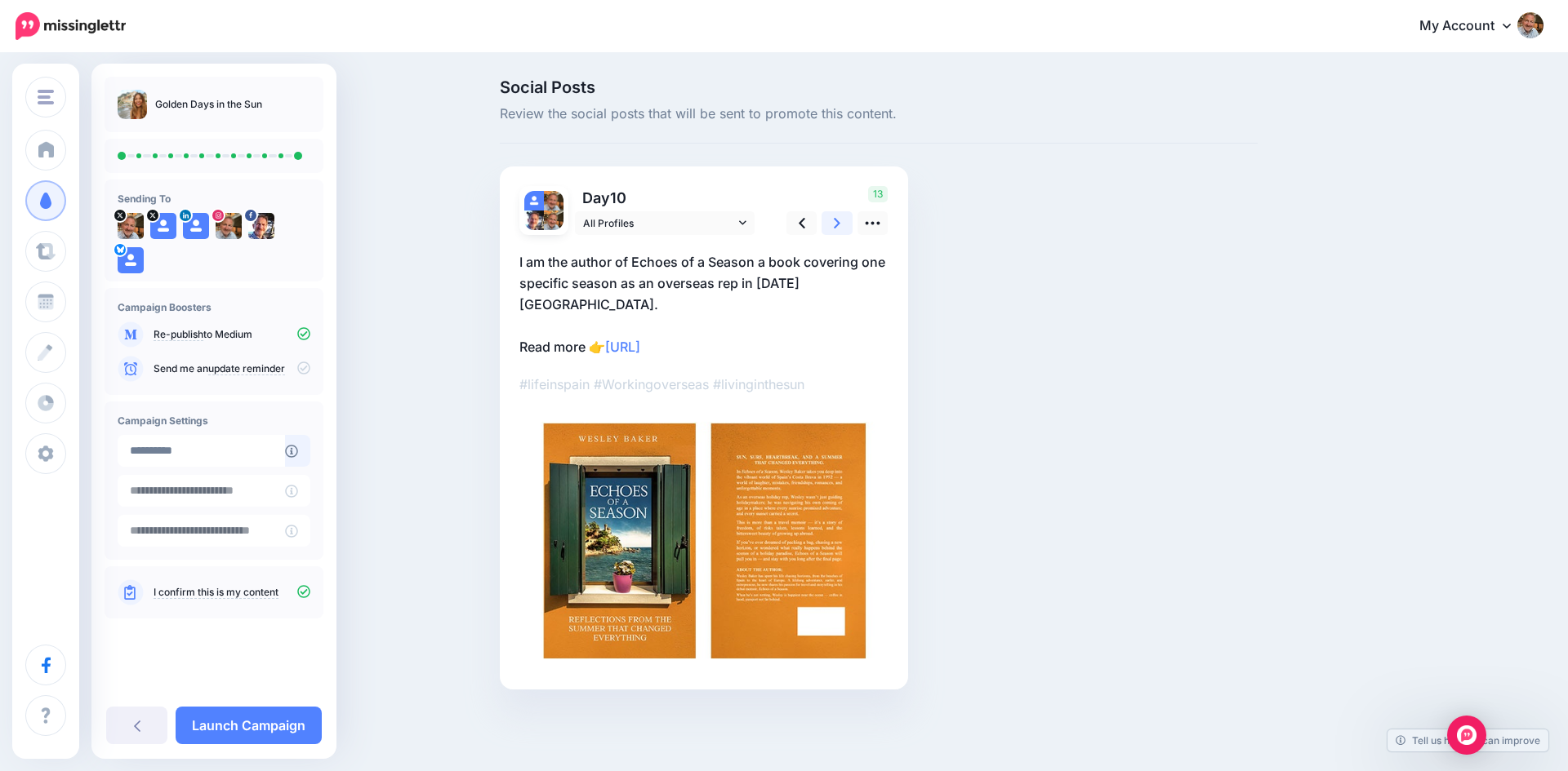
click at [833, 224] on icon at bounding box center [836, 223] width 6 height 17
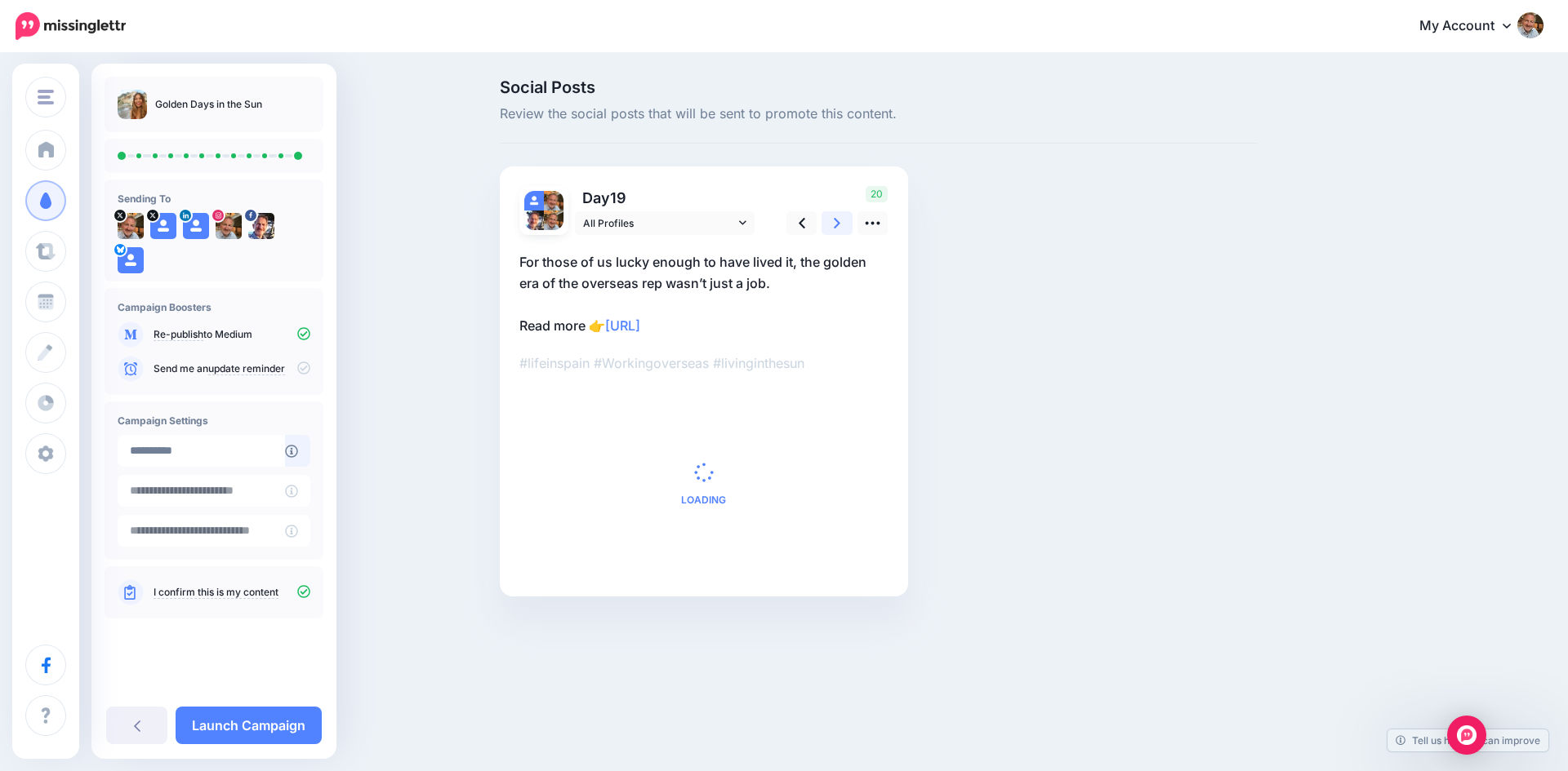
click at [833, 224] on icon at bounding box center [836, 223] width 6 height 17
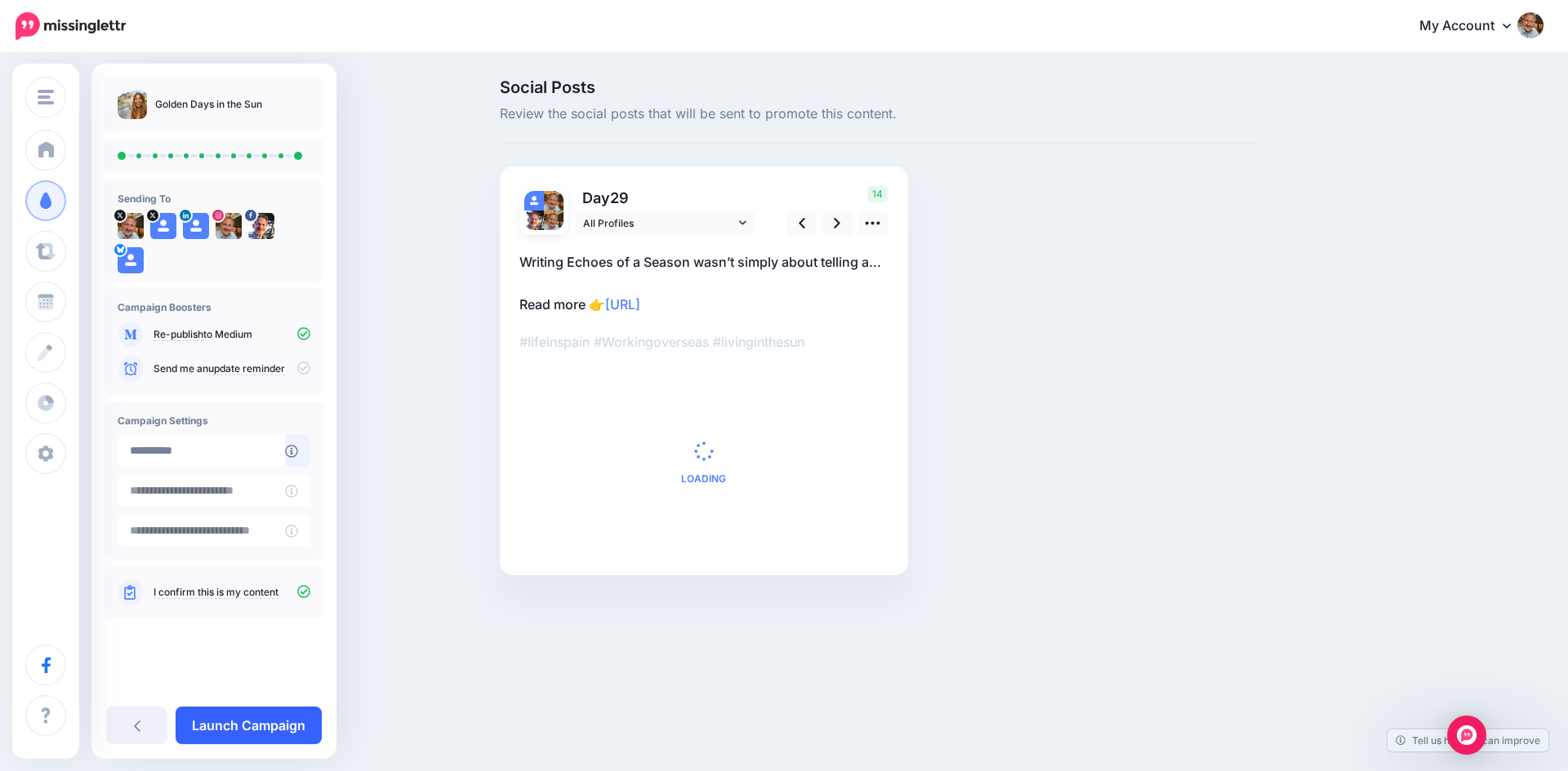
click at [275, 718] on link "Launch Campaign" at bounding box center [248, 725] width 146 height 37
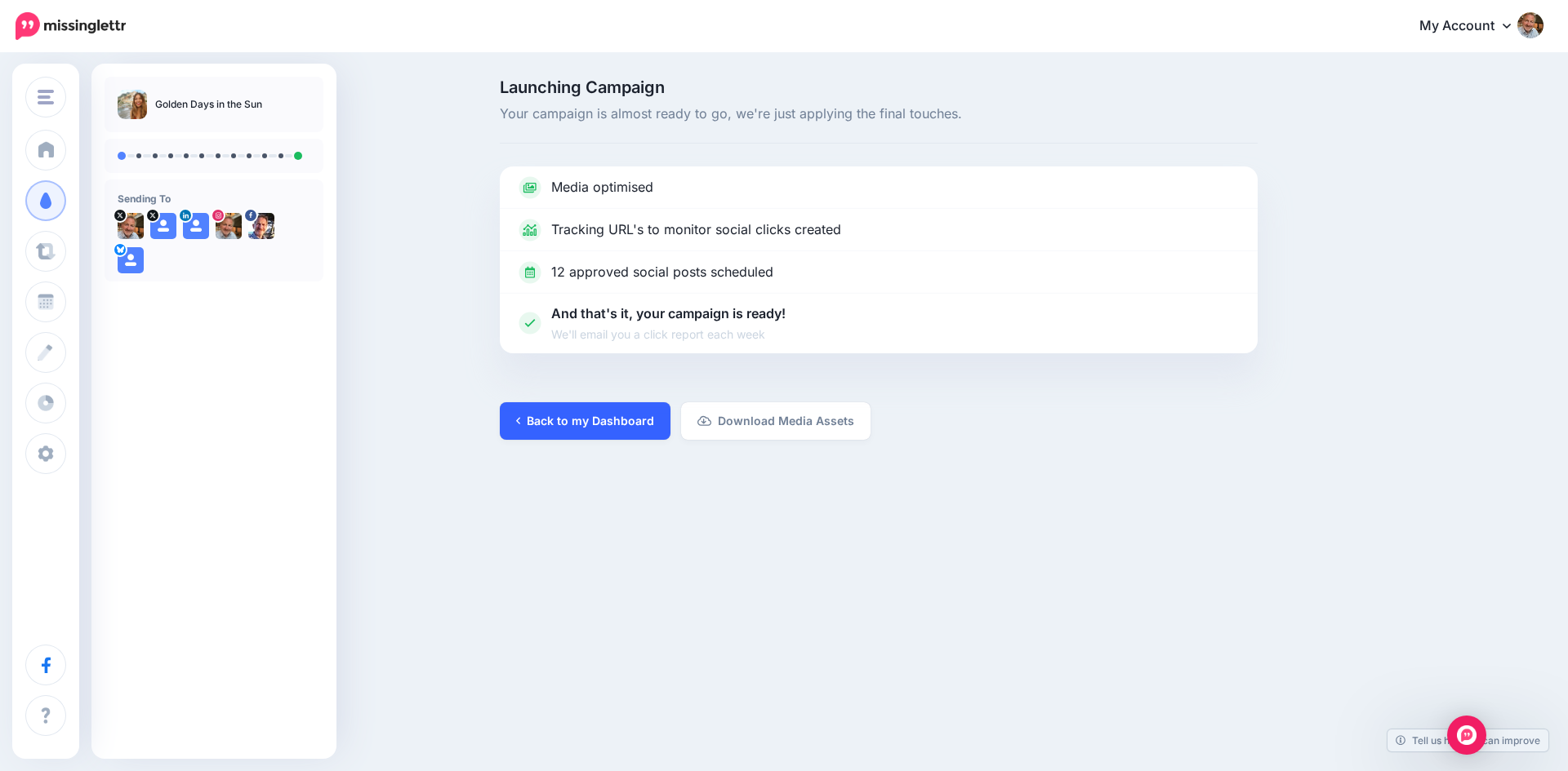
click at [588, 421] on link "Back to my Dashboard" at bounding box center [585, 421] width 171 height 37
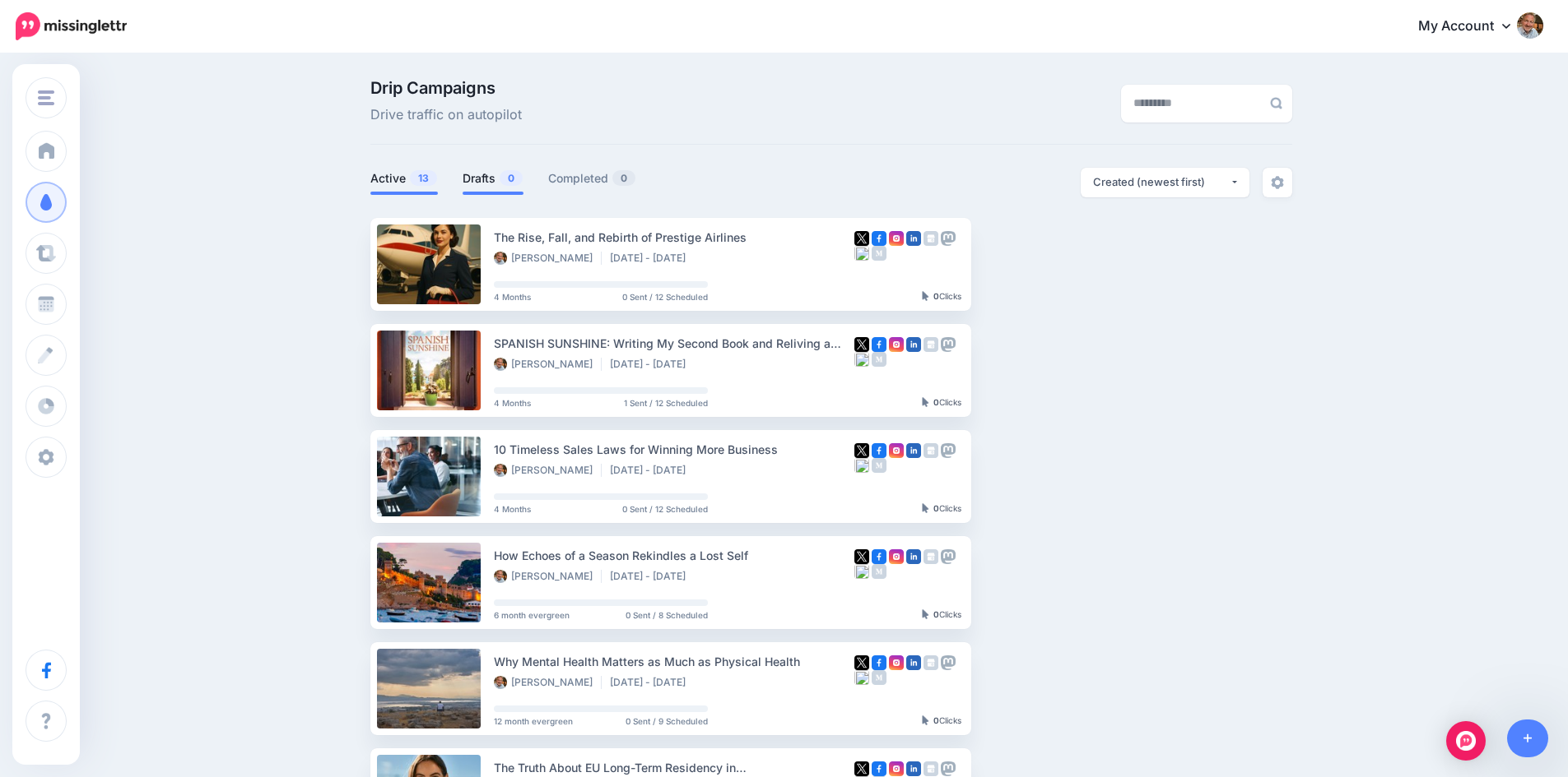
click at [488, 174] on link "Drafts 0" at bounding box center [492, 178] width 61 height 19
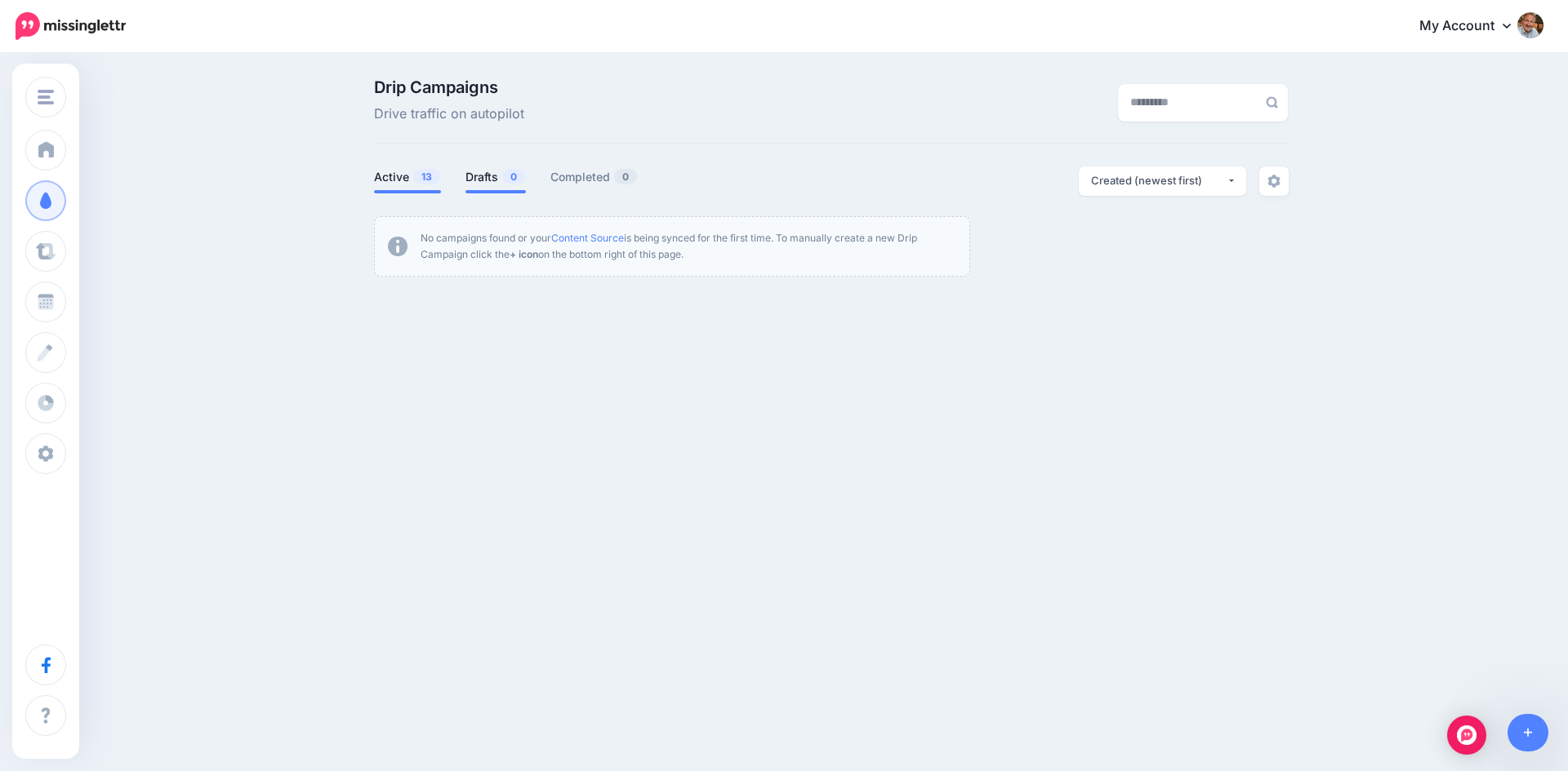
click at [384, 180] on link "Active 13" at bounding box center [407, 177] width 67 height 19
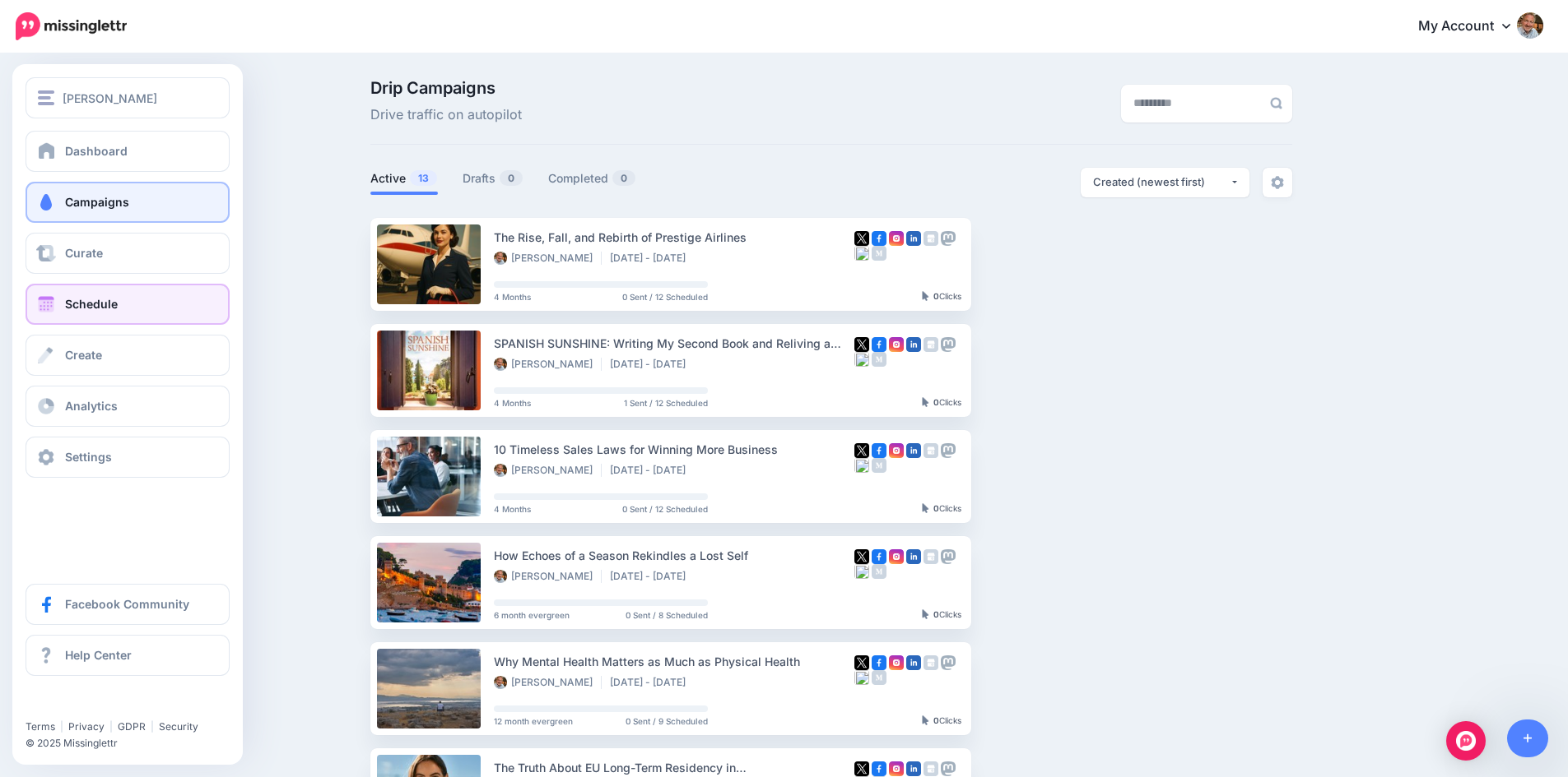
click at [119, 305] on link "Schedule" at bounding box center [127, 304] width 204 height 41
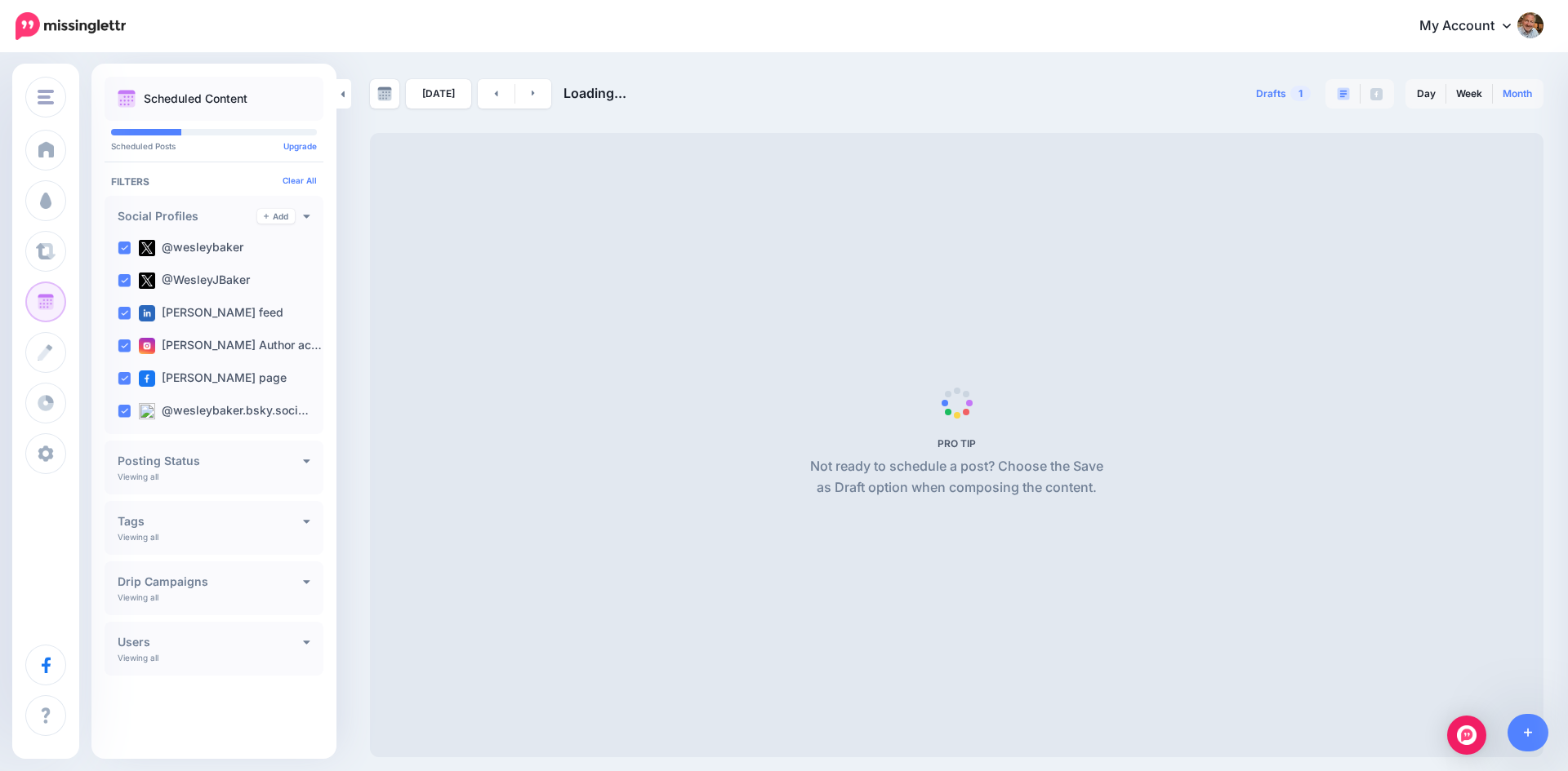
click at [1512, 93] on link "Month" at bounding box center [1517, 94] width 49 height 26
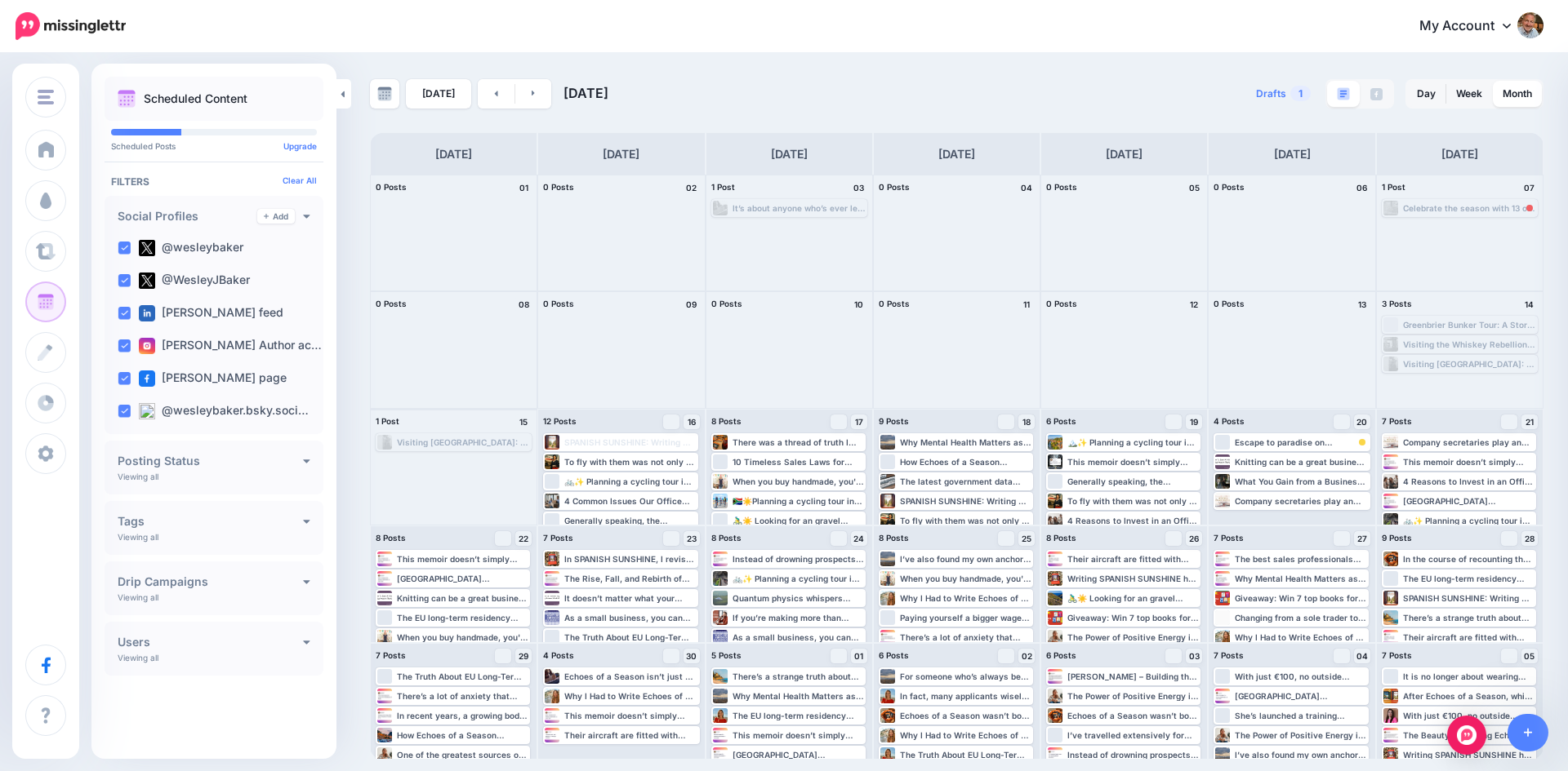
click at [447, 441] on div "Visiting [GEOGRAPHIC_DATA]: A Journey Through Presidential History ▸ [URL]" at bounding box center [463, 442] width 133 height 10
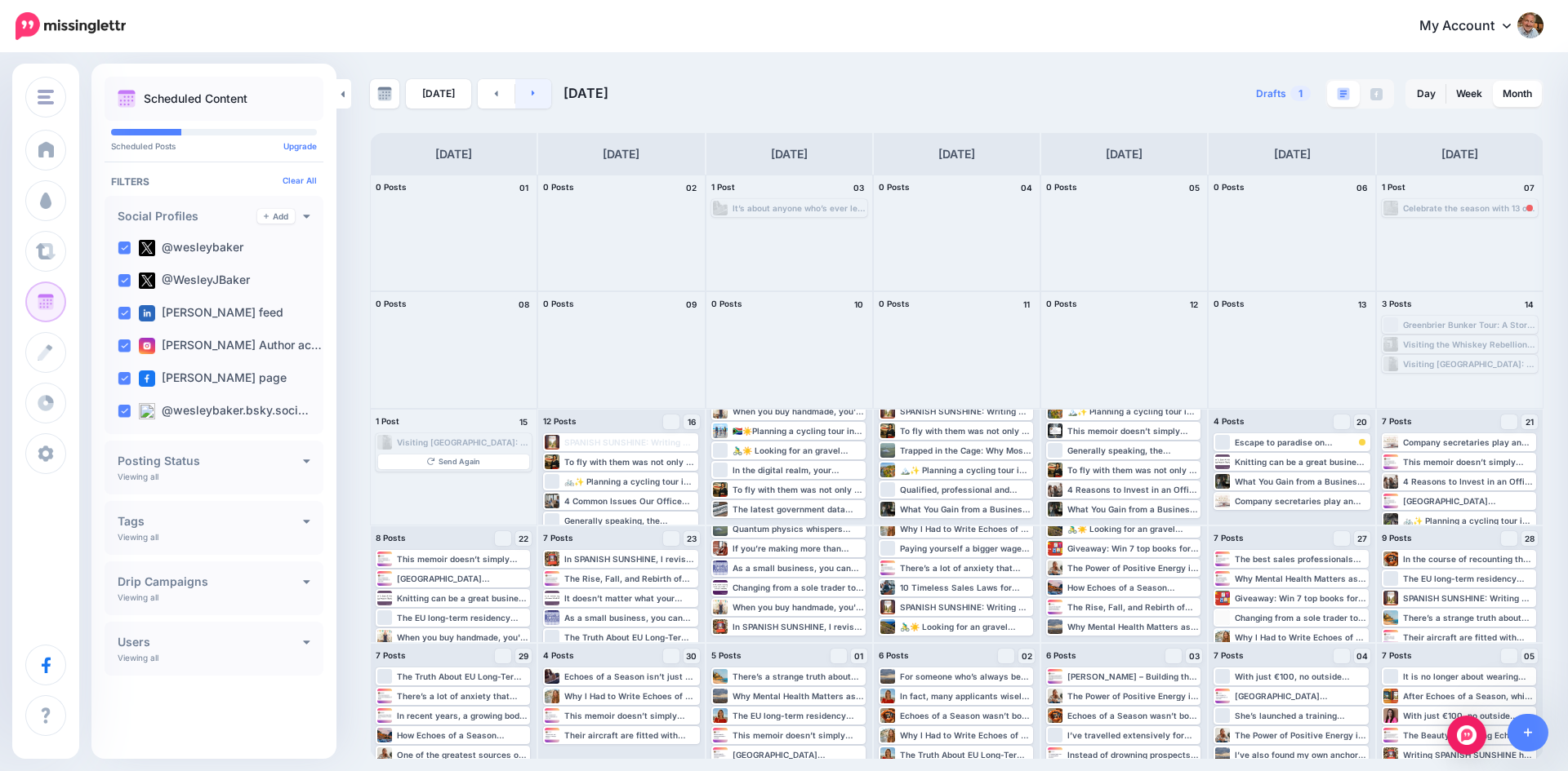
click at [532, 94] on icon at bounding box center [533, 92] width 4 height 10
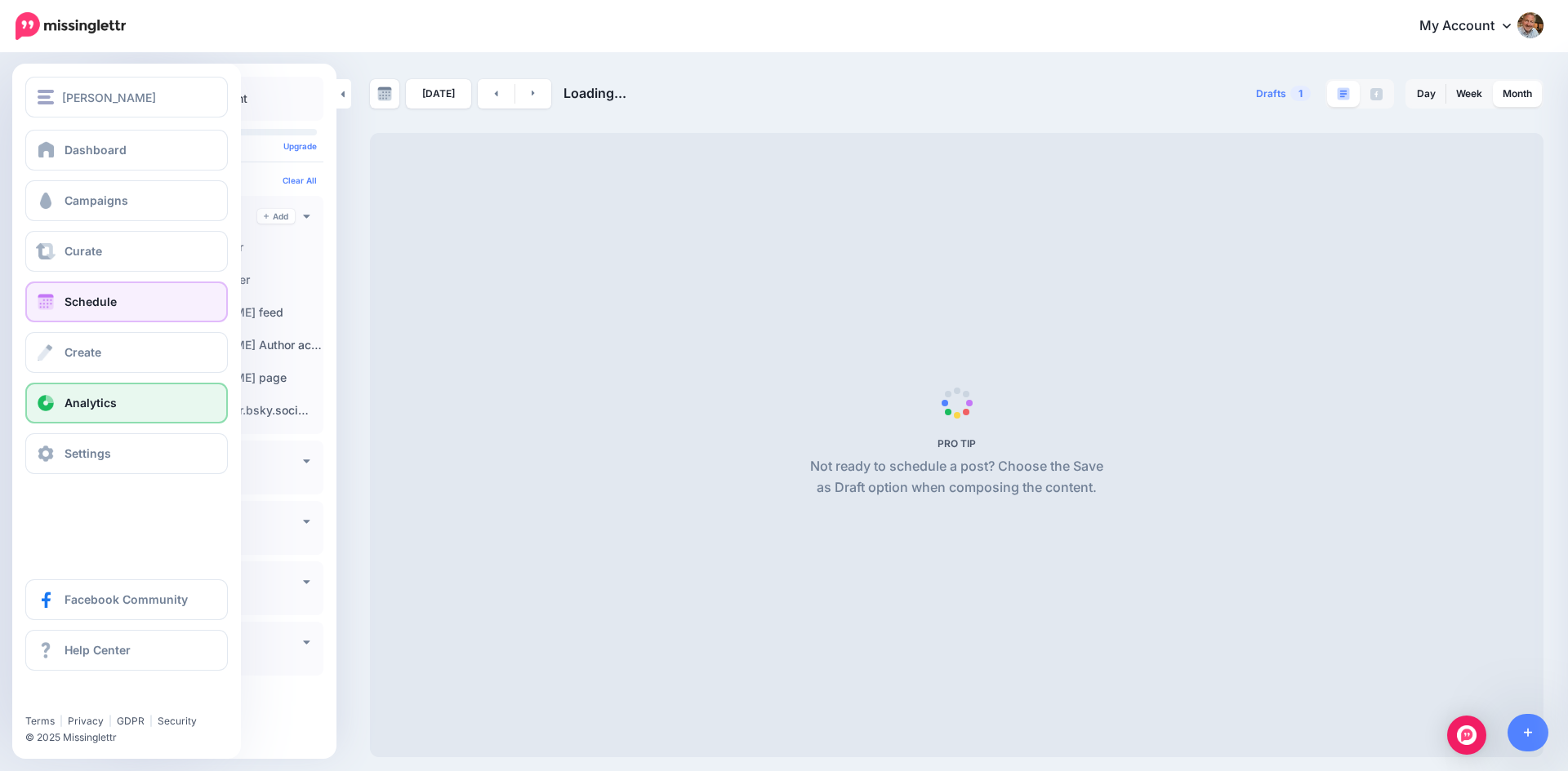
click at [106, 400] on span "Analytics" at bounding box center [91, 402] width 52 height 14
